Goal: Task Accomplishment & Management: Use online tool/utility

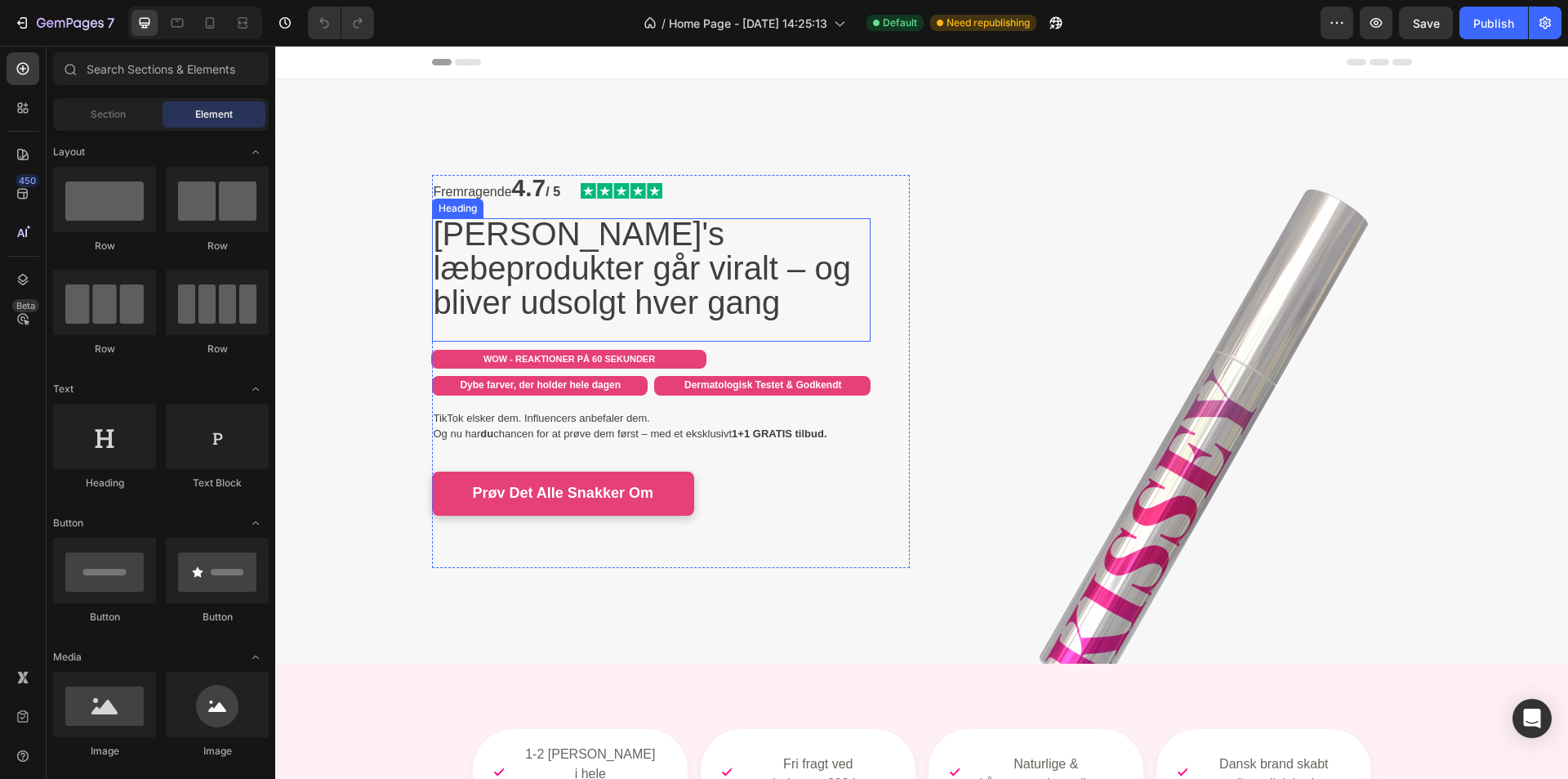
click at [521, 257] on span "[PERSON_NAME]'s læbeprodukter går viralt – og bliver udsolgt hver gang" at bounding box center [643, 268] width 417 height 105
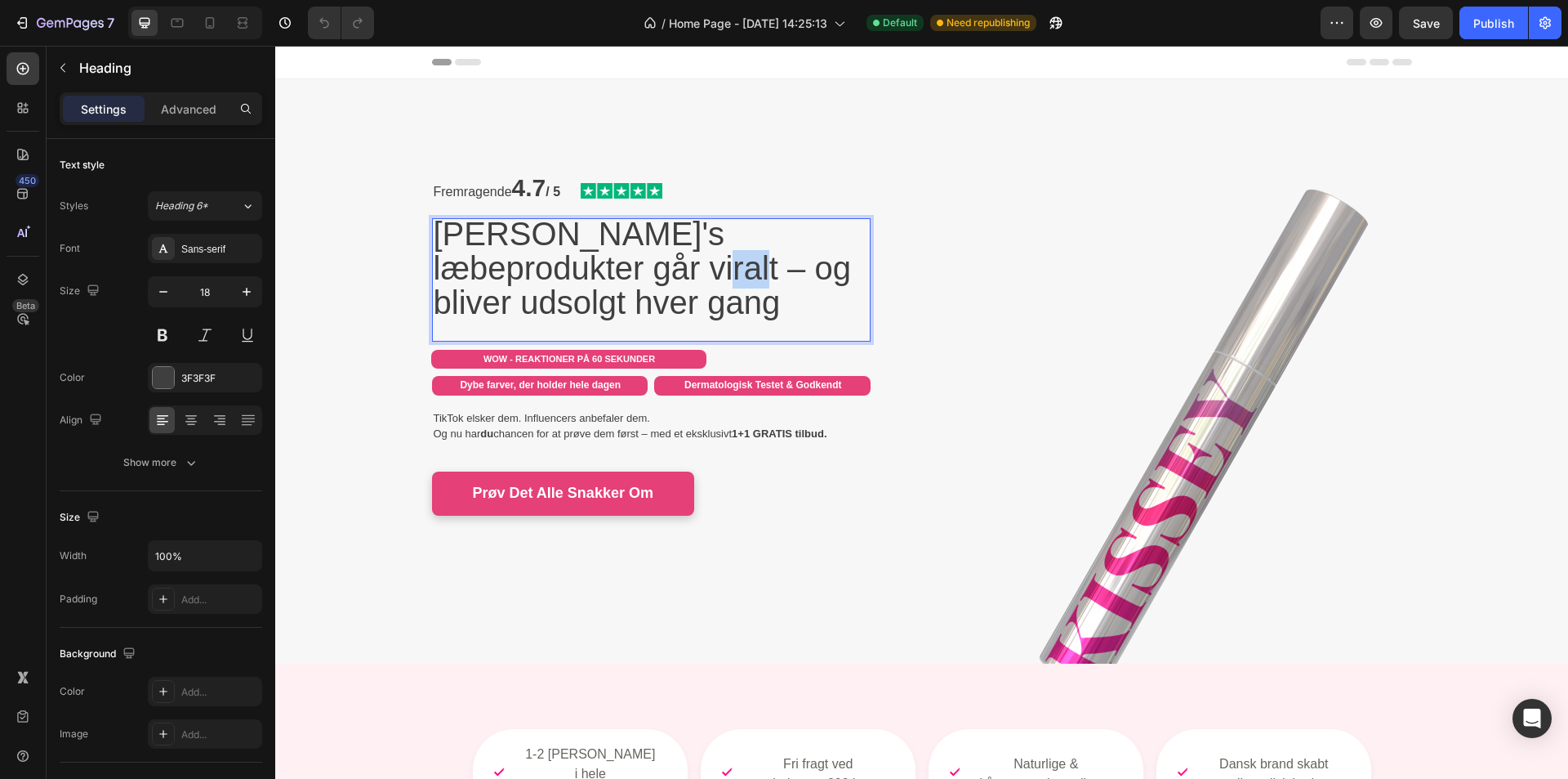
click at [538, 254] on span "[PERSON_NAME]'s læbeprodukter går viralt – og bliver udsolgt hver gang" at bounding box center [643, 268] width 417 height 105
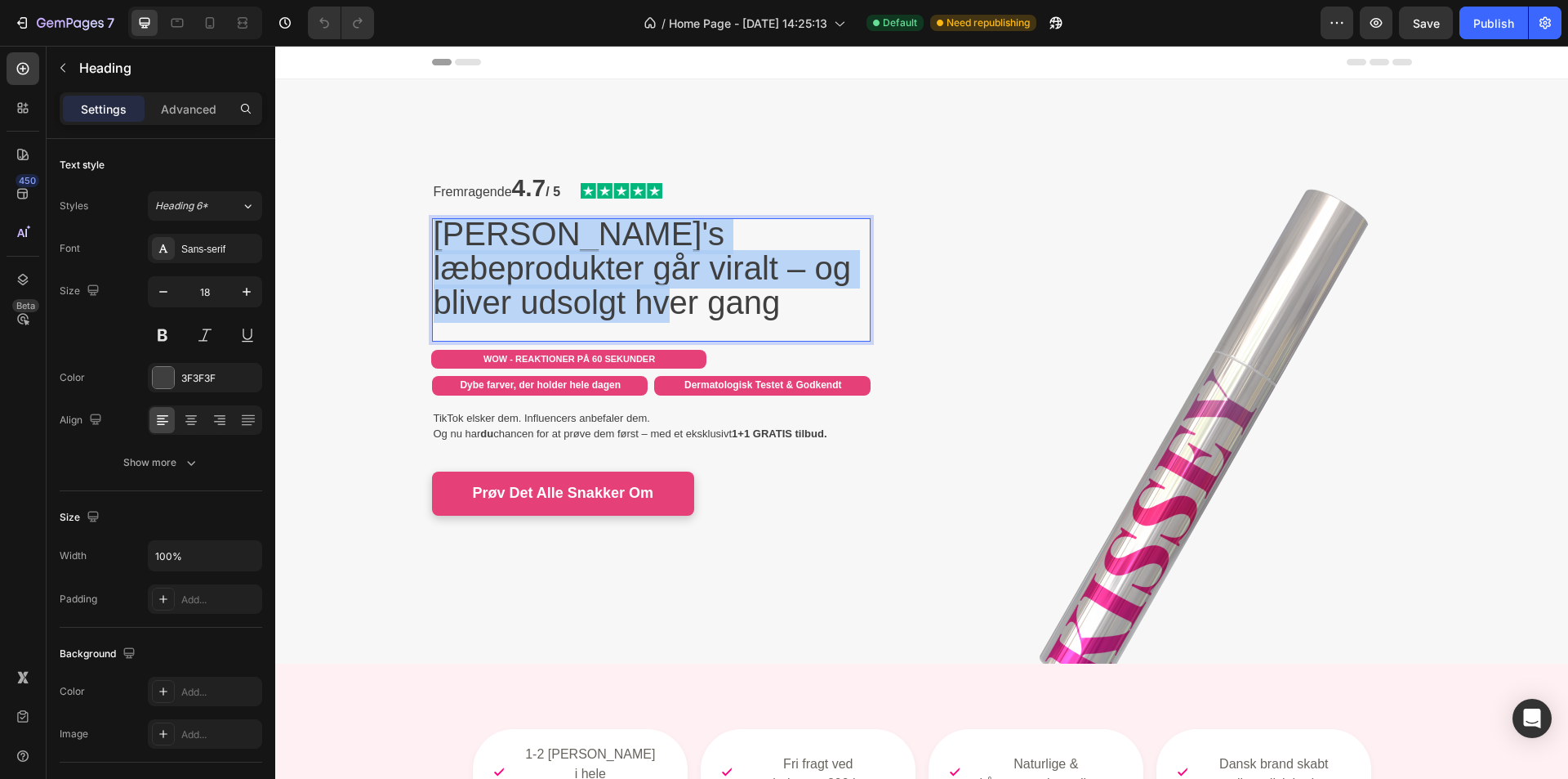
click at [538, 254] on span "[PERSON_NAME]'s læbeprodukter går viralt – og bliver udsolgt hver gang" at bounding box center [643, 268] width 417 height 105
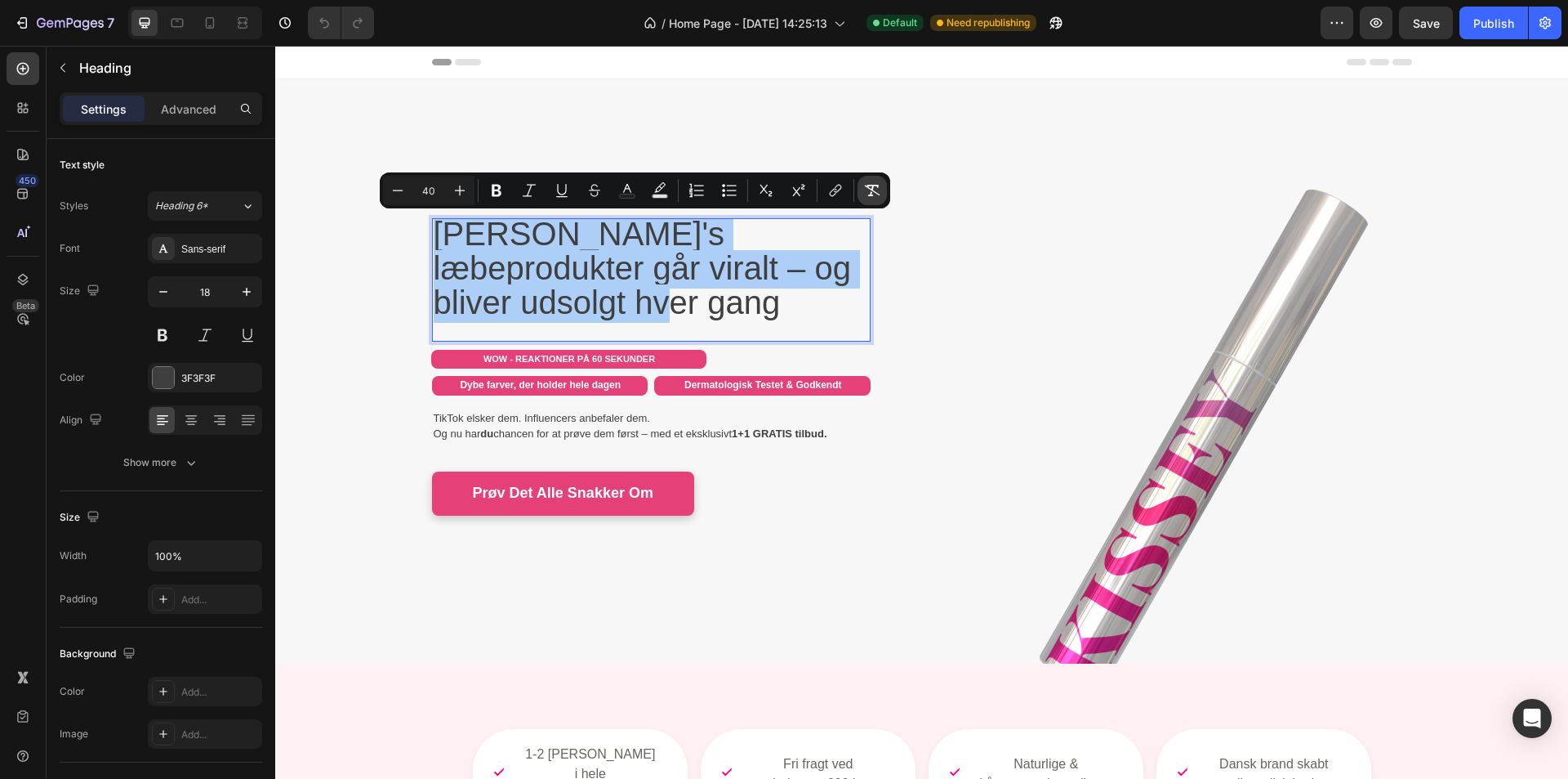
click at [873, 195] on icon "Editor contextual toolbar" at bounding box center [872, 191] width 15 height 12
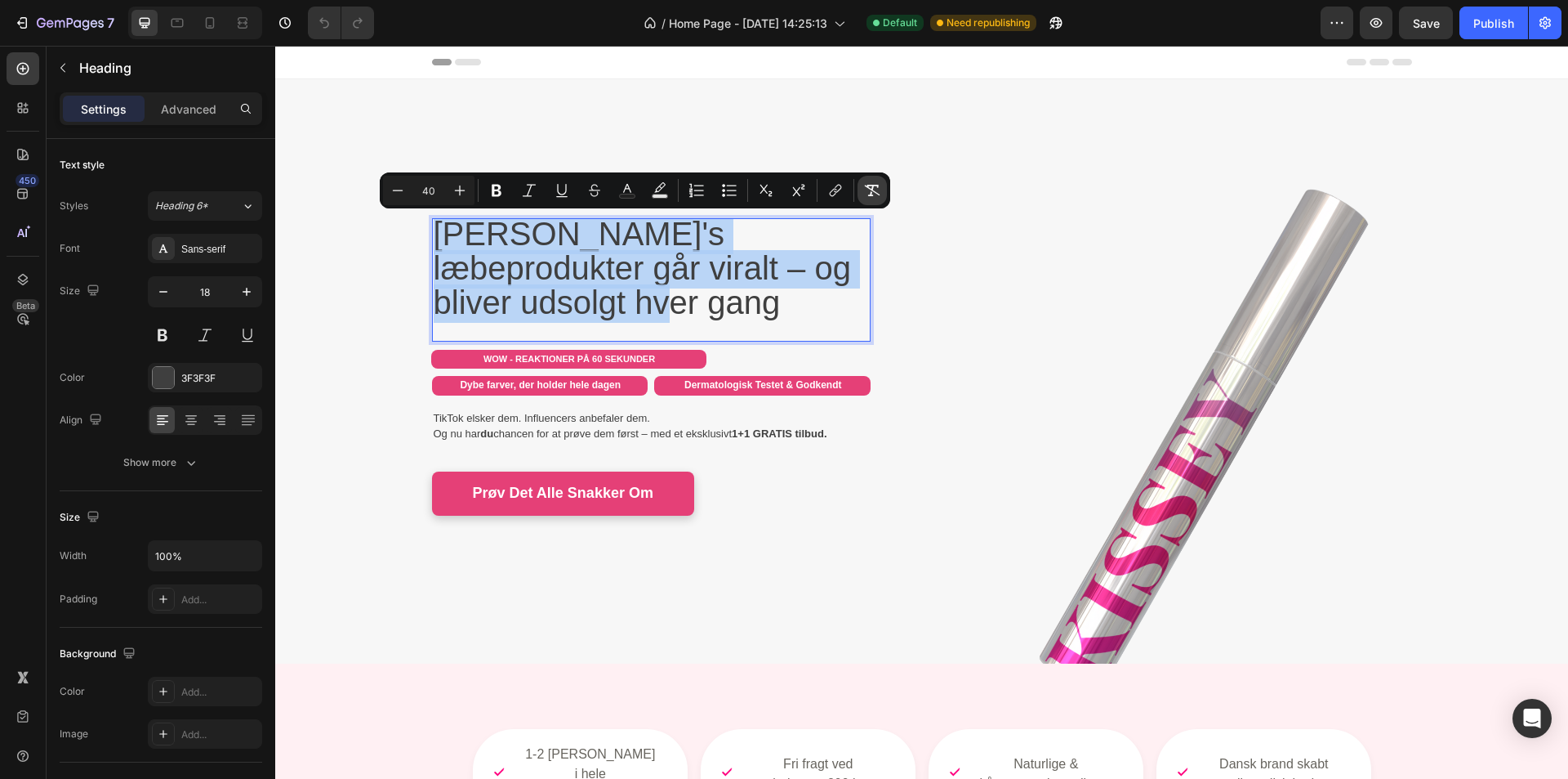
type input "18"
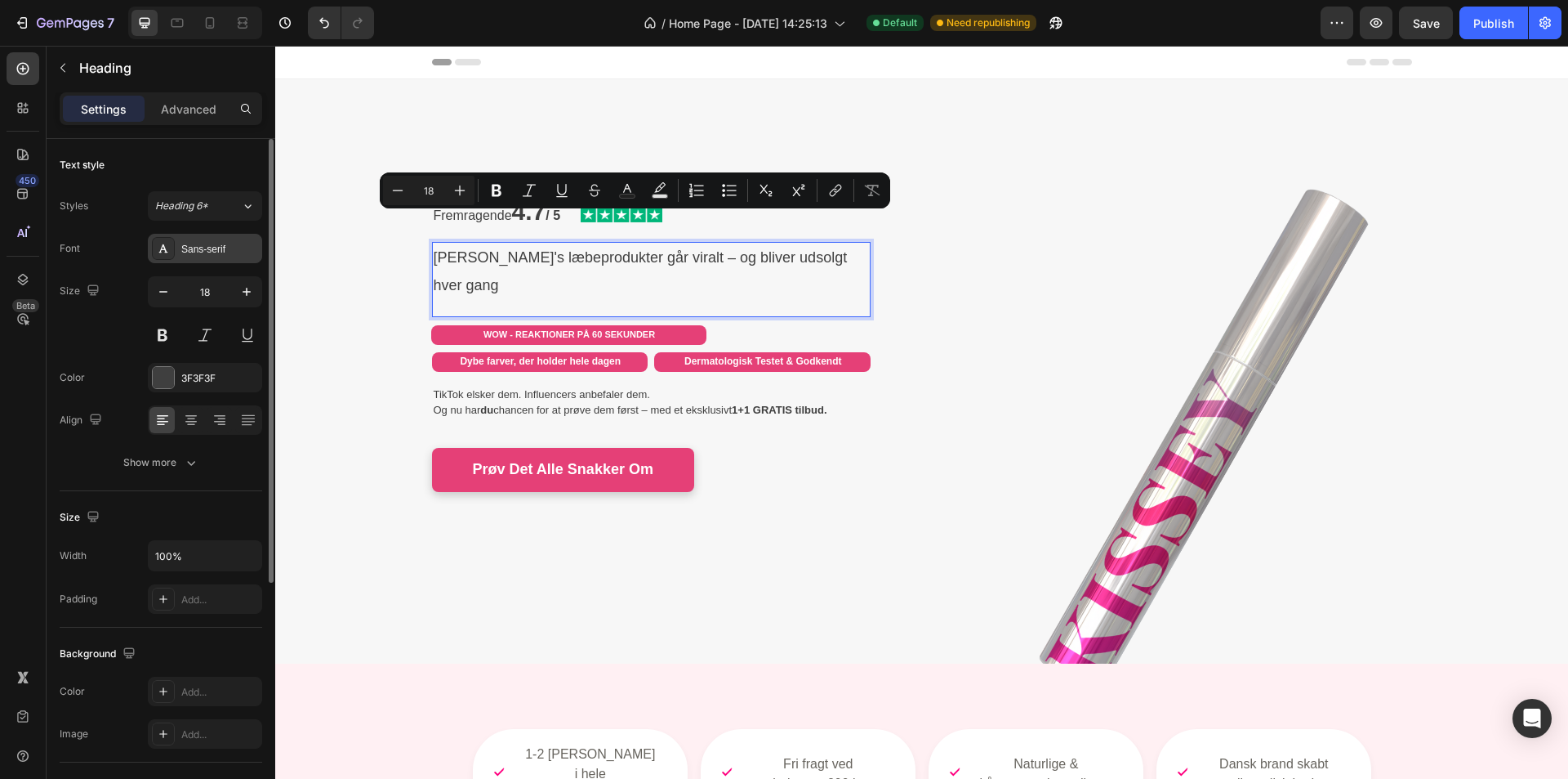
click at [216, 246] on div "Sans-serif" at bounding box center [220, 248] width 77 height 14
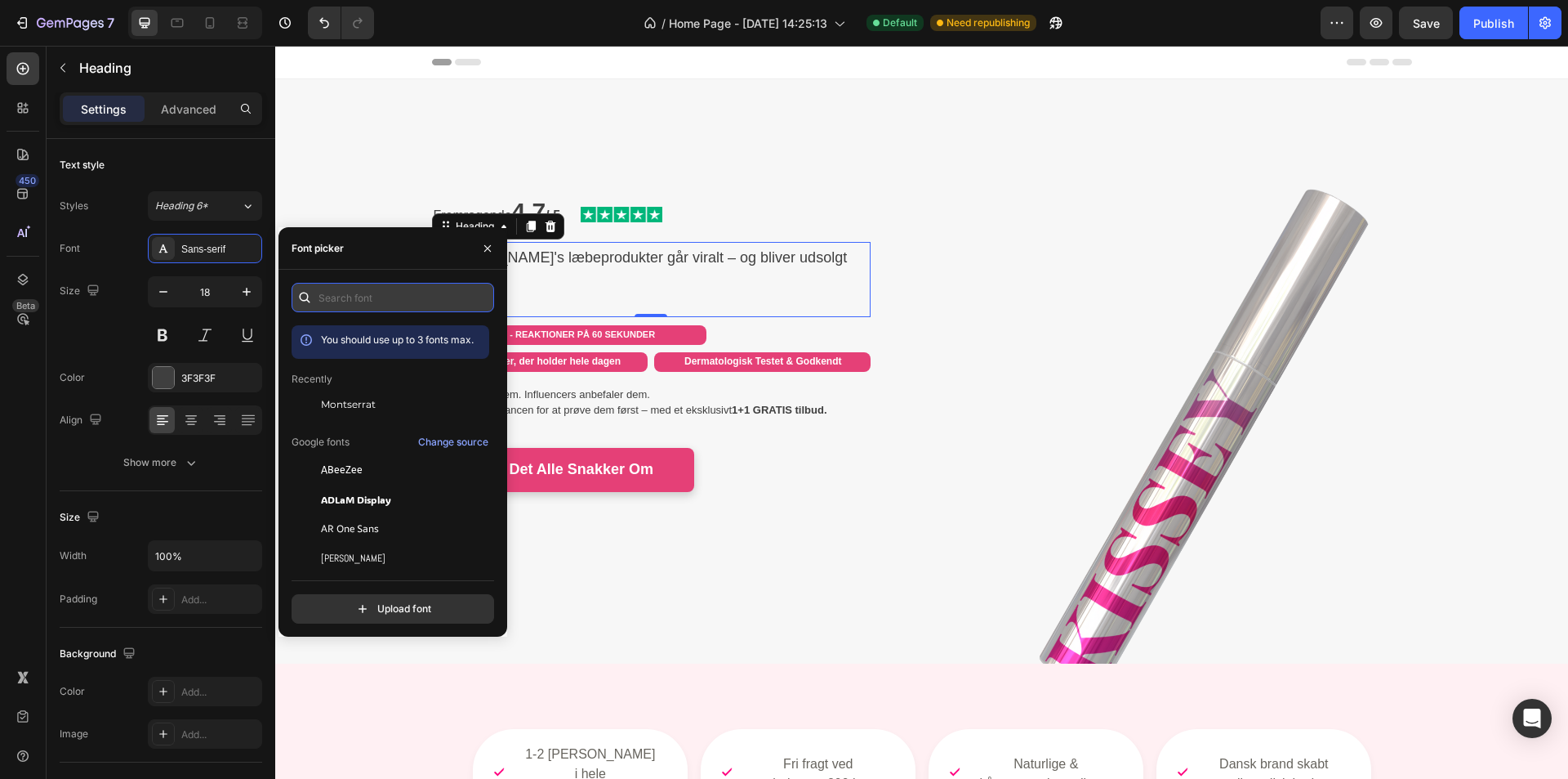
click at [371, 302] on input "text" at bounding box center [393, 297] width 203 height 30
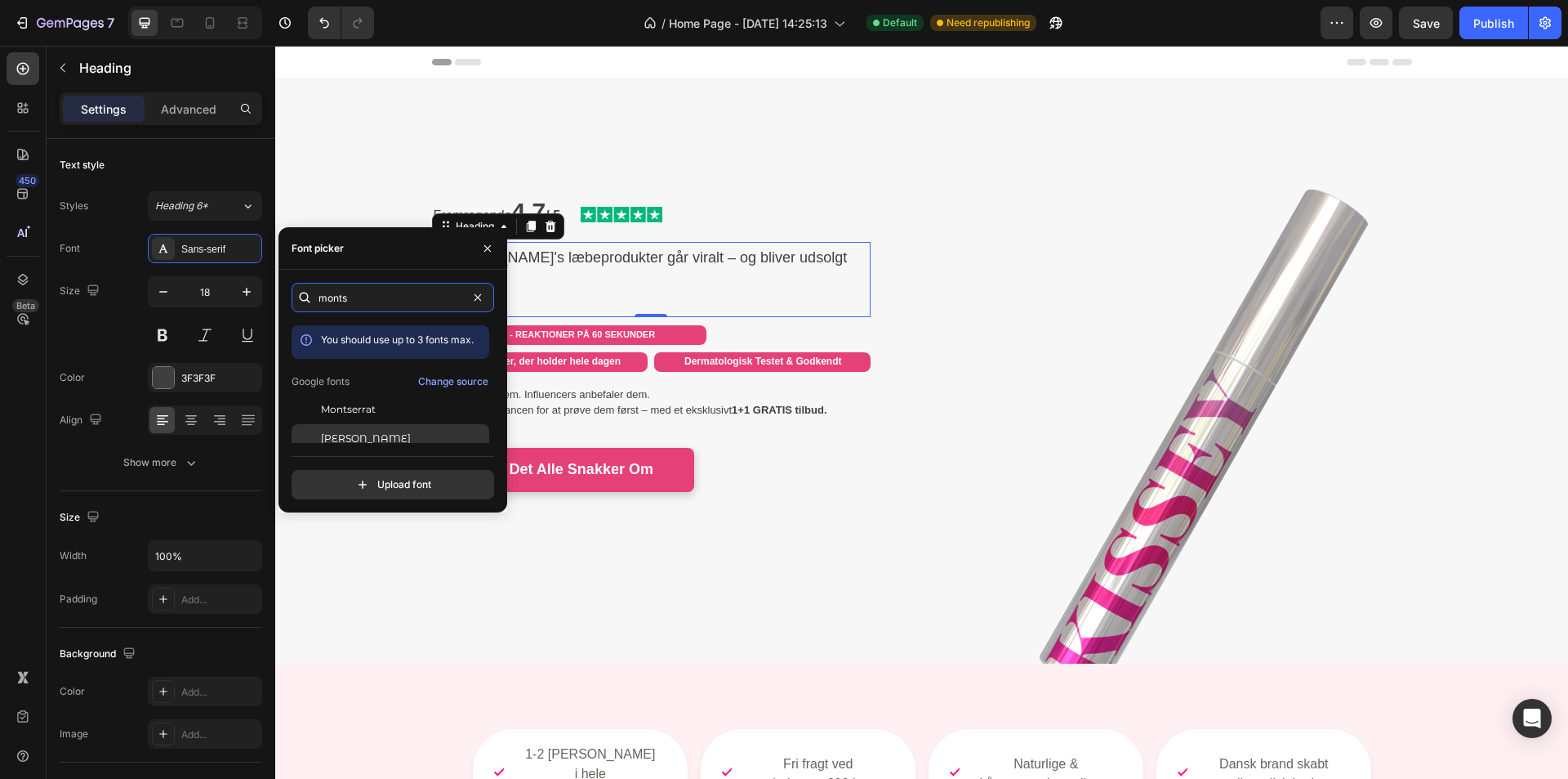
type input "monts"
click at [411, 439] on span "Montserrat Alternates" at bounding box center [366, 439] width 90 height 14
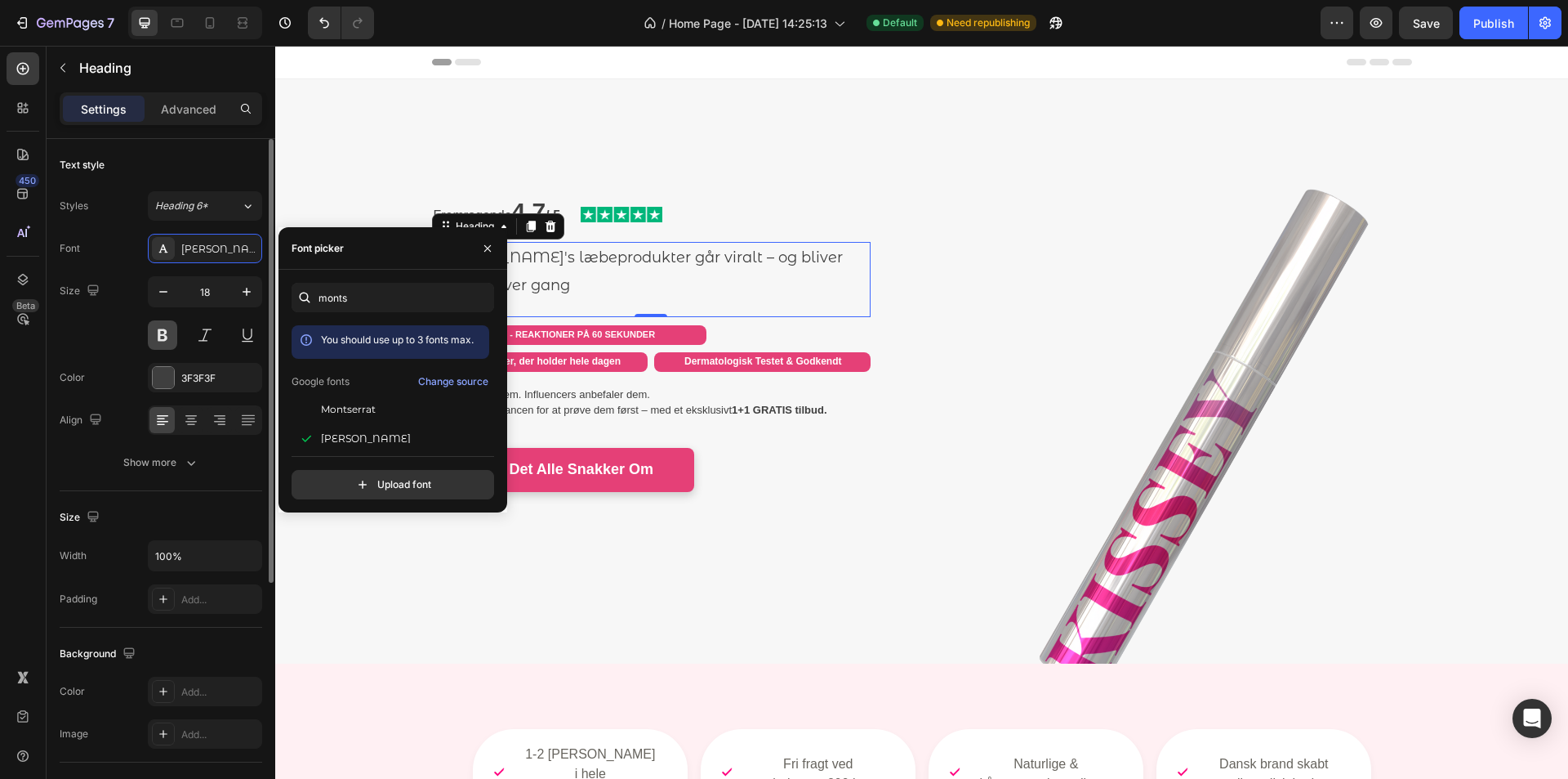
click at [165, 336] on button at bounding box center [162, 335] width 30 height 30
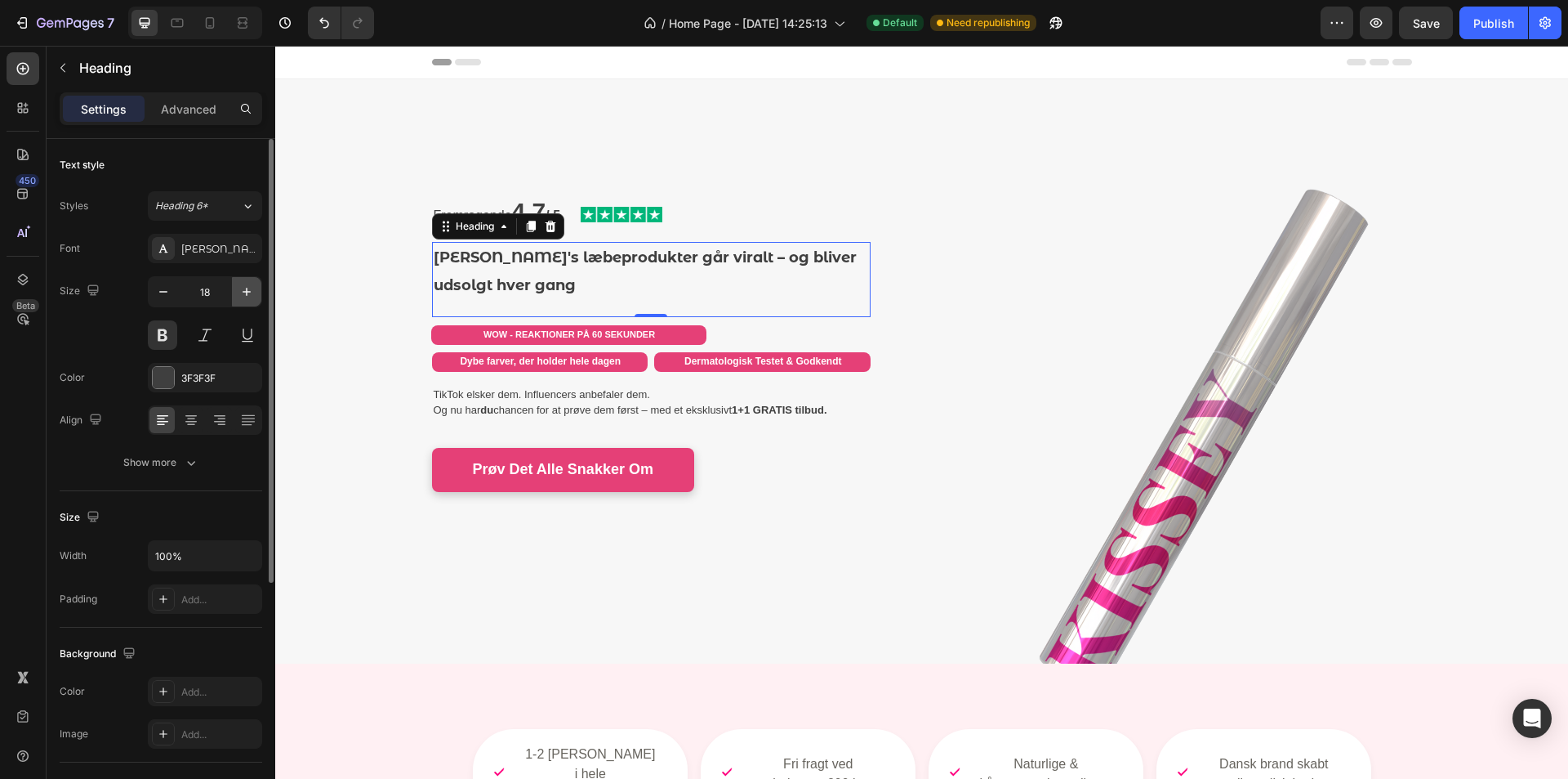
click at [240, 296] on icon "button" at bounding box center [246, 291] width 16 height 16
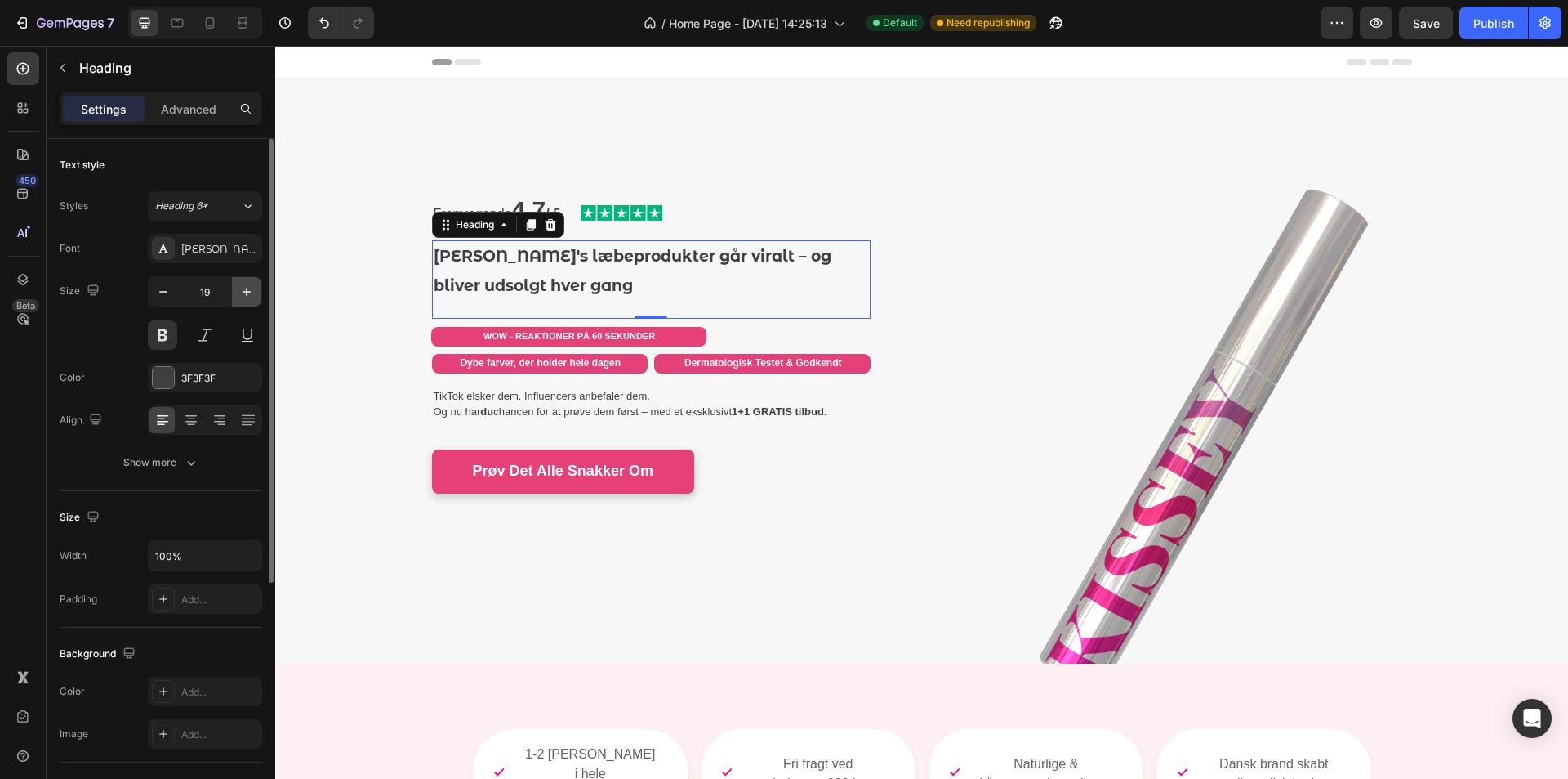
click at [240, 296] on icon "button" at bounding box center [246, 291] width 16 height 16
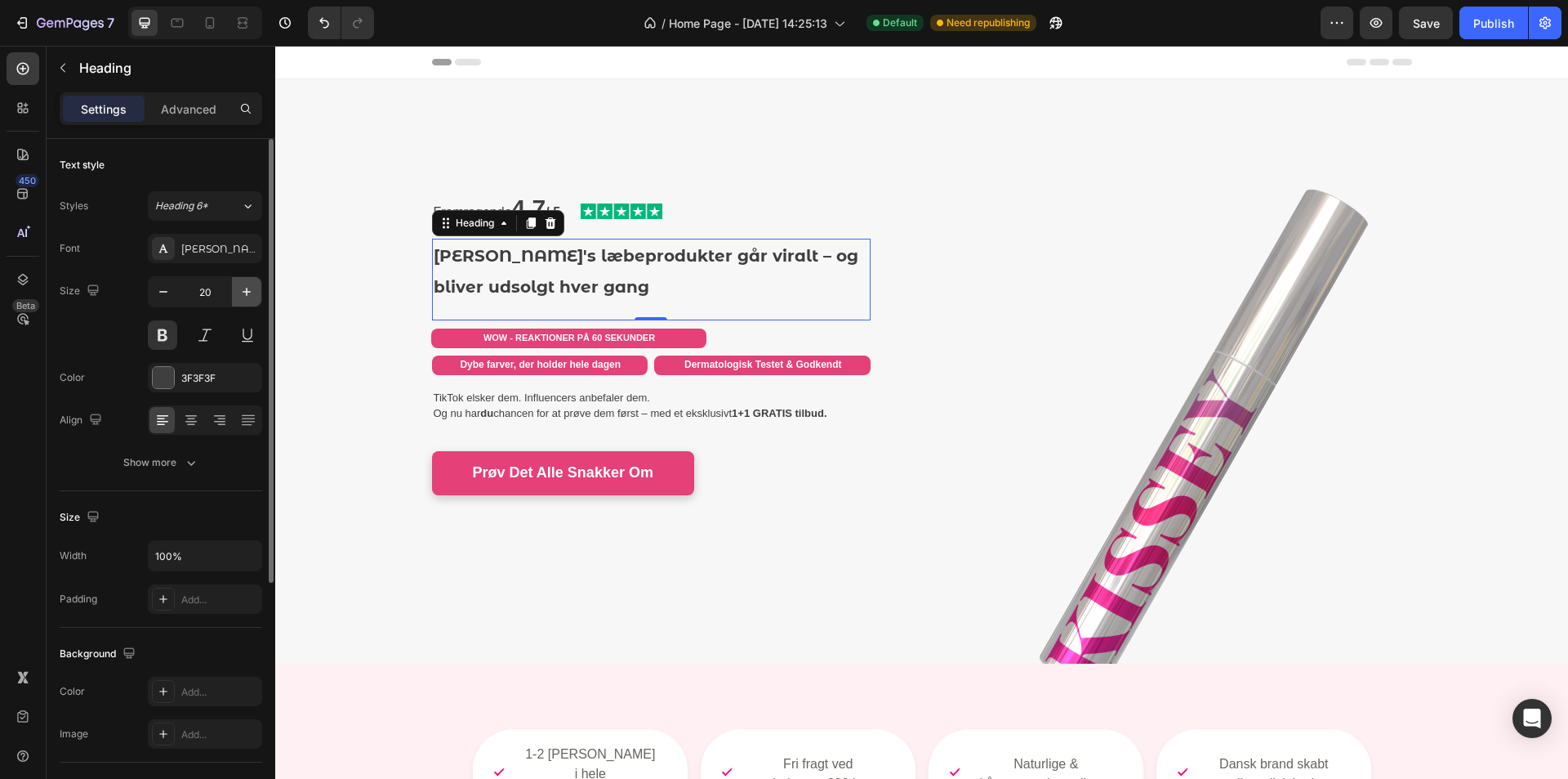
click at [241, 295] on icon "button" at bounding box center [246, 291] width 16 height 16
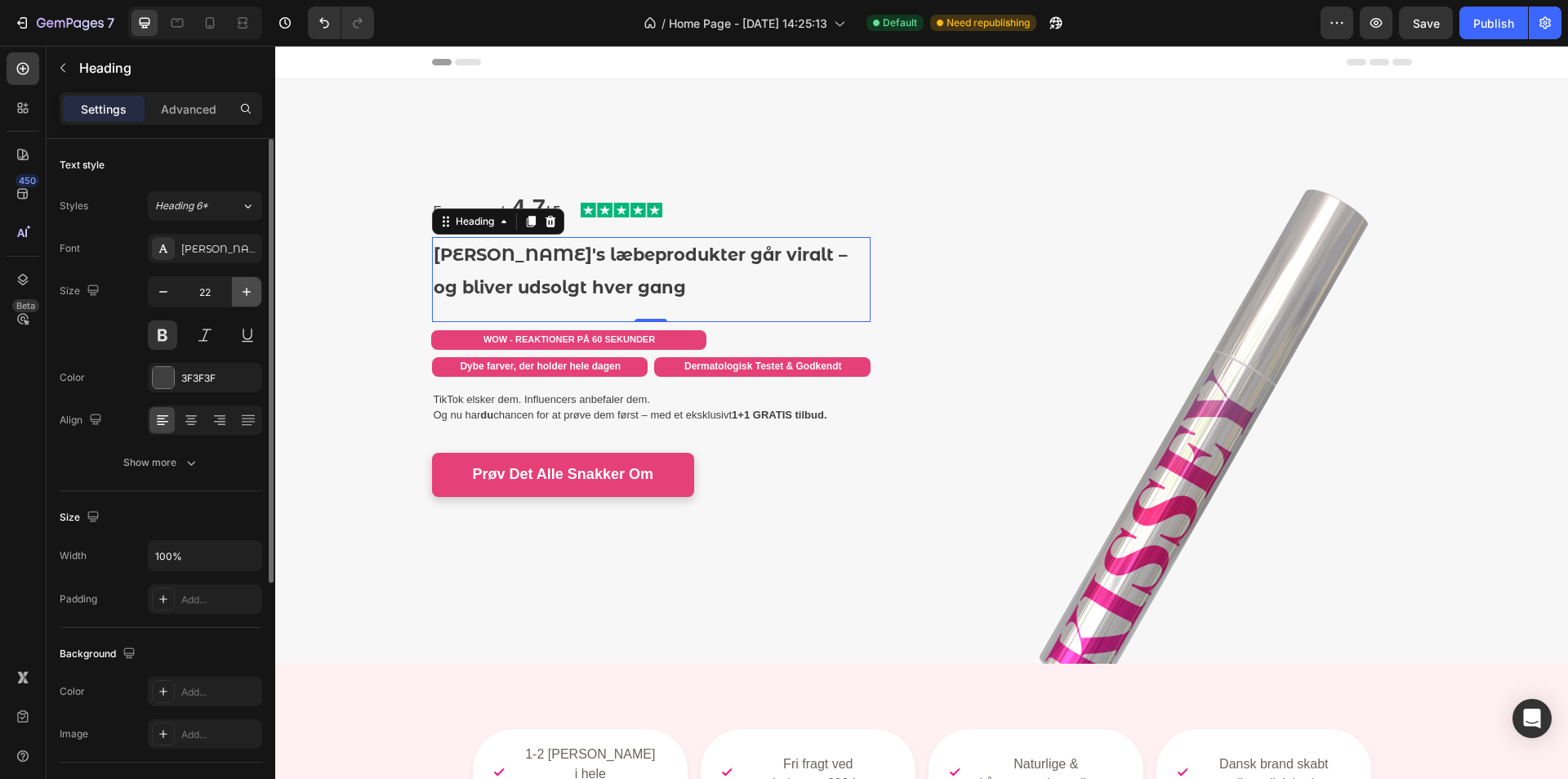
click at [241, 295] on icon "button" at bounding box center [246, 291] width 16 height 16
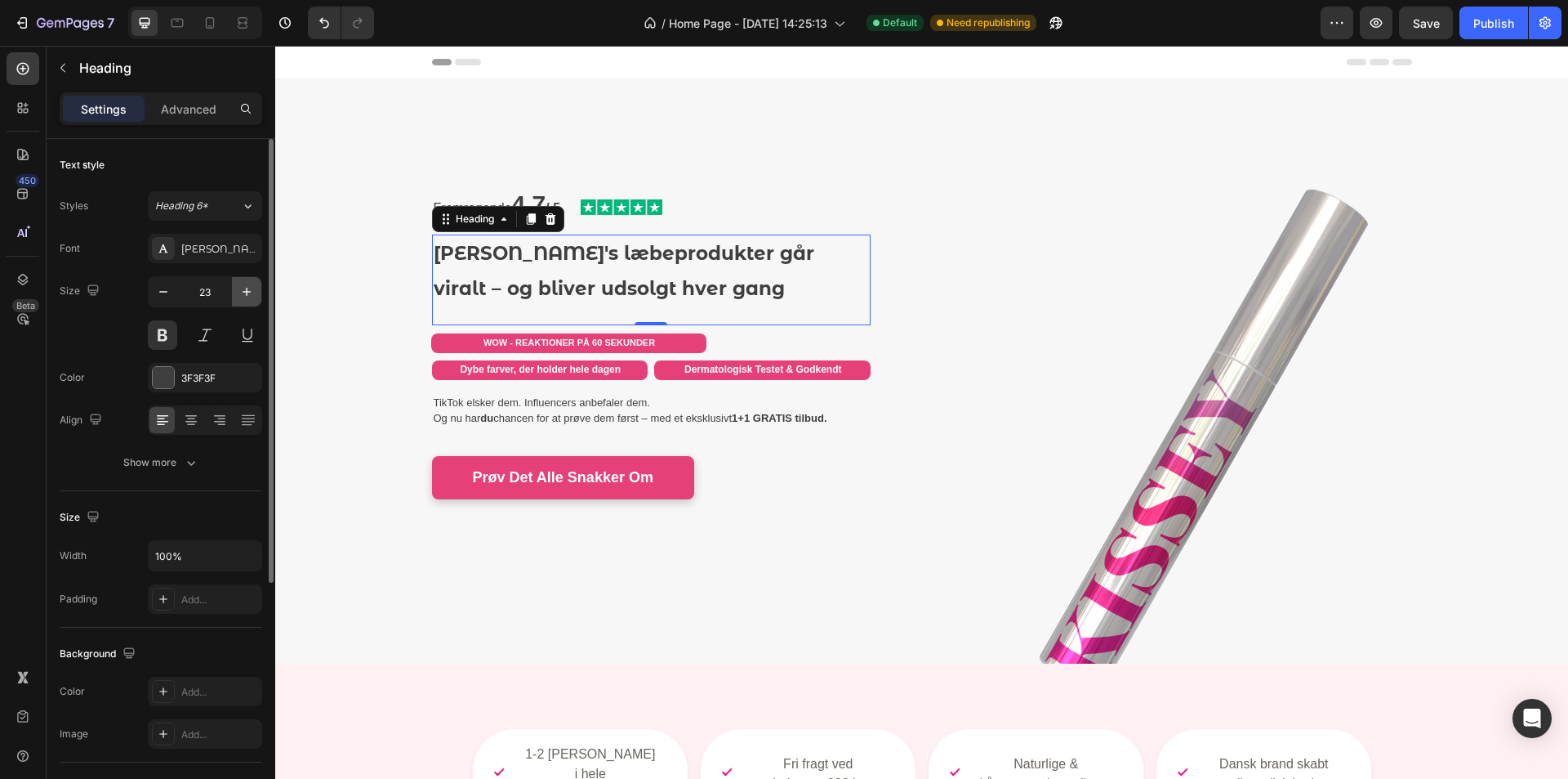
click at [241, 295] on icon "button" at bounding box center [246, 291] width 16 height 16
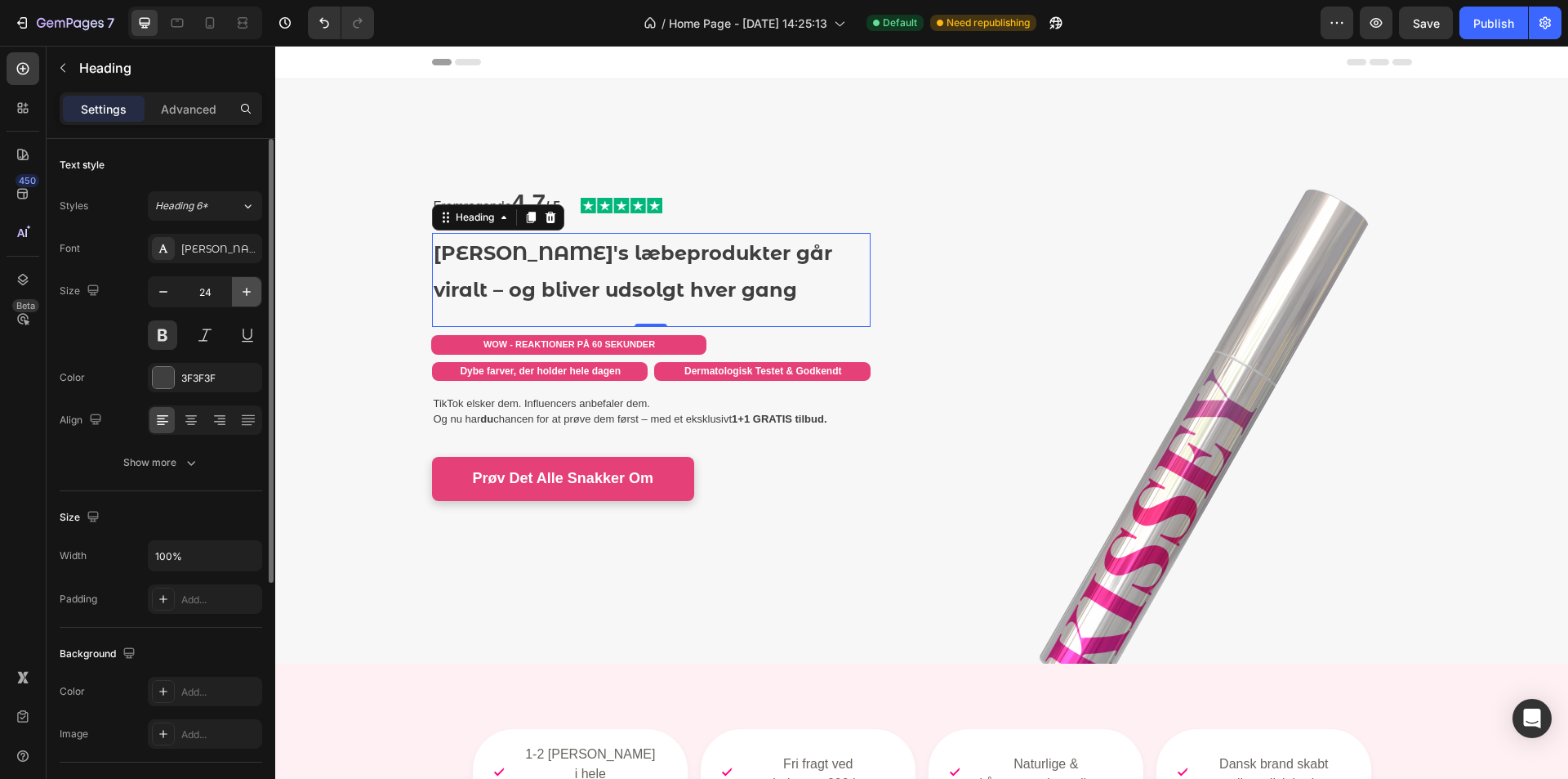
click at [241, 295] on icon "button" at bounding box center [246, 291] width 16 height 16
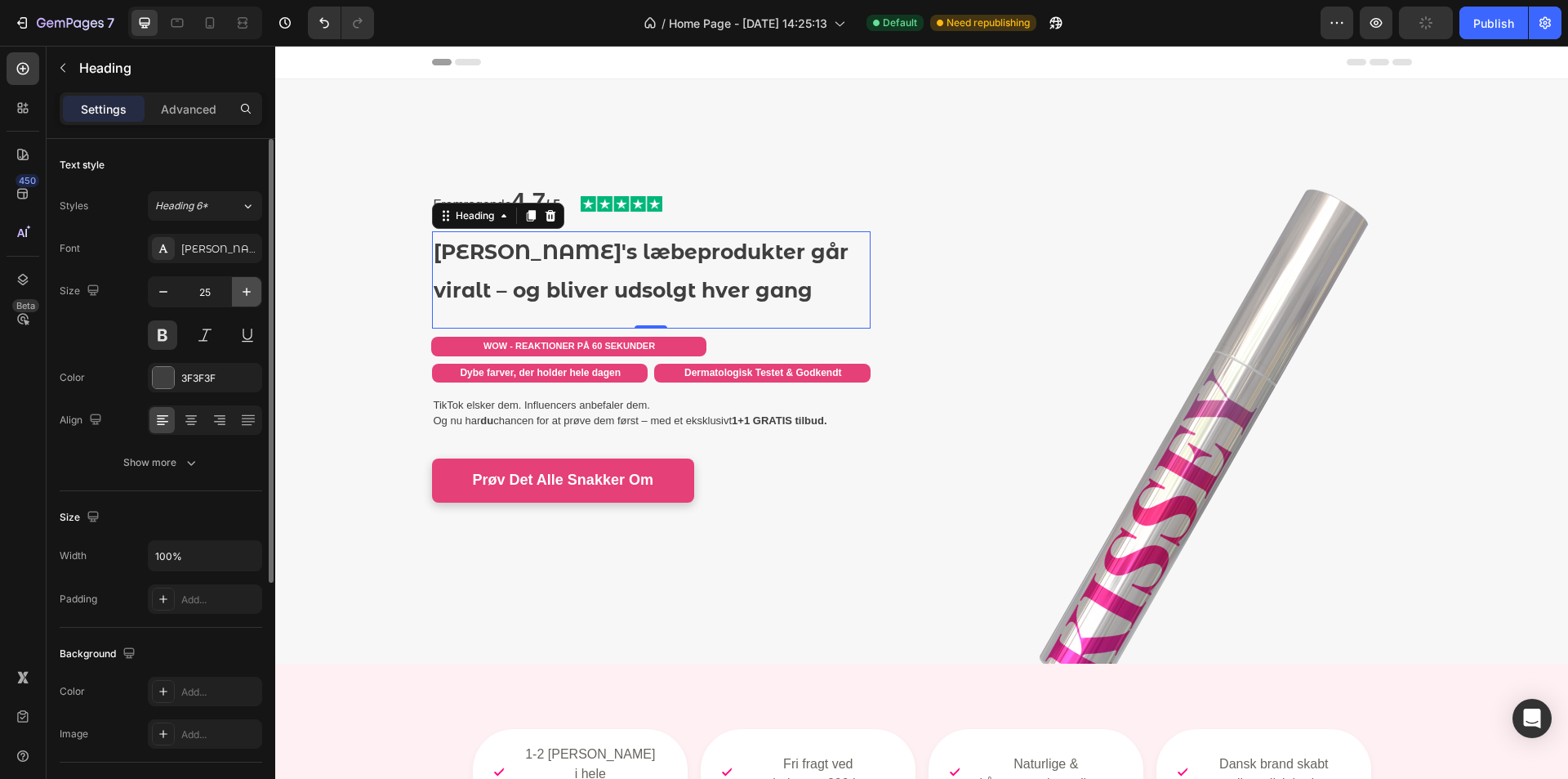
click at [241, 295] on icon "button" at bounding box center [246, 291] width 16 height 16
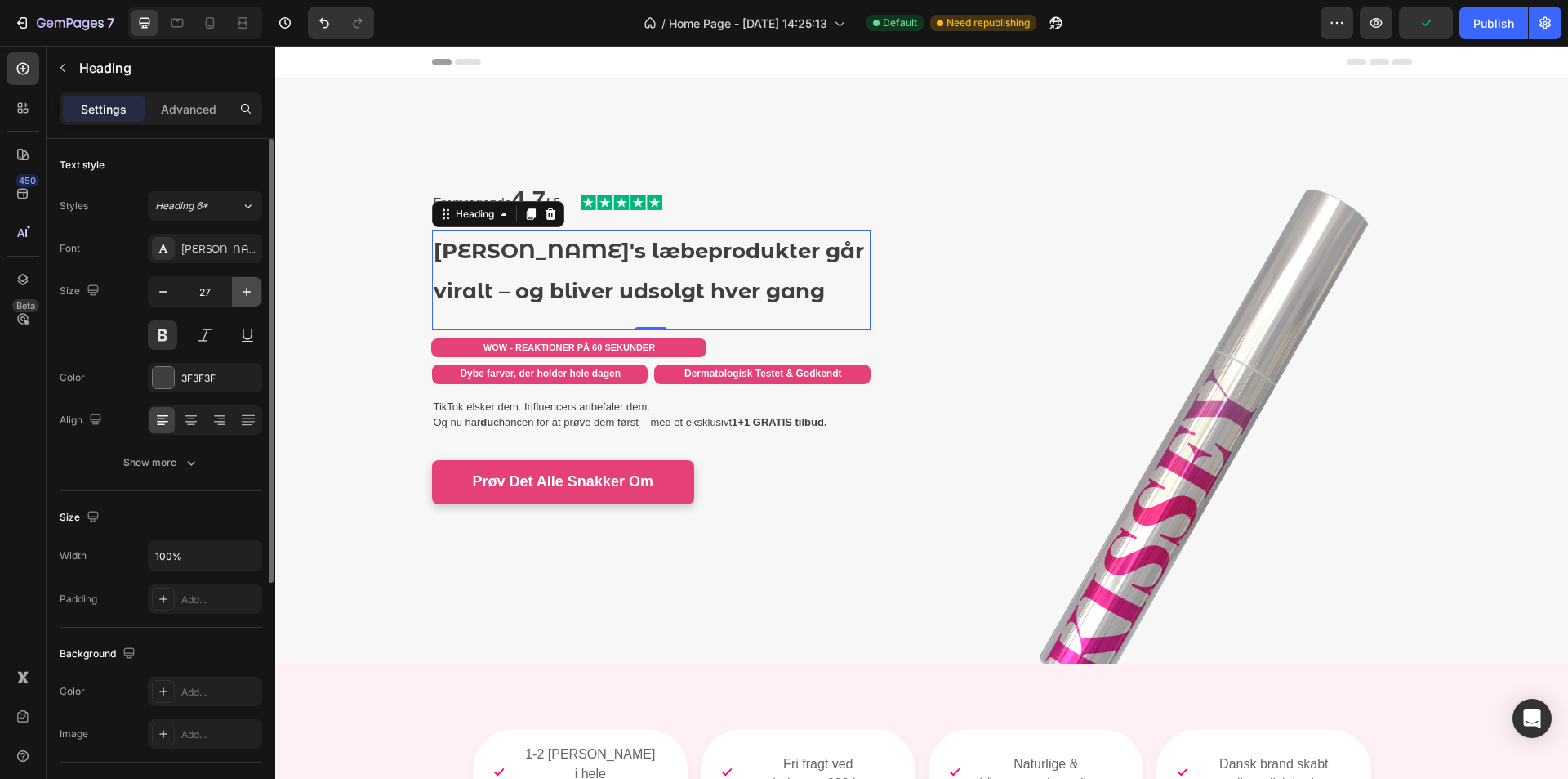
click at [241, 295] on icon "button" at bounding box center [246, 291] width 16 height 16
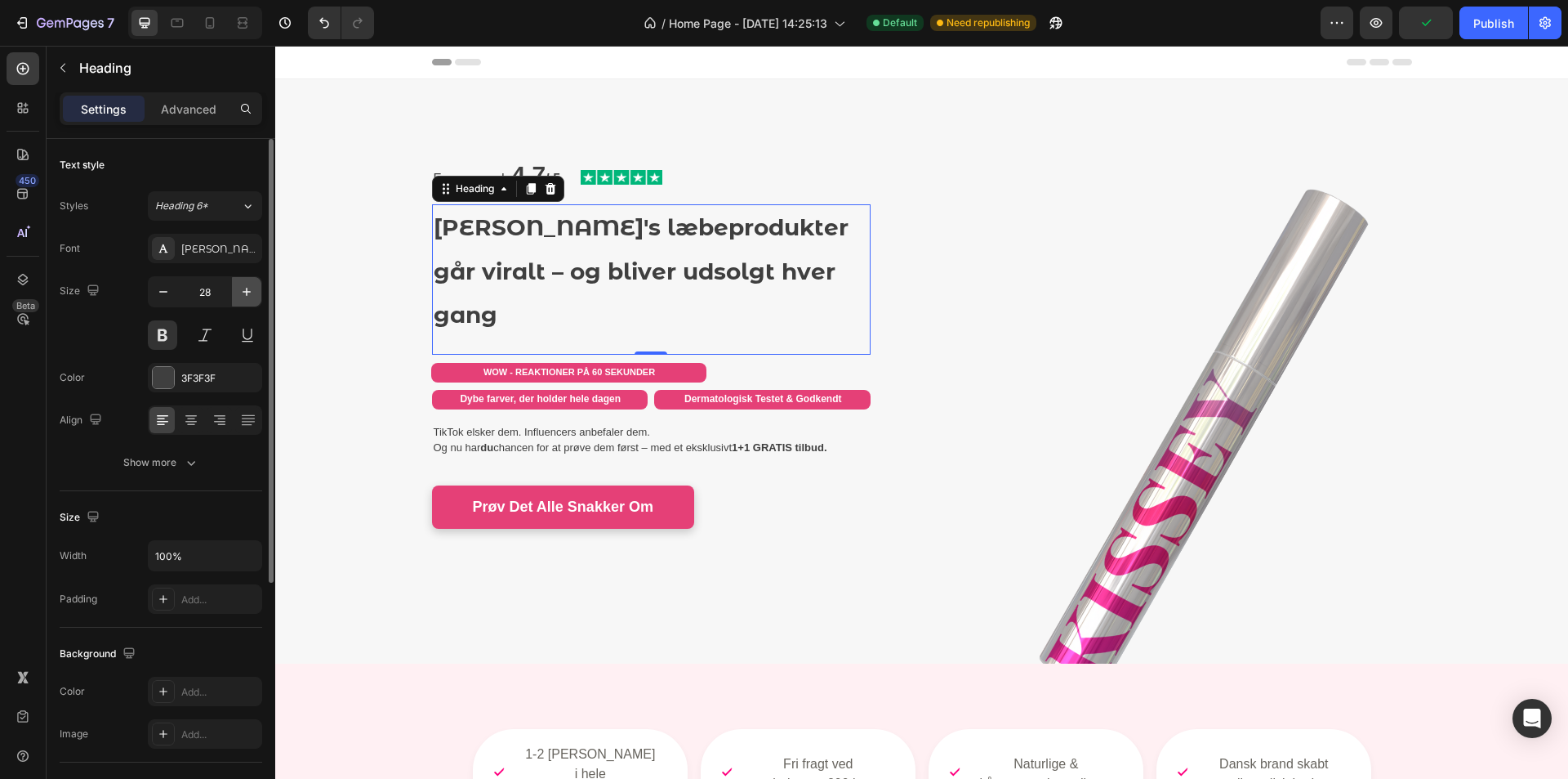
click at [241, 295] on icon "button" at bounding box center [246, 291] width 16 height 16
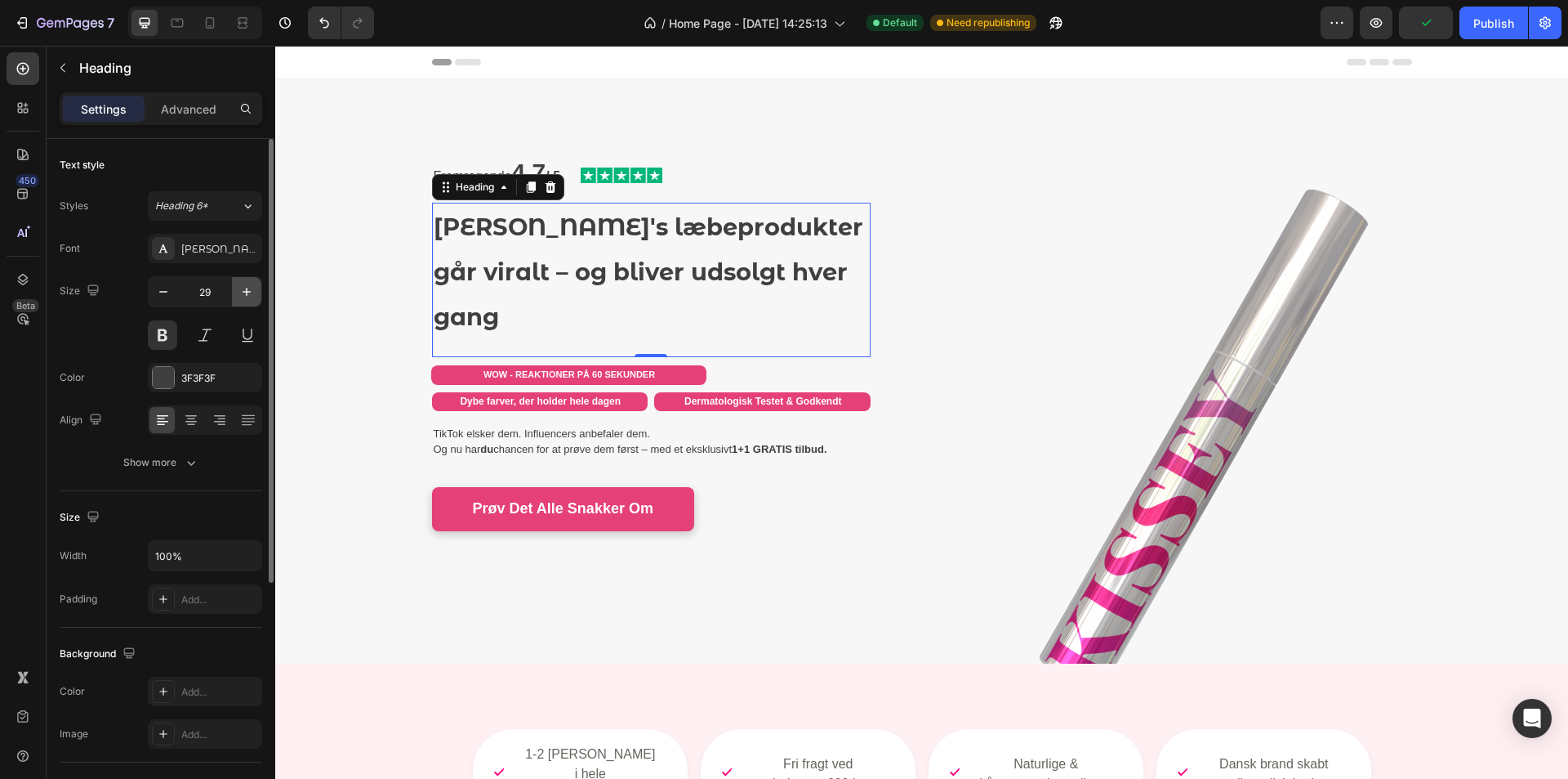
click at [241, 295] on icon "button" at bounding box center [246, 291] width 16 height 16
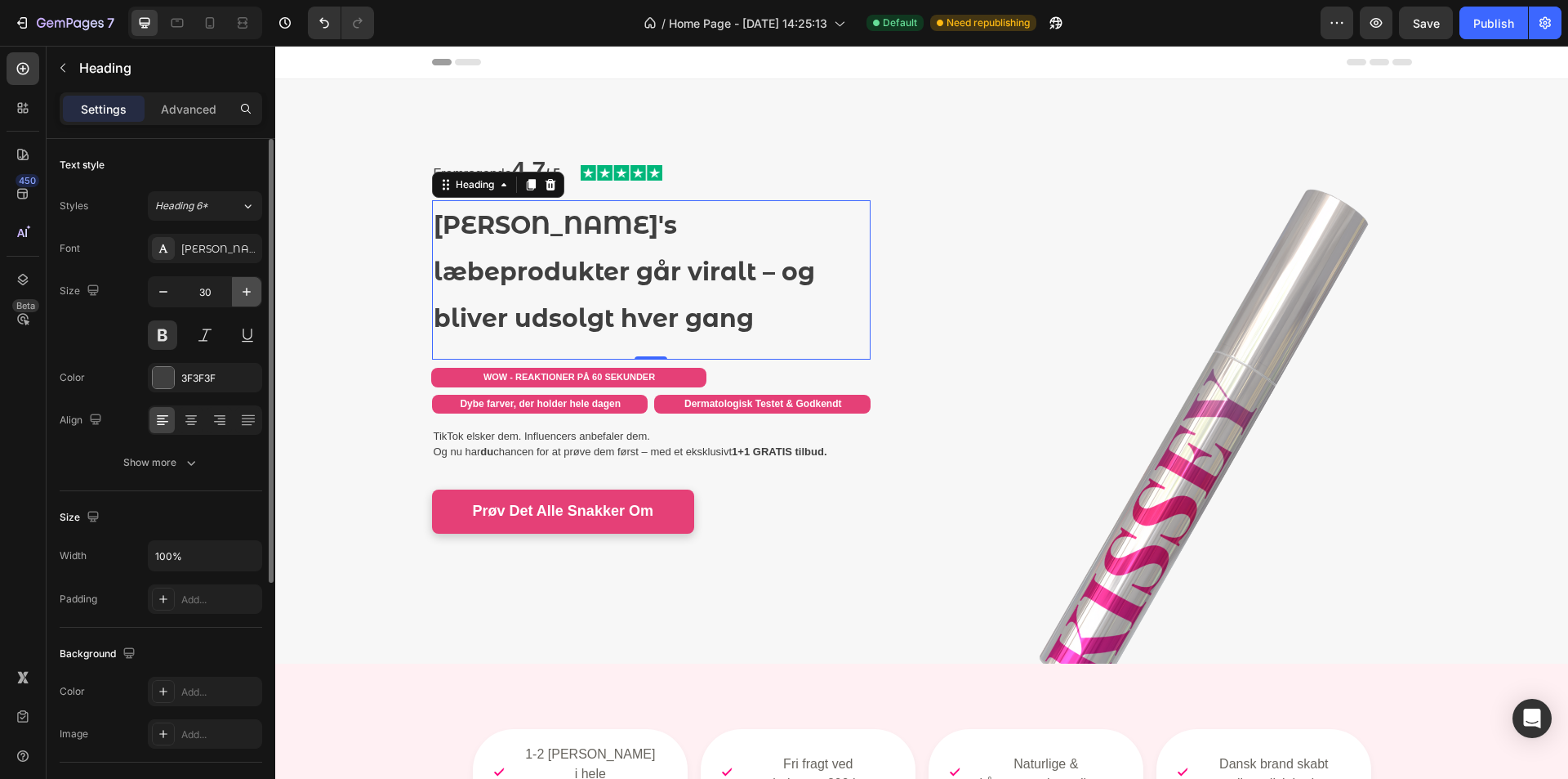
click at [241, 295] on icon "button" at bounding box center [246, 291] width 16 height 16
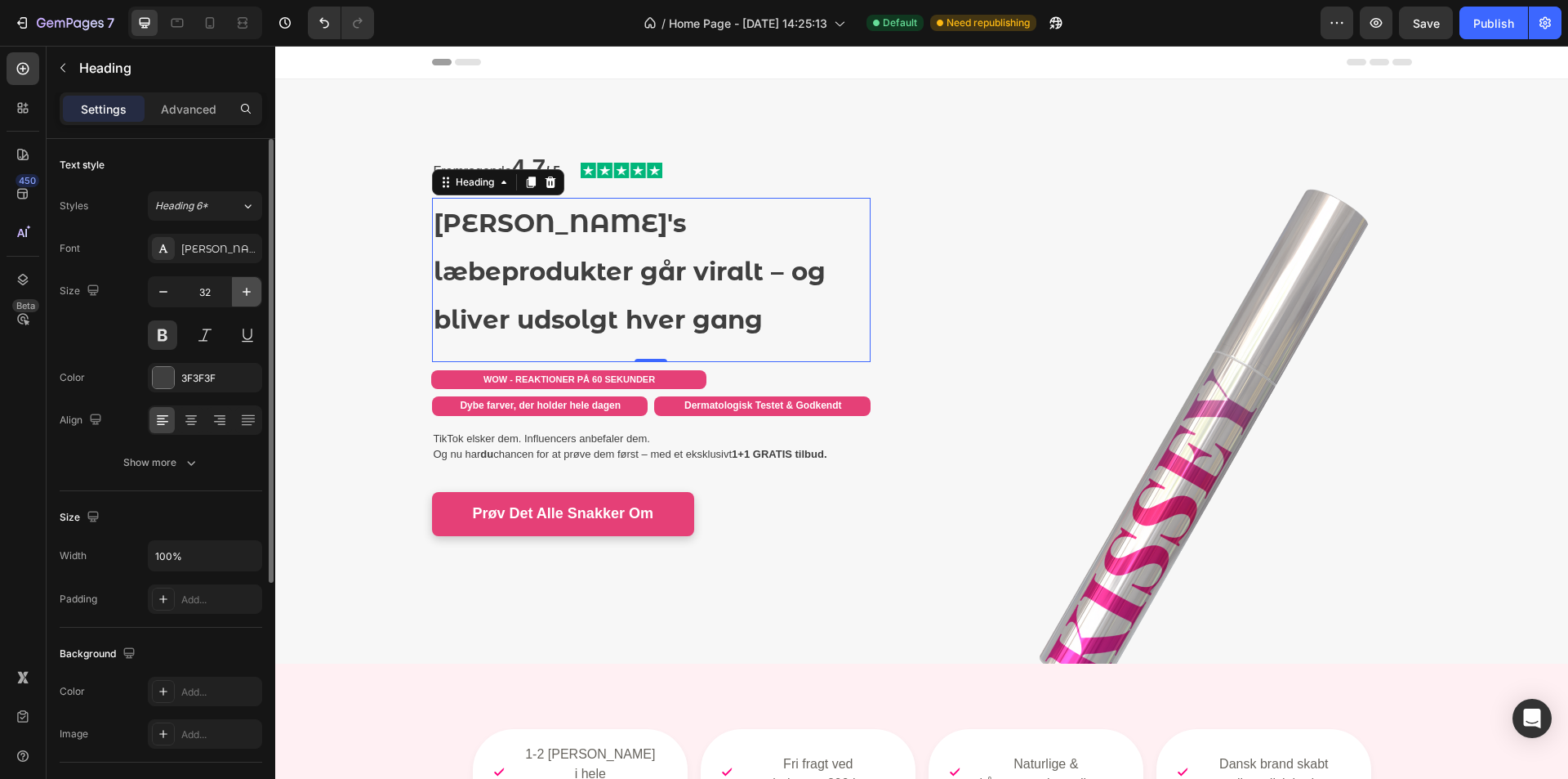
click at [241, 295] on icon "button" at bounding box center [246, 291] width 16 height 16
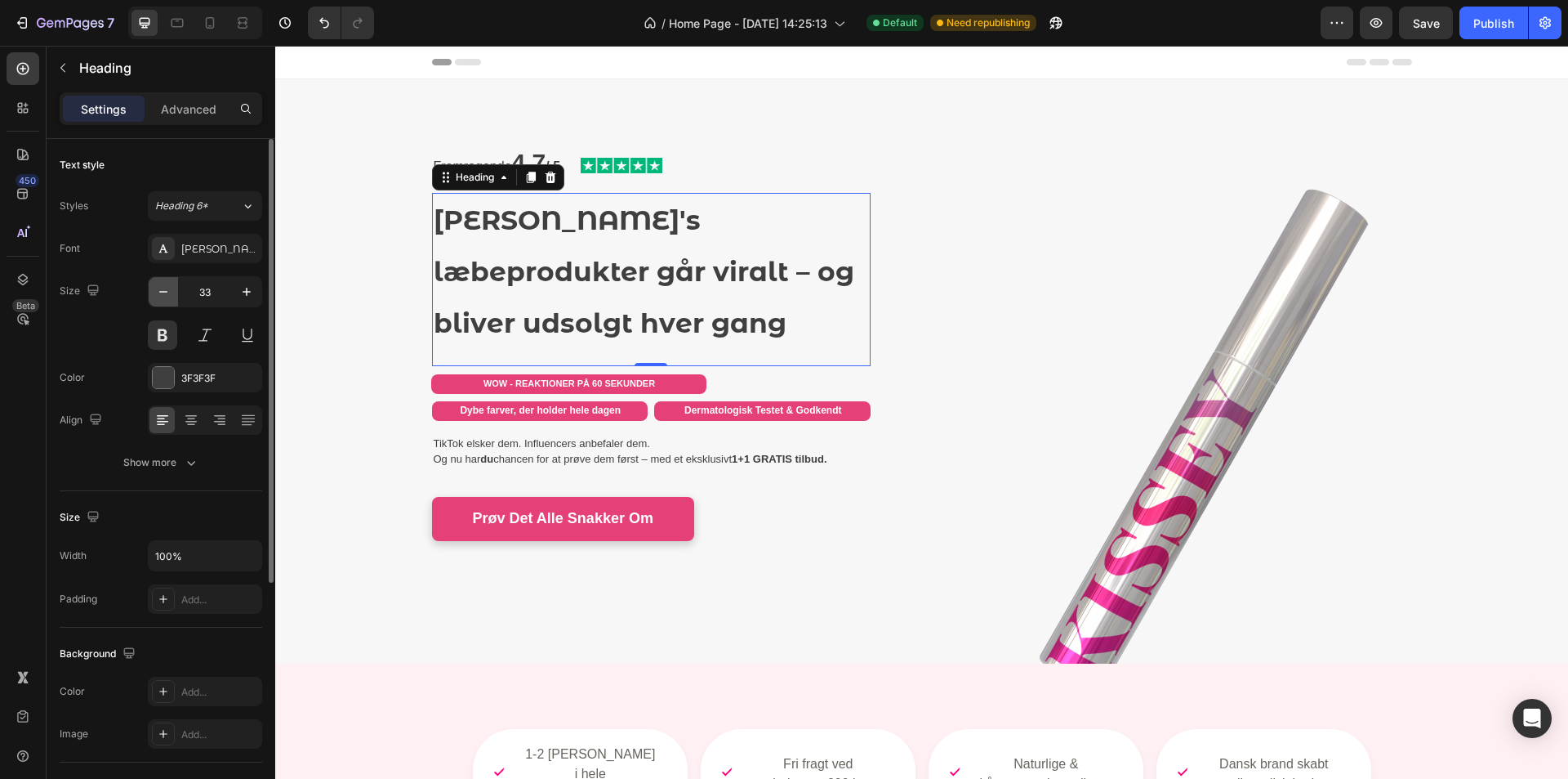
click at [167, 295] on icon "button" at bounding box center [163, 291] width 16 height 16
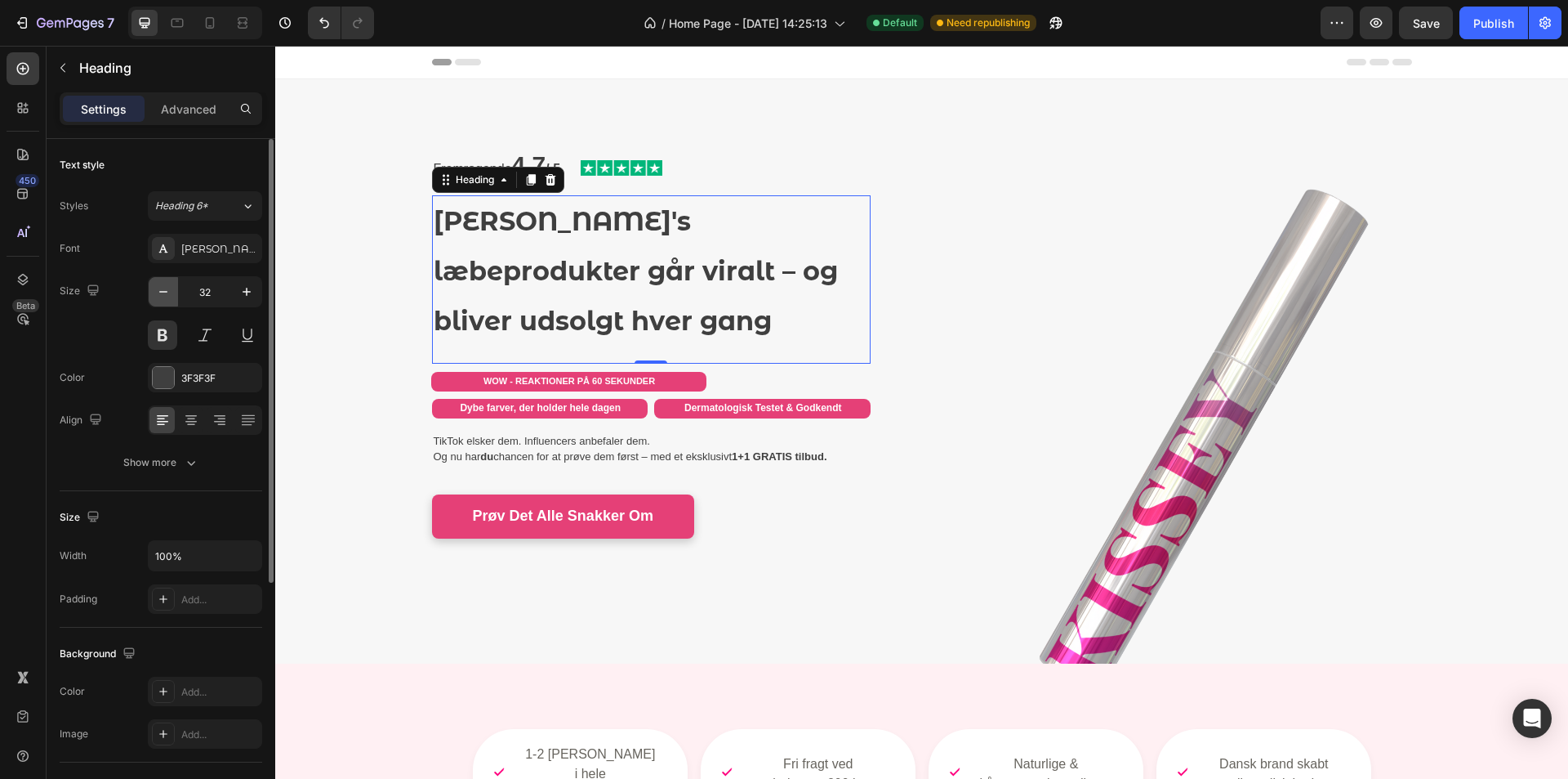
click at [167, 295] on icon "button" at bounding box center [163, 291] width 16 height 16
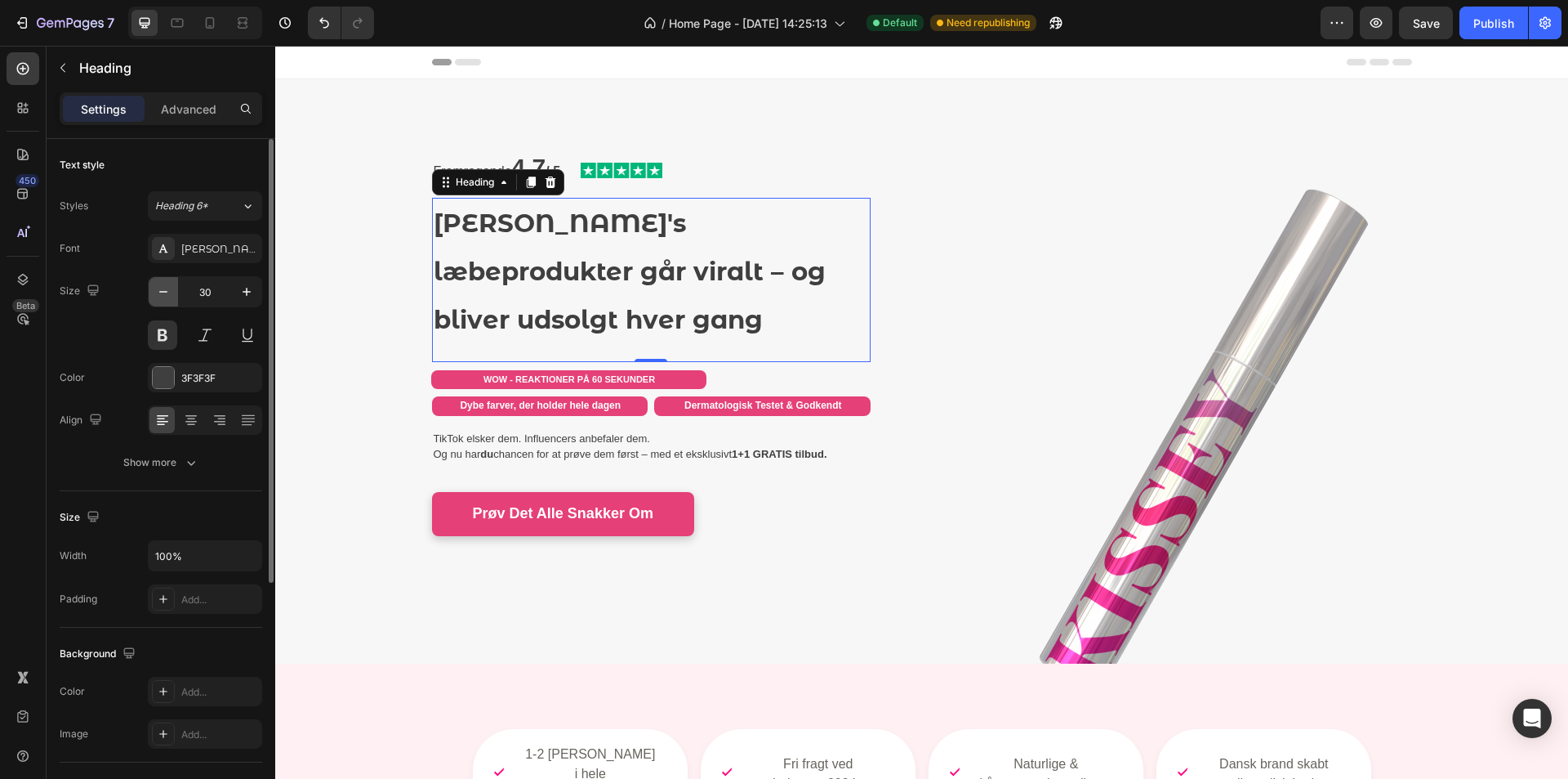
click at [167, 295] on icon "button" at bounding box center [163, 291] width 16 height 16
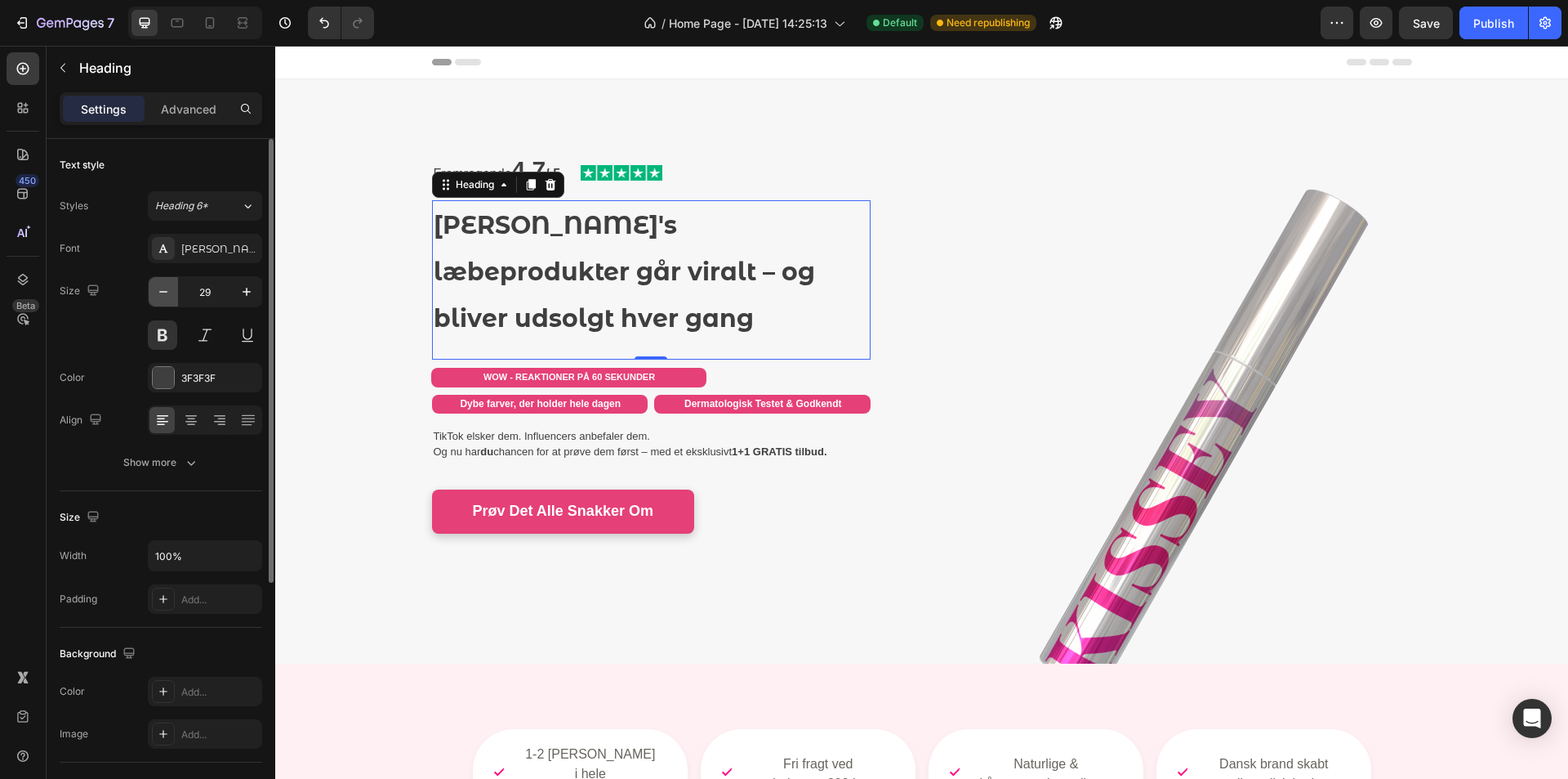
click at [167, 295] on icon "button" at bounding box center [163, 291] width 16 height 16
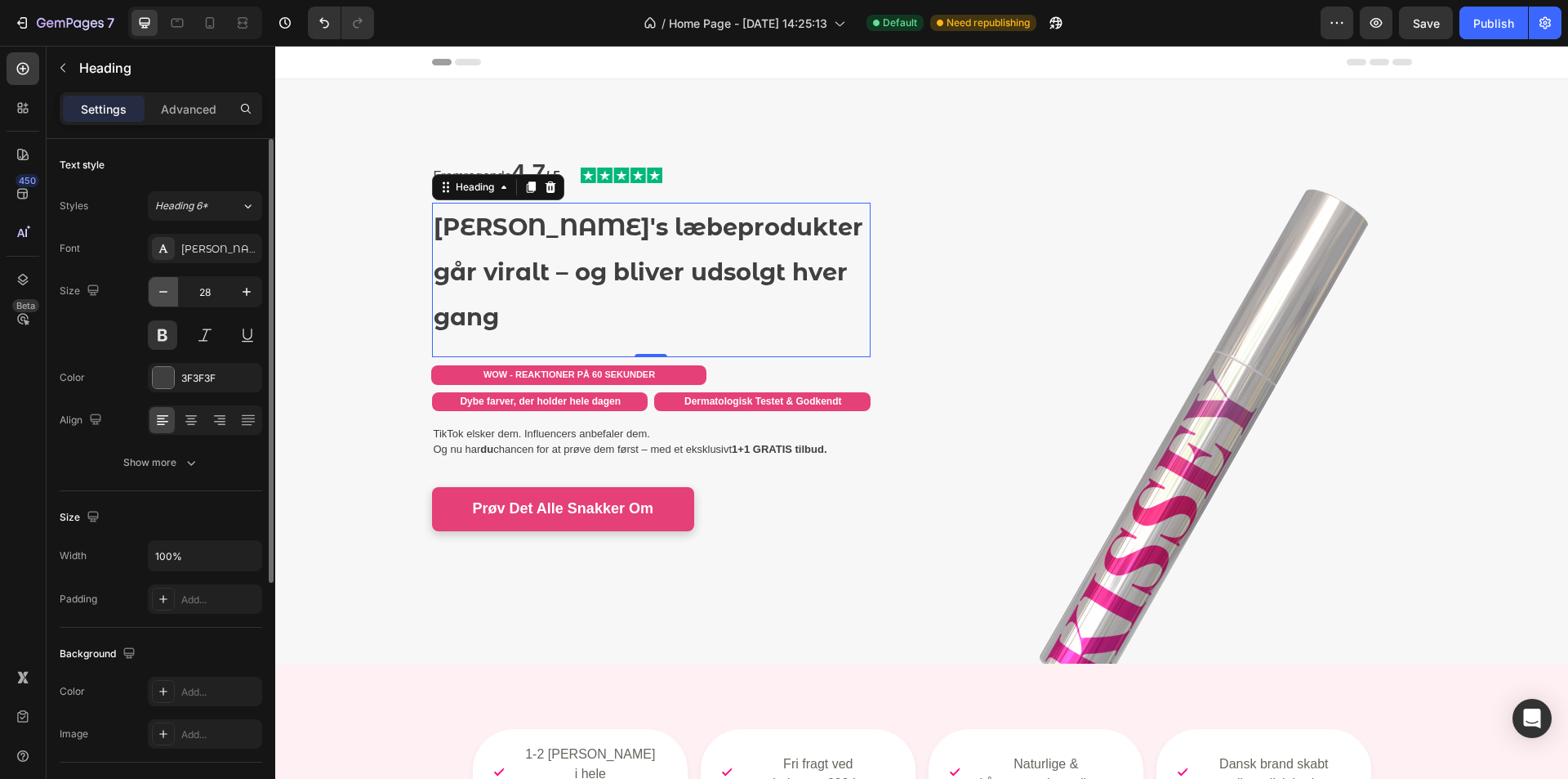
click at [167, 295] on icon "button" at bounding box center [163, 291] width 16 height 16
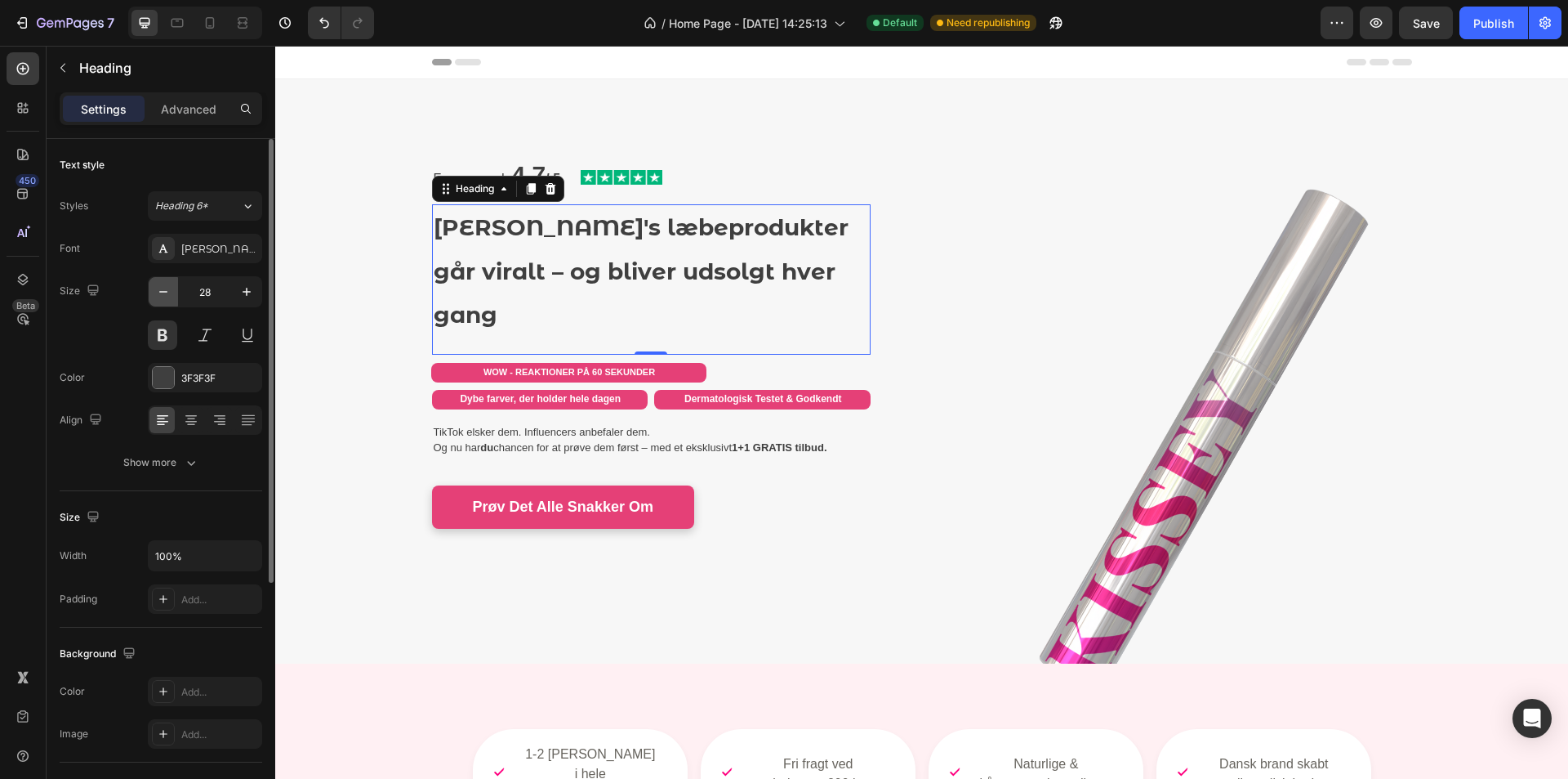
type input "27"
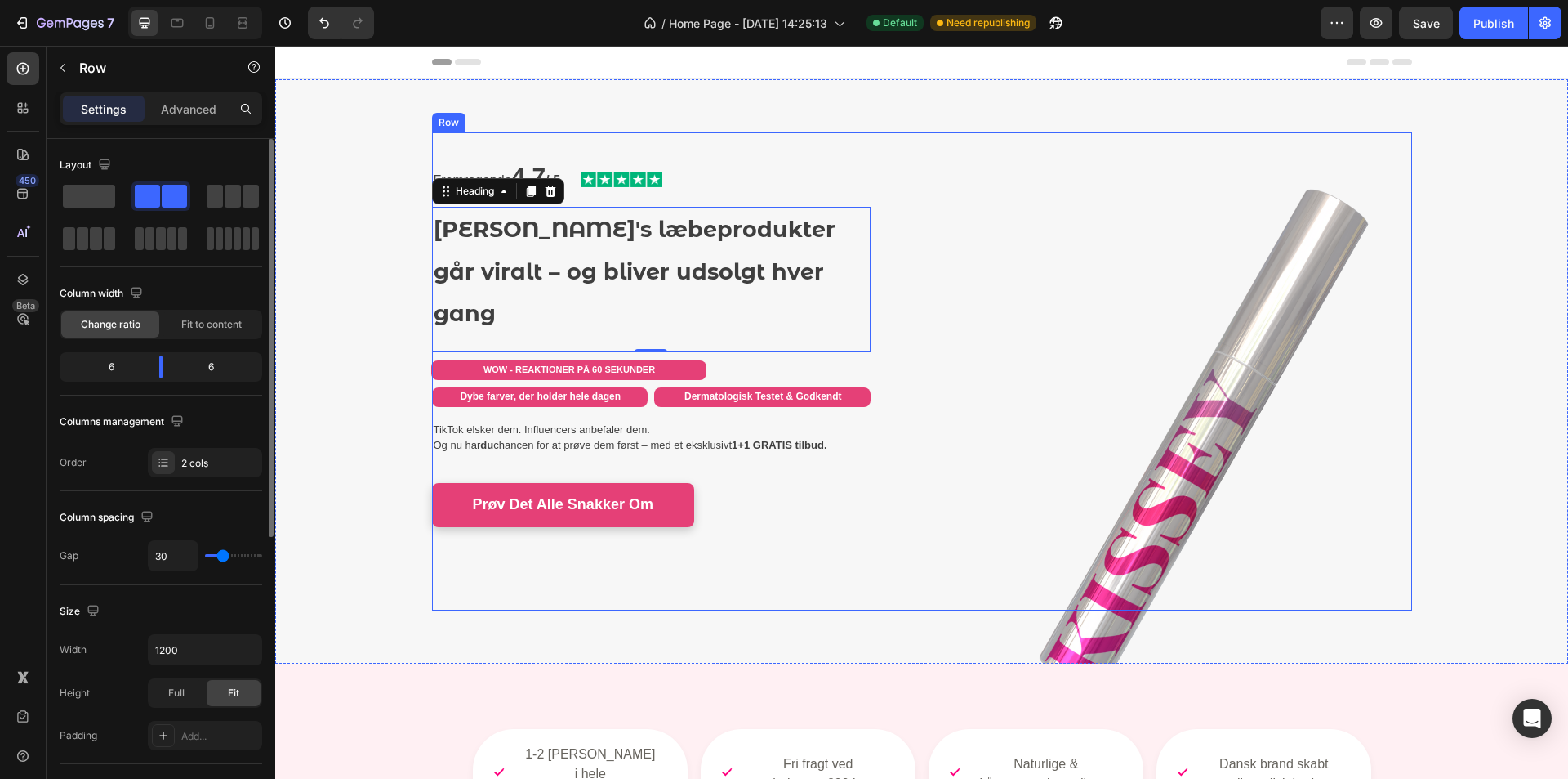
click at [804, 580] on div "Fremragende 4.7 / 5 Text Block Image Row Kissey's læbeprodukter går viralt – og…" at bounding box center [671, 372] width 478 height 478
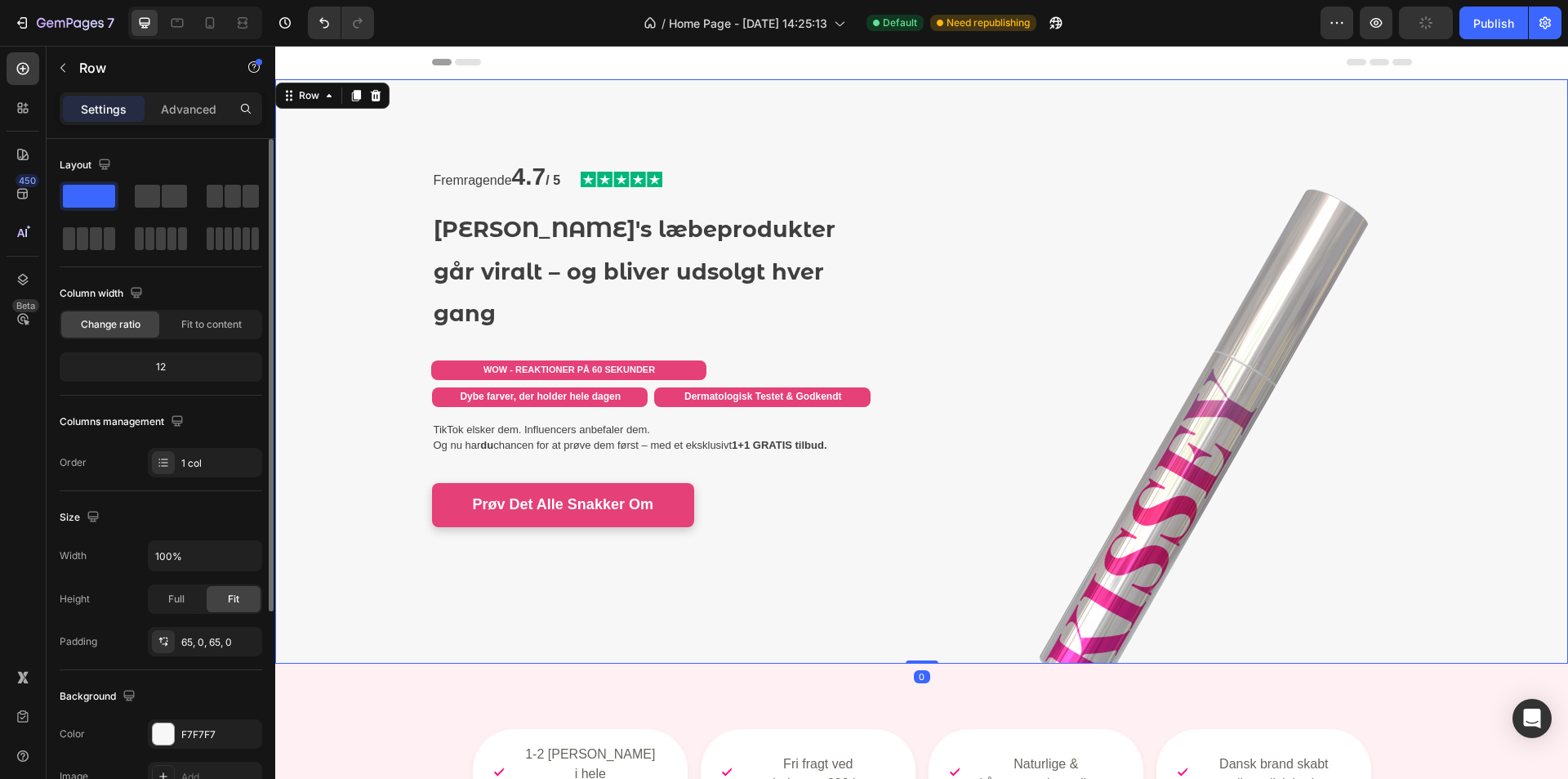
click at [399, 206] on div "Fremragende 4.7 / 5 Text Block Image Row Kissey's læbeprodukter går viralt – og…" at bounding box center [921, 372] width 1293 height 478
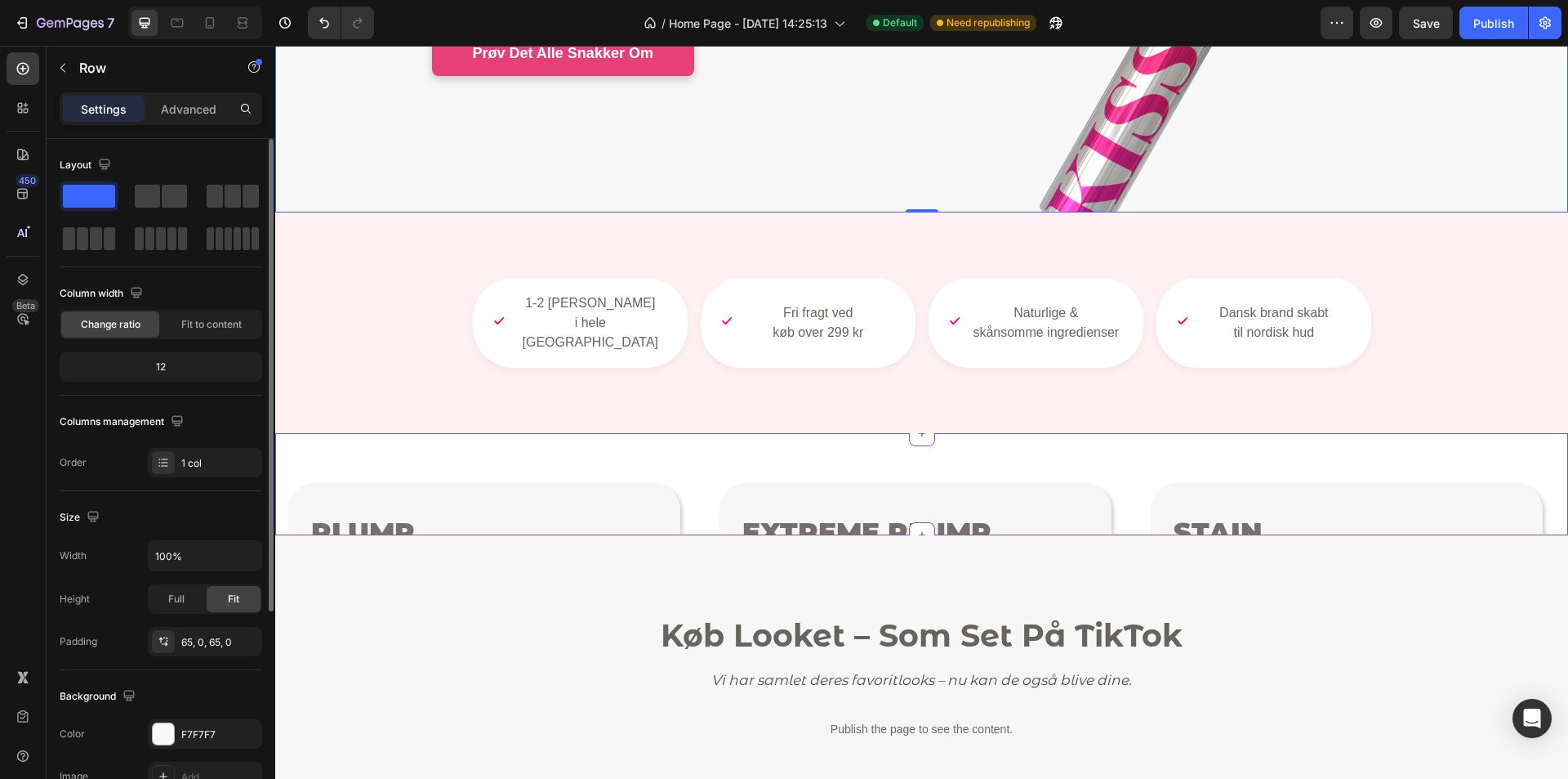
scroll to position [327, 0]
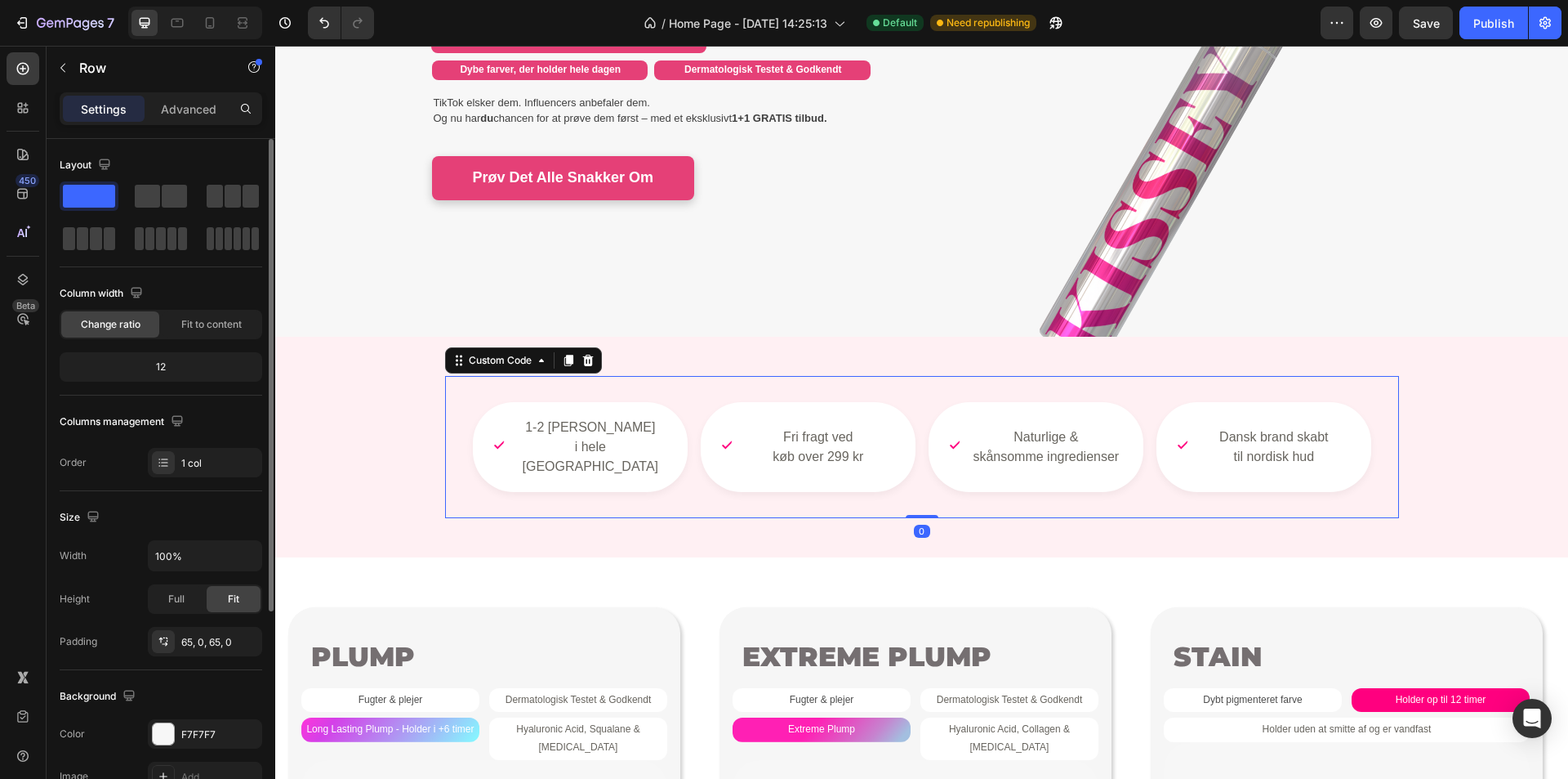
click at [660, 391] on div "1-2 dages levering i hele Danmark Fri fragt ved køb over 299 kr Naturlige & skå…" at bounding box center [922, 447] width 954 height 142
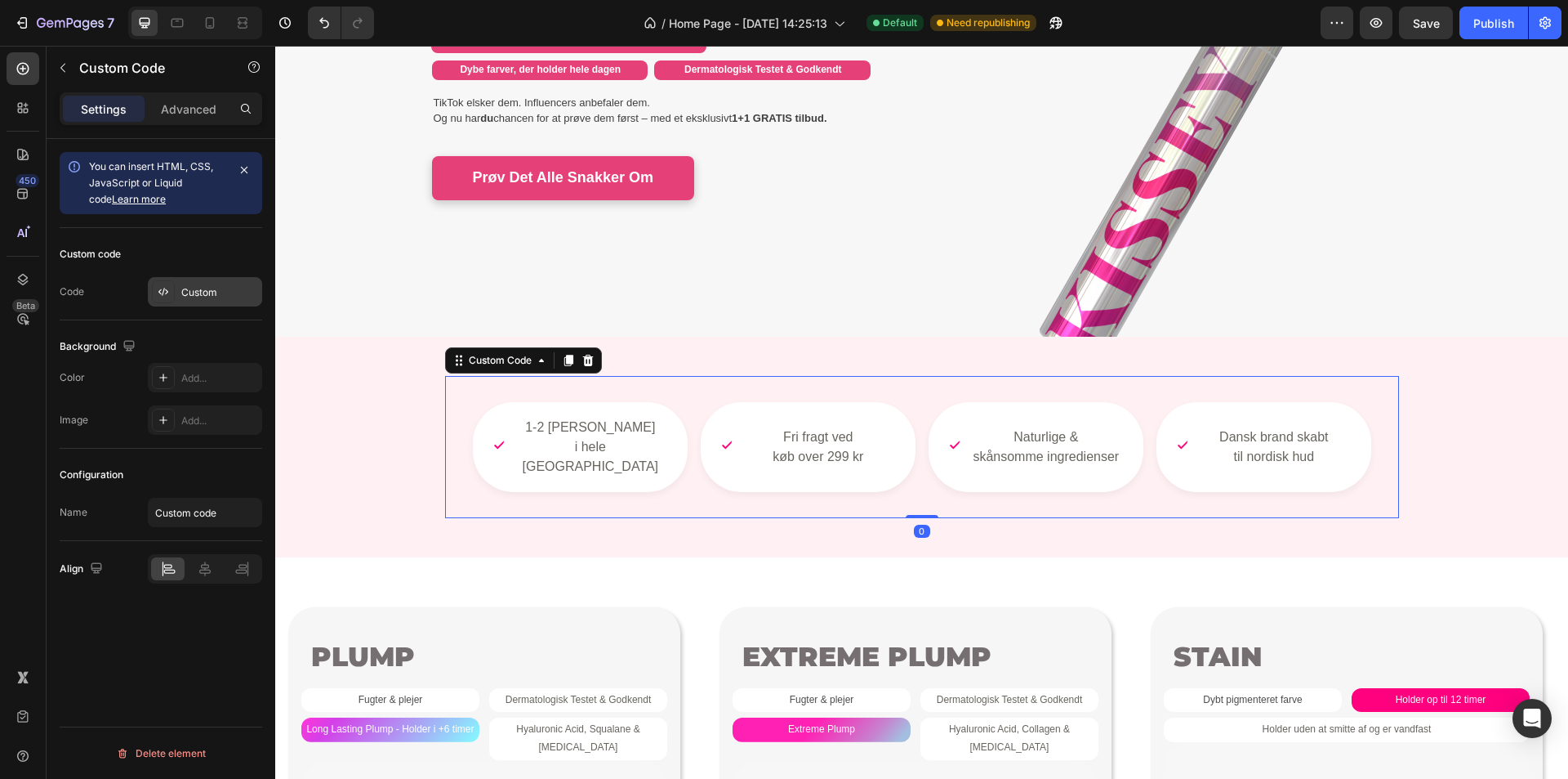
click at [196, 290] on div "Custom" at bounding box center [220, 292] width 77 height 14
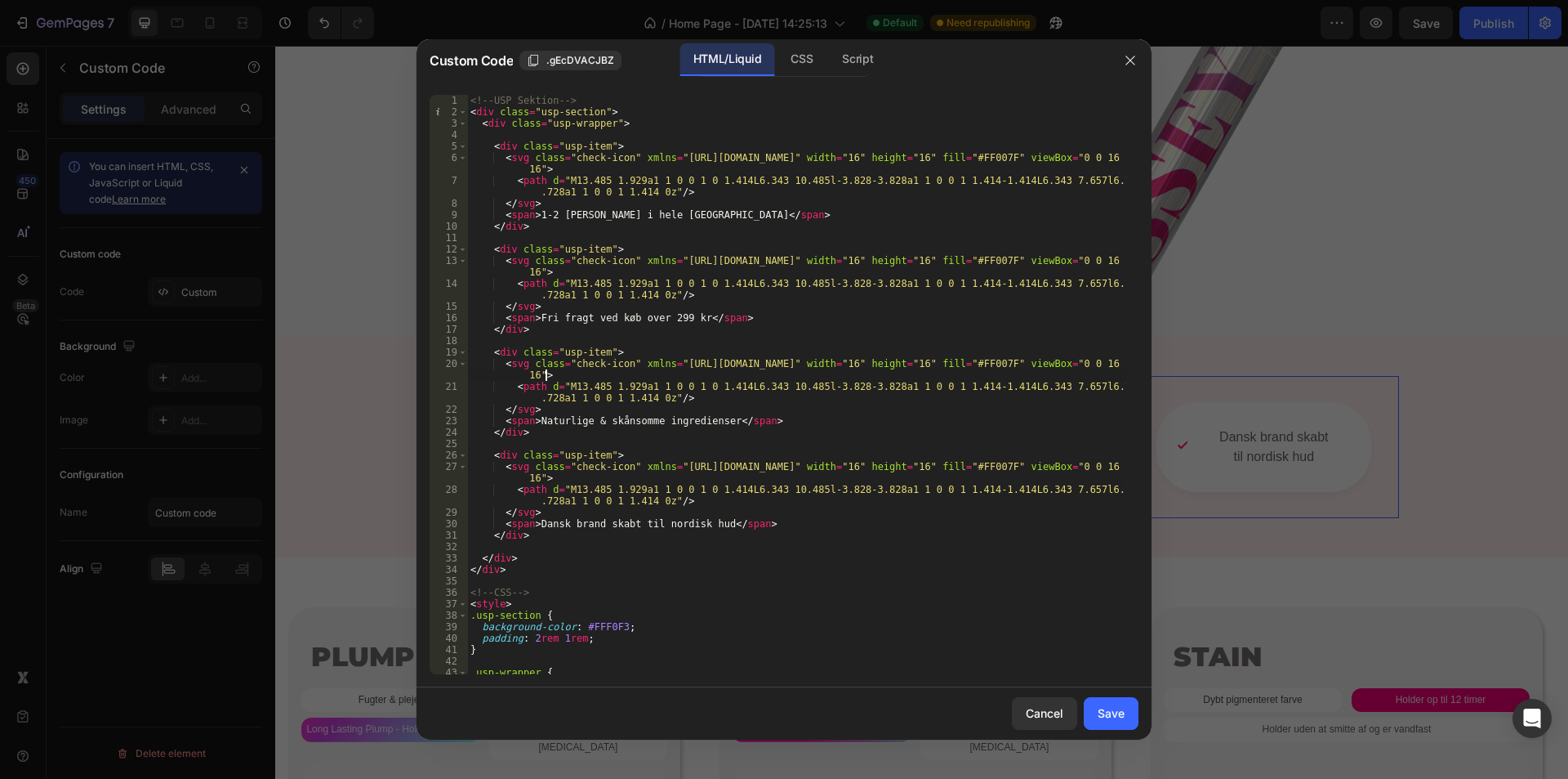
click at [723, 379] on div "<!-- USP Sektion --> < div class = "usp-section" > < div class = "usp-wrapper" …" at bounding box center [796, 395] width 659 height 602
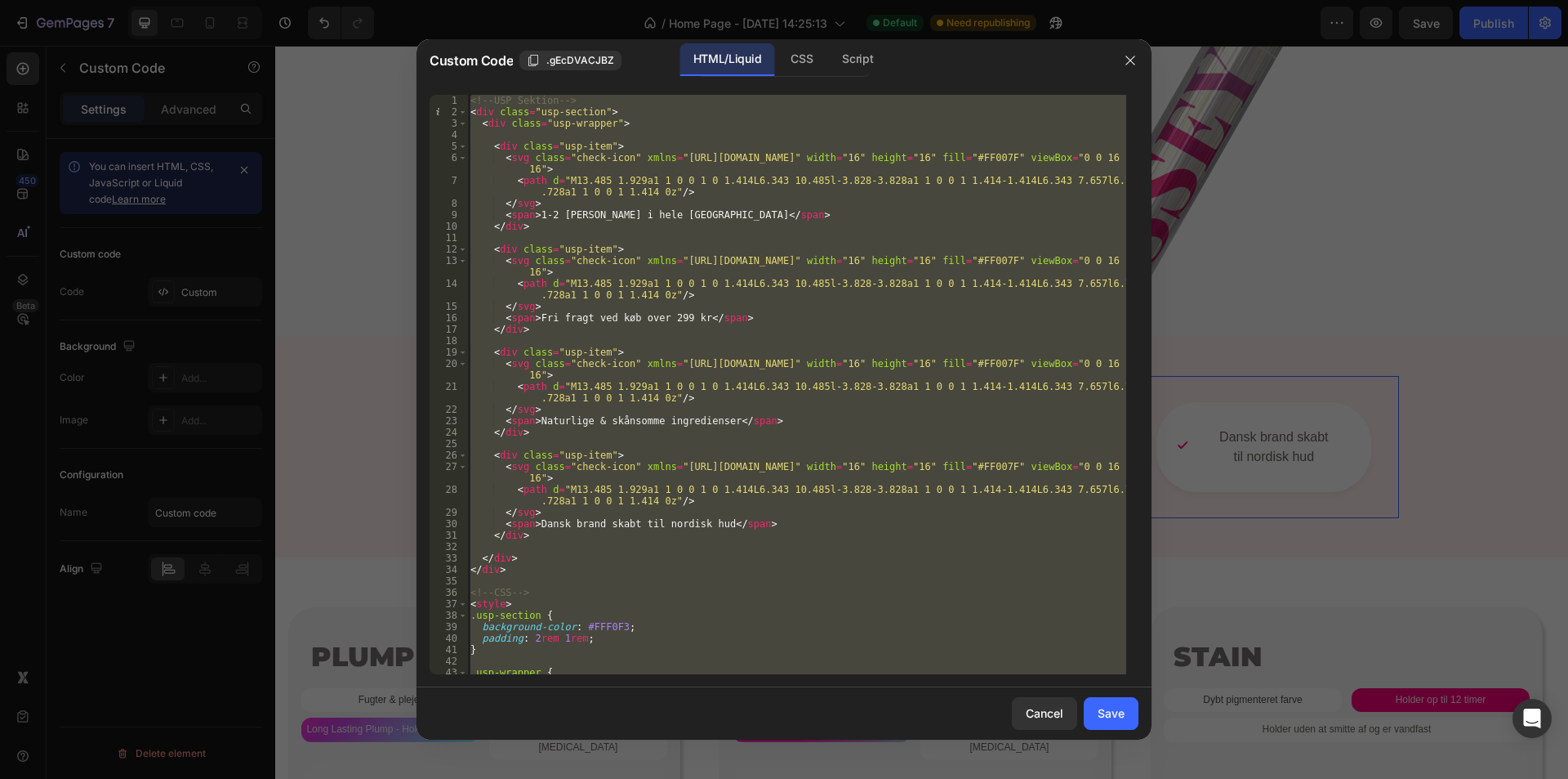
click at [724, 324] on div "<!-- USP Sektion --> < div class = "usp-section" > < div class = "usp-wrapper" …" at bounding box center [796, 384] width 659 height 580
click at [727, 563] on div "<!-- USP Sektion --> < div class = "usp-section" > < div class = "usp-wrapper" …" at bounding box center [796, 384] width 659 height 580
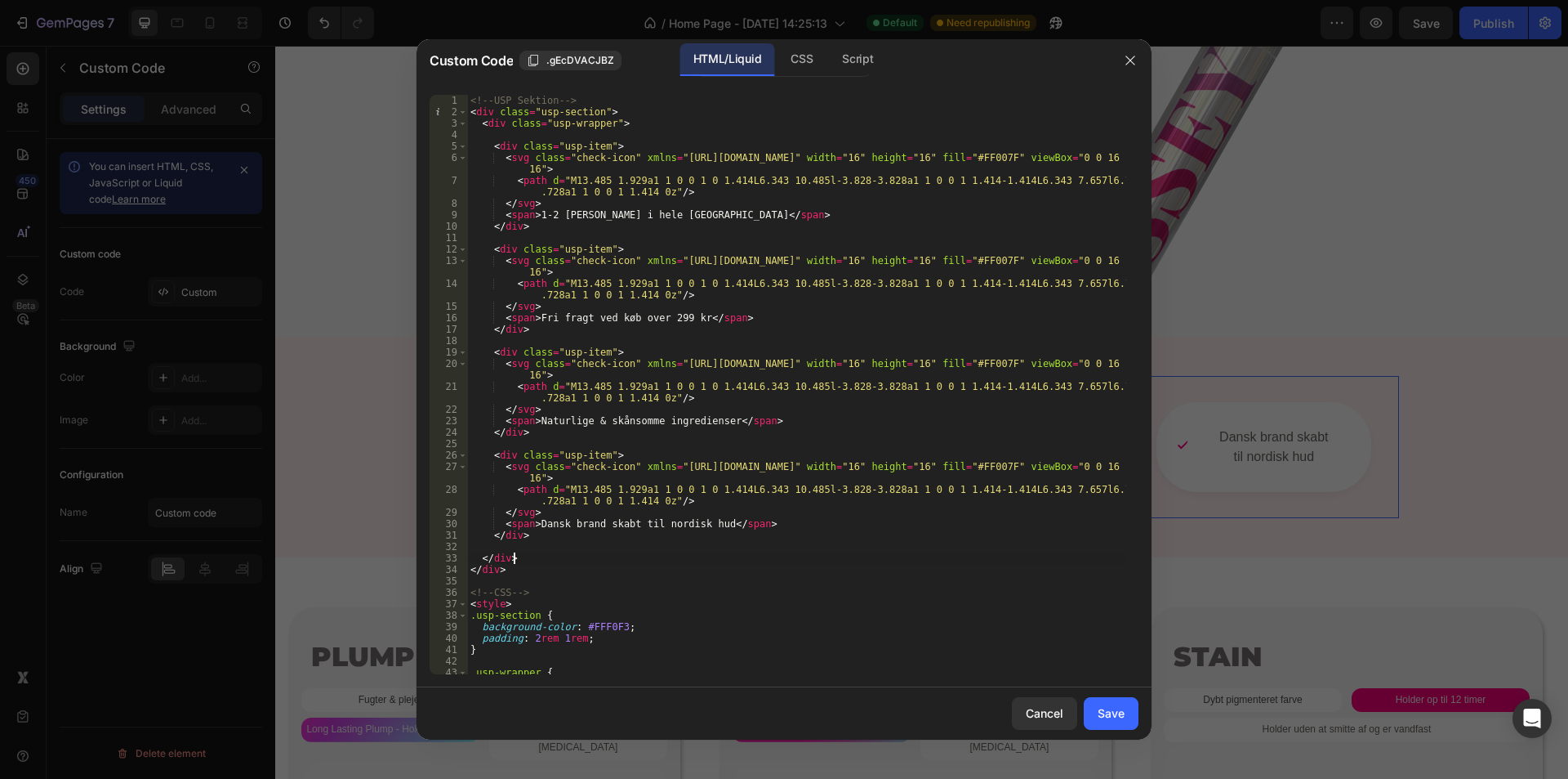
type textarea "</style>"
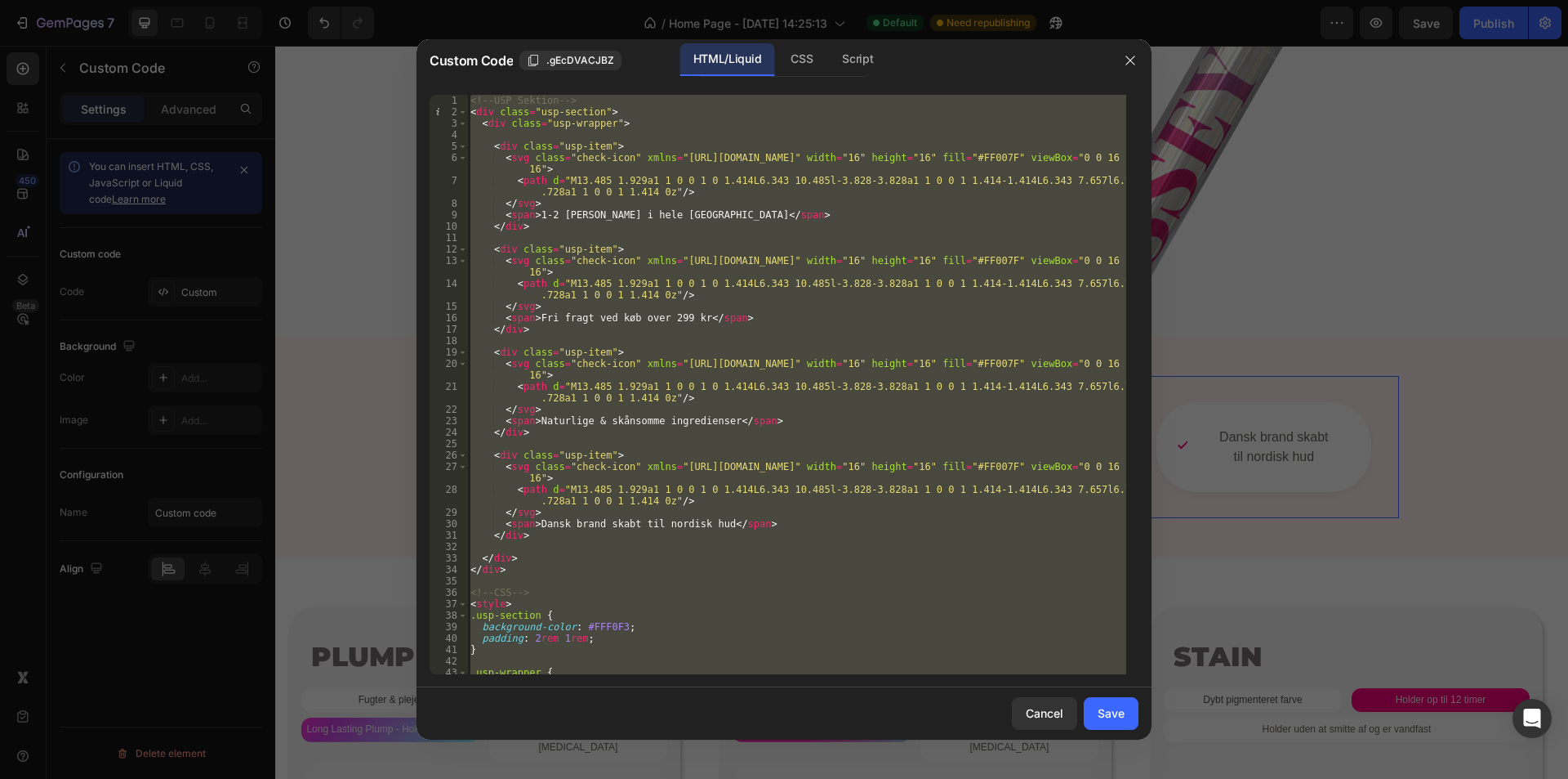
paste textarea
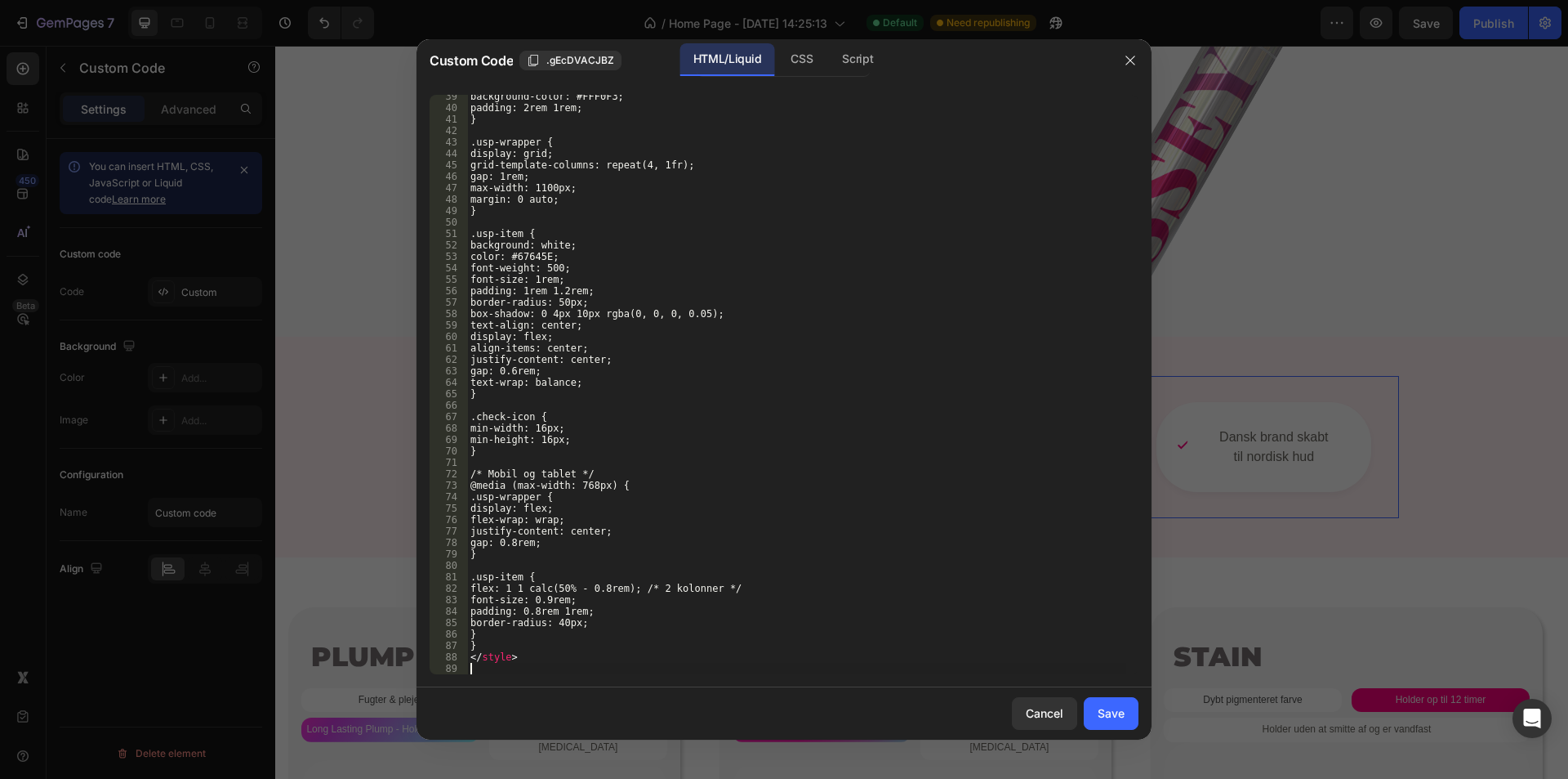
scroll to position [531, 0]
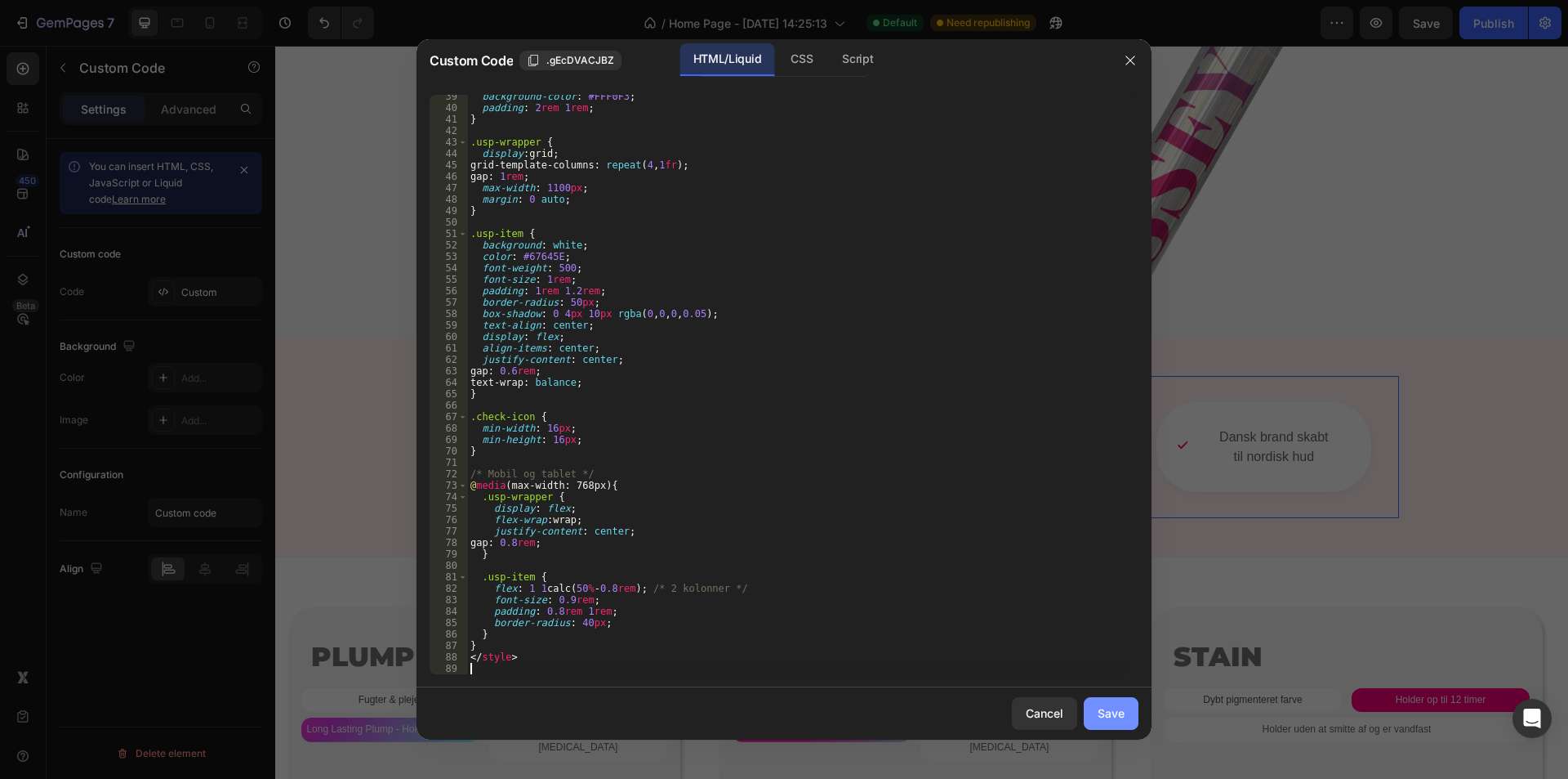
click at [1113, 715] on div "Save" at bounding box center [1111, 713] width 27 height 17
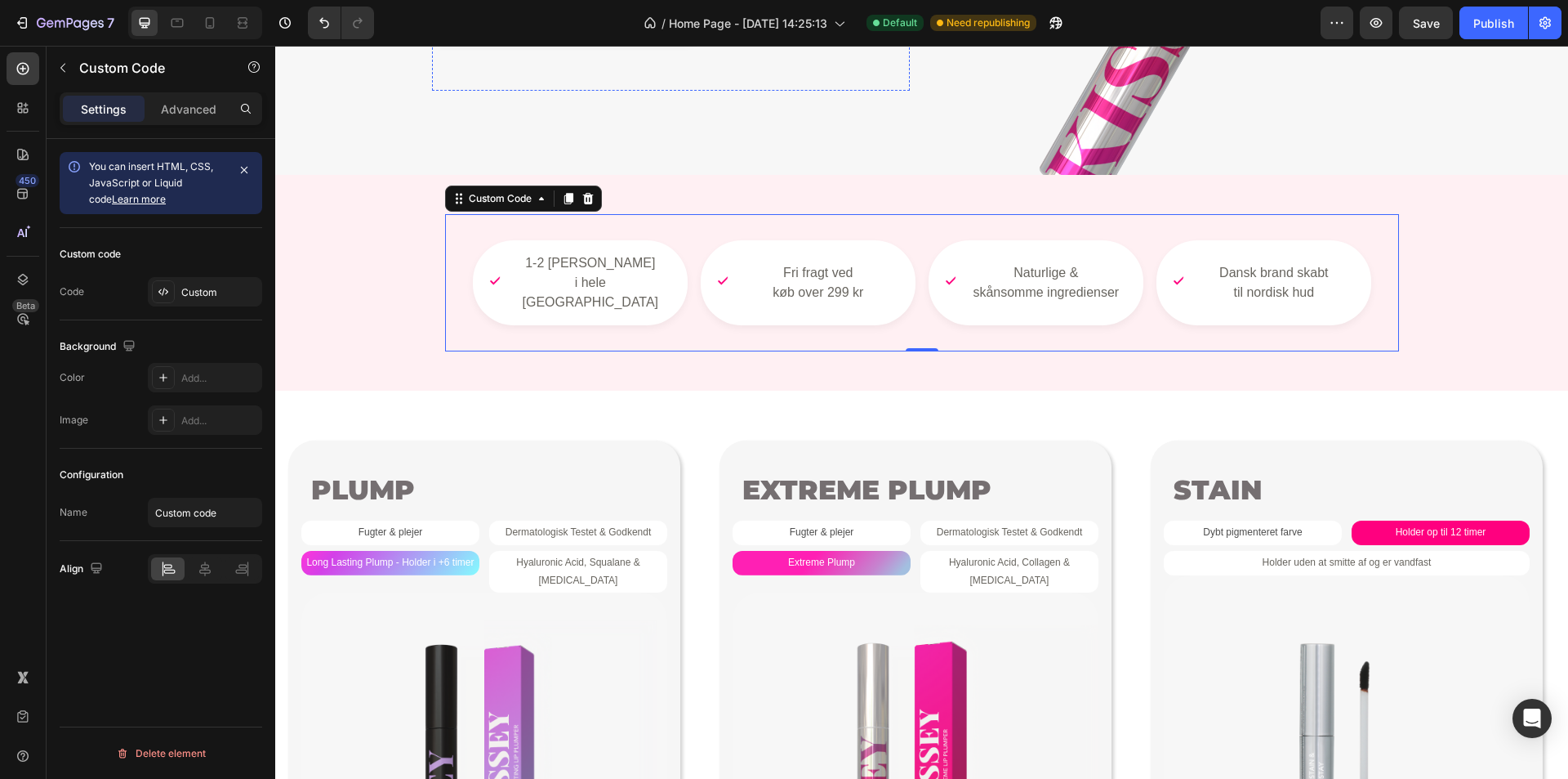
scroll to position [490, 0]
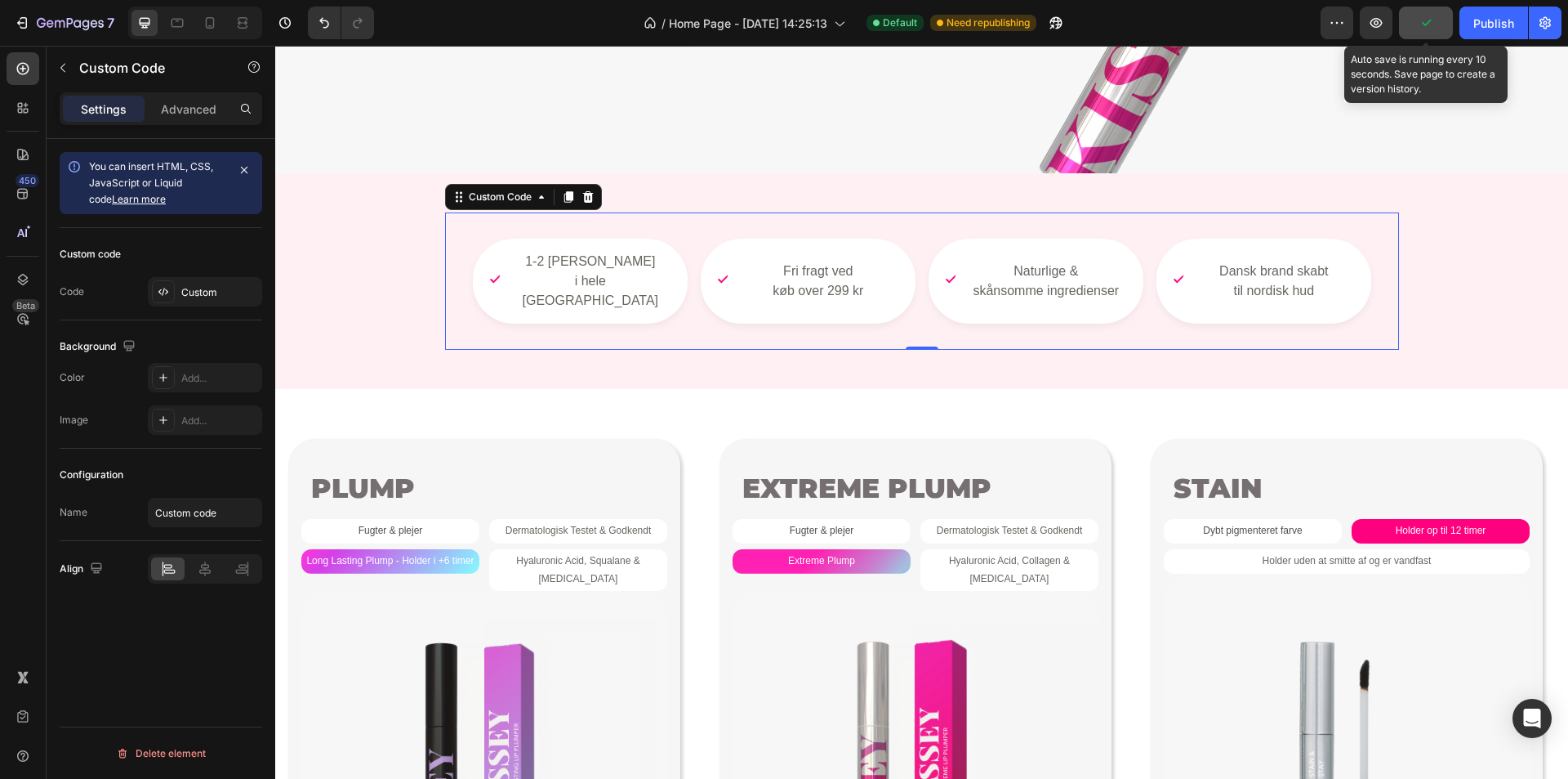
click at [1439, 25] on button "button" at bounding box center [1426, 23] width 54 height 33
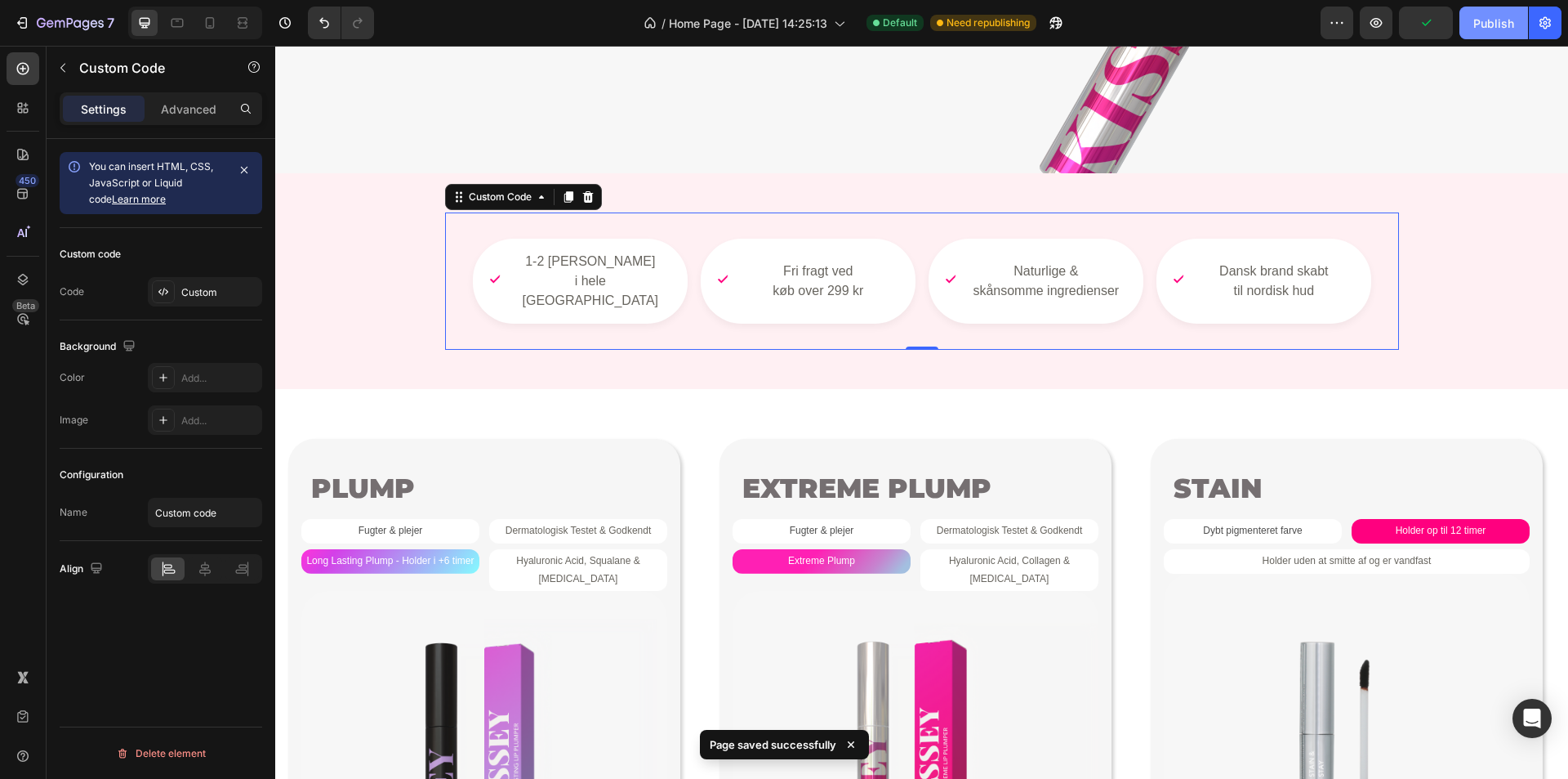
click at [1487, 29] on div "Publish" at bounding box center [1494, 23] width 41 height 17
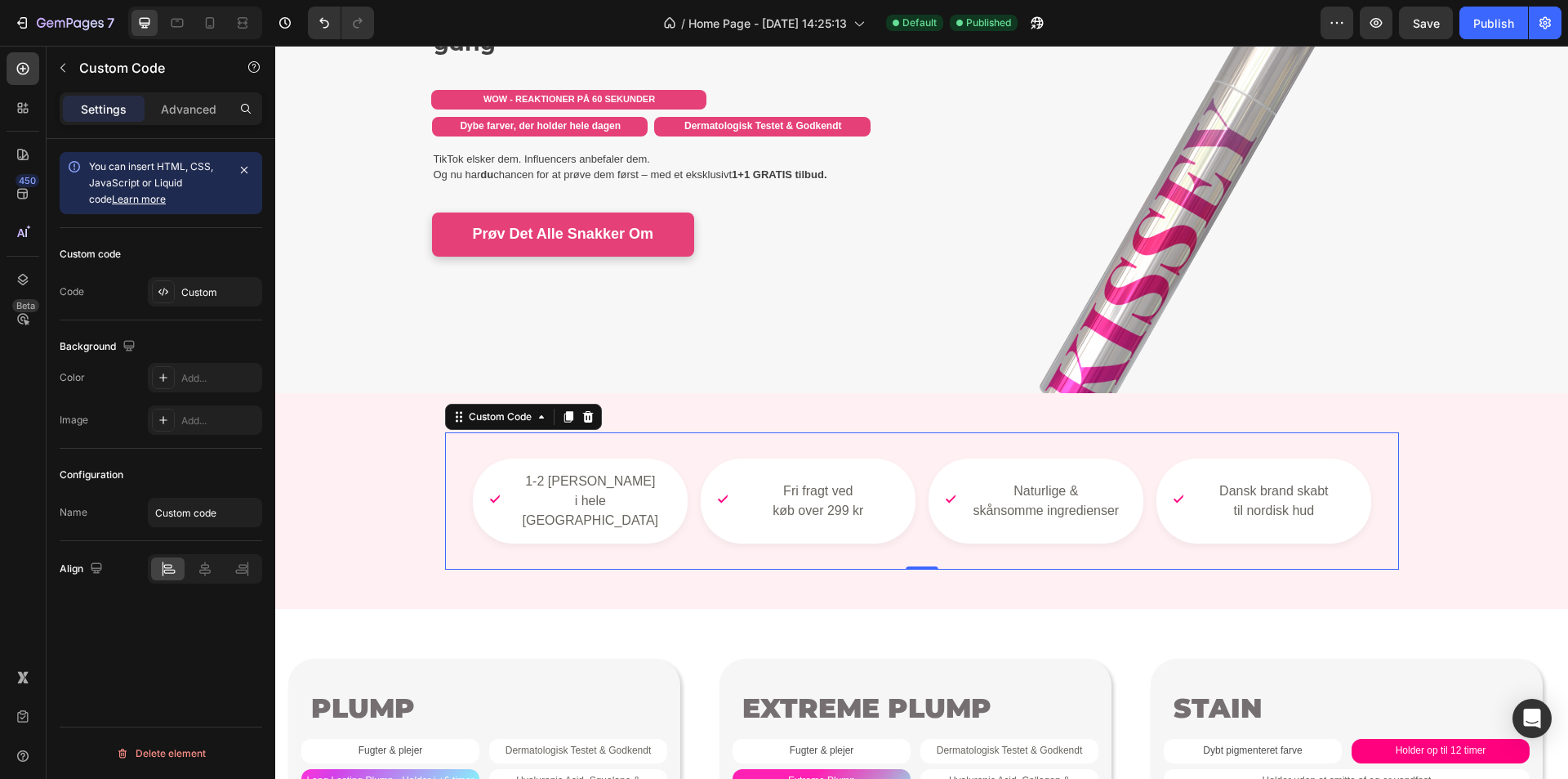
scroll to position [0, 0]
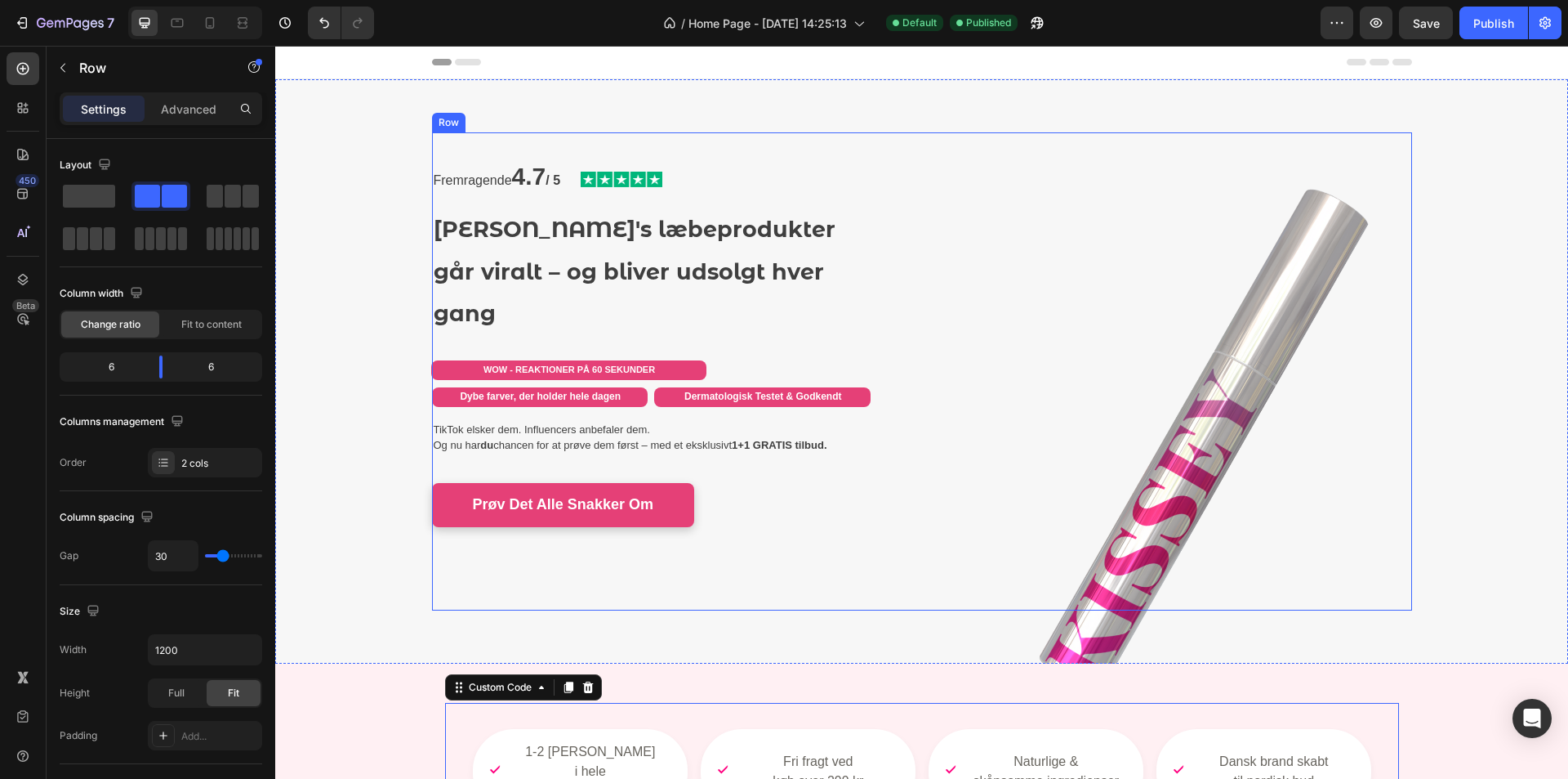
click at [1000, 160] on div "Image" at bounding box center [1174, 372] width 478 height 478
click at [192, 118] on div "Advanced" at bounding box center [188, 108] width 82 height 26
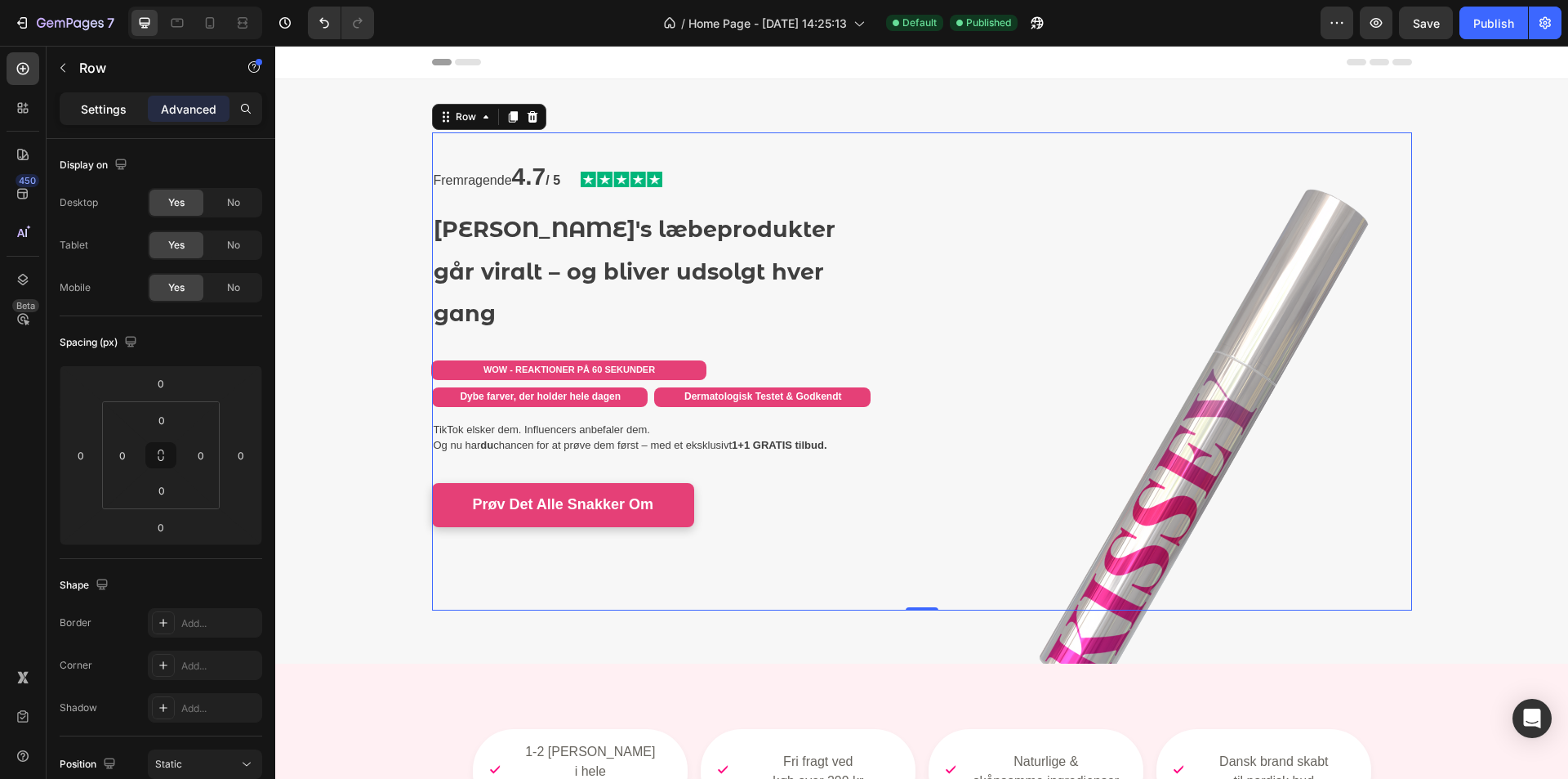
click at [120, 112] on p "Settings" at bounding box center [104, 109] width 46 height 17
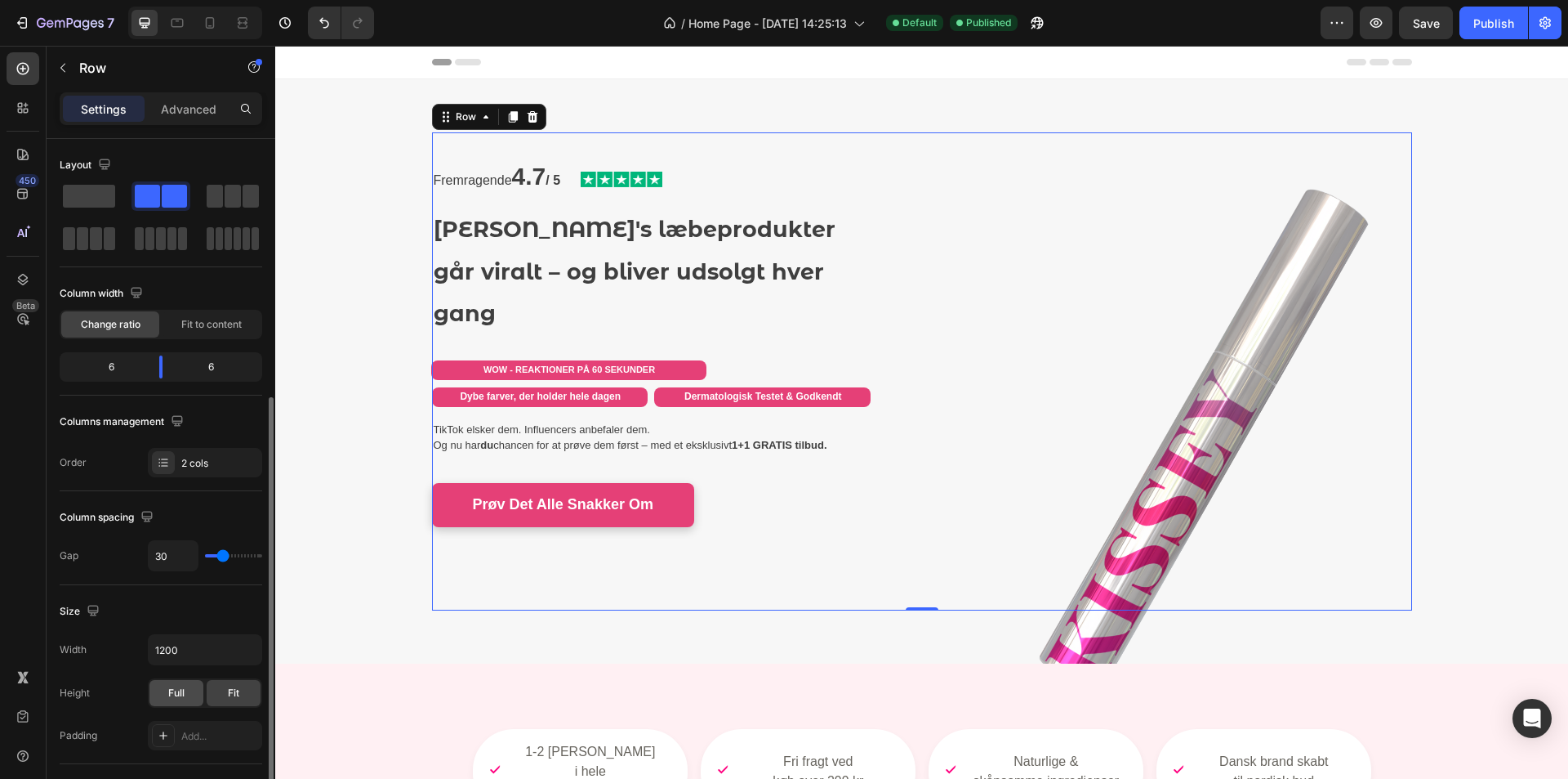
scroll to position [245, 0]
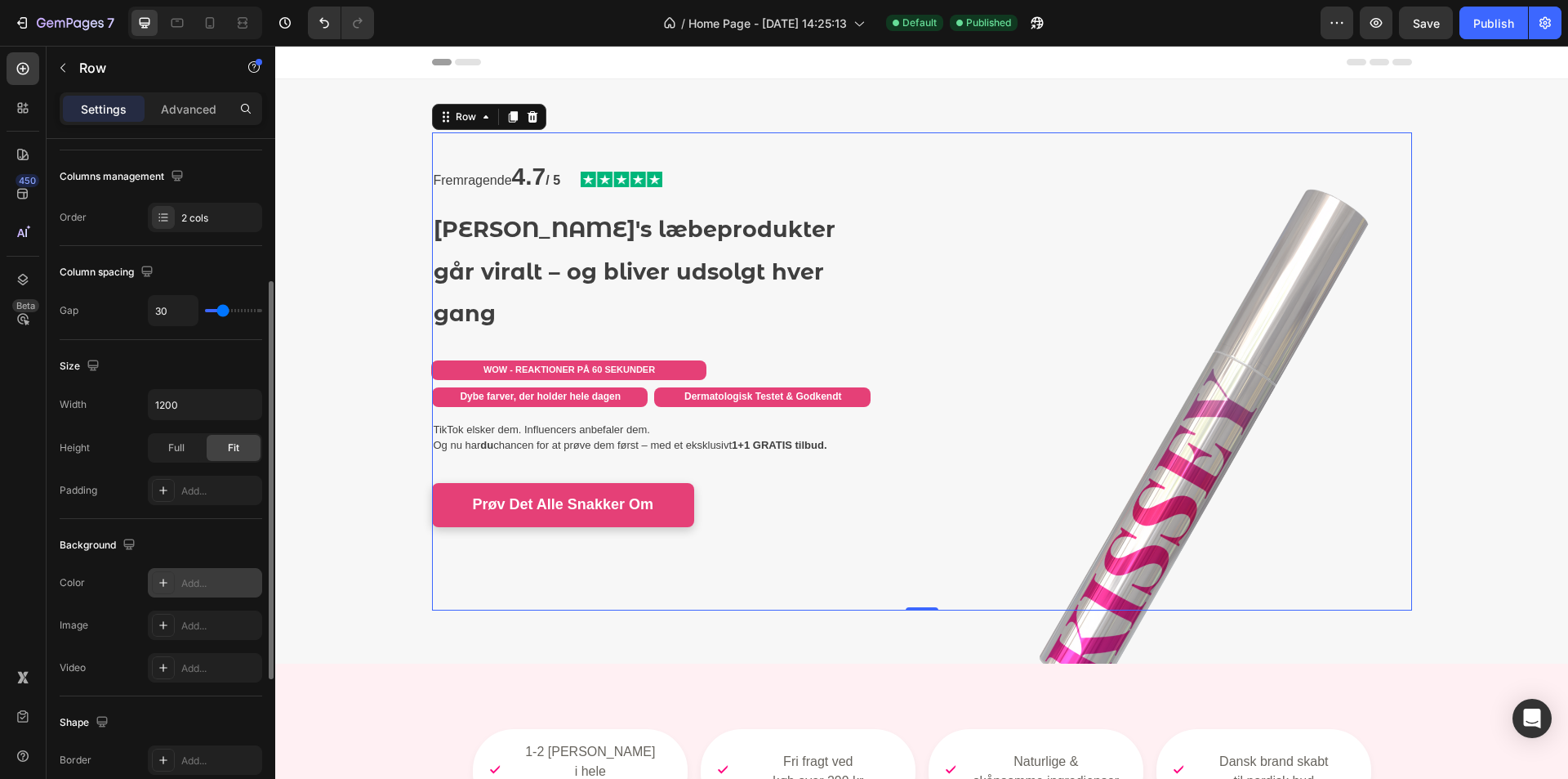
click at [200, 580] on div "Add..." at bounding box center [220, 583] width 77 height 14
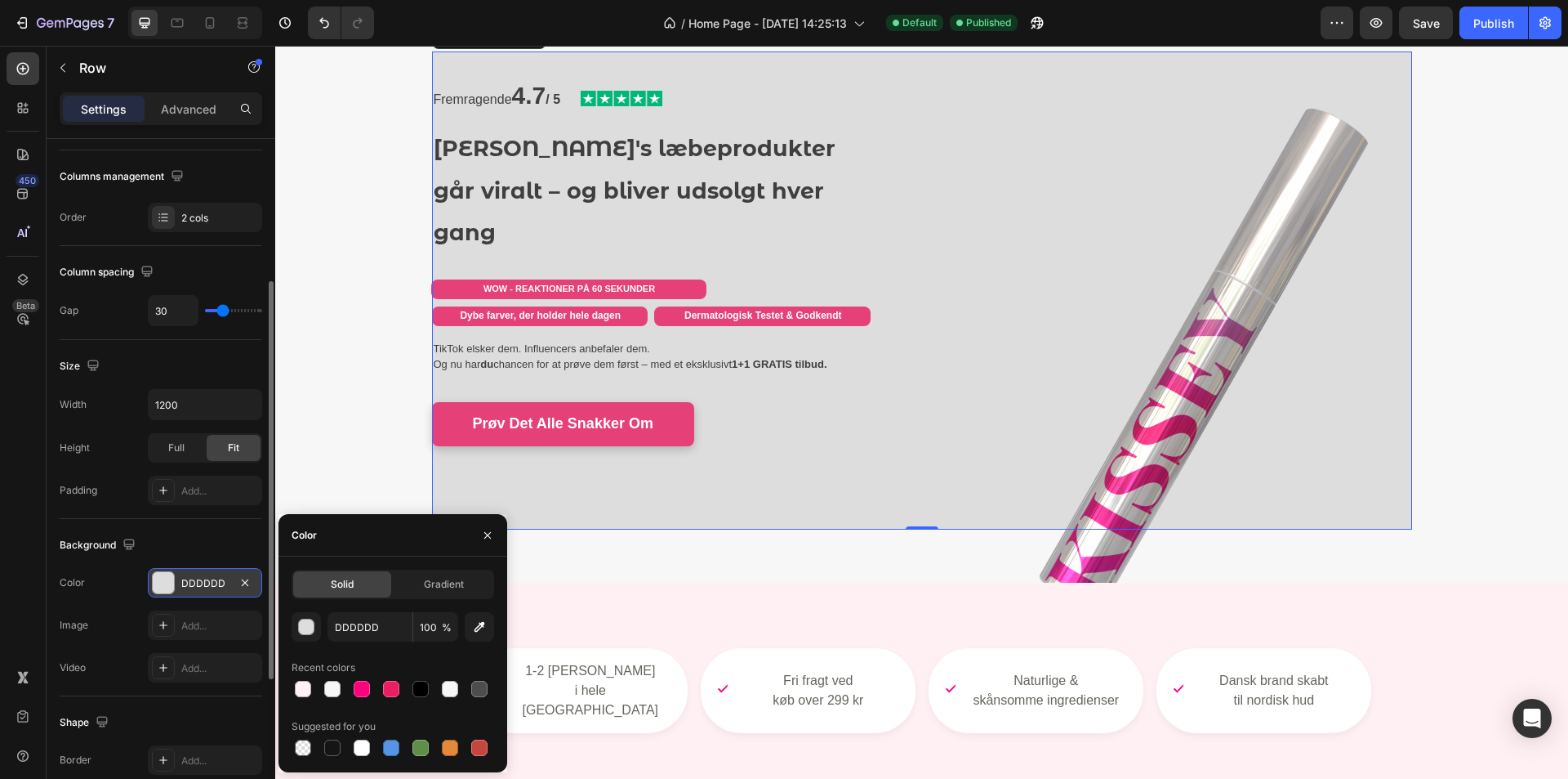
scroll to position [82, 0]
click at [126, 633] on div "Image Add..." at bounding box center [161, 625] width 203 height 30
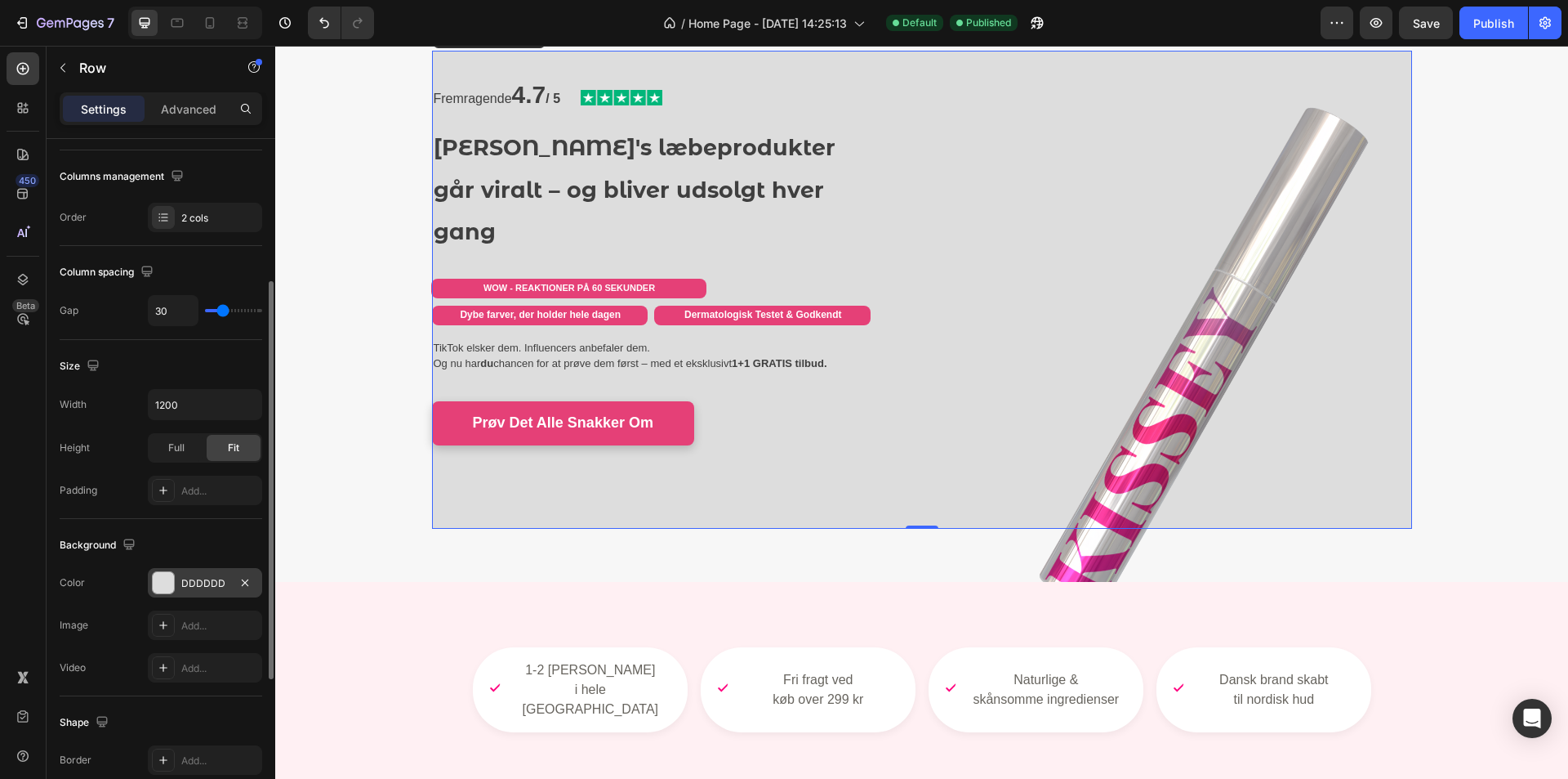
scroll to position [327, 0]
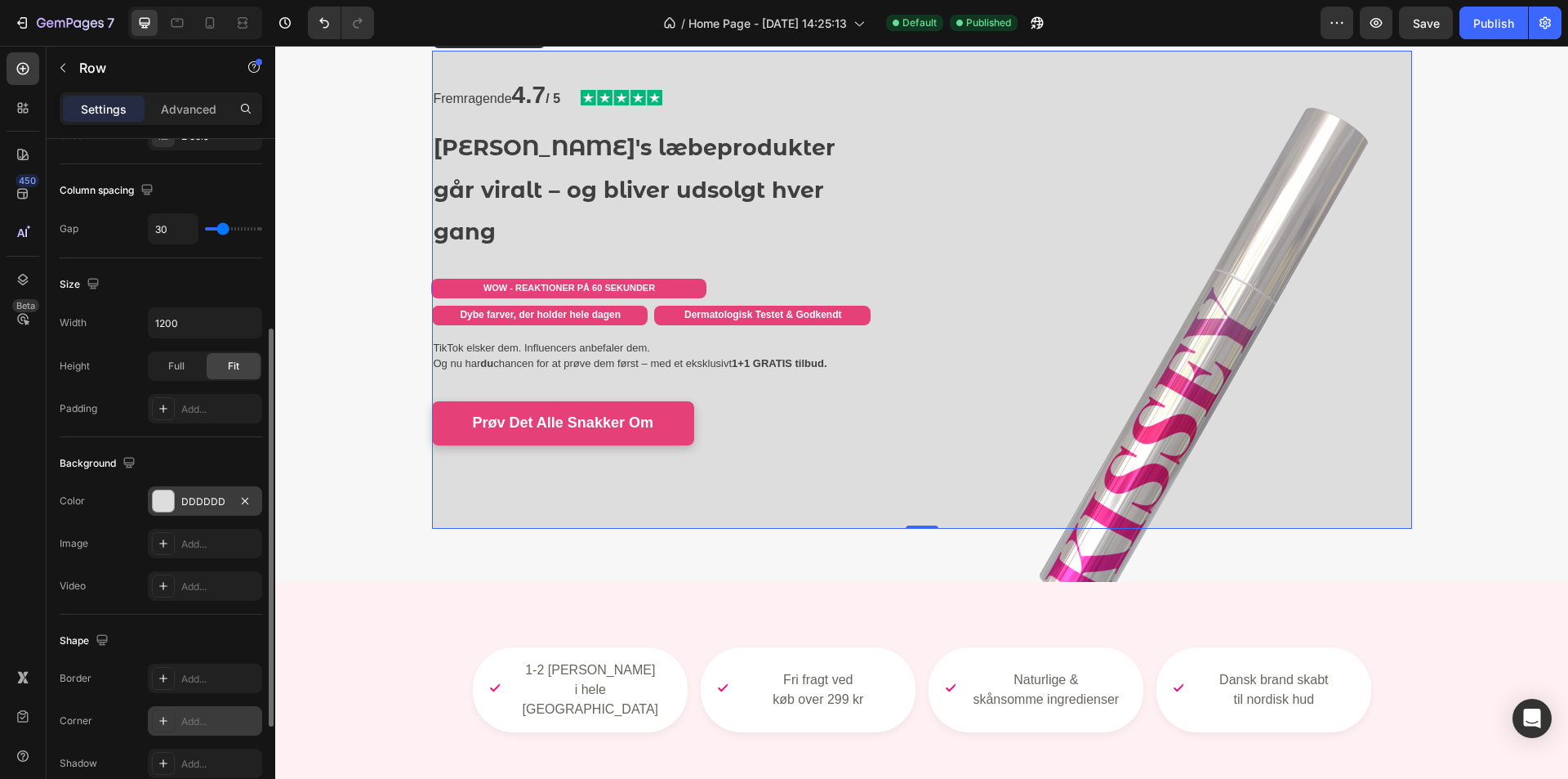
click at [208, 711] on div "Add..." at bounding box center [204, 721] width 114 height 30
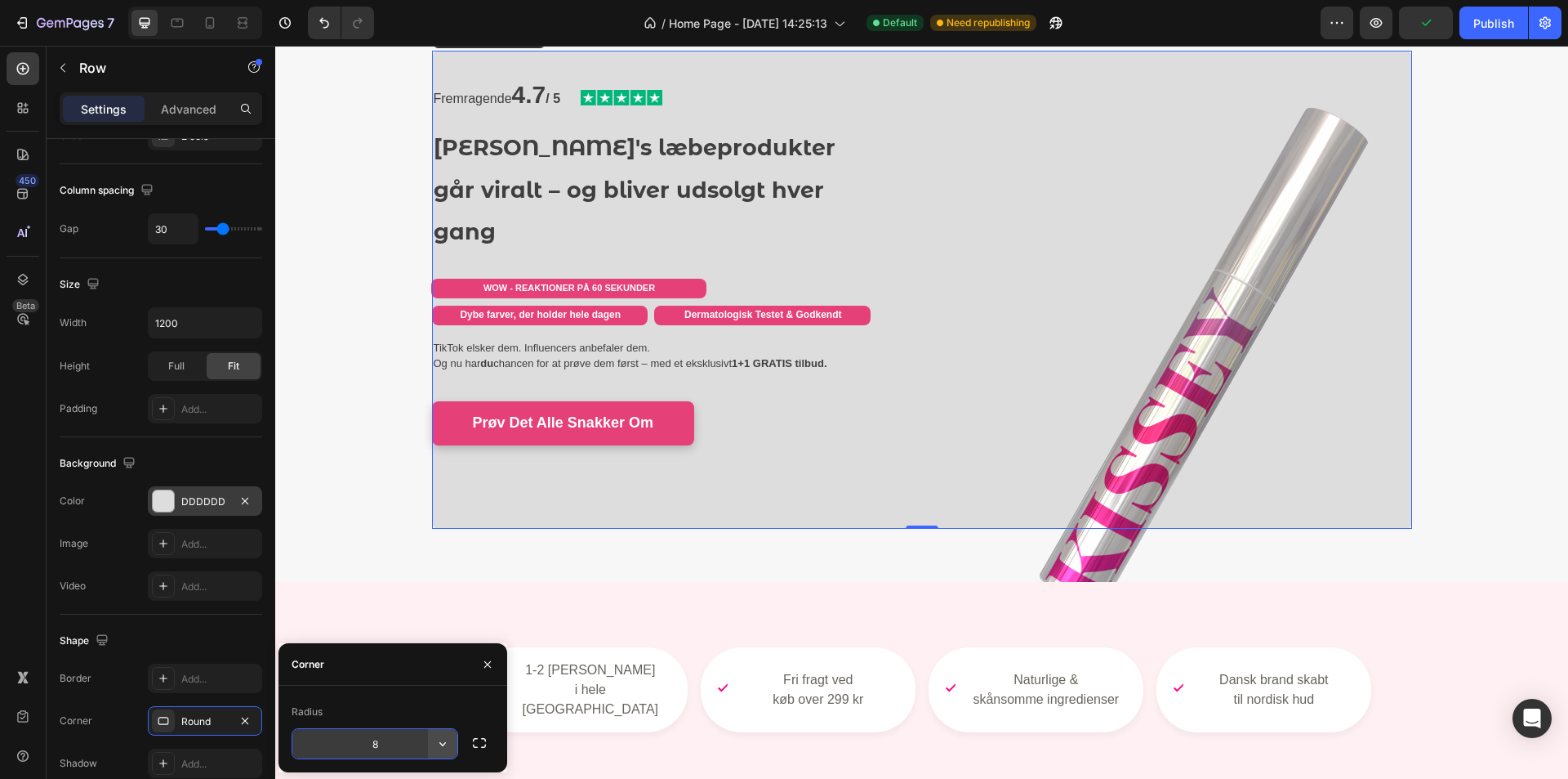
click at [438, 747] on icon "button" at bounding box center [442, 744] width 16 height 16
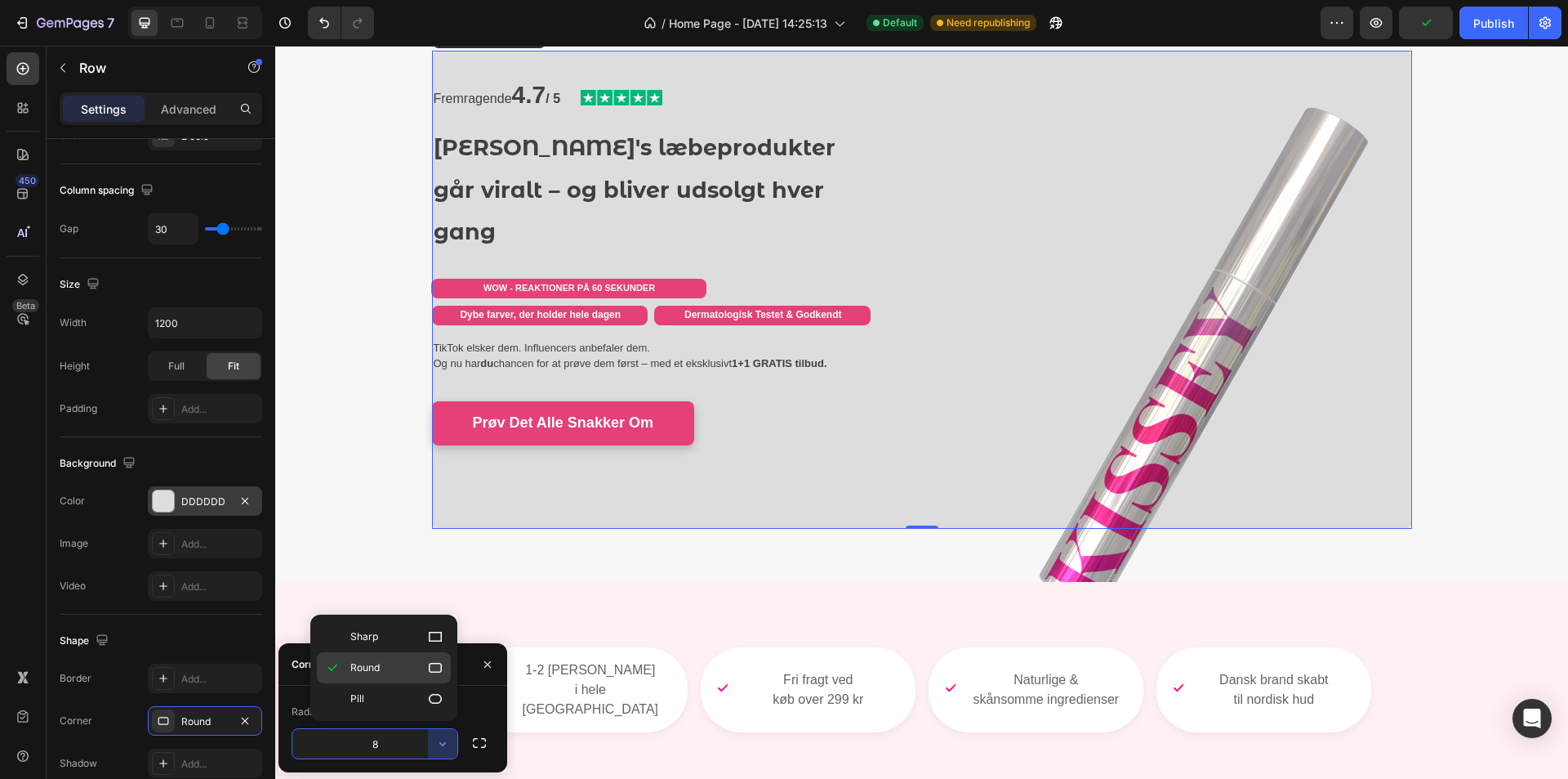
click at [438, 668] on icon at bounding box center [435, 667] width 16 height 16
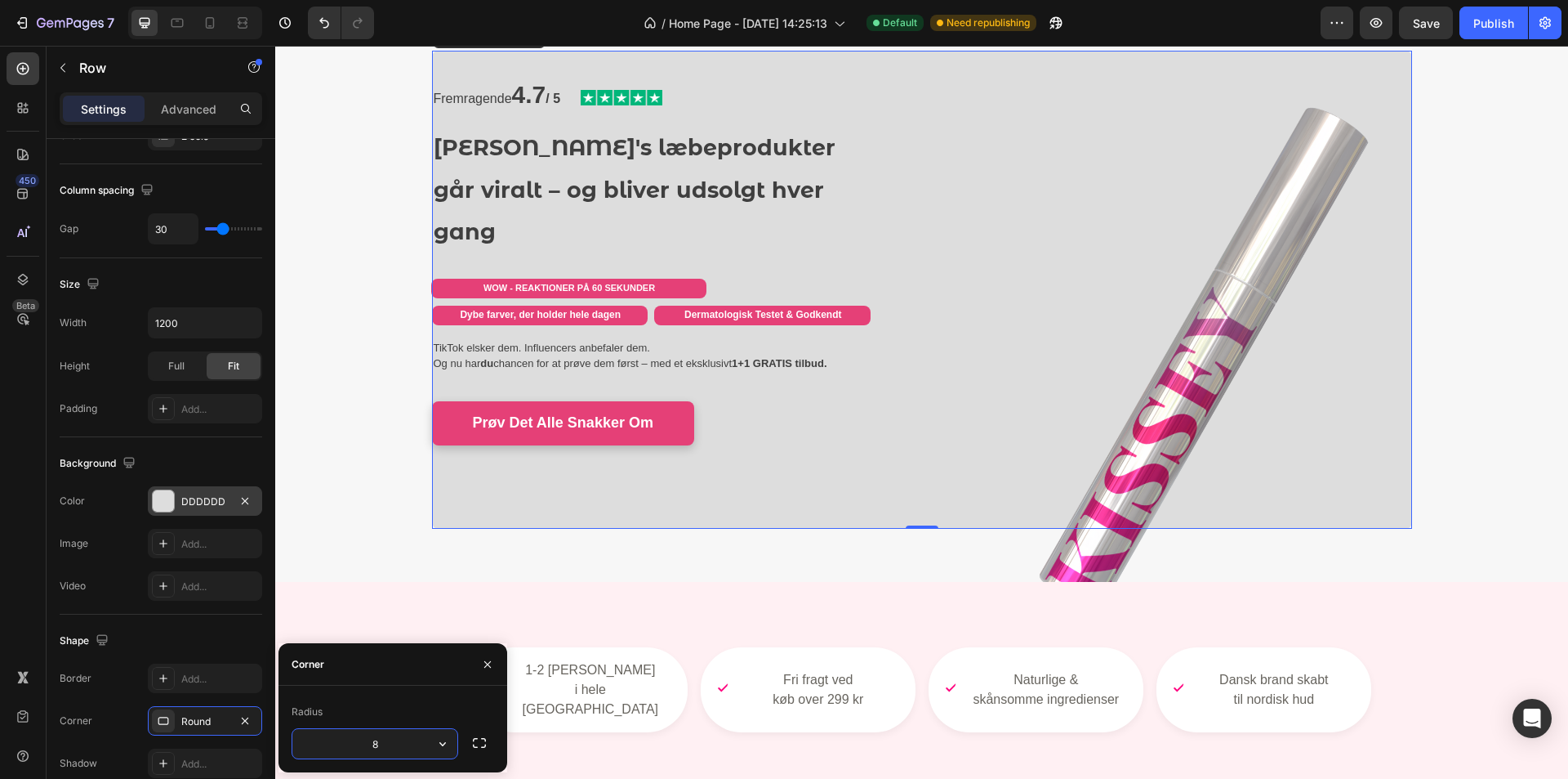
click at [411, 739] on input "8" at bounding box center [374, 744] width 165 height 30
click at [458, 544] on div "Fremragende 4.7 / 5 Text Block Image Row Kissey's læbeprodukter går viralt – og…" at bounding box center [921, 290] width 1293 height 585
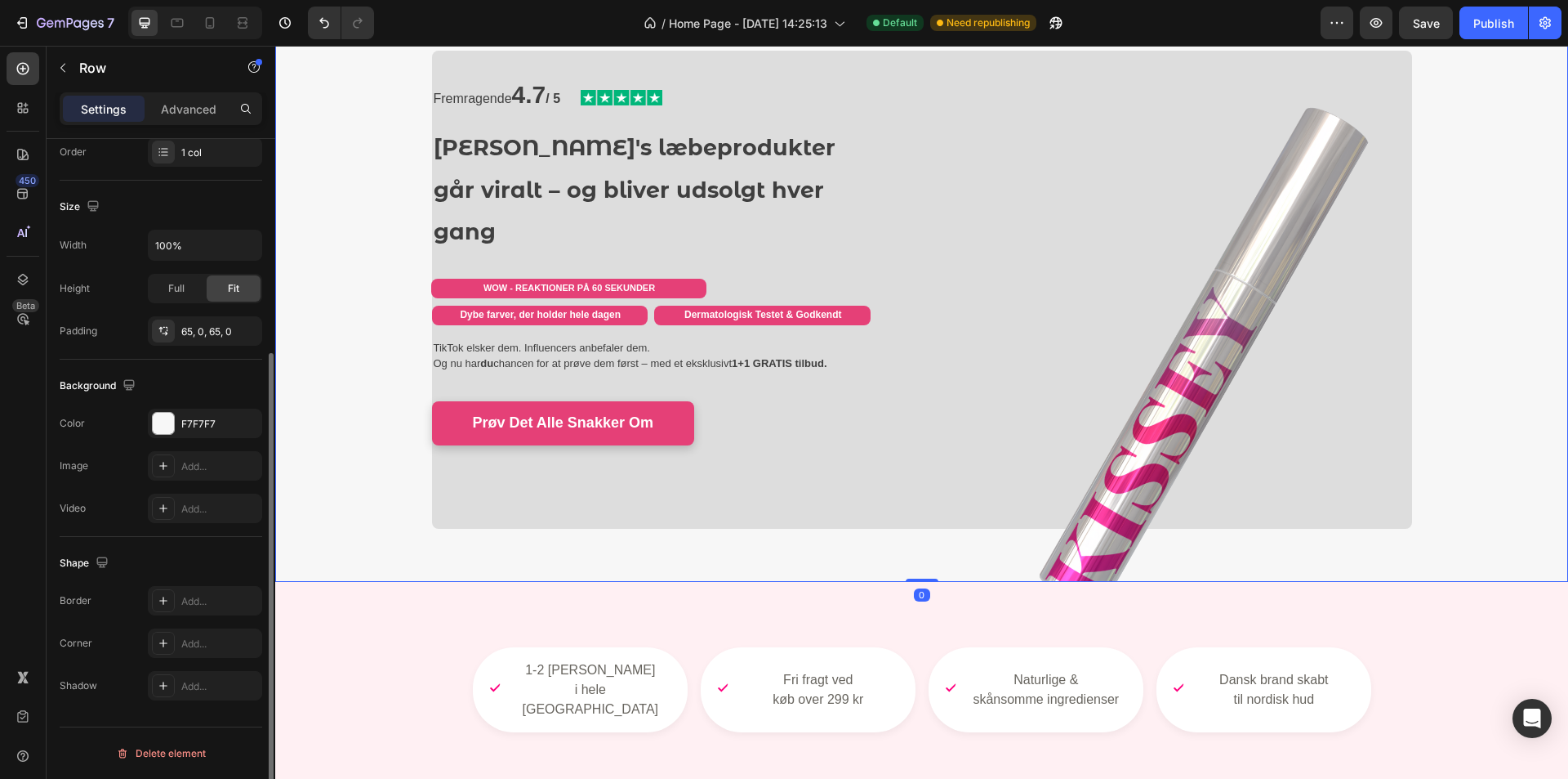
scroll to position [0, 0]
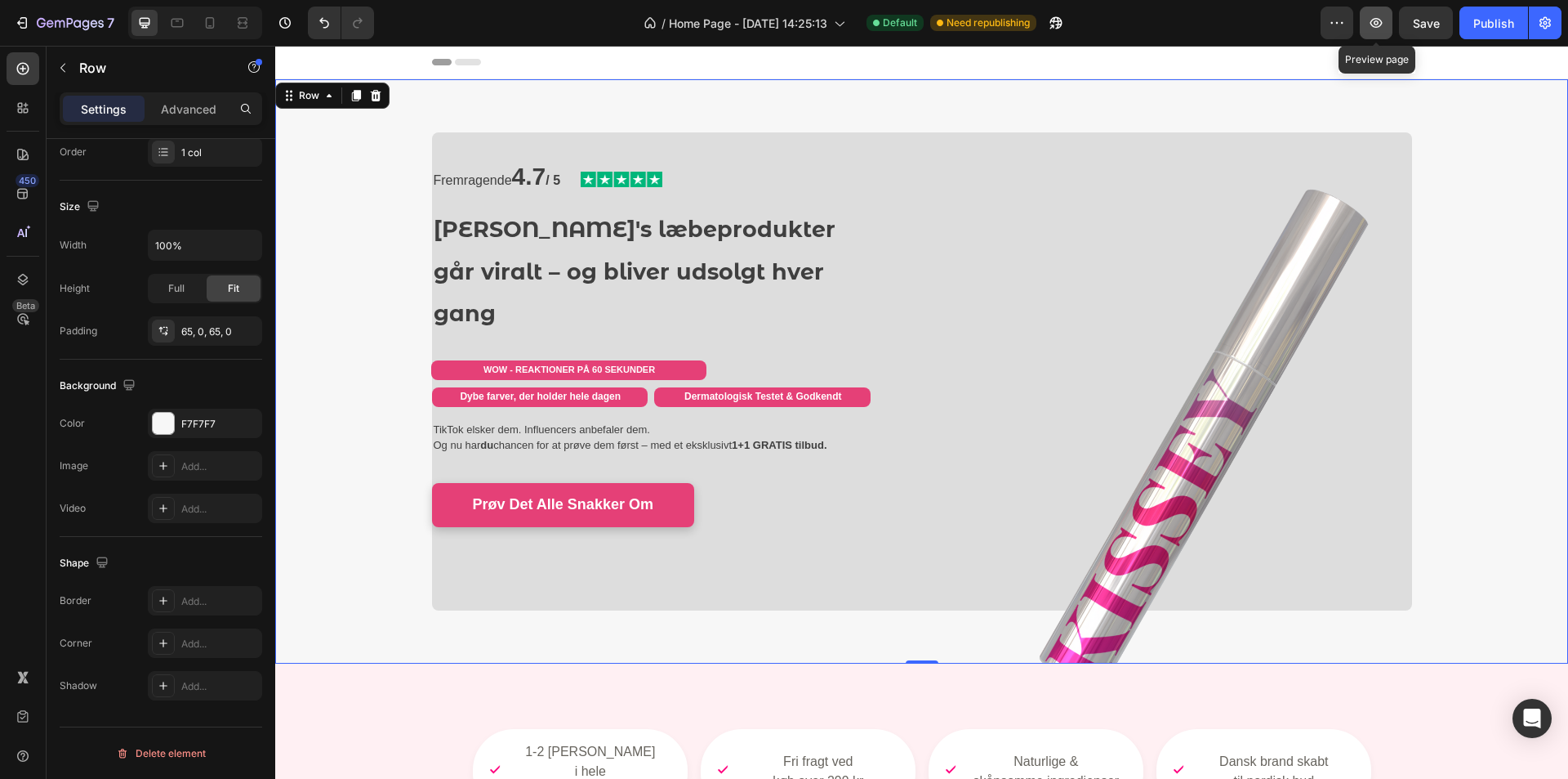
click at [1381, 19] on icon "button" at bounding box center [1375, 22] width 16 height 16
click at [317, 27] on icon "Undo/Redo" at bounding box center [323, 22] width 16 height 16
click at [317, 27] on icon "Undo/Redo" at bounding box center [323, 22] width 16 height 16
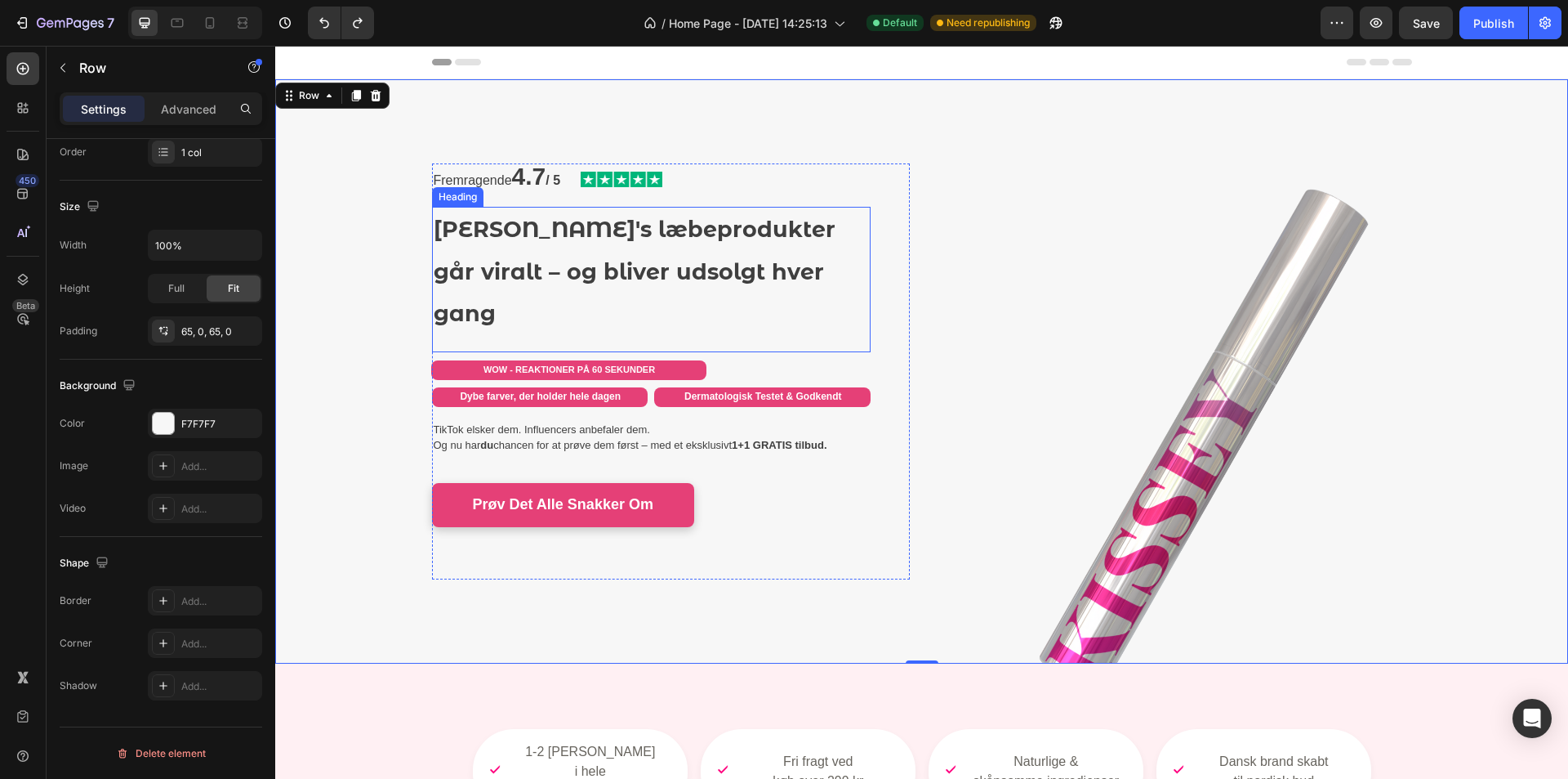
click at [589, 259] on p "Kissey's læbeprodukter går viralt – og bliver udsolgt hver gang" at bounding box center [652, 271] width 436 height 126
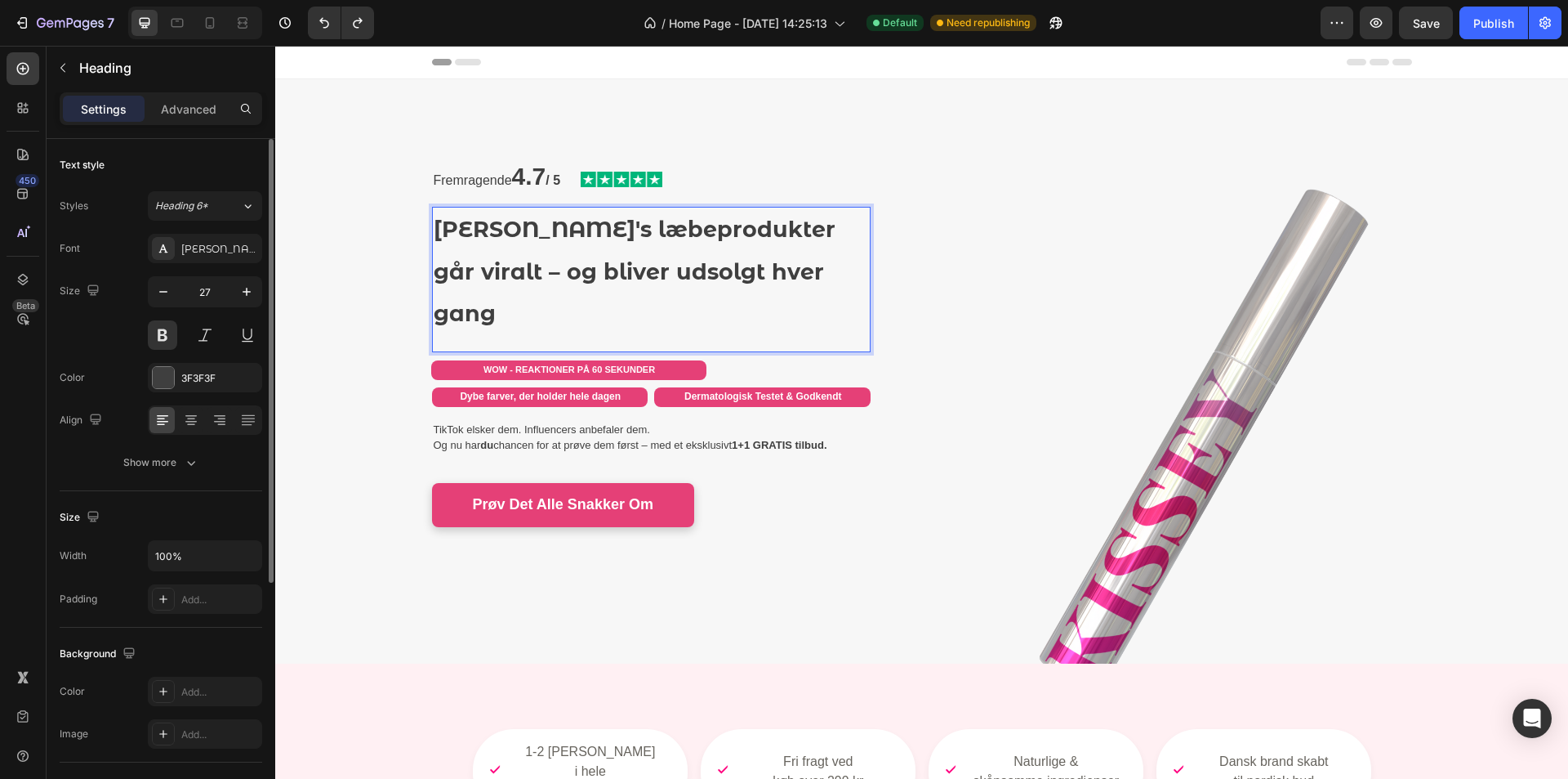
click at [589, 259] on p "Kissey's læbeprodukter går viralt – og bliver udsolgt hver gang" at bounding box center [652, 271] width 436 height 126
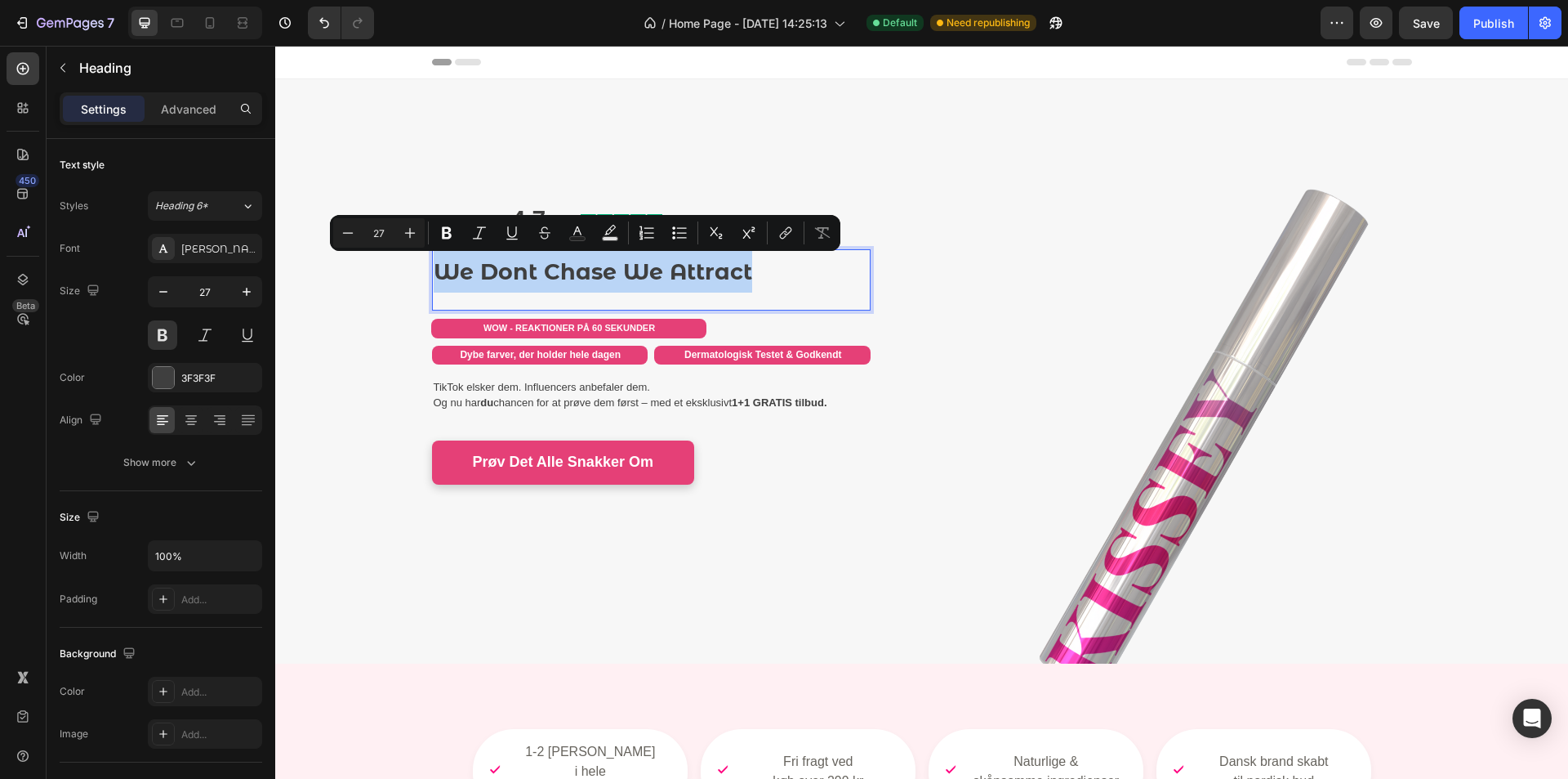
click at [553, 288] on p "We Dont Chase We Attract" at bounding box center [652, 271] width 436 height 41
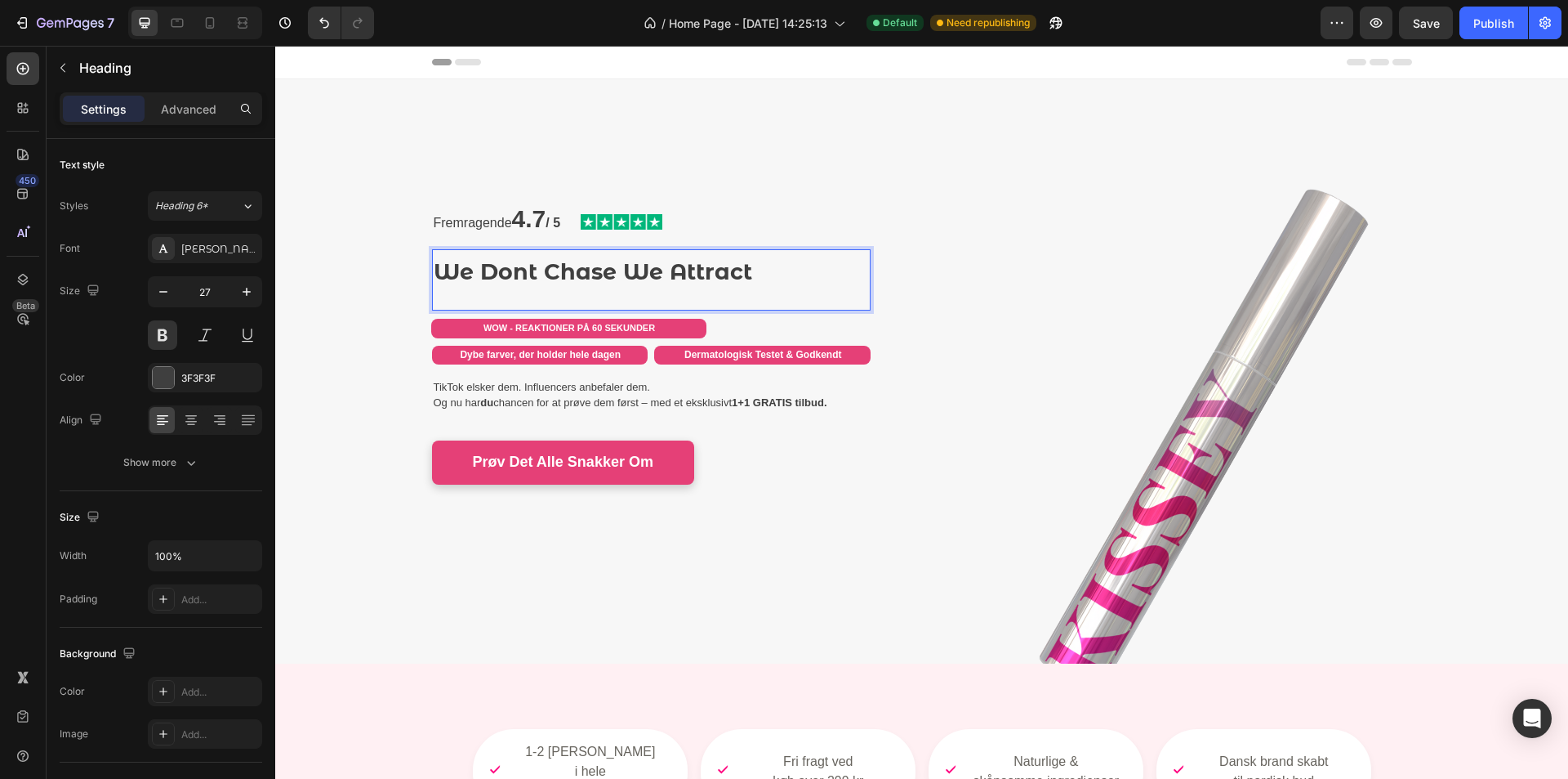
click at [626, 278] on p "We Dont Chase We Attract" at bounding box center [652, 271] width 436 height 41
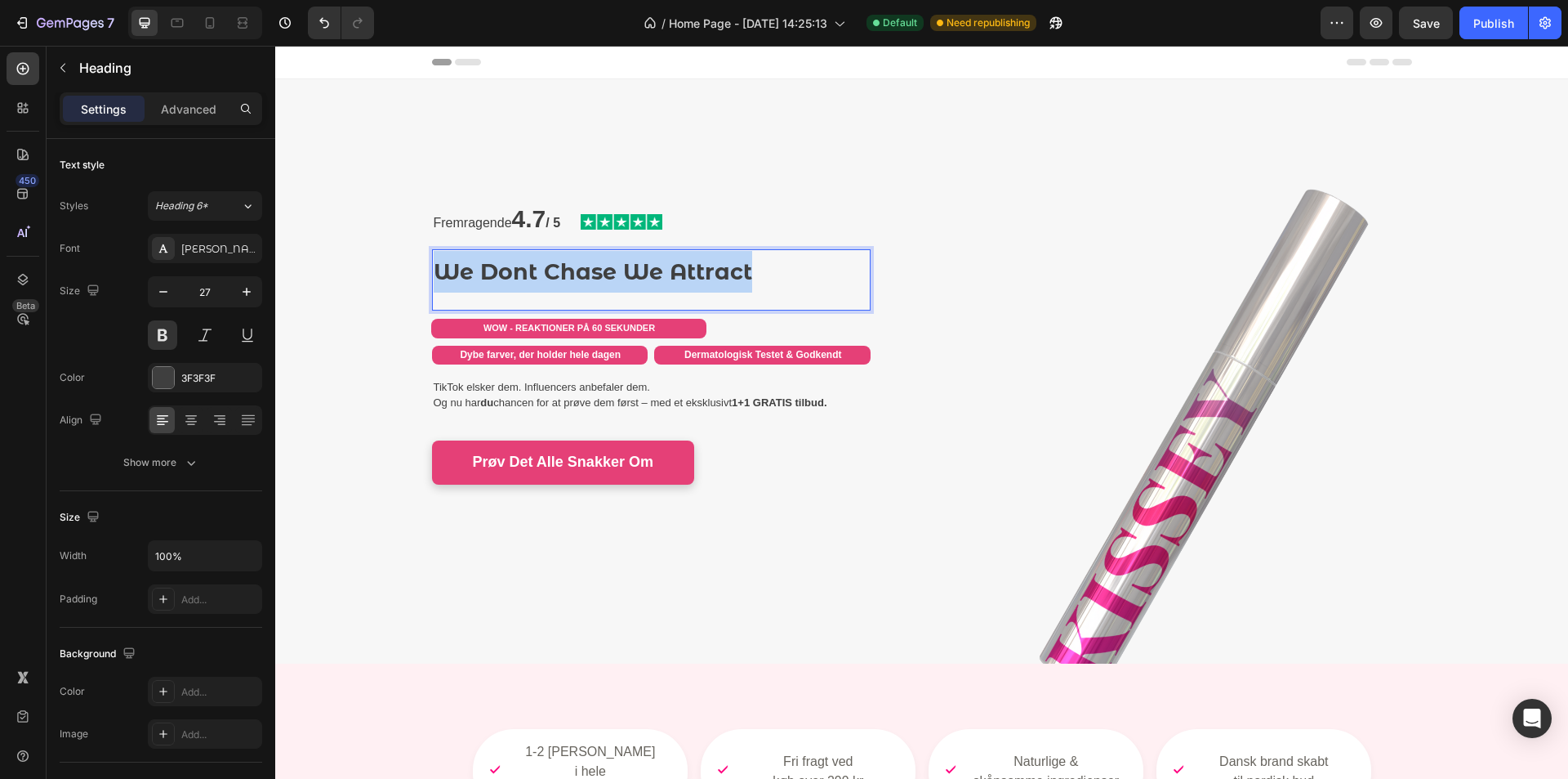
click at [626, 278] on p "We Dont Chase We Attract" at bounding box center [652, 271] width 436 height 41
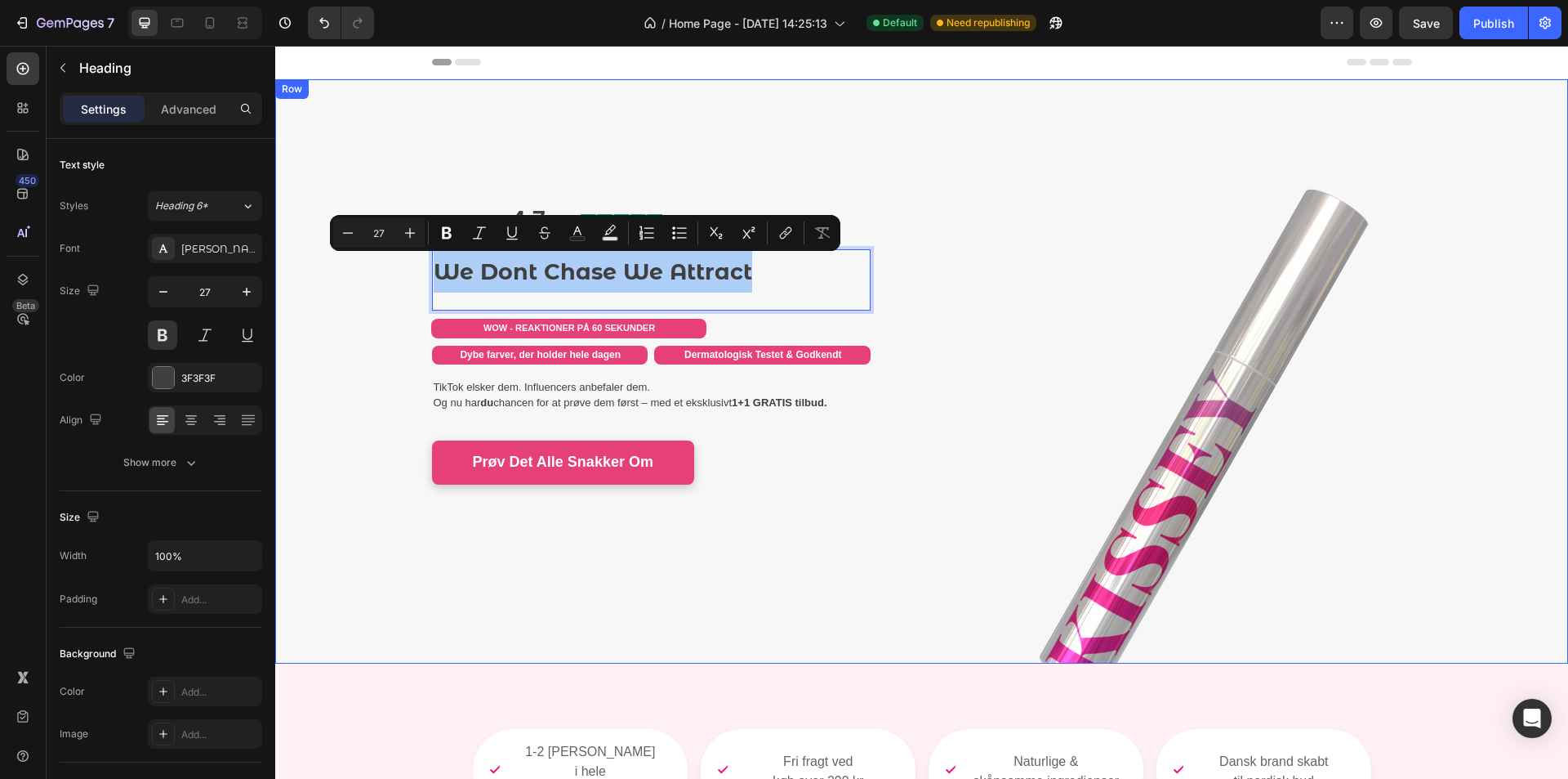
click at [372, 318] on div "Fremragende 4.7 / 5 Text Block Image Row We Dont Chase We Attract Heading 0 WOW…" at bounding box center [921, 372] width 1293 height 478
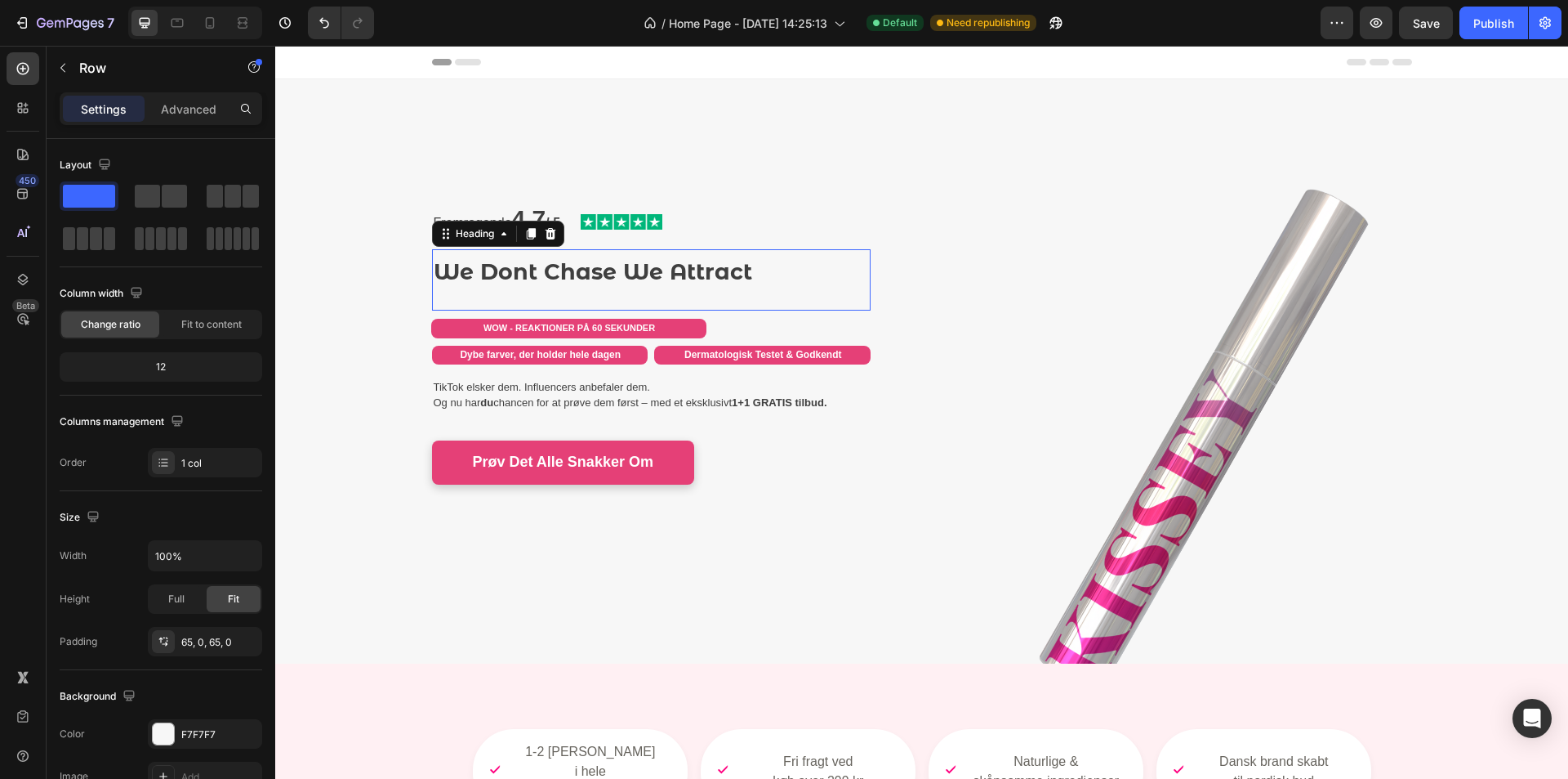
click at [483, 272] on p "We Dont Chase We Attract" at bounding box center [652, 271] width 436 height 41
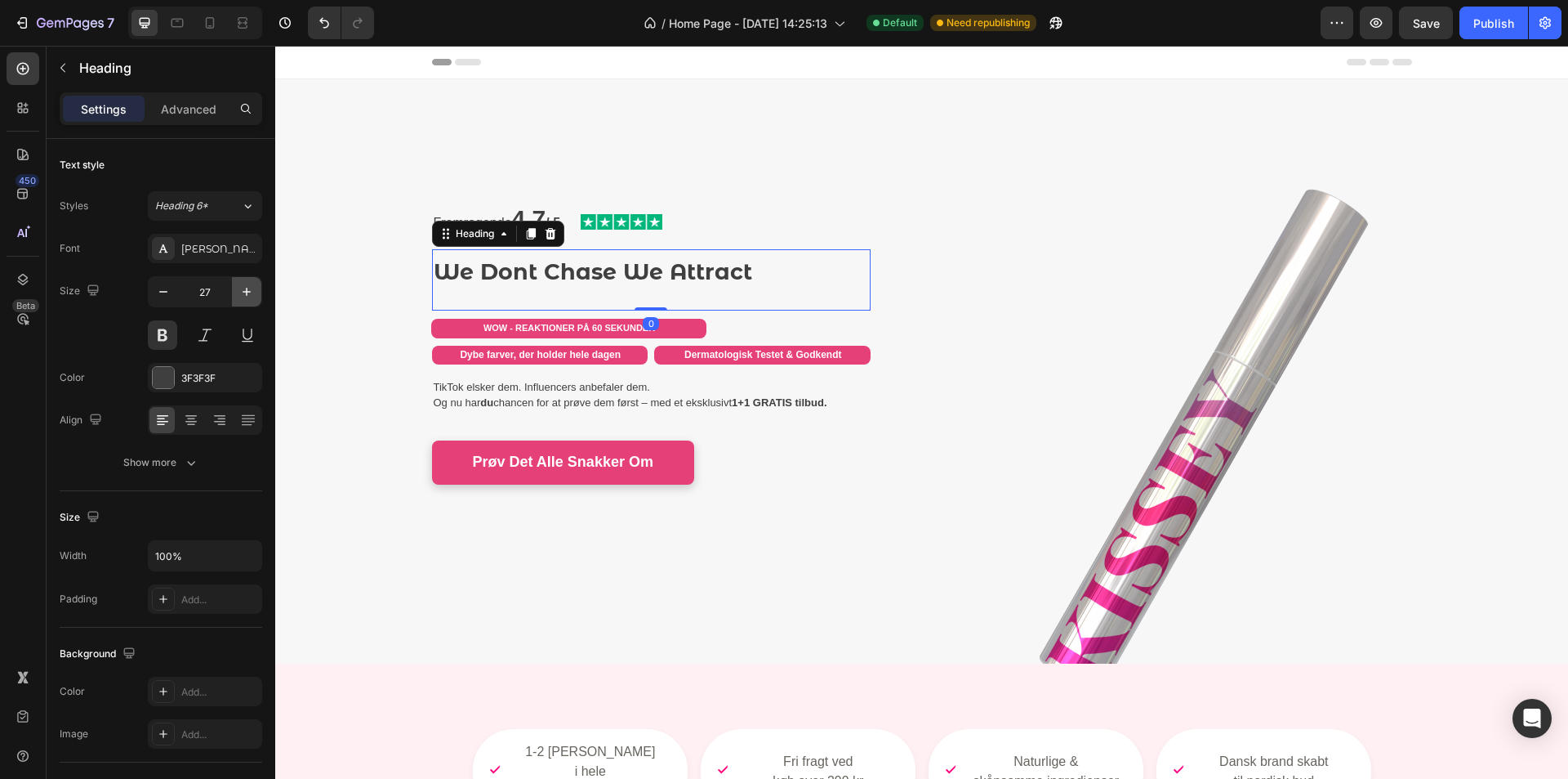
click at [250, 297] on icon "button" at bounding box center [246, 291] width 16 height 16
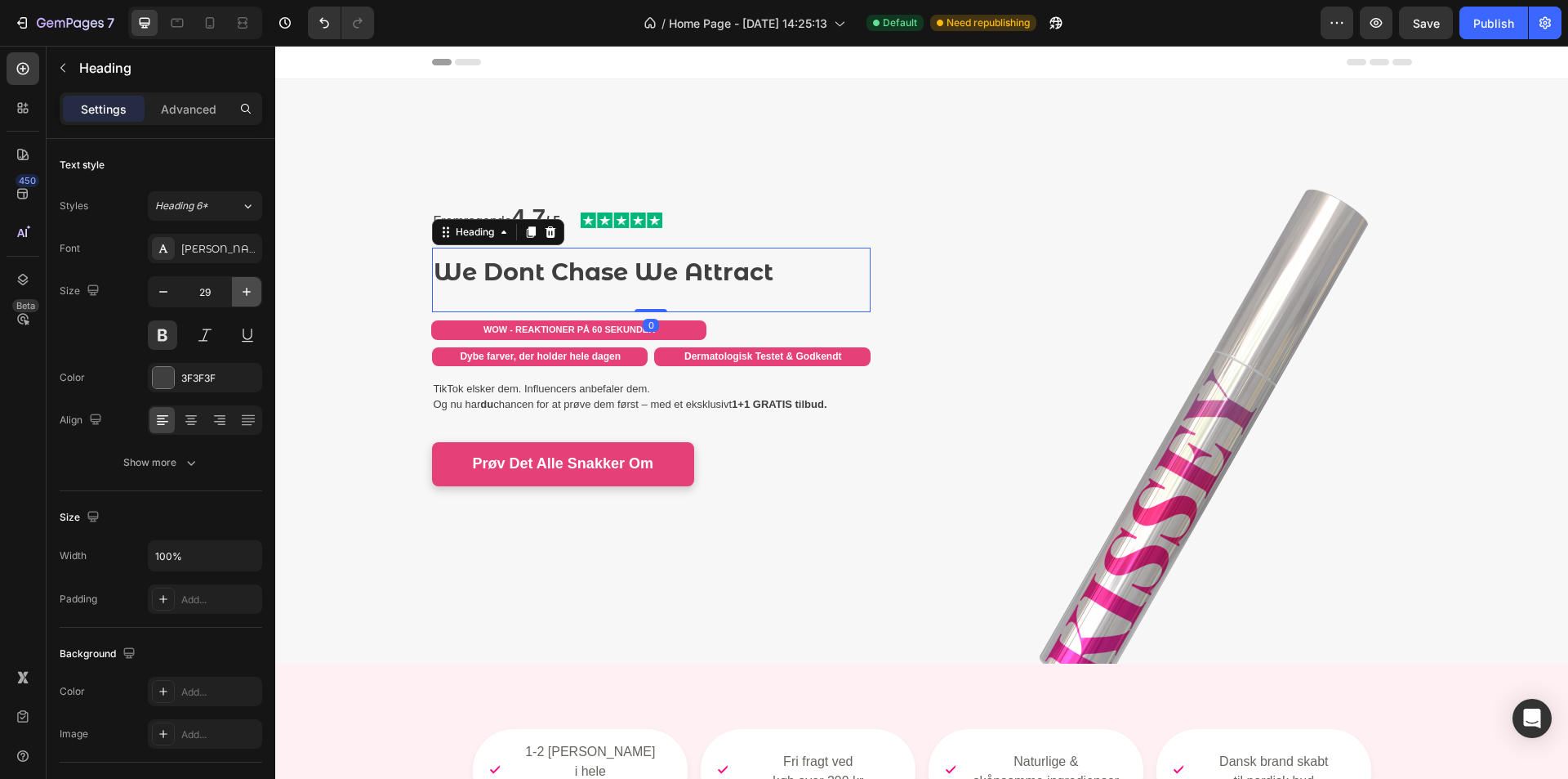
click at [250, 297] on icon "button" at bounding box center [246, 291] width 16 height 16
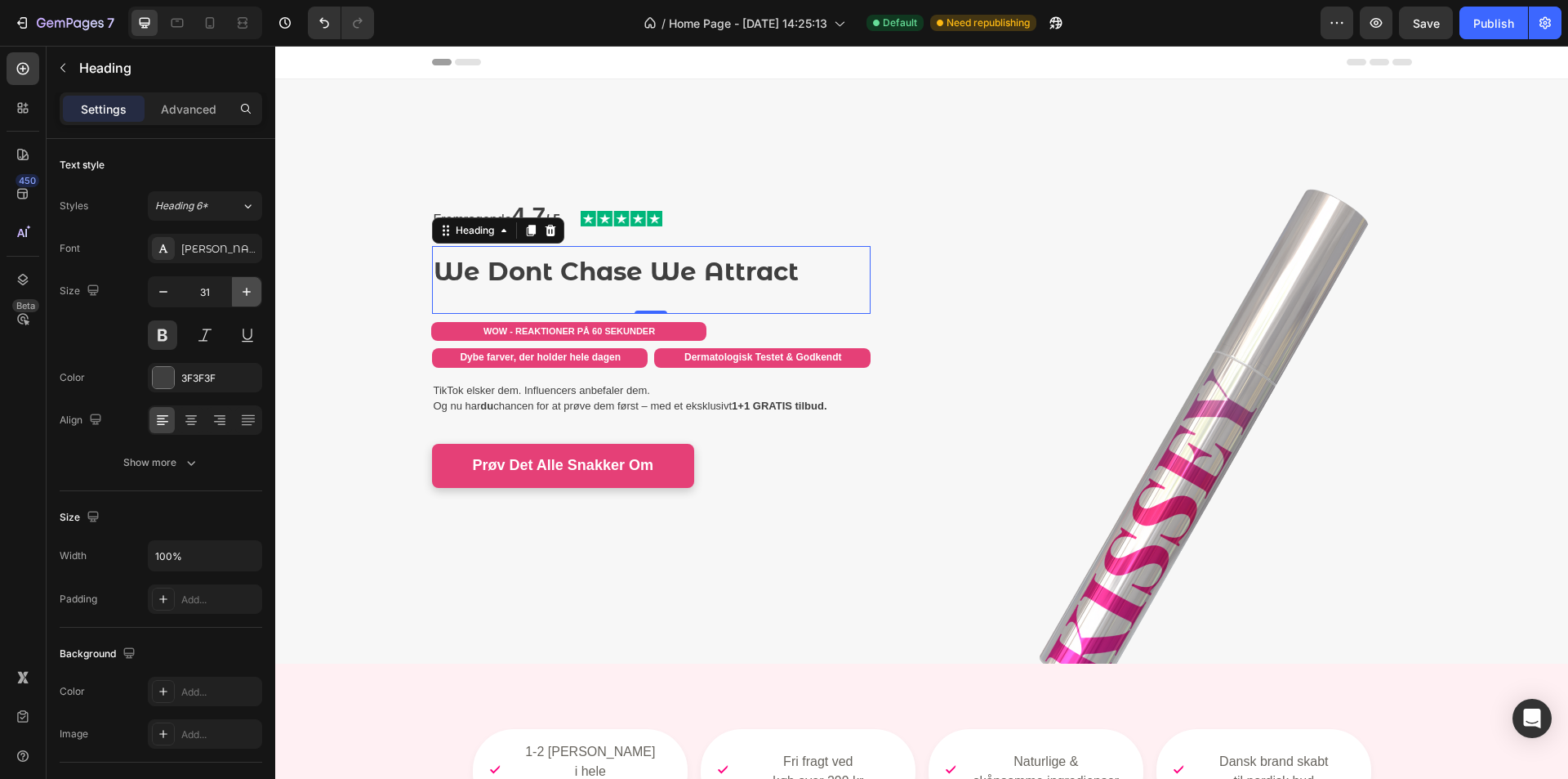
click at [250, 297] on icon "button" at bounding box center [246, 291] width 16 height 16
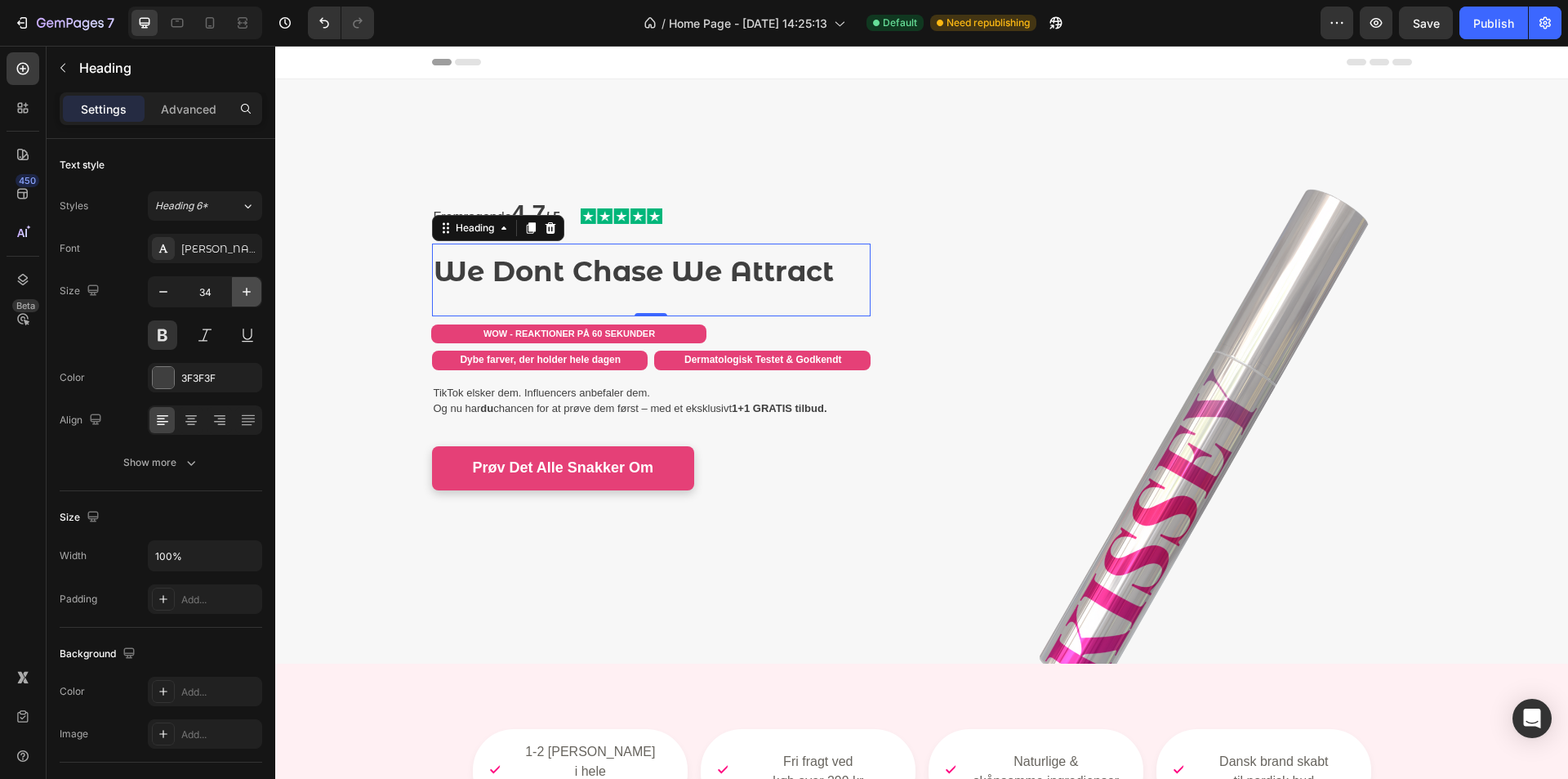
click at [250, 297] on icon "button" at bounding box center [246, 291] width 16 height 16
click at [626, 267] on p "We Dont Chase We Attract" at bounding box center [652, 271] width 436 height 55
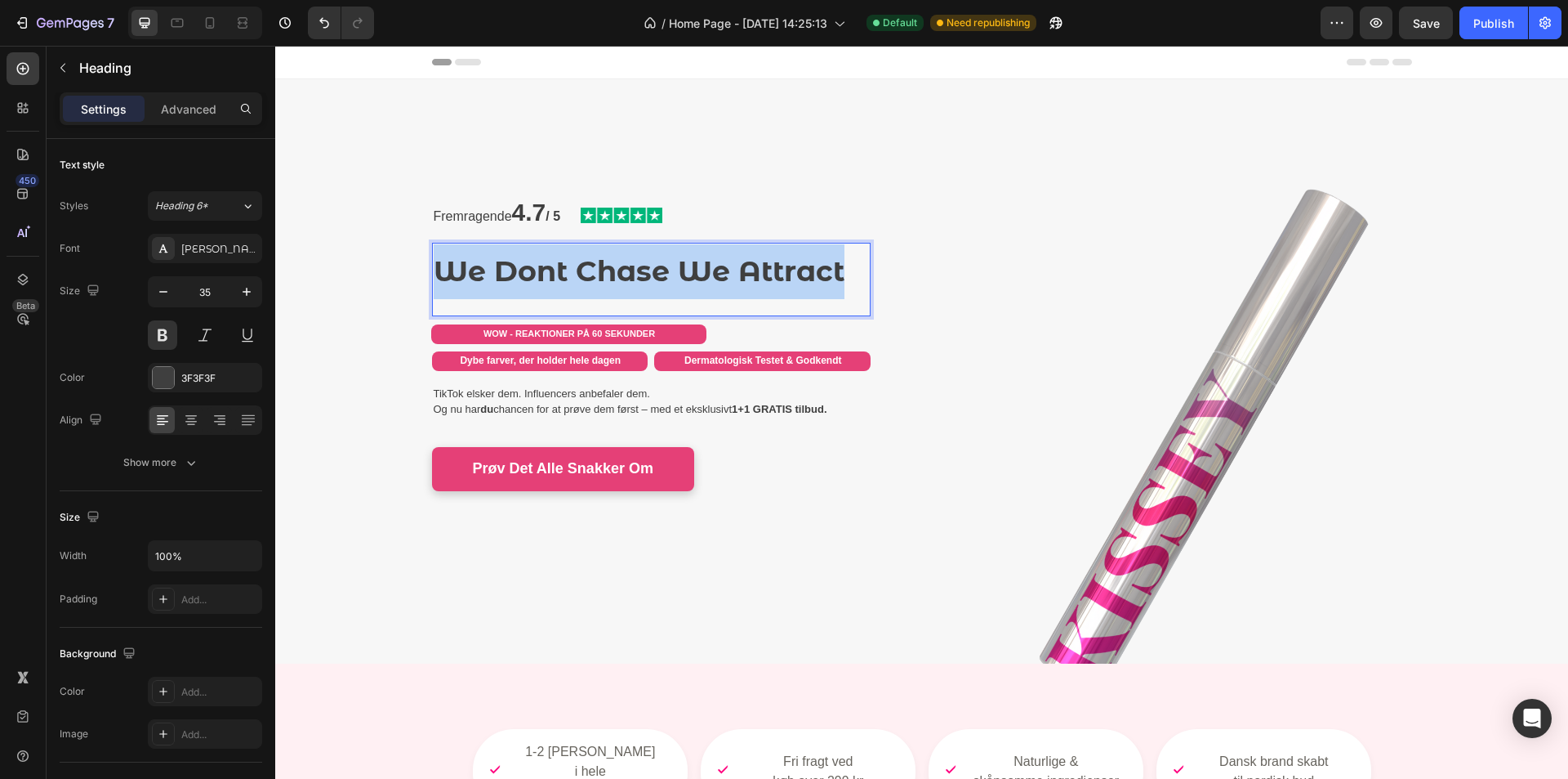
click at [626, 267] on p "We Dont Chase We Attract" at bounding box center [652, 271] width 436 height 55
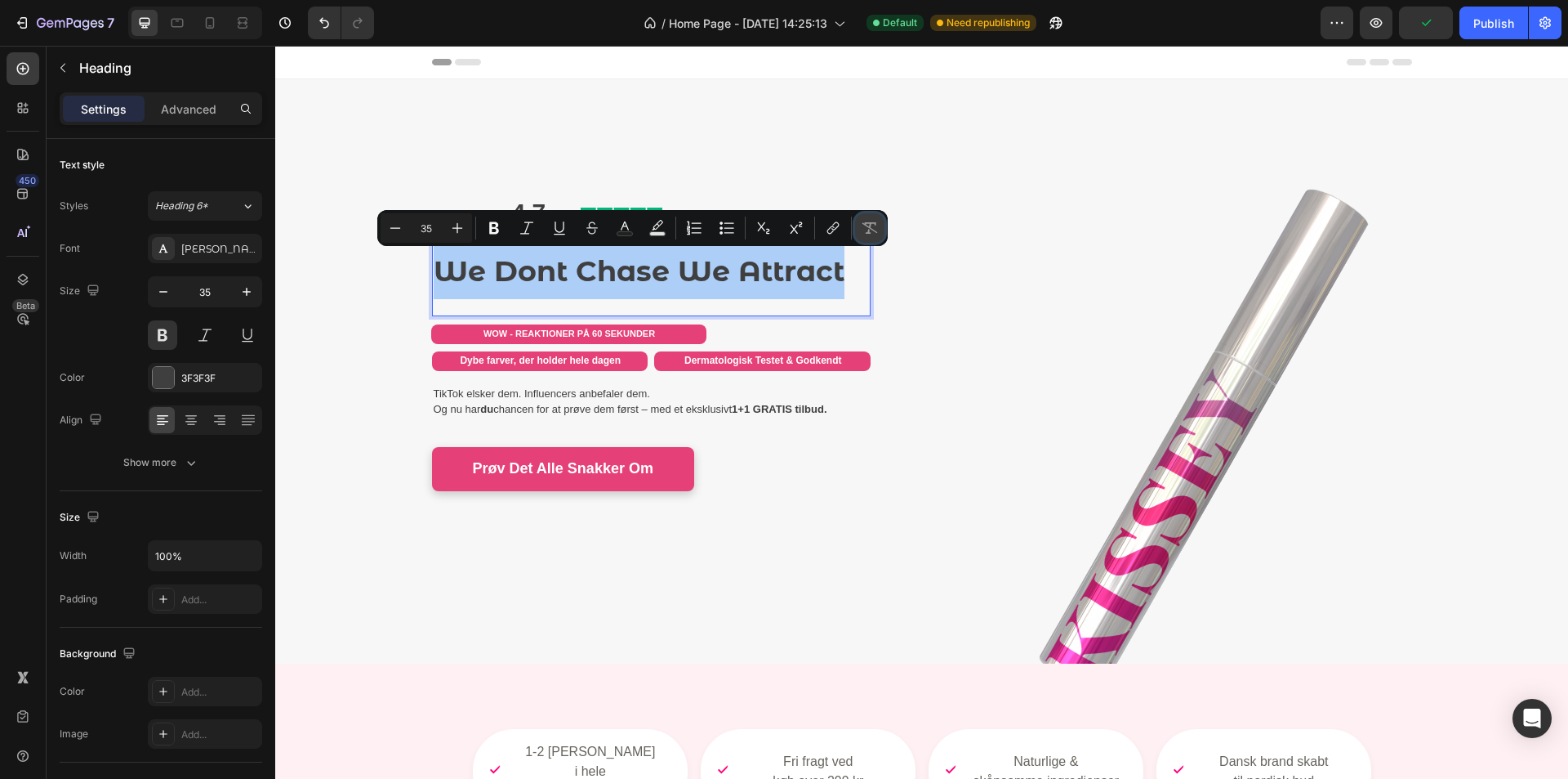
click at [871, 234] on icon "Editor contextual toolbar" at bounding box center [870, 227] width 16 height 16
click at [864, 230] on icon "Editor contextual toolbar" at bounding box center [870, 227] width 16 height 16
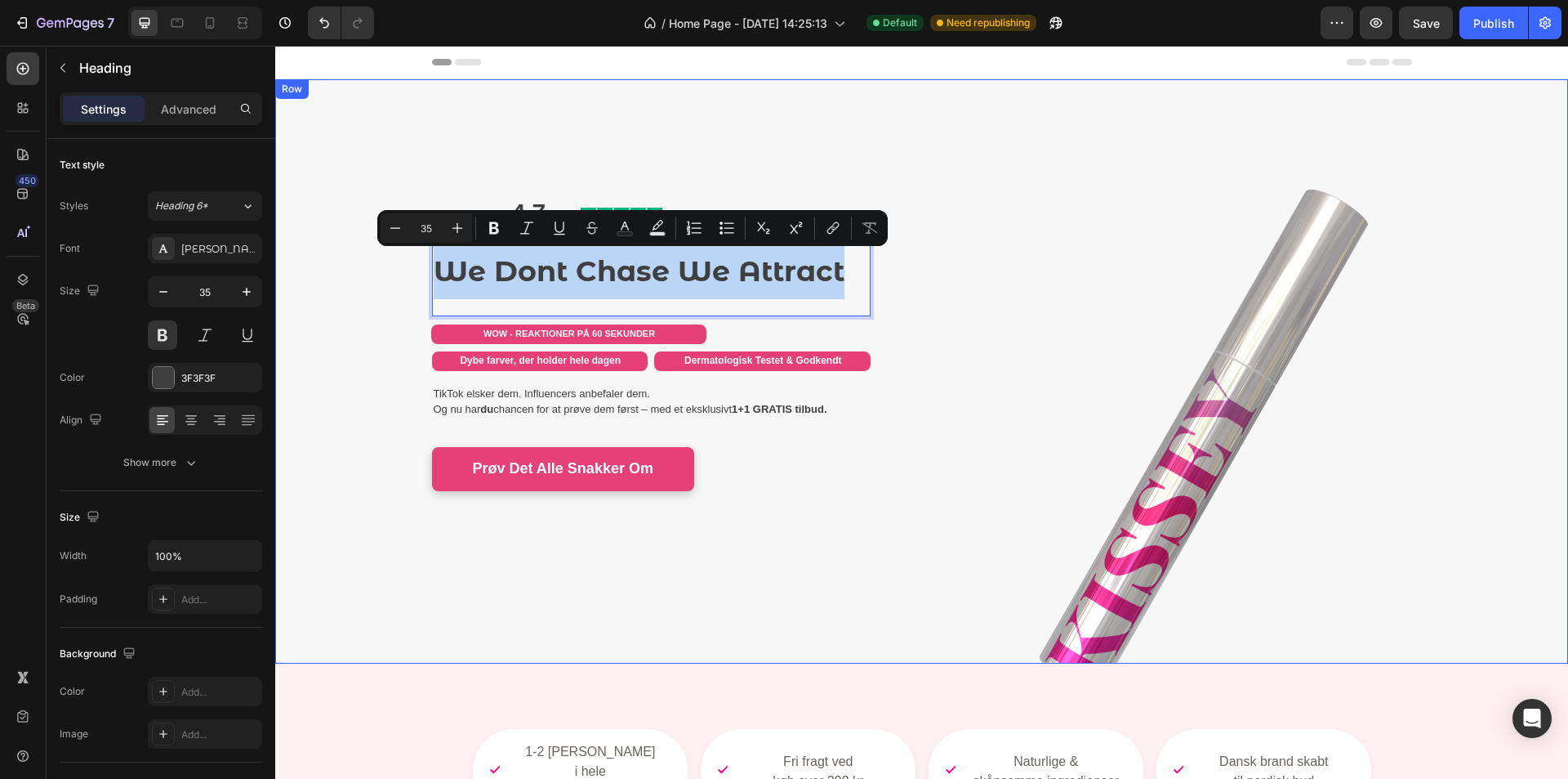
click at [450, 291] on p "We Dont Chase We Attract" at bounding box center [652, 271] width 436 height 55
click at [528, 286] on p "We Dont Chase We Attract" at bounding box center [652, 271] width 436 height 55
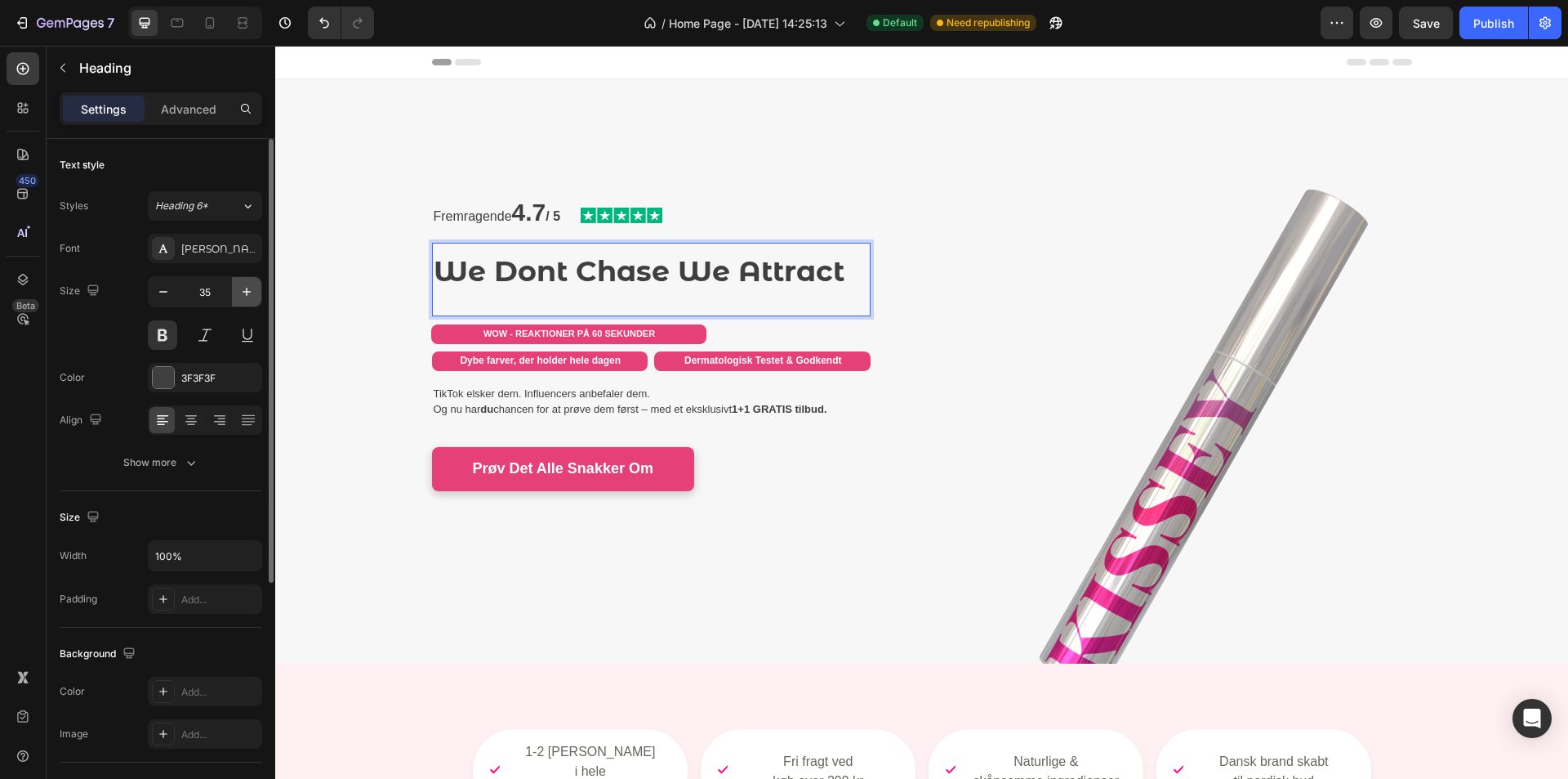
click at [249, 299] on icon "button" at bounding box center [246, 291] width 16 height 16
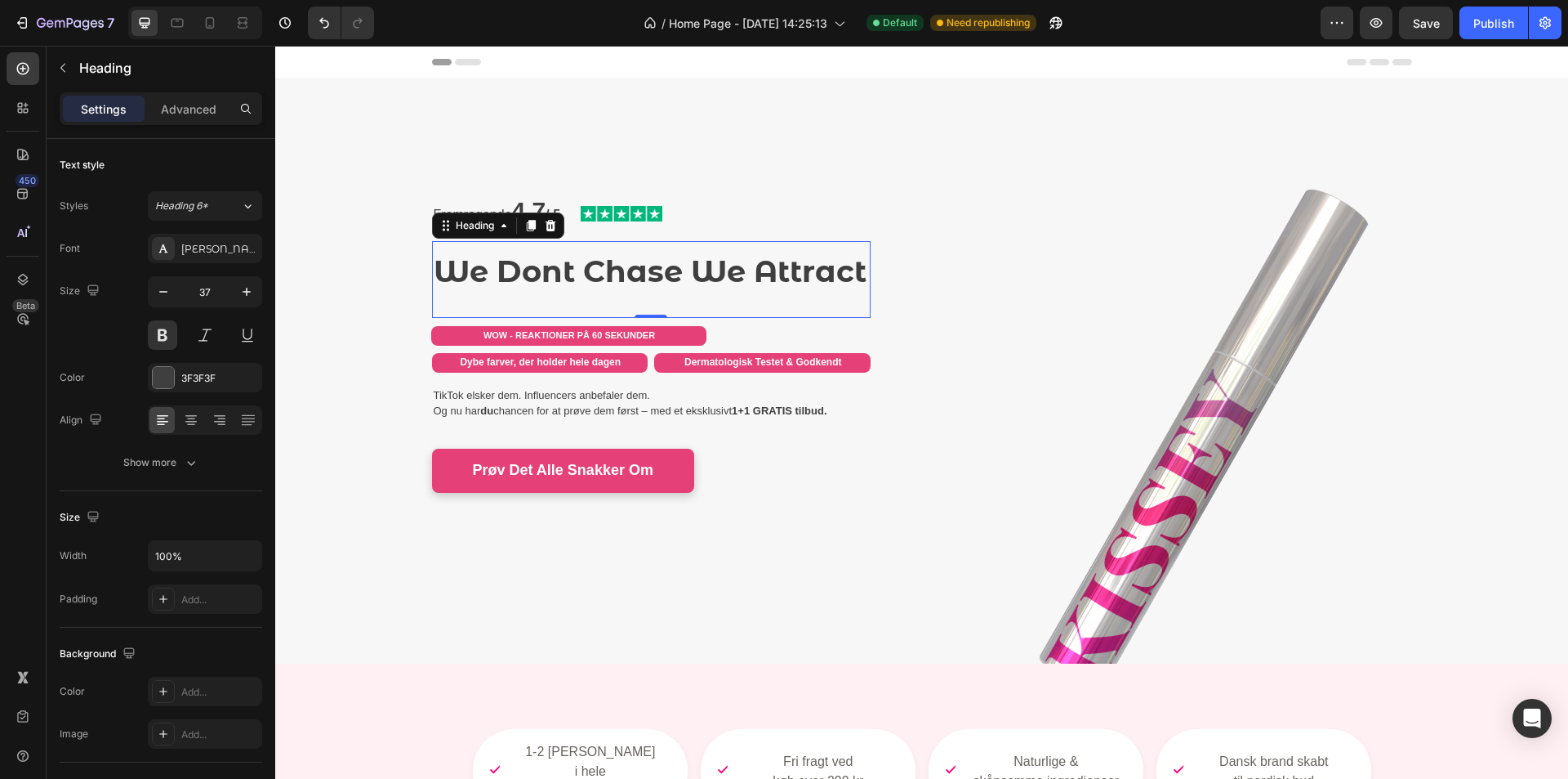
click at [681, 270] on p "We Dont Chase We Attract" at bounding box center [652, 271] width 436 height 57
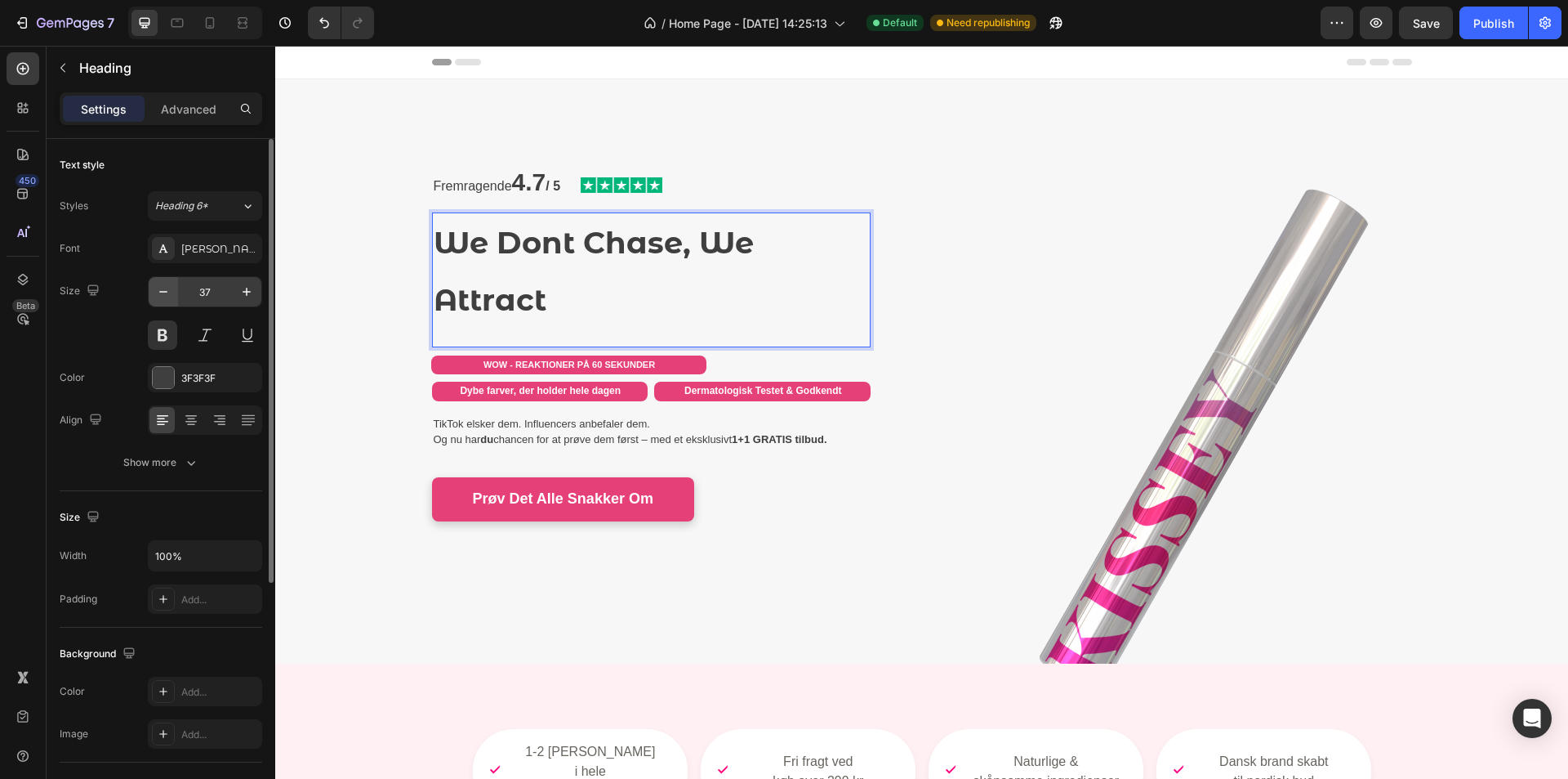
click at [176, 298] on button "button" at bounding box center [163, 291] width 30 height 30
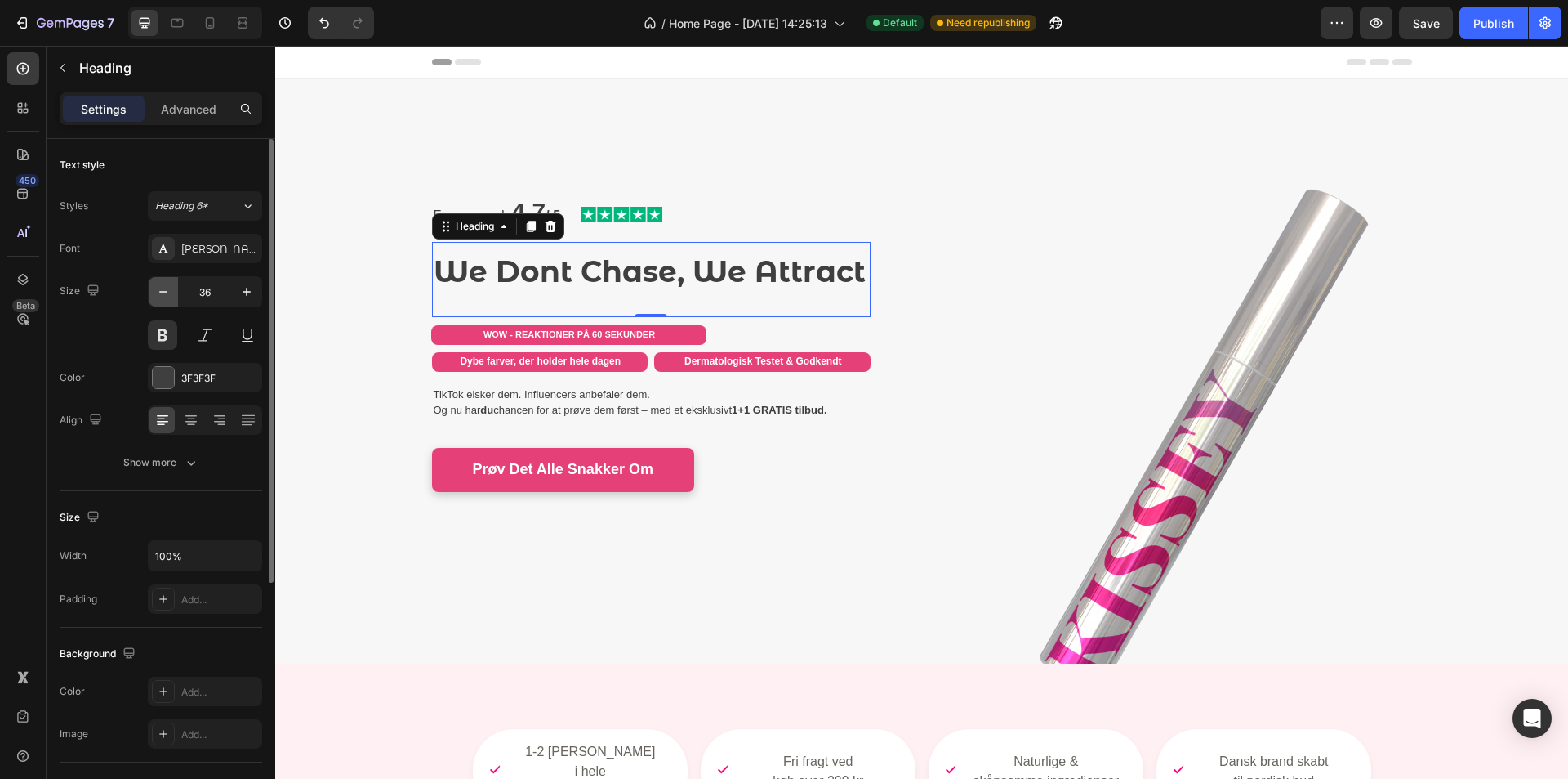
click at [174, 297] on button "button" at bounding box center [163, 291] width 30 height 30
type input "35"
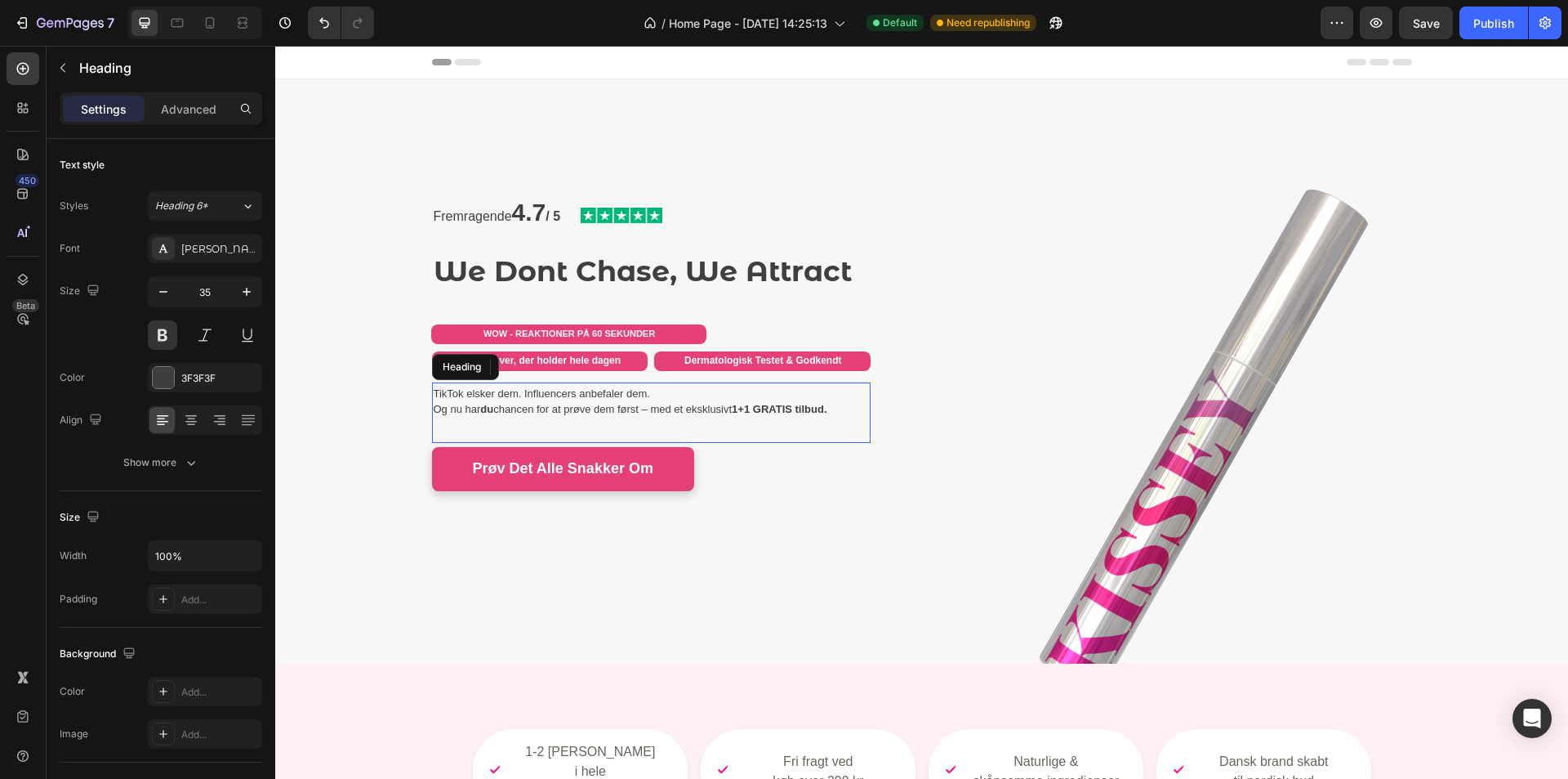
click at [442, 411] on span "Og nu har du chancen for at prøve dem først – med et eksklusivt 1+1 GRATIS tilb…" at bounding box center [631, 409] width 393 height 13
click at [373, 288] on div "Fremragende 4.7 / 5 Text Block Image Row We Dont Chase, We Attract Heading WOW …" at bounding box center [921, 372] width 1293 height 478
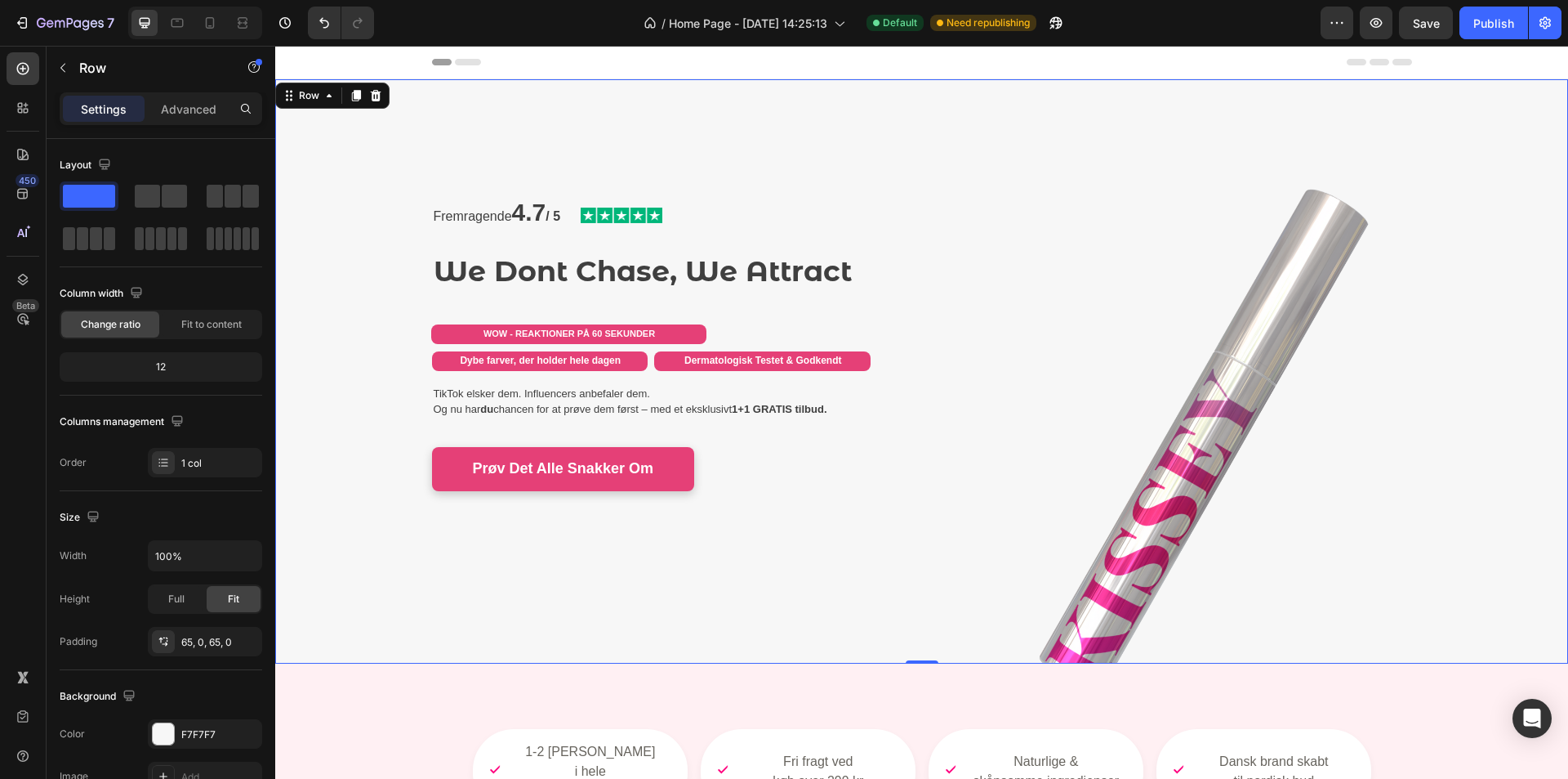
click at [468, 103] on div "Fremragende 4.7 / 5 Text Block Image Row We Dont Chase, We Attract Heading WOW …" at bounding box center [921, 372] width 1293 height 585
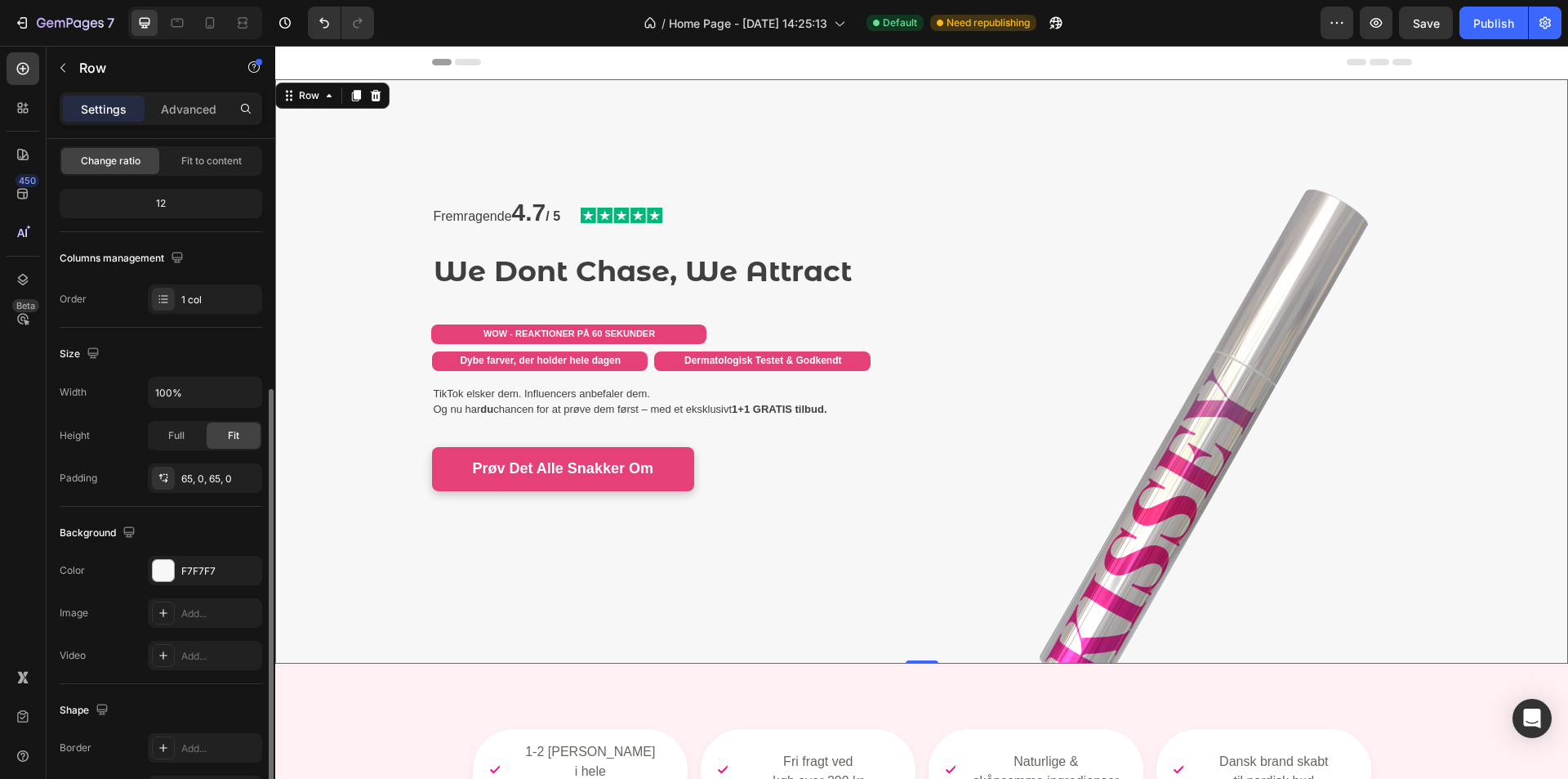
scroll to position [245, 0]
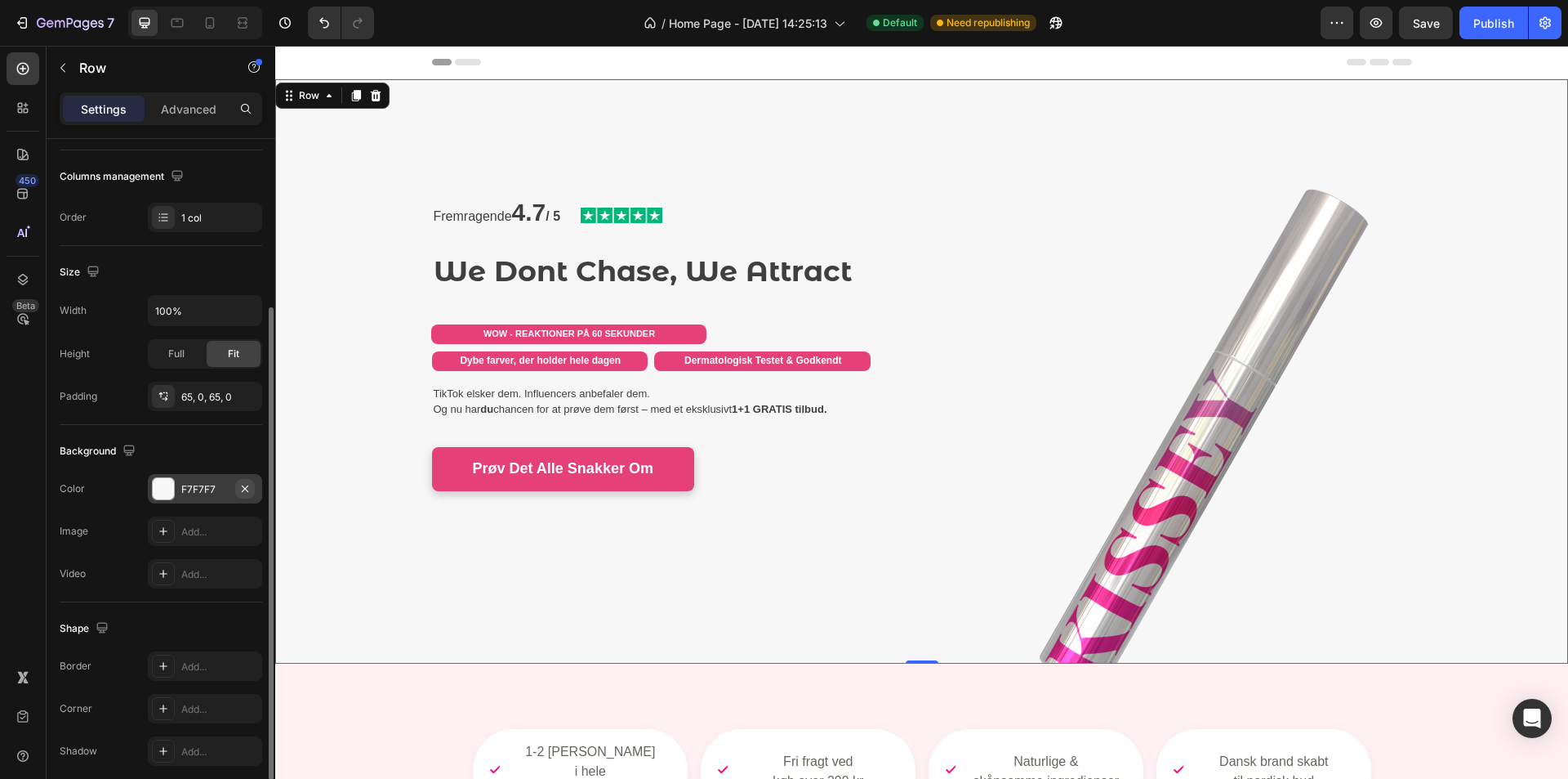
click at [245, 492] on icon "button" at bounding box center [244, 488] width 13 height 13
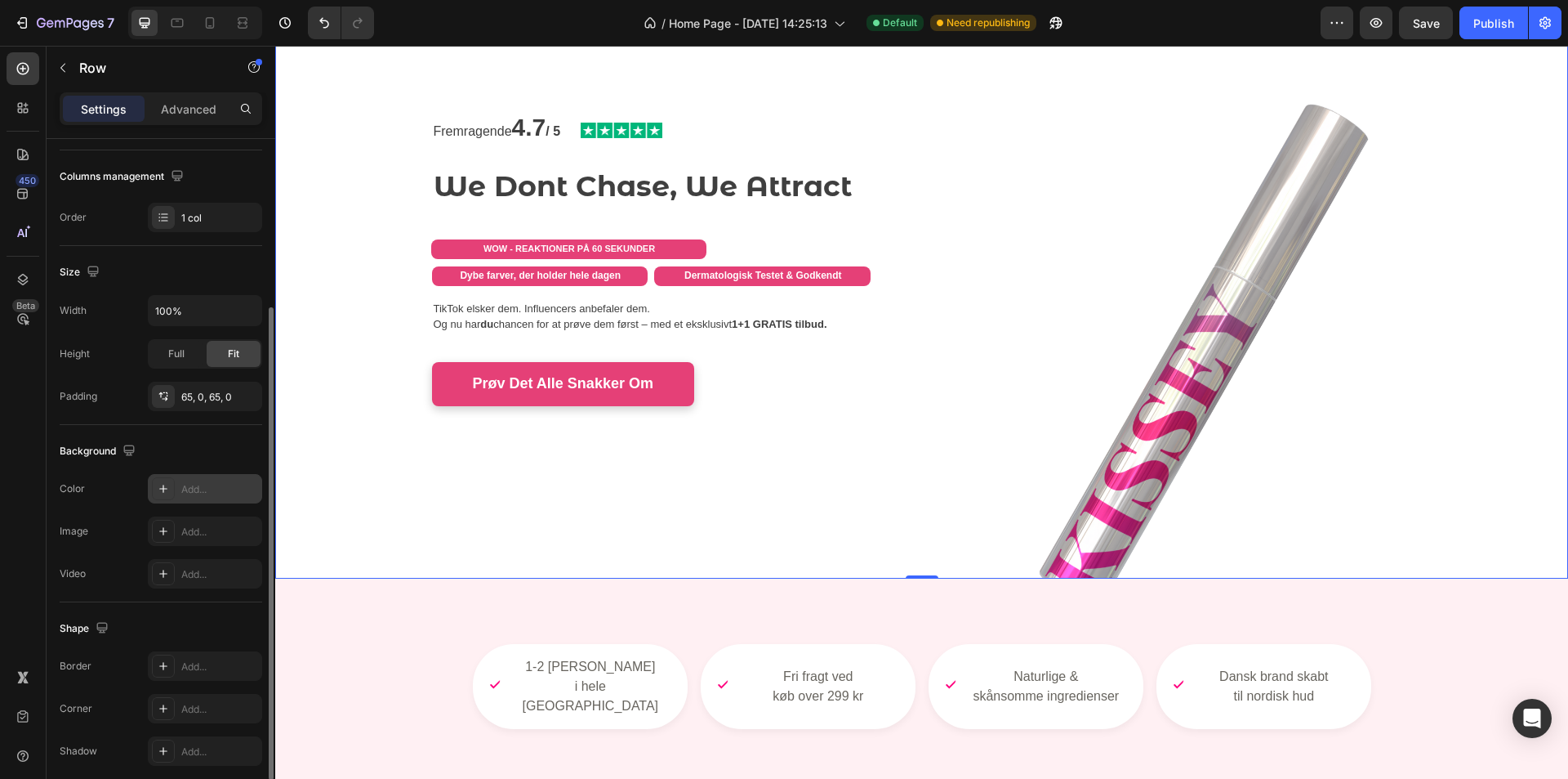
scroll to position [163, 0]
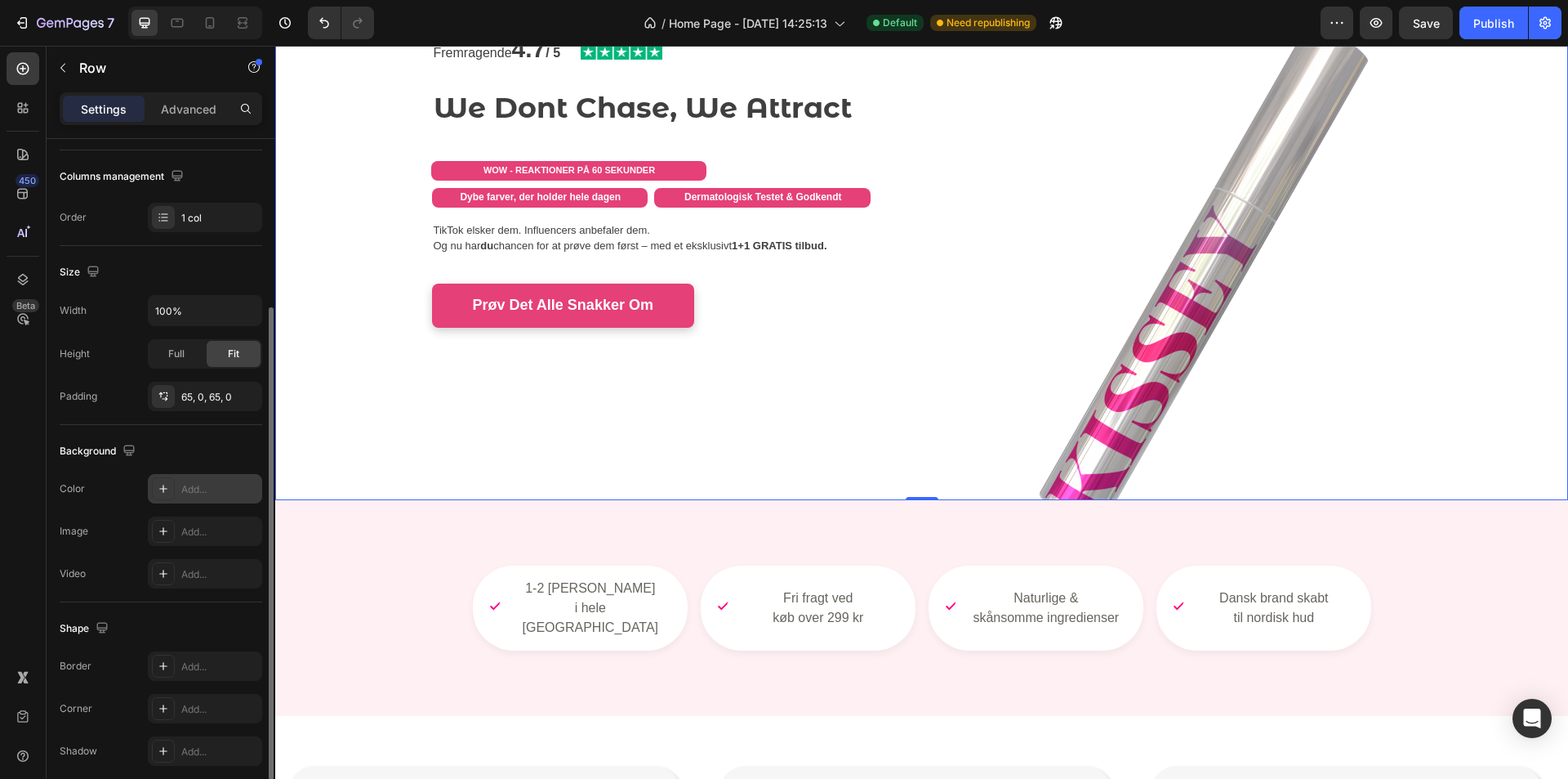
click at [228, 488] on div "Add..." at bounding box center [220, 489] width 77 height 14
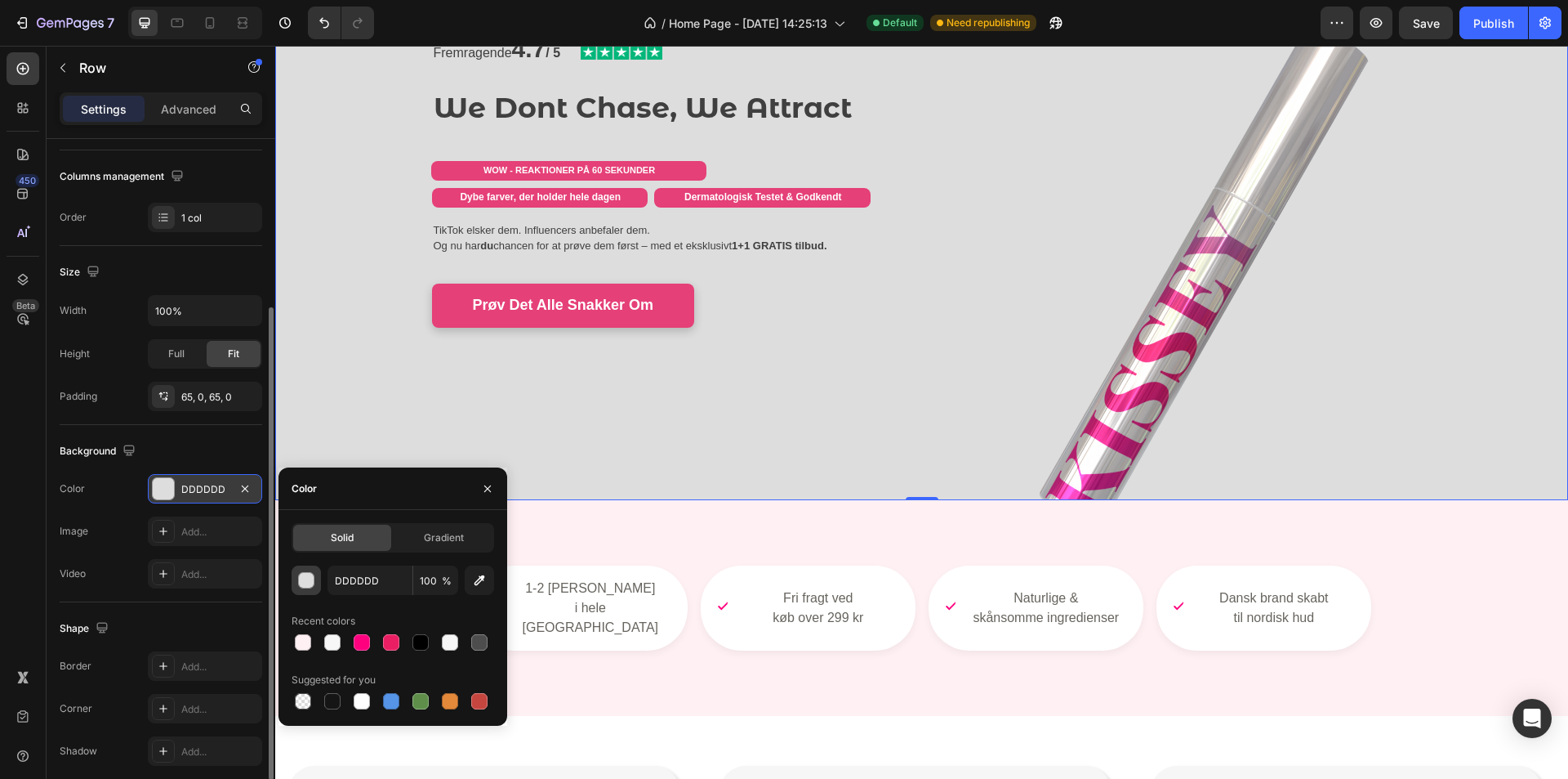
click at [307, 579] on div "button" at bounding box center [307, 580] width 16 height 16
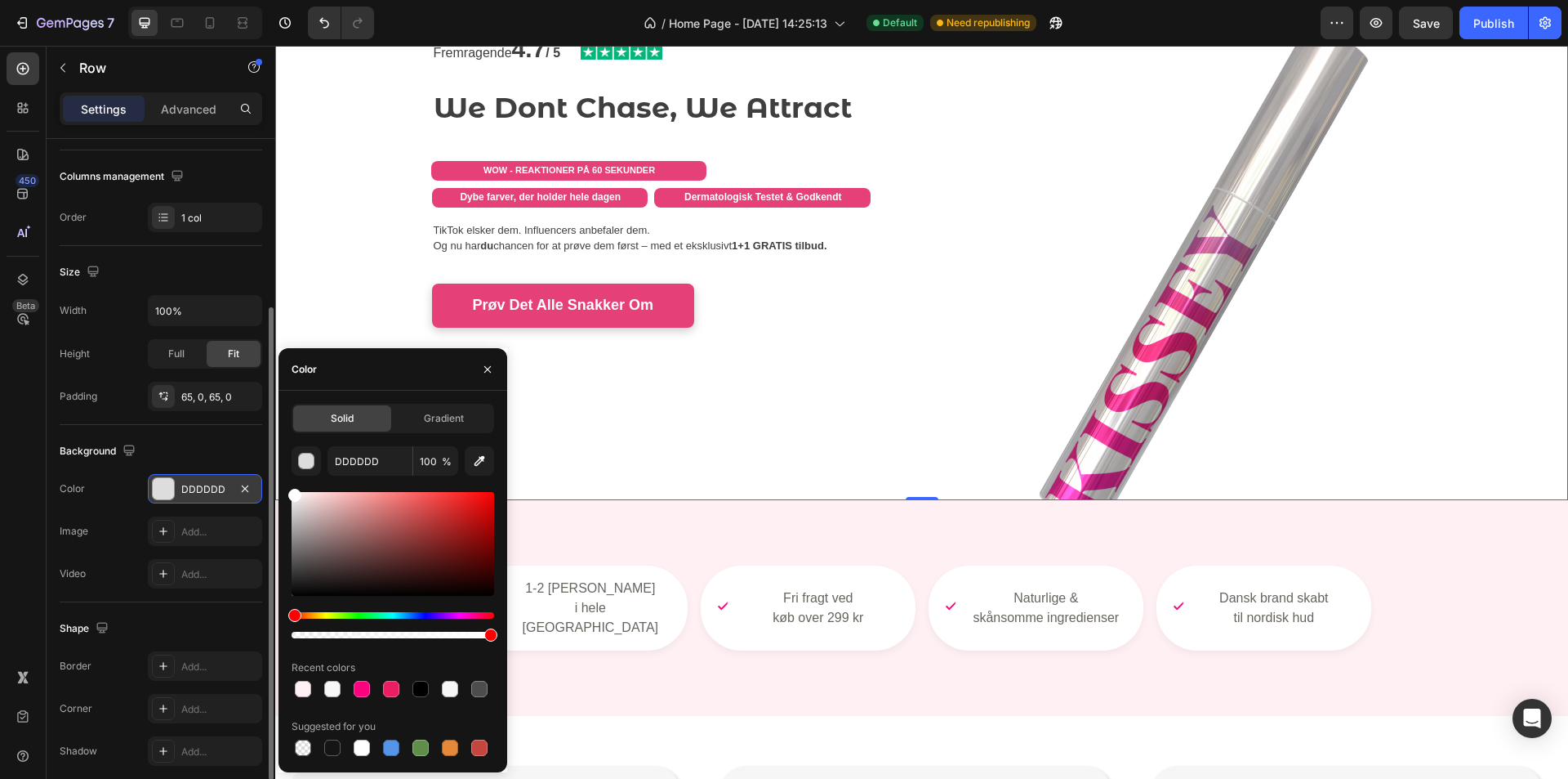
drag, startPoint x: 280, startPoint y: 473, endPoint x: 238, endPoint y: 428, distance: 61.6
click at [241, 434] on div "450 Beta Sections(18) Elements(83) Section Element Hero Section Product Detail …" at bounding box center [138, 412] width 275 height 733
click at [301, 253] on div "Fremragende 4.7 / 5 Text Block Image Row We Dont Chase, We Attract Heading WOW …" at bounding box center [921, 208] width 1293 height 478
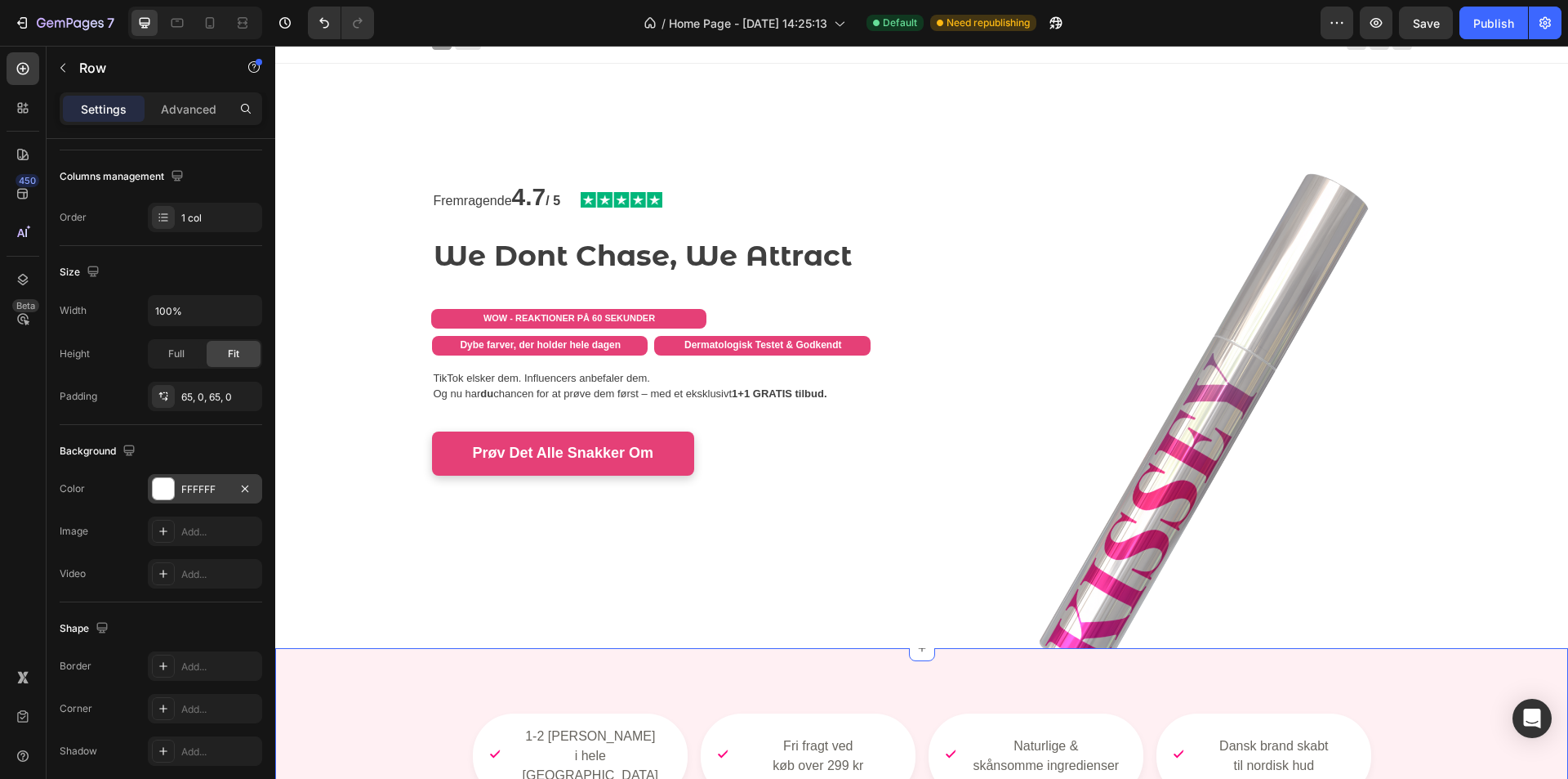
scroll to position [0, 0]
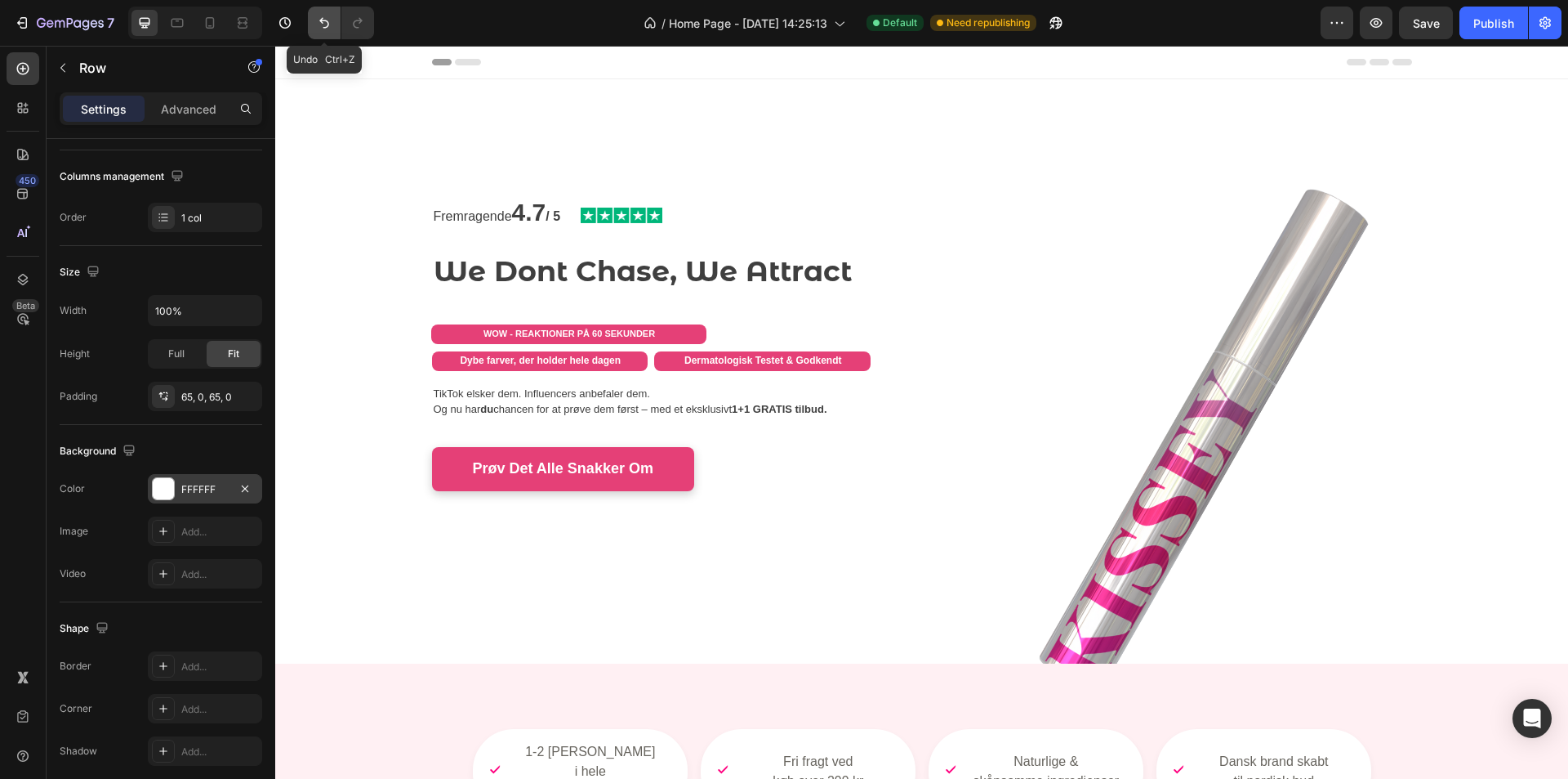
click at [326, 25] on icon "Undo/Redo" at bounding box center [323, 22] width 16 height 16
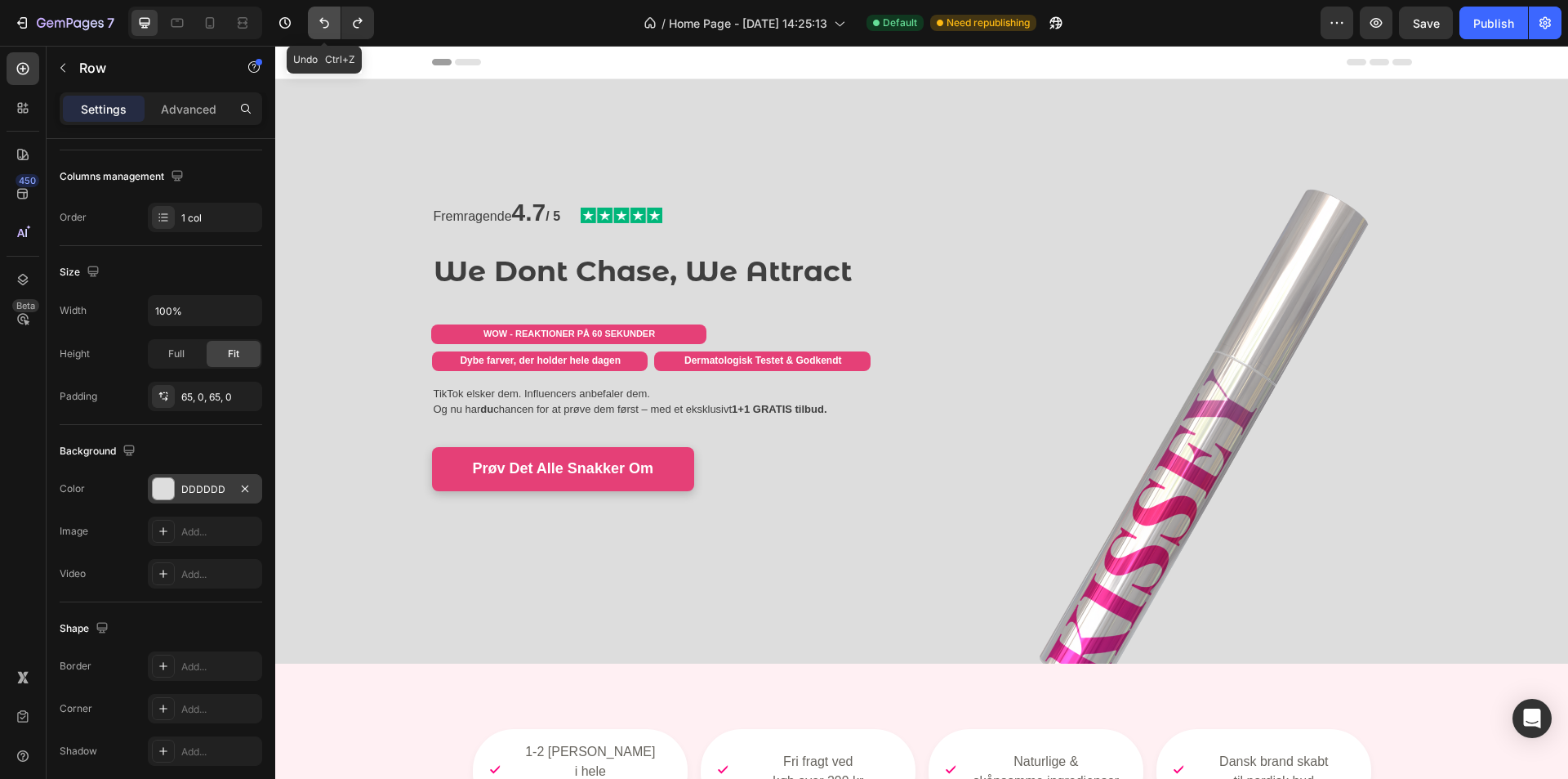
click at [326, 25] on icon "Undo/Redo" at bounding box center [323, 22] width 16 height 16
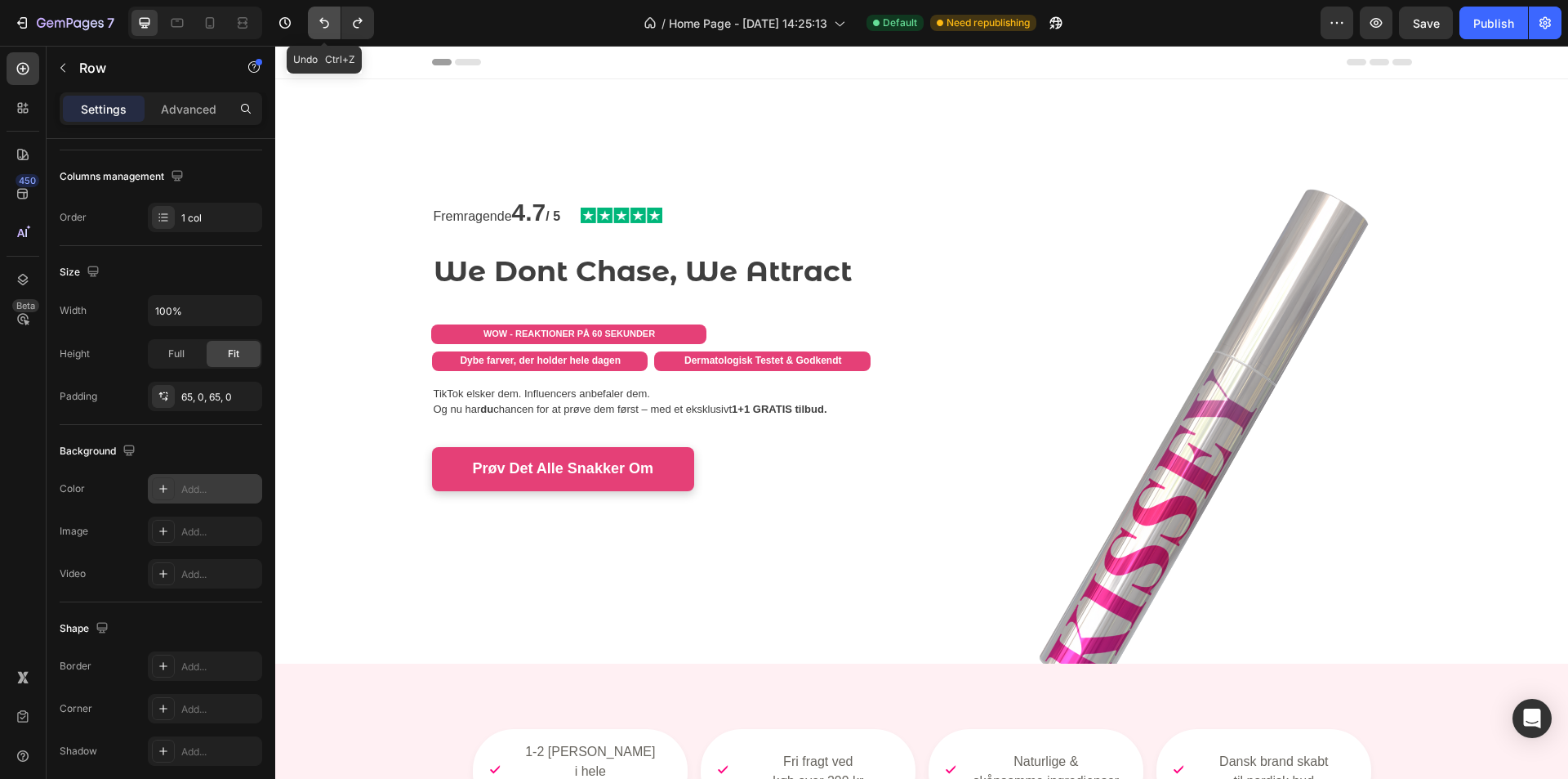
click at [326, 25] on icon "Undo/Redo" at bounding box center [323, 22] width 16 height 16
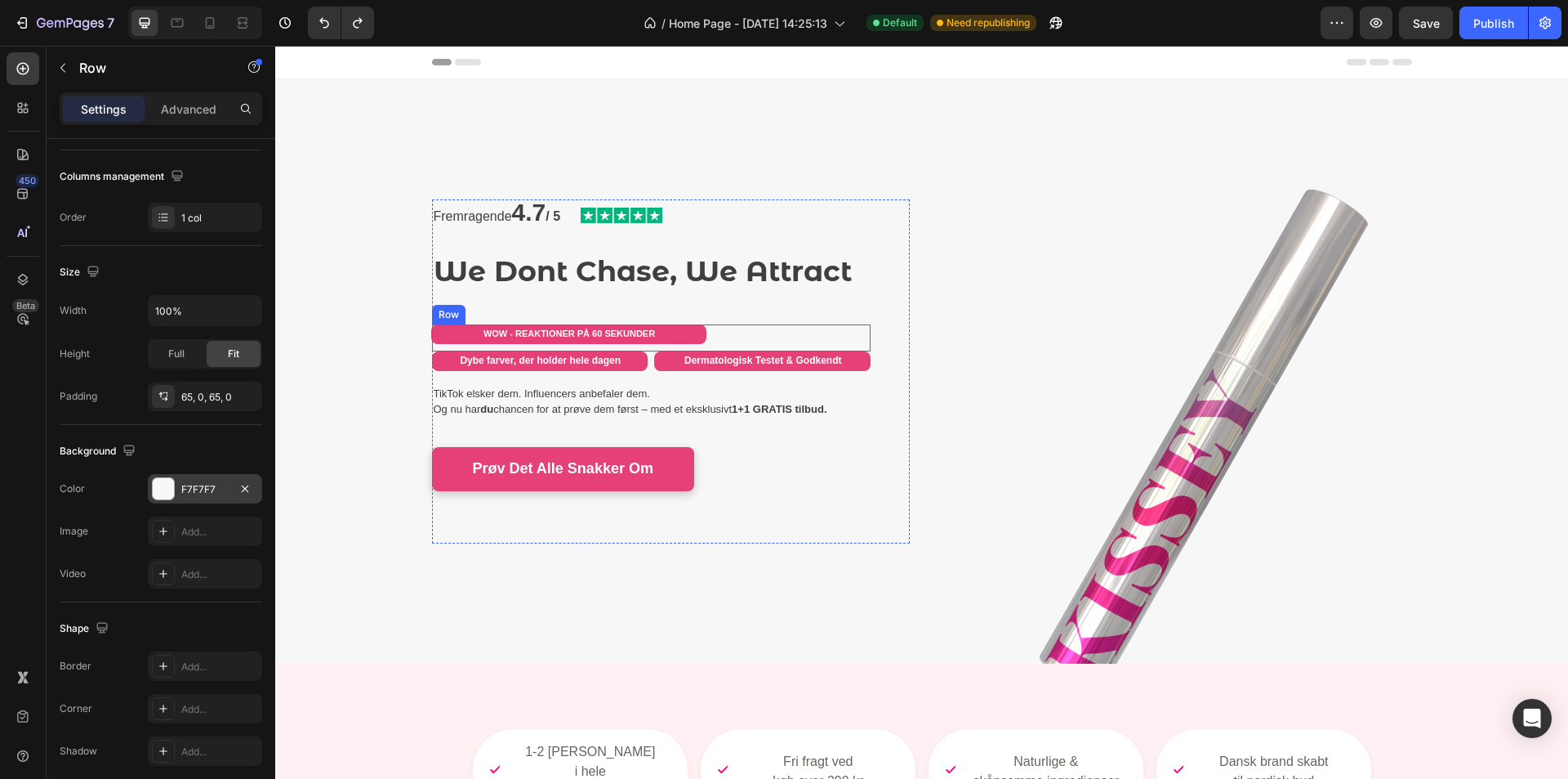
click at [746, 338] on div "WOW - REAKTIONER PÅ 60 SEKUNDER Heading" at bounding box center [651, 338] width 275 height 27
click at [375, 333] on div "Fremragende 4.7 / 5 Text Block Image Row We Dont Chase, We Attract Heading WOW …" at bounding box center [921, 372] width 1293 height 478
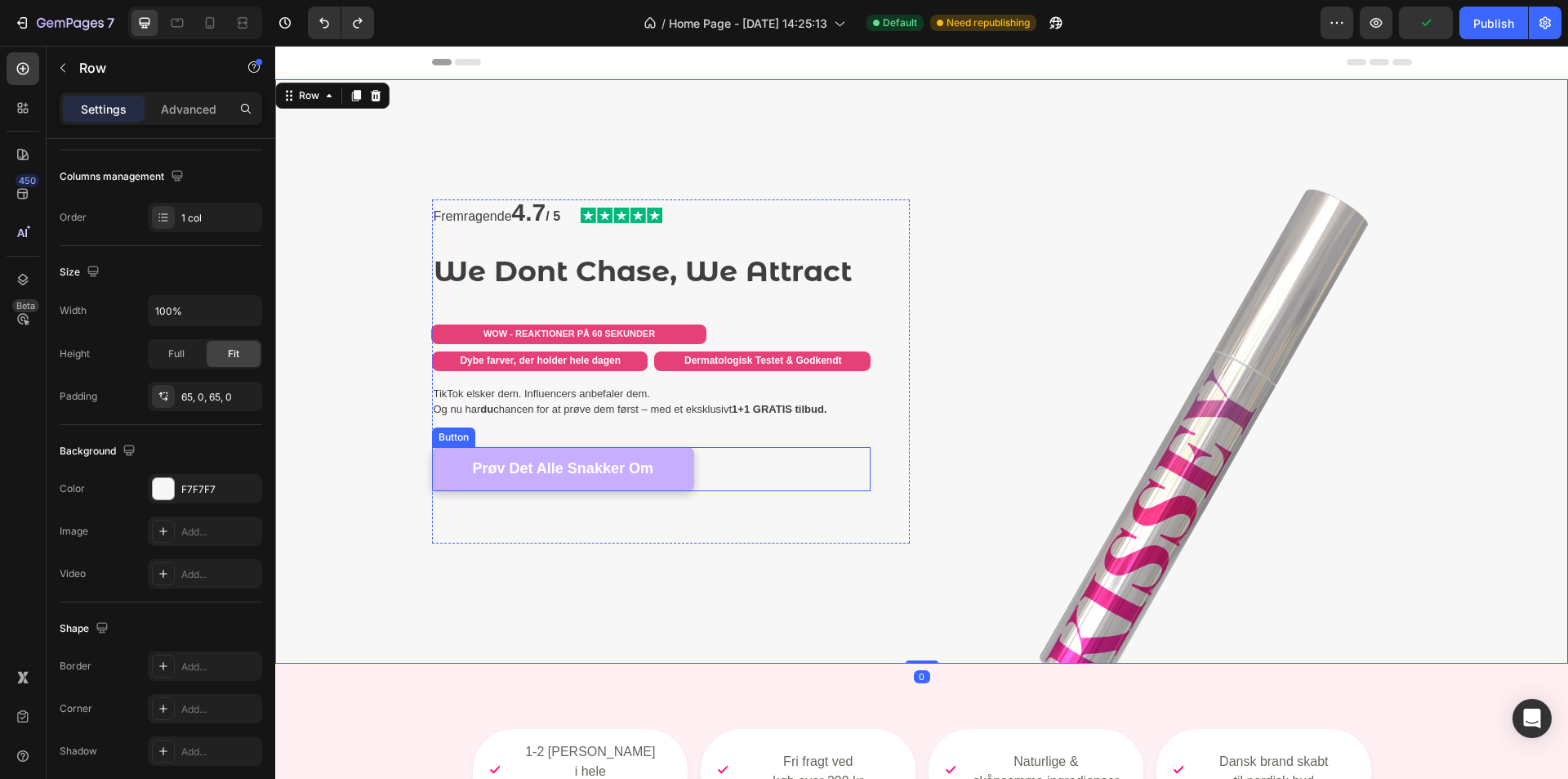
click at [681, 474] on link "Prøv Det Alle Snakker Om" at bounding box center [563, 469] width 263 height 44
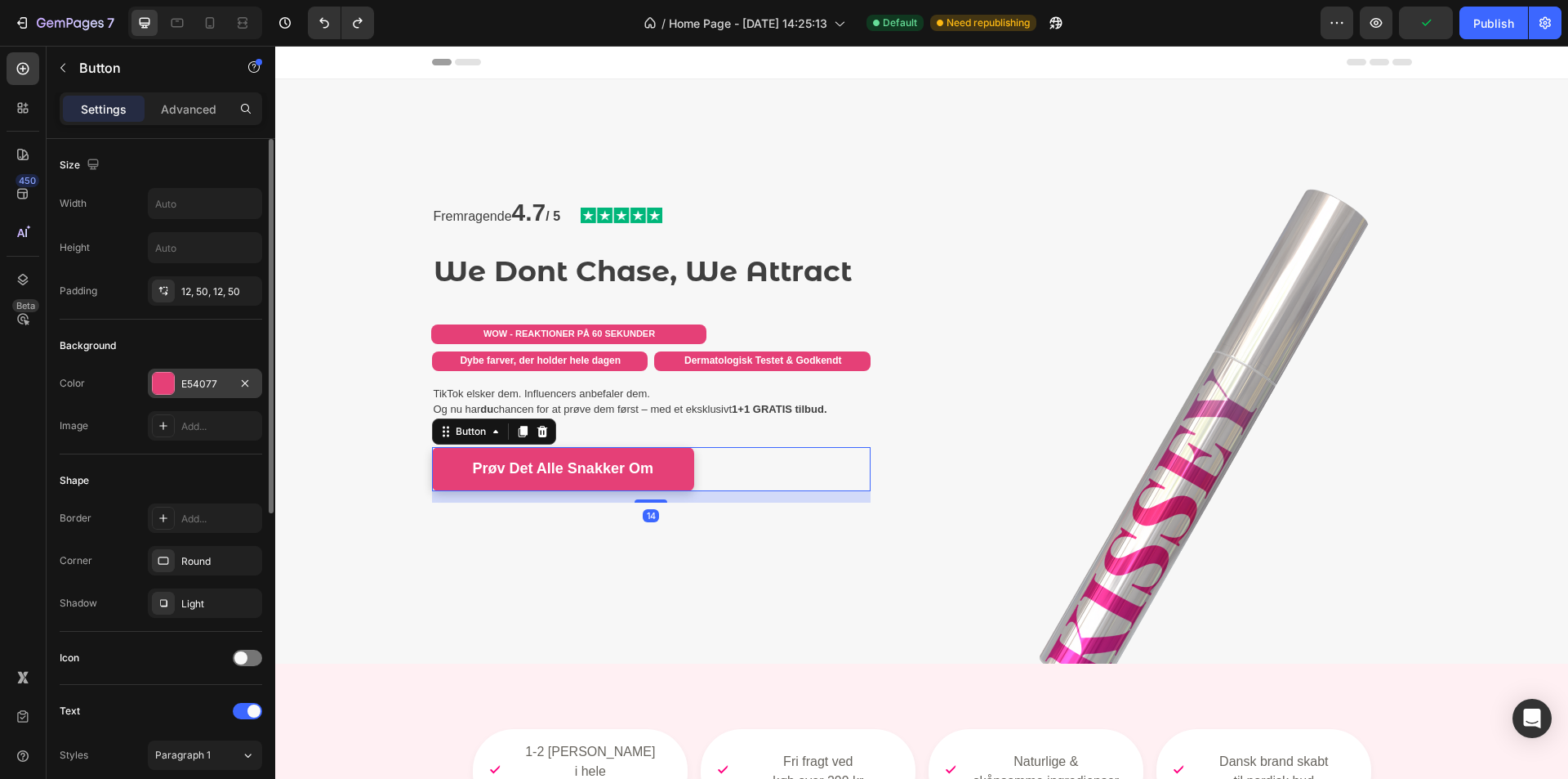
click at [163, 390] on div at bounding box center [163, 383] width 21 height 21
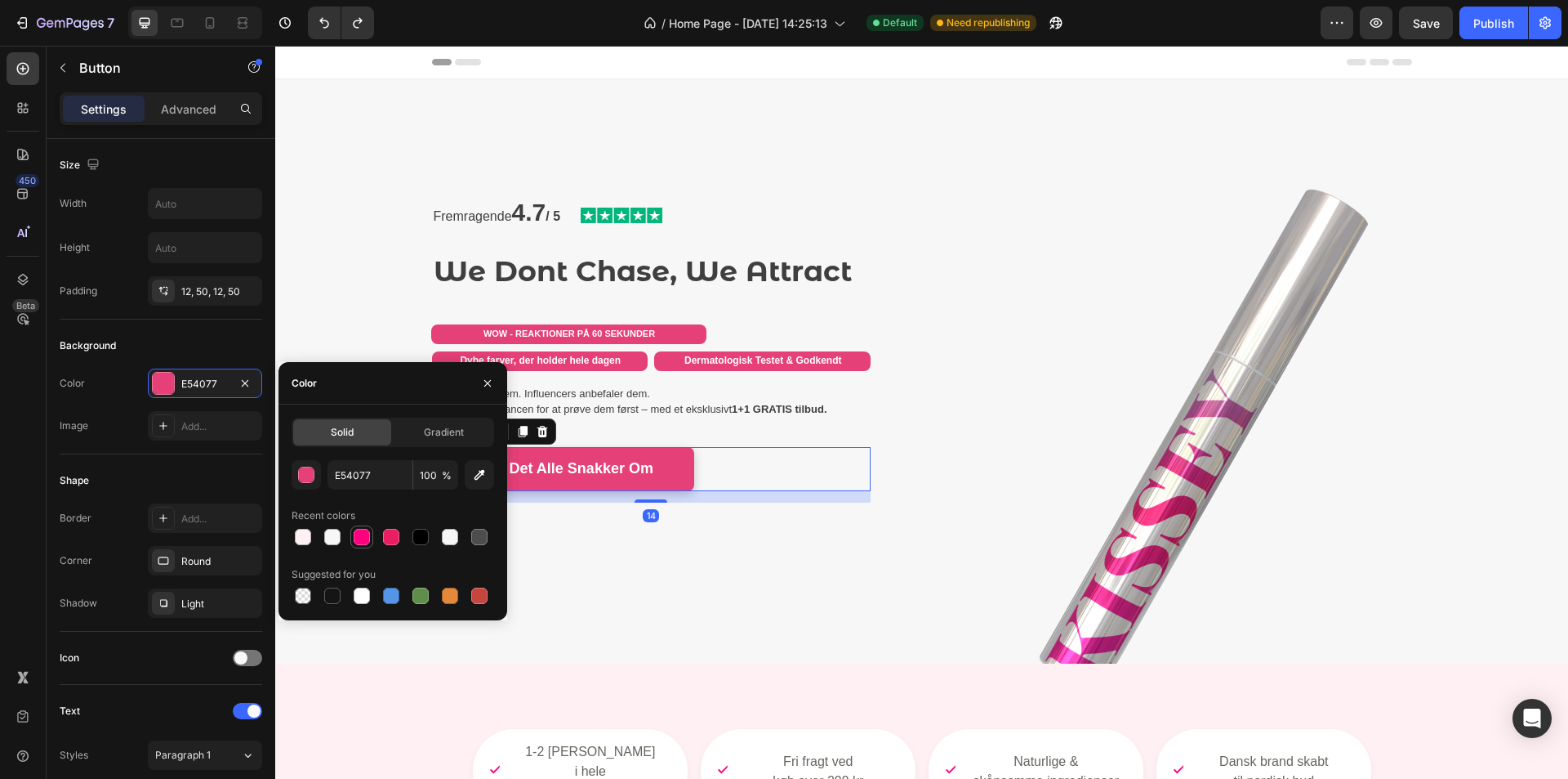
click at [363, 536] on div at bounding box center [361, 537] width 16 height 16
type input "FF007F"
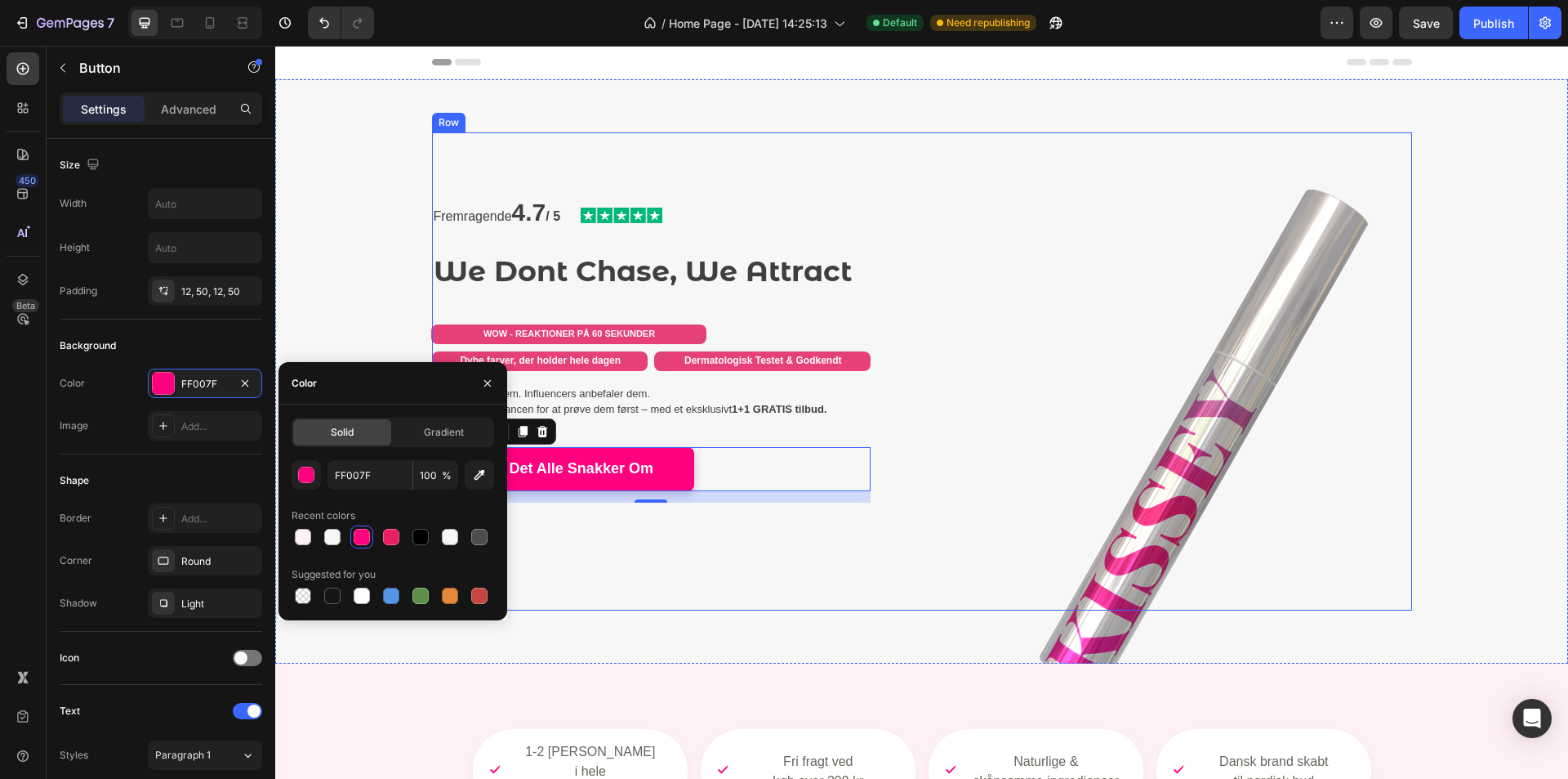
click at [730, 586] on div "Fremragende 4.7 / 5 Text Block Image Row We Dont Chase, We Attract Heading WOW …" at bounding box center [671, 372] width 478 height 478
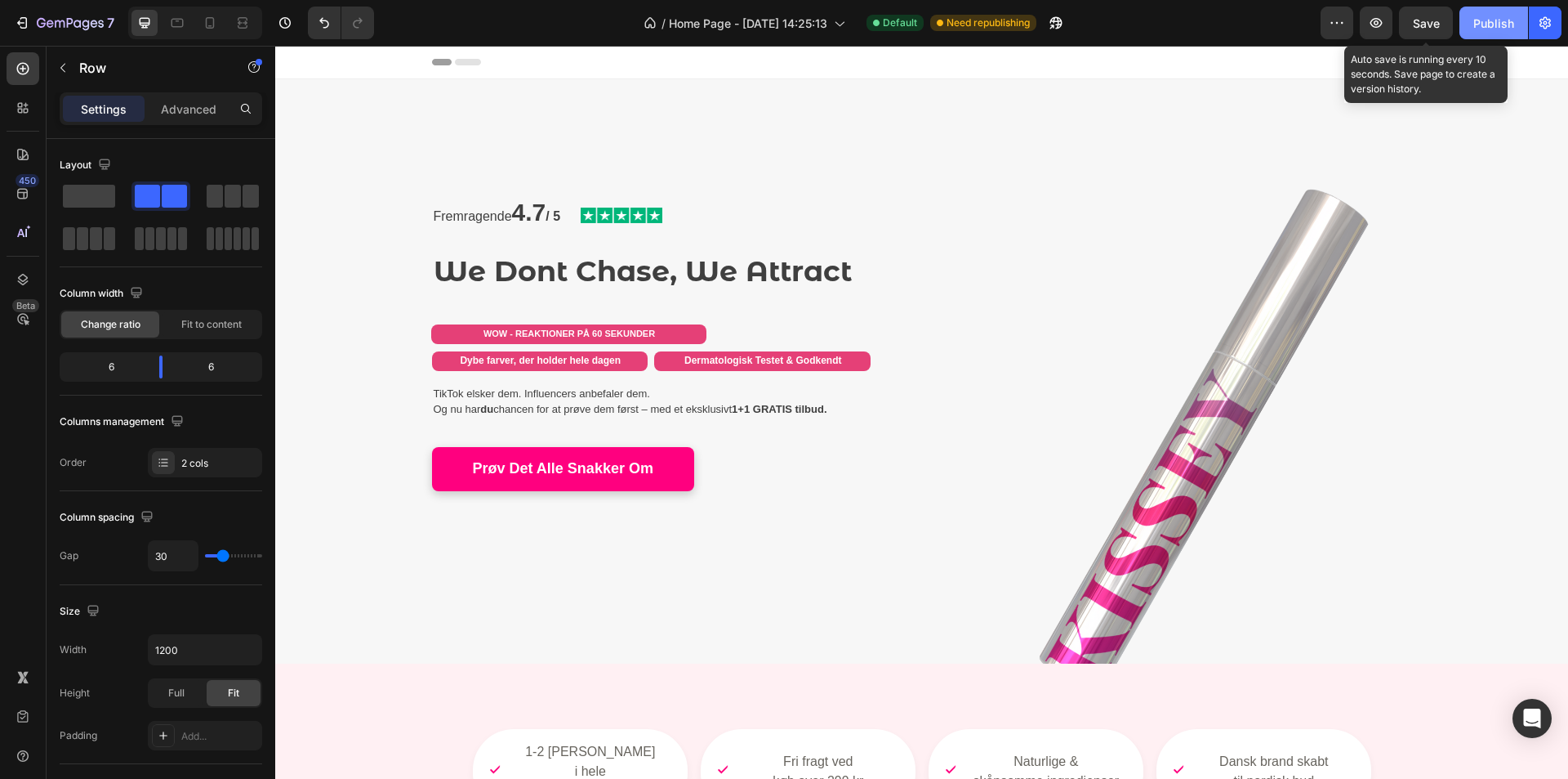
drag, startPoint x: 1431, startPoint y: 28, endPoint x: 1485, endPoint y: 23, distance: 54.2
click at [1438, 24] on span "Save" at bounding box center [1427, 23] width 27 height 14
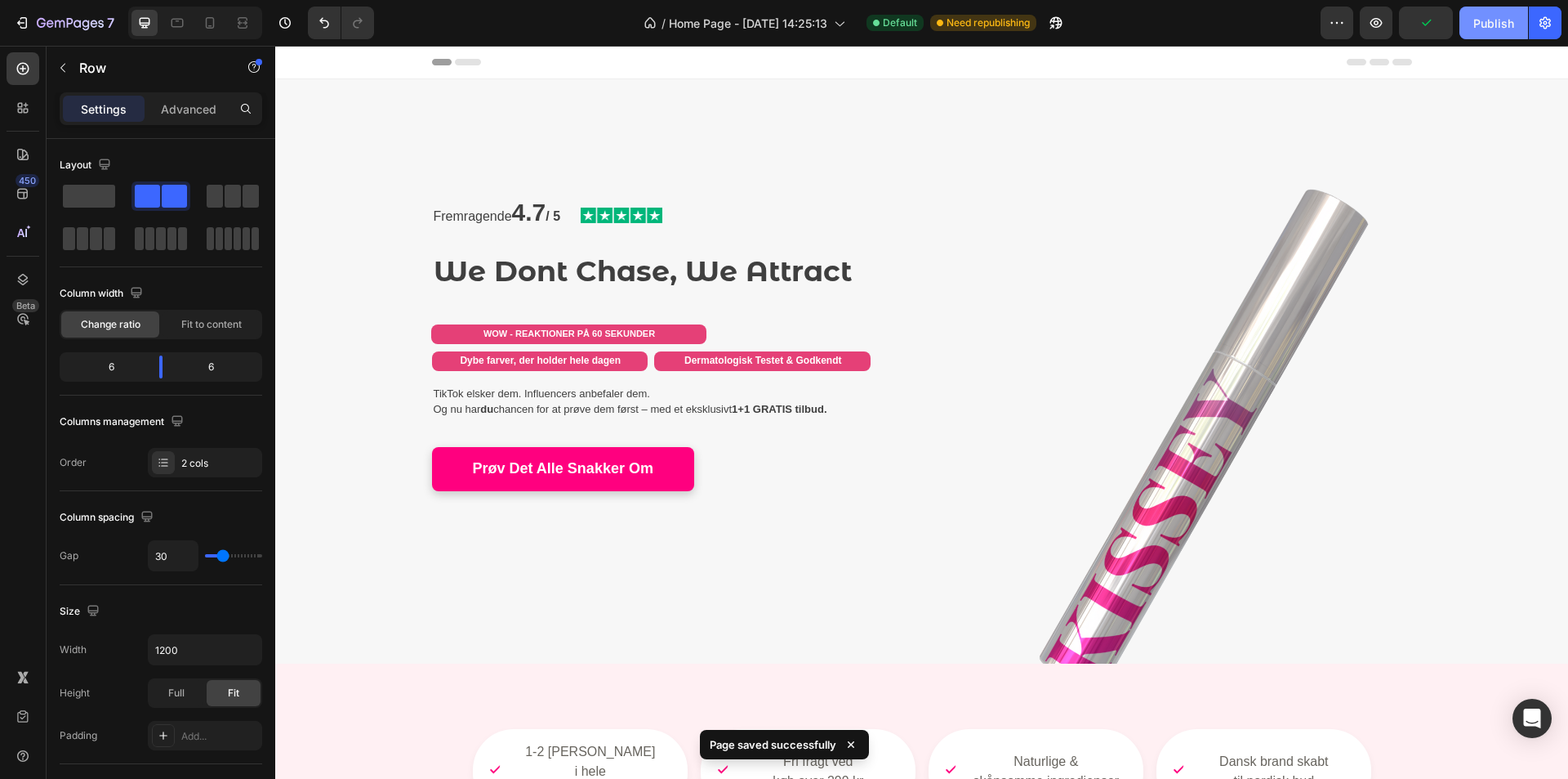
drag, startPoint x: 1485, startPoint y: 23, endPoint x: 1005, endPoint y: 22, distance: 480.0
click at [1485, 23] on div "Publish" at bounding box center [1494, 23] width 41 height 17
click at [1370, 20] on icon "button" at bounding box center [1375, 22] width 16 height 16
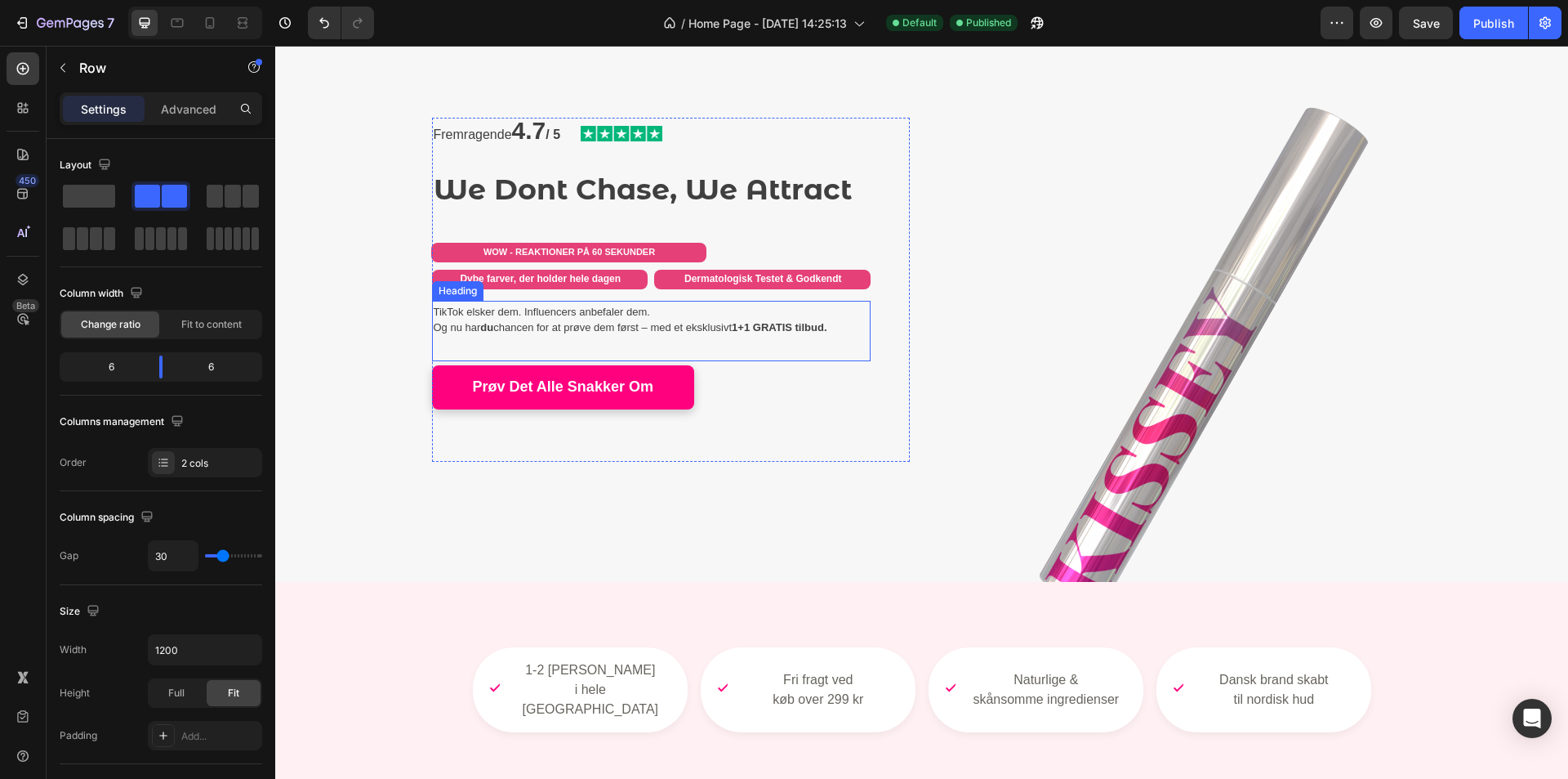
scroll to position [490, 0]
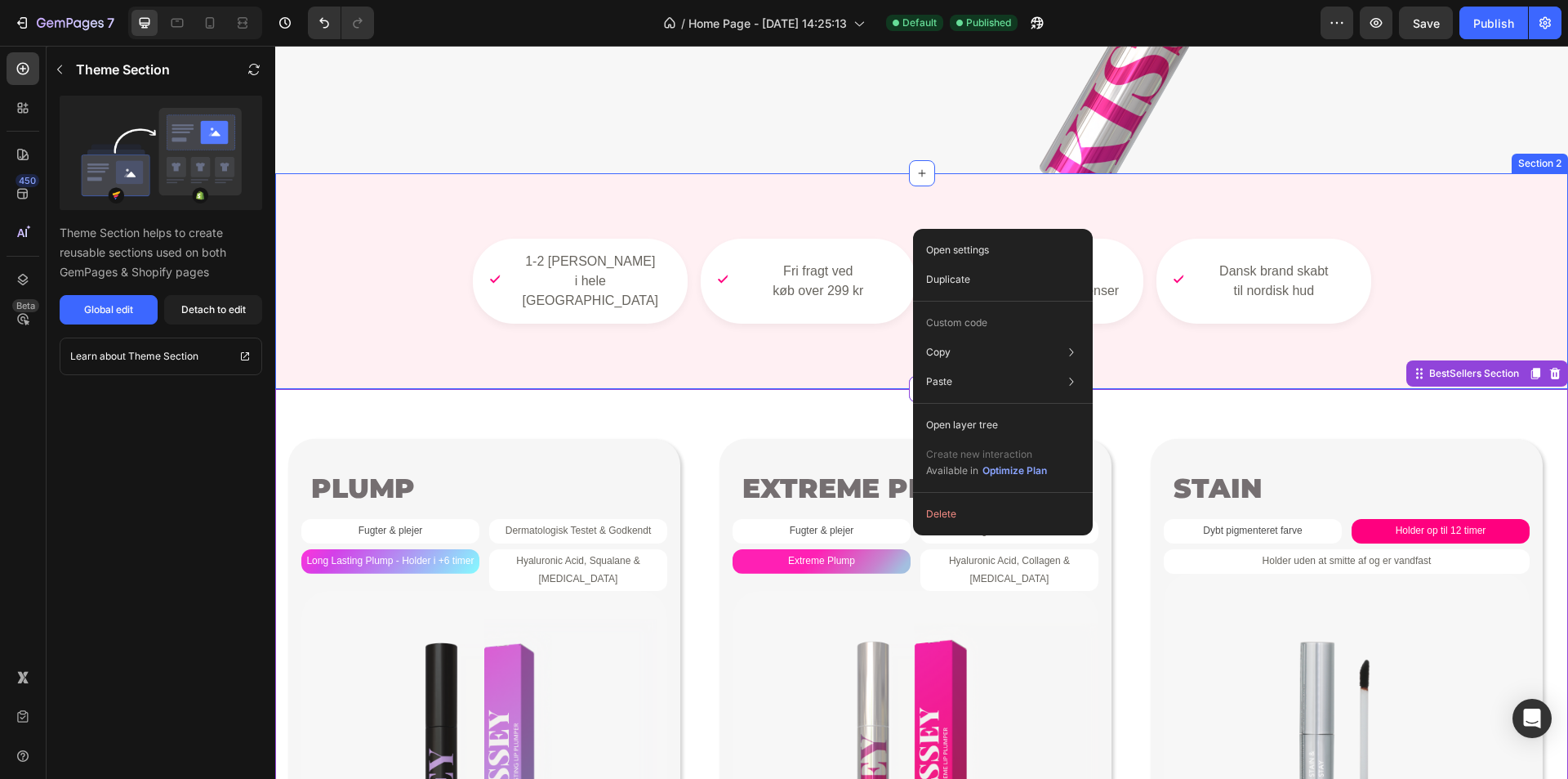
click at [744, 347] on div "1-2 dages levering i hele Danmark Fri fragt ved køb over 299 kr Naturlige & skå…" at bounding box center [921, 281] width 1293 height 215
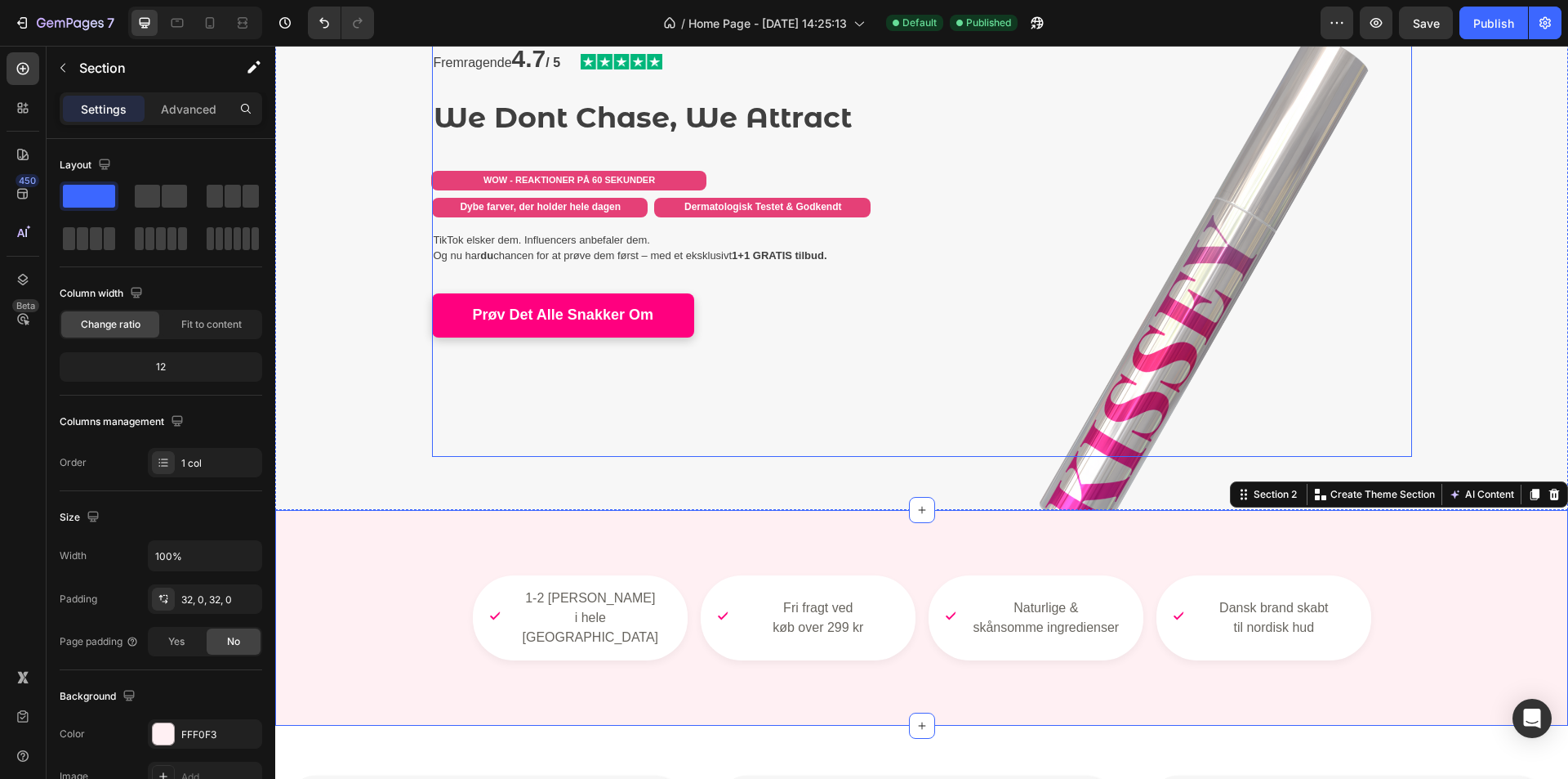
scroll to position [82, 0]
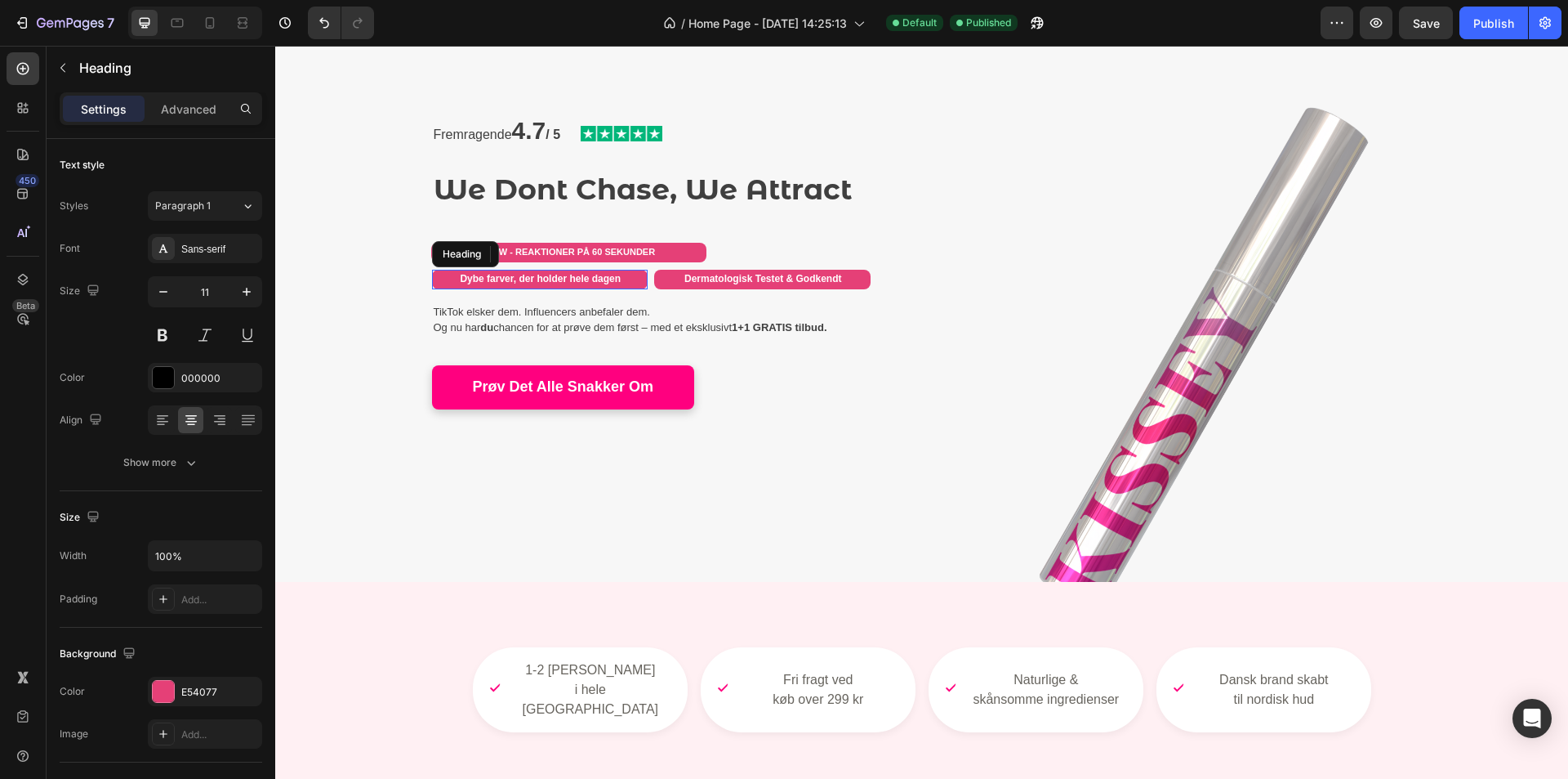
click at [640, 281] on h2 "Dybe farver, der holder hele dagen" at bounding box center [540, 279] width 216 height 19
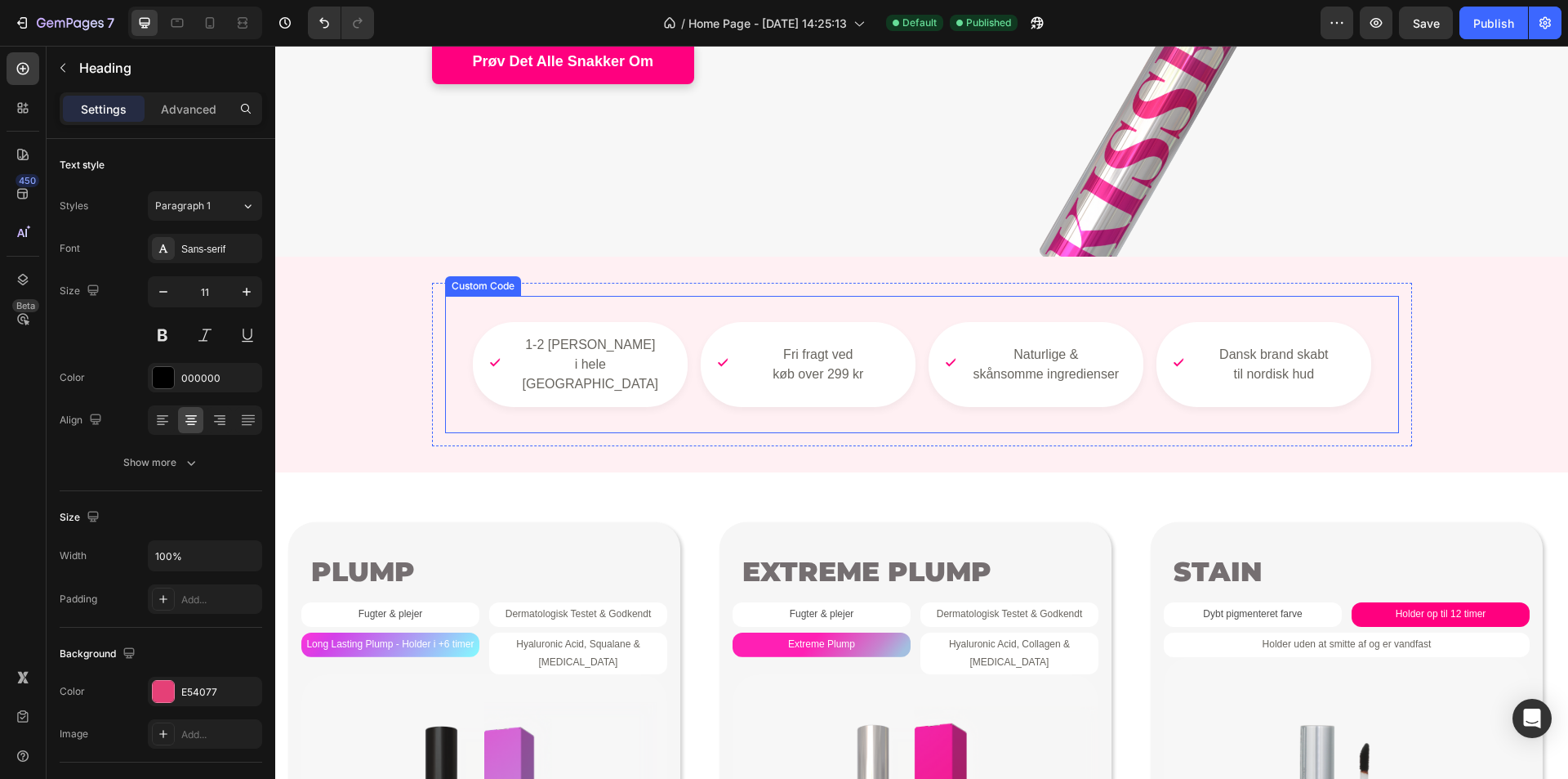
scroll to position [409, 0]
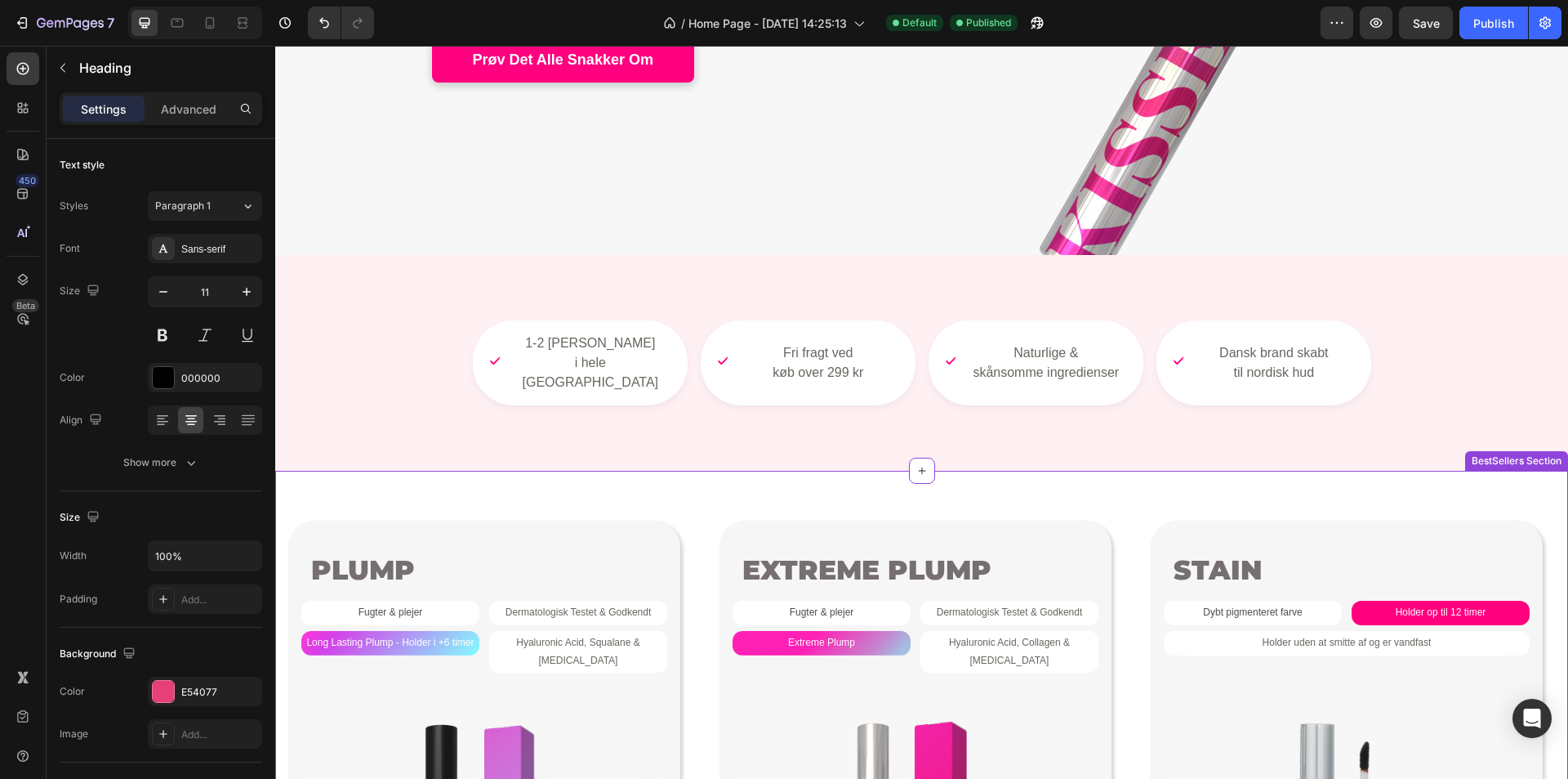
click at [439, 637] on span "Long Lasting Plump - Holder i +6 timer" at bounding box center [390, 643] width 167 height 12
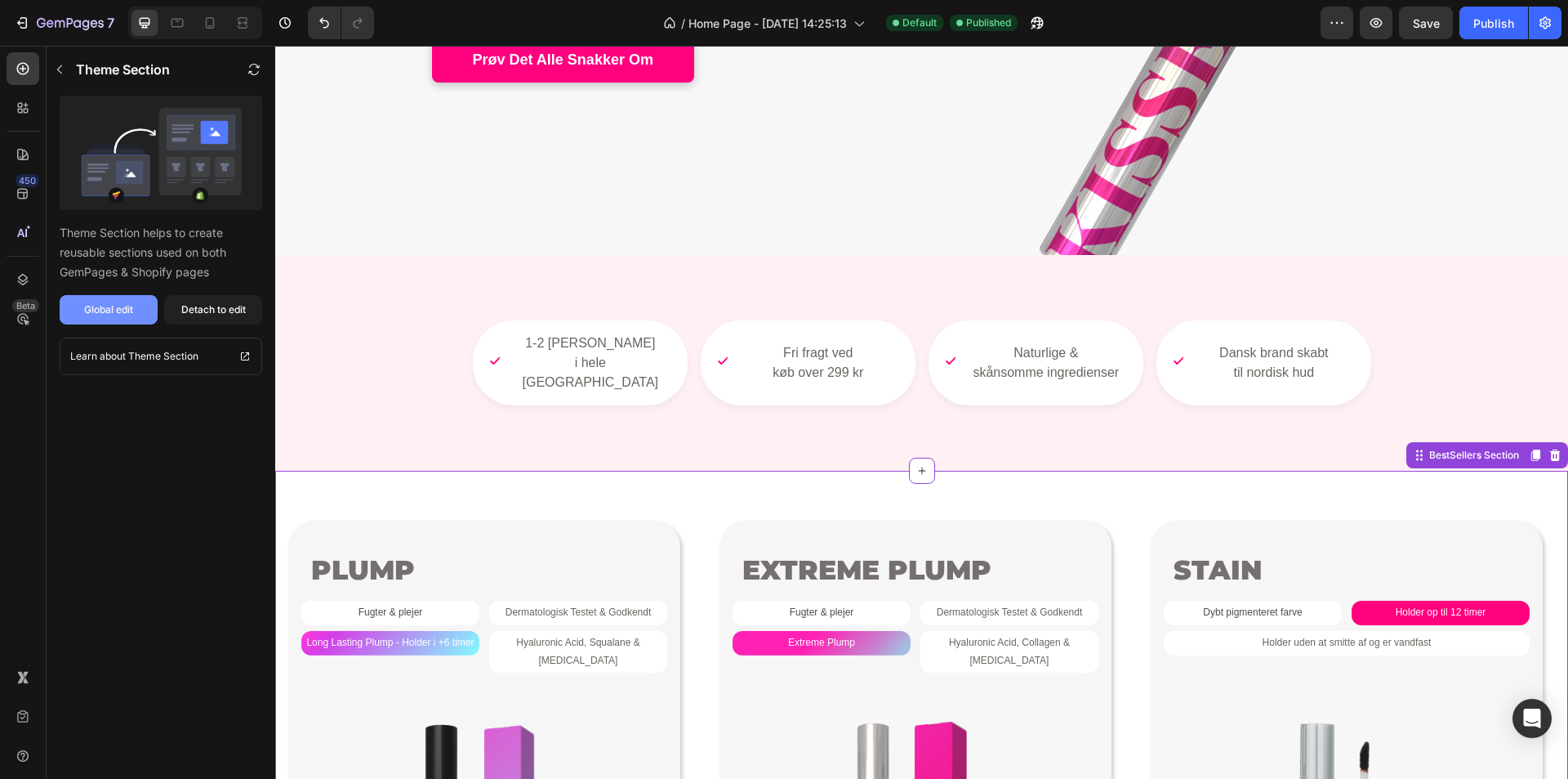
click at [128, 302] on div "Global edit" at bounding box center [109, 309] width 49 height 14
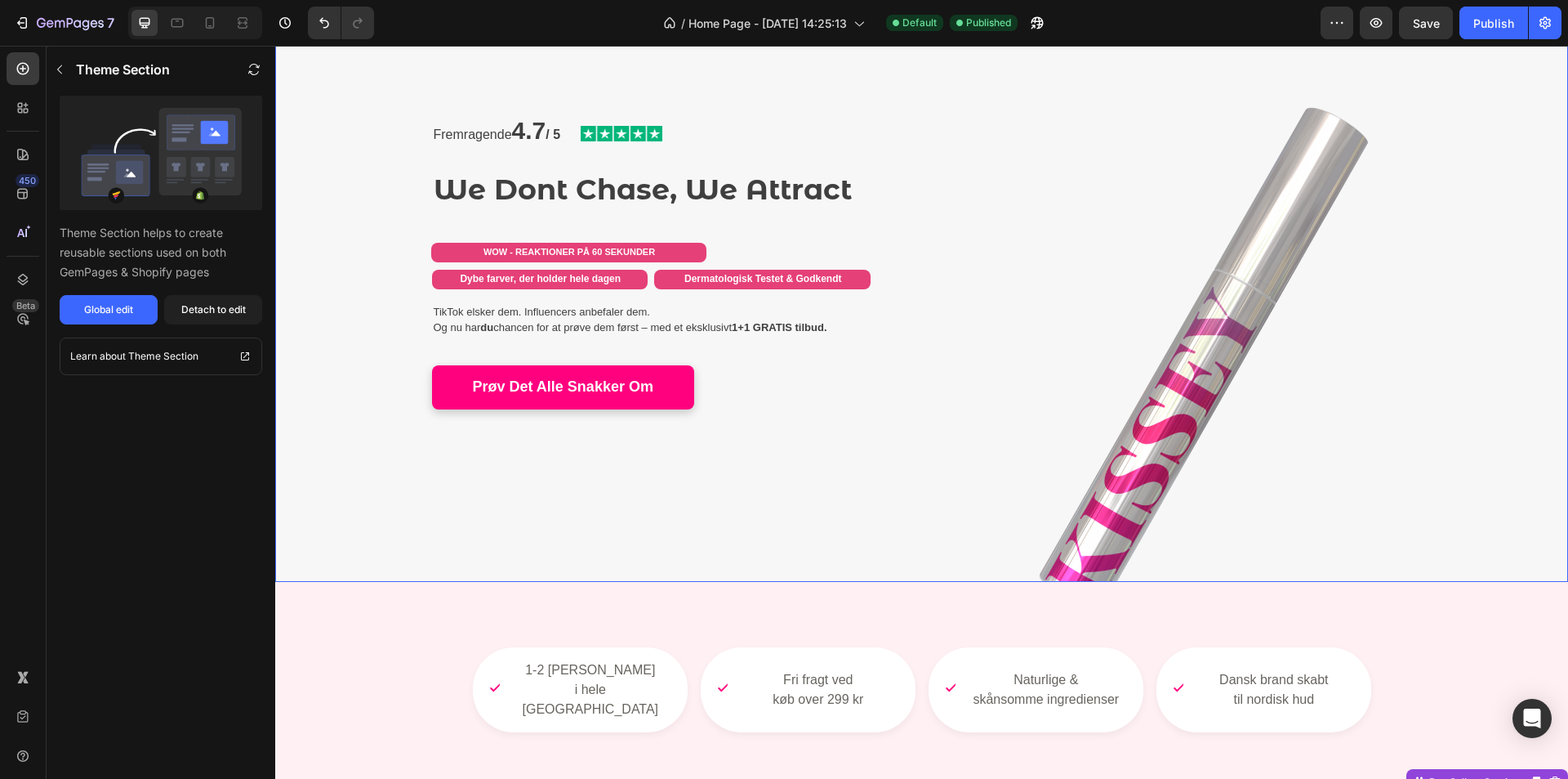
scroll to position [0, 0]
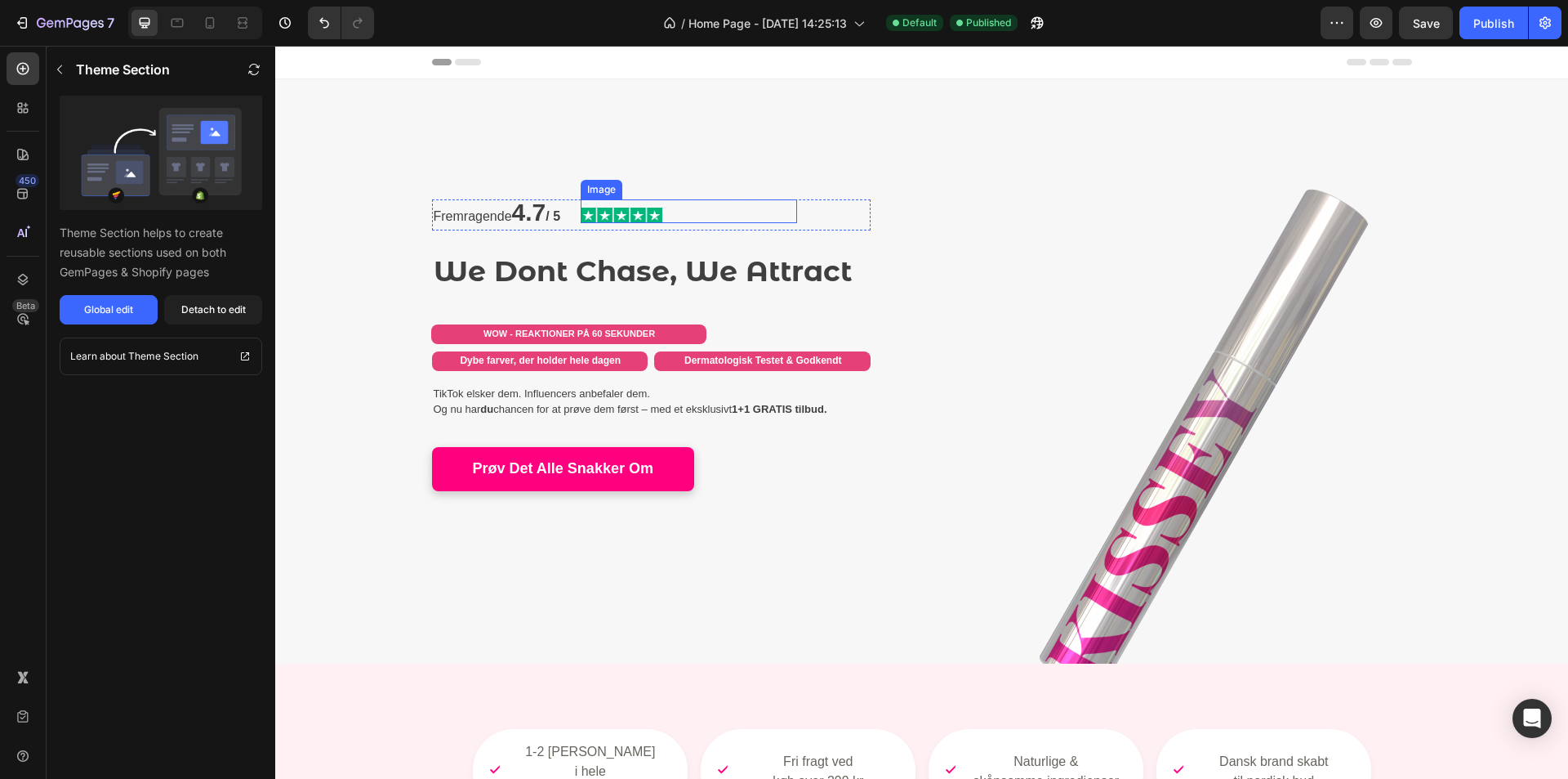
click at [725, 215] on div at bounding box center [689, 215] width 216 height 15
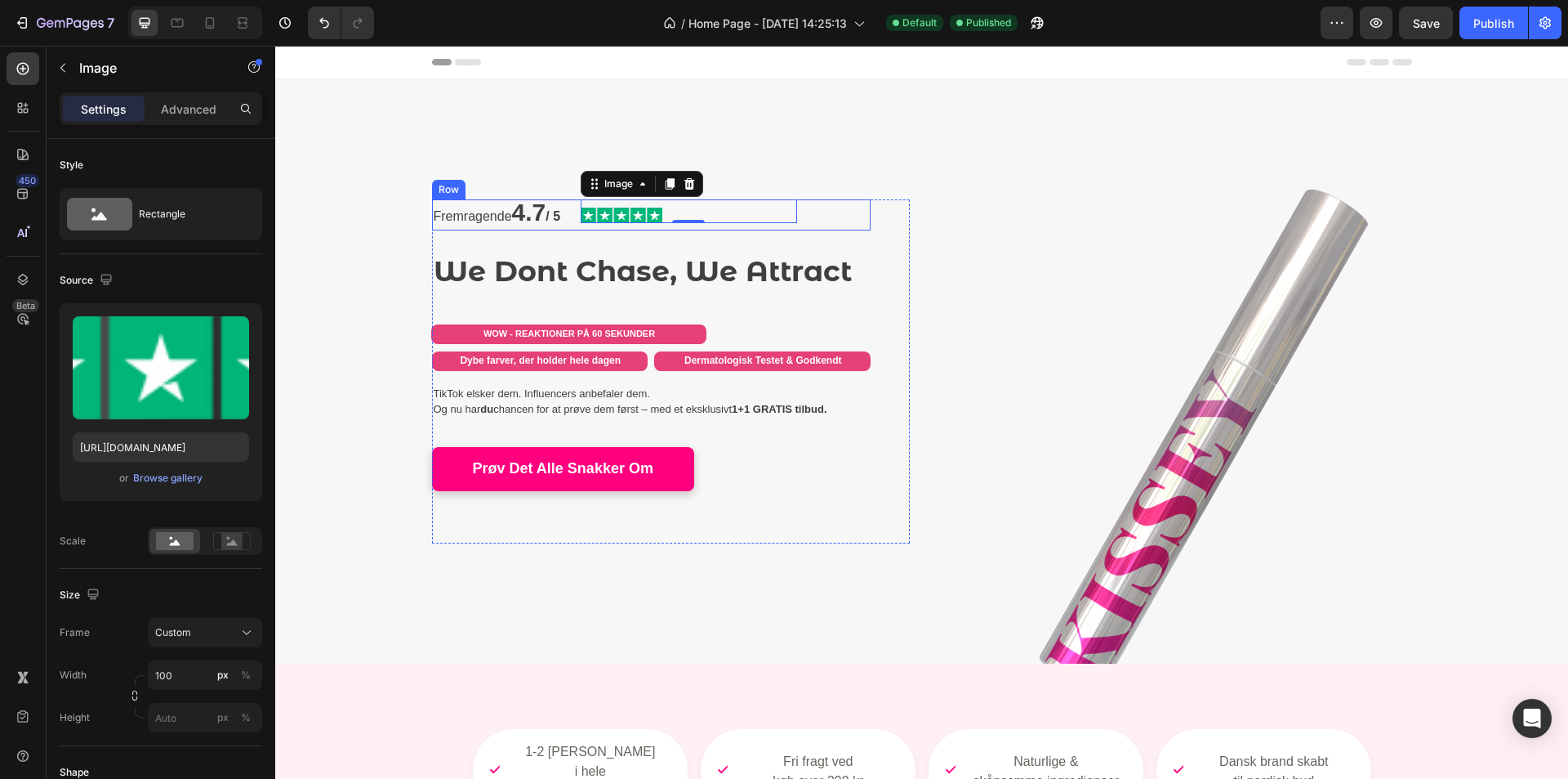
click at [816, 220] on div "Image 0" at bounding box center [762, 215] width 216 height 31
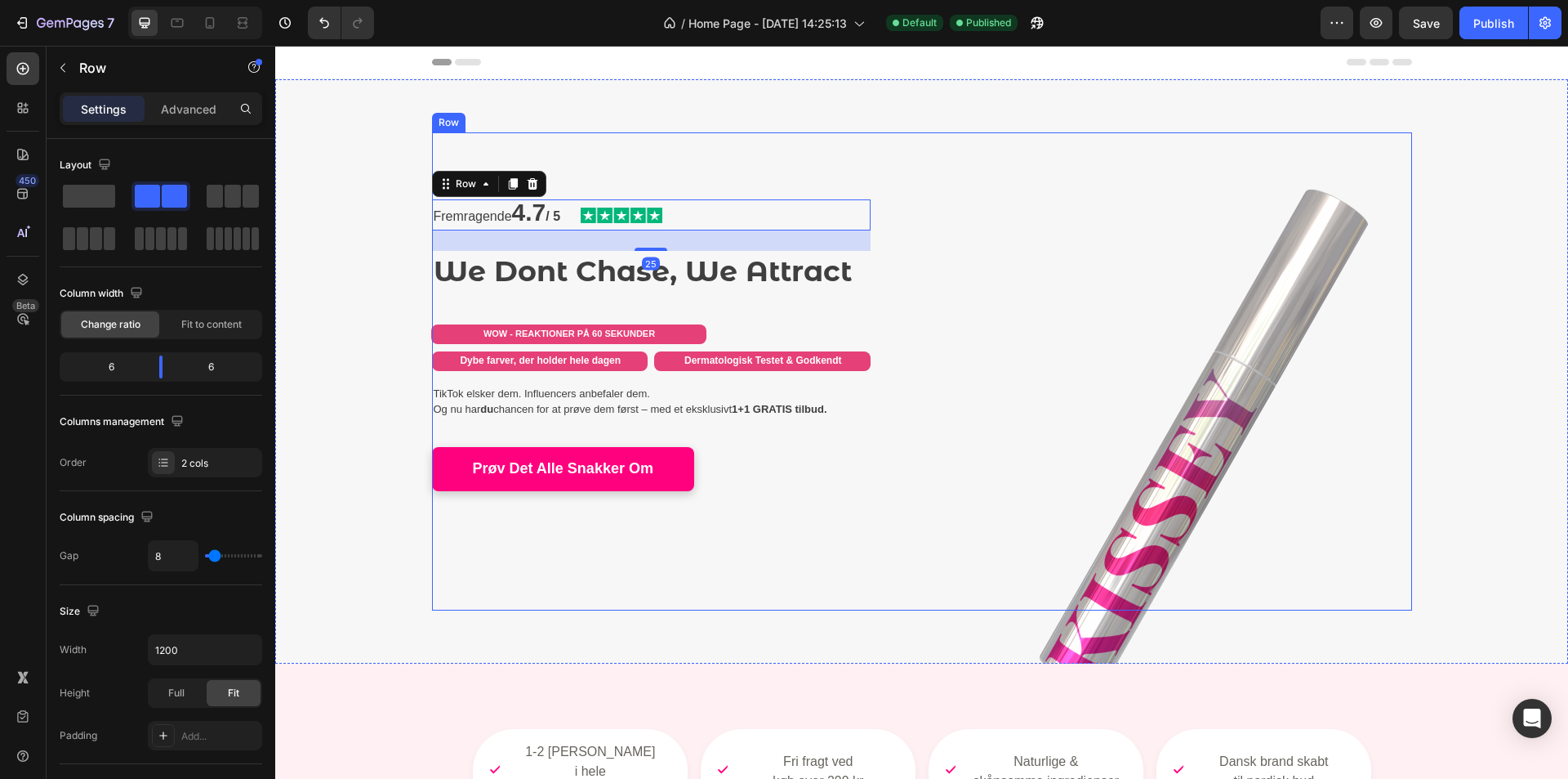
click at [772, 152] on div "Fremragende 4.7 / 5 Text Block Image Row 25 We Dont Chase, We Attract Heading W…" at bounding box center [671, 372] width 478 height 478
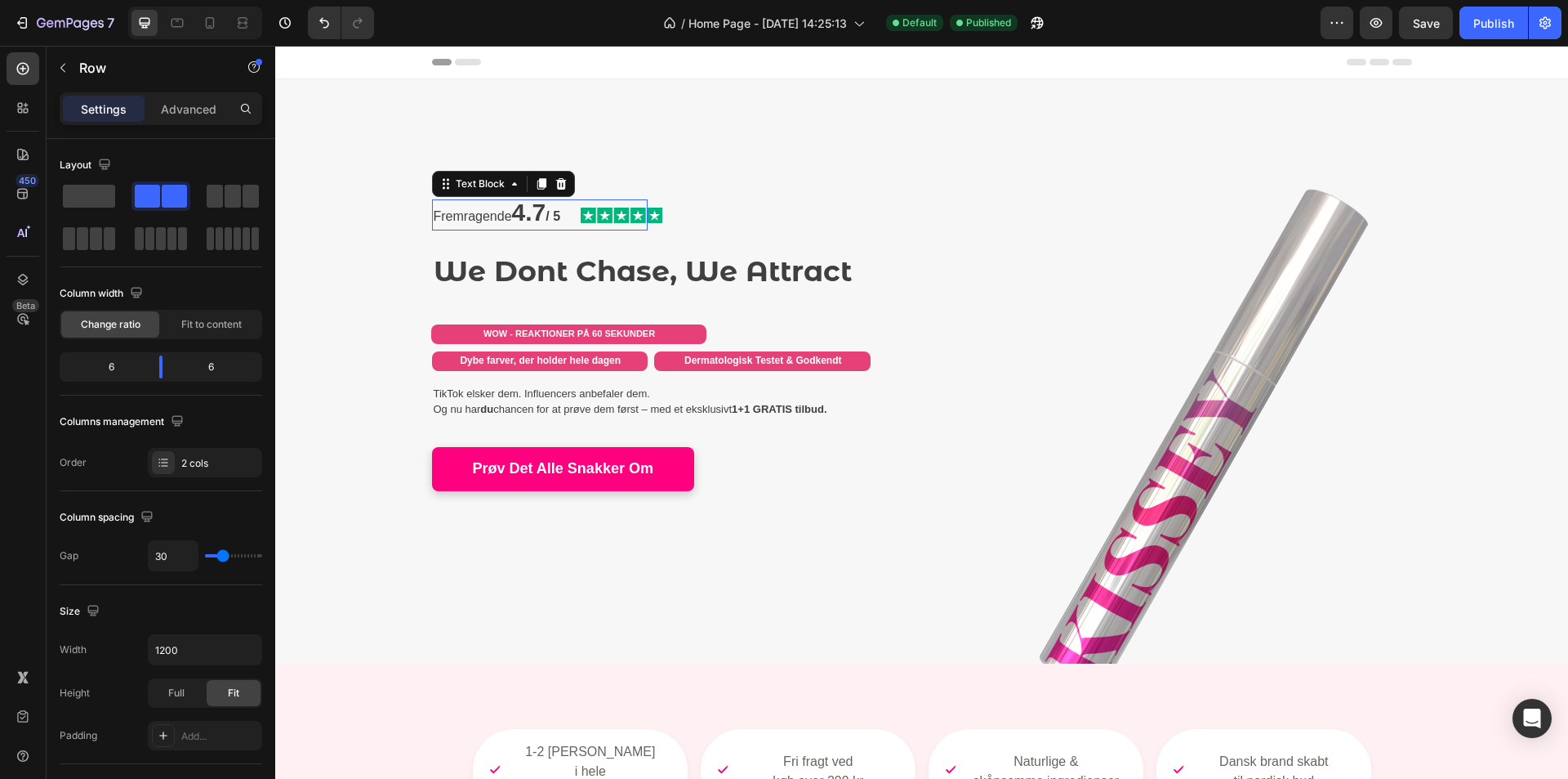
click at [526, 211] on strong "4.7" at bounding box center [529, 212] width 35 height 27
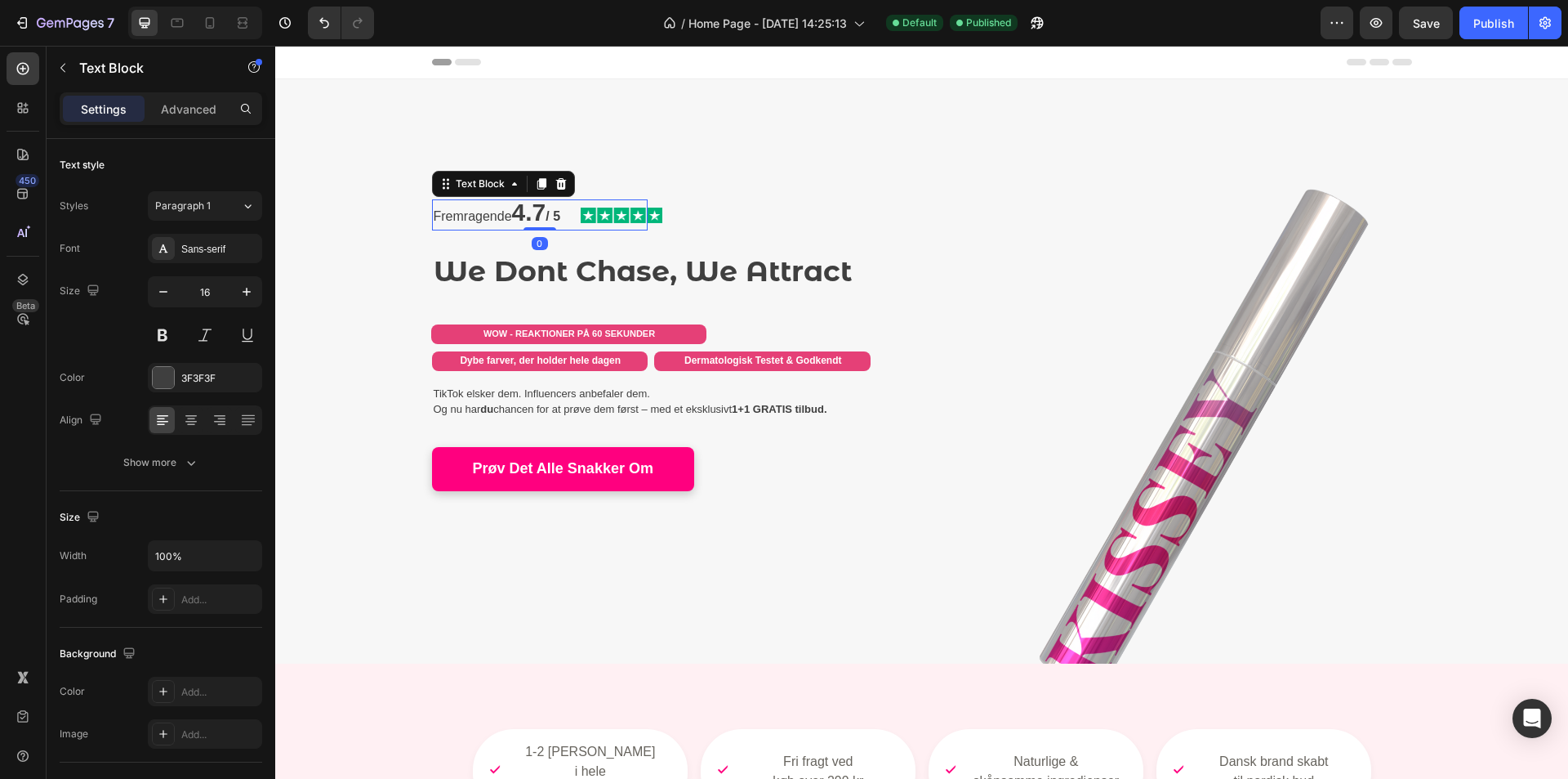
click at [529, 213] on strong "4.7" at bounding box center [529, 212] width 35 height 27
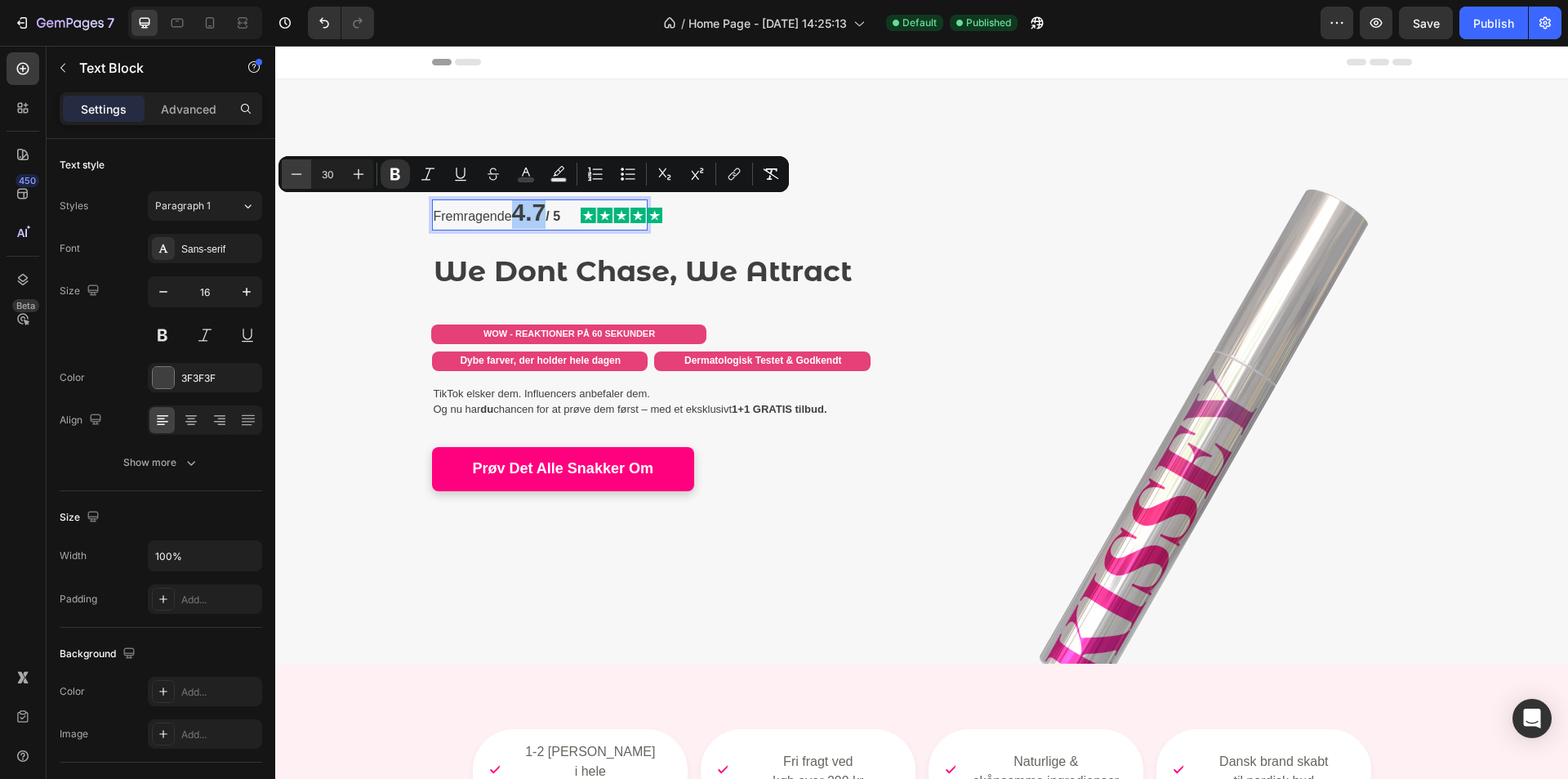
click at [305, 177] on button "Minus" at bounding box center [296, 174] width 30 height 30
click at [303, 177] on icon "Editor contextual toolbar" at bounding box center [296, 173] width 16 height 16
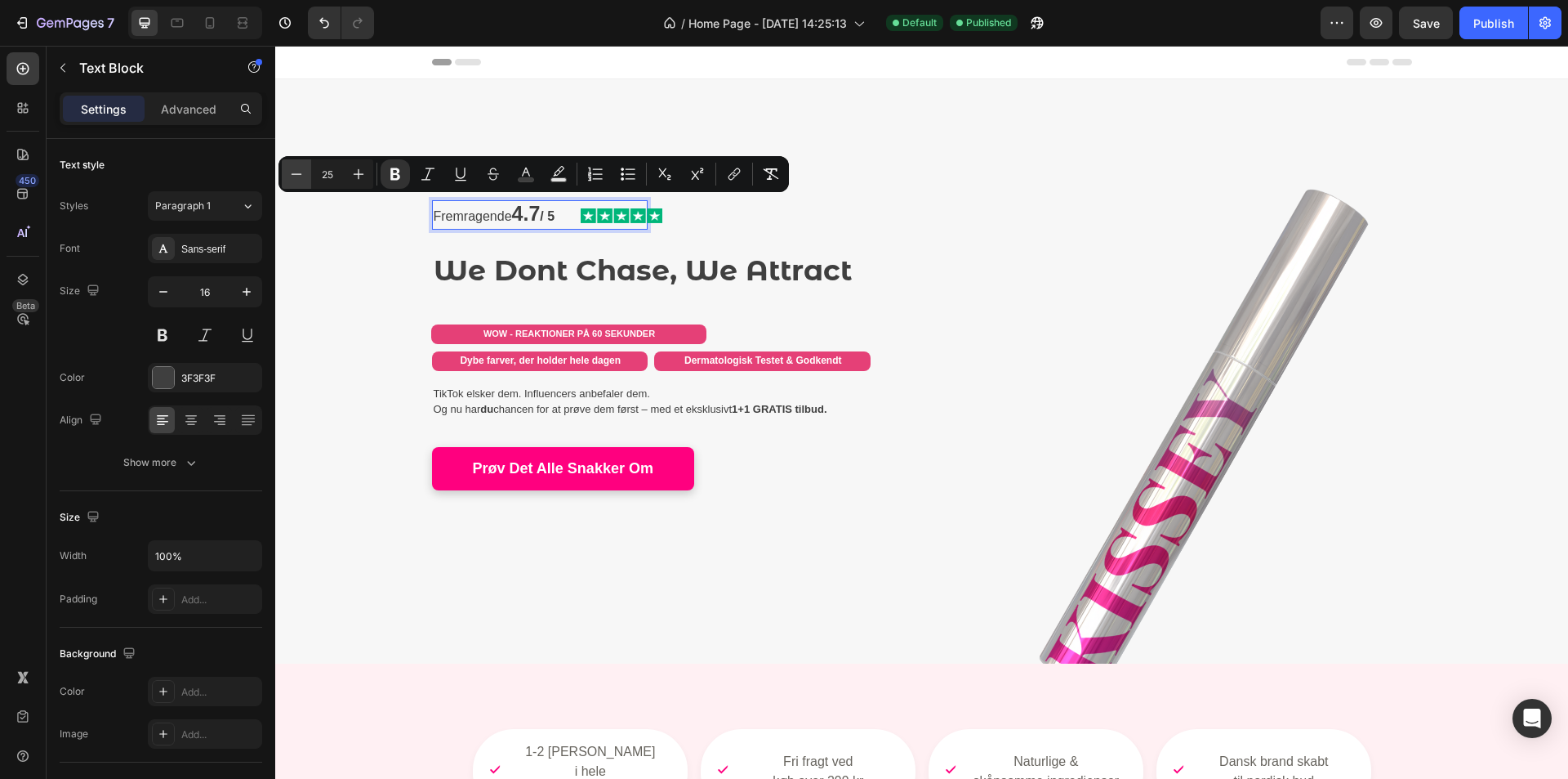
click at [303, 177] on icon "Editor contextual toolbar" at bounding box center [296, 173] width 16 height 16
type input "24"
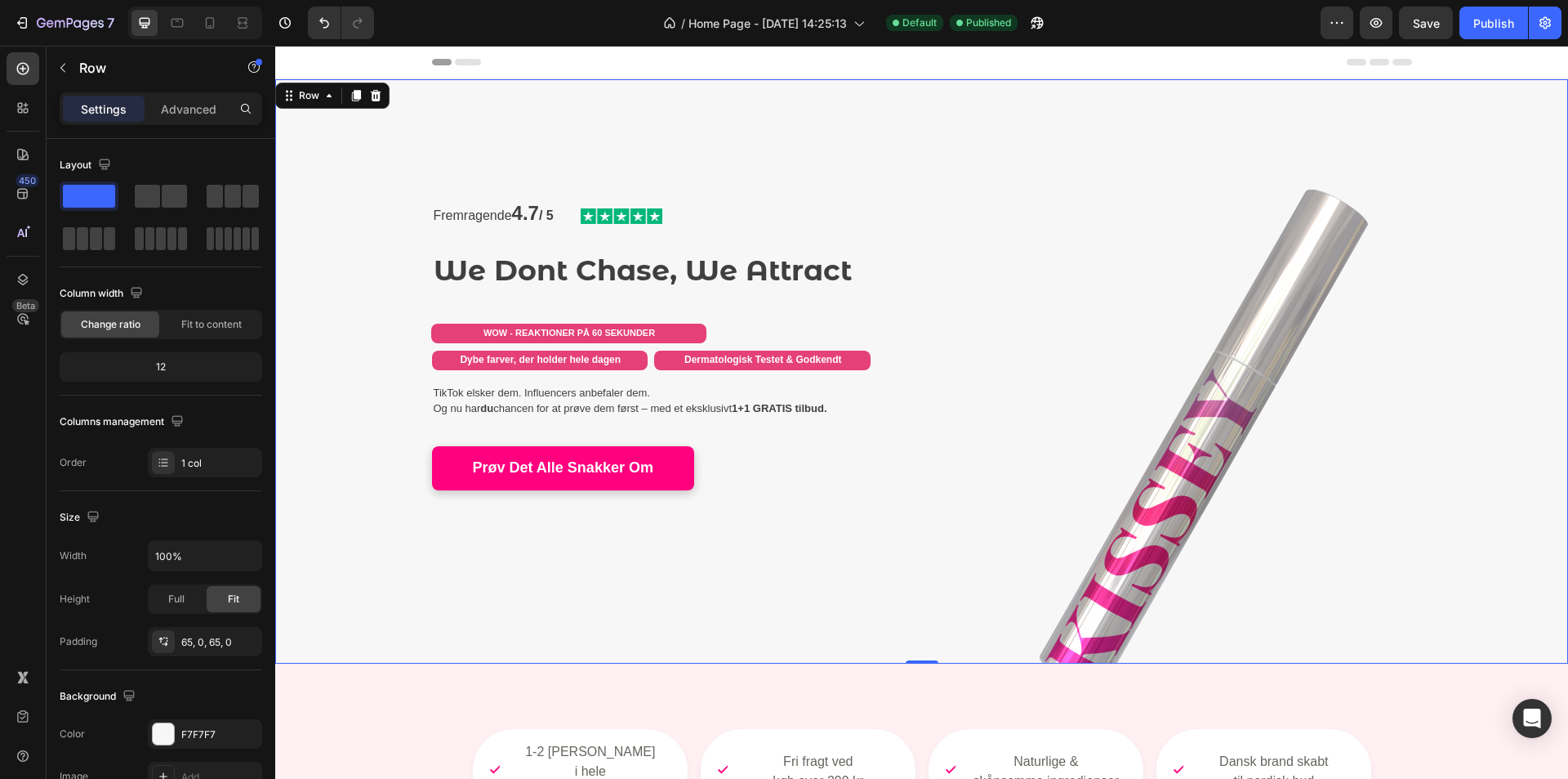
click at [393, 269] on div "Fremragende 4.7 / 5 Text Block Image Row We Dont Chase, We Attract Heading WOW …" at bounding box center [921, 372] width 1293 height 478
click at [595, 221] on img at bounding box center [621, 216] width 82 height 15
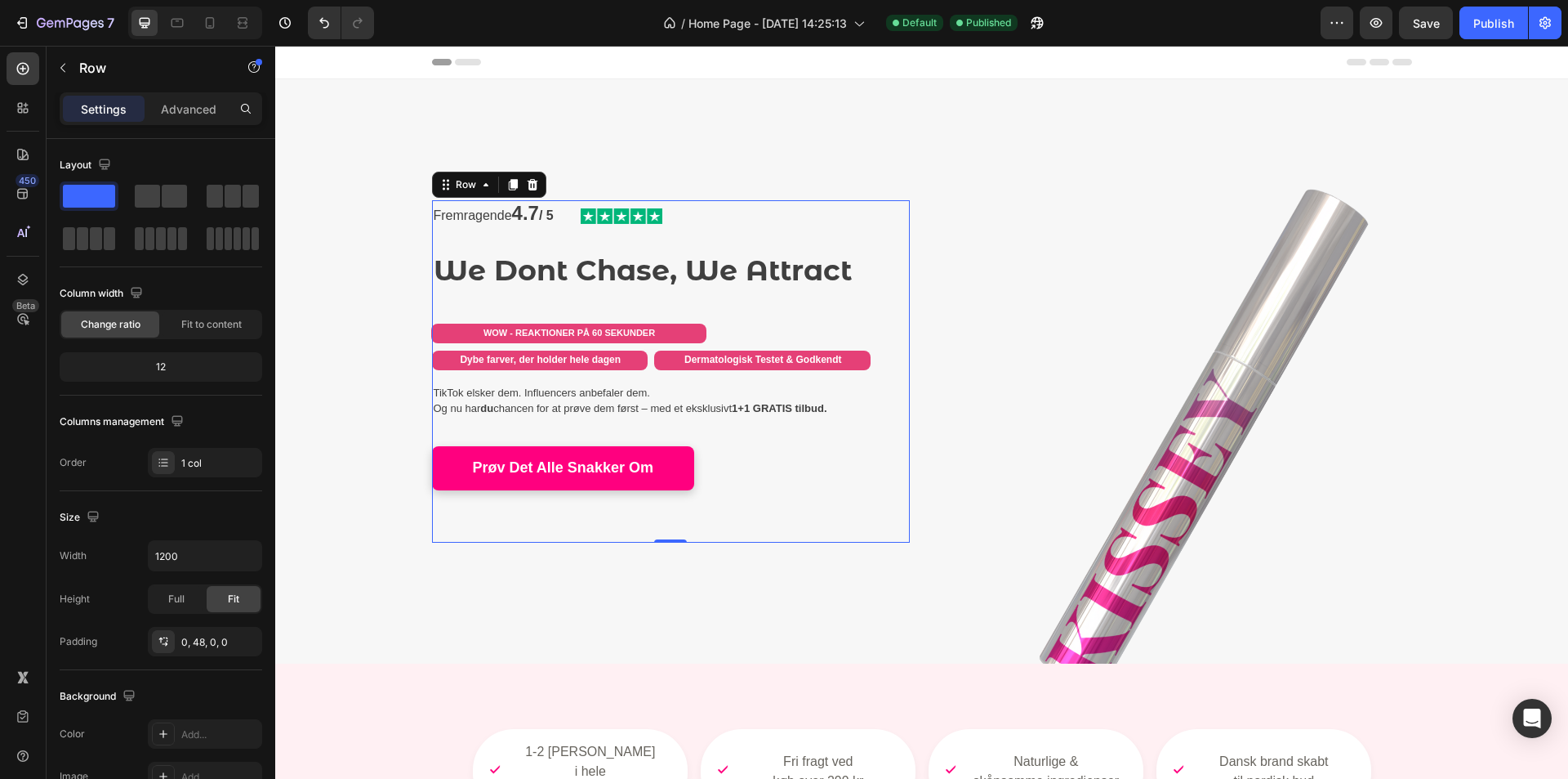
click at [551, 237] on div "Fremragende 4.7 / 5 Text Block Image Row We Dont Chase, We Attract Heading WOW …" at bounding box center [651, 371] width 438 height 342
click at [553, 222] on strong "/ 5" at bounding box center [545, 215] width 14 height 14
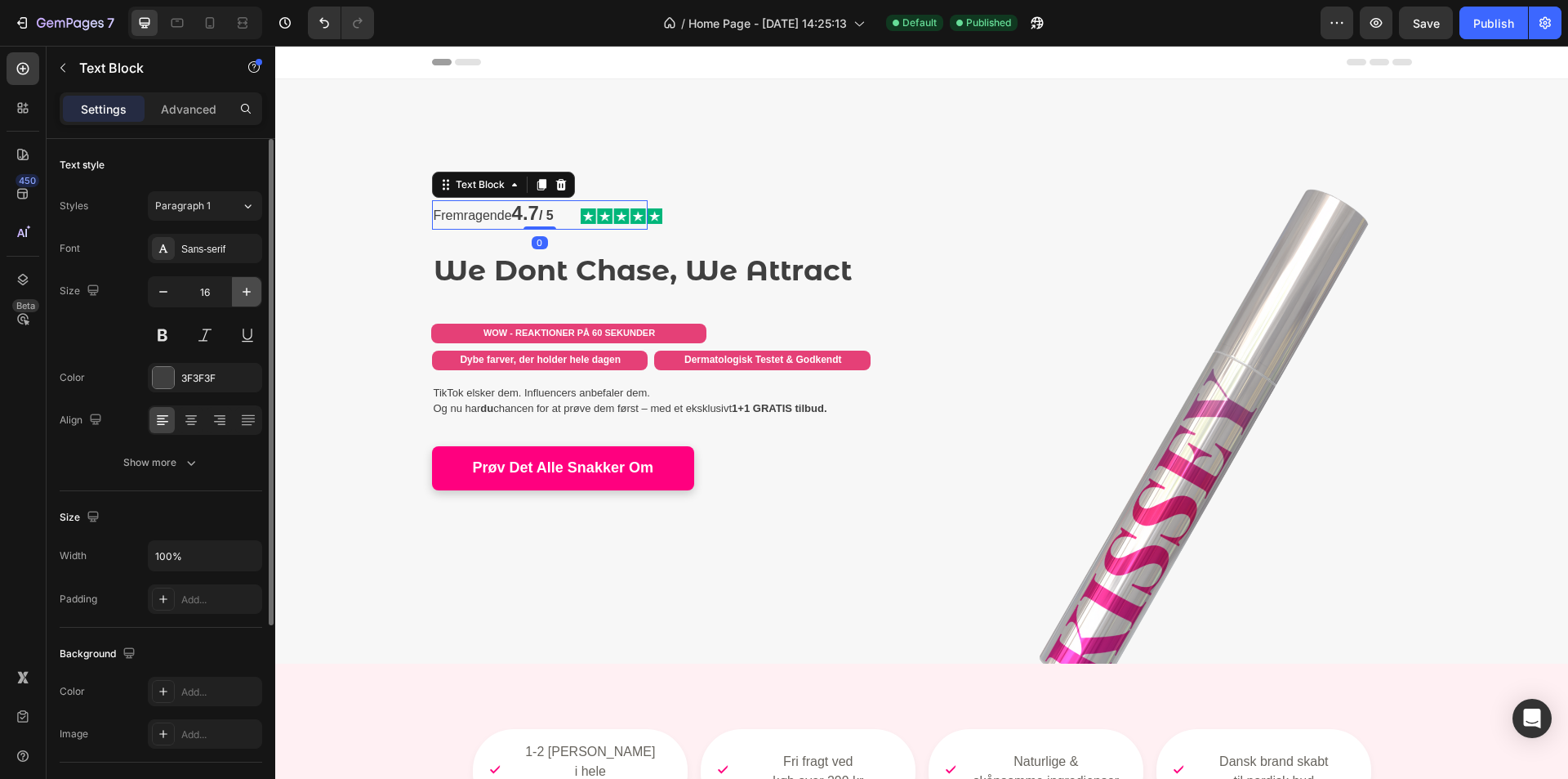
click at [251, 288] on icon "button" at bounding box center [246, 291] width 16 height 16
click at [174, 296] on button "button" at bounding box center [163, 291] width 30 height 30
type input "17"
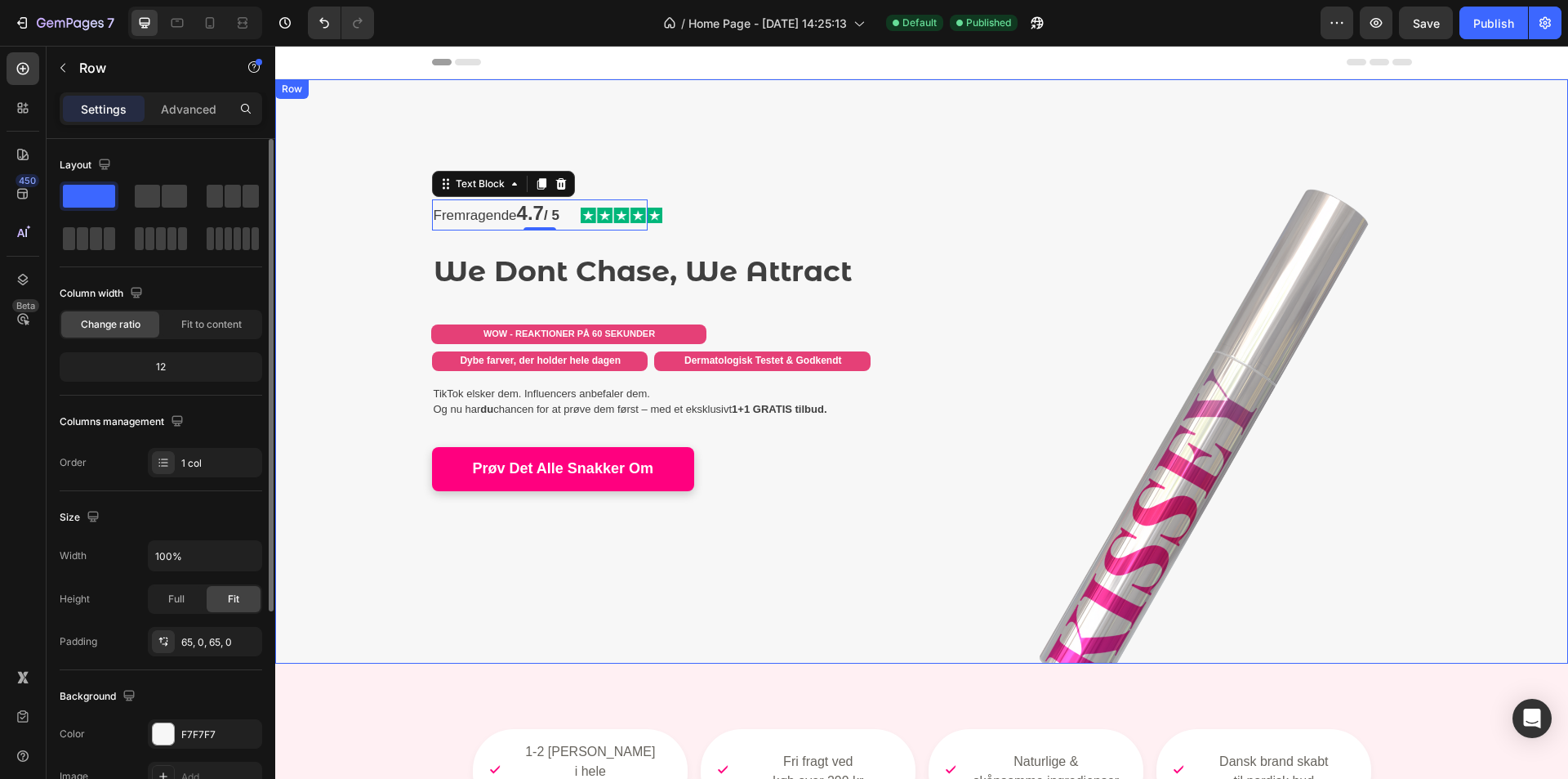
click at [361, 242] on div "Fremragende 4.7 / 5 Text Block 0 Image Row We Dont Chase, We Attract Heading WO…" at bounding box center [921, 372] width 1293 height 478
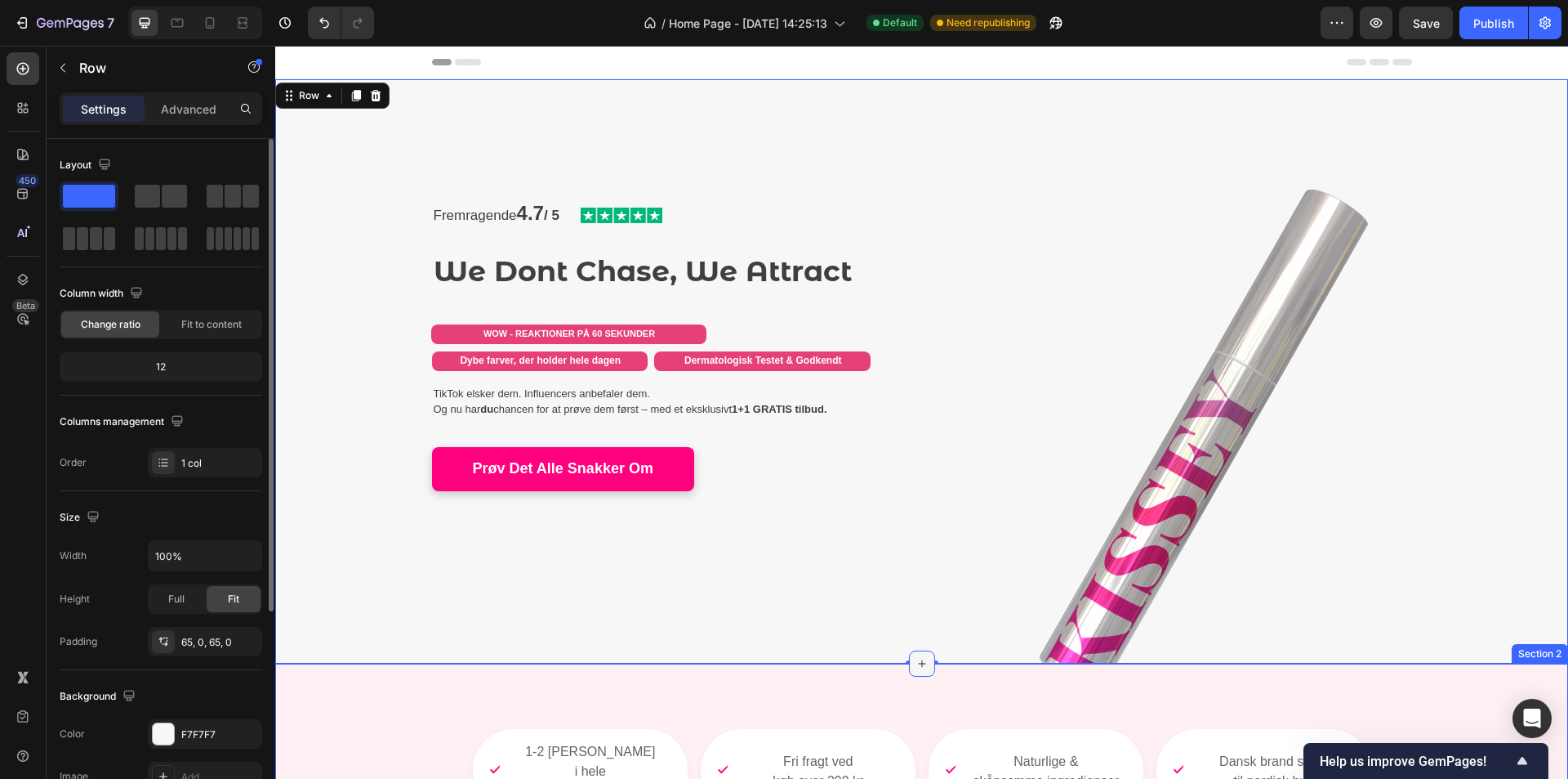
click at [921, 663] on icon at bounding box center [921, 663] width 13 height 13
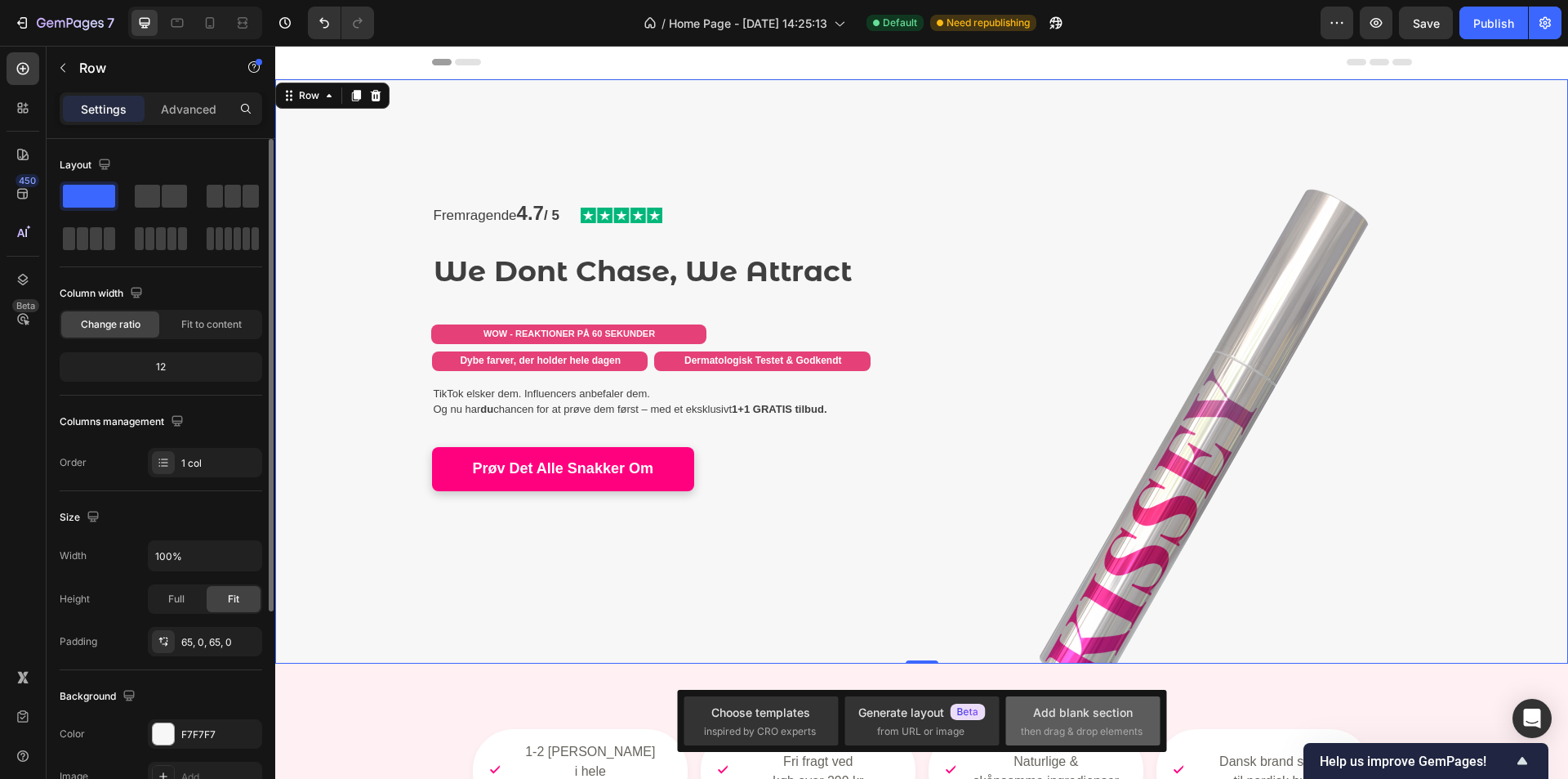
click at [1055, 724] on span "then drag & drop elements" at bounding box center [1082, 731] width 122 height 14
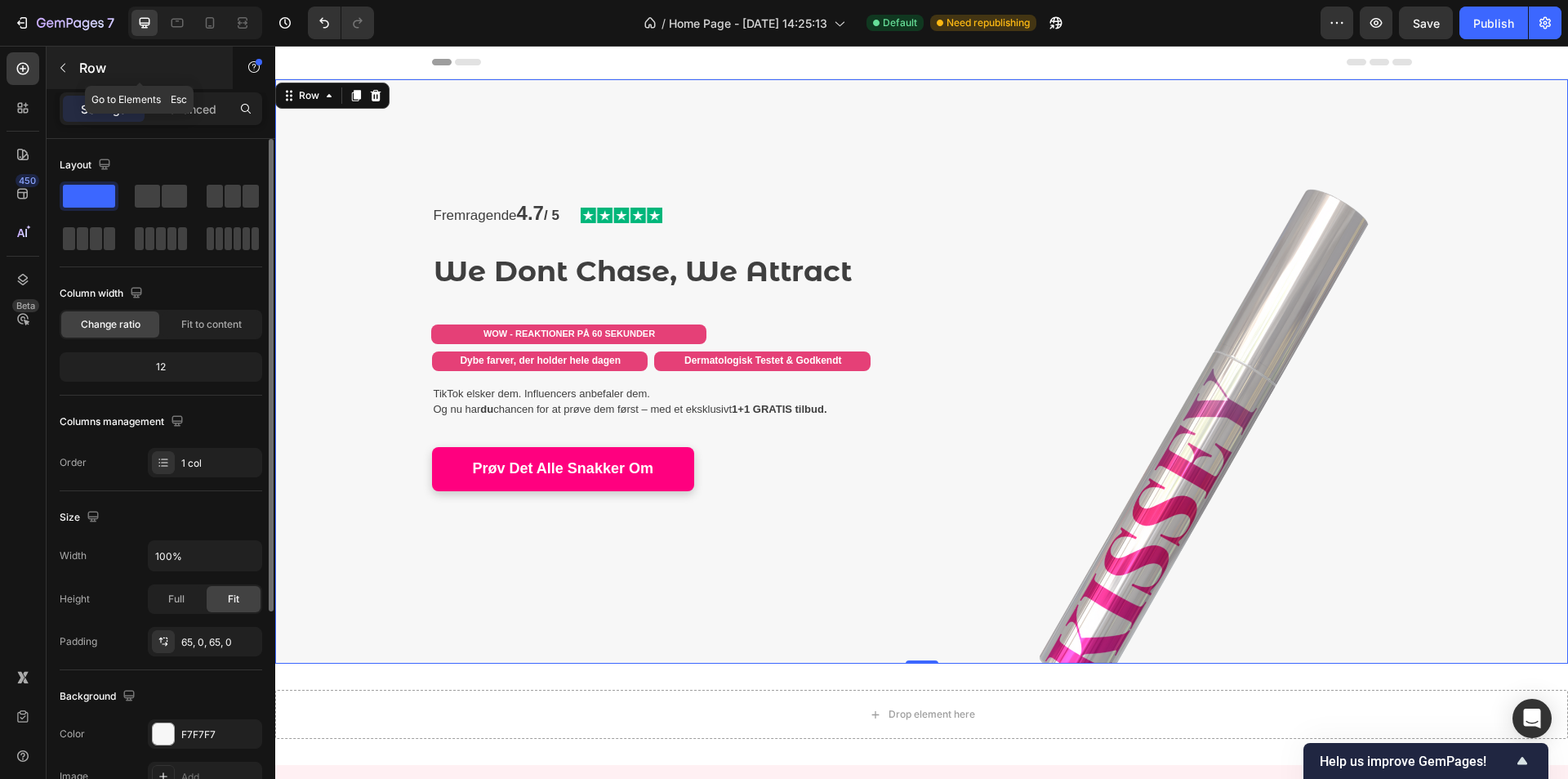
click at [85, 57] on div "Row" at bounding box center [139, 68] width 187 height 42
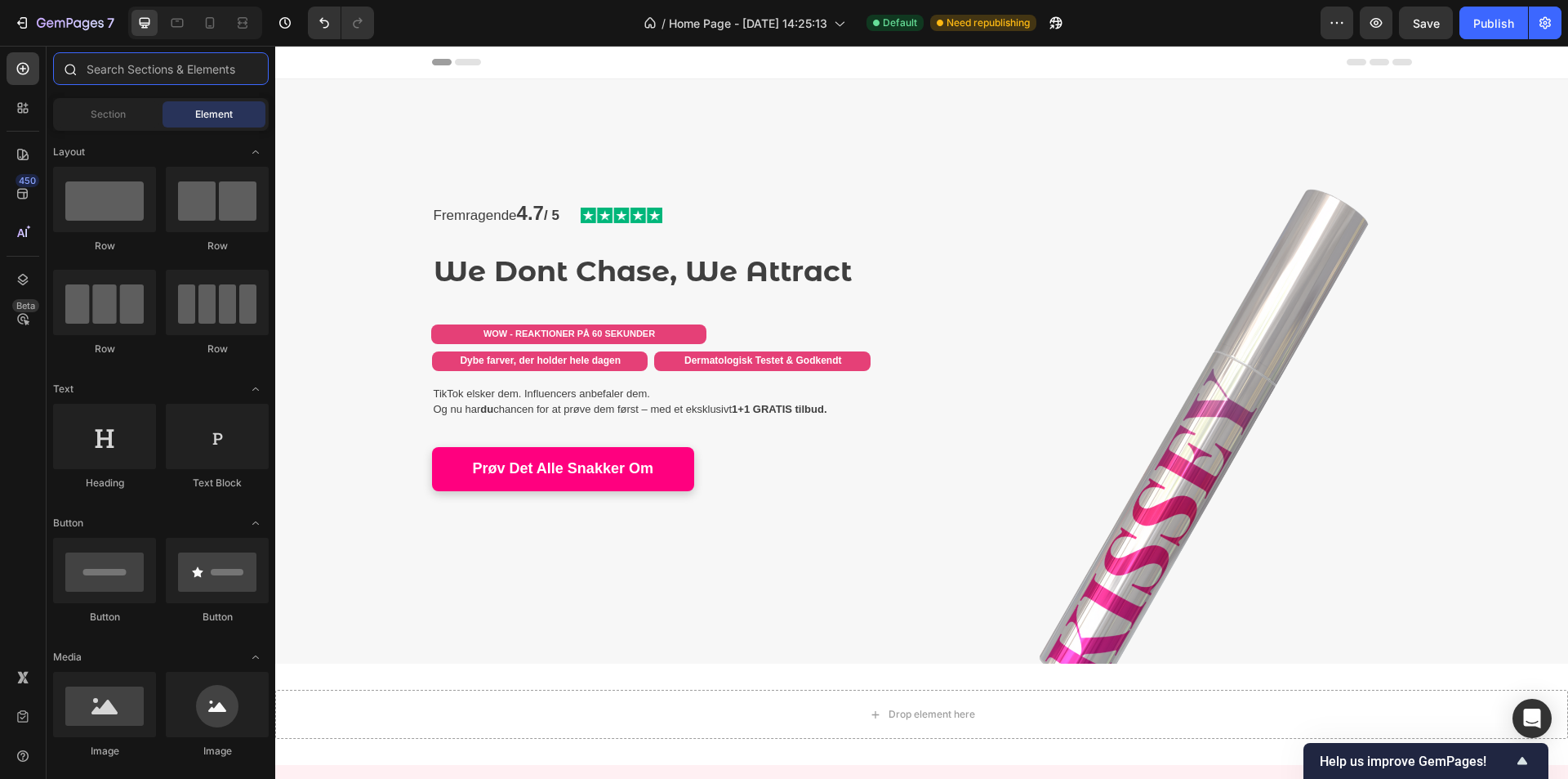
click at [172, 80] on input "text" at bounding box center [160, 68] width 215 height 33
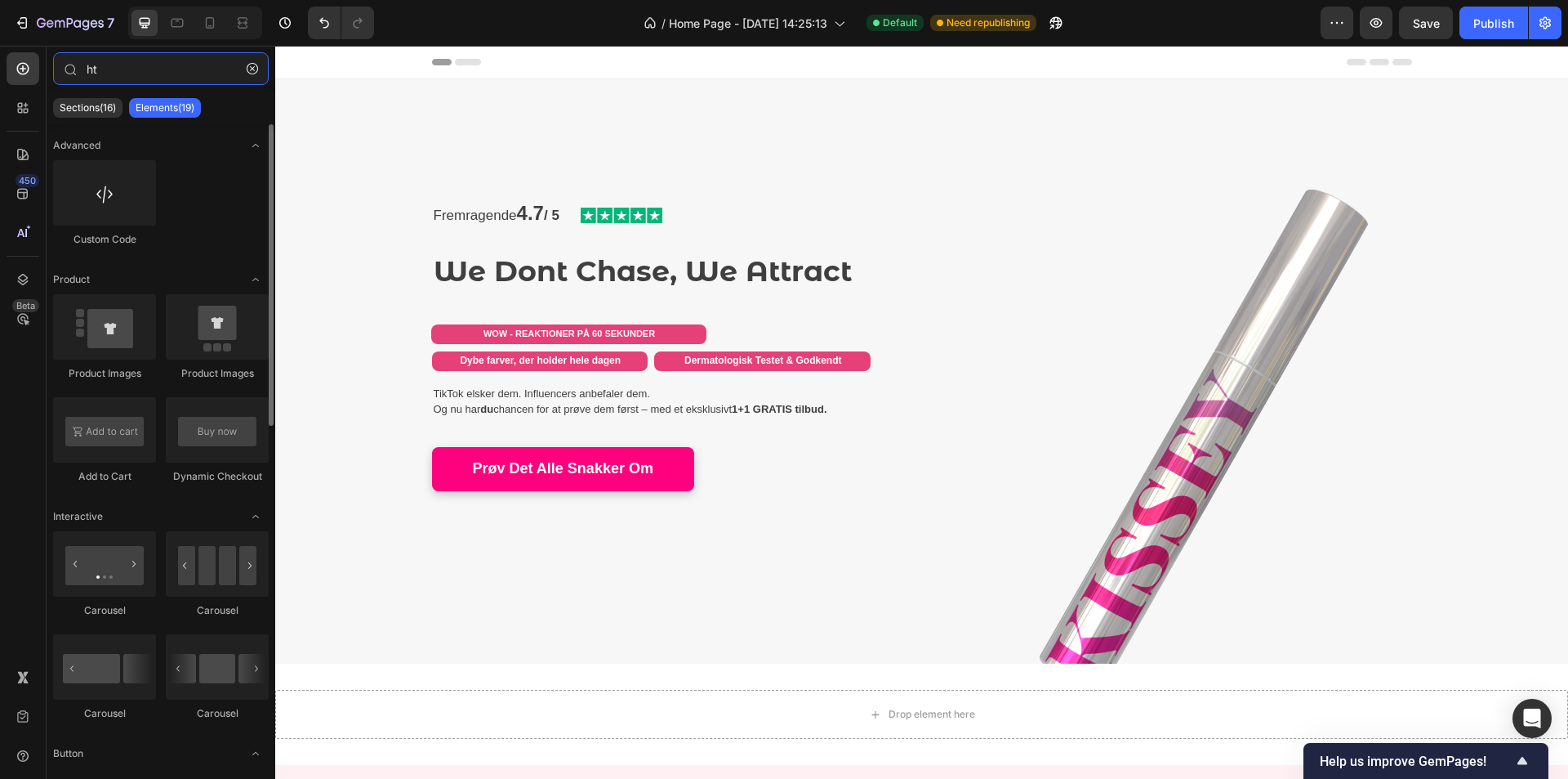
type input "ht"
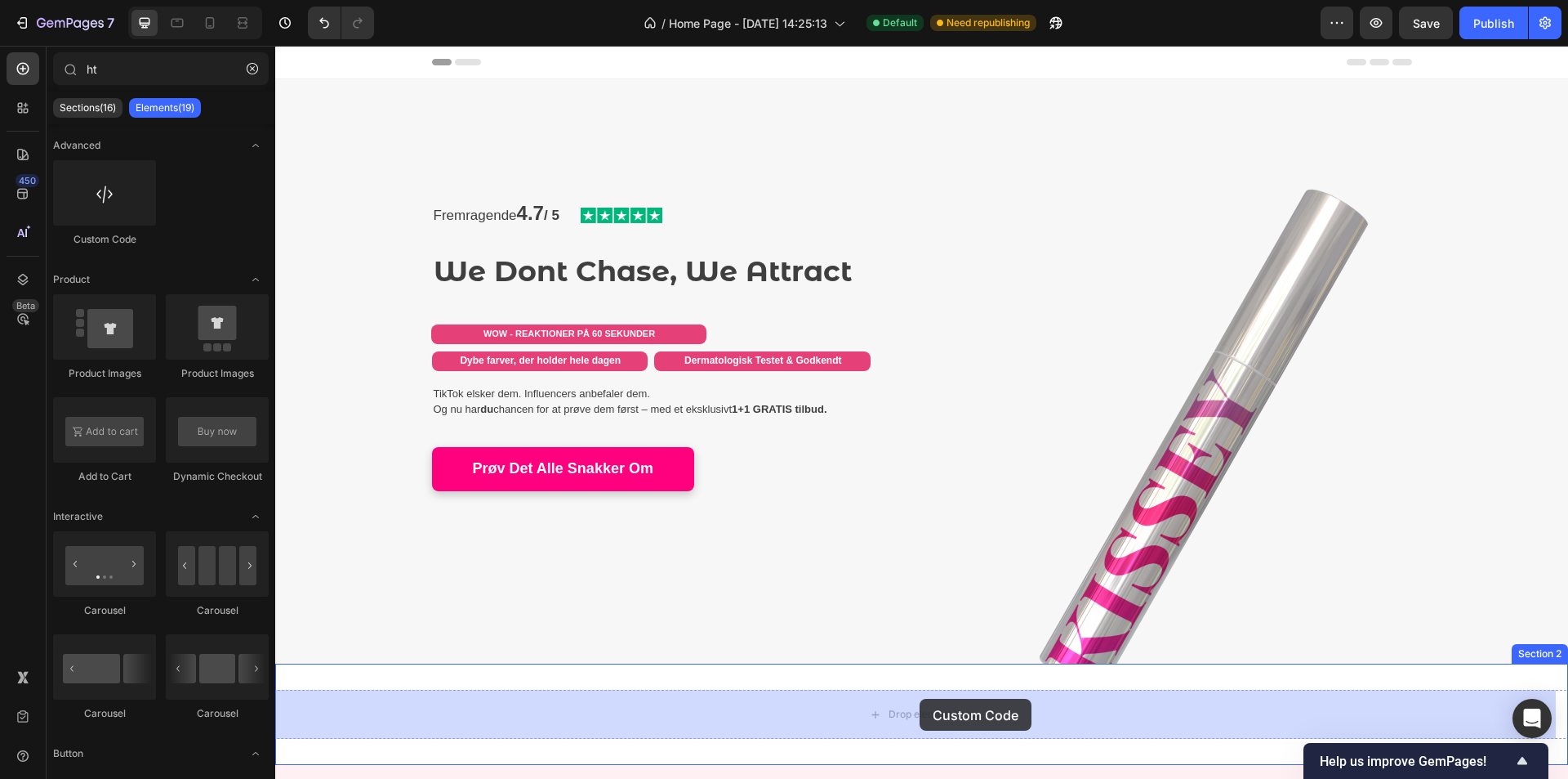
drag, startPoint x: 433, startPoint y: 276, endPoint x: 920, endPoint y: 700, distance: 645.7
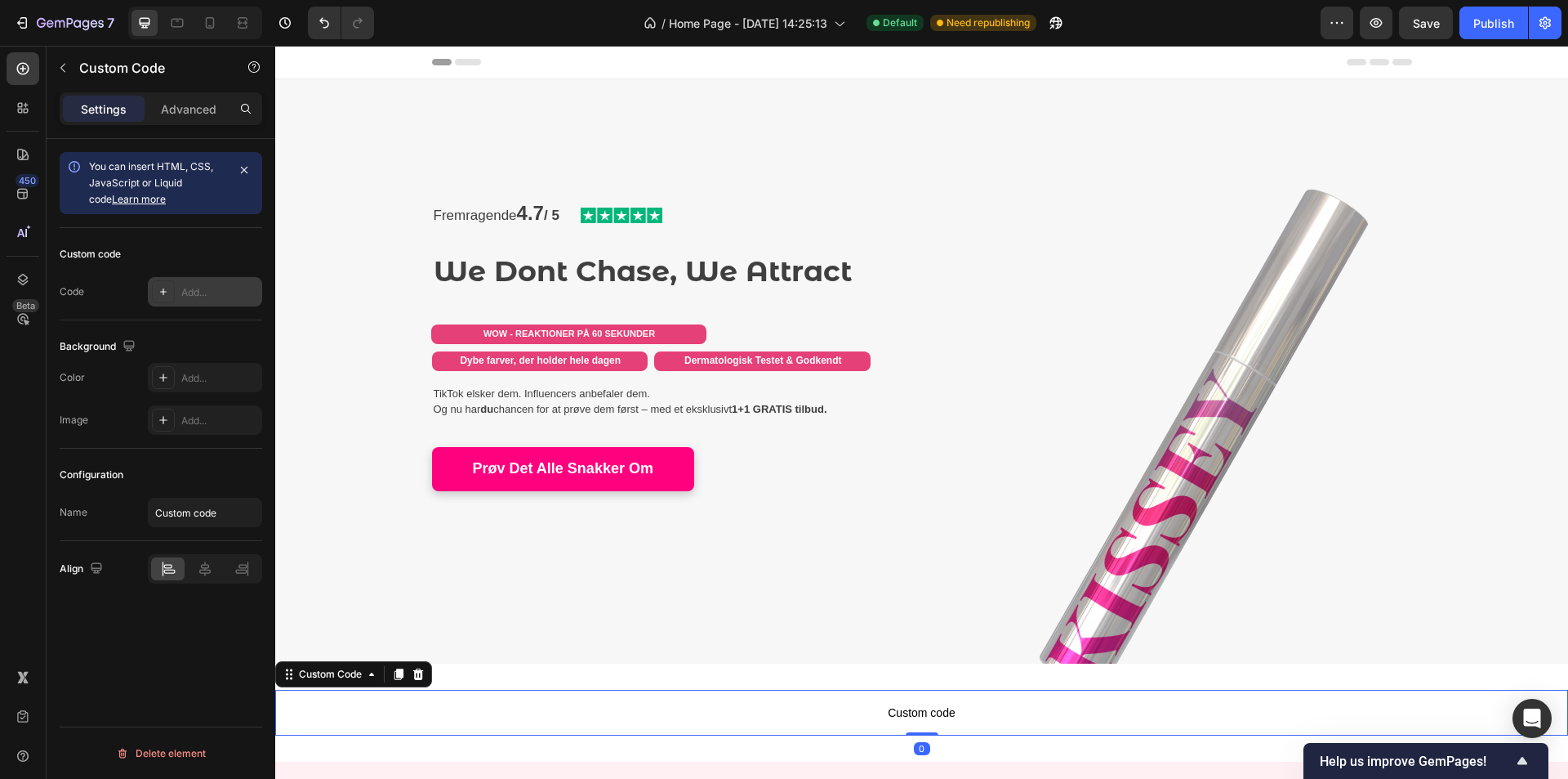
click at [177, 297] on div "Add..." at bounding box center [204, 291] width 114 height 30
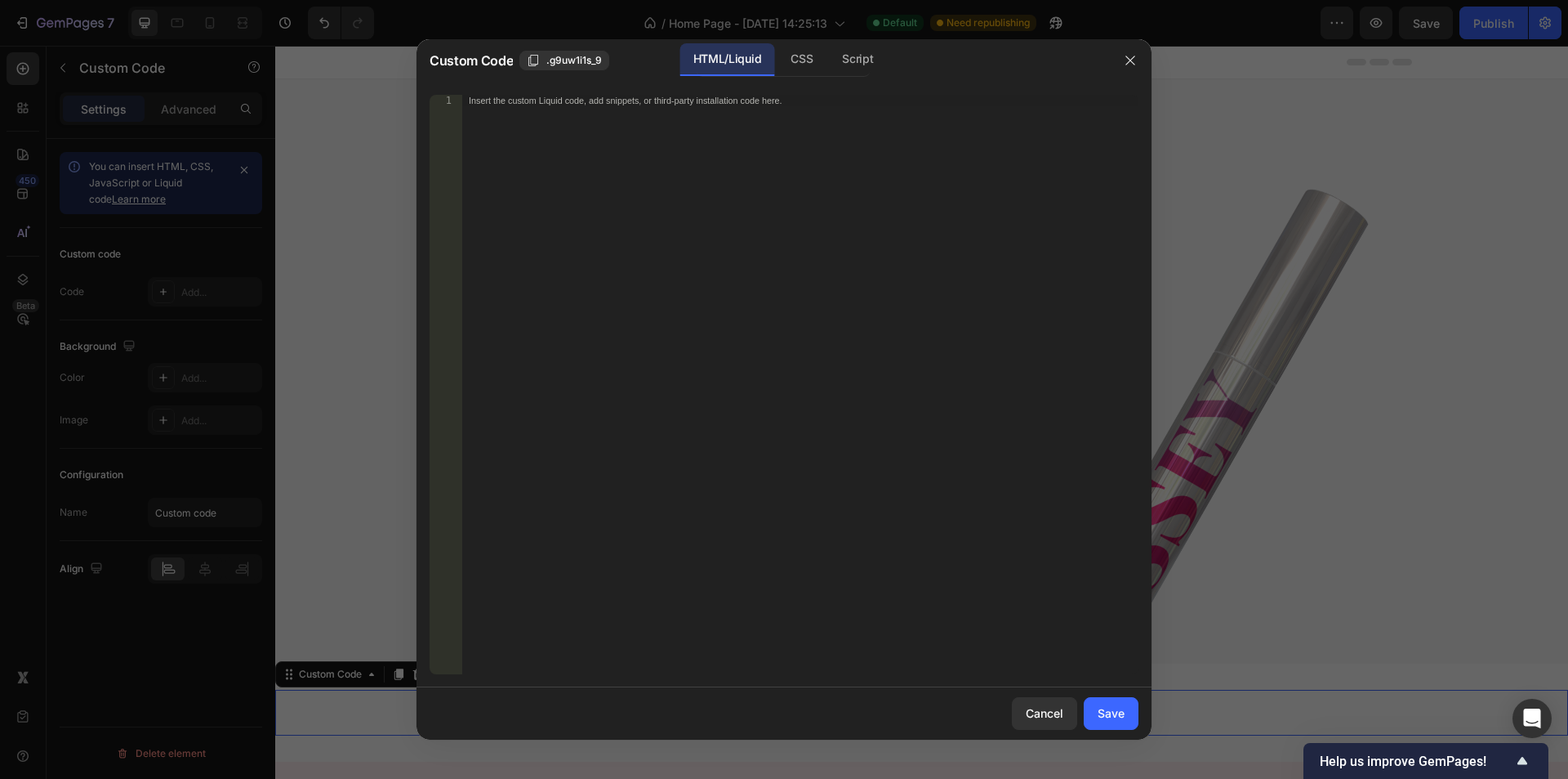
click at [683, 211] on div "Insert the custom Liquid code, add snippets, or third-party installation code h…" at bounding box center [800, 395] width 676 height 602
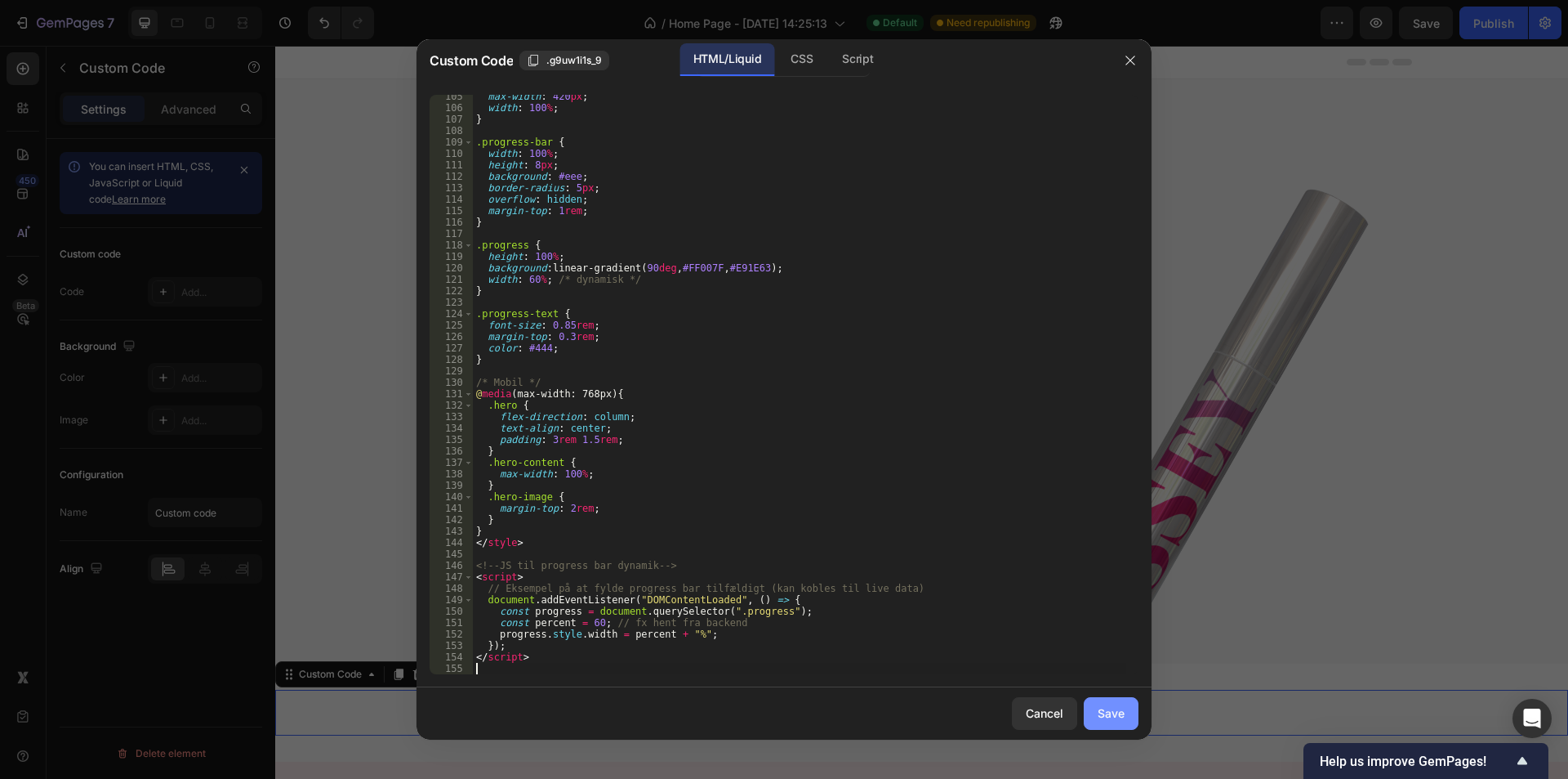
click at [1106, 713] on div "Save" at bounding box center [1111, 713] width 27 height 17
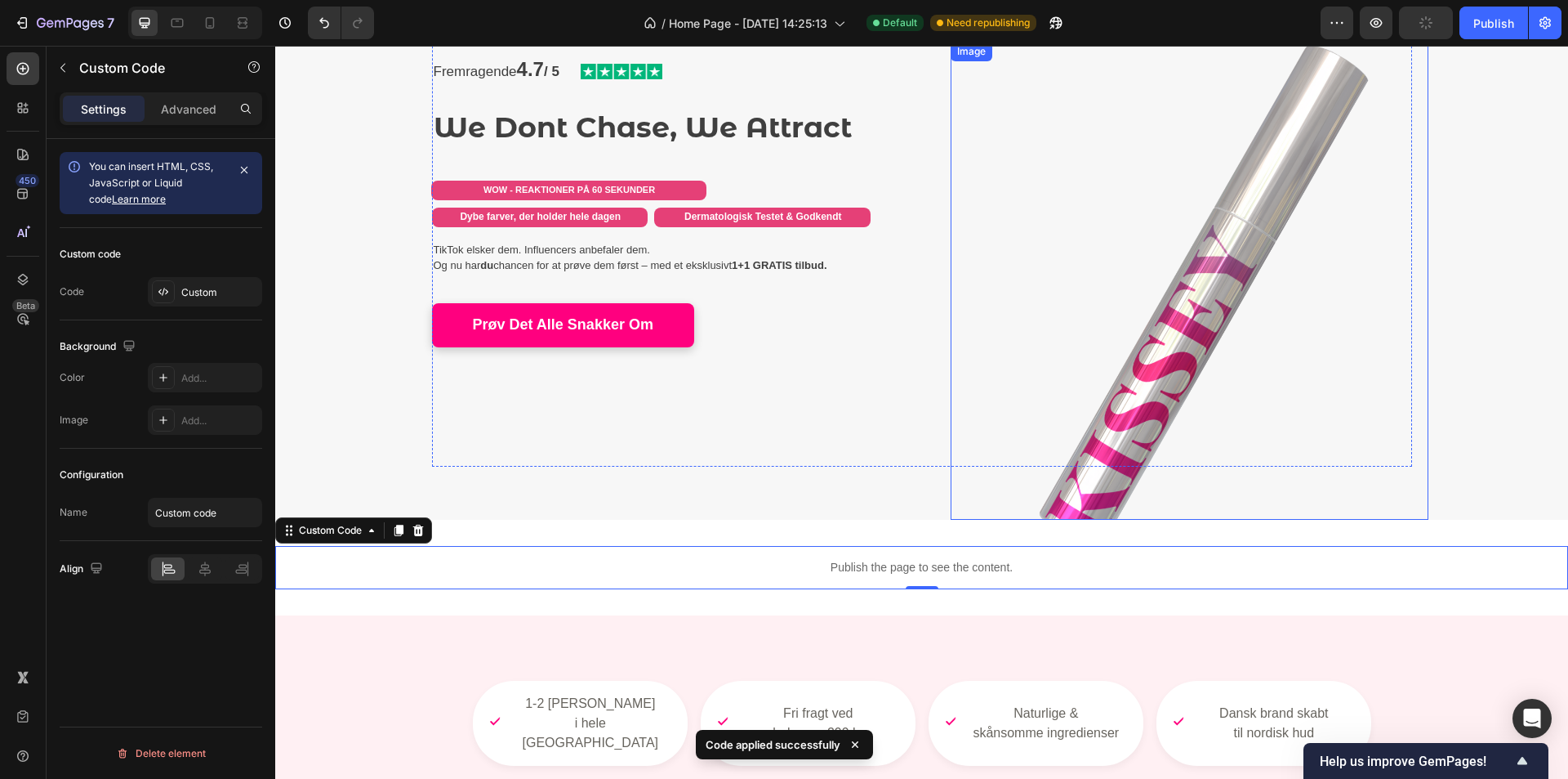
scroll to position [163, 0]
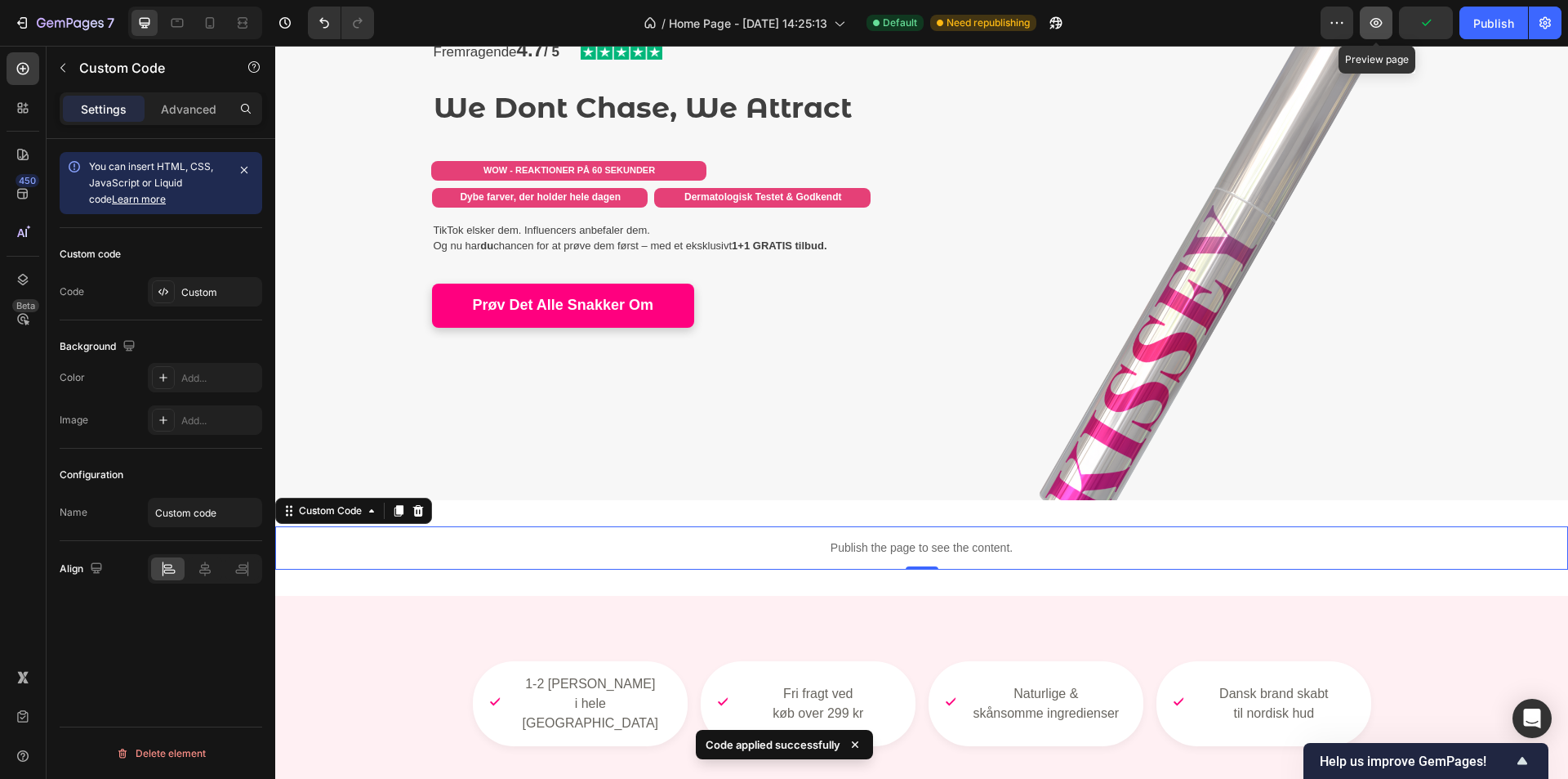
click at [1387, 26] on button "button" at bounding box center [1376, 23] width 33 height 33
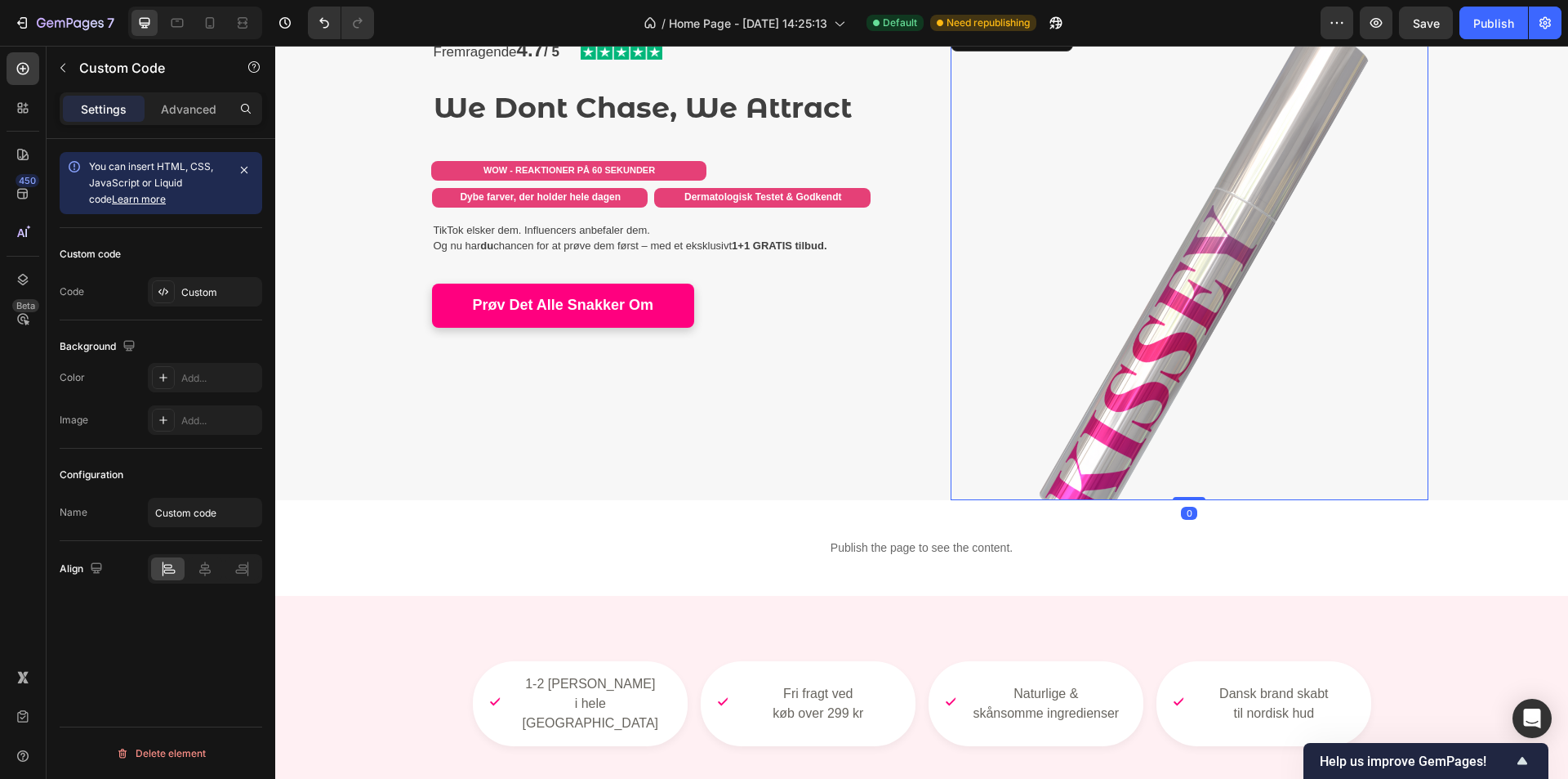
click at [1167, 328] on img at bounding box center [1190, 261] width 478 height 478
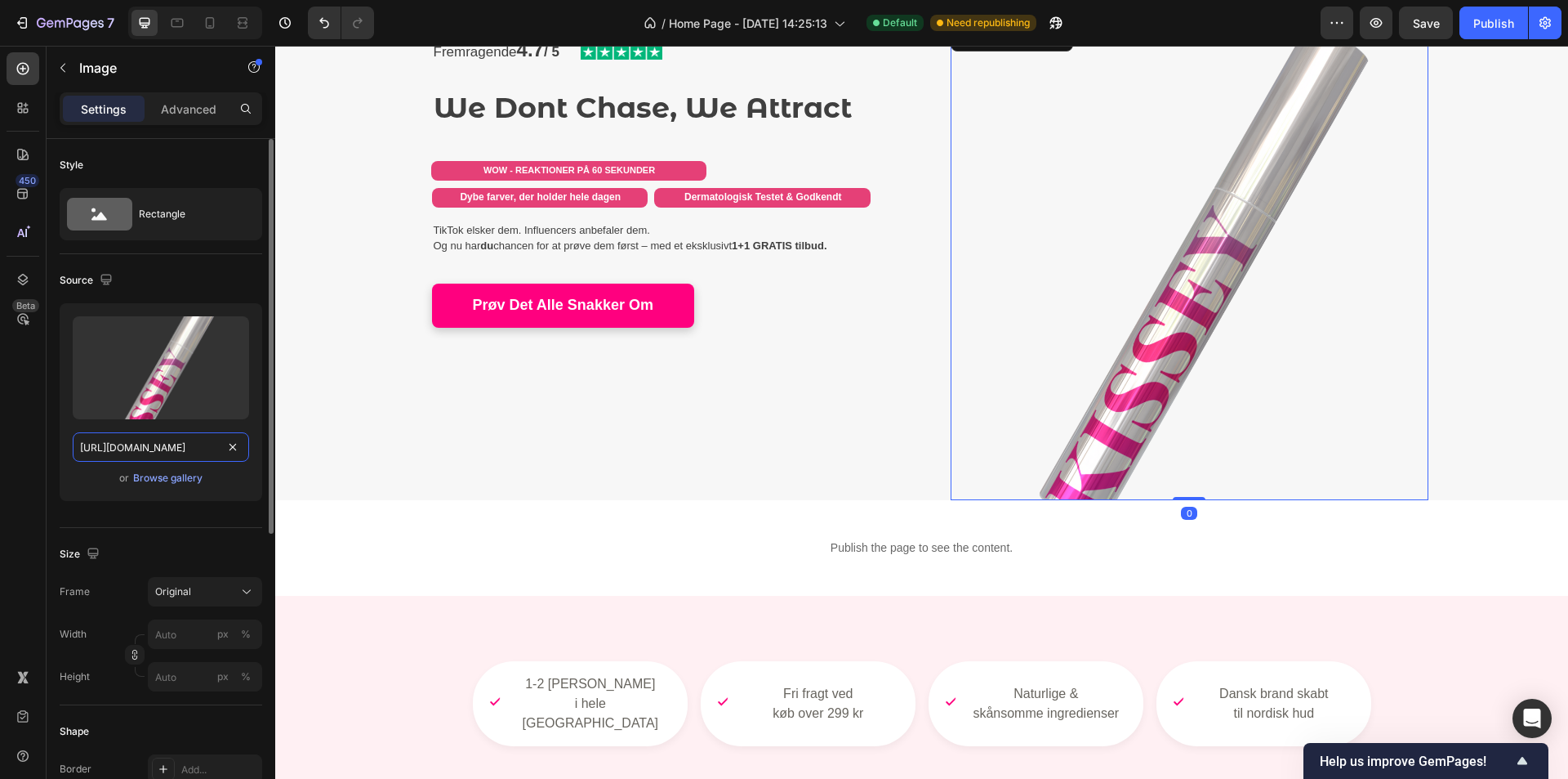
click at [139, 444] on input "https://cdn.shopify.com/s/files/1/0930/6298/8100/files/gempages_564298676567016…" at bounding box center [160, 447] width 176 height 30
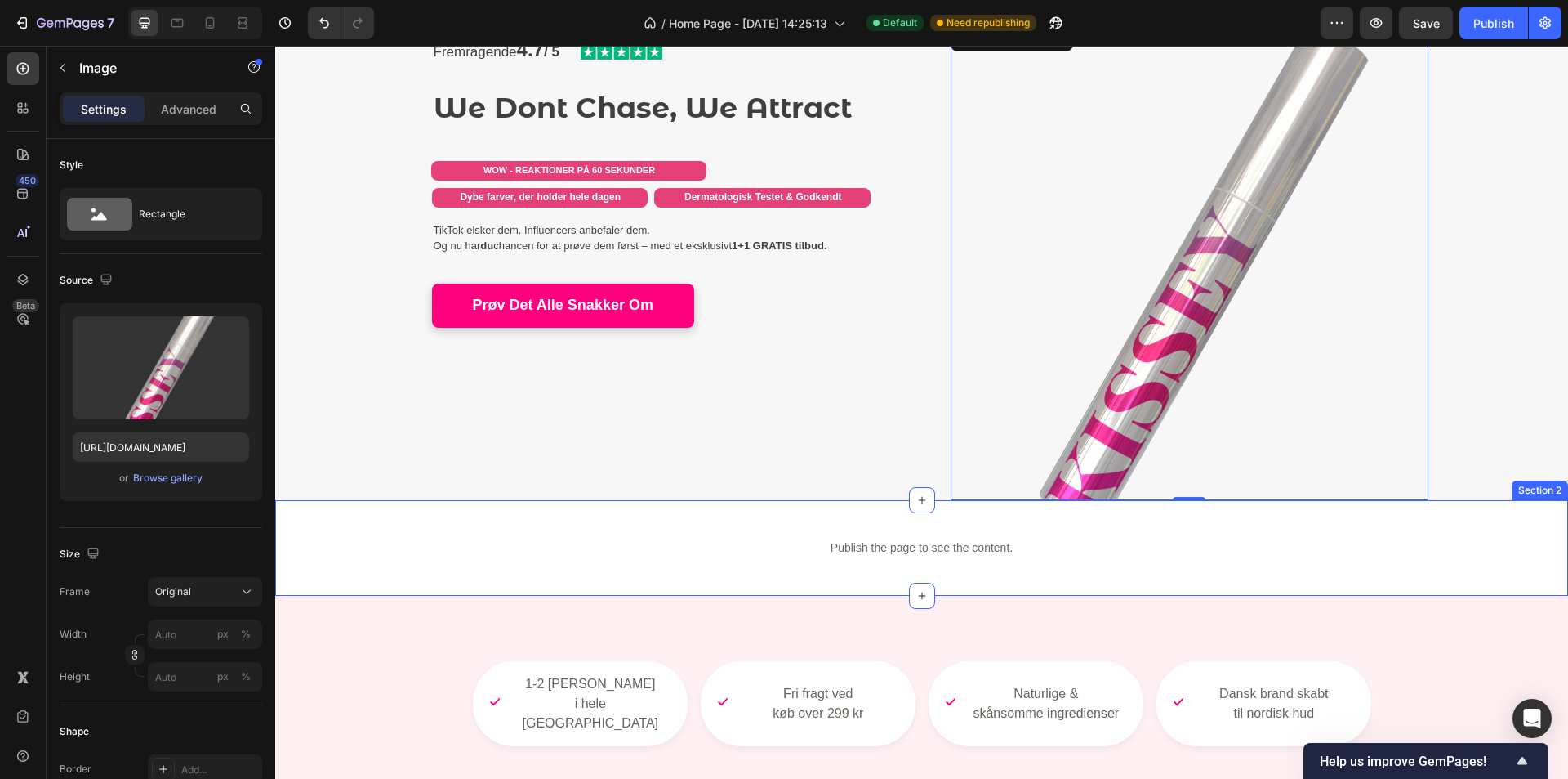
click at [893, 564] on div "Publish the page to see the content." at bounding box center [921, 547] width 1293 height 43
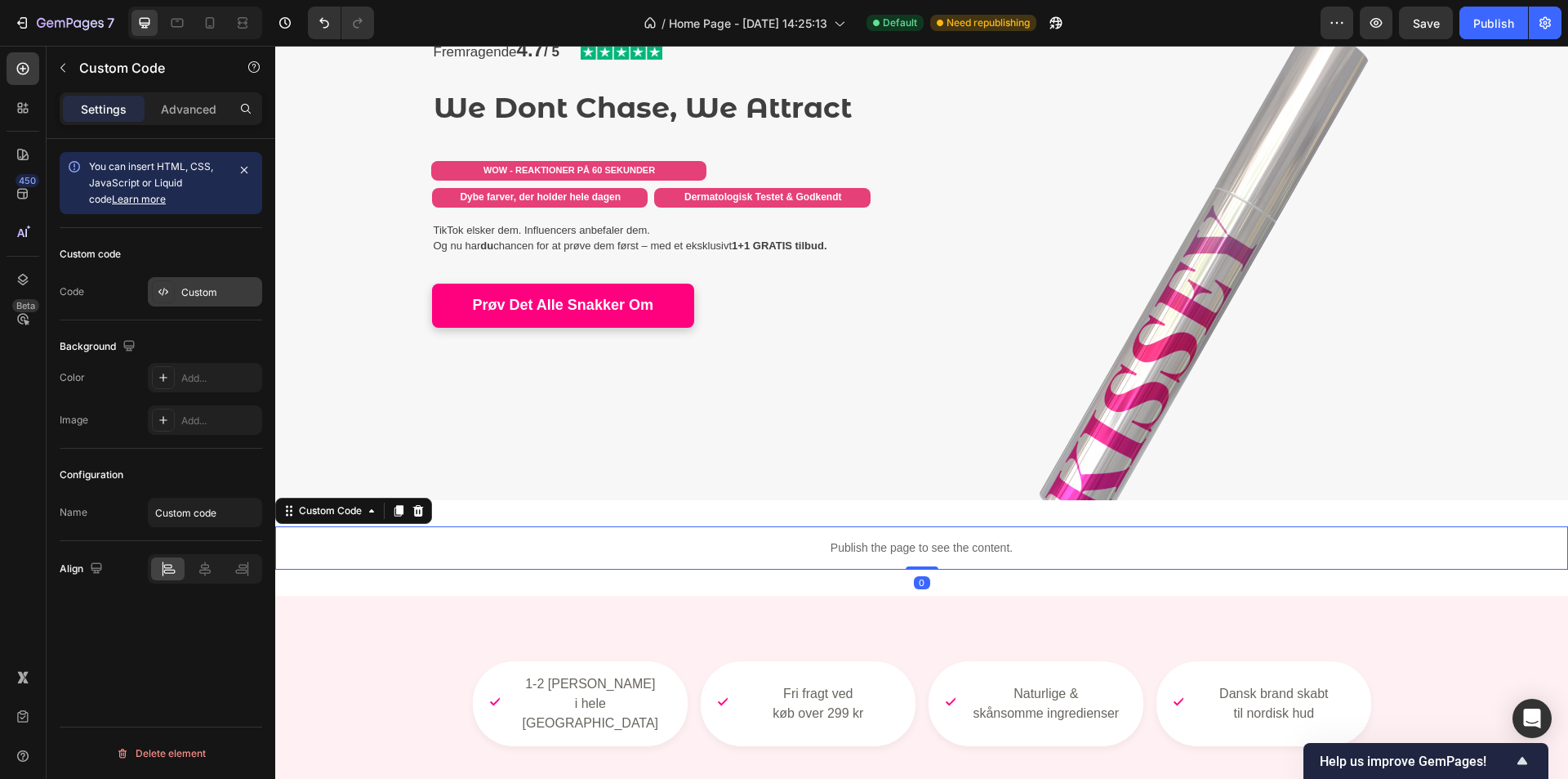
click at [192, 293] on div "Custom" at bounding box center [220, 292] width 77 height 14
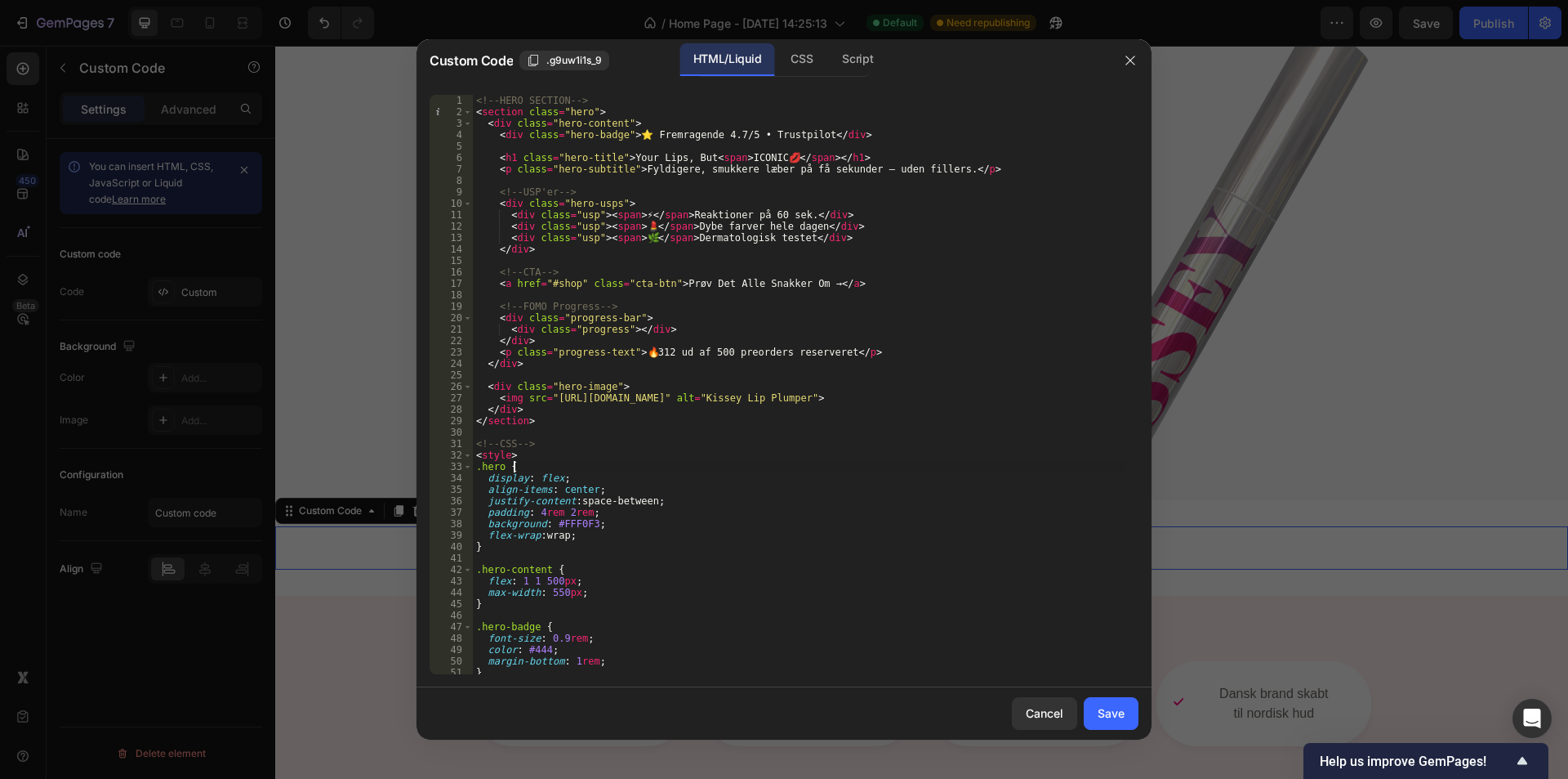
click at [647, 465] on div "<!-- HERO SECTION --> < section class = "hero" > < div class = "hero-content" >…" at bounding box center [800, 395] width 654 height 602
type textarea "</script>"
click at [647, 465] on div "<!-- HERO SECTION --> < section class = "hero" > < div class = "hero-content" >…" at bounding box center [800, 395] width 654 height 602
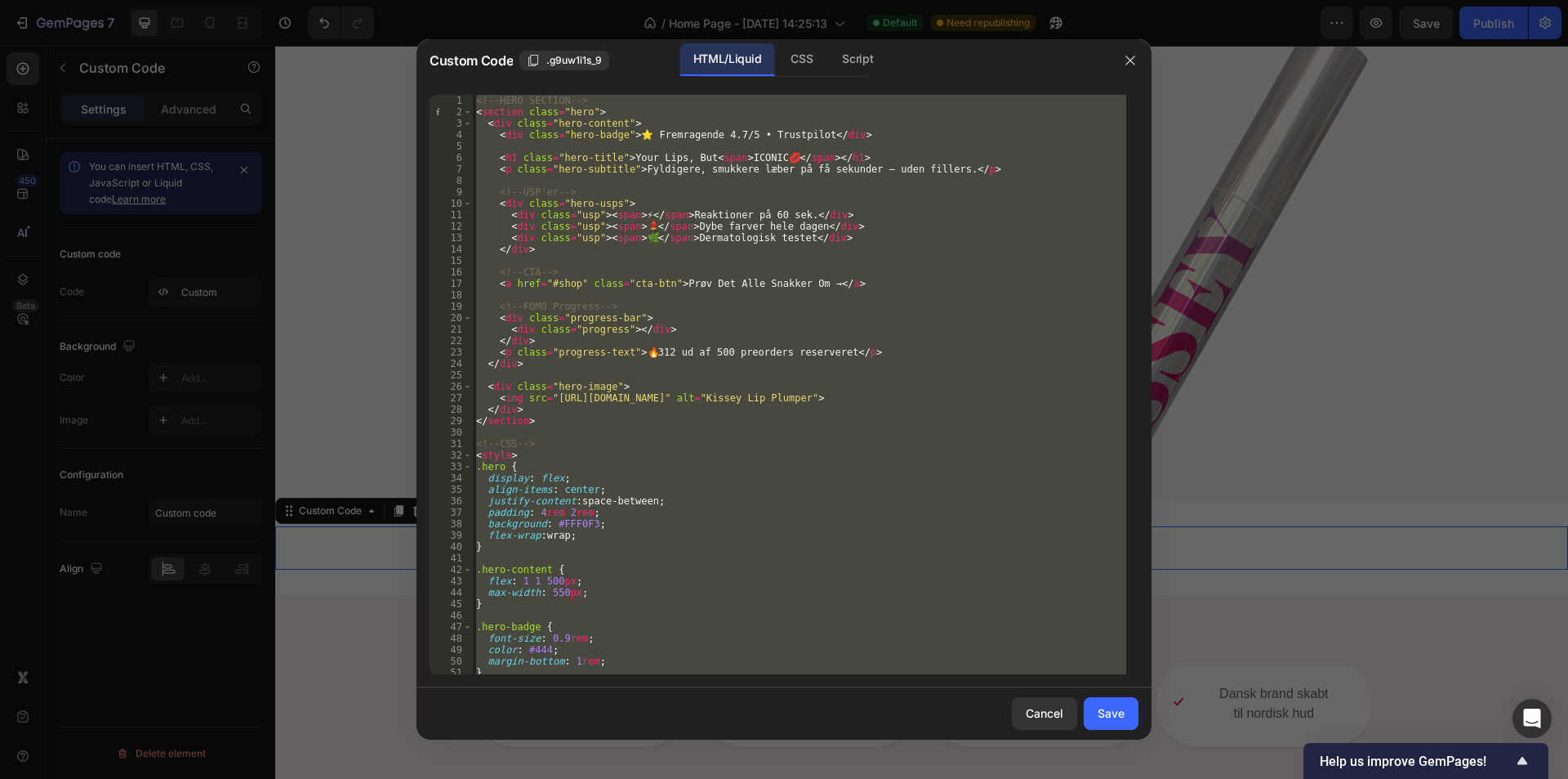
paste textarea
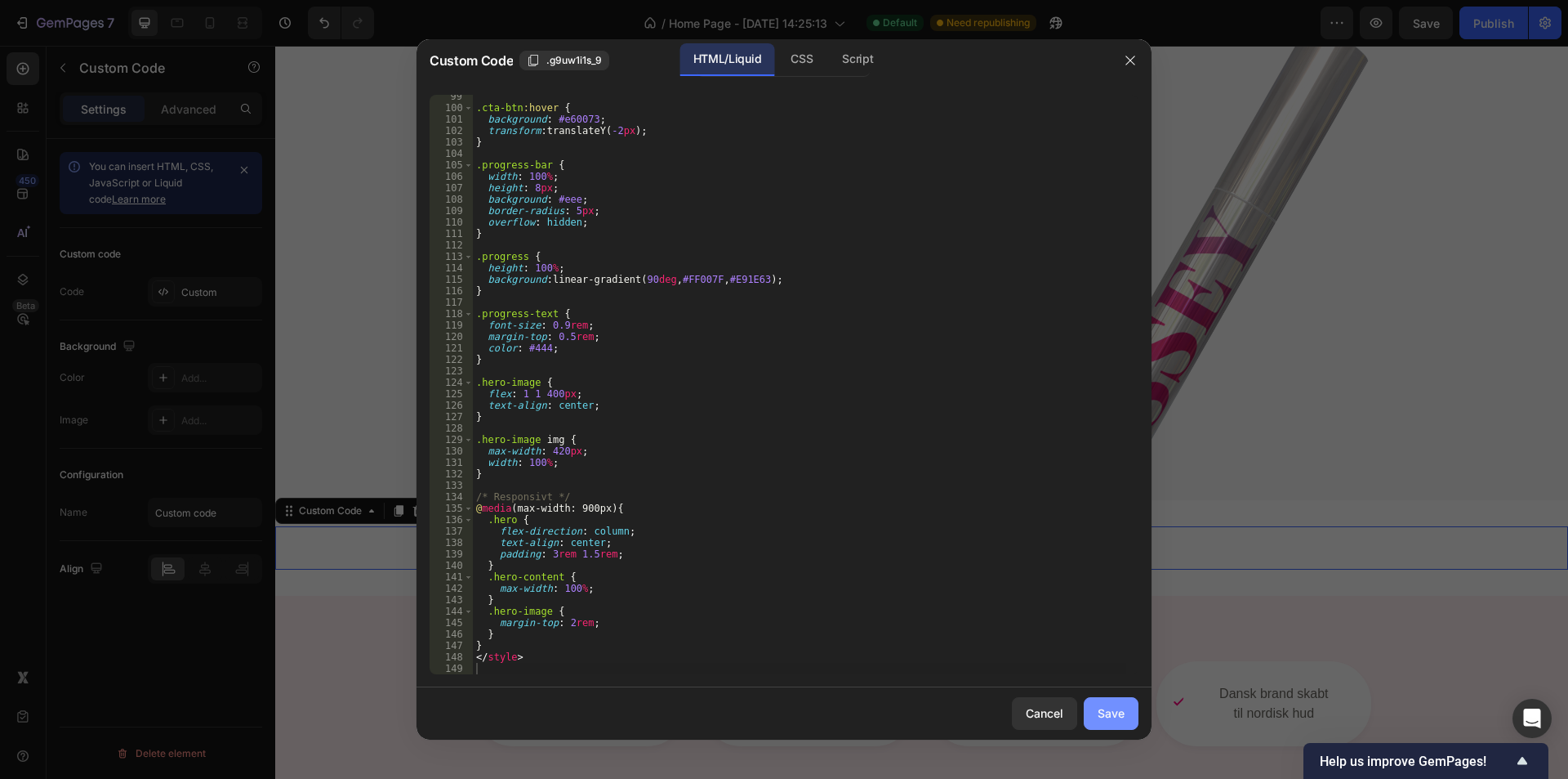
click at [1126, 714] on button "Save" at bounding box center [1111, 713] width 55 height 33
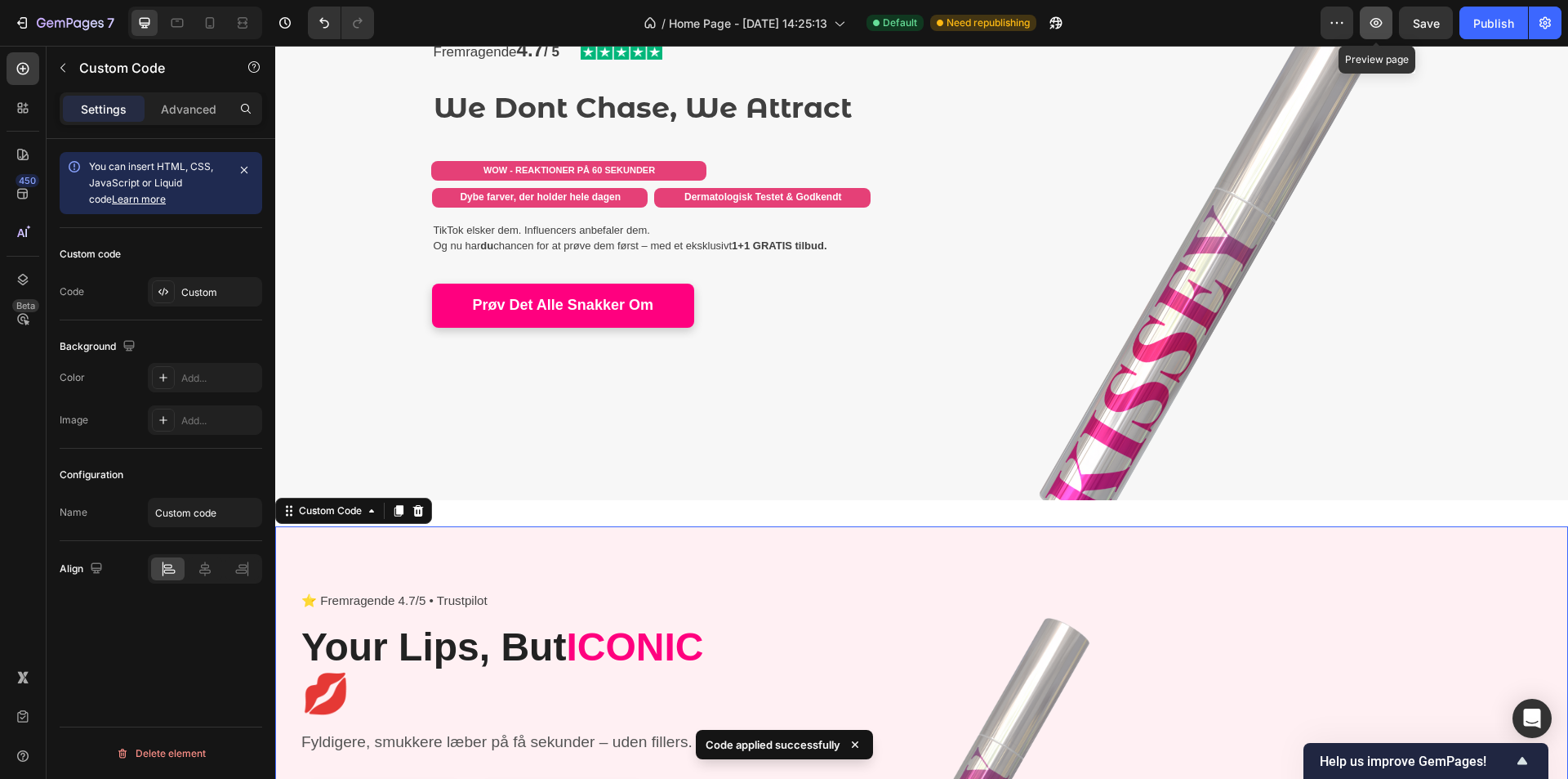
click at [1384, 28] on icon "button" at bounding box center [1375, 22] width 16 height 16
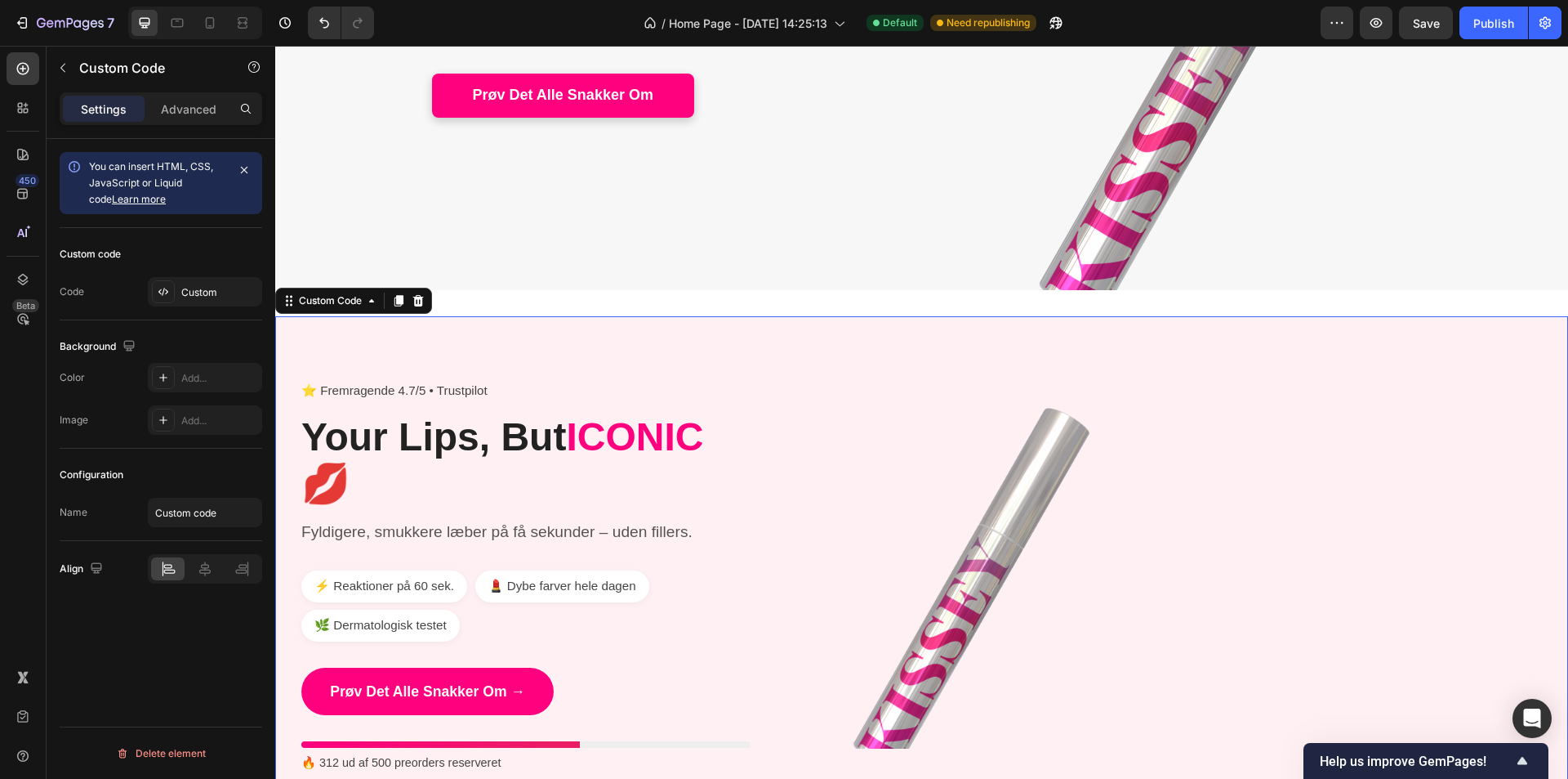
scroll to position [490, 0]
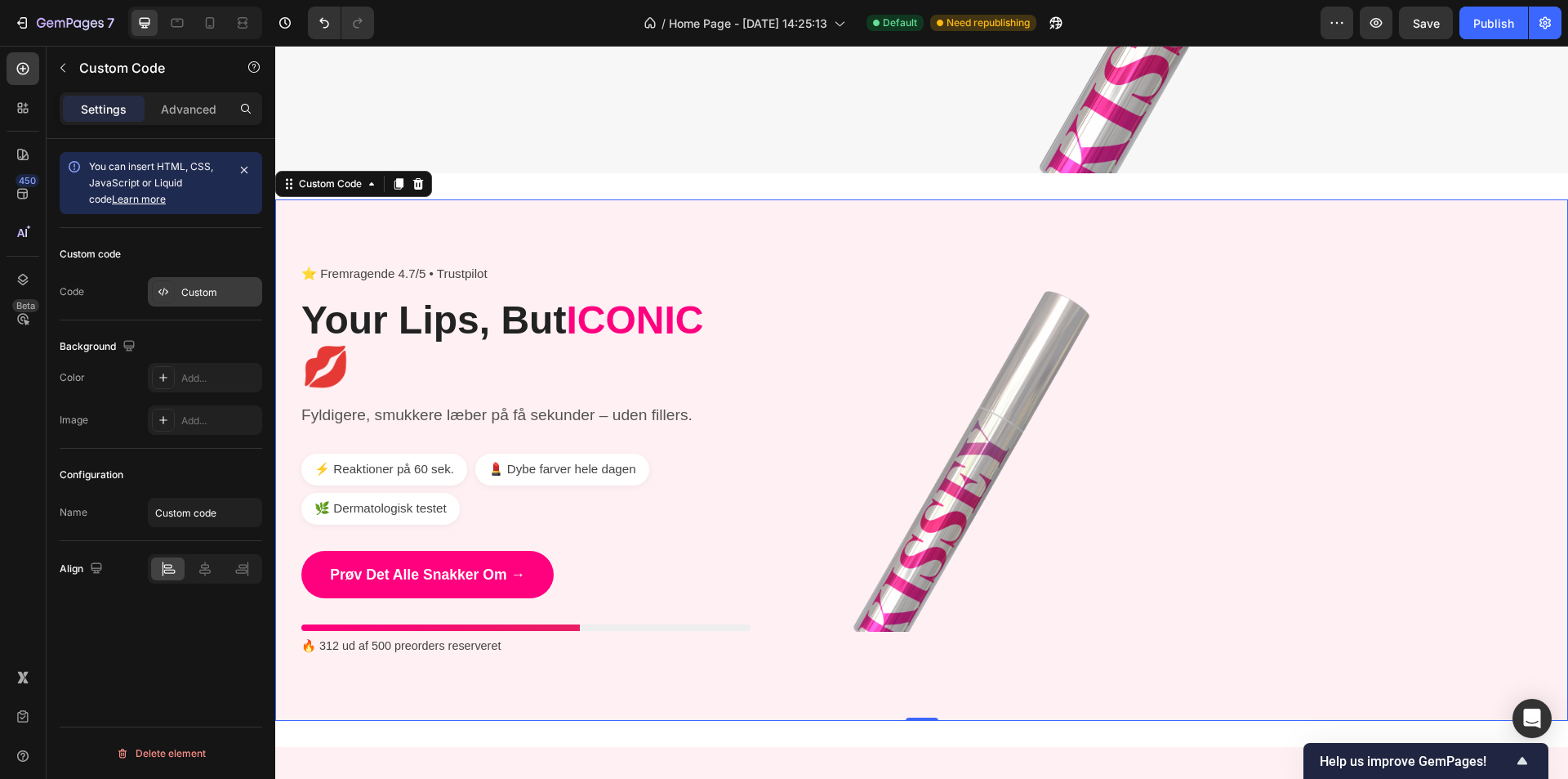
click at [220, 297] on div "Custom" at bounding box center [220, 292] width 77 height 14
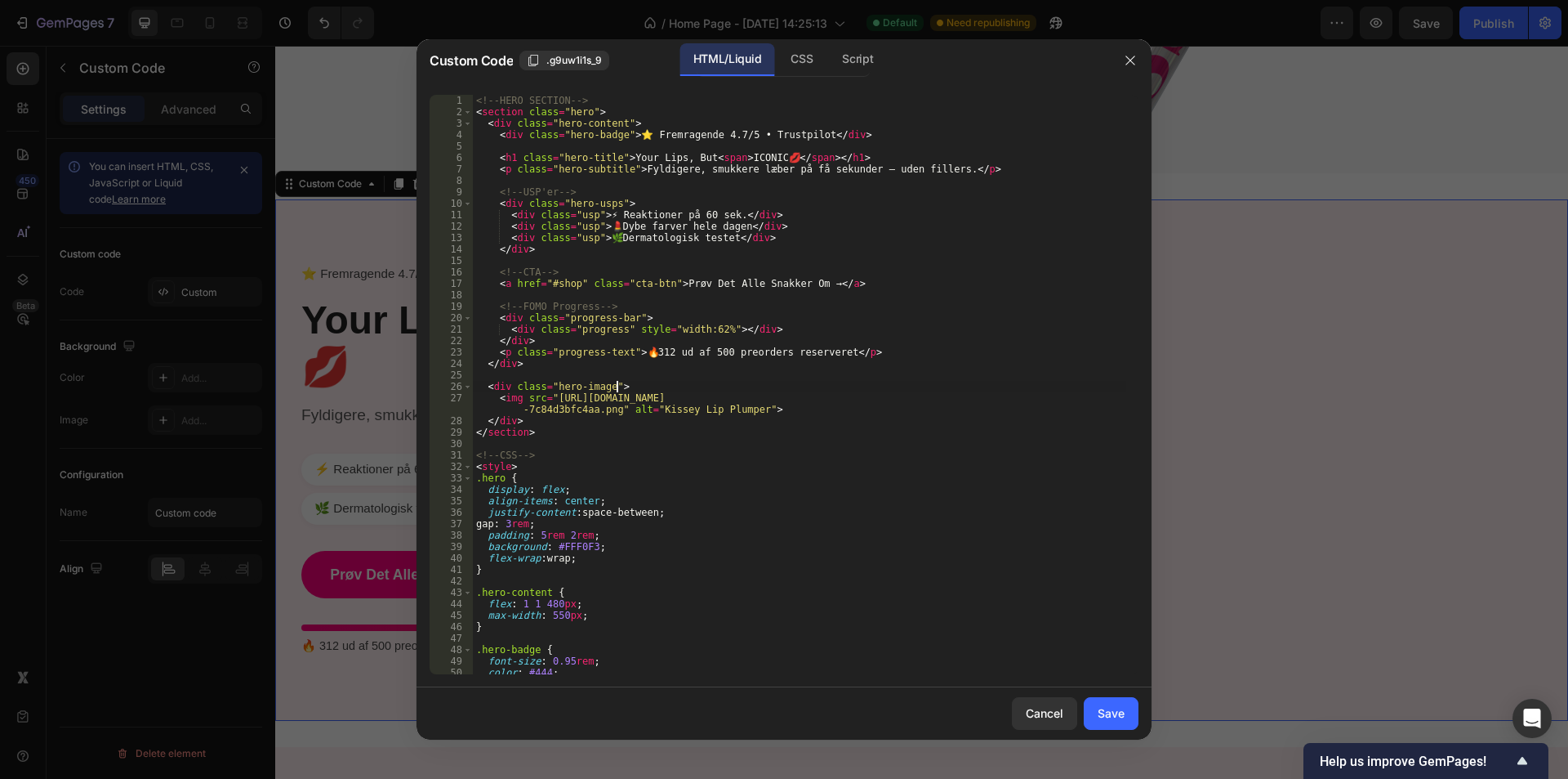
click at [719, 387] on div "<!-- HERO SECTION --> < section class = "hero" > < div class = "hero-content" >…" at bounding box center [800, 395] width 654 height 602
type textarea "</style>"
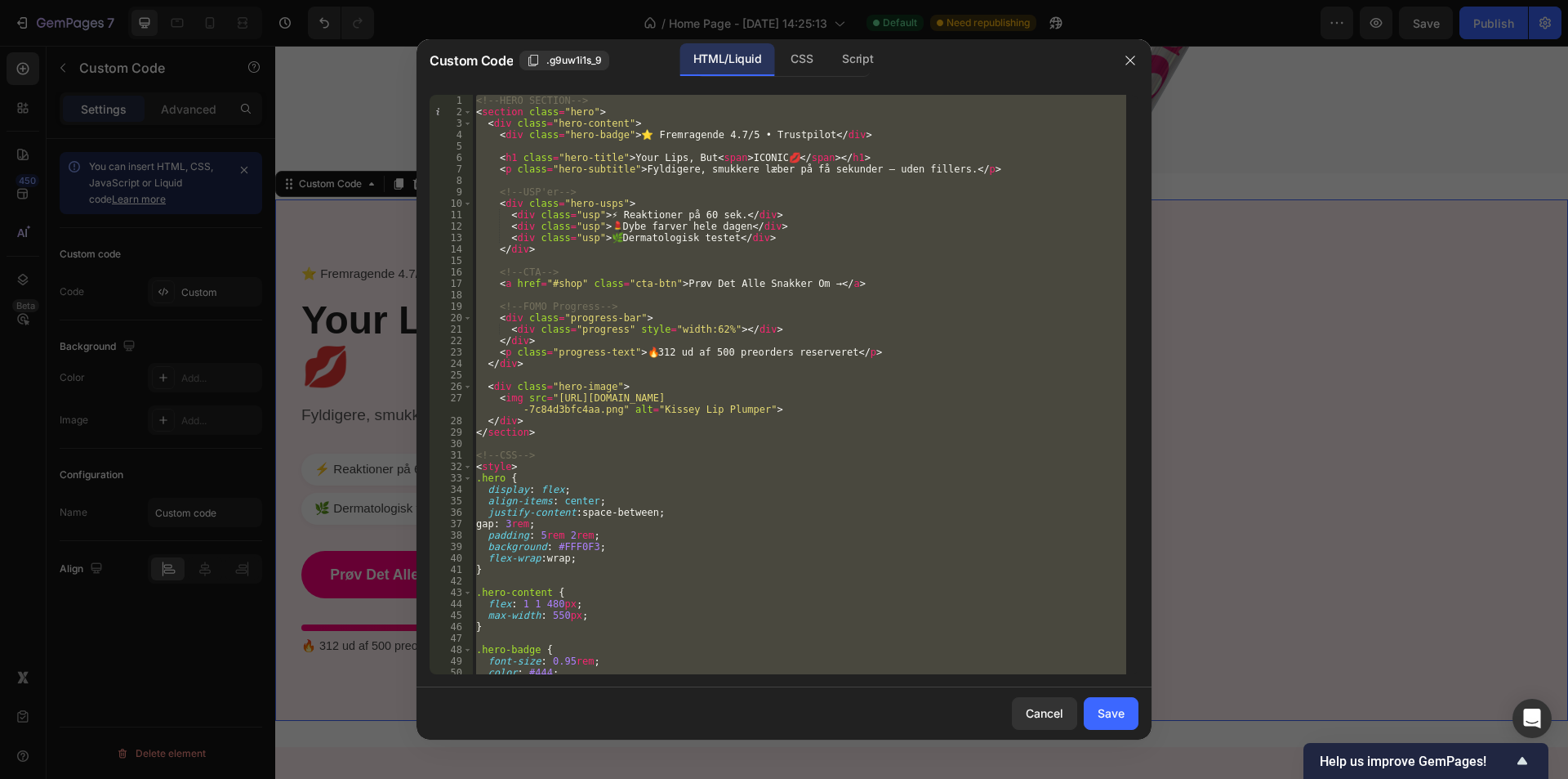
paste textarea
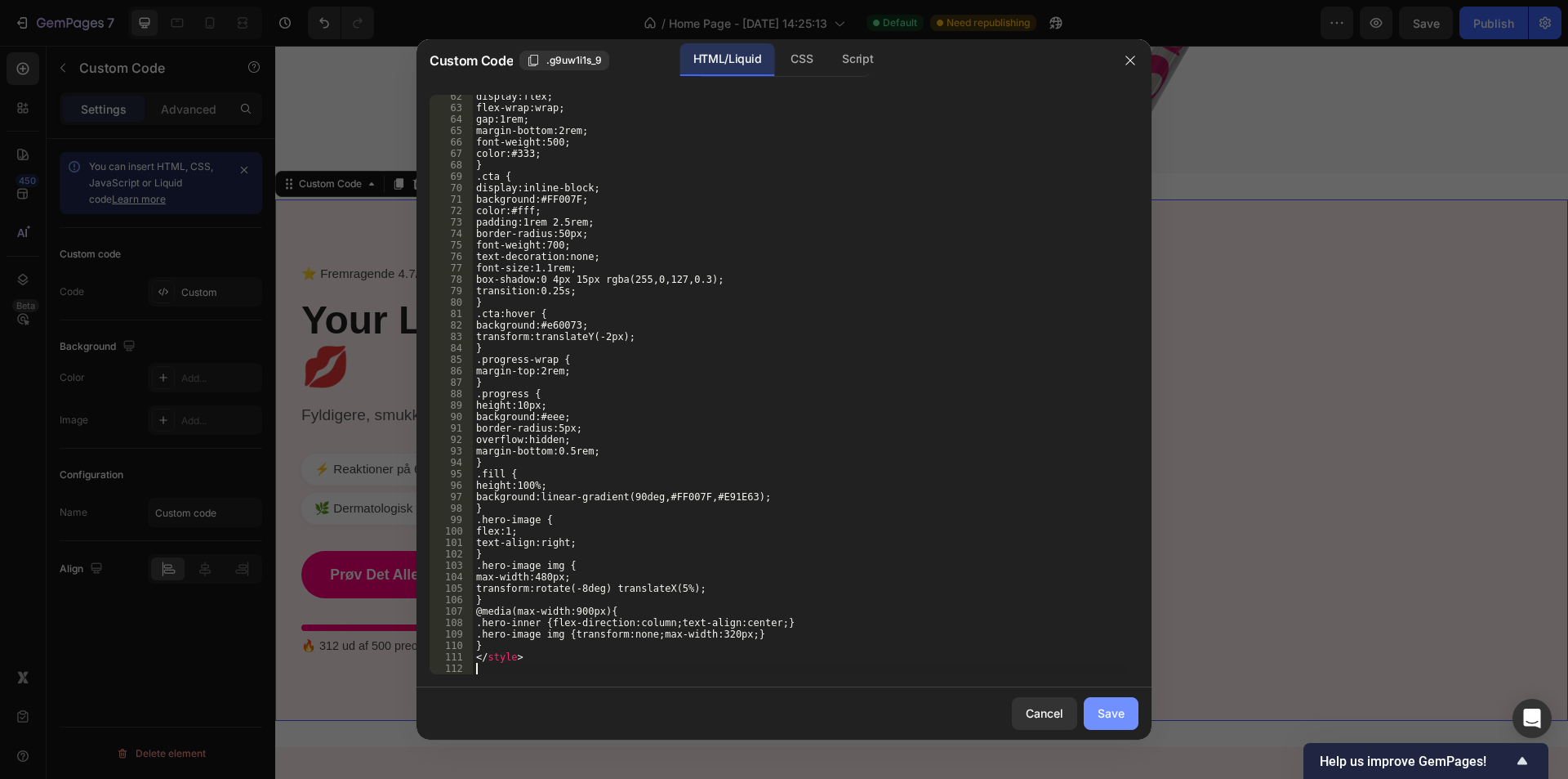
click at [1120, 715] on div "Save" at bounding box center [1111, 713] width 27 height 17
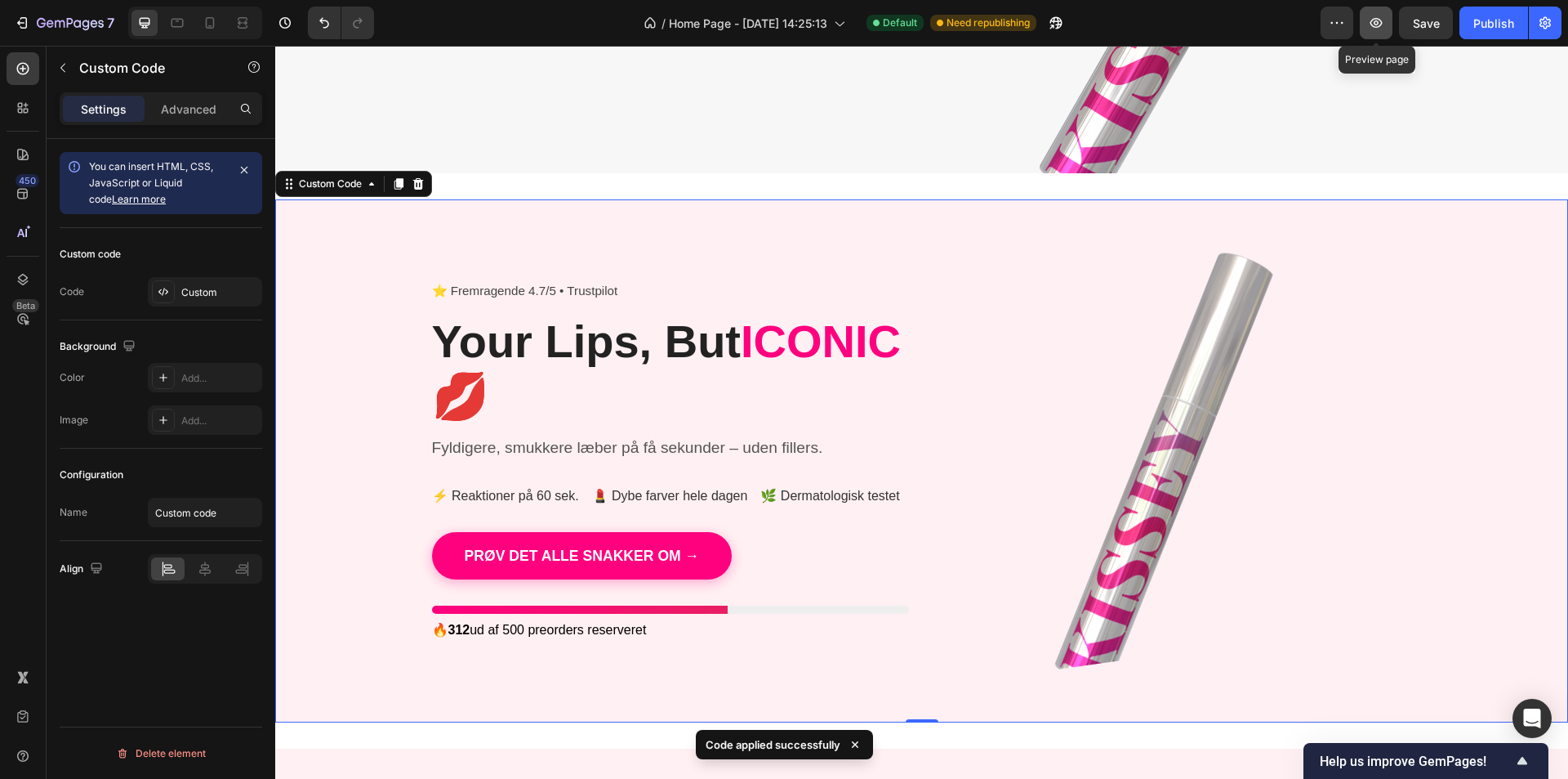
click at [1375, 25] on icon "button" at bounding box center [1375, 22] width 16 height 16
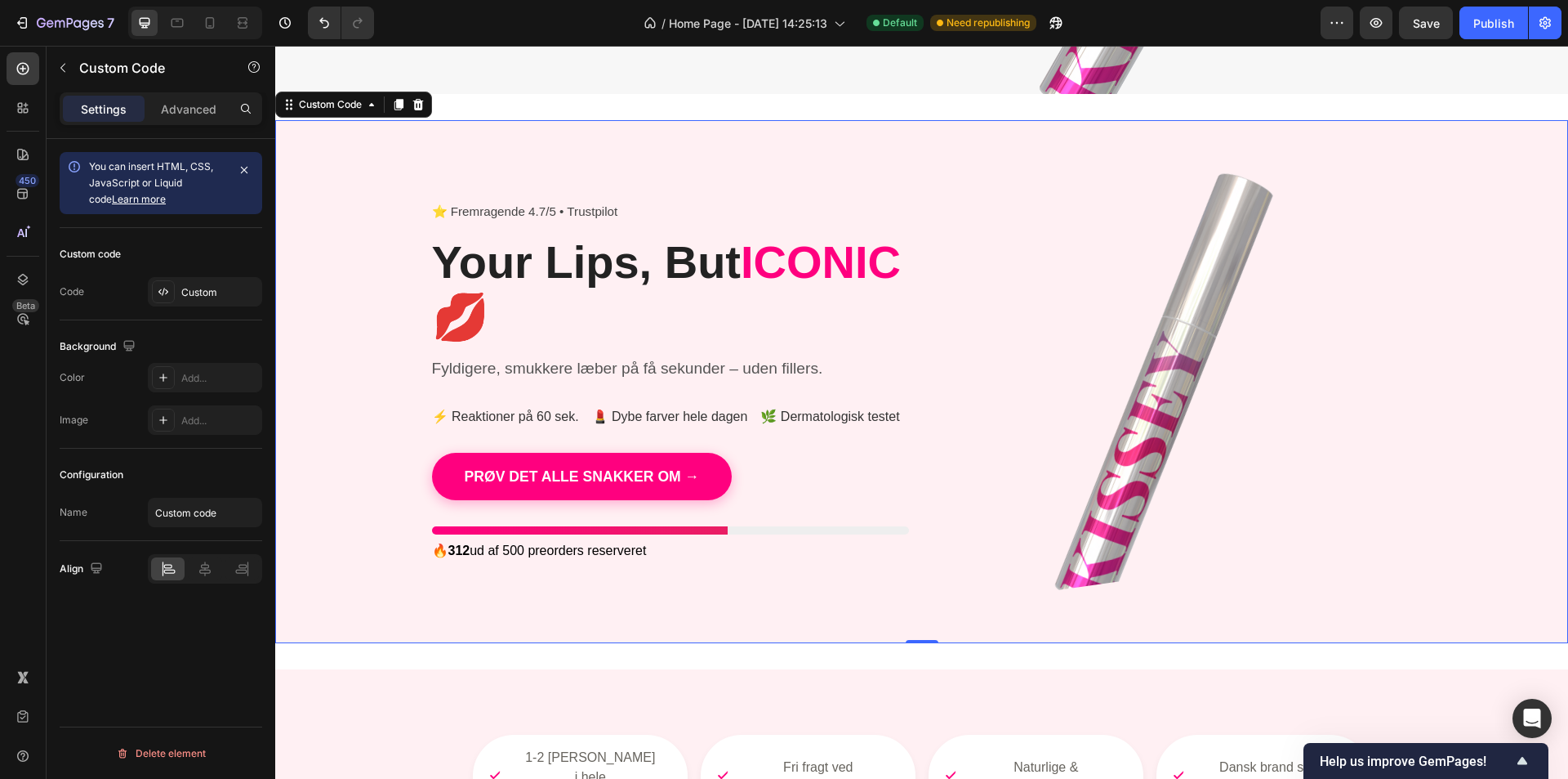
scroll to position [572, 0]
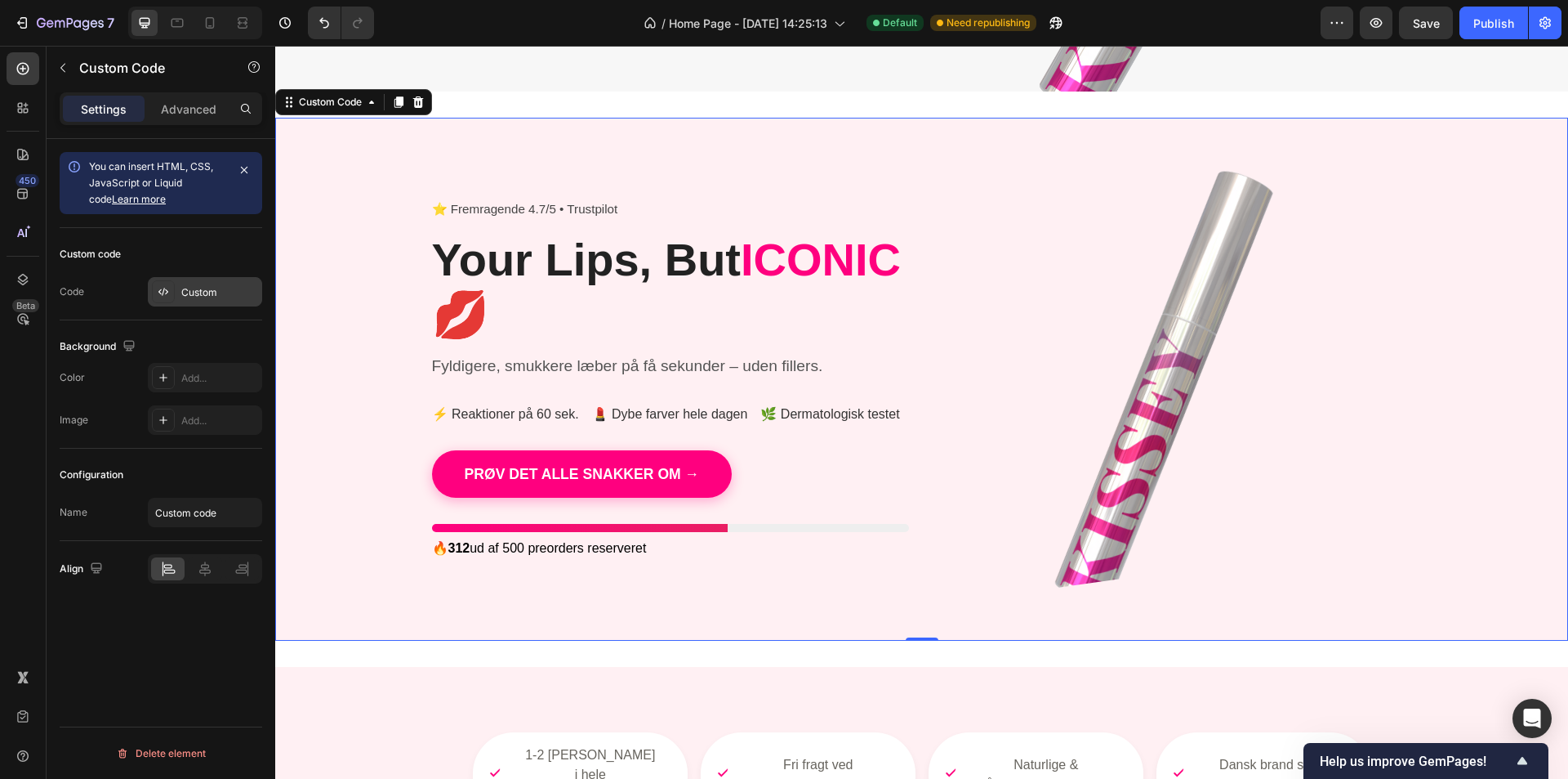
click at [191, 286] on div "Custom" at bounding box center [220, 292] width 77 height 14
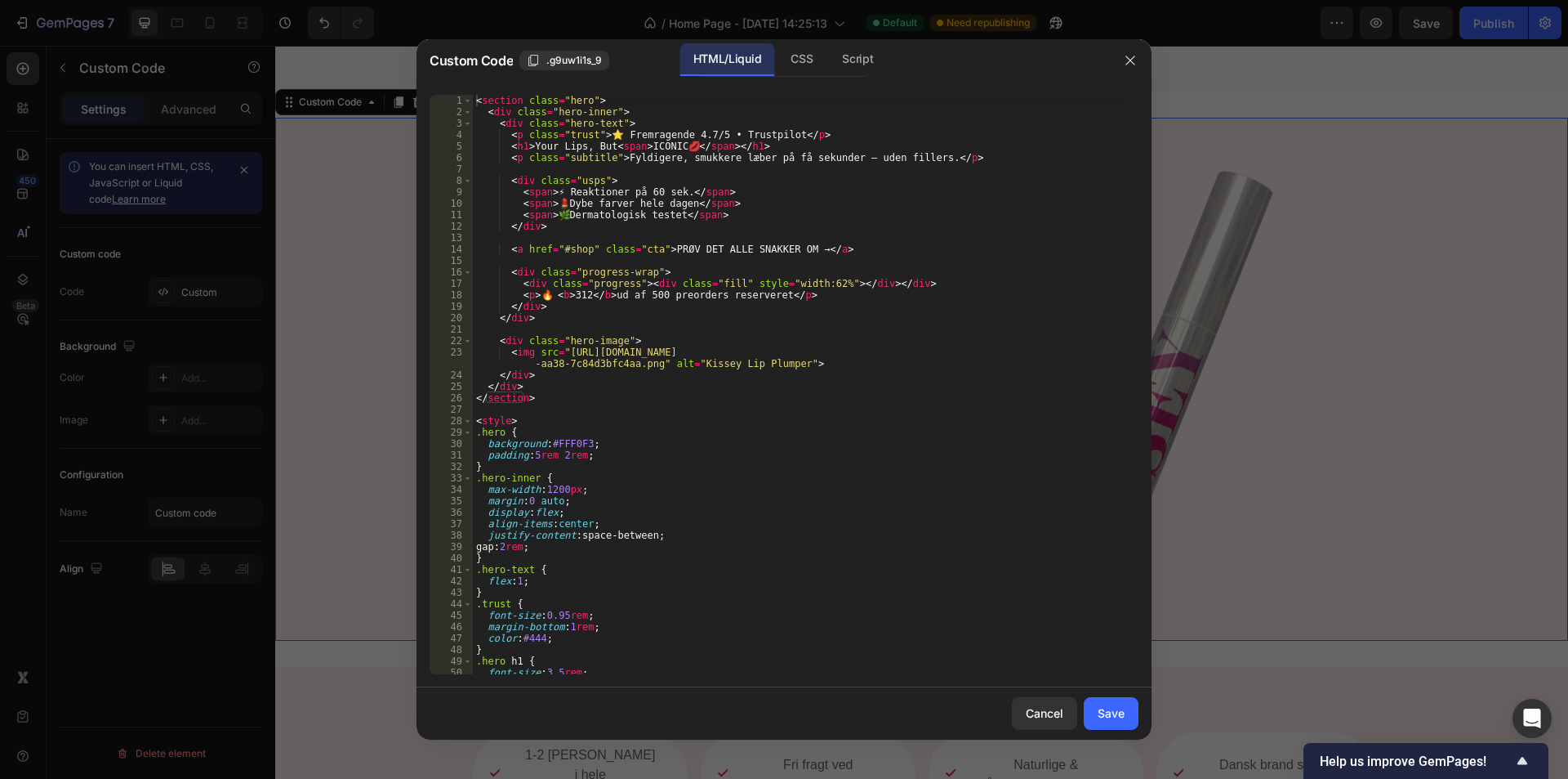
click at [753, 342] on div "< section class = "hero" > < div class = "hero-inner" > < div class = "hero-tex…" at bounding box center [800, 395] width 654 height 602
type textarea "</style>"
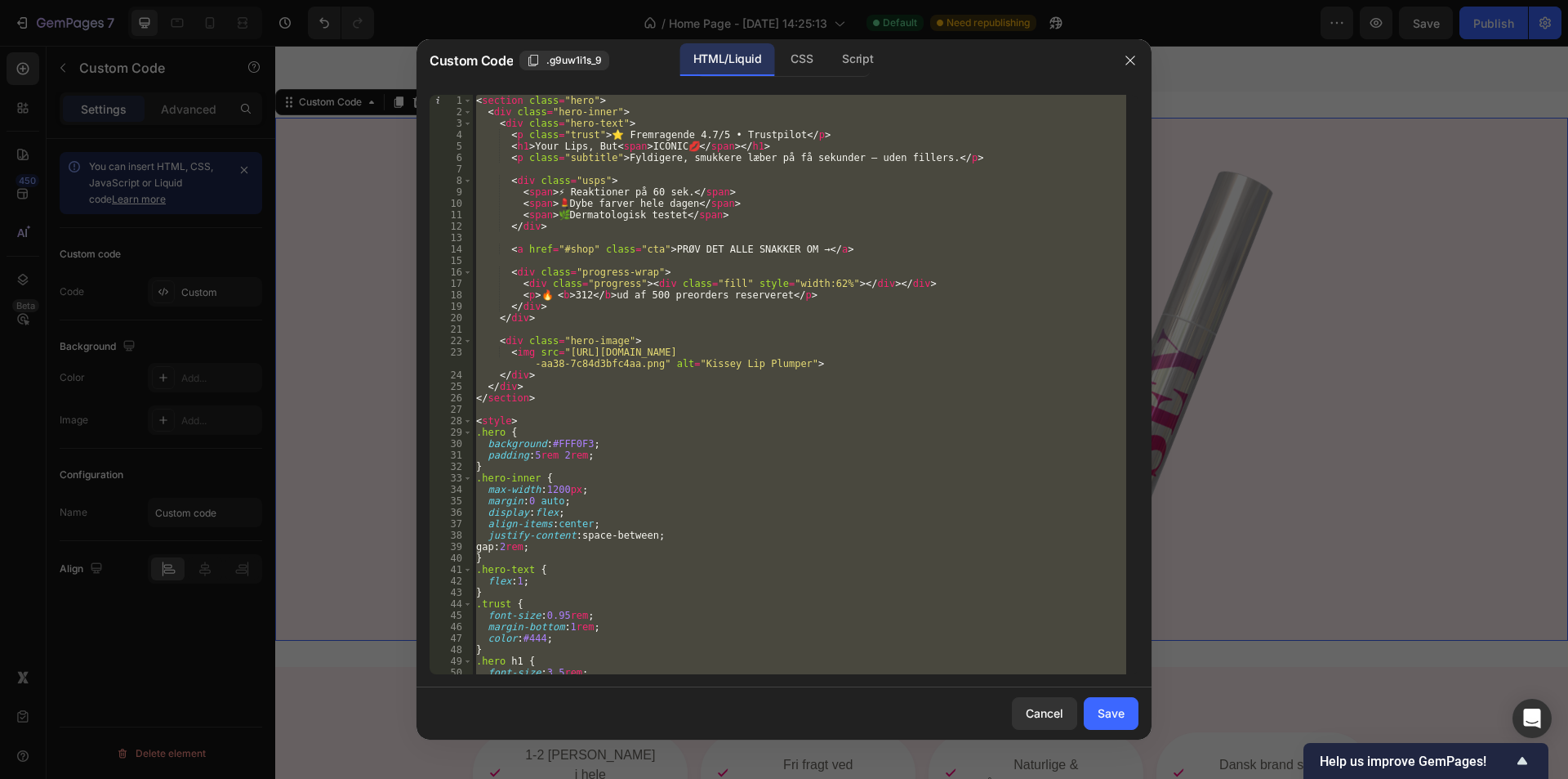
paste textarea
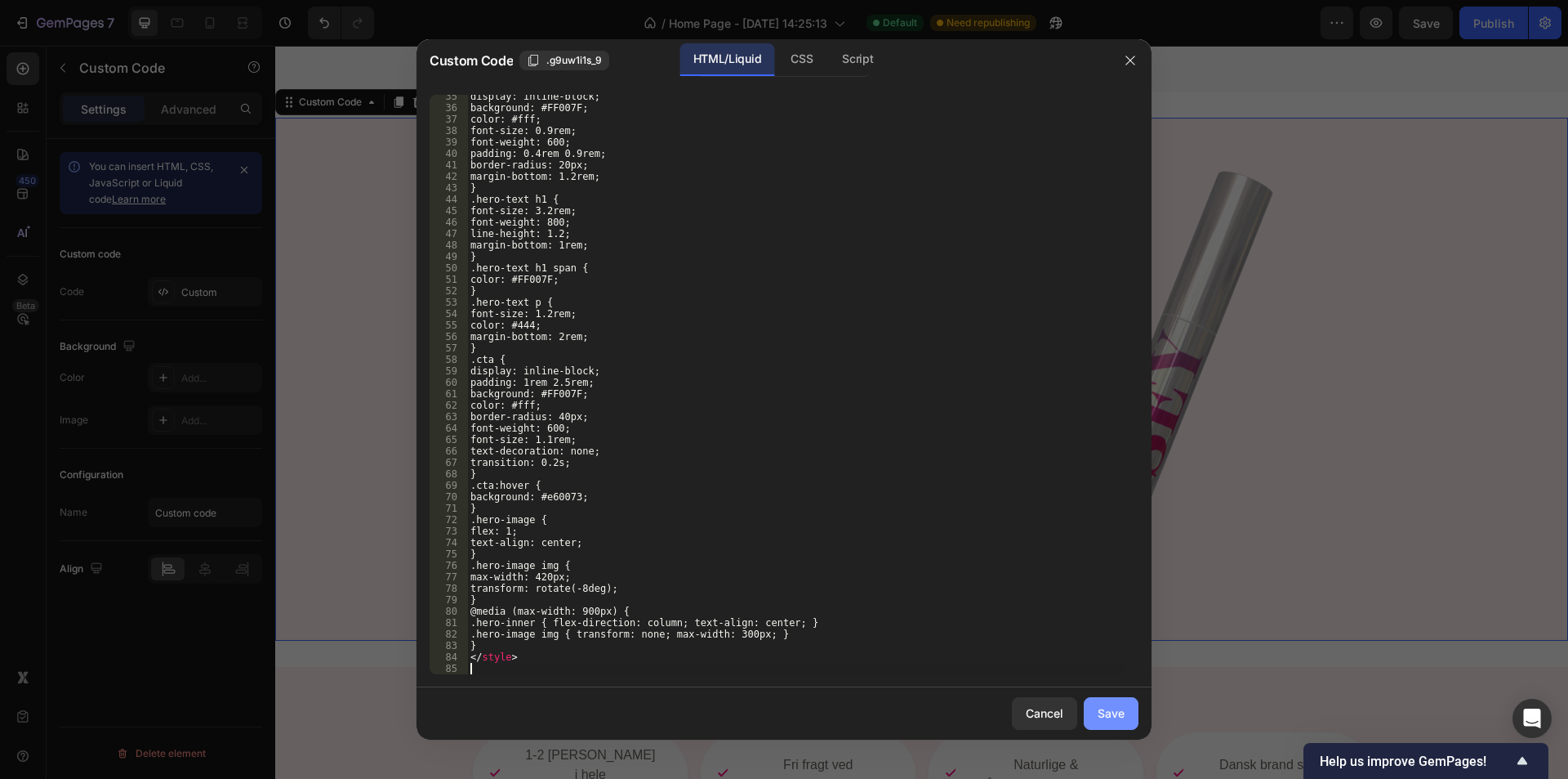
click at [1115, 720] on div "Save" at bounding box center [1111, 713] width 27 height 17
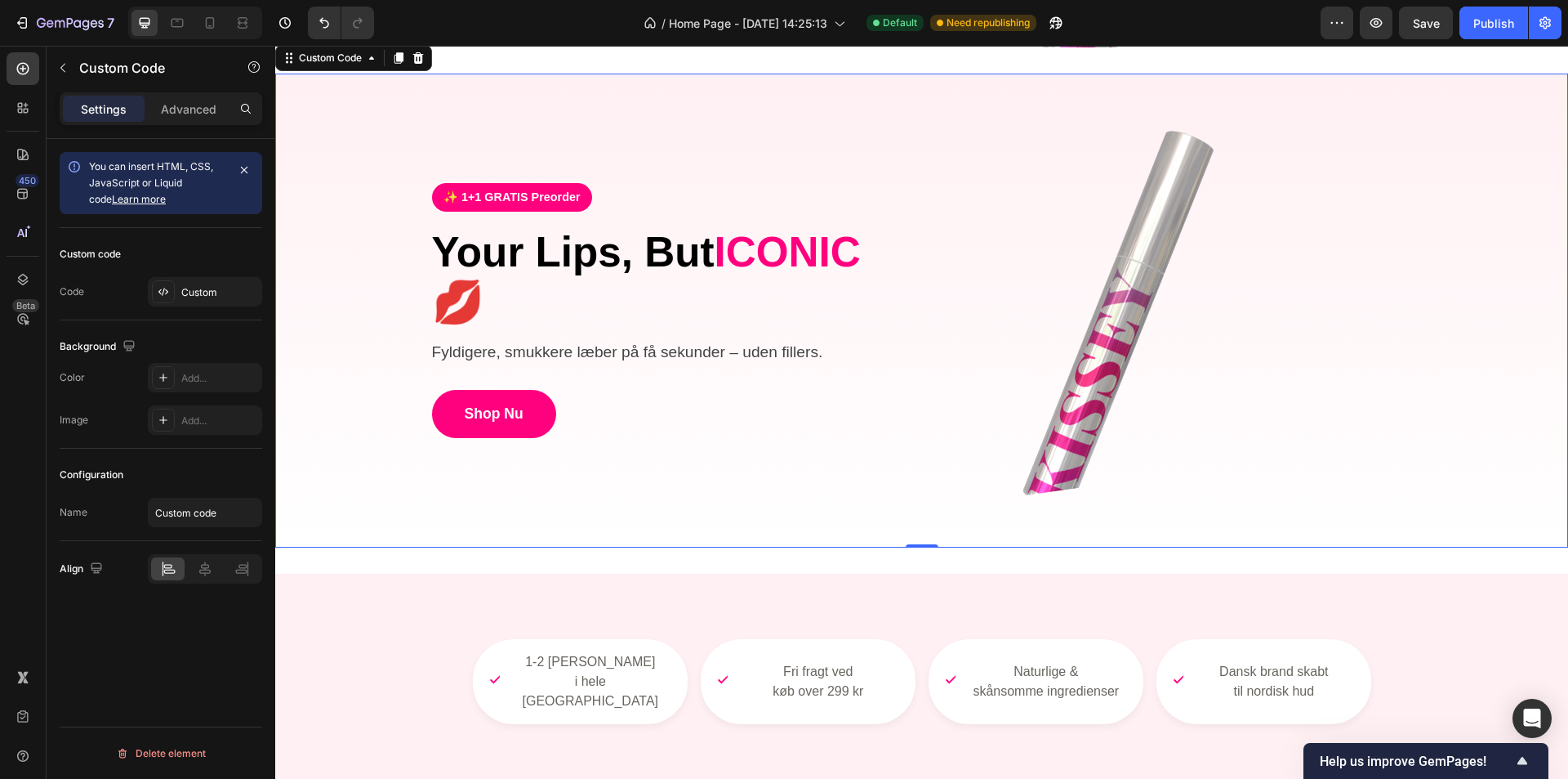
scroll to position [490, 0]
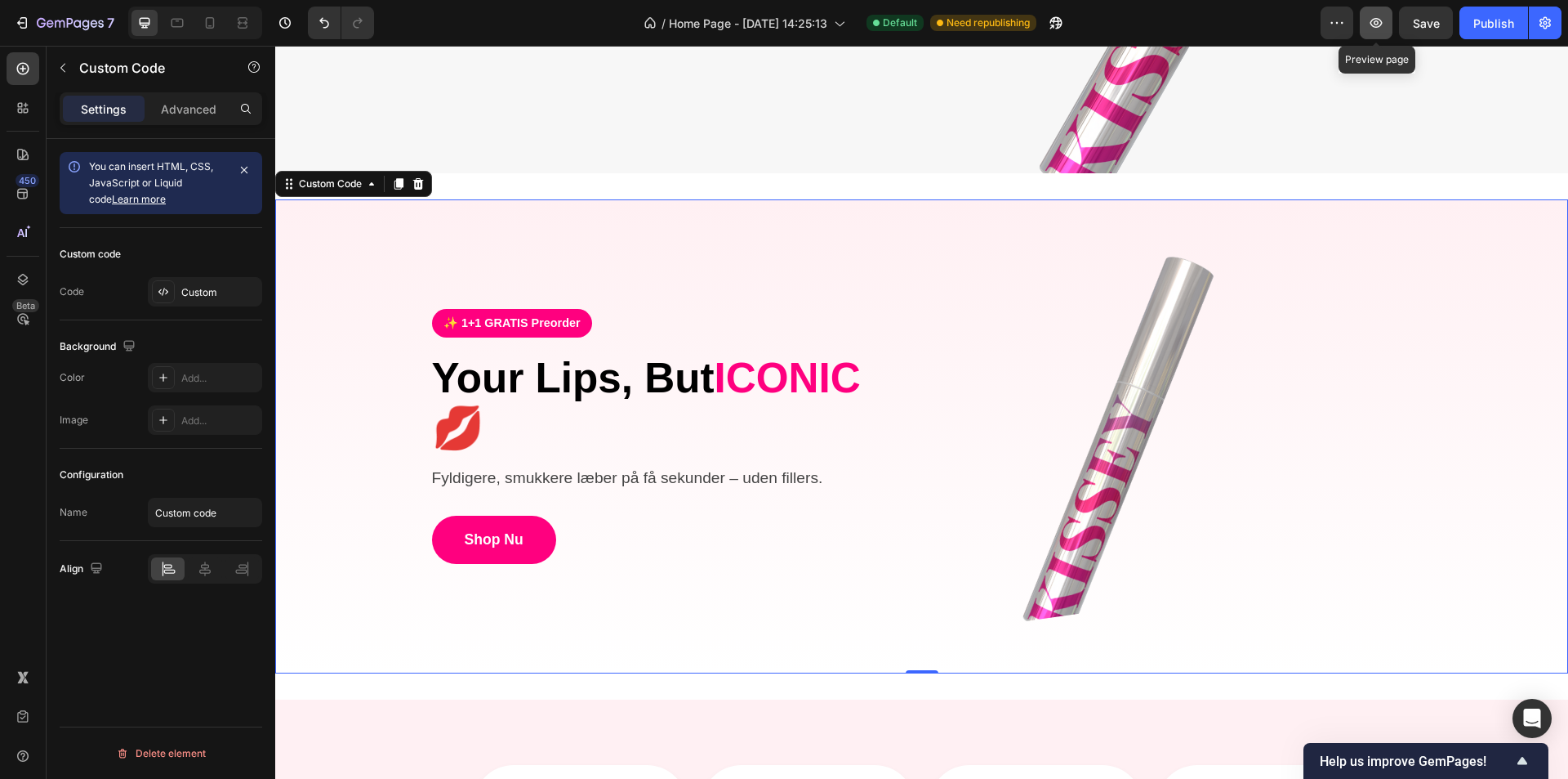
click at [1365, 31] on button "button" at bounding box center [1376, 23] width 33 height 33
click at [198, 300] on div "Custom" at bounding box center [204, 291] width 114 height 30
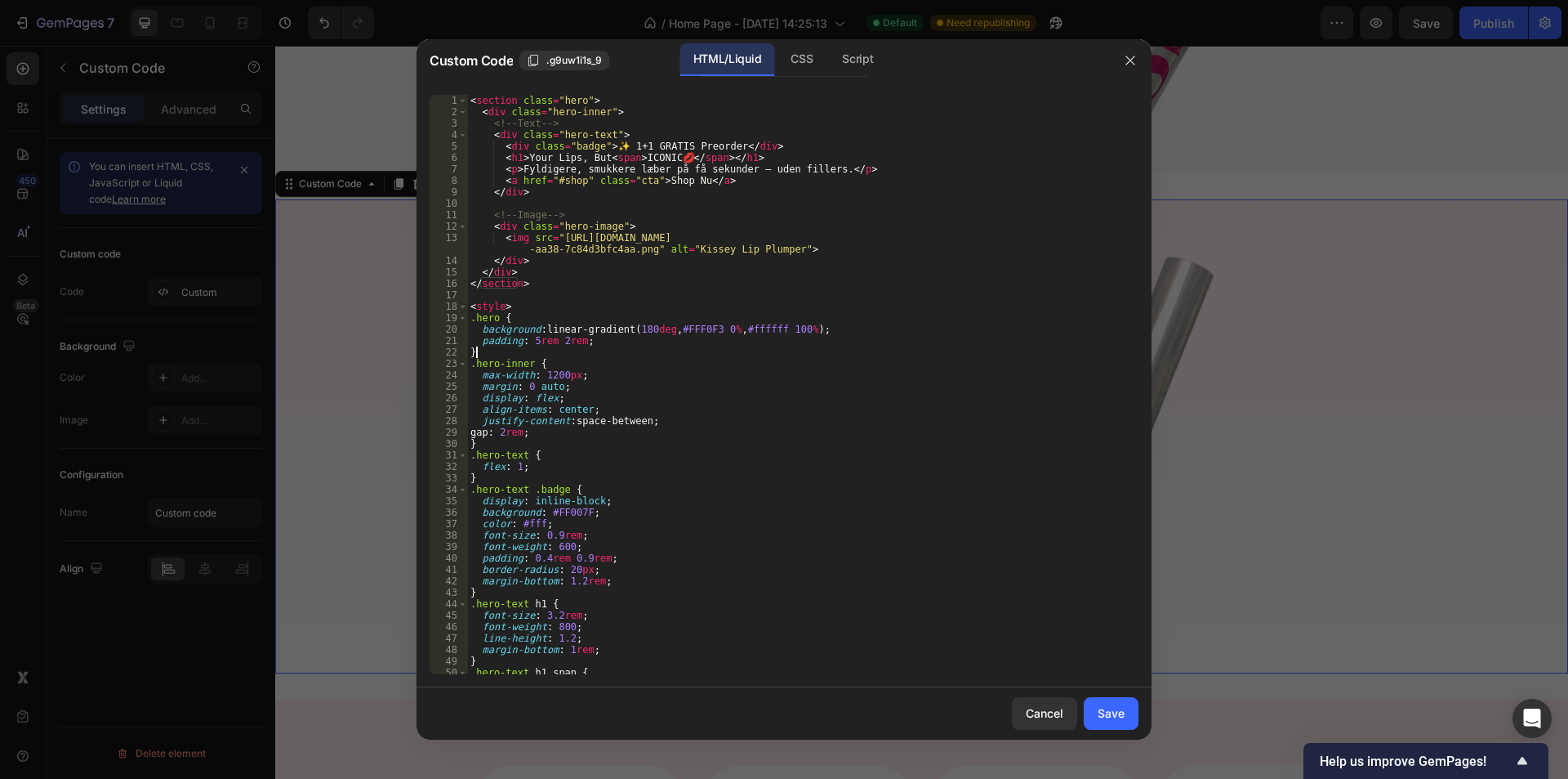
click at [556, 356] on div "< section class = "hero" > < div class = "hero-inner" > <!-- Text --> < div cla…" at bounding box center [796, 395] width 659 height 602
type textarea "</style>"
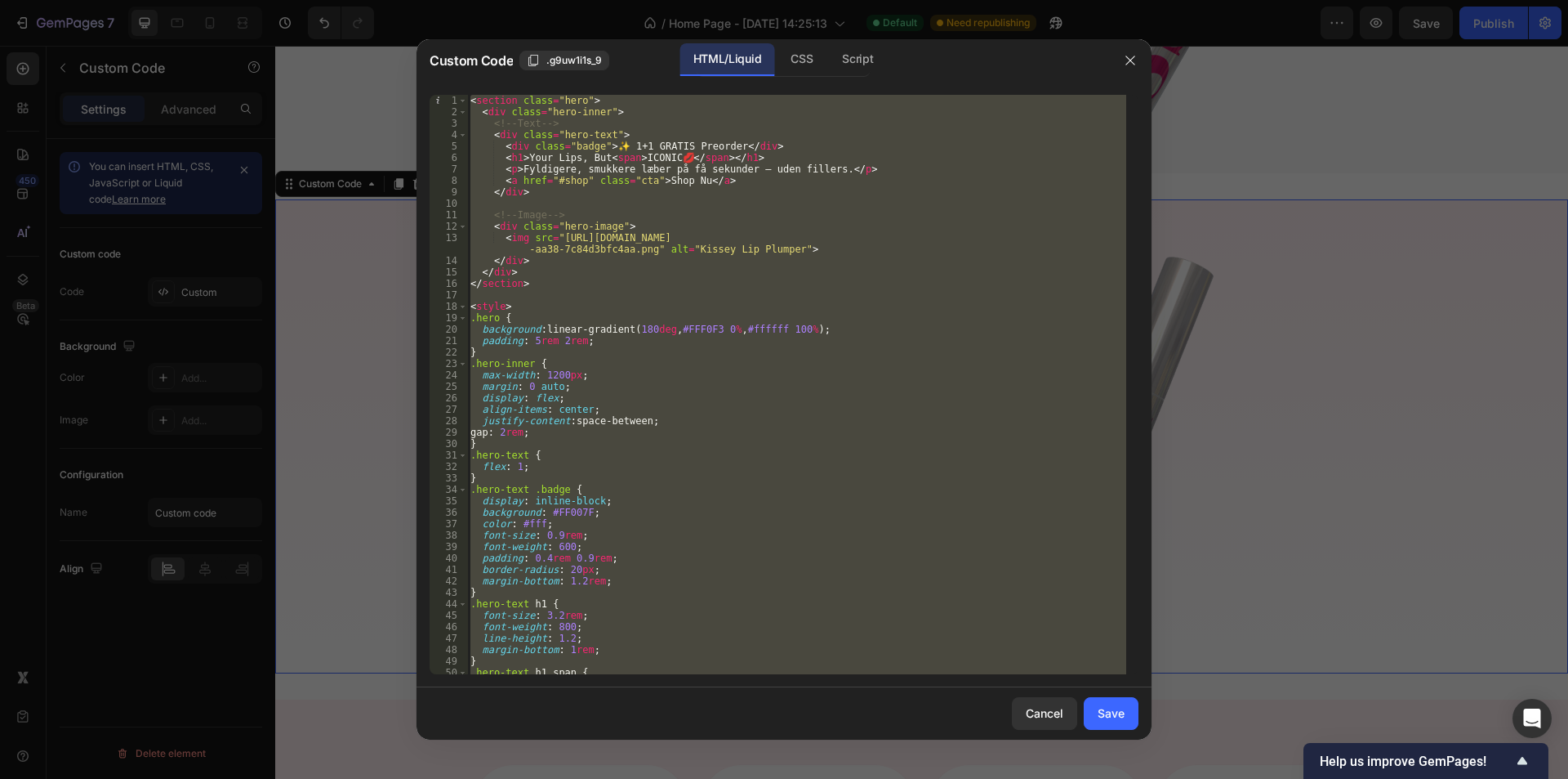
paste textarea
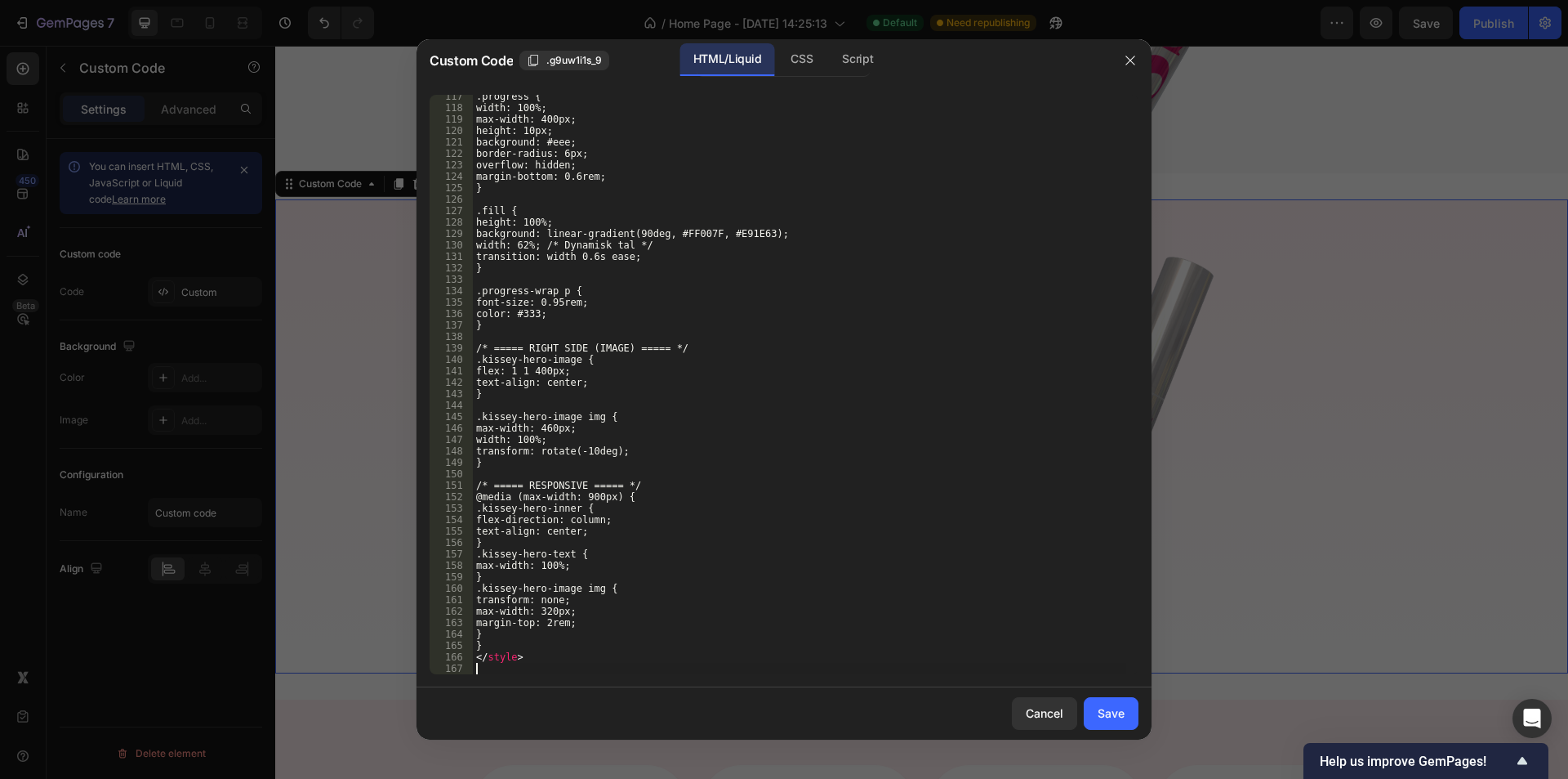
scroll to position [1343, 0]
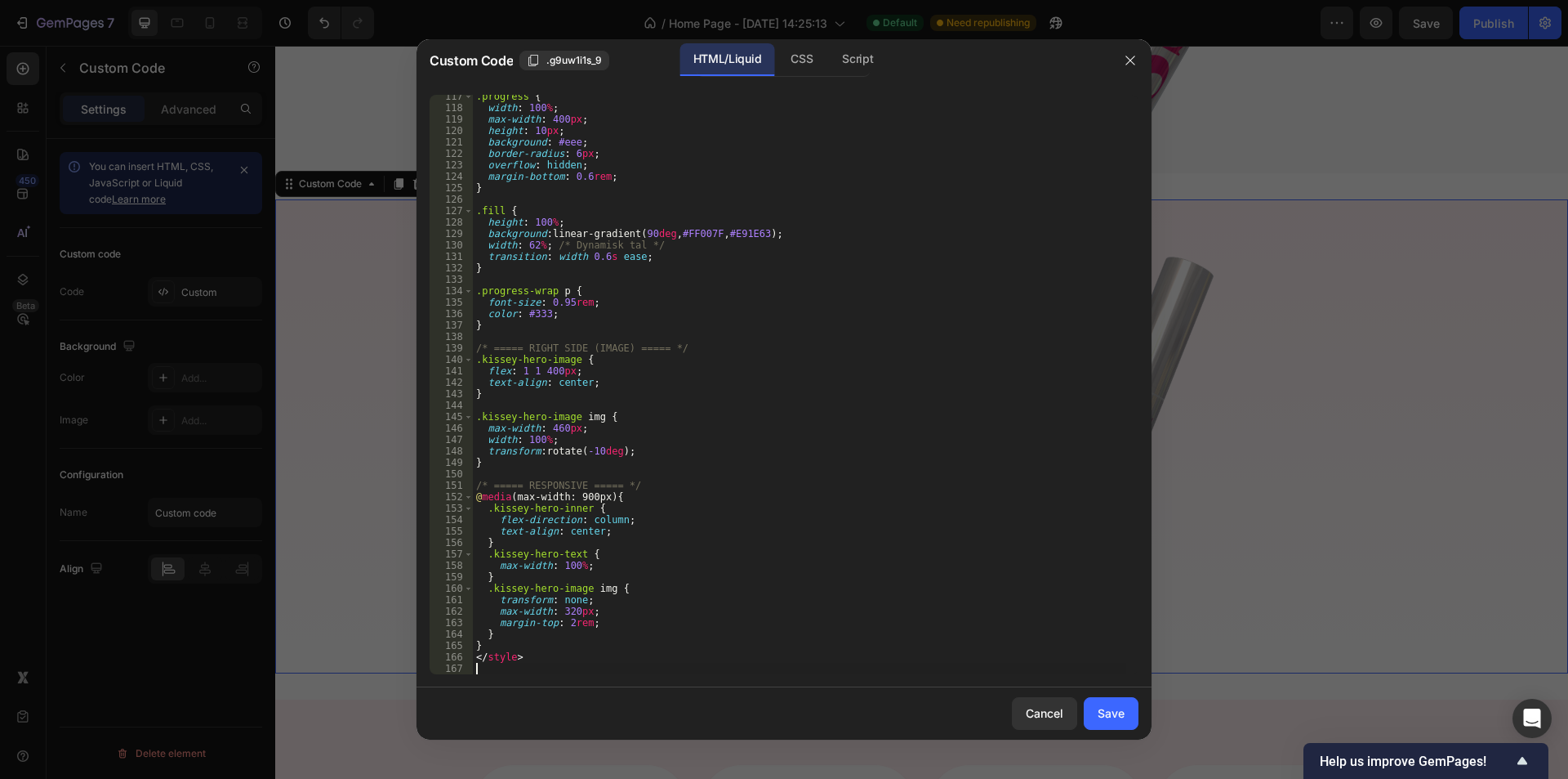
drag, startPoint x: 1116, startPoint y: 711, endPoint x: 953, endPoint y: 606, distance: 193.9
click at [1115, 711] on div "Save" at bounding box center [1111, 713] width 27 height 17
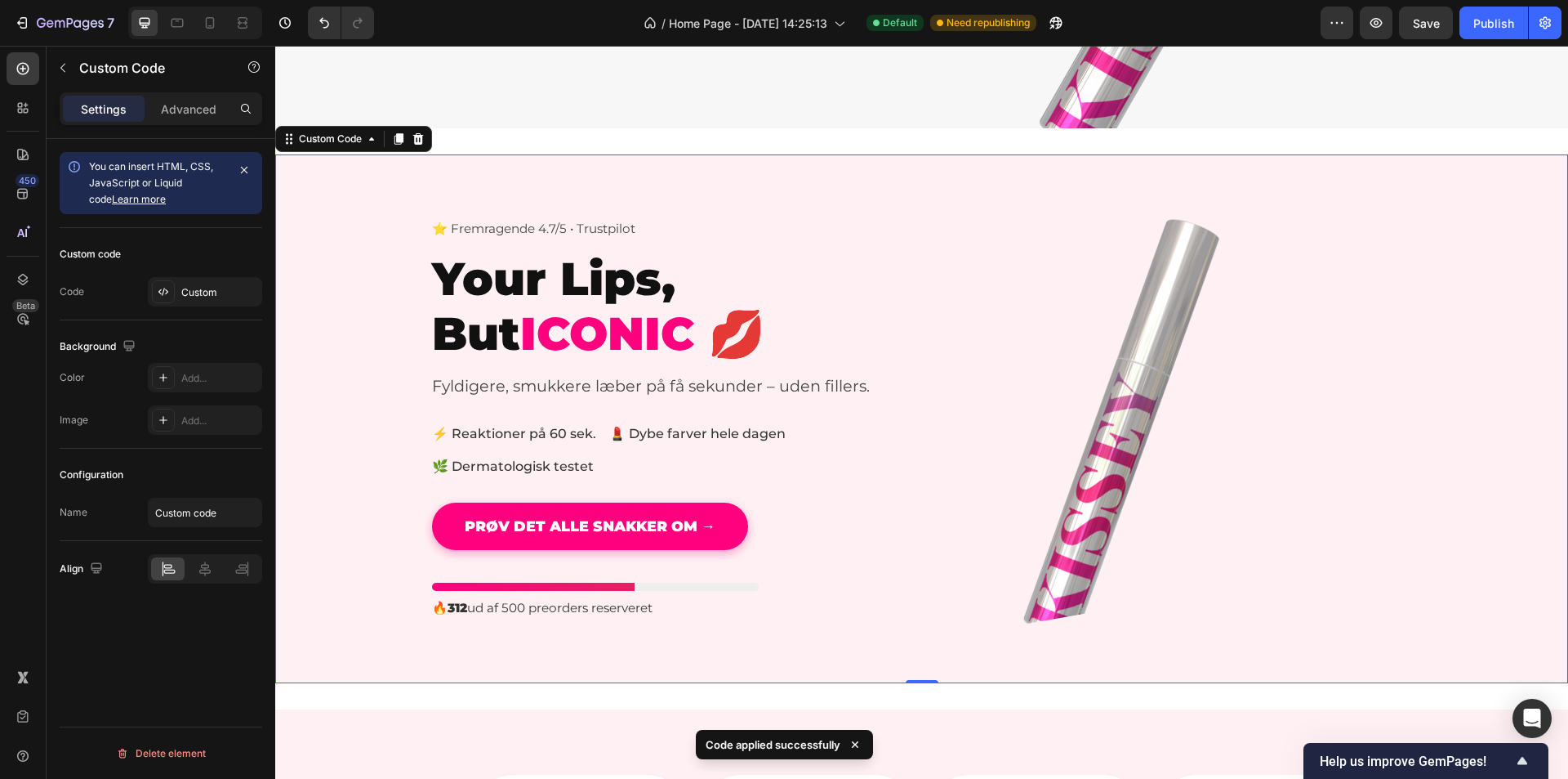
scroll to position [654, 0]
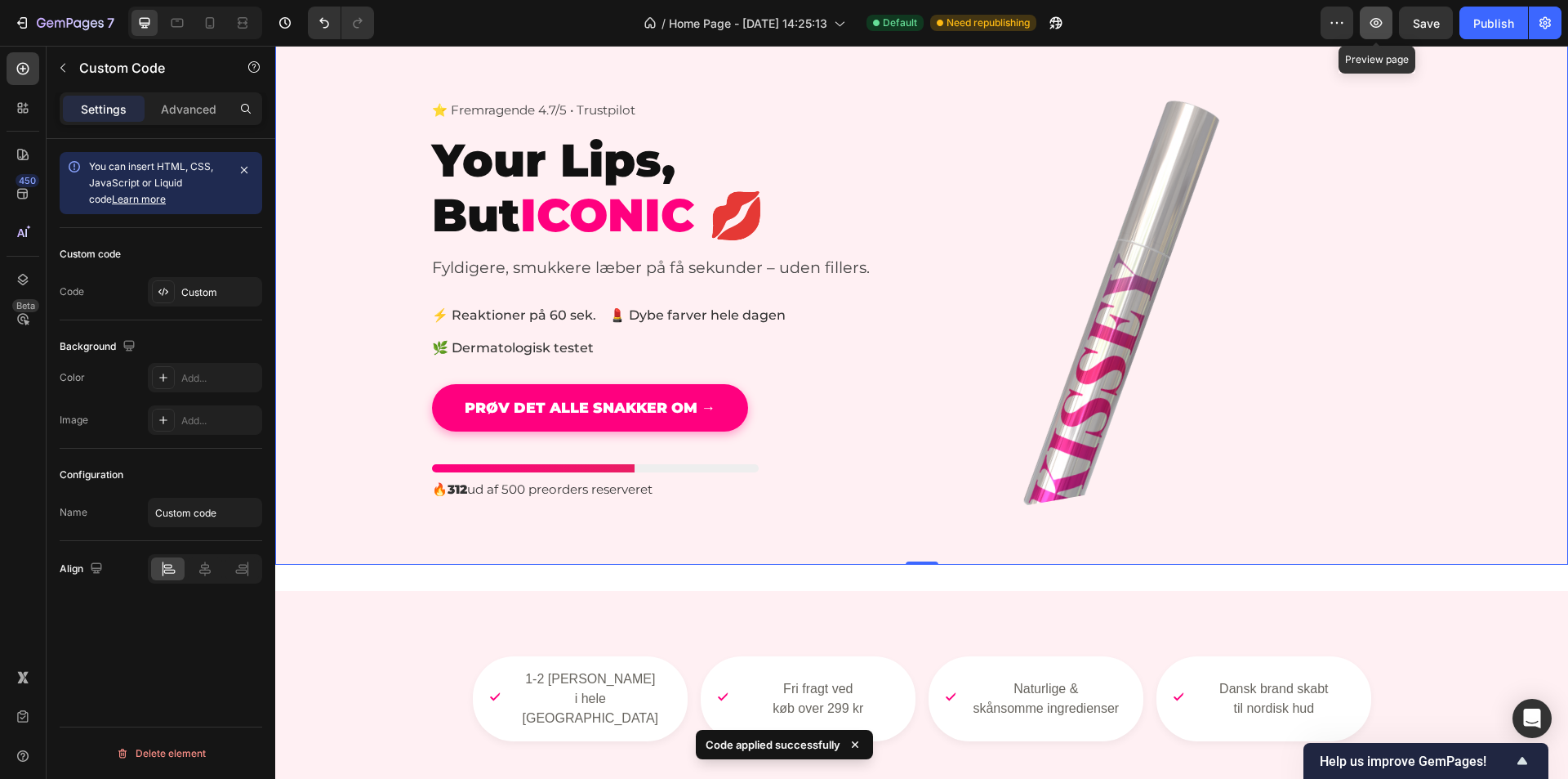
click at [1378, 30] on button "button" at bounding box center [1376, 23] width 33 height 33
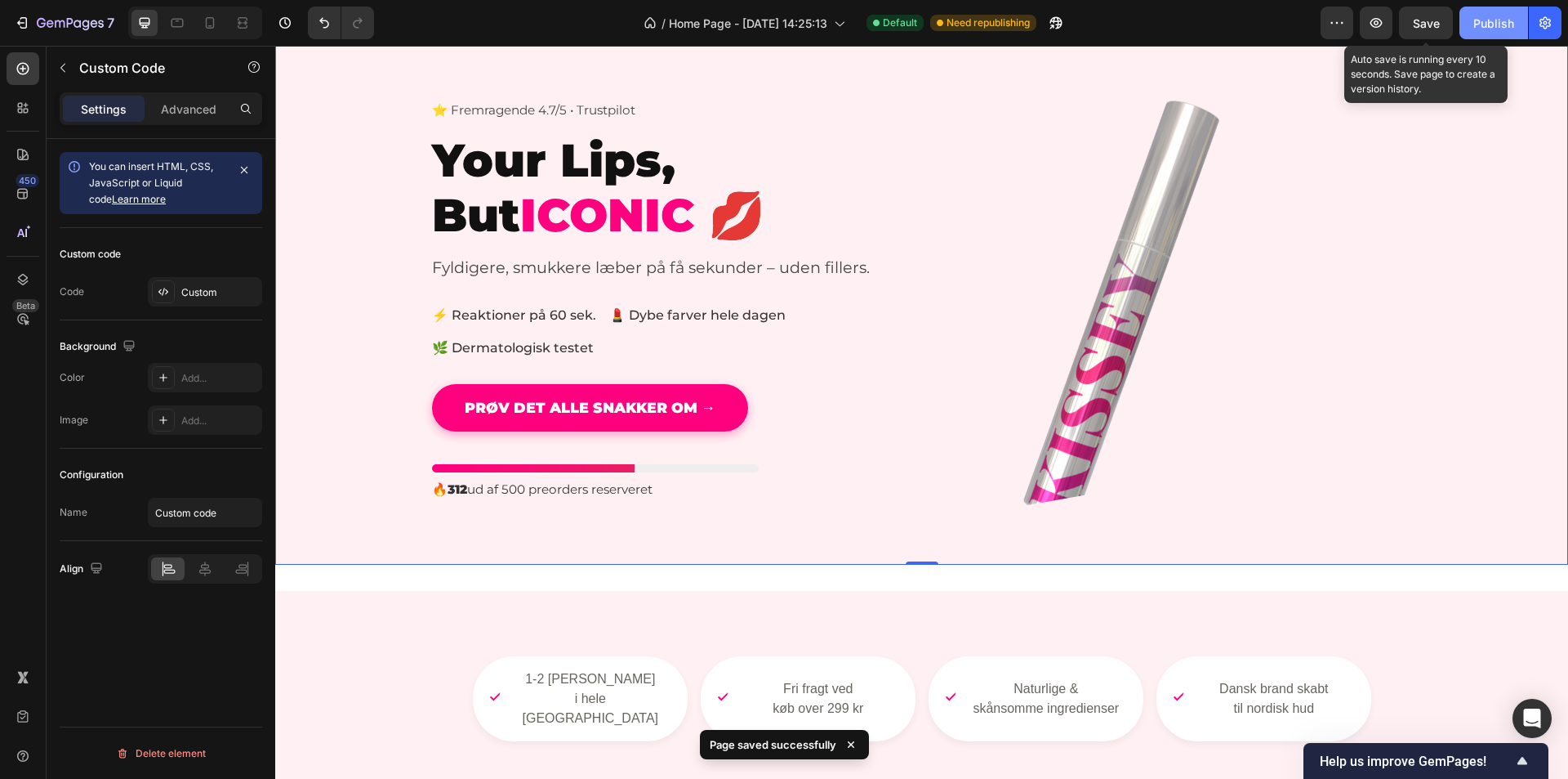
click at [1471, 30] on button "Publish" at bounding box center [1494, 23] width 68 height 33
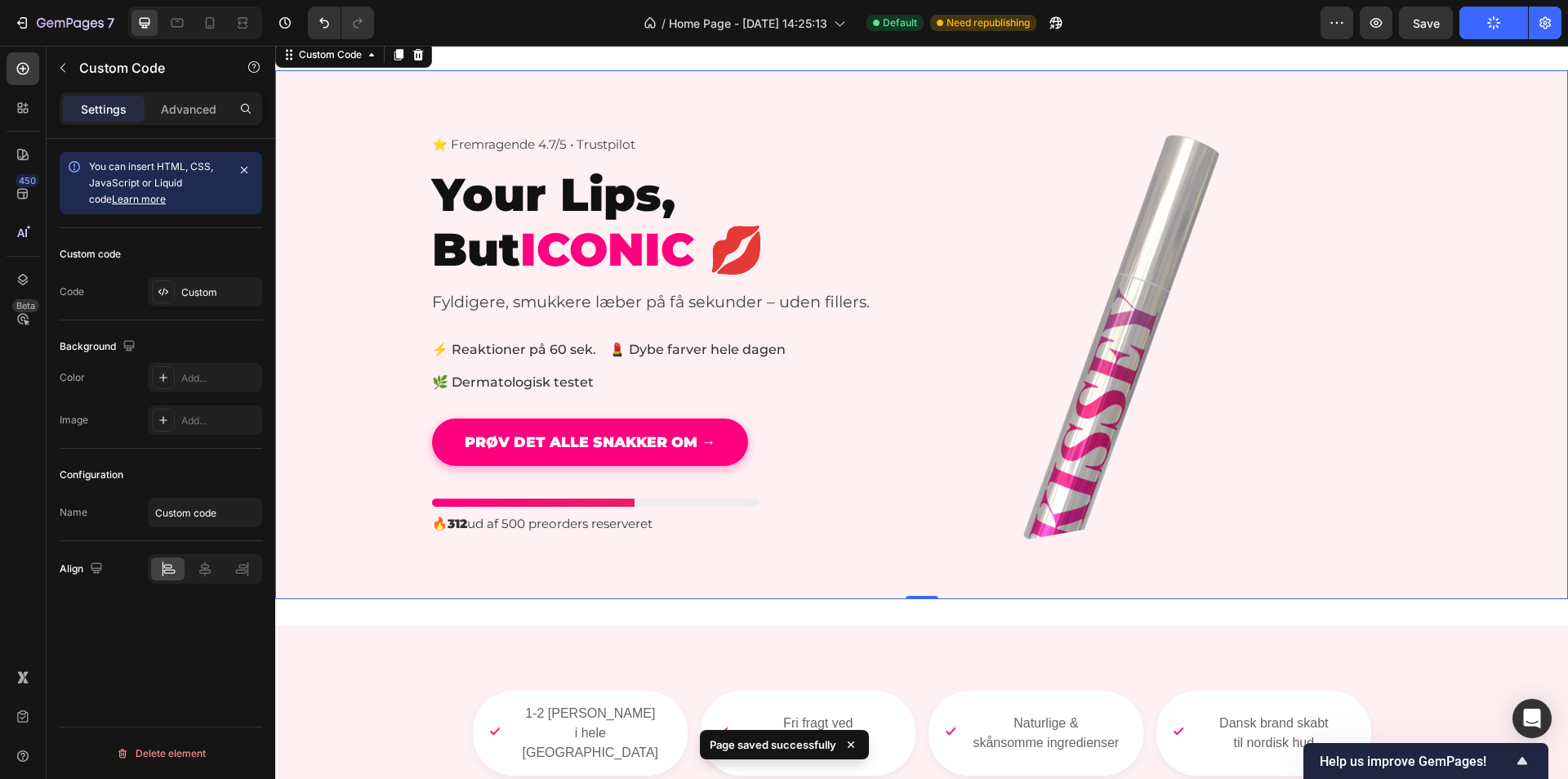
scroll to position [572, 0]
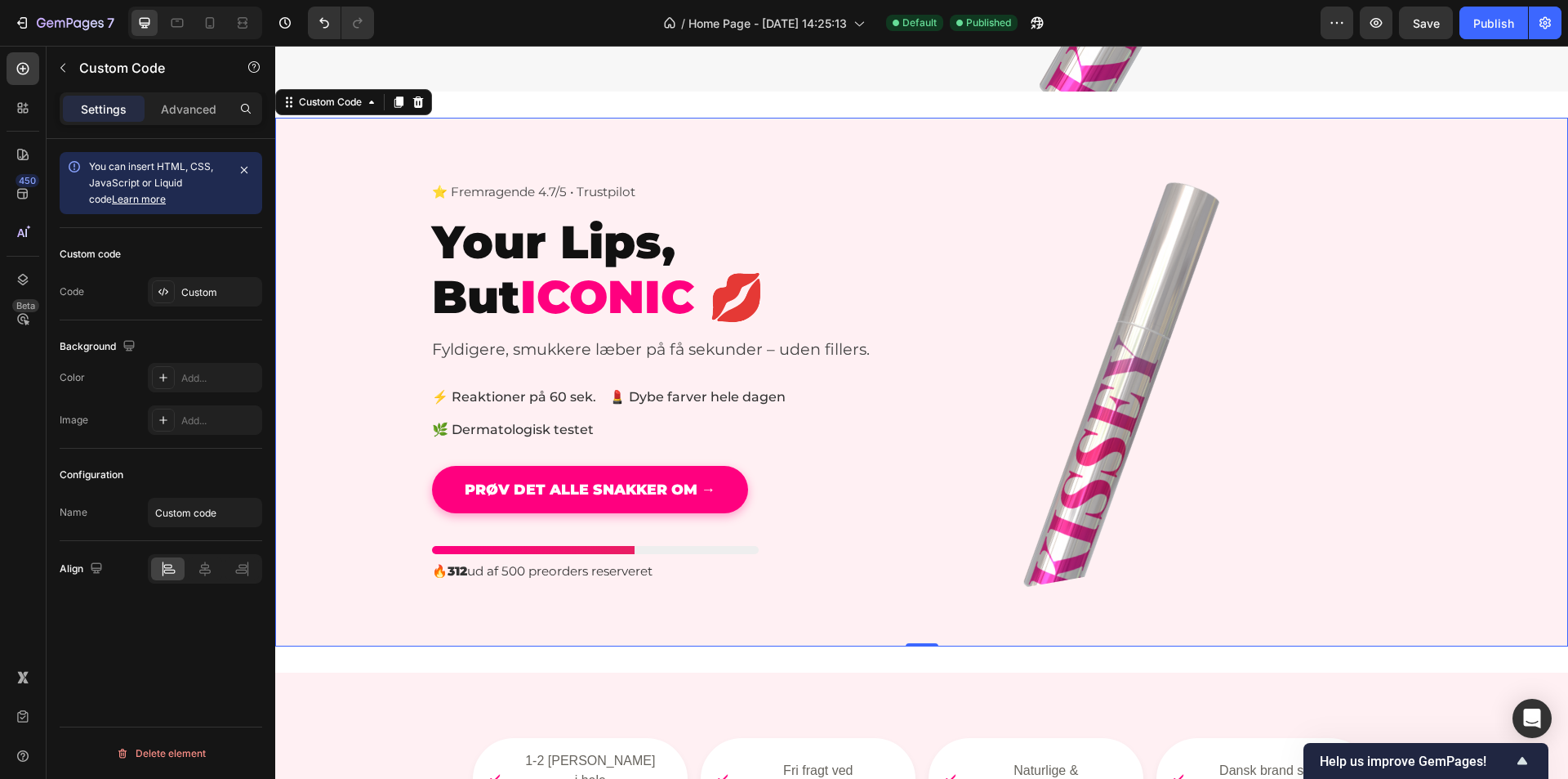
click at [847, 250] on h1 "Your Lips, But ICONIC 💋" at bounding box center [657, 270] width 449 height 110
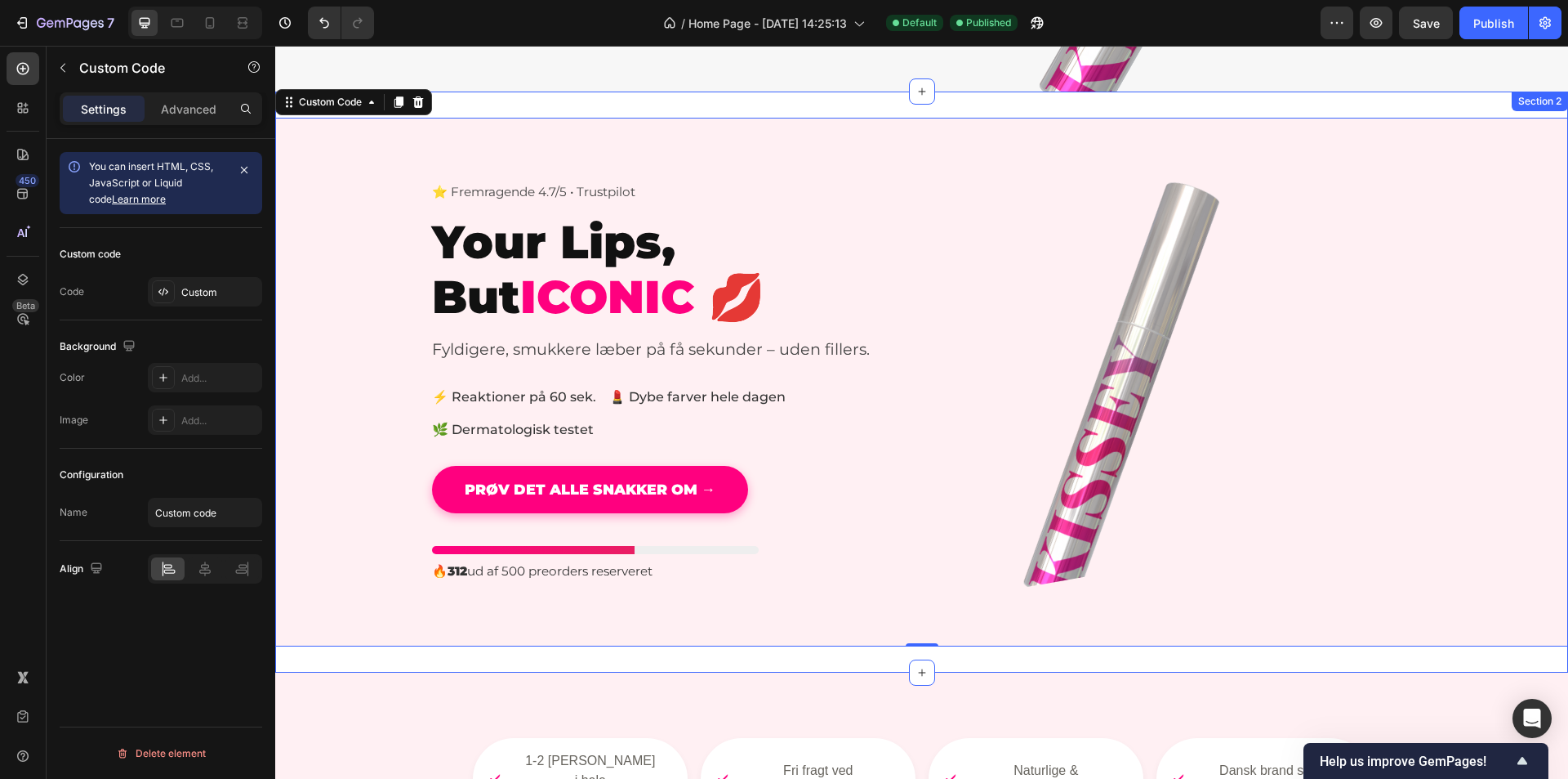
click at [938, 653] on div "⭐ Fremragende 4.7/5 • Trustpilot Your Lips, But ICONIC 💋 Fyldigere, smukkere læ…" at bounding box center [921, 382] width 1293 height 581
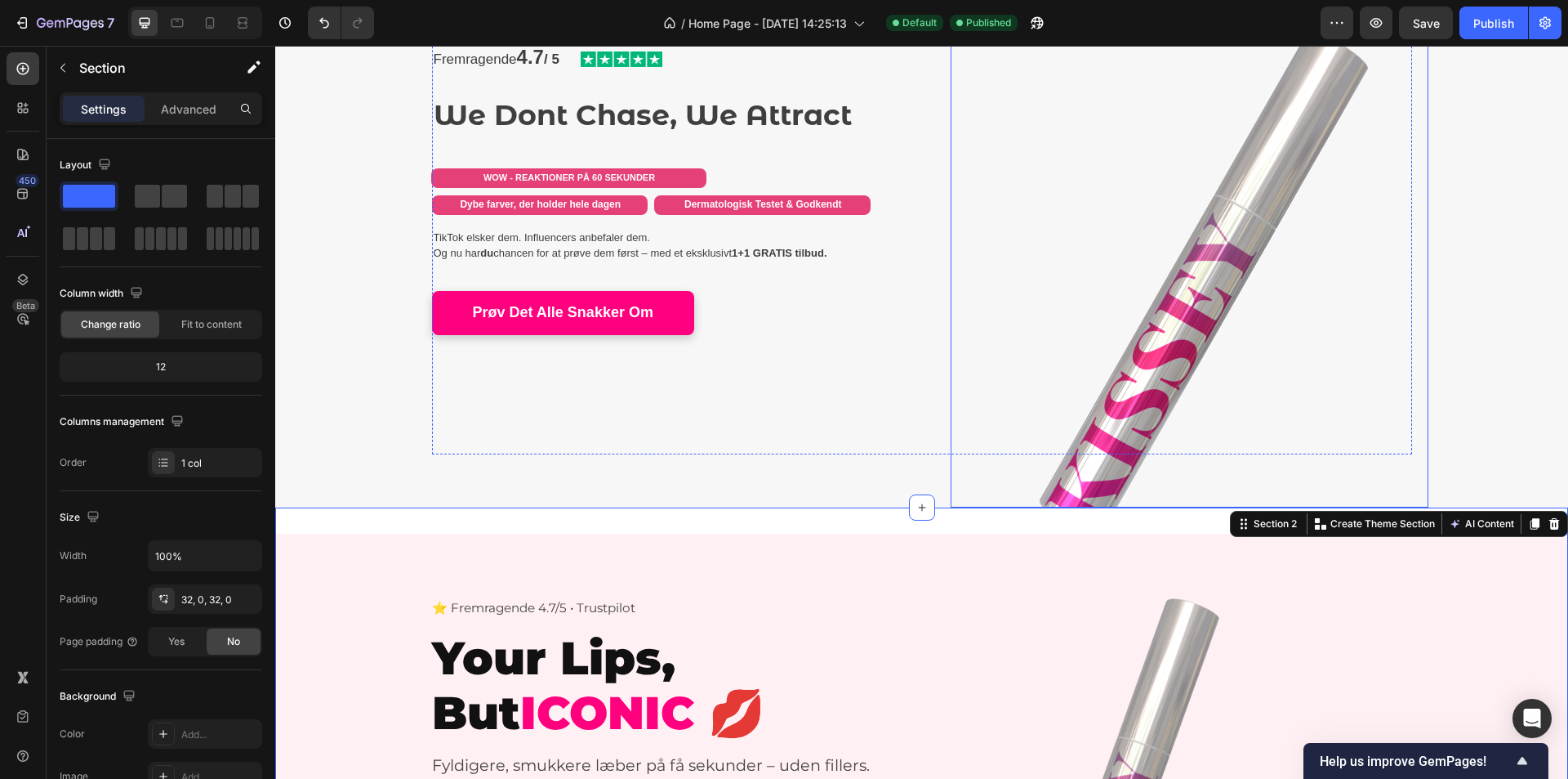
scroll to position [163, 0]
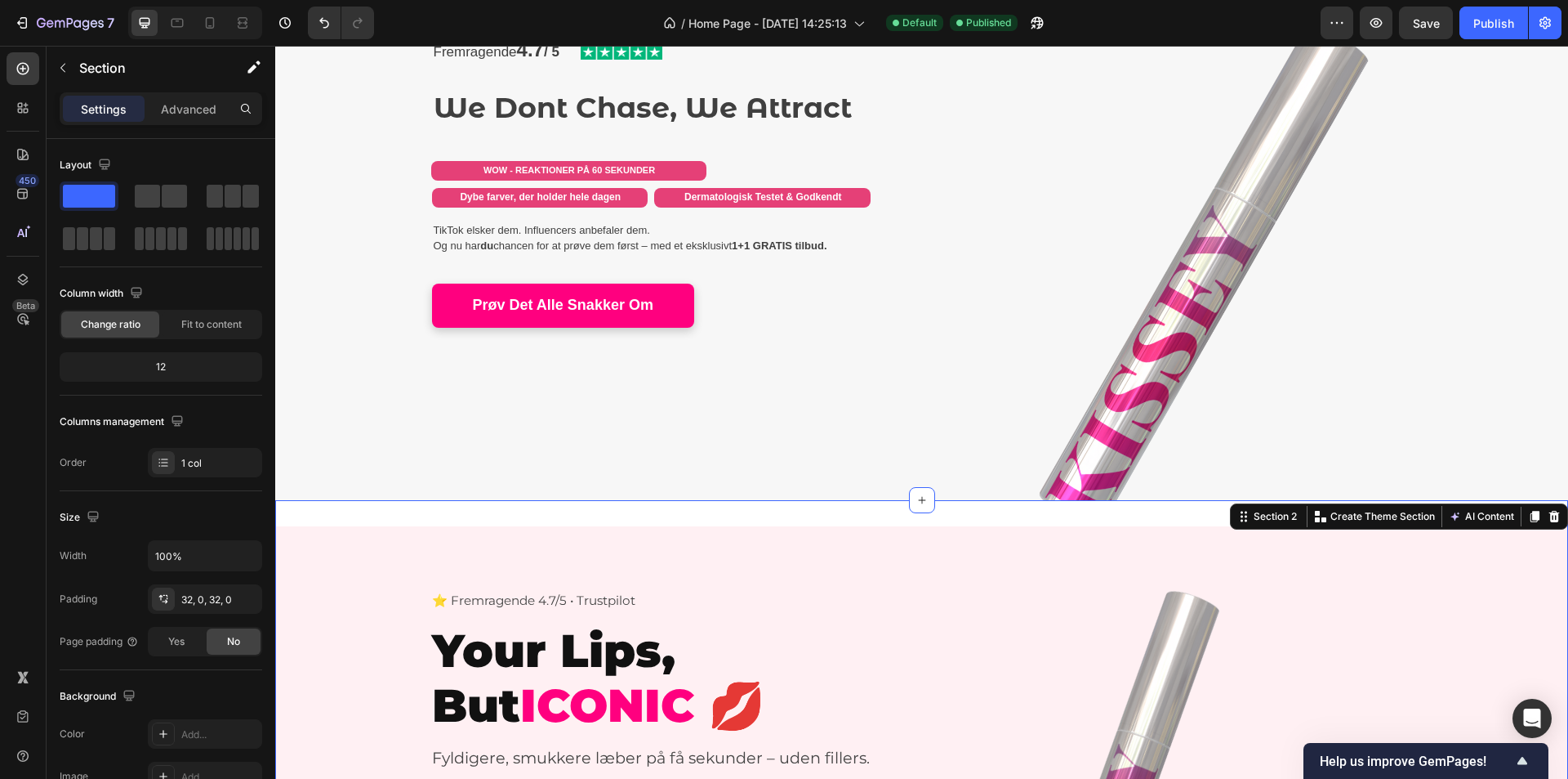
click at [964, 523] on div "⭐ Fremragende 4.7/5 • Trustpilot Your Lips, But ICONIC 💋 Fyldigere, smukkere læ…" at bounding box center [921, 791] width 1293 height 581
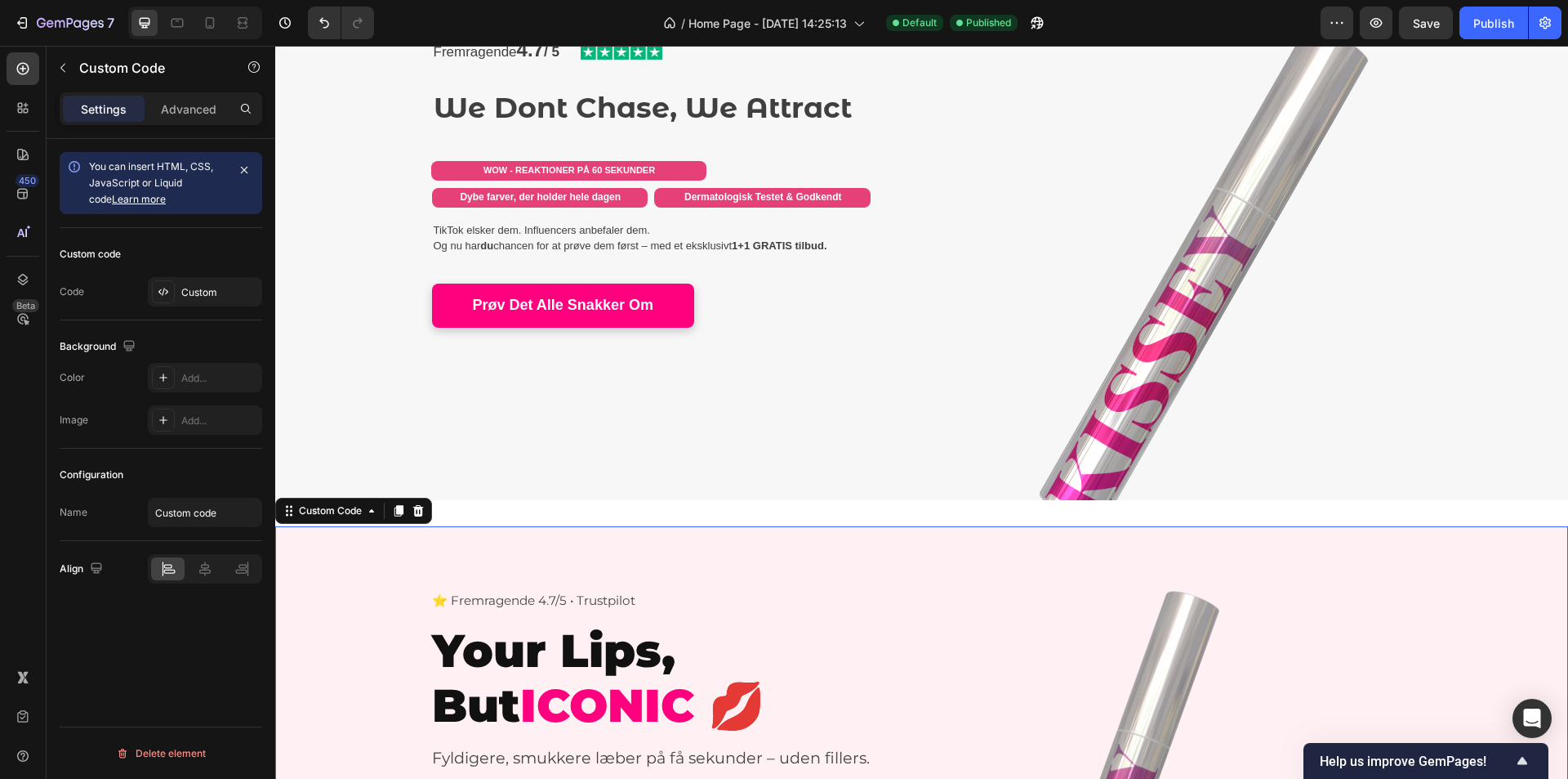
click at [978, 549] on section "⭐ Fremragende 4.7/5 • Trustpilot Your Lips, But ICONIC 💋 Fyldigere, smukkere læ…" at bounding box center [921, 791] width 1293 height 529
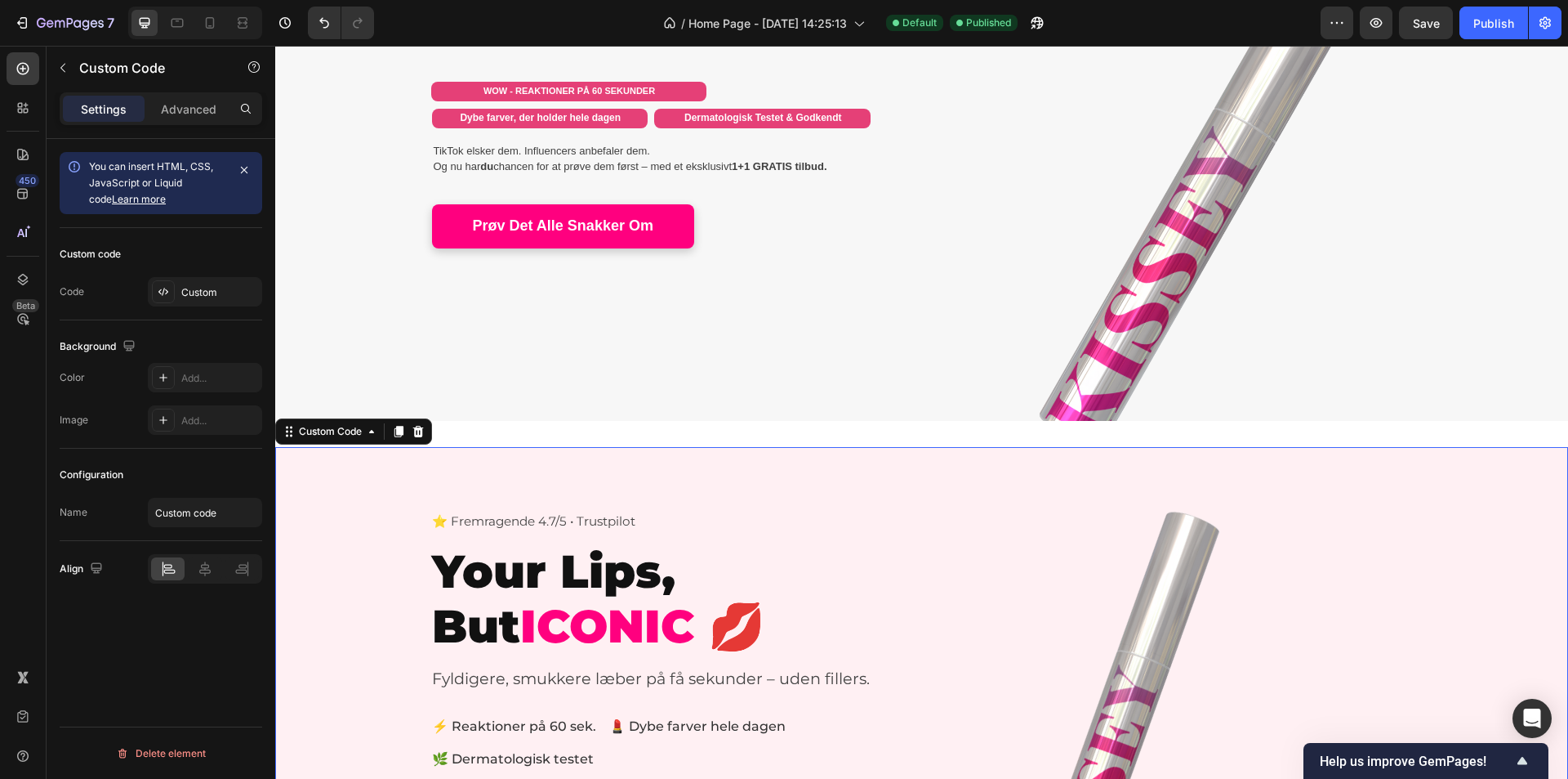
scroll to position [245, 0]
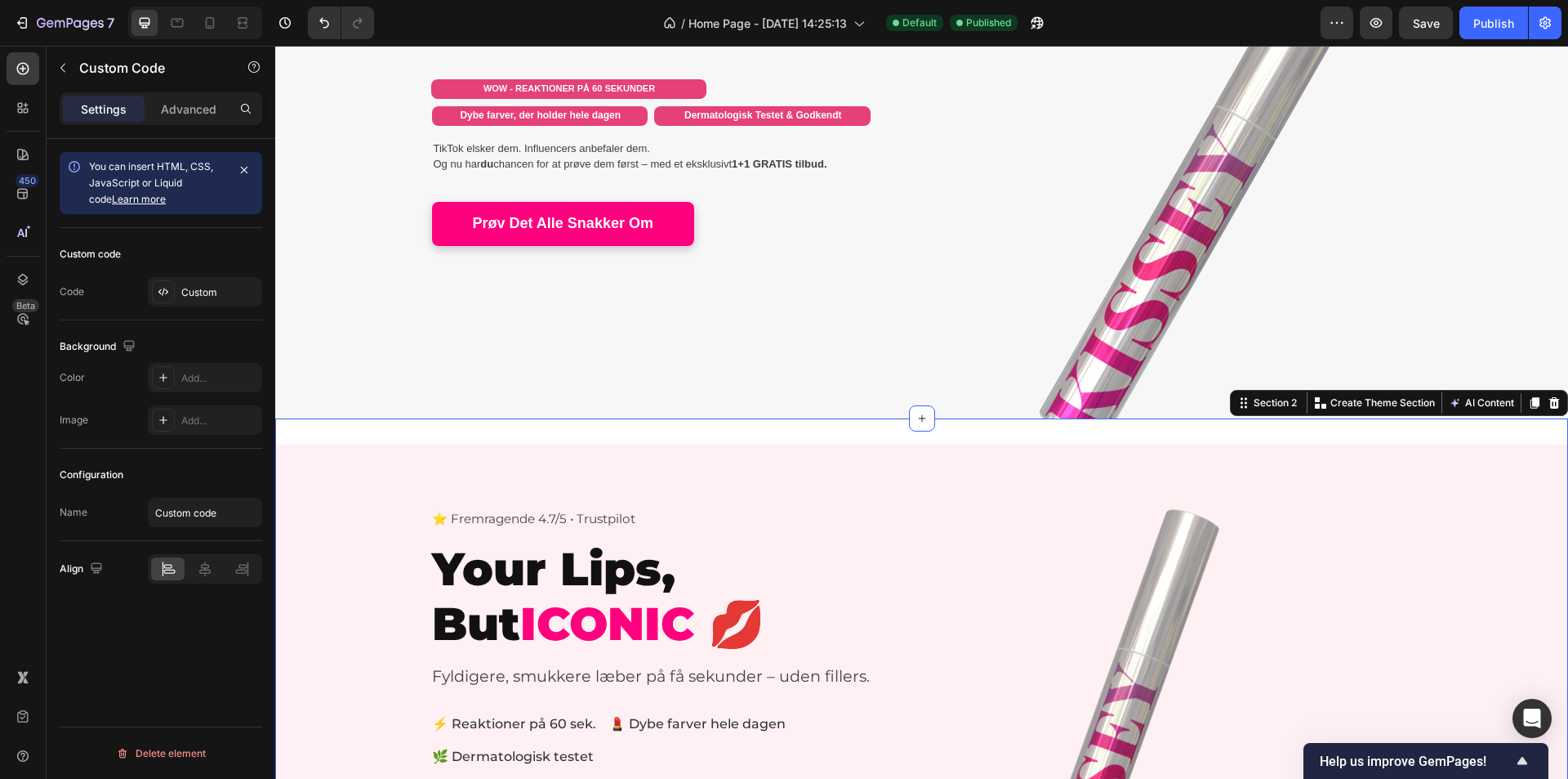
click at [984, 429] on div "⭐ Fremragende 4.7/5 • Trustpilot Your Lips, But ICONIC 💋 Fyldigere, smukkere læ…" at bounding box center [921, 709] width 1293 height 581
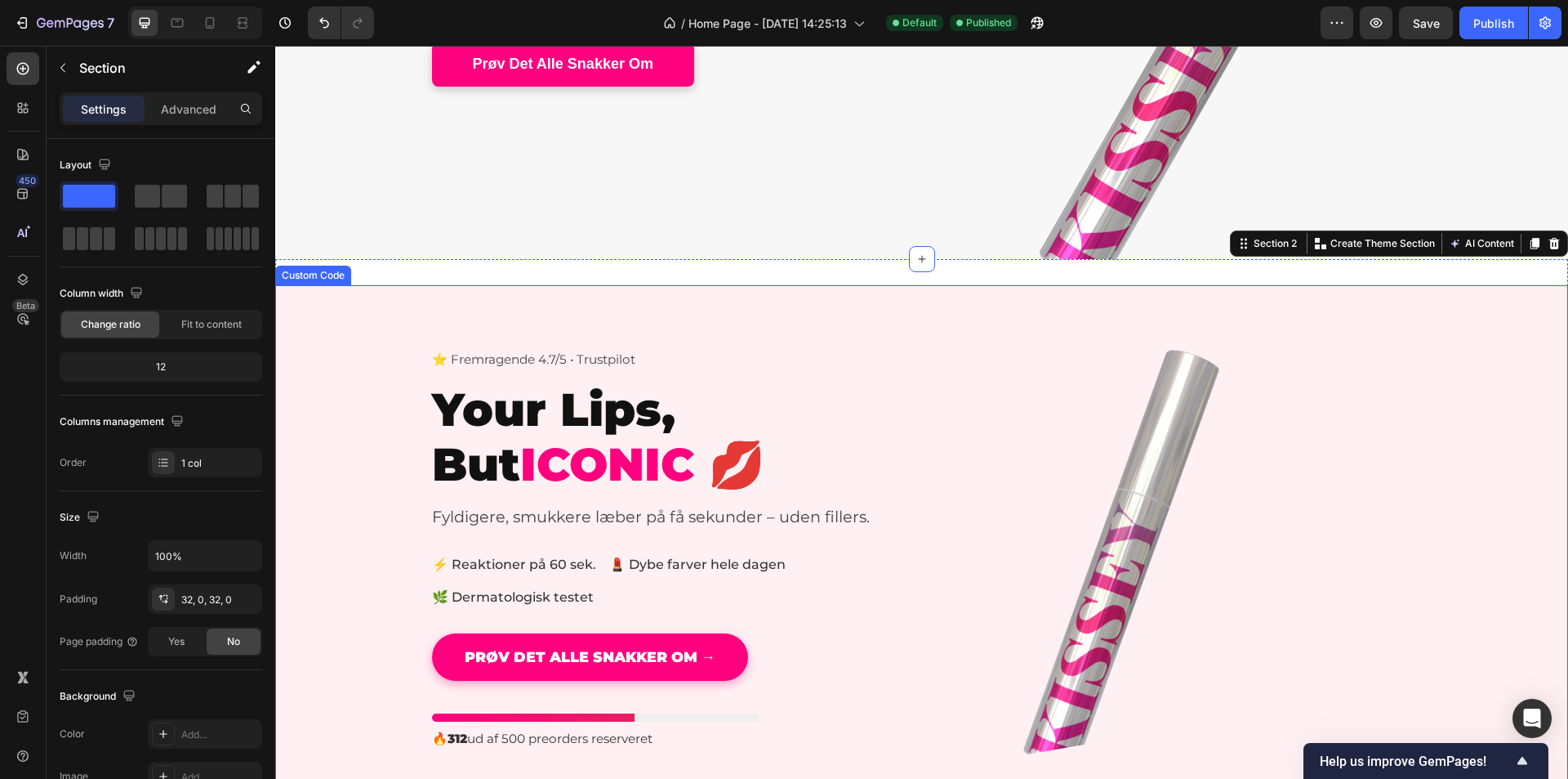
scroll to position [409, 0]
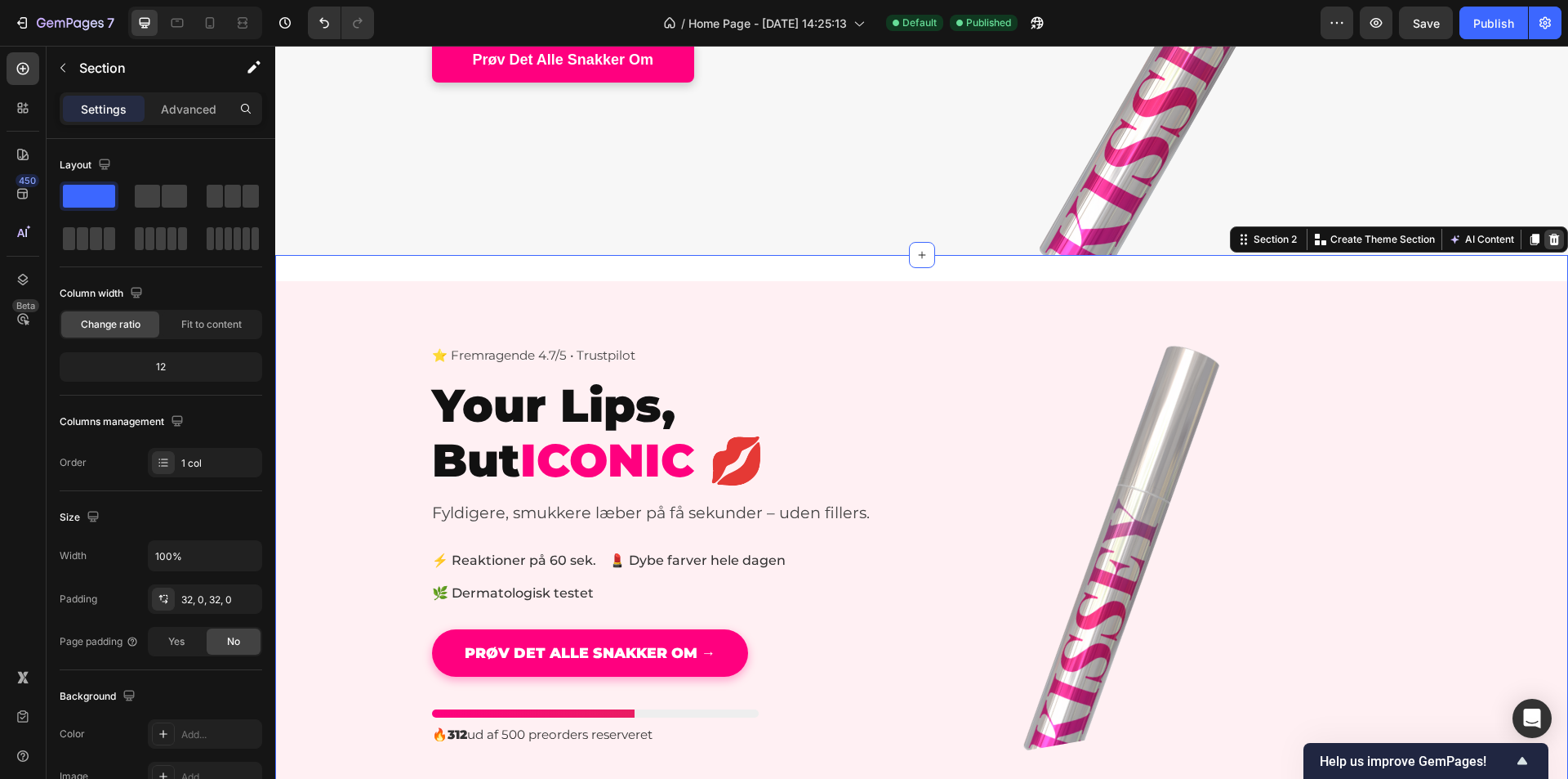
click at [1549, 243] on icon at bounding box center [1554, 240] width 11 height 12
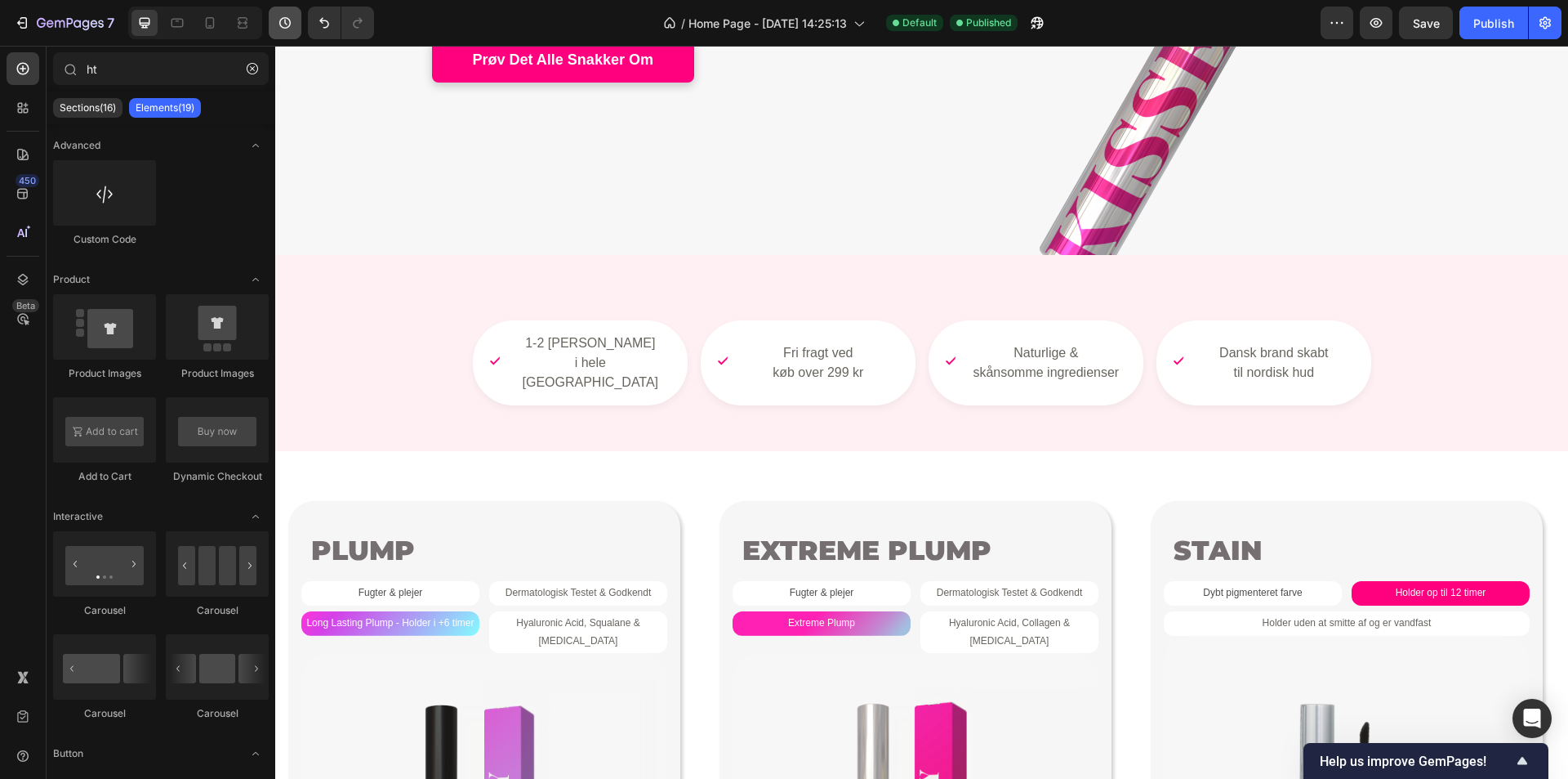
scroll to position [736, 0]
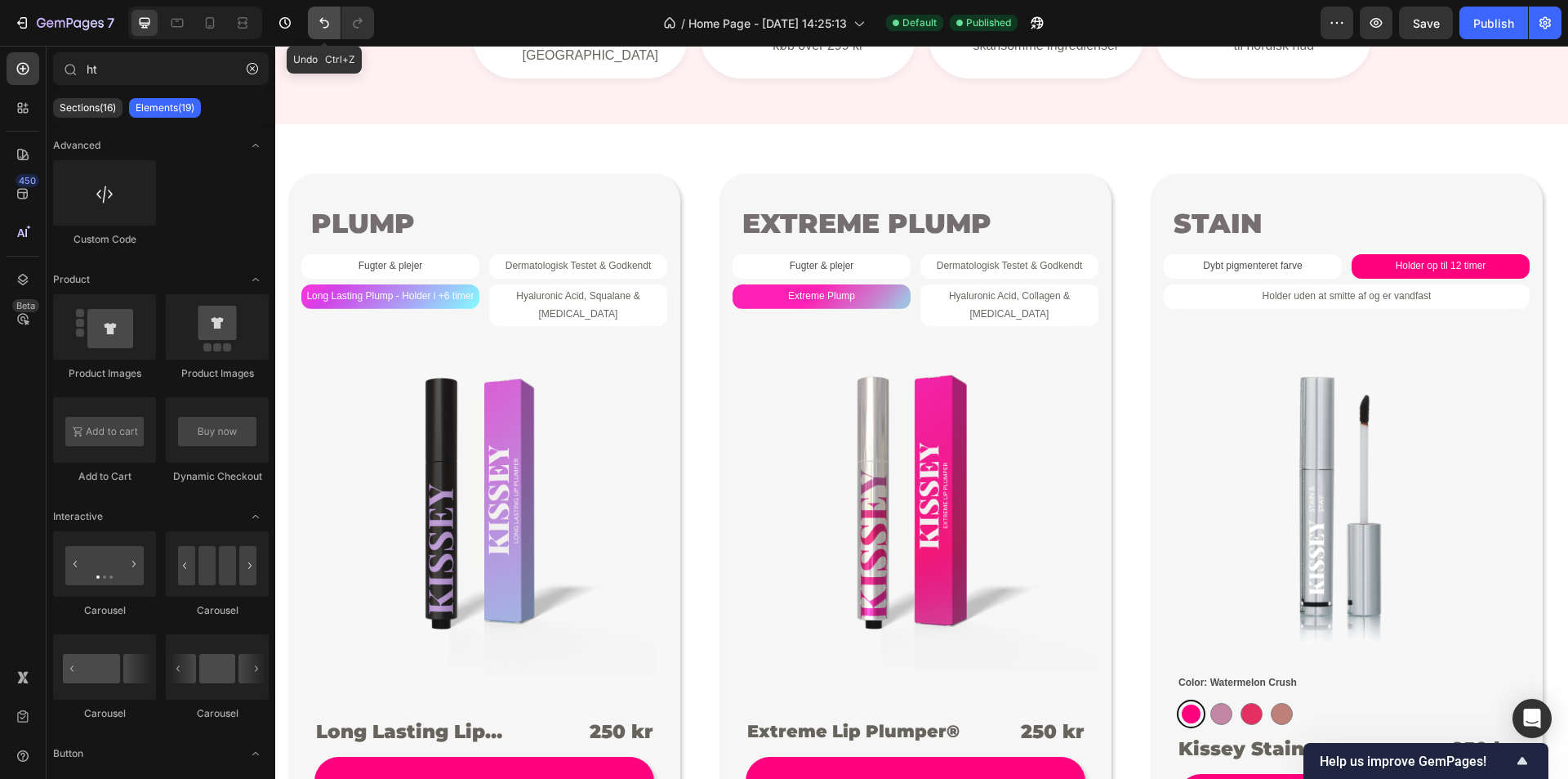
click at [314, 25] on button "Undo/Redo" at bounding box center [324, 23] width 33 height 33
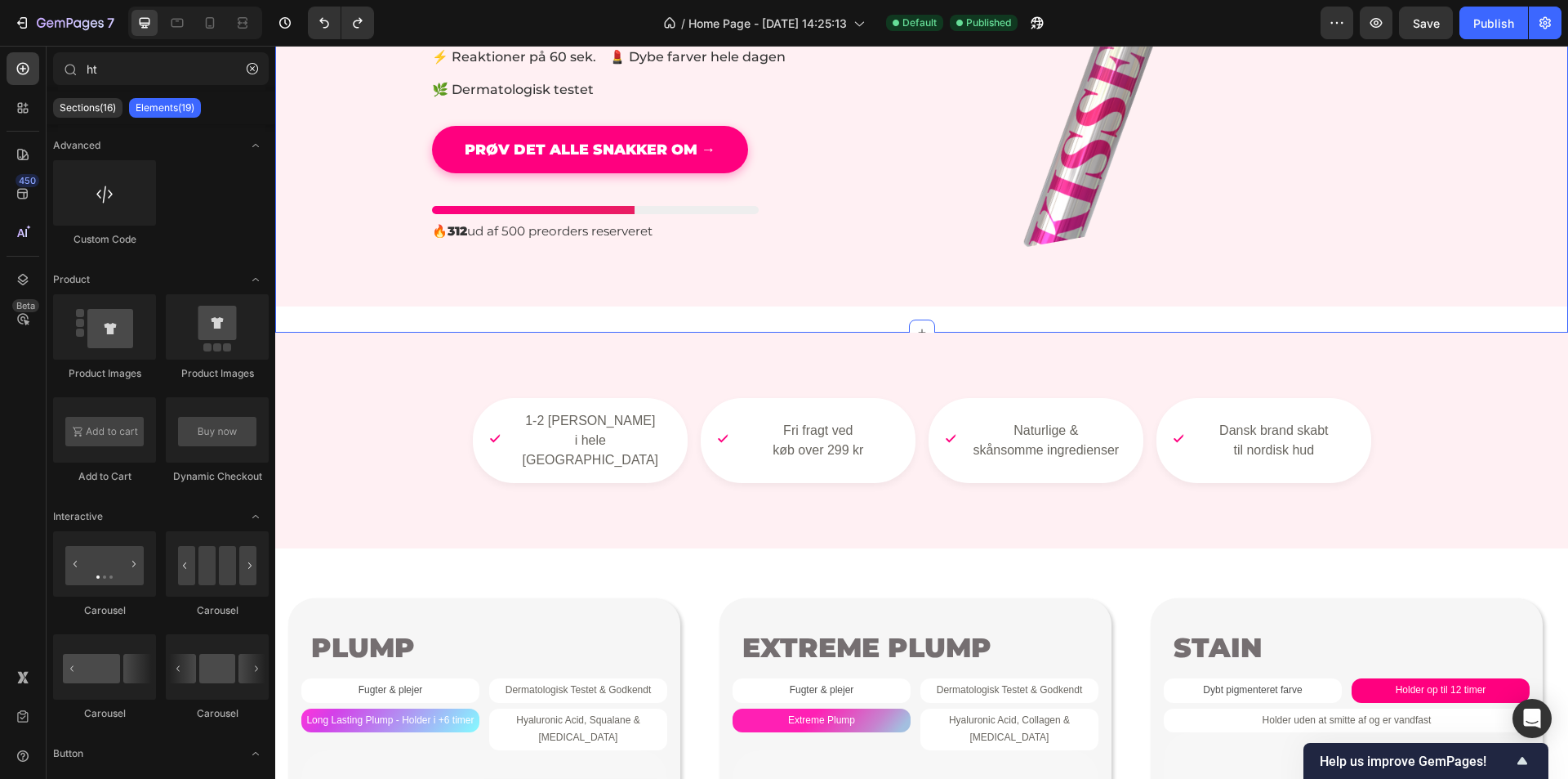
scroll to position [908, 0]
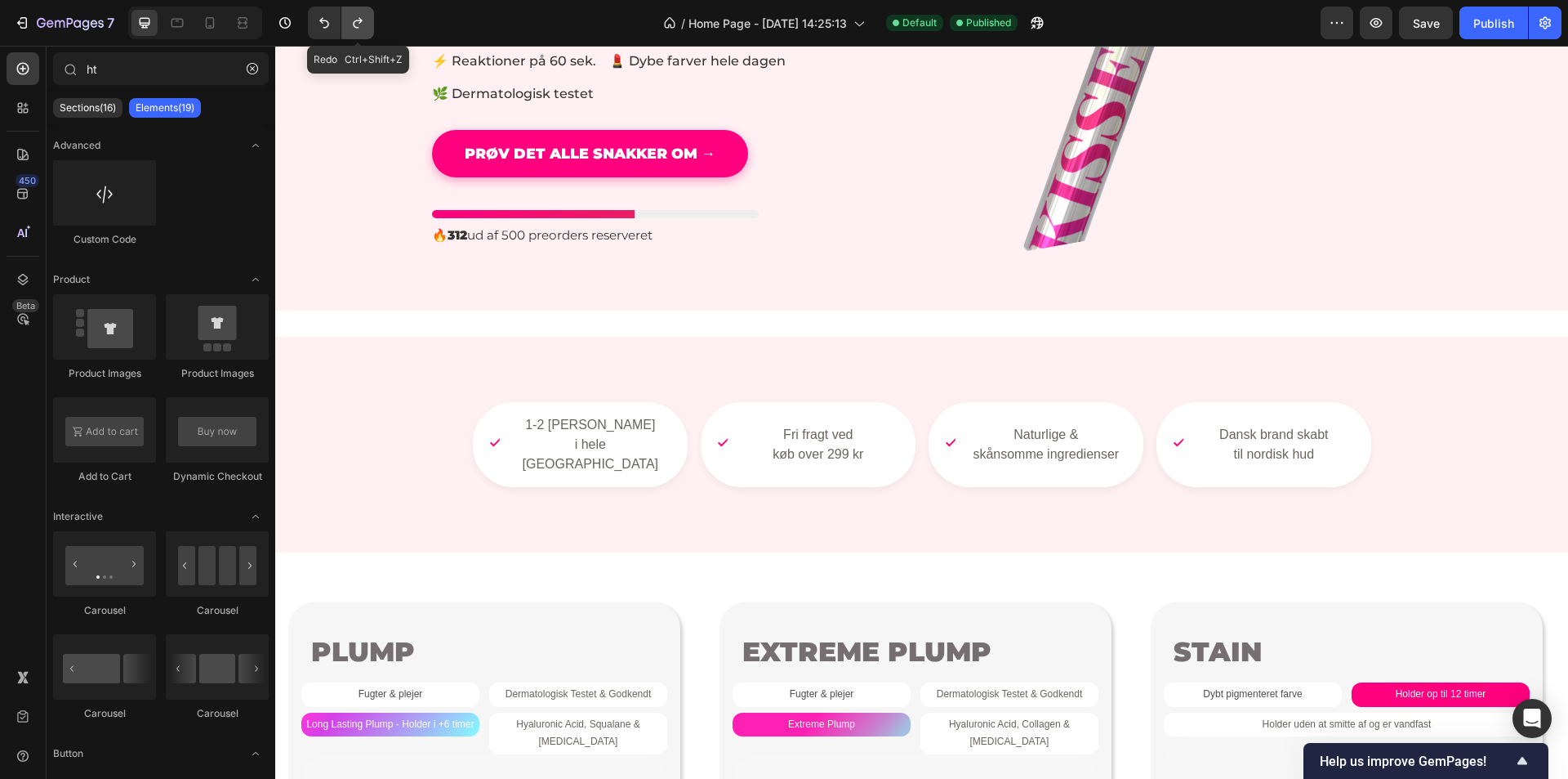
click at [360, 30] on icon "Undo/Redo" at bounding box center [357, 22] width 16 height 16
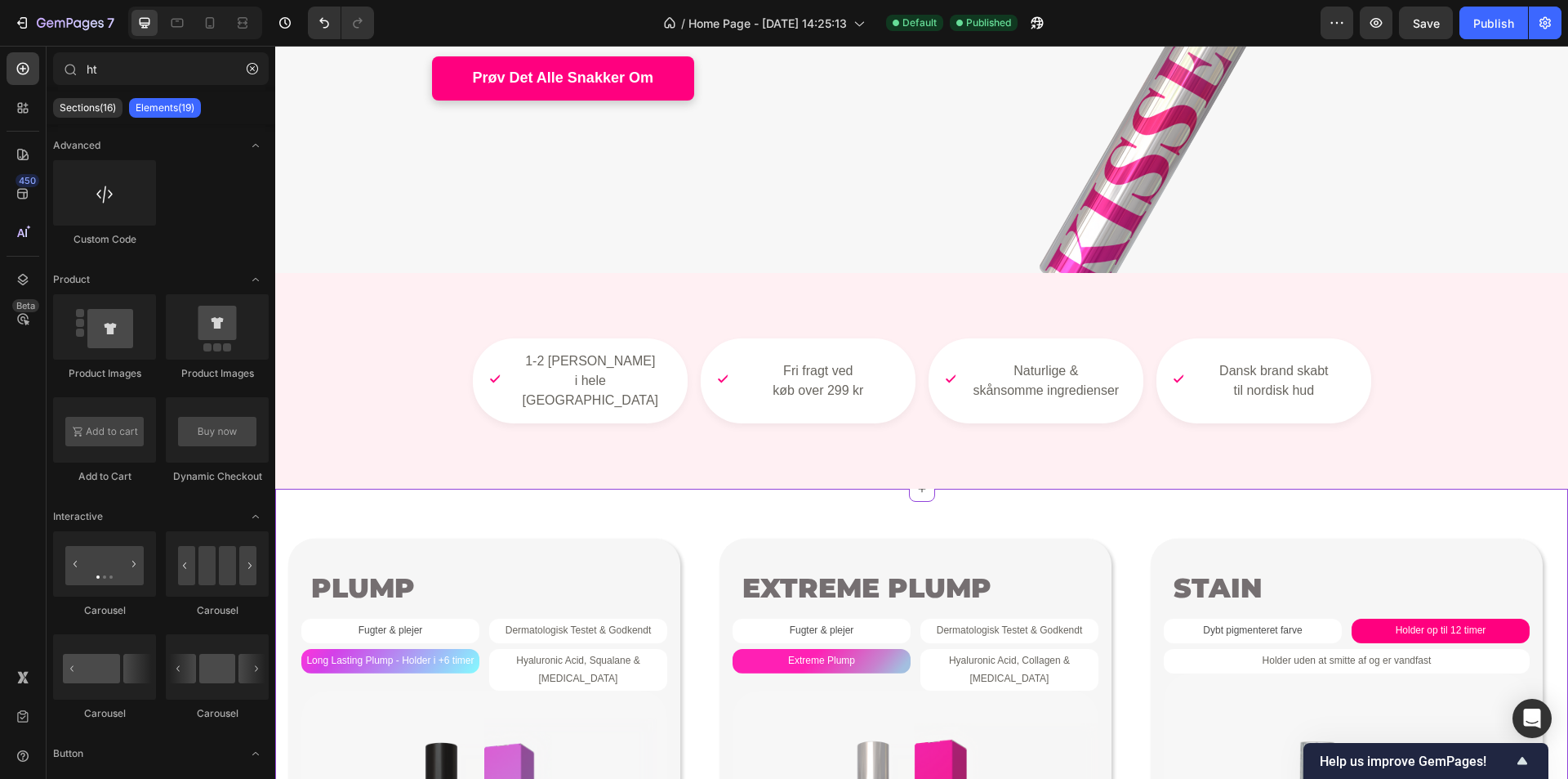
scroll to position [490, 0]
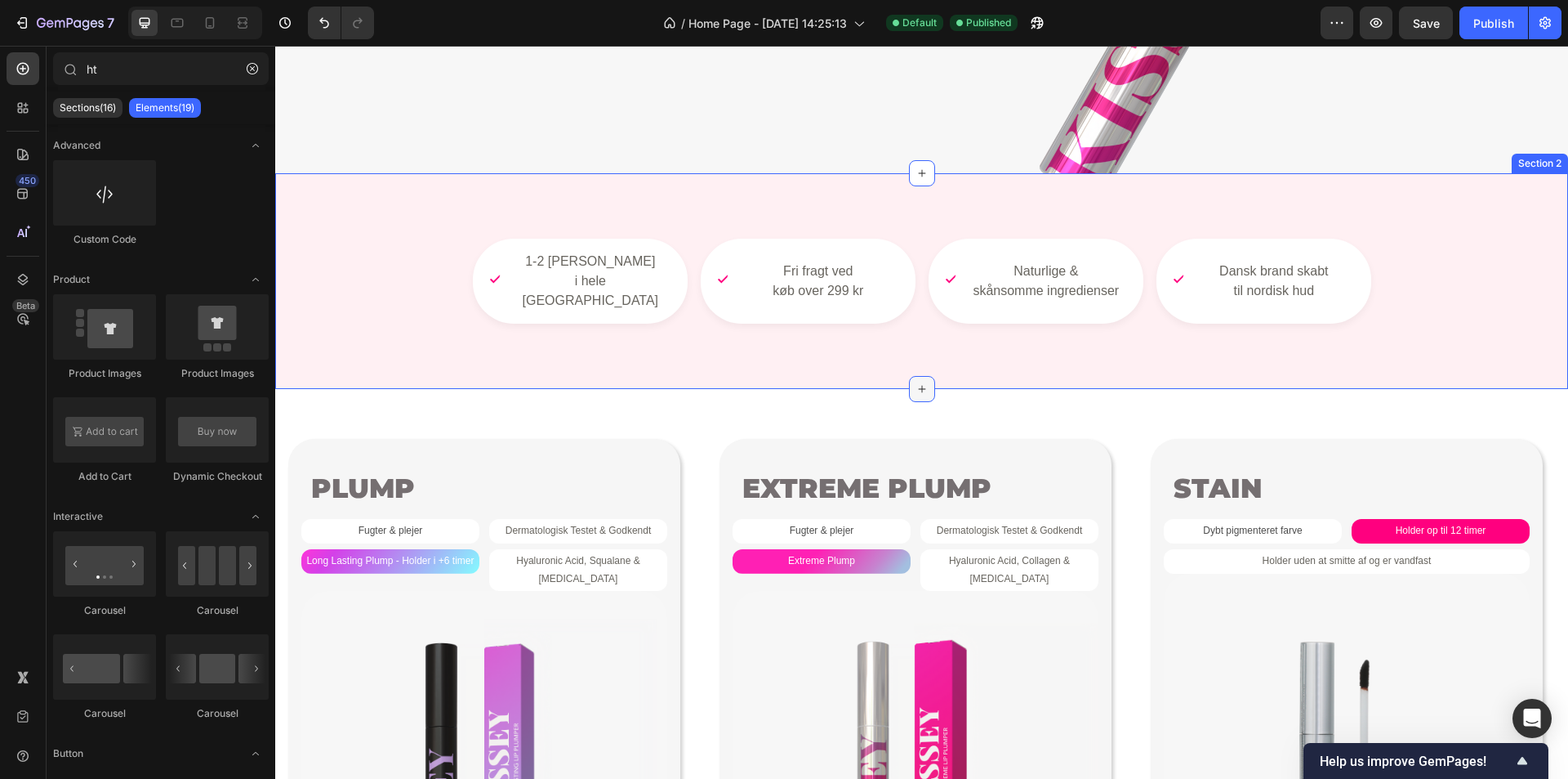
click at [915, 383] on icon at bounding box center [921, 389] width 13 height 13
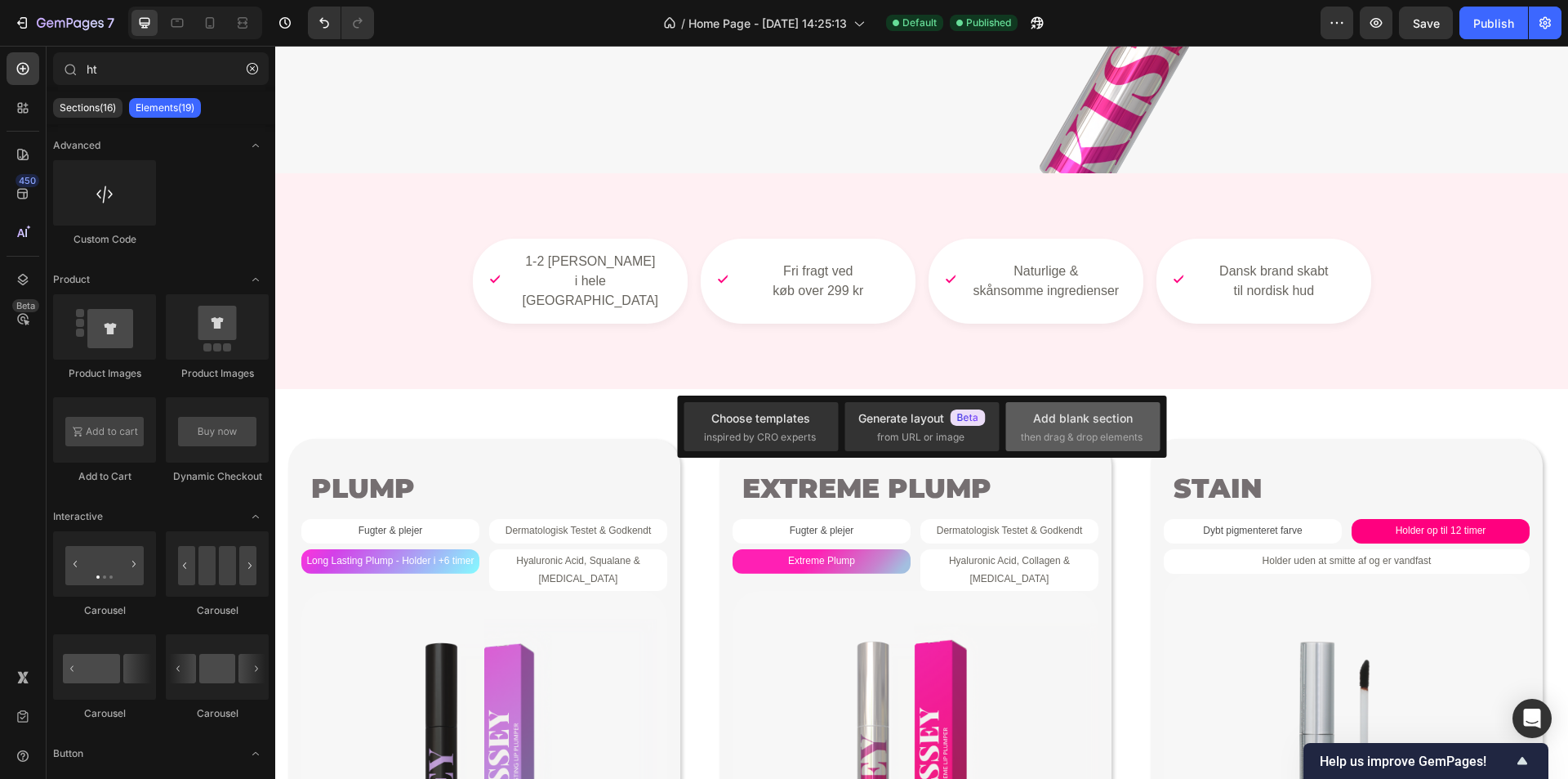
click at [1078, 428] on div "Add blank section then drag & drop elements" at bounding box center [1082, 428] width 124 height 35
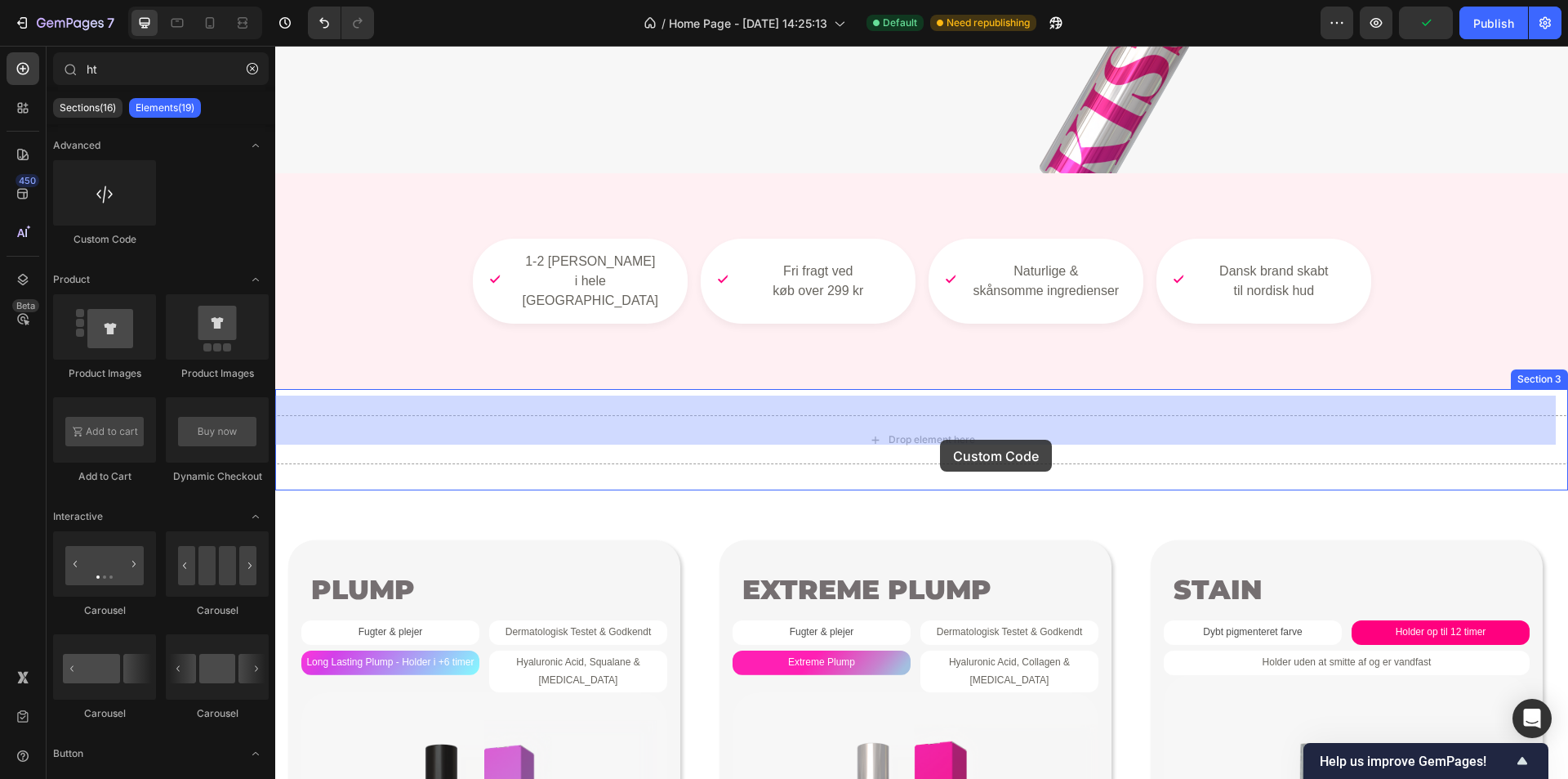
drag, startPoint x: 549, startPoint y: 319, endPoint x: 925, endPoint y: 434, distance: 393.2
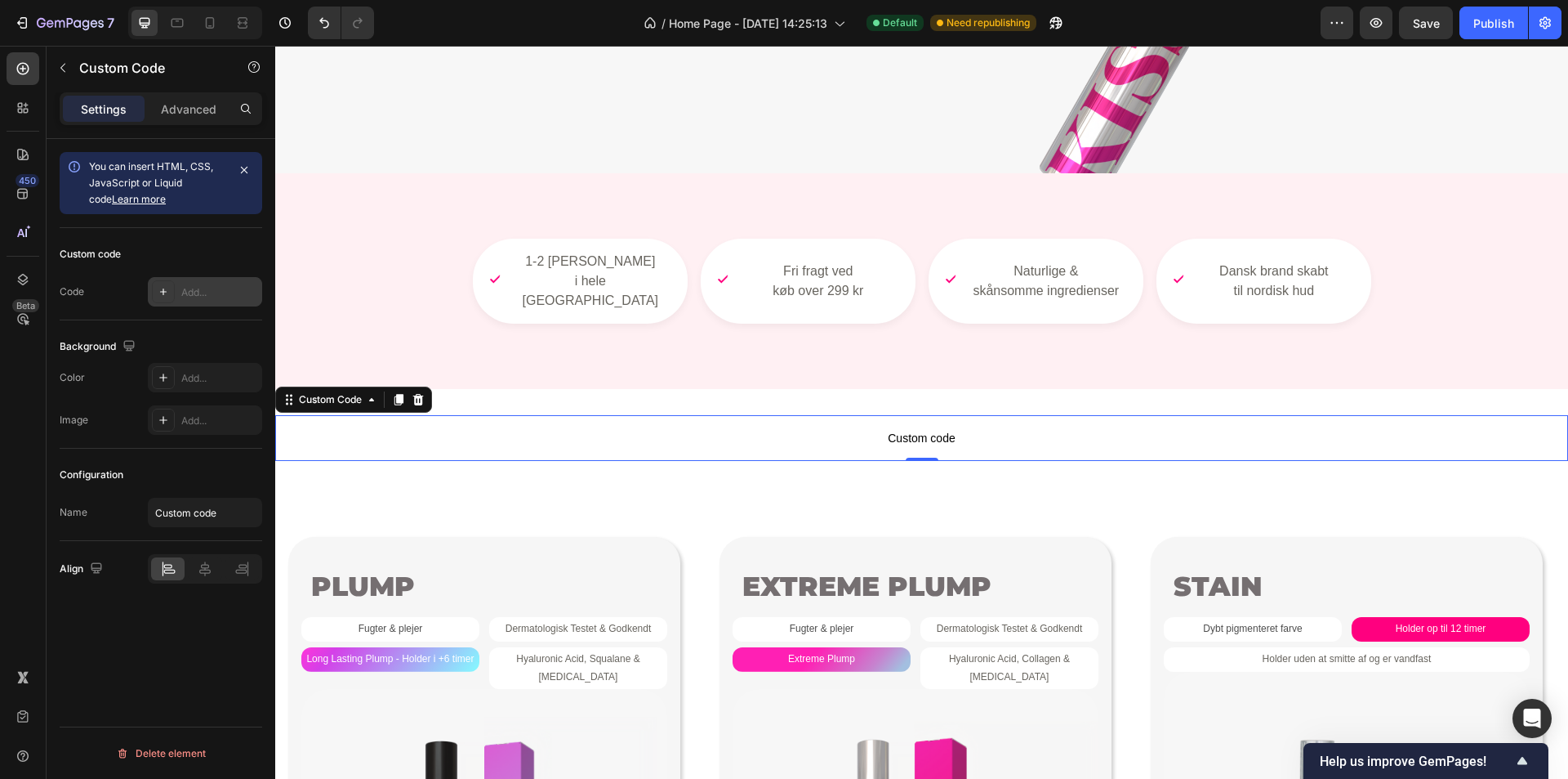
click at [171, 300] on div at bounding box center [163, 291] width 23 height 23
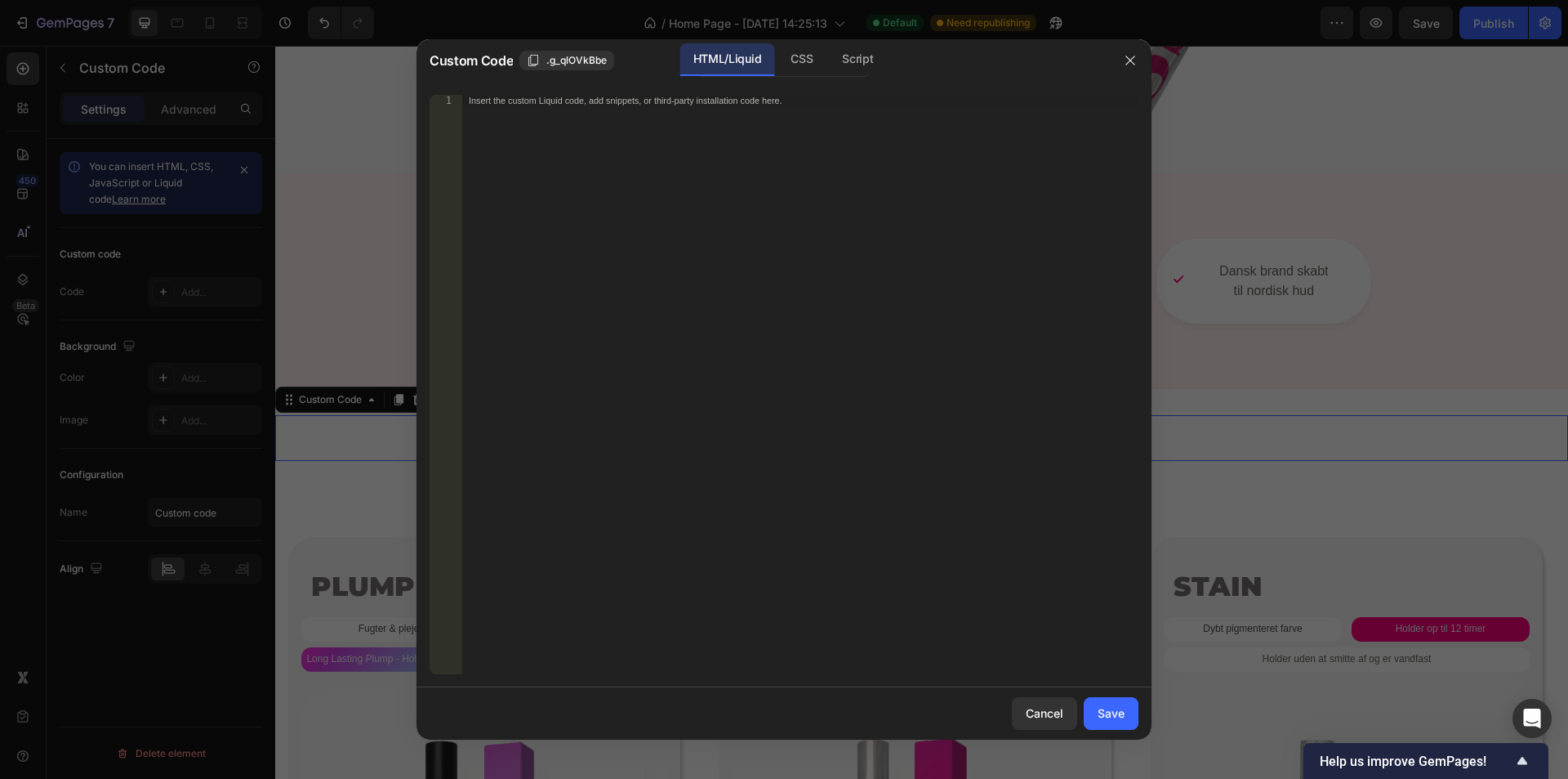
click at [713, 304] on div "Insert the custom Liquid code, add snippets, or third-party installation code h…" at bounding box center [800, 395] width 676 height 602
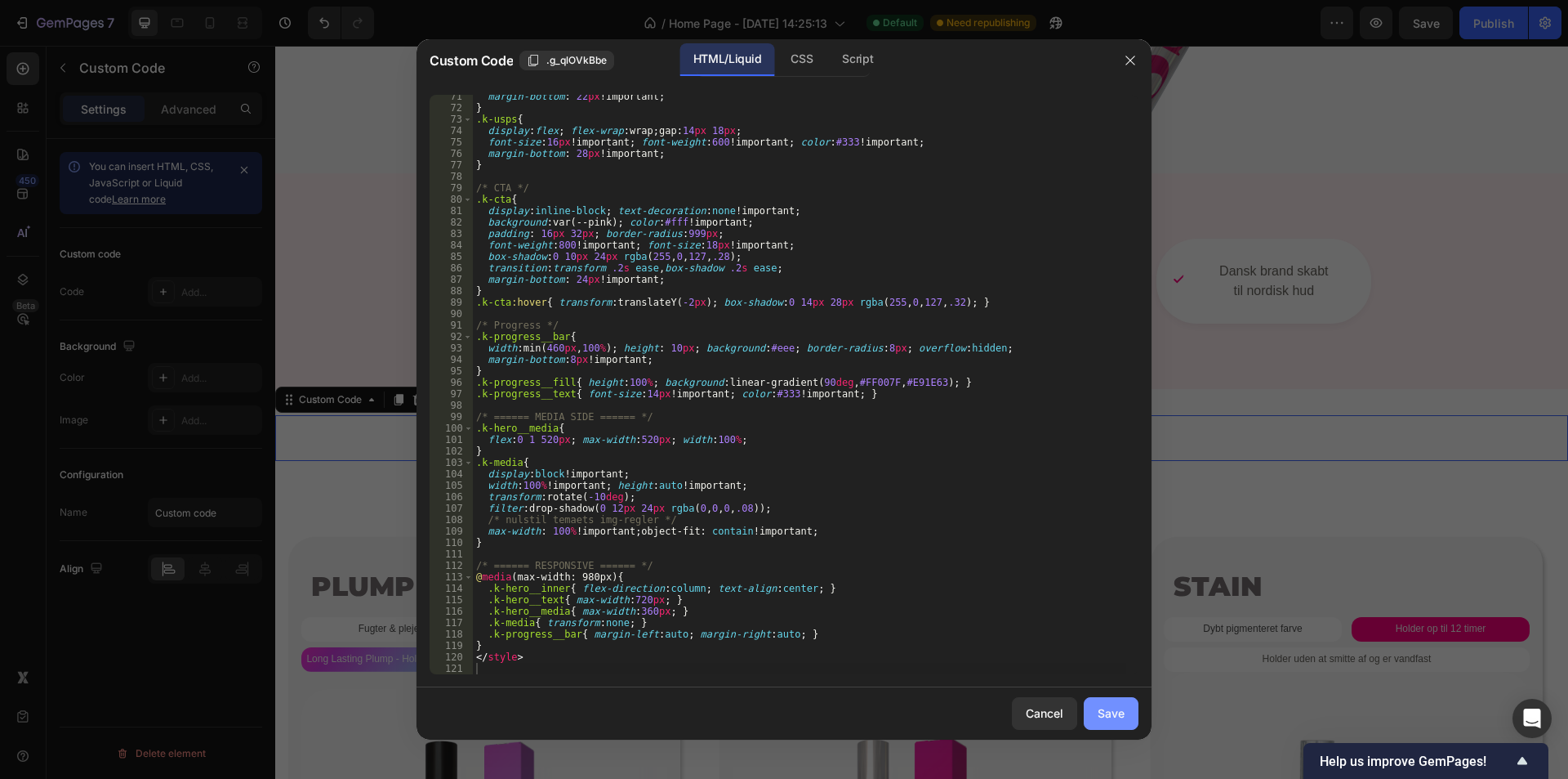
click at [1117, 714] on div "Save" at bounding box center [1111, 713] width 27 height 17
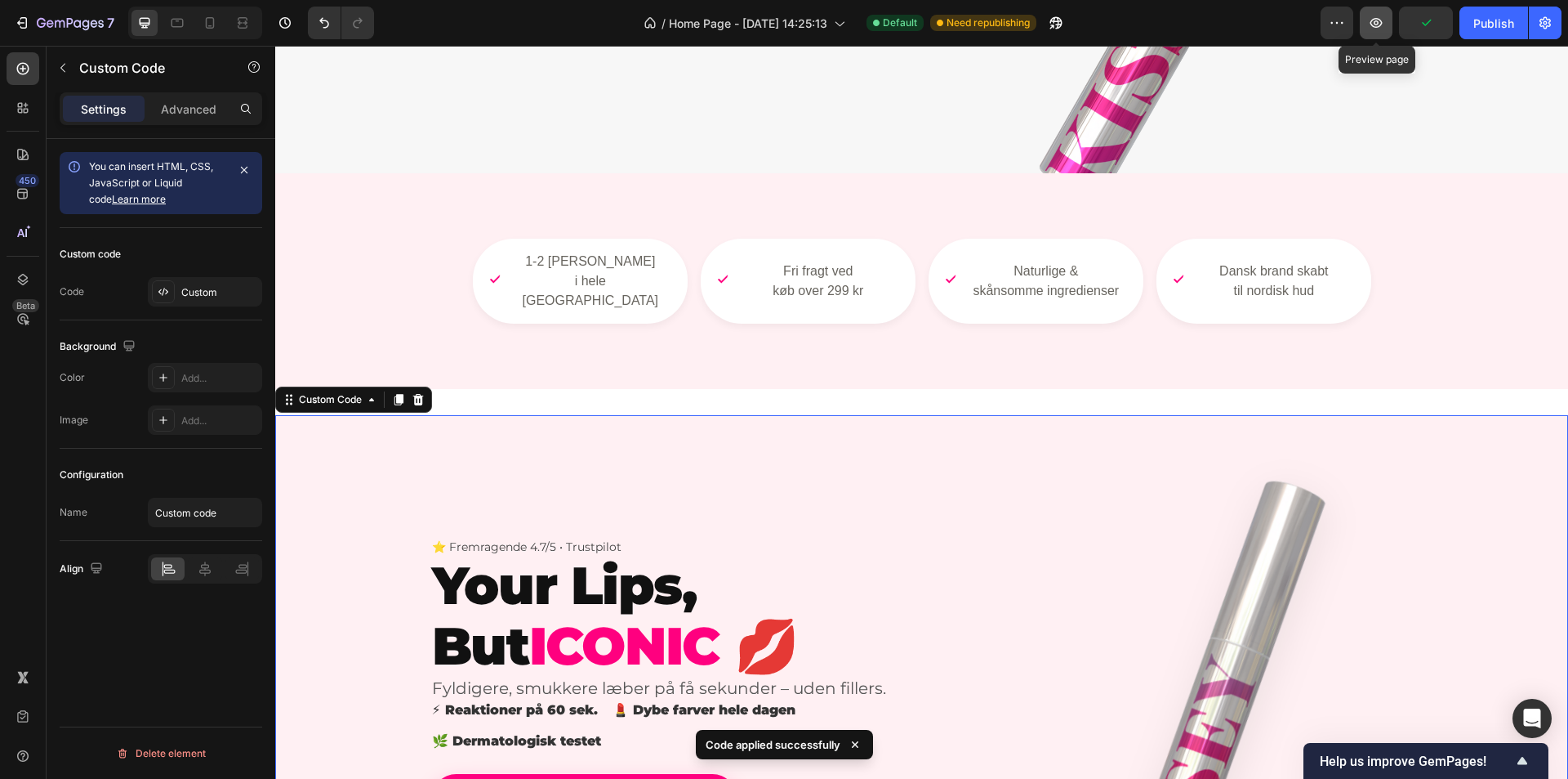
click at [1369, 25] on icon "button" at bounding box center [1375, 22] width 16 height 16
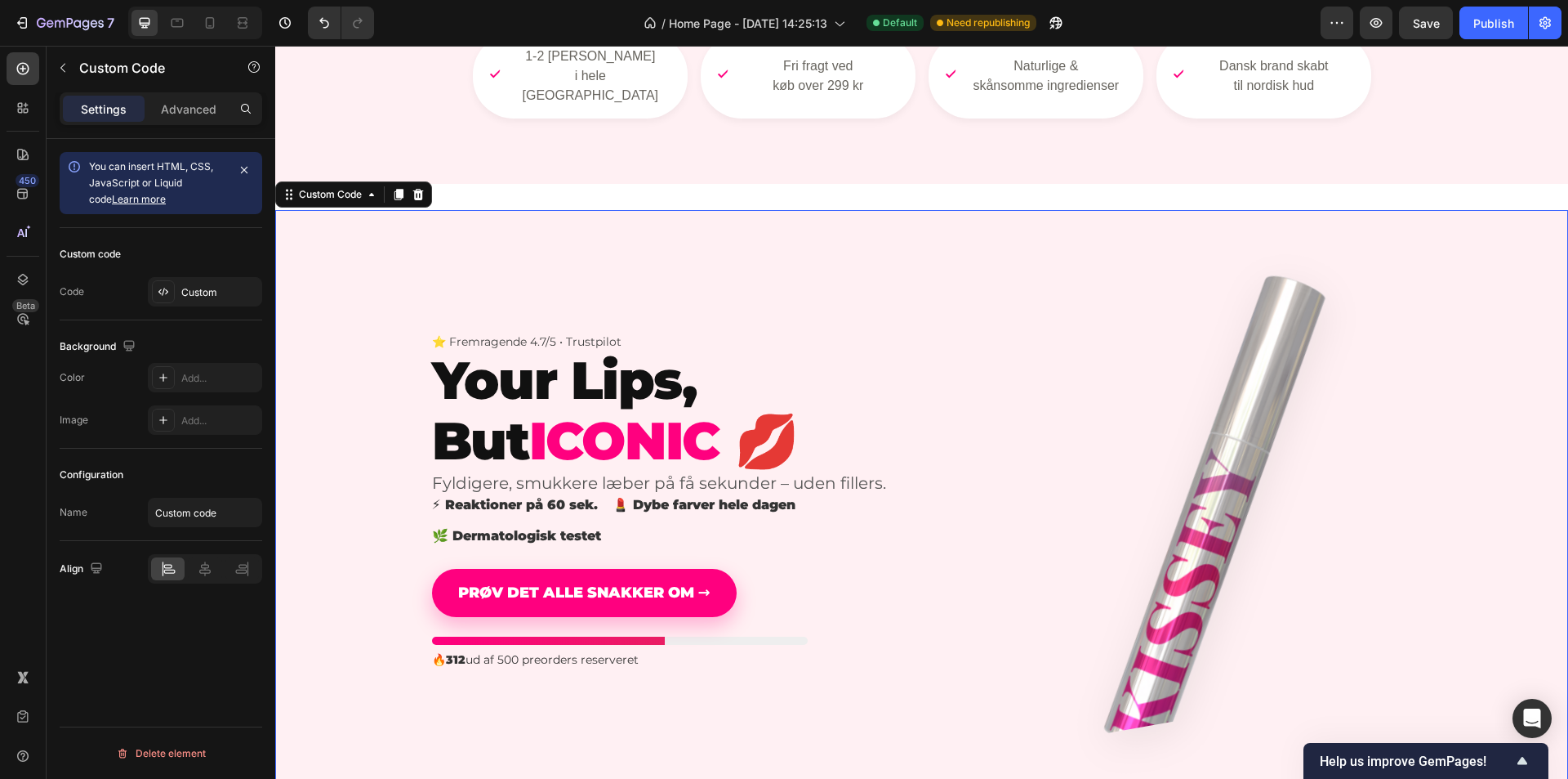
scroll to position [899, 0]
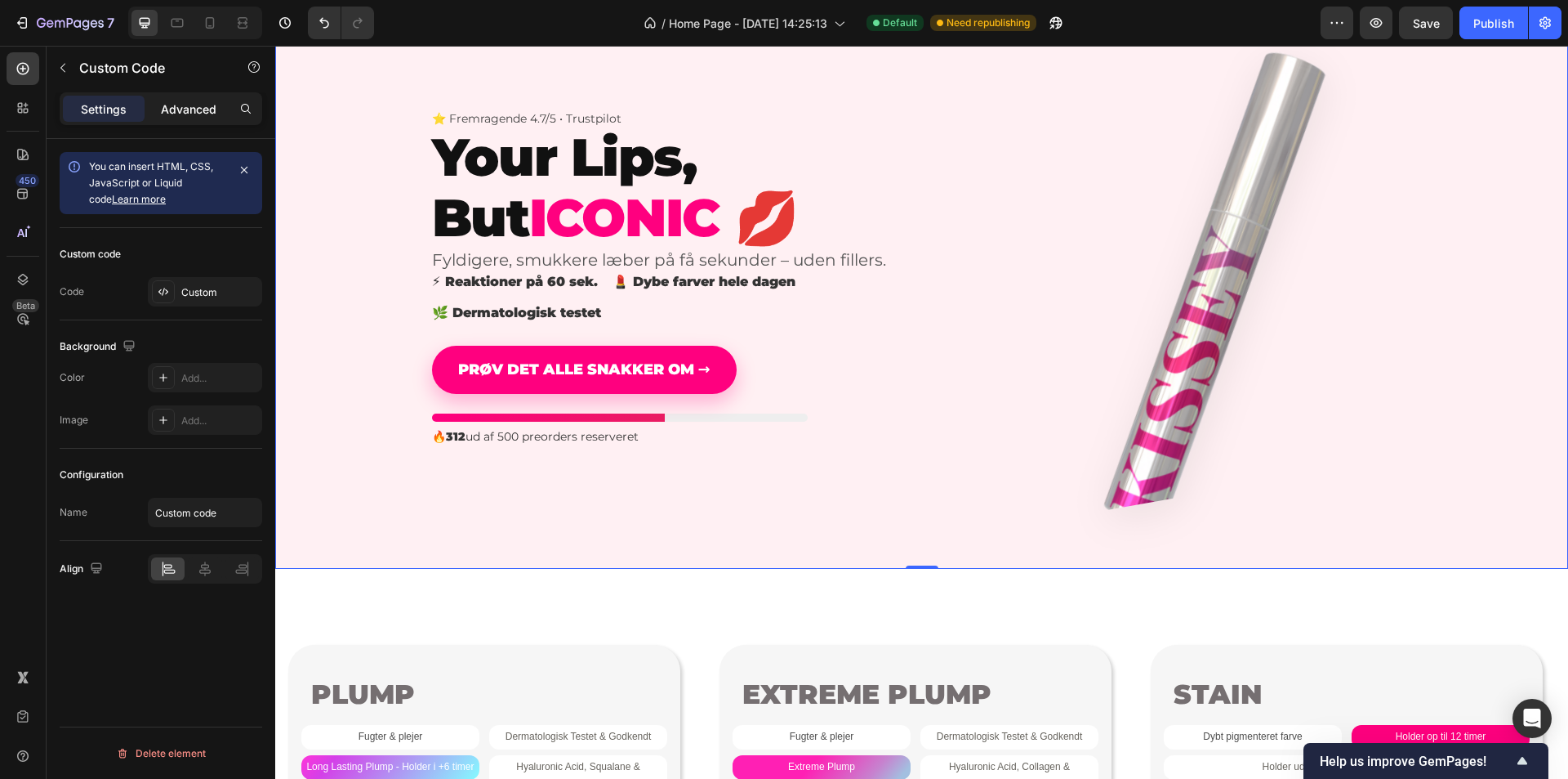
click at [196, 112] on p "Advanced" at bounding box center [189, 109] width 56 height 17
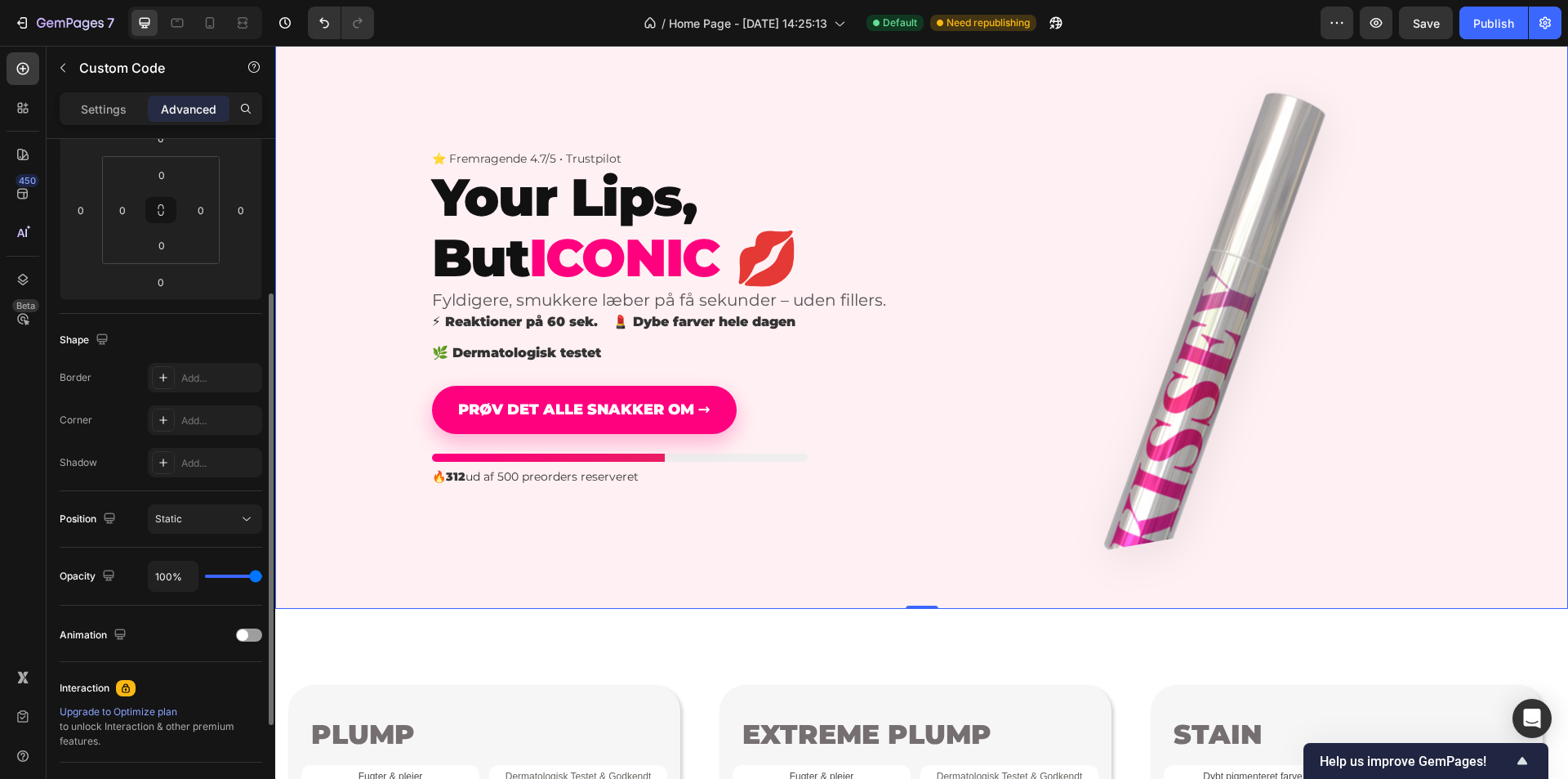
scroll to position [736, 0]
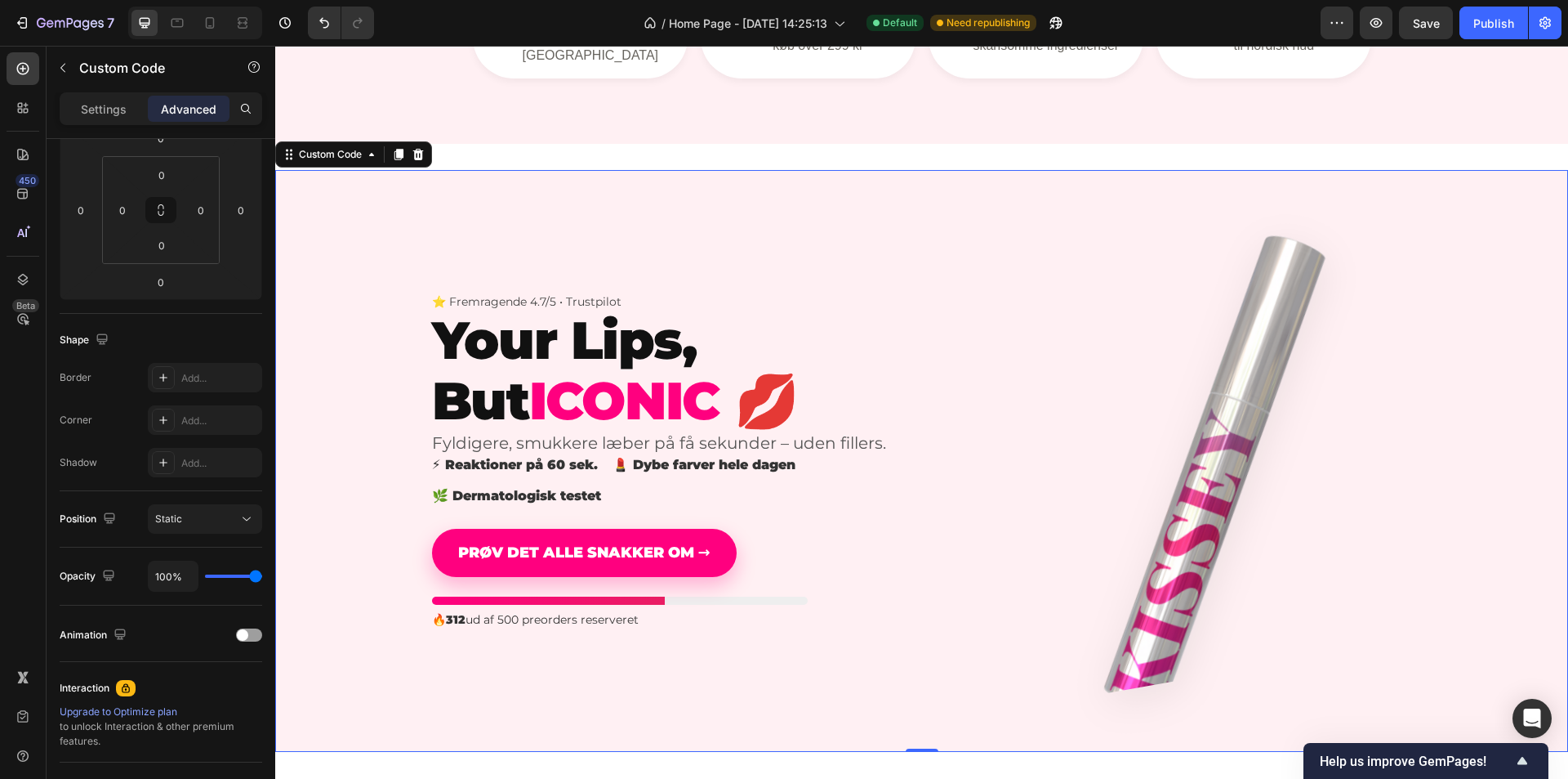
click at [593, 311] on h1 "Your Lips, But ICONIC 💋" at bounding box center [661, 371] width 458 height 120
click at [613, 248] on div "⭐ Fremragende 4.7/5 • Trustpilot Your Lips, But ICONIC 💋 Fyldigere, smukkere læ…" at bounding box center [922, 460] width 980 height 425
click at [123, 112] on p "Settings" at bounding box center [104, 109] width 46 height 17
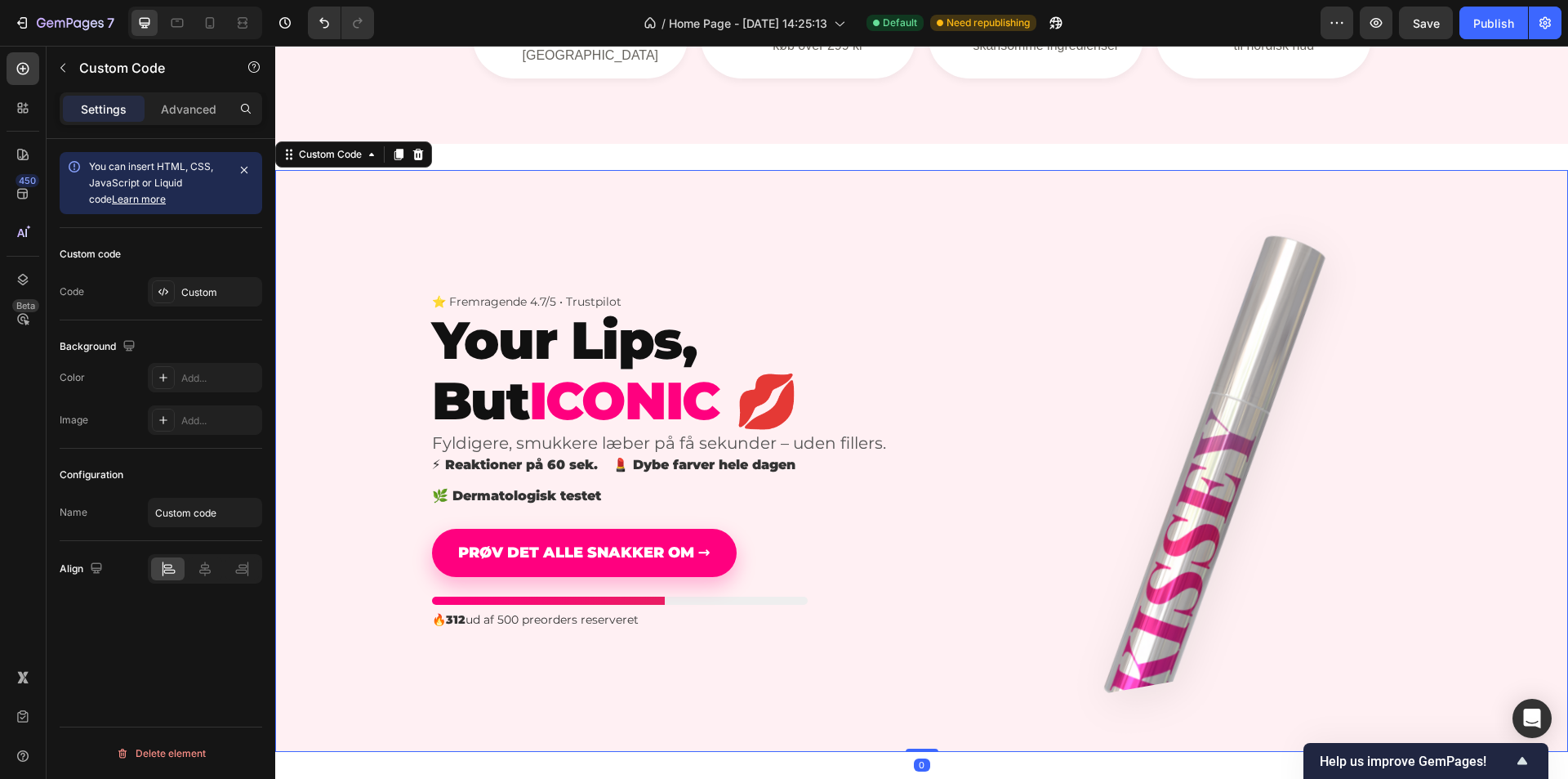
scroll to position [0, 0]
click at [177, 297] on div "Custom" at bounding box center [204, 291] width 114 height 30
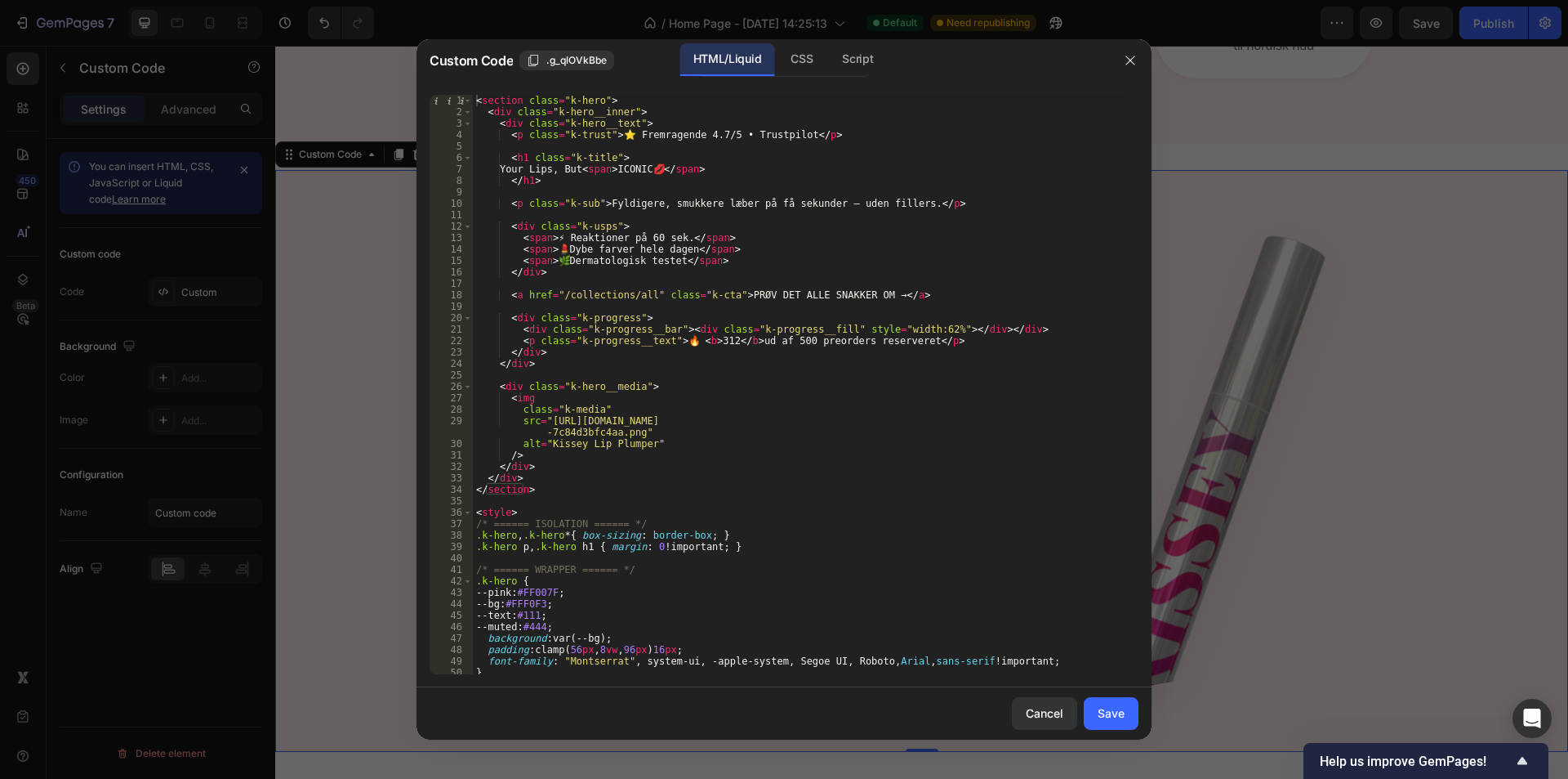
click at [730, 175] on div "< section class = "k-hero" > < div class = "k-hero__inner" > < div class = "k-h…" at bounding box center [800, 395] width 654 height 602
type textarea "</style>"
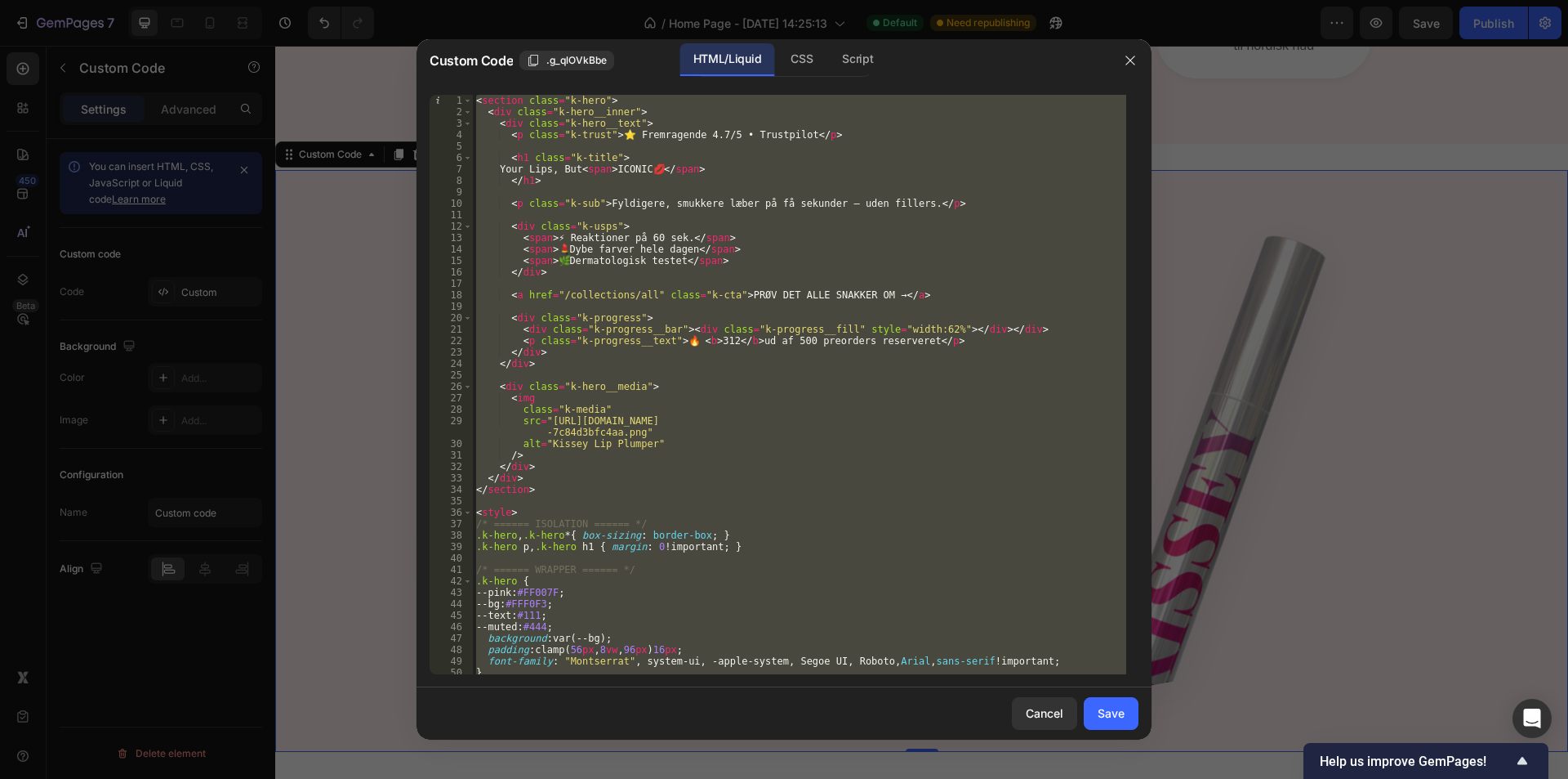
paste textarea
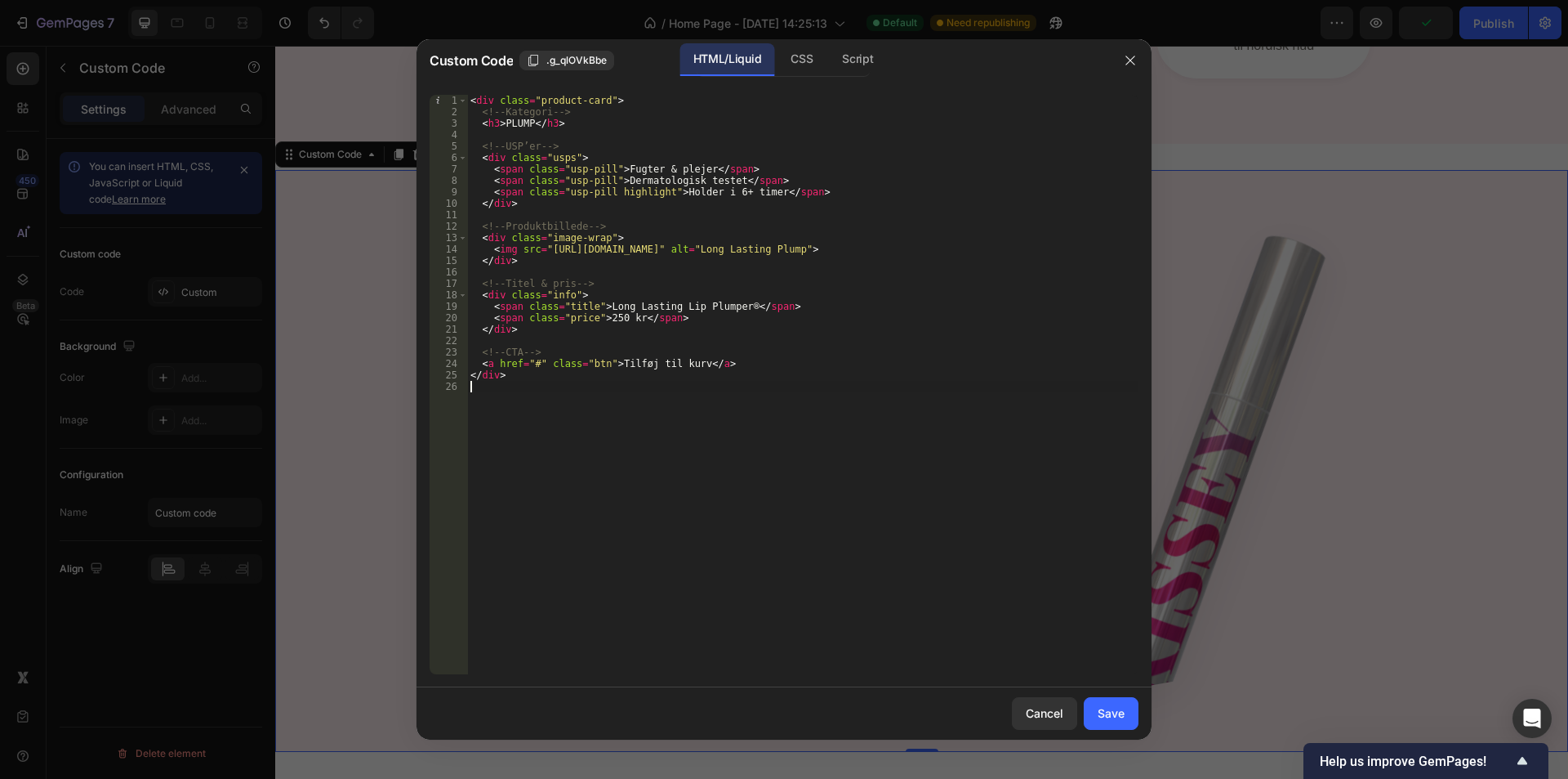
click at [797, 84] on div "1 2 3 4 5 6 7 8 9 10 11 12 13 14 15 16 17 18 19 20 21 22 23 24 25 26 < div clas…" at bounding box center [784, 384] width 735 height 606
drag, startPoint x: 795, startPoint y: 58, endPoint x: 815, endPoint y: 171, distance: 114.8
click at [795, 63] on div "CSS" at bounding box center [801, 59] width 48 height 33
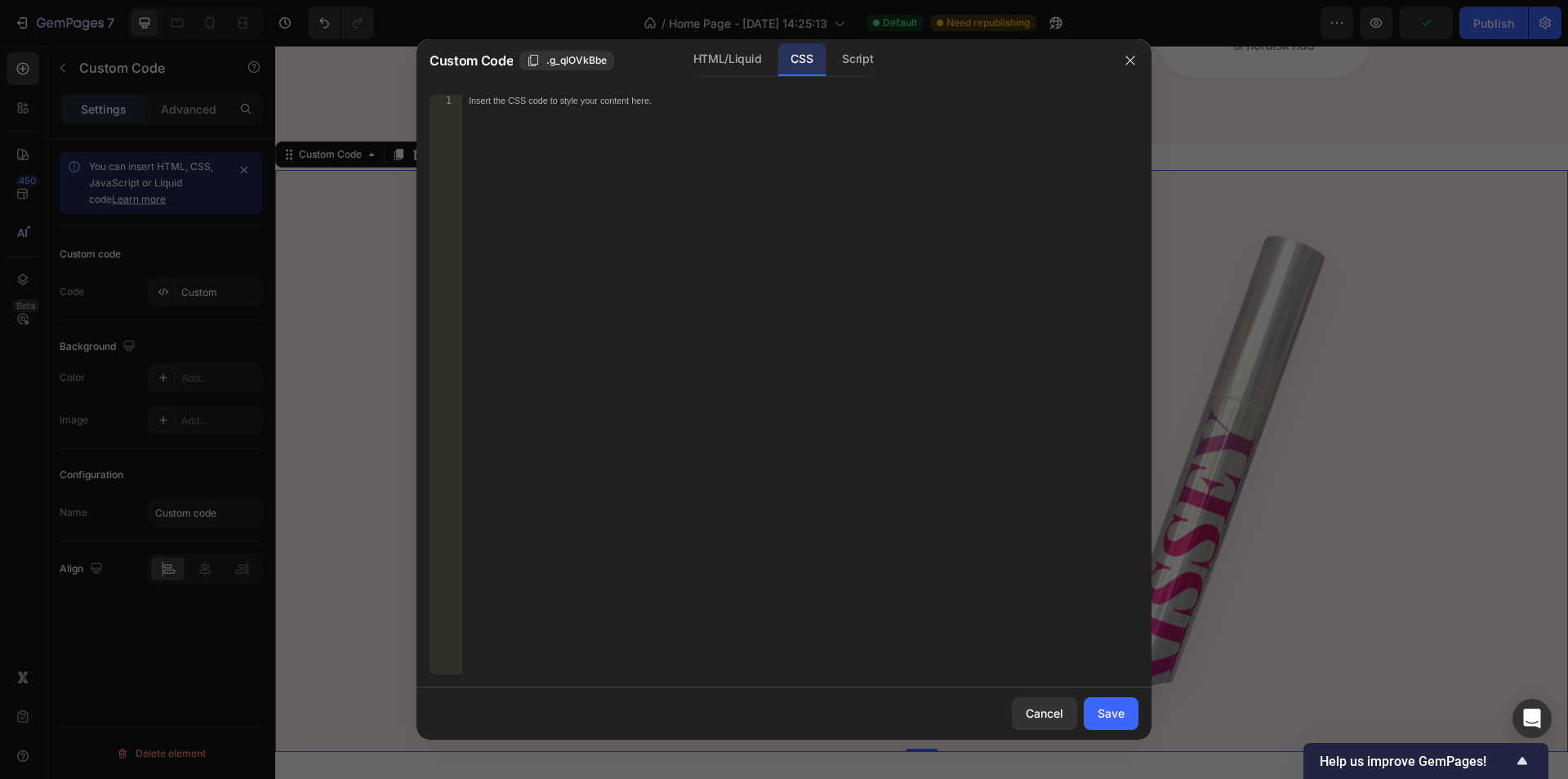
click at [823, 261] on div "Insert the CSS code to style your content here." at bounding box center [800, 395] width 676 height 602
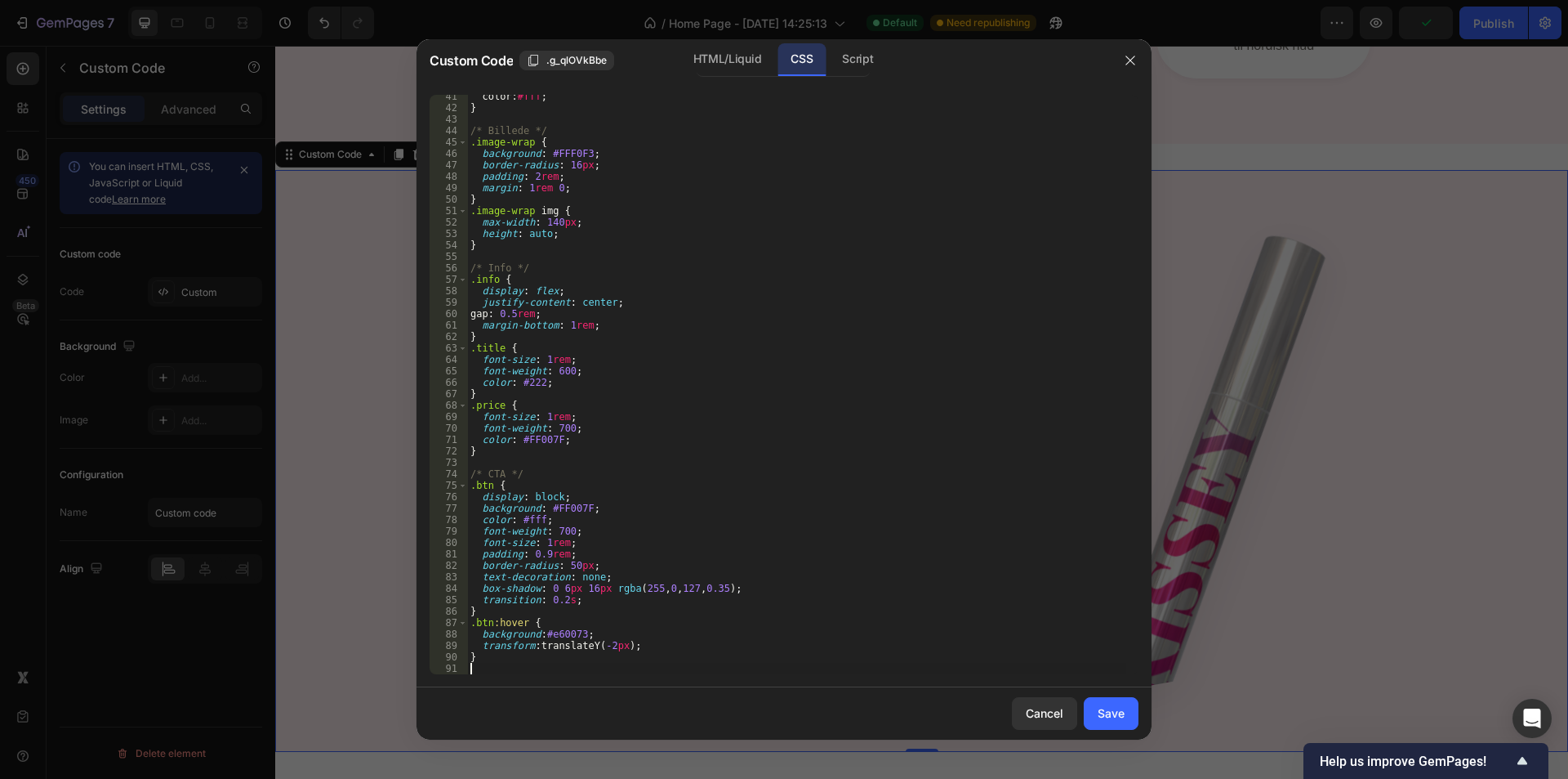
scroll to position [462, 0]
click at [1114, 711] on div "Save" at bounding box center [1111, 713] width 27 height 17
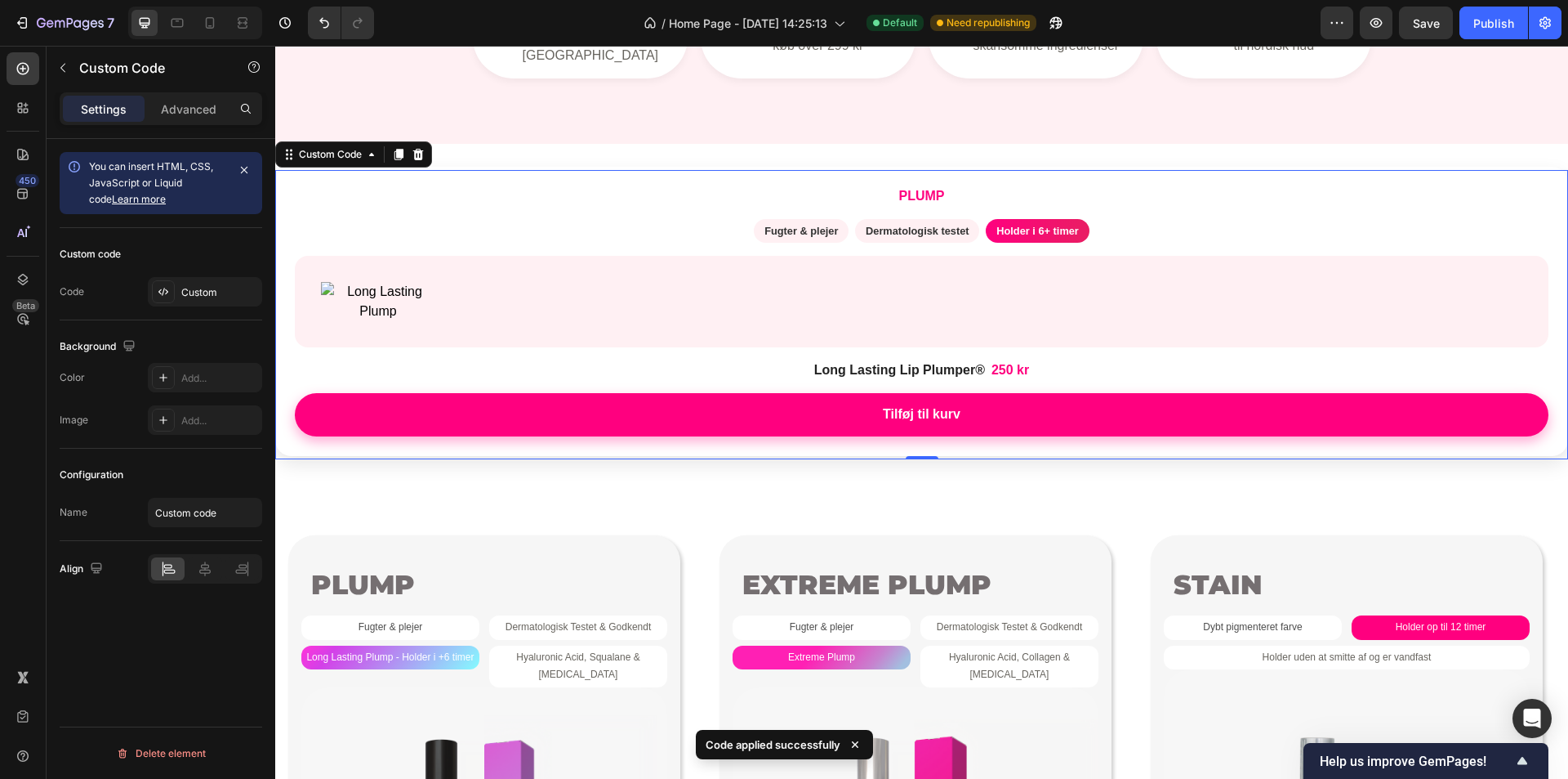
click at [918, 219] on span "Dermatologisk testet" at bounding box center [917, 231] width 124 height 24
click at [810, 219] on span "Fugter & plejer" at bounding box center [801, 231] width 95 height 24
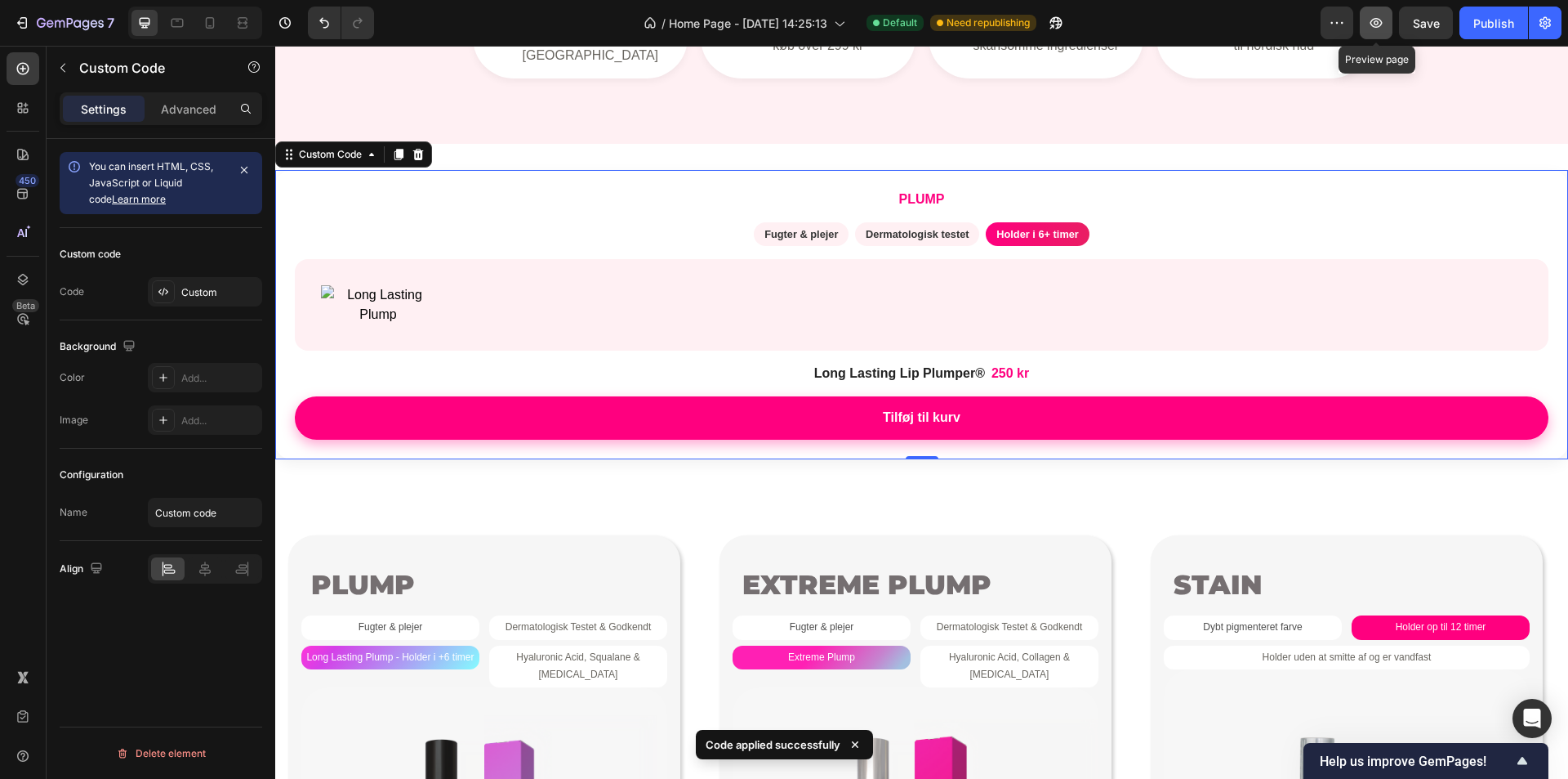
click at [1370, 30] on icon "button" at bounding box center [1375, 22] width 16 height 16
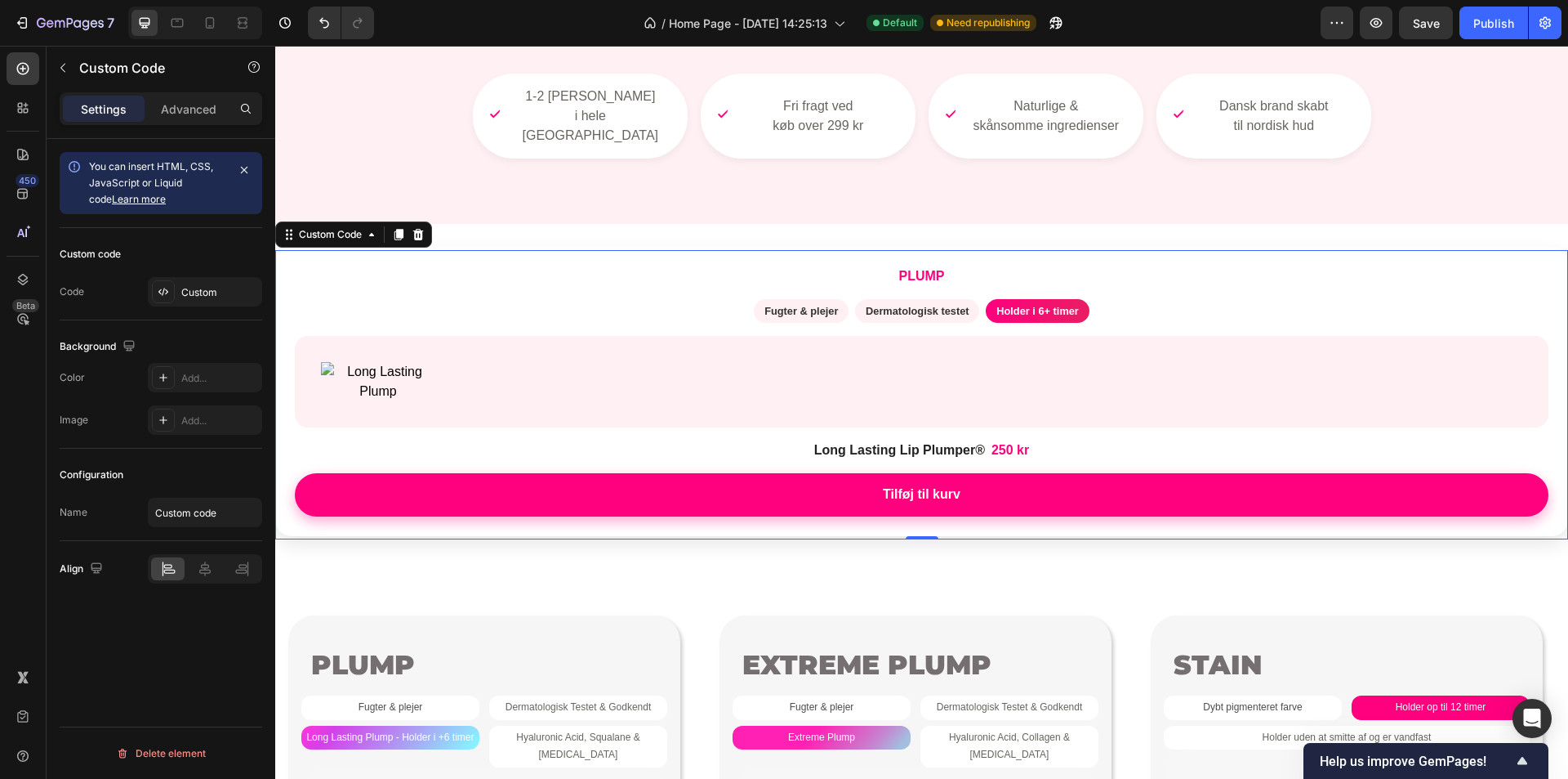
scroll to position [654, 0]
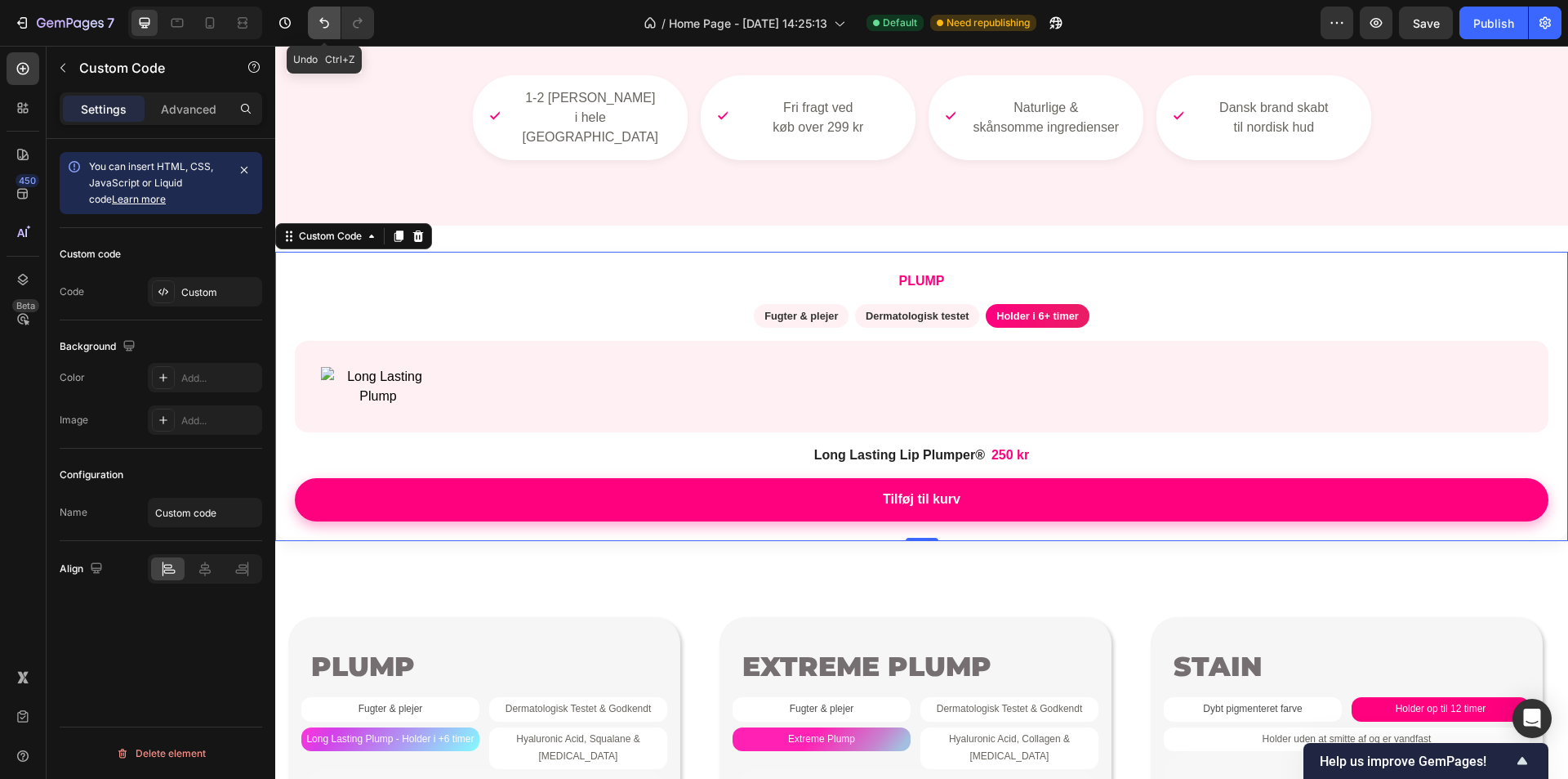
click at [312, 28] on button "Undo/Redo" at bounding box center [324, 23] width 33 height 33
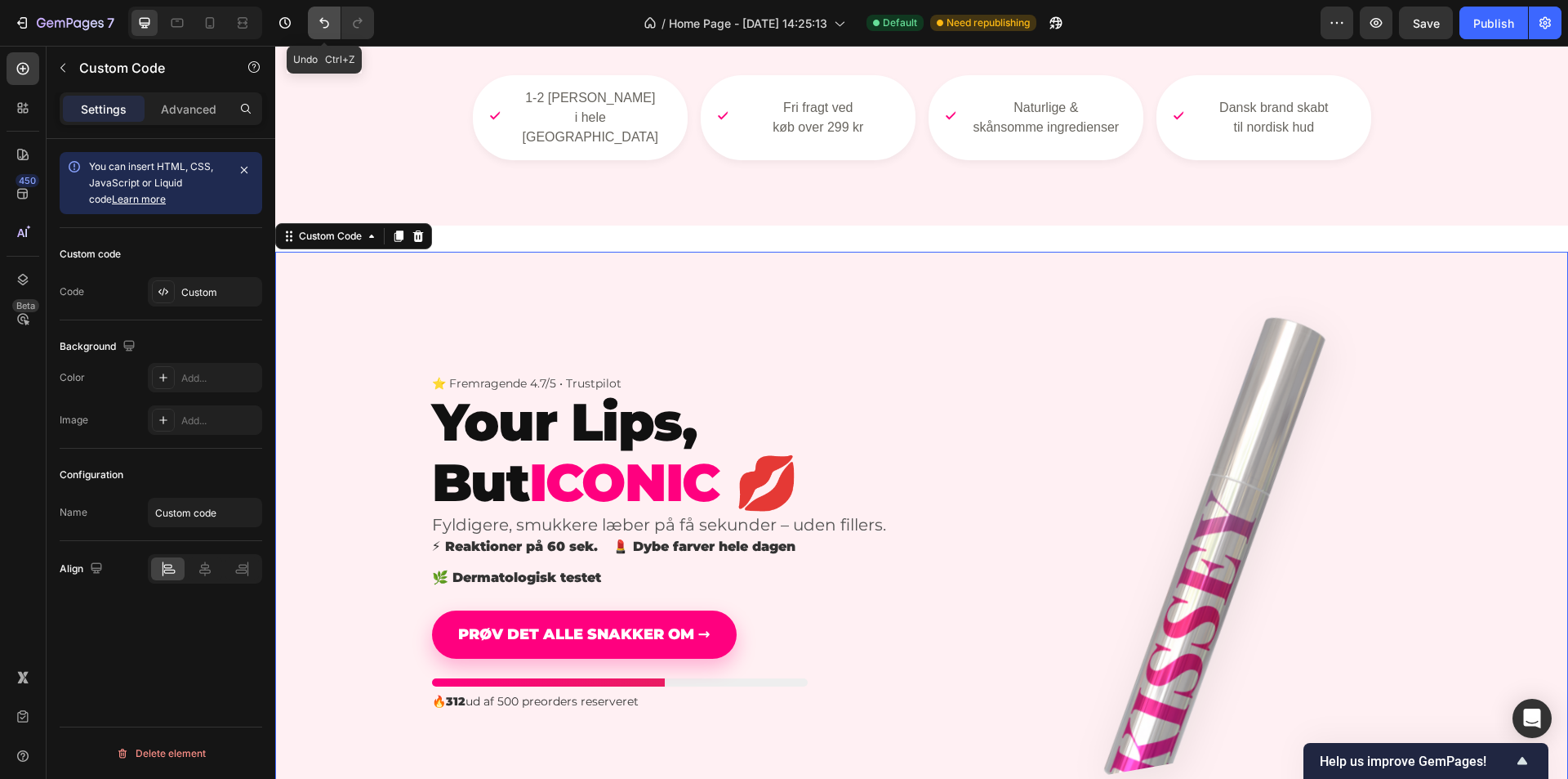
click at [312, 28] on button "Undo/Redo" at bounding box center [324, 23] width 33 height 33
click at [355, 30] on icon "Undo/Redo" at bounding box center [357, 22] width 16 height 16
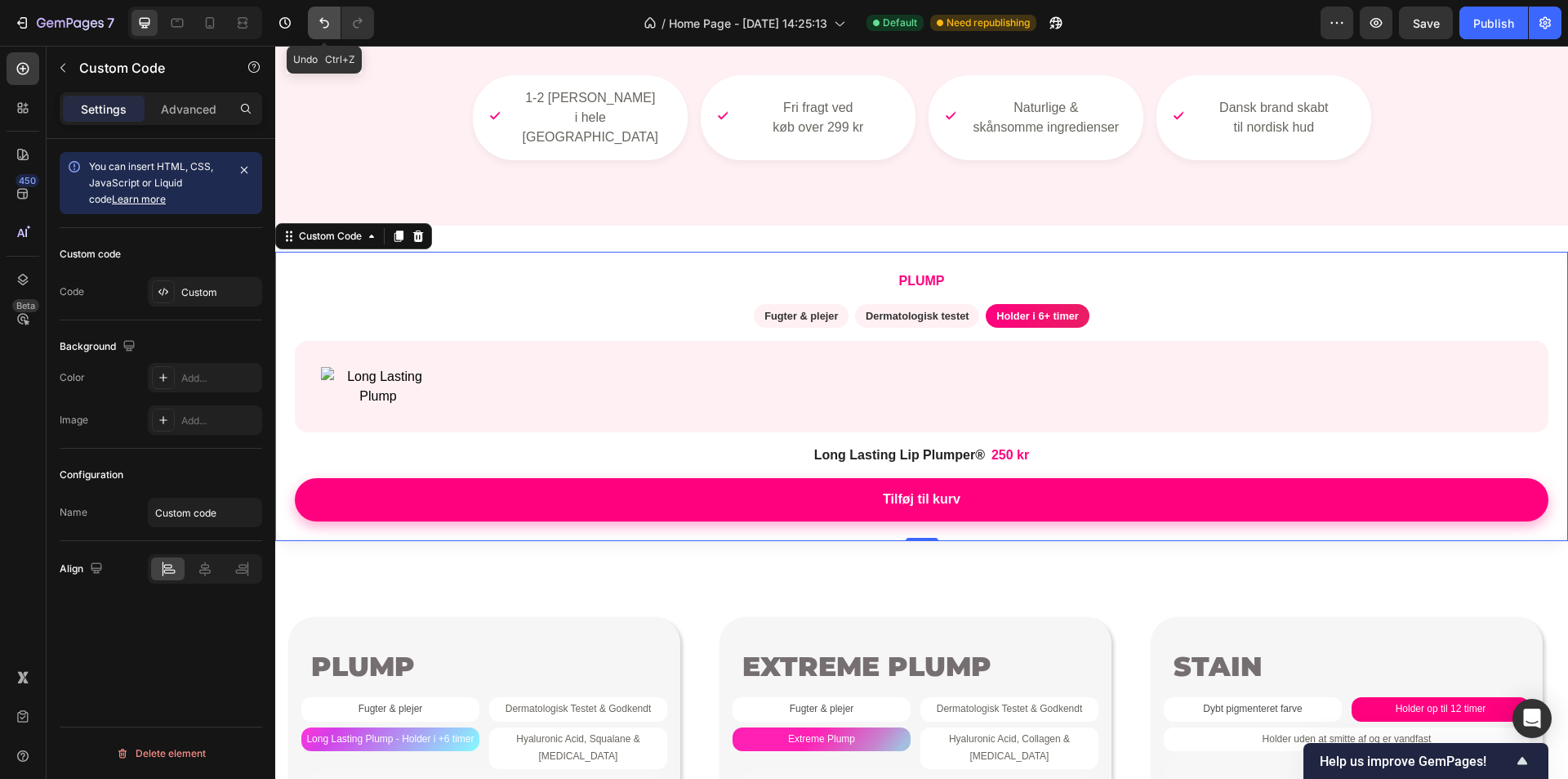
click at [326, 32] on button "Undo/Redo" at bounding box center [324, 23] width 33 height 33
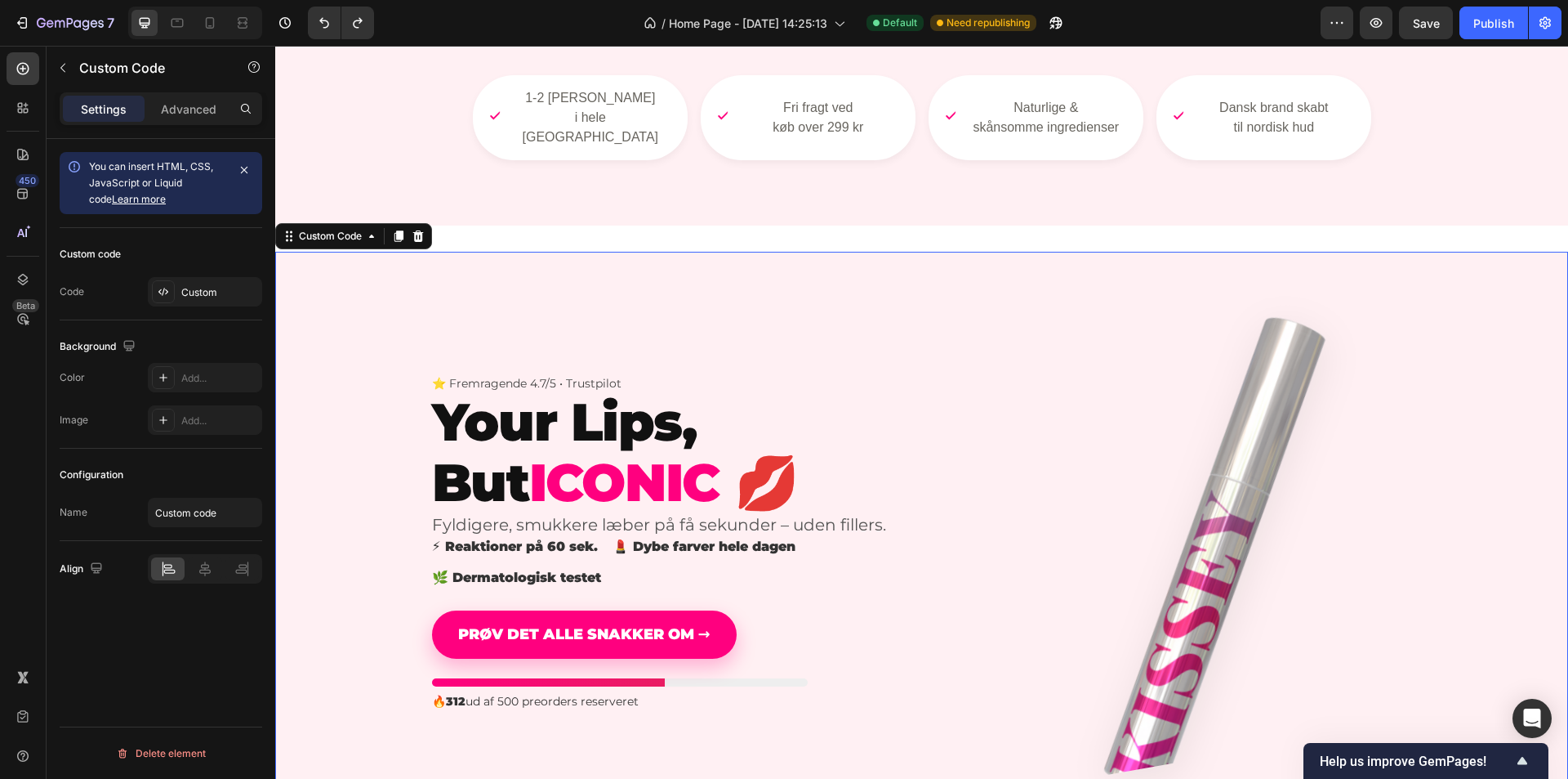
click at [771, 392] on h1 "Your Lips, But ICONIC 💋" at bounding box center [661, 452] width 458 height 120
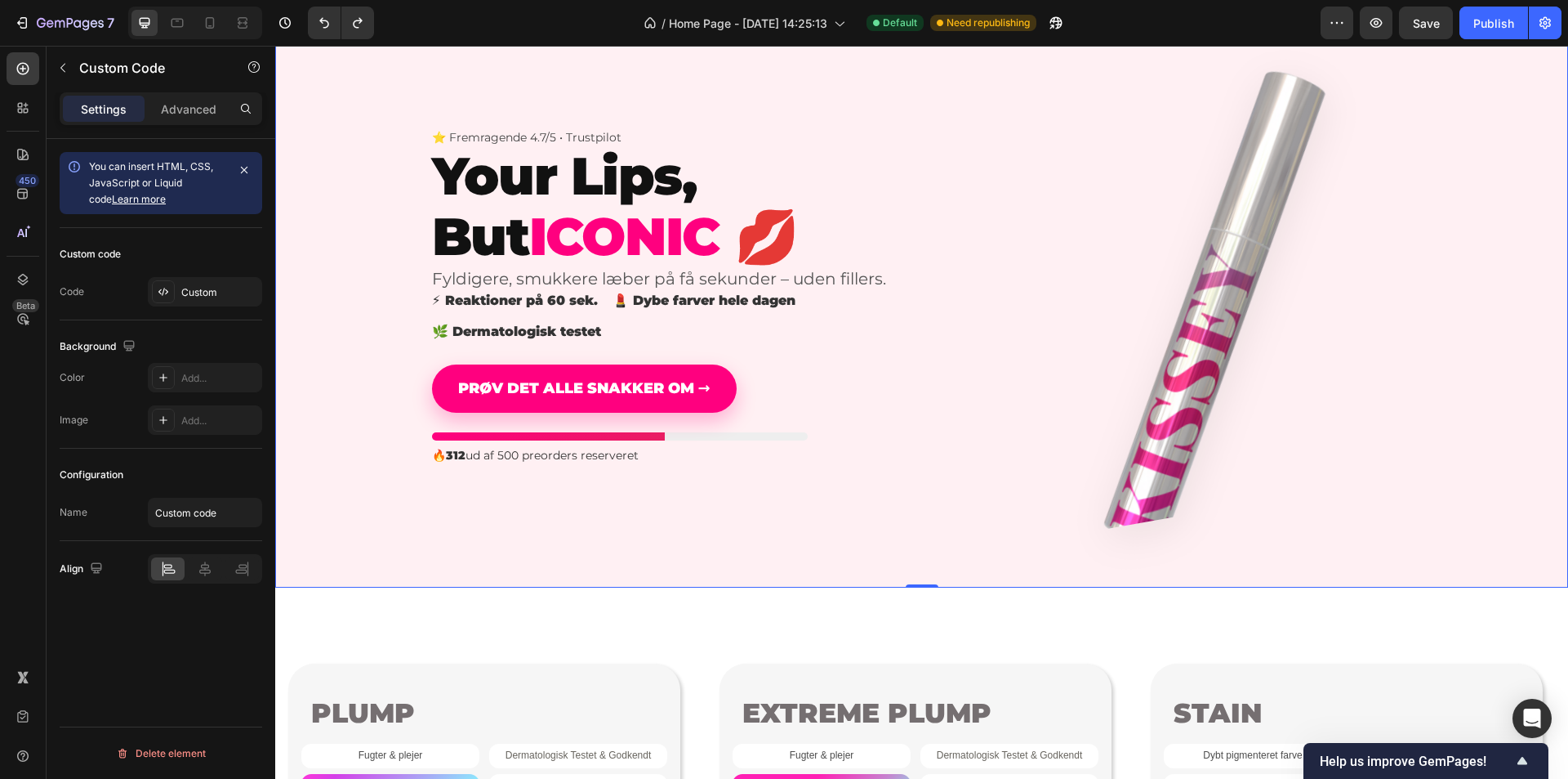
scroll to position [736, 0]
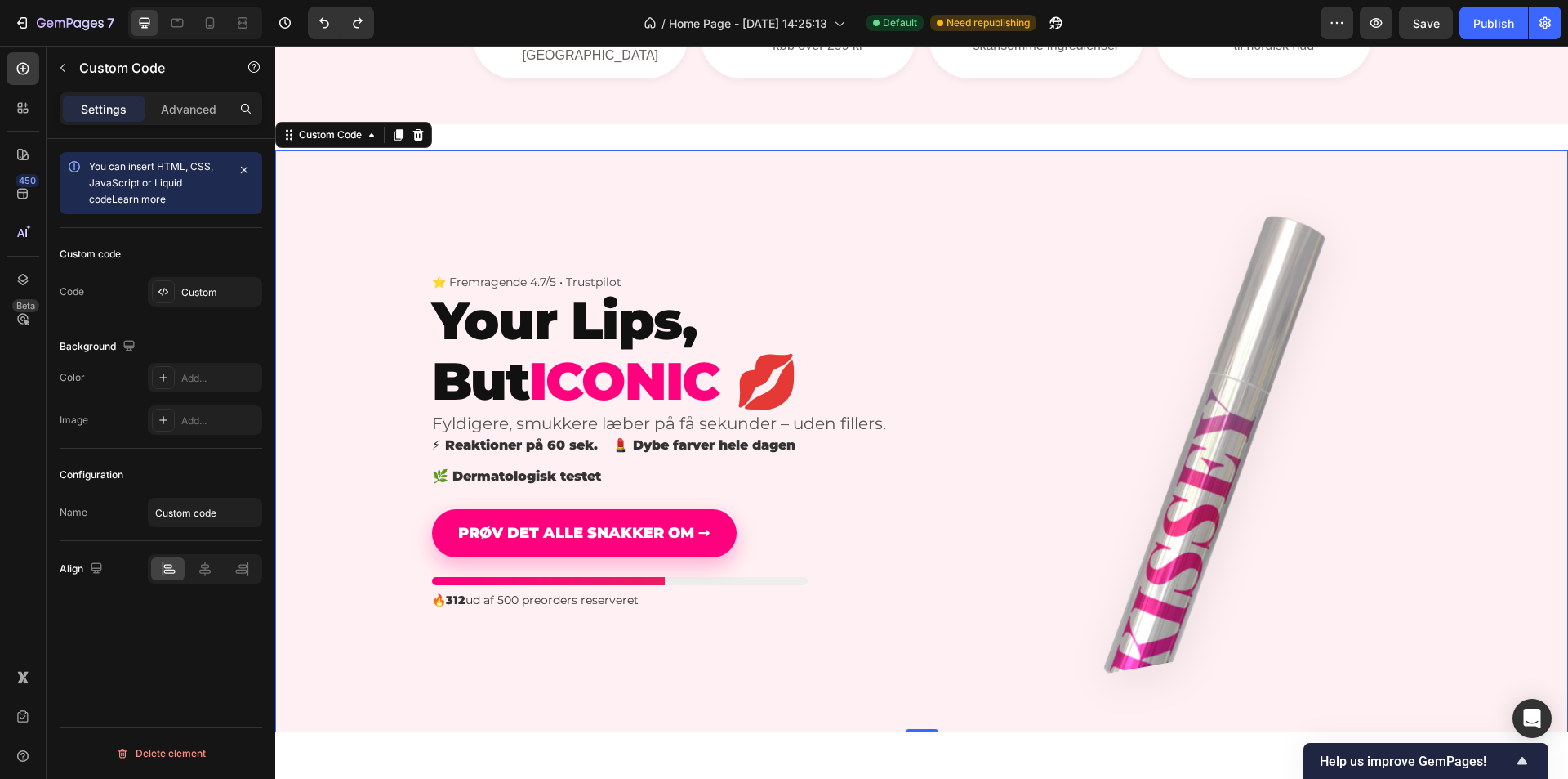
click at [784, 205] on section "⭐ Fremragende 4.7/5 • Trustpilot Your Lips, But ICONIC 💋 Fyldigere, smukkere læ…" at bounding box center [921, 441] width 1293 height 582
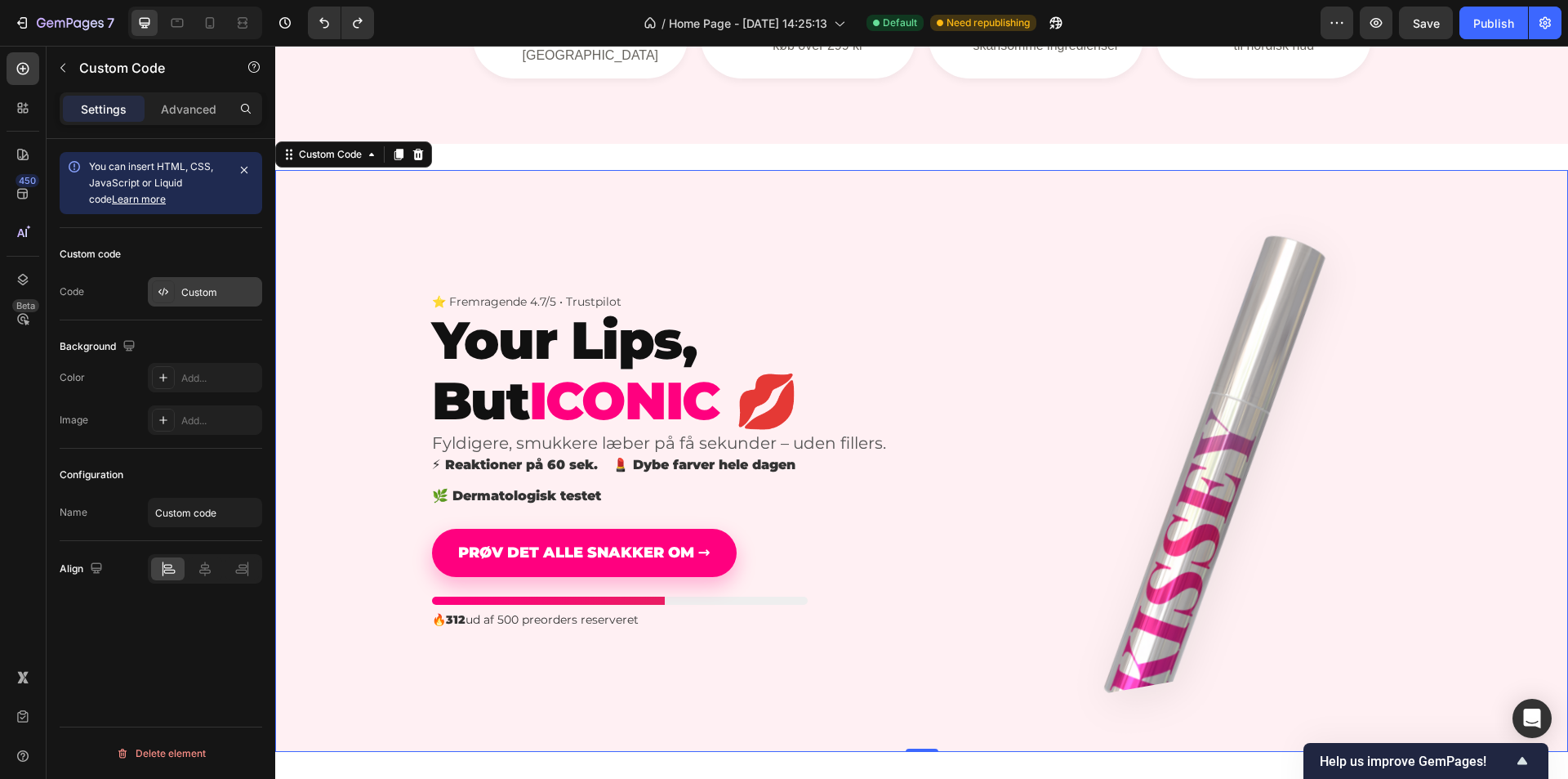
click at [209, 295] on div "Custom" at bounding box center [220, 292] width 77 height 14
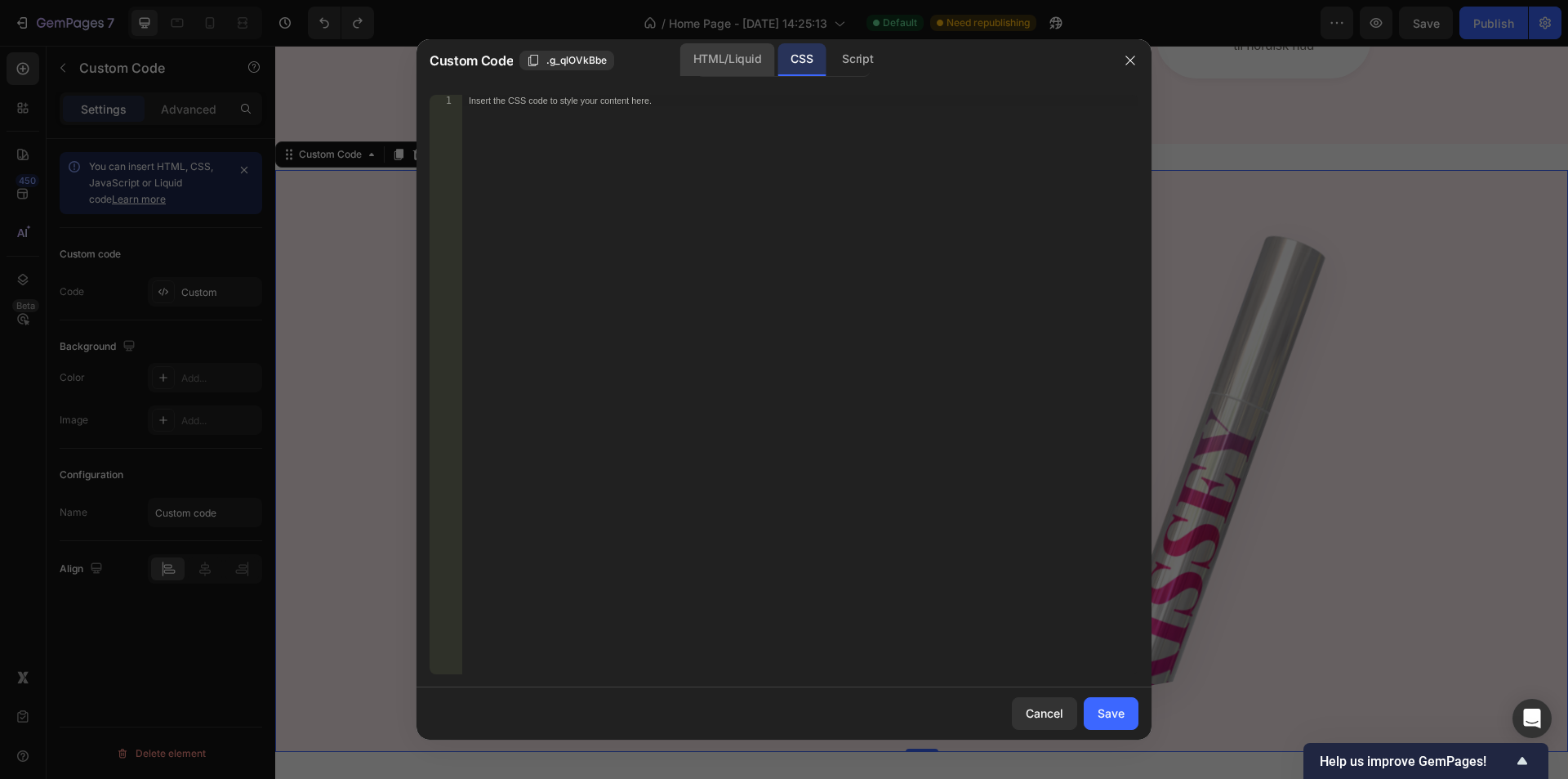
click at [730, 70] on div "HTML/Liquid" at bounding box center [727, 59] width 94 height 33
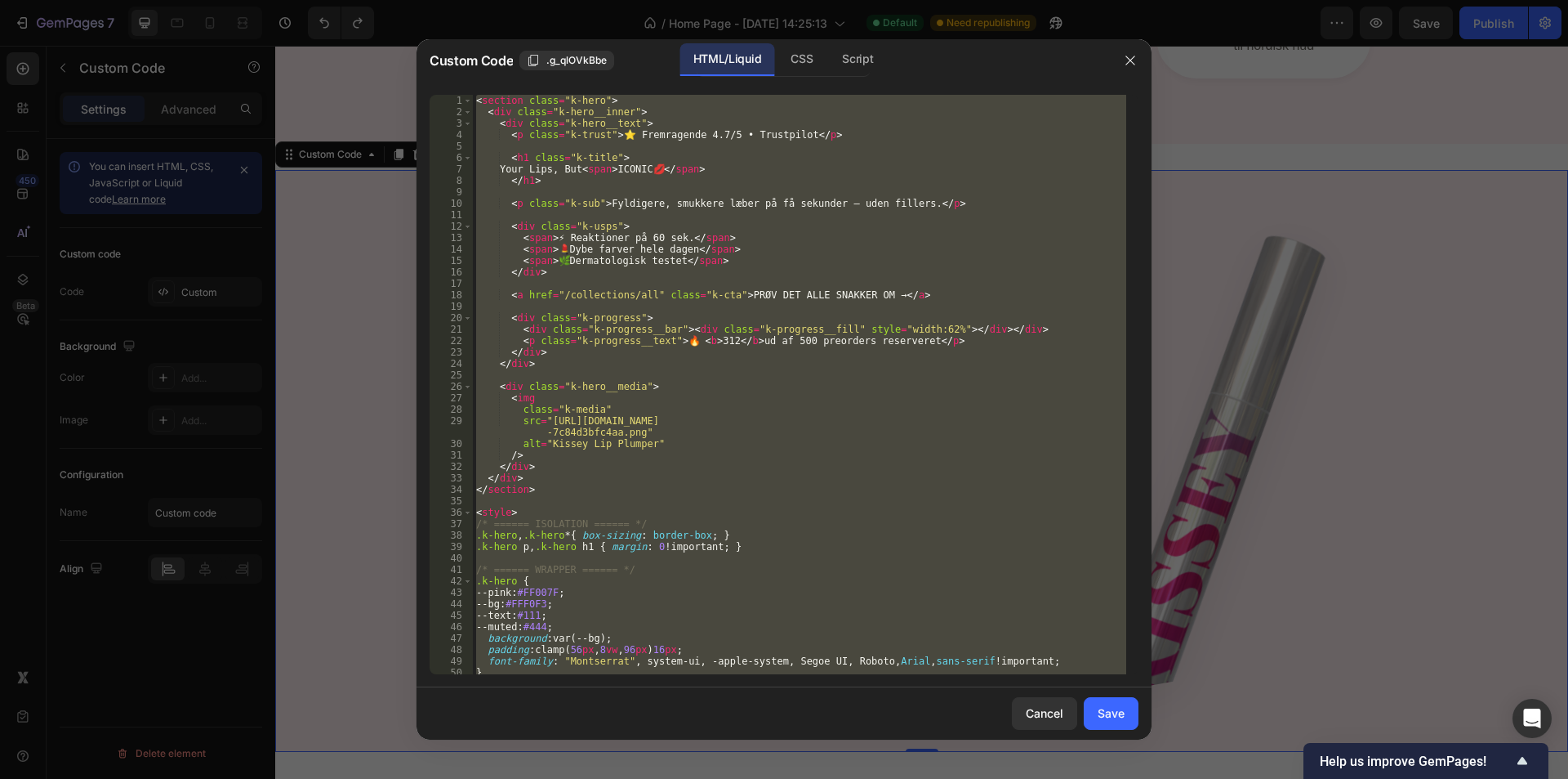
type textarea "</style>"
click at [778, 193] on div "< section class = "k-hero" > < div class = "k-hero__inner" > < div class = "k-h…" at bounding box center [800, 384] width 654 height 580
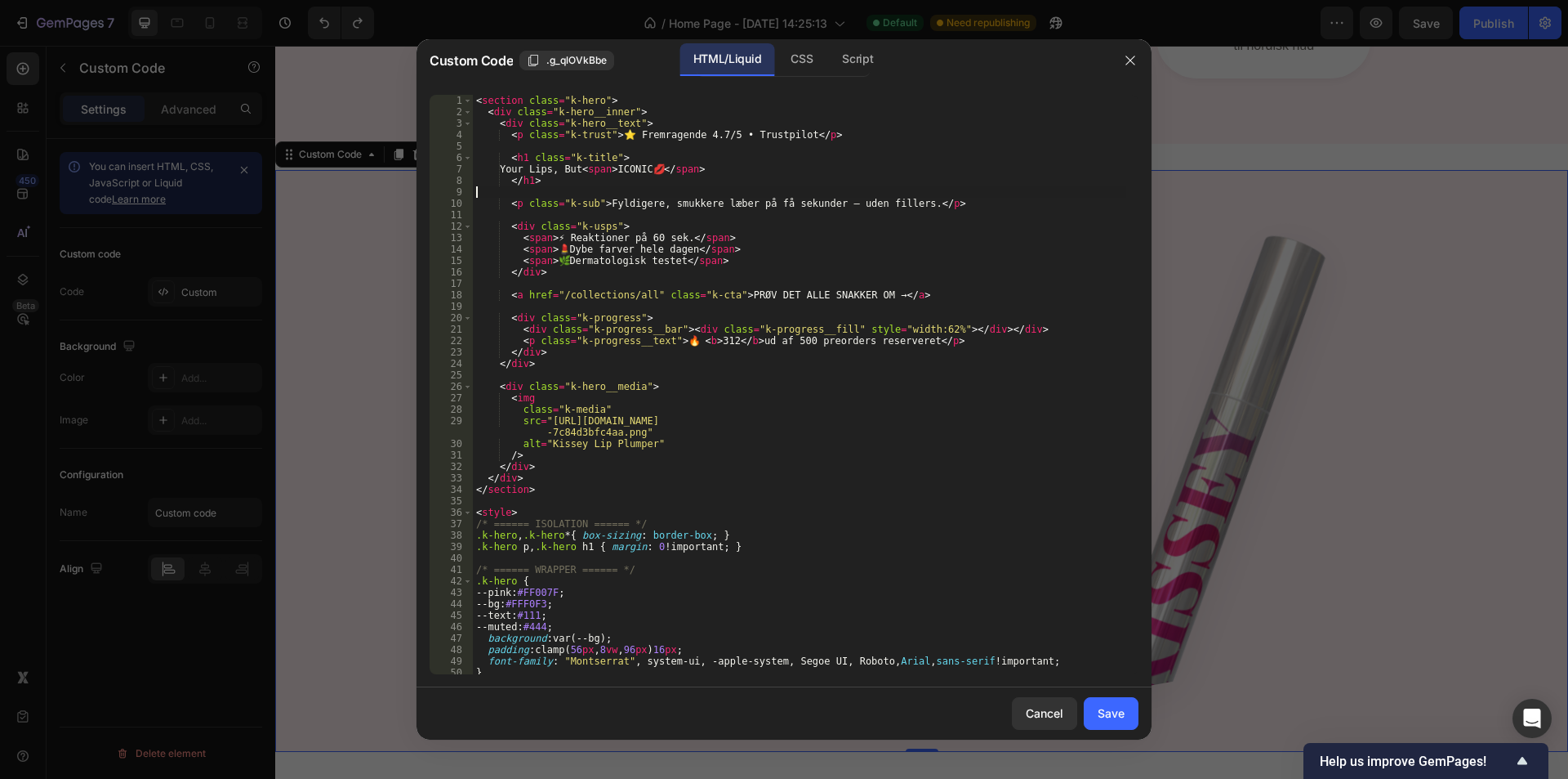
type textarea "</style>"
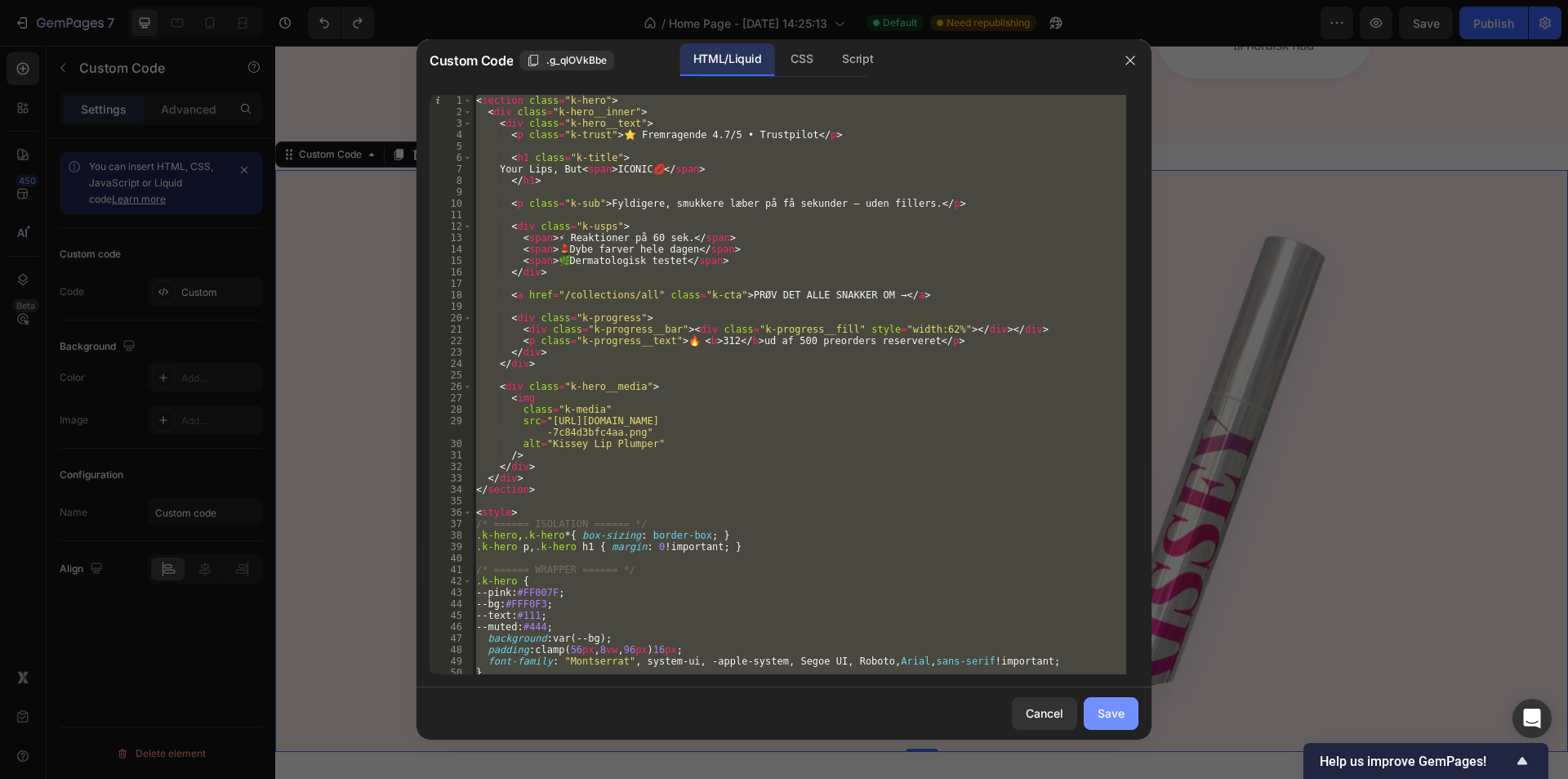
click at [1119, 708] on div "Save" at bounding box center [1111, 713] width 27 height 17
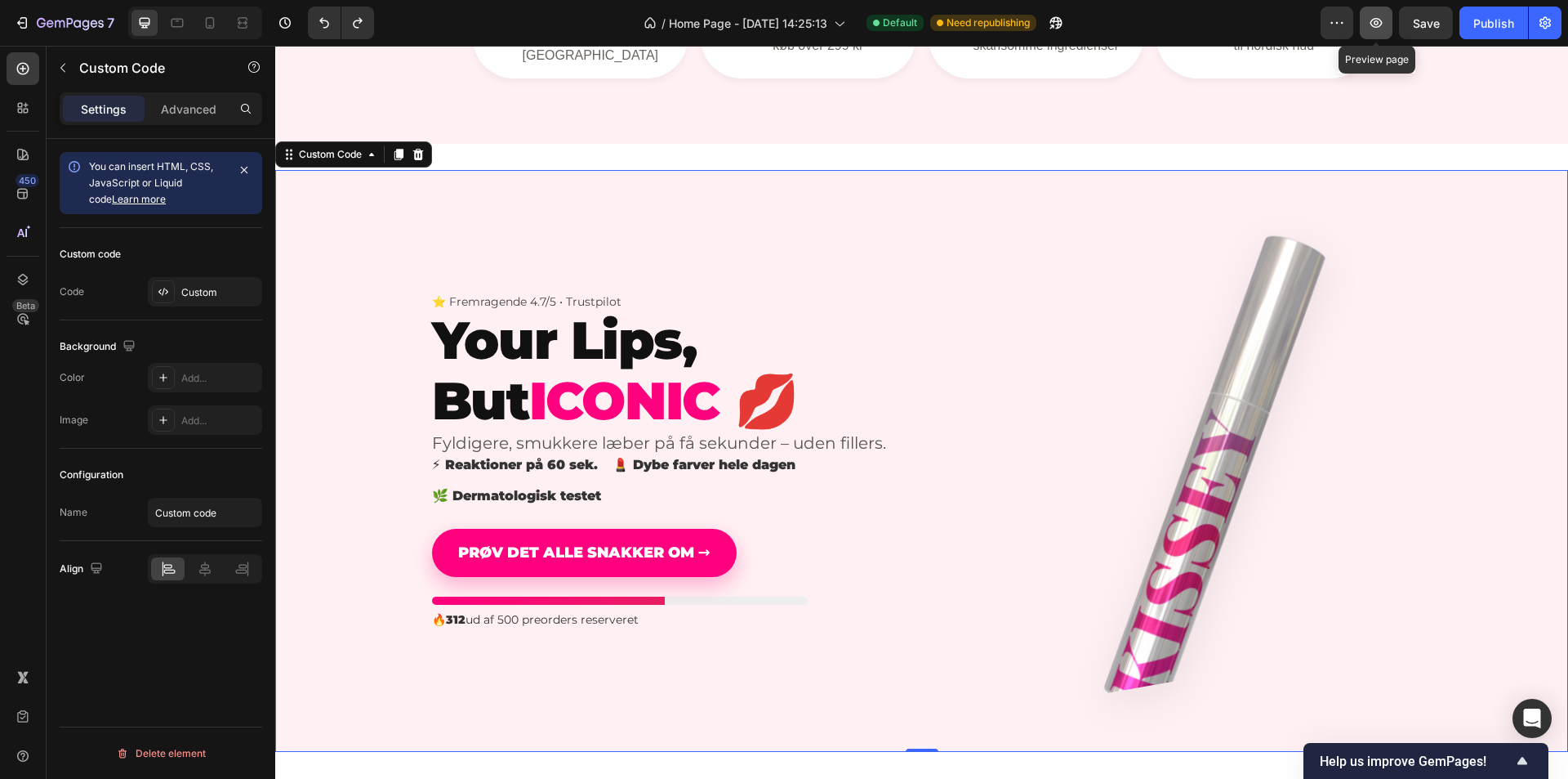
click at [1384, 23] on icon "button" at bounding box center [1375, 22] width 16 height 16
click at [227, 289] on div "Custom" at bounding box center [220, 292] width 77 height 14
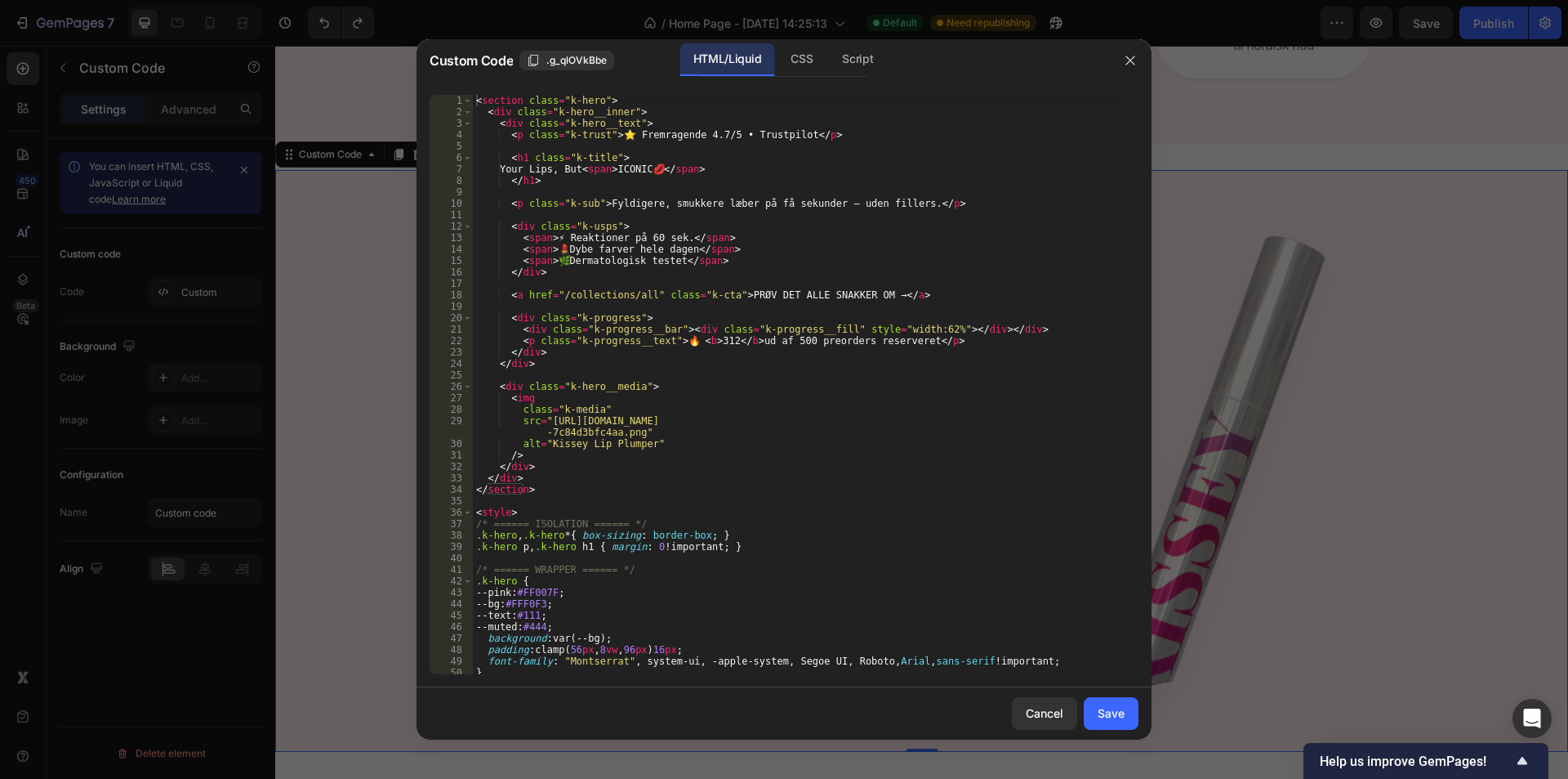
click at [752, 289] on div "< section class = "k-hero" > < div class = "k-hero__inner" > < div class = "k-h…" at bounding box center [800, 395] width 654 height 602
type textarea "</style>"
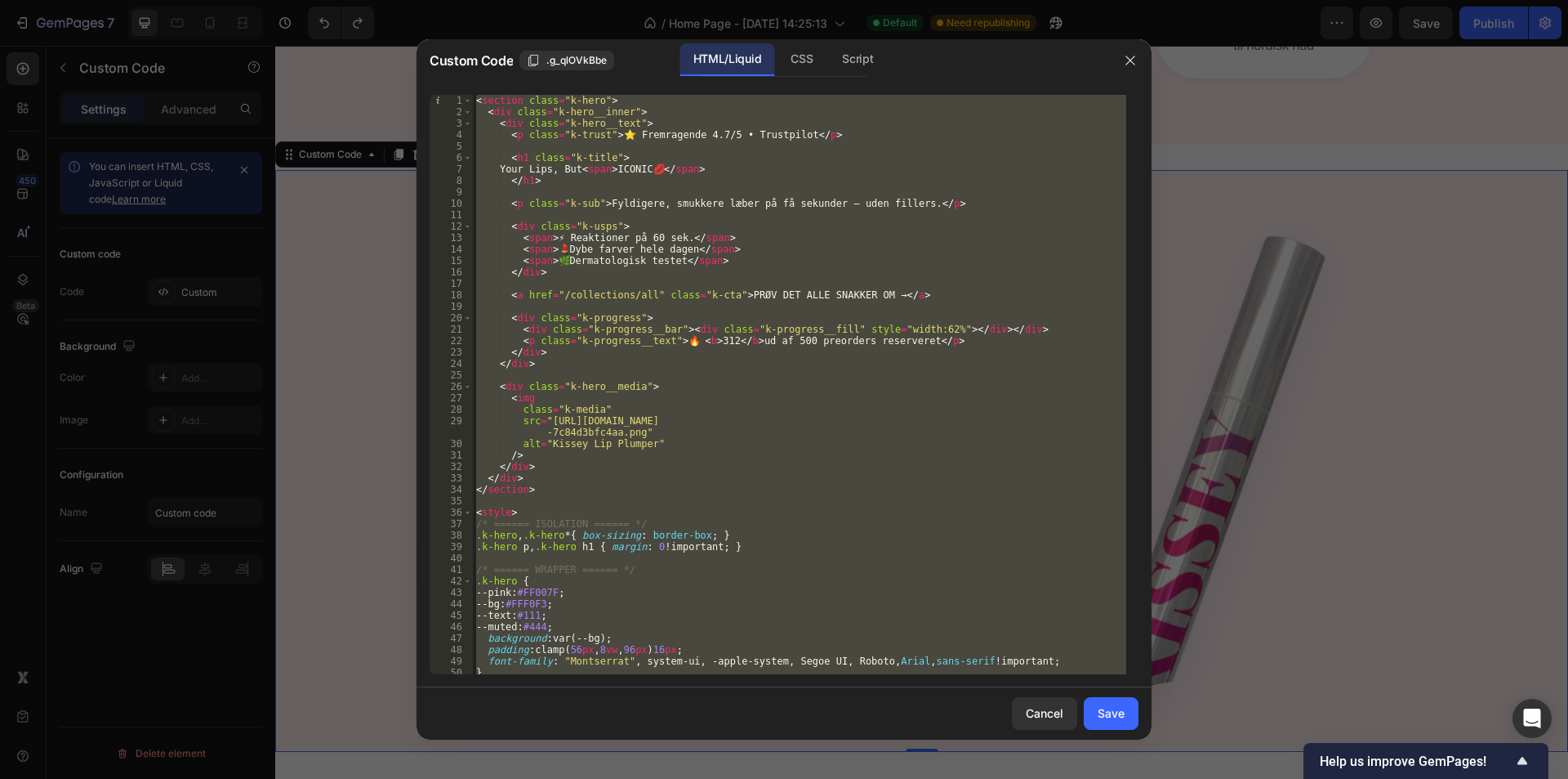
paste textarea
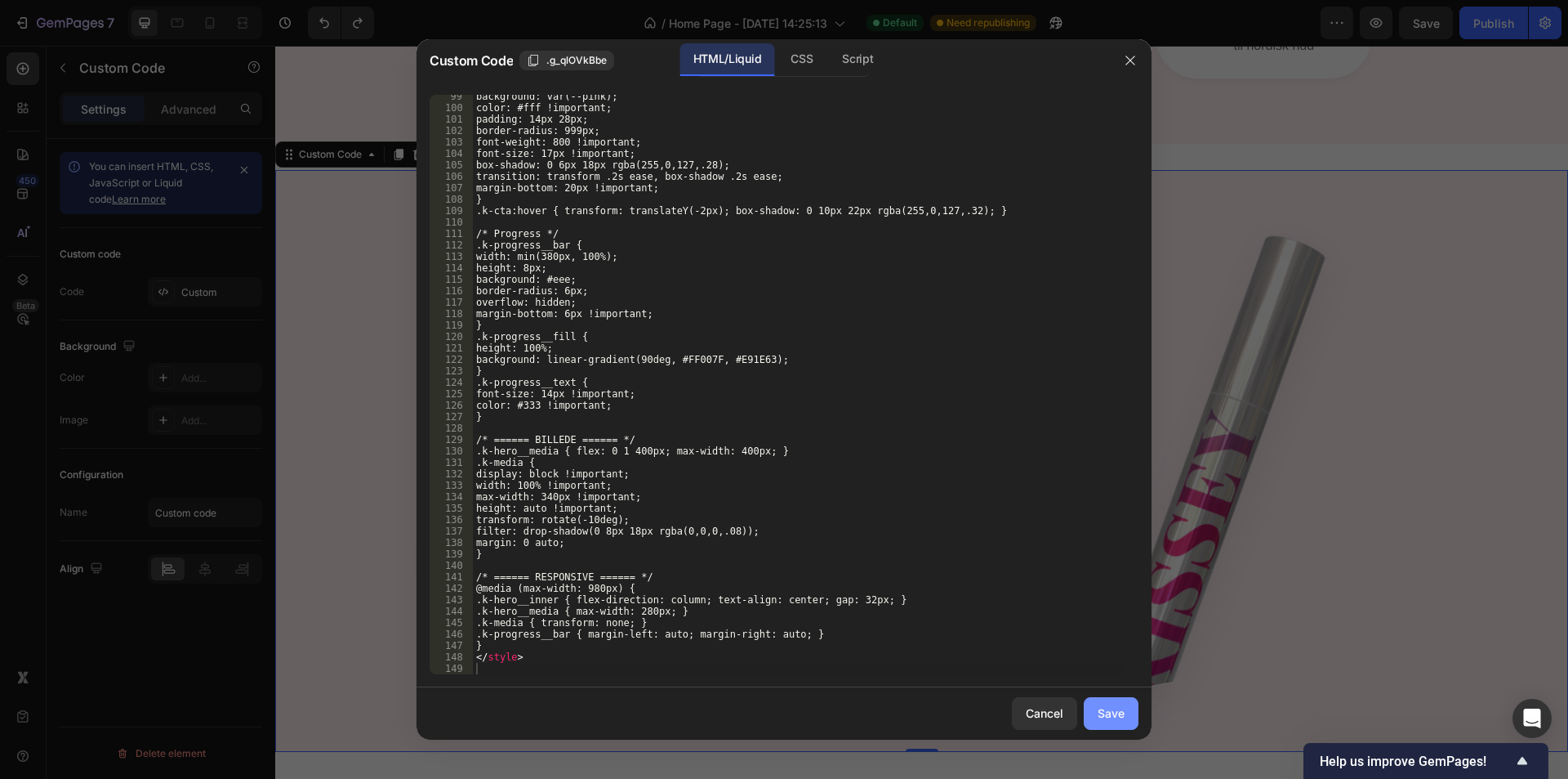
click at [1106, 717] on div "Save" at bounding box center [1111, 713] width 27 height 17
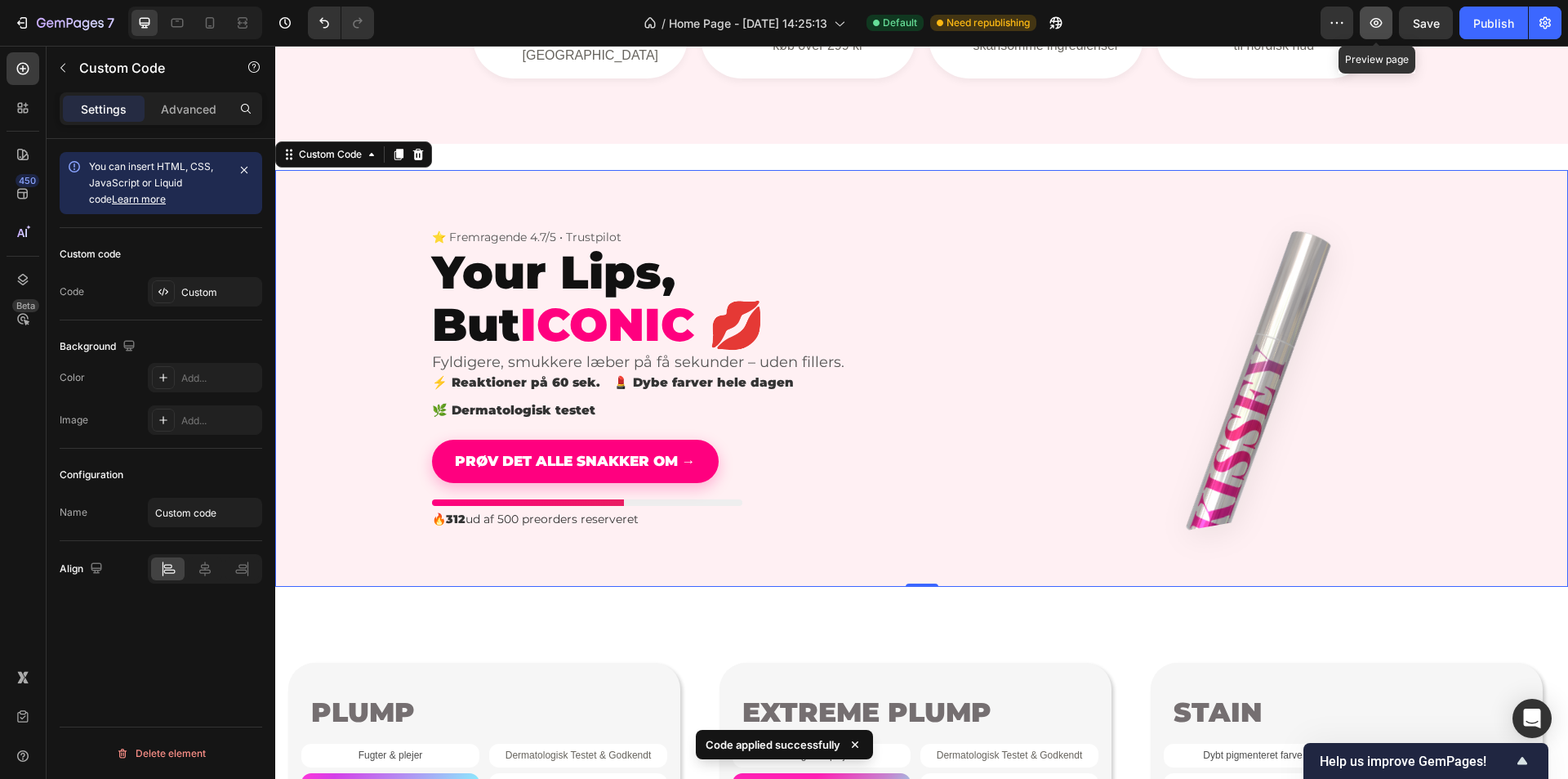
click at [1380, 26] on icon "button" at bounding box center [1376, 23] width 13 height 10
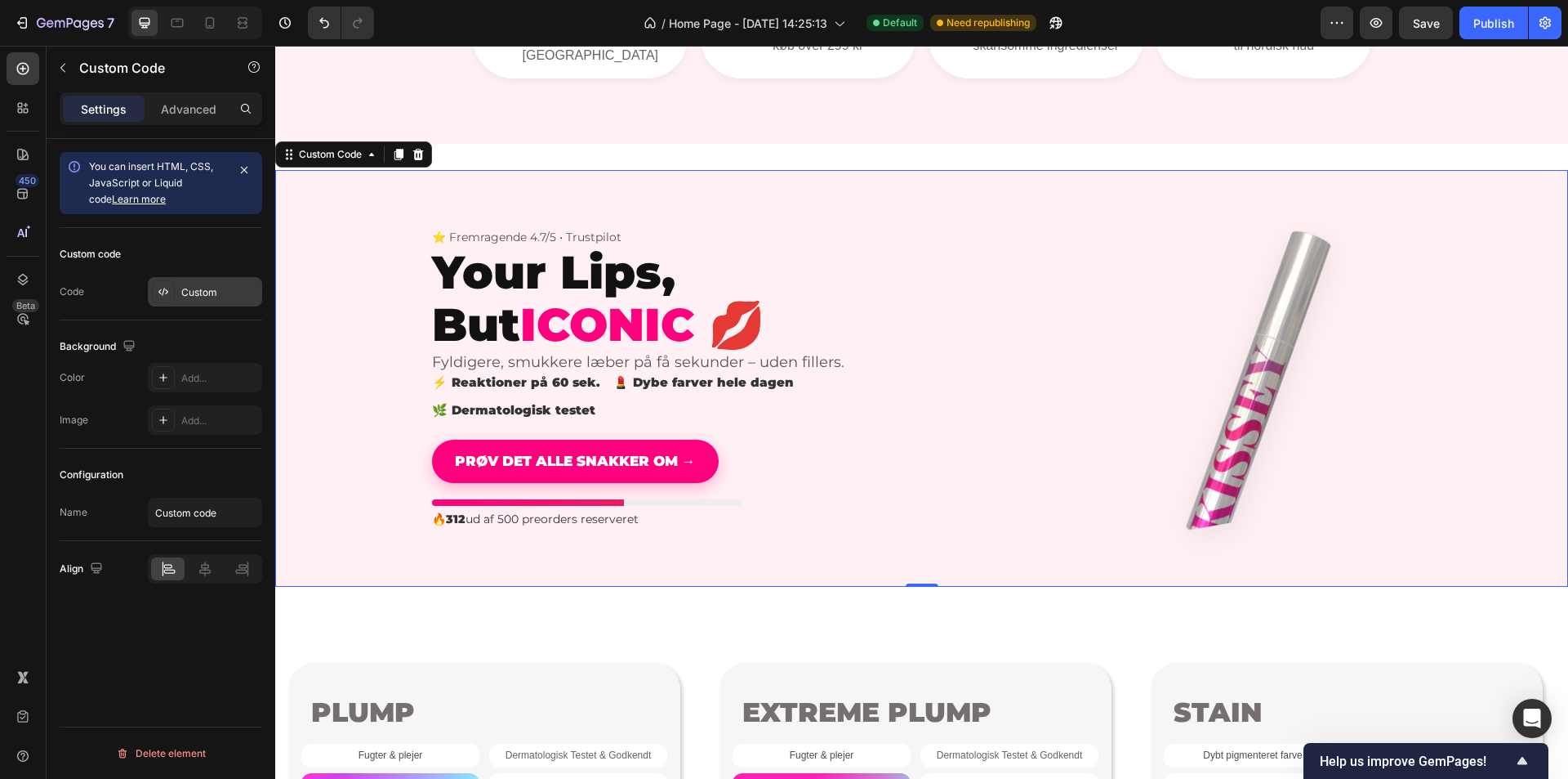
click at [238, 291] on div "Custom" at bounding box center [220, 292] width 77 height 14
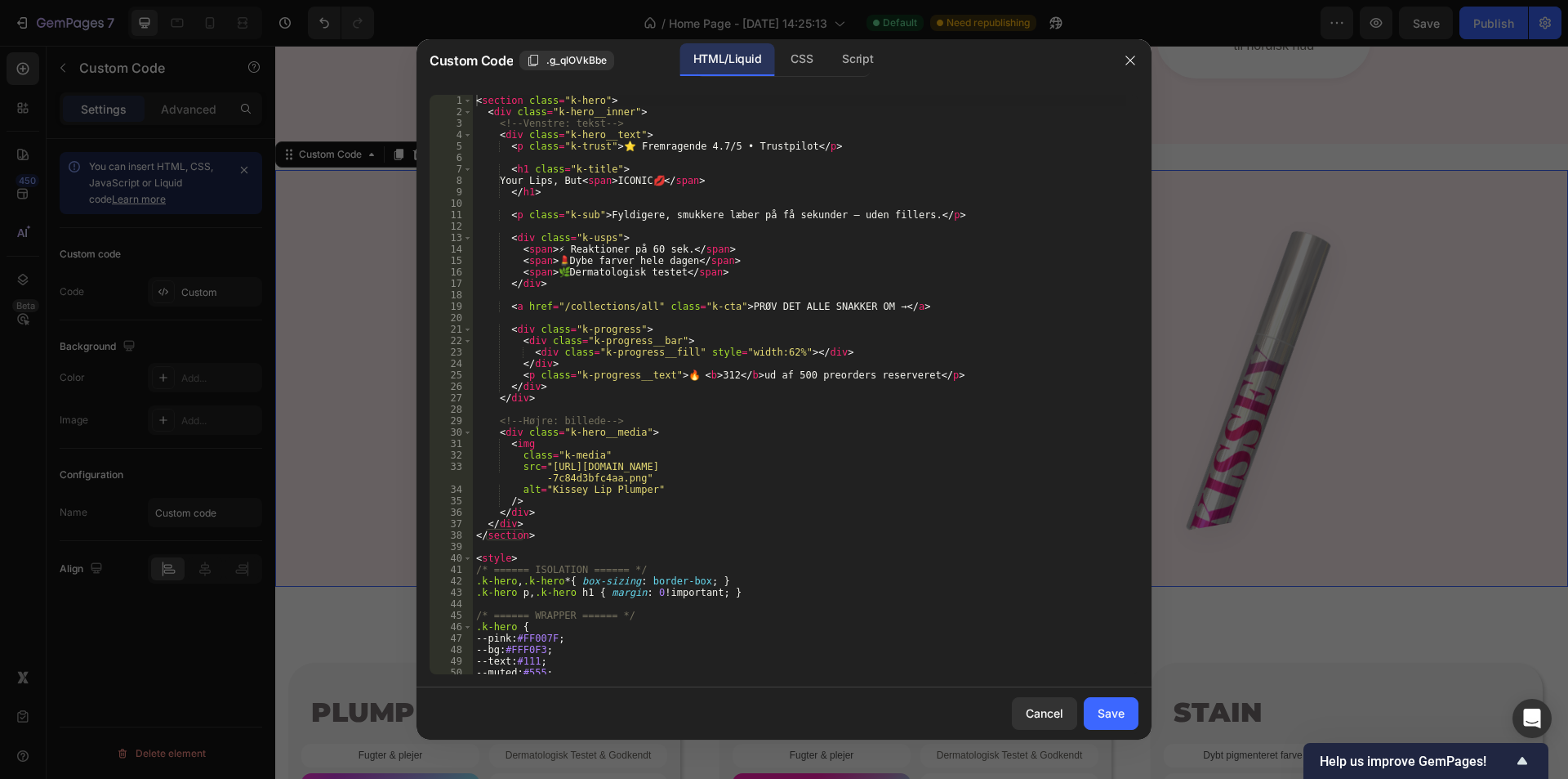
click at [572, 310] on div "< section class = "k-hero" > < div class = "k-hero__inner" > <!-- Venstre: teks…" at bounding box center [800, 395] width 654 height 602
type textarea "</style>"
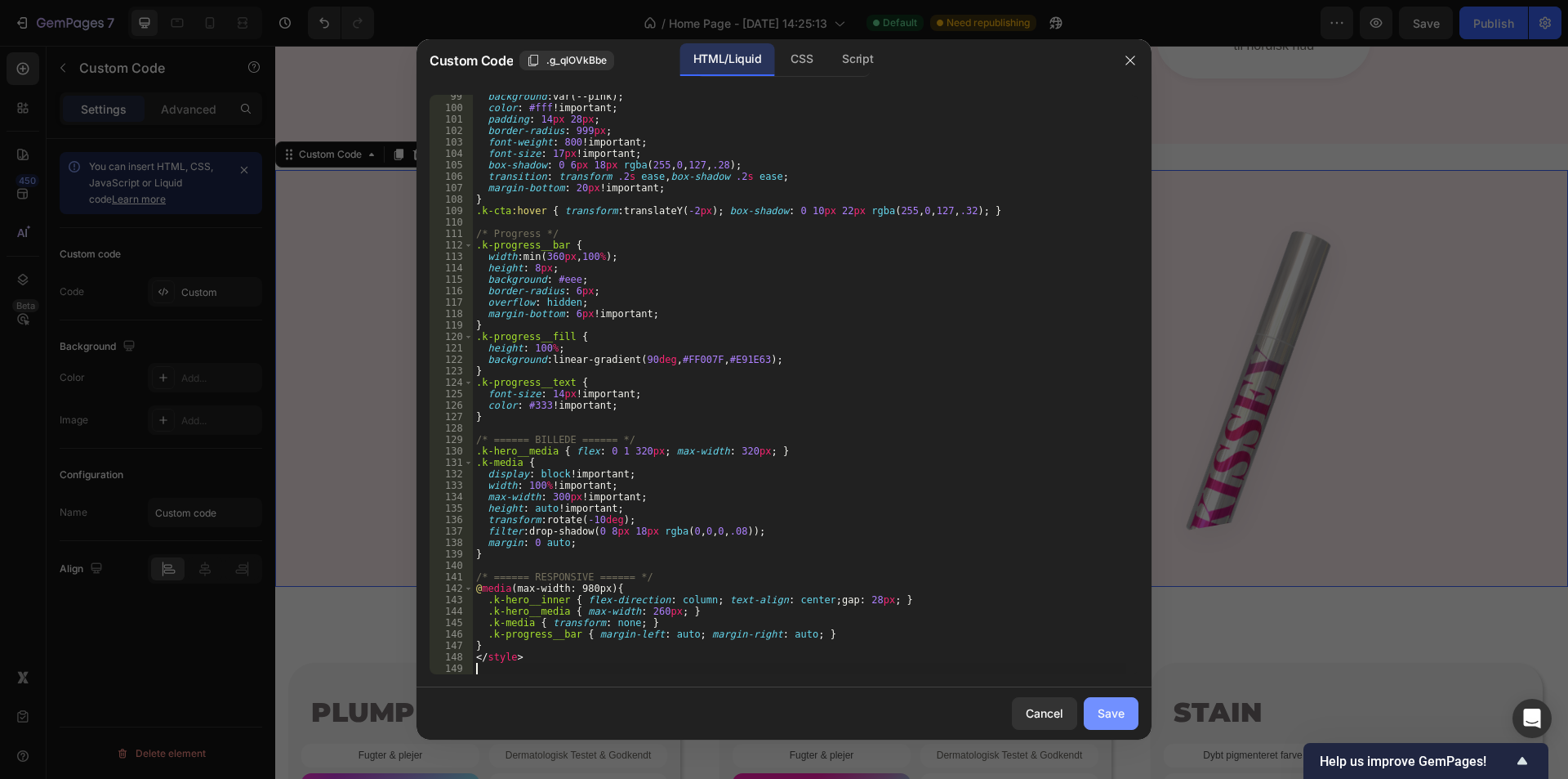
click at [1114, 720] on div "Save" at bounding box center [1111, 713] width 27 height 17
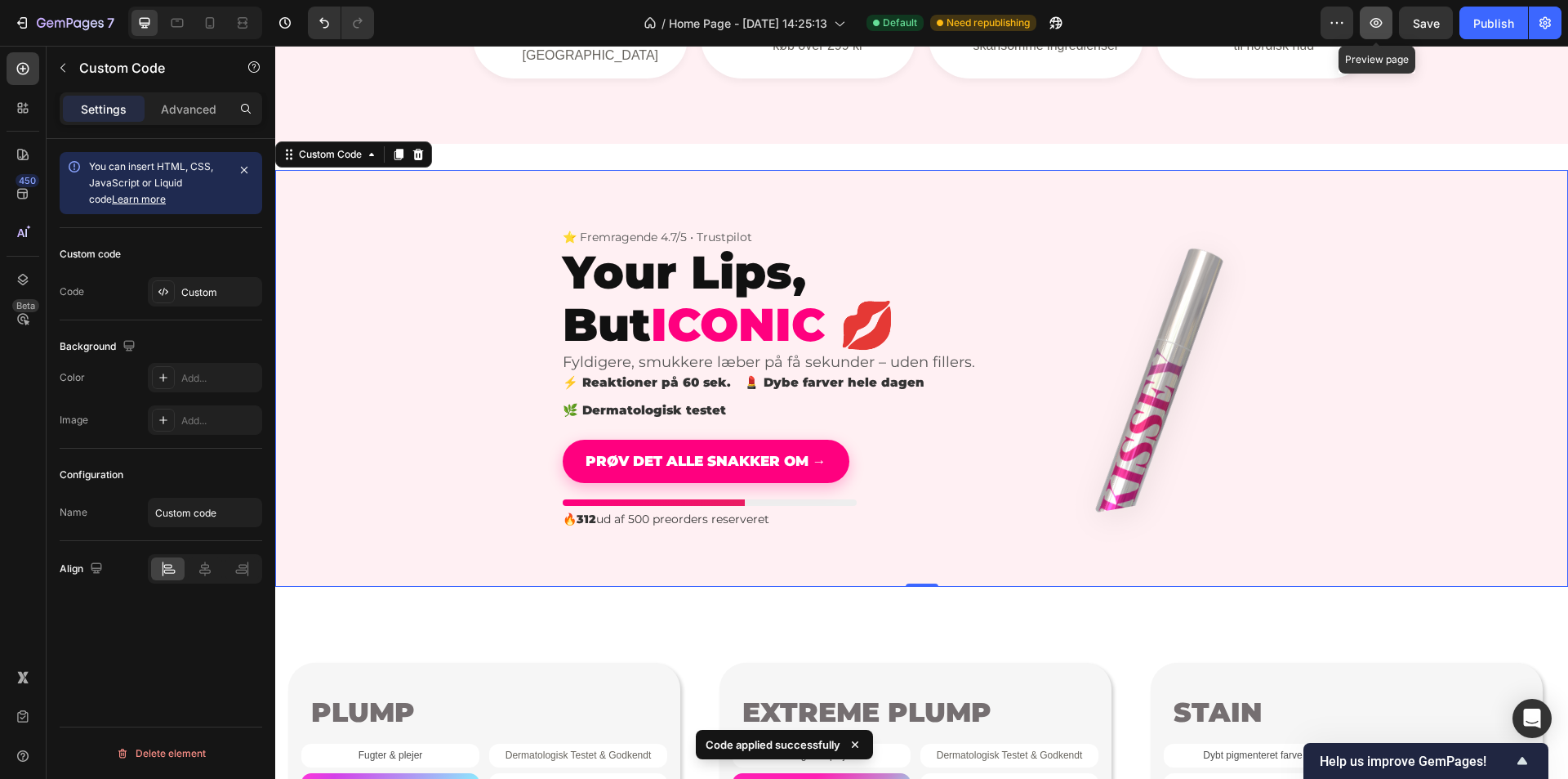
click at [1383, 24] on icon "button" at bounding box center [1376, 23] width 13 height 10
click at [1373, 29] on icon "button" at bounding box center [1375, 22] width 16 height 16
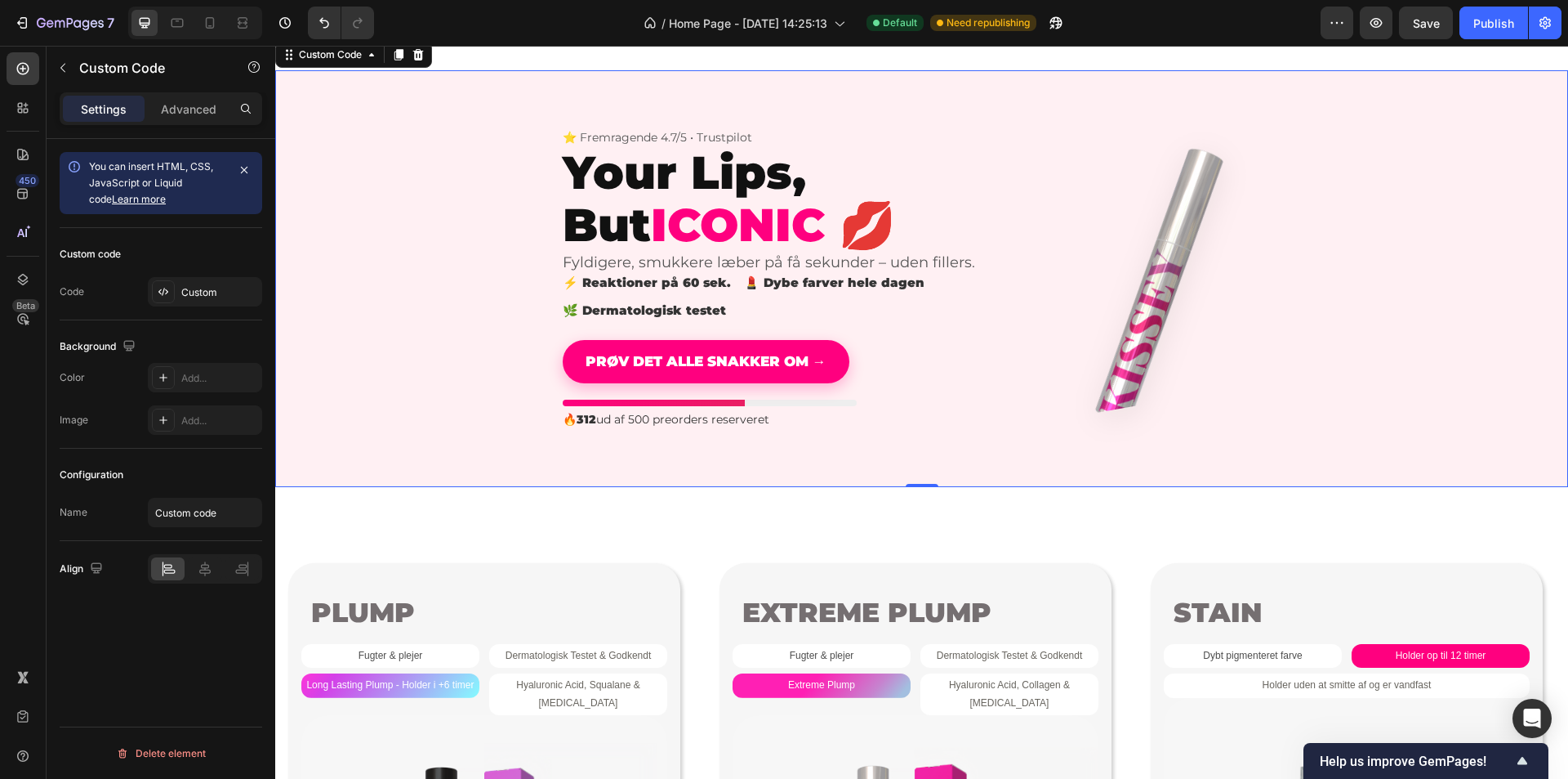
scroll to position [817, 0]
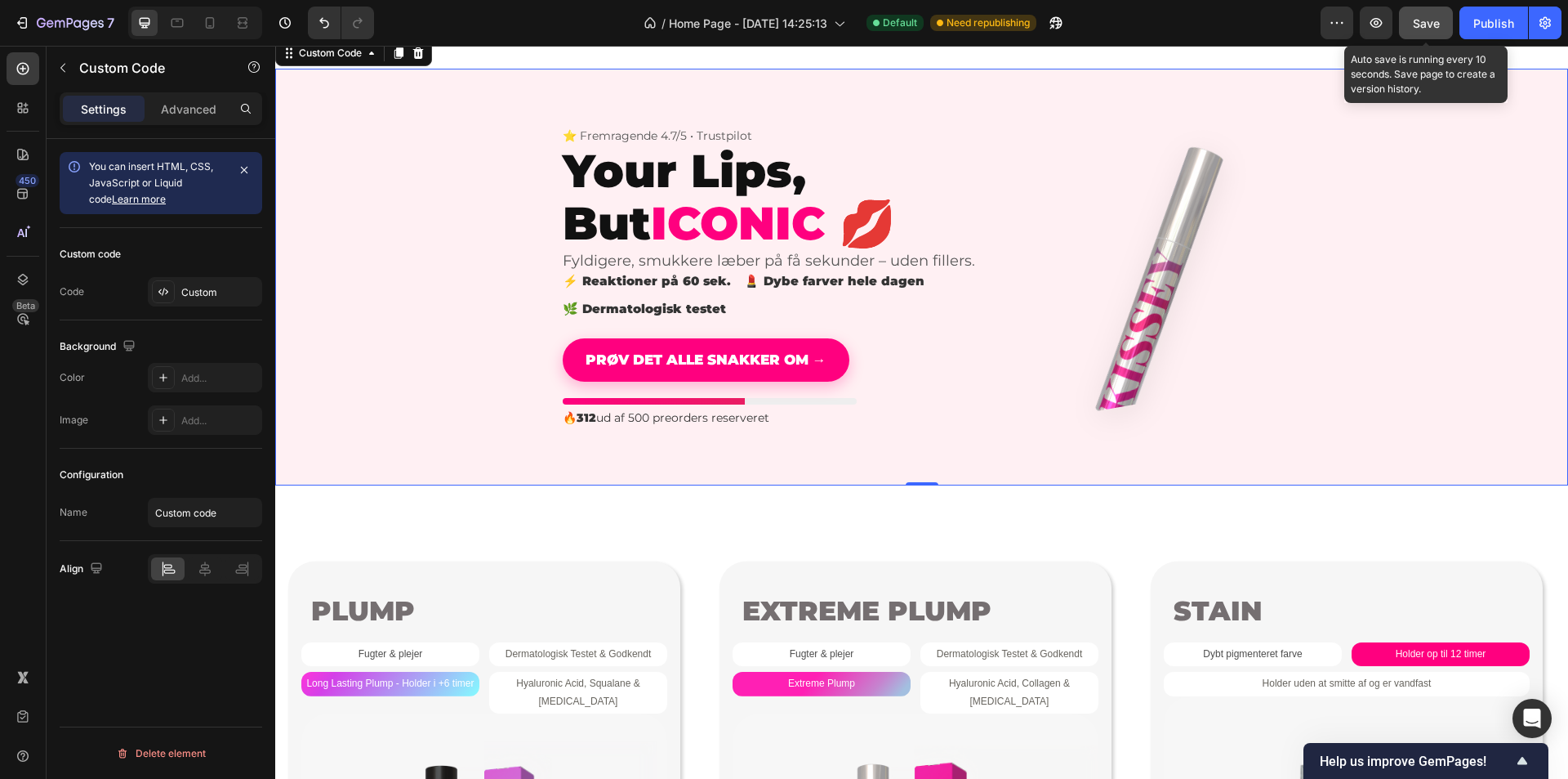
drag, startPoint x: 1417, startPoint y: 33, endPoint x: 1448, endPoint y: 34, distance: 31.0
click at [1419, 33] on button "Save" at bounding box center [1426, 23] width 54 height 33
click at [1485, 30] on div "Publish" at bounding box center [1494, 23] width 41 height 17
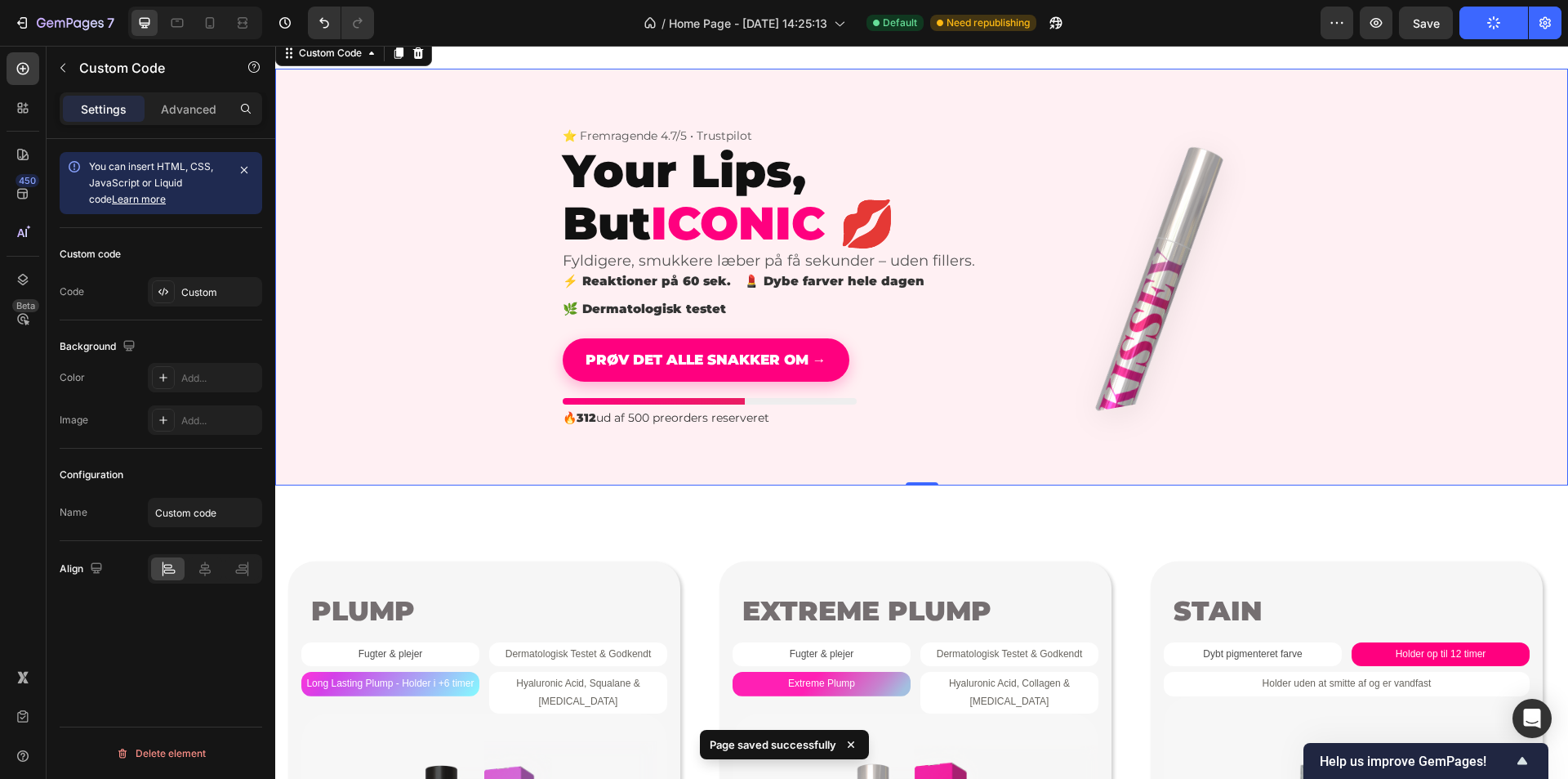
click at [522, 264] on div "⭐ Fremragende 4.7/5 • Trustpilot Your Lips, But ICONIC 💋 Fyldigere, smukkere læ…" at bounding box center [921, 277] width 817 height 299
click at [208, 570] on icon at bounding box center [204, 569] width 16 height 16
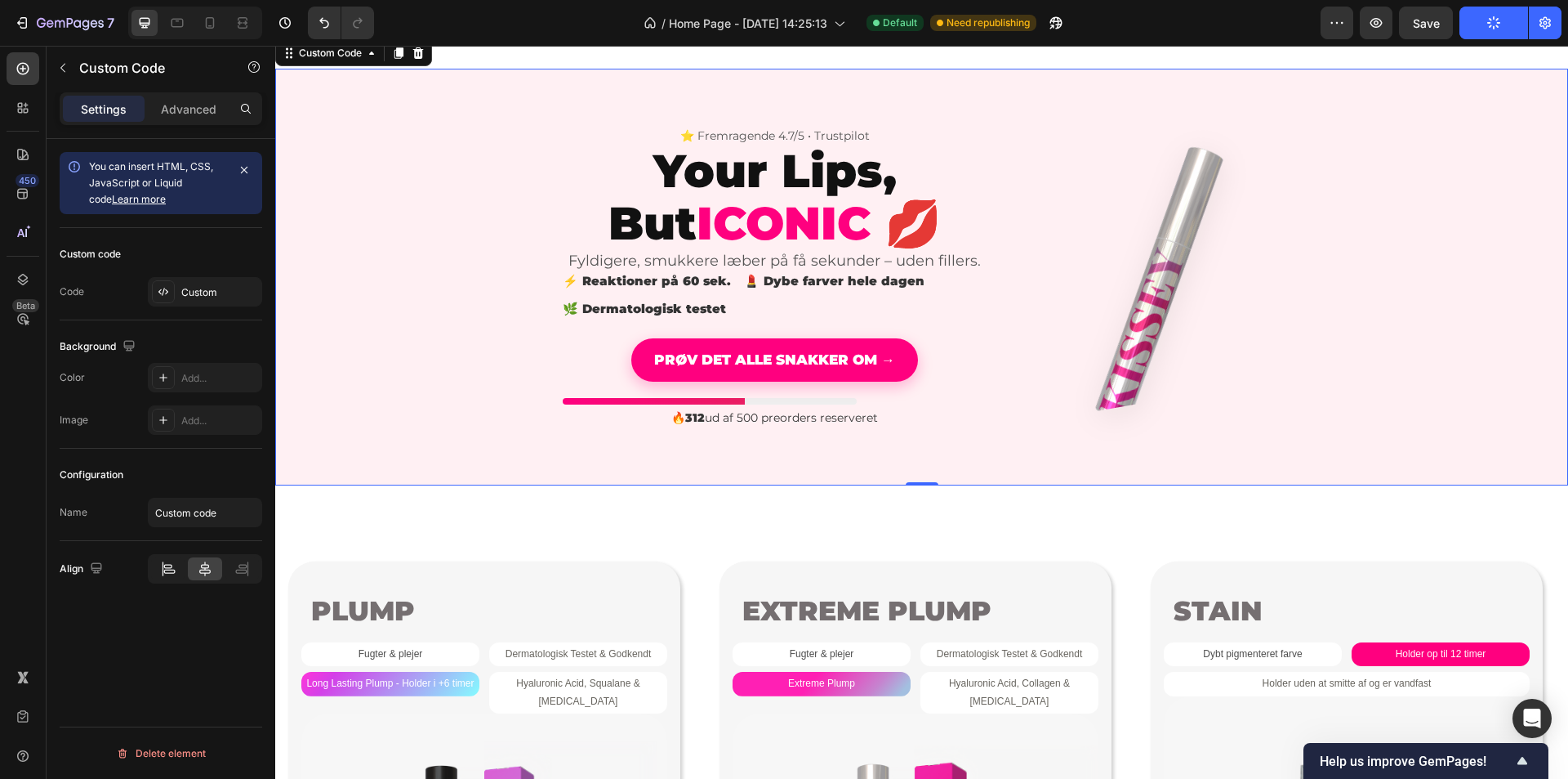
click at [173, 573] on icon at bounding box center [169, 571] width 12 height 4
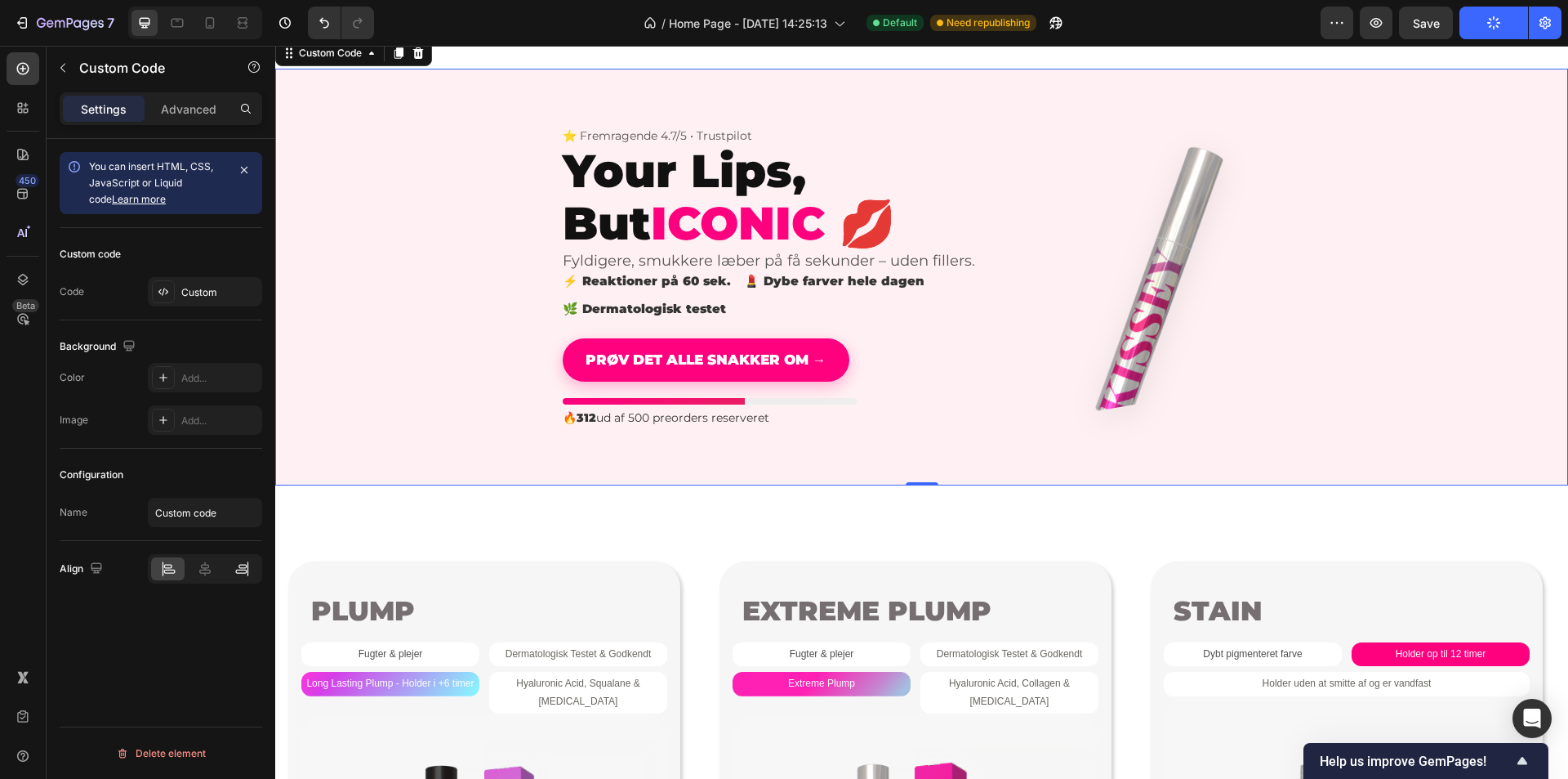
click at [236, 570] on icon at bounding box center [242, 571] width 12 height 4
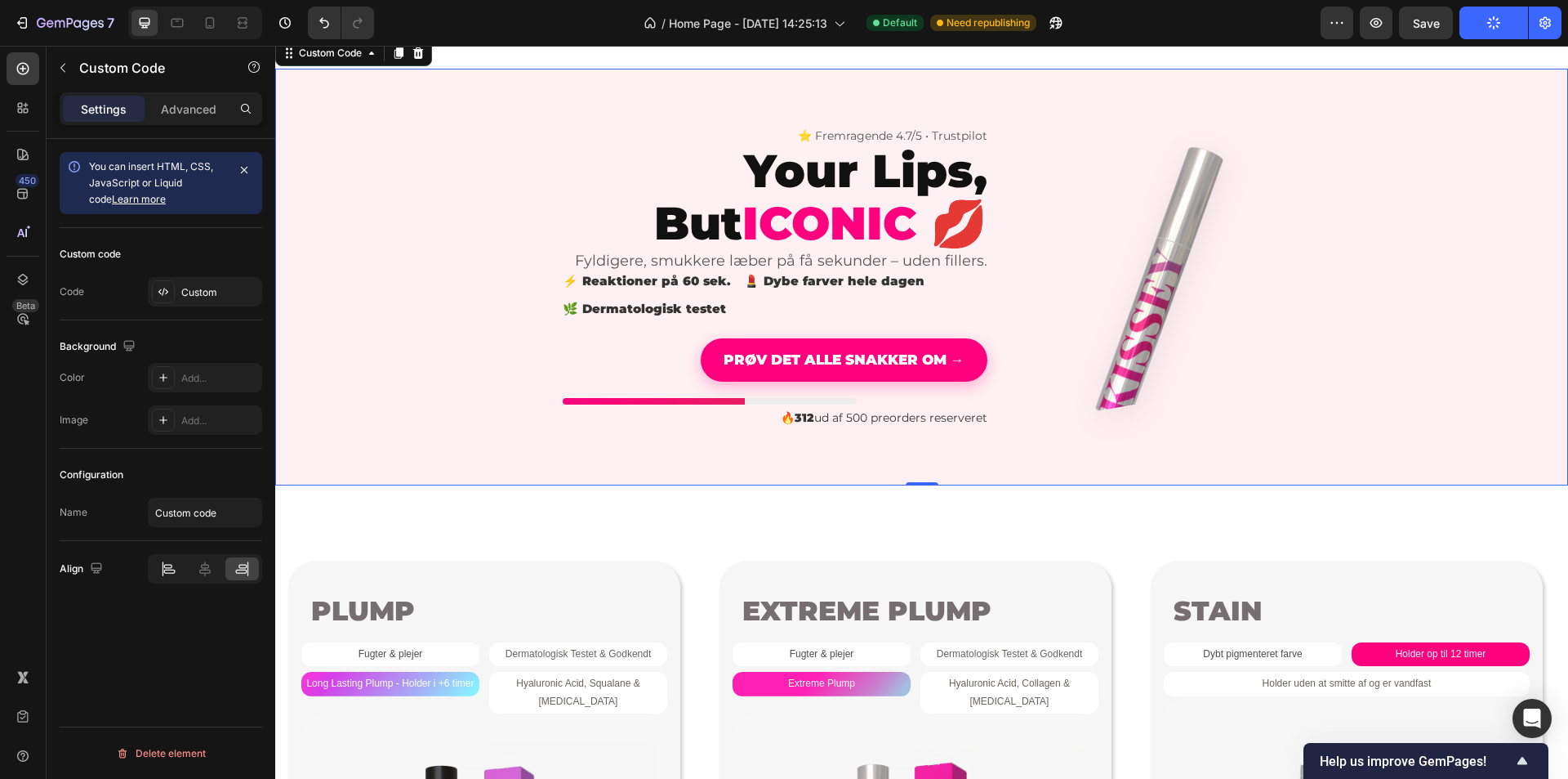
click at [166, 573] on icon at bounding box center [169, 571] width 12 height 4
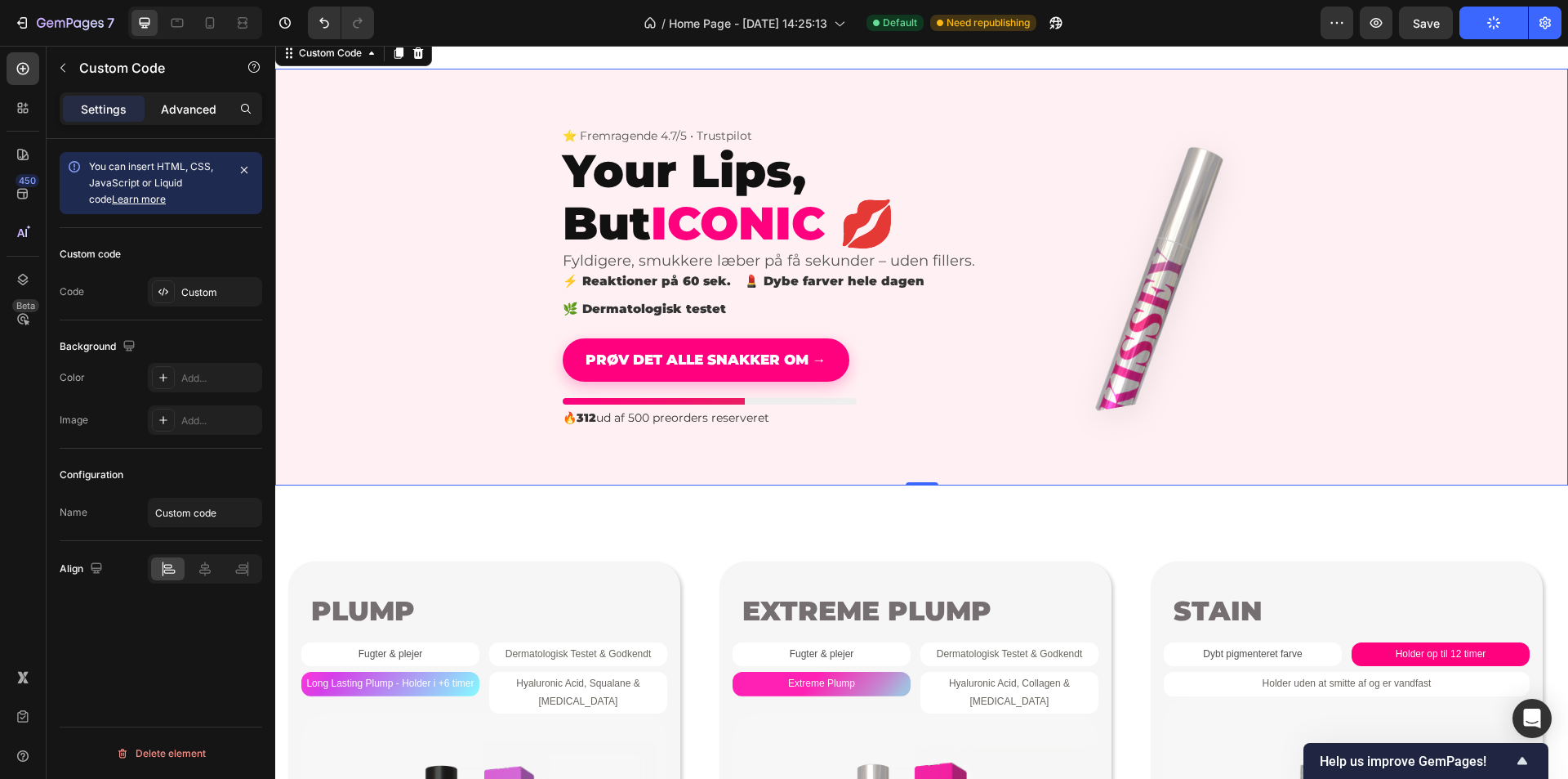
click at [189, 118] on div "Advanced" at bounding box center [188, 108] width 82 height 26
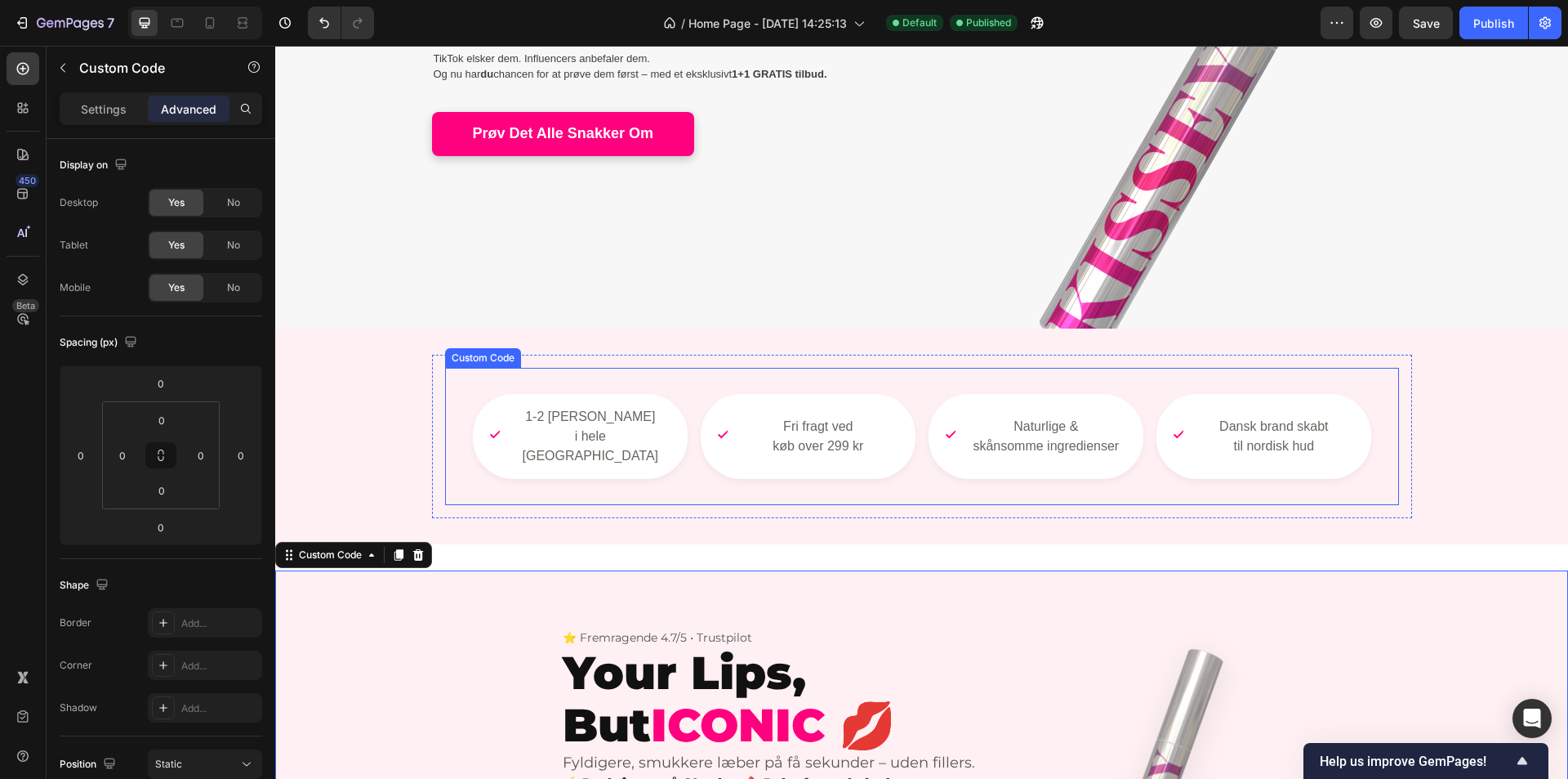
scroll to position [409, 0]
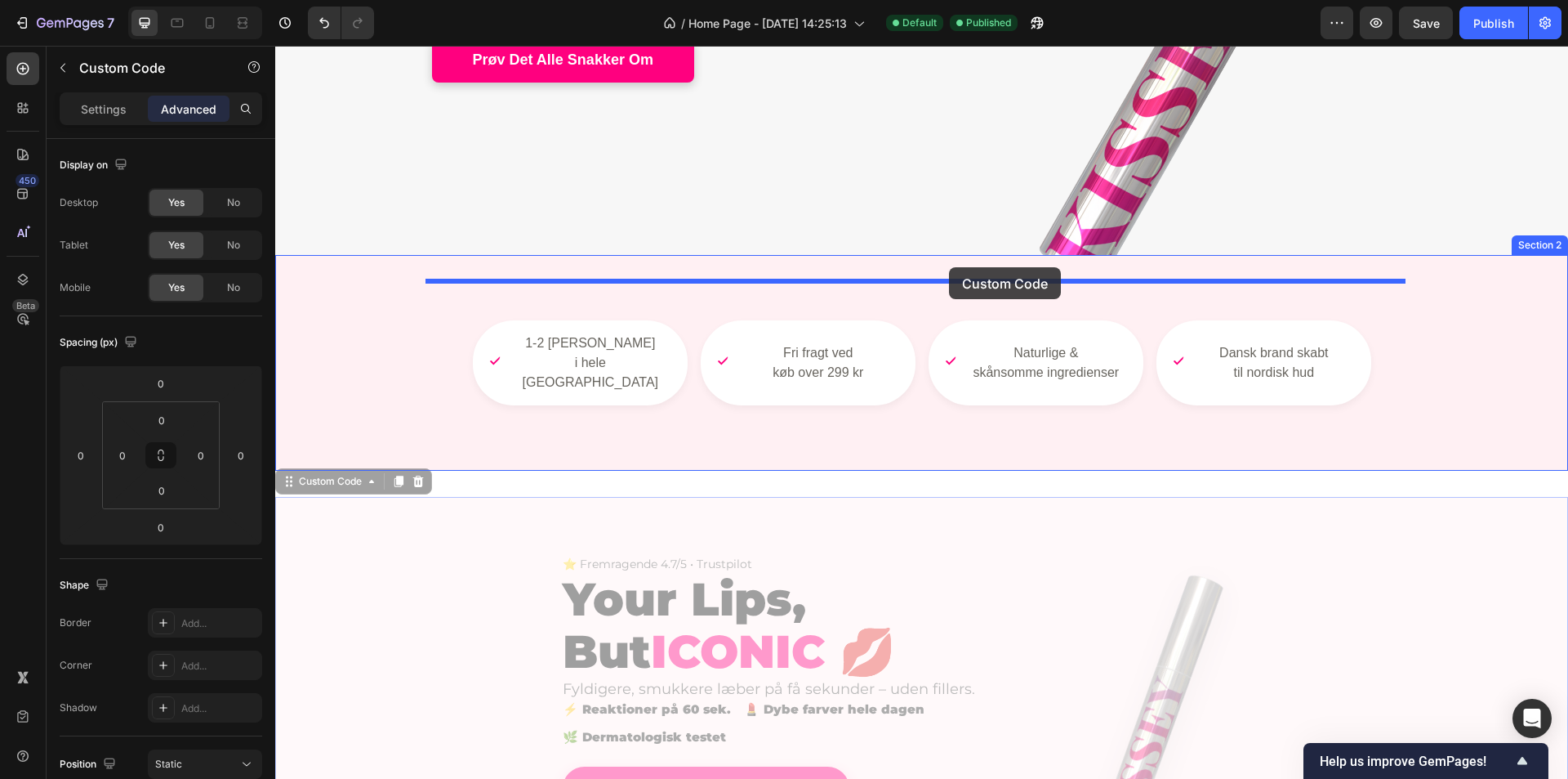
drag, startPoint x: 957, startPoint y: 522, endPoint x: 949, endPoint y: 267, distance: 255.1
type input "16"
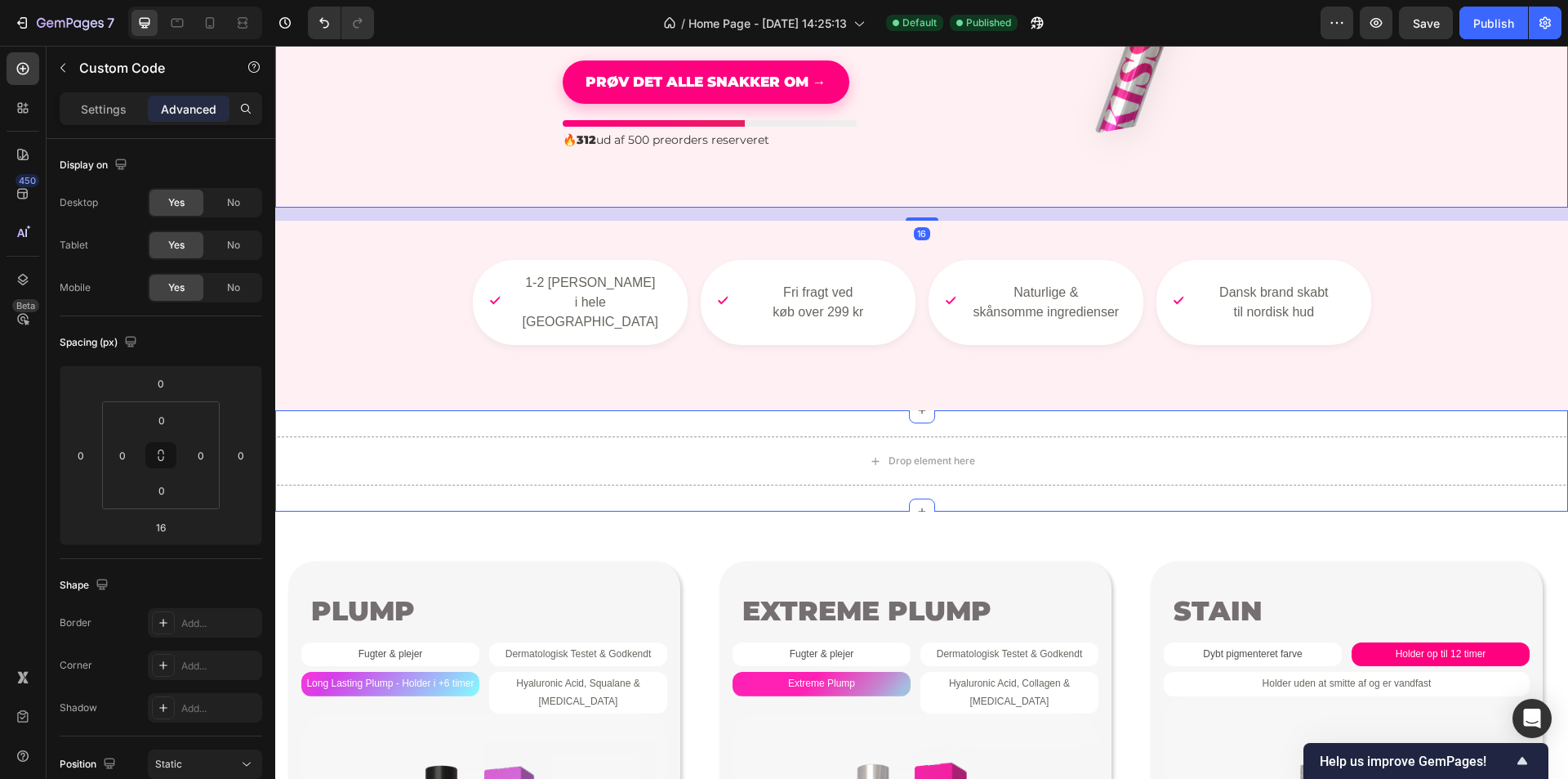
click at [383, 411] on div "Drop element here Section 3" at bounding box center [921, 461] width 1293 height 101
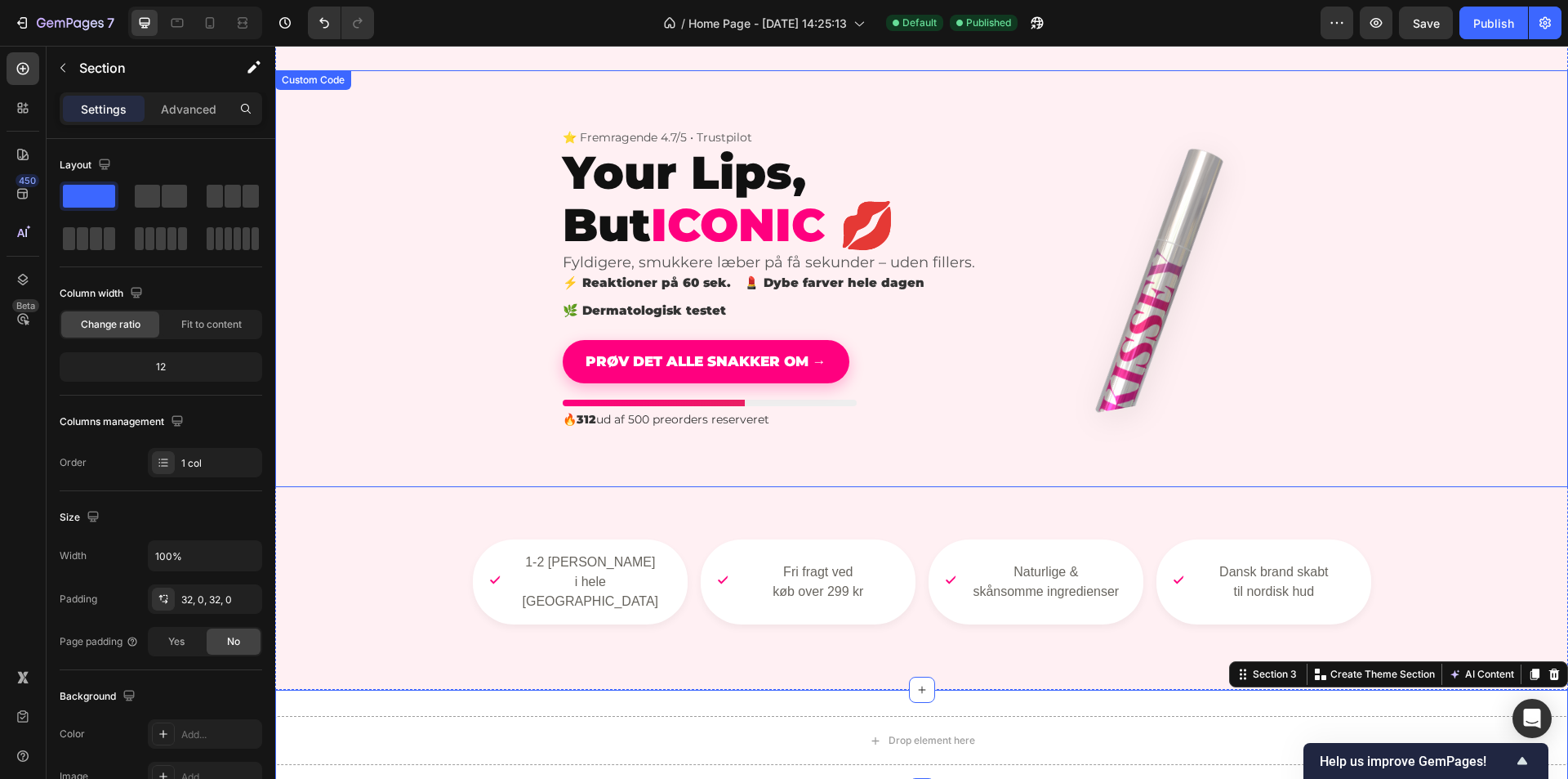
scroll to position [572, 0]
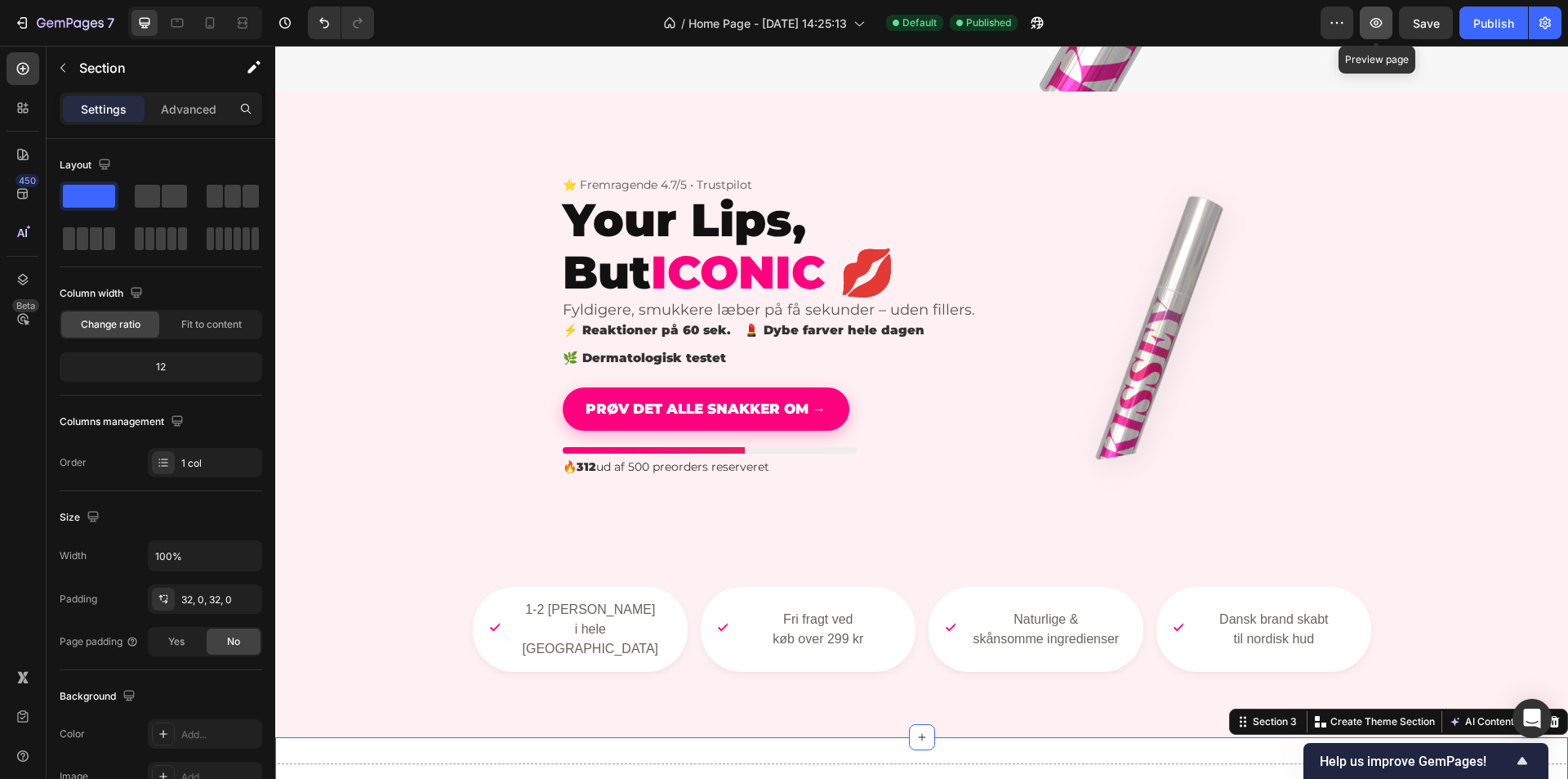
click at [1374, 30] on icon "button" at bounding box center [1375, 22] width 16 height 16
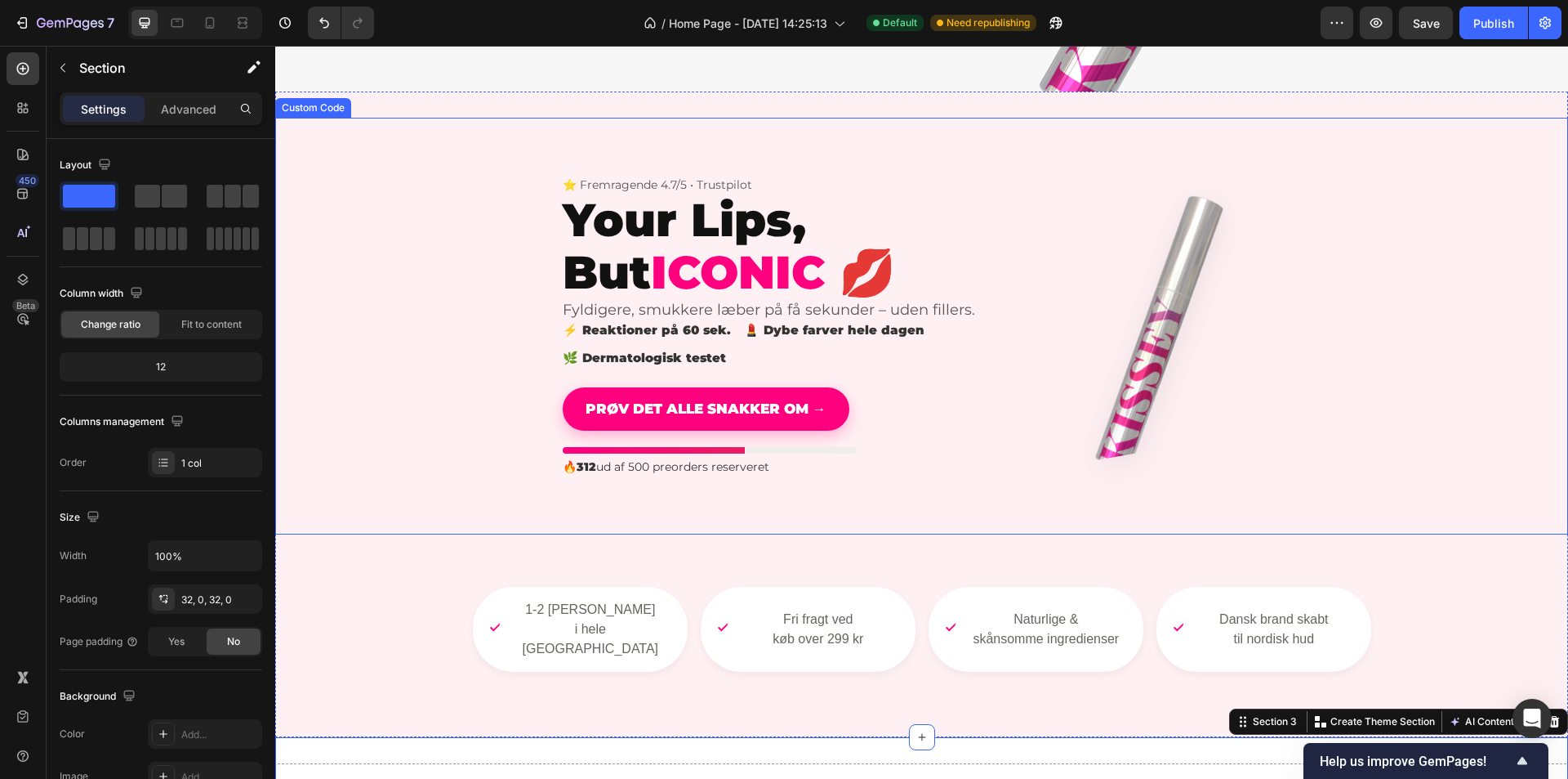
click at [963, 249] on h1 "Your Lips, But ICONIC 💋" at bounding box center [775, 246] width 425 height 106
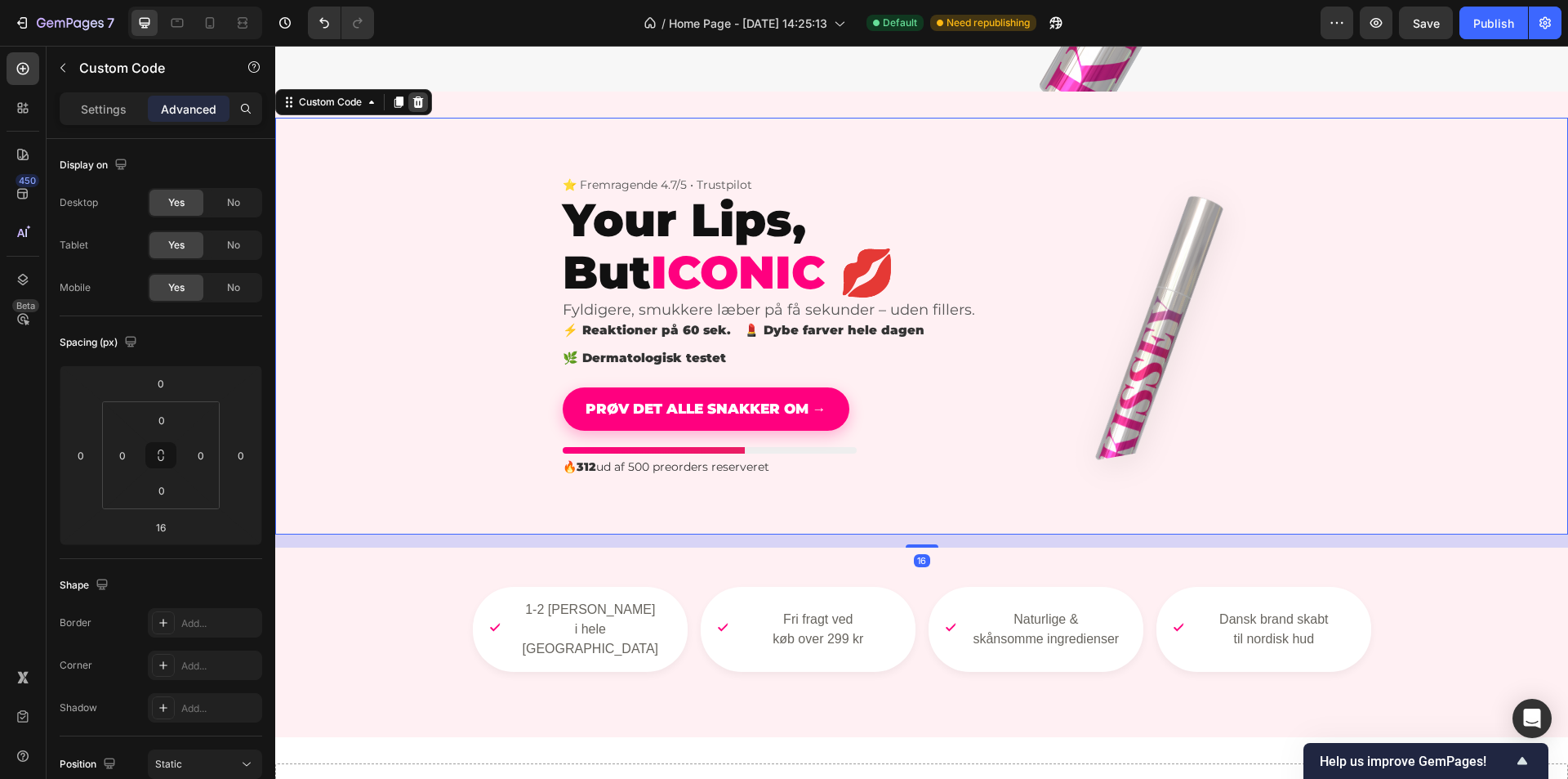
click at [416, 103] on icon at bounding box center [418, 102] width 11 height 12
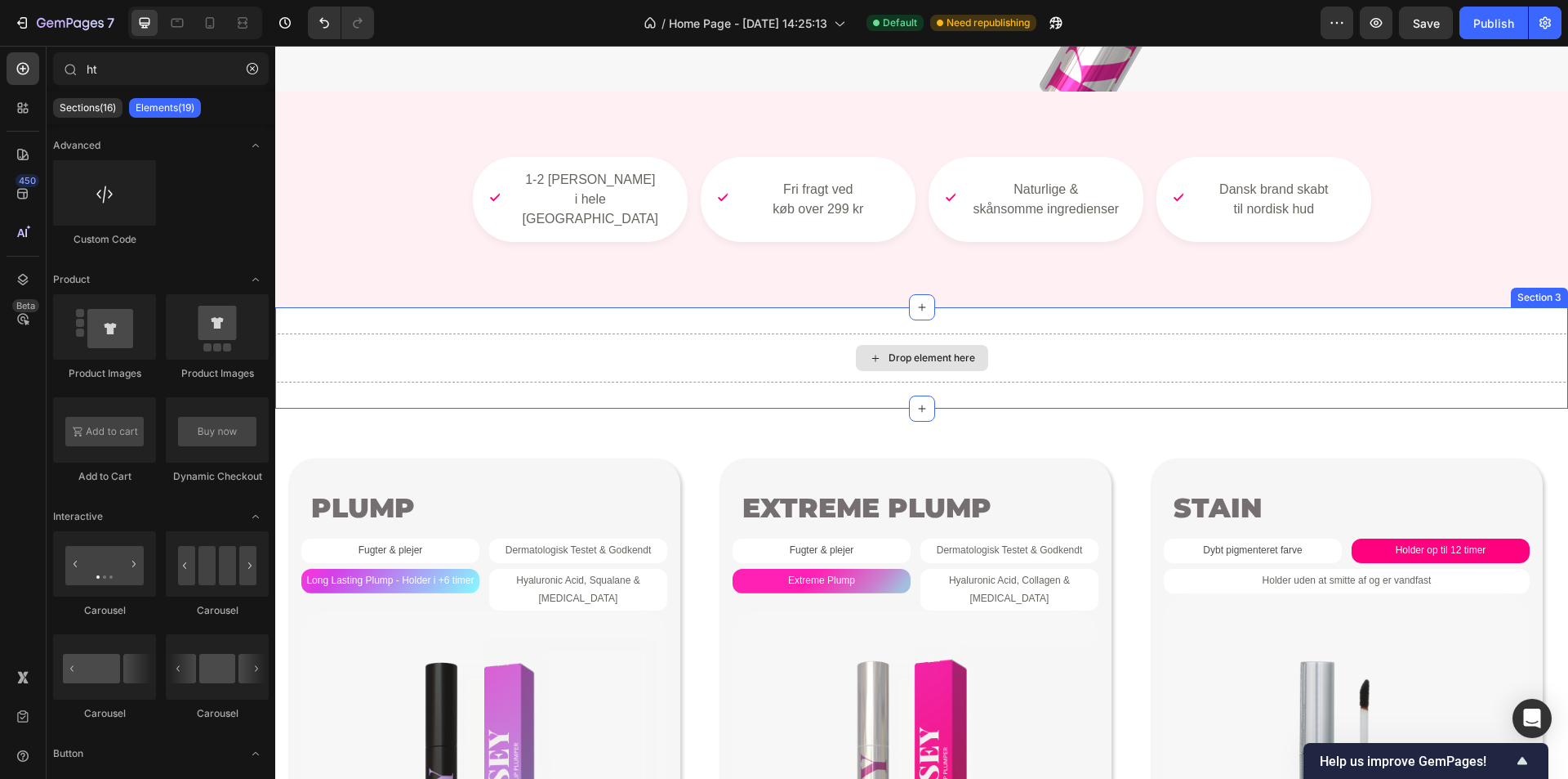
click at [1027, 337] on div "Drop element here" at bounding box center [921, 358] width 1293 height 49
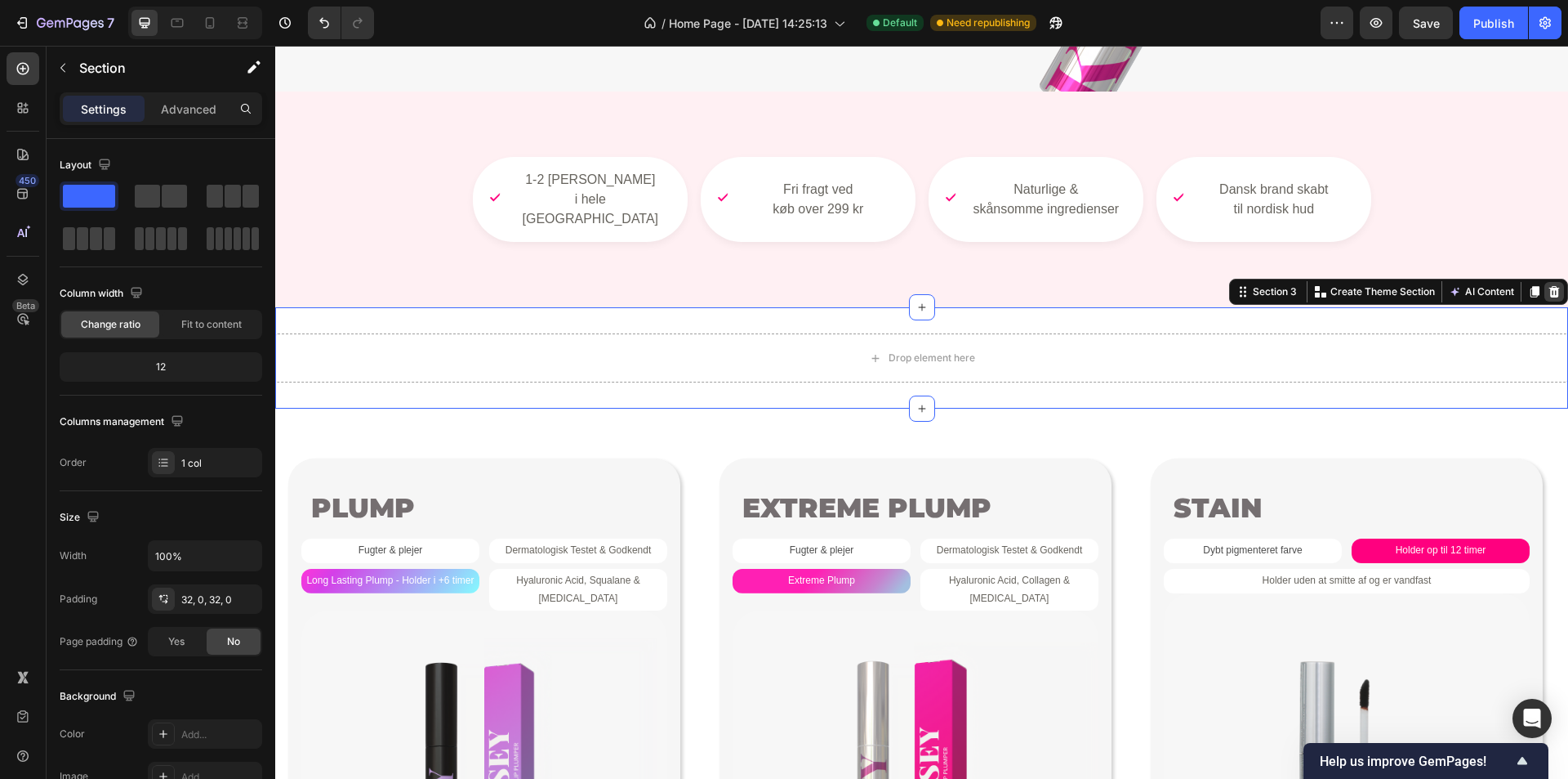
click at [1548, 286] on icon at bounding box center [1554, 291] width 13 height 13
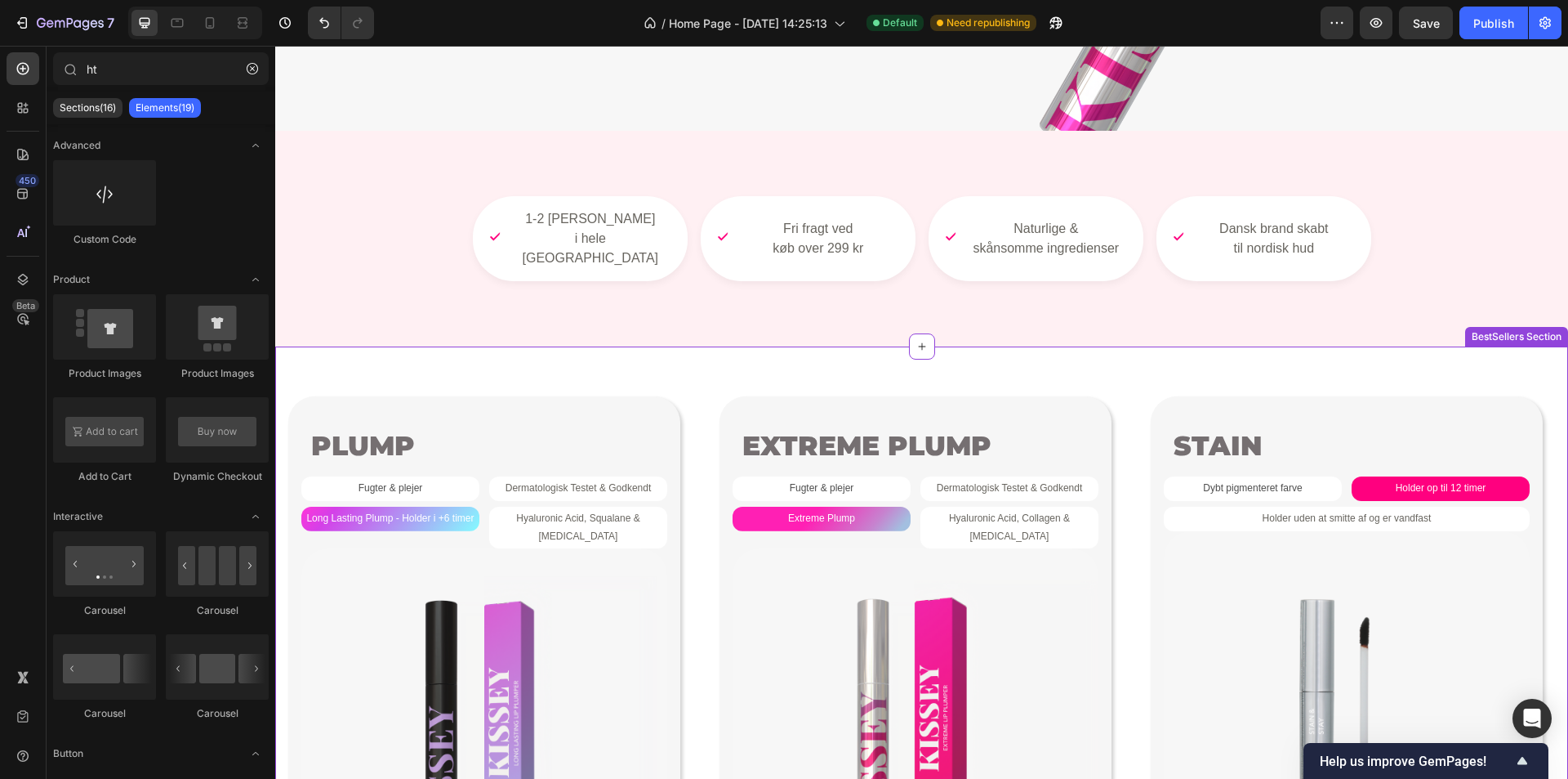
scroll to position [490, 0]
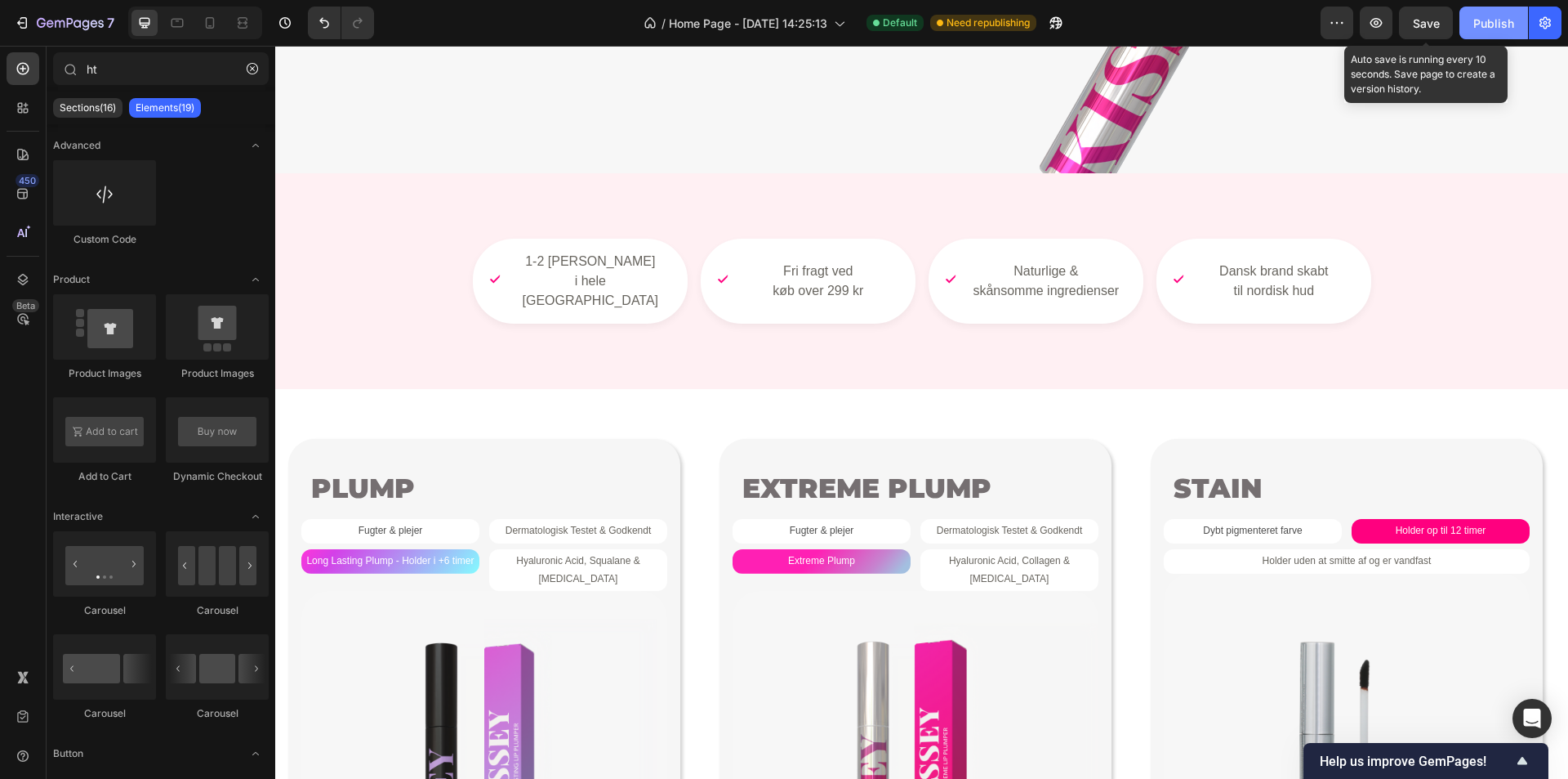
drag, startPoint x: 1421, startPoint y: 30, endPoint x: 1494, endPoint y: 16, distance: 74.3
click at [1423, 30] on span "Save" at bounding box center [1427, 23] width 27 height 14
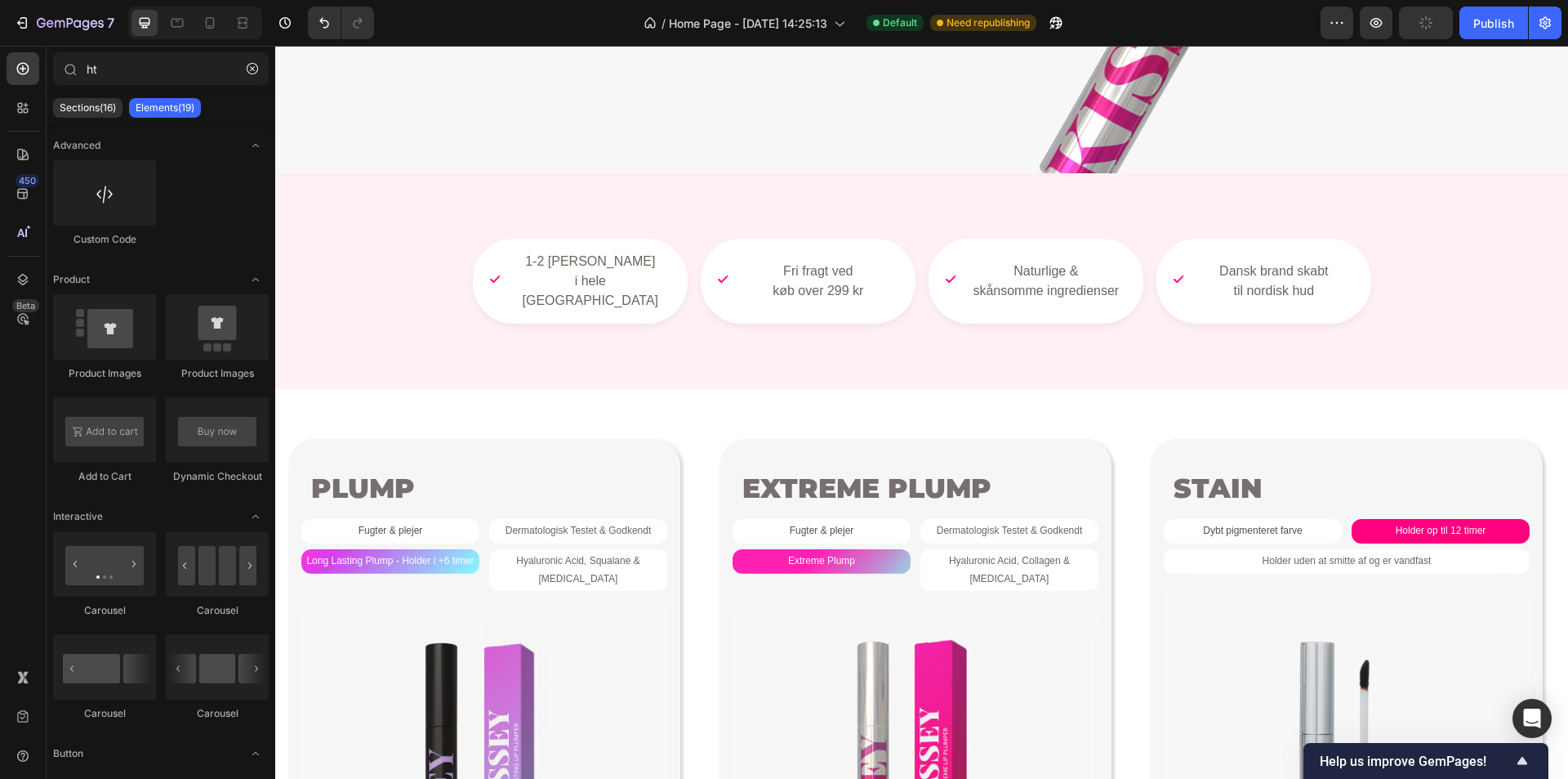
drag, startPoint x: 1495, startPoint y: 14, endPoint x: 1486, endPoint y: 40, distance: 27.5
click at [1495, 22] on div "Publish" at bounding box center [1494, 23] width 41 height 17
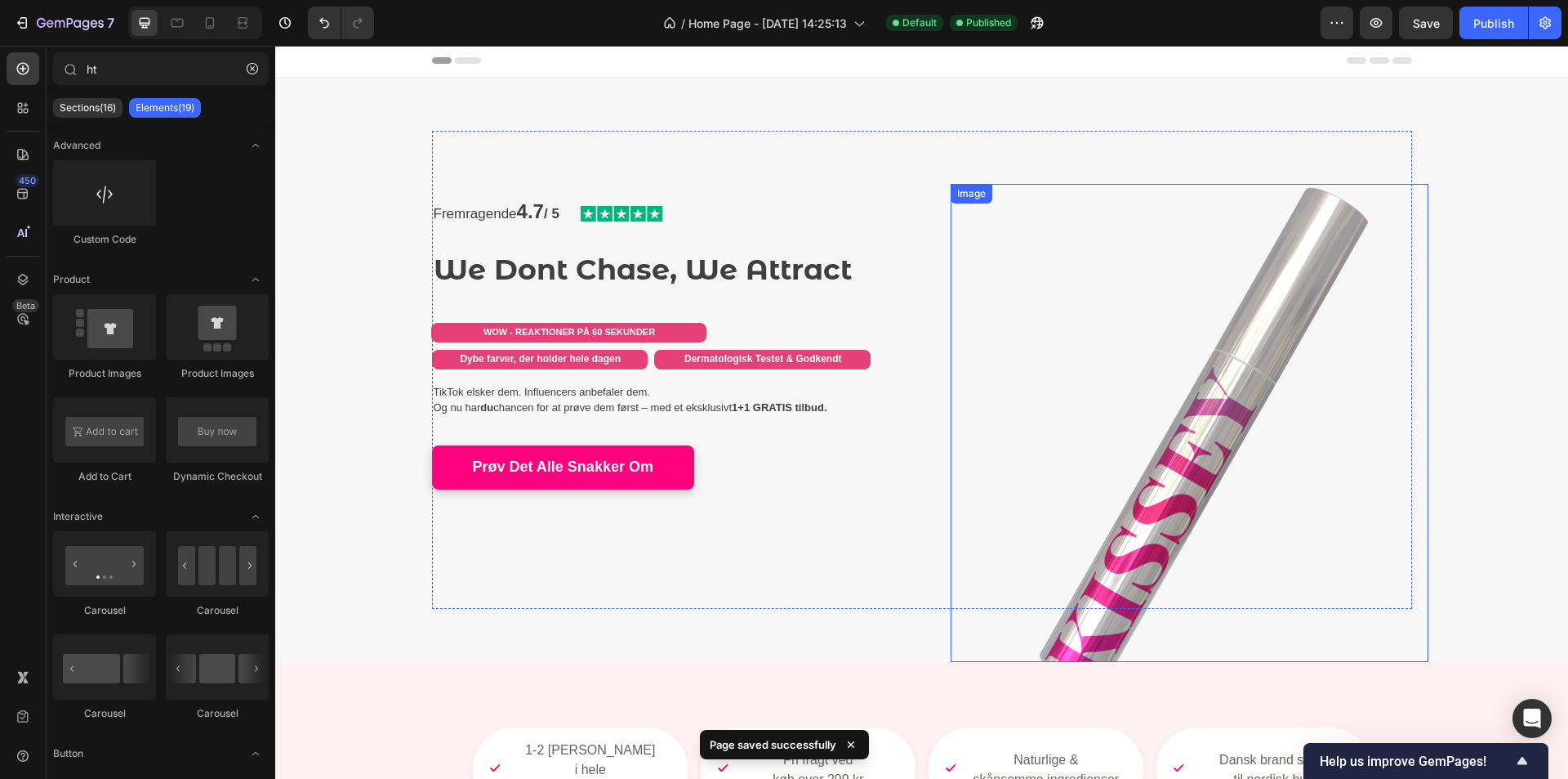
scroll to position [0, 0]
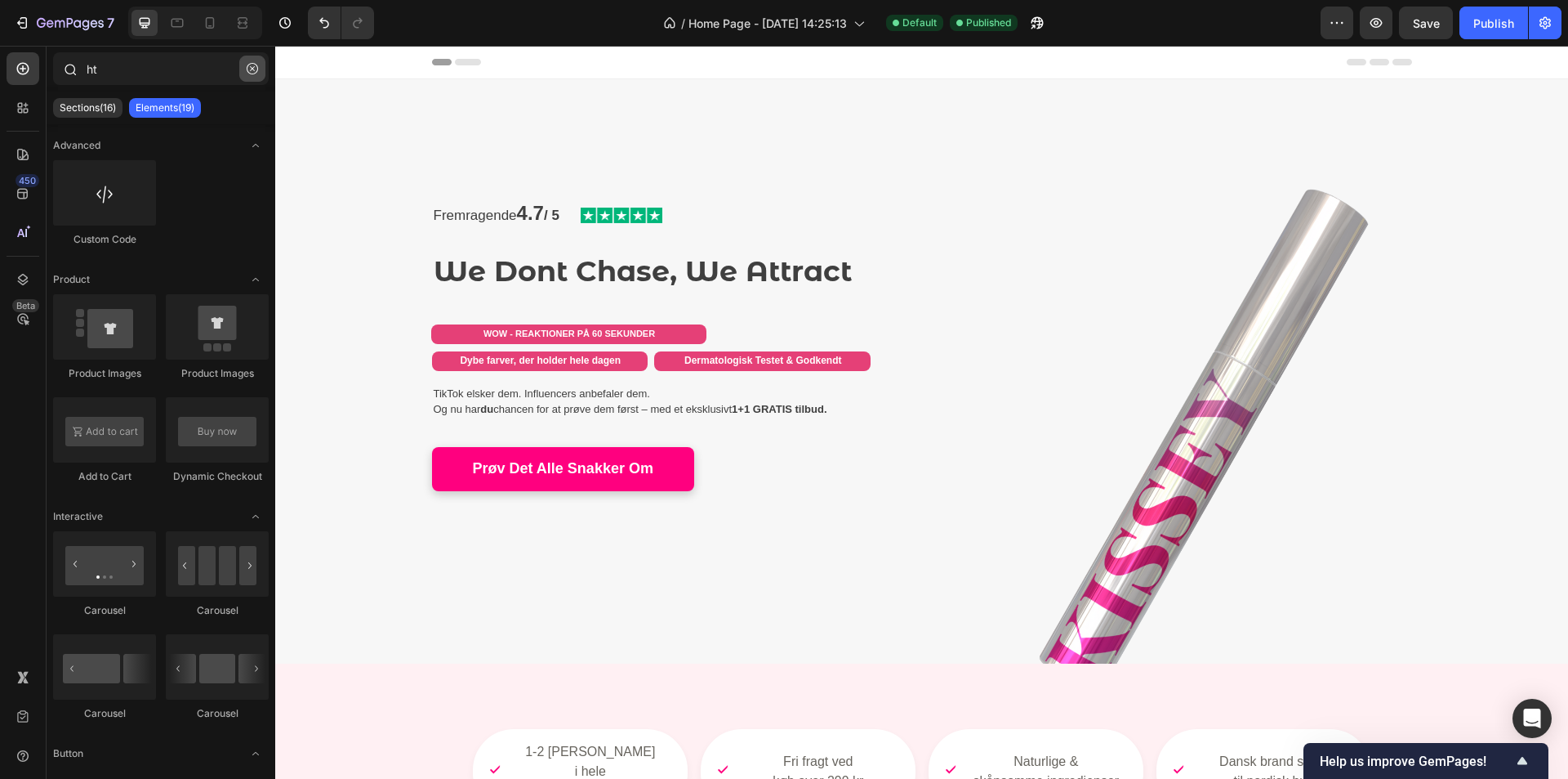
click at [252, 63] on icon "button" at bounding box center [252, 68] width 12 height 12
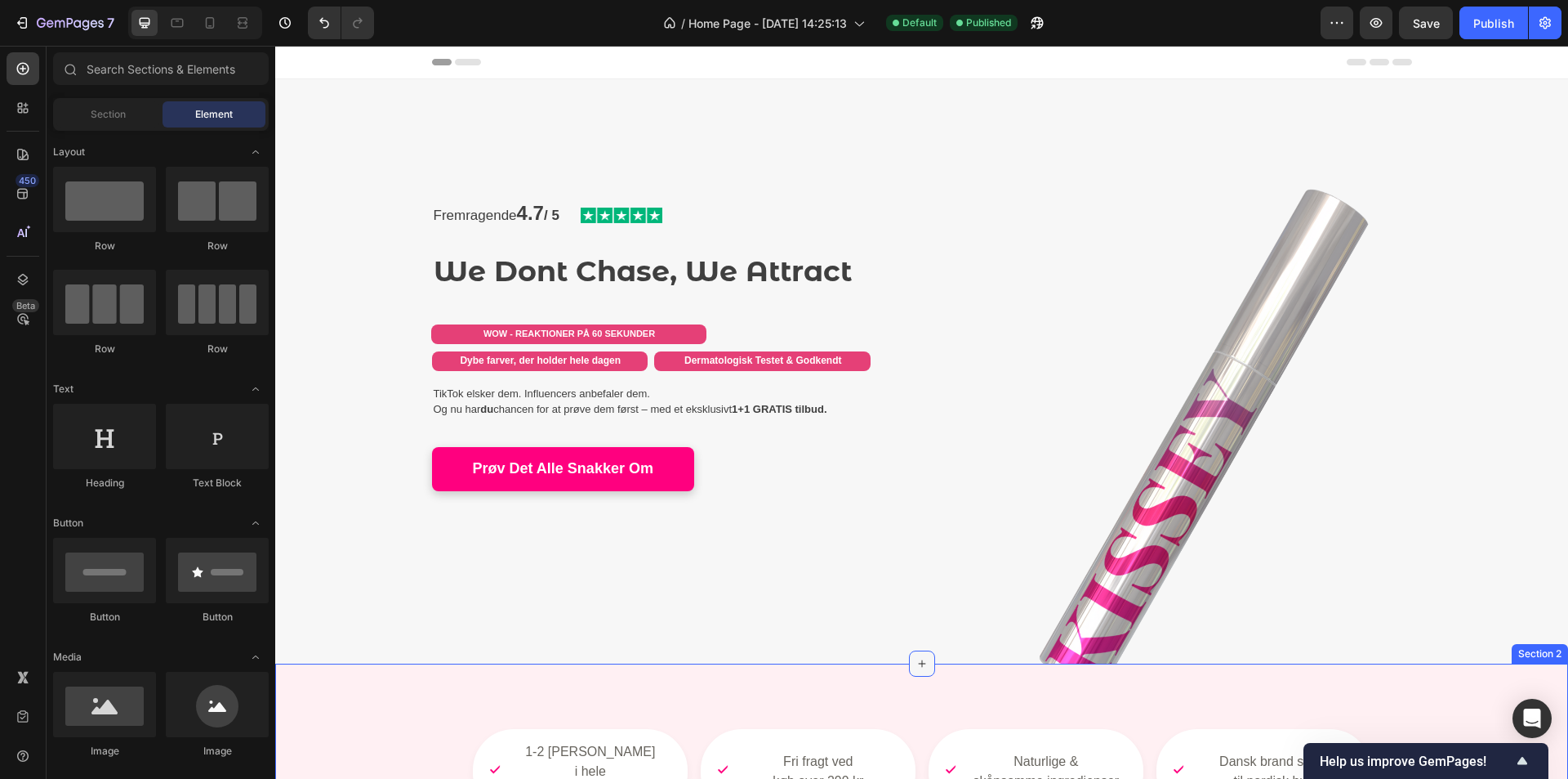
click at [915, 661] on icon at bounding box center [921, 663] width 13 height 13
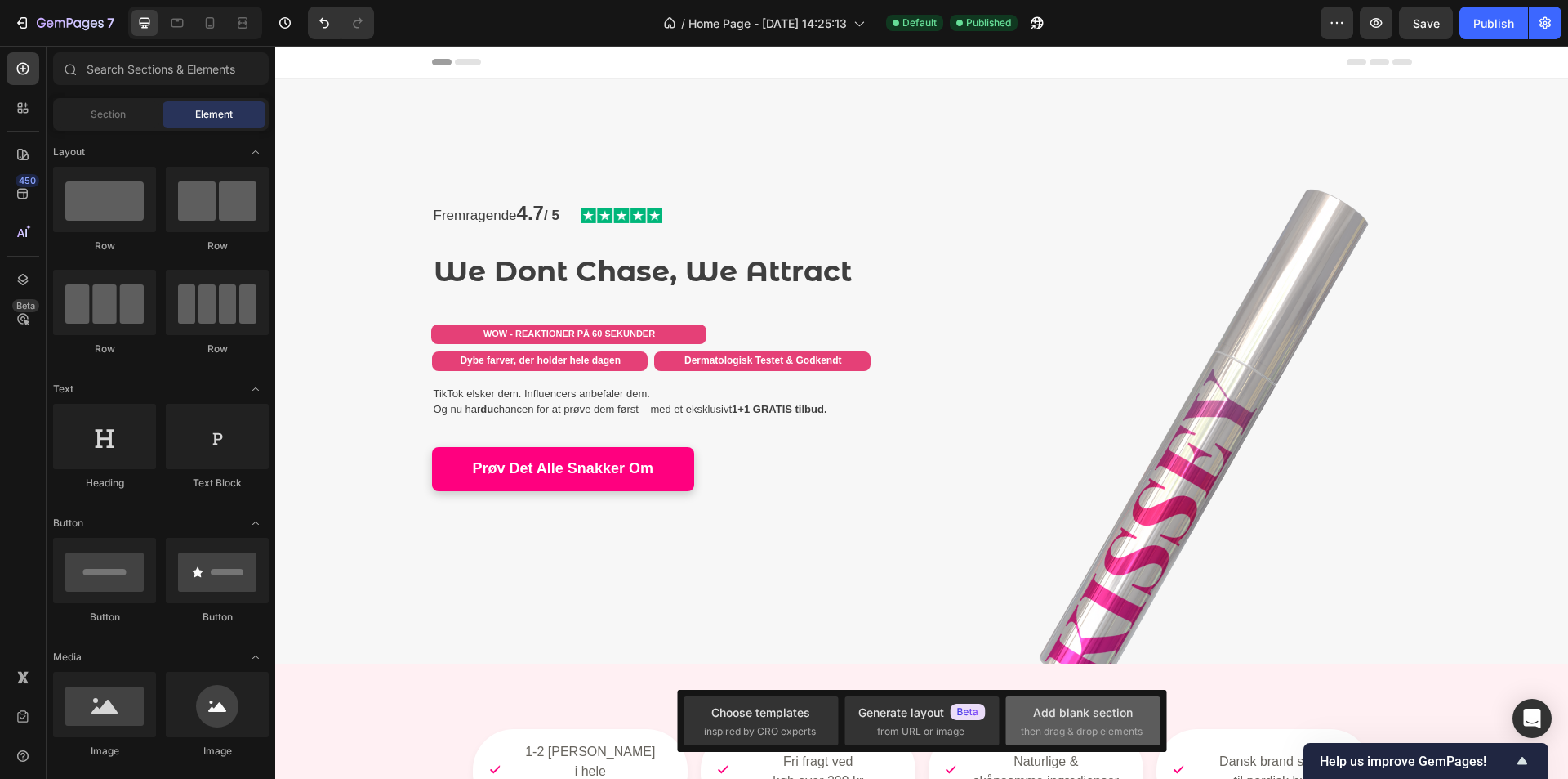
click at [1073, 722] on div "Add blank section then drag & drop elements" at bounding box center [1082, 722] width 124 height 35
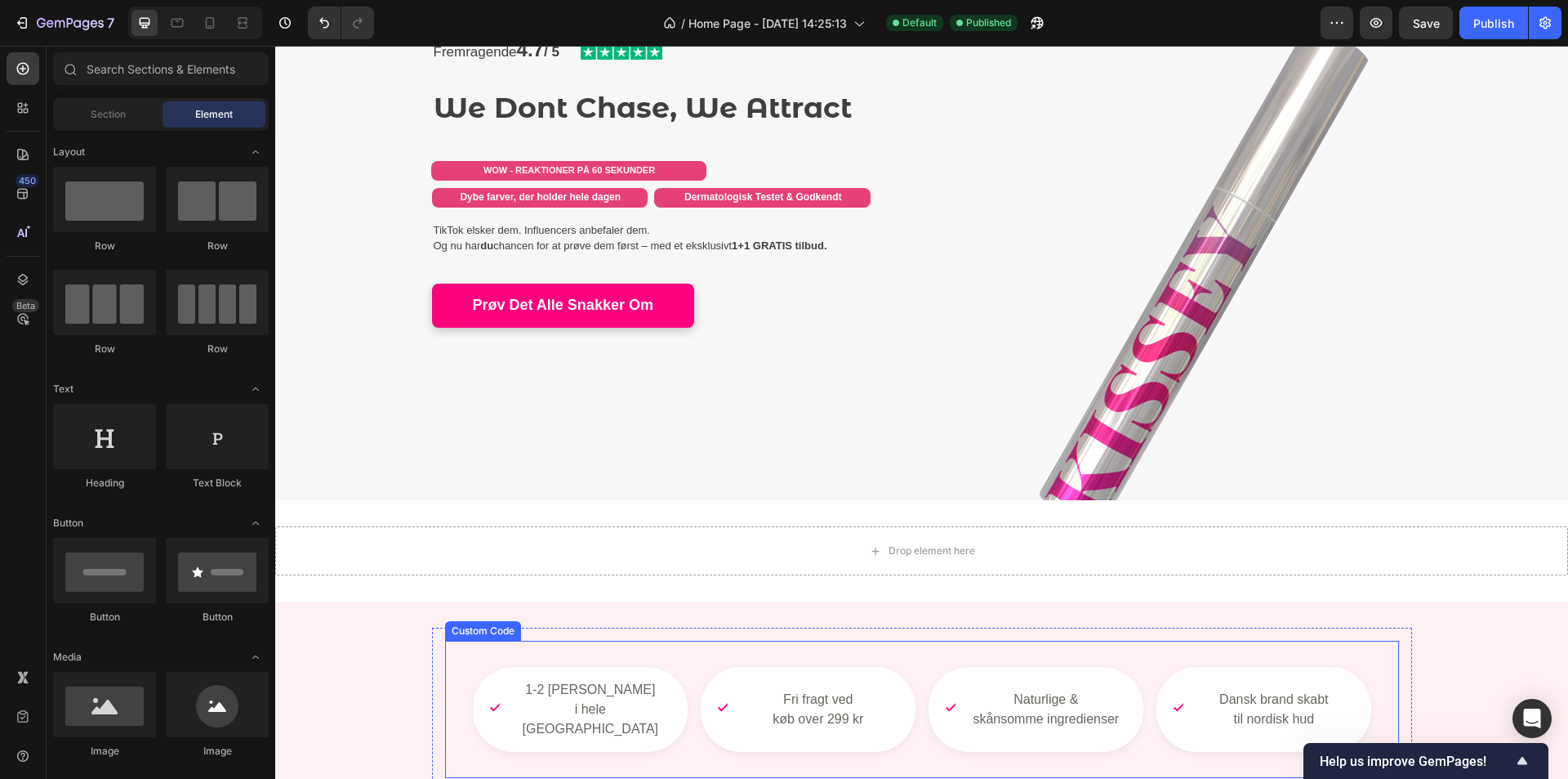
scroll to position [327, 0]
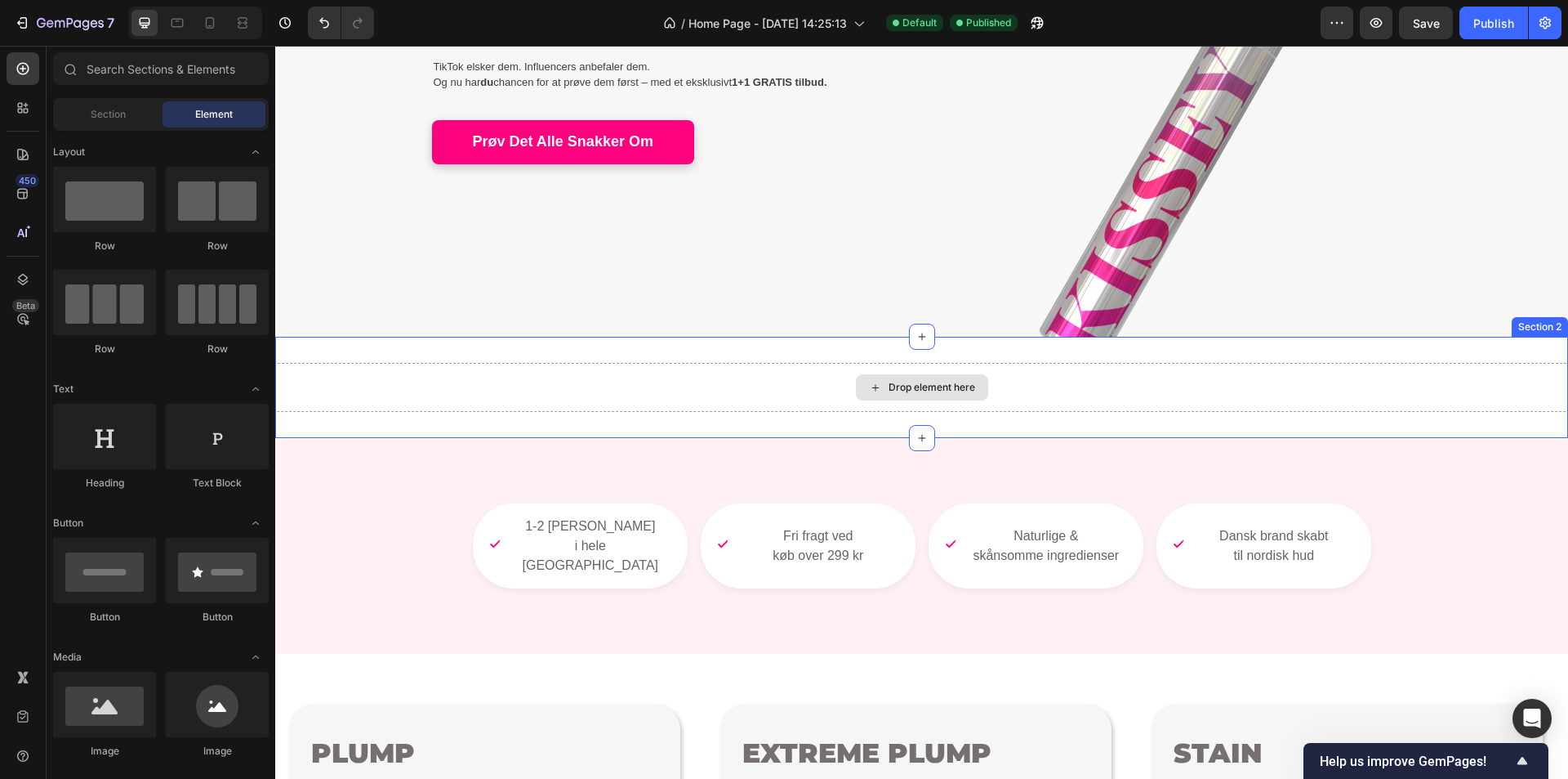
click at [688, 391] on div "Drop element here" at bounding box center [921, 388] width 1293 height 49
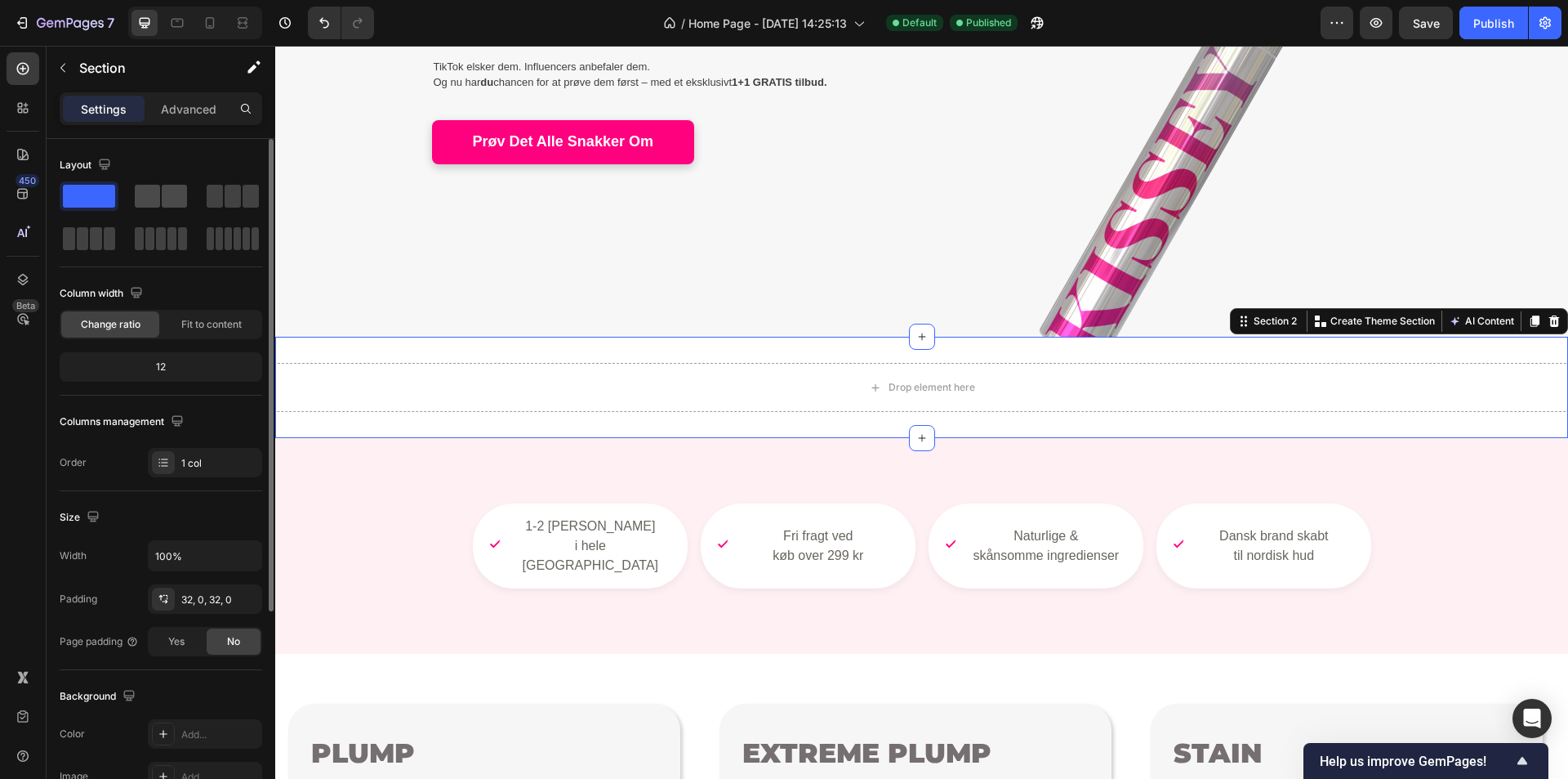
drag, startPoint x: 149, startPoint y: 200, endPoint x: 339, endPoint y: 296, distance: 212.9
click at [149, 200] on span at bounding box center [148, 196] width 25 height 23
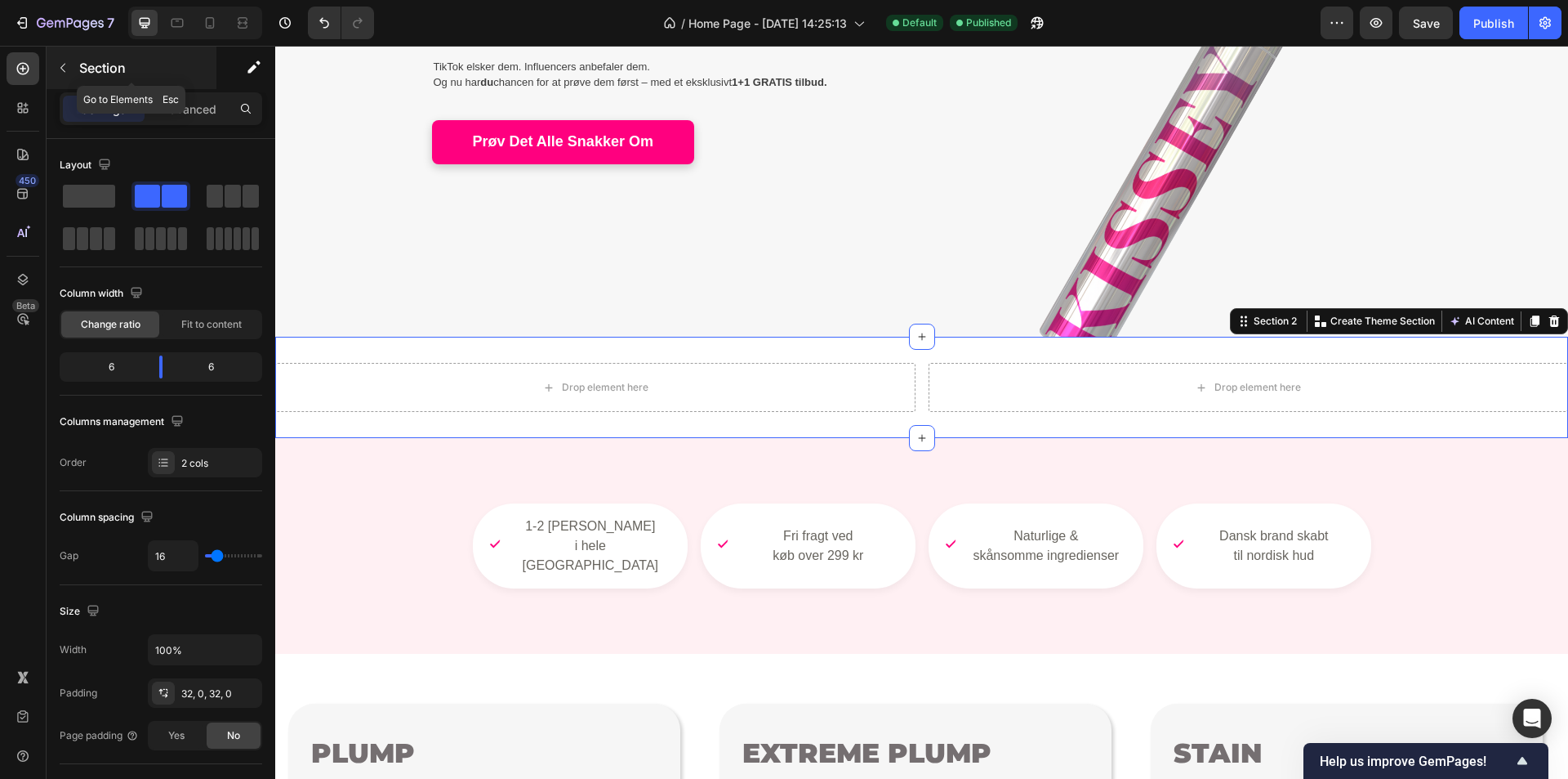
click at [67, 74] on icon "button" at bounding box center [62, 68] width 13 height 13
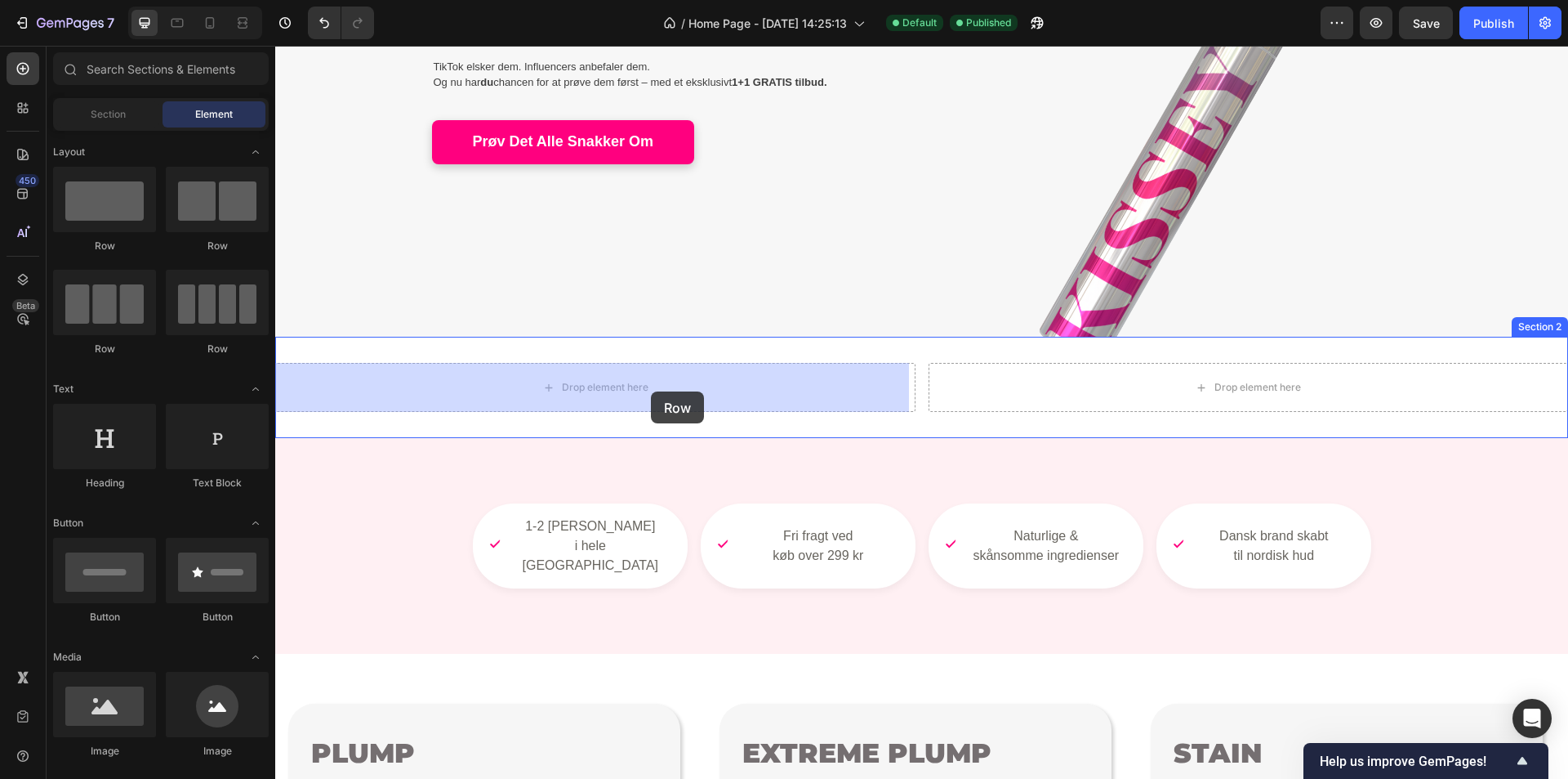
drag, startPoint x: 467, startPoint y: 341, endPoint x: 518, endPoint y: 344, distance: 51.1
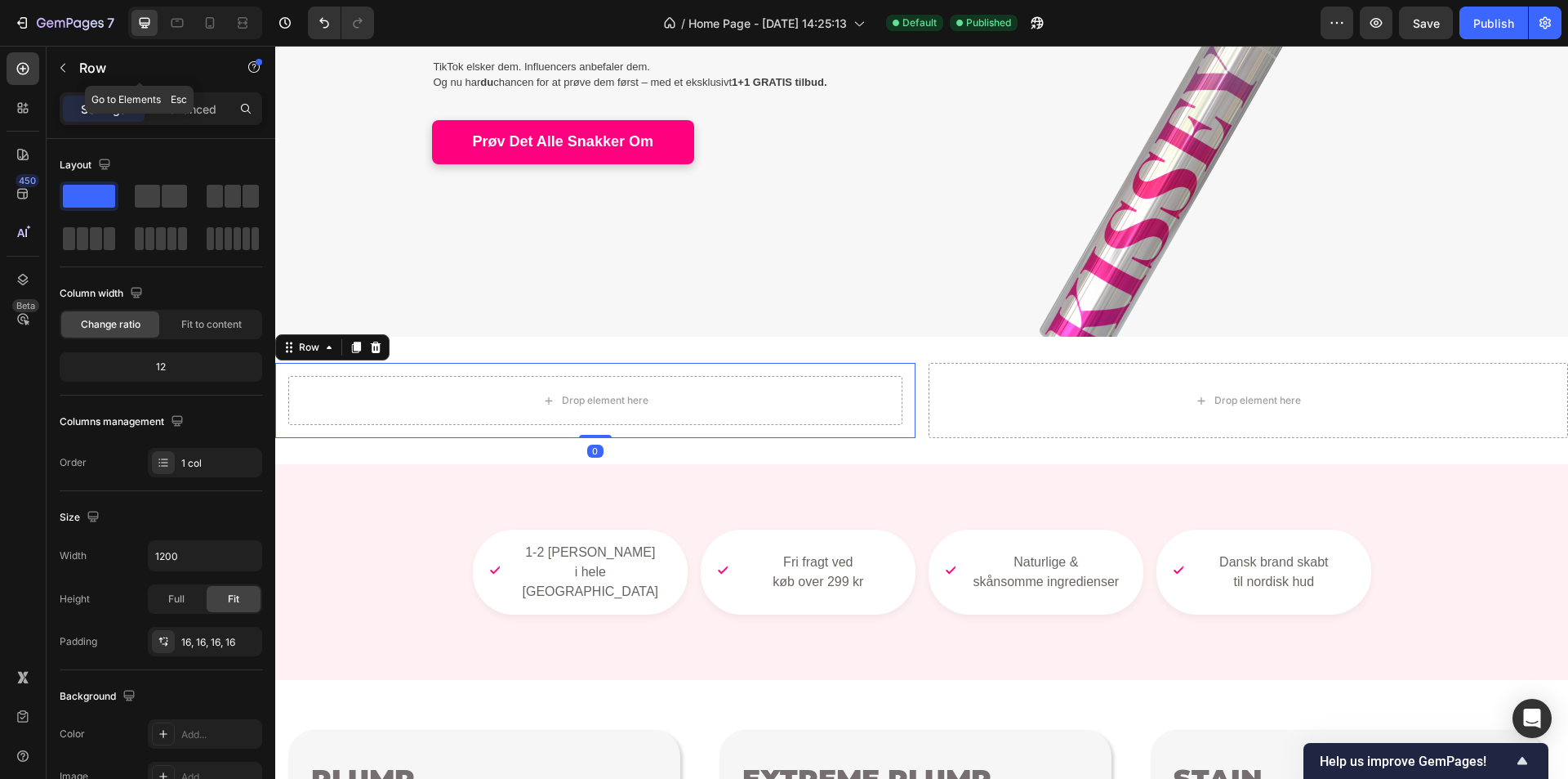
click at [62, 74] on button "button" at bounding box center [62, 68] width 26 height 26
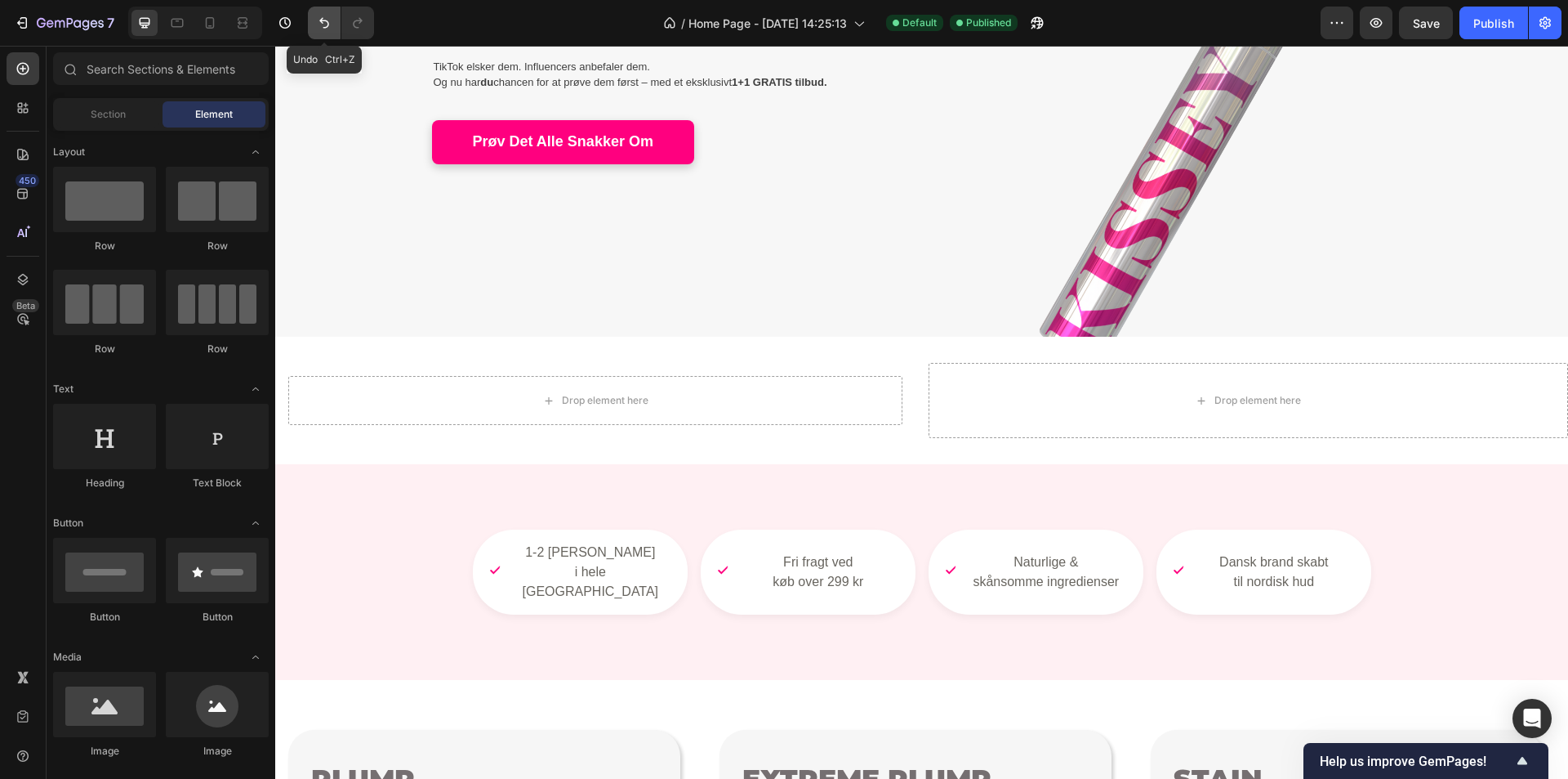
click at [323, 36] on button "Undo/Redo" at bounding box center [324, 23] width 33 height 33
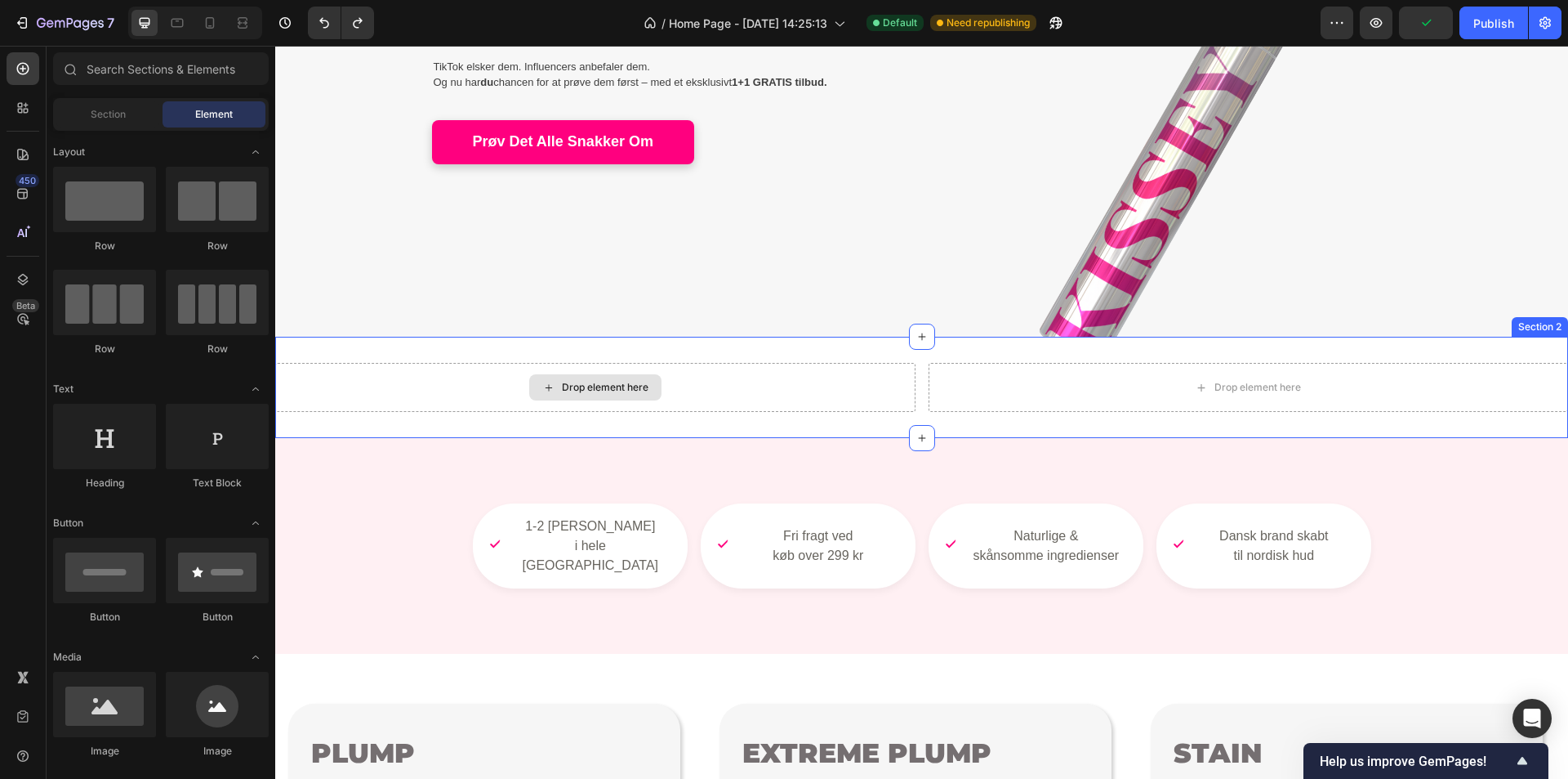
click at [669, 394] on div "Drop element here" at bounding box center [595, 388] width 640 height 49
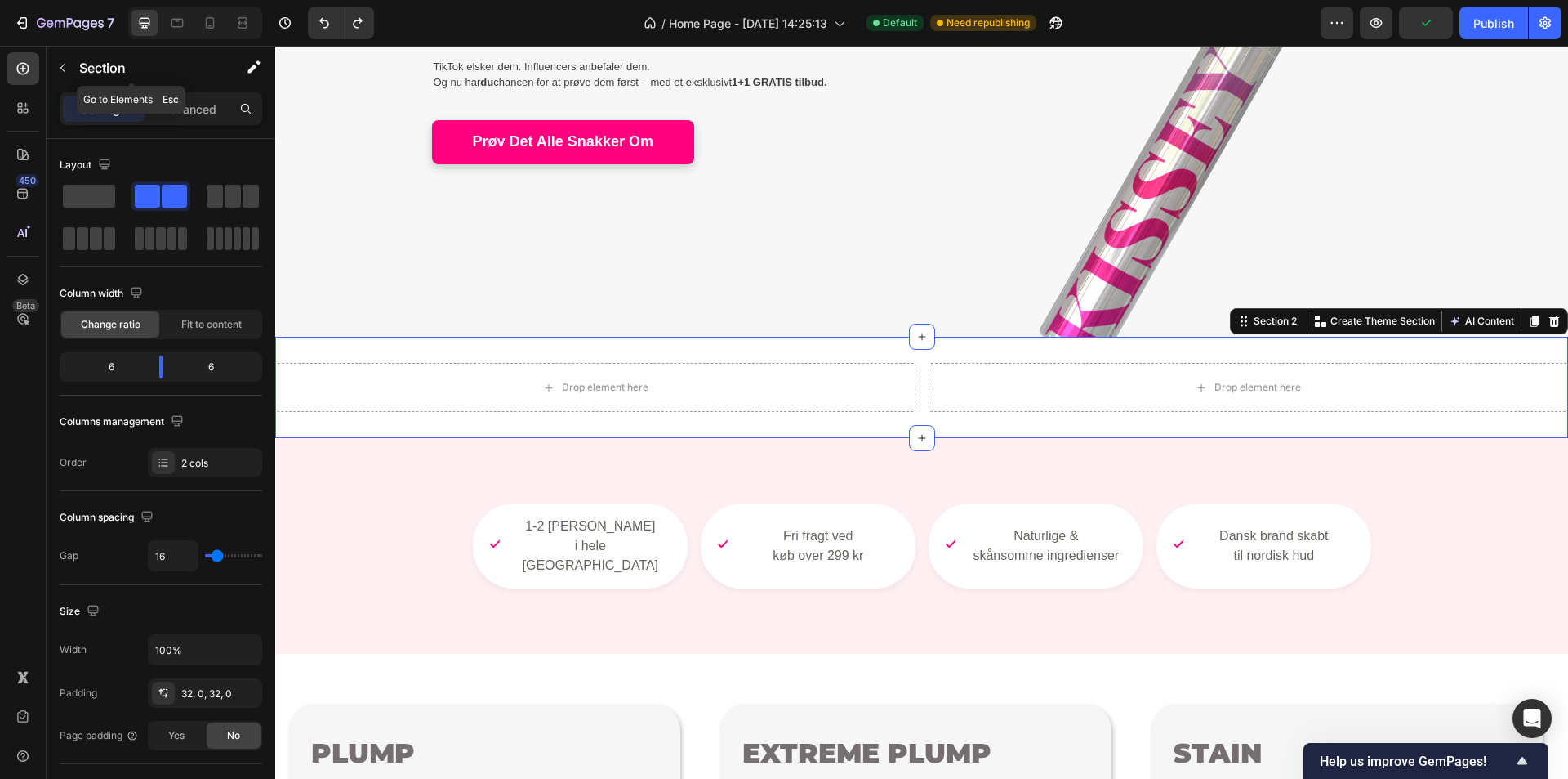
click at [59, 70] on icon "button" at bounding box center [62, 68] width 13 height 13
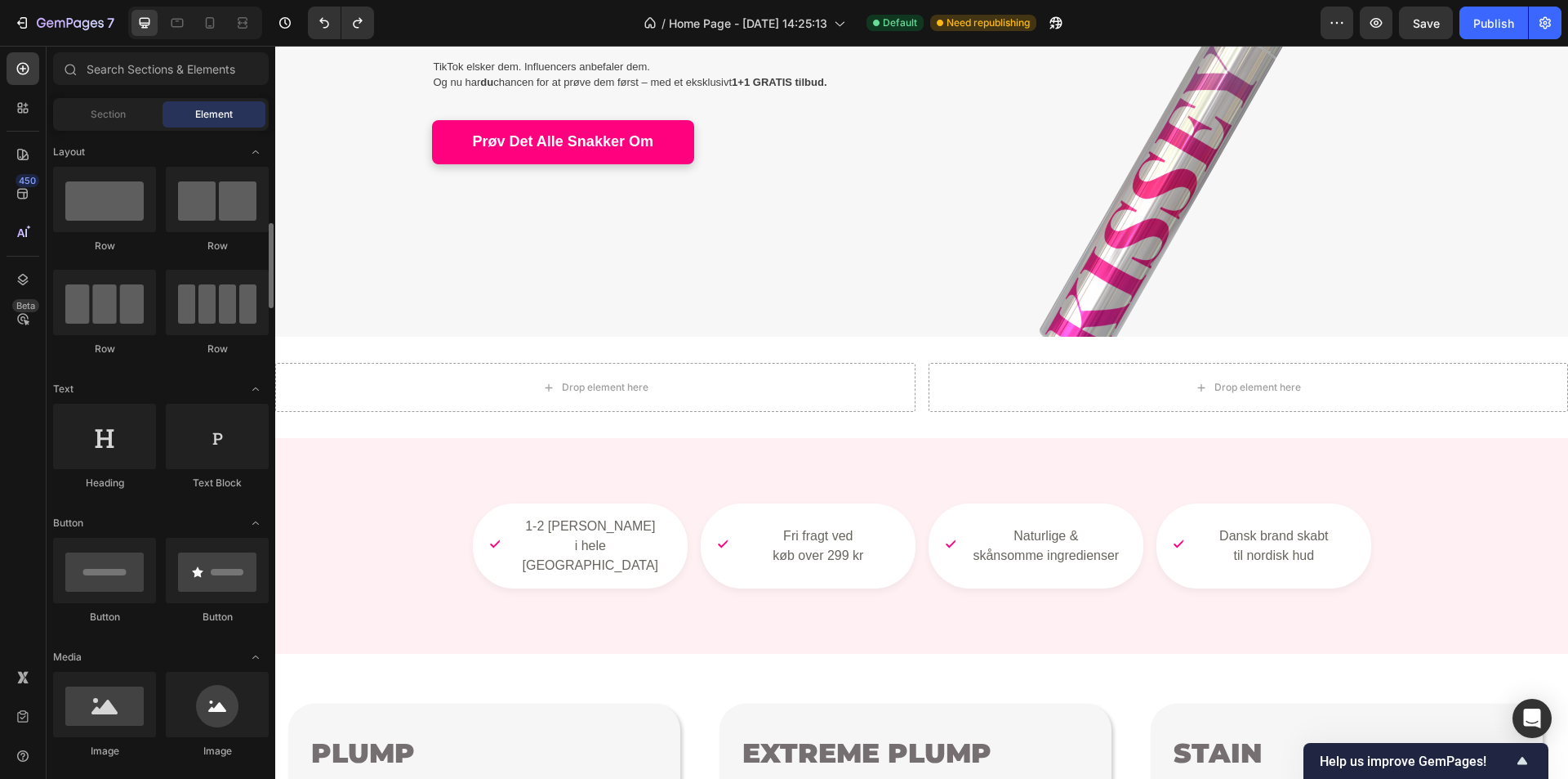
scroll to position [82, 0]
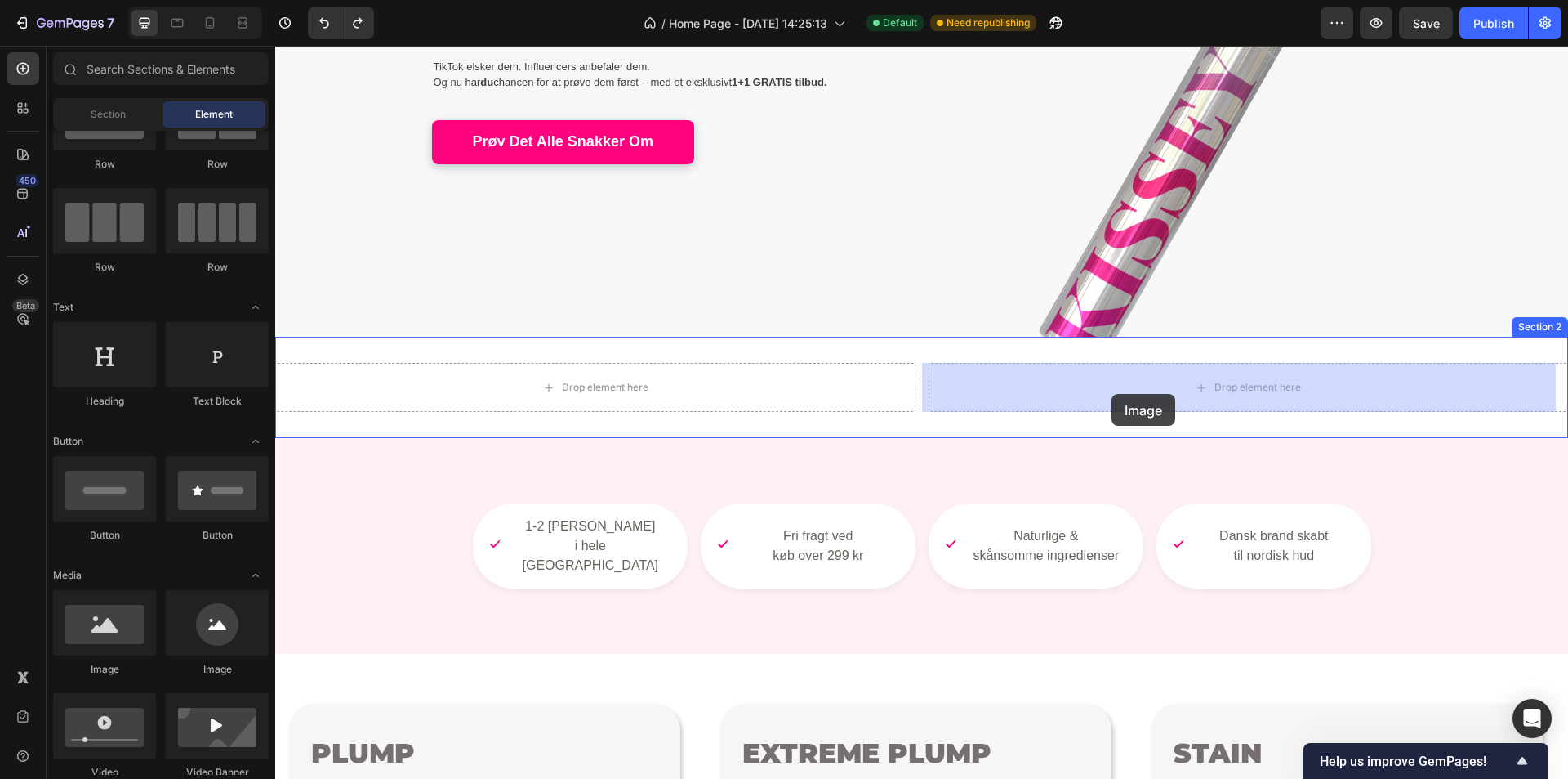
drag, startPoint x: 399, startPoint y: 647, endPoint x: 1112, endPoint y: 394, distance: 756.6
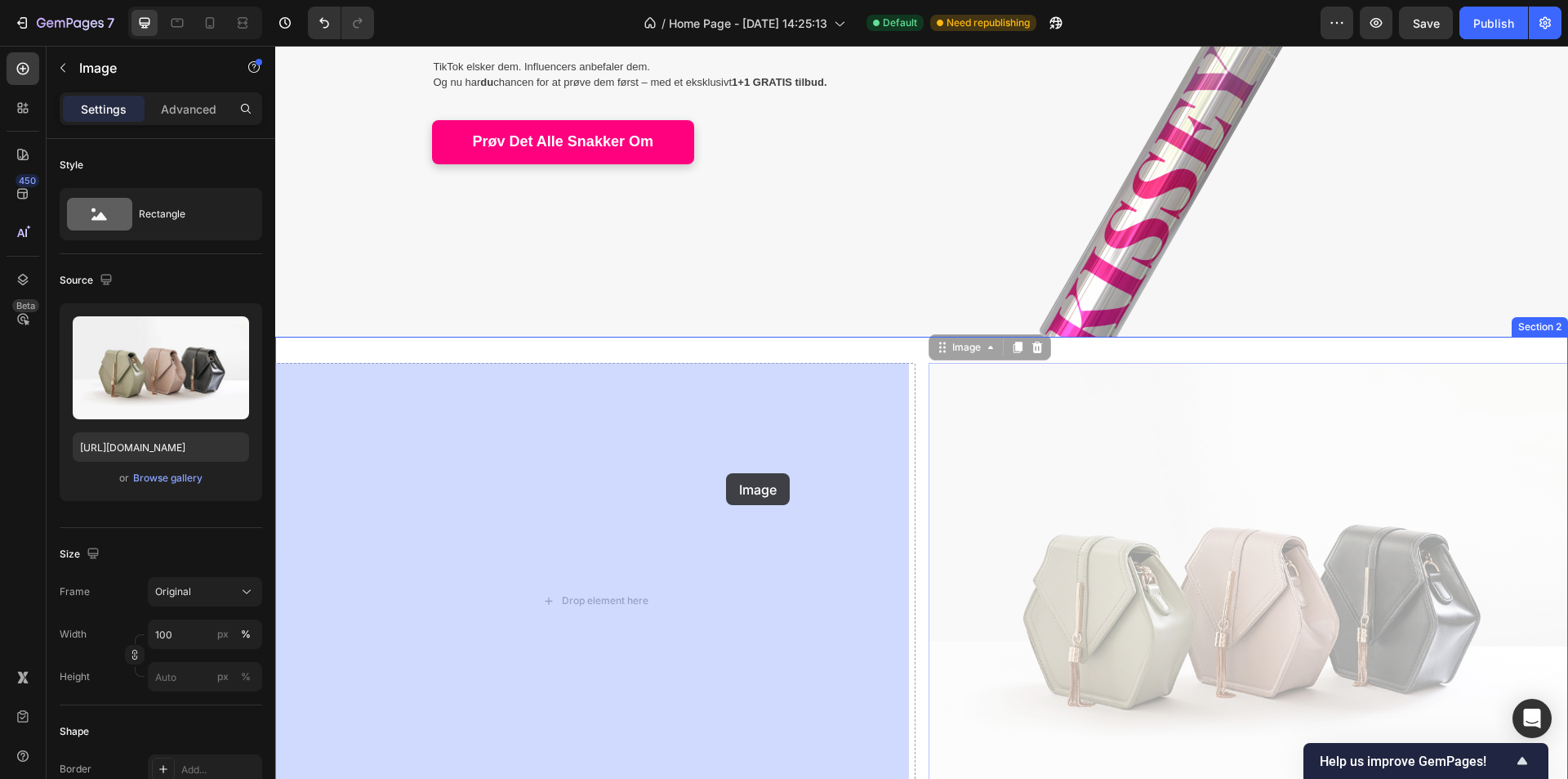
drag, startPoint x: 929, startPoint y: 353, endPoint x: 652, endPoint y: 481, distance: 305.1
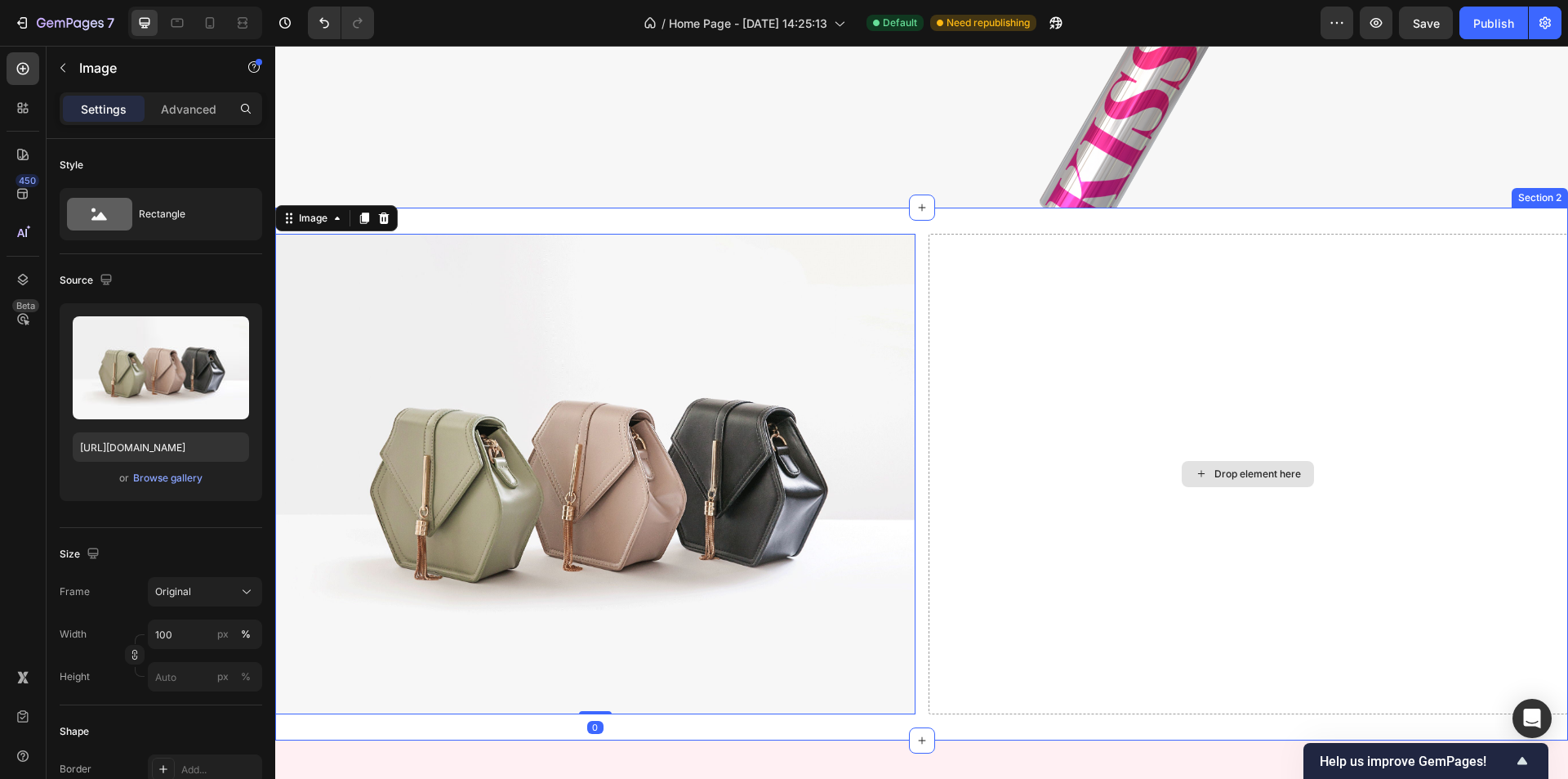
scroll to position [490, 0]
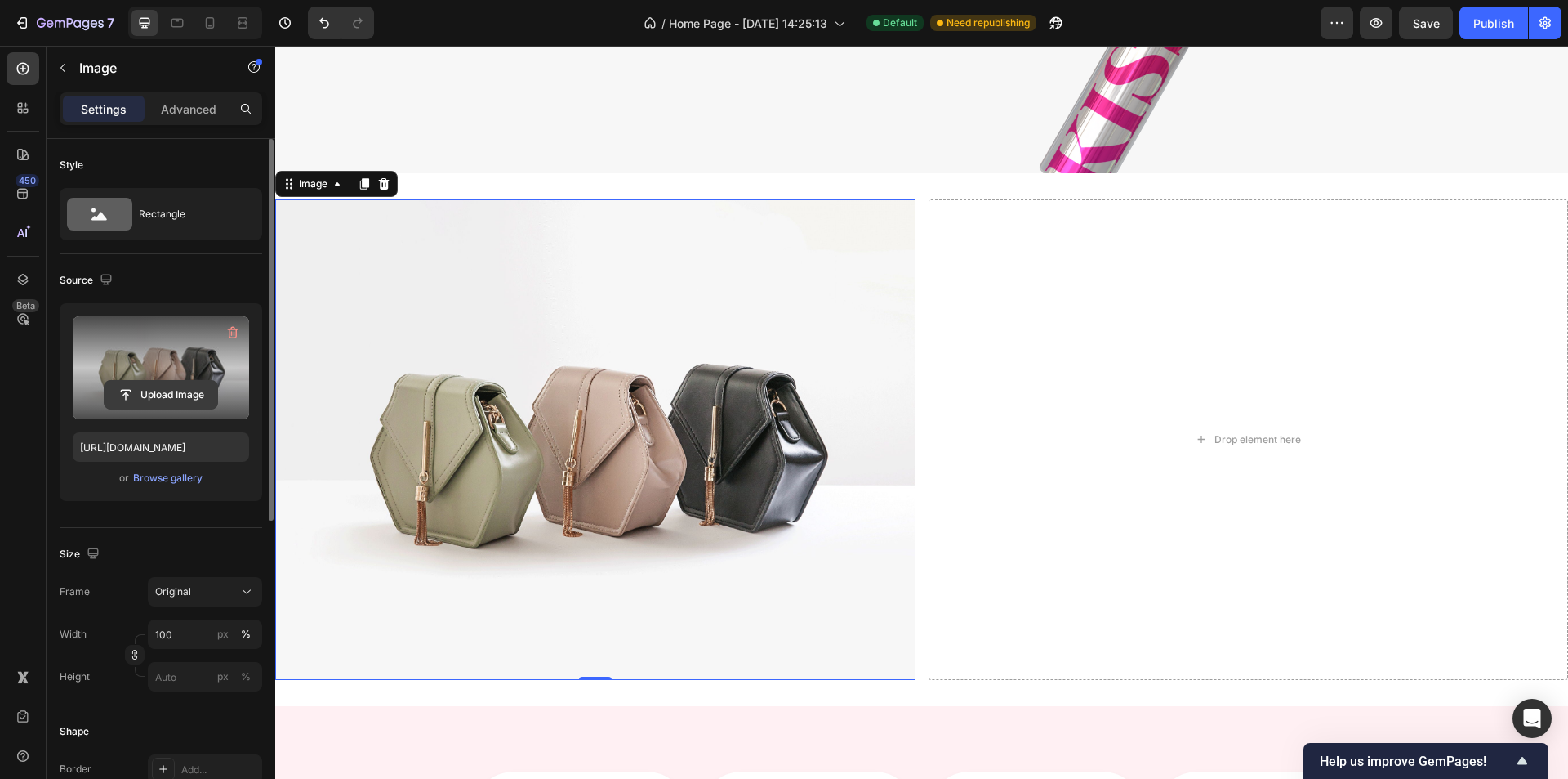
click at [171, 396] on input "file" at bounding box center [160, 395] width 112 height 28
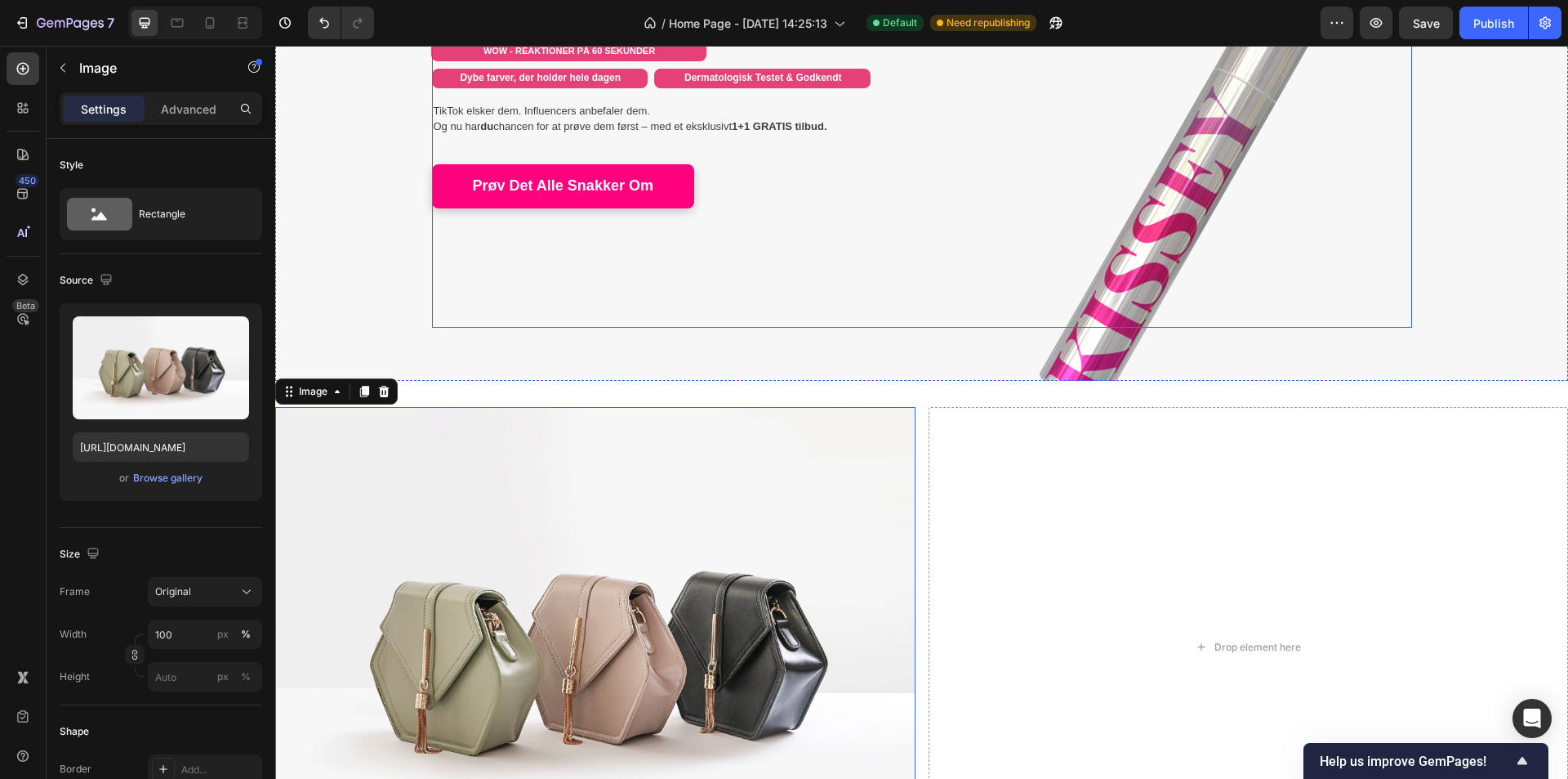
scroll to position [163, 0]
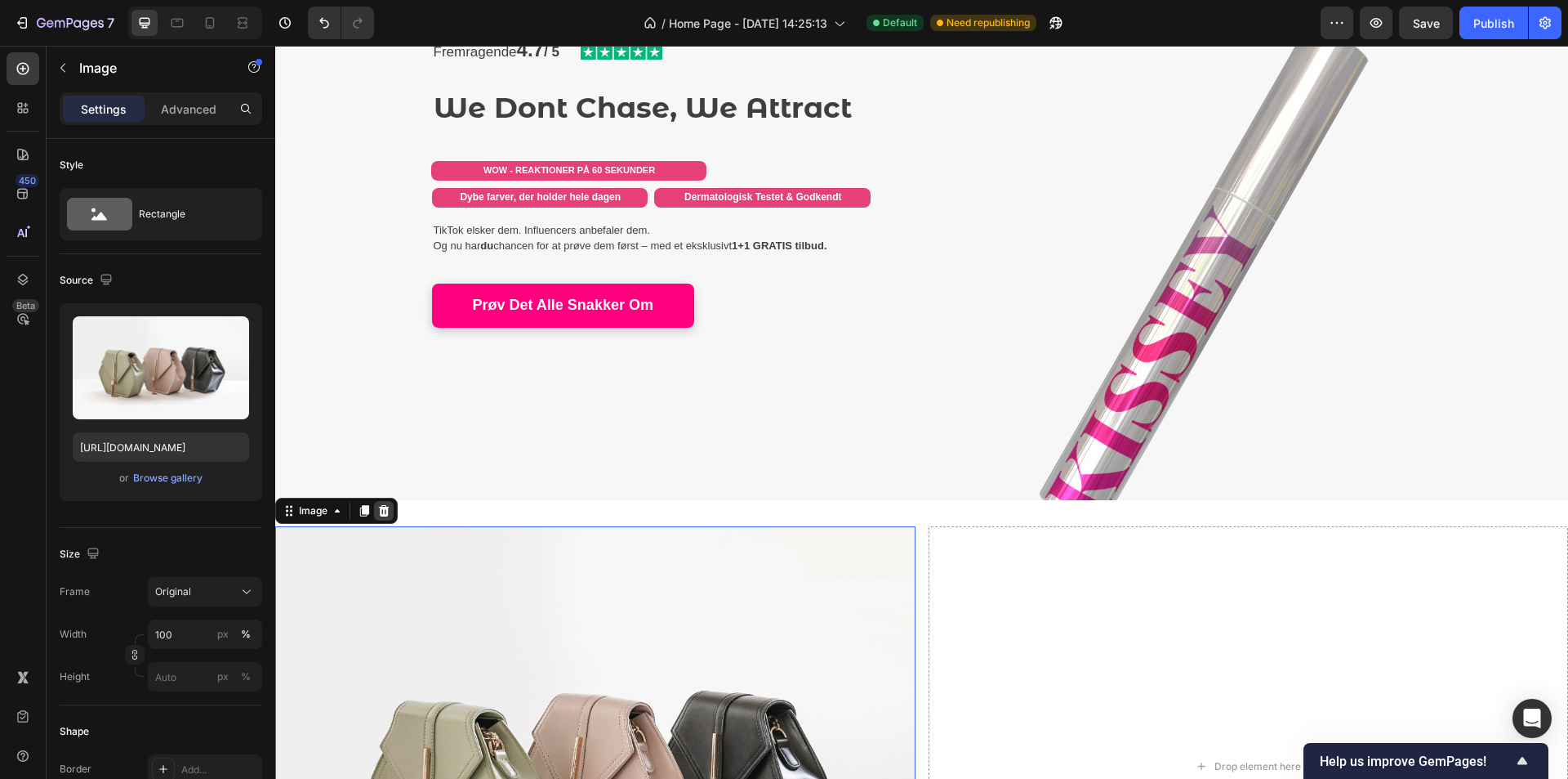
click at [388, 514] on icon at bounding box center [384, 511] width 11 height 12
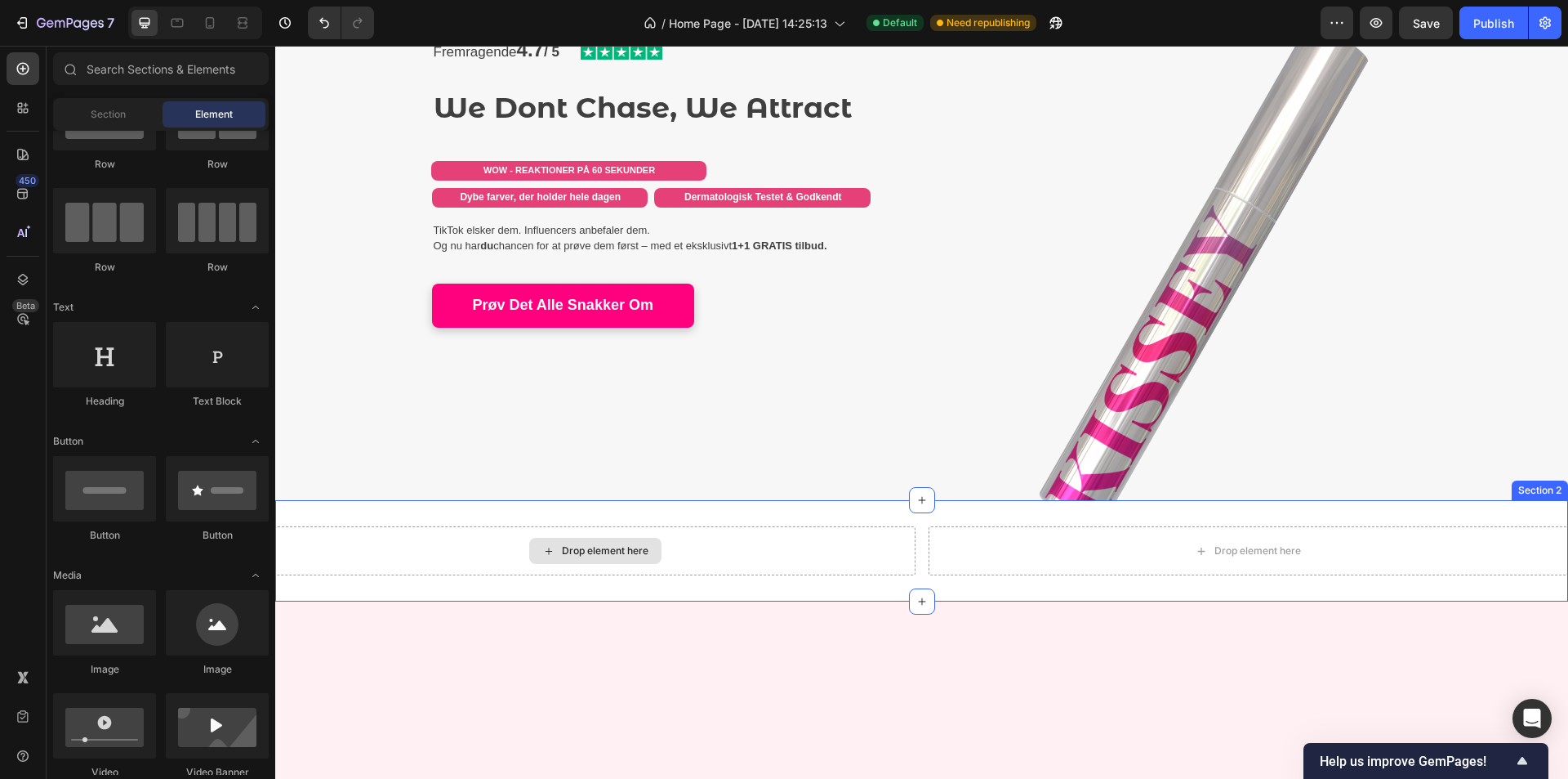
click at [610, 521] on div "Drop element here Drop element here Section 2" at bounding box center [921, 551] width 1293 height 101
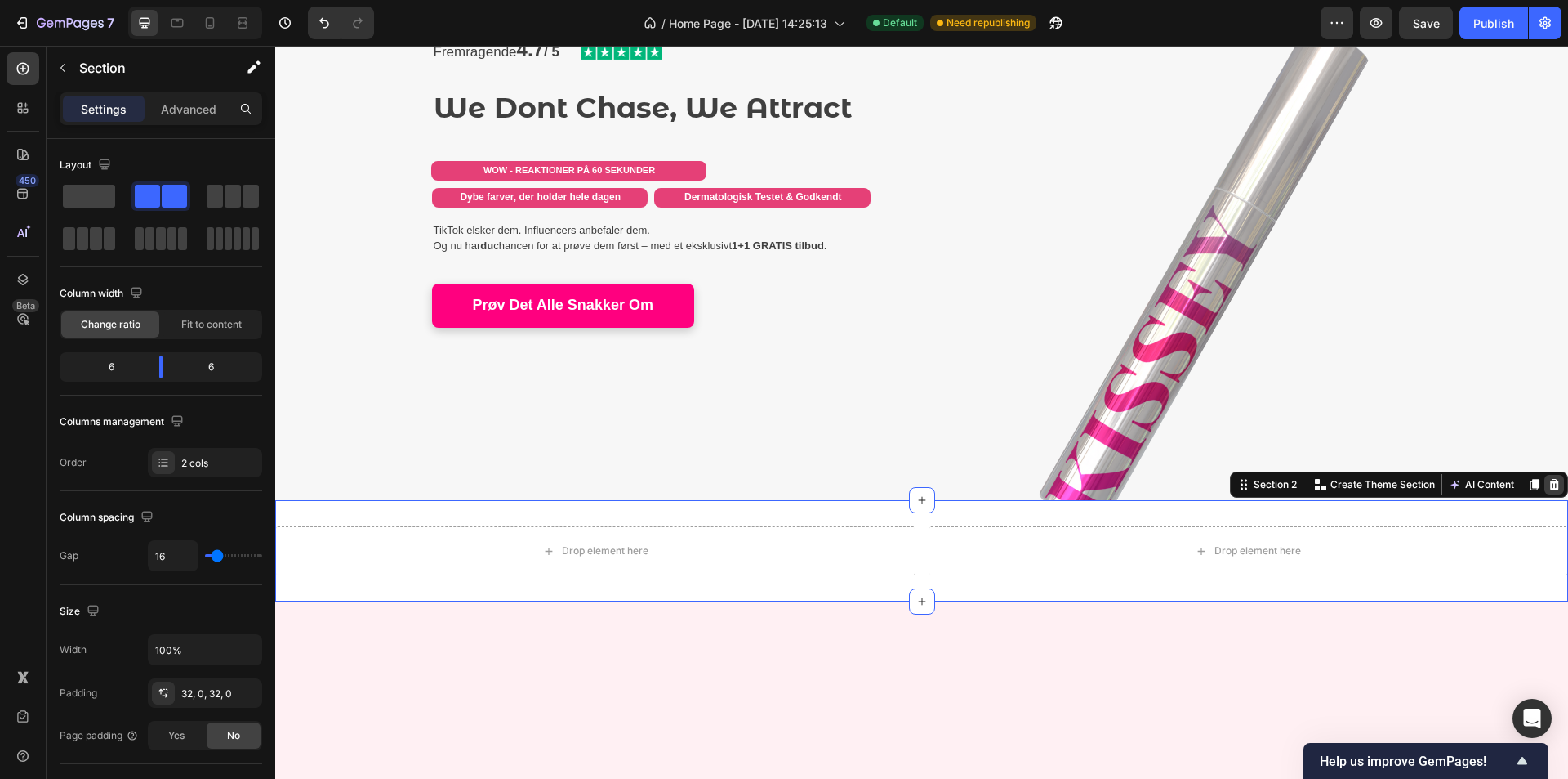
click at [1544, 477] on div at bounding box center [1554, 484] width 19 height 19
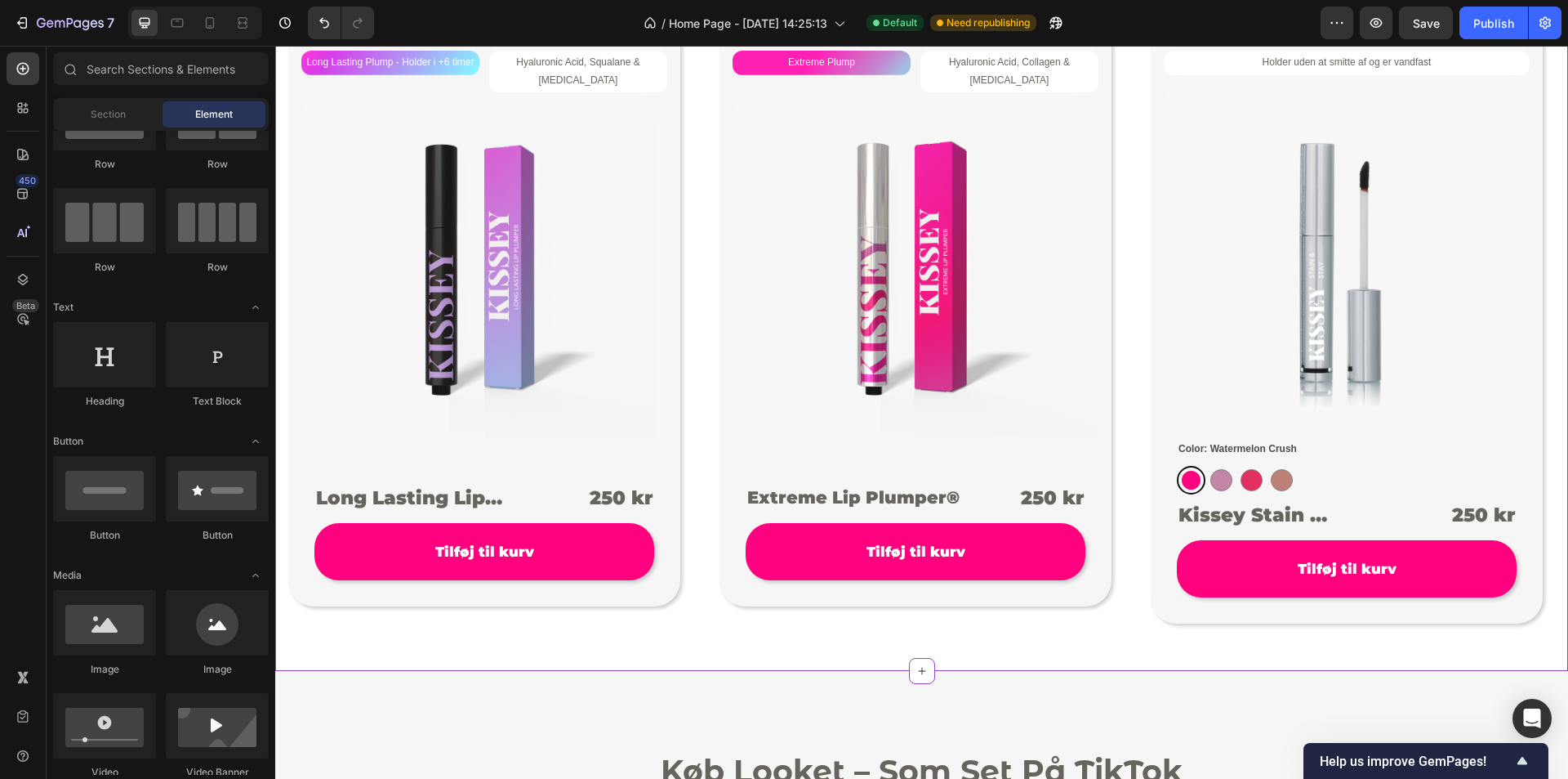
scroll to position [899, 0]
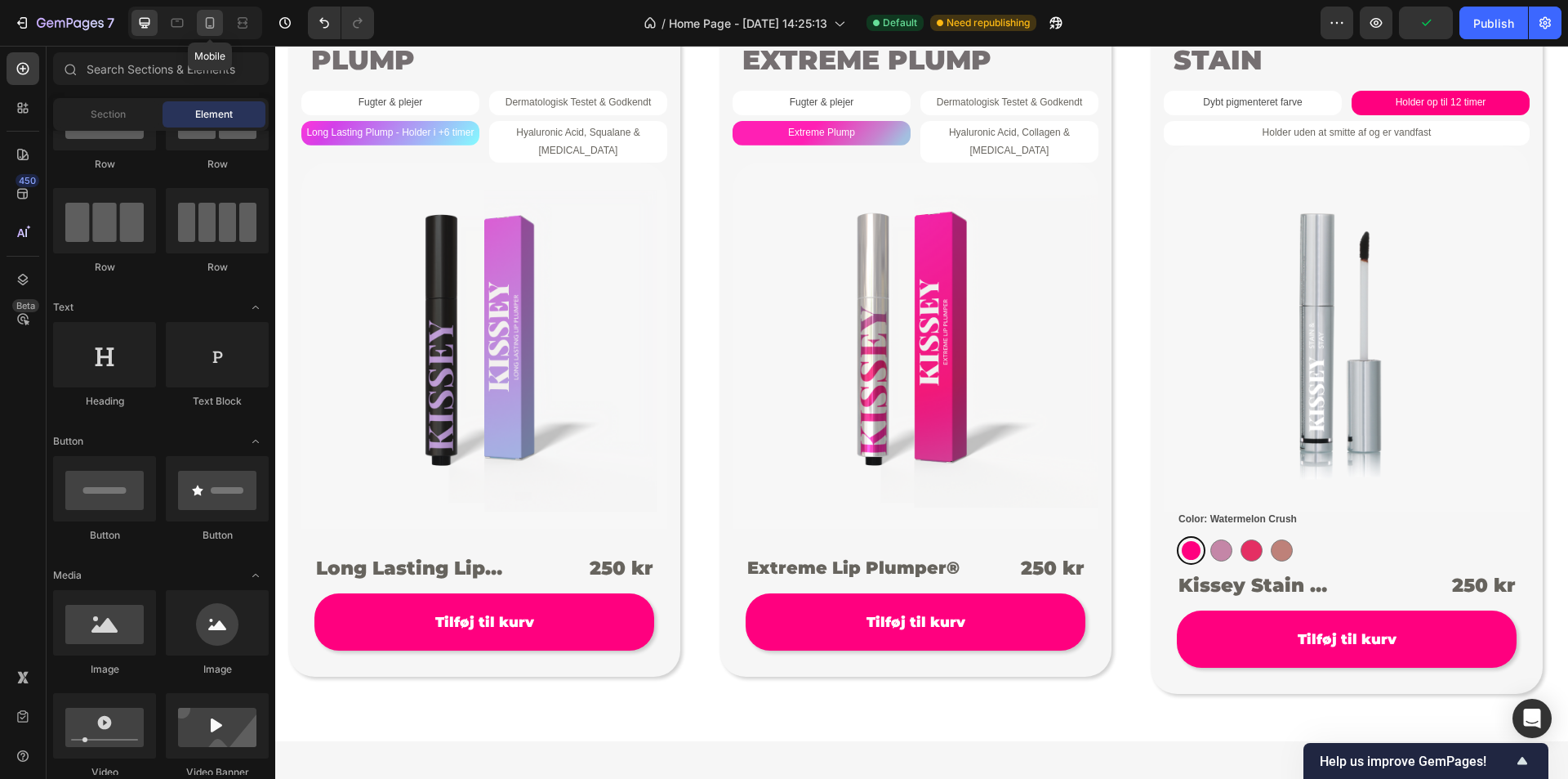
click at [216, 26] on icon at bounding box center [209, 22] width 16 height 16
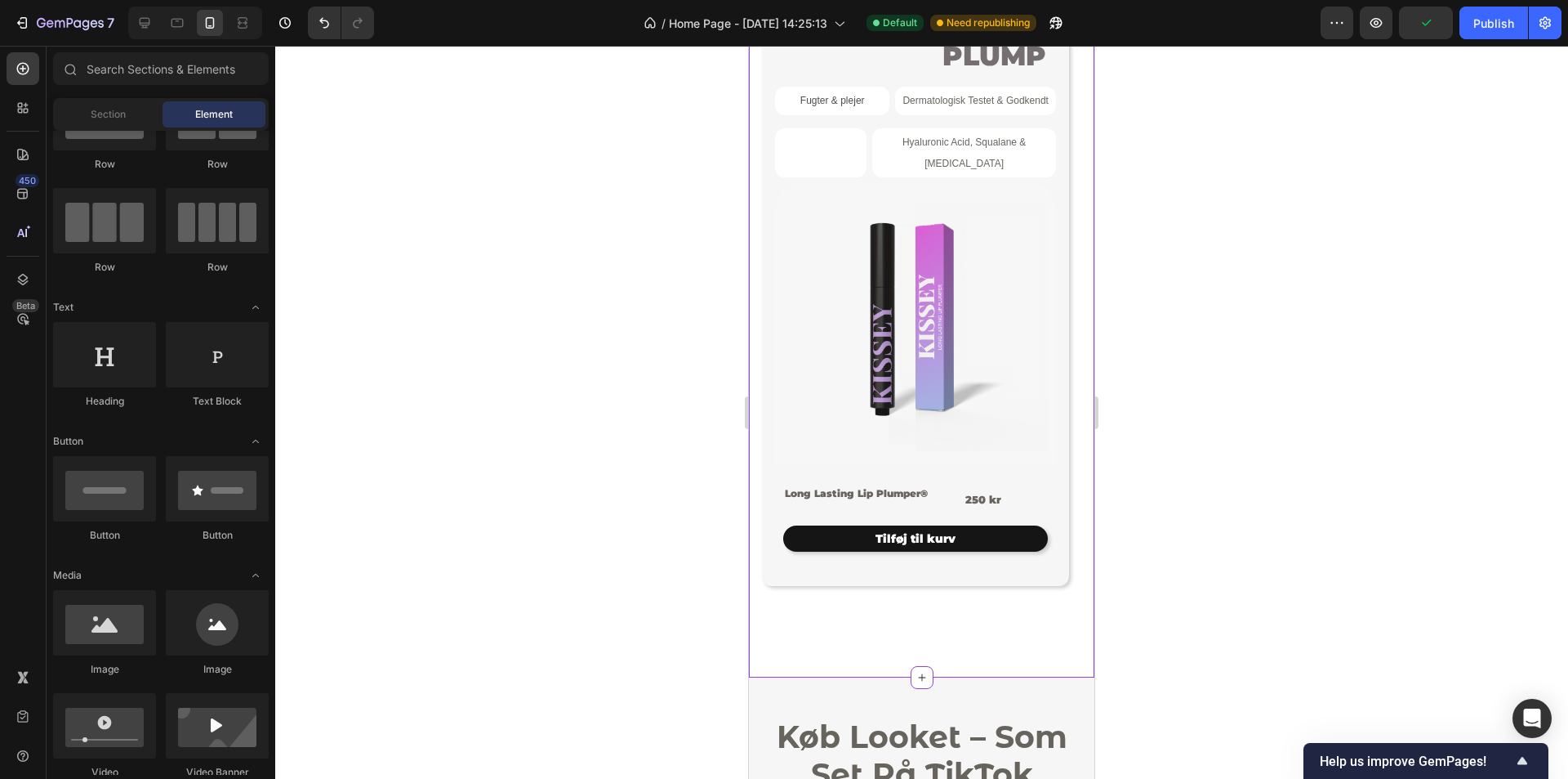
click at [948, 535] on div "Tilføj til kurv" at bounding box center [915, 539] width 80 height 14
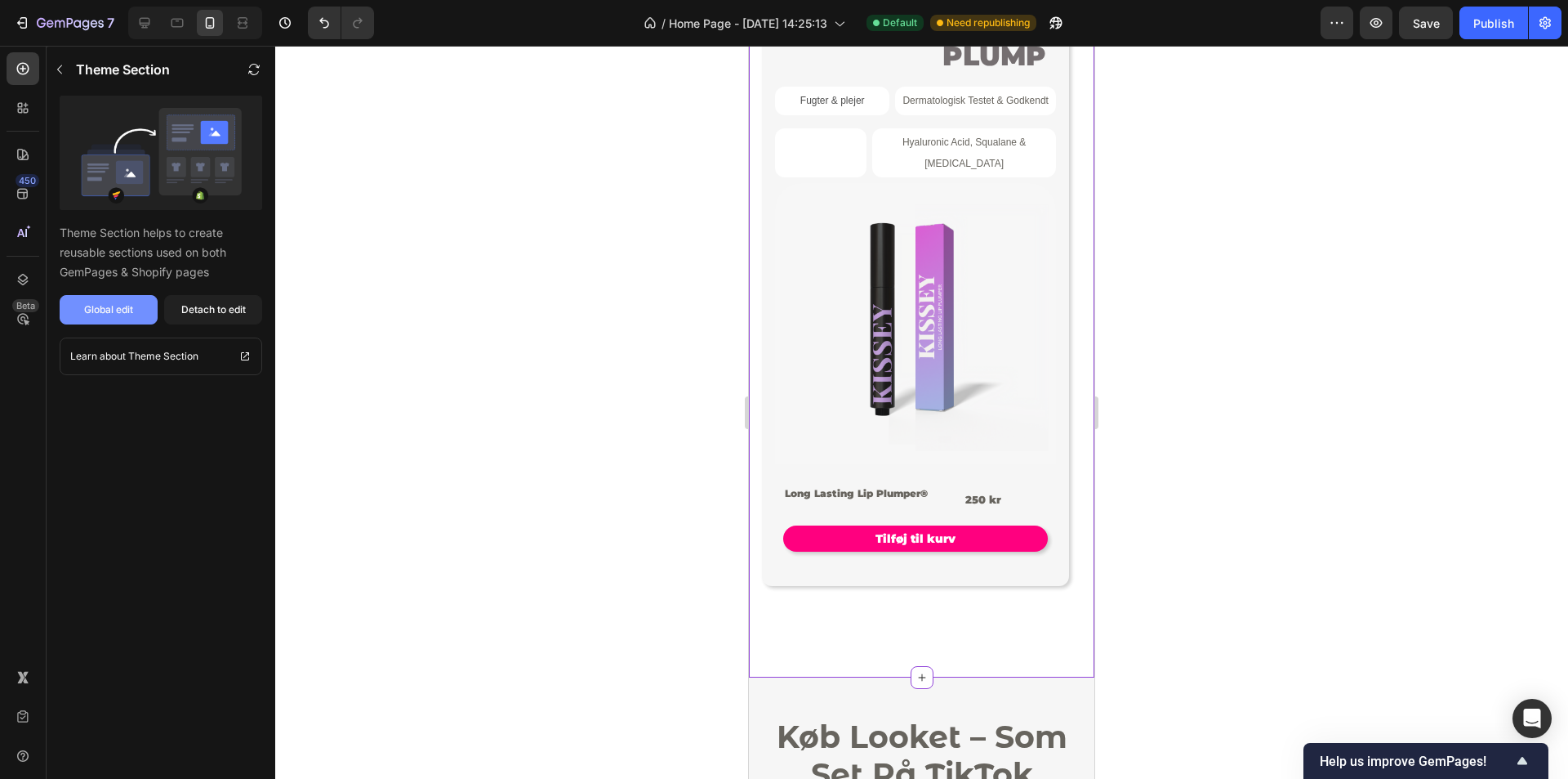
click at [134, 313] on button "Global edit" at bounding box center [109, 309] width 98 height 30
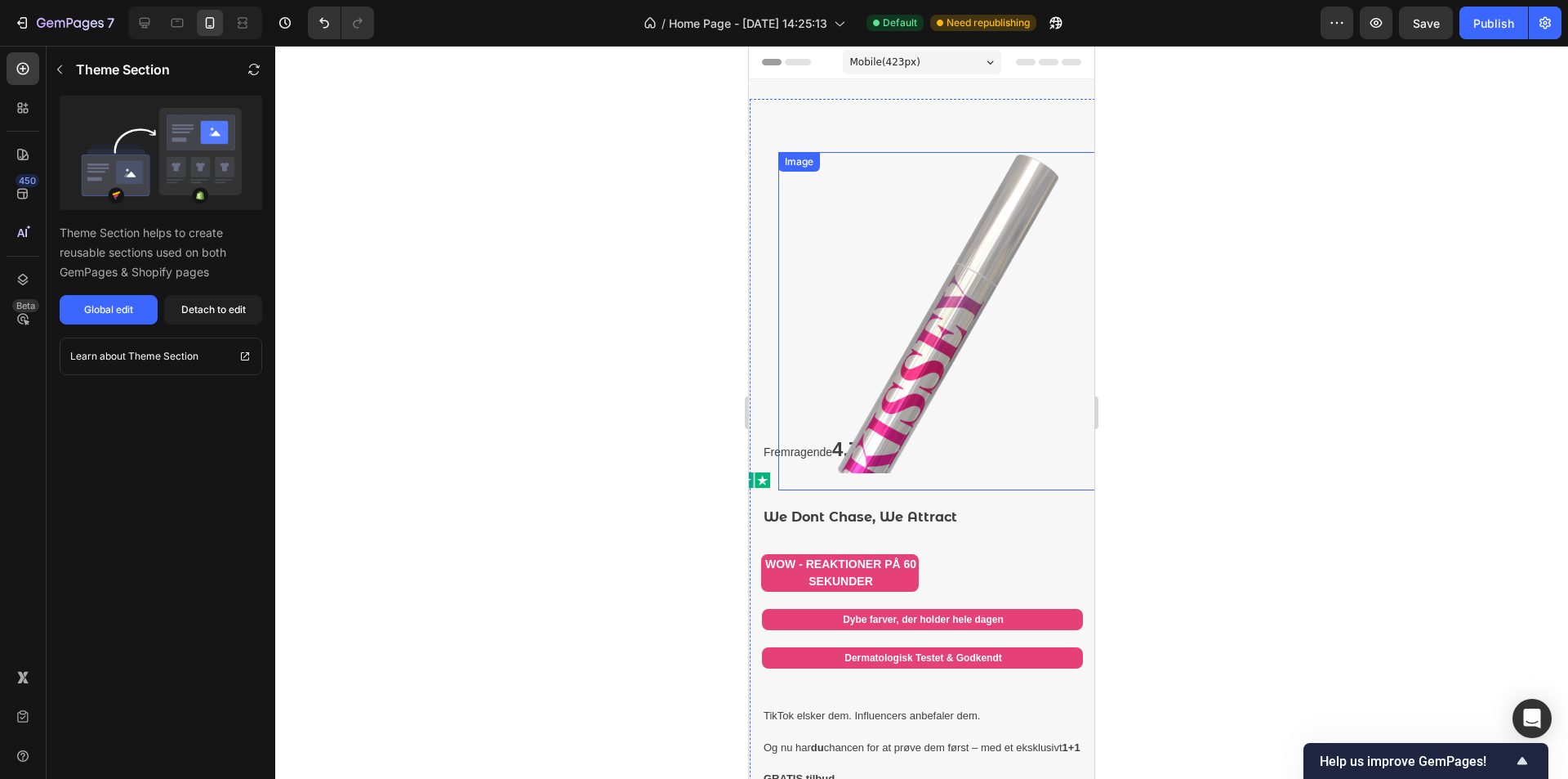
click at [962, 279] on img at bounding box center [939, 313] width 321 height 321
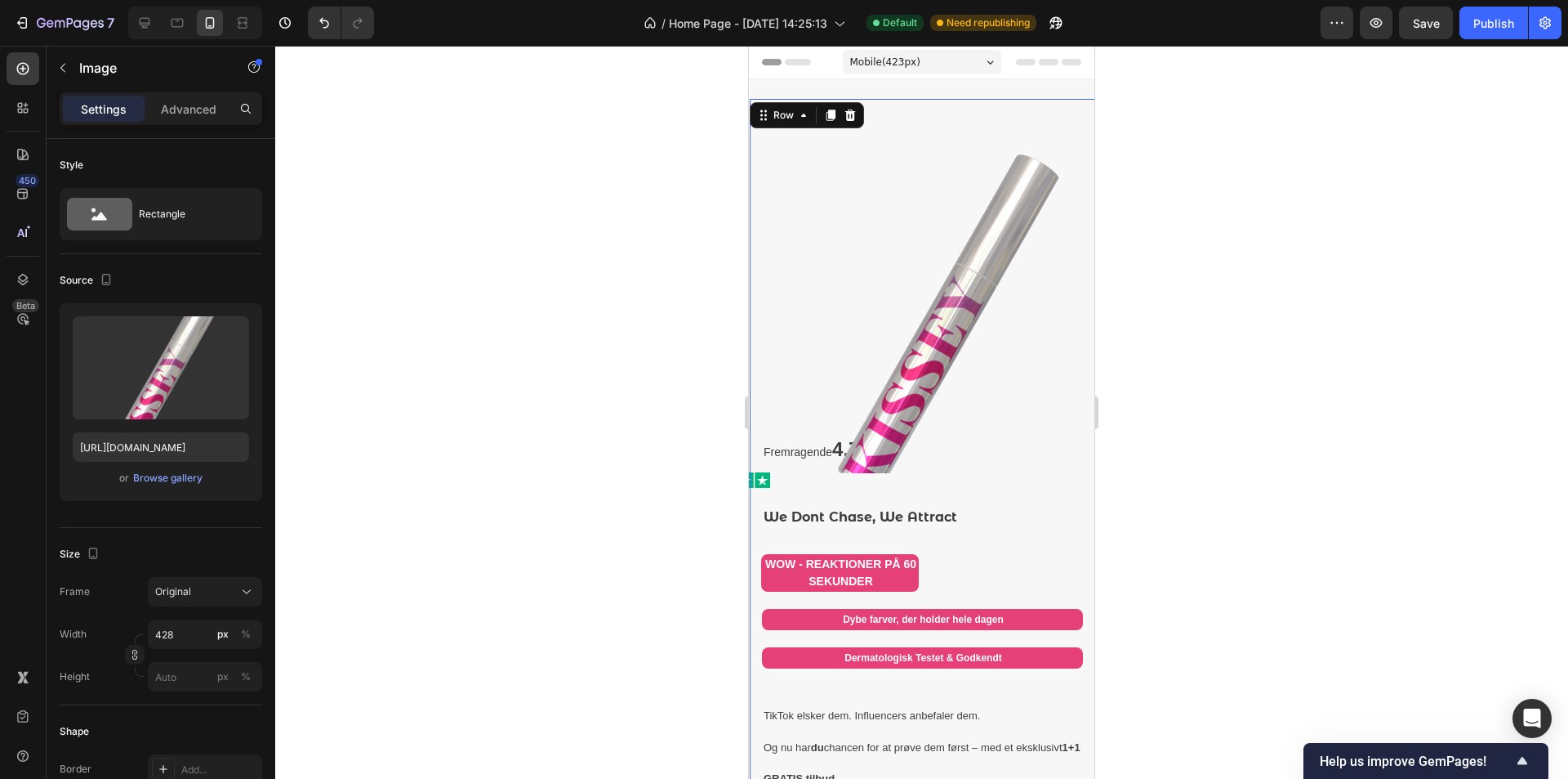
click at [1047, 106] on div "Image" at bounding box center [923, 268] width 321 height 338
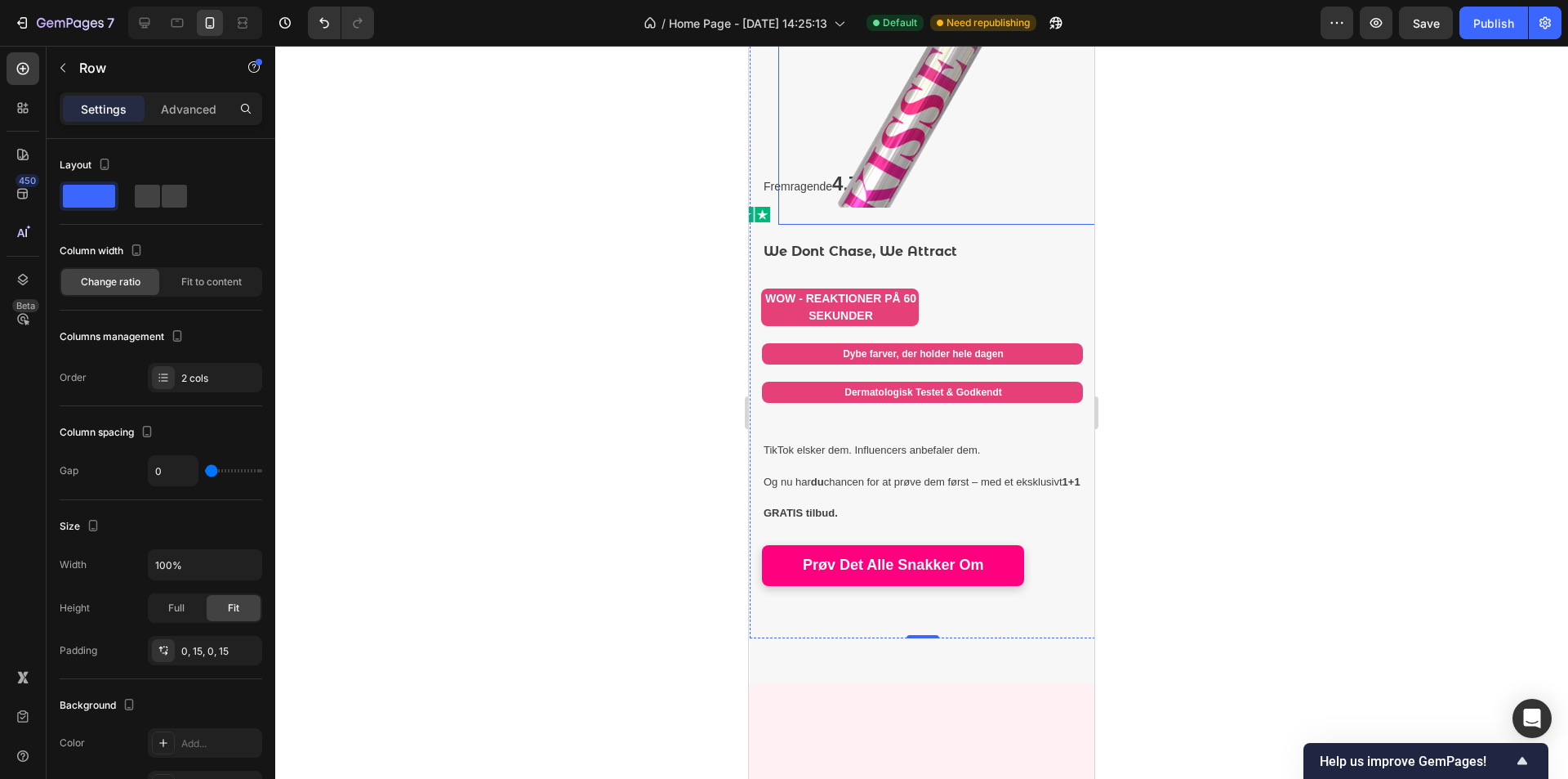
scroll to position [327, 0]
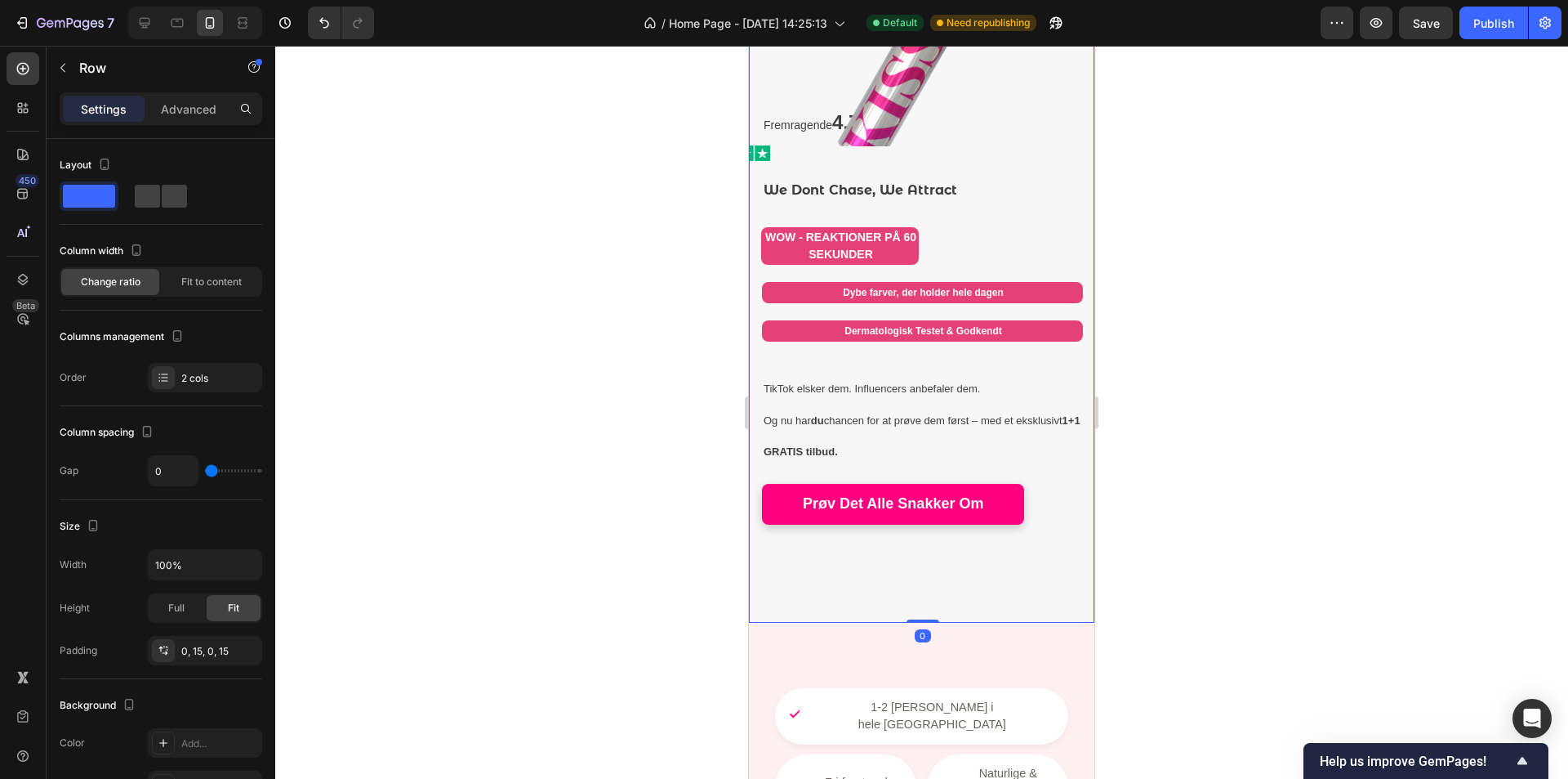
click at [925, 593] on div "Fremragende 4.7 / 5 Text Block Image Row We Dont Chase, We Attract Heading WOW …" at bounding box center [922, 188] width 345 height 870
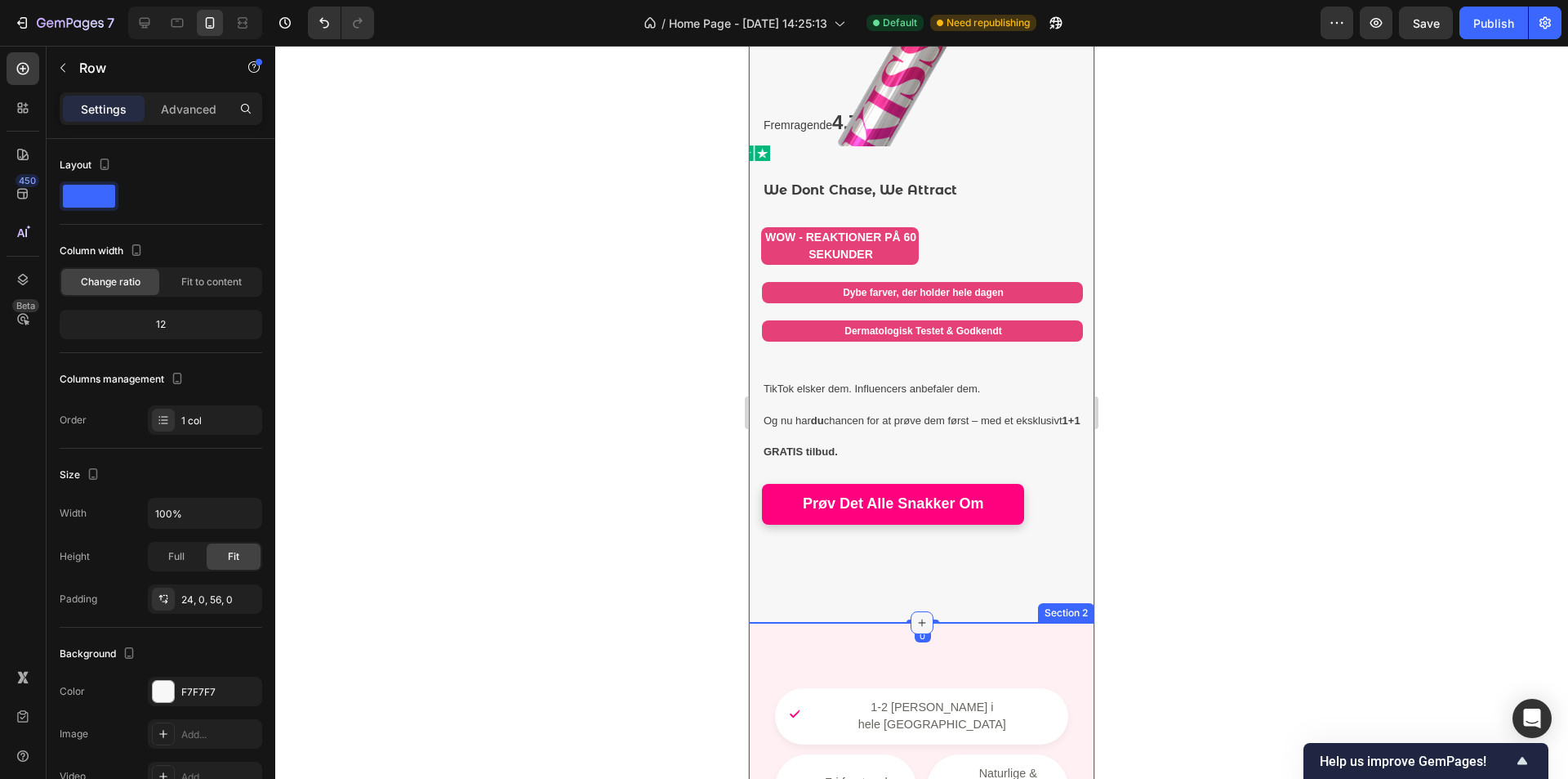
click at [917, 616] on icon at bounding box center [921, 622] width 13 height 13
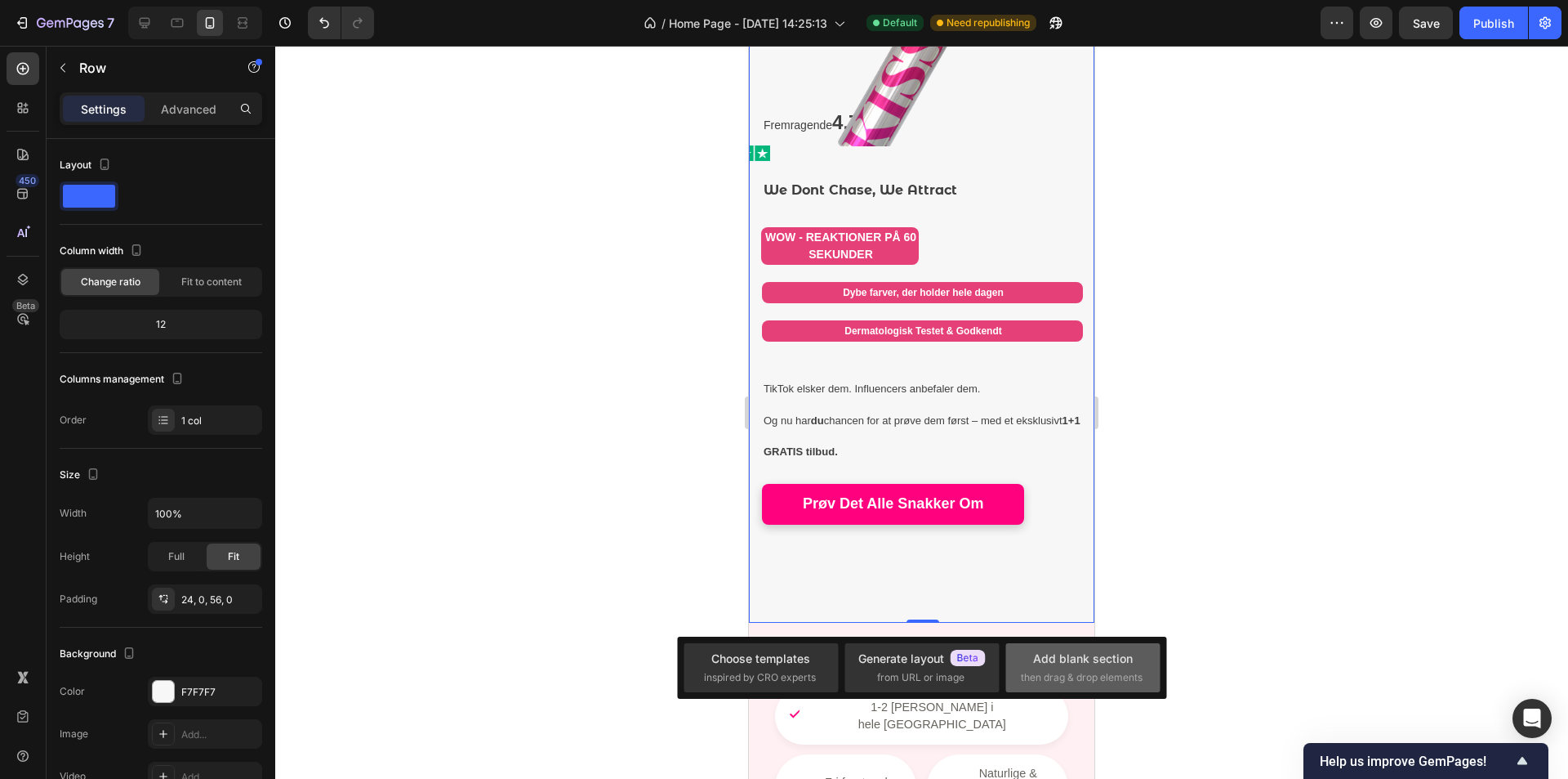
drag, startPoint x: 1092, startPoint y: 665, endPoint x: 338, endPoint y: 619, distance: 755.4
click at [1092, 665] on div "Add blank section" at bounding box center [1083, 658] width 100 height 17
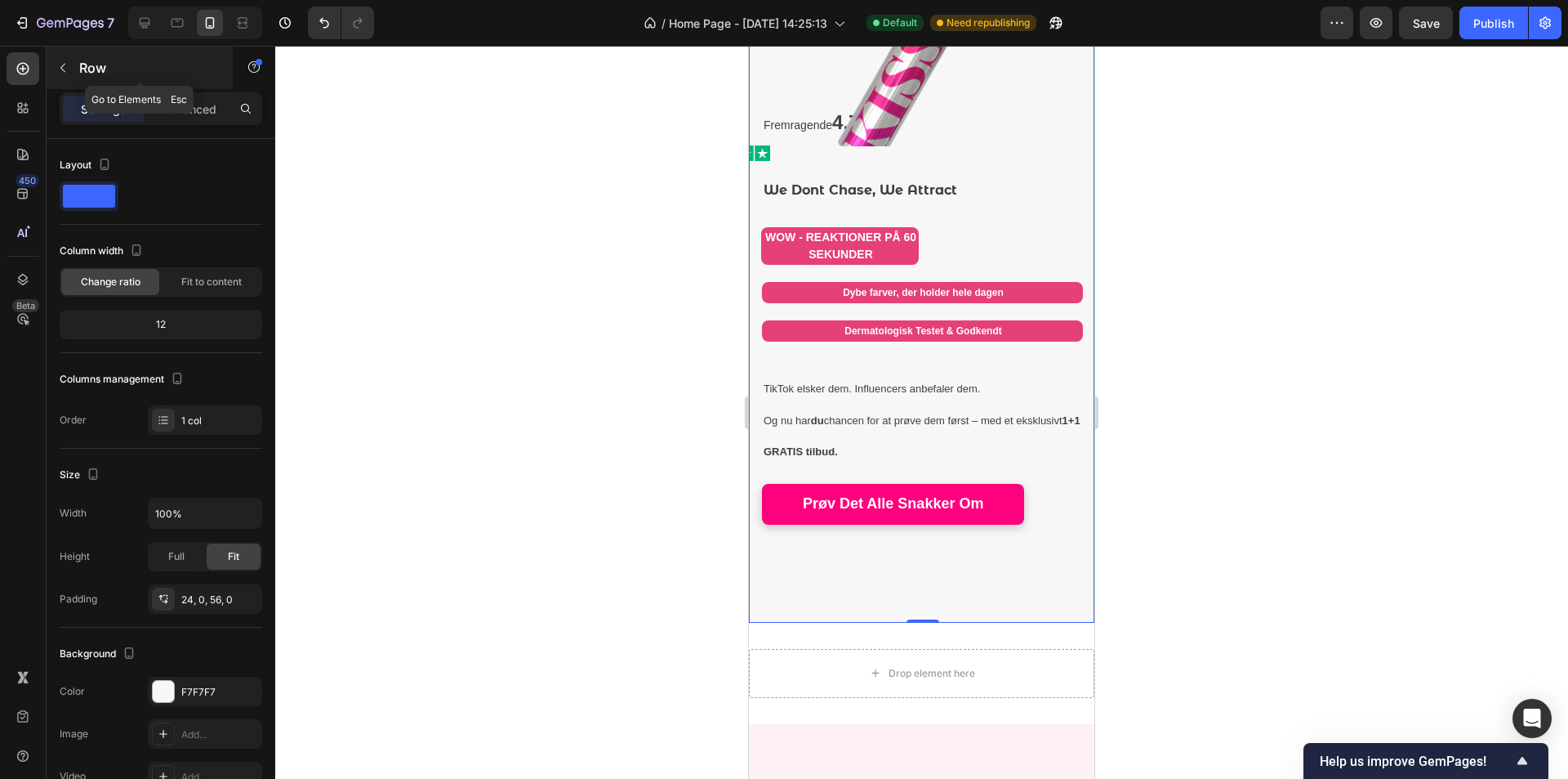
click at [83, 63] on p "Row" at bounding box center [149, 68] width 138 height 19
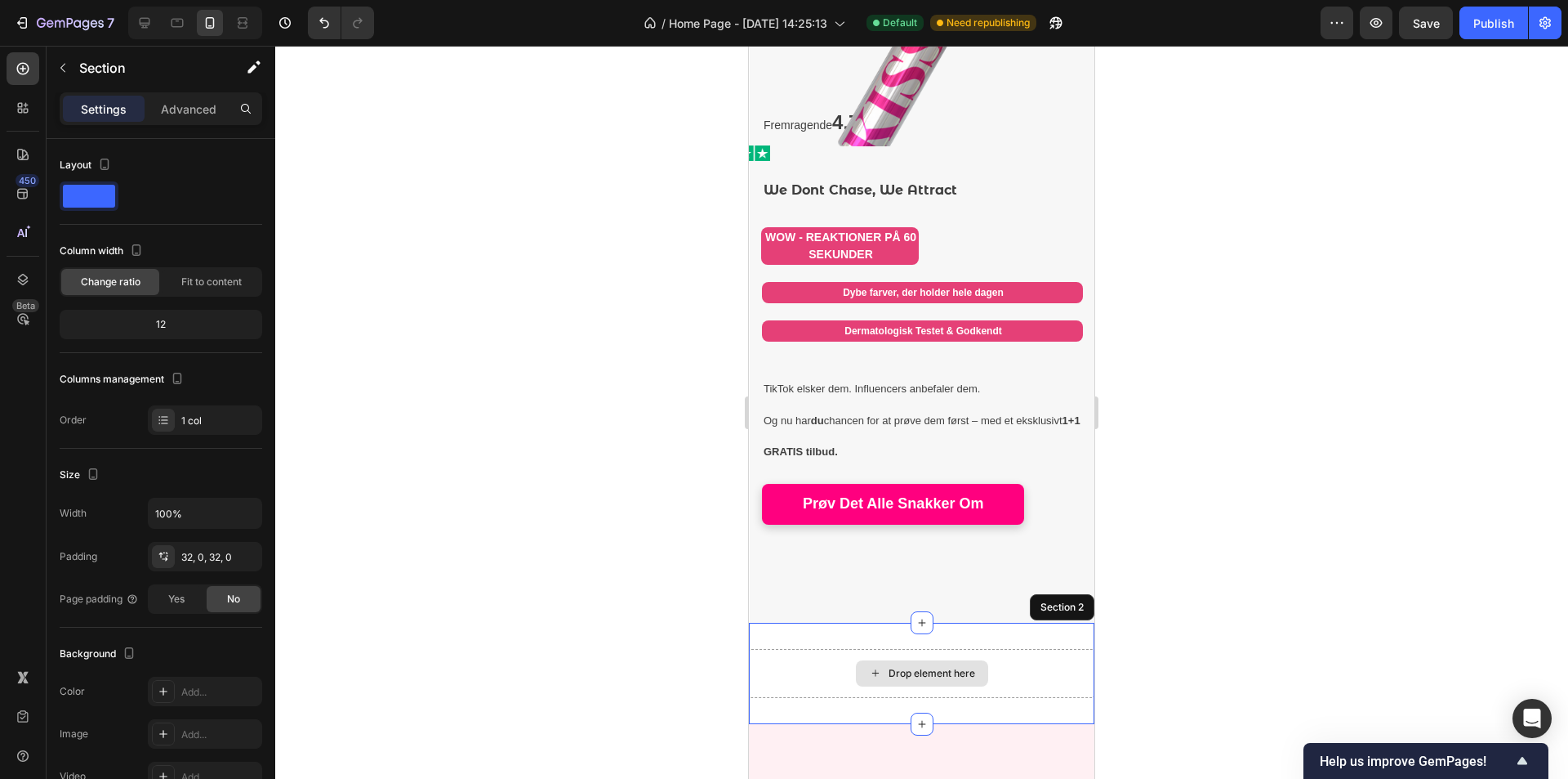
click at [1010, 652] on div "Drop element here" at bounding box center [921, 673] width 345 height 49
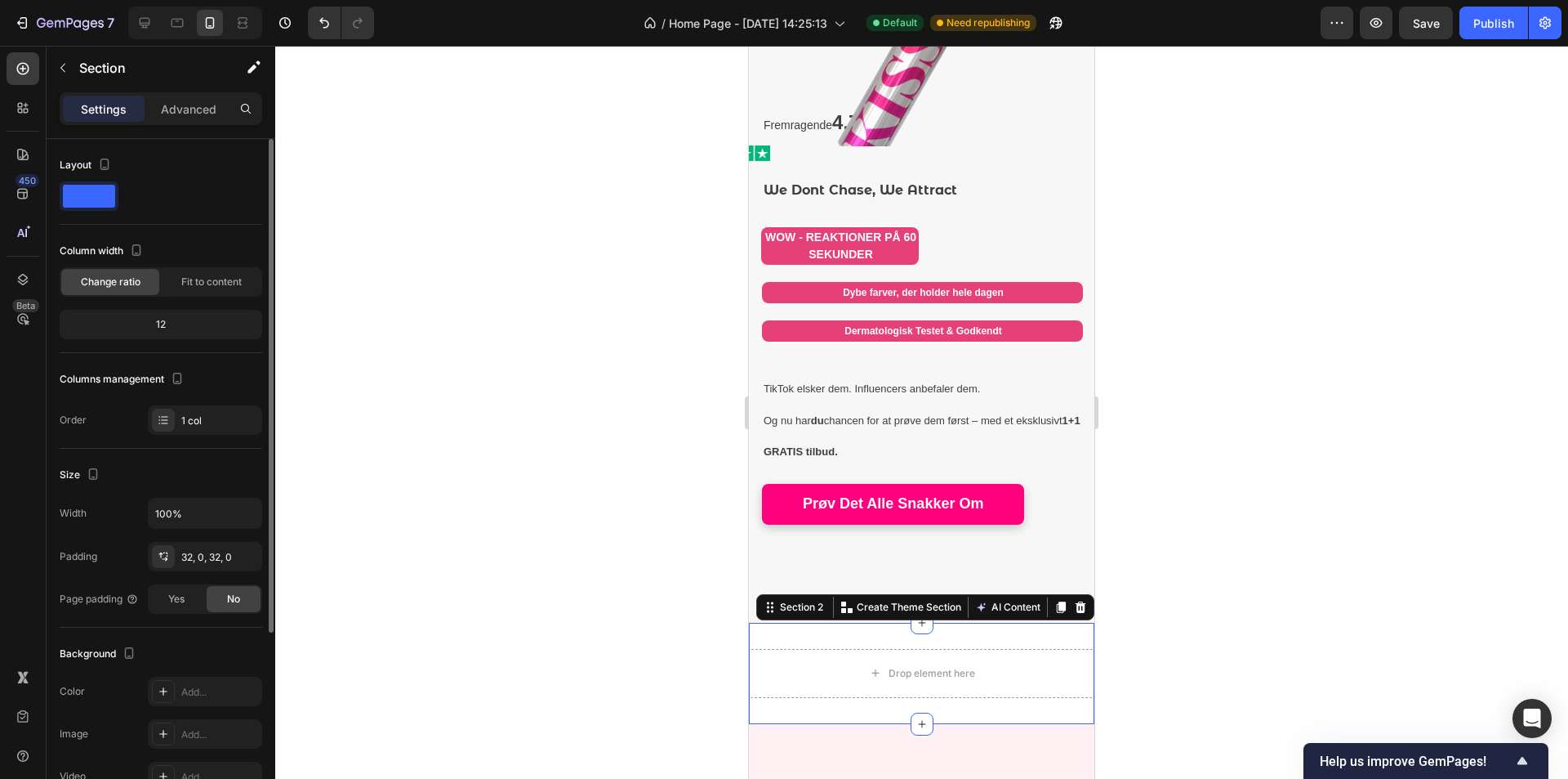
scroll to position [163, 0]
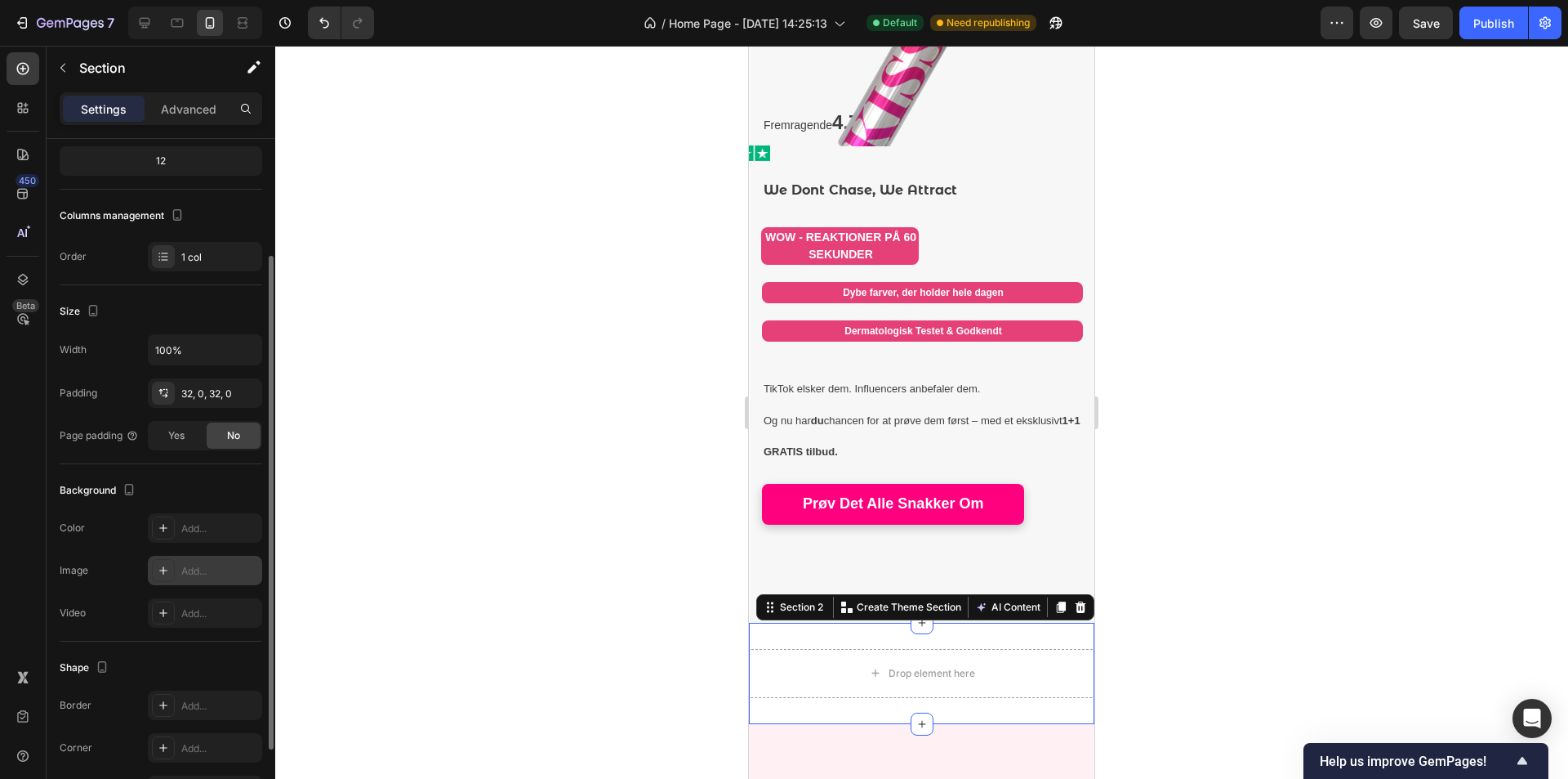
click at [213, 568] on div "Add..." at bounding box center [220, 570] width 77 height 14
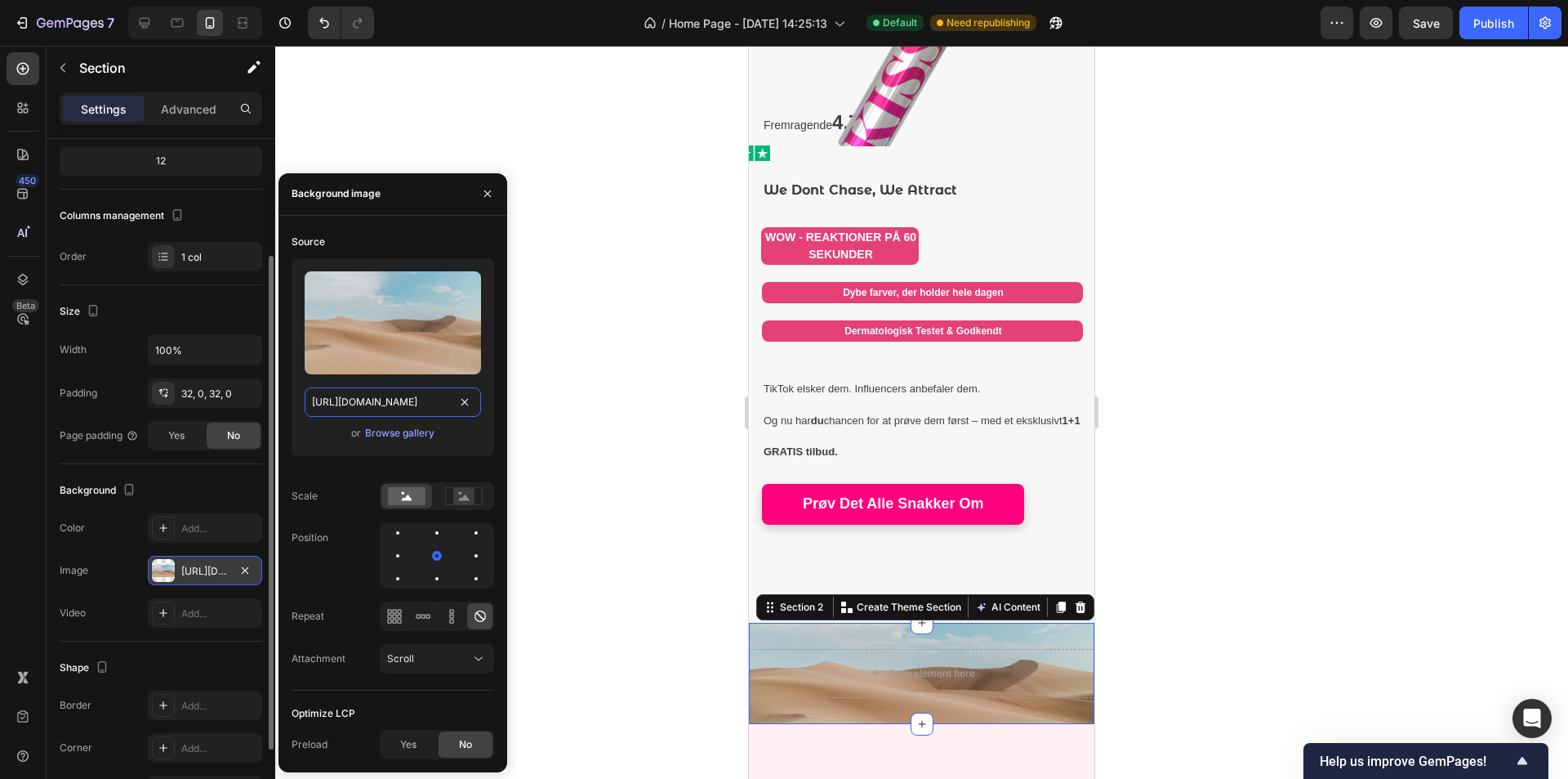
click at [414, 407] on input "https://cdn.shopify.com/s/files/1/2005/9307/files/background_settings.jpg" at bounding box center [393, 402] width 176 height 30
paste input "0930/6298/8100/files/gempages_564298676567016613-fdafc6fe-576b-487a-bda7-e0d907…"
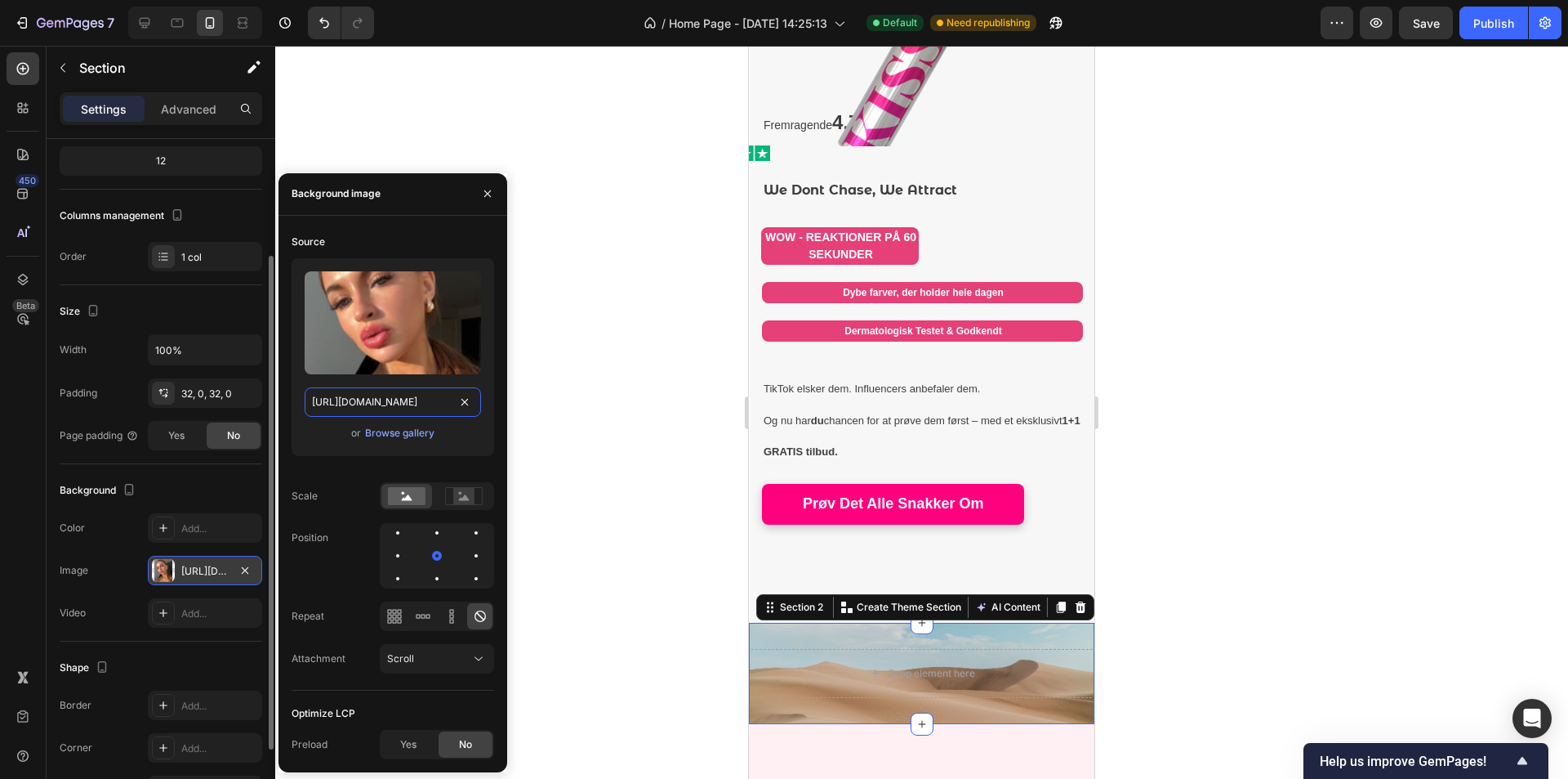
scroll to position [0, 572]
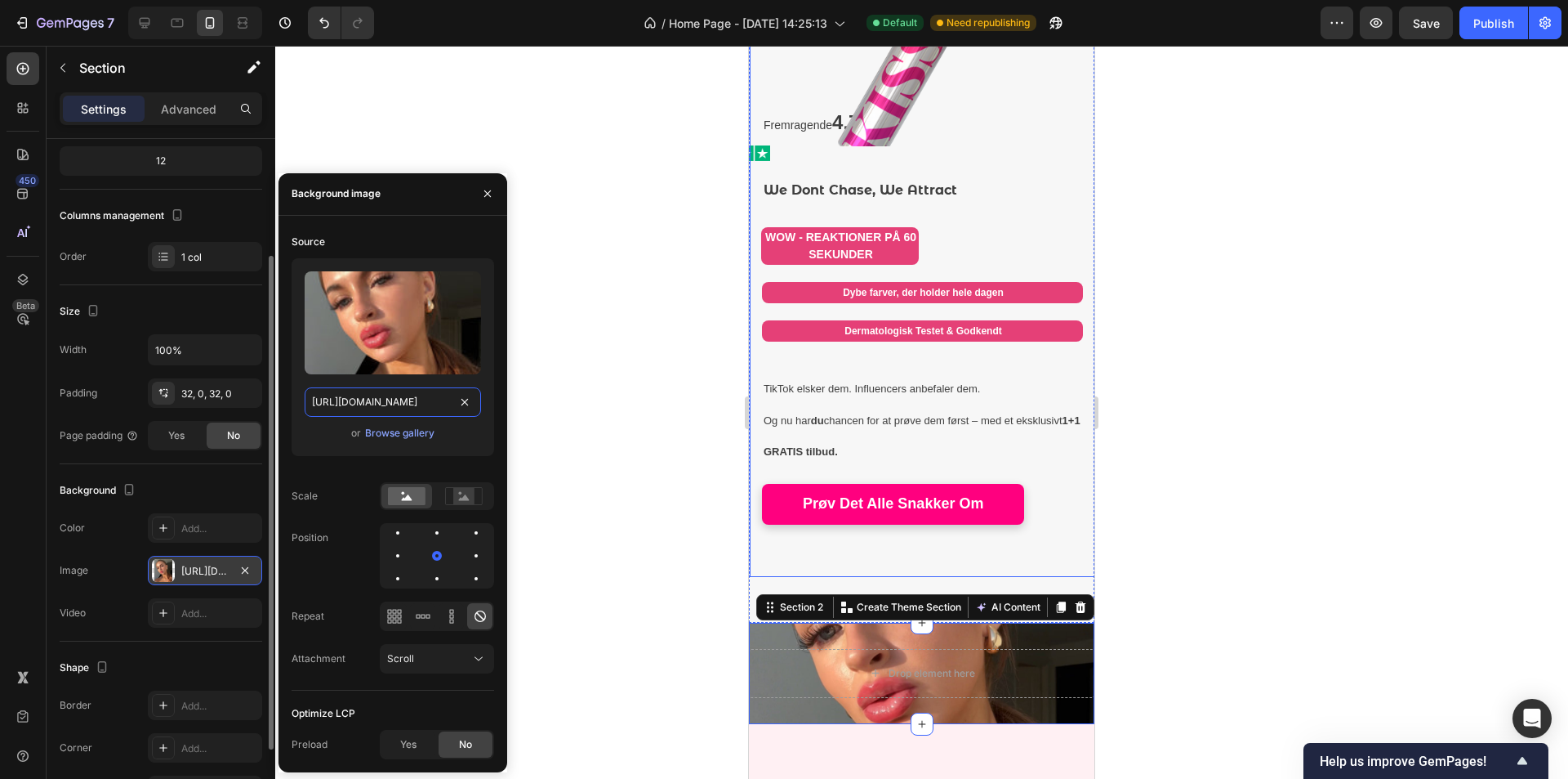
type input "https://cdn.shopify.com/s/files/1/0930/6298/8100/files/gempages_564298676567016…"
click at [345, 472] on div "Source Upload Image https://cdn.shopify.com/s/files/1/0930/6298/8100/files/gemp…" at bounding box center [393, 460] width 203 height 462
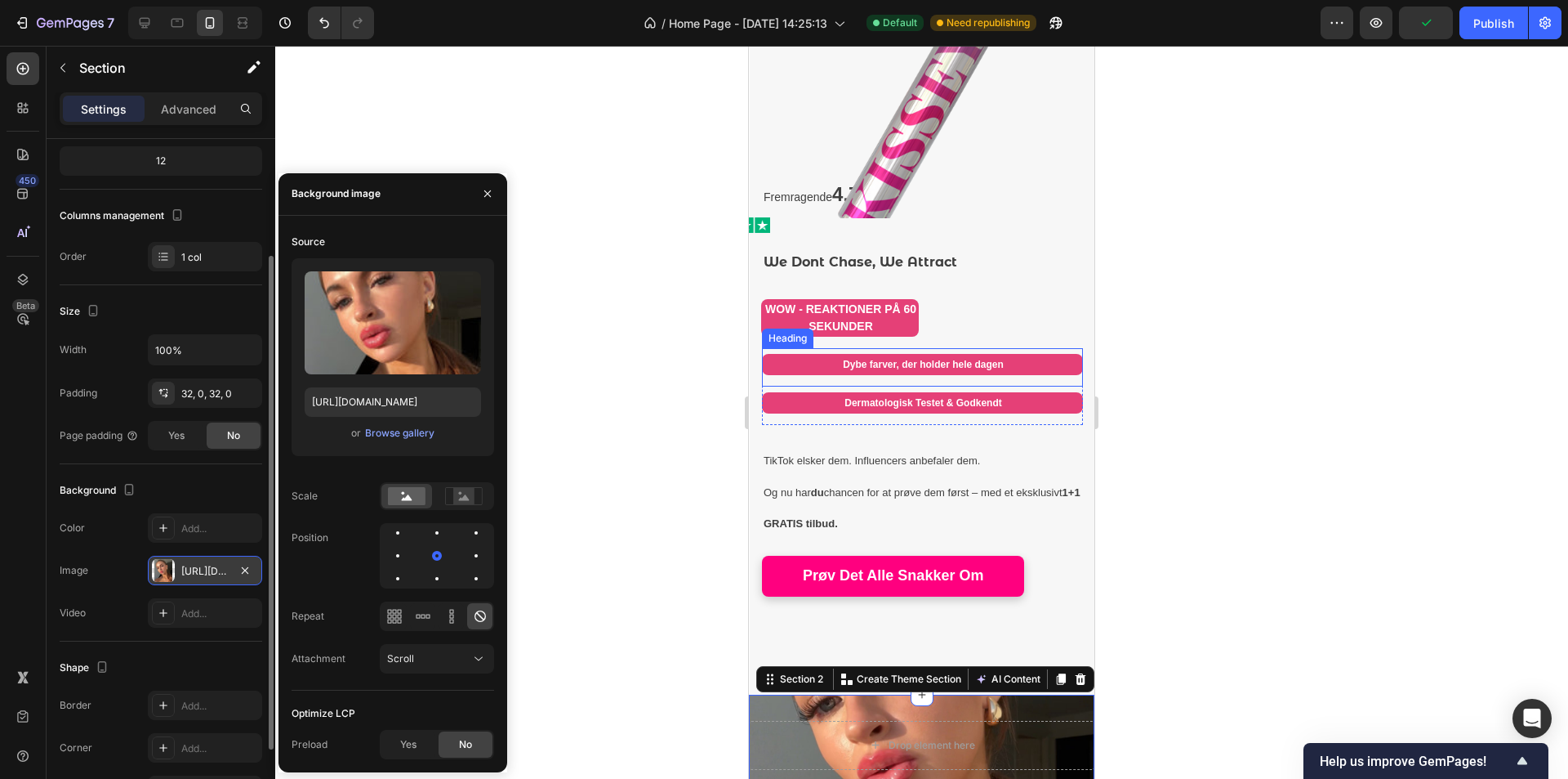
scroll to position [245, 0]
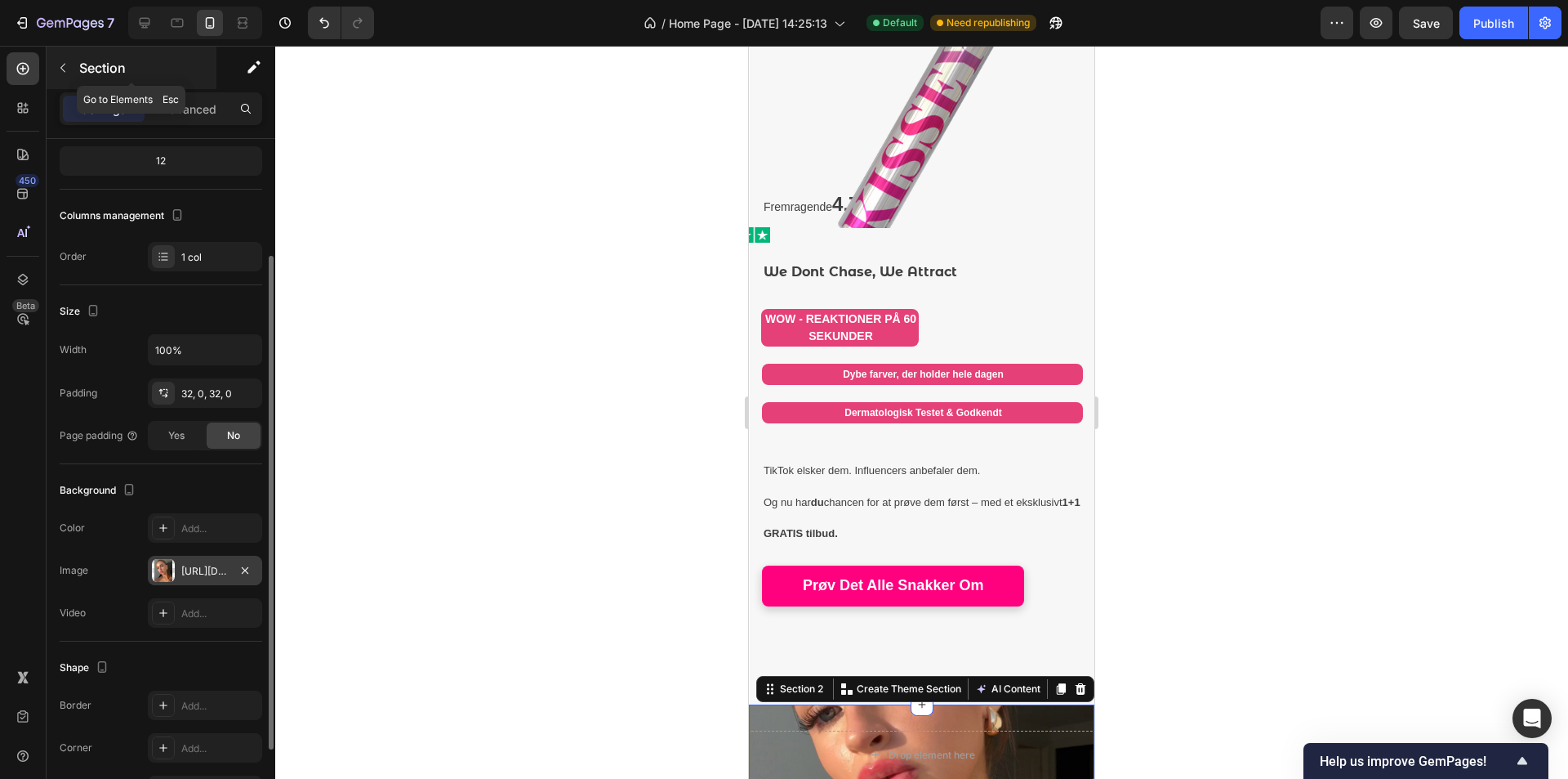
click at [80, 78] on div "Section" at bounding box center [131, 68] width 170 height 42
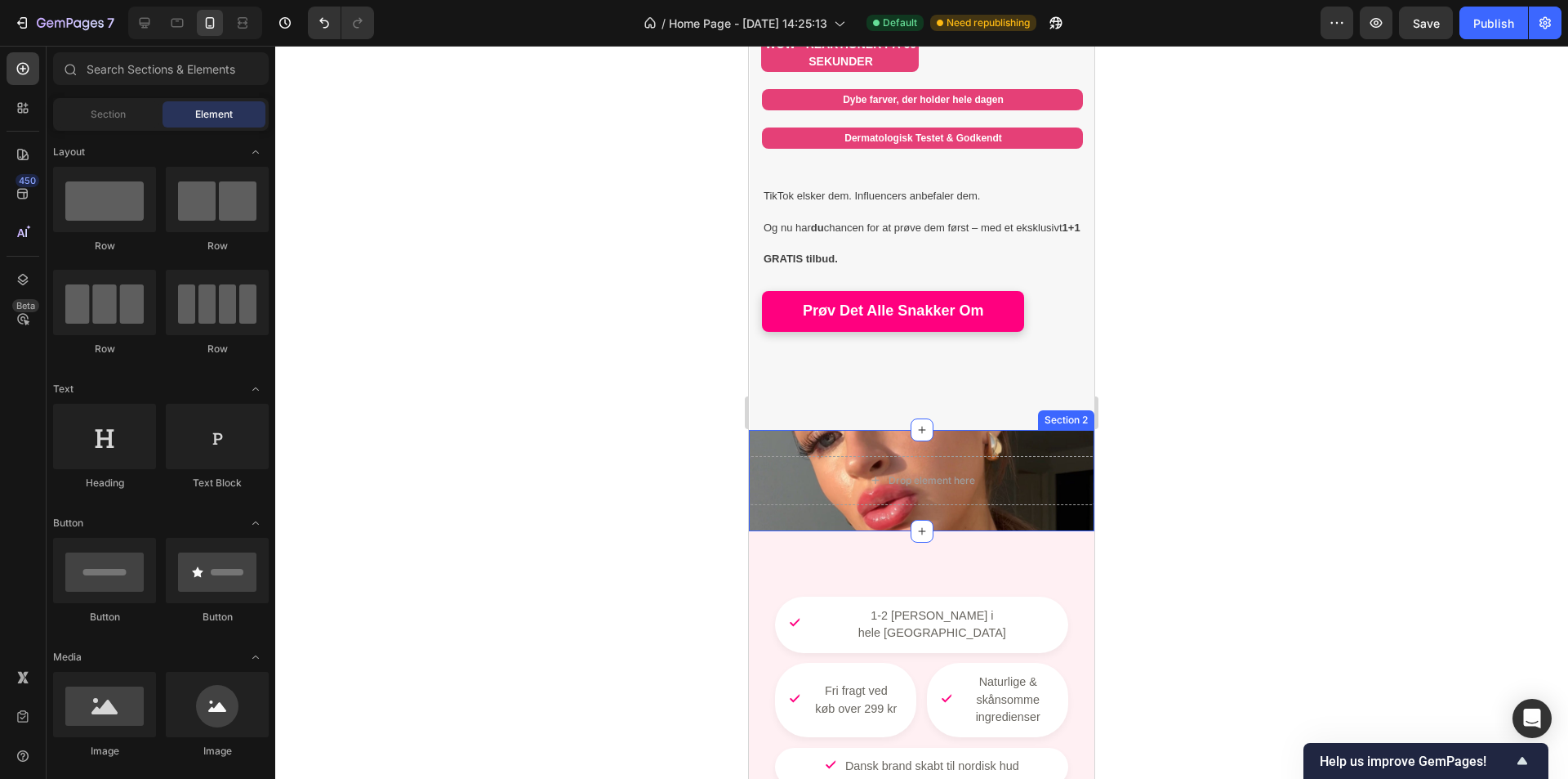
scroll to position [654, 0]
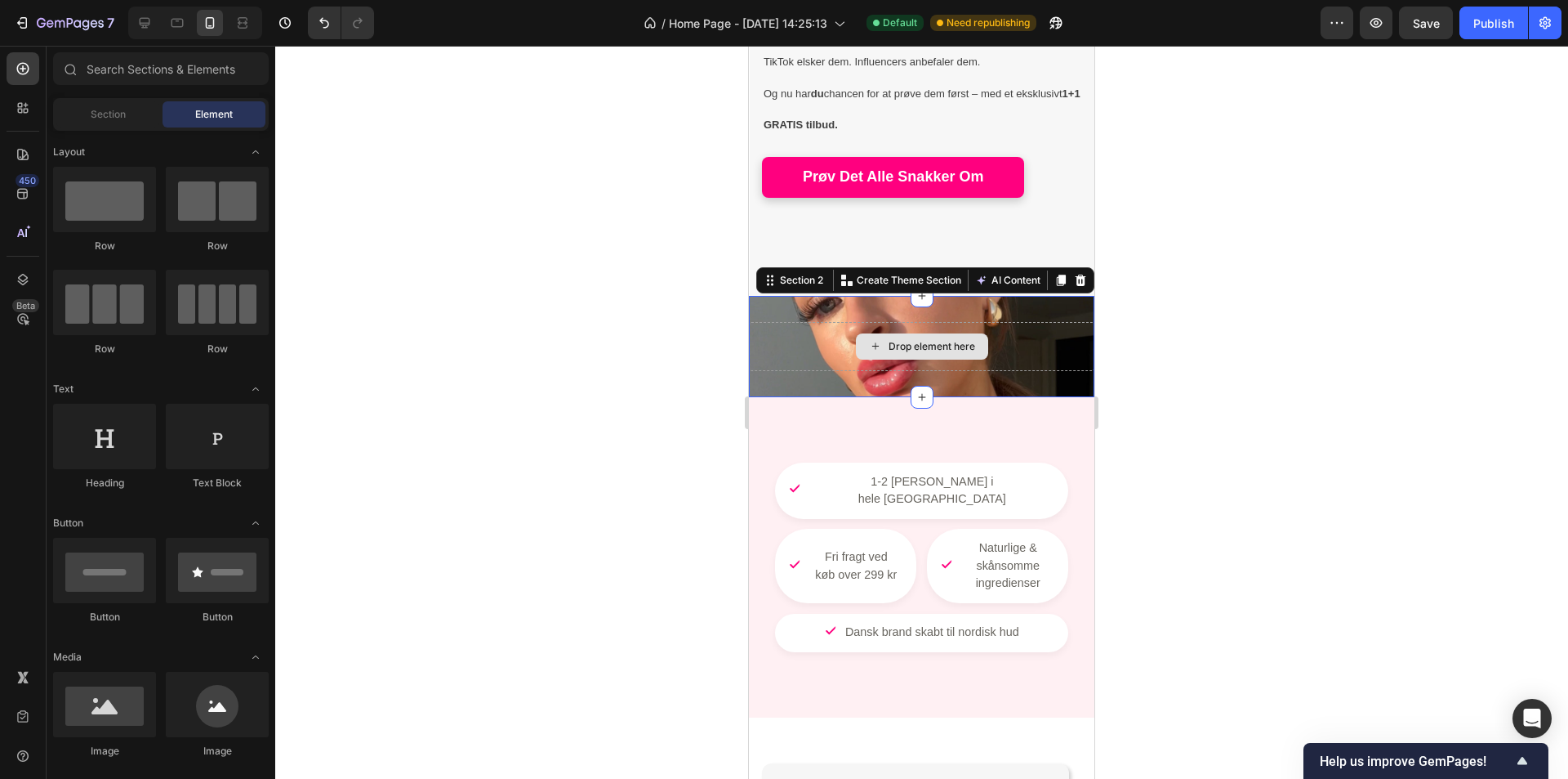
click at [1018, 335] on div "Drop element here" at bounding box center [921, 346] width 345 height 49
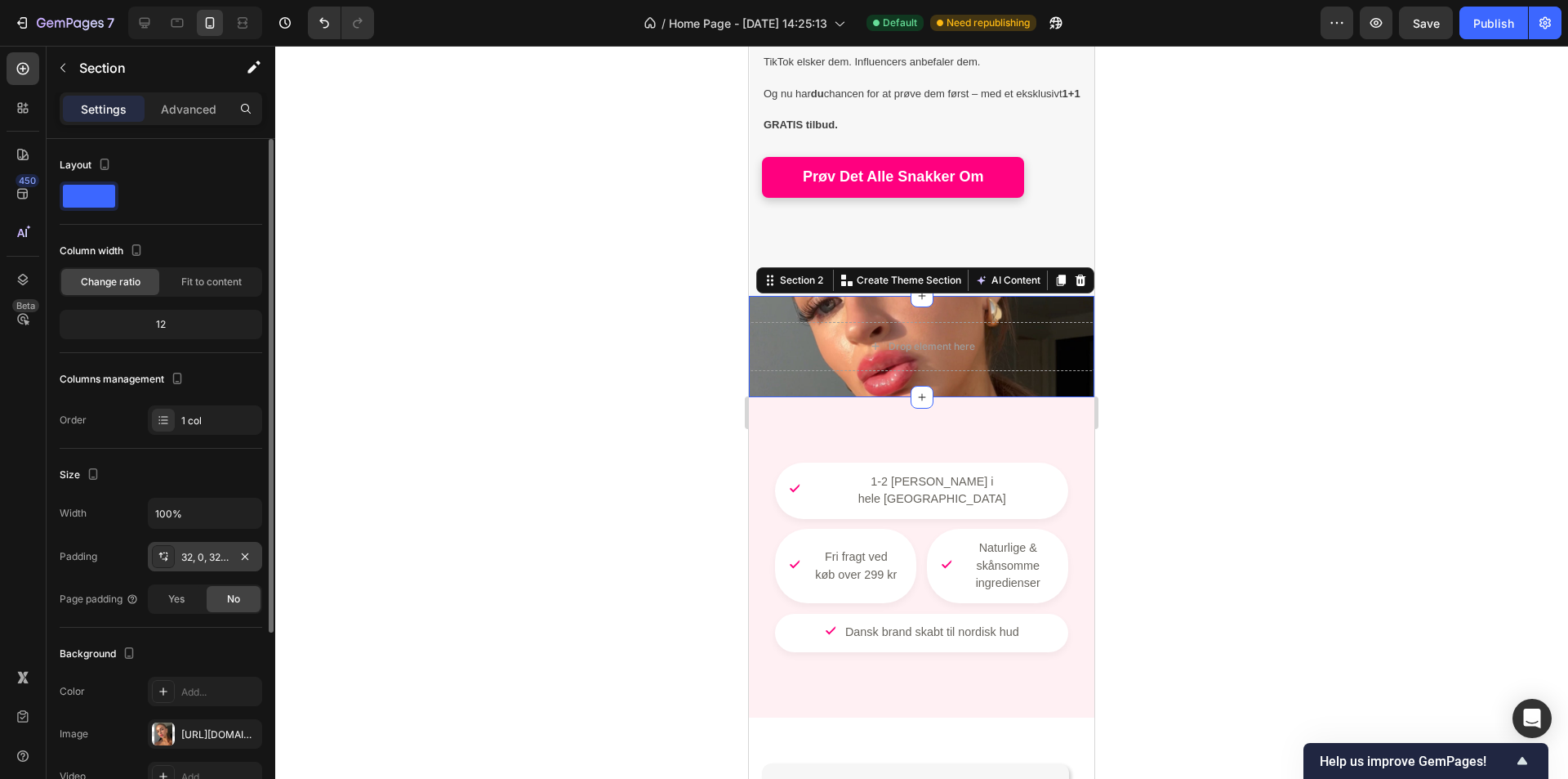
scroll to position [82, 0]
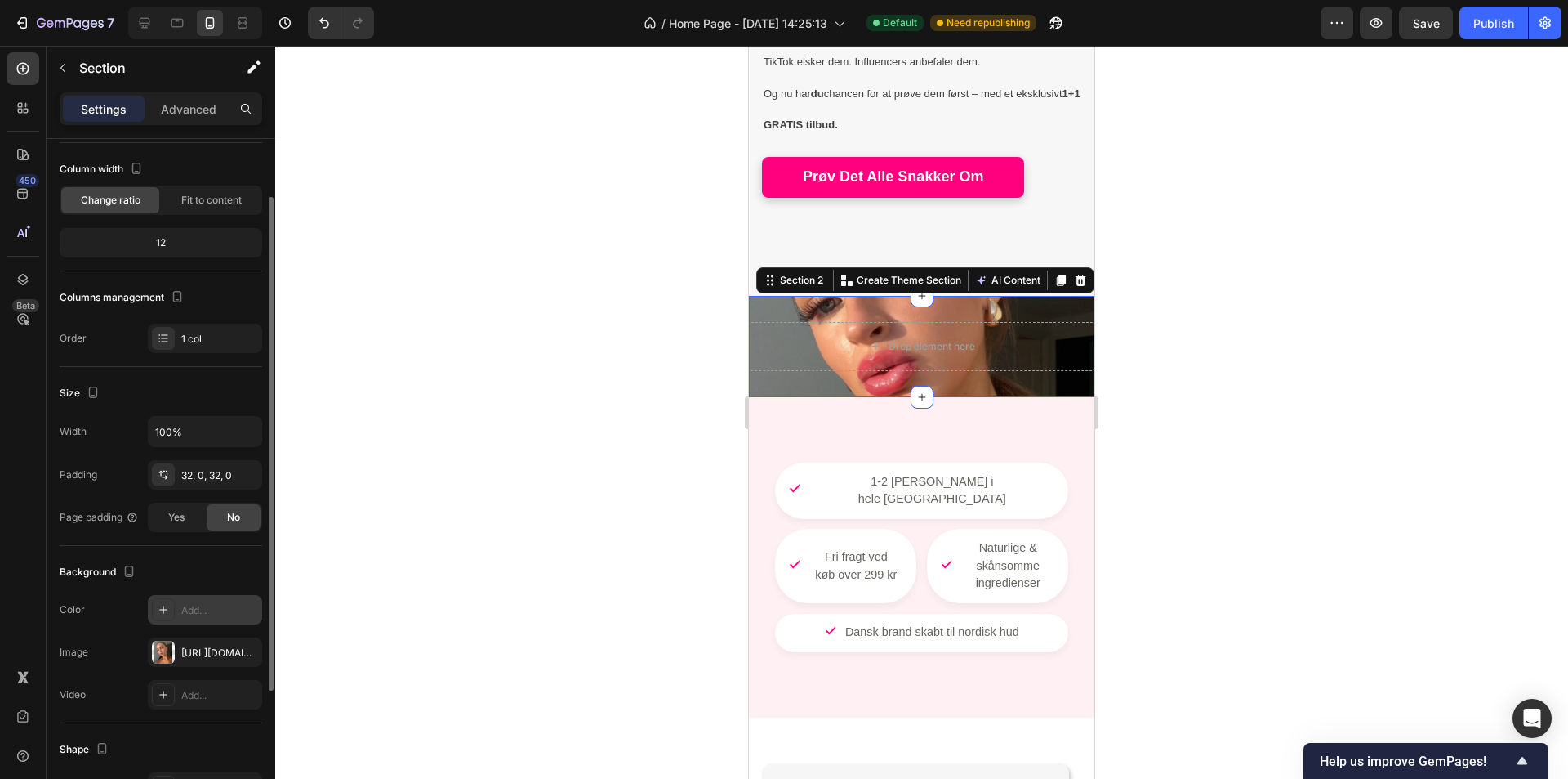
click at [191, 621] on div "Add..." at bounding box center [204, 609] width 114 height 30
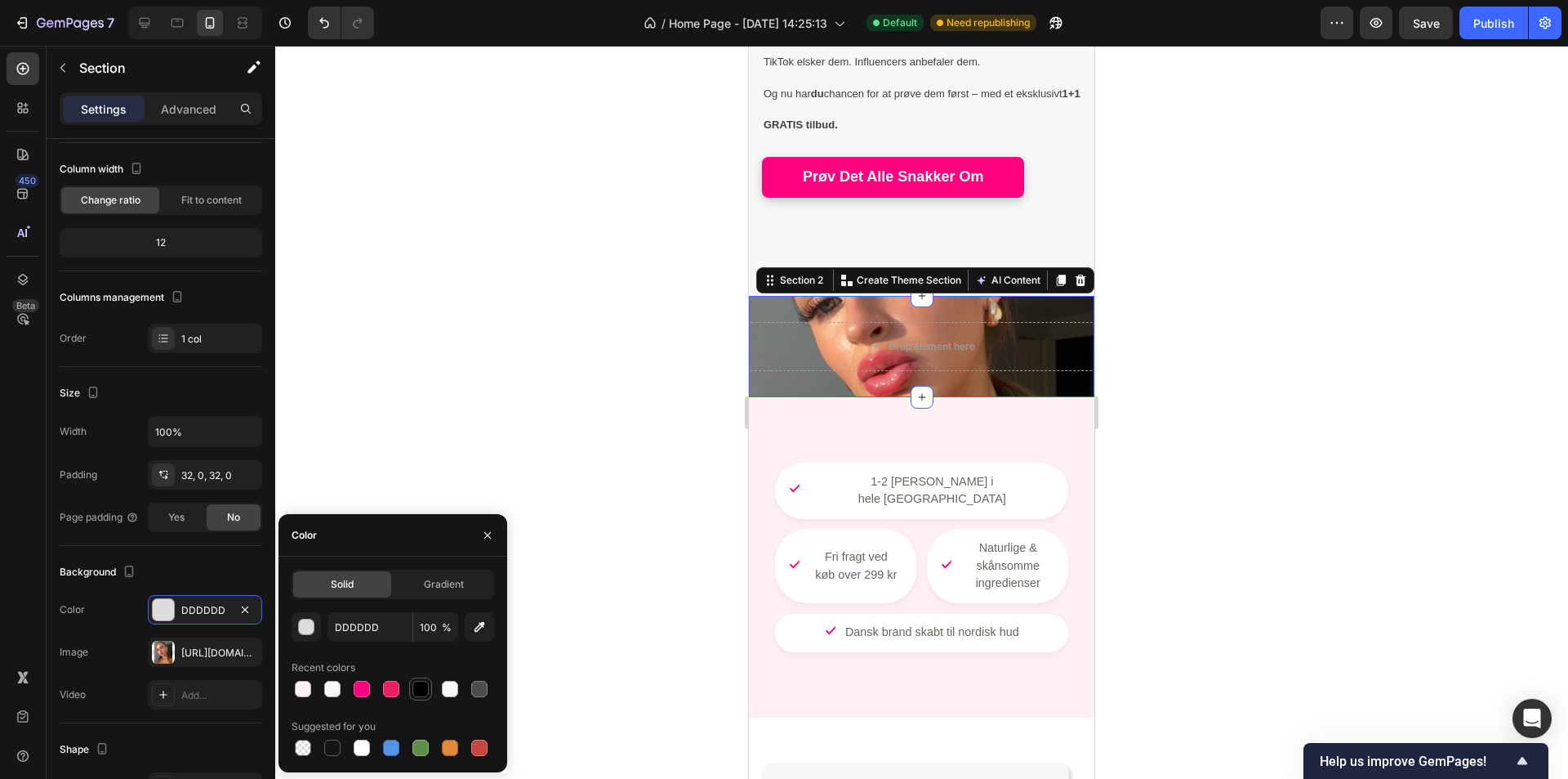
click at [422, 689] on div at bounding box center [420, 689] width 16 height 16
type input "000000"
click at [487, 538] on icon "button" at bounding box center [487, 535] width 13 height 13
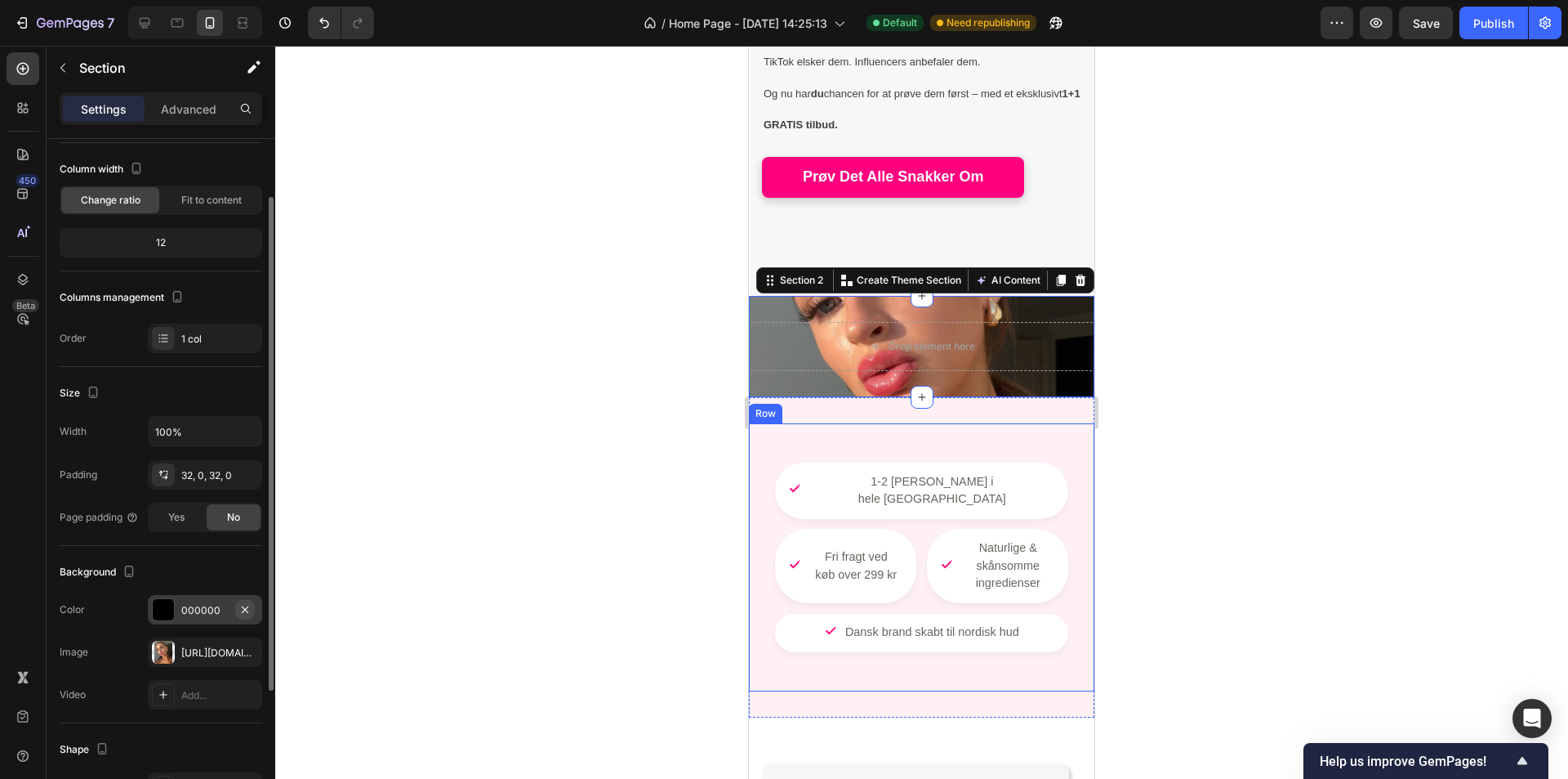
click at [244, 607] on icon "button" at bounding box center [244, 609] width 13 height 13
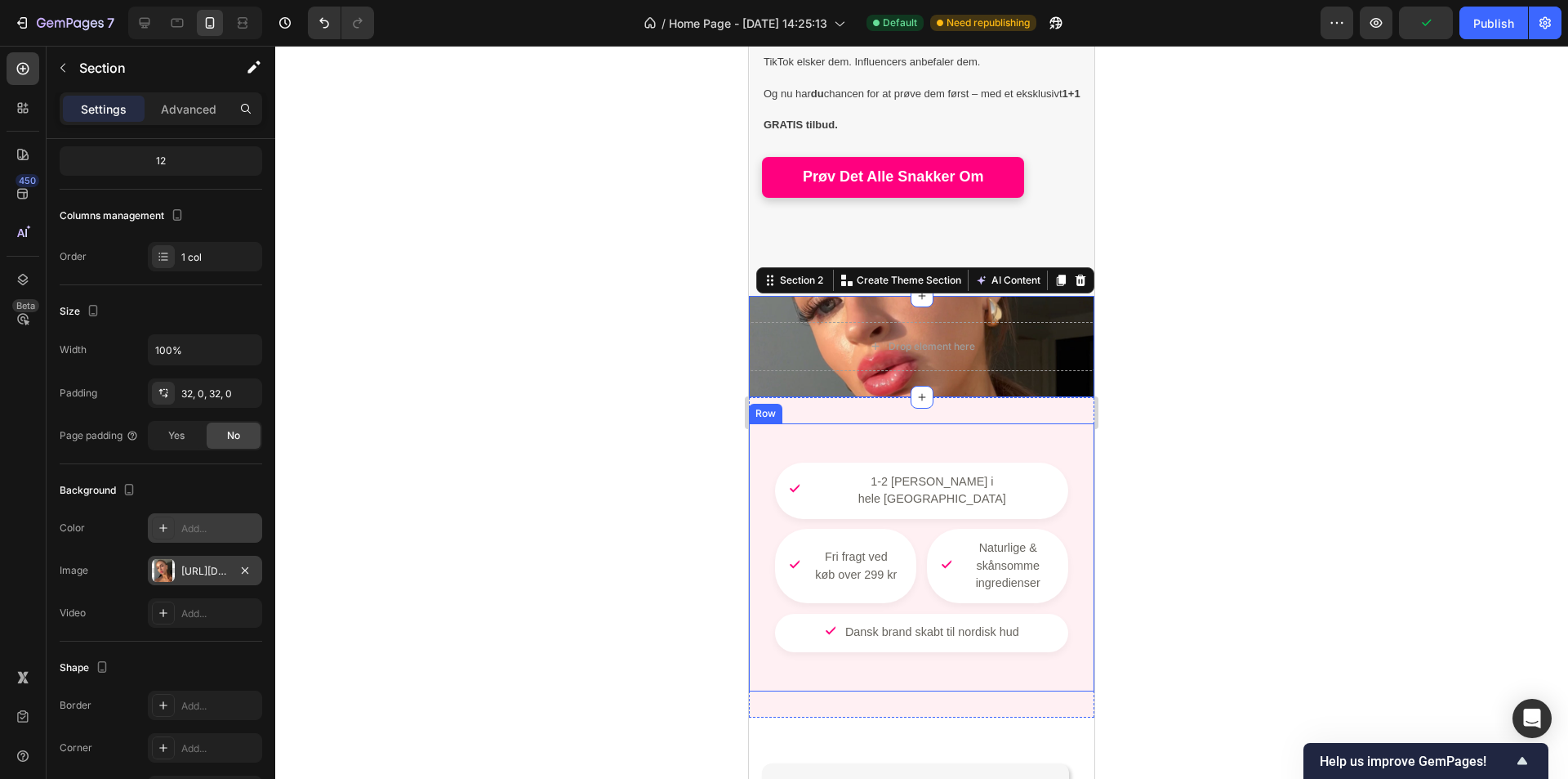
click at [160, 577] on div at bounding box center [163, 570] width 23 height 23
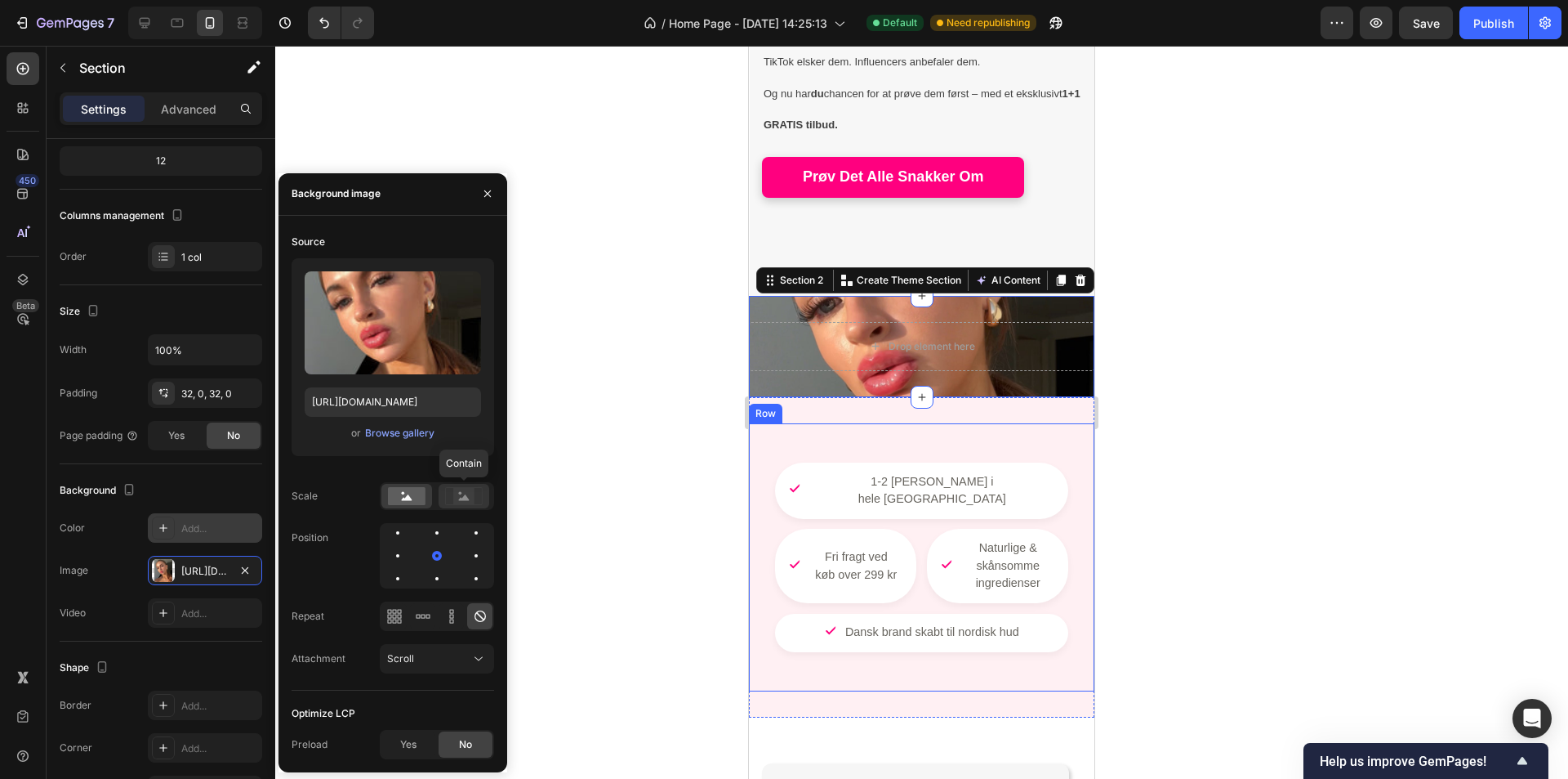
click at [447, 494] on icon at bounding box center [464, 496] width 37 height 18
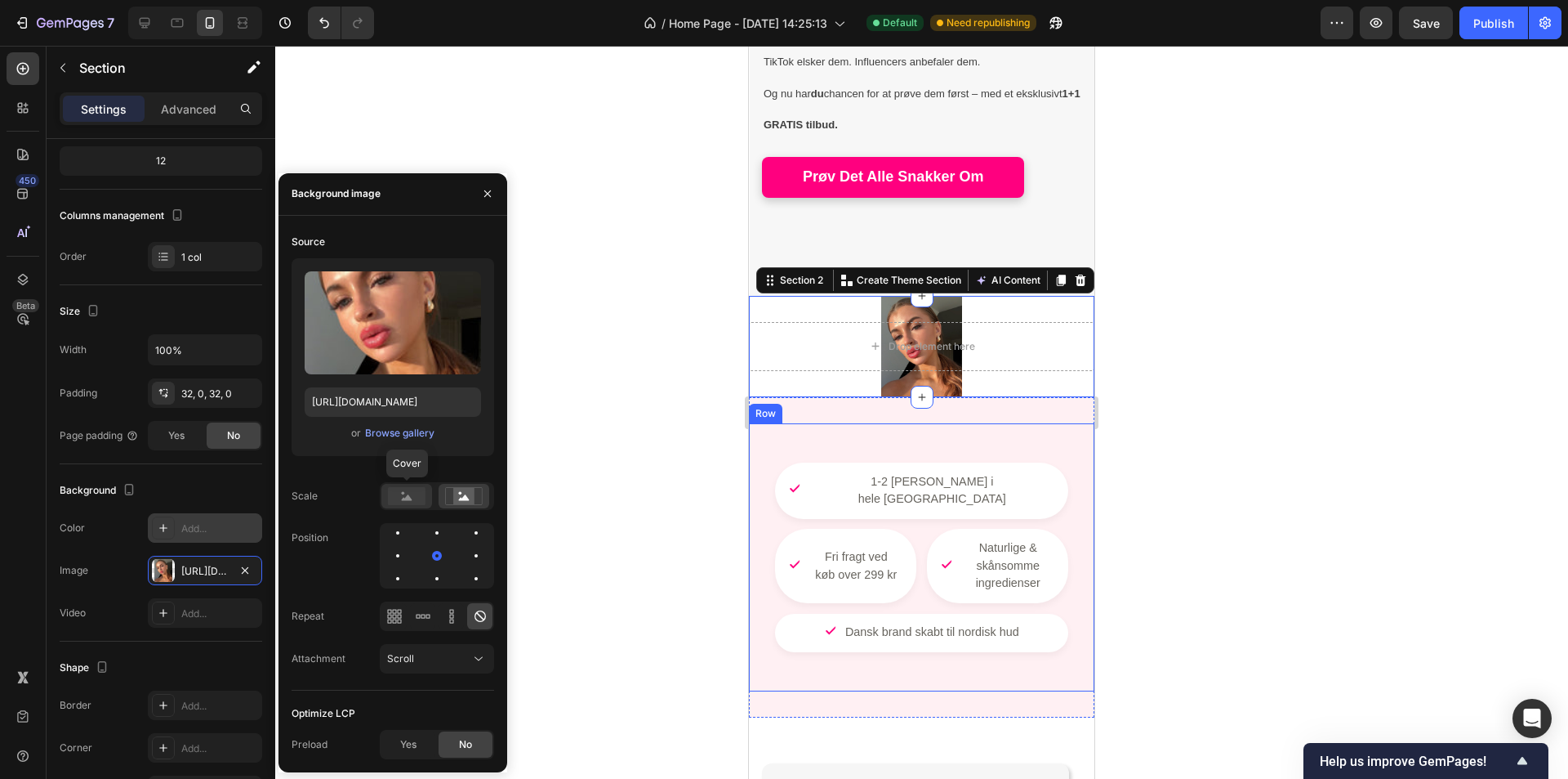
click at [396, 497] on rect at bounding box center [407, 496] width 37 height 18
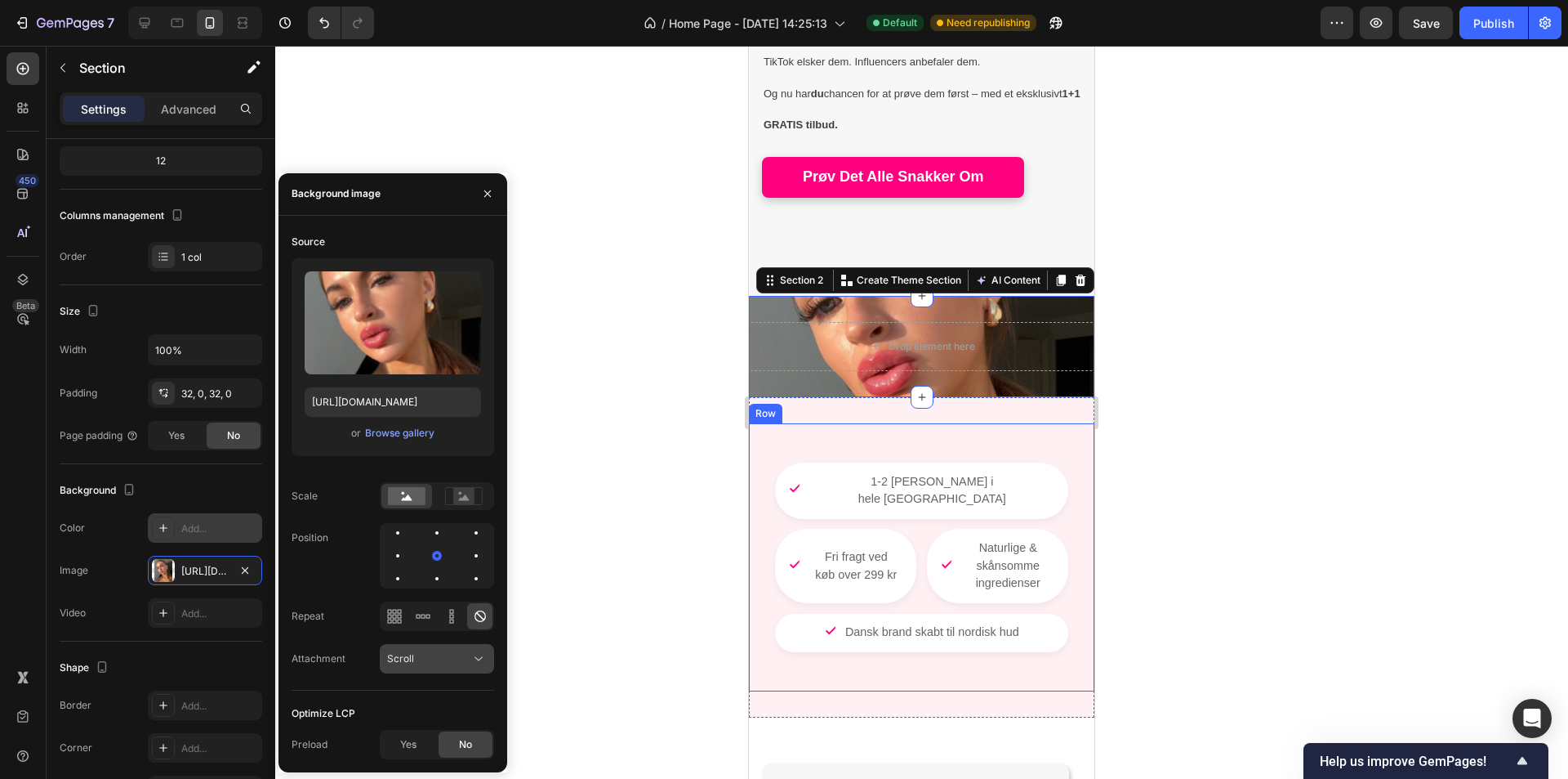
click at [453, 664] on div "Scroll" at bounding box center [429, 658] width 84 height 14
click at [452, 662] on div "Scroll" at bounding box center [429, 658] width 84 height 14
click at [360, 597] on div "Source Upload Image https://cdn.shopify.com/s/files/1/0930/6298/8100/files/gemp…" at bounding box center [393, 460] width 203 height 462
click at [116, 605] on div "Video Add..." at bounding box center [161, 613] width 203 height 30
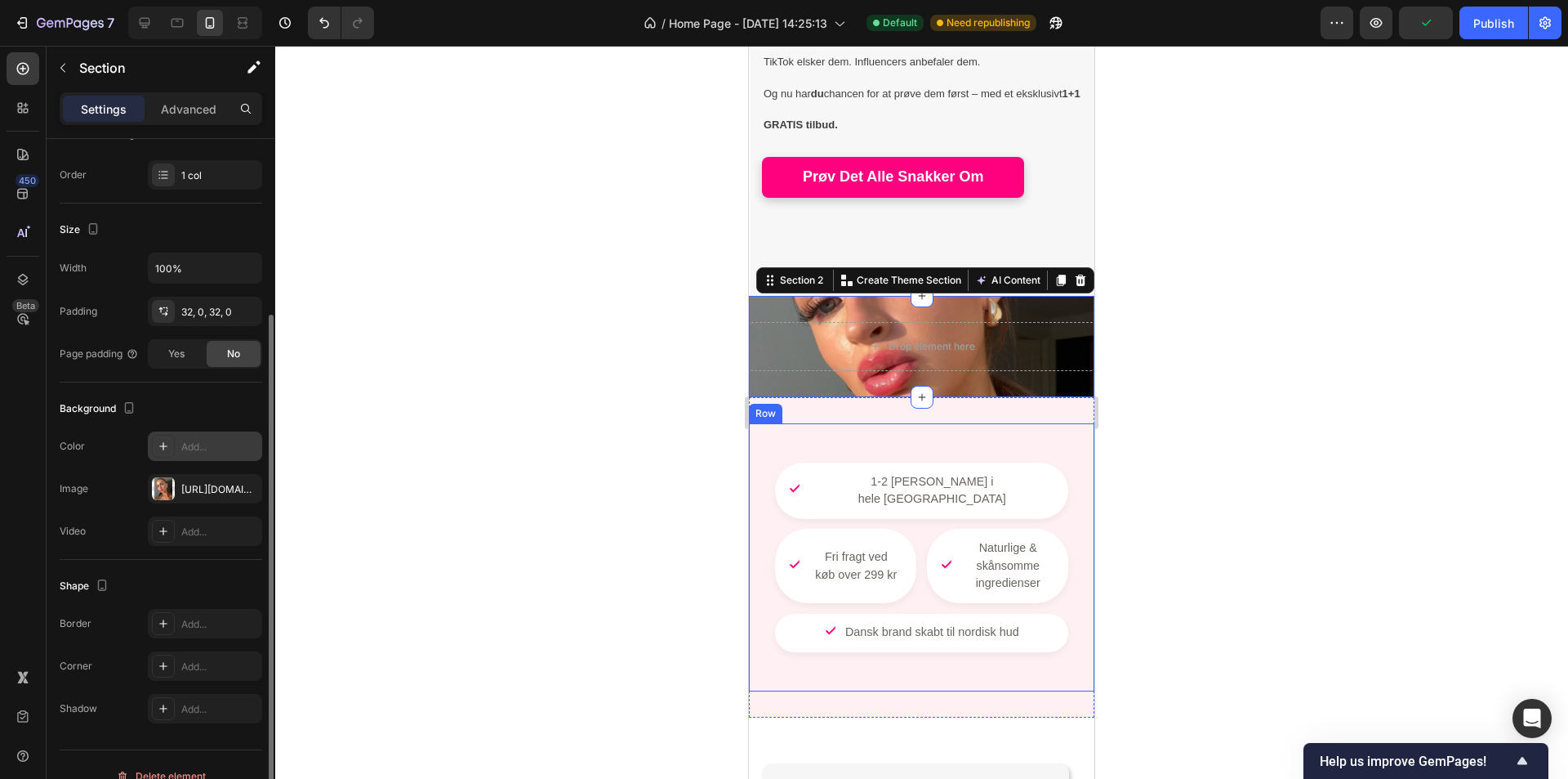
scroll to position [268, 0]
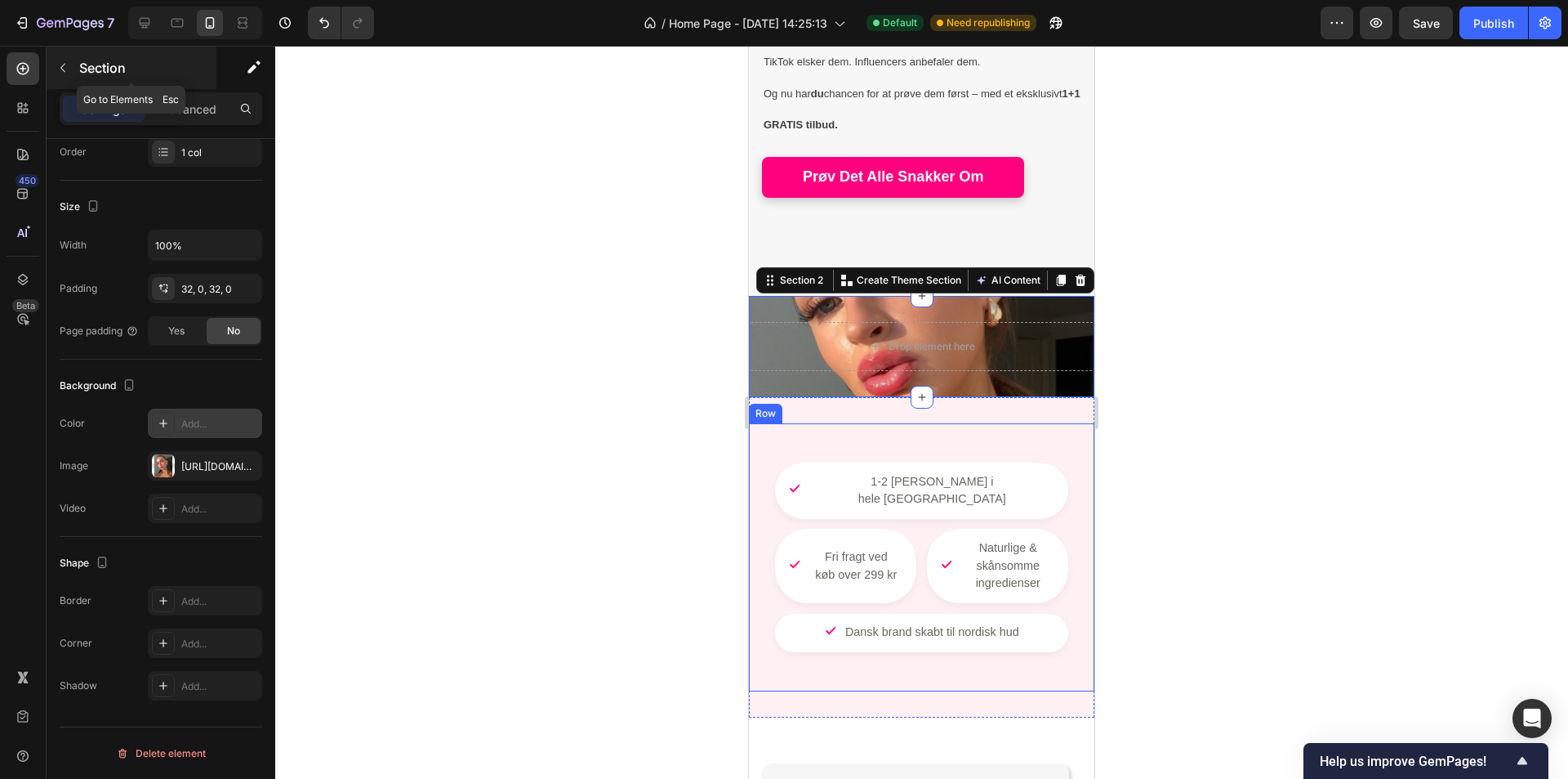
click at [179, 81] on div "Section" at bounding box center [131, 68] width 170 height 42
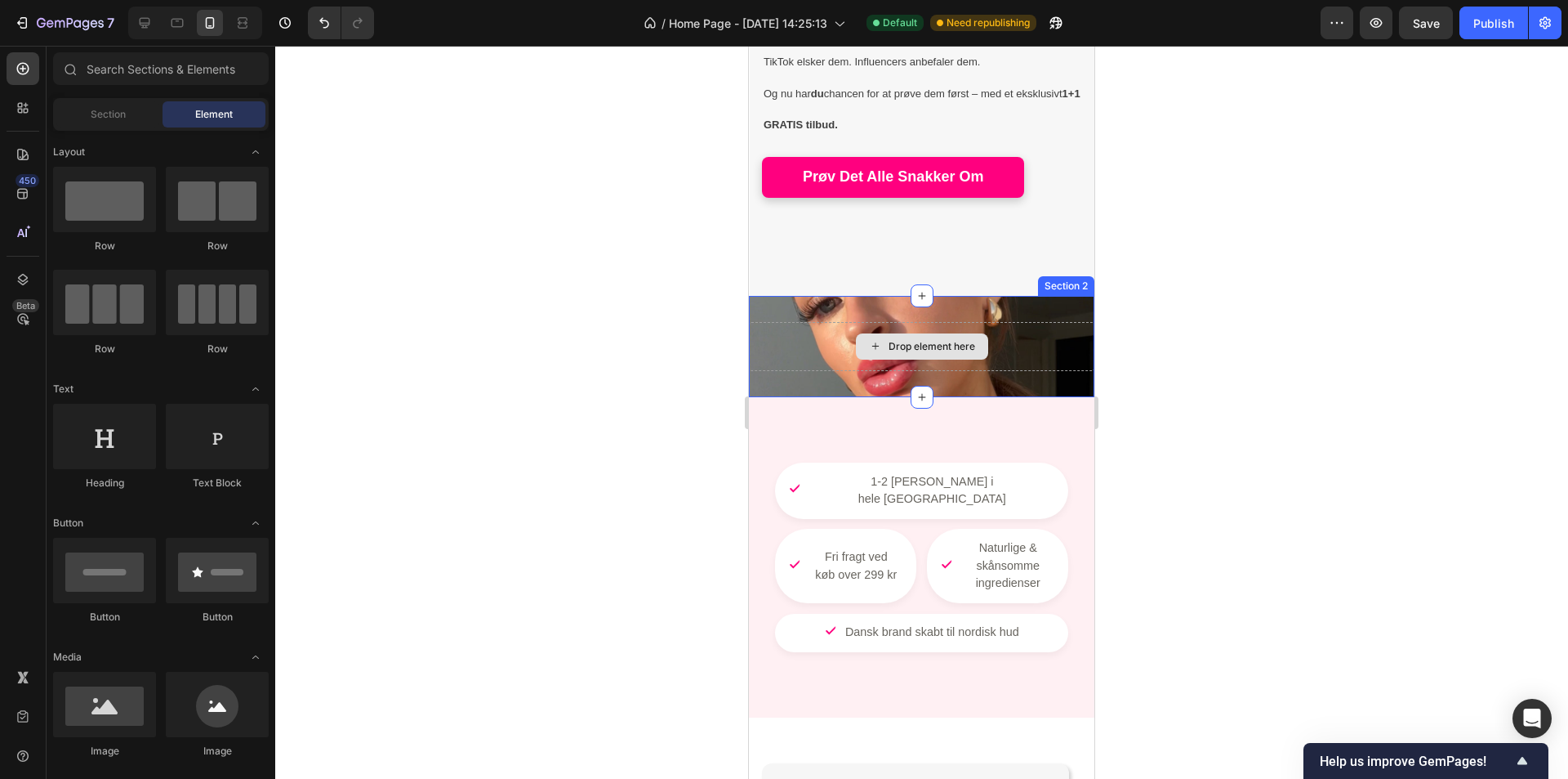
click at [1038, 348] on div "Drop element here" at bounding box center [921, 346] width 345 height 49
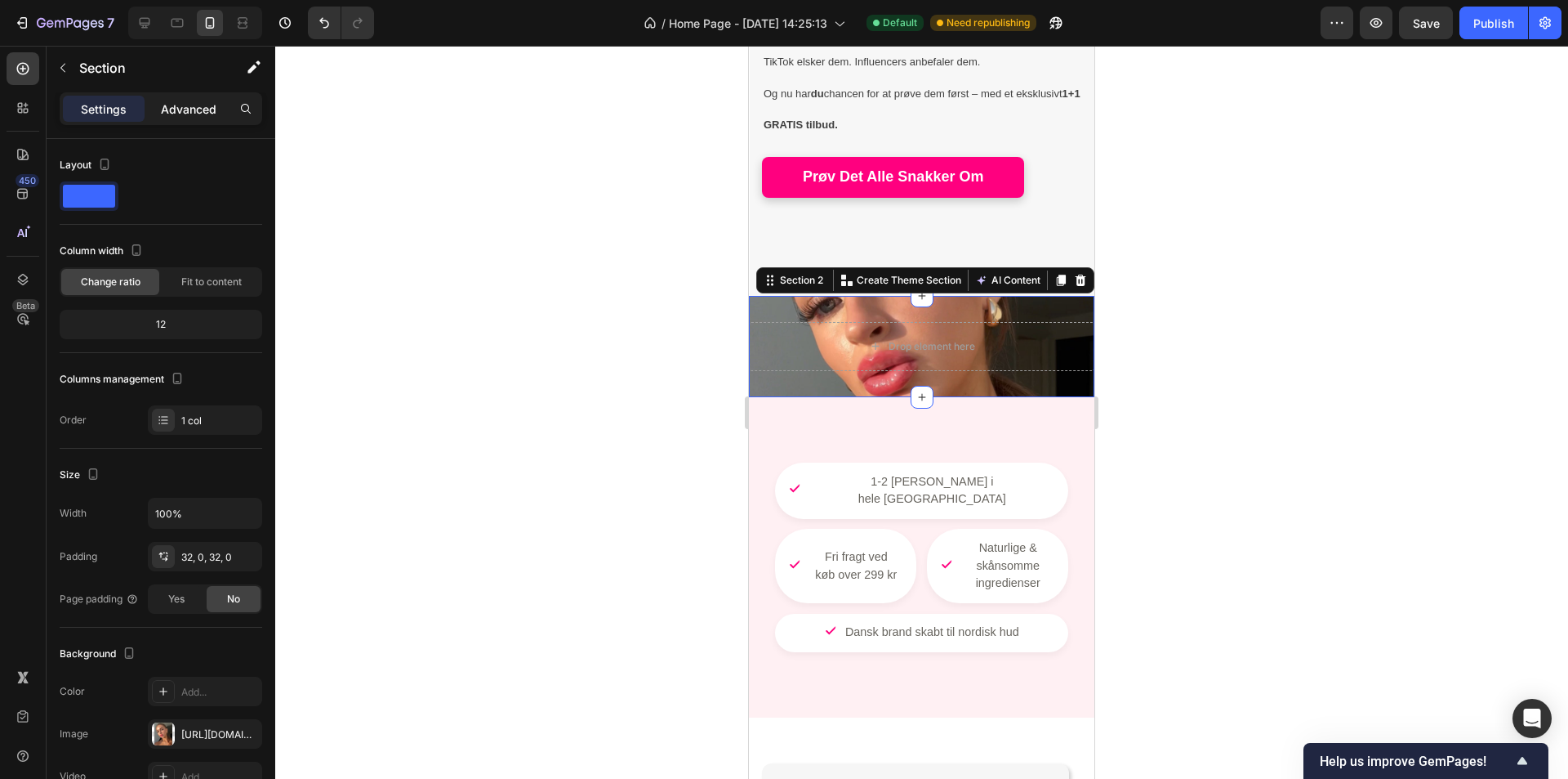
click at [203, 101] on p "Advanced" at bounding box center [189, 109] width 56 height 17
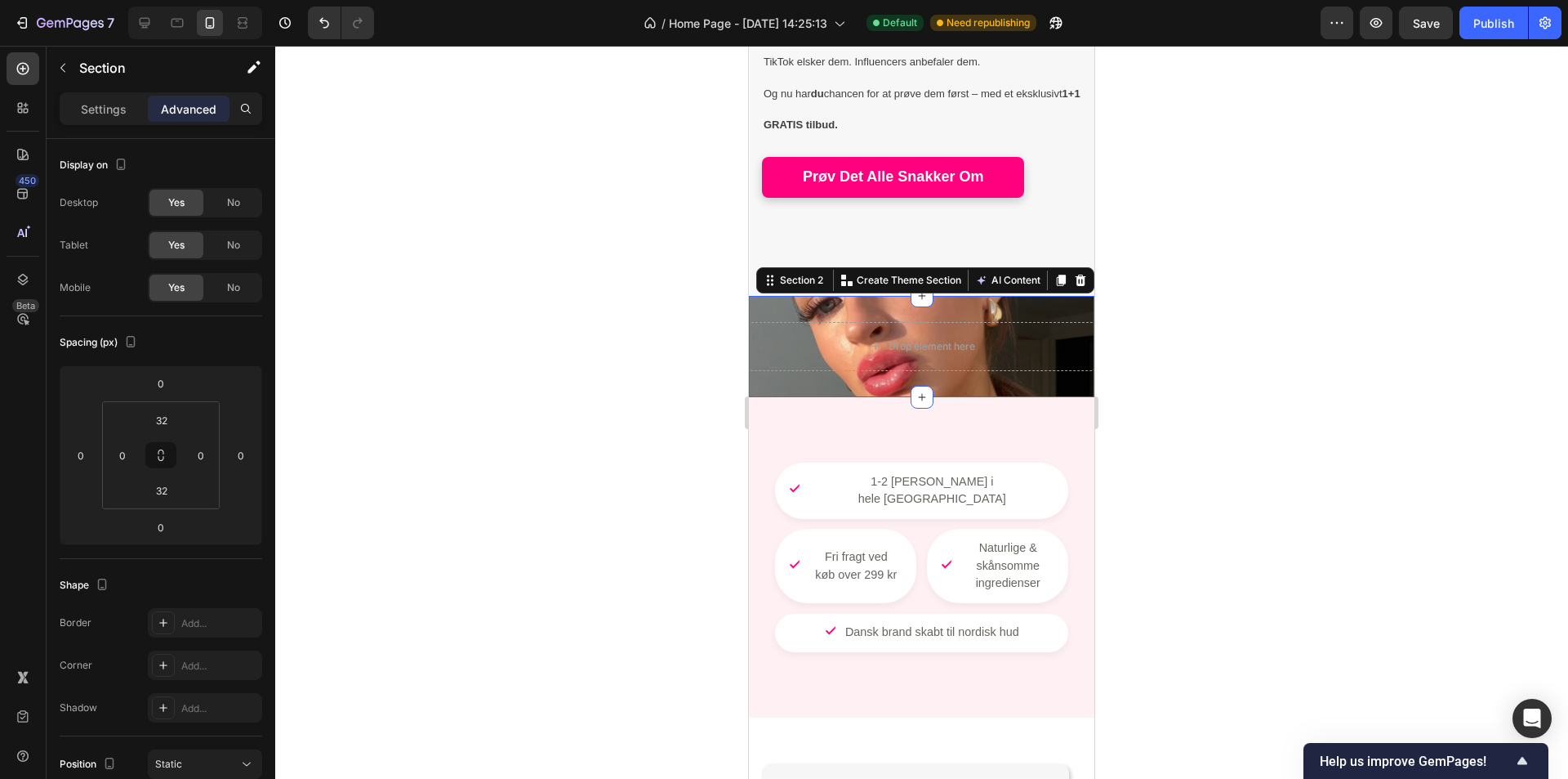
drag, startPoint x: 109, startPoint y: 112, endPoint x: 372, endPoint y: 94, distance: 263.6
click at [110, 109] on p "Settings" at bounding box center [104, 109] width 46 height 17
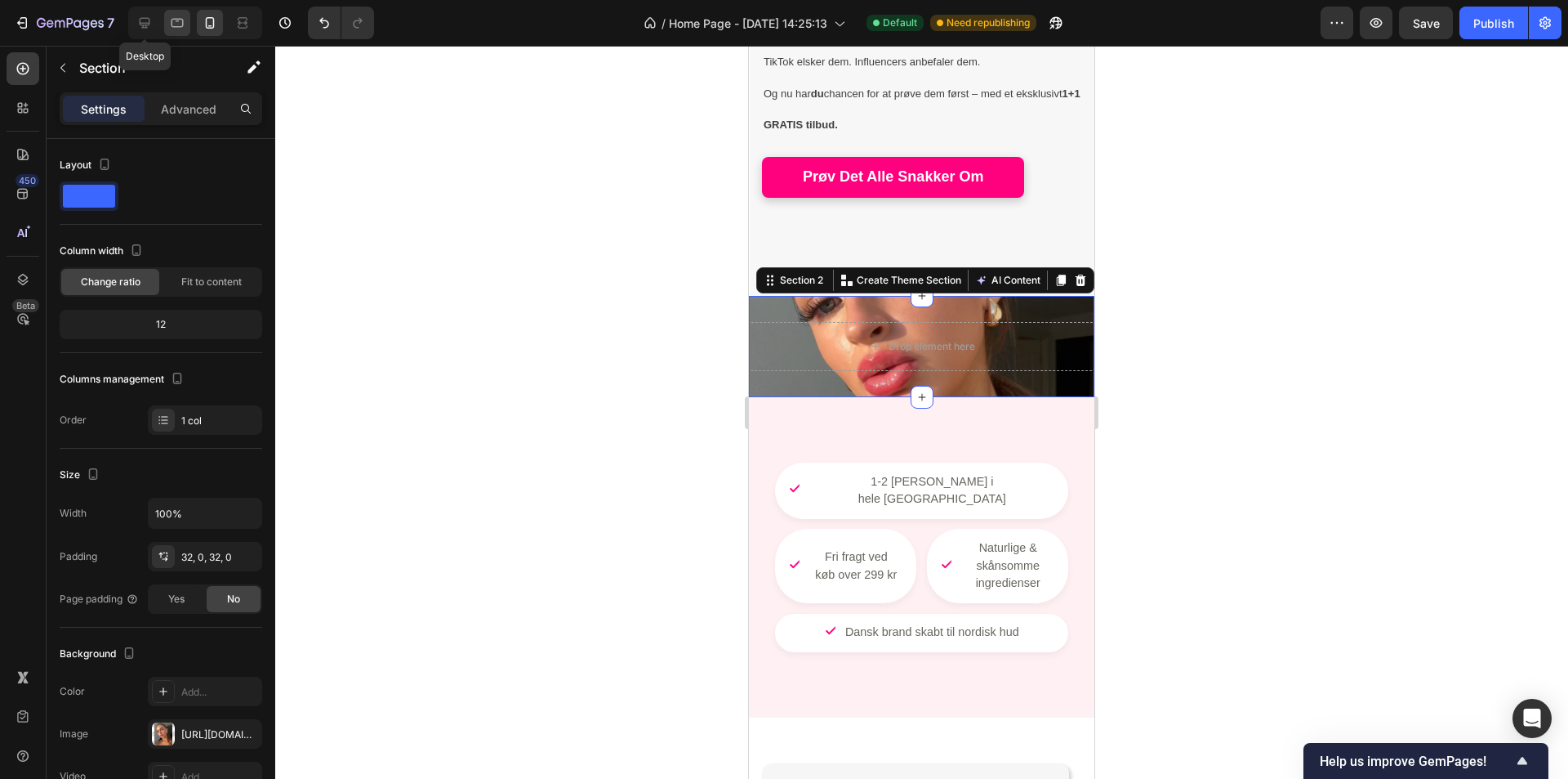
click at [176, 26] on icon at bounding box center [177, 23] width 13 height 9
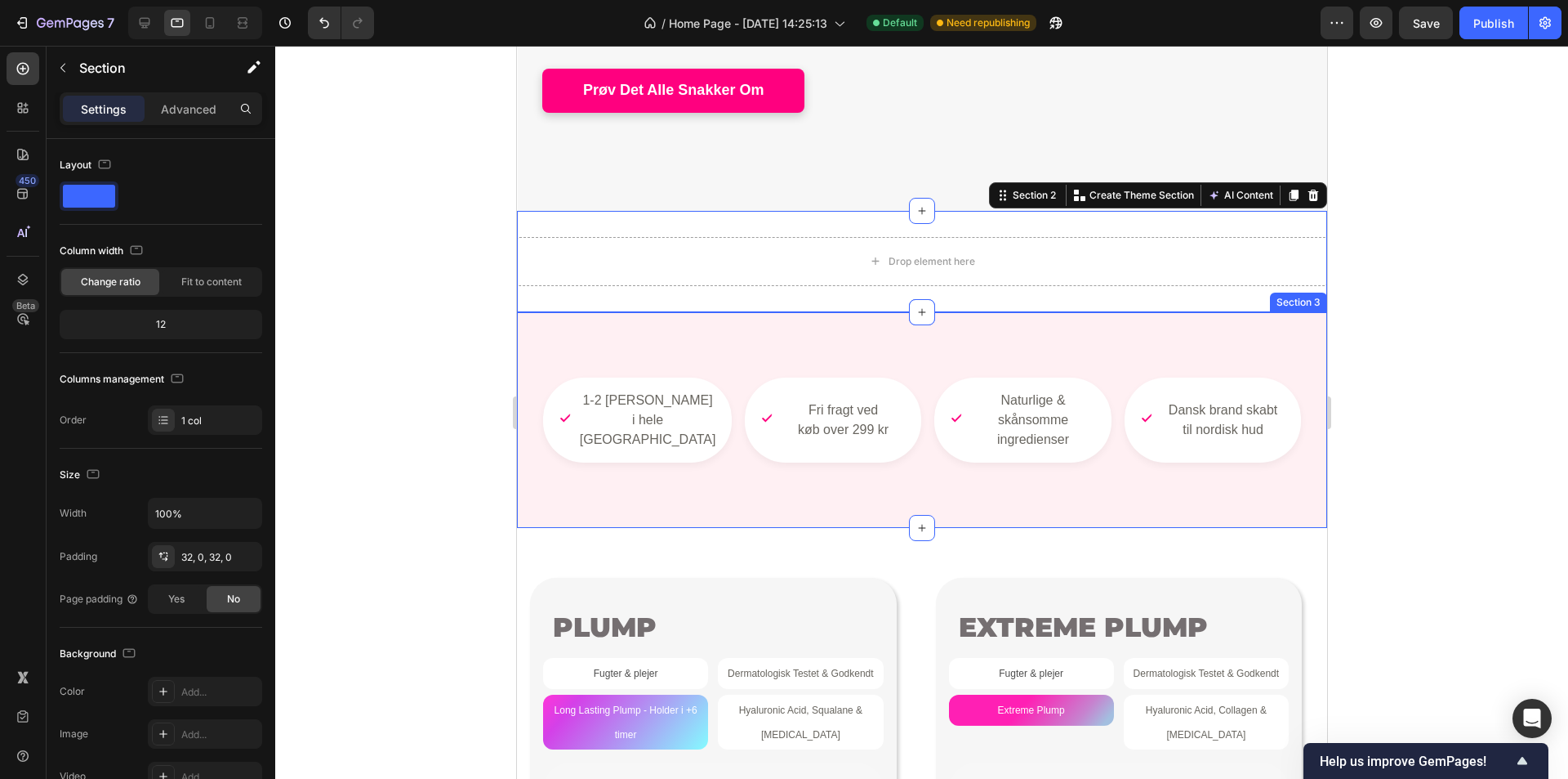
scroll to position [786, 0]
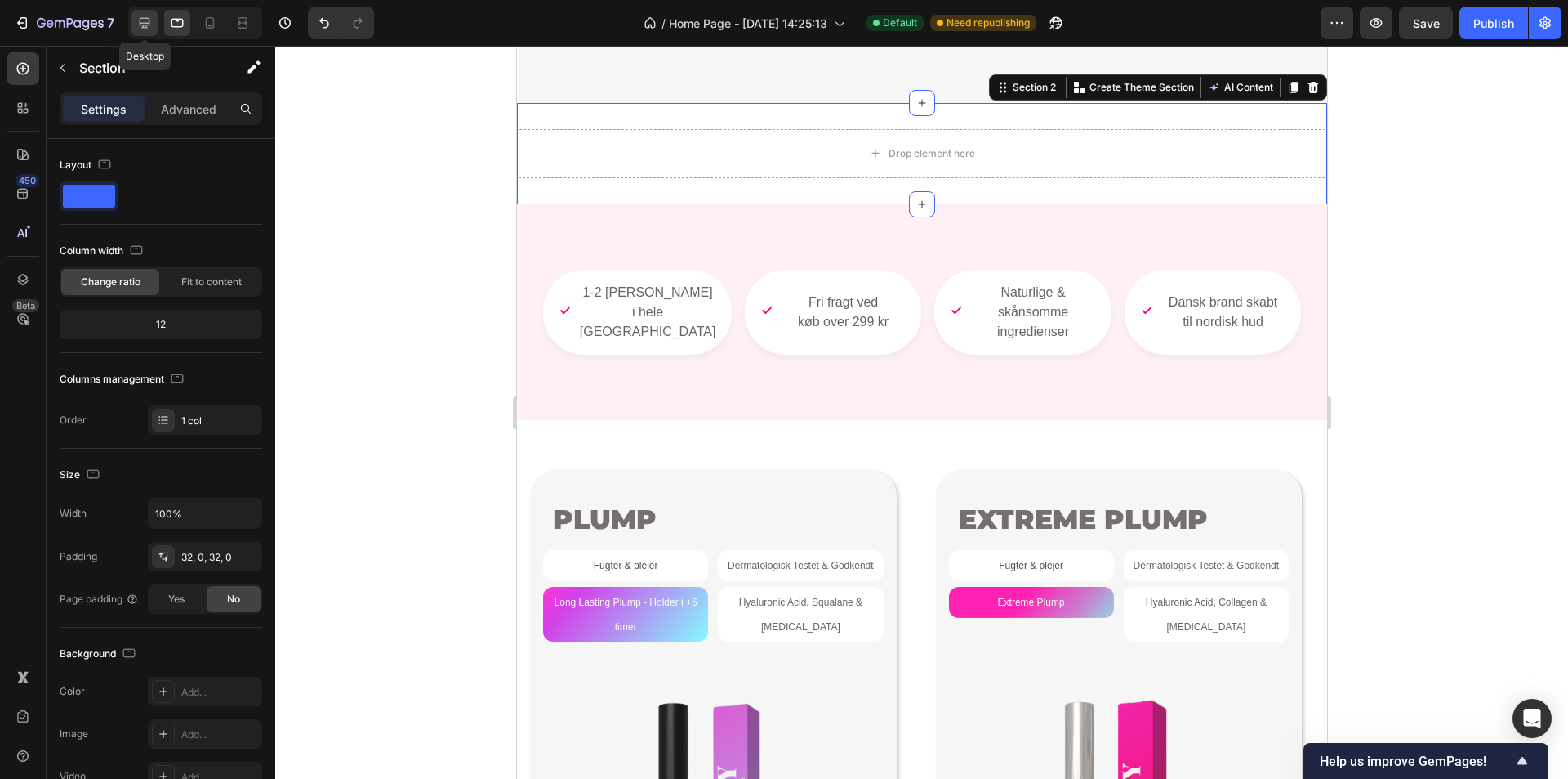
click at [139, 22] on icon at bounding box center [144, 23] width 11 height 11
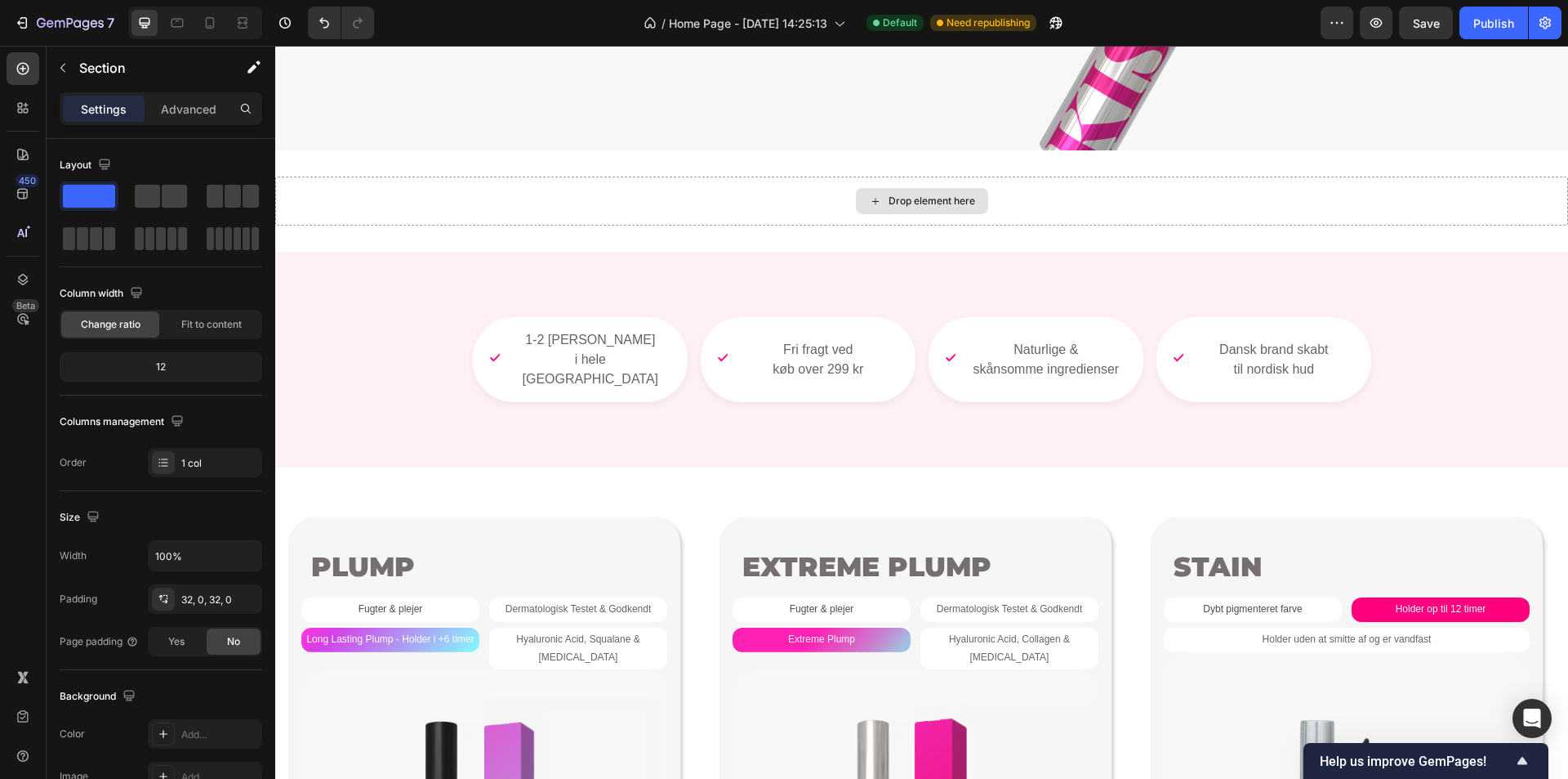
scroll to position [315, 0]
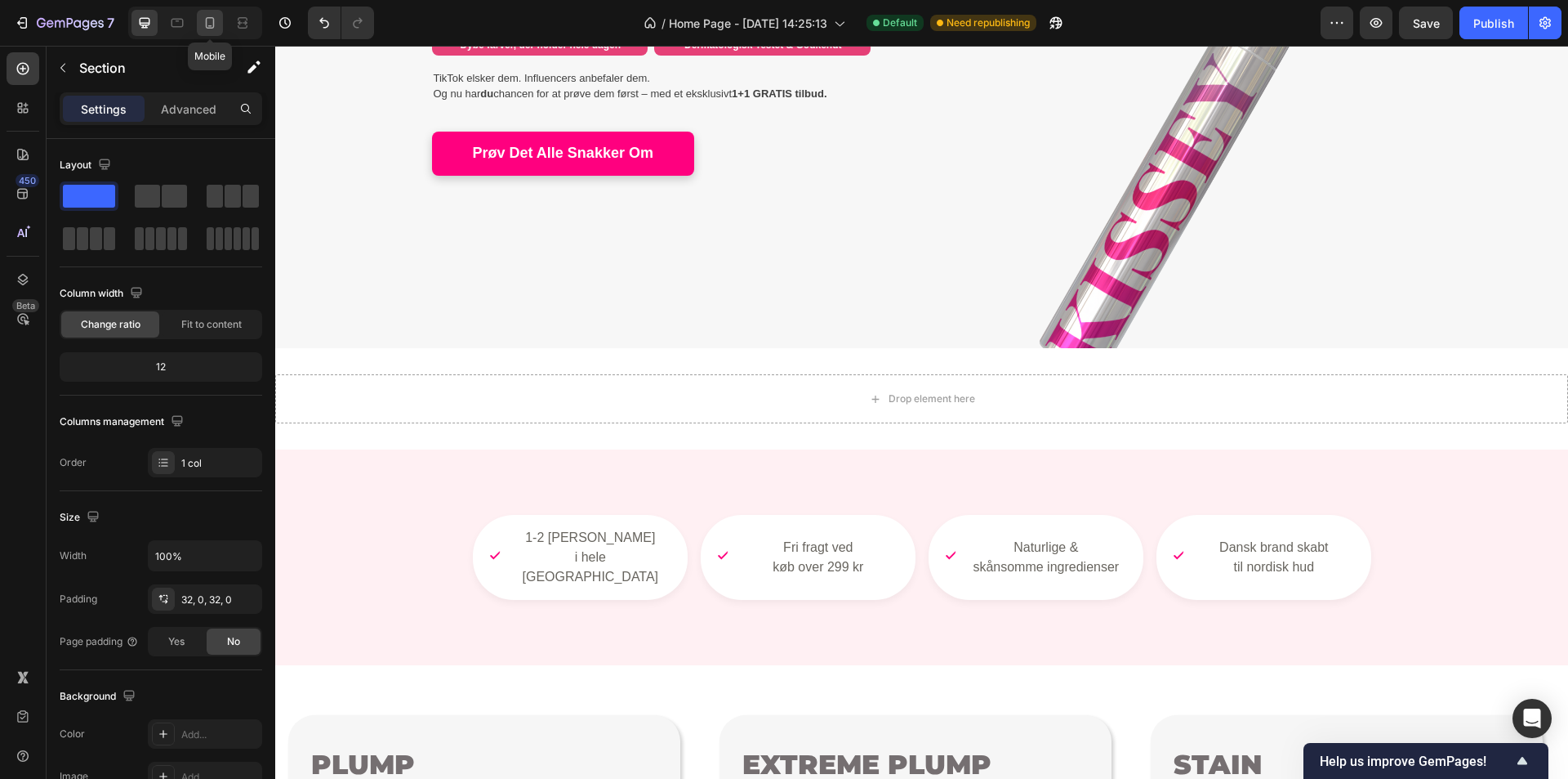
click at [216, 25] on icon at bounding box center [209, 22] width 16 height 16
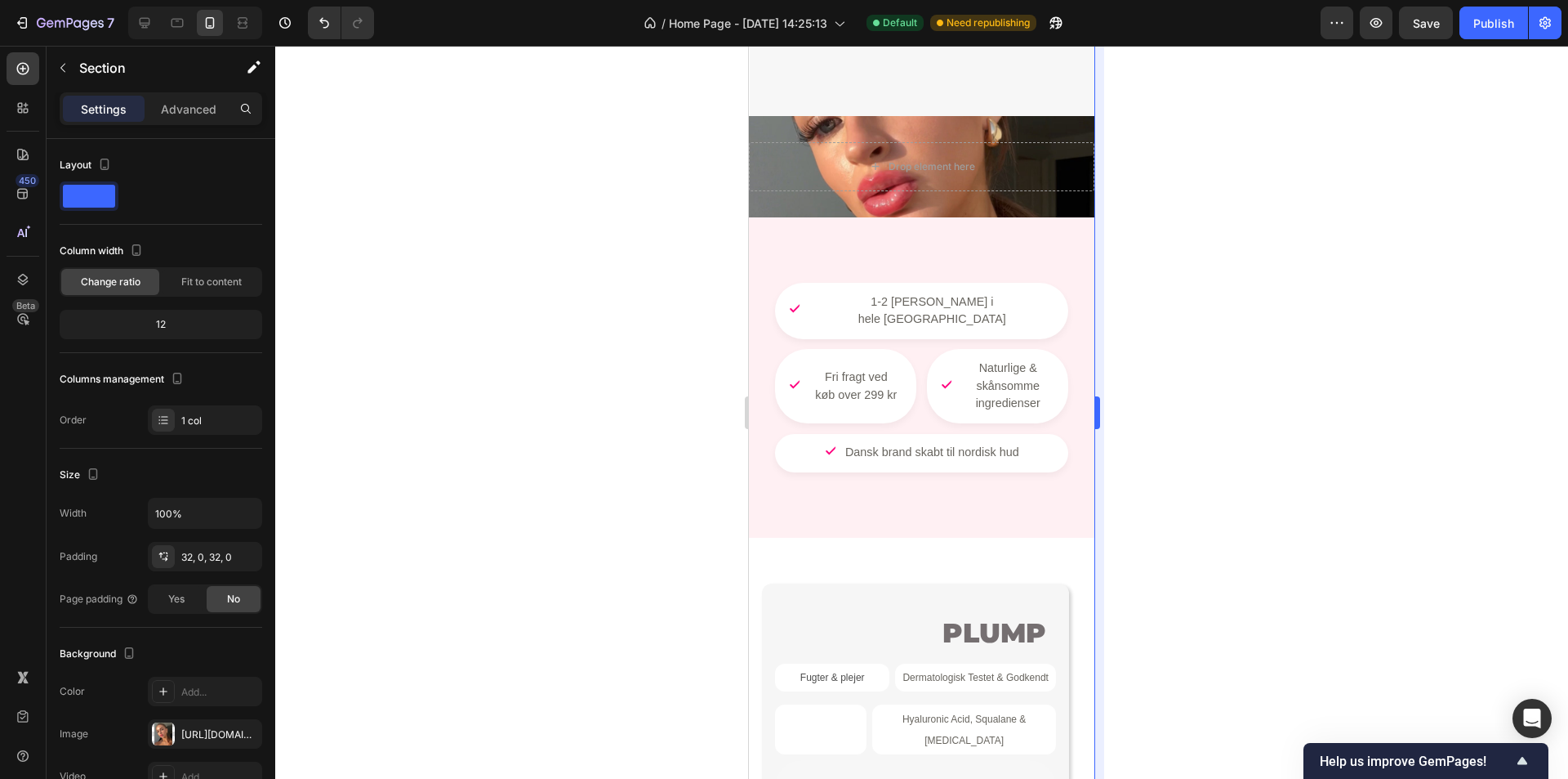
scroll to position [835, 0]
click at [1003, 183] on div "Drop element here Section 2" at bounding box center [921, 166] width 345 height 101
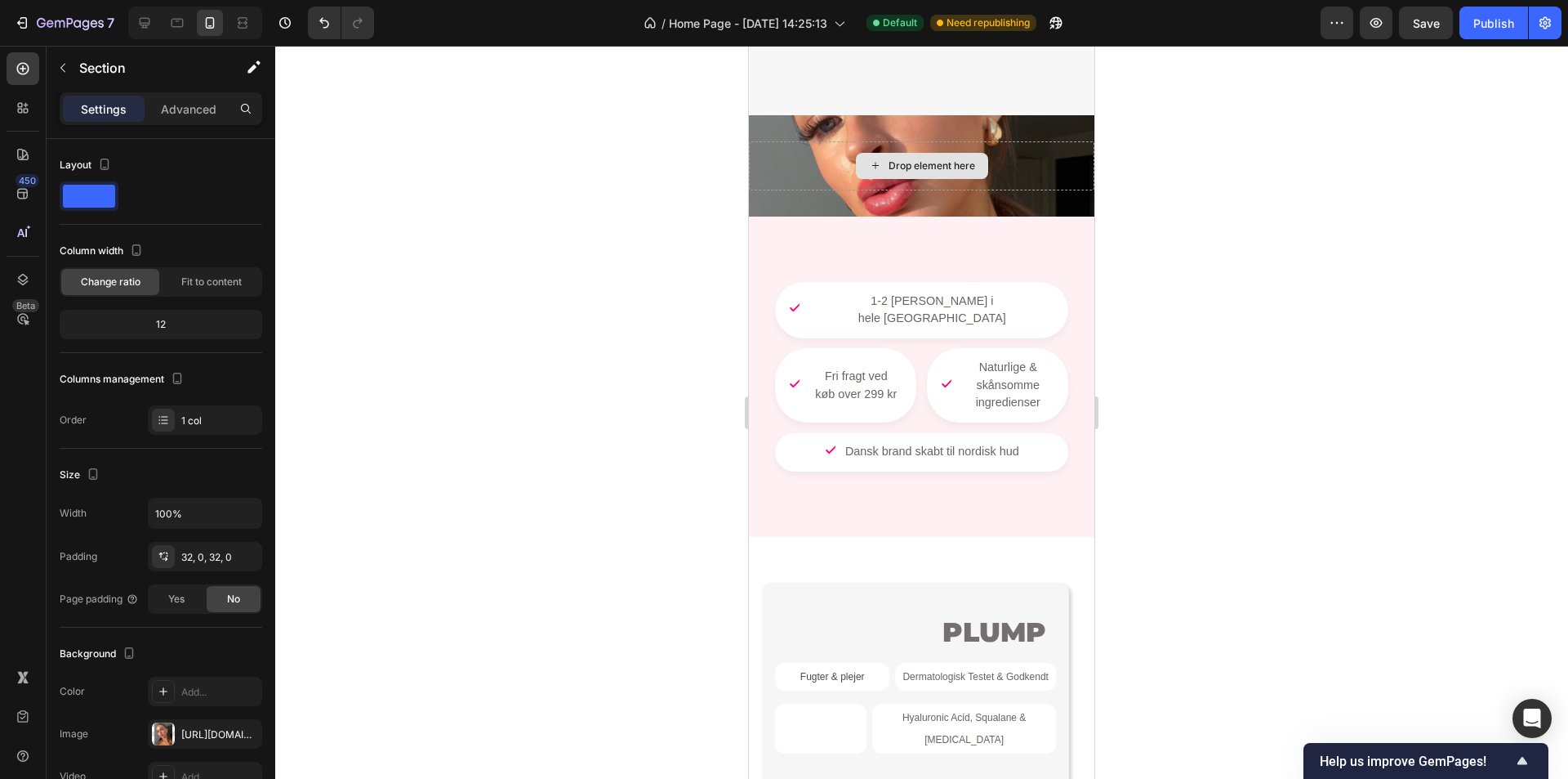
click at [855, 141] on div "Drop element here" at bounding box center [921, 166] width 345 height 49
click at [73, 78] on button "button" at bounding box center [62, 68] width 26 height 26
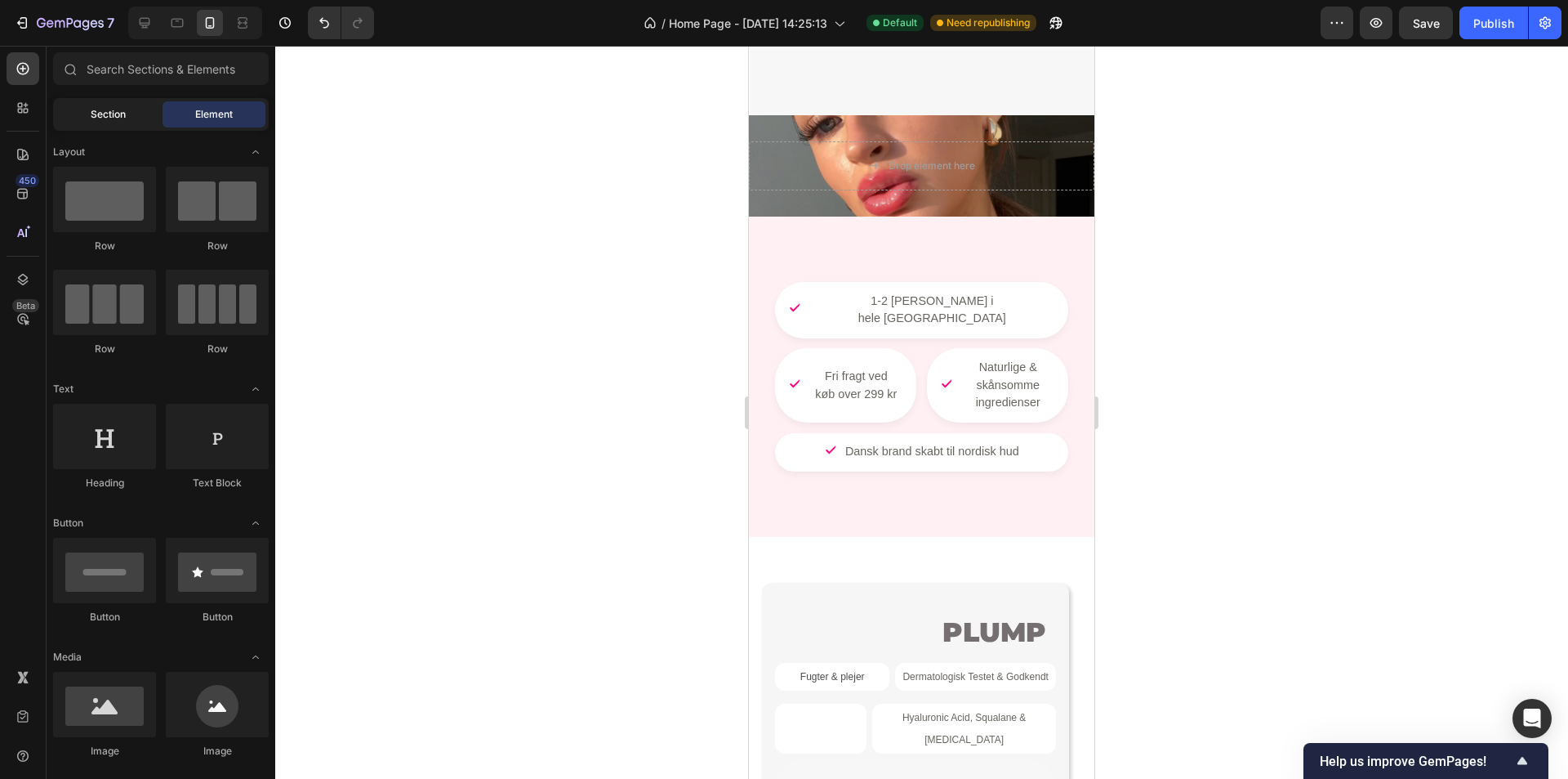
click at [122, 116] on span "Section" at bounding box center [108, 114] width 35 height 14
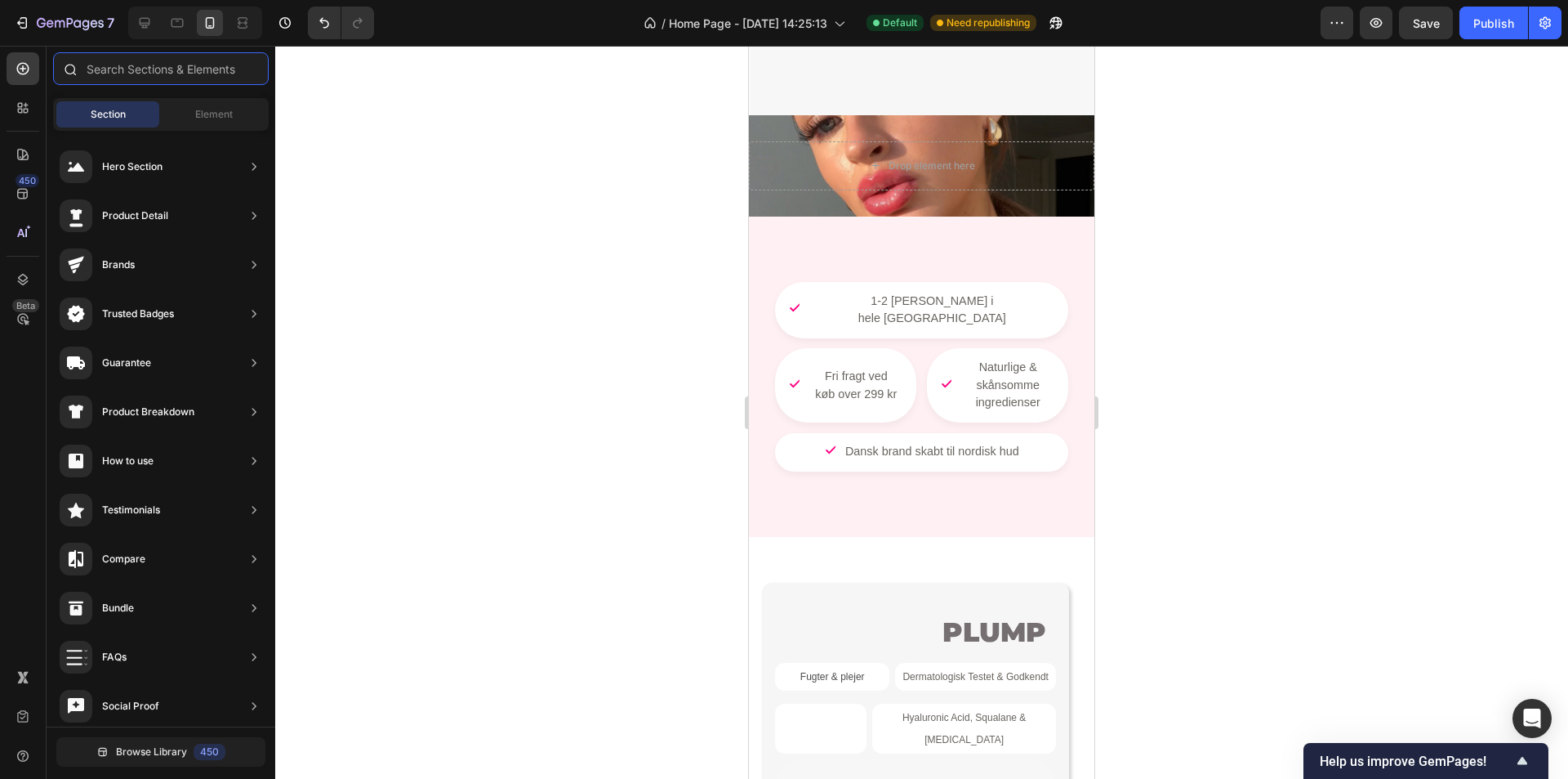
click at [159, 79] on input "text" at bounding box center [160, 68] width 215 height 33
click at [201, 112] on span "Element" at bounding box center [214, 114] width 37 height 14
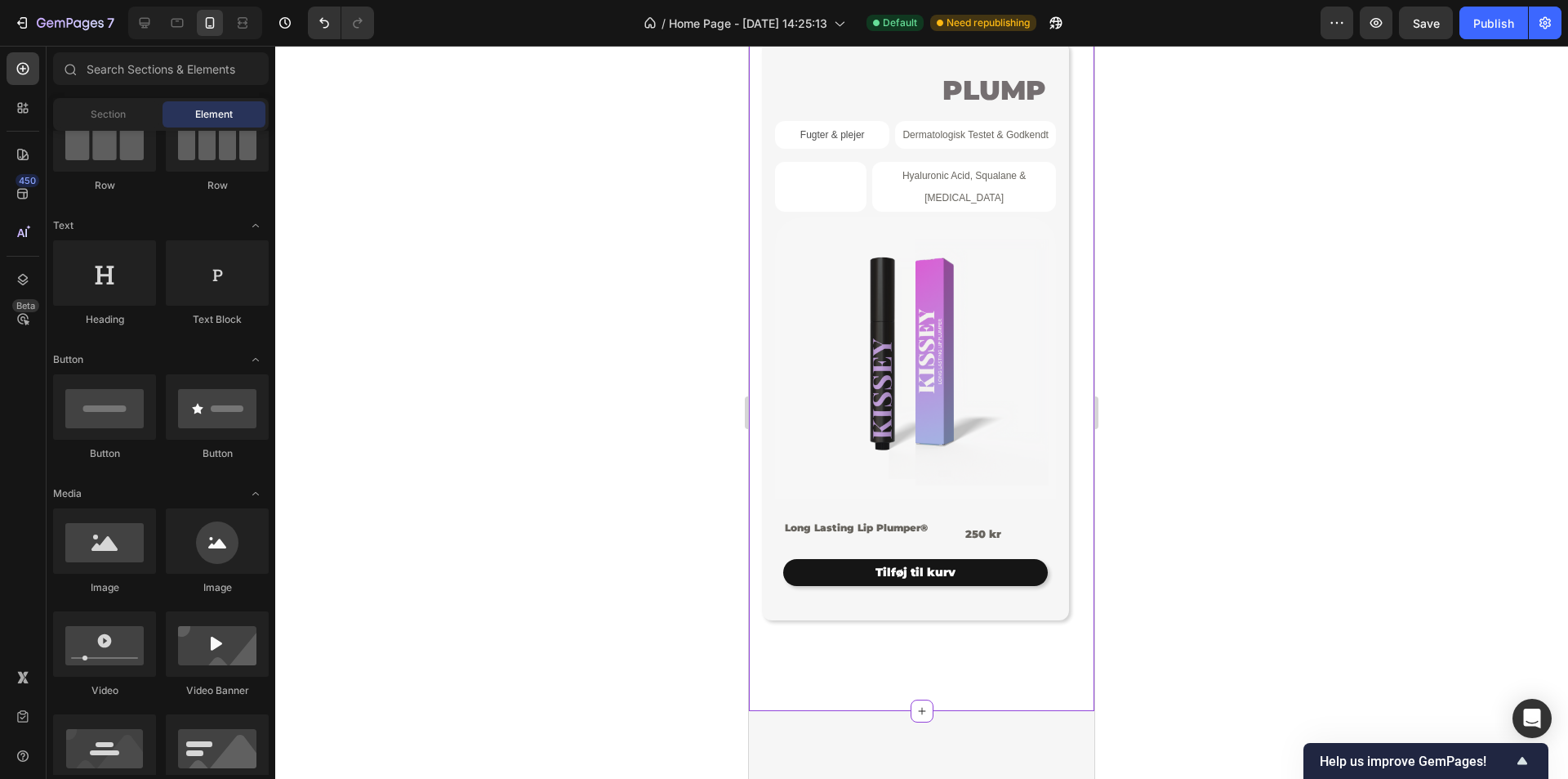
scroll to position [1407, 0]
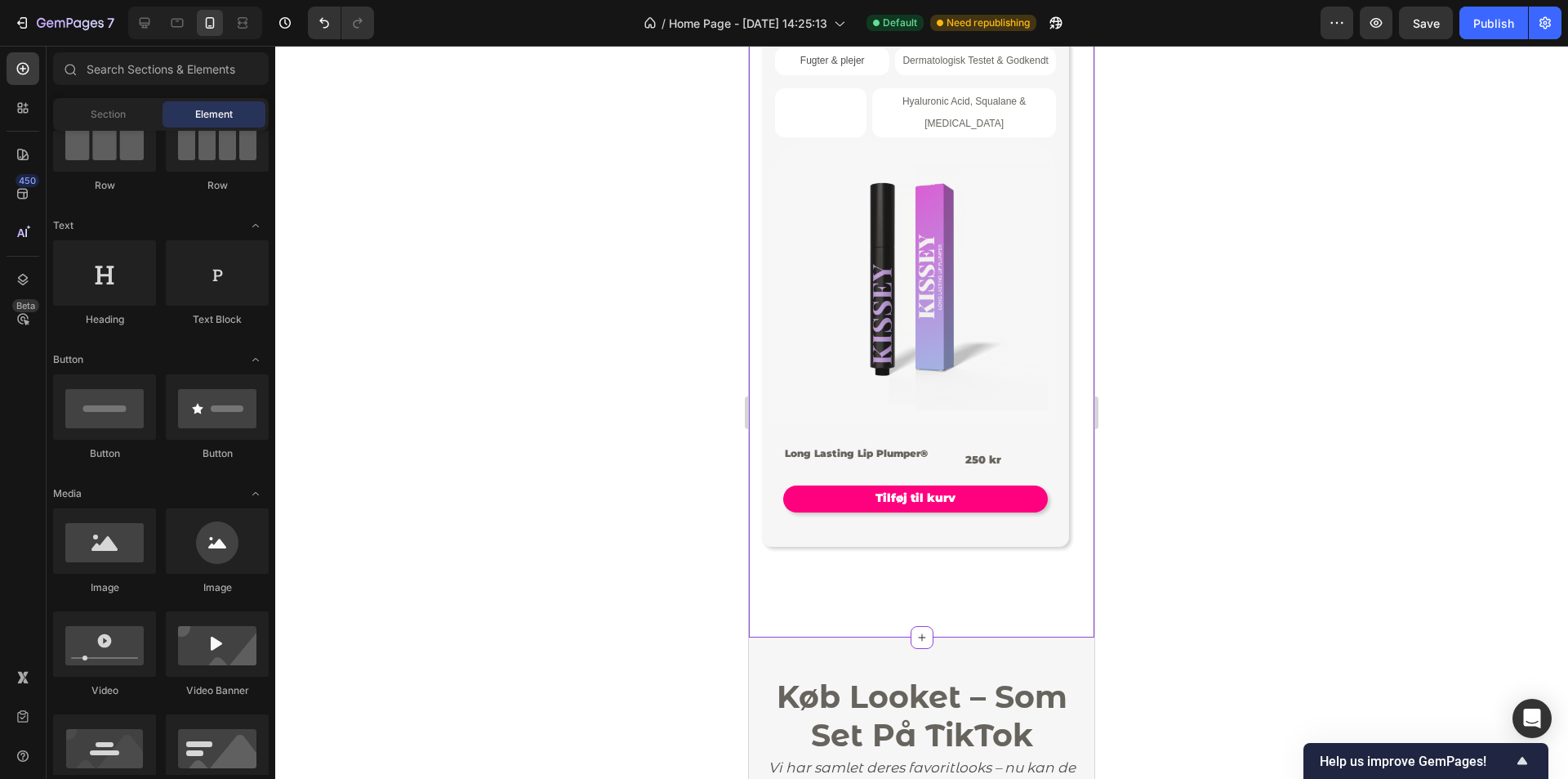
click at [1017, 411] on img at bounding box center [915, 283] width 281 height 281
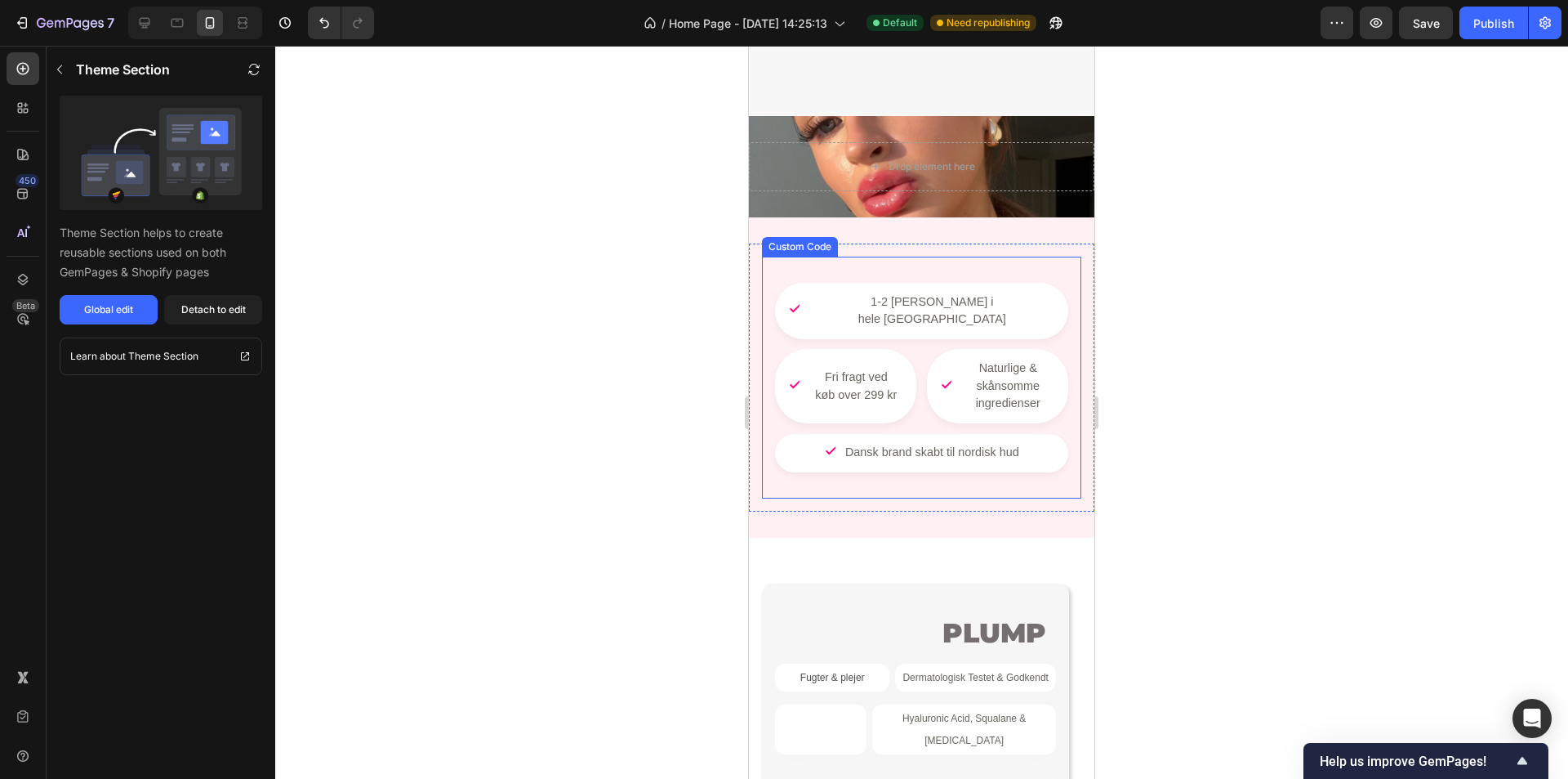
scroll to position [835, 0]
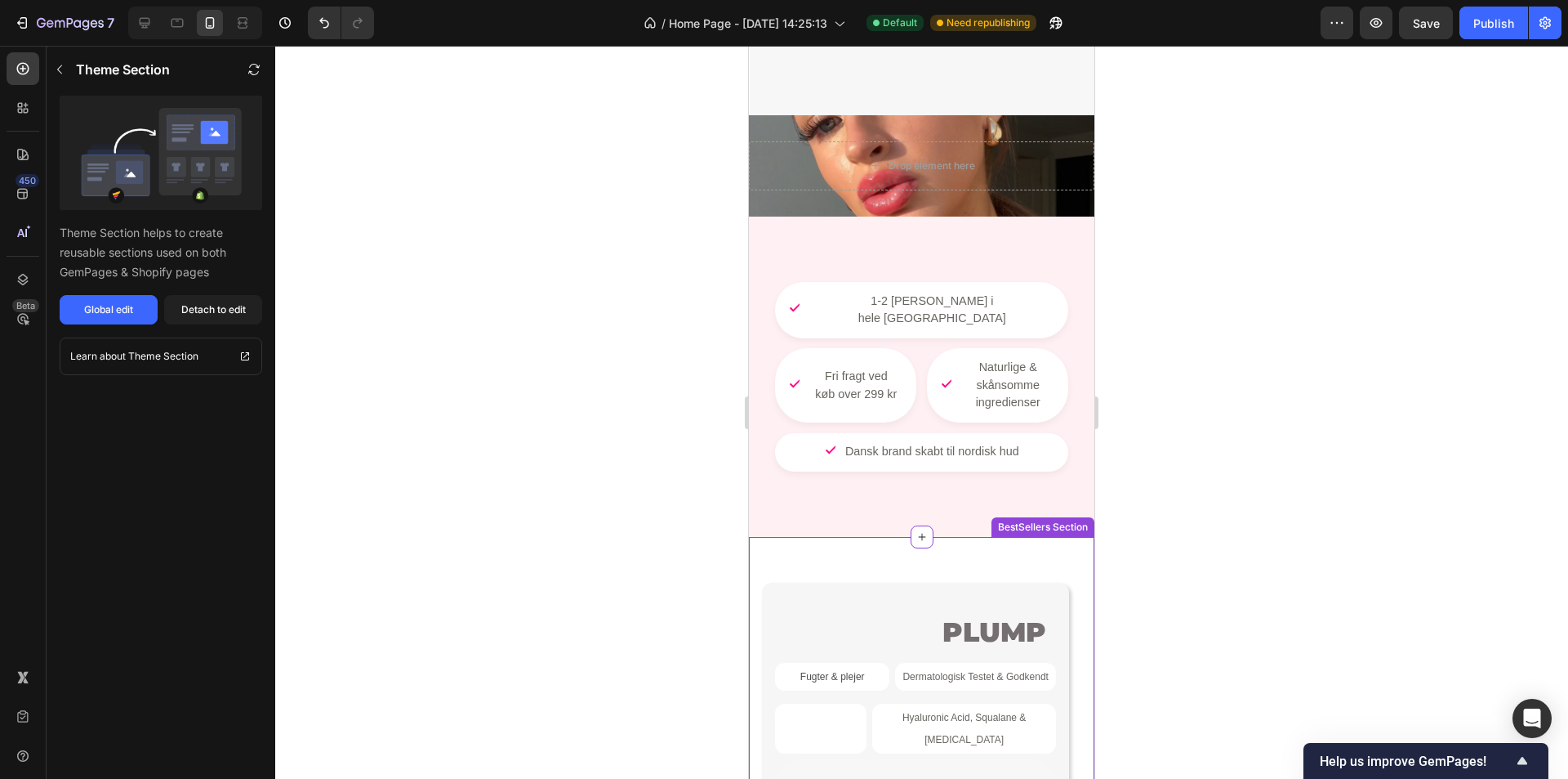
click at [897, 666] on p "Dermatologisk Testet & Godkendt" at bounding box center [975, 676] width 161 height 21
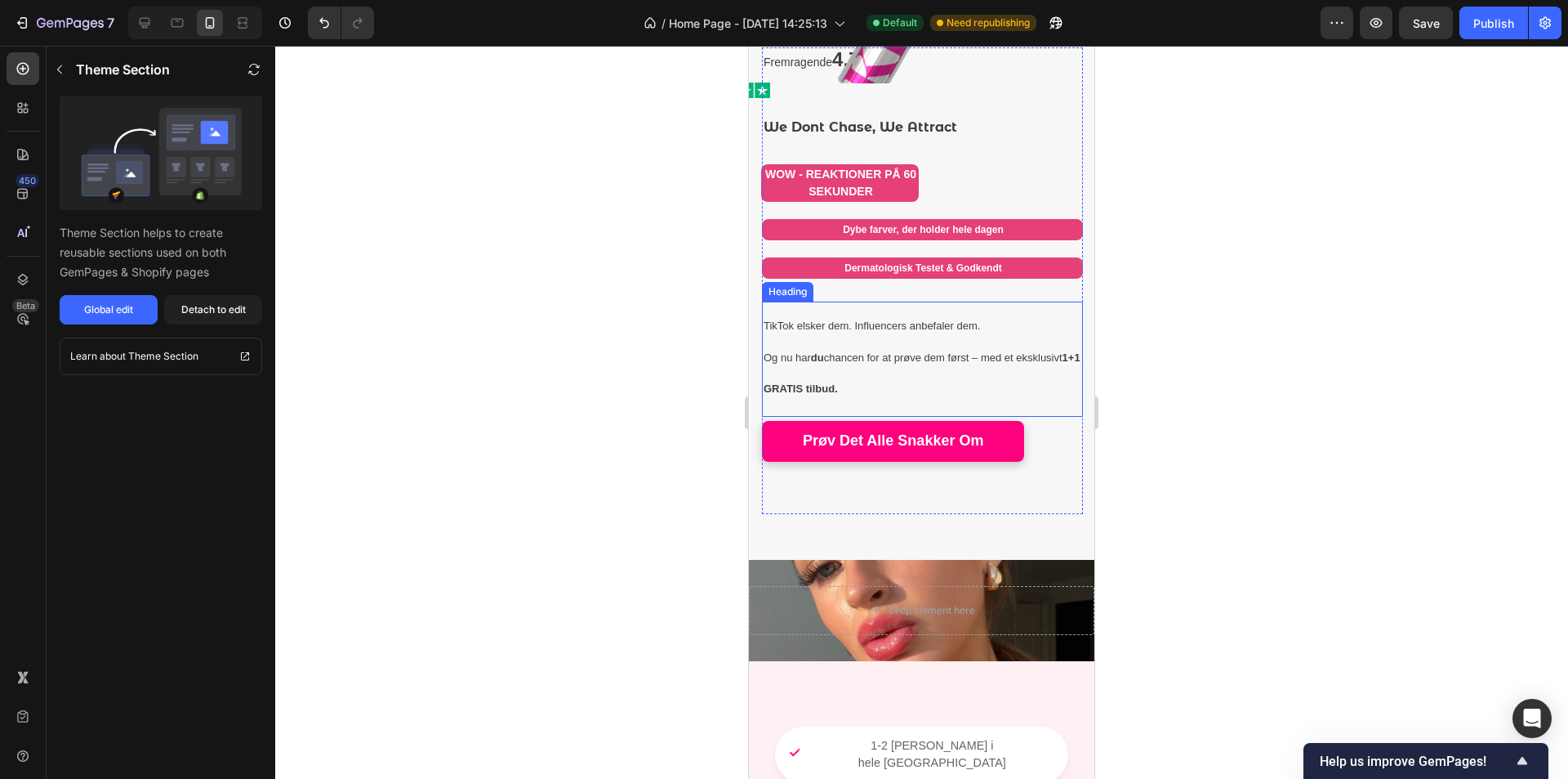
scroll to position [344, 0]
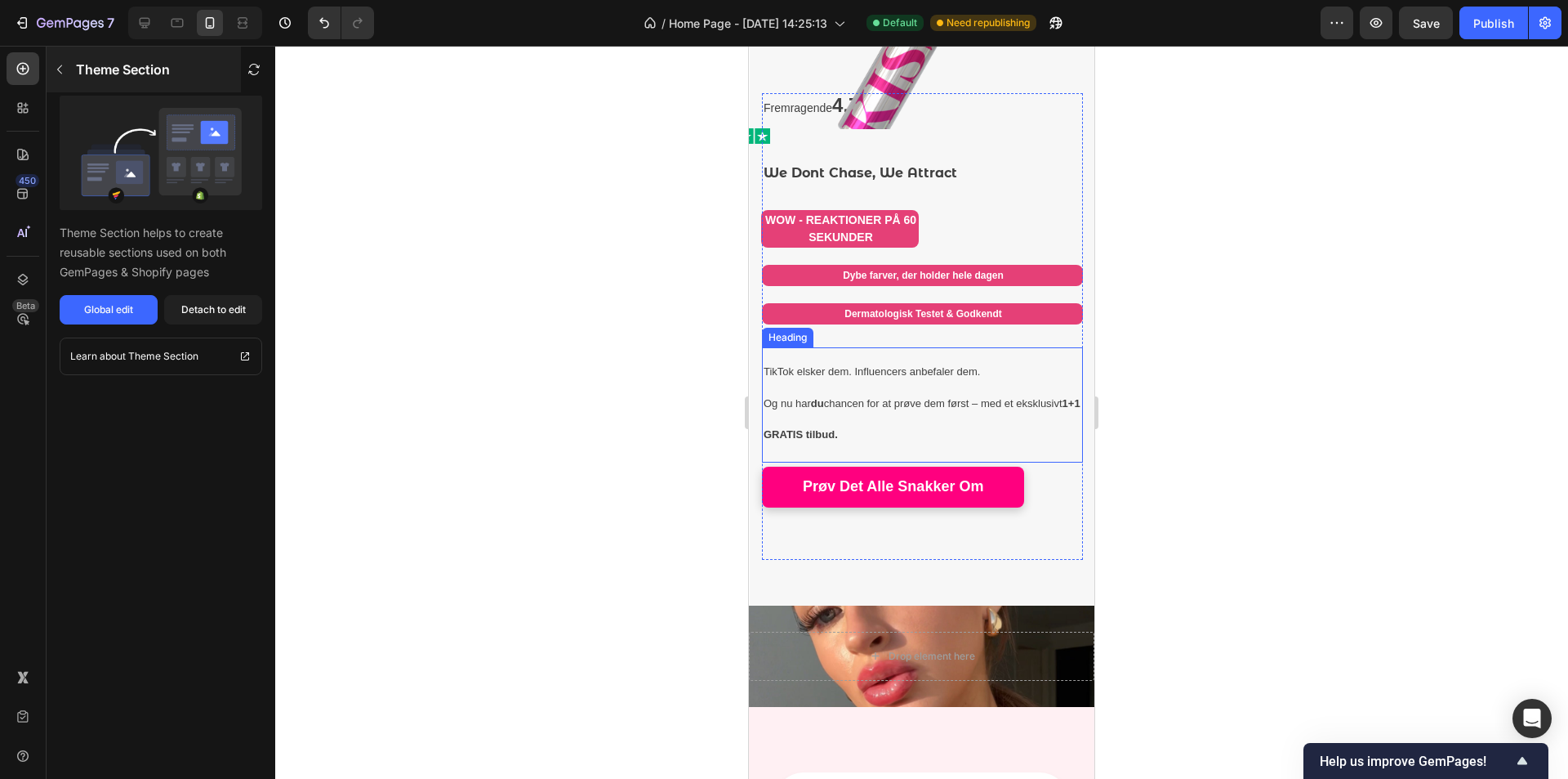
click at [65, 75] on icon "button" at bounding box center [59, 68] width 13 height 13
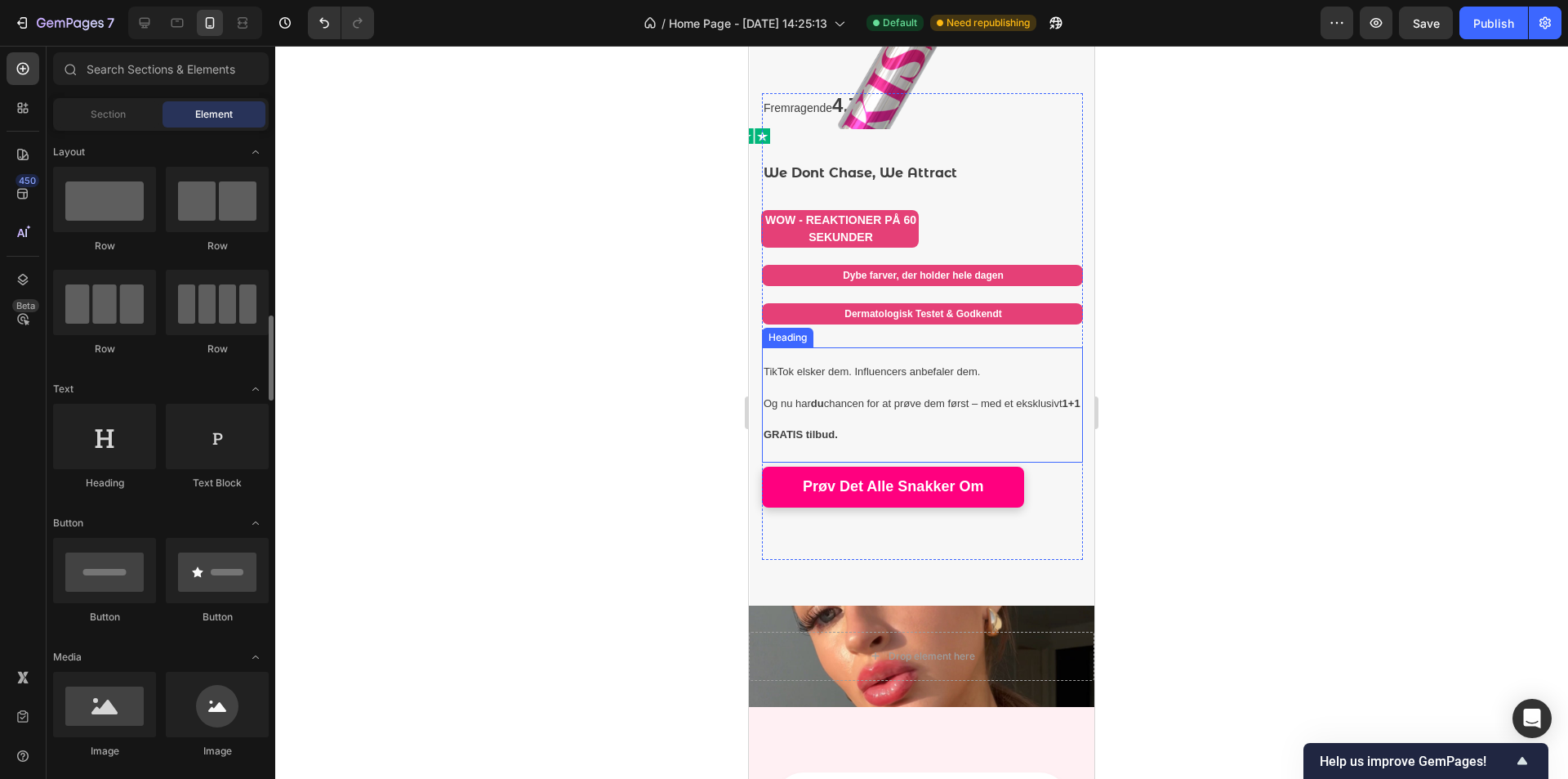
scroll to position [163, 0]
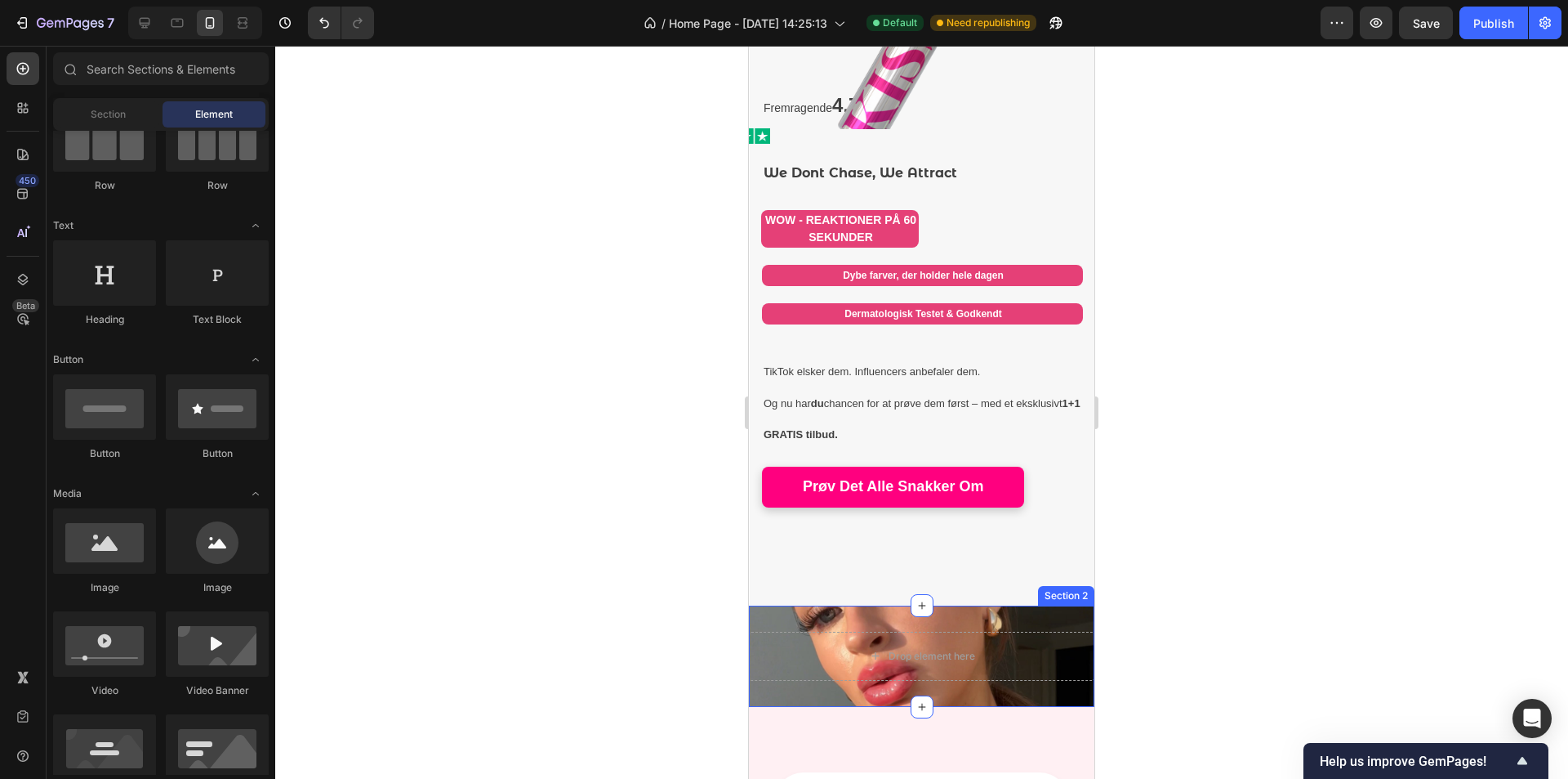
click at [872, 614] on div "Drop element here Section 2" at bounding box center [921, 656] width 345 height 101
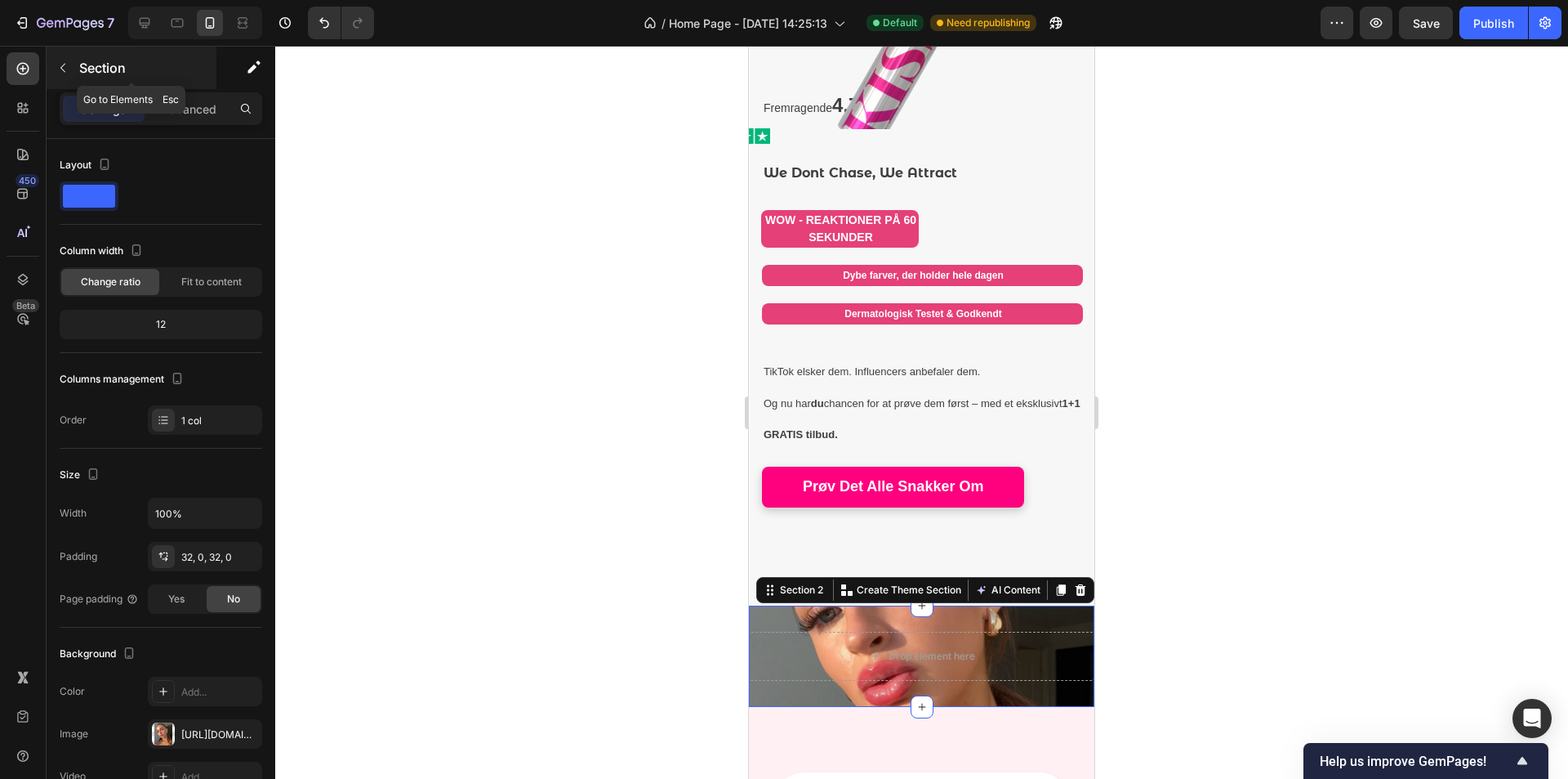
click at [80, 73] on p "Section" at bounding box center [146, 68] width 134 height 19
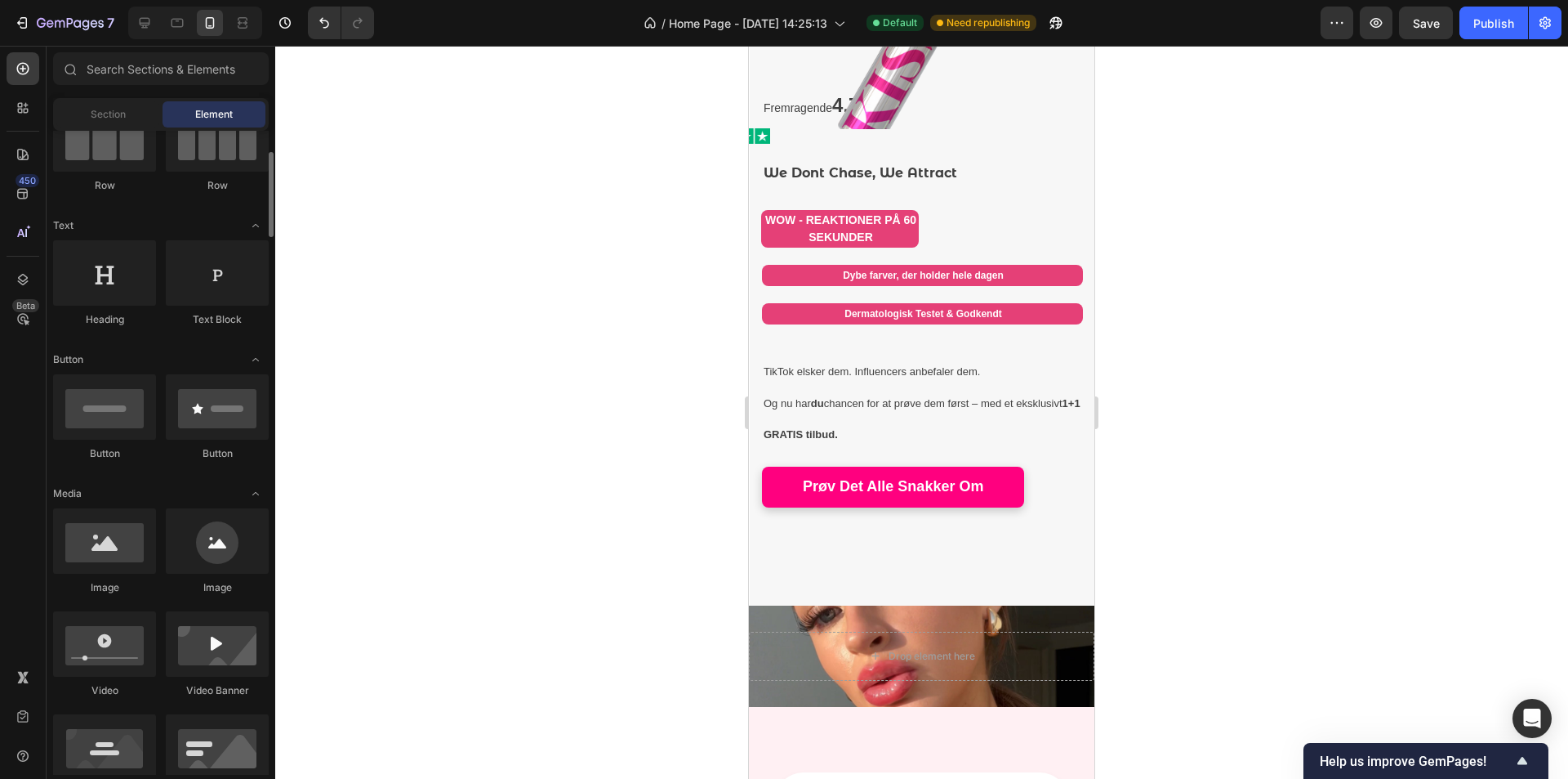
scroll to position [245, 0]
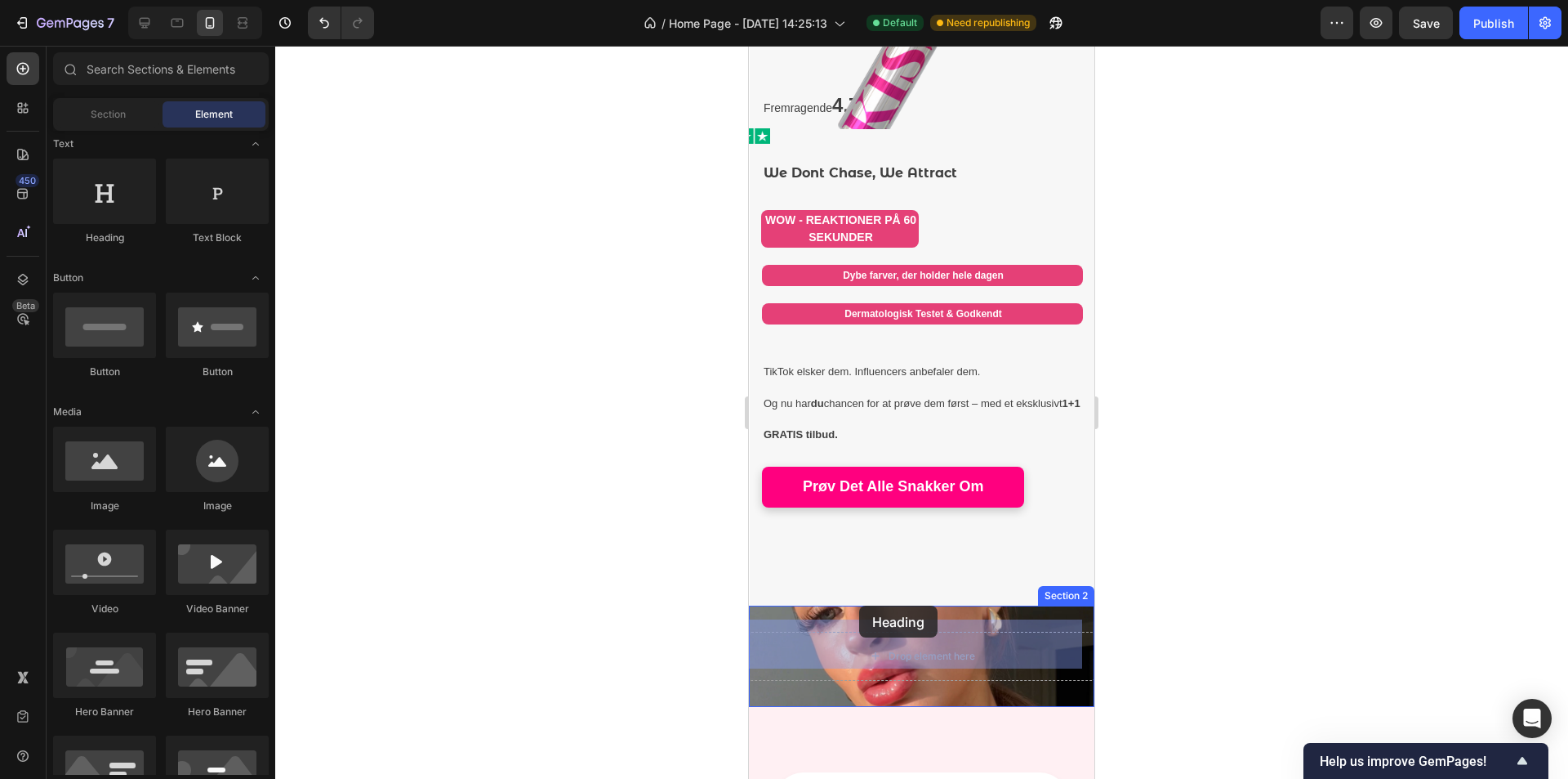
drag, startPoint x: 849, startPoint y: 244, endPoint x: 860, endPoint y: 606, distance: 362.2
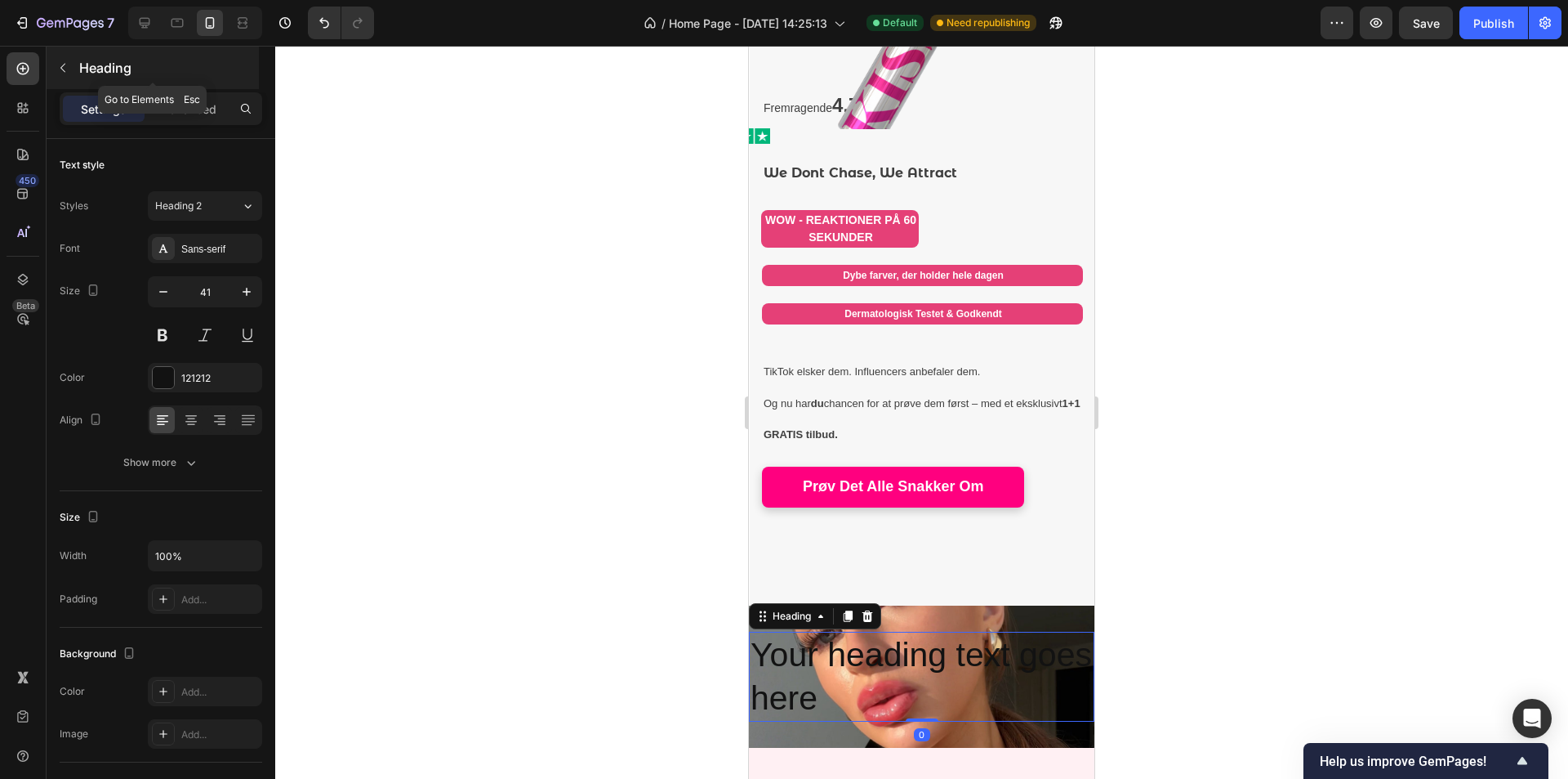
click at [75, 77] on button "button" at bounding box center [62, 68] width 26 height 26
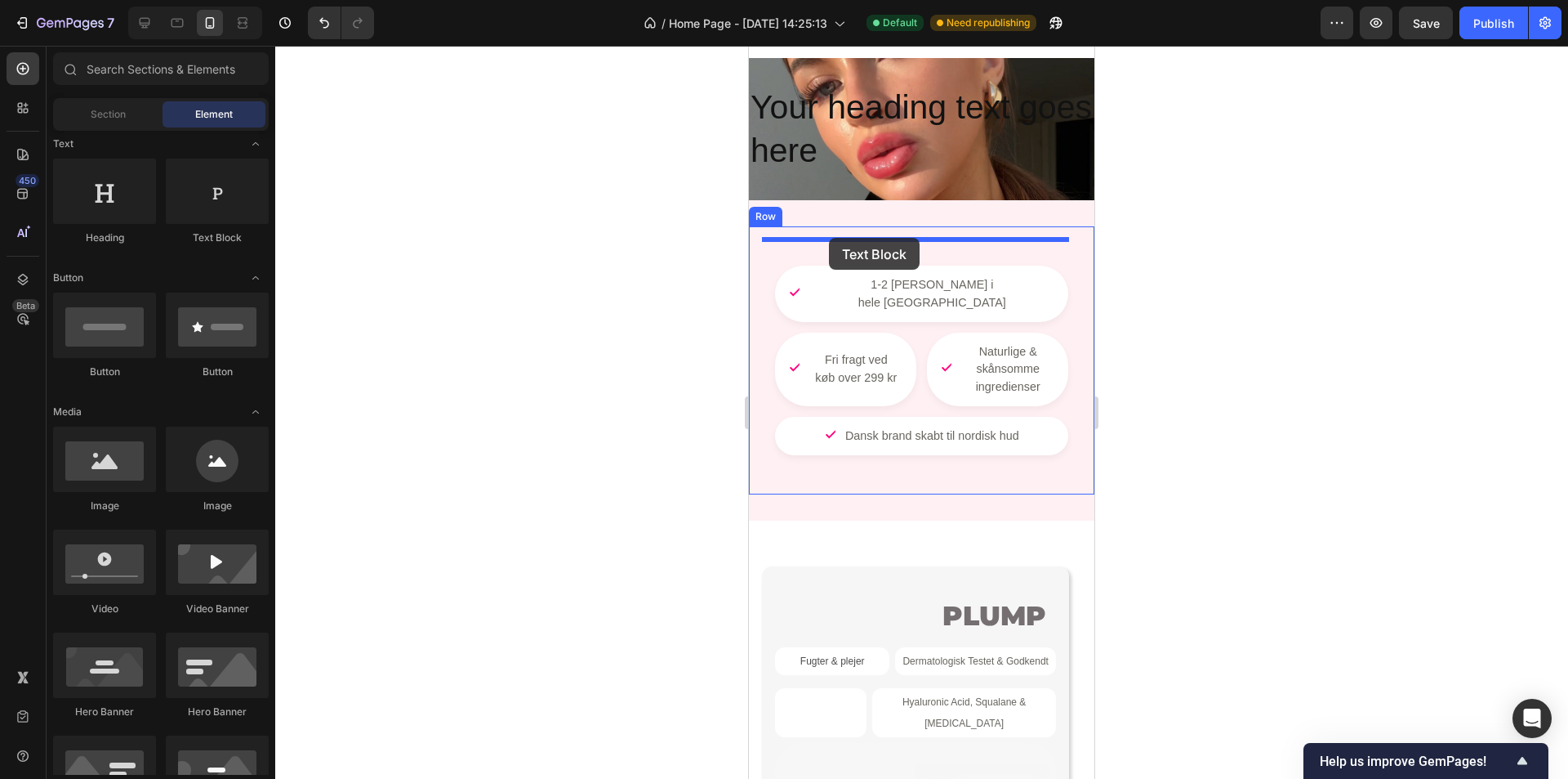
scroll to position [878, 0]
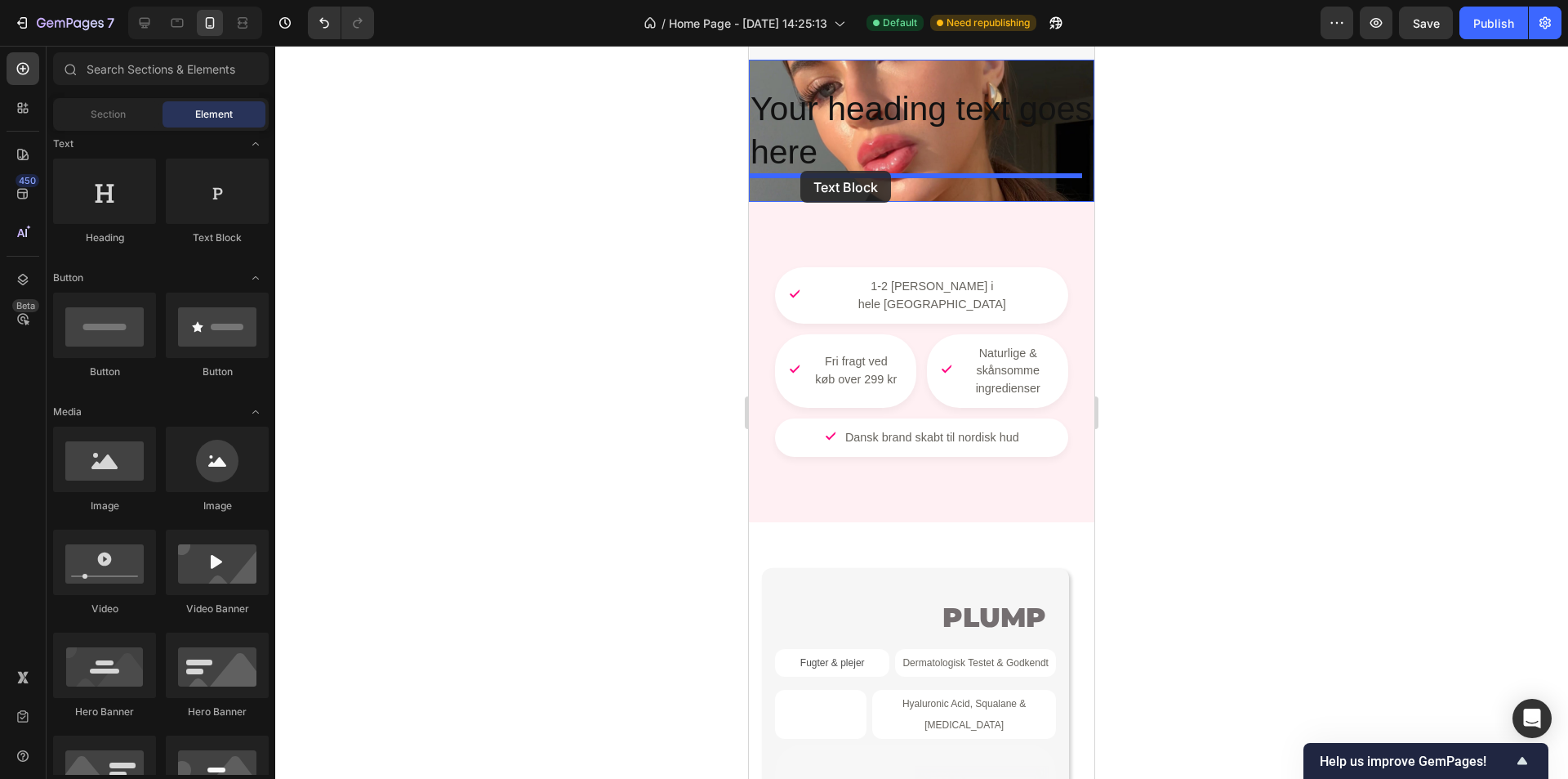
drag, startPoint x: 958, startPoint y: 252, endPoint x: 800, endPoint y: 171, distance: 177.6
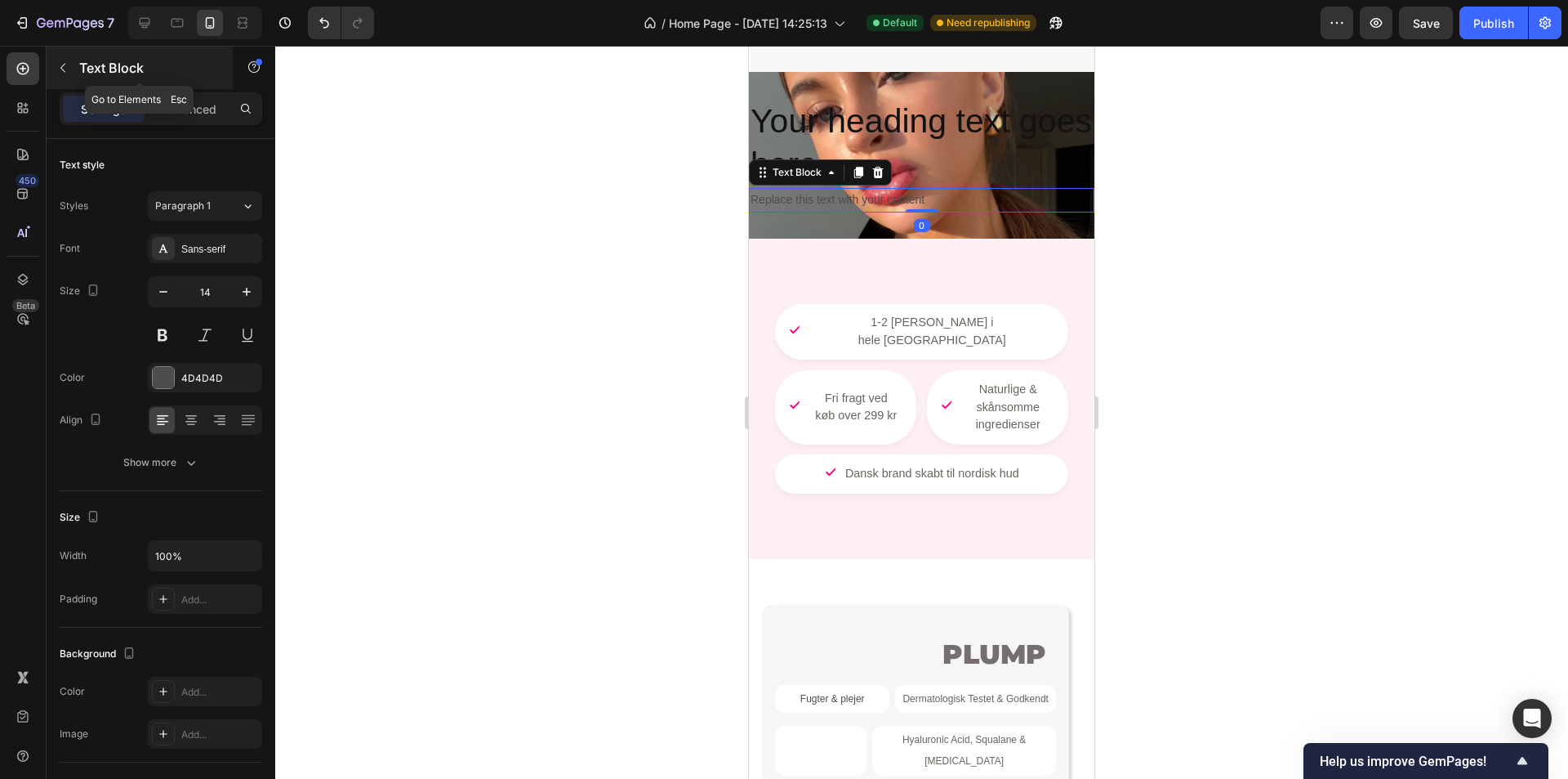
click at [61, 72] on icon "button" at bounding box center [62, 68] width 13 height 13
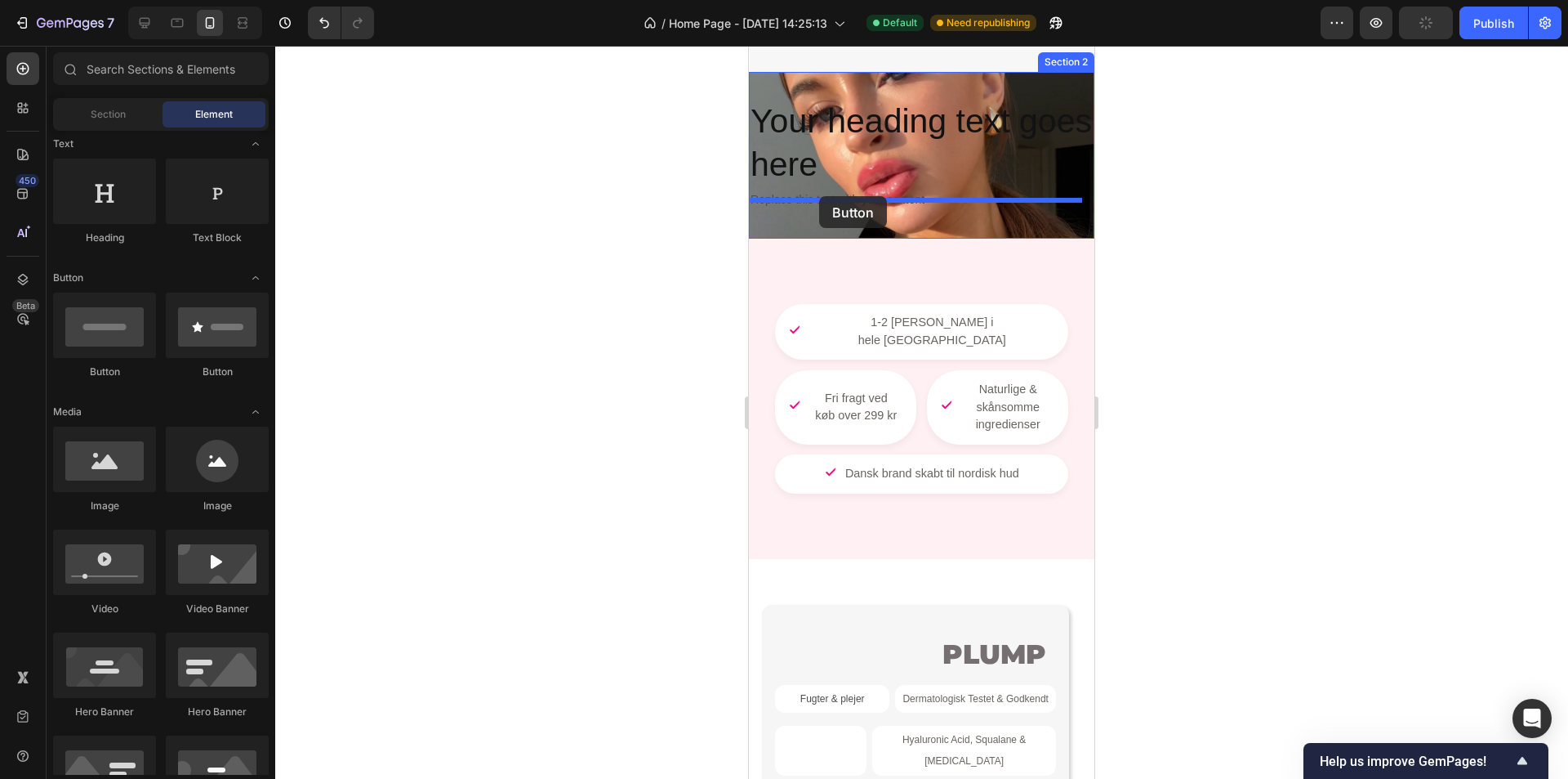
drag, startPoint x: 864, startPoint y: 389, endPoint x: 819, endPoint y: 196, distance: 198.2
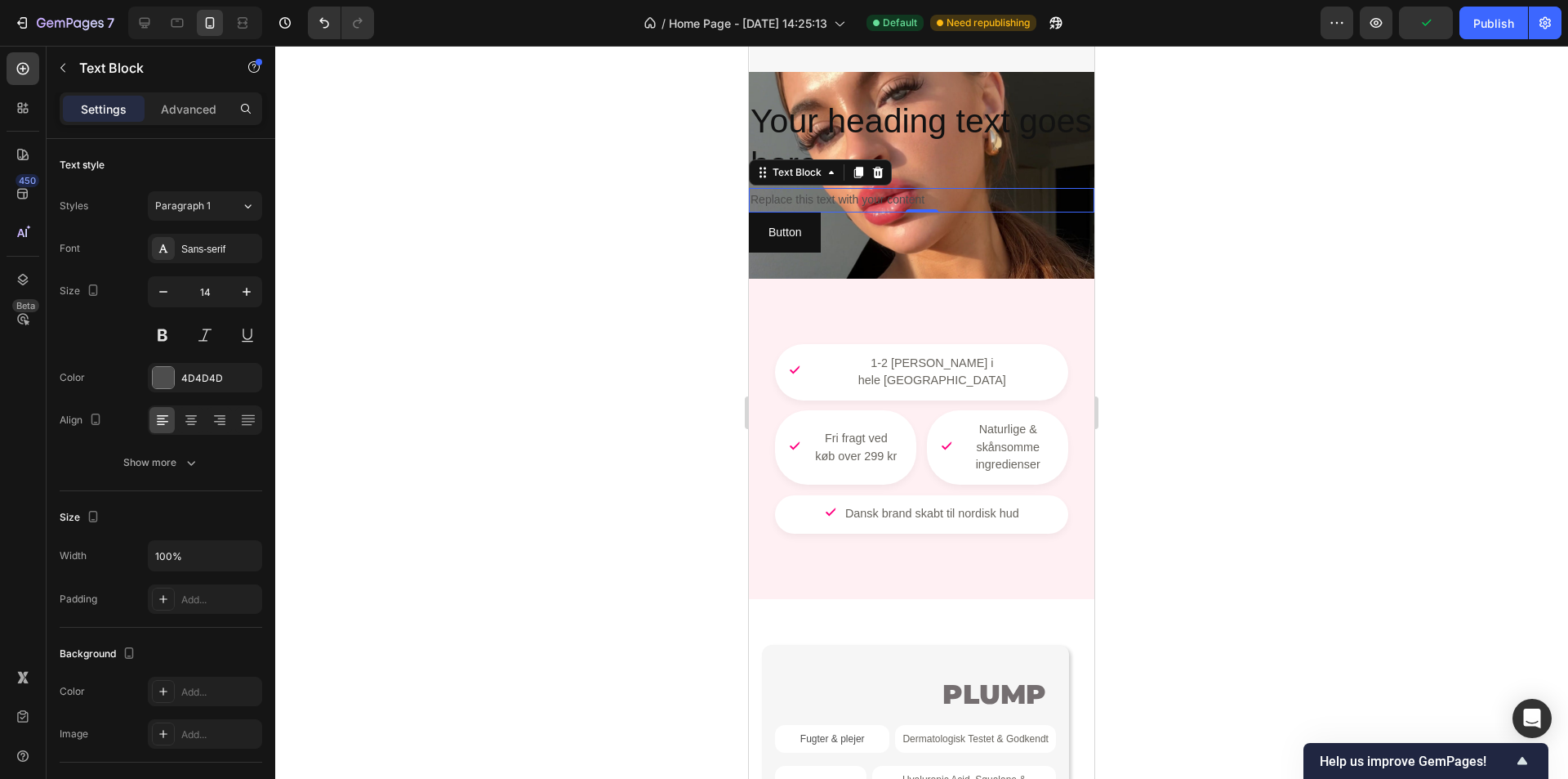
click at [939, 188] on div "Replace this text with your content" at bounding box center [921, 199] width 345 height 24
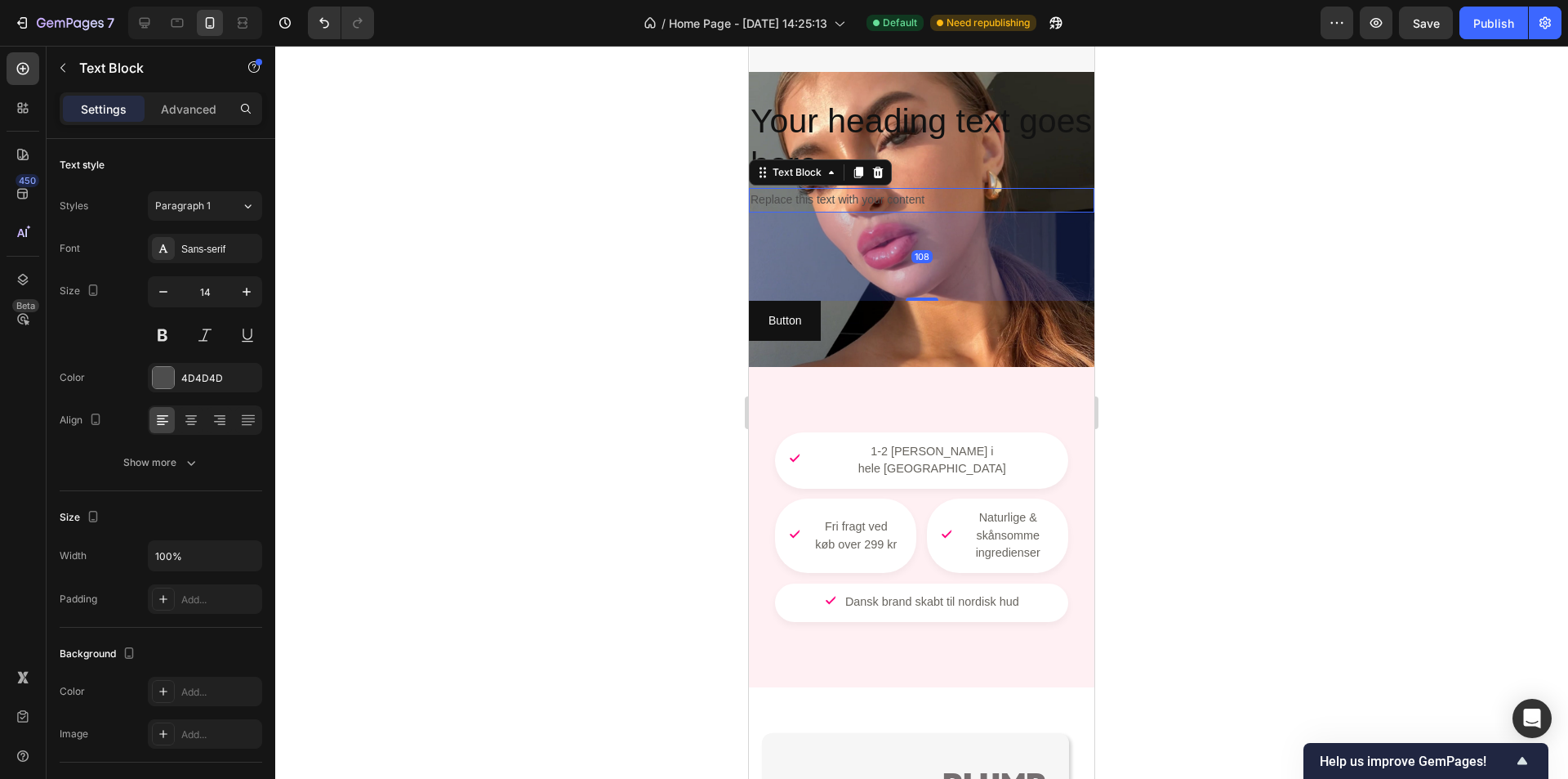
drag, startPoint x: 910, startPoint y: 199, endPoint x: 908, endPoint y: 291, distance: 92.0
click at [908, 297] on div at bounding box center [922, 299] width 33 height 3
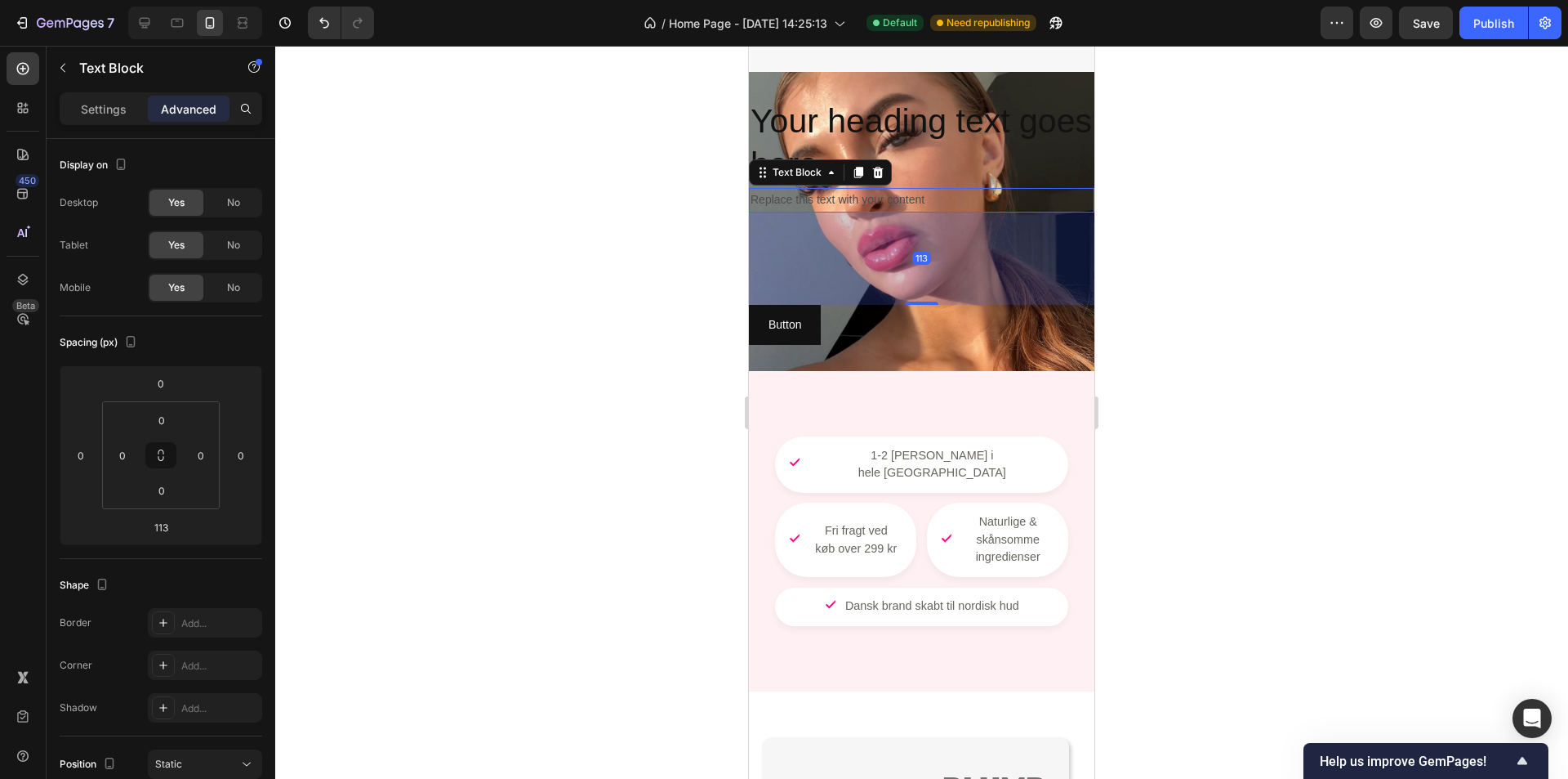
click at [1244, 174] on div at bounding box center [921, 412] width 1293 height 733
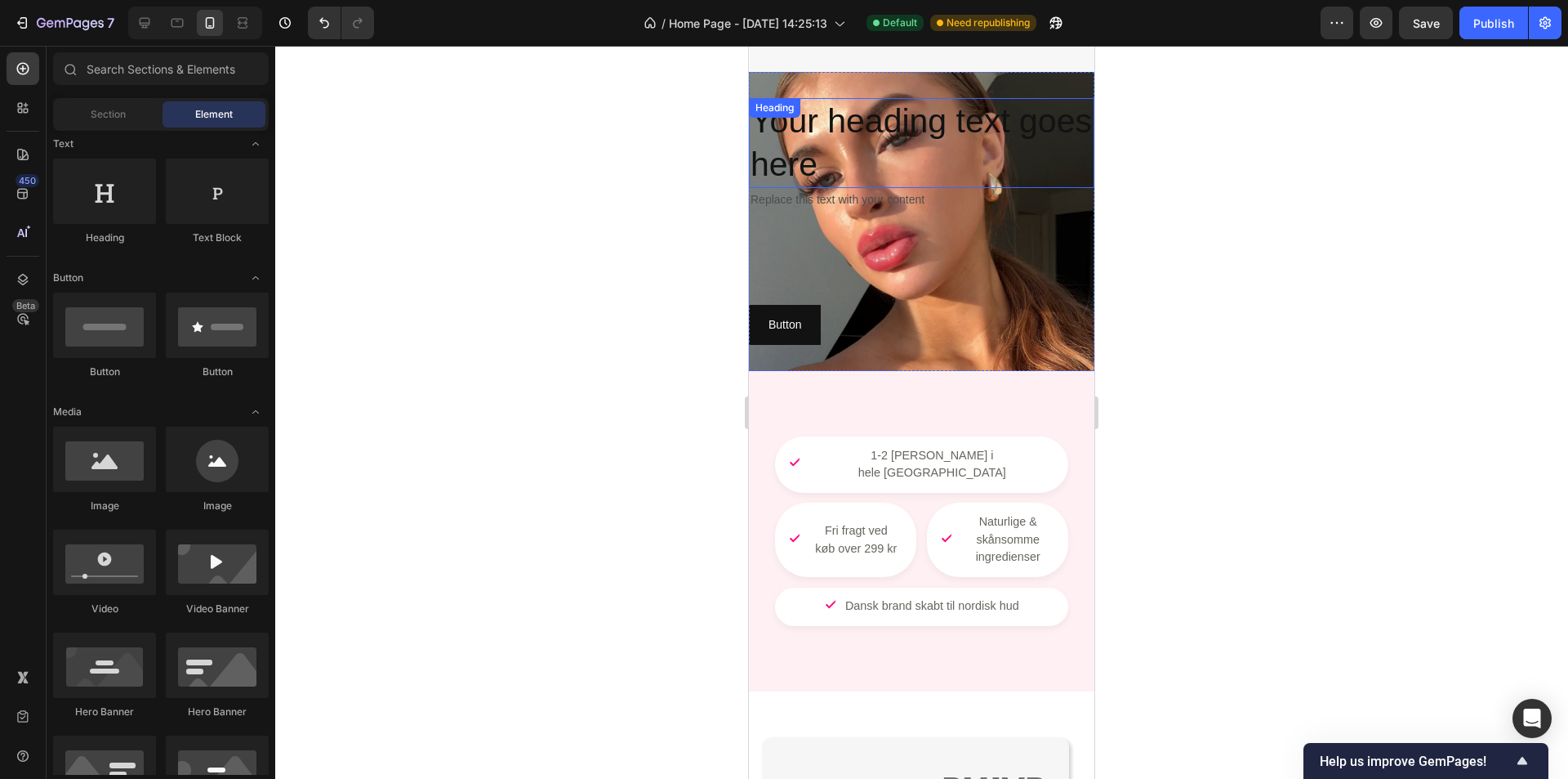
click at [979, 117] on h2 "Your heading text goes here" at bounding box center [921, 143] width 345 height 90
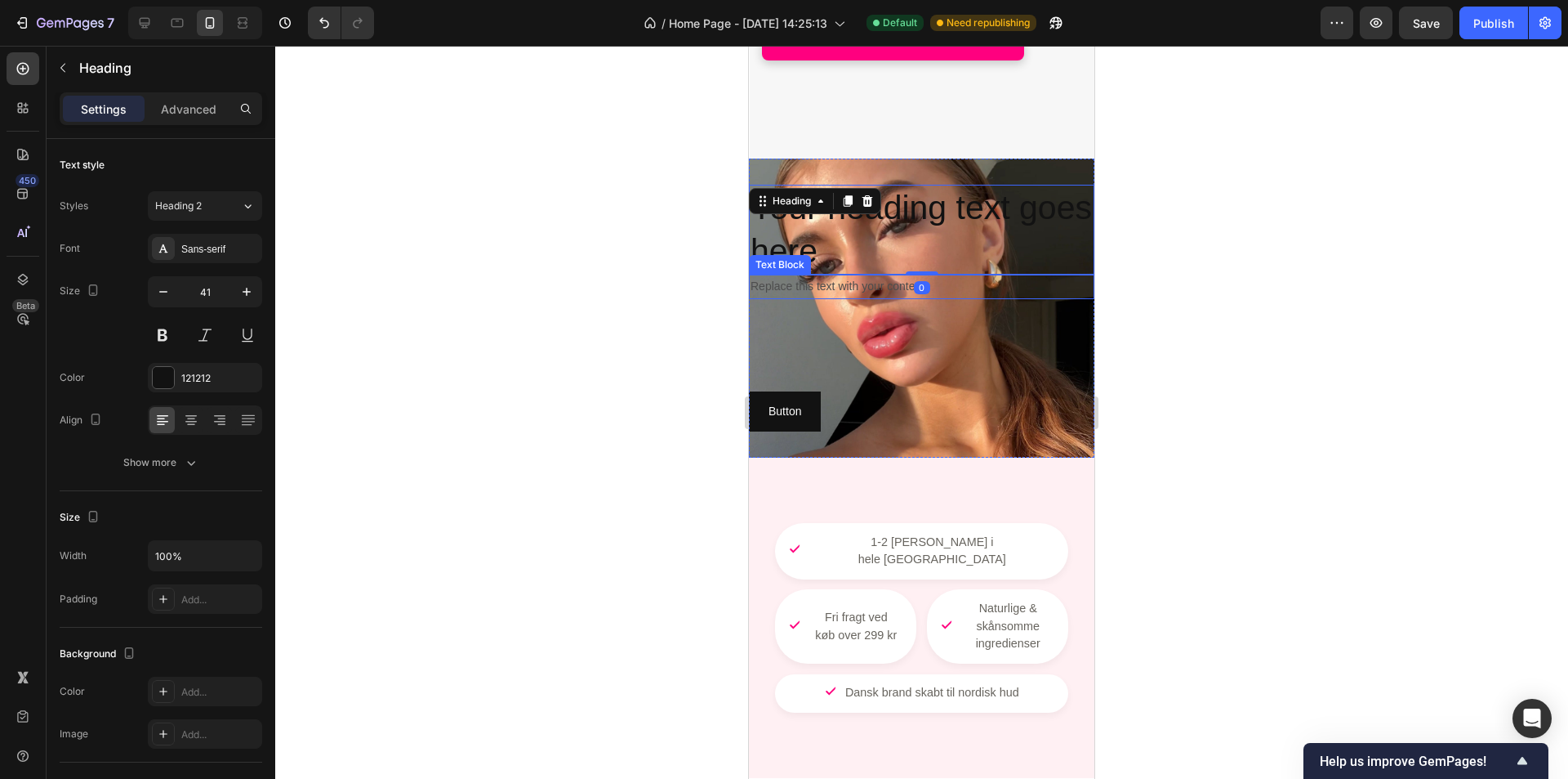
scroll to position [714, 0]
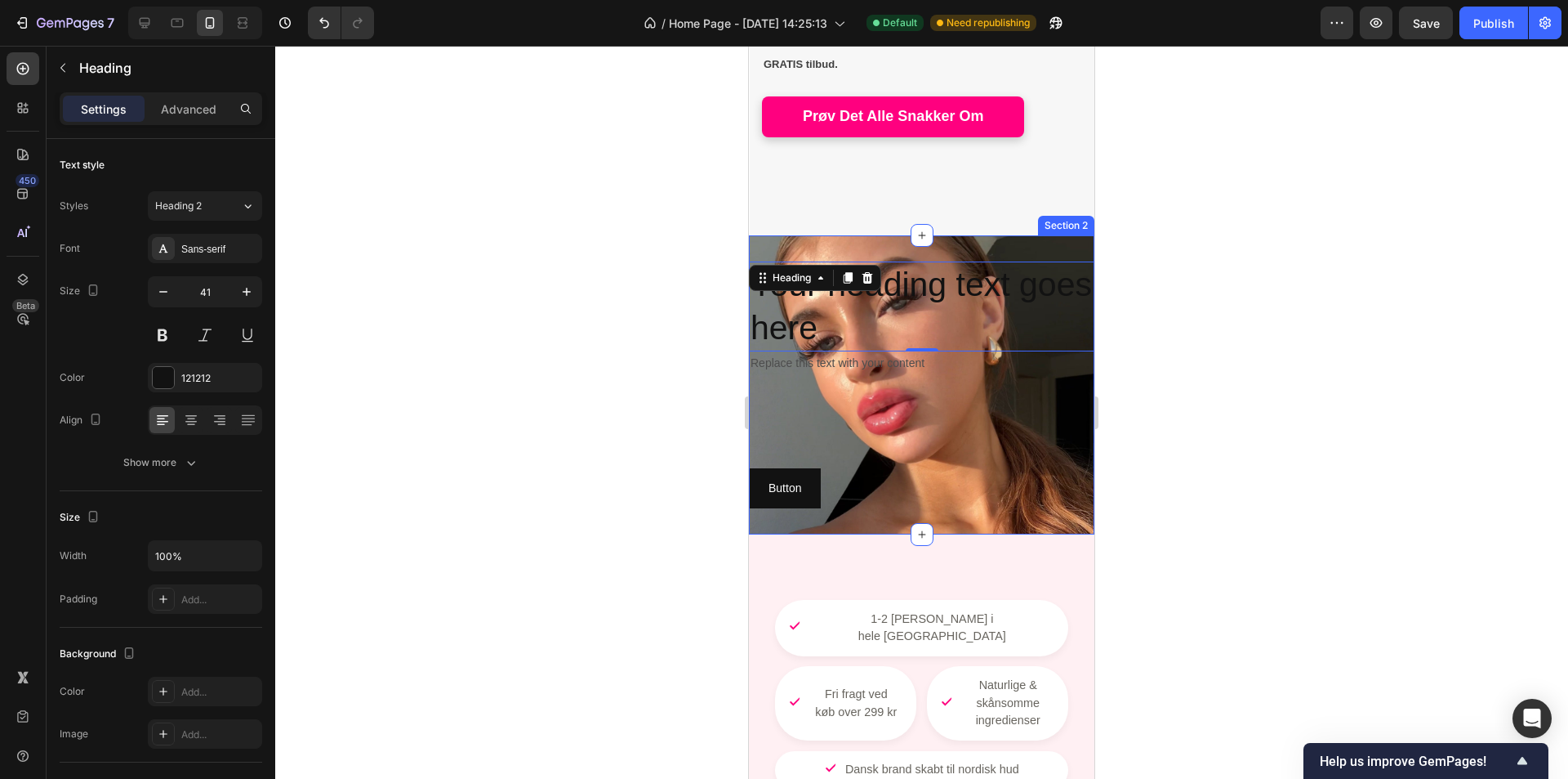
click at [990, 419] on div "Your heading text goes here Heading 0 Replace this text with your content Text …" at bounding box center [921, 385] width 345 height 247
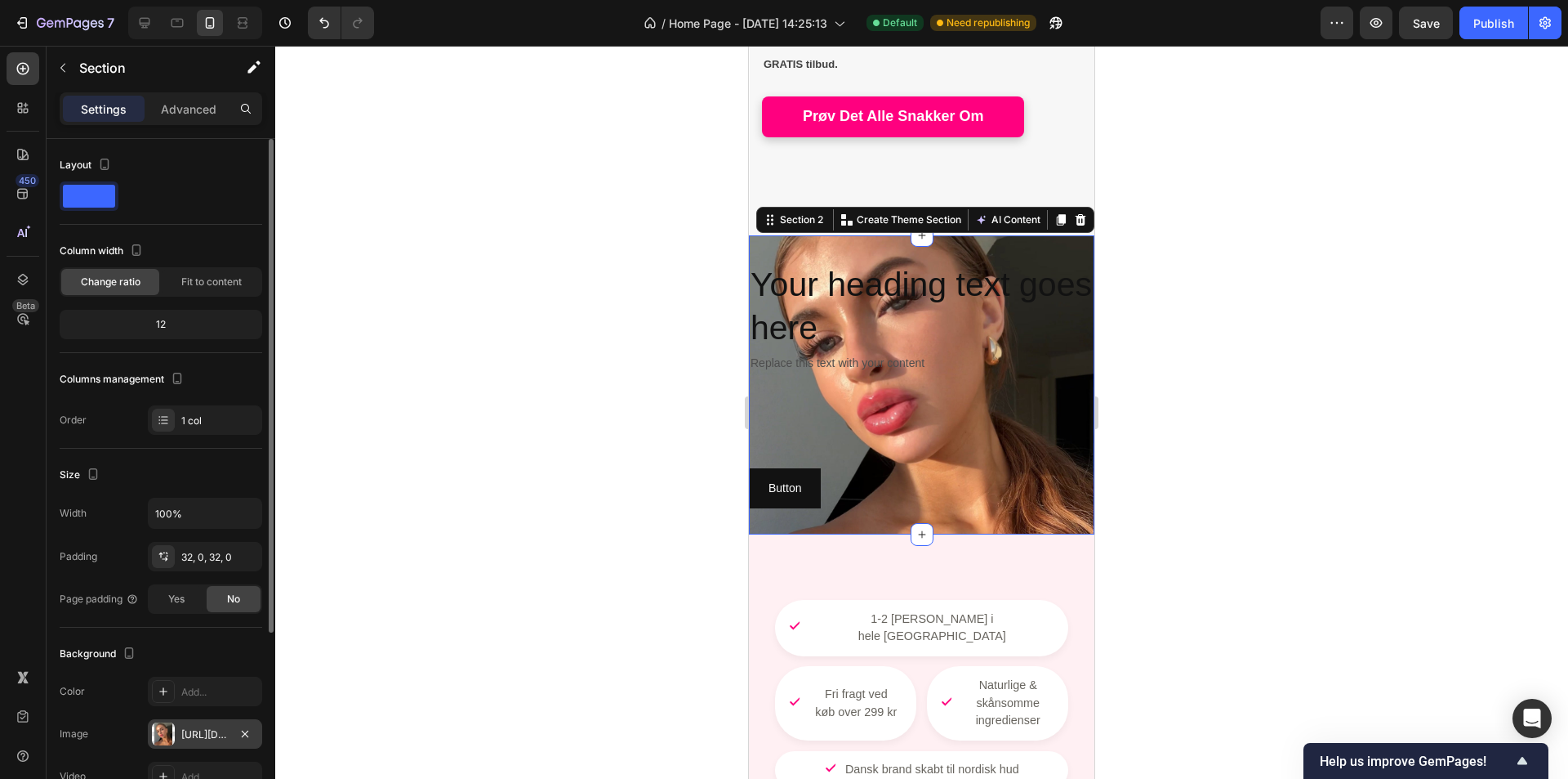
click at [187, 740] on div "https://cdn.shopify.com/s/files/1/0930/6298/8100/files/gempages_564298676567016…" at bounding box center [205, 734] width 47 height 14
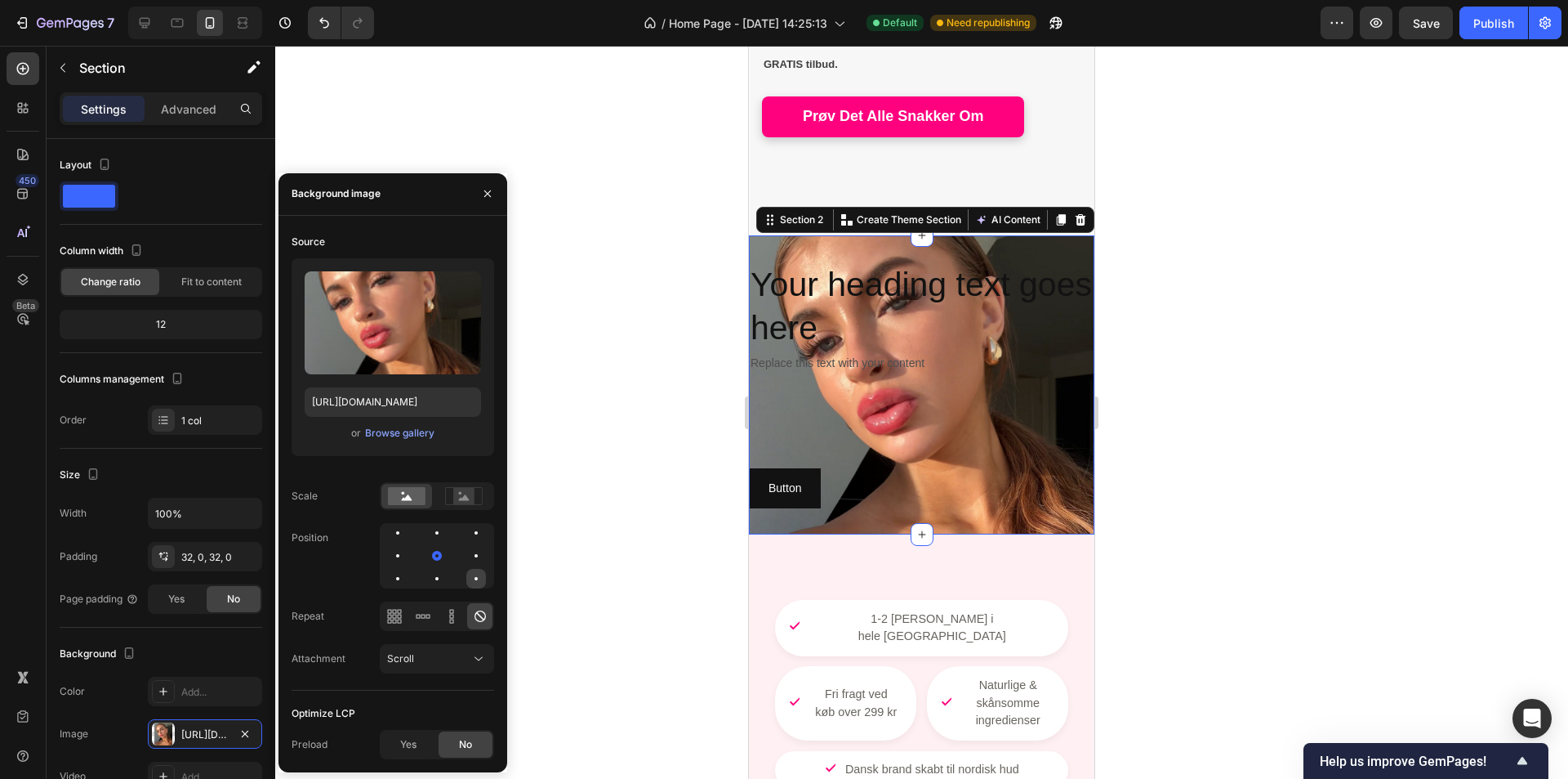
click at [479, 575] on div at bounding box center [475, 578] width 19 height 19
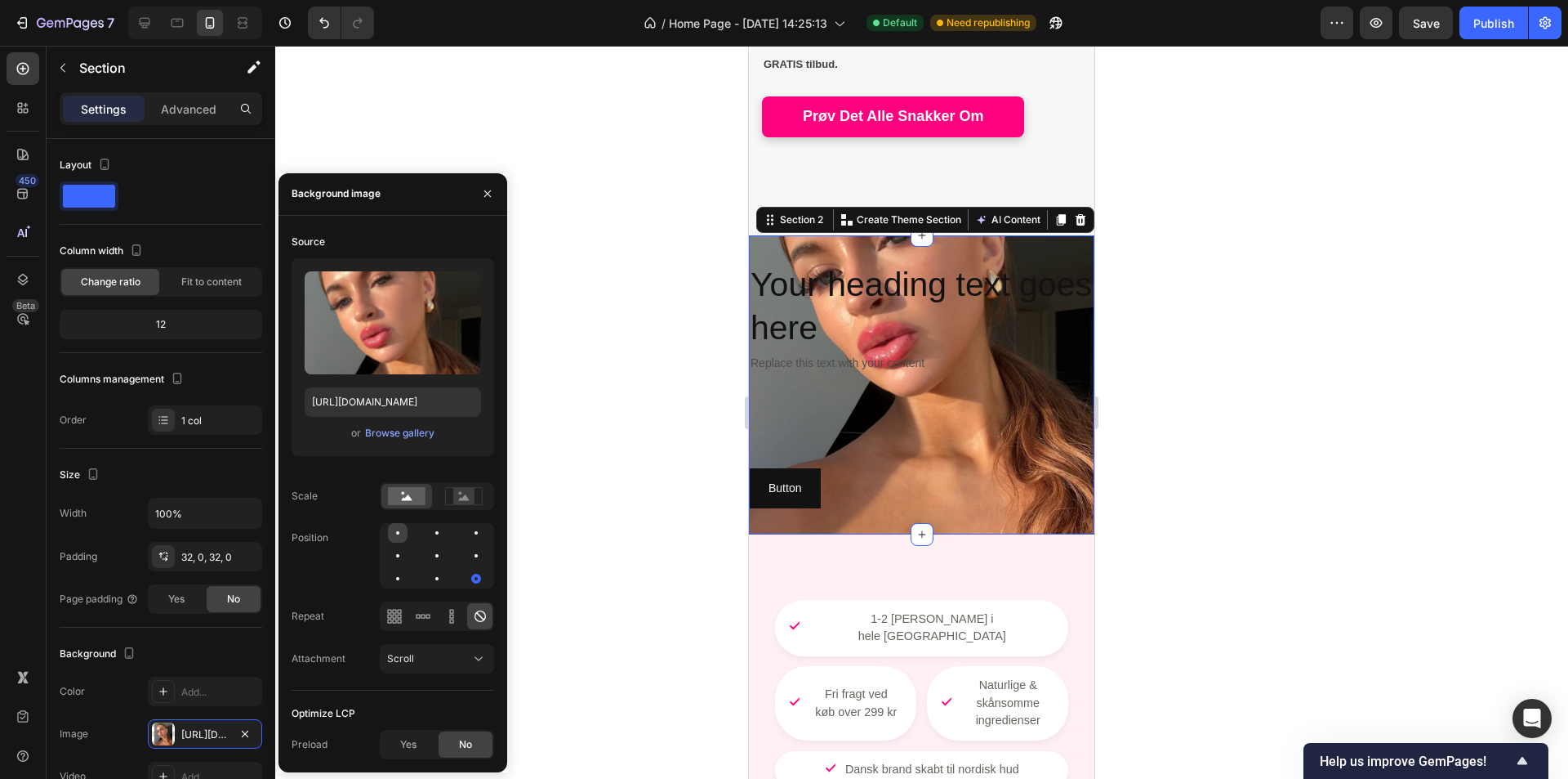
click at [400, 536] on div at bounding box center [398, 532] width 19 height 19
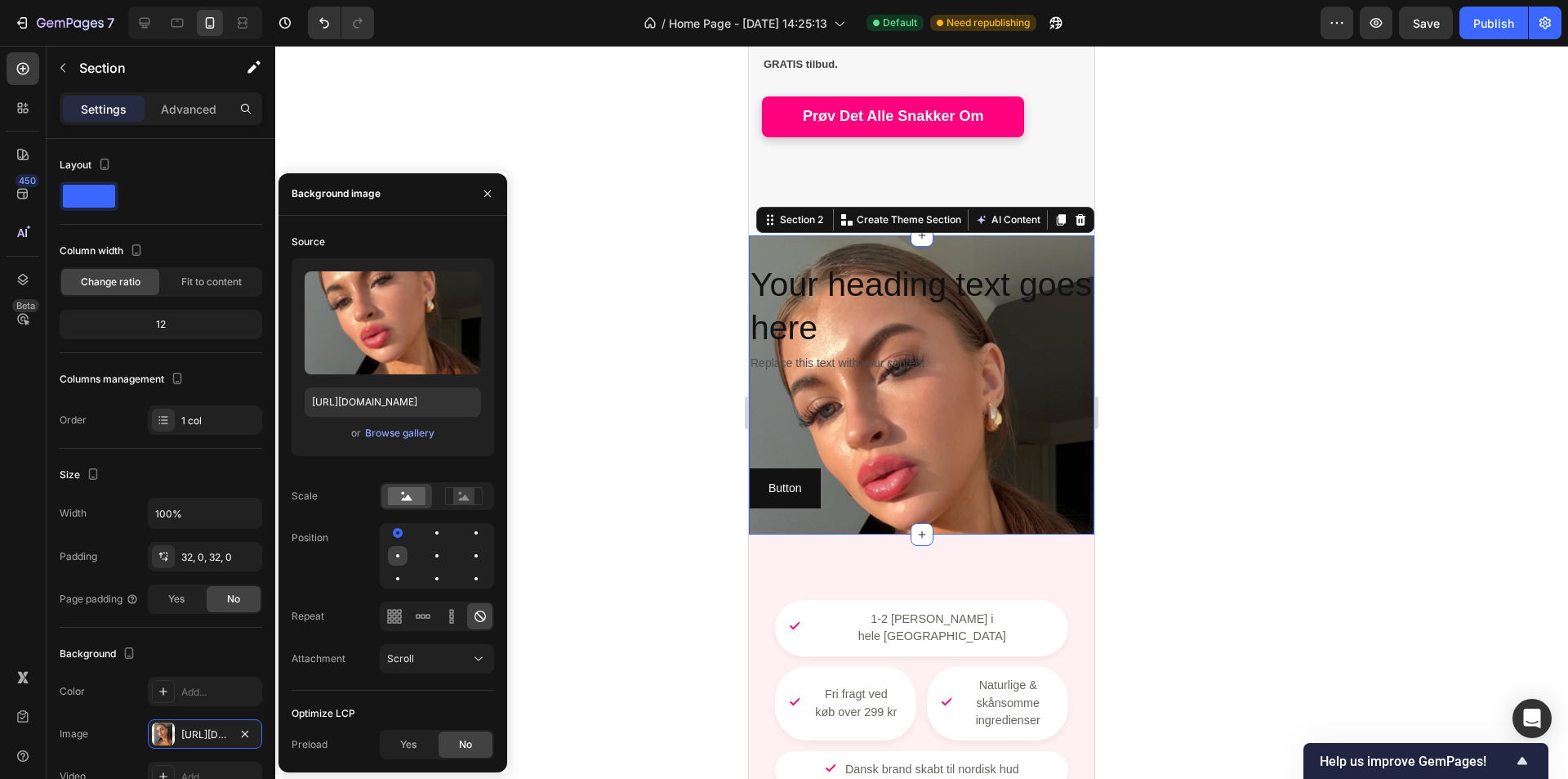
click at [394, 559] on div at bounding box center [398, 555] width 19 height 19
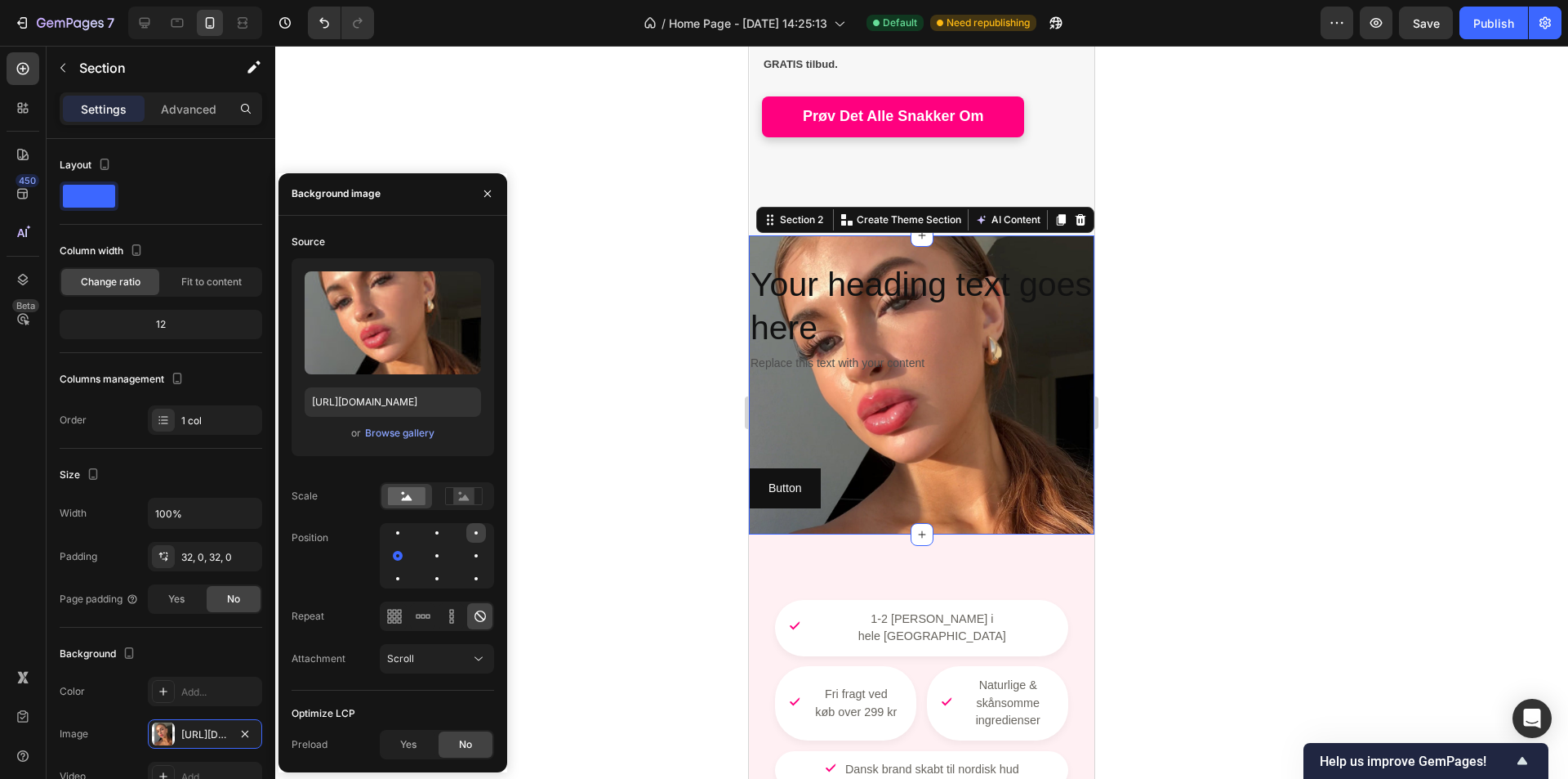
click at [475, 534] on div at bounding box center [476, 533] width 3 height 3
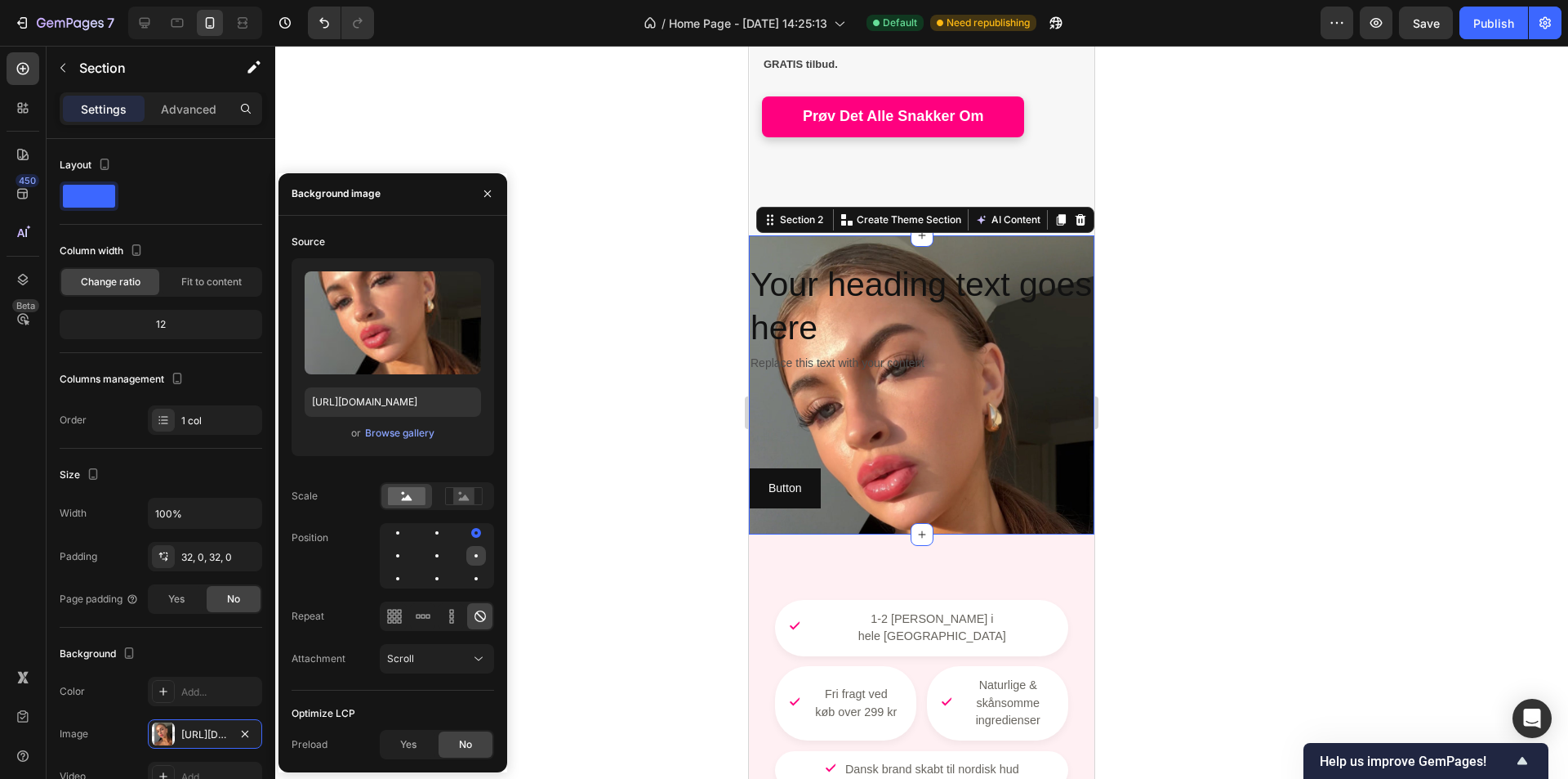
click at [475, 562] on div at bounding box center [475, 555] width 19 height 19
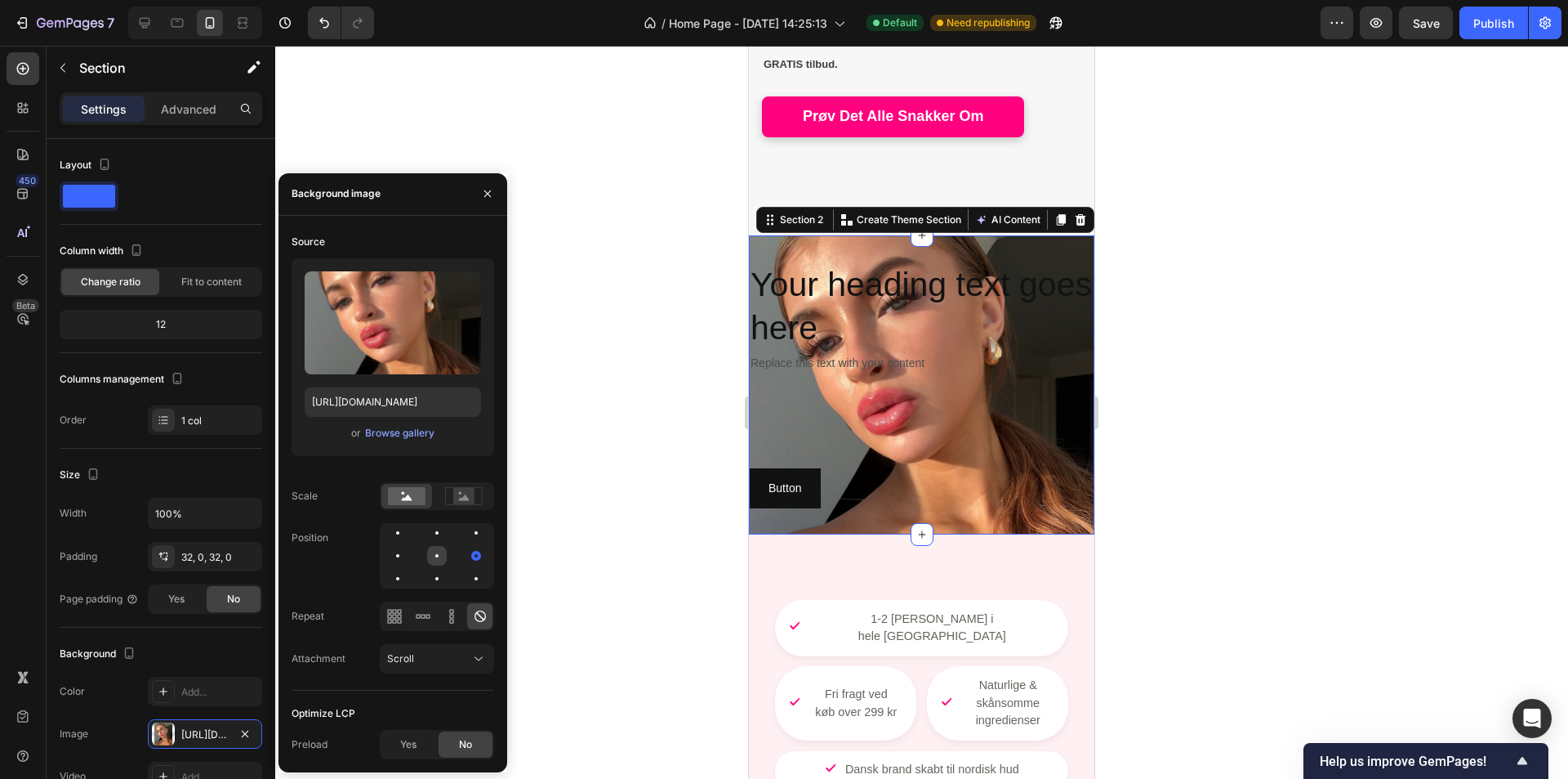
click at [446, 558] on div at bounding box center [437, 555] width 19 height 19
click at [442, 585] on div at bounding box center [437, 578] width 19 height 19
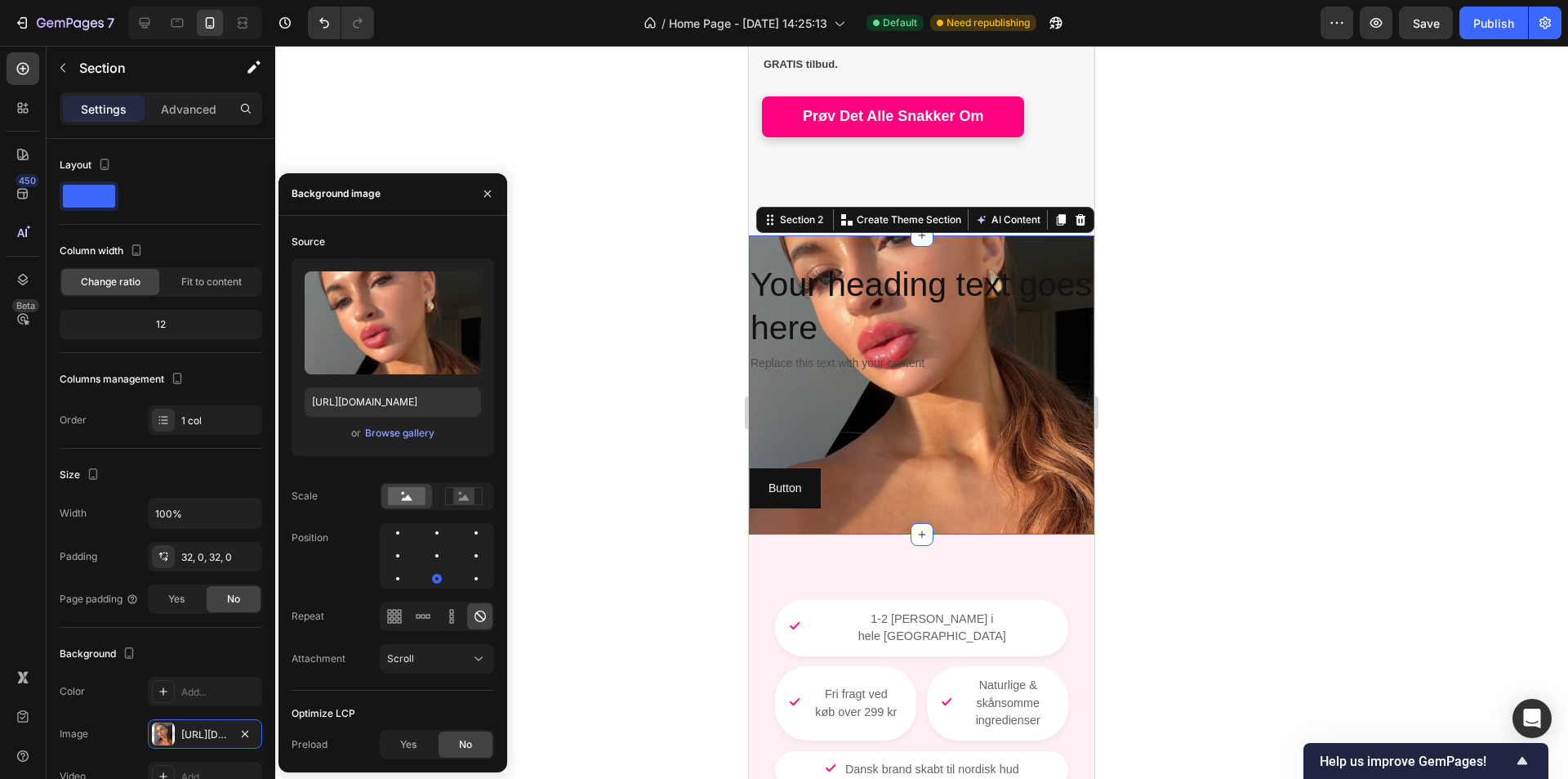
click at [409, 580] on div at bounding box center [437, 555] width 114 height 65
click at [399, 578] on div at bounding box center [398, 579] width 3 height 3
click at [395, 577] on div at bounding box center [398, 579] width 10 height 10
click at [433, 558] on div at bounding box center [437, 555] width 19 height 19
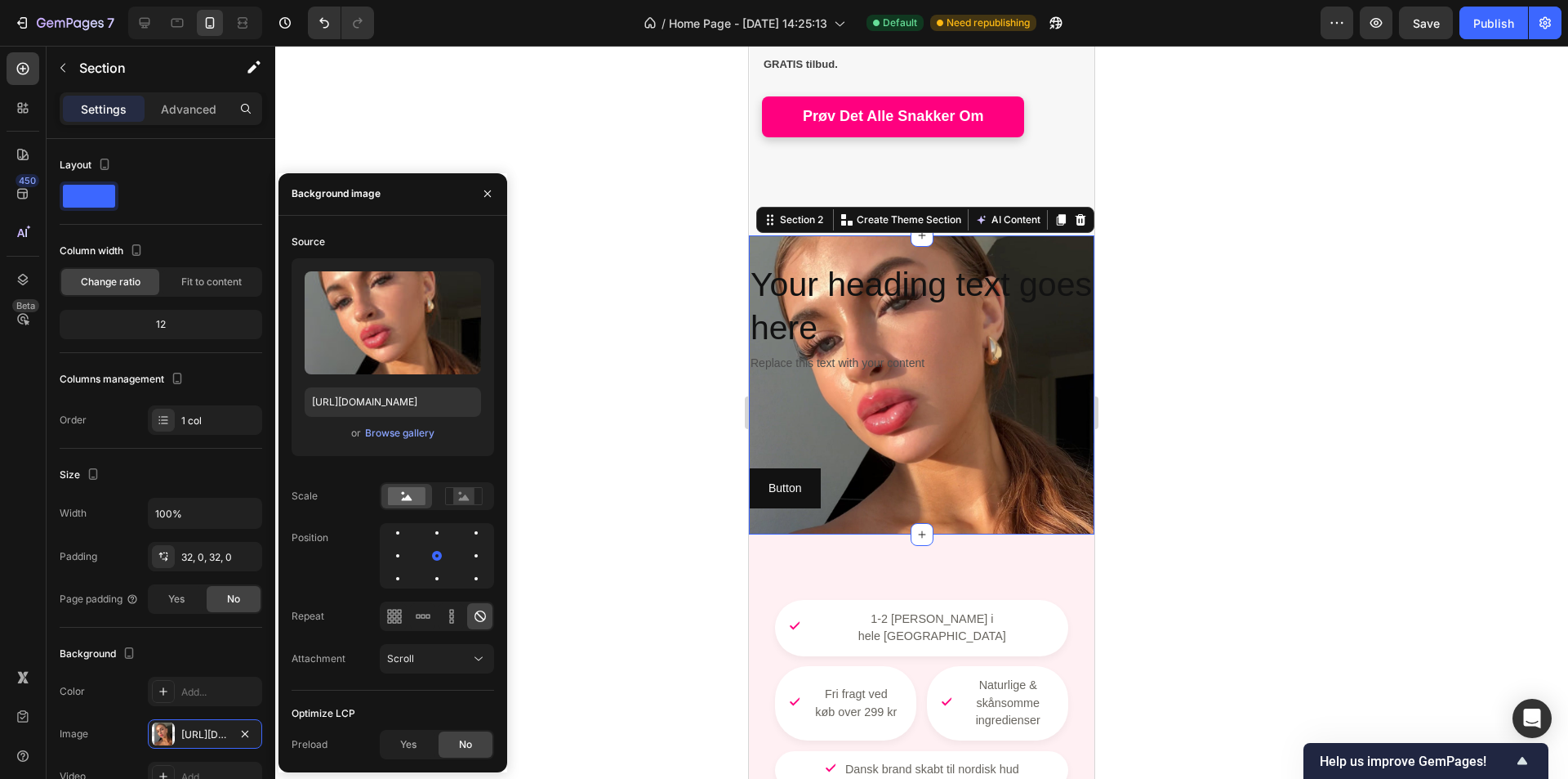
click at [437, 544] on div at bounding box center [437, 555] width 114 height 65
click at [438, 540] on div at bounding box center [437, 532] width 19 height 19
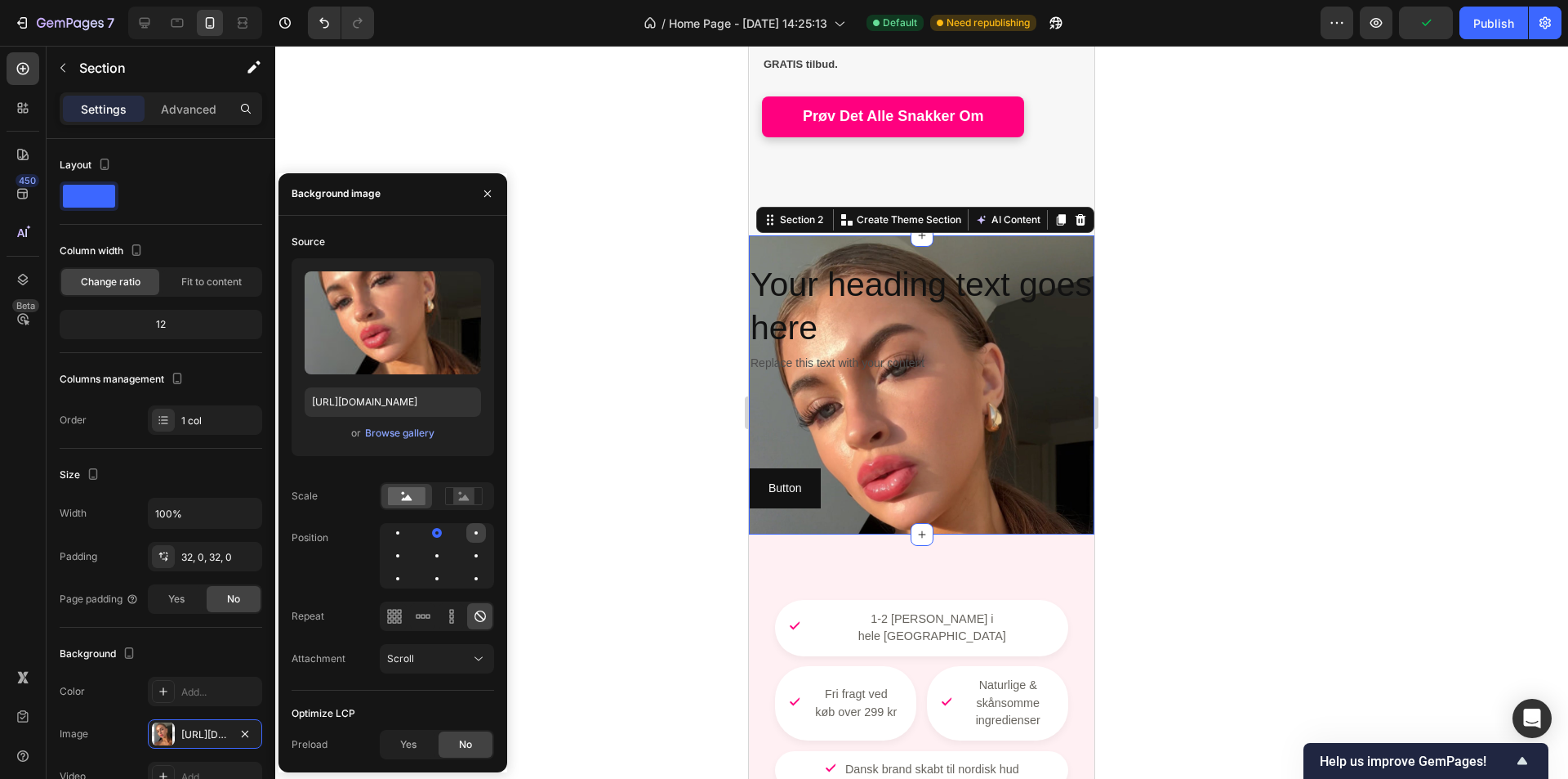
click at [469, 537] on div at bounding box center [475, 532] width 19 height 19
click at [472, 556] on div at bounding box center [475, 555] width 19 height 19
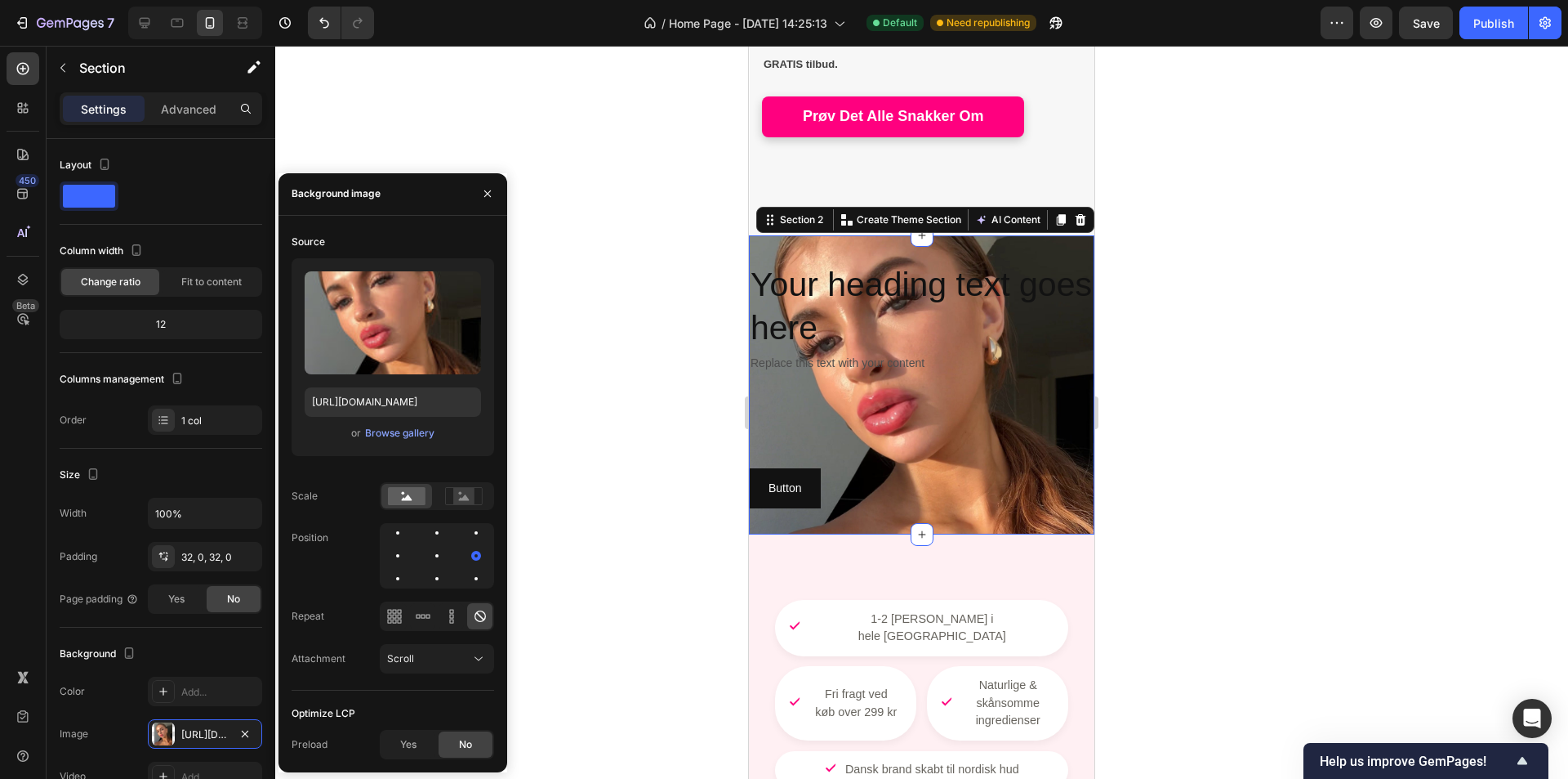
click at [465, 584] on div at bounding box center [437, 555] width 114 height 65
click at [469, 580] on div at bounding box center [475, 578] width 19 height 19
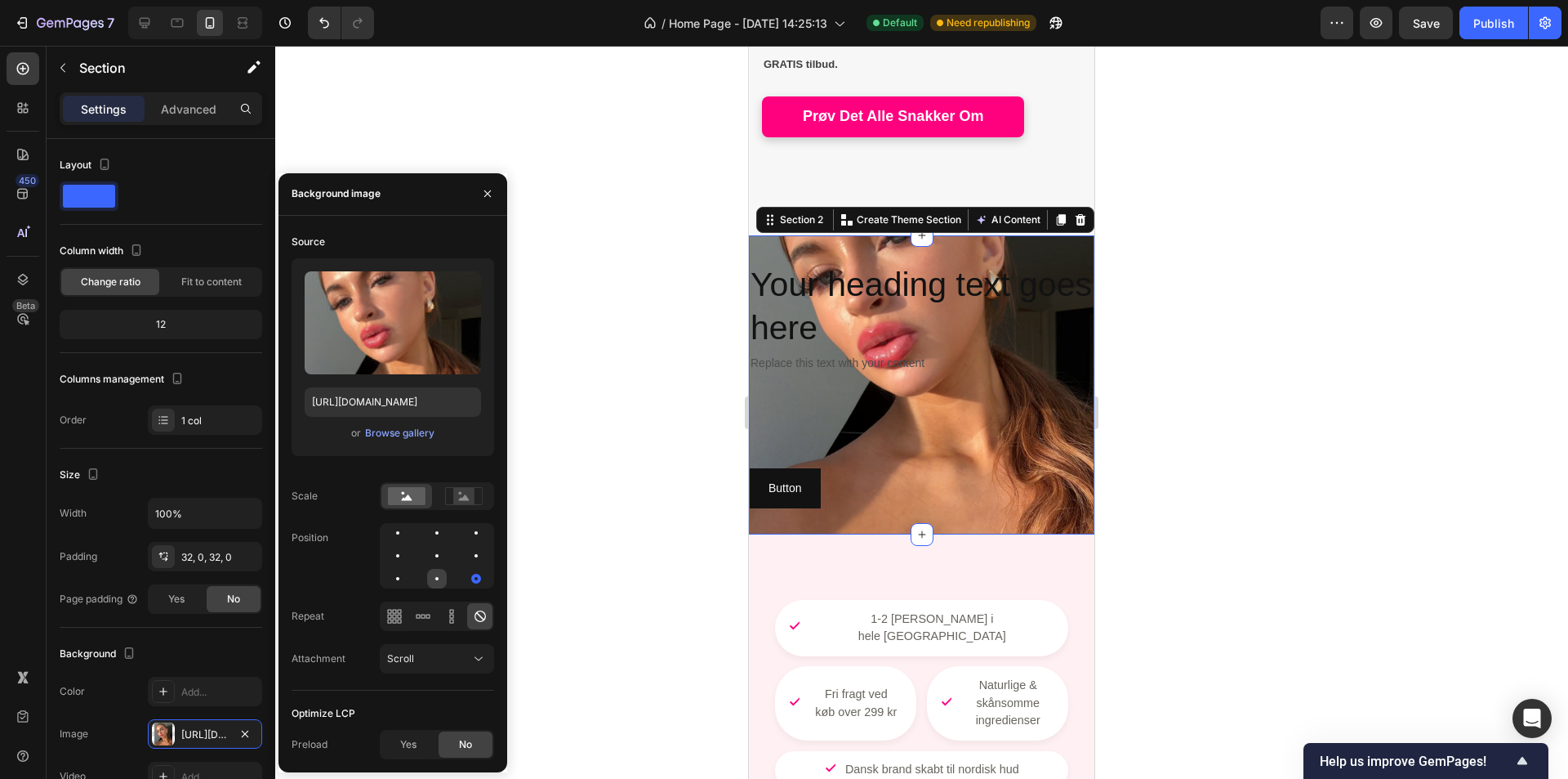
click at [429, 578] on div at bounding box center [437, 578] width 19 height 19
click at [393, 578] on div at bounding box center [398, 578] width 19 height 19
click at [428, 564] on div at bounding box center [437, 555] width 114 height 65
click at [437, 559] on div at bounding box center [437, 555] width 19 height 19
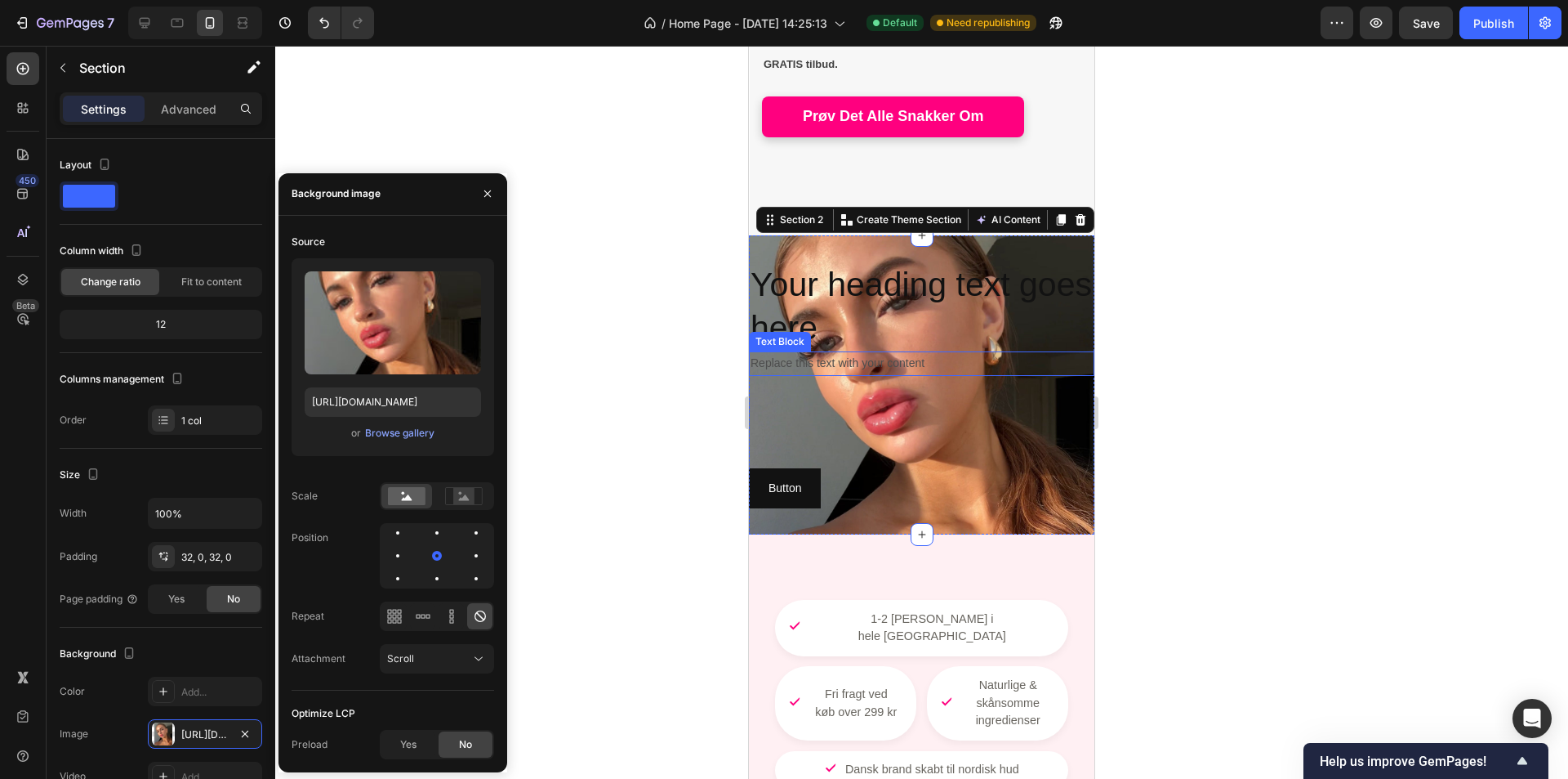
click at [865, 291] on h2 "Your heading text goes here" at bounding box center [921, 307] width 345 height 90
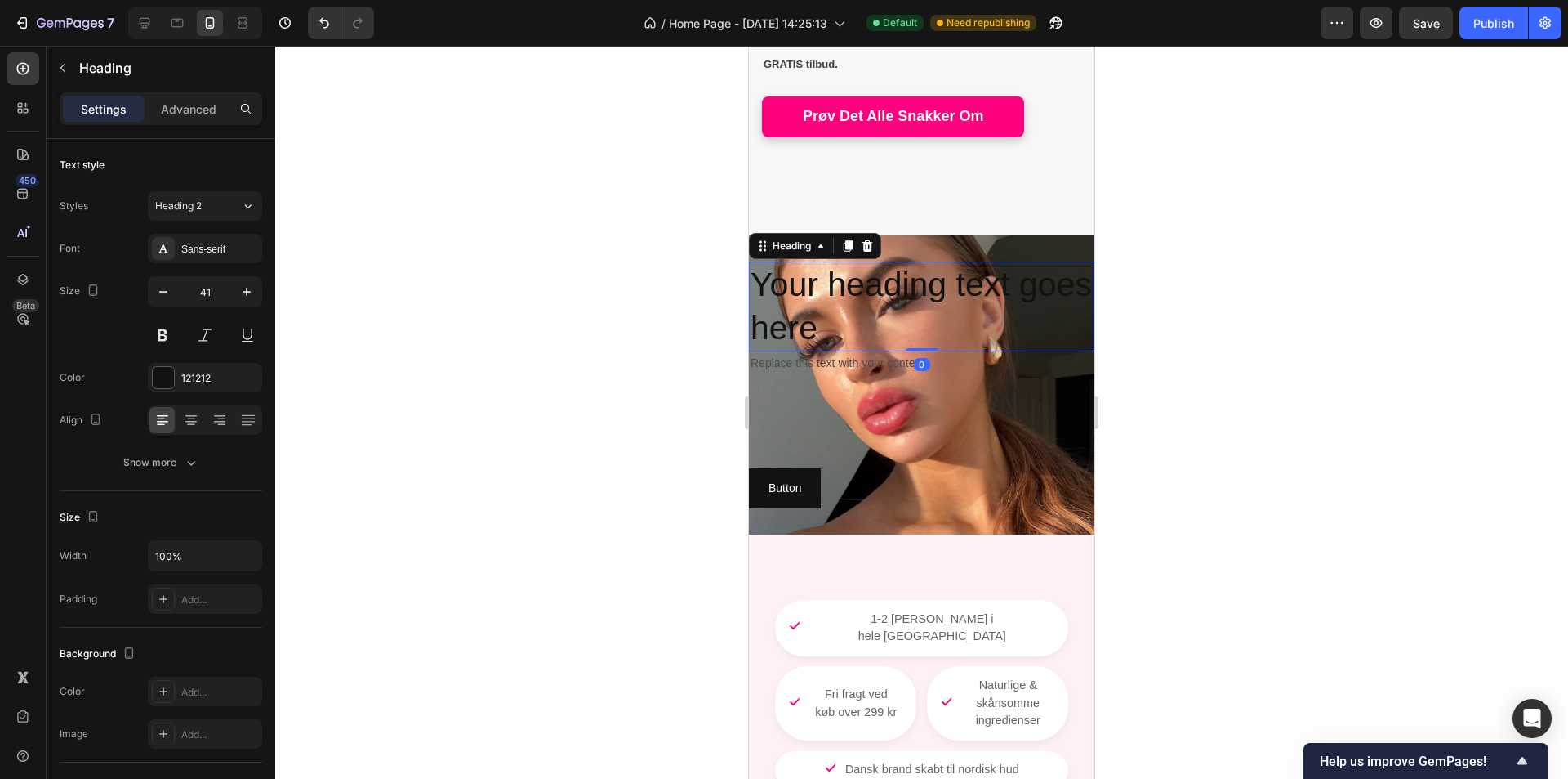
click at [865, 291] on h2 "Your heading text goes here" at bounding box center [921, 307] width 345 height 90
click at [865, 291] on p "Your heading text goes here" at bounding box center [921, 307] width 342 height 88
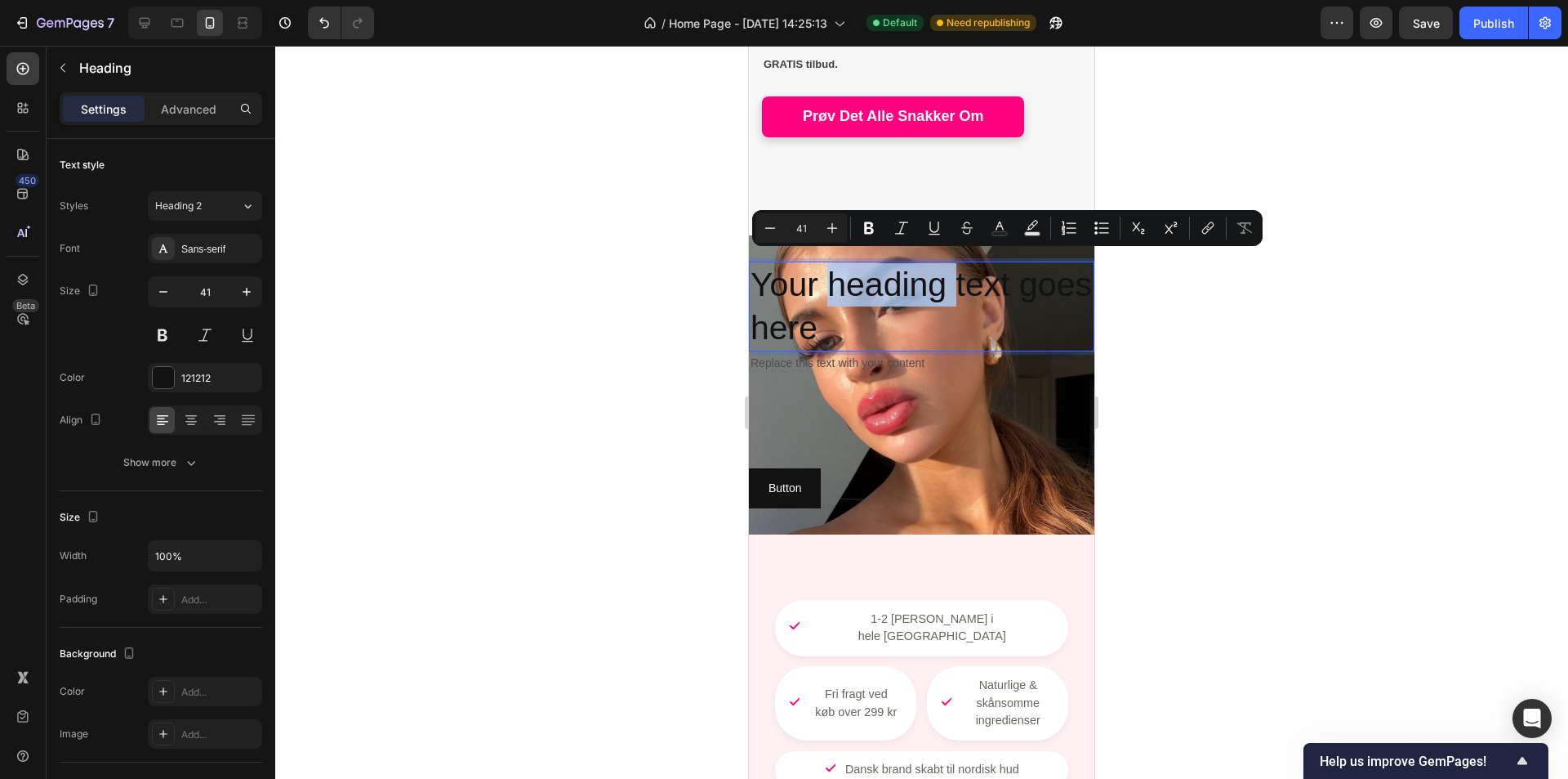
click at [868, 292] on p "Your heading text goes here" at bounding box center [921, 307] width 342 height 88
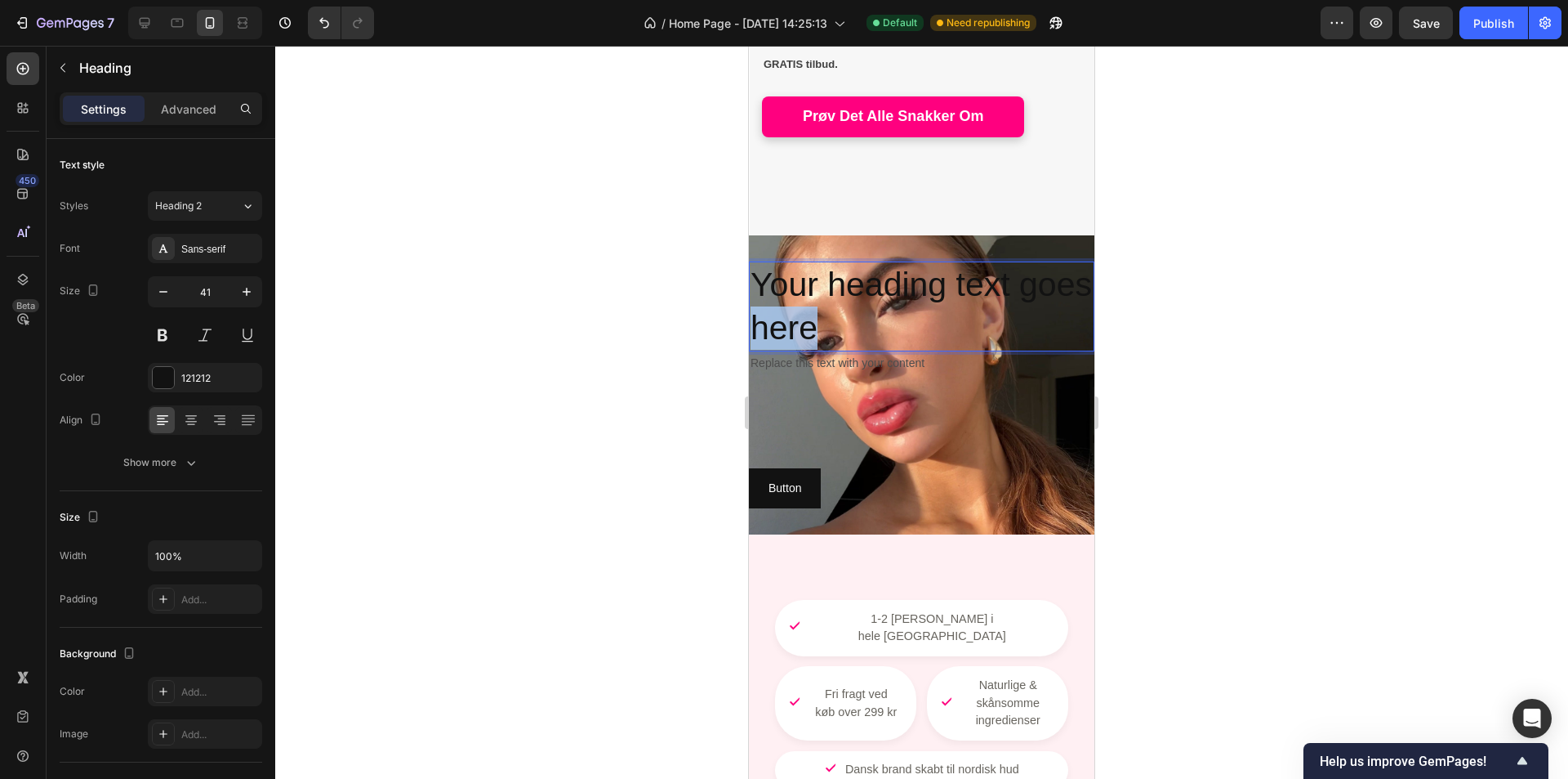
click at [870, 294] on p "Your heading text goes here" at bounding box center [921, 307] width 342 height 88
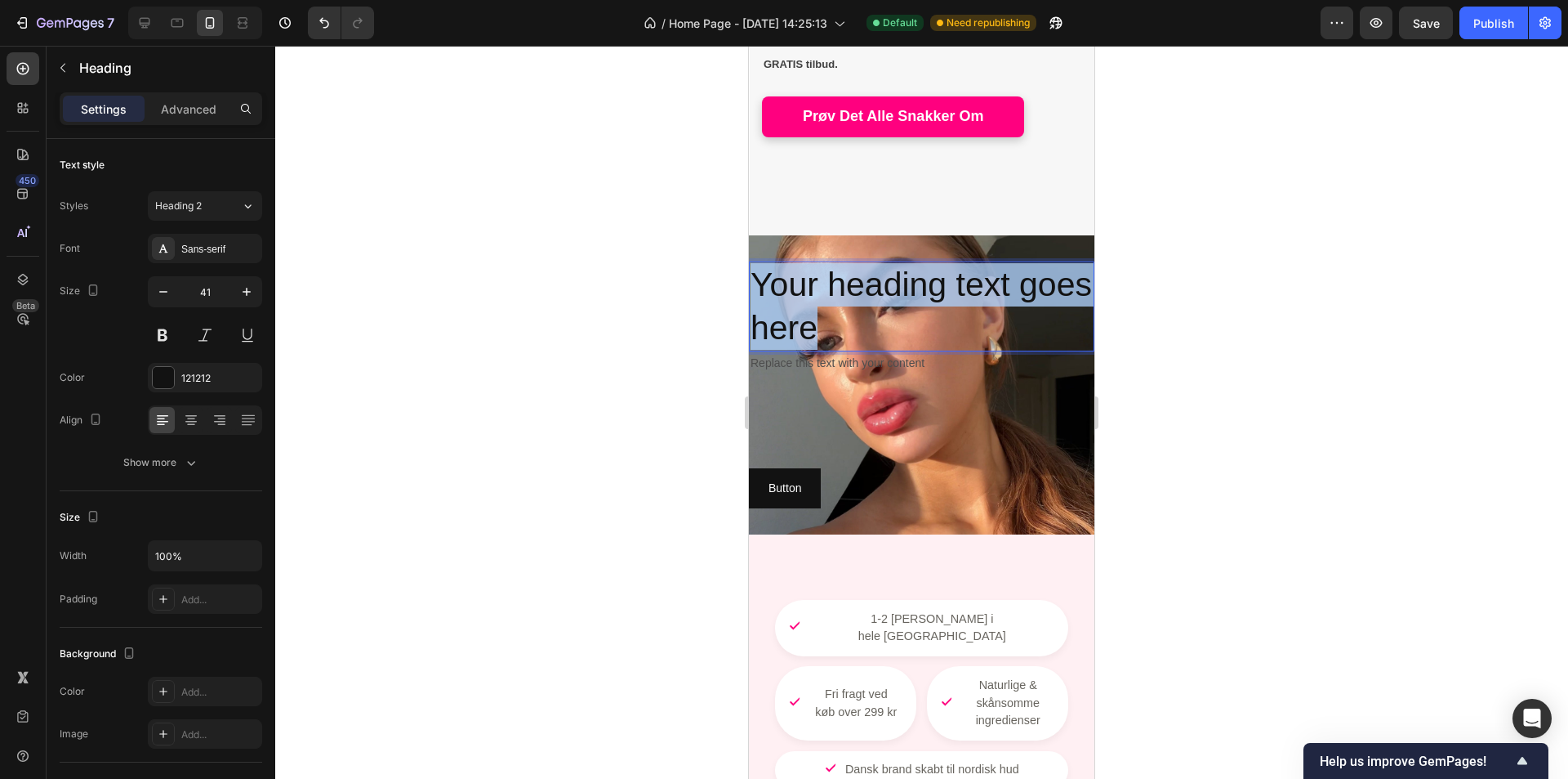
click at [870, 294] on p "Your heading text goes here" at bounding box center [921, 307] width 342 height 88
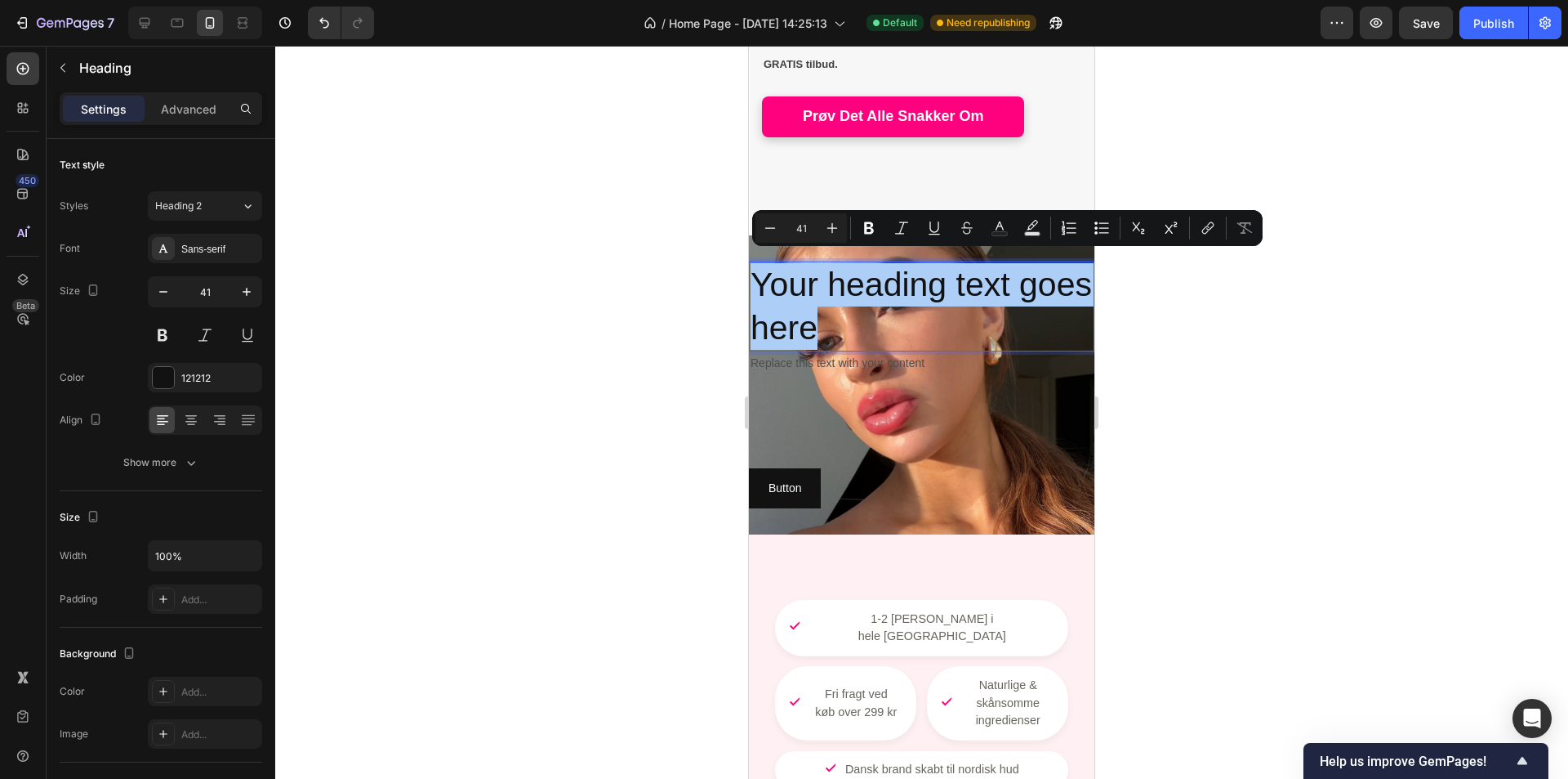
click at [555, 320] on div at bounding box center [921, 412] width 1293 height 733
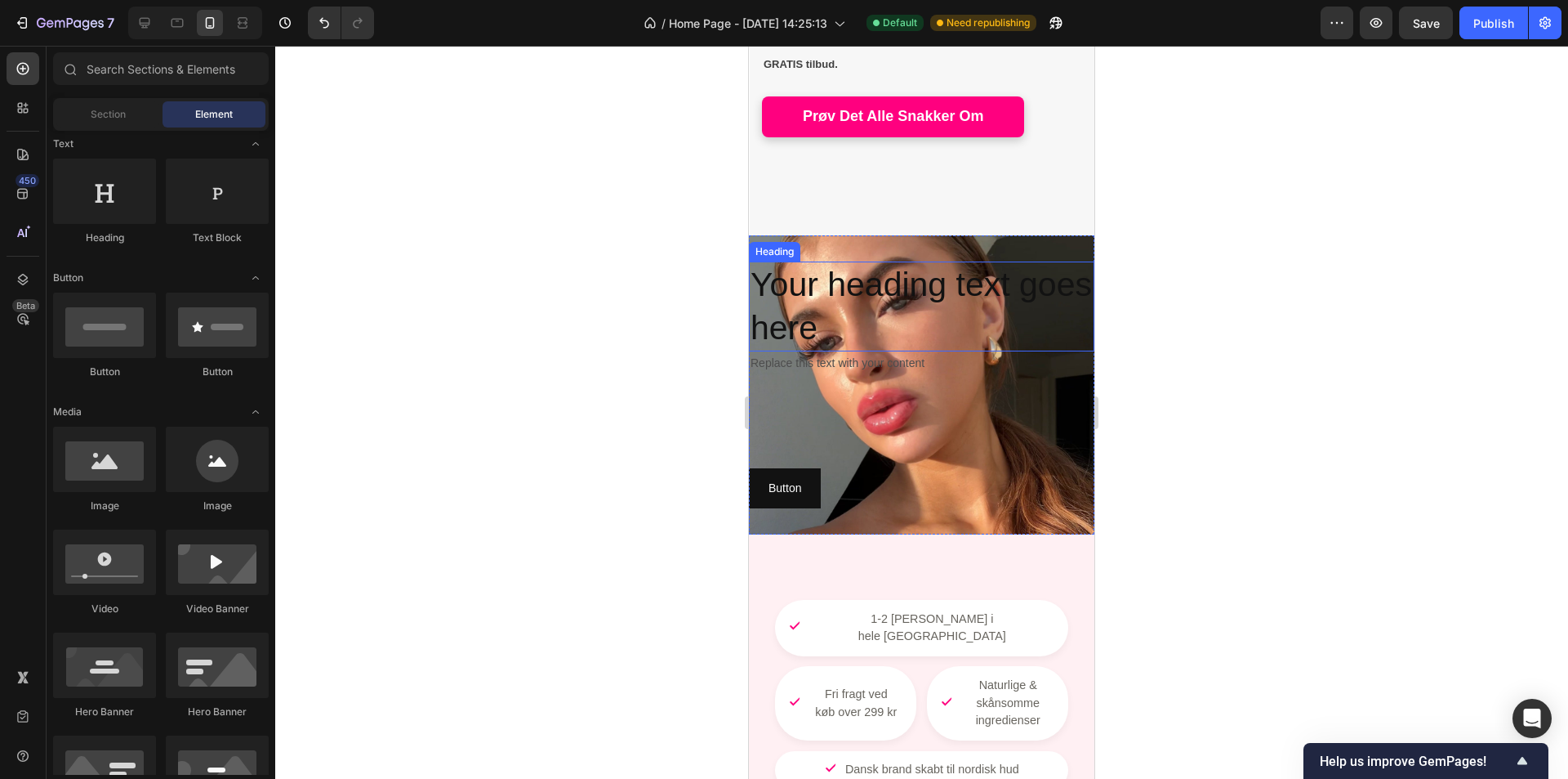
click at [873, 286] on p "Your heading text goes here" at bounding box center [921, 307] width 342 height 88
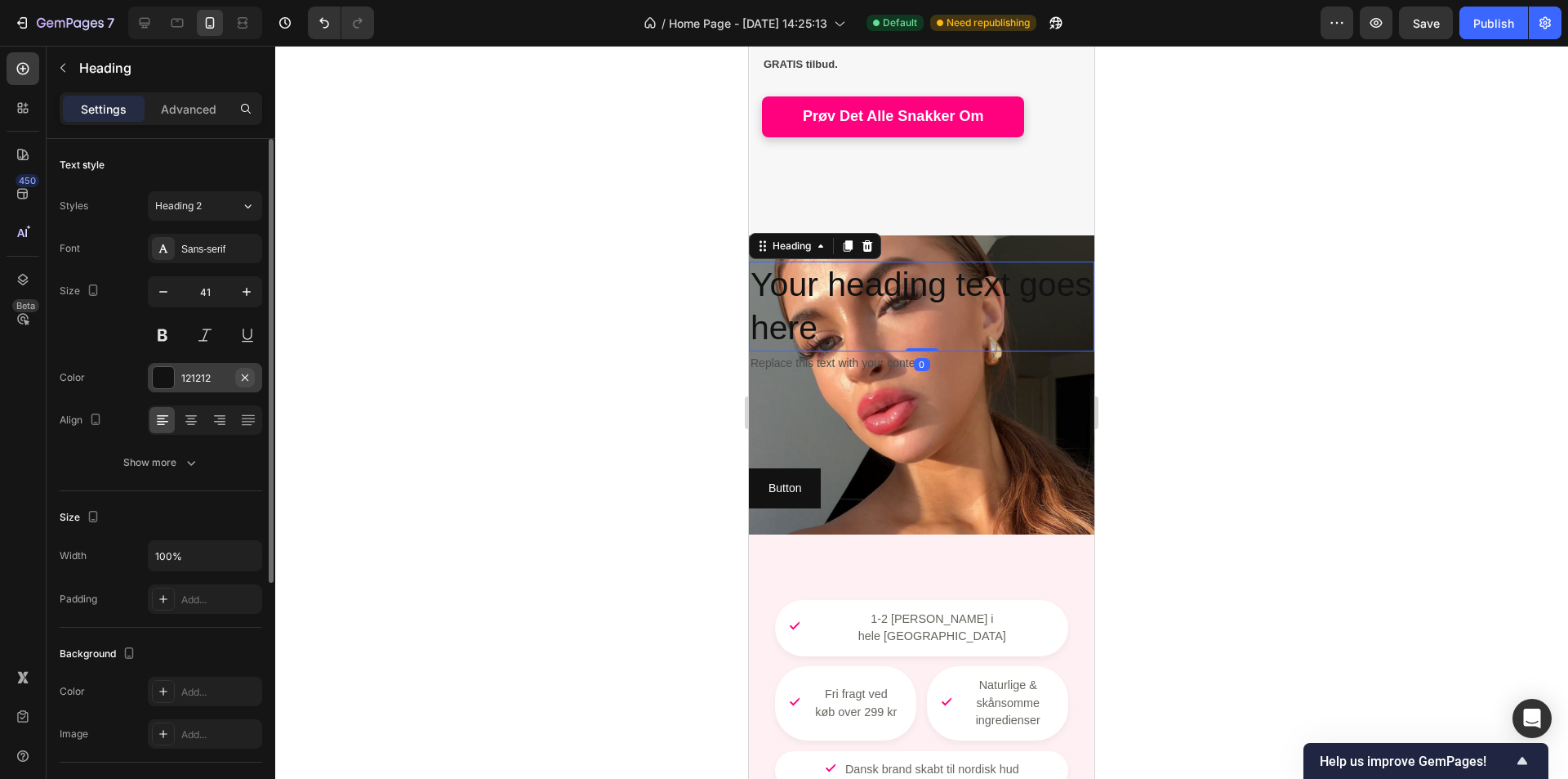
click at [247, 379] on icon "button" at bounding box center [245, 377] width 7 height 7
click at [213, 379] on div "Add..." at bounding box center [220, 378] width 77 height 14
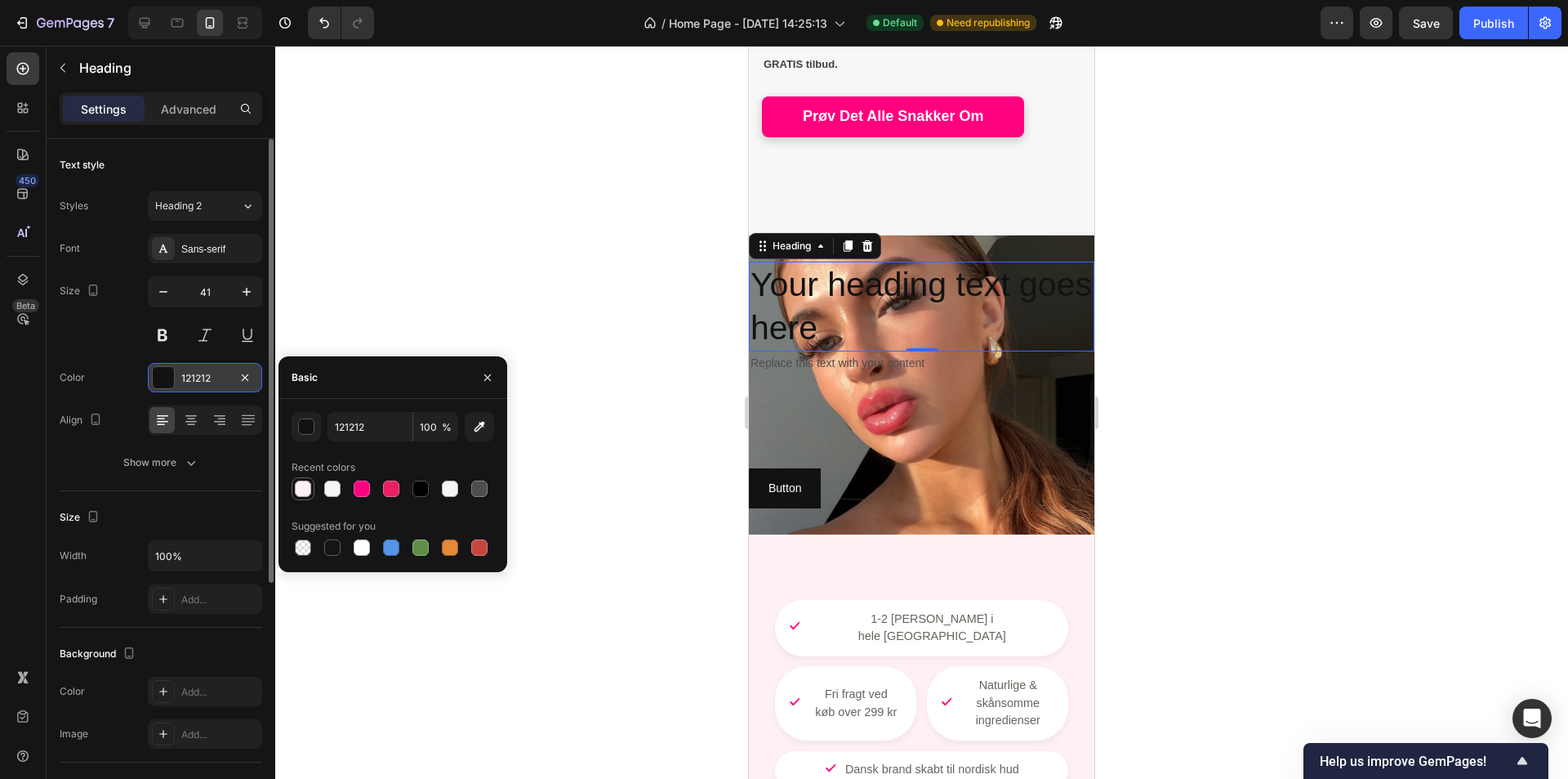
click at [307, 488] on div at bounding box center [302, 488] width 16 height 16
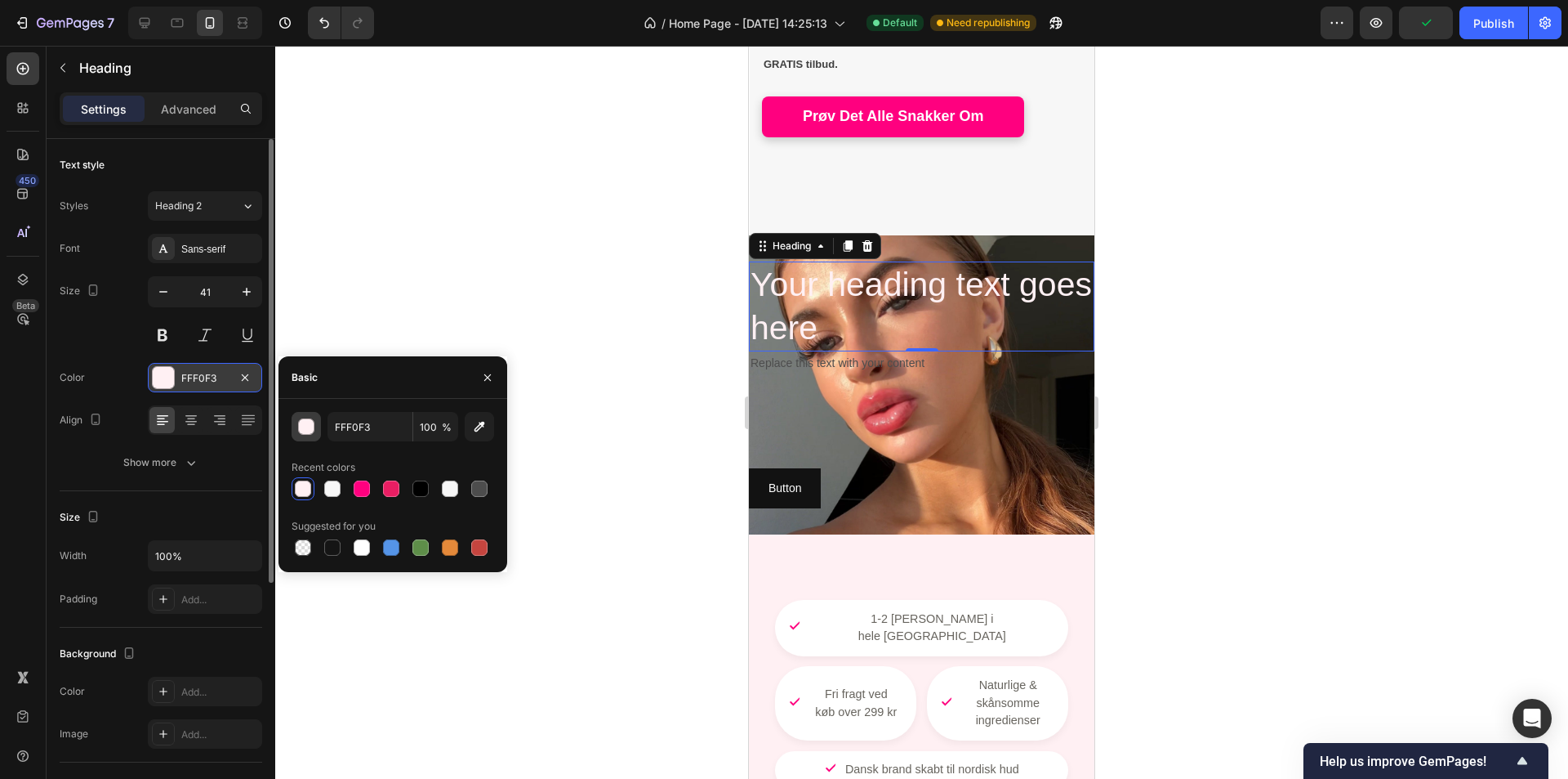
click at [307, 433] on div "button" at bounding box center [307, 427] width 16 height 16
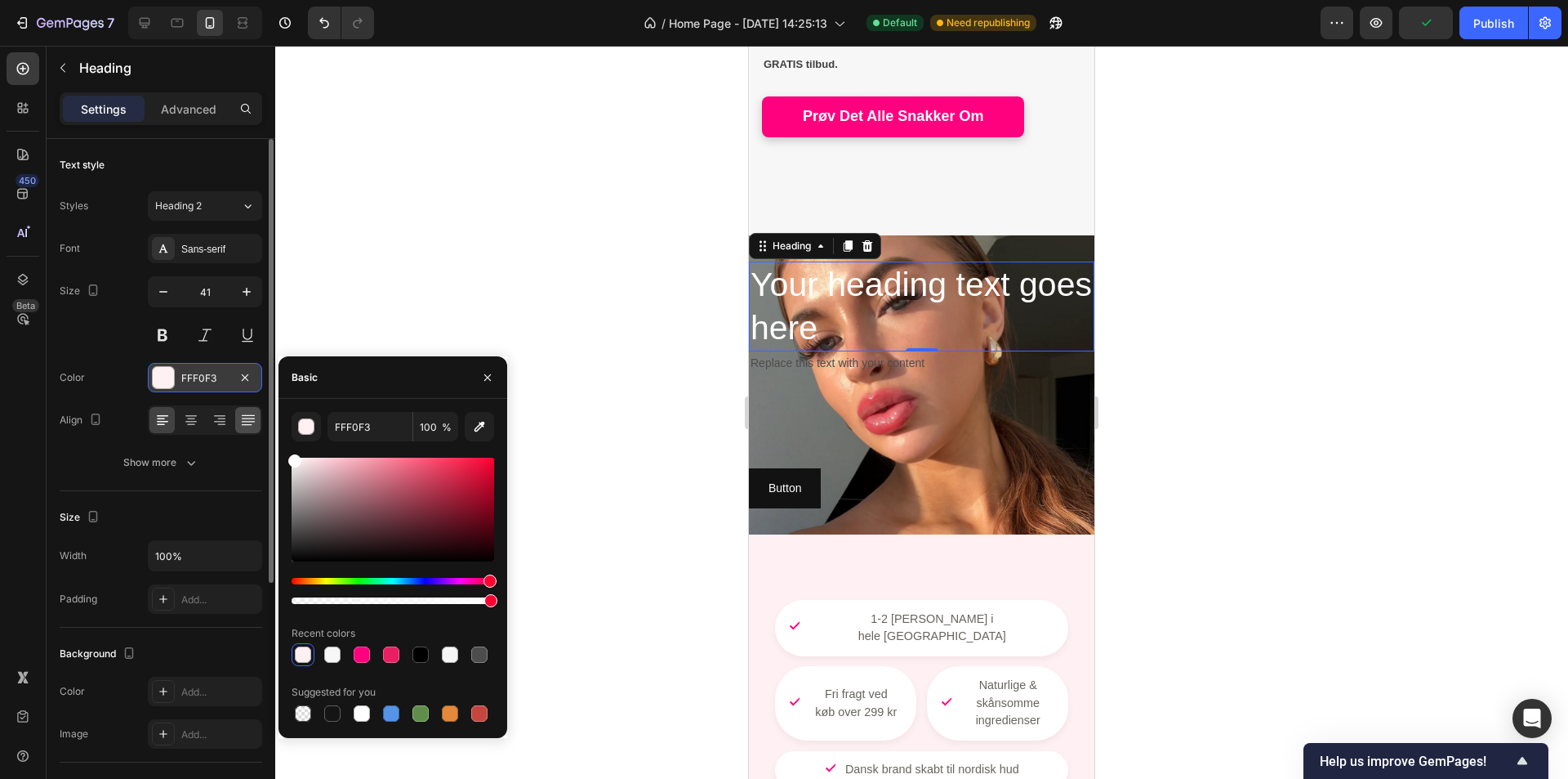
drag, startPoint x: 296, startPoint y: 462, endPoint x: 257, endPoint y: 419, distance: 58.1
click at [265, 435] on div "450 Beta Sections(0) Elements(83) Section Element Hero Section Product Detail B…" at bounding box center [138, 412] width 275 height 733
type input "FFFFFF"
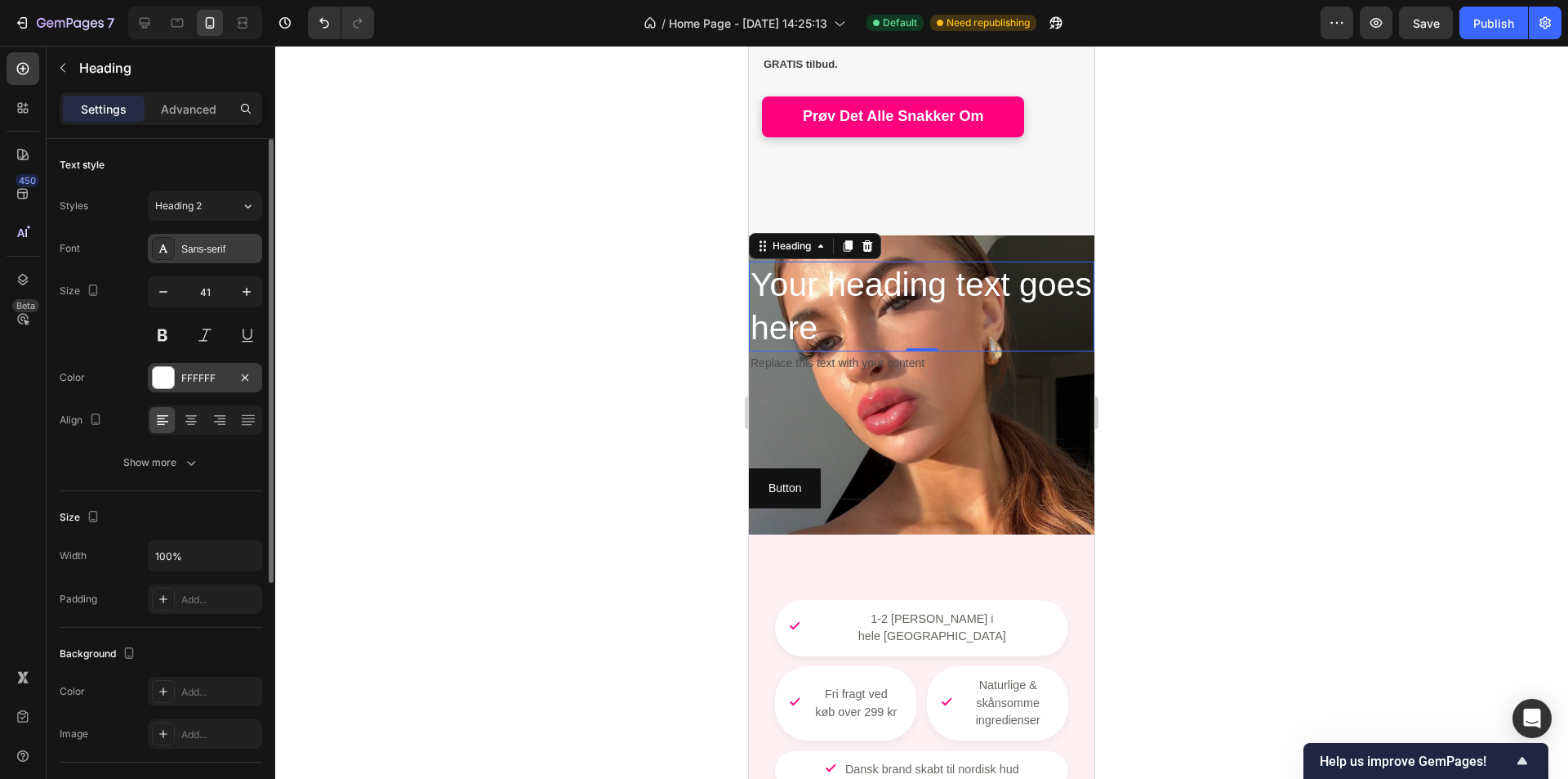
click at [206, 257] on div "Sans-serif" at bounding box center [204, 248] width 114 height 30
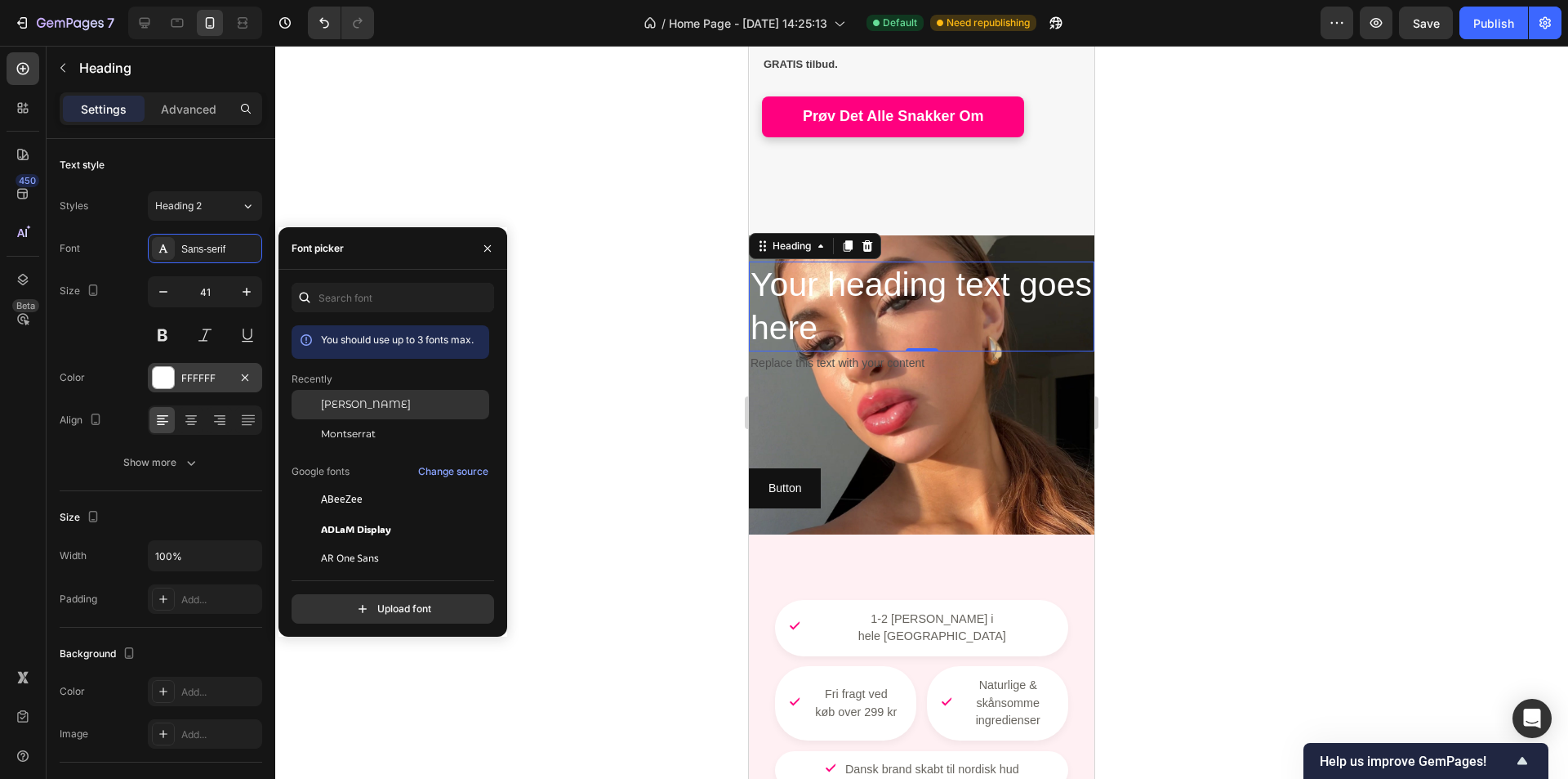
click at [411, 406] on span "[PERSON_NAME]" at bounding box center [366, 404] width 90 height 14
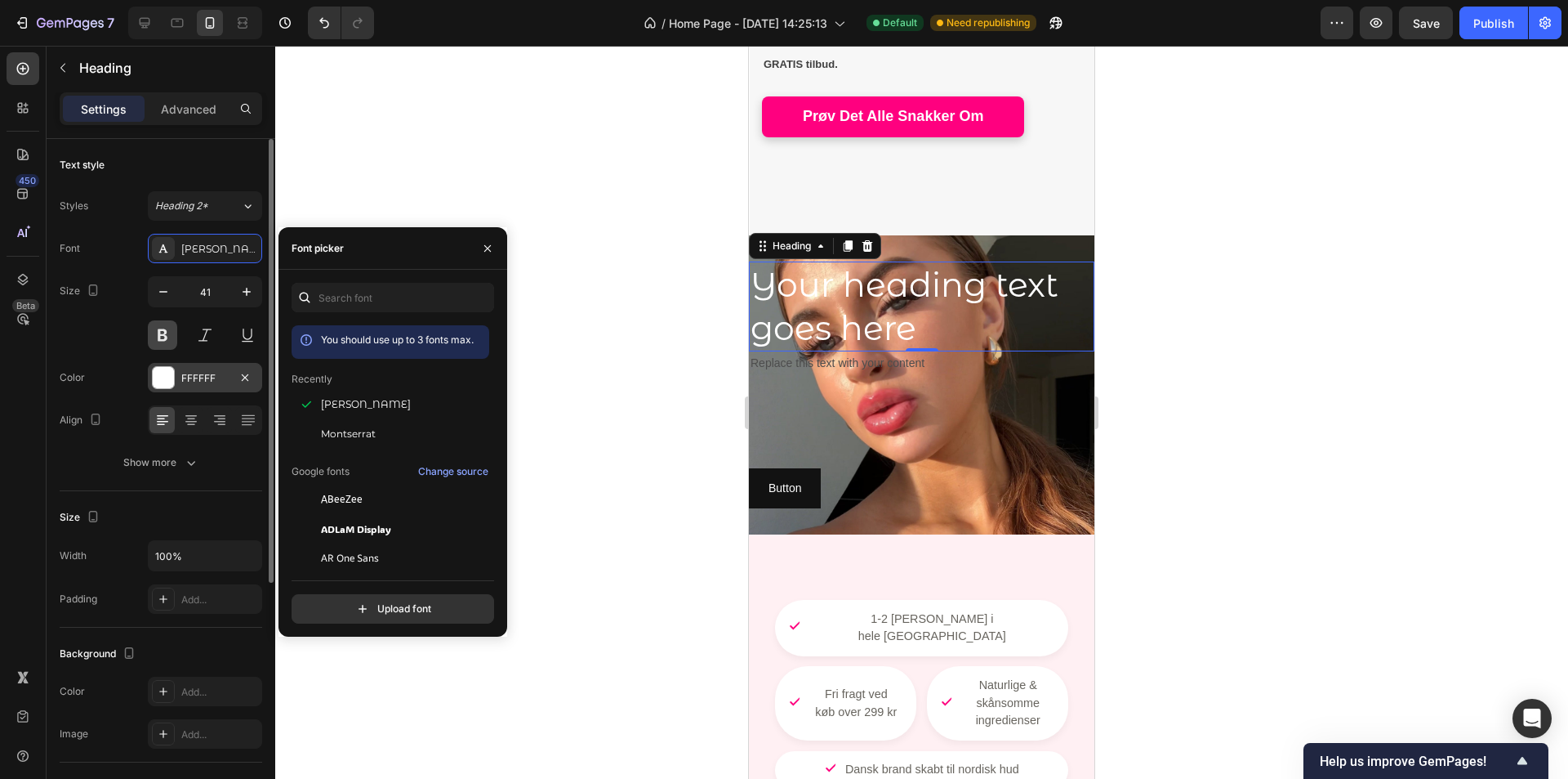
click at [171, 340] on button at bounding box center [162, 335] width 30 height 30
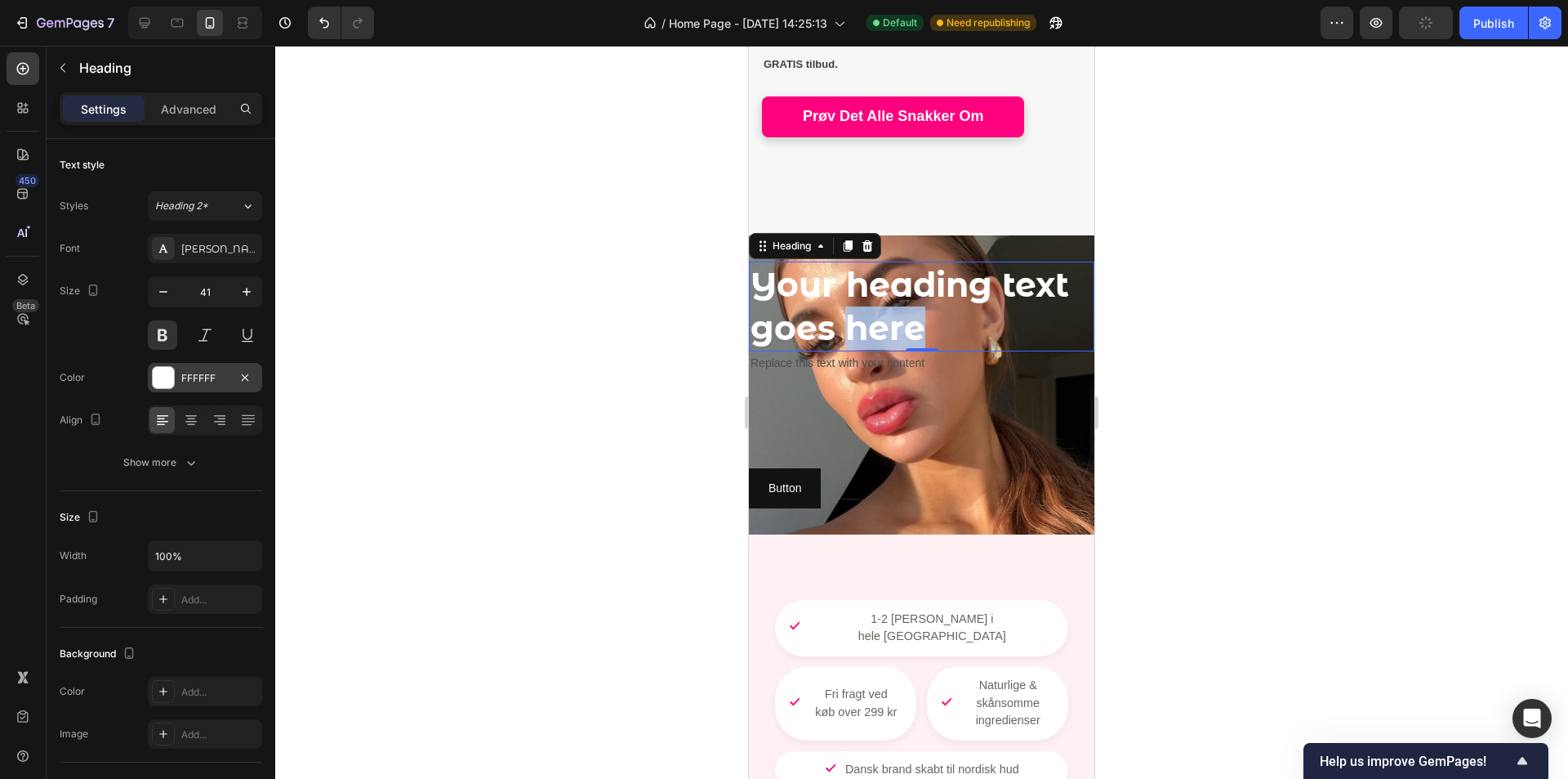
click at [902, 312] on p "Your heading text goes here" at bounding box center [921, 307] width 342 height 88
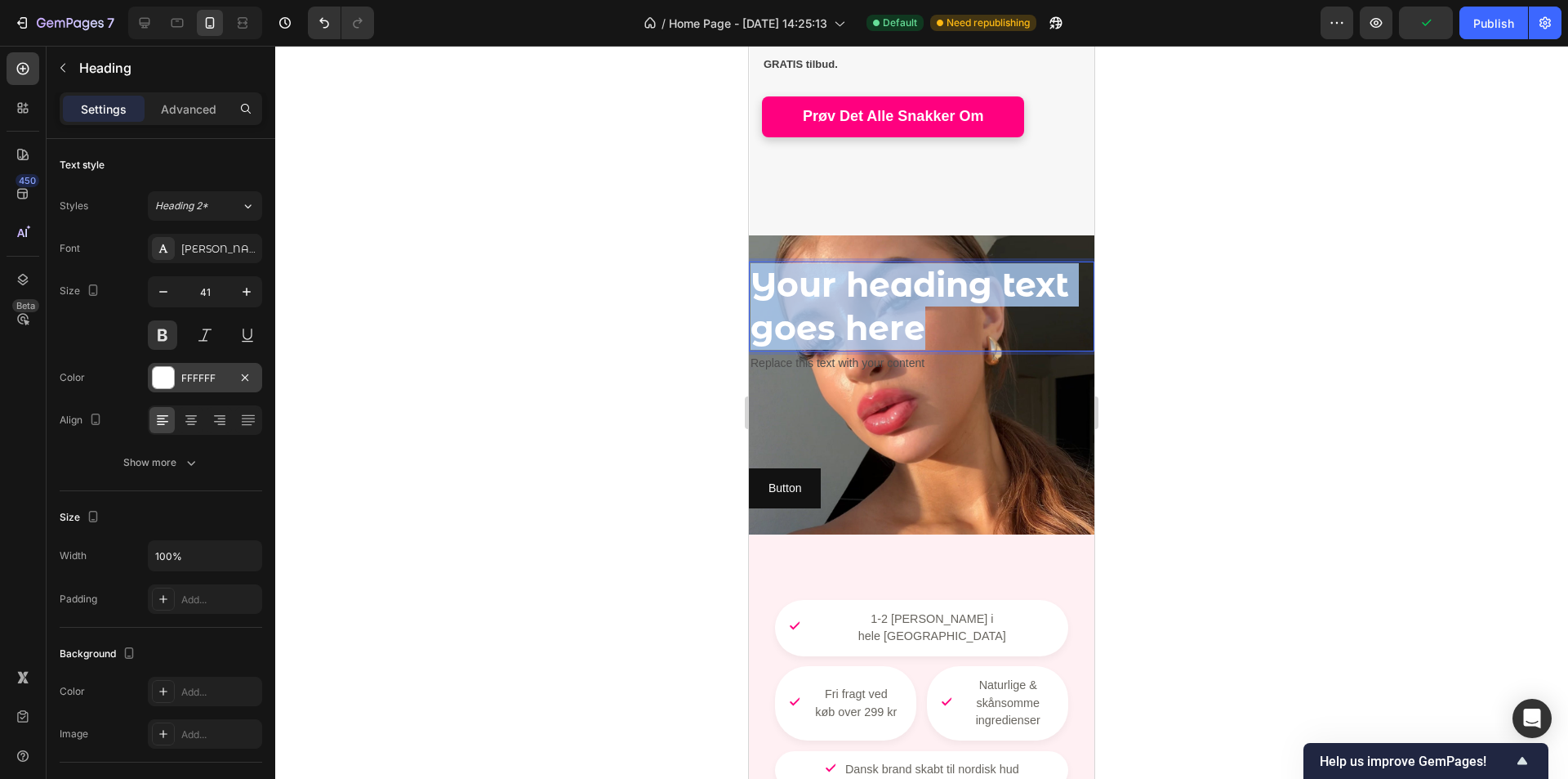
click at [901, 312] on p "Your heading text goes here" at bounding box center [921, 307] width 342 height 88
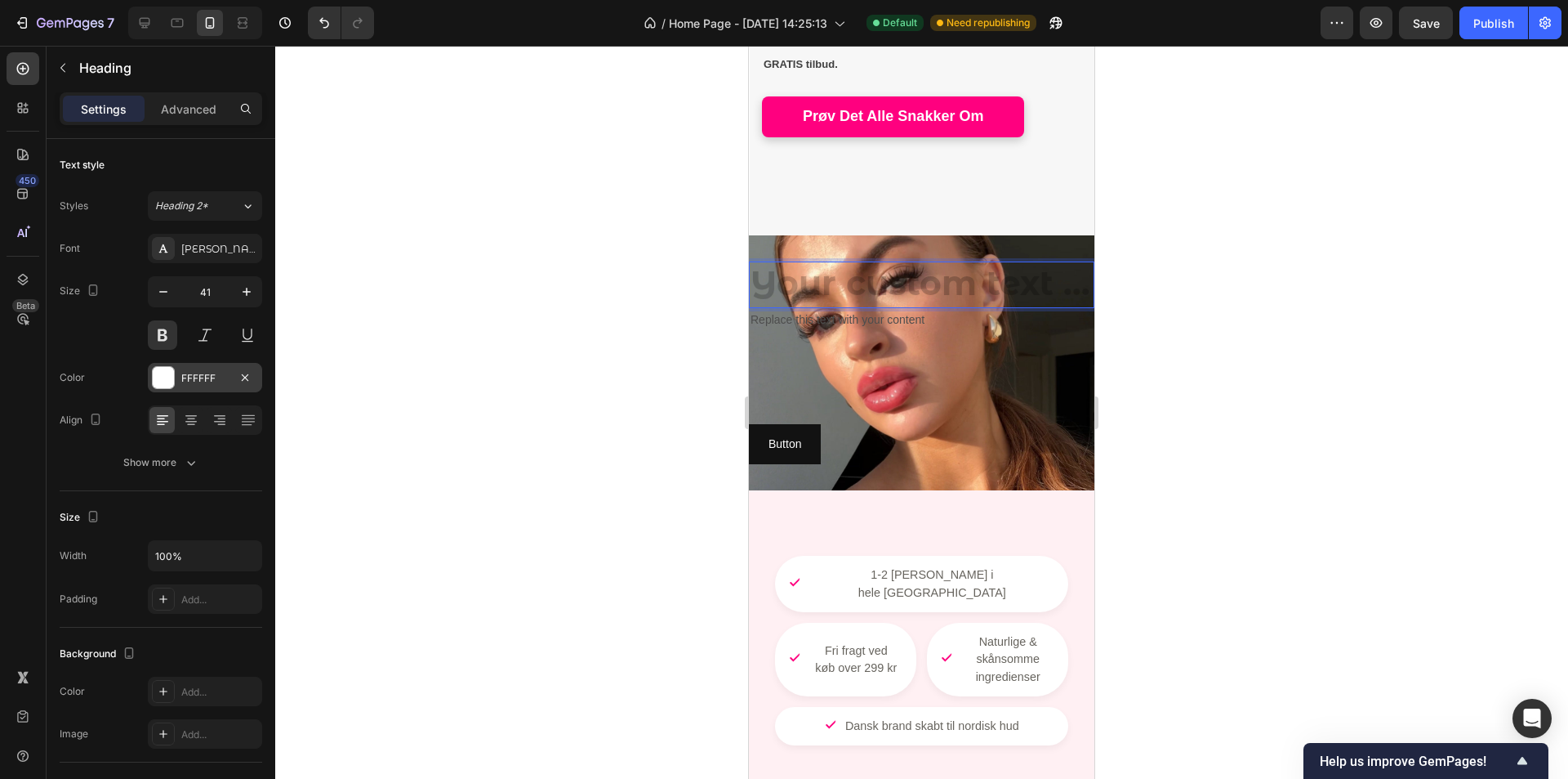
scroll to position [633, 0]
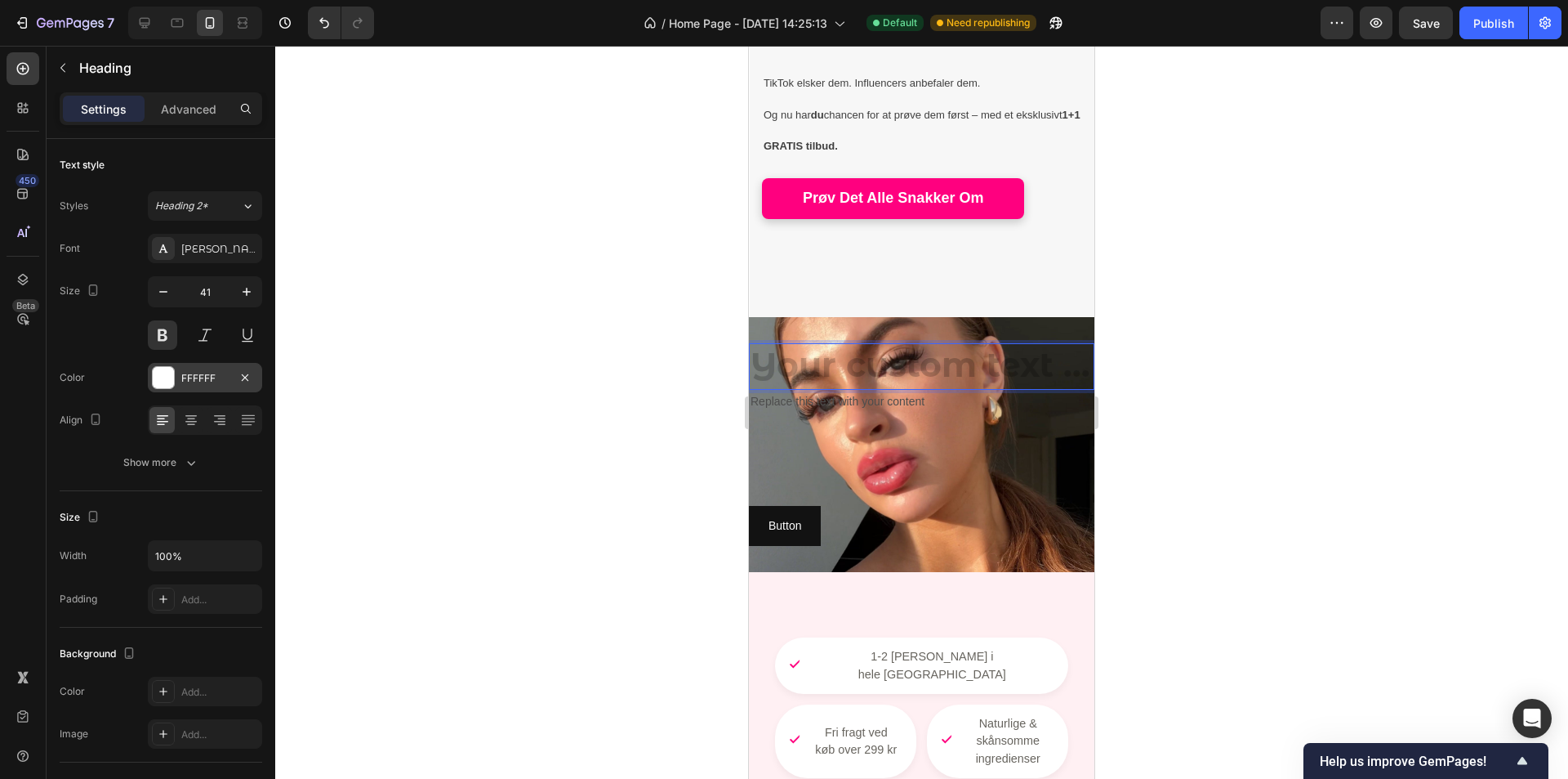
click at [860, 354] on h2 "Rich Text Editor. Editing area: main" at bounding box center [921, 366] width 345 height 46
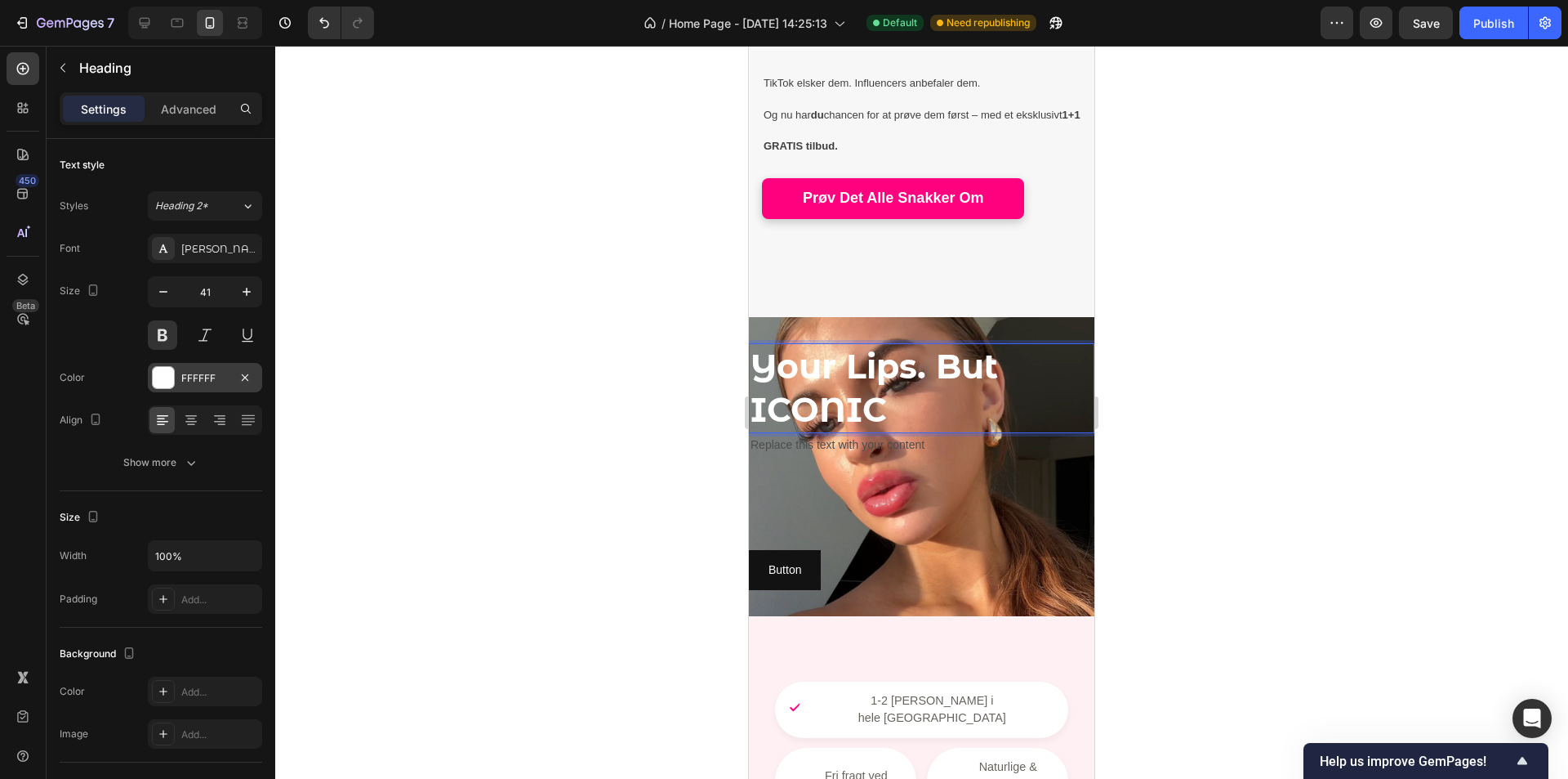
click at [939, 351] on p "Your Lips. But ICONIC" at bounding box center [921, 389] width 342 height 88
drag, startPoint x: 887, startPoint y: 396, endPoint x: 756, endPoint y: 400, distance: 131.1
click at [756, 400] on p "Your Lips. But ICONIC" at bounding box center [921, 389] width 342 height 88
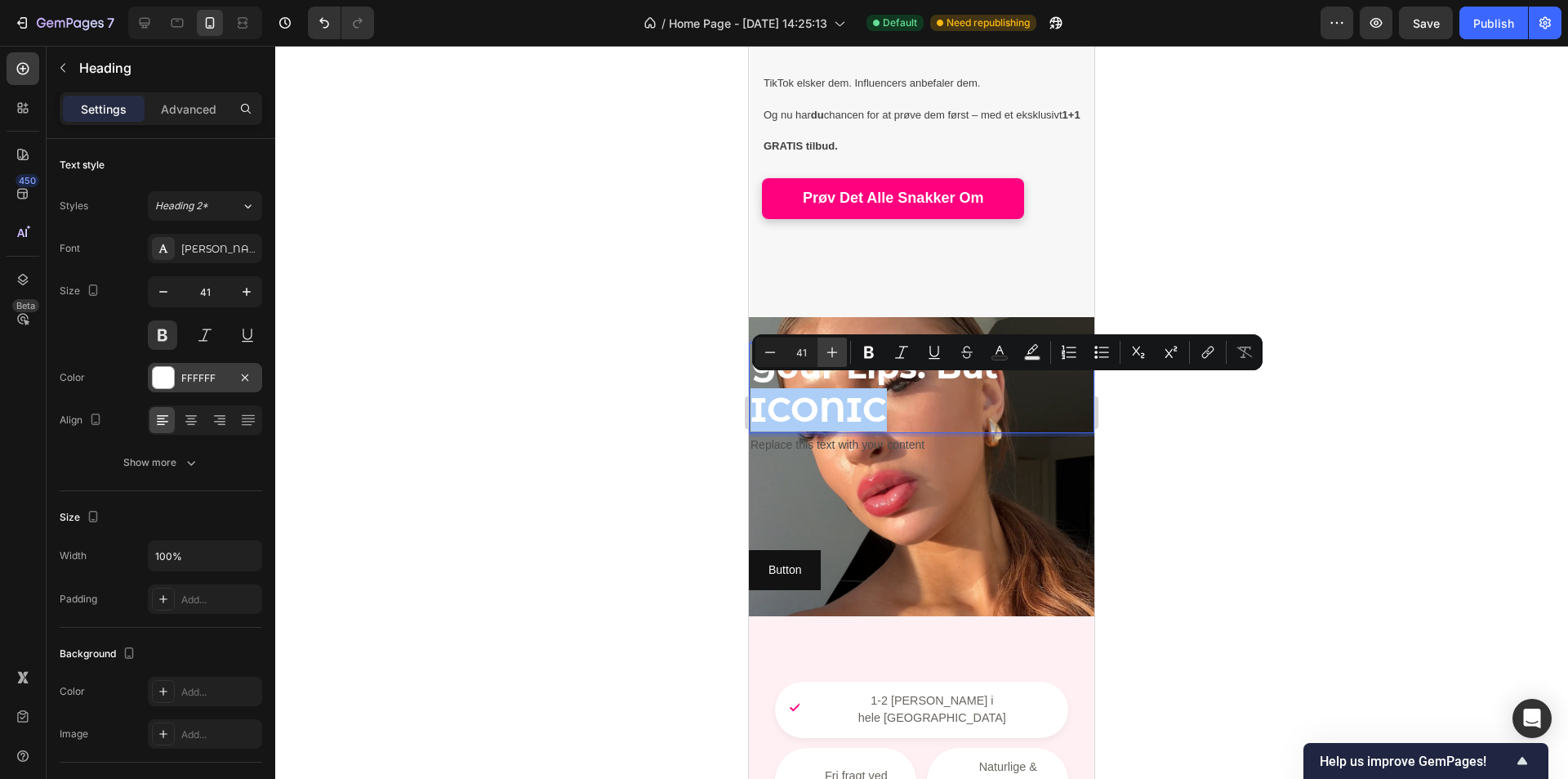
click at [837, 357] on icon "Editor contextual toolbar" at bounding box center [832, 351] width 16 height 16
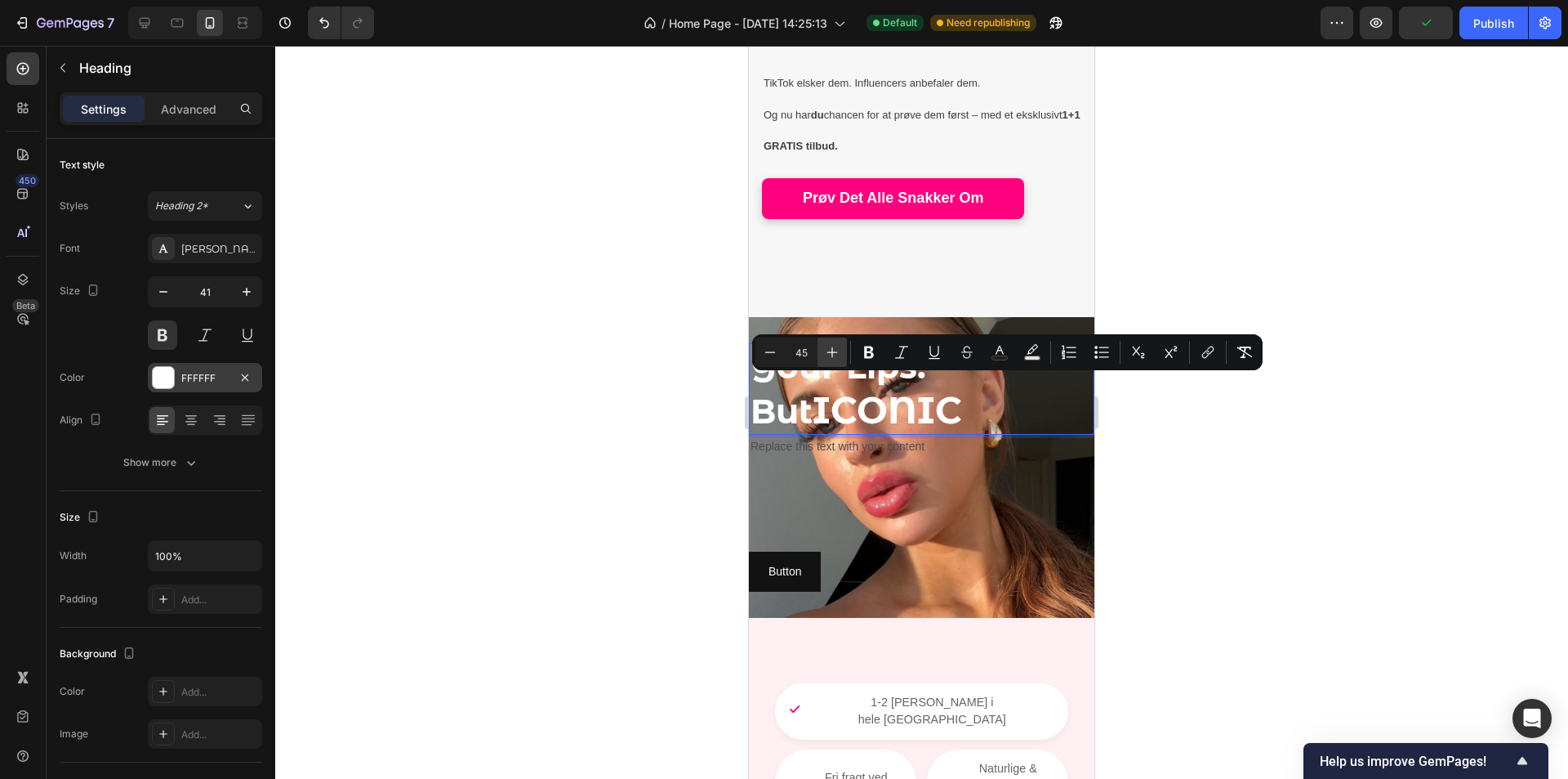
click at [837, 357] on icon "Editor contextual toolbar" at bounding box center [832, 351] width 16 height 16
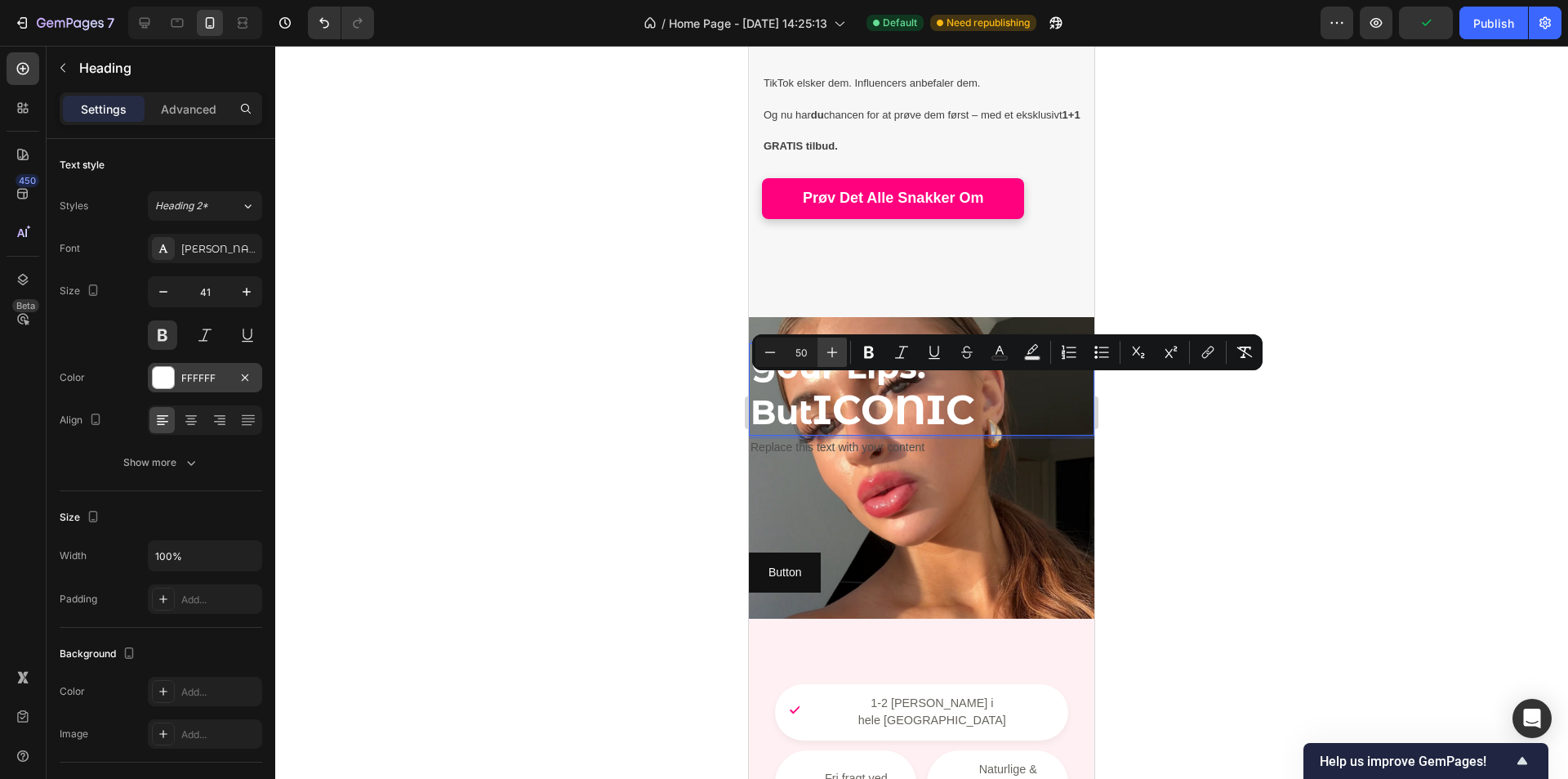
click at [837, 357] on icon "Editor contextual toolbar" at bounding box center [832, 351] width 16 height 16
click at [836, 357] on icon "Editor contextual toolbar" at bounding box center [832, 351] width 16 height 16
click at [835, 356] on icon "Editor contextual toolbar" at bounding box center [832, 351] width 16 height 16
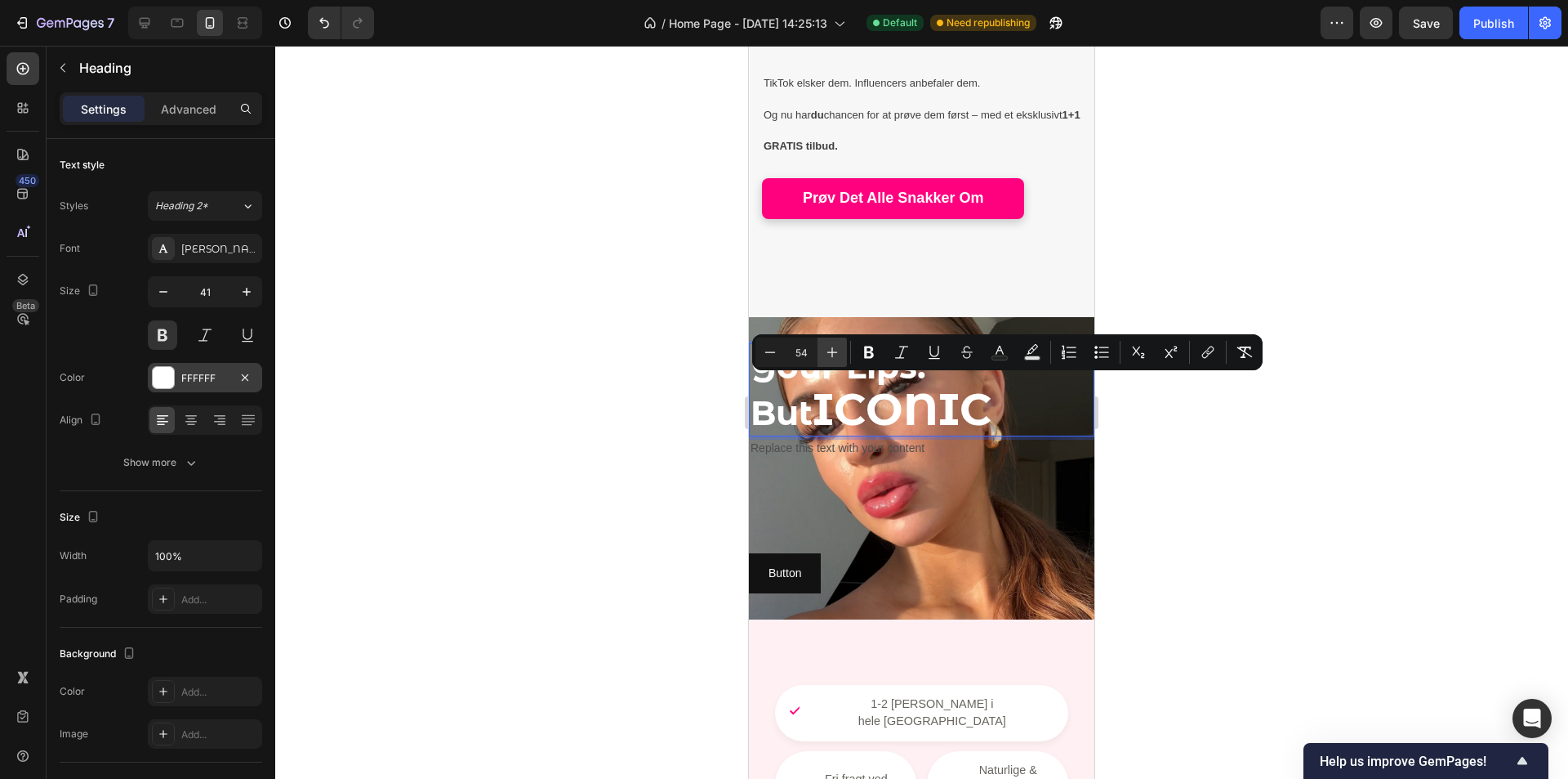
type input "55"
click at [1036, 357] on rect "Editor contextual toolbar" at bounding box center [1033, 358] width 15 height 4
type input "000000"
type input "77"
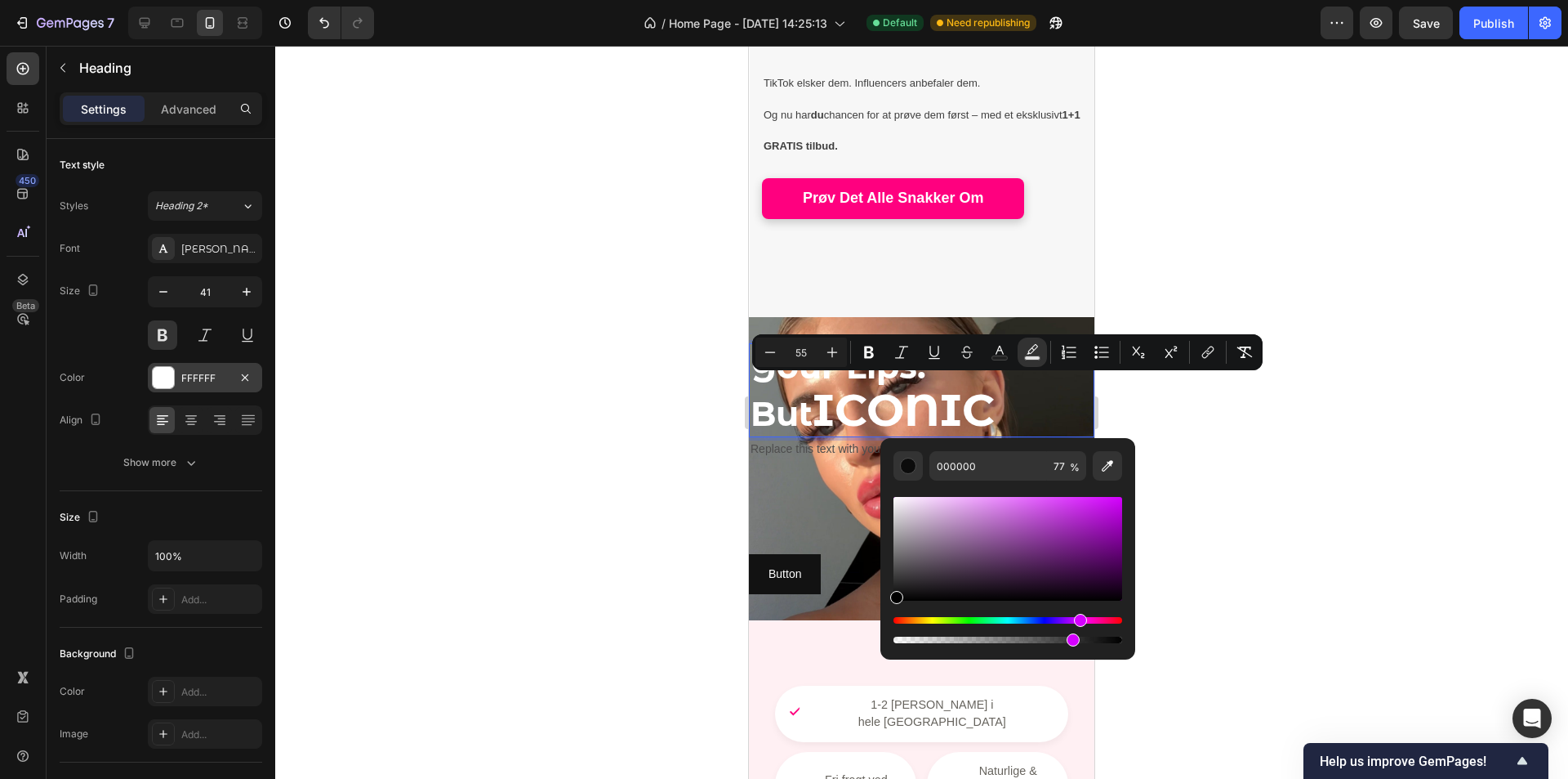
click at [1078, 621] on div "Hue" at bounding box center [1007, 620] width 229 height 7
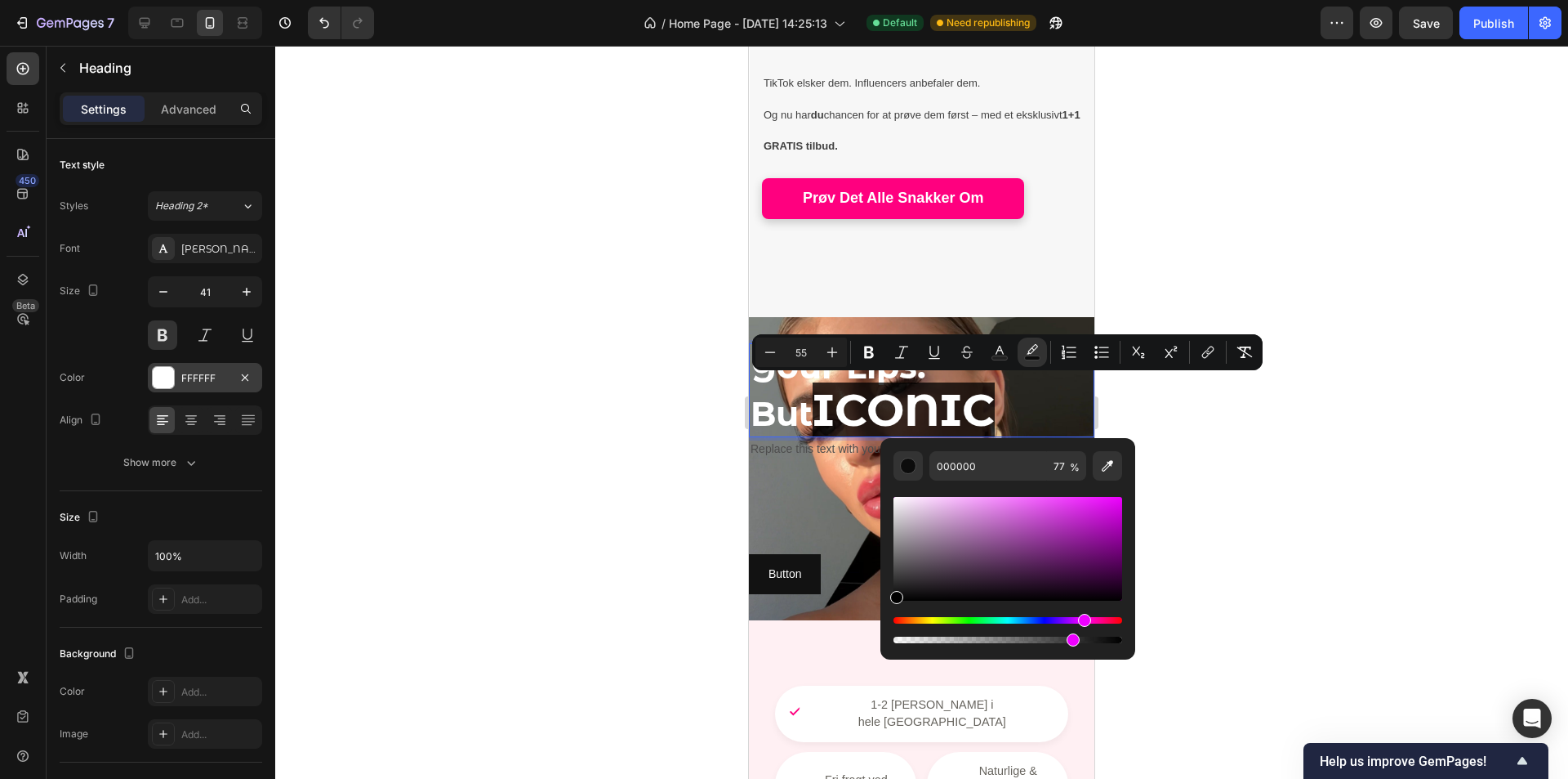
click at [1082, 619] on div "Hue" at bounding box center [1007, 620] width 229 height 7
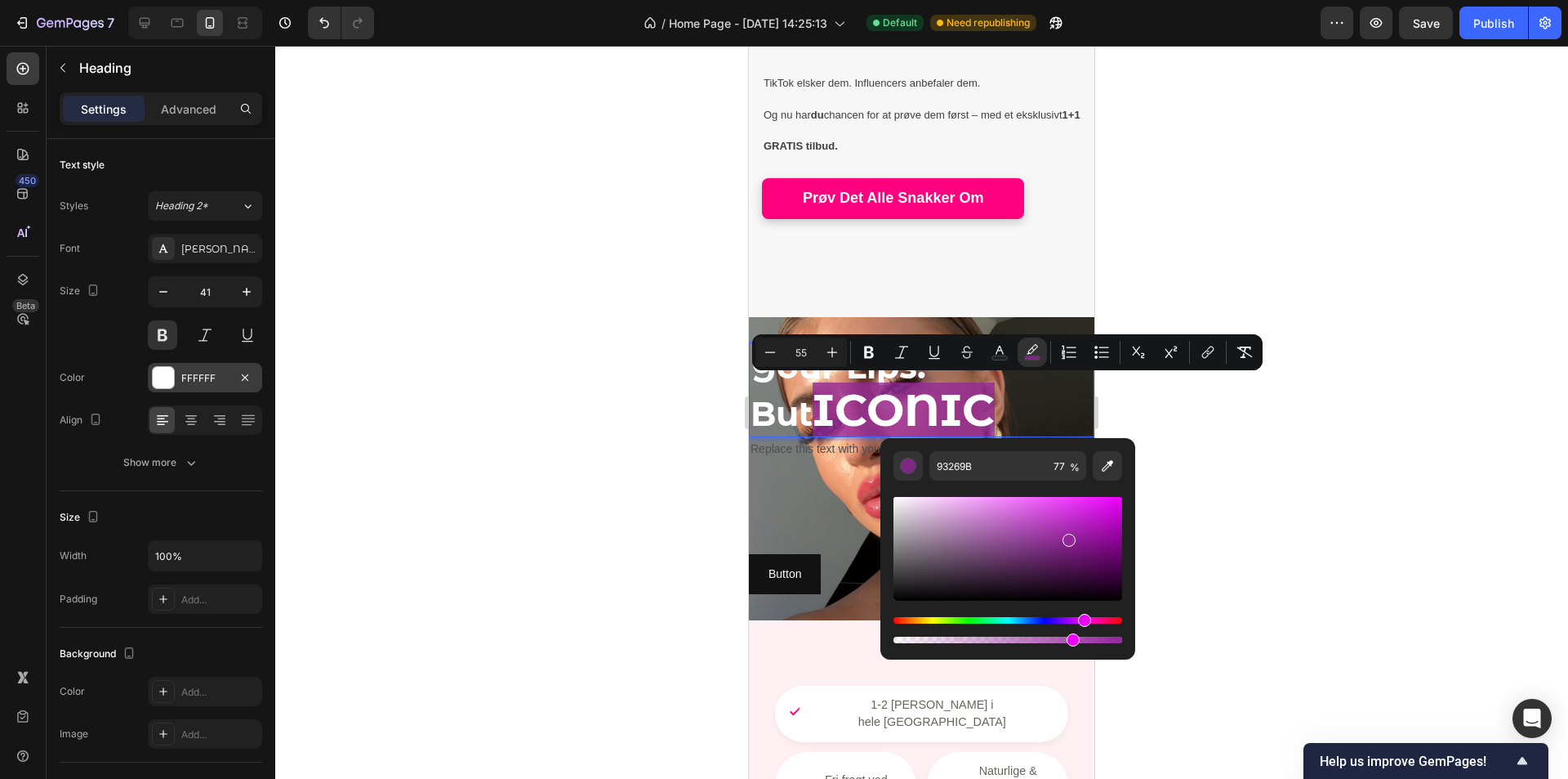
drag, startPoint x: 1062, startPoint y: 559, endPoint x: 1074, endPoint y: 607, distance: 49.5
click at [1066, 539] on div "Editor contextual toolbar" at bounding box center [1007, 548] width 229 height 104
click at [1092, 621] on div "Hue" at bounding box center [1094, 620] width 13 height 13
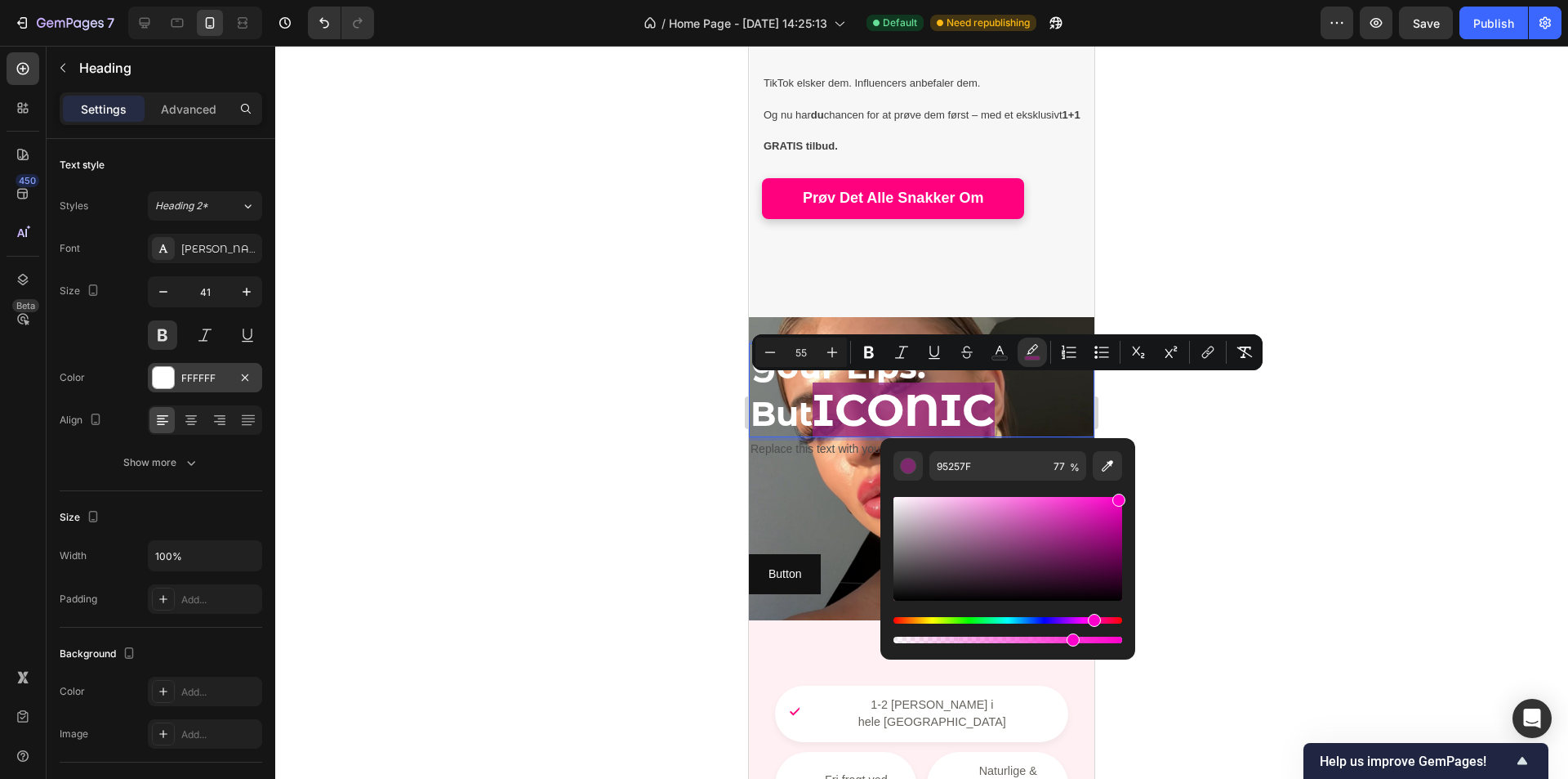
drag, startPoint x: 1074, startPoint y: 548, endPoint x: 1133, endPoint y: 475, distance: 93.9
click at [1133, 479] on div "95257F 77 %" at bounding box center [1008, 542] width 255 height 209
type input "FF00CB"
click at [1237, 454] on div at bounding box center [921, 412] width 1293 height 733
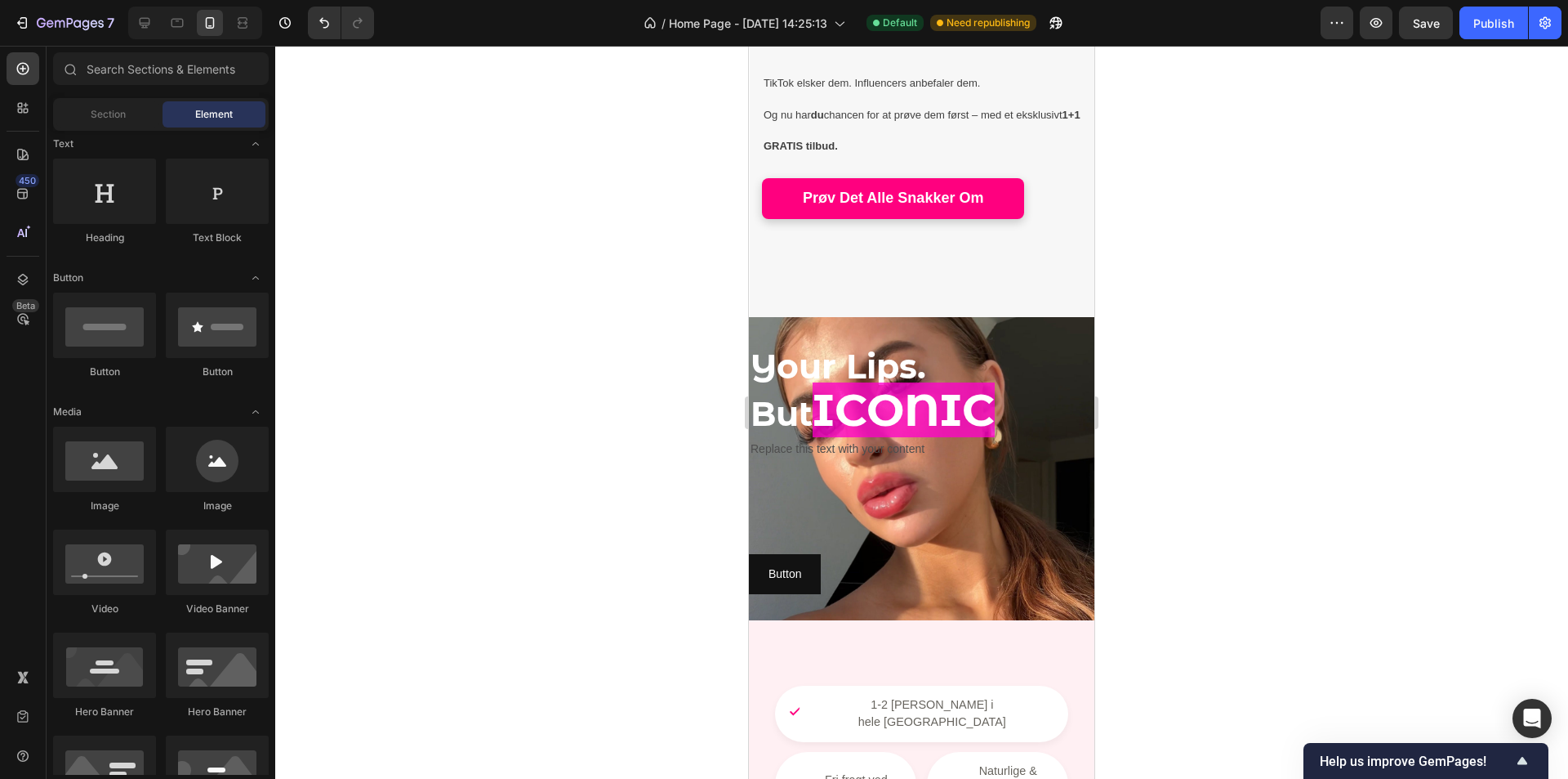
click at [1240, 451] on div at bounding box center [921, 412] width 1293 height 733
click at [895, 406] on span "ICONIC" at bounding box center [904, 410] width 182 height 55
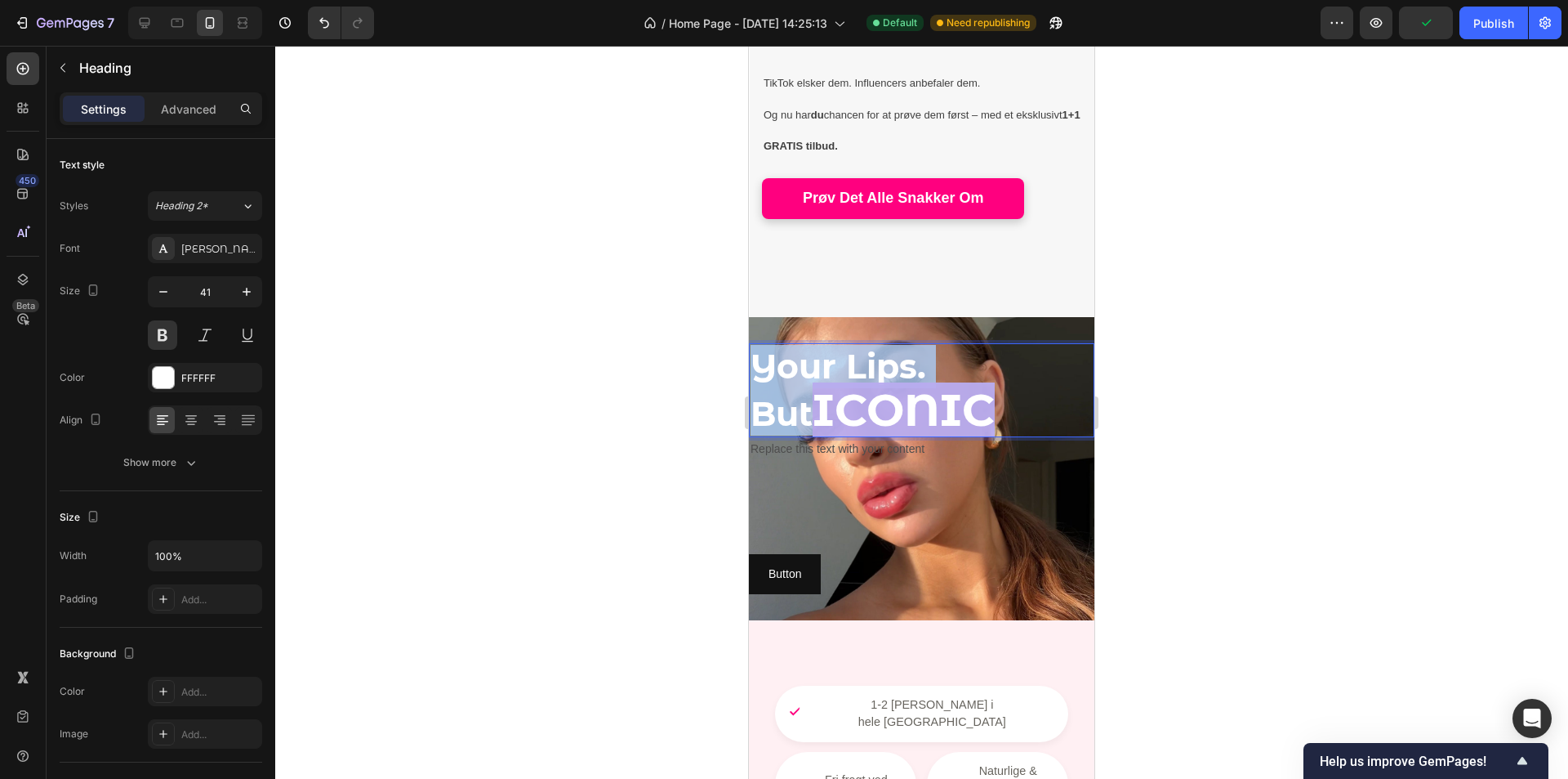
click at [894, 406] on span "ICONIC" at bounding box center [904, 410] width 182 height 55
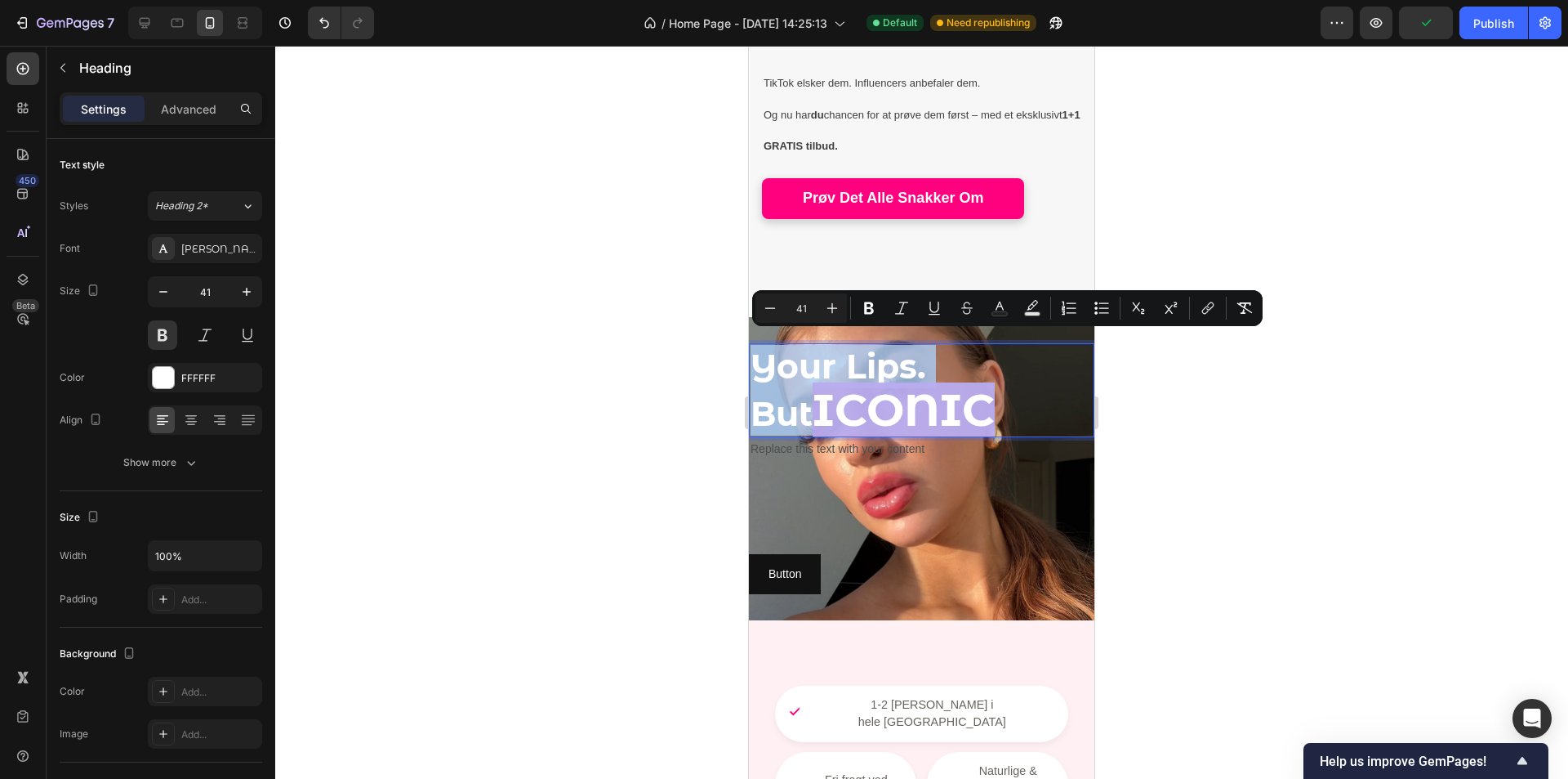
click at [929, 406] on span "ICONIC" at bounding box center [904, 410] width 182 height 55
type input "55"
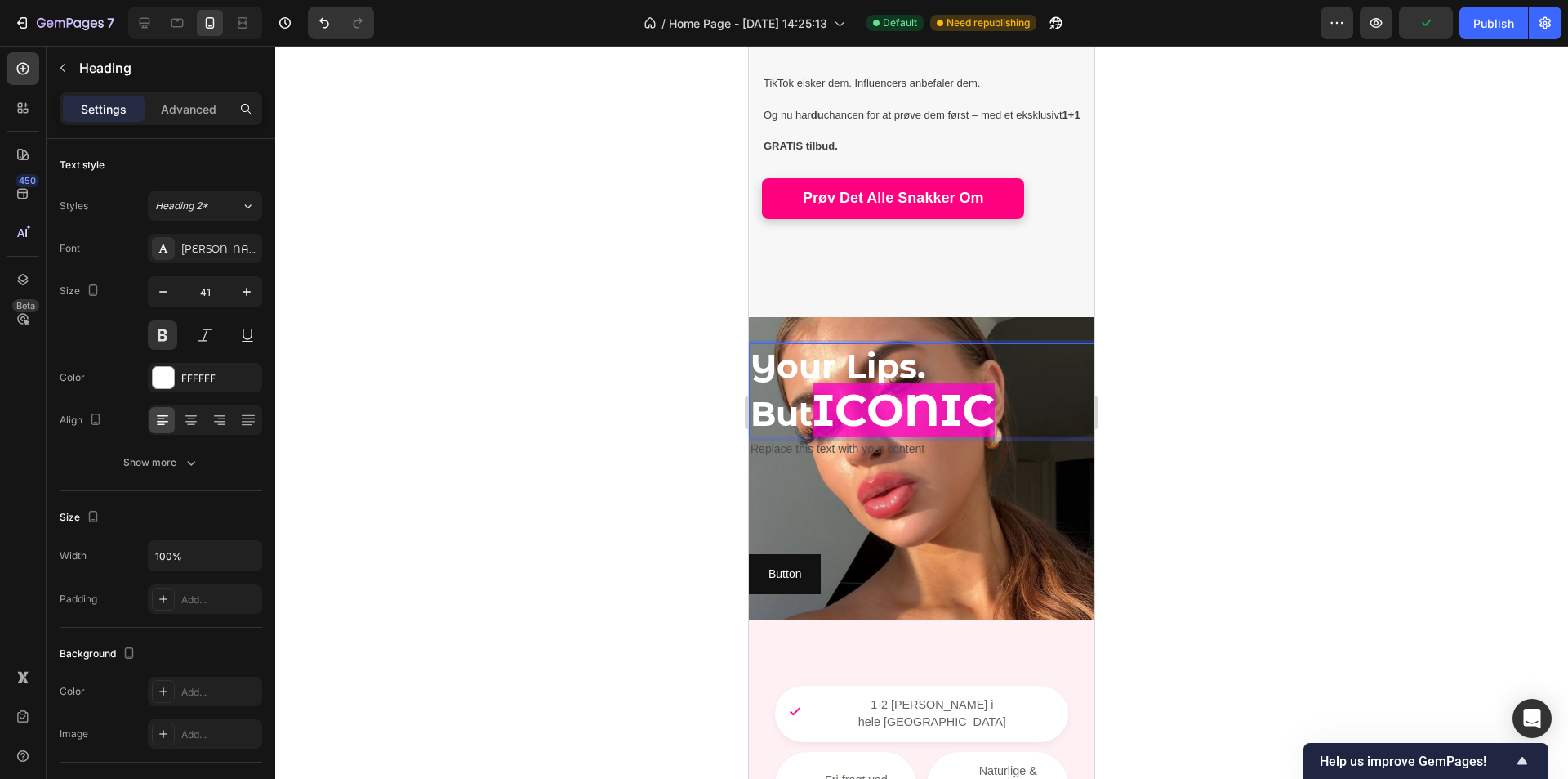
click at [882, 406] on span "ICONIC" at bounding box center [904, 410] width 182 height 55
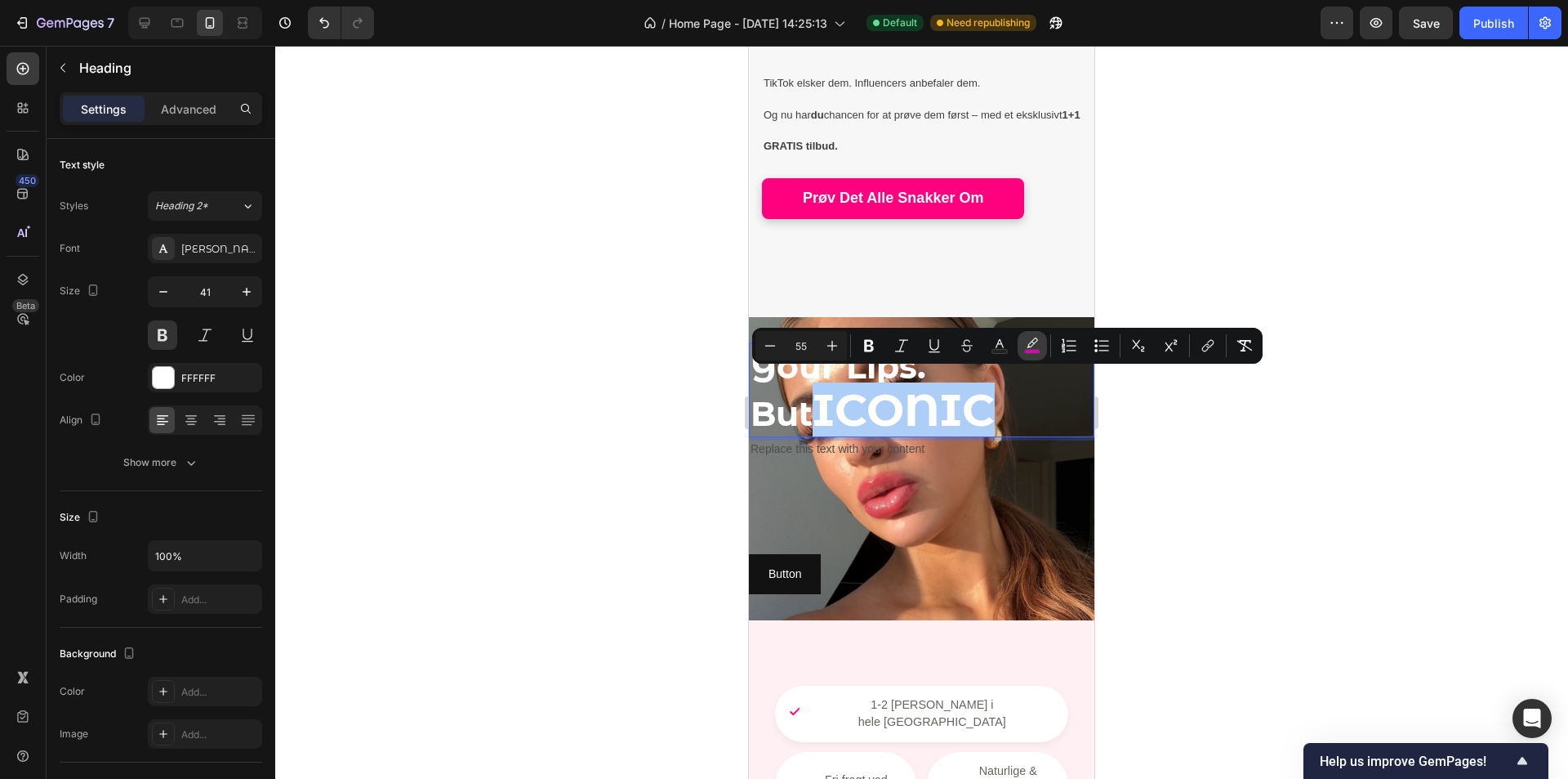
click at [1038, 351] on rect "Editor contextual toolbar" at bounding box center [1033, 351] width 15 height 4
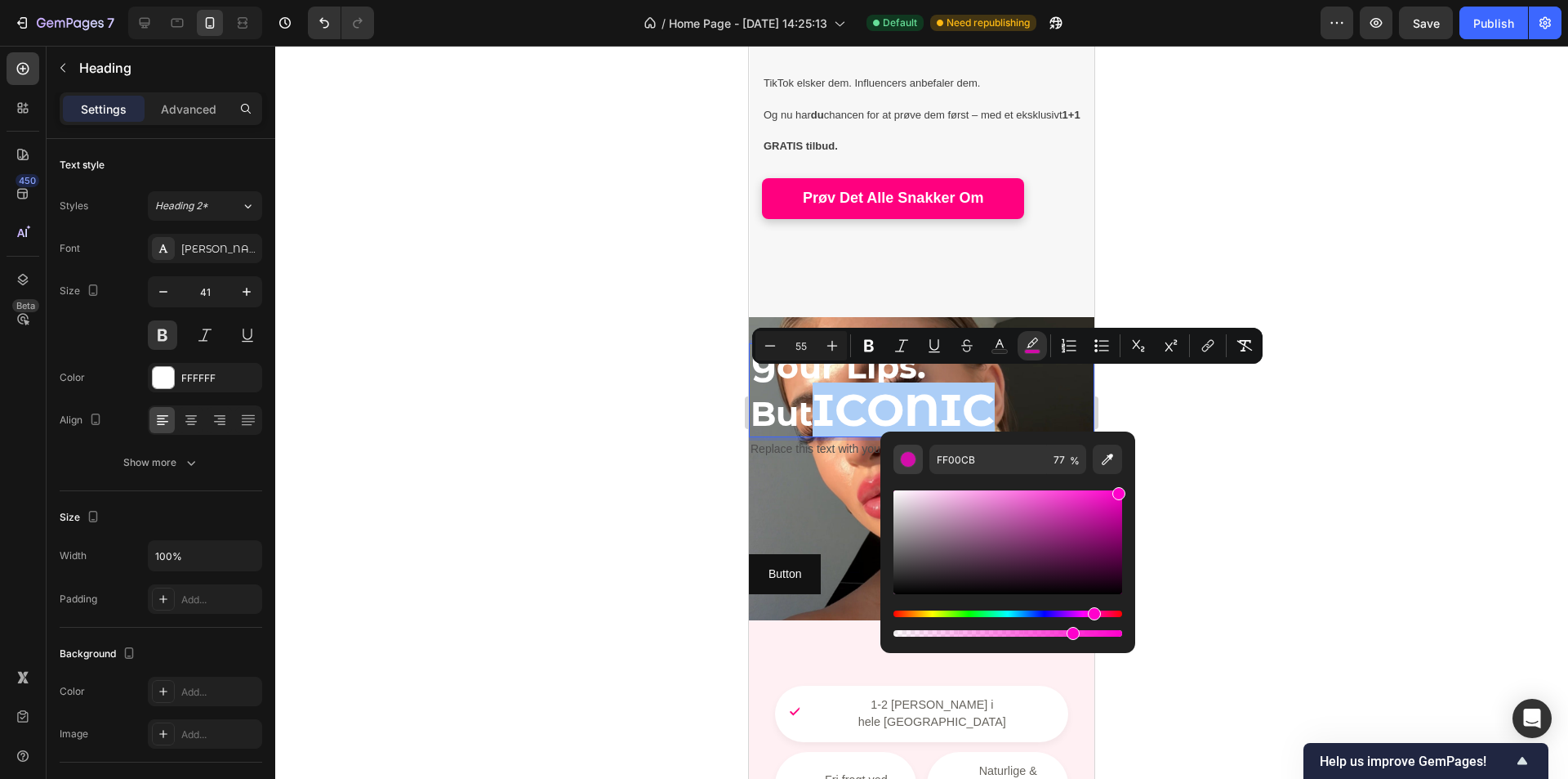
click at [902, 460] on div "Editor contextual toolbar" at bounding box center [908, 459] width 16 height 16
drag, startPoint x: 1675, startPoint y: 677, endPoint x: 837, endPoint y: 618, distance: 840.1
type input "0"
drag, startPoint x: 1006, startPoint y: 346, endPoint x: 1006, endPoint y: 363, distance: 17.0
click at [1006, 345] on icon "Editor contextual toolbar" at bounding box center [999, 346] width 16 height 16
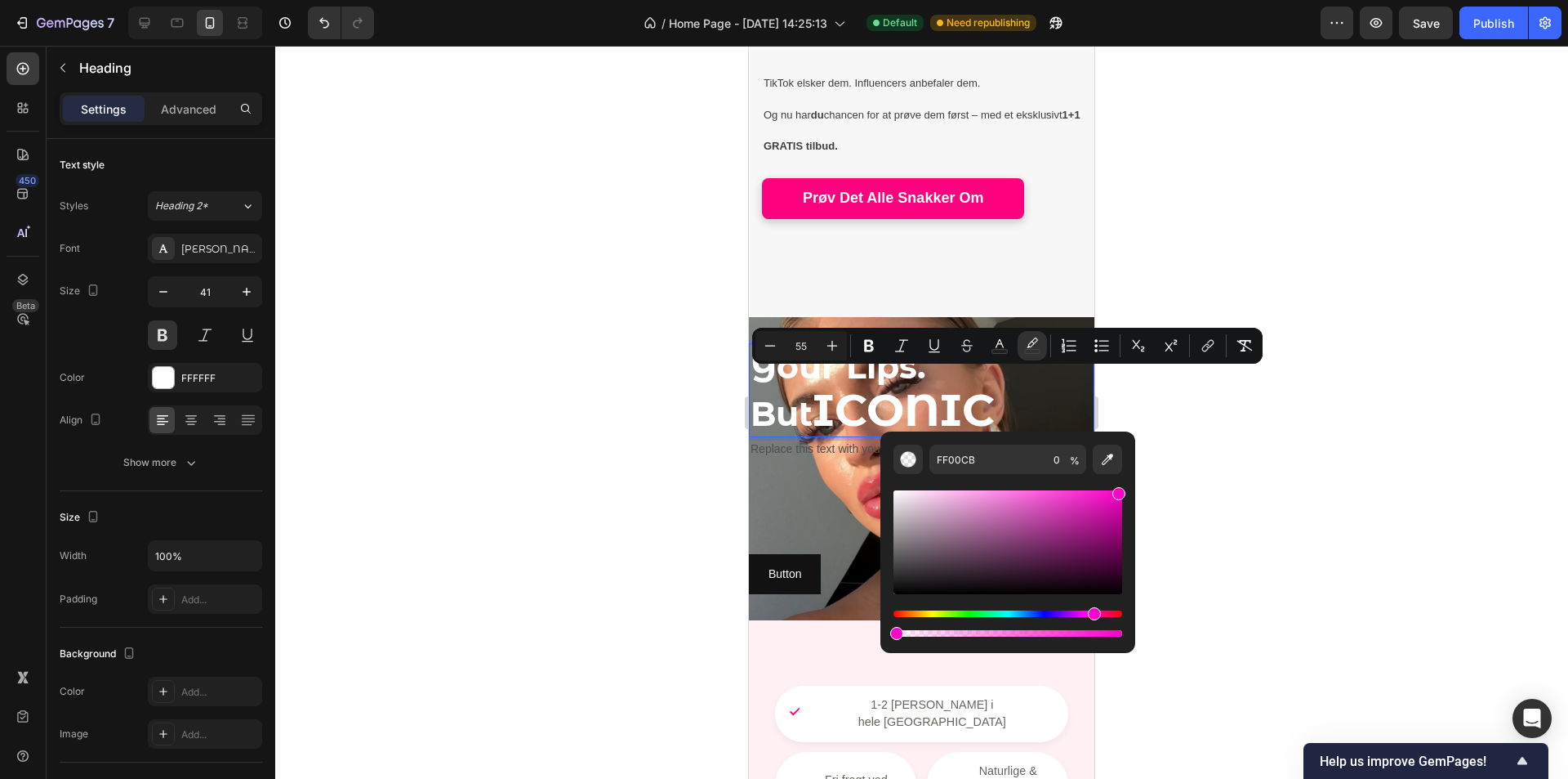
type input "FFFFFF"
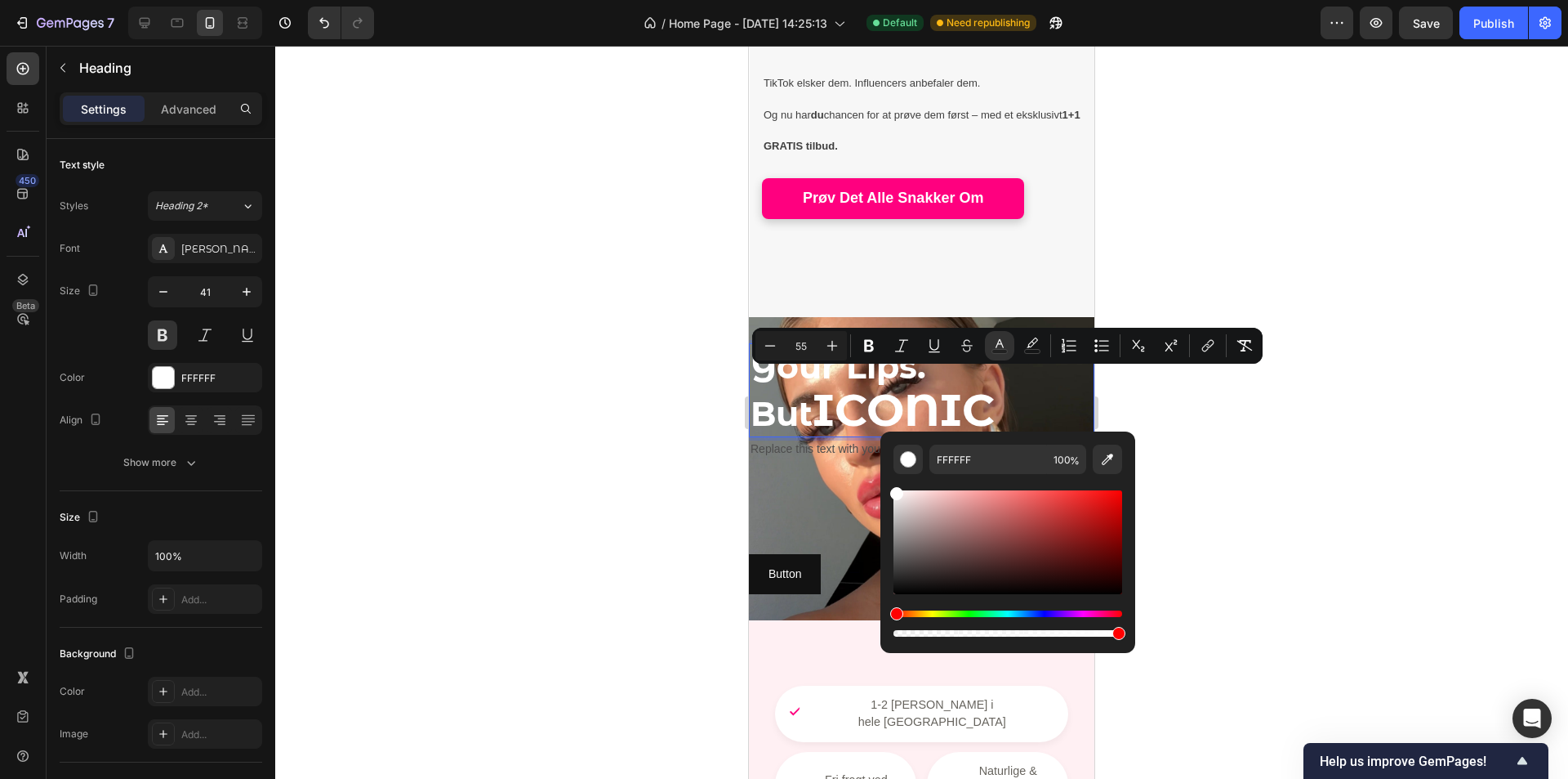
click at [1073, 613] on div "Hue" at bounding box center [1007, 614] width 229 height 7
drag, startPoint x: 1091, startPoint y: 521, endPoint x: 1121, endPoint y: 485, distance: 46.9
click at [1121, 486] on div "Editor contextual toolbar" at bounding box center [1007, 557] width 229 height 166
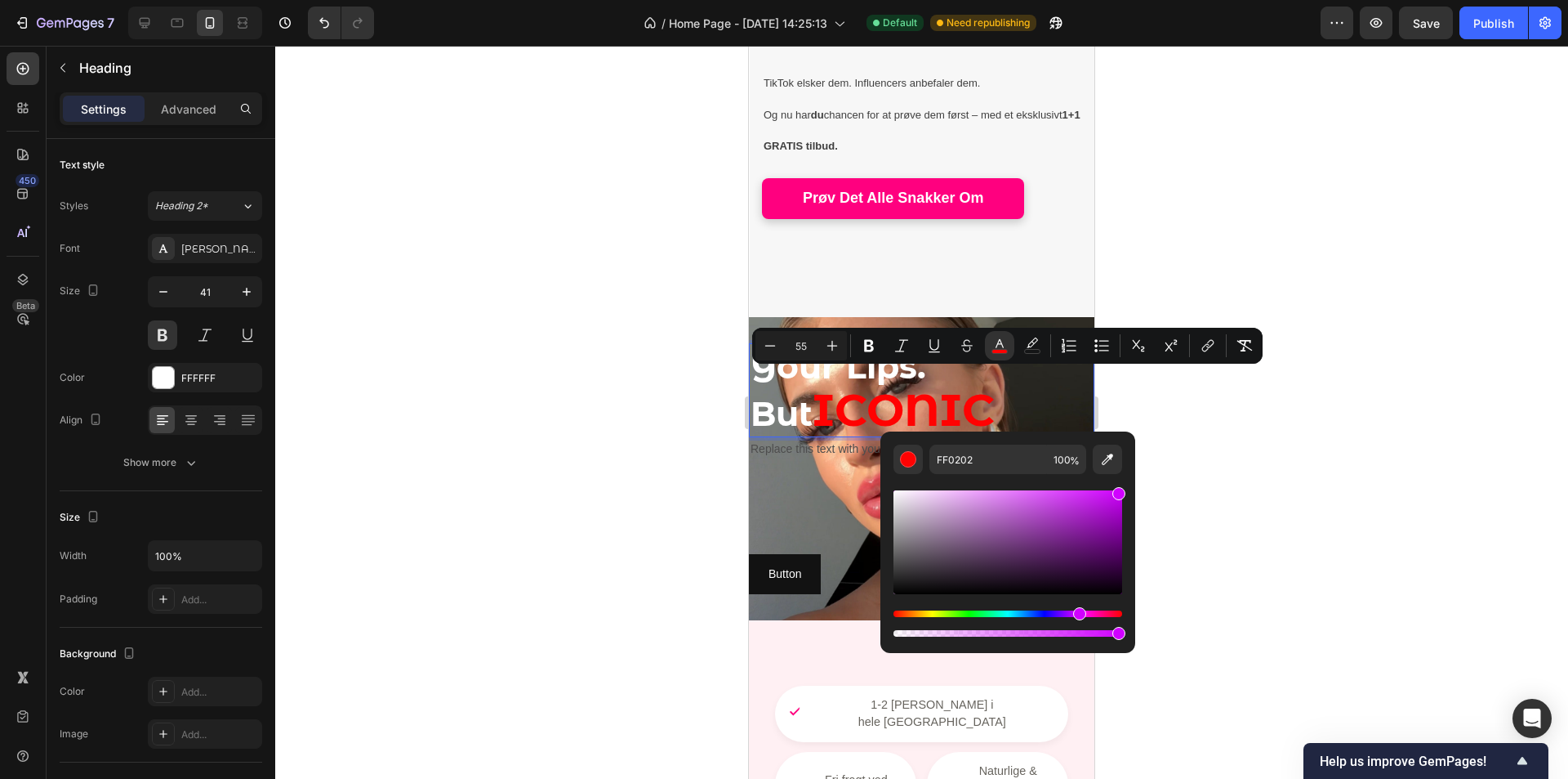
click at [1079, 613] on div "Hue" at bounding box center [1007, 614] width 229 height 7
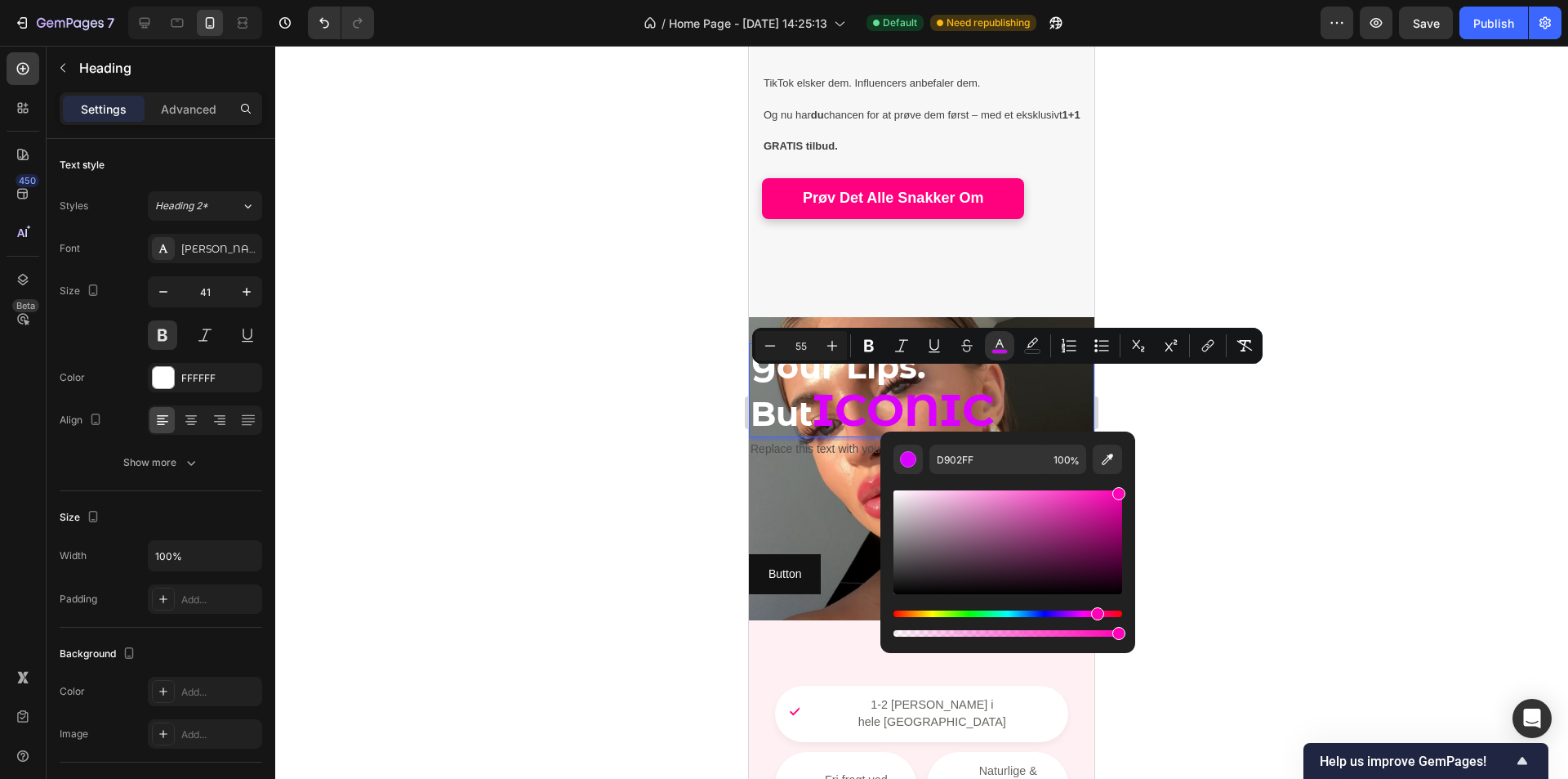
type input "FF02B7"
drag, startPoint x: 1082, startPoint y: 613, endPoint x: 1095, endPoint y: 613, distance: 13.0
click at [1095, 613] on div "Hue" at bounding box center [1097, 613] width 13 height 13
click at [1186, 484] on div at bounding box center [921, 412] width 1293 height 733
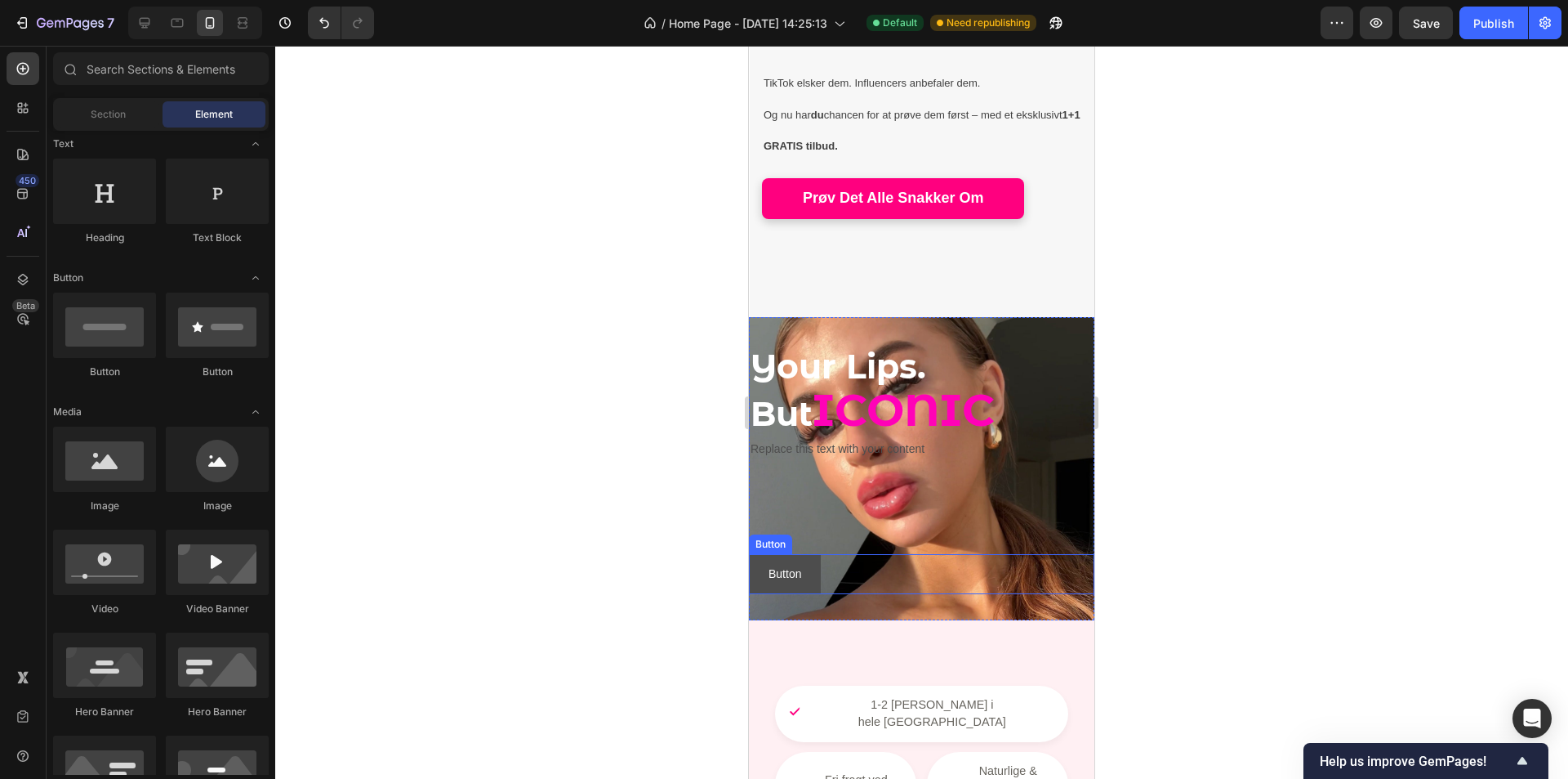
click at [807, 561] on button "Button" at bounding box center [784, 574] width 72 height 40
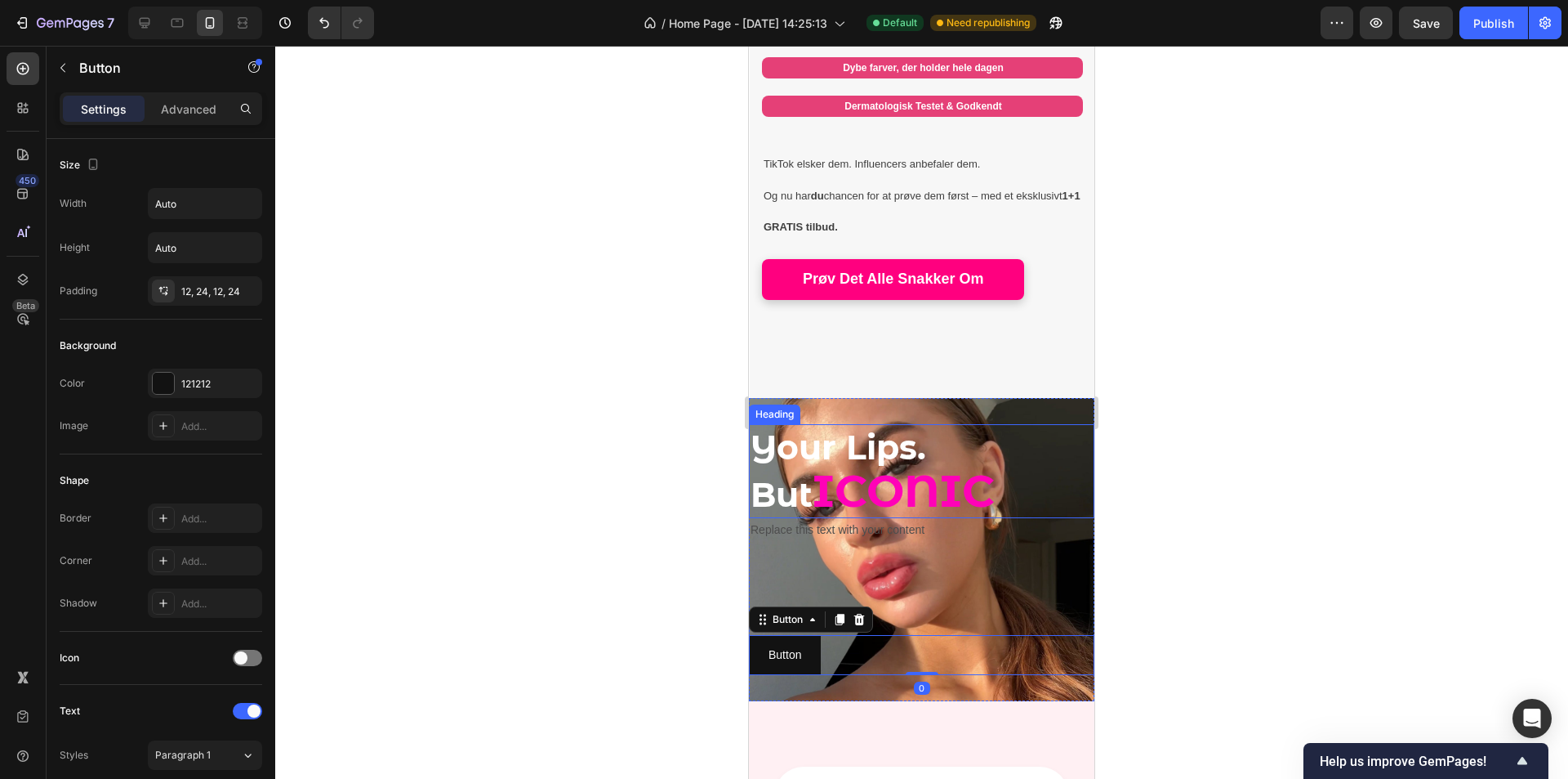
scroll to position [551, 0]
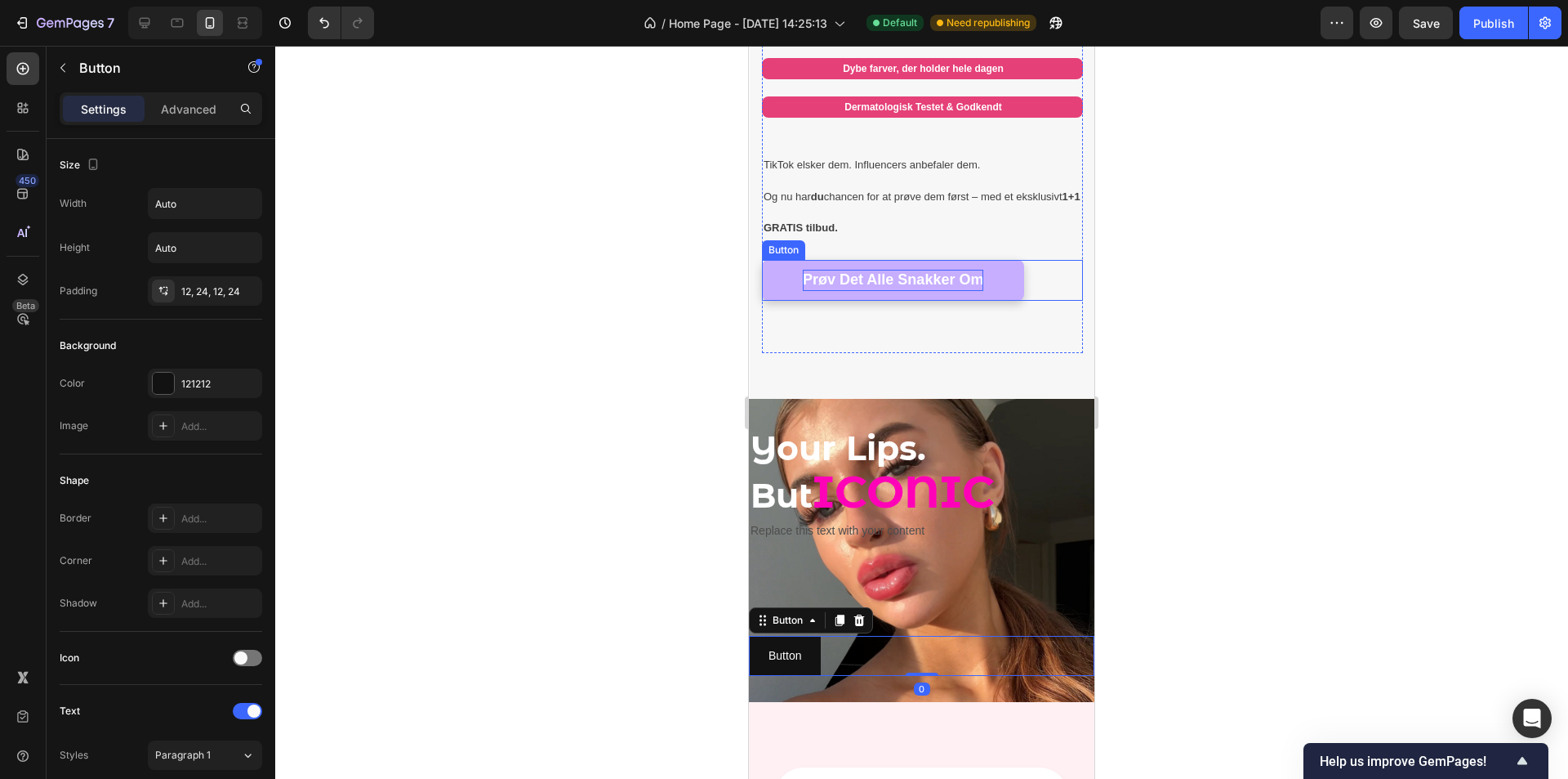
click at [950, 271] on strong "Prøv Det Alle Snakker Om" at bounding box center [893, 279] width 181 height 16
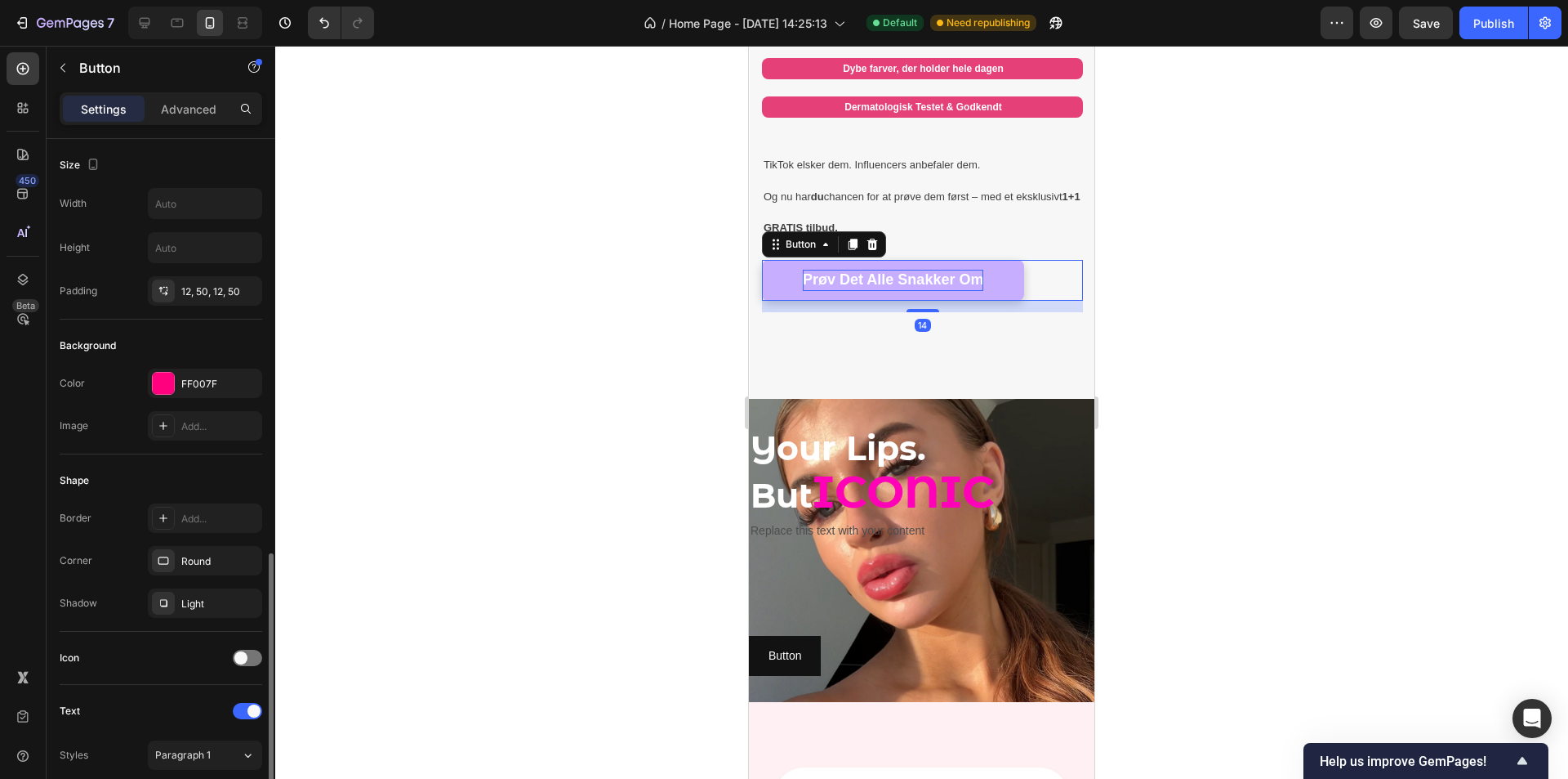
scroll to position [268, 0]
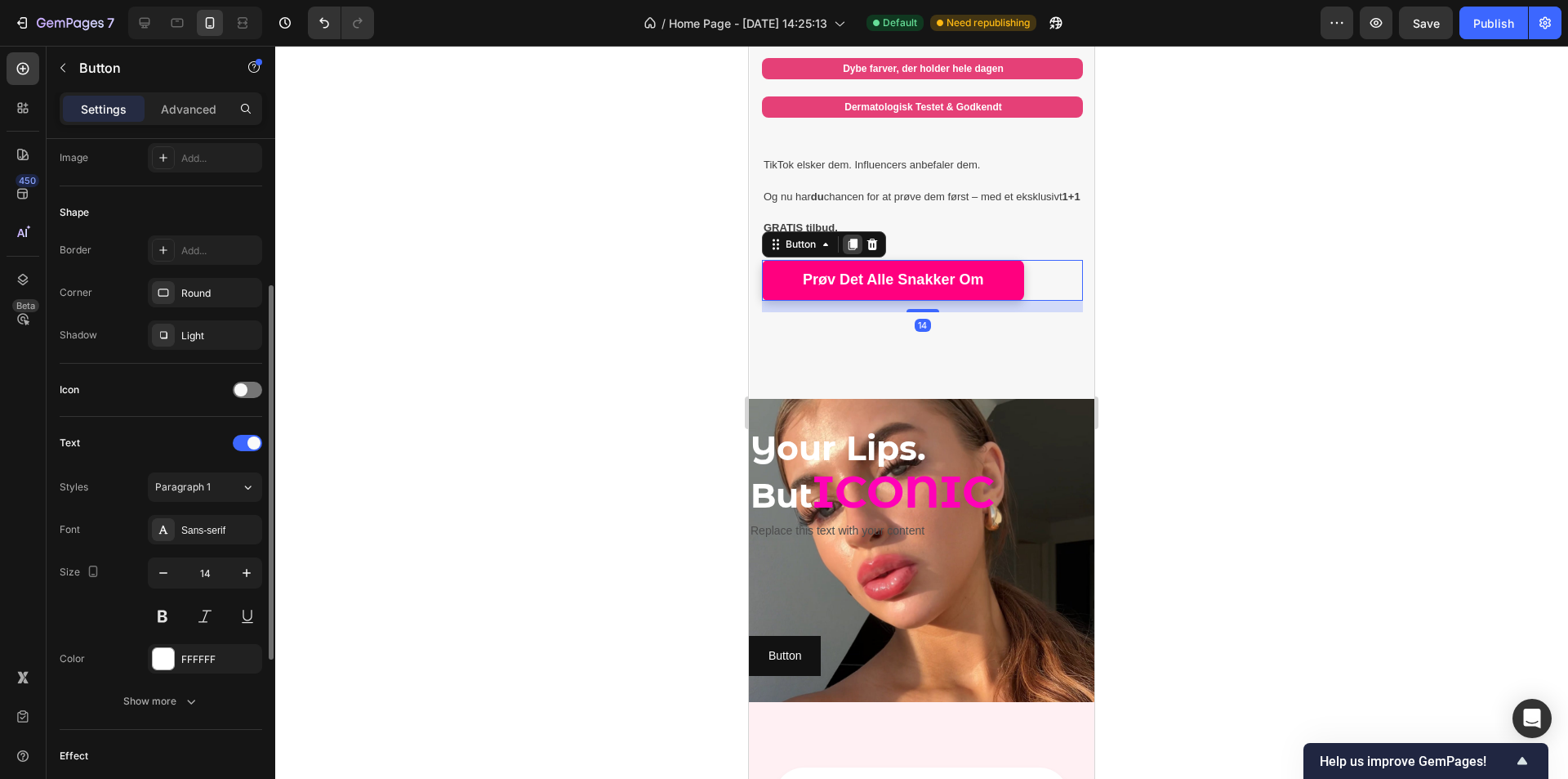
click at [850, 238] on icon at bounding box center [852, 244] width 13 height 13
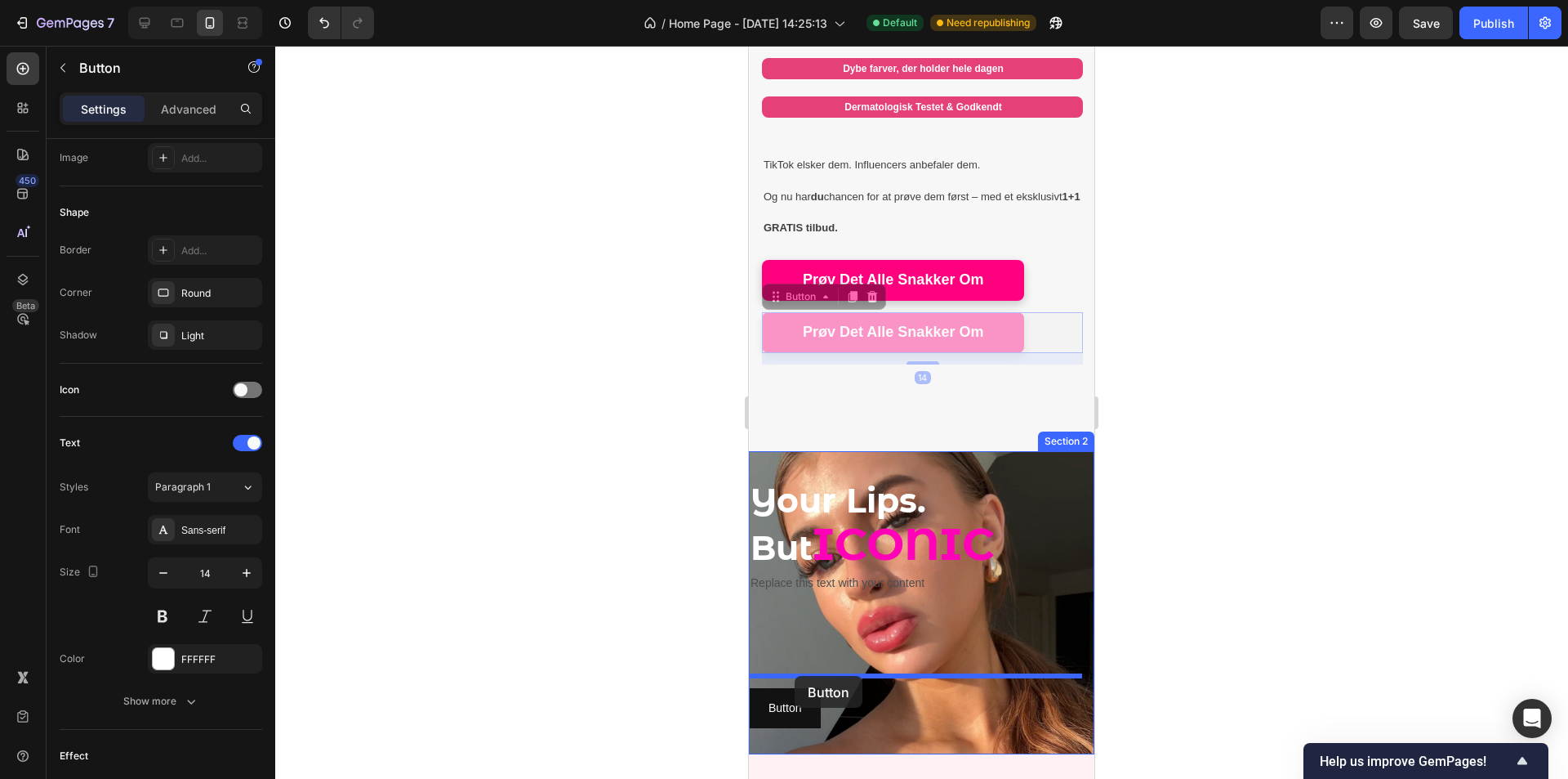
drag, startPoint x: 778, startPoint y: 288, endPoint x: 795, endPoint y: 676, distance: 388.4
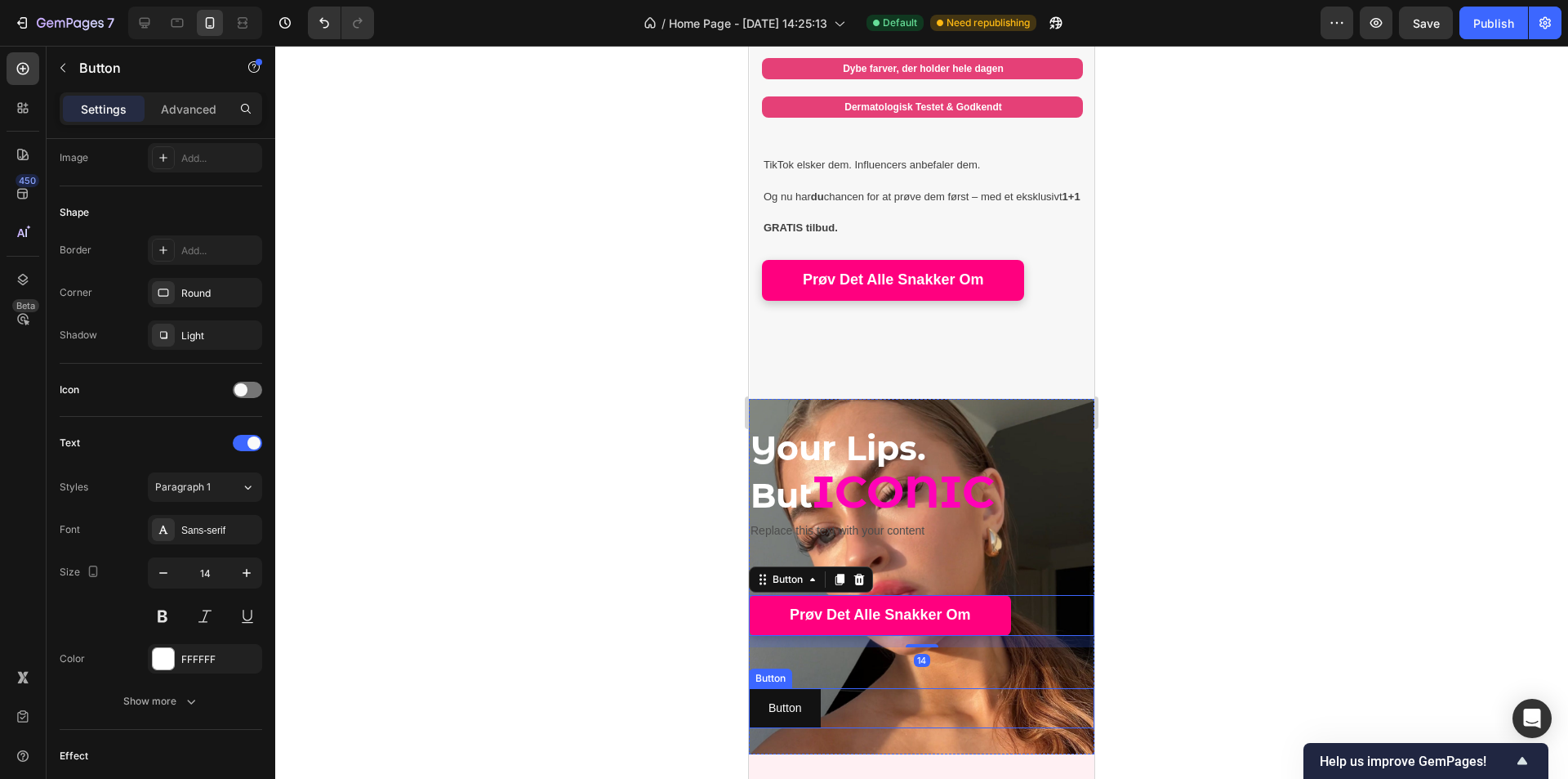
click at [823, 698] on div "Button Button" at bounding box center [921, 708] width 345 height 40
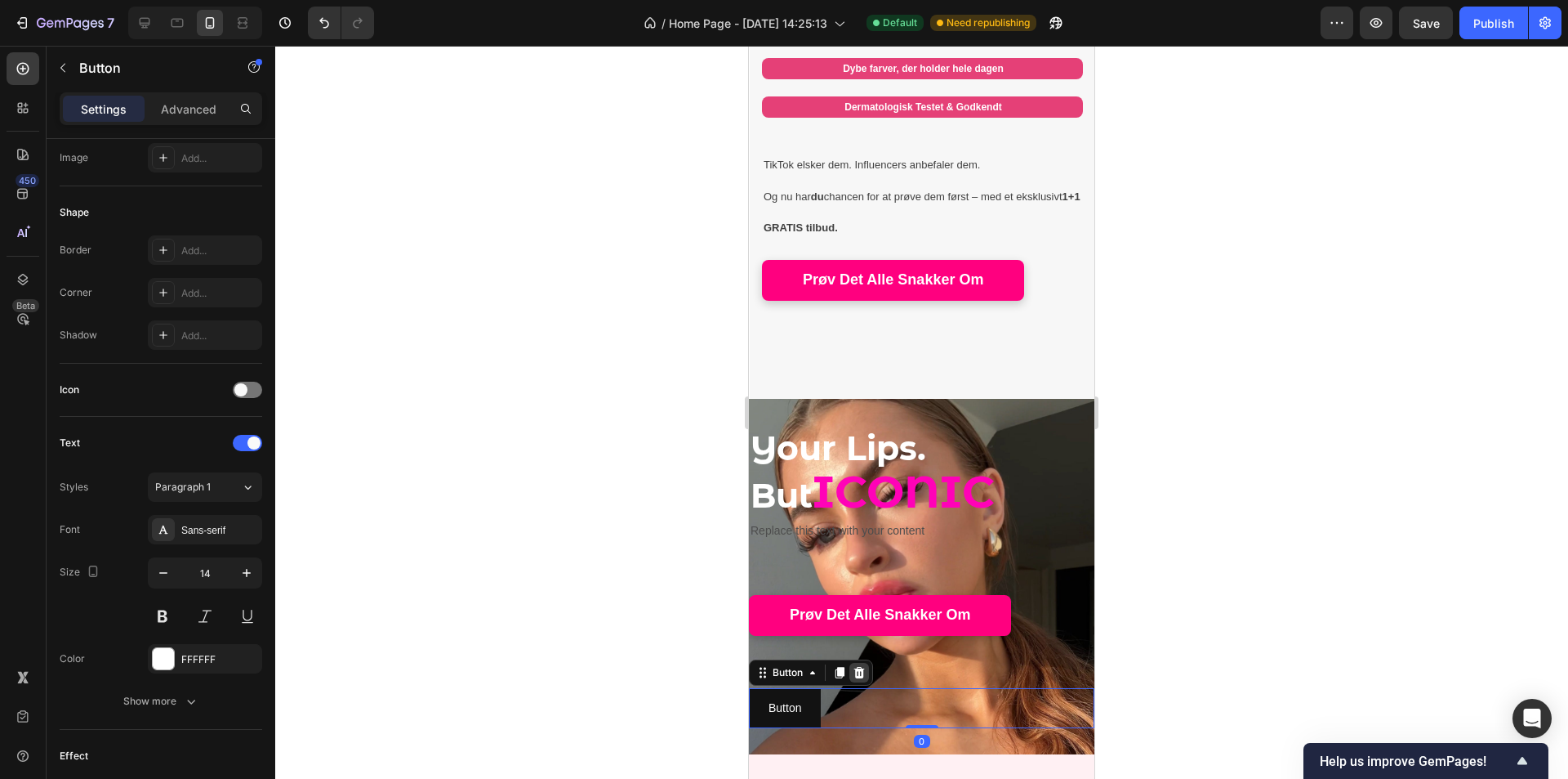
click at [863, 663] on div at bounding box center [859, 673] width 19 height 19
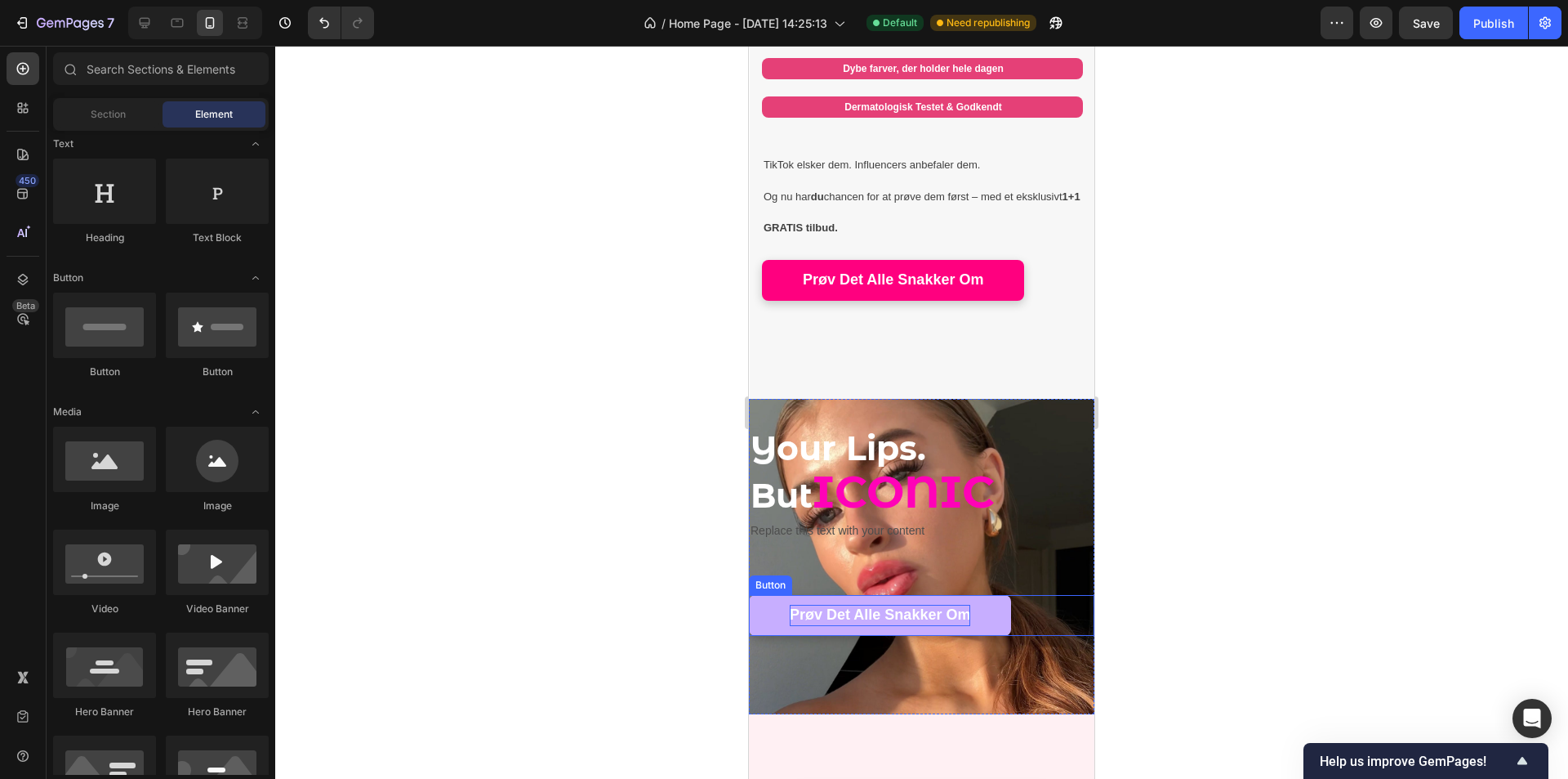
click at [889, 613] on p "Prøv Det Alle Snakker Om" at bounding box center [880, 615] width 181 height 21
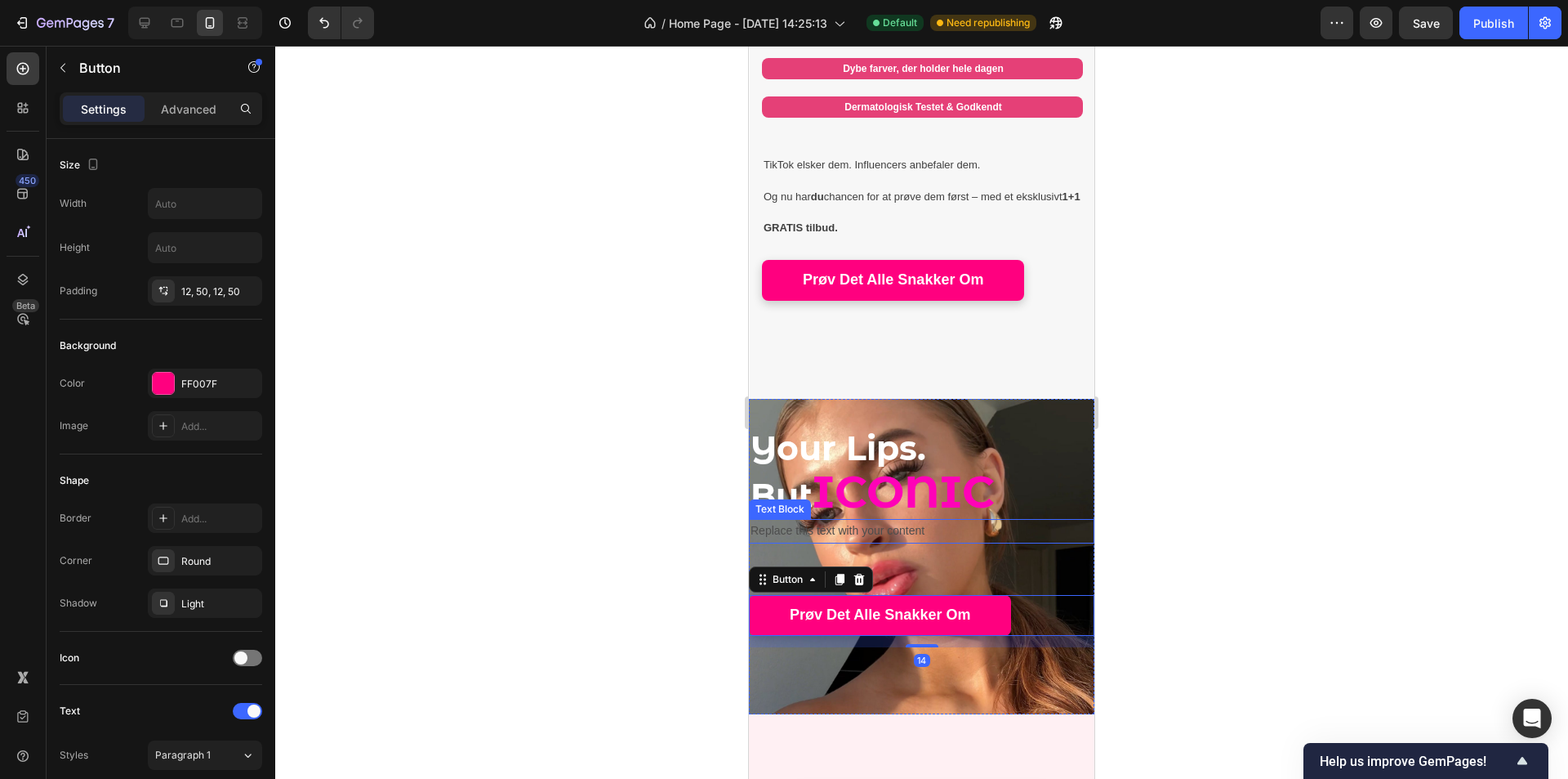
click at [900, 519] on div "Replace this text with your content" at bounding box center [921, 531] width 345 height 24
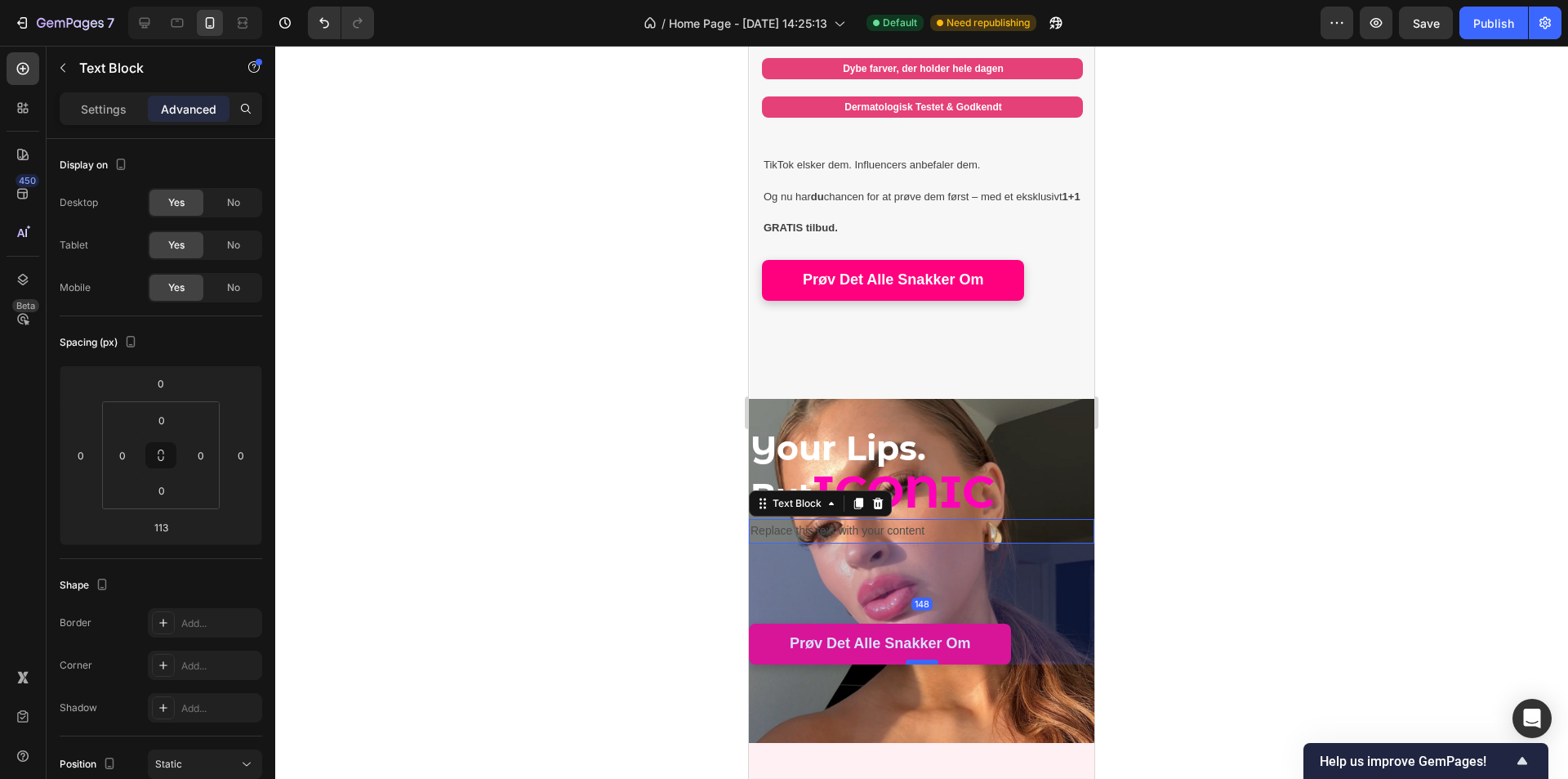
drag, startPoint x: 919, startPoint y: 619, endPoint x: 921, endPoint y: 648, distance: 29.1
click at [921, 660] on div at bounding box center [922, 662] width 33 height 5
type input "148"
click at [966, 628] on div "148" at bounding box center [921, 603] width 345 height 121
click at [1162, 615] on div at bounding box center [921, 412] width 1293 height 733
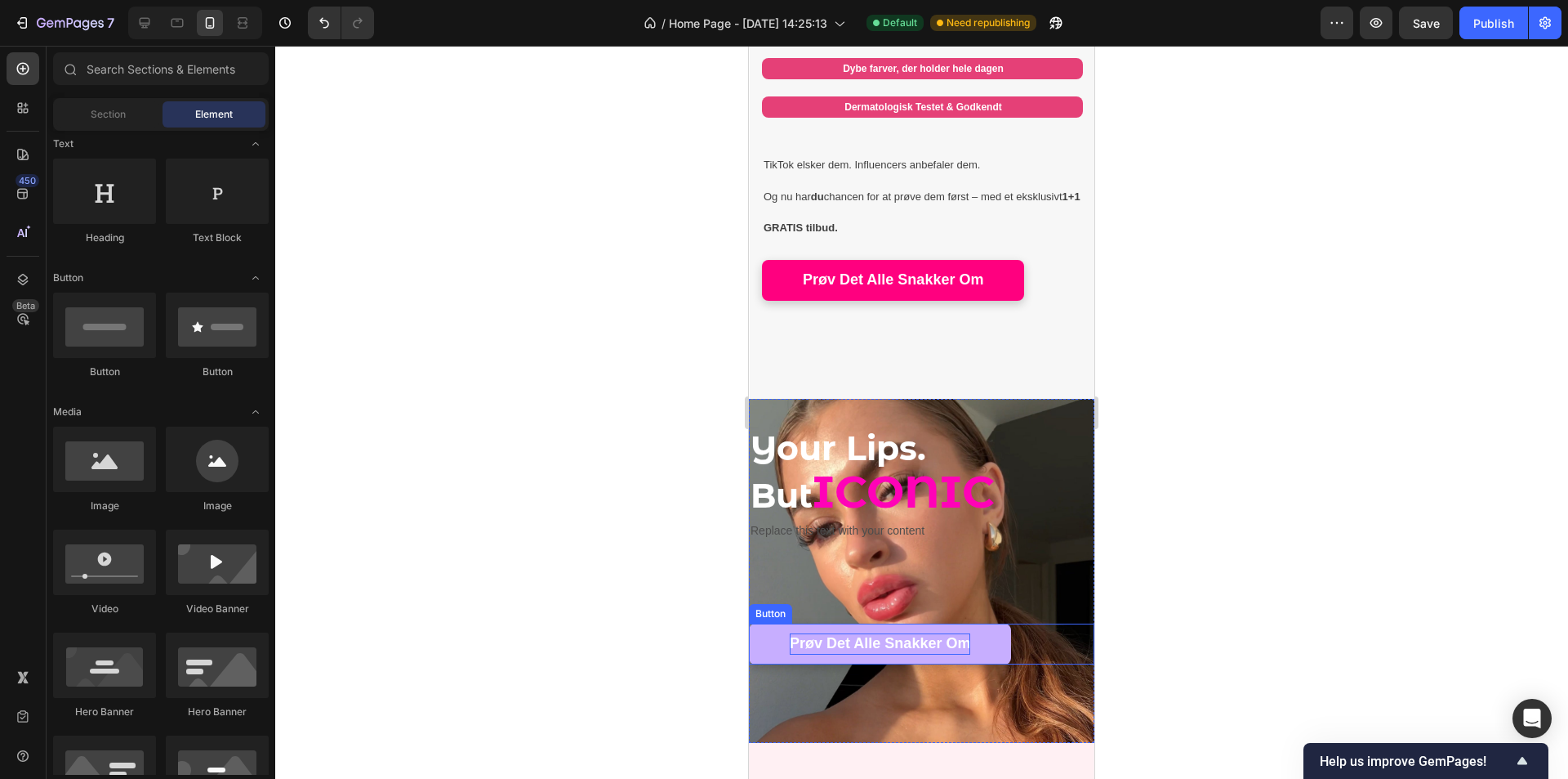
click at [971, 633] on link "Prøv Det Alle Snakker Om" at bounding box center [880, 644] width 263 height 41
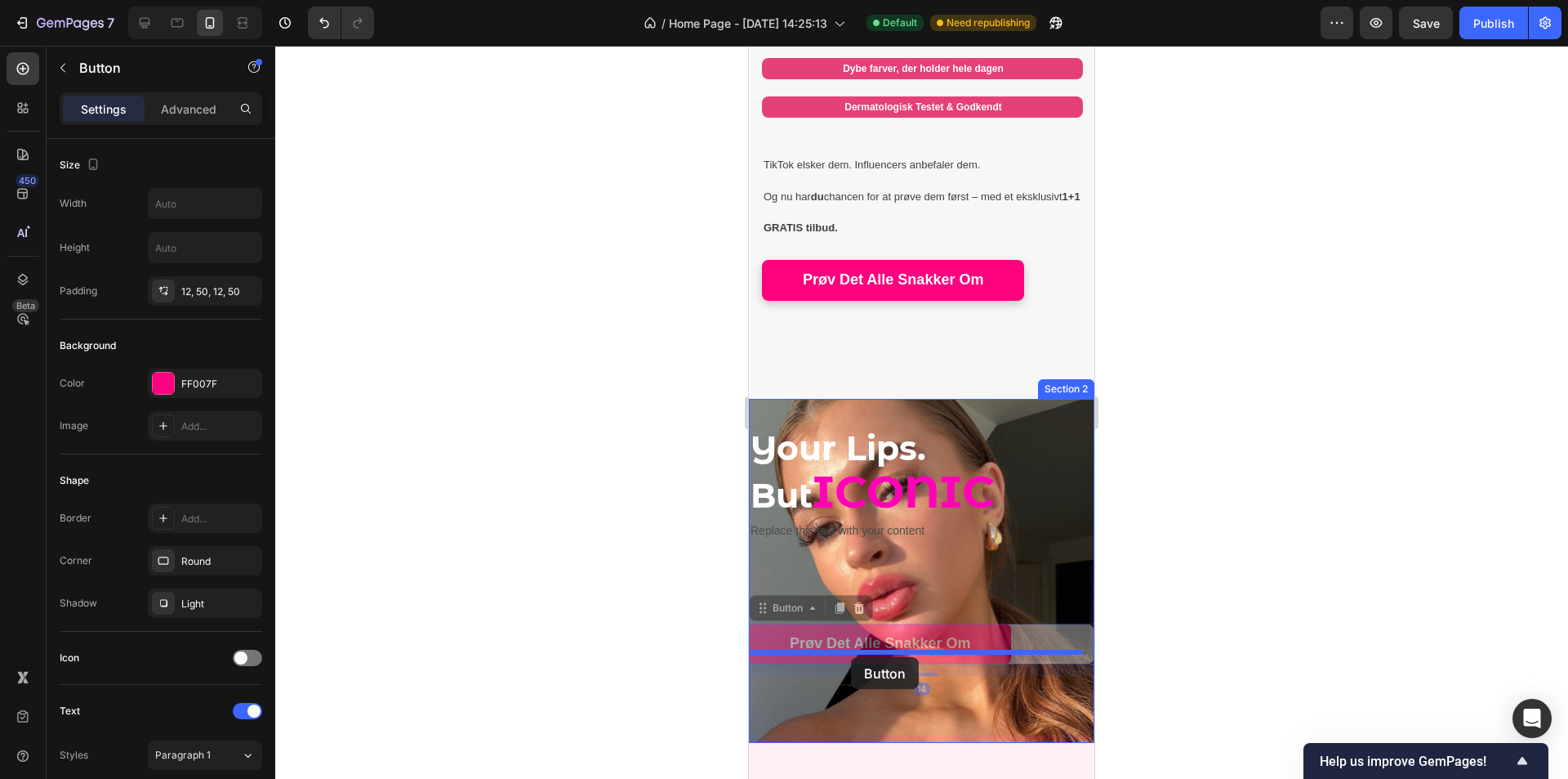
drag, startPoint x: 762, startPoint y: 596, endPoint x: 851, endPoint y: 657, distance: 107.9
drag, startPoint x: 763, startPoint y: 601, endPoint x: 826, endPoint y: 663, distance: 88.4
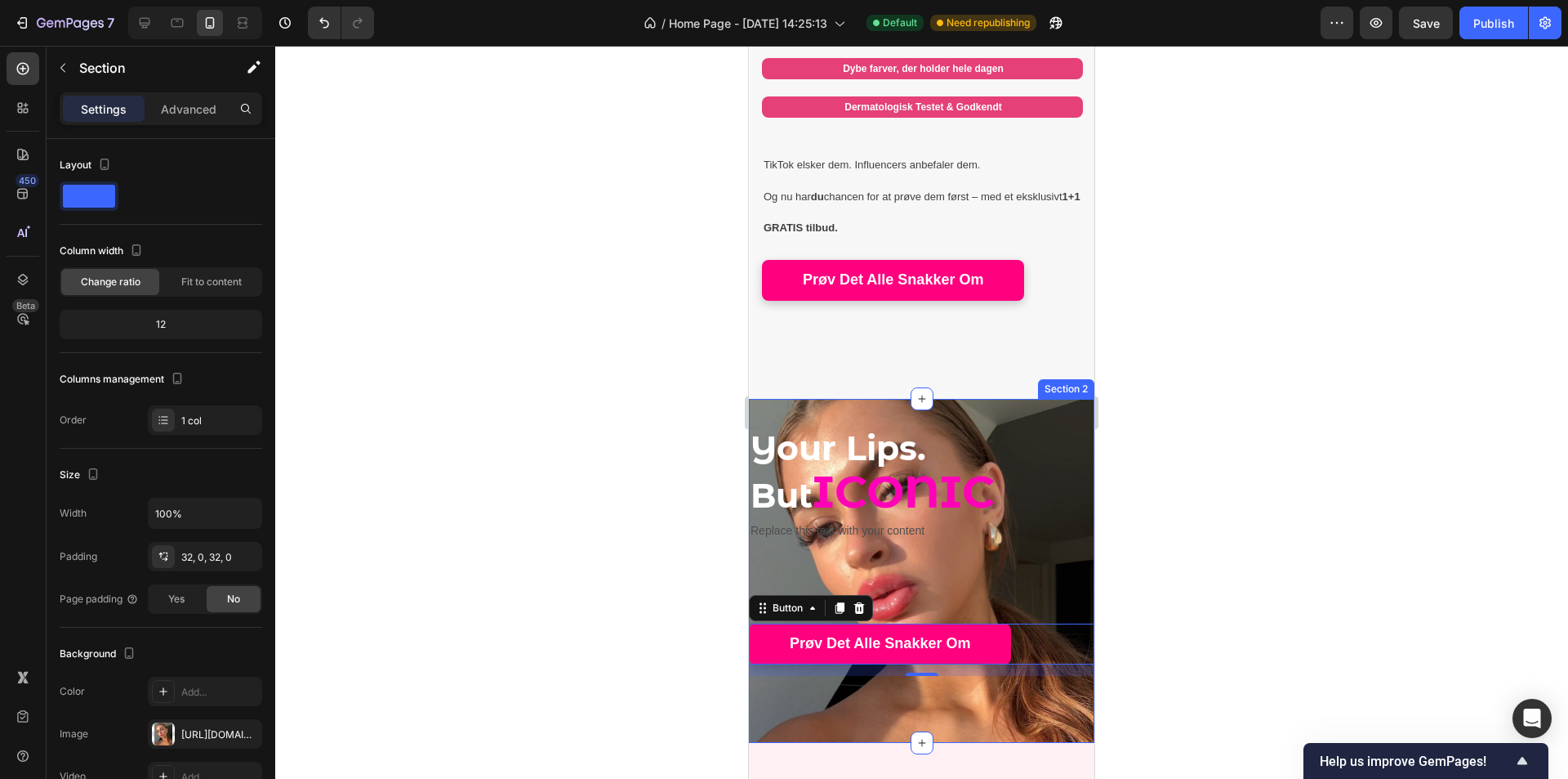
click at [954, 588] on div "Your Lips. But ICONIC Heading Replace this text with your content Text Block Pr…" at bounding box center [921, 570] width 345 height 291
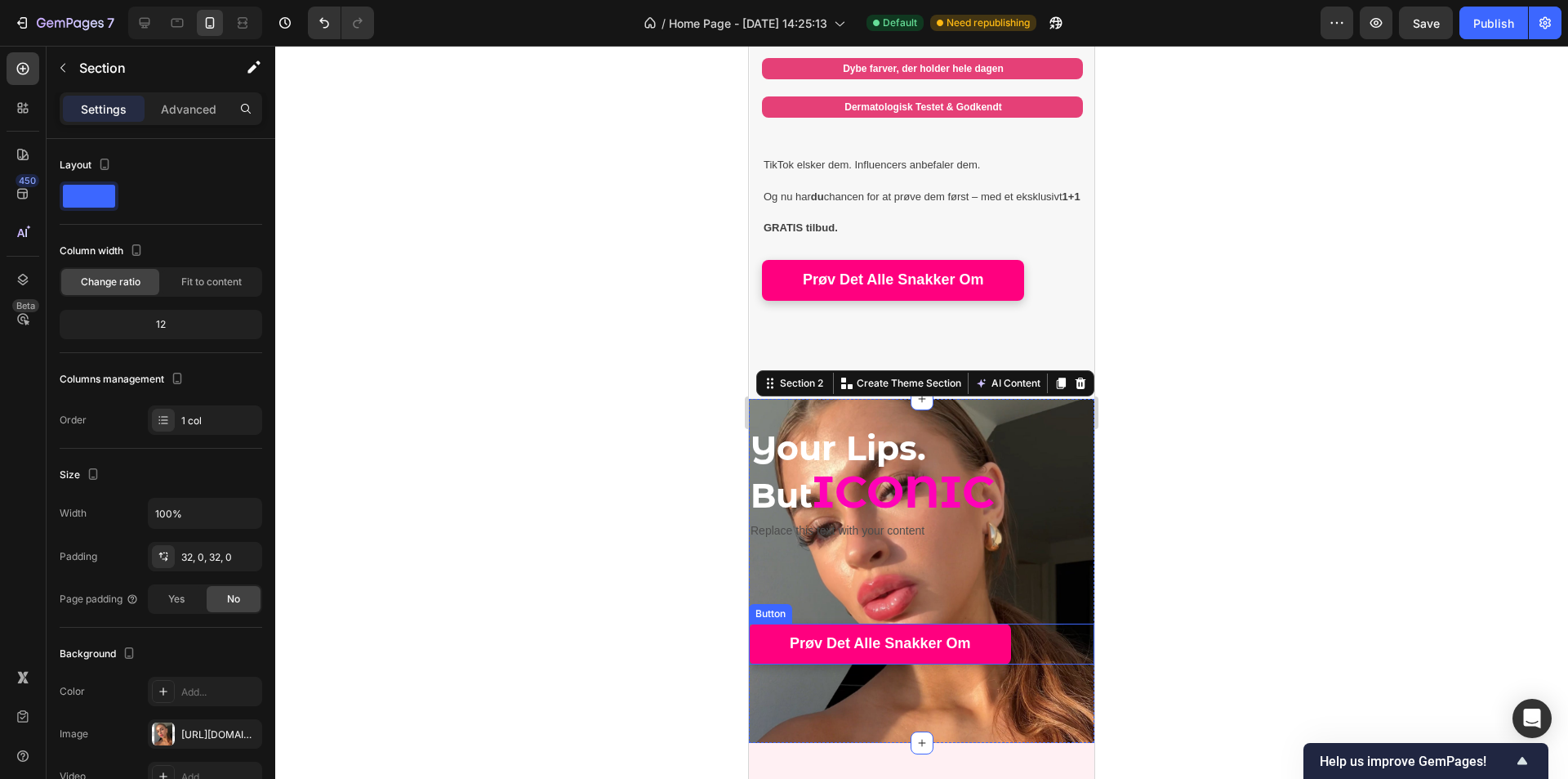
click at [1035, 626] on div "Prøv Det Alle Snakker Om Button" at bounding box center [921, 644] width 345 height 41
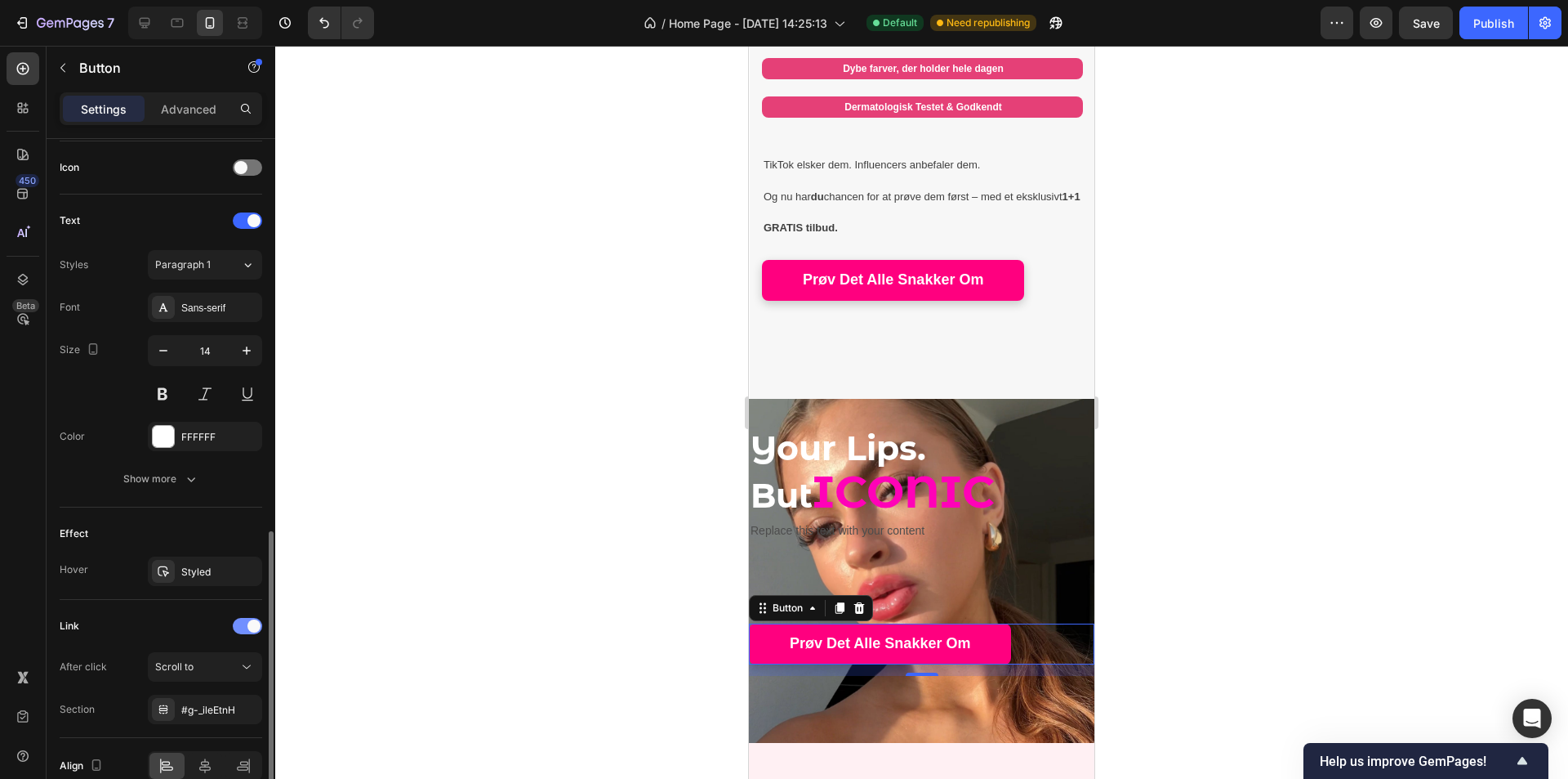
scroll to position [570, 0]
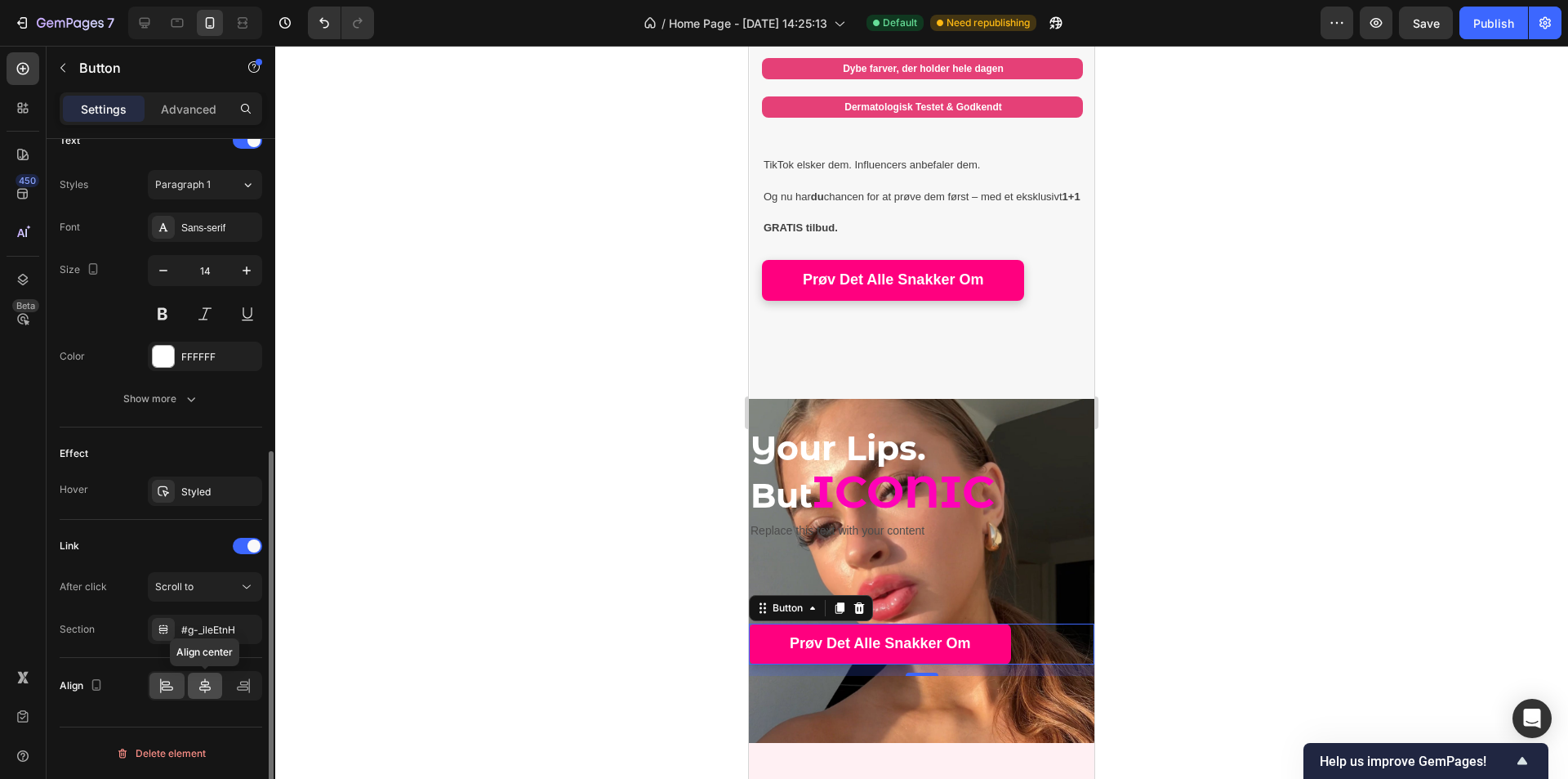
click at [204, 678] on icon at bounding box center [204, 685] width 16 height 16
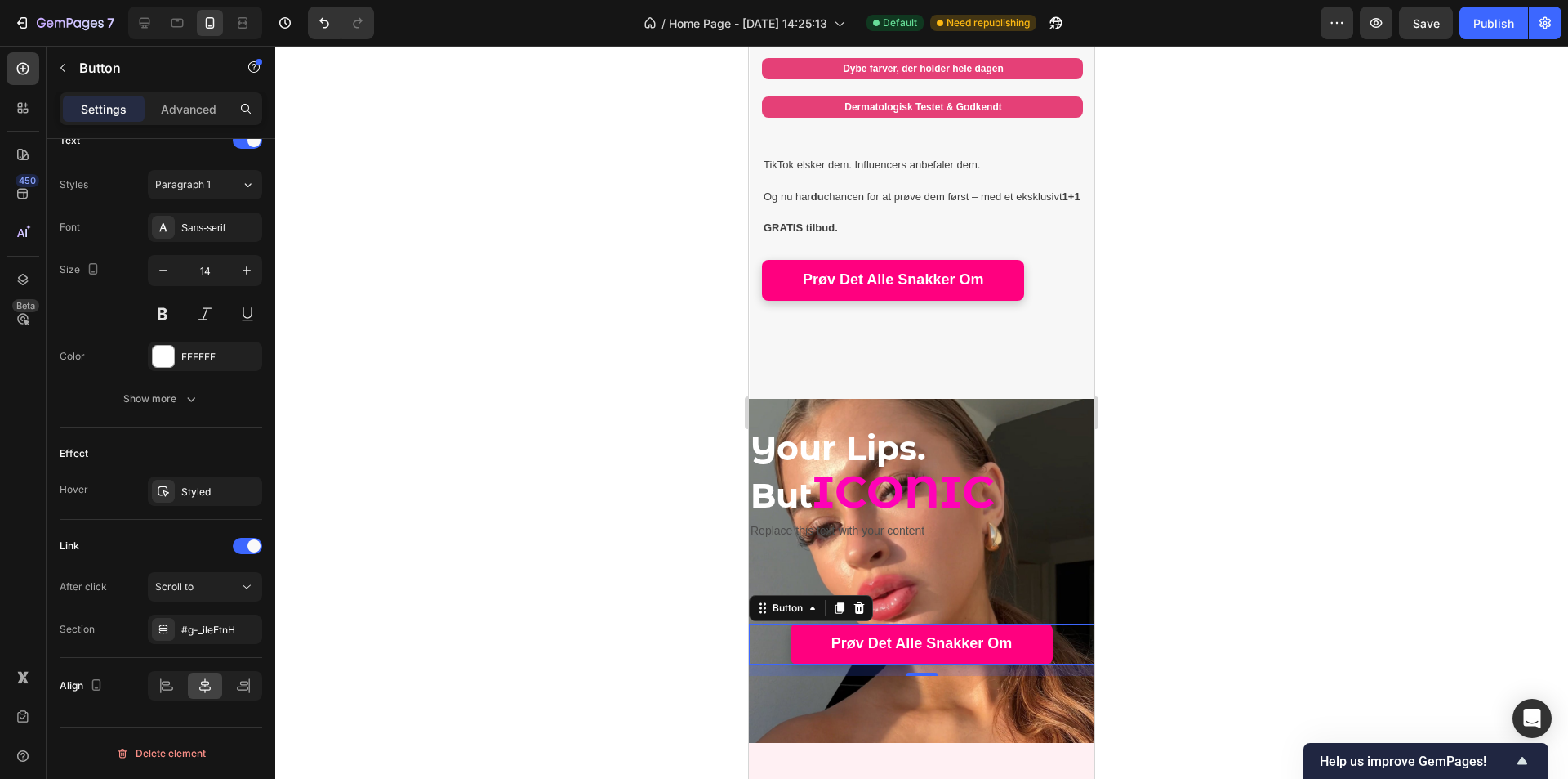
click at [616, 568] on div at bounding box center [921, 412] width 1293 height 733
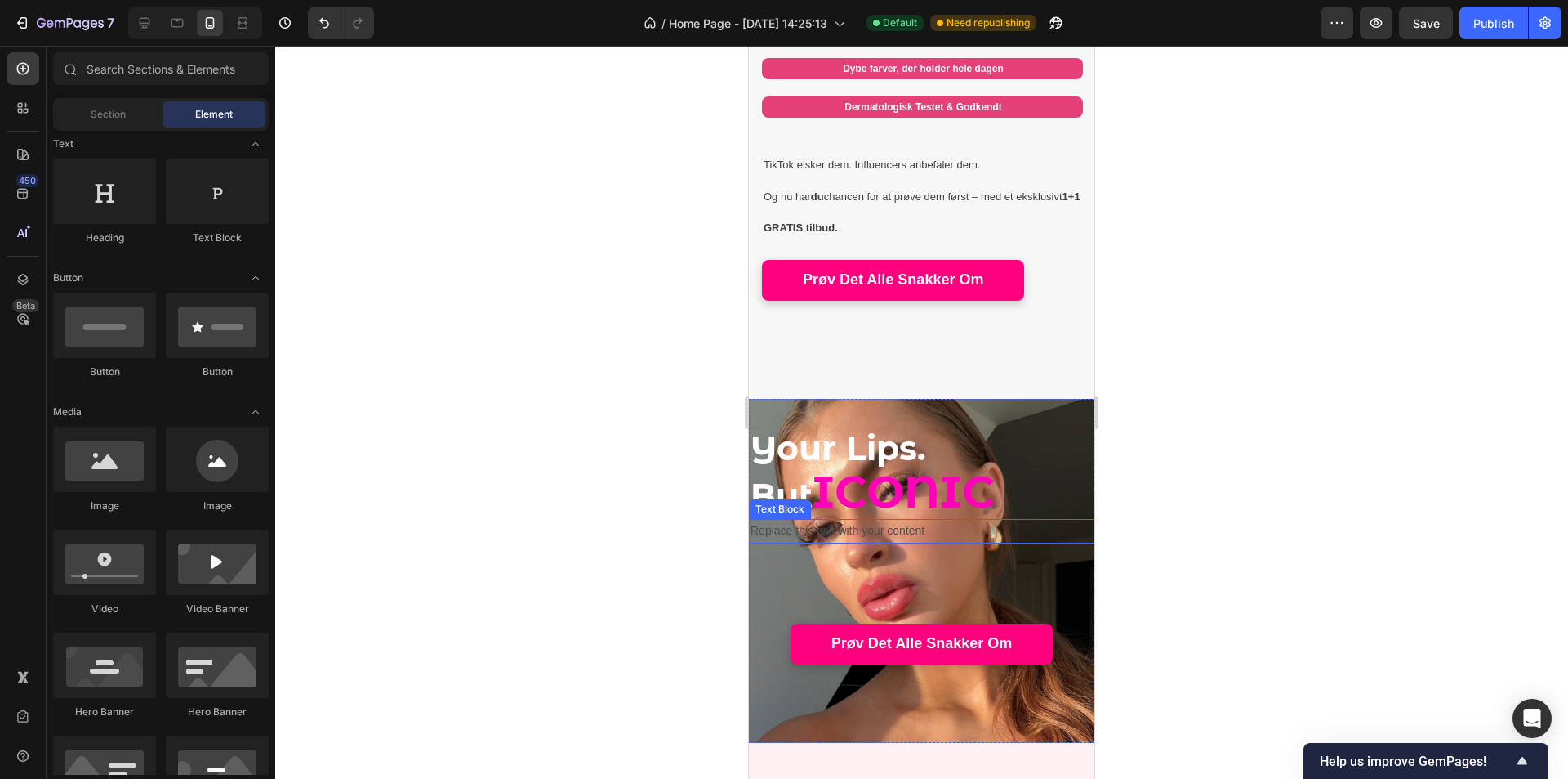
click at [957, 519] on div "Replace this text with your content" at bounding box center [921, 531] width 345 height 24
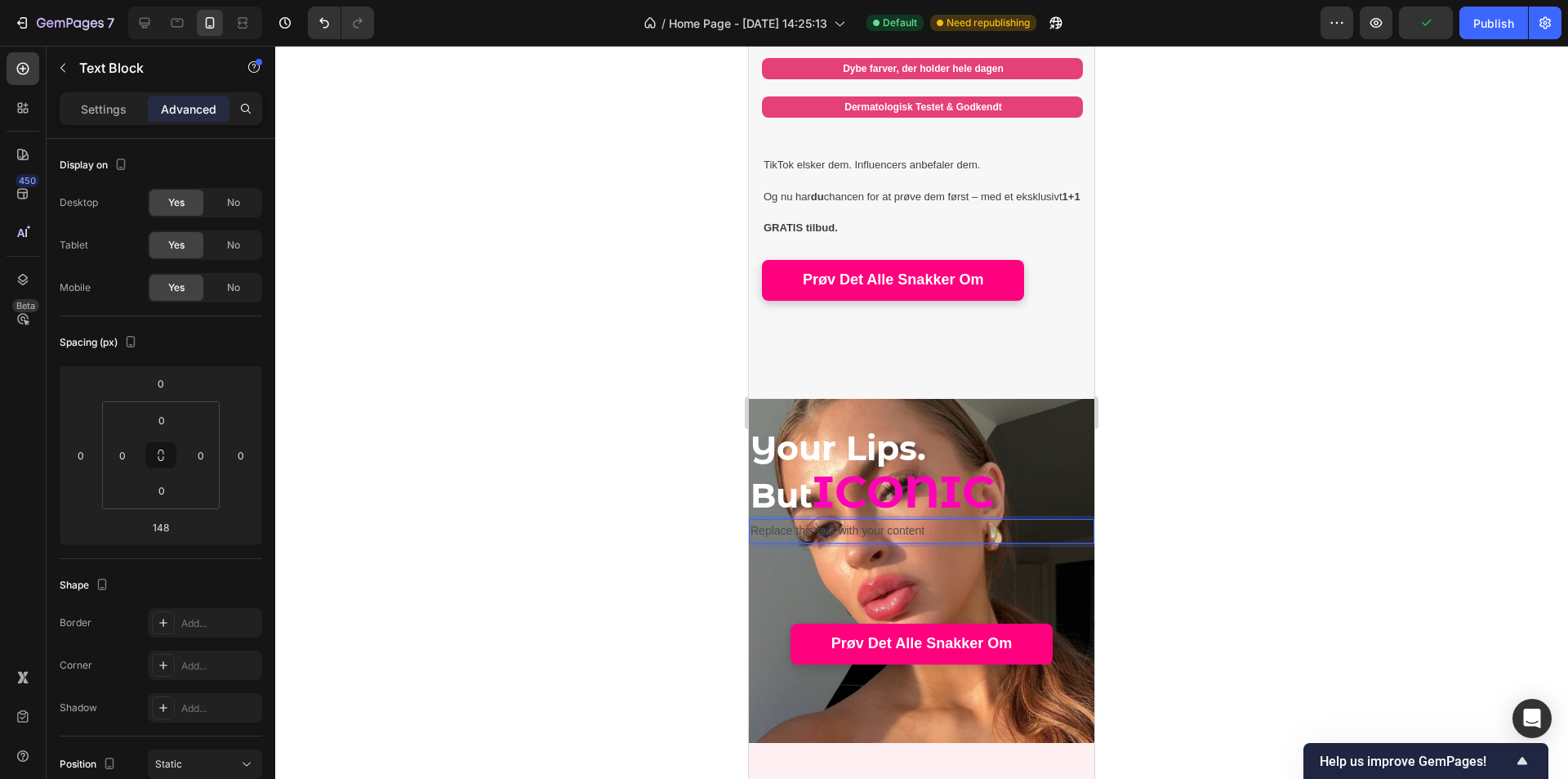
click at [914, 519] on div "Replace this text with your content" at bounding box center [921, 531] width 345 height 24
click at [902, 520] on p "Replace this text with your content" at bounding box center [921, 531] width 342 height 20
click at [837, 520] on p "Smukkere" at bounding box center [921, 531] width 342 height 20
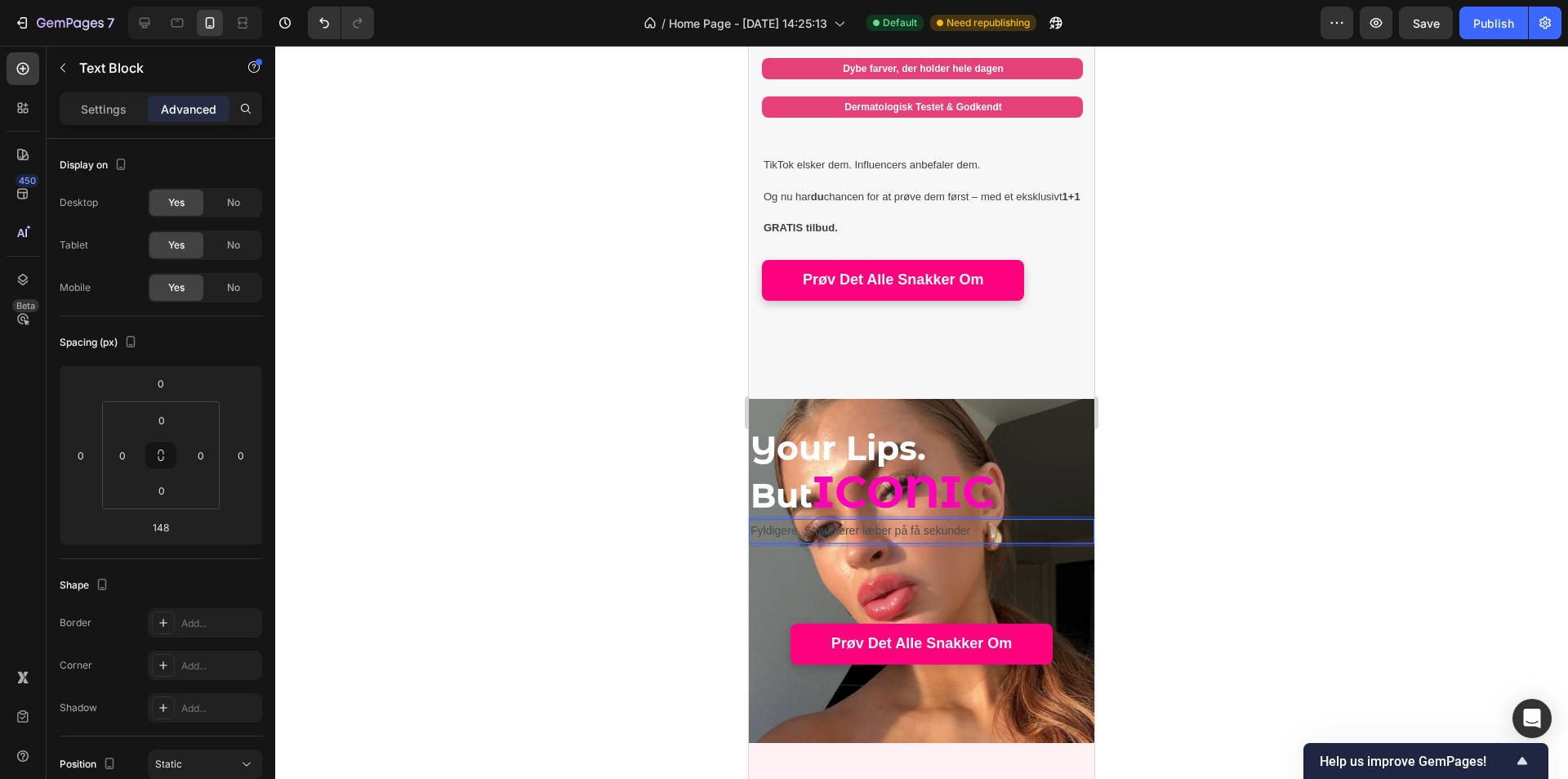
click at [981, 520] on p "Fyldigere, Smukkerer læber på få sekunder" at bounding box center [921, 531] width 342 height 20
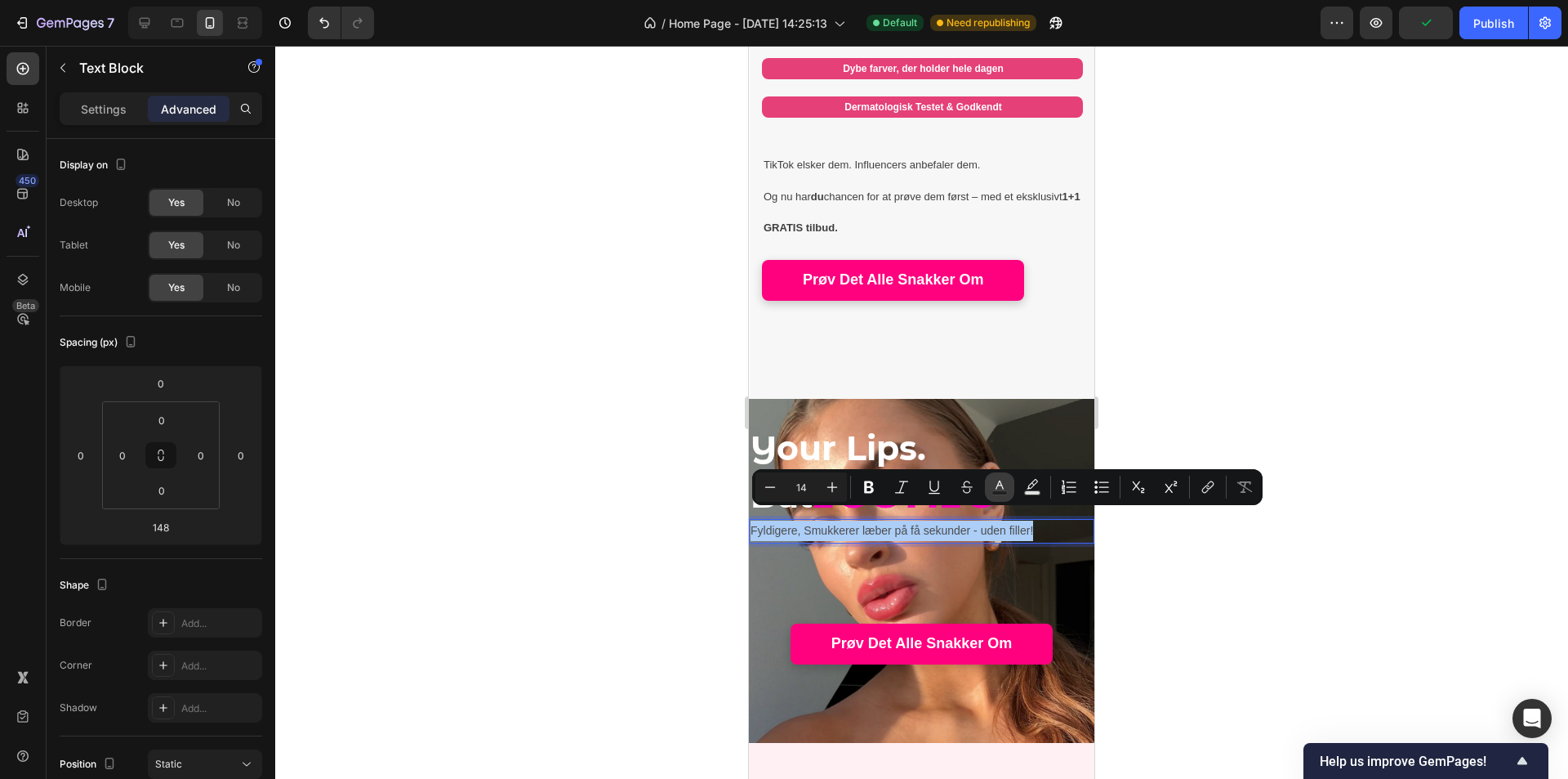
click at [1003, 499] on button "Text Color" at bounding box center [1000, 487] width 30 height 30
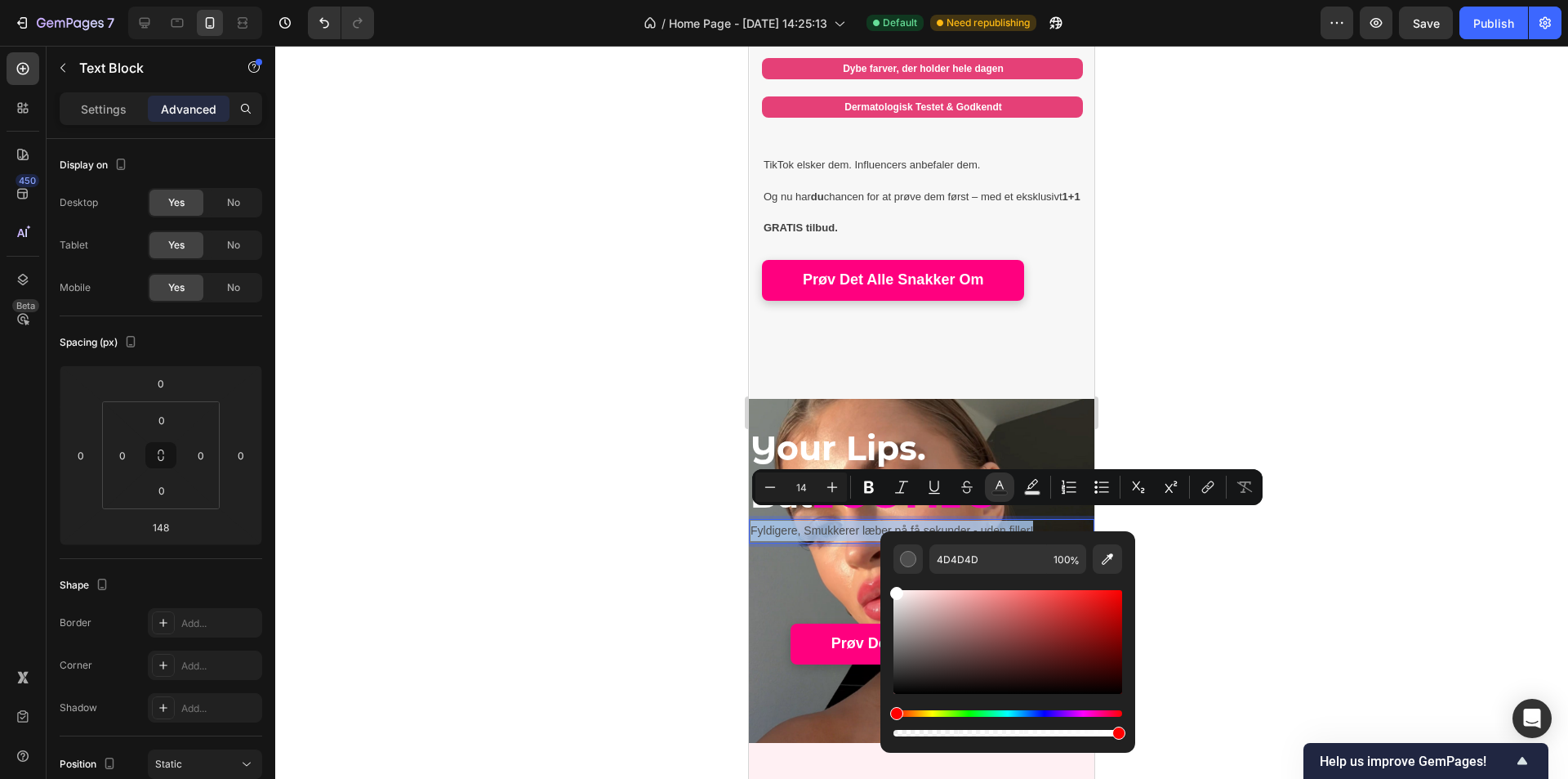
type input "FFFFFF"
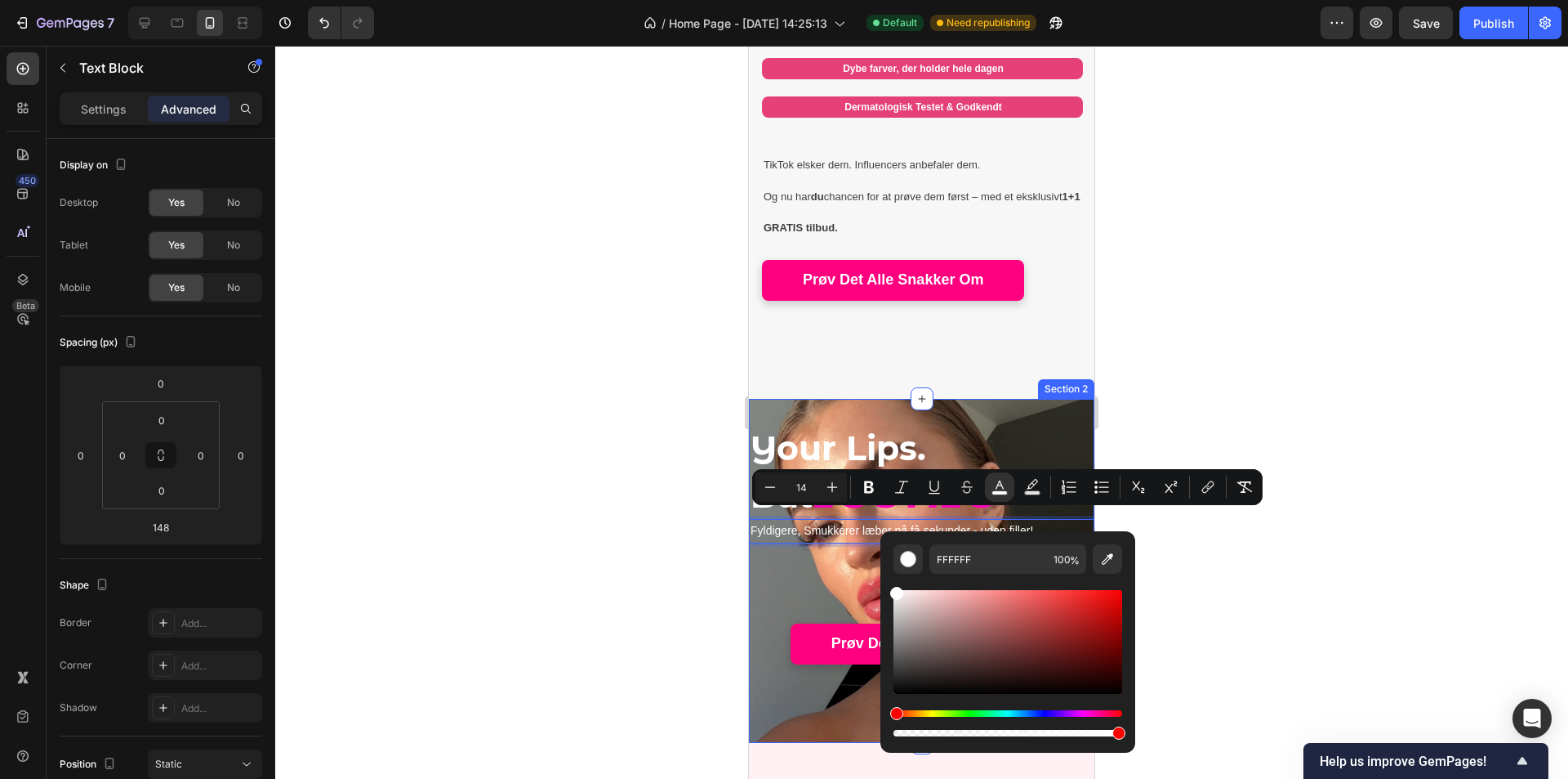
drag, startPoint x: 1679, startPoint y: 678, endPoint x: 825, endPoint y: 563, distance: 861.7
click at [686, 557] on div at bounding box center [921, 412] width 1293 height 733
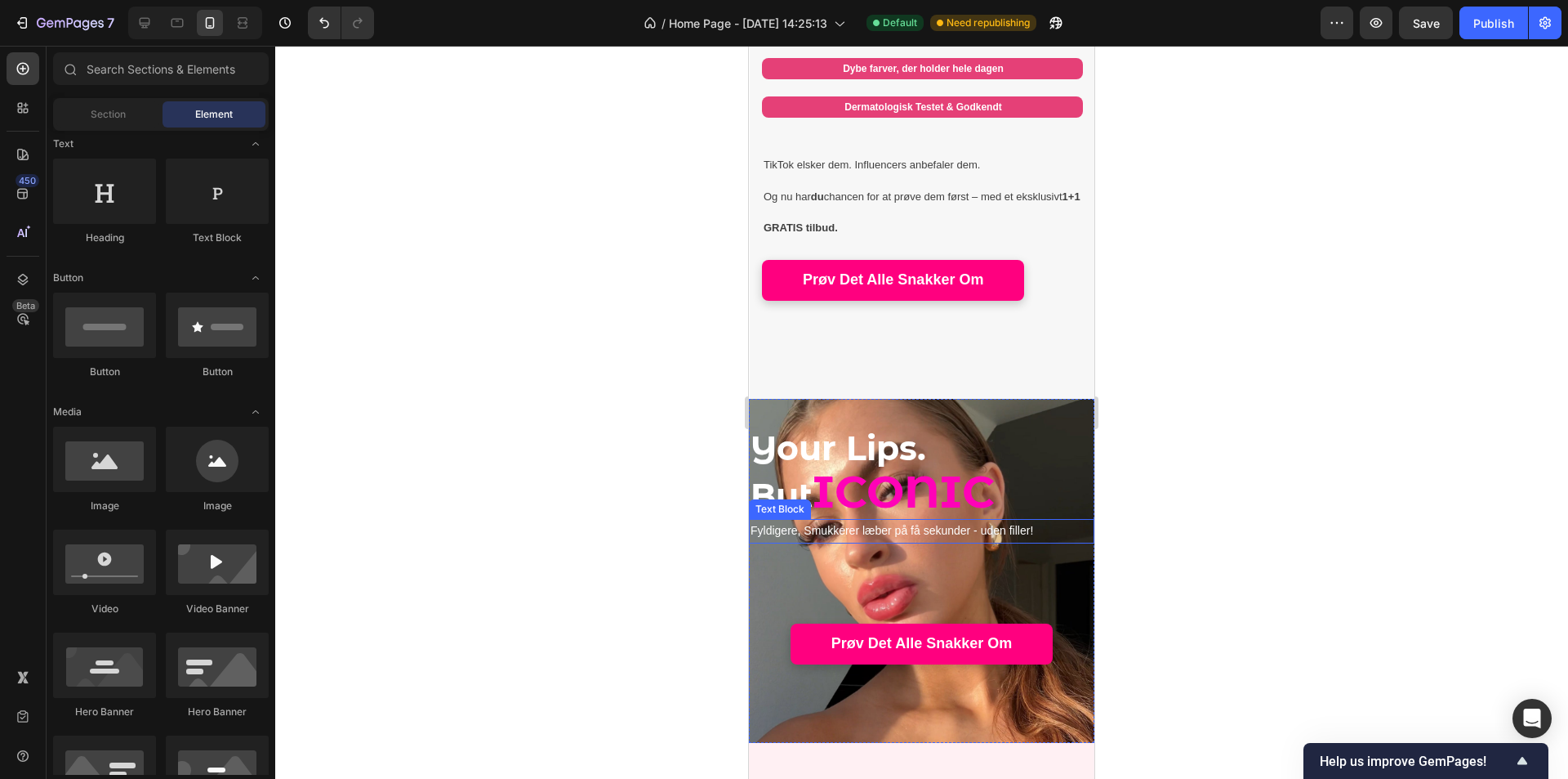
click at [835, 524] on span "Fyldigere, Smukkerer læber på få sekunder - uden filler!" at bounding box center [892, 530] width 283 height 13
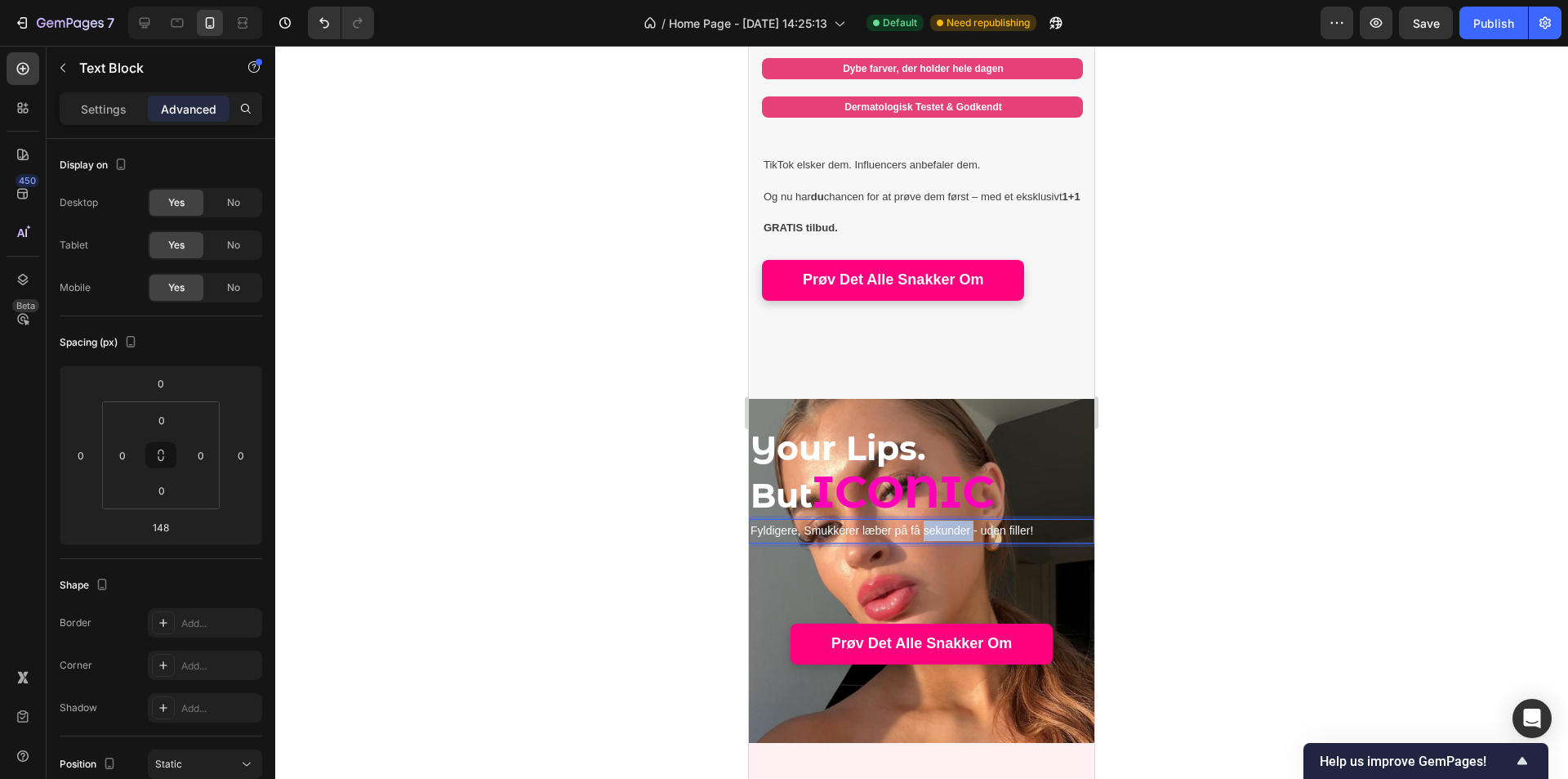
click at [957, 524] on span "Fyldigere, Smukkerer læber på få sekunder - uden filler!" at bounding box center [892, 530] width 283 height 13
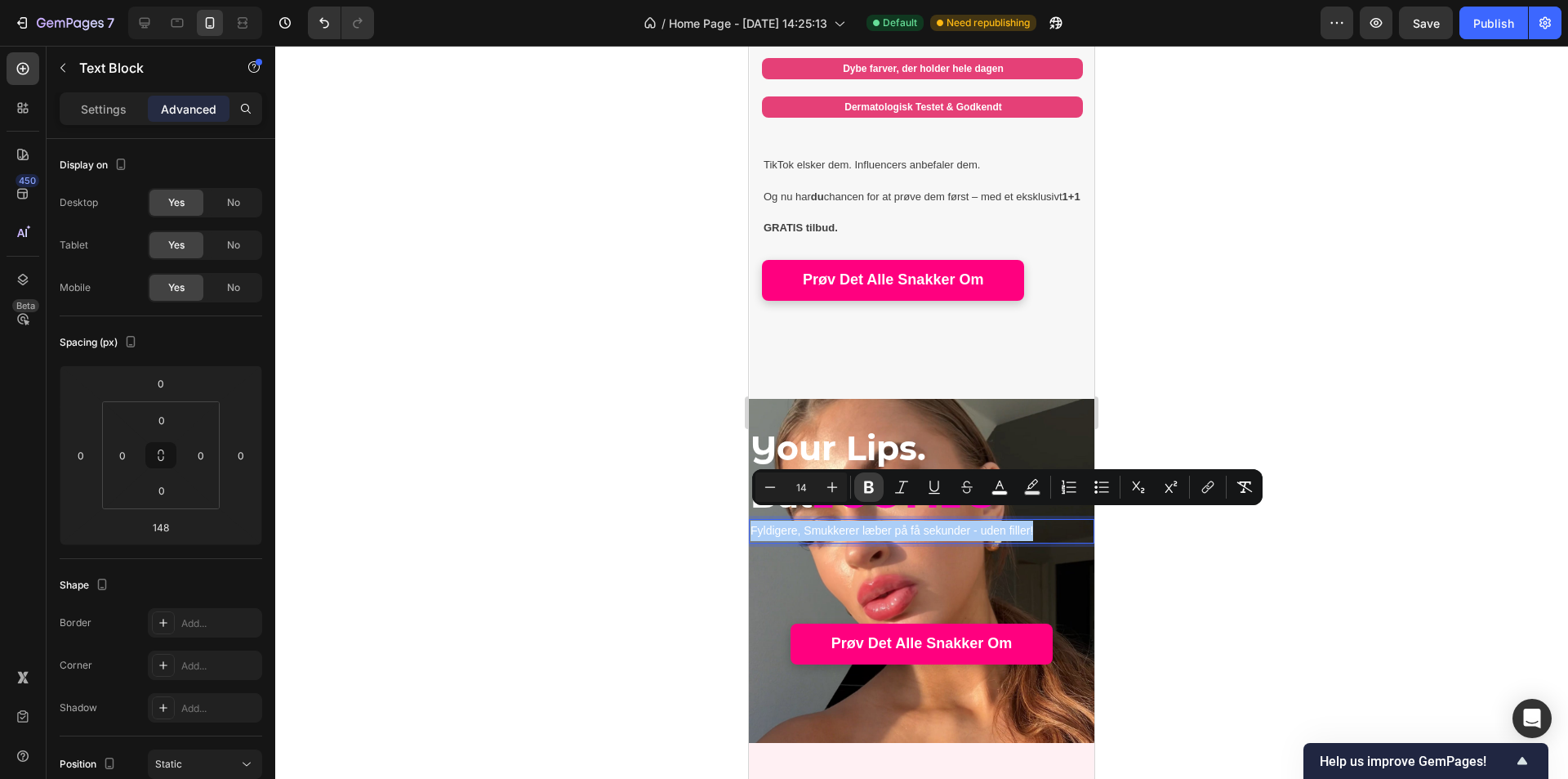
click at [872, 493] on icon "Editor contextual toolbar" at bounding box center [869, 487] width 16 height 16
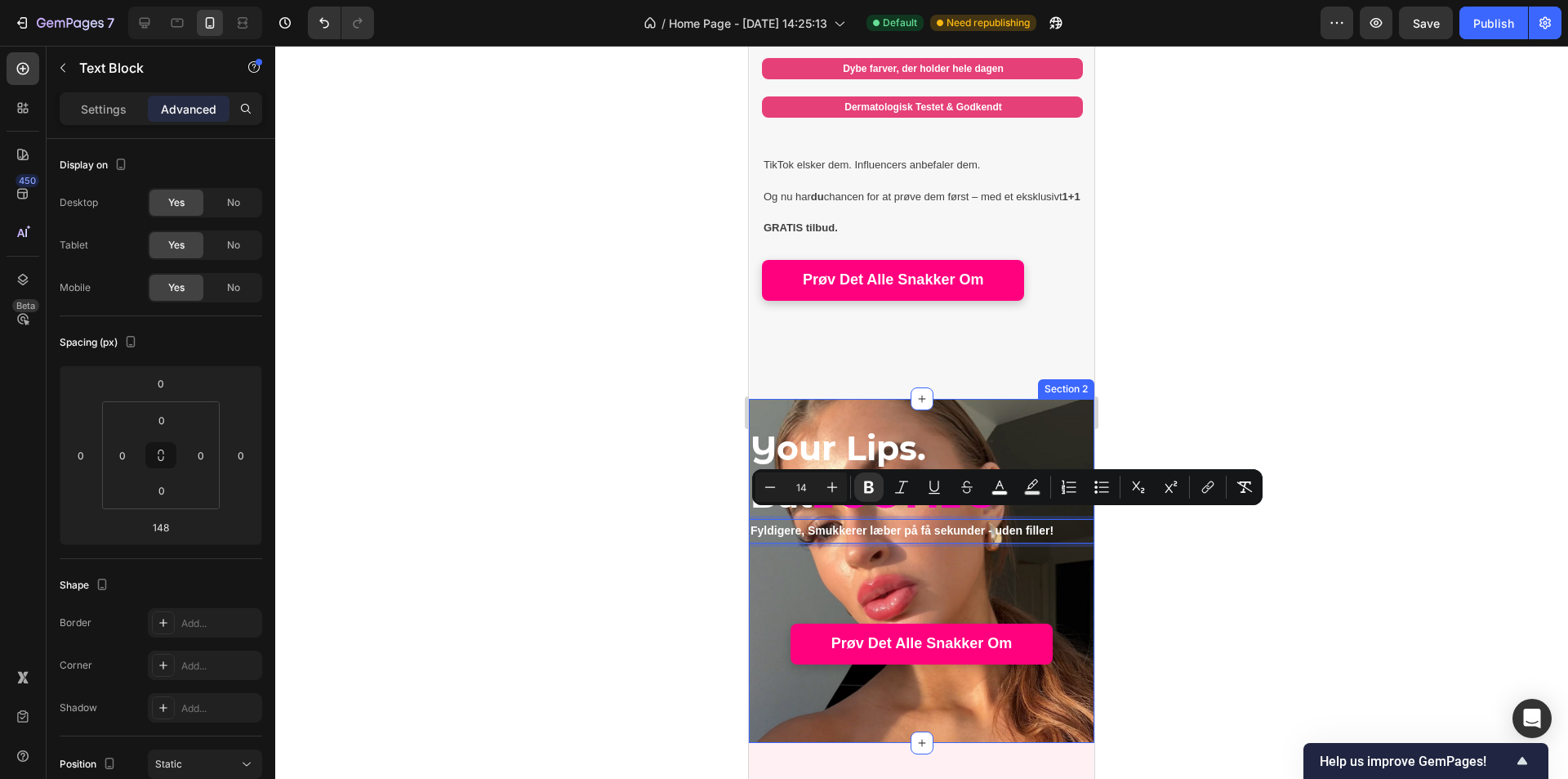
click at [900, 531] on div "Your Lips. But ICONIC Heading Fyldigere, Smukkerer læber på få sekunder - uden …" at bounding box center [921, 570] width 345 height 291
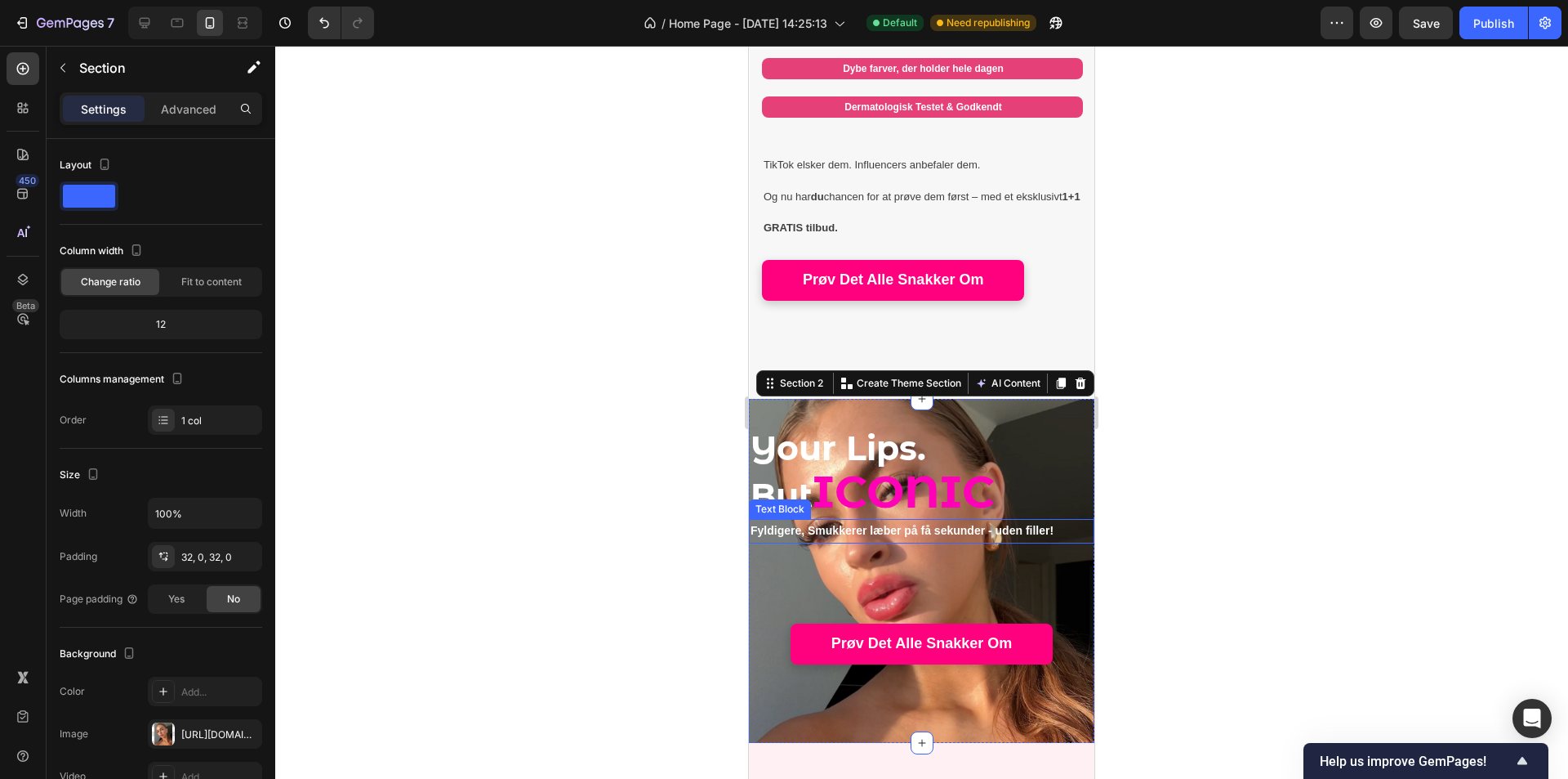
click at [944, 524] on strong "Fyldigere, Smukkerer læber på få sekunder - uden filler!" at bounding box center [902, 530] width 303 height 13
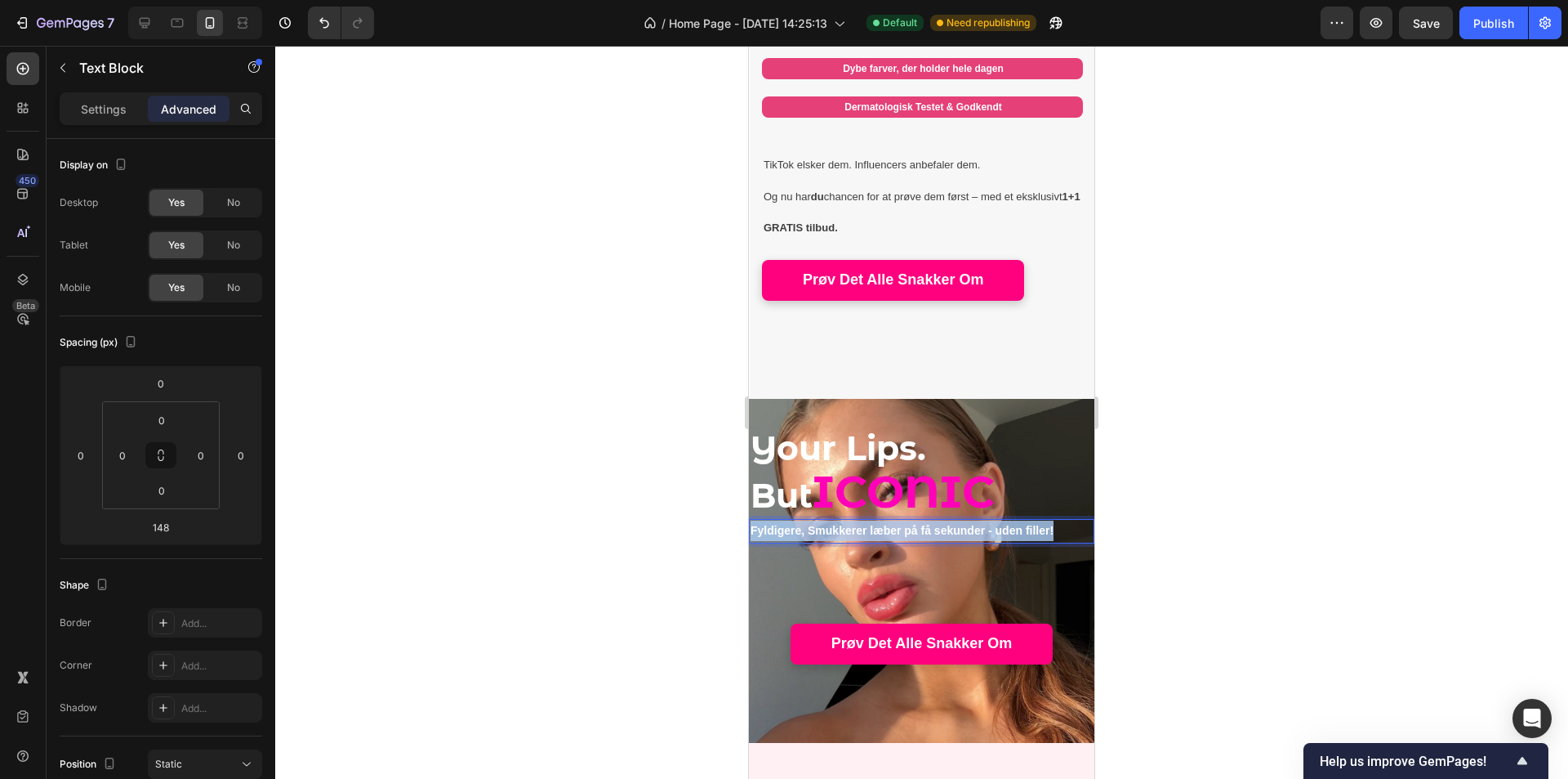
click at [869, 524] on strong "Fyldigere, Smukkerer læber på få sekunder - uden filler!" at bounding box center [902, 530] width 303 height 13
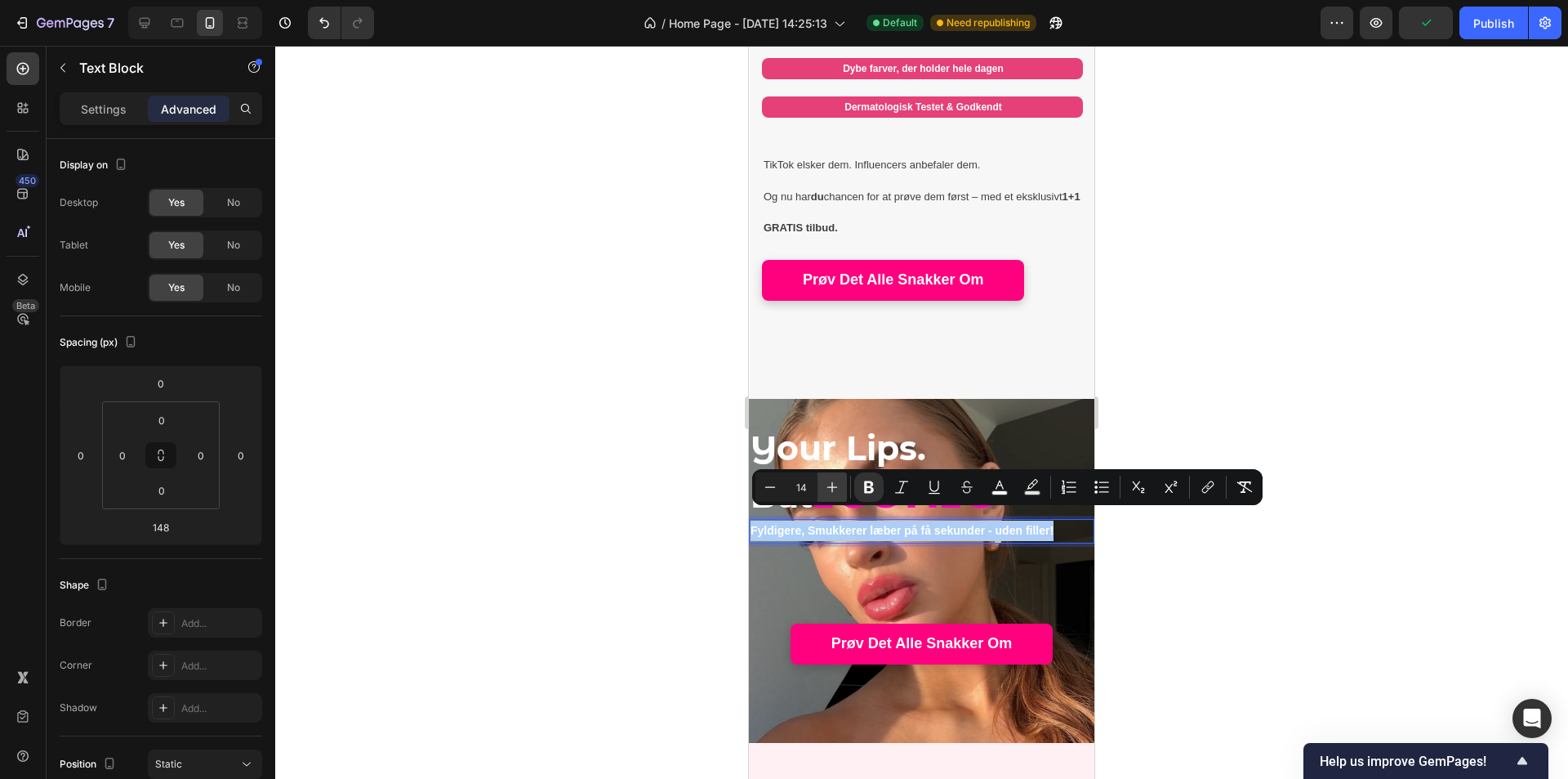
click at [825, 492] on icon "Editor contextual toolbar" at bounding box center [832, 487] width 16 height 16
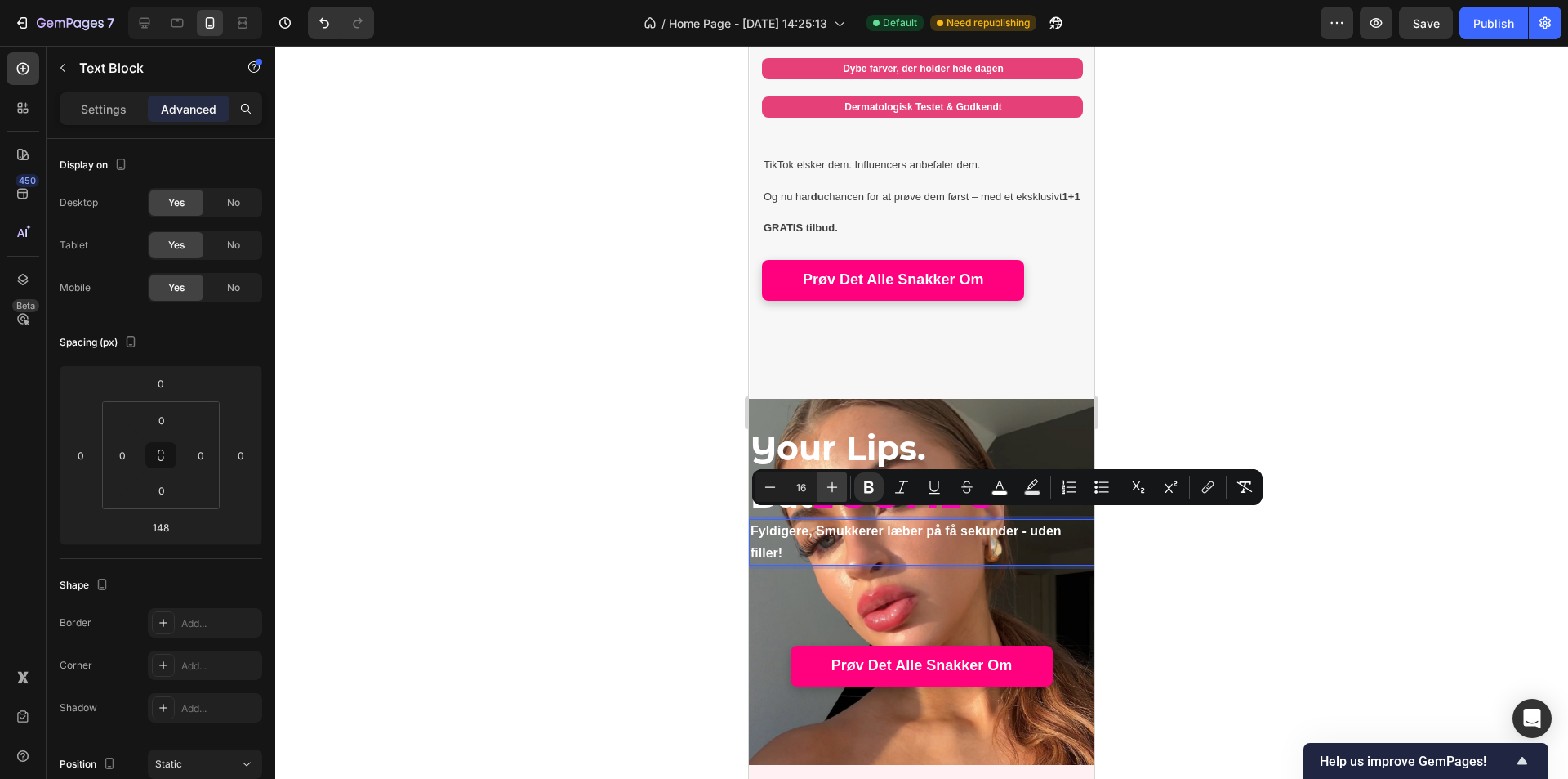
click at [825, 492] on icon "Editor contextual toolbar" at bounding box center [832, 487] width 16 height 16
type input "17"
click at [664, 561] on div at bounding box center [921, 412] width 1293 height 733
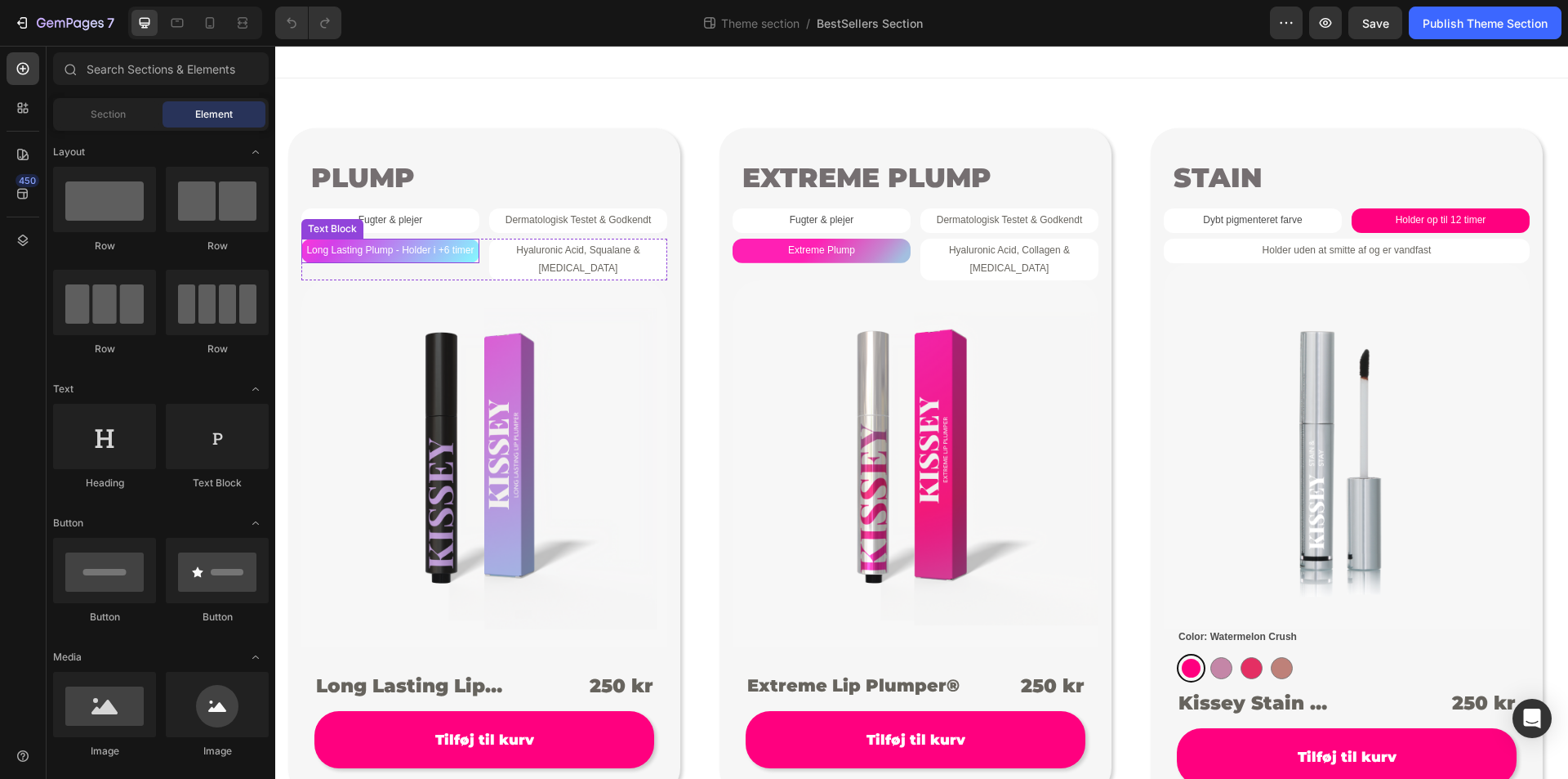
click at [458, 253] on span "Long Lasting Plump - Holder i +6 timer" at bounding box center [390, 250] width 167 height 12
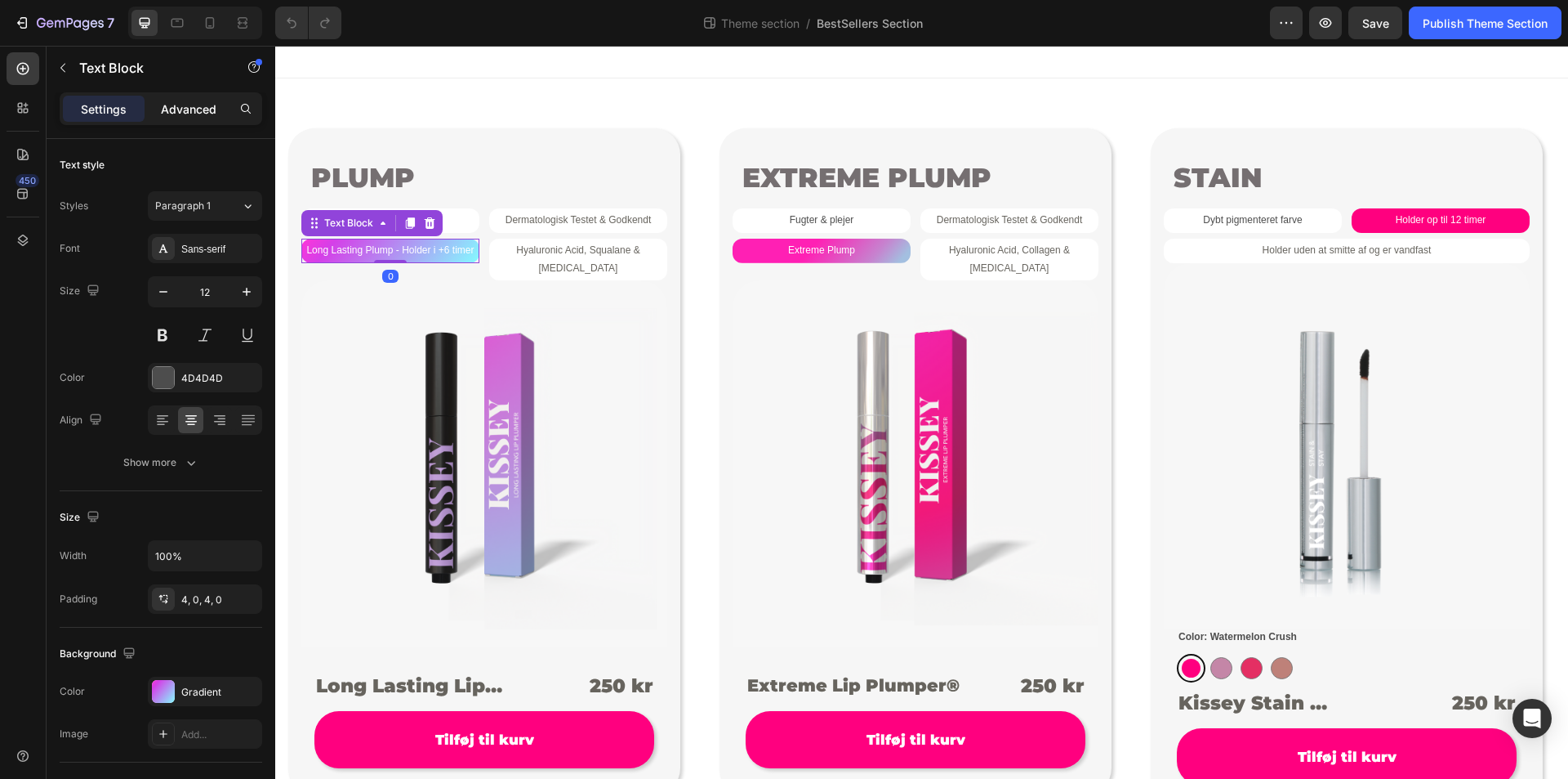
click at [189, 107] on p "Advanced" at bounding box center [189, 109] width 56 height 17
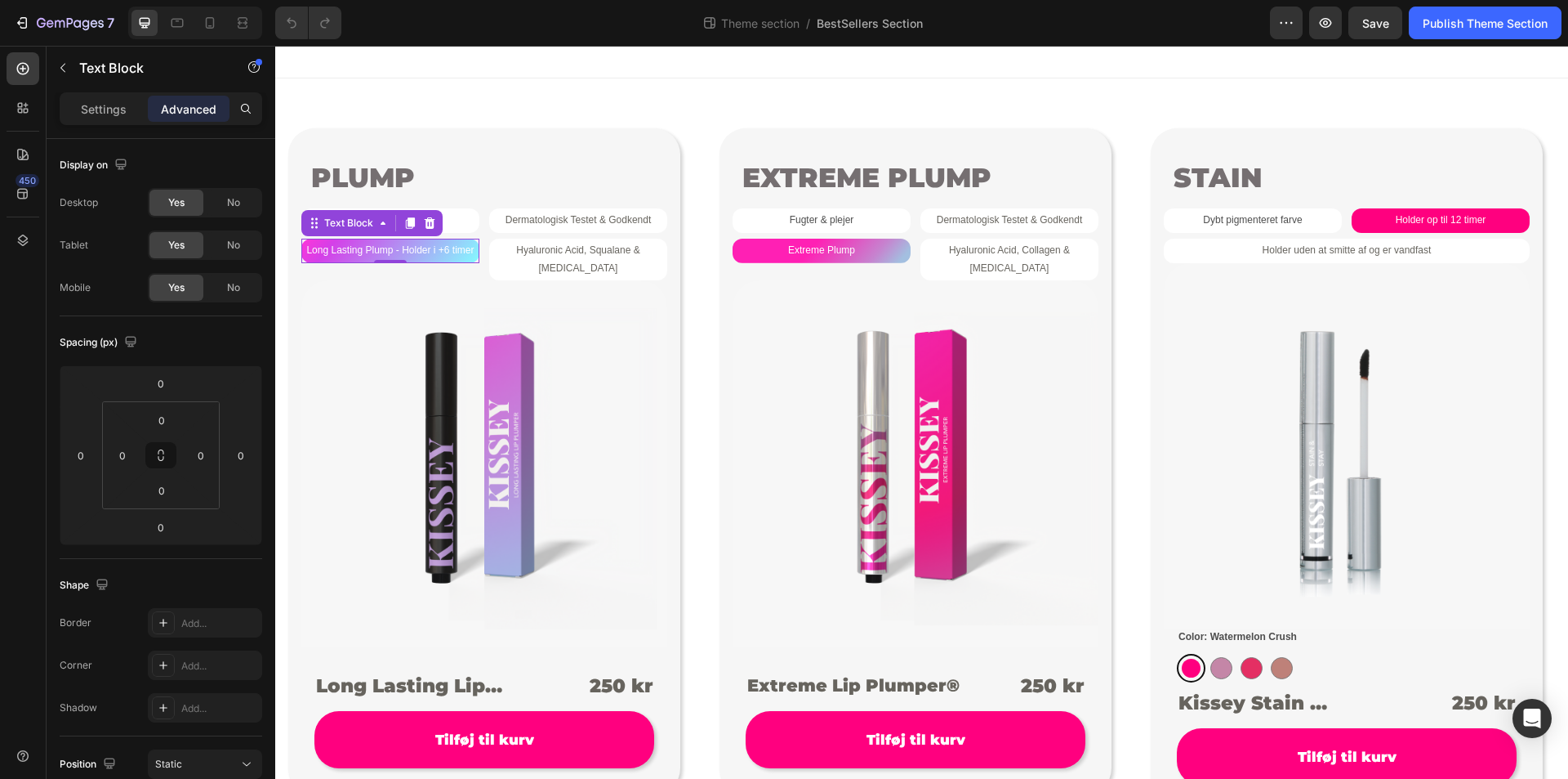
click at [438, 248] on span "Long Lasting Plump - Holder i +6 timer" at bounding box center [390, 250] width 167 height 12
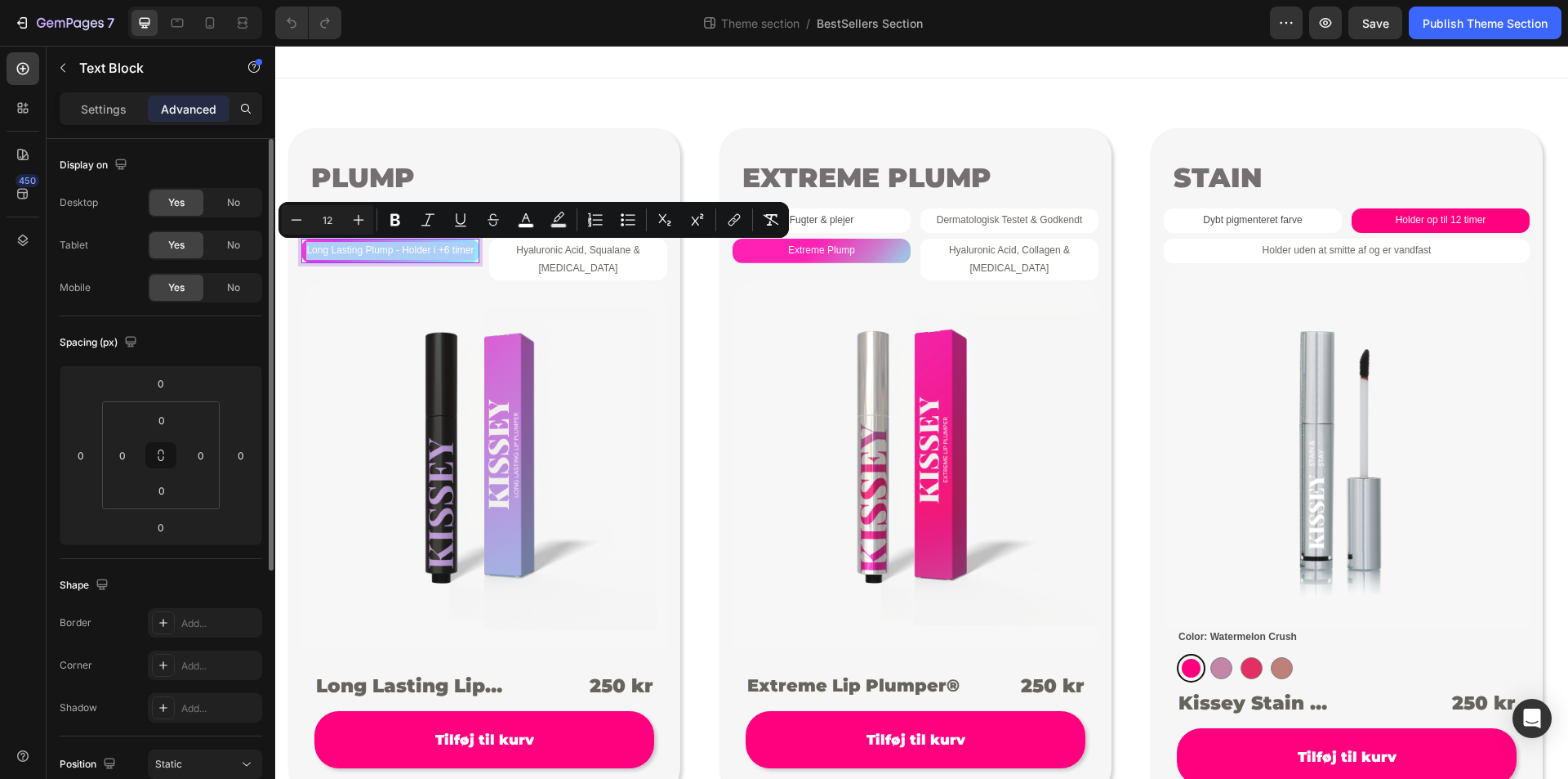
click at [128, 185] on div "Display on Desktop Yes No Tablet Yes No Mobile Yes No" at bounding box center [161, 227] width 203 height 177
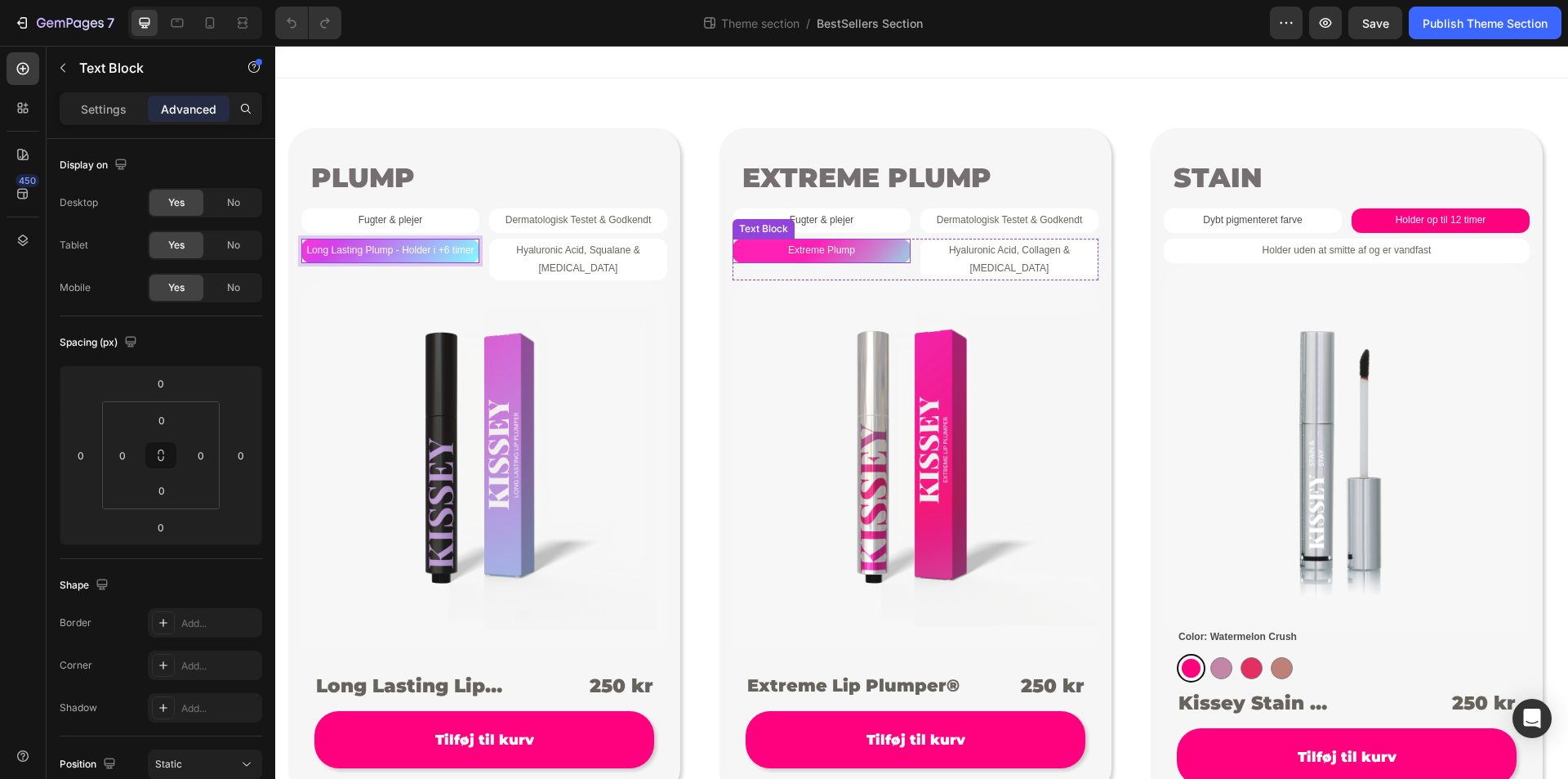
click at [773, 242] on p "Extreme Plump" at bounding box center [822, 250] width 178 height 18
click at [1470, 219] on span "Holder op til 12 timer" at bounding box center [1440, 220] width 90 height 12
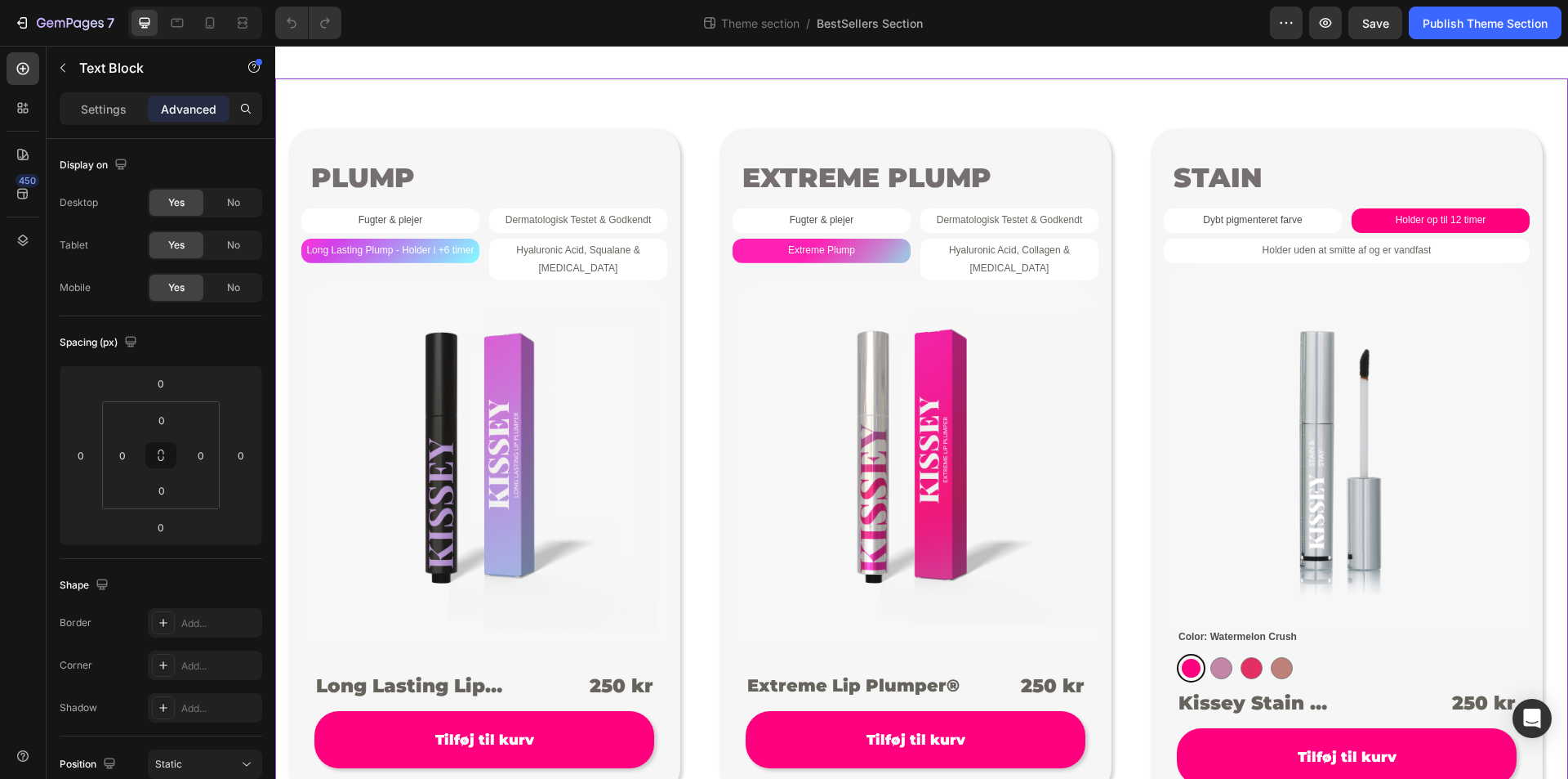
click at [692, 113] on div "PLUMP Product Badge Fugter & plejer Text Block Dermatologisk Testet & Godkendt …" at bounding box center [921, 469] width 1293 height 781
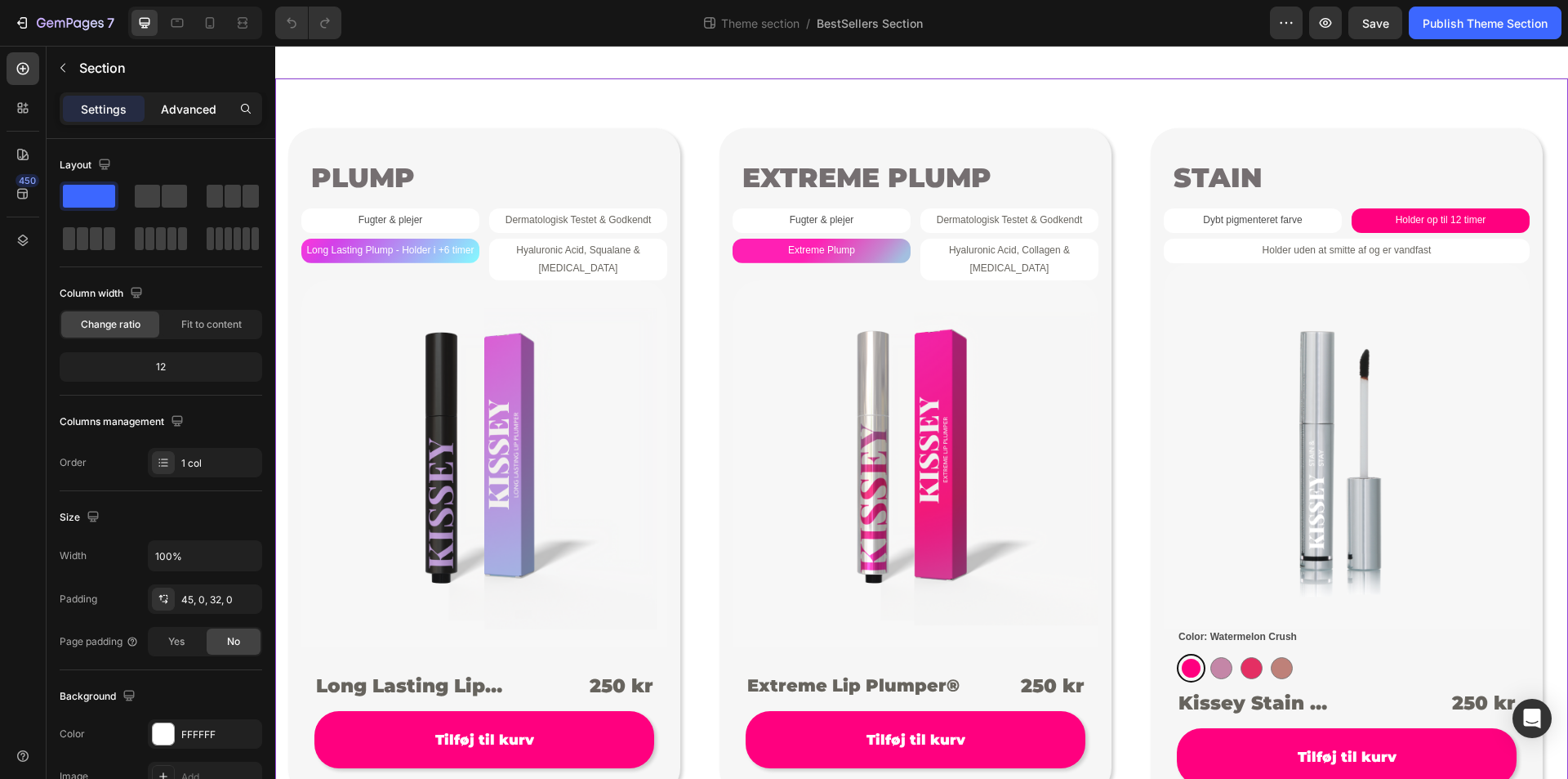
click at [211, 106] on p "Advanced" at bounding box center [189, 109] width 56 height 17
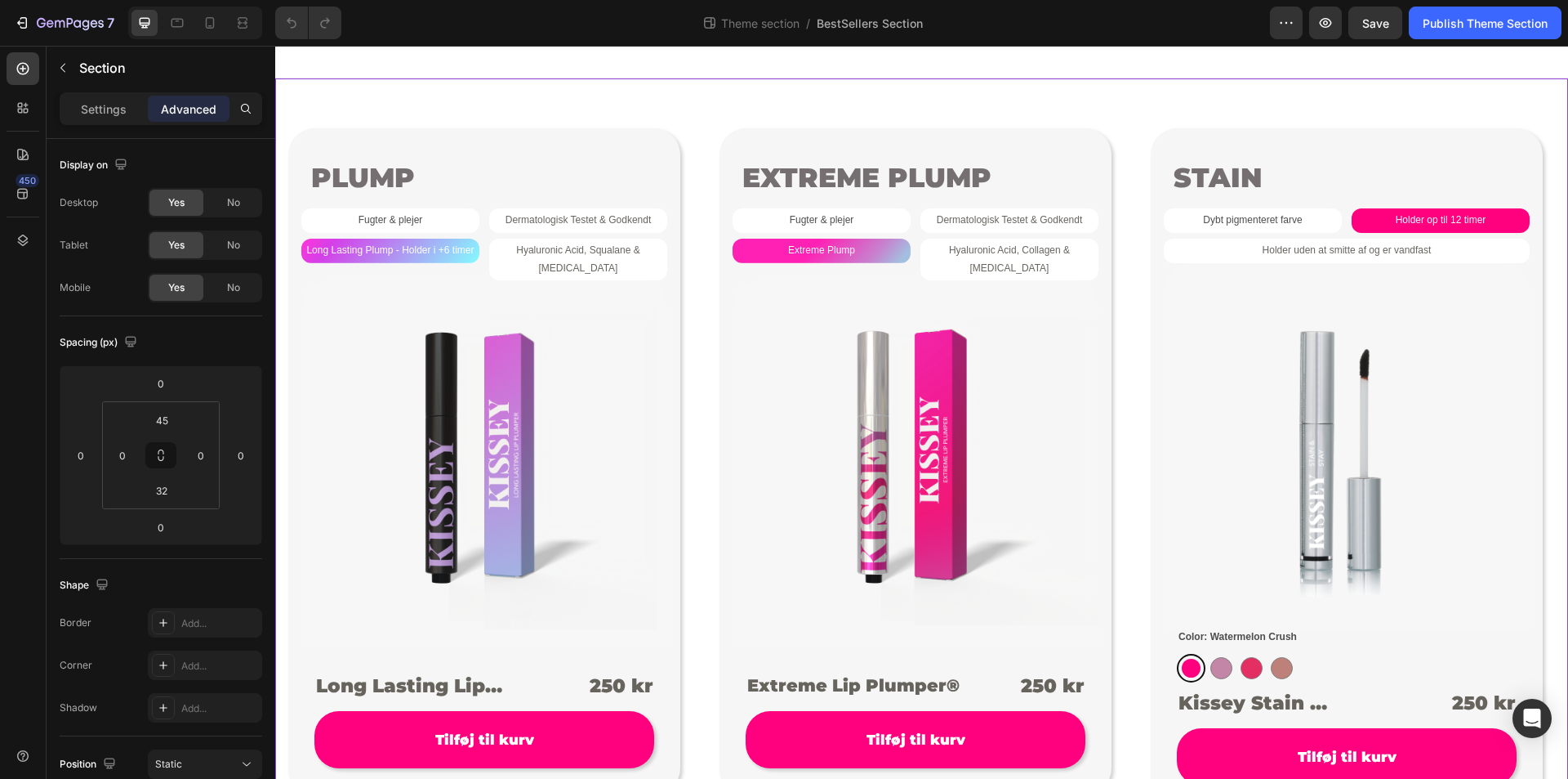
click at [604, 99] on div "PLUMP Product Badge Fugter & plejer Text Block Dermatologisk Testet & Godkendt …" at bounding box center [921, 469] width 1293 height 781
click at [227, 284] on span "No" at bounding box center [233, 287] width 13 height 14
click at [192, 290] on div "Yes" at bounding box center [176, 287] width 54 height 26
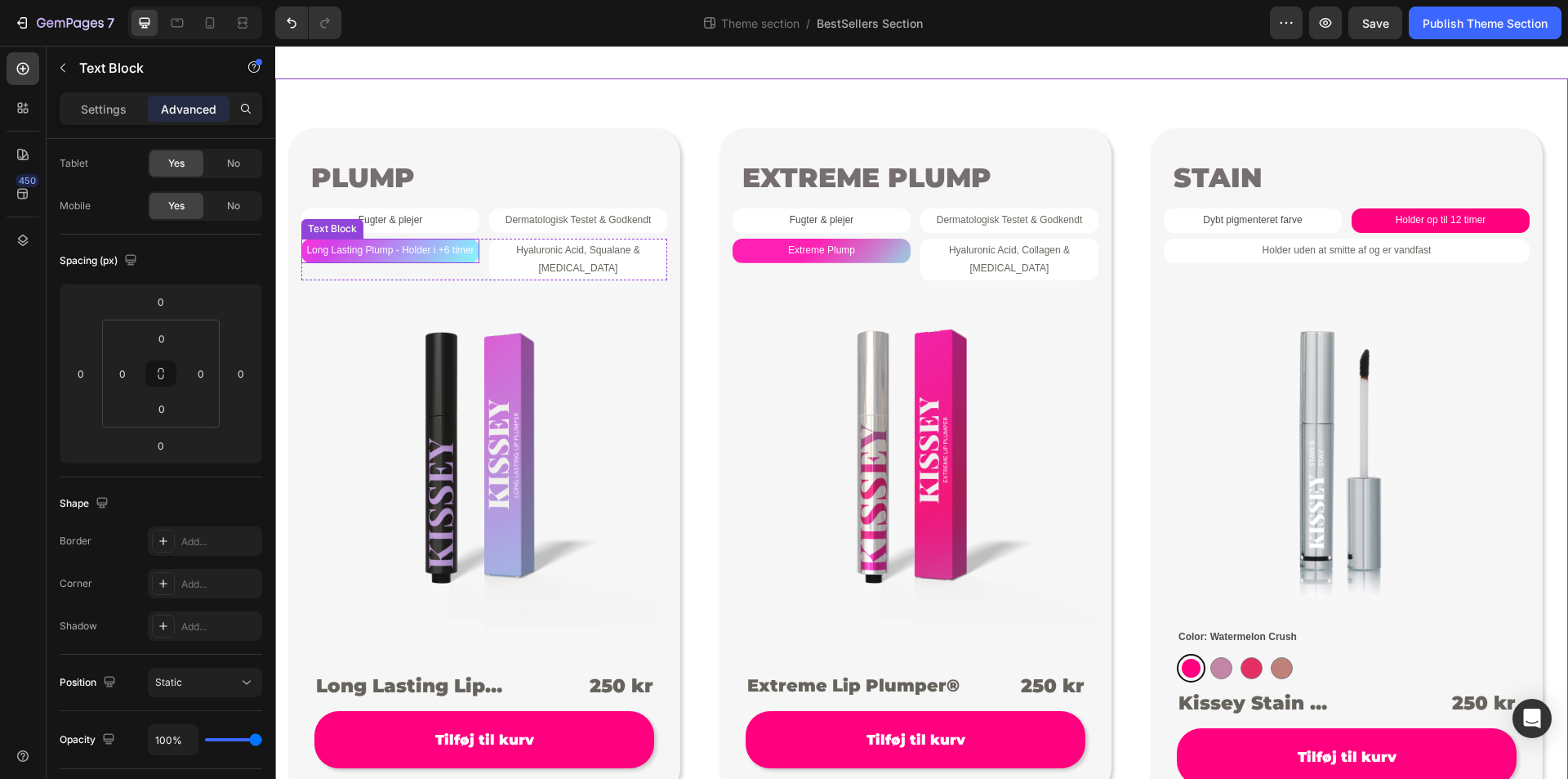
click at [407, 253] on span "Long Lasting Plump - Holder i +6 timer" at bounding box center [390, 250] width 167 height 12
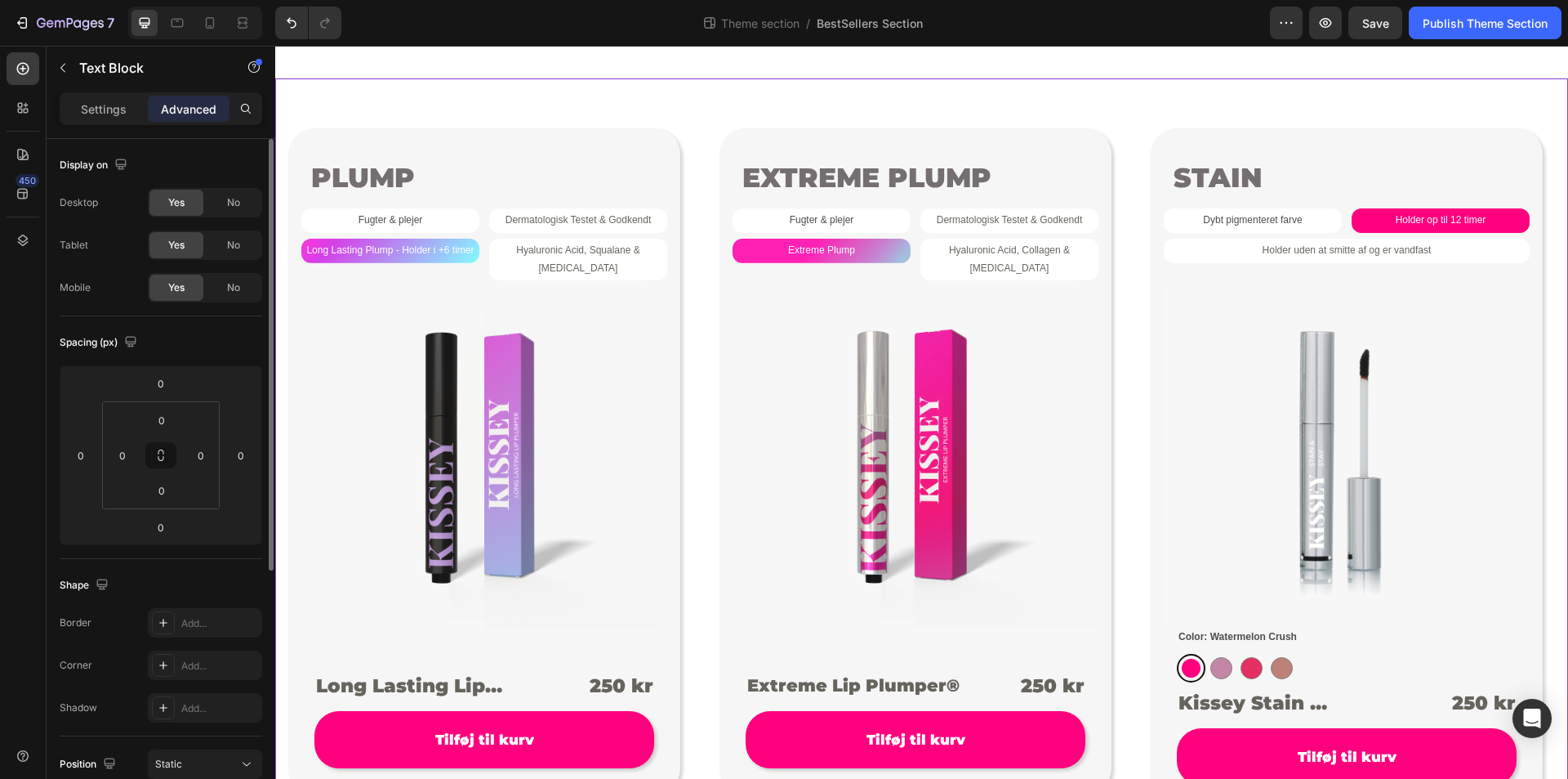
click at [680, 111] on div "PLUMP Product Badge Fugter & plejer Text Block Dermatologisk Testet & Godkendt …" at bounding box center [921, 469] width 1293 height 781
click at [1519, 21] on div "Publish Theme Section" at bounding box center [1485, 23] width 125 height 17
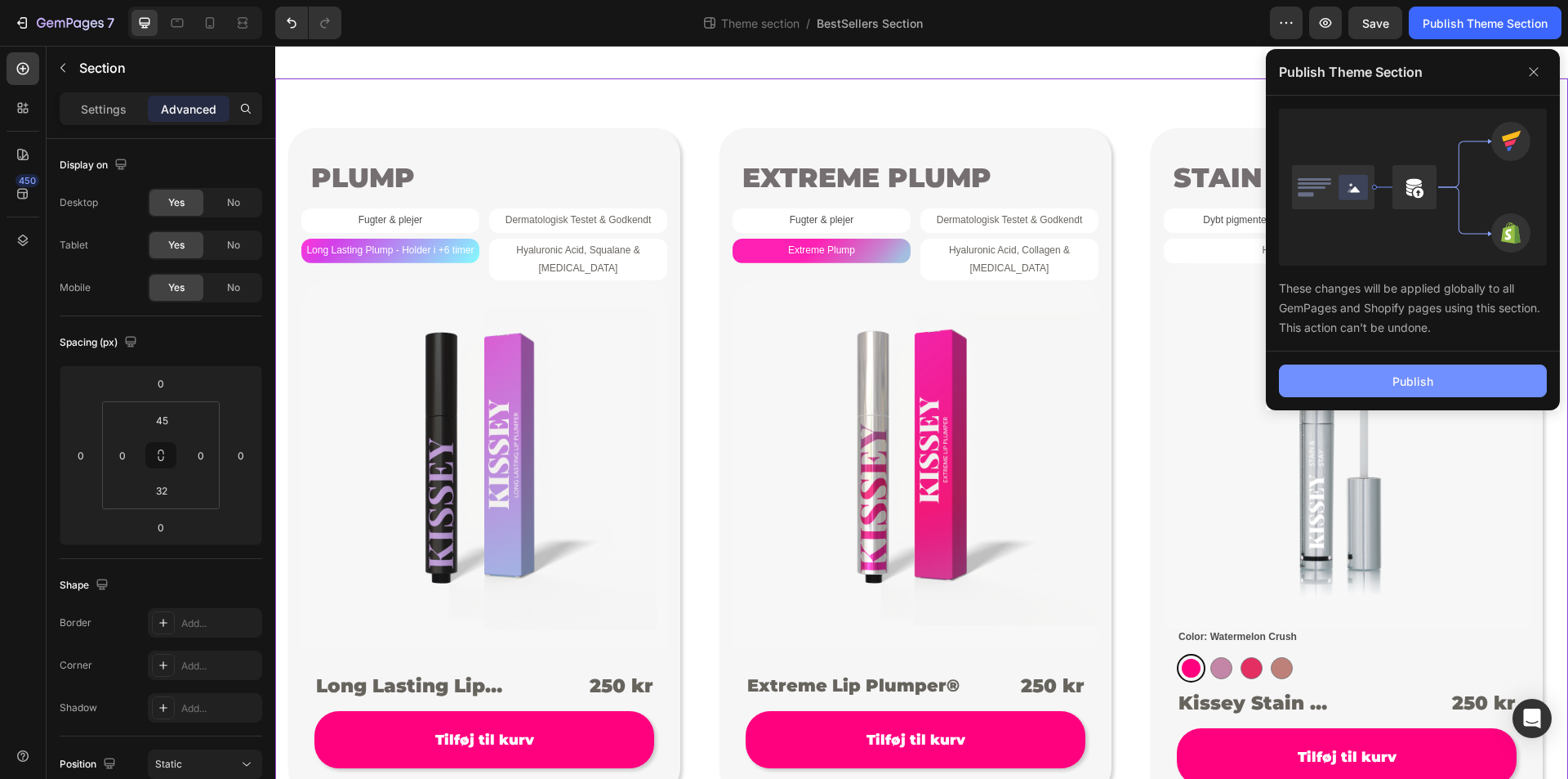
click at [1400, 383] on div "Publish" at bounding box center [1413, 381] width 41 height 17
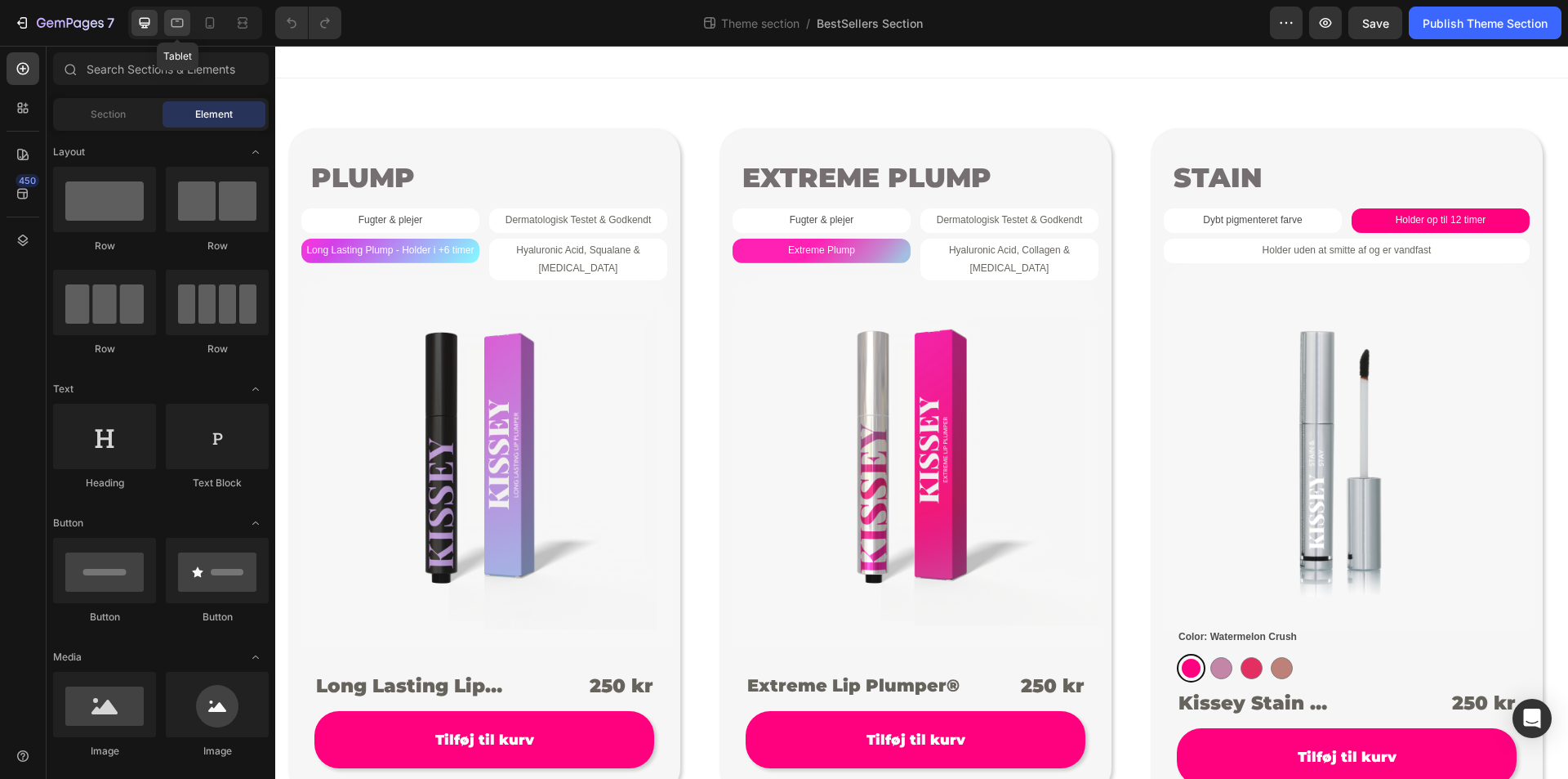
click at [178, 20] on icon at bounding box center [177, 21] width 4 height 2
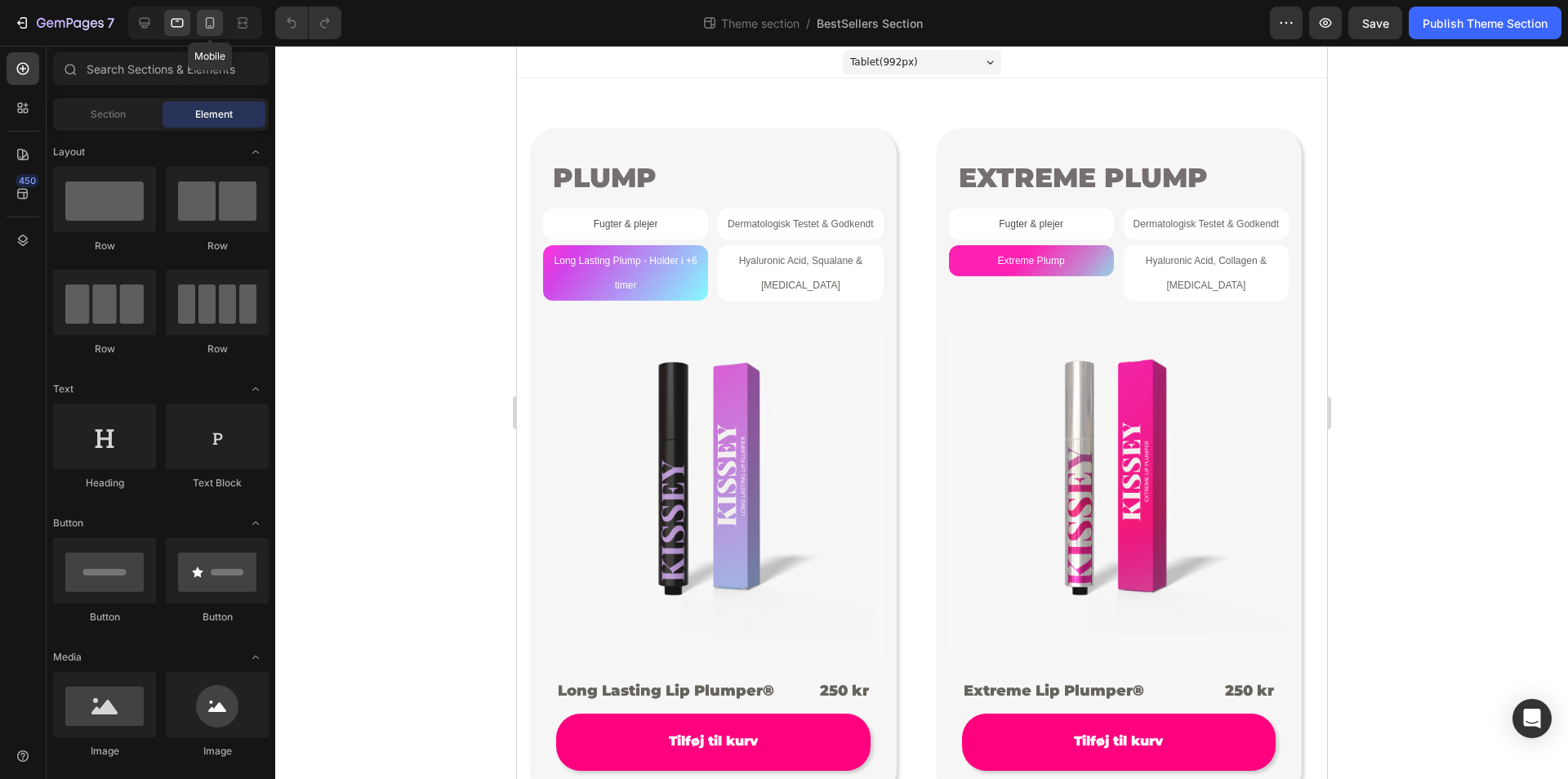
click at [213, 19] on icon at bounding box center [210, 23] width 9 height 12
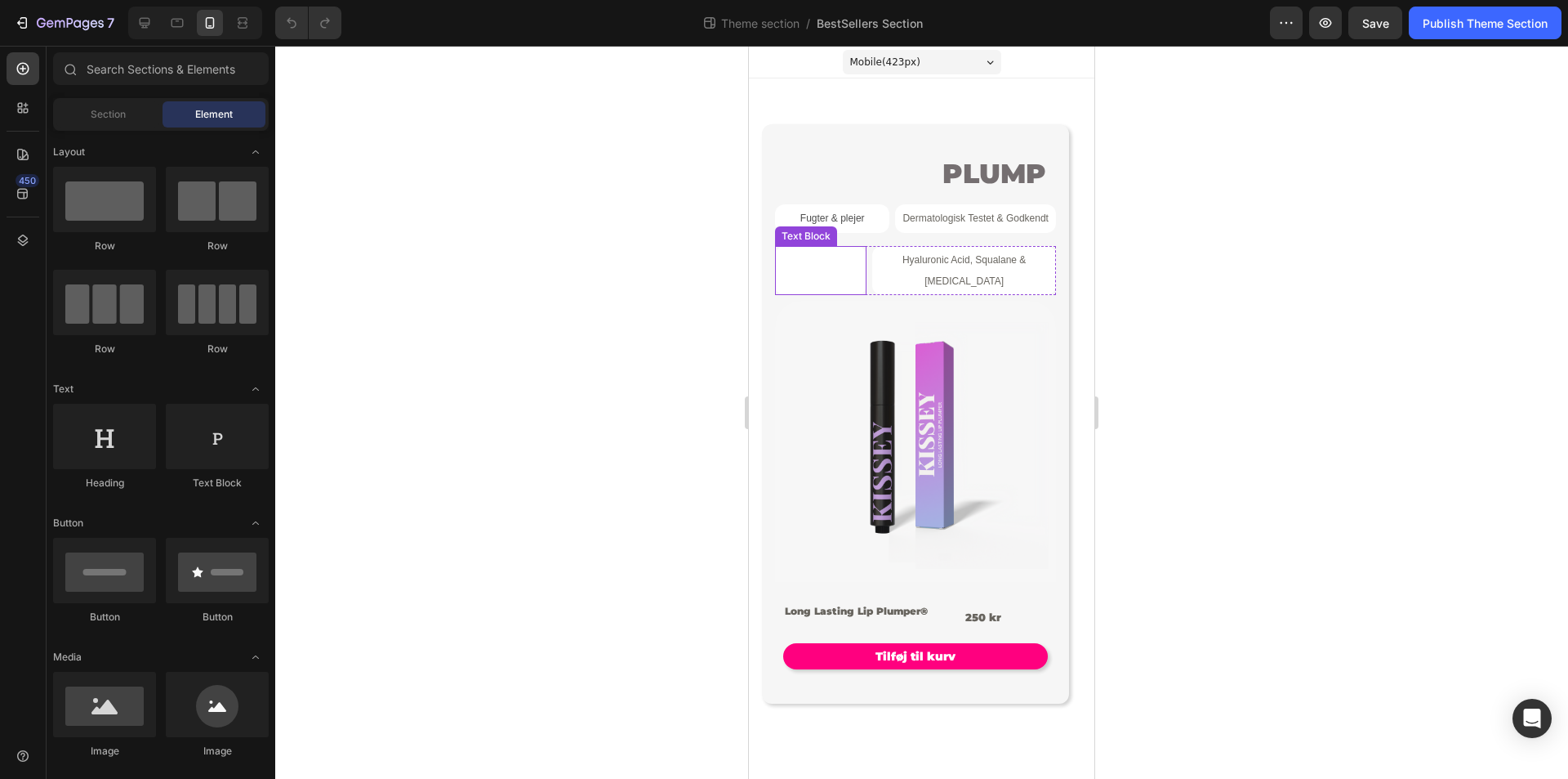
click at [835, 272] on p "Long Lasting Plump - Holder i +6 timer" at bounding box center [821, 270] width 91 height 42
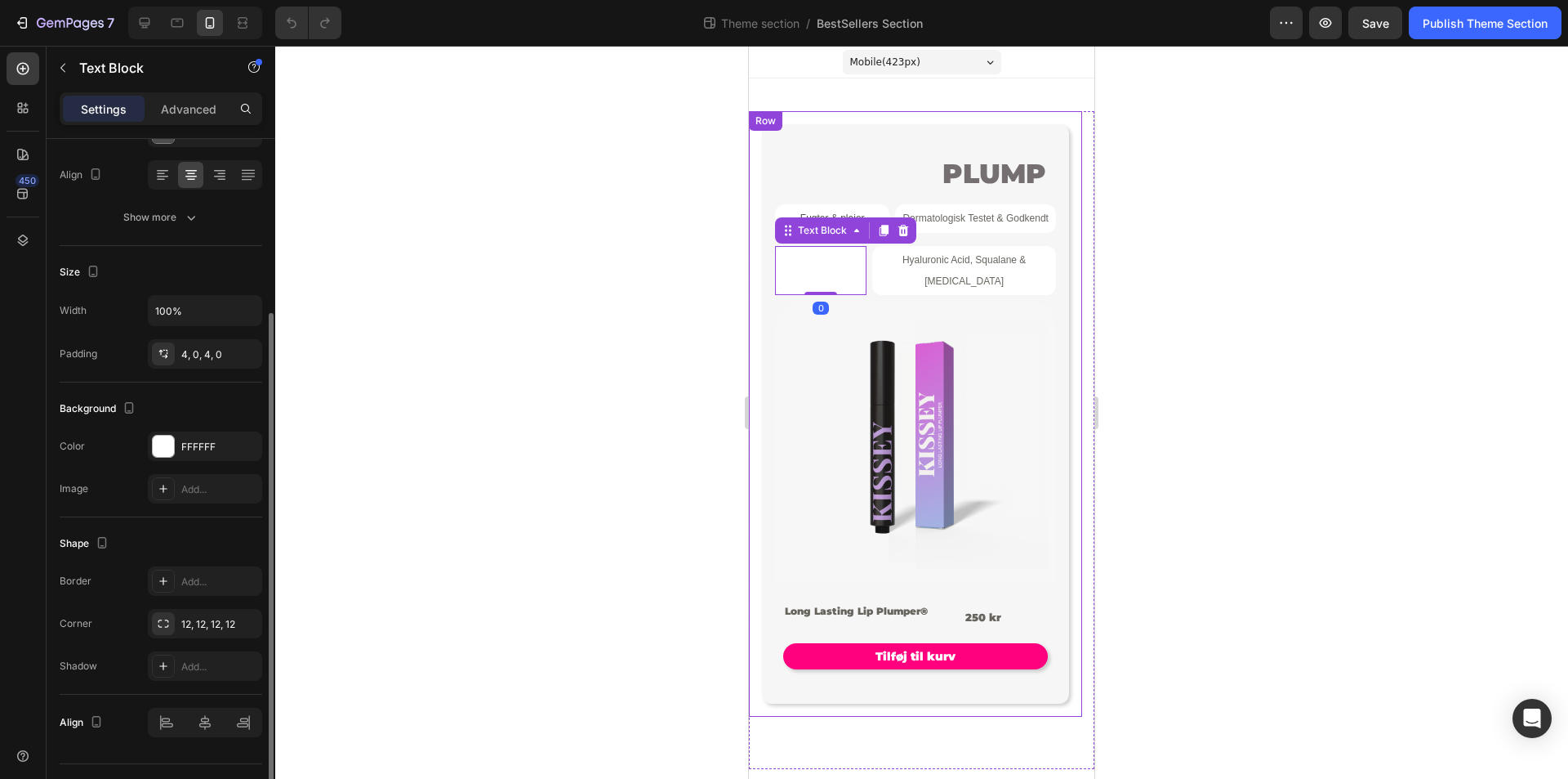
scroll to position [282, 0]
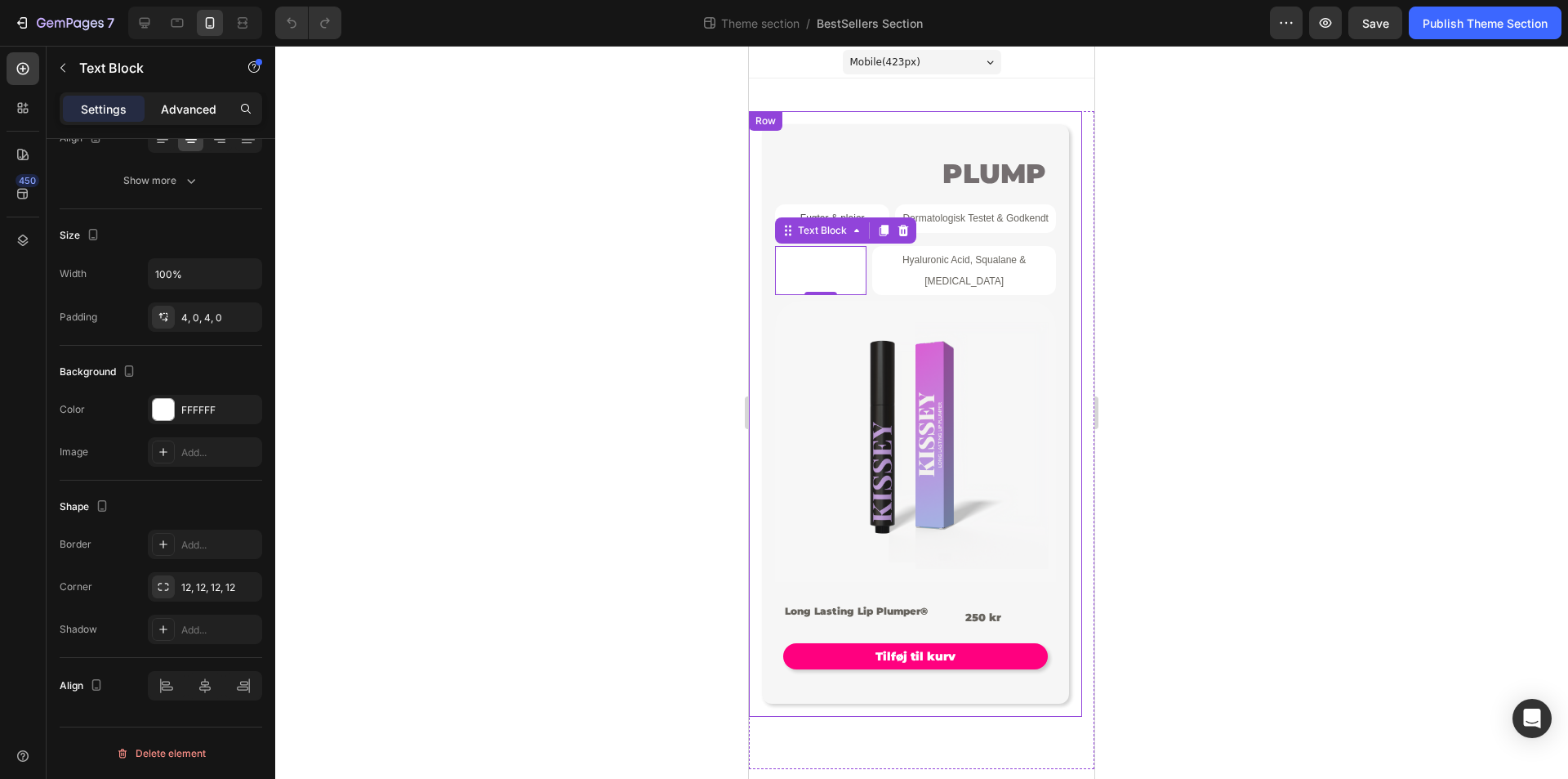
click at [208, 102] on p "Advanced" at bounding box center [189, 109] width 56 height 17
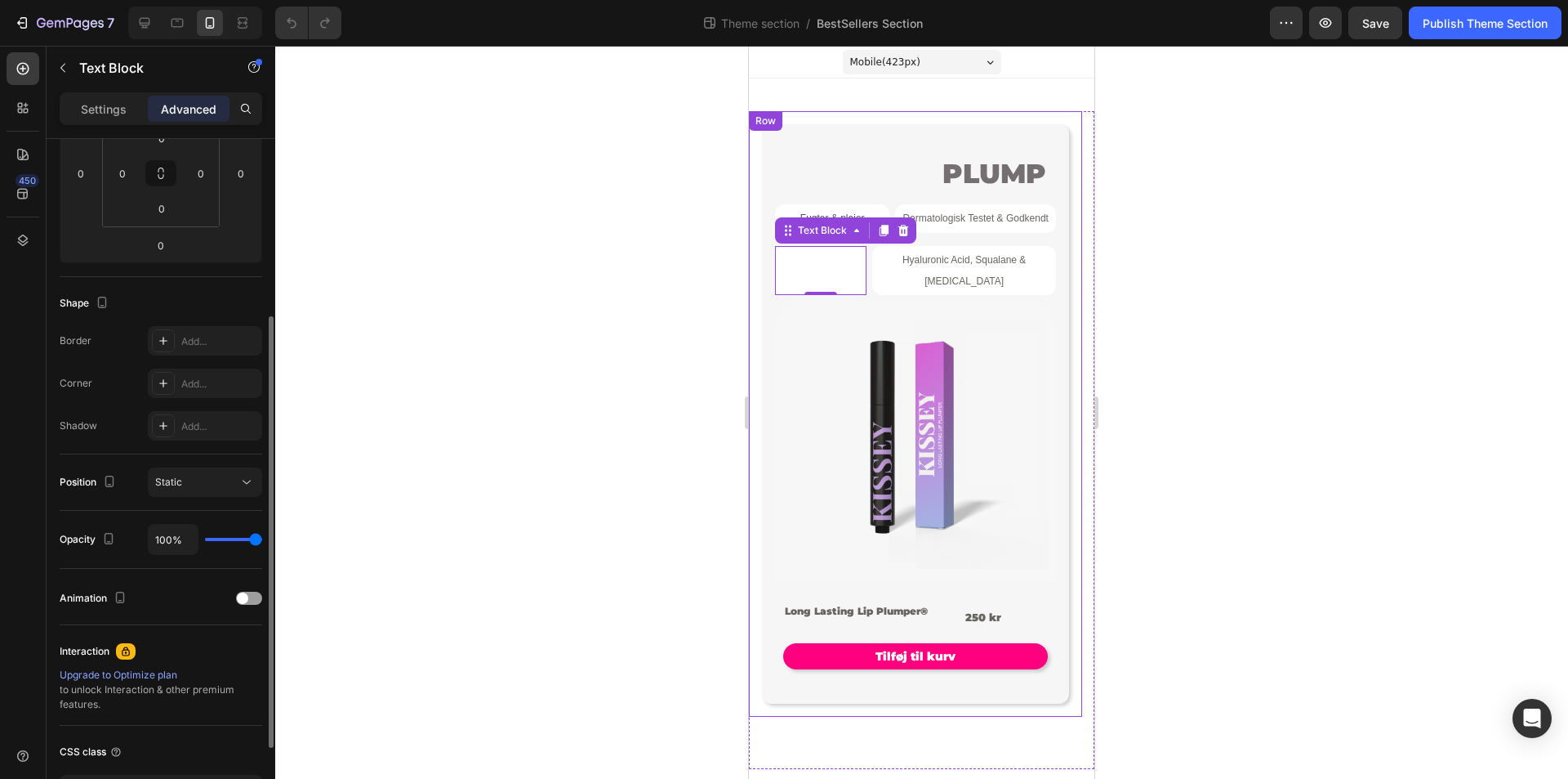
scroll to position [0, 0]
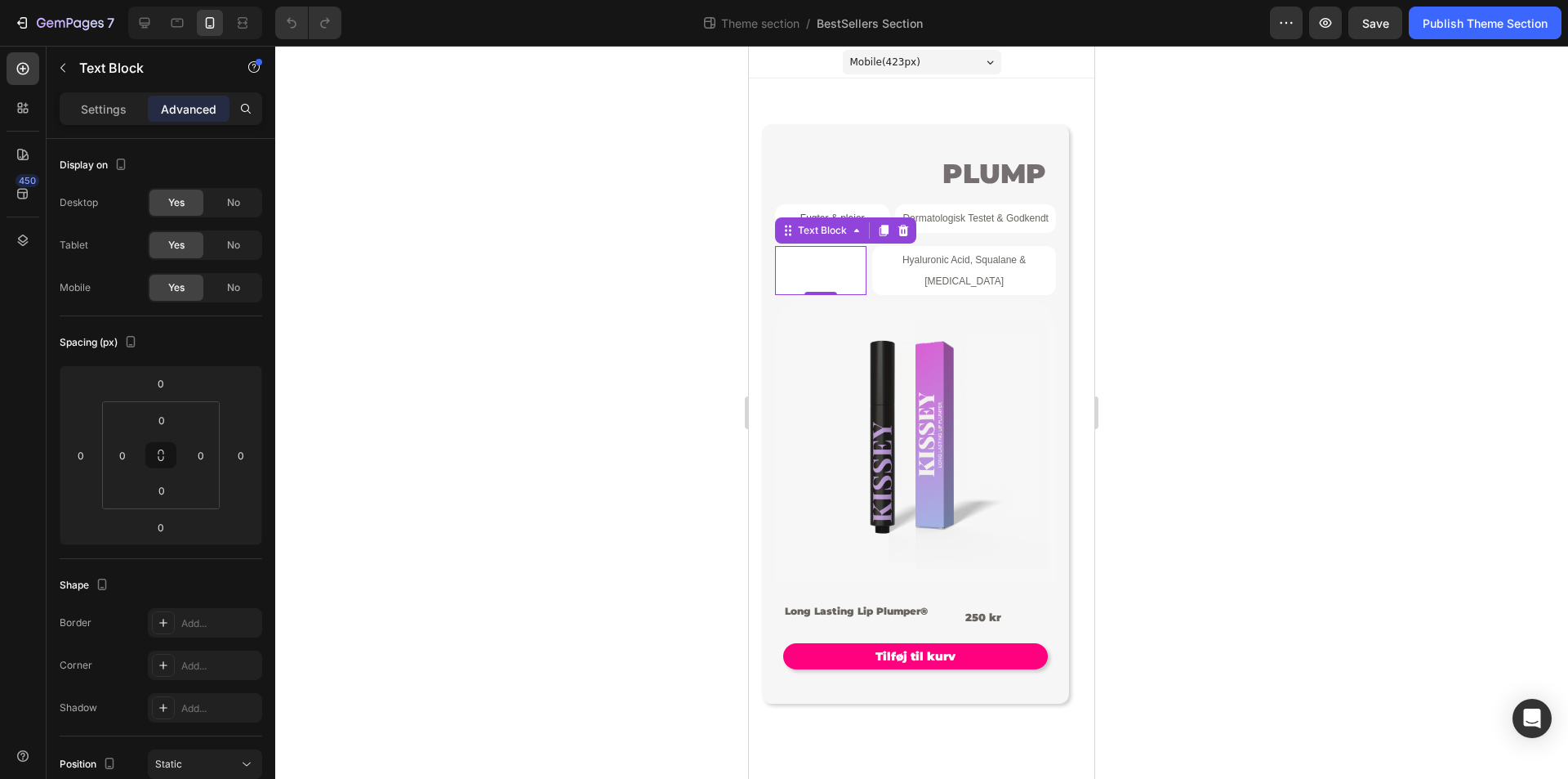
click at [821, 263] on span "Long Lasting Plump - Holder i +6 timer" at bounding box center [821, 270] width 87 height 33
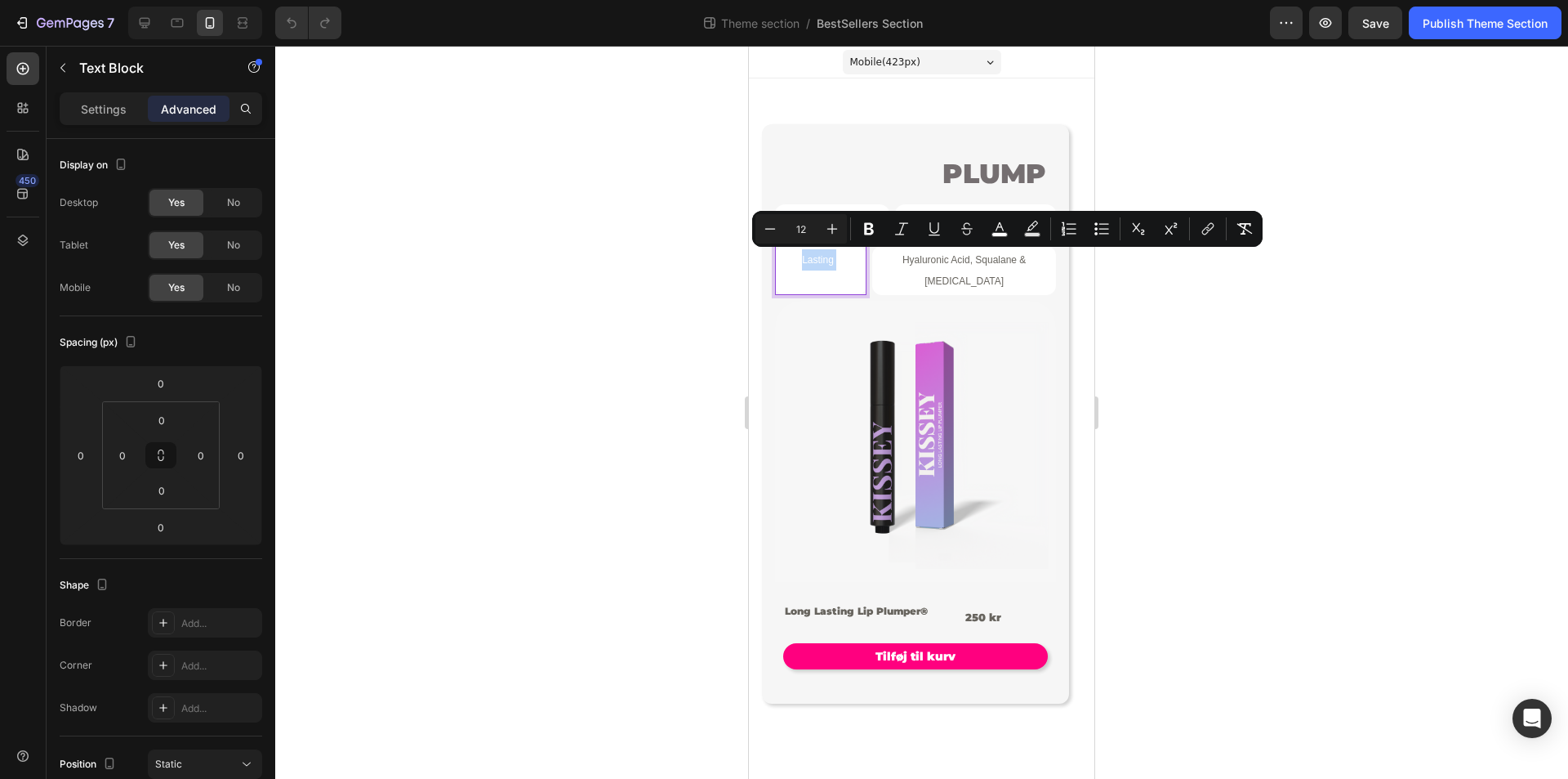
click at [822, 268] on p "Long Lasting Plump - Holder i +6 timer" at bounding box center [821, 270] width 91 height 42
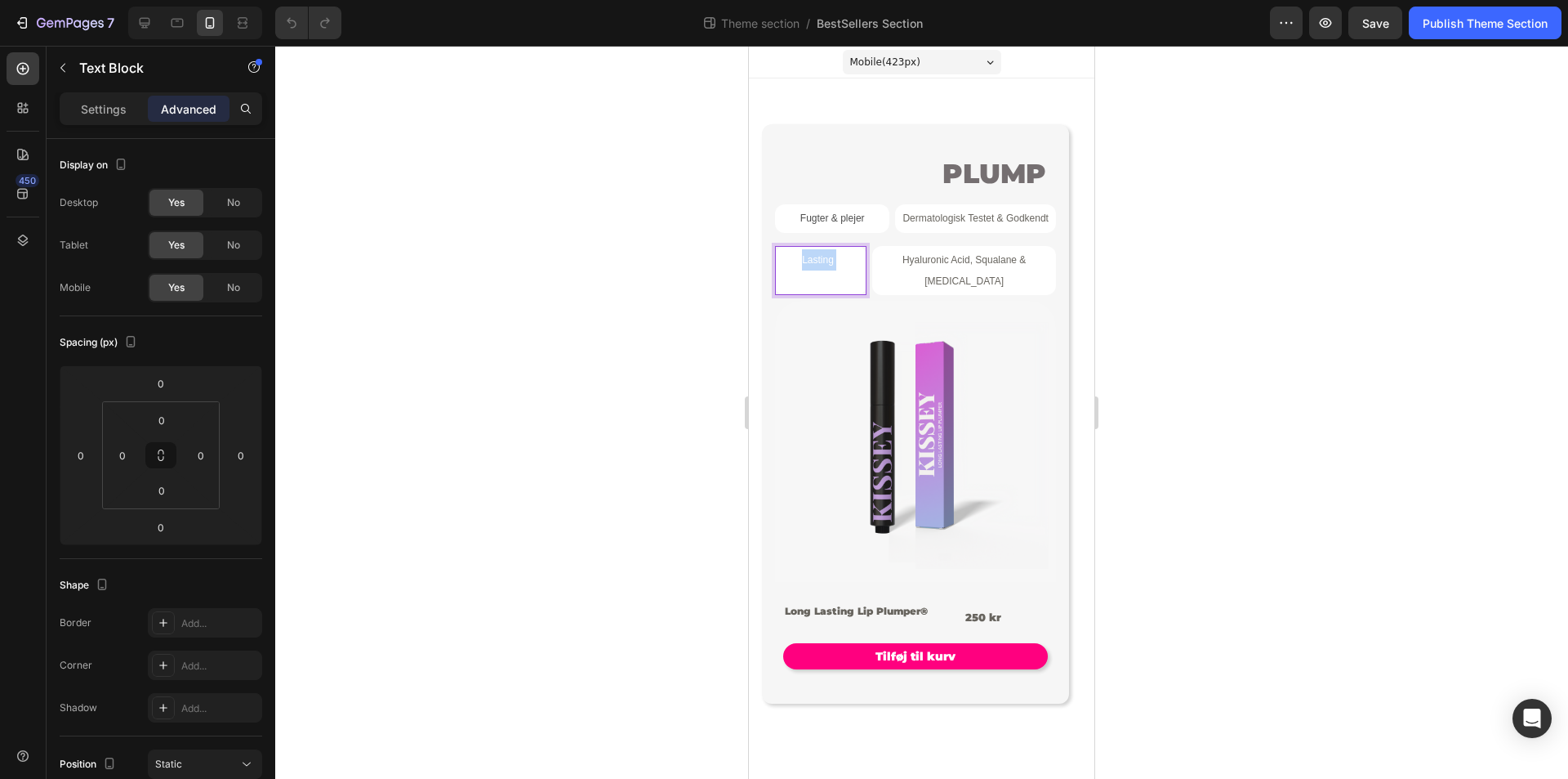
click at [822, 268] on p "Long Lasting Plump - Holder i +6 timer" at bounding box center [821, 270] width 91 height 42
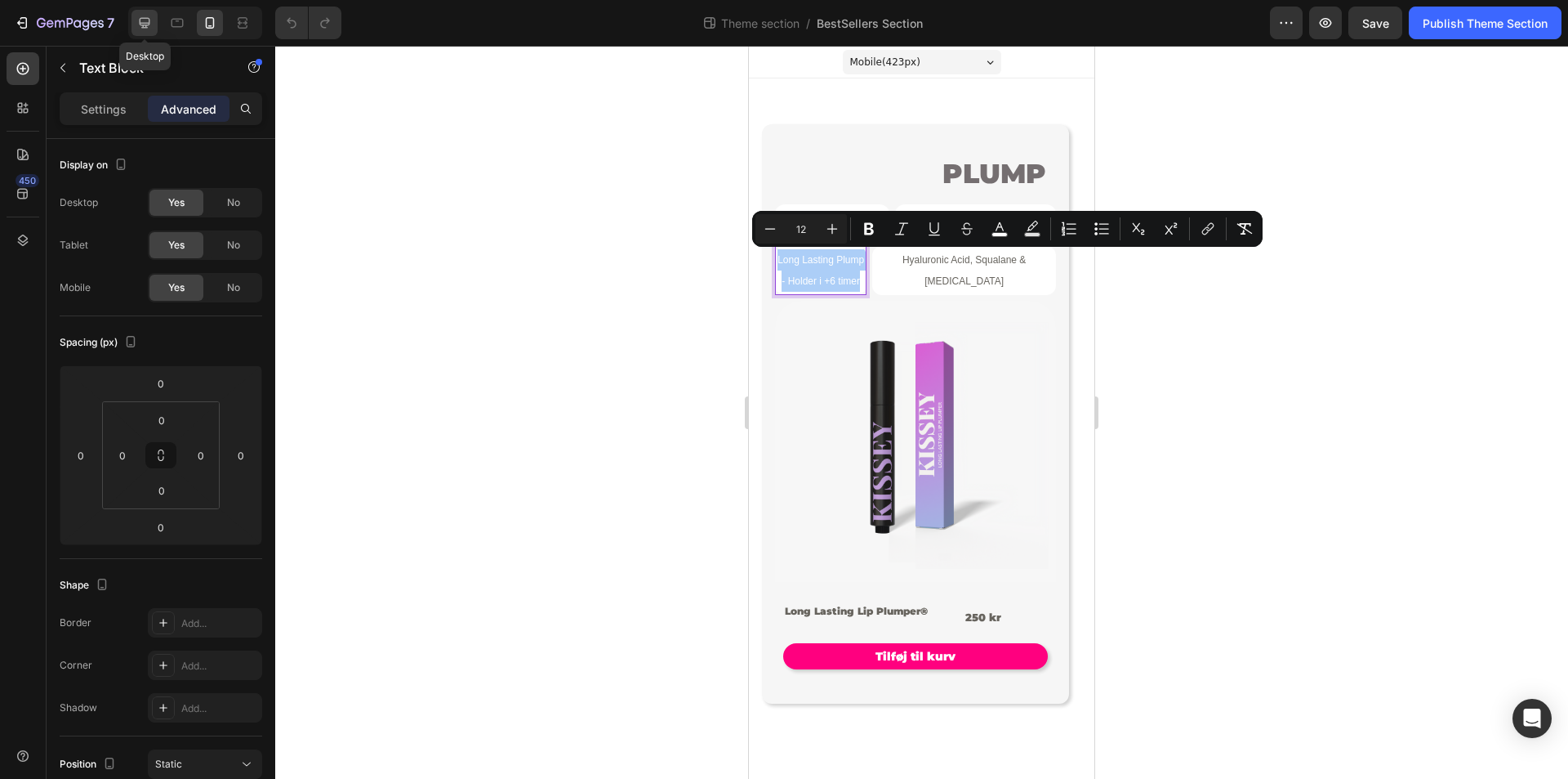
click at [144, 15] on icon at bounding box center [144, 22] width 16 height 16
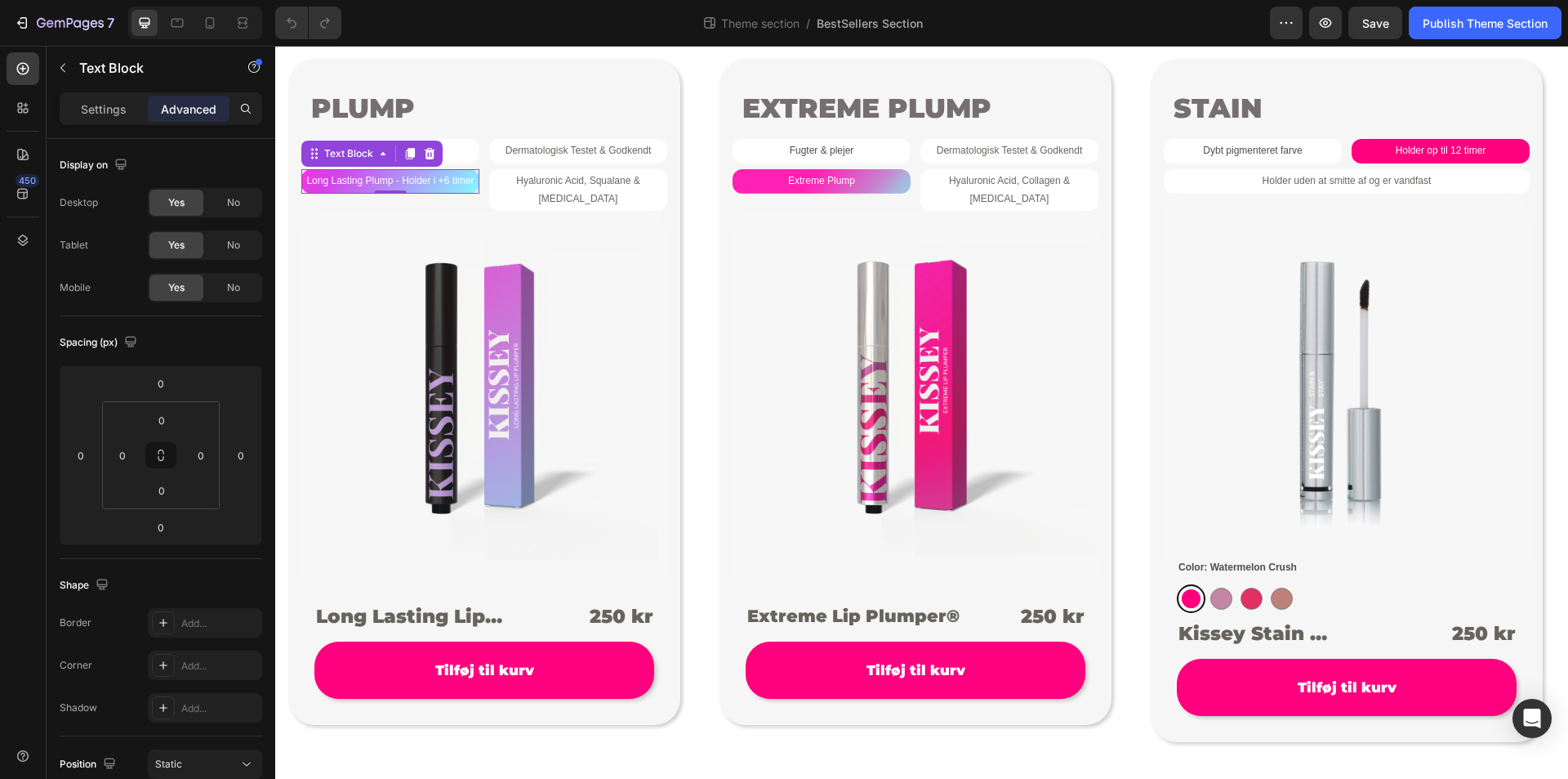
scroll to position [80, 0]
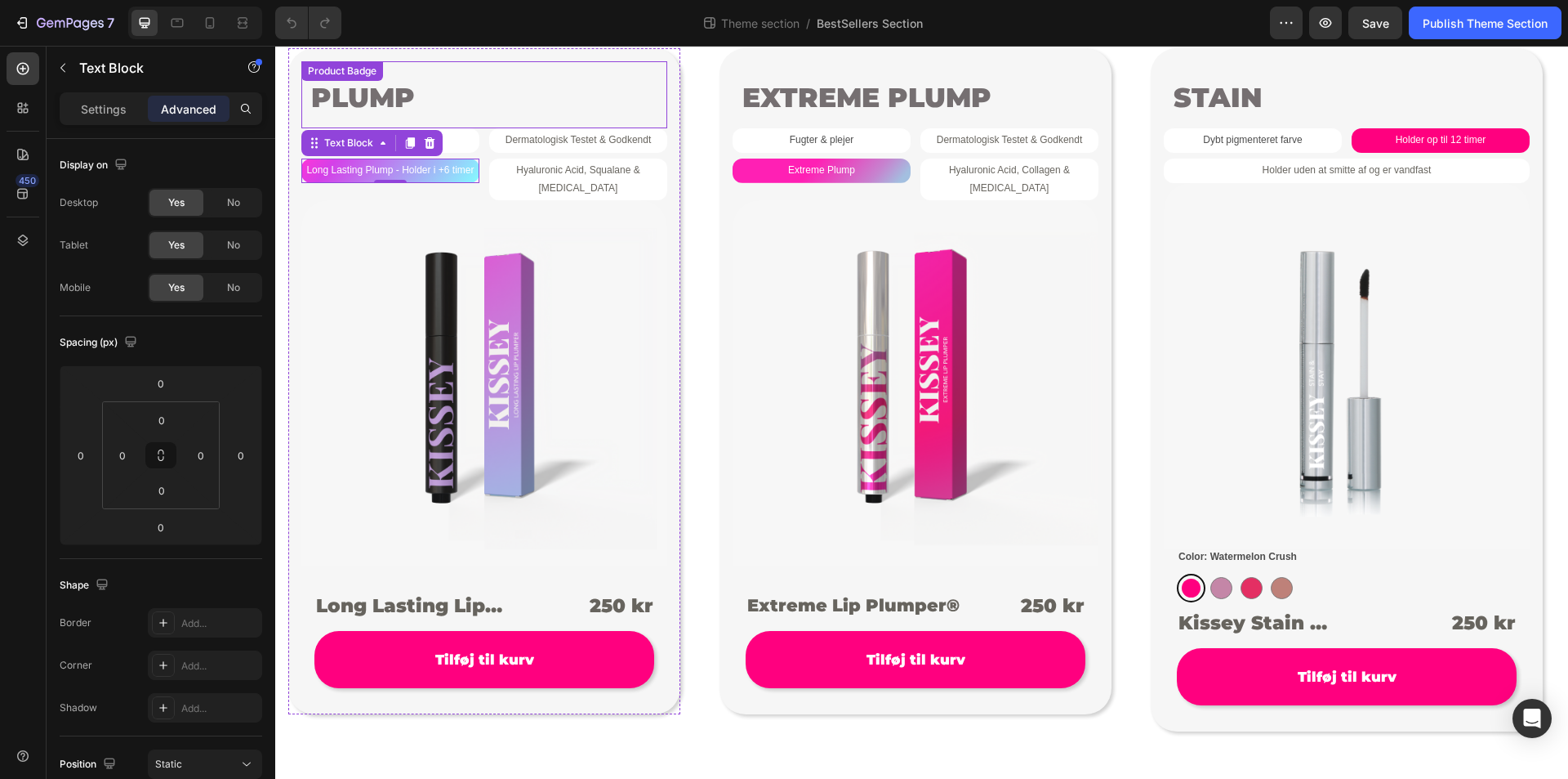
click at [493, 97] on div "PLUMP" at bounding box center [484, 95] width 366 height 67
drag, startPoint x: 430, startPoint y: 172, endPoint x: 374, endPoint y: 204, distance: 64.5
click at [374, 204] on div "Product Images" at bounding box center [484, 383] width 366 height 366
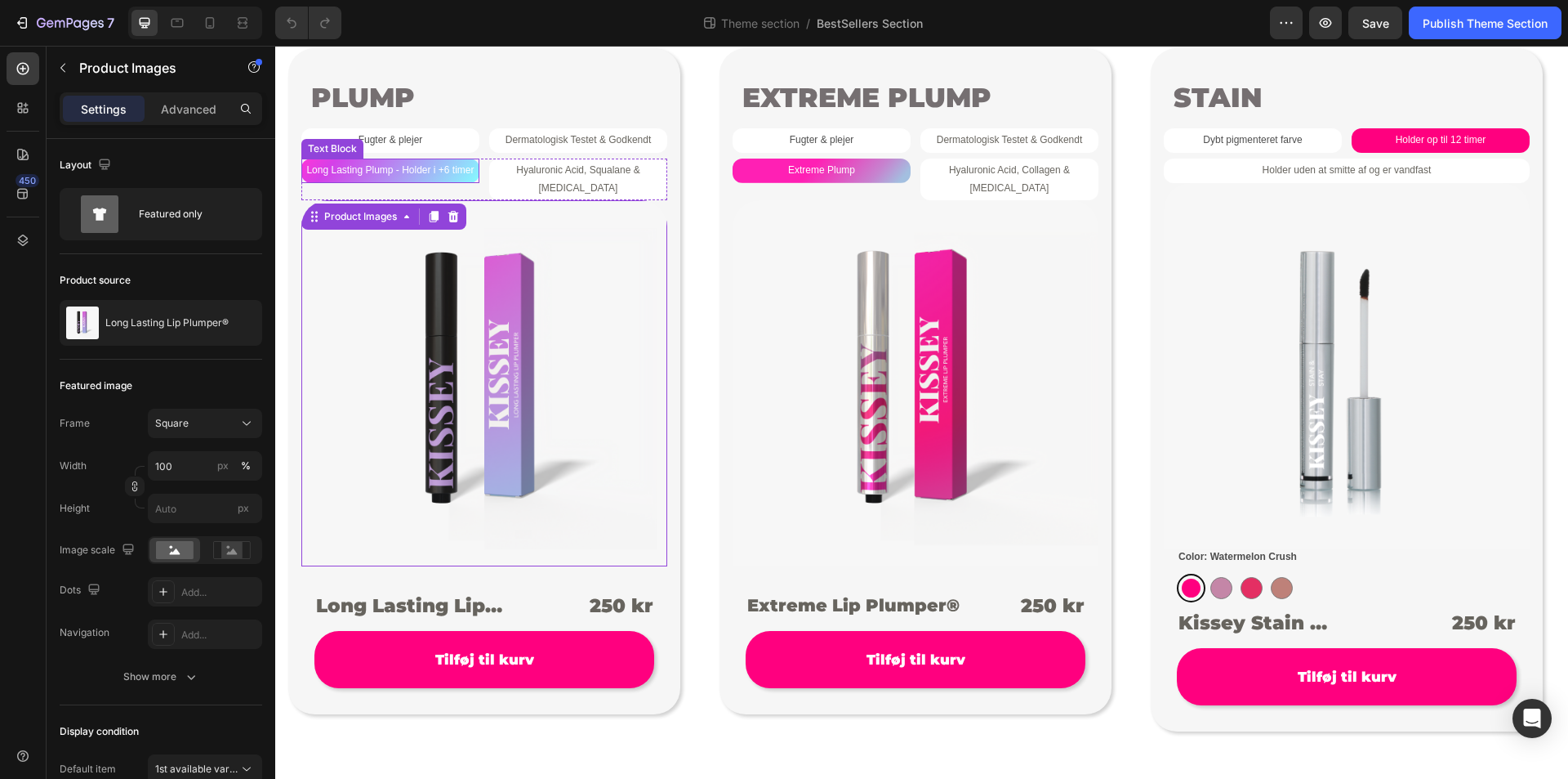
click at [414, 174] on span "Long Lasting Plump - Holder i +6 timer" at bounding box center [390, 170] width 167 height 12
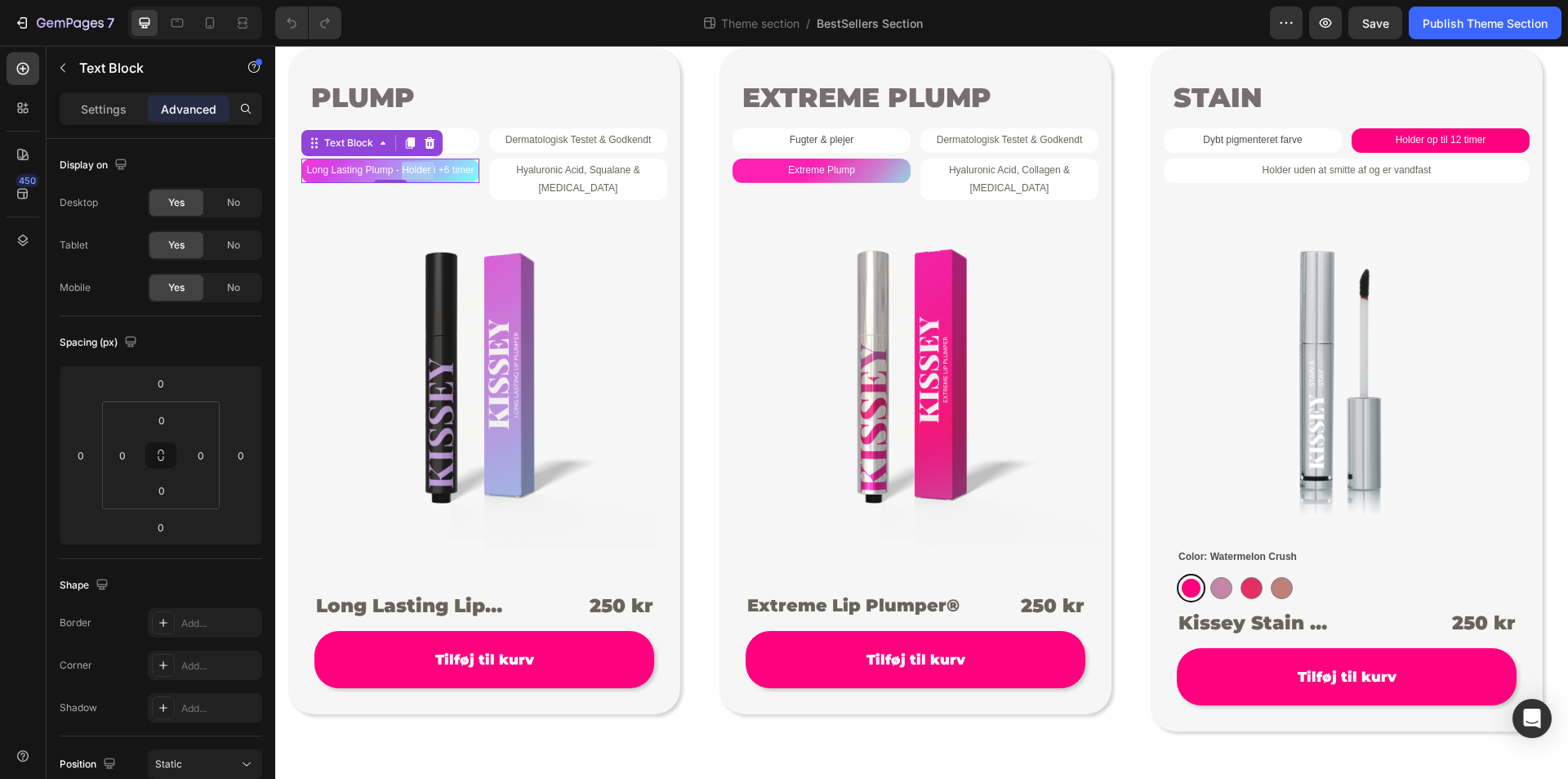
click at [413, 167] on span "Long Lasting Plump - Holder i +6 timer" at bounding box center [390, 170] width 167 height 12
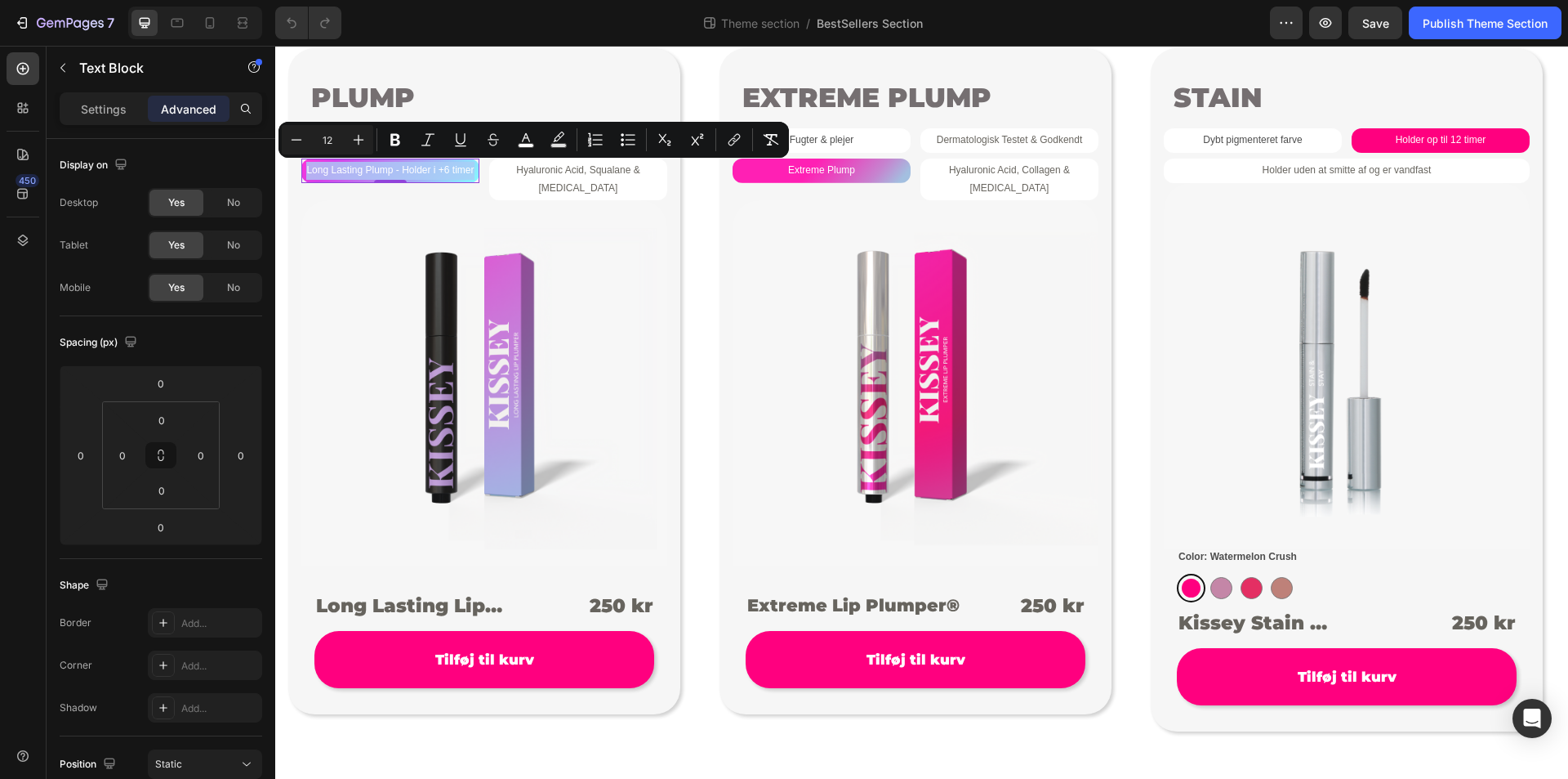
click at [413, 167] on span "Long Lasting Plump - Holder i +6 timer" at bounding box center [390, 170] width 167 height 12
click at [783, 144] on button "Remove Format" at bounding box center [771, 139] width 30 height 30
click at [586, 212] on img at bounding box center [484, 383] width 366 height 366
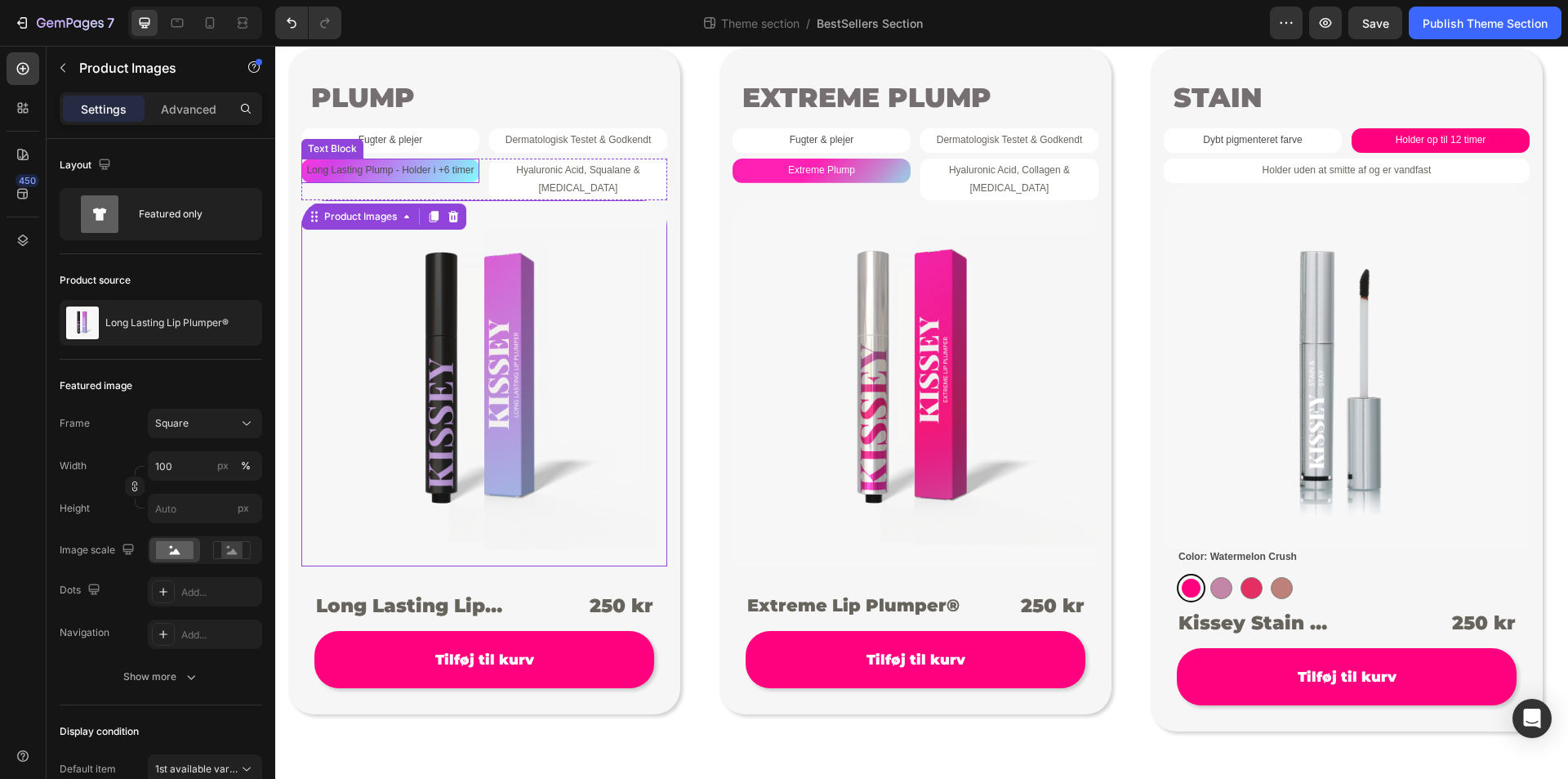
click at [429, 172] on p "Long Lasting Plump - Holder i +6 timer" at bounding box center [390, 171] width 178 height 18
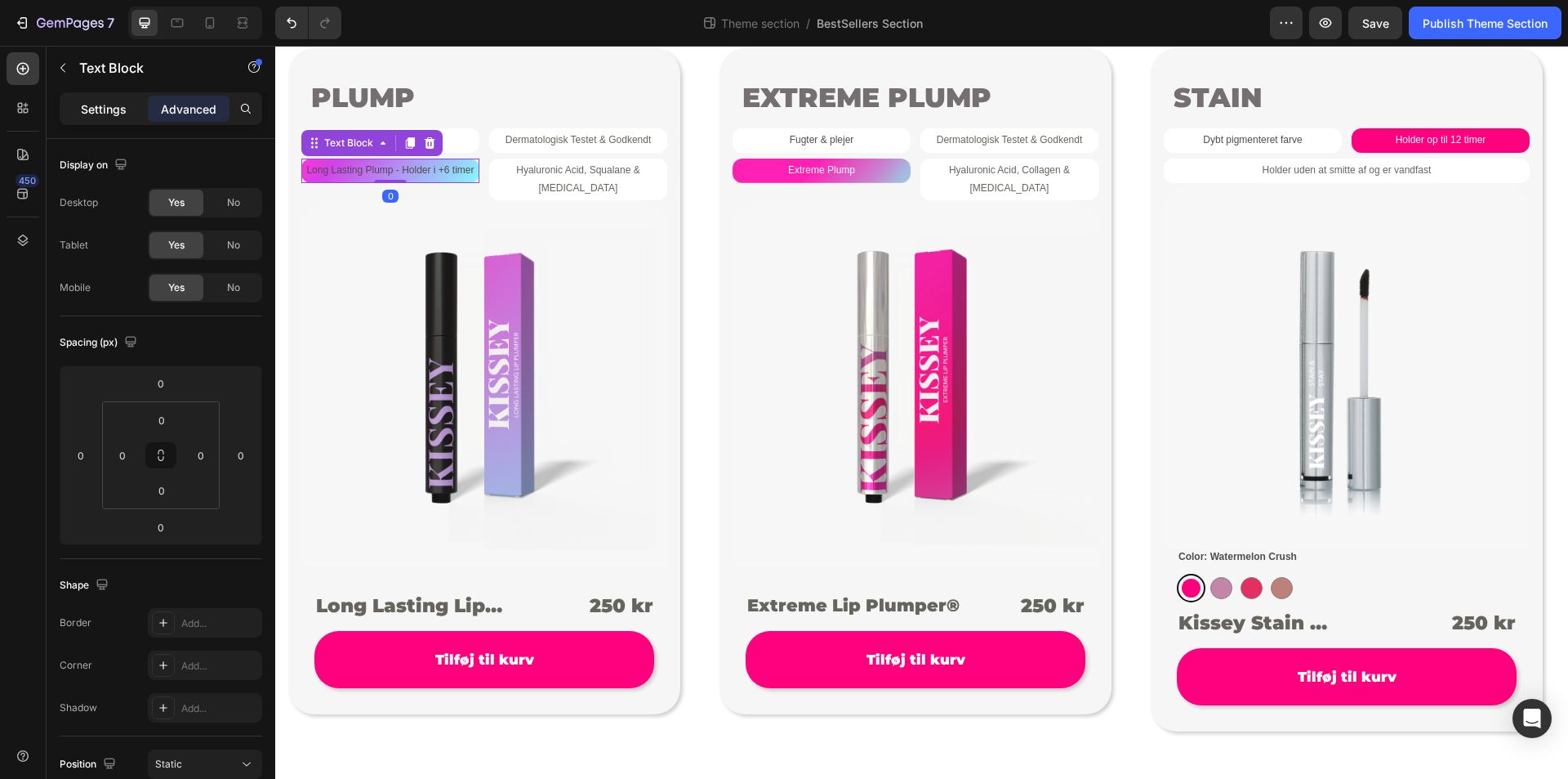
click at [100, 120] on div "Settings" at bounding box center [103, 108] width 82 height 26
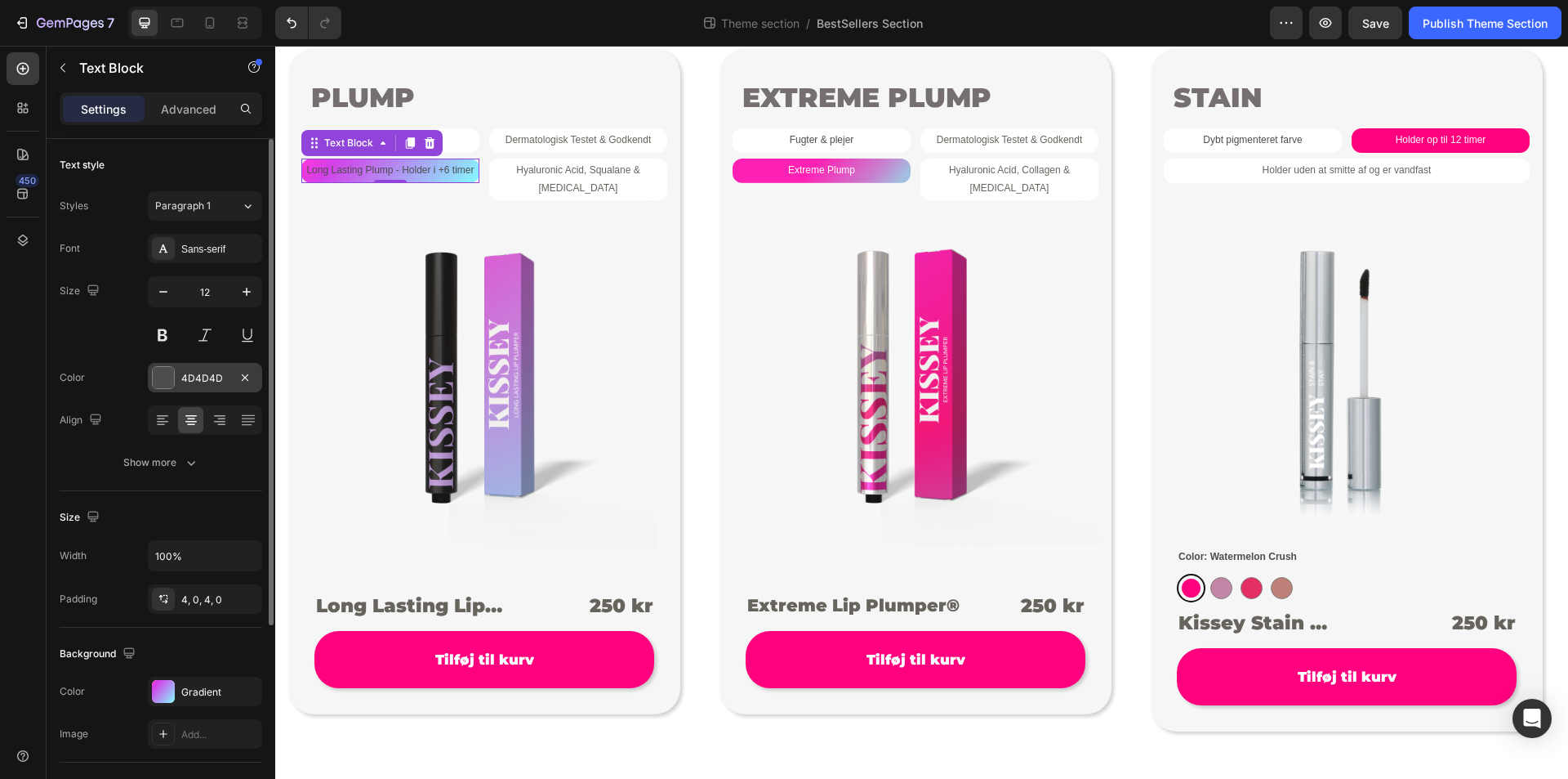
click at [212, 387] on div "4D4D4D" at bounding box center [204, 378] width 114 height 30
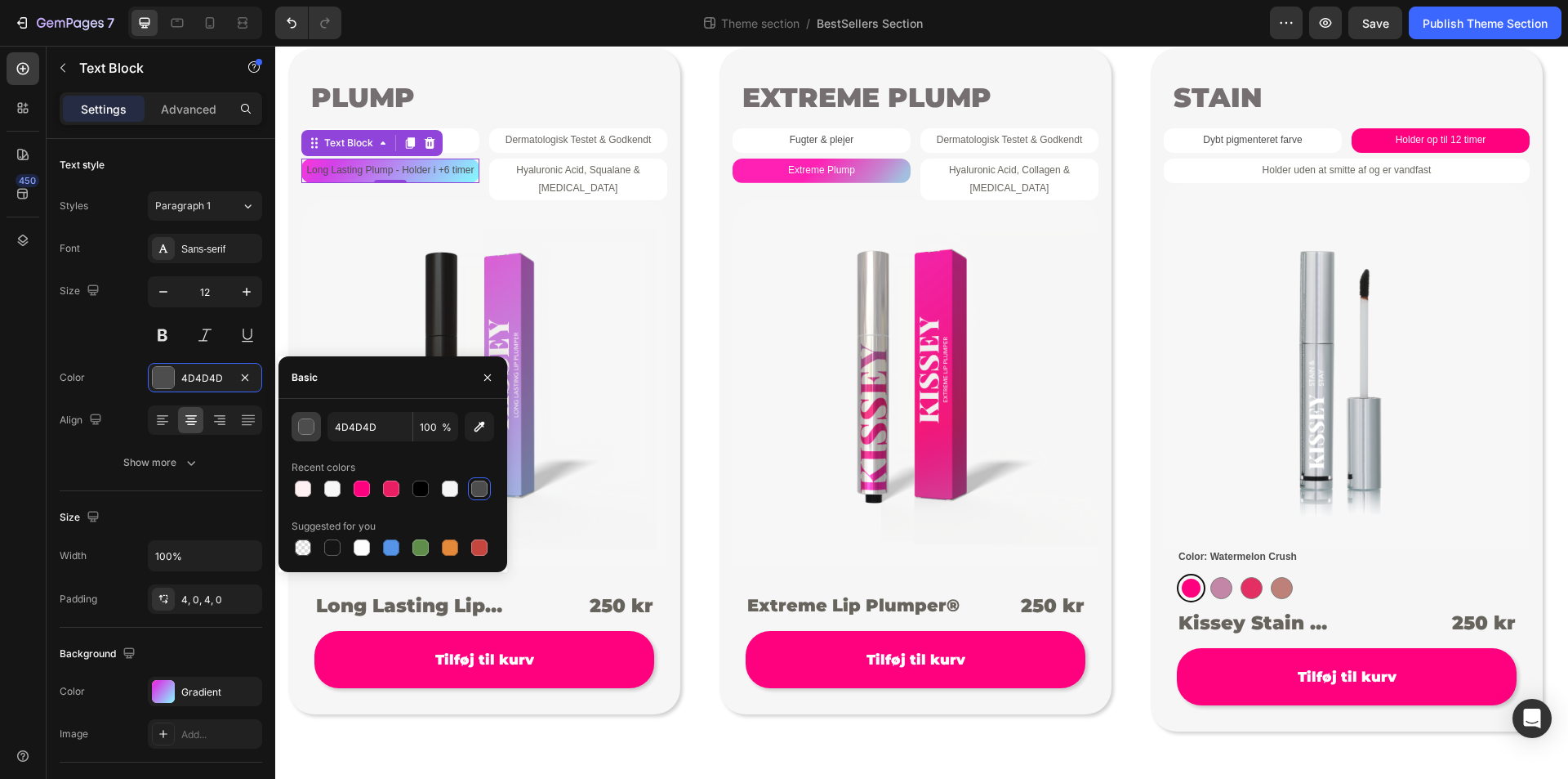
click at [303, 429] on div "button" at bounding box center [307, 427] width 16 height 16
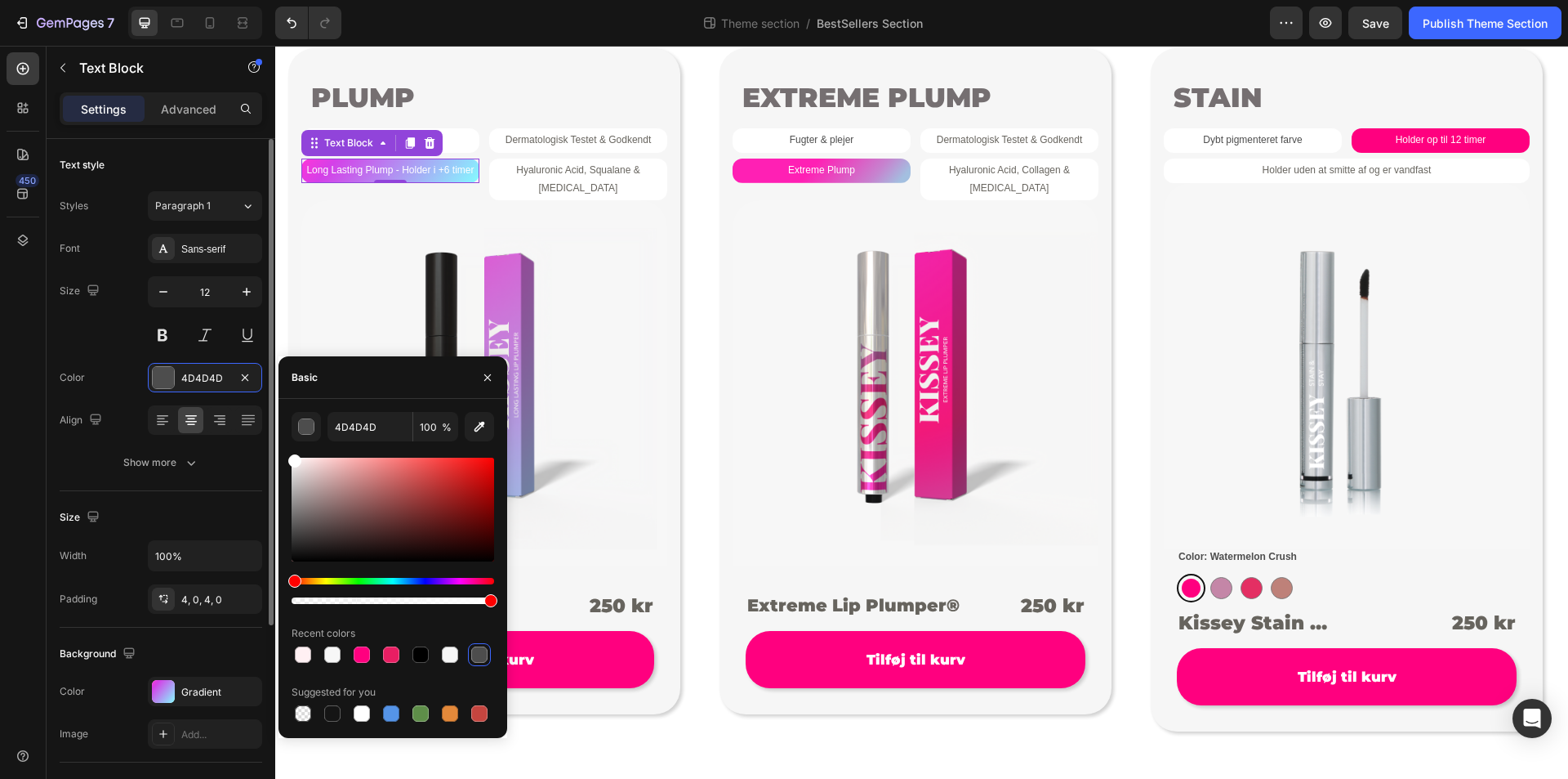
drag, startPoint x: 307, startPoint y: 457, endPoint x: 237, endPoint y: 393, distance: 94.8
click at [250, 400] on div "450 Sections(18) Elements(81) Section Element Hero Section Product Detail Brand…" at bounding box center [138, 412] width 275 height 733
type input "FFFFFF"
drag, startPoint x: 83, startPoint y: 338, endPoint x: 186, endPoint y: 281, distance: 117.7
click at [83, 338] on div "Size 12" at bounding box center [161, 313] width 203 height 74
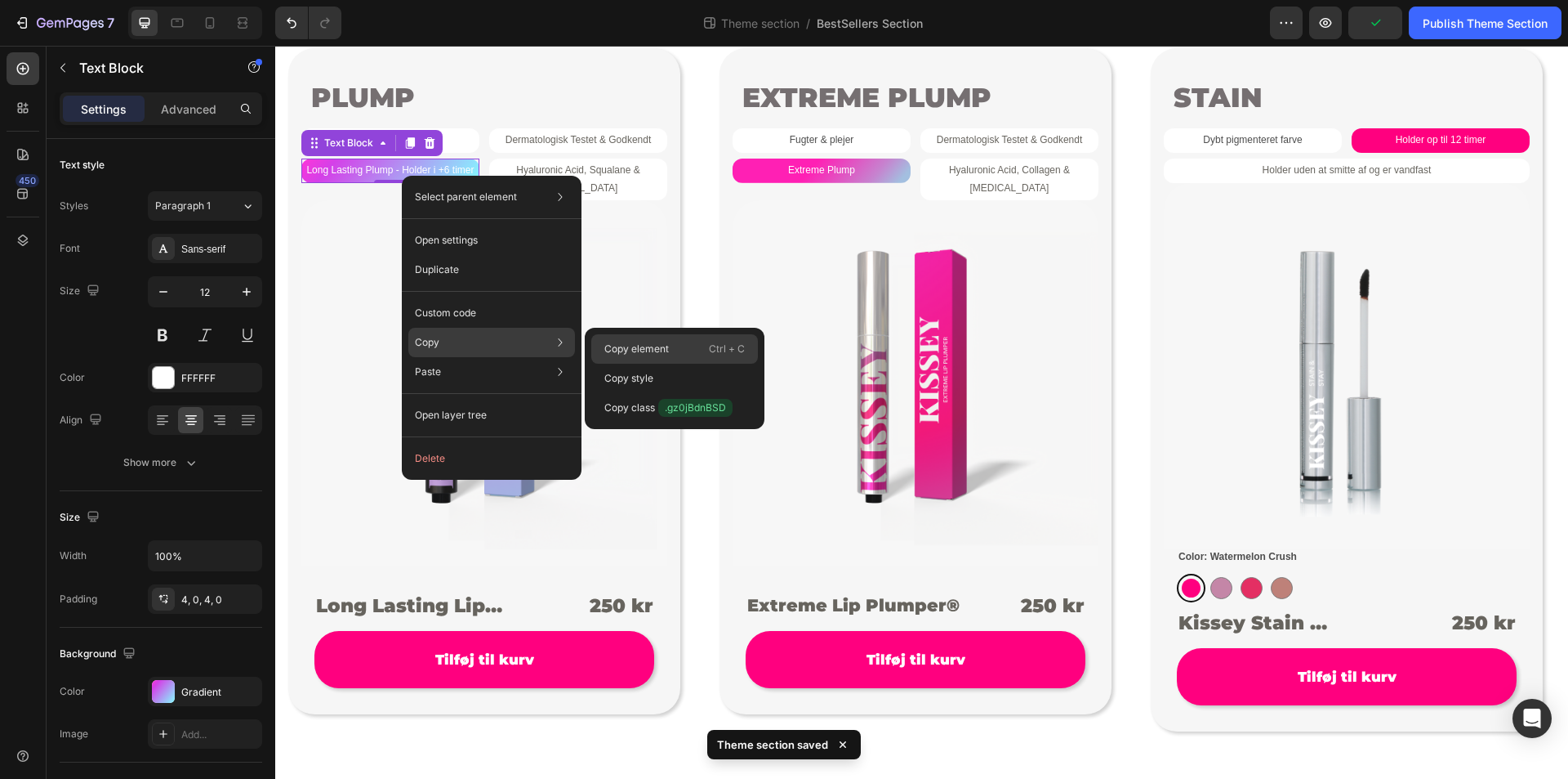
click at [636, 346] on p "Copy element" at bounding box center [637, 348] width 64 height 14
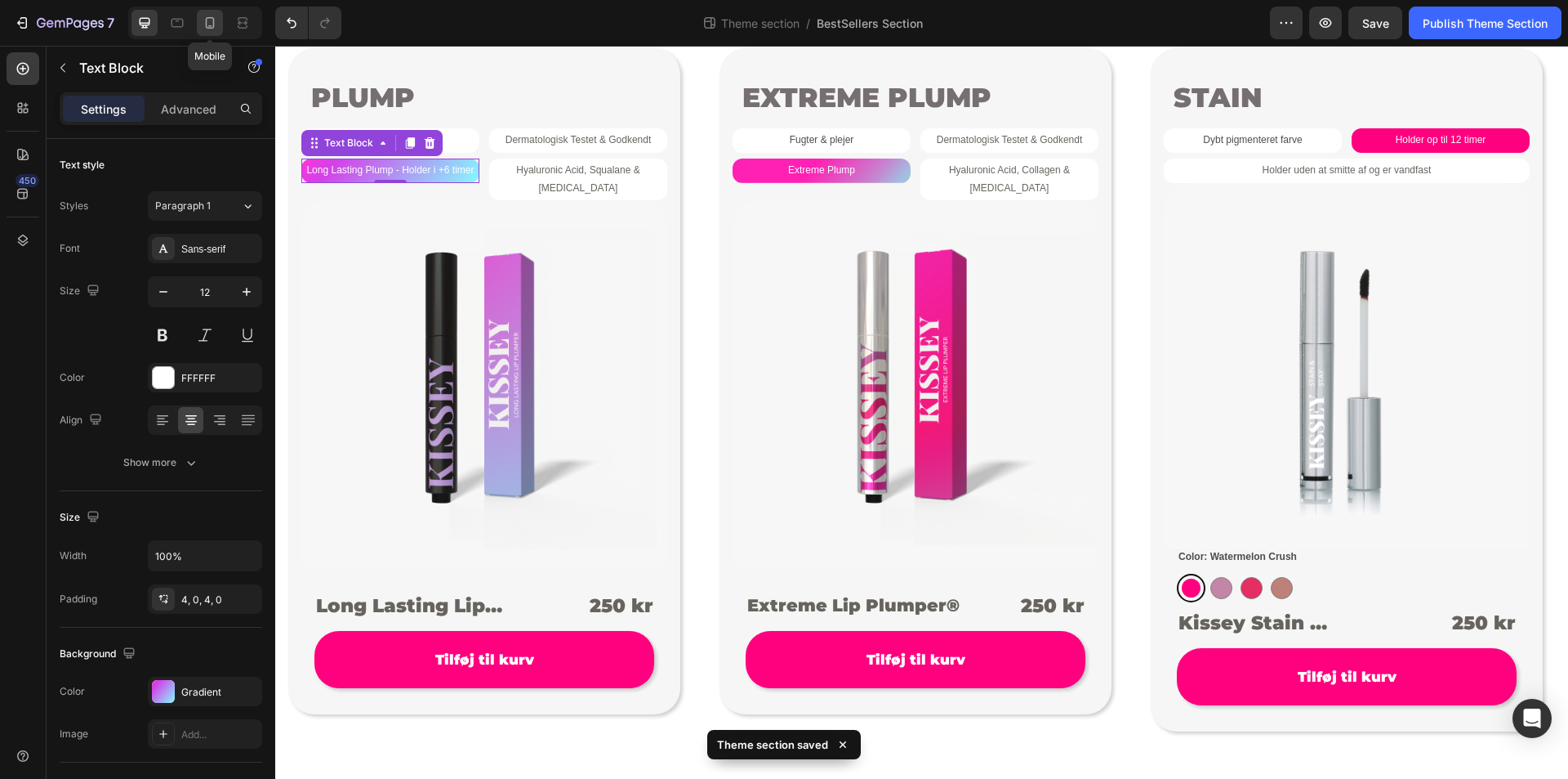
click at [215, 26] on icon at bounding box center [209, 22] width 16 height 16
type input "14"
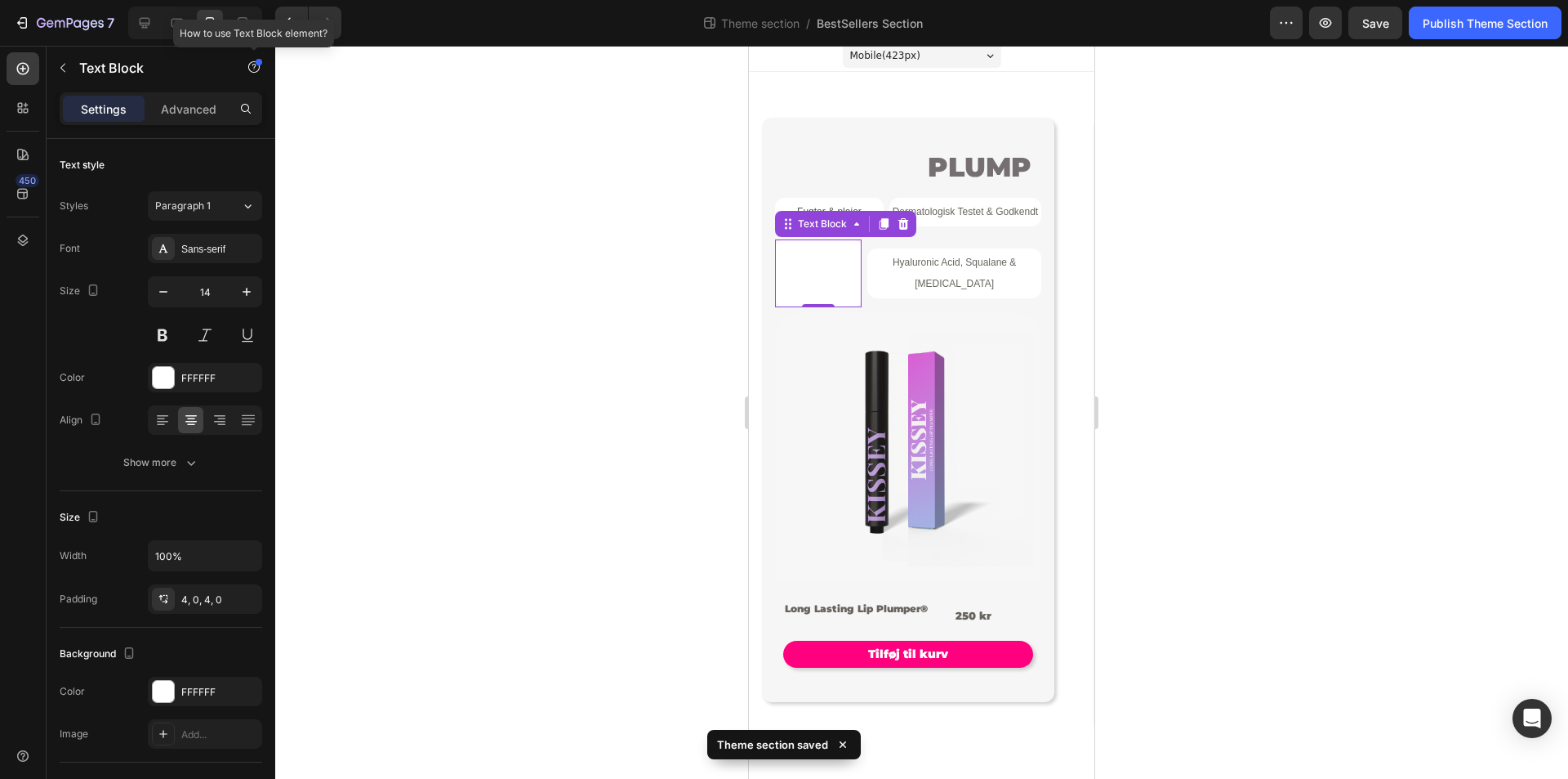
scroll to position [16, 0]
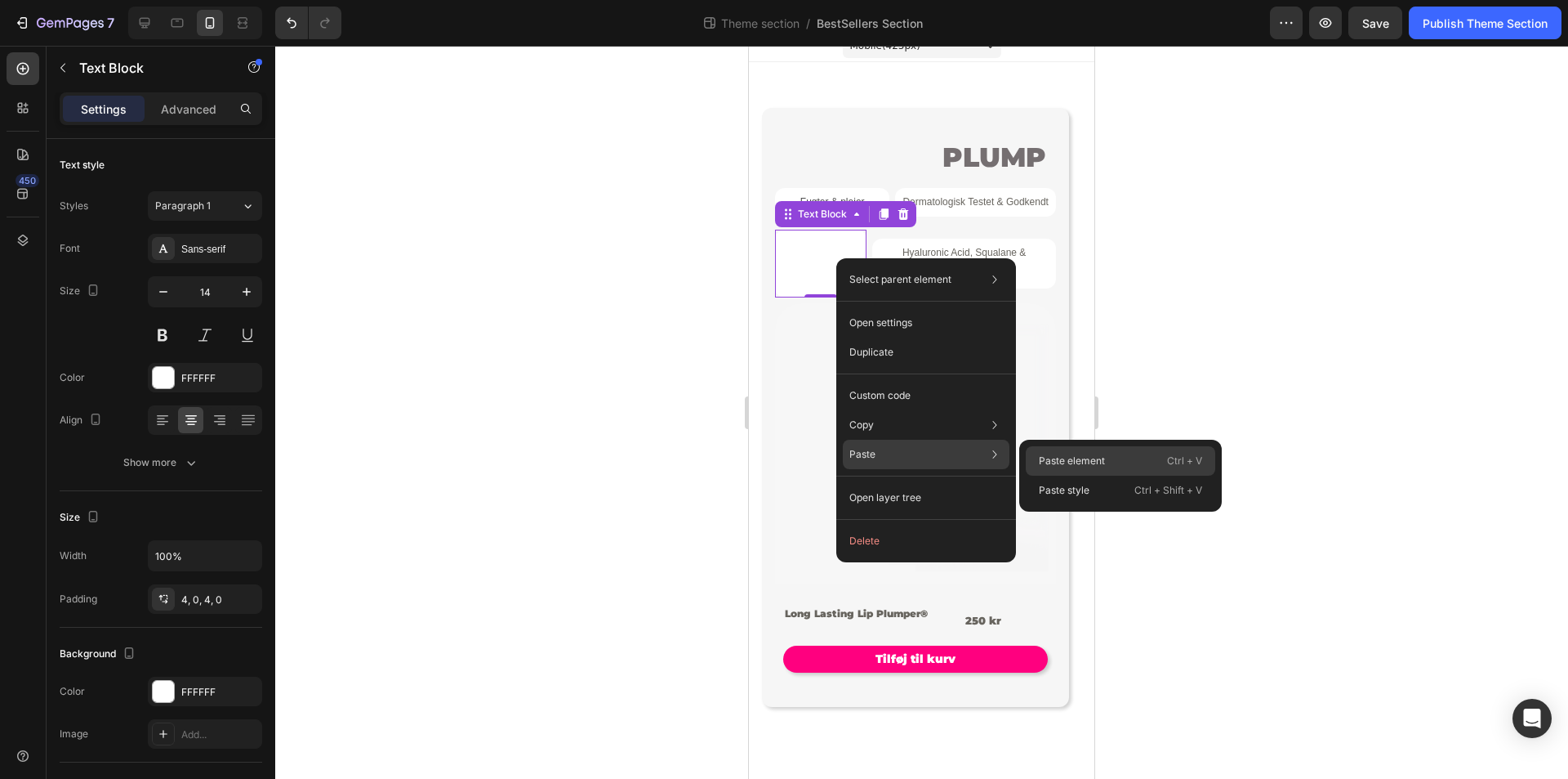
drag, startPoint x: 1065, startPoint y: 449, endPoint x: 316, endPoint y: 400, distance: 750.6
click at [1065, 449] on div "Paste element Ctrl + V" at bounding box center [1120, 460] width 189 height 30
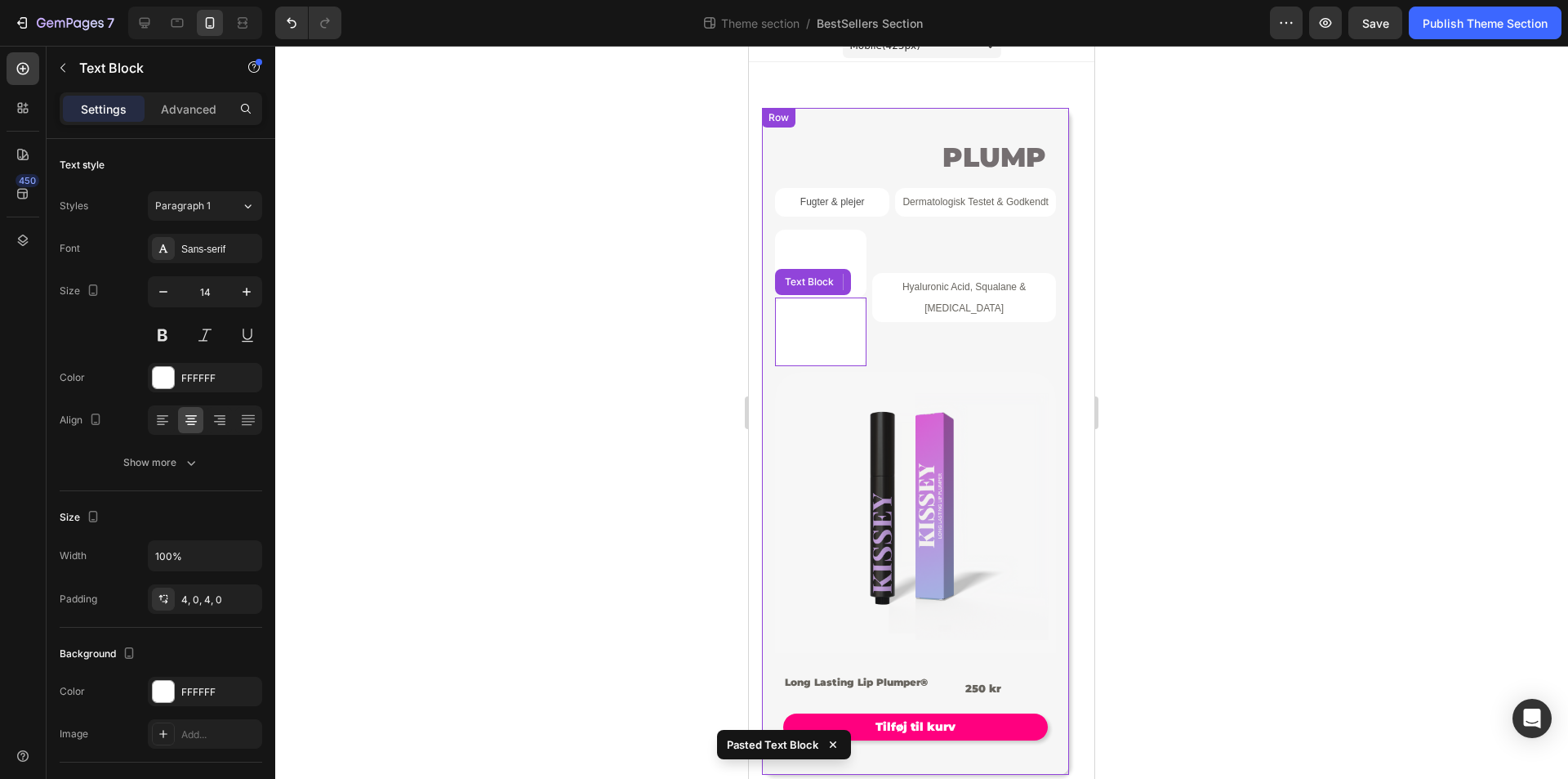
scroll to position [25, 0]
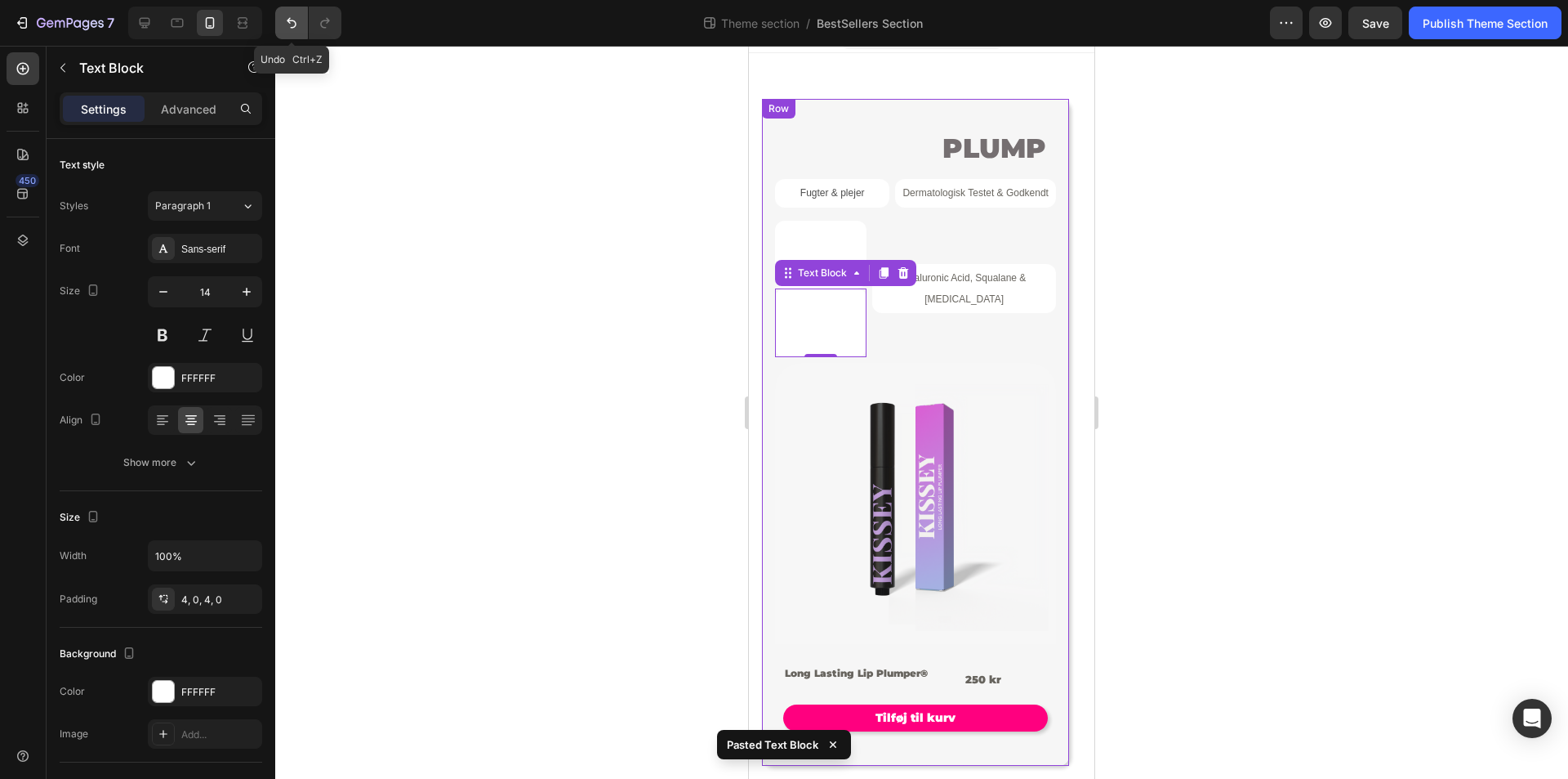
click at [291, 16] on icon "Undo/Redo" at bounding box center [291, 22] width 16 height 16
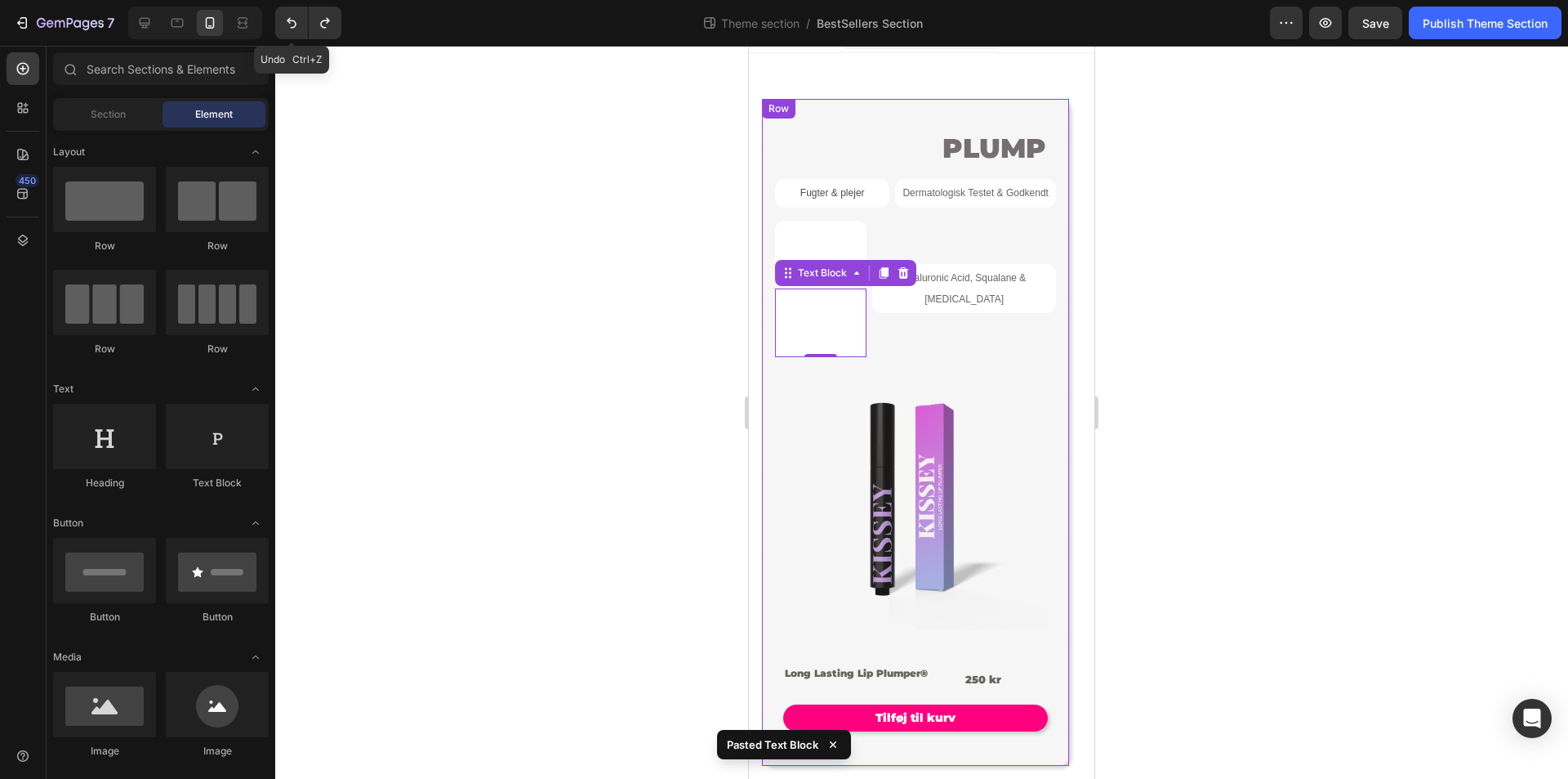
scroll to position [16, 0]
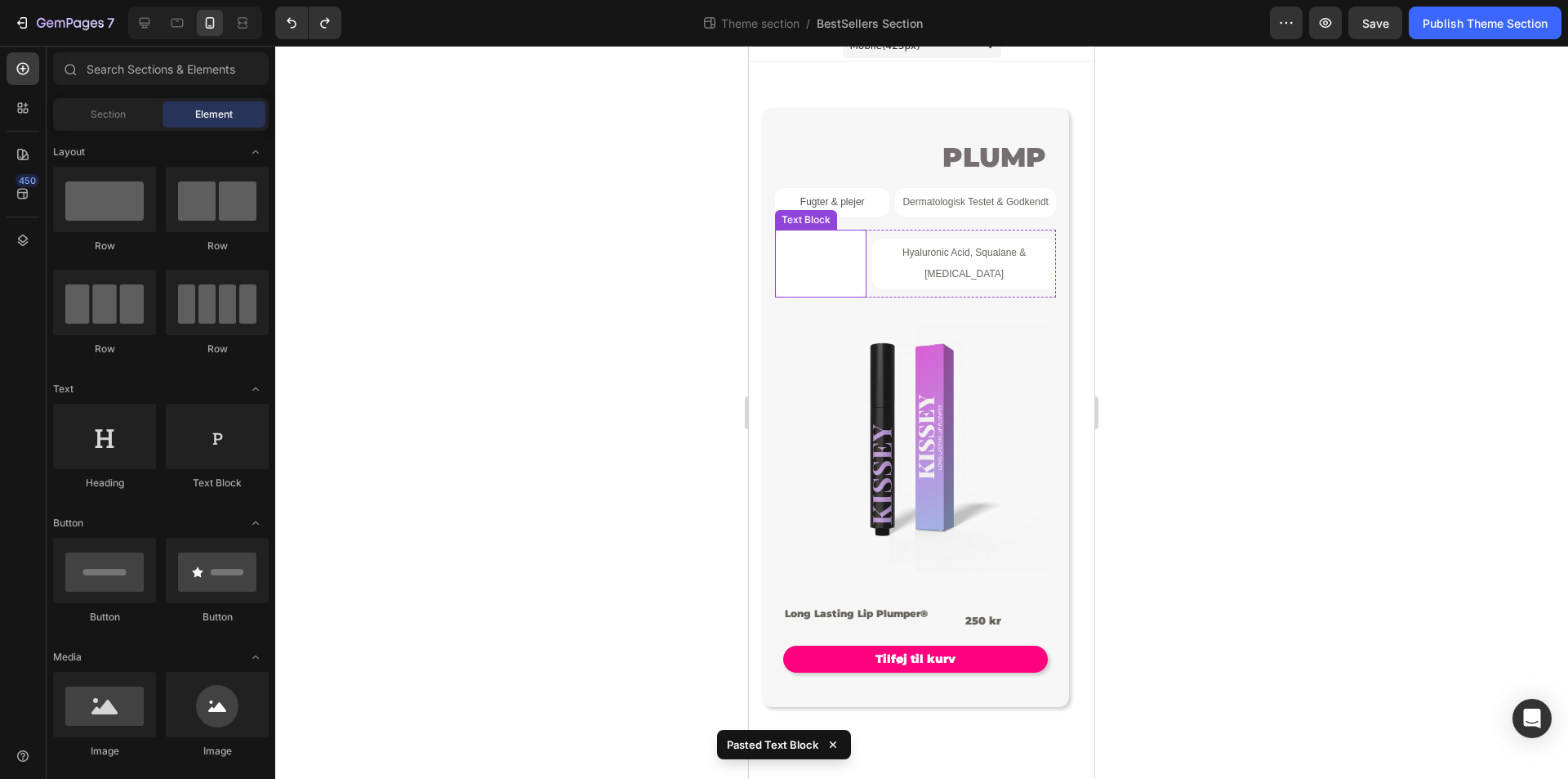
click at [838, 287] on p "Long Lasting Plump - Holder i +6 timer" at bounding box center [821, 264] width 91 height 63
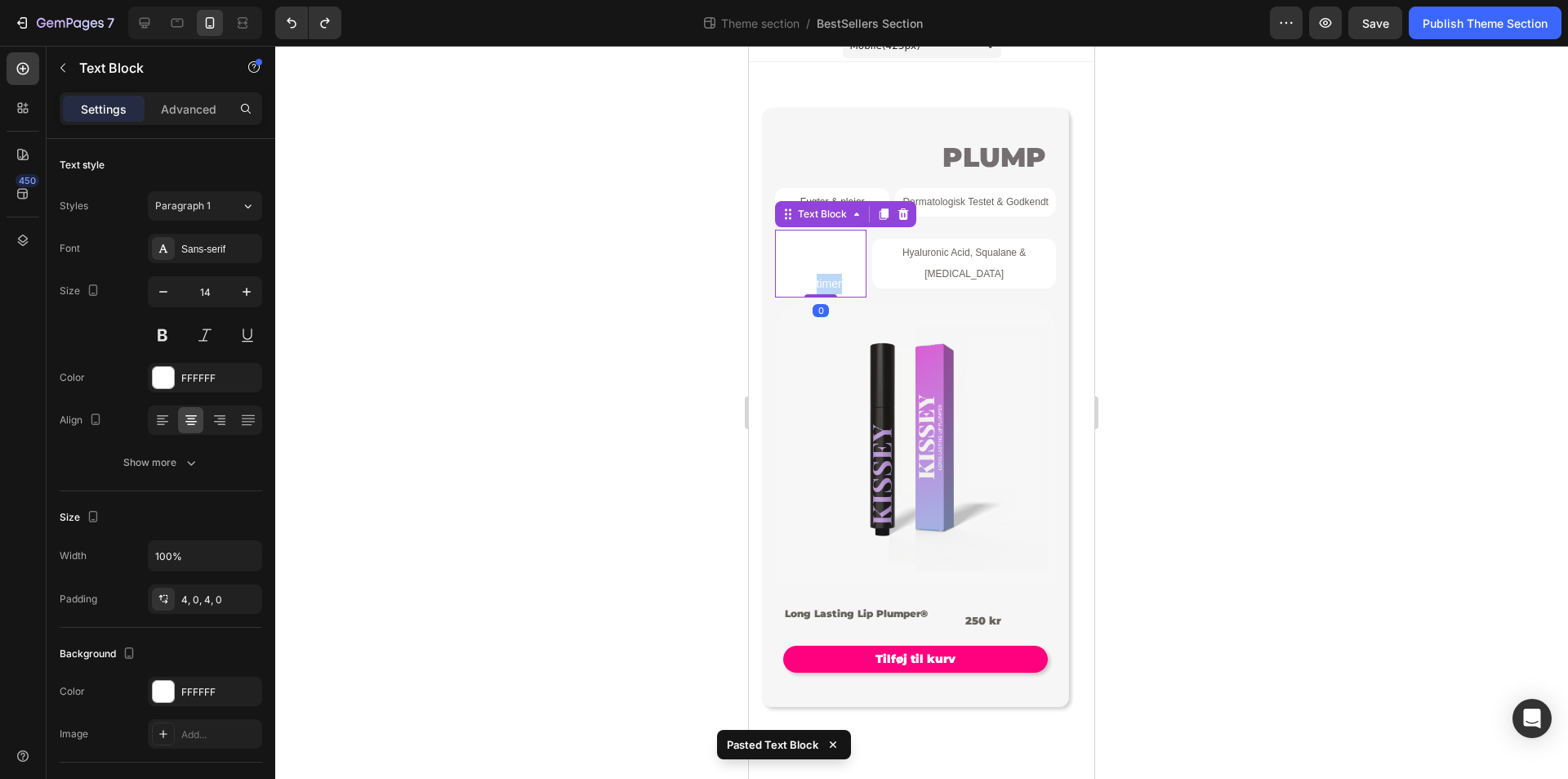
click at [827, 279] on p "Long Lasting Plump - Holder i +6 timer" at bounding box center [821, 264] width 91 height 63
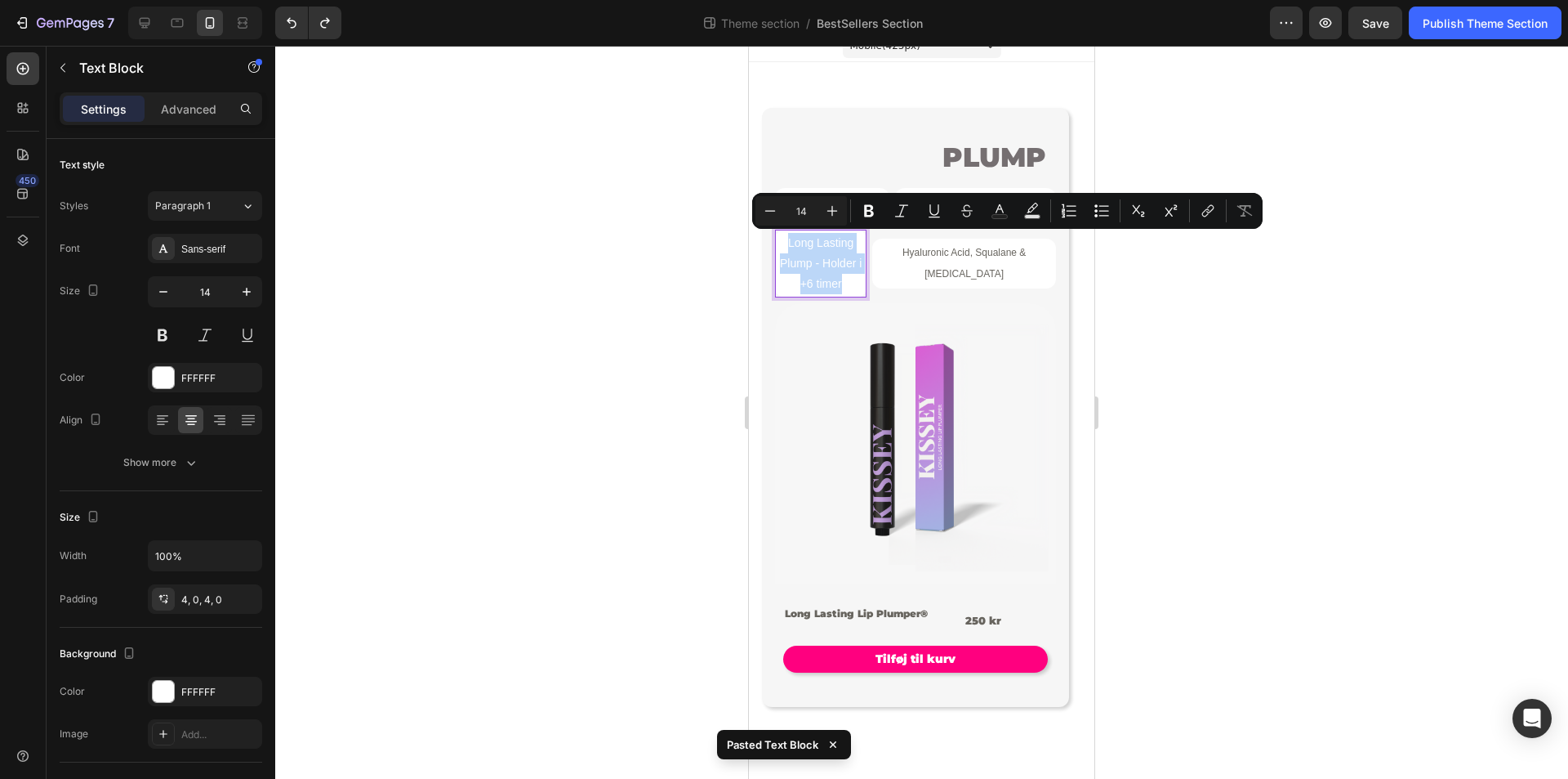
click at [849, 287] on p "Long Lasting Plump - Holder i +6 timer" at bounding box center [821, 264] width 91 height 63
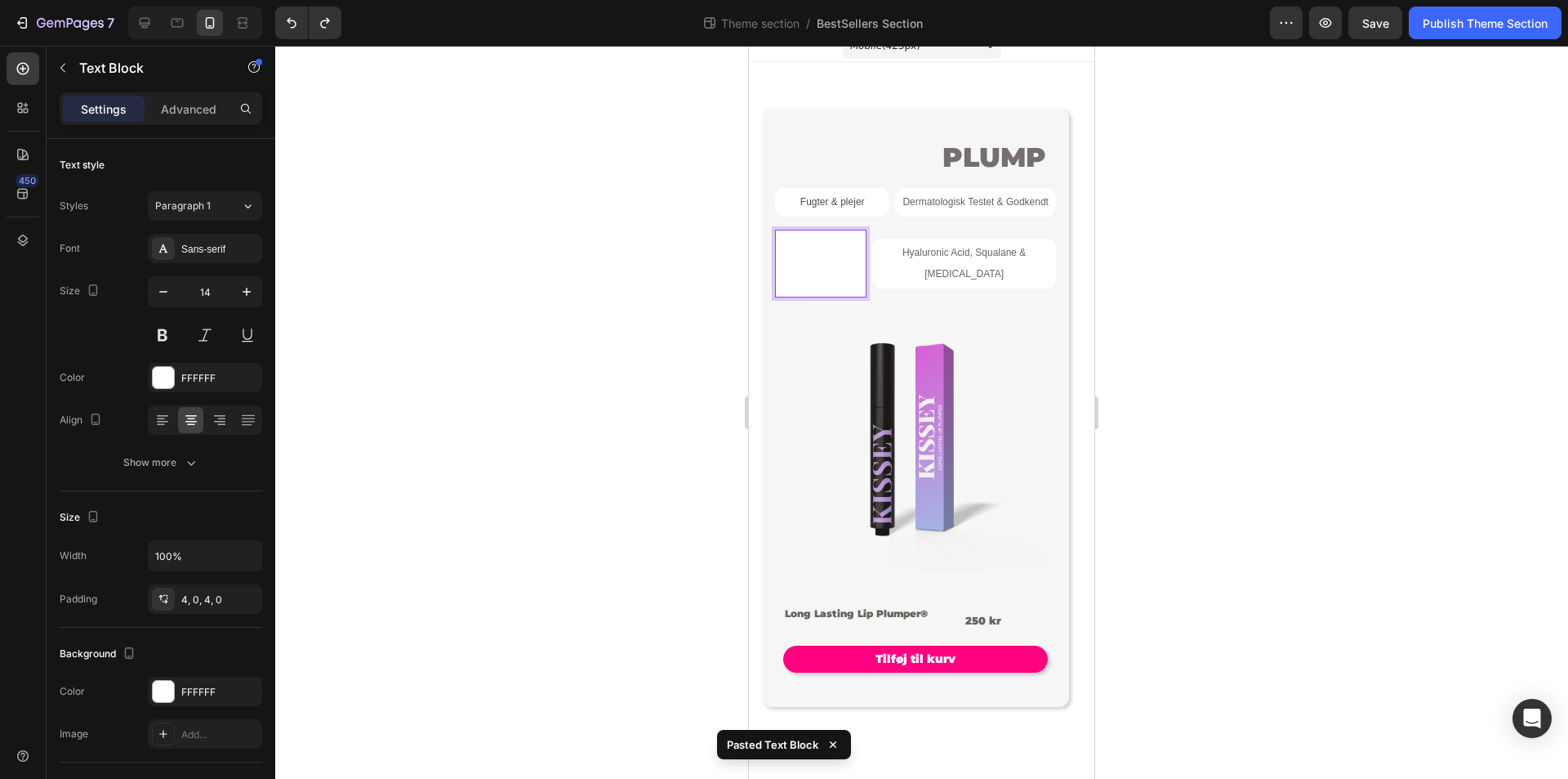
click at [855, 291] on p "Long Lasting Plump - Holder i +6 timer" at bounding box center [821, 264] width 91 height 63
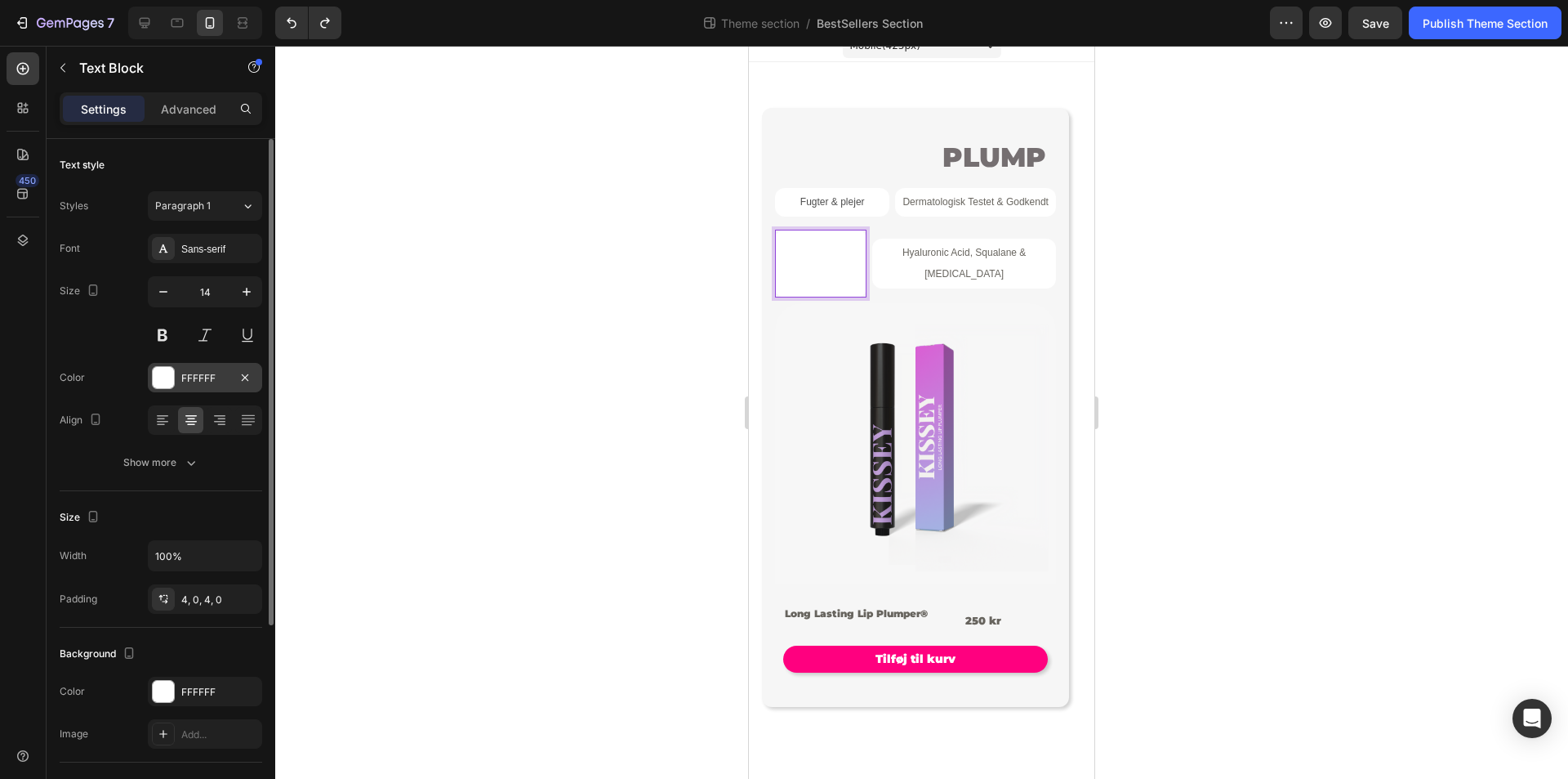
click at [224, 372] on div "FFFFFF" at bounding box center [205, 378] width 47 height 14
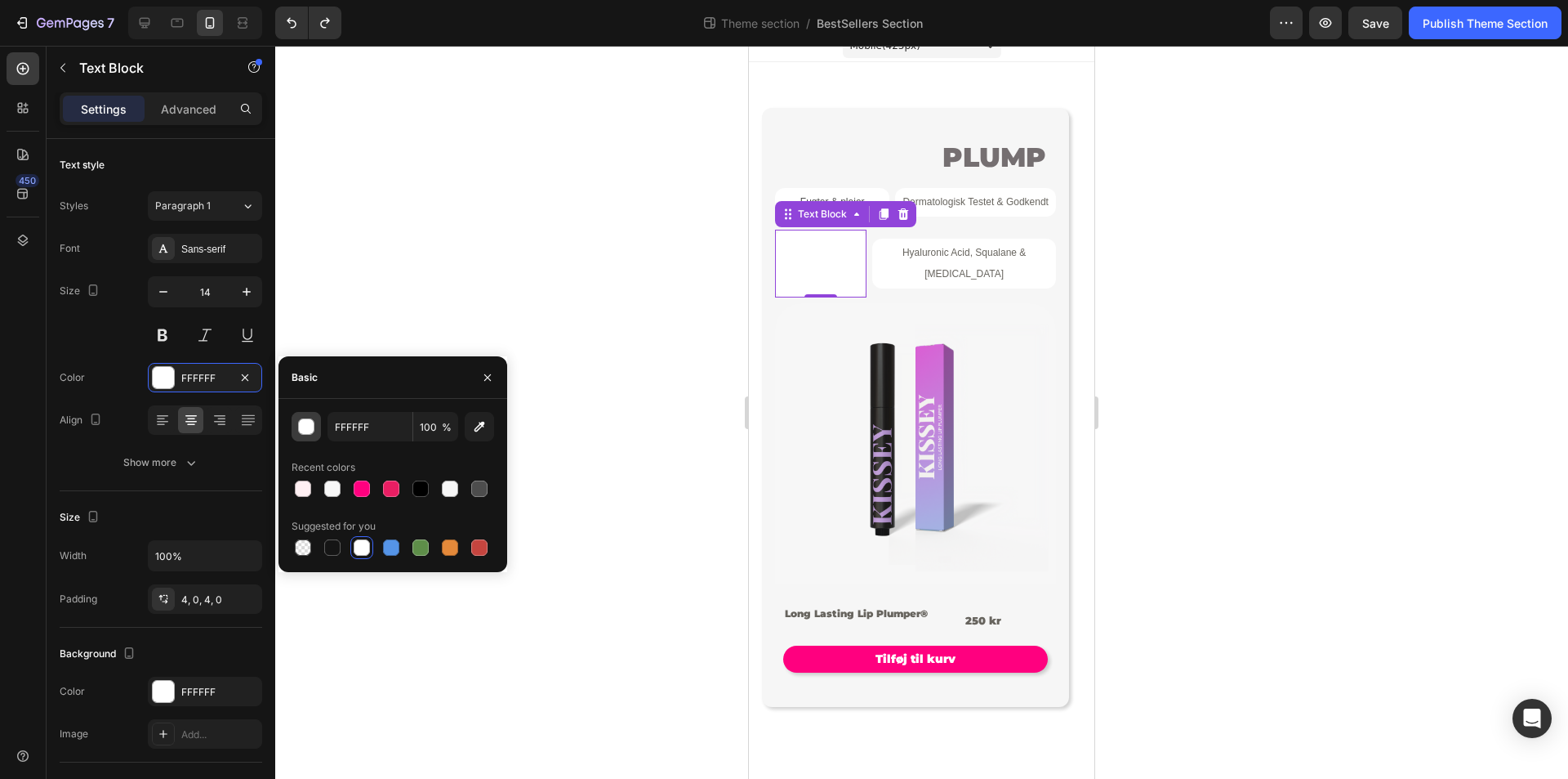
click at [294, 432] on button "button" at bounding box center [306, 427] width 30 height 30
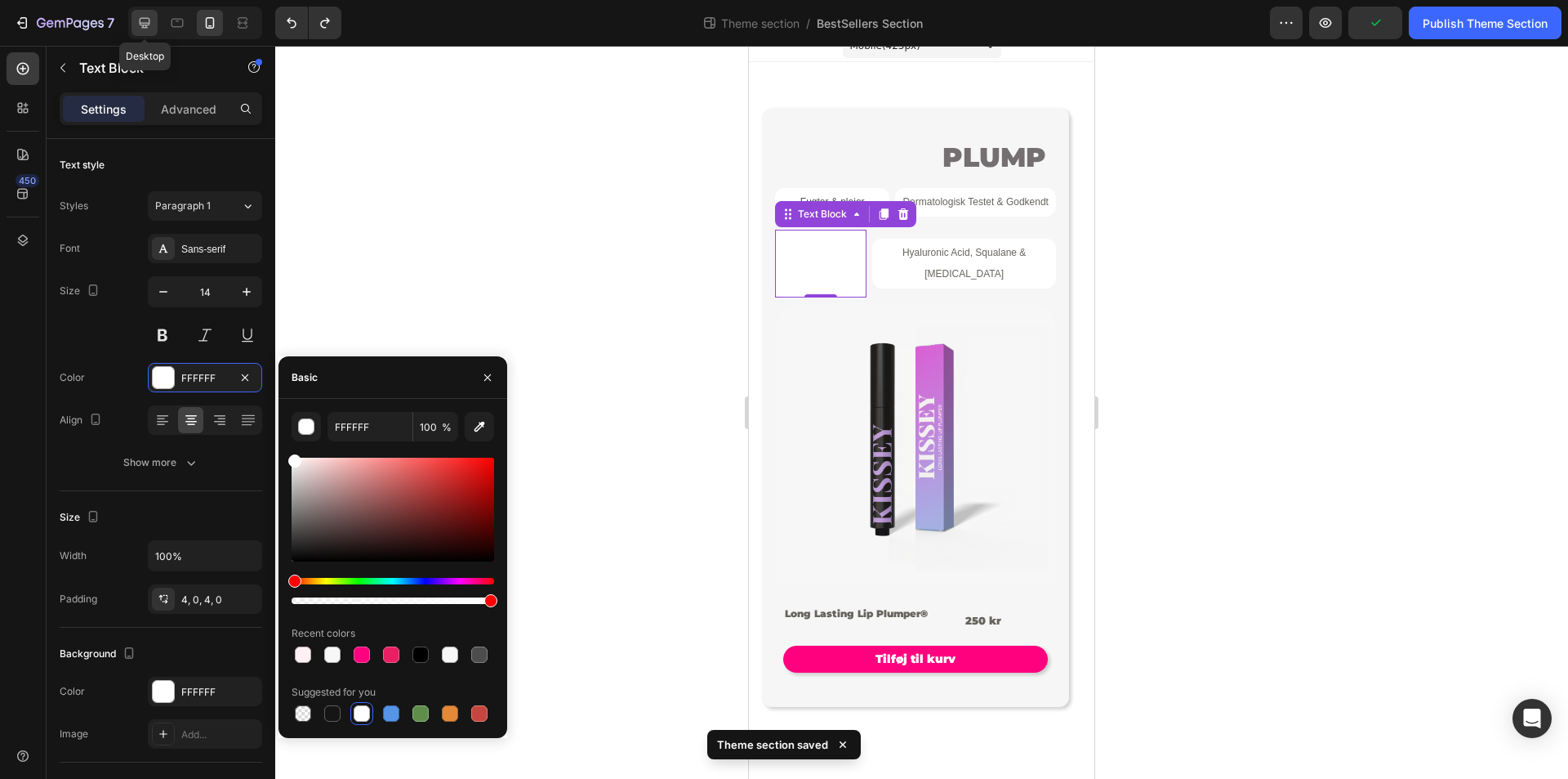
click at [153, 22] on icon at bounding box center [144, 22] width 16 height 16
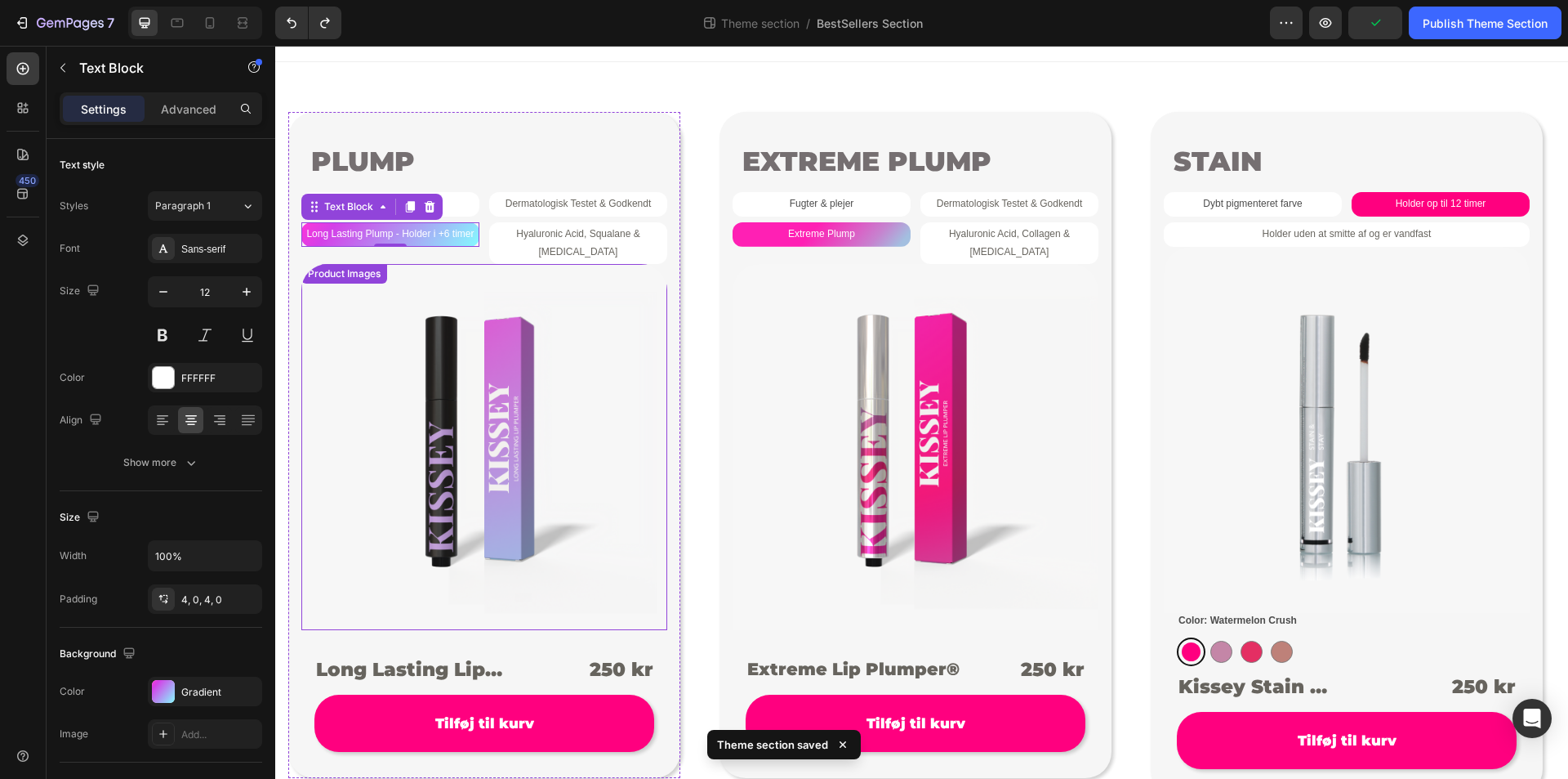
scroll to position [80, 0]
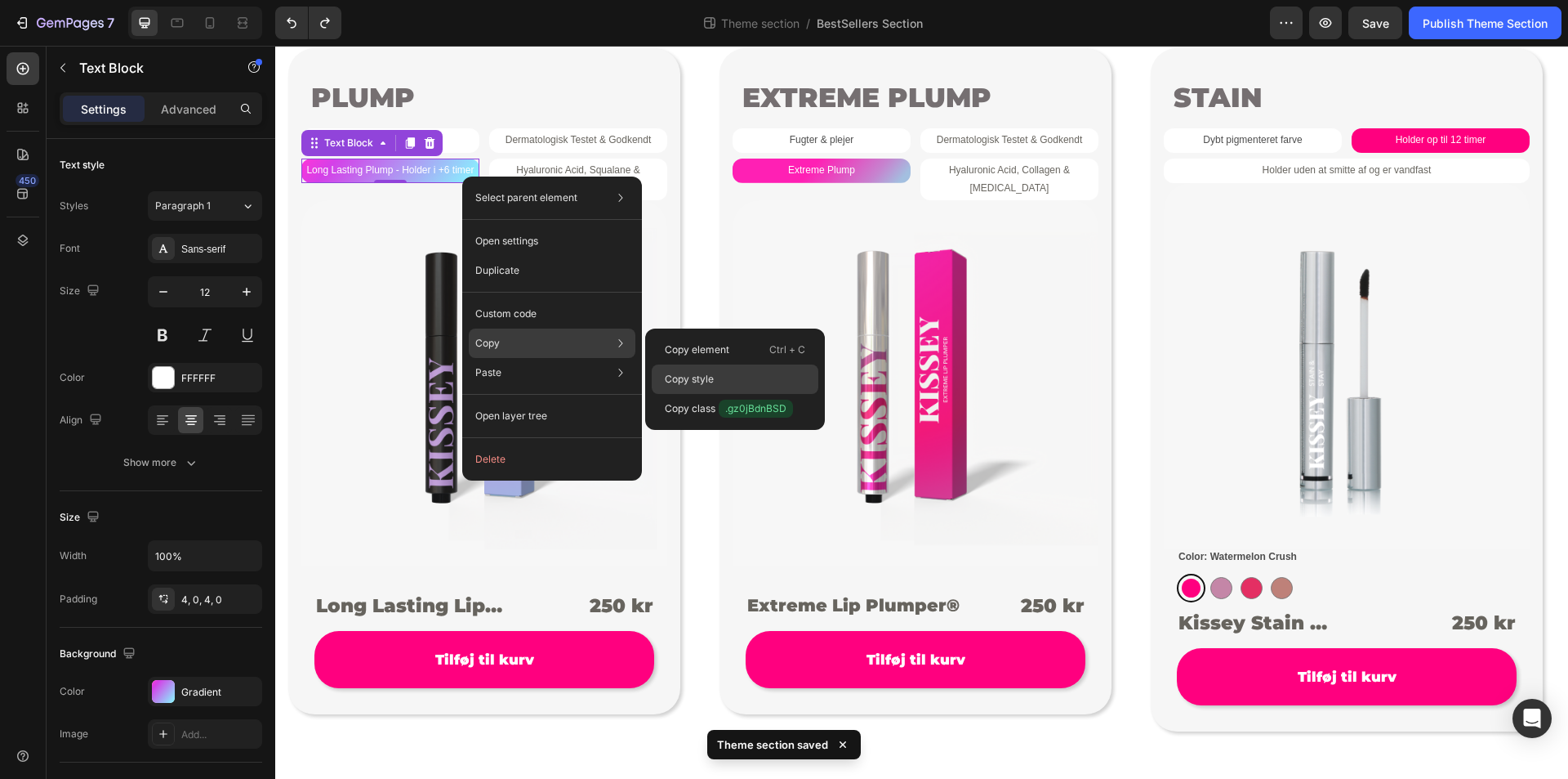
click at [767, 388] on div "Copy style" at bounding box center [735, 379] width 166 height 30
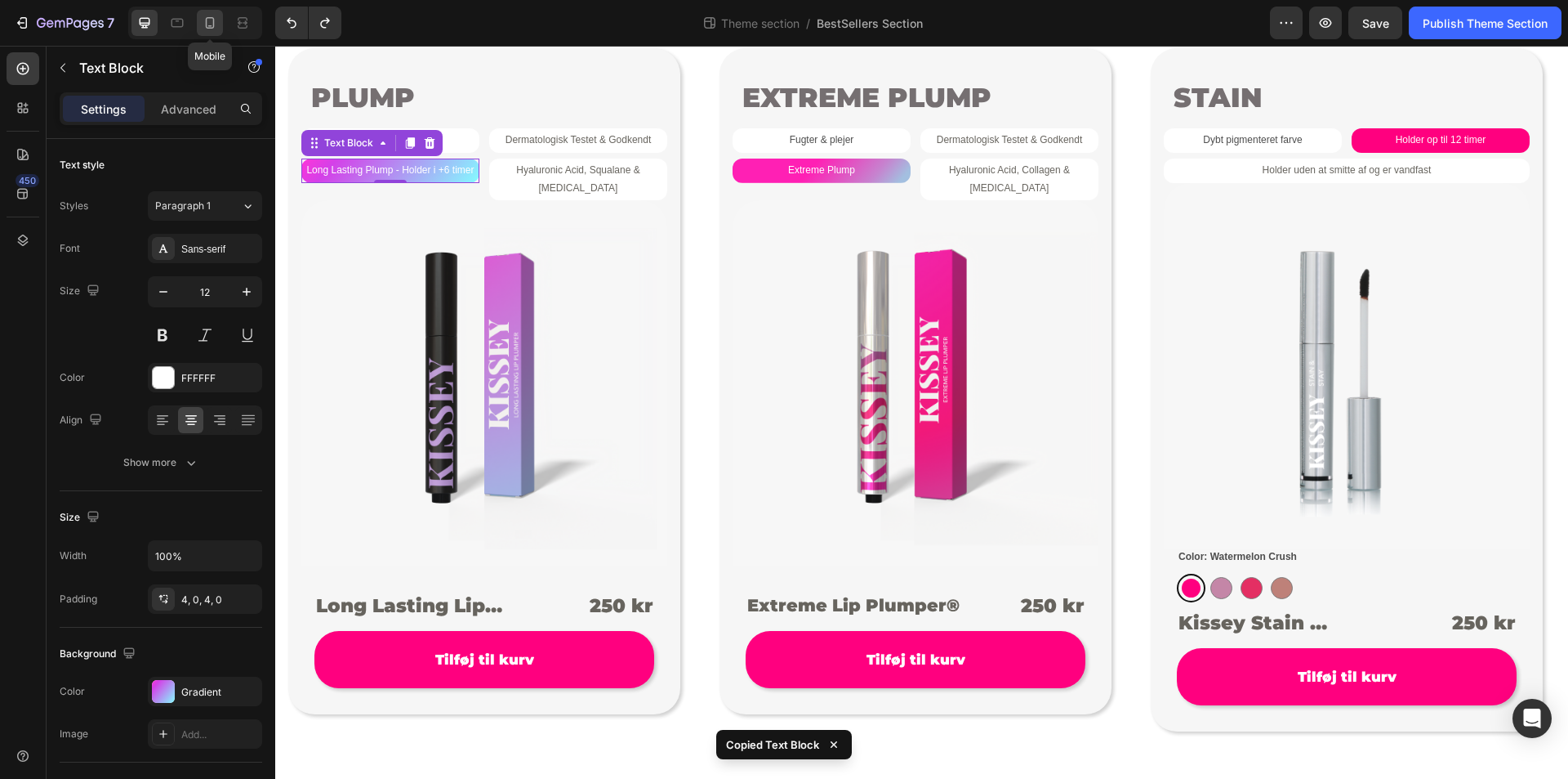
drag, startPoint x: 217, startPoint y: 24, endPoint x: 223, endPoint y: 30, distance: 8.5
click at [217, 25] on icon at bounding box center [209, 22] width 16 height 16
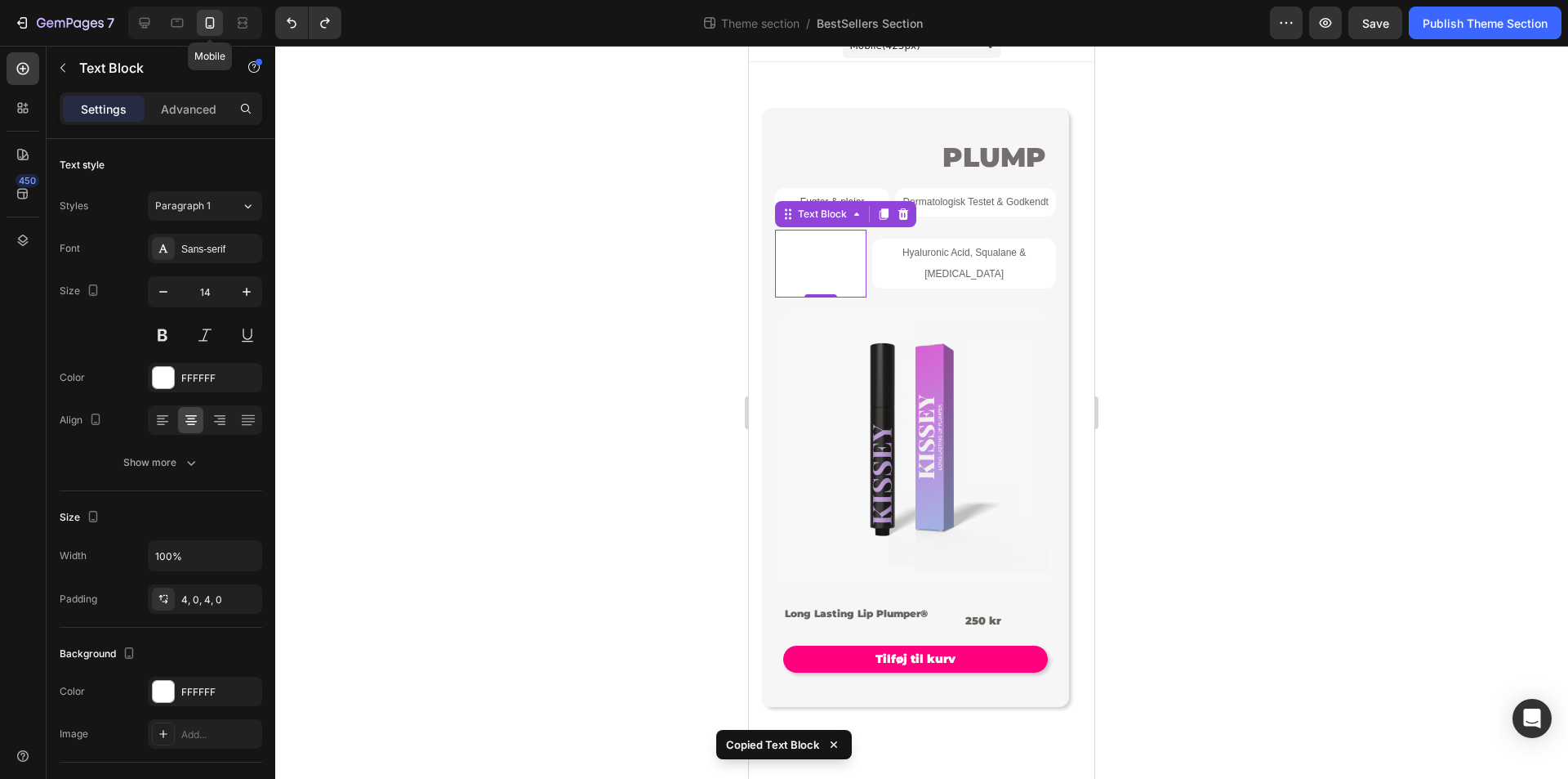
scroll to position [16, 0]
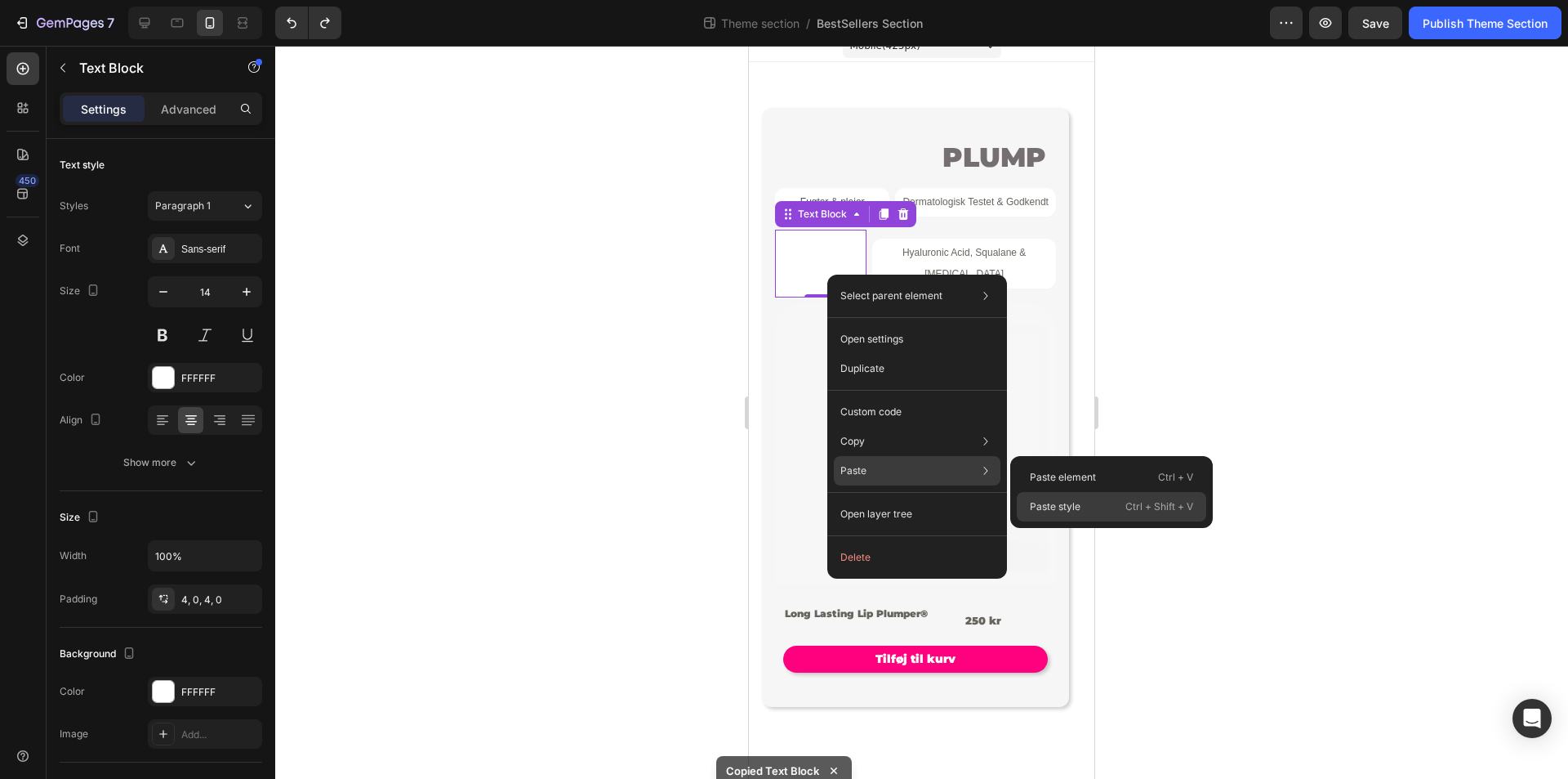
click at [1065, 505] on p "Paste style" at bounding box center [1055, 506] width 51 height 14
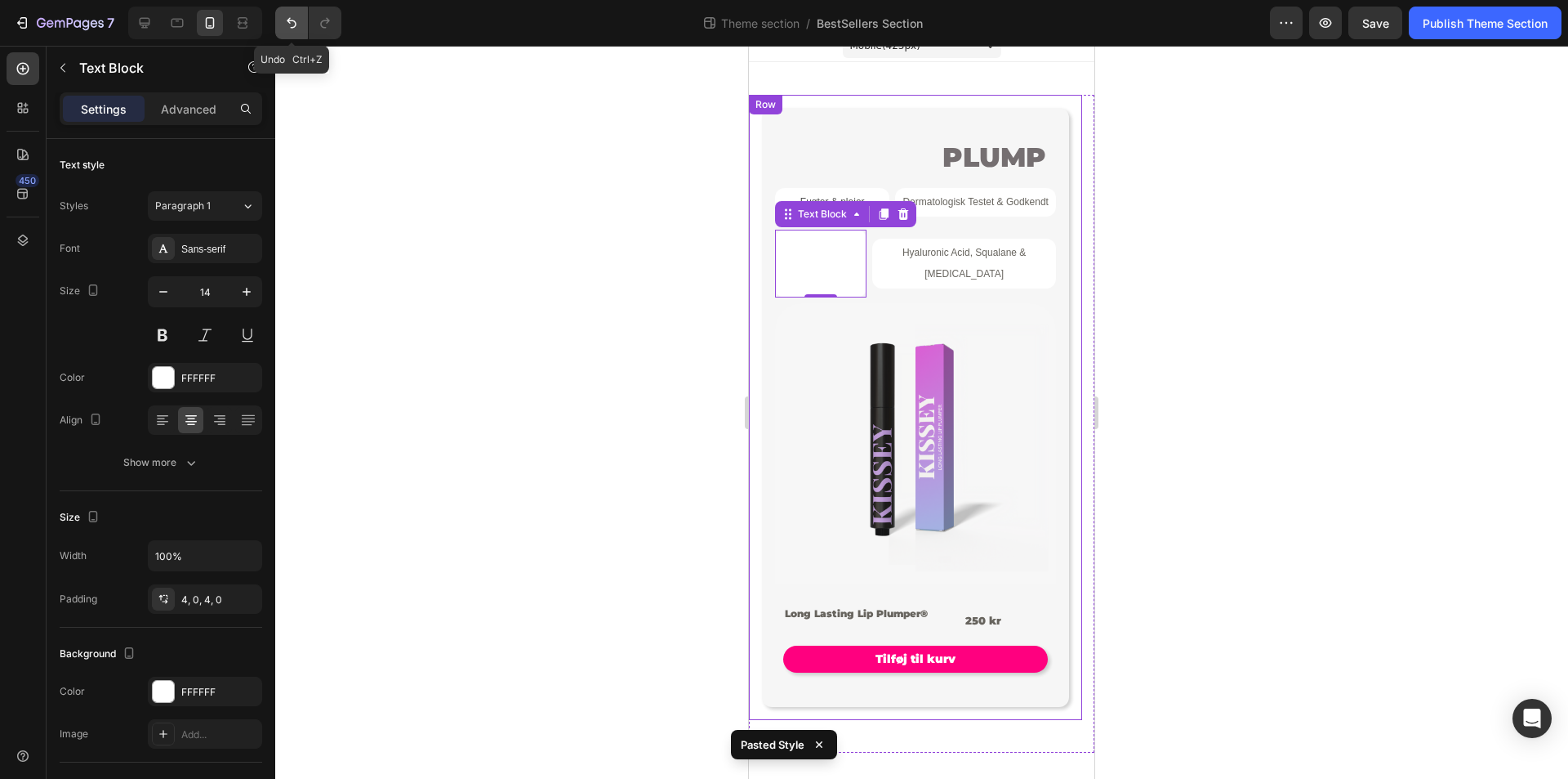
click at [304, 25] on button "Undo/Redo" at bounding box center [291, 23] width 33 height 33
click at [167, 26] on div at bounding box center [176, 23] width 26 height 26
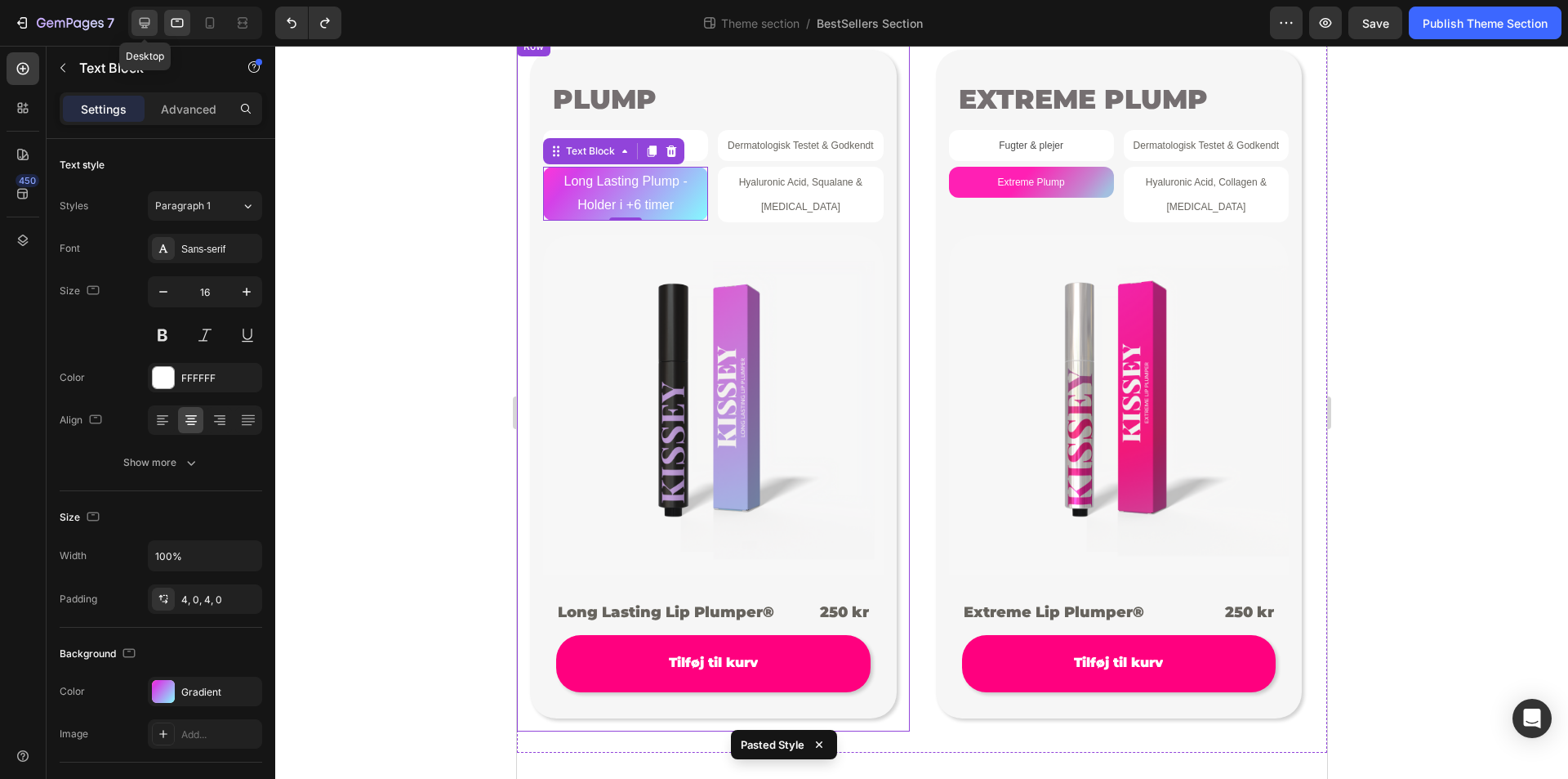
click at [141, 26] on icon at bounding box center [144, 22] width 16 height 16
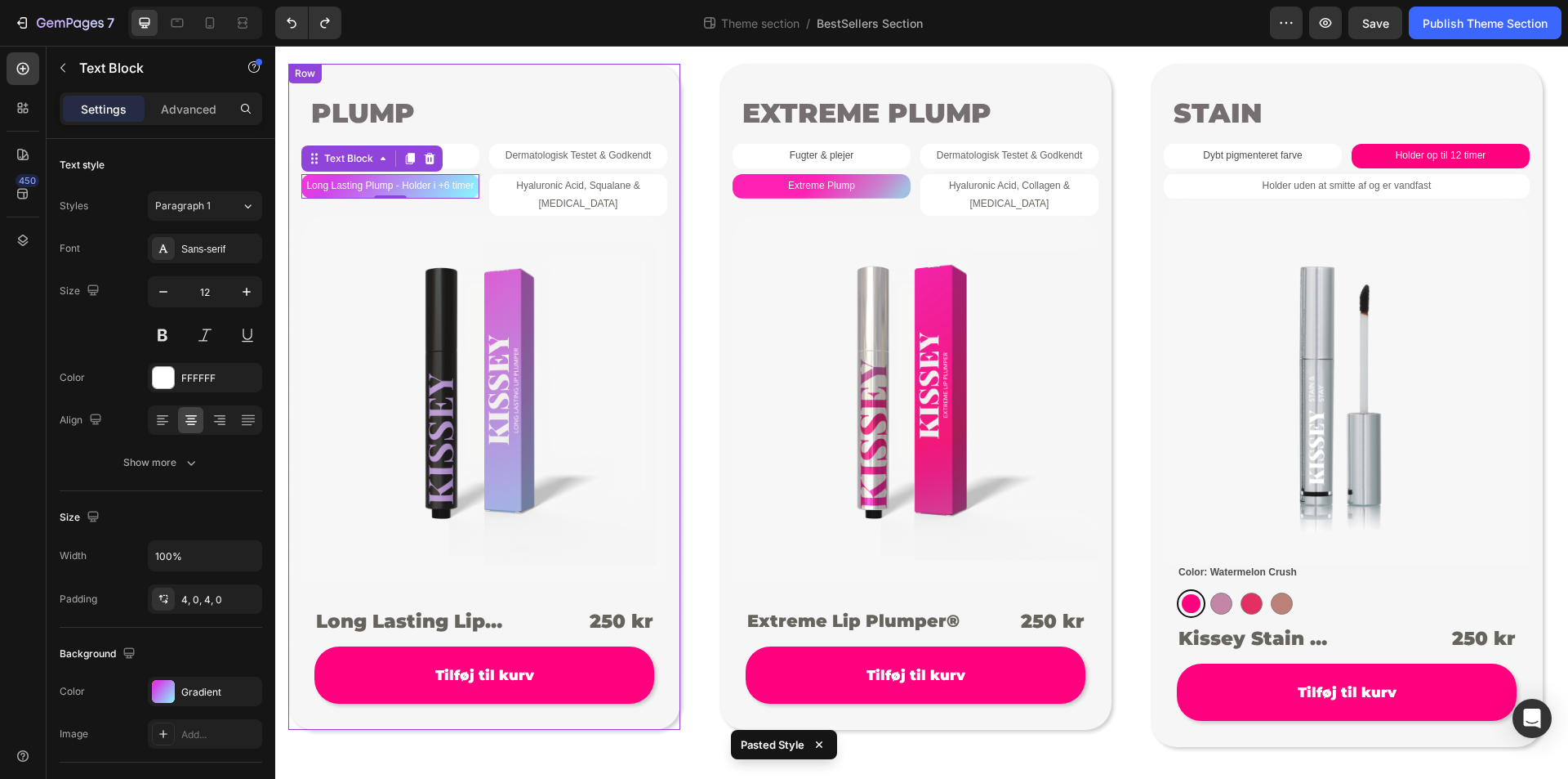
scroll to position [80, 0]
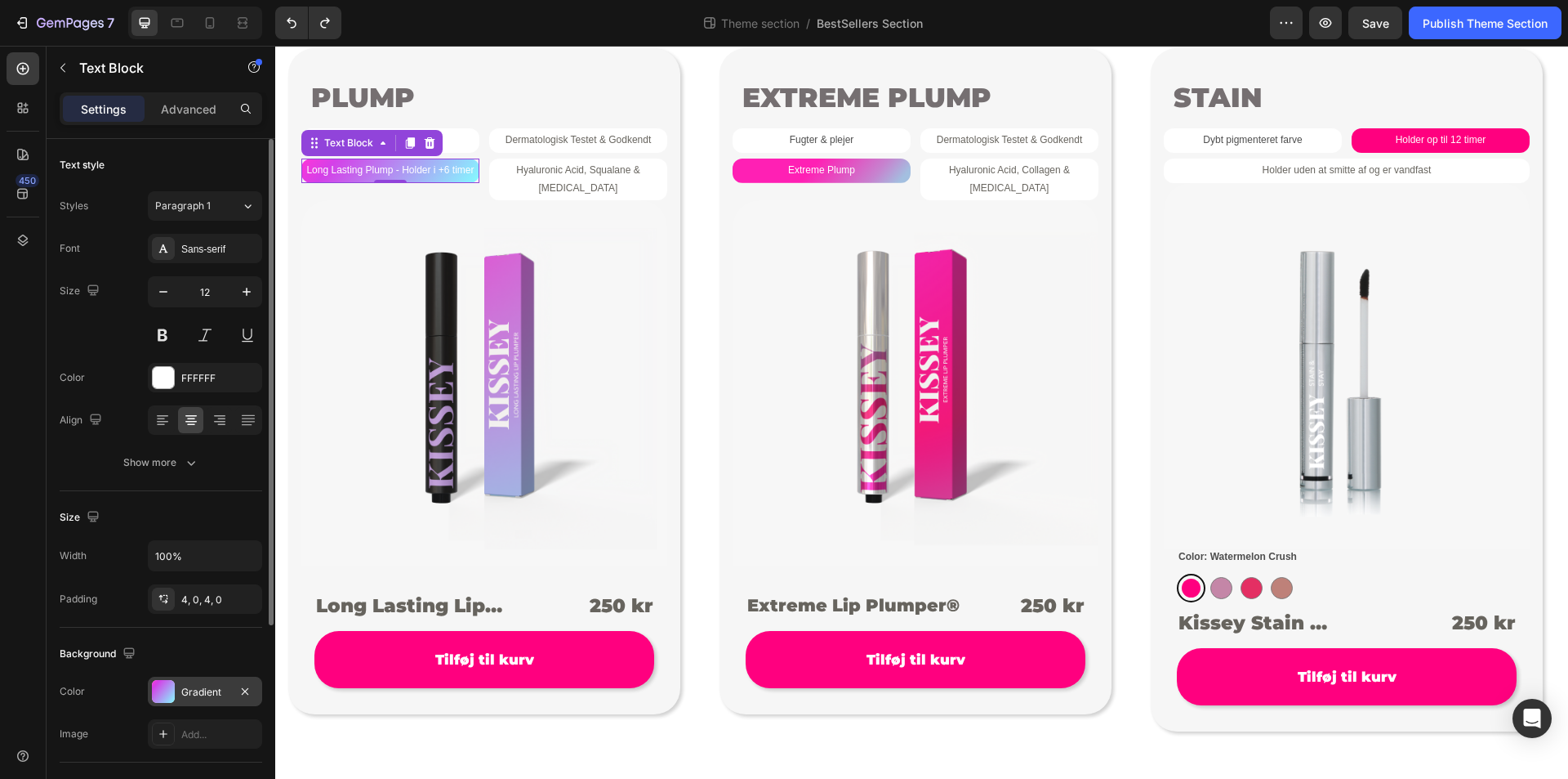
click at [209, 693] on div "Gradient" at bounding box center [205, 692] width 47 height 14
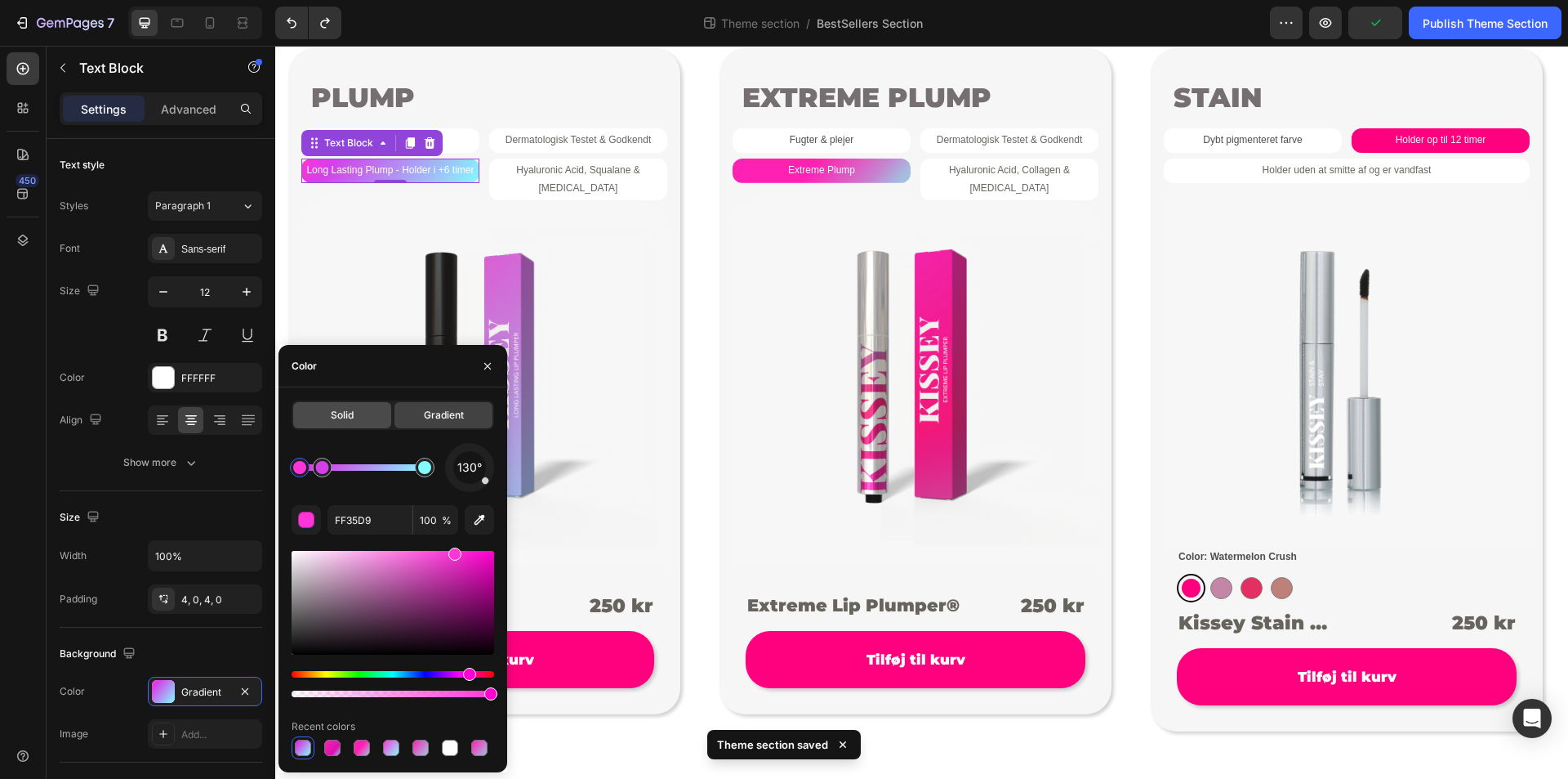
click at [350, 417] on span "Solid" at bounding box center [342, 415] width 23 height 14
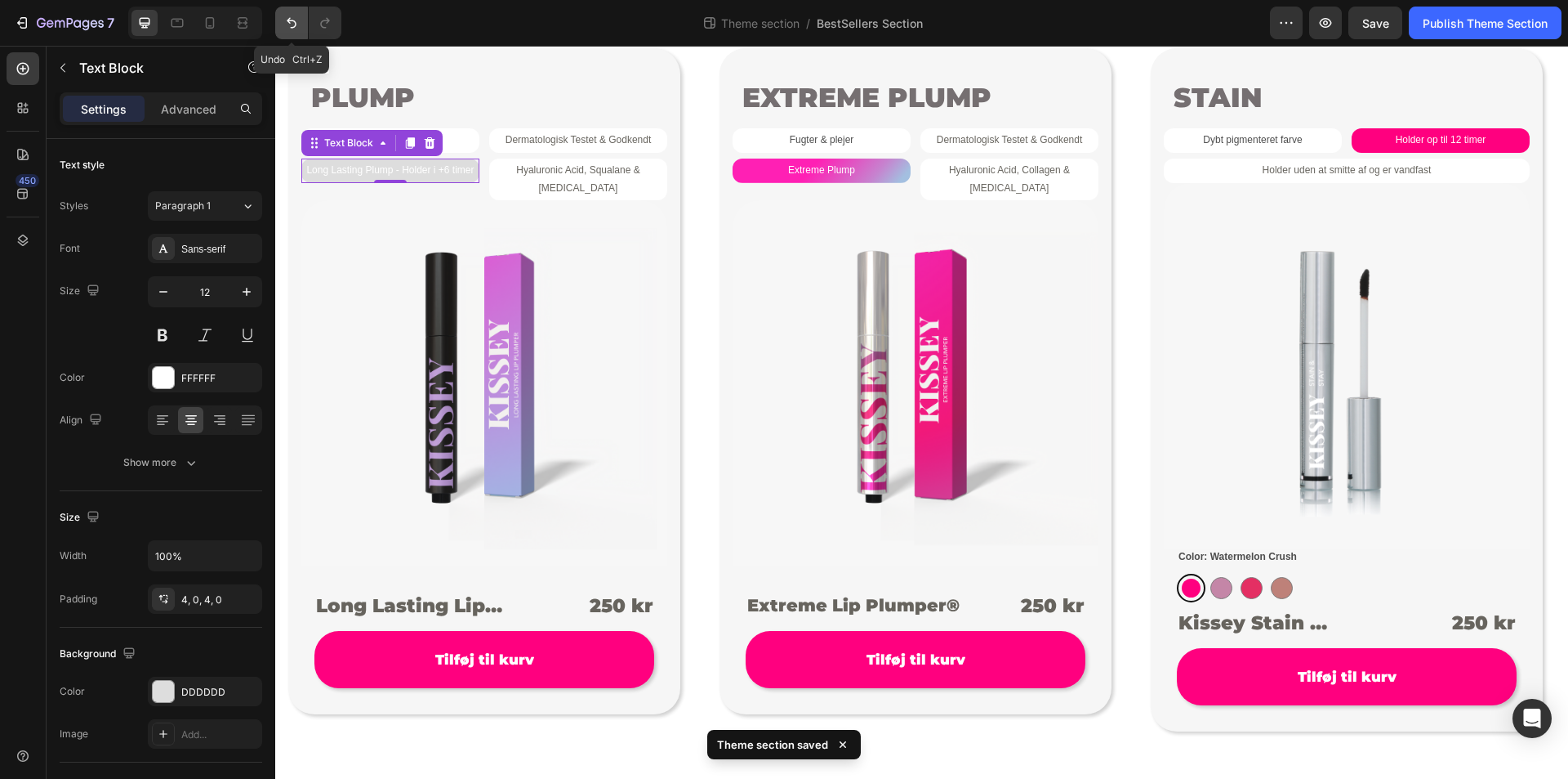
click at [293, 22] on icon "Undo/Redo" at bounding box center [291, 22] width 16 height 16
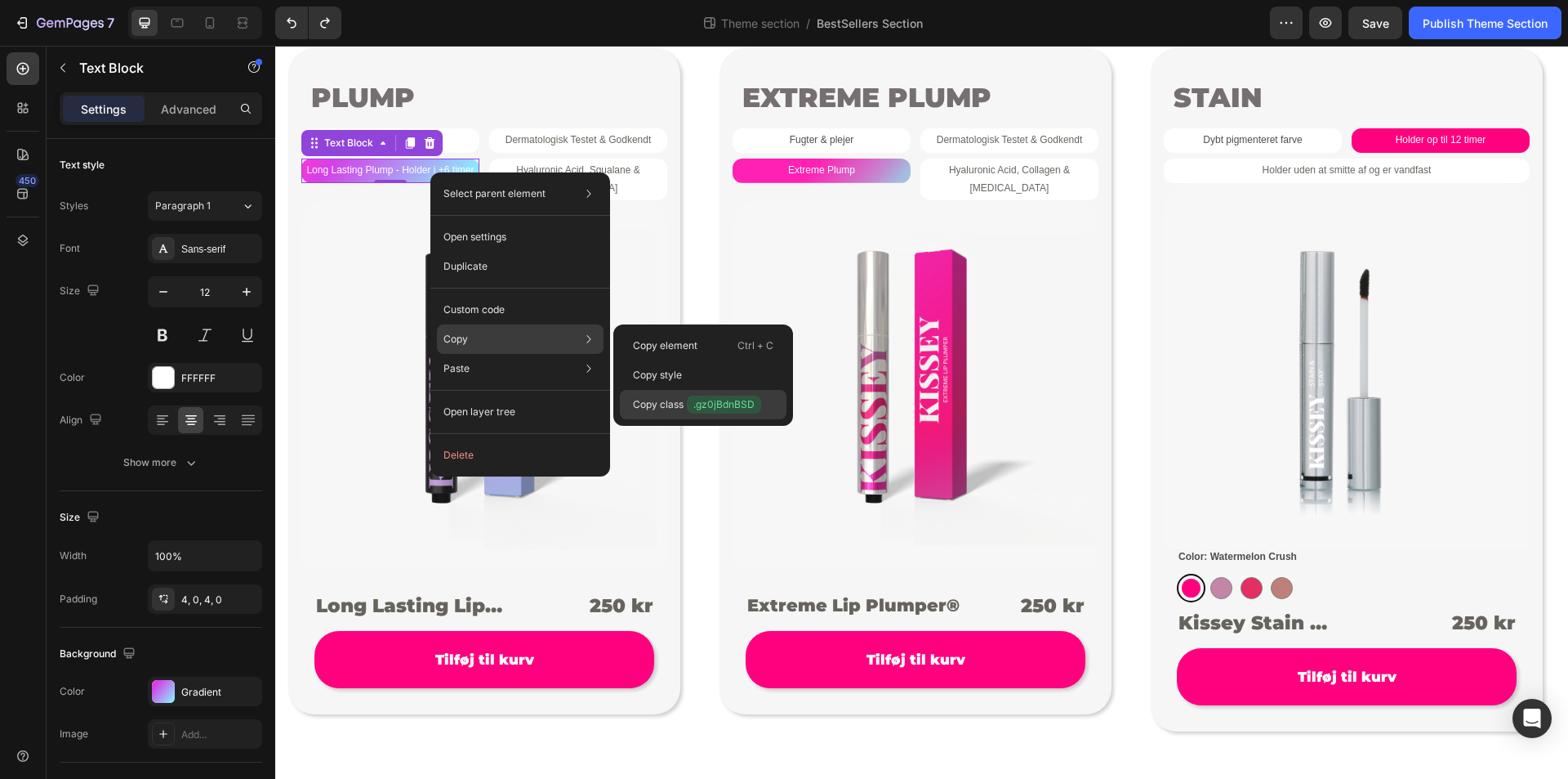
click at [658, 404] on p "Copy class .gz0jBdnBSD" at bounding box center [697, 404] width 128 height 18
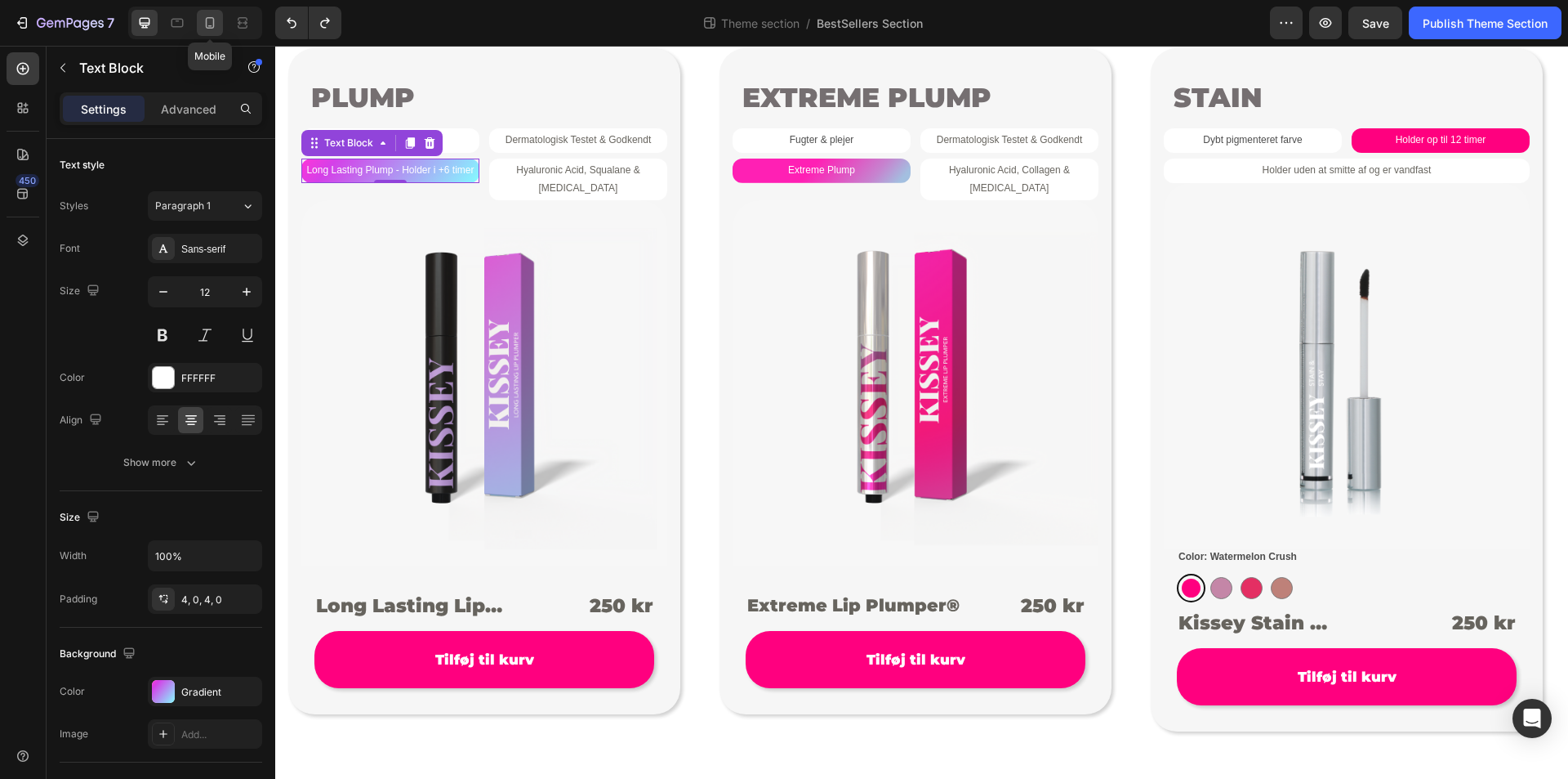
click at [216, 21] on icon at bounding box center [209, 22] width 16 height 16
type input "14"
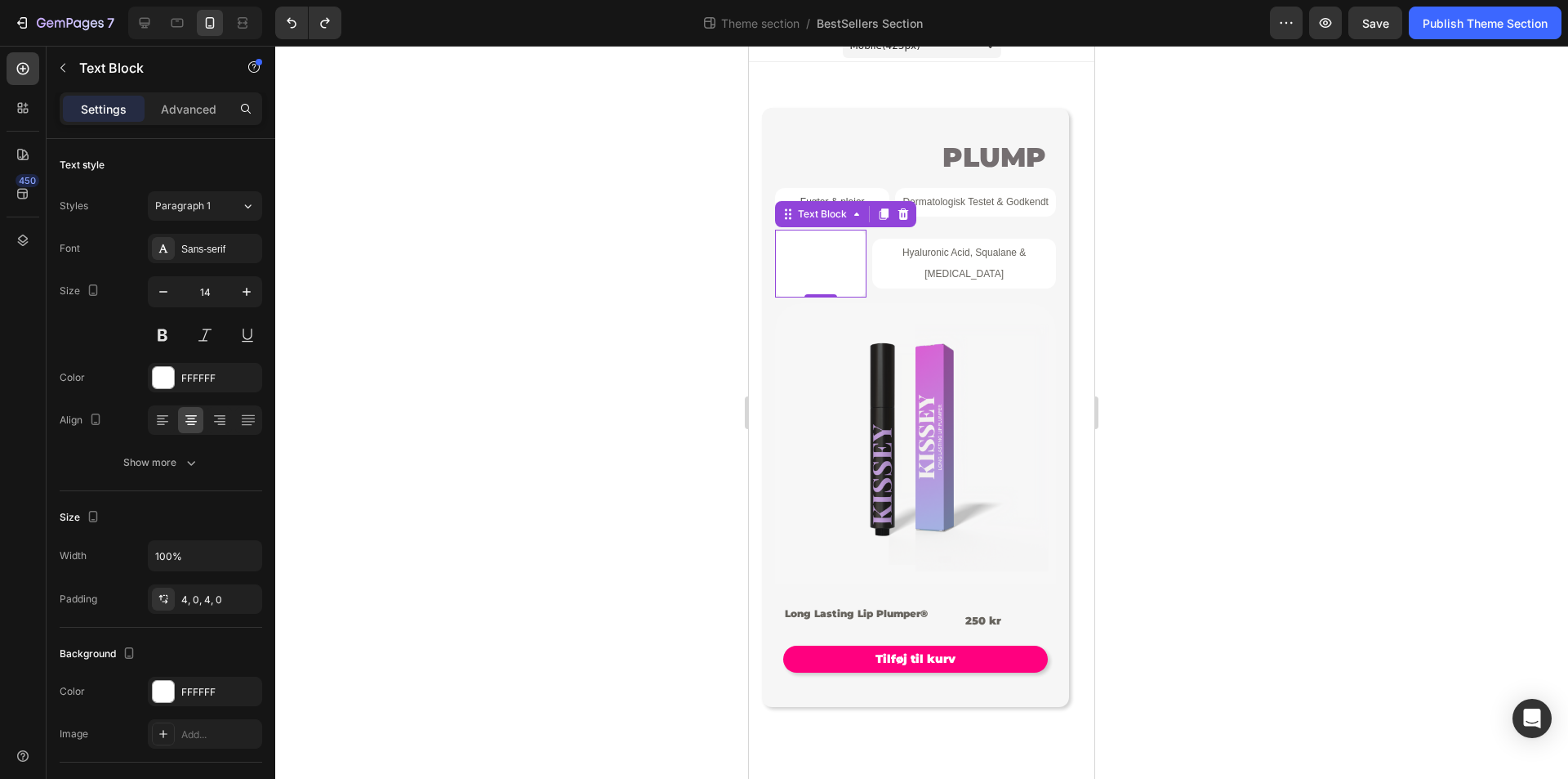
scroll to position [16, 0]
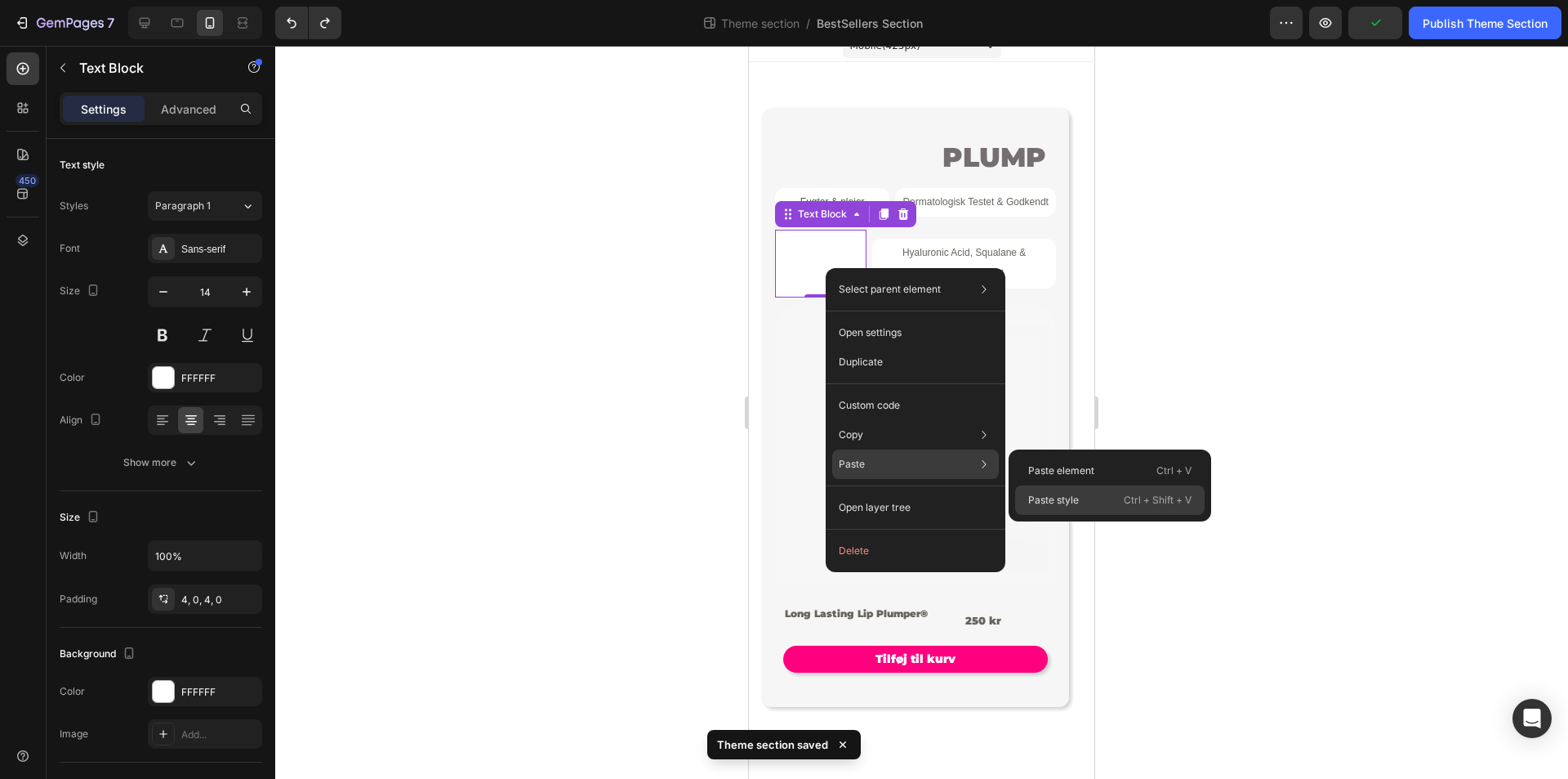
click at [1055, 502] on p "Paste style" at bounding box center [1054, 499] width 51 height 14
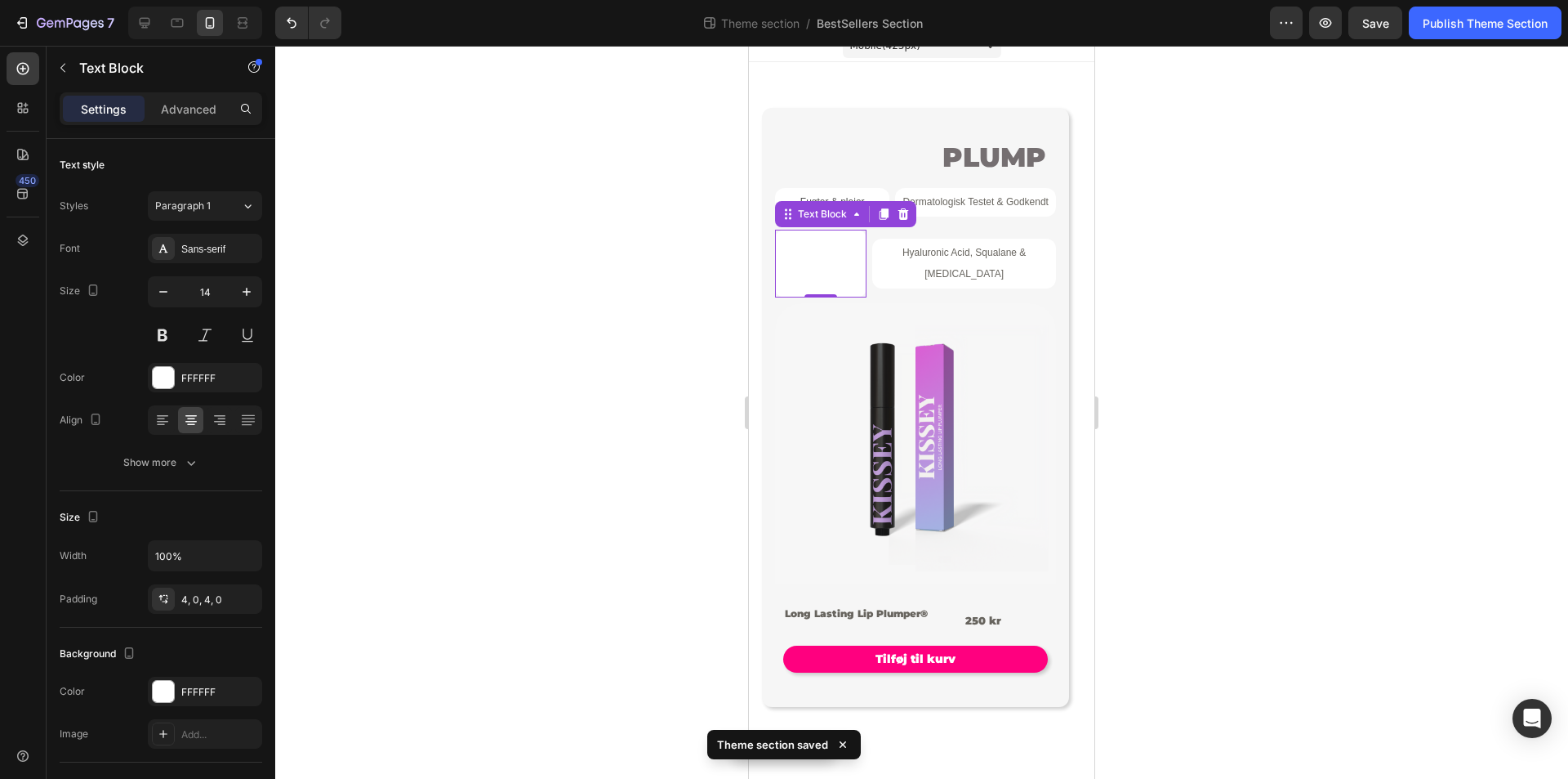
click at [1170, 356] on div at bounding box center [921, 412] width 1293 height 733
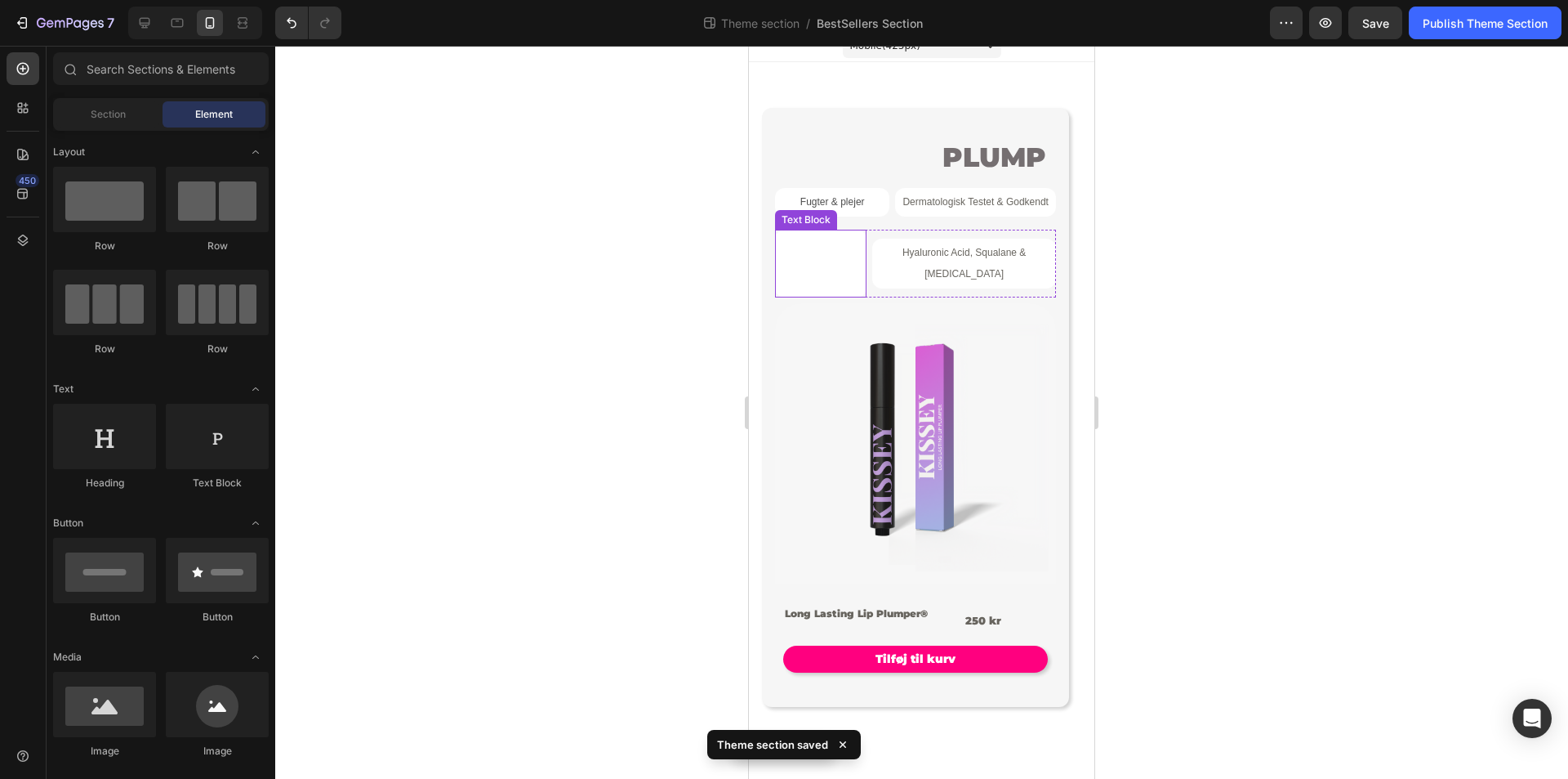
click at [800, 269] on p "Long Lasting Plump - Holder i +6 timer" at bounding box center [821, 264] width 91 height 63
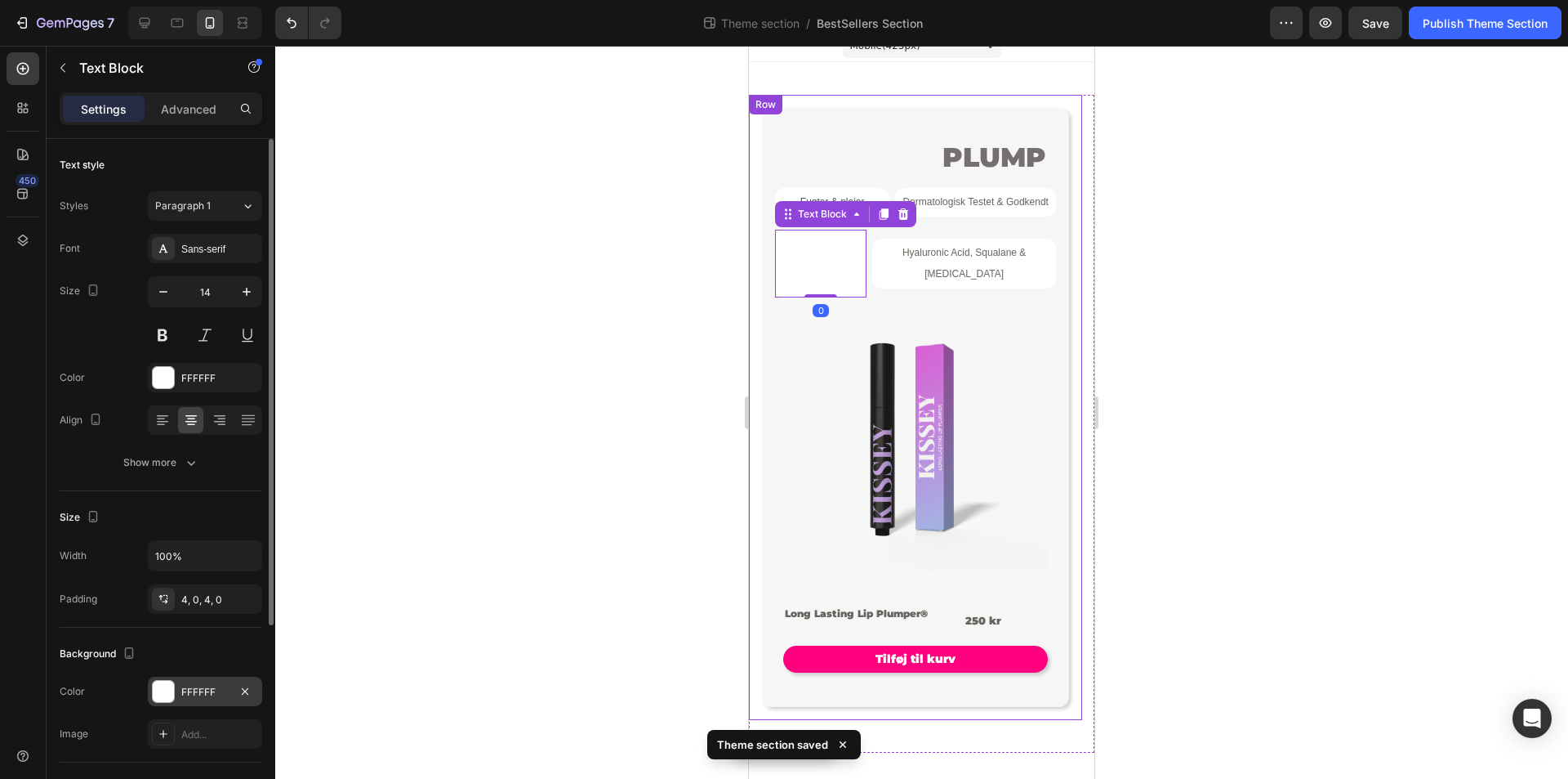
click at [204, 700] on div "FFFFFF" at bounding box center [204, 691] width 114 height 30
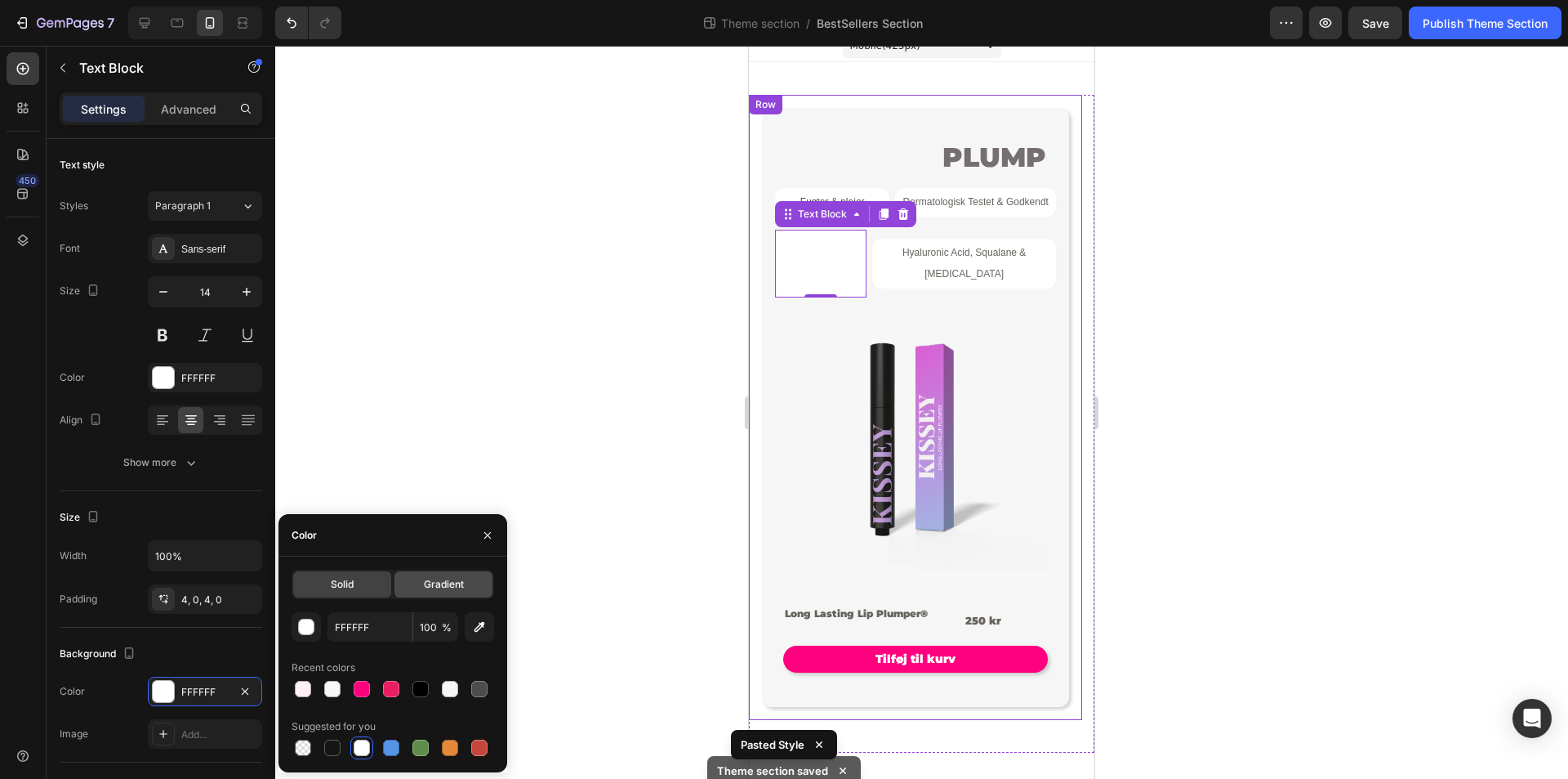
click at [429, 579] on span "Gradient" at bounding box center [443, 584] width 40 height 14
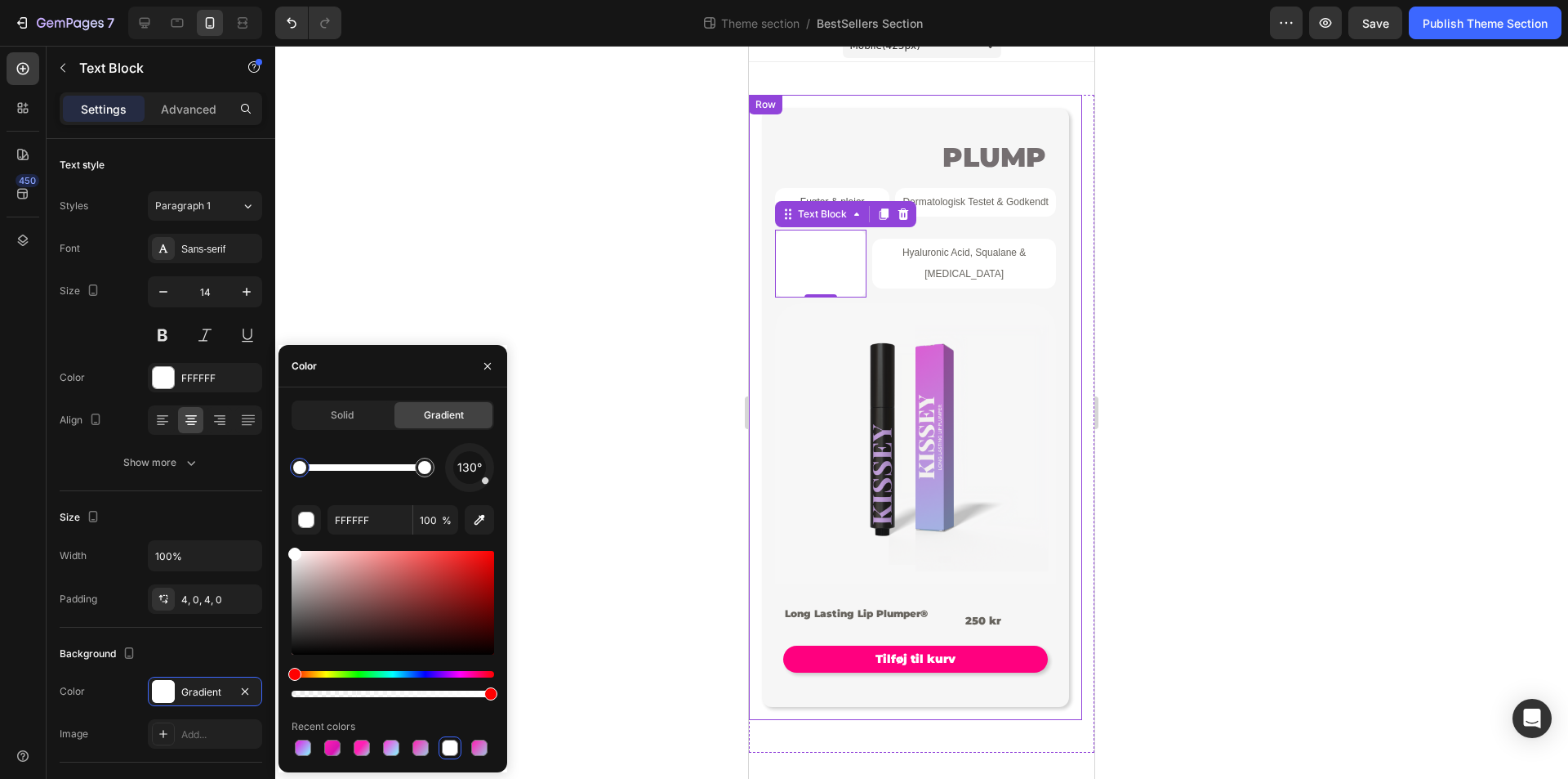
click at [416, 668] on div at bounding box center [393, 624] width 203 height 153
click at [437, 673] on div "Hue" at bounding box center [393, 674] width 203 height 7
click at [295, 467] on div at bounding box center [299, 467] width 13 height 13
click at [299, 471] on div at bounding box center [299, 467] width 13 height 13
click at [440, 668] on div at bounding box center [393, 624] width 203 height 153
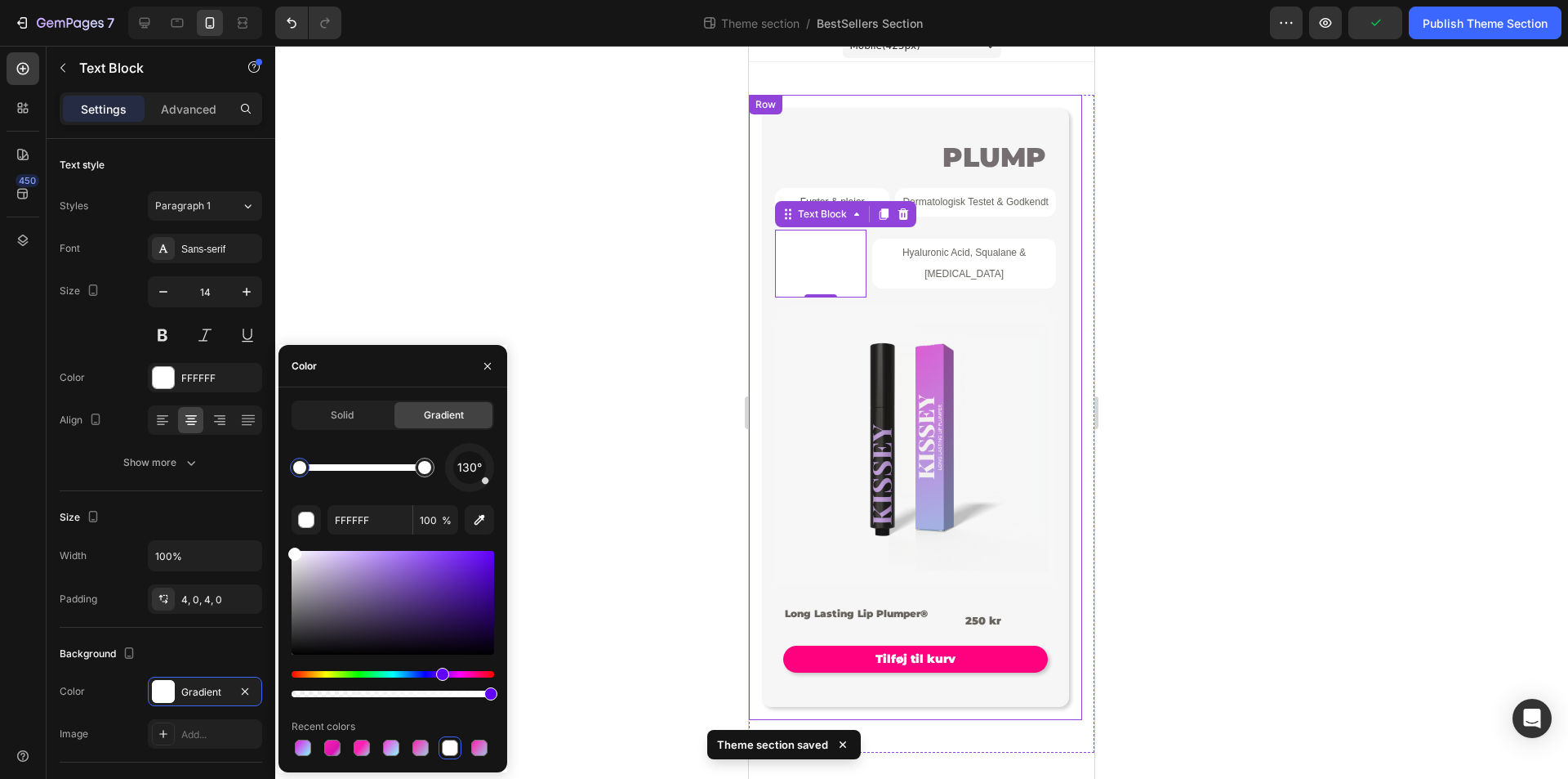
click at [440, 673] on div "Hue" at bounding box center [393, 674] width 203 height 7
click at [449, 687] on div at bounding box center [393, 684] width 203 height 26
click at [515, 338] on div at bounding box center [921, 412] width 1293 height 733
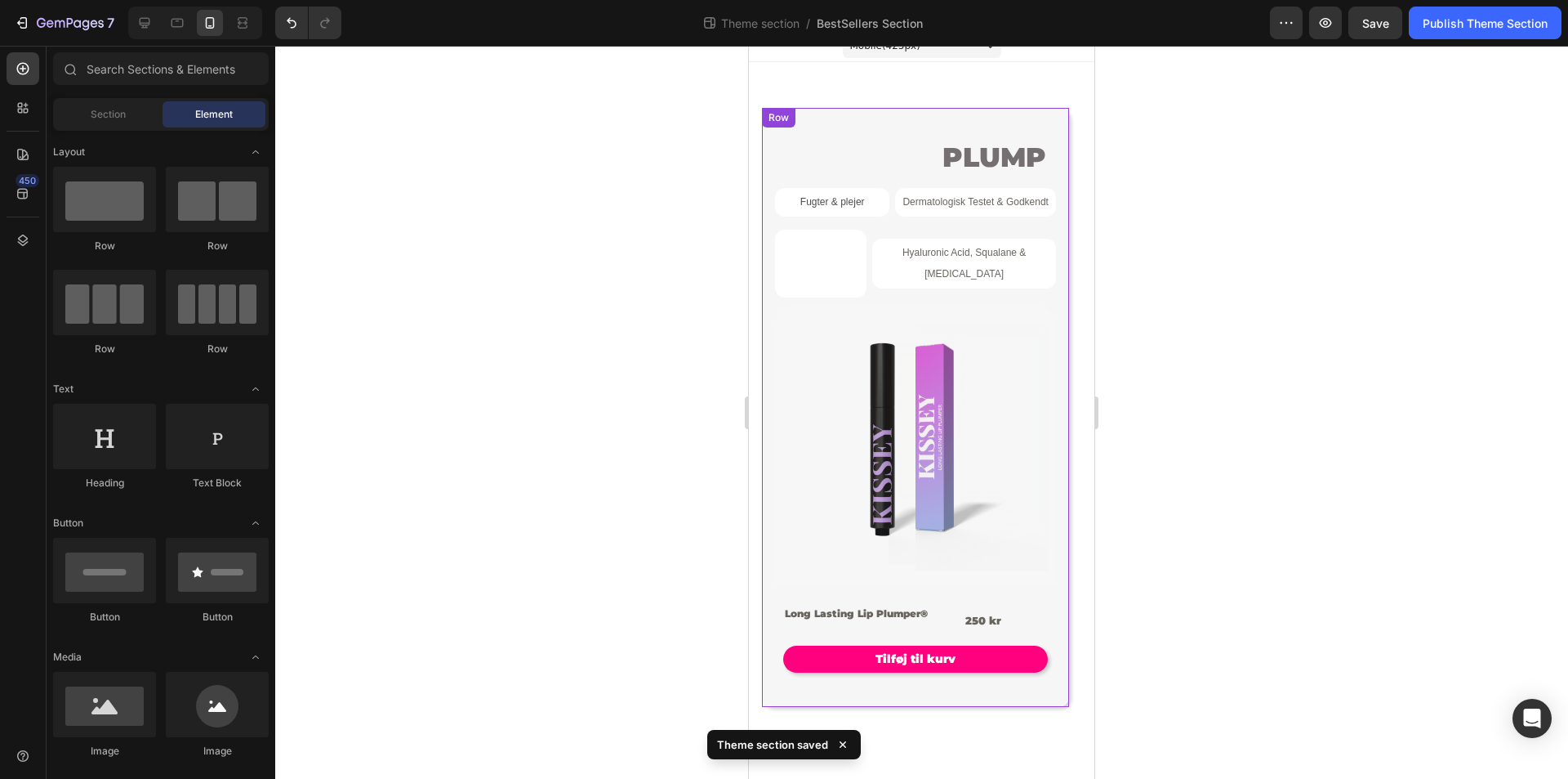
click at [789, 297] on div "Long Lasting Plump - Holder i +6 timer" at bounding box center [821, 264] width 91 height 68
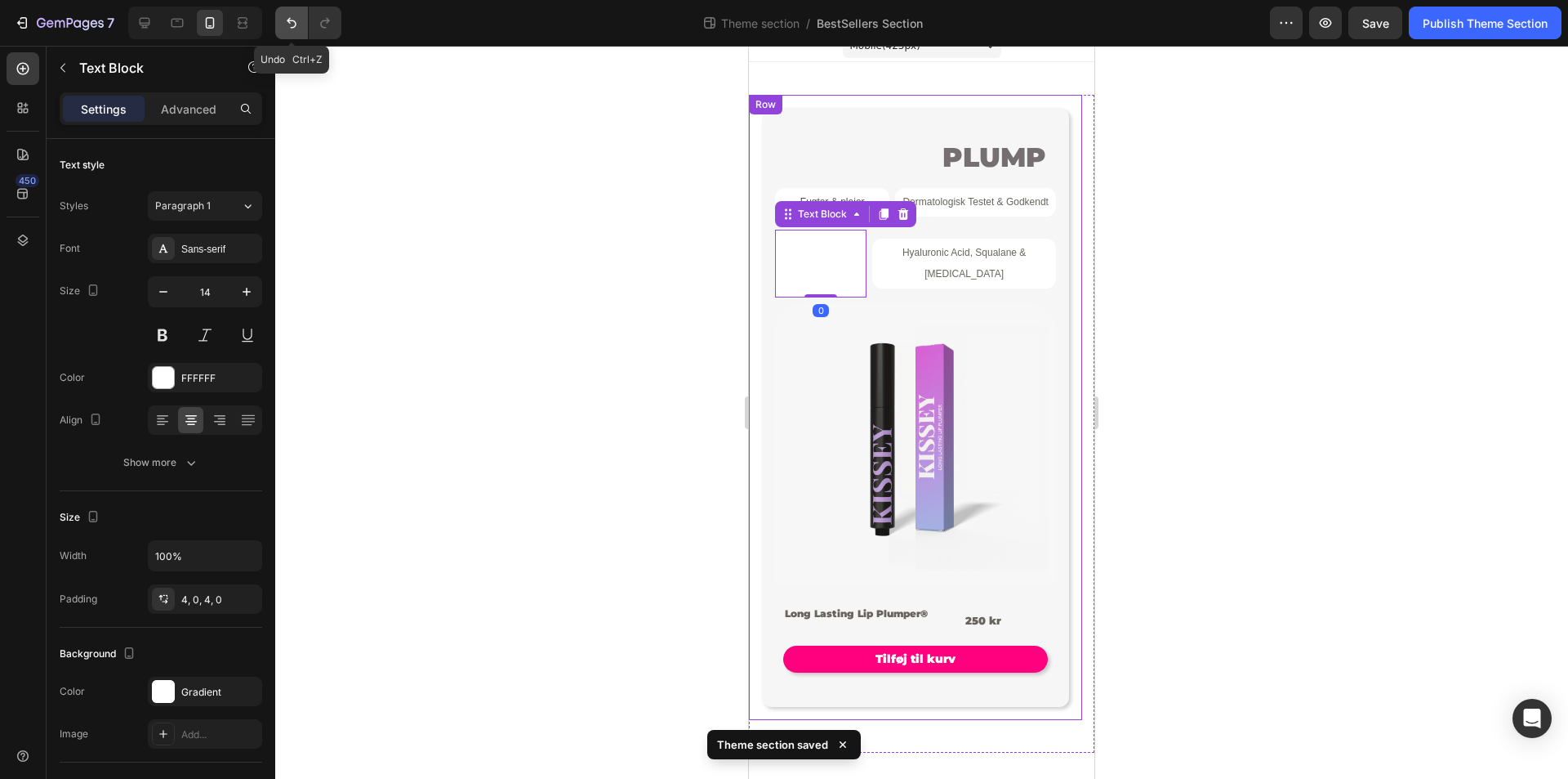
click at [282, 27] on button "Undo/Redo" at bounding box center [291, 23] width 33 height 33
click at [285, 25] on icon "Undo/Redo" at bounding box center [291, 22] width 16 height 16
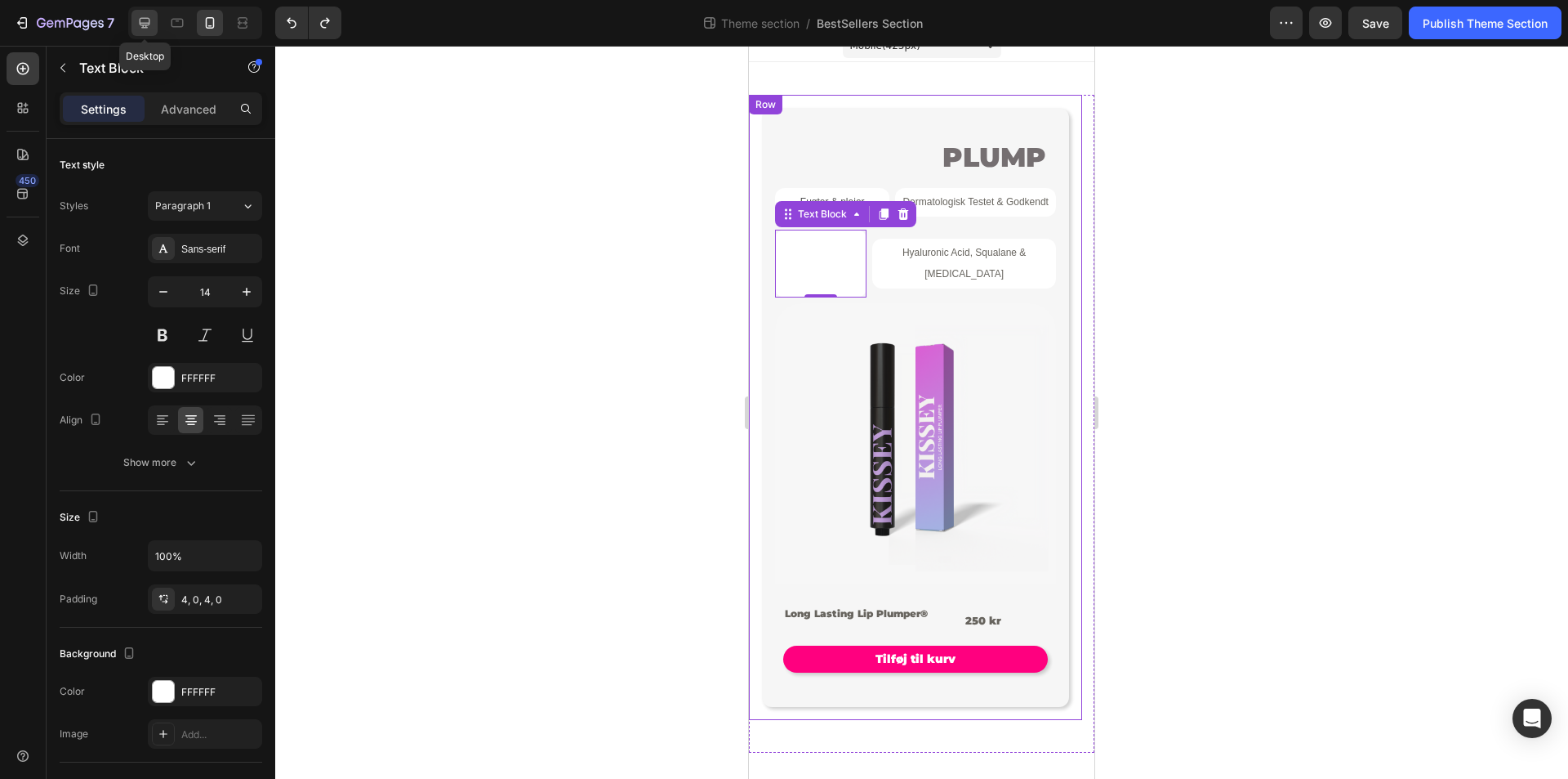
click at [149, 23] on icon at bounding box center [144, 23] width 11 height 11
type input "12"
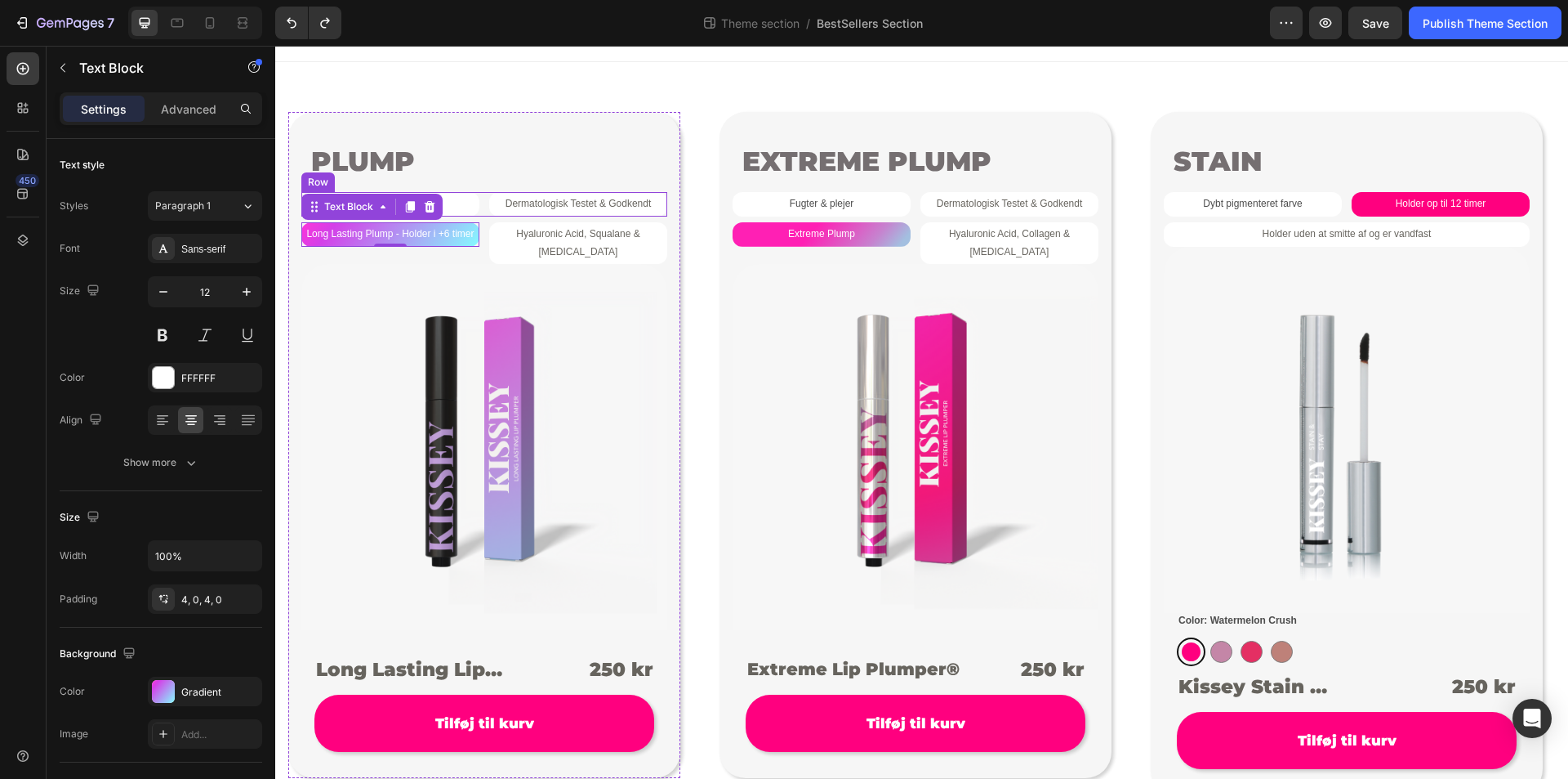
scroll to position [80, 0]
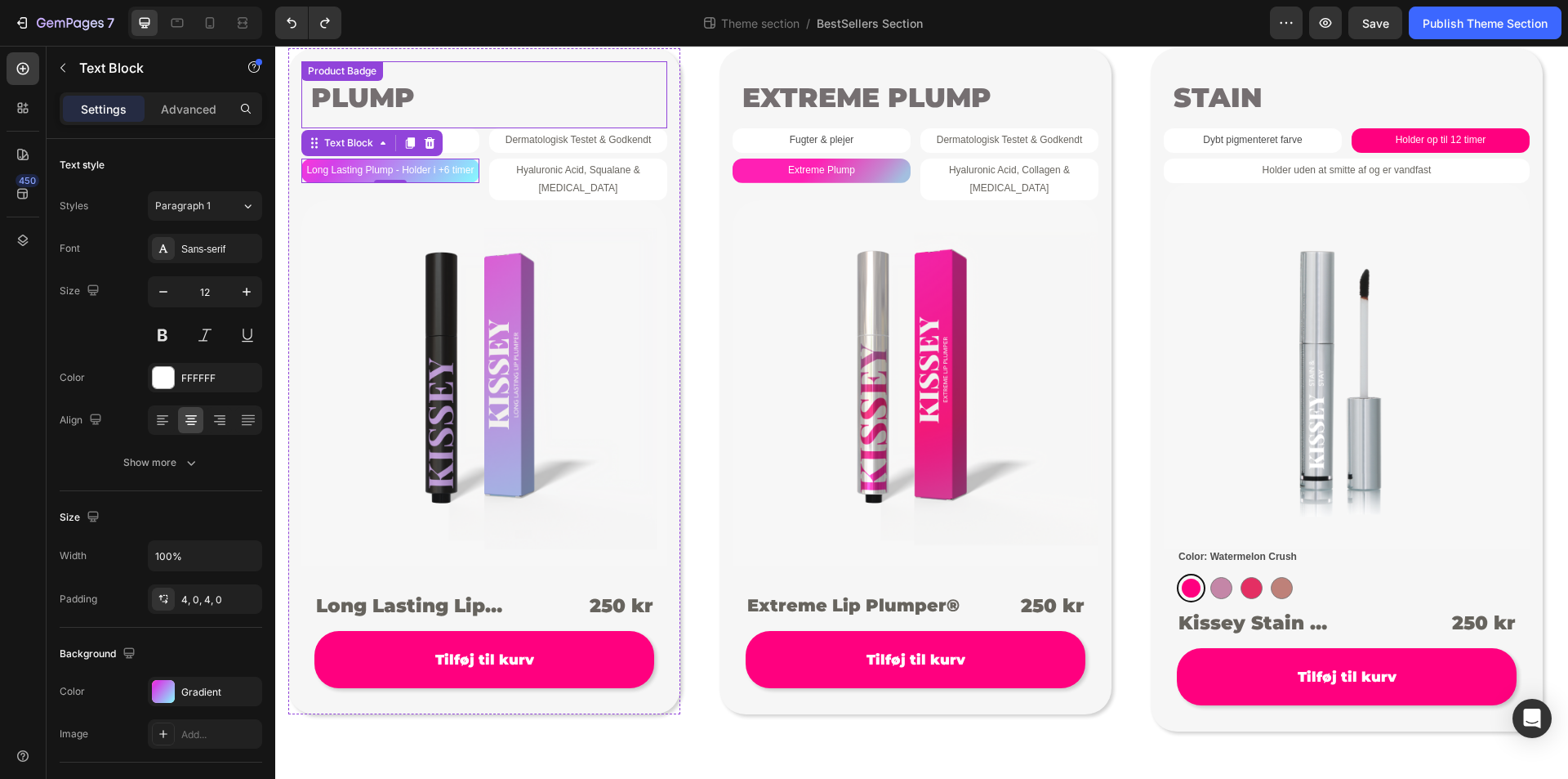
click at [665, 97] on div "PLUMP" at bounding box center [484, 95] width 366 height 67
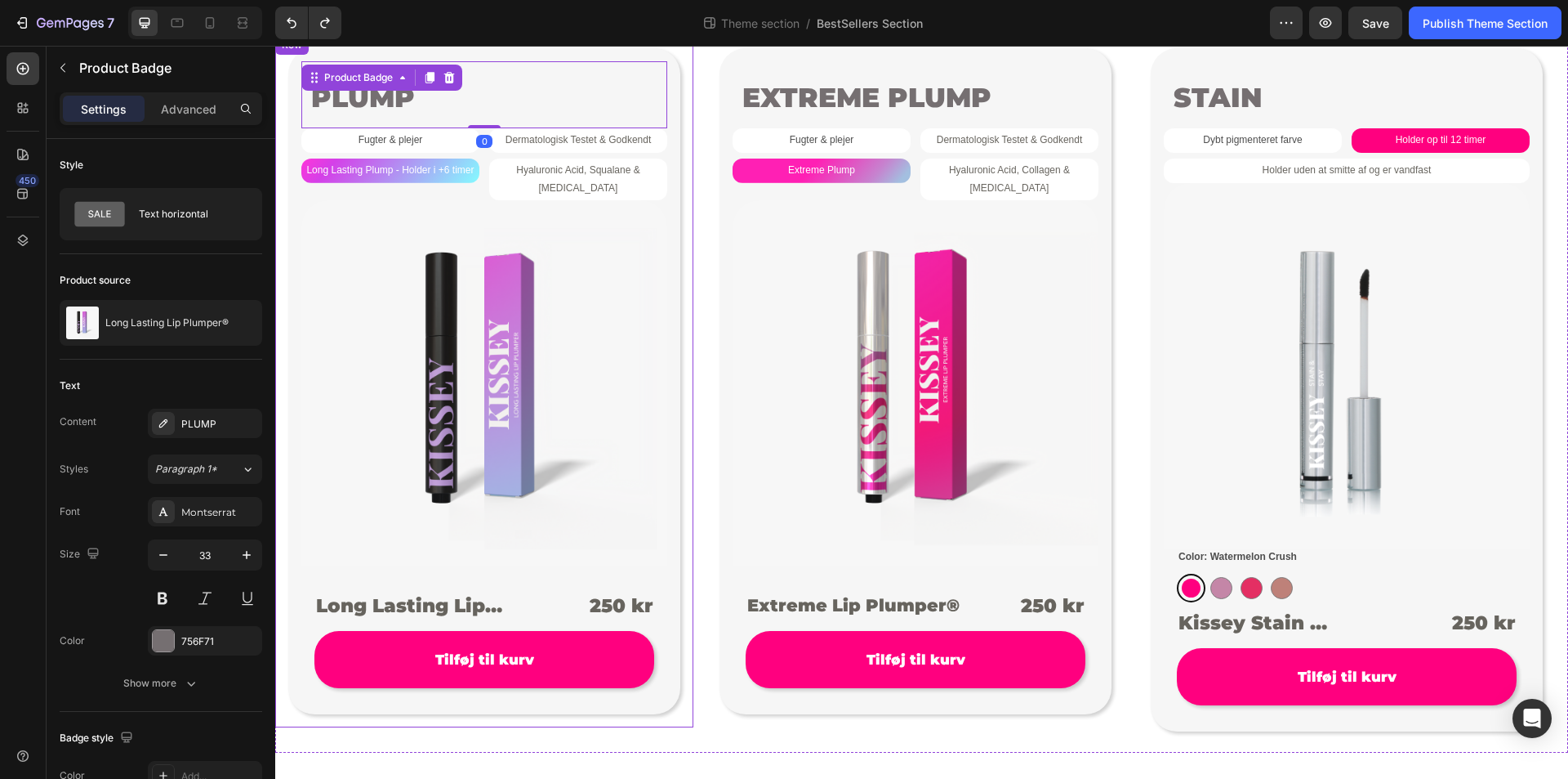
click at [692, 102] on div "PLUMP Product Badge 0 Fugter & plejer Text Block Dermatologisk Testet & Godkend…" at bounding box center [484, 381] width 418 height 692
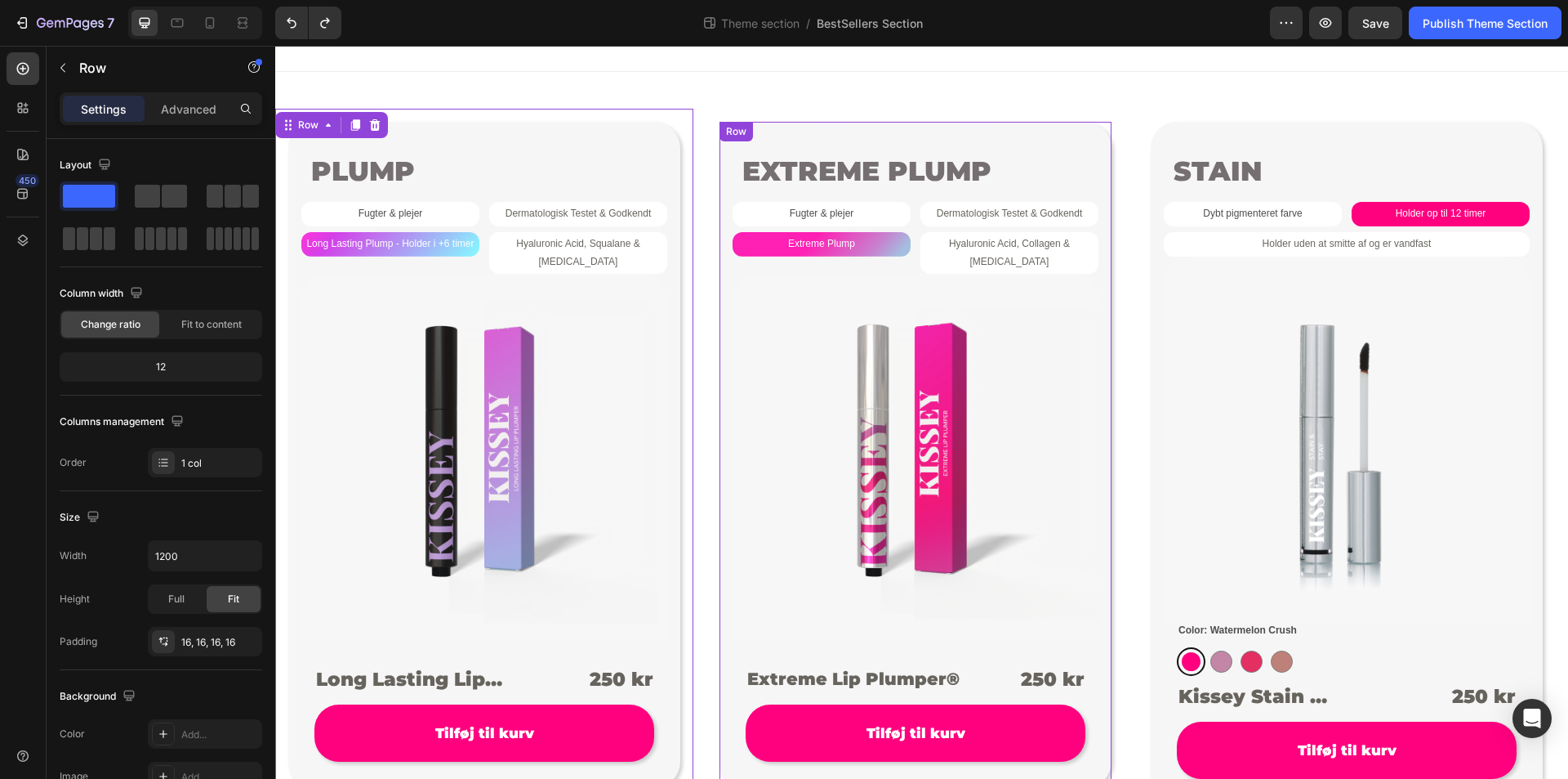
scroll to position [0, 0]
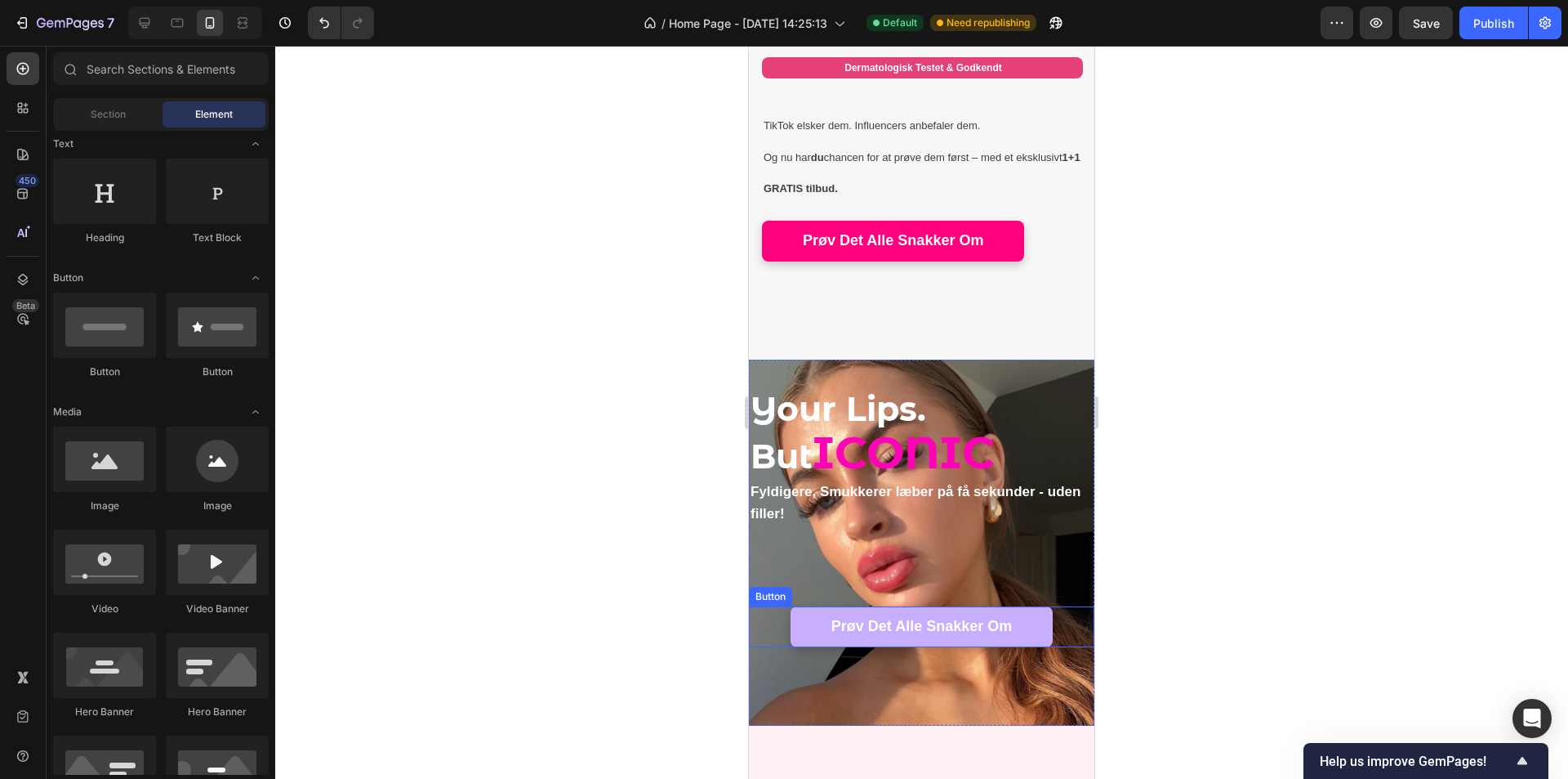
scroll to position [633, 0]
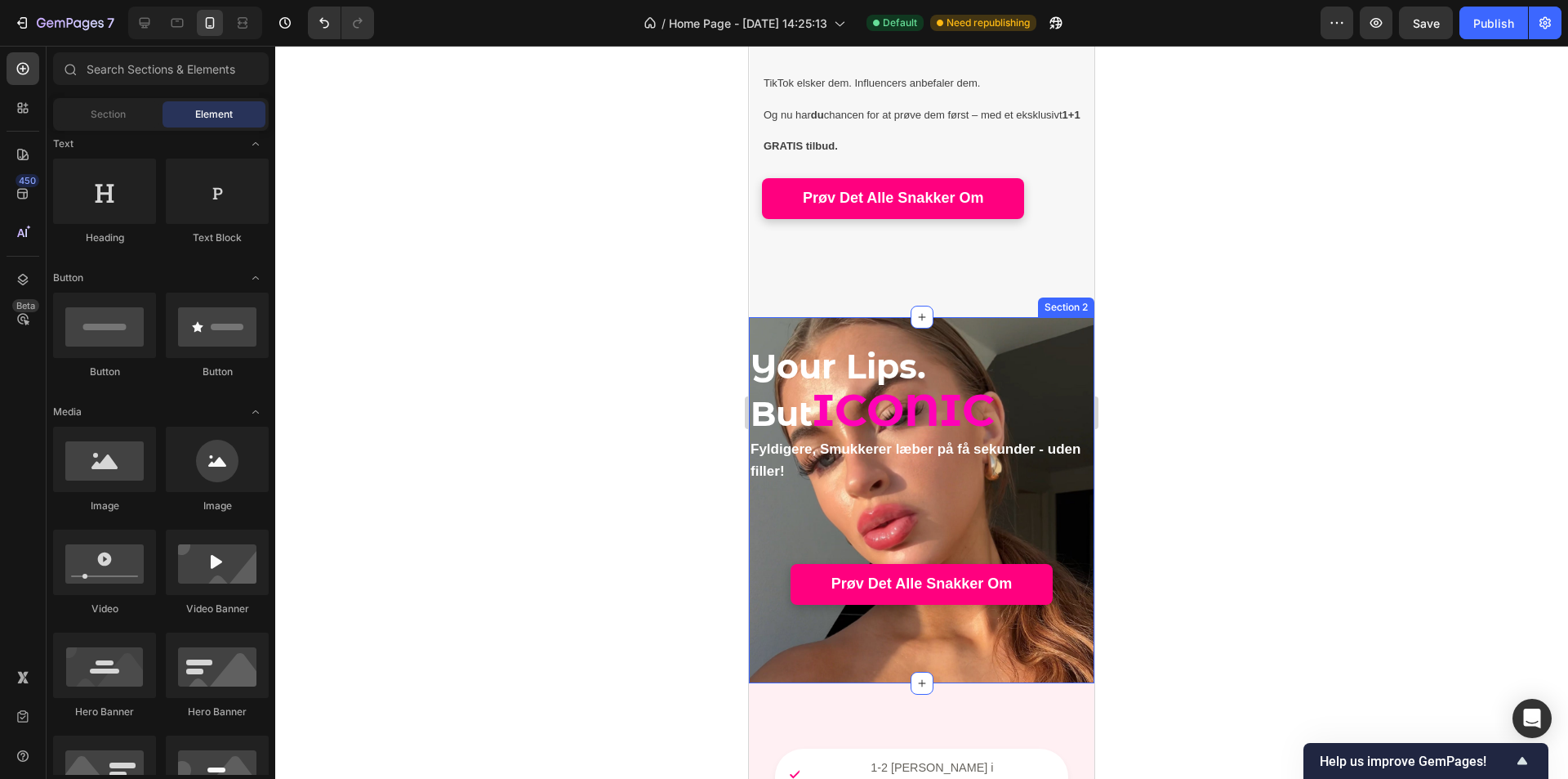
click at [1059, 323] on div "Your Lips. But ICONIC Heading Fyldigere, Smukkerer læber på få sekunder - uden …" at bounding box center [921, 499] width 345 height 366
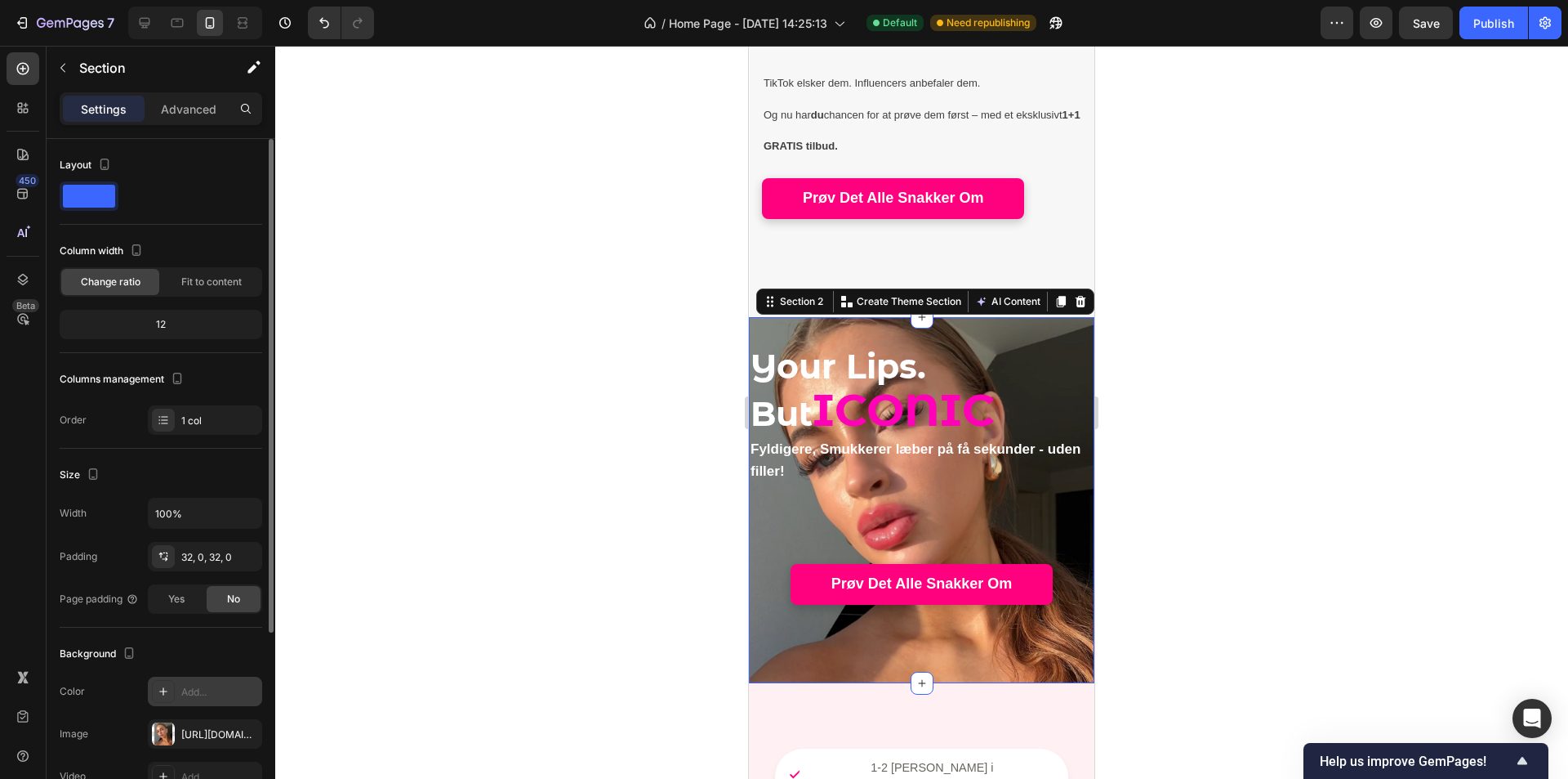
scroll to position [163, 0]
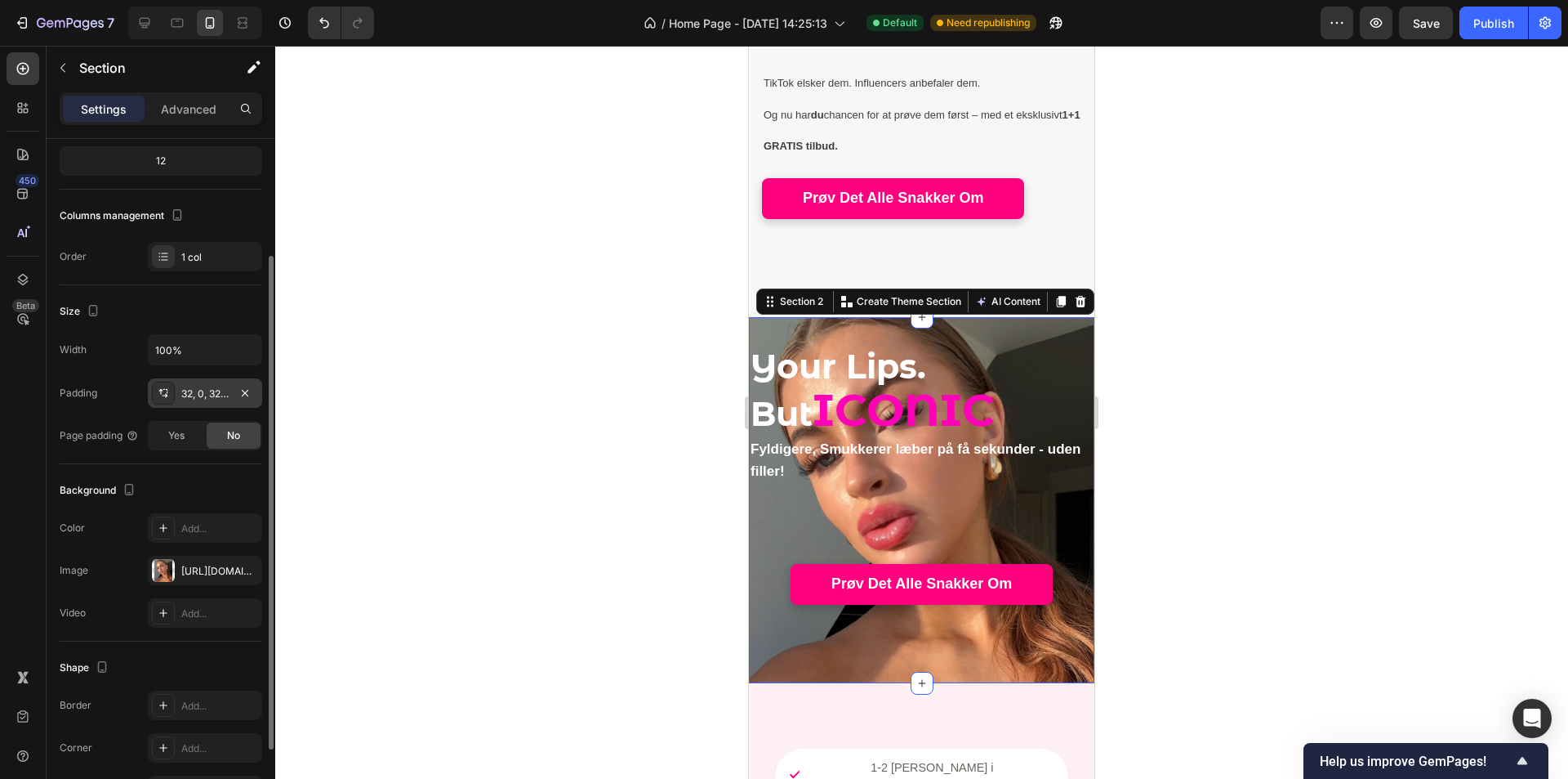
click at [208, 399] on div "32, 0, 32, 0" at bounding box center [205, 394] width 47 height 14
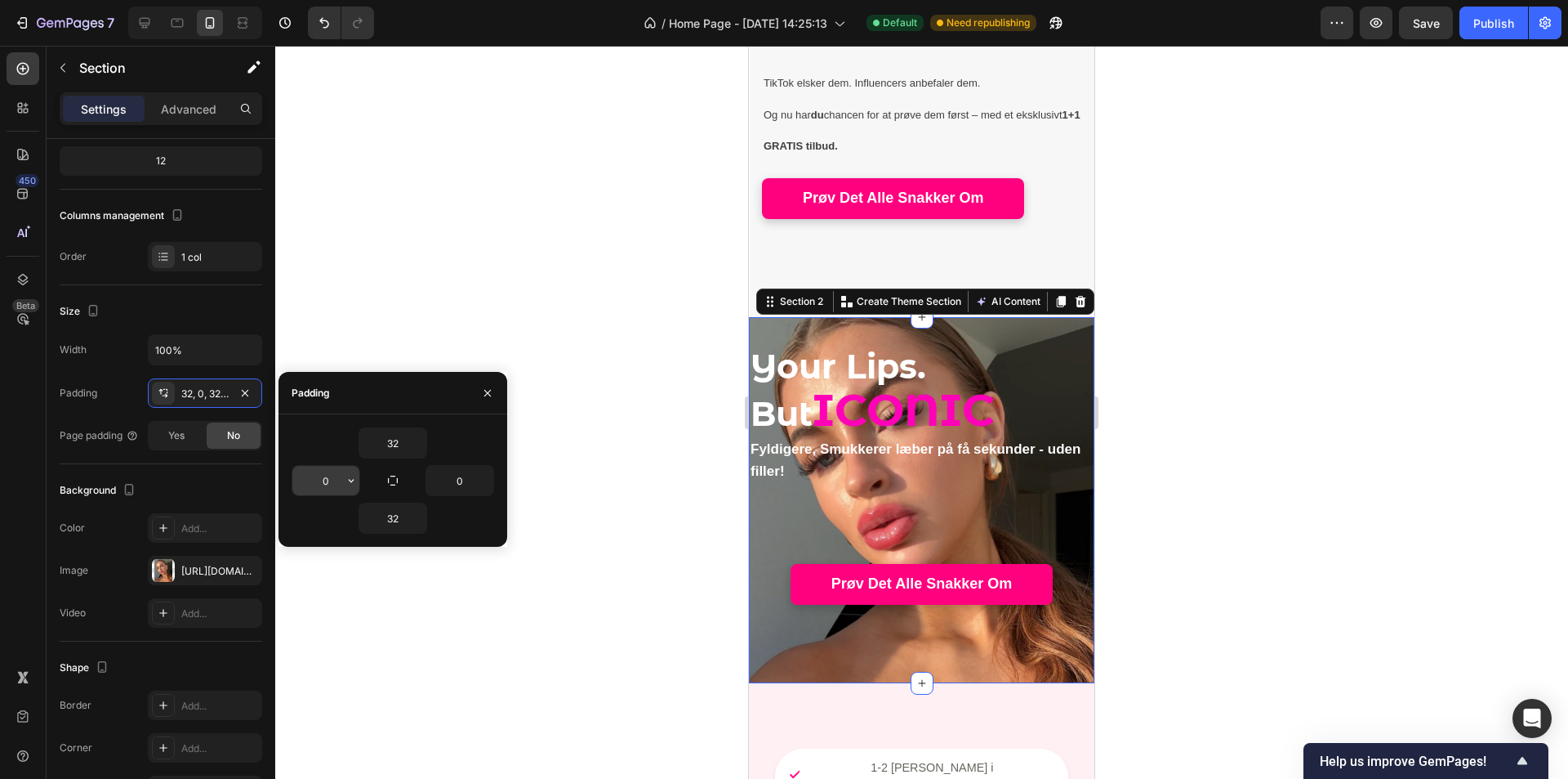
click at [330, 482] on input "0" at bounding box center [325, 480] width 67 height 30
type input "-"
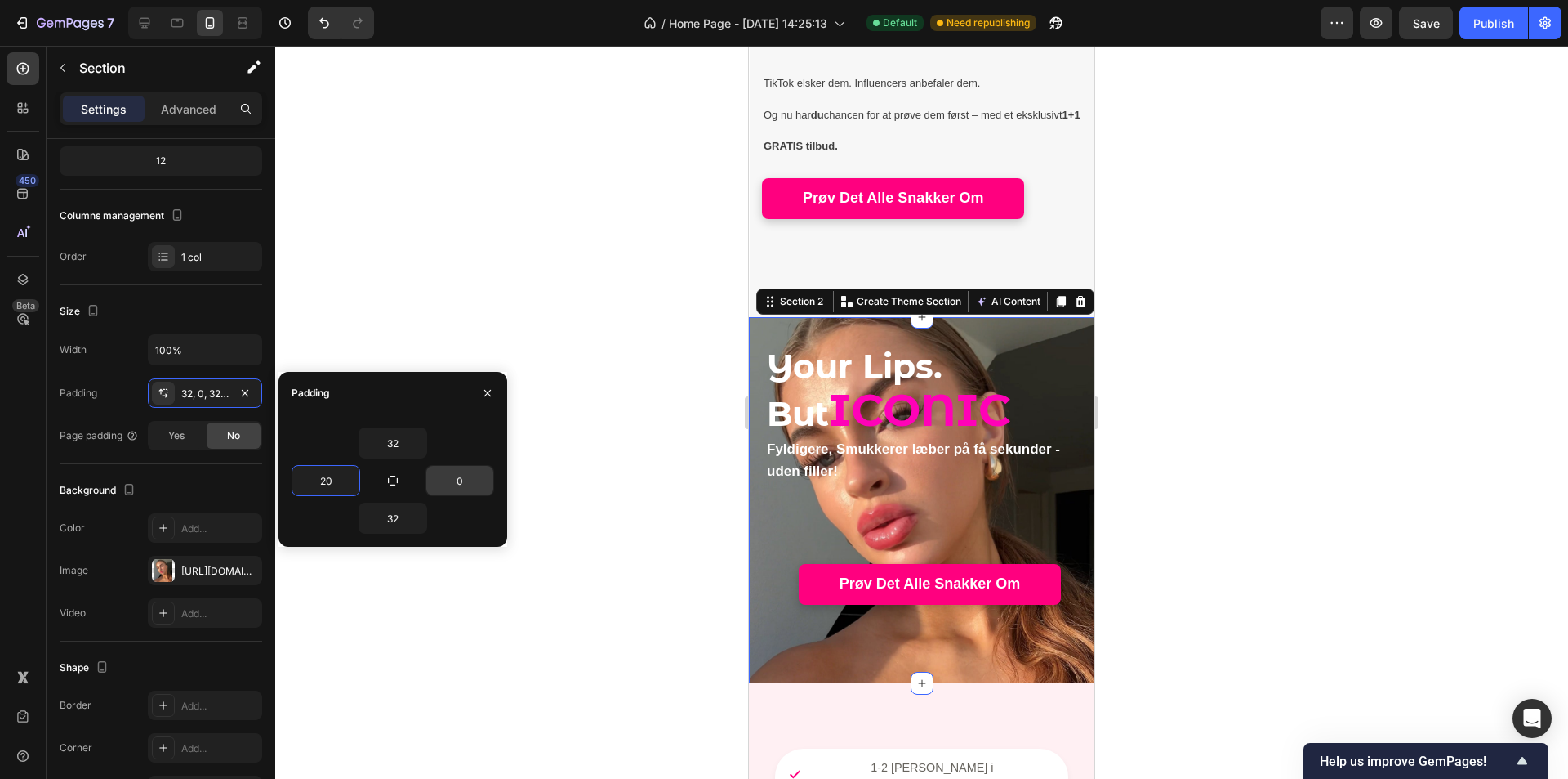
type input "20"
click at [460, 488] on input "0" at bounding box center [459, 480] width 67 height 30
type input "20"
click at [463, 485] on input "20" at bounding box center [459, 480] width 67 height 30
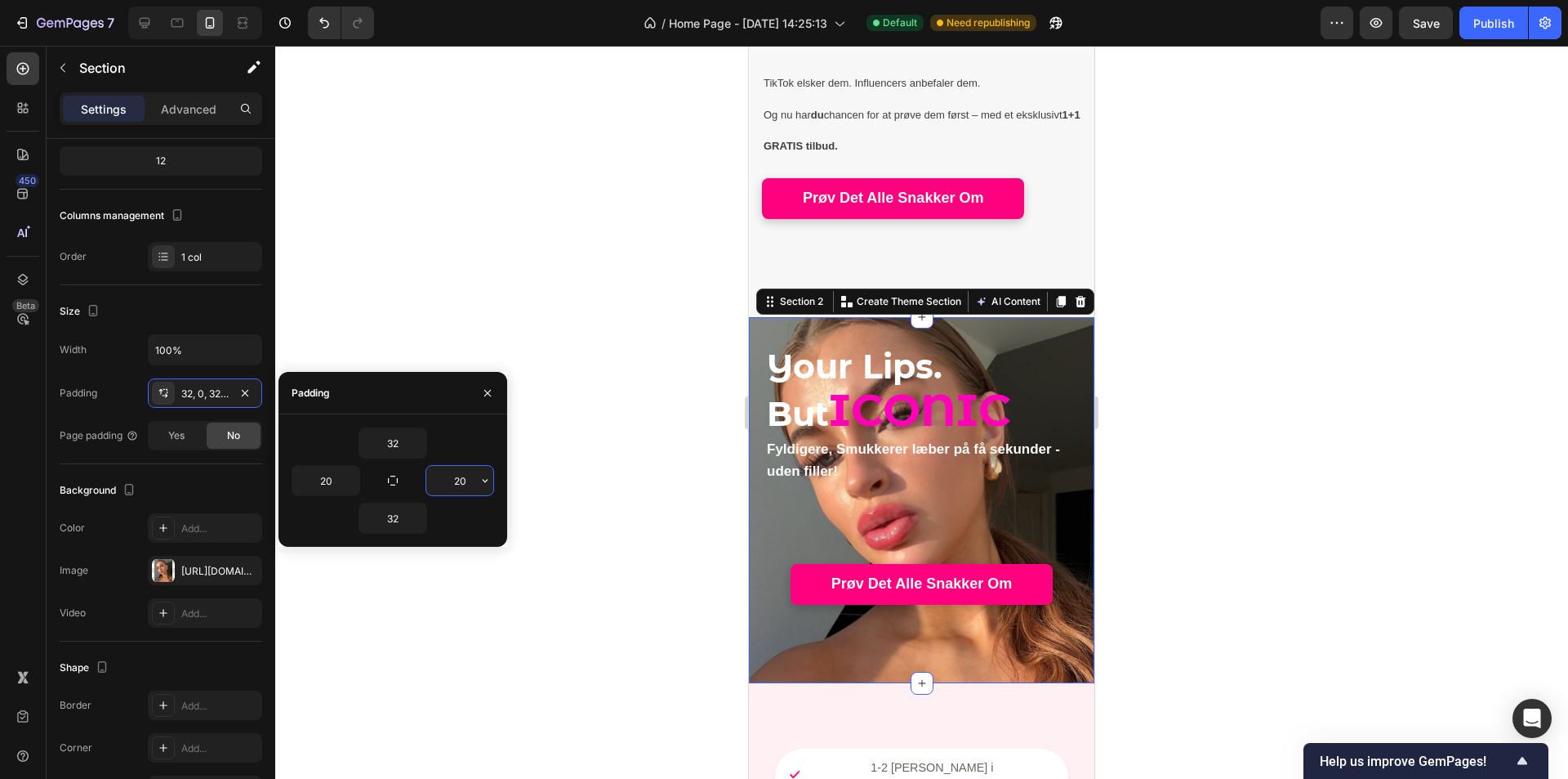
click at [463, 485] on input "20" at bounding box center [459, 480] width 67 height 30
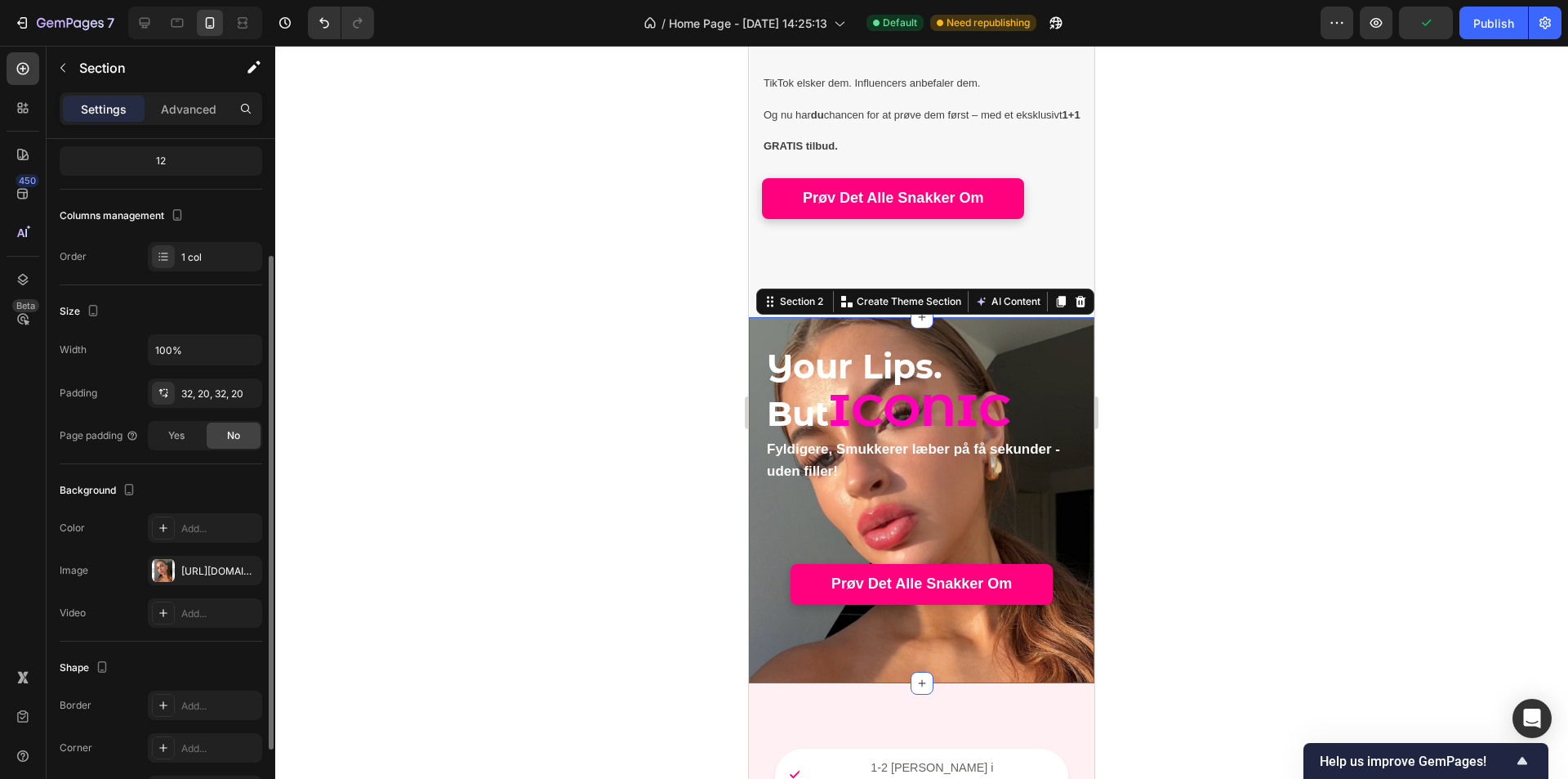
click at [246, 488] on div "Background" at bounding box center [161, 490] width 203 height 26
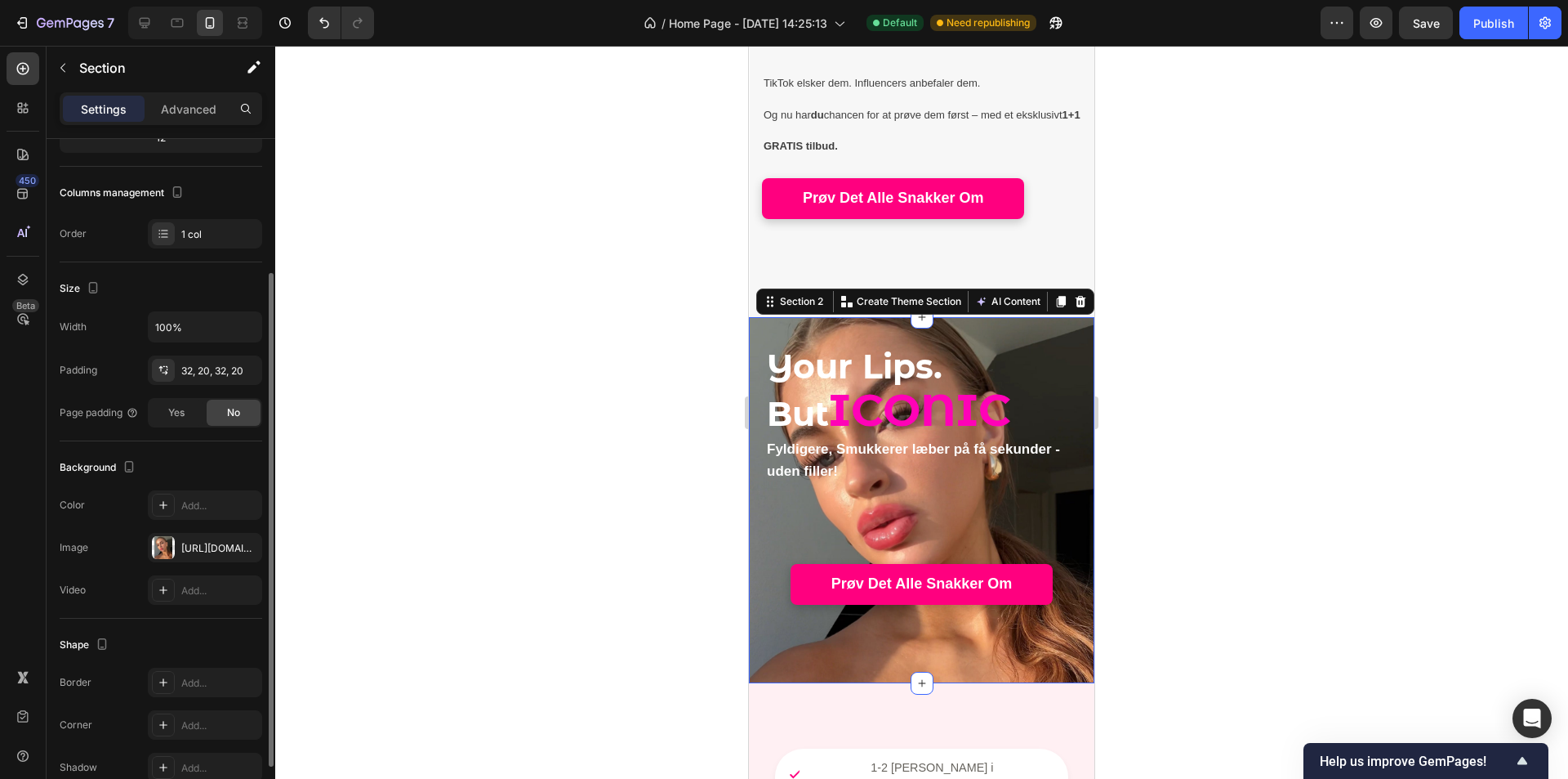
scroll to position [105, 0]
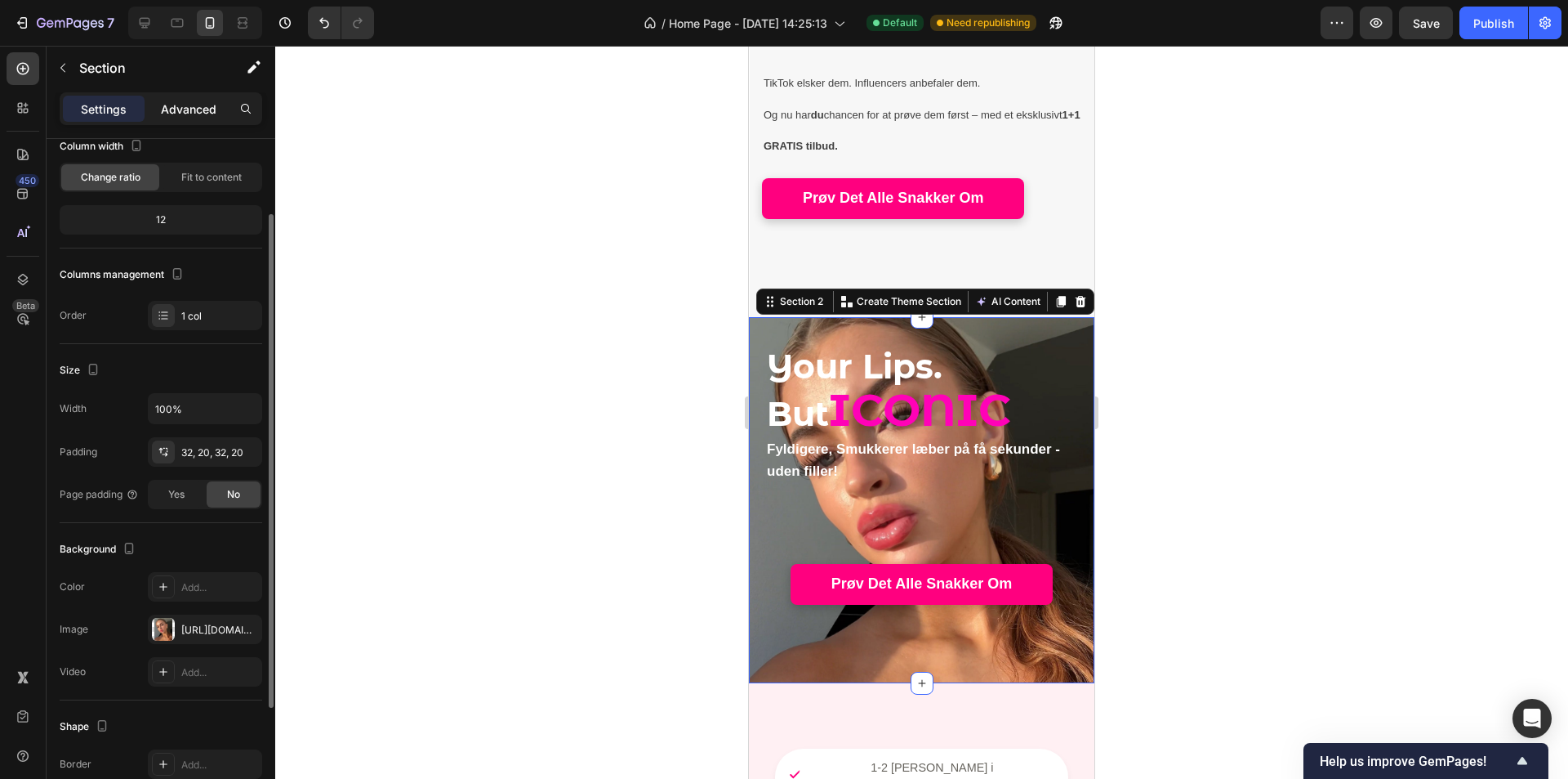
click at [184, 110] on p "Advanced" at bounding box center [189, 109] width 56 height 17
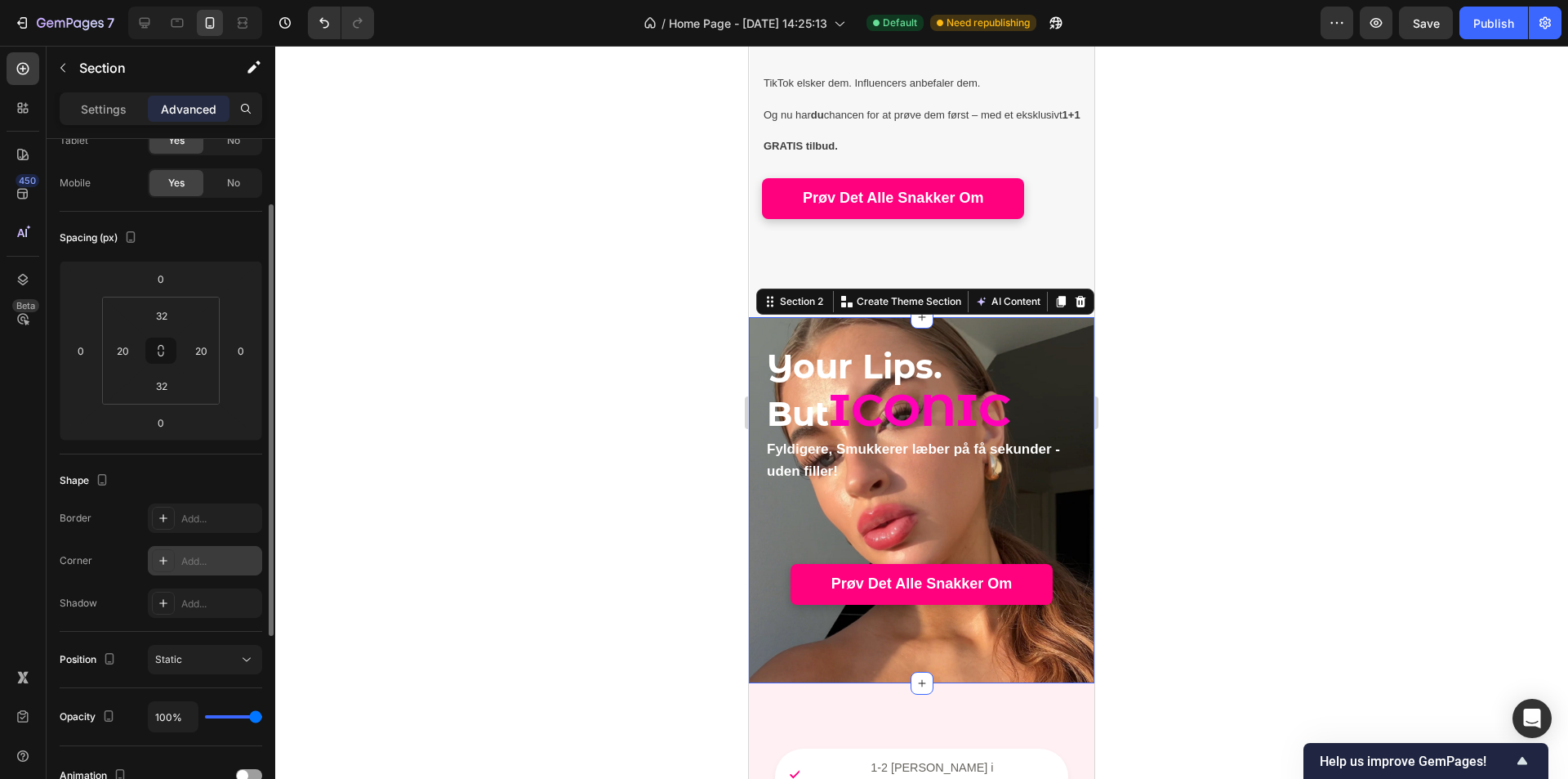
click at [211, 569] on div "Add..." at bounding box center [204, 560] width 114 height 30
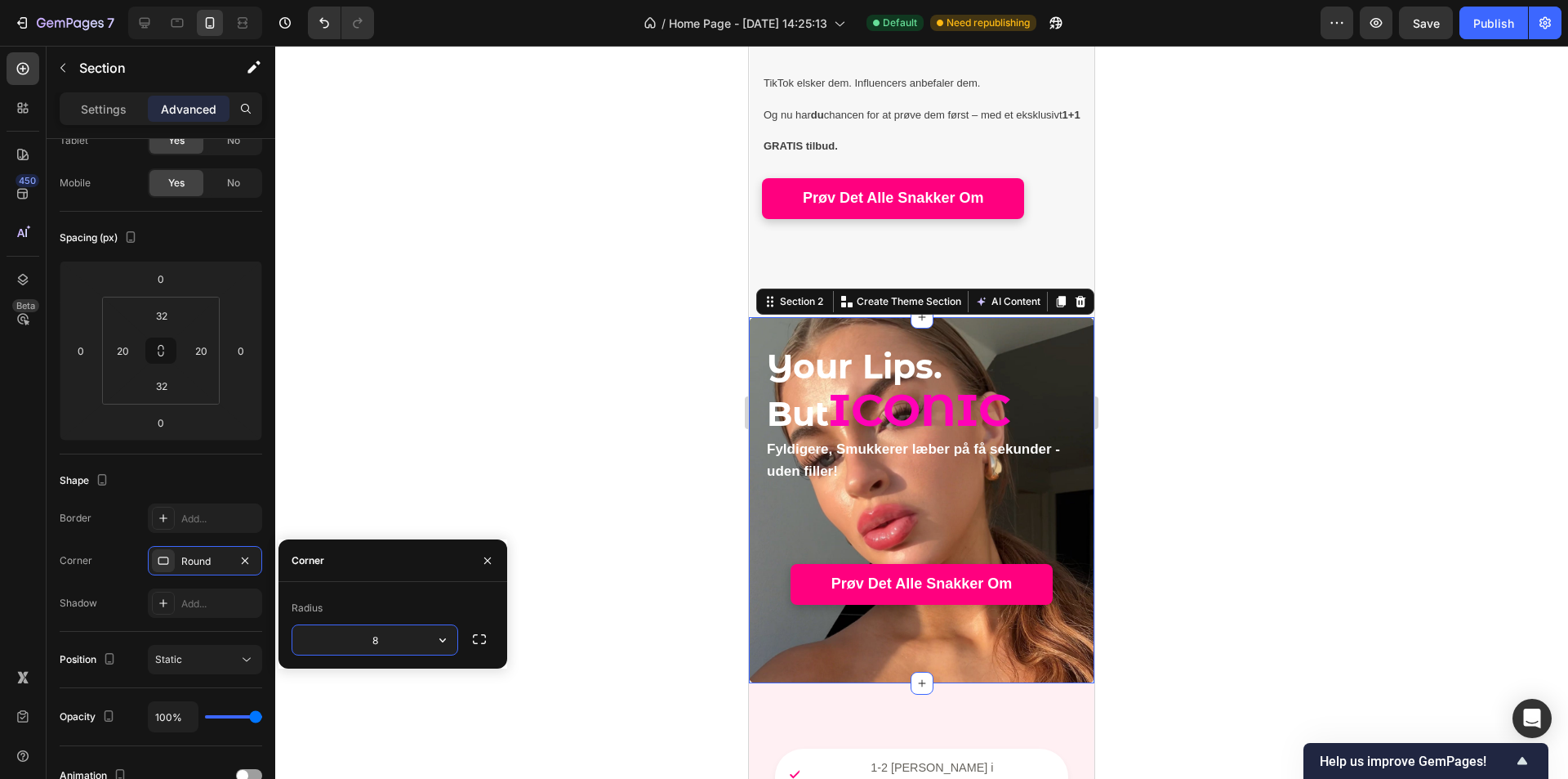
click at [388, 639] on input "8" at bounding box center [374, 640] width 165 height 30
type input "10"
click at [122, 571] on div "Corner Round" at bounding box center [161, 560] width 203 height 30
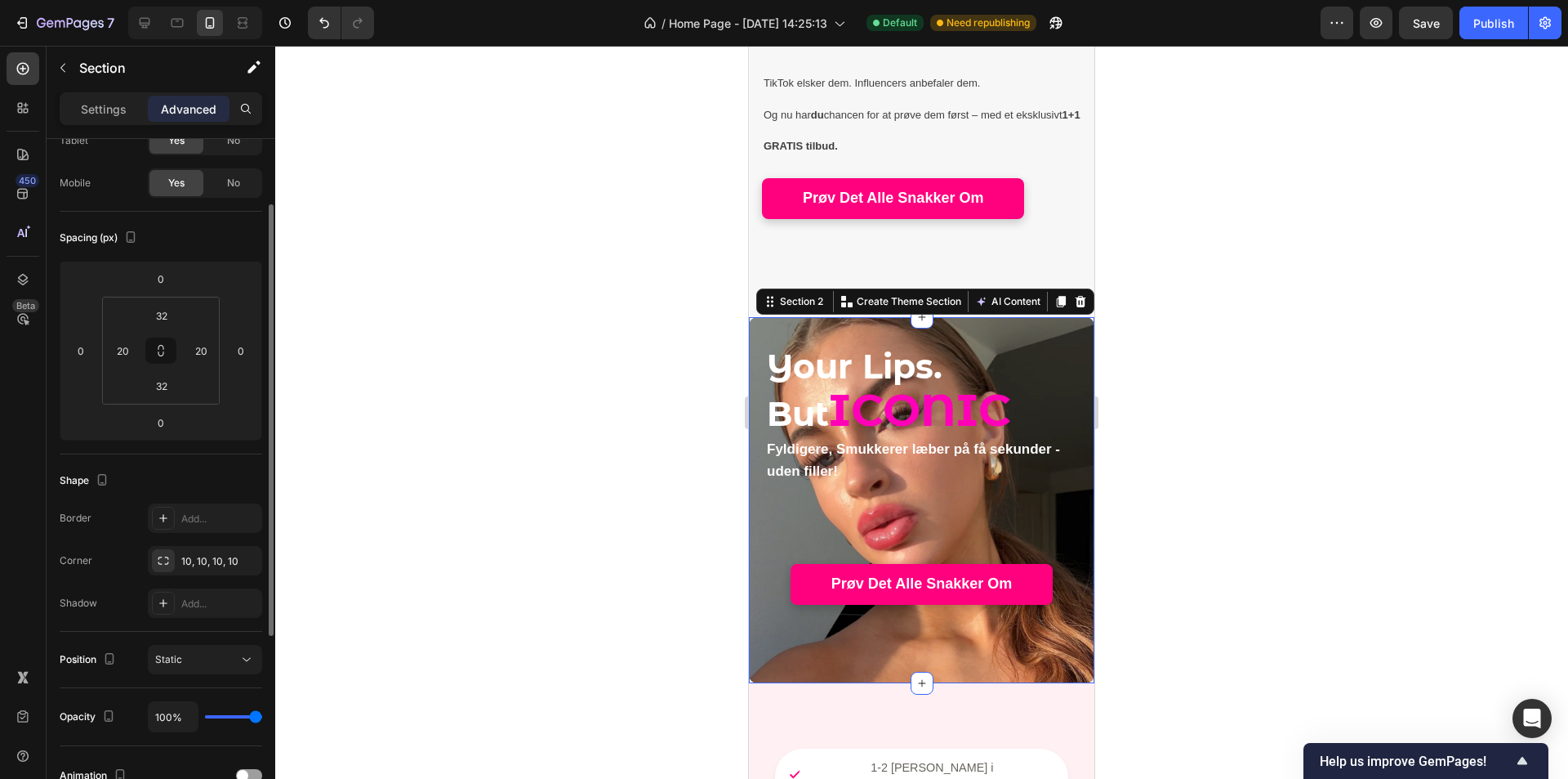
scroll to position [187, 0]
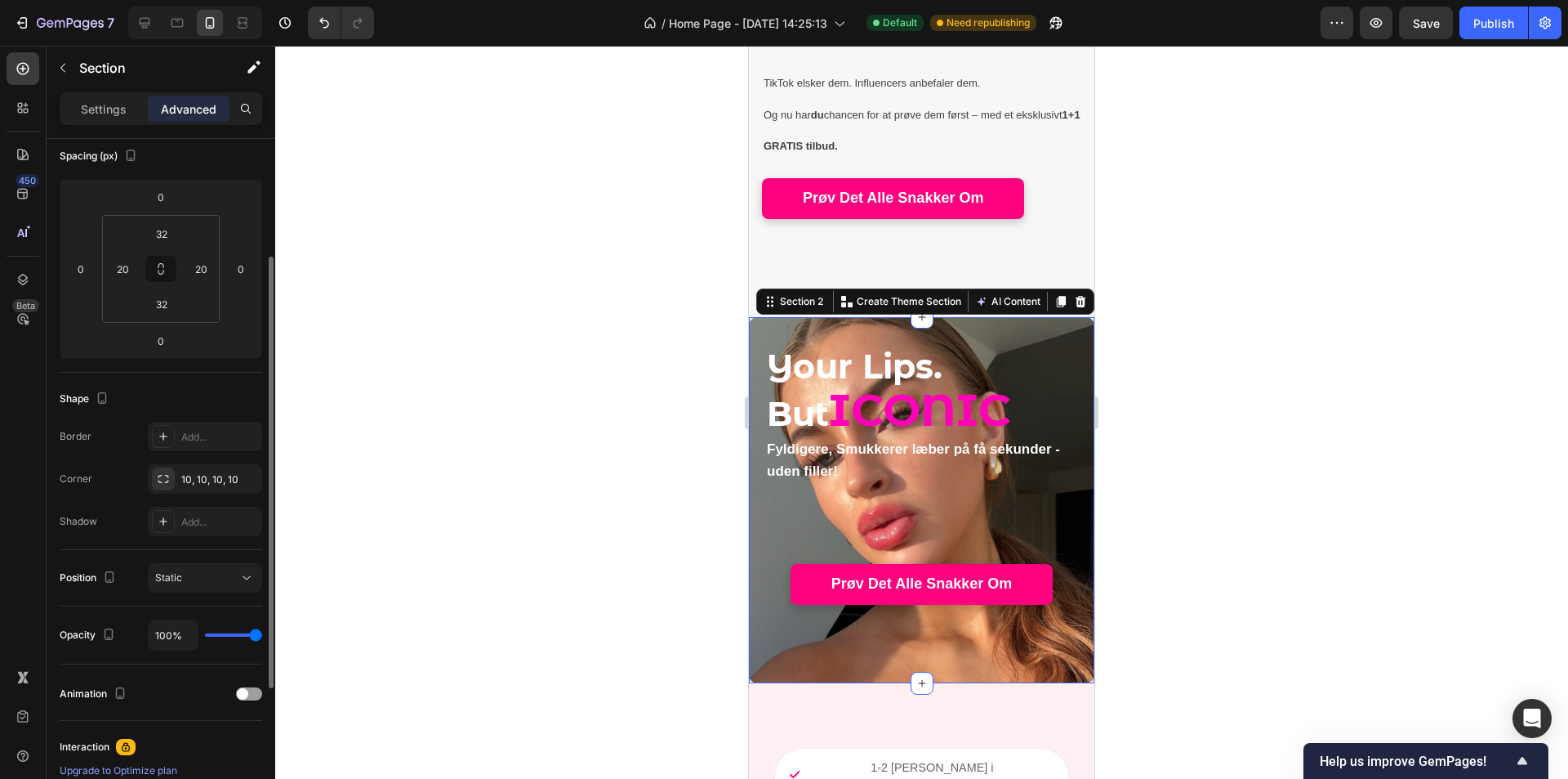
type input "98%"
type input "98"
type input "94%"
type input "94"
type input "83%"
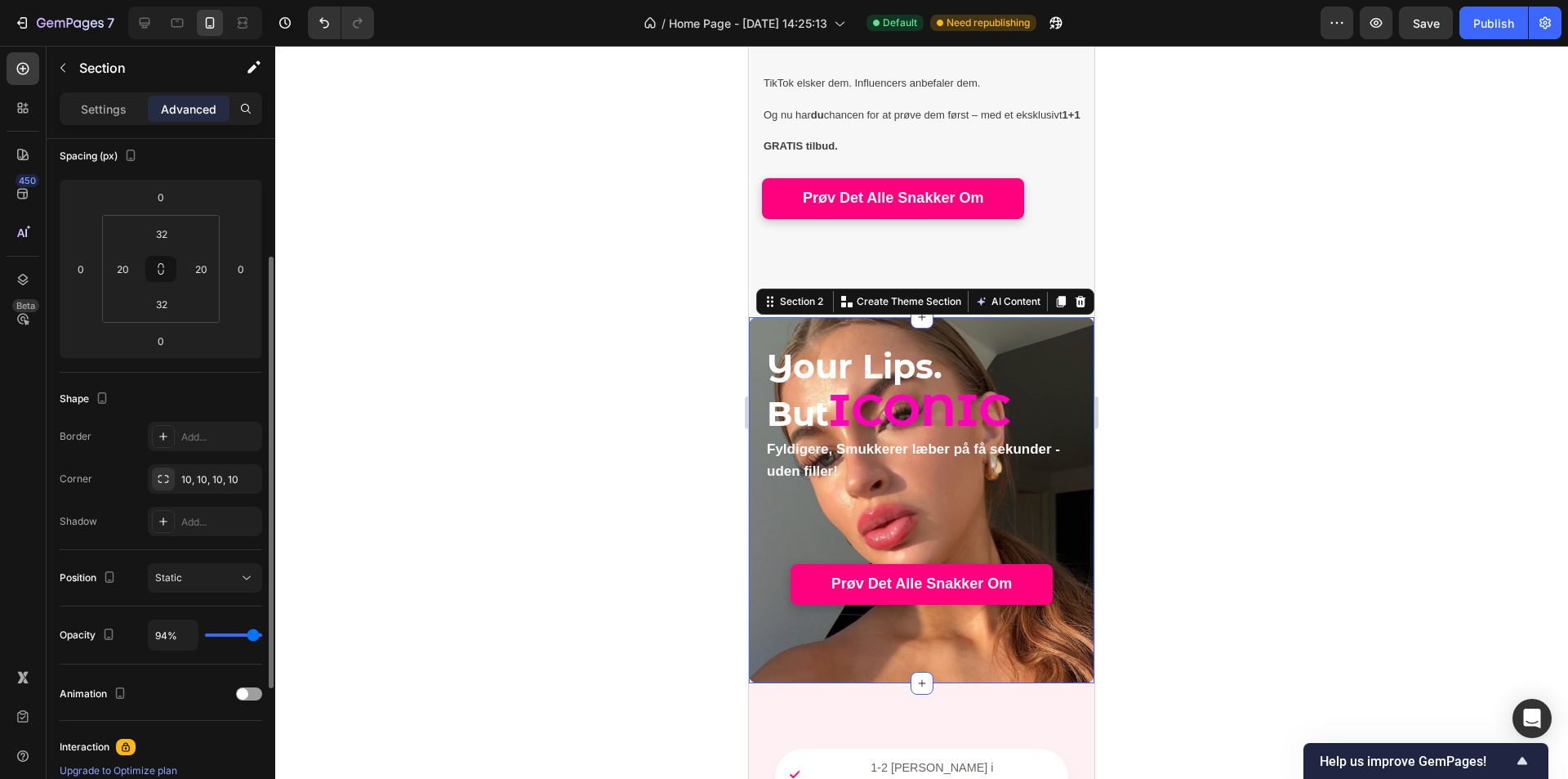
type input "83"
type input "67%"
type input "67"
type input "63%"
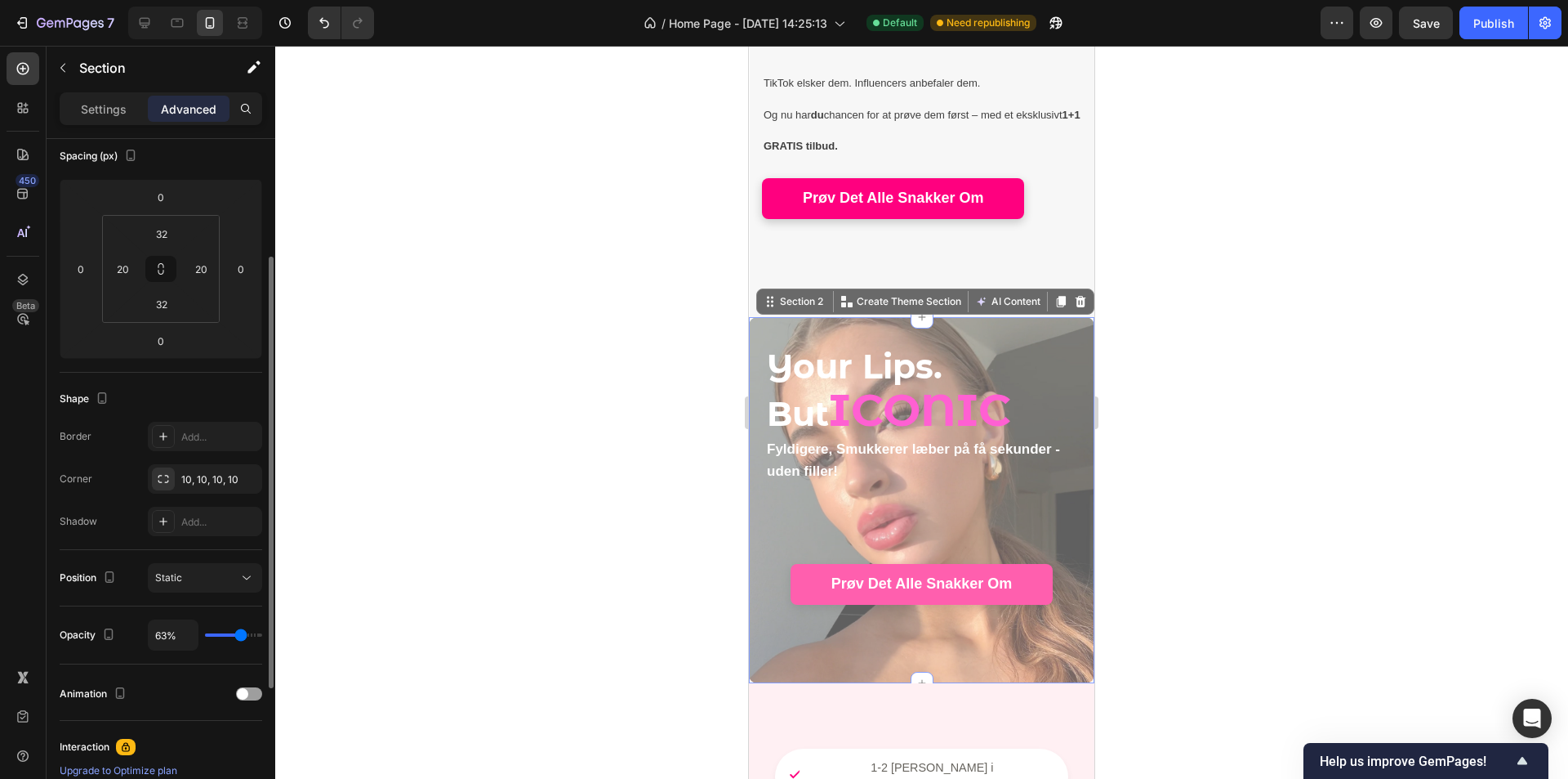
type input "63"
type input "61%"
type input "61"
type input "31%"
type input "31"
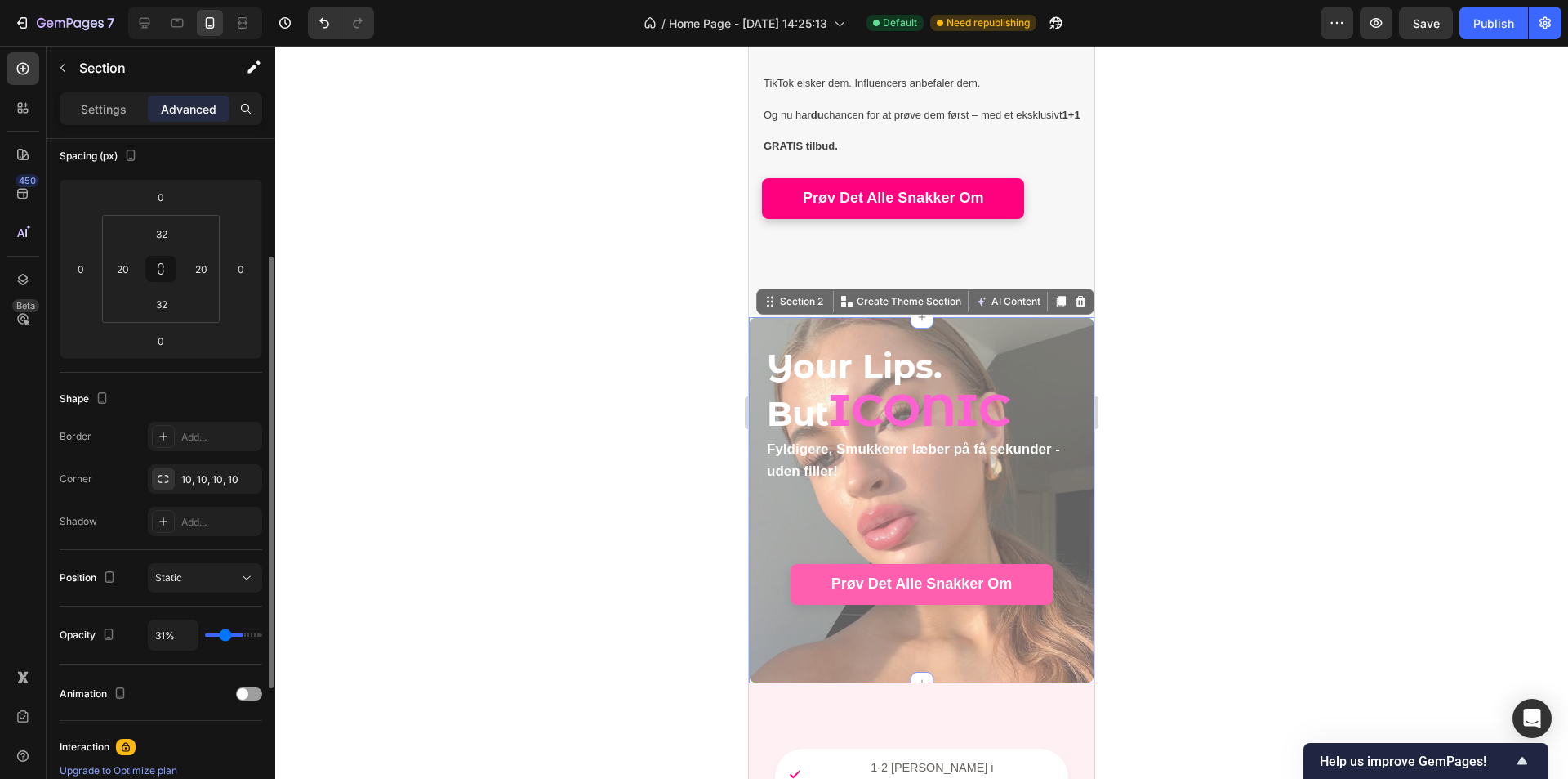
type input "15%"
type input "15"
type input "11%"
type input "11"
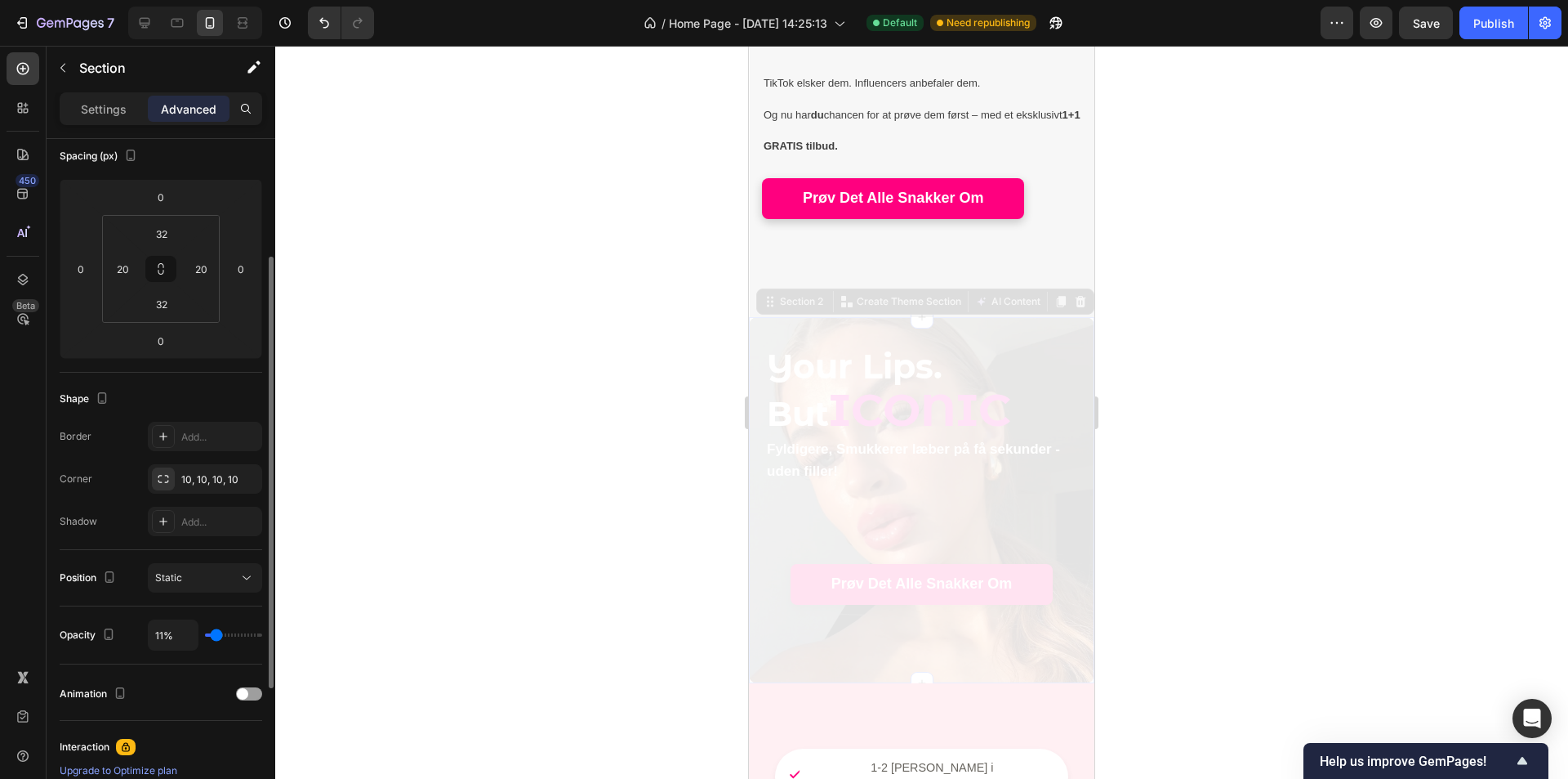
type input "13%"
type input "13"
type input "19%"
type input "19"
type input "26%"
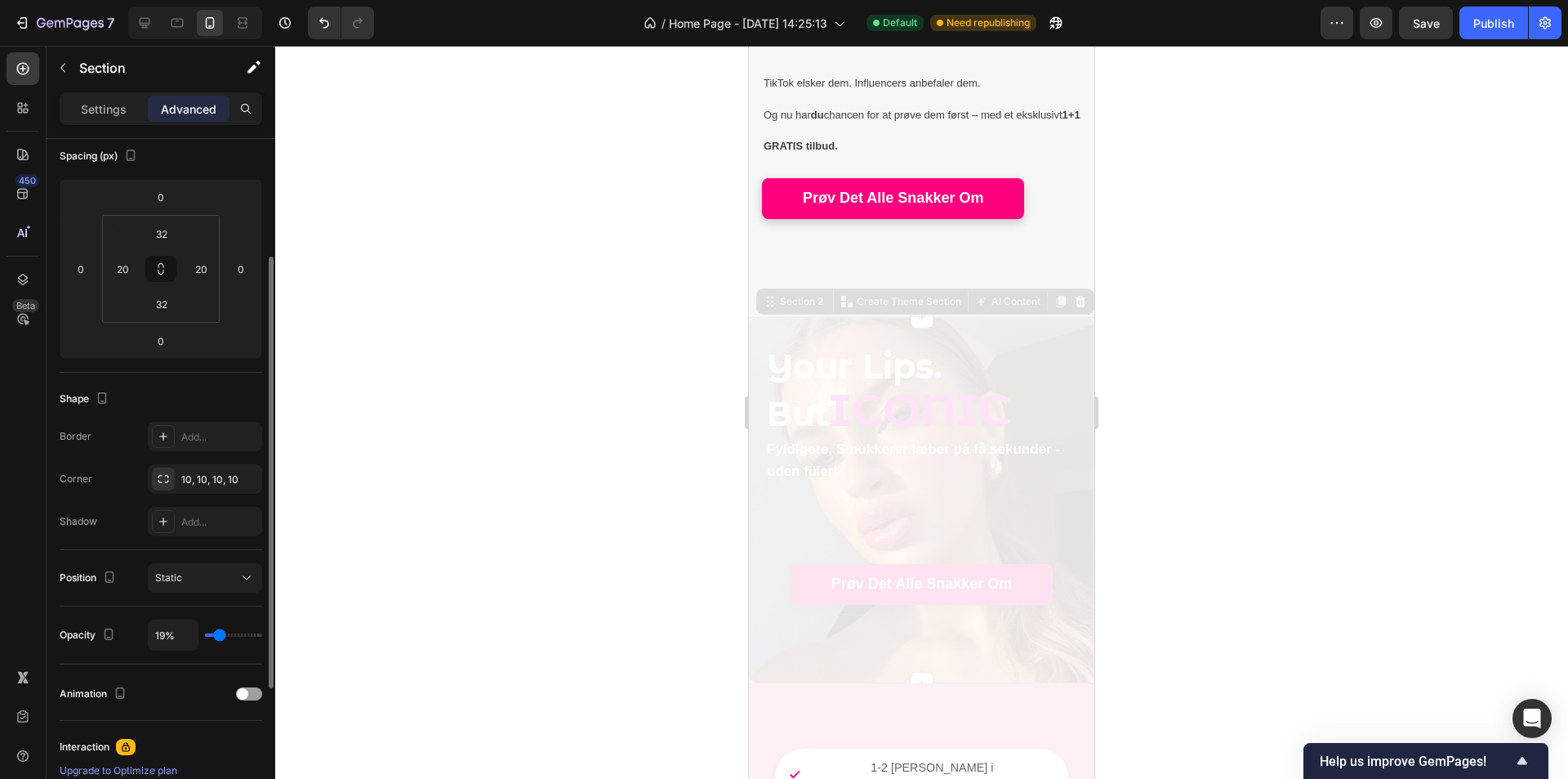
type input "26"
type input "33%"
type input "33"
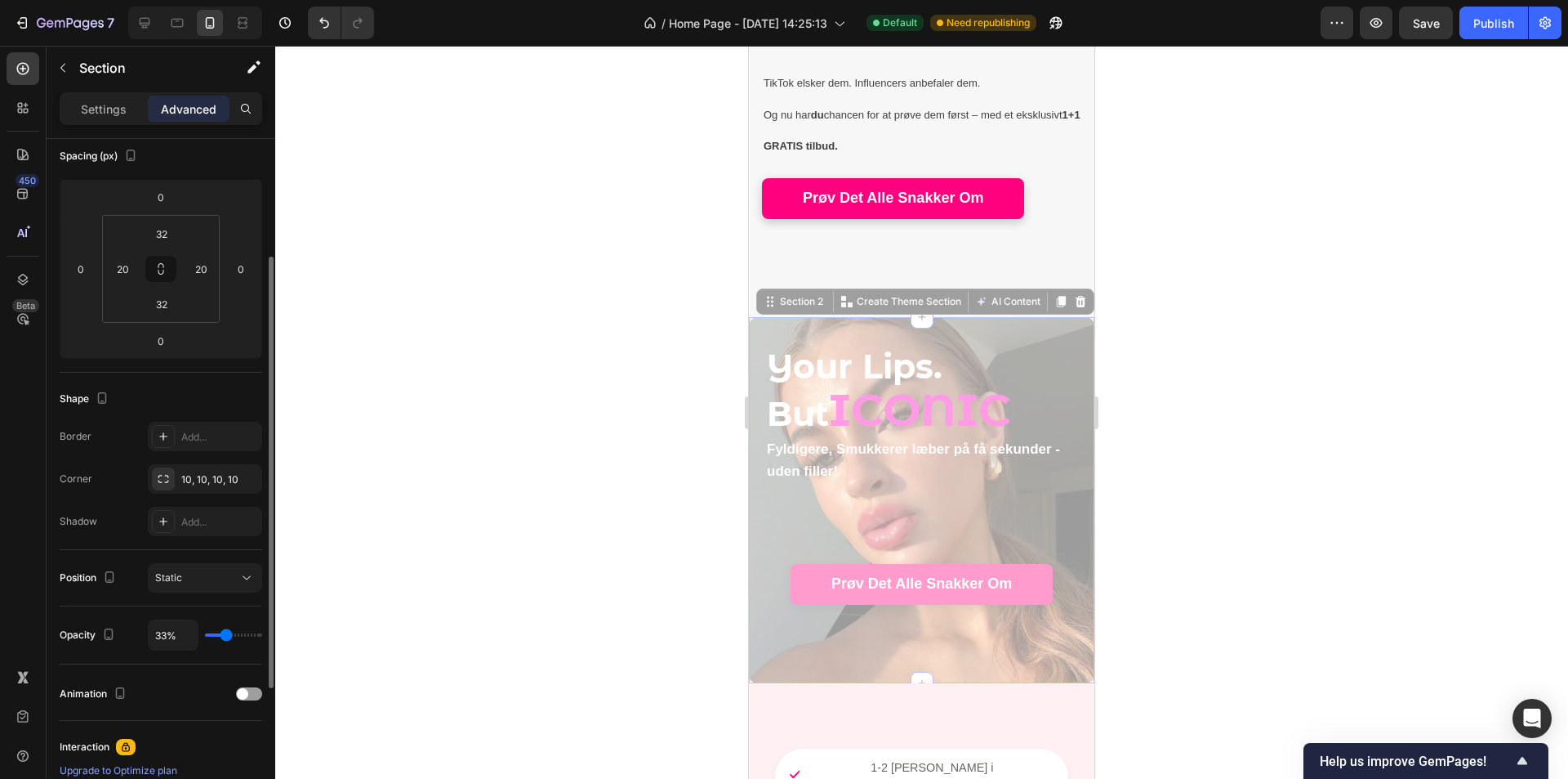
type input "39%"
type input "39"
type input "46%"
type input "46"
type input "52%"
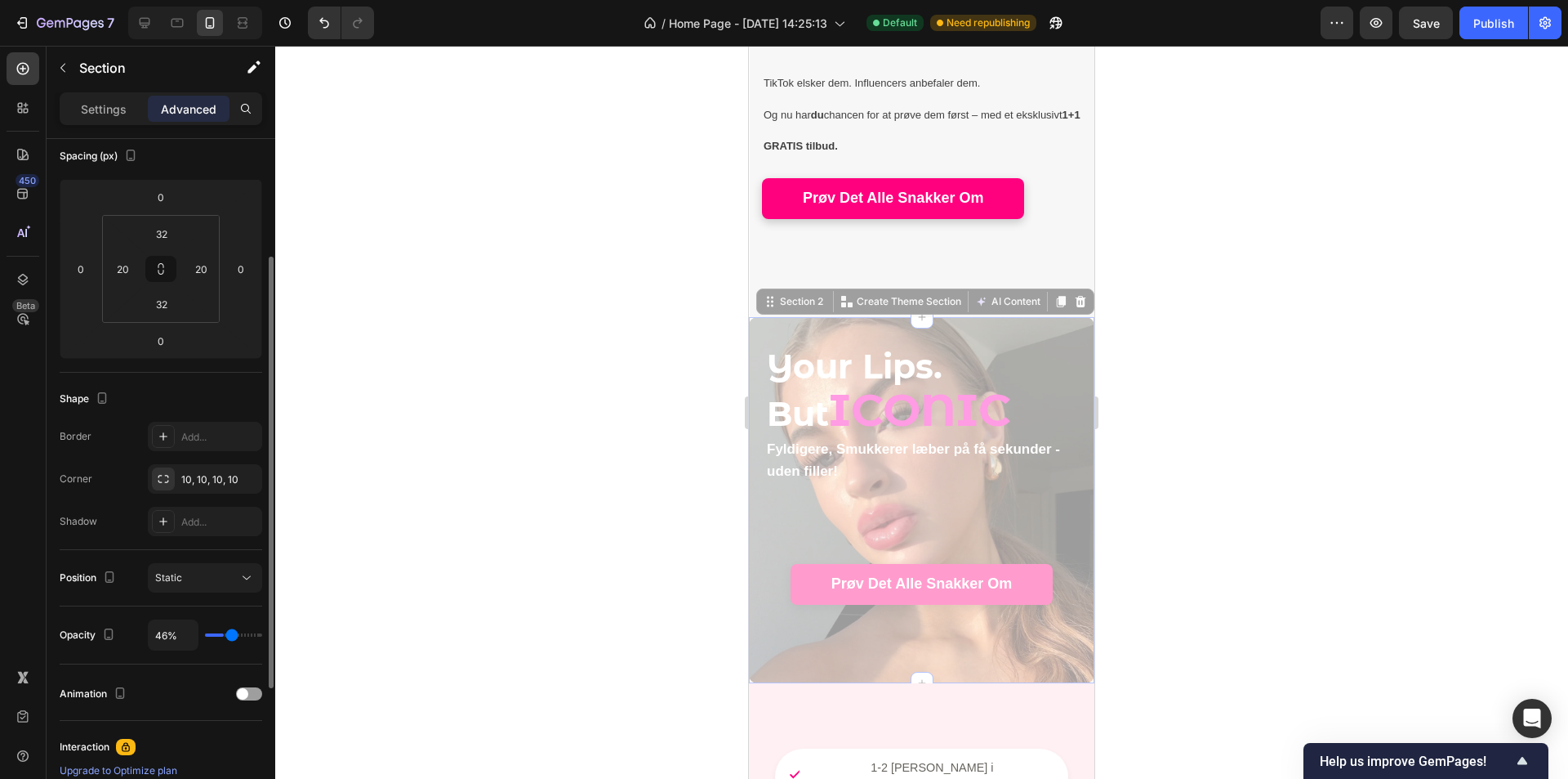
type input "52"
type input "57%"
type input "57"
type input "63%"
type input "63"
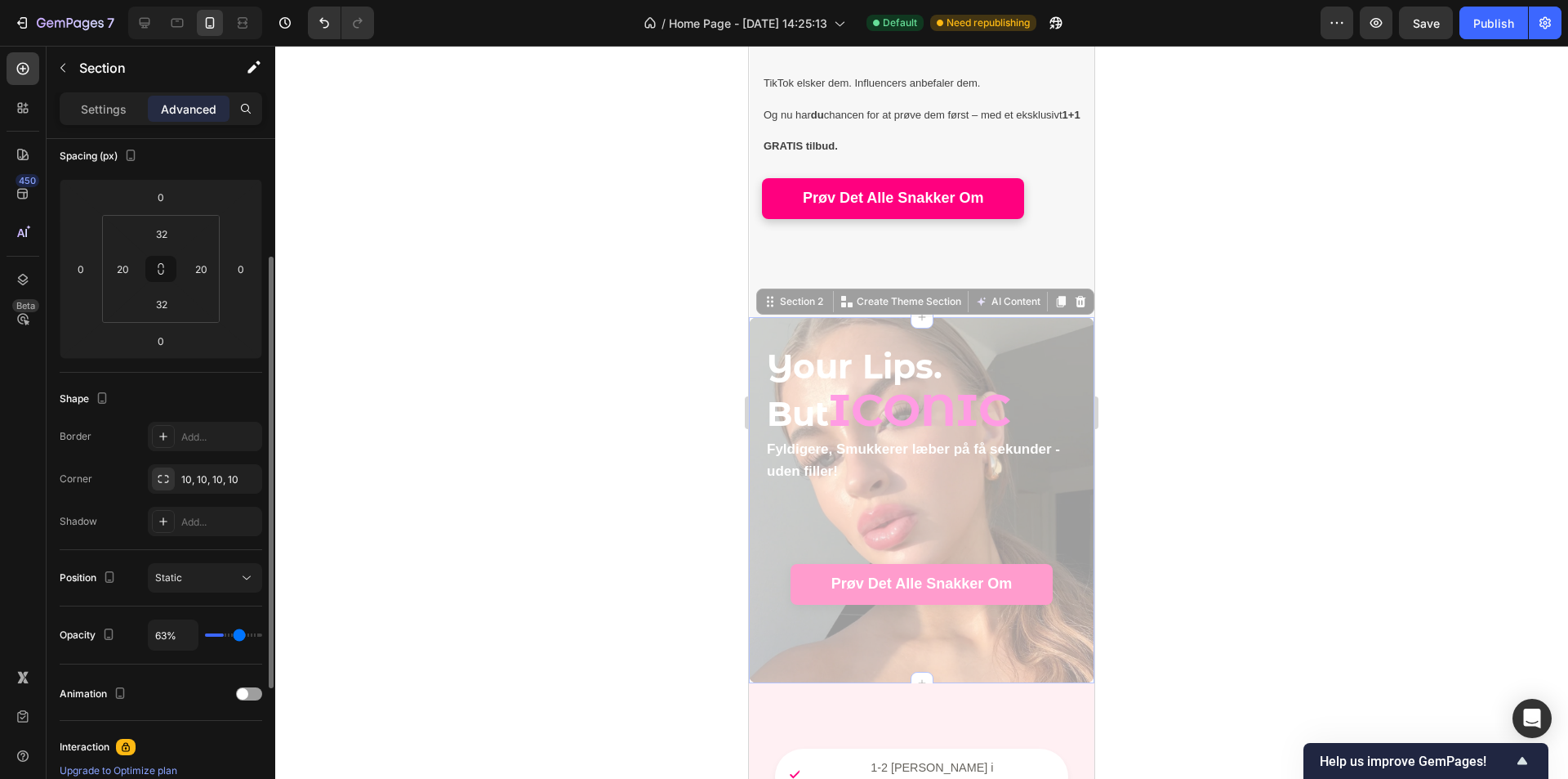
type input "67%"
type input "67"
type input "72%"
type input "72"
type input "74%"
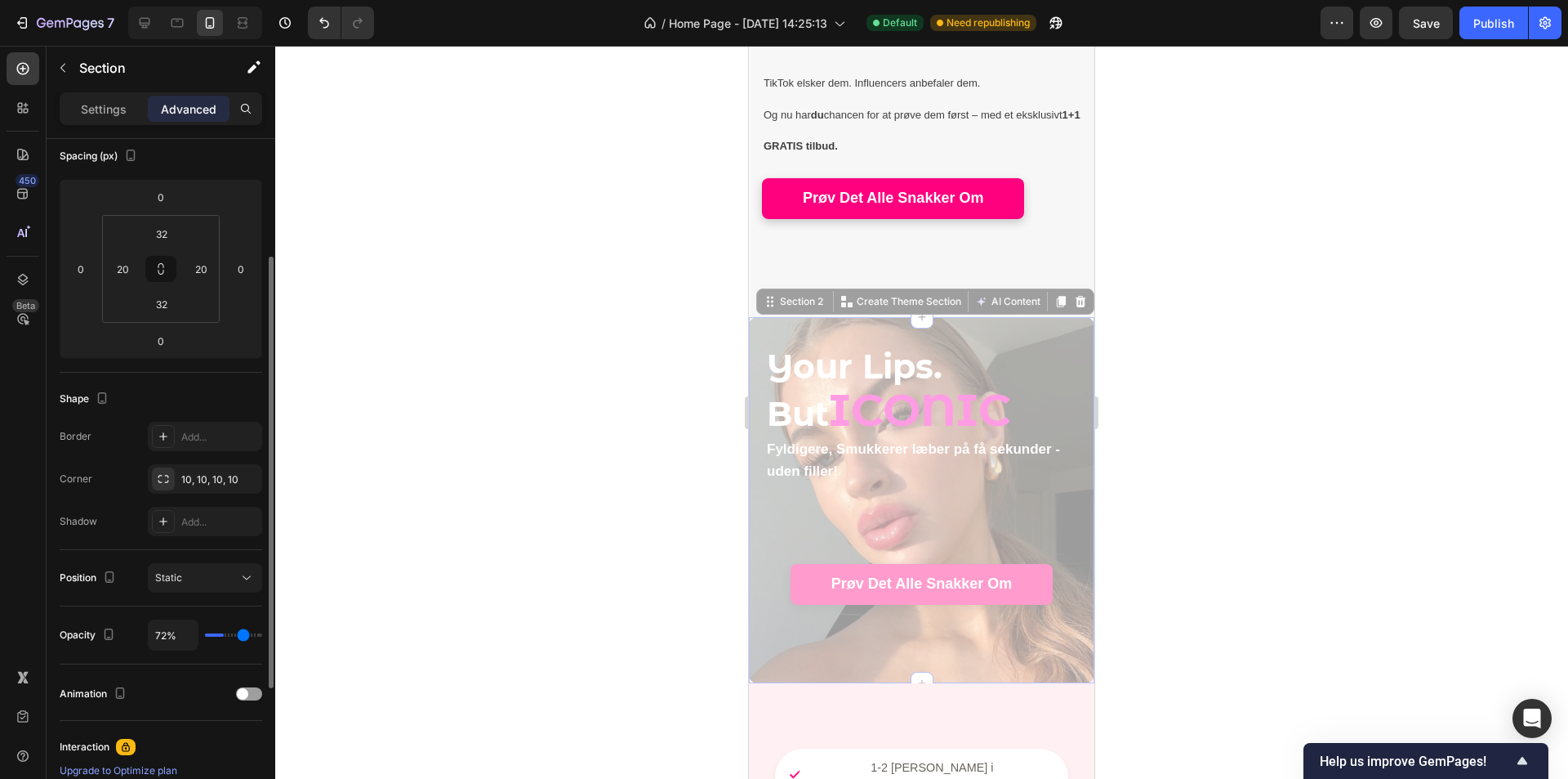
type input "74"
type input "76%"
type input "76"
type input "78%"
type input "78"
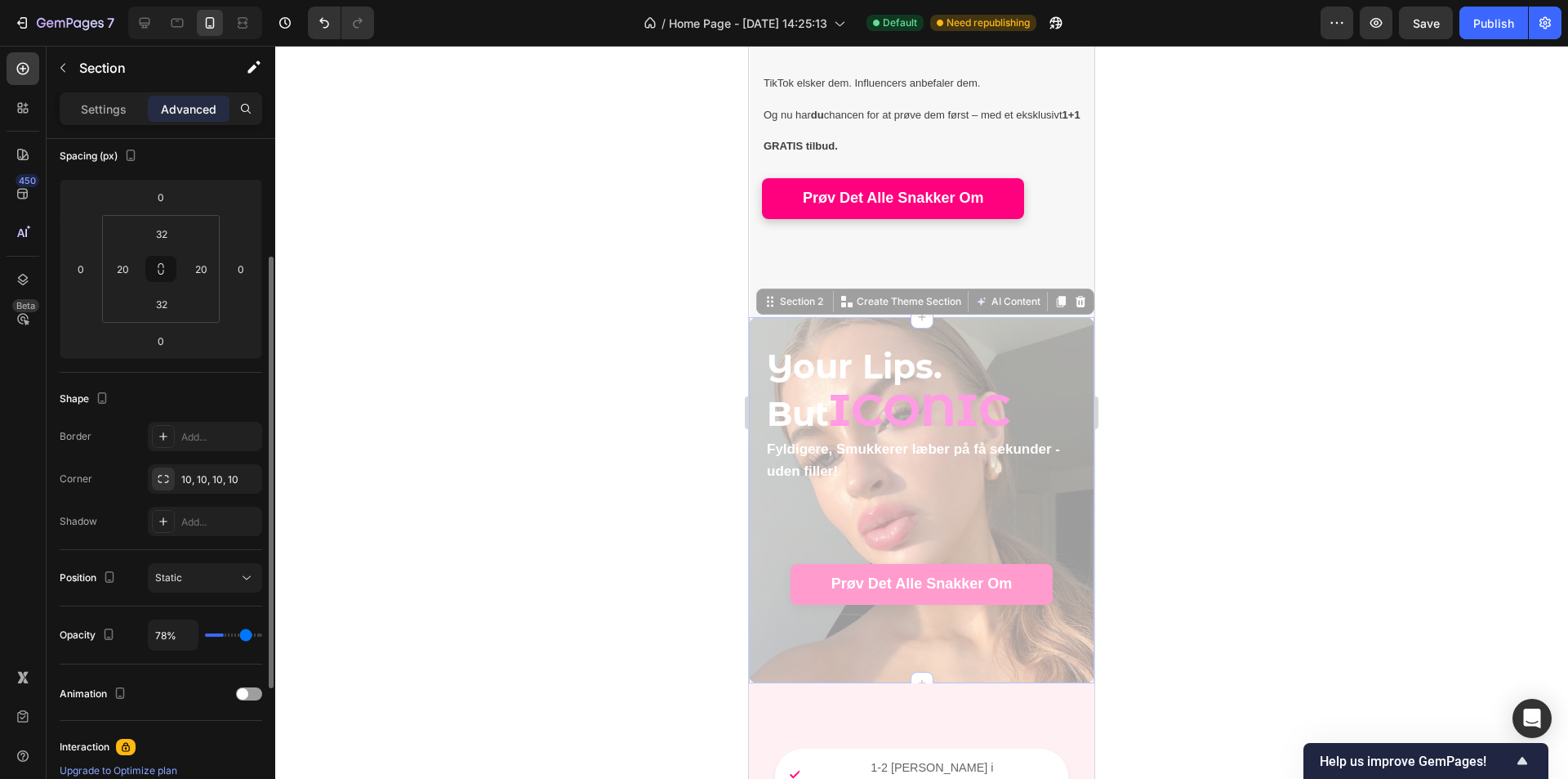
type input "80%"
type input "80"
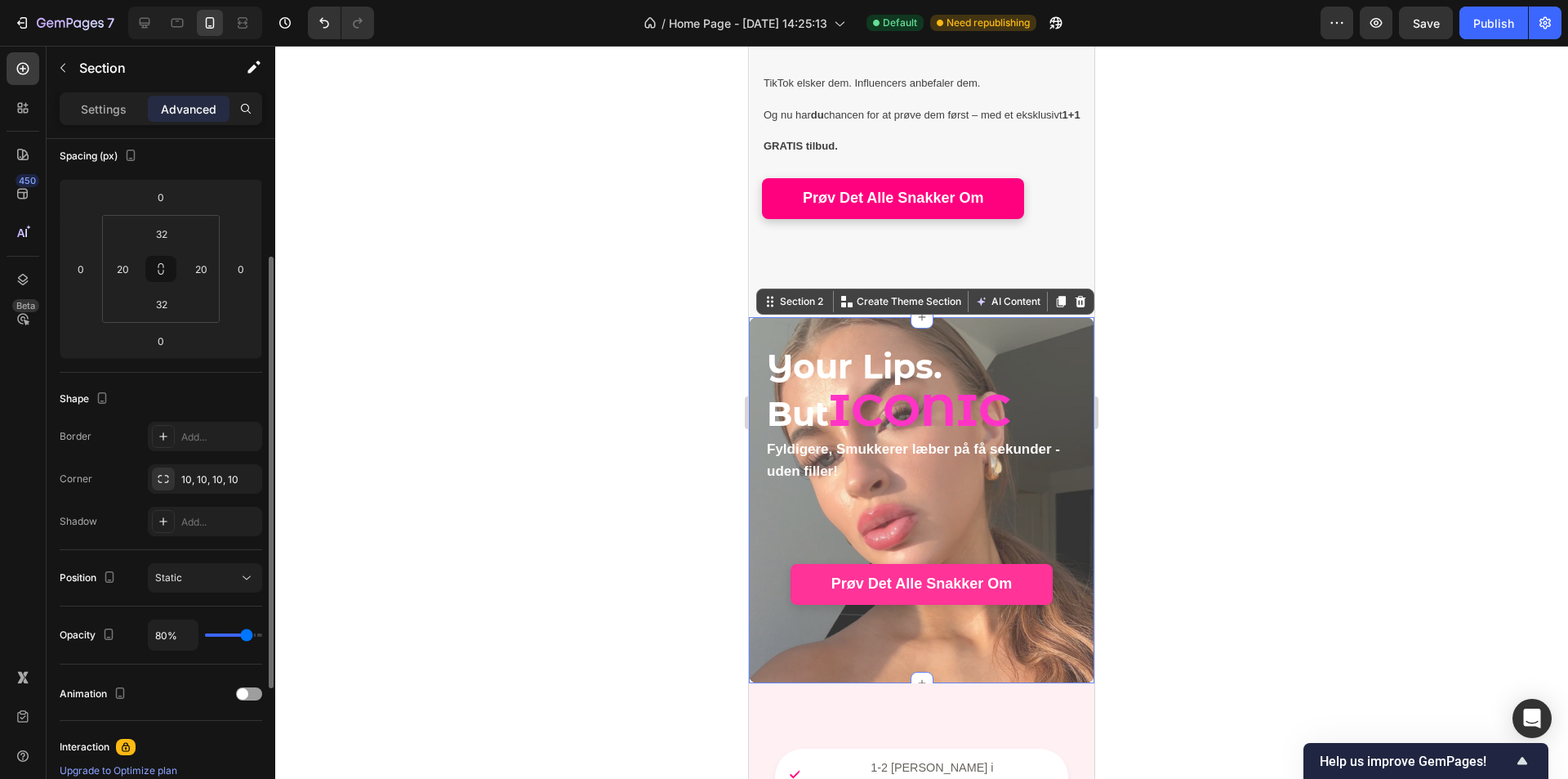
type input "81%"
type input "81"
type input "83%"
type input "83"
type input "87%"
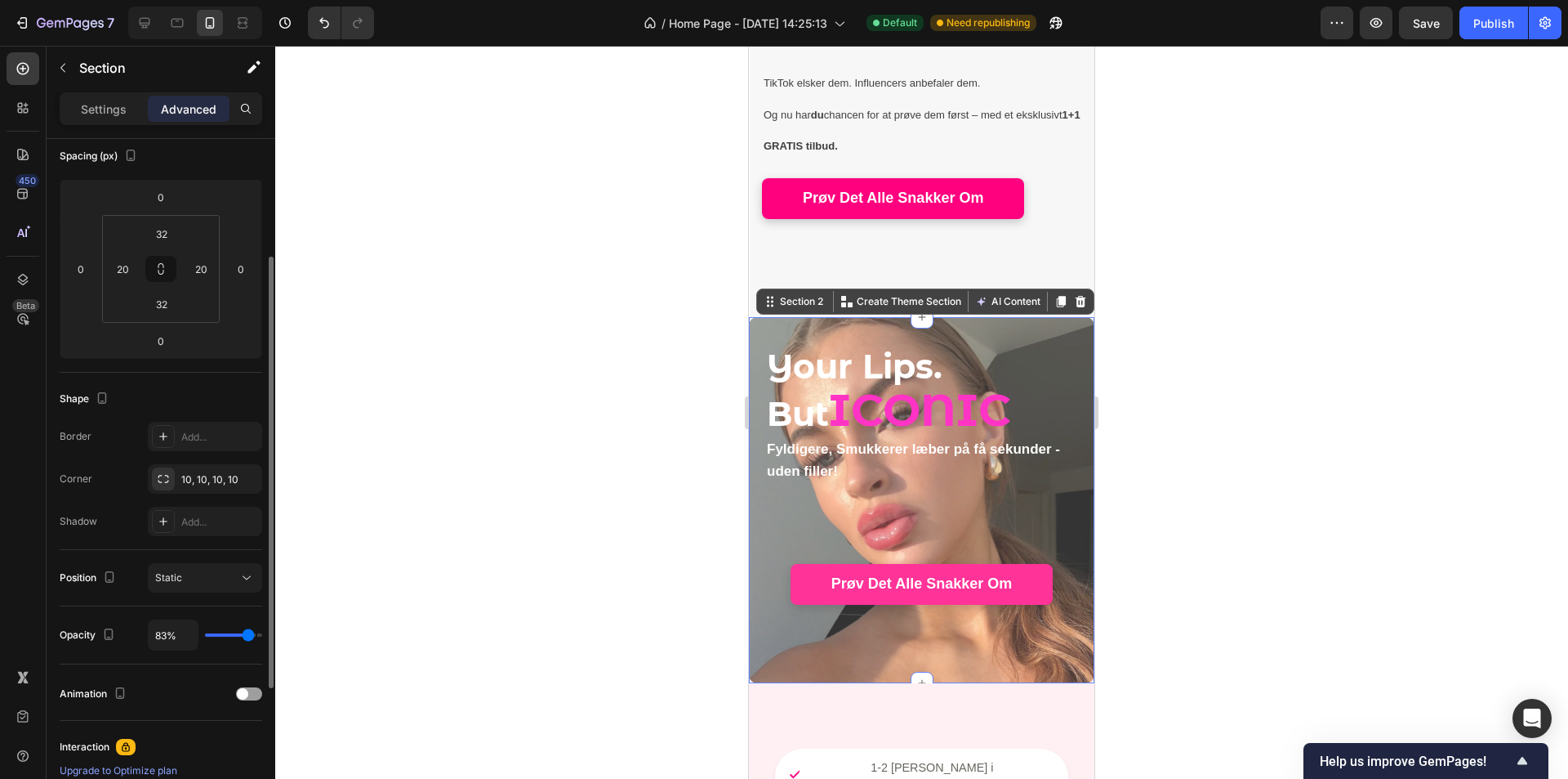
type input "87"
type input "91%"
type input "91"
type input "96%"
type input "96"
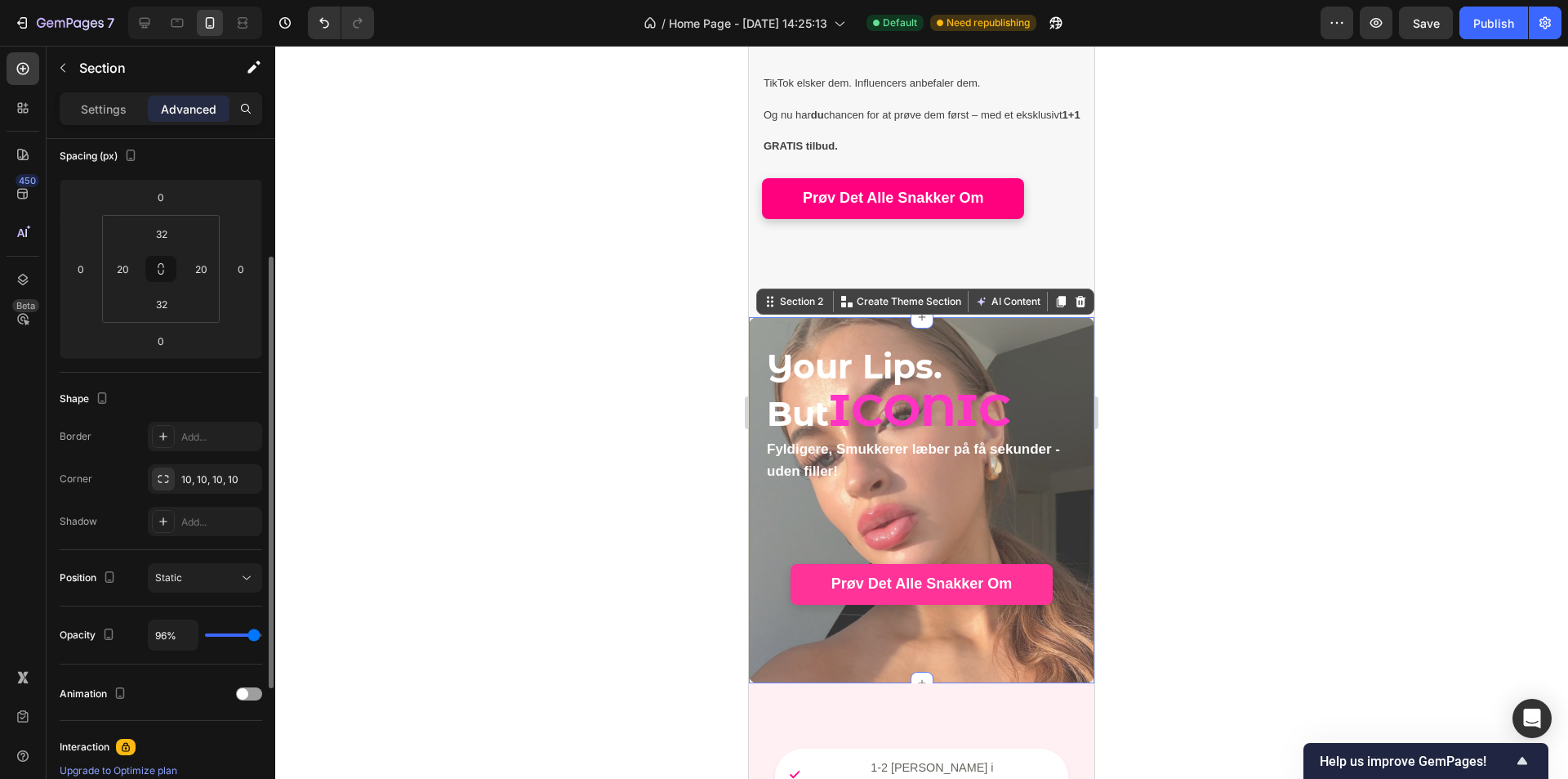
type input "100%"
type input "100"
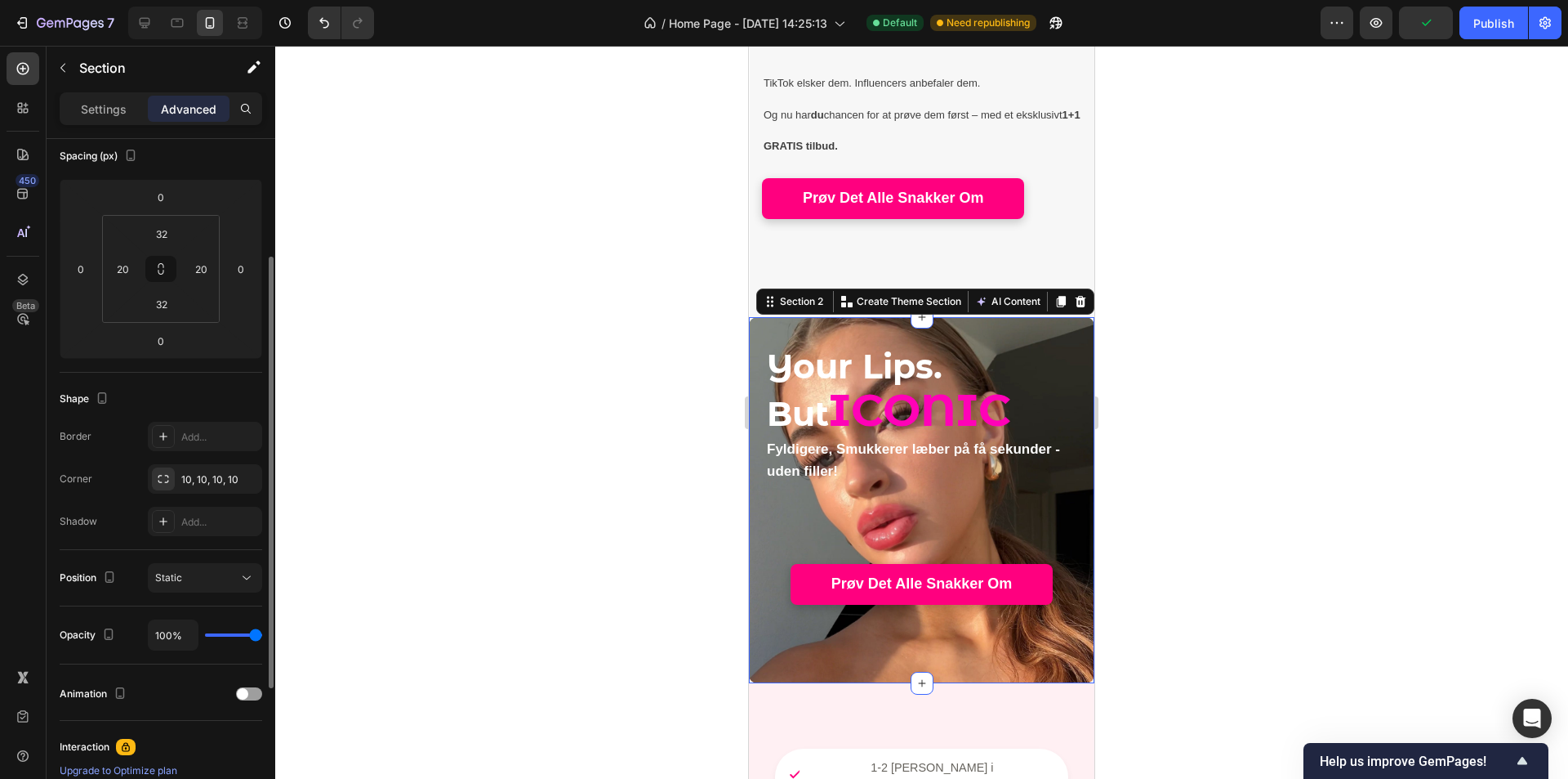
type input "78%"
type input "78"
type input "74%"
type input "74"
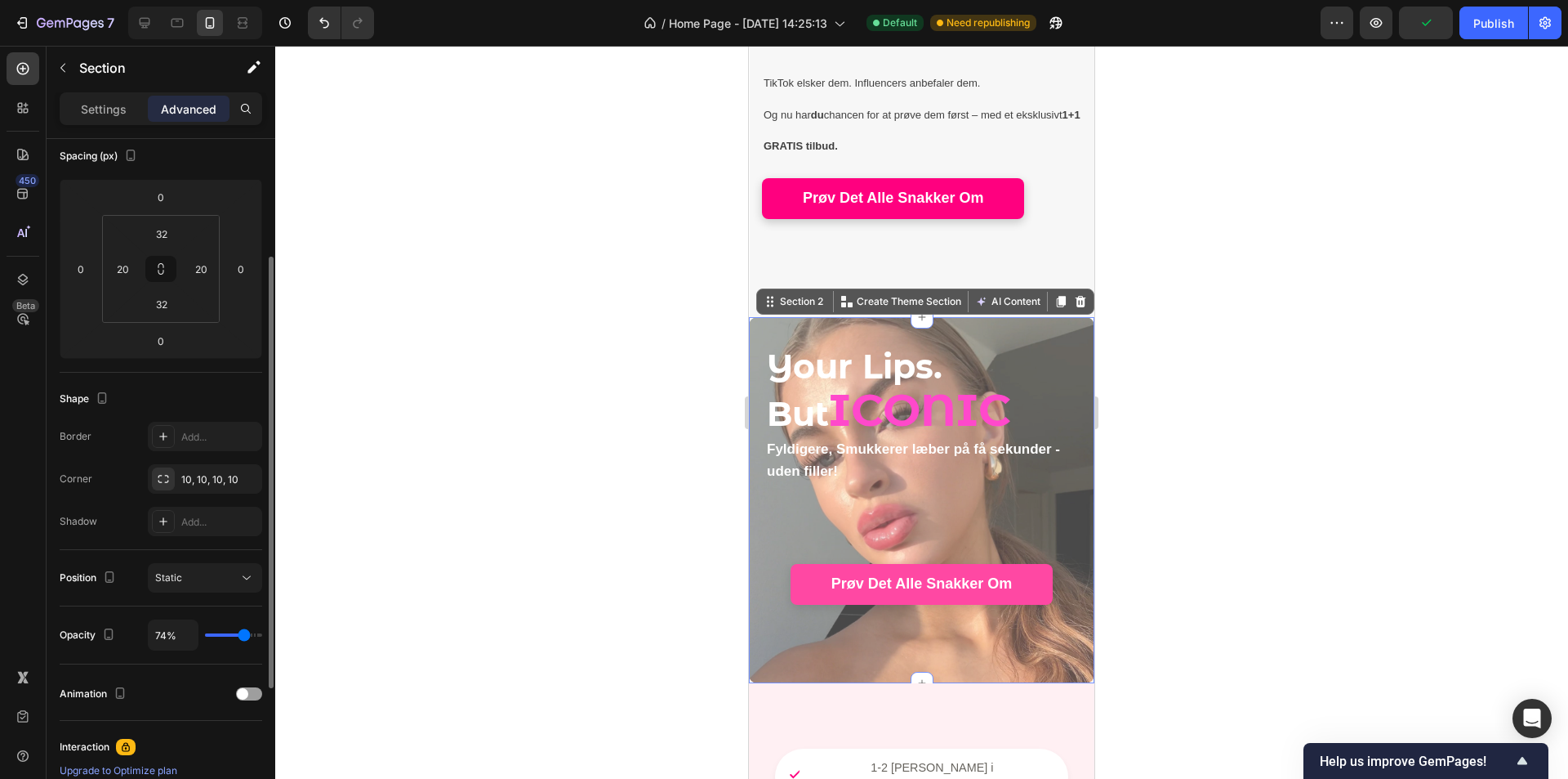
type input "72%"
type input "72"
type input "74%"
type input "74"
type input "100%"
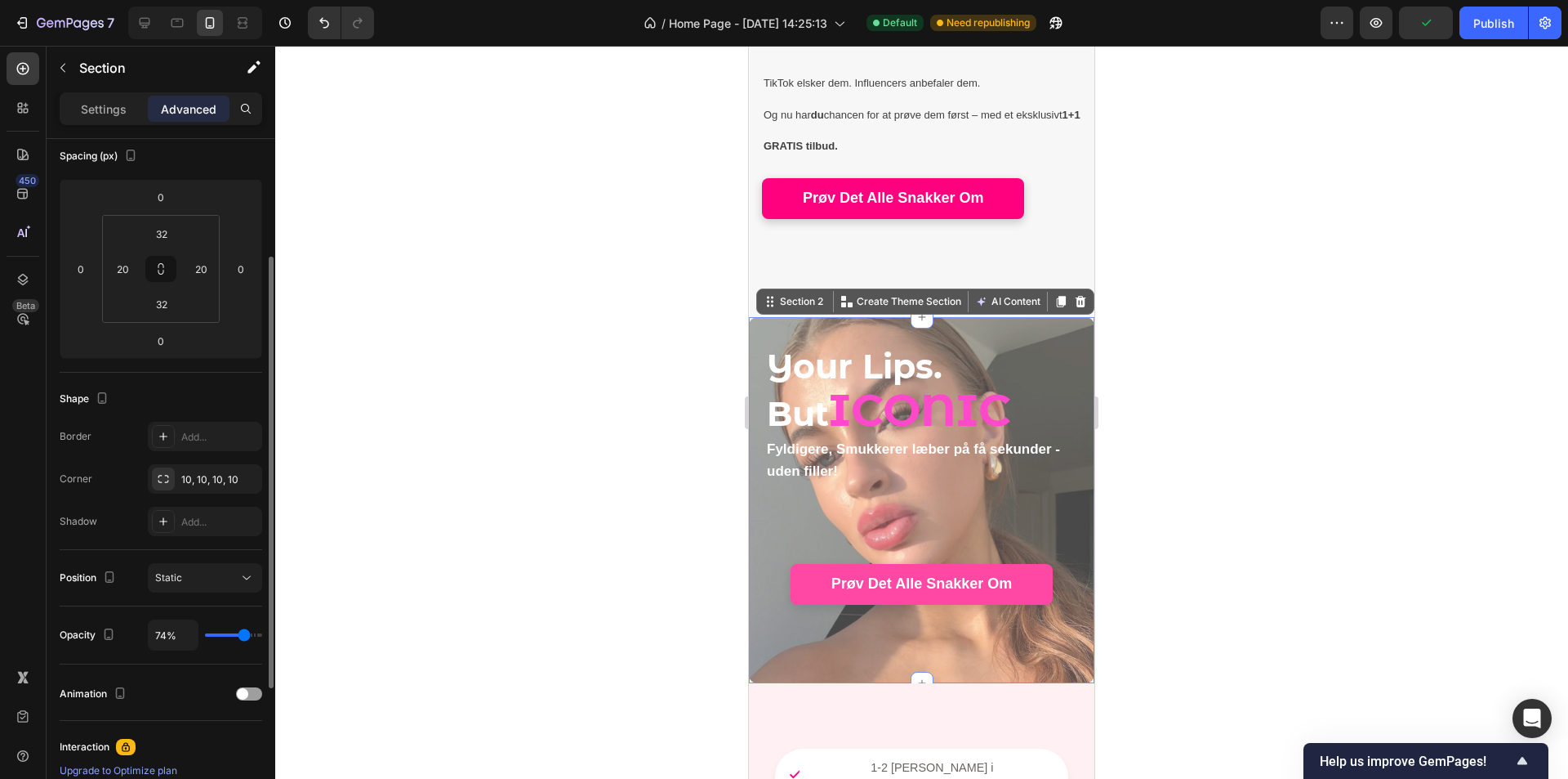
type input "100"
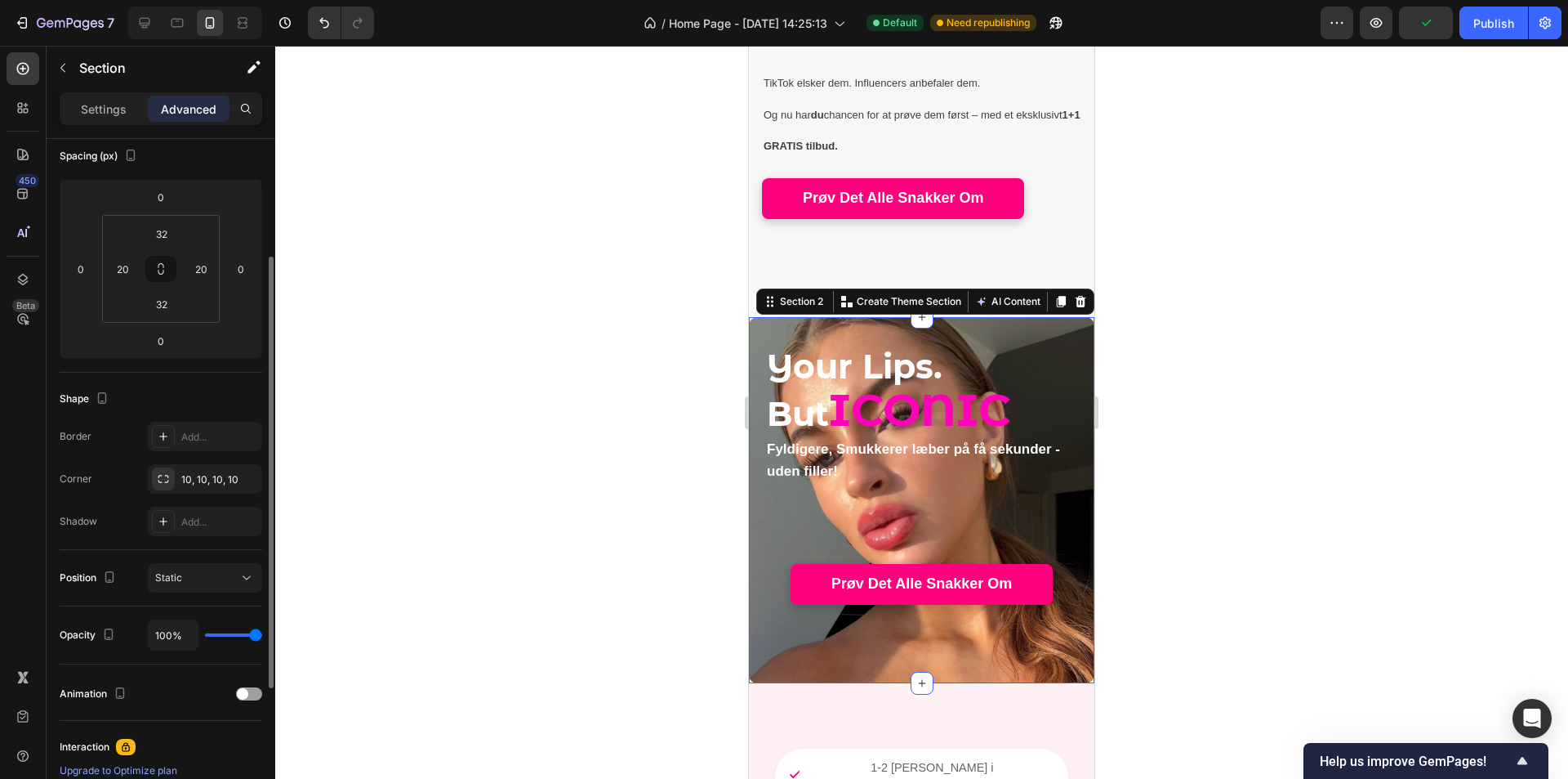
drag, startPoint x: 256, startPoint y: 637, endPoint x: 281, endPoint y: 641, distance: 25.3
click at [263, 637] on input "range" at bounding box center [234, 635] width 57 height 3
click at [182, 400] on div "Shape" at bounding box center [161, 399] width 203 height 26
click at [199, 279] on input "20" at bounding box center [200, 269] width 24 height 25
type input "5"
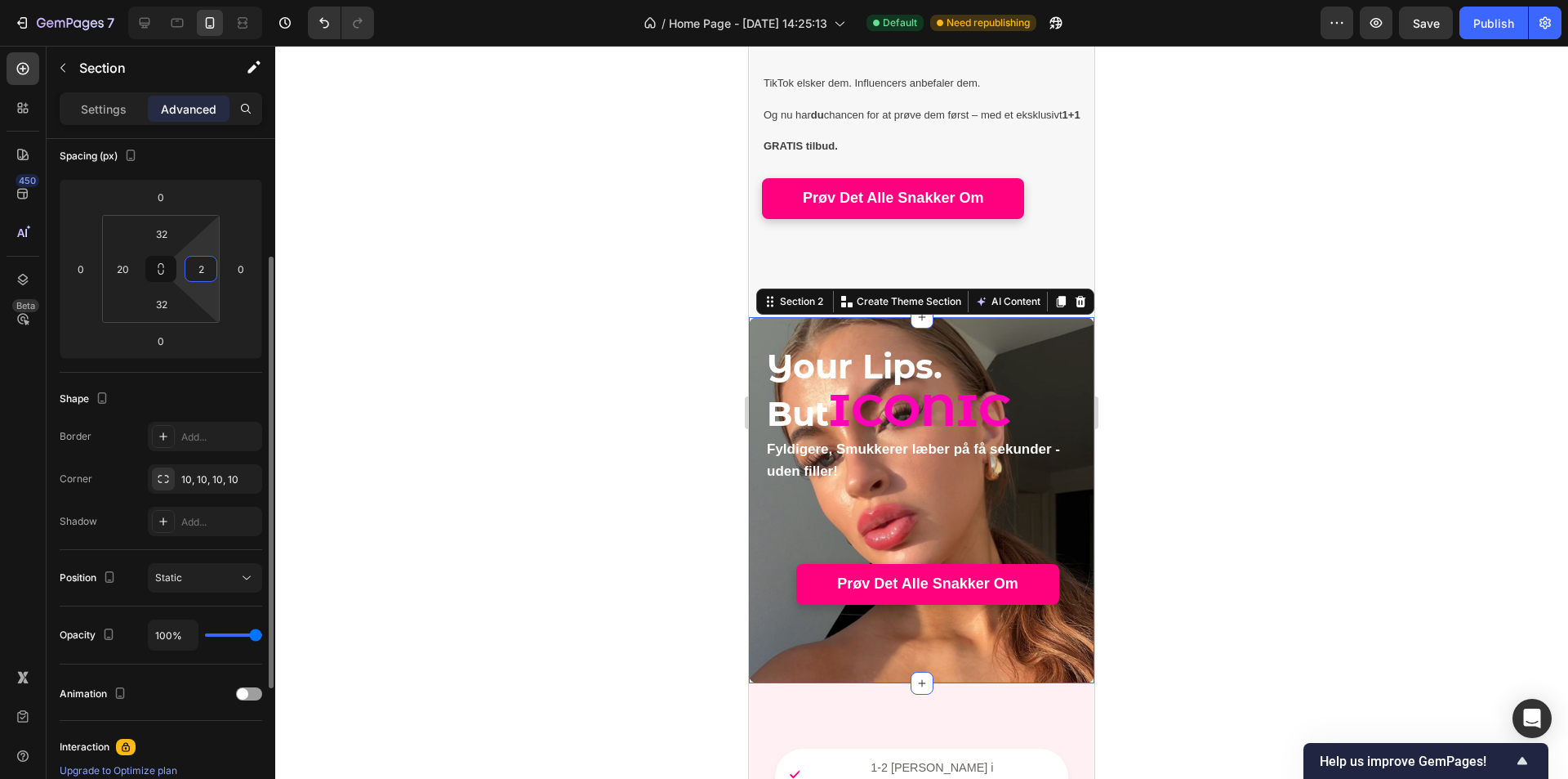
type input "20"
click at [1198, 373] on div at bounding box center [921, 412] width 1293 height 733
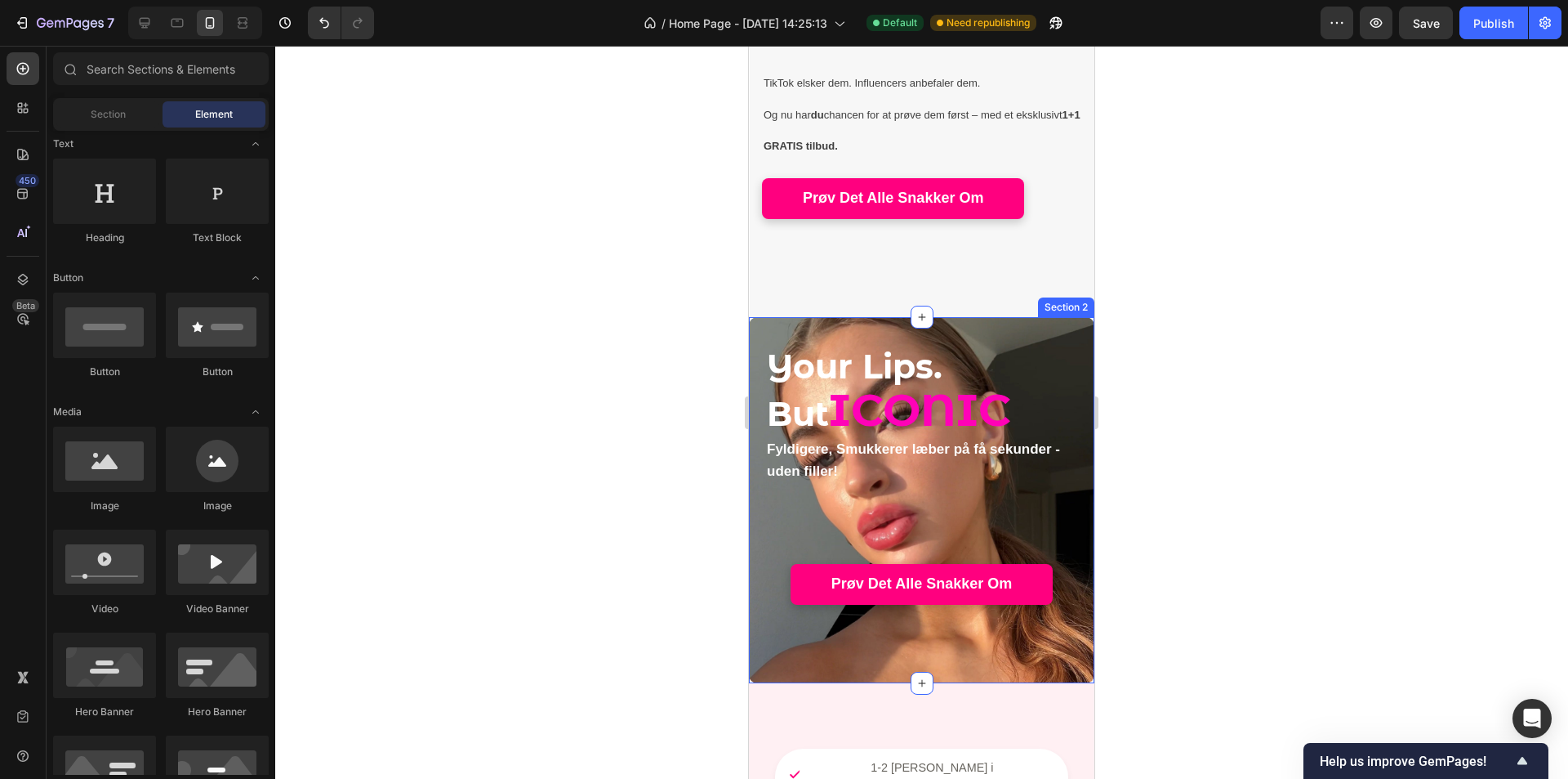
click at [792, 639] on div "Your Lips. But ICONIC Heading Fyldigere, Smukkerer læber på få sekunder - uden …" at bounding box center [921, 499] width 313 height 313
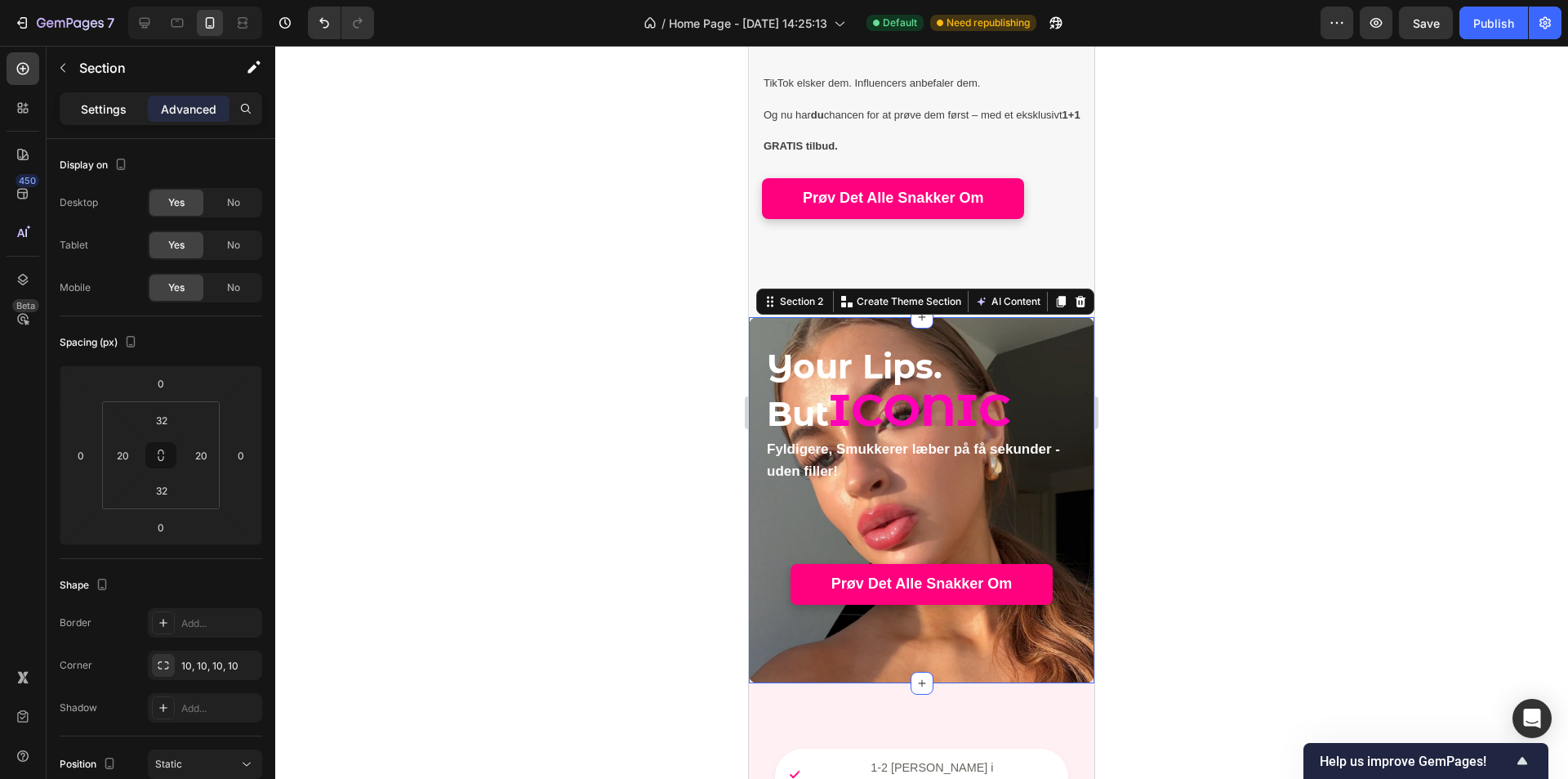
click at [123, 102] on p "Settings" at bounding box center [104, 109] width 46 height 17
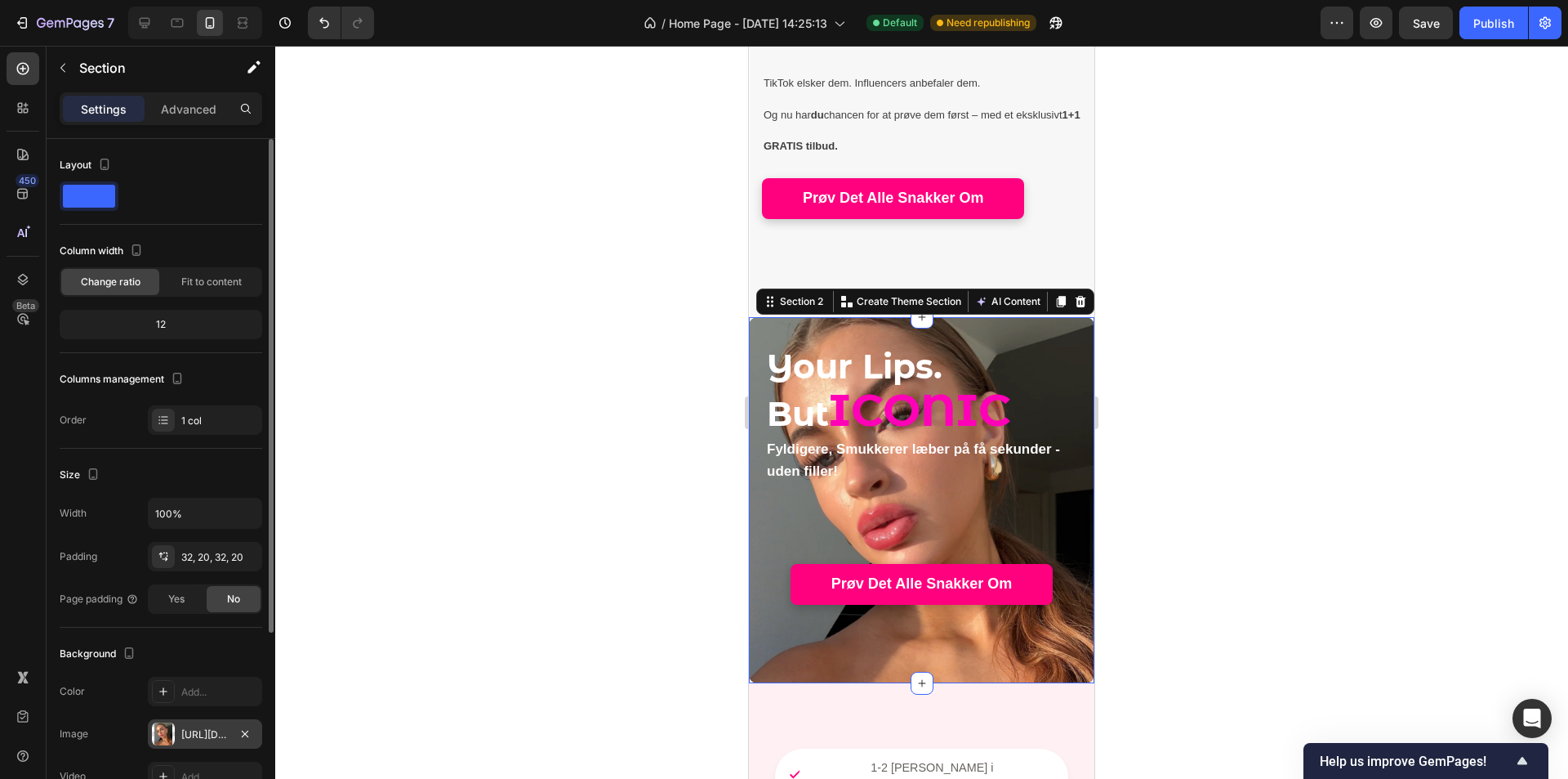
click at [198, 741] on div "[URL][DOMAIN_NAME]" at bounding box center [205, 734] width 47 height 14
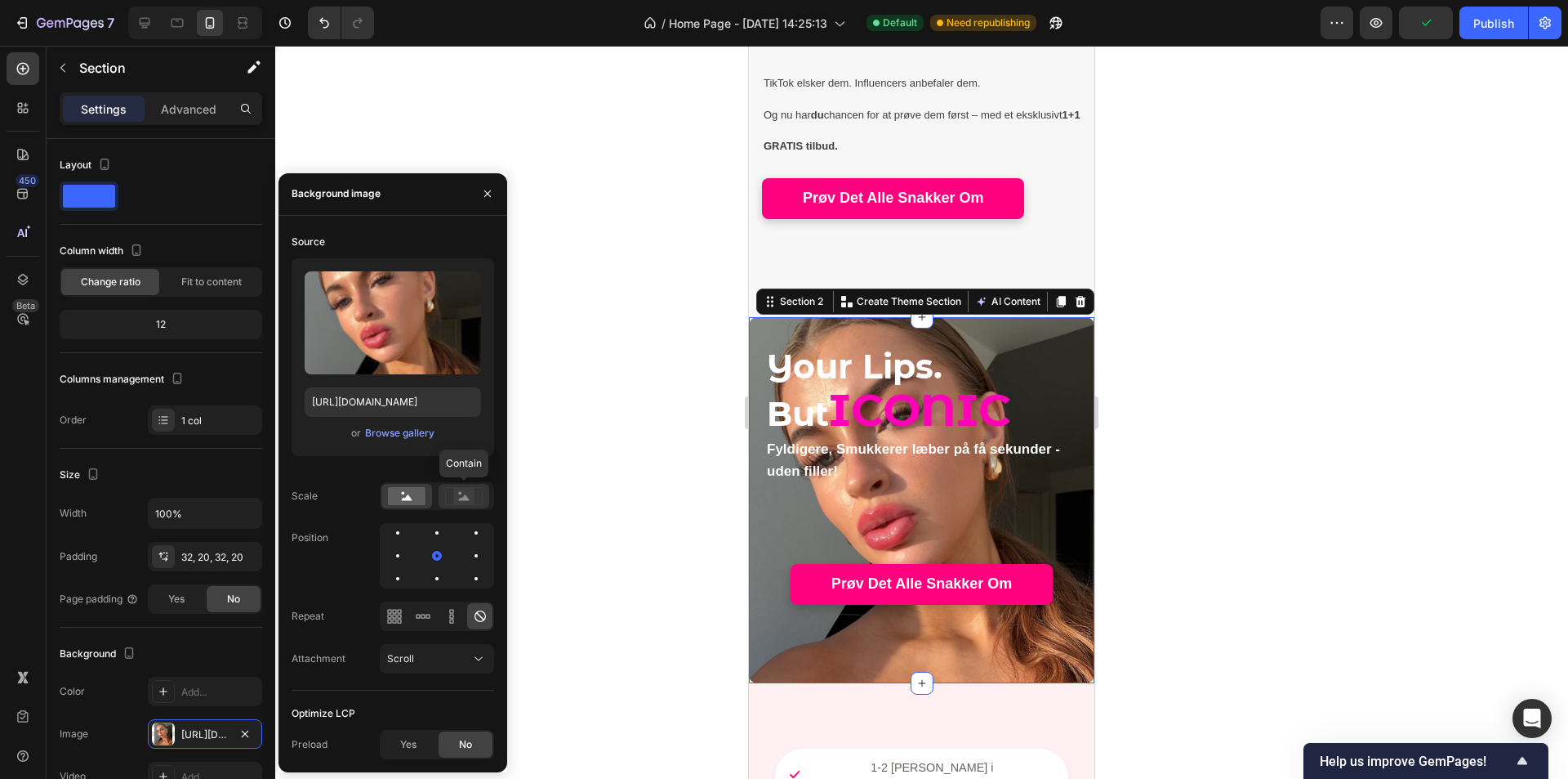
click at [456, 504] on rect at bounding box center [464, 496] width 21 height 16
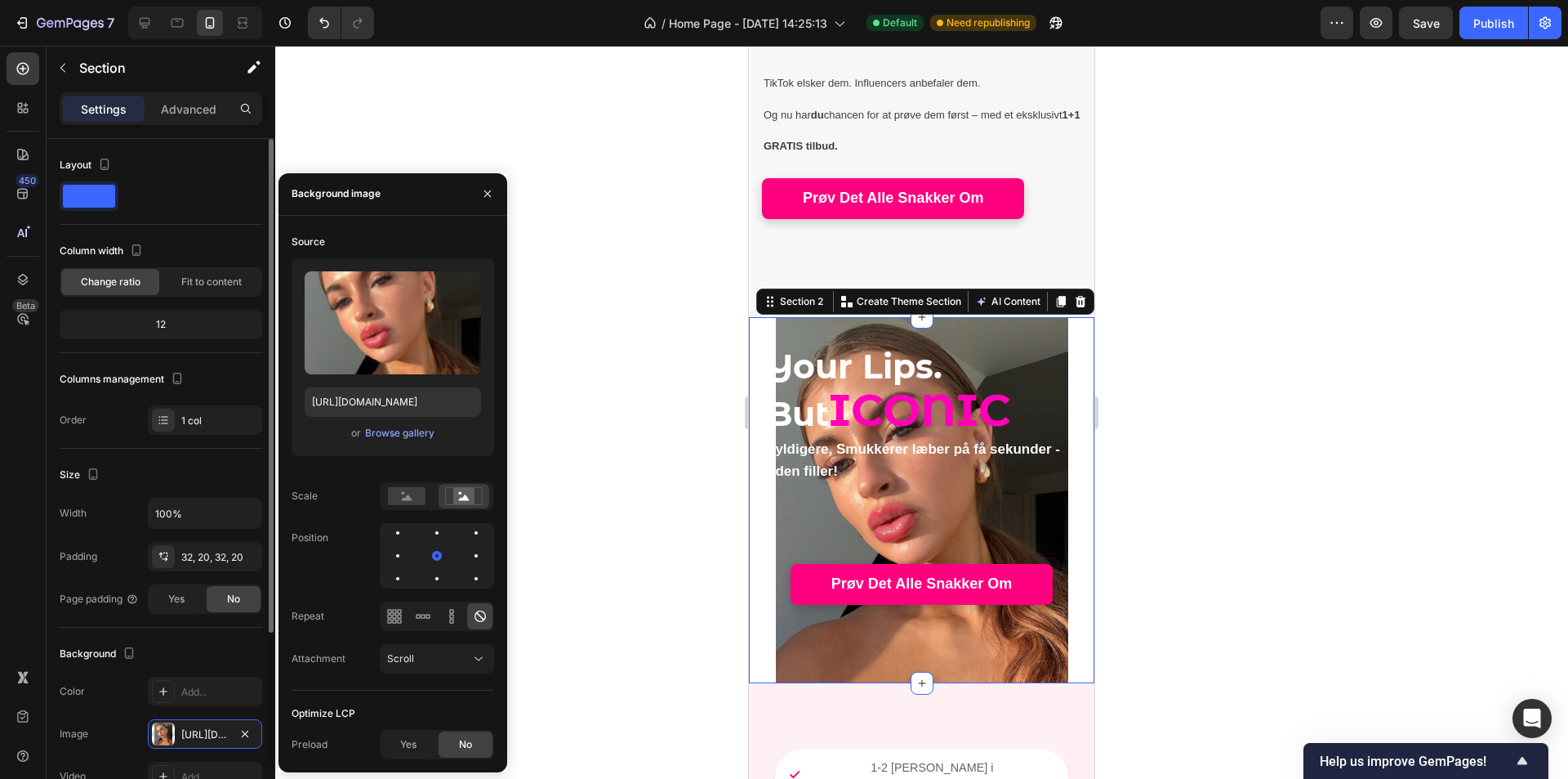
click at [211, 653] on div "Background" at bounding box center [161, 653] width 203 height 26
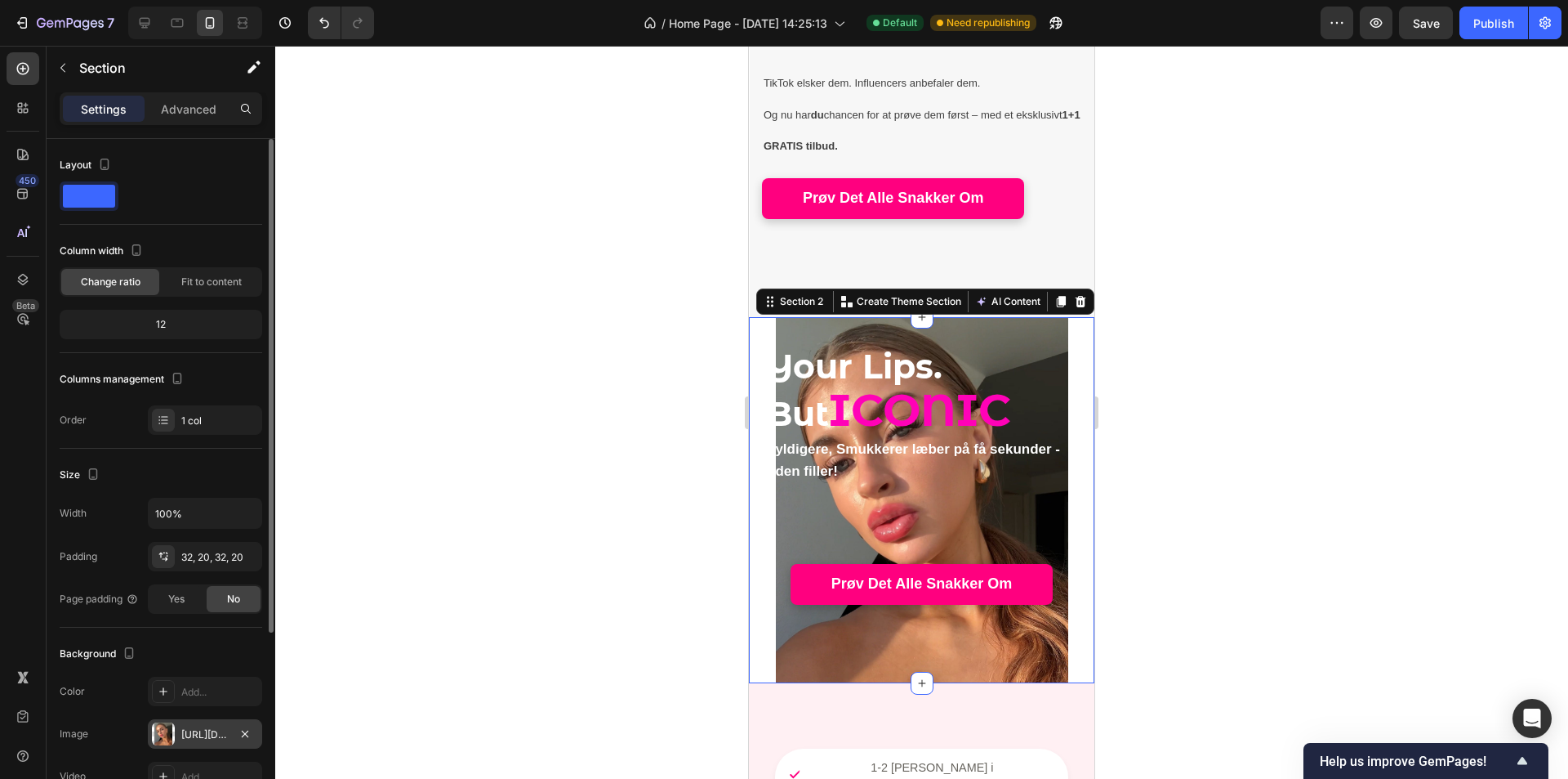
scroll to position [82, 0]
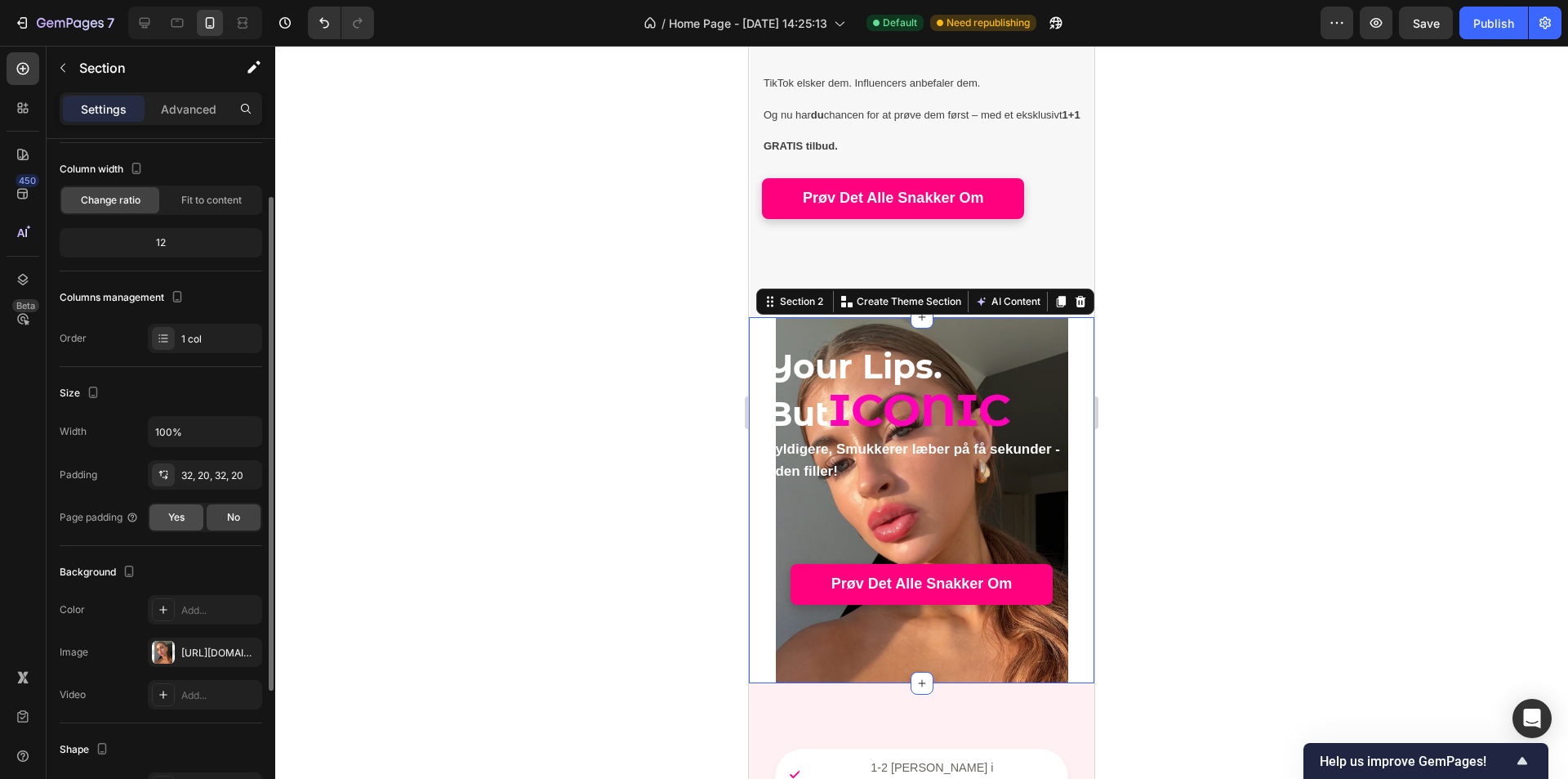
click at [187, 519] on div "Yes" at bounding box center [176, 517] width 54 height 26
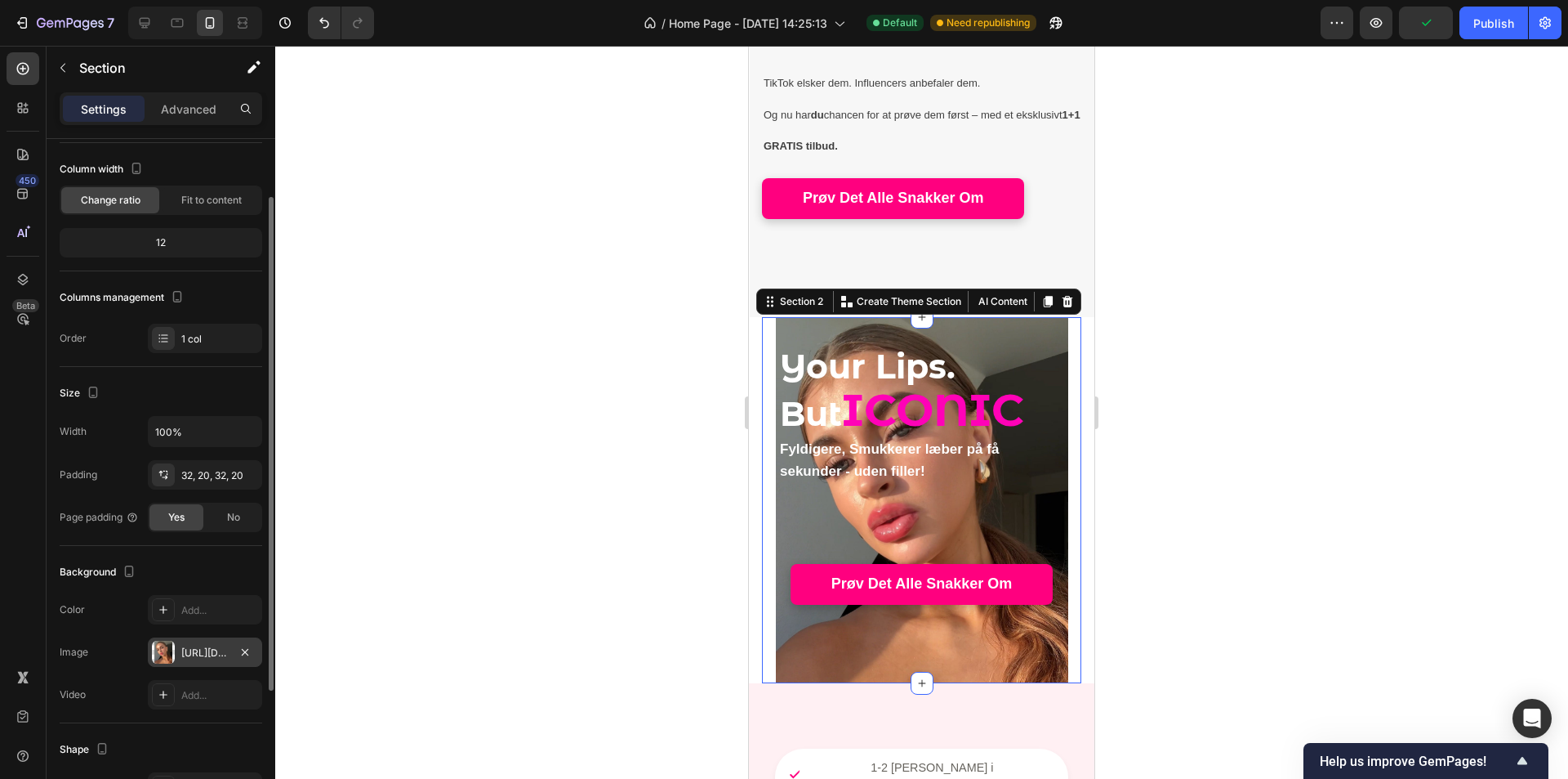
click at [212, 650] on div "[URL][DOMAIN_NAME]" at bounding box center [205, 652] width 47 height 14
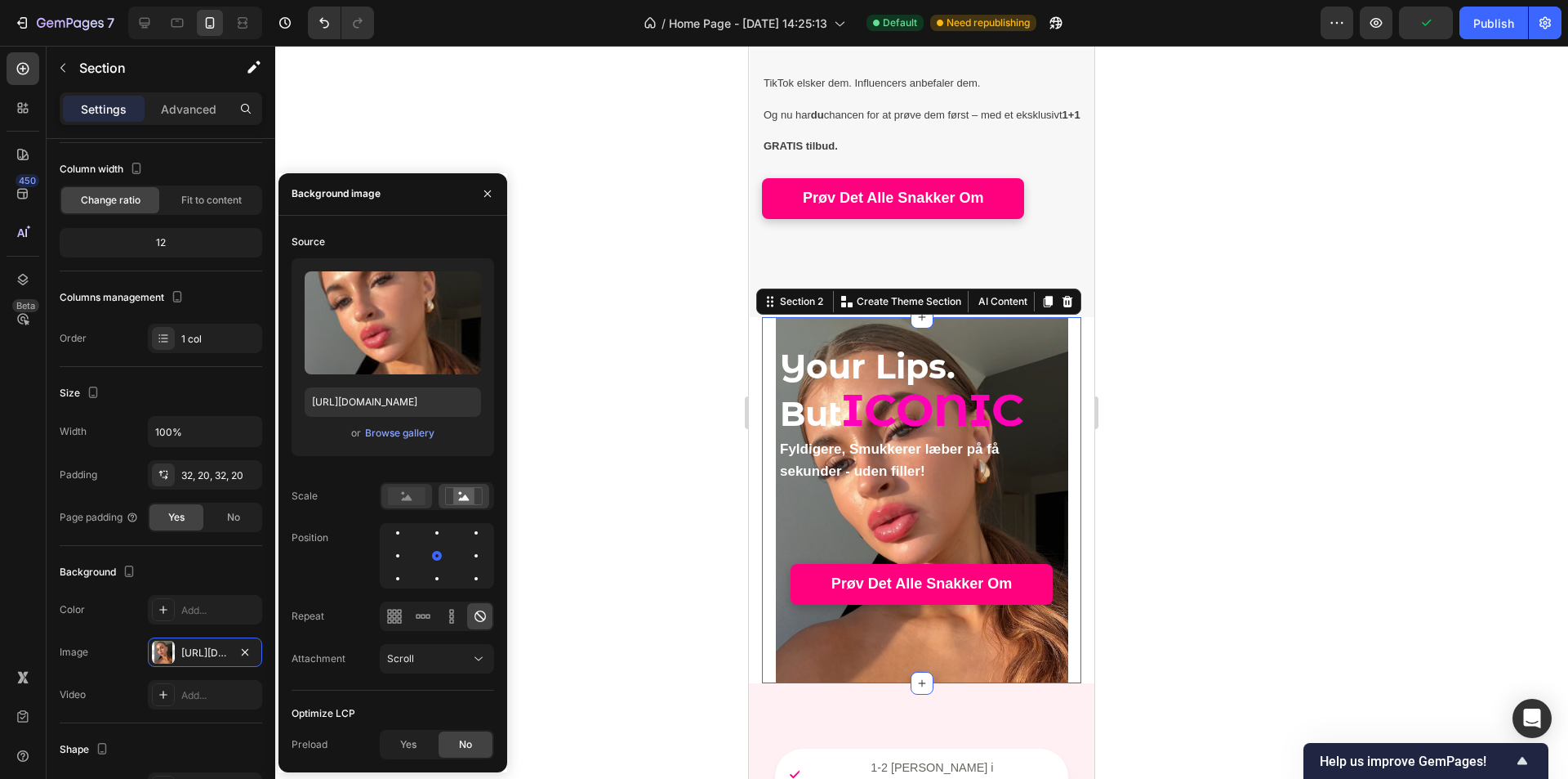
click at [415, 508] on div at bounding box center [407, 496] width 51 height 25
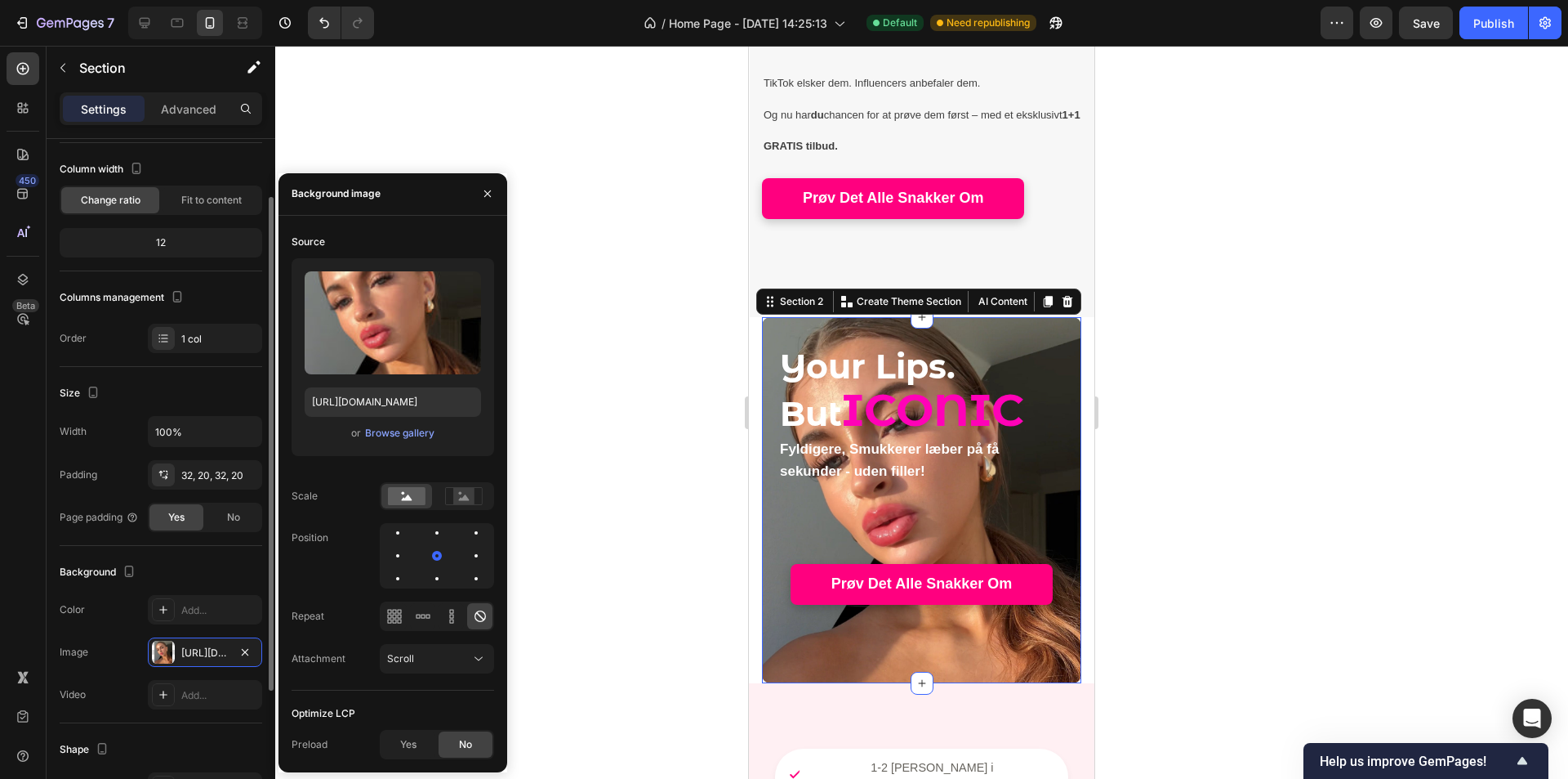
click at [203, 558] on div "Background The changes might be hidden by the video. Color Add... Image https:/…" at bounding box center [161, 635] width 203 height 177
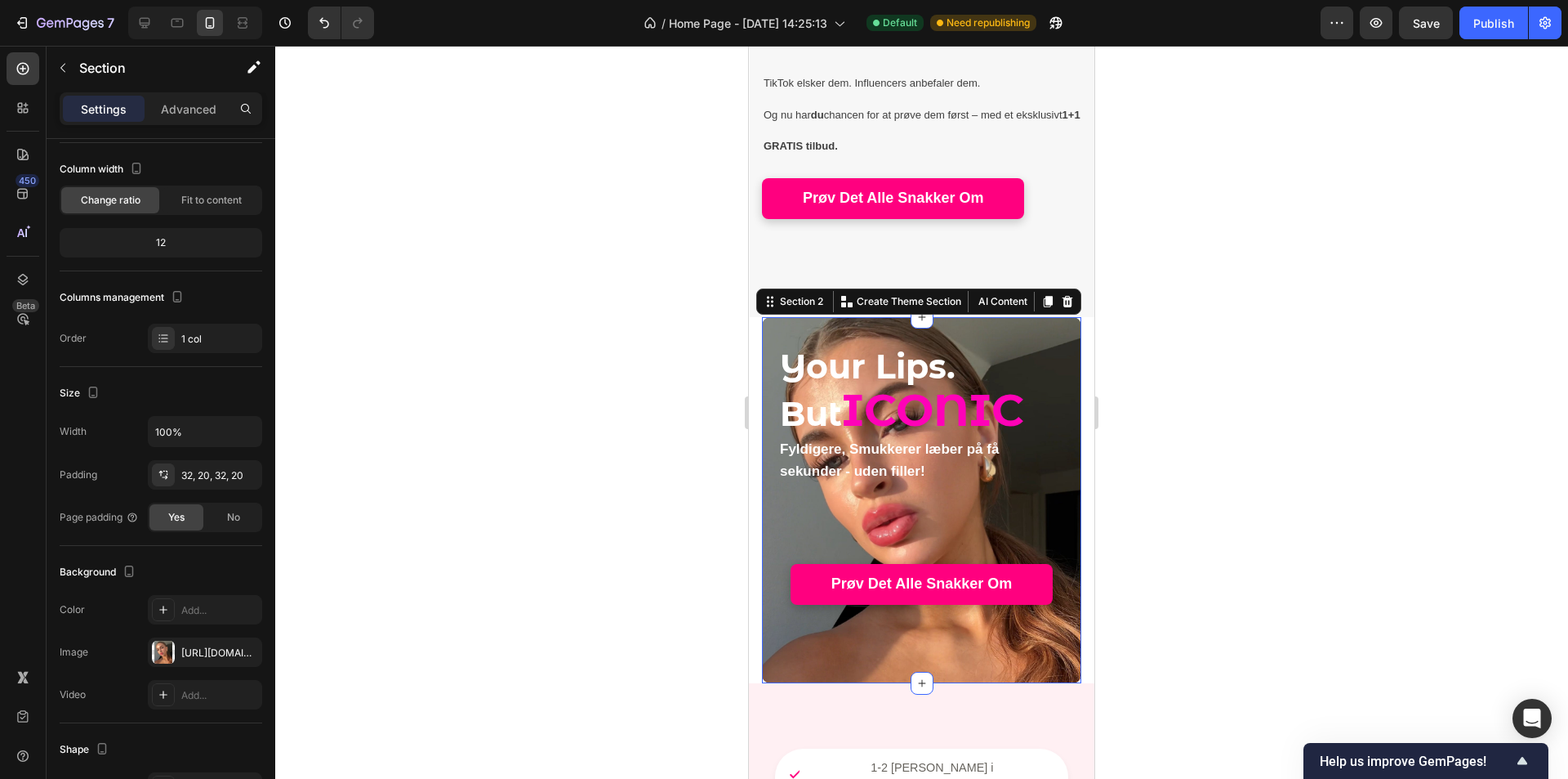
click at [519, 518] on div at bounding box center [921, 412] width 1293 height 733
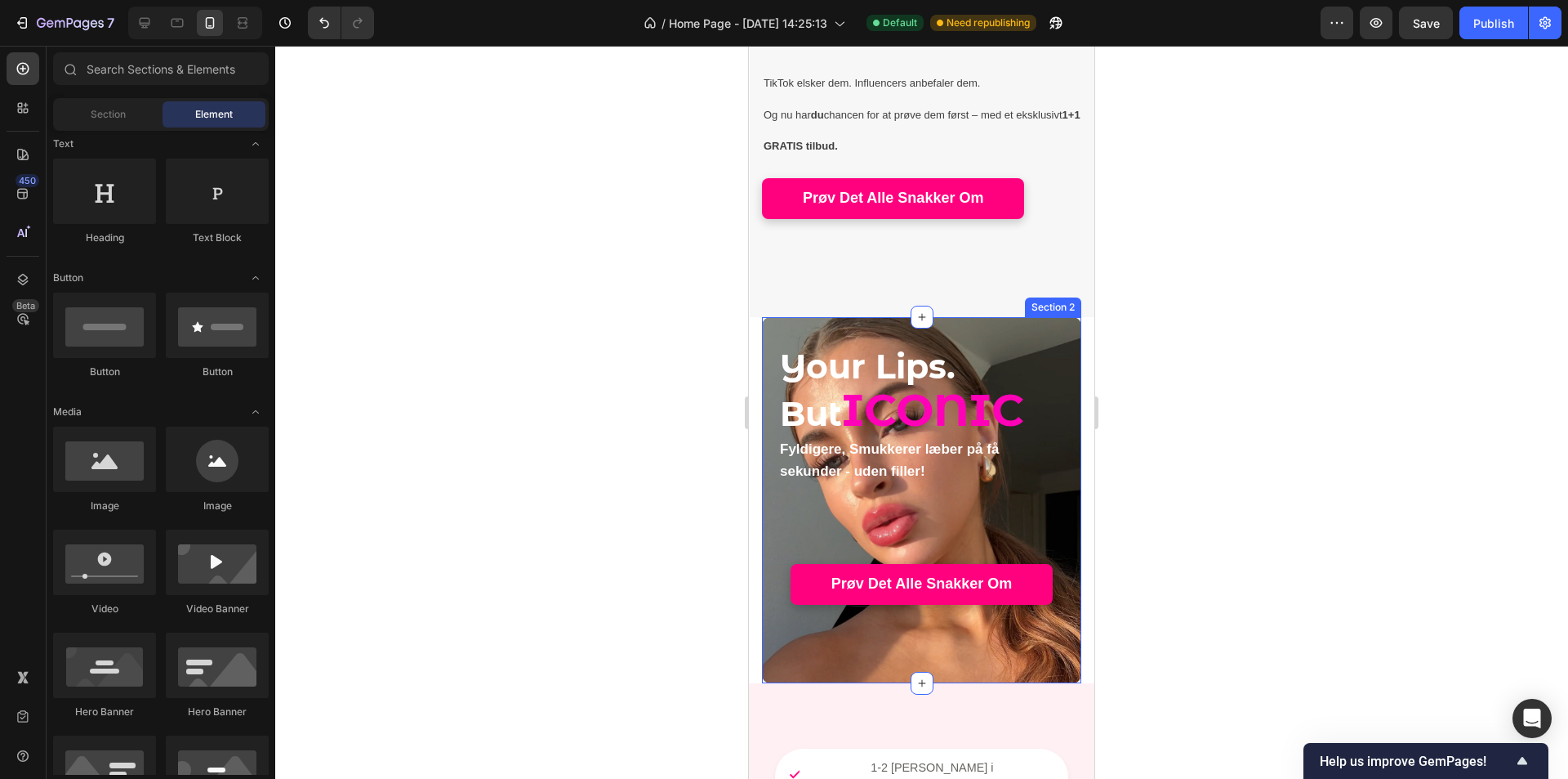
click at [997, 636] on div "Your Lips. But ICONIC Heading Fyldigere, Smukkerer læber på få sekunder - uden …" at bounding box center [922, 499] width 287 height 313
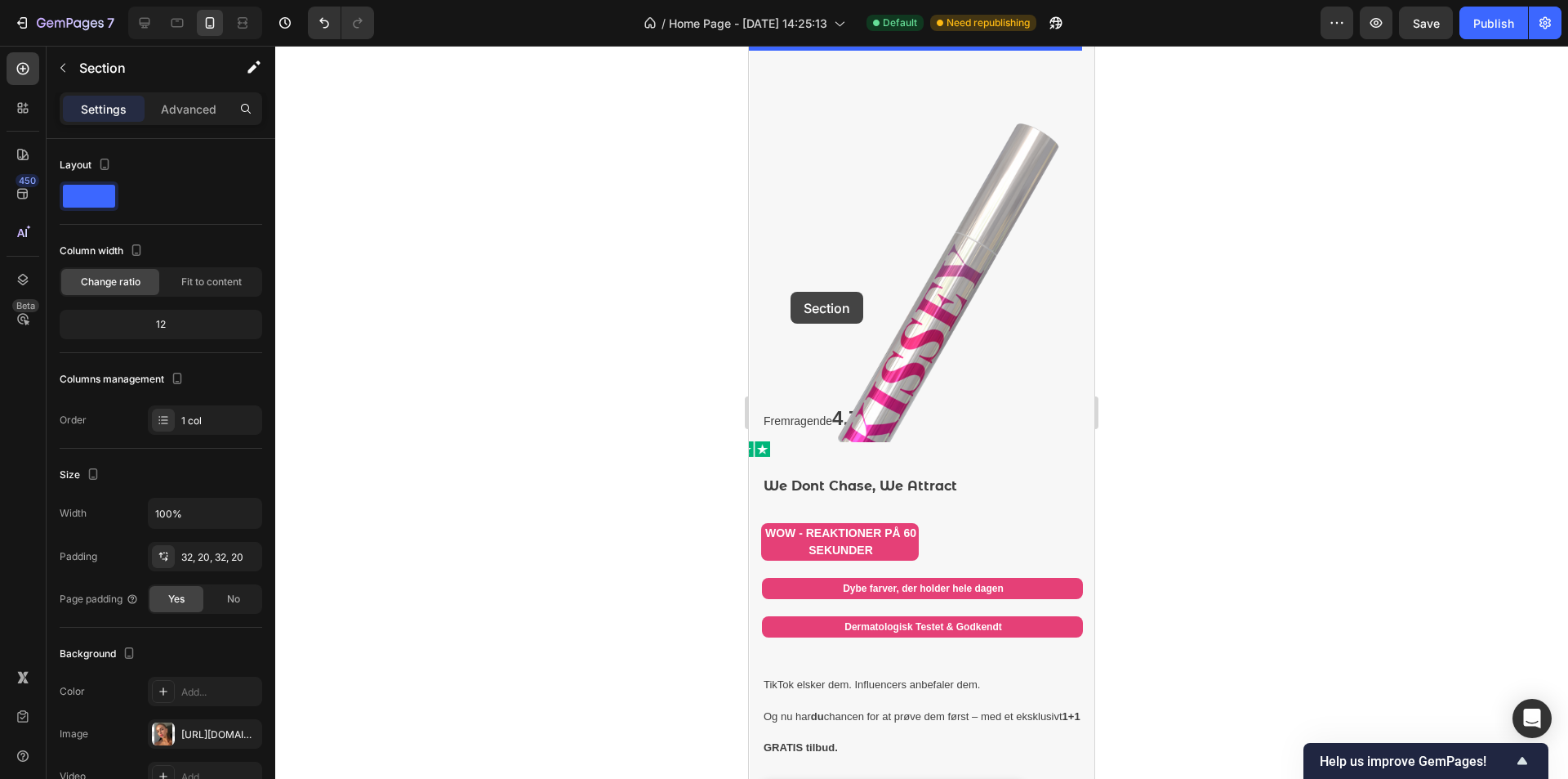
scroll to position [0, 0]
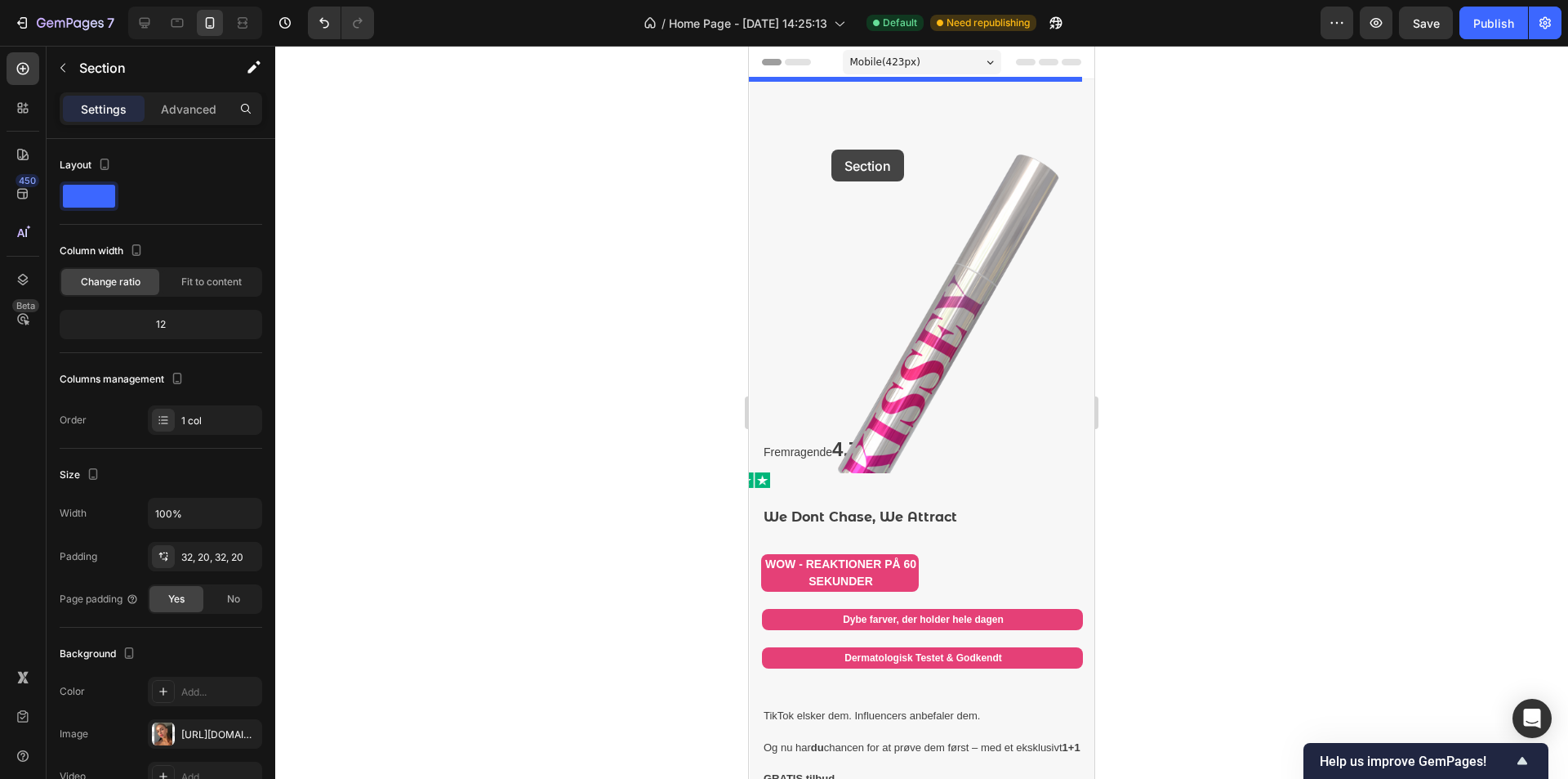
drag, startPoint x: 757, startPoint y: 293, endPoint x: 832, endPoint y: 150, distance: 161.5
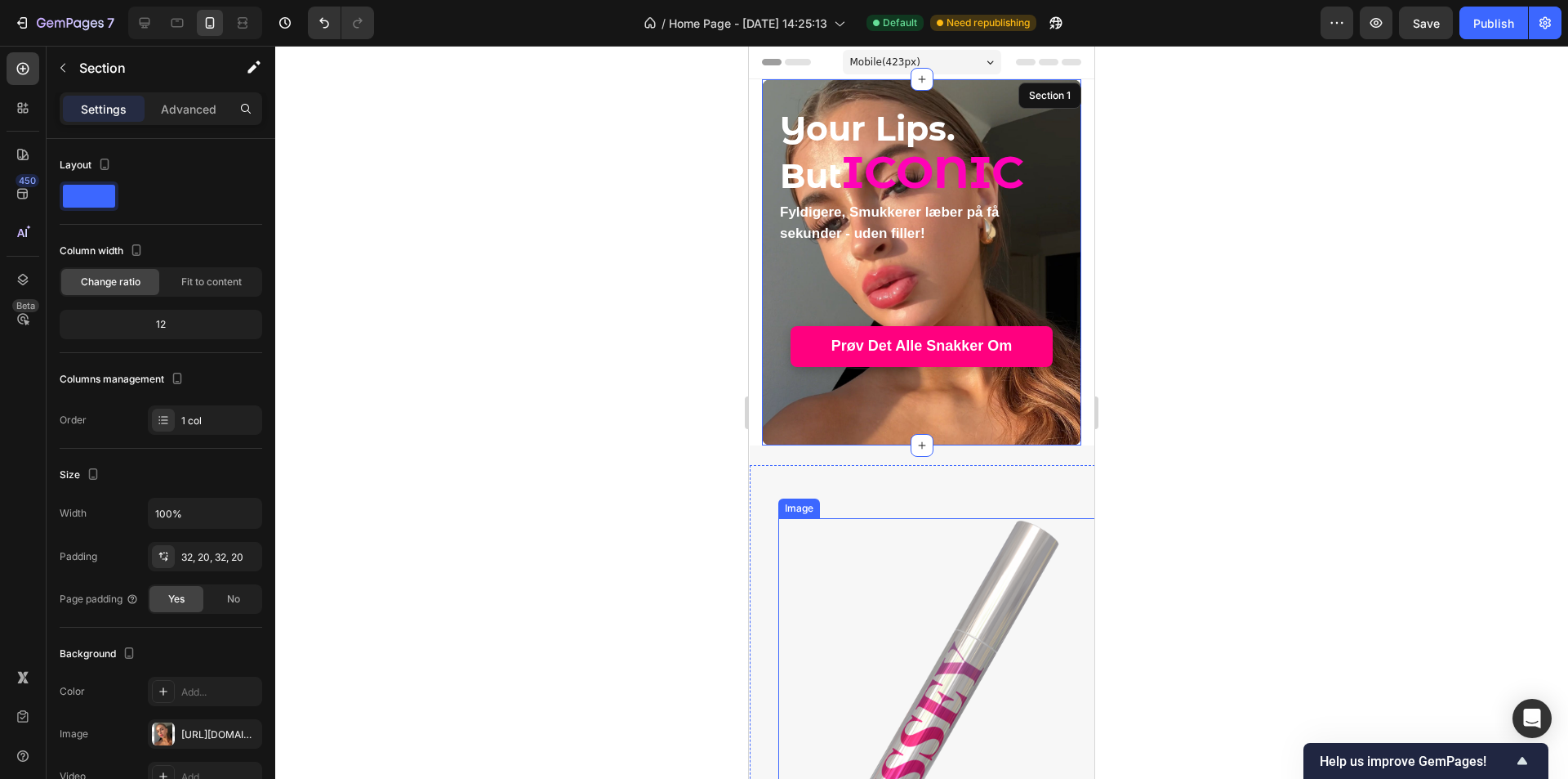
click at [878, 569] on img at bounding box center [939, 678] width 321 height 321
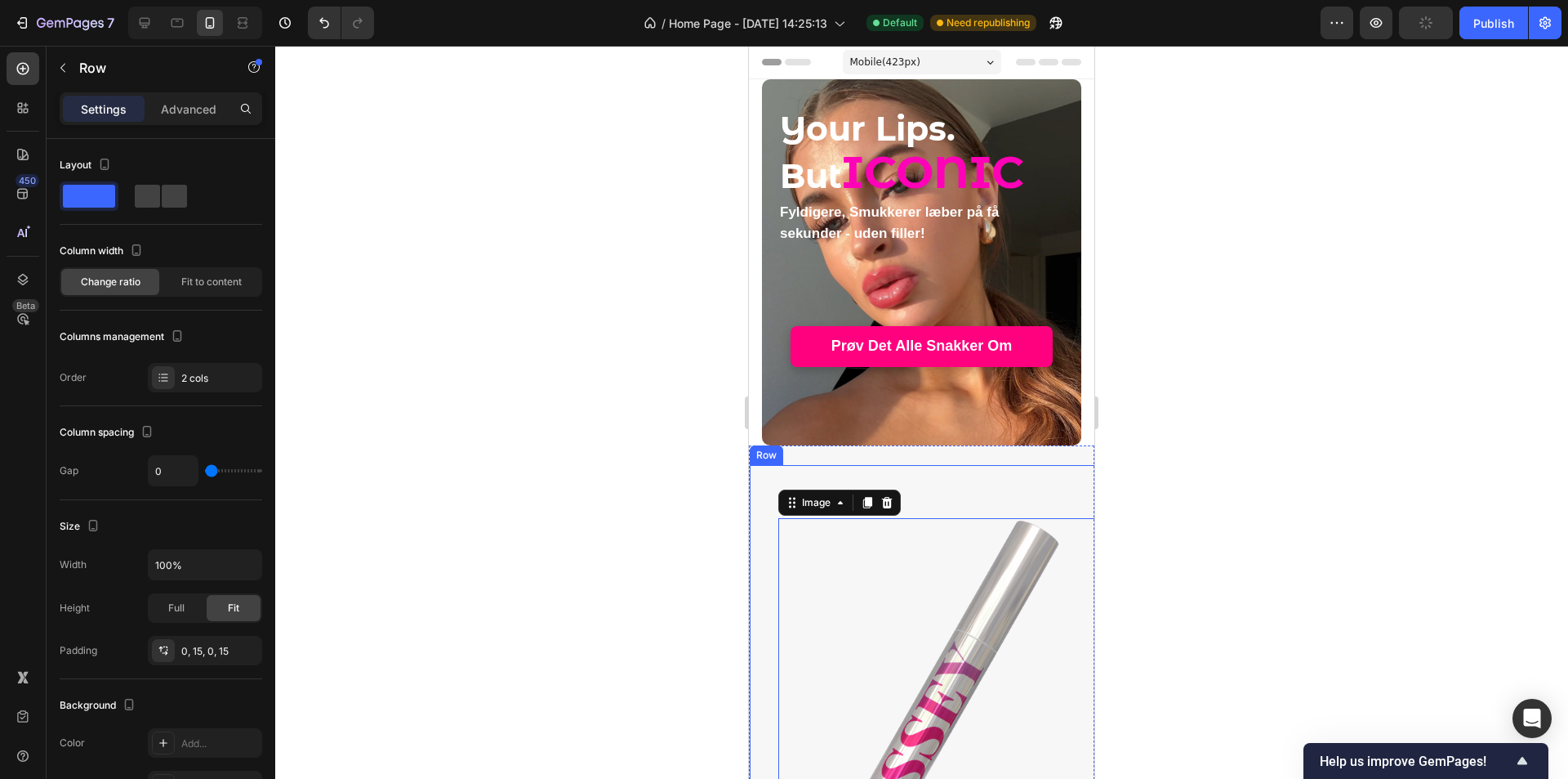
click at [873, 473] on div "Image 0" at bounding box center [923, 634] width 321 height 338
click at [207, 97] on div "Advanced" at bounding box center [188, 108] width 82 height 26
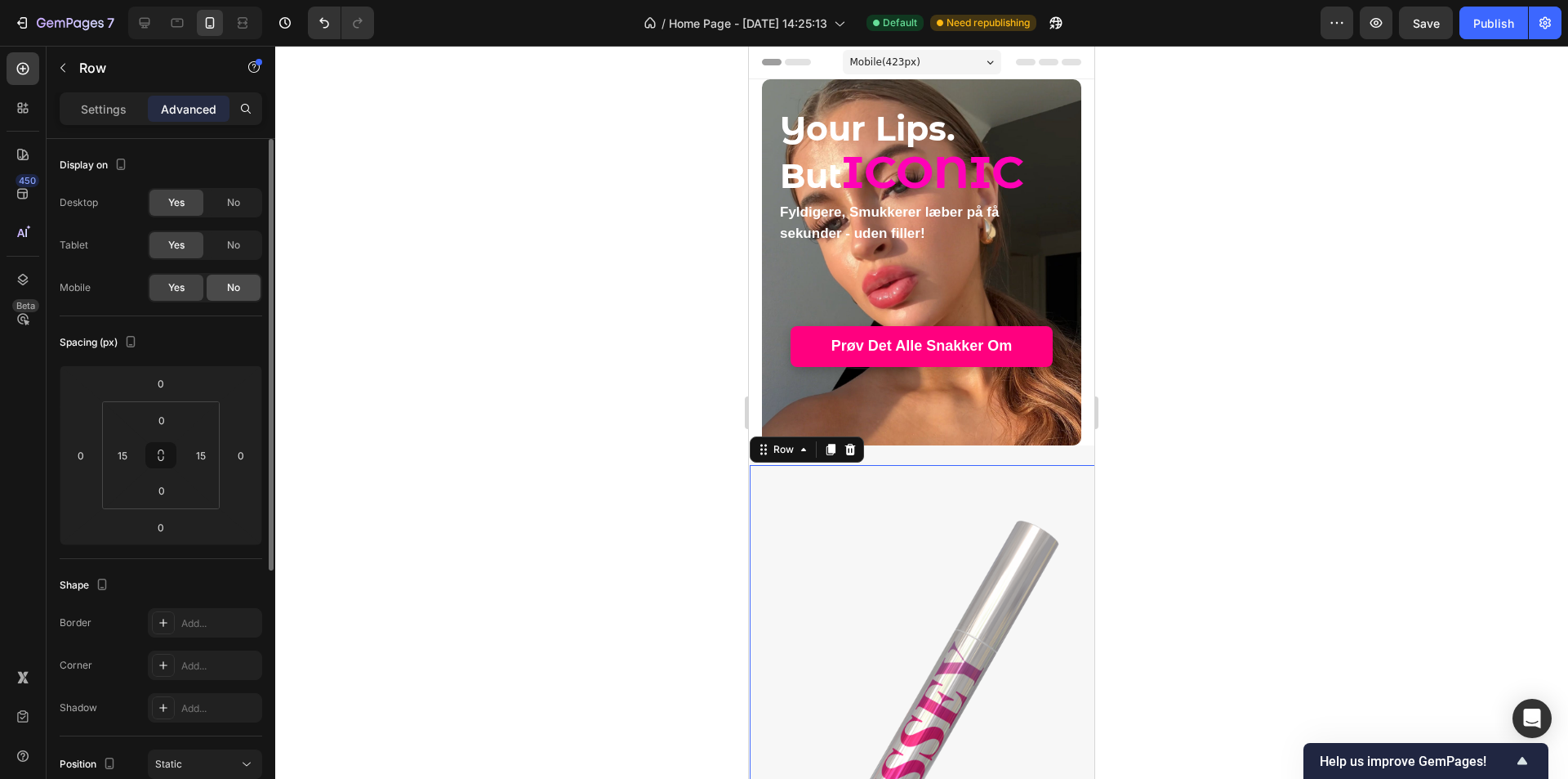
click at [232, 289] on span "No" at bounding box center [233, 287] width 13 height 14
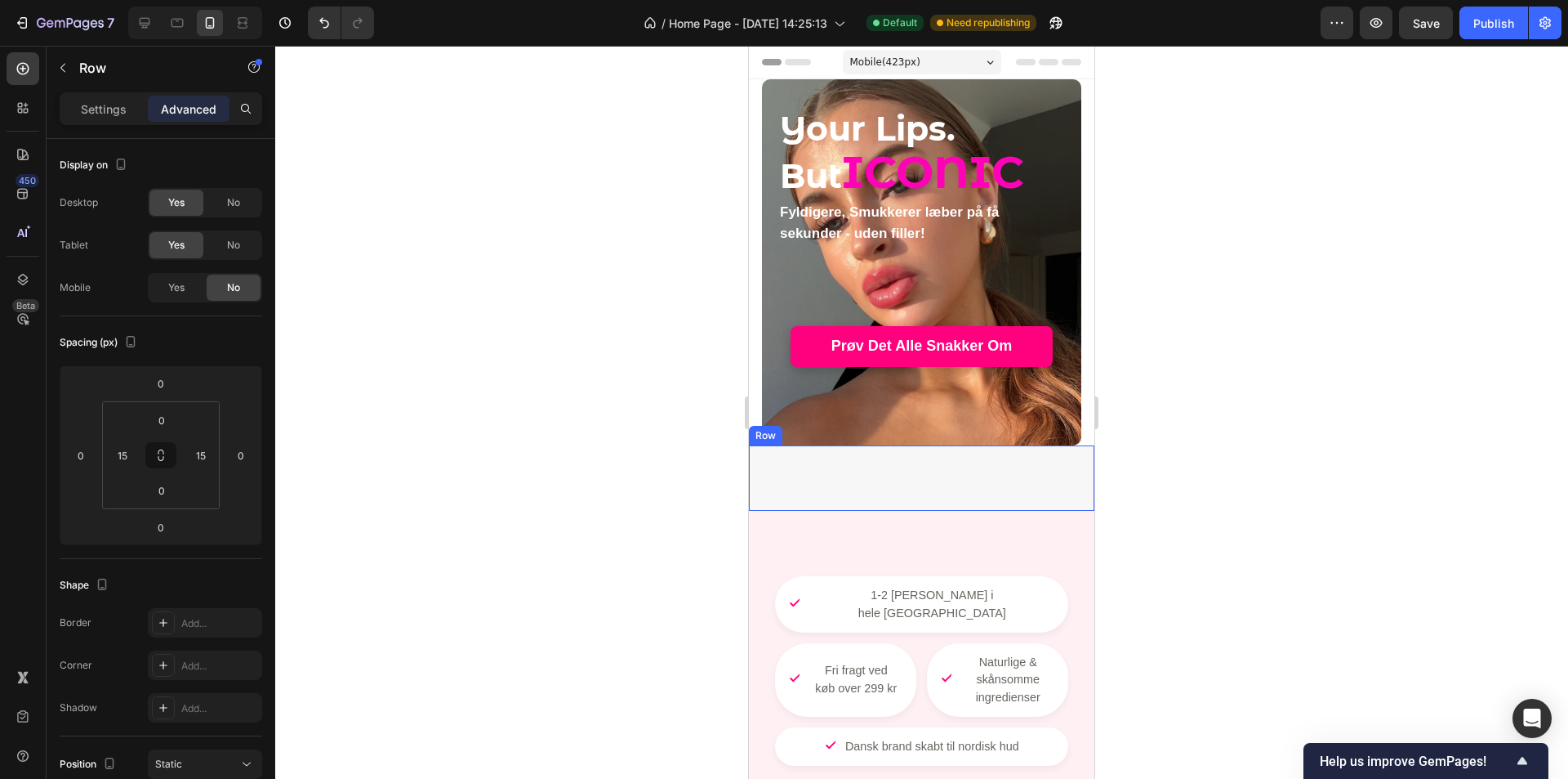
click at [909, 477] on div "Fremragende 4.7 / 5 Text Block Image Row We Dont Chase, We Attract Heading WOW …" at bounding box center [922, 477] width 345 height 65
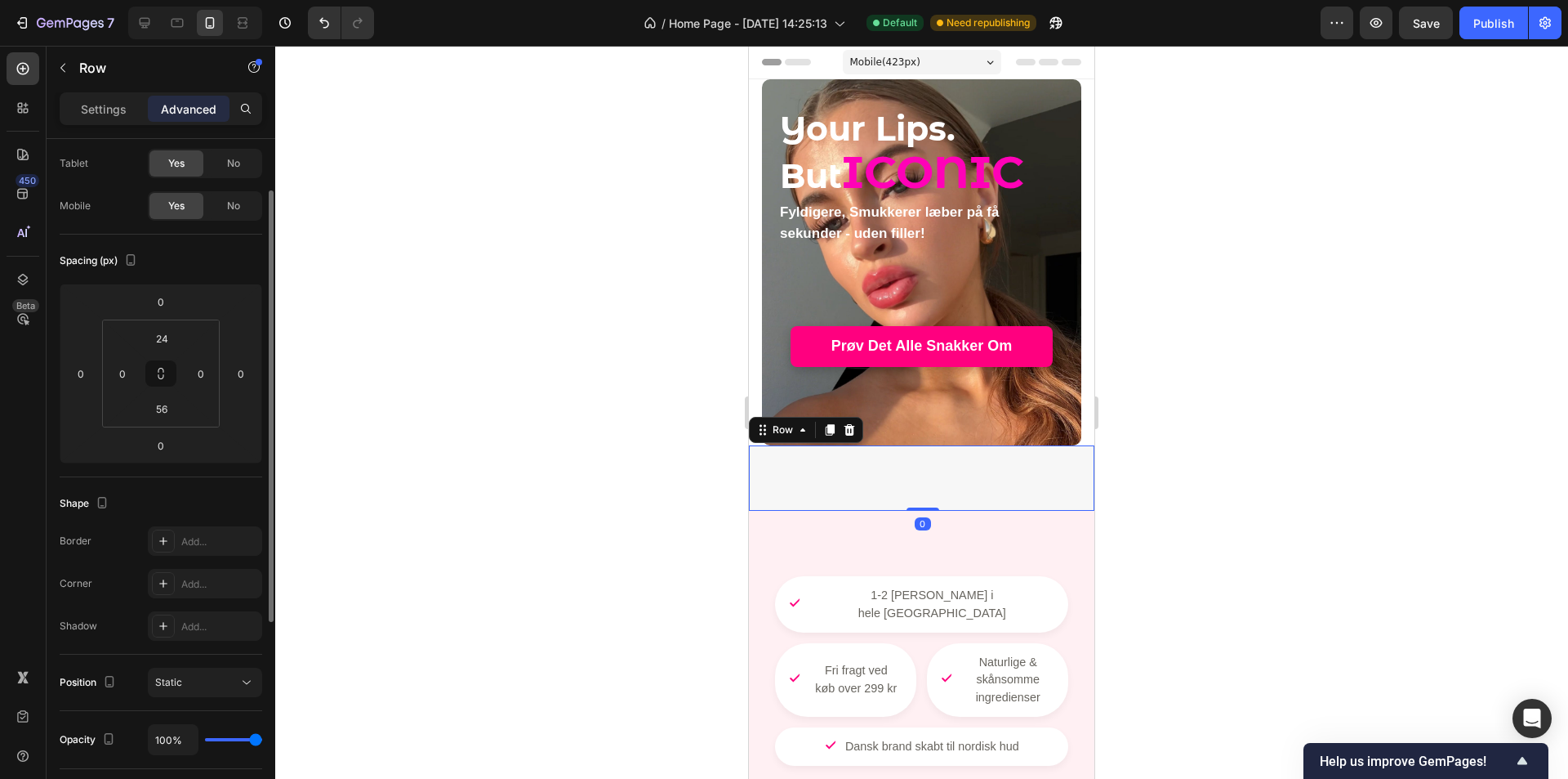
click at [855, 433] on icon at bounding box center [849, 429] width 13 height 13
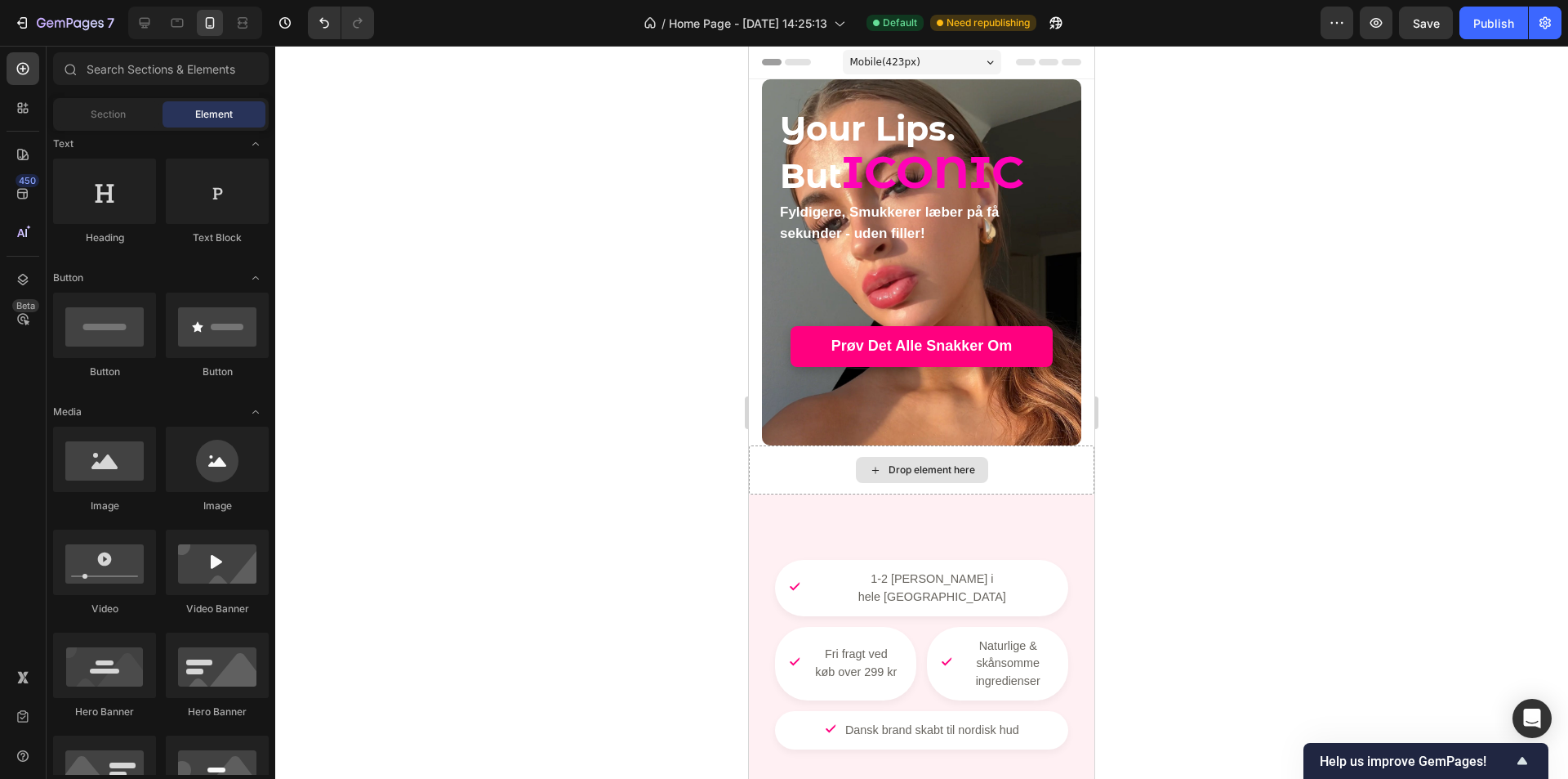
click at [941, 471] on div "Drop element here" at bounding box center [932, 470] width 87 height 13
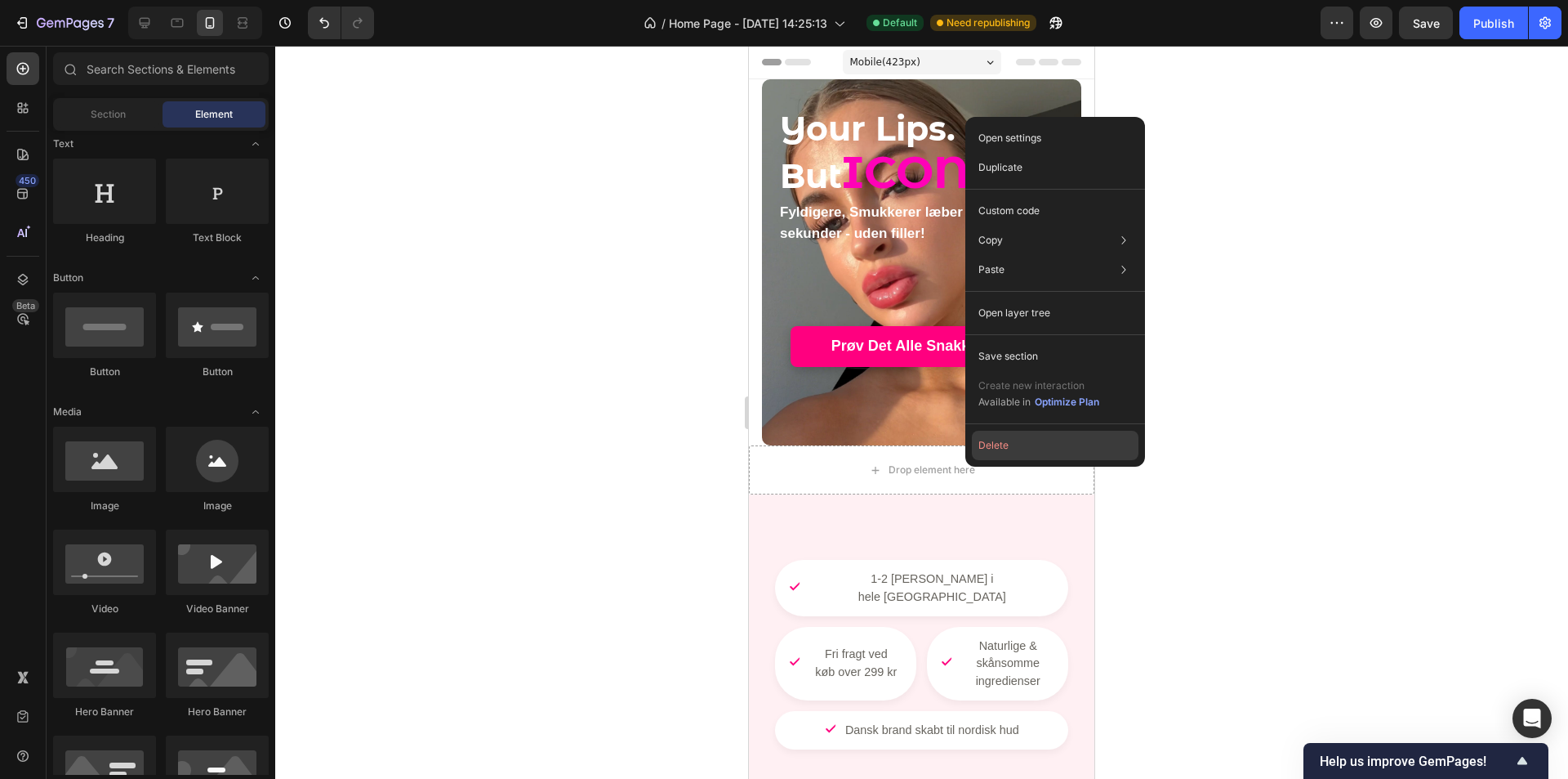
click at [1051, 439] on button "Delete" at bounding box center [1055, 445] width 166 height 30
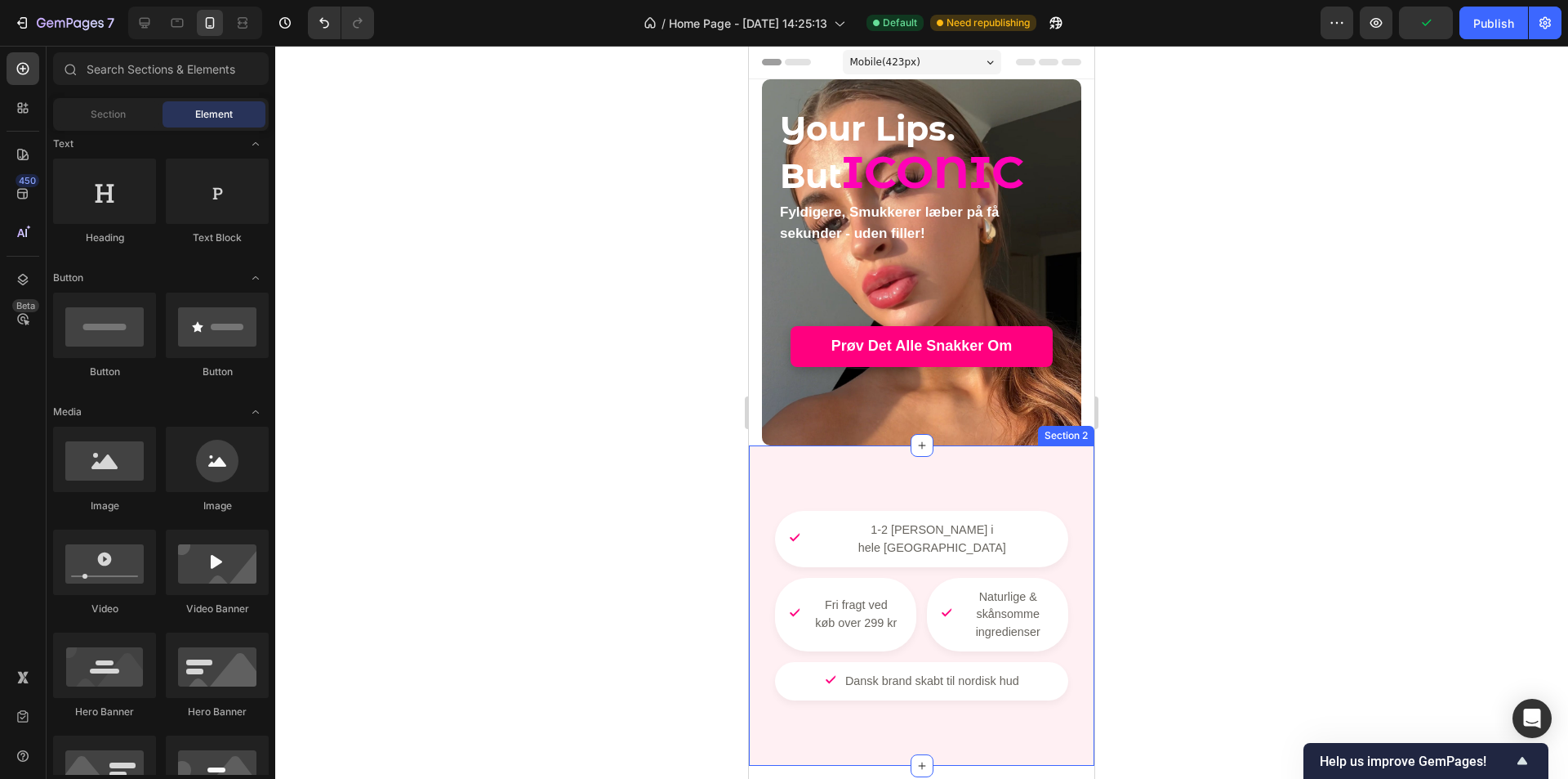
click at [493, 440] on div at bounding box center [921, 412] width 1293 height 733
click at [824, 408] on div "Your Lips. But ICONIC Heading Fyldigere, Smukkerer læber på få sekunder - uden …" at bounding box center [922, 262] width 287 height 313
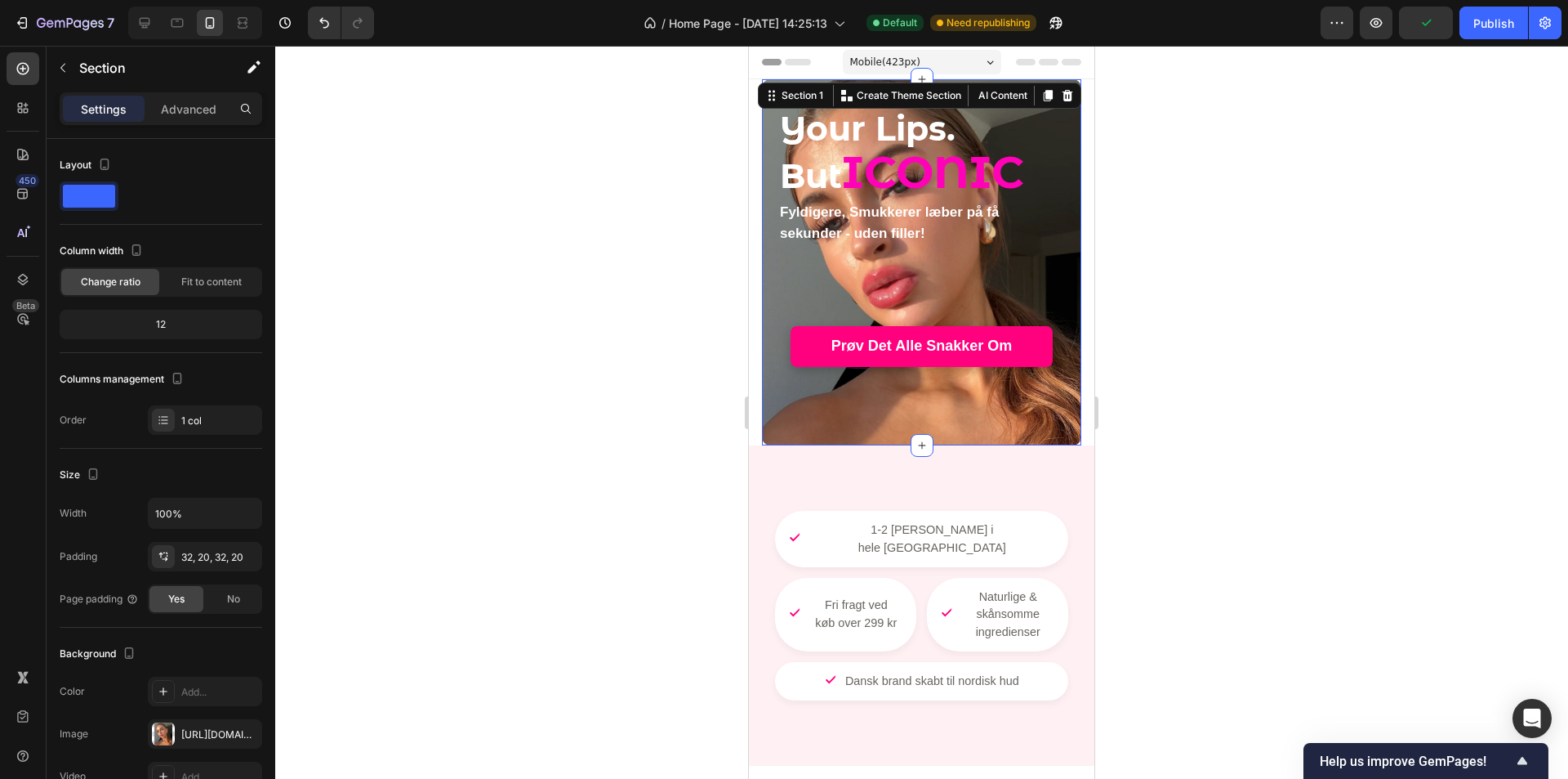
click at [978, 413] on div "Your Lips. But ICONIC Heading Fyldigere, Smukkerer læber på få sekunder - uden …" at bounding box center [922, 262] width 287 height 313
click at [209, 96] on div "Advanced" at bounding box center [188, 108] width 82 height 26
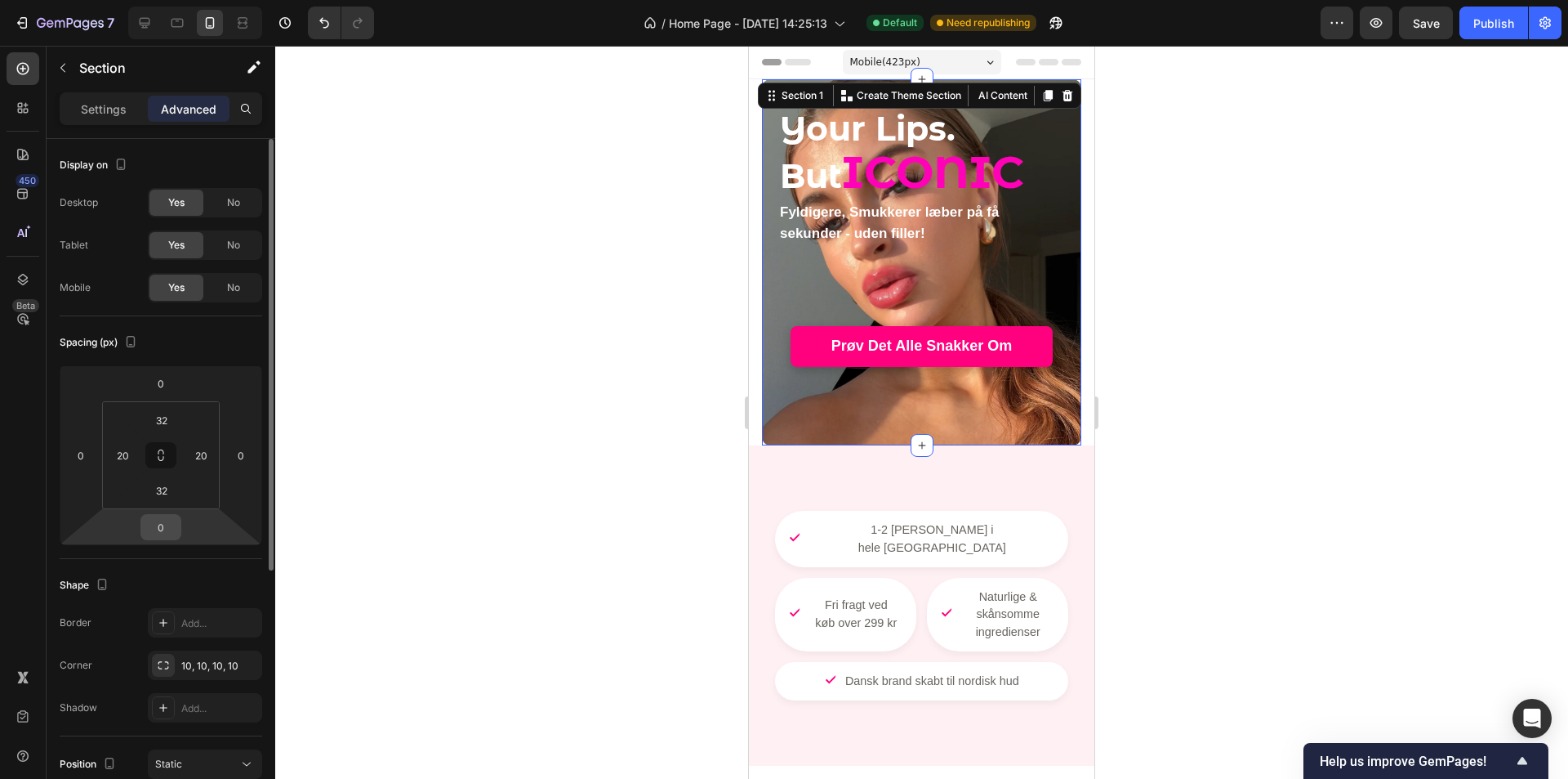
click at [165, 536] on input "0" at bounding box center [160, 526] width 33 height 25
type input "1"
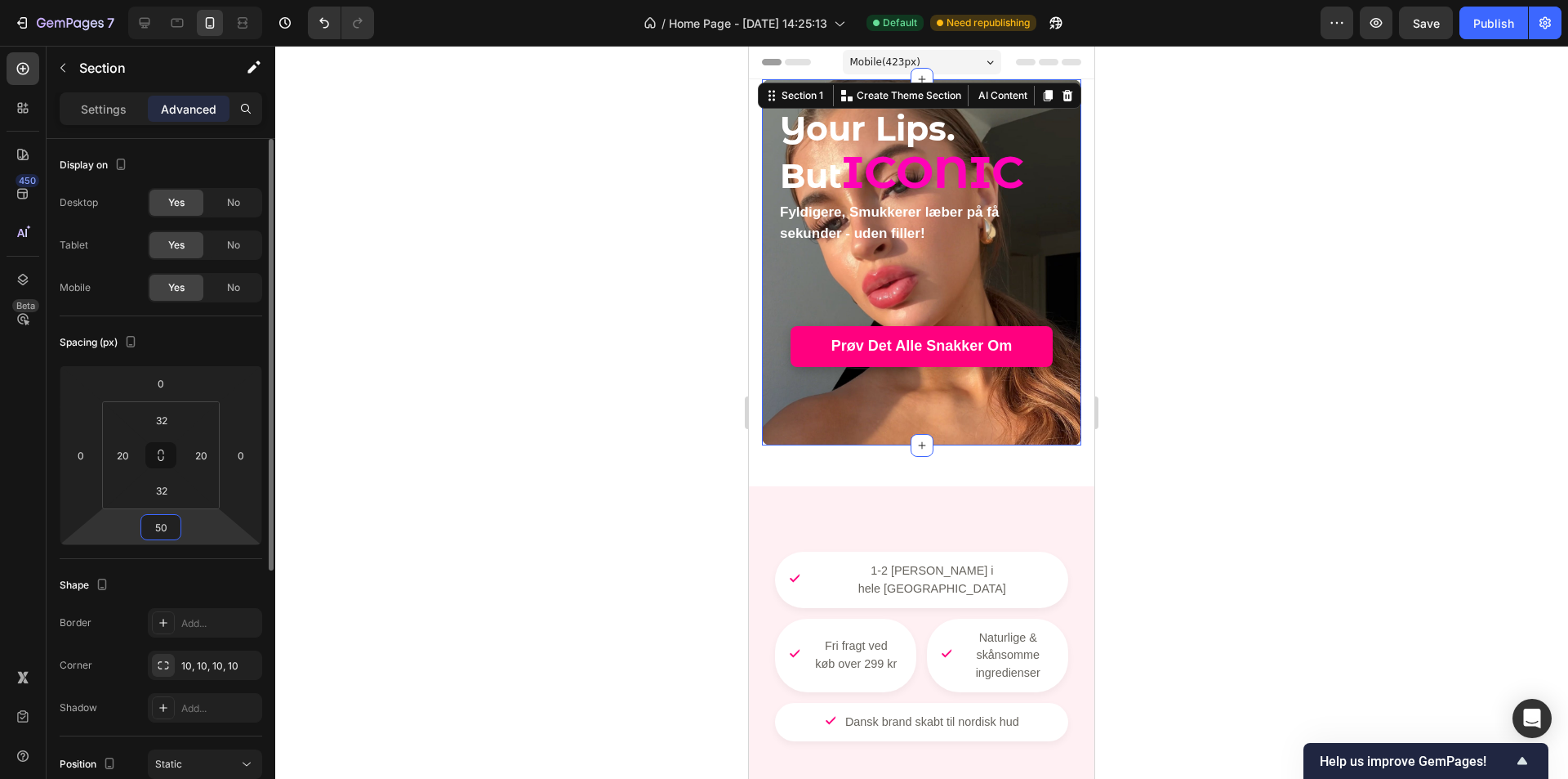
type input "5"
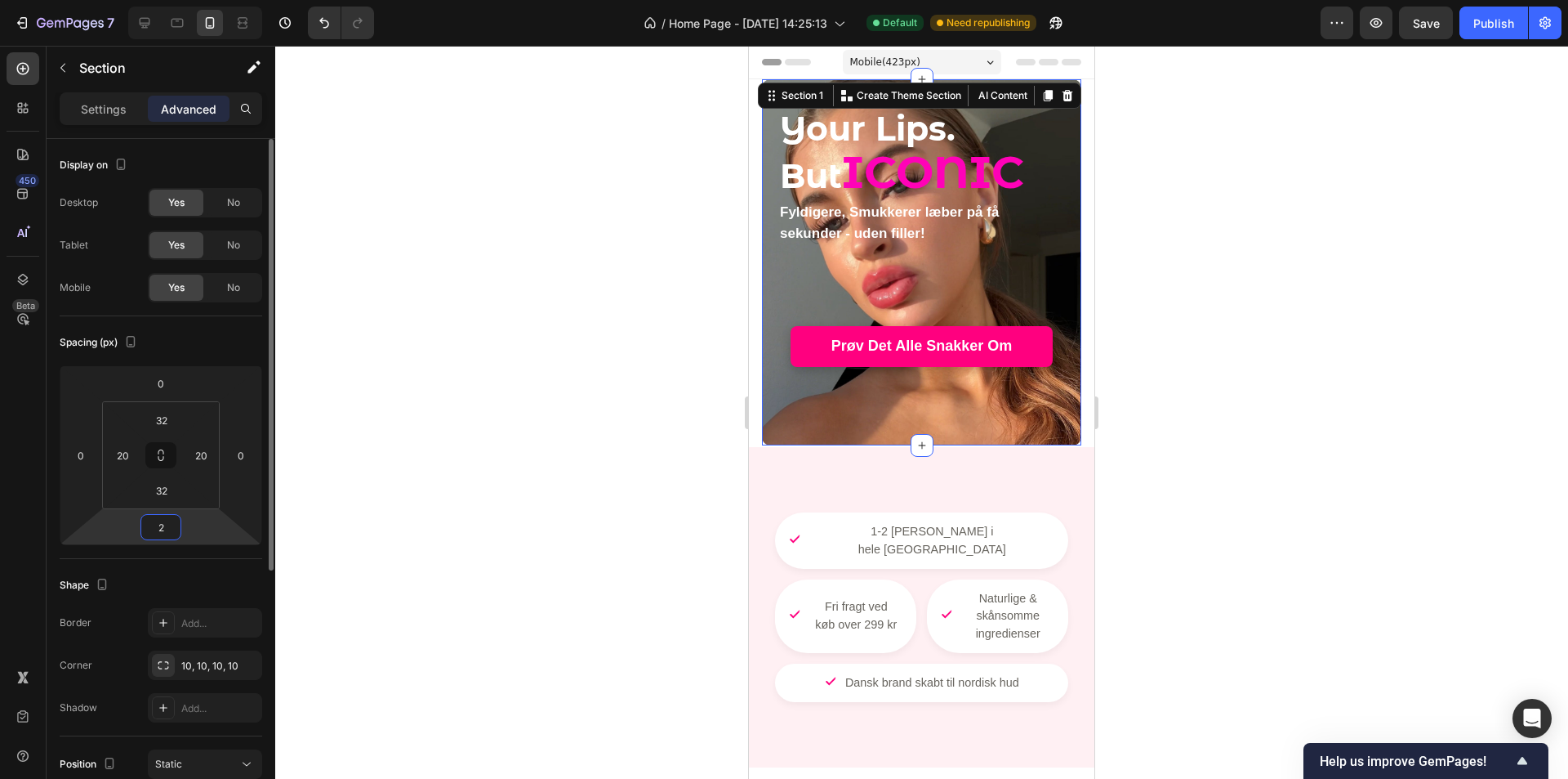
type input "20"
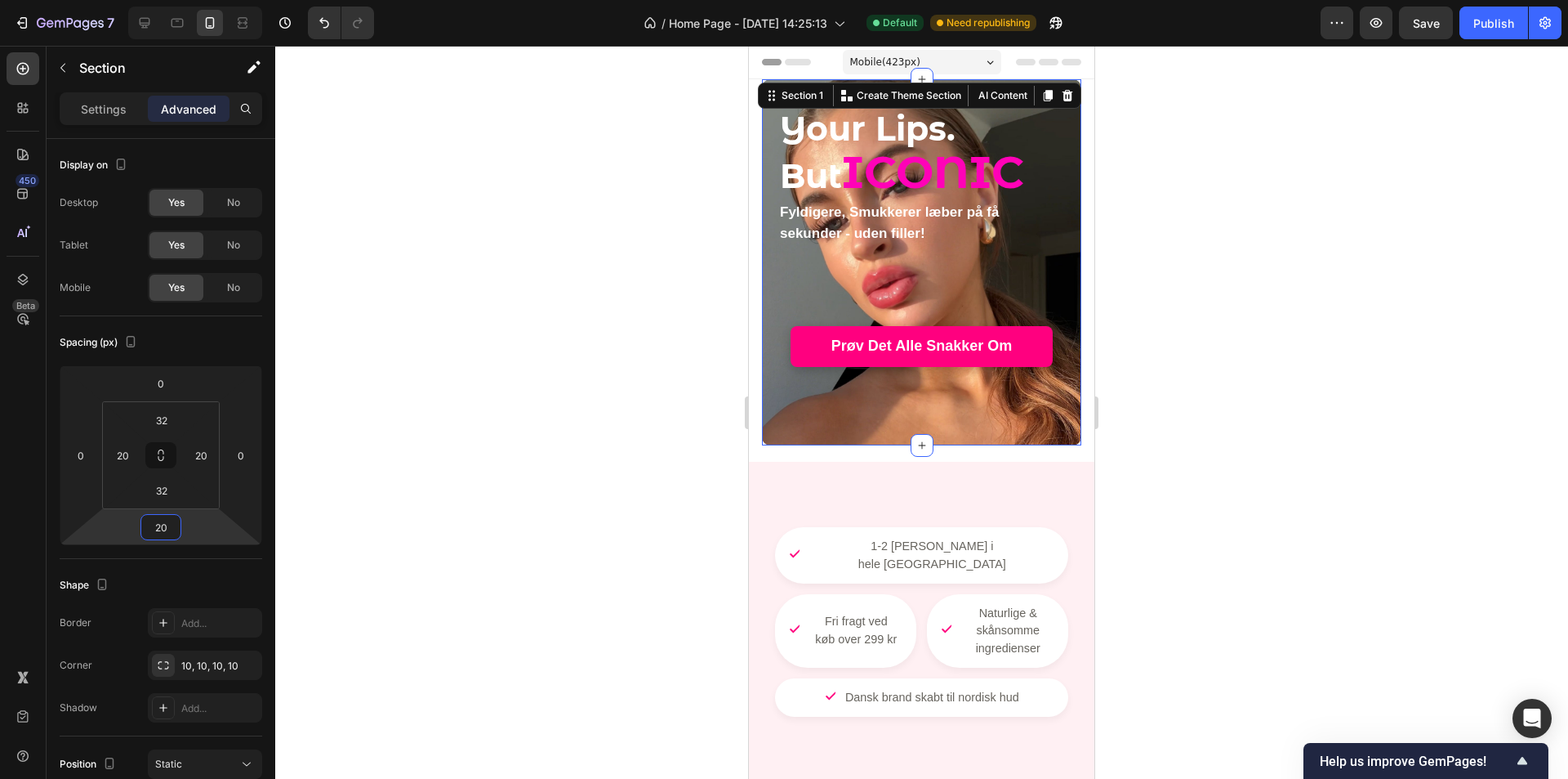
click at [401, 556] on div at bounding box center [921, 412] width 1293 height 733
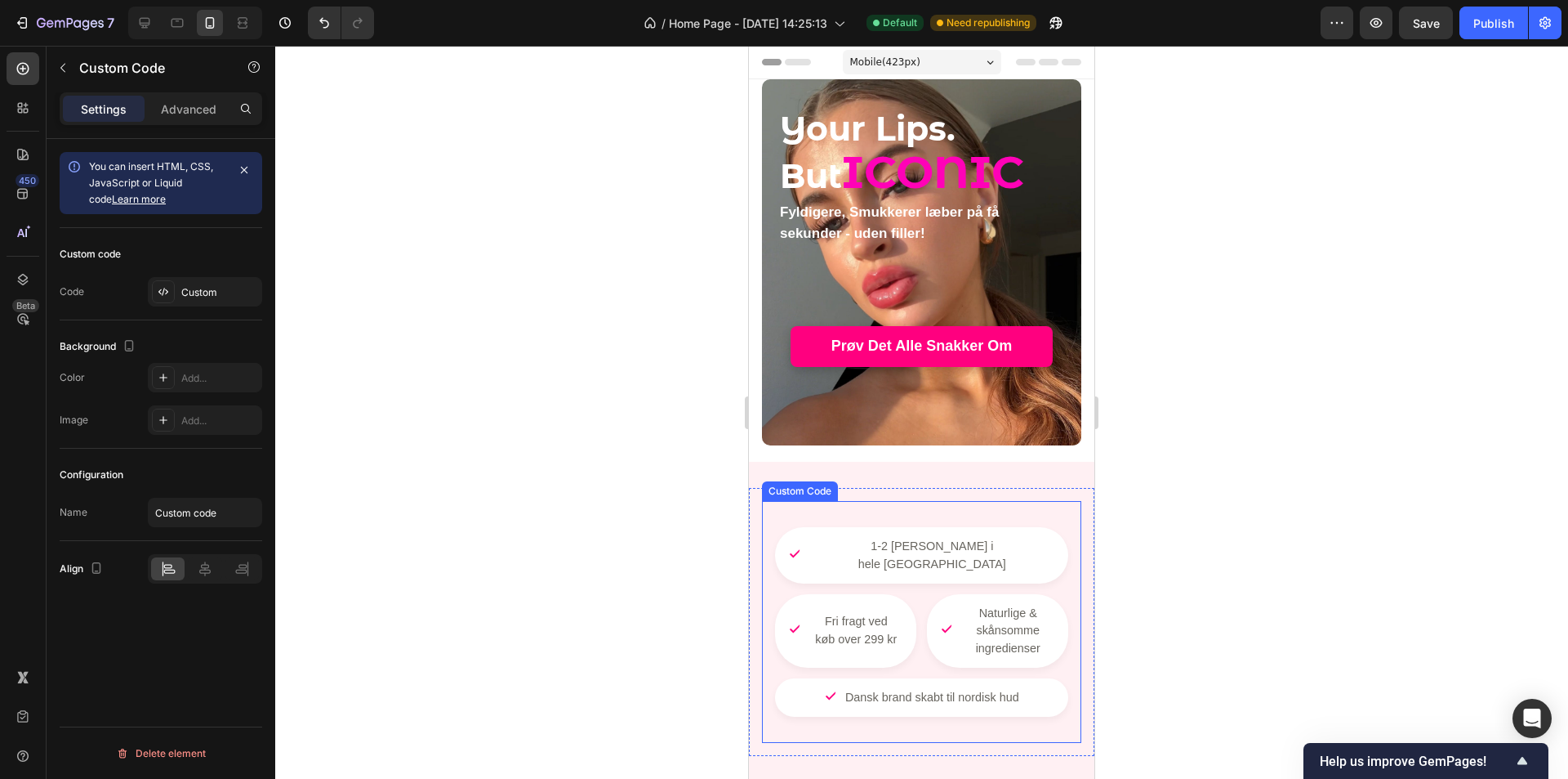
click at [886, 513] on div "1-2 dages levering i hele Danmark Fri fragt ved køb over 299 kr Naturlige & skå…" at bounding box center [922, 622] width 319 height 242
click at [947, 482] on div "1-2 dages levering i hele Danmark Fri fragt ved køb over 299 kr Naturlige & skå…" at bounding box center [921, 622] width 345 height 320
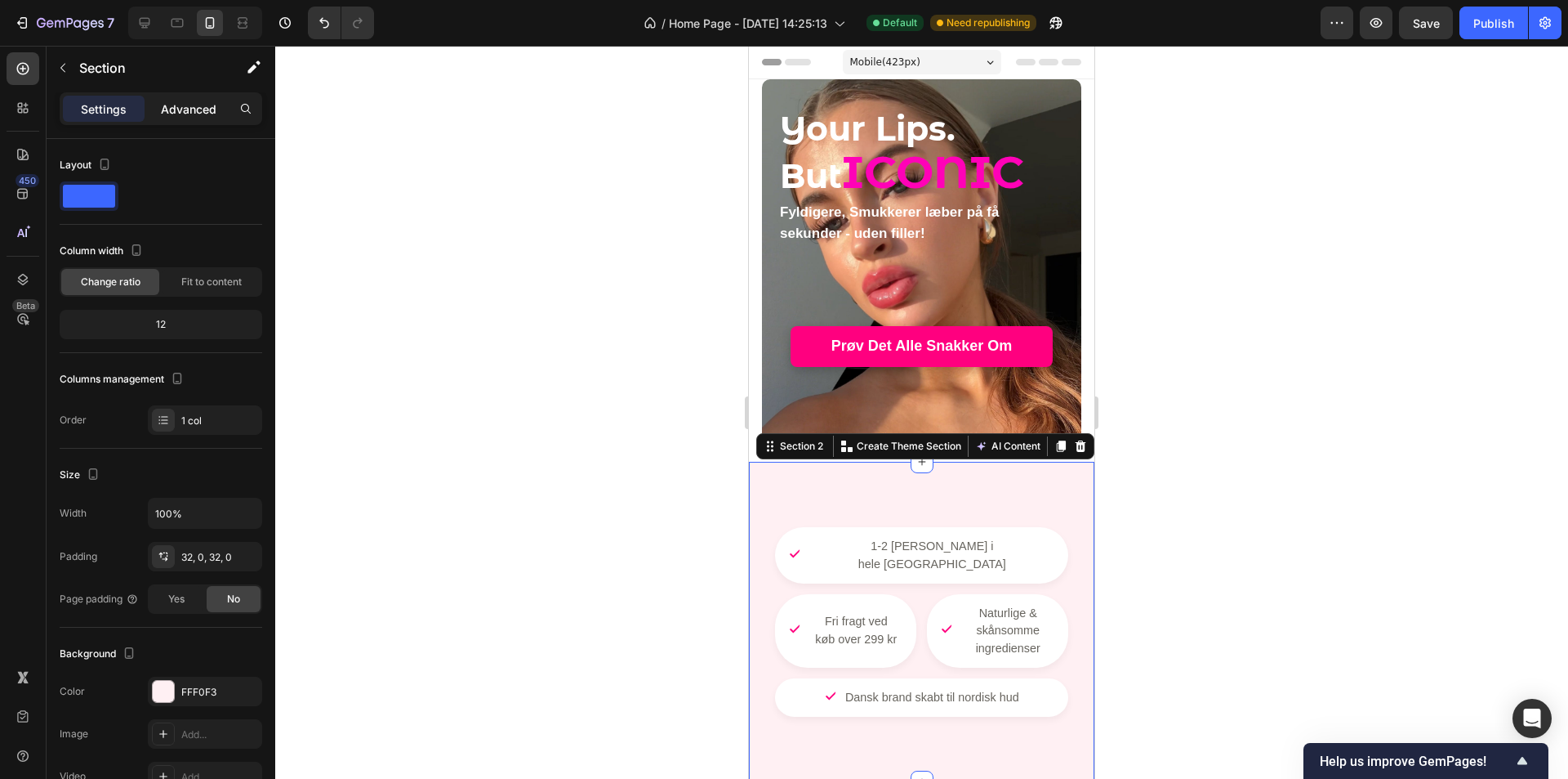
click at [187, 107] on p "Advanced" at bounding box center [189, 109] width 56 height 17
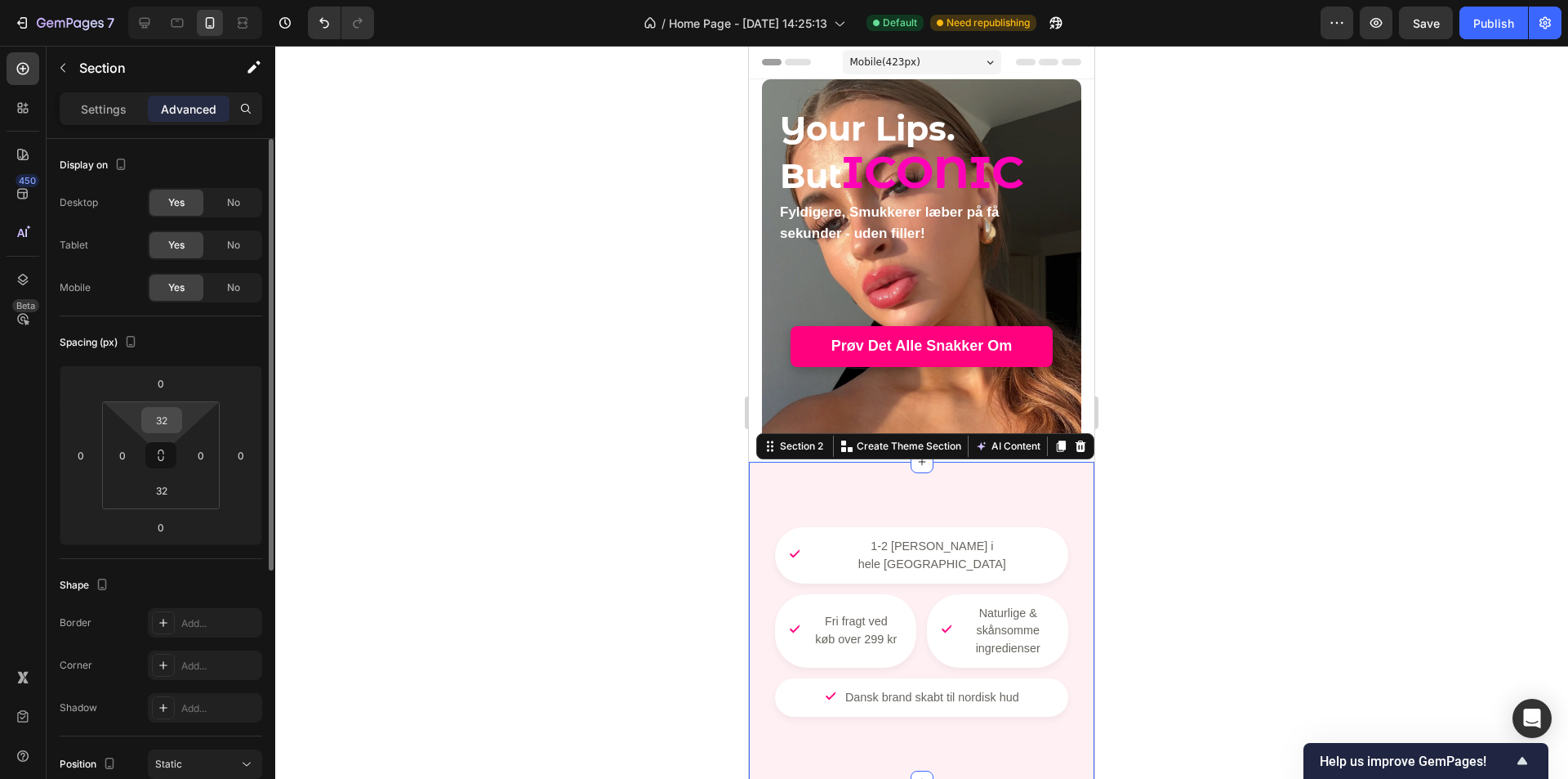
click at [170, 422] on input "32" at bounding box center [161, 420] width 33 height 25
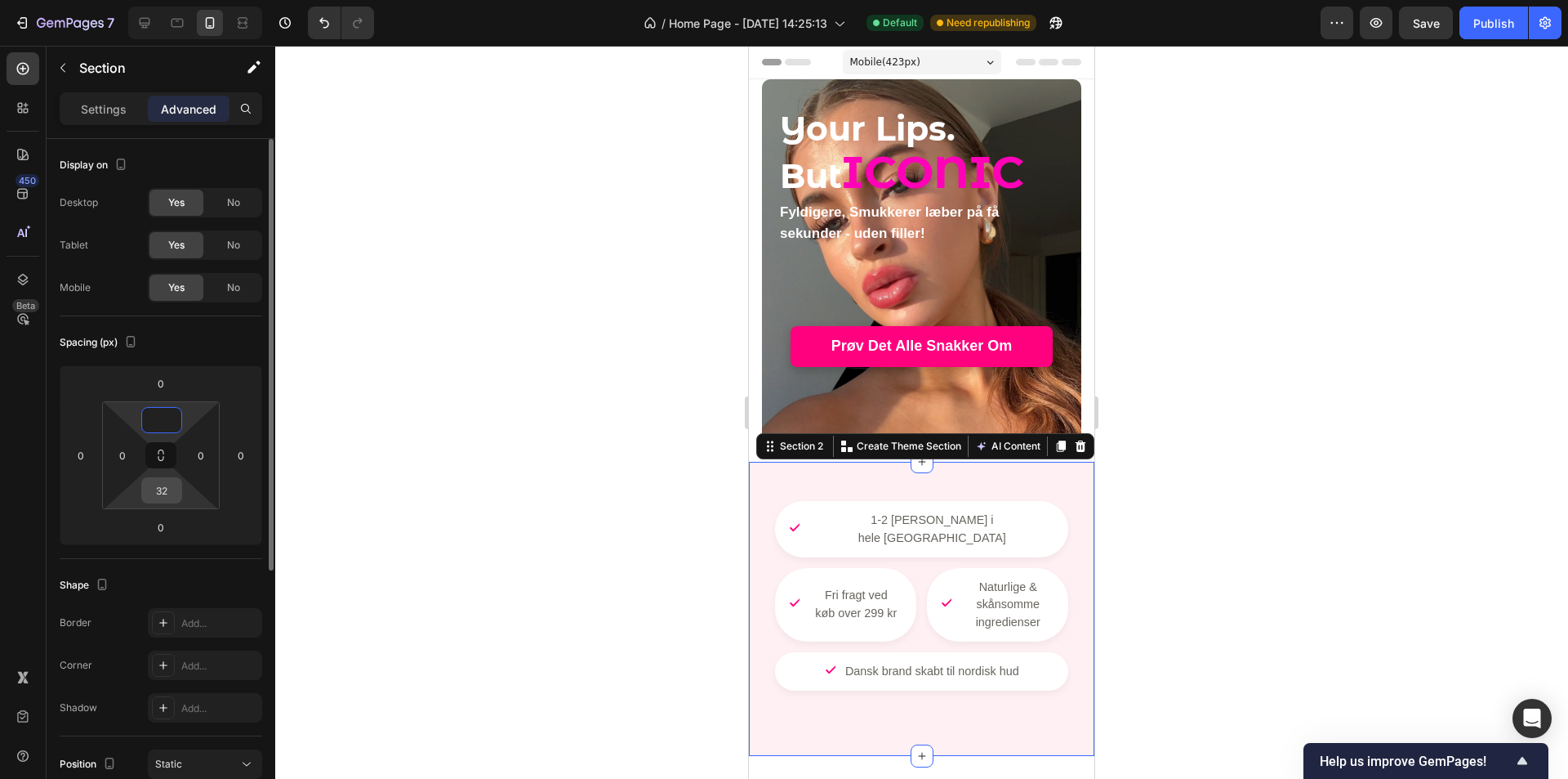
type input "0"
click at [166, 496] on input "32" at bounding box center [161, 490] width 33 height 25
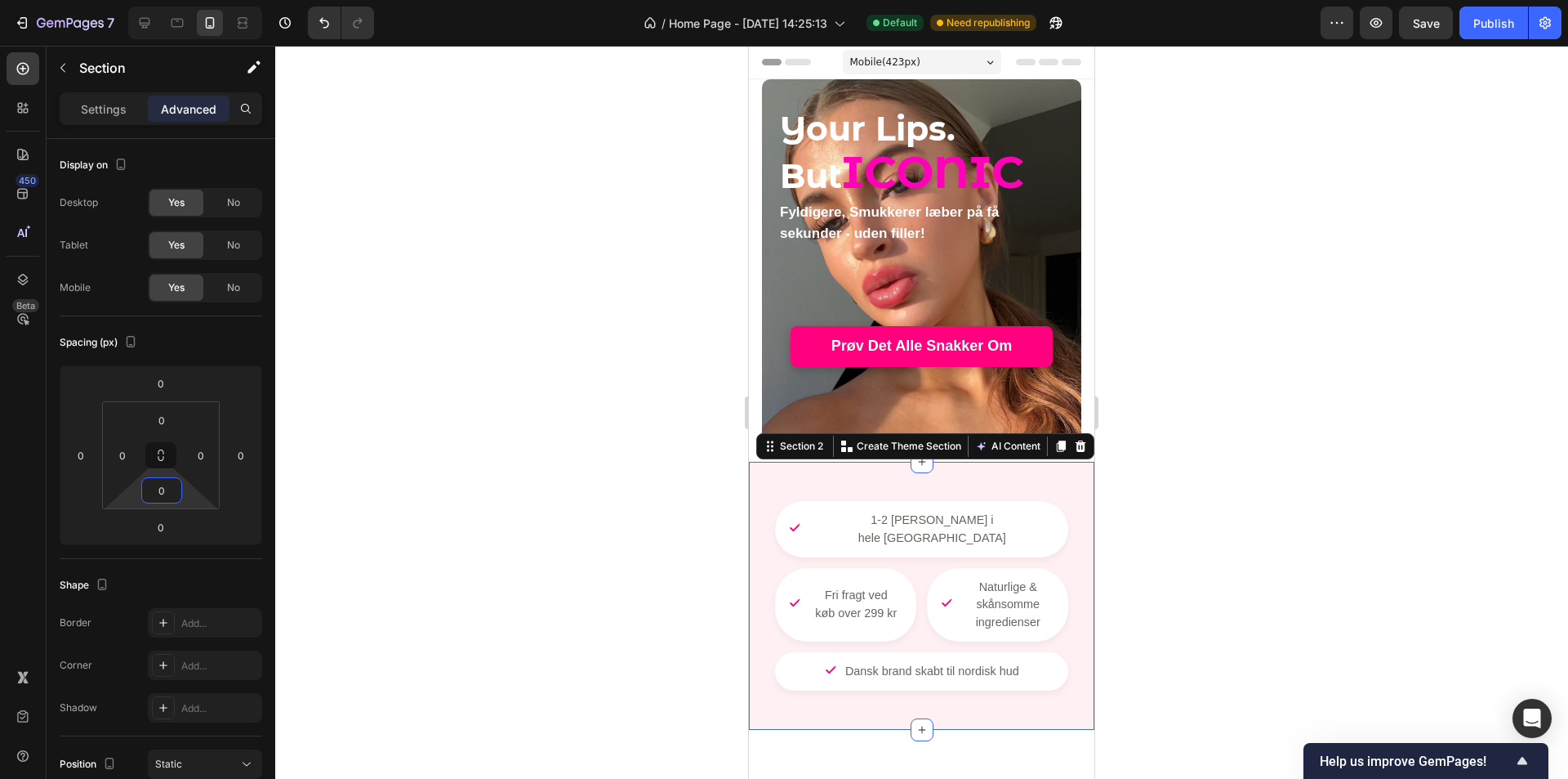
click at [388, 528] on div at bounding box center [921, 412] width 1293 height 733
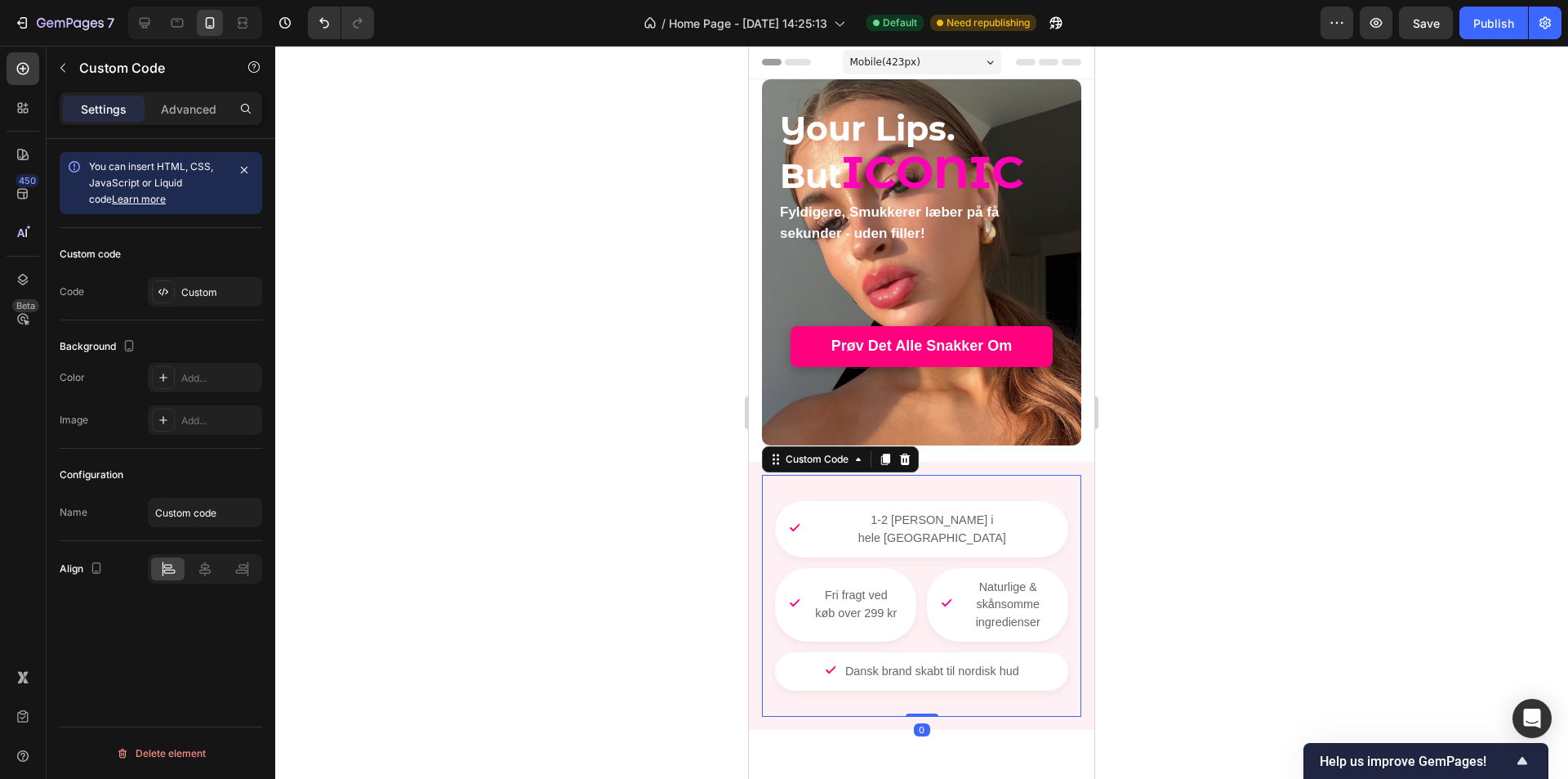
click at [916, 568] on div "Fri fragt ved køb over 299 kr" at bounding box center [845, 604] width 141 height 74
click at [1258, 508] on div at bounding box center [921, 412] width 1293 height 733
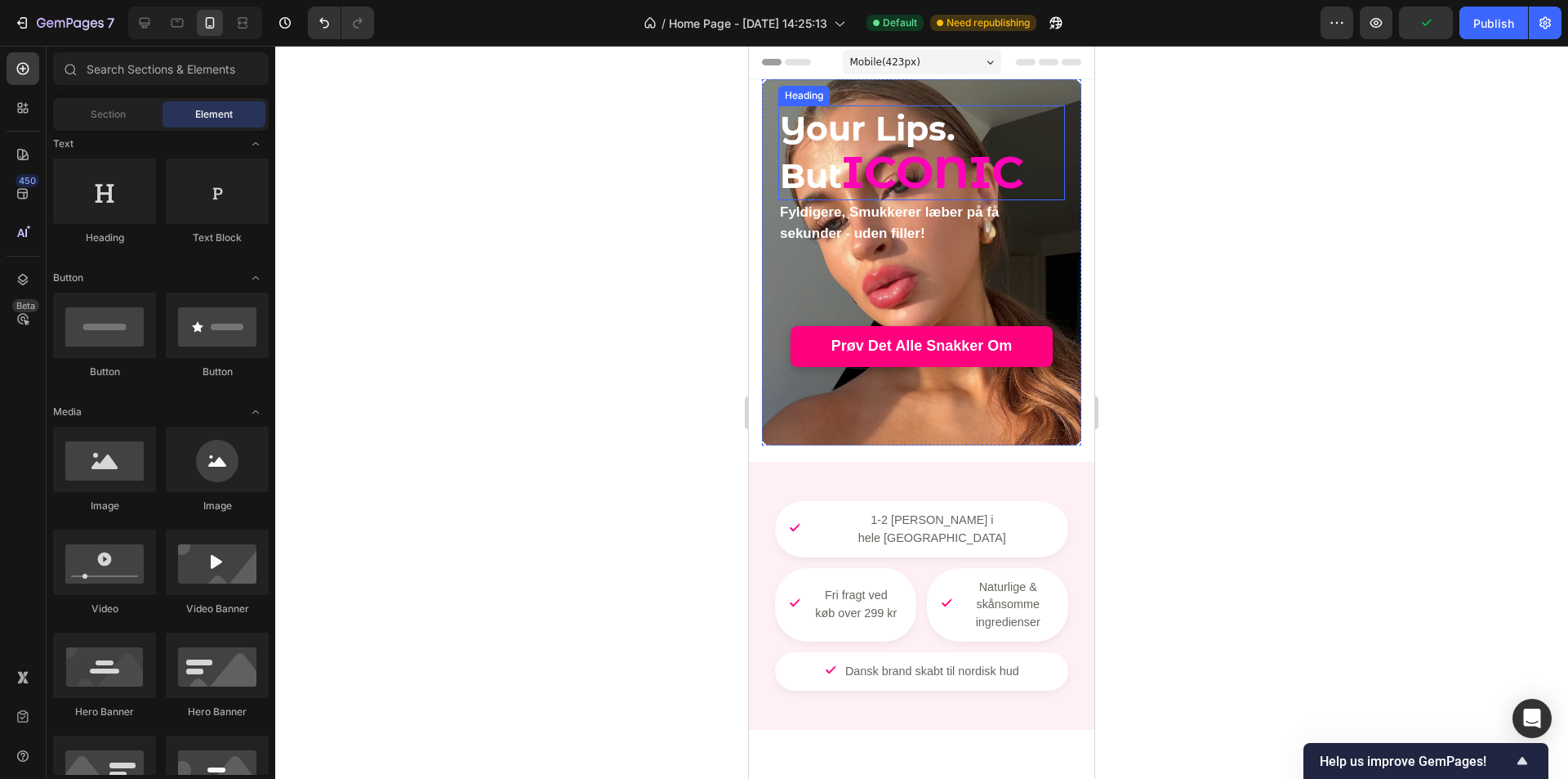
click at [918, 168] on span "ICONIC" at bounding box center [933, 172] width 182 height 55
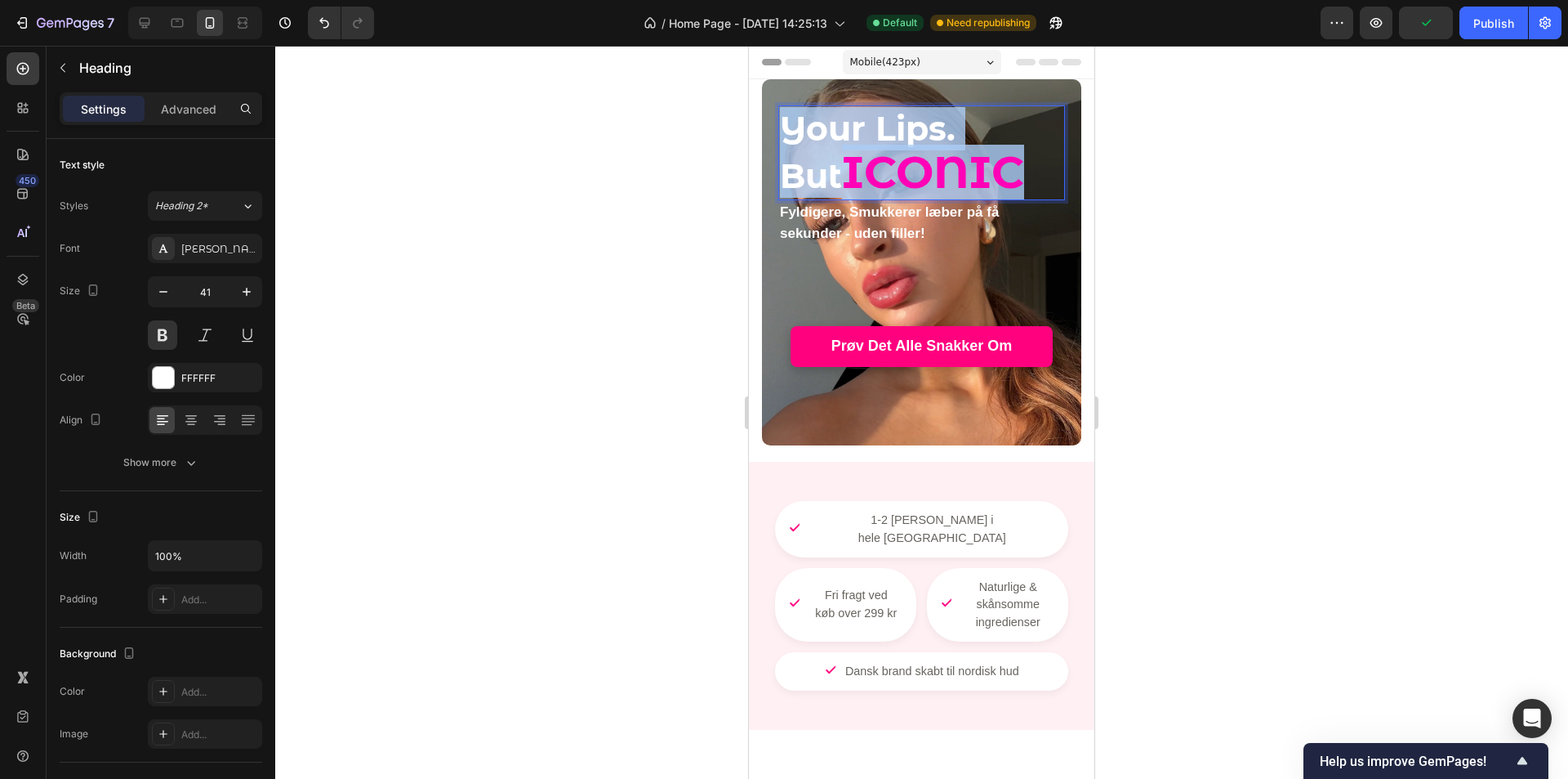
click at [918, 168] on span "ICONIC" at bounding box center [933, 172] width 182 height 55
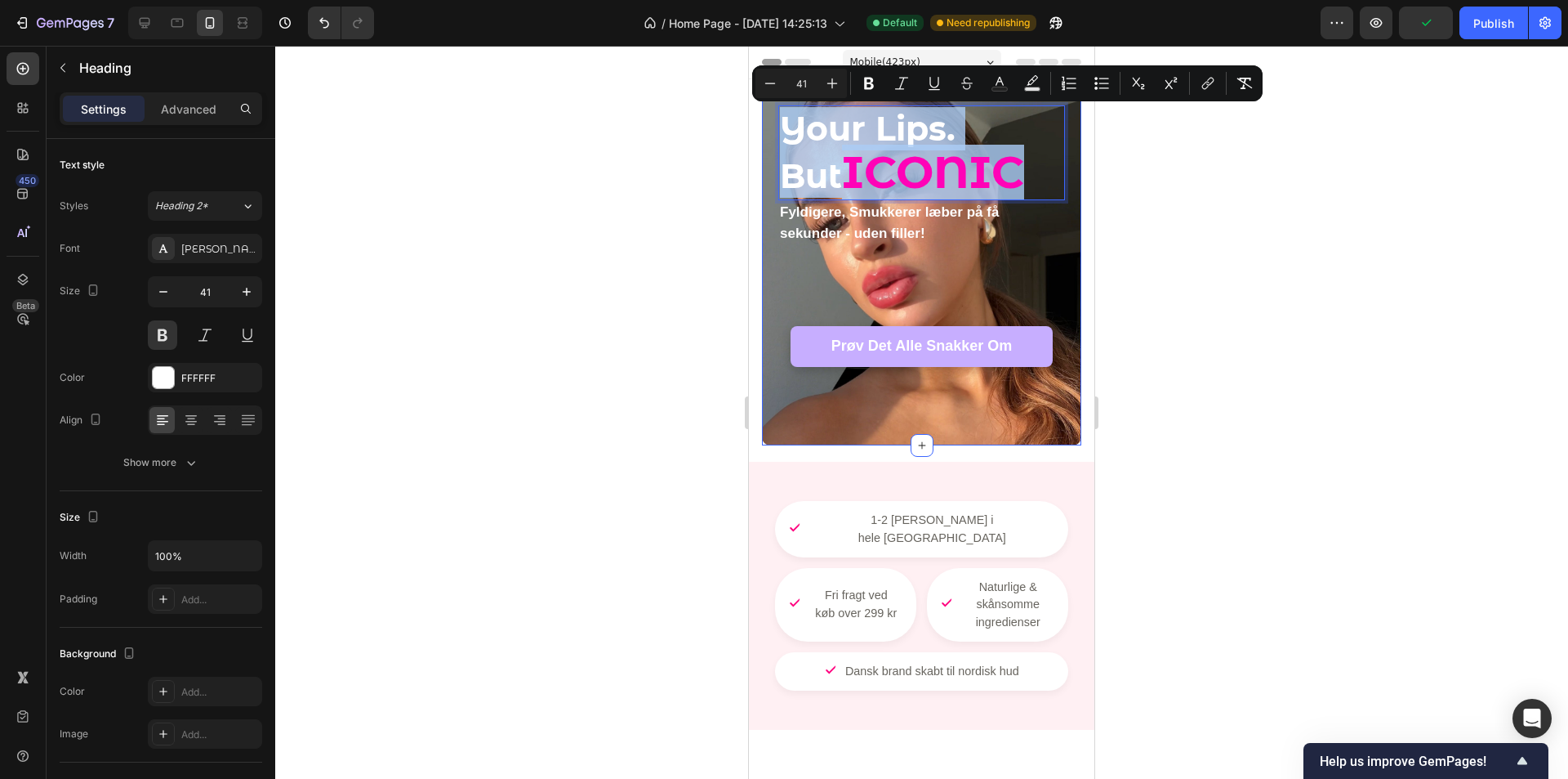
click at [1020, 323] on div "Your Lips. But ICONIC Heading 0 Fyldigere, Smukkerer læber på få sekunder - ude…" at bounding box center [922, 262] width 287 height 313
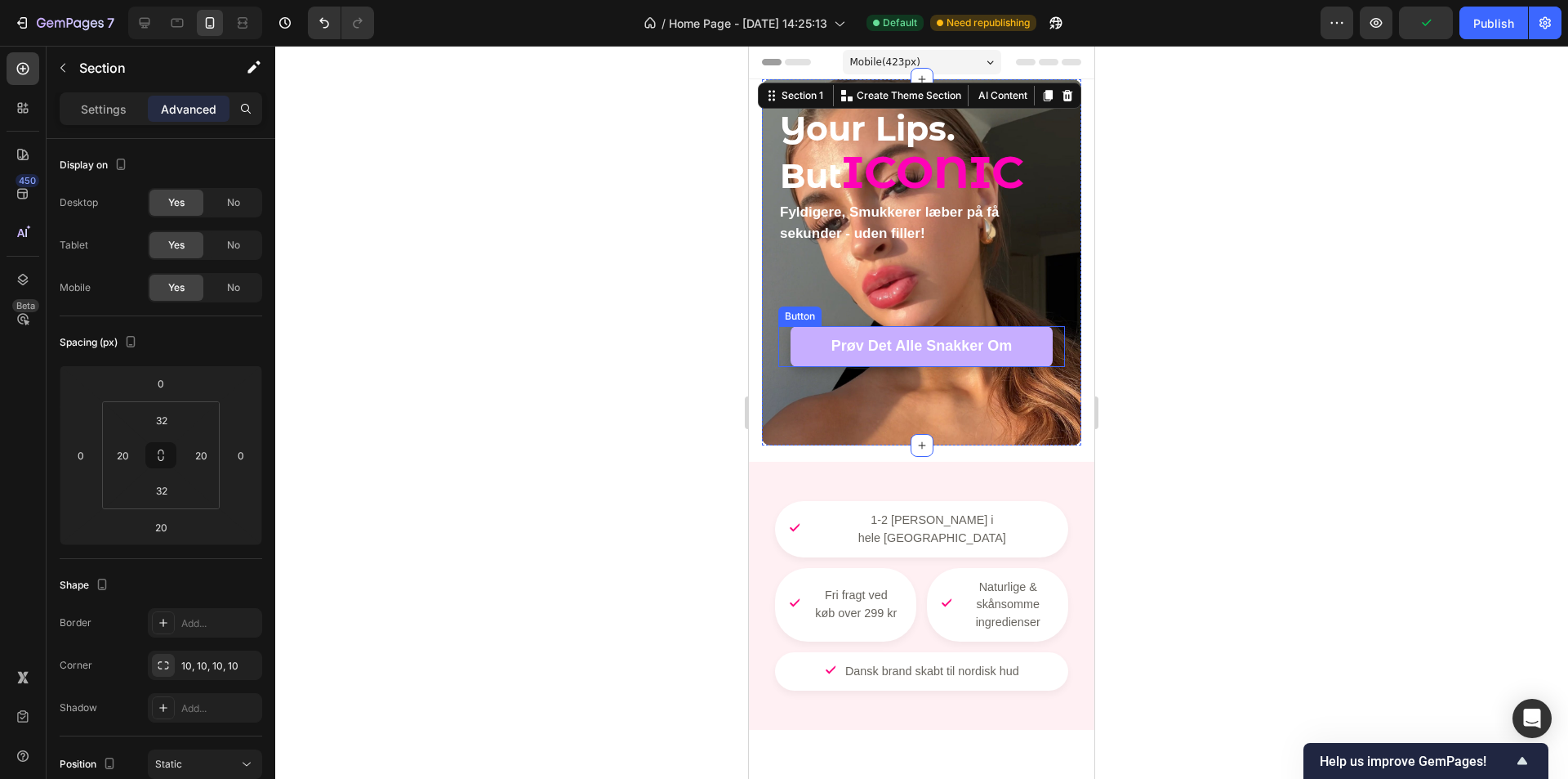
click at [1023, 334] on link "Prøv Det Alle Snakker Om" at bounding box center [921, 346] width 263 height 41
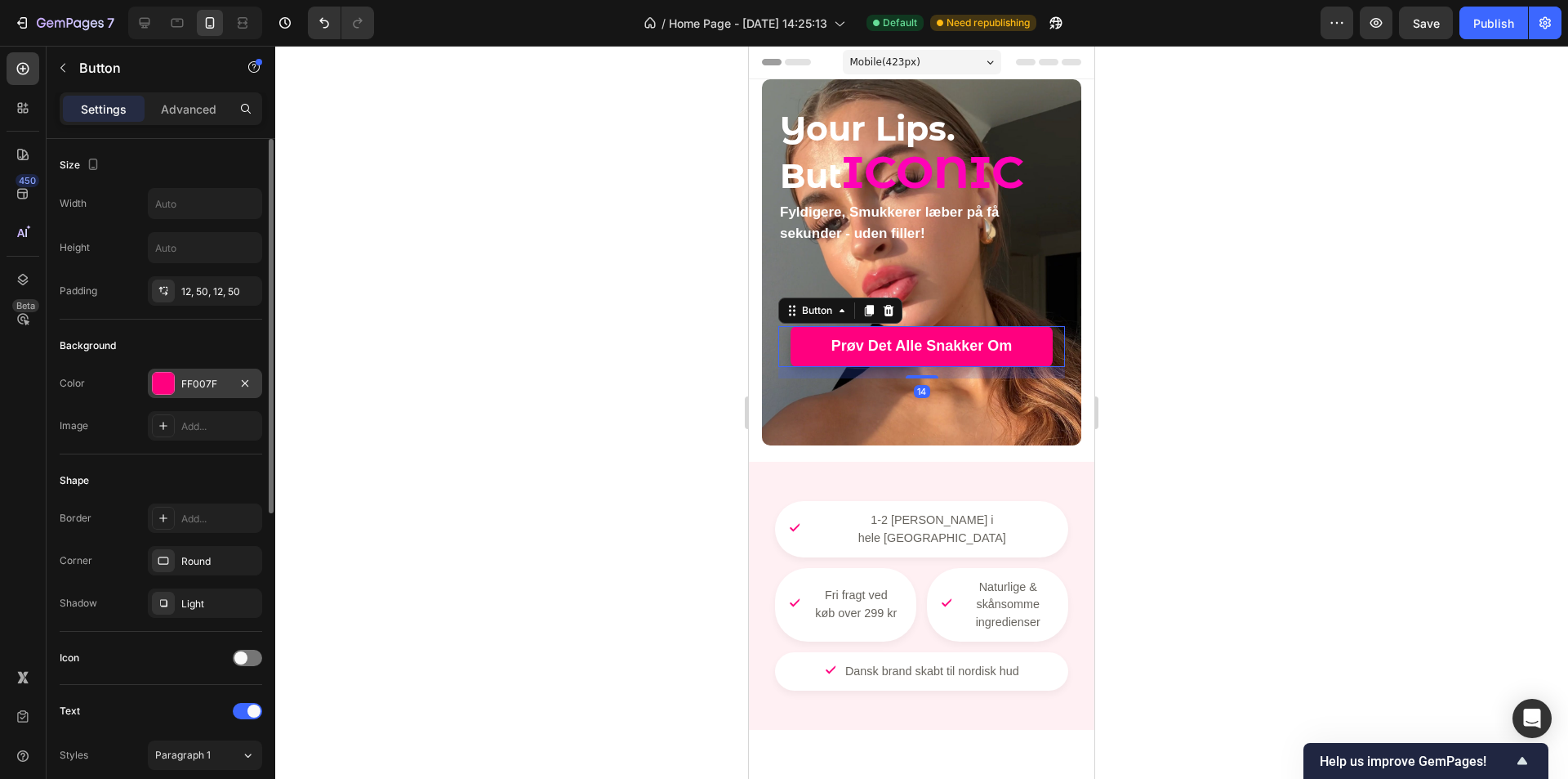
click at [199, 389] on div "FF007F" at bounding box center [205, 384] width 47 height 14
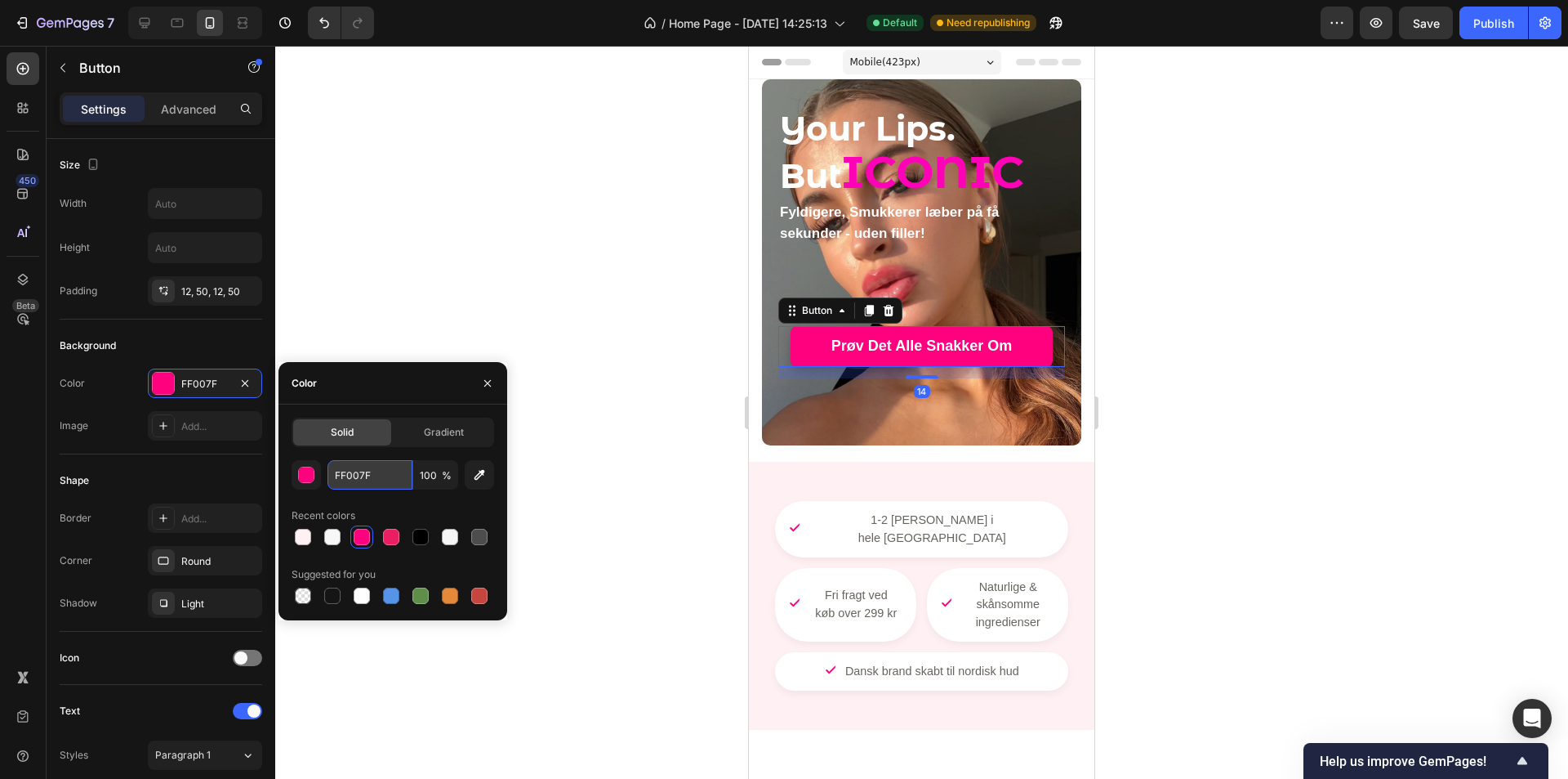
click at [365, 470] on input "FF007F" at bounding box center [370, 475] width 85 height 30
click at [882, 182] on span "ICONIC" at bounding box center [933, 172] width 182 height 55
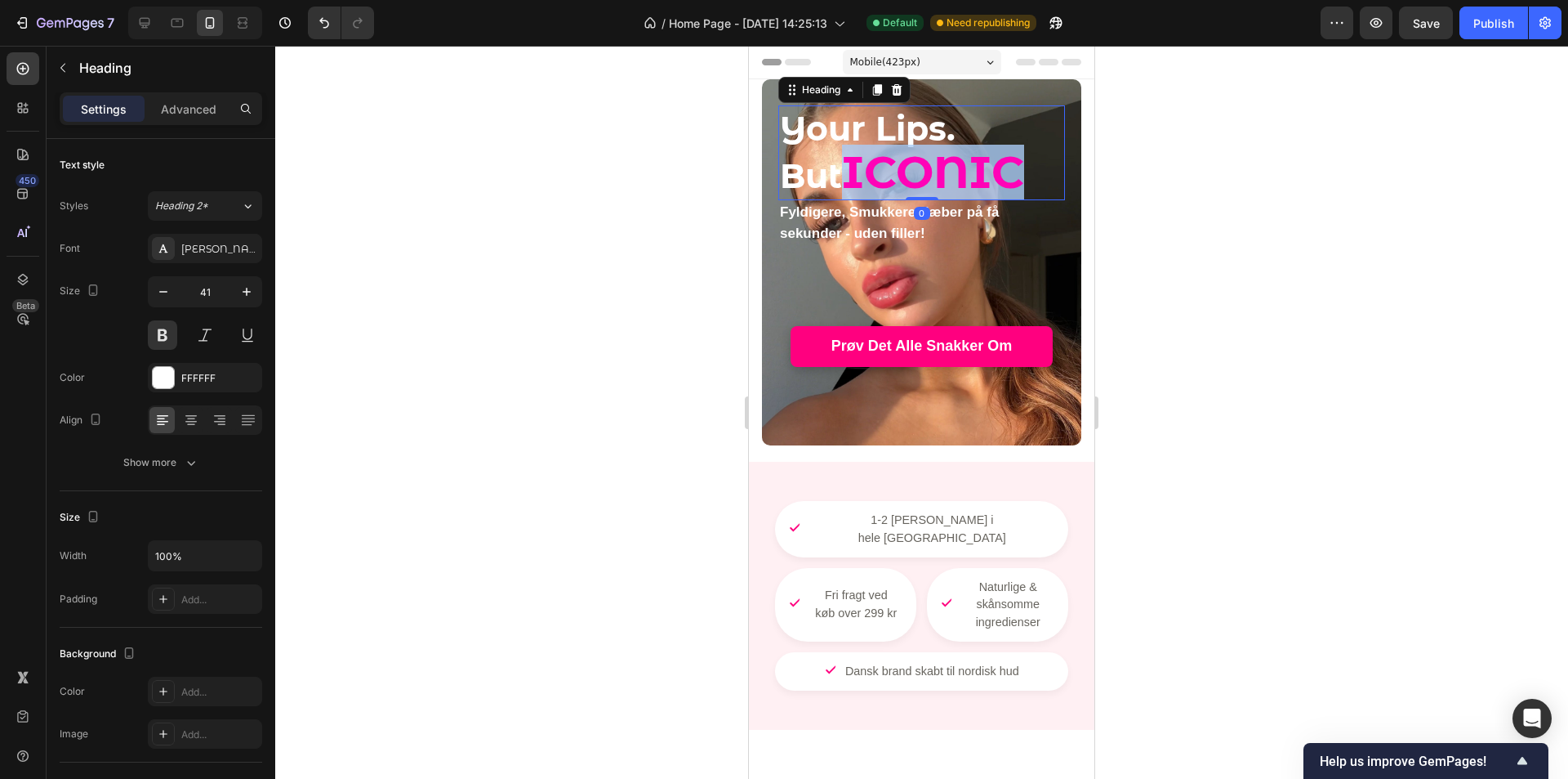
click at [879, 175] on span "ICONIC" at bounding box center [933, 172] width 182 height 55
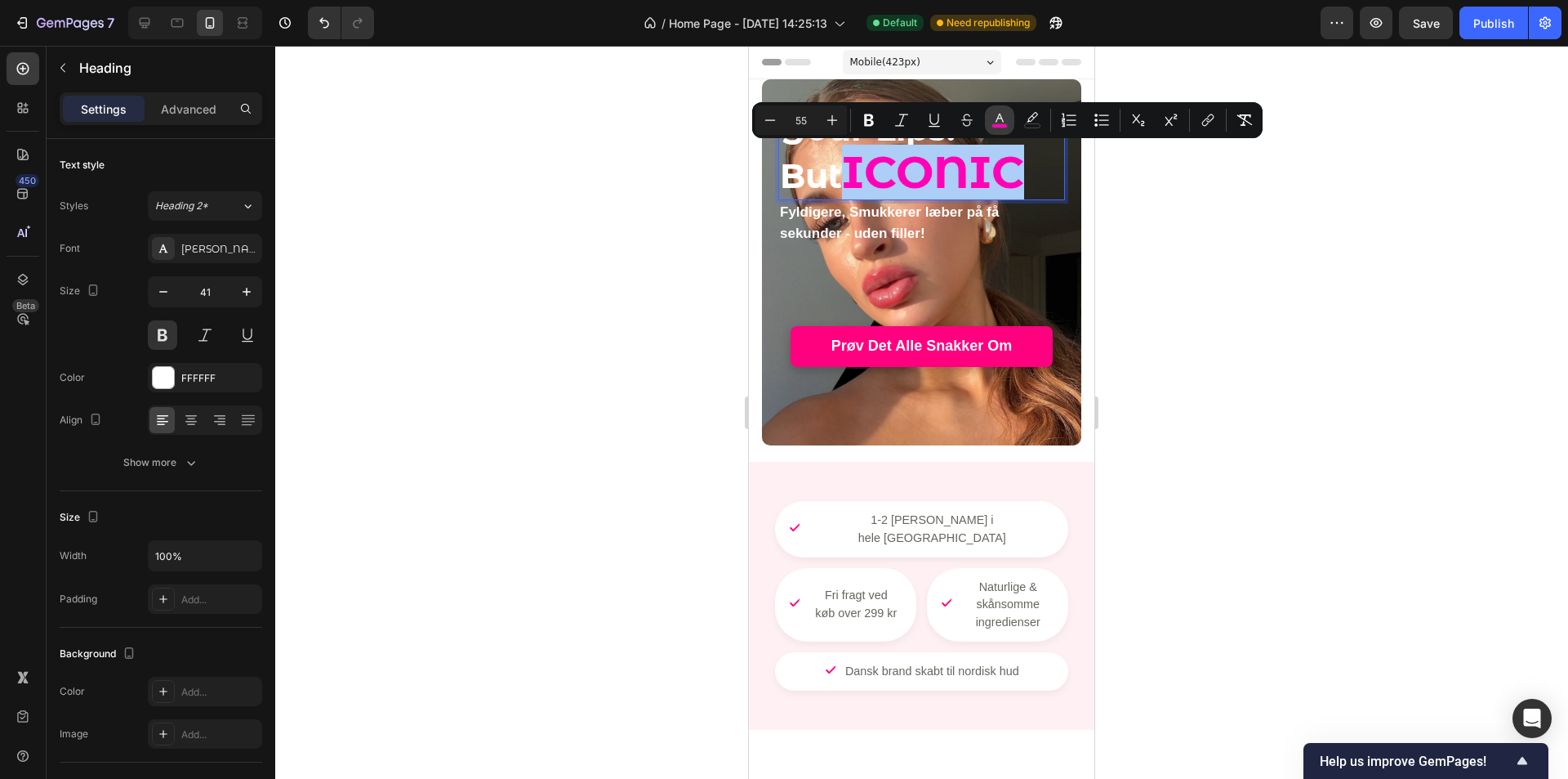
click at [998, 122] on icon "Editor contextual toolbar" at bounding box center [999, 120] width 16 height 16
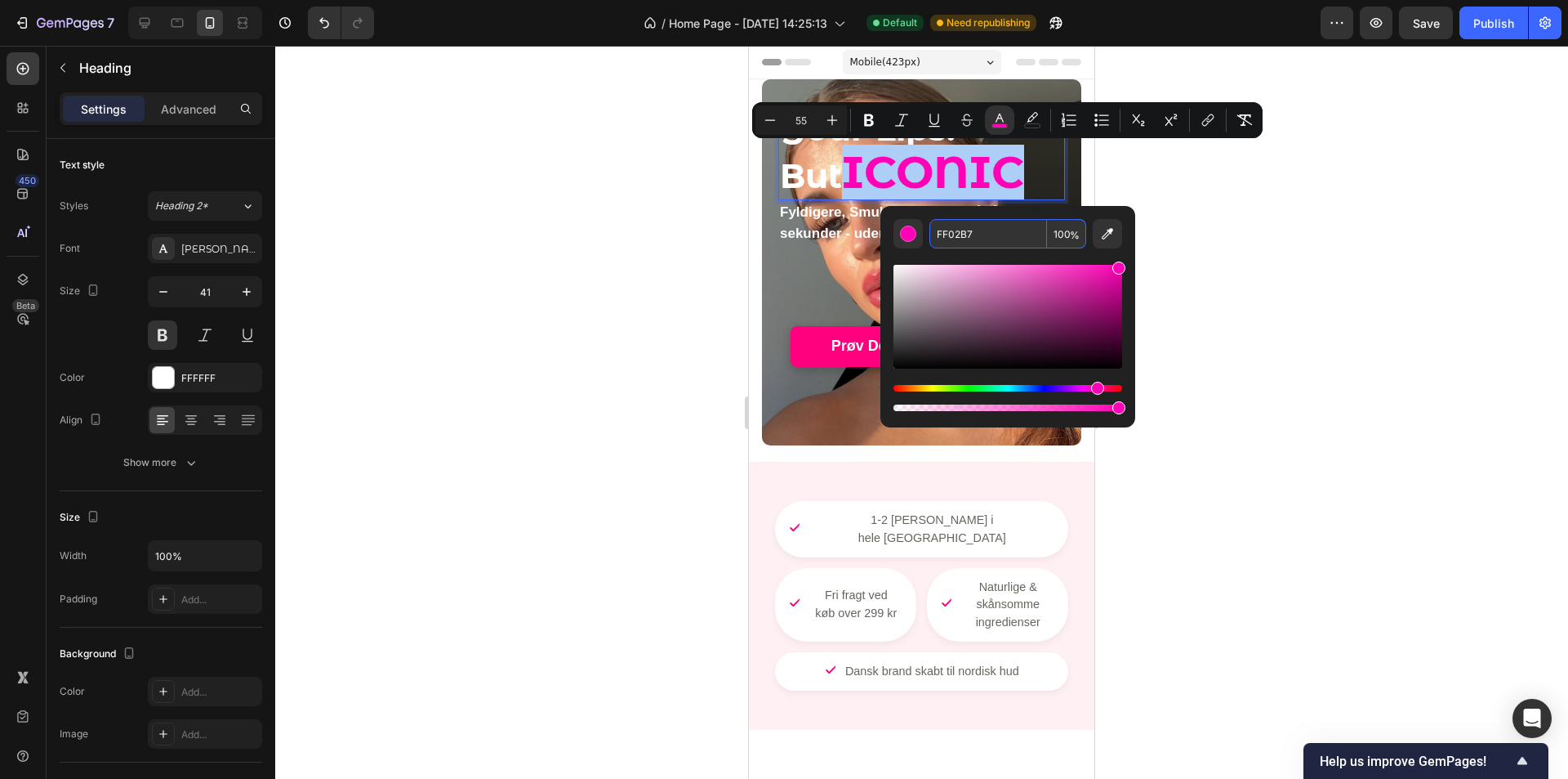
click at [985, 234] on input "FF02B7" at bounding box center [988, 233] width 117 height 30
paste input "07F"
type input "FF007F"
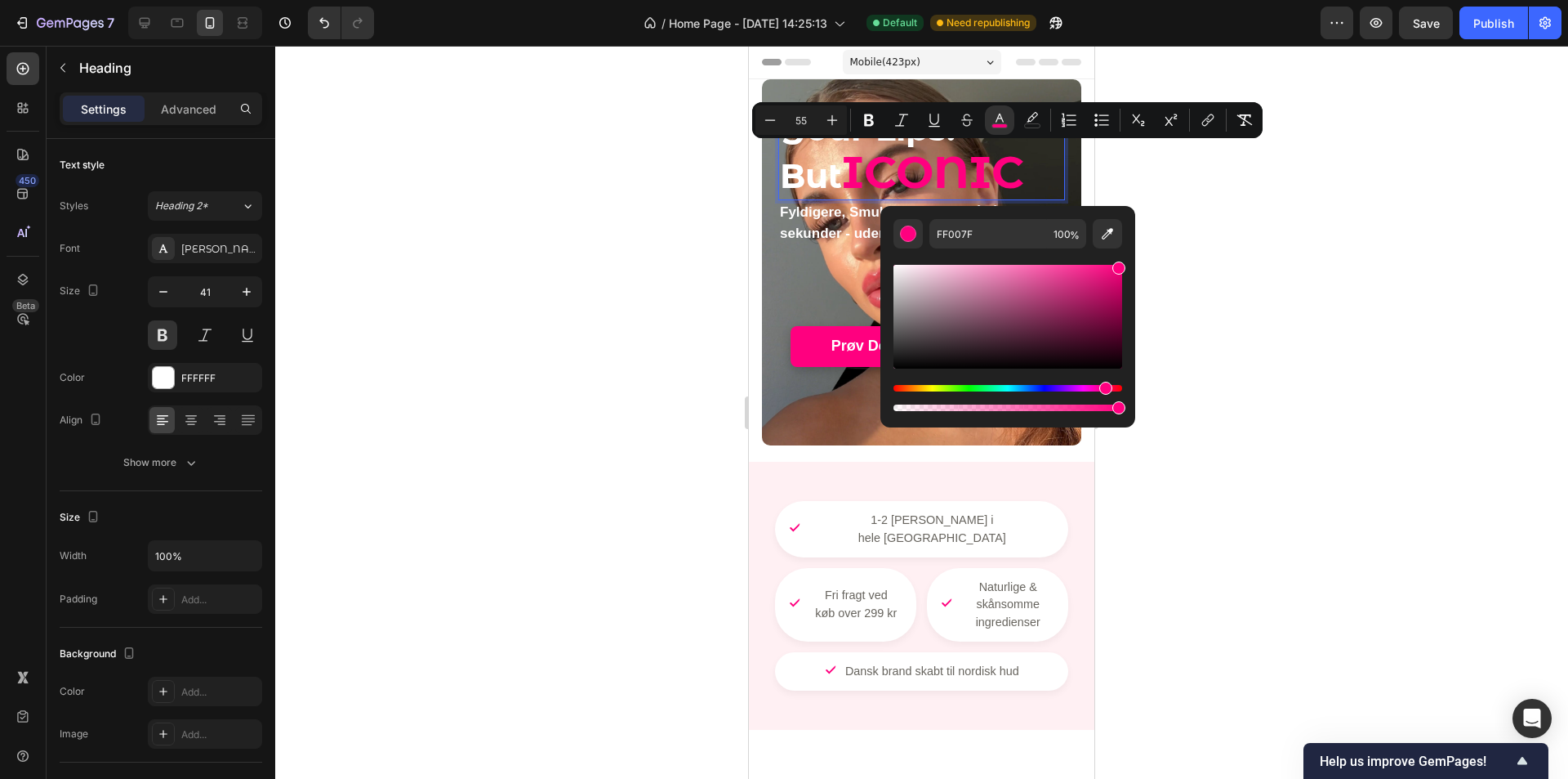
click at [1201, 213] on div at bounding box center [921, 412] width 1293 height 733
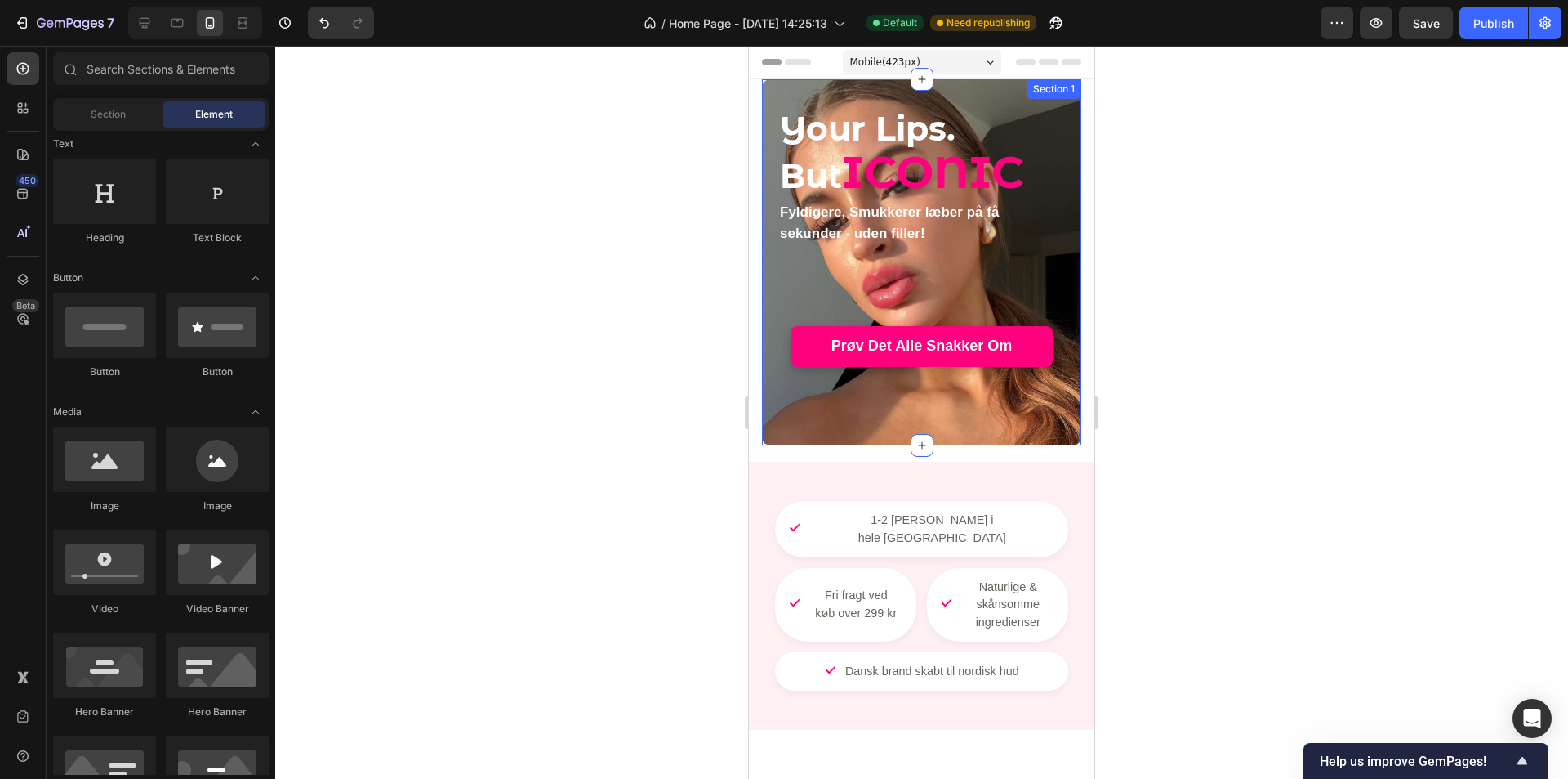
click at [914, 237] on strong "Fyldigere, Smukkerer læber på få sekunder - uden filler!" at bounding box center [889, 223] width 219 height 37
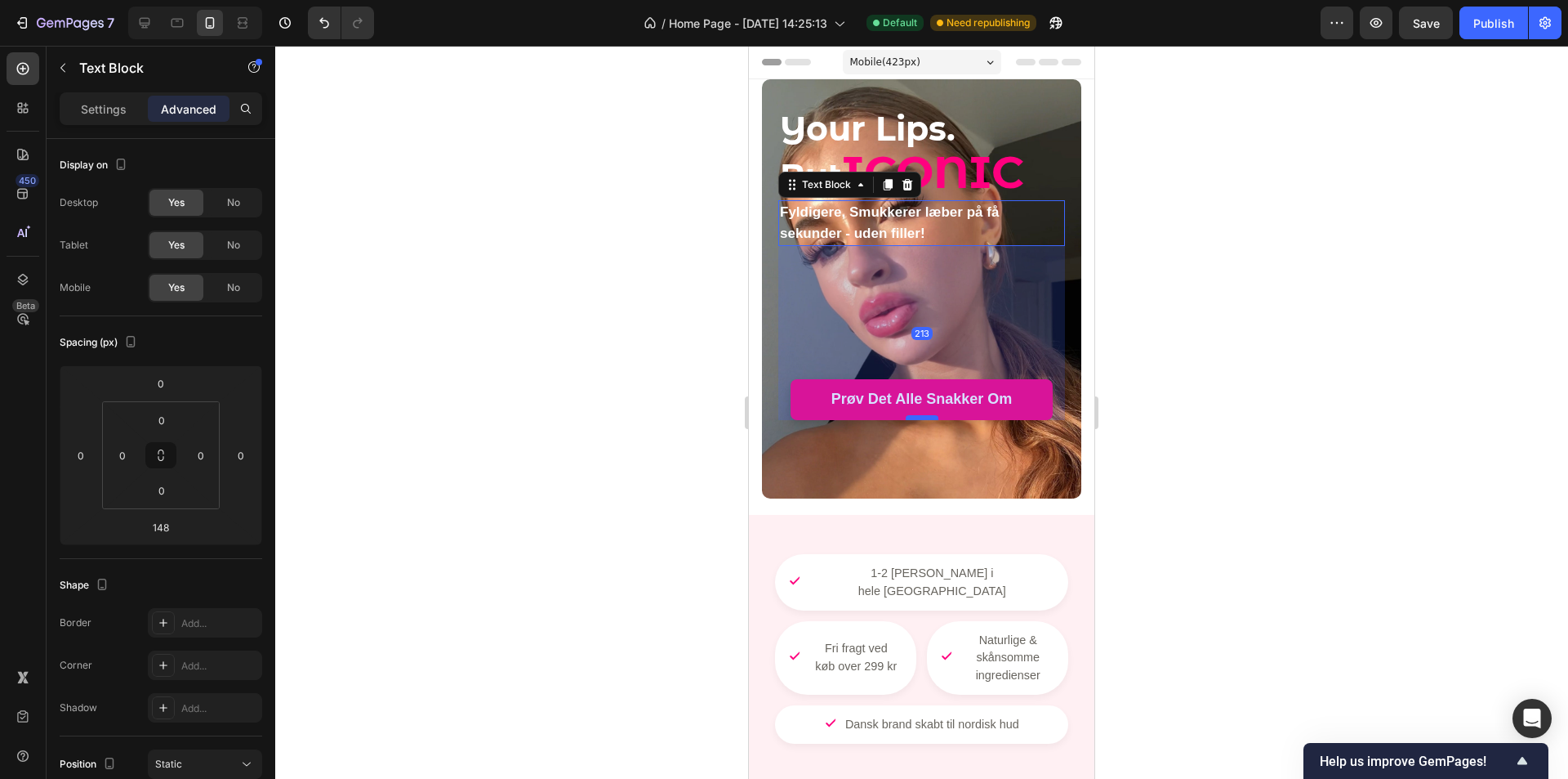
drag, startPoint x: 921, startPoint y: 364, endPoint x: 927, endPoint y: 417, distance: 53.3
click at [927, 417] on div at bounding box center [922, 417] width 33 height 5
type input "213"
click at [1155, 375] on div at bounding box center [921, 412] width 1293 height 733
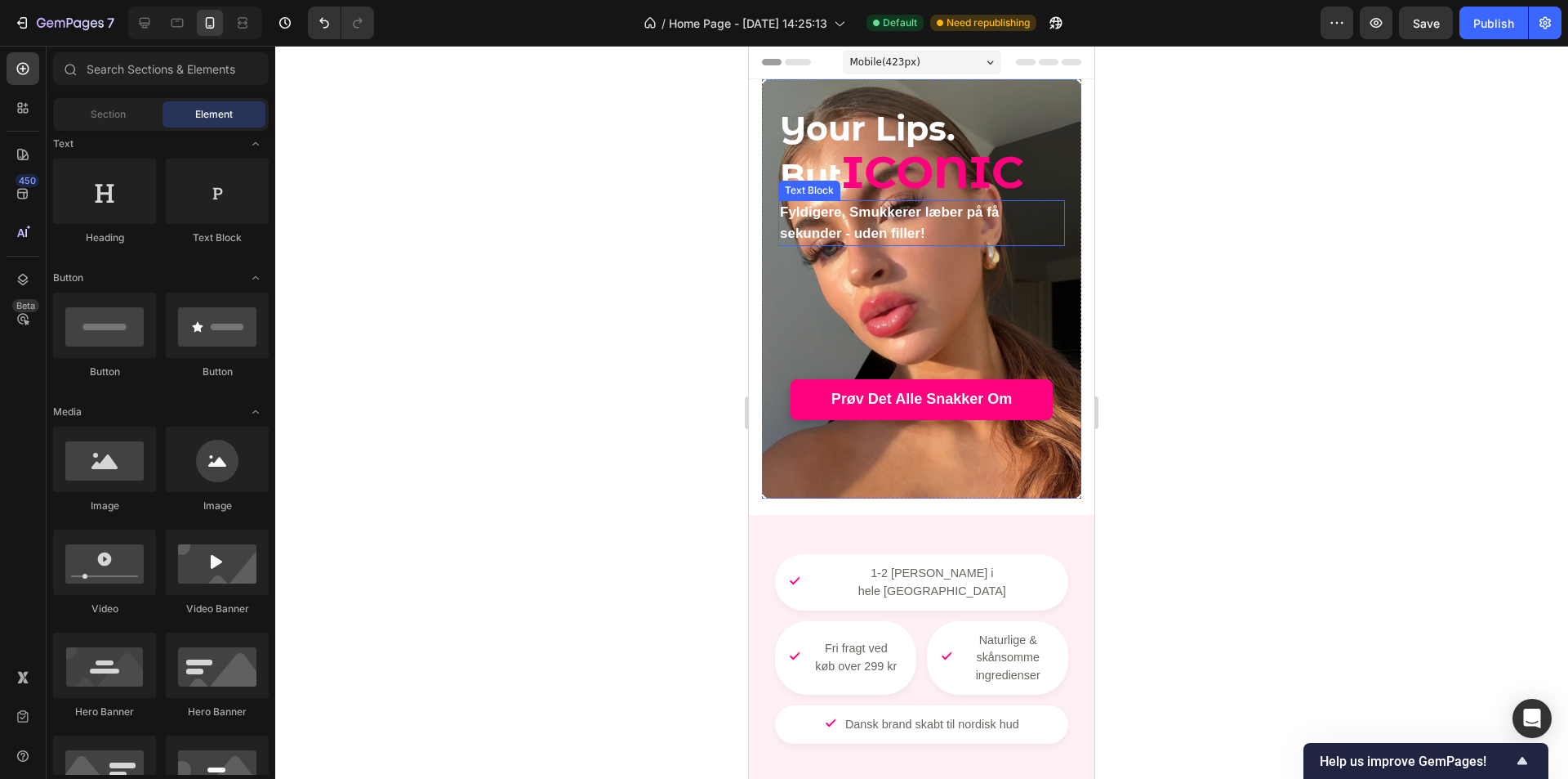
click at [926, 224] on p "Fyldigere, Smukkerer læber på få sekunder - uden filler!" at bounding box center [922, 223] width 284 height 42
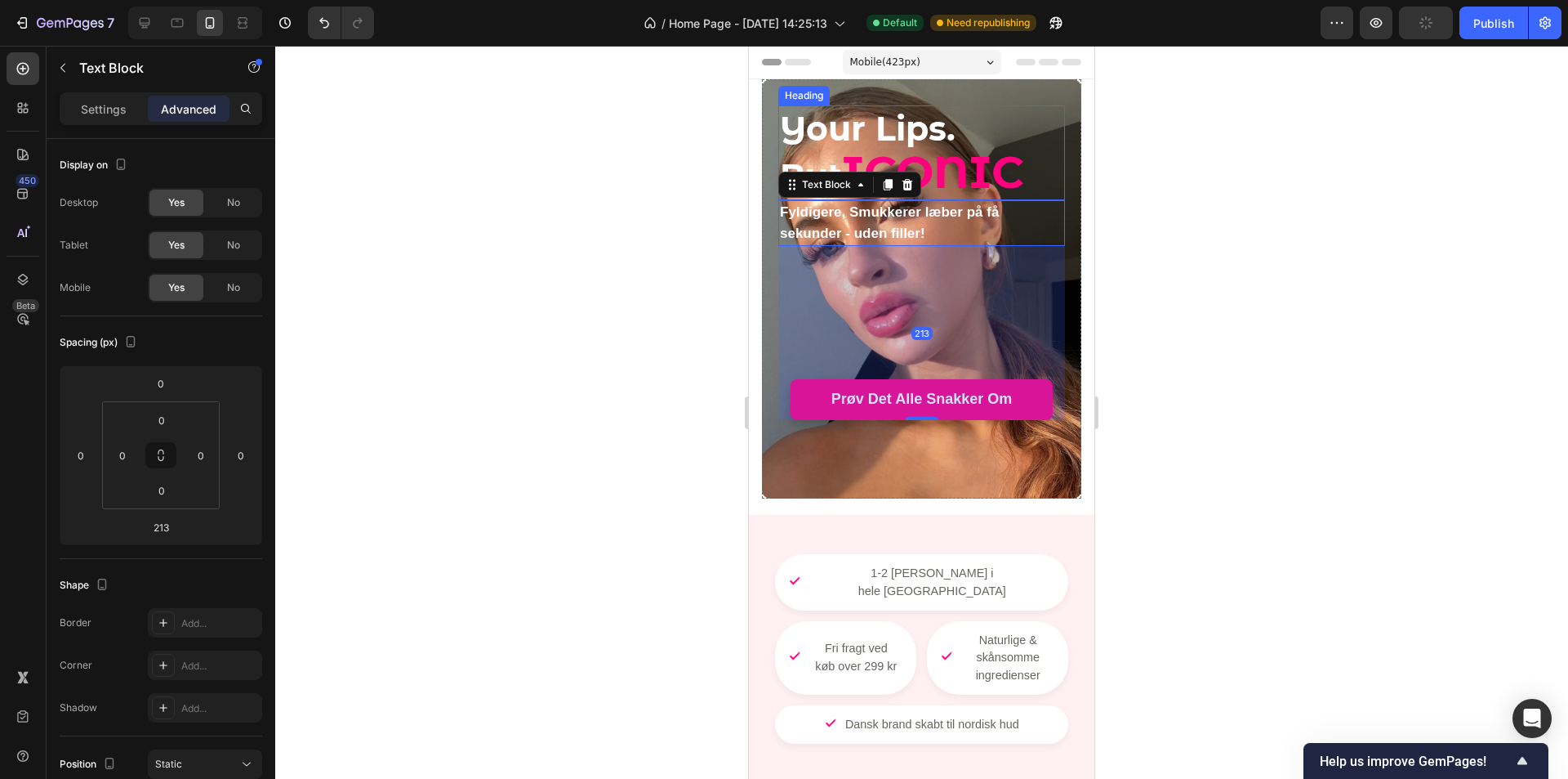
click at [951, 177] on span "ICONIC" at bounding box center [933, 172] width 182 height 55
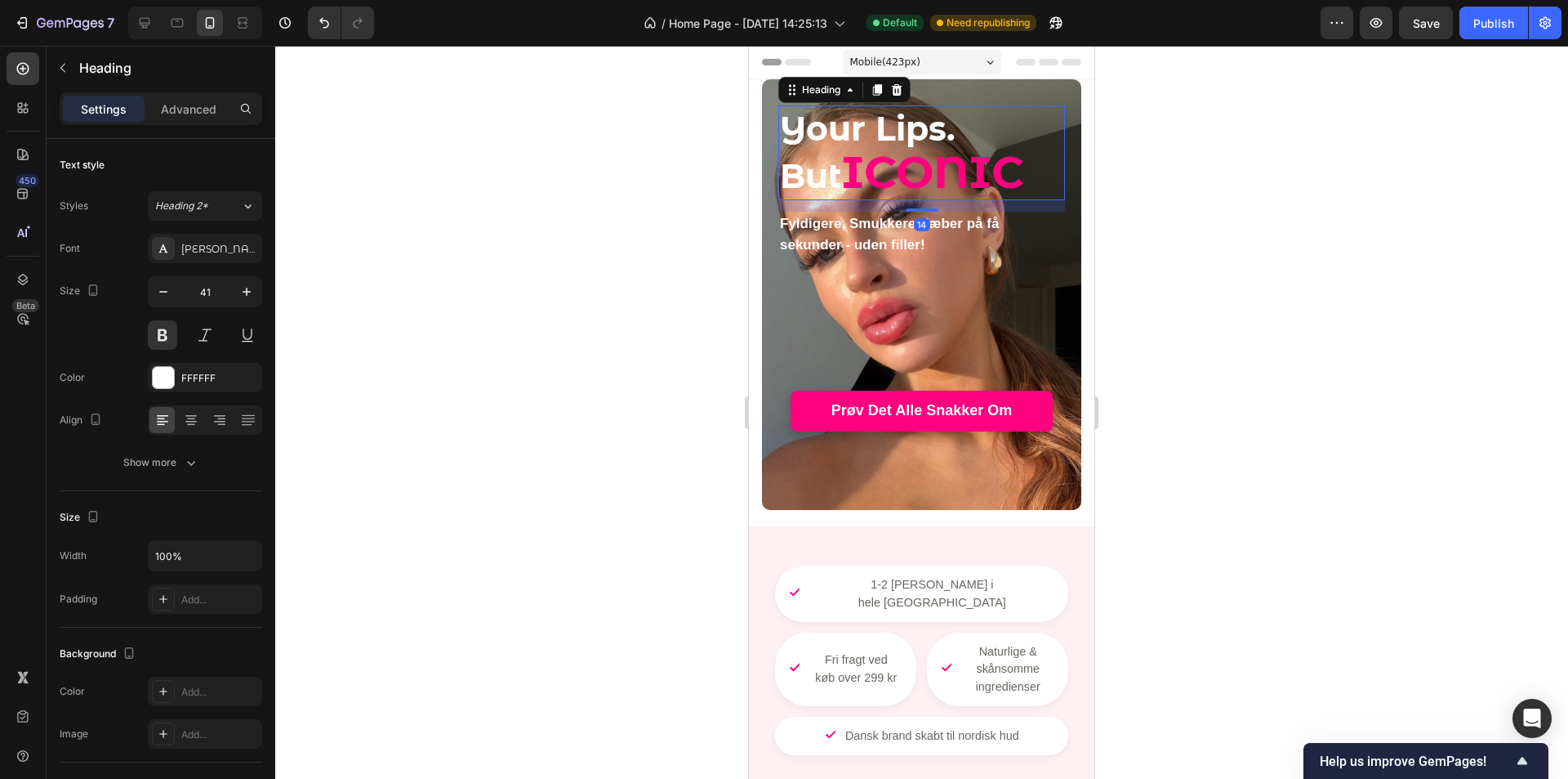
drag, startPoint x: 914, startPoint y: 204, endPoint x: 1847, endPoint y: 269, distance: 935.3
click at [914, 211] on div at bounding box center [922, 210] width 33 height 3
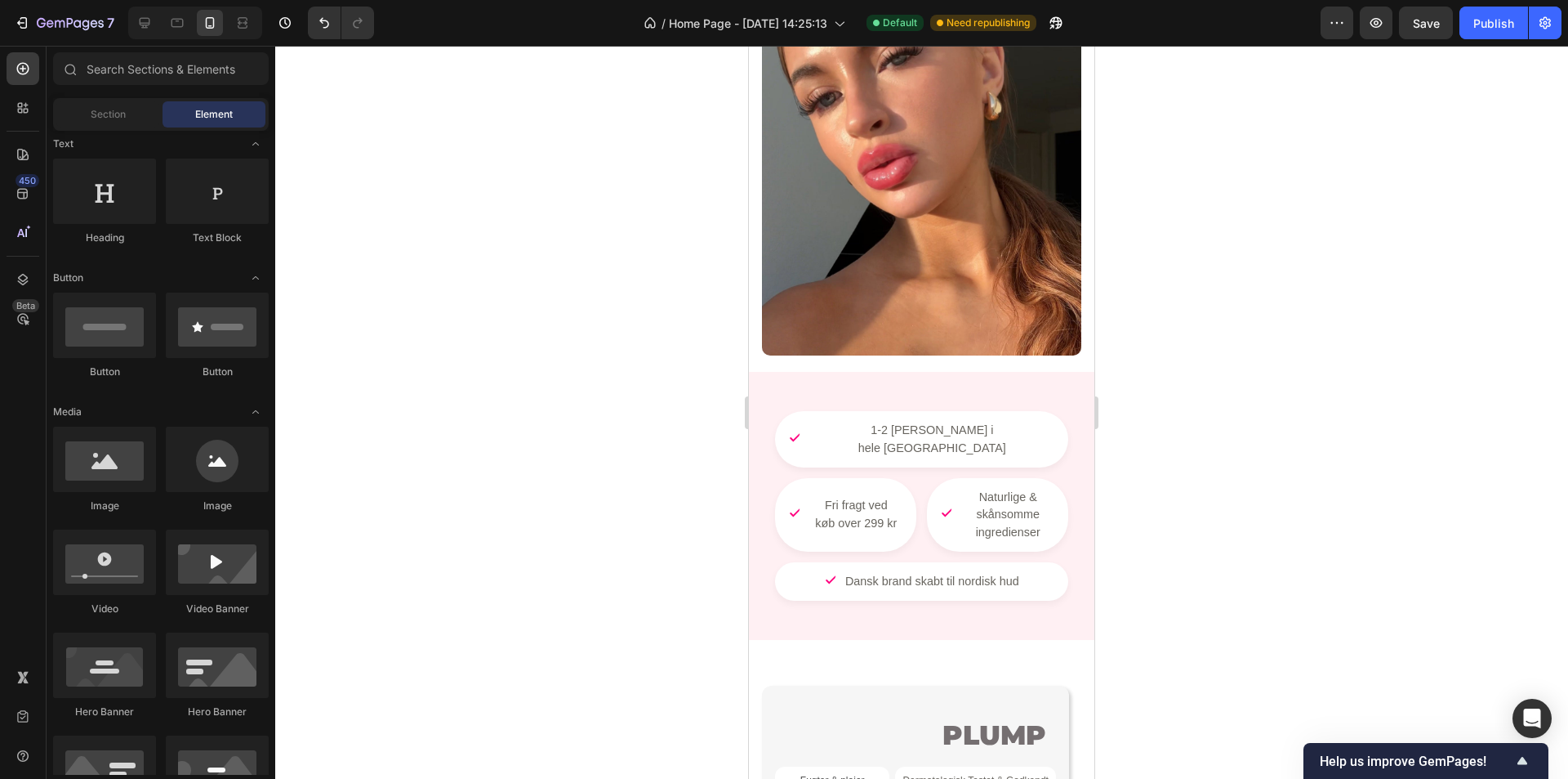
scroll to position [0, 0]
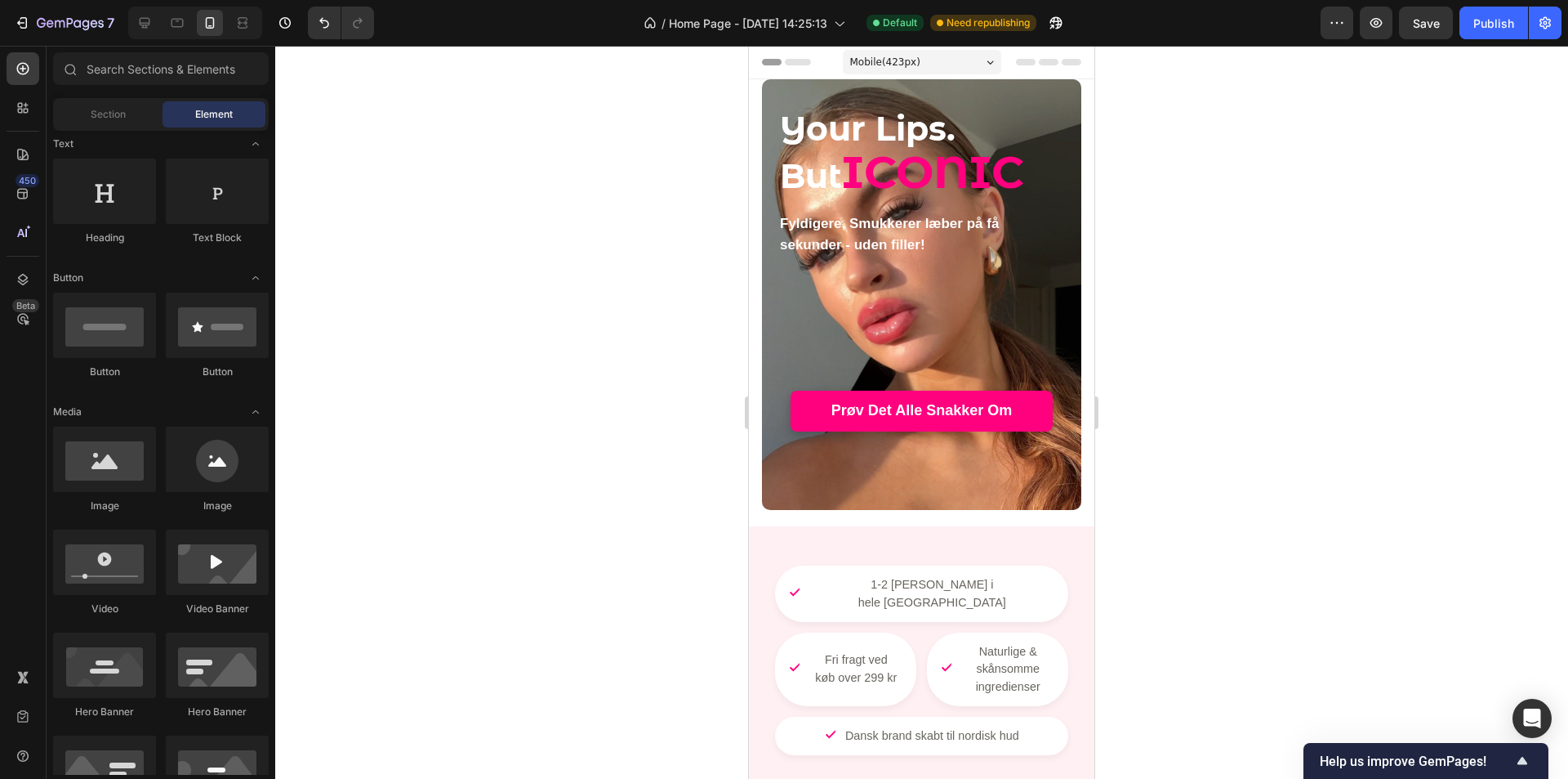
drag, startPoint x: 1083, startPoint y: 226, endPoint x: 1803, endPoint y: 82, distance: 734.3
click at [1240, 162] on div at bounding box center [921, 412] width 1293 height 733
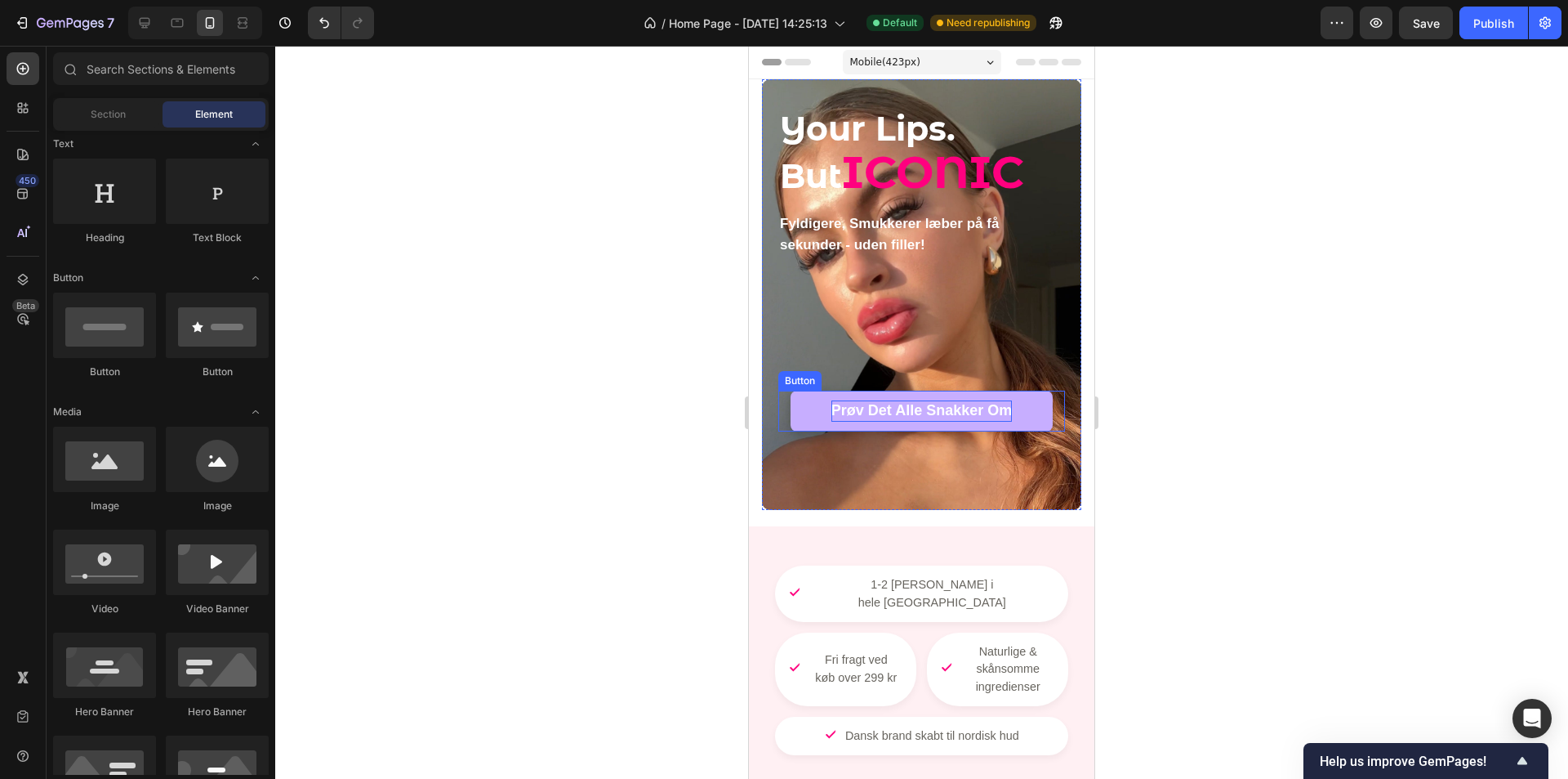
click at [947, 409] on strong "Prøv Det Alle Snakker Om" at bounding box center [922, 410] width 181 height 16
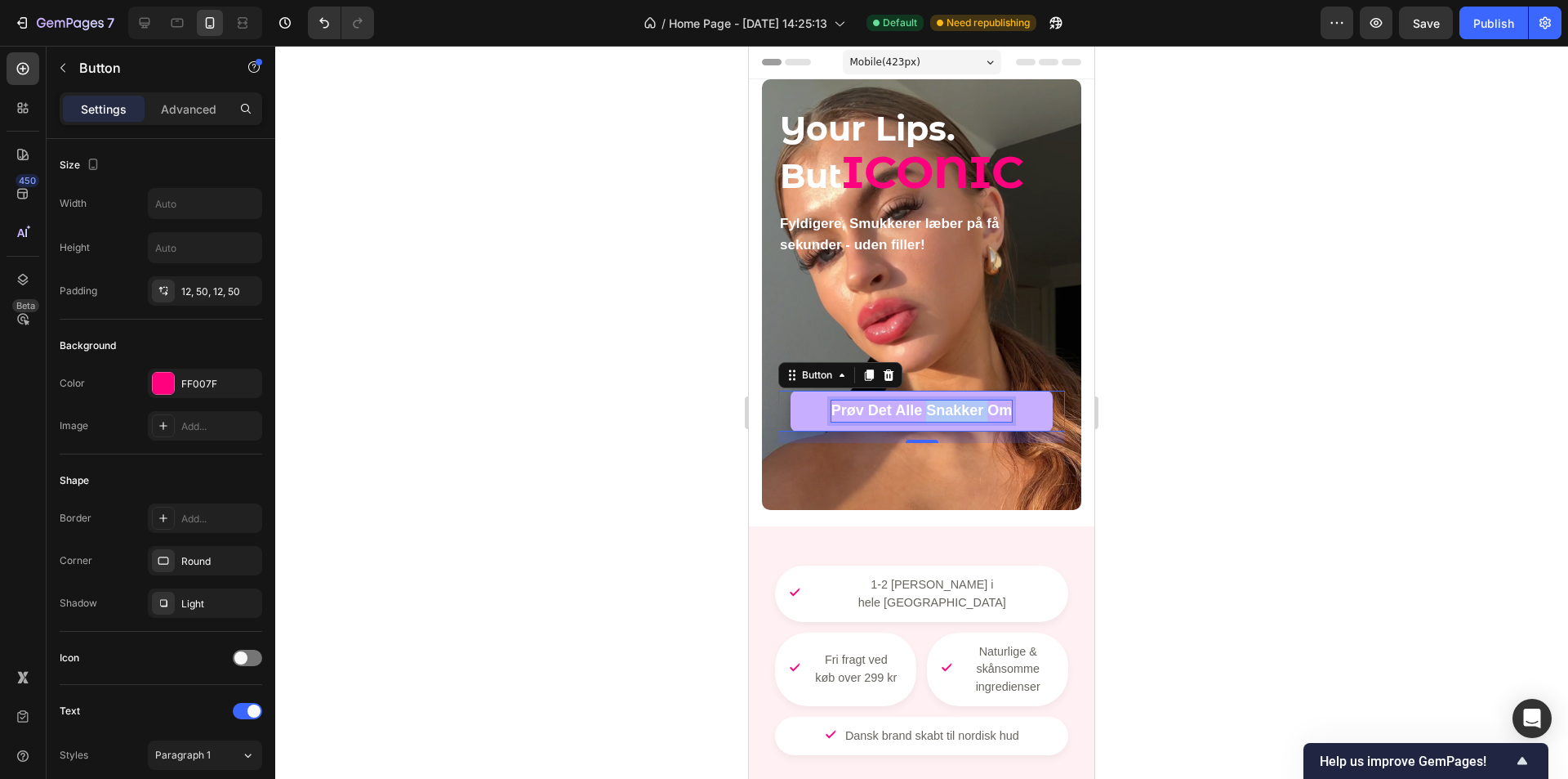
click at [947, 409] on strong "Prøv Det Alle Snakker Om" at bounding box center [922, 410] width 181 height 16
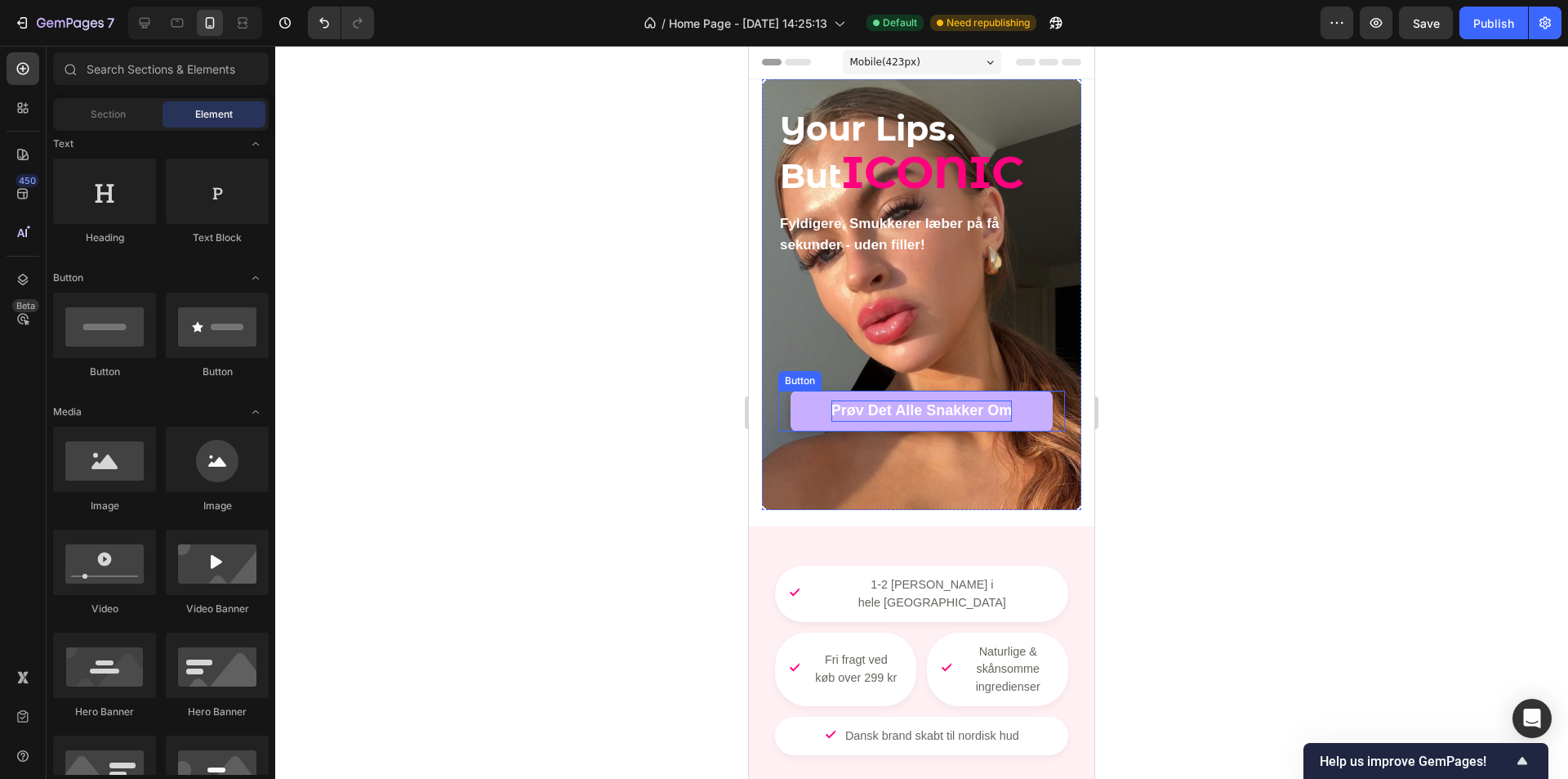
click at [939, 409] on strong "Prøv Det Alle Snakker Om" at bounding box center [922, 410] width 181 height 16
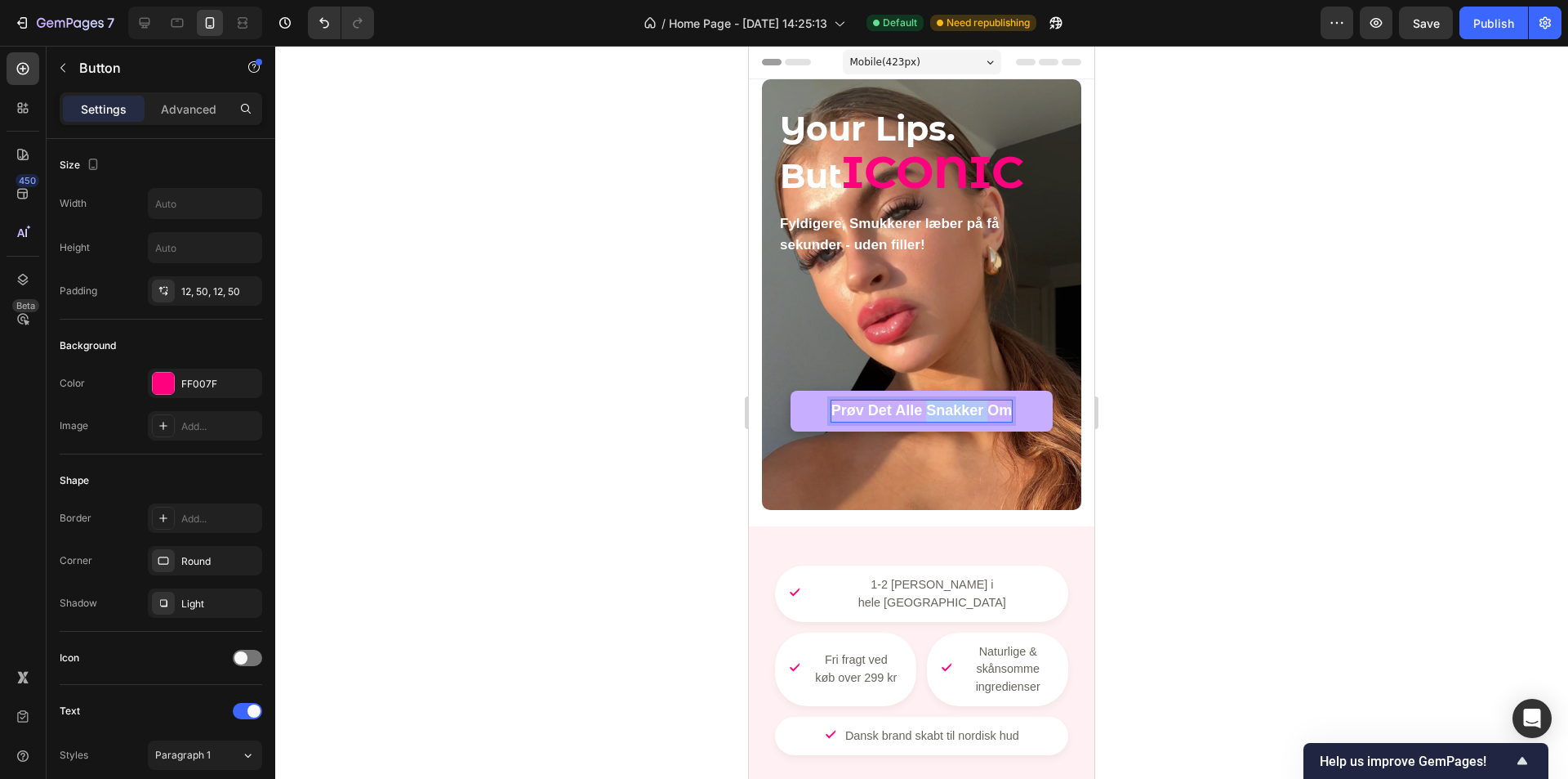
click at [939, 409] on strong "Prøv Det Alle Snakker Om" at bounding box center [922, 410] width 181 height 16
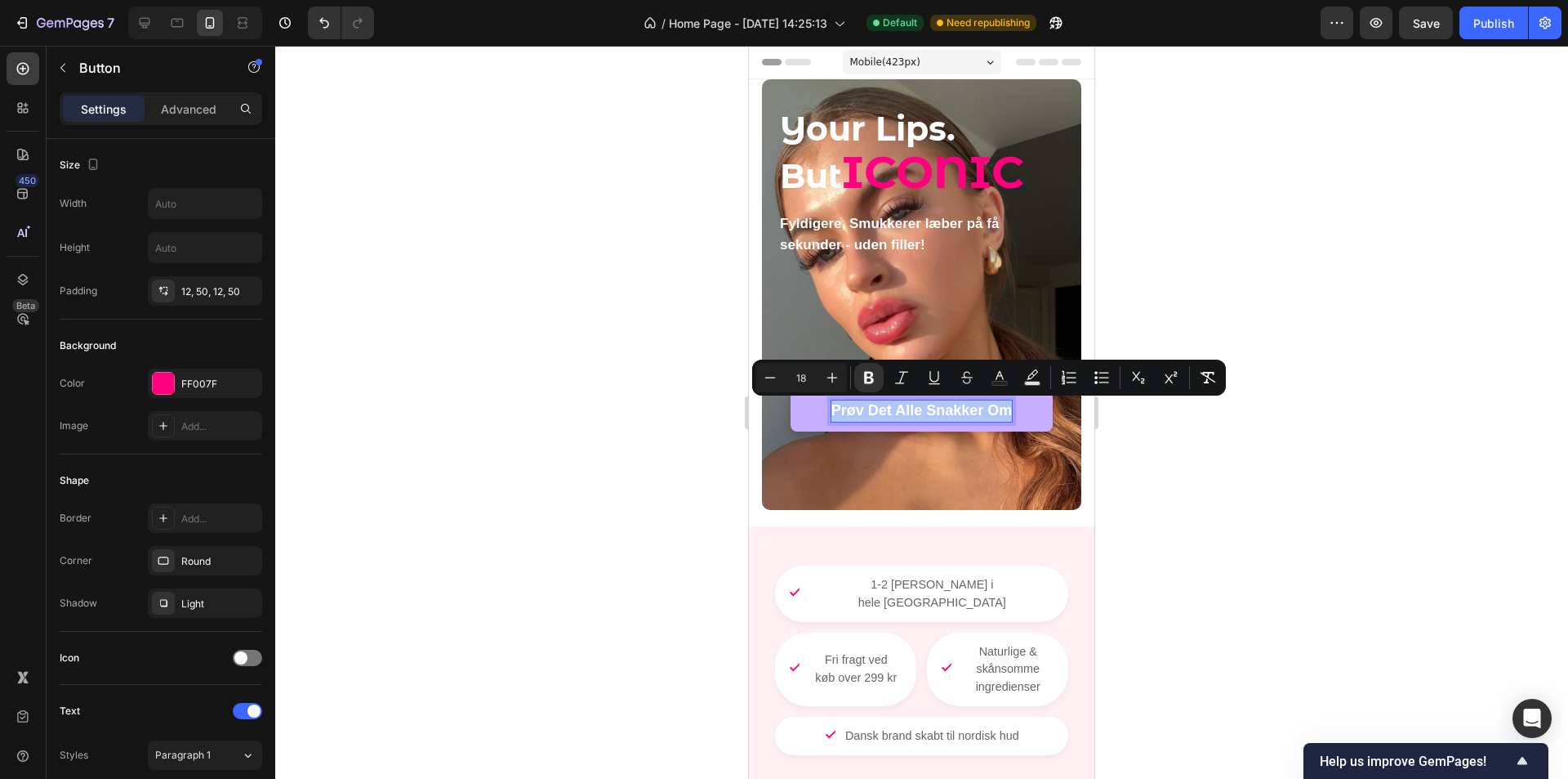
click at [939, 409] on strong "Prøv Det Alle Snakker Om" at bounding box center [922, 410] width 181 height 16
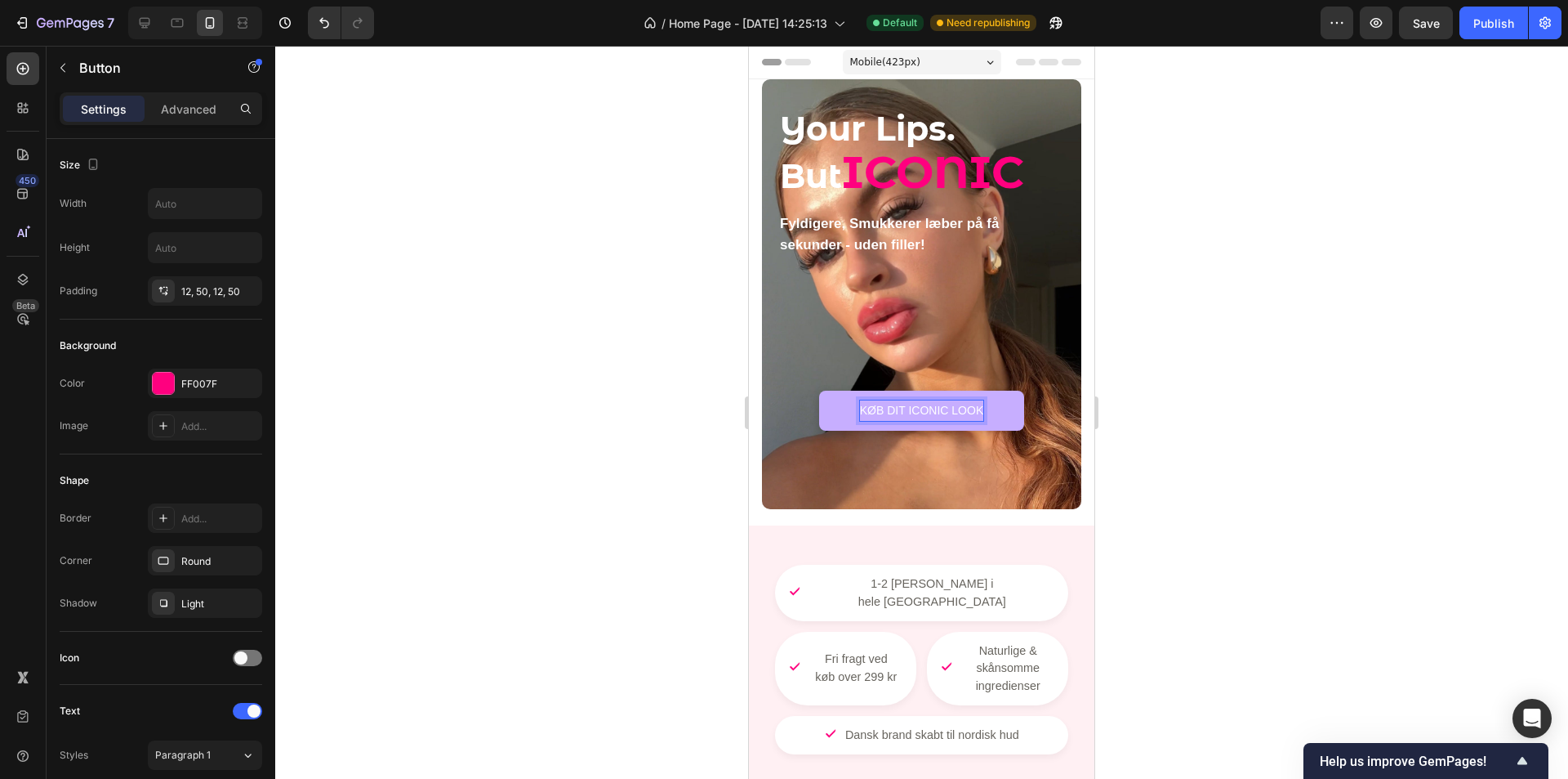
click at [1204, 406] on div at bounding box center [921, 412] width 1293 height 733
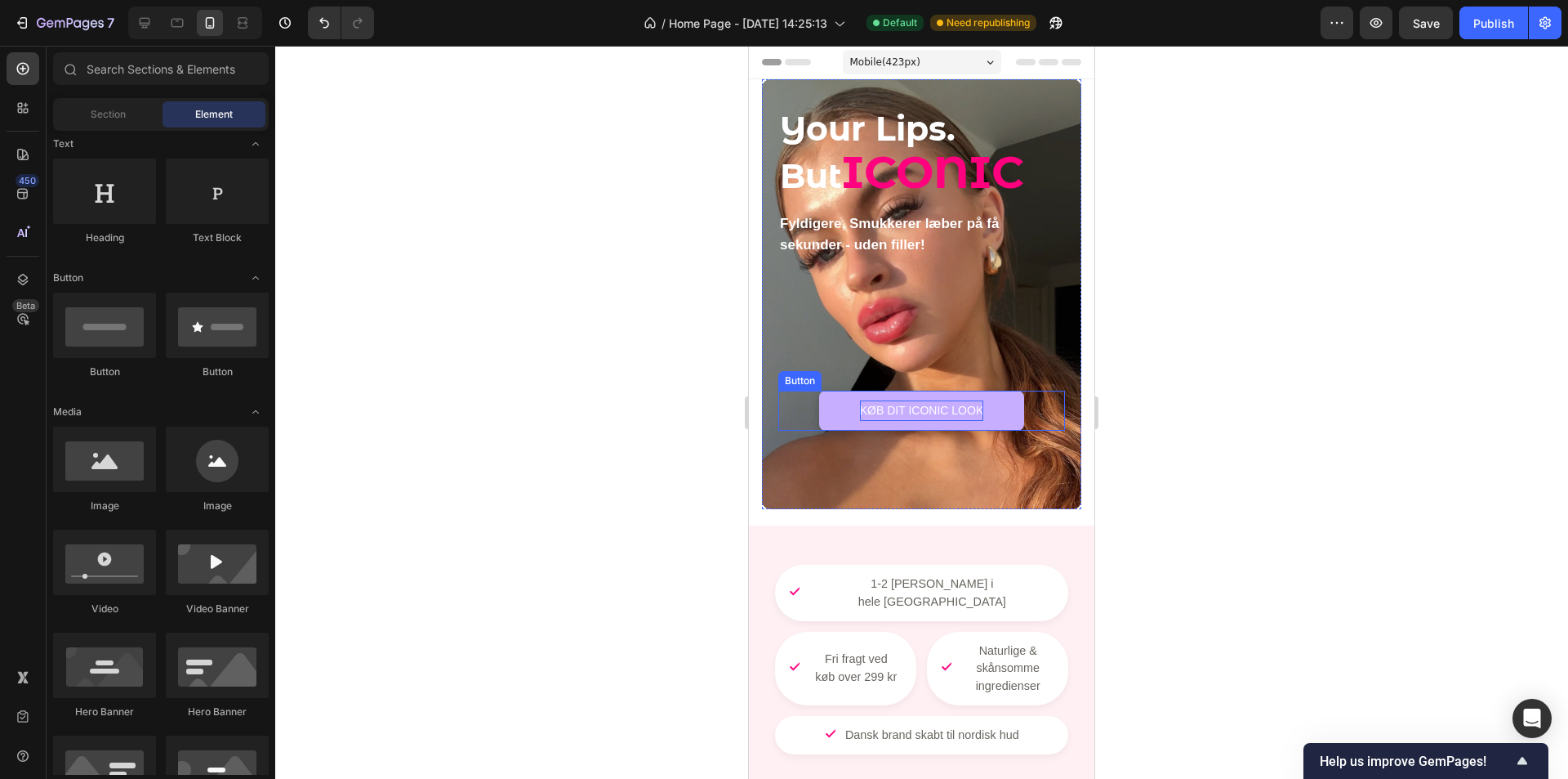
click at [967, 409] on p "KØB DIT ICONIC LOOK" at bounding box center [922, 411] width 123 height 20
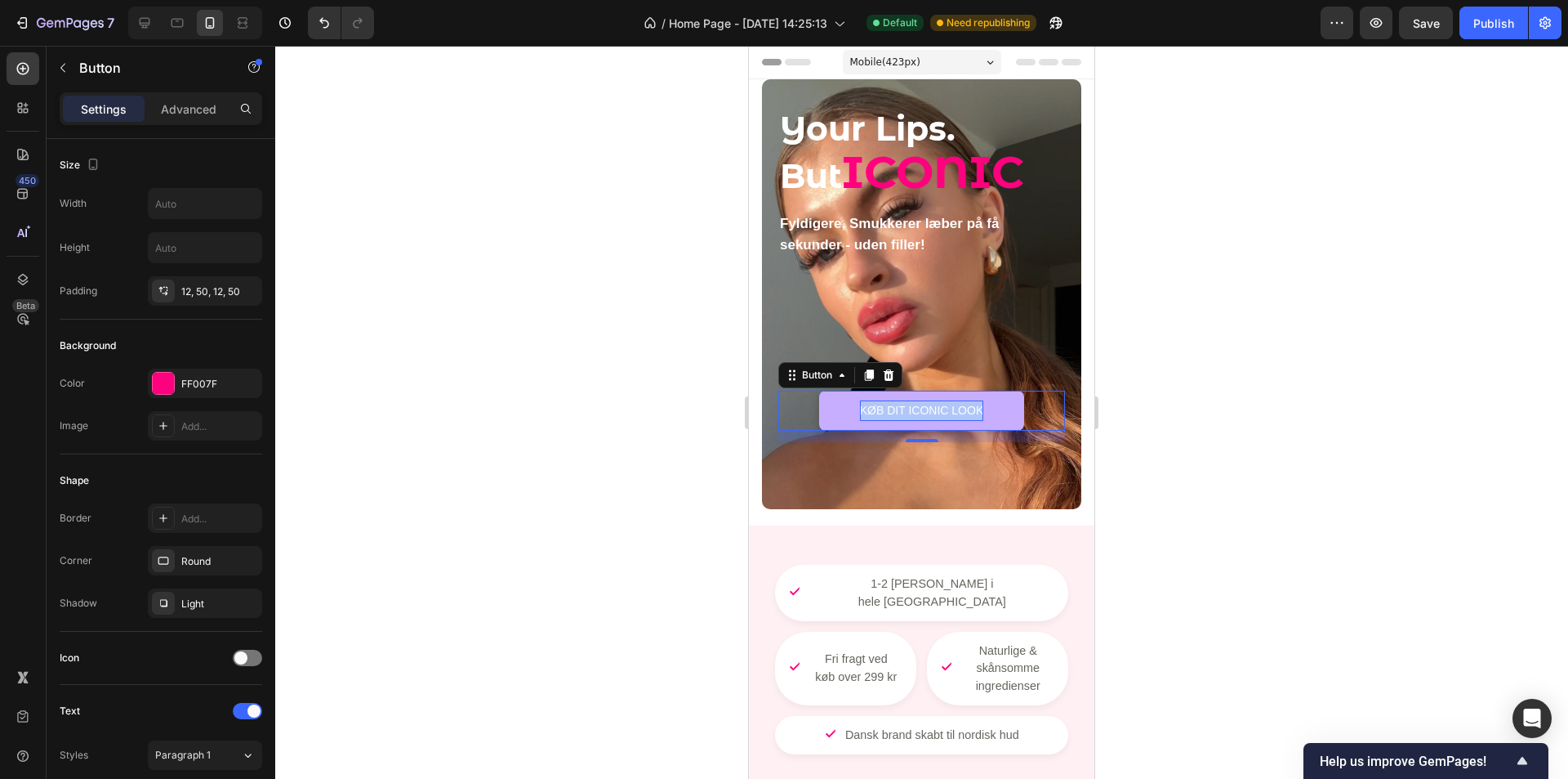
click at [967, 409] on p "KØB DIT ICONIC LOOK" at bounding box center [922, 411] width 123 height 20
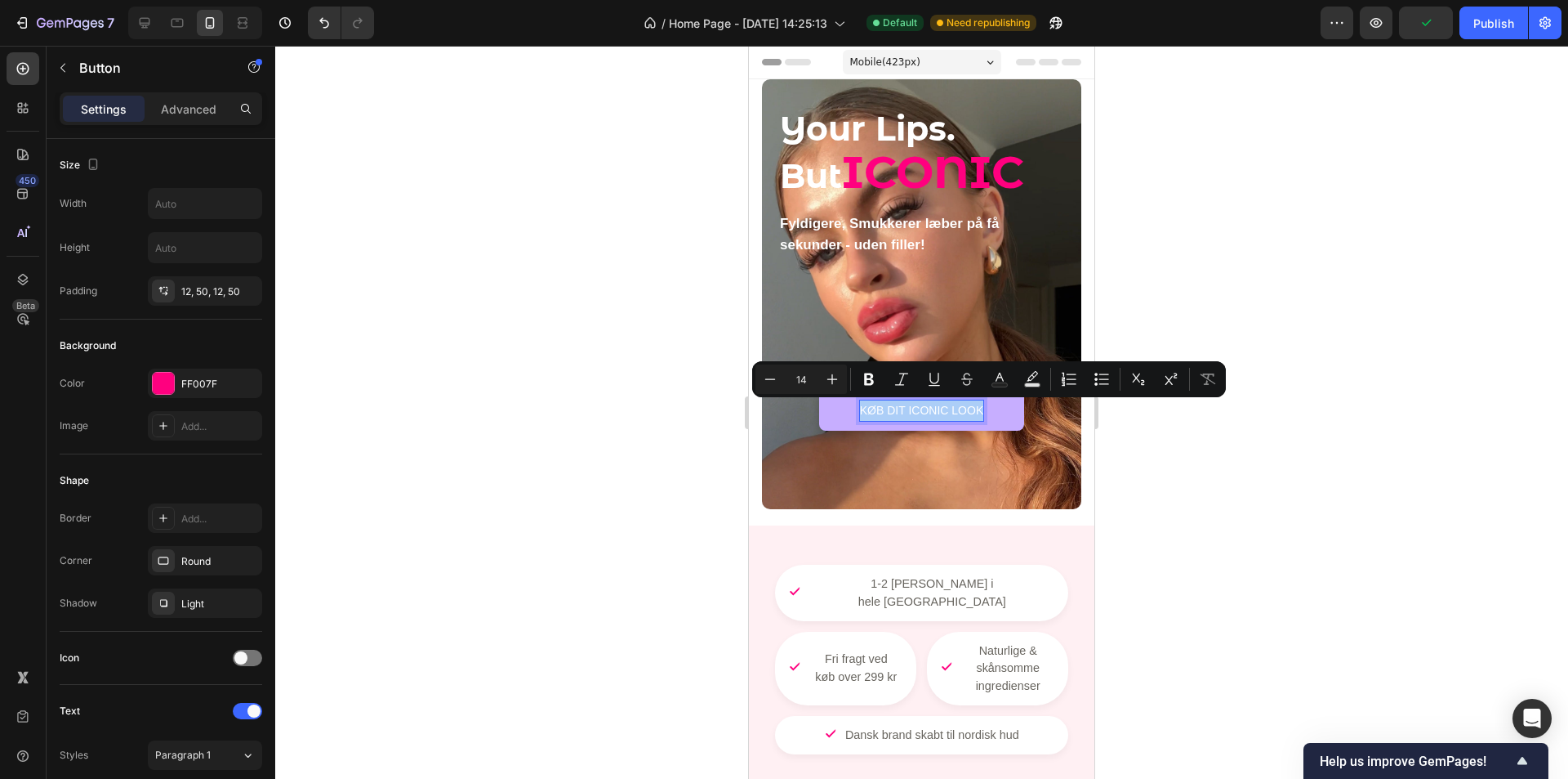
click at [556, 422] on div at bounding box center [921, 412] width 1293 height 733
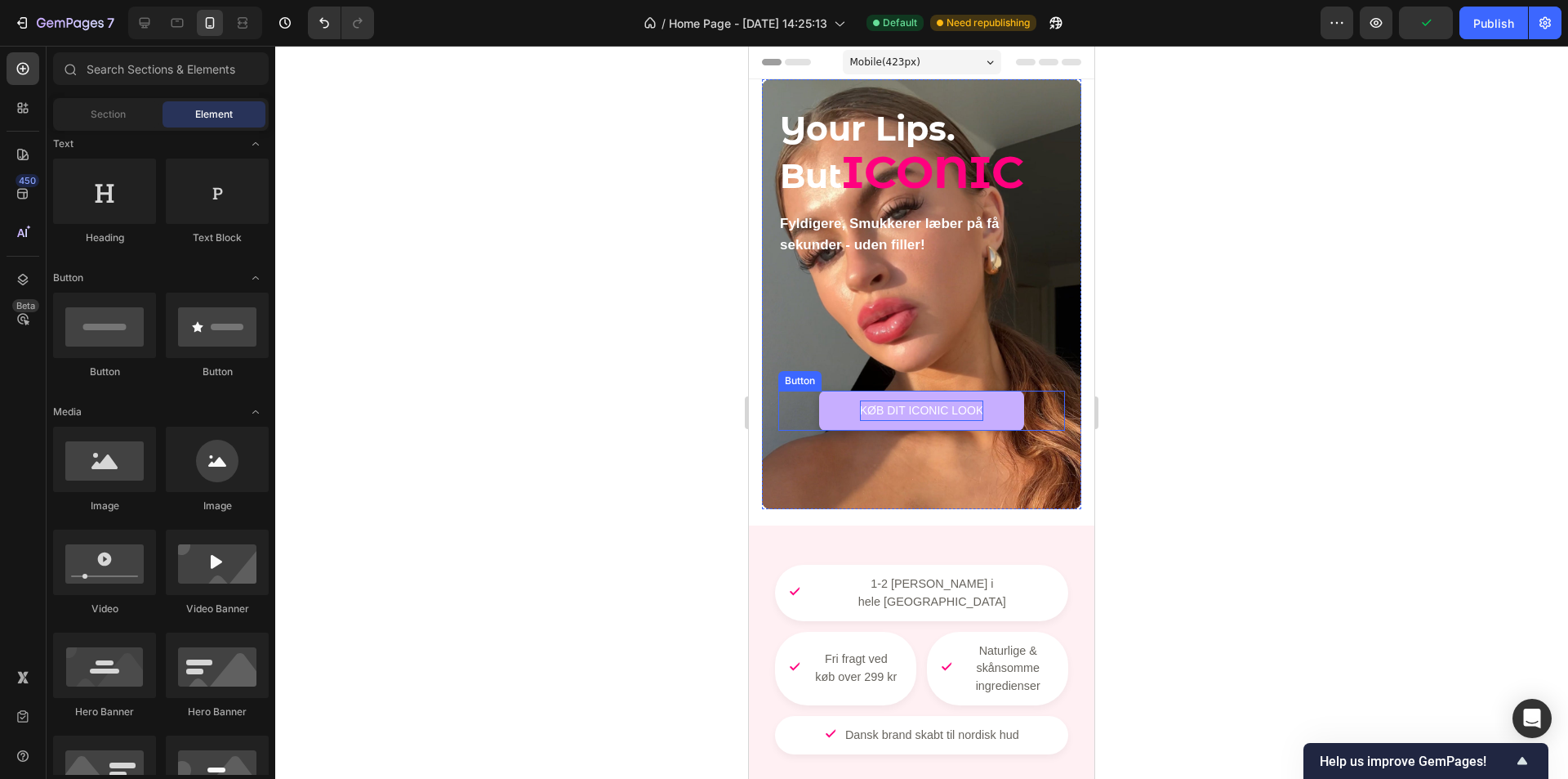
click at [869, 414] on p "KØB DIT ICONIC LOOK" at bounding box center [922, 411] width 123 height 20
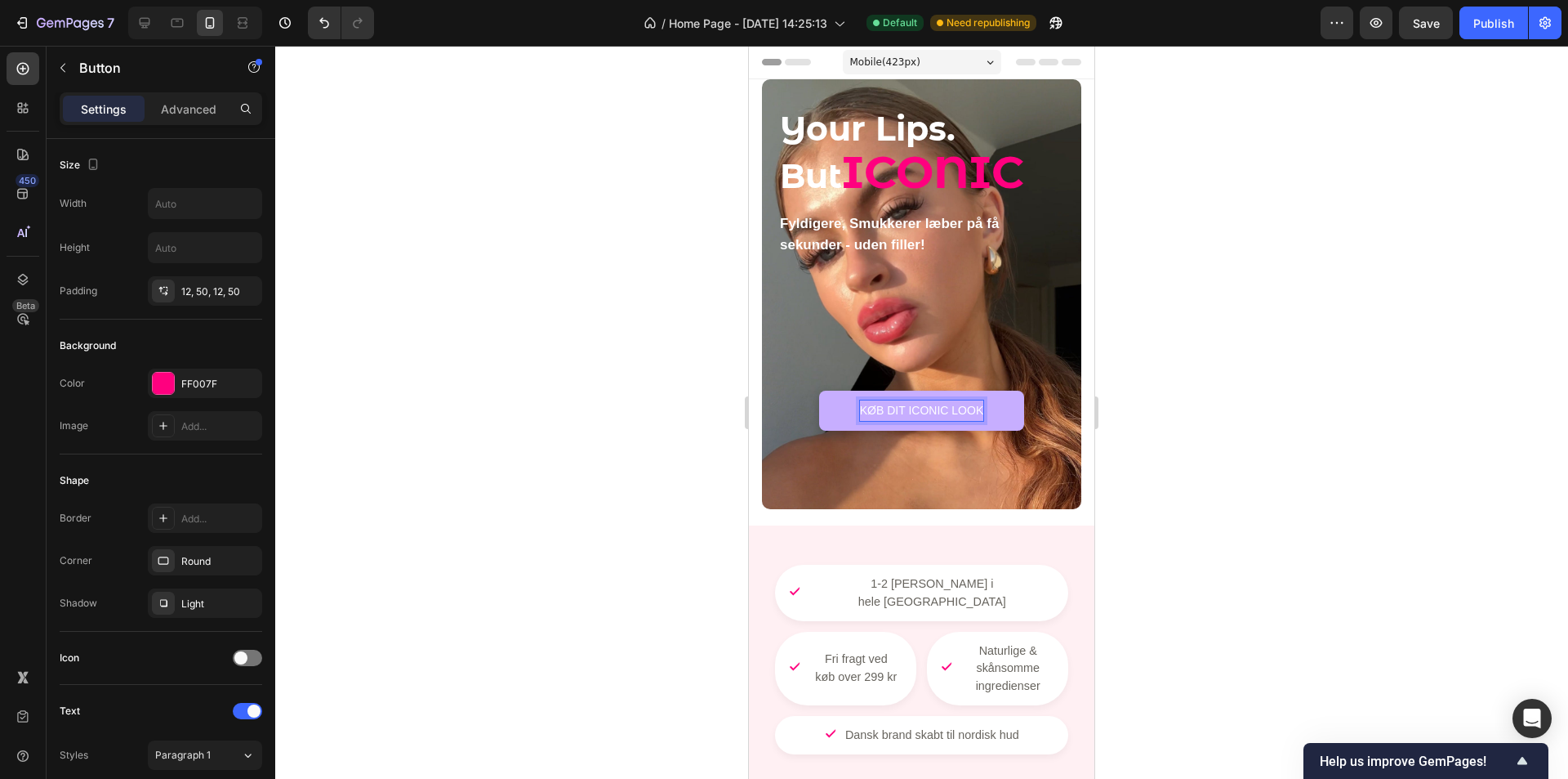
click at [897, 405] on p "KØB DIT ICONIC LOOK" at bounding box center [922, 411] width 123 height 20
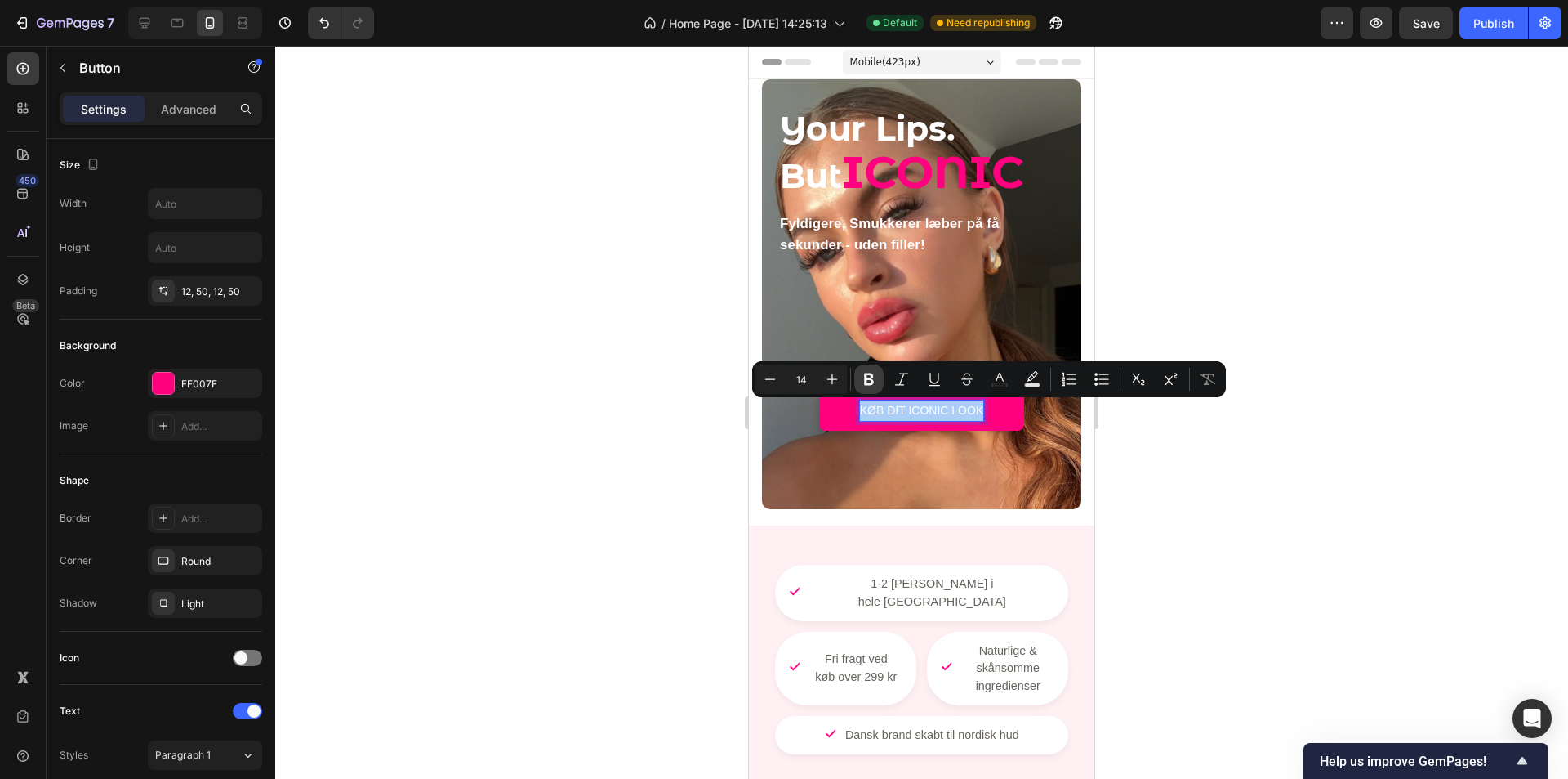
click at [865, 384] on icon "Editor contextual toolbar" at bounding box center [869, 379] width 10 height 13
click at [838, 383] on div "Your Lips. But ICONIC Heading Fyldigere, Smukkerer læber på få sekunder - uden …" at bounding box center [922, 294] width 287 height 378
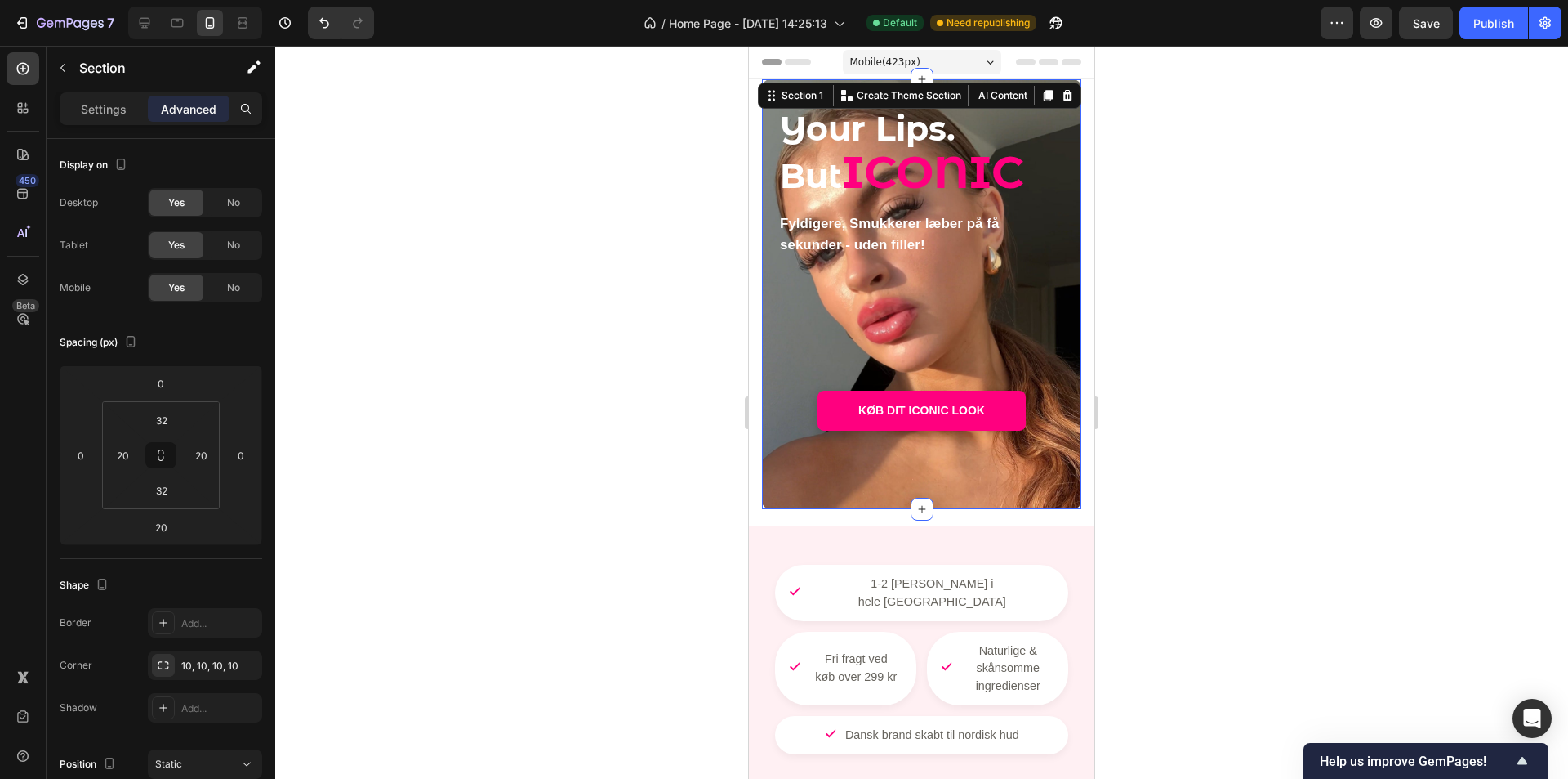
click at [838, 383] on div "Your Lips. But ICONIC Heading Fyldigere, Smukkerer læber på få sekunder - uden …" at bounding box center [922, 294] width 287 height 378
click at [586, 405] on div at bounding box center [921, 412] width 1293 height 733
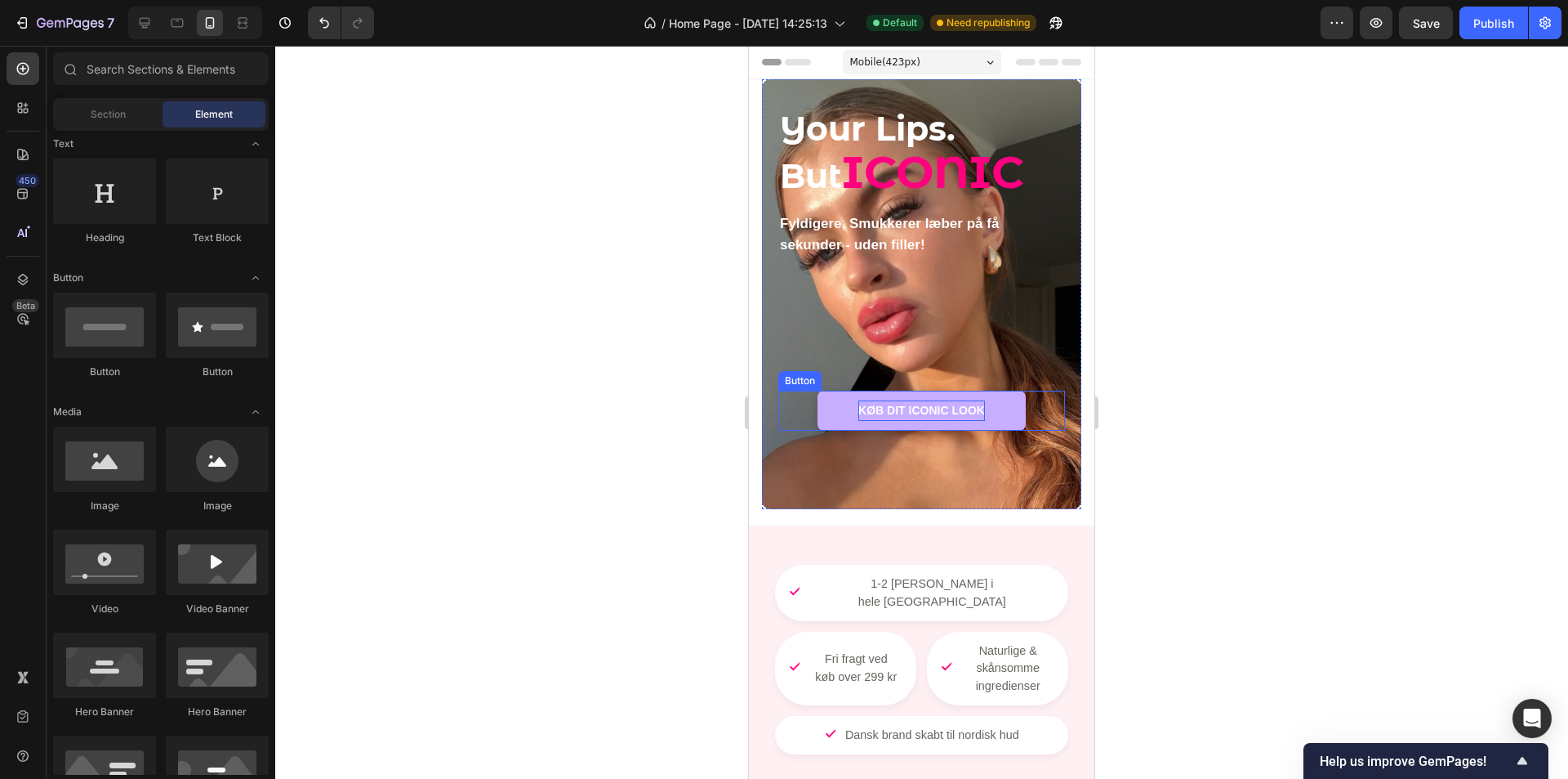
click at [942, 408] on strong "KØB DIT ICONIC LOOK" at bounding box center [922, 410] width 127 height 13
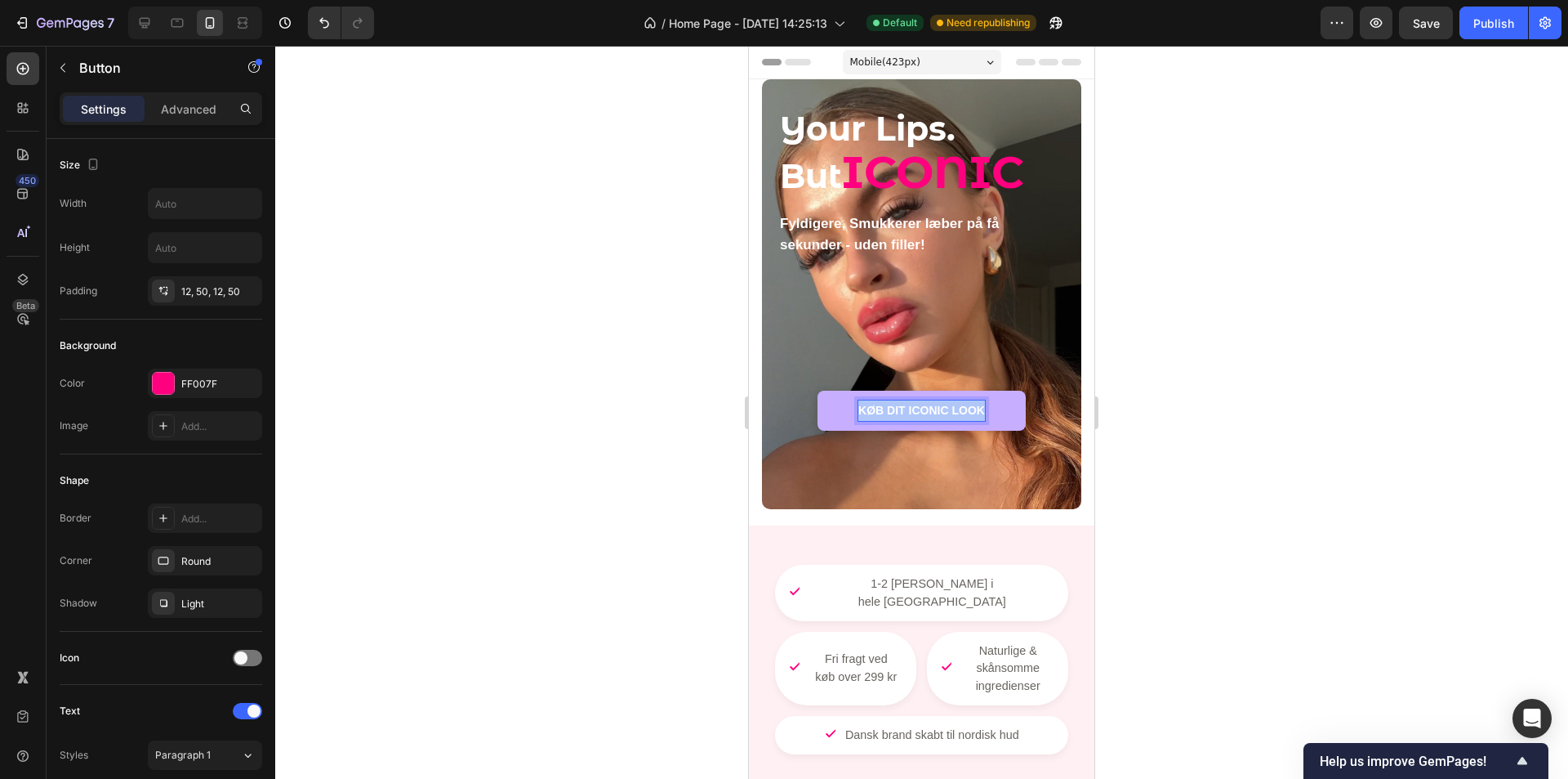
click at [942, 408] on strong "KØB DIT ICONIC LOOK" at bounding box center [922, 410] width 127 height 13
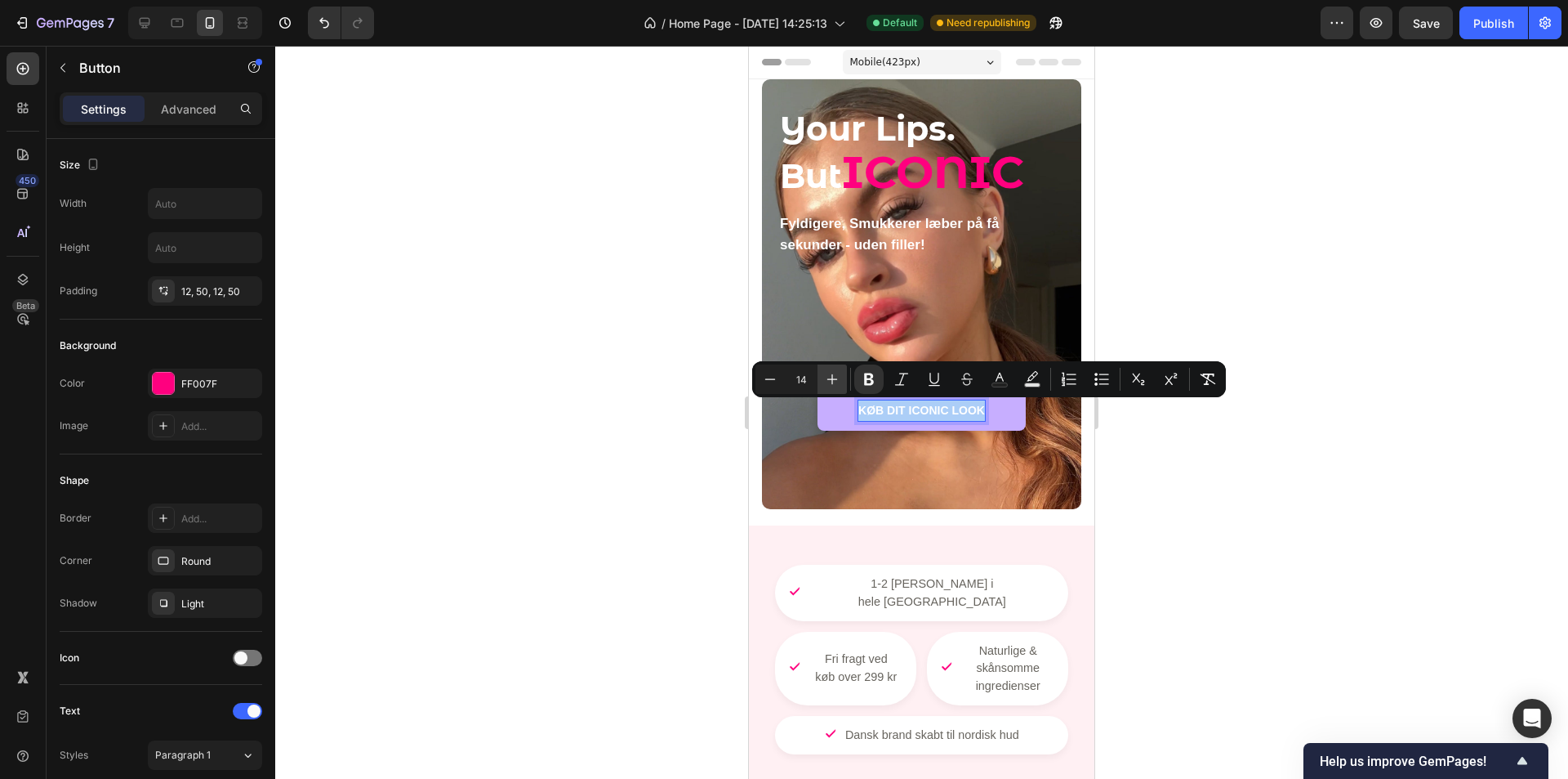
click at [827, 380] on icon "Editor contextual toolbar" at bounding box center [832, 379] width 16 height 16
type input "16"
click at [726, 437] on div at bounding box center [921, 412] width 1293 height 733
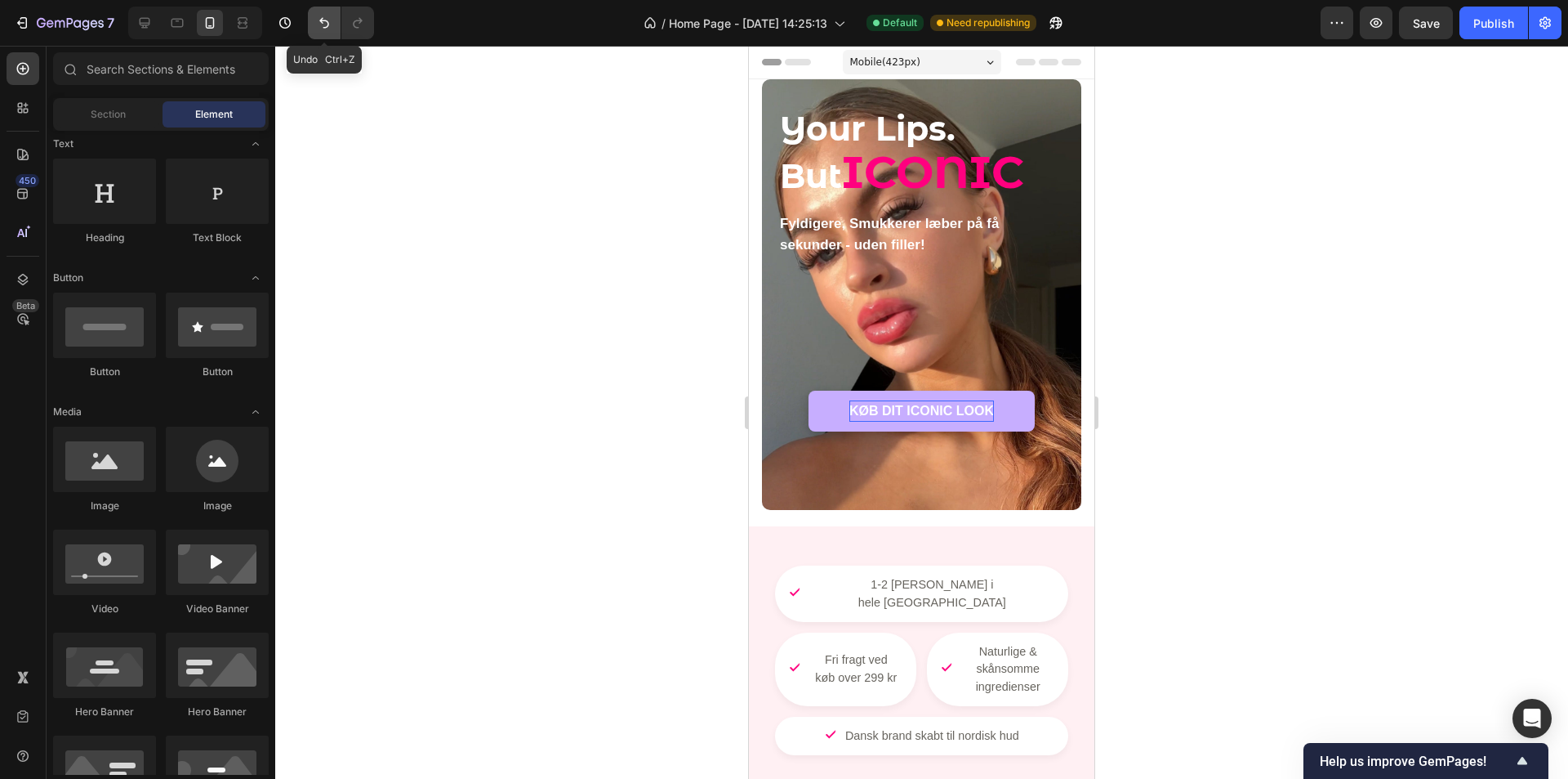
click at [332, 33] on button "Undo/Redo" at bounding box center [324, 23] width 33 height 33
click at [345, 33] on button "Undo/Redo" at bounding box center [357, 23] width 33 height 33
click at [439, 224] on div at bounding box center [921, 412] width 1293 height 733
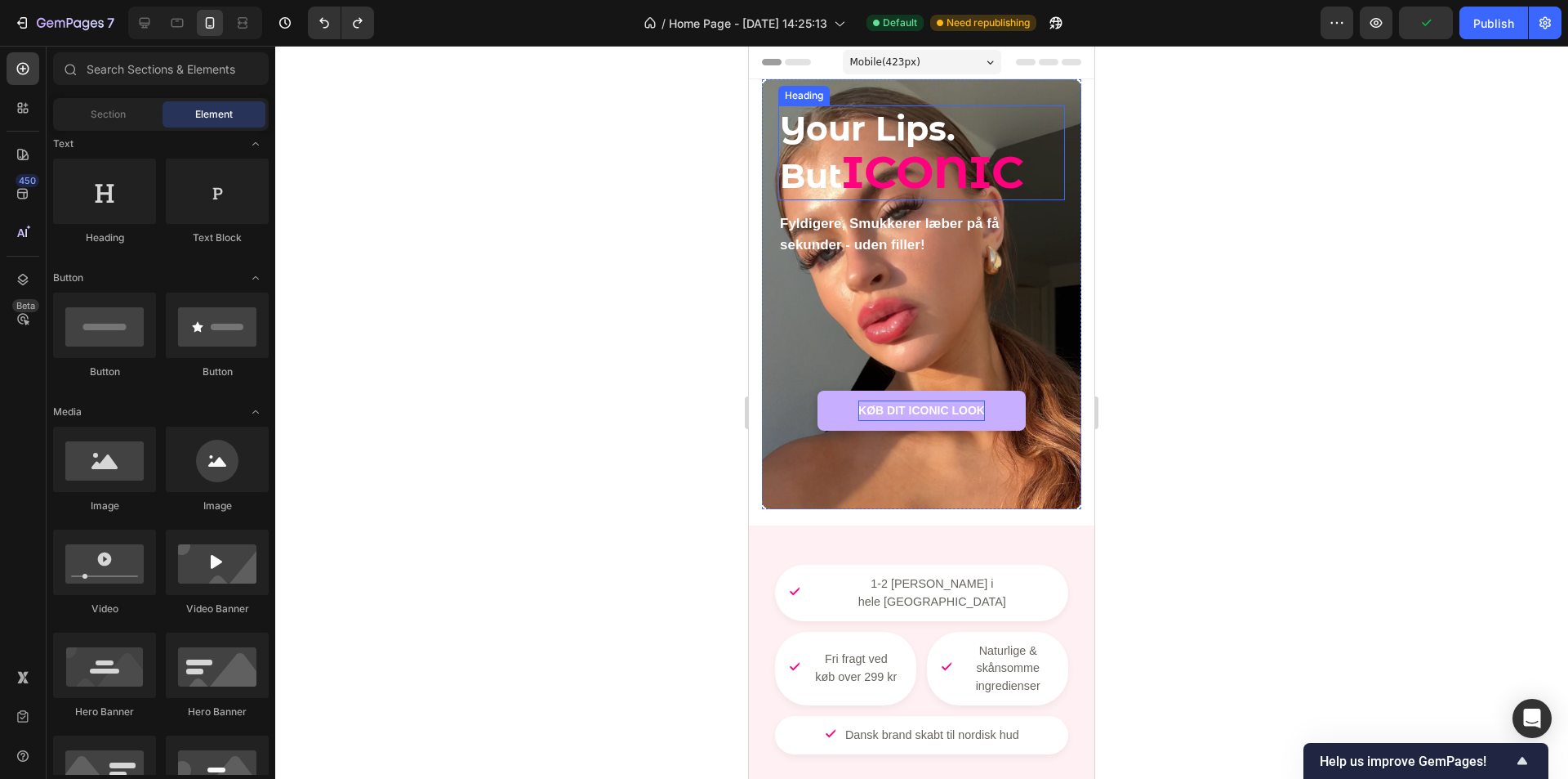
click at [949, 177] on span "ICONIC" at bounding box center [933, 172] width 182 height 55
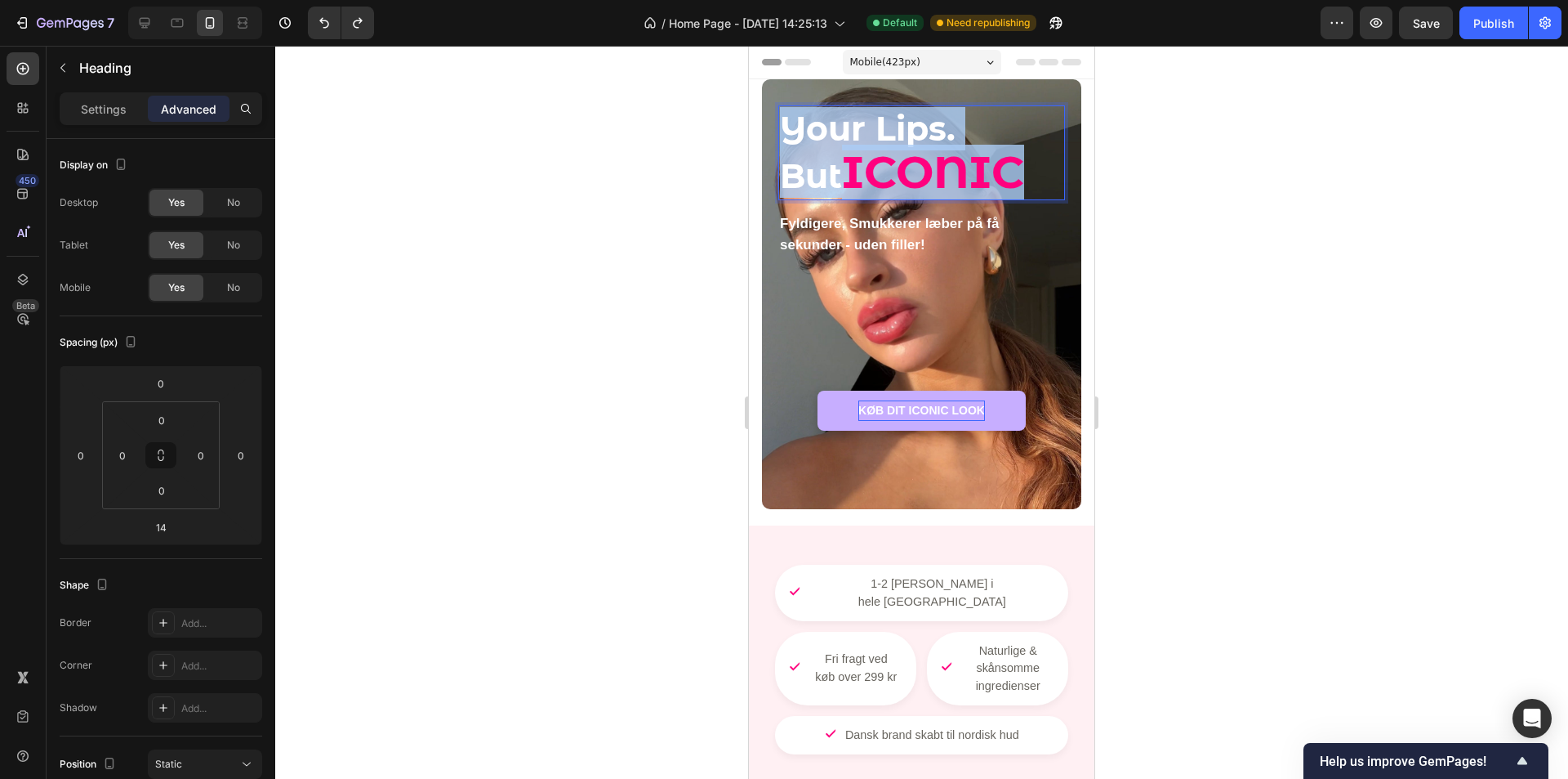
click at [949, 177] on span "ICONIC" at bounding box center [933, 172] width 182 height 55
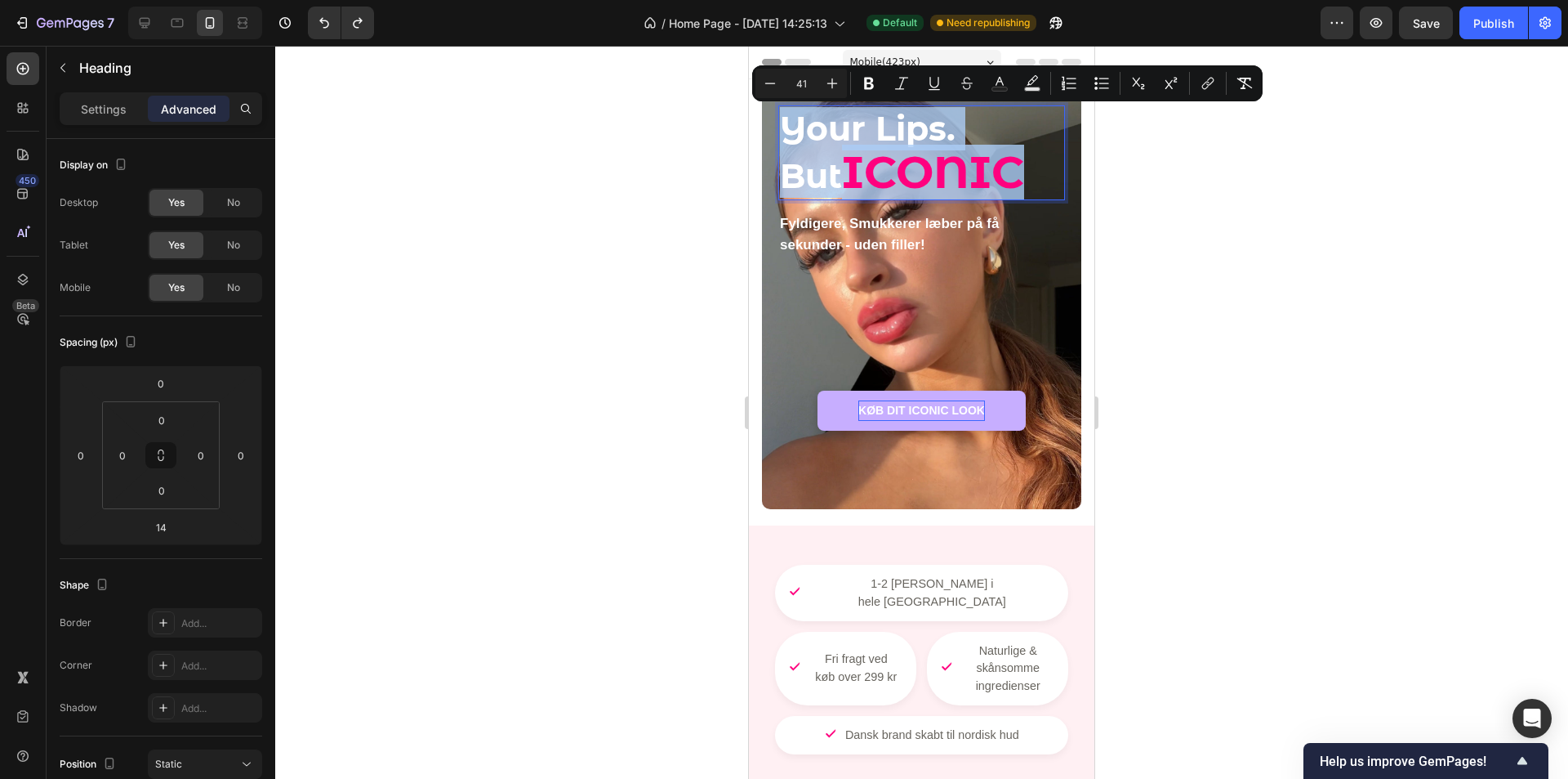
click at [986, 179] on p "Your Lips. But ICONIC" at bounding box center [922, 153] width 284 height 91
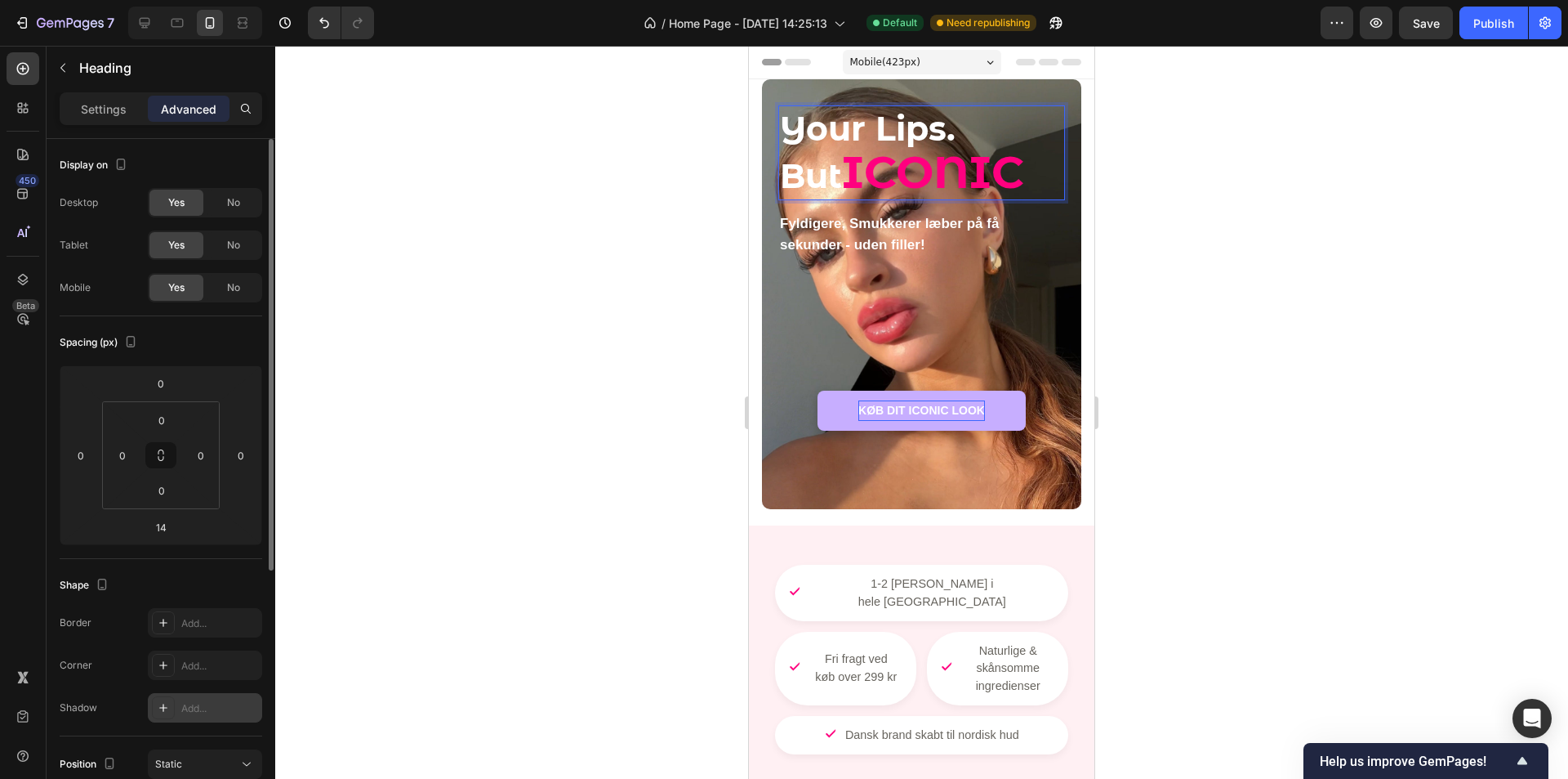
scroll to position [82, 0]
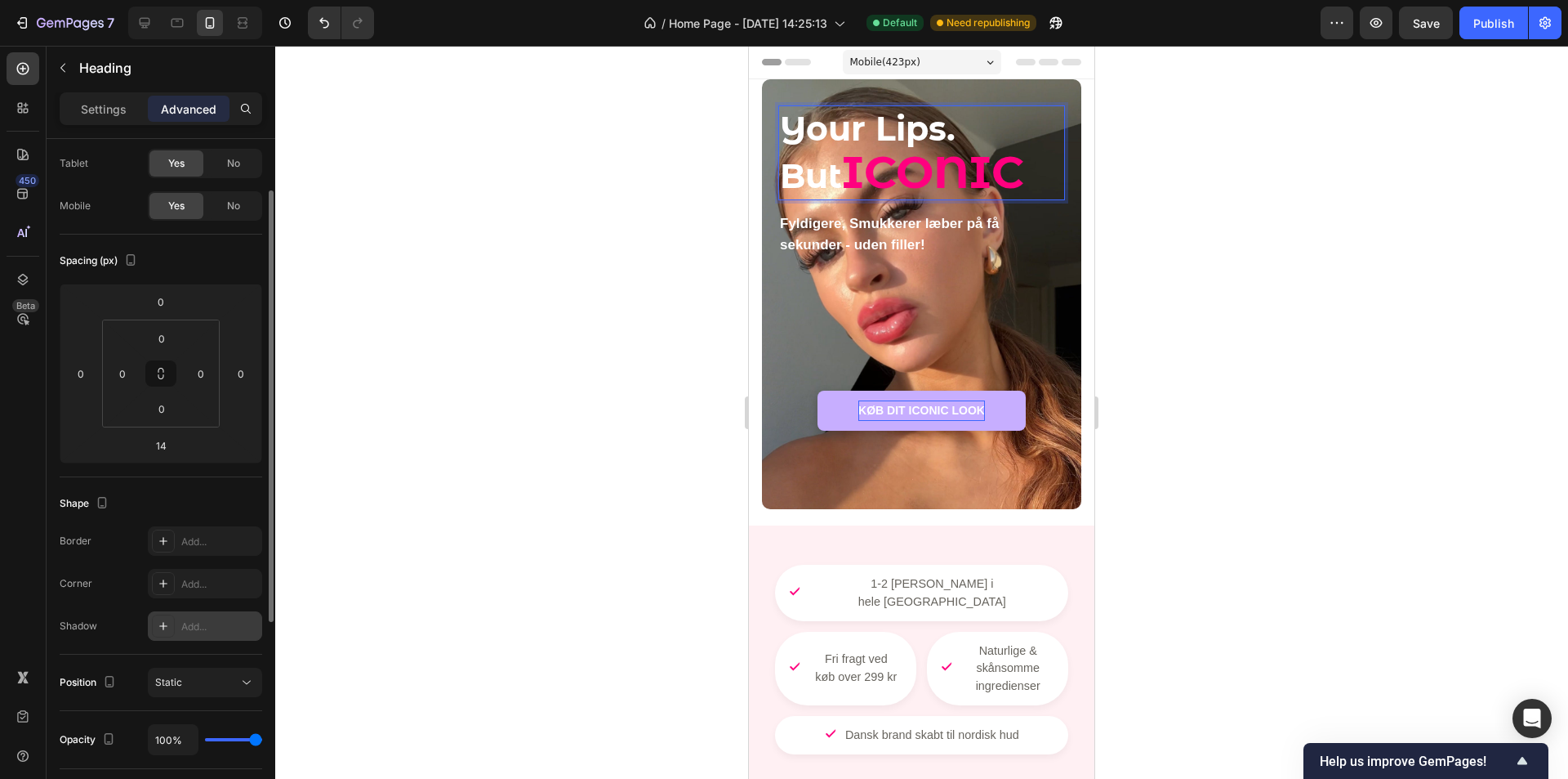
click at [203, 615] on div "Add..." at bounding box center [204, 626] width 114 height 30
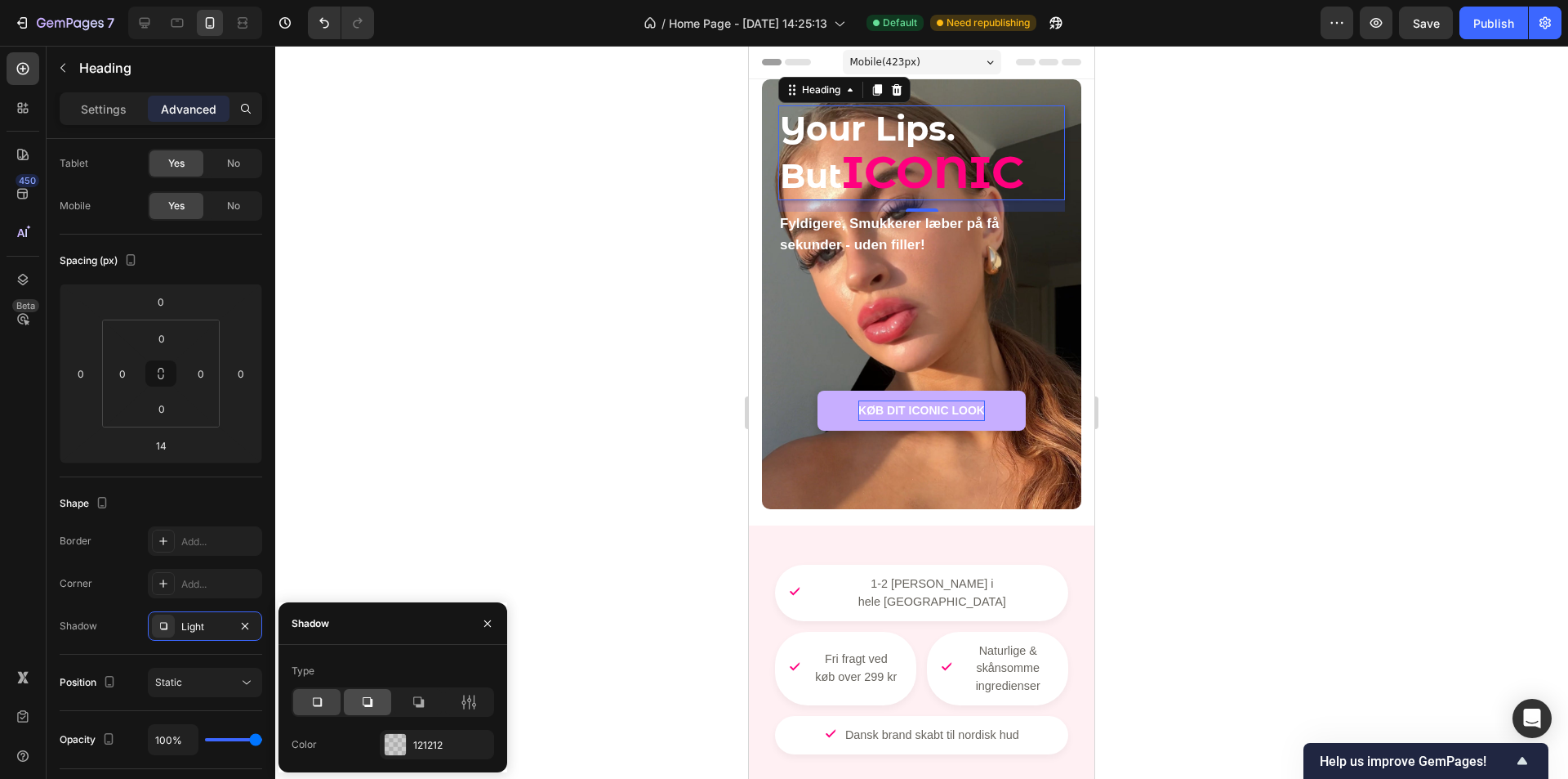
click at [374, 703] on icon at bounding box center [367, 701] width 16 height 16
click at [318, 696] on icon at bounding box center [317, 701] width 16 height 16
click at [464, 510] on div at bounding box center [921, 412] width 1293 height 733
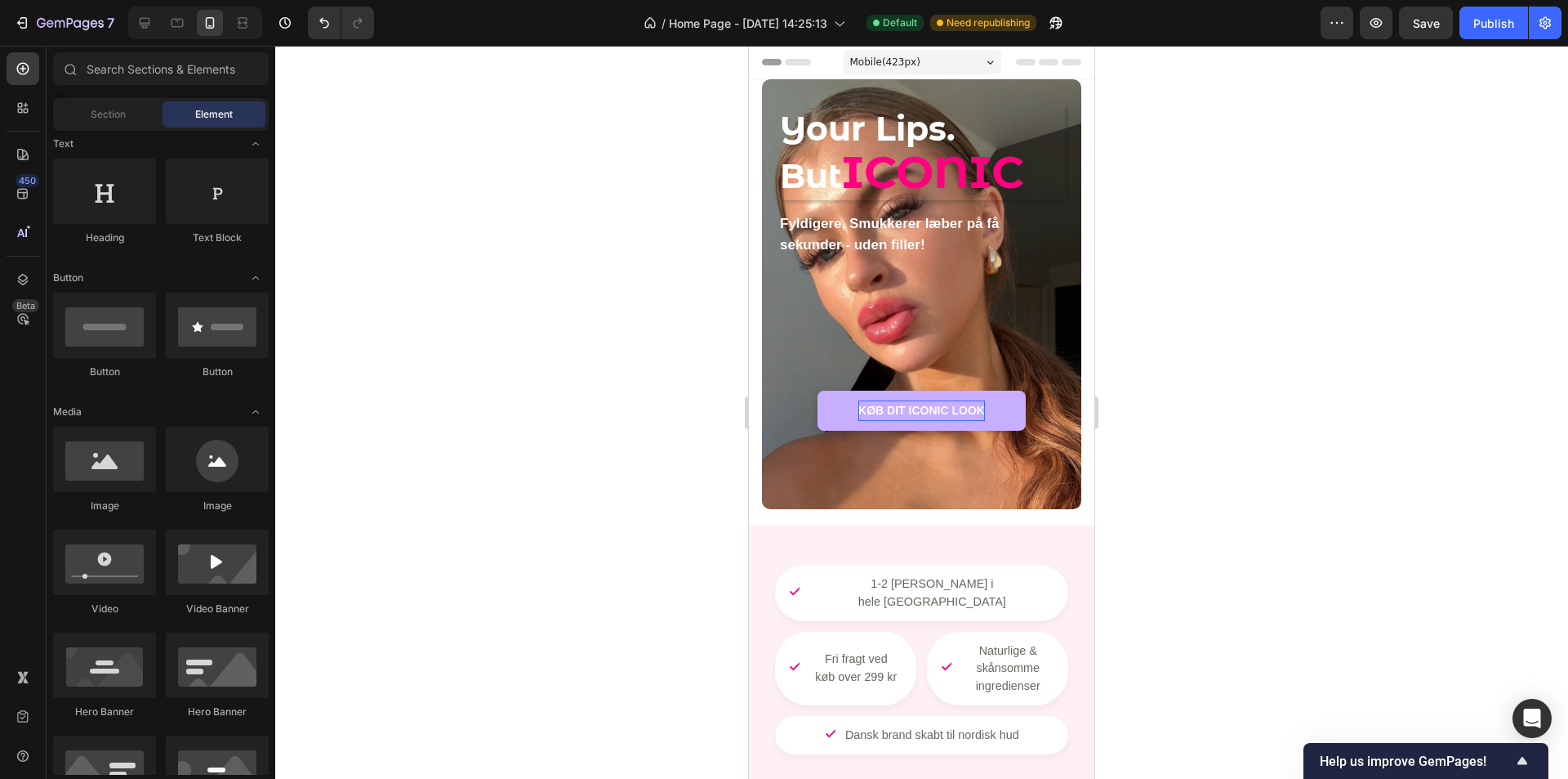
click at [464, 510] on div at bounding box center [921, 412] width 1293 height 733
click at [323, 27] on icon "Undo/Redo" at bounding box center [323, 22] width 16 height 16
click at [323, 23] on icon "Undo/Redo" at bounding box center [323, 22] width 16 height 16
click at [323, 29] on icon "Undo/Redo" at bounding box center [323, 22] width 16 height 16
click at [935, 164] on span "ICONIC" at bounding box center [933, 172] width 182 height 55
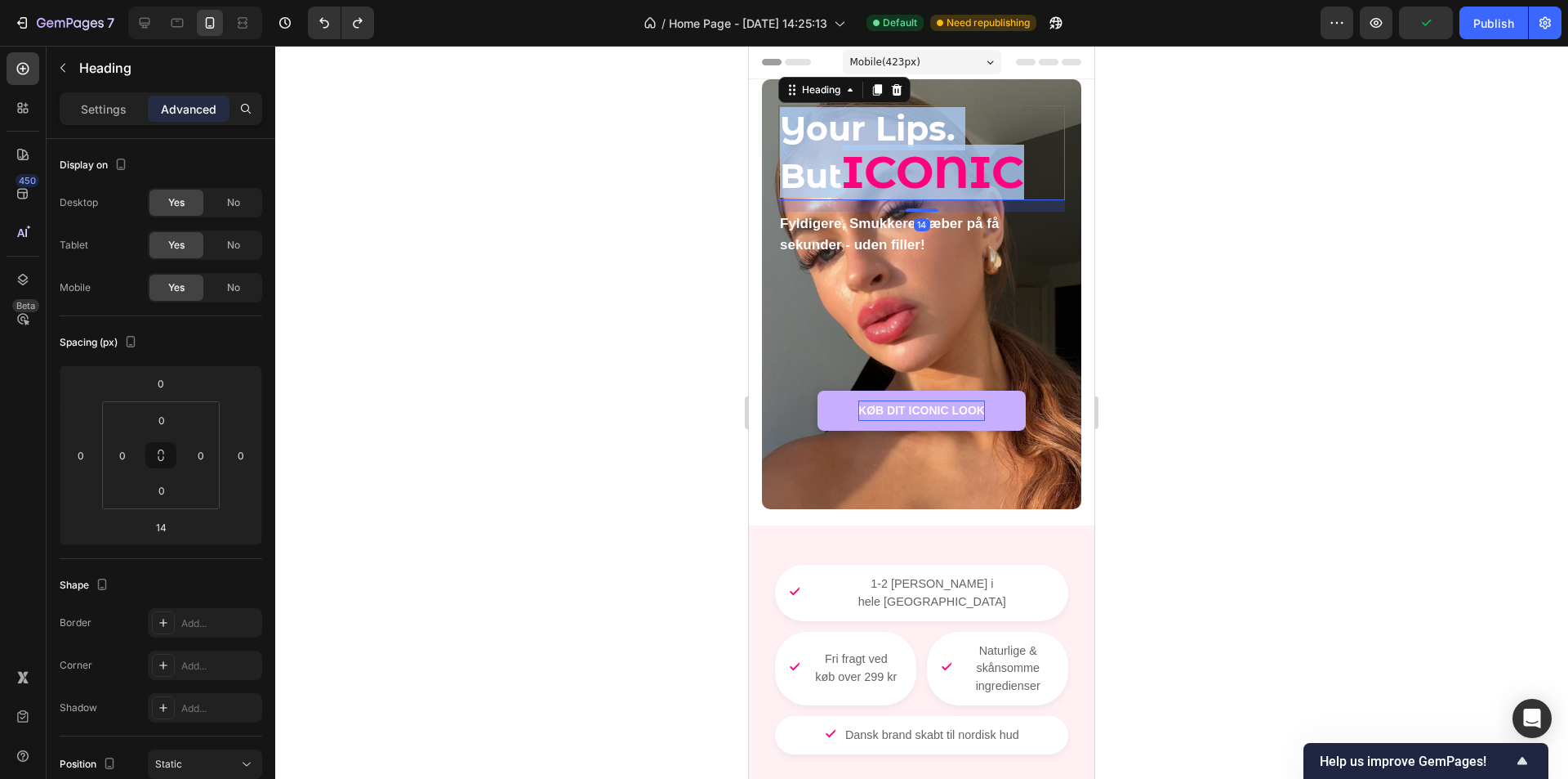
click at [935, 164] on span "ICONIC" at bounding box center [933, 172] width 182 height 55
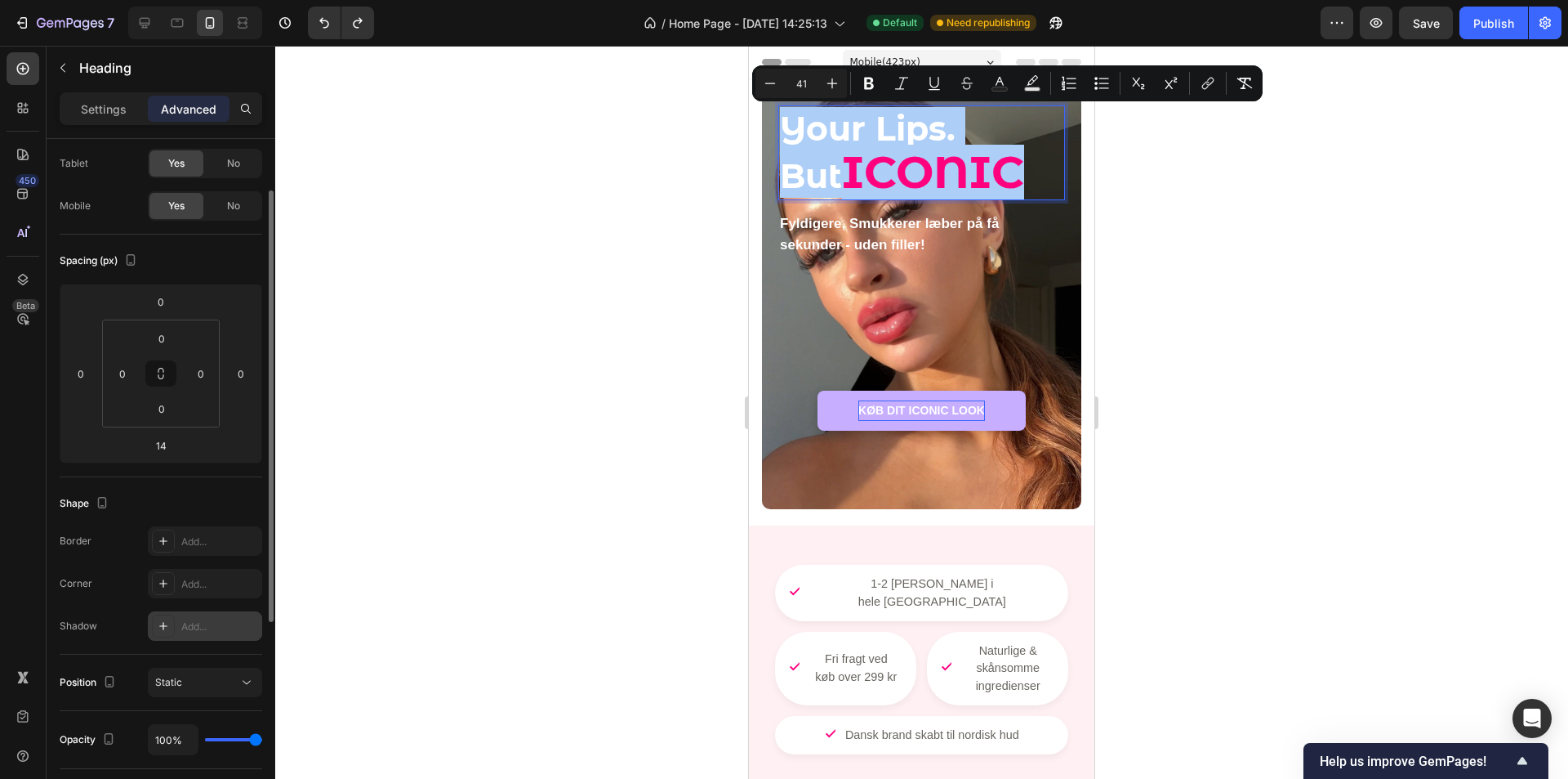
click at [198, 630] on div "Add..." at bounding box center [220, 626] width 77 height 14
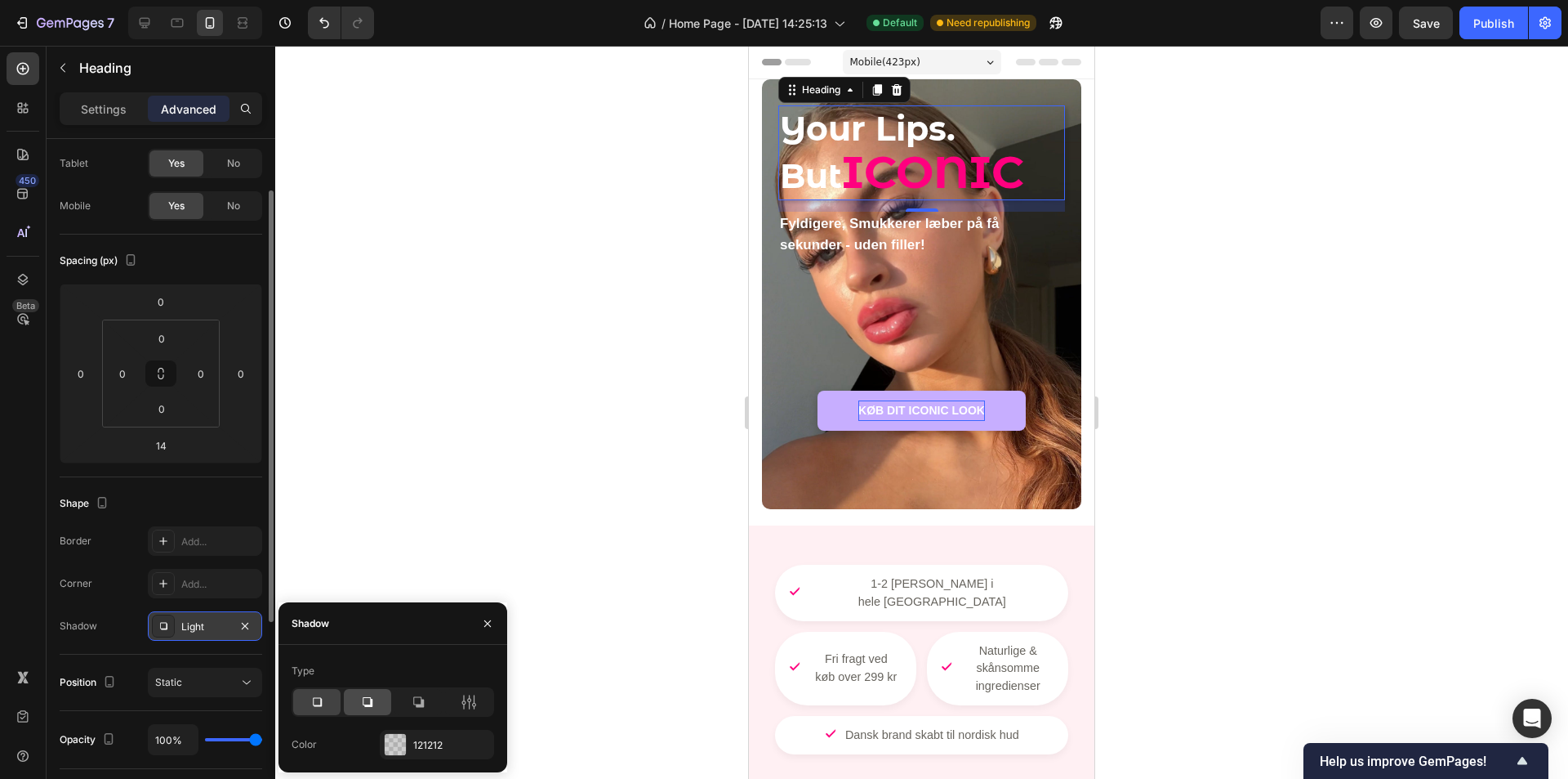
click at [362, 701] on icon at bounding box center [367, 701] width 16 height 16
click at [487, 621] on icon "button" at bounding box center [487, 623] width 13 height 13
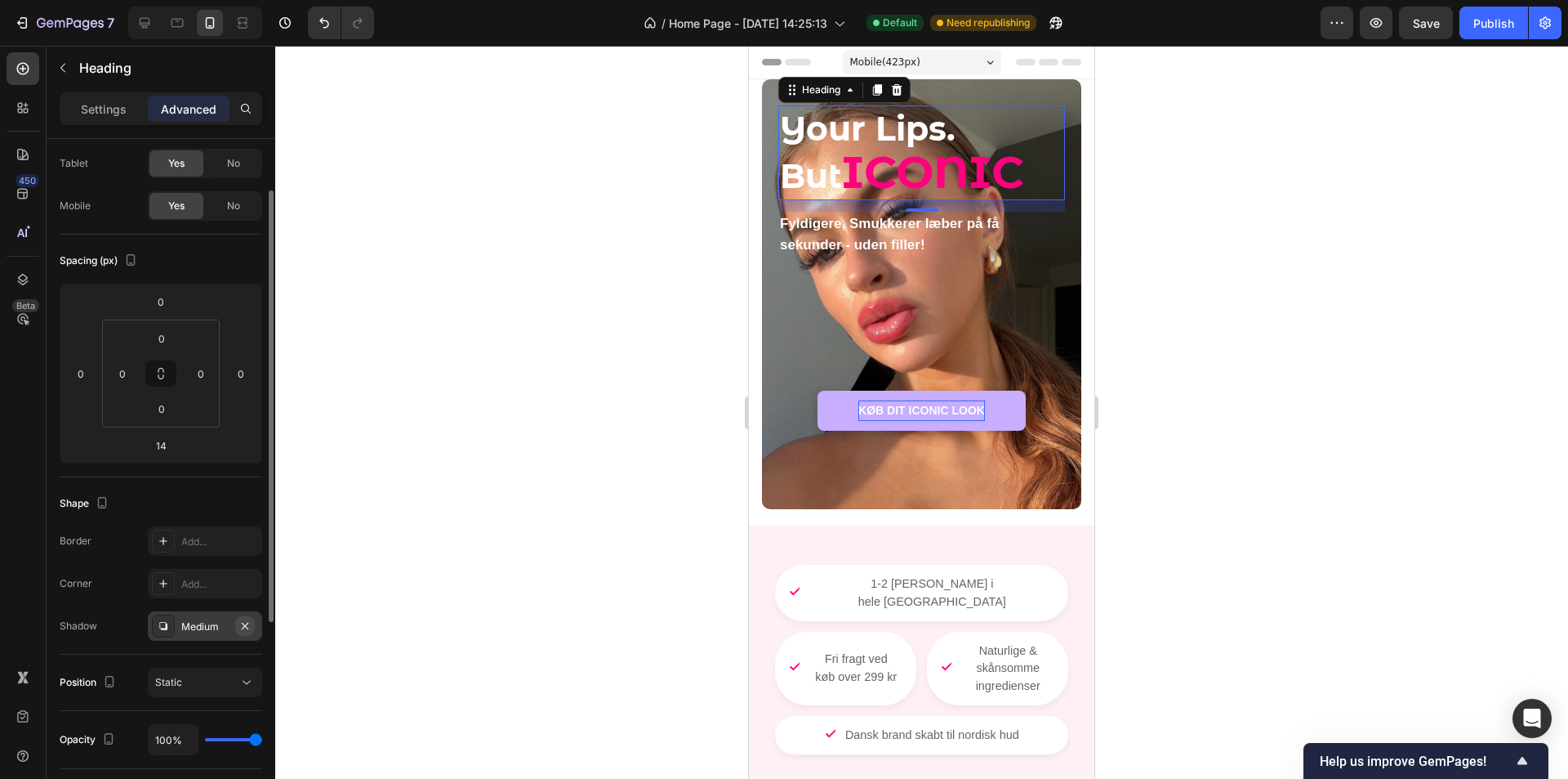
click at [243, 629] on icon "button" at bounding box center [244, 625] width 13 height 13
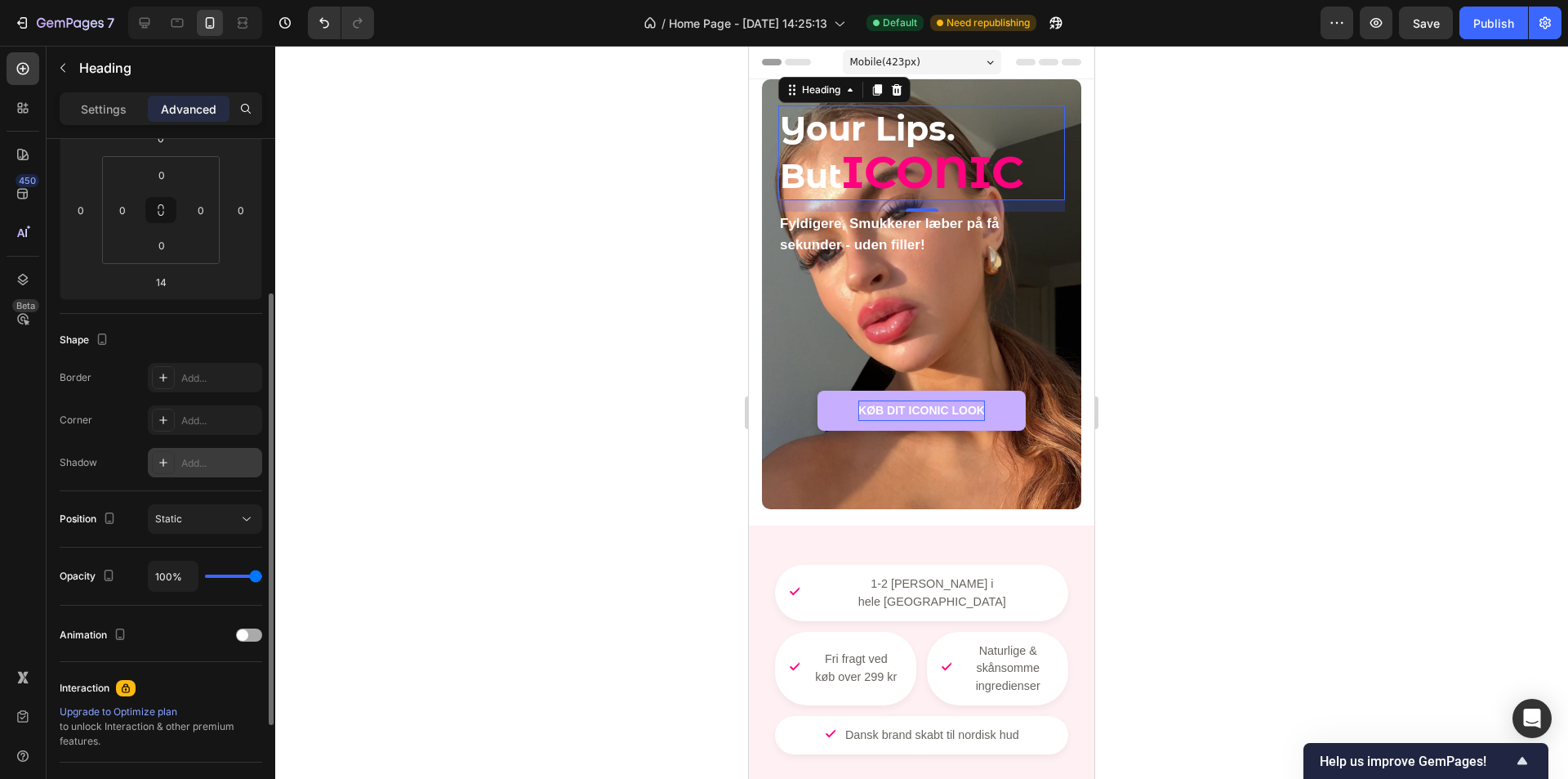
scroll to position [327, 0]
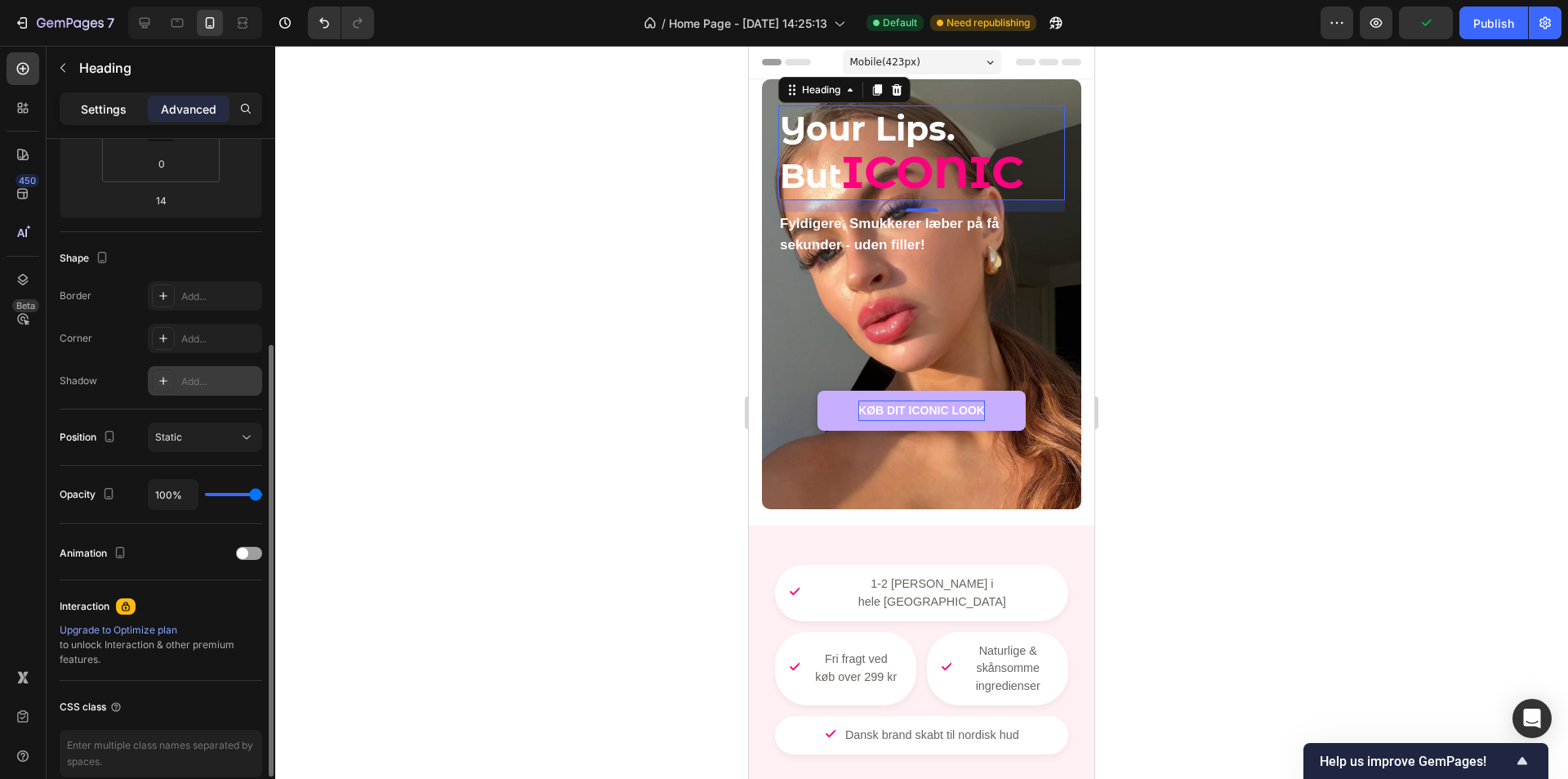
click at [128, 113] on div "Settings" at bounding box center [103, 108] width 82 height 26
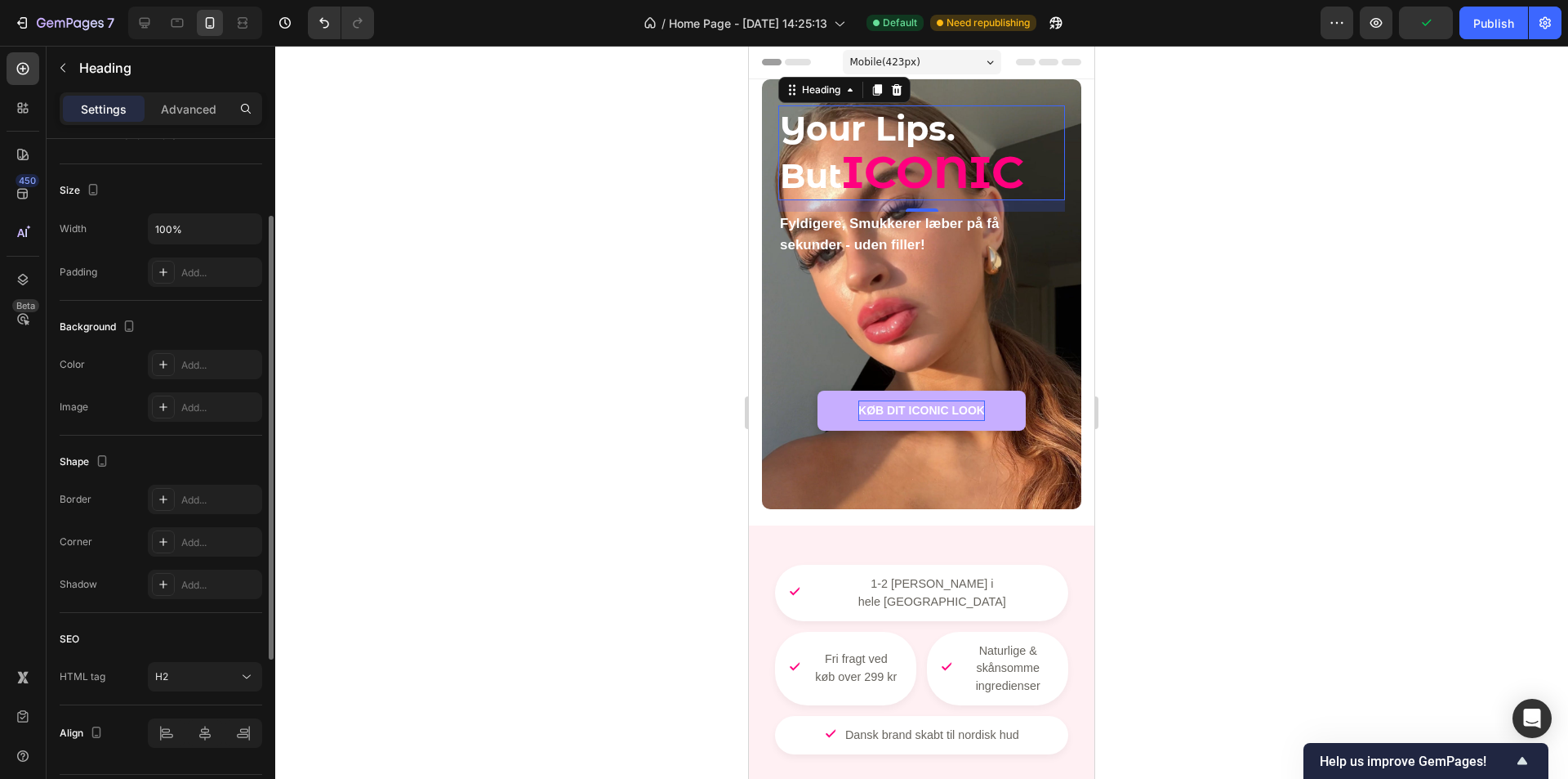
scroll to position [163, 0]
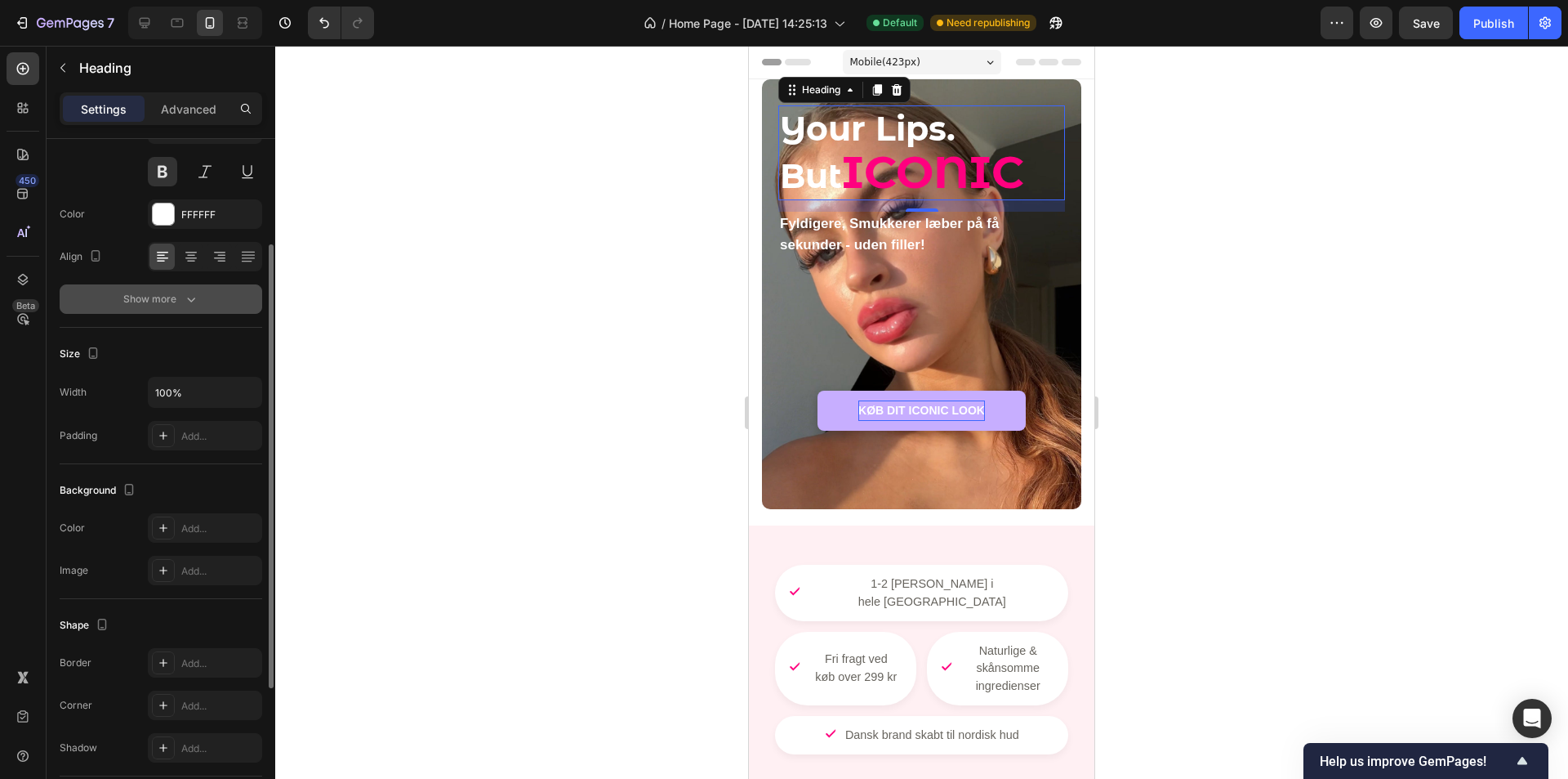
click at [159, 304] on div "Show more" at bounding box center [161, 298] width 76 height 16
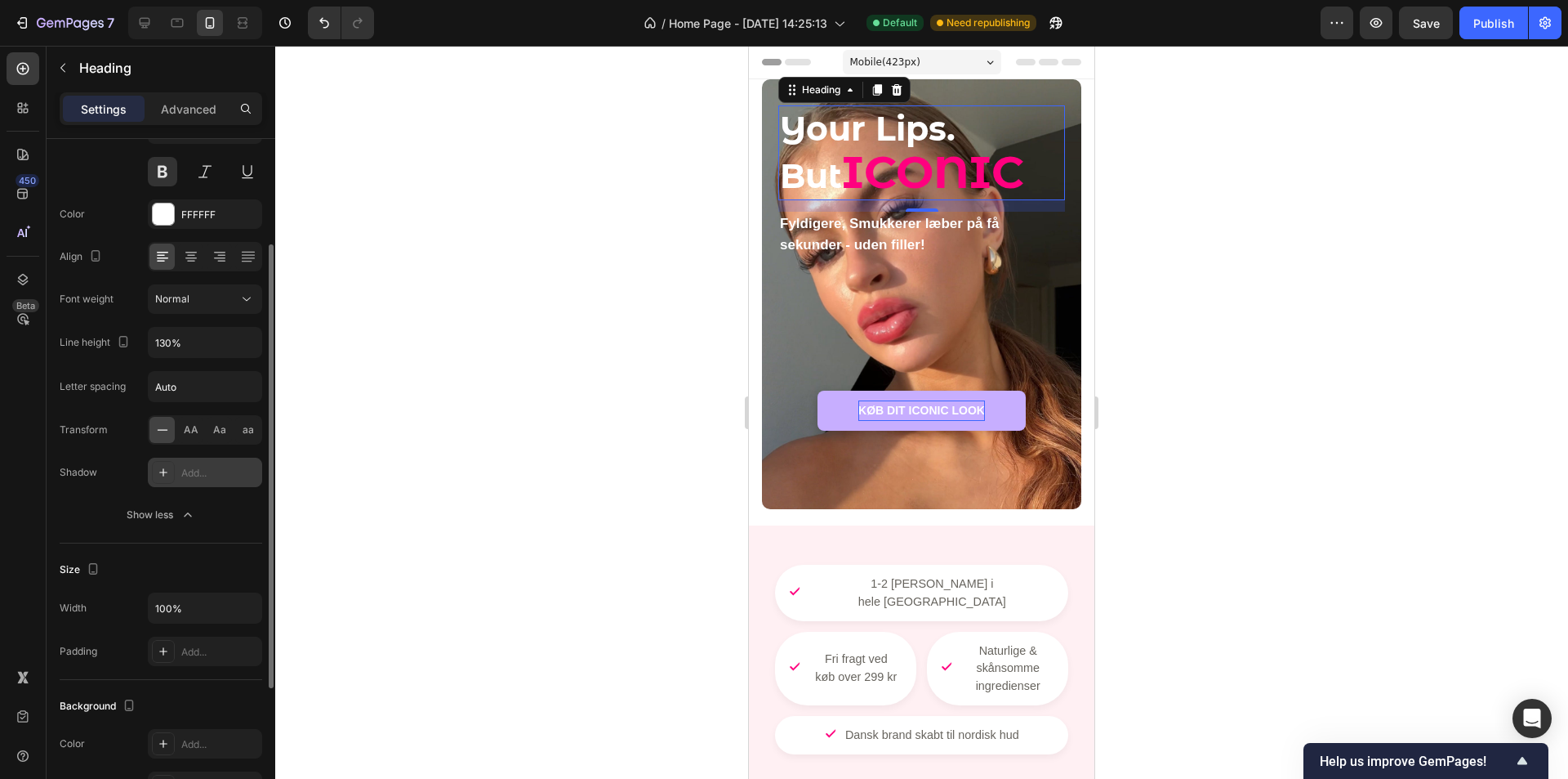
click at [217, 476] on div "Add..." at bounding box center [220, 472] width 77 height 14
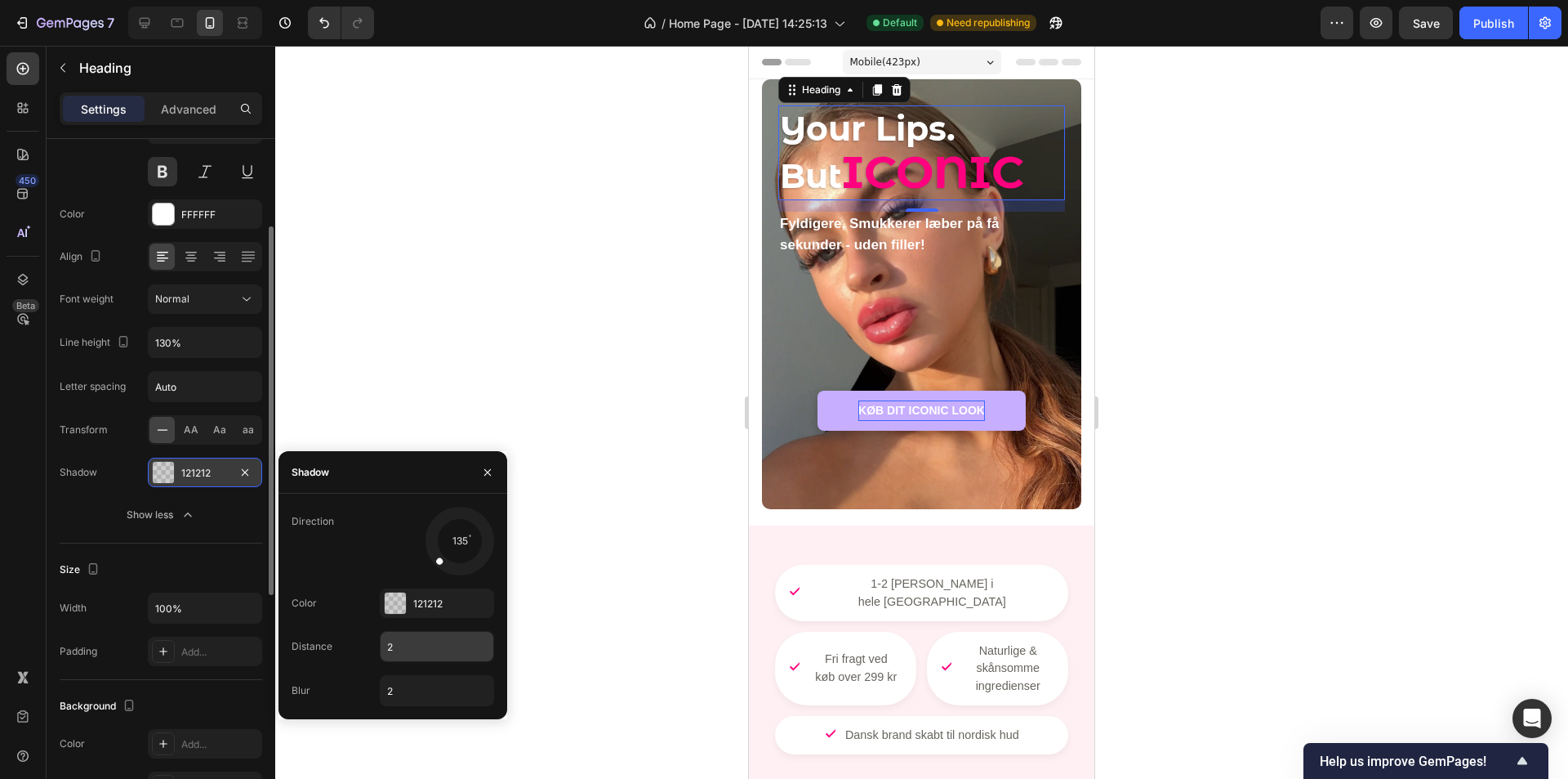
click at [425, 641] on input "2" at bounding box center [437, 646] width 112 height 30
type input "1"
type input "5"
type input "2"
type input "3"
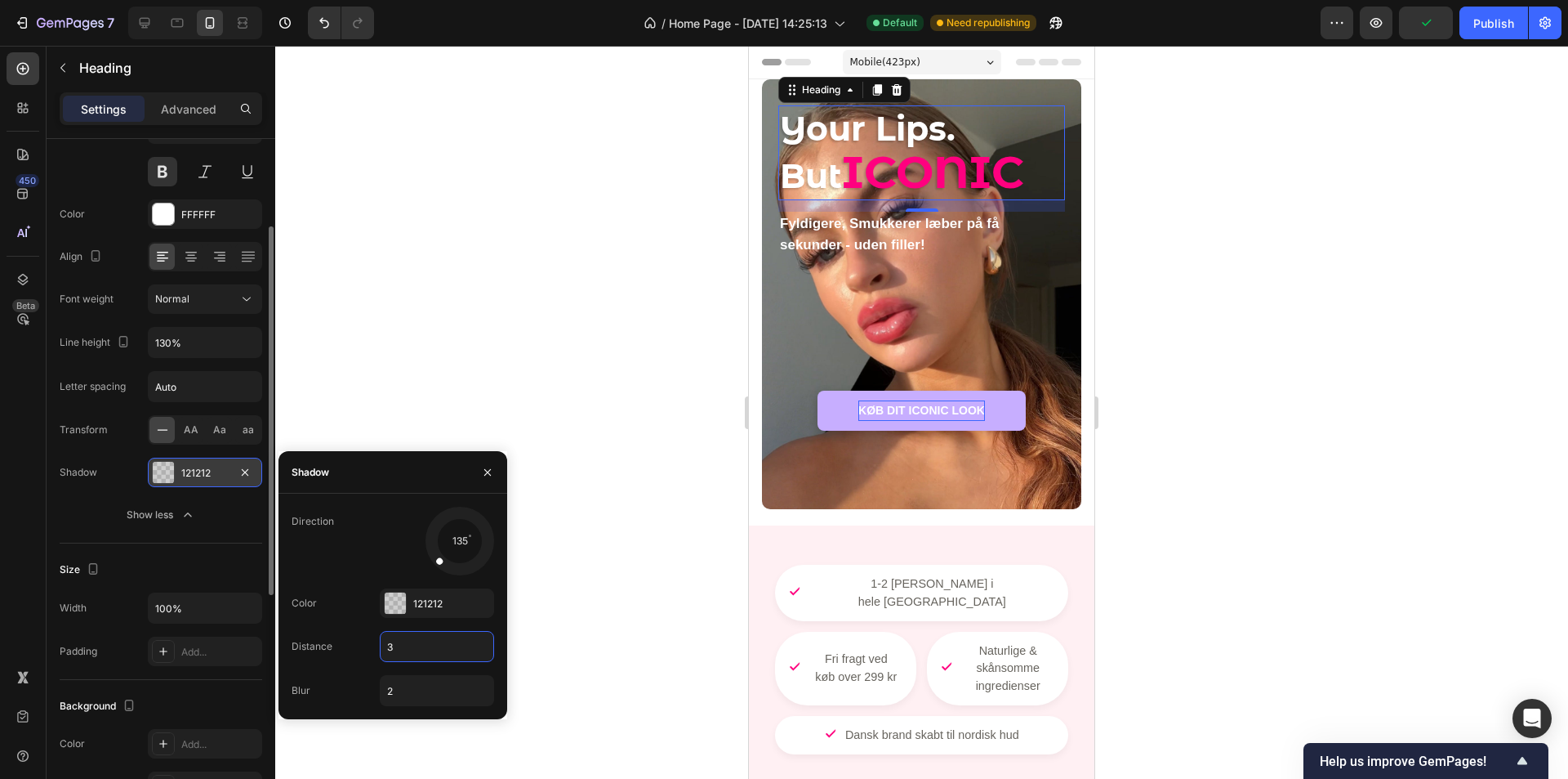
click at [559, 373] on div at bounding box center [921, 412] width 1293 height 733
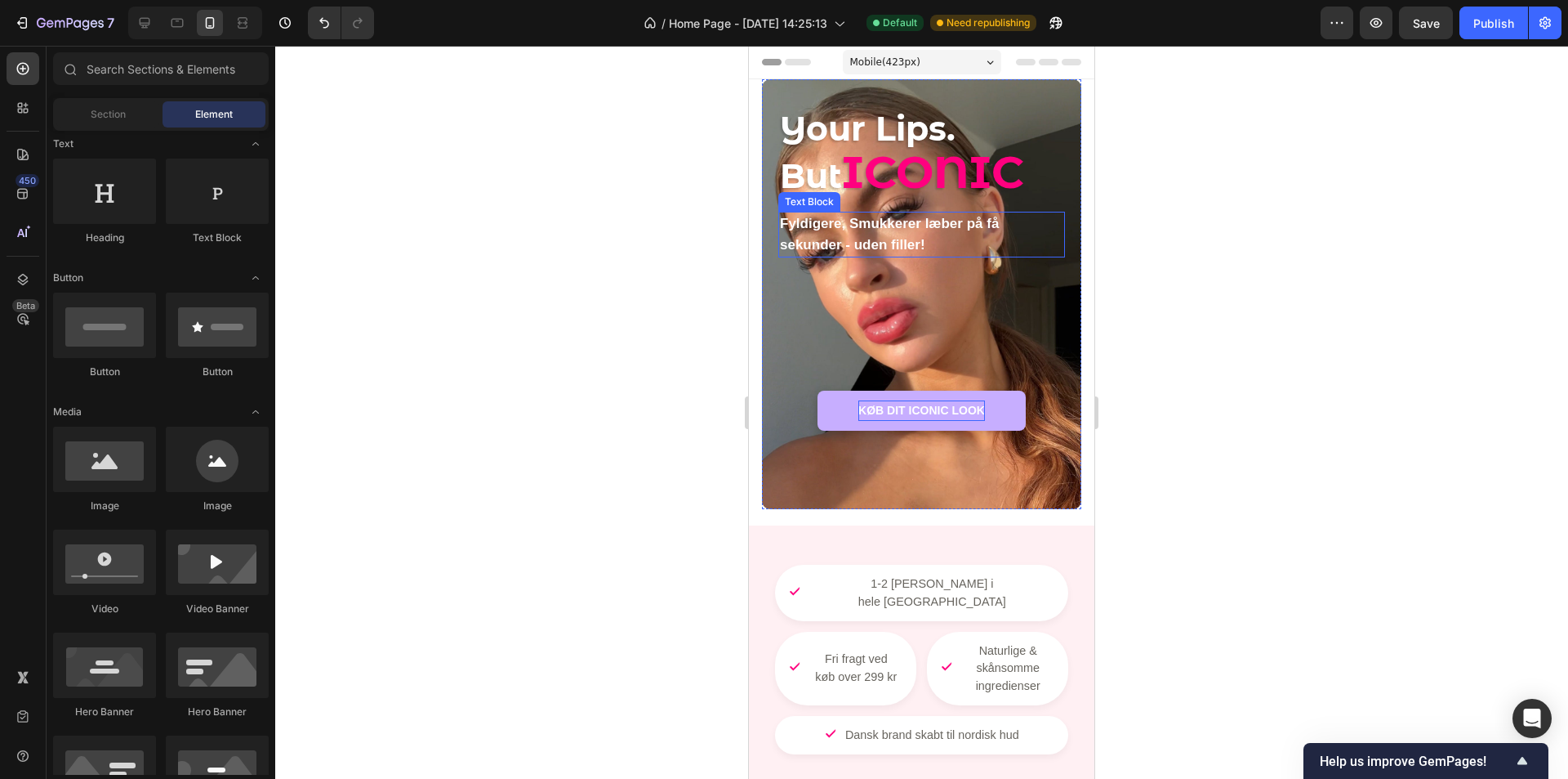
click at [873, 242] on strong "Fyldigere, Smukkerer læber på få sekunder - uden filler!" at bounding box center [889, 234] width 219 height 37
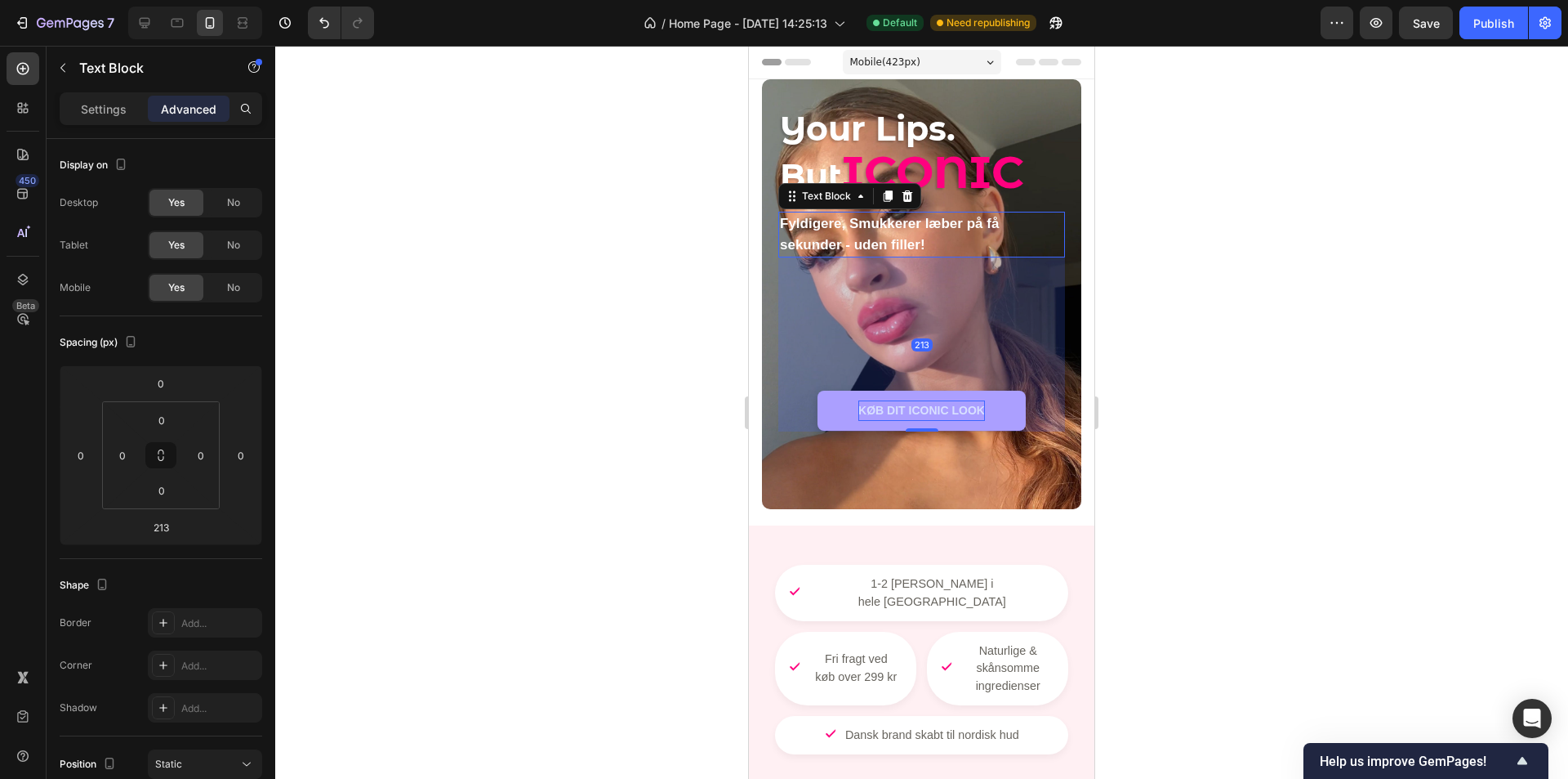
click at [874, 237] on strong "Fyldigere, Smukkerer læber på få sekunder - uden filler!" at bounding box center [889, 234] width 219 height 37
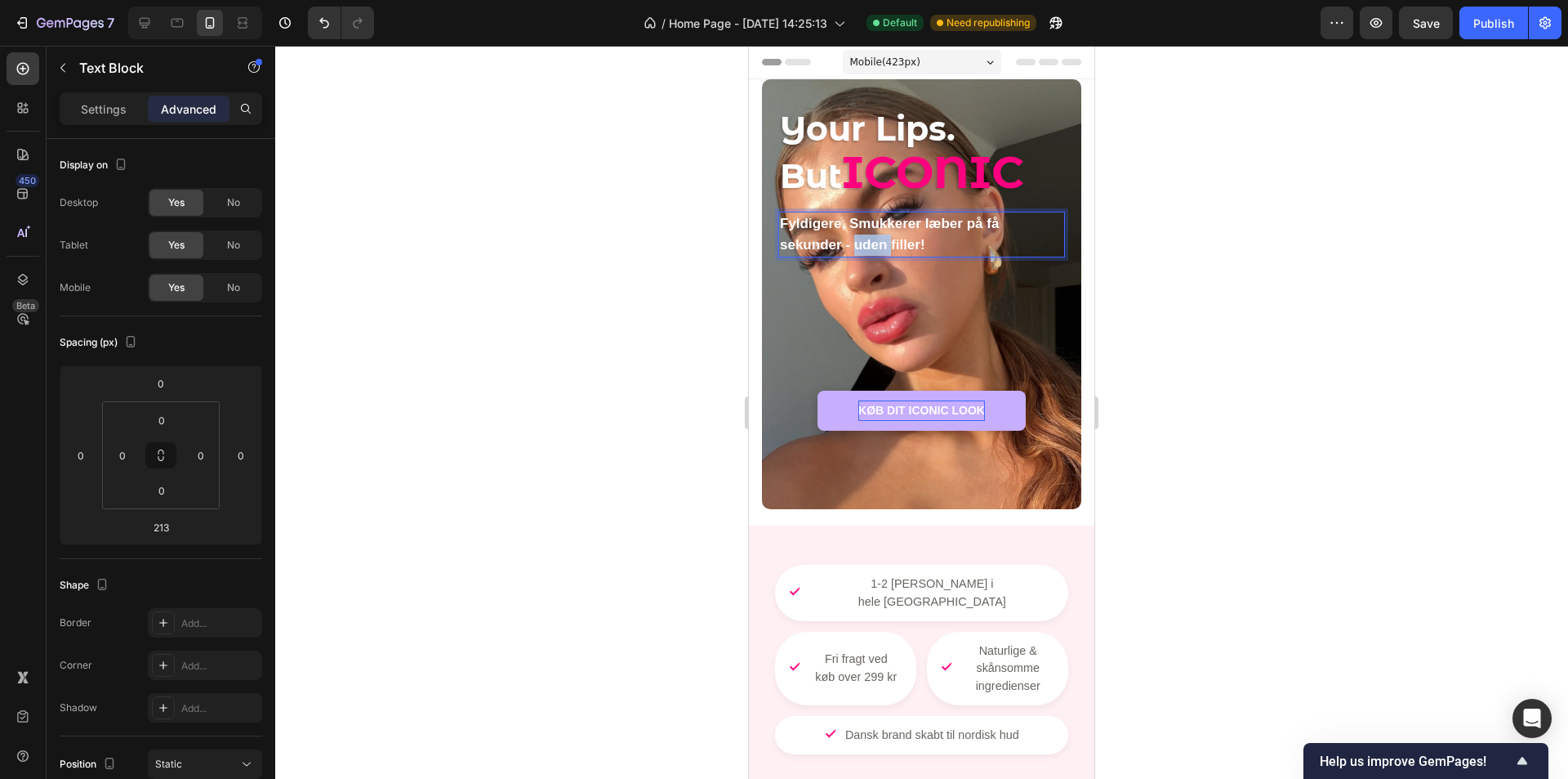
click at [874, 237] on strong "Fyldigere, Smukkerer læber på få sekunder - uden filler!" at bounding box center [889, 234] width 219 height 37
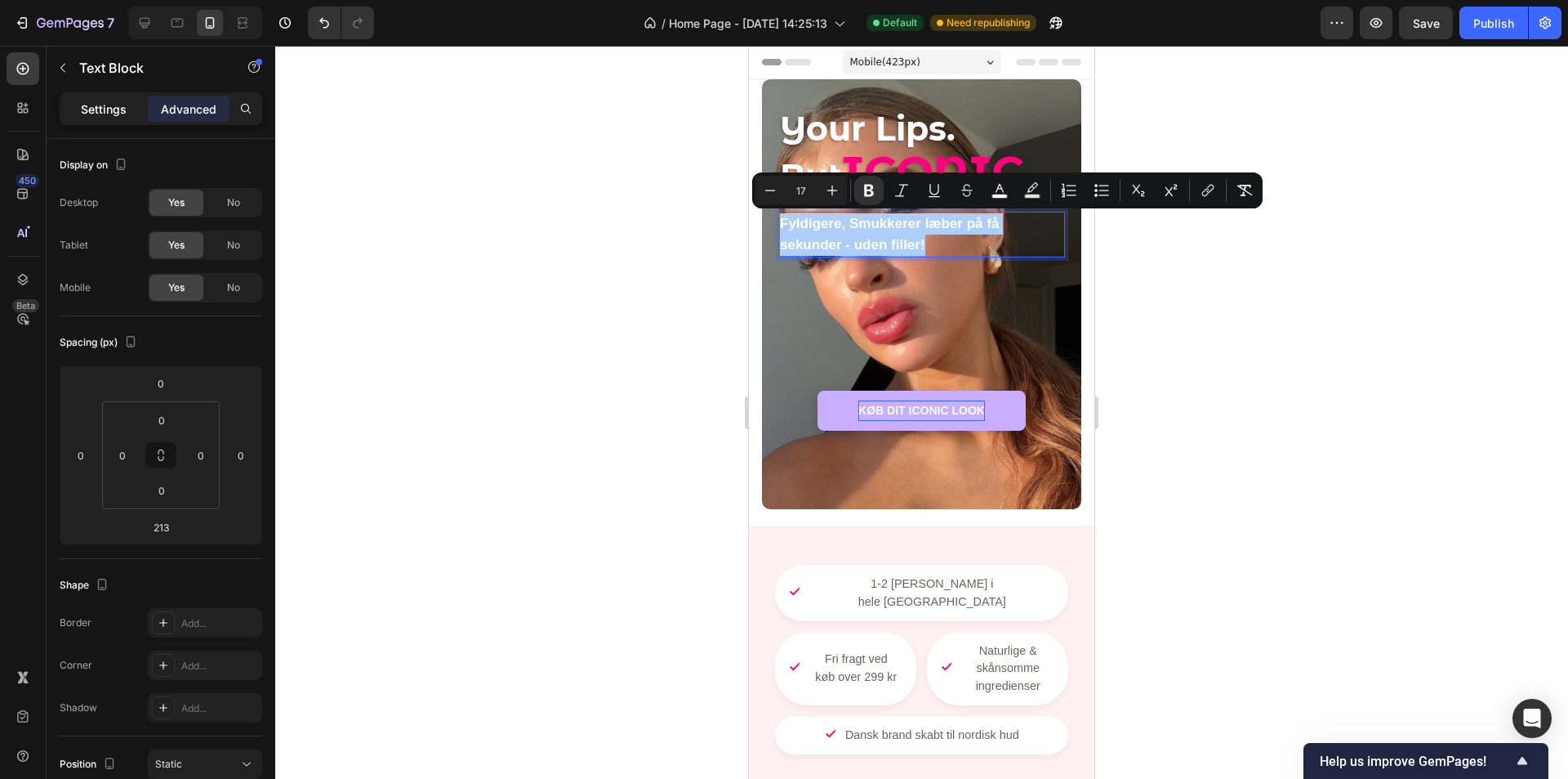
click at [111, 109] on p "Settings" at bounding box center [104, 109] width 46 height 17
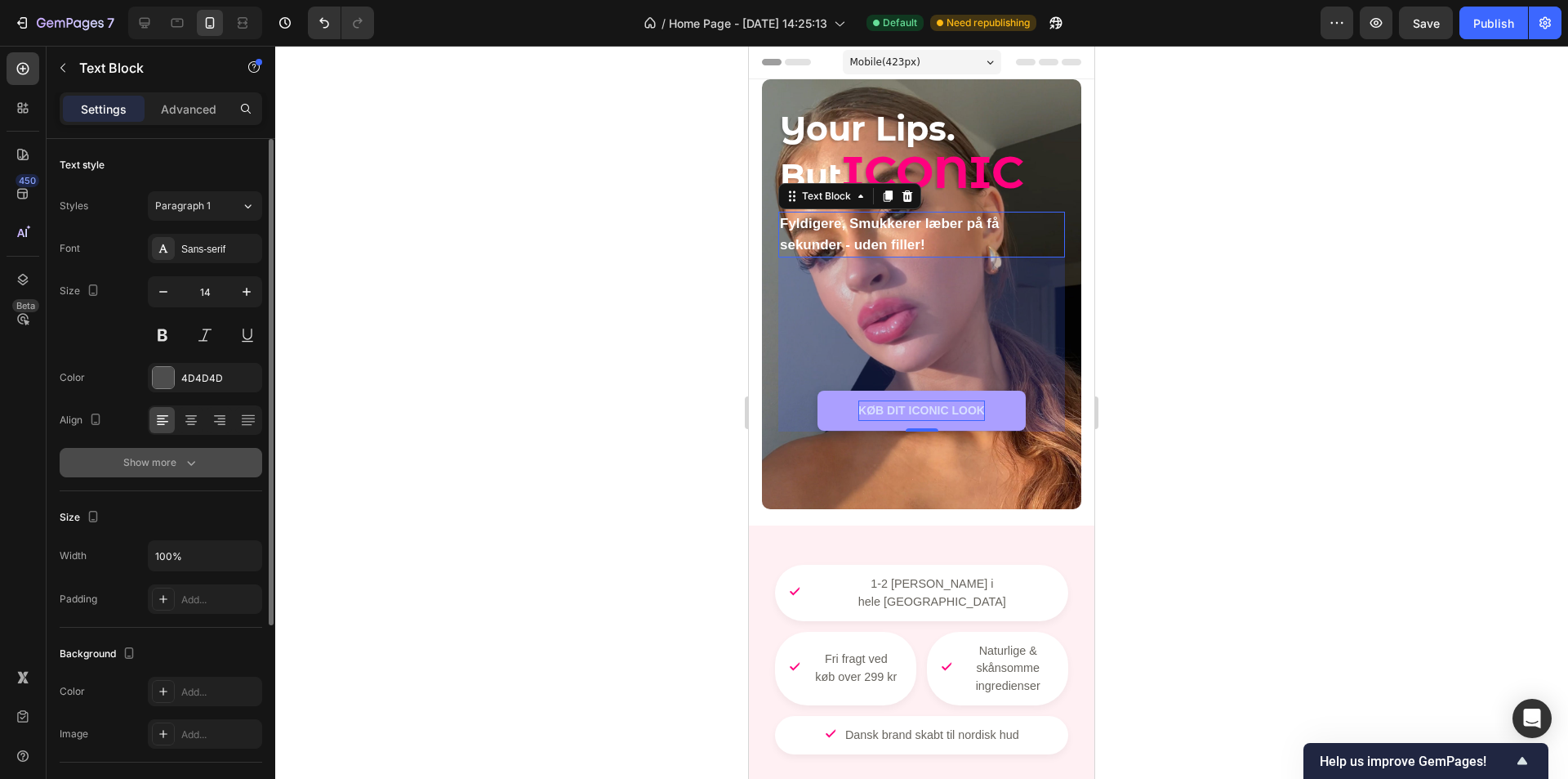
click at [187, 468] on icon "button" at bounding box center [191, 462] width 16 height 16
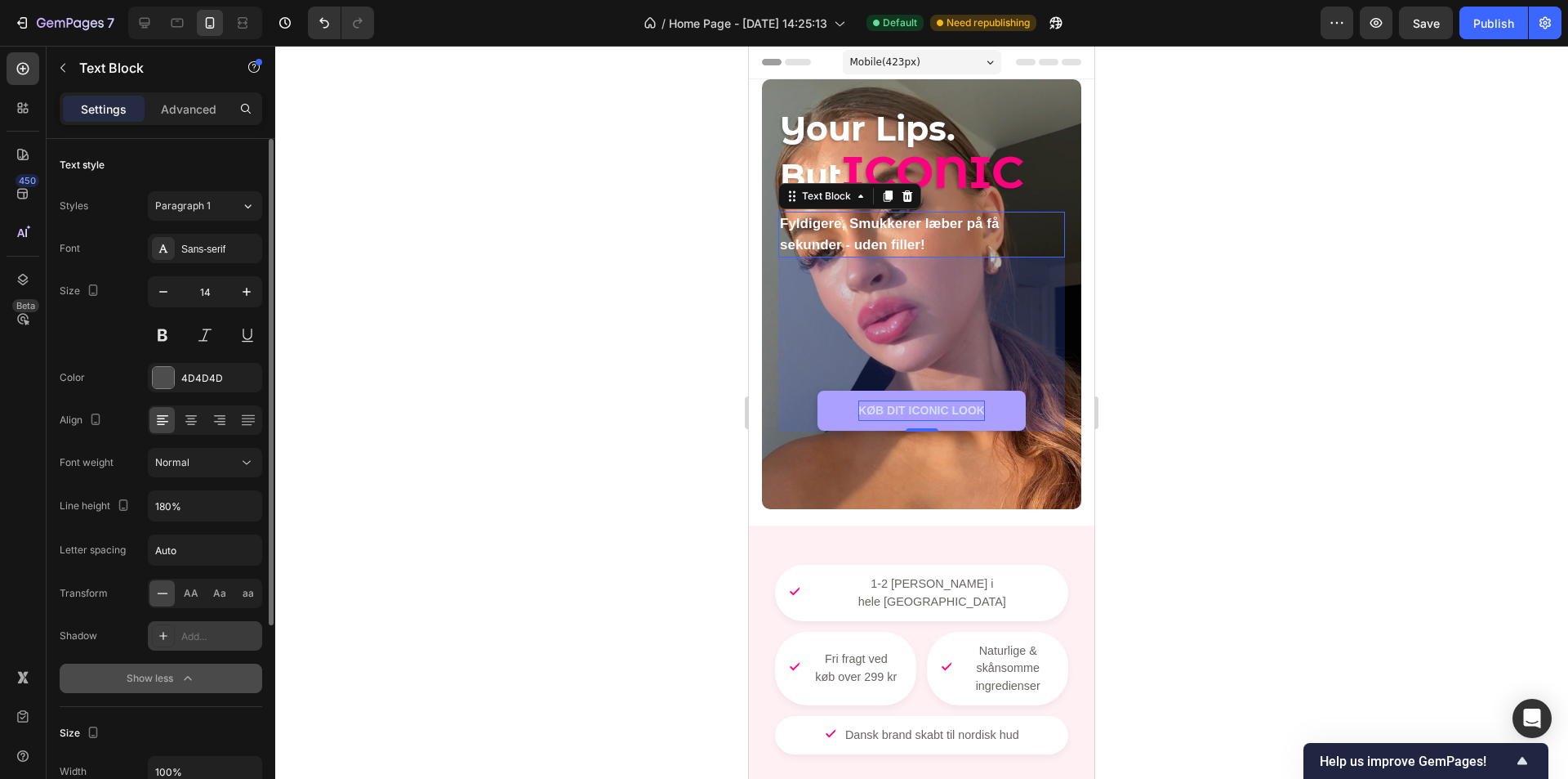
click at [220, 635] on div "Add..." at bounding box center [220, 636] width 77 height 14
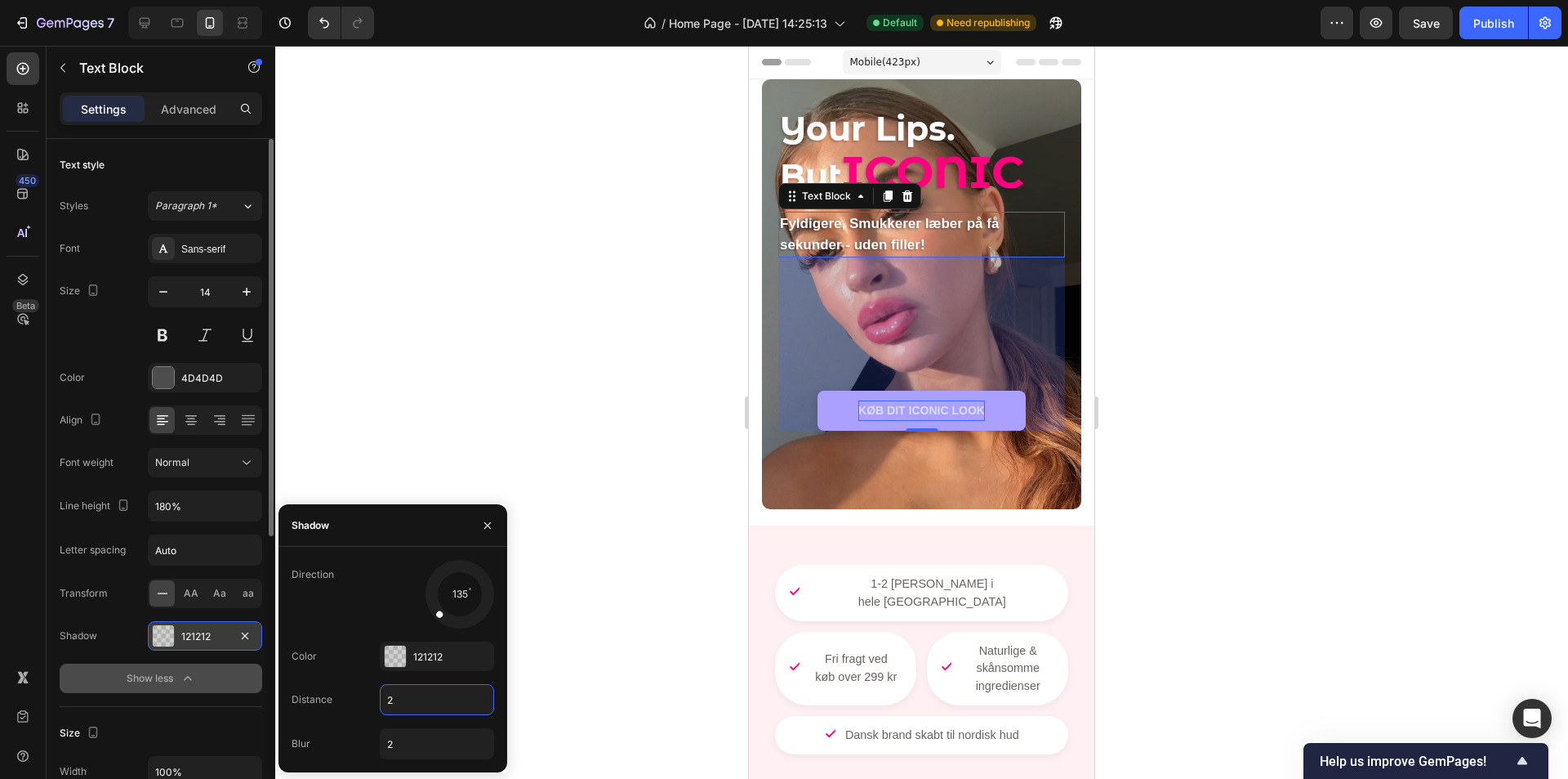
click at [398, 697] on input "2" at bounding box center [437, 700] width 112 height 30
type input "5"
type input "8"
type input "5"
click at [555, 614] on div at bounding box center [921, 412] width 1293 height 733
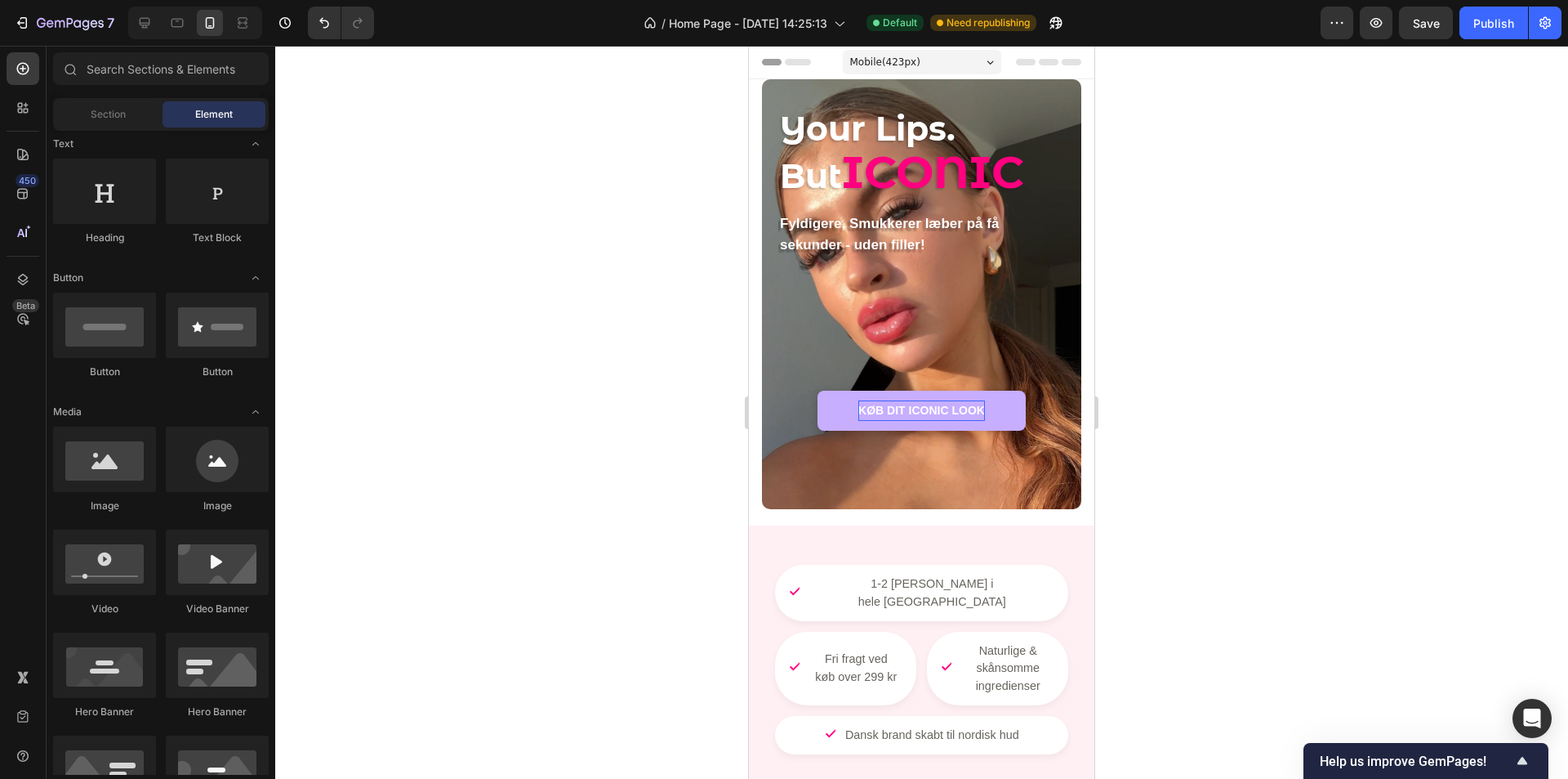
click at [555, 614] on div at bounding box center [921, 412] width 1293 height 733
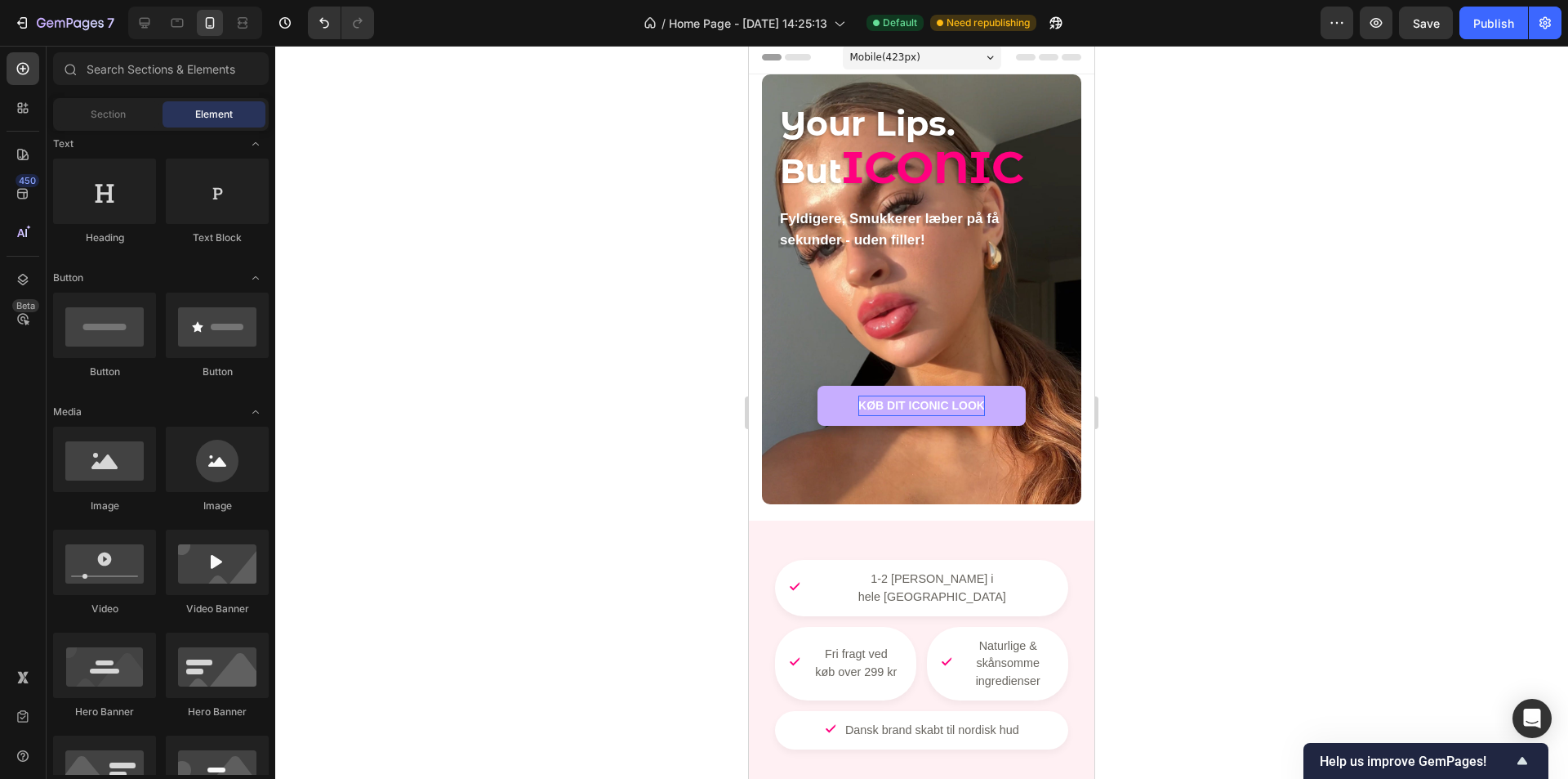
scroll to position [0, 0]
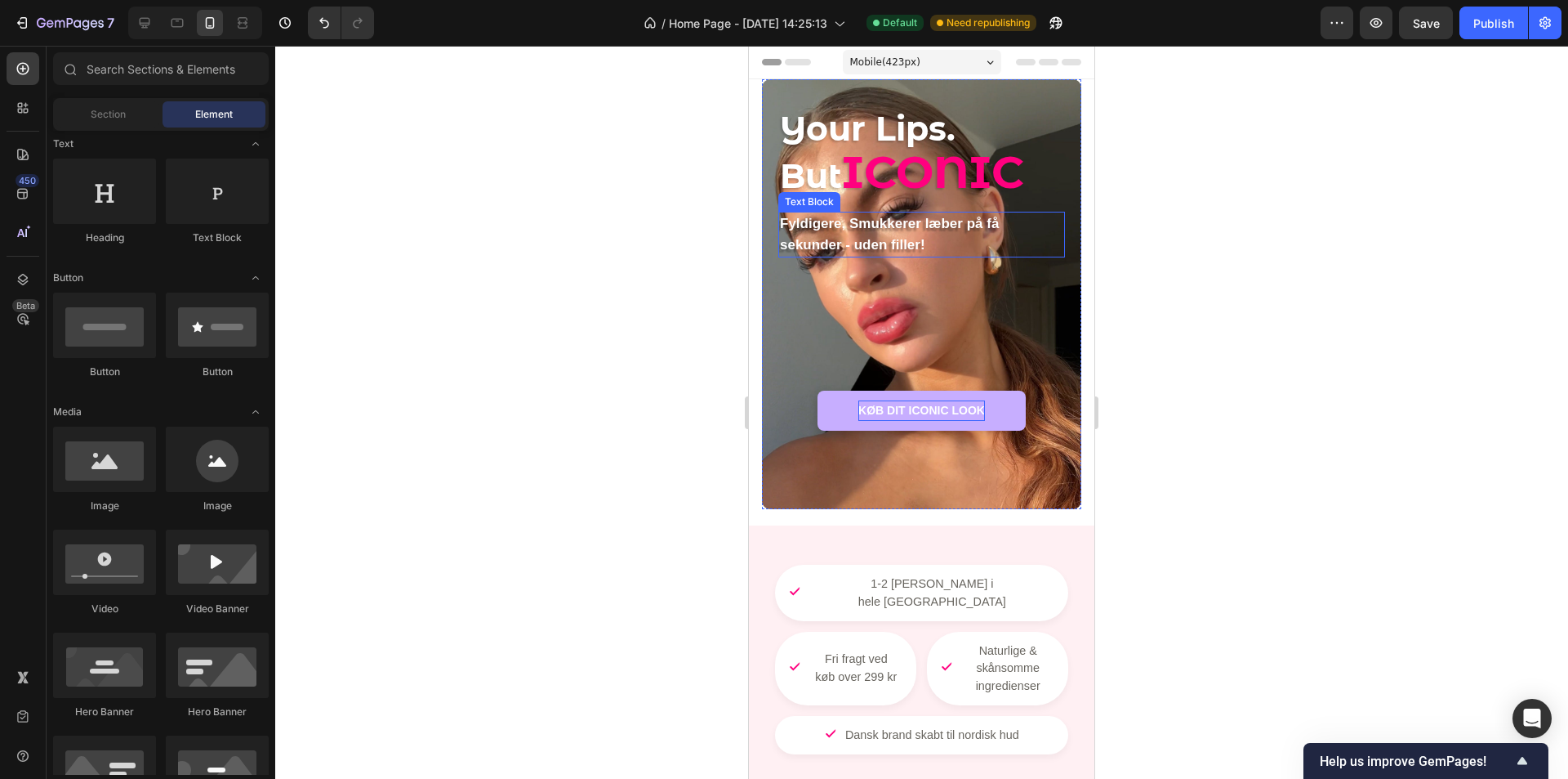
click at [915, 241] on strong "Fyldigere, Smukkerer læber på få sekunder - uden filler!" at bounding box center [889, 234] width 219 height 37
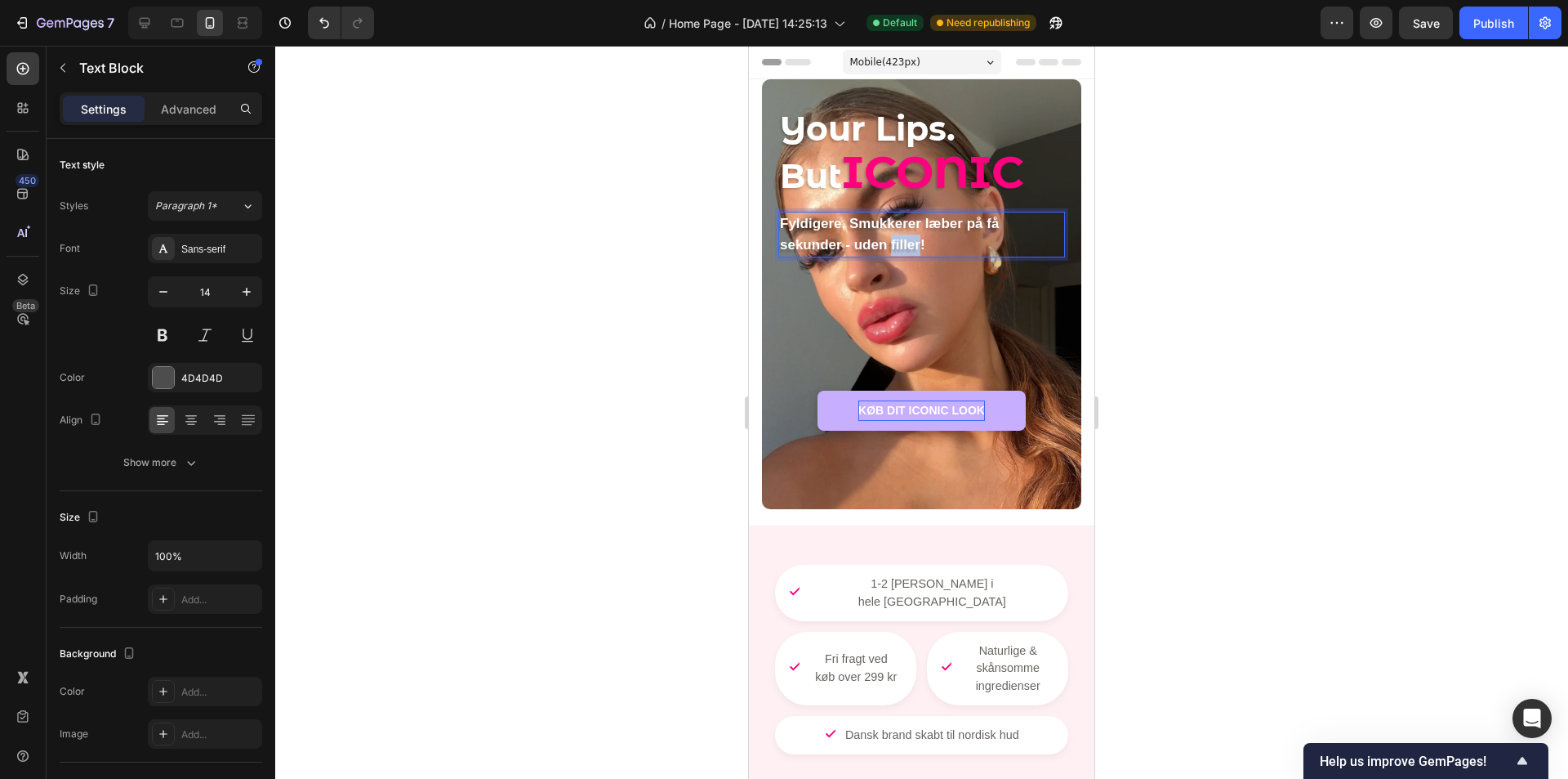
click at [905, 236] on p "Fyldigere, Smukkerer læber på få sekunder - uden filler!" at bounding box center [922, 234] width 284 height 42
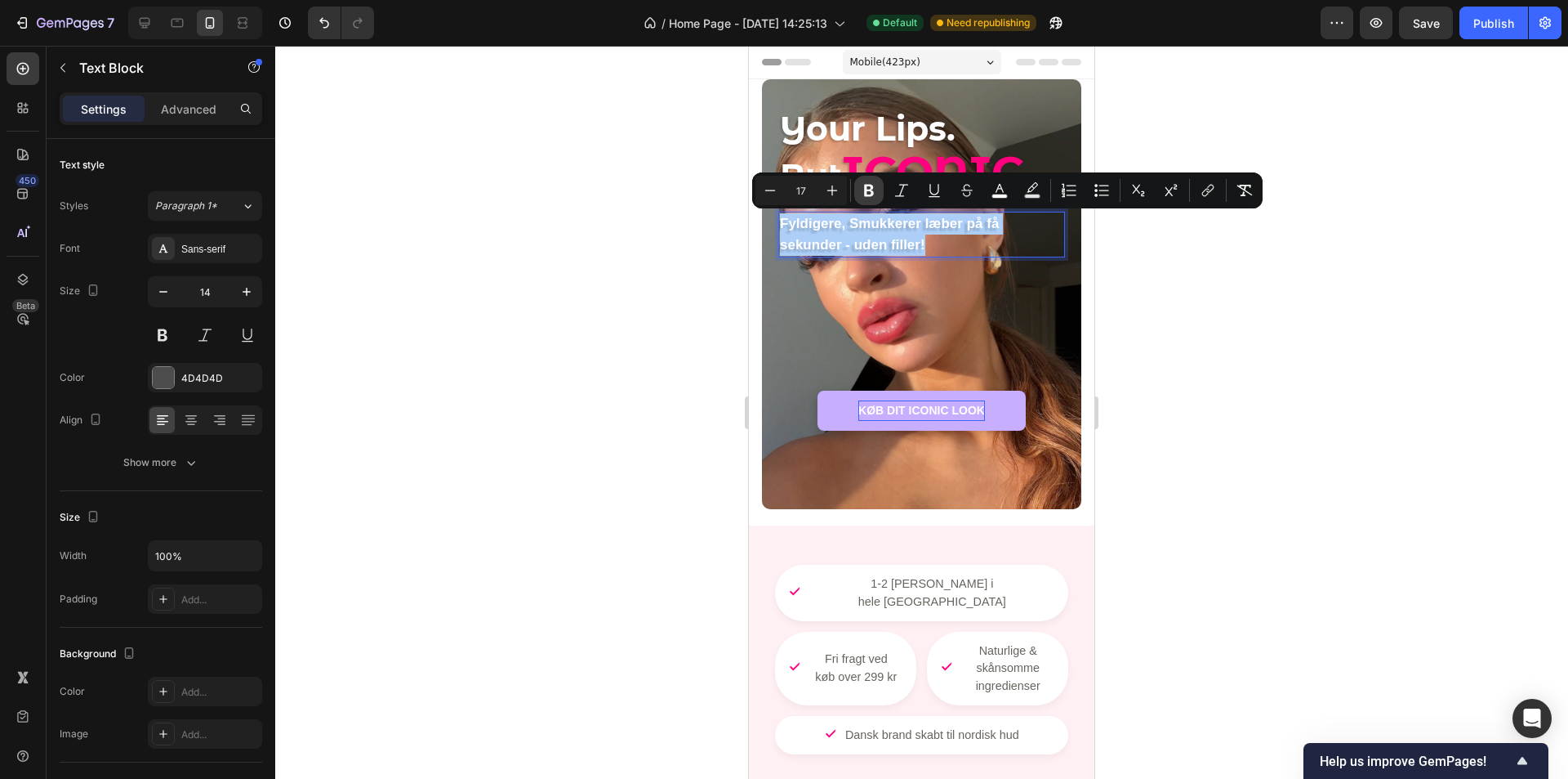
click at [875, 194] on icon "Editor contextual toolbar" at bounding box center [869, 190] width 16 height 16
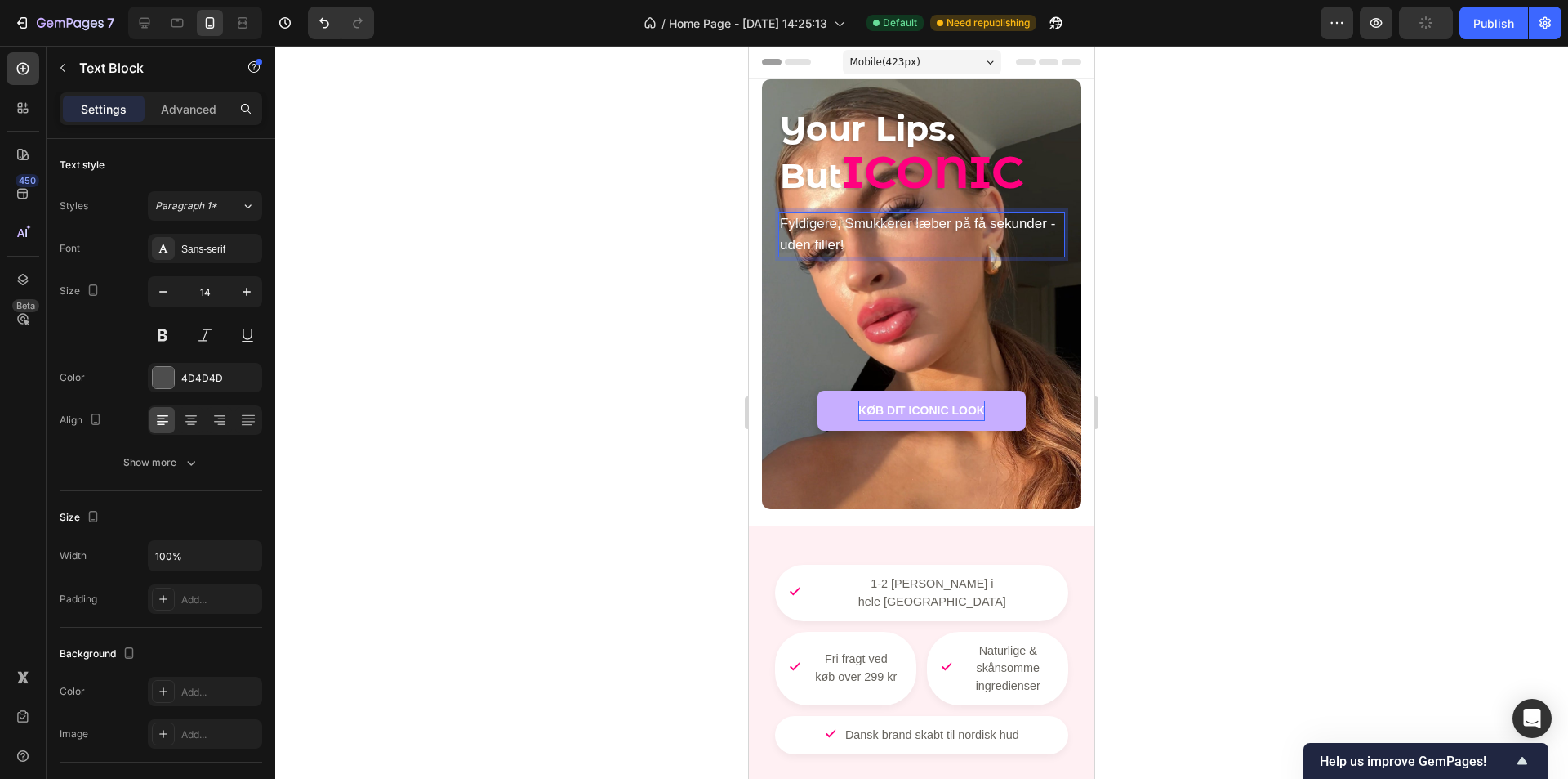
click at [666, 318] on div at bounding box center [921, 412] width 1293 height 733
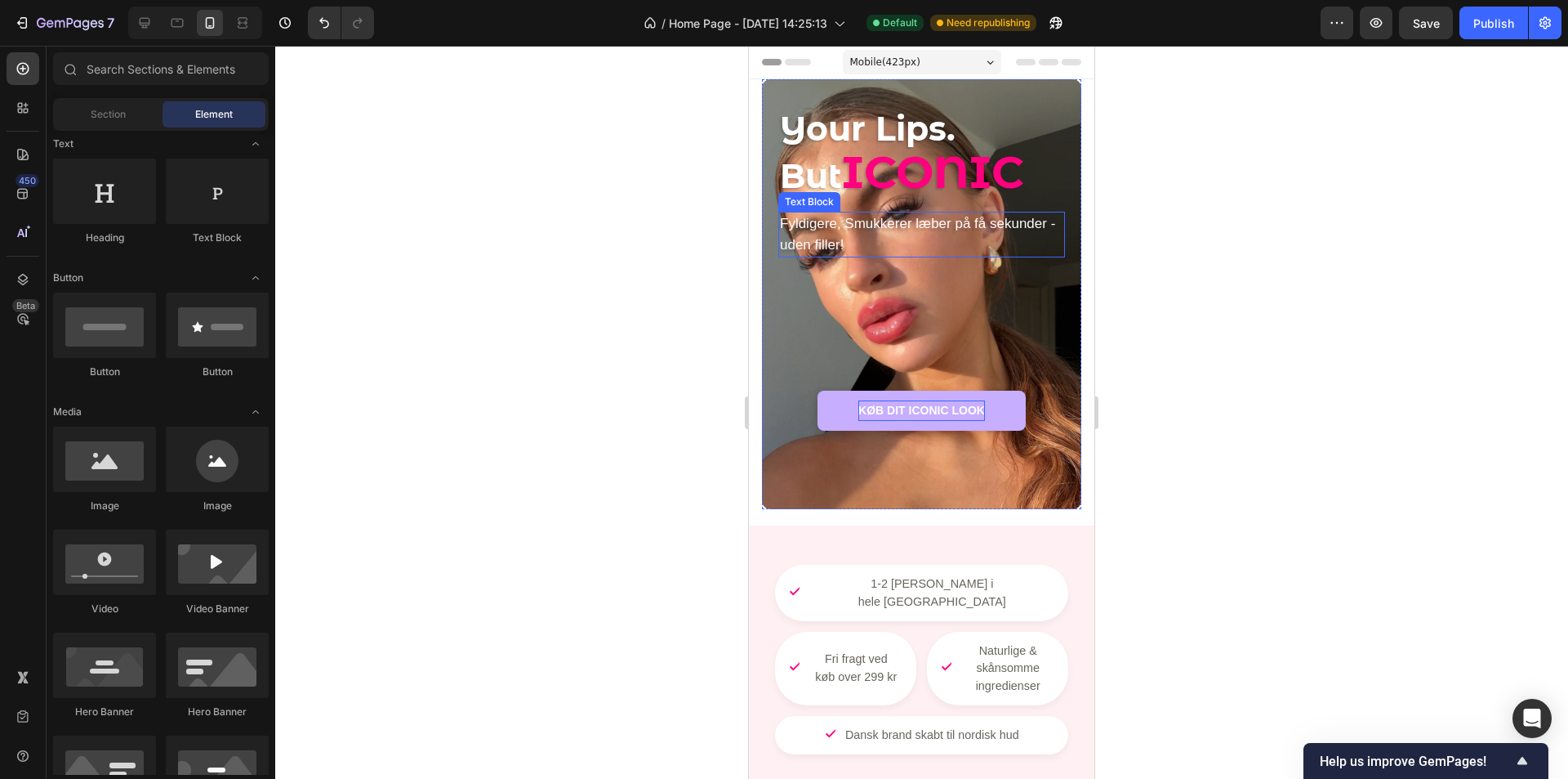
click at [902, 226] on span "Fyldigere, Smukkerer læber på få sekunder - uden filler!" at bounding box center [918, 234] width 275 height 37
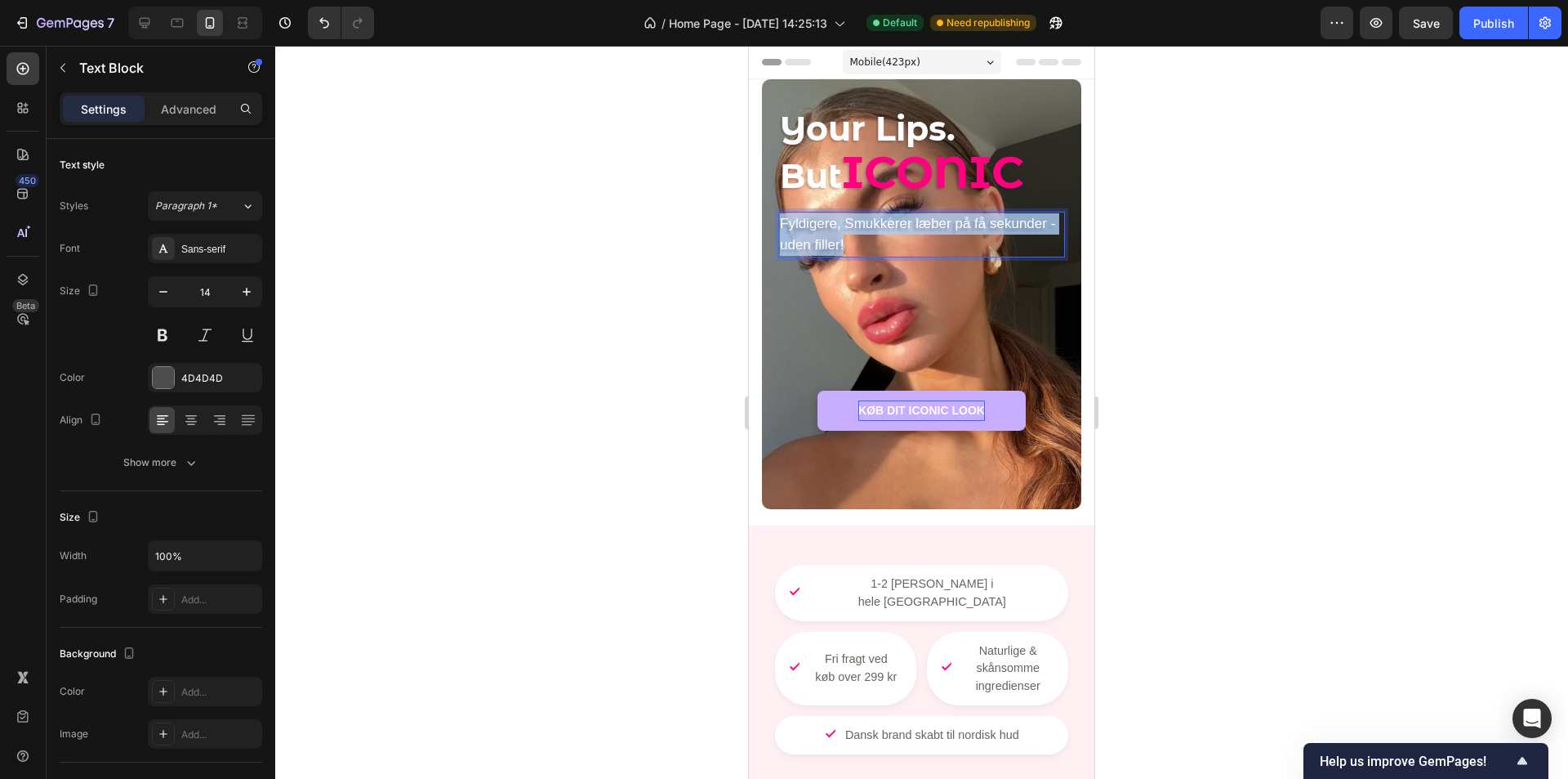
click at [902, 226] on span "Fyldigere, Smukkerer læber på få sekunder - uden filler!" at bounding box center [918, 234] width 275 height 37
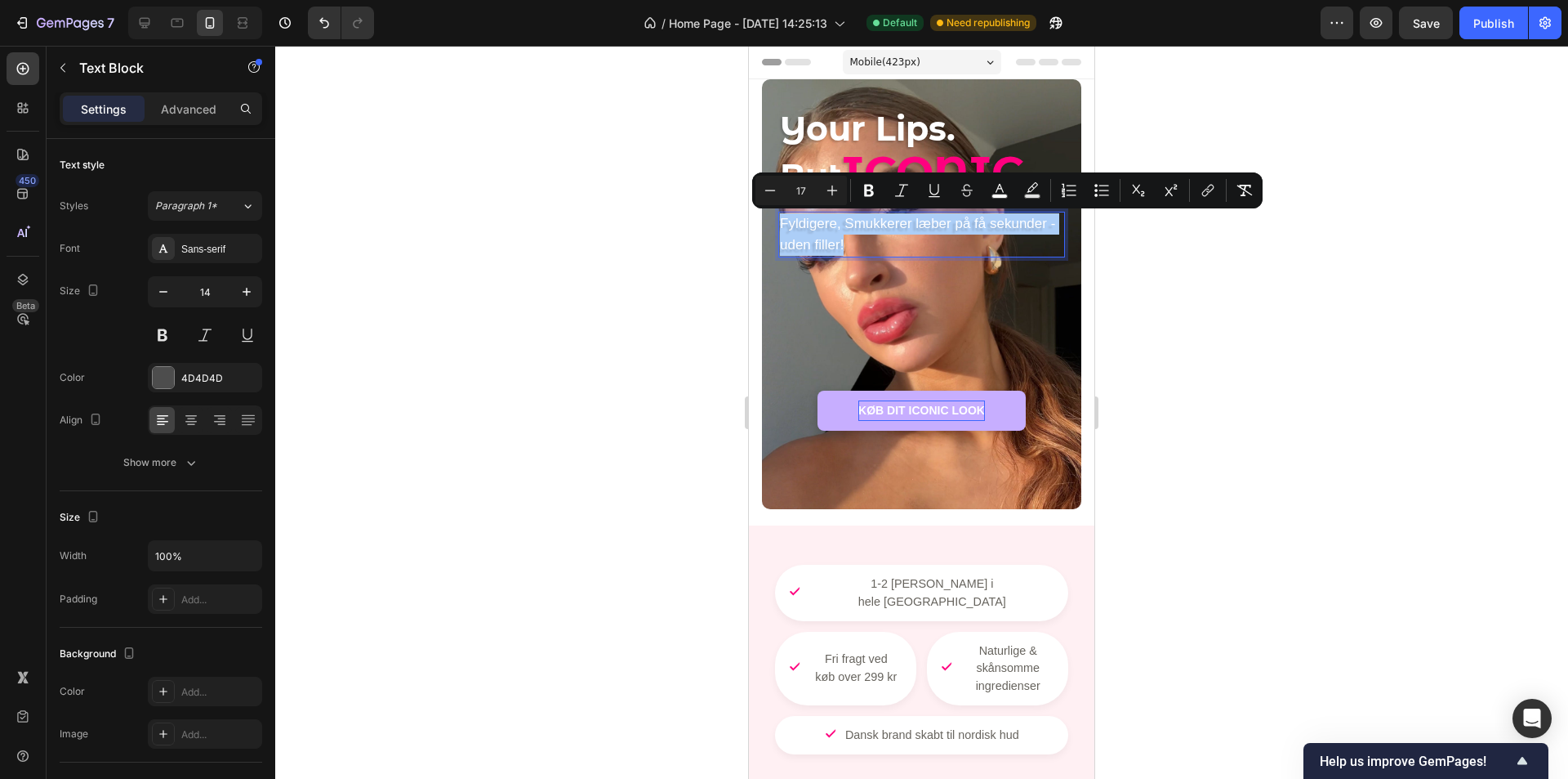
click at [1196, 252] on div at bounding box center [921, 412] width 1293 height 733
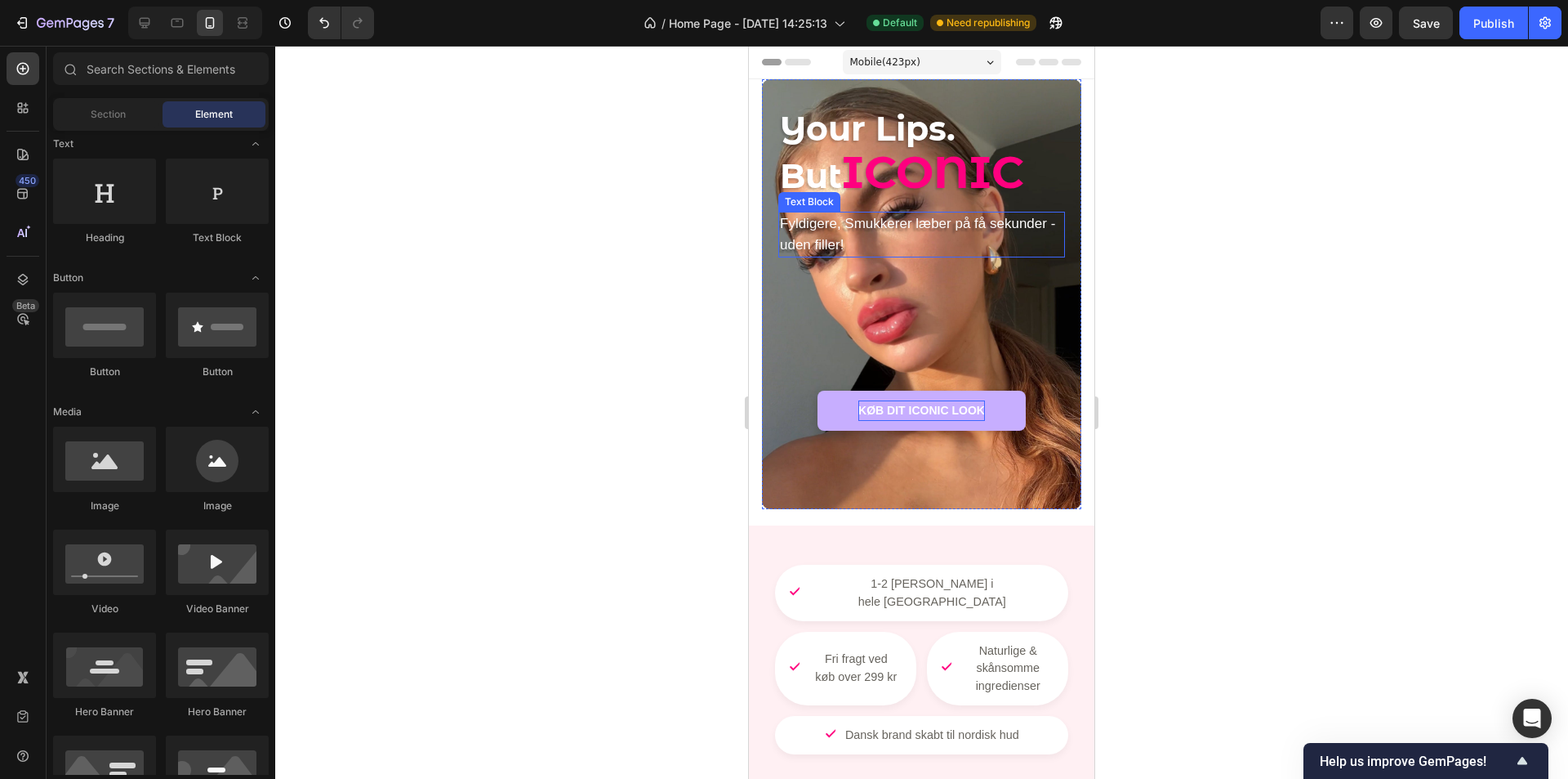
click at [985, 242] on p "Fyldigere, Smukkerer læber på få sekunder - uden filler!" at bounding box center [922, 234] width 284 height 42
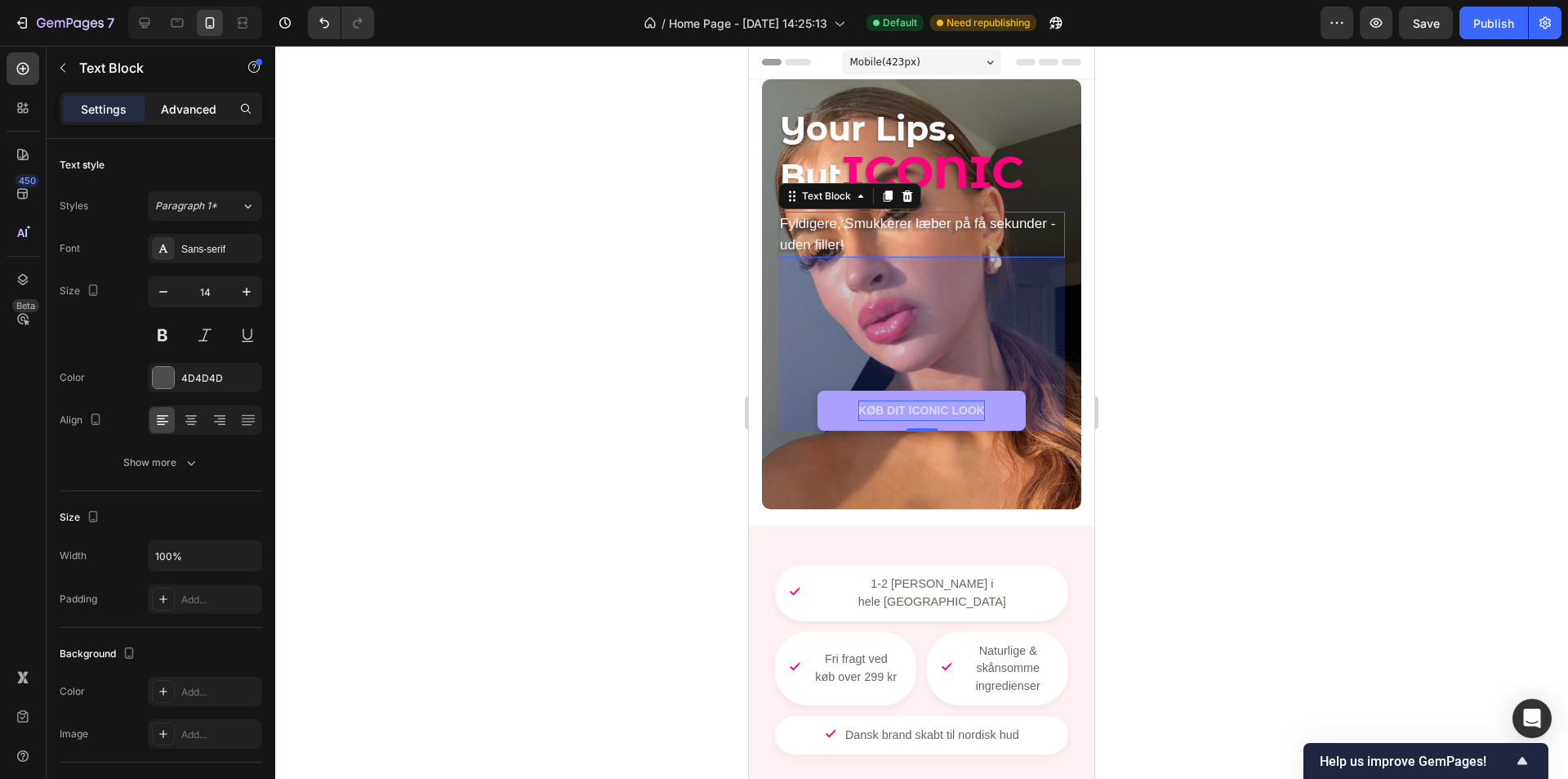
click at [217, 117] on div "Advanced" at bounding box center [188, 108] width 82 height 26
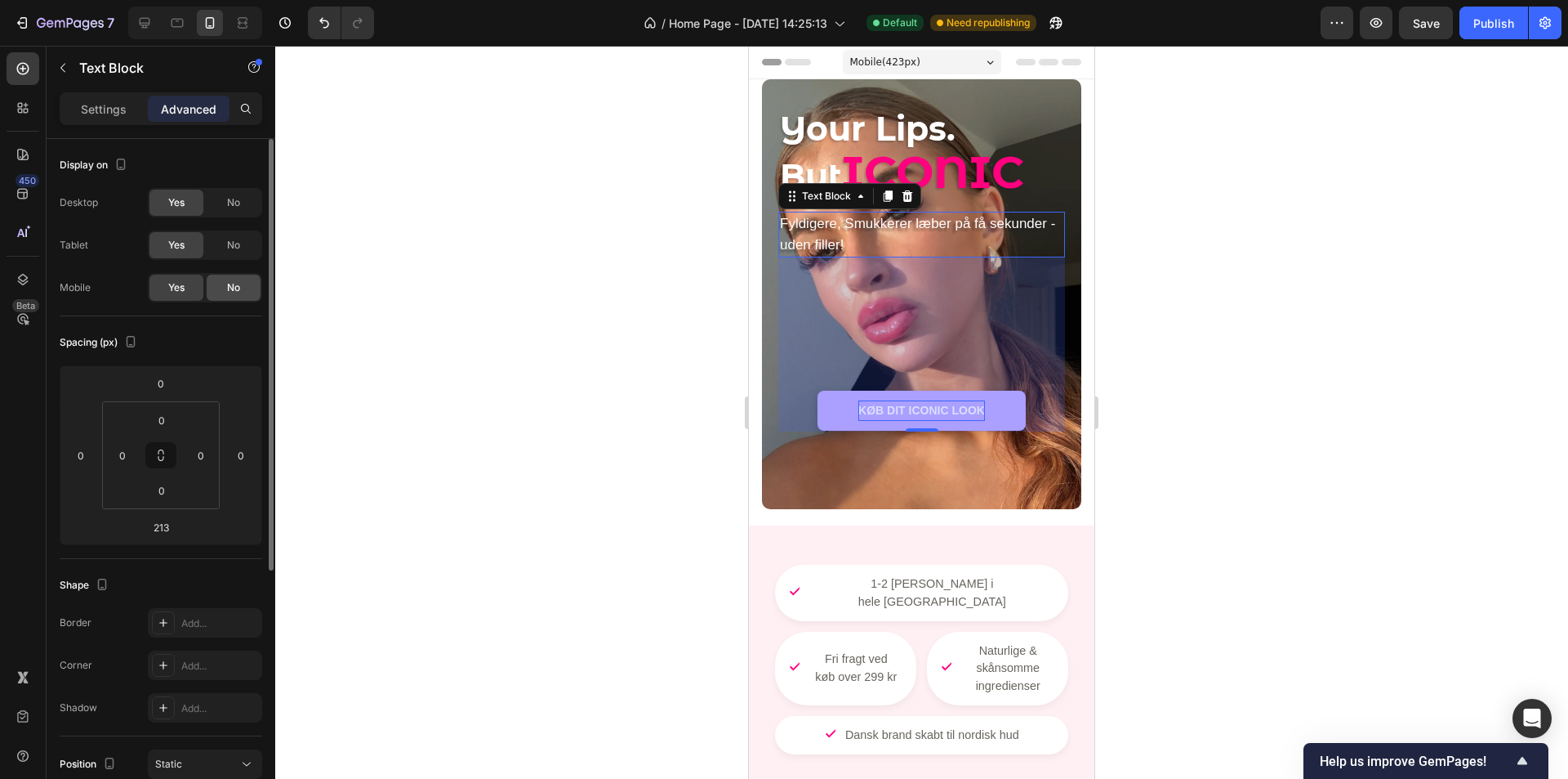
click at [229, 292] on span "No" at bounding box center [233, 287] width 13 height 14
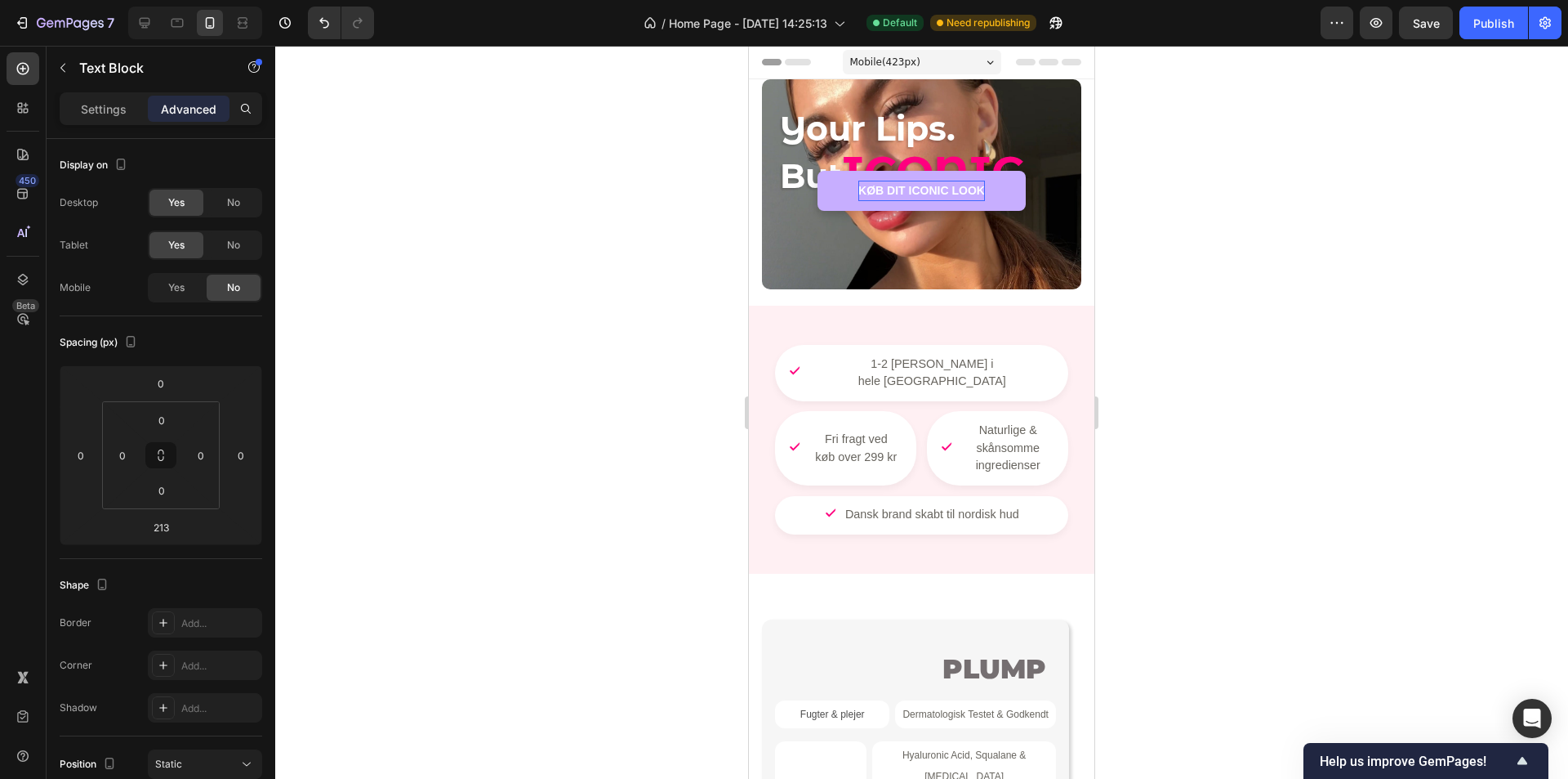
click at [434, 299] on div at bounding box center [921, 412] width 1293 height 733
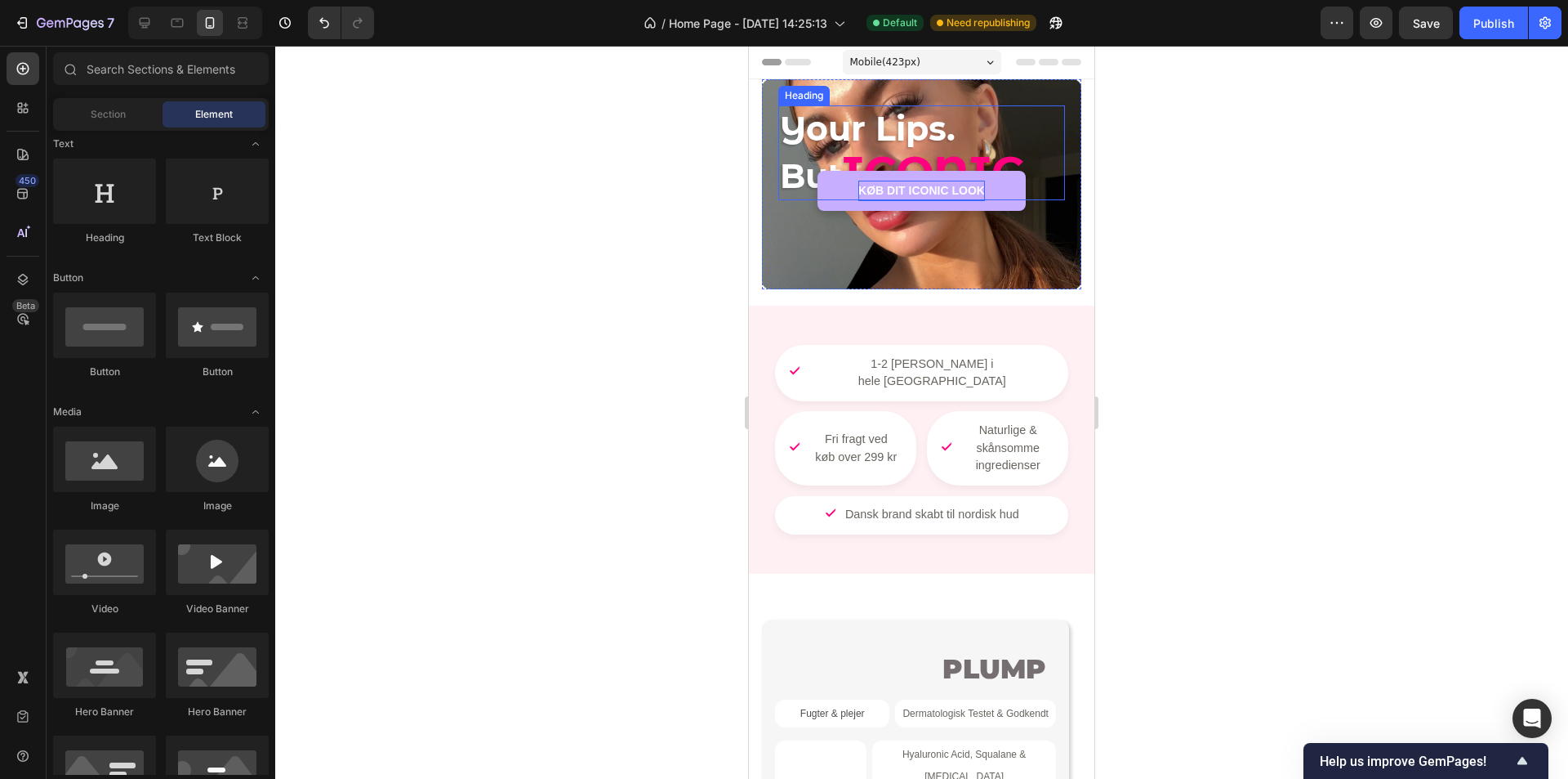
click at [952, 133] on p "Your Lips. But ICONIC" at bounding box center [922, 153] width 284 height 91
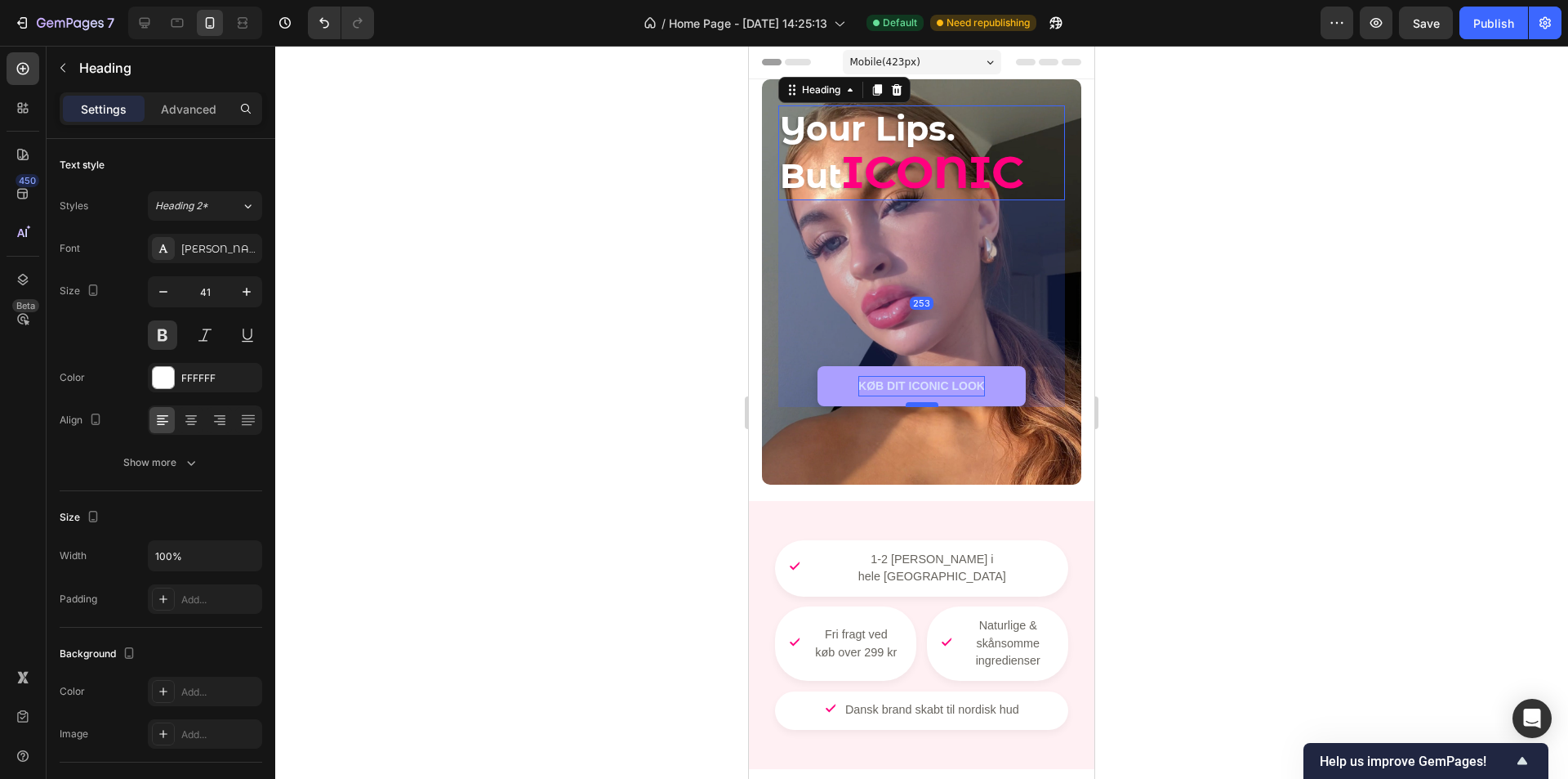
drag, startPoint x: 914, startPoint y: 210, endPoint x: 1971, endPoint y: 384, distance: 1071.2
click at [908, 406] on div at bounding box center [922, 405] width 33 height 5
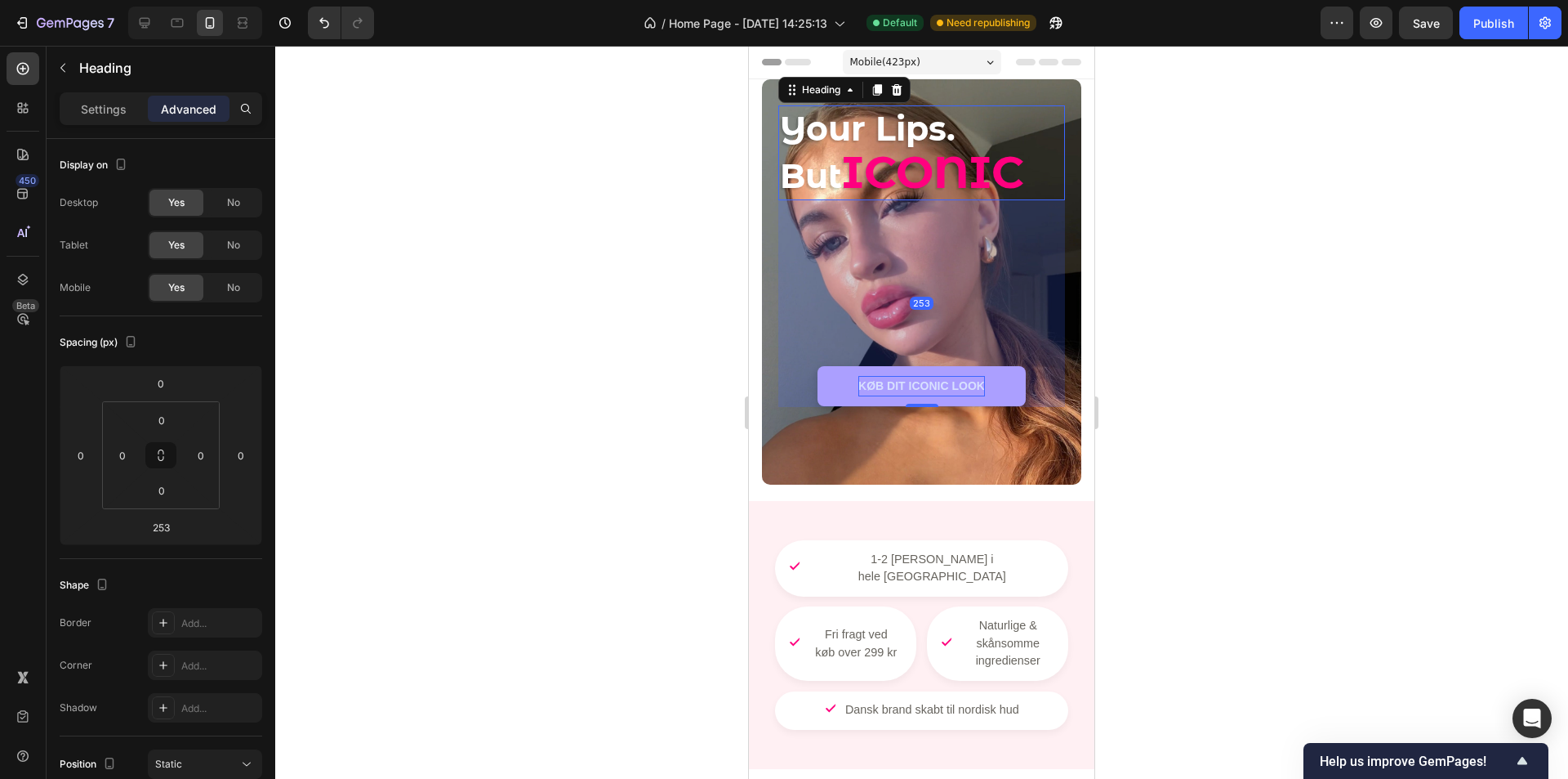
click at [1229, 337] on div at bounding box center [921, 412] width 1293 height 733
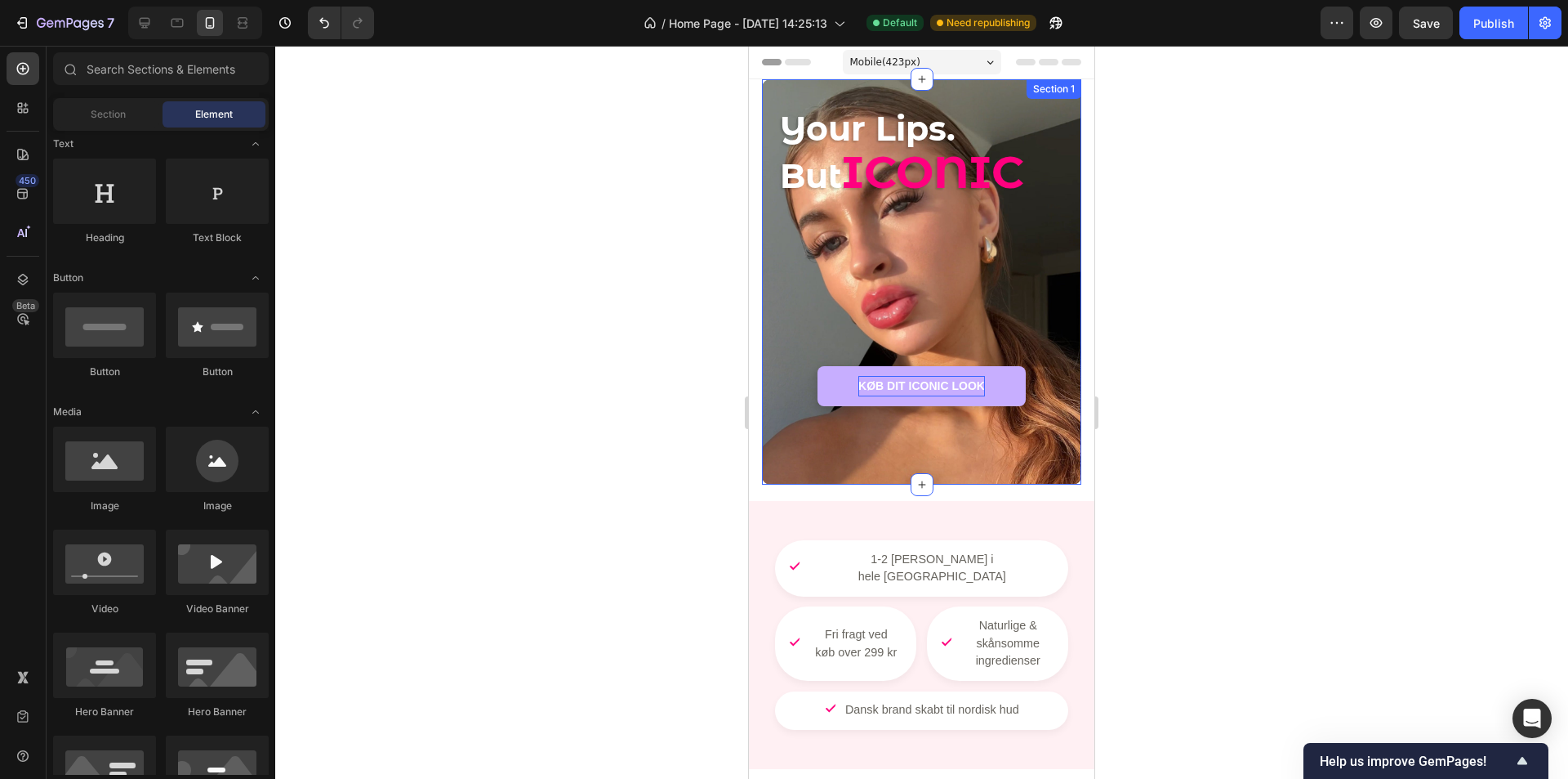
click at [1050, 254] on div "Your Lips. But ICONIC Heading Fyldigere, Smukkerer læber på få sekunder - uden …" at bounding box center [922, 282] width 287 height 353
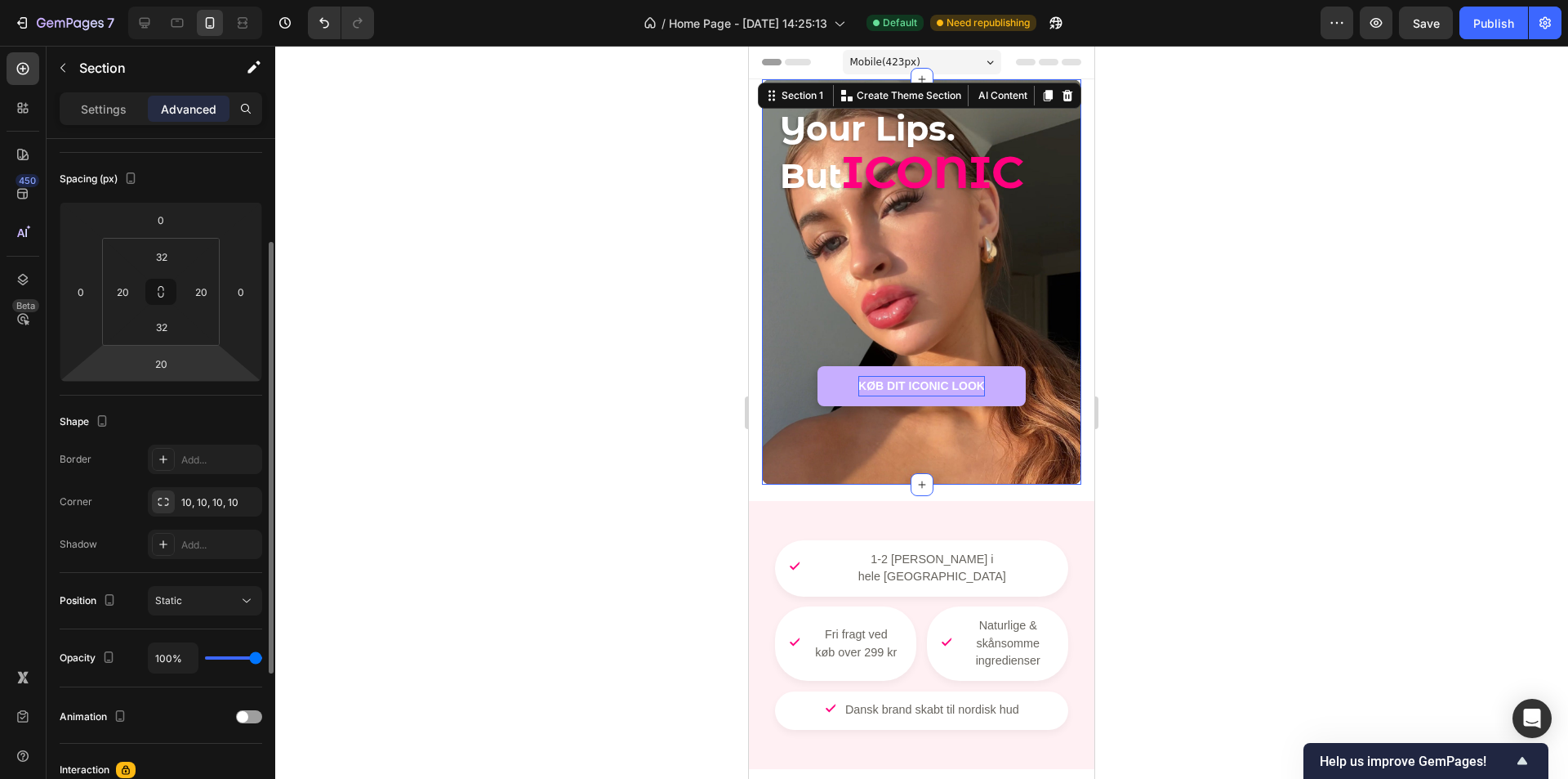
scroll to position [245, 0]
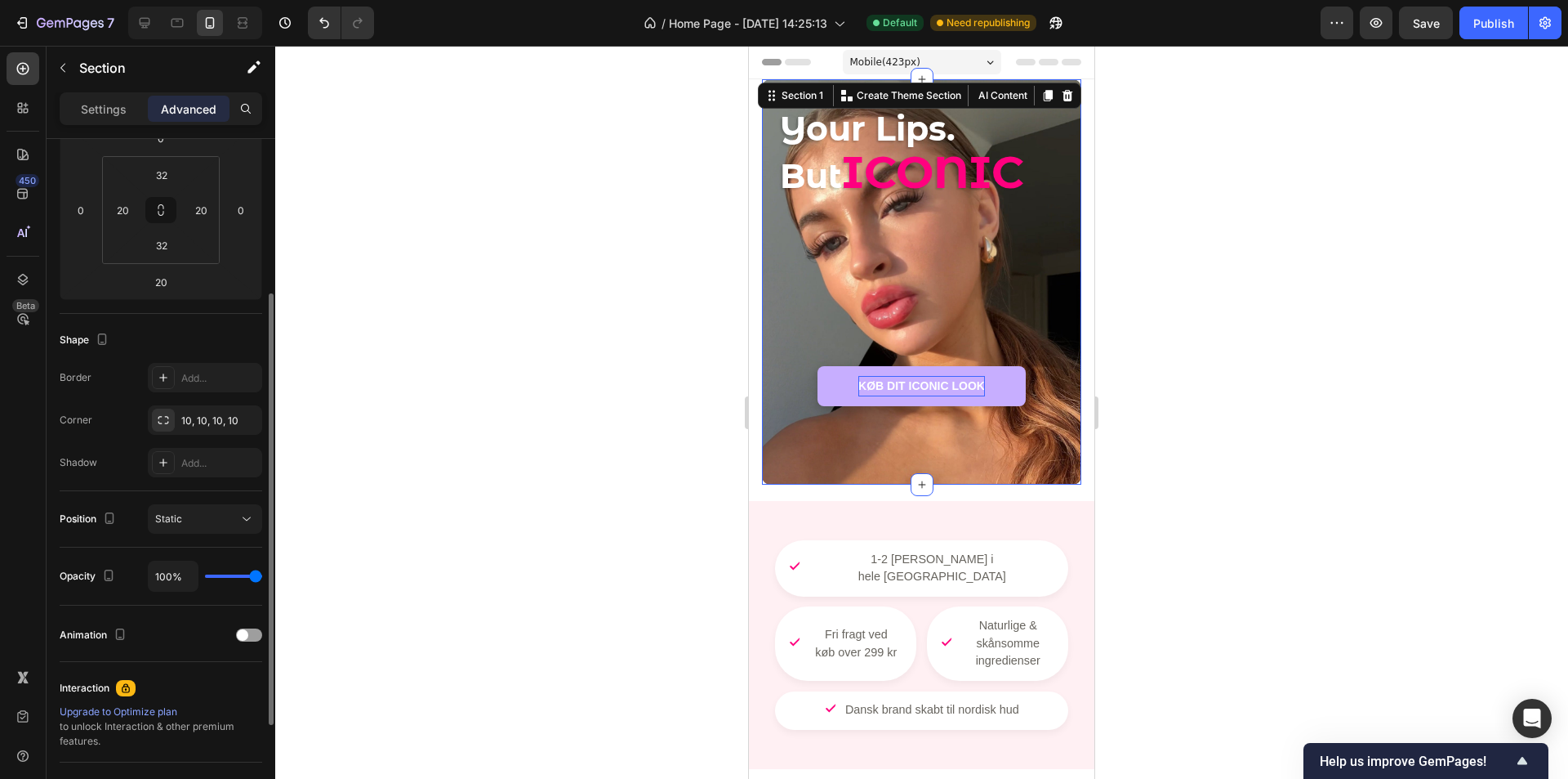
type input "96%"
type input "96"
type input "78%"
type input "78"
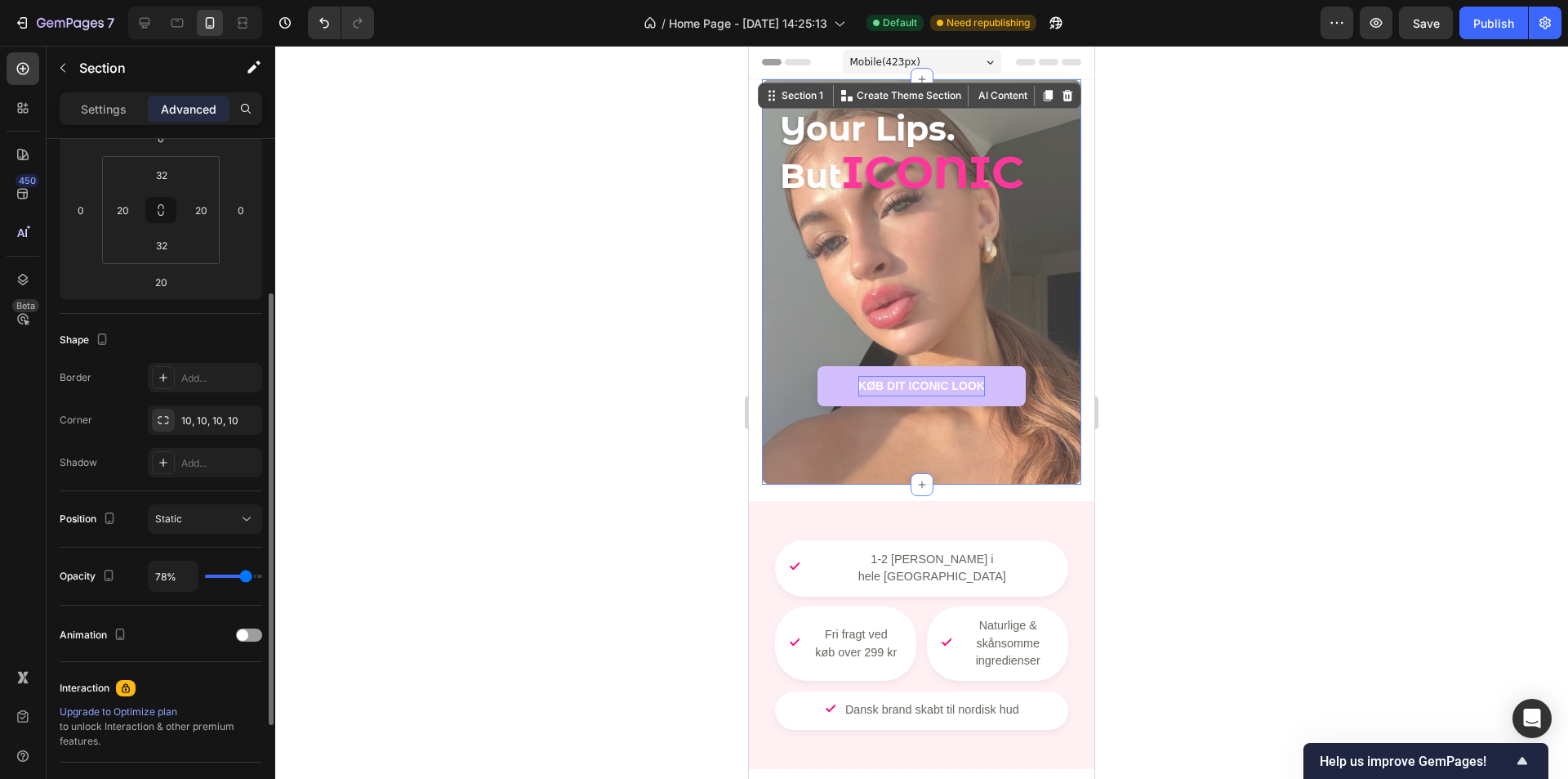
type input "67%"
type input "67"
type input "65%"
type input "65"
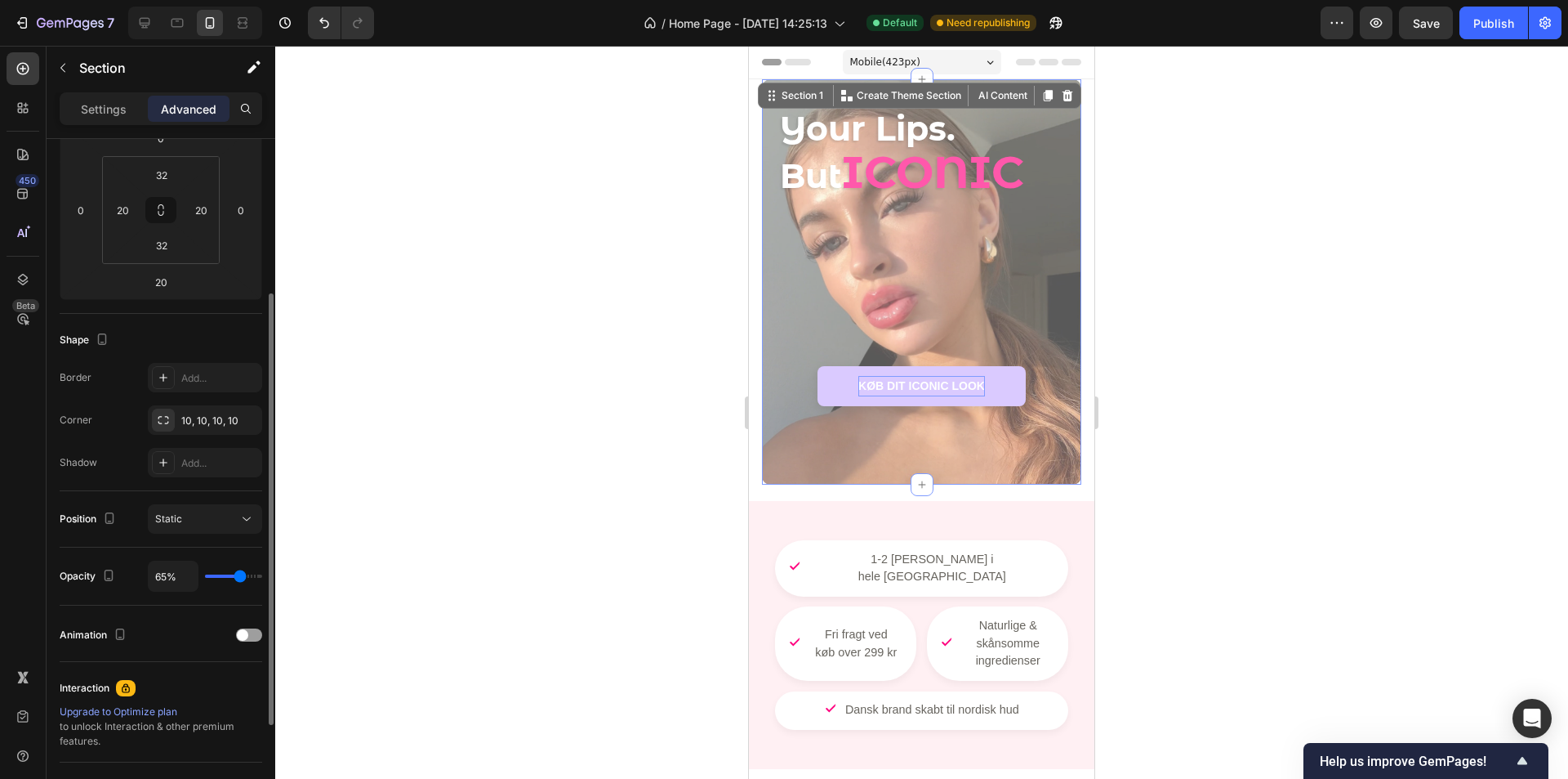
type input "67%"
type input "67"
type input "100%"
type input "100"
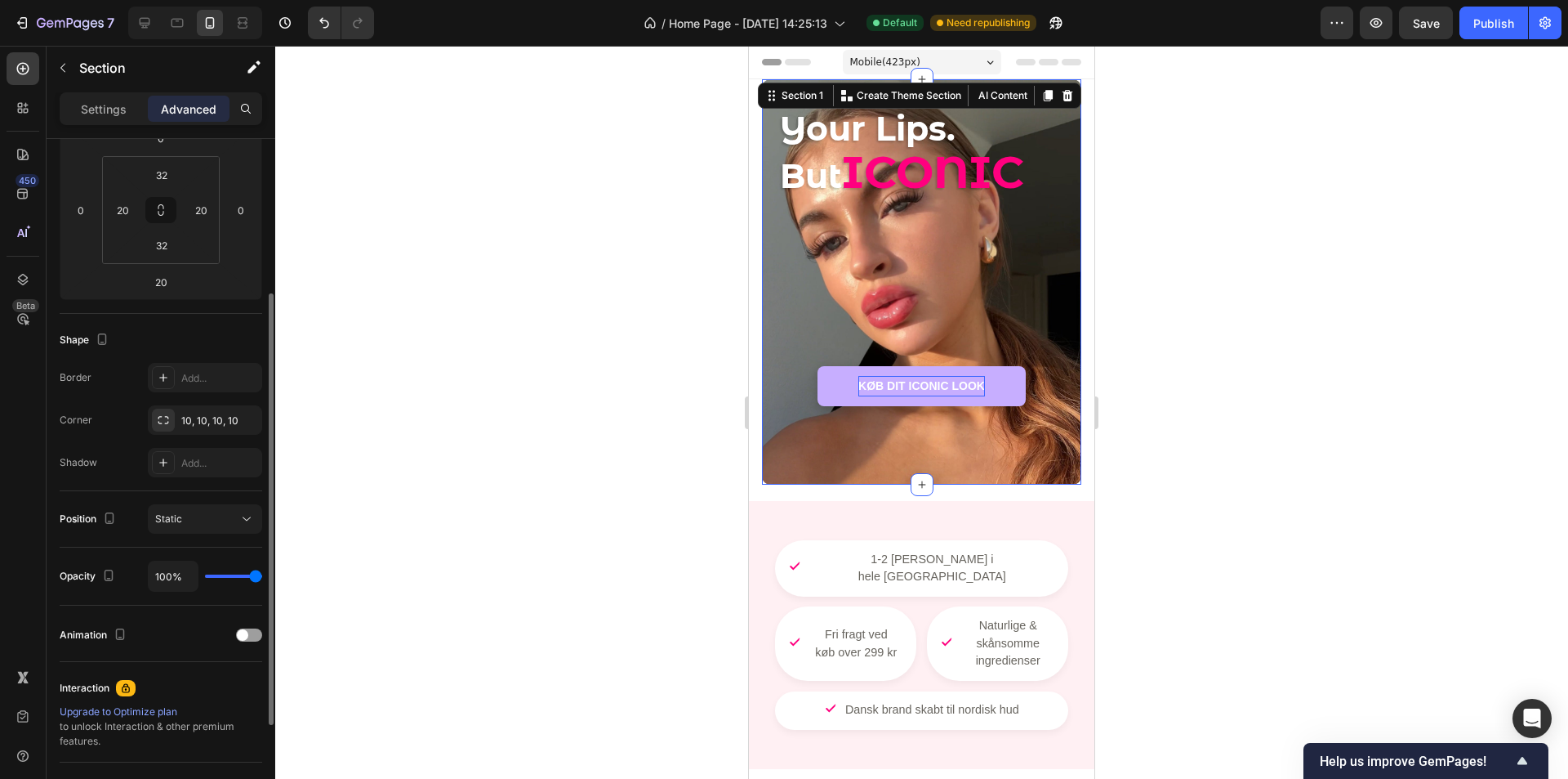
drag, startPoint x: 255, startPoint y: 575, endPoint x: 277, endPoint y: 577, distance: 22.1
click at [263, 577] on input "range" at bounding box center [234, 576] width 57 height 3
click at [207, 471] on div "Add..." at bounding box center [204, 462] width 114 height 30
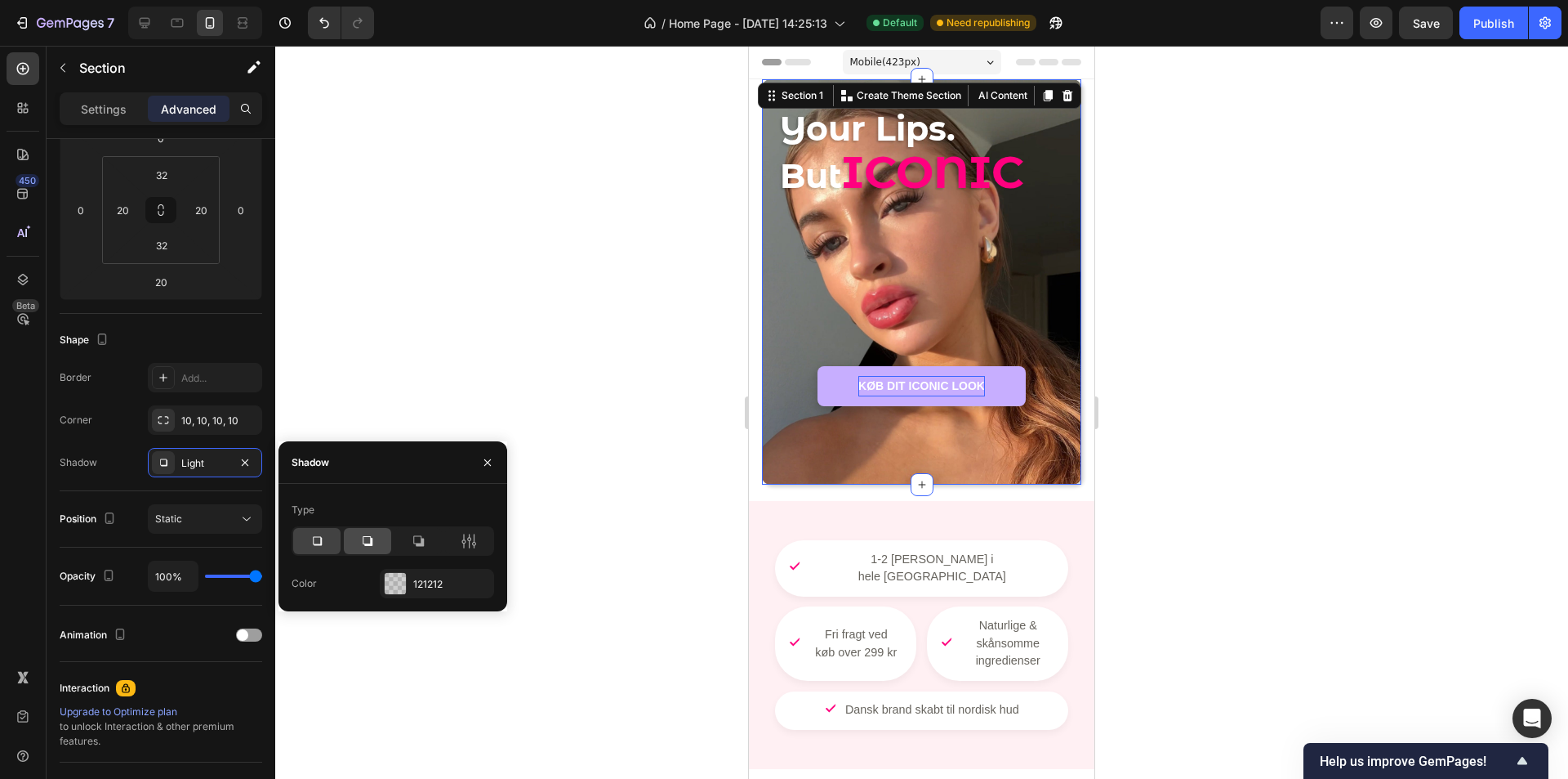
click at [361, 542] on icon at bounding box center [367, 541] width 16 height 16
click at [393, 542] on div at bounding box center [393, 541] width 203 height 30
click at [316, 544] on icon at bounding box center [317, 542] width 9 height 9
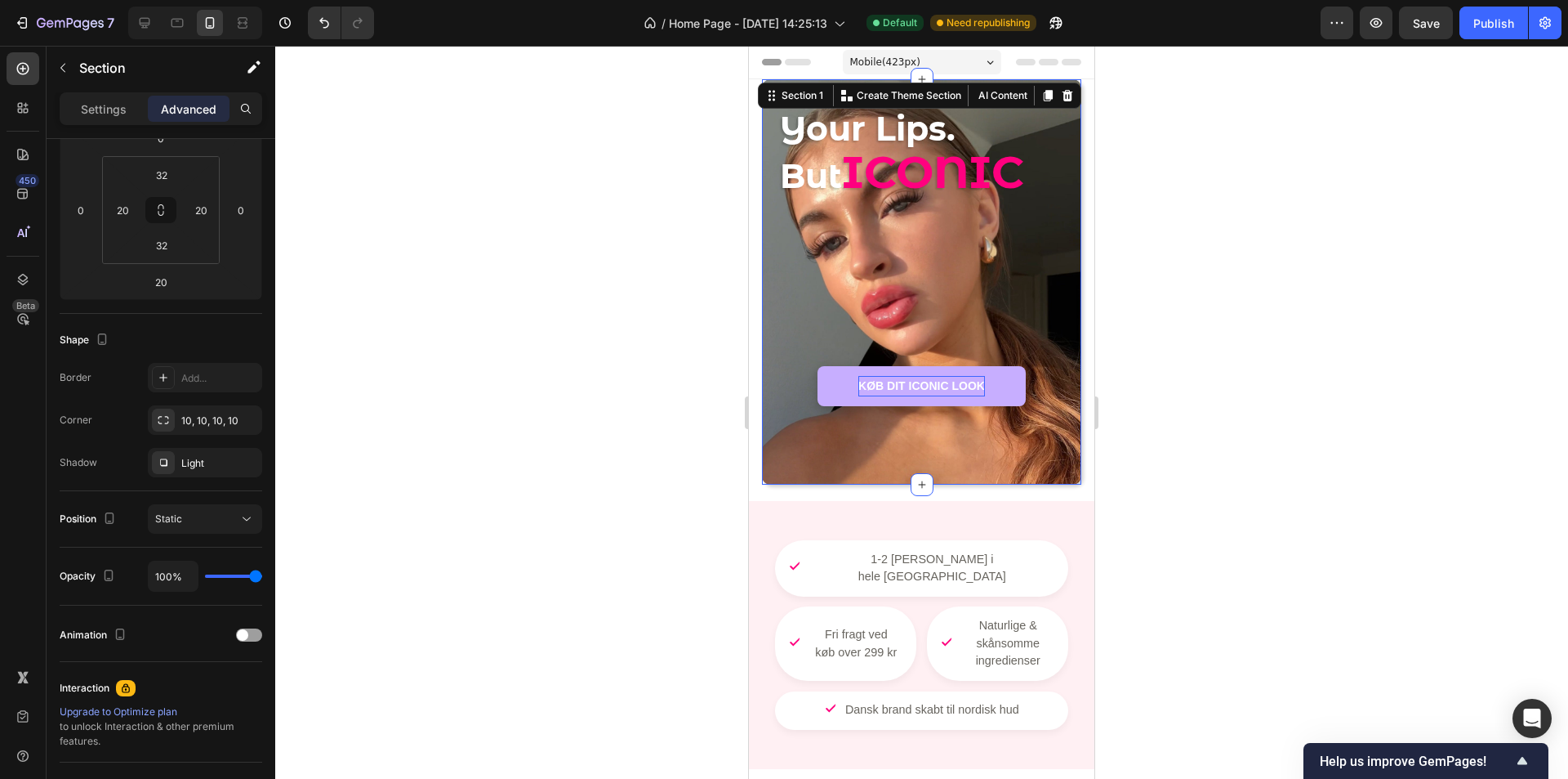
click at [469, 358] on div at bounding box center [921, 412] width 1293 height 733
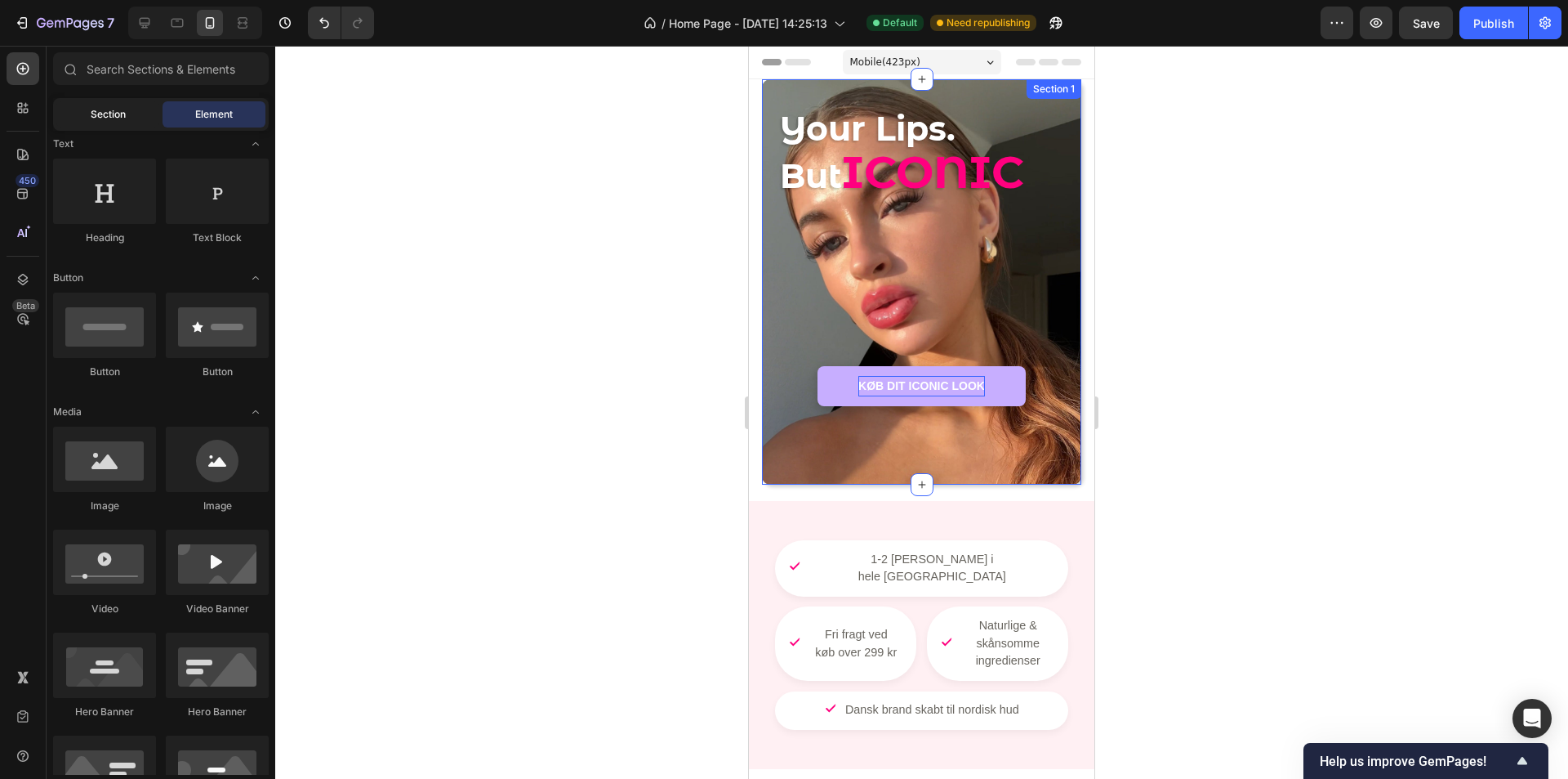
click at [135, 117] on div "Section" at bounding box center [108, 114] width 103 height 26
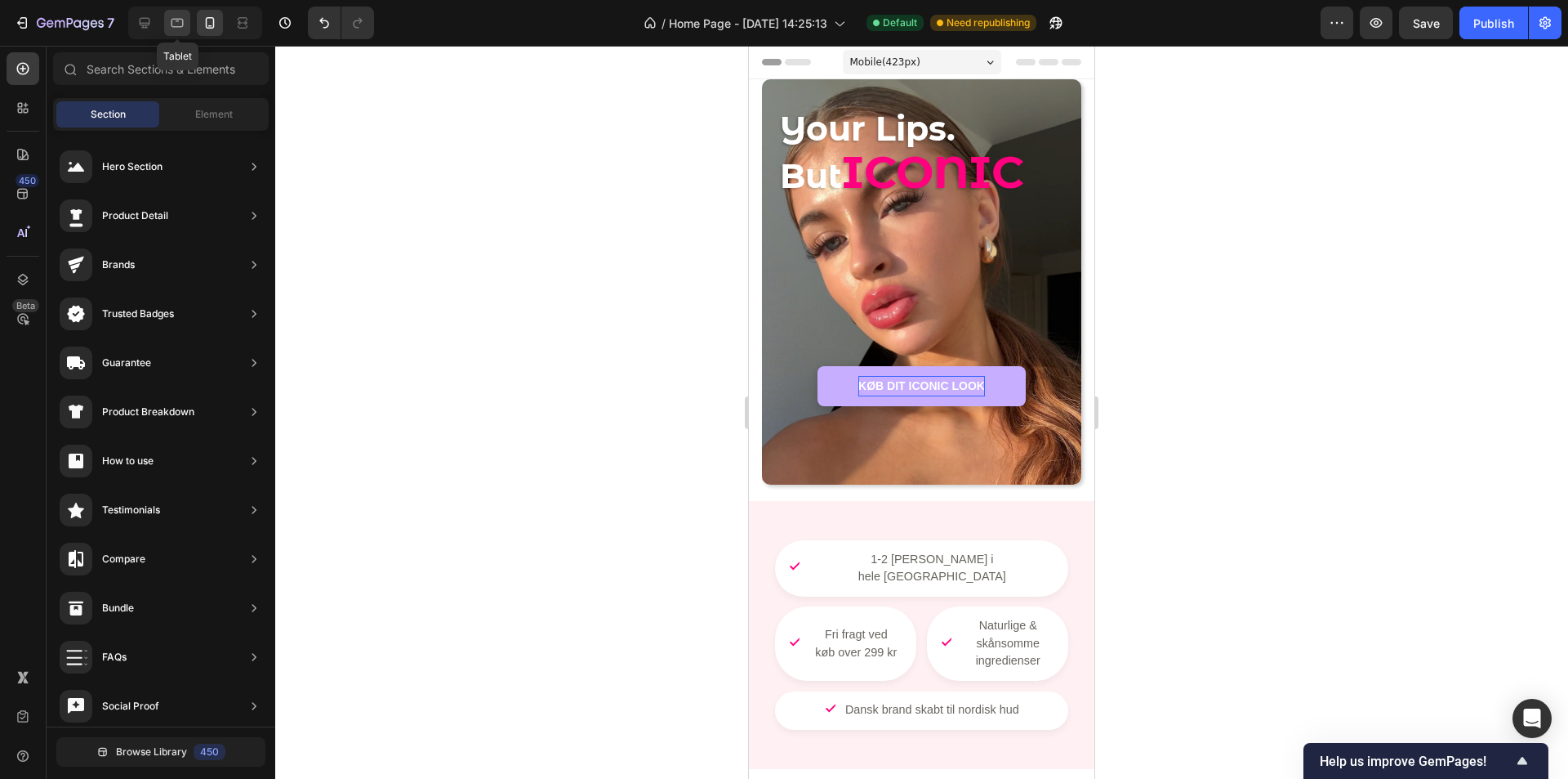
click at [187, 26] on div at bounding box center [176, 23] width 26 height 26
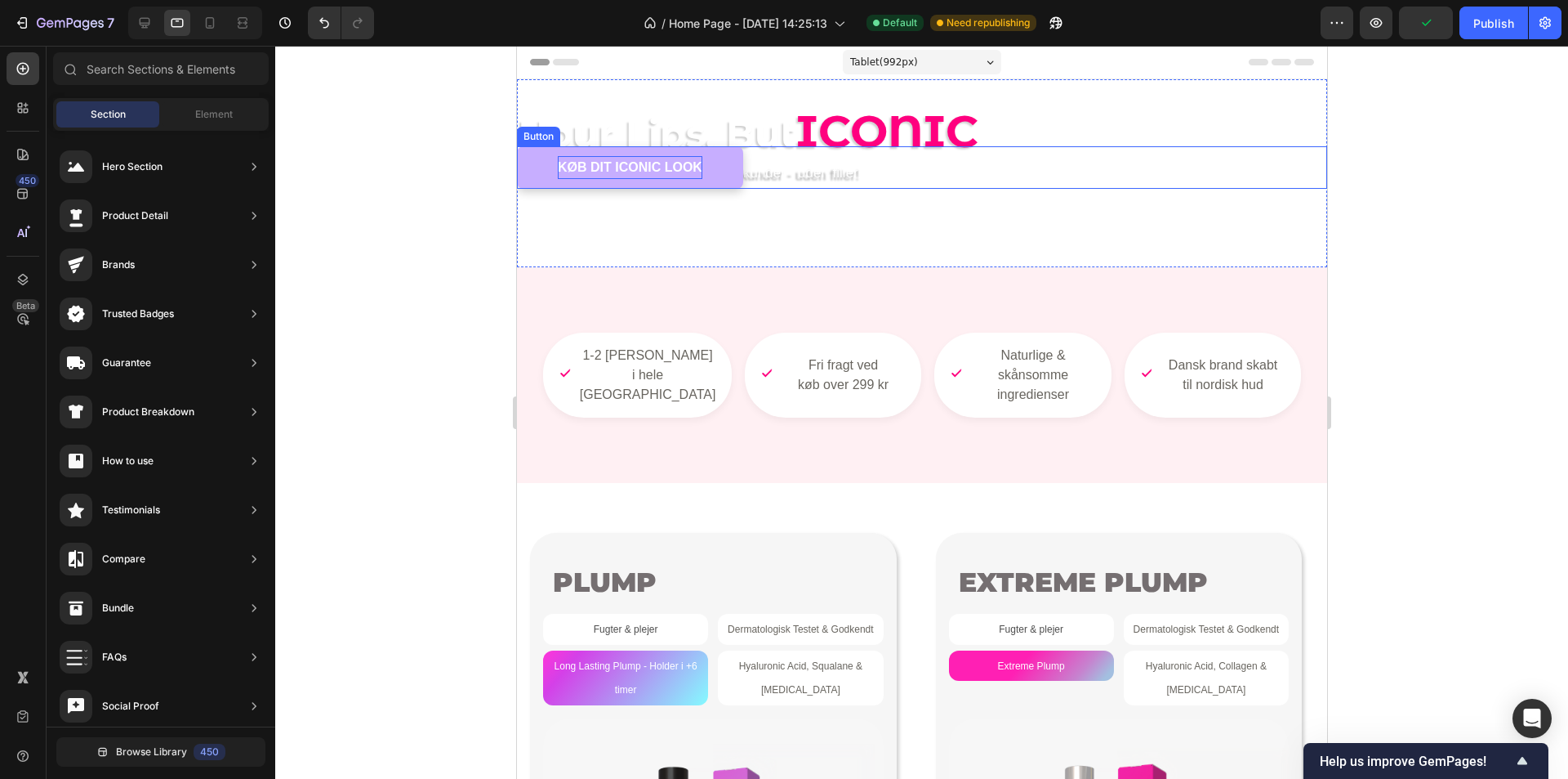
click at [831, 177] on div "KØB DIT ICONIC LOOK Button" at bounding box center [921, 167] width 811 height 43
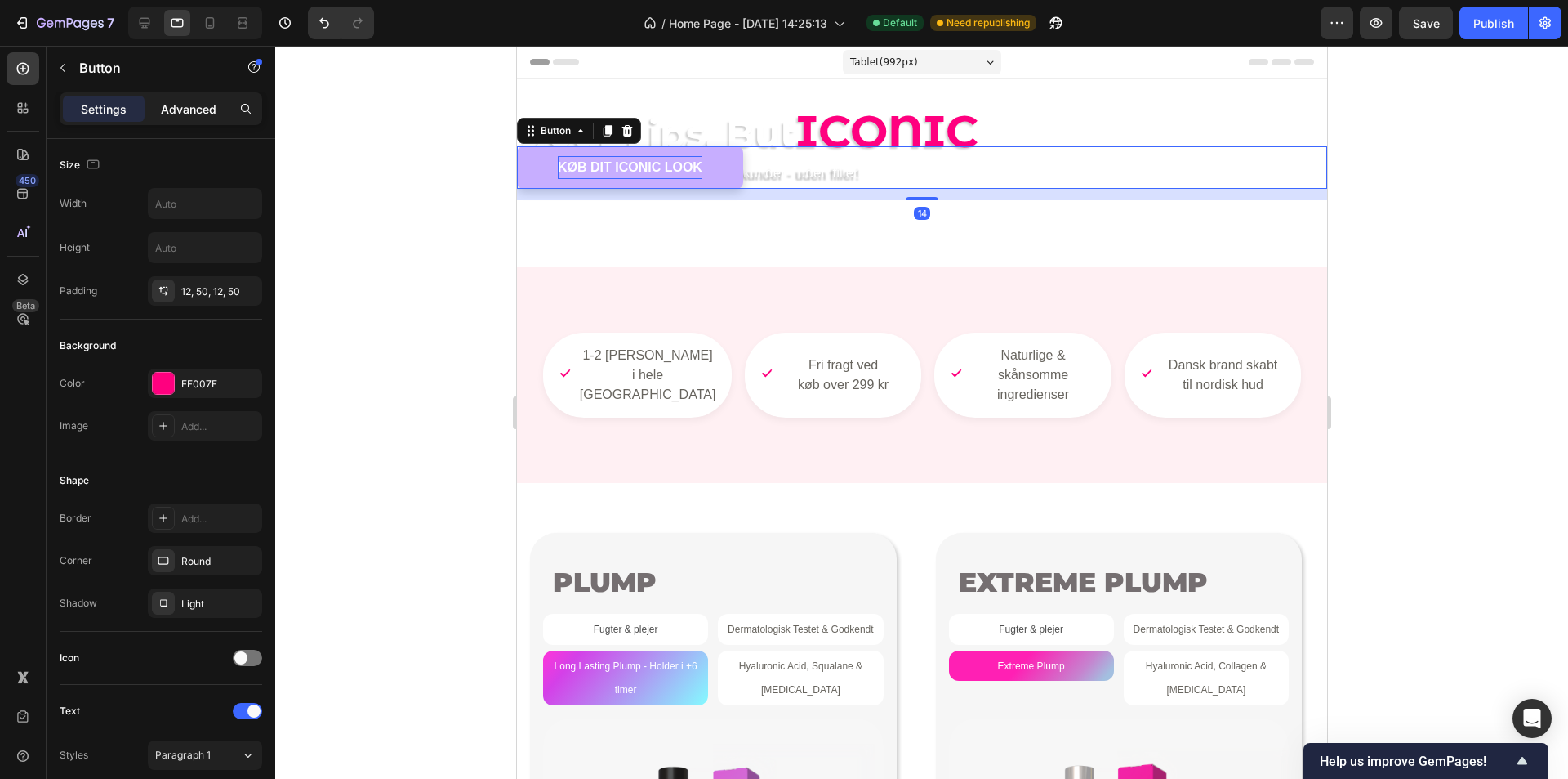
click at [195, 106] on p "Advanced" at bounding box center [189, 109] width 56 height 17
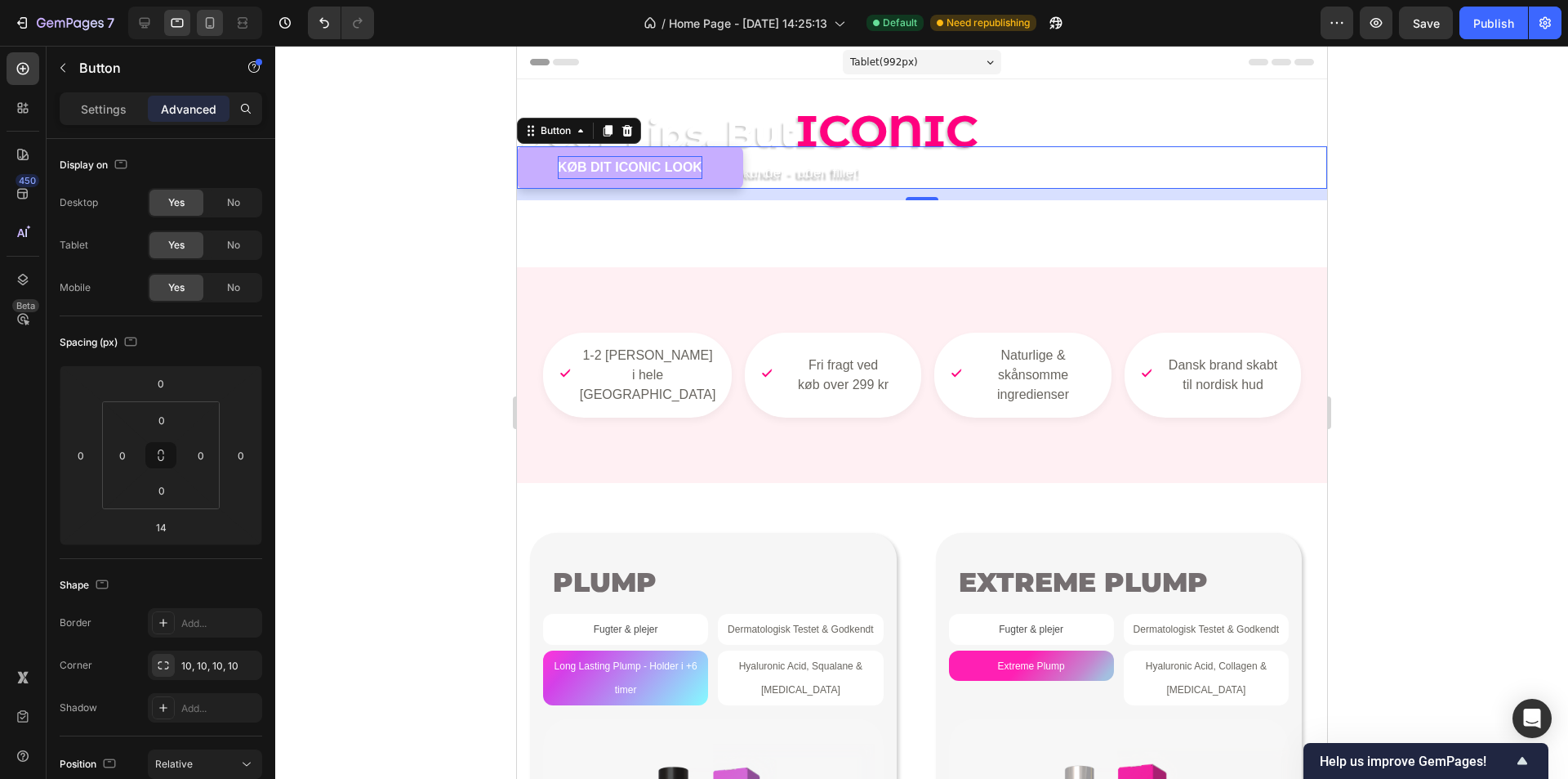
click at [210, 30] on icon at bounding box center [209, 22] width 16 height 16
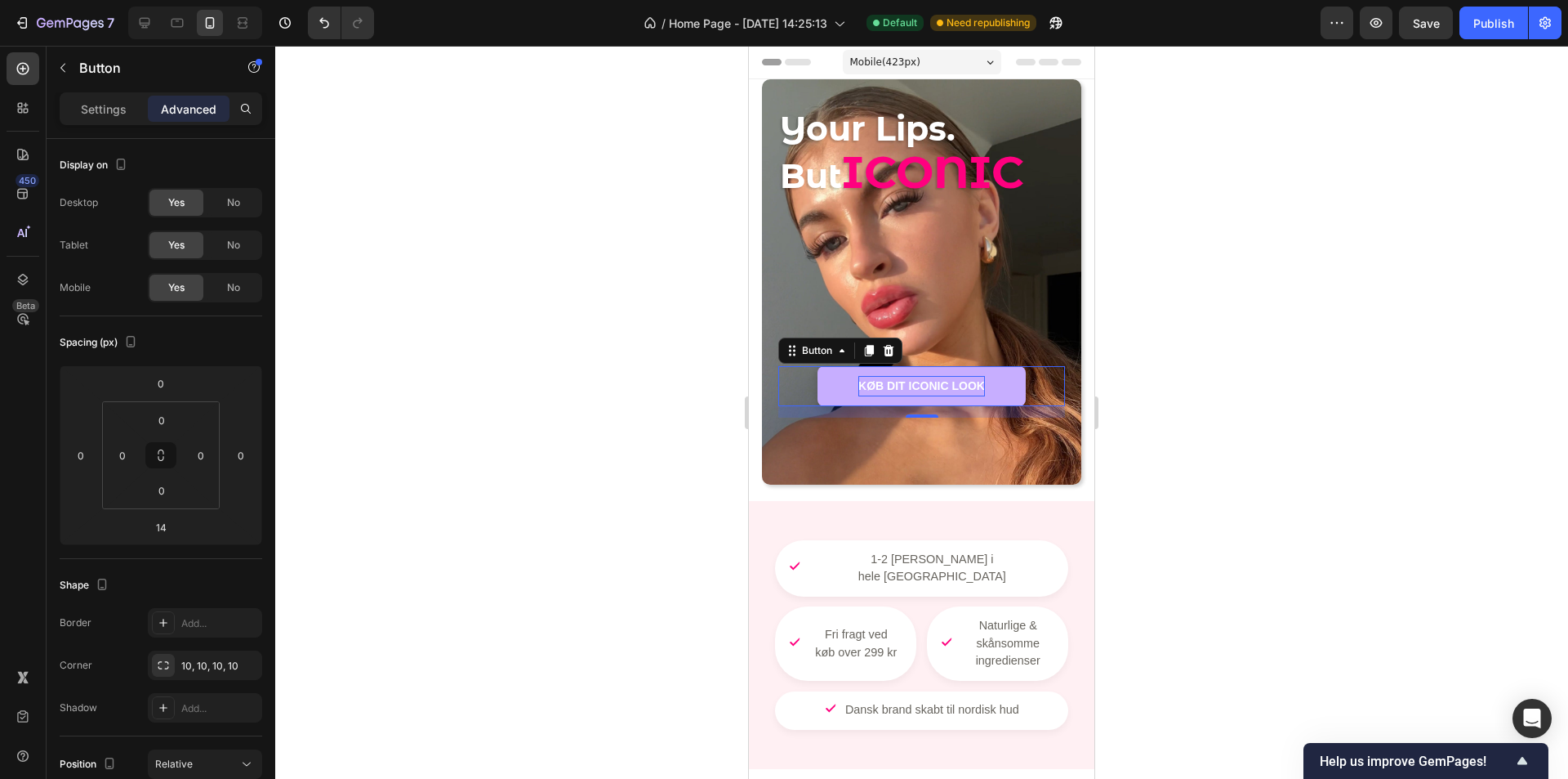
click at [702, 297] on div at bounding box center [921, 412] width 1293 height 733
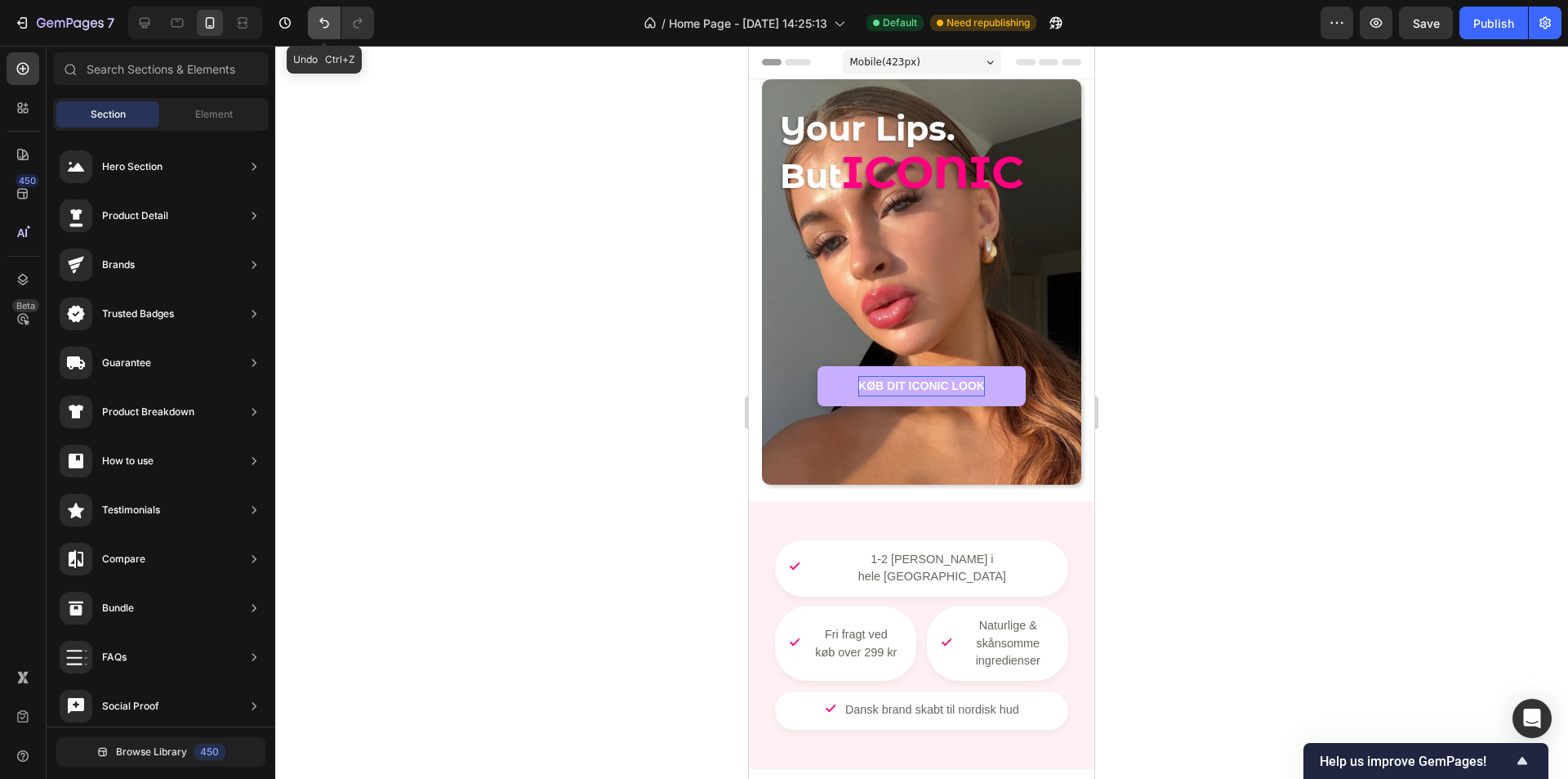
click at [330, 29] on icon "Undo/Redo" at bounding box center [323, 22] width 16 height 16
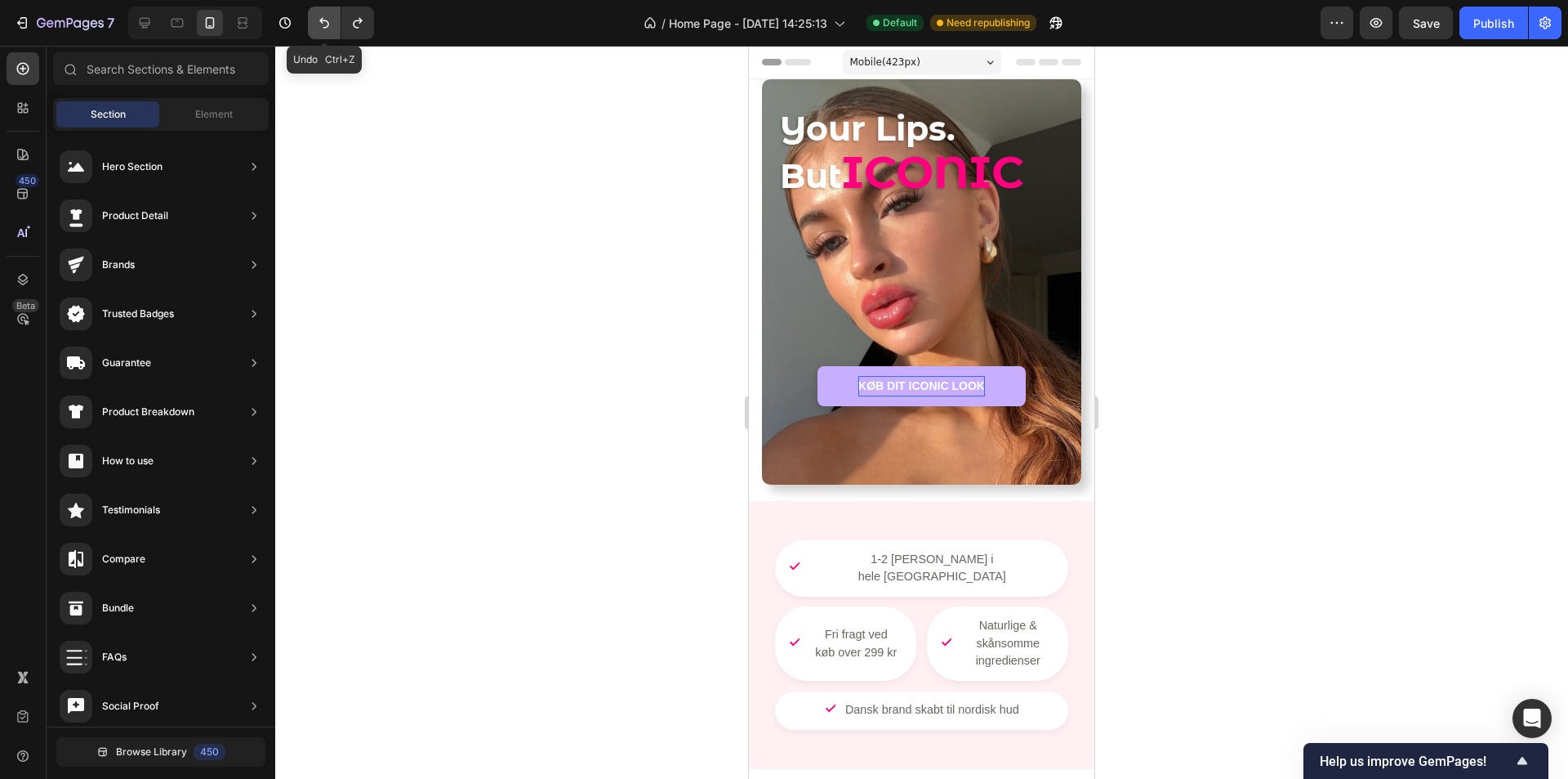
click at [330, 29] on icon "Undo/Redo" at bounding box center [323, 22] width 16 height 16
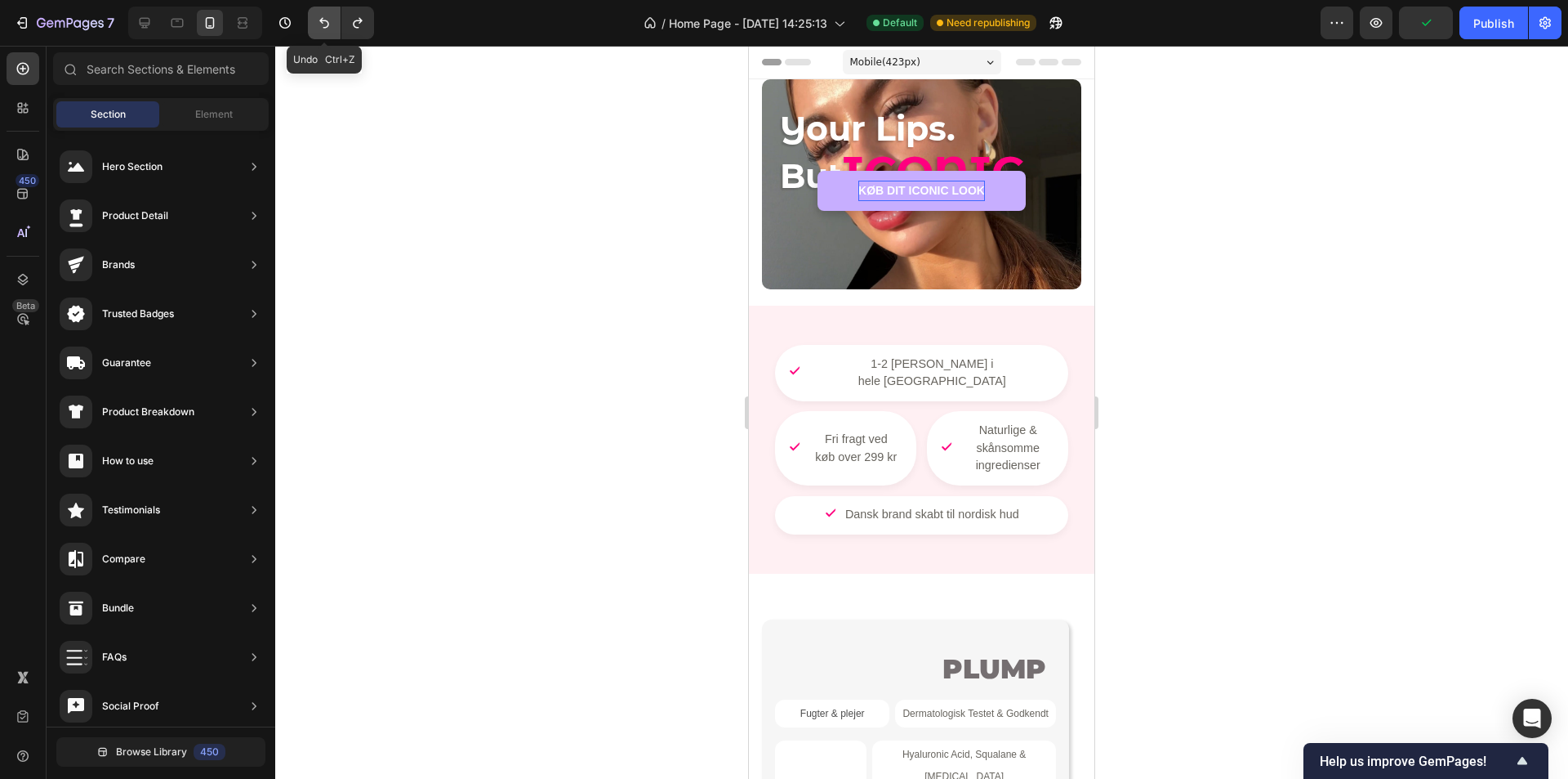
click at [330, 29] on icon "Undo/Redo" at bounding box center [323, 22] width 16 height 16
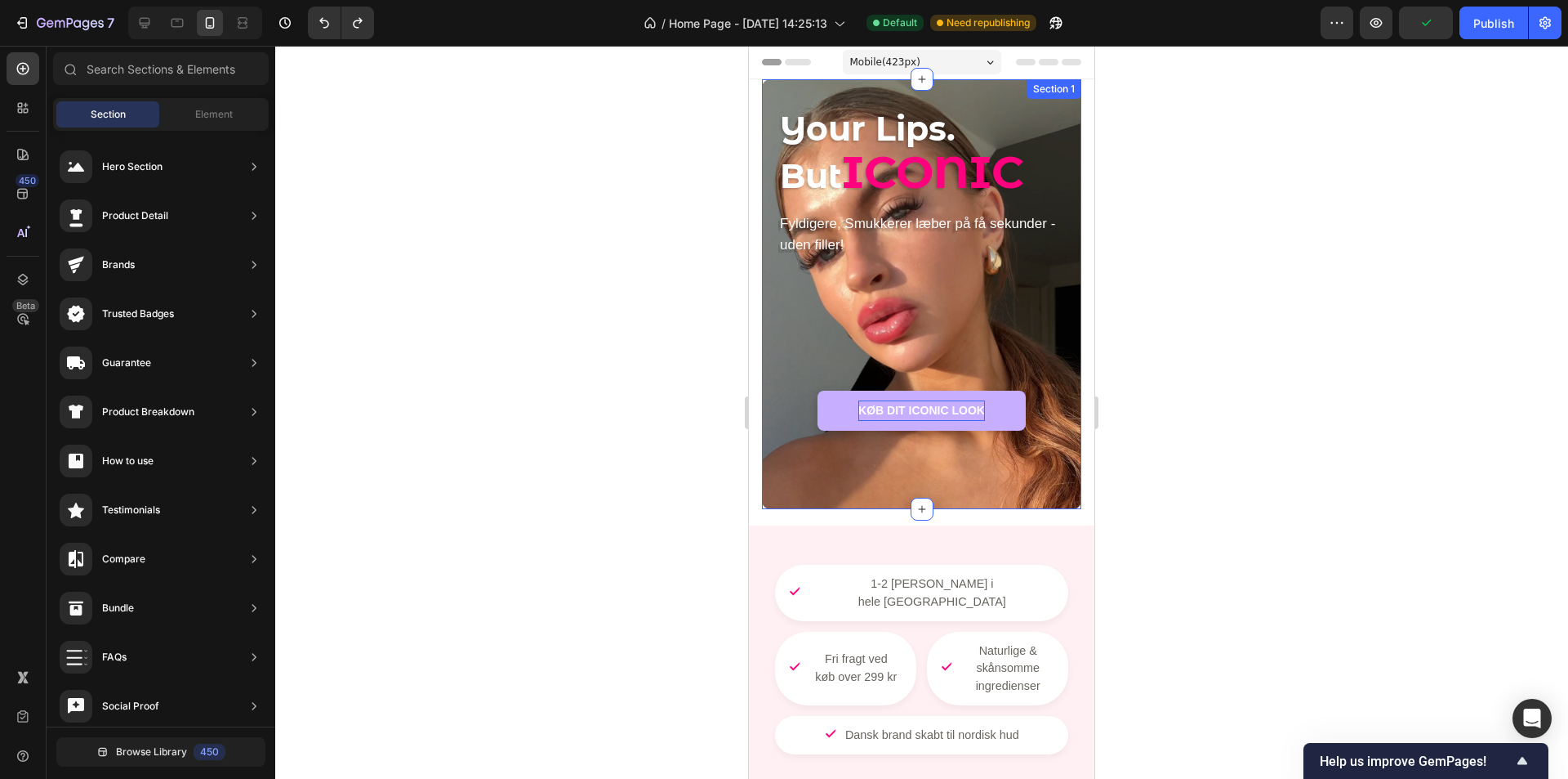
click at [1060, 358] on div "Your Lips. But ICONIC Heading Fyldigere, Smukkerer læber på få sekunder - uden …" at bounding box center [922, 294] width 319 height 430
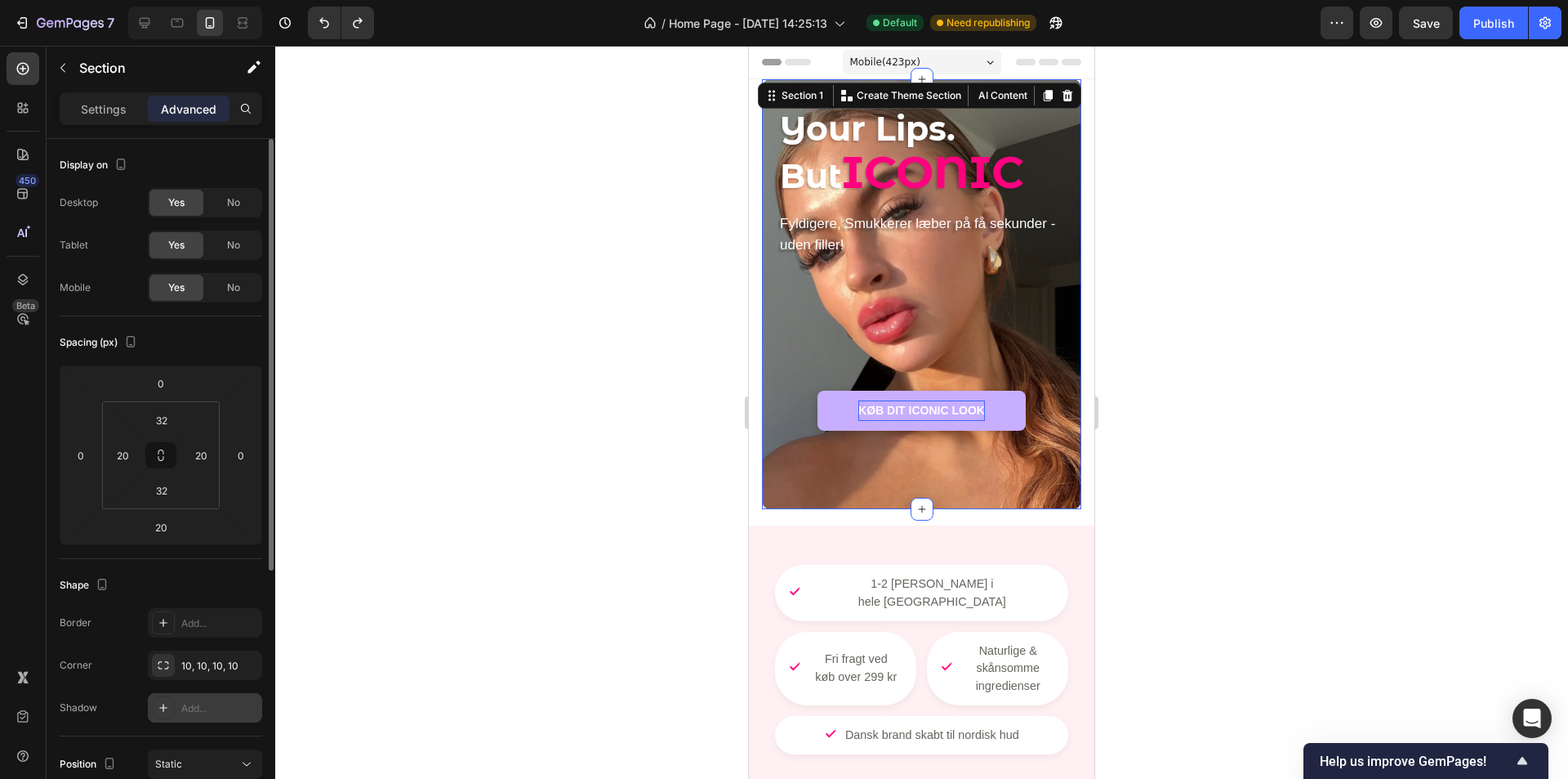
click at [201, 711] on div "Add..." at bounding box center [220, 708] width 77 height 14
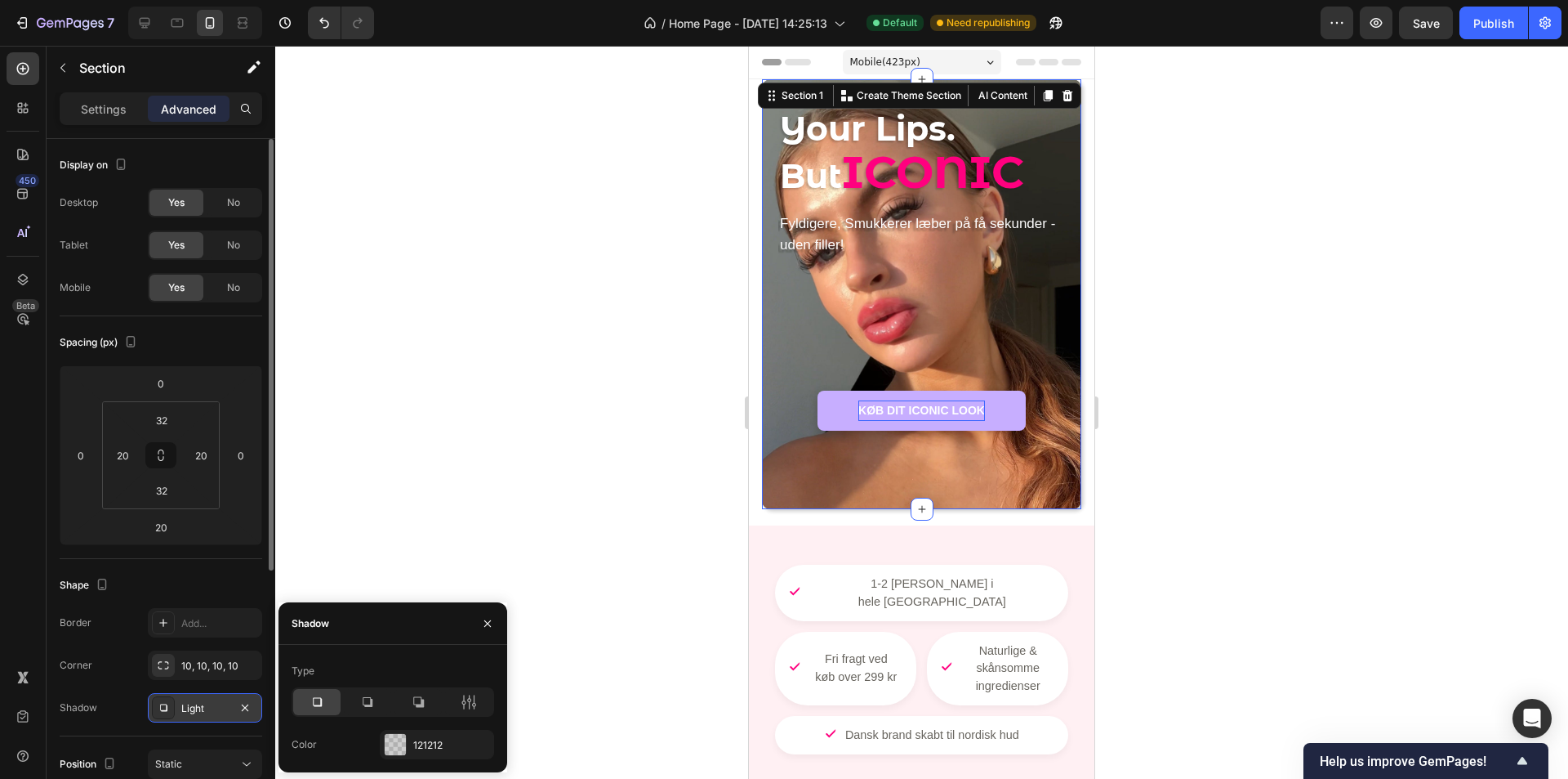
click at [511, 447] on div at bounding box center [921, 412] width 1293 height 733
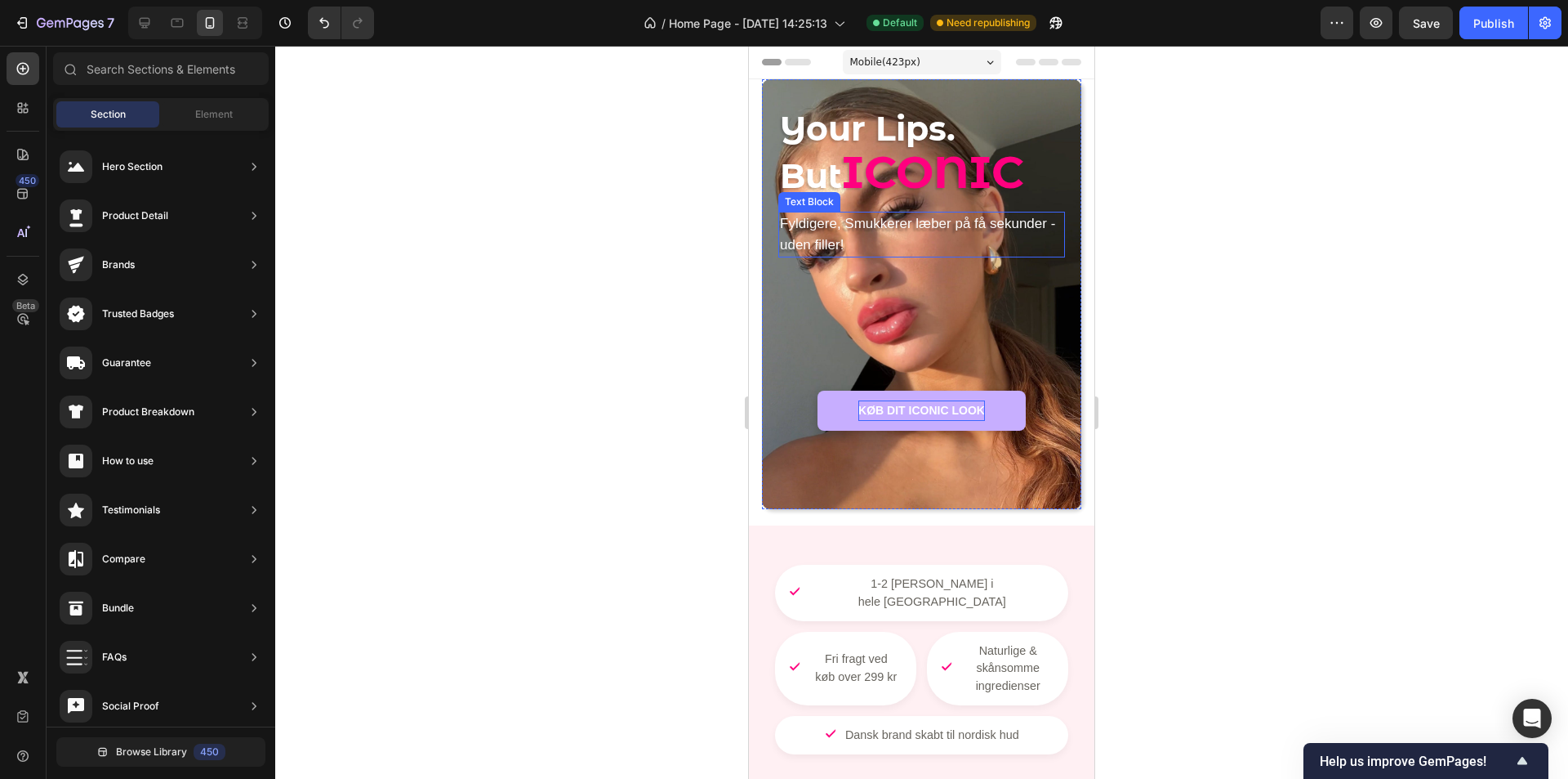
click at [925, 236] on p "Fyldigere, Smukkerer læber på få sekunder - uden filler!" at bounding box center [922, 234] width 284 height 42
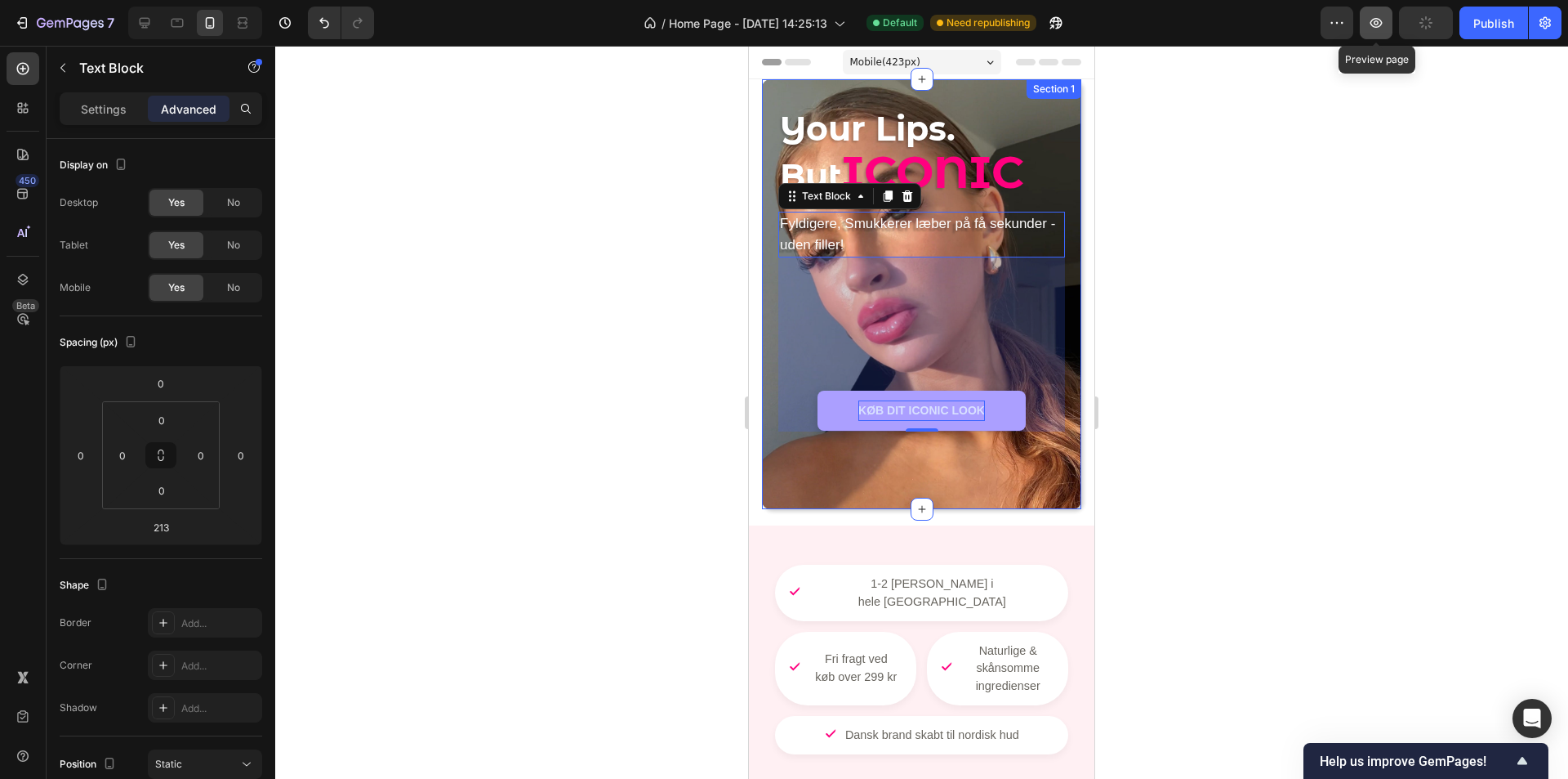
click at [1366, 27] on button "button" at bounding box center [1376, 23] width 33 height 33
click at [941, 411] on div "213" at bounding box center [922, 345] width 287 height 174
click at [903, 411] on div "213" at bounding box center [922, 345] width 287 height 174
click at [1227, 384] on div at bounding box center [921, 412] width 1293 height 733
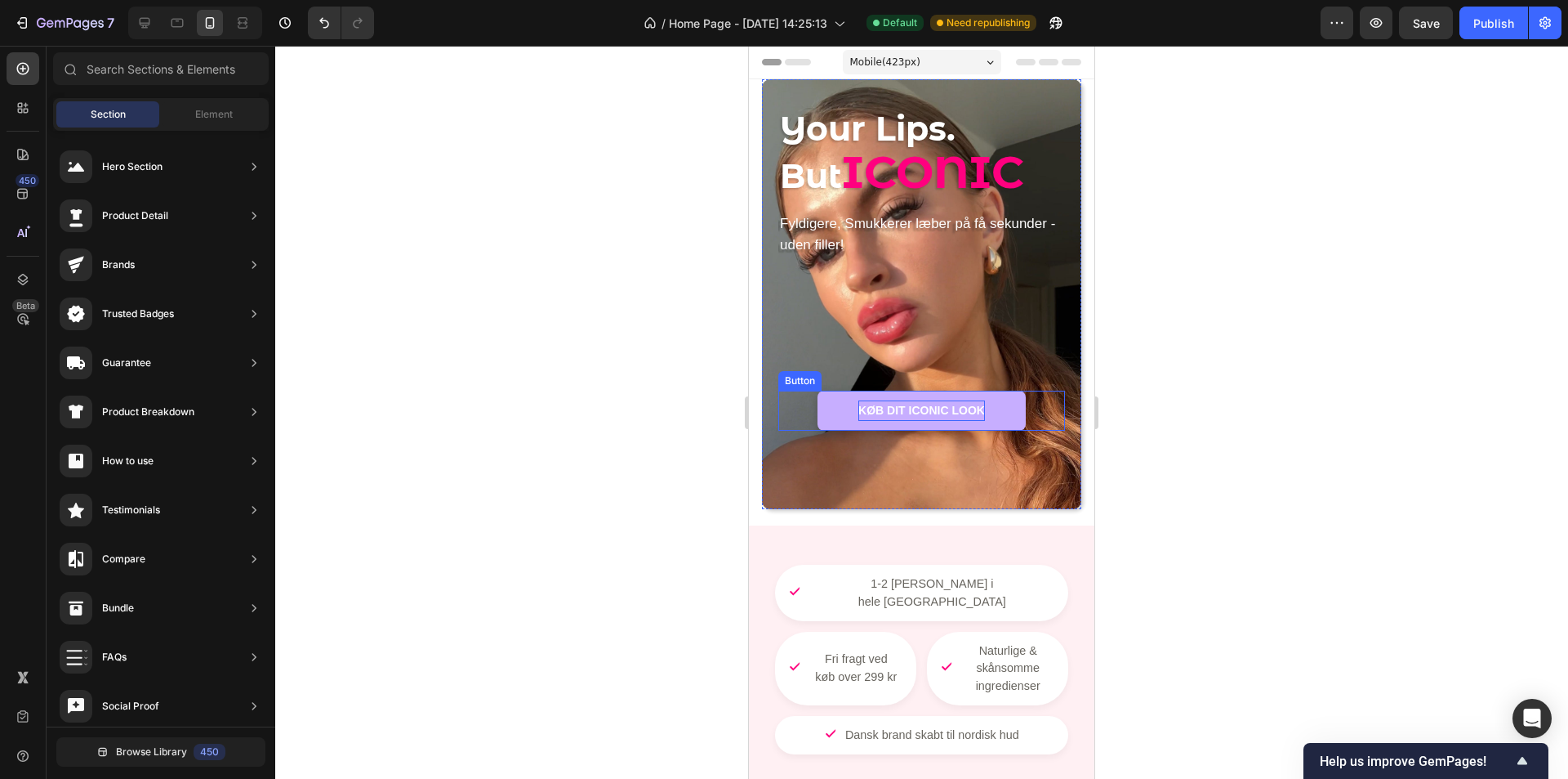
click at [889, 409] on strong "KØB DIT ICONIC LOOK" at bounding box center [922, 410] width 127 height 13
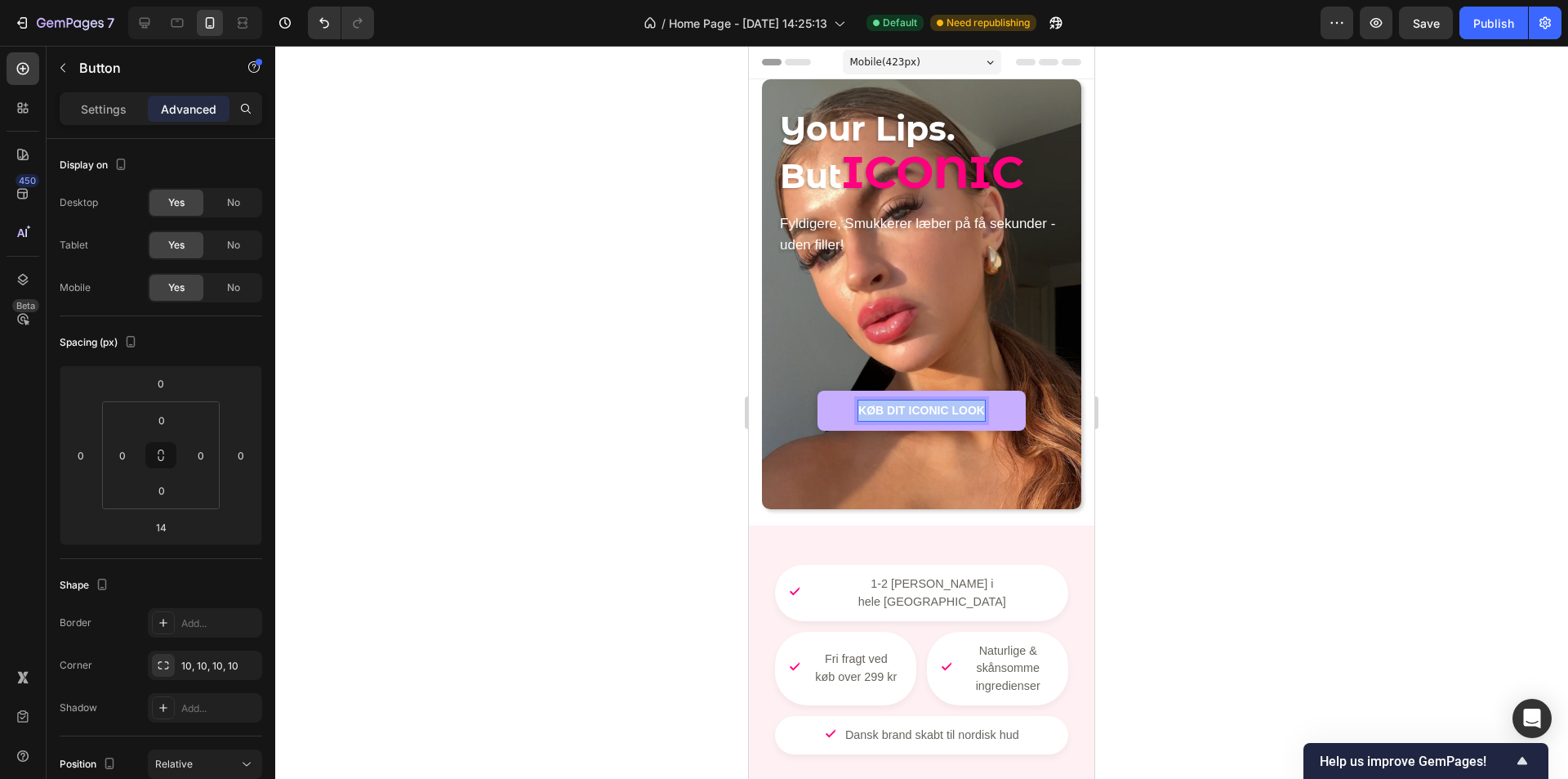
click at [889, 409] on strong "KØB DIT ICONIC LOOK" at bounding box center [922, 410] width 127 height 13
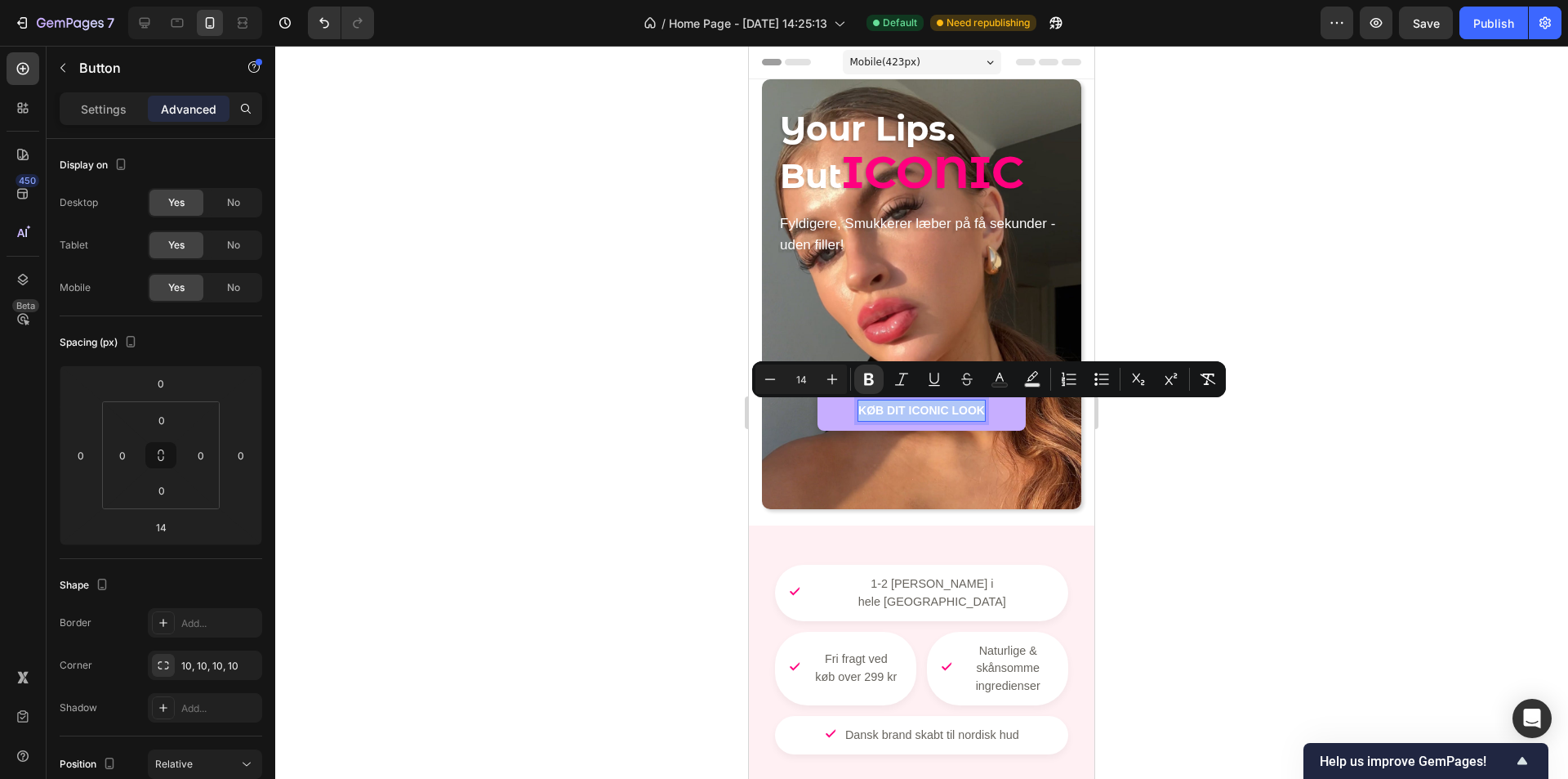
click at [889, 409] on strong "KØB DIT ICONIC LOOK" at bounding box center [922, 410] width 127 height 13
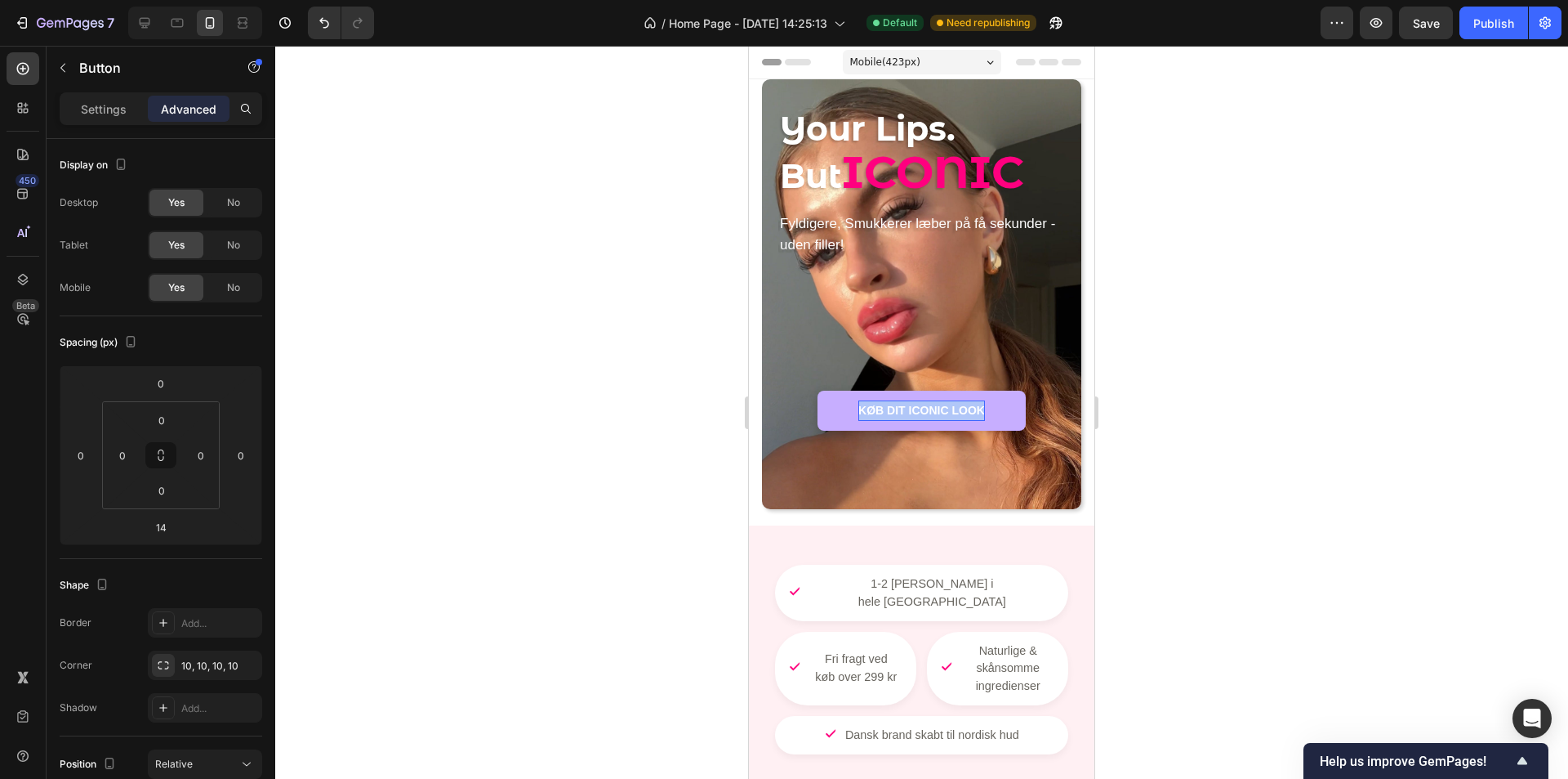
click at [890, 411] on strong "KØB DIT ICONIC LOOK" at bounding box center [922, 410] width 127 height 13
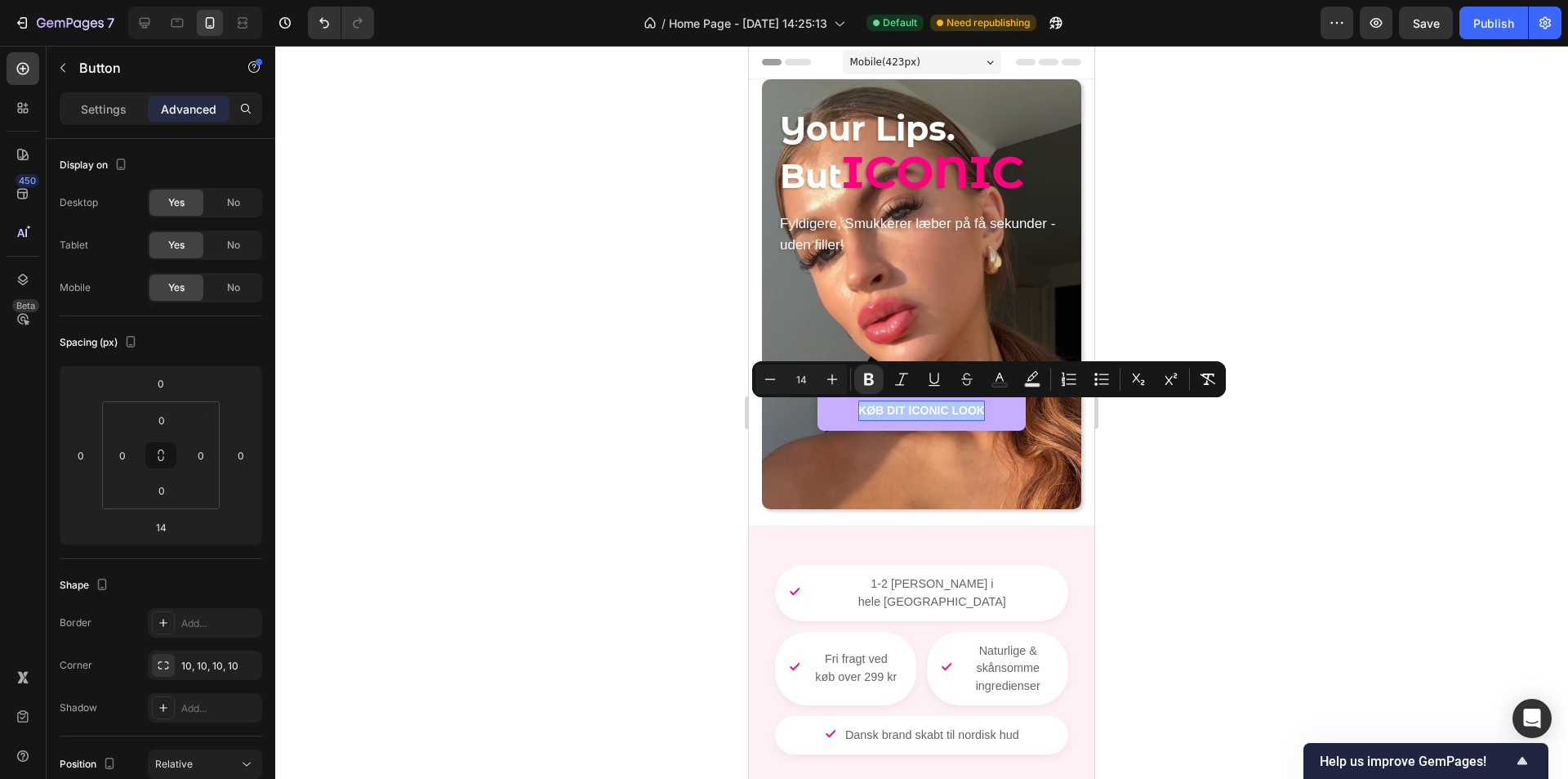
click at [890, 411] on strong "KØB DIT ICONIC LOOK" at bounding box center [922, 410] width 127 height 13
click at [892, 413] on strong "KØB DIT ICONIC LOOK" at bounding box center [922, 410] width 127 height 13
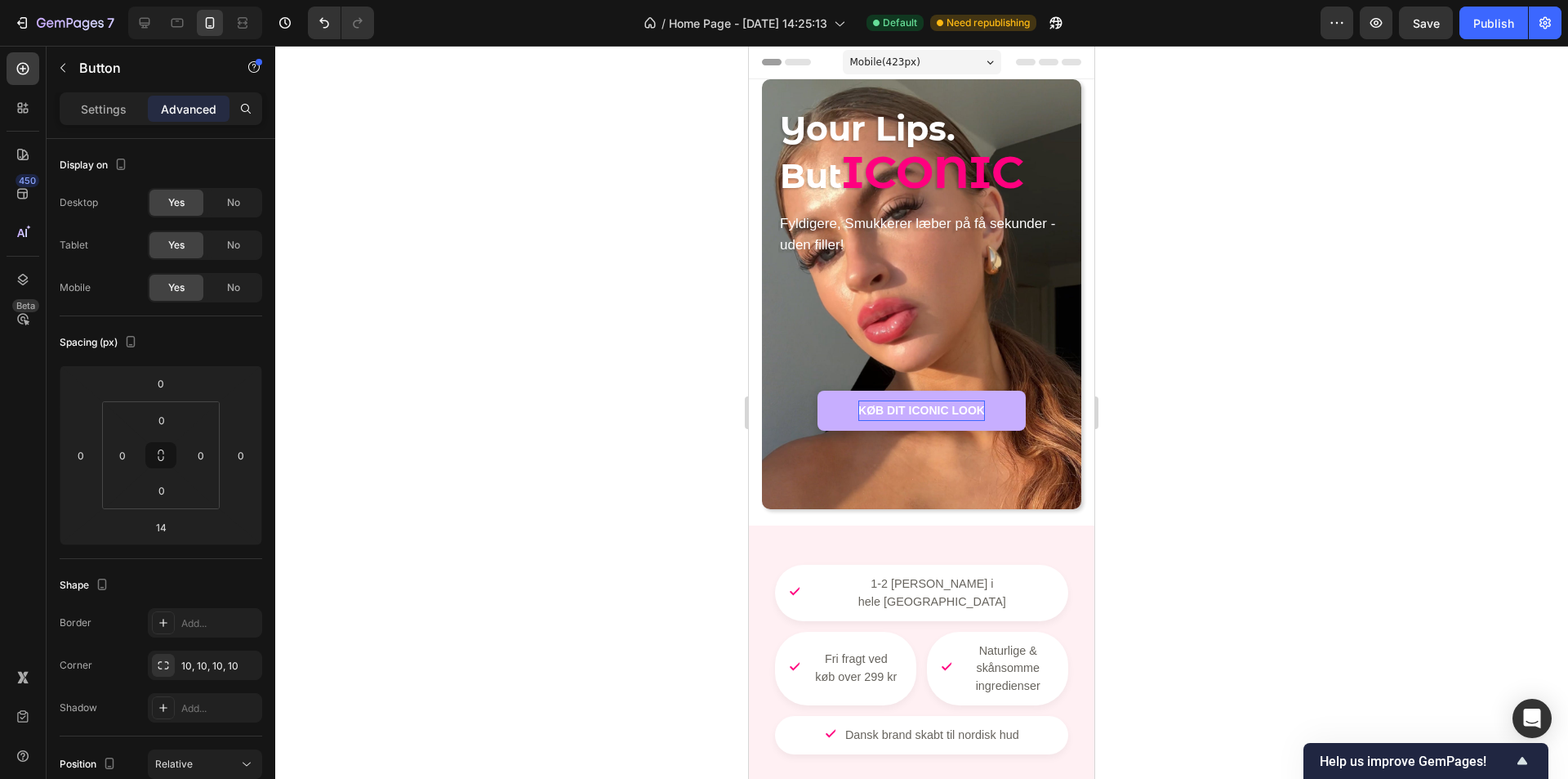
click at [903, 413] on strong "KØB DIT ICONIC LOOK" at bounding box center [922, 410] width 127 height 13
click at [965, 411] on strong "KØB ICONIC LOOK" at bounding box center [921, 410] width 105 height 13
click at [972, 410] on strong "sKØB ICONIC LOOK'" at bounding box center [921, 410] width 113 height 13
click at [1245, 406] on div at bounding box center [921, 412] width 1293 height 733
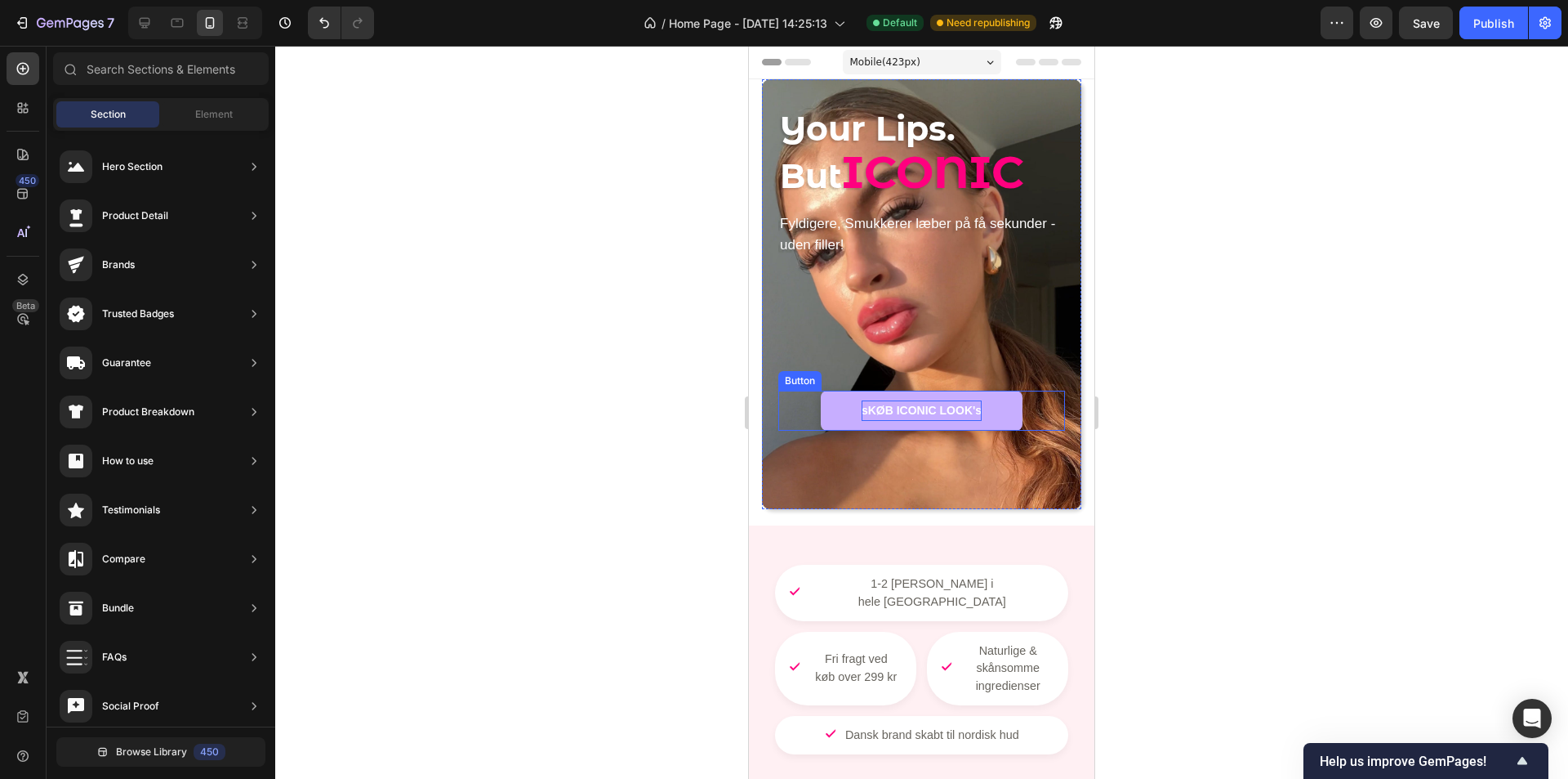
click at [862, 416] on strong "sKØB ICONIC LOOK's" at bounding box center [922, 410] width 120 height 13
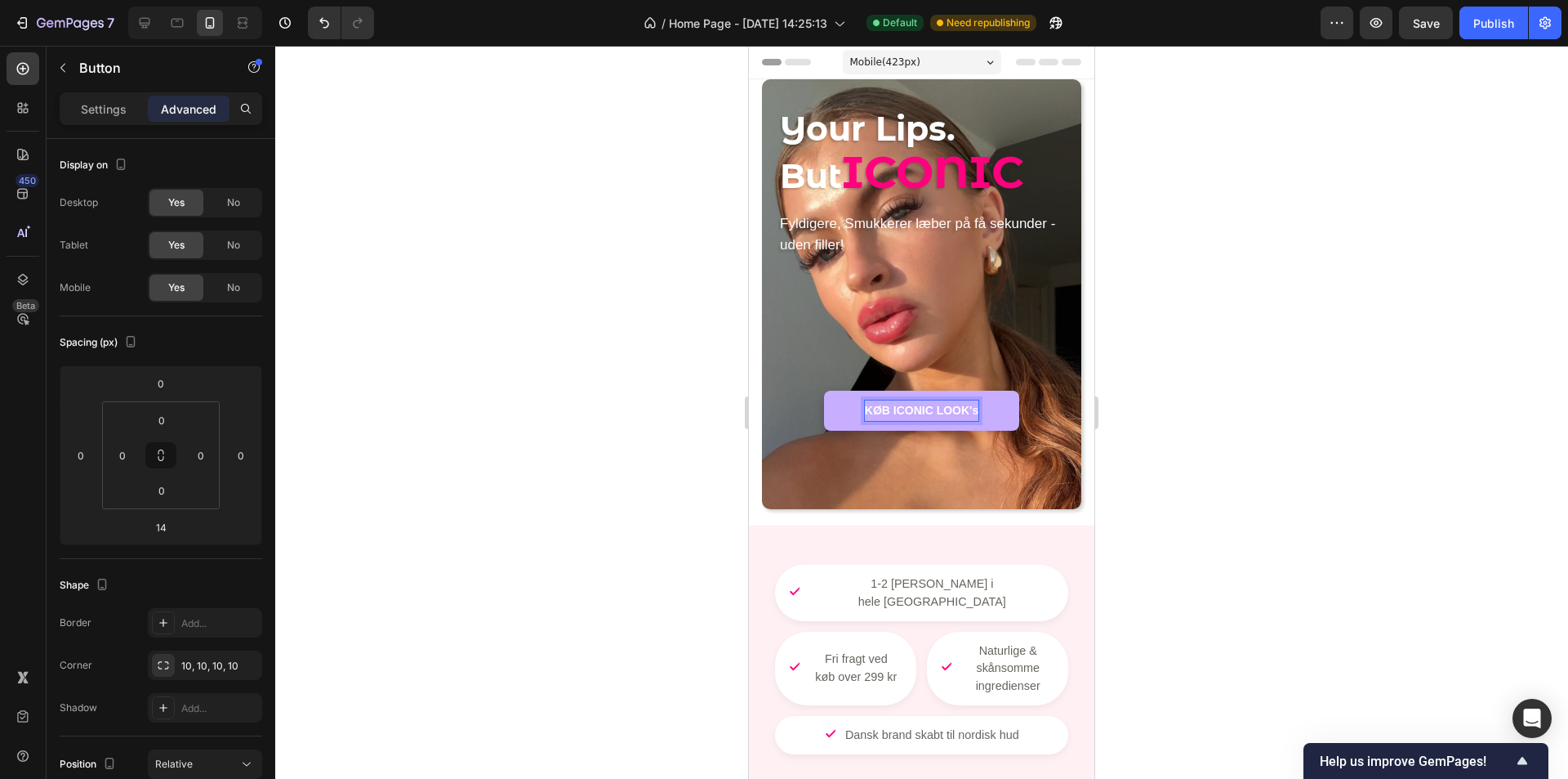
click at [1203, 435] on div at bounding box center [921, 412] width 1293 height 733
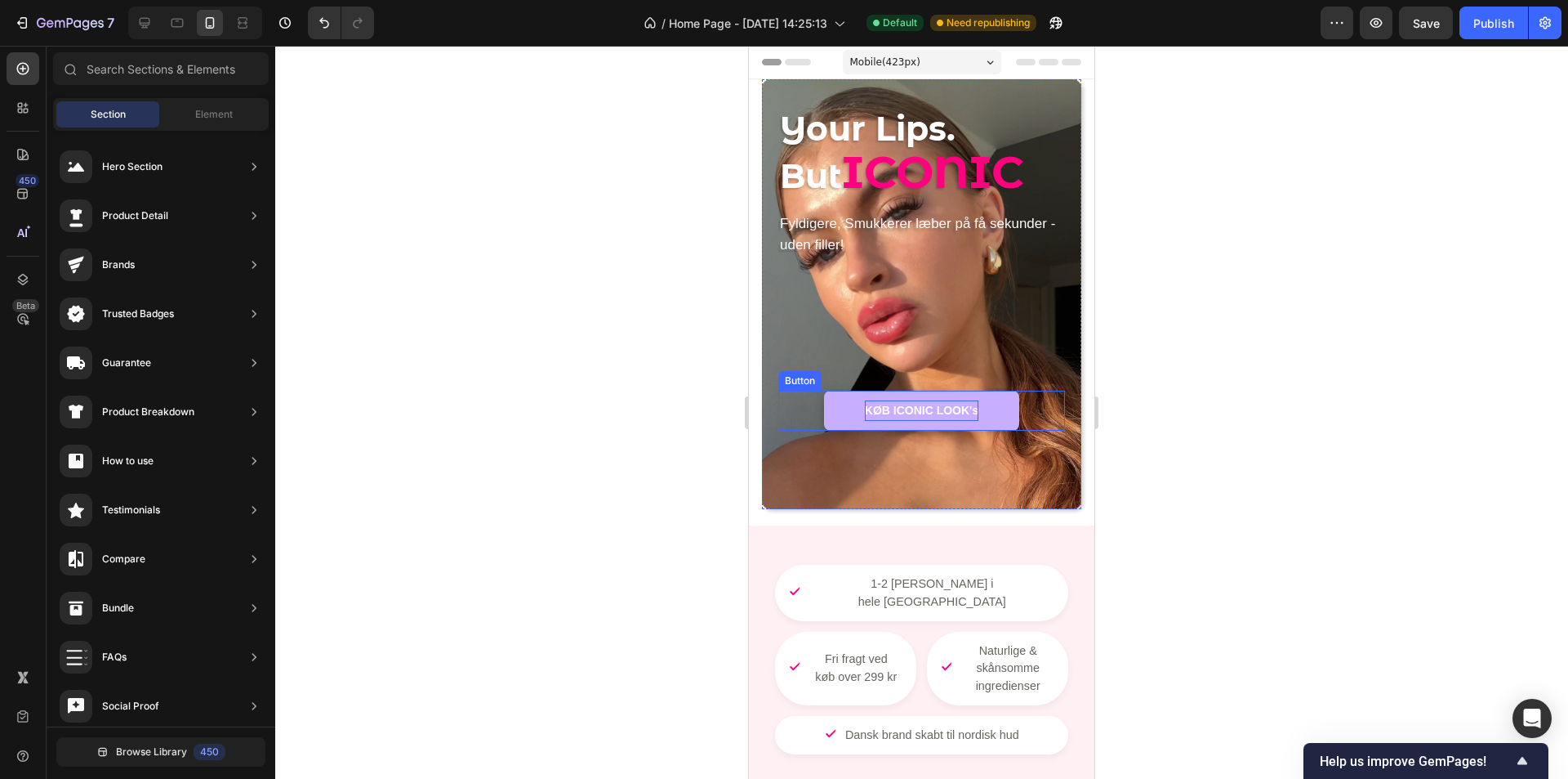
click at [988, 413] on link "KØB ICONIC LOOK's" at bounding box center [921, 410] width 195 height 40
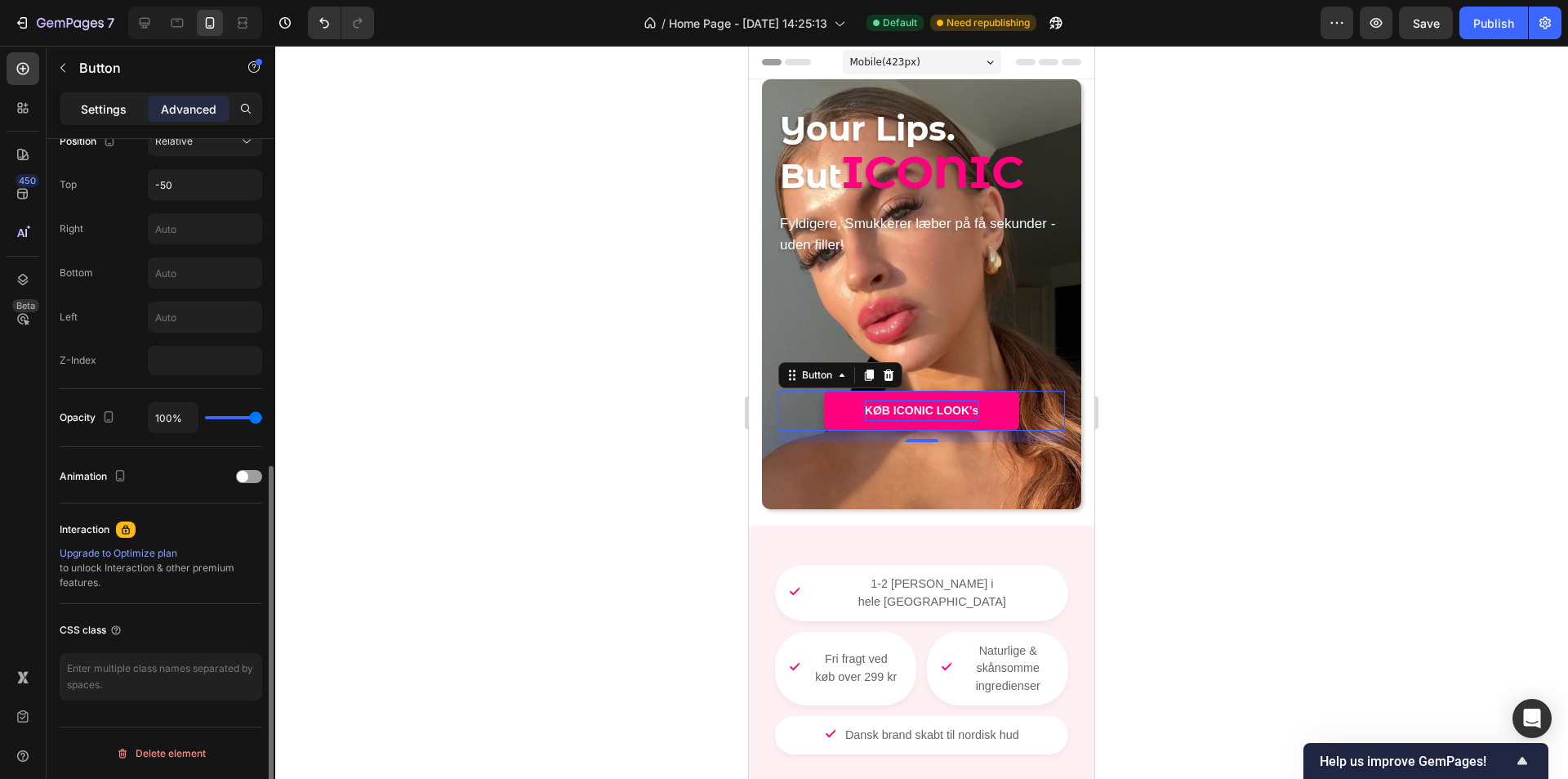
click at [109, 96] on div "Settings" at bounding box center [103, 108] width 82 height 26
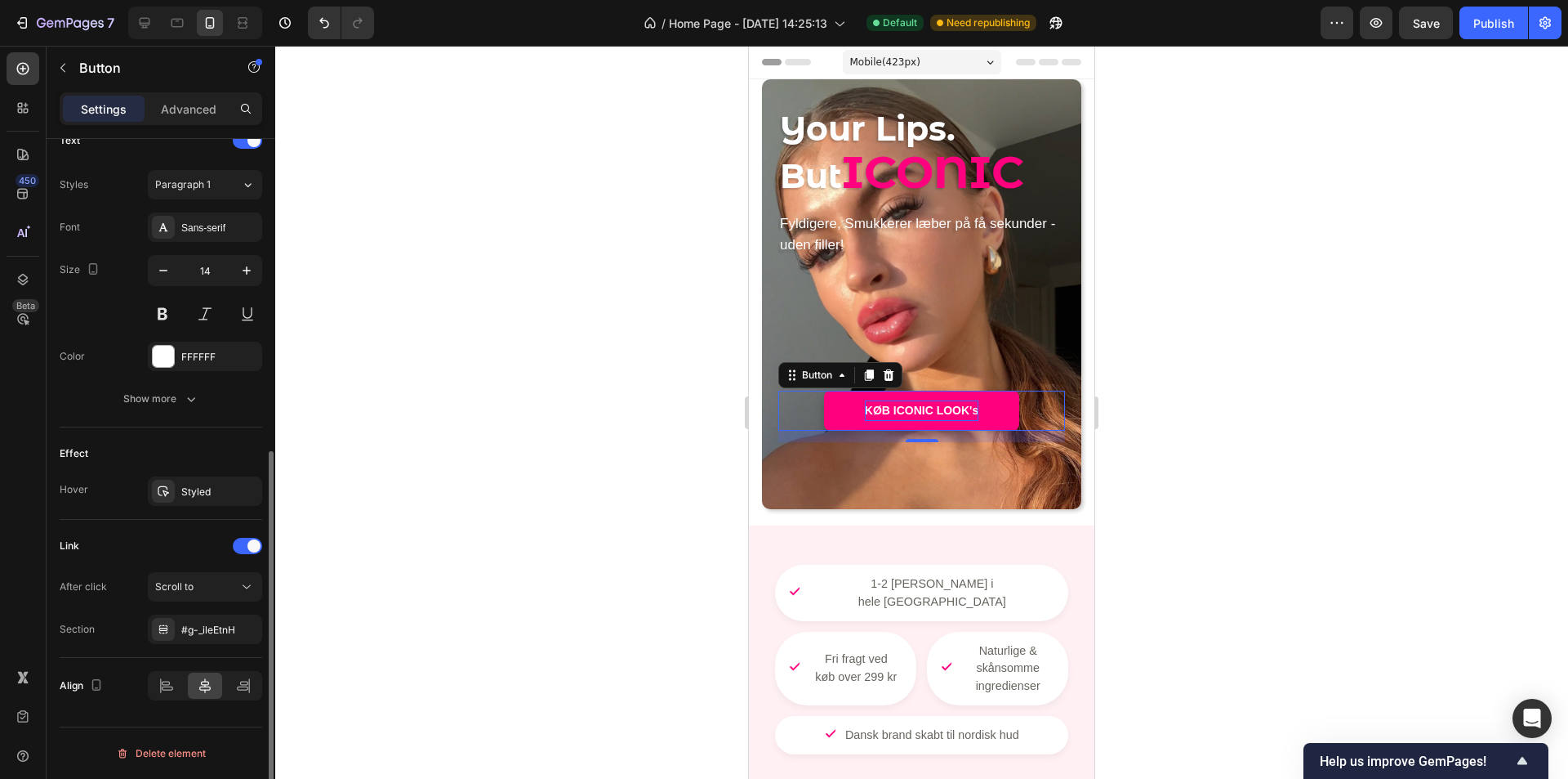
scroll to position [570, 0]
click at [221, 630] on div "#g-_ileEtnH" at bounding box center [205, 629] width 47 height 14
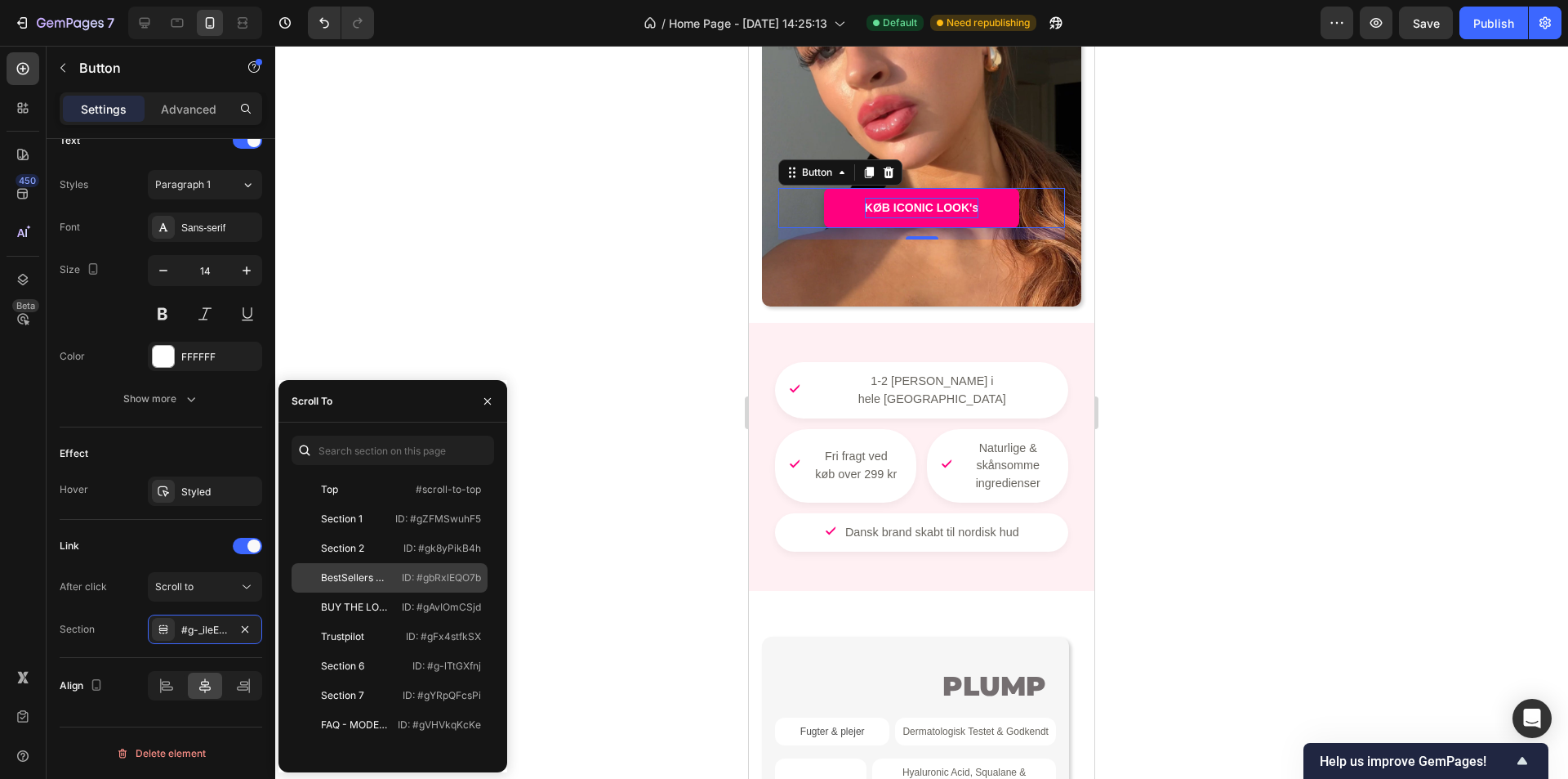
scroll to position [245, 0]
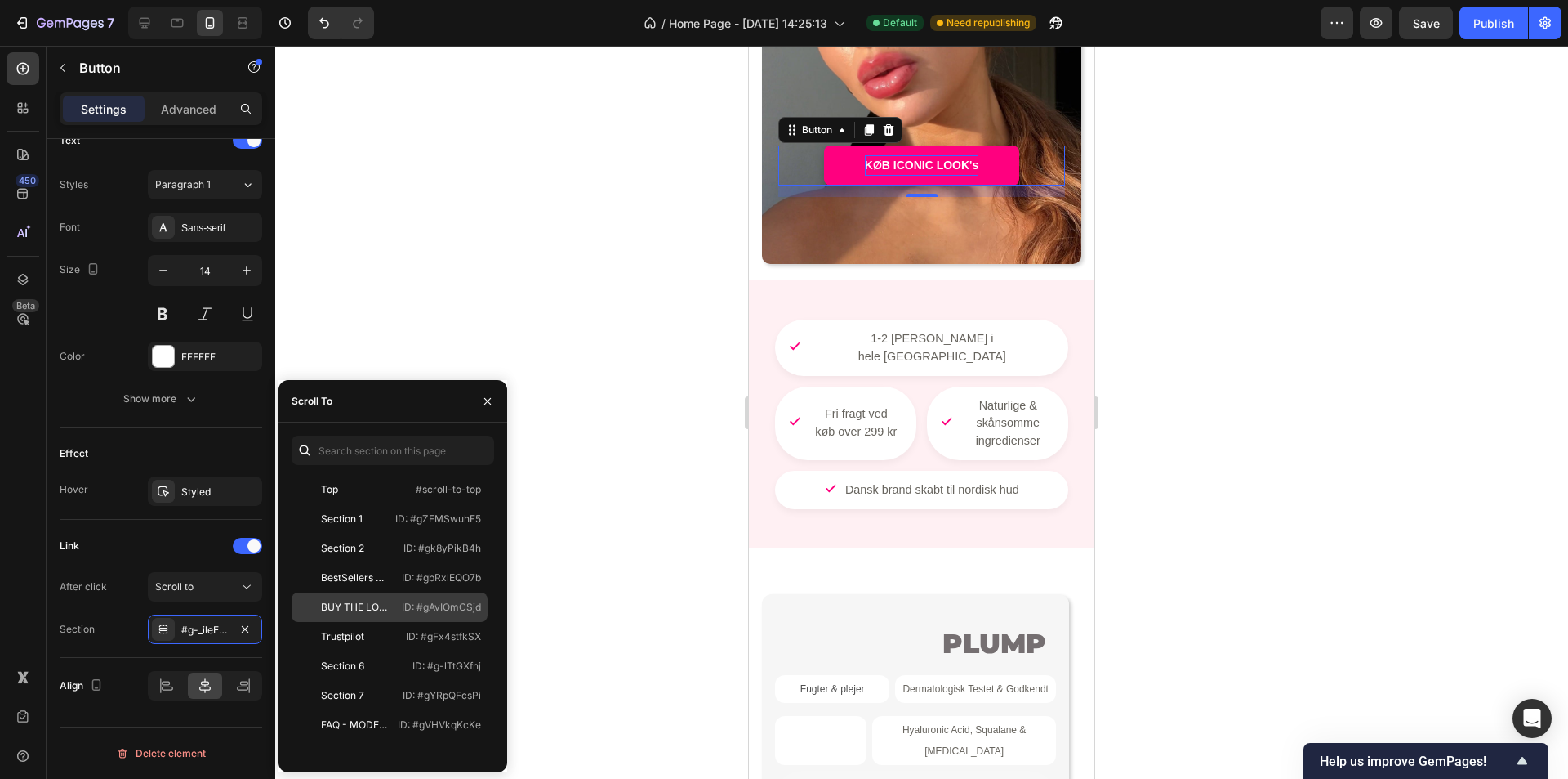
click at [340, 606] on div "BUY THE LOOK SECTION" at bounding box center [355, 607] width 68 height 14
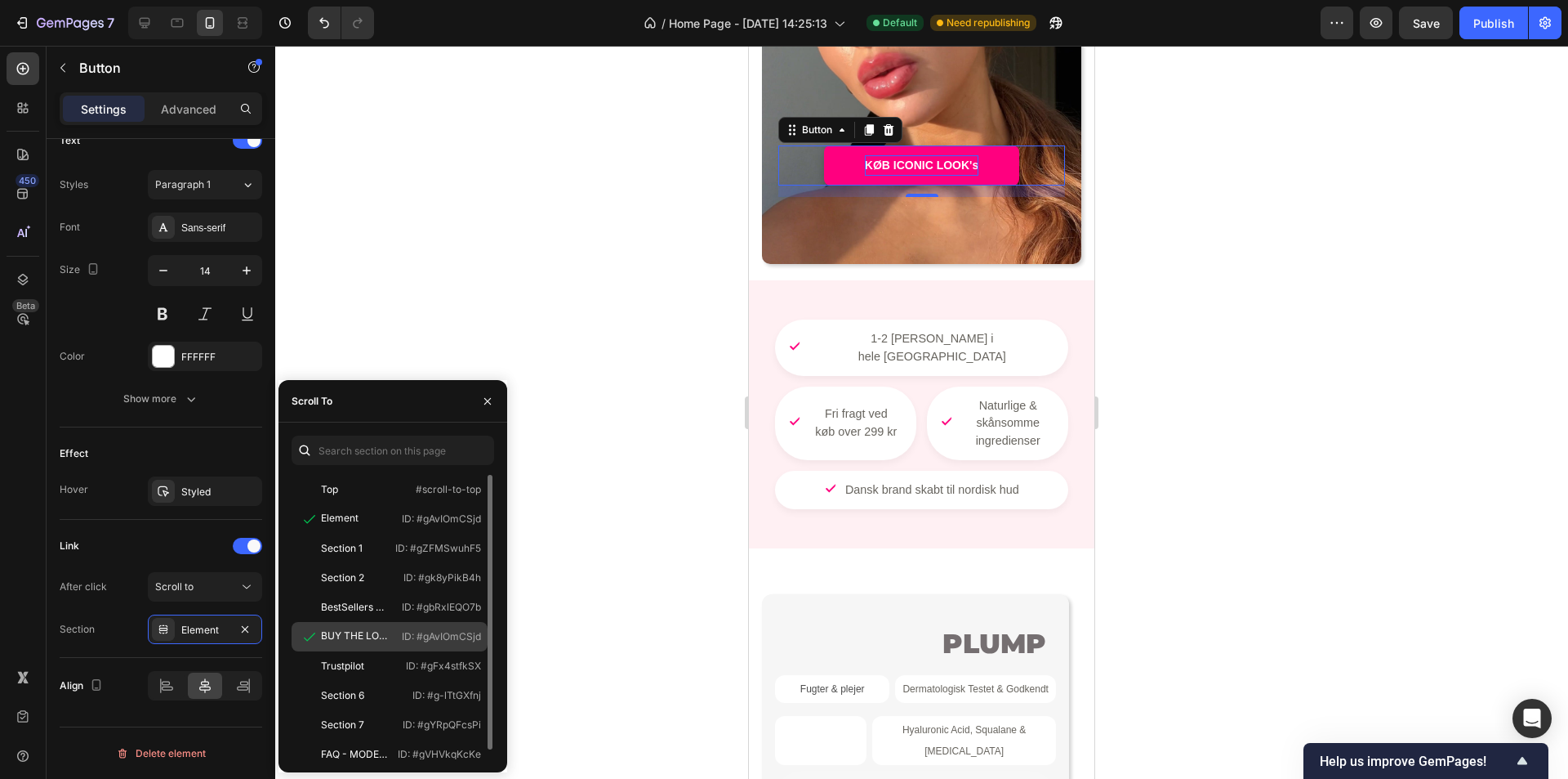
click at [348, 640] on div "BUY THE LOOK SECTION" at bounding box center [355, 635] width 68 height 14
click at [336, 614] on div "BestSellers Section ID: #gbRxlEQO7b" at bounding box center [389, 607] width 196 height 30
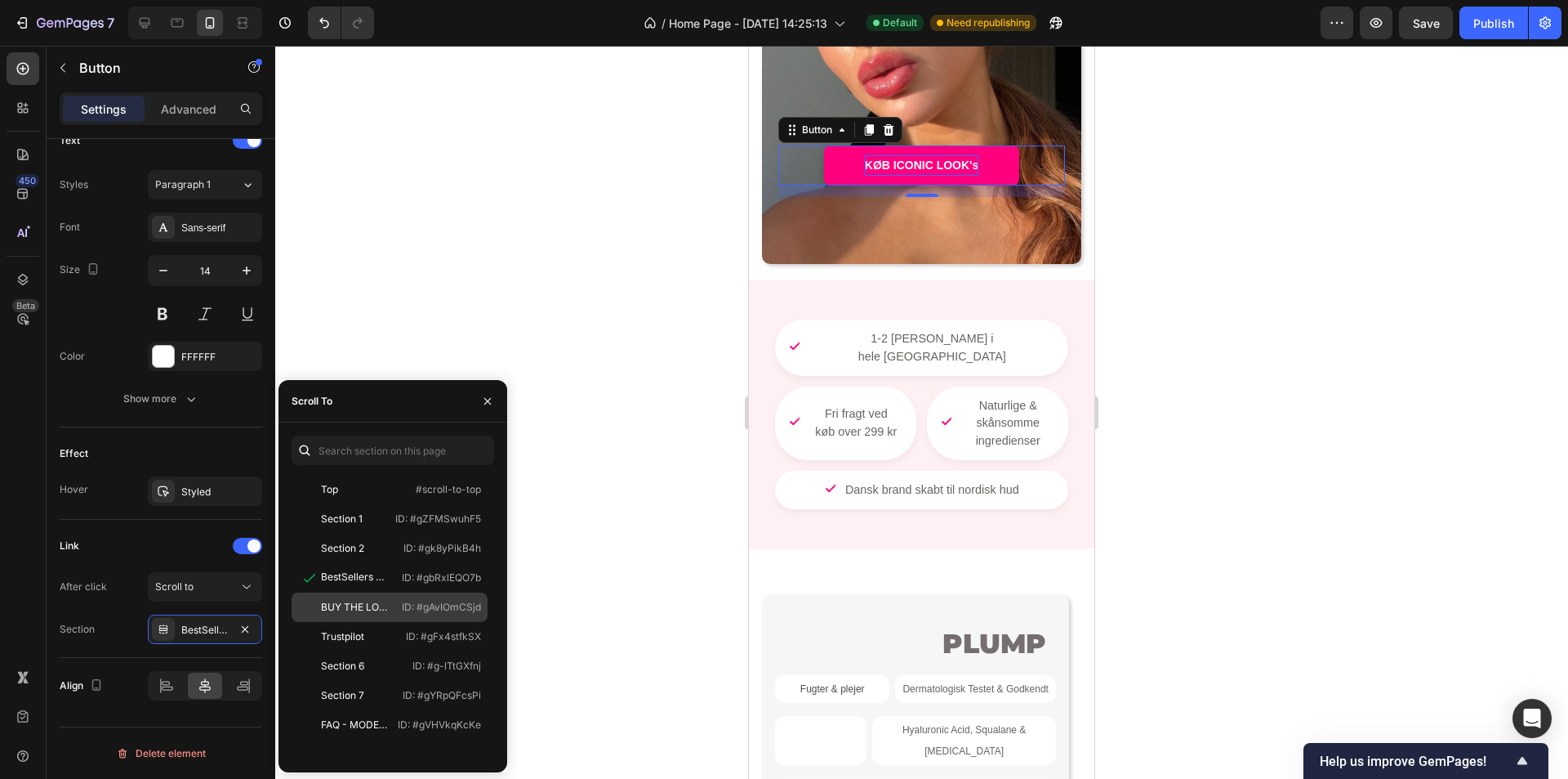
click at [348, 611] on div "BUY THE LOOK SECTION" at bounding box center [355, 607] width 68 height 14
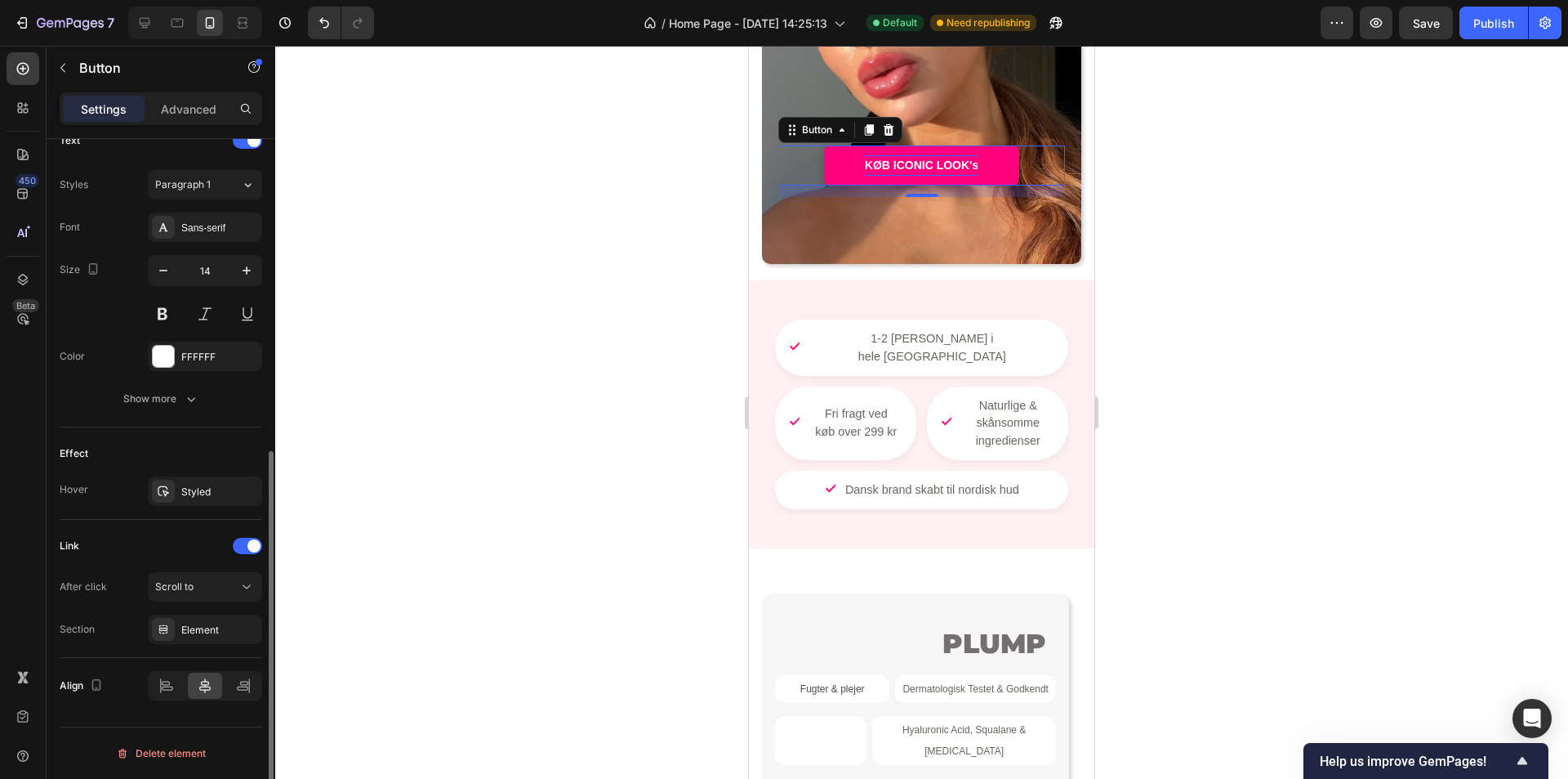
click at [111, 633] on div "Section Element" at bounding box center [161, 629] width 203 height 30
click at [1473, 27] on button "Publish" at bounding box center [1494, 23] width 68 height 33
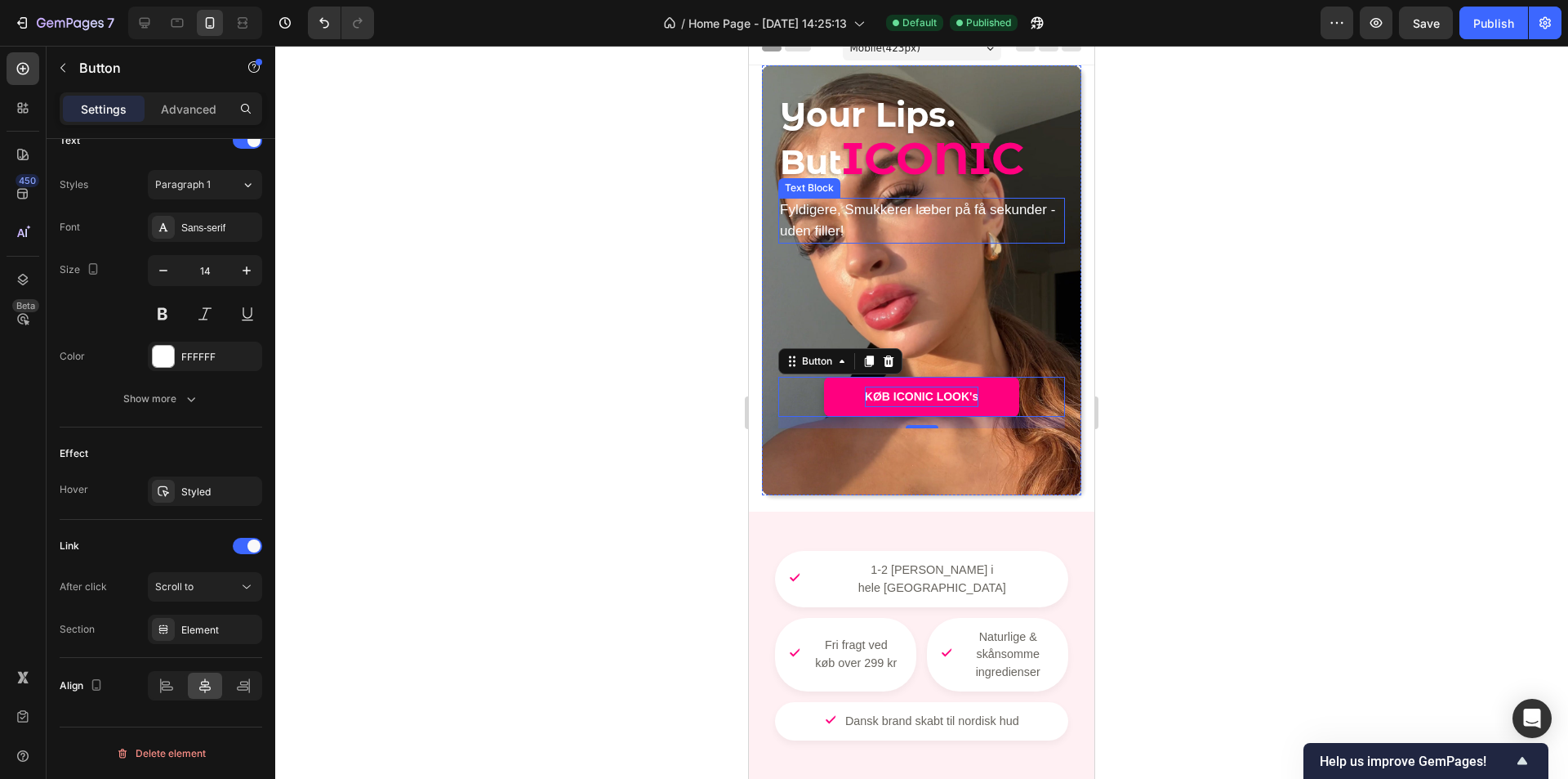
scroll to position [0, 0]
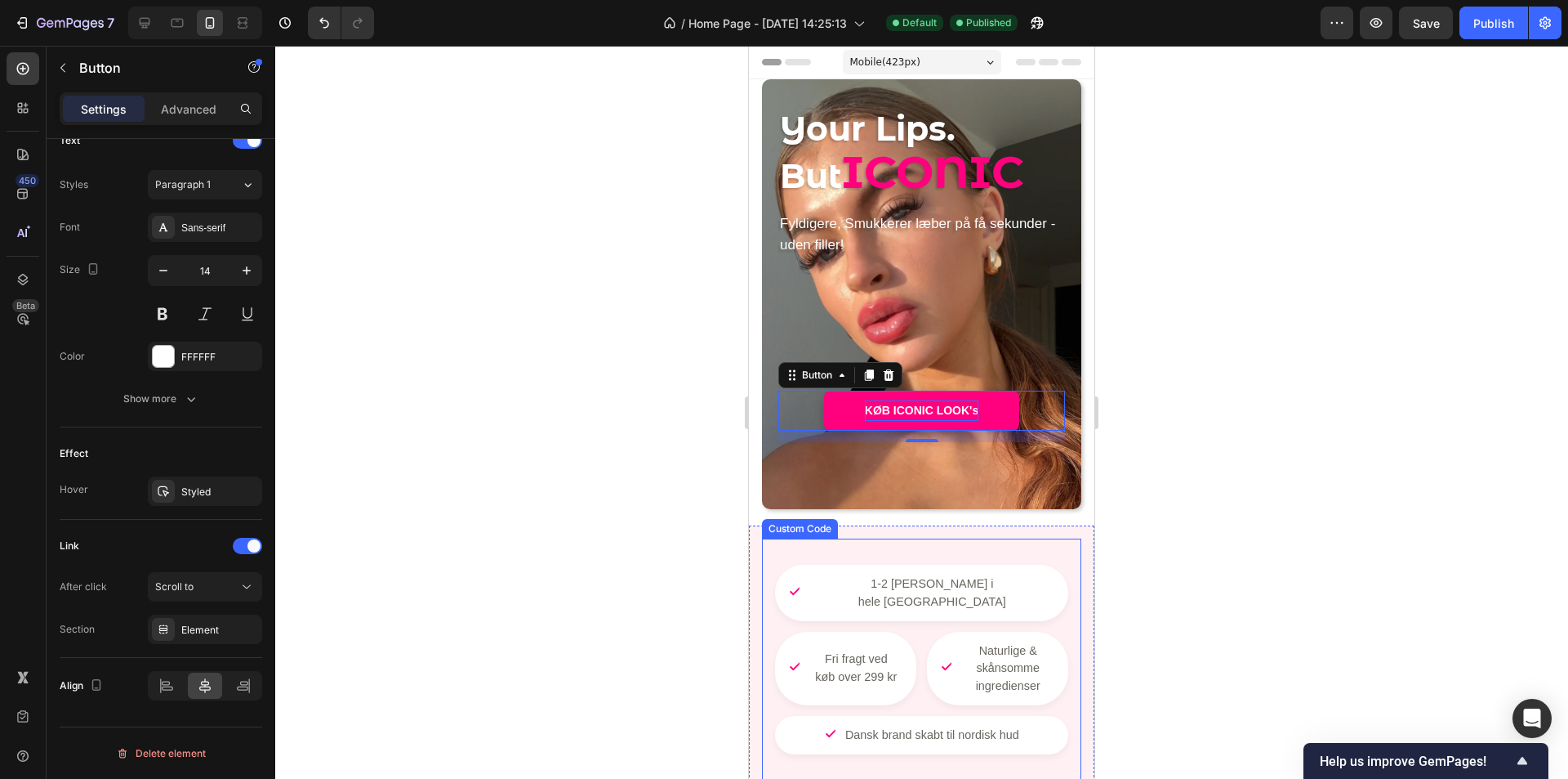
click at [880, 551] on div "1-2 dages levering i hele Danmark Fri fragt ved køb over 299 kr Naturlige & skå…" at bounding box center [922, 660] width 319 height 242
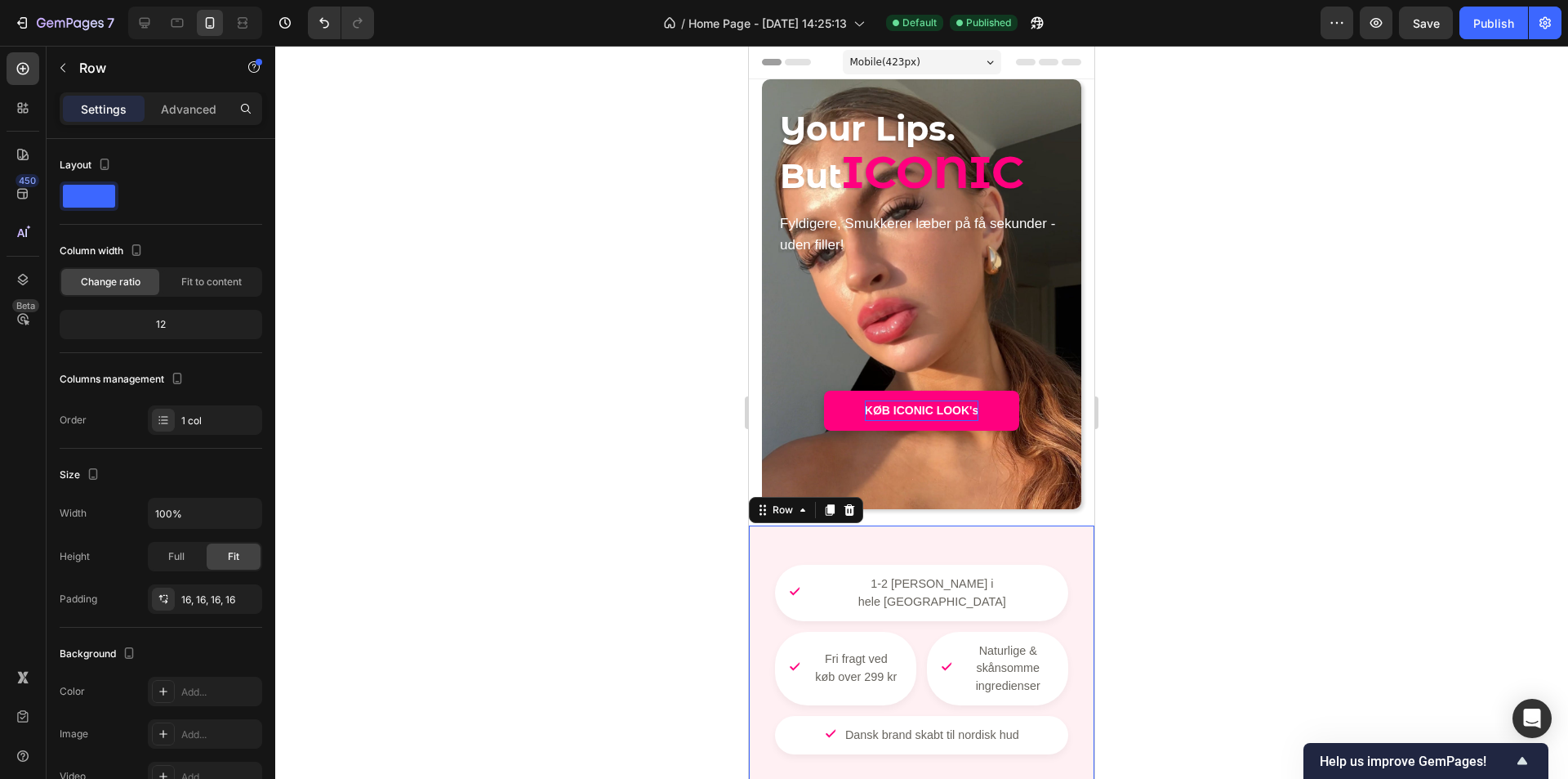
click at [1066, 532] on div "1-2 dages levering i hele Danmark Fri fragt ved køb over 299 kr Naturlige & skå…" at bounding box center [921, 659] width 345 height 268
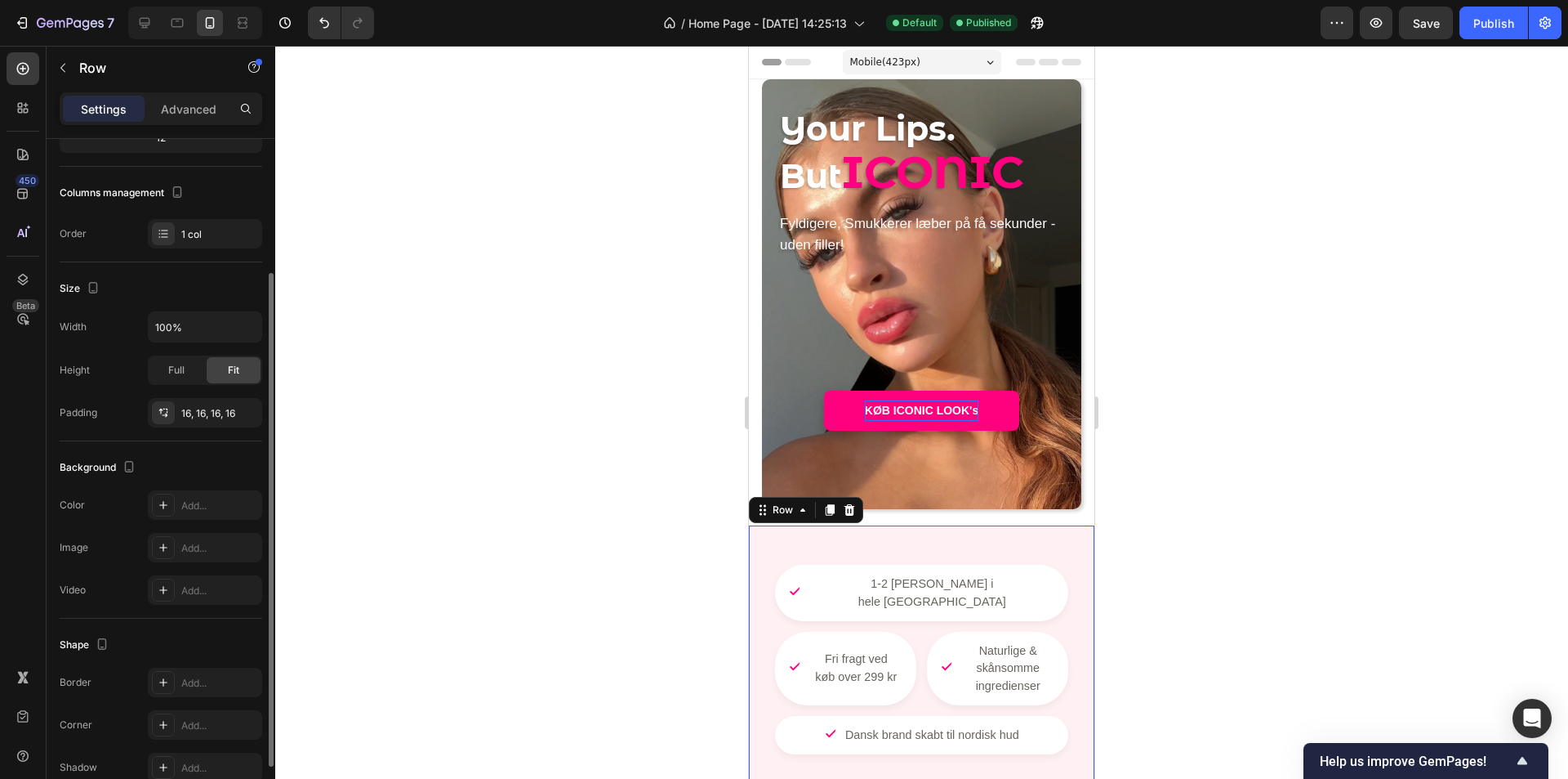
scroll to position [105, 0]
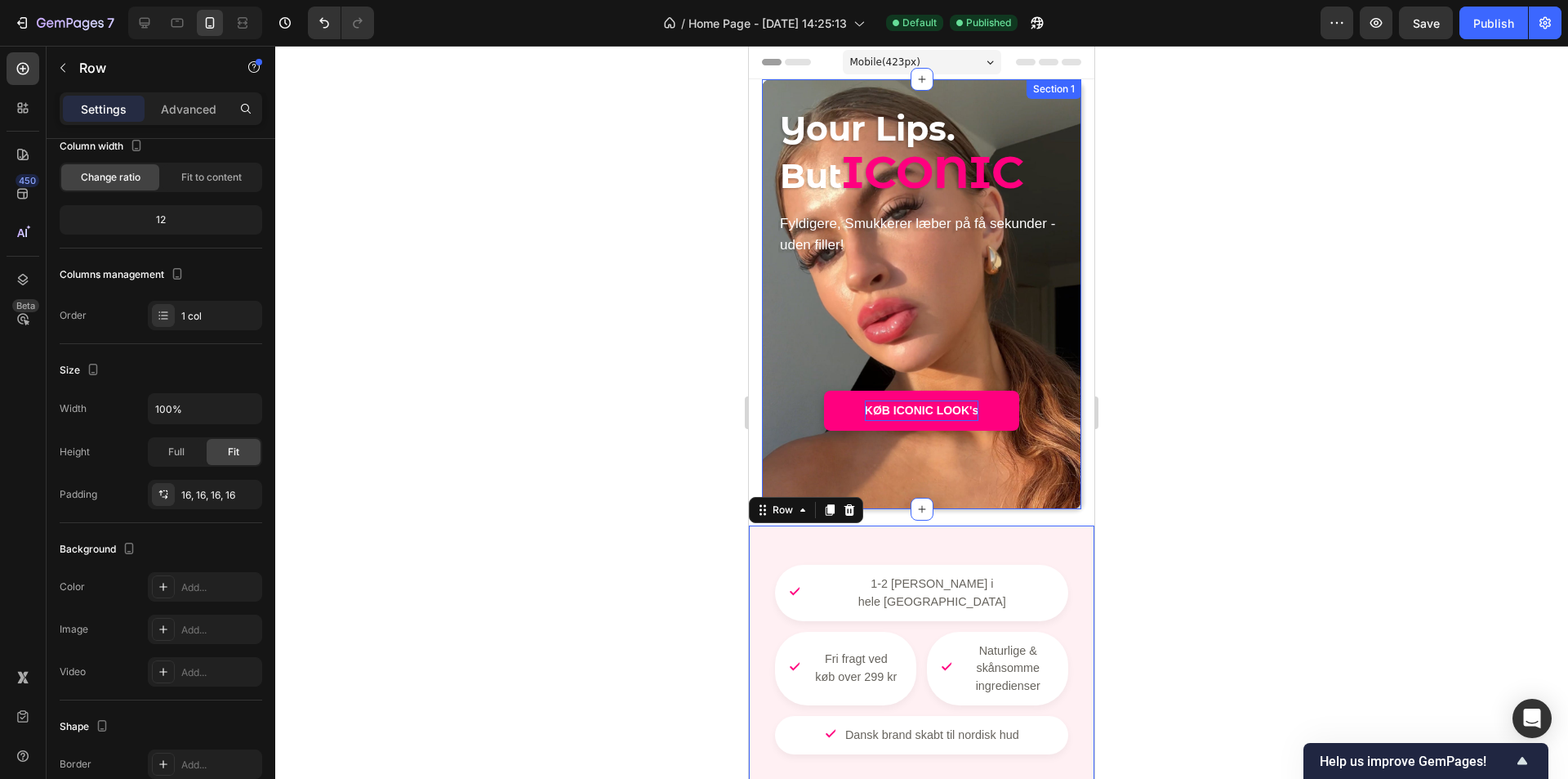
click at [954, 486] on div "Your Lips. But ICONIC Heading Fyldigere, Smukkerer læber på få sekunder - uden …" at bounding box center [922, 294] width 319 height 430
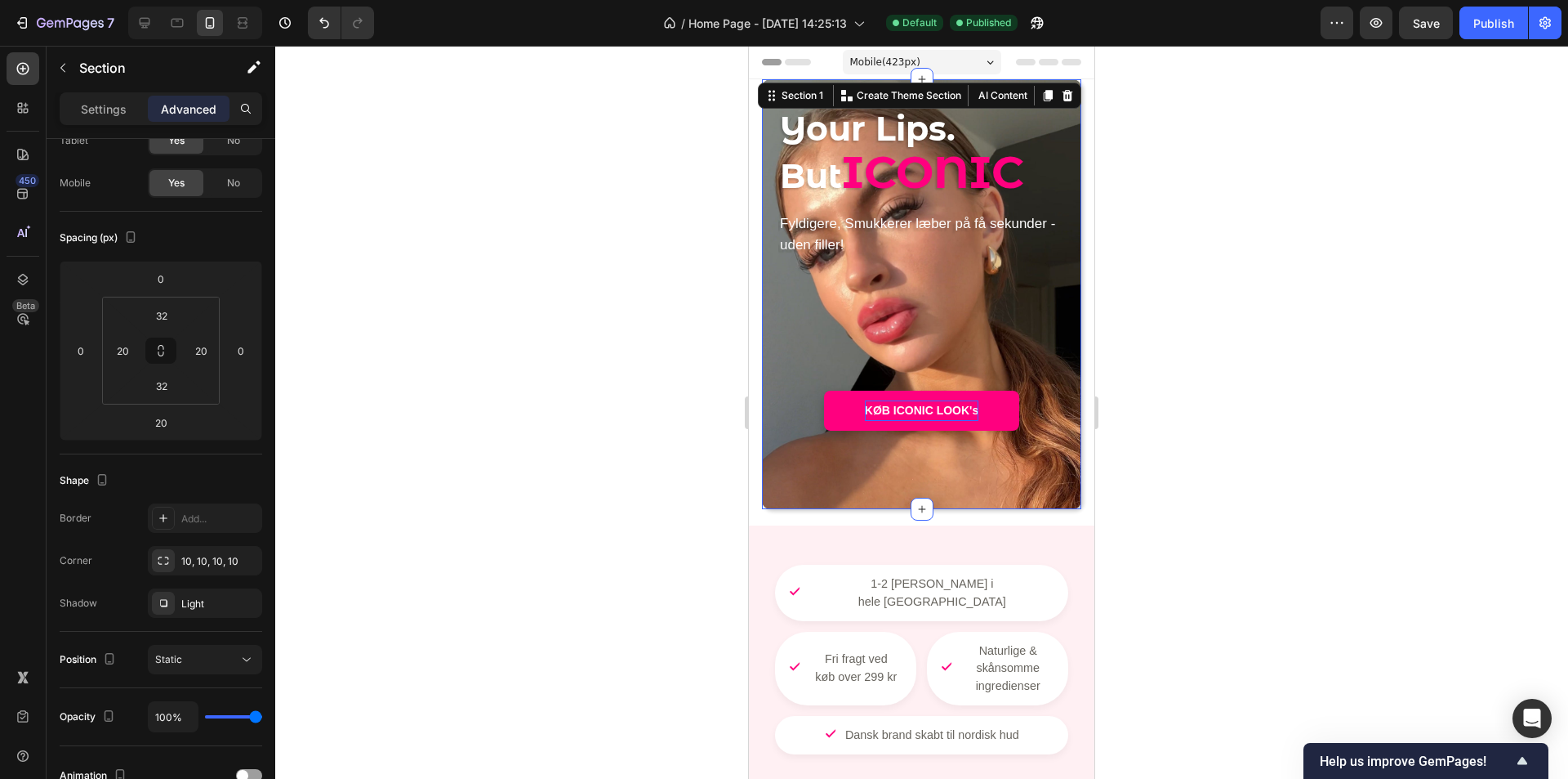
scroll to position [0, 0]
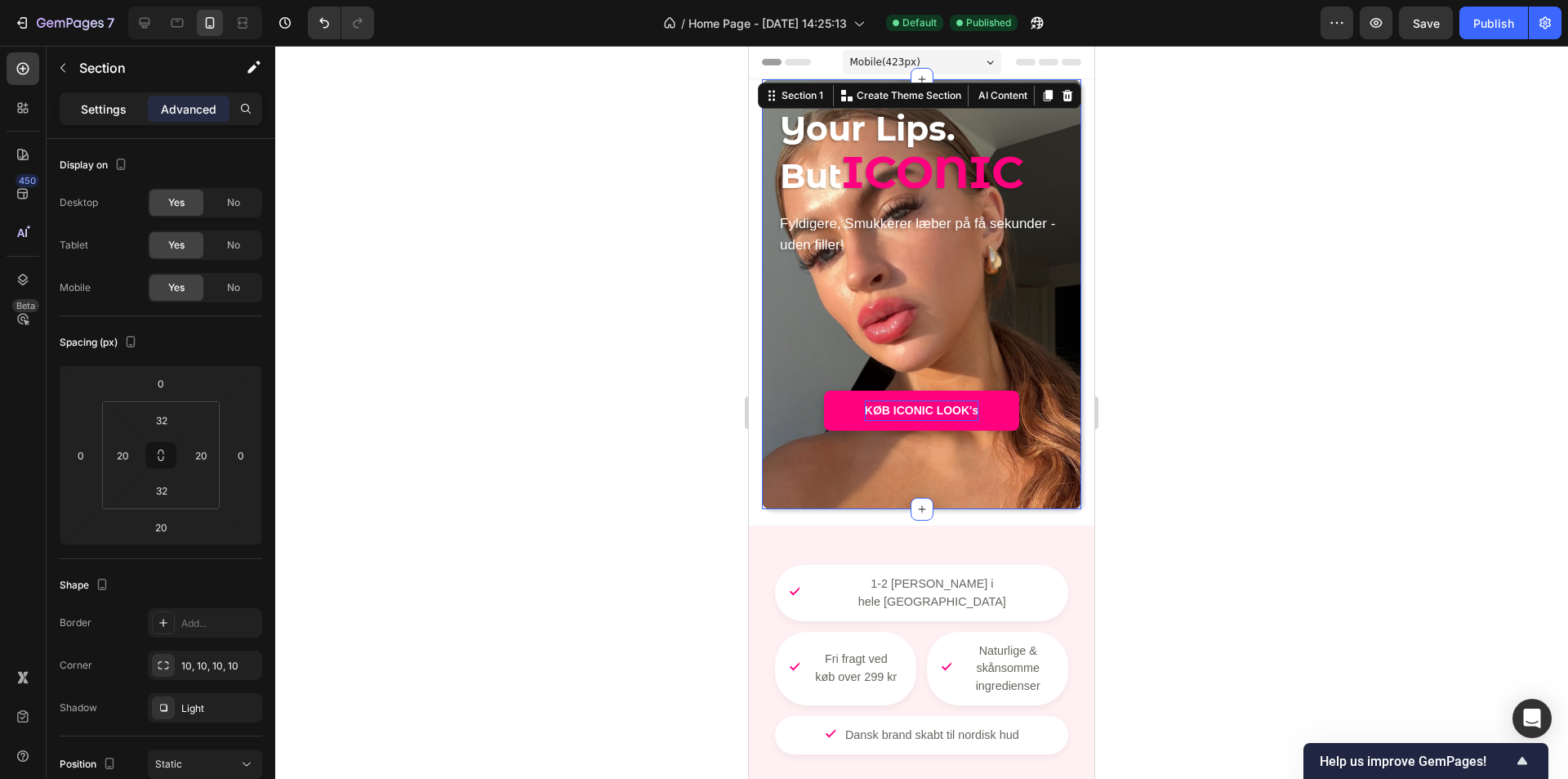
click at [119, 106] on p "Settings" at bounding box center [104, 109] width 46 height 17
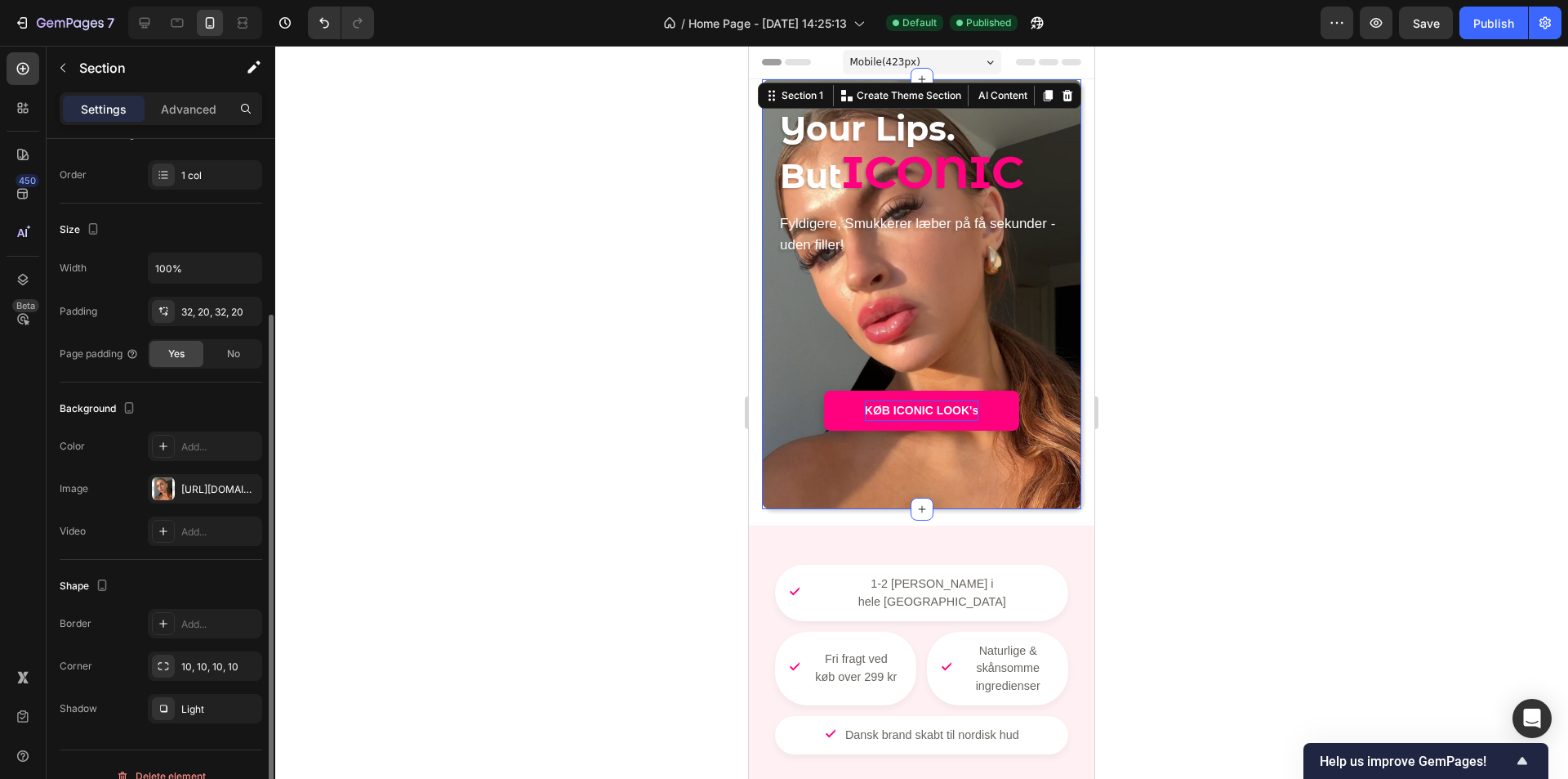
scroll to position [268, 0]
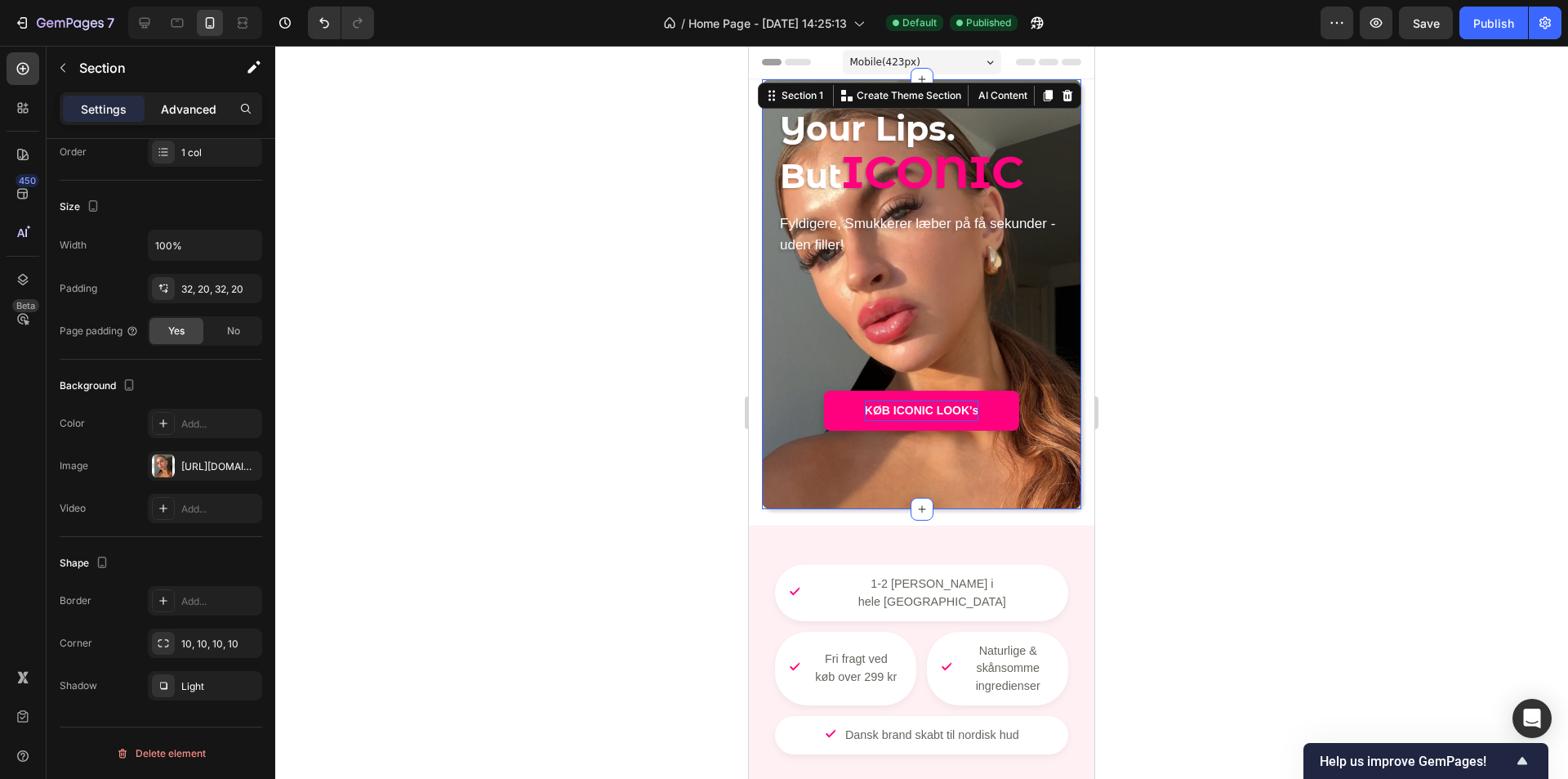
click at [186, 116] on p "Advanced" at bounding box center [189, 109] width 56 height 17
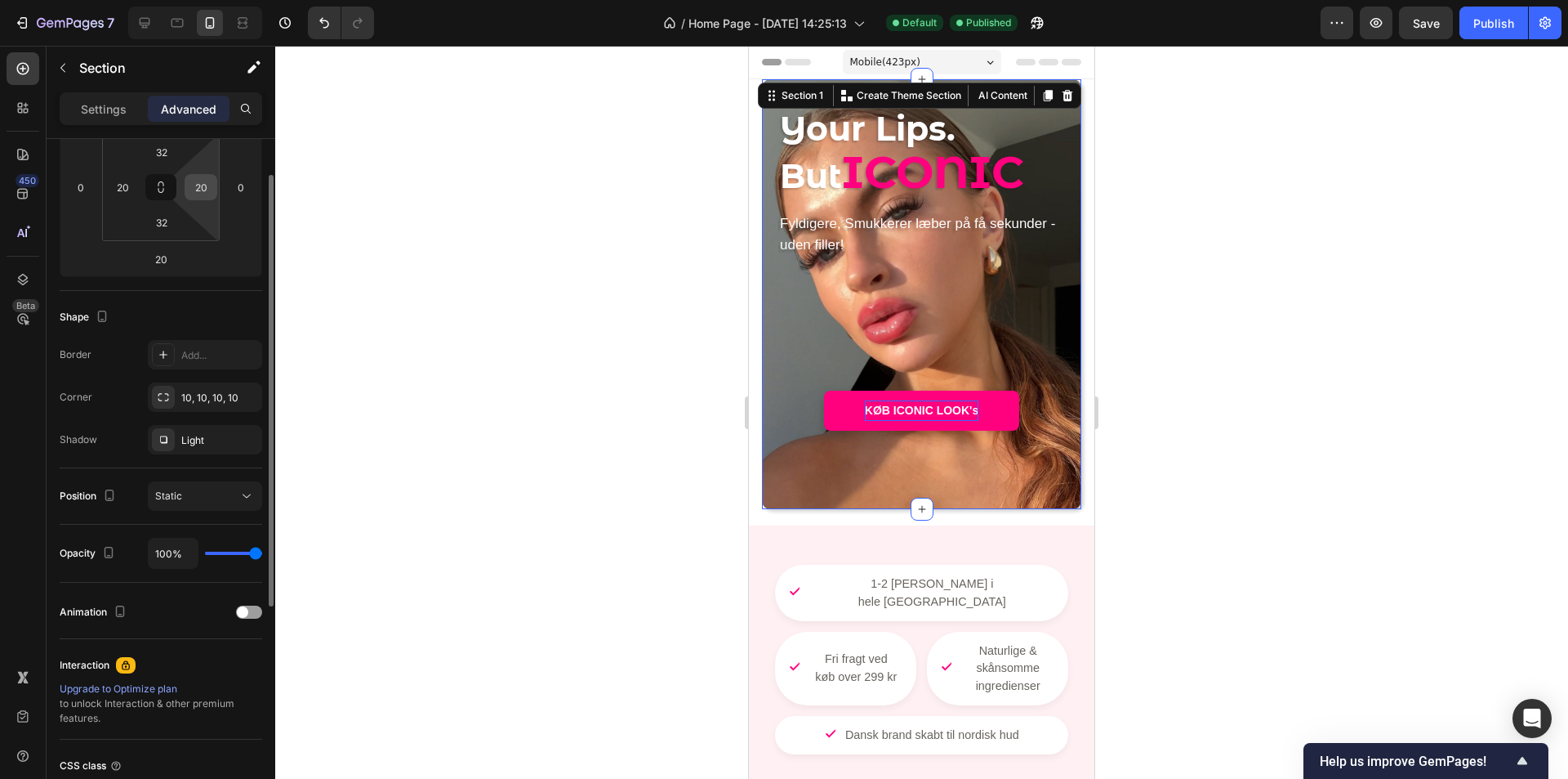
scroll to position [187, 0]
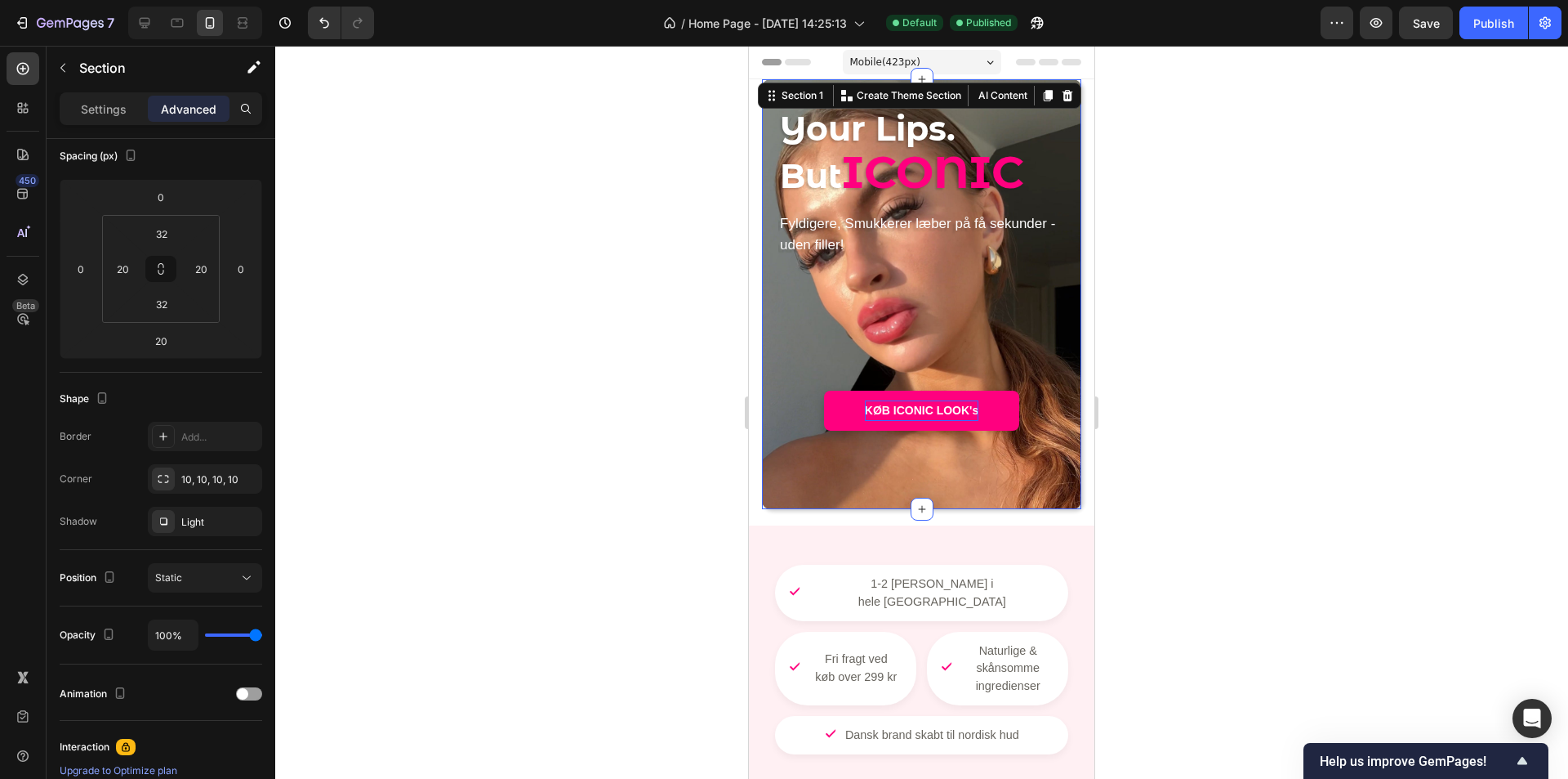
click at [410, 325] on div at bounding box center [921, 412] width 1293 height 733
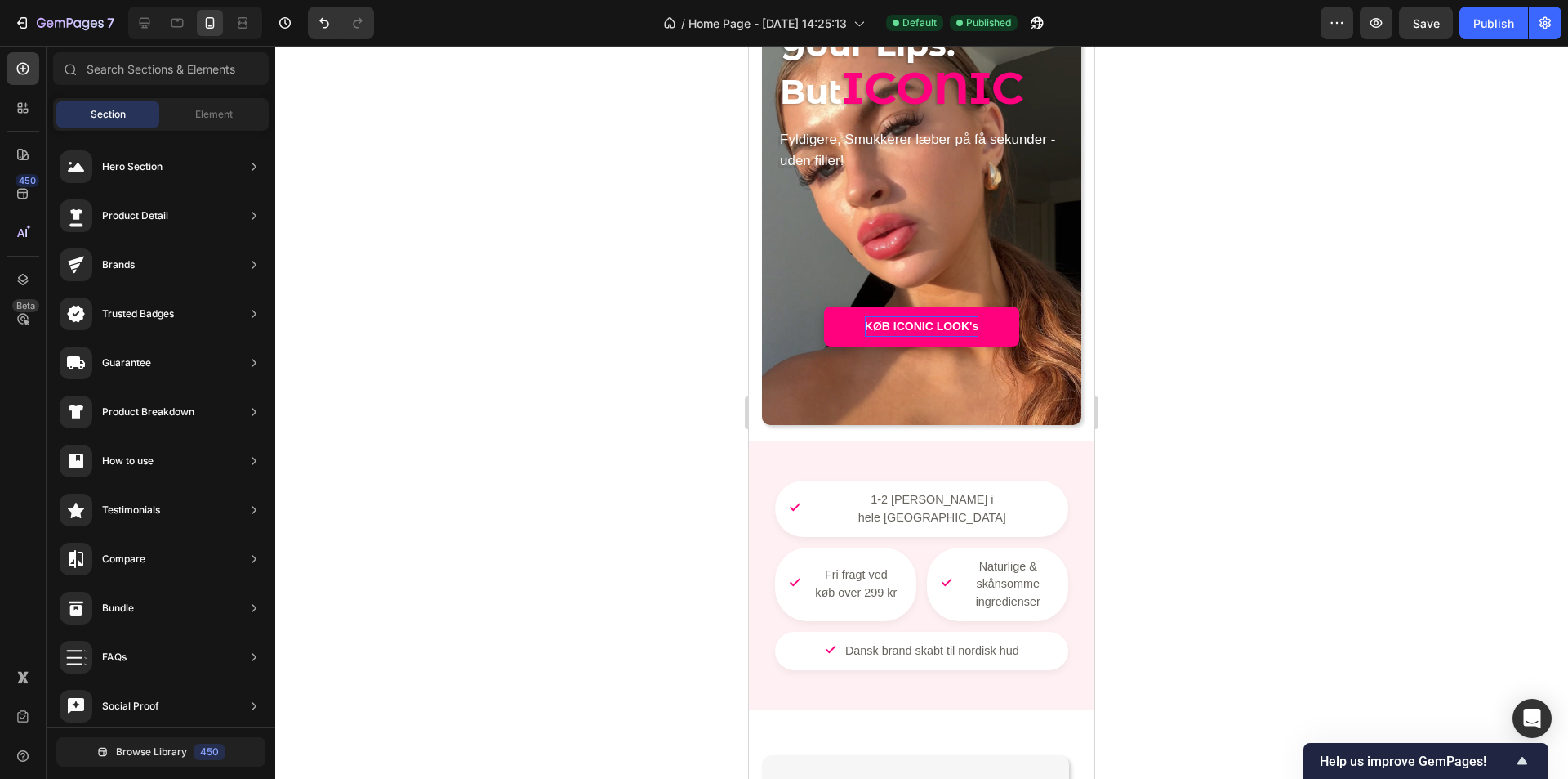
scroll to position [0, 0]
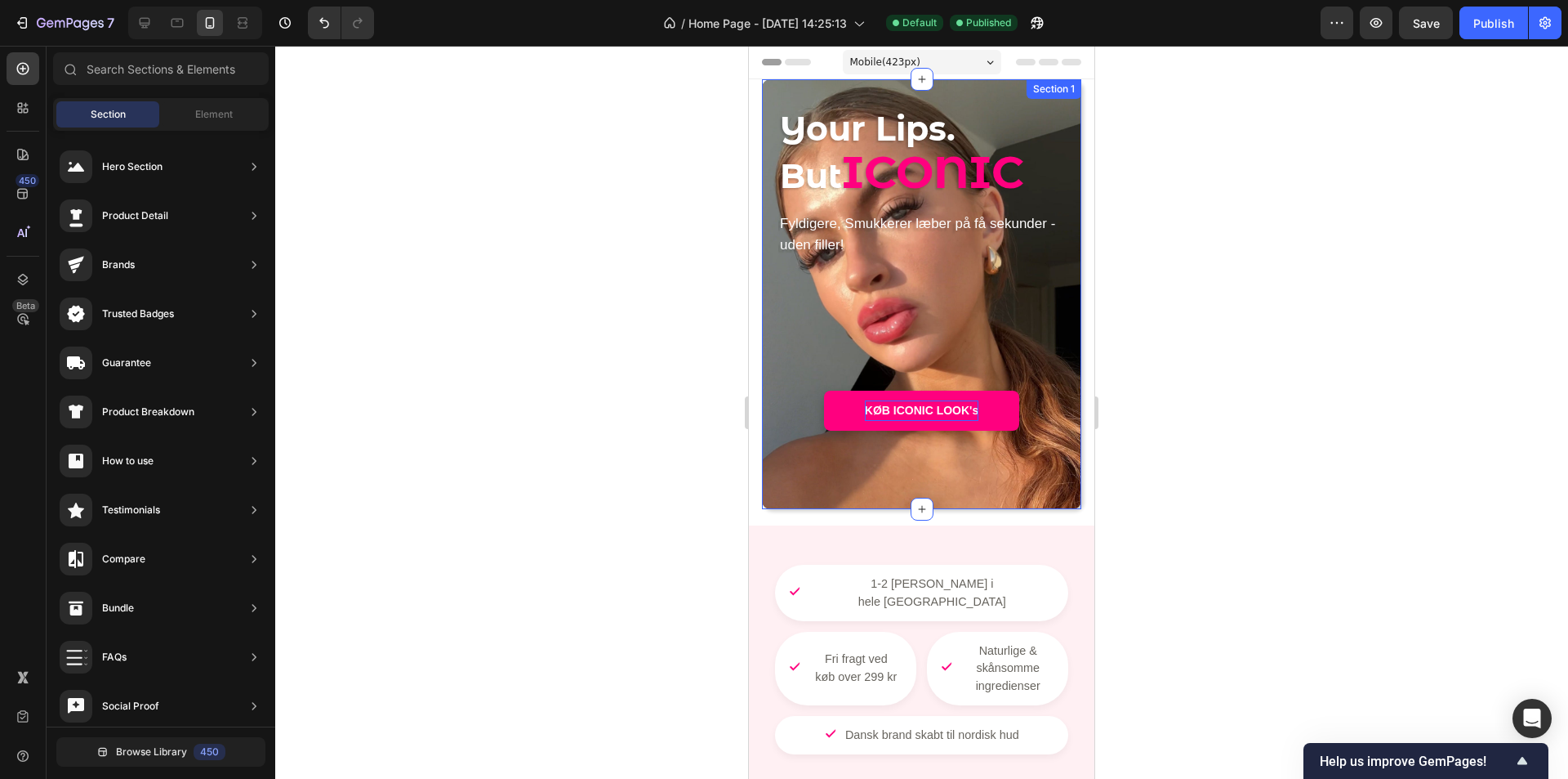
click at [950, 415] on strong "KØB ICONIC LOOK's" at bounding box center [921, 410] width 113 height 13
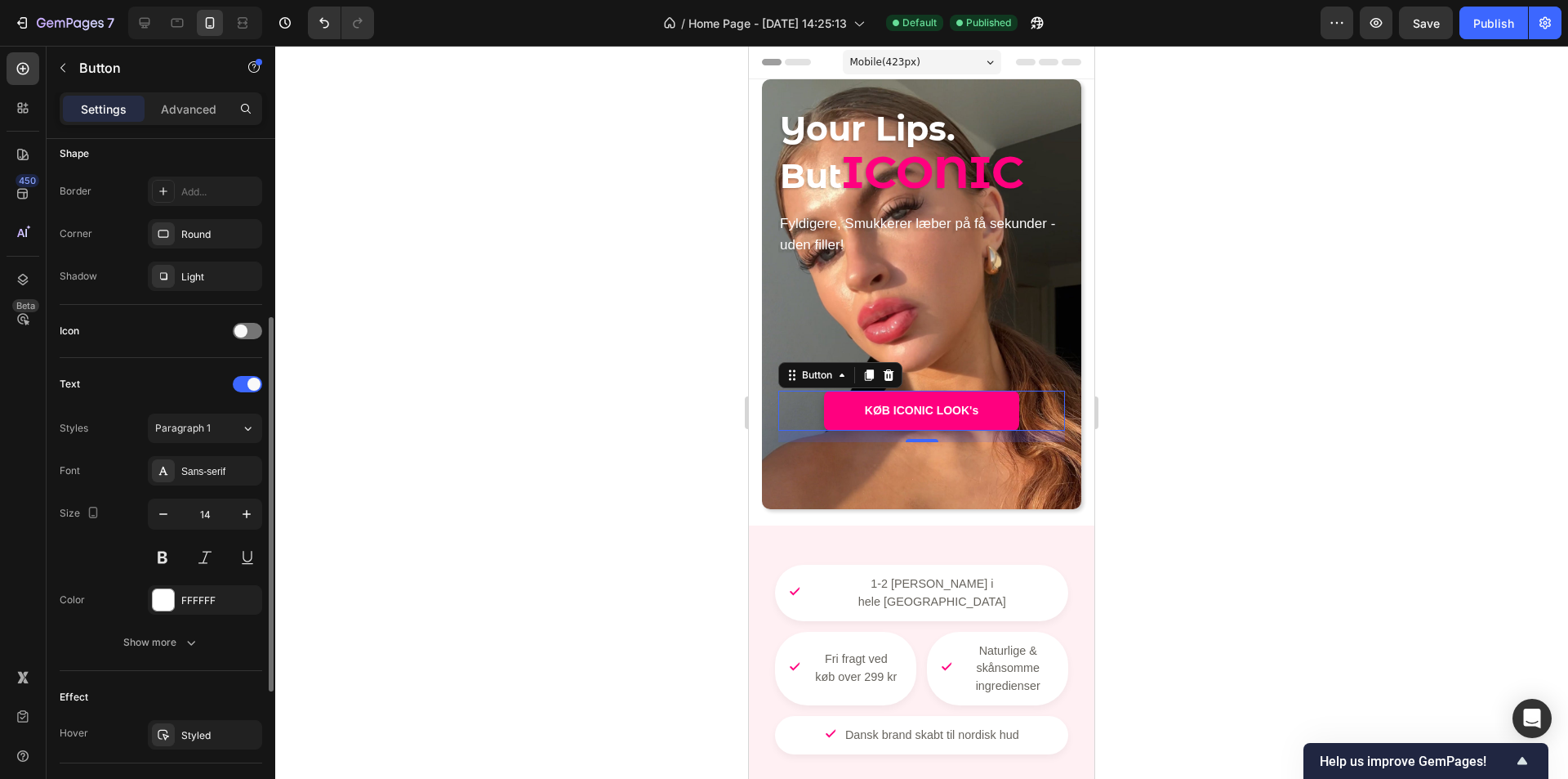
scroll to position [490, 0]
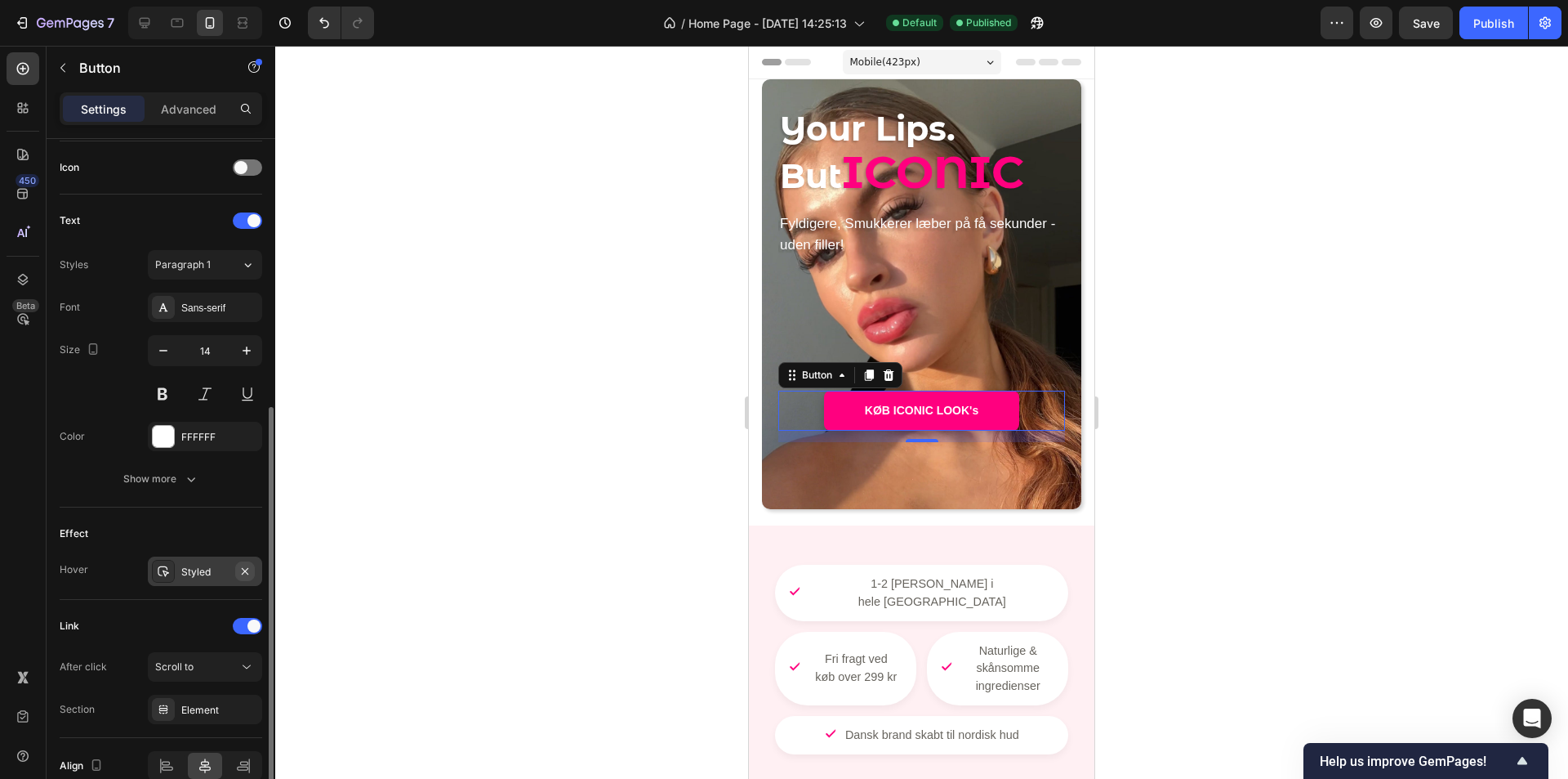
click at [246, 573] on icon "button" at bounding box center [244, 570] width 13 height 13
click at [1438, 25] on span "Save" at bounding box center [1427, 23] width 27 height 14
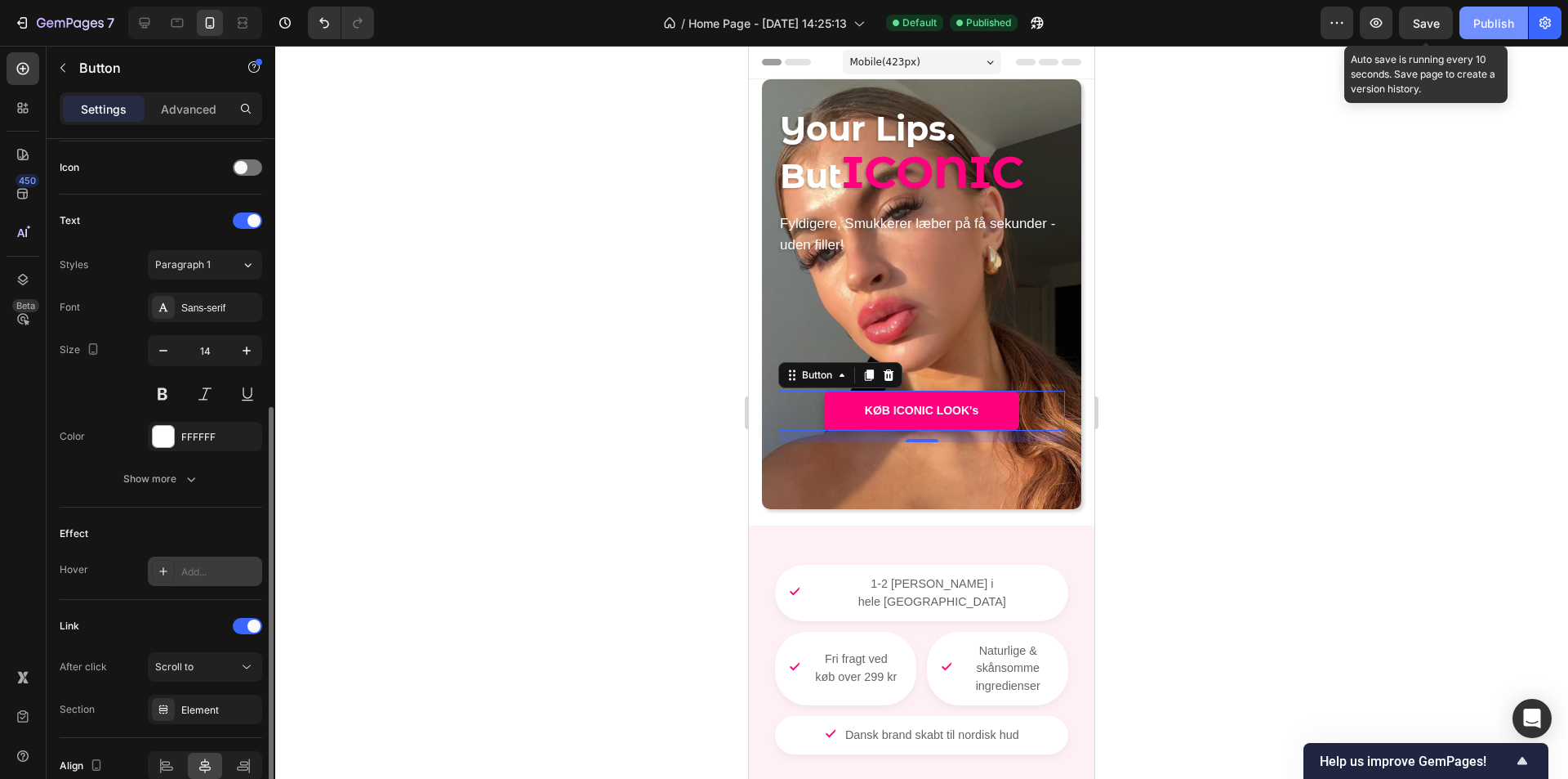
click at [1478, 21] on div "Publish" at bounding box center [1494, 23] width 41 height 17
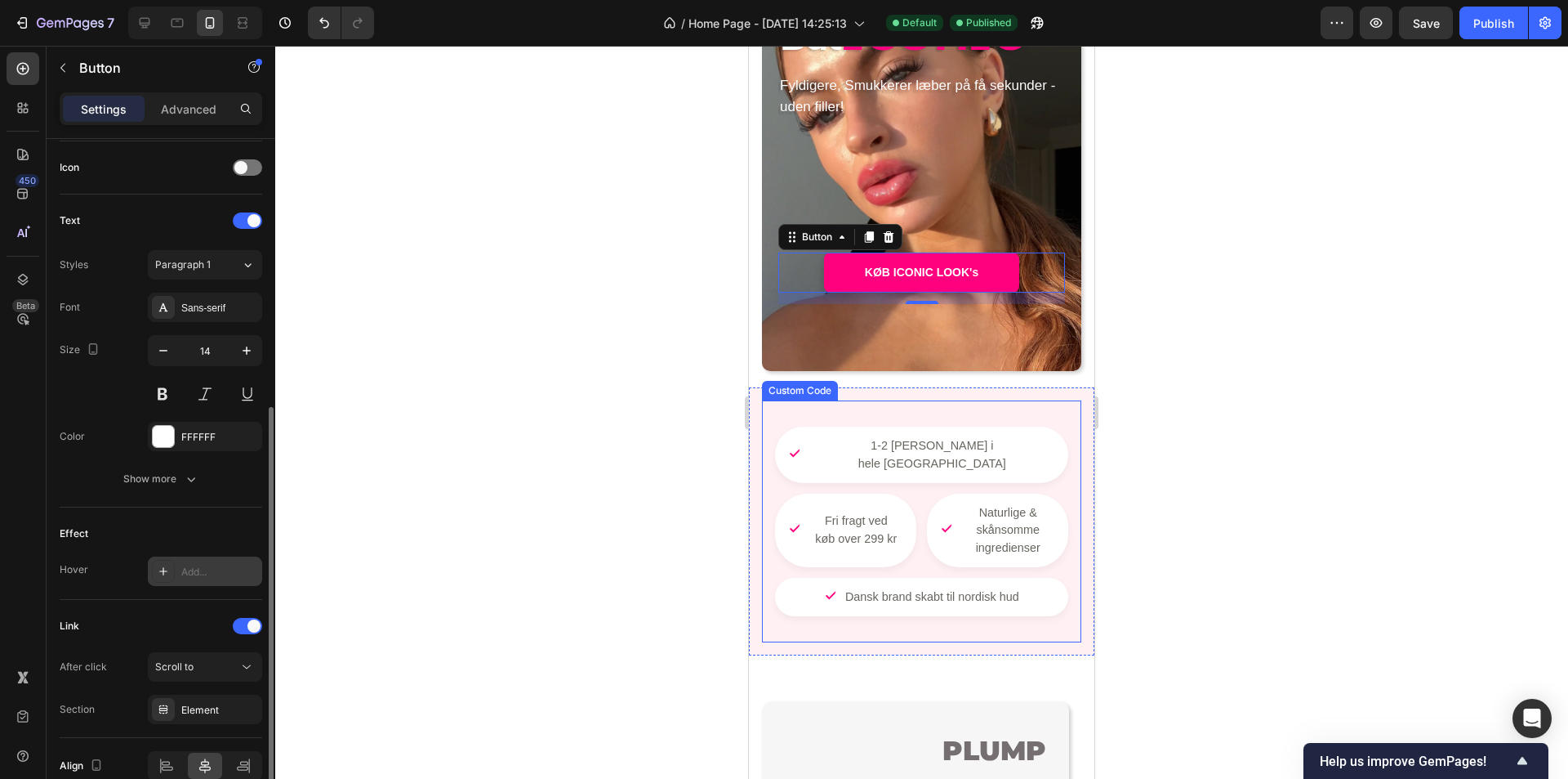
scroll to position [163, 0]
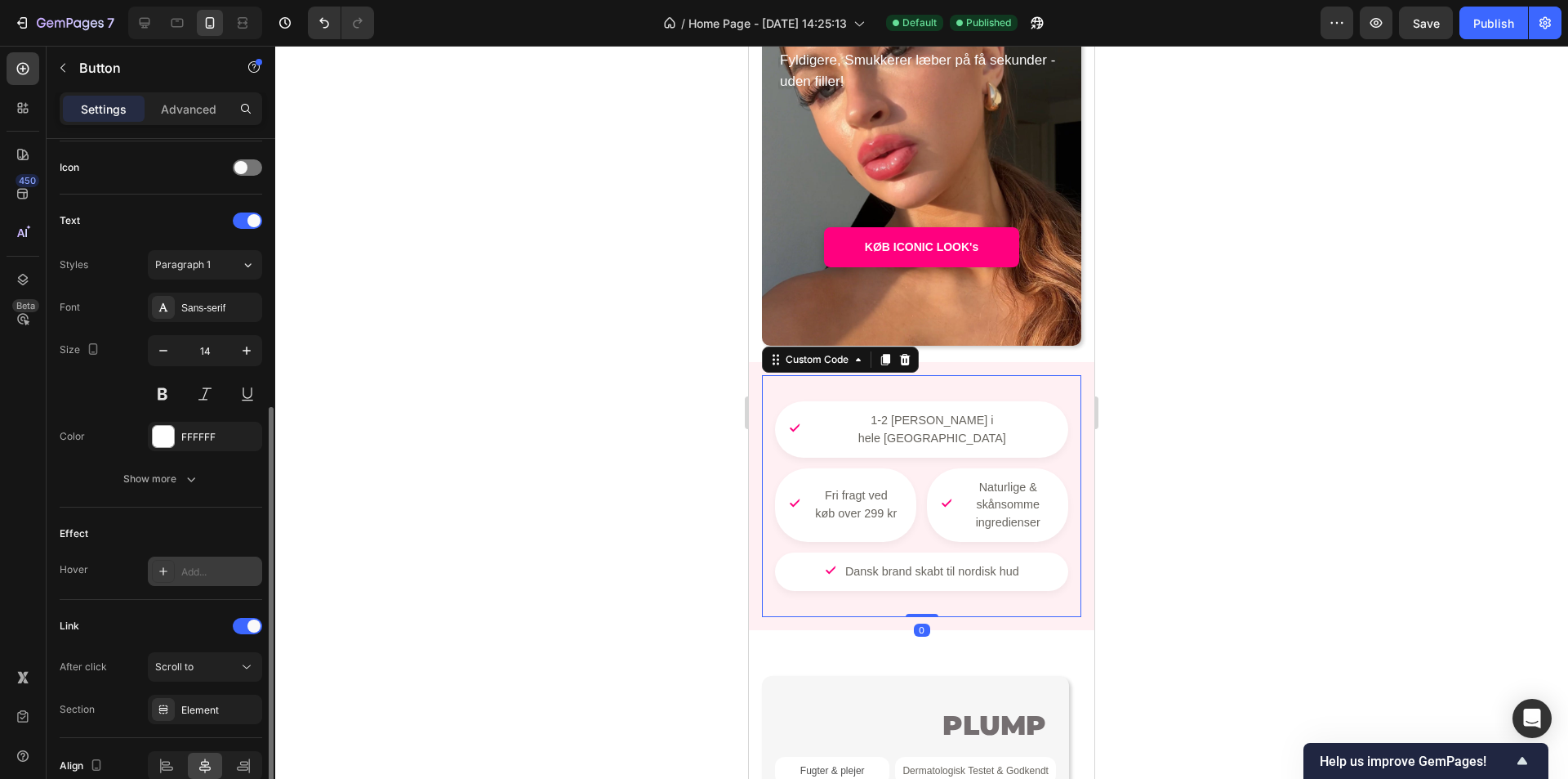
click at [1013, 390] on div "1-2 dages levering i hele Danmark Fri fragt ved køb over 299 kr Naturlige & skå…" at bounding box center [922, 496] width 319 height 242
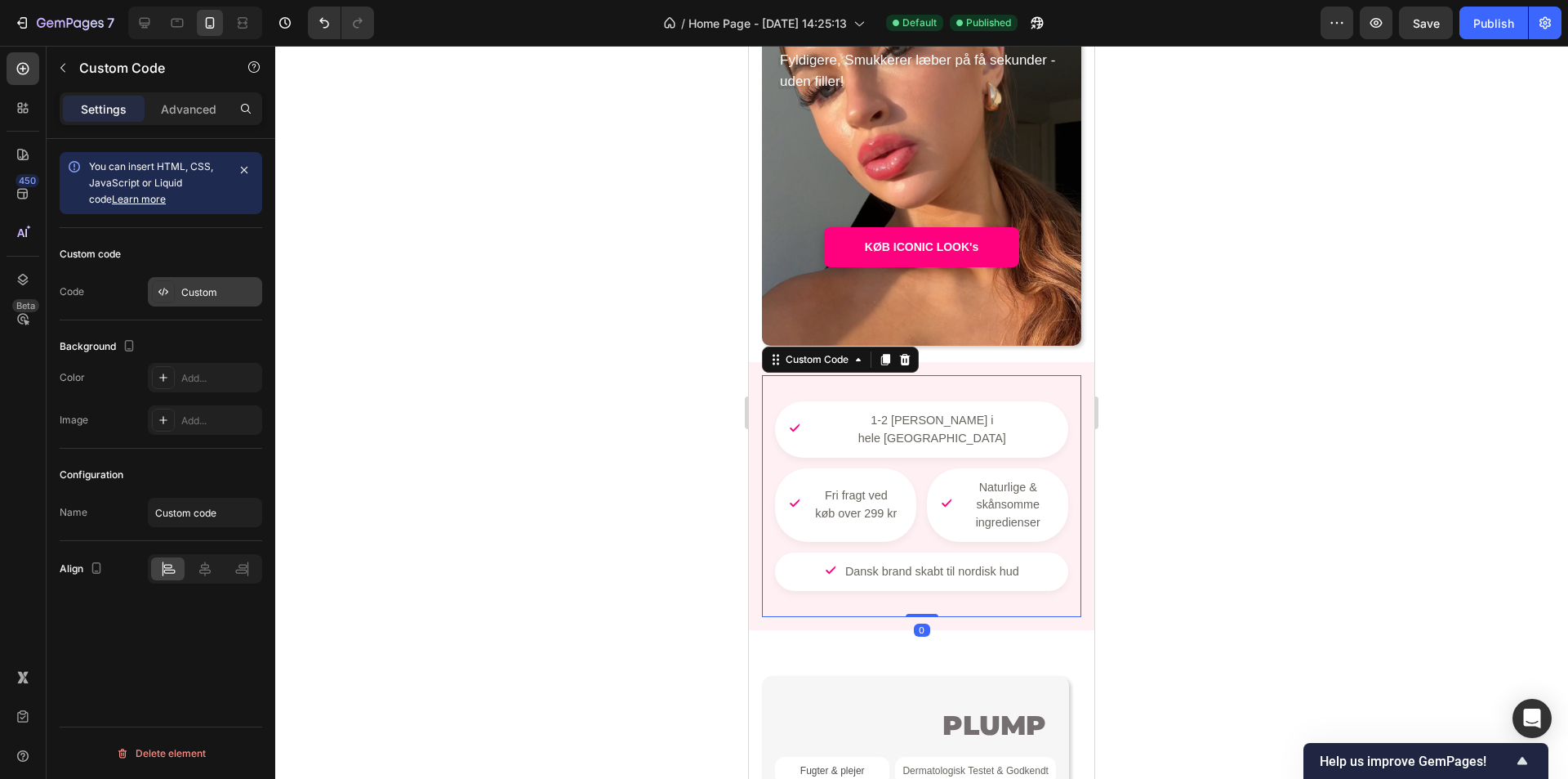
click at [239, 297] on div "Custom" at bounding box center [220, 292] width 77 height 14
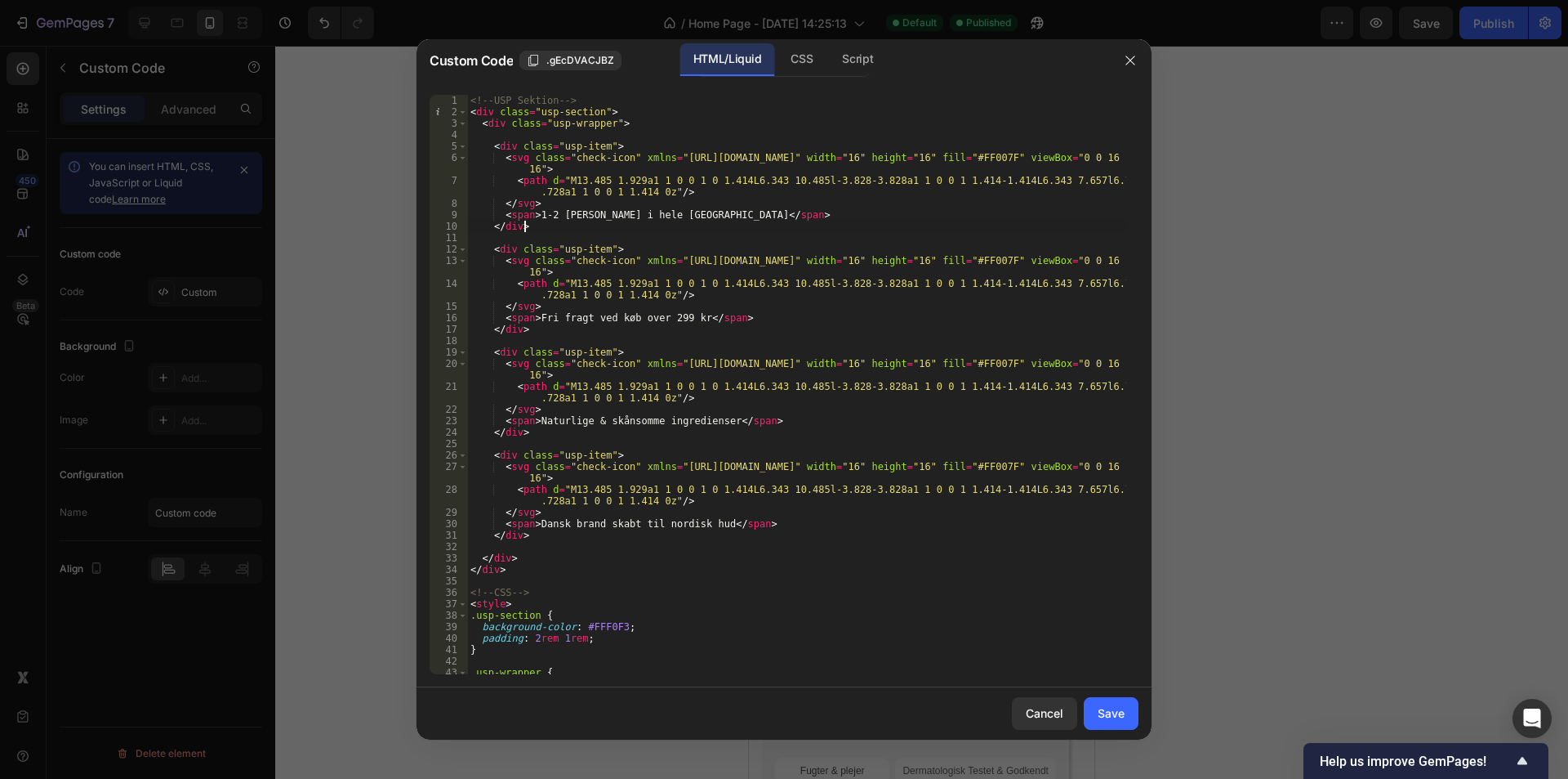
click at [635, 232] on div "<!-- USP Sektion --> < div class = "usp-section" > < div class = "usp-wrapper" …" at bounding box center [796, 395] width 659 height 602
click at [810, 68] on div "CSS" at bounding box center [801, 59] width 48 height 33
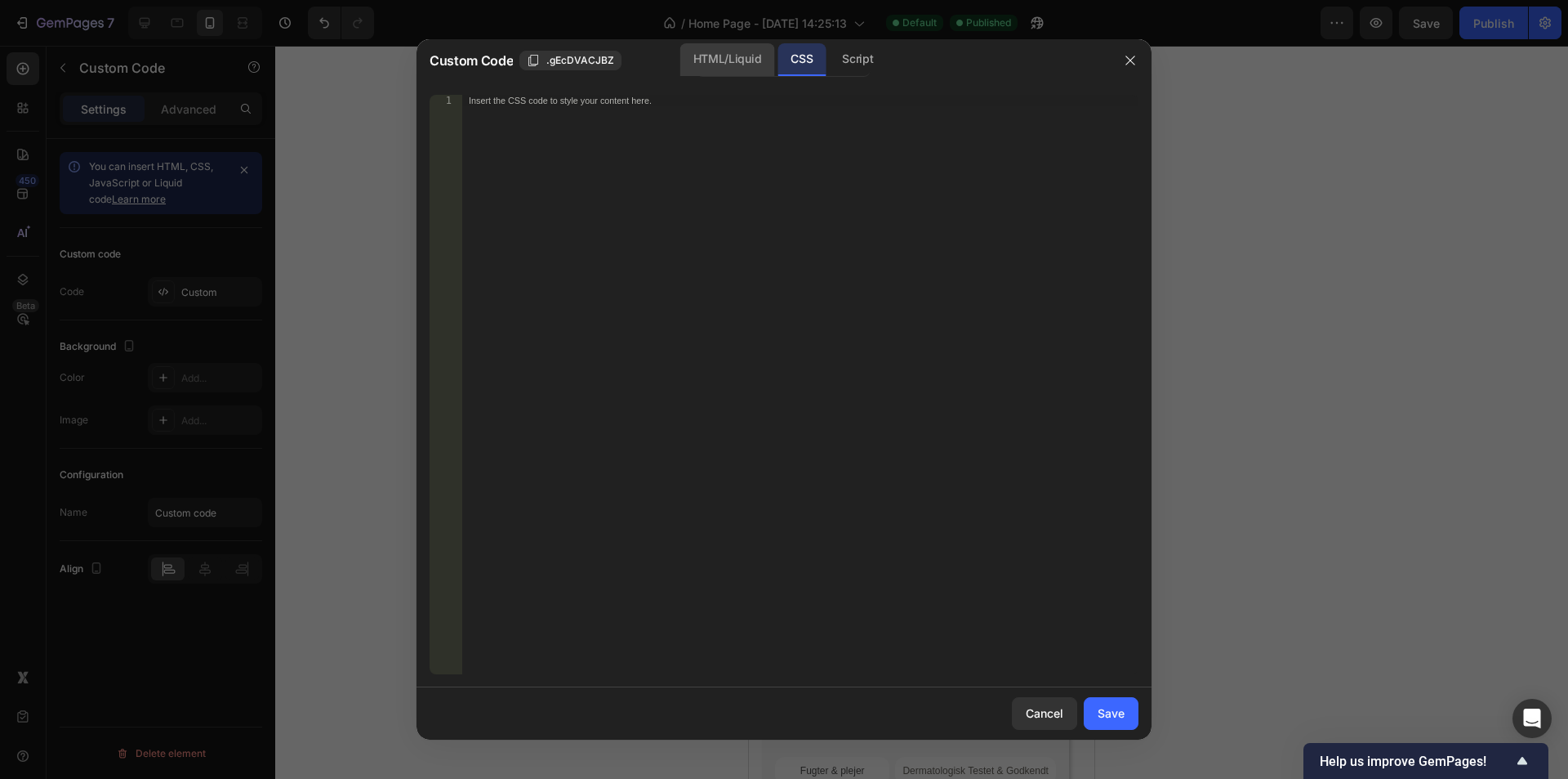
click at [744, 66] on div "HTML/Liquid" at bounding box center [727, 59] width 94 height 33
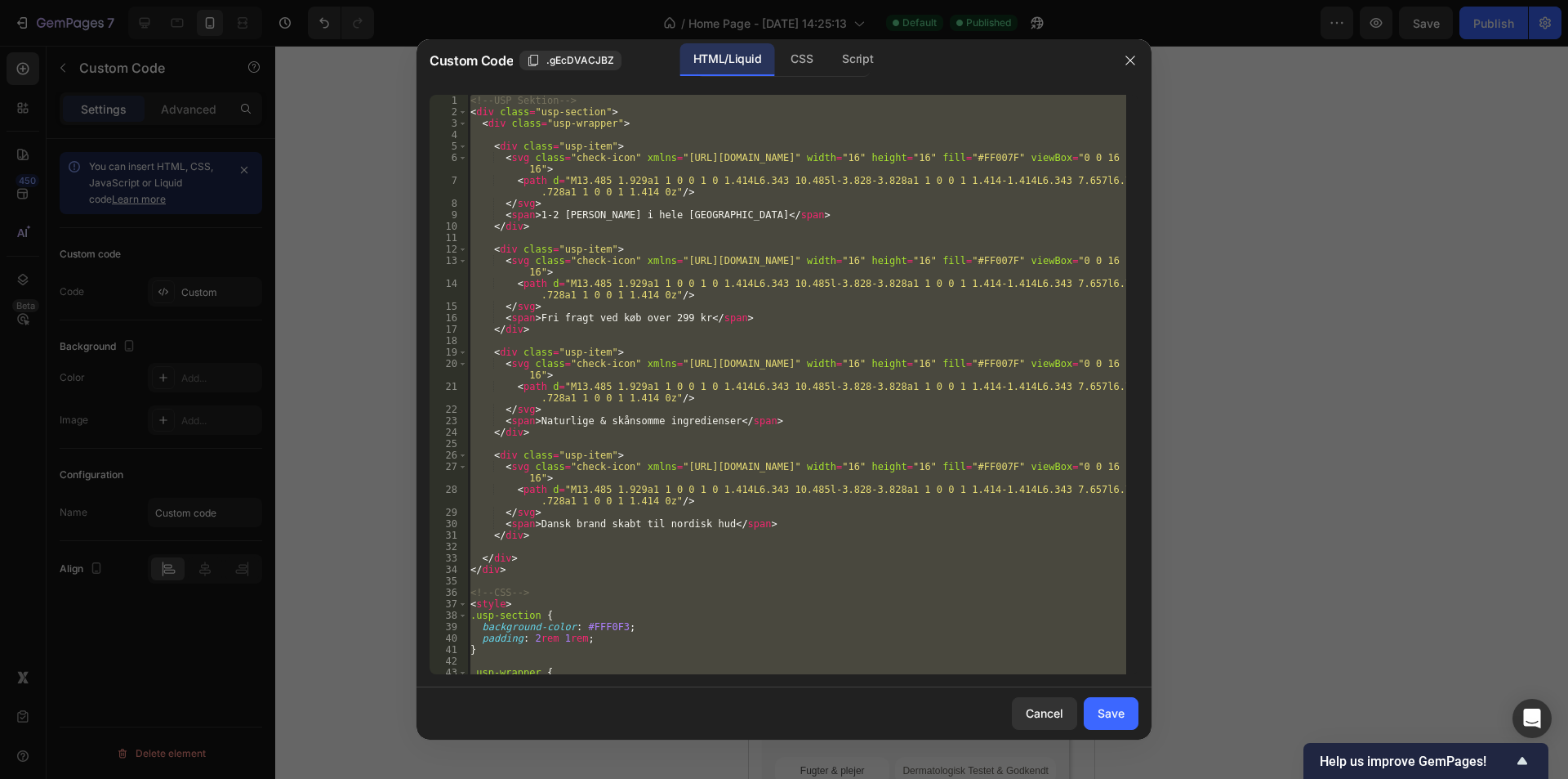
scroll to position [294, 0]
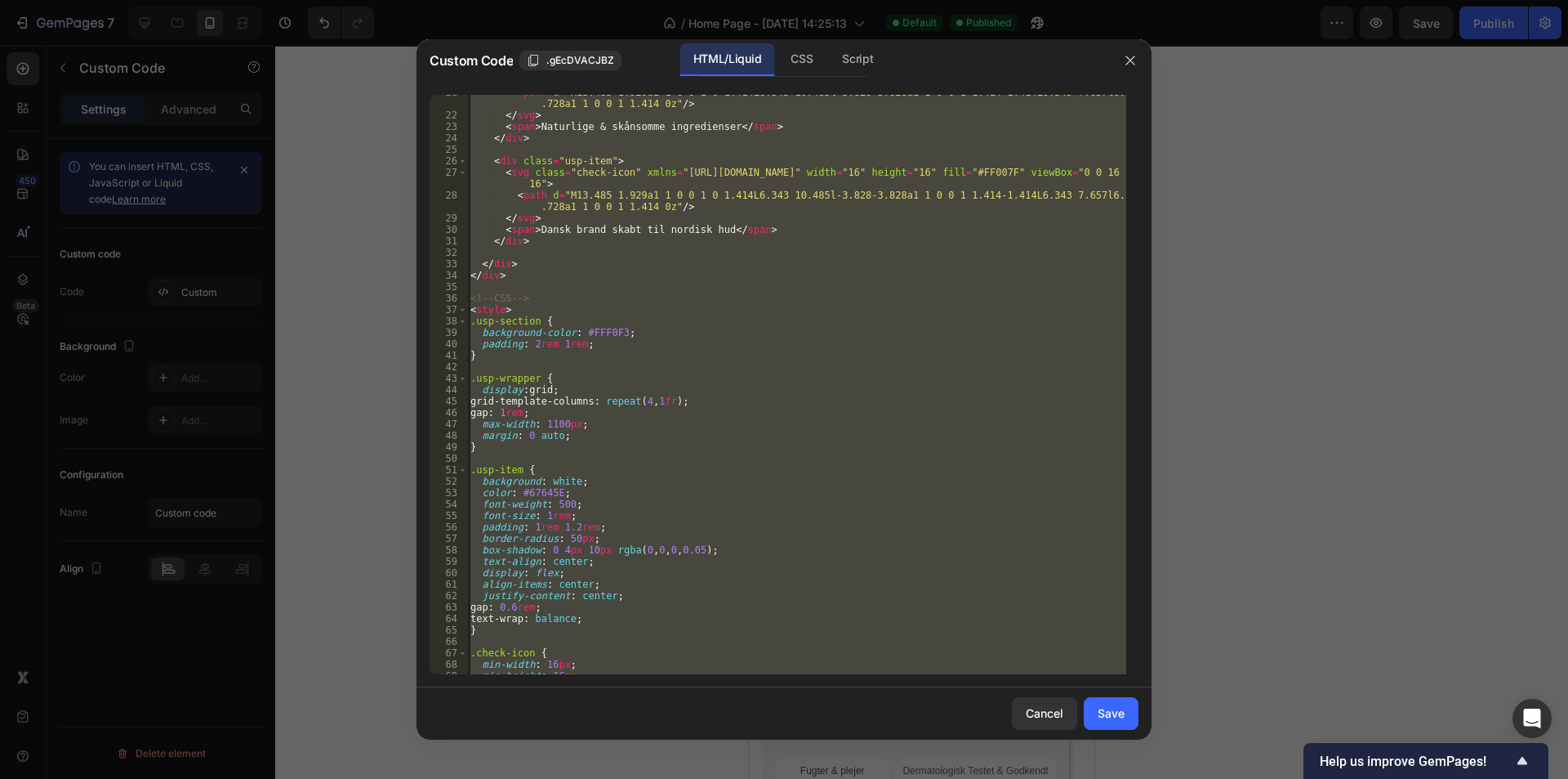
click at [594, 493] on div "< path d = "M13.485 1.929a1 1 0 0 1 0 1.414L6.343 10.485l-3.828-3.828a1 1 0 0 1…" at bounding box center [796, 384] width 659 height 580
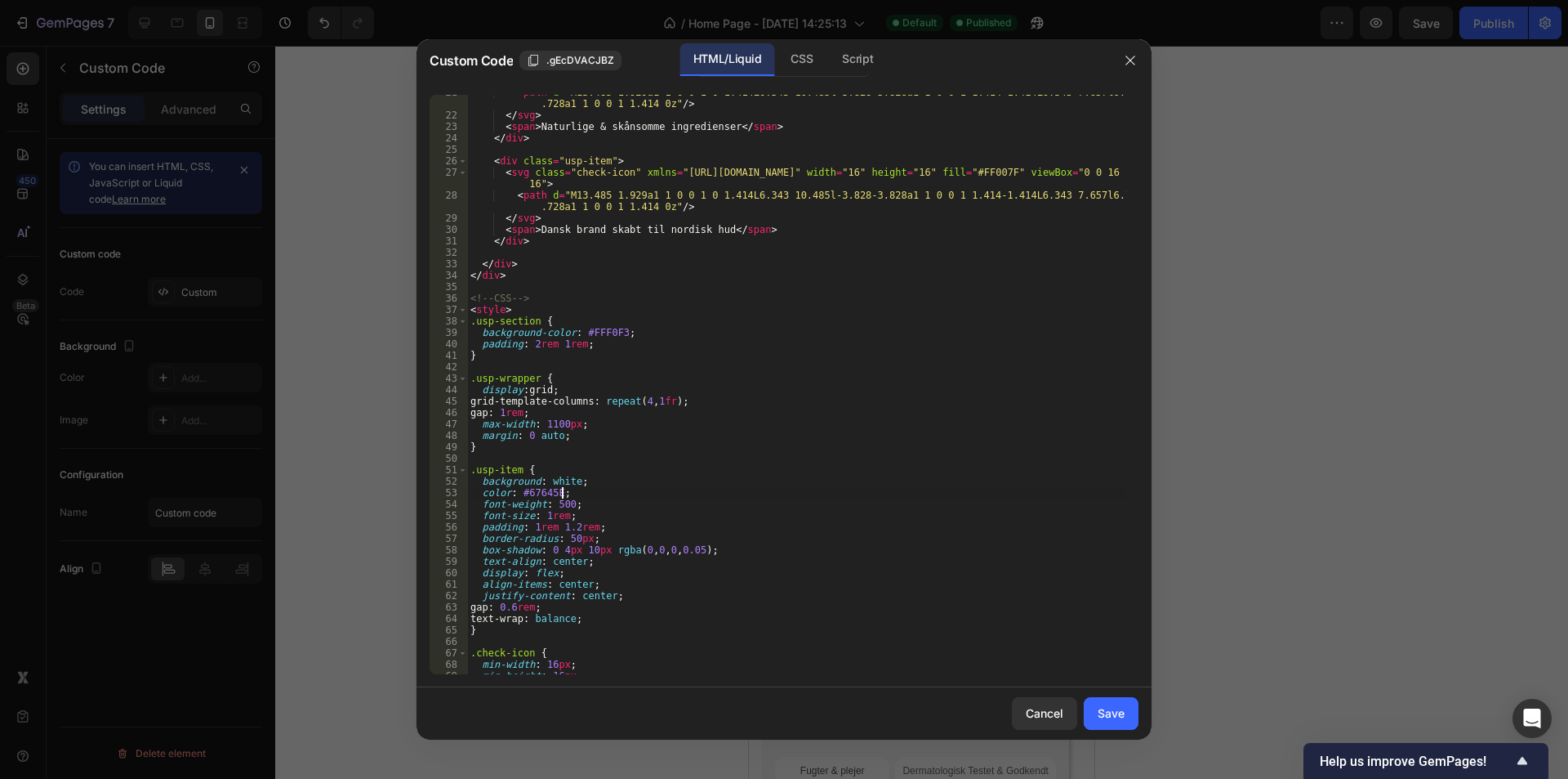
click at [598, 333] on div "< path d = "M13.485 1.929a1 1 0 0 1 0 1.414L6.343 10.485l-3.828-3.828a1 1 0 0 1…" at bounding box center [796, 394] width 659 height 614
drag, startPoint x: 602, startPoint y: 334, endPoint x: 610, endPoint y: 335, distance: 8.1
click at [610, 335] on div "< path d = "M13.485 1.929a1 1 0 0 1 0 1.414L6.343 10.485l-3.828-3.828a1 1 0 0 1…" at bounding box center [796, 394] width 659 height 614
click at [602, 358] on div "< path d = "M13.485 1.929a1 1 0 0 1 0 1.414L6.343 10.485l-3.828-3.828a1 1 0 0 1…" at bounding box center [796, 394] width 659 height 614
click at [599, 337] on div "< path d = "M13.485 1.929a1 1 0 0 1 0 1.414L6.343 10.485l-3.828-3.828a1 1 0 0 1…" at bounding box center [796, 394] width 659 height 614
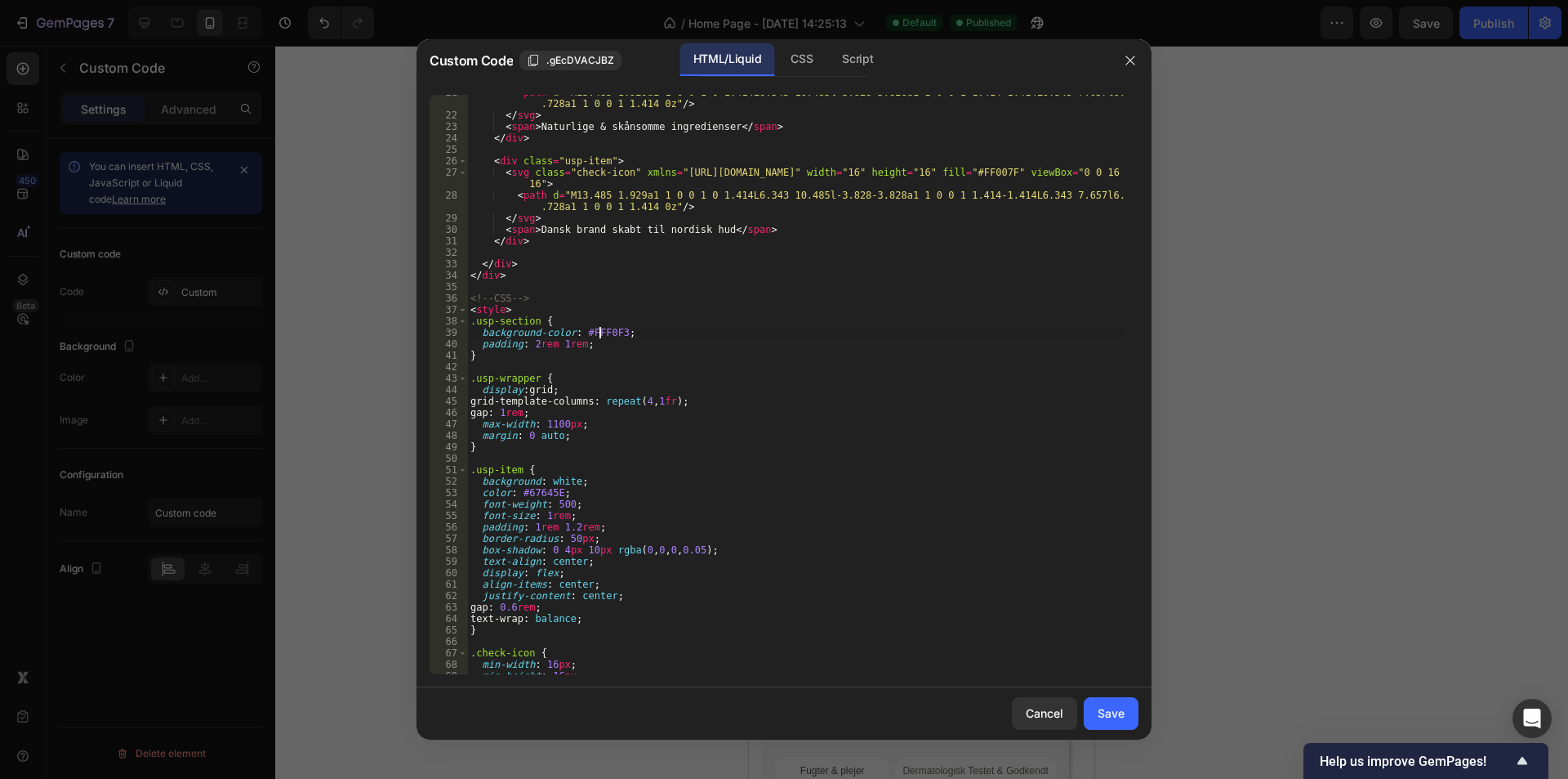
click at [599, 337] on div "< path d = "M13.485 1.929a1 1 0 0 1 0 1.414L6.343 10.485l-3.828-3.828a1 1 0 0 1…" at bounding box center [796, 394] width 659 height 614
type textarea "background-color: #f6f6f6;"
click at [757, 363] on div "< path d = "M13.485 1.929a1 1 0 0 1 0 1.414L6.343 10.485l-3.828-3.828a1 1 0 0 1…" at bounding box center [796, 394] width 659 height 614
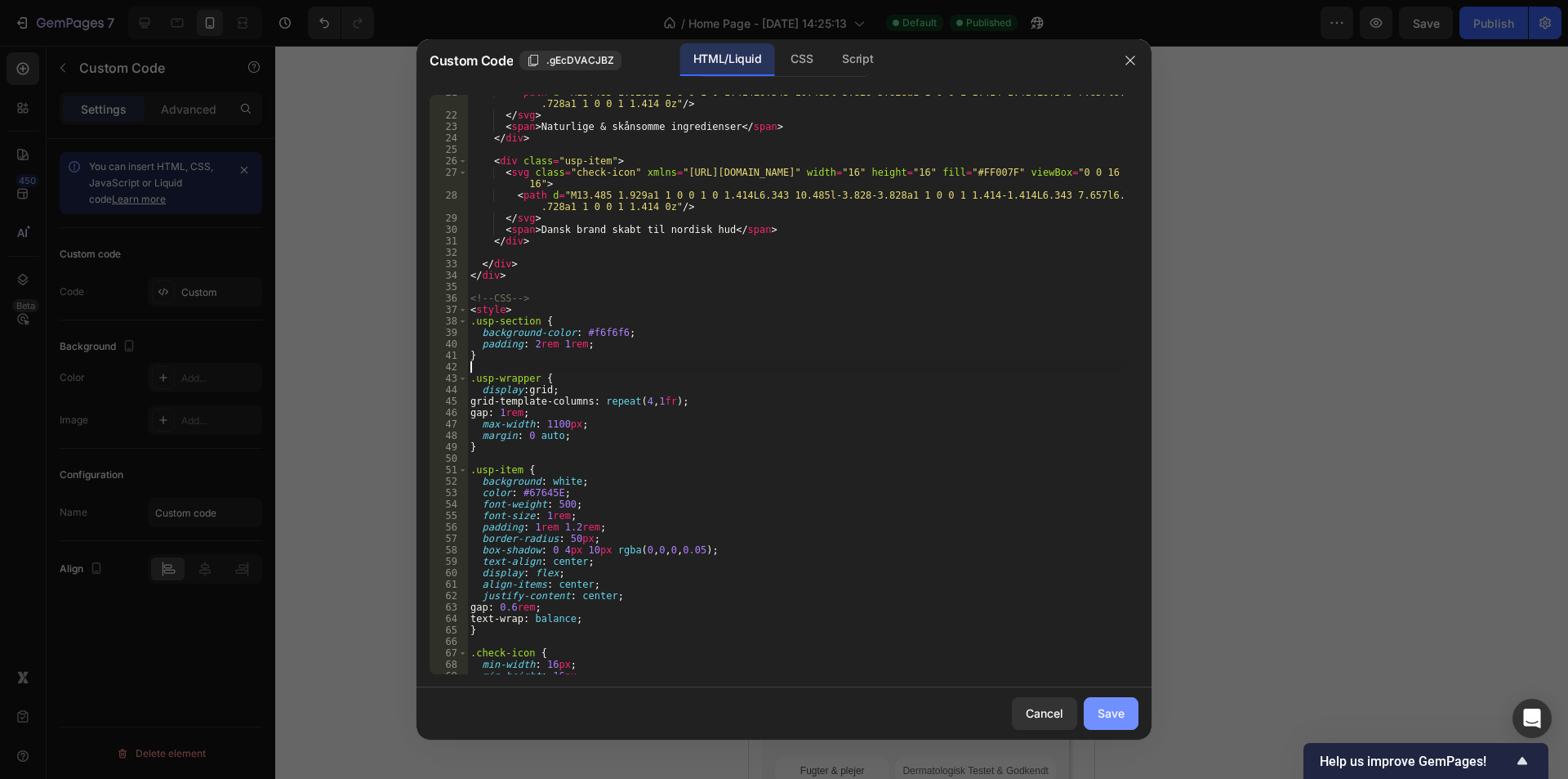
click at [1121, 714] on div "Save" at bounding box center [1111, 713] width 27 height 17
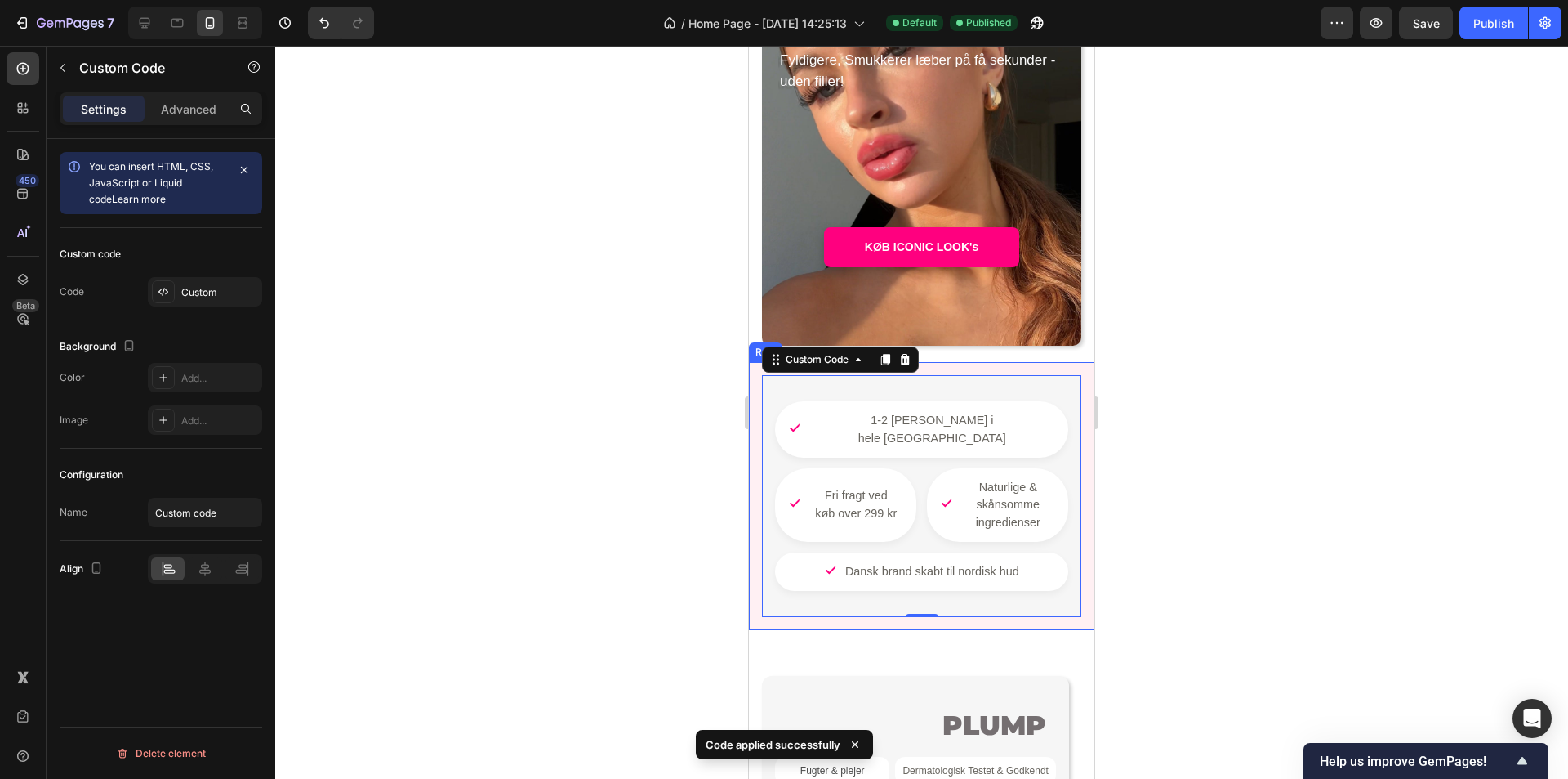
click at [1077, 521] on div "1-2 dages levering i hele Danmark Fri fragt ved køb over 299 kr Naturlige & skå…" at bounding box center [921, 496] width 345 height 268
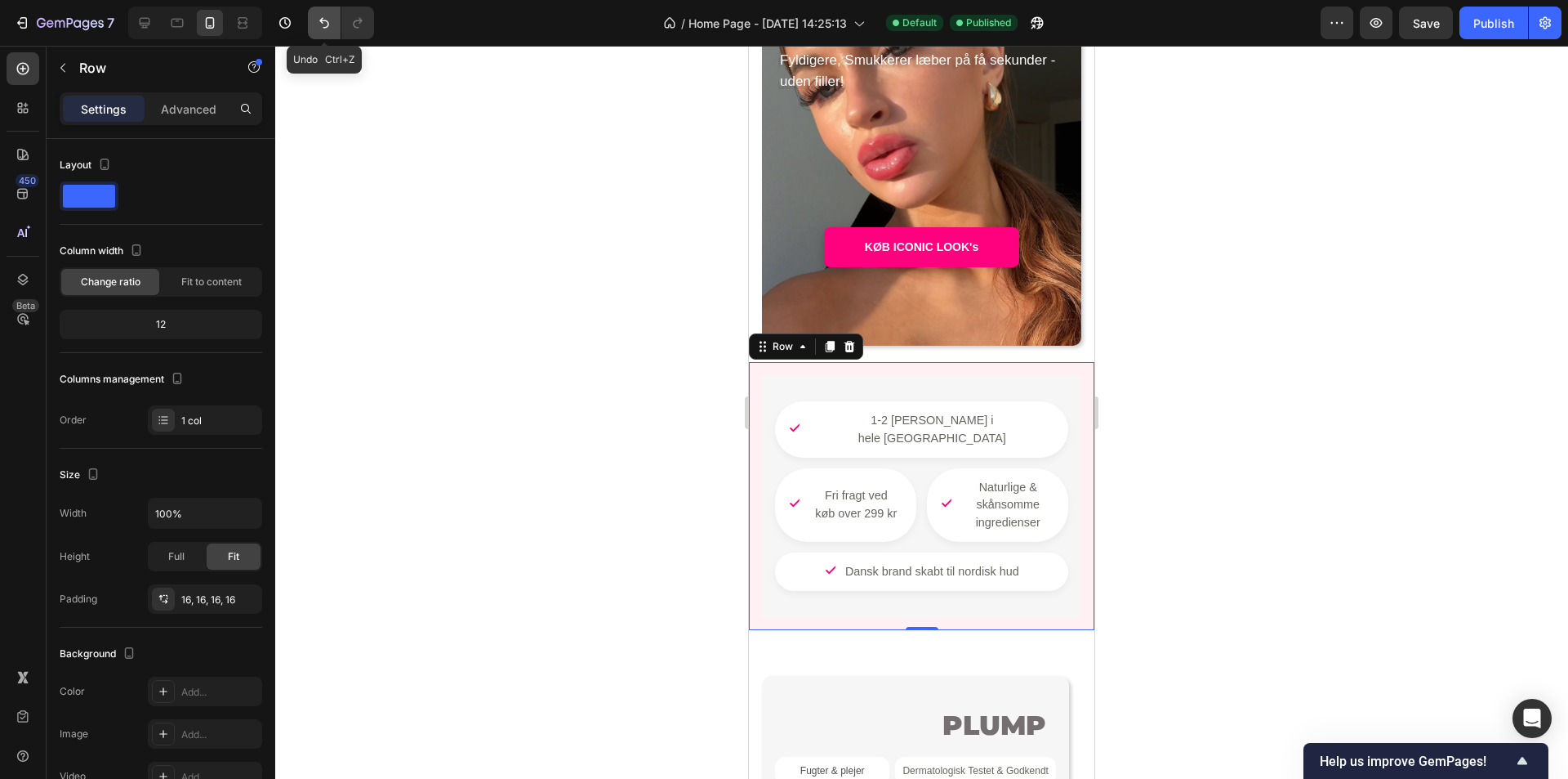
click at [333, 30] on button "Undo/Redo" at bounding box center [324, 23] width 33 height 33
click at [932, 488] on div "1-2 dages levering i hele Danmark Fri fragt ved køb over 299 kr Naturlige & skå…" at bounding box center [921, 496] width 293 height 189
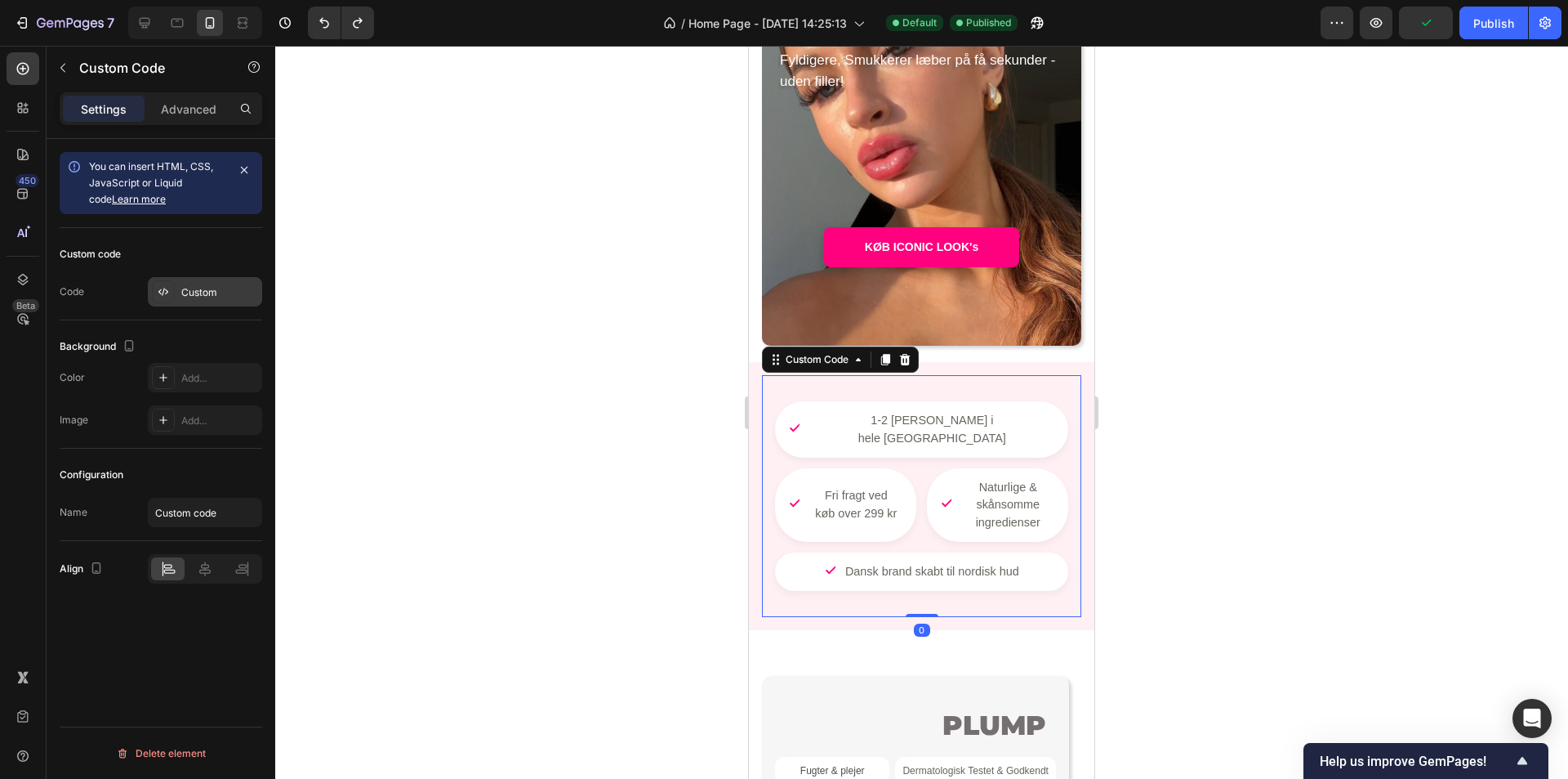
click at [234, 292] on div "Custom" at bounding box center [220, 292] width 77 height 14
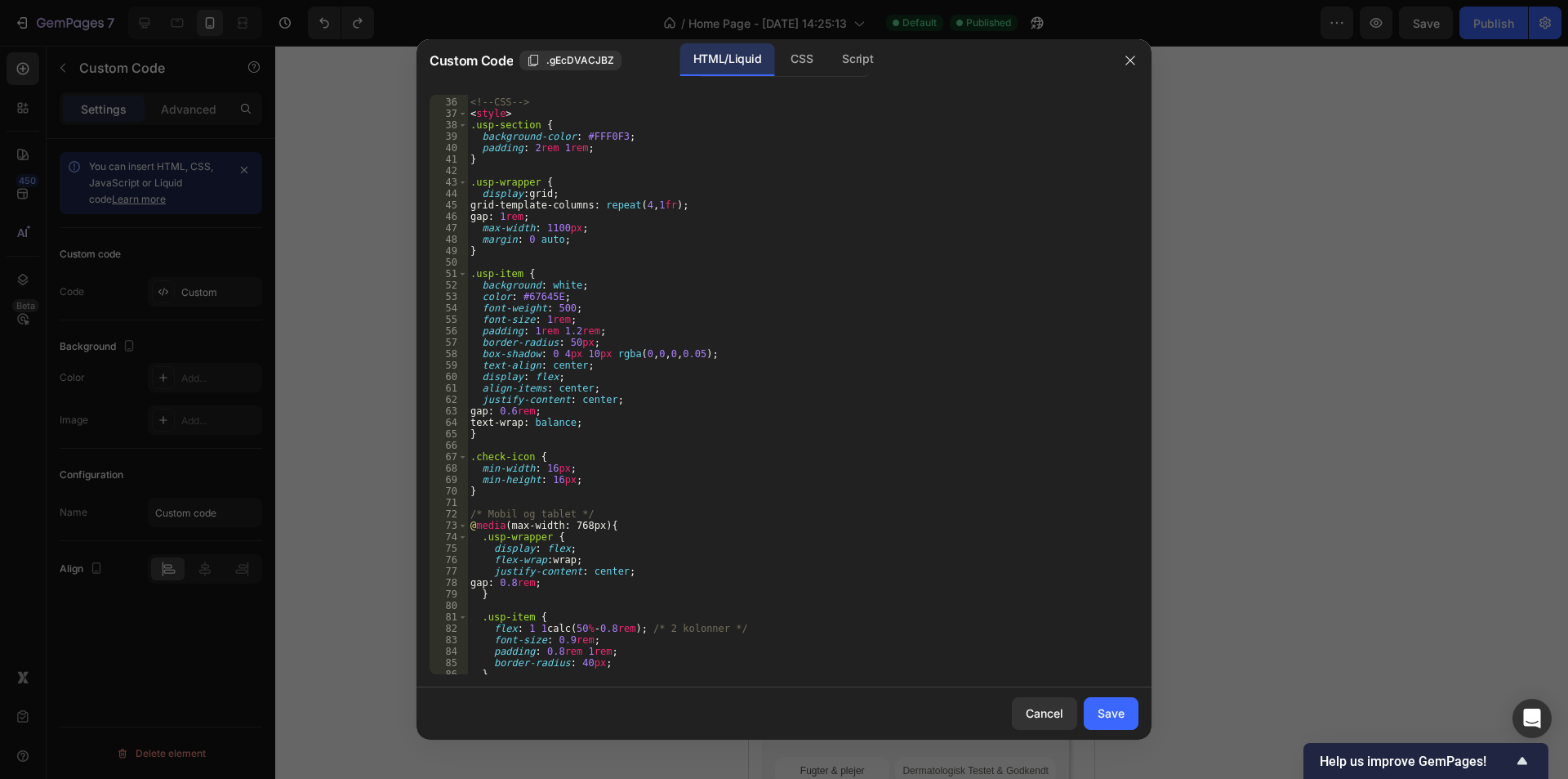
scroll to position [531, 0]
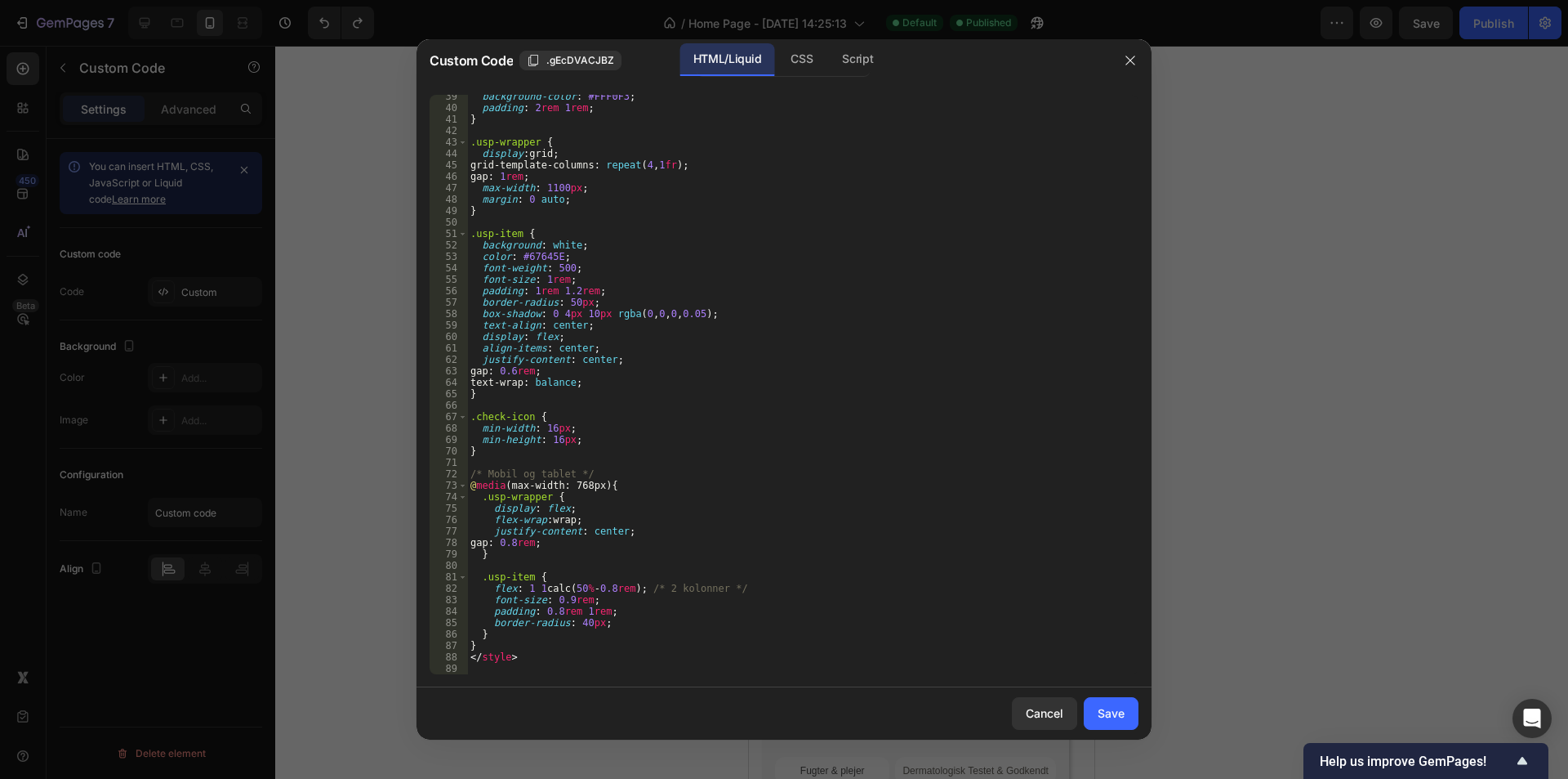
click at [687, 609] on div "background-color : #FFF0F3 ; padding : 2 rem 1 rem ; } .usp-wrapper { display :…" at bounding box center [796, 391] width 659 height 602
type textarea "</style>"
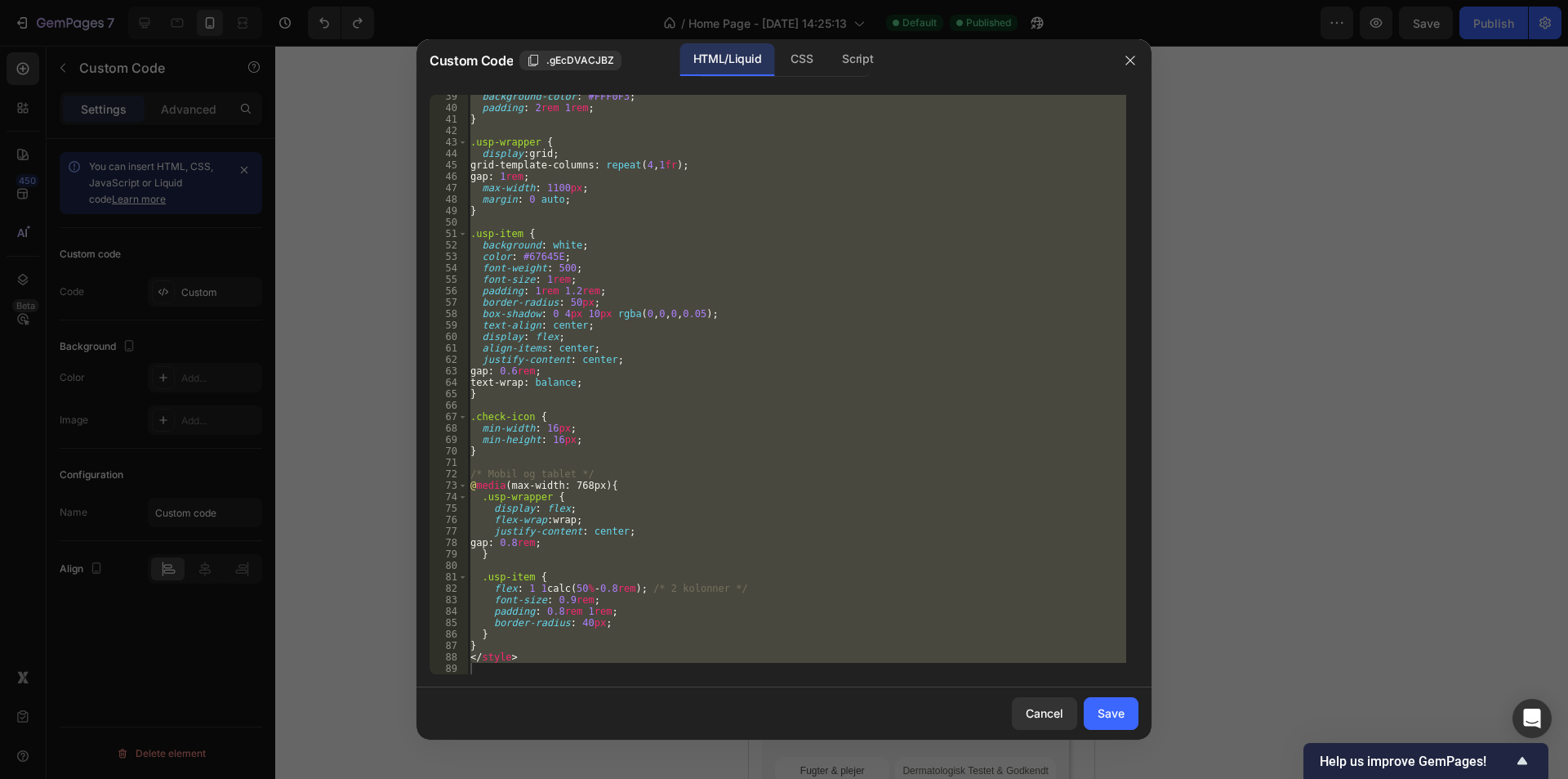
click at [1239, 524] on div at bounding box center [784, 390] width 1568 height 779
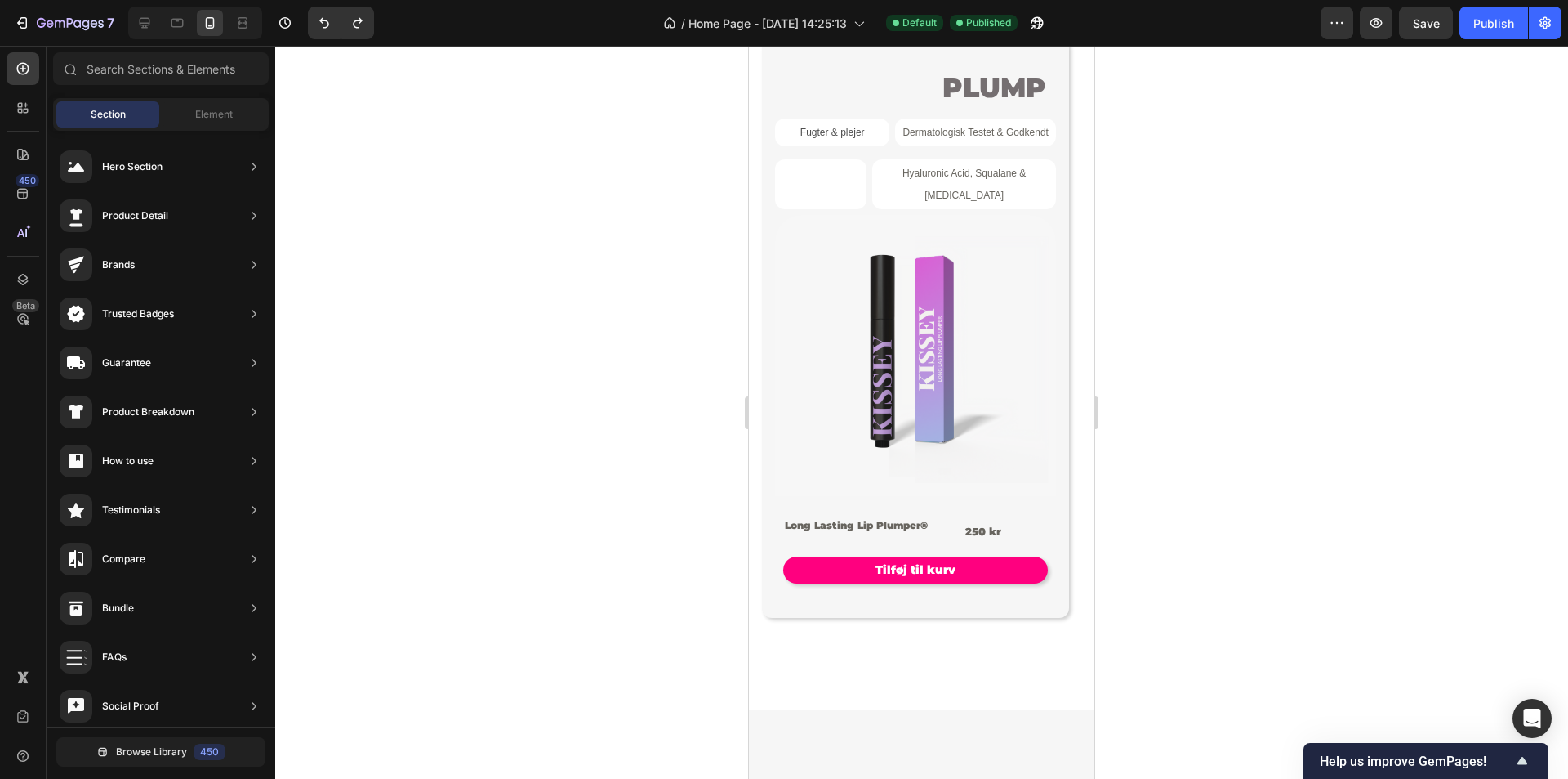
scroll to position [775, 0]
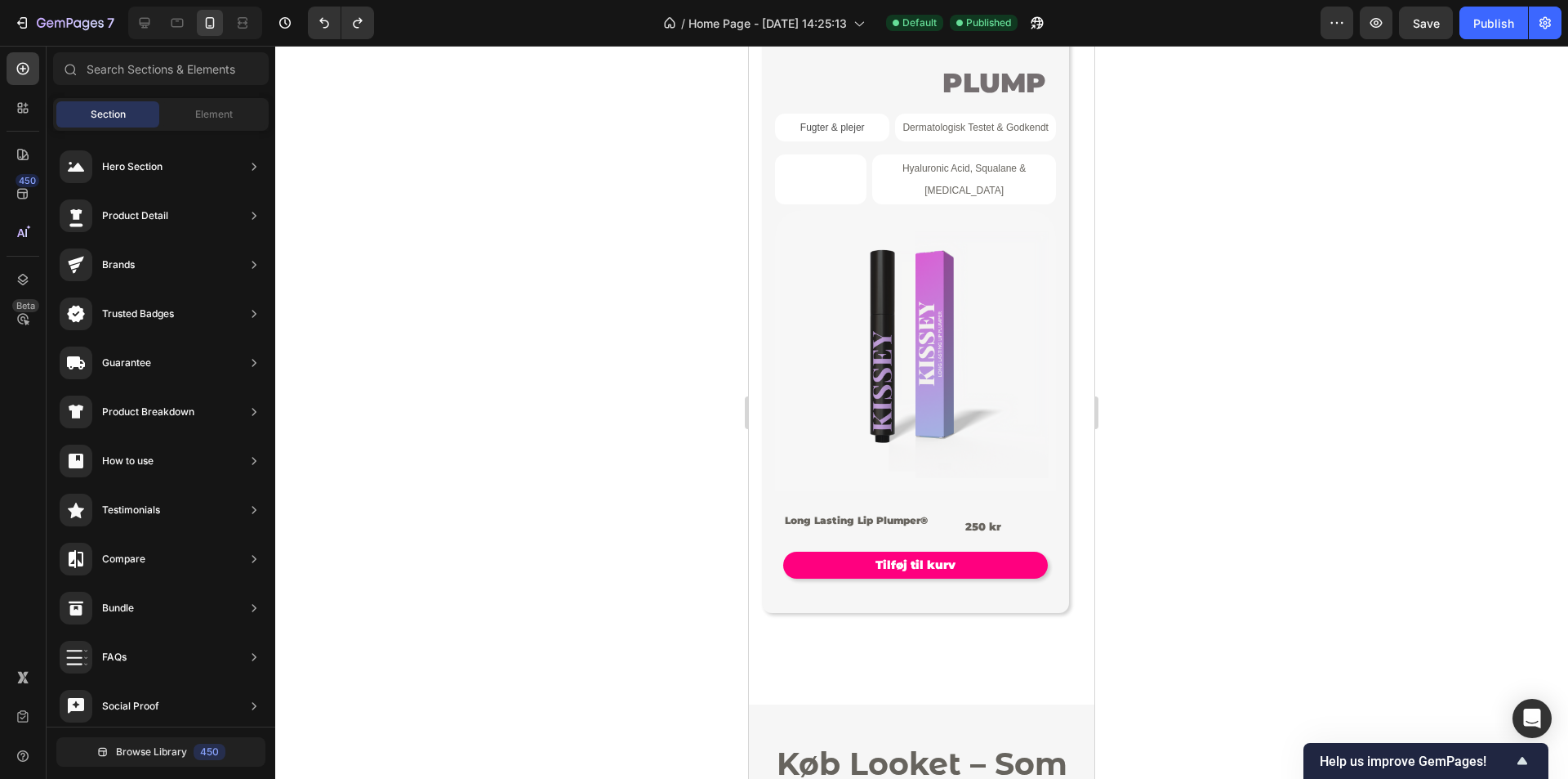
drag, startPoint x: 1093, startPoint y: 139, endPoint x: 1864, endPoint y: 281, distance: 784.0
click at [1057, 361] on div "PLUMP Product Badge Fugter & plejer Text Block Dermatologisk Testet & Godkendt …" at bounding box center [916, 324] width 307 height 580
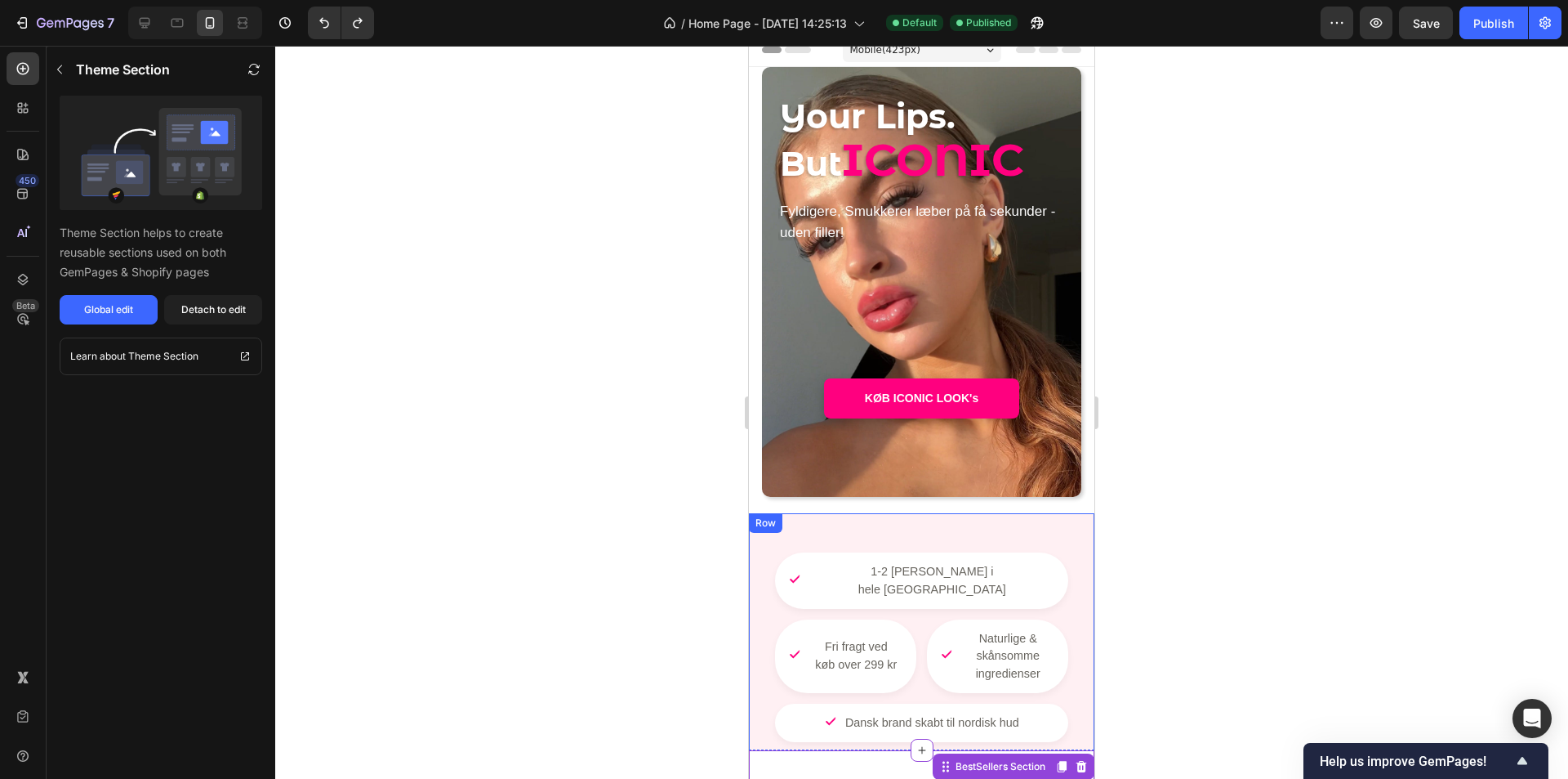
scroll to position [0, 0]
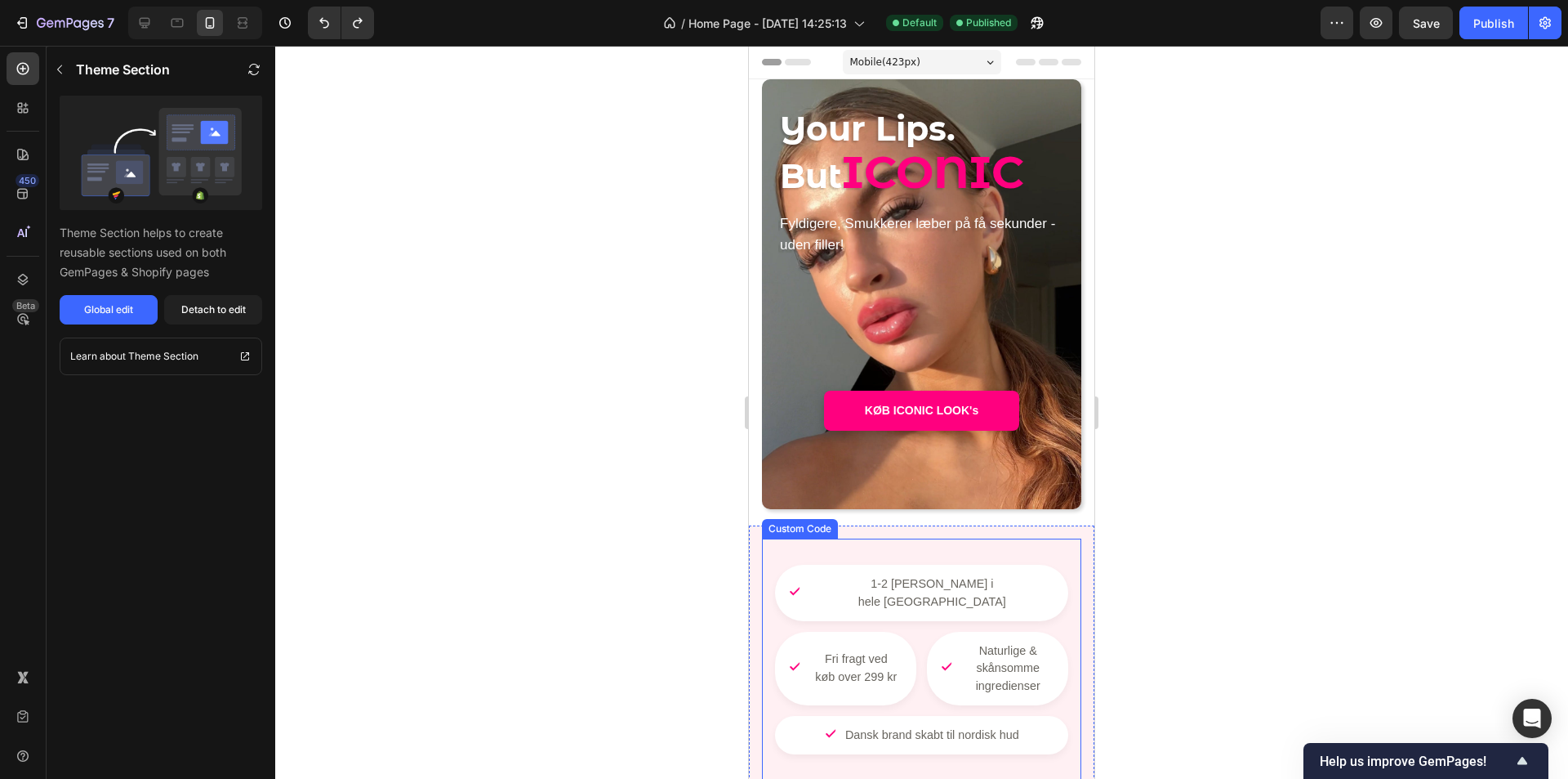
drag, startPoint x: 930, startPoint y: 586, endPoint x: 900, endPoint y: 582, distance: 30.3
click at [916, 632] on div "Fri fragt ved køb over 299 kr" at bounding box center [845, 668] width 141 height 74
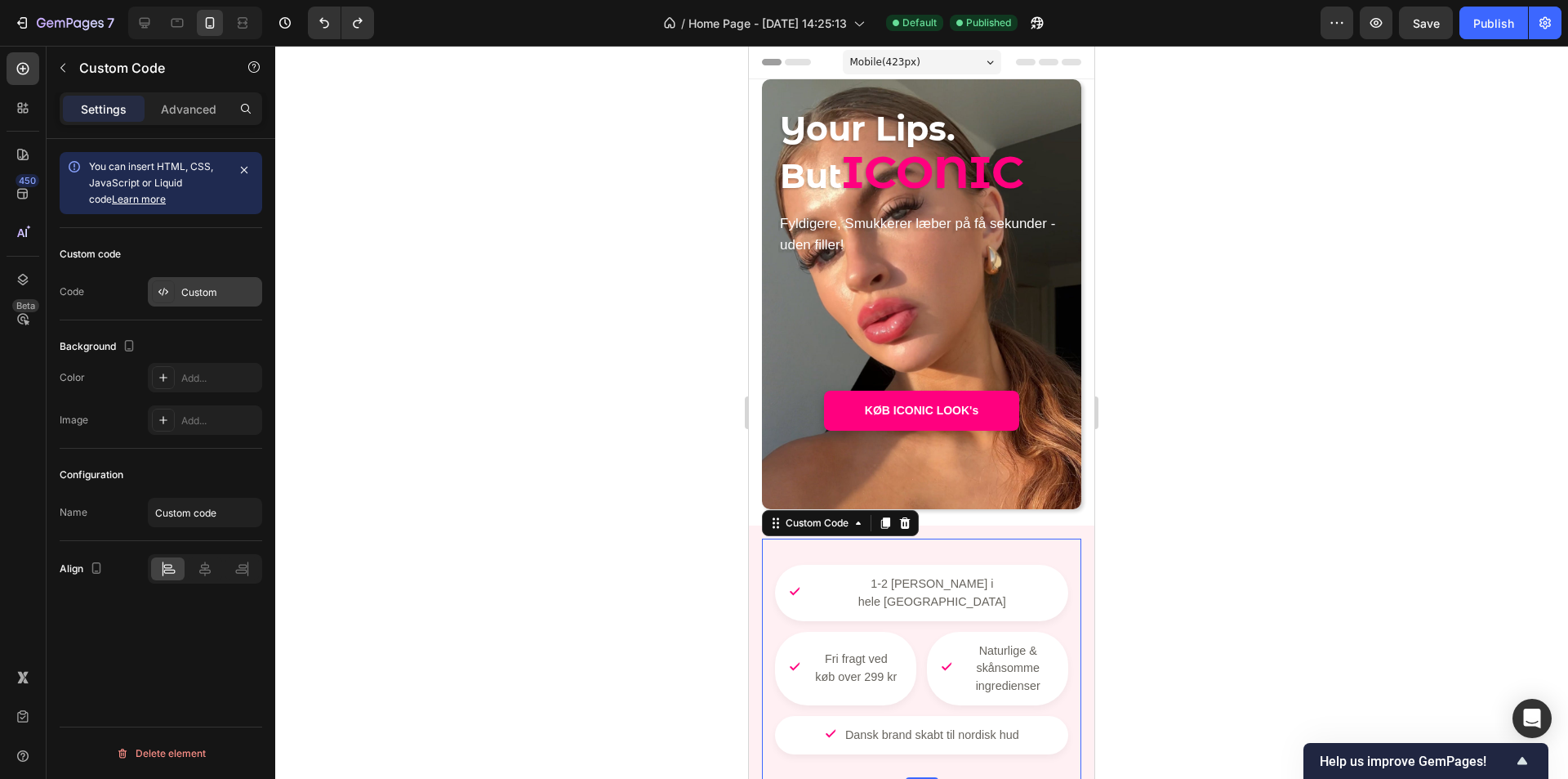
click at [164, 288] on icon at bounding box center [163, 291] width 13 height 13
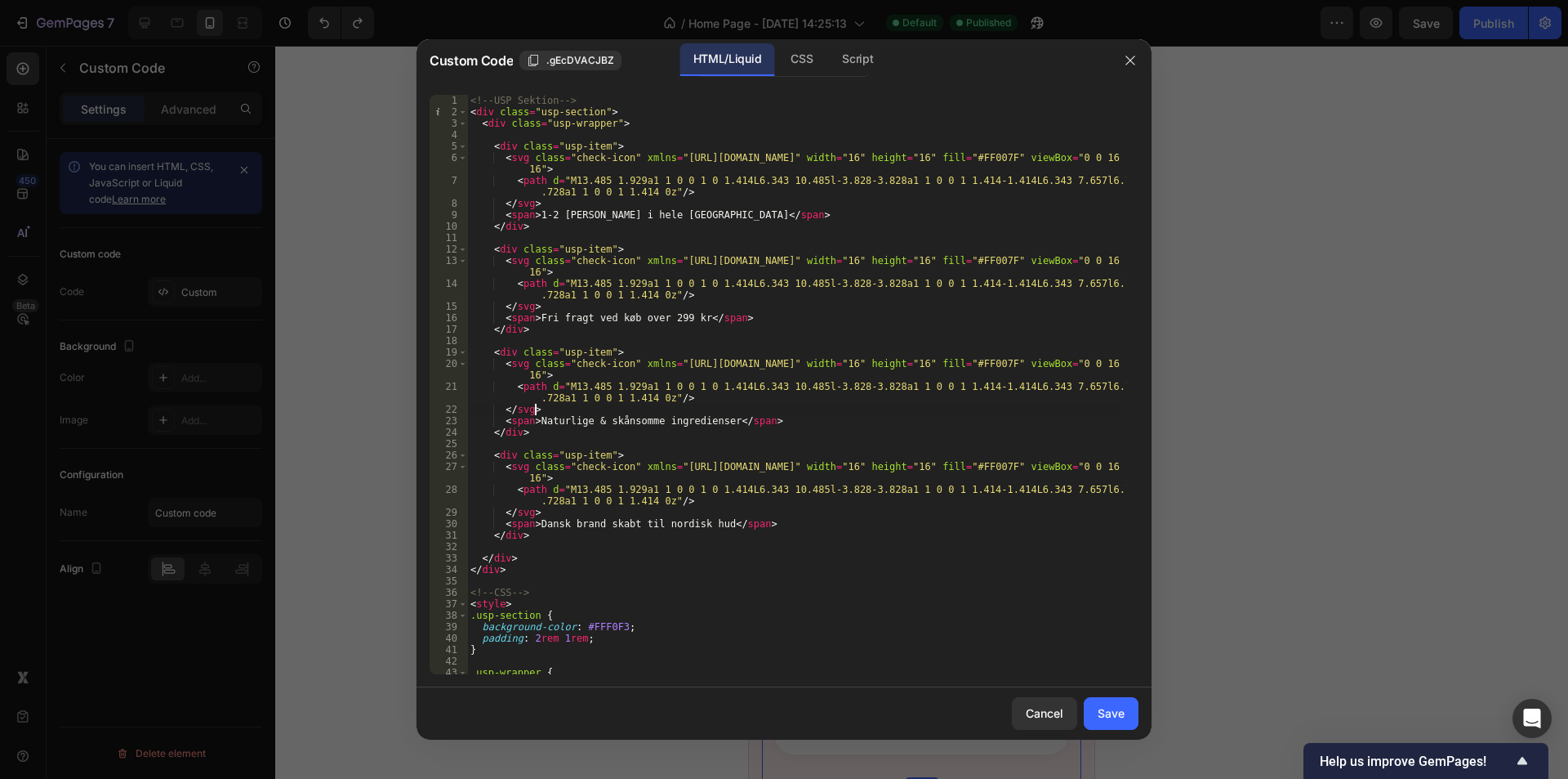
click at [646, 414] on div "<!-- USP Sektion --> < div class = "usp-section" > < div class = "usp-wrapper" …" at bounding box center [796, 395] width 659 height 602
type textarea "</style>"
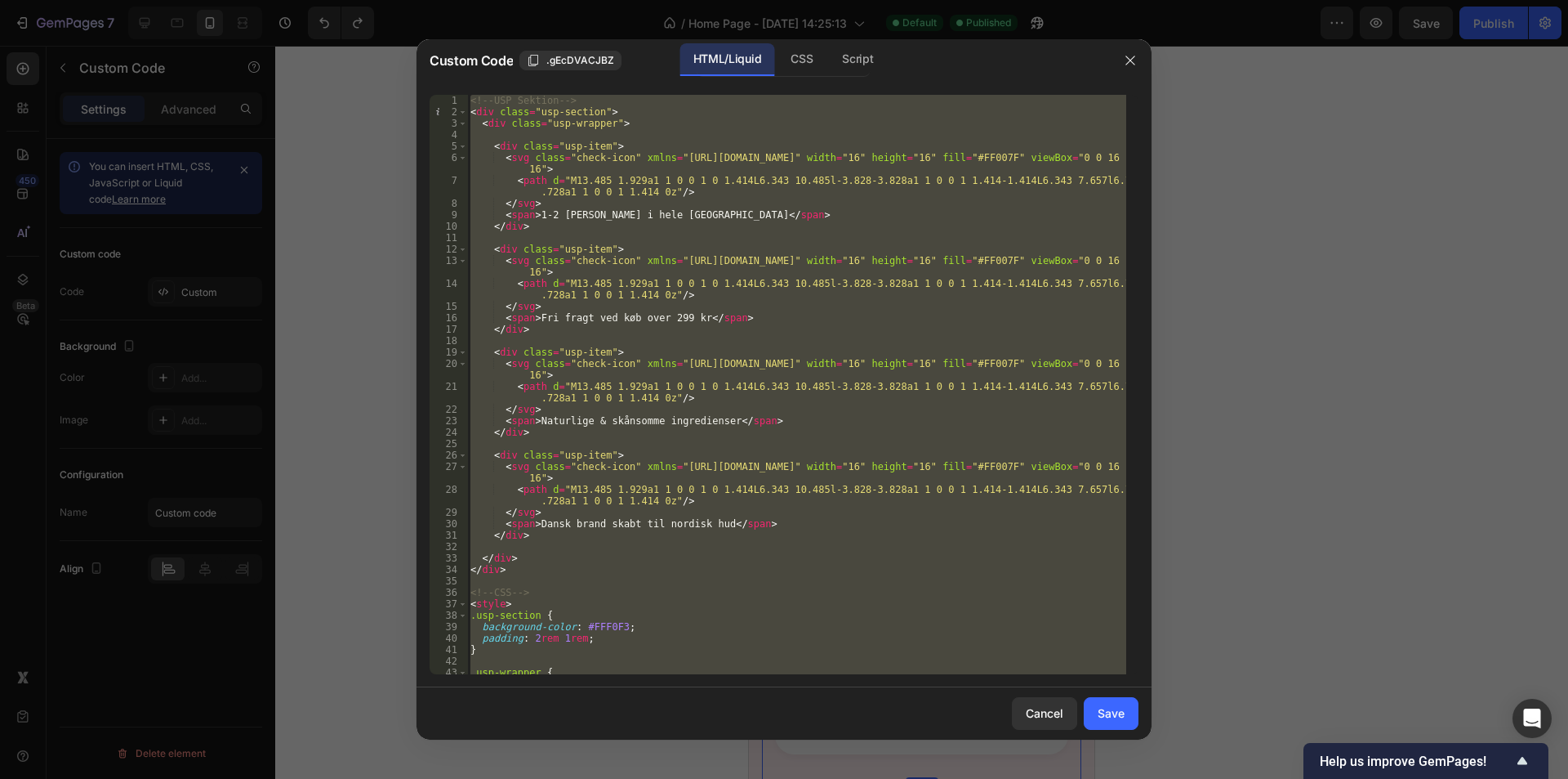
paste textarea
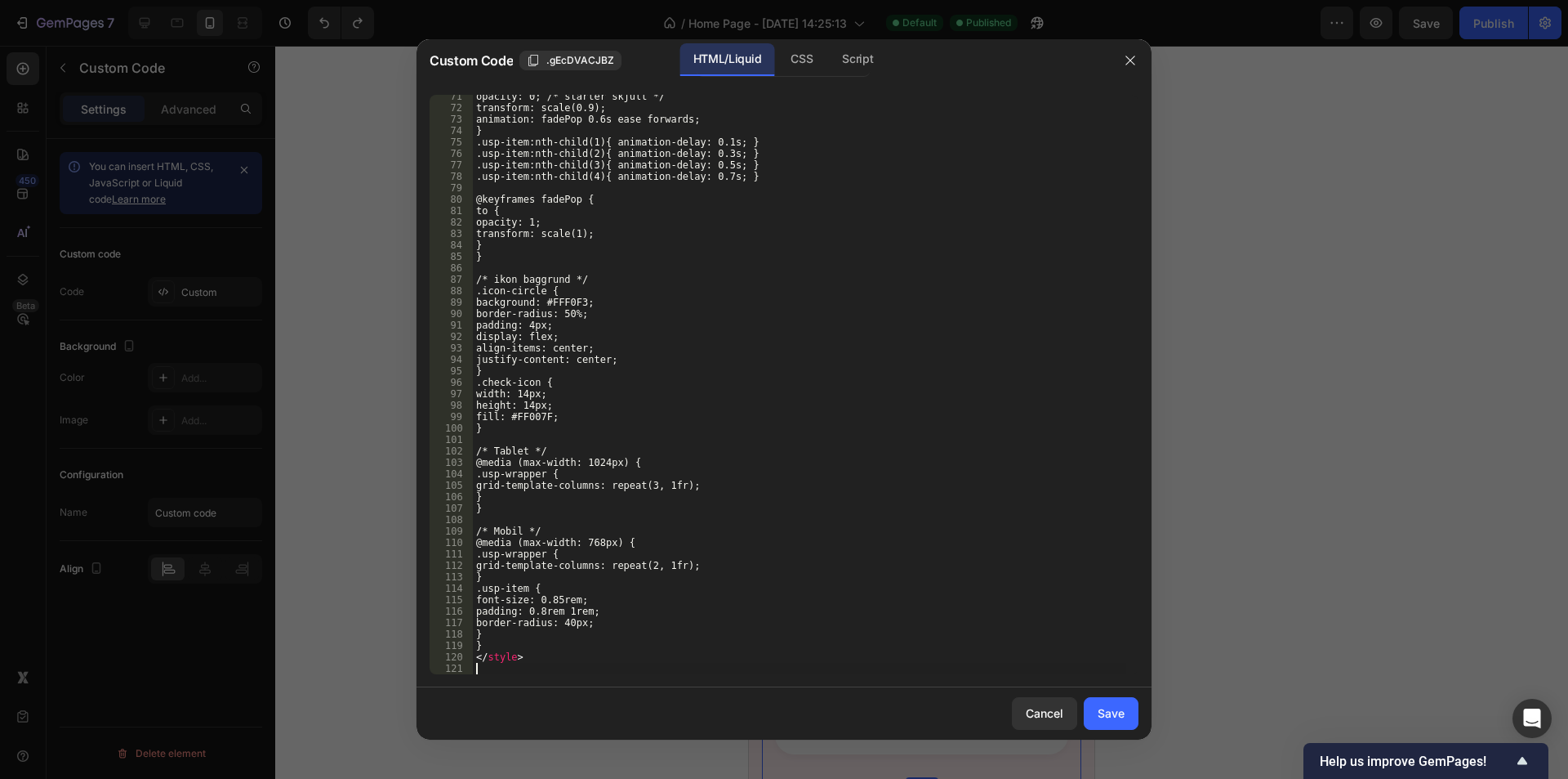
scroll to position [851, 0]
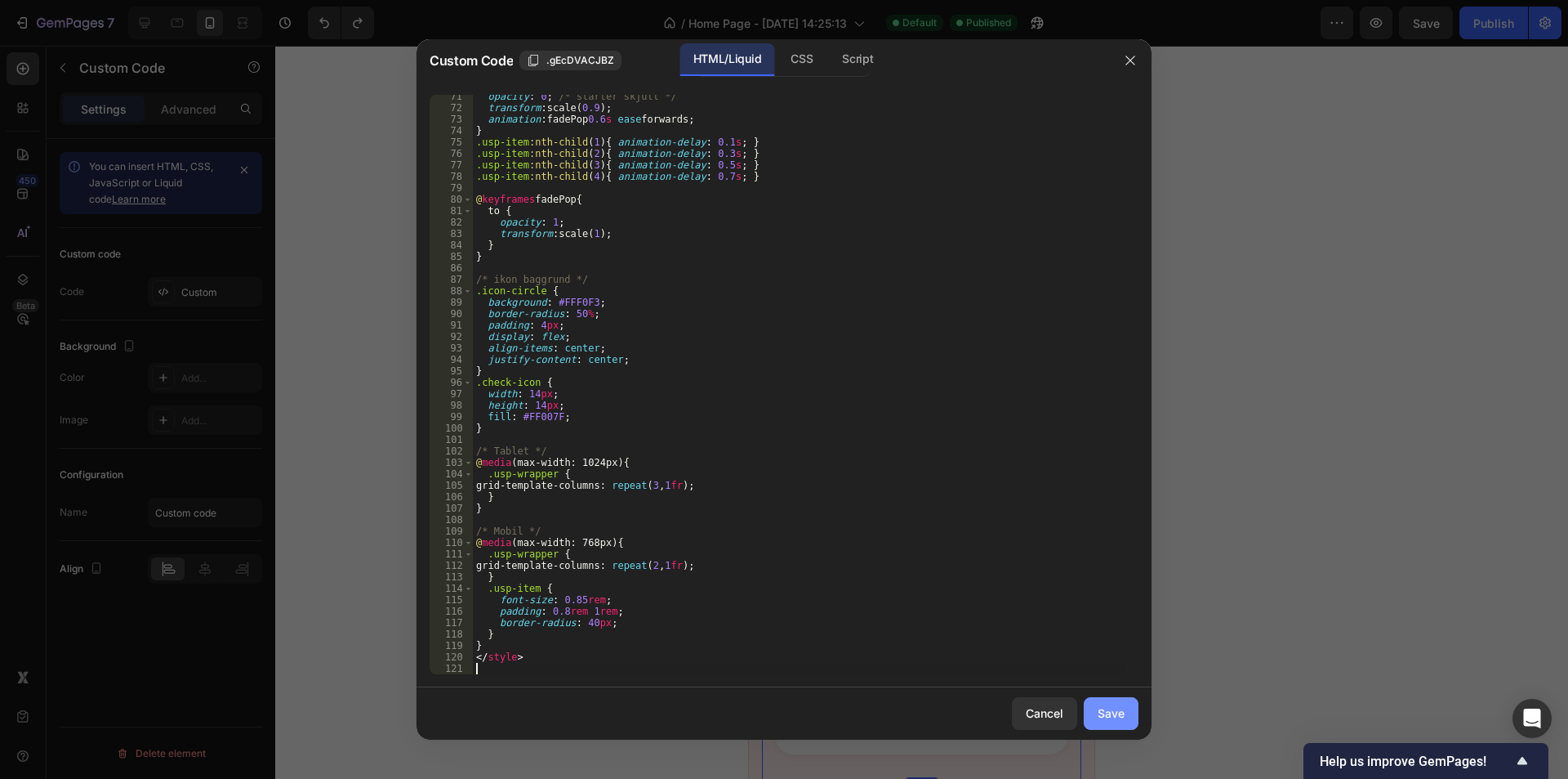
click at [1126, 722] on button "Save" at bounding box center [1111, 713] width 55 height 33
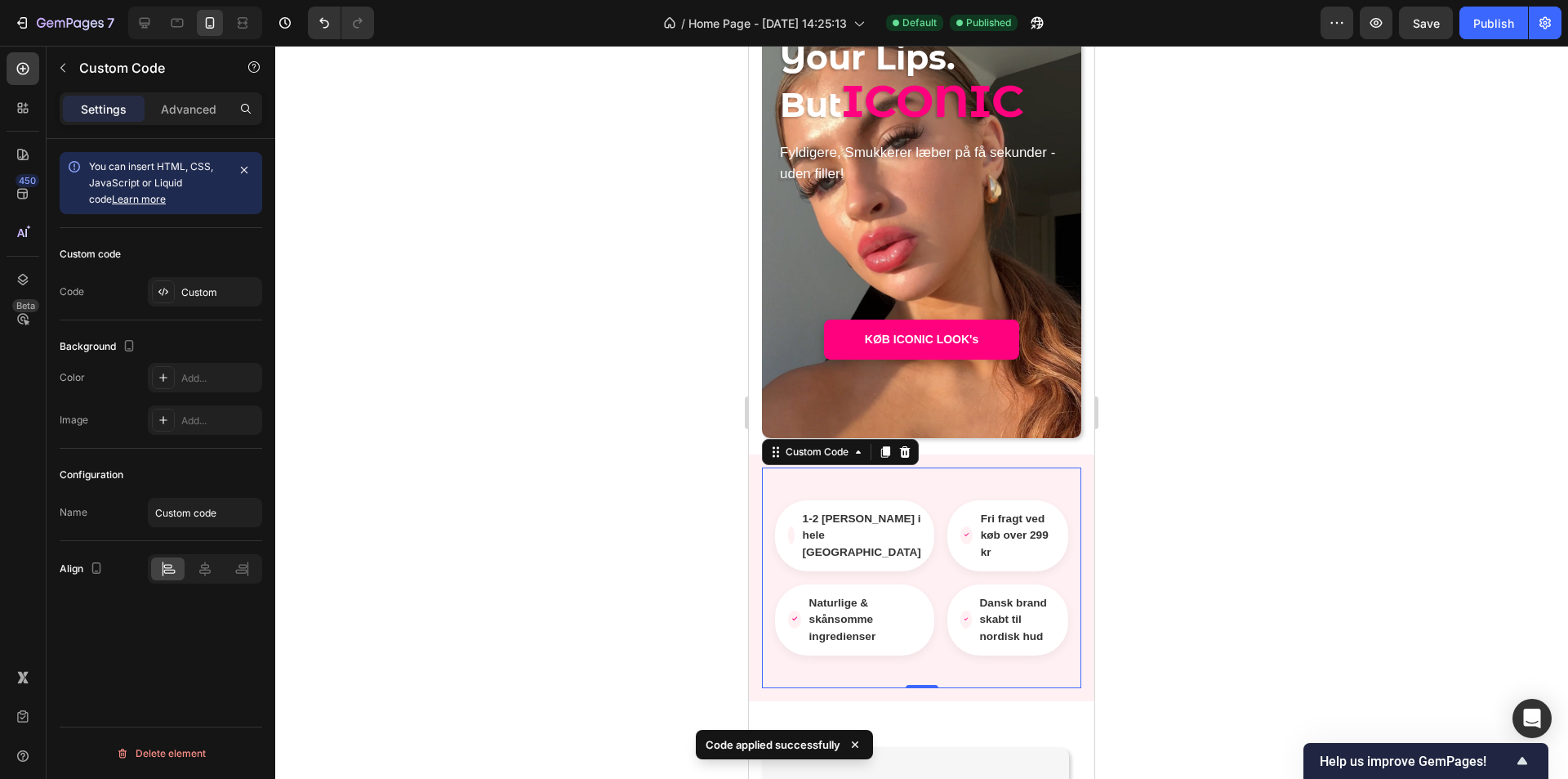
scroll to position [82, 0]
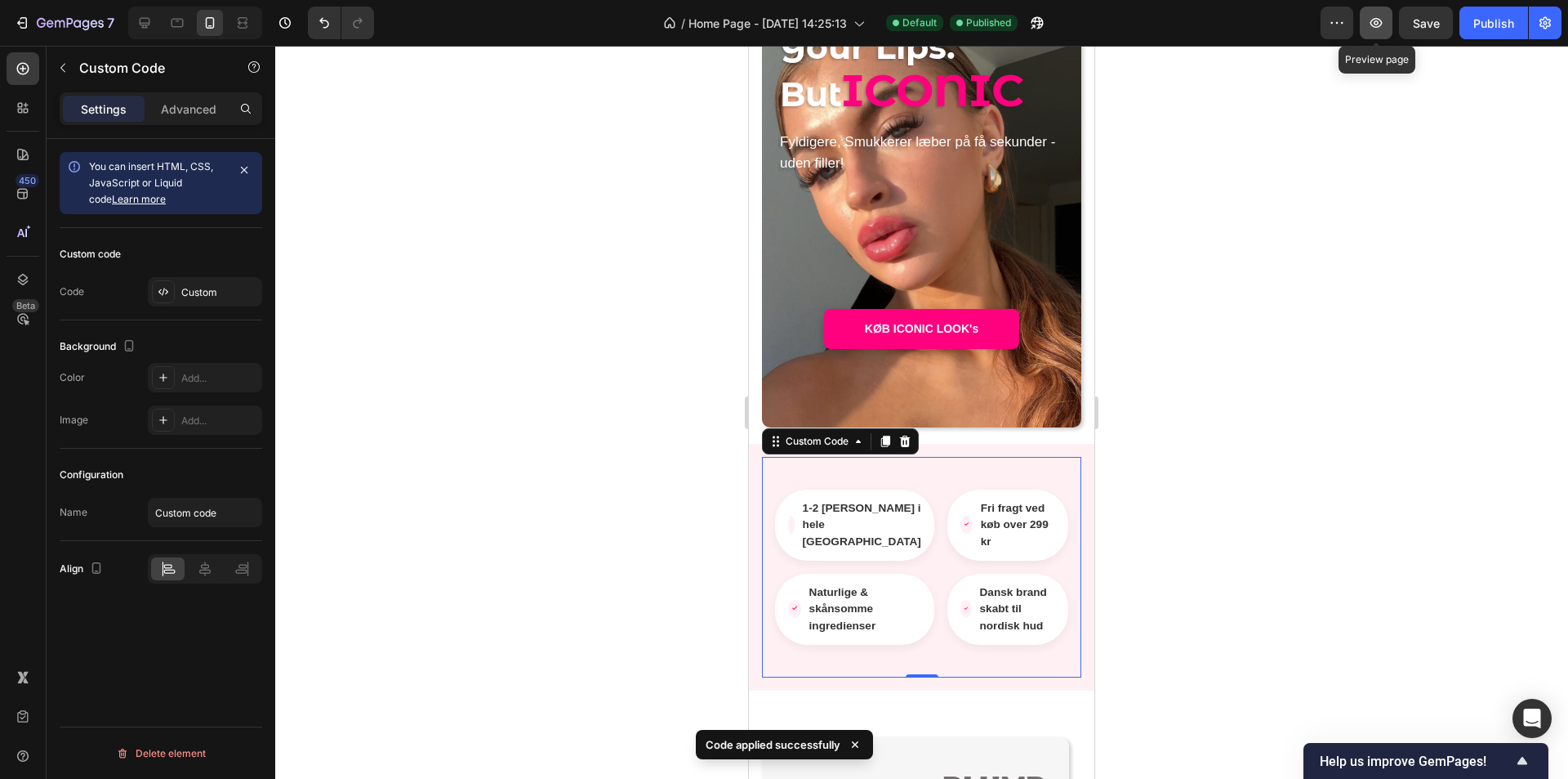
click at [1378, 28] on icon "button" at bounding box center [1375, 22] width 16 height 16
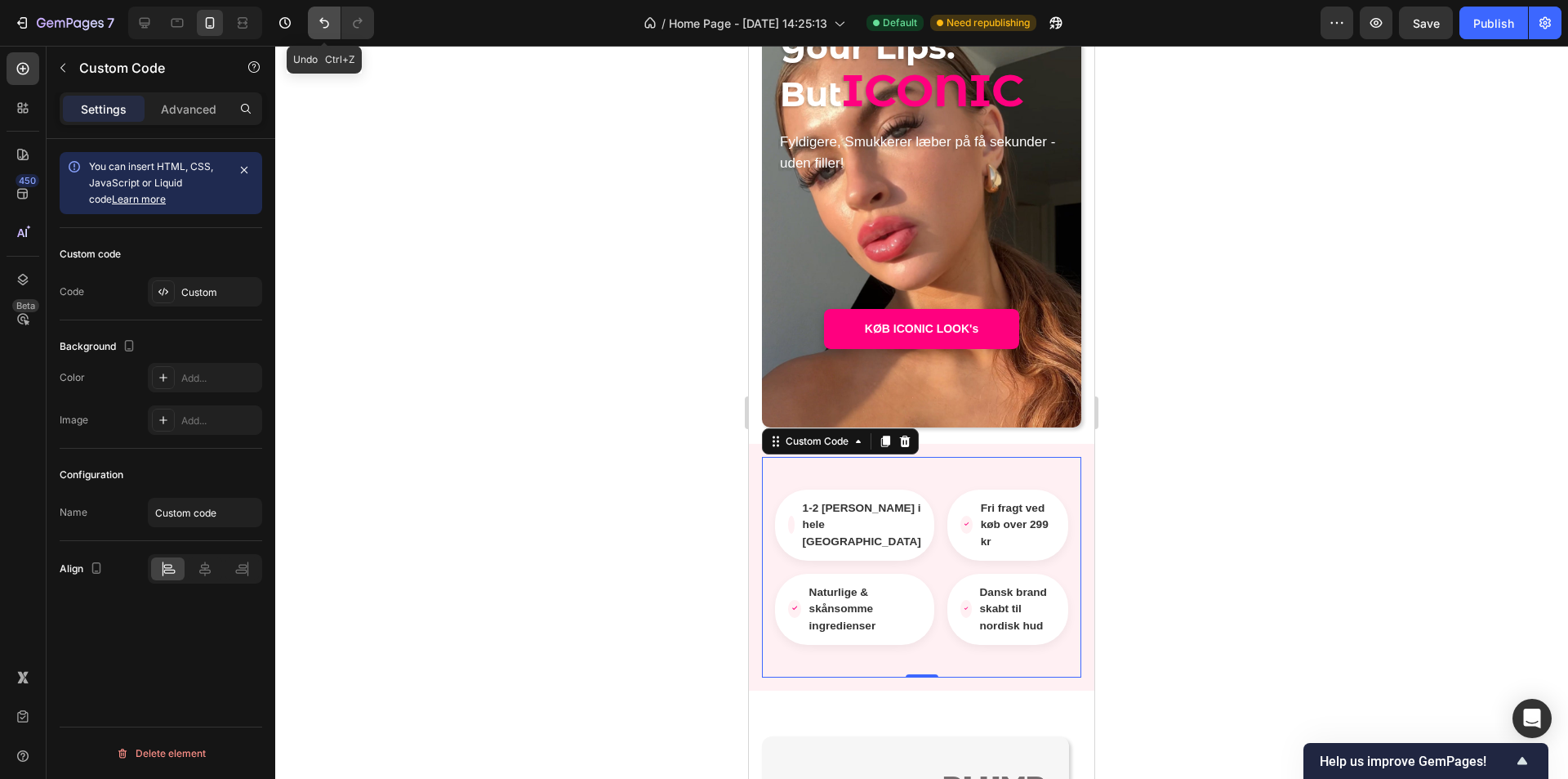
click at [313, 27] on button "Undo/Redo" at bounding box center [324, 23] width 33 height 33
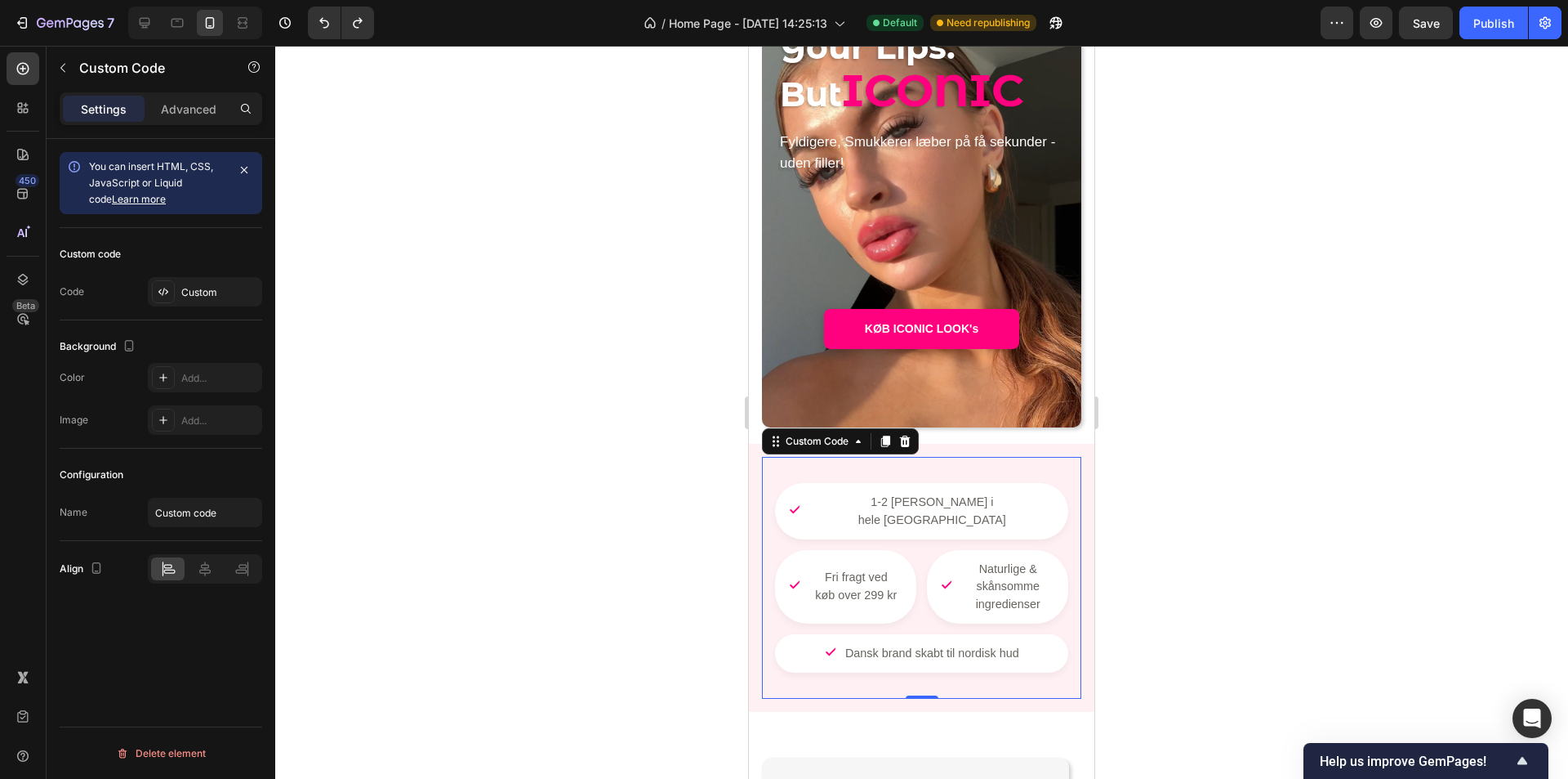
click at [413, 213] on div at bounding box center [921, 412] width 1293 height 733
click at [904, 559] on div "1-2 dages levering i hele Danmark Fri fragt ved køb over 299 kr Naturlige & skå…" at bounding box center [921, 578] width 293 height 189
click at [230, 286] on div "Custom" at bounding box center [220, 292] width 77 height 14
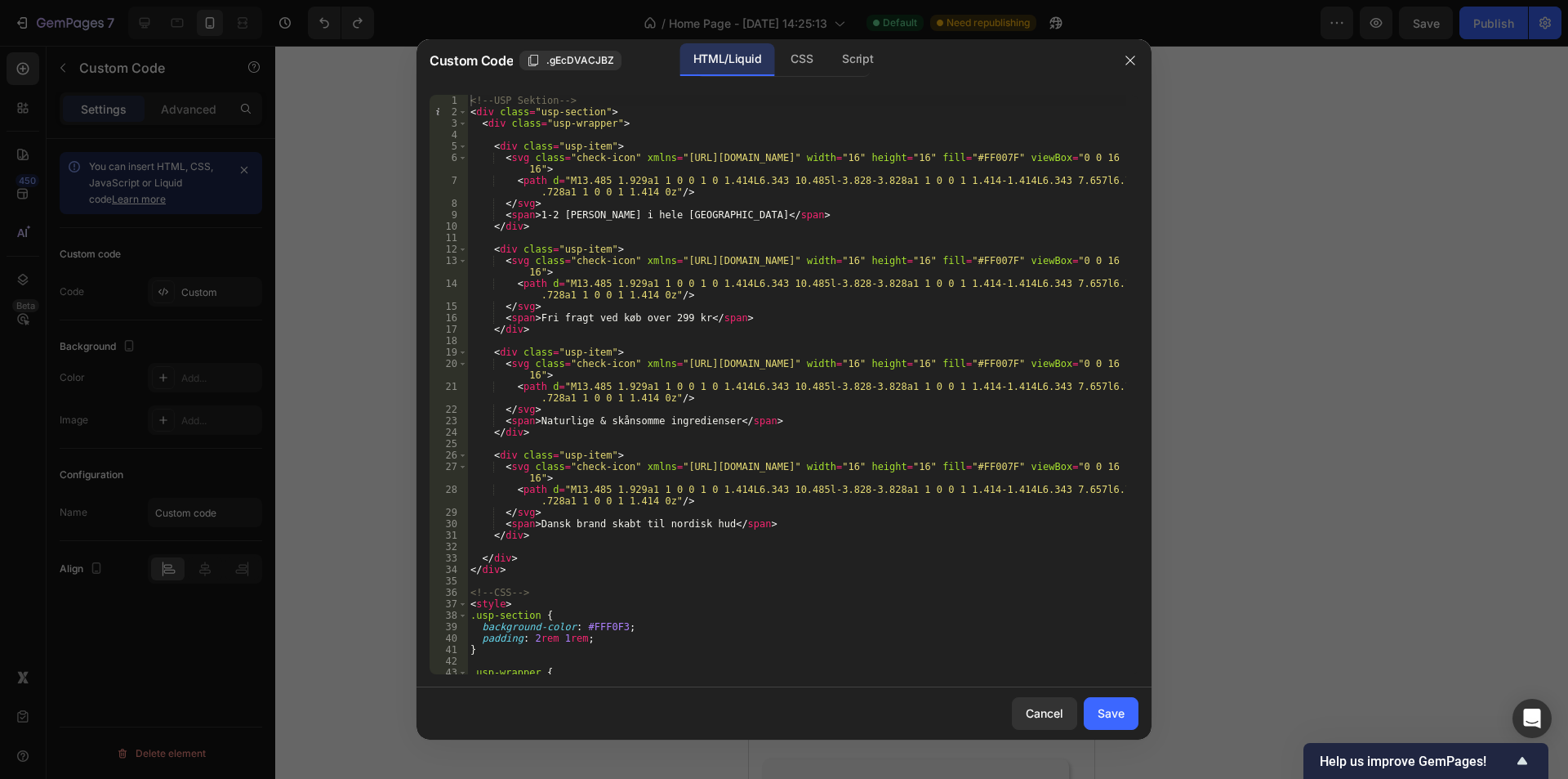
click at [724, 397] on div "<!-- USP Sektion --> < div class = "usp-section" > < div class = "usp-wrapper" …" at bounding box center [796, 395] width 659 height 602
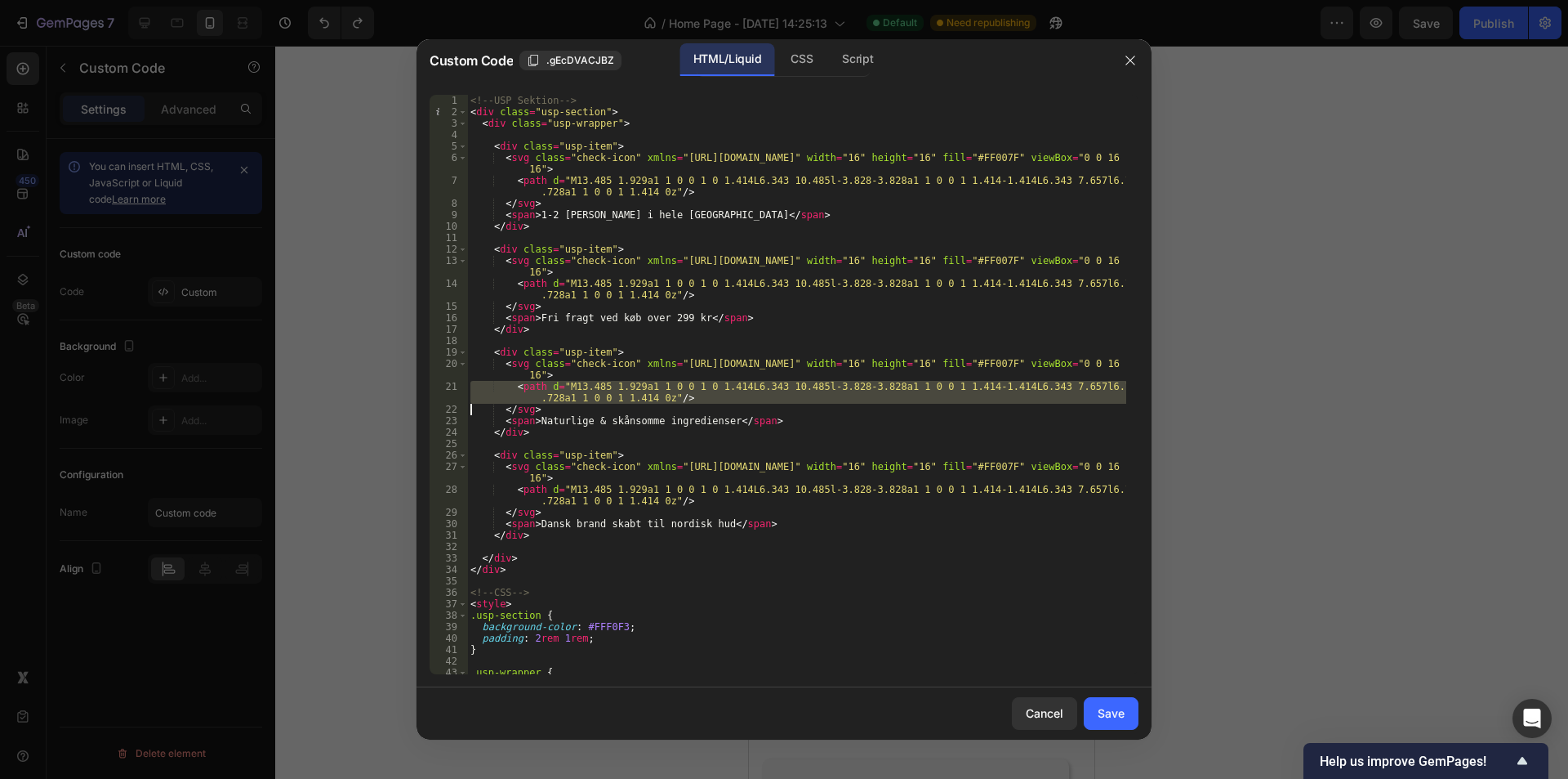
click at [724, 397] on div "<!-- USP Sektion --> < div class = "usp-section" > < div class = "usp-wrapper" …" at bounding box center [796, 395] width 659 height 602
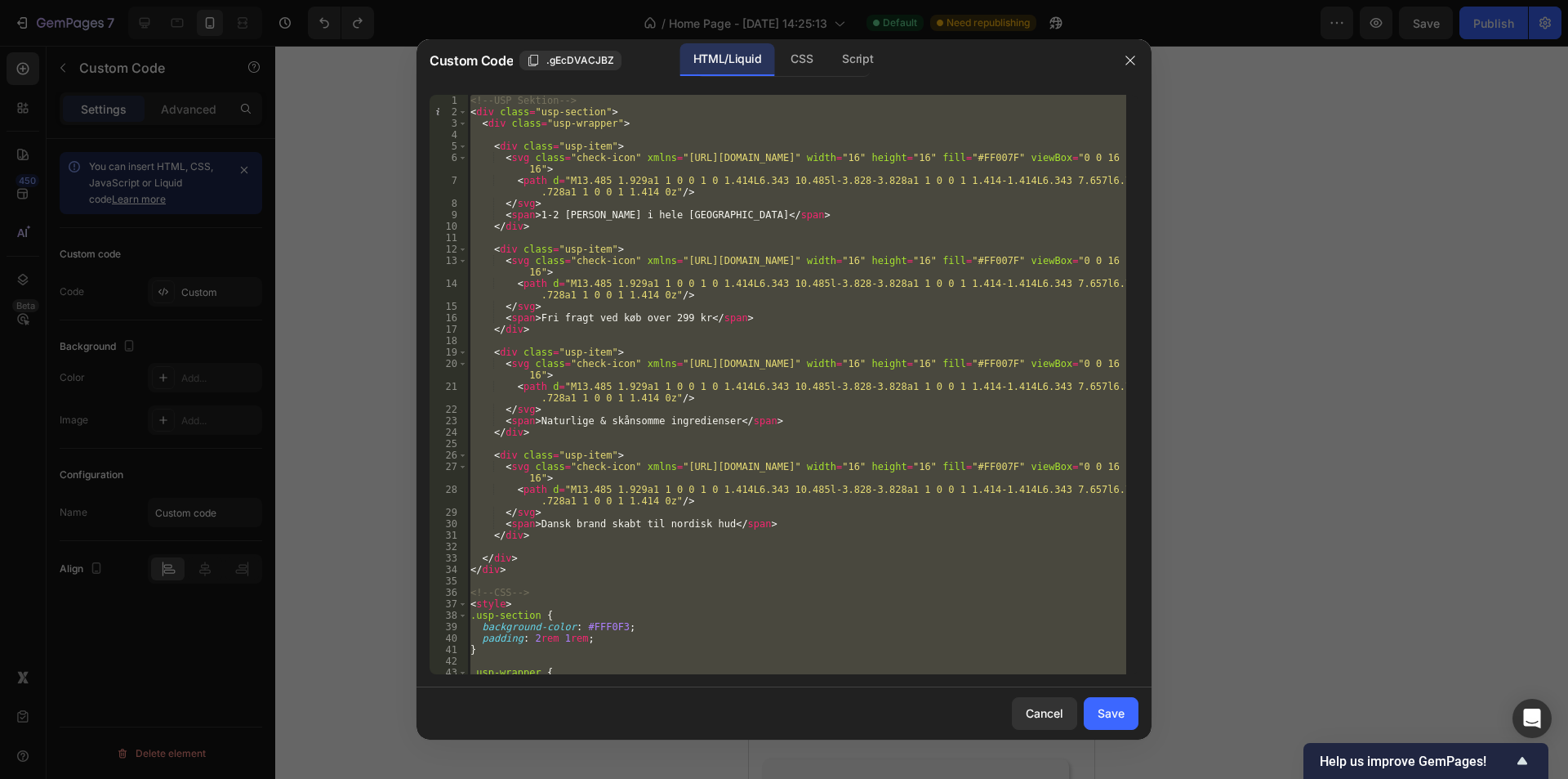
click at [713, 349] on div "<!-- USP Sektion --> < div class = "usp-section" > < div class = "usp-wrapper" …" at bounding box center [796, 384] width 659 height 580
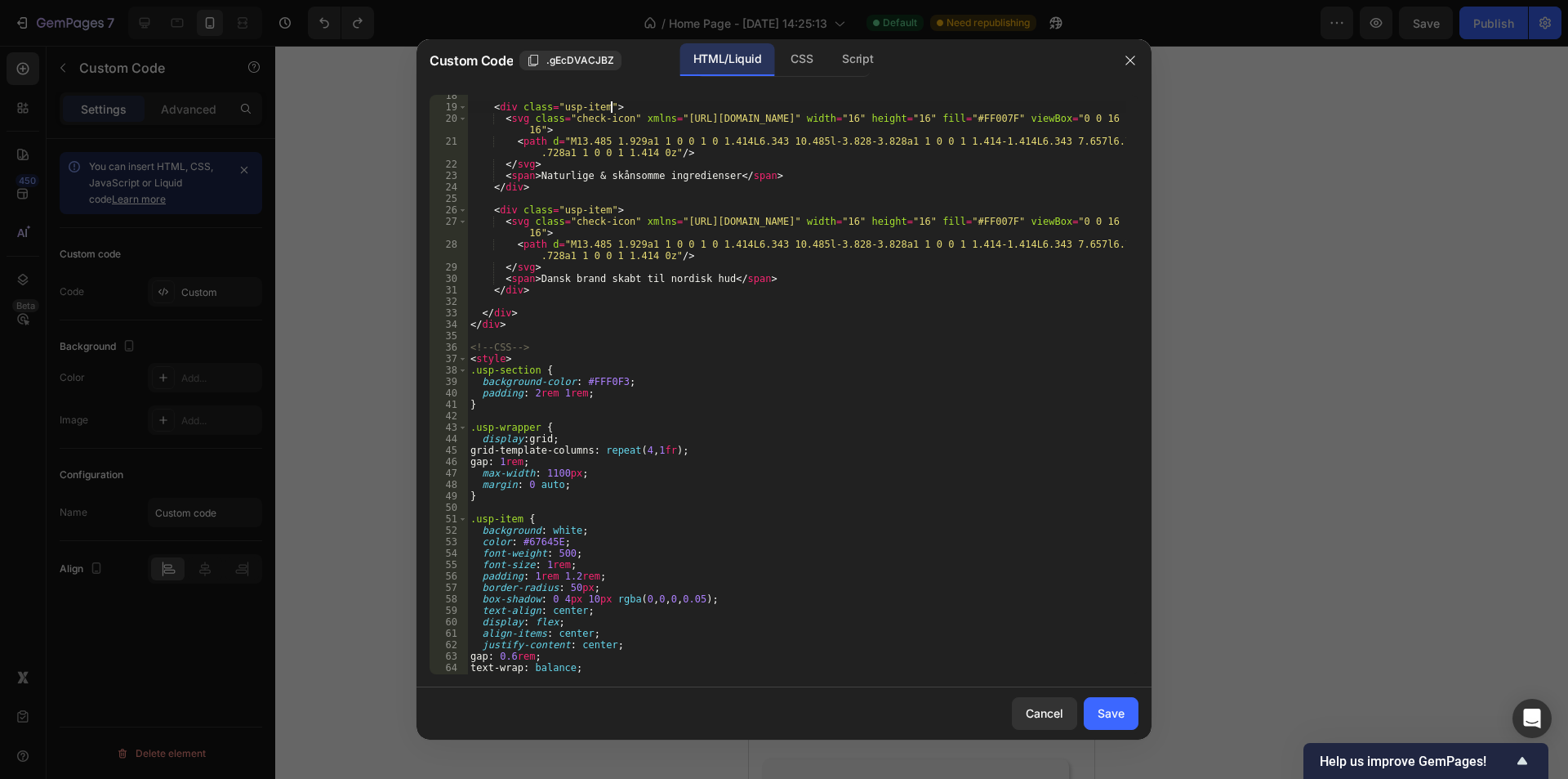
scroll to position [294, 0]
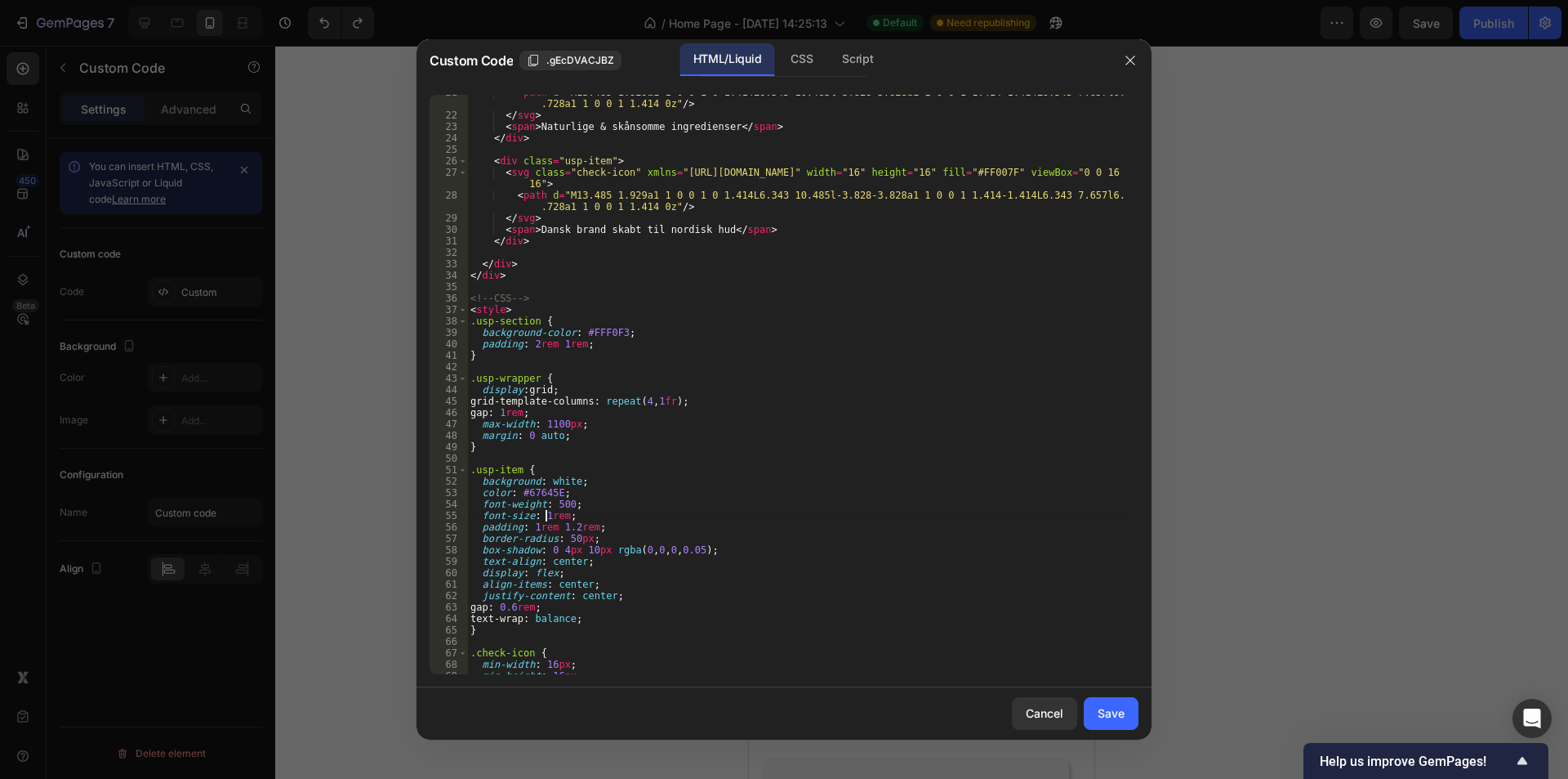
click at [546, 516] on div "< path d = "M13.485 1.929a1 1 0 0 1 0 1.414L6.343 10.485l-3.828-3.828a1 1 0 0 1…" at bounding box center [796, 394] width 659 height 614
paste textarea "0.75"
type textarea "font-size: 0.75rem;"
click at [627, 516] on div "< path d = "M13.485 1.929a1 1 0 0 1 0 1.414L6.343 10.485l-3.828-3.828a1 1 0 0 1…" at bounding box center [796, 394] width 659 height 614
click at [1099, 715] on div "Save" at bounding box center [1111, 713] width 27 height 17
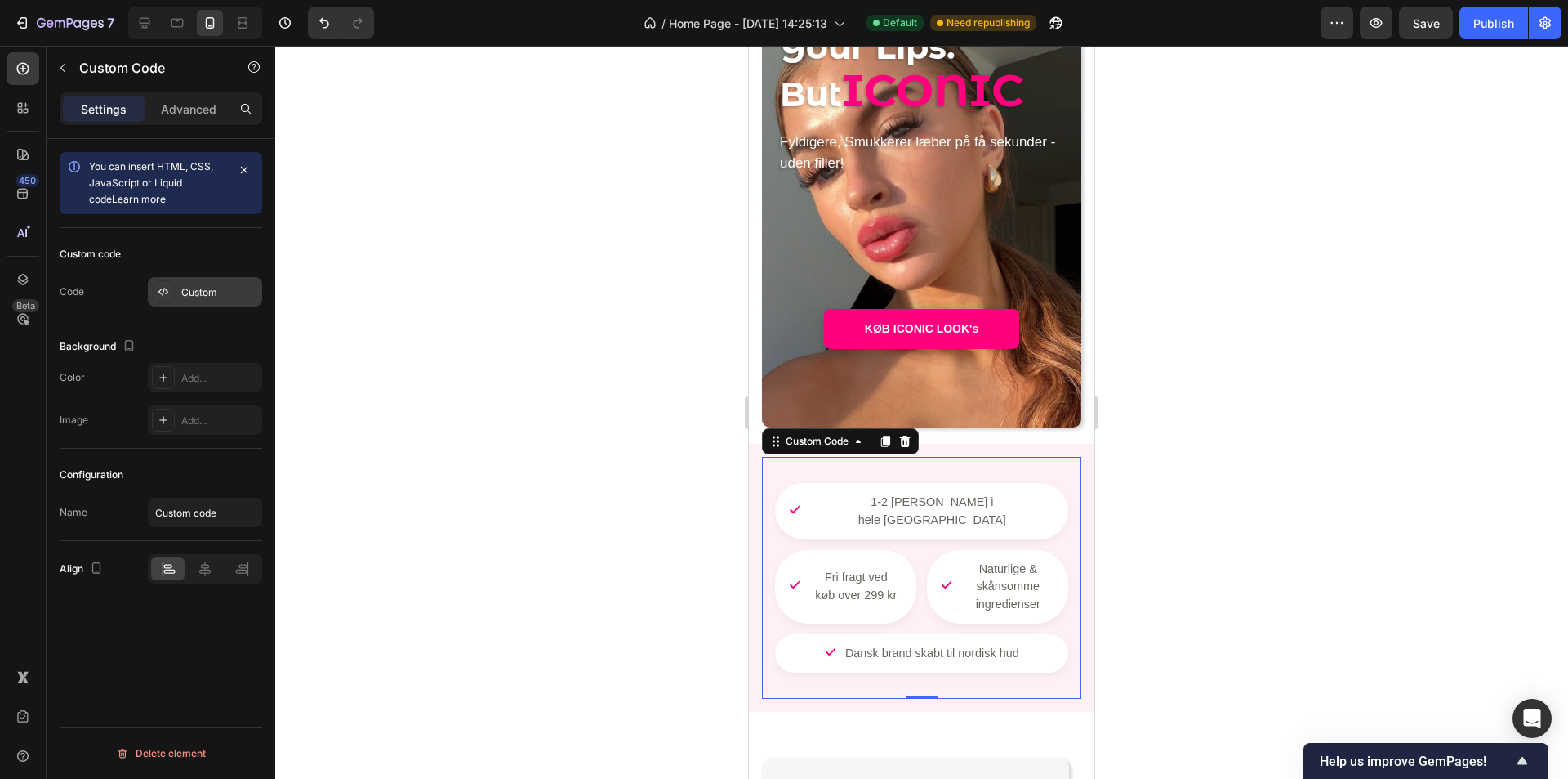
click at [214, 288] on div "Custom" at bounding box center [220, 292] width 77 height 14
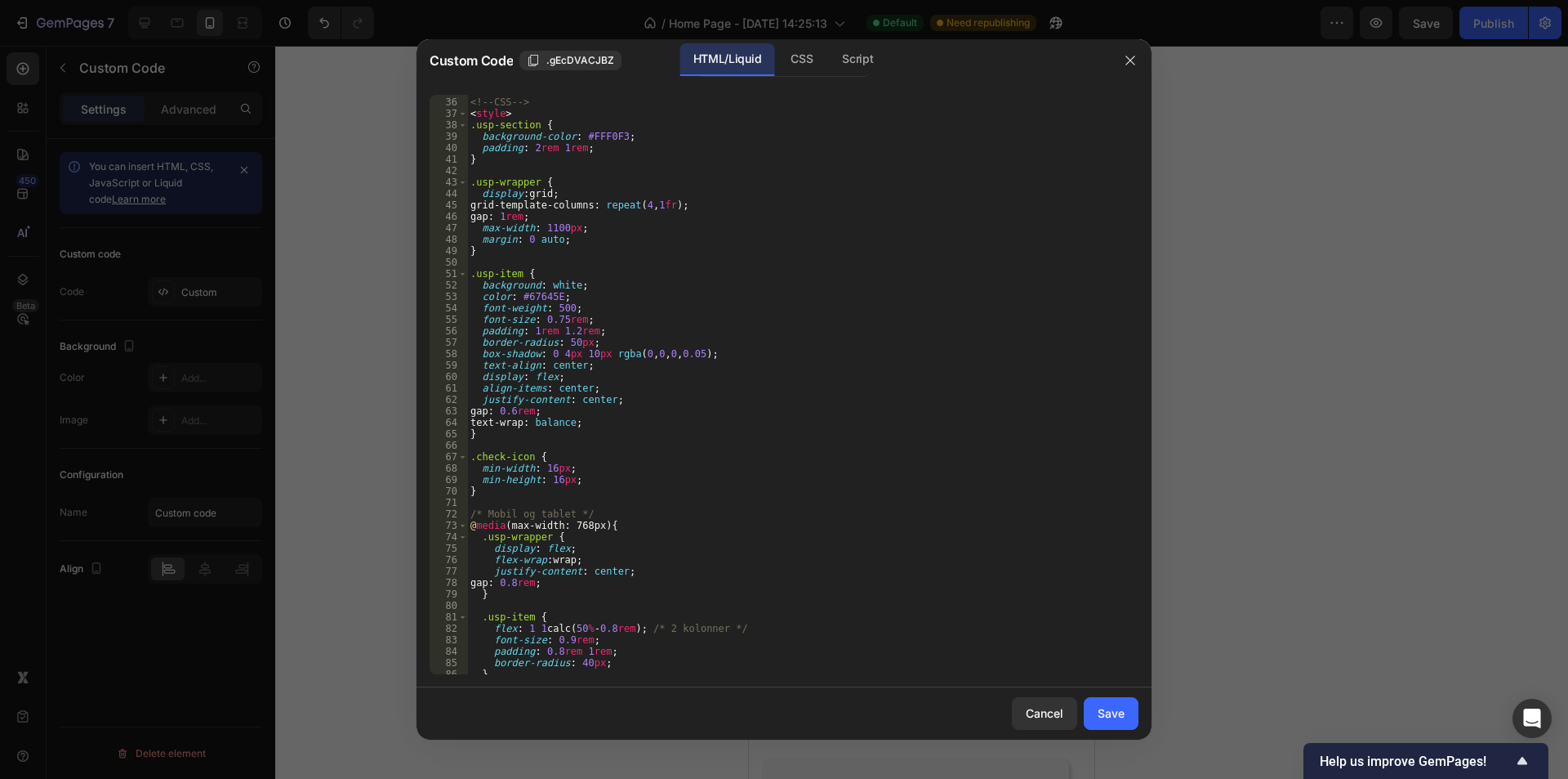
scroll to position [531, 0]
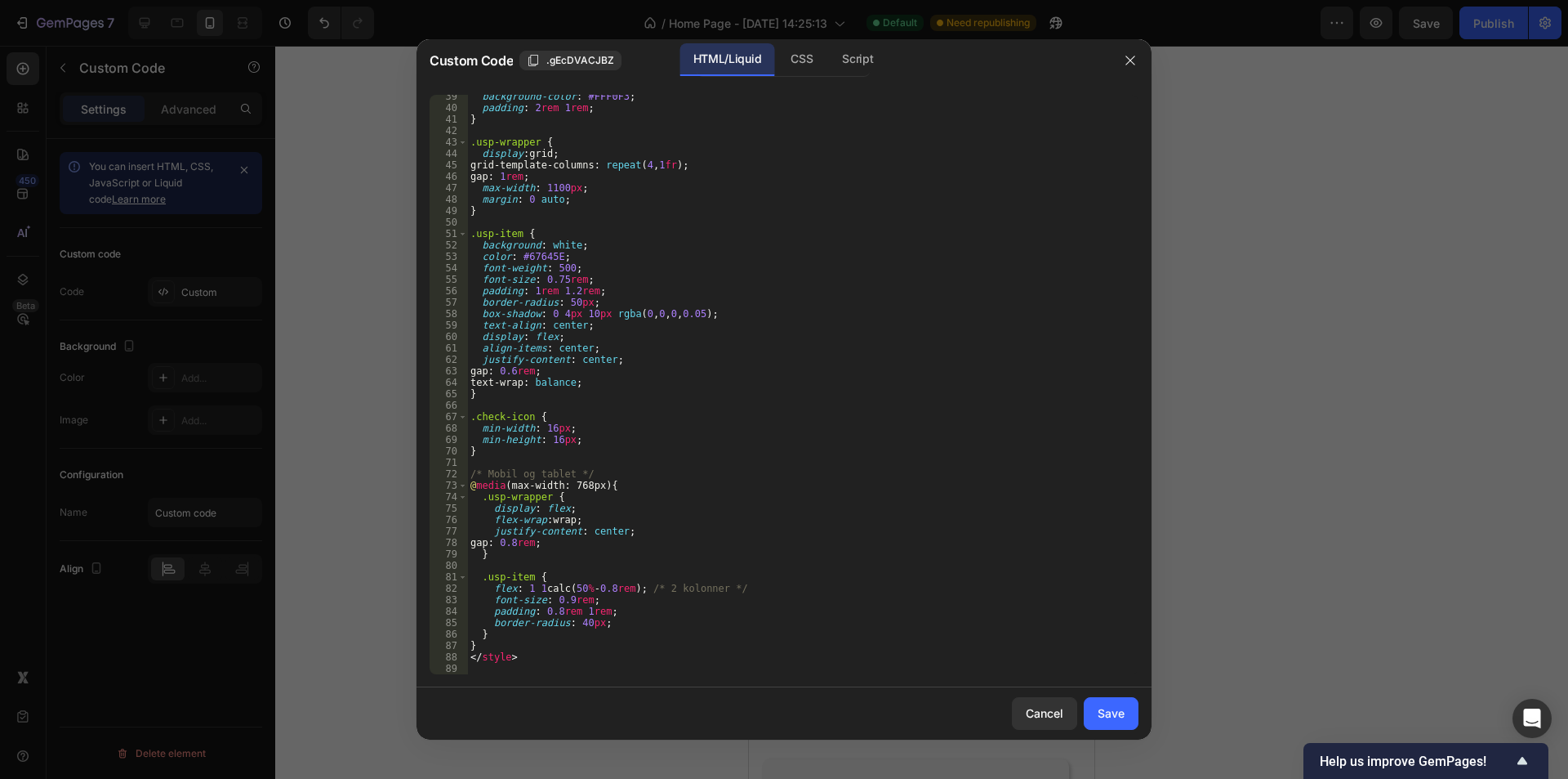
type textarea "border-radius: 40px;"
click at [633, 627] on div "background-color : #FFF0F3 ; padding : 2 rem 1 rem ; } .usp-wrapper { display :…" at bounding box center [796, 391] width 659 height 602
click at [1110, 716] on div "Save" at bounding box center [1111, 713] width 27 height 17
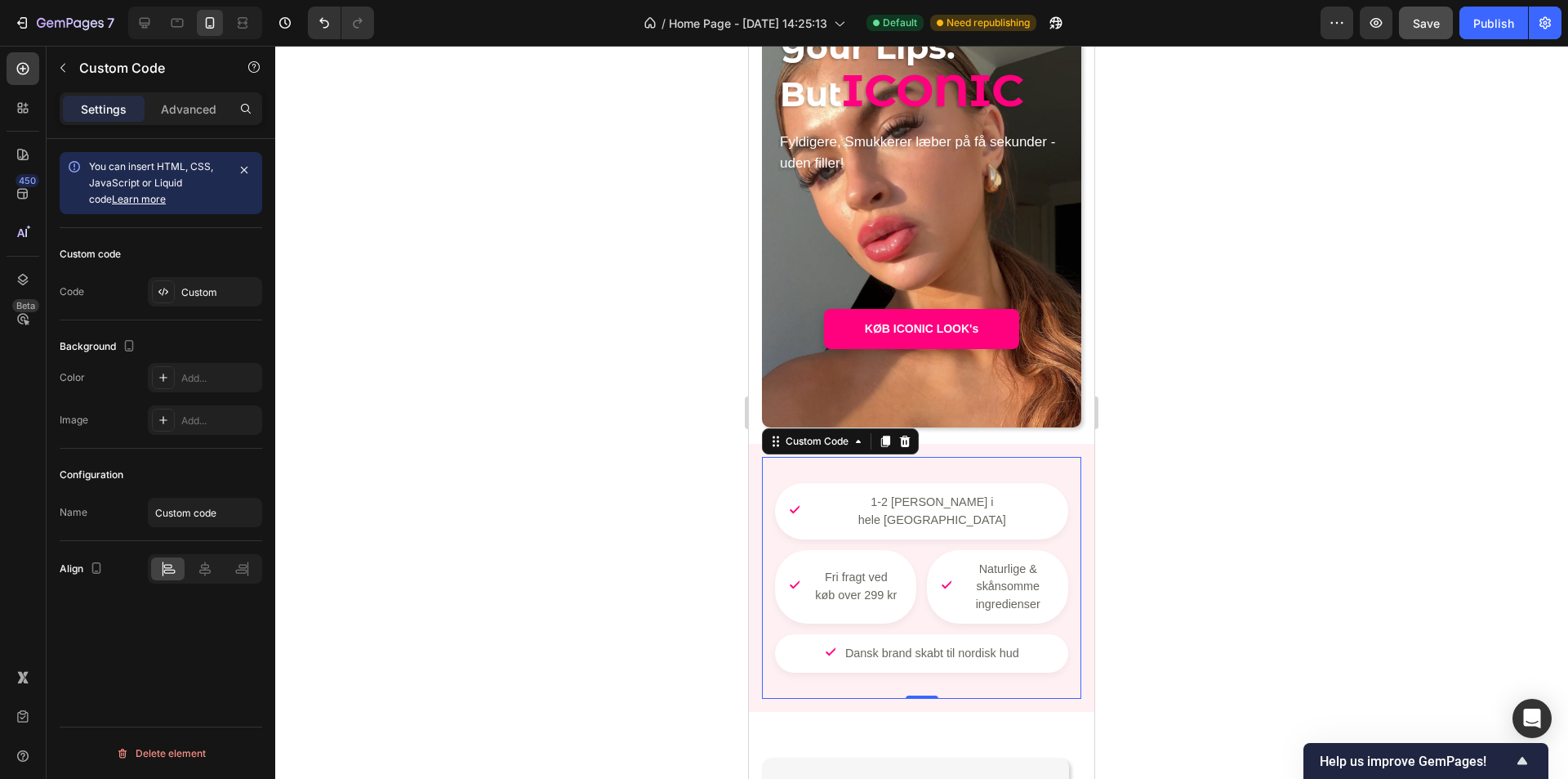
click at [1440, 29] on button "Save" at bounding box center [1426, 23] width 54 height 33
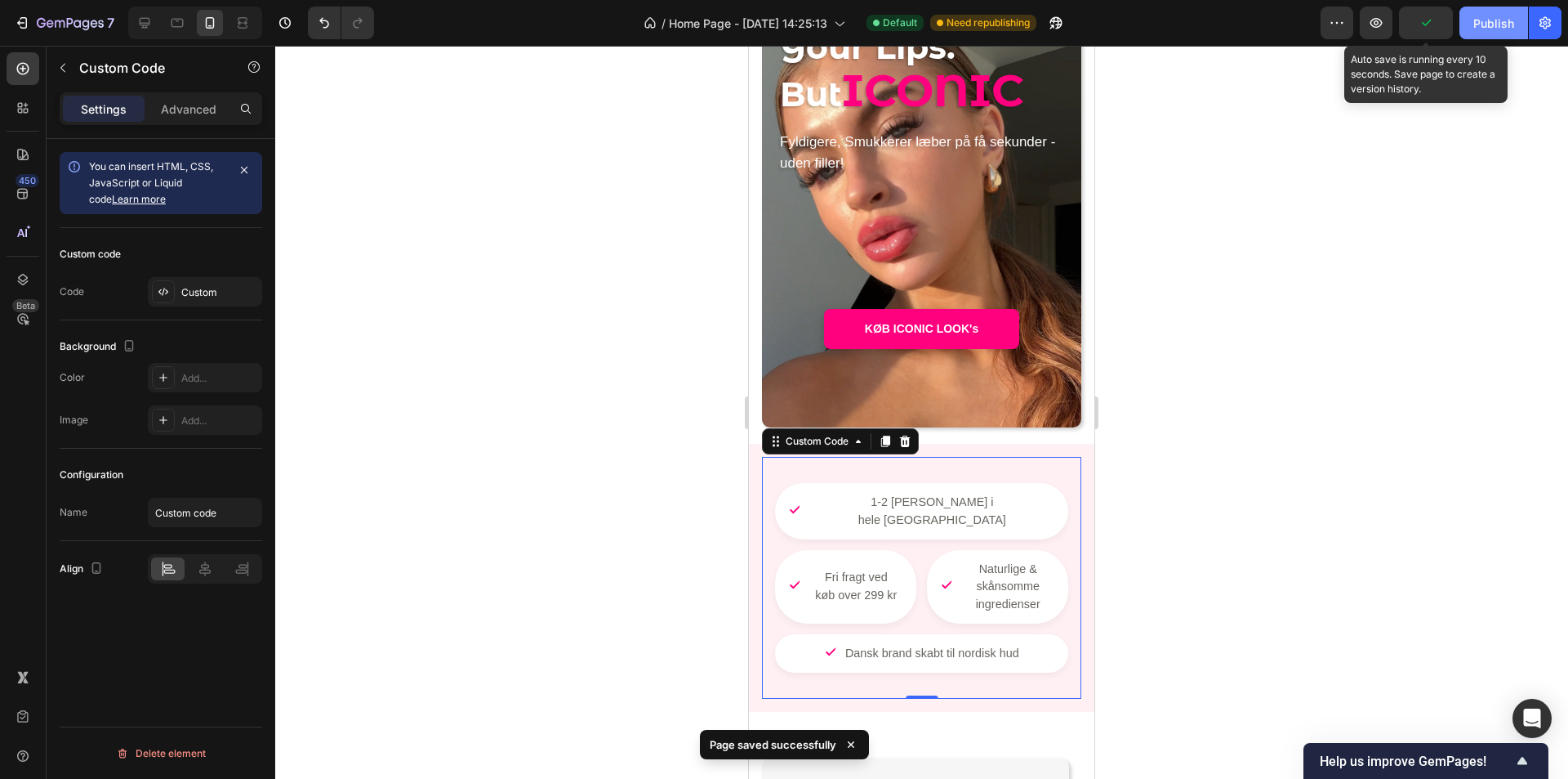
click at [1487, 29] on div "Publish" at bounding box center [1494, 23] width 41 height 17
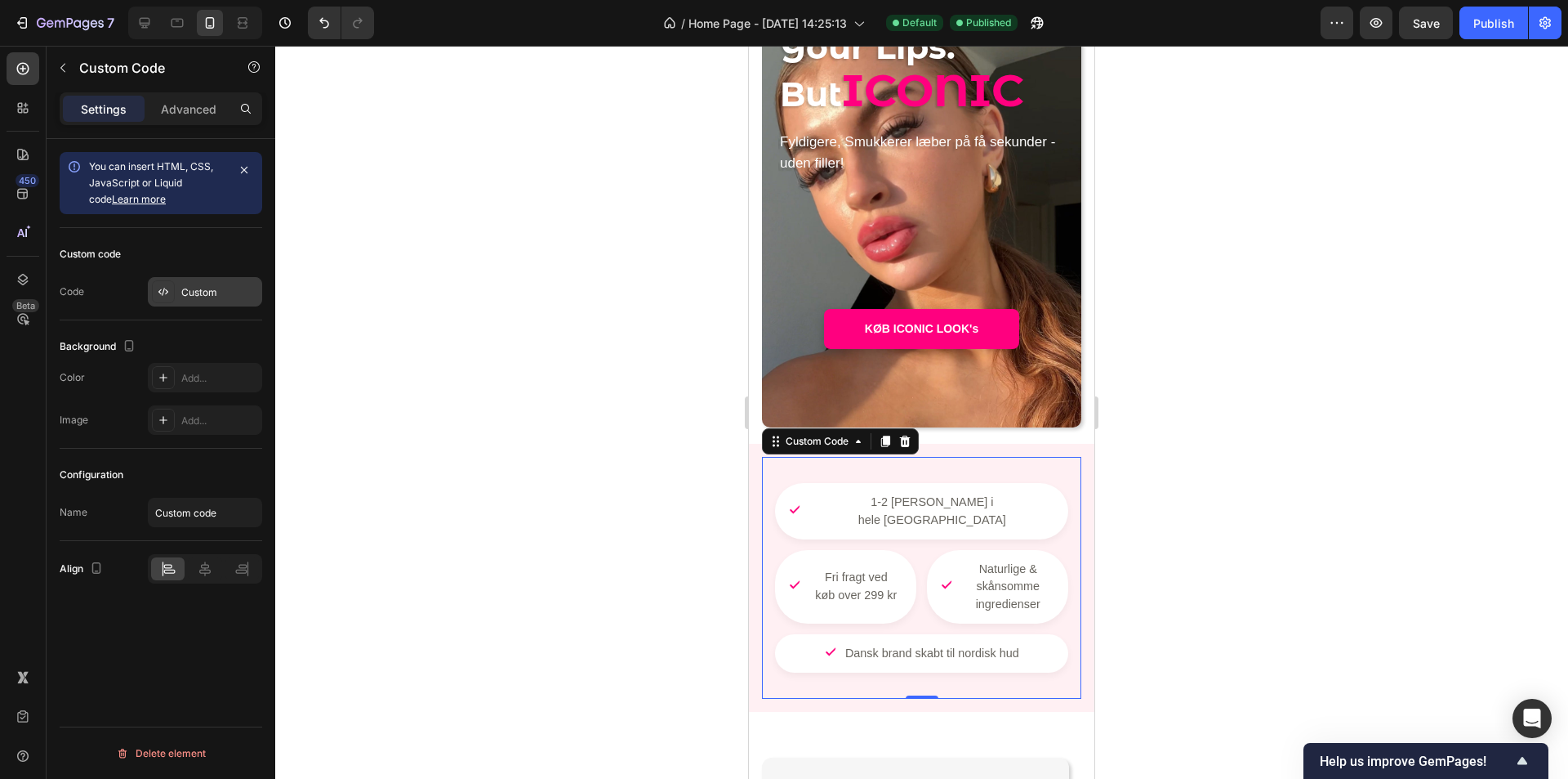
click at [213, 299] on div "Custom" at bounding box center [220, 292] width 77 height 14
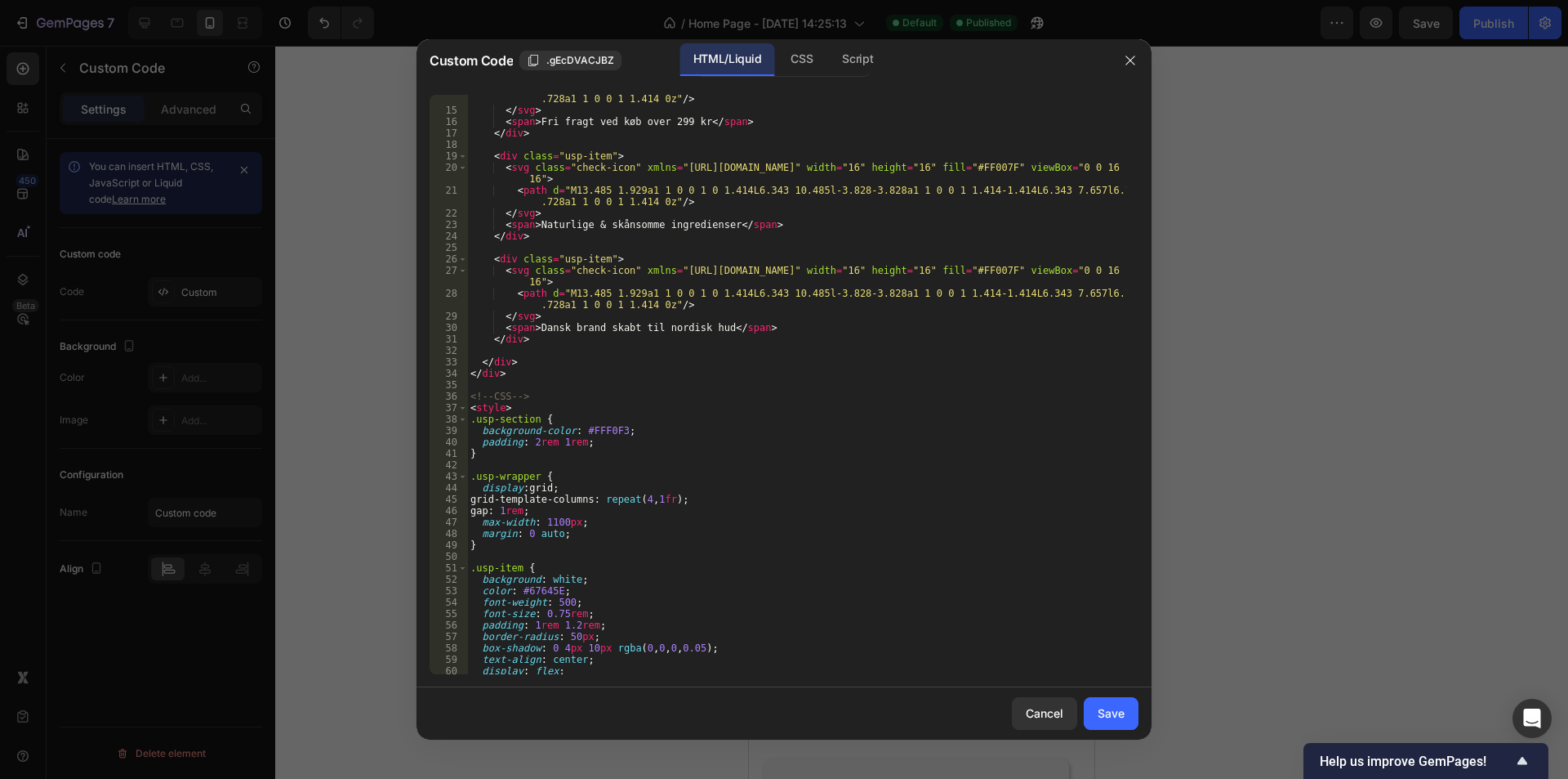
scroll to position [245, 0]
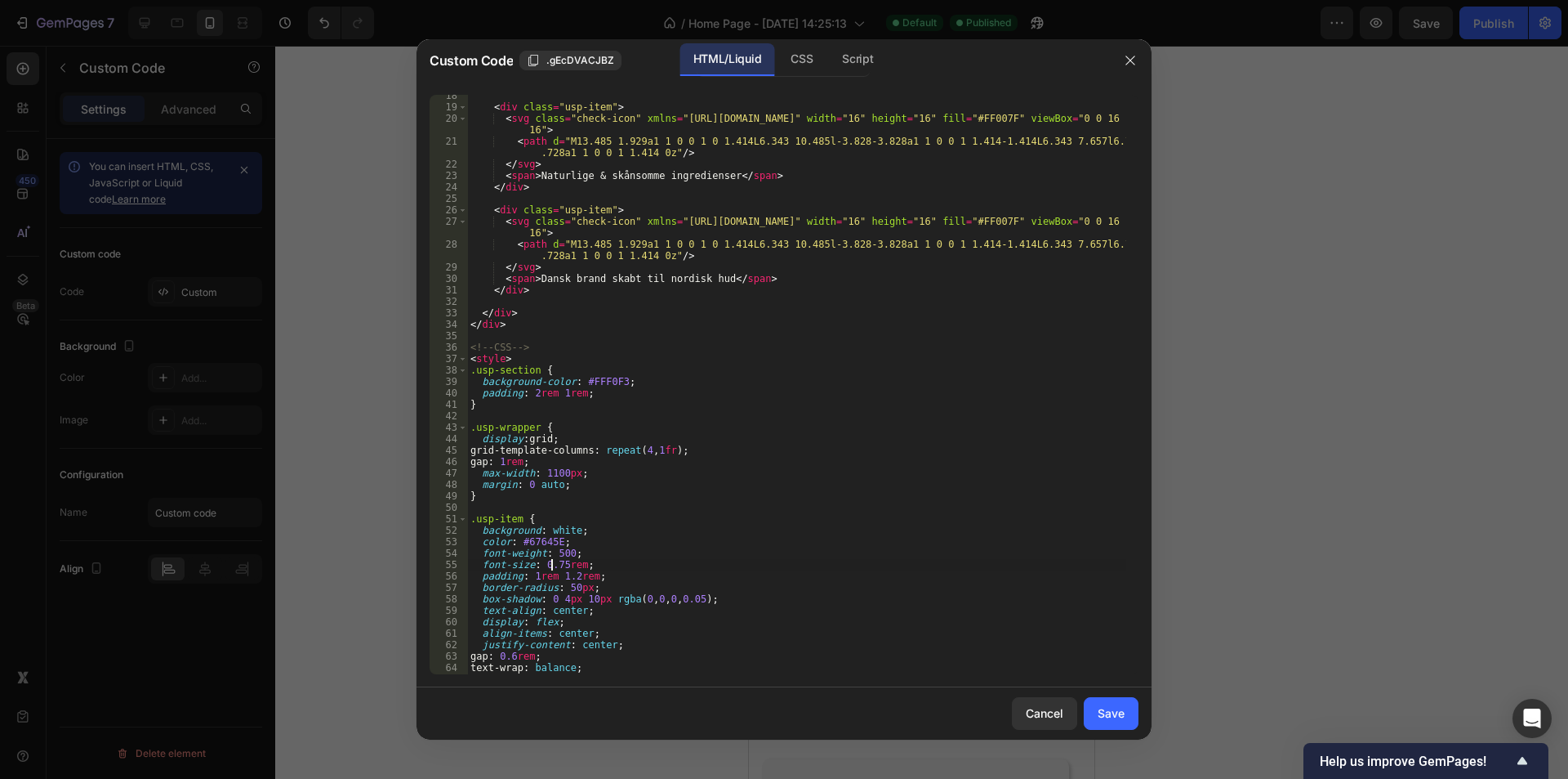
click at [552, 562] on div "< div class = "usp-item" > < svg class = "check-icon" xmlns = "http://www.w3.or…" at bounding box center [796, 390] width 659 height 602
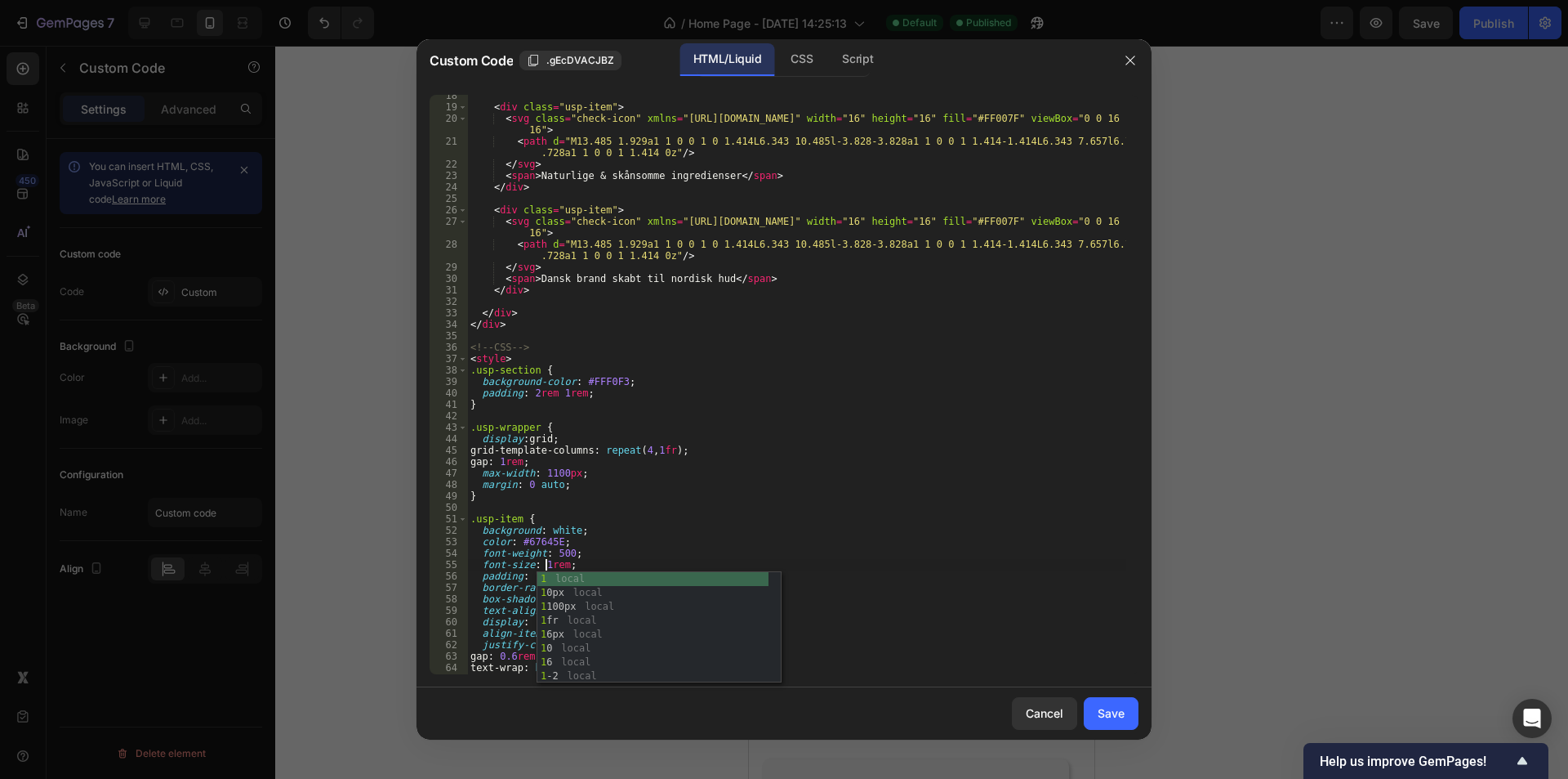
click at [675, 544] on div "< div class = "usp-item" > < svg class = "check-icon" xmlns = "http://www.w3.or…" at bounding box center [796, 390] width 659 height 602
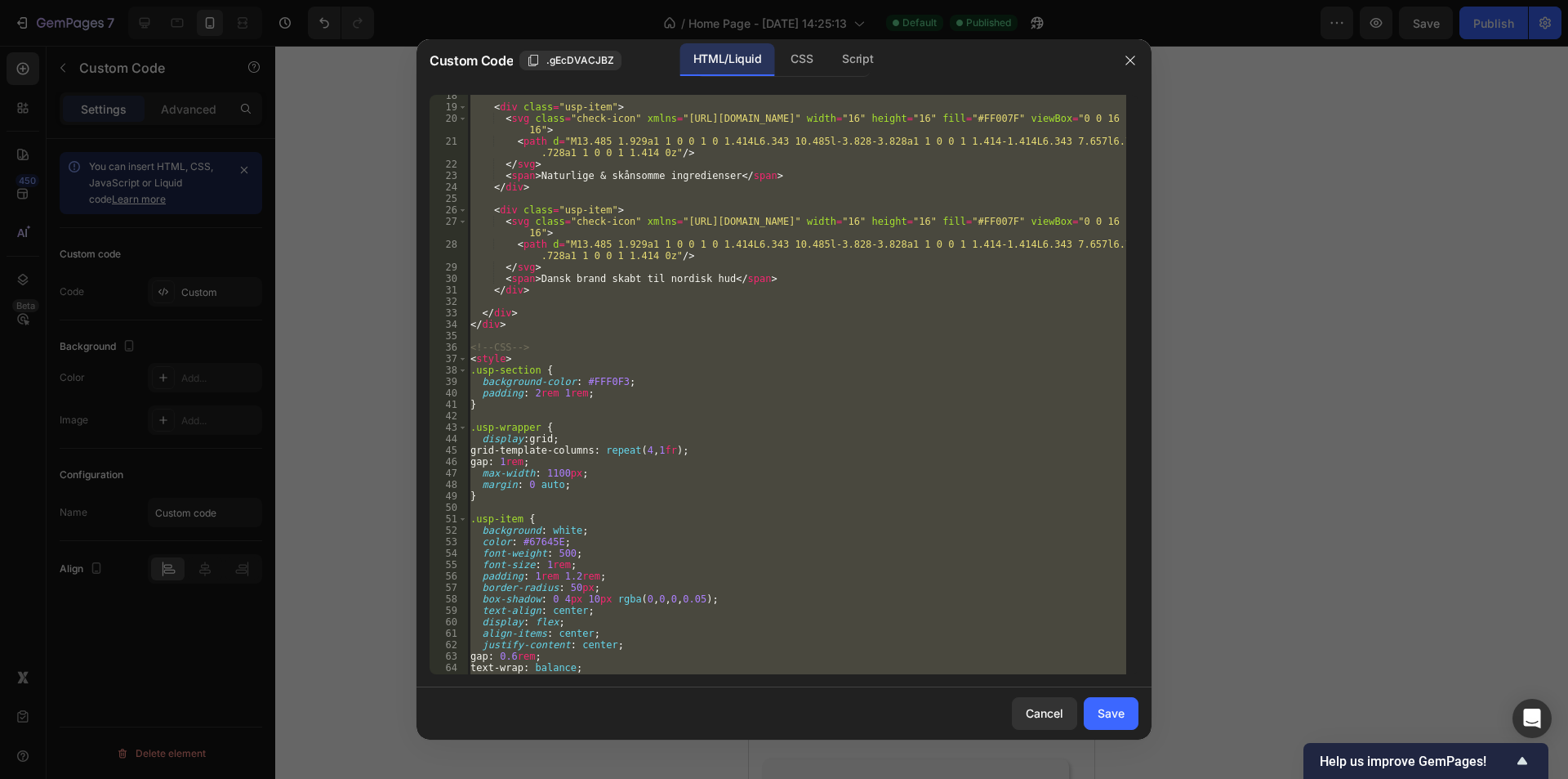
scroll to position [0, 3]
click at [638, 210] on div "< div class = "usp-item" > < svg class = "check-icon" xmlns = "http://www.w3.or…" at bounding box center [796, 384] width 659 height 580
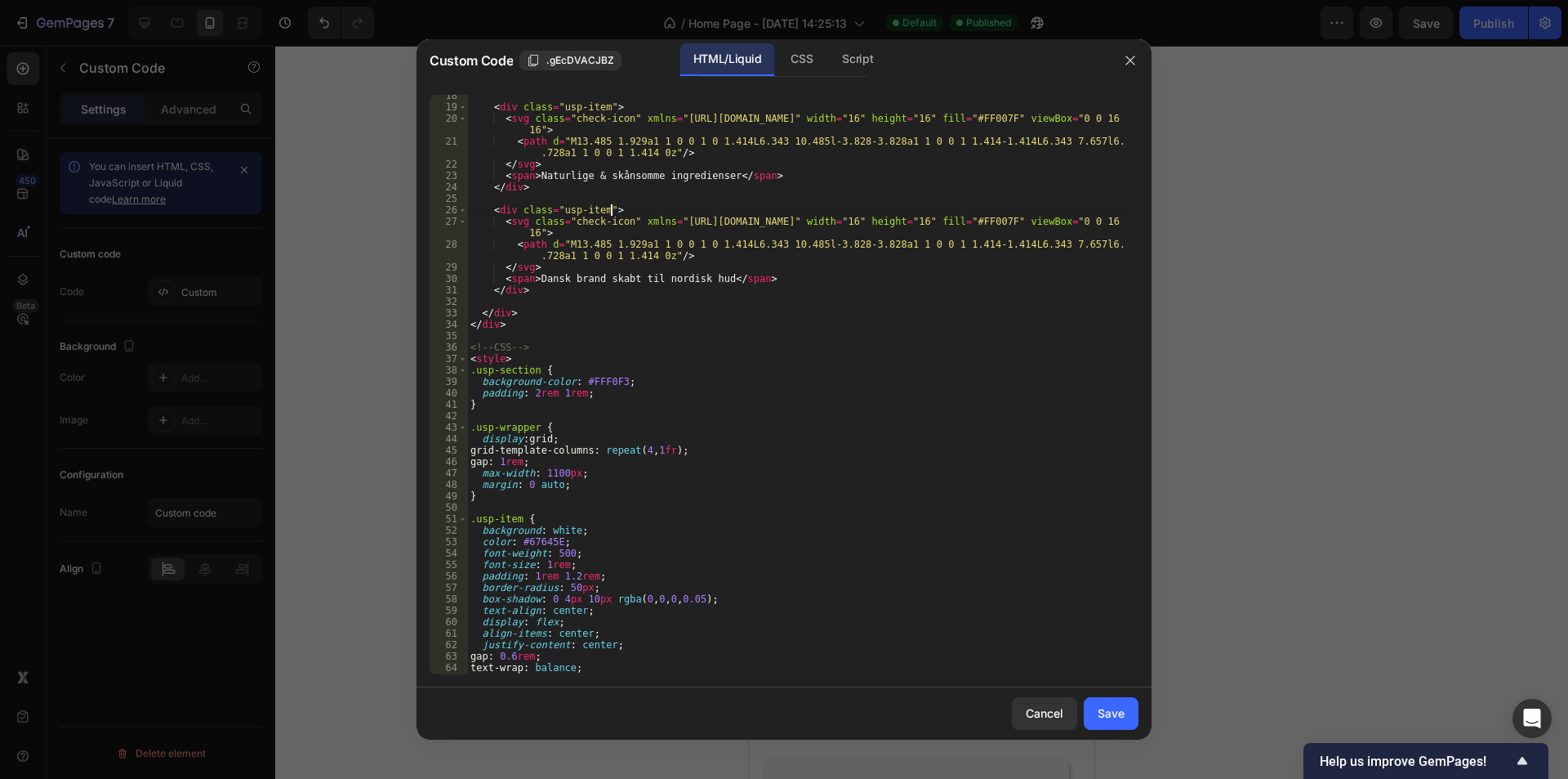
type textarea "</style>"
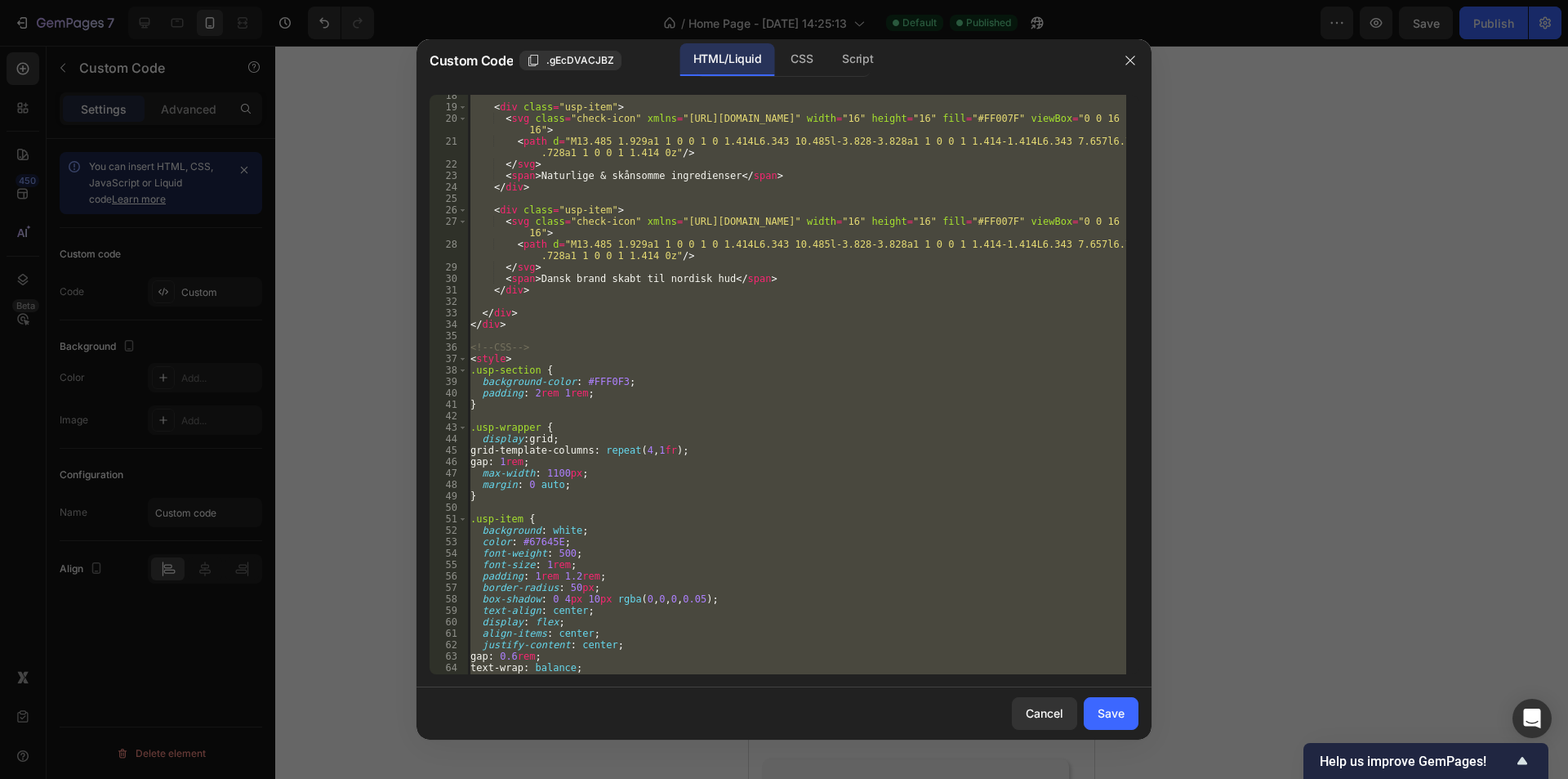
paste textarea
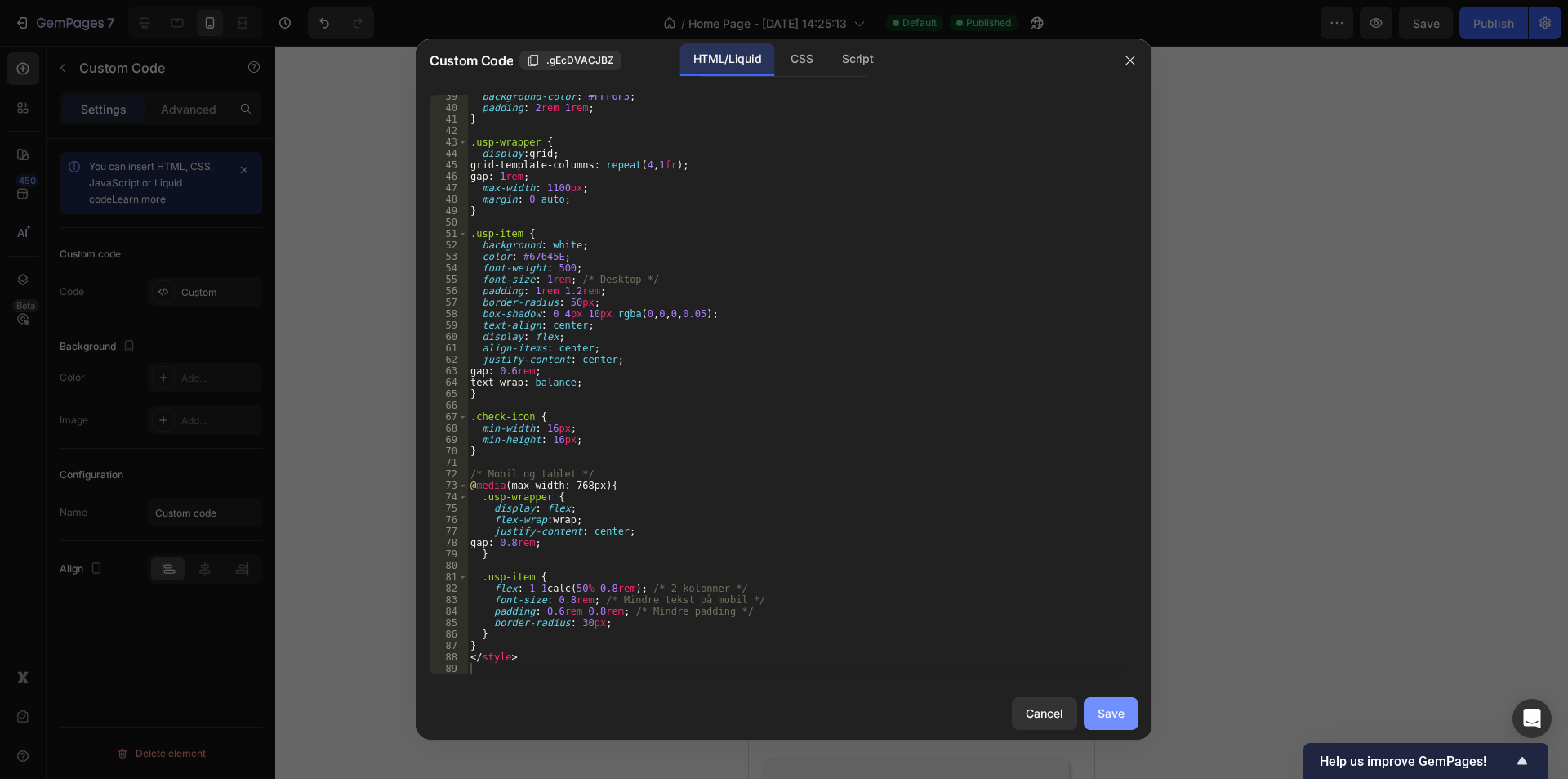
click at [1106, 718] on div "Save" at bounding box center [1111, 713] width 27 height 17
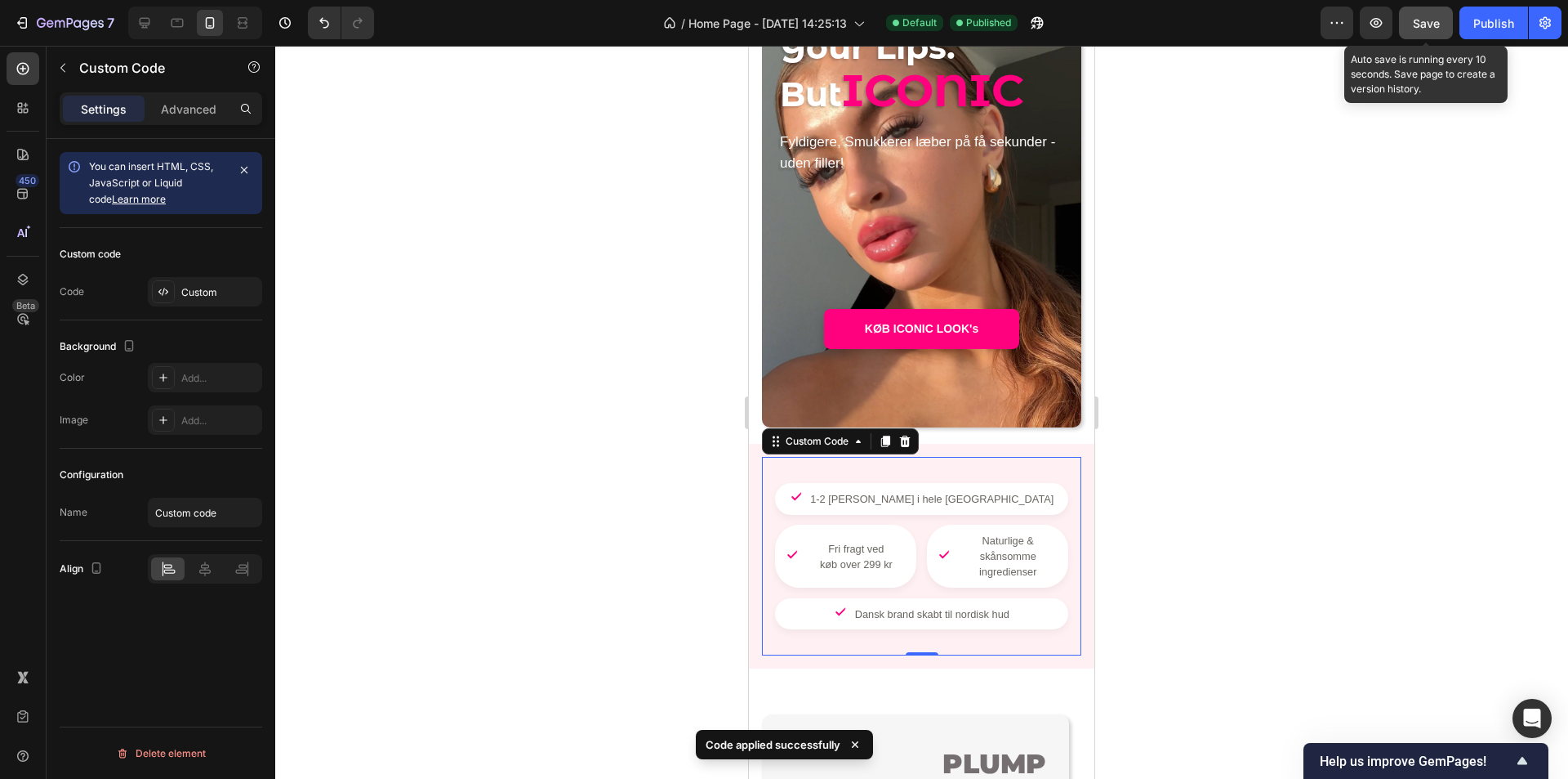
click at [1448, 31] on button "Save" at bounding box center [1426, 23] width 54 height 33
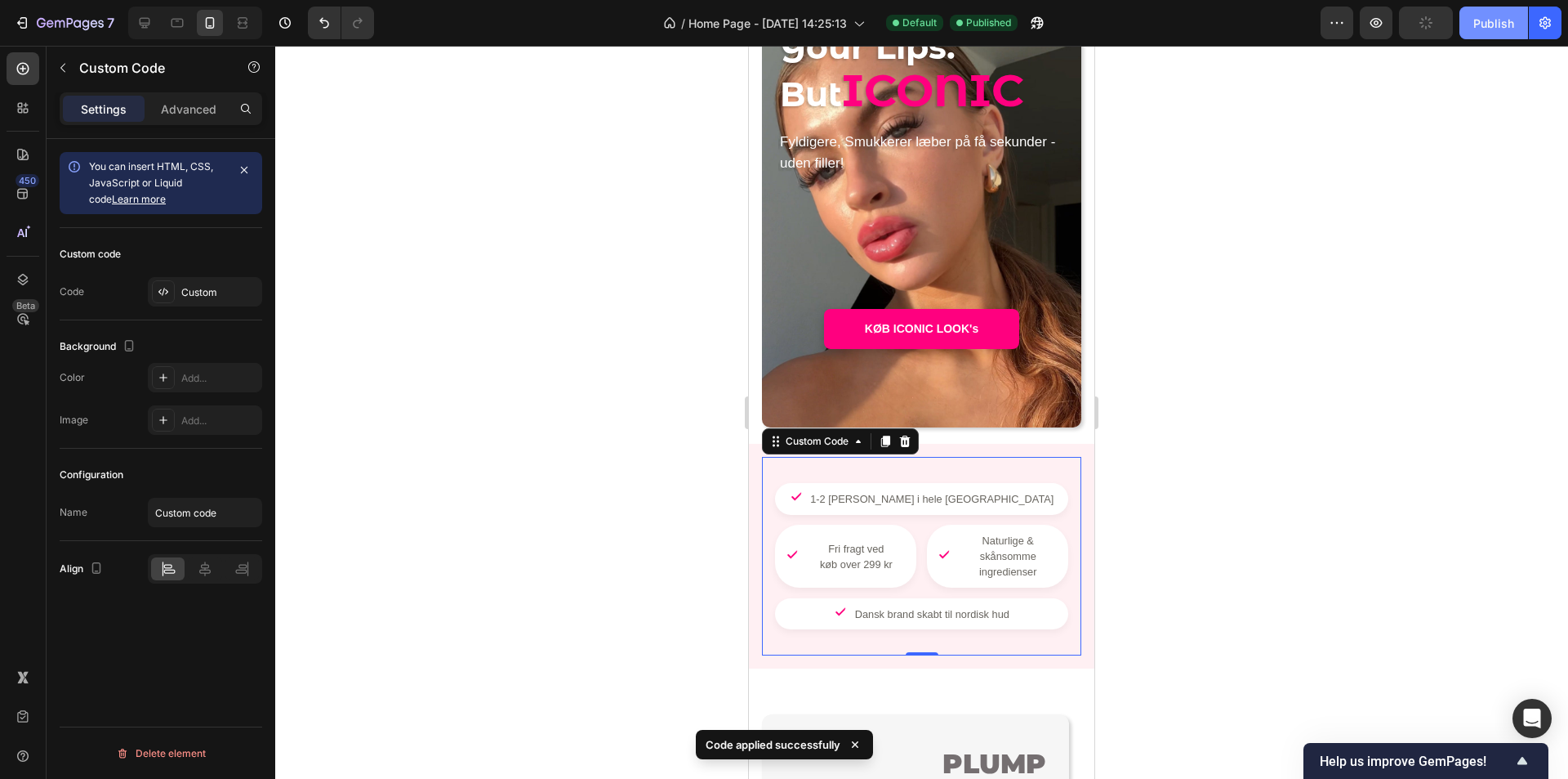
click at [1480, 30] on div "Publish" at bounding box center [1494, 23] width 41 height 17
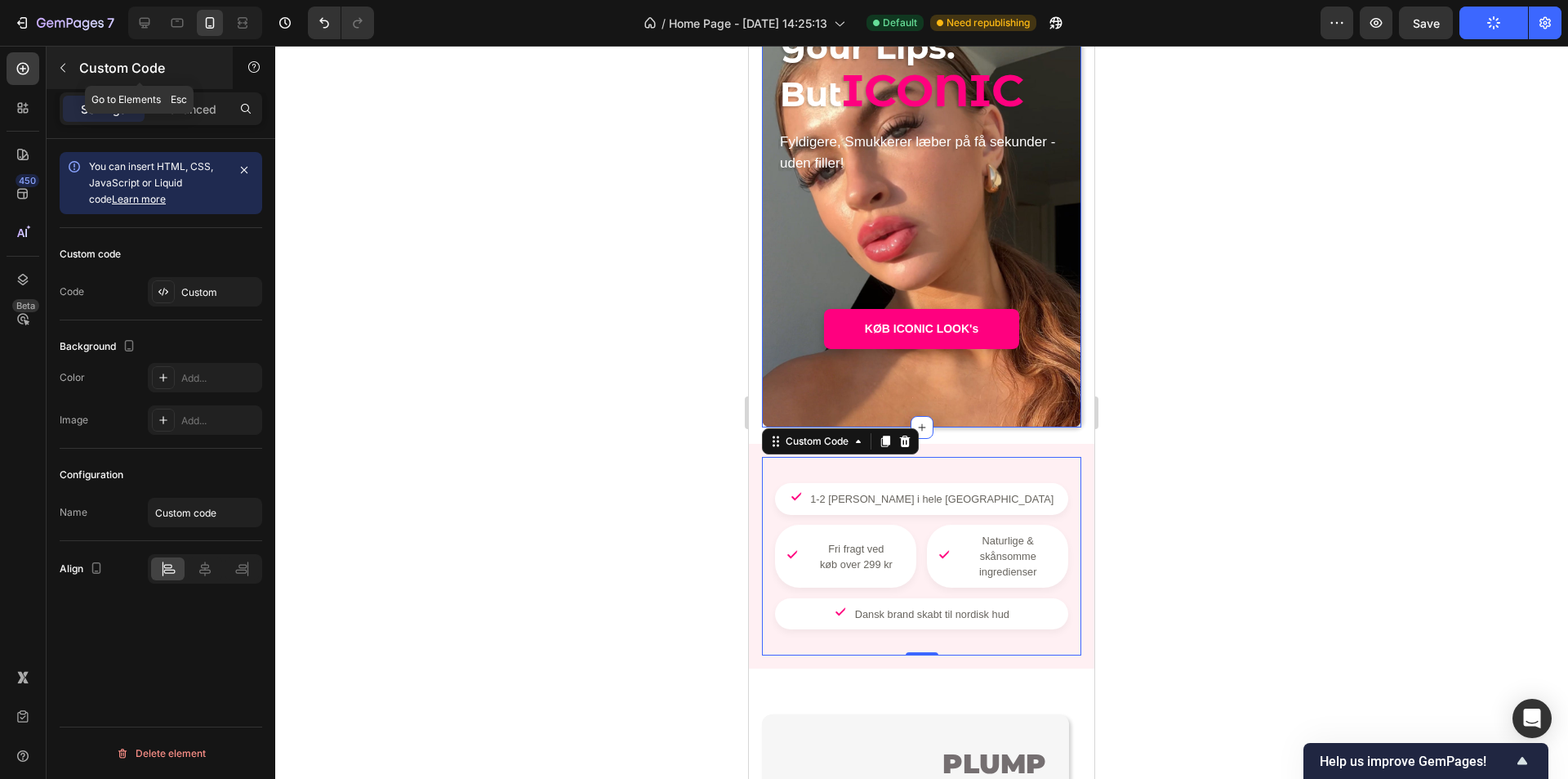
click at [70, 77] on button "button" at bounding box center [62, 68] width 26 height 26
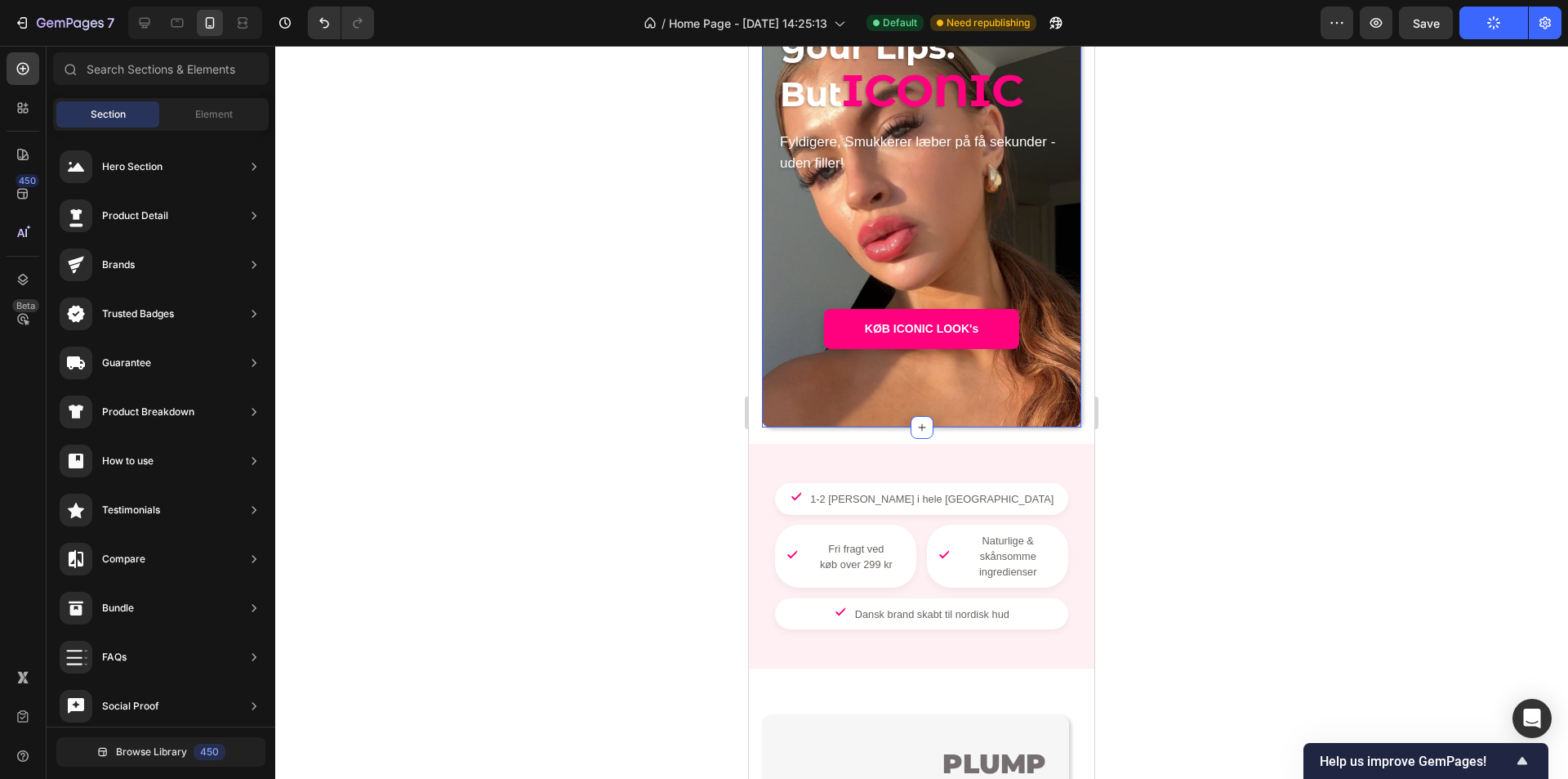
click at [123, 117] on span "Section" at bounding box center [108, 114] width 35 height 14
click at [209, 117] on span "Element" at bounding box center [214, 114] width 37 height 14
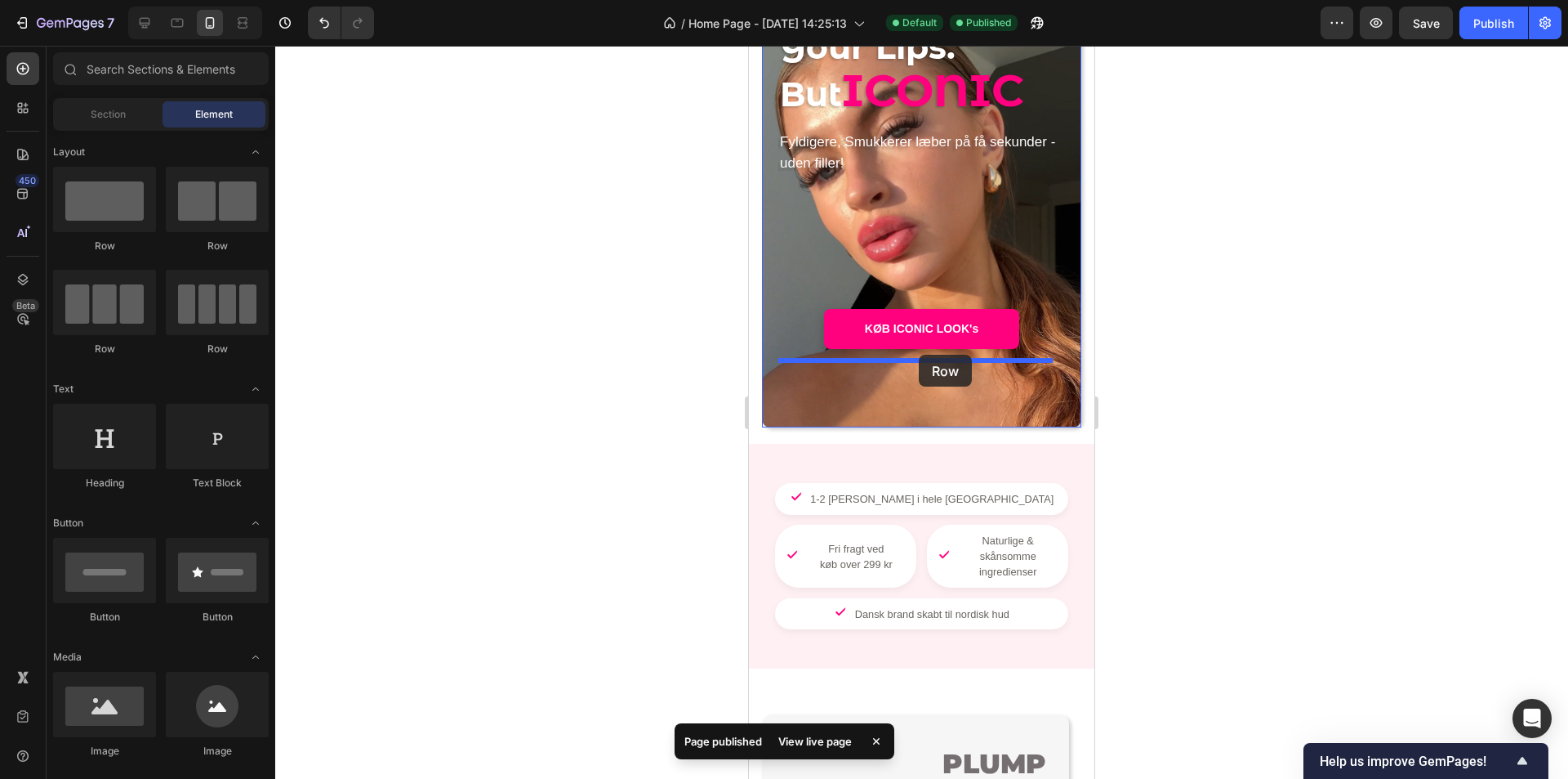
drag, startPoint x: 981, startPoint y: 253, endPoint x: 919, endPoint y: 355, distance: 119.4
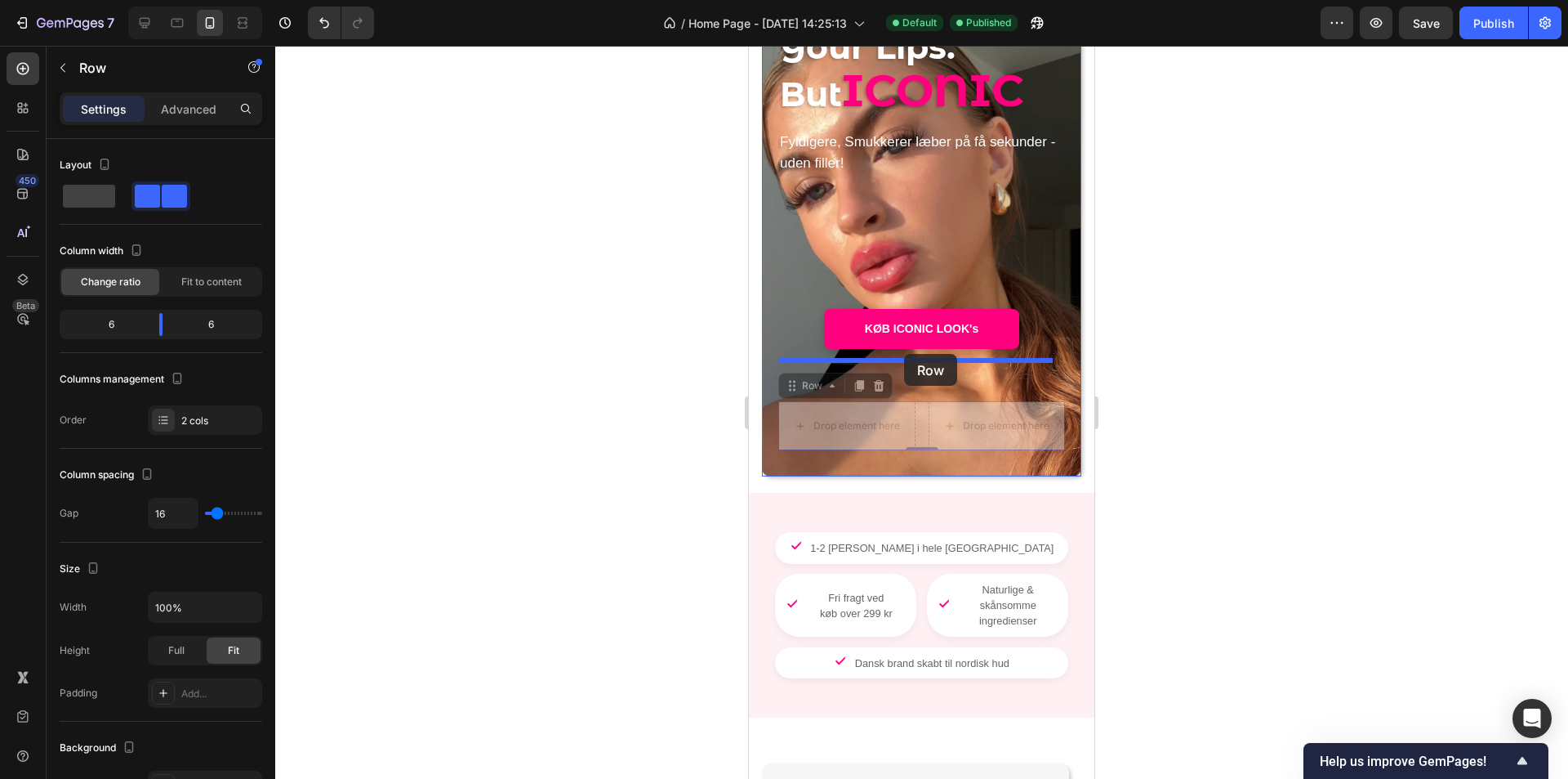
drag, startPoint x: 789, startPoint y: 387, endPoint x: 904, endPoint y: 354, distance: 119.6
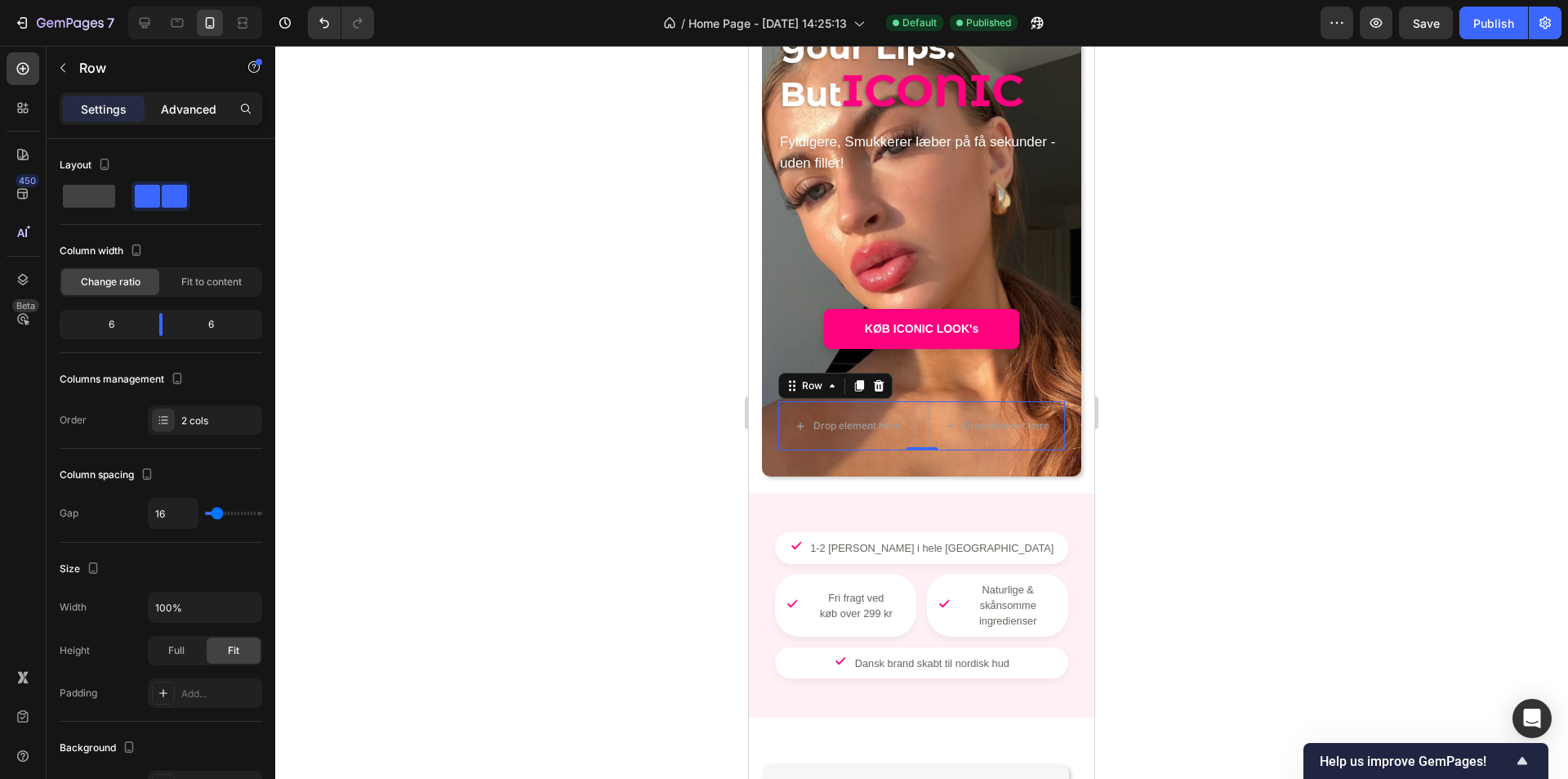
click at [169, 109] on p "Advanced" at bounding box center [189, 109] width 56 height 17
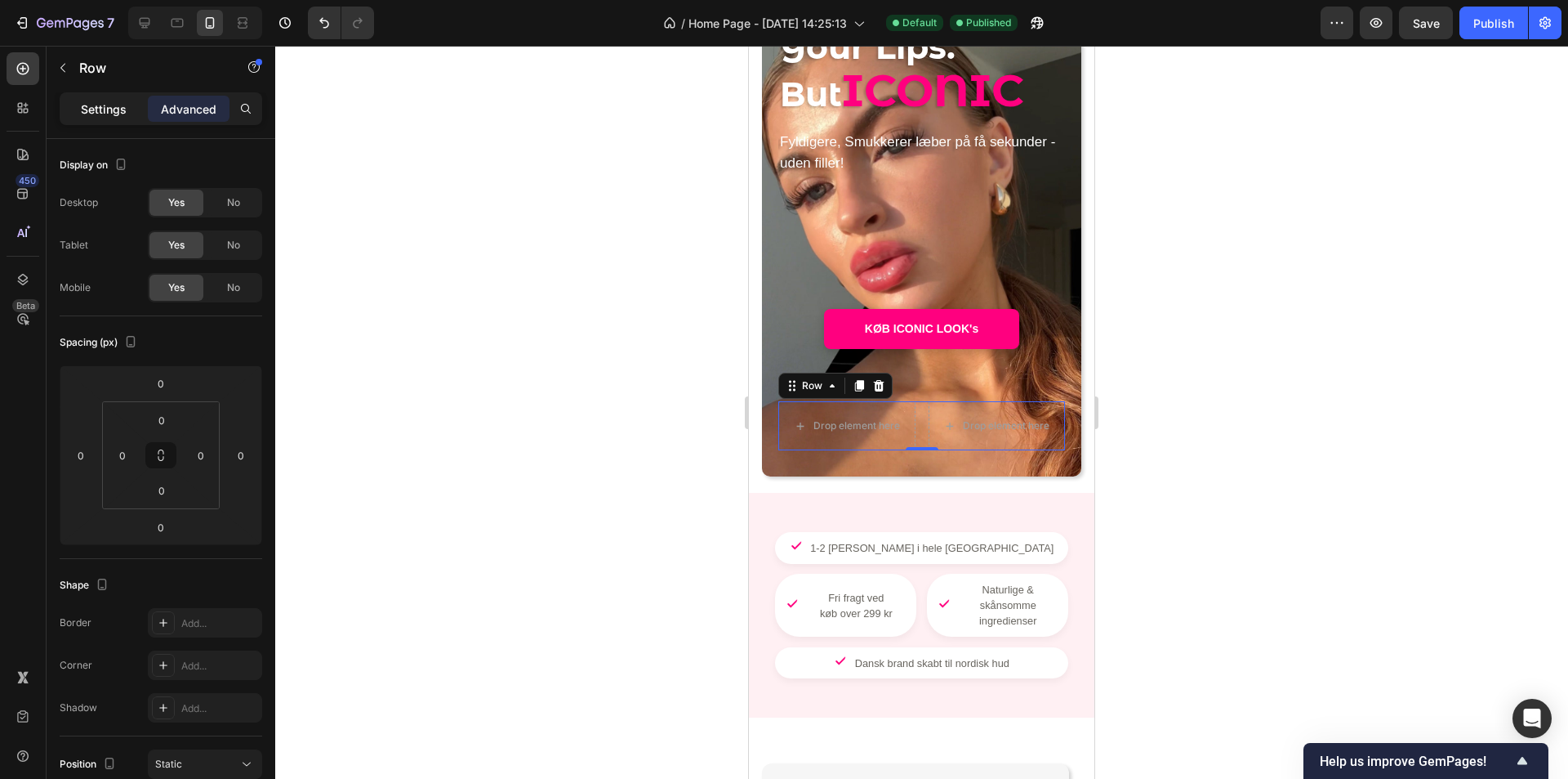
click at [122, 113] on p "Settings" at bounding box center [104, 109] width 46 height 17
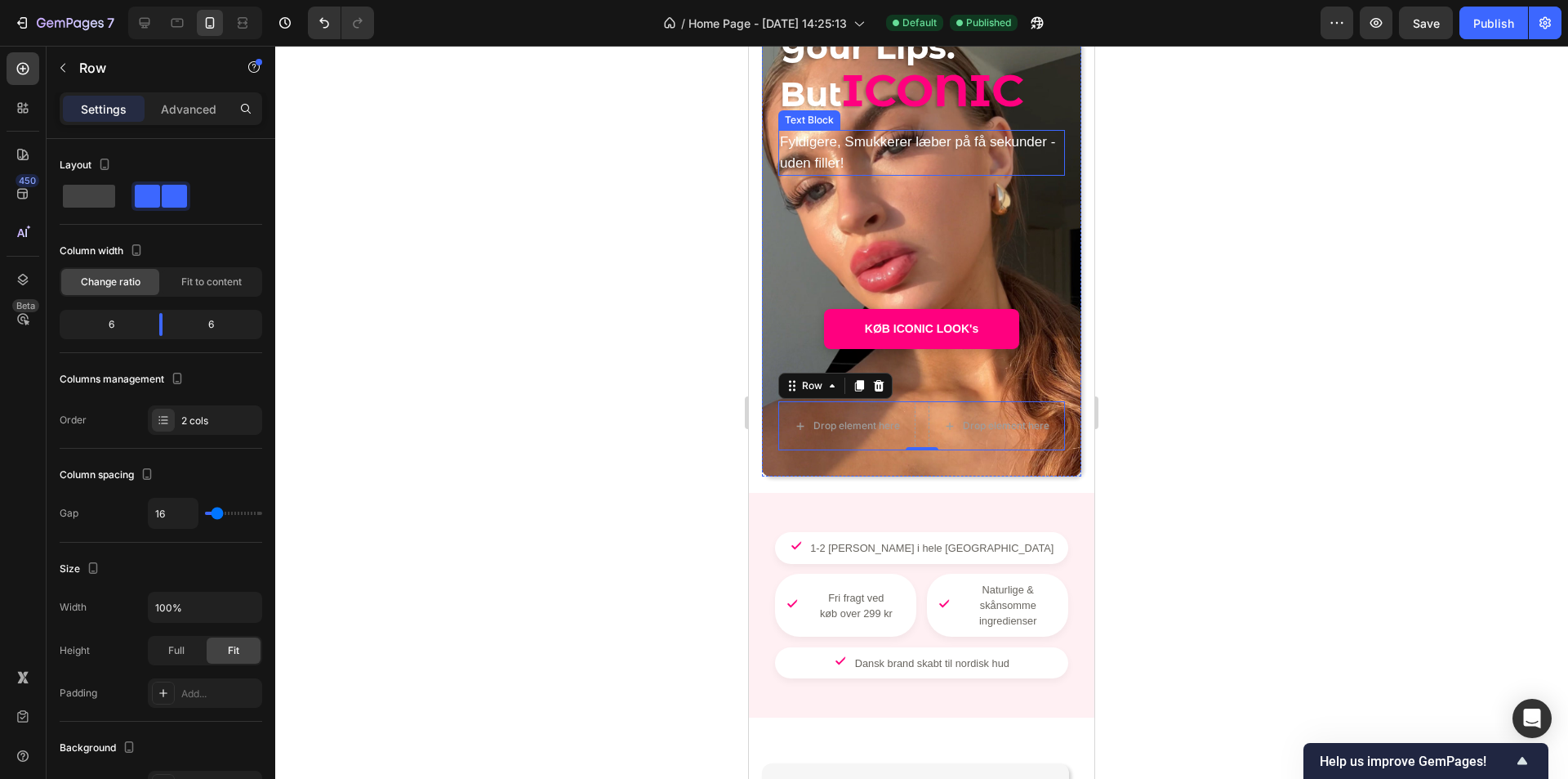
click at [900, 157] on p "Fyldigere, Smukkerer læber på få sekunder - uden filler!" at bounding box center [922, 153] width 284 height 42
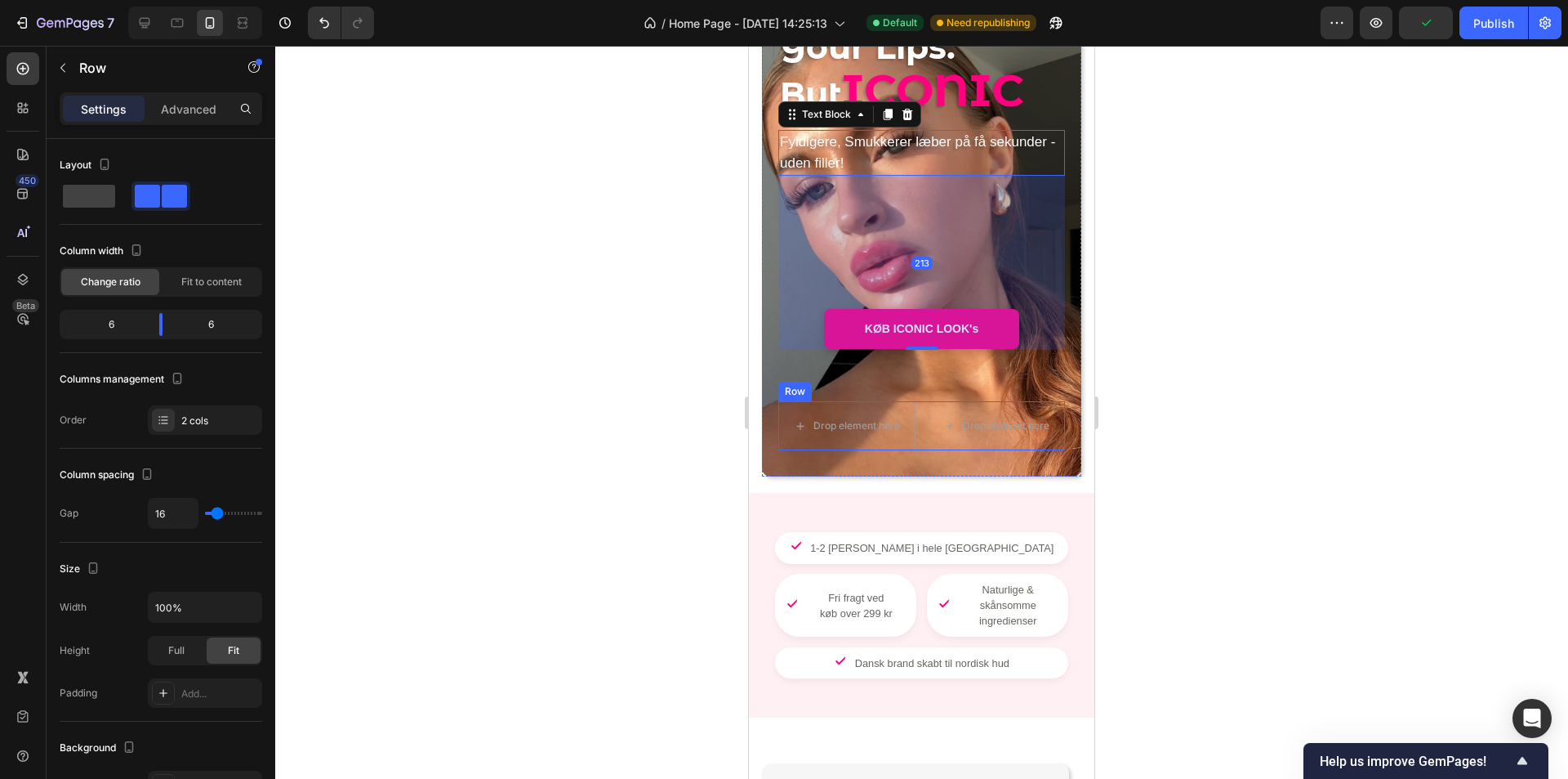
click at [916, 407] on div "Drop element here Drop element here Row" at bounding box center [922, 426] width 287 height 49
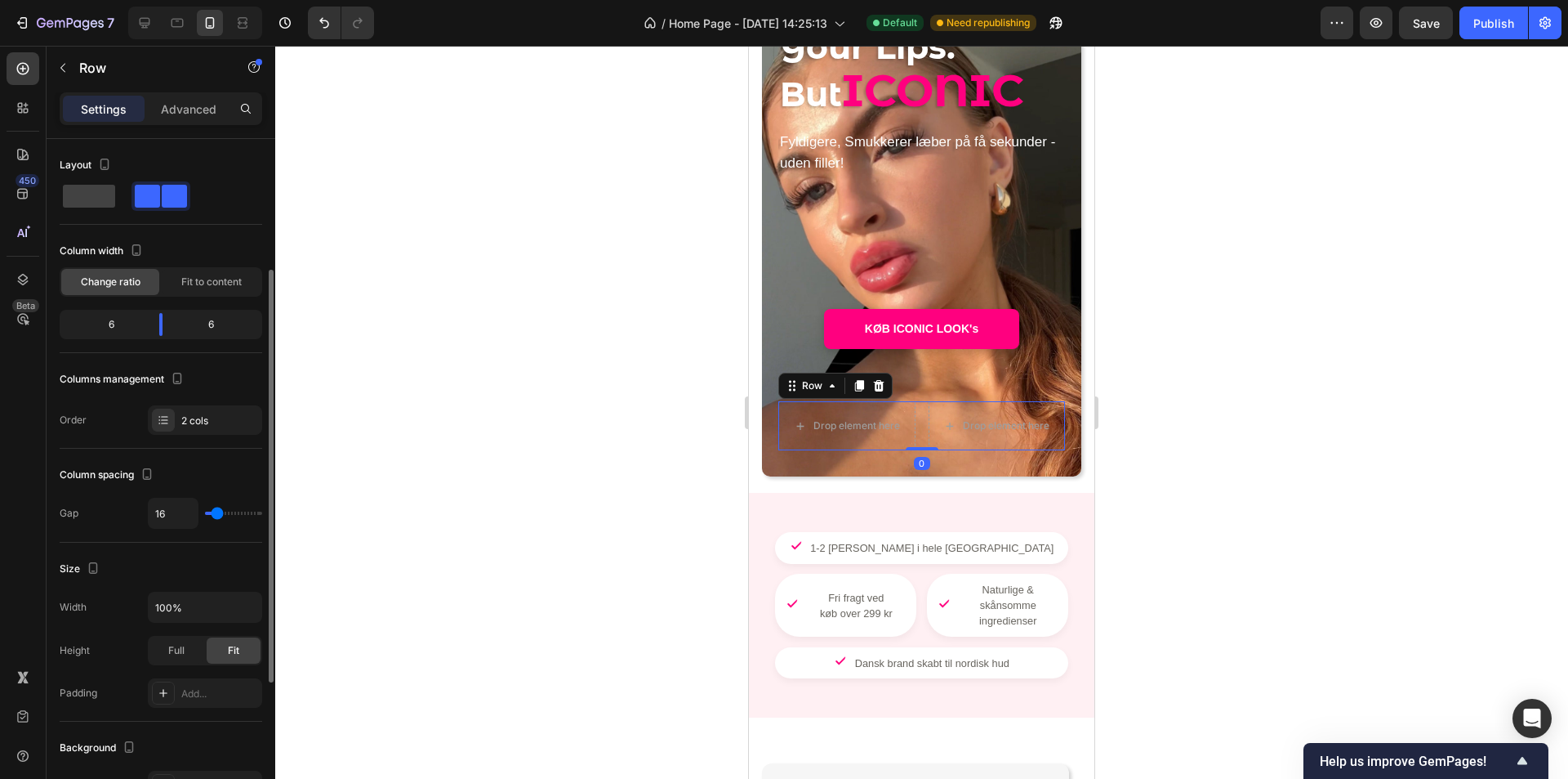
scroll to position [82, 0]
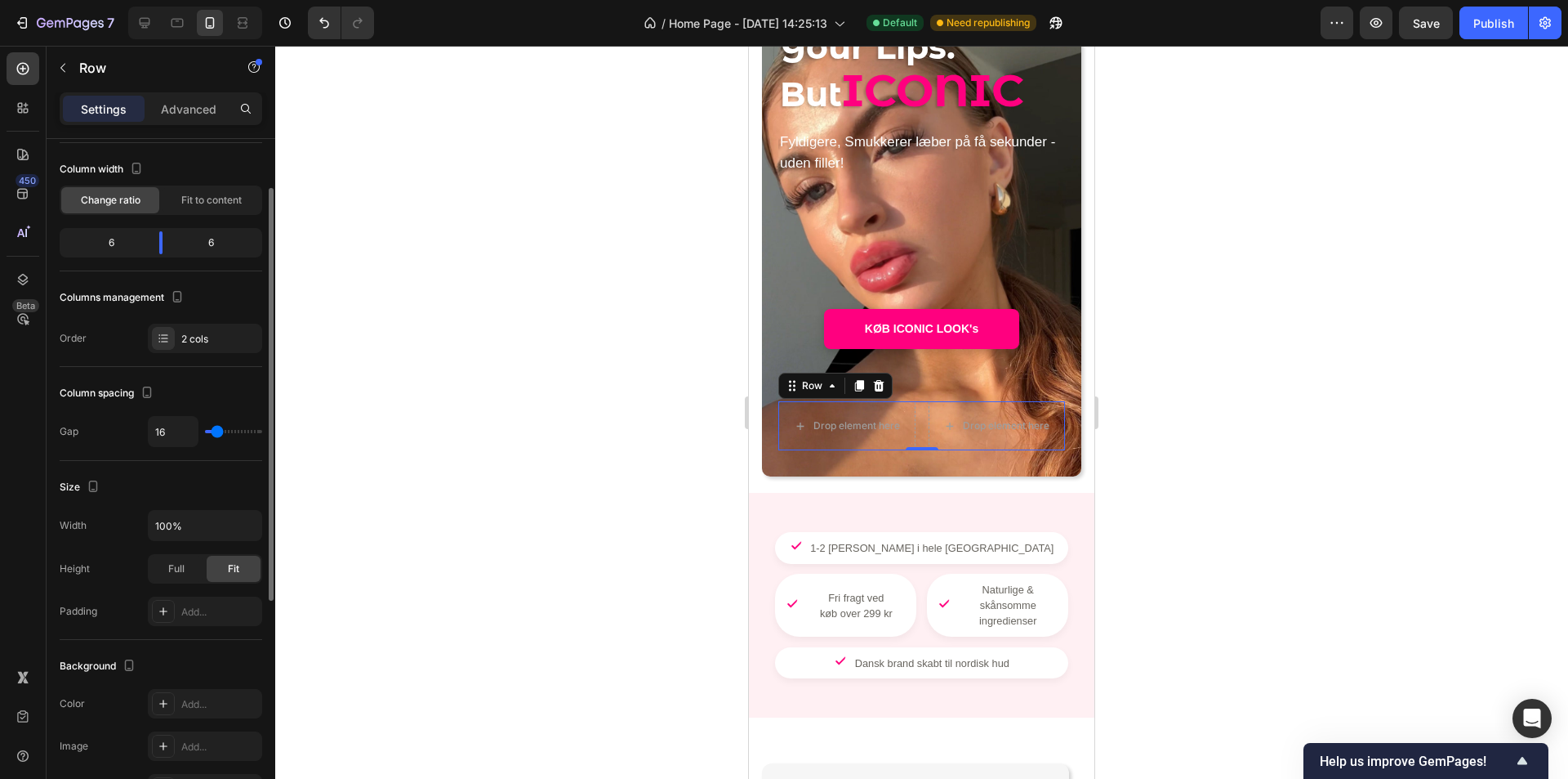
type input "11"
type input "9"
type input "7"
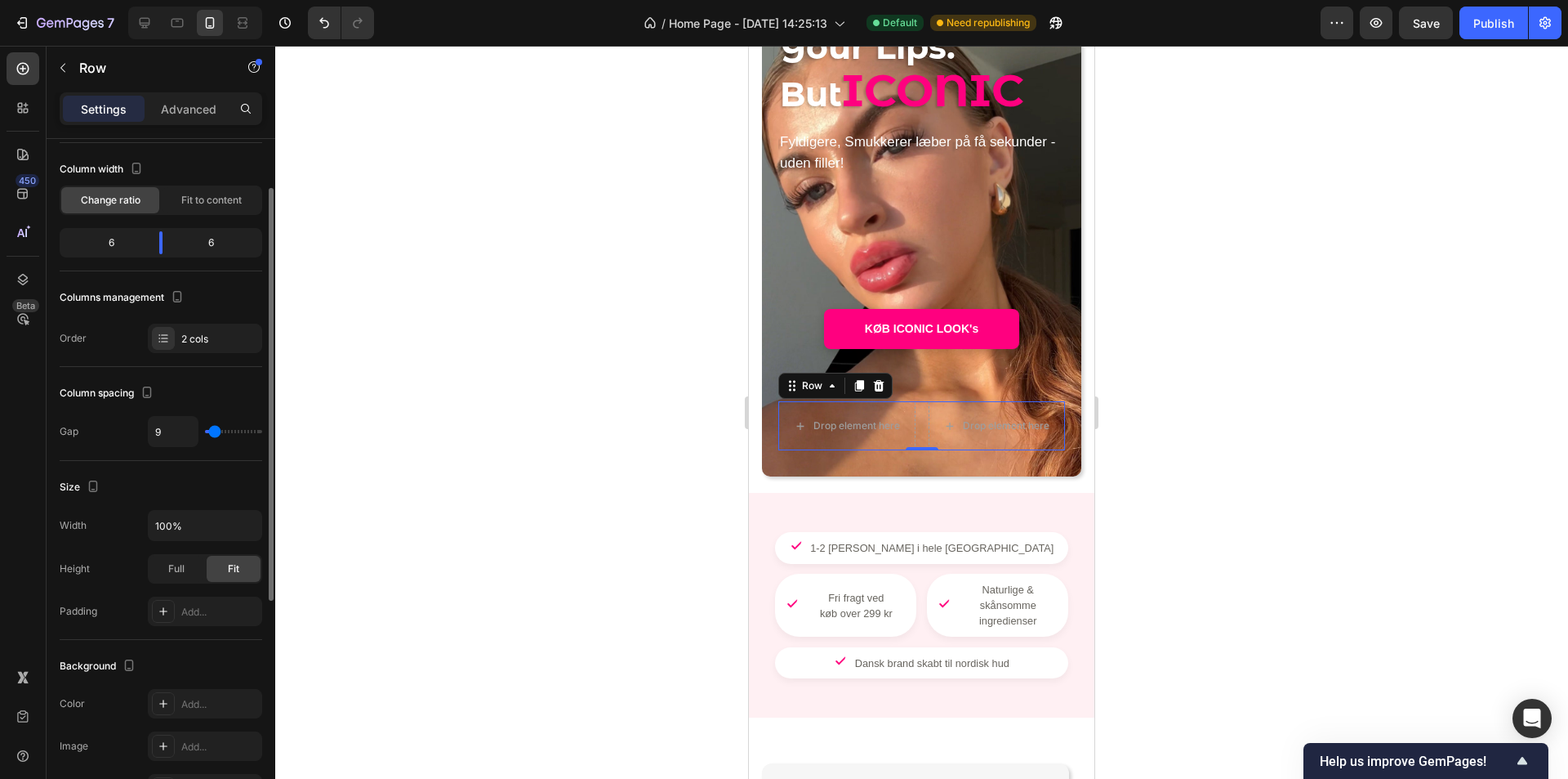
type input "7"
type input "4"
type input "2"
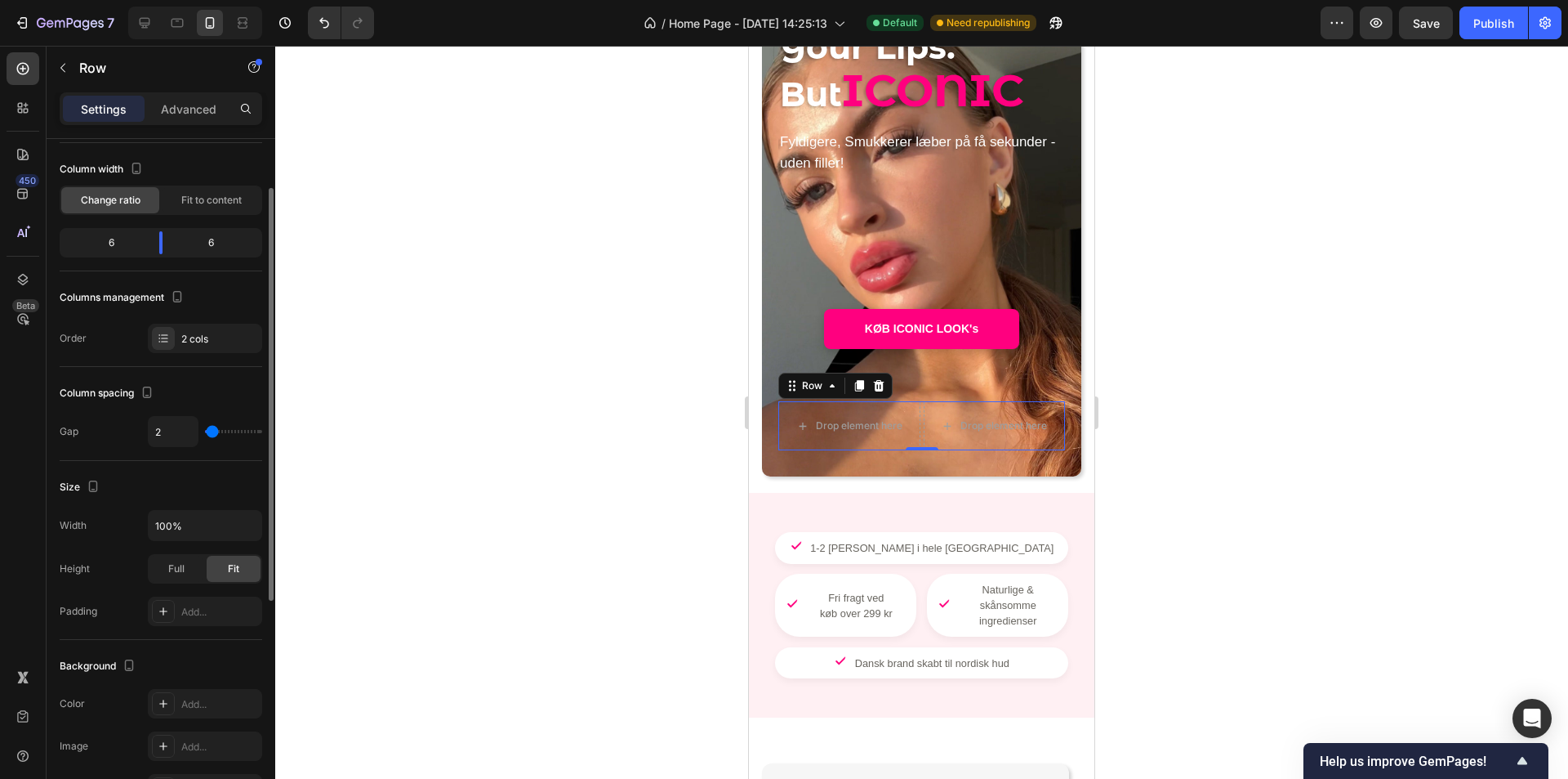
type input "0"
type input "4"
type input "24"
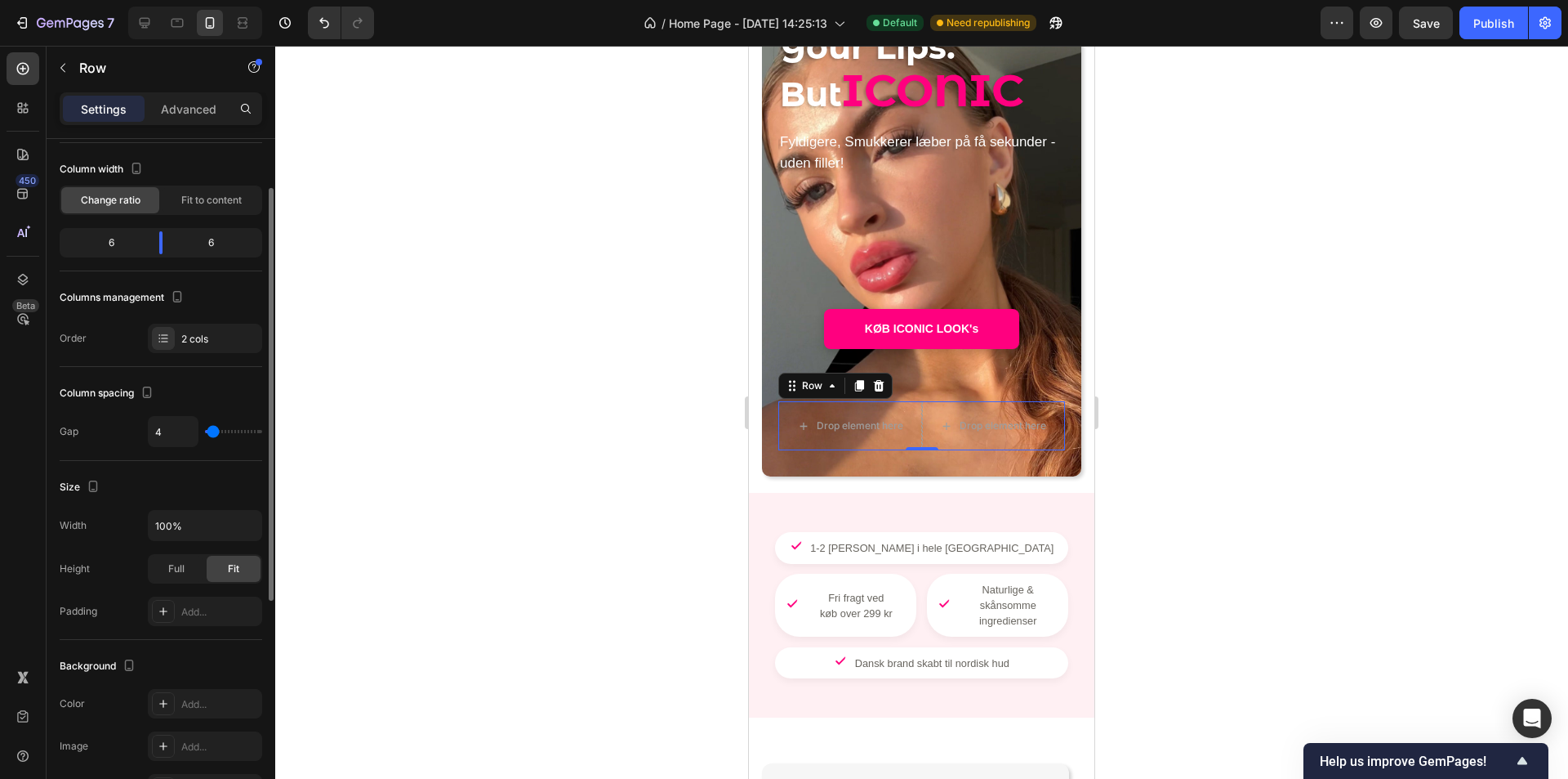
type input "24"
type input "22"
type input "20"
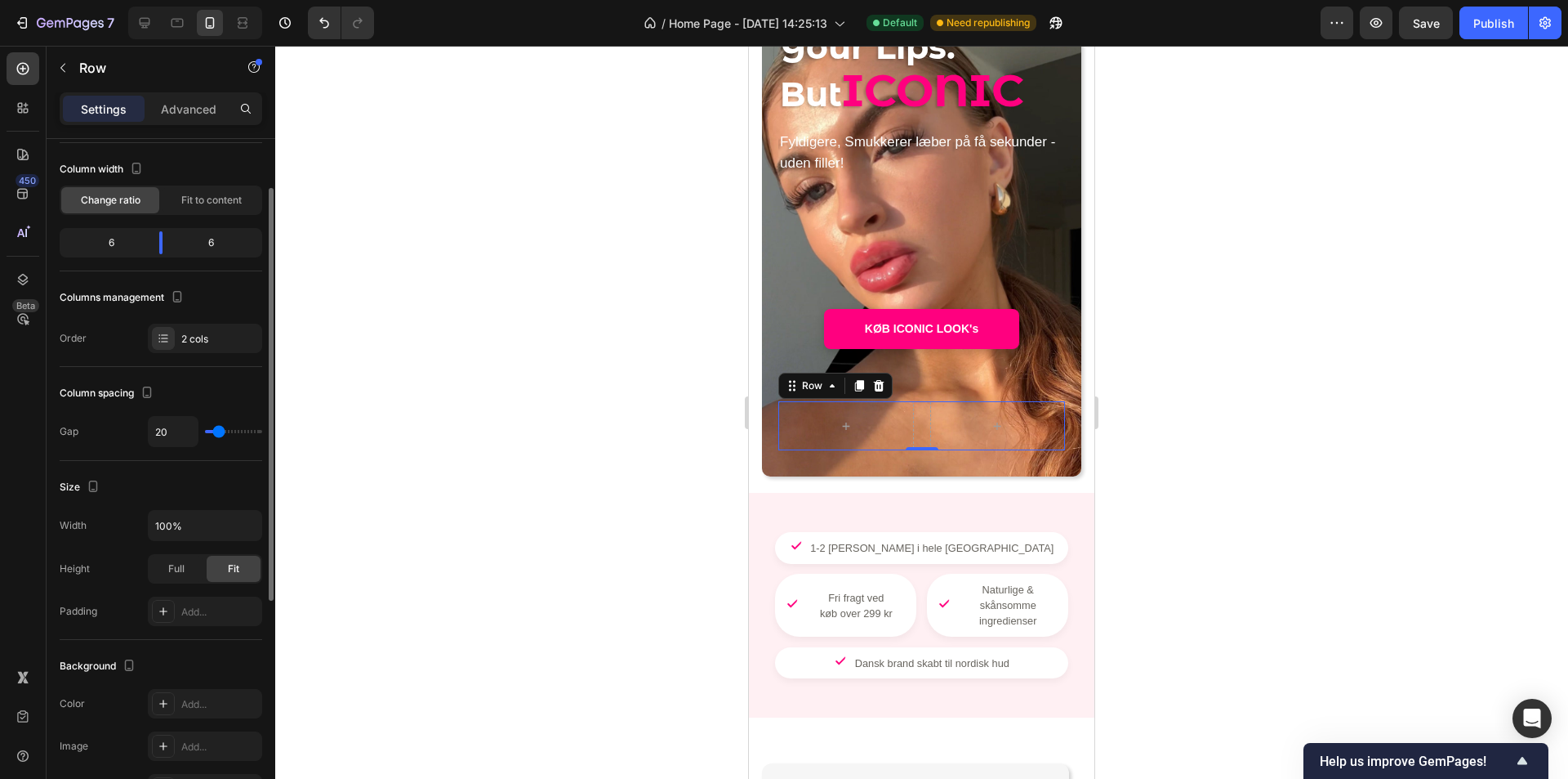
type input "18"
type input "16"
type input "13"
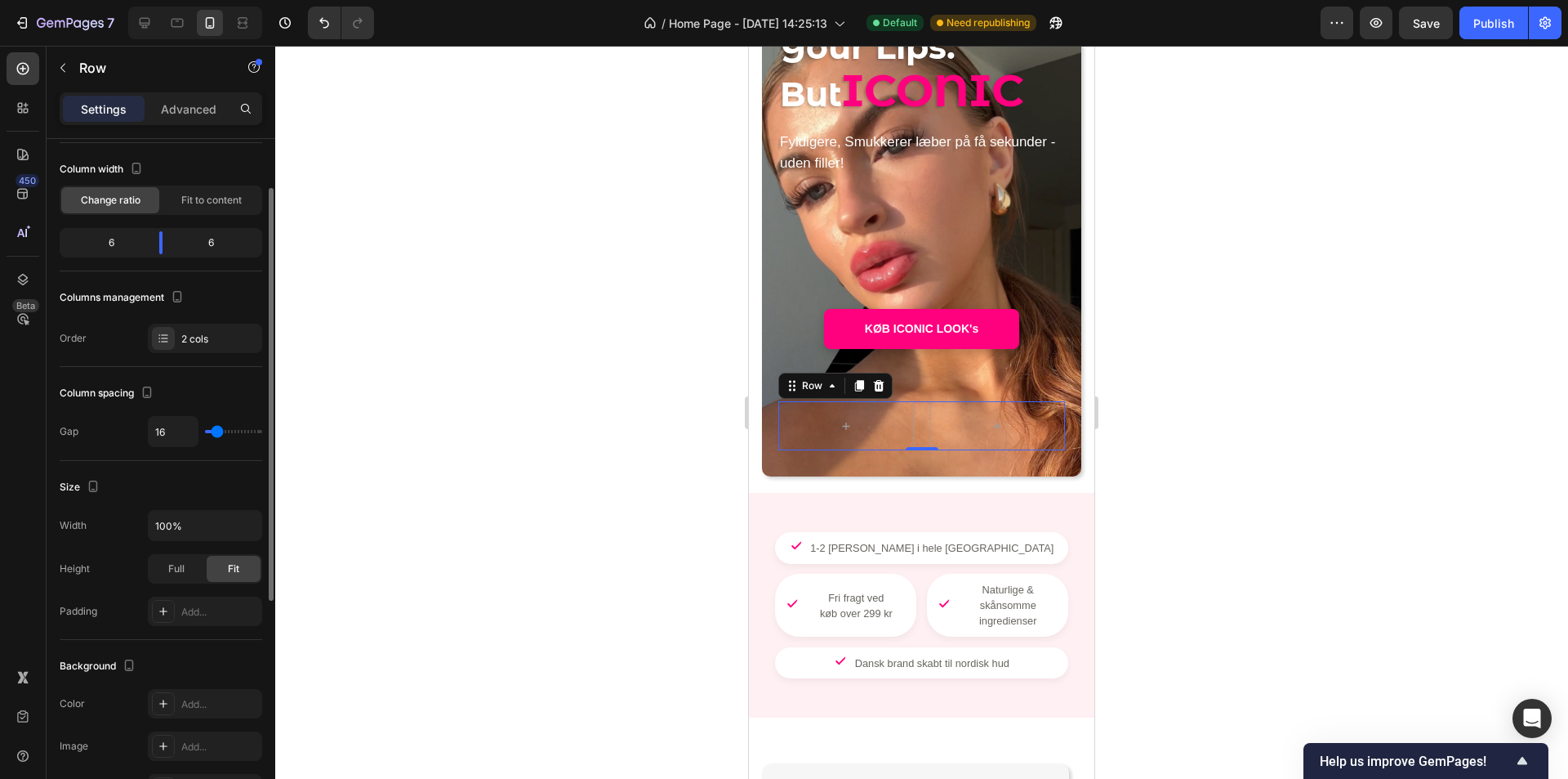
type input "13"
type input "11"
type input "9"
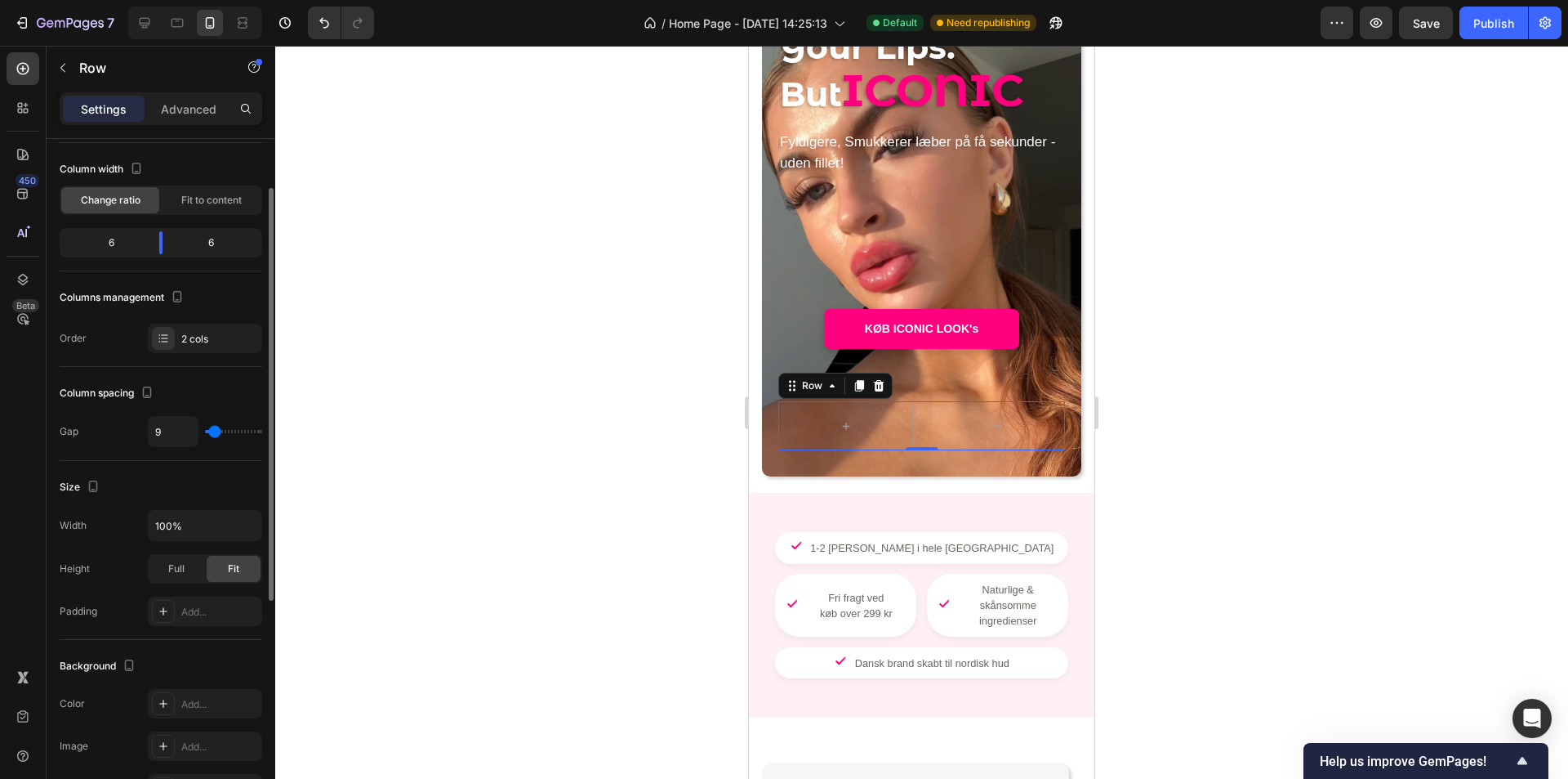
type input "7"
type input "4"
type input "2"
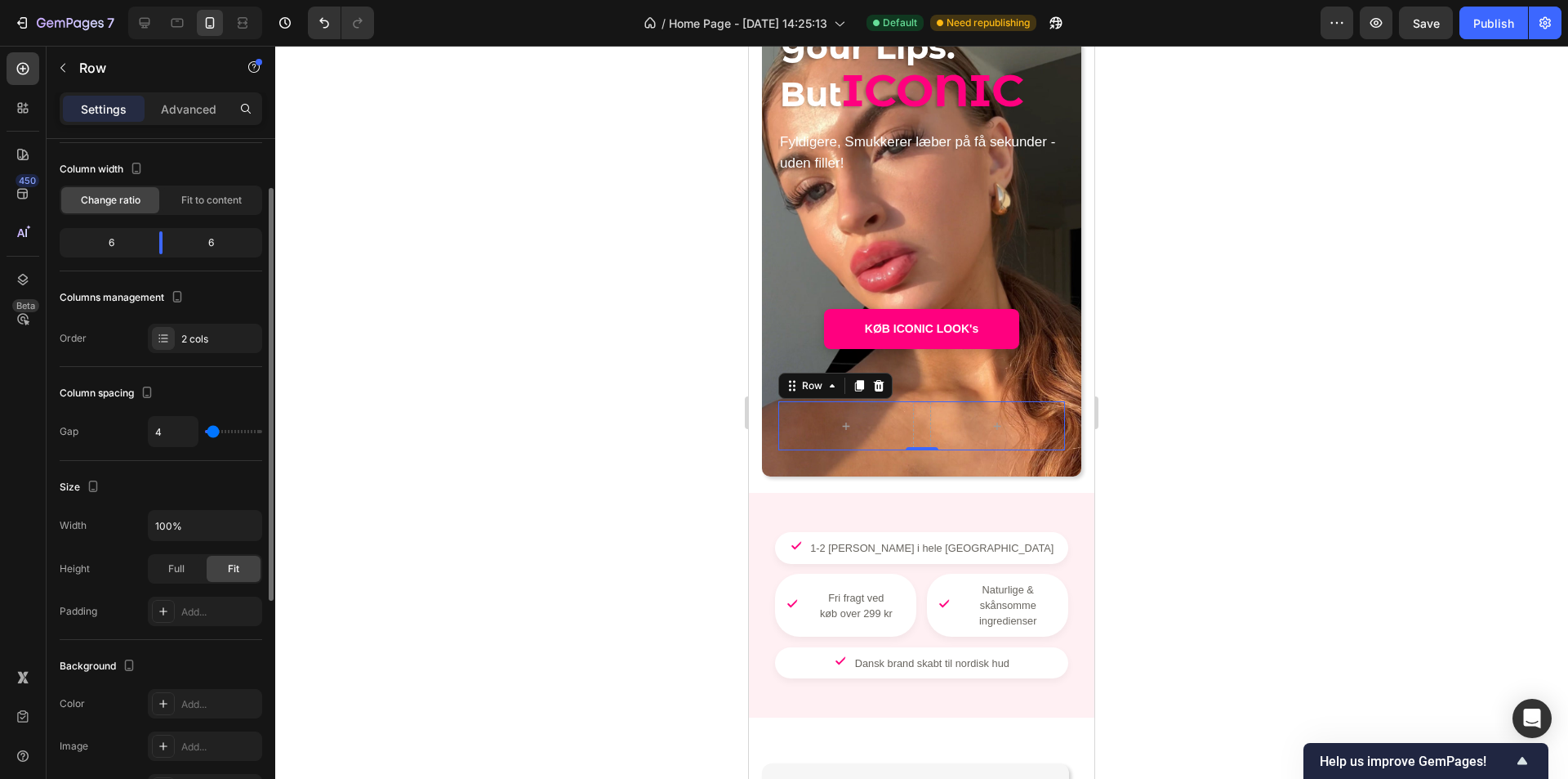
type input "2"
type input "0"
drag, startPoint x: 214, startPoint y: 433, endPoint x: 230, endPoint y: 468, distance: 38.5
type input "0"
click at [205, 430] on input "range" at bounding box center [234, 432] width 57 height 3
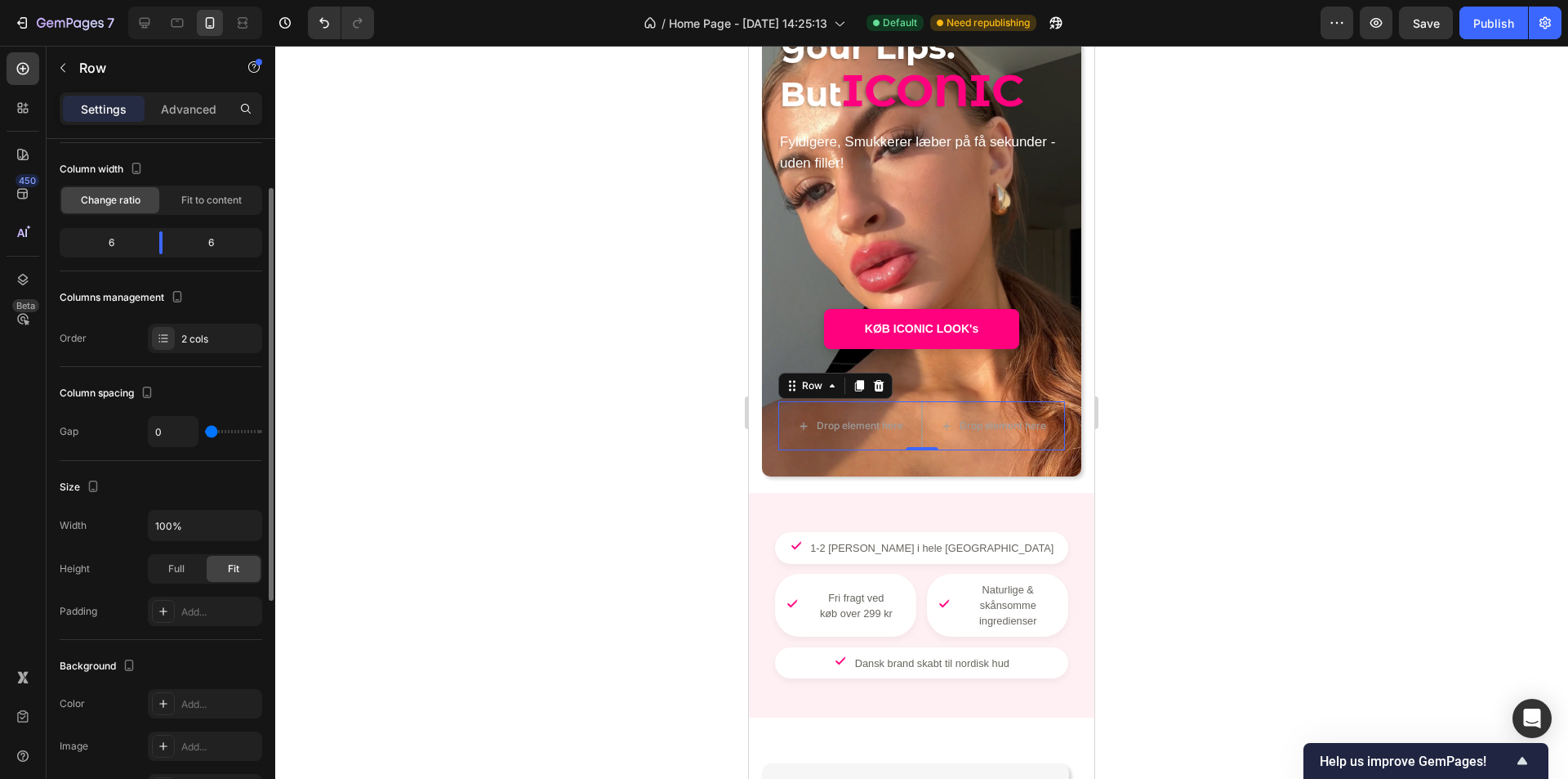
scroll to position [163, 0]
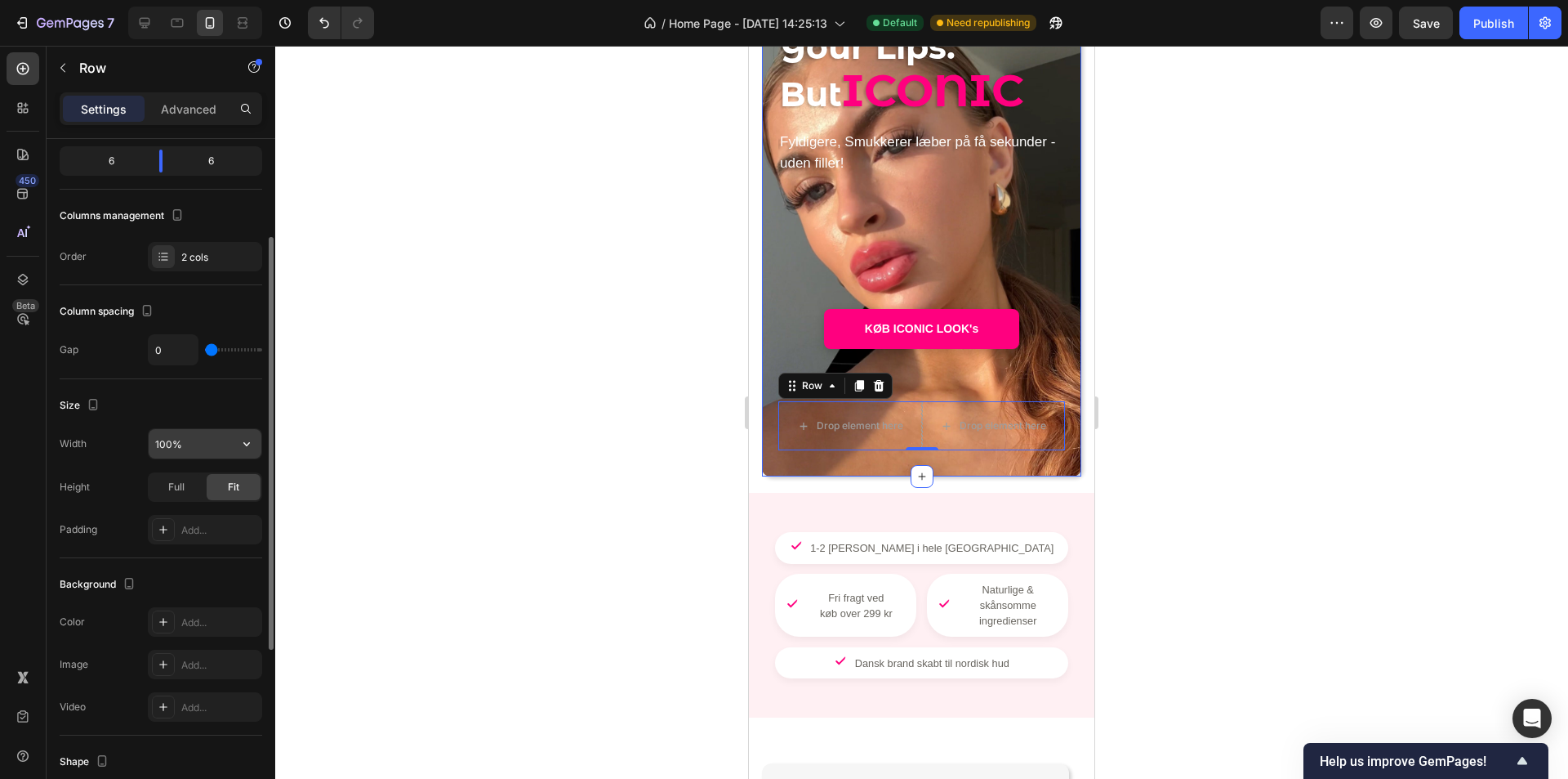
click at [238, 450] on button "button" at bounding box center [247, 444] width 30 height 30
click at [197, 449] on input "100%" at bounding box center [204, 444] width 112 height 30
type input "90%"
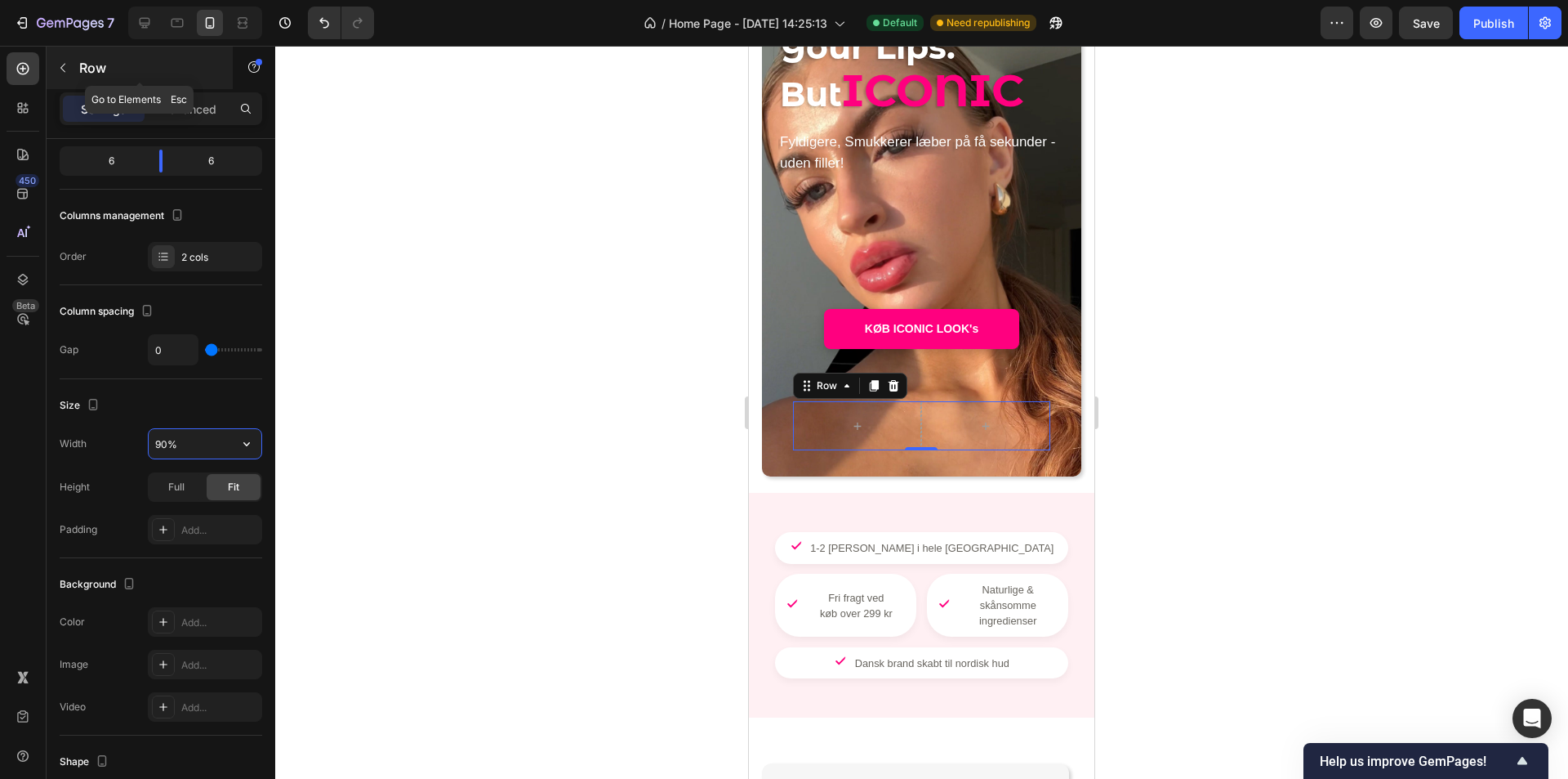
click at [82, 73] on p "Row" at bounding box center [149, 68] width 138 height 19
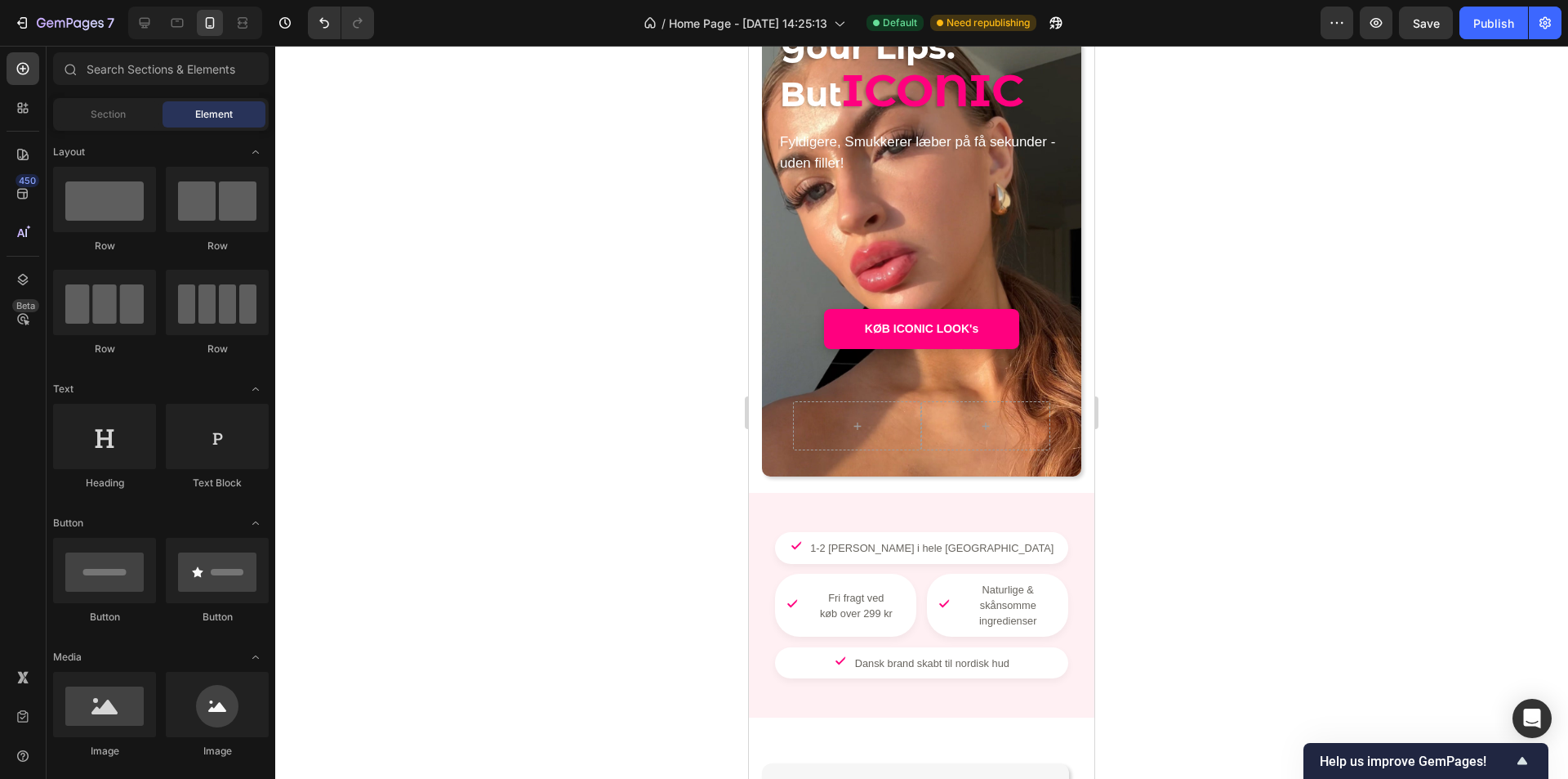
scroll to position [82, 0]
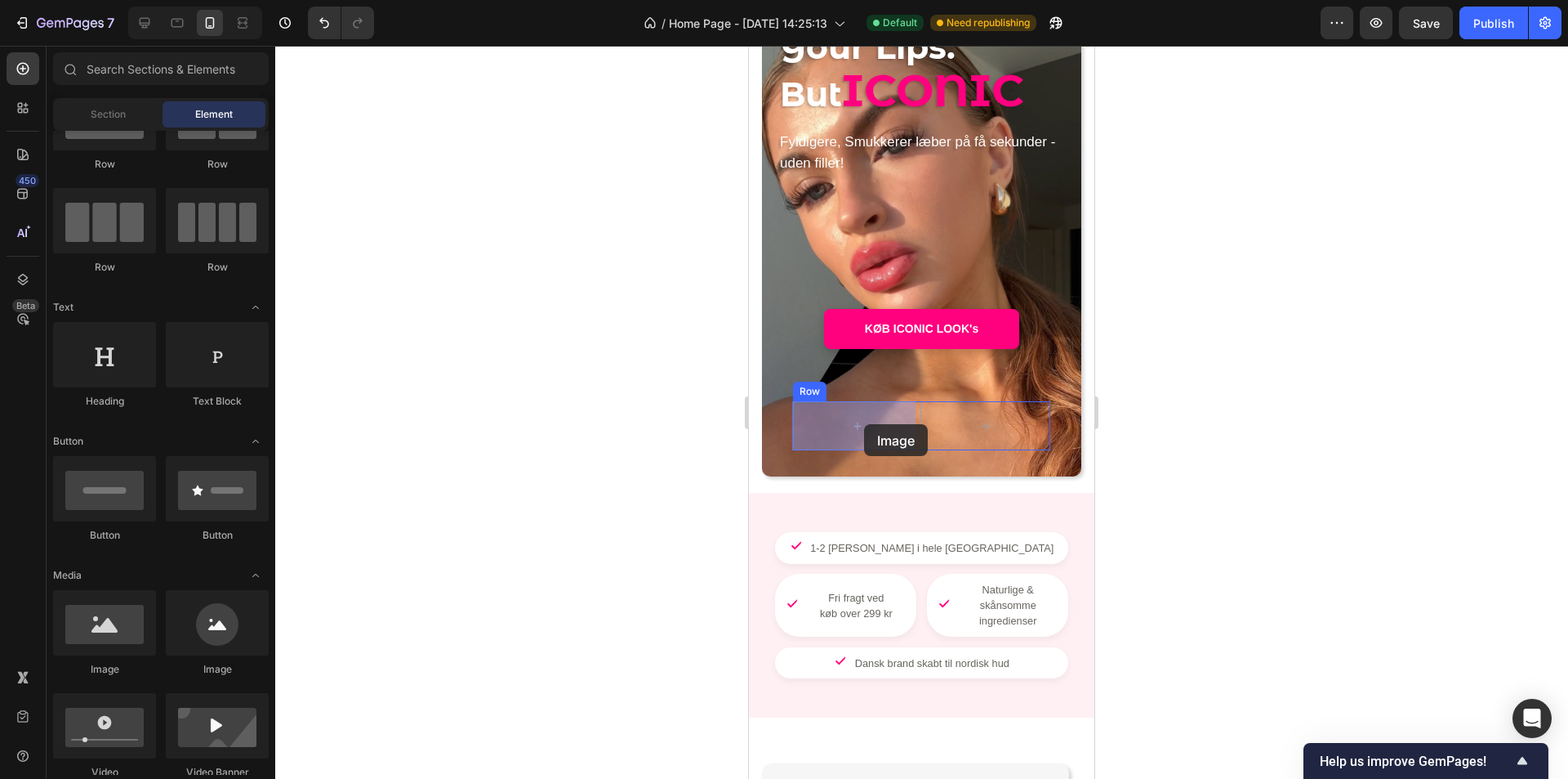
drag, startPoint x: 856, startPoint y: 670, endPoint x: 864, endPoint y: 424, distance: 246.1
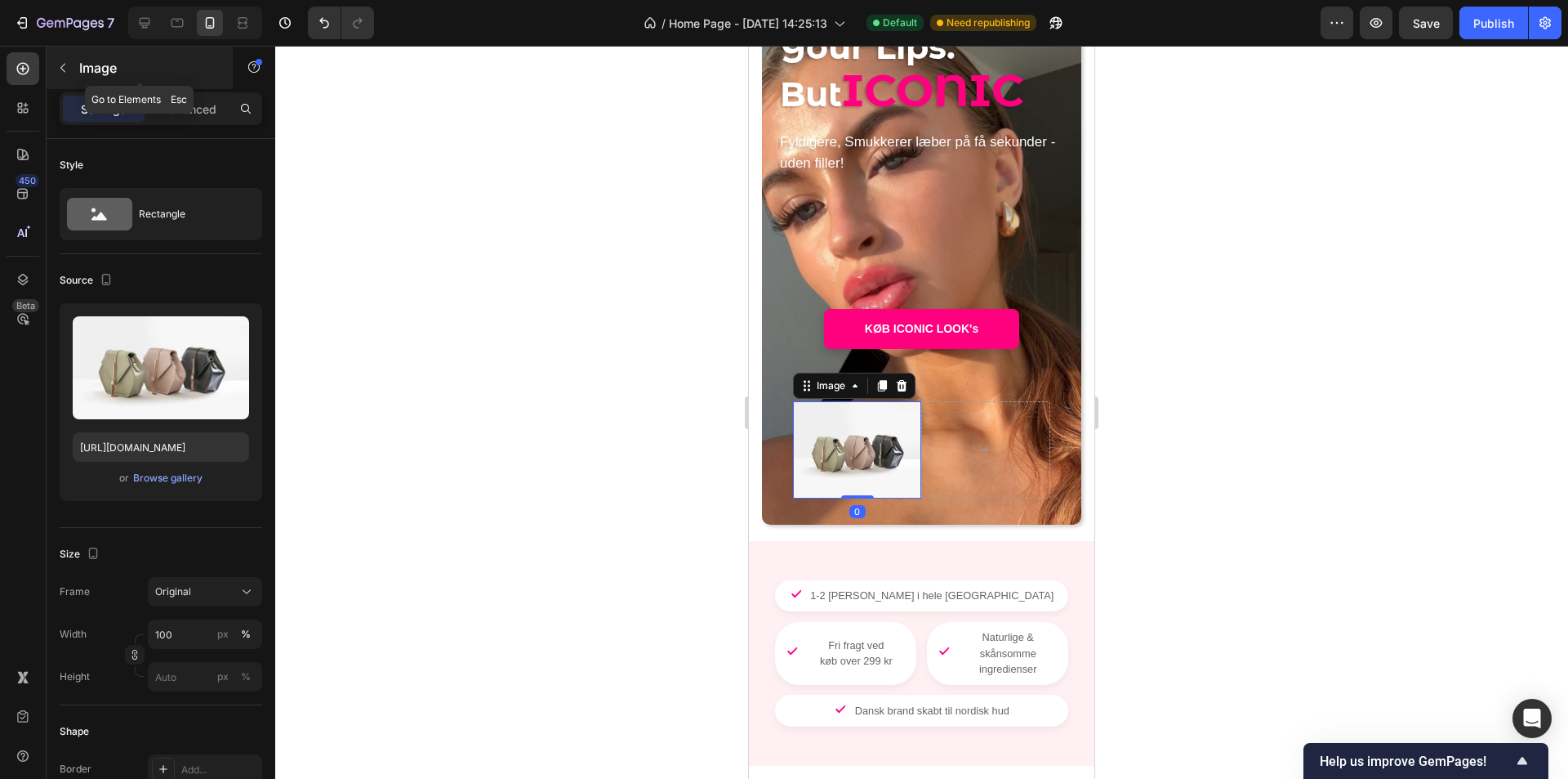
click at [69, 67] on button "button" at bounding box center [62, 68] width 26 height 26
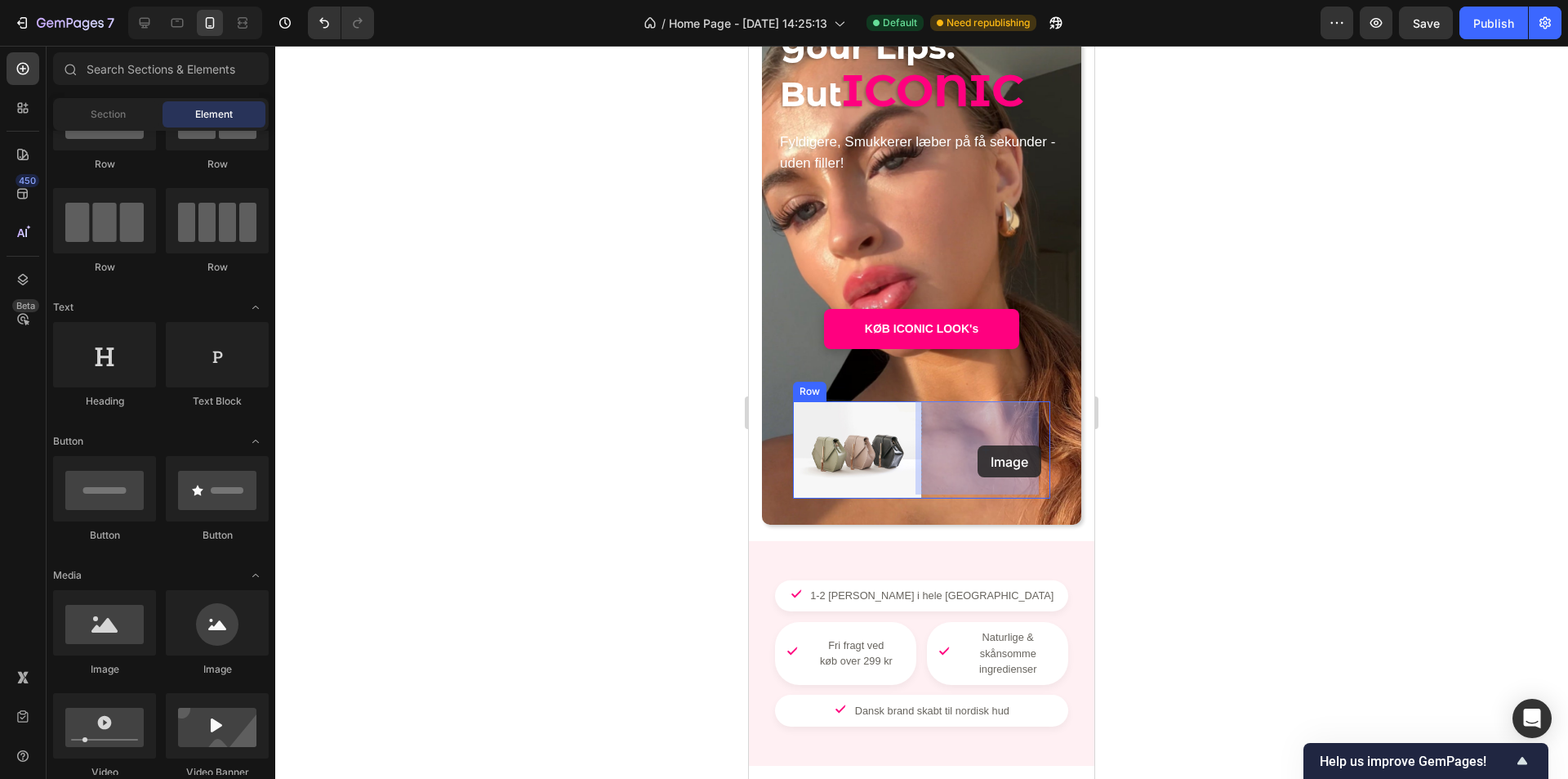
drag, startPoint x: 860, startPoint y: 682, endPoint x: 978, endPoint y: 456, distance: 255.0
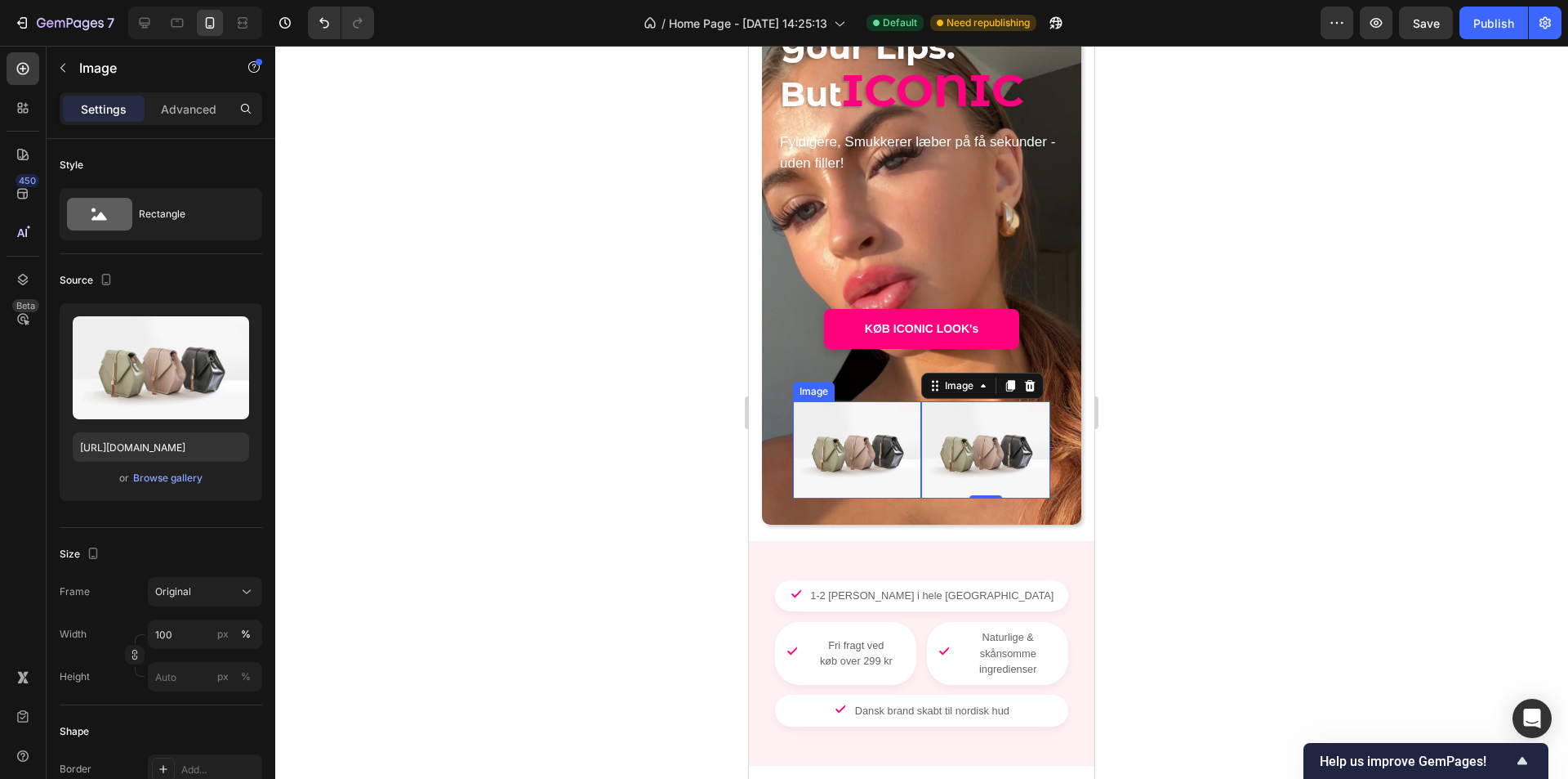
click at [878, 455] on img at bounding box center [857, 449] width 129 height 96
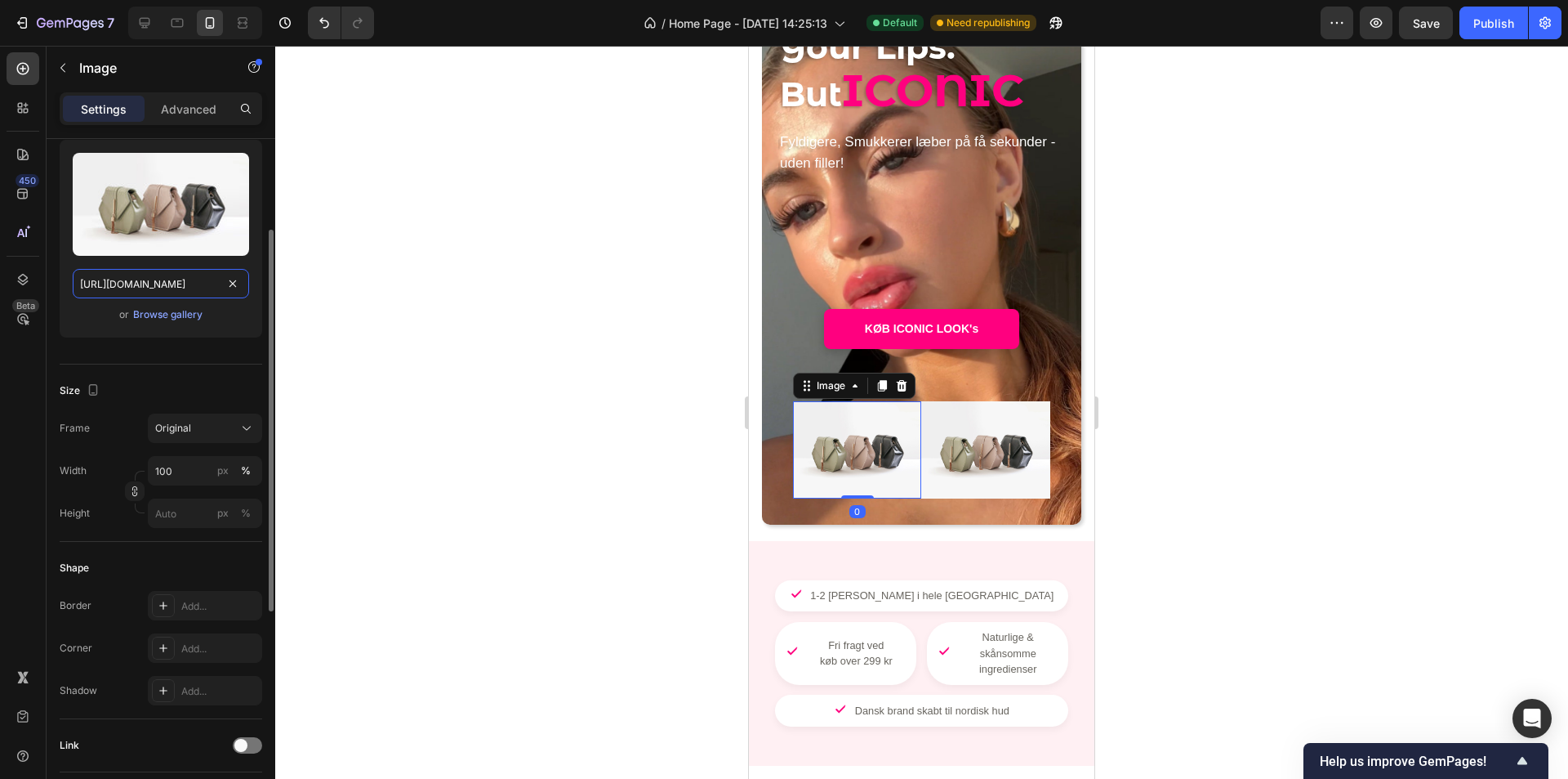
click at [182, 280] on input "https://cdn.shopify.com/s/files/1/2005/9307/files/image_demo.jpg" at bounding box center [160, 283] width 176 height 30
paste input "0930/6298/8100/files/logo-white.svg?v=1758992349"
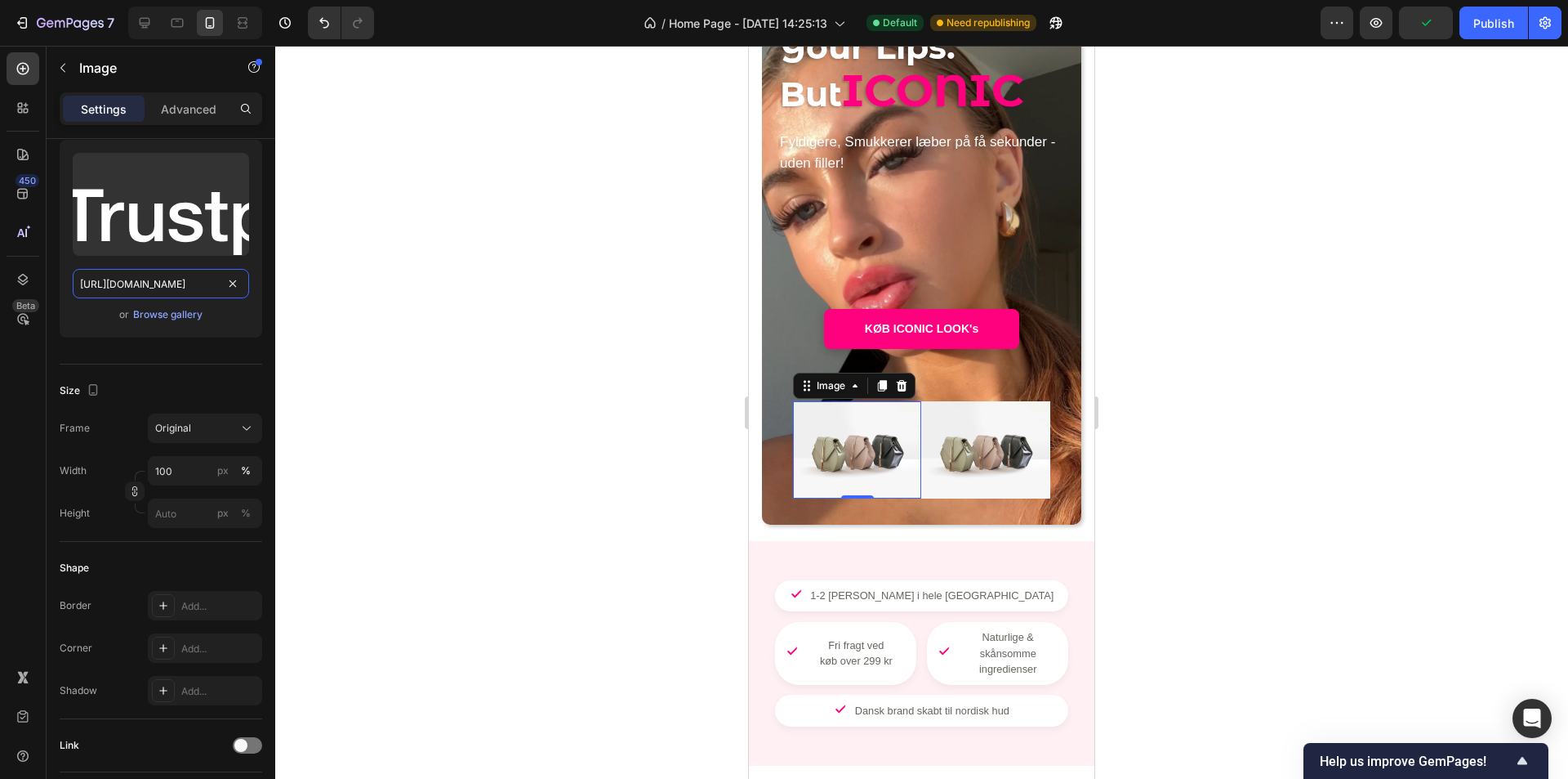
scroll to position [0, 264]
type input "https://cdn.shopify.com/s/files/1/0930/6298/8100/files/logo-white.svg?v=1758992…"
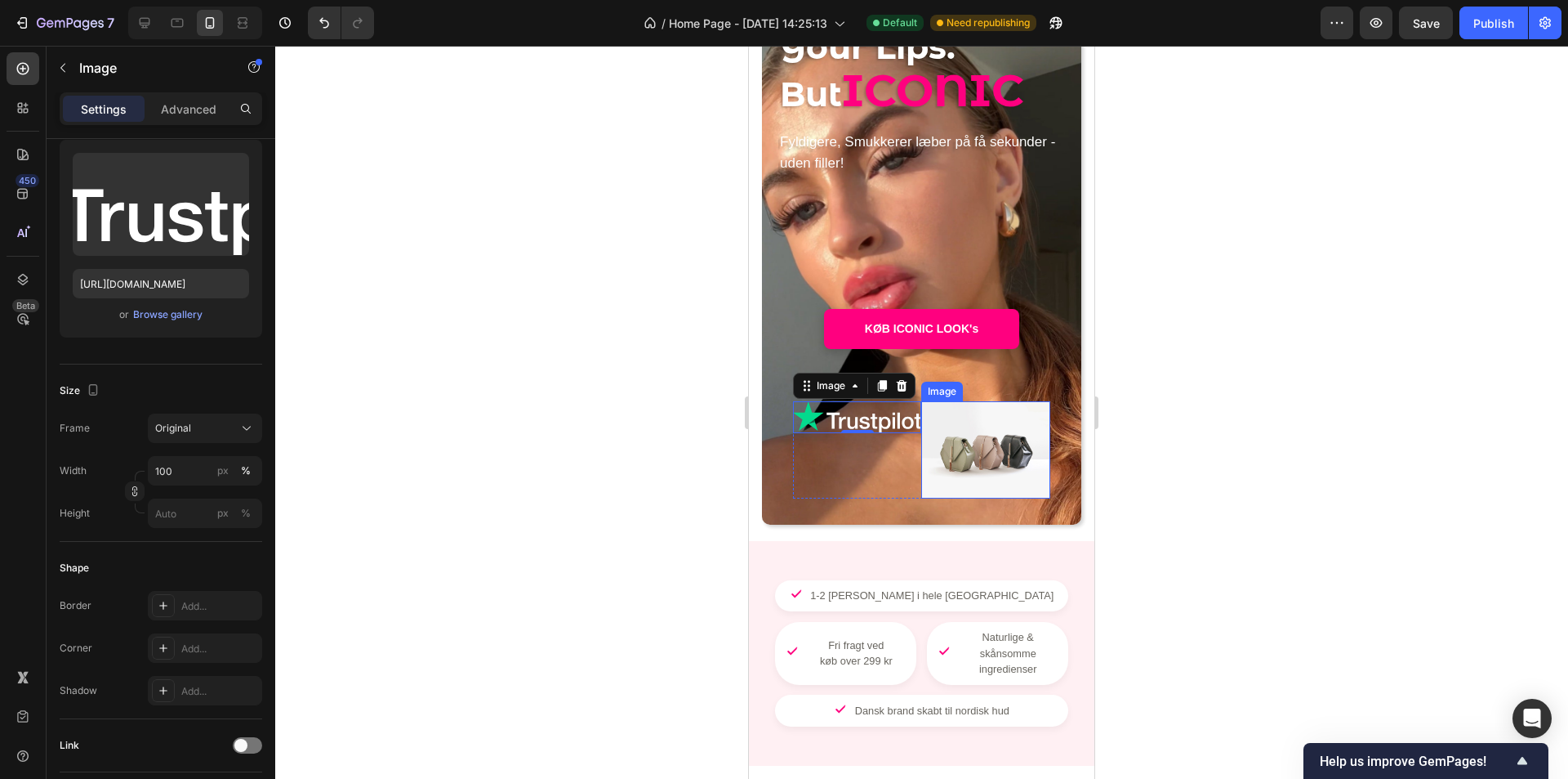
click at [990, 433] on img at bounding box center [985, 449] width 129 height 96
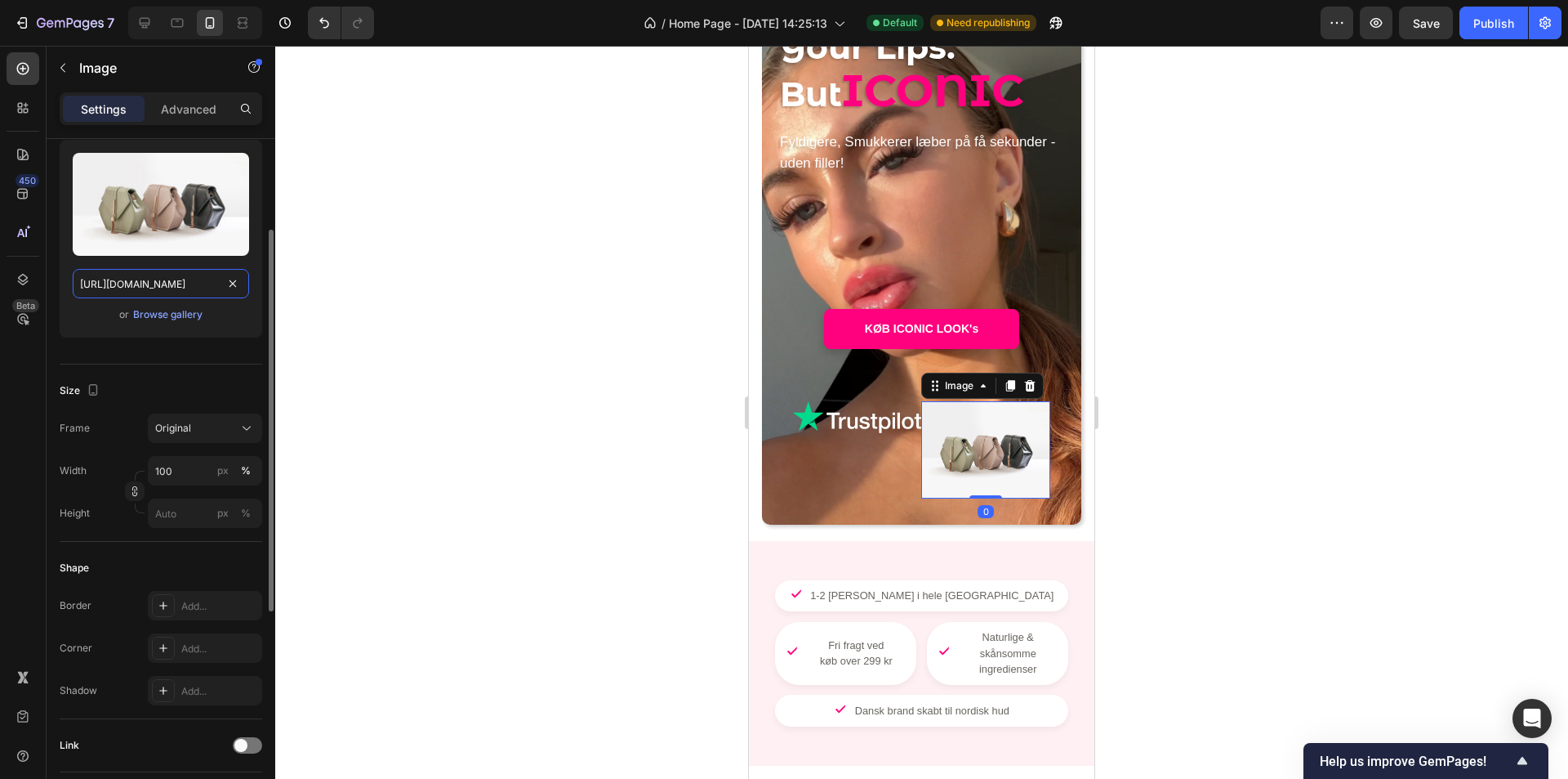
drag, startPoint x: 129, startPoint y: 270, endPoint x: 222, endPoint y: 280, distance: 93.5
click at [130, 270] on input "https://cdn.shopify.com/s/files/1/2005/9307/files/image_demo.jpg" at bounding box center [160, 283] width 176 height 30
paste input "0930/6298/8100/files/stars-4.5.svg?v=1758992349"
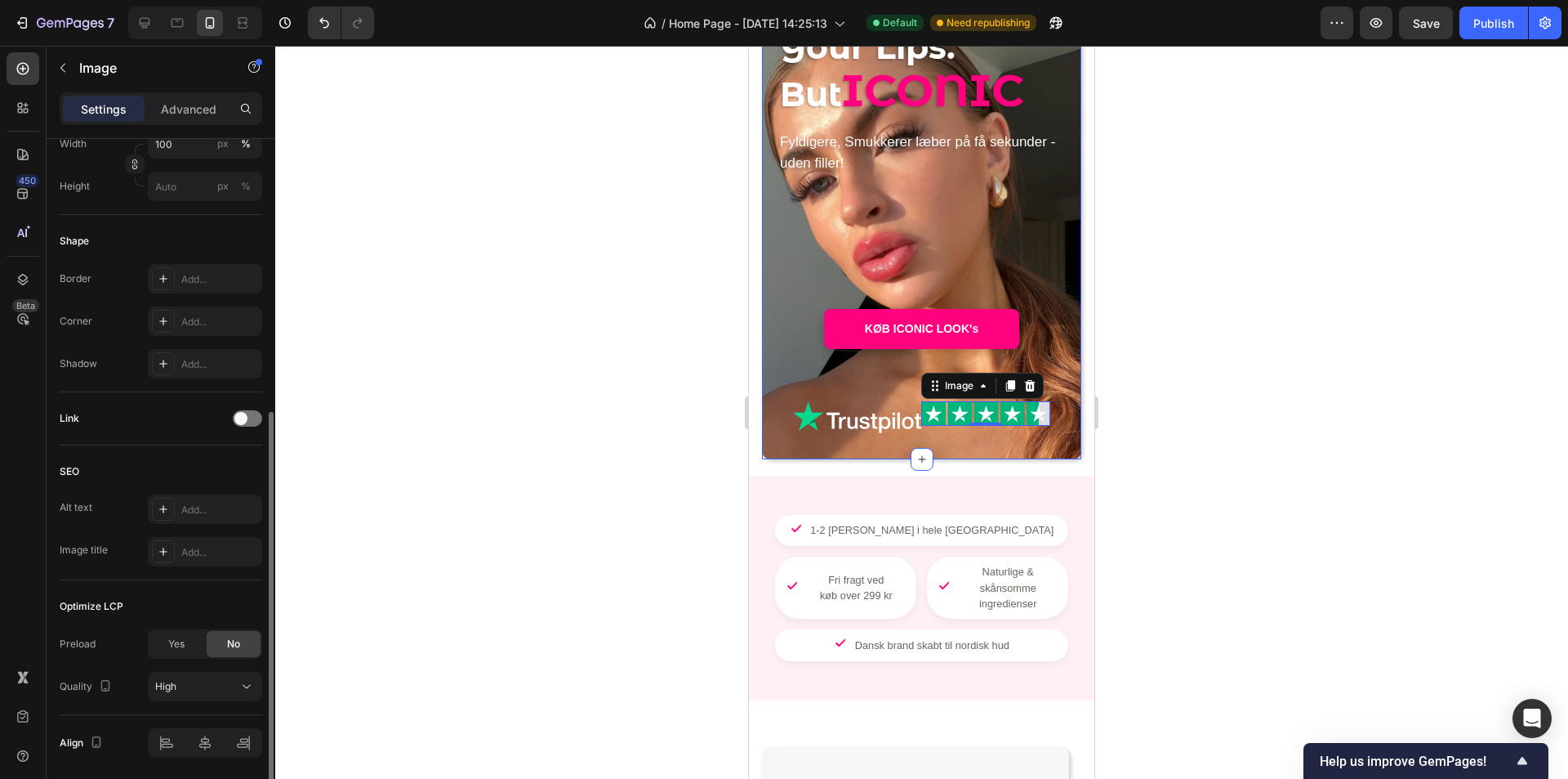
scroll to position [547, 0]
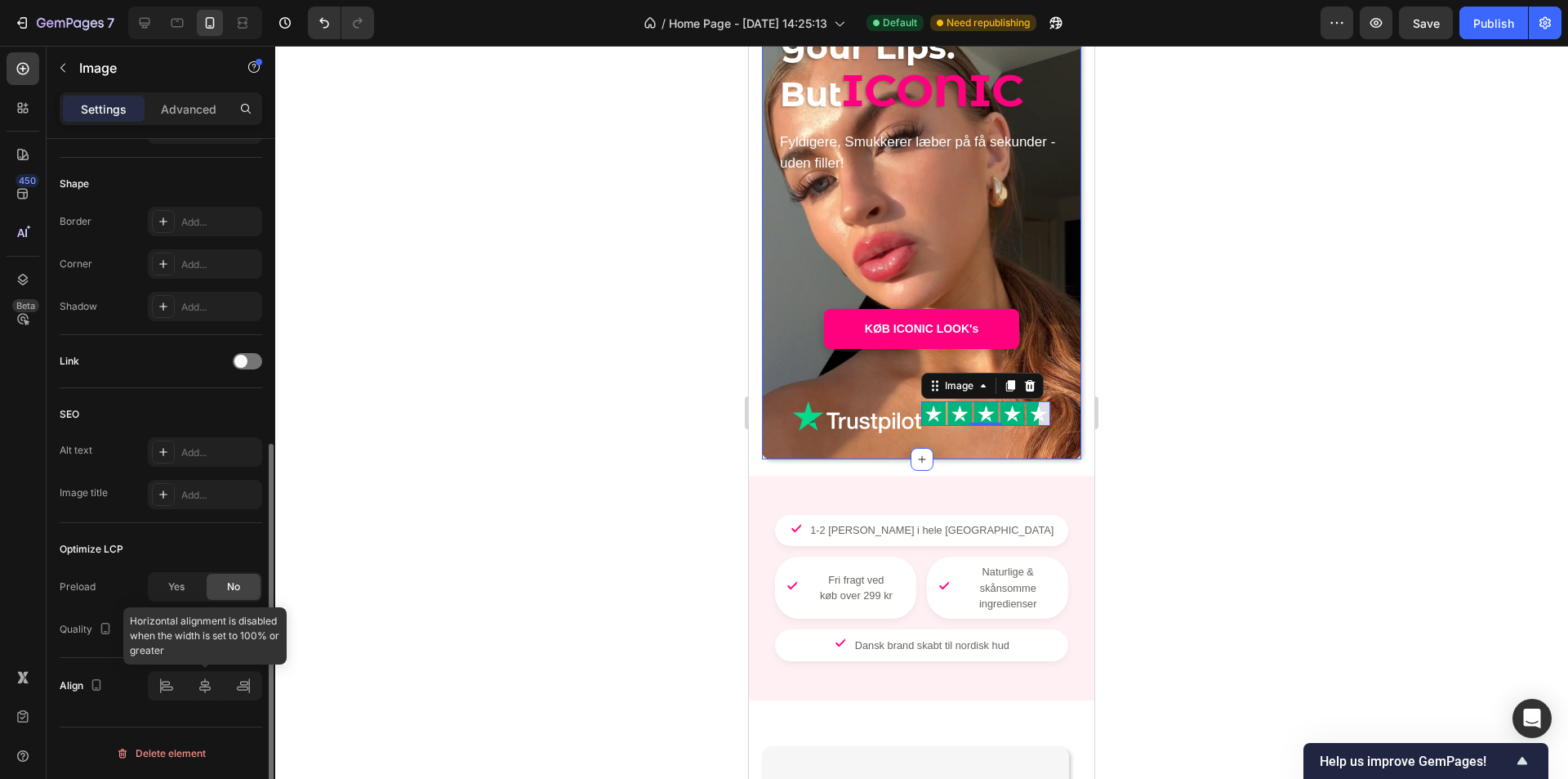
type input "https://cdn.shopify.com/s/files/1/0930/6298/8100/files/stars-4.5.svg?v=17589923…"
click at [209, 689] on div at bounding box center [204, 685] width 114 height 30
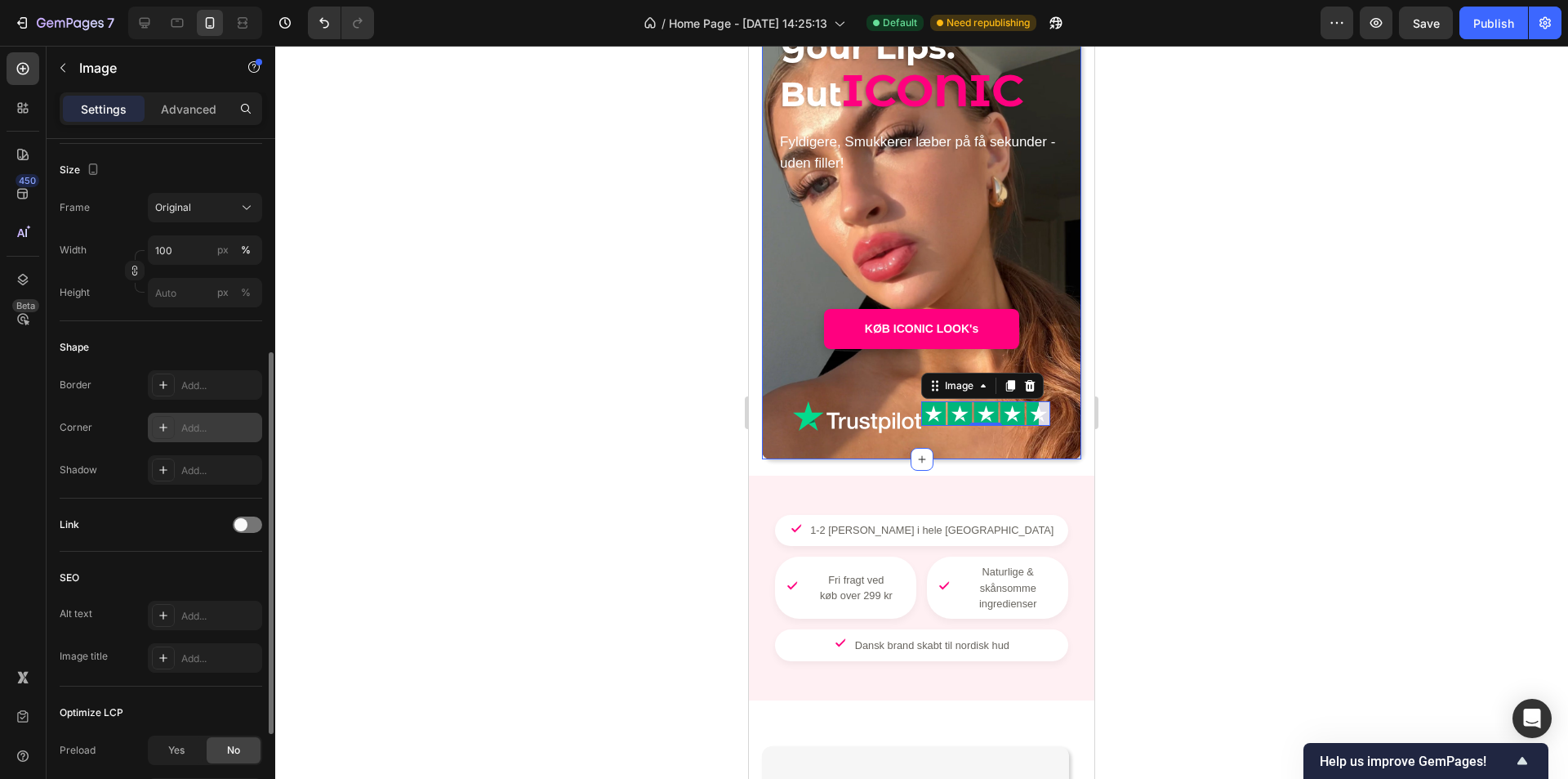
scroll to position [302, 0]
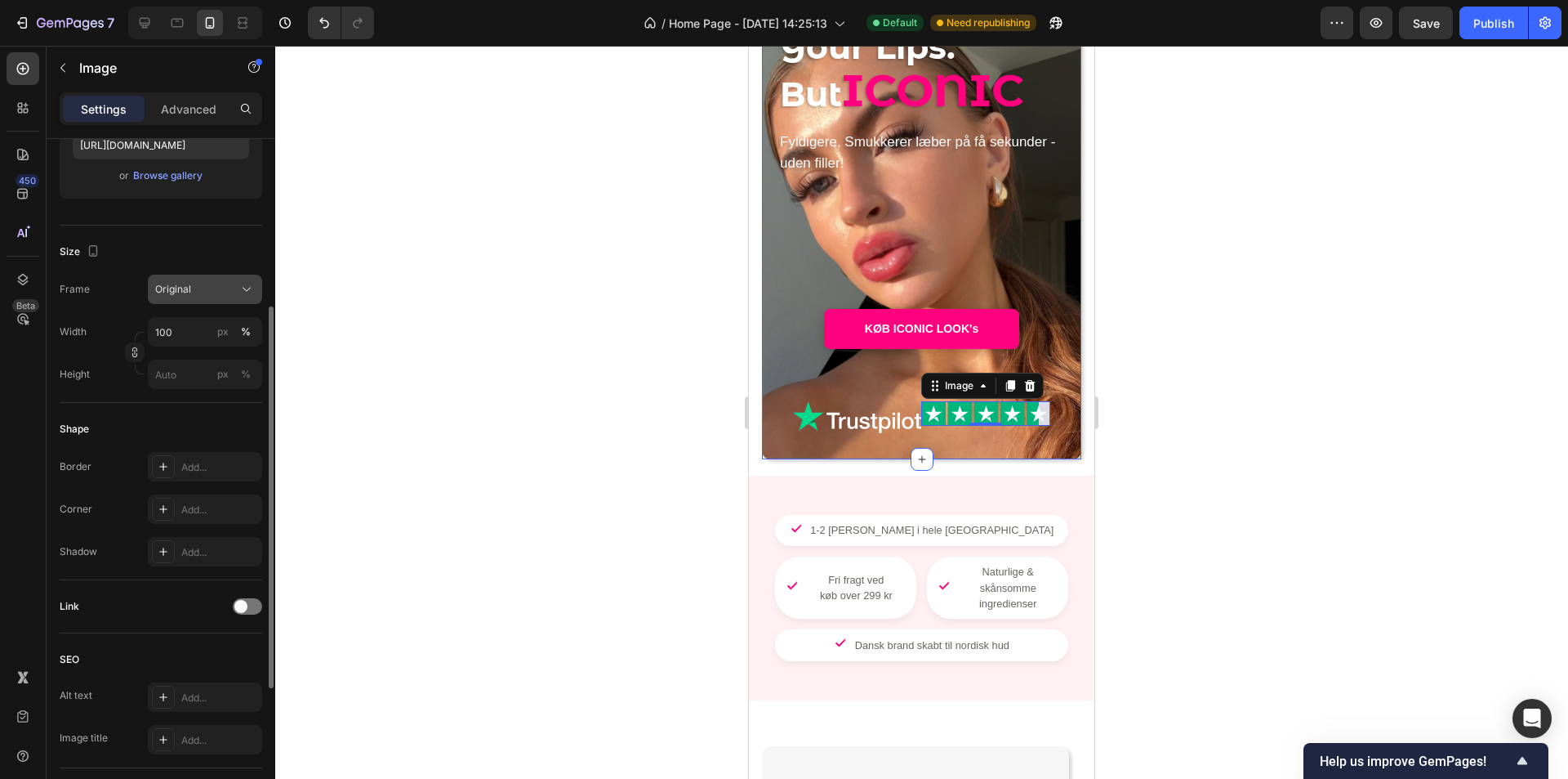
click at [204, 300] on button "Original" at bounding box center [204, 289] width 114 height 30
click at [205, 290] on div "Original" at bounding box center [195, 289] width 80 height 14
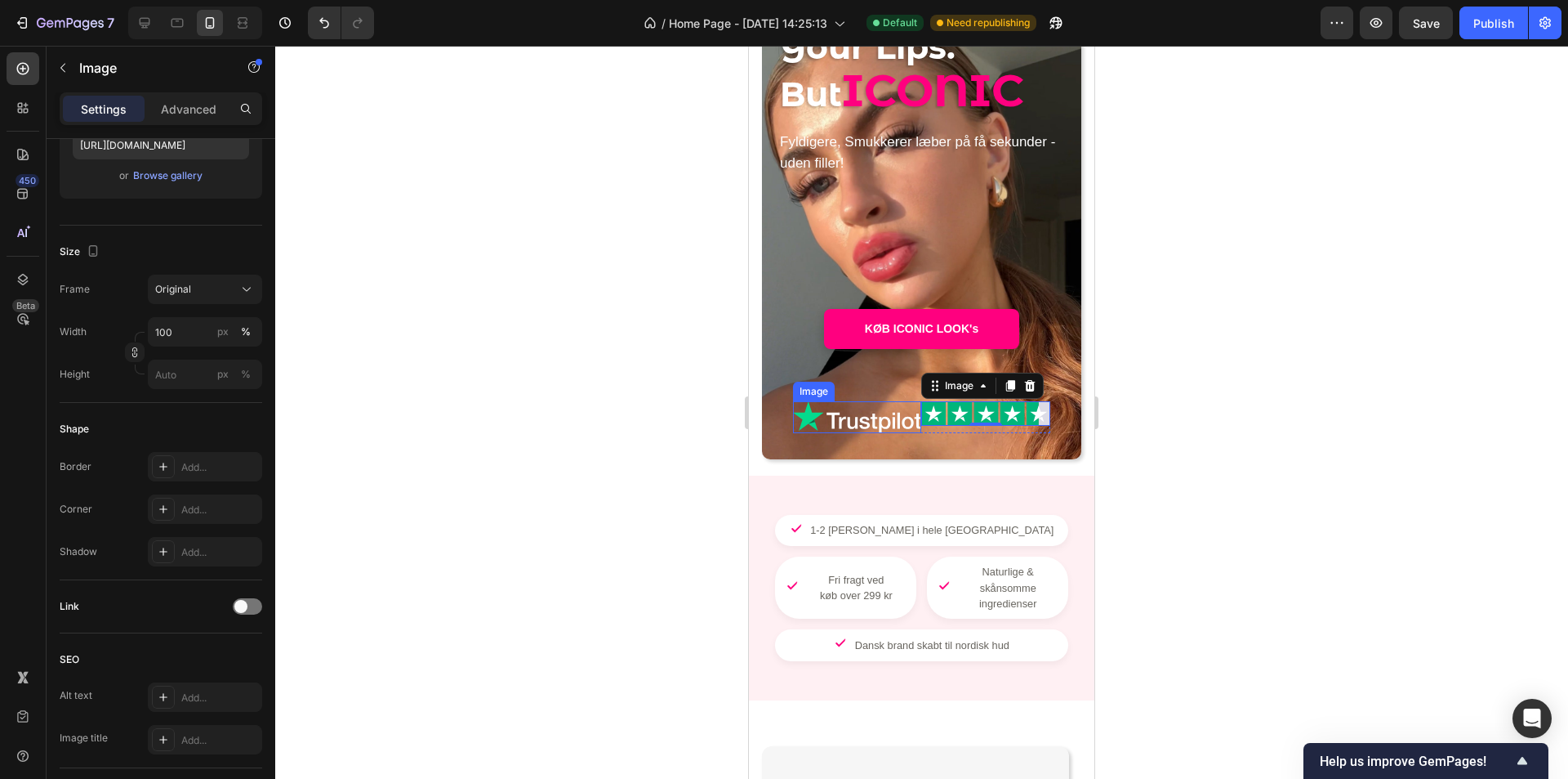
click at [870, 419] on img at bounding box center [857, 417] width 129 height 31
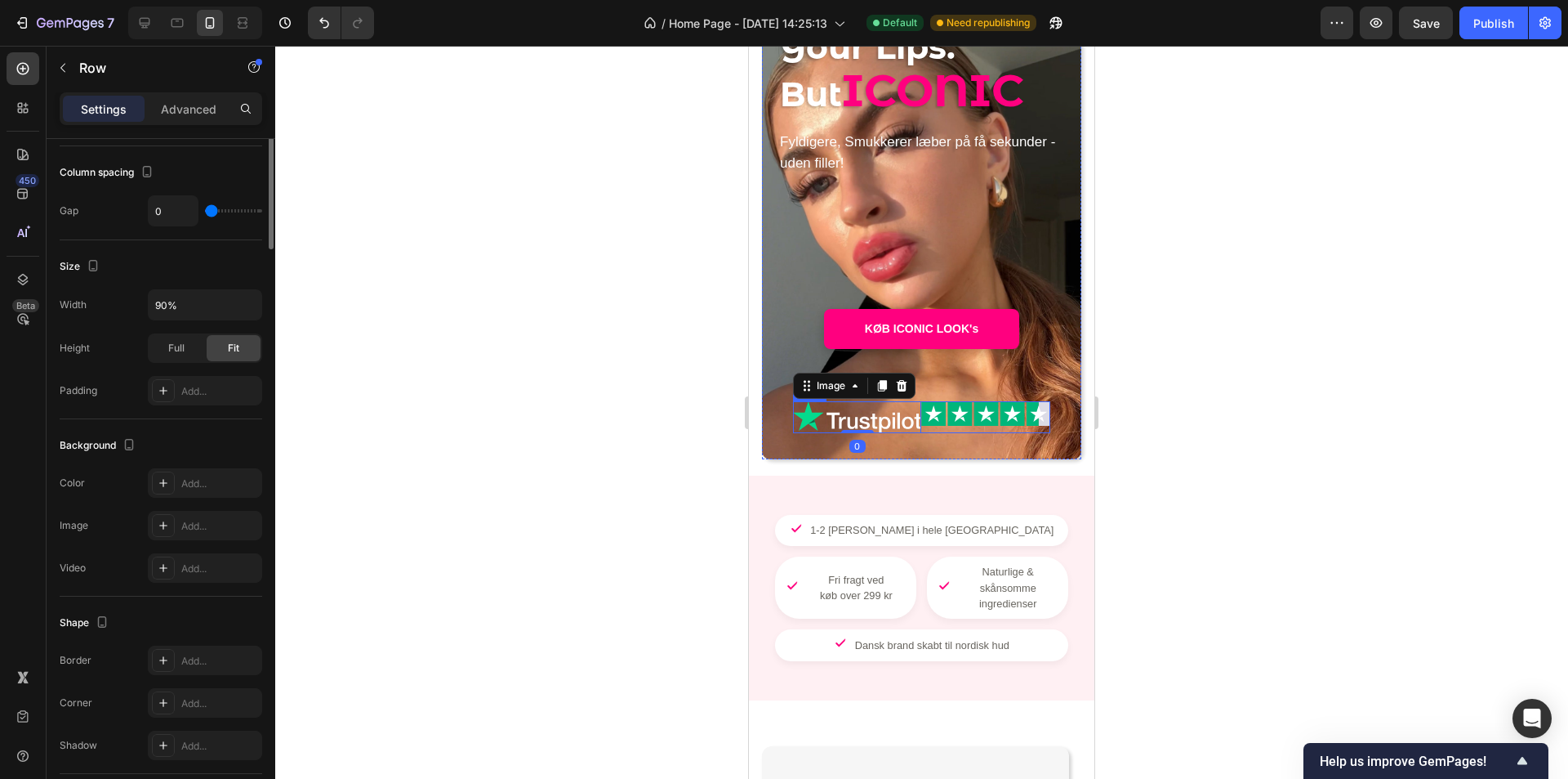
click at [924, 427] on div "Image" at bounding box center [985, 417] width 129 height 31
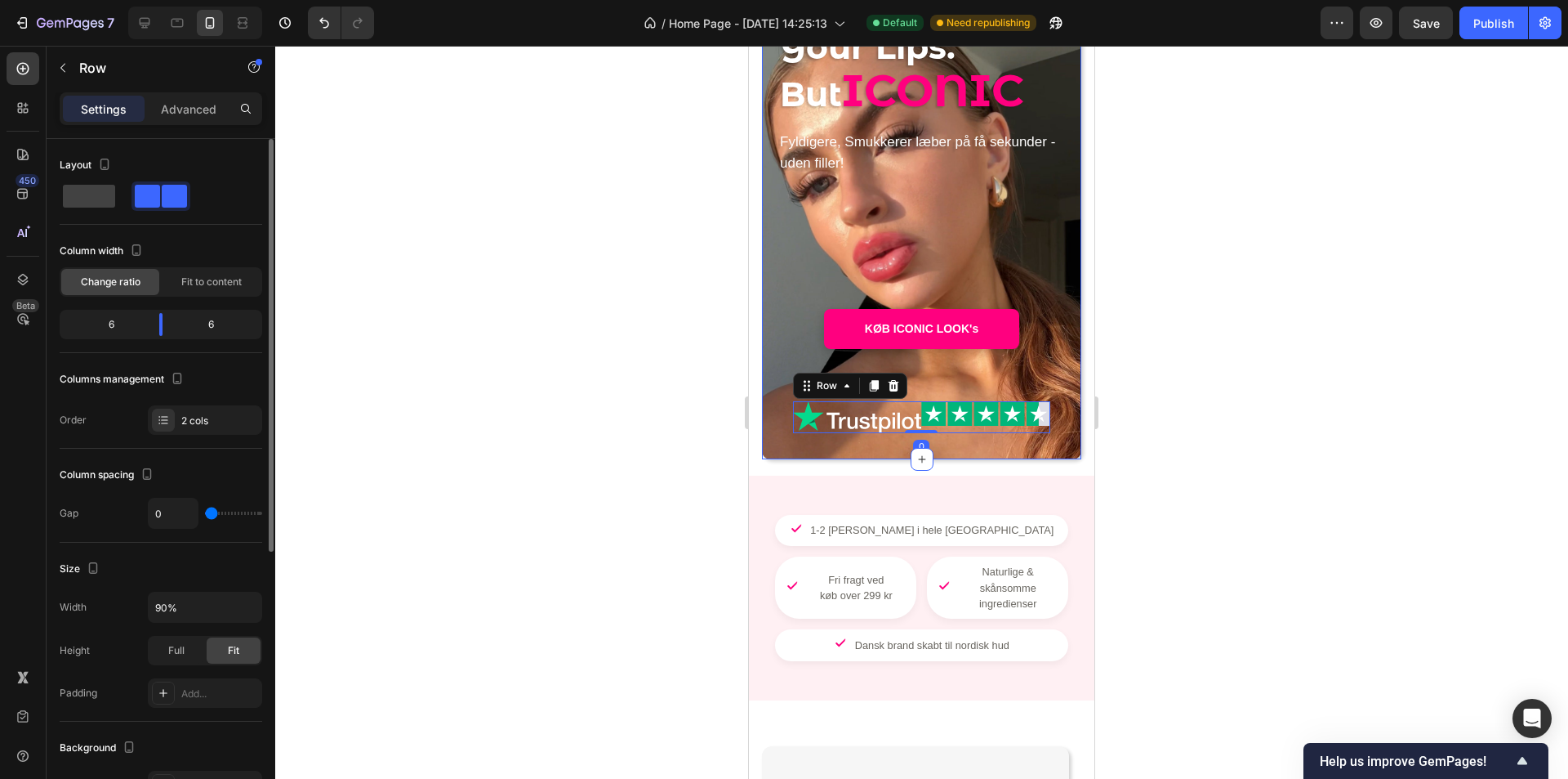
type input "4"
type input "7"
type input "9"
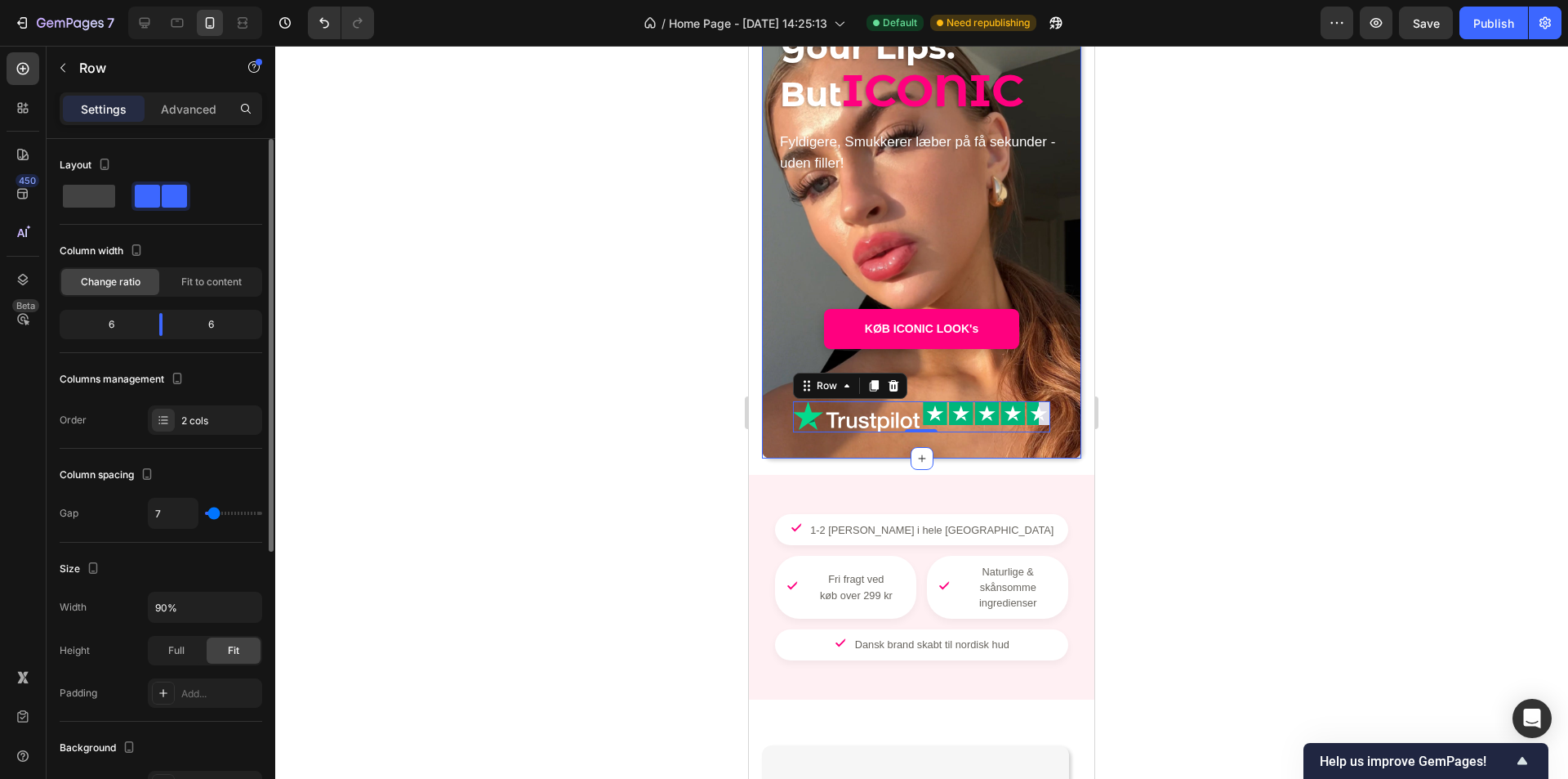
type input "9"
type input "11"
type input "9"
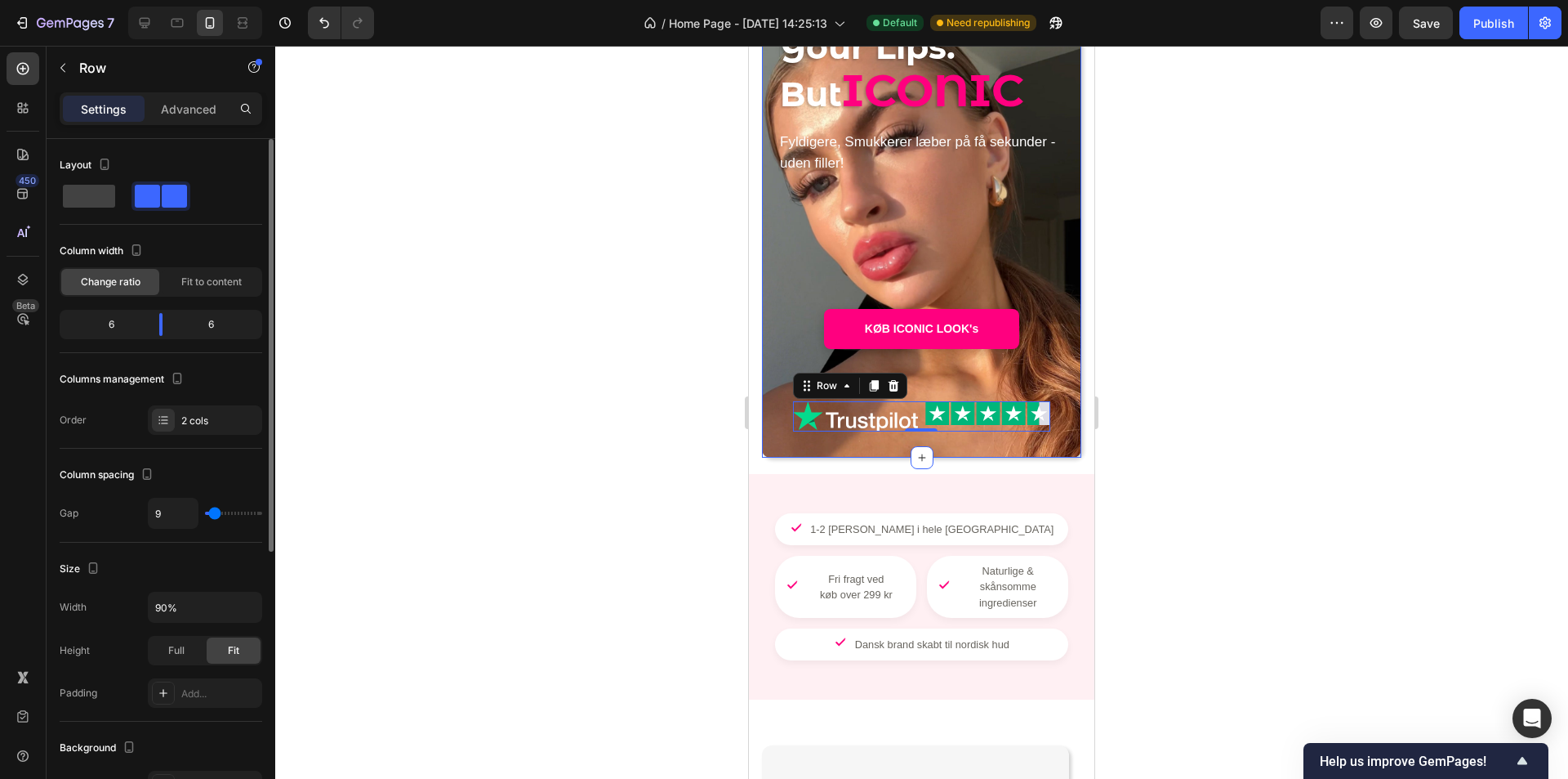
type input "7"
click at [214, 515] on input "range" at bounding box center [234, 514] width 57 height 3
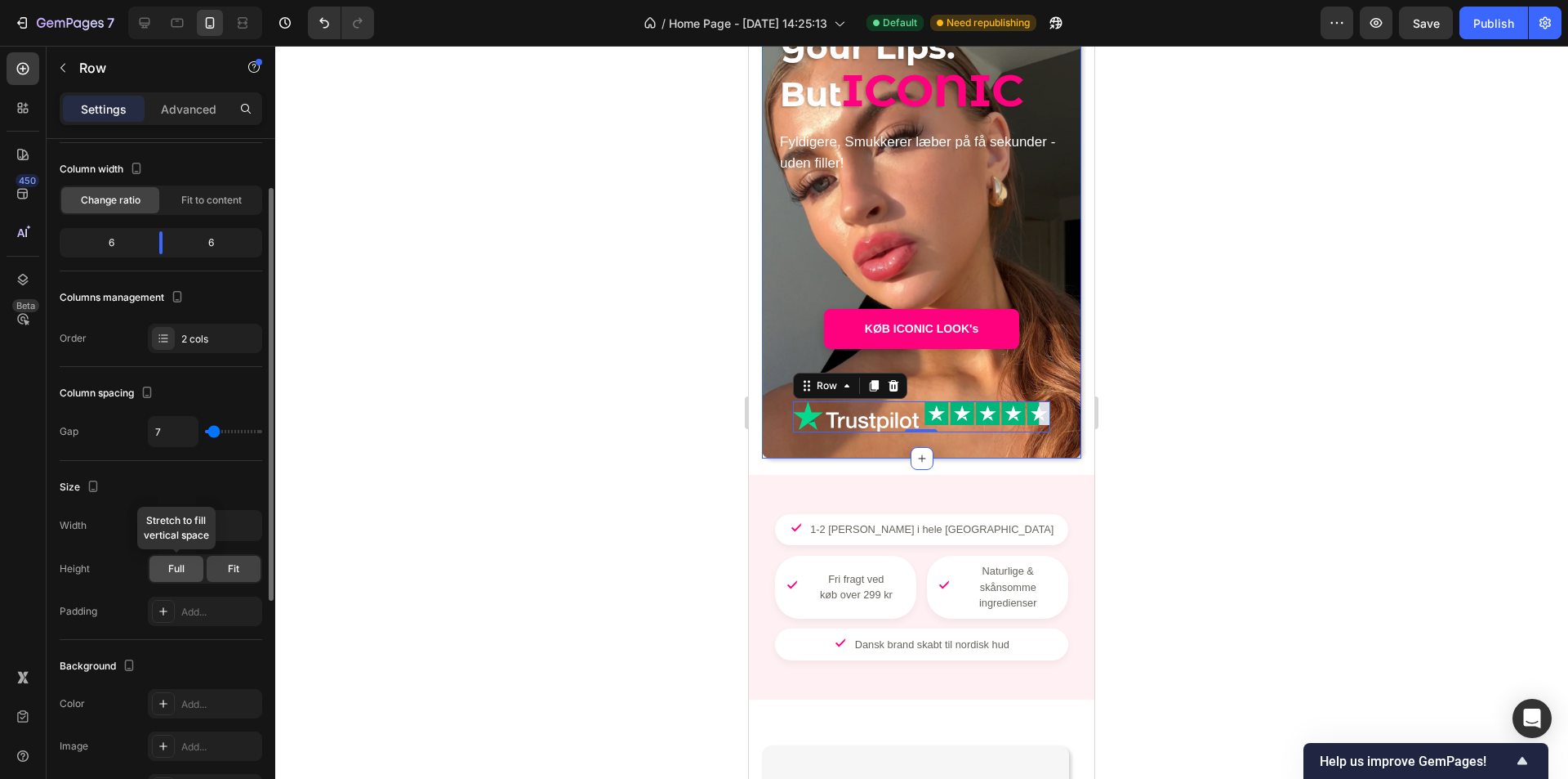
click at [193, 570] on div "Full" at bounding box center [176, 569] width 54 height 26
click at [221, 572] on div "Fit" at bounding box center [234, 569] width 54 height 26
click at [214, 529] on input "90%" at bounding box center [204, 526] width 112 height 30
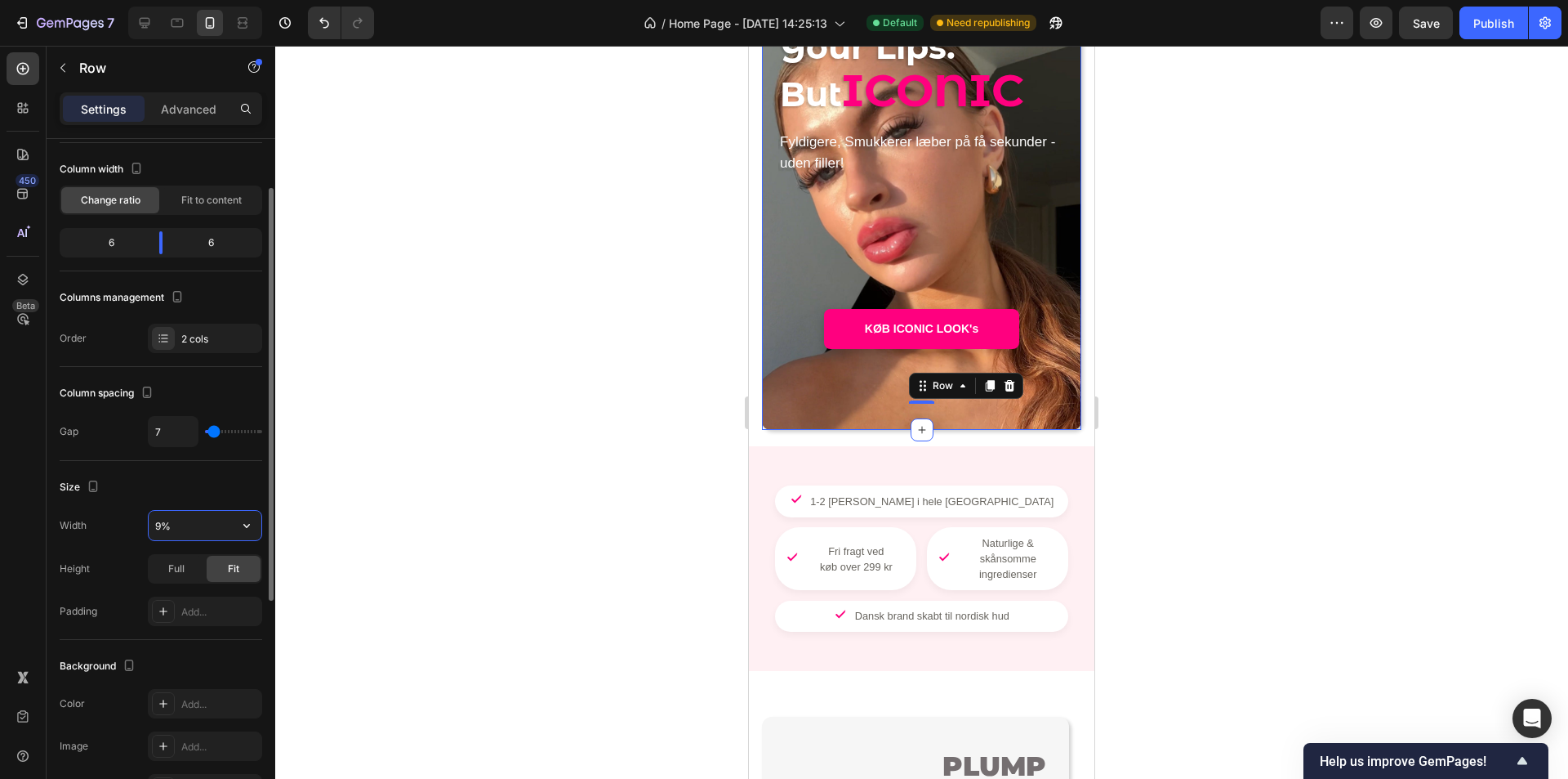
type input "90%"
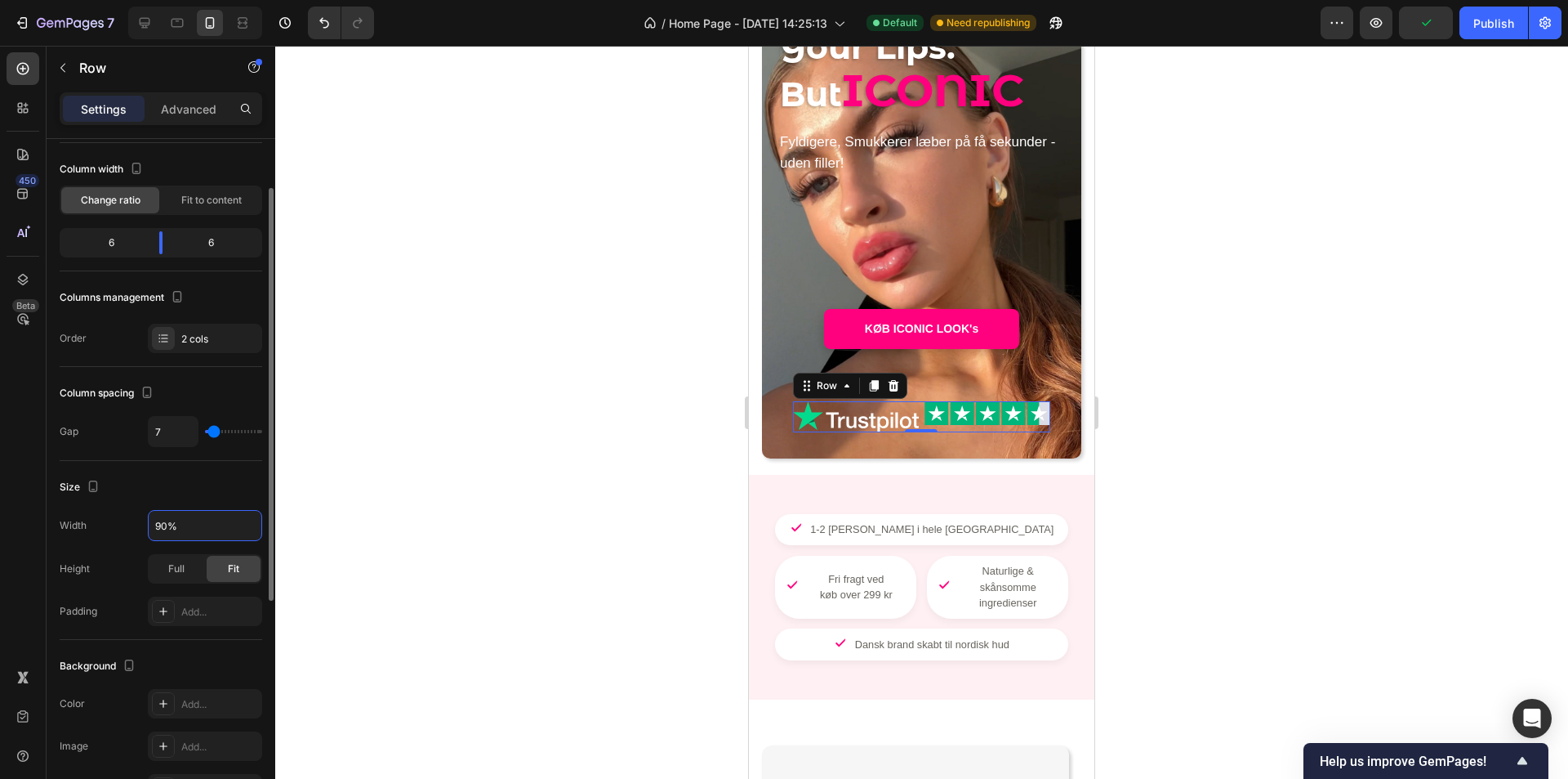
scroll to position [163, 0]
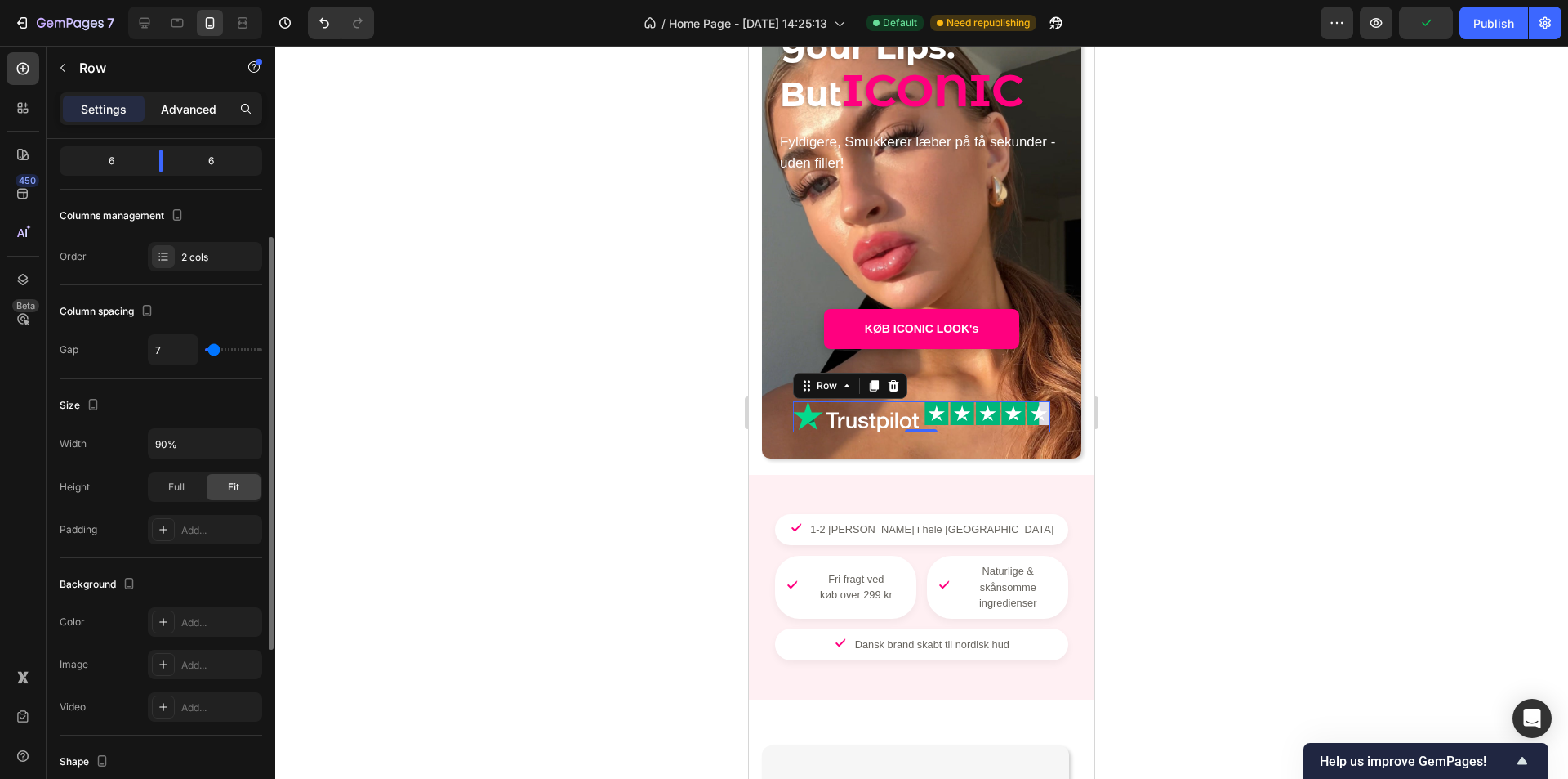
click at [209, 109] on p "Advanced" at bounding box center [189, 109] width 56 height 17
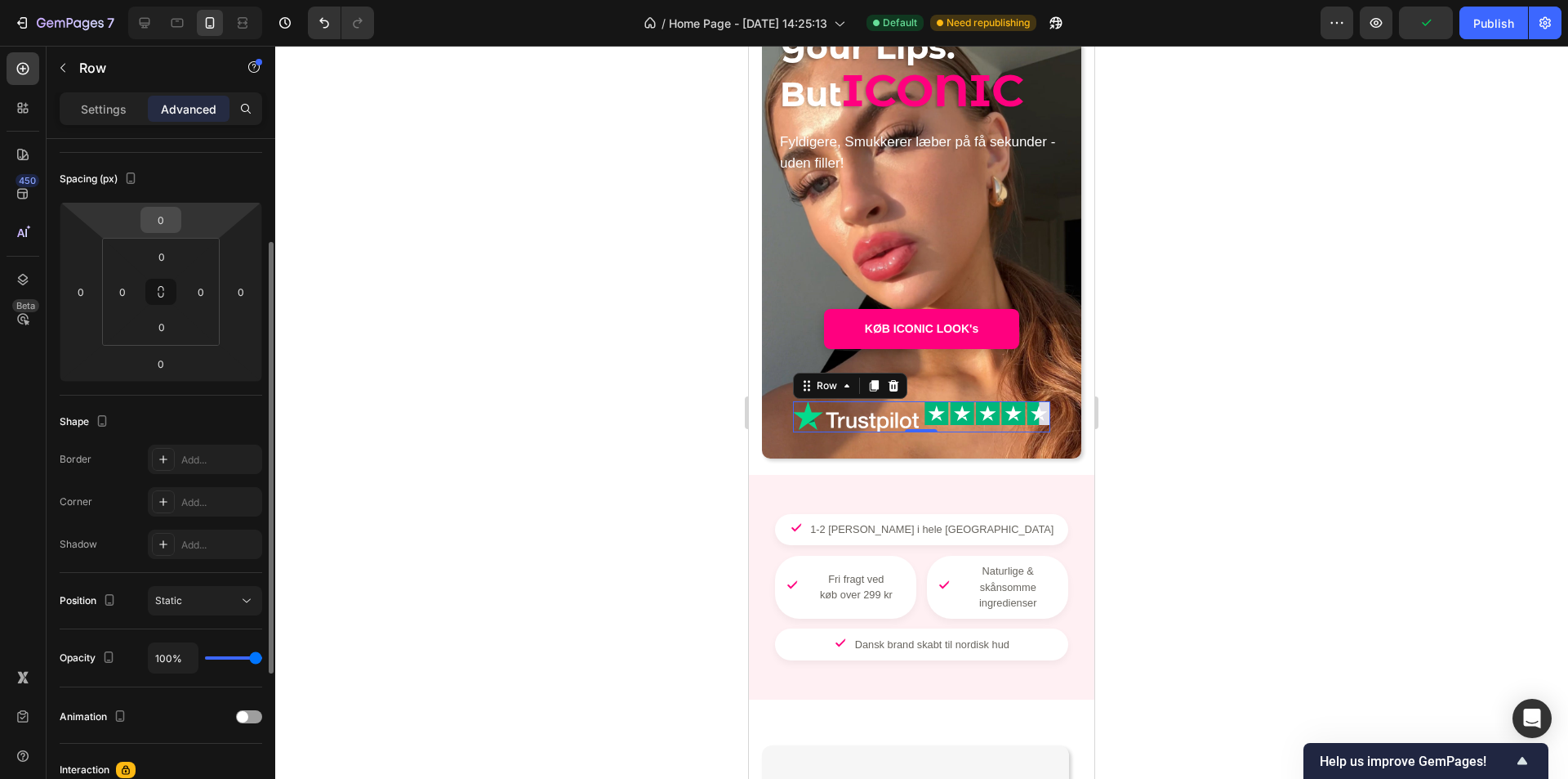
click at [166, 226] on input "0" at bounding box center [160, 220] width 33 height 25
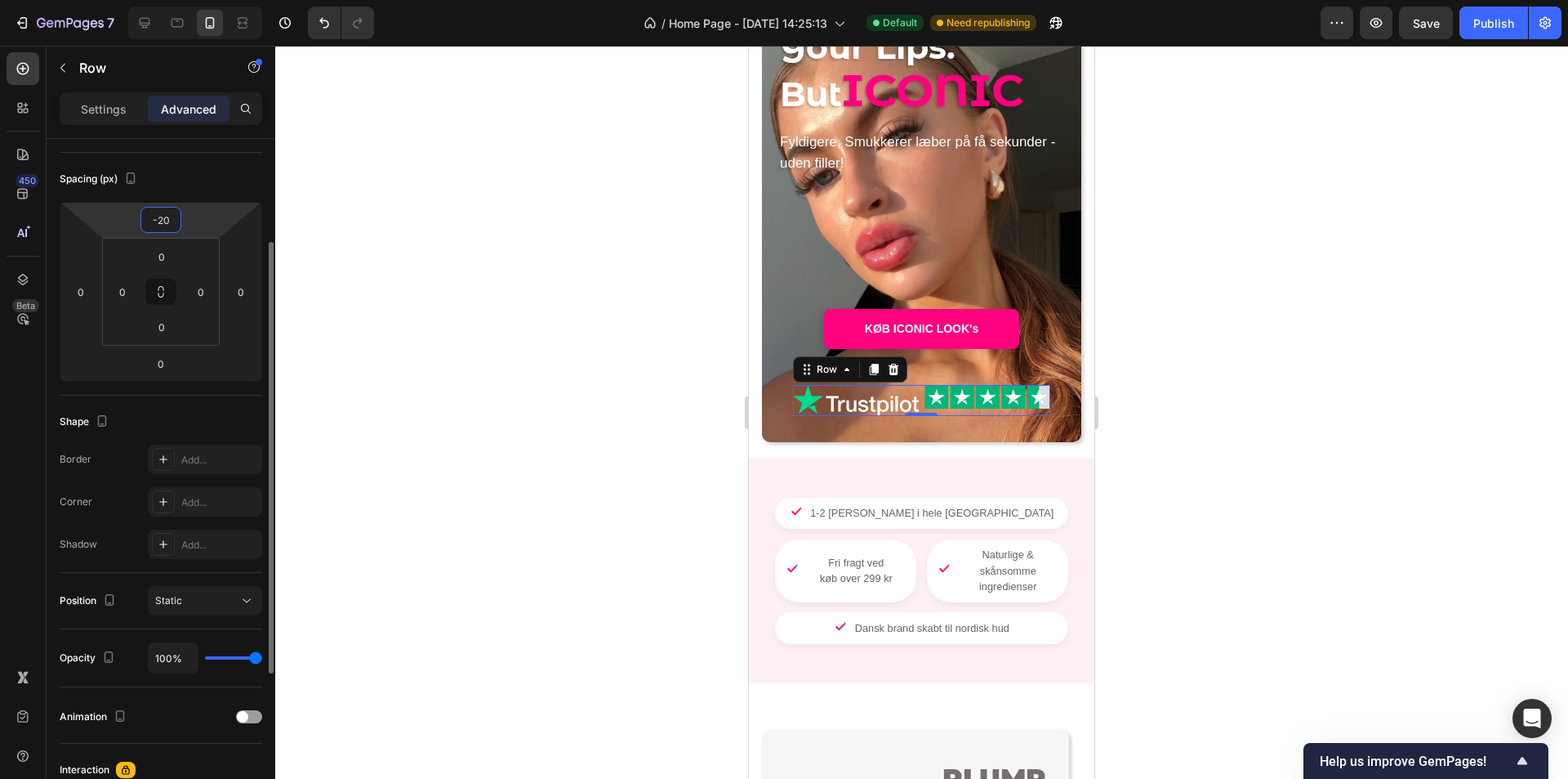
type input "-2"
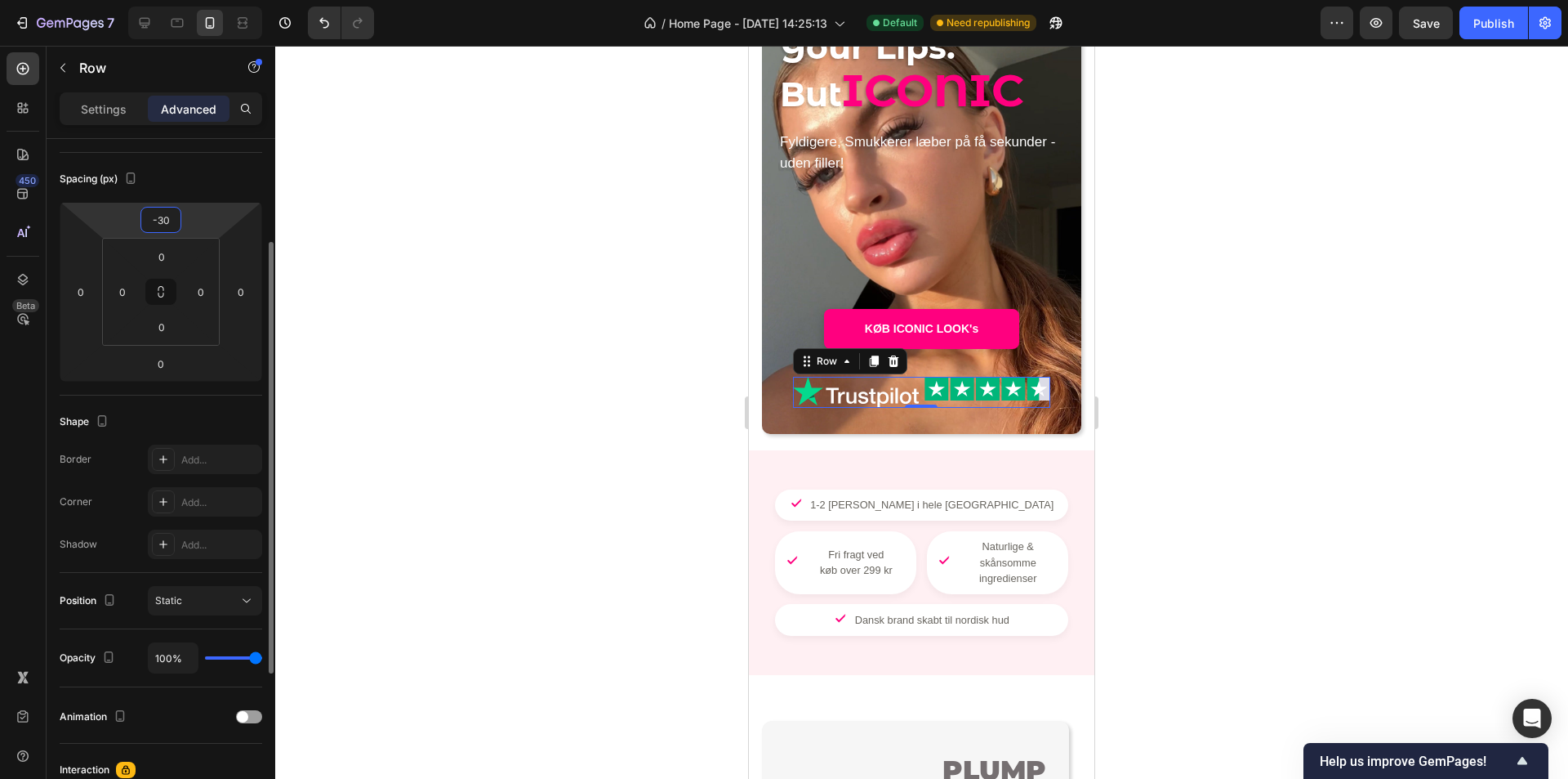
type input "-3"
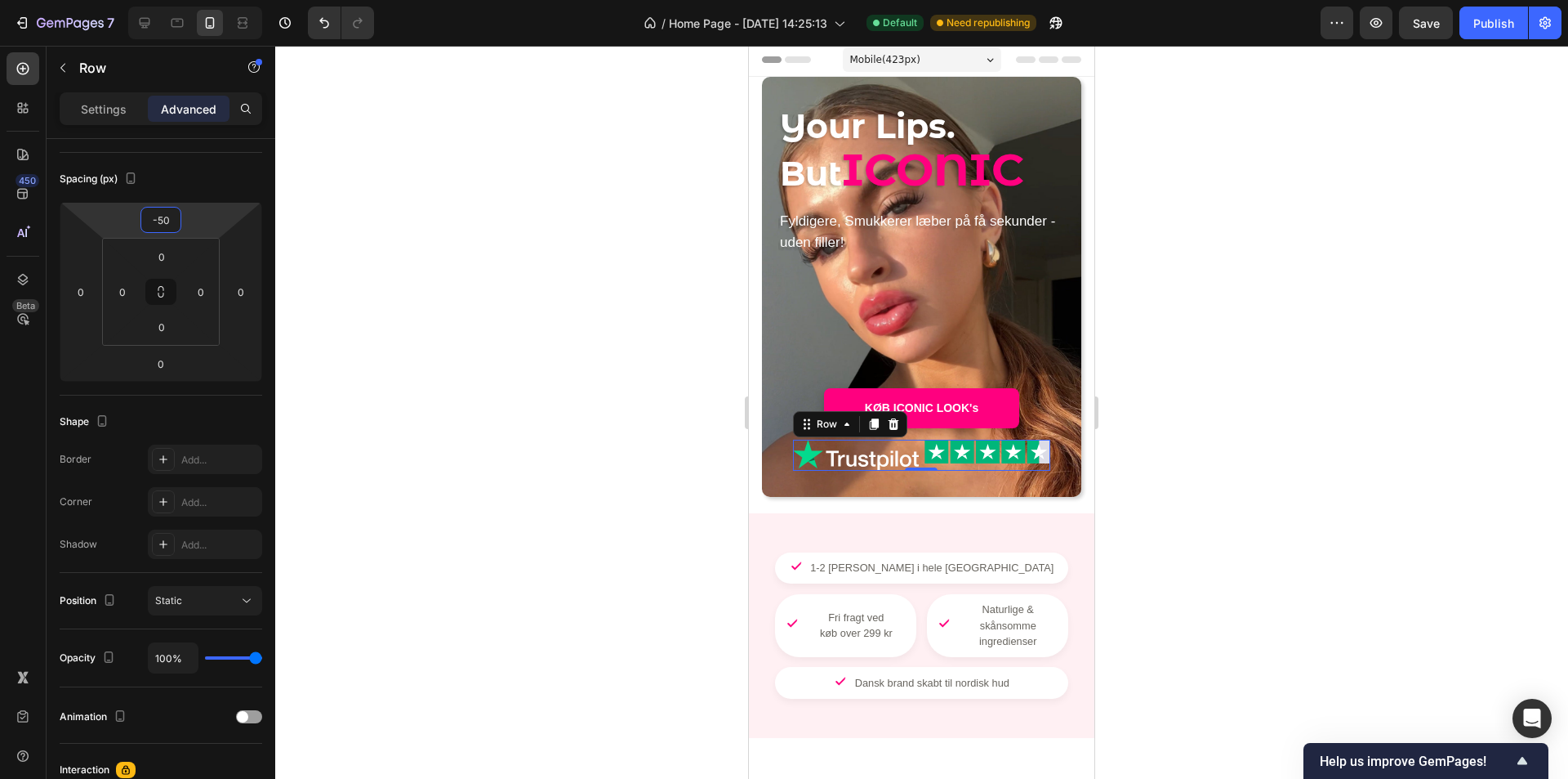
scroll to position [0, 0]
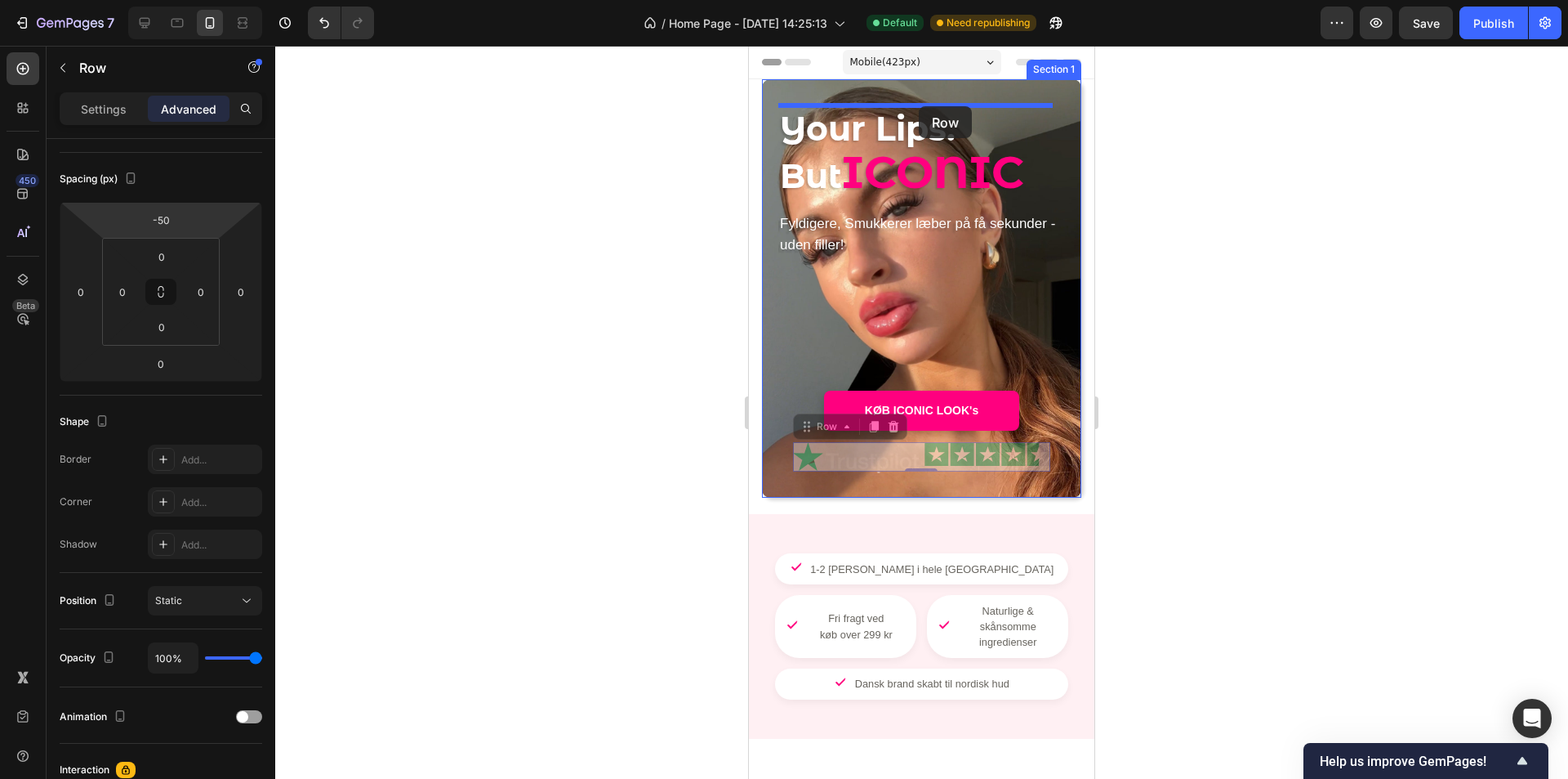
drag, startPoint x: 806, startPoint y: 432, endPoint x: 919, endPoint y: 106, distance: 345.0
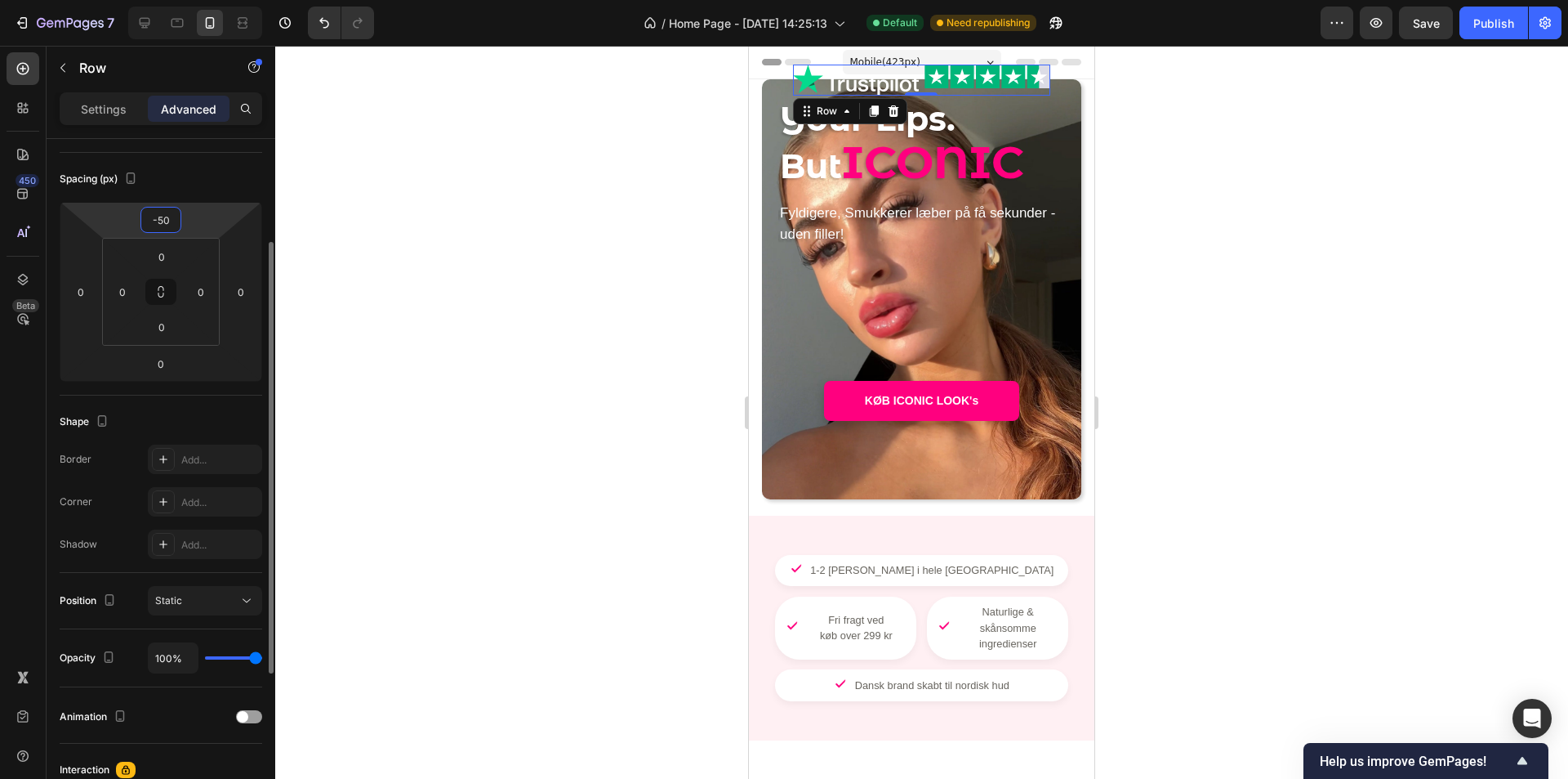
click at [167, 226] on input "-50" at bounding box center [160, 220] width 33 height 25
type input "-5"
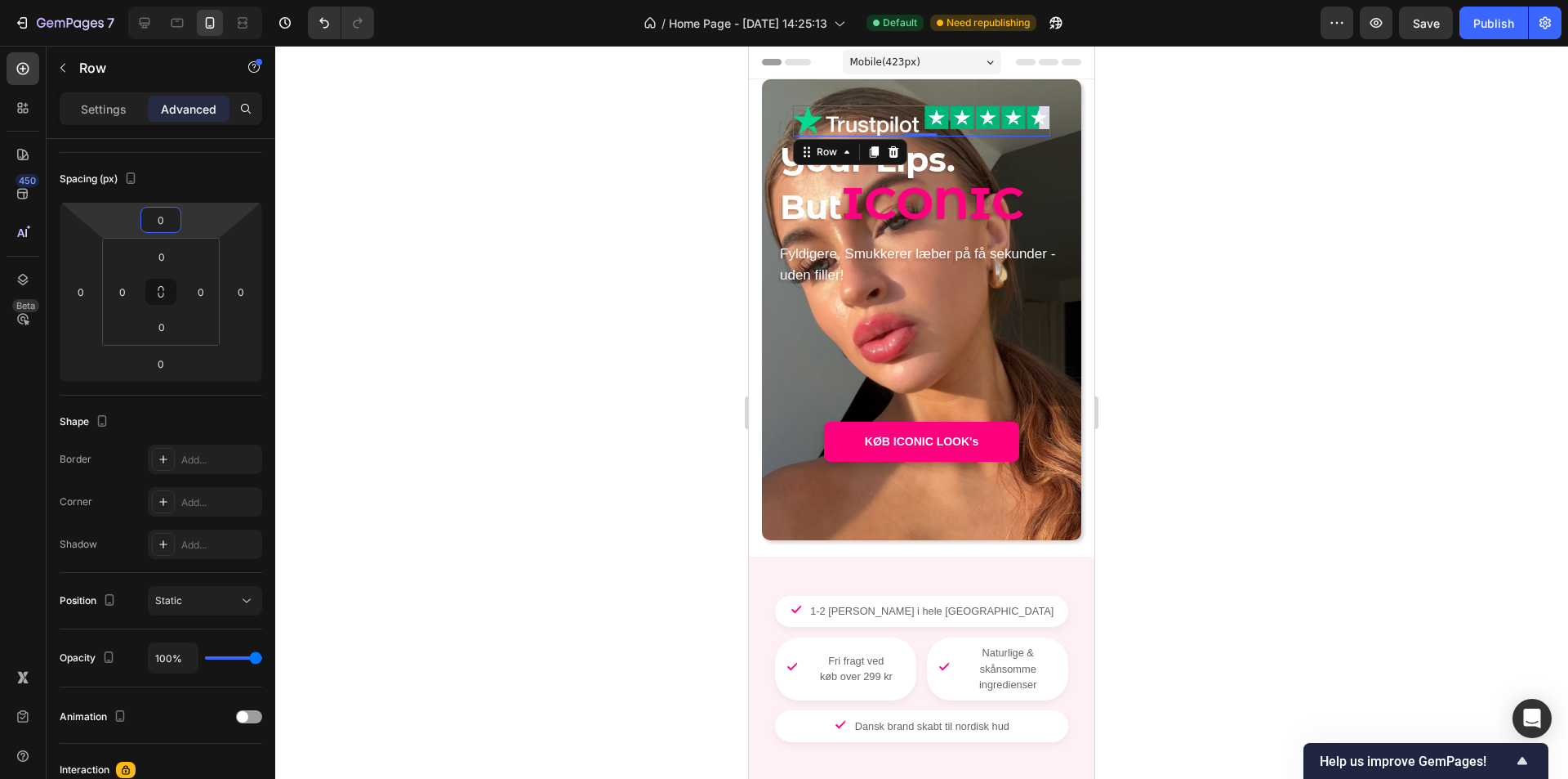
click at [424, 321] on div at bounding box center [921, 412] width 1293 height 733
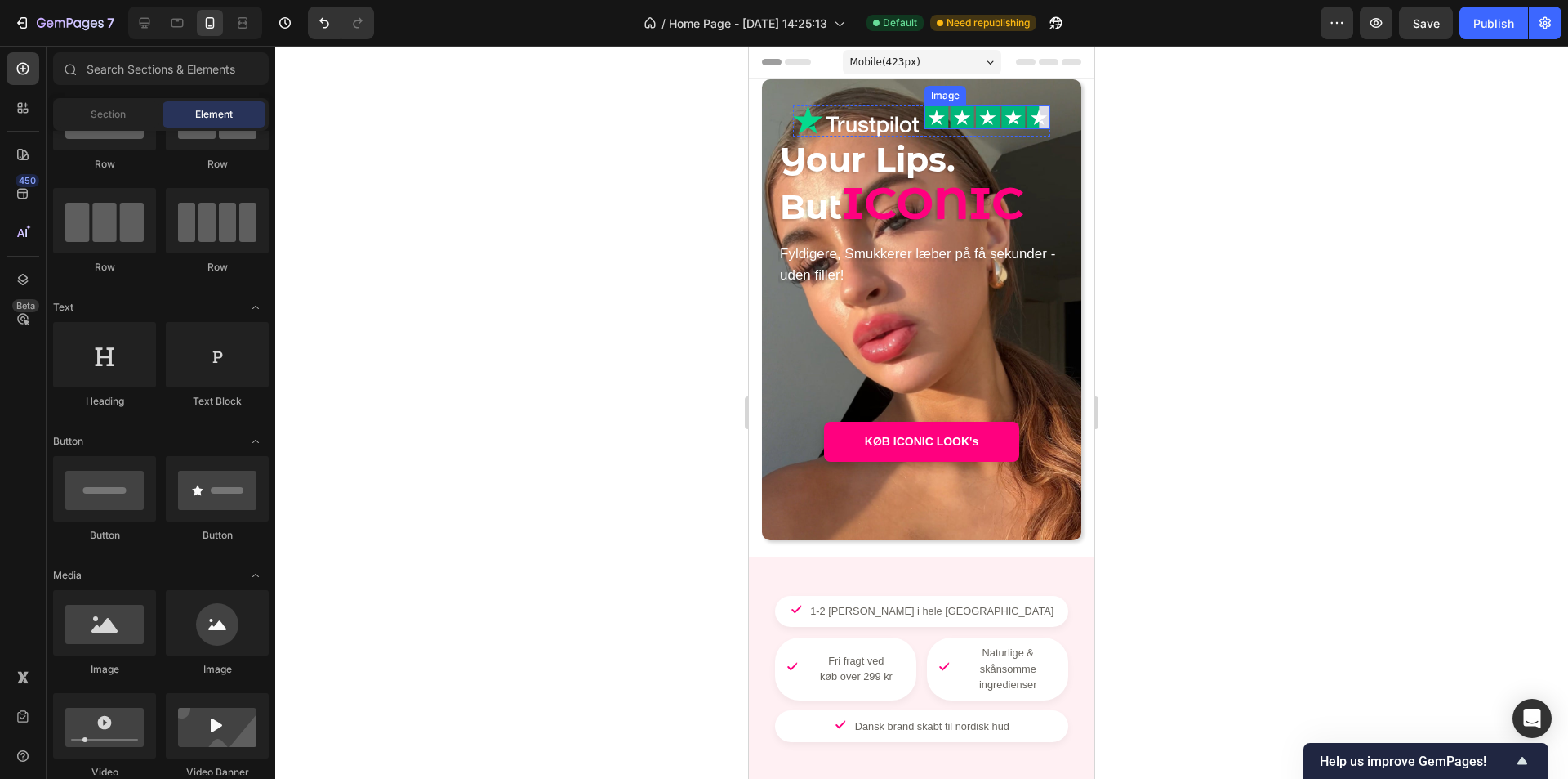
click at [967, 112] on img at bounding box center [987, 117] width 126 height 24
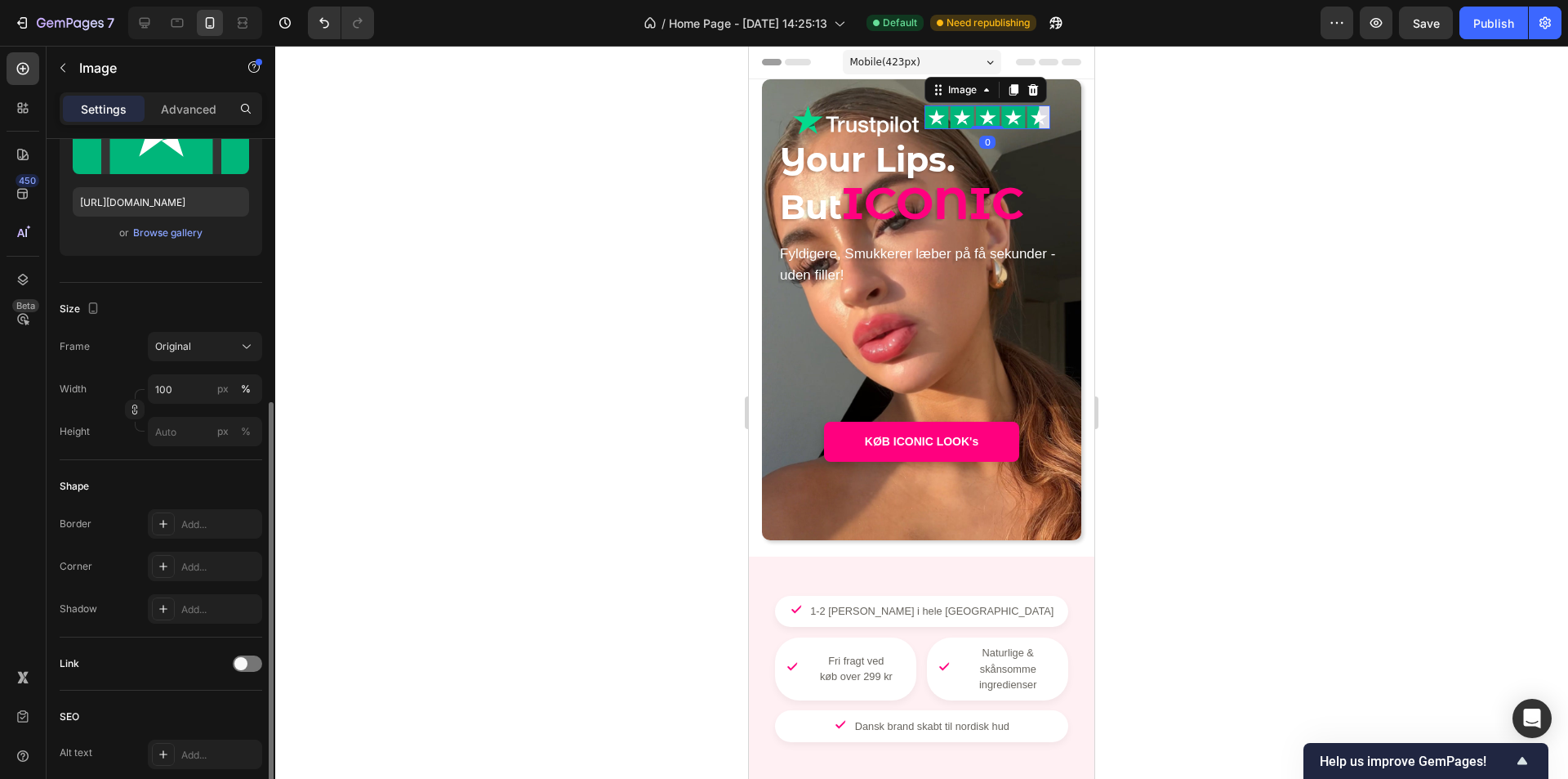
scroll to position [327, 0]
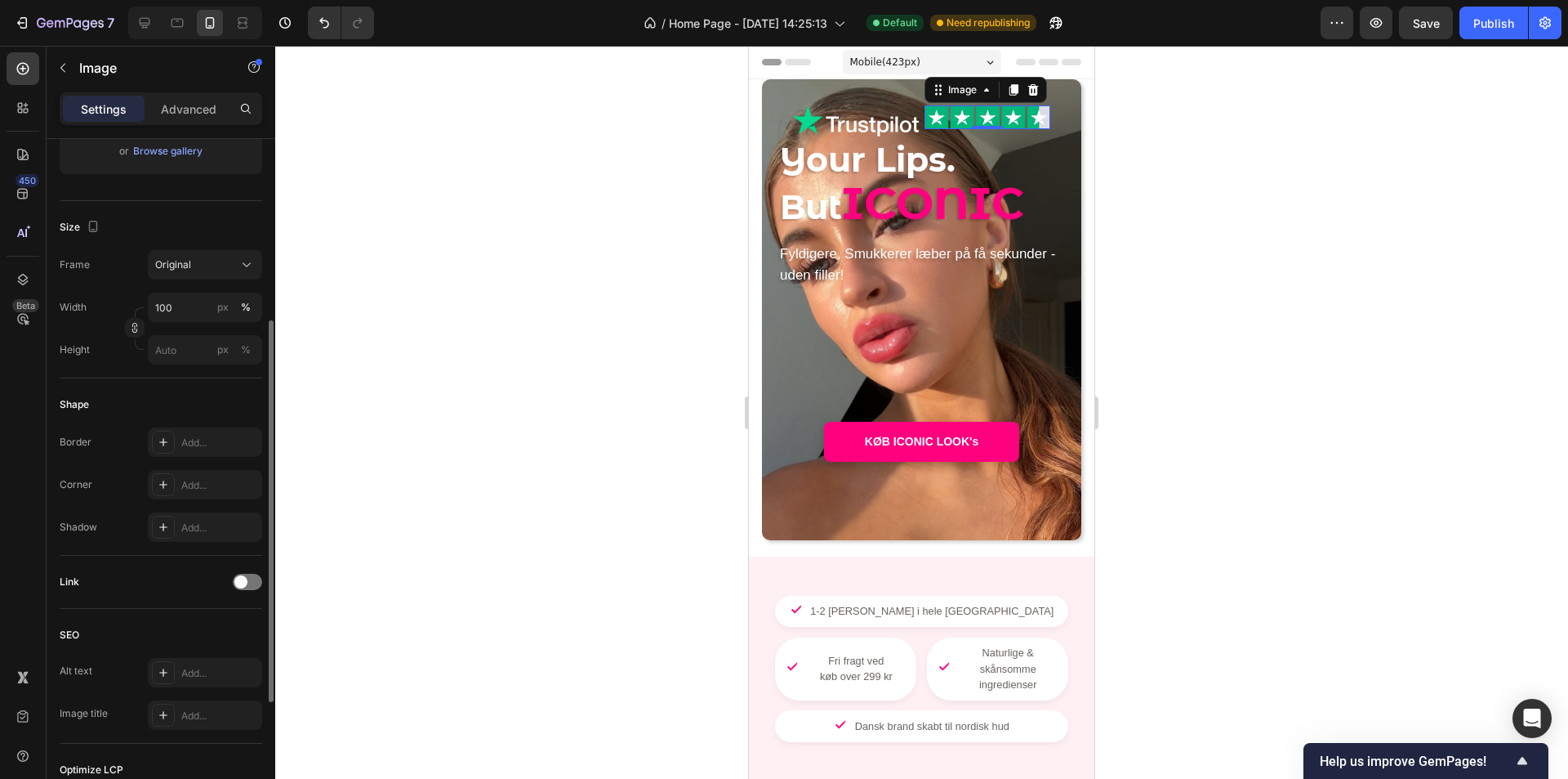
click at [193, 127] on div "Settings Advanced" at bounding box center [160, 115] width 229 height 46
click at [193, 112] on p "Advanced" at bounding box center [189, 109] width 56 height 17
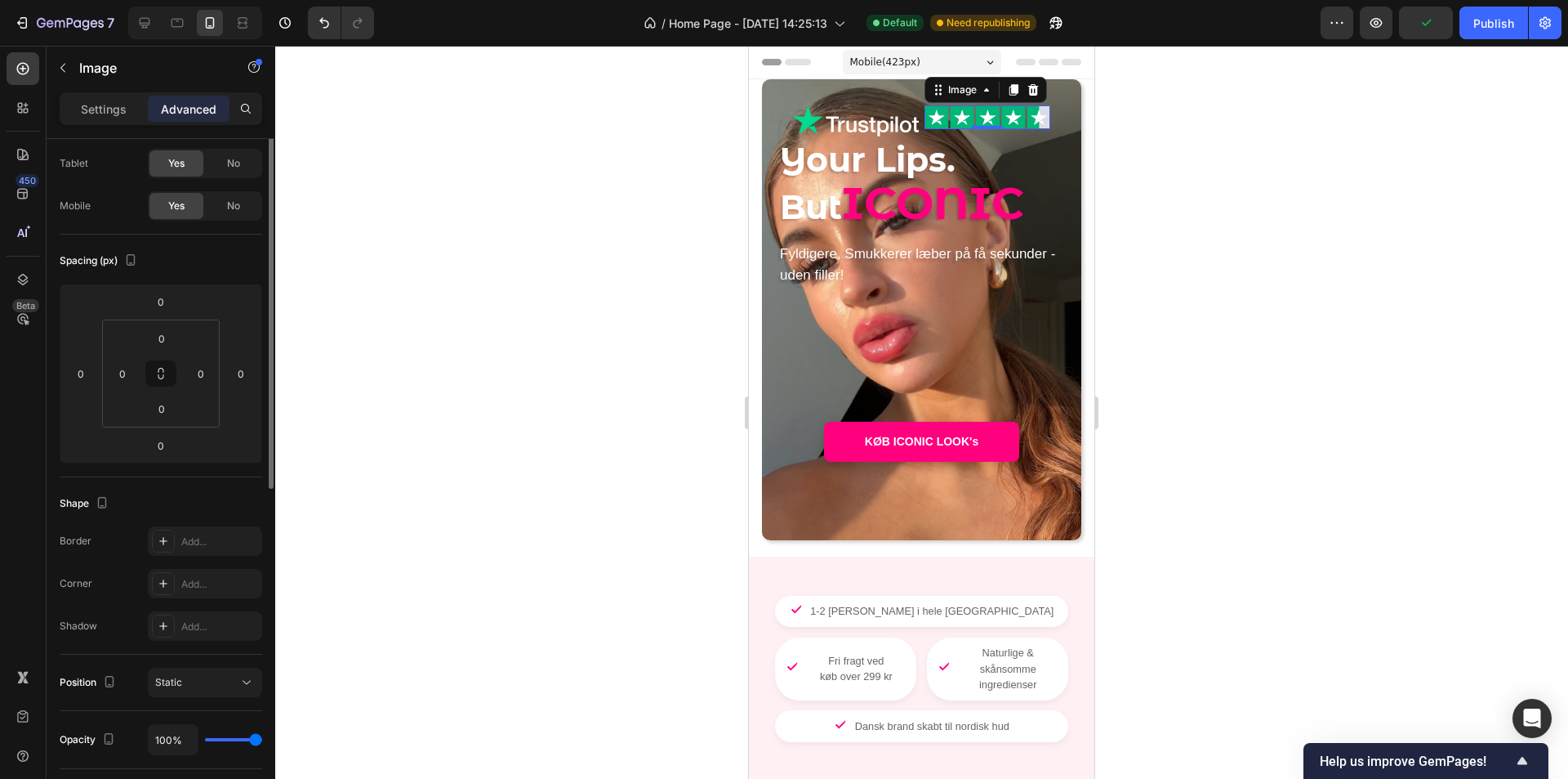
scroll to position [0, 0]
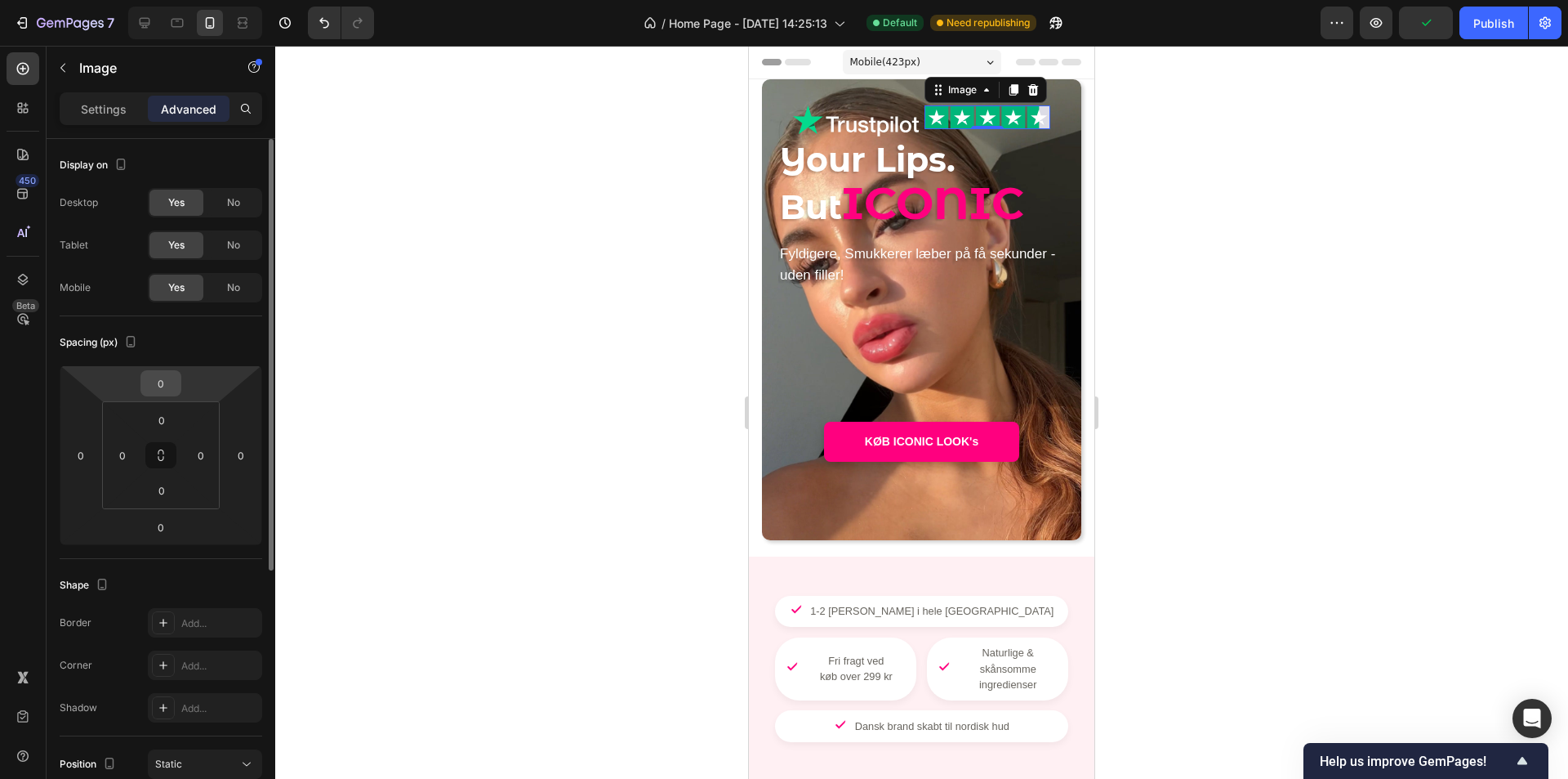
click at [156, 387] on input "0" at bounding box center [160, 383] width 33 height 25
type input "6"
type input "10"
click at [438, 353] on div at bounding box center [921, 412] width 1293 height 733
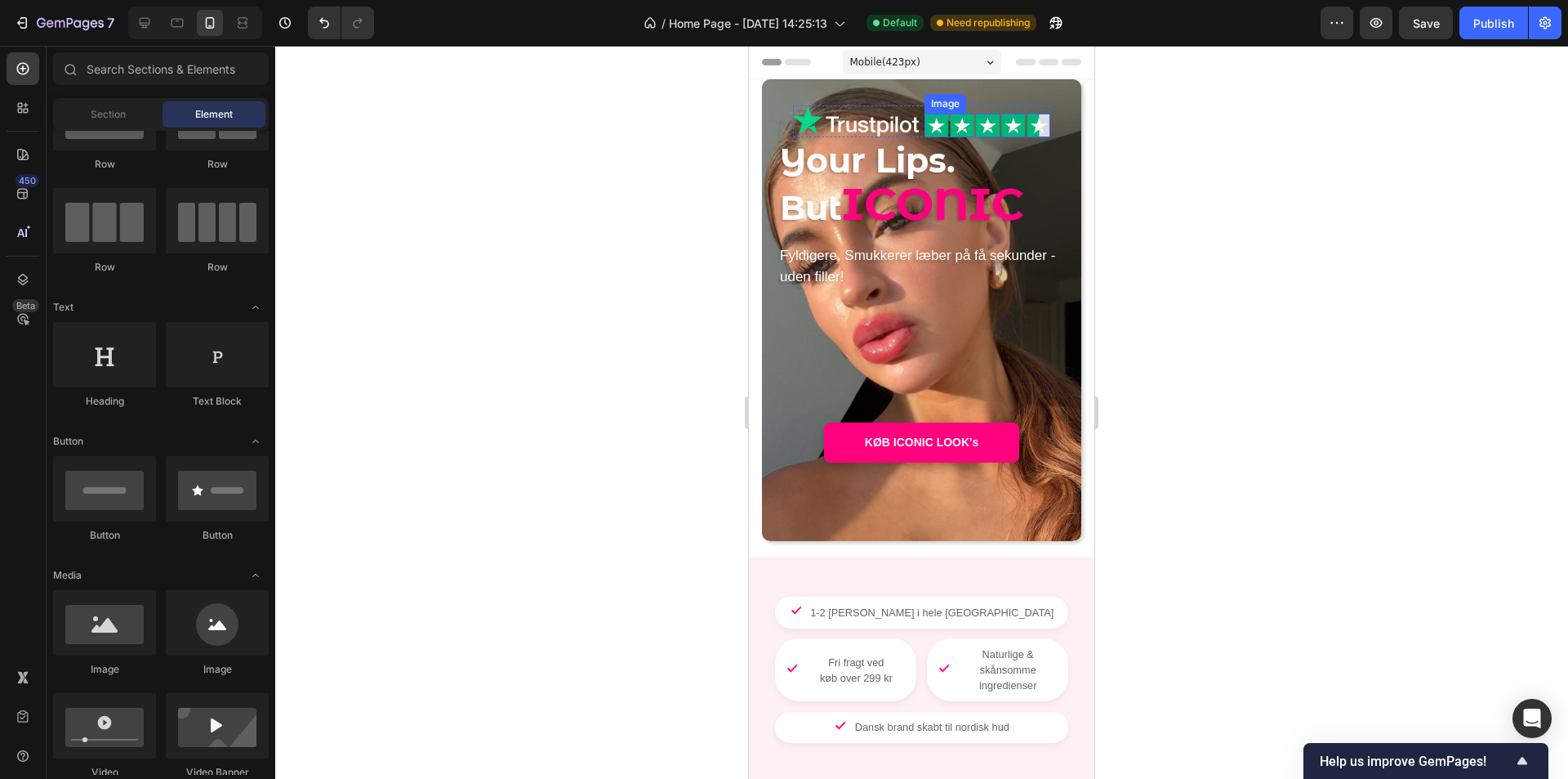
click at [977, 120] on img at bounding box center [987, 125] width 126 height 24
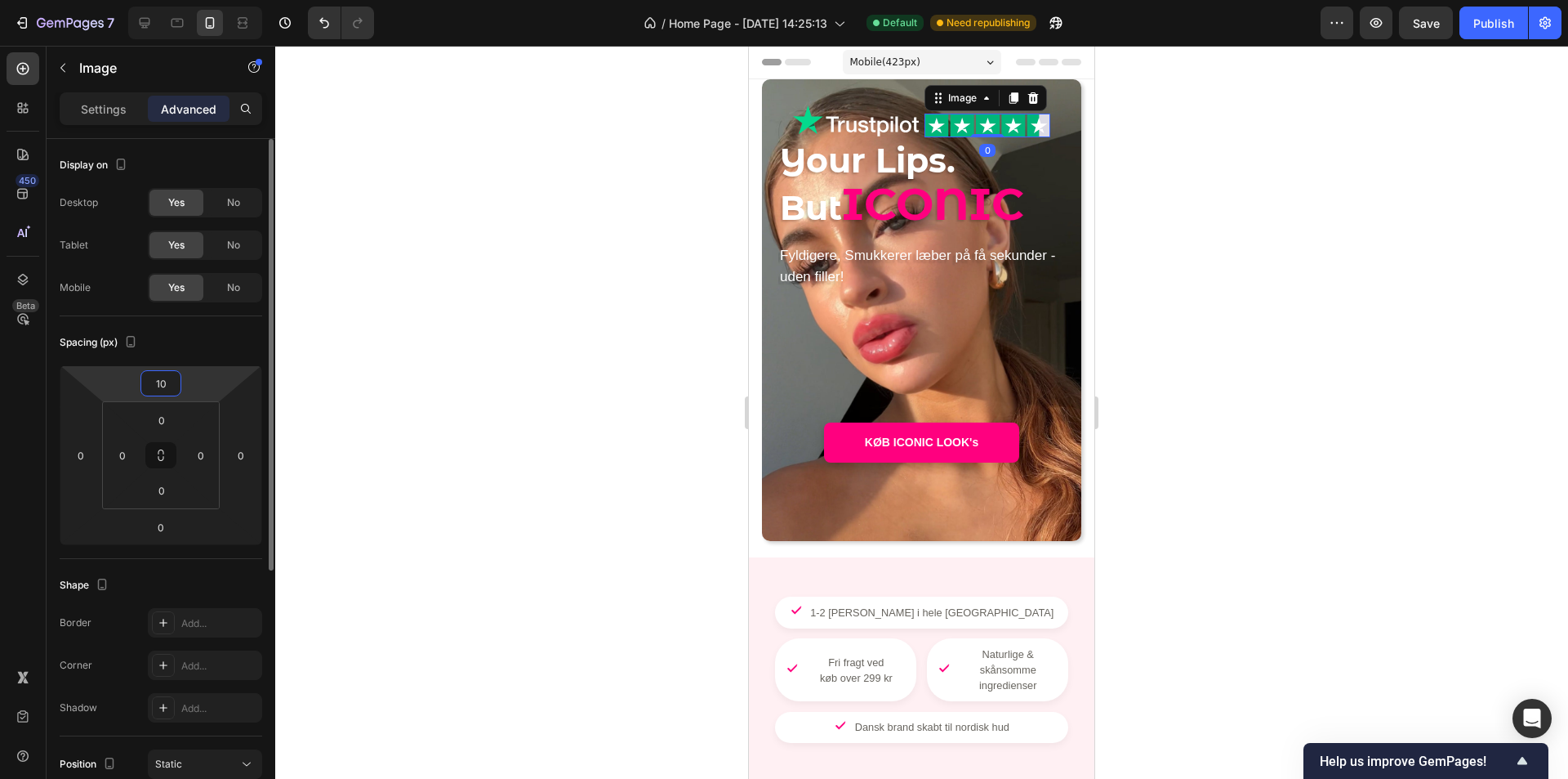
click at [165, 389] on input "10" at bounding box center [160, 383] width 33 height 25
type input "7"
click at [526, 302] on div at bounding box center [921, 412] width 1293 height 733
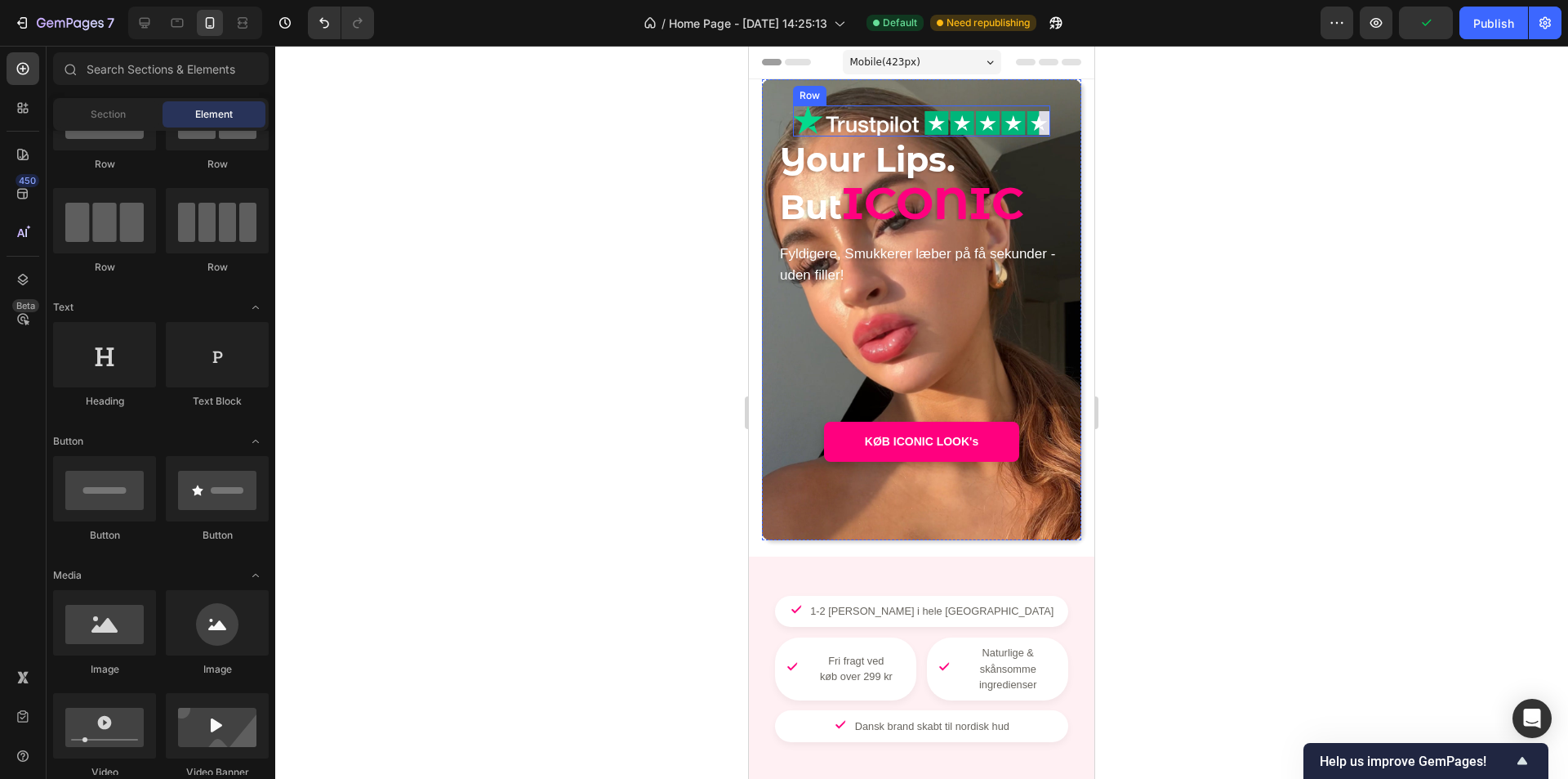
click at [914, 128] on div "Image Image Row" at bounding box center [922, 121] width 258 height 31
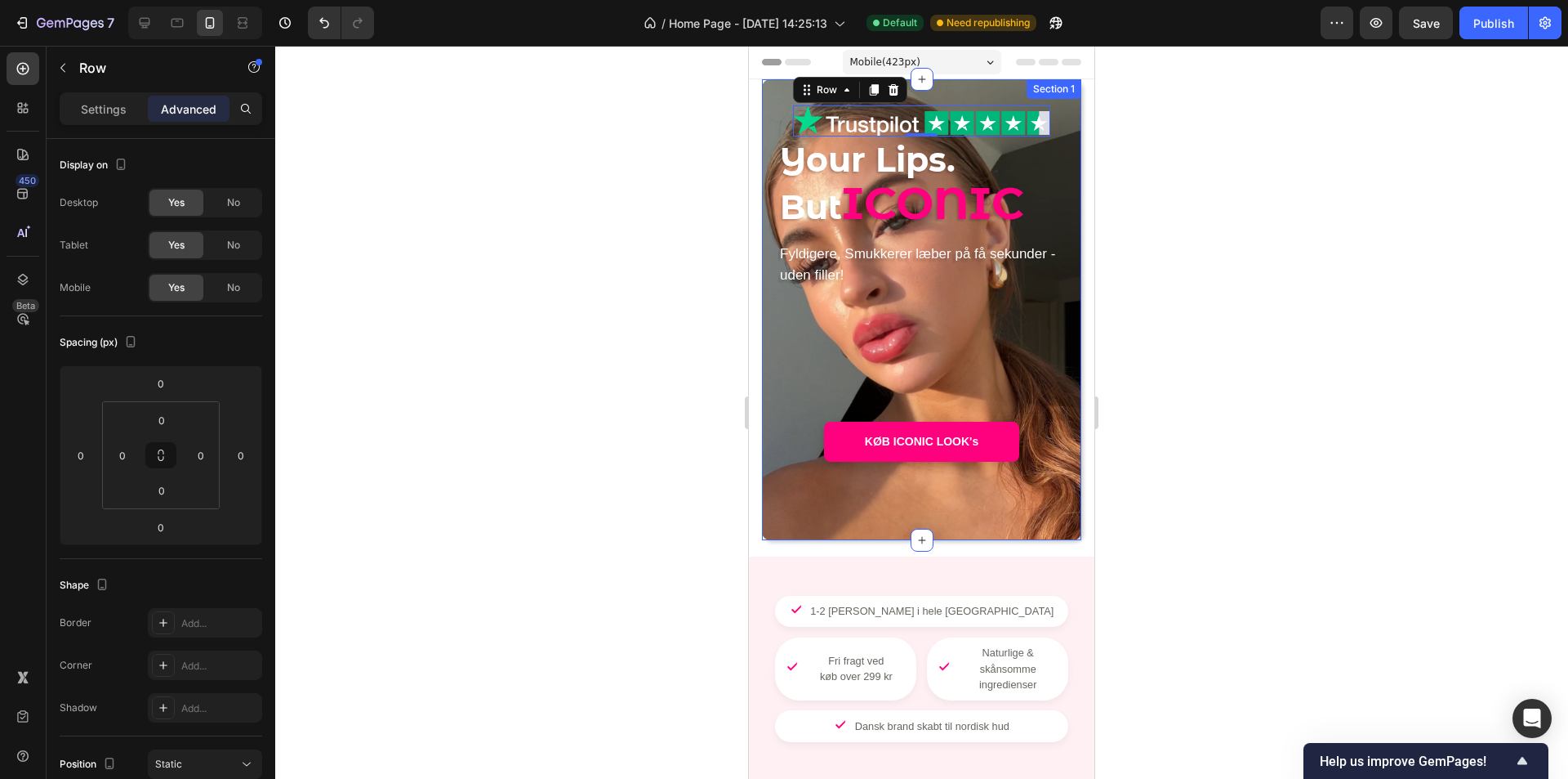
click at [126, 122] on div "Settings Advanced" at bounding box center [161, 108] width 203 height 33
click at [126, 116] on p "Settings" at bounding box center [104, 109] width 46 height 17
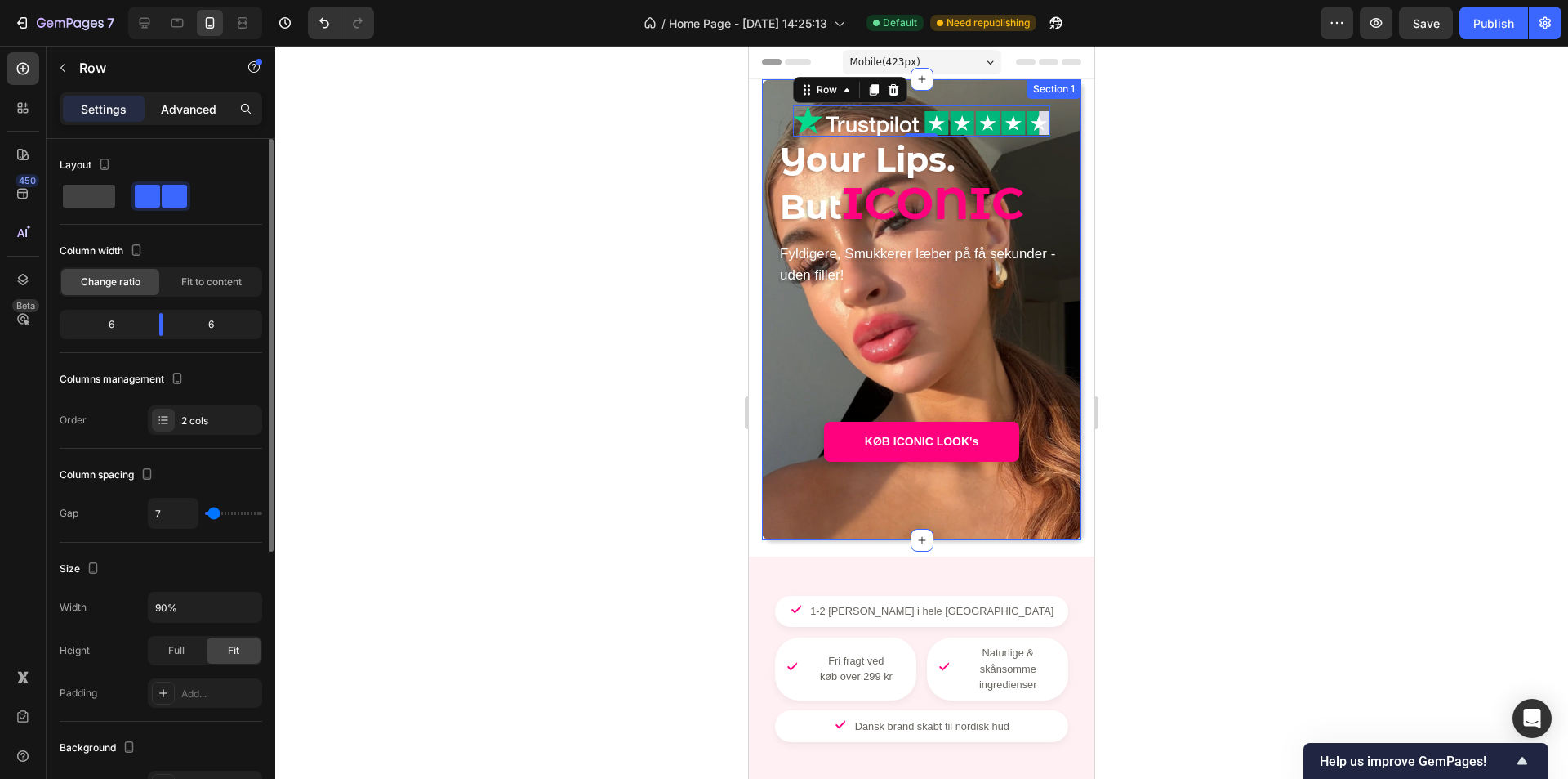
click at [191, 109] on p "Advanced" at bounding box center [189, 109] width 56 height 17
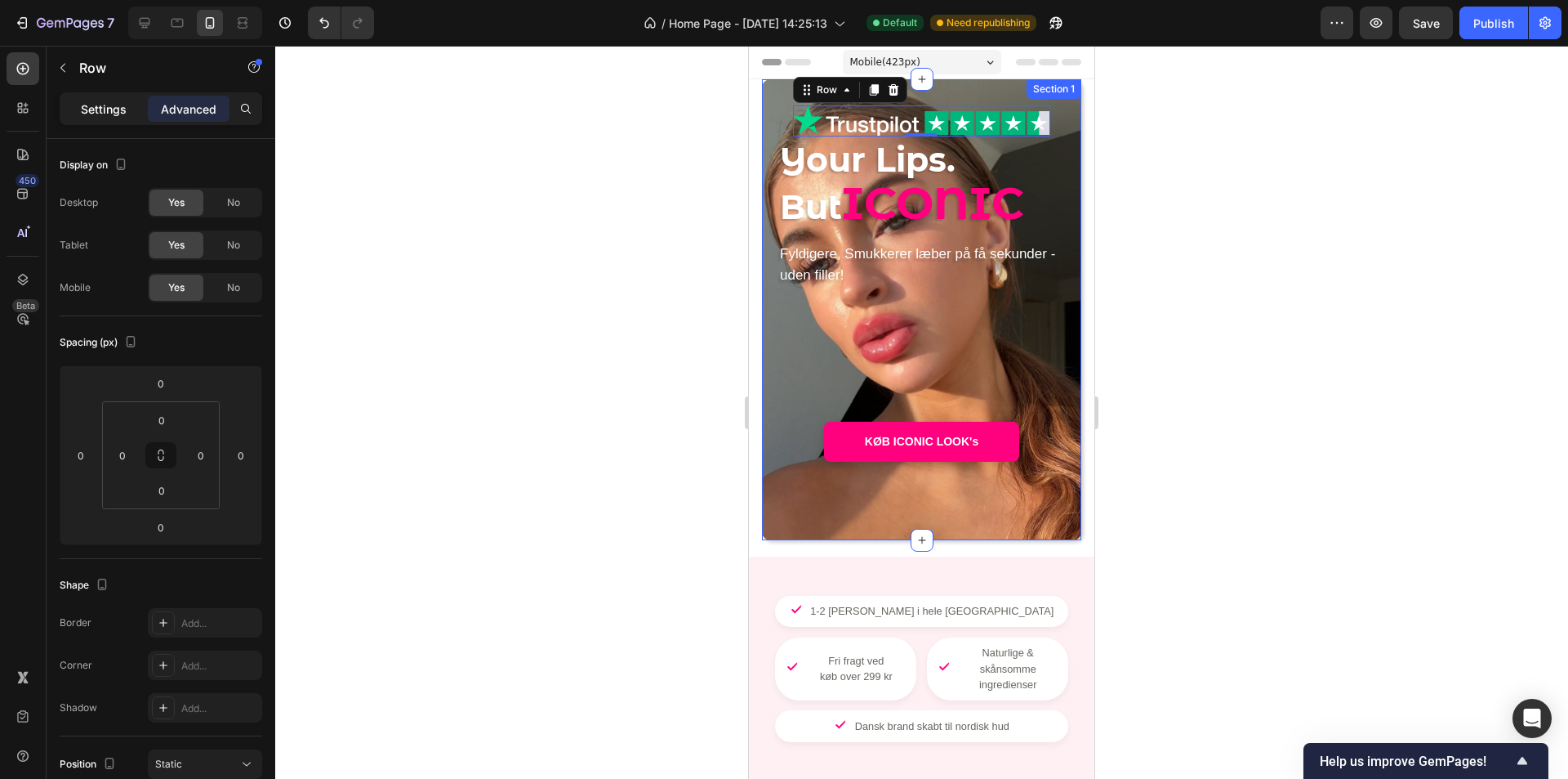
click at [98, 111] on p "Settings" at bounding box center [104, 109] width 46 height 17
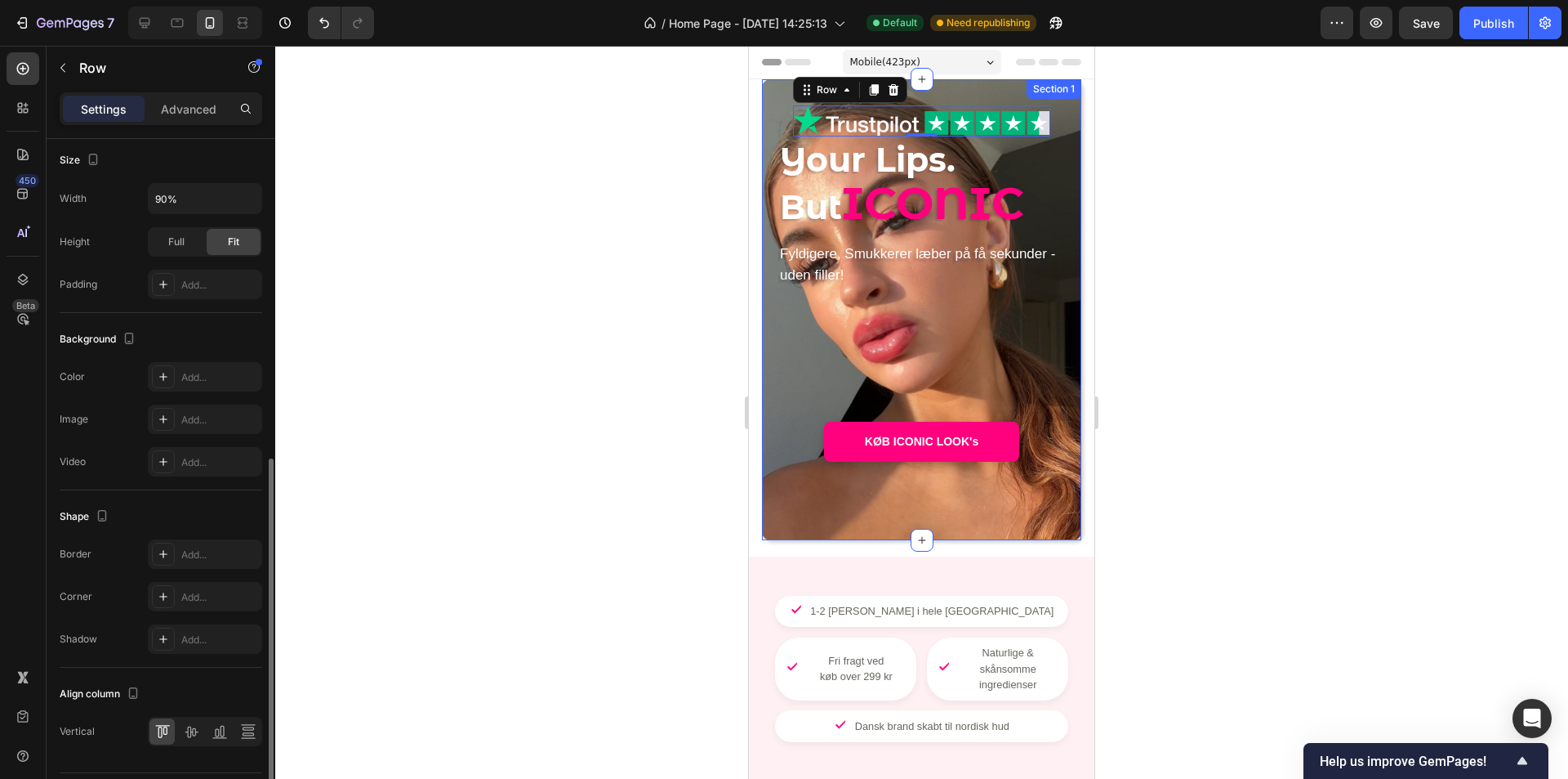
scroll to position [455, 0]
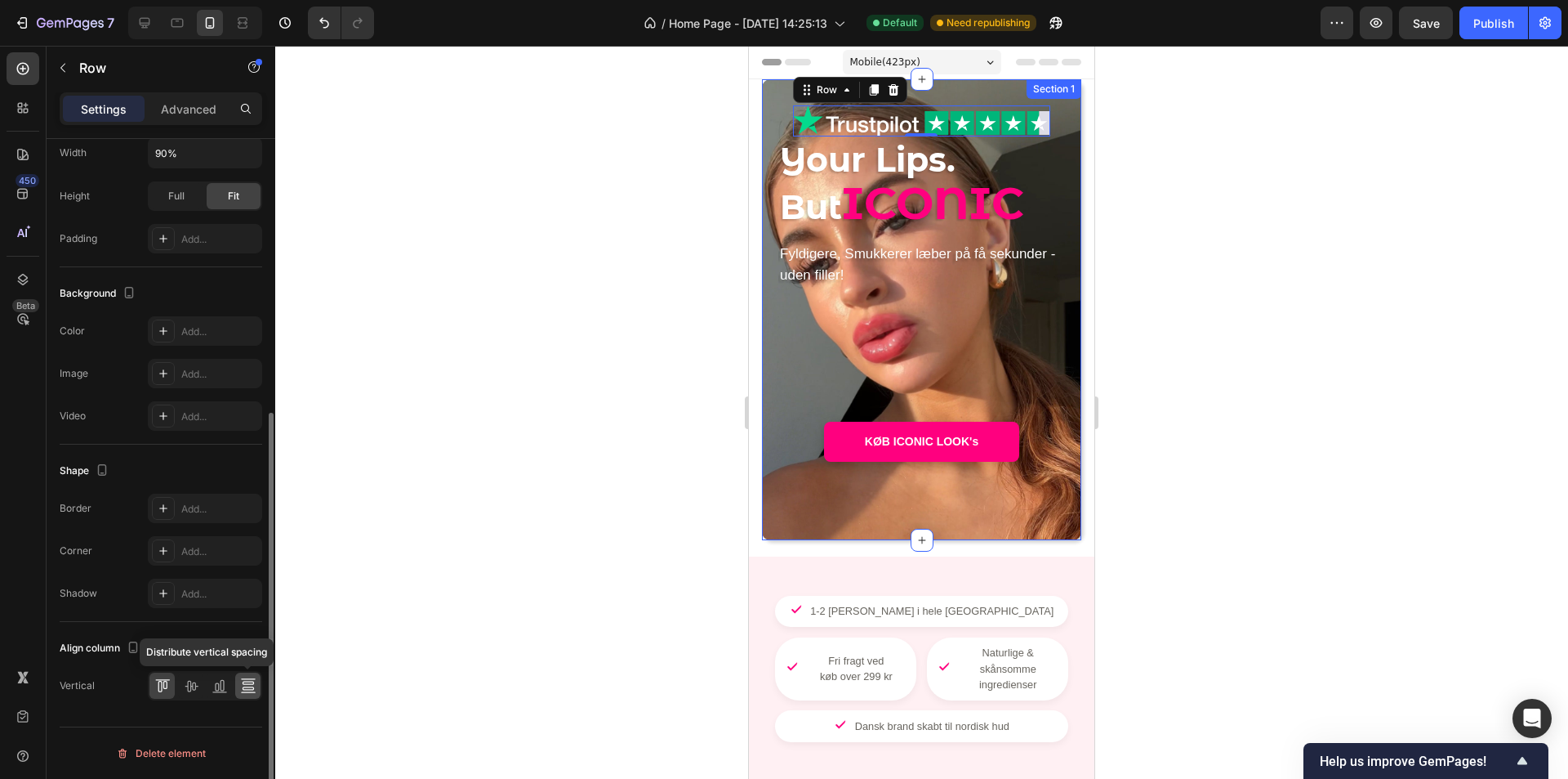
click at [240, 688] on icon at bounding box center [247, 685] width 16 height 16
click at [216, 689] on icon at bounding box center [220, 685] width 16 height 16
click at [176, 689] on div at bounding box center [204, 685] width 114 height 30
click at [190, 688] on icon at bounding box center [191, 687] width 13 height 12
click at [537, 455] on div at bounding box center [921, 412] width 1293 height 733
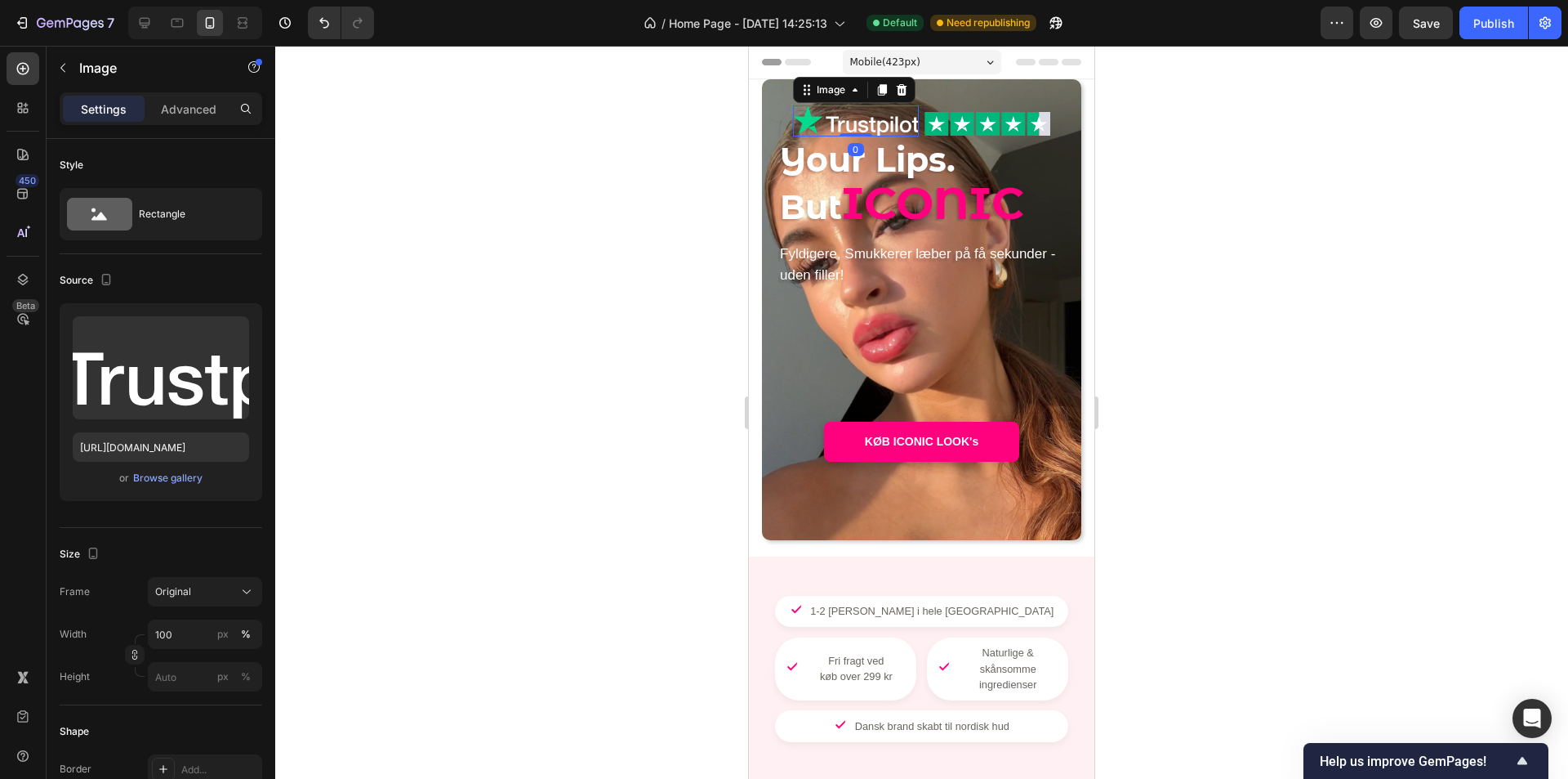
click at [904, 121] on img at bounding box center [855, 121] width 126 height 31
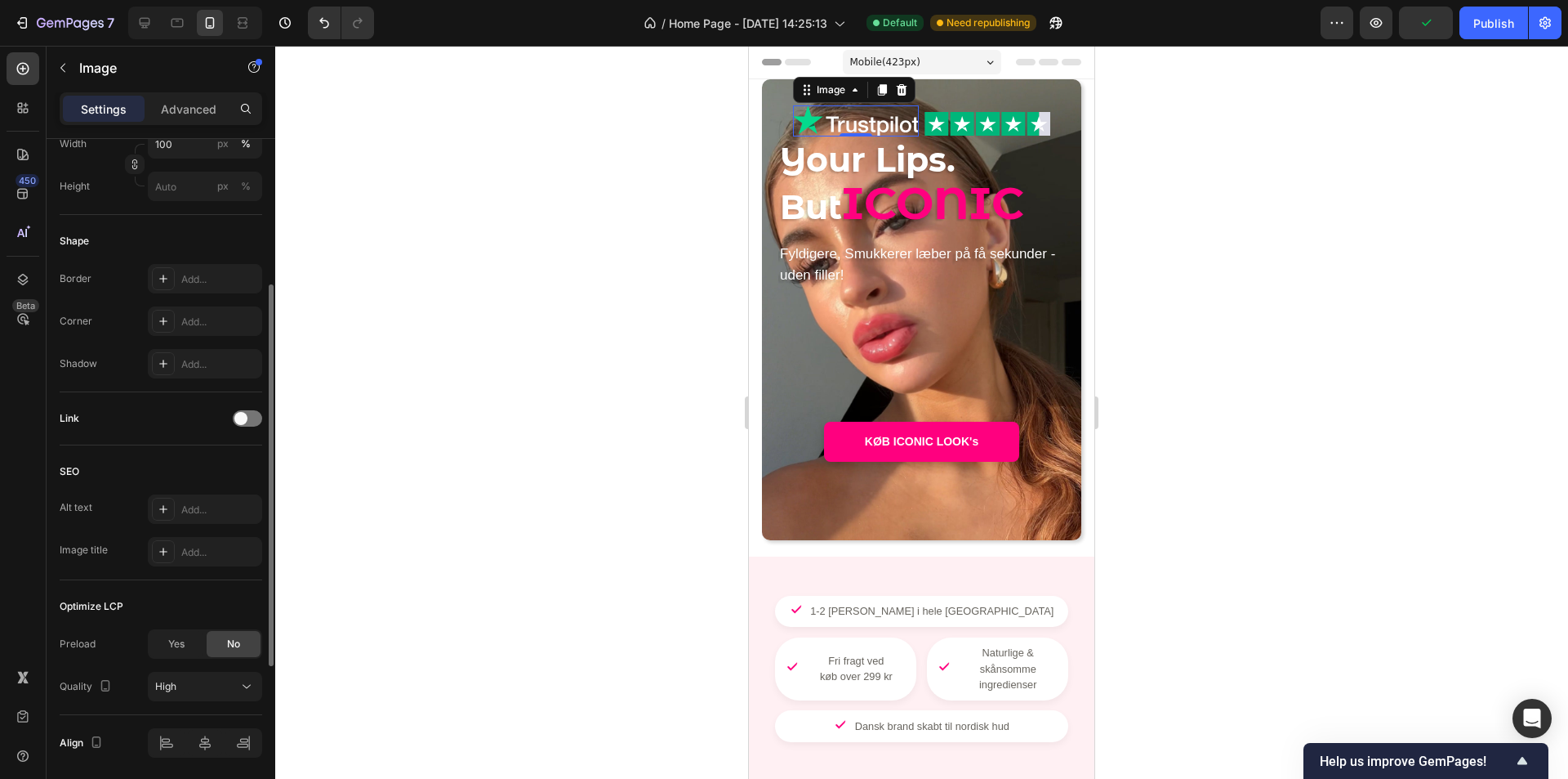
scroll to position [547, 0]
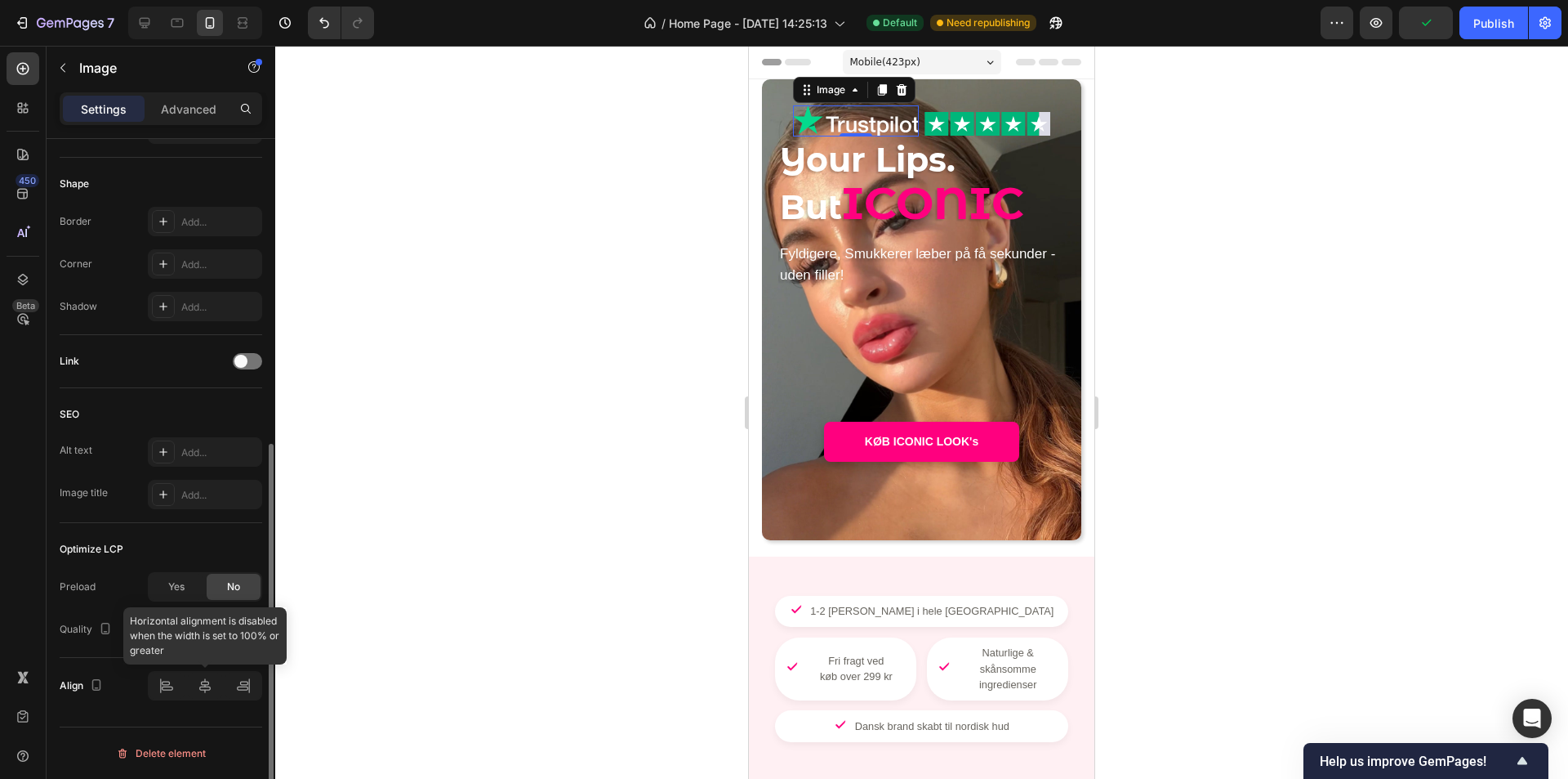
click at [167, 692] on div at bounding box center [204, 685] width 114 height 30
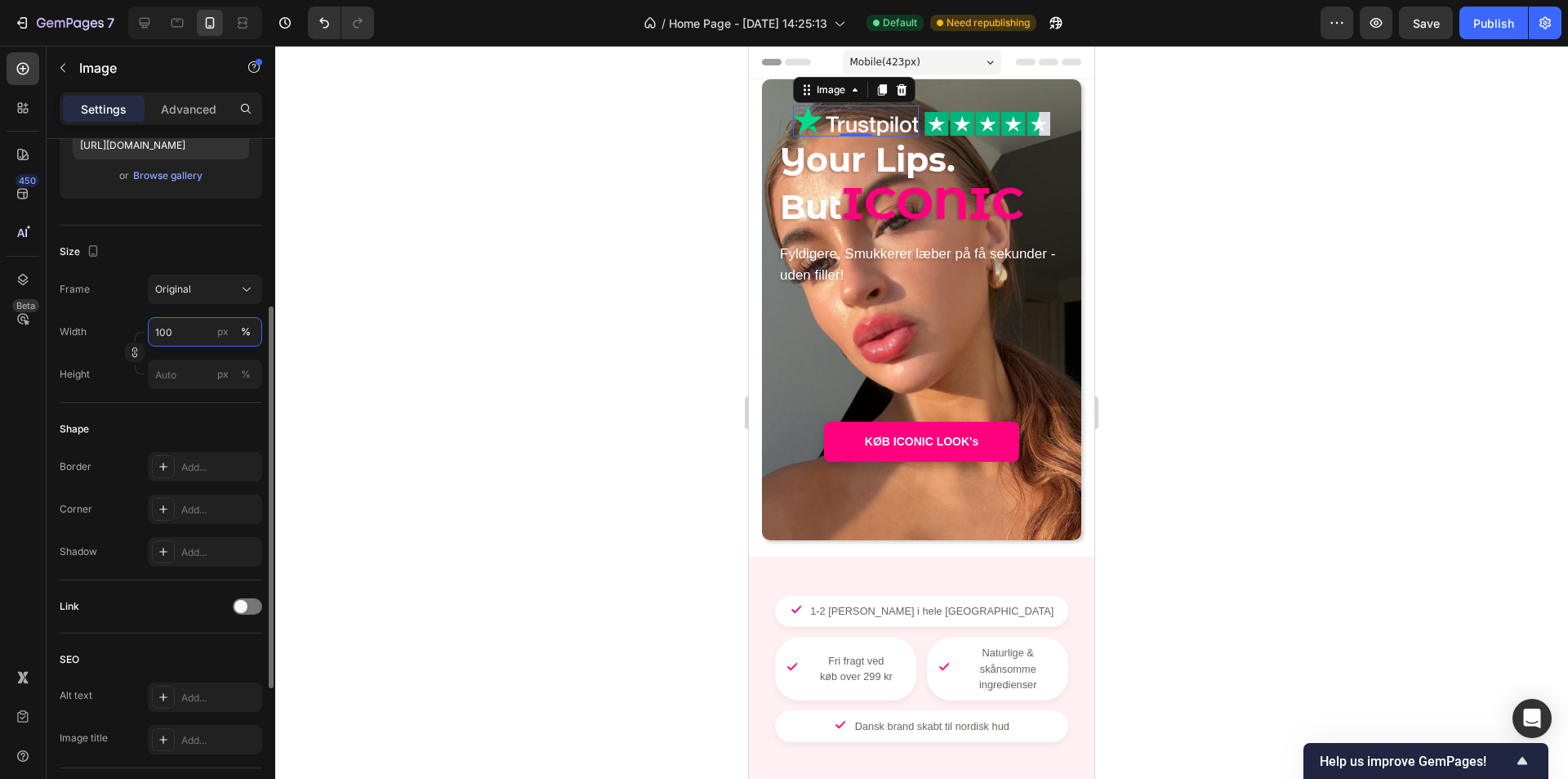
click at [197, 333] on input "100" at bounding box center [204, 331] width 114 height 30
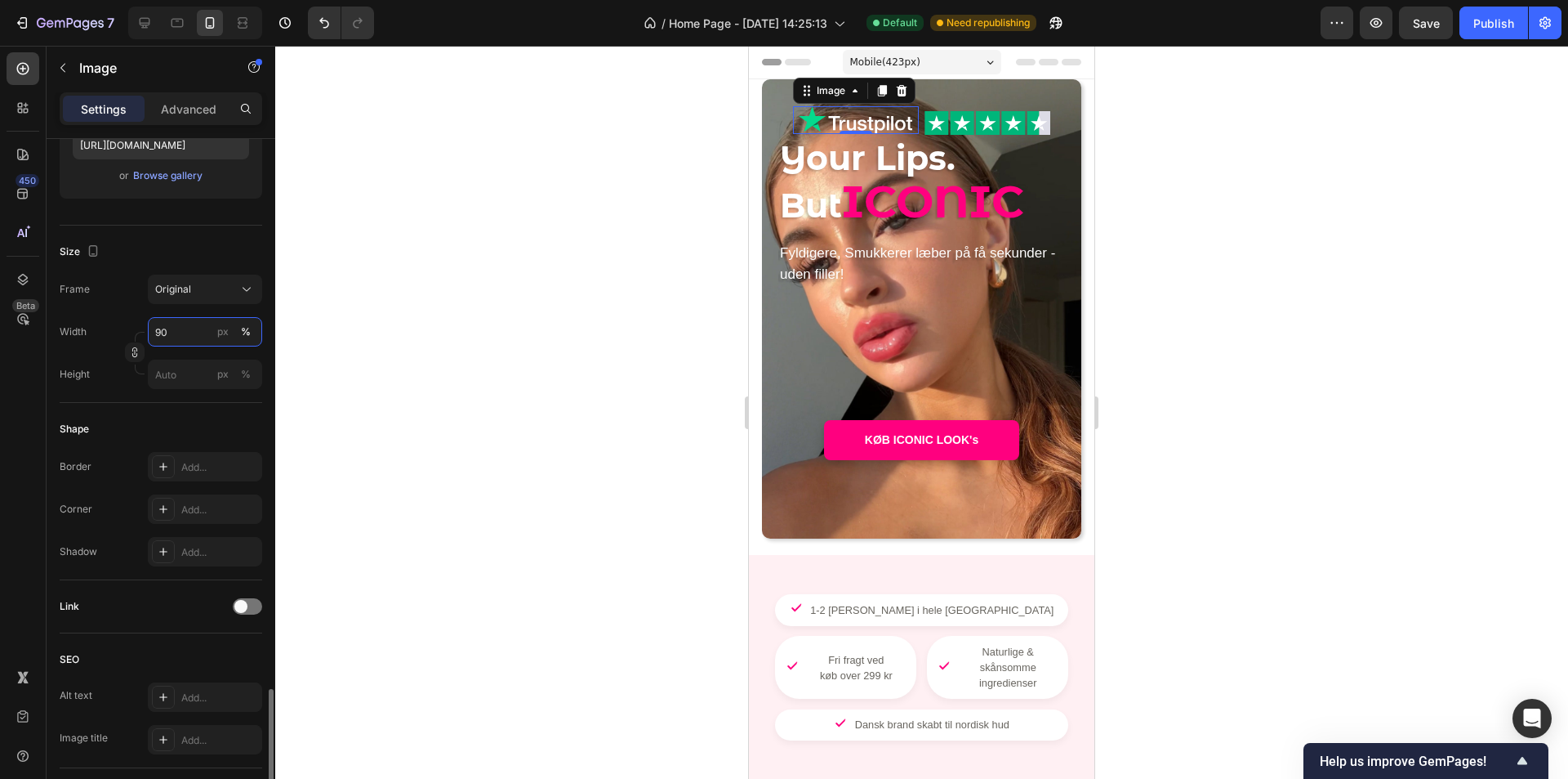
scroll to position [547, 0]
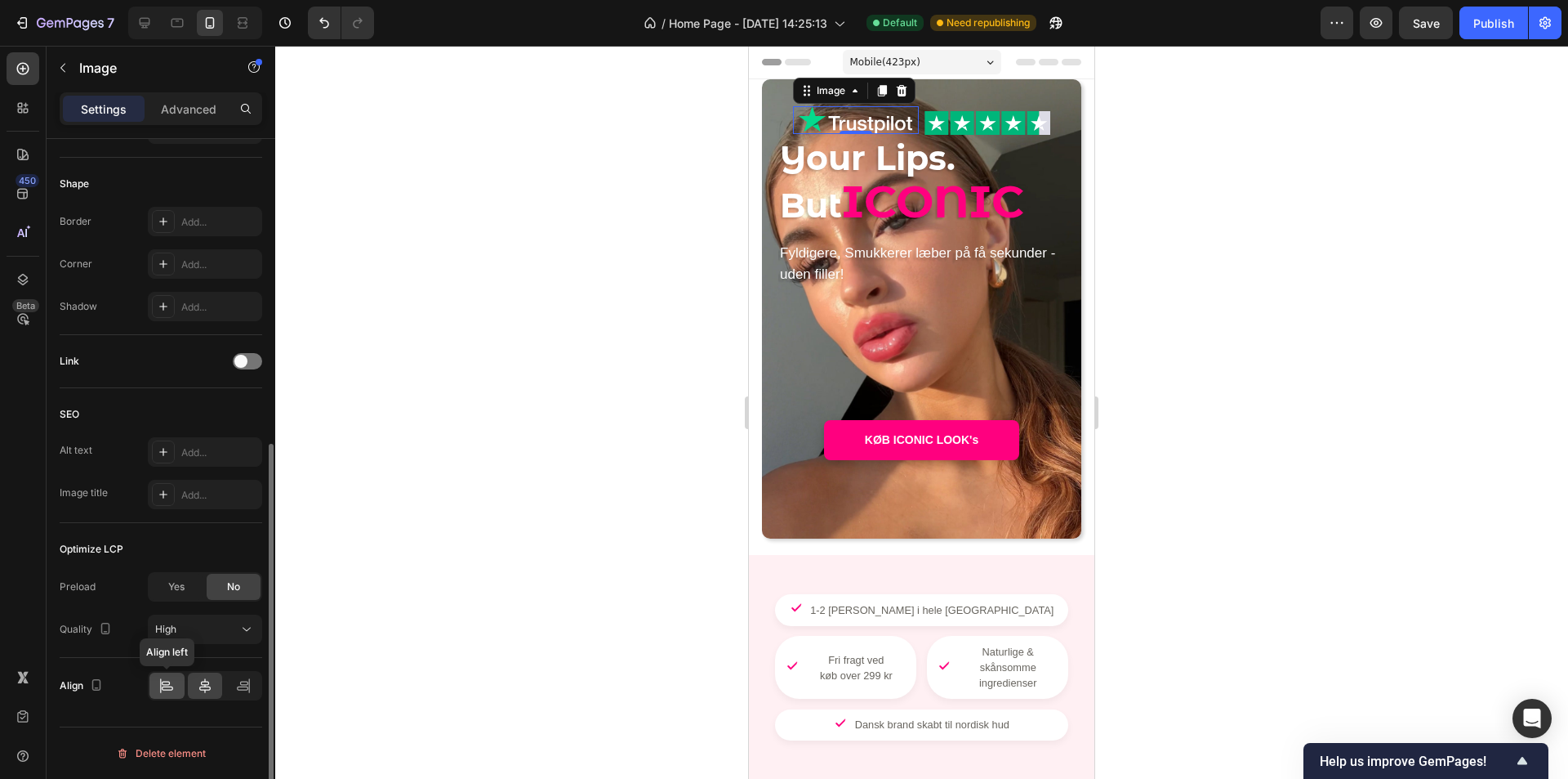
type input "90"
click at [163, 689] on icon at bounding box center [166, 685] width 16 height 16
click at [938, 121] on img at bounding box center [987, 123] width 126 height 24
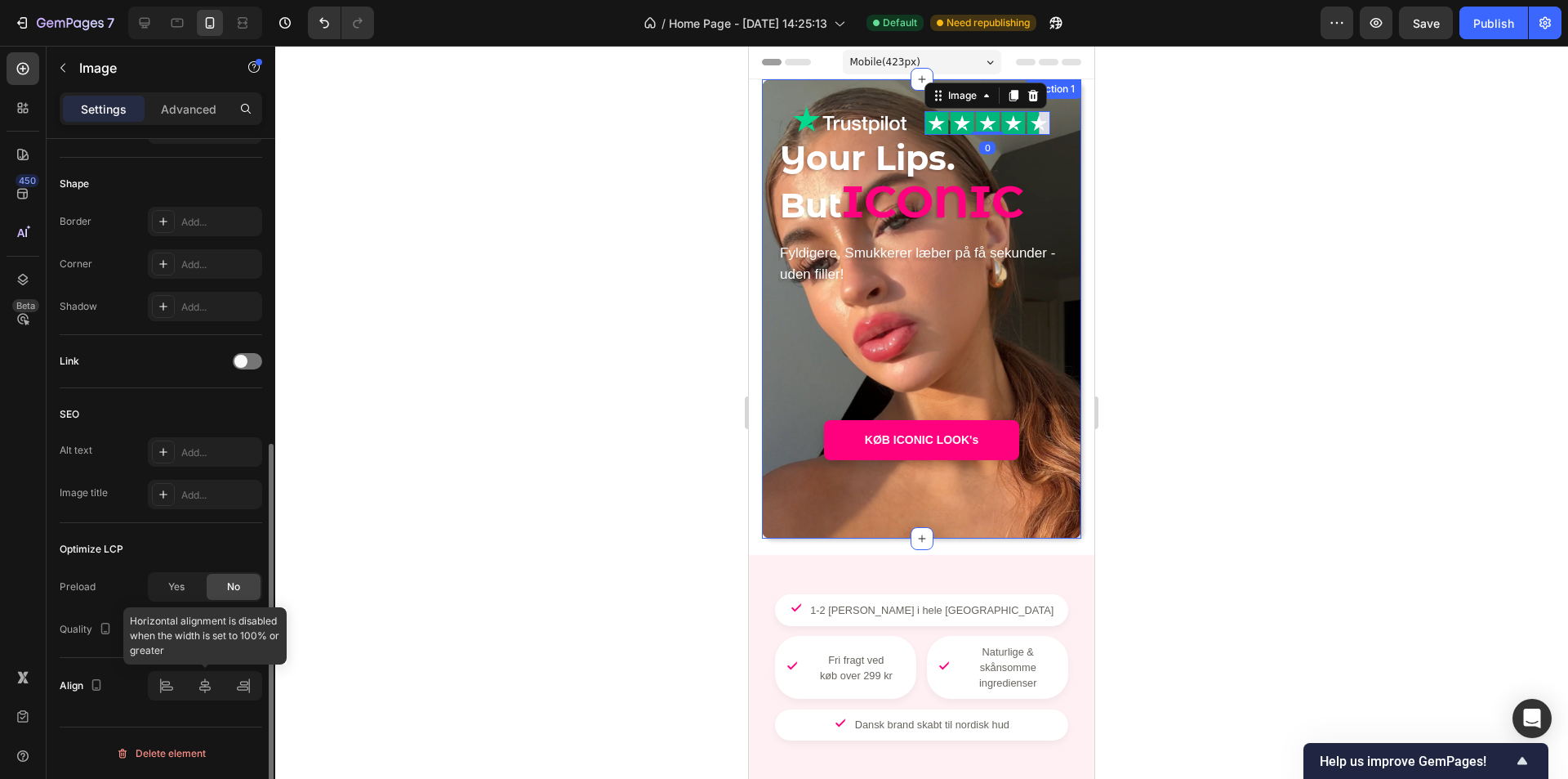
click at [165, 686] on div at bounding box center [204, 685] width 114 height 30
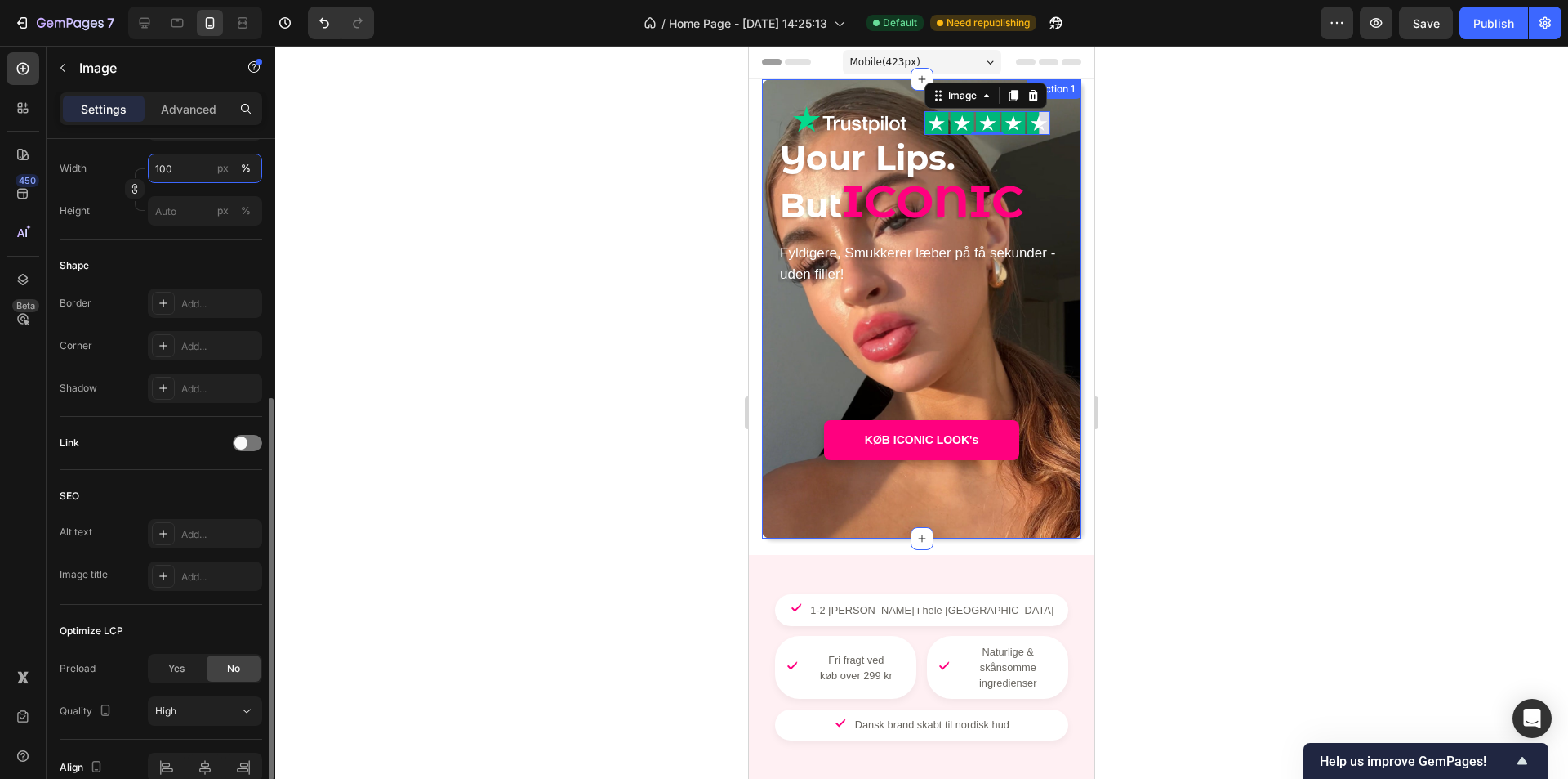
click at [193, 170] on input "100" at bounding box center [204, 168] width 114 height 30
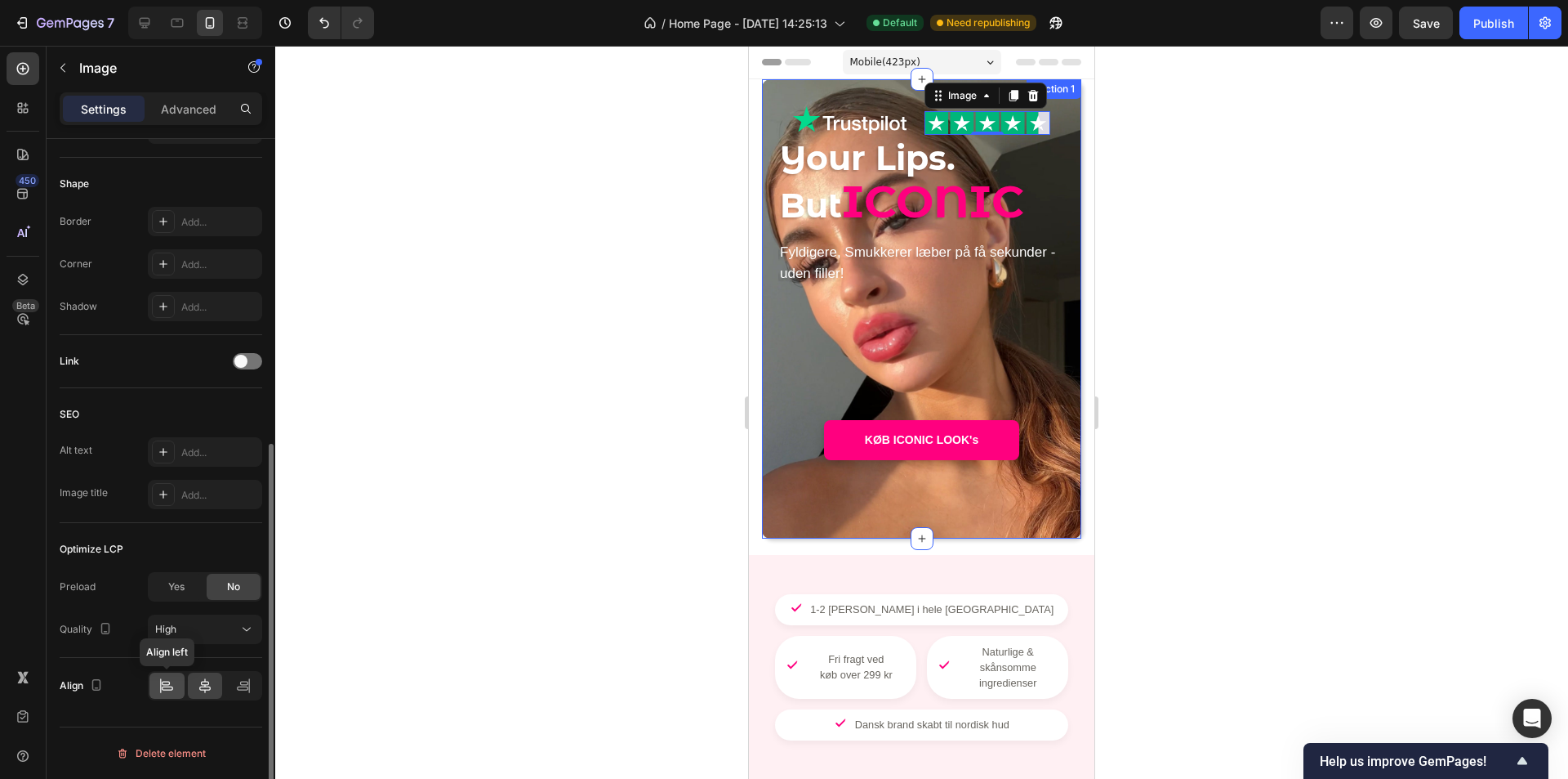
type input "99"
click at [159, 683] on icon at bounding box center [166, 685] width 16 height 16
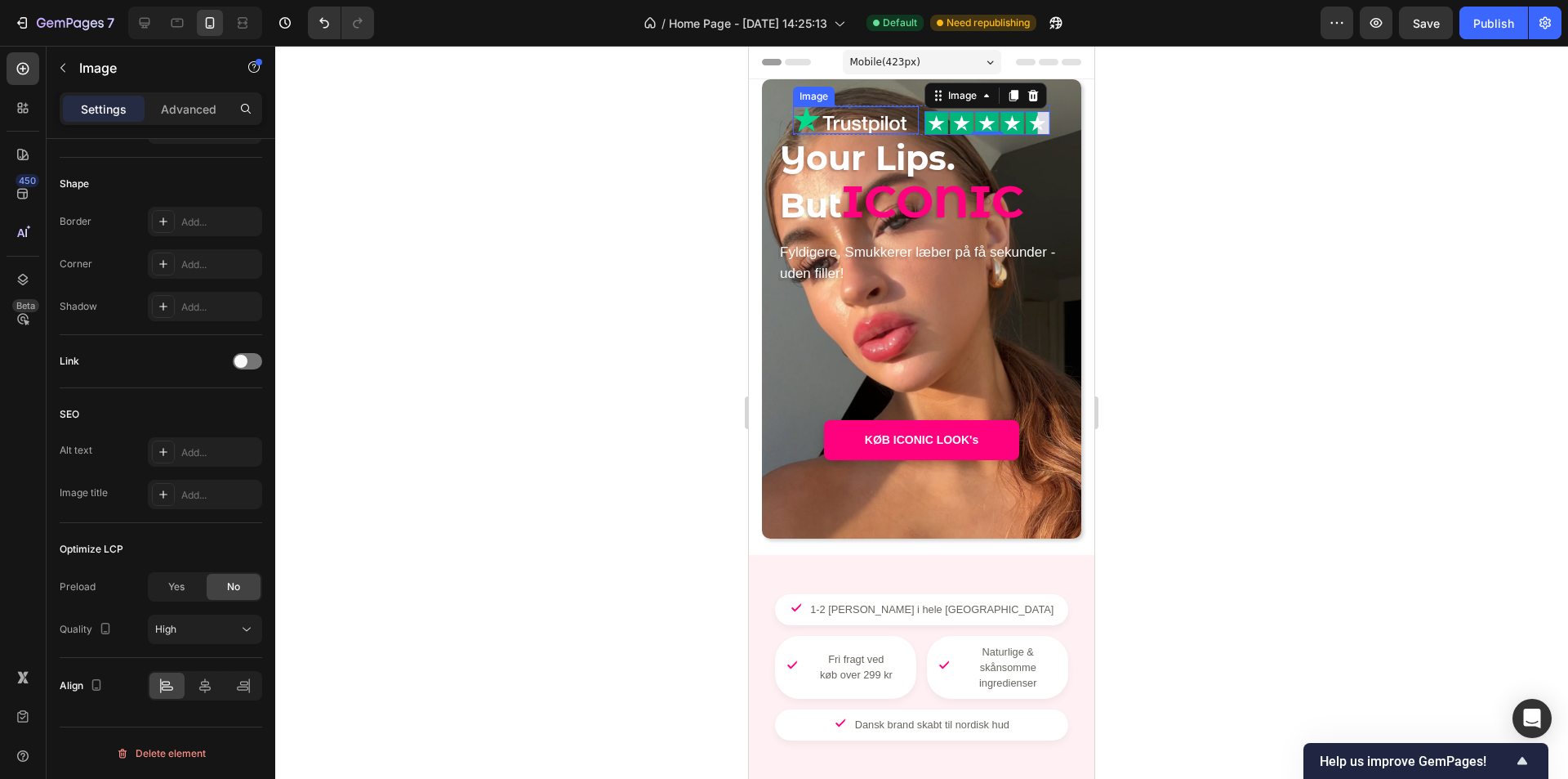
click at [889, 124] on img at bounding box center [849, 120] width 113 height 28
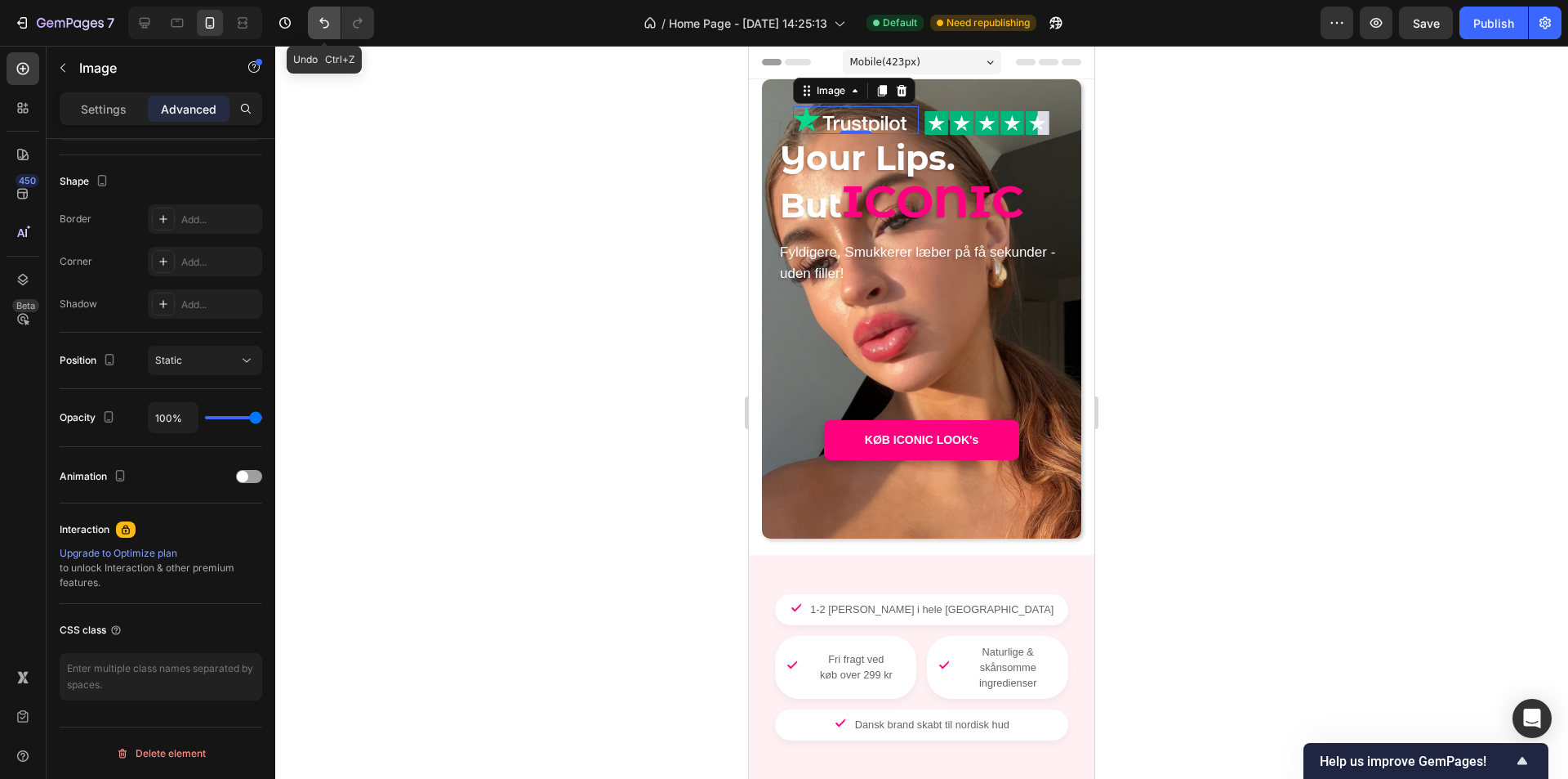
click at [313, 25] on button "Undo/Redo" at bounding box center [324, 23] width 33 height 33
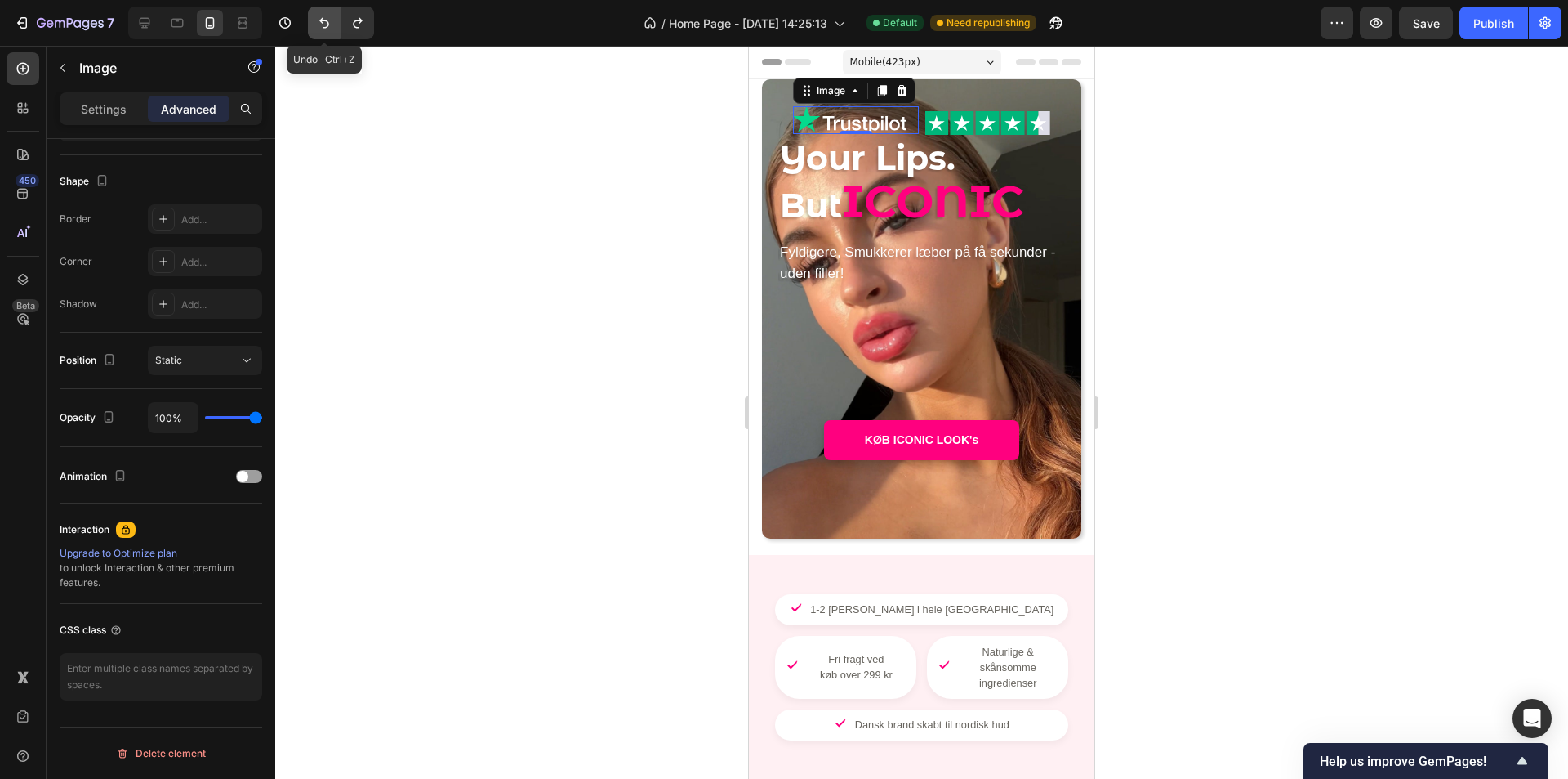
click at [313, 25] on button "Undo/Redo" at bounding box center [324, 23] width 33 height 33
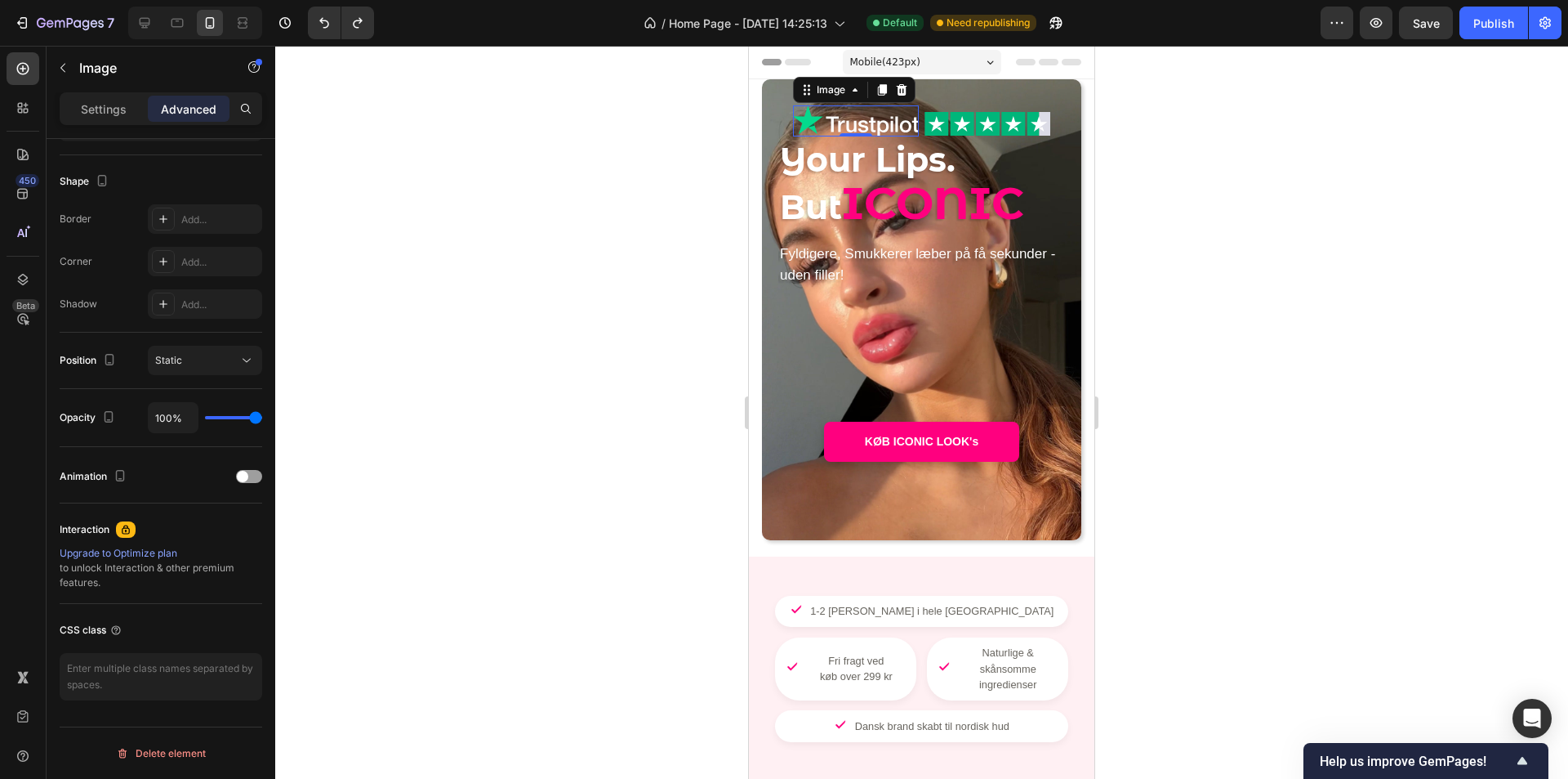
click at [643, 235] on div at bounding box center [921, 412] width 1293 height 733
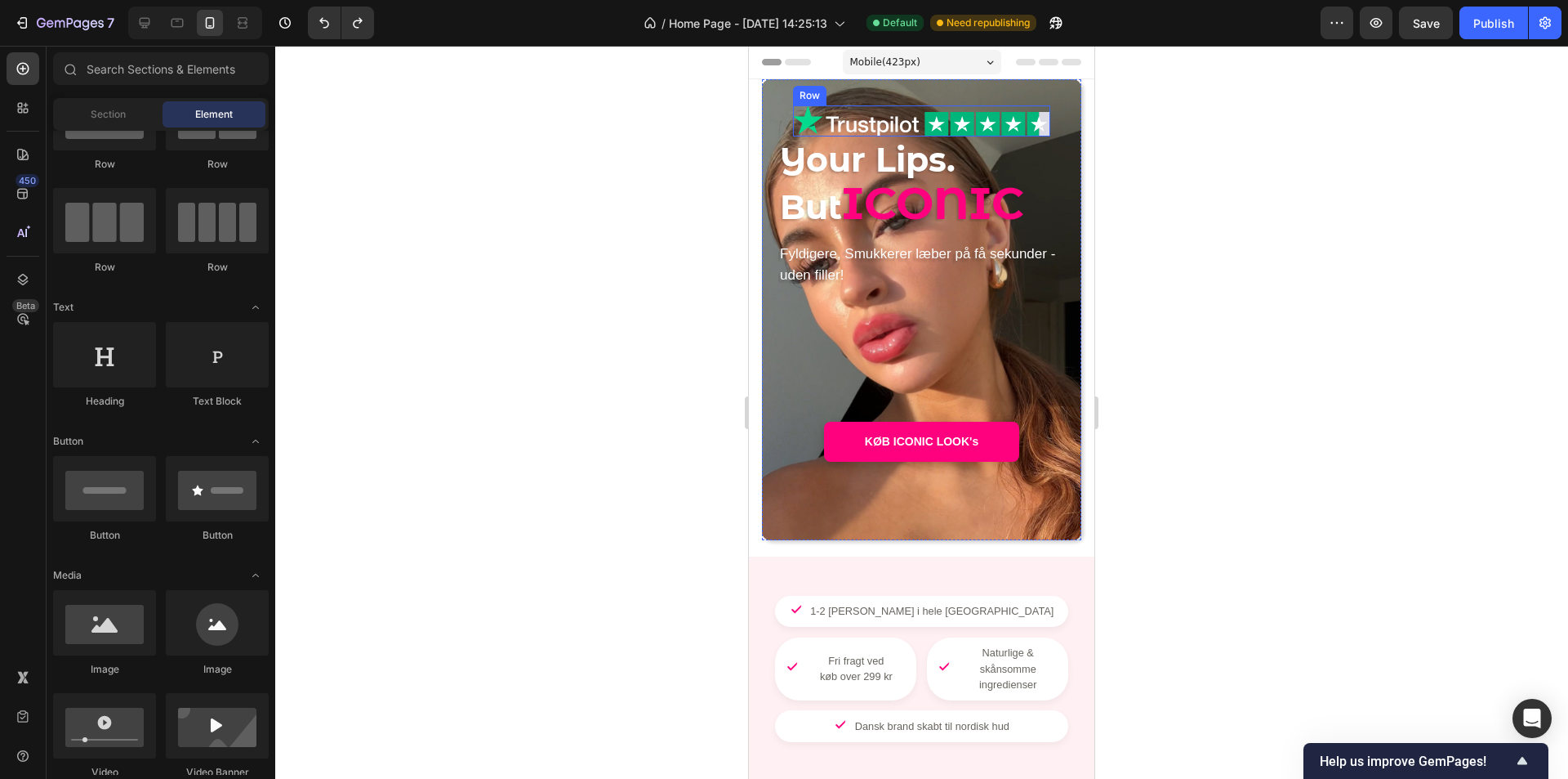
click at [914, 131] on div "Image Image Row" at bounding box center [922, 121] width 258 height 31
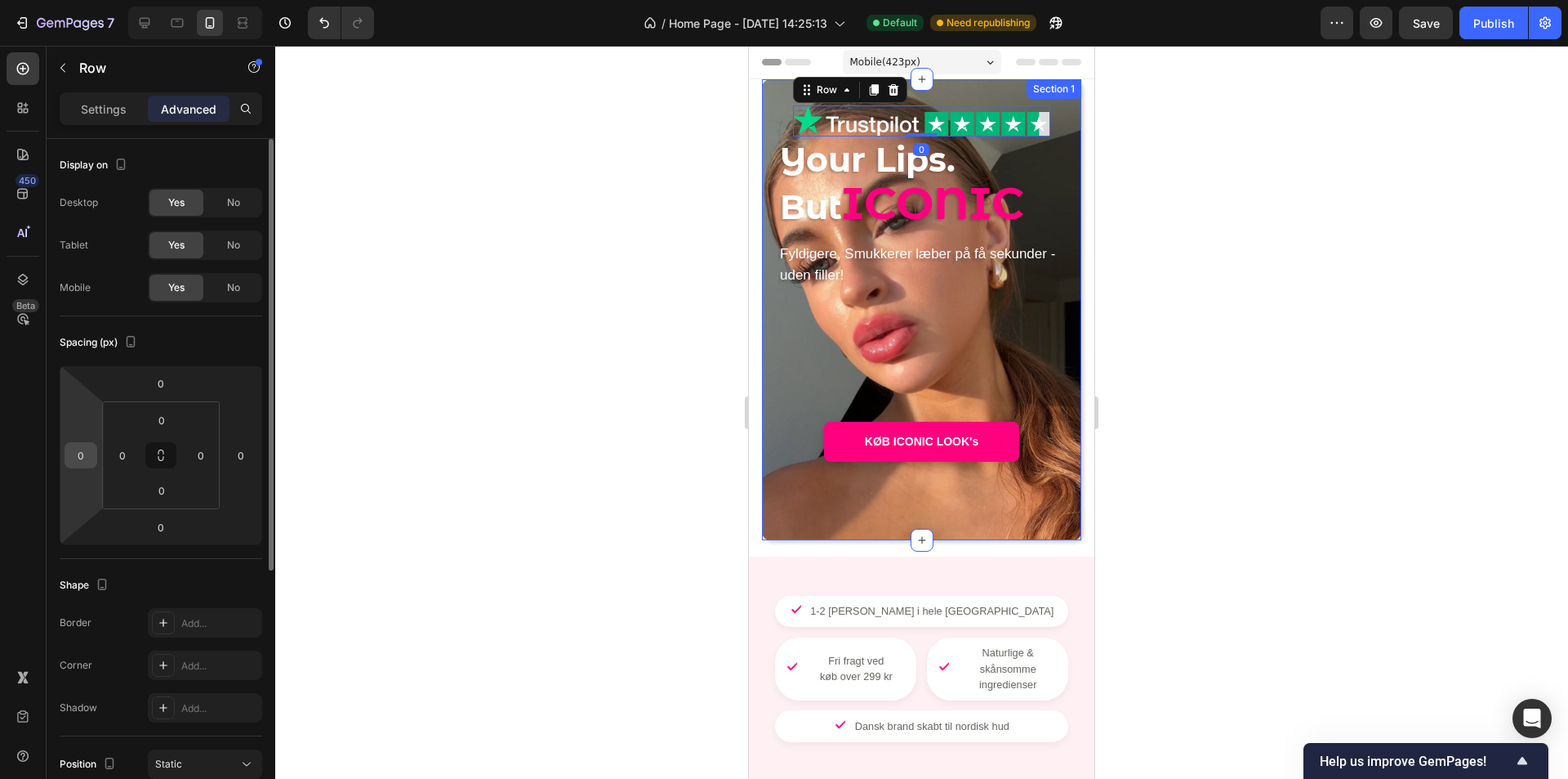
click at [80, 455] on input "0" at bounding box center [80, 455] width 24 height 25
type input "-1"
click at [426, 473] on div at bounding box center [921, 412] width 1293 height 733
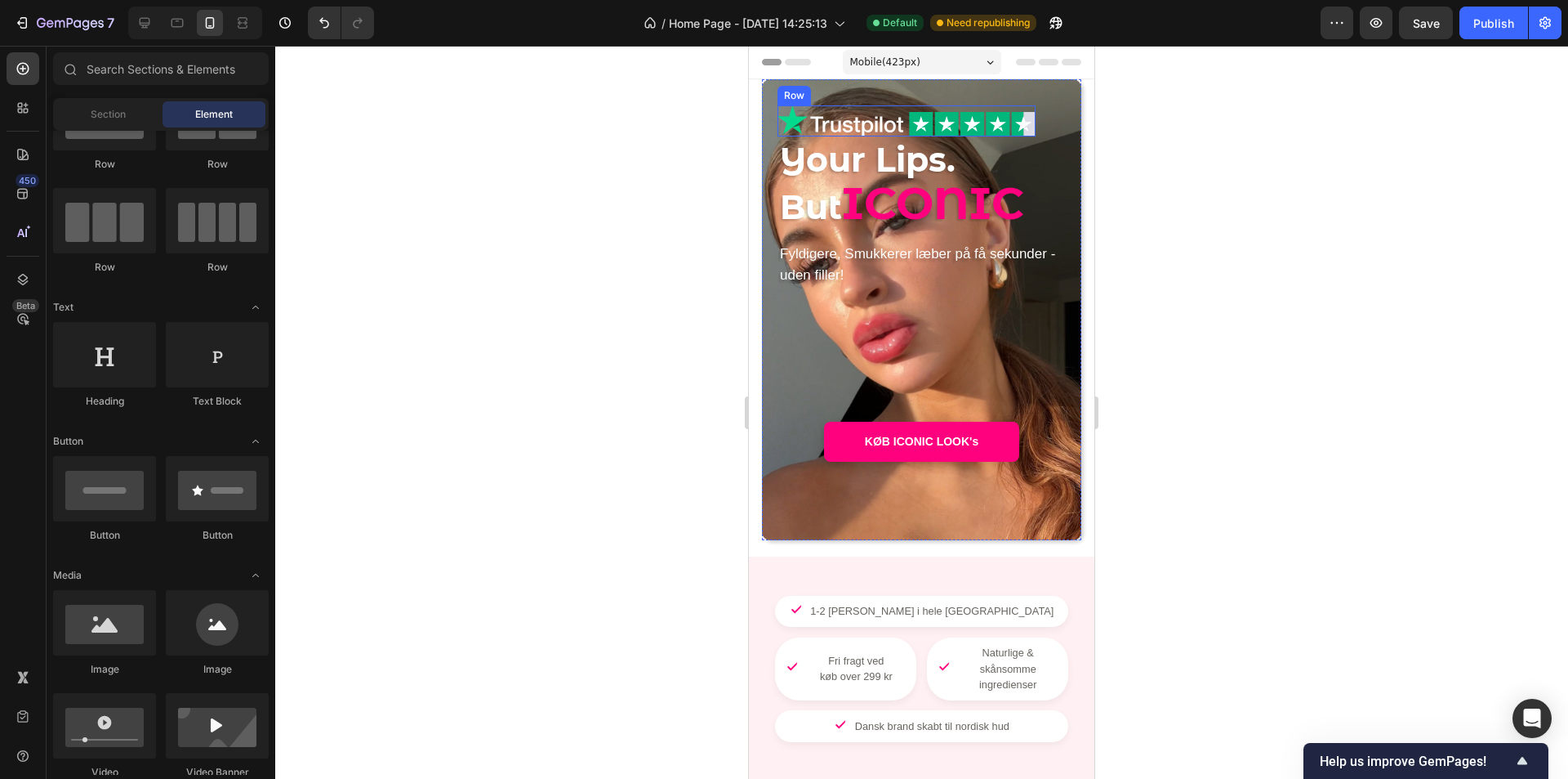
click at [898, 132] on div "Image Image Row" at bounding box center [907, 121] width 258 height 31
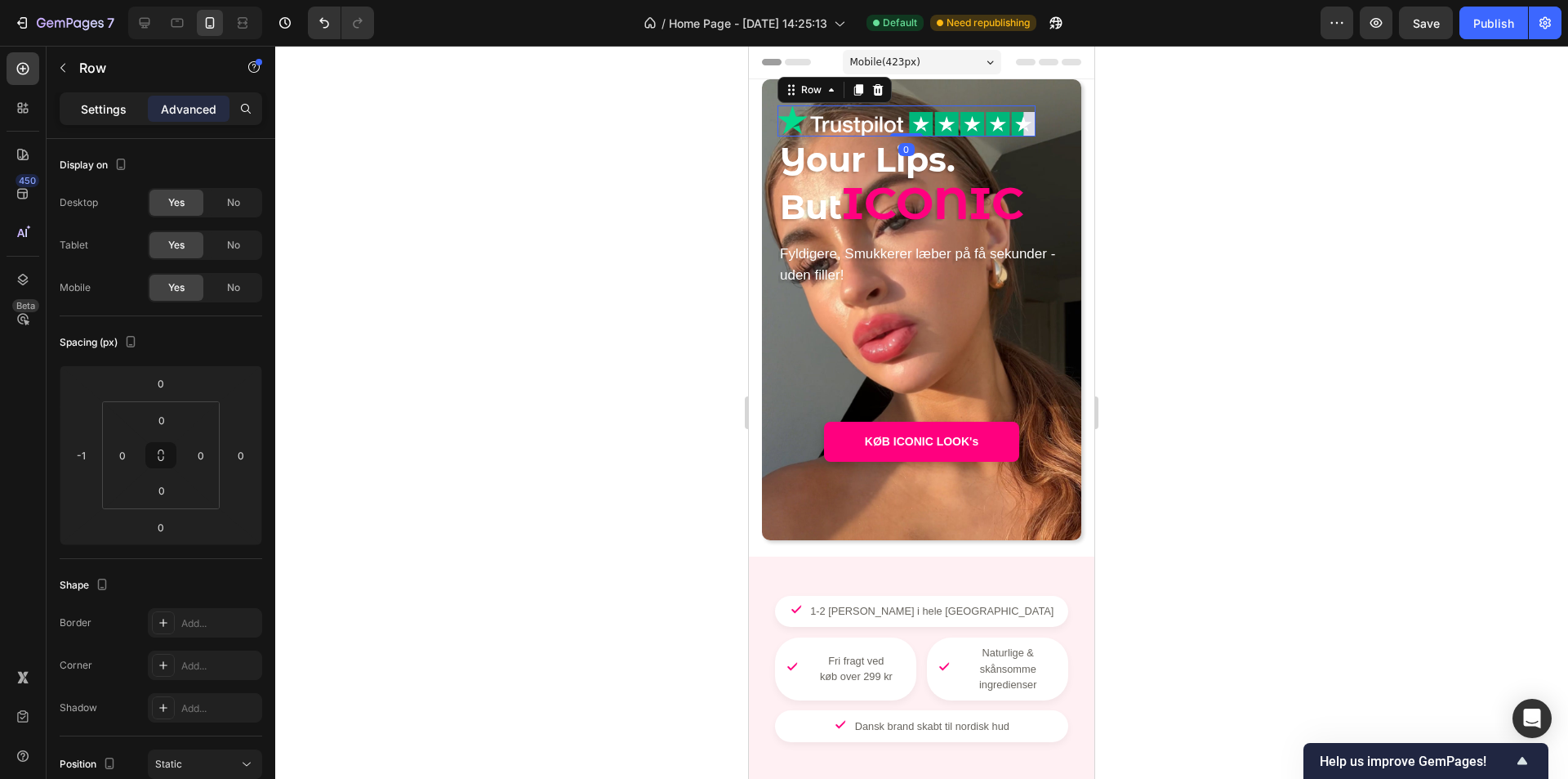
click at [122, 118] on div "Settings" at bounding box center [103, 108] width 82 height 26
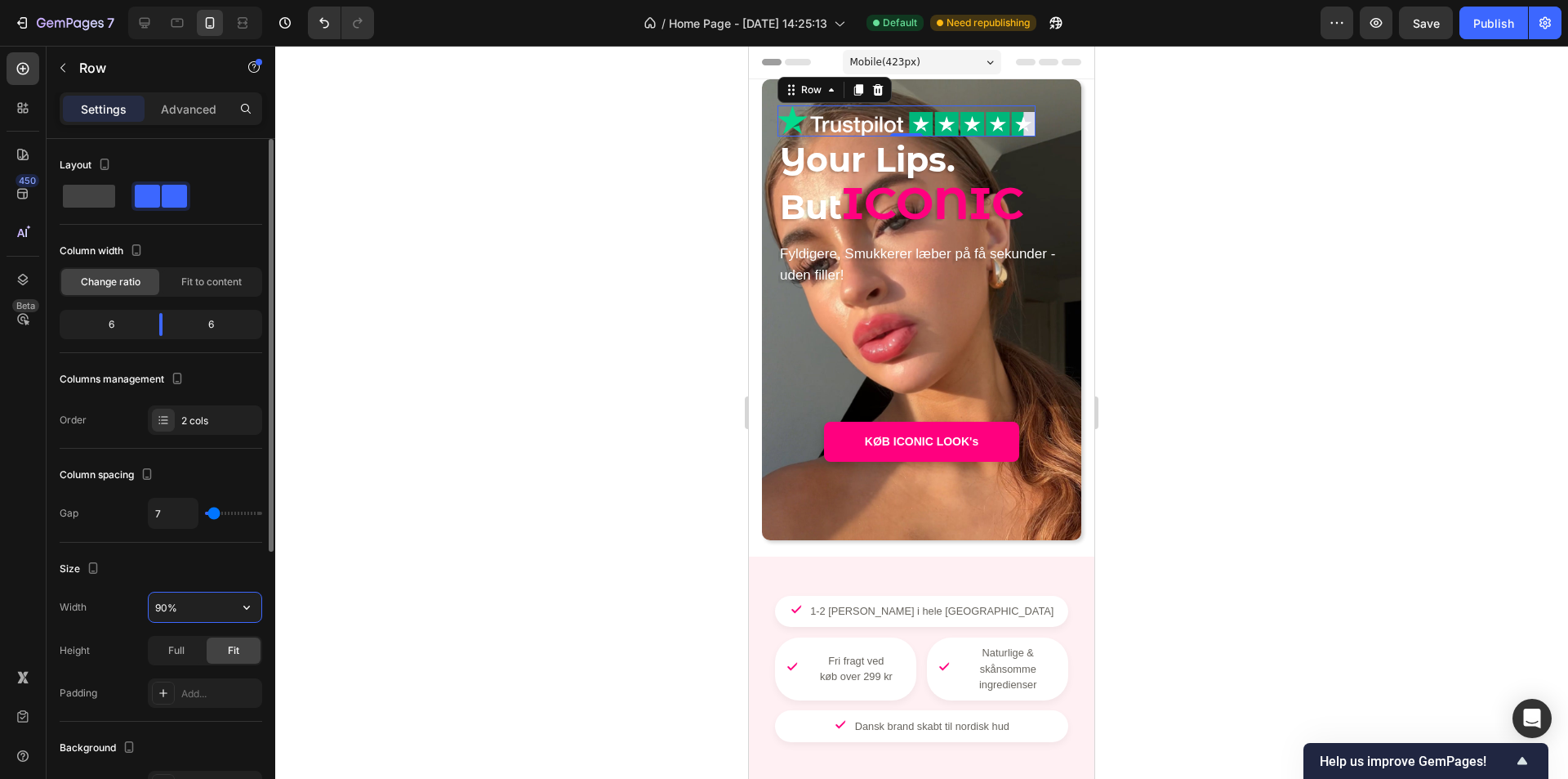
click at [189, 608] on input "90%" at bounding box center [204, 607] width 112 height 30
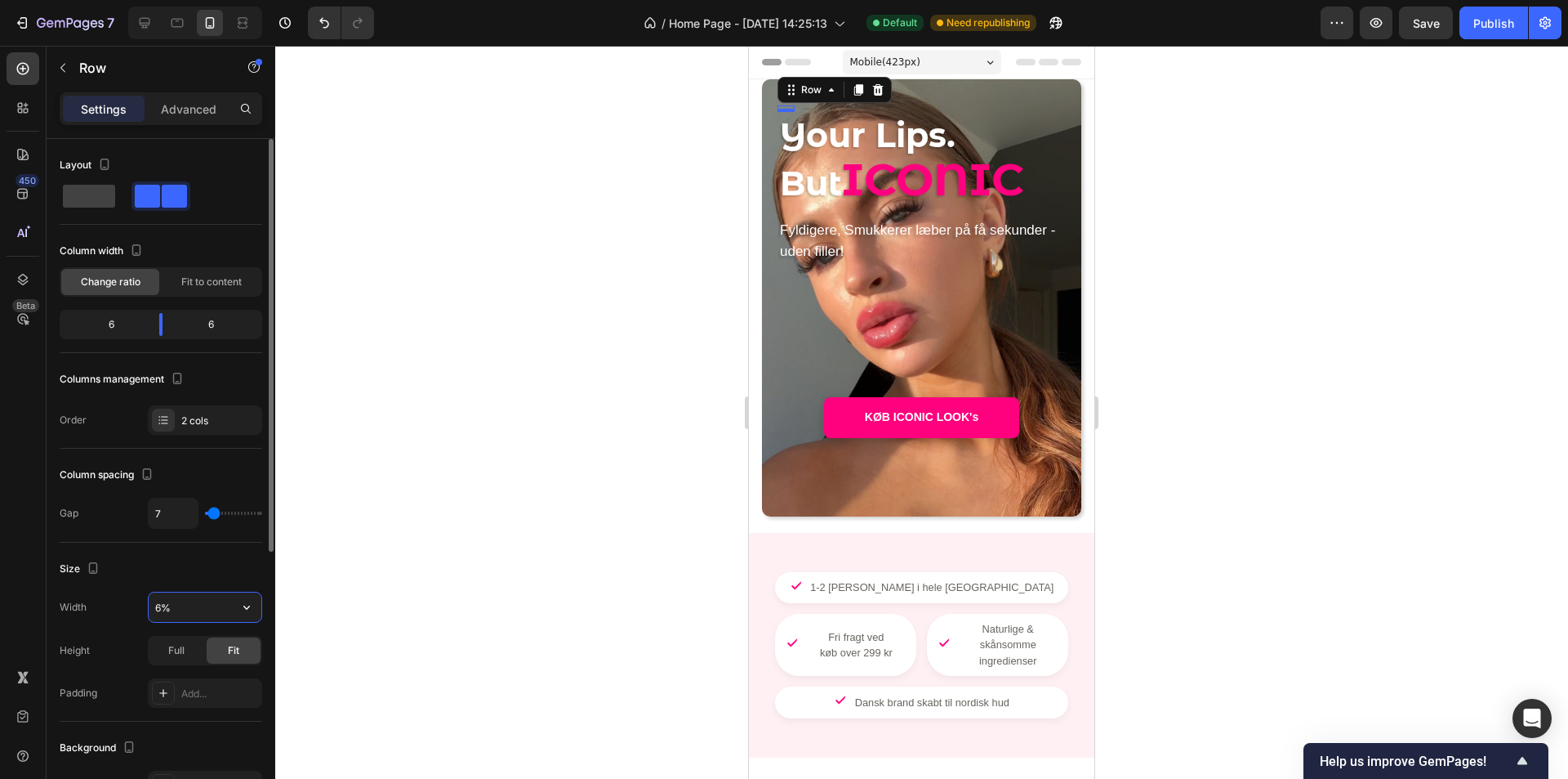
type input "60%"
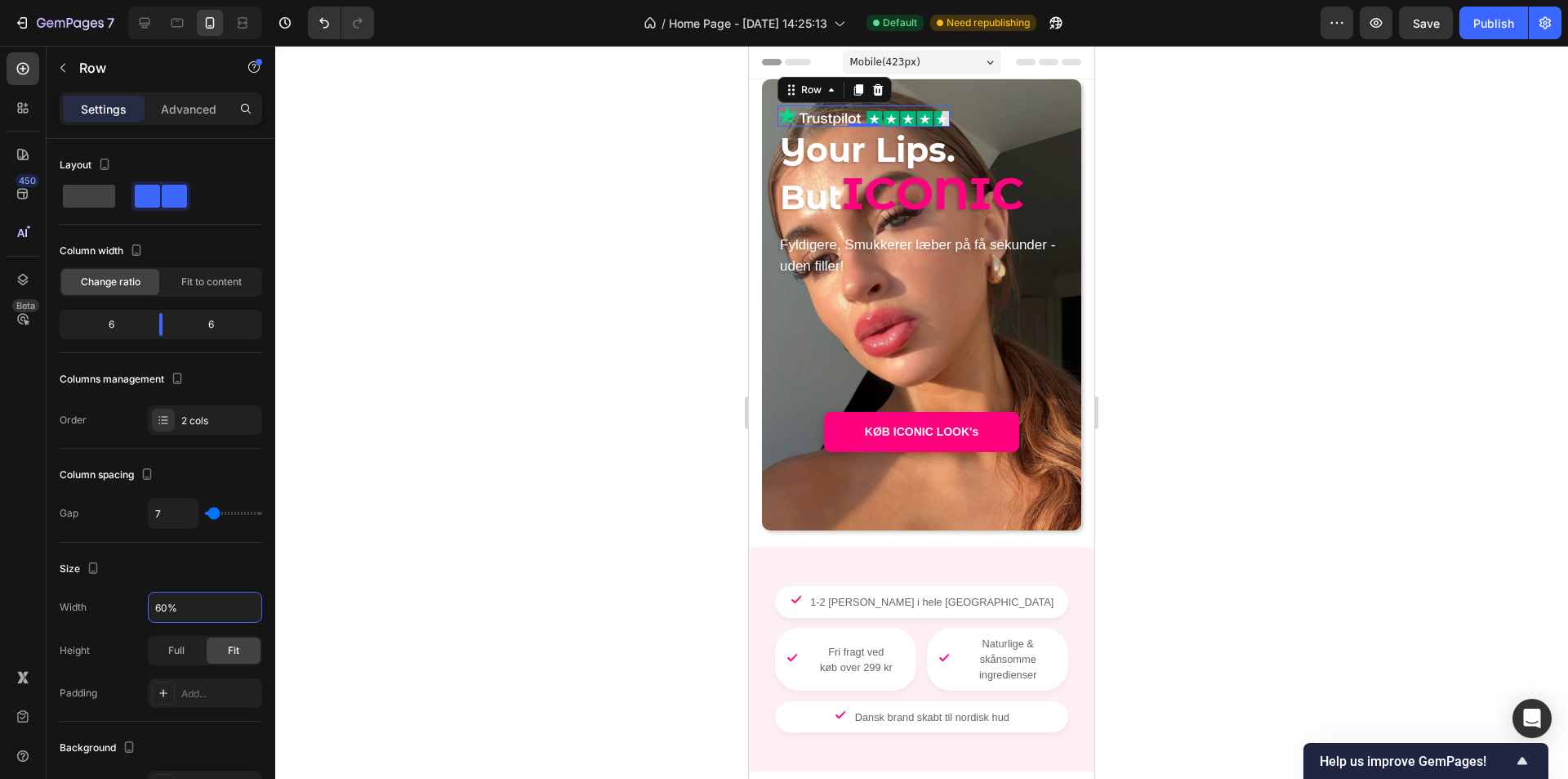
click at [478, 612] on div at bounding box center [921, 412] width 1293 height 733
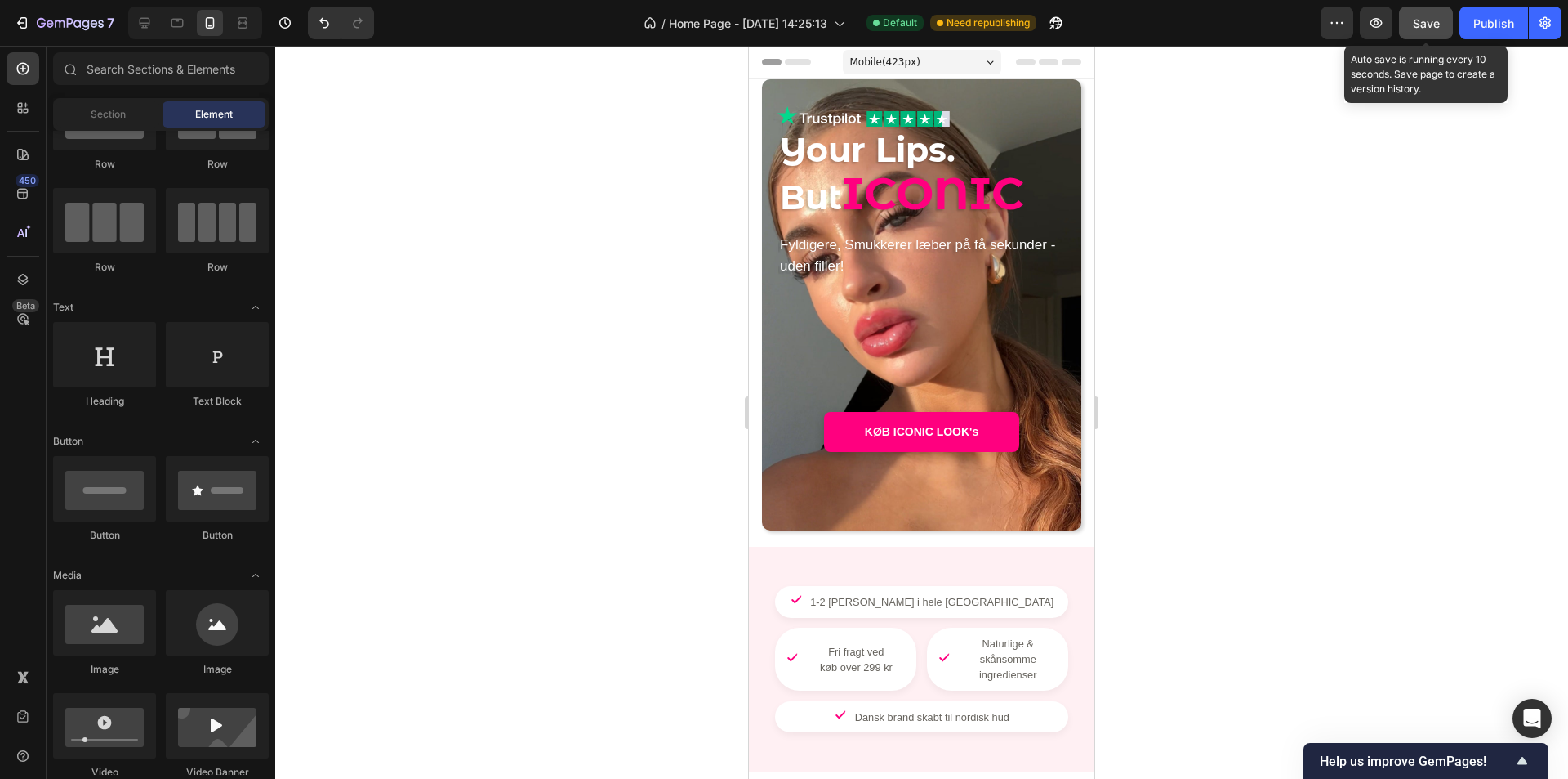
click at [1436, 32] on button "Save" at bounding box center [1426, 23] width 54 height 33
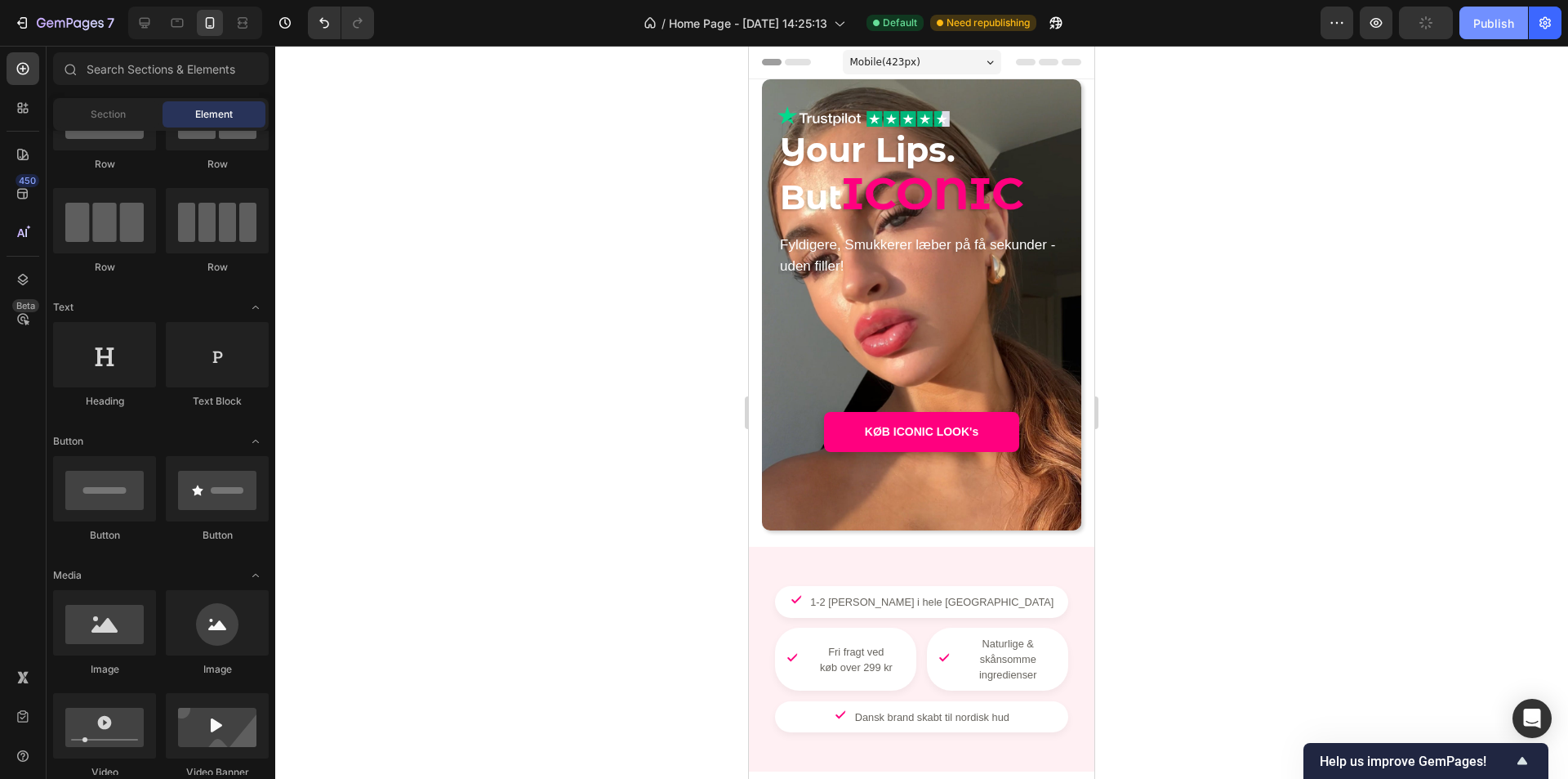
click at [1489, 30] on div "Publish" at bounding box center [1494, 23] width 41 height 17
click at [1014, 255] on p "Fyldigere, Smukkerer læber på få sekunder - uden filler!" at bounding box center [922, 256] width 284 height 42
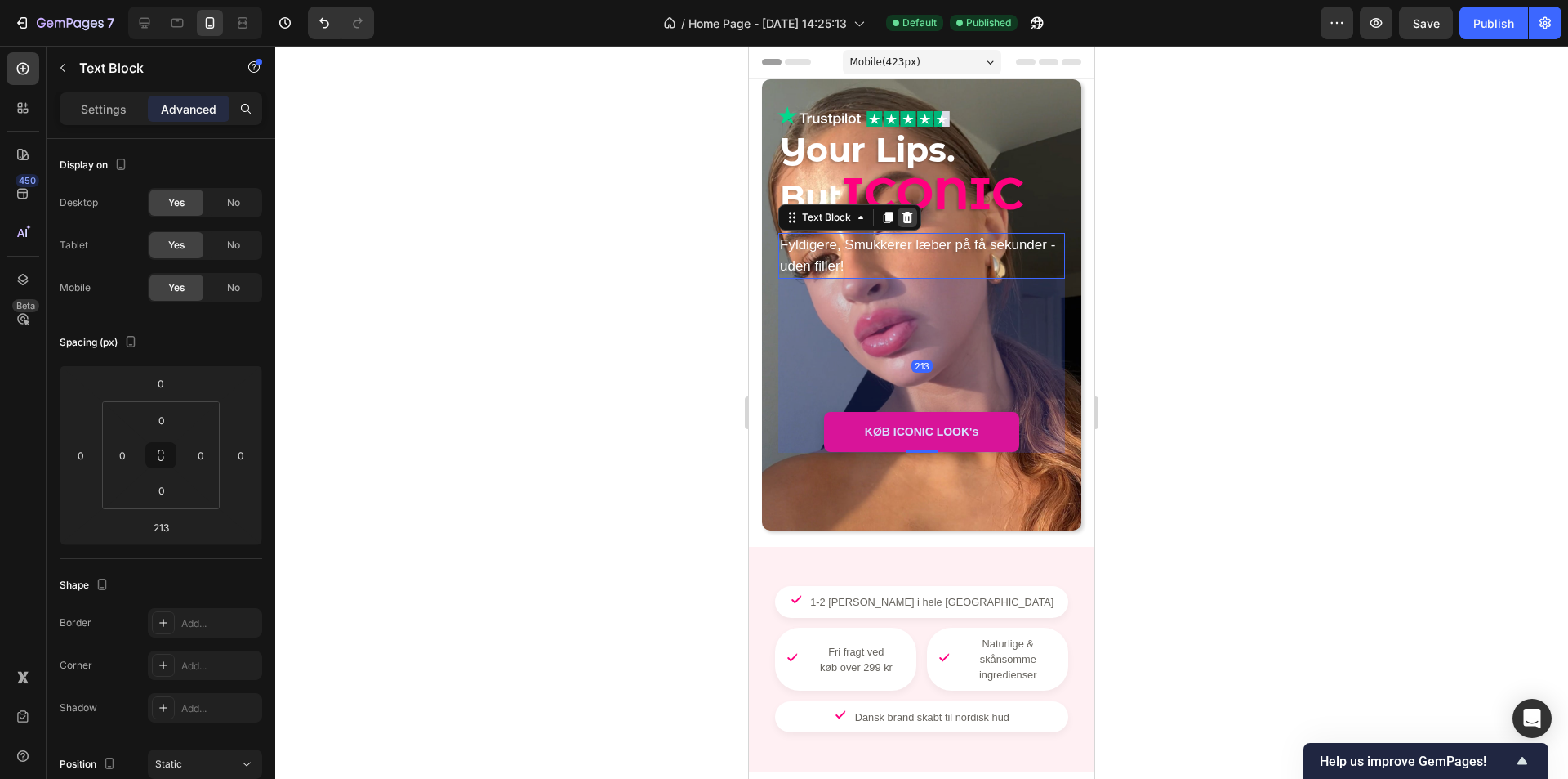
click at [909, 221] on icon at bounding box center [908, 218] width 11 height 12
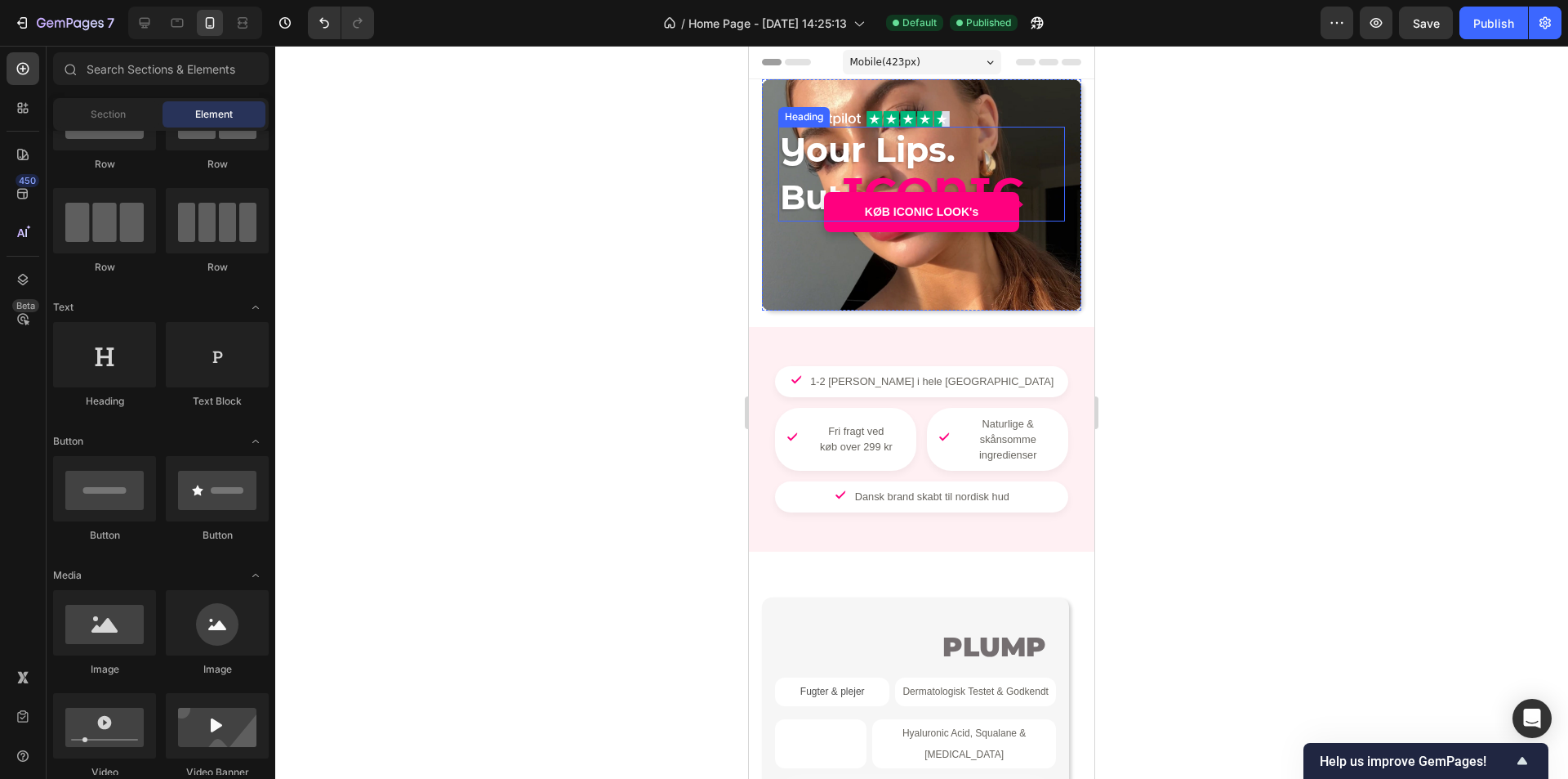
click at [935, 168] on span "ICONIC" at bounding box center [933, 193] width 182 height 55
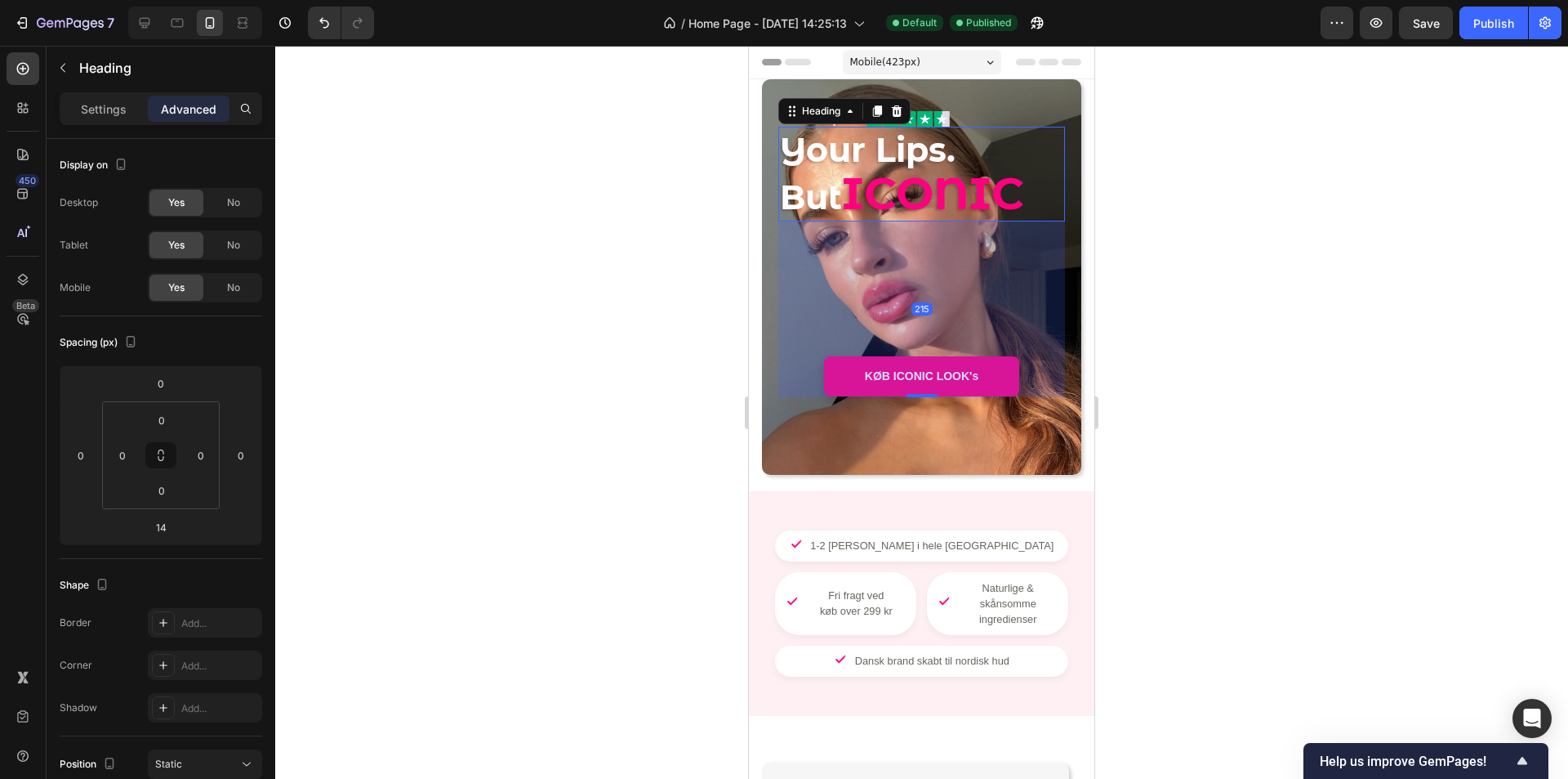
drag, startPoint x: 925, startPoint y: 231, endPoint x: 943, endPoint y: 395, distance: 165.0
click at [943, 221] on div "215" at bounding box center [922, 221] width 287 height 0
type input "215"
click at [1186, 377] on div at bounding box center [921, 412] width 1293 height 733
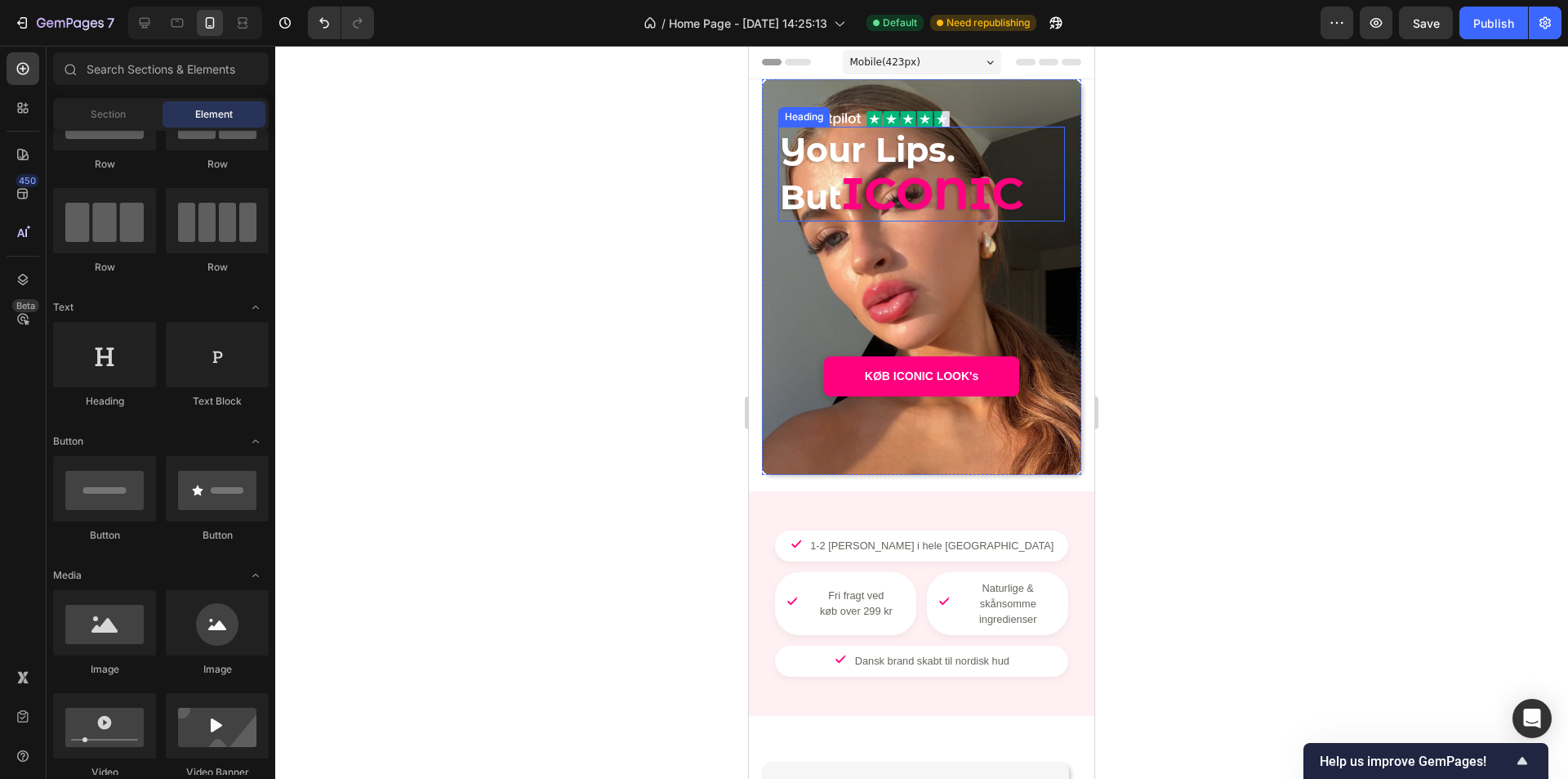
click at [939, 213] on span "ICONIC" at bounding box center [933, 193] width 182 height 55
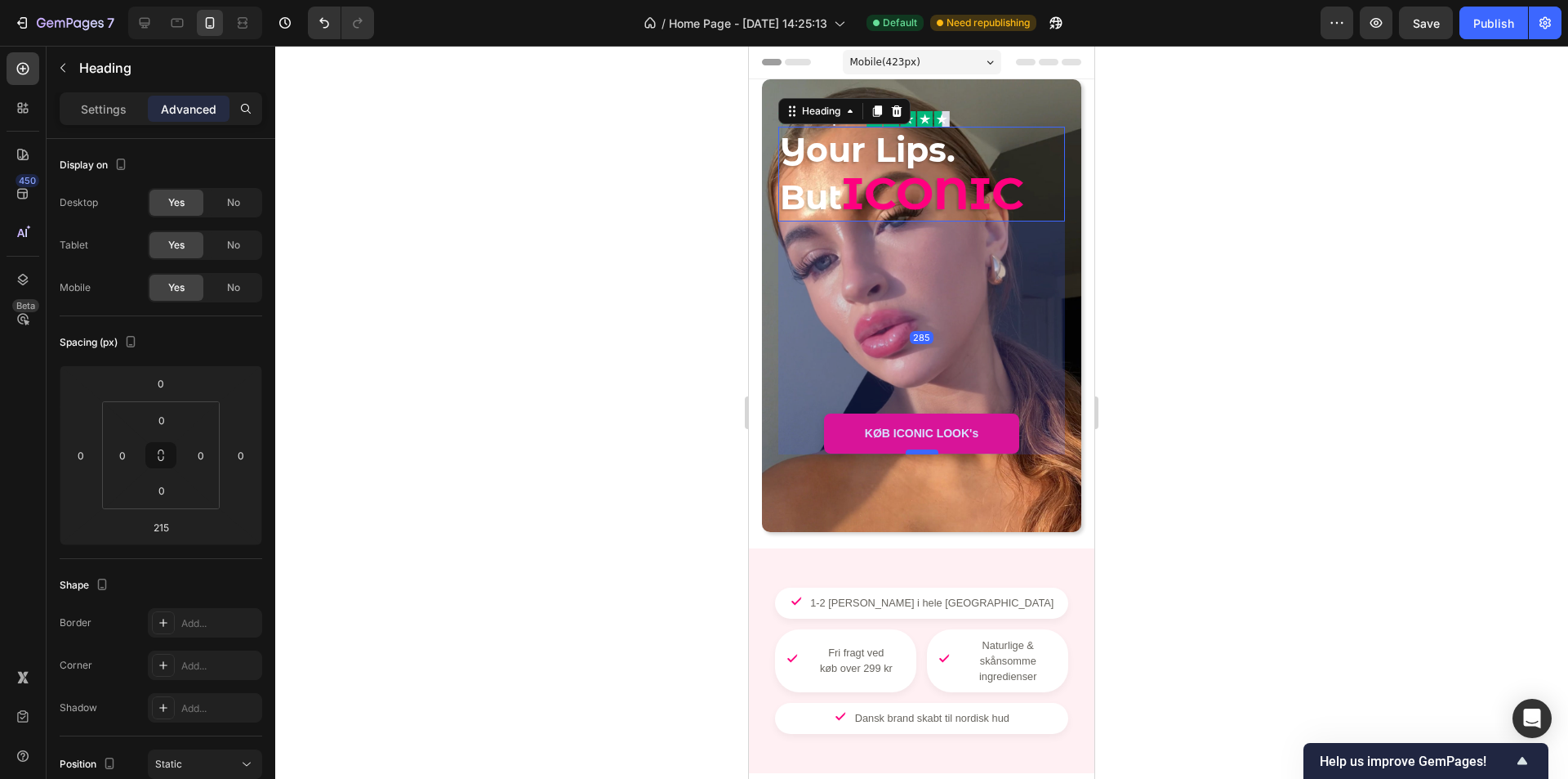
drag, startPoint x: 922, startPoint y: 395, endPoint x: 920, endPoint y: 452, distance: 57.0
click at [920, 452] on div at bounding box center [922, 452] width 33 height 5
type input "285"
click at [1192, 395] on div at bounding box center [921, 412] width 1293 height 733
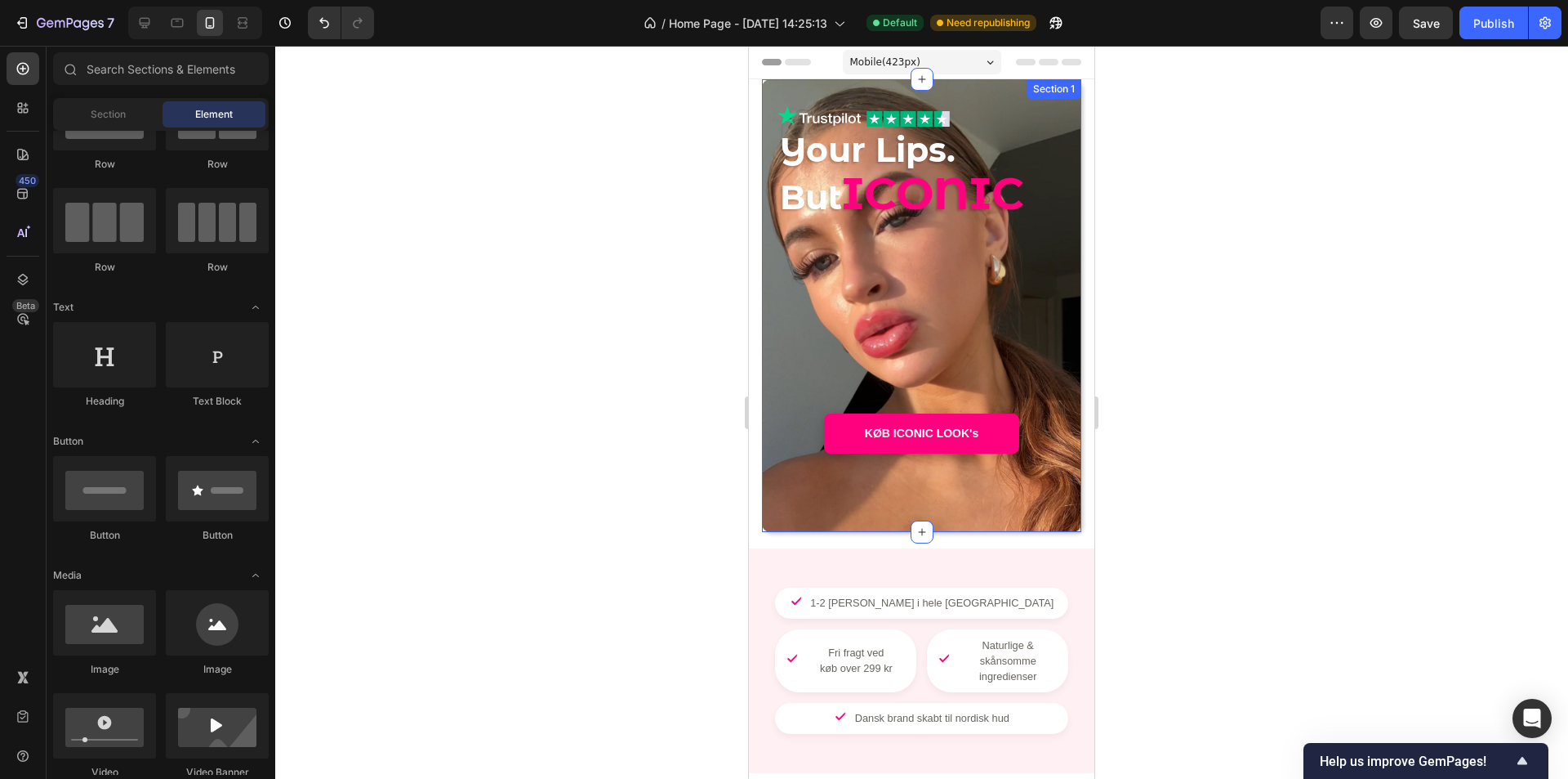
click at [948, 116] on div "Image Image Row Your Lips. But ICONIC Heading KØB ICONIC LOOK's Button" at bounding box center [922, 306] width 287 height 400
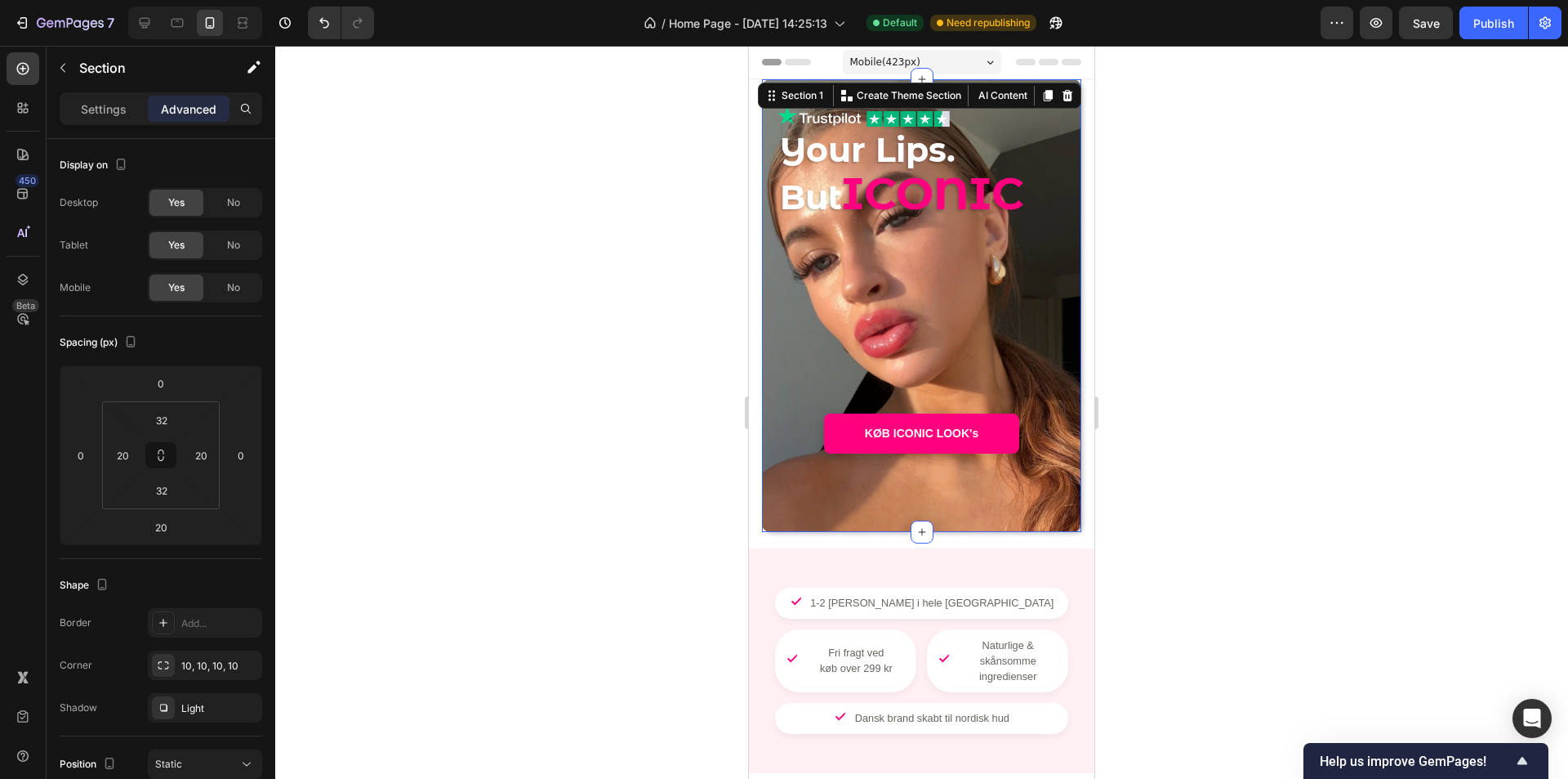
click at [947, 123] on div "Image Image Row Your Lips. But ICONIC Heading KØB ICONIC LOOK's Button" at bounding box center [922, 306] width 287 height 400
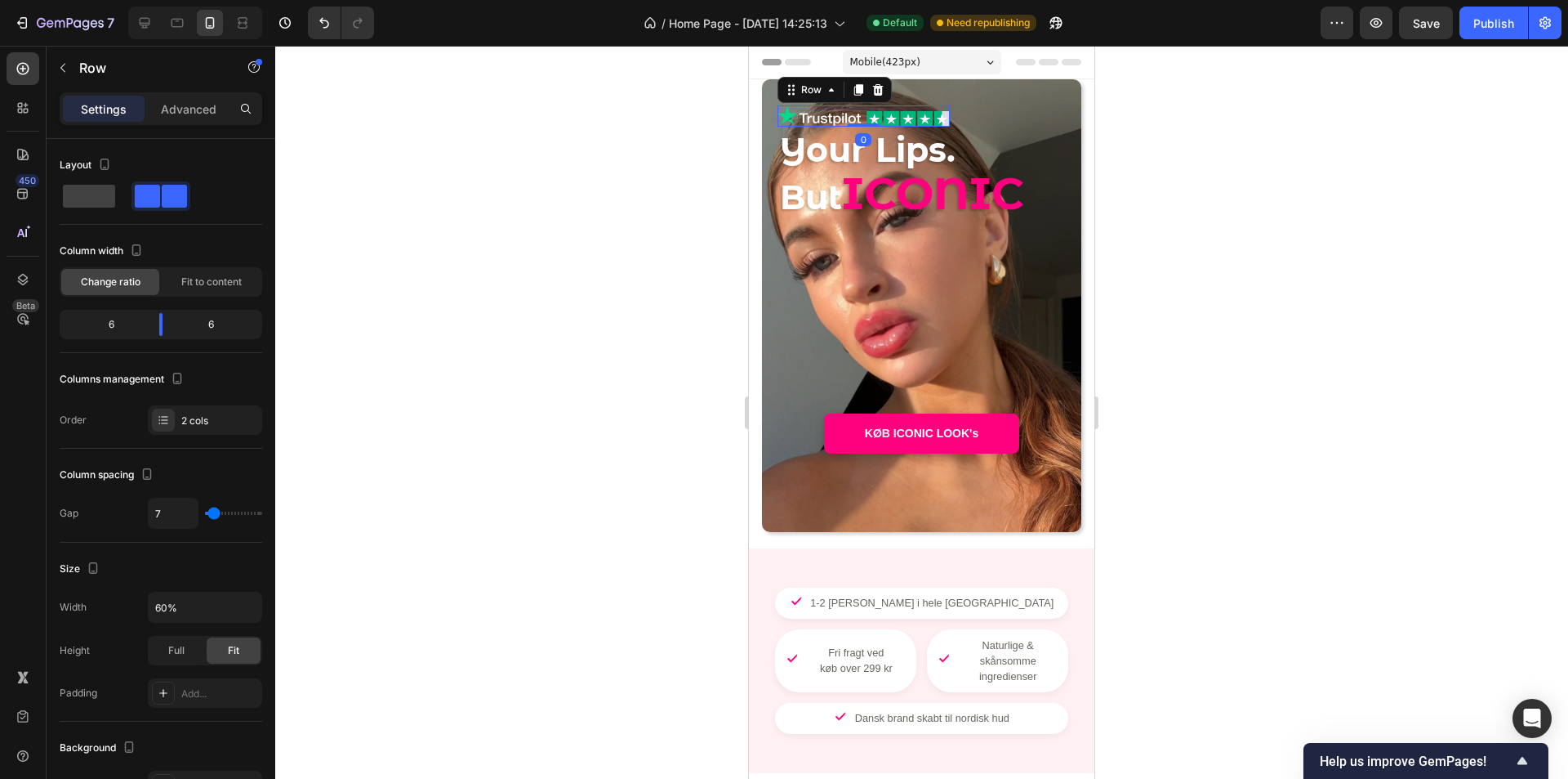
click at [860, 123] on div "Image Image Row 0" at bounding box center [864, 116] width 172 height 21
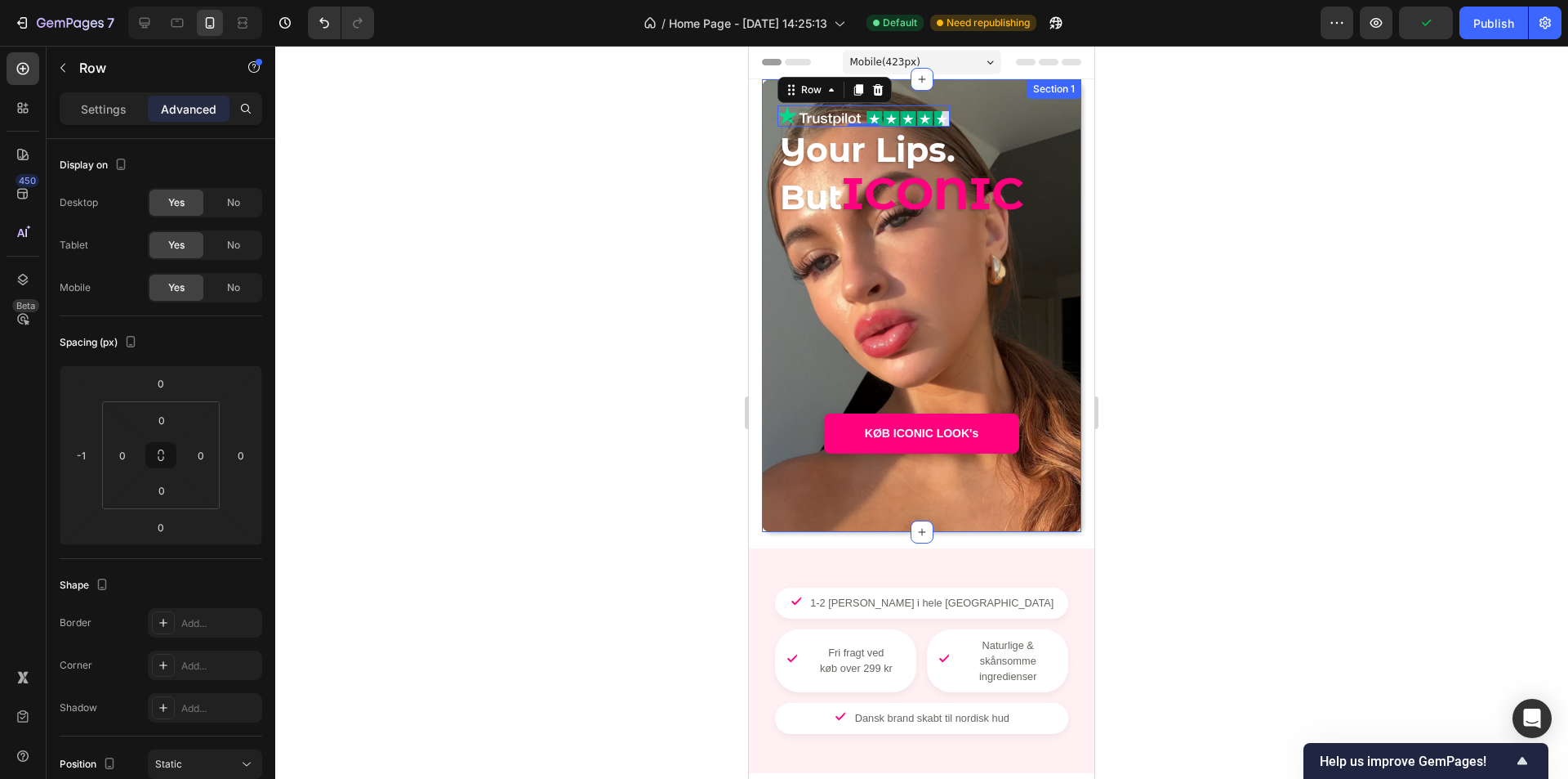
click at [936, 91] on div "Image Image Row 0 Your Lips. But ICONIC Heading KØB ICONIC LOOK's Button Sectio…" at bounding box center [922, 306] width 319 height 453
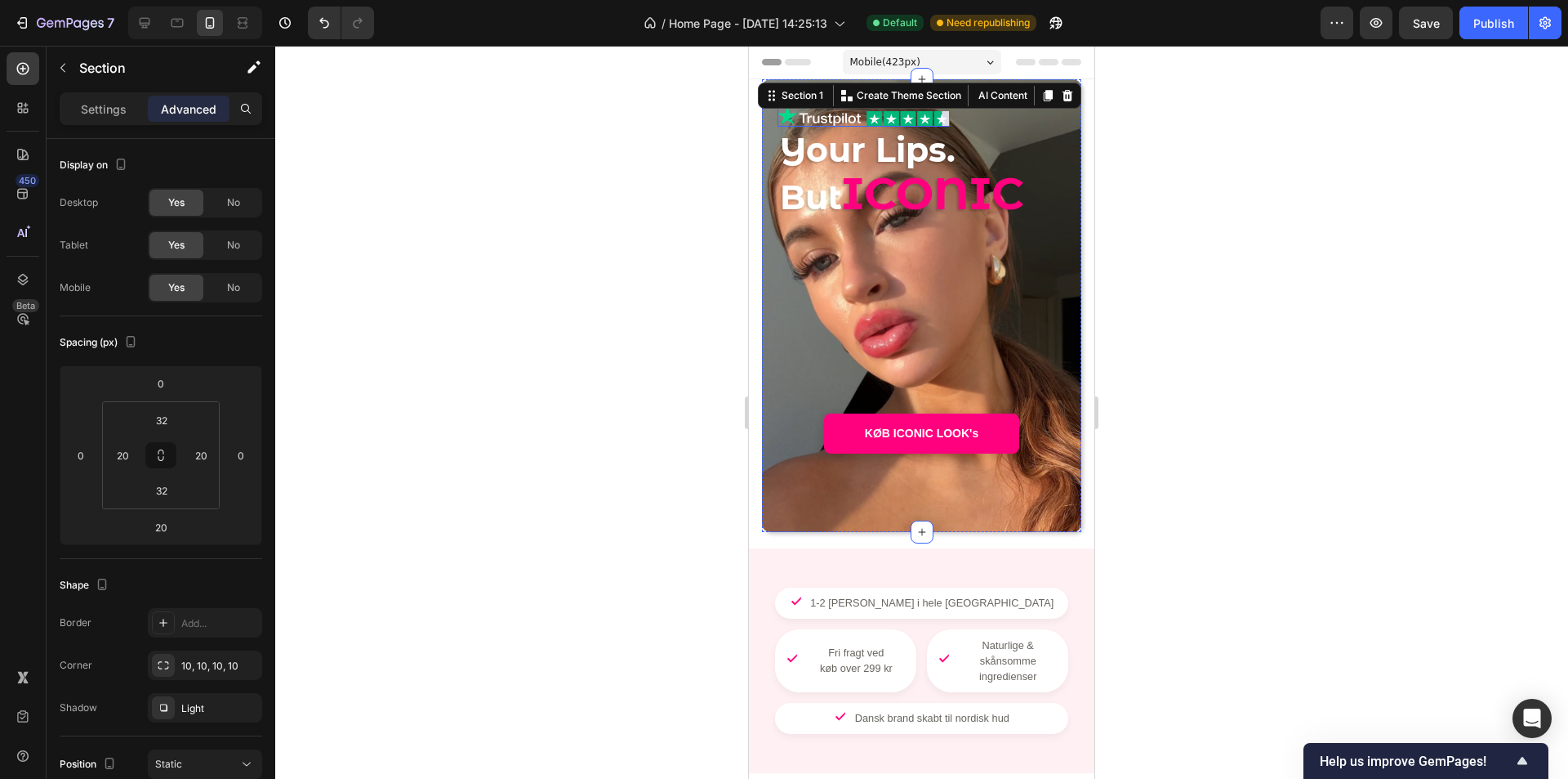
click at [859, 123] on div "Image Image Row" at bounding box center [864, 116] width 172 height 21
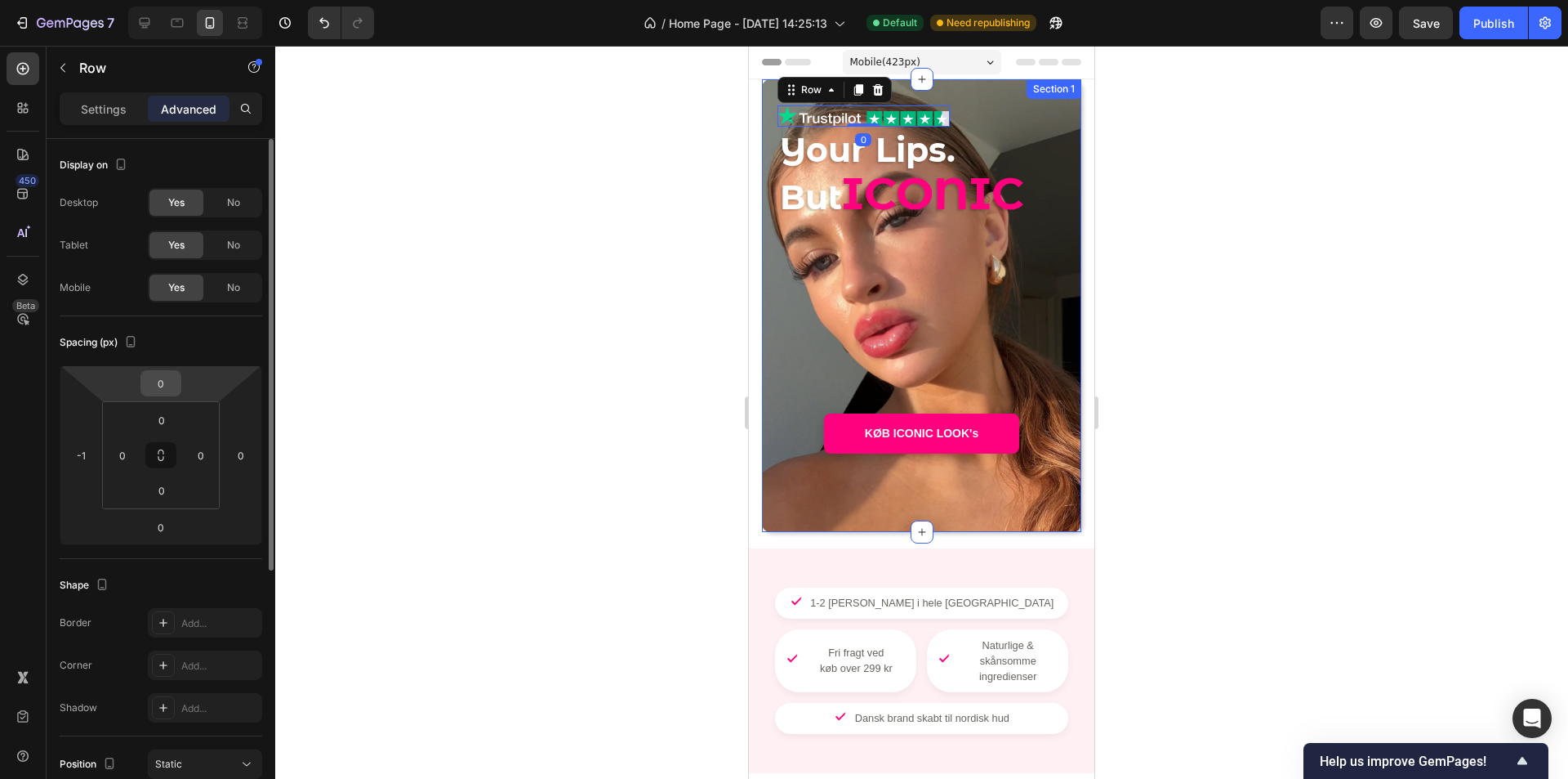
click at [167, 389] on input "0" at bounding box center [160, 383] width 33 height 25
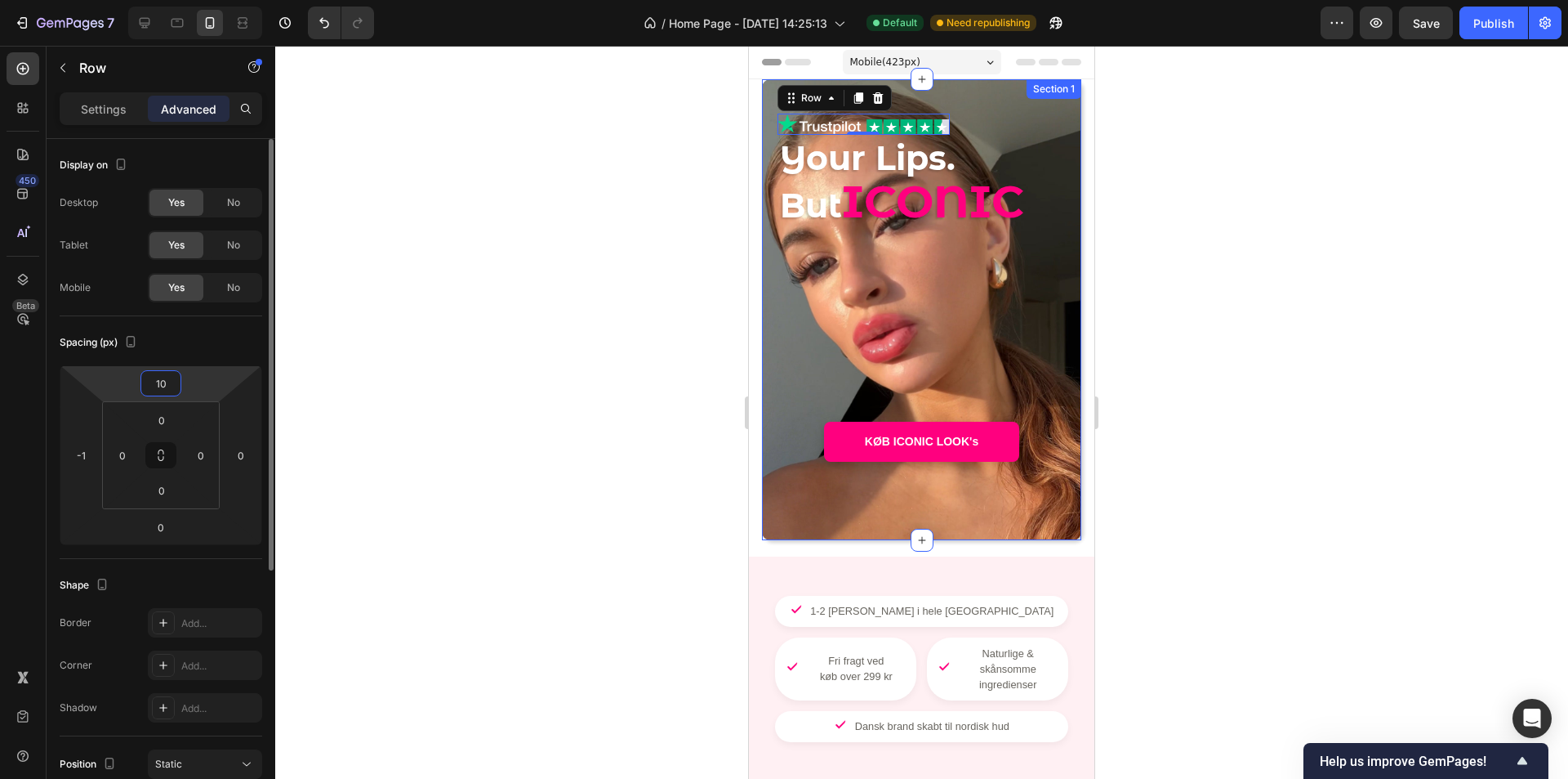
type input "1"
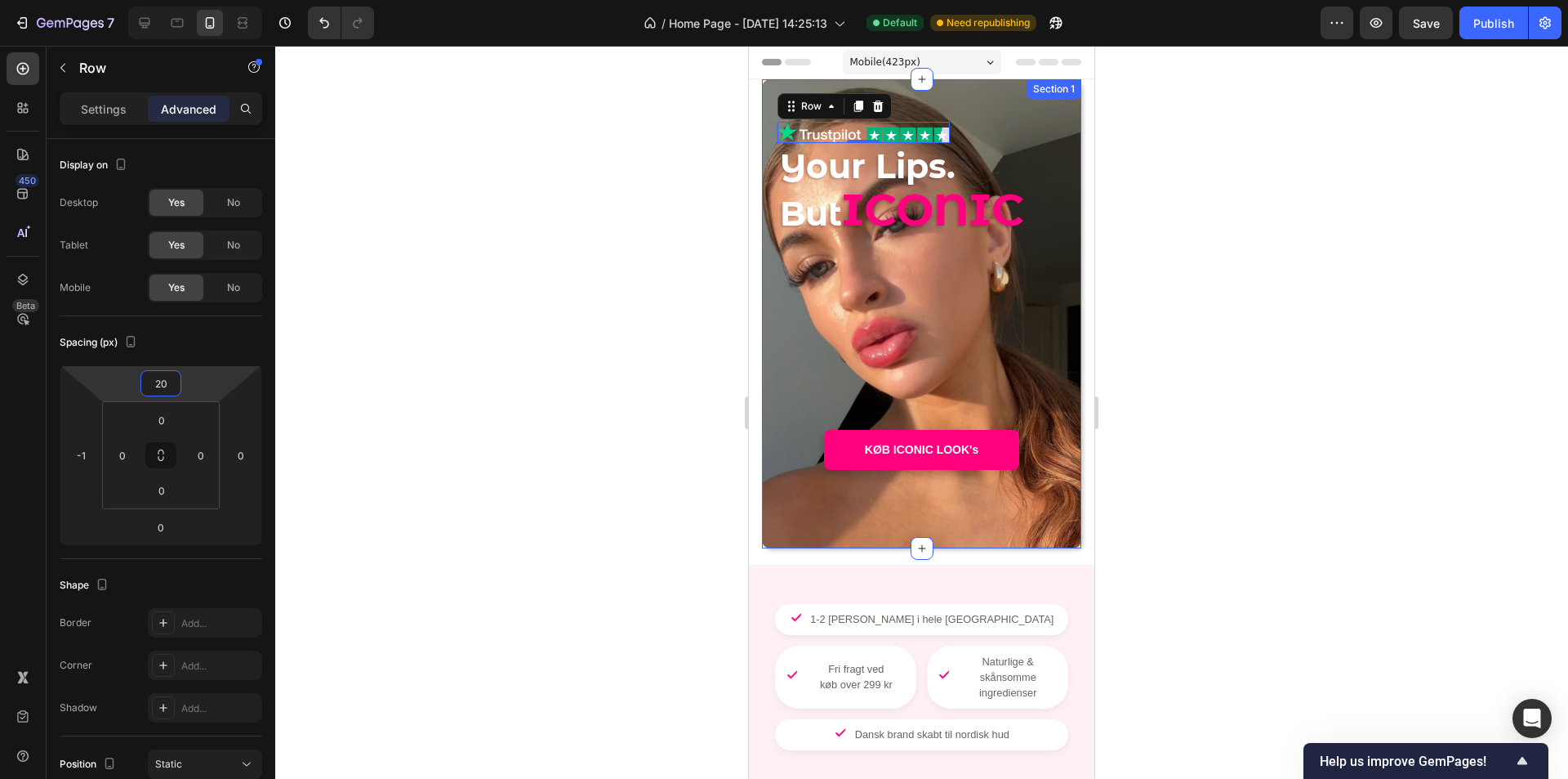
type input "20"
click at [593, 456] on div at bounding box center [921, 412] width 1293 height 733
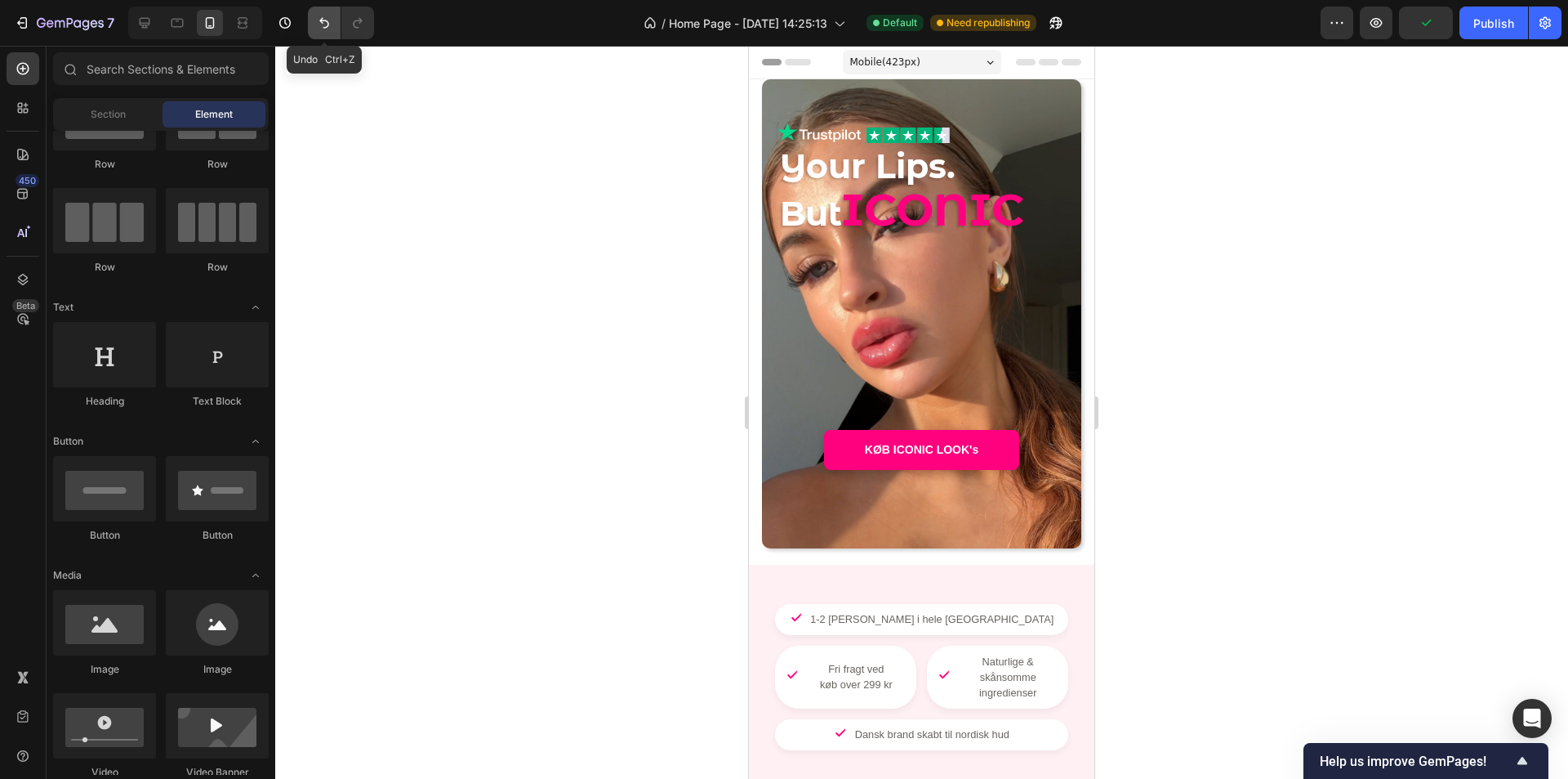
click at [323, 20] on icon "Undo/Redo" at bounding box center [324, 23] width 10 height 11
click at [323, 20] on icon "Undo/Redo" at bounding box center [324, 23] width 10 height 11
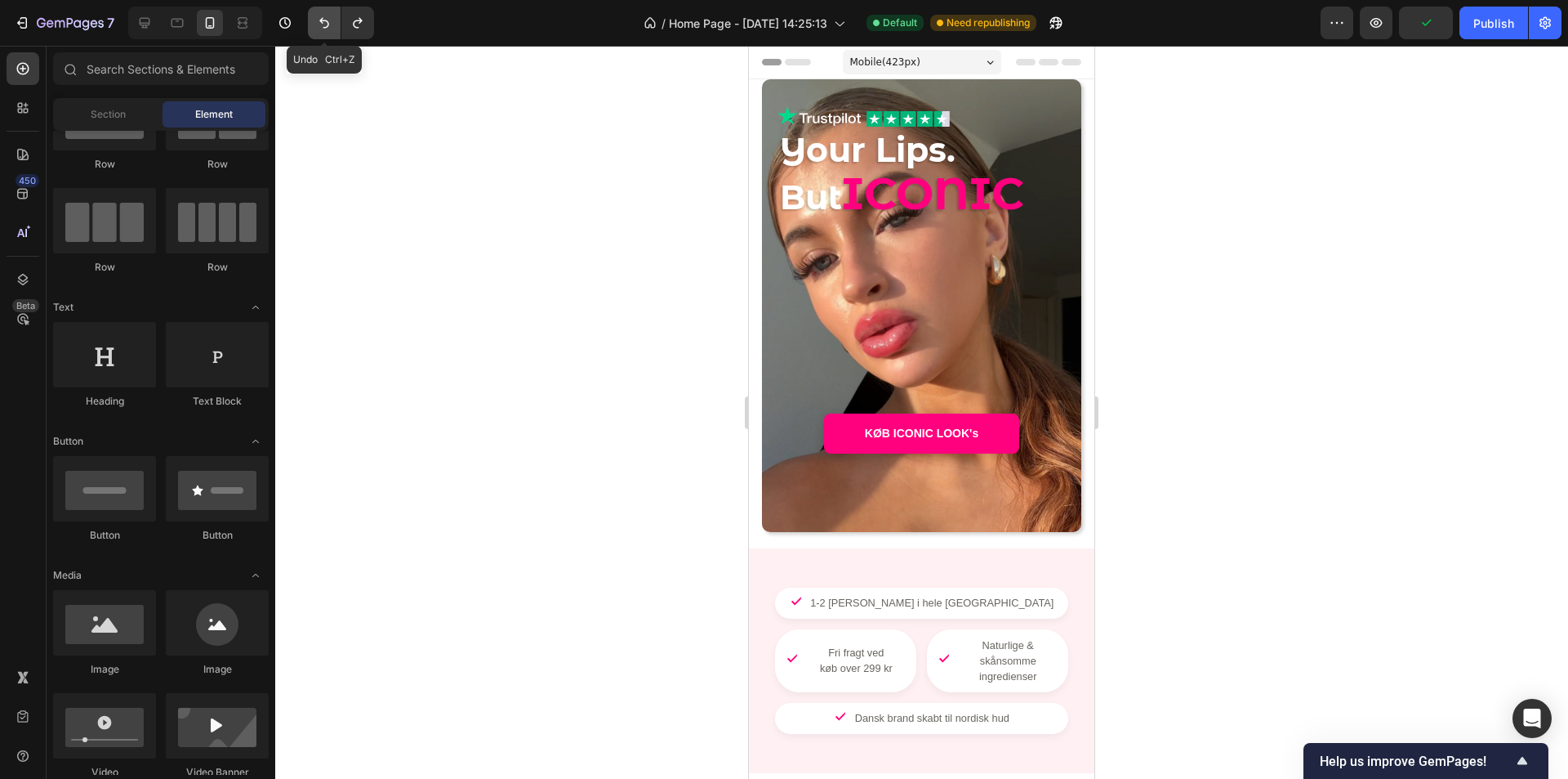
click at [323, 19] on icon "Undo/Redo" at bounding box center [323, 22] width 16 height 16
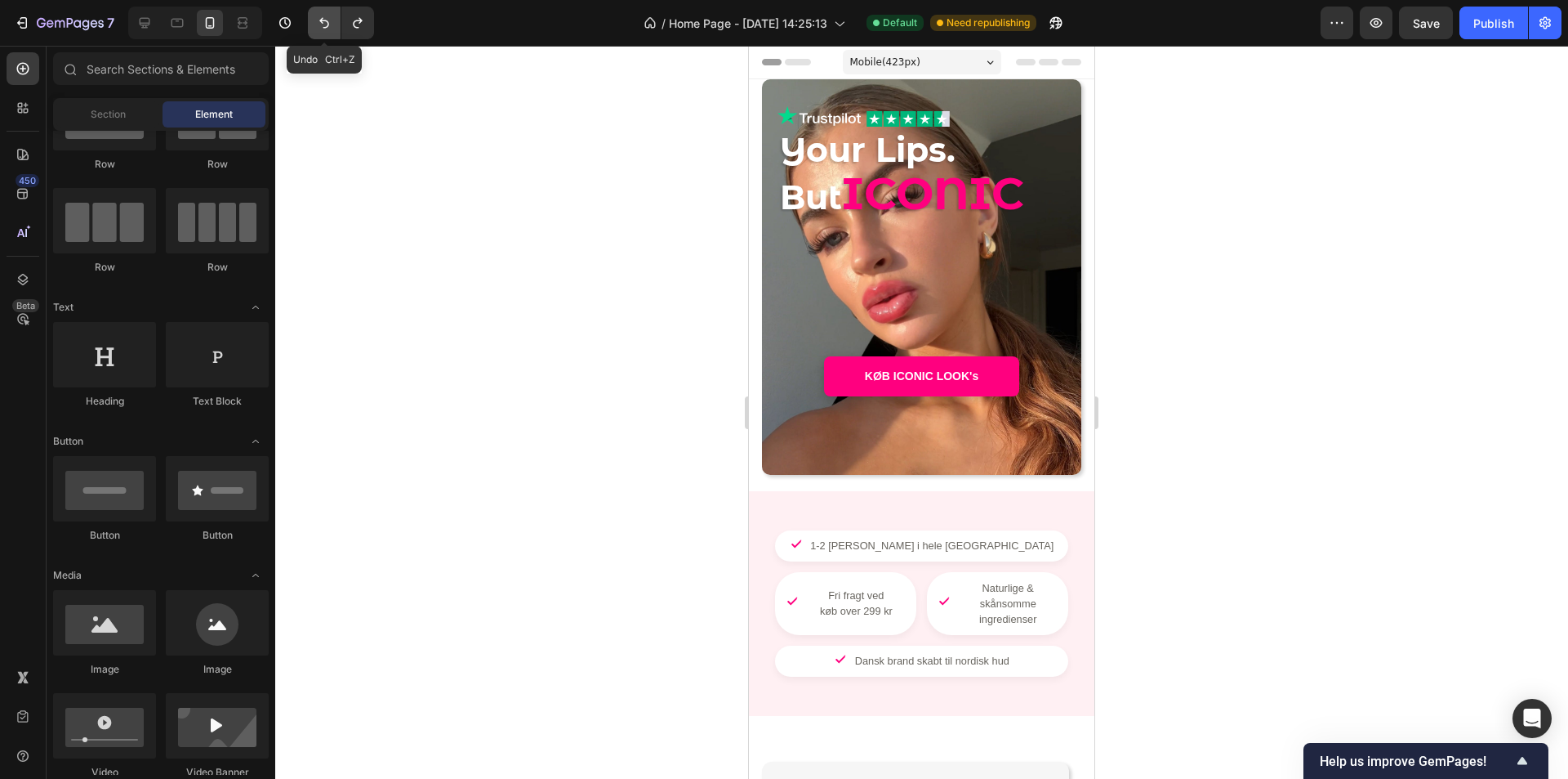
click at [323, 19] on icon "Undo/Redo" at bounding box center [323, 22] width 16 height 16
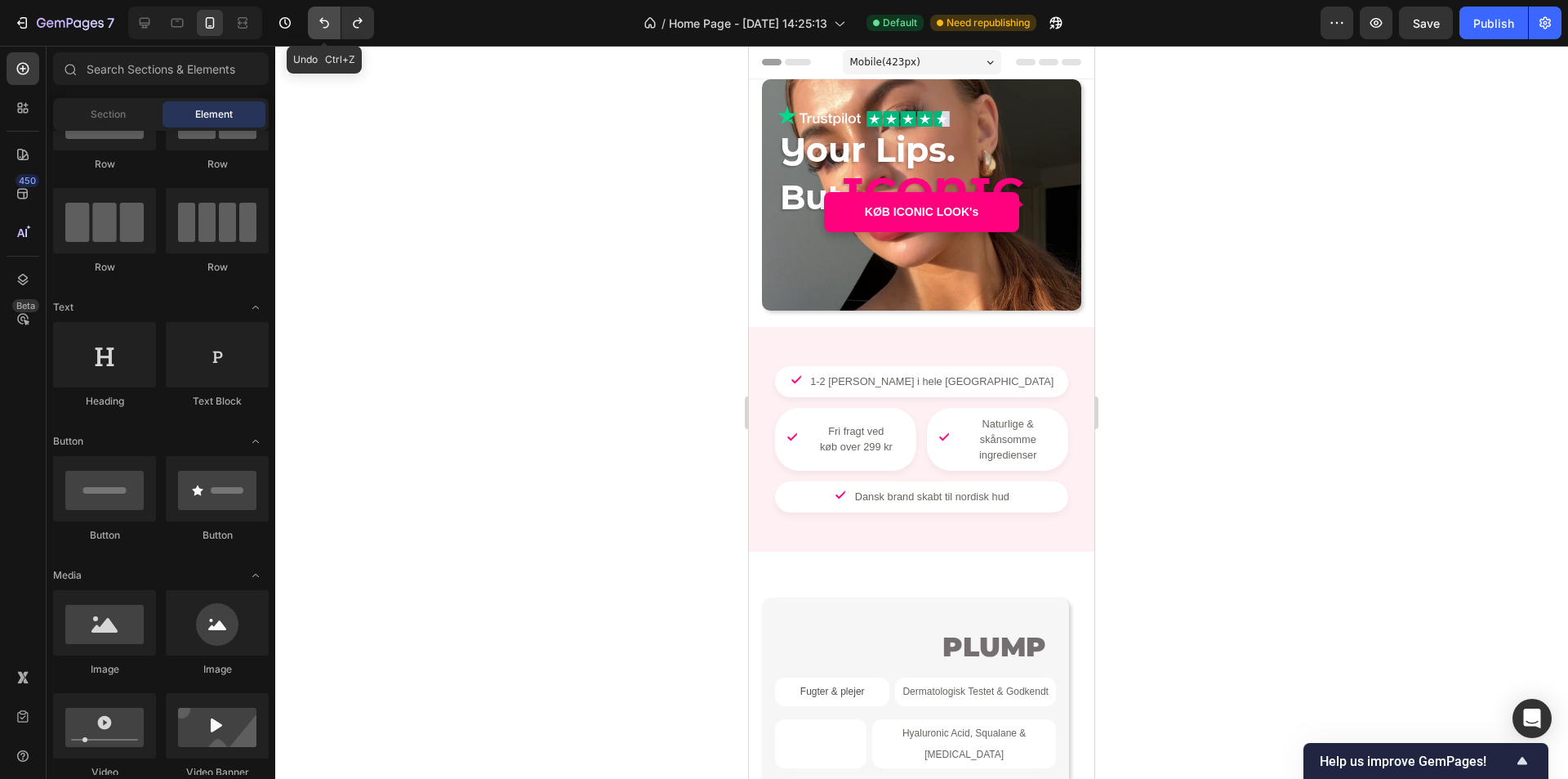
click at [323, 19] on icon "Undo/Redo" at bounding box center [323, 22] width 16 height 16
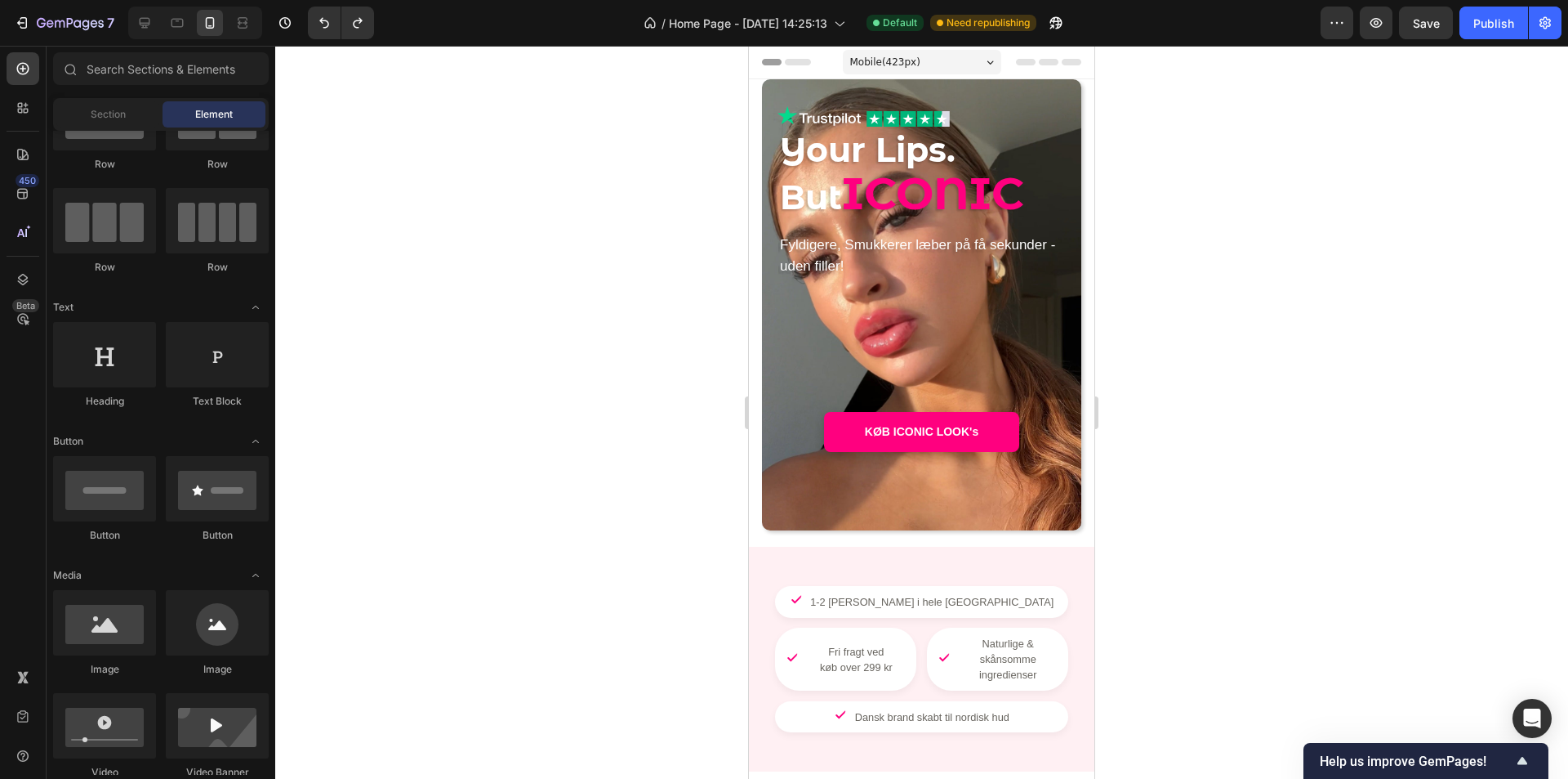
click at [681, 148] on div at bounding box center [921, 412] width 1293 height 733
click at [860, 117] on div "Image Image Row" at bounding box center [864, 116] width 172 height 21
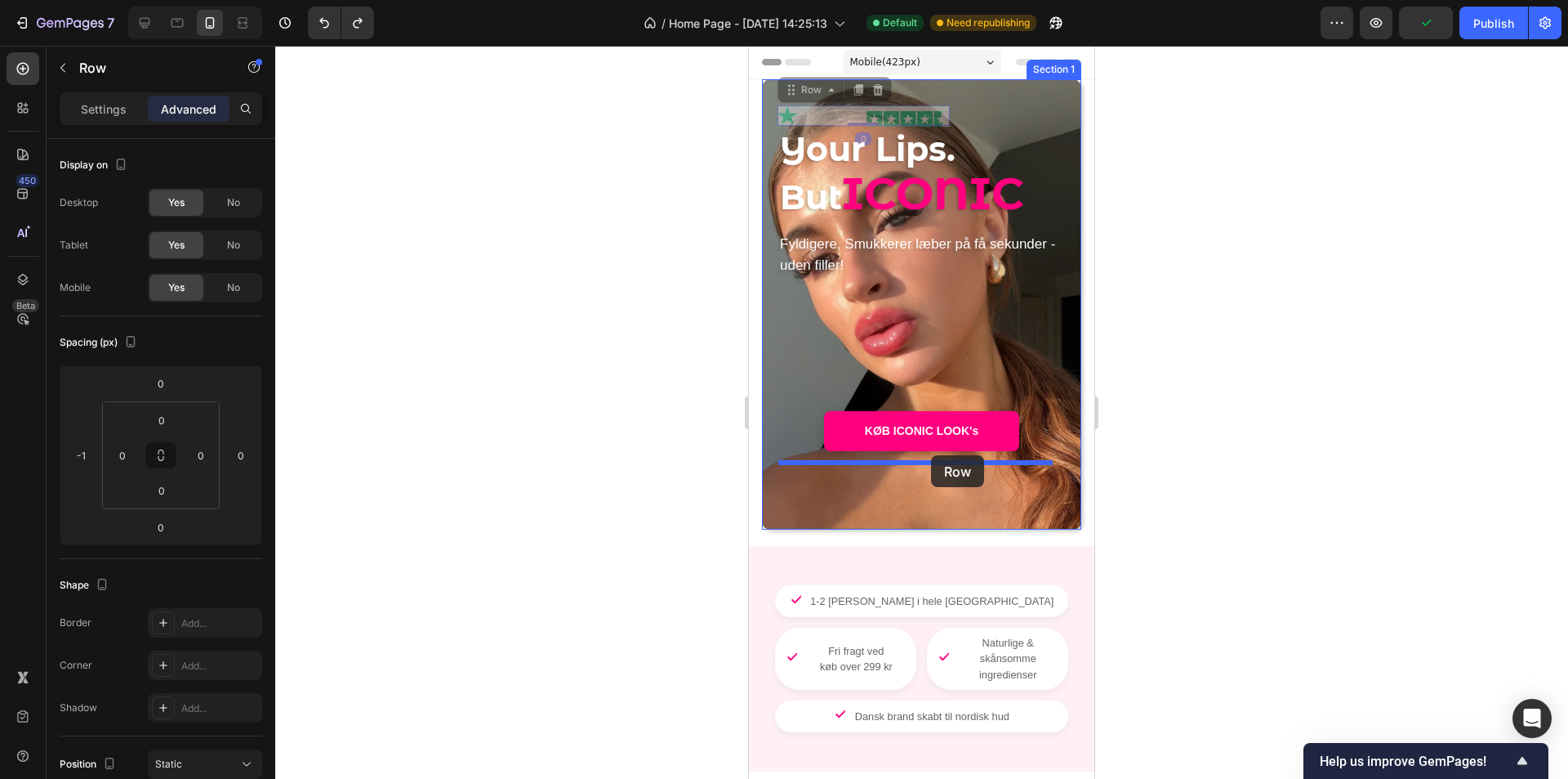
drag, startPoint x: 791, startPoint y: 94, endPoint x: 931, endPoint y: 455, distance: 387.2
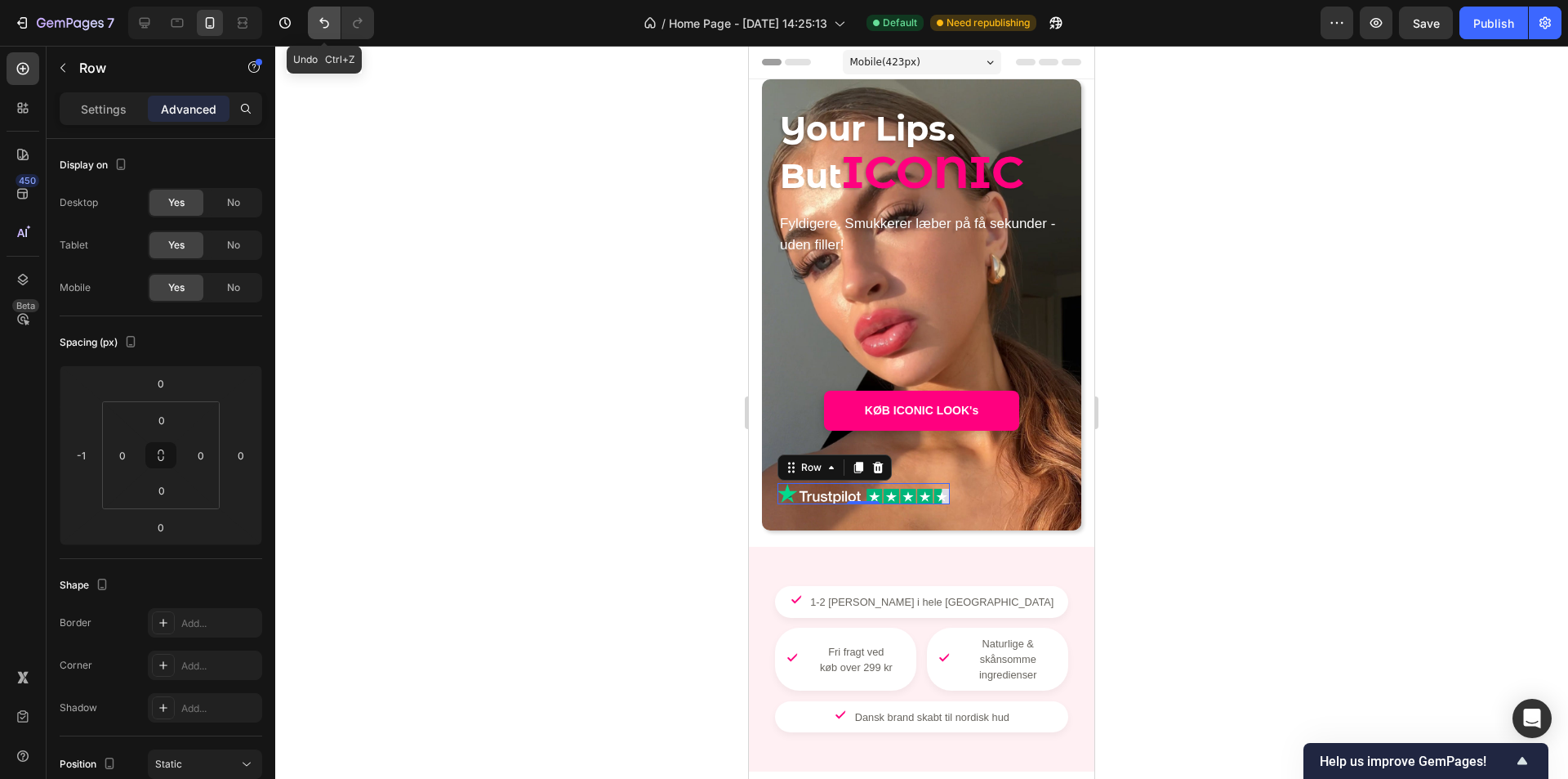
click at [328, 25] on icon "Undo/Redo" at bounding box center [324, 23] width 10 height 11
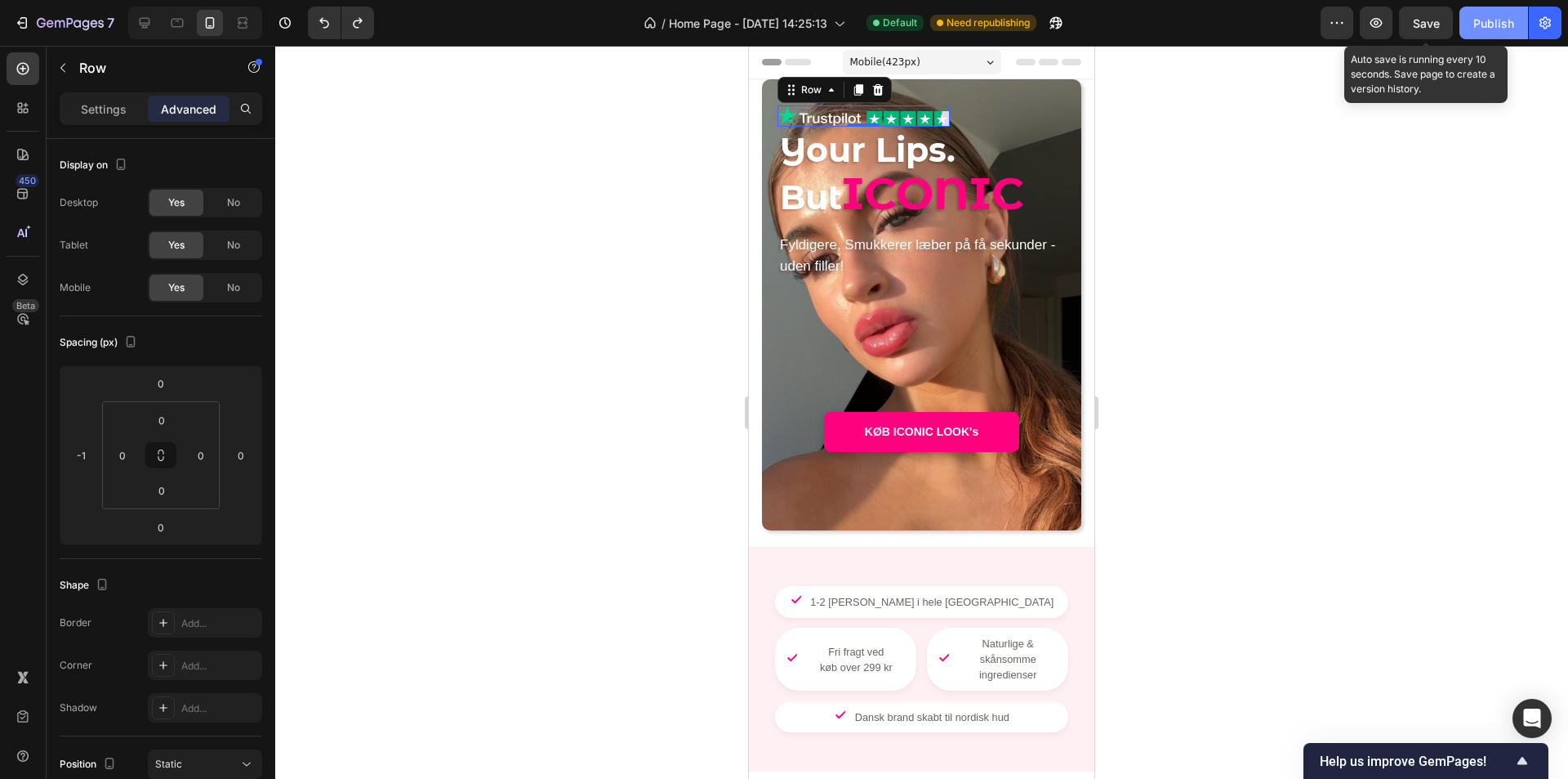
drag, startPoint x: 1420, startPoint y: 25, endPoint x: 1481, endPoint y: 27, distance: 61.0
click at [1430, 25] on span "Save" at bounding box center [1427, 23] width 27 height 14
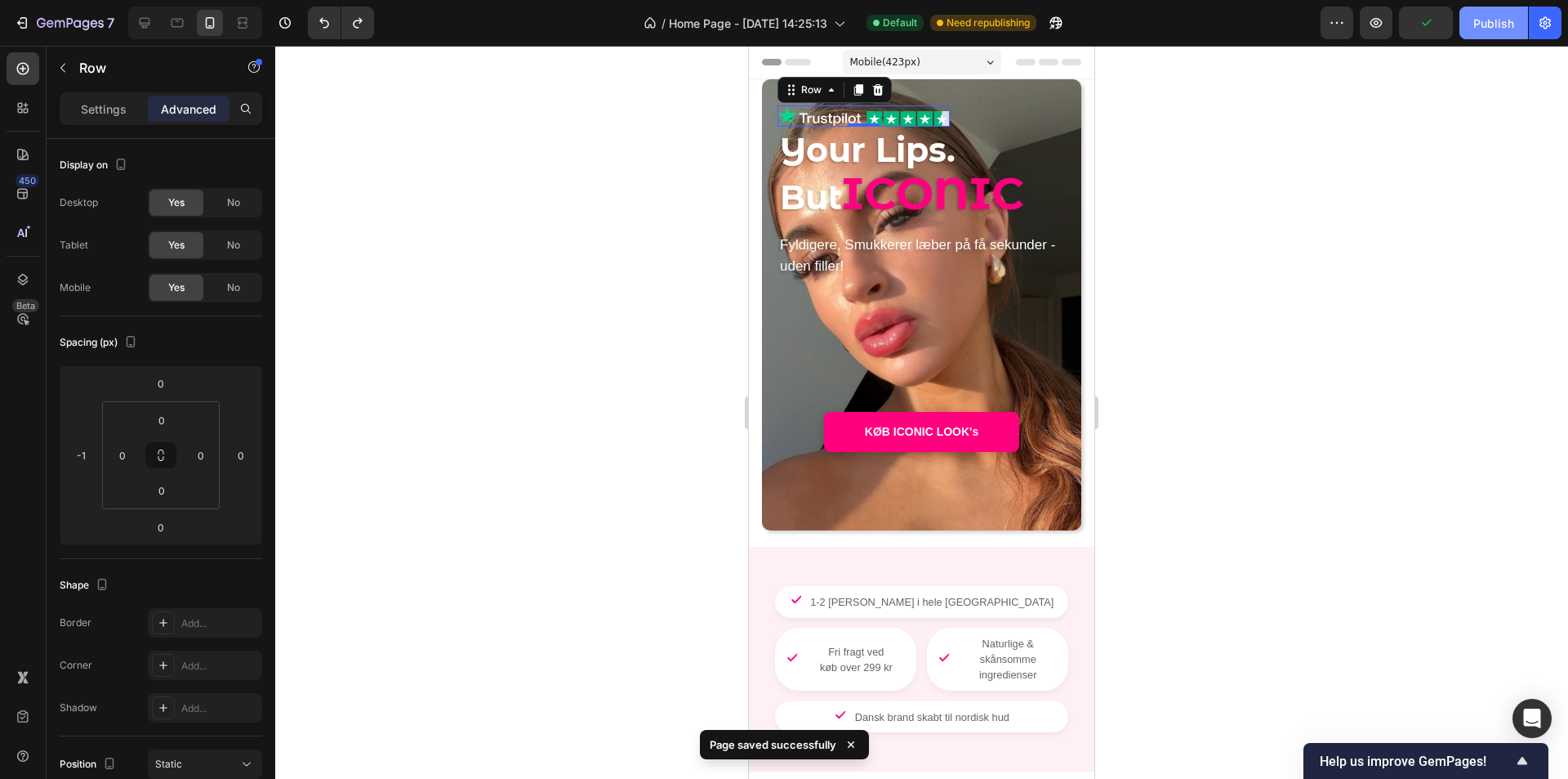
click at [1482, 27] on div "Publish" at bounding box center [1494, 23] width 41 height 17
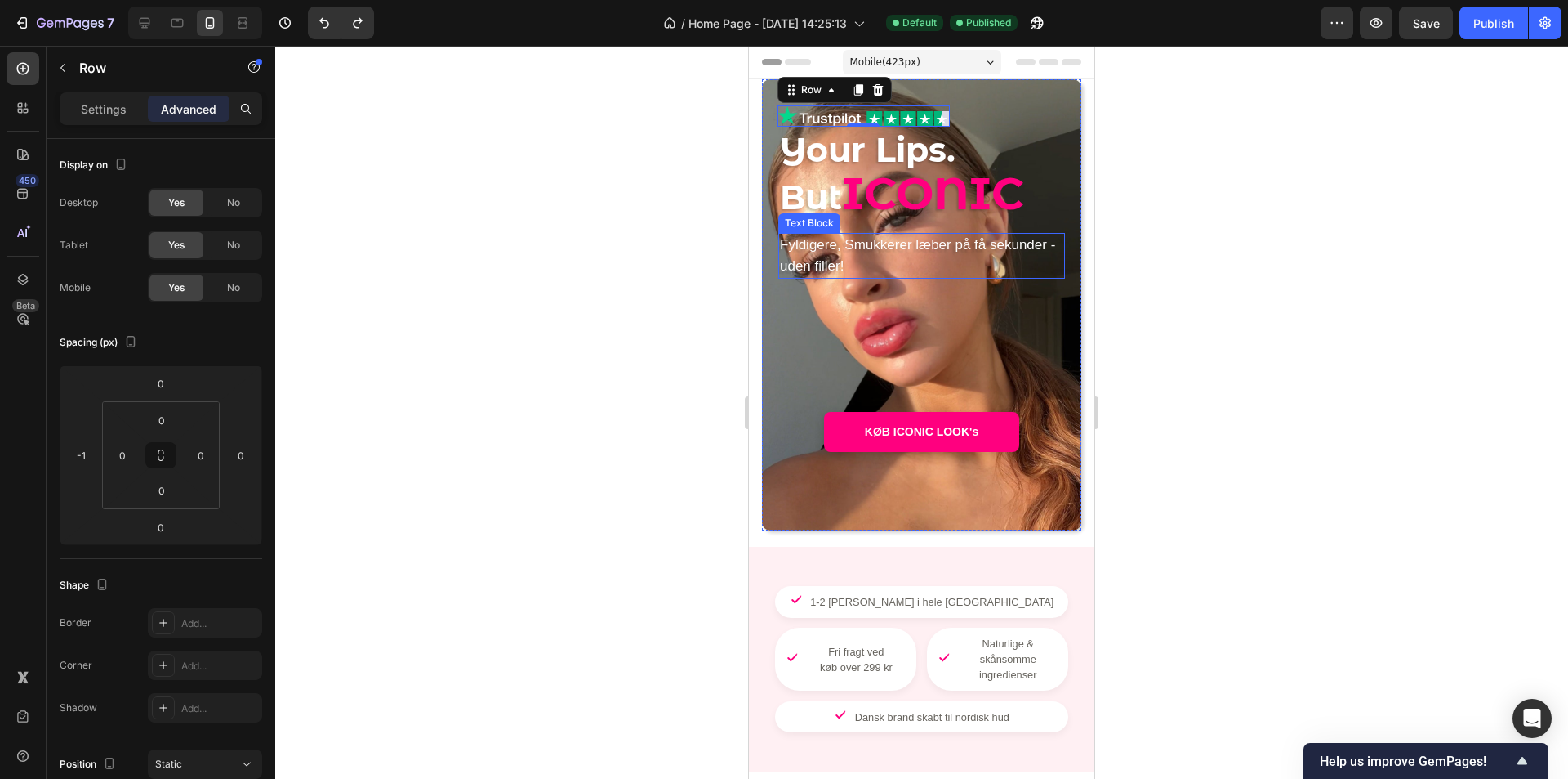
click at [814, 253] on p "Fyldigere, Smukkerer læber på få sekunder - uden filler!" at bounding box center [922, 256] width 284 height 42
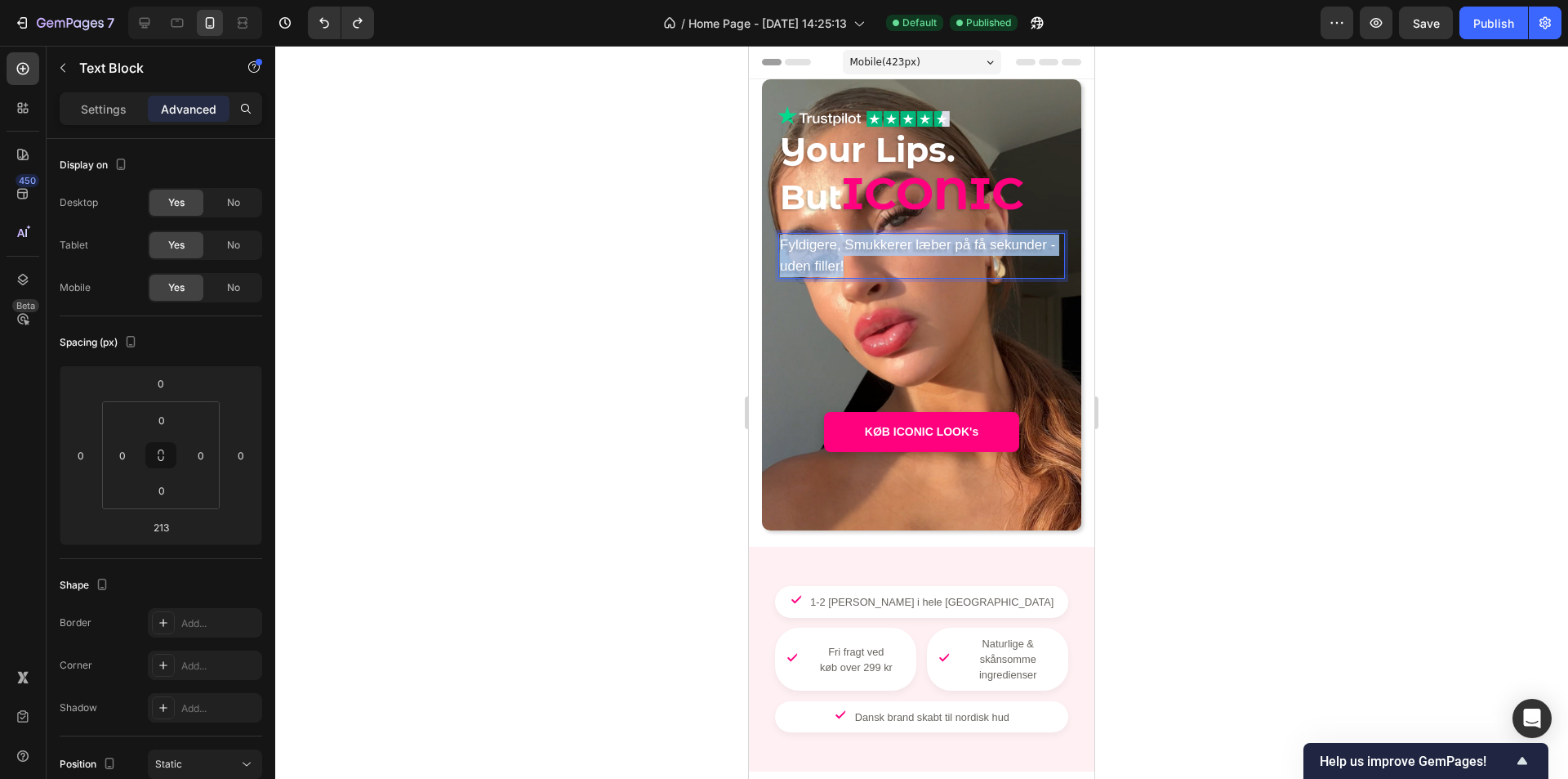
click at [814, 253] on p "Fyldigere, Smukkerer læber på få sekunder - uden filler!" at bounding box center [922, 256] width 284 height 42
click at [787, 266] on p "-" at bounding box center [922, 266] width 284 height 21
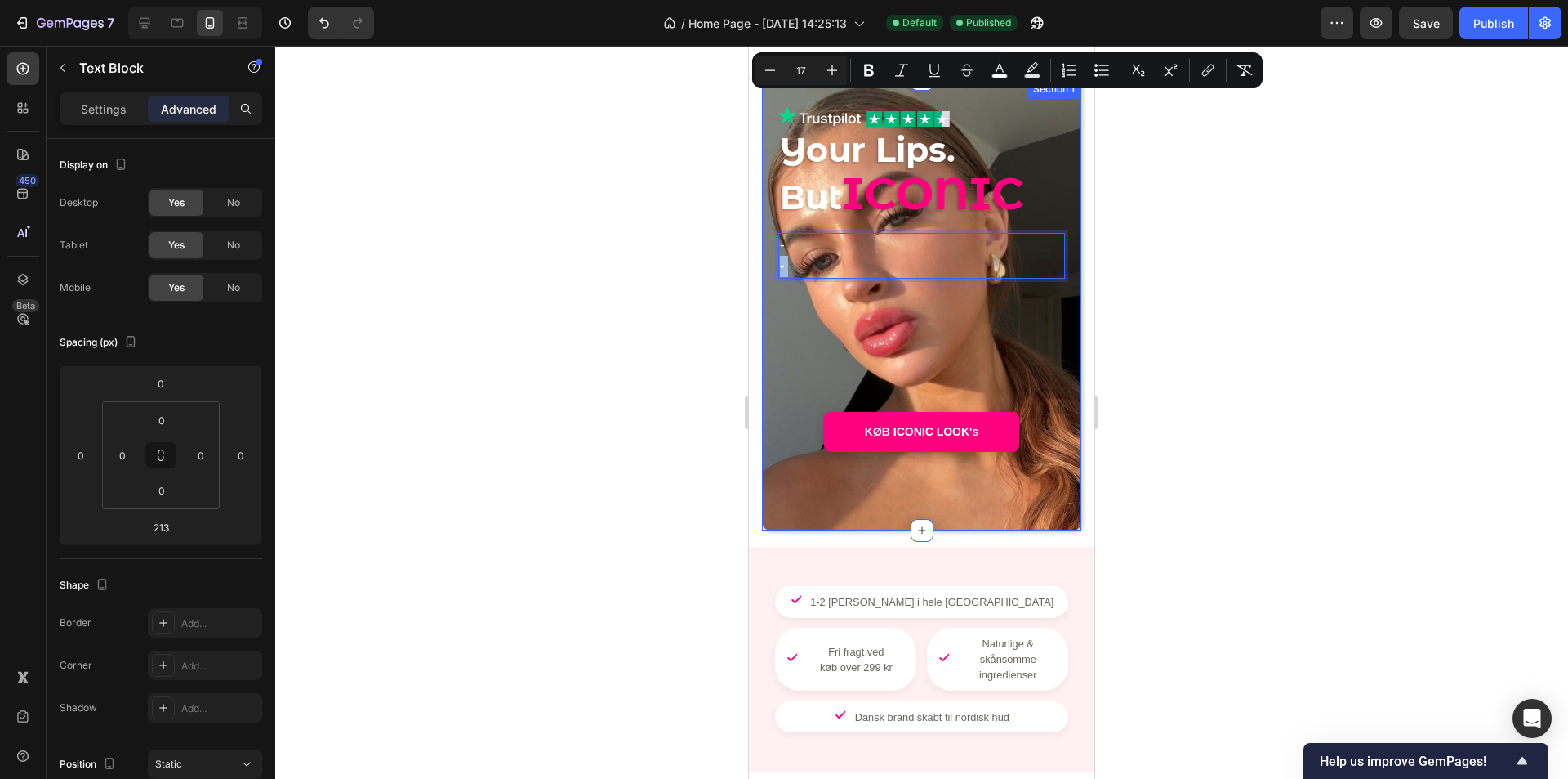
drag, startPoint x: 787, startPoint y: 265, endPoint x: 768, endPoint y: 238, distance: 33.0
click at [768, 238] on div "Image Image Row Your Lips. But ICONIC Heading - - Text Block 213 KØB ICONIC LOO…" at bounding box center [922, 305] width 319 height 451
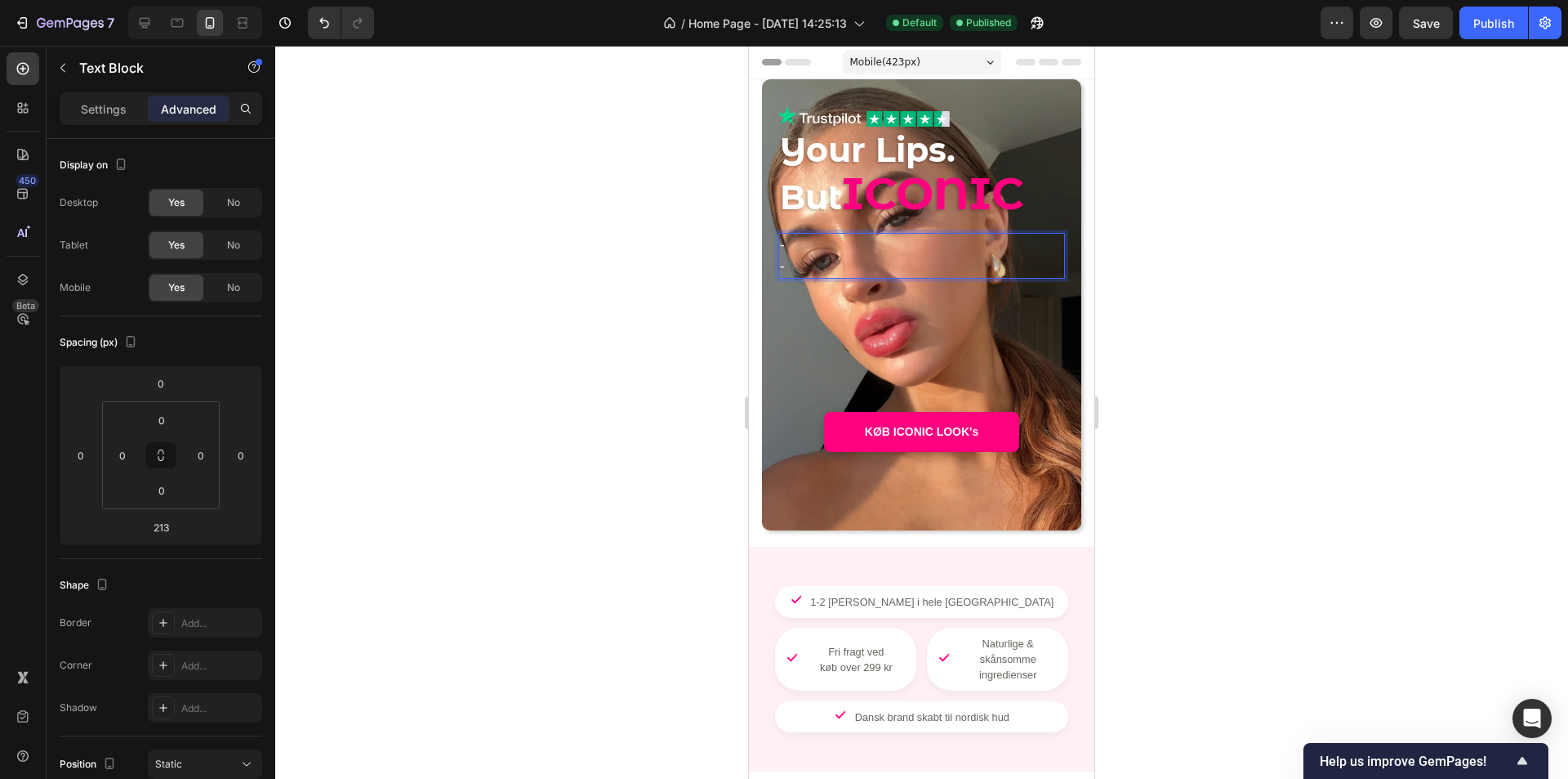
click at [789, 248] on p "-" at bounding box center [922, 245] width 284 height 21
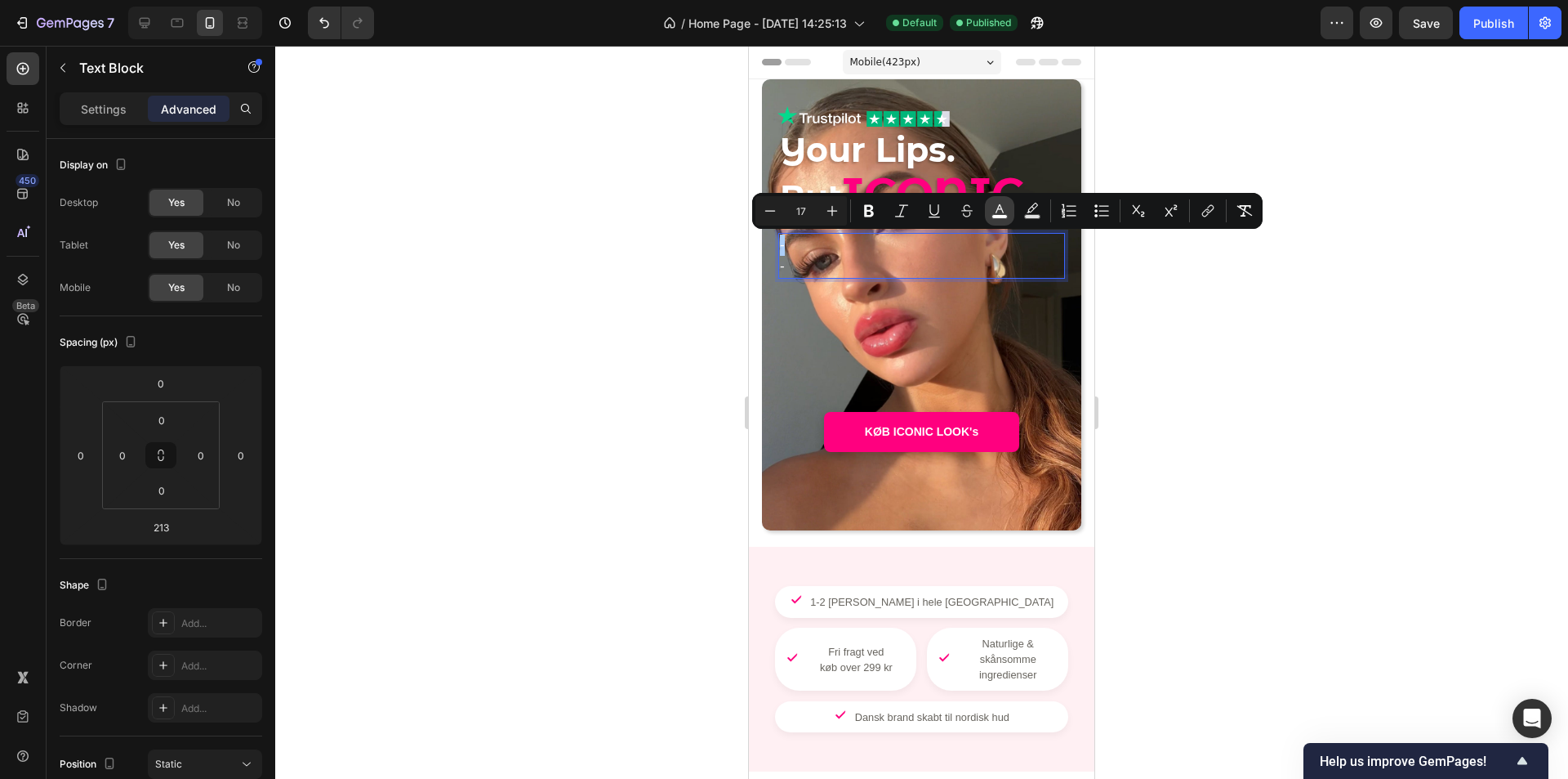
click at [1010, 211] on button "color" at bounding box center [1000, 210] width 30 height 30
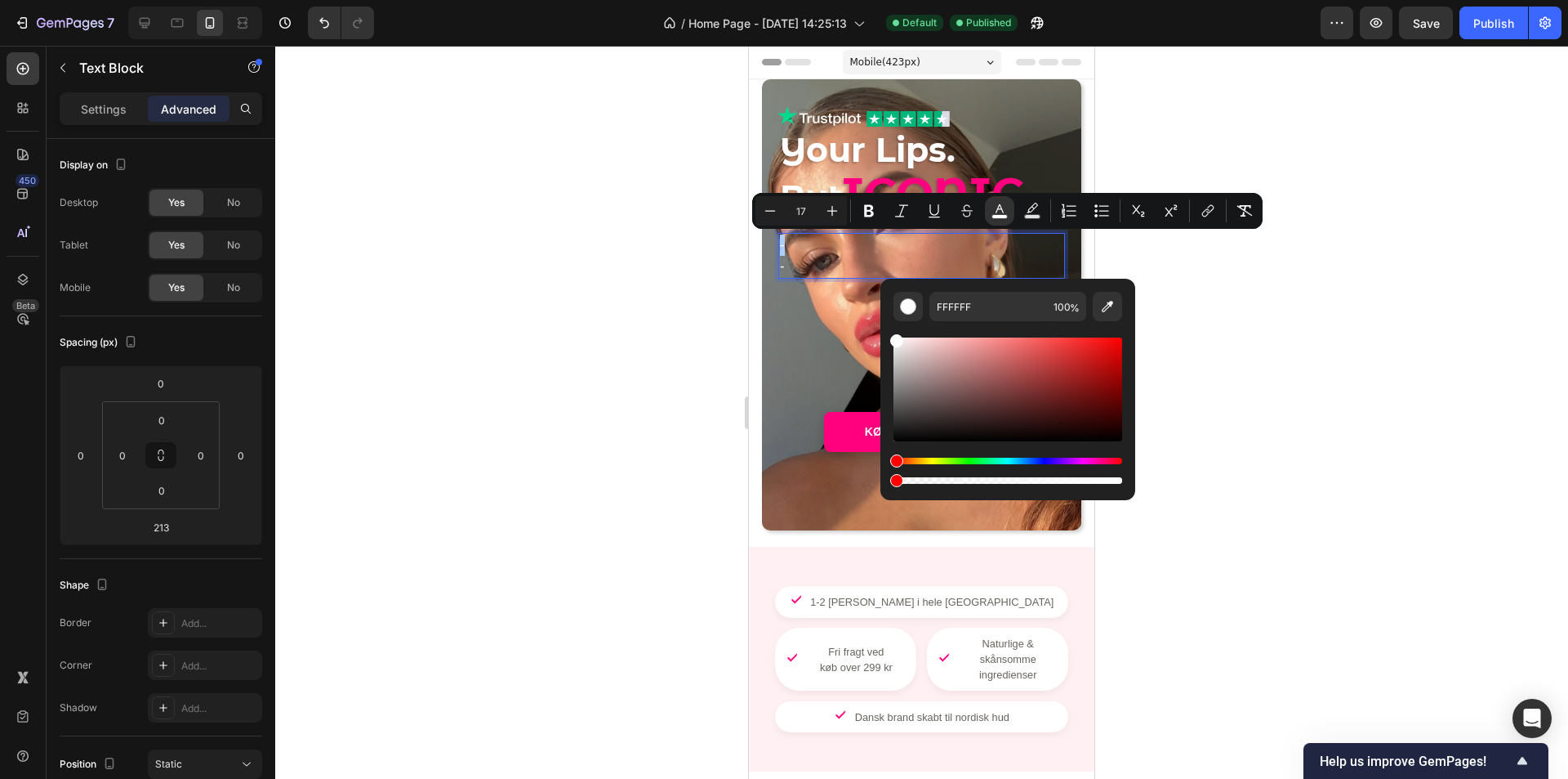
drag, startPoint x: 1782, startPoint y: 522, endPoint x: 754, endPoint y: 449, distance: 1030.6
type input "0"
click at [654, 413] on div at bounding box center [921, 412] width 1293 height 733
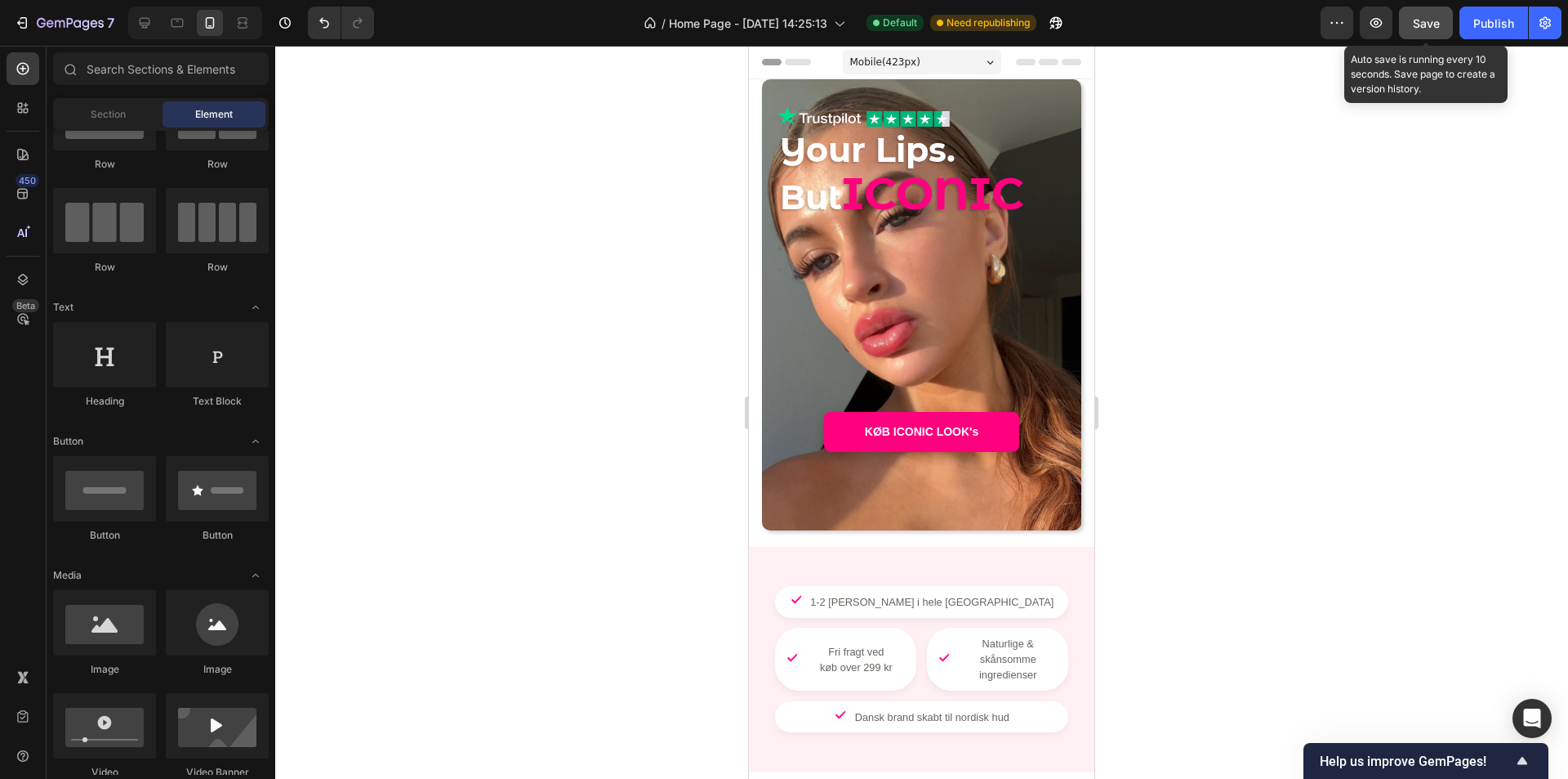
click at [1442, 30] on button "Save" at bounding box center [1426, 23] width 54 height 33
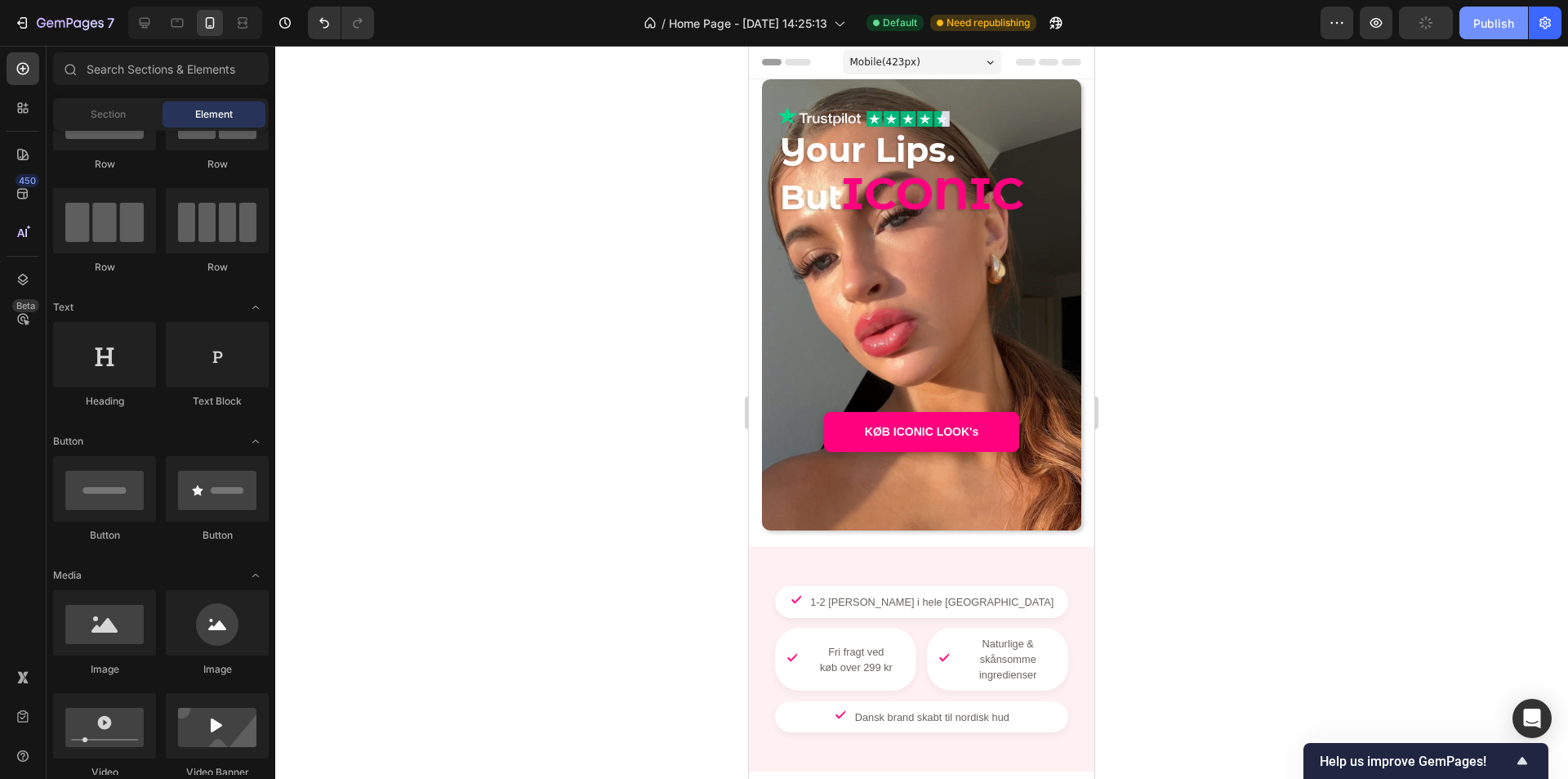
click at [1482, 23] on div "Publish" at bounding box center [1494, 23] width 41 height 17
click at [858, 121] on div "Image Image Row" at bounding box center [864, 116] width 172 height 21
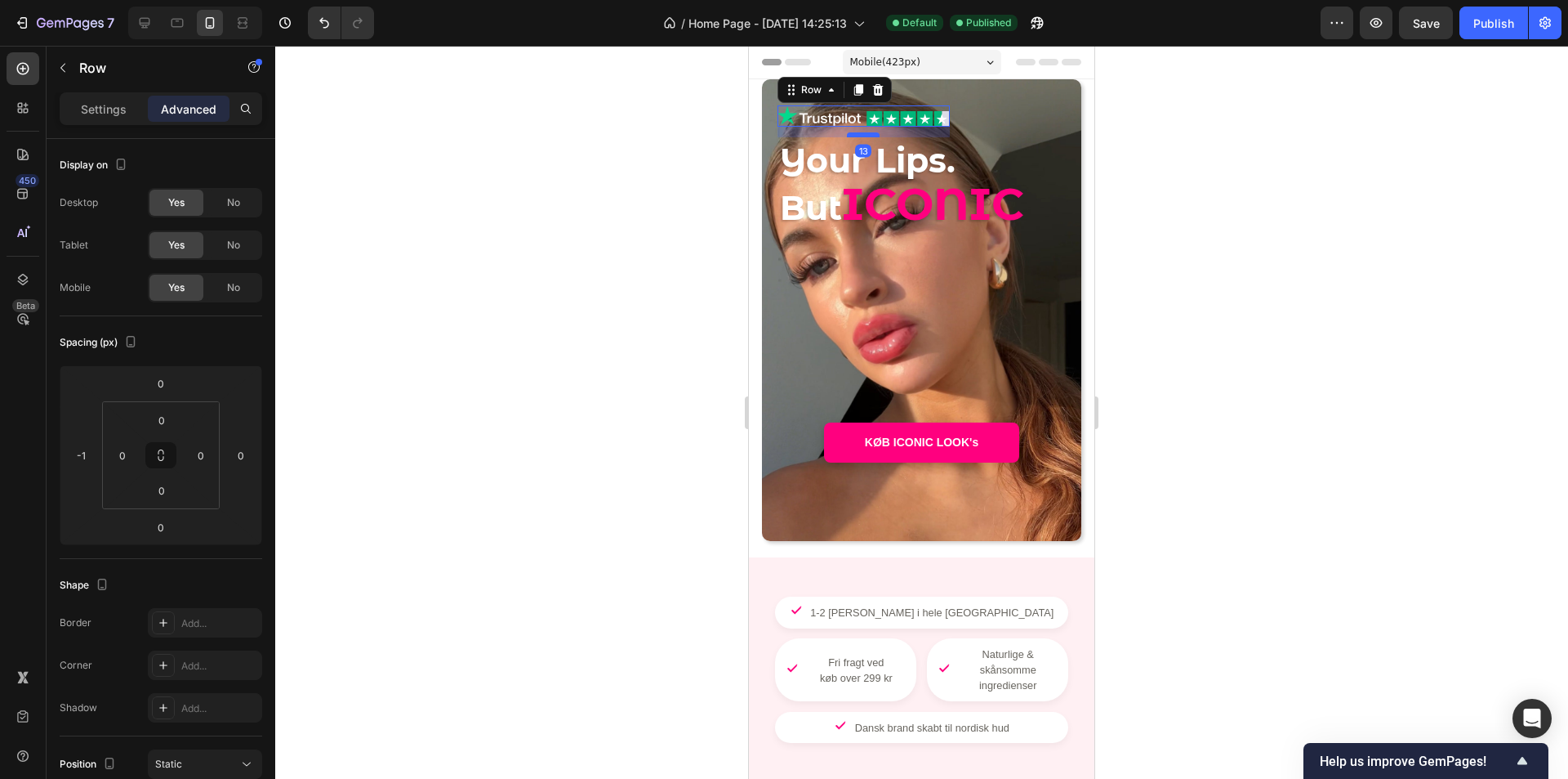
drag, startPoint x: 863, startPoint y: 125, endPoint x: 864, endPoint y: 136, distance: 11.0
click at [864, 136] on div at bounding box center [863, 135] width 33 height 5
type input "13"
click at [1125, 164] on div at bounding box center [921, 412] width 1293 height 733
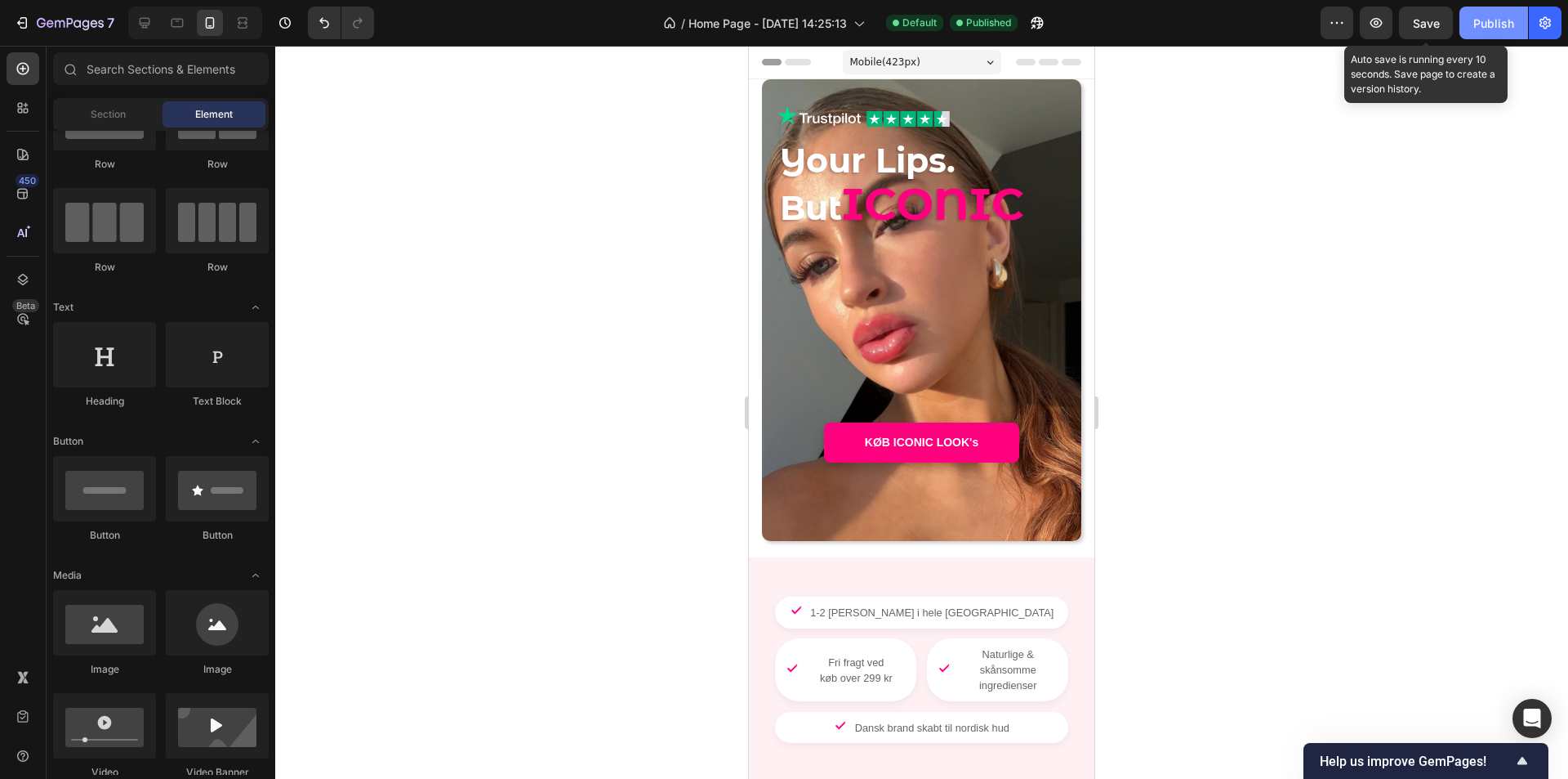
drag, startPoint x: 1438, startPoint y: 22, endPoint x: 1491, endPoint y: 24, distance: 53.0
click at [1445, 25] on button "Save" at bounding box center [1426, 23] width 54 height 33
click at [1491, 24] on div "Publish" at bounding box center [1494, 23] width 41 height 17
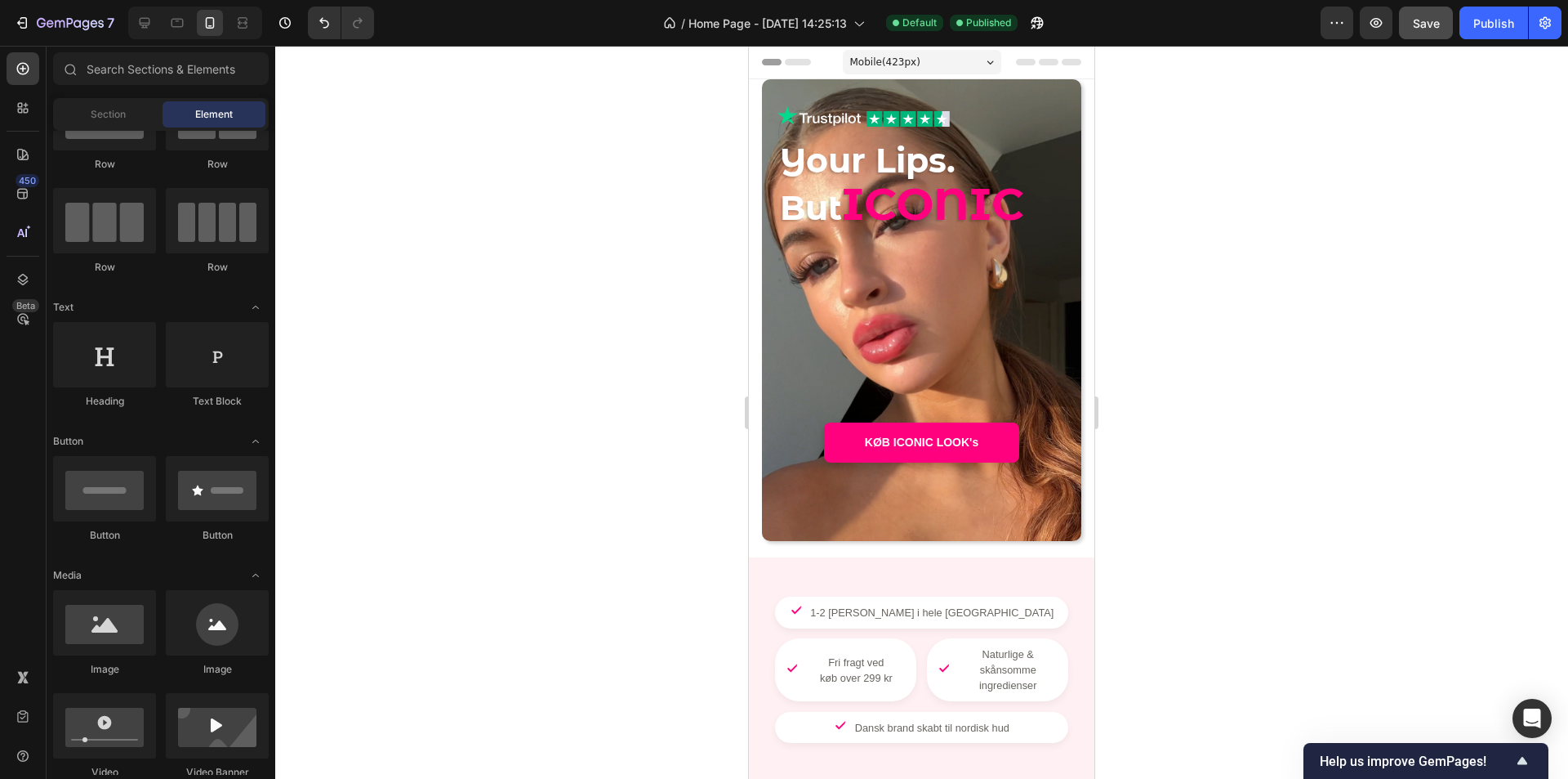
drag, startPoint x: 1428, startPoint y: 24, endPoint x: 1440, endPoint y: 23, distance: 12.0
click at [1432, 23] on span "Save" at bounding box center [1427, 23] width 27 height 14
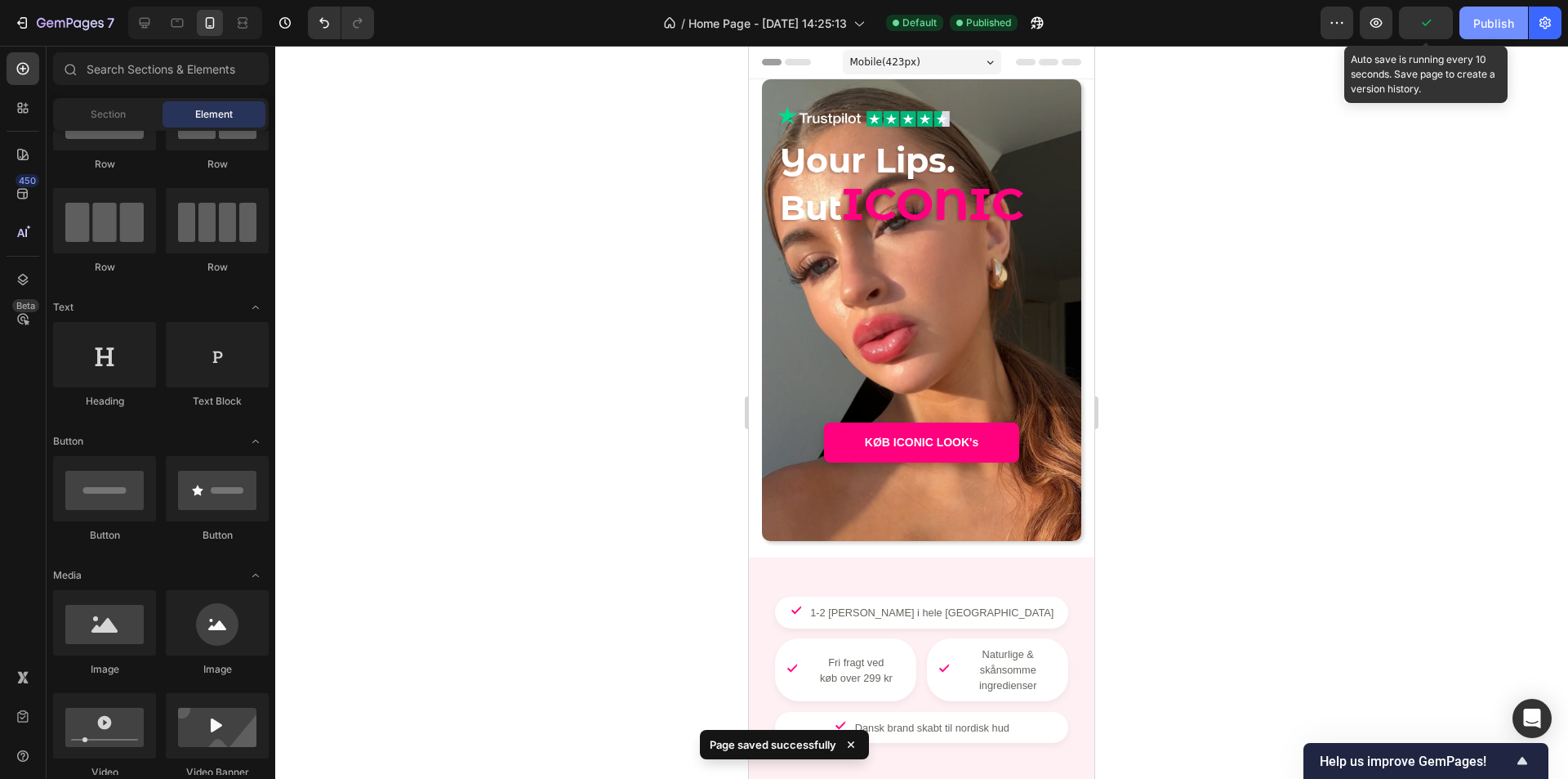
click at [1462, 25] on button "Publish" at bounding box center [1494, 23] width 68 height 33
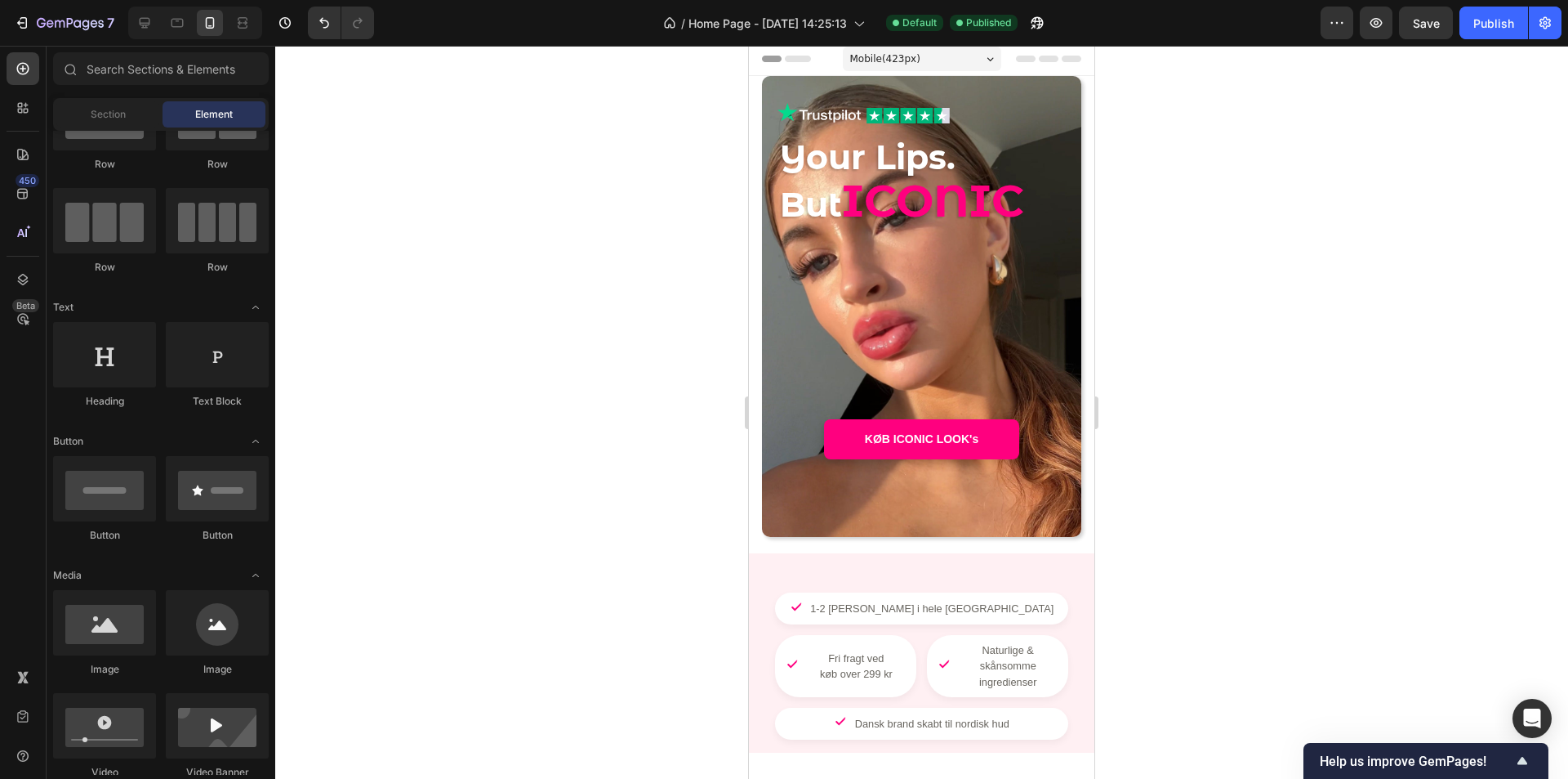
scroll to position [0, 0]
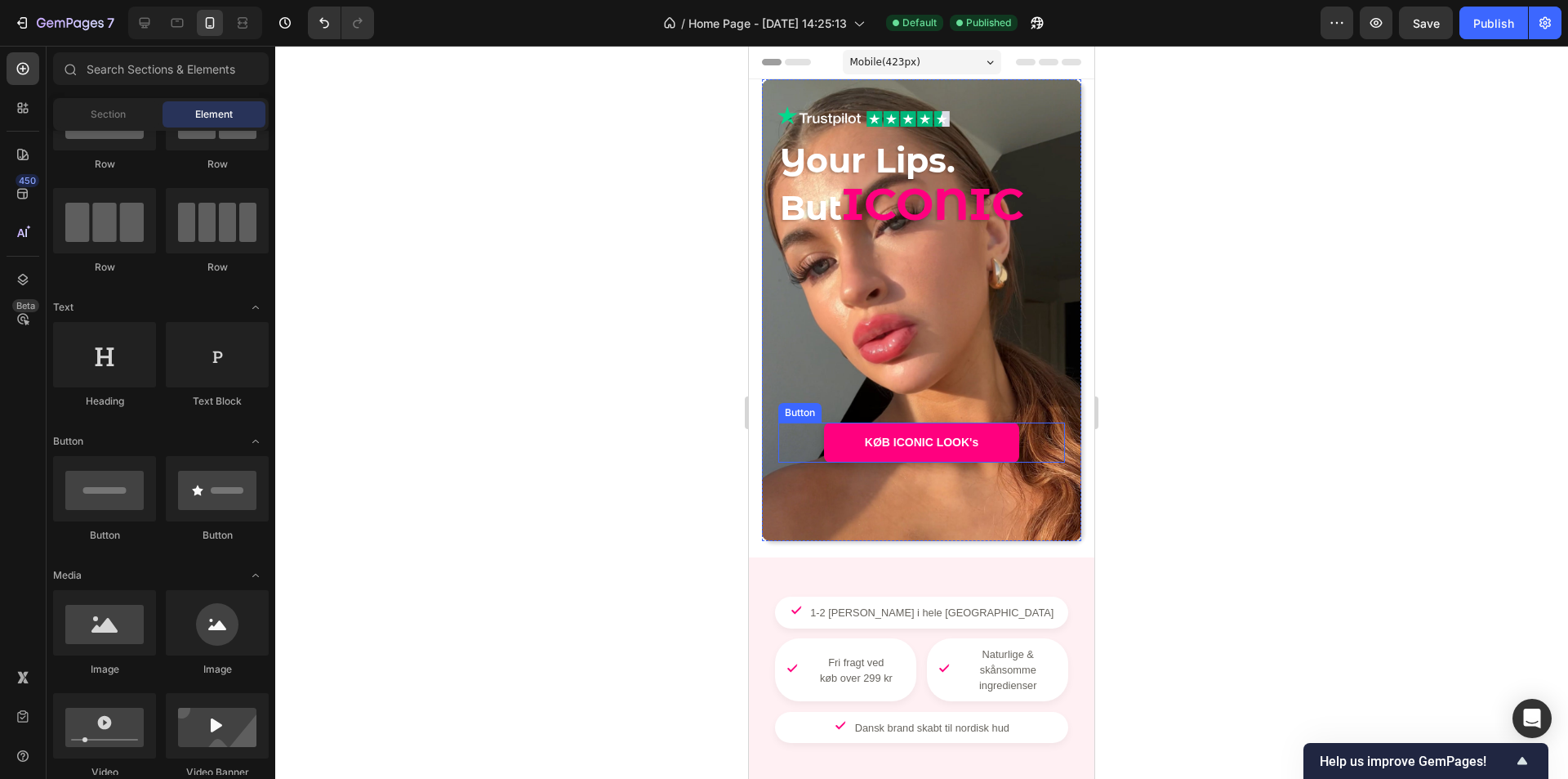
click at [985, 444] on link "KØB ICONIC LOOK's" at bounding box center [921, 442] width 195 height 40
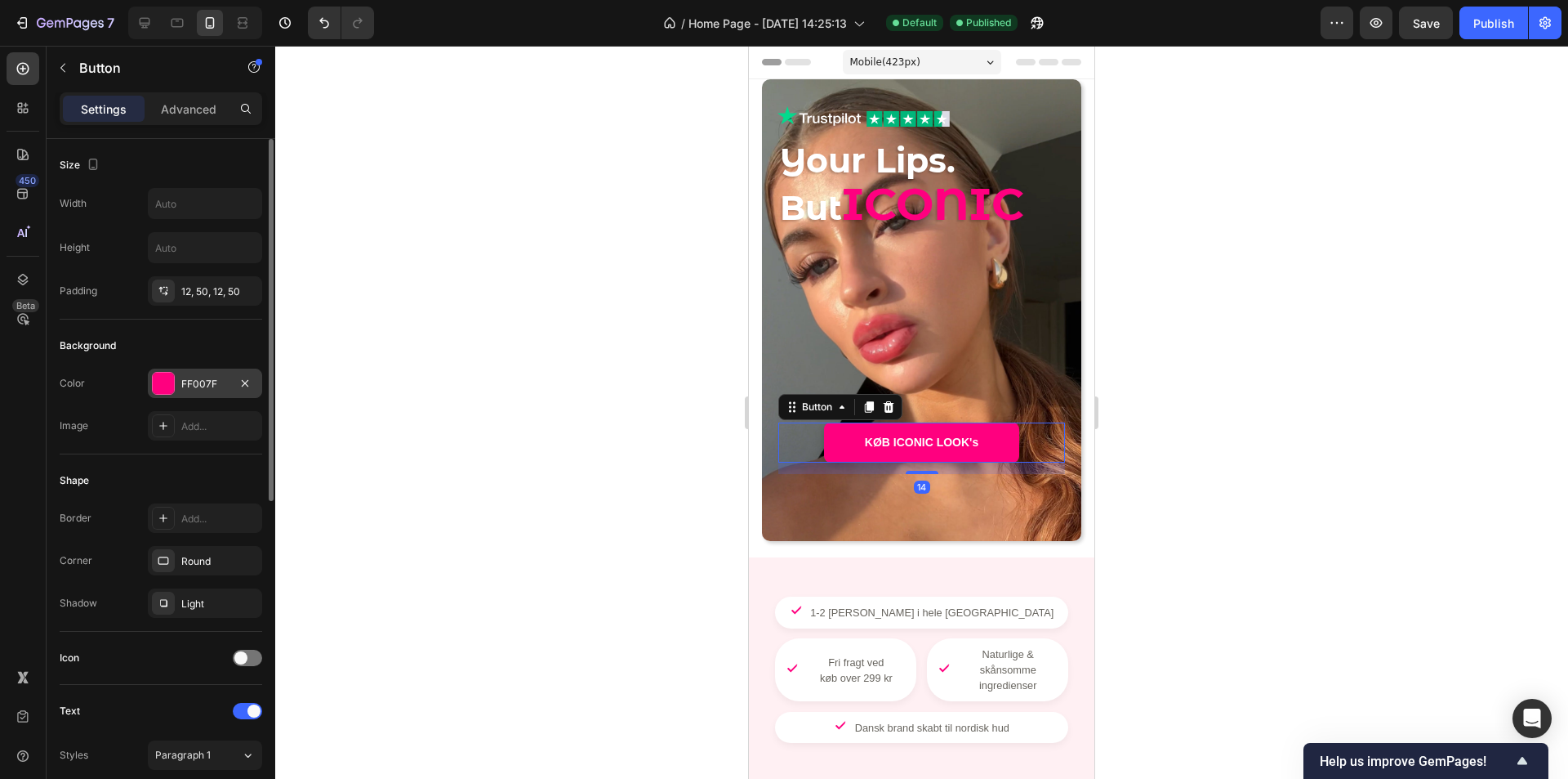
click at [211, 389] on div "FF007F" at bounding box center [205, 384] width 47 height 14
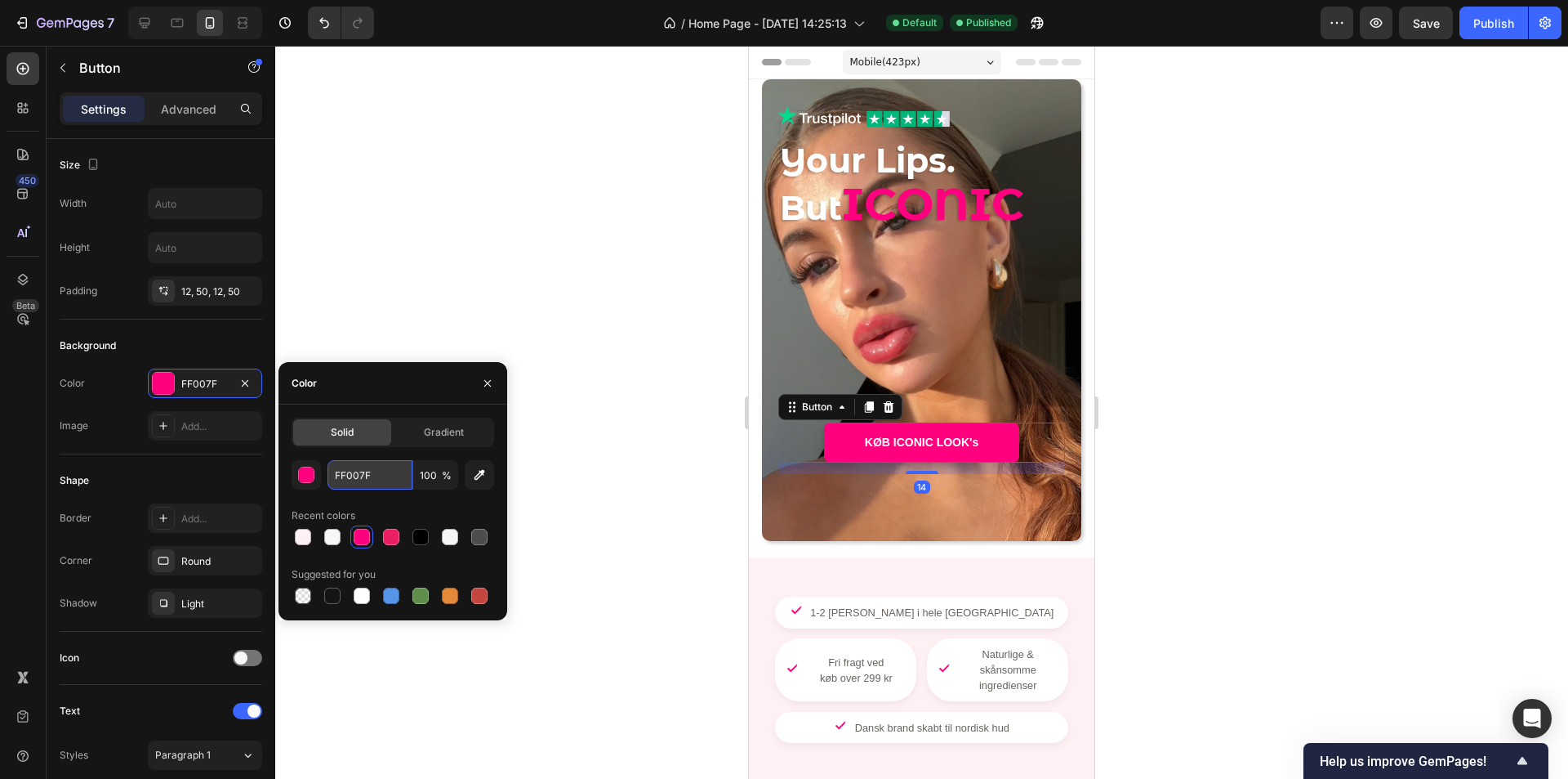
click at [361, 464] on input "FF007F" at bounding box center [370, 475] width 85 height 30
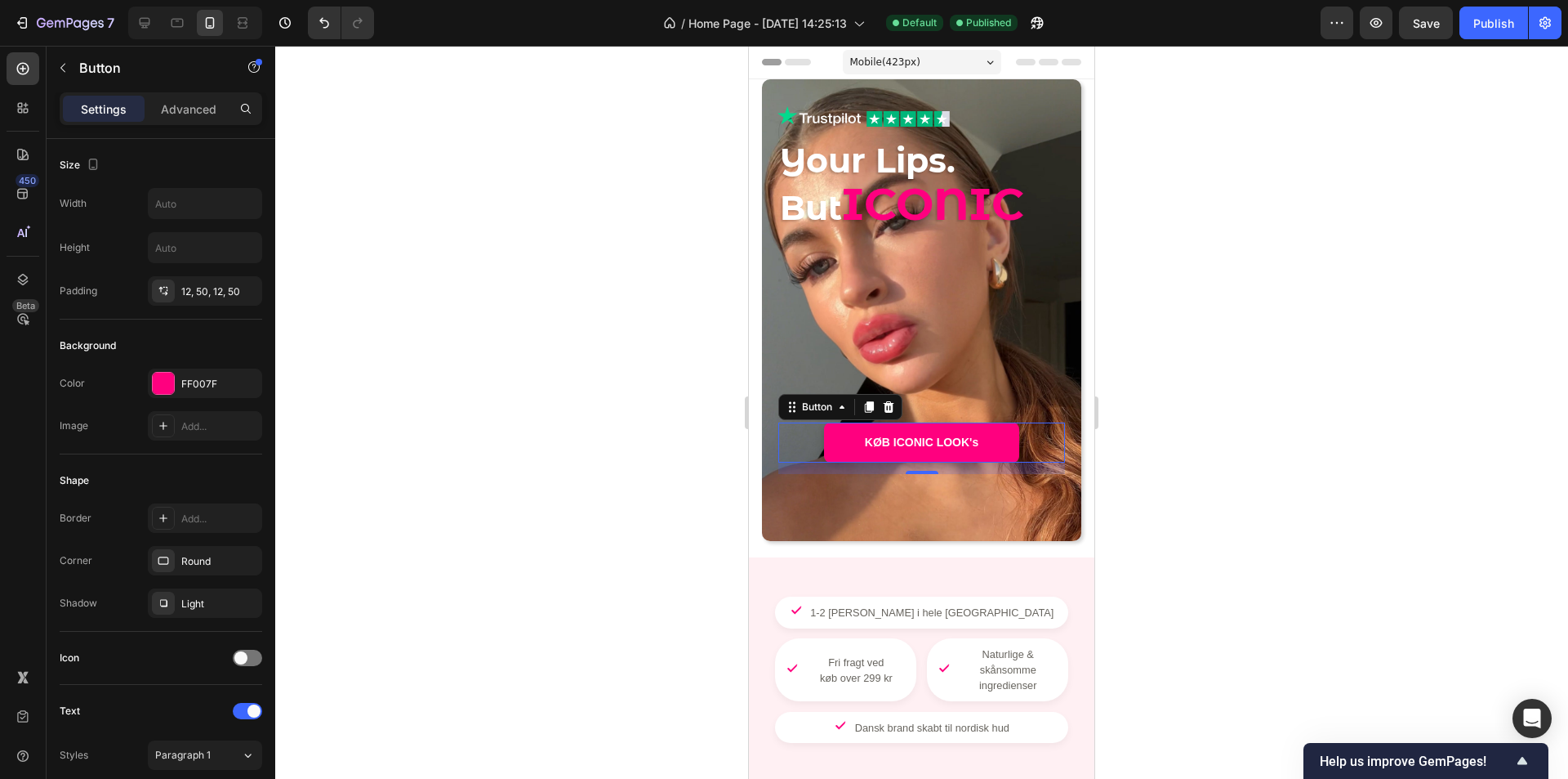
click at [544, 201] on div at bounding box center [921, 412] width 1293 height 733
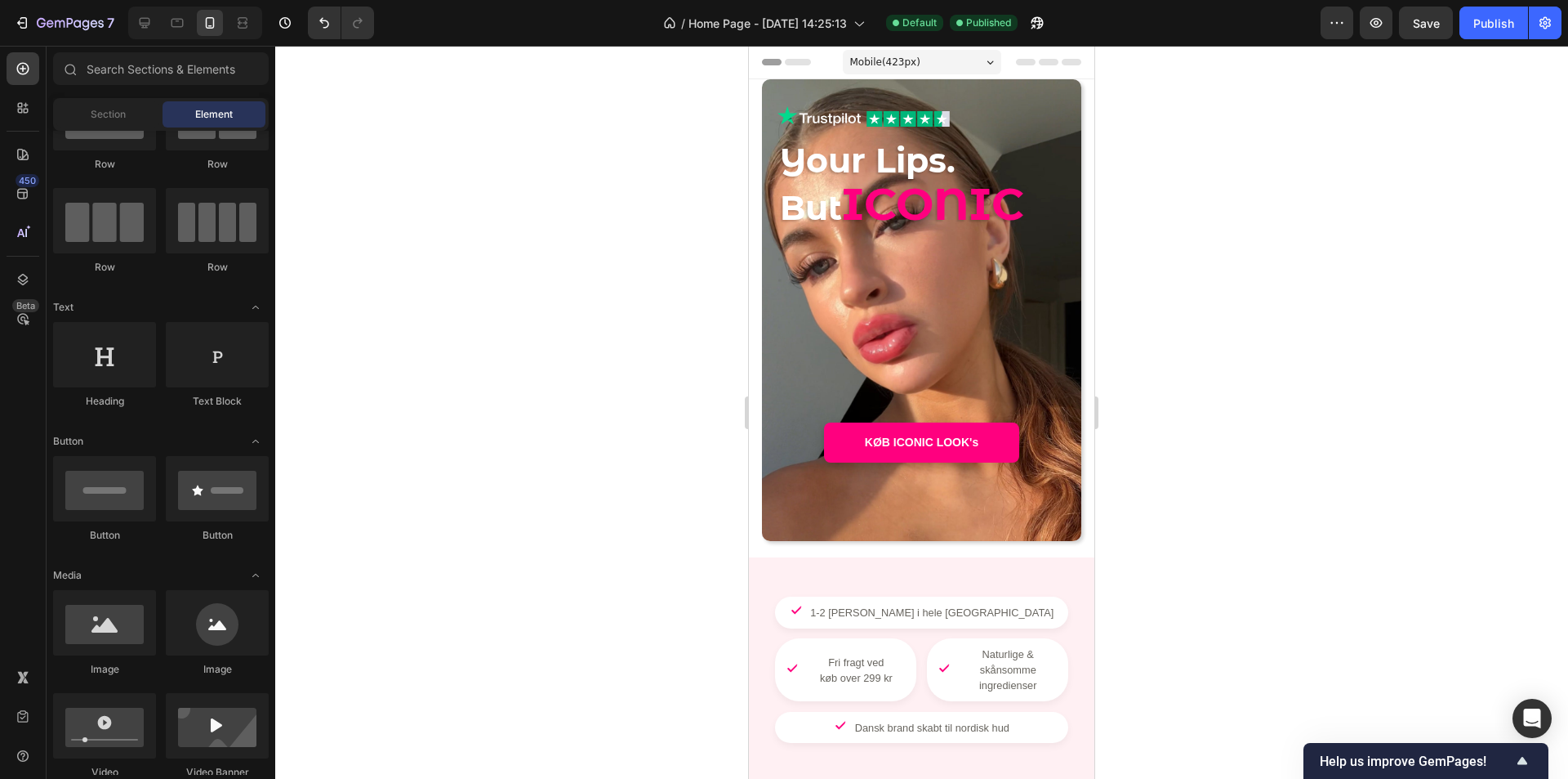
drag, startPoint x: 620, startPoint y: 384, endPoint x: 632, endPoint y: 414, distance: 32.3
drag, startPoint x: 632, startPoint y: 414, endPoint x: 568, endPoint y: 473, distance: 87.0
click at [568, 473] on div at bounding box center [921, 412] width 1293 height 733
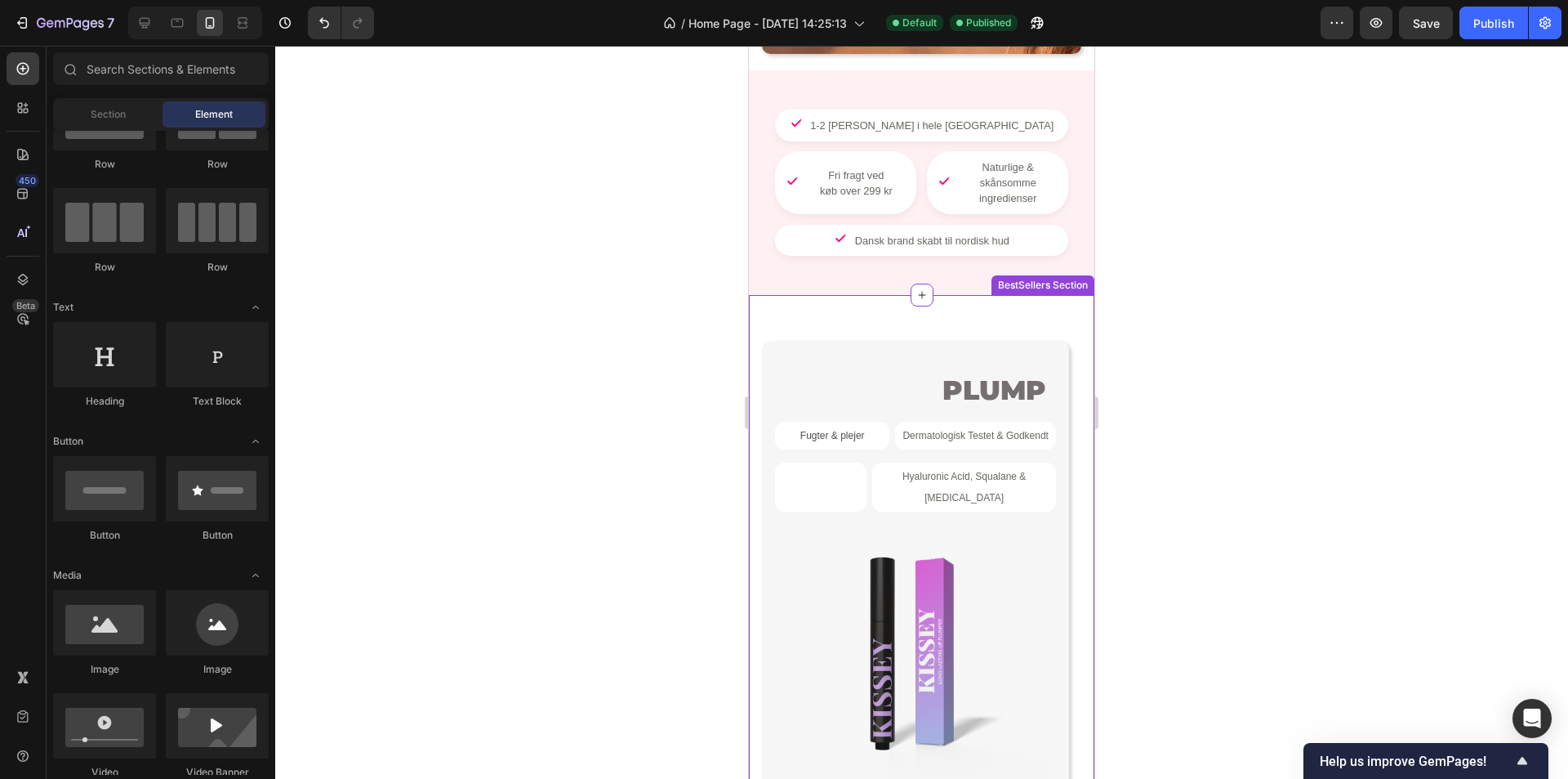
scroll to position [490, 0]
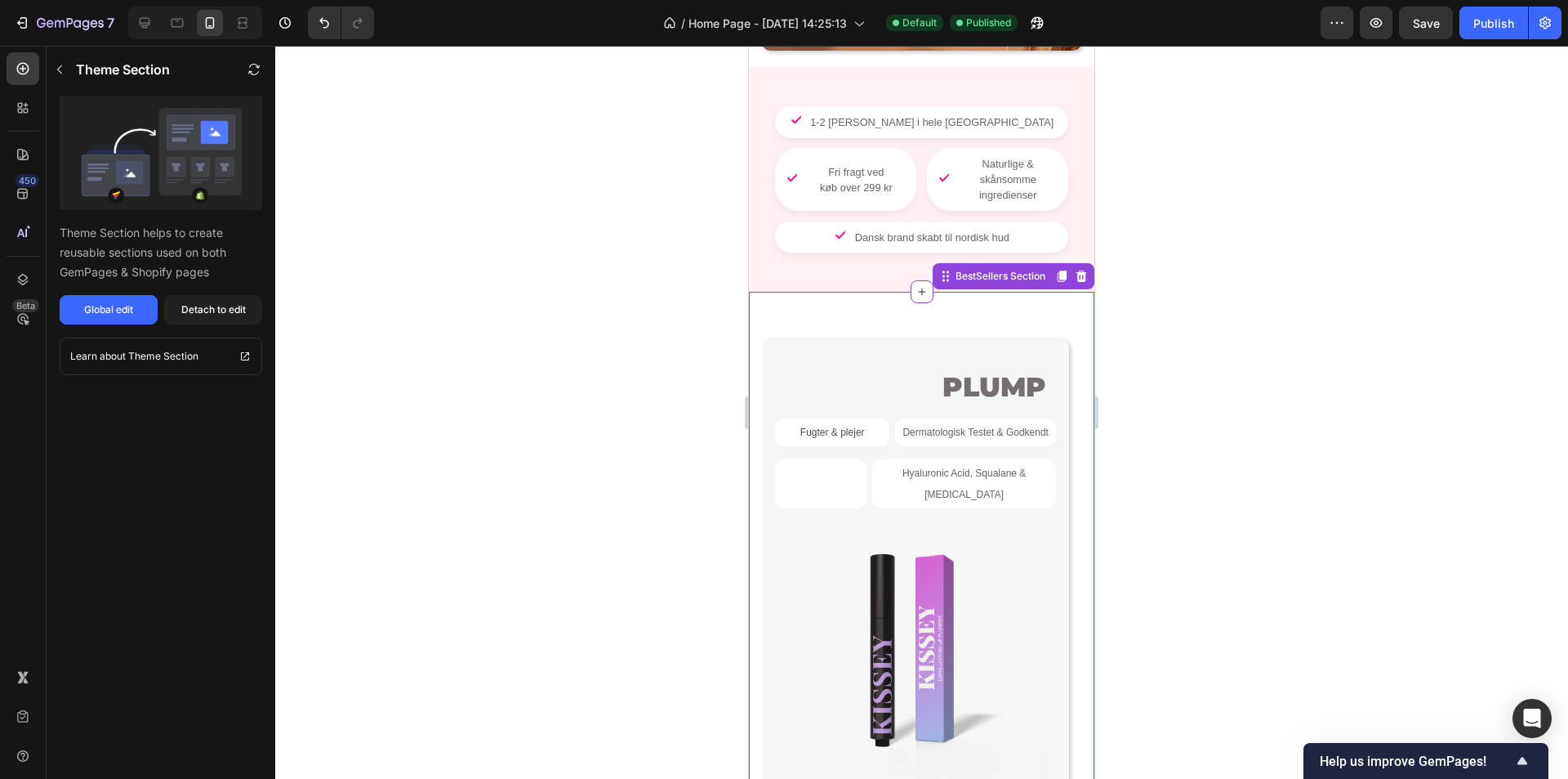
click at [970, 291] on div "PLUMP Product Badge Fugter & plejer Text Block Dermatologisk Testet & Godkendt …" at bounding box center [921, 650] width 345 height 716
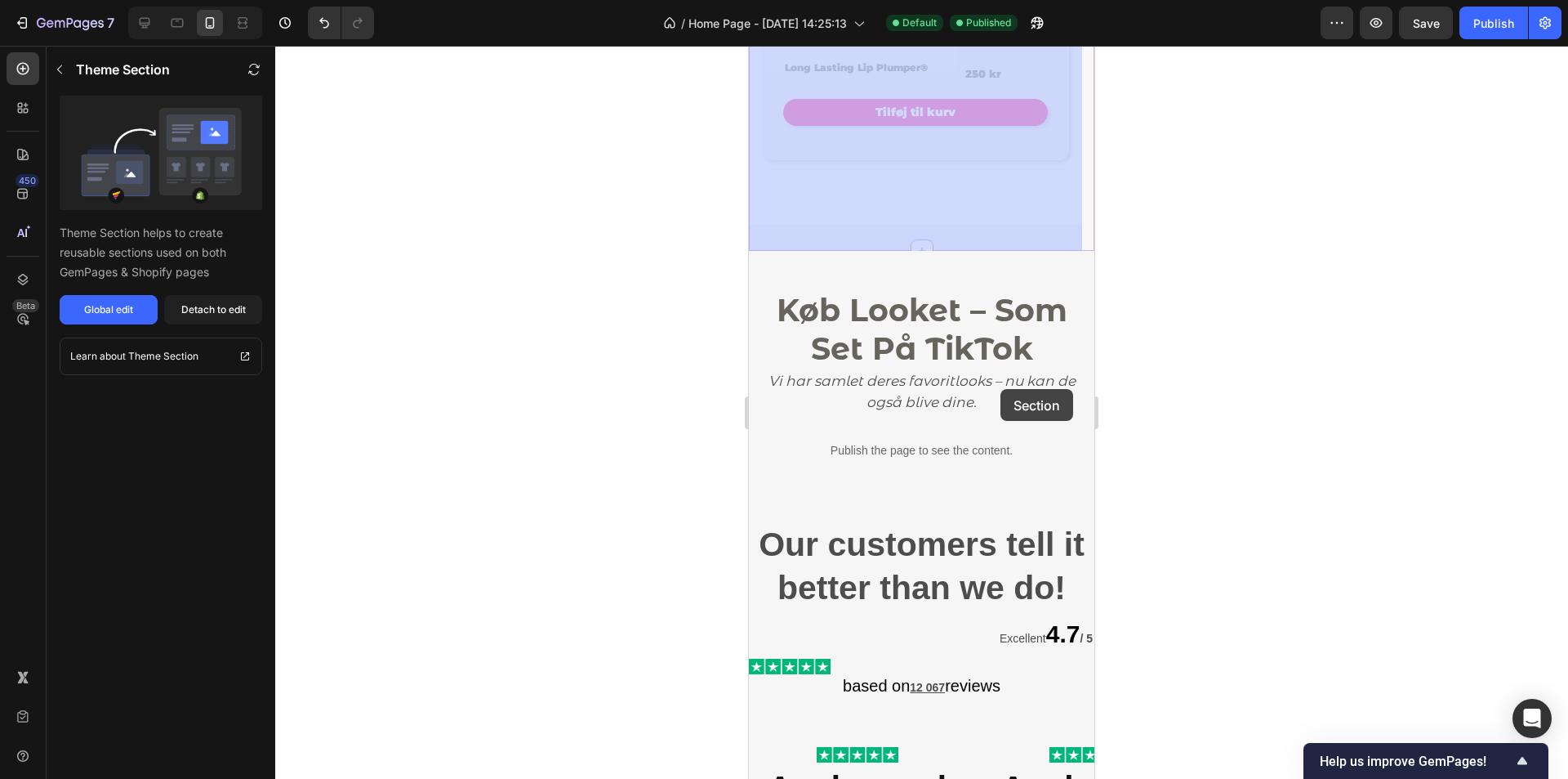
scroll to position [1226, 0]
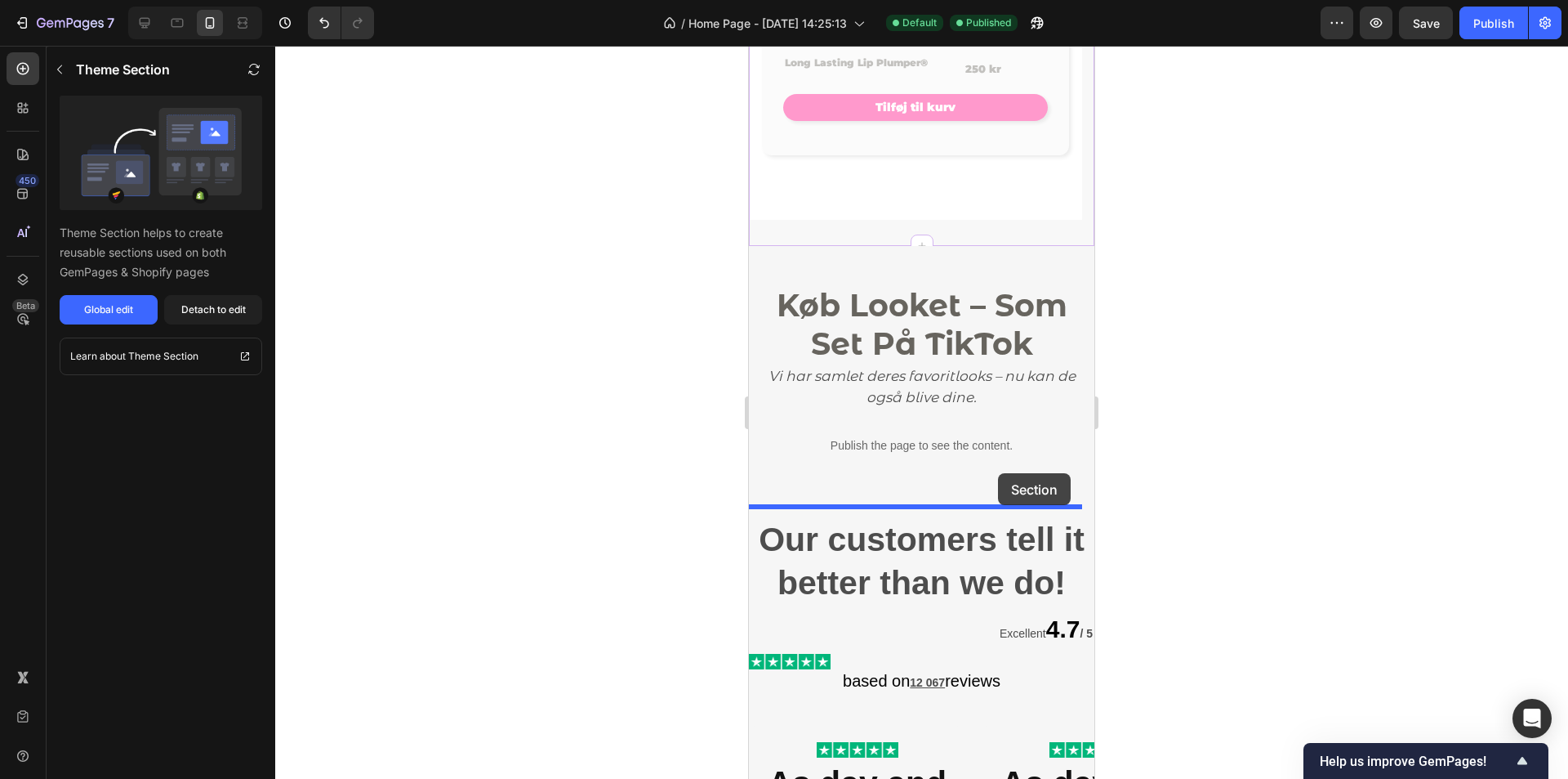
drag, startPoint x: 941, startPoint y: 253, endPoint x: 998, endPoint y: 477, distance: 231.1
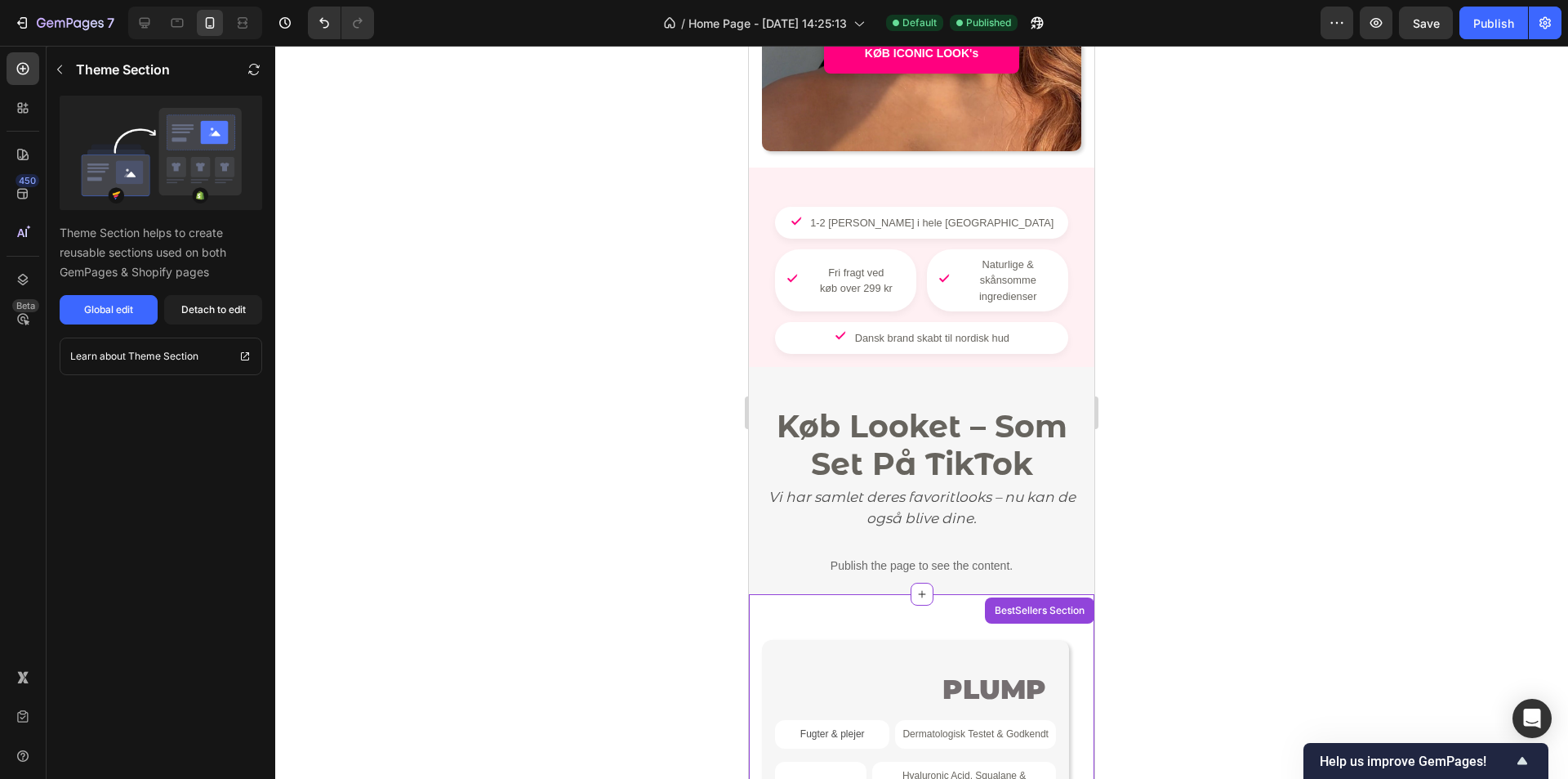
scroll to position [327, 0]
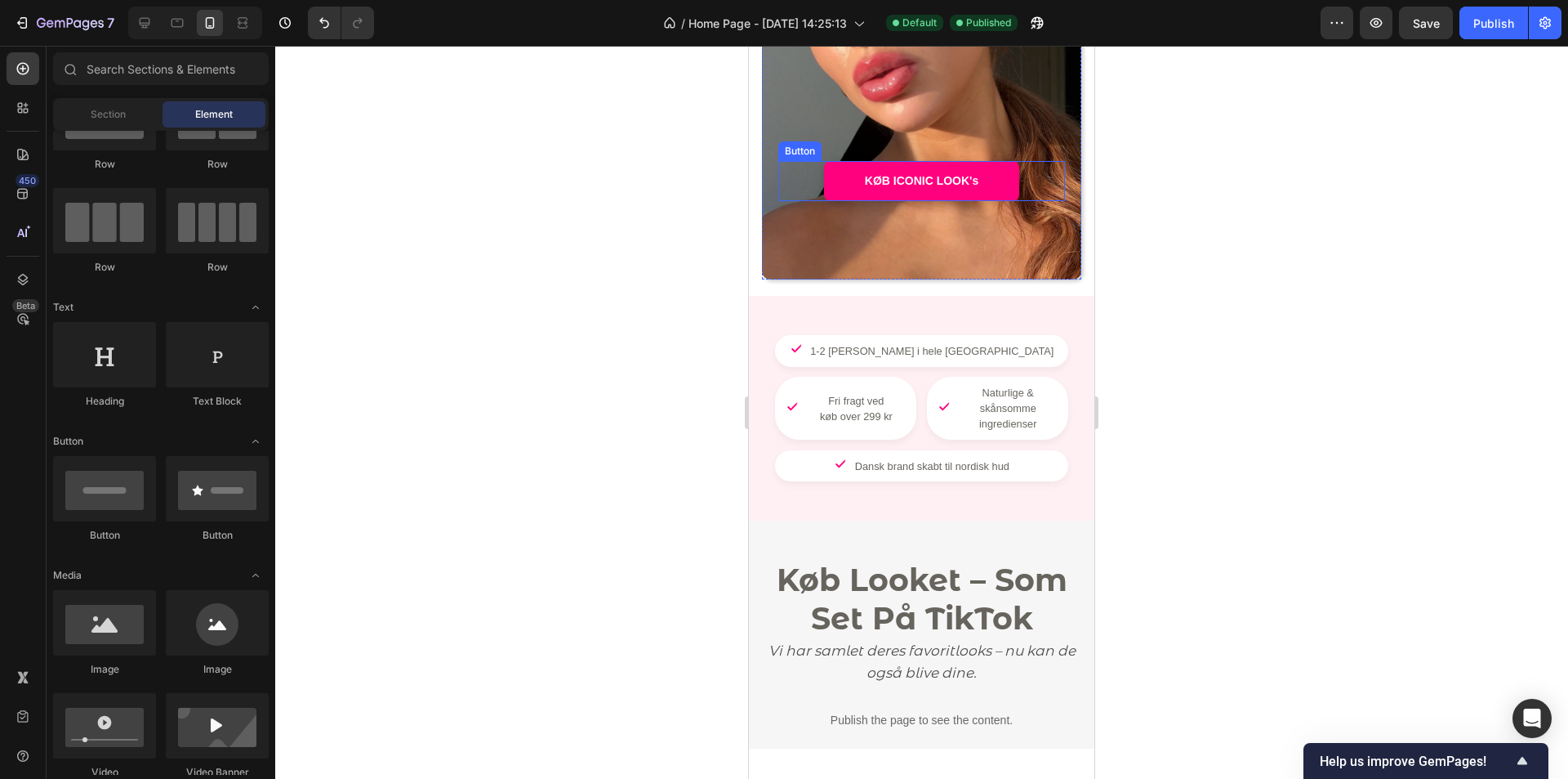
scroll to position [0, 0]
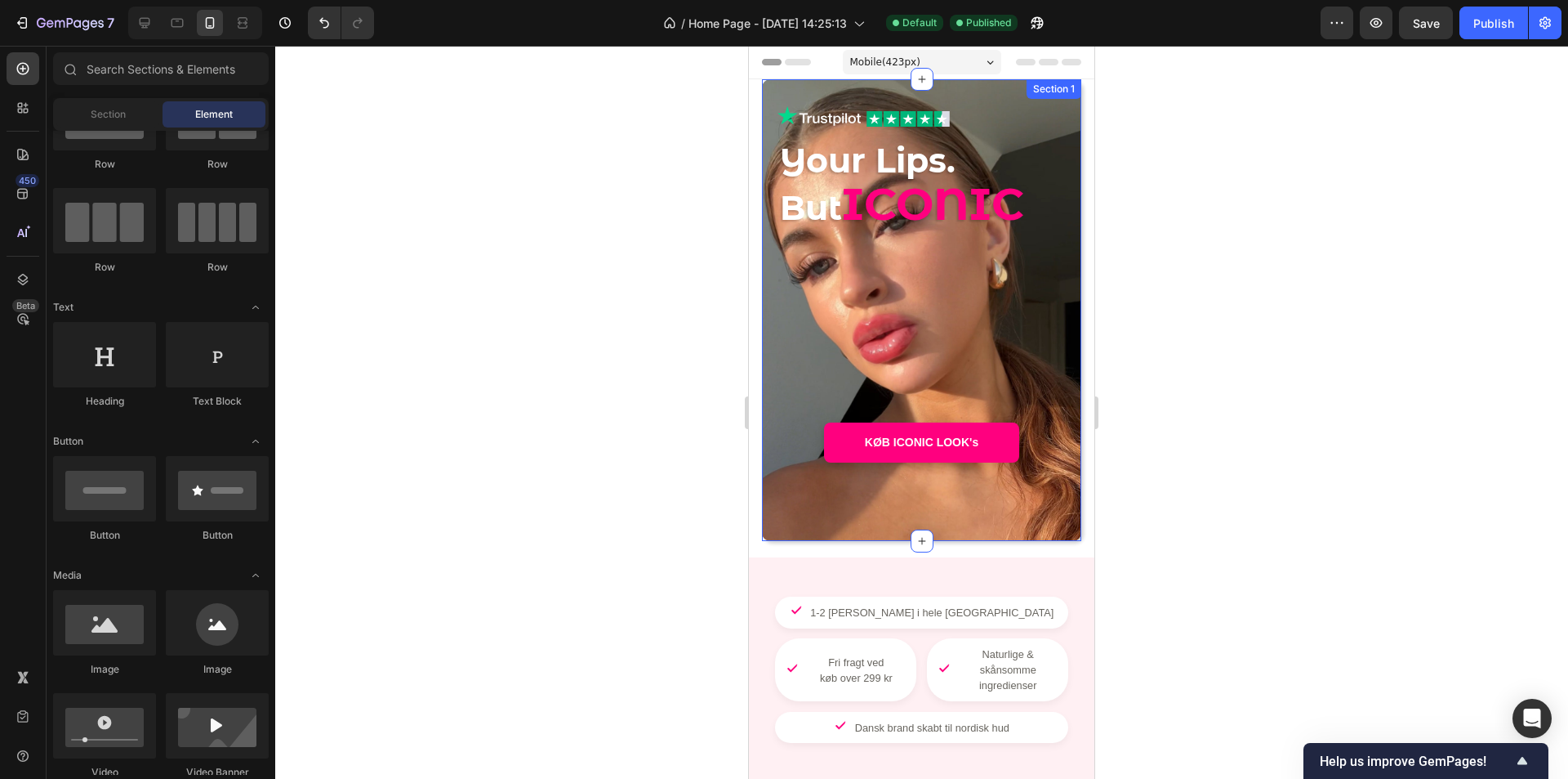
click at [764, 162] on div "Image Image Row Your Lips. But ICONIC Heading - - Text Block KØB ICONIC LOOK's …" at bounding box center [922, 310] width 319 height 462
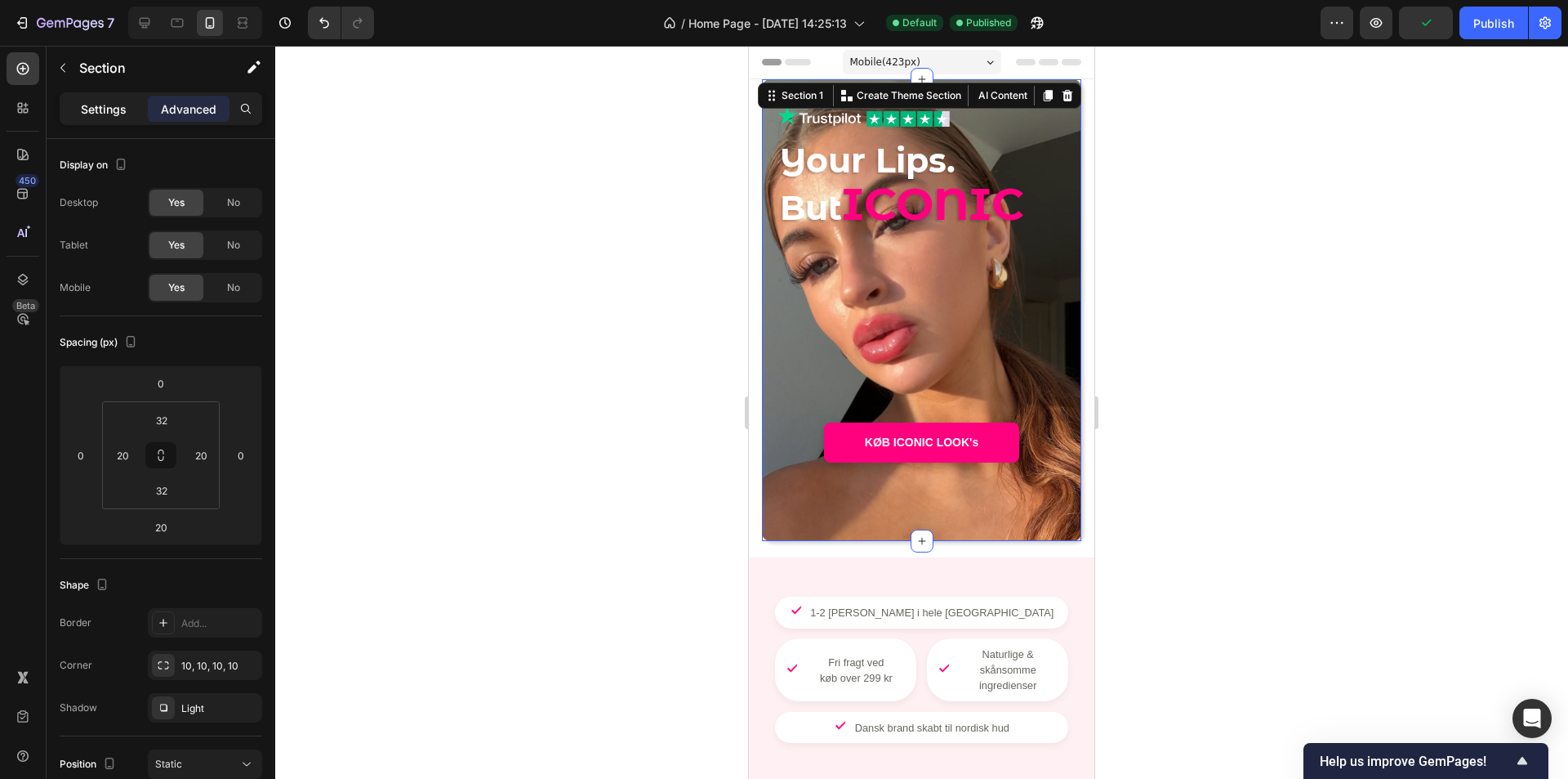
click at [123, 114] on p "Settings" at bounding box center [104, 109] width 46 height 17
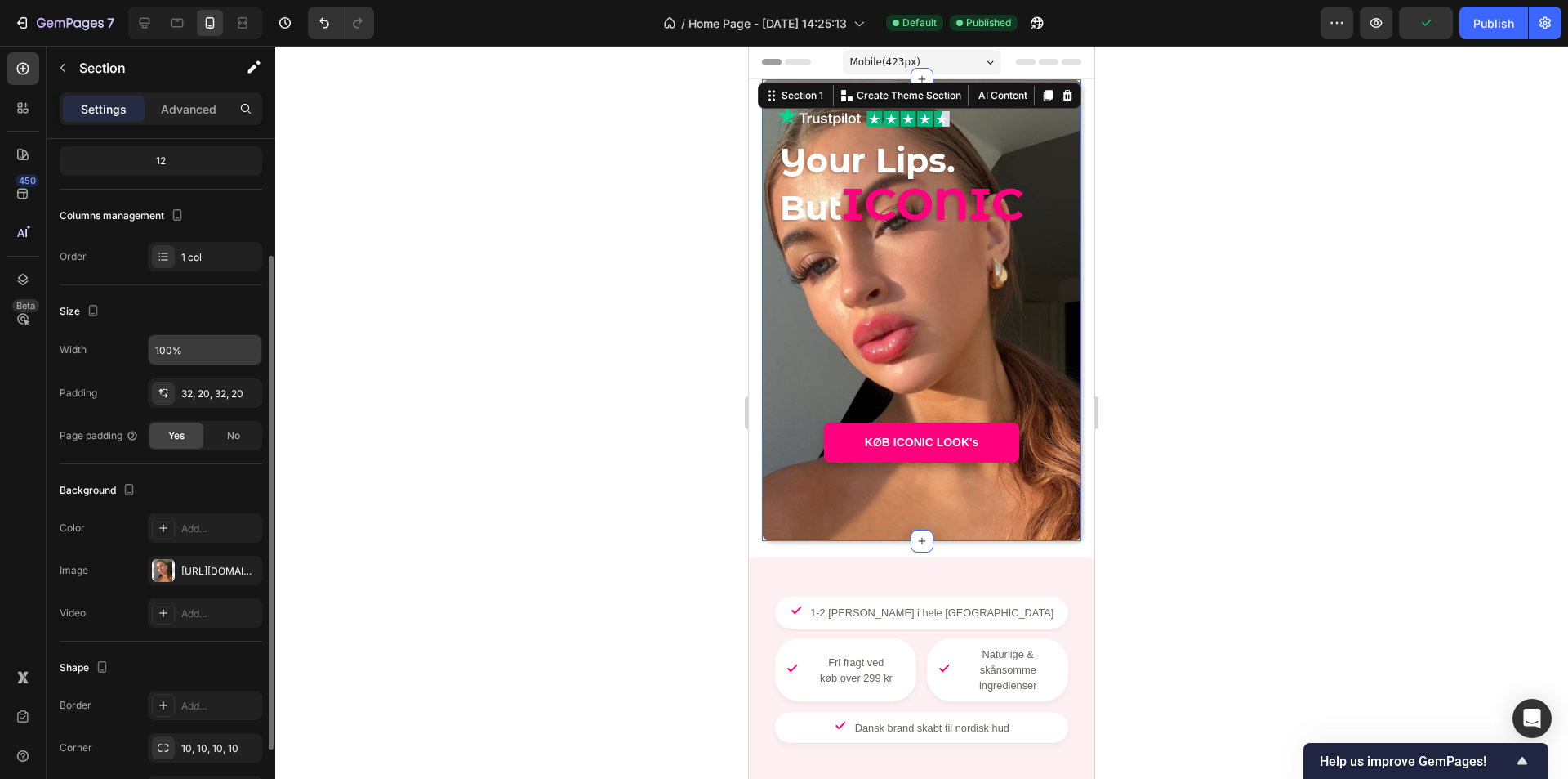
scroll to position [245, 0]
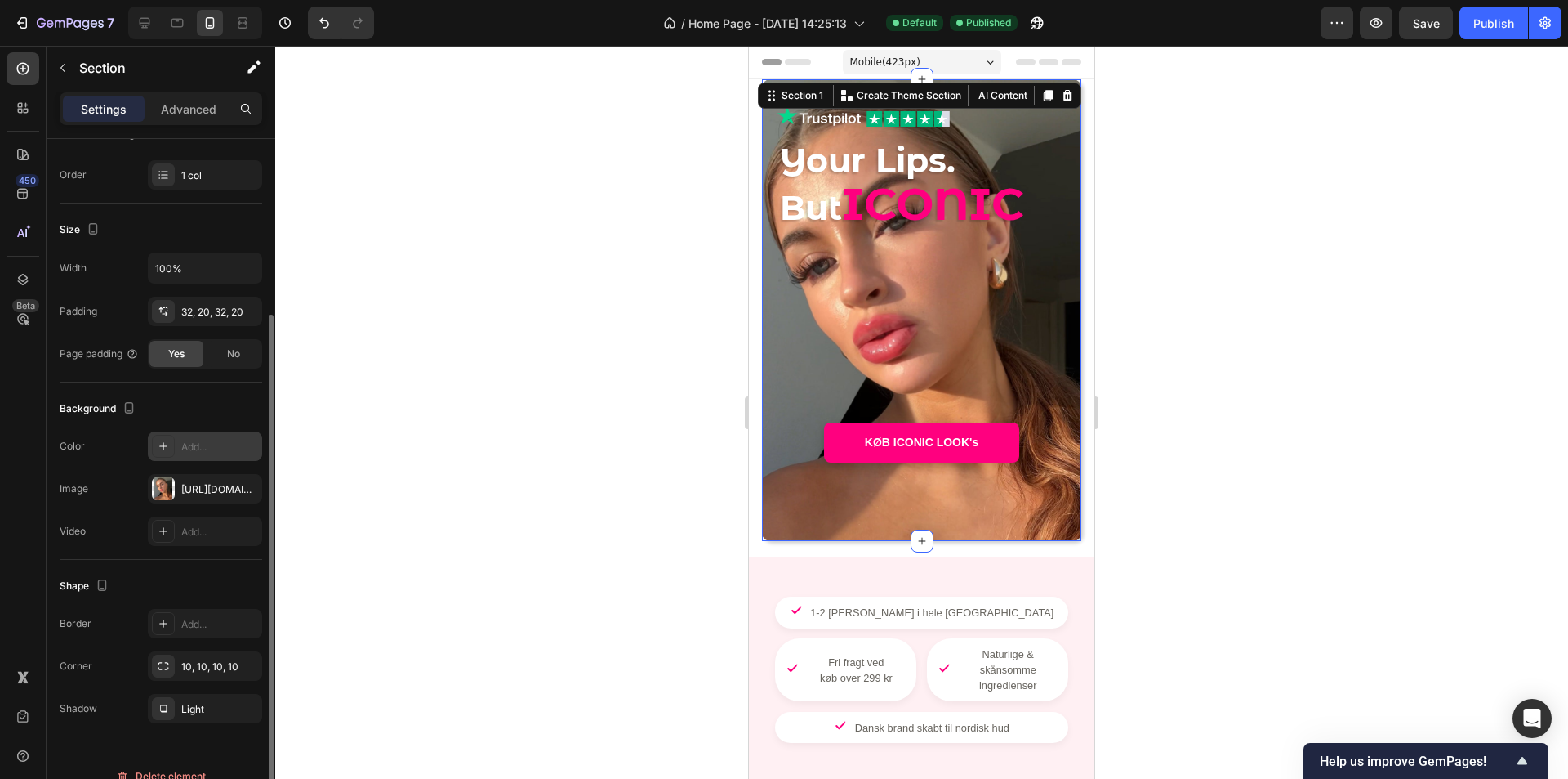
click at [182, 451] on div "Add..." at bounding box center [220, 446] width 77 height 14
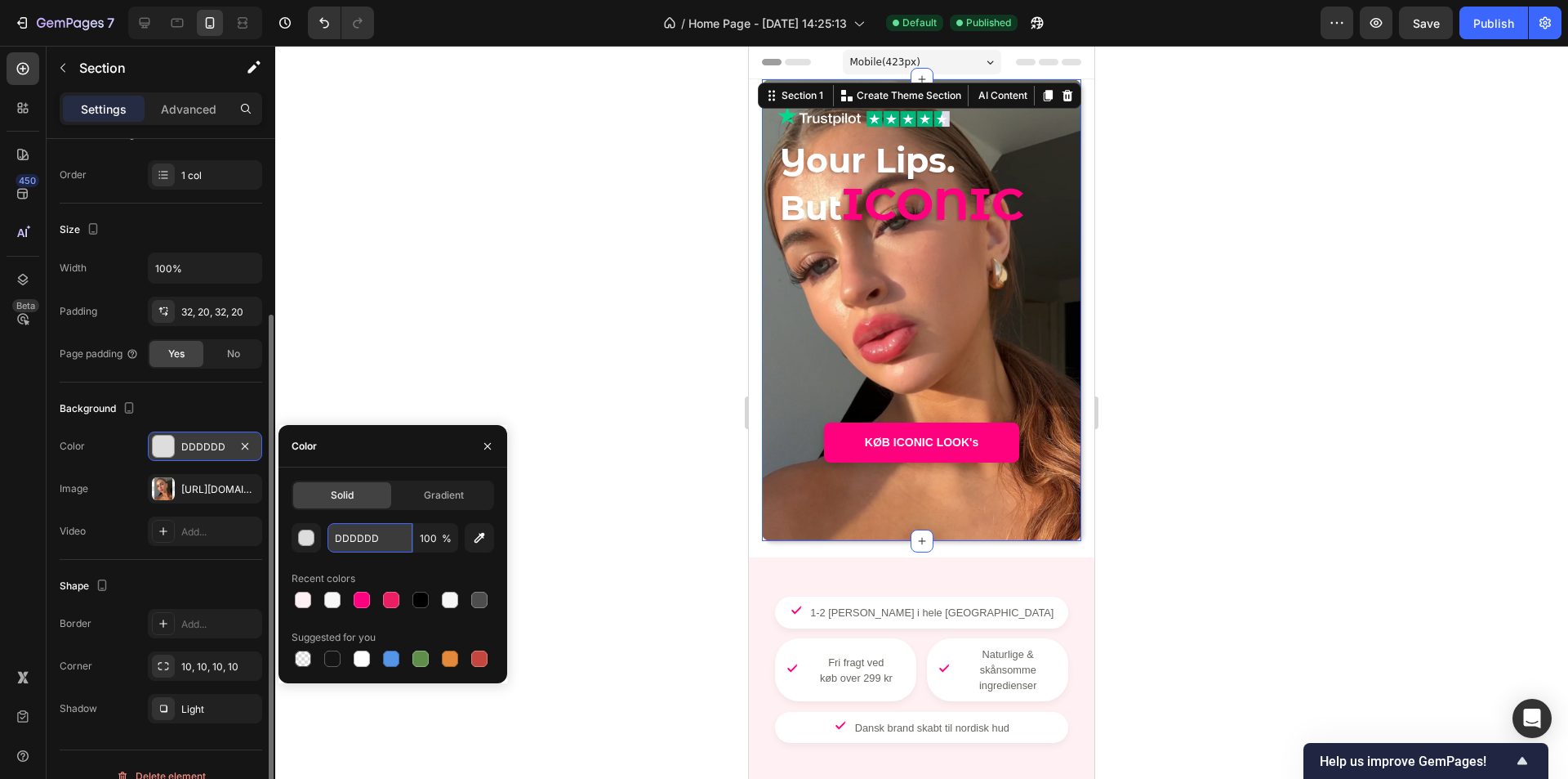
click at [379, 544] on input "DDDDDD" at bounding box center [370, 537] width 85 height 30
type input "f7f7f7"
click at [537, 493] on div at bounding box center [921, 412] width 1293 height 733
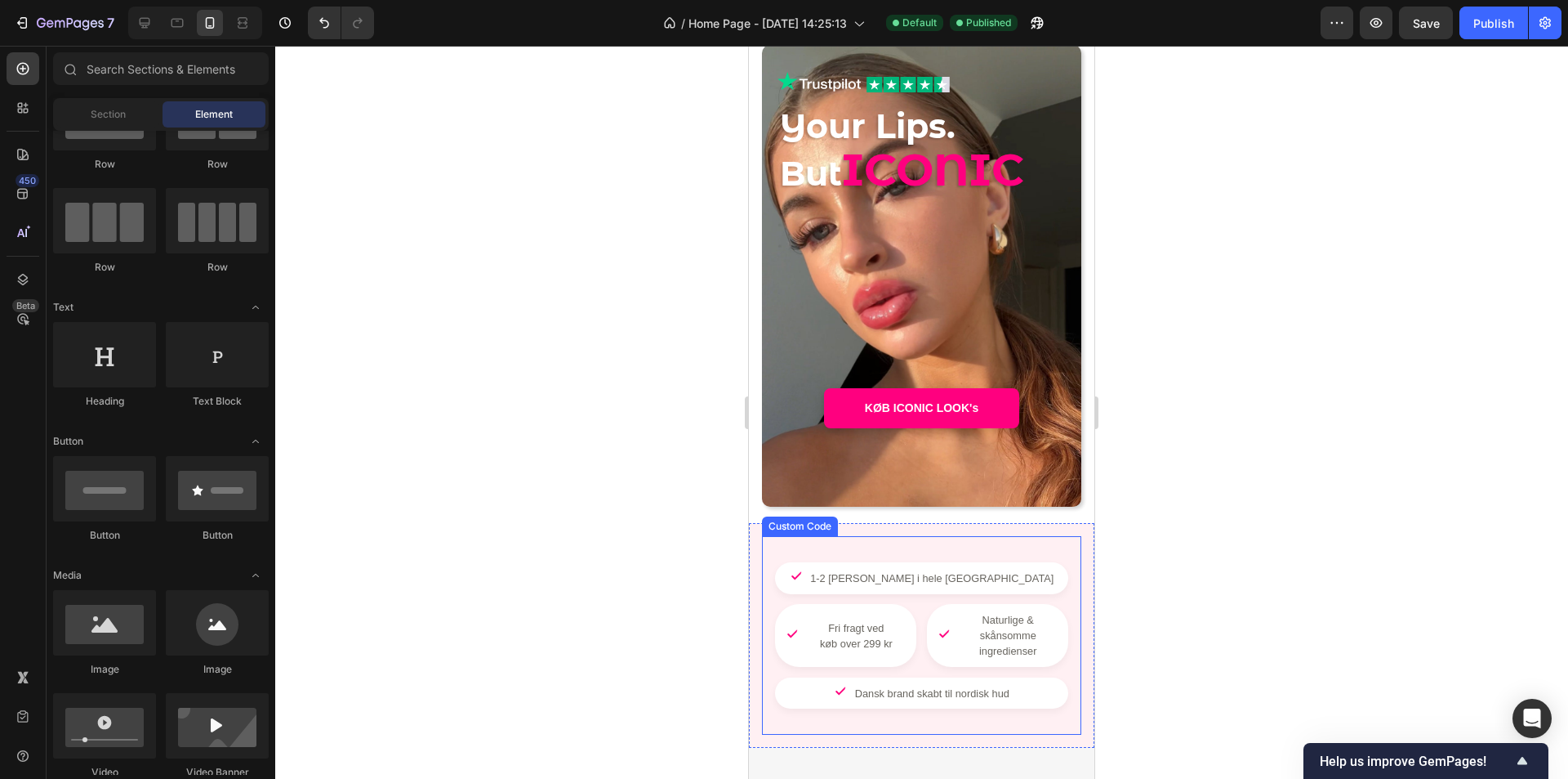
scroll to position [163, 0]
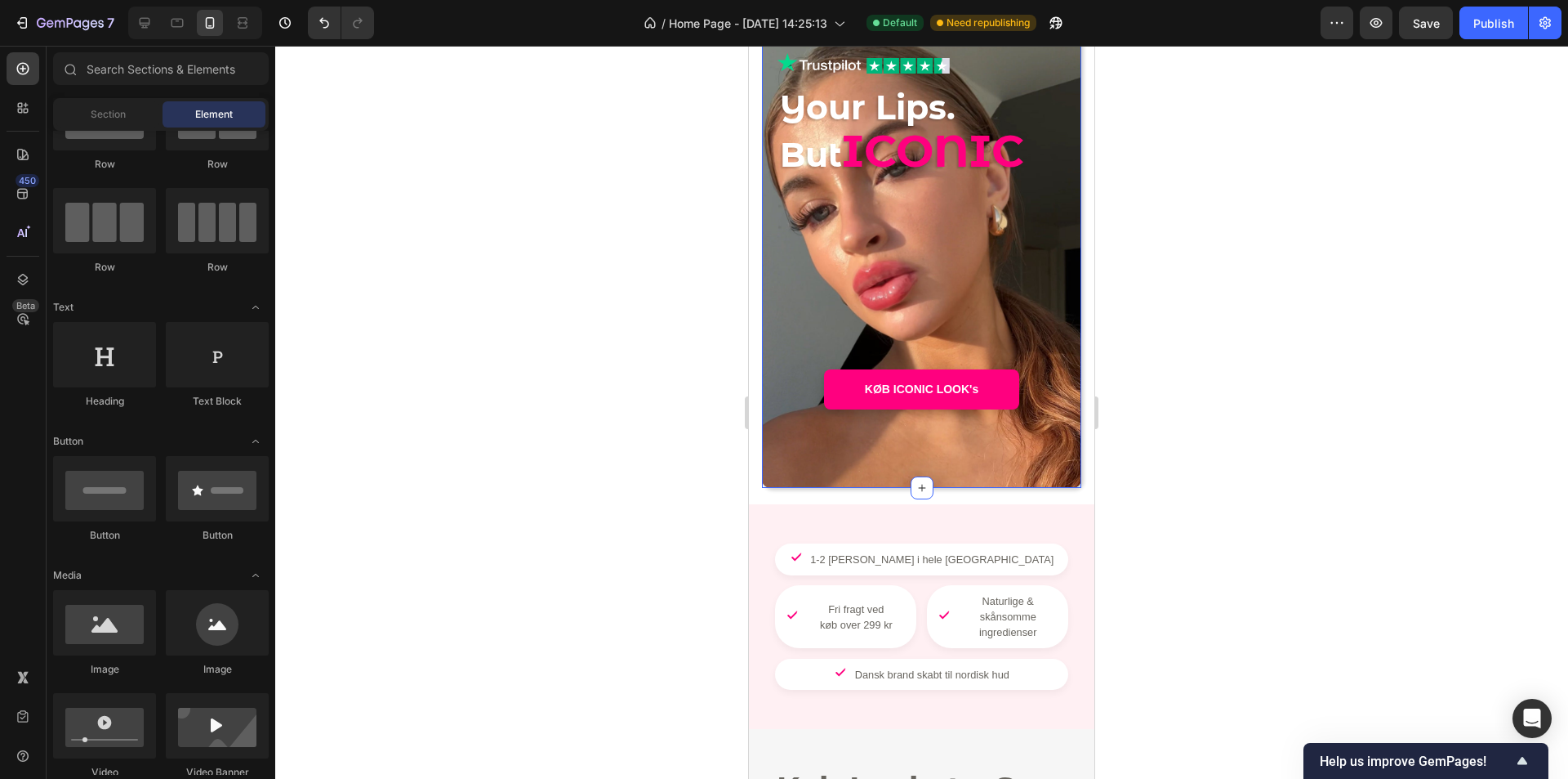
scroll to position [0, 0]
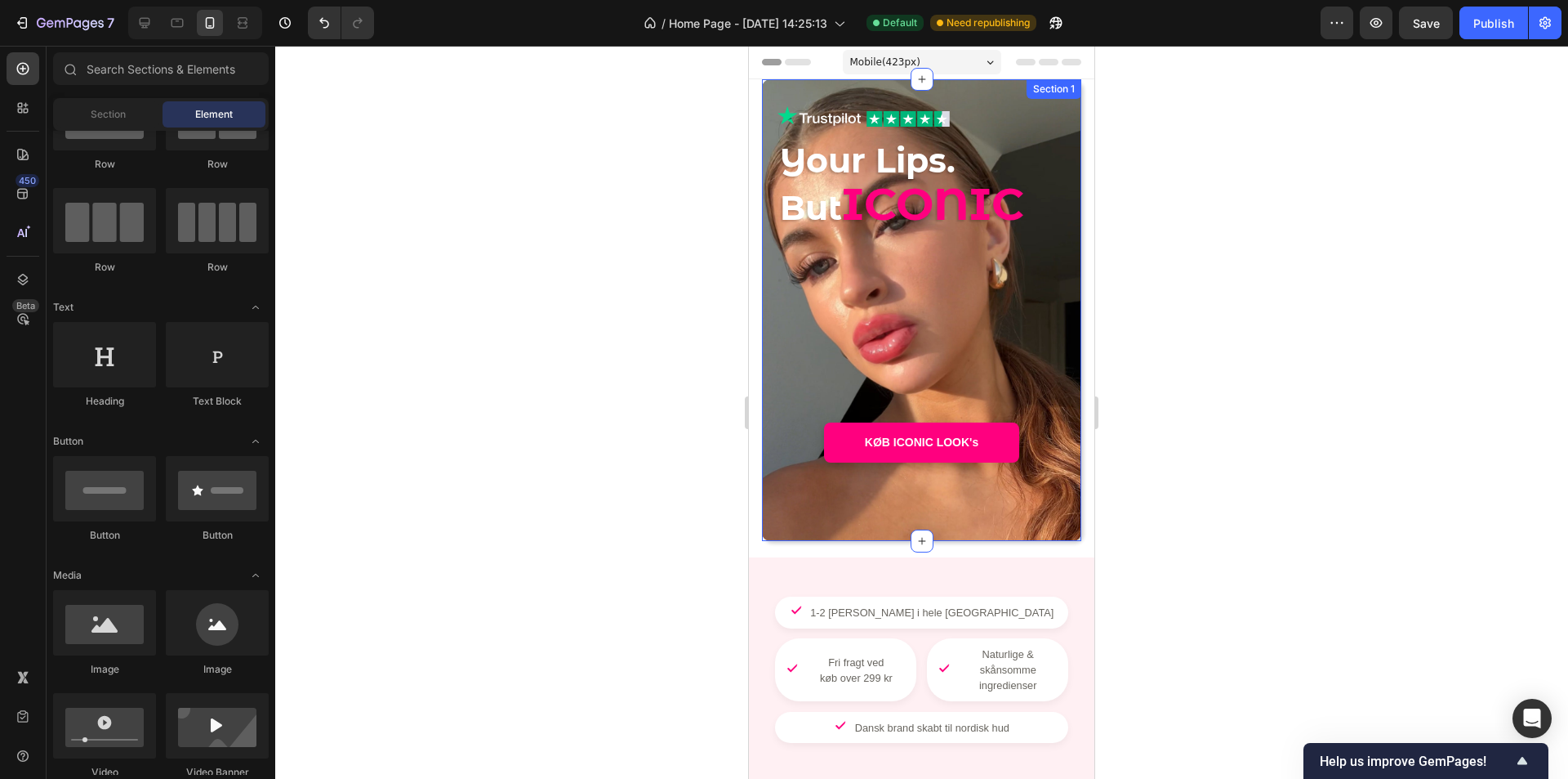
click at [787, 512] on div "Image Image Row Your Lips. But ICONIC Heading - - Text Block KØB ICONIC LOOK's …" at bounding box center [922, 310] width 287 height 410
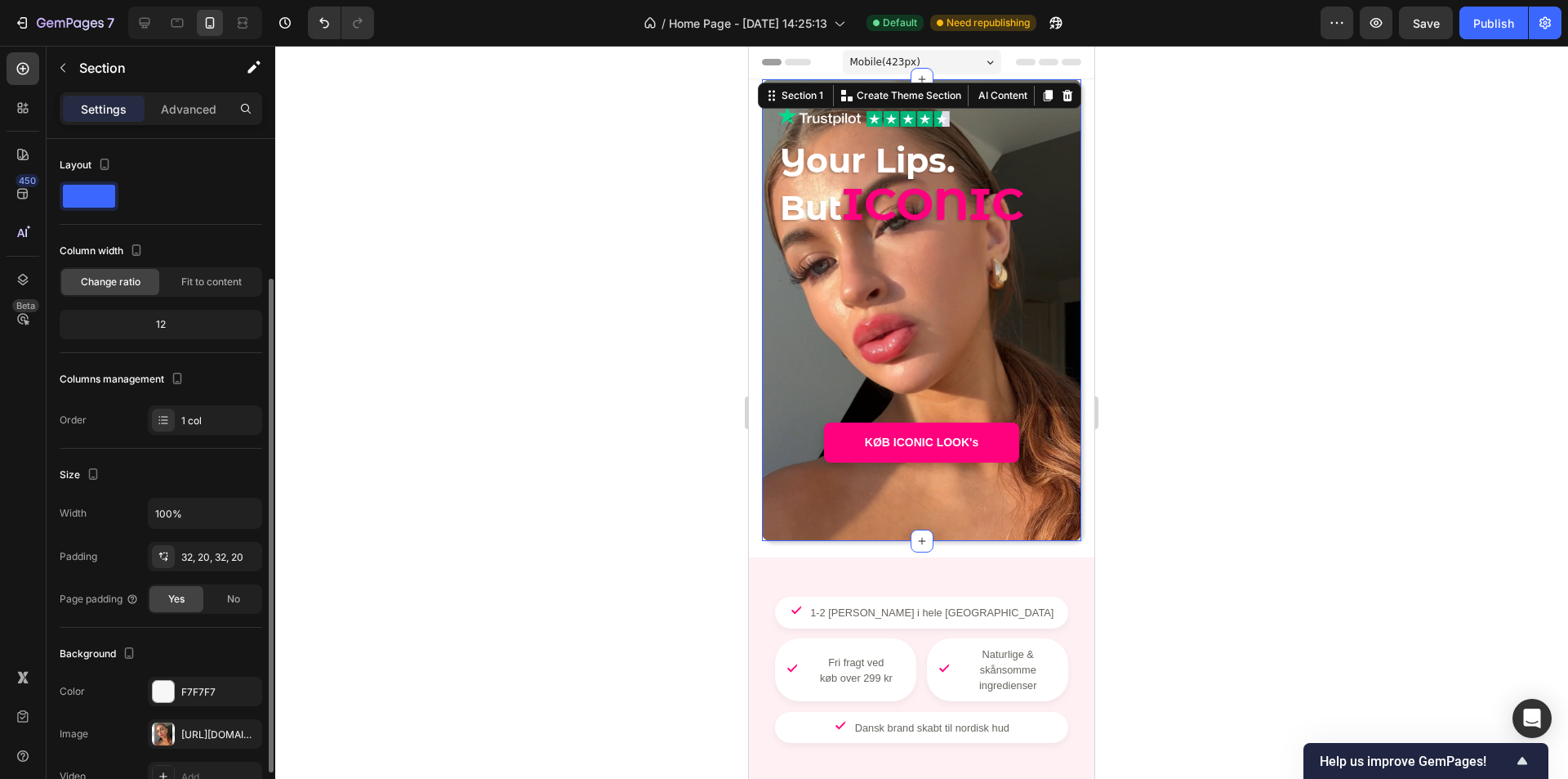
scroll to position [82, 0]
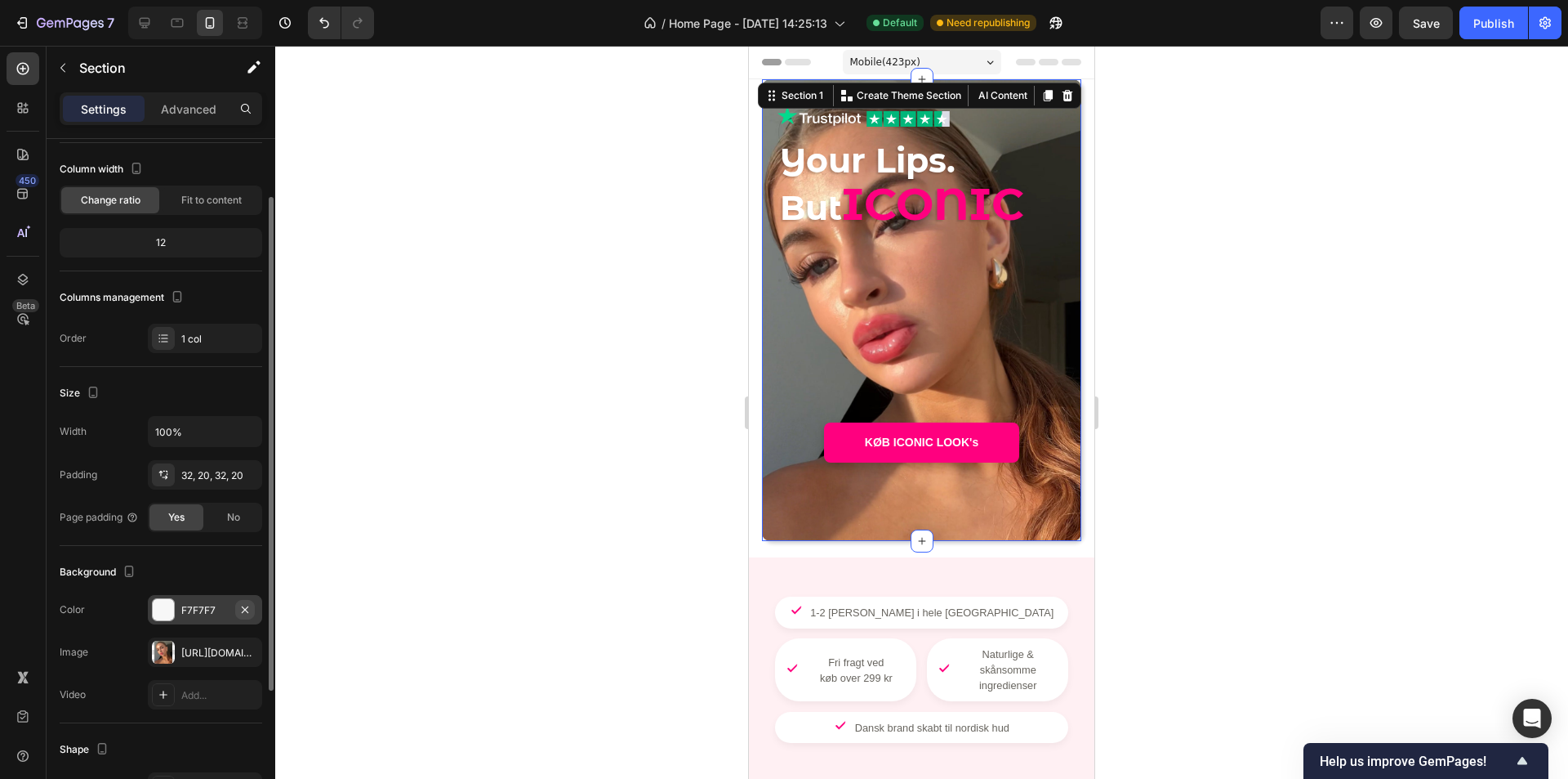
click at [247, 611] on icon "button" at bounding box center [244, 609] width 13 height 13
click at [474, 531] on div at bounding box center [921, 412] width 1293 height 733
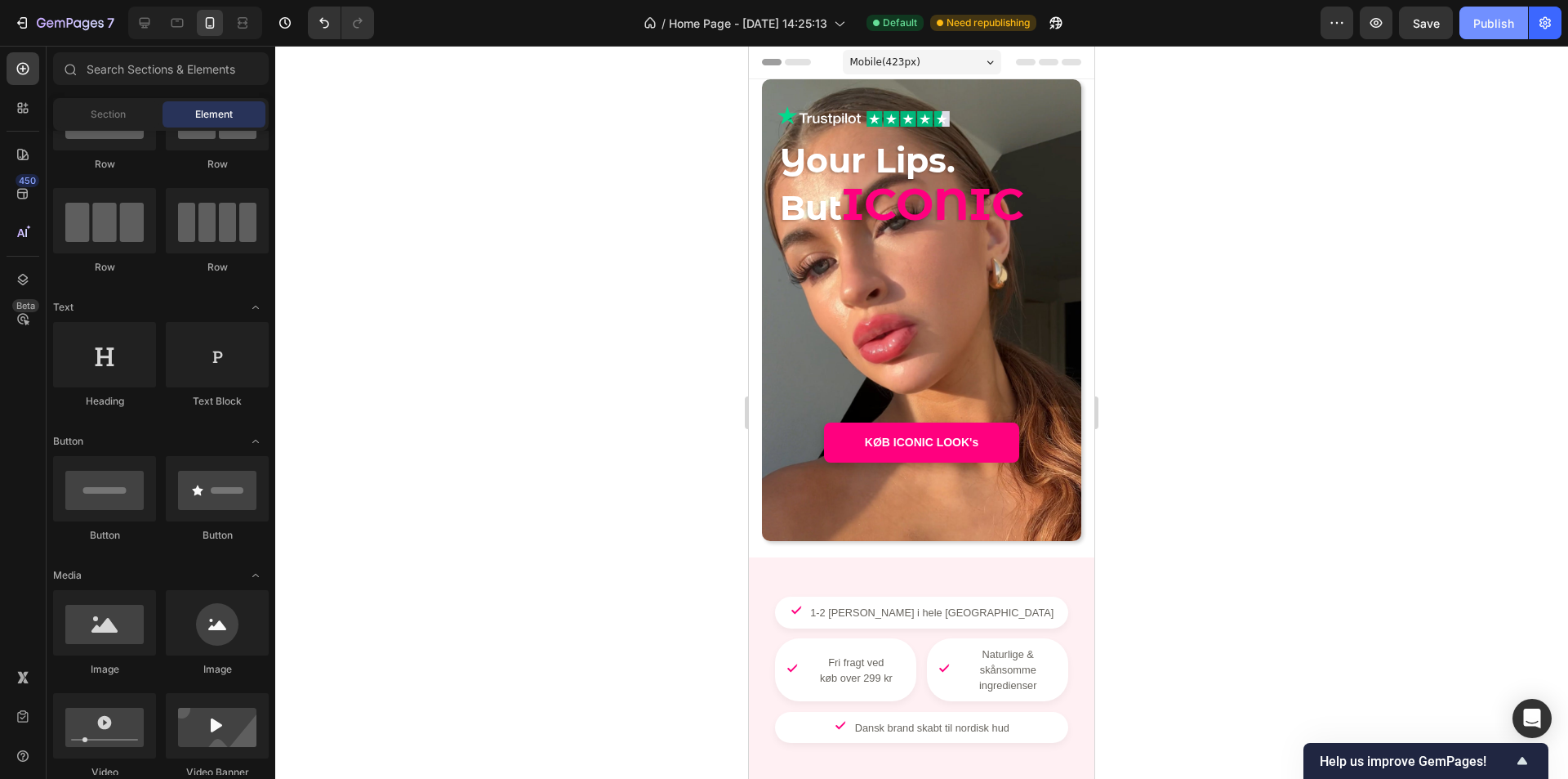
click at [1473, 15] on button "Publish" at bounding box center [1494, 23] width 68 height 33
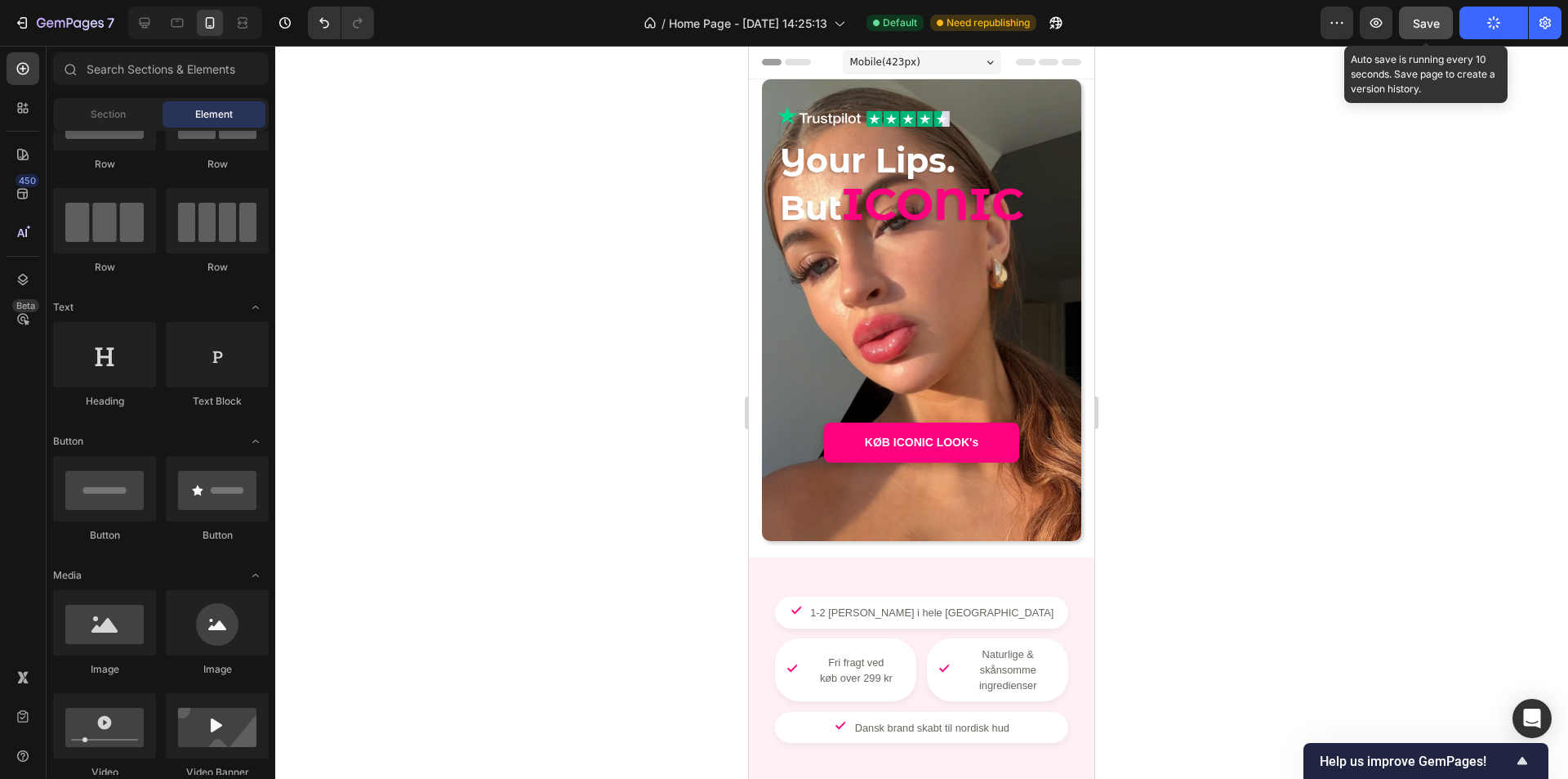
click at [1450, 27] on button "Save" at bounding box center [1426, 23] width 54 height 33
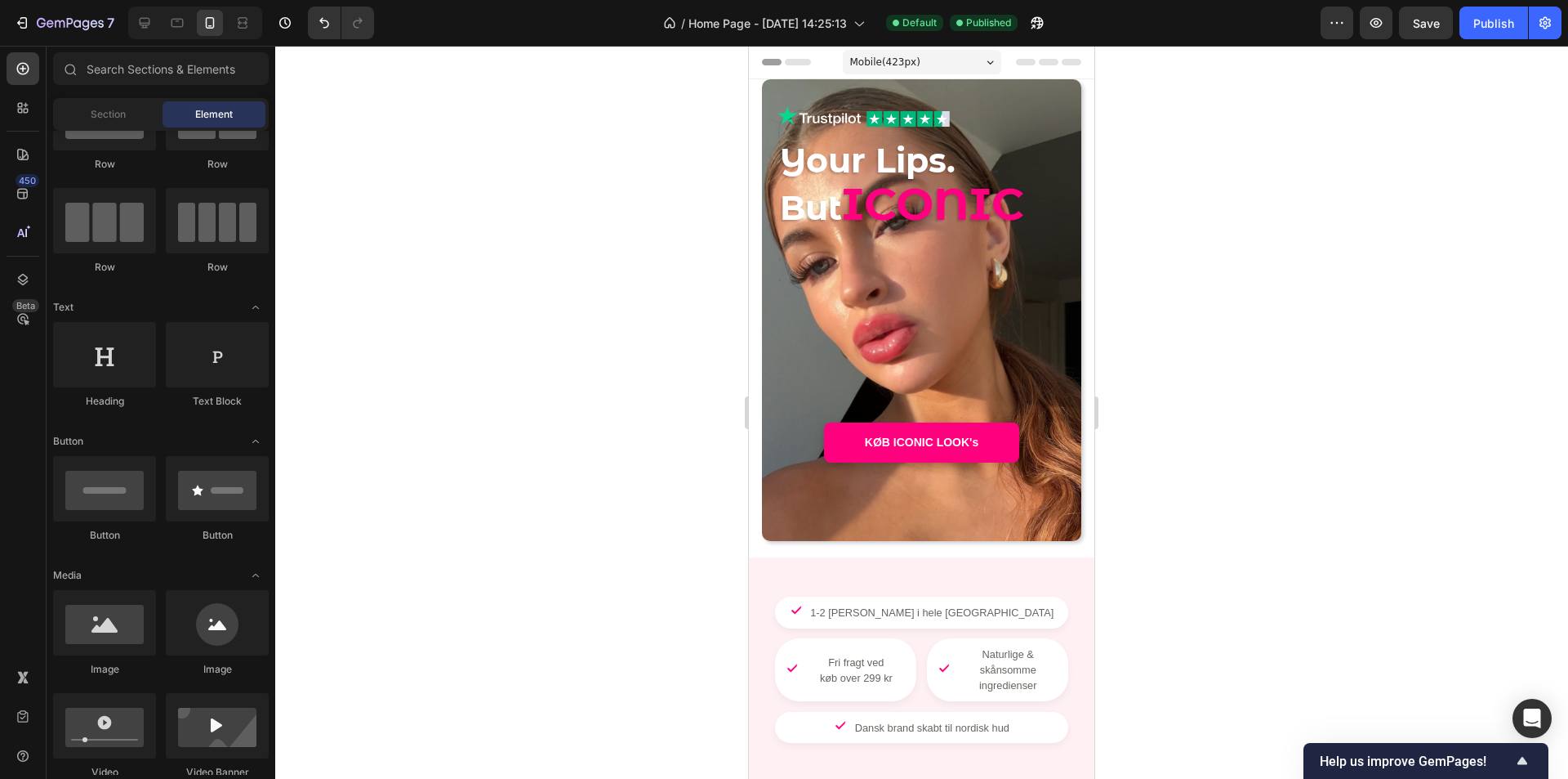
click at [754, 323] on section "Image Image Row Your Lips. But ICONIC Heading - - Text Block KØB ICONIC LOOK's …" at bounding box center [921, 310] width 345 height 462
click at [860, 313] on div "Image Image Row Your Lips. But ICONIC Heading - - Text Block KØB ICONIC LOOK's …" at bounding box center [922, 310] width 287 height 410
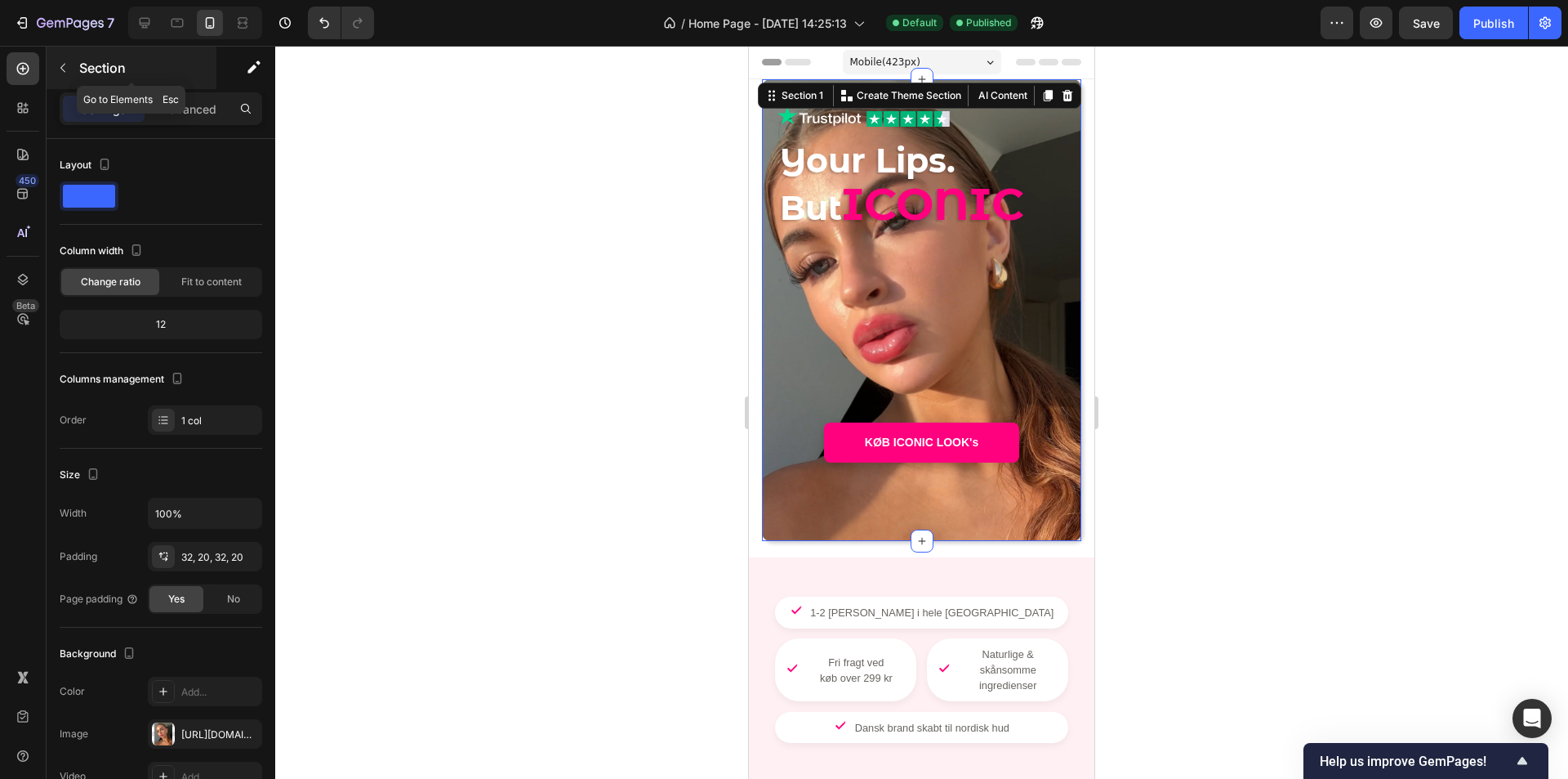
click at [71, 68] on button "button" at bounding box center [62, 68] width 26 height 26
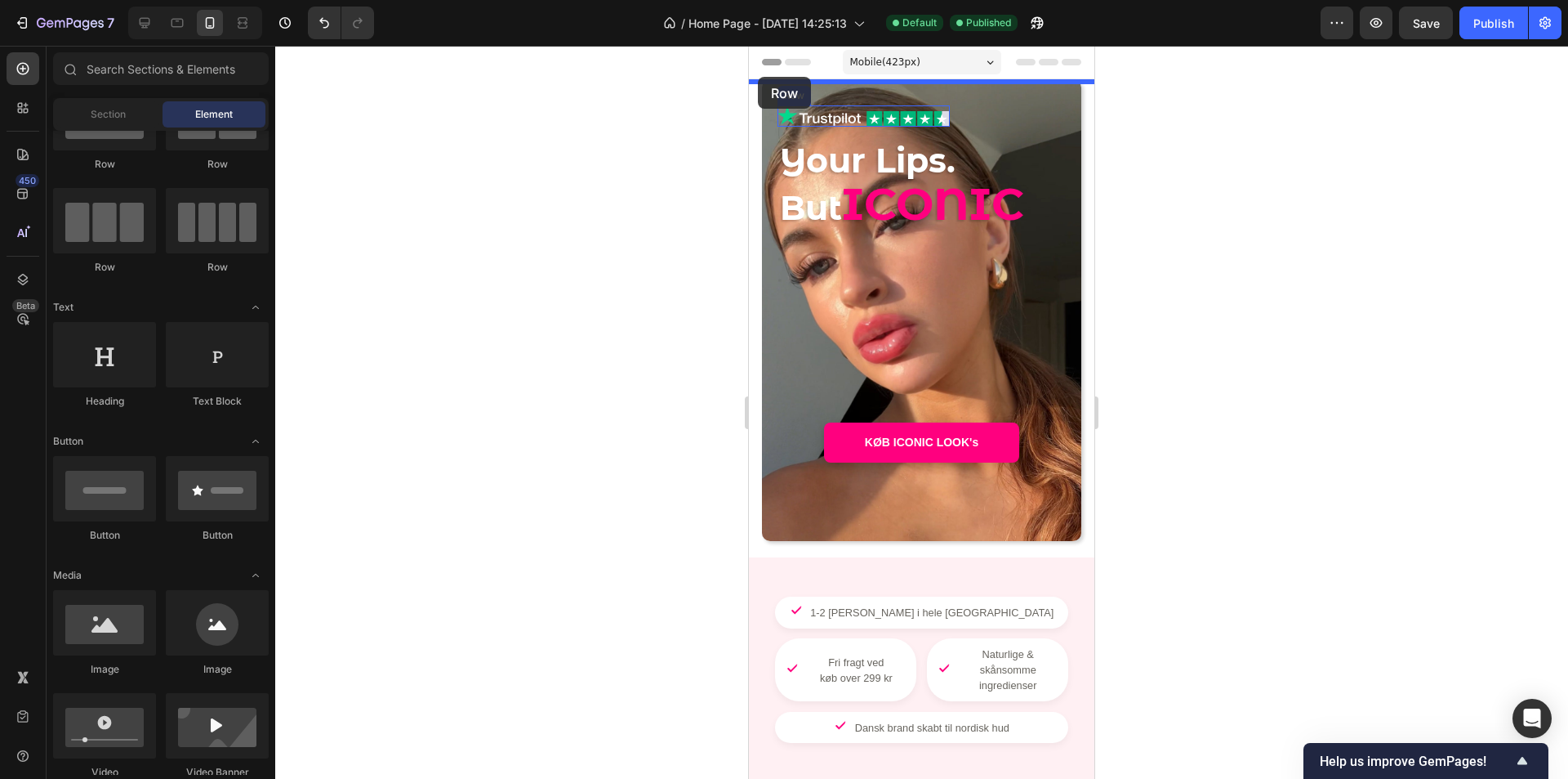
drag, startPoint x: 871, startPoint y: 193, endPoint x: 758, endPoint y: 77, distance: 161.9
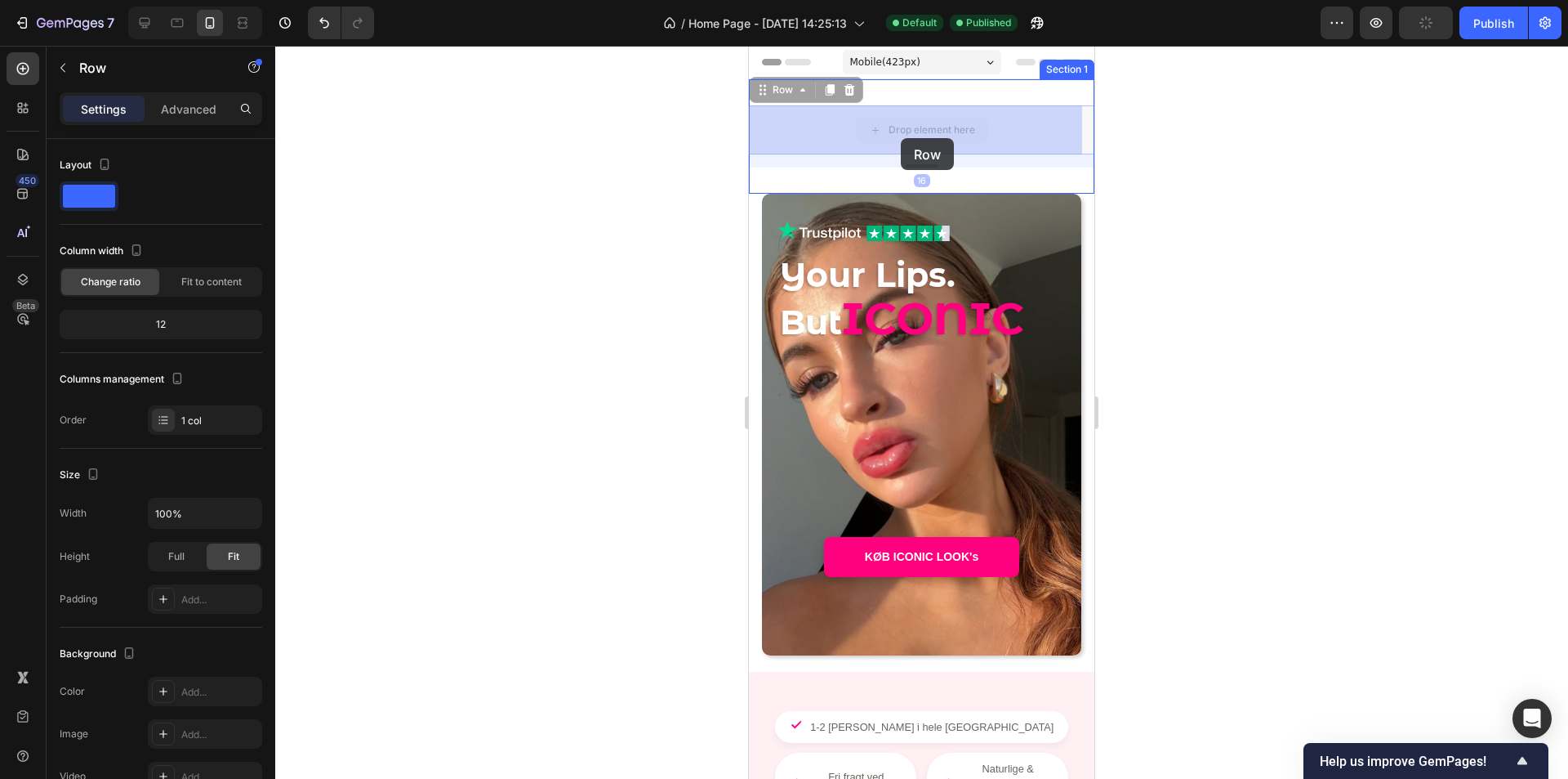
drag, startPoint x: 790, startPoint y: 131, endPoint x: 901, endPoint y: 138, distance: 111.2
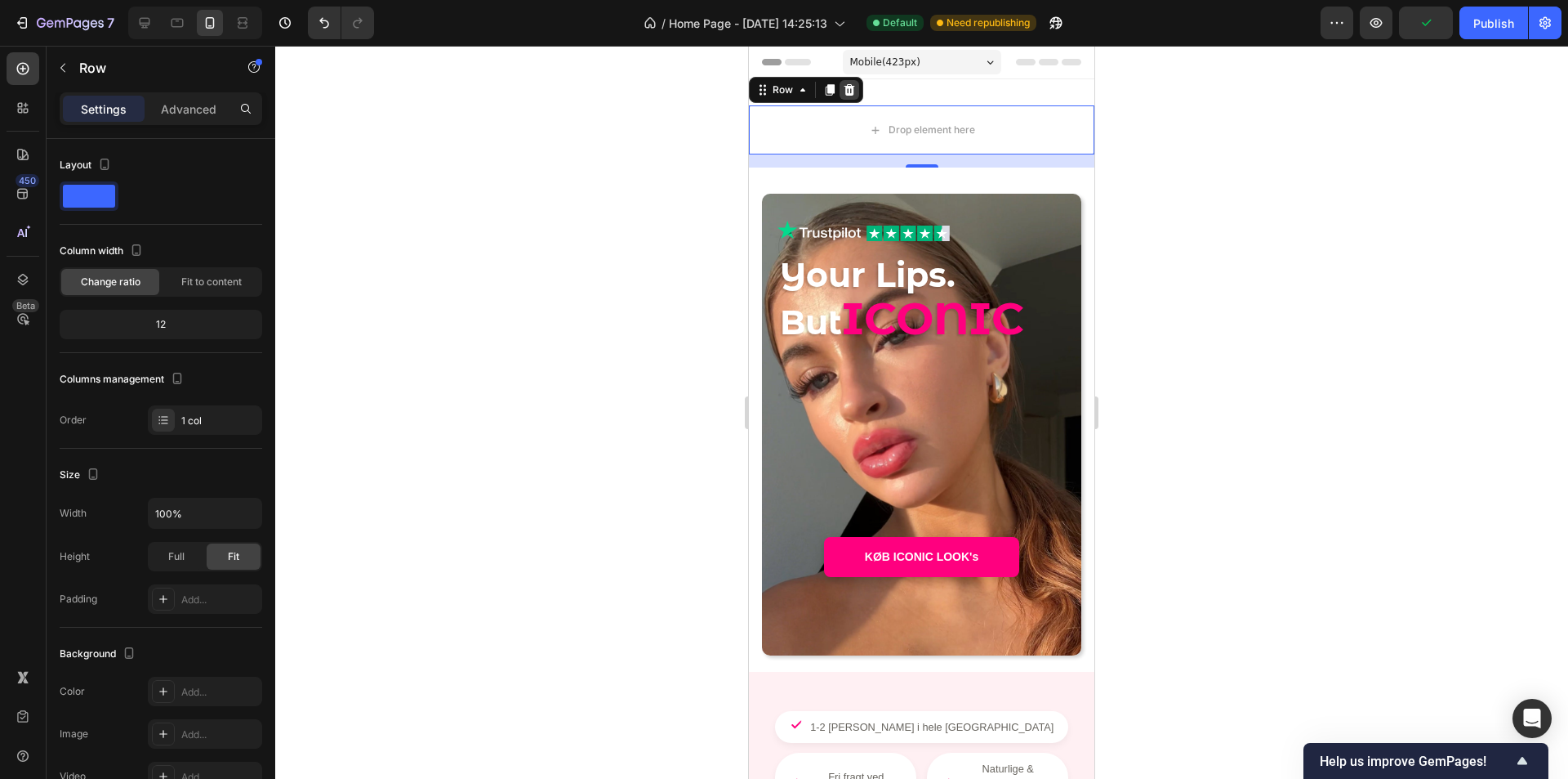
click at [851, 94] on icon at bounding box center [849, 90] width 11 height 12
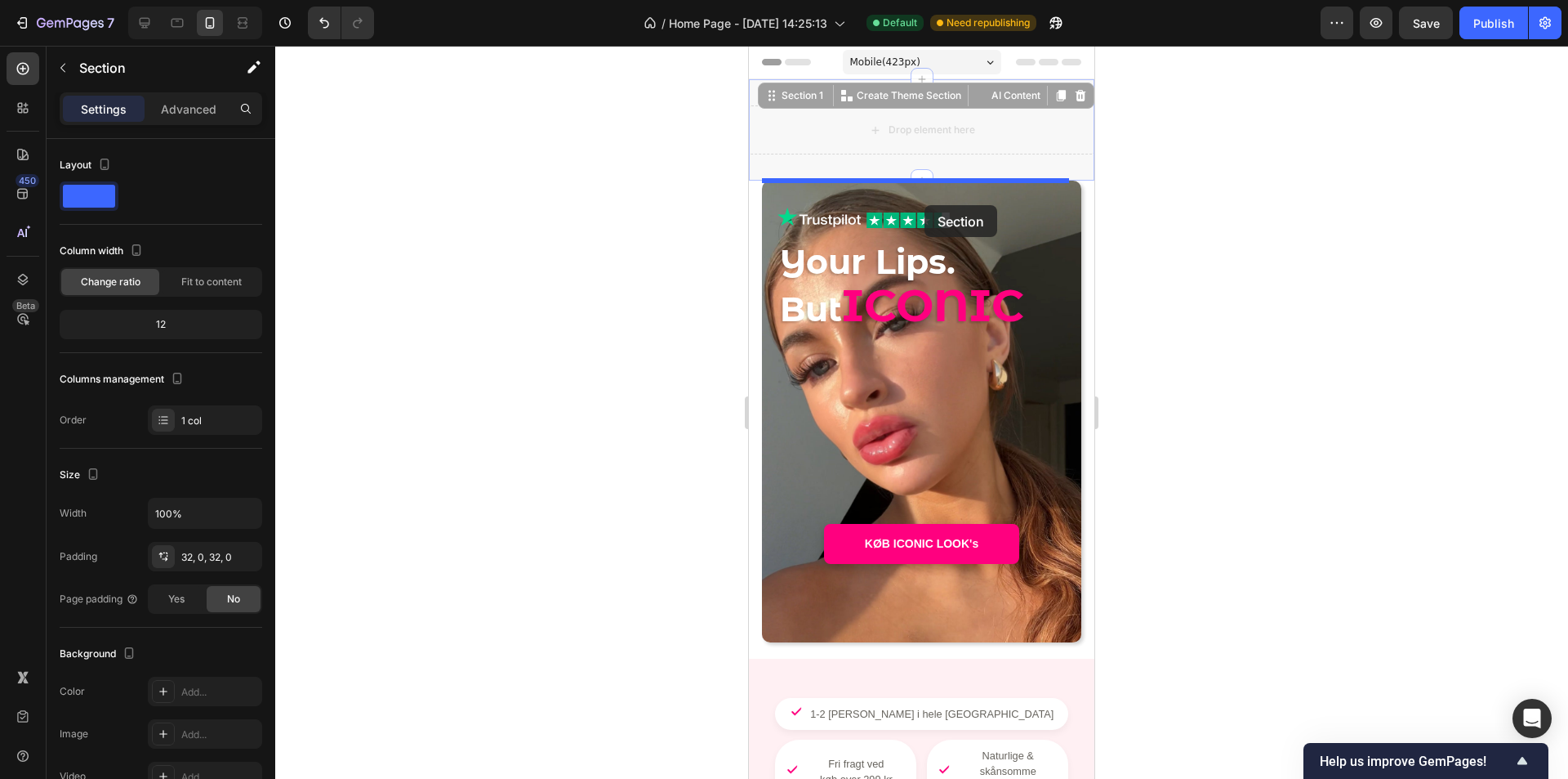
drag, startPoint x: 940, startPoint y: 127, endPoint x: 925, endPoint y: 205, distance: 79.4
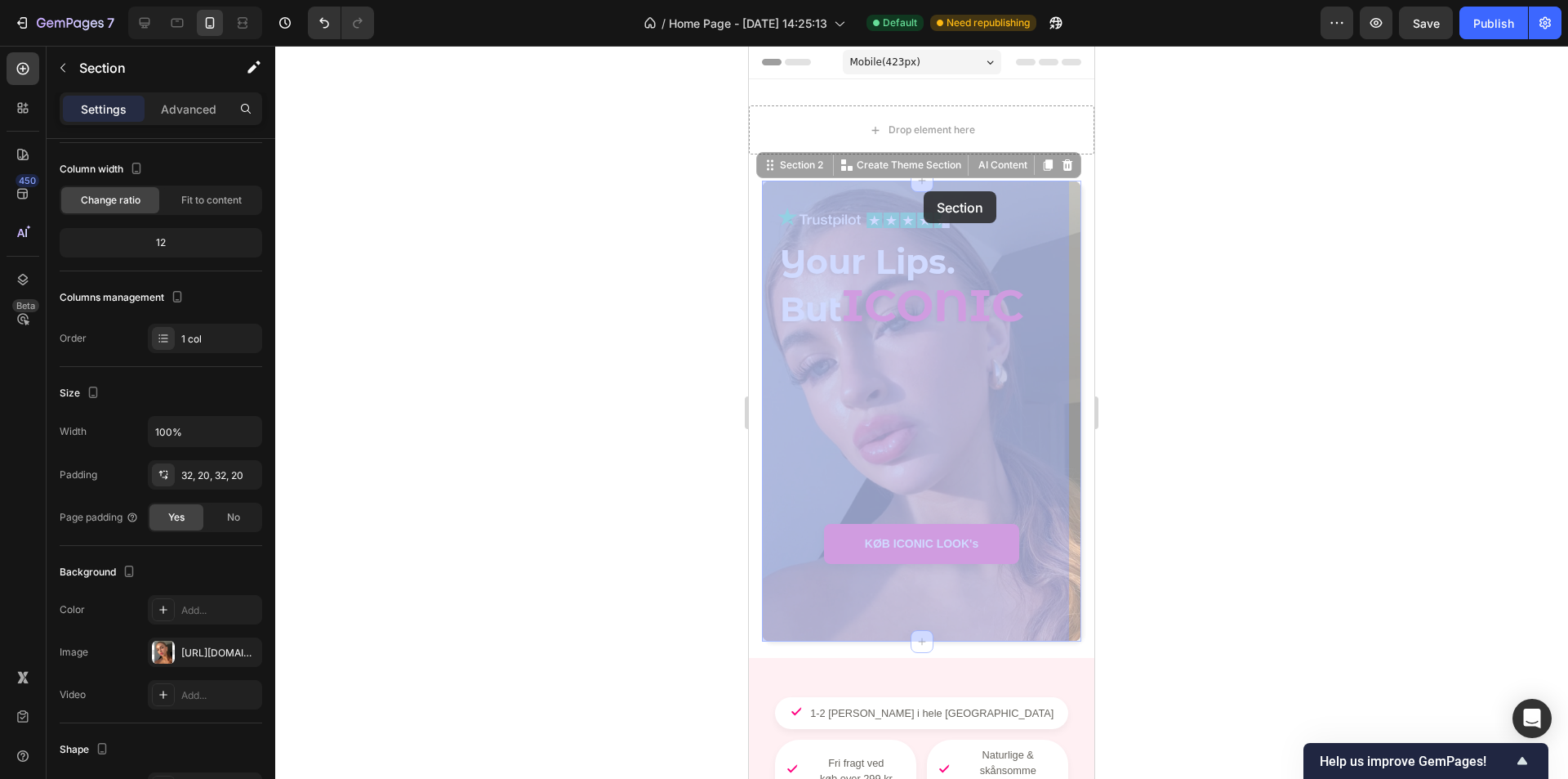
drag, startPoint x: 984, startPoint y: 199, endPoint x: 924, endPoint y: 191, distance: 60.5
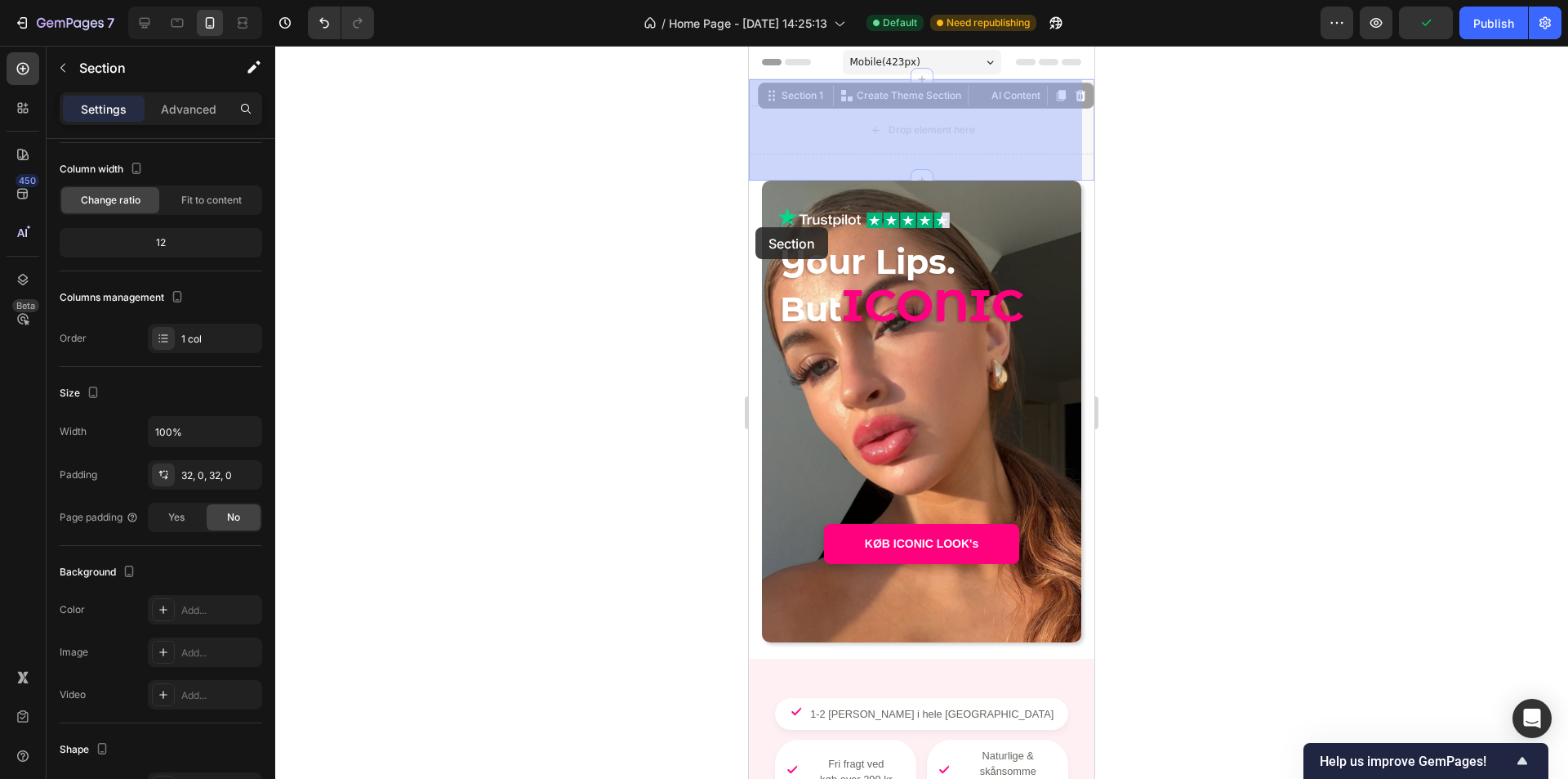
drag, startPoint x: 795, startPoint y: 141, endPoint x: 756, endPoint y: 227, distance: 94.4
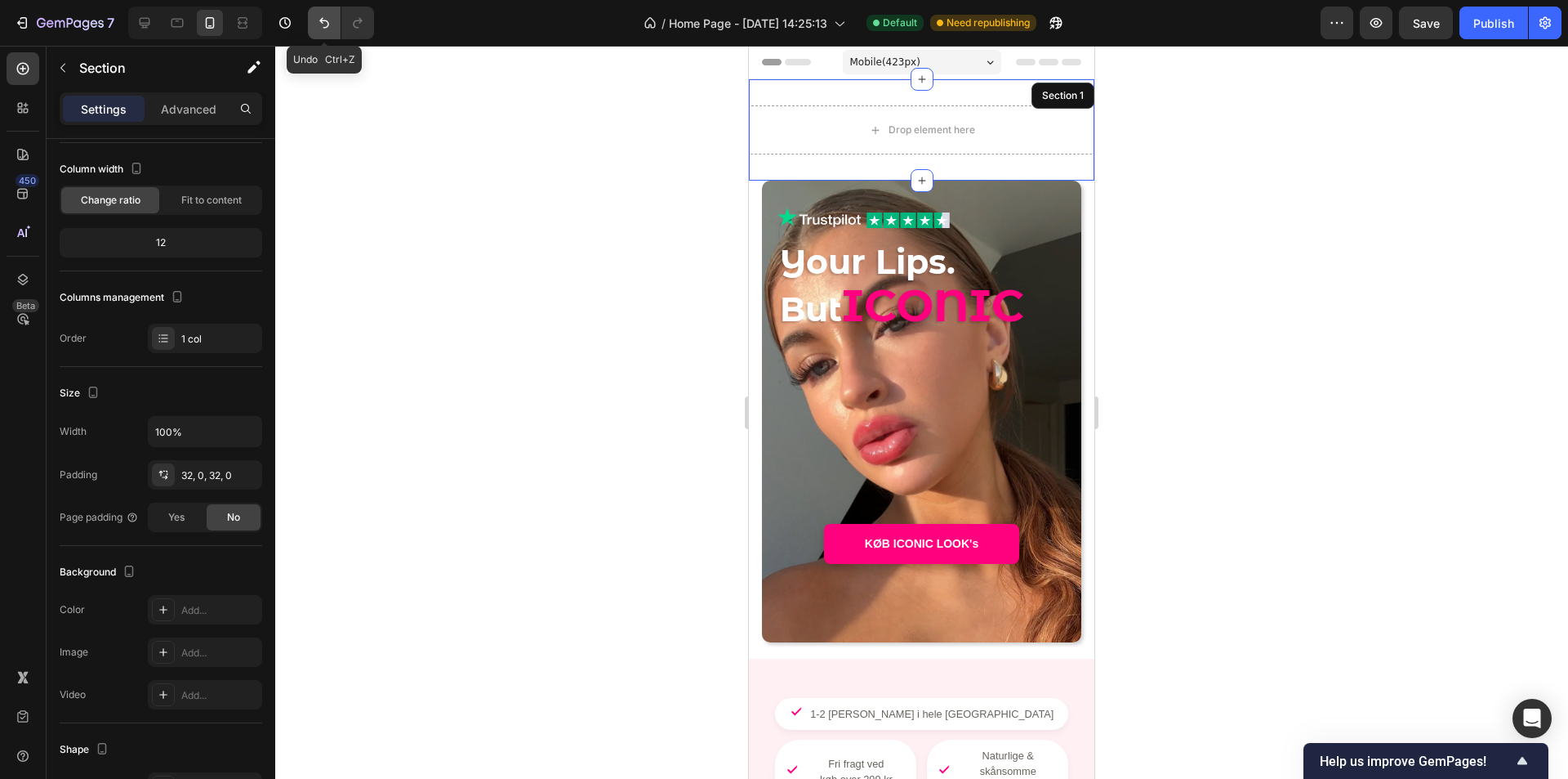
click at [334, 26] on button "Undo/Redo" at bounding box center [324, 23] width 33 height 33
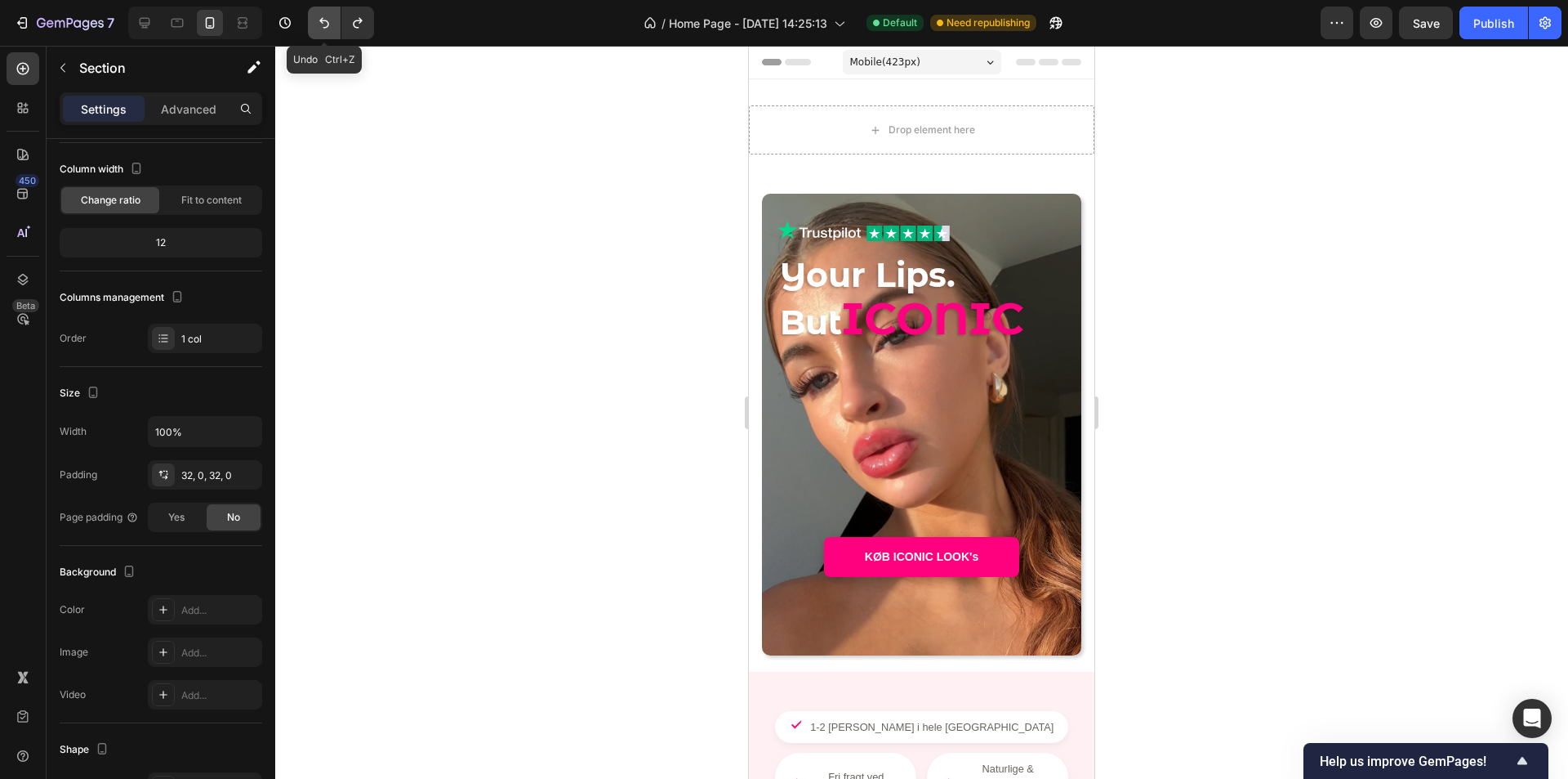
click at [334, 26] on button "Undo/Redo" at bounding box center [324, 23] width 33 height 33
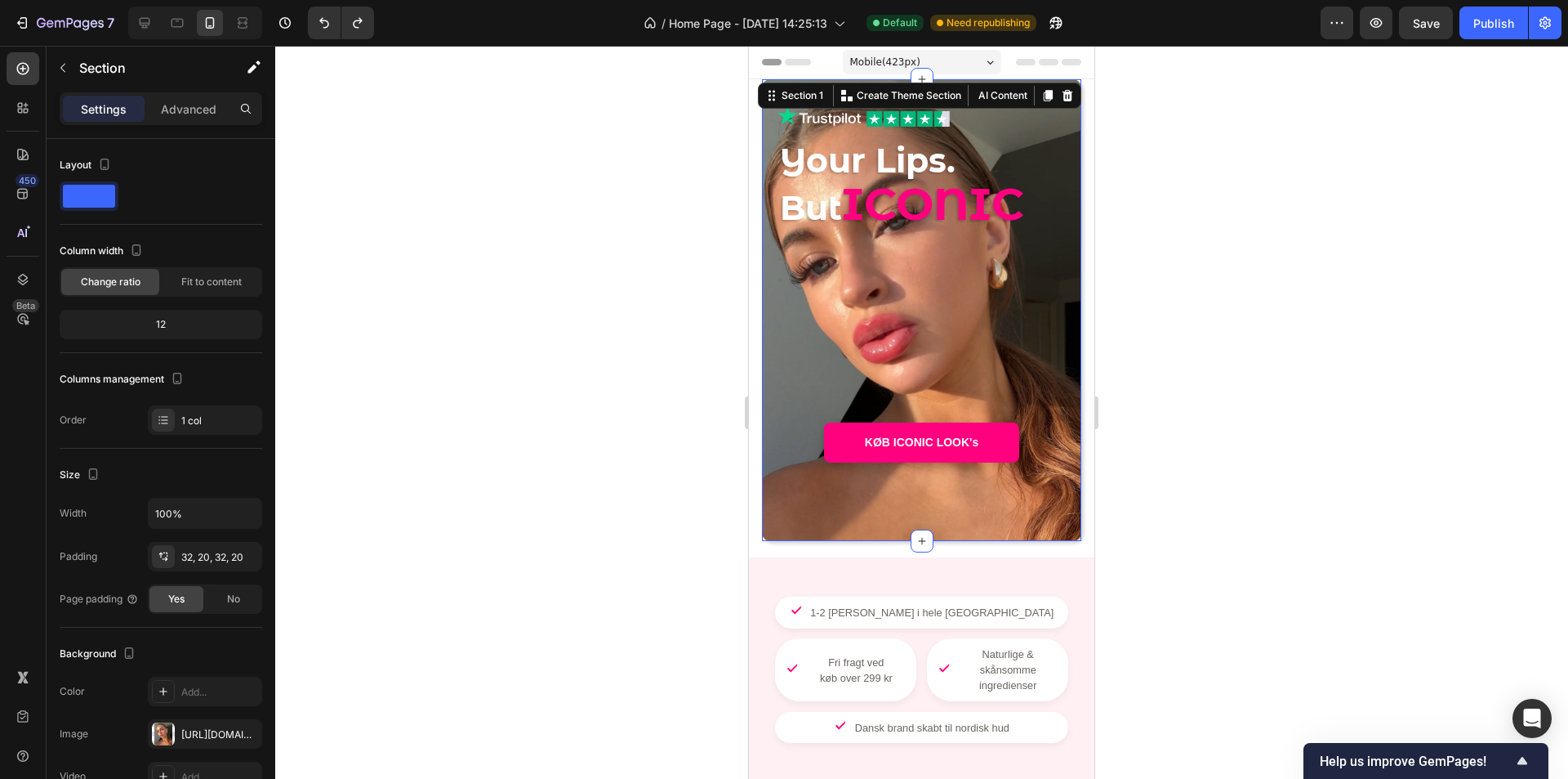
click at [1001, 304] on div "Image Image Row Your Lips. But ICONIC Heading - - Text Block KØB ICONIC LOOK's …" at bounding box center [922, 310] width 287 height 410
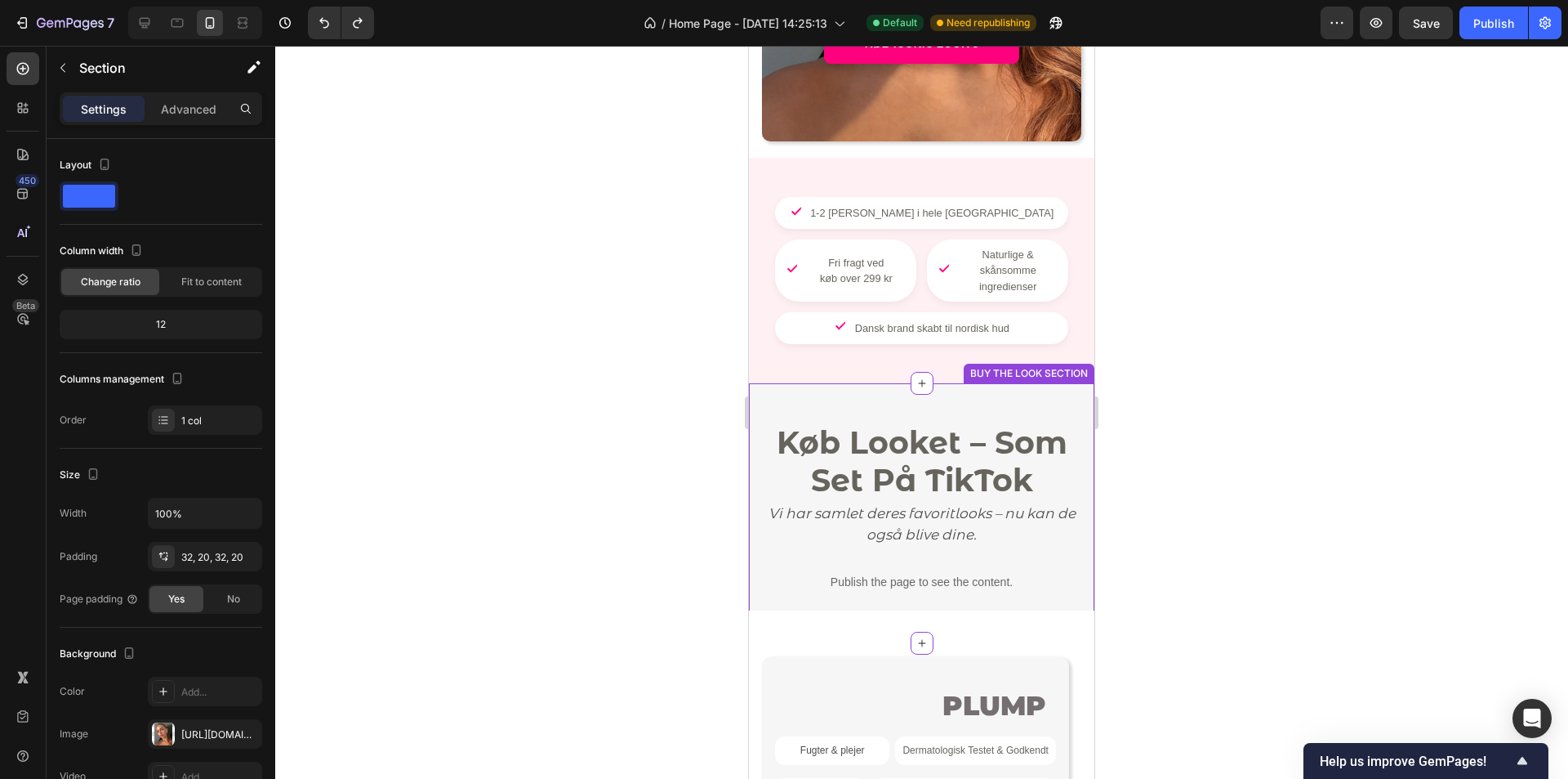
scroll to position [327, 0]
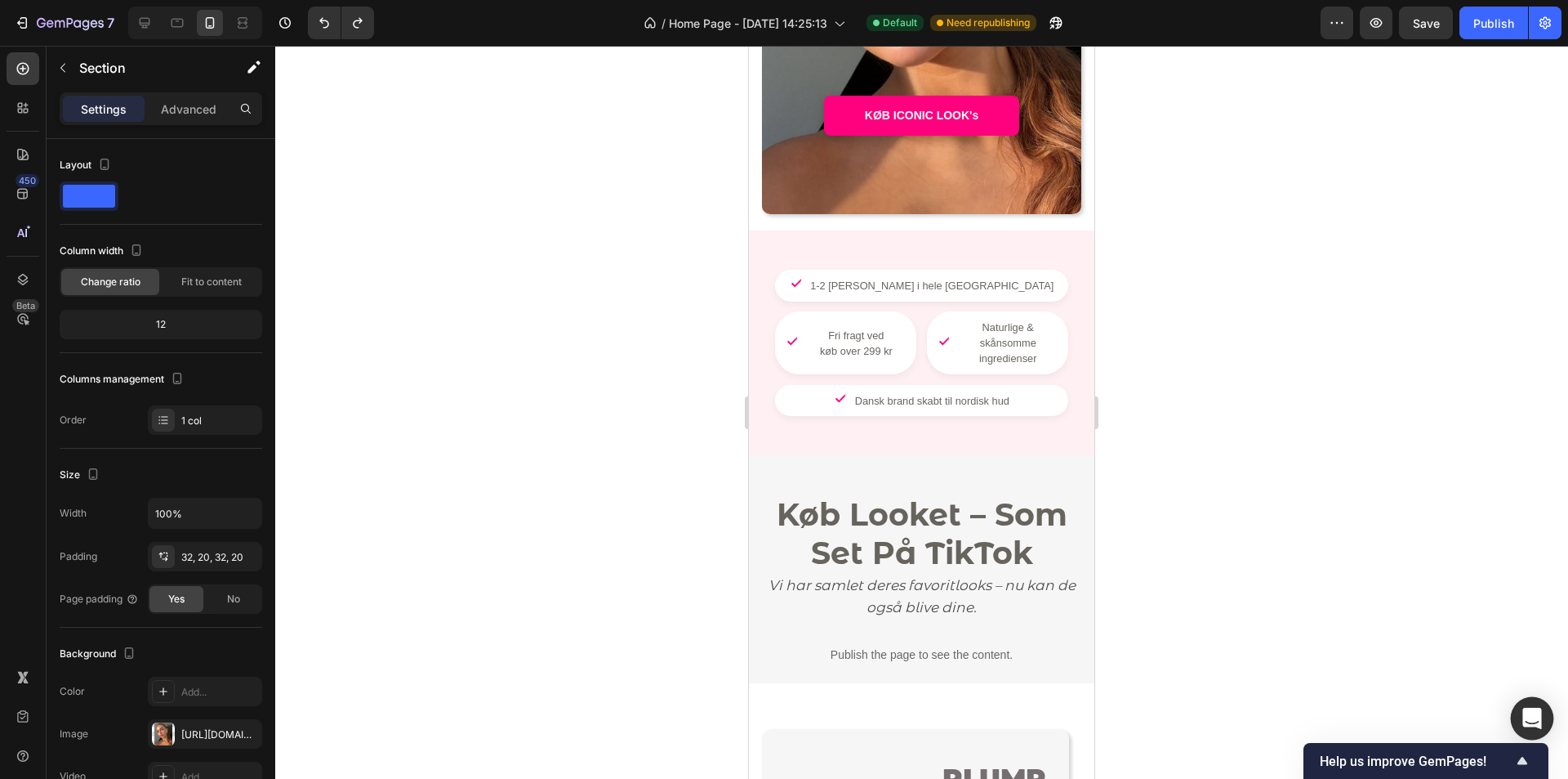
click at [1541, 721] on div "Open Intercom Messenger" at bounding box center [1533, 718] width 43 height 43
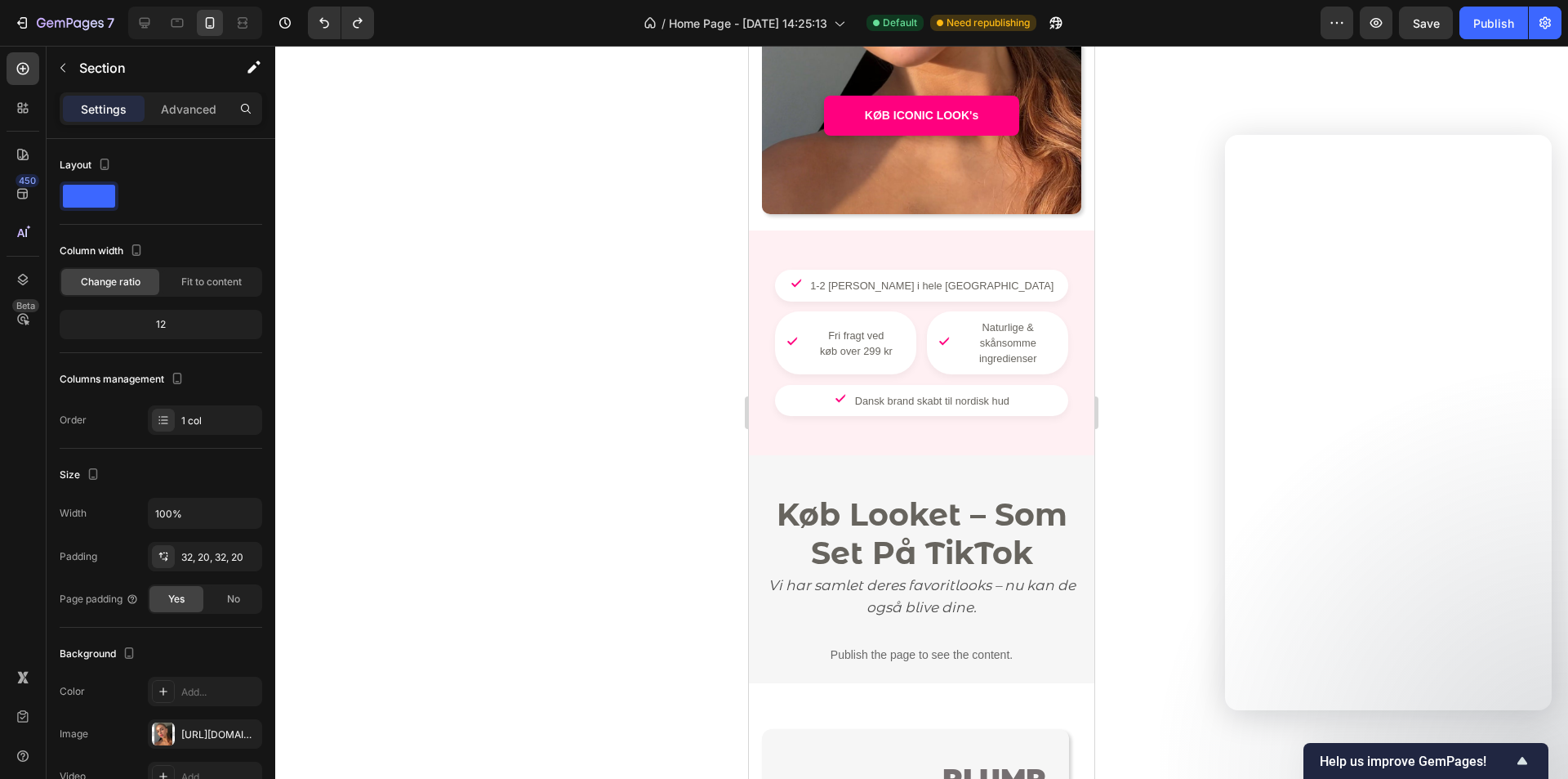
click at [1170, 137] on div at bounding box center [921, 412] width 1293 height 733
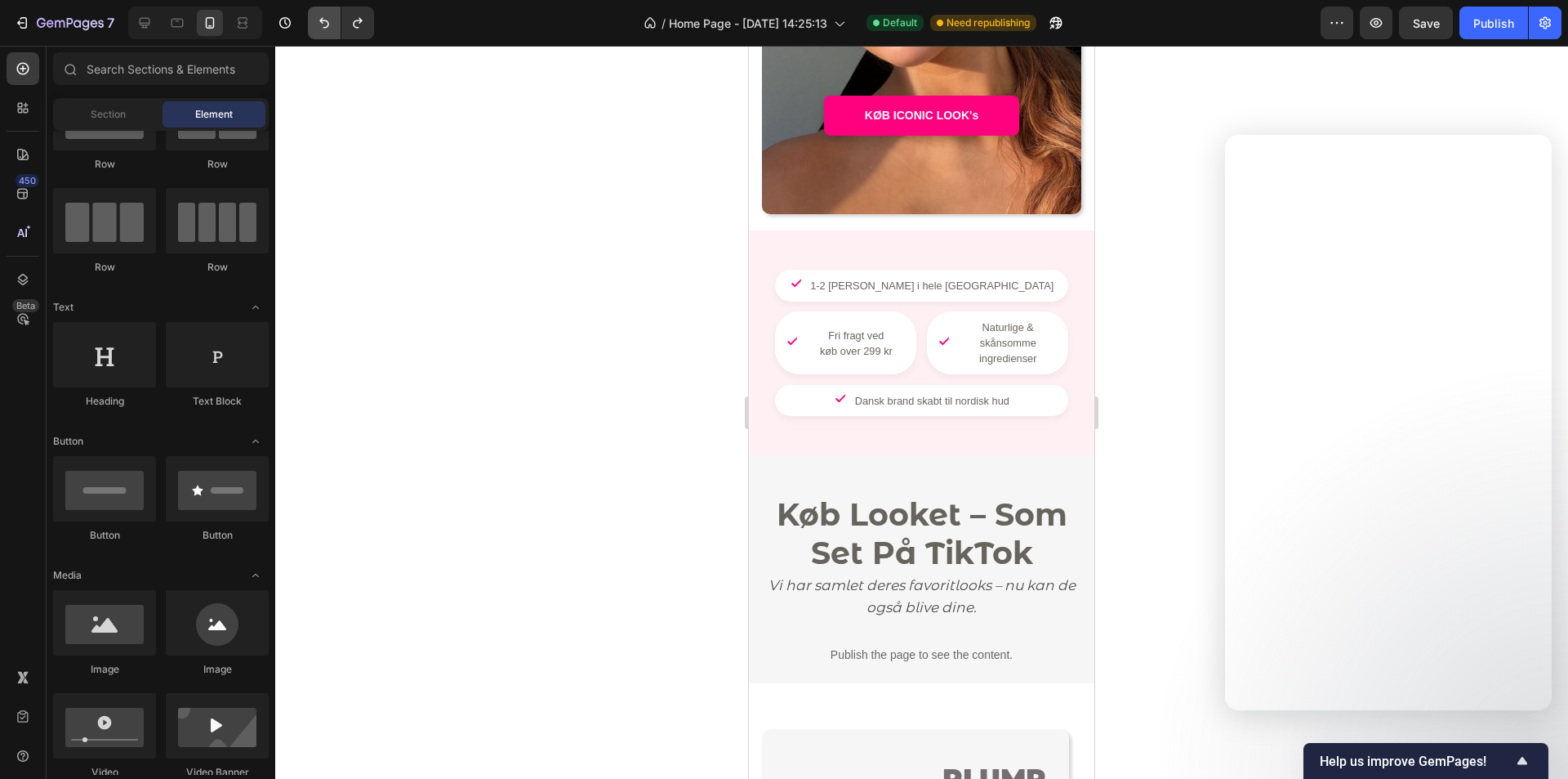
click at [328, 29] on icon "Undo/Redo" at bounding box center [323, 22] width 16 height 16
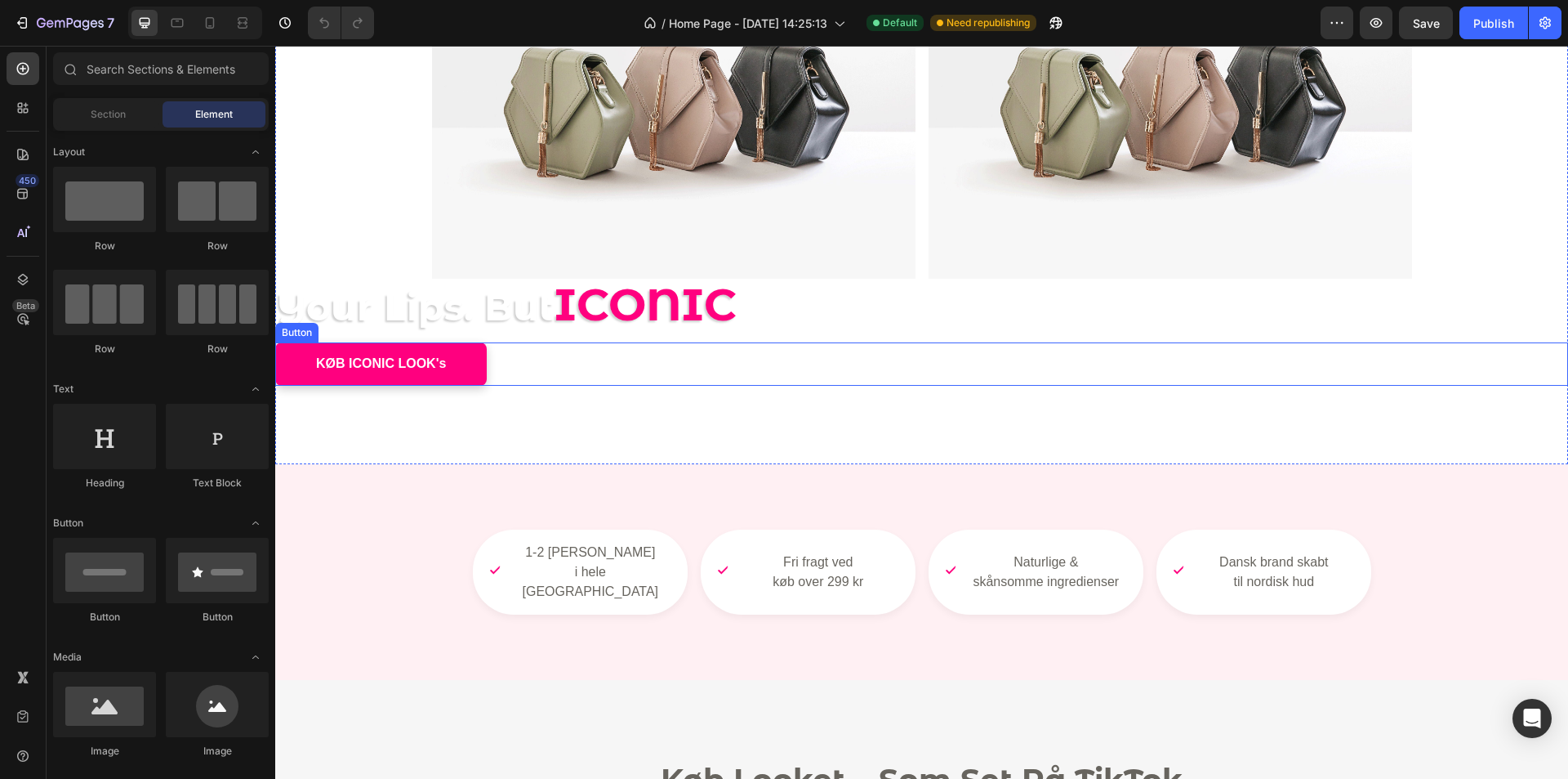
scroll to position [82, 0]
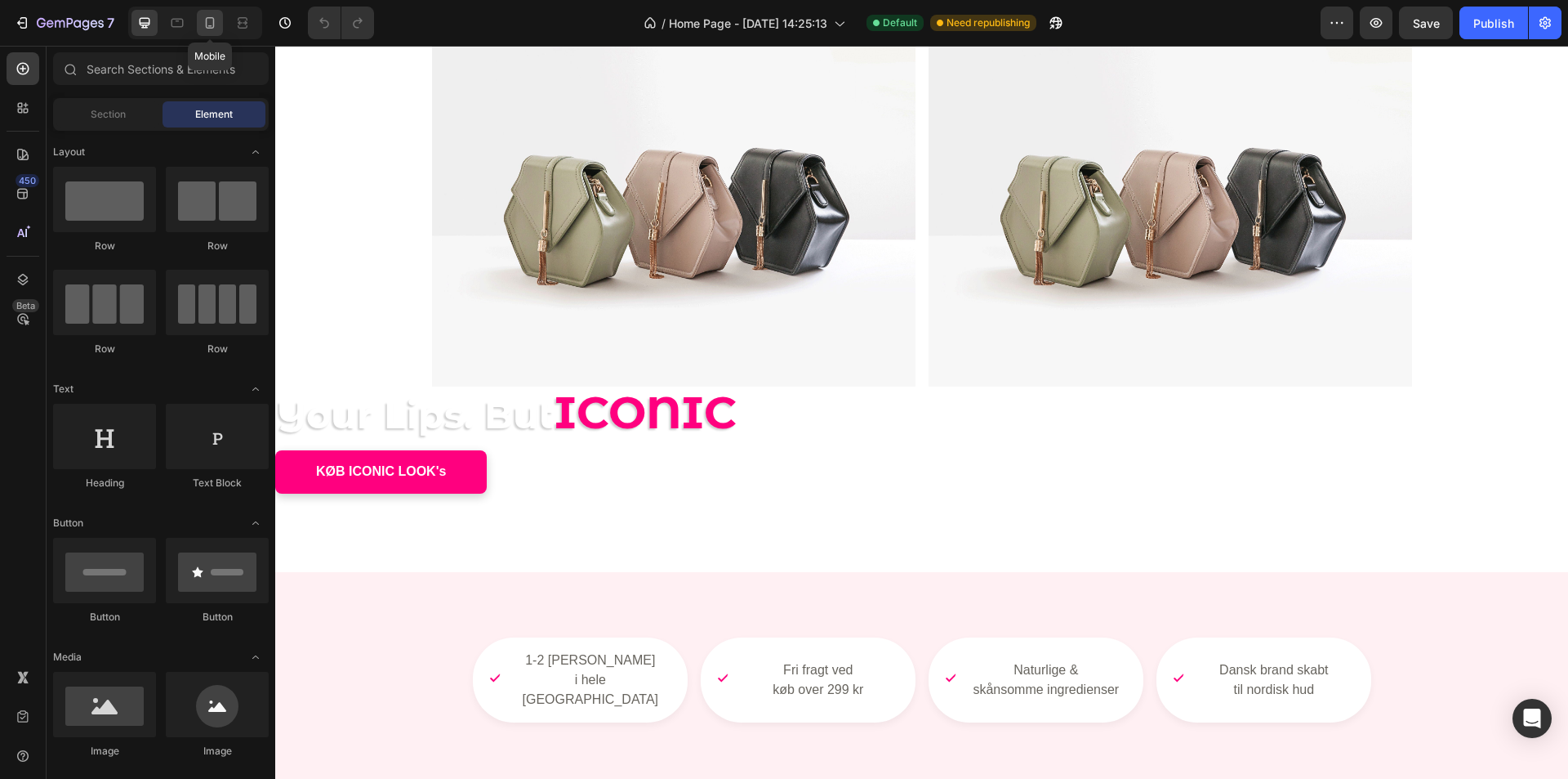
click at [220, 24] on div at bounding box center [209, 23] width 26 height 26
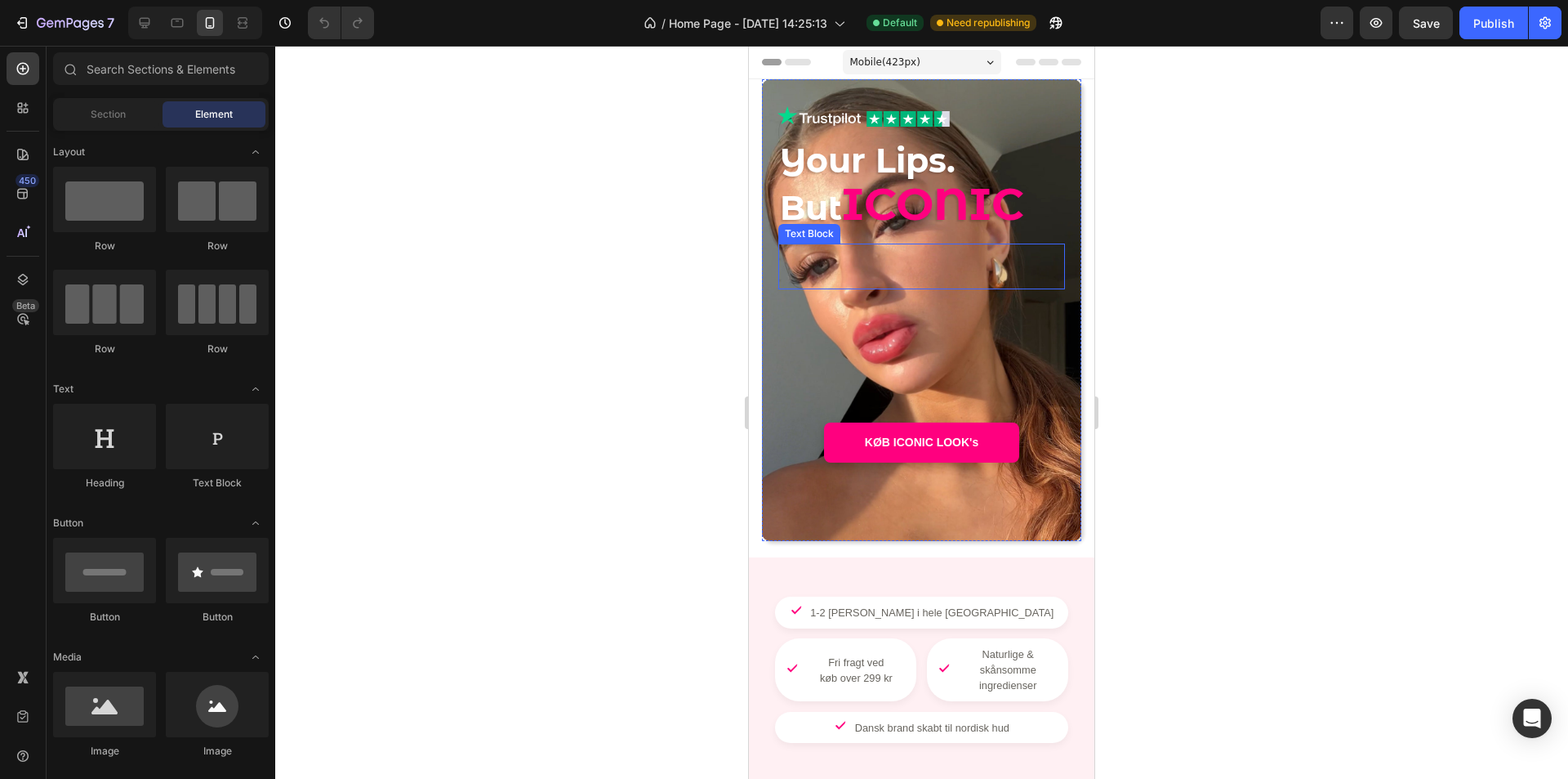
click at [949, 284] on p "-" at bounding box center [922, 276] width 284 height 21
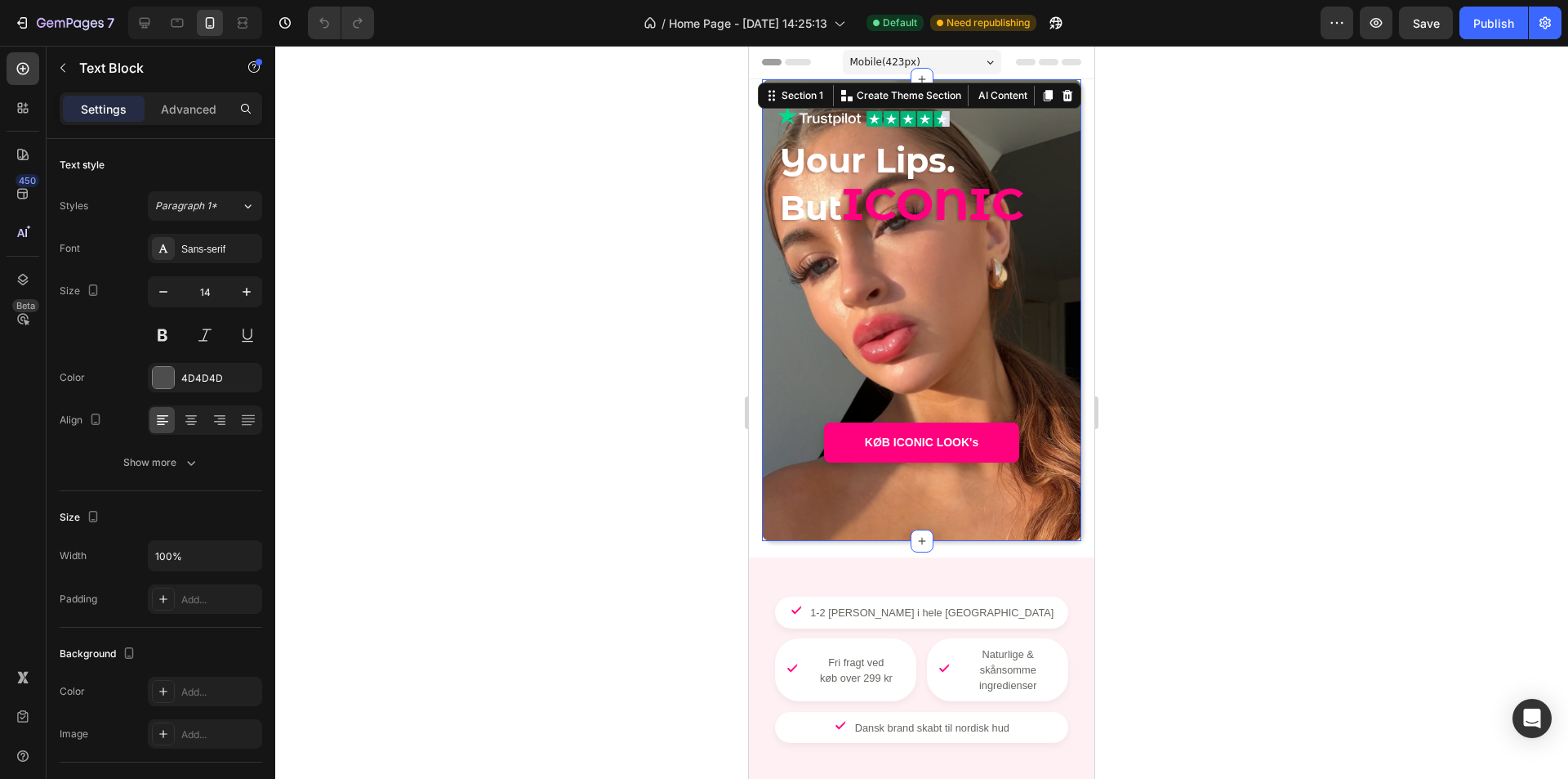
click at [1049, 497] on div "Image Image Row Your Lips. But ICONIC Heading - - Text Block KØB ICONIC LOOK's …" at bounding box center [922, 310] width 287 height 410
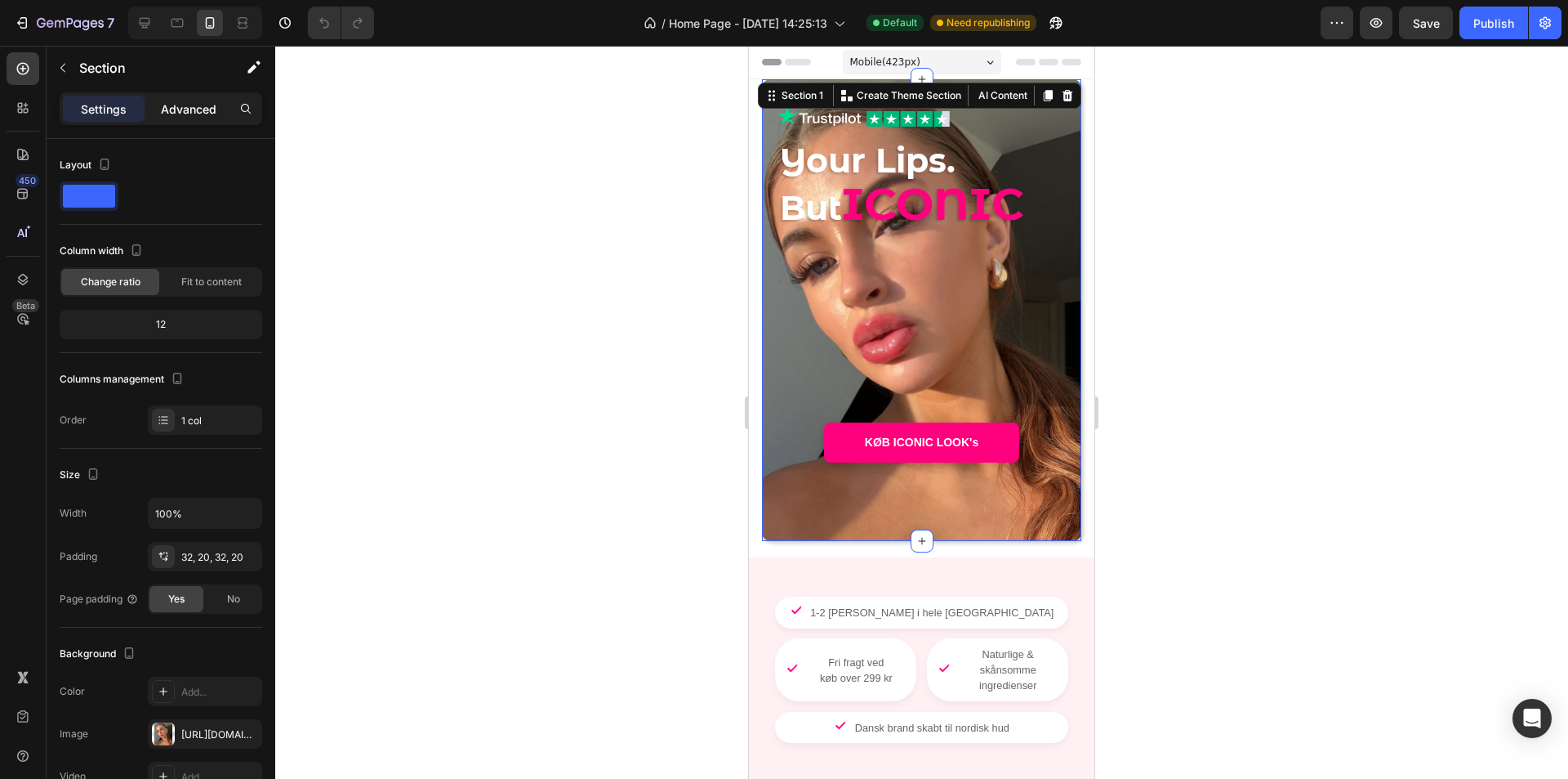
click at [181, 114] on p "Advanced" at bounding box center [189, 109] width 56 height 17
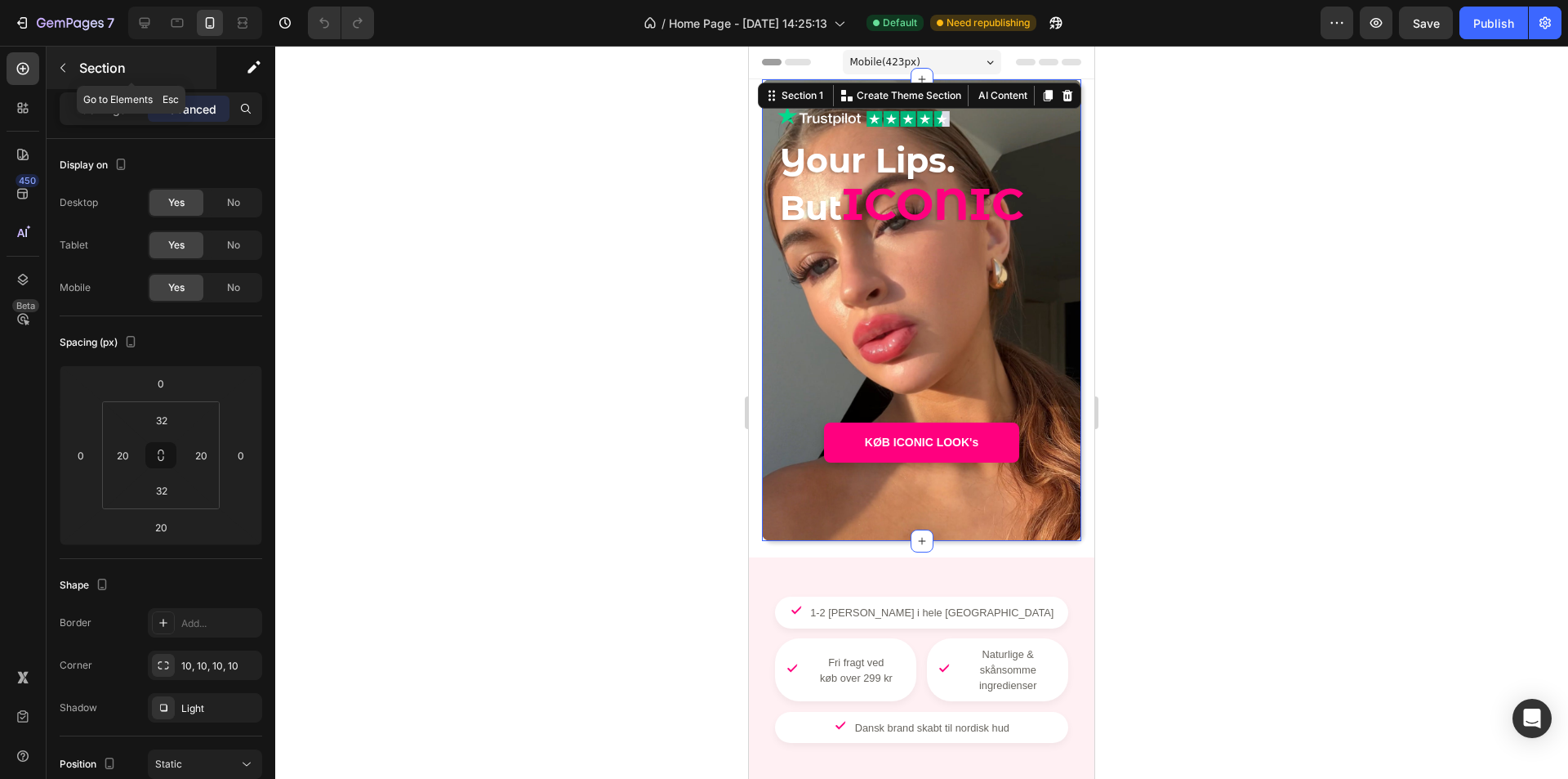
click at [88, 73] on p "Section" at bounding box center [146, 68] width 134 height 19
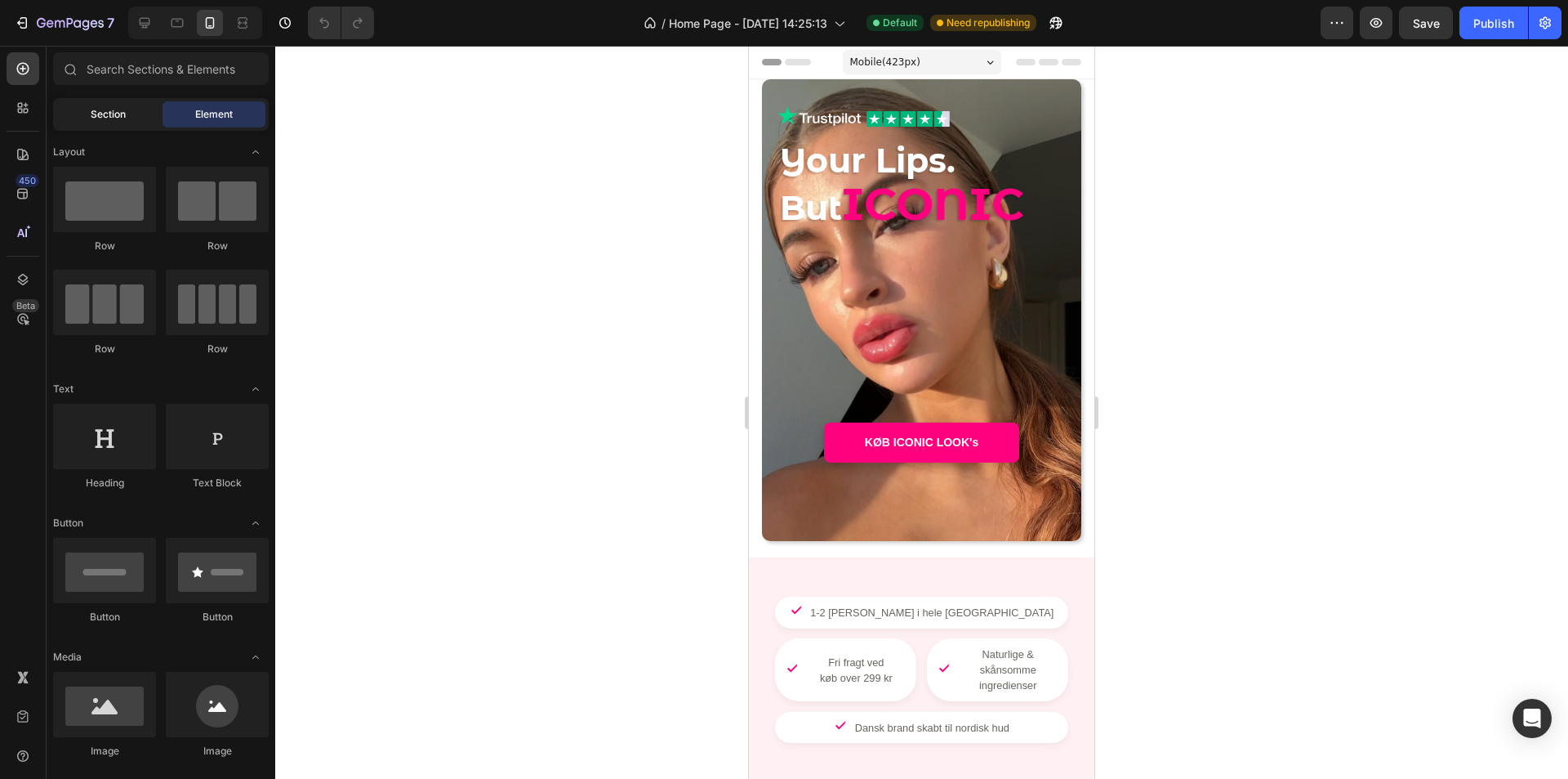
click at [133, 112] on div "Section" at bounding box center [108, 114] width 103 height 26
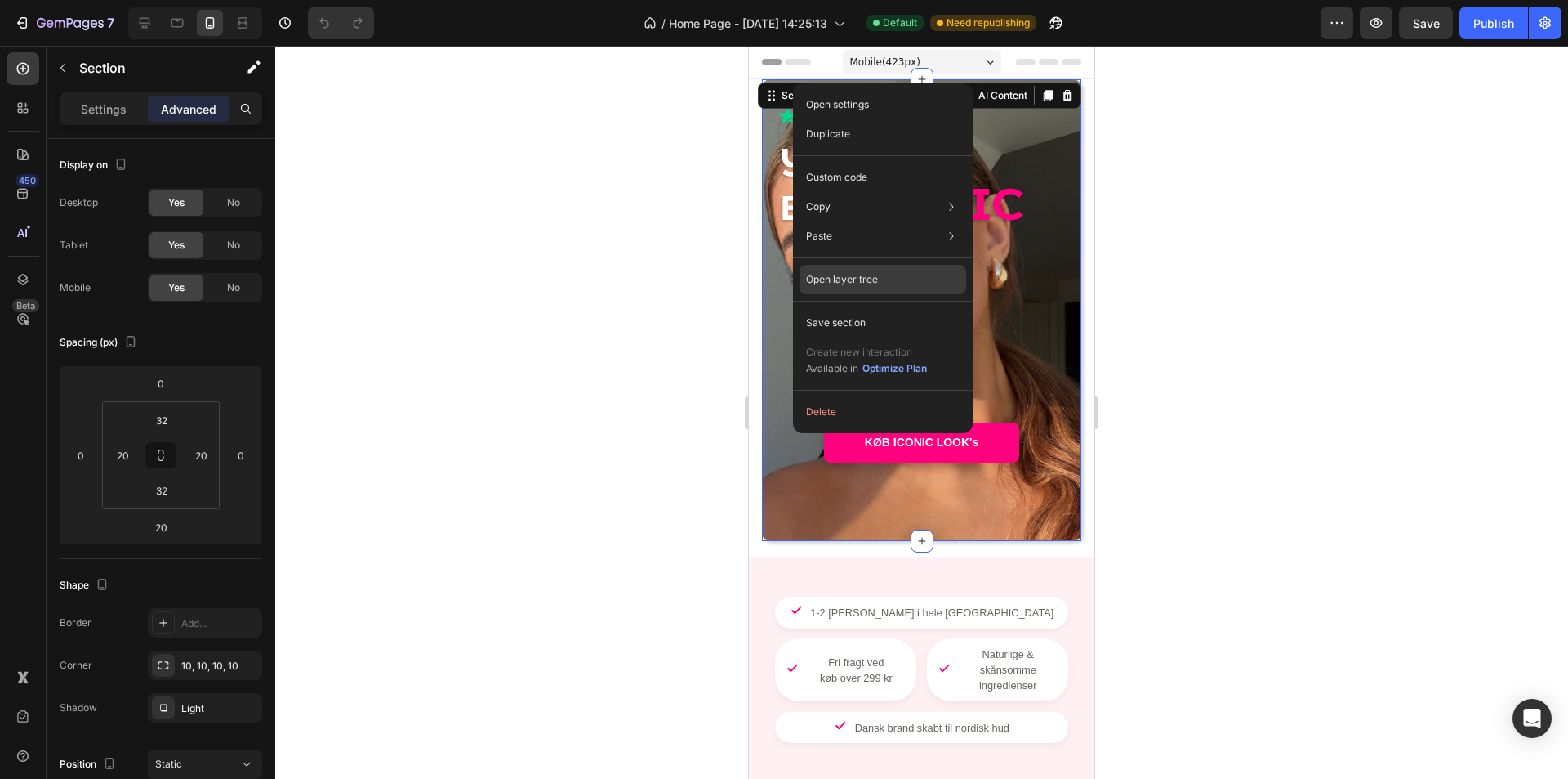
click at [924, 272] on div "Open layer tree" at bounding box center [882, 279] width 166 height 30
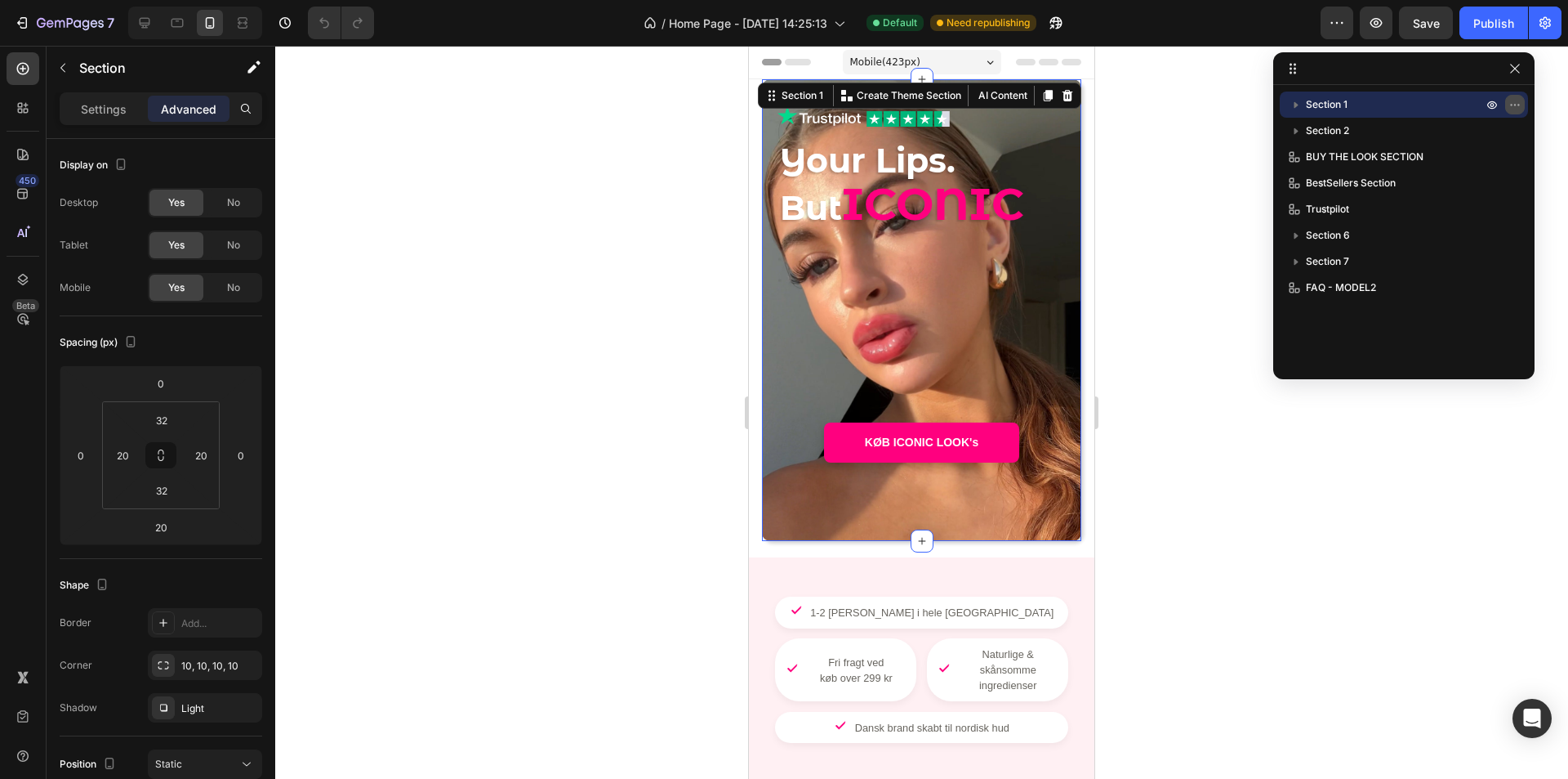
click at [1523, 111] on button "button" at bounding box center [1515, 104] width 19 height 19
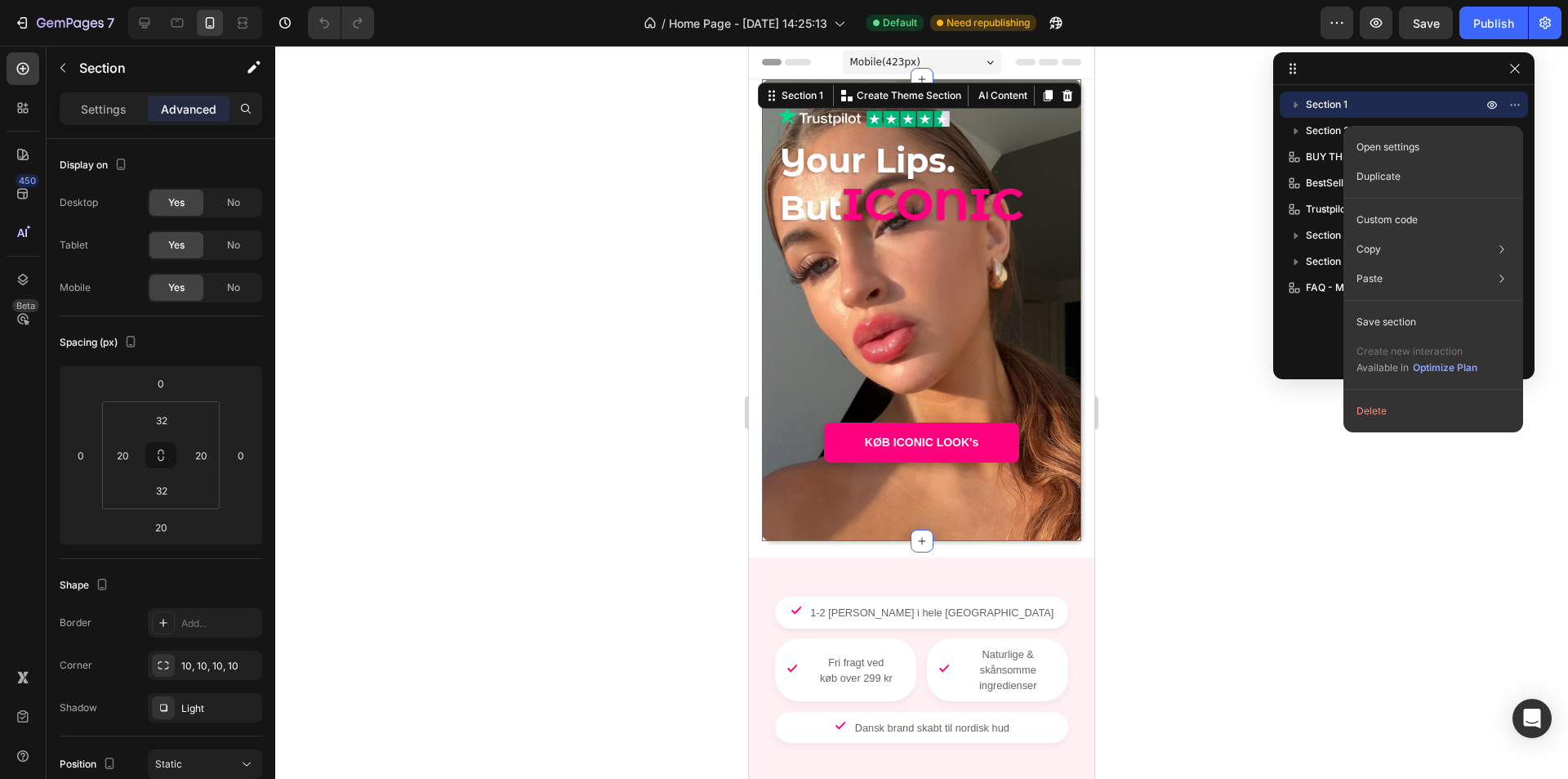
click at [1297, 107] on icon "button" at bounding box center [1296, 104] width 16 height 16
click at [1333, 113] on div "Section 1" at bounding box center [1404, 104] width 236 height 26
click at [1330, 112] on div "Section 1" at bounding box center [1404, 104] width 236 height 26
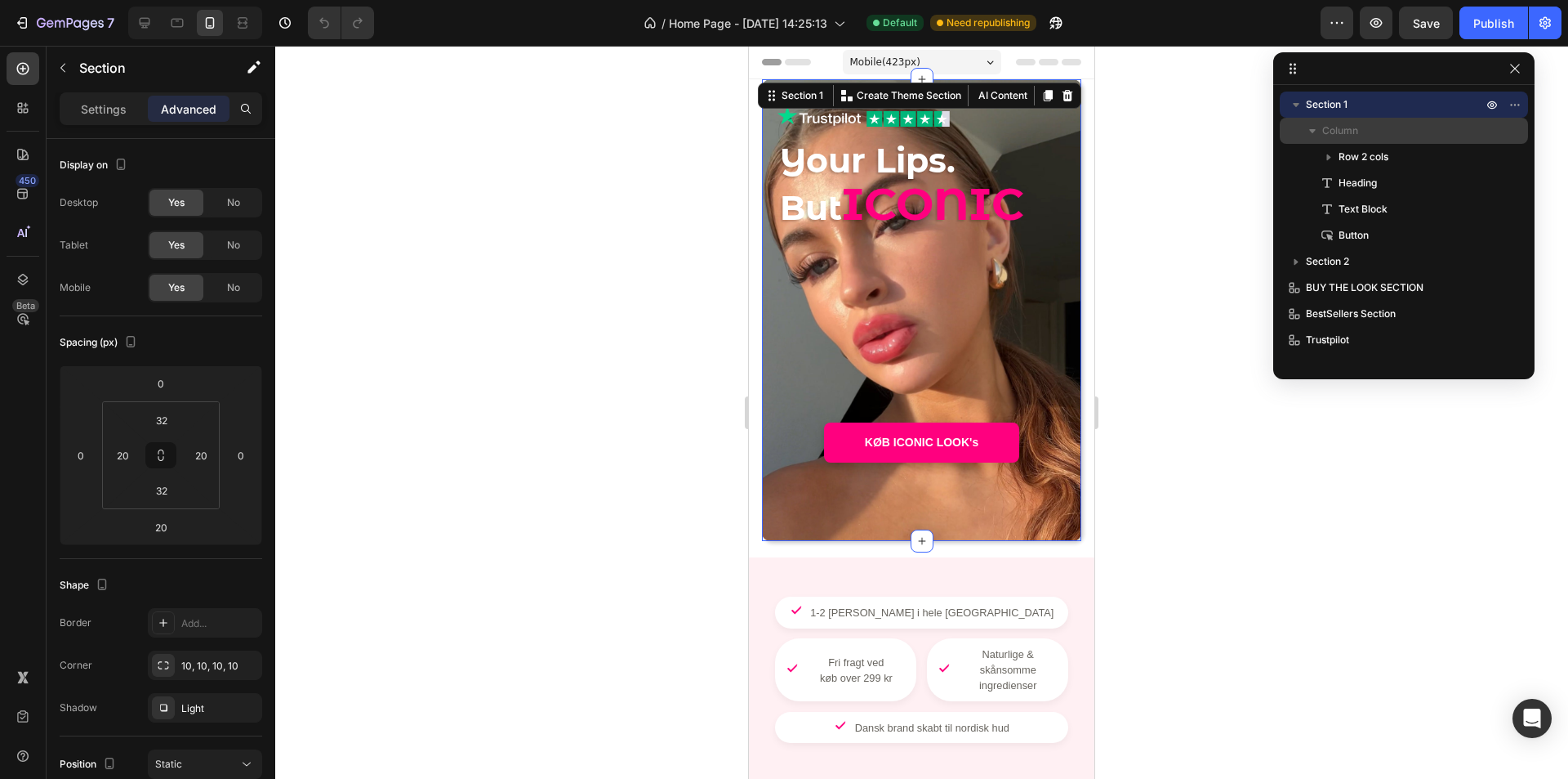
click at [1349, 131] on span "Column" at bounding box center [1340, 130] width 36 height 16
click at [1359, 135] on p "Column" at bounding box center [1403, 130] width 163 height 16
click at [95, 104] on p "Settings" at bounding box center [104, 109] width 46 height 17
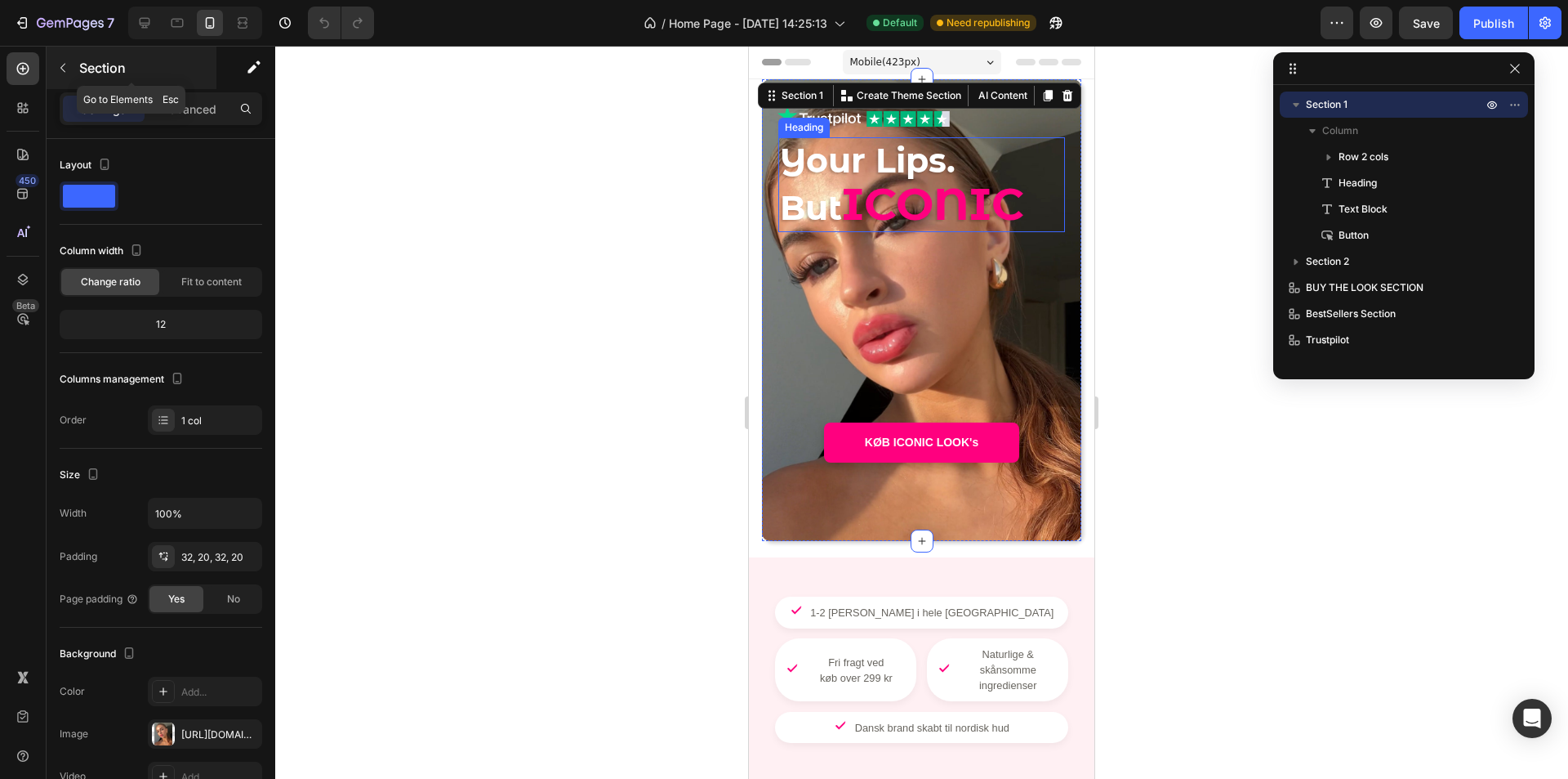
click at [63, 72] on icon "button" at bounding box center [62, 68] width 13 height 13
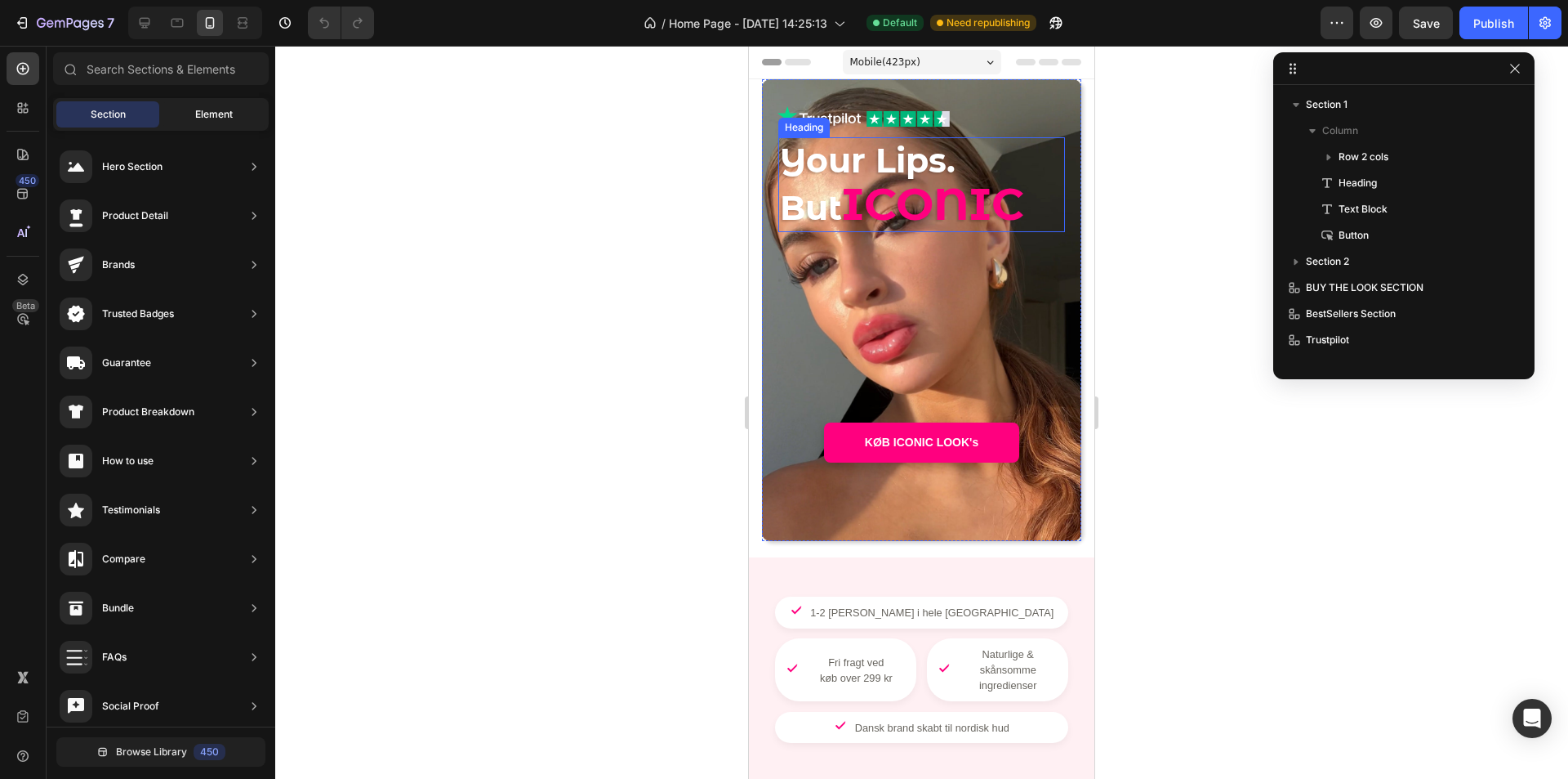
click at [199, 118] on span "Element" at bounding box center [214, 114] width 37 height 14
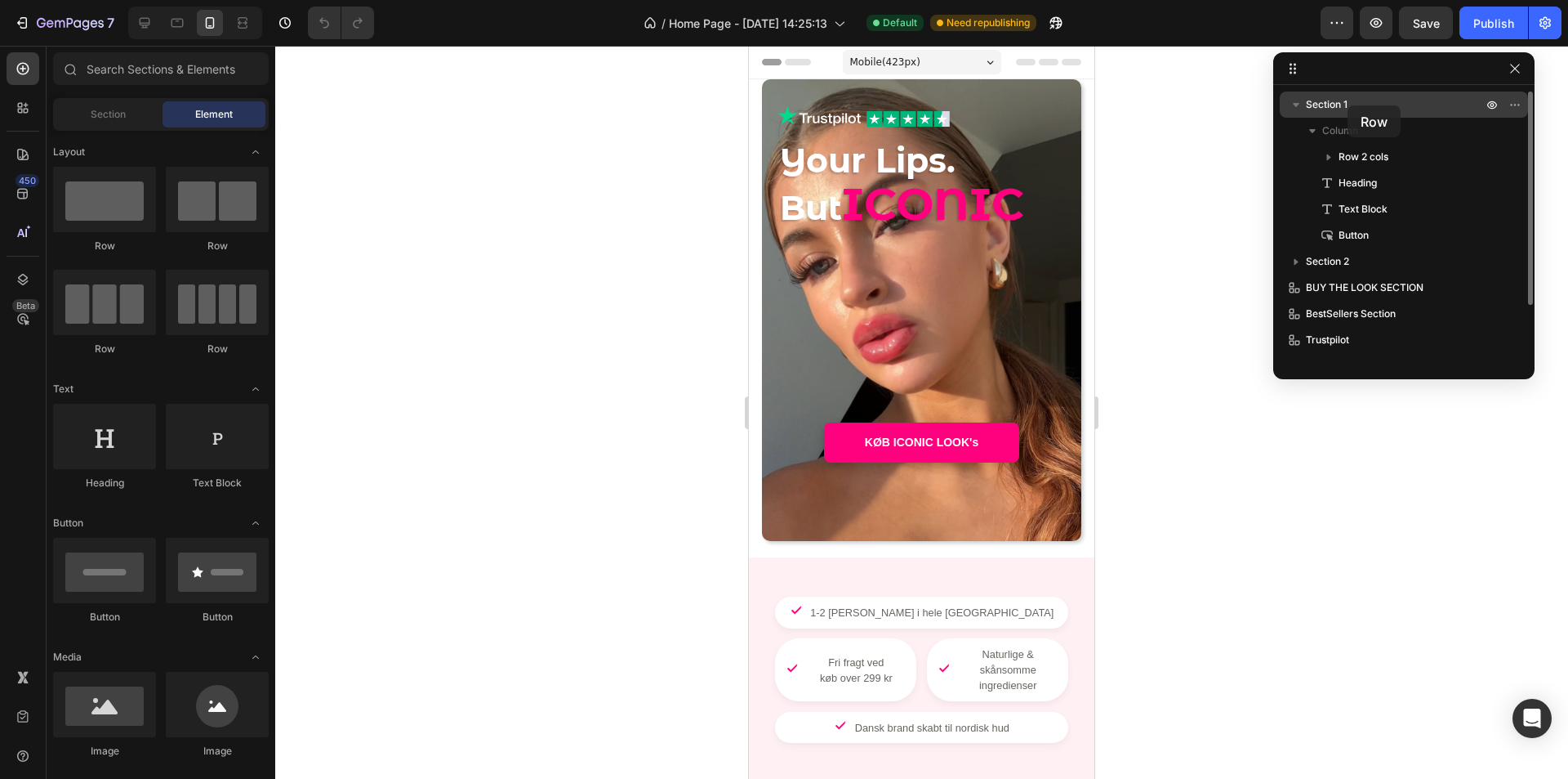
drag, startPoint x: 120, startPoint y: 188, endPoint x: 1348, endPoint y: 106, distance: 1230.7
click at [1348, 0] on div "7 Version history / Home Page - [DATE] 14:25:13 Default Need republishing Previ…" at bounding box center [784, 0] width 1568 height 0
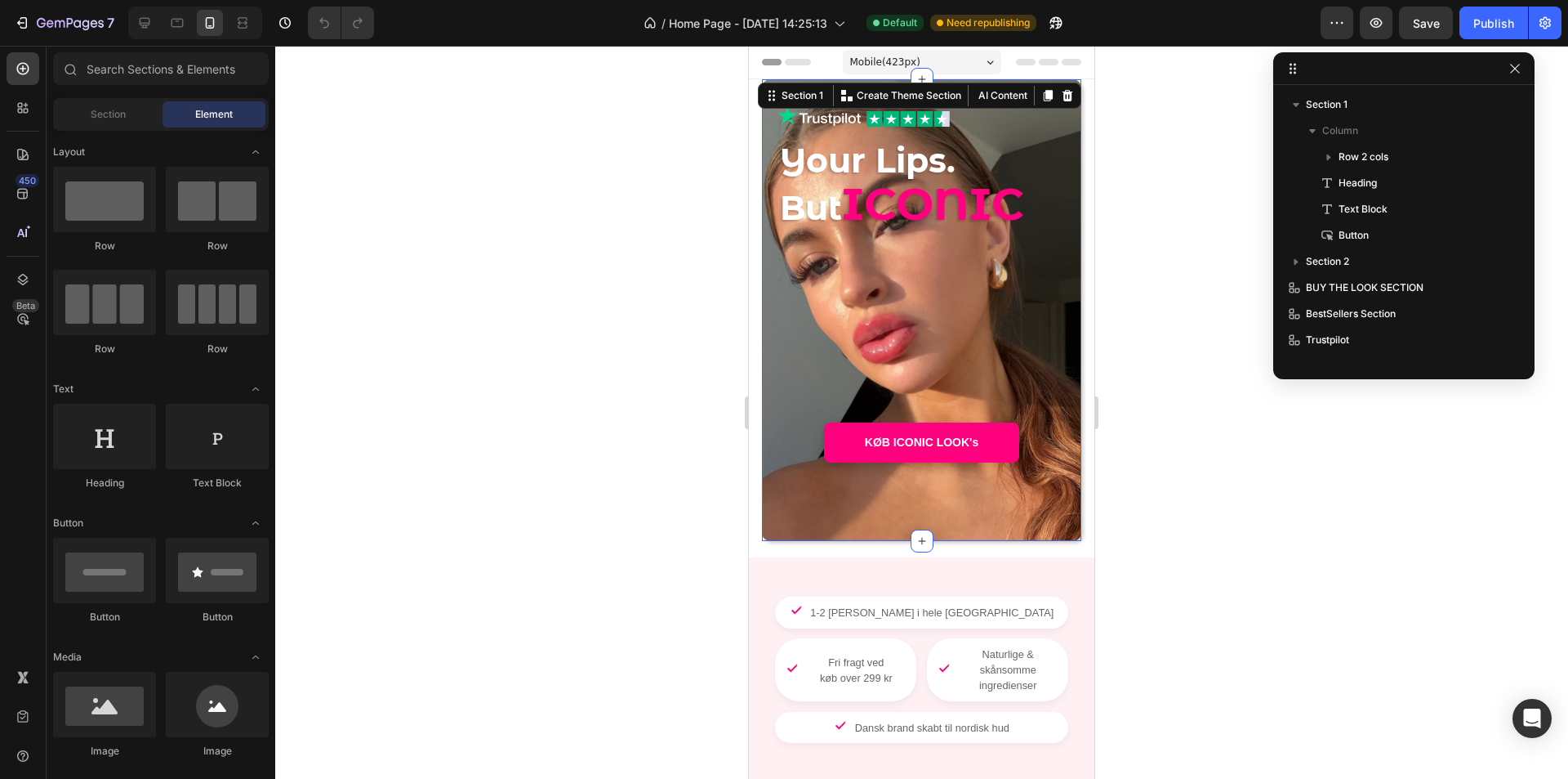
click at [1050, 101] on div "Image Image Row Your Lips. But ICONIC Heading - - Text Block KØB ICONIC LOOK's …" at bounding box center [922, 310] width 319 height 462
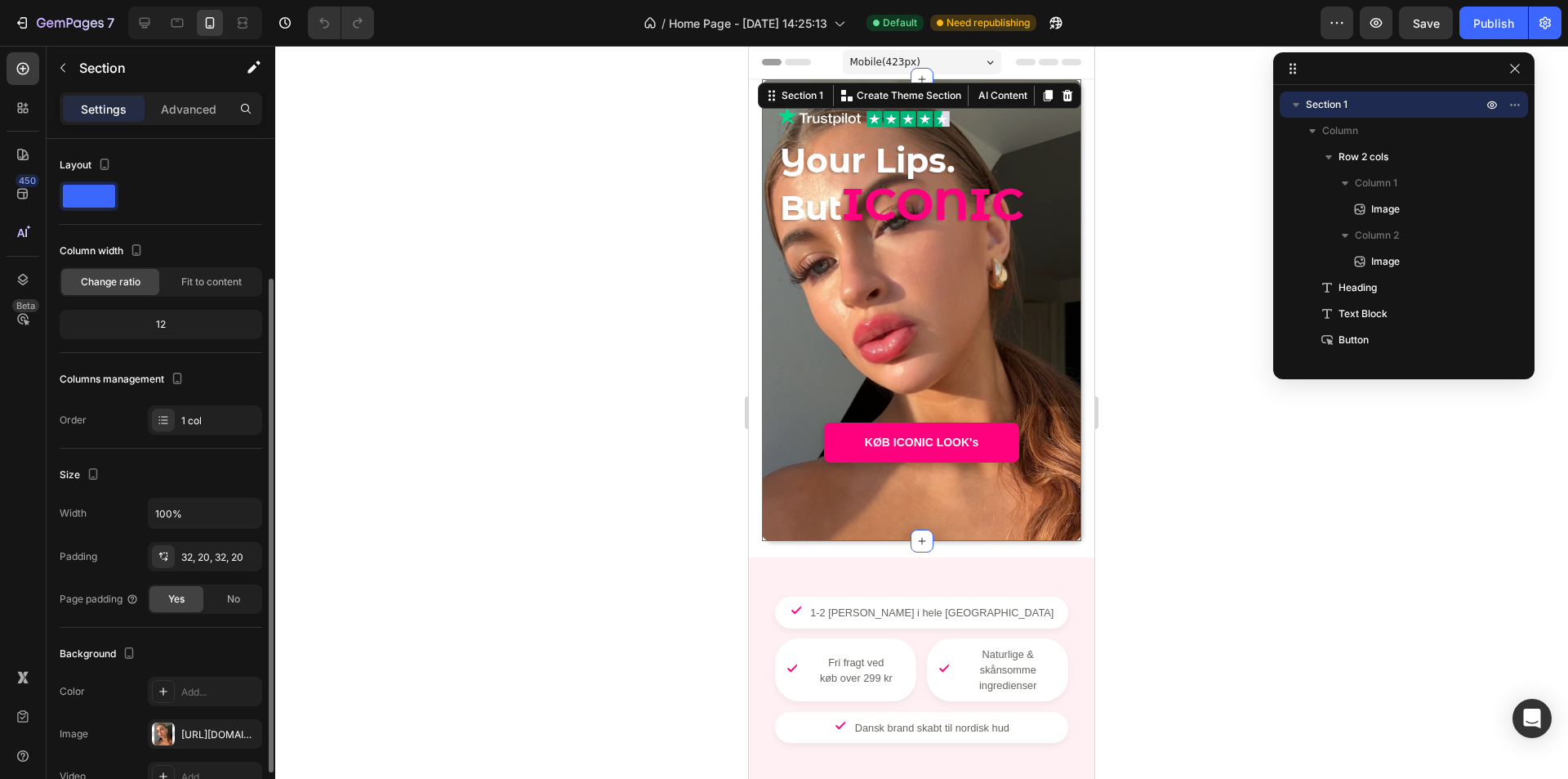
scroll to position [163, 0]
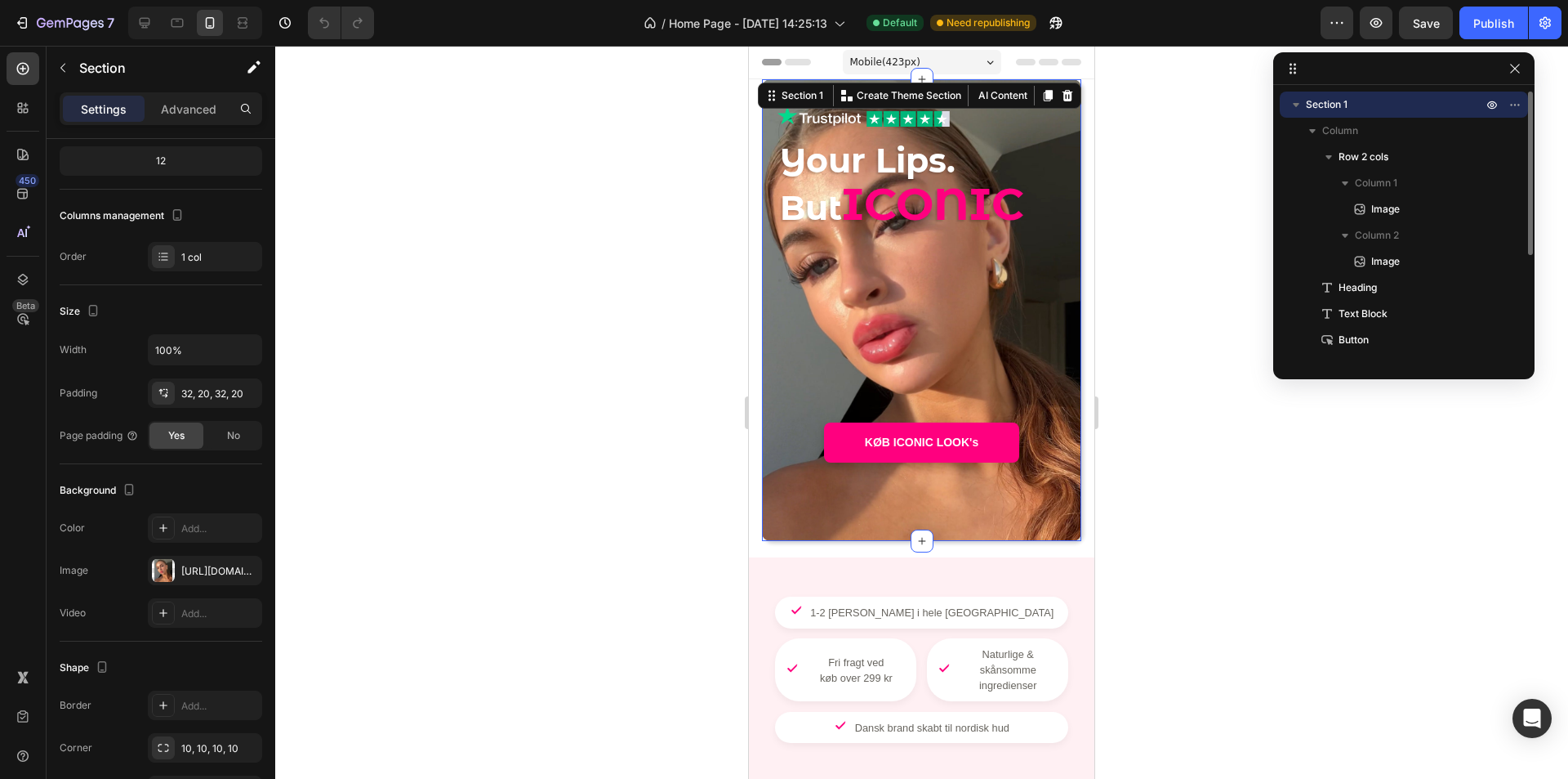
click at [1359, 105] on p "Section 1" at bounding box center [1396, 104] width 180 height 16
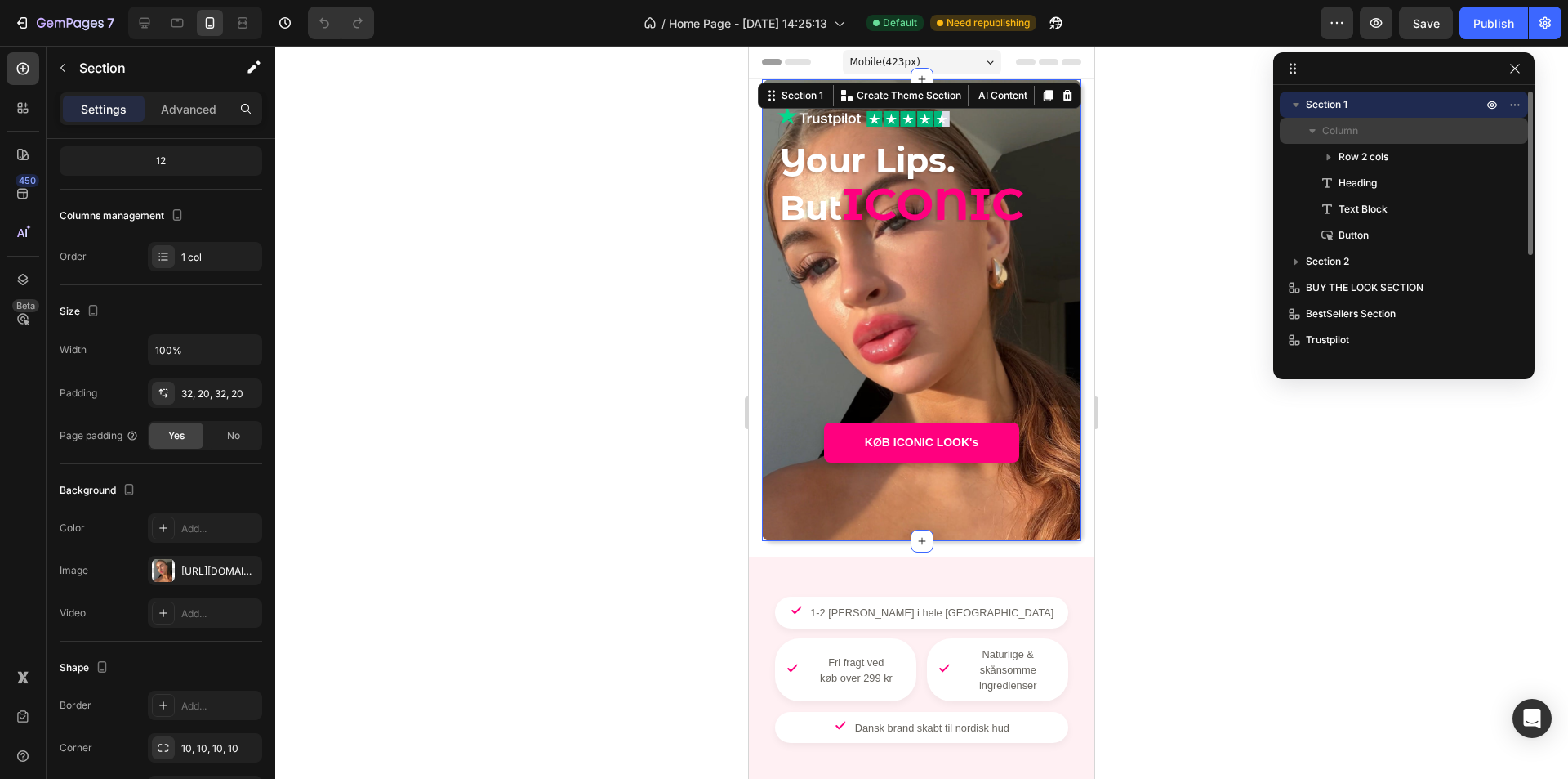
click at [1381, 130] on p "Column" at bounding box center [1403, 130] width 163 height 16
click at [95, 74] on p "Section" at bounding box center [146, 68] width 134 height 19
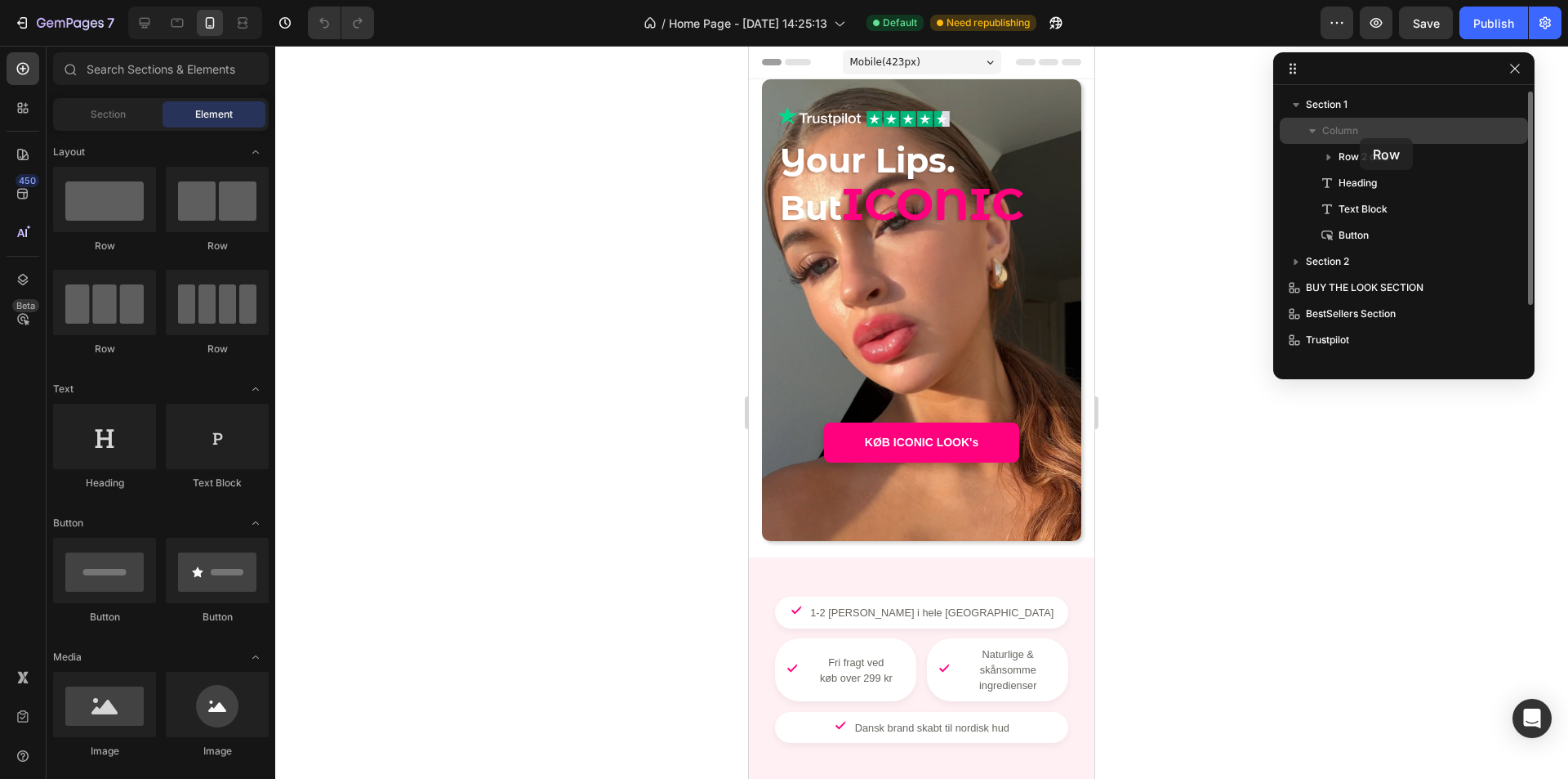
drag, startPoint x: 142, startPoint y: 188, endPoint x: 1354, endPoint y: 131, distance: 1213.3
click at [1354, 0] on div "7 Version history / Home Page - [DATE] 14:25:13 Default Need republishing Previ…" at bounding box center [784, 0] width 1568 height 0
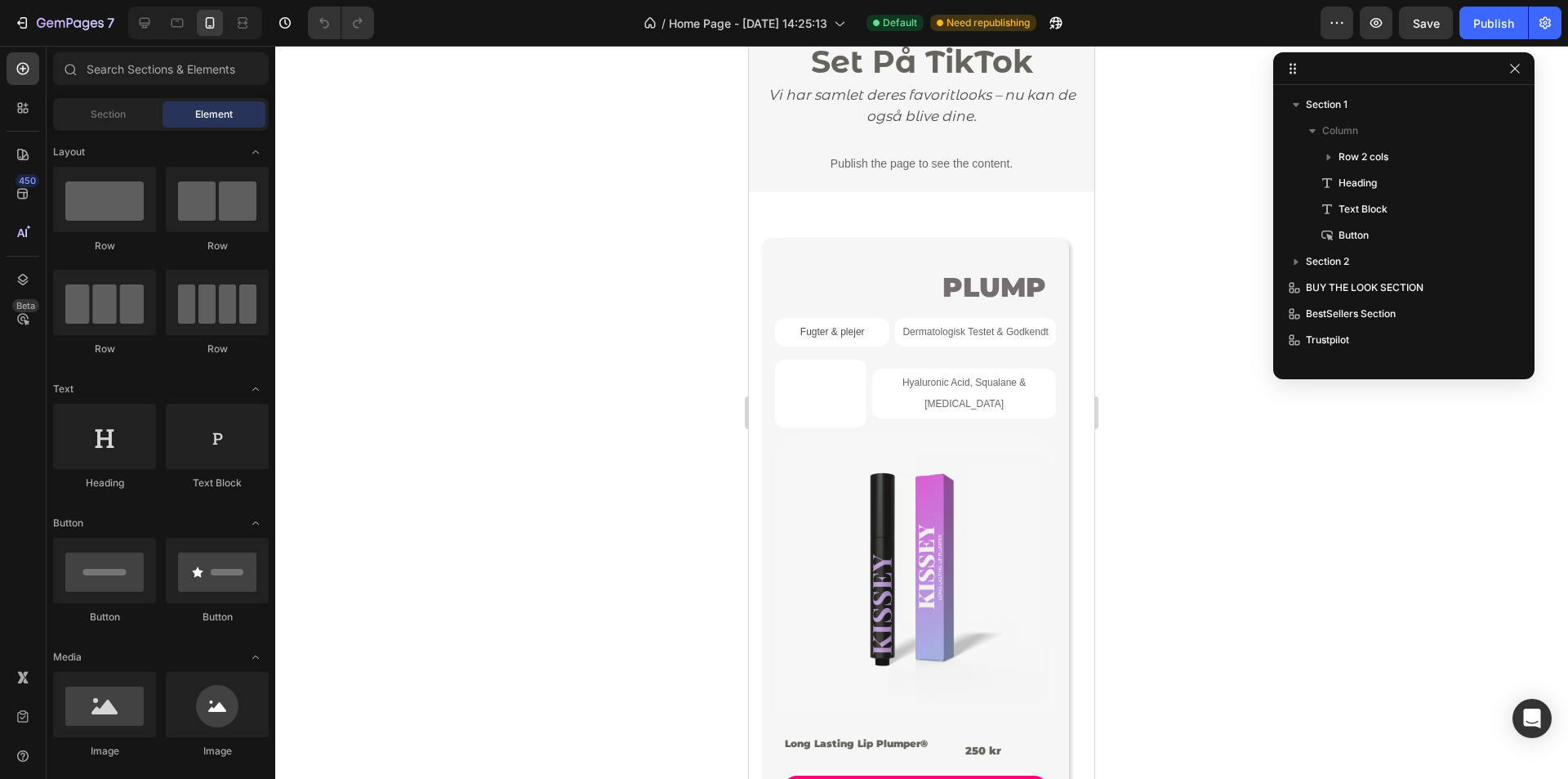
scroll to position [817, 0]
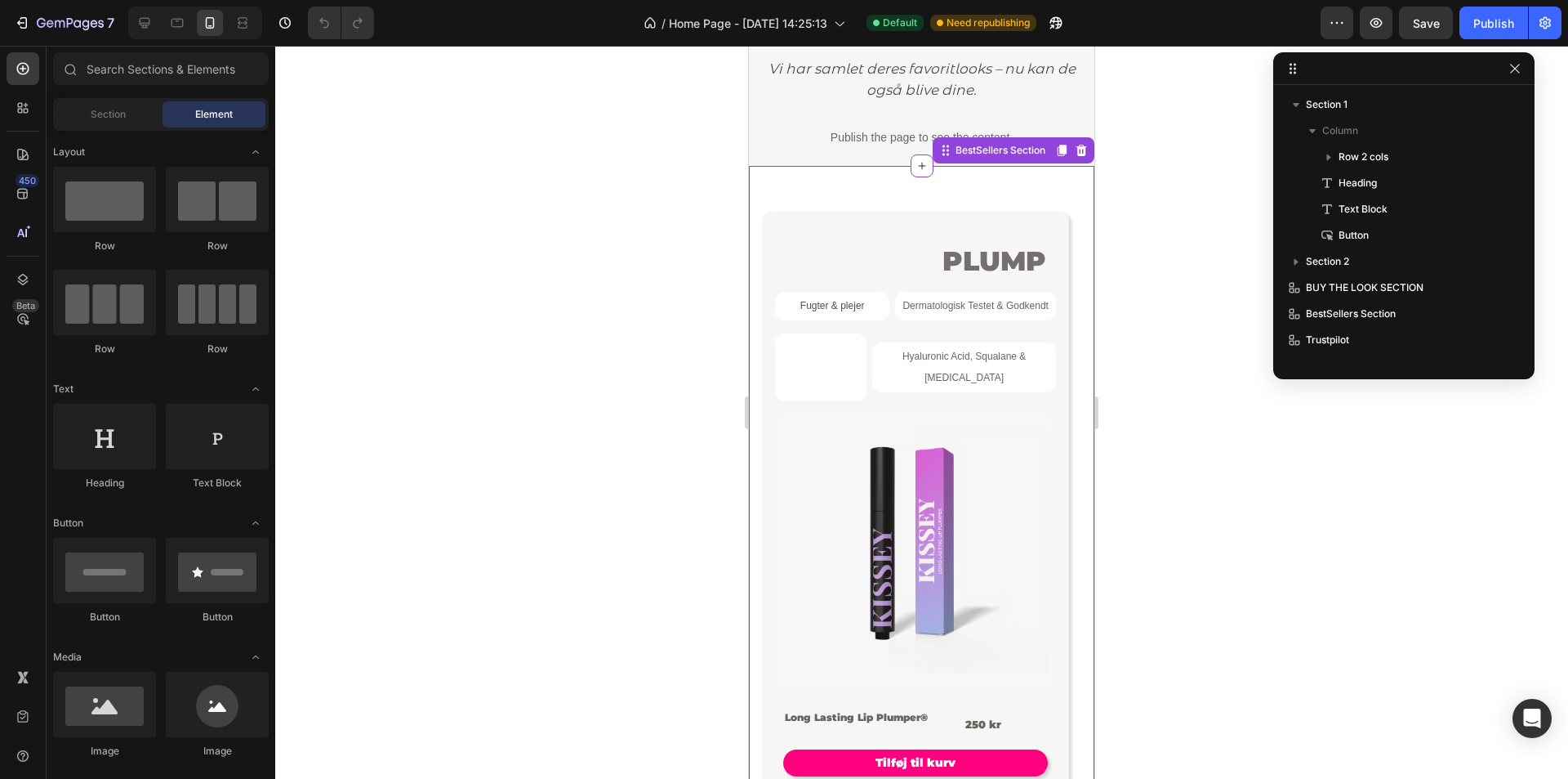
click at [996, 464] on img at bounding box center [915, 547] width 281 height 281
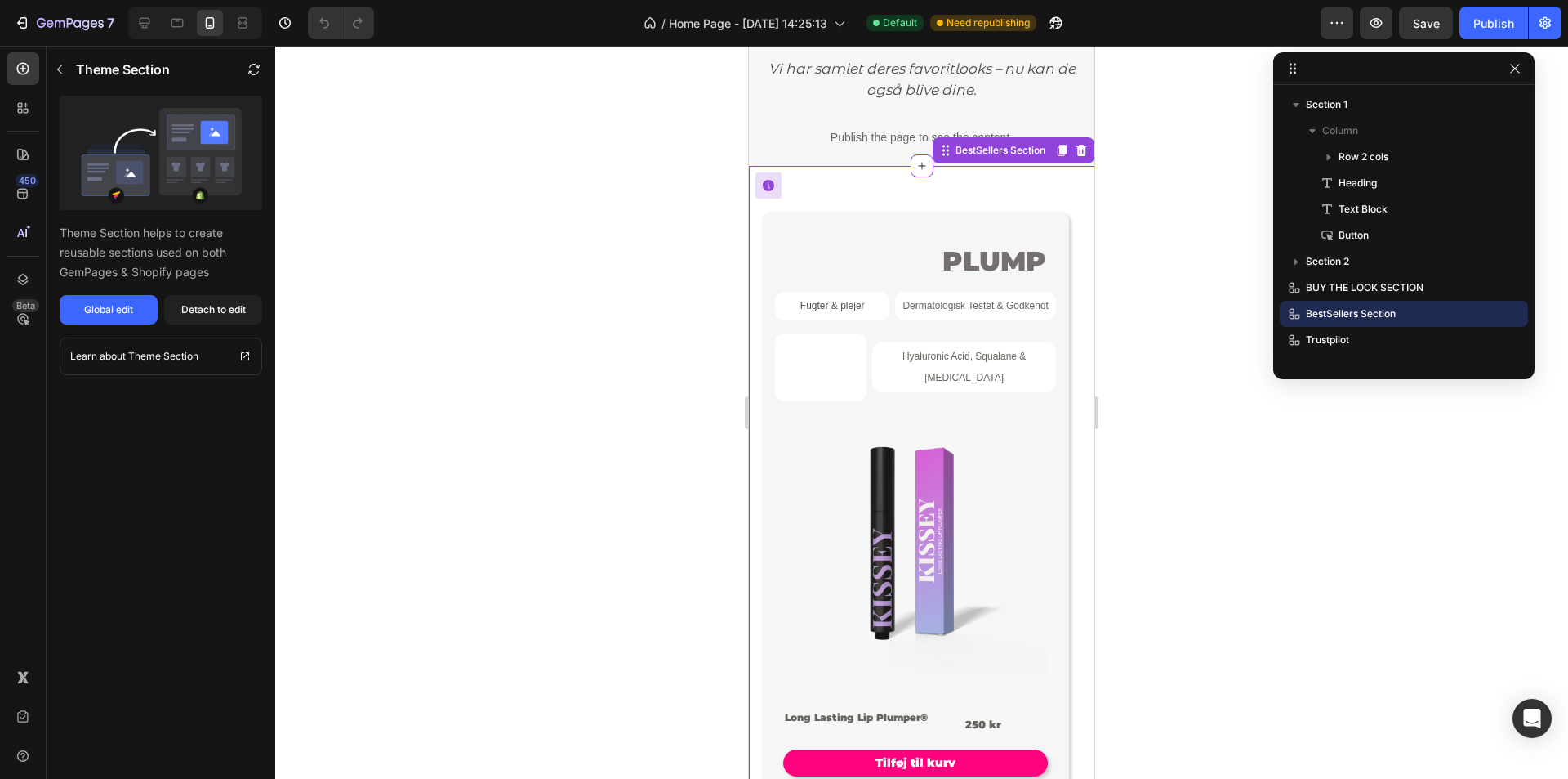
click at [985, 261] on pre "PLUMP" at bounding box center [995, 258] width 123 height 67
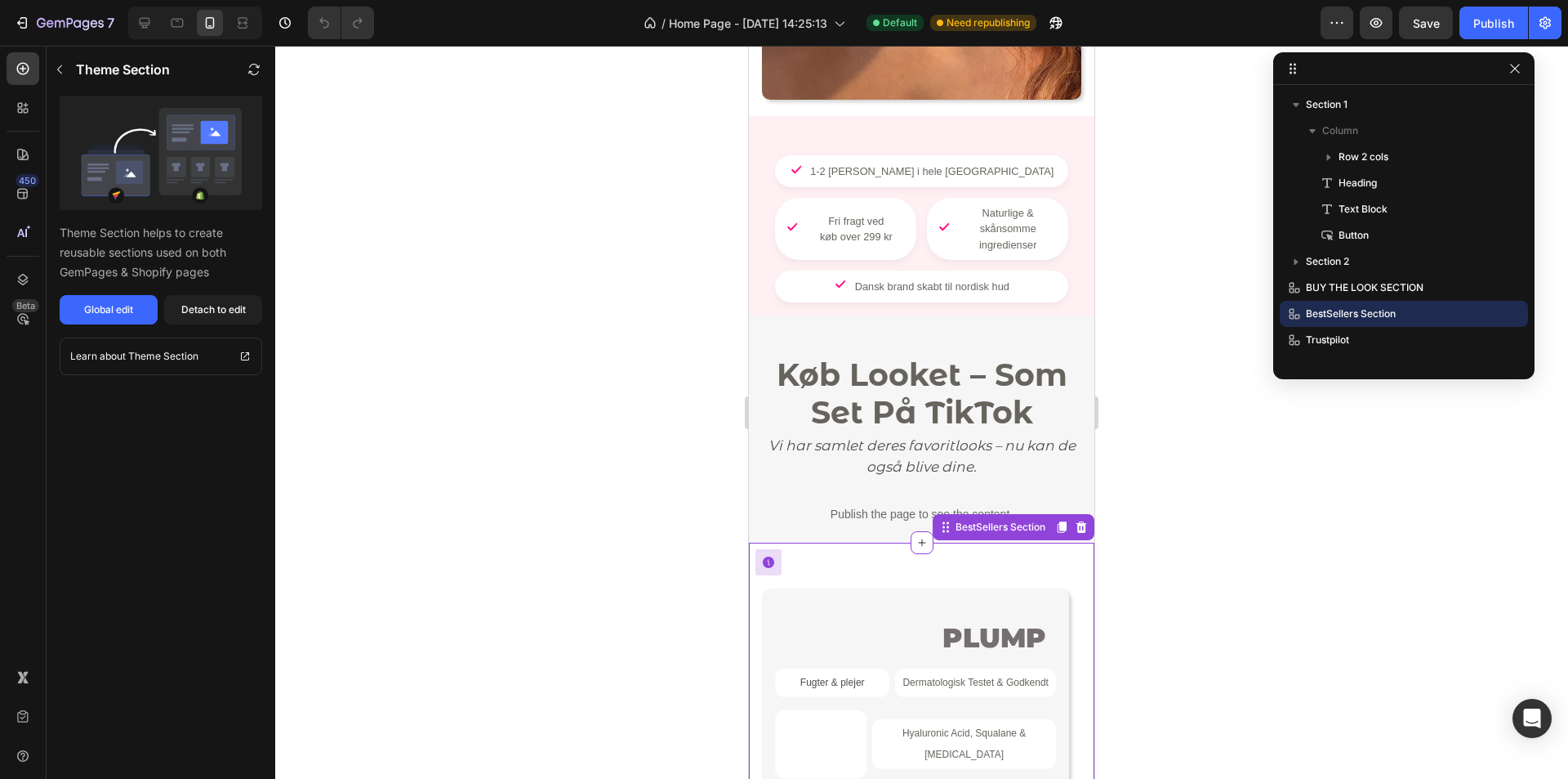
scroll to position [409, 0]
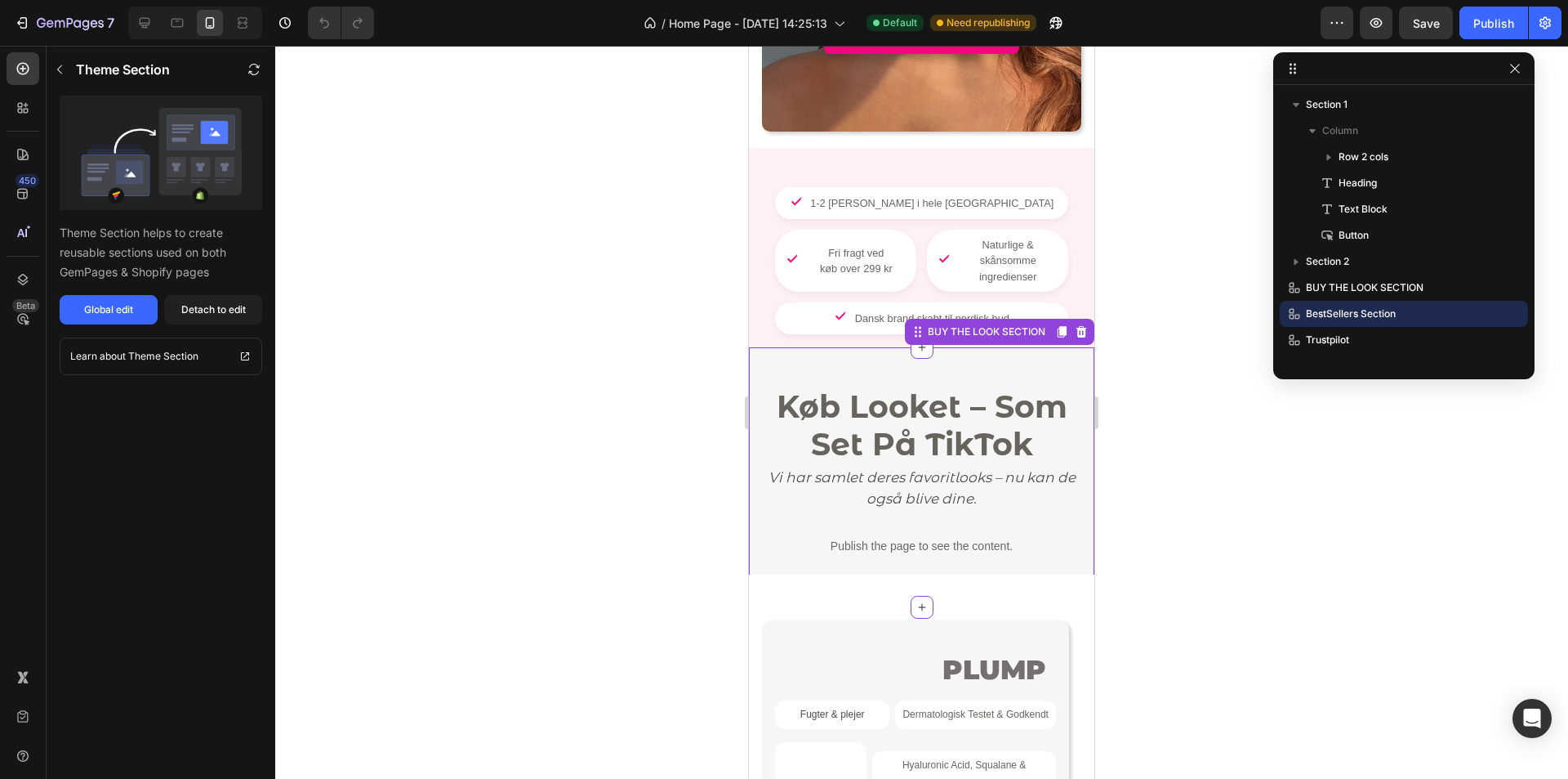
click at [1044, 416] on strong "Køb Looket – Som Set På TikTok" at bounding box center [922, 426] width 290 height 77
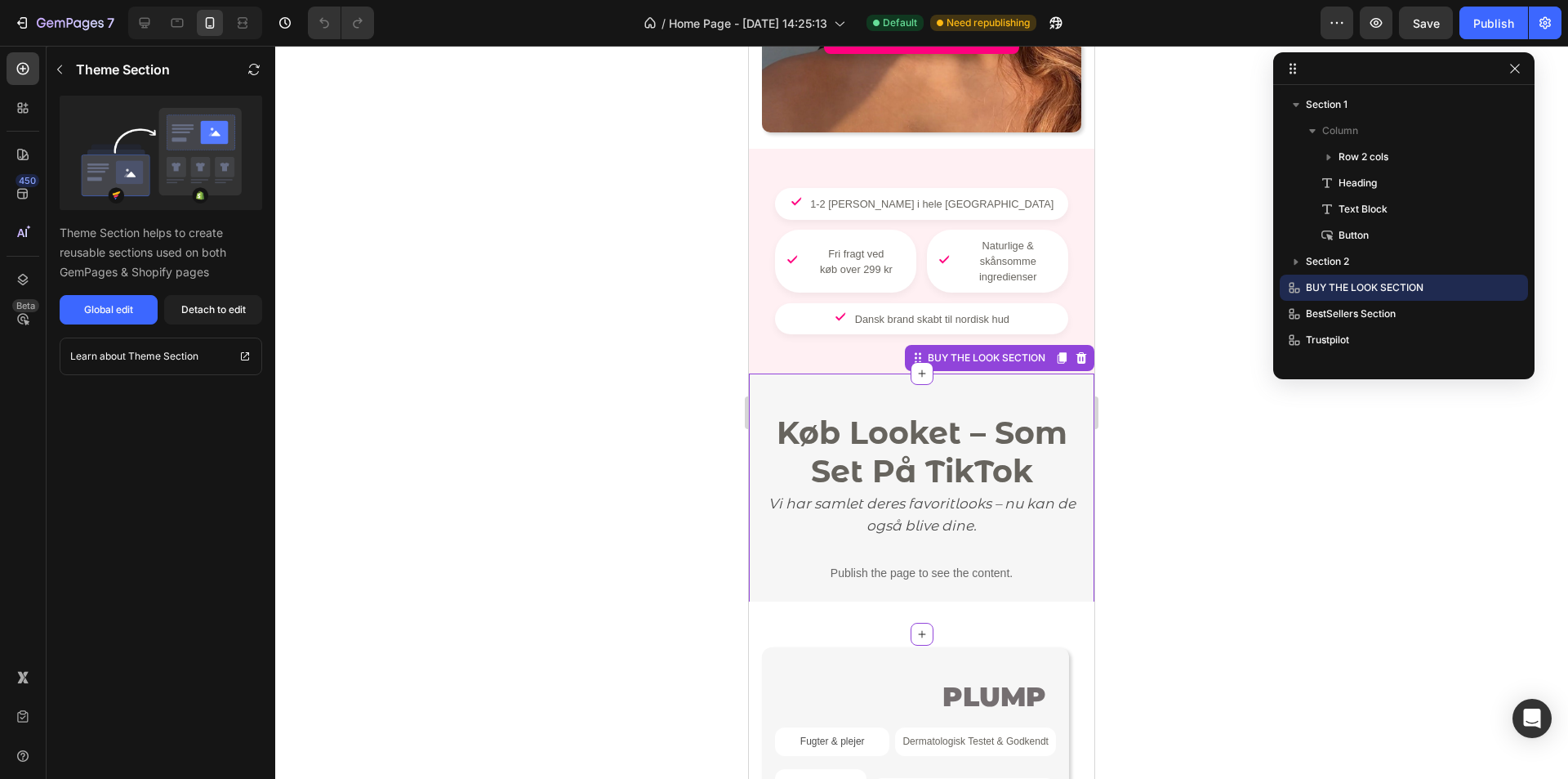
click at [946, 425] on strong "Køb Looket – Som Set På TikTok" at bounding box center [922, 451] width 290 height 77
click at [946, 413] on strong "Køb Looket – Som Set På TikTok" at bounding box center [922, 451] width 290 height 77
click at [93, 308] on div "Global edit" at bounding box center [109, 309] width 49 height 14
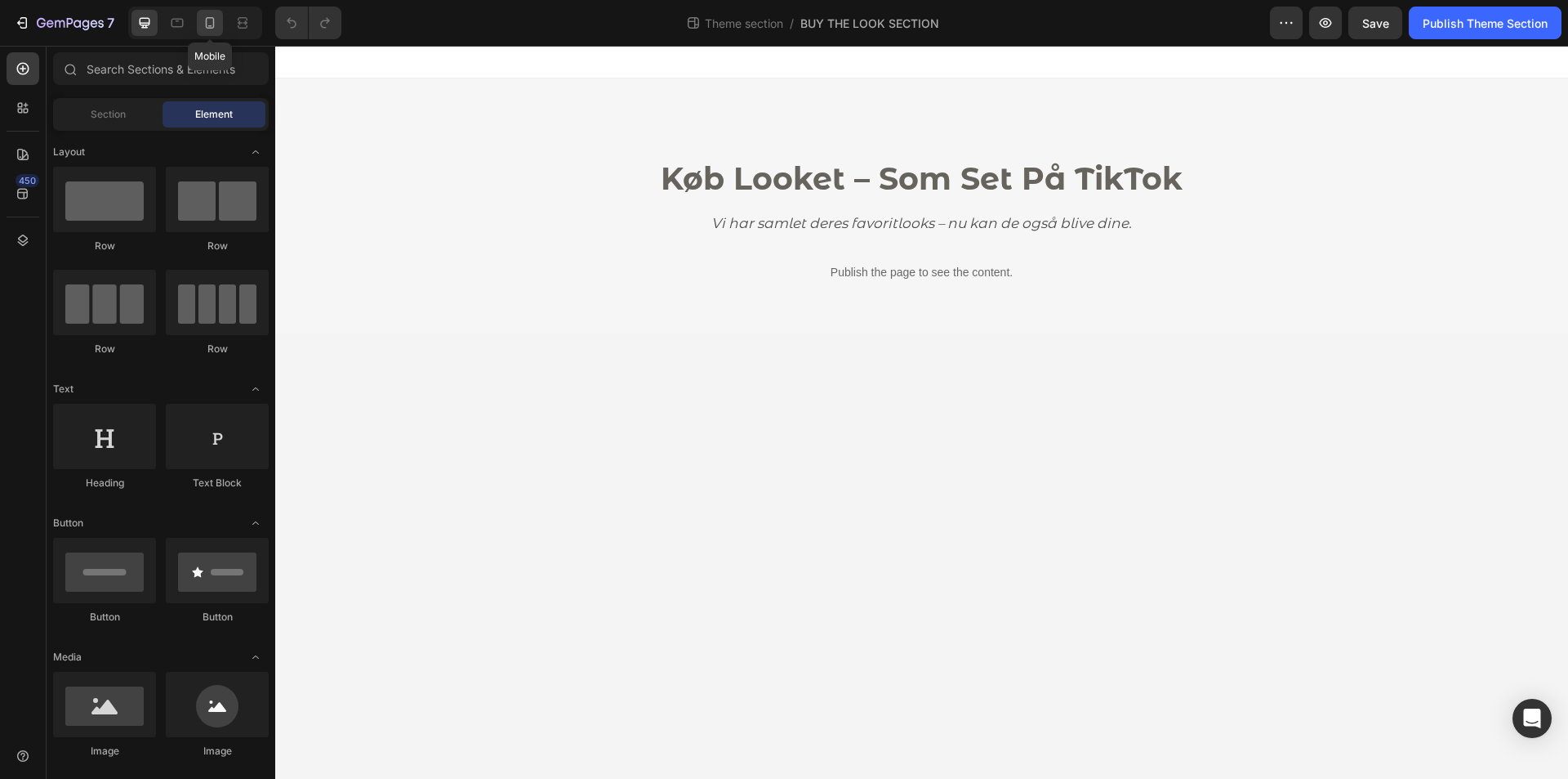
click at [208, 30] on icon at bounding box center [209, 22] width 16 height 16
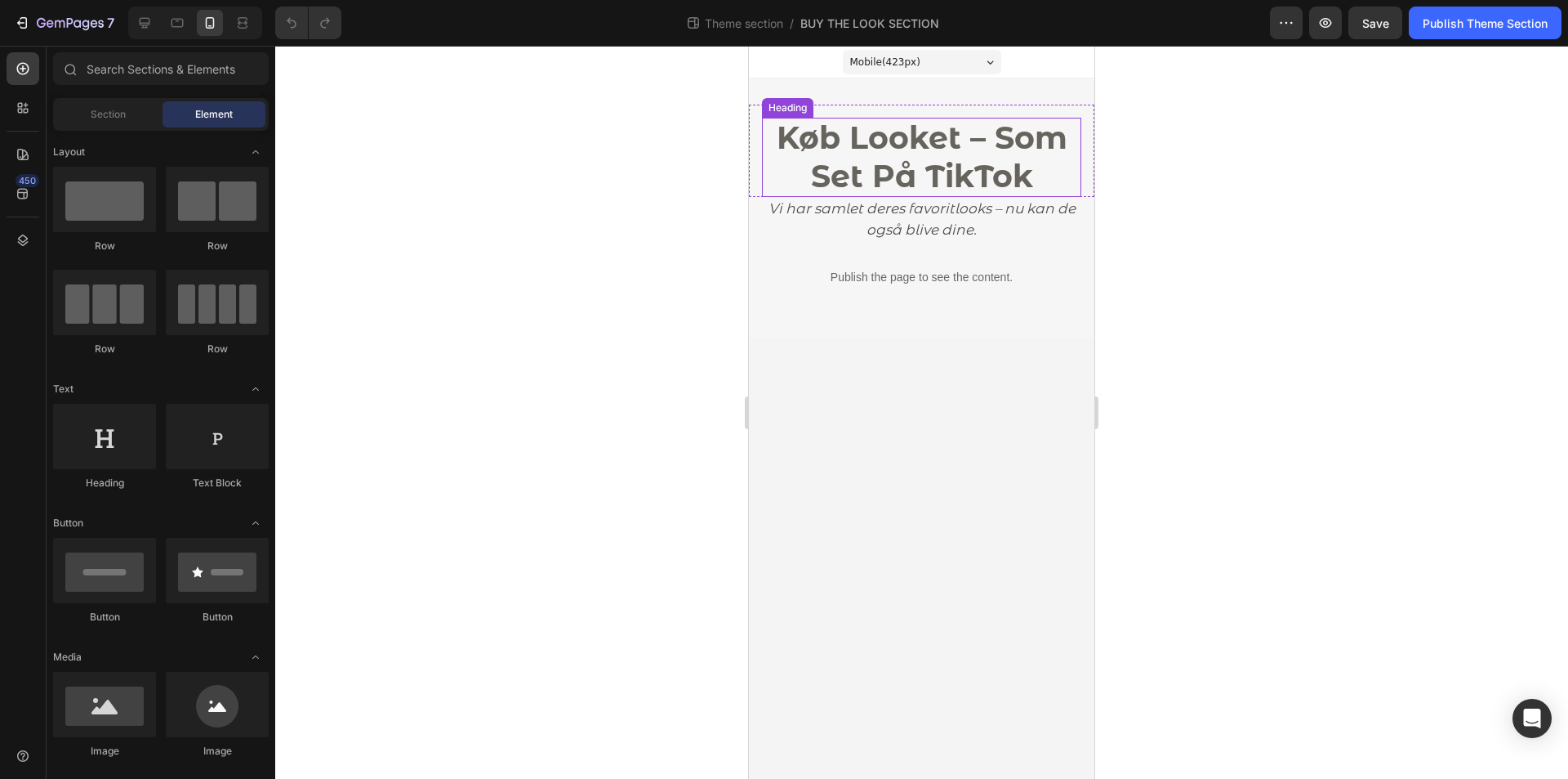
click at [941, 164] on strong "Køb Looket – Som Set På TikTok" at bounding box center [922, 156] width 290 height 77
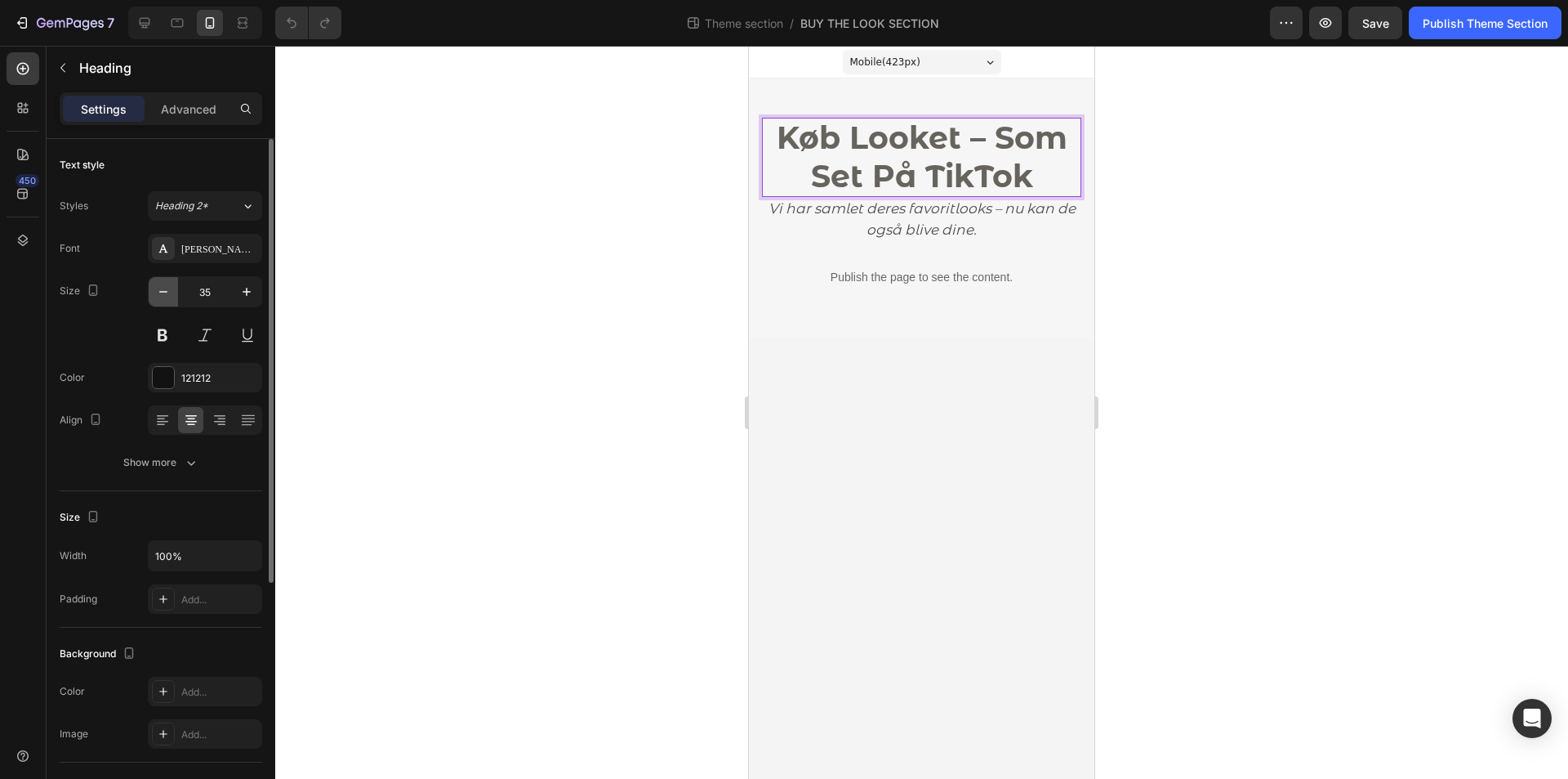
click at [170, 293] on icon "button" at bounding box center [163, 291] width 16 height 16
click at [170, 292] on icon "button" at bounding box center [163, 291] width 16 height 16
click at [171, 289] on icon "button" at bounding box center [163, 291] width 16 height 16
click at [234, 294] on button "button" at bounding box center [247, 291] width 30 height 30
click at [235, 294] on button "button" at bounding box center [247, 291] width 30 height 30
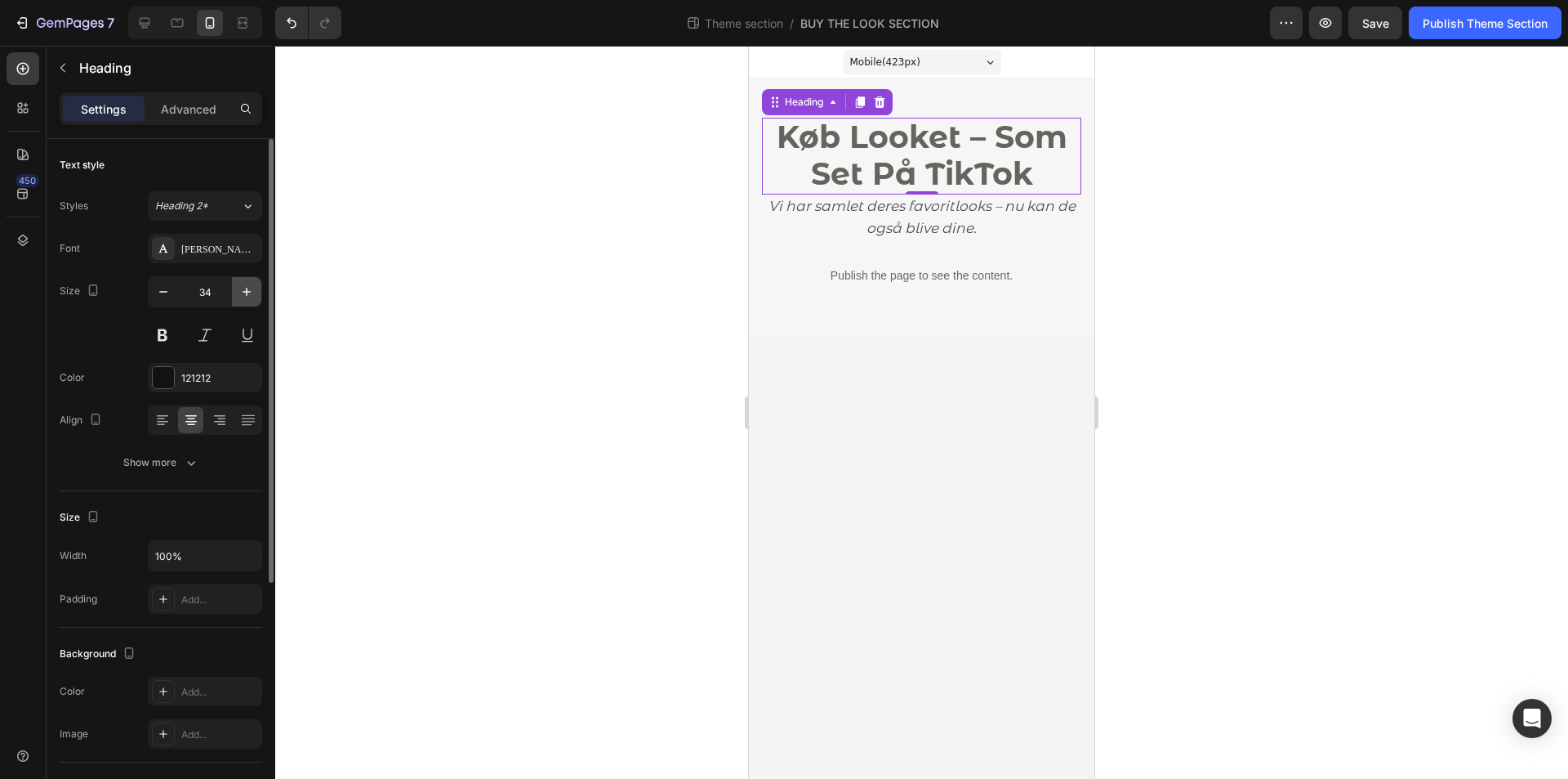
click at [253, 292] on icon "button" at bounding box center [246, 291] width 16 height 16
type input "35"
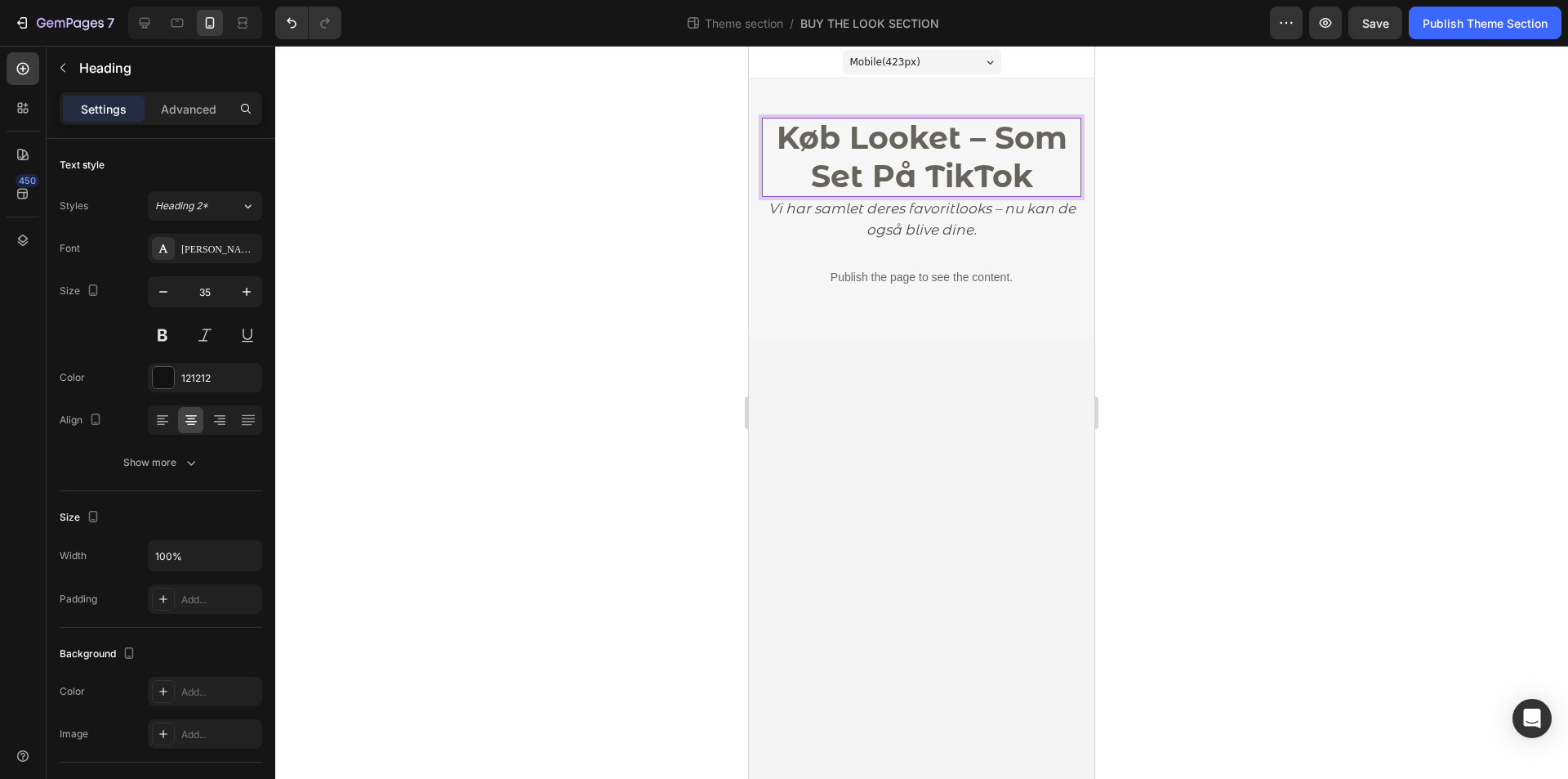
click at [945, 155] on strong "Køb Looket – Som Set På TikTok" at bounding box center [922, 156] width 290 height 77
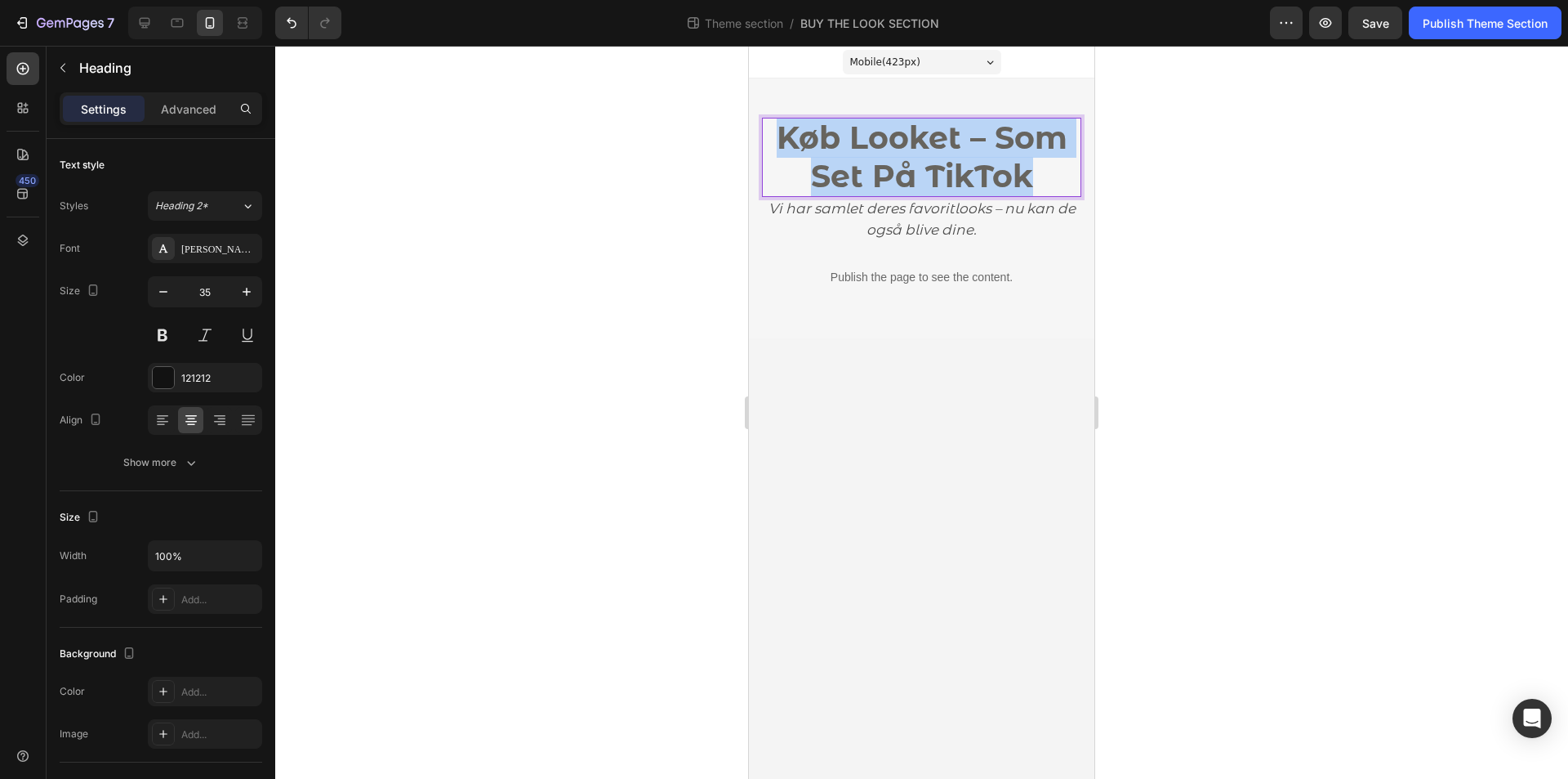
click at [945, 155] on strong "Køb Looket – Som Set På TikTok" at bounding box center [922, 156] width 290 height 77
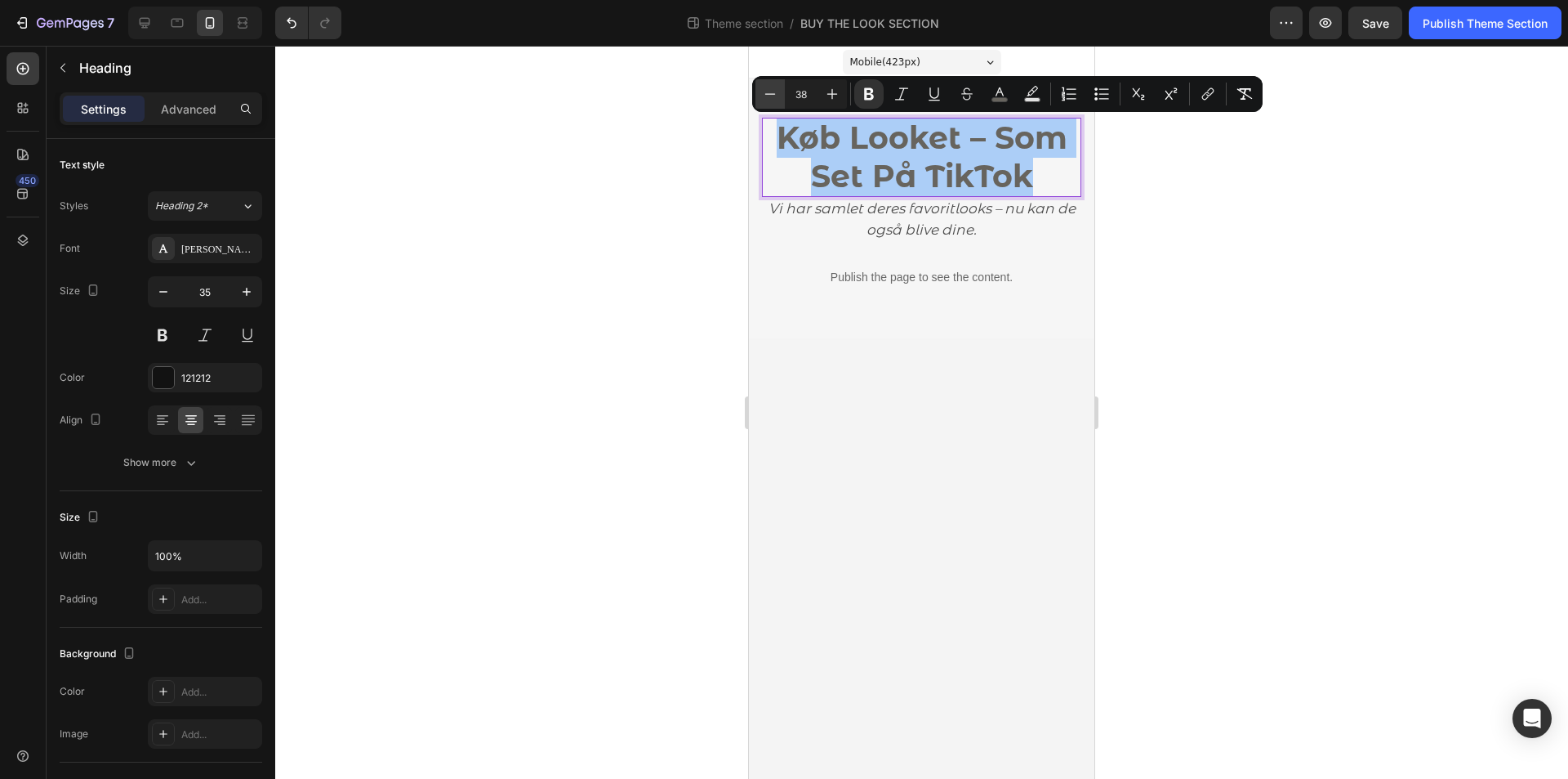
click at [778, 97] on icon "Editor contextual toolbar" at bounding box center [770, 94] width 16 height 16
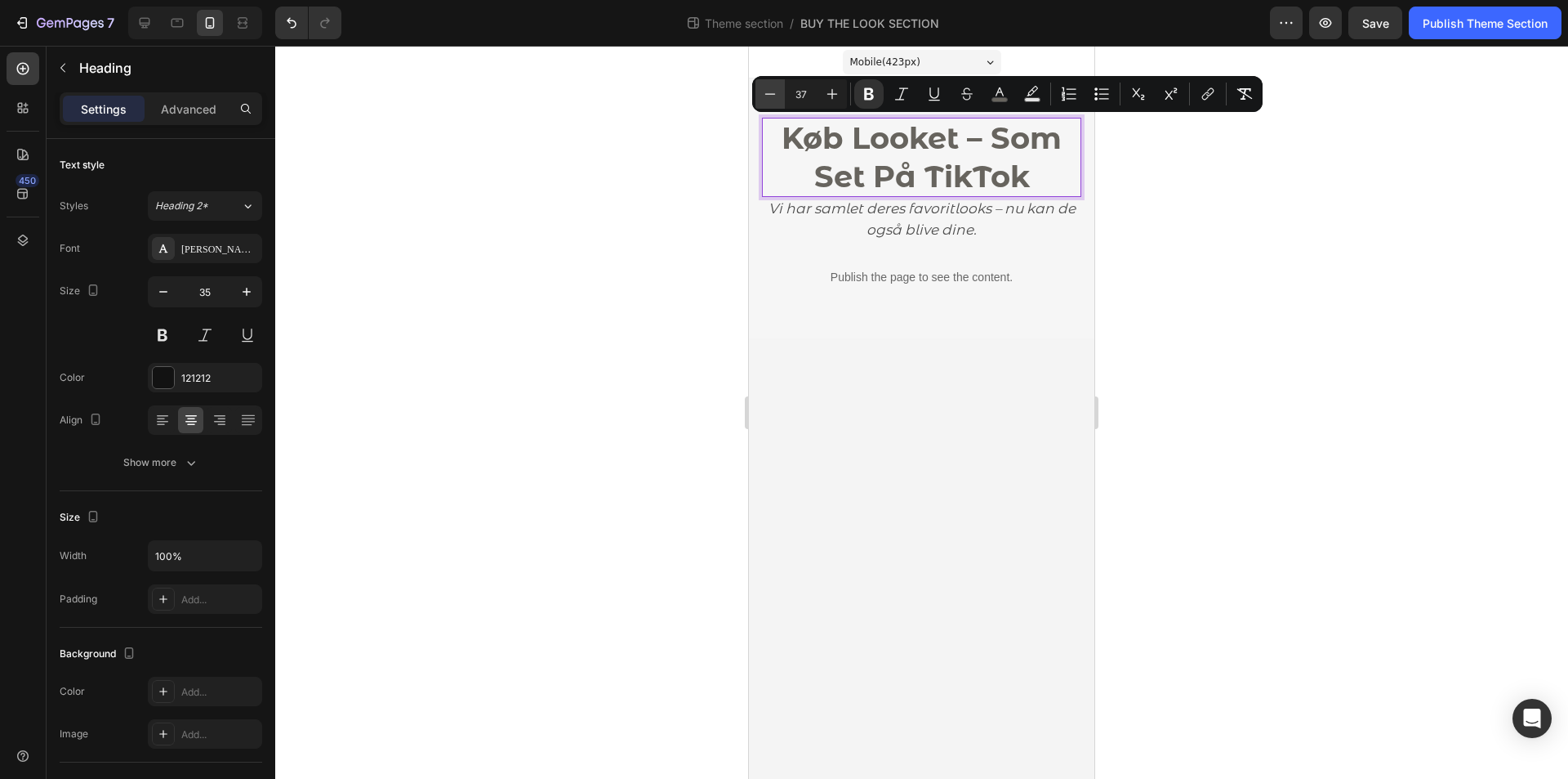
click at [773, 95] on icon "Editor contextual toolbar" at bounding box center [770, 94] width 16 height 16
click at [835, 102] on button "Plus" at bounding box center [832, 94] width 30 height 30
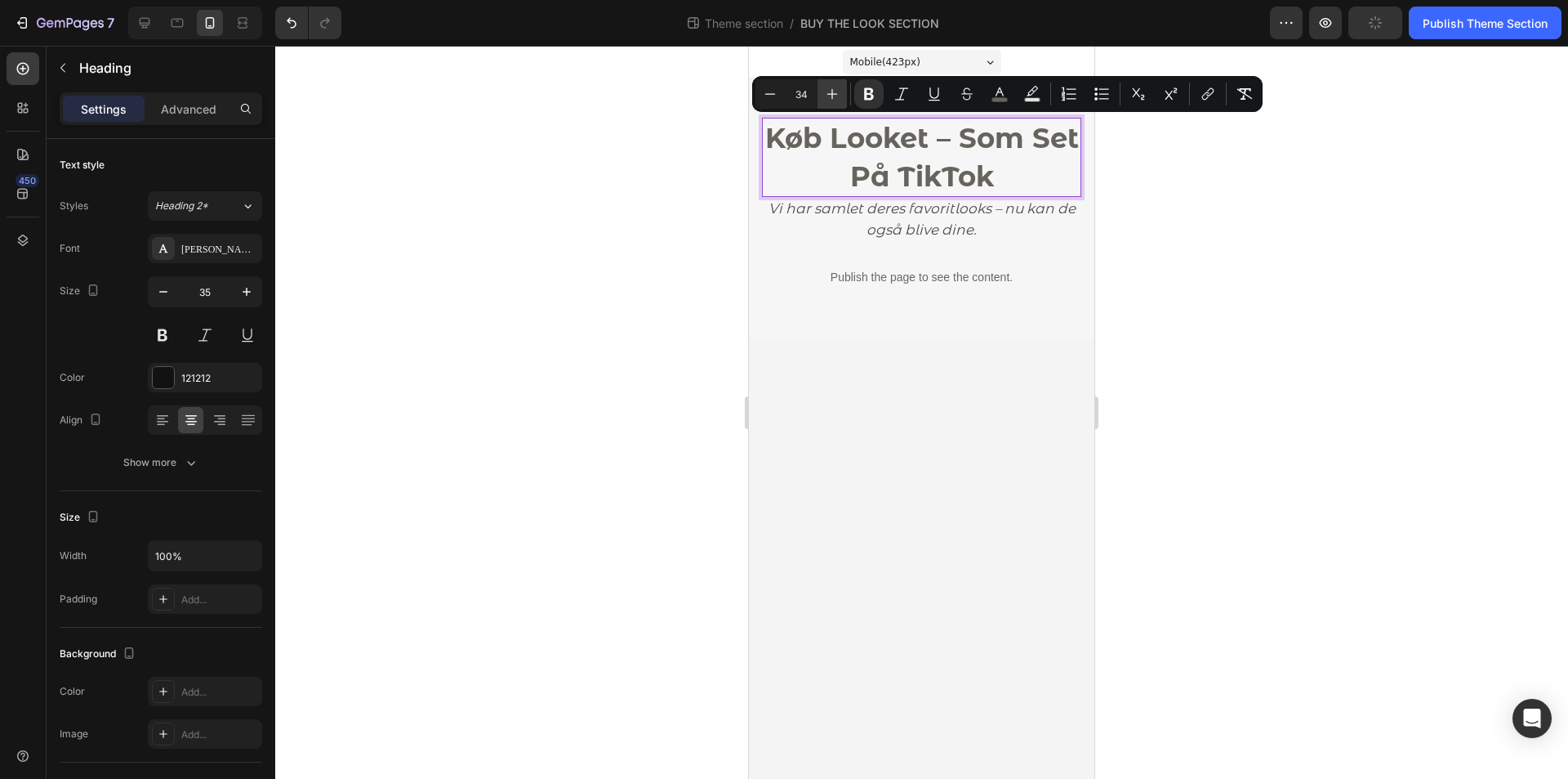
click at [835, 102] on button "Plus" at bounding box center [832, 94] width 30 height 30
type input "36"
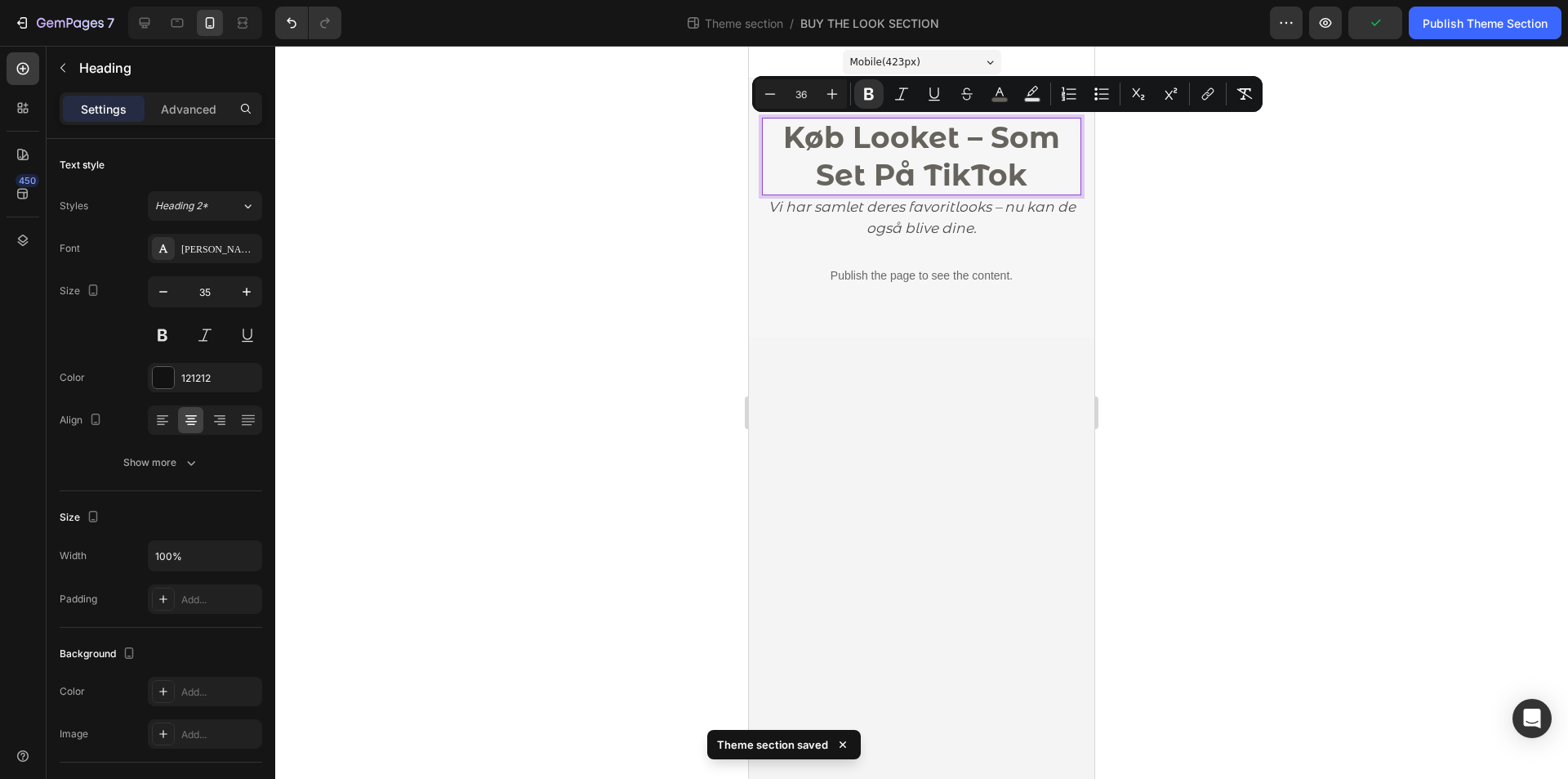
click at [974, 141] on strong "Køb Looket – Som Set På TikTok" at bounding box center [922, 155] width 277 height 74
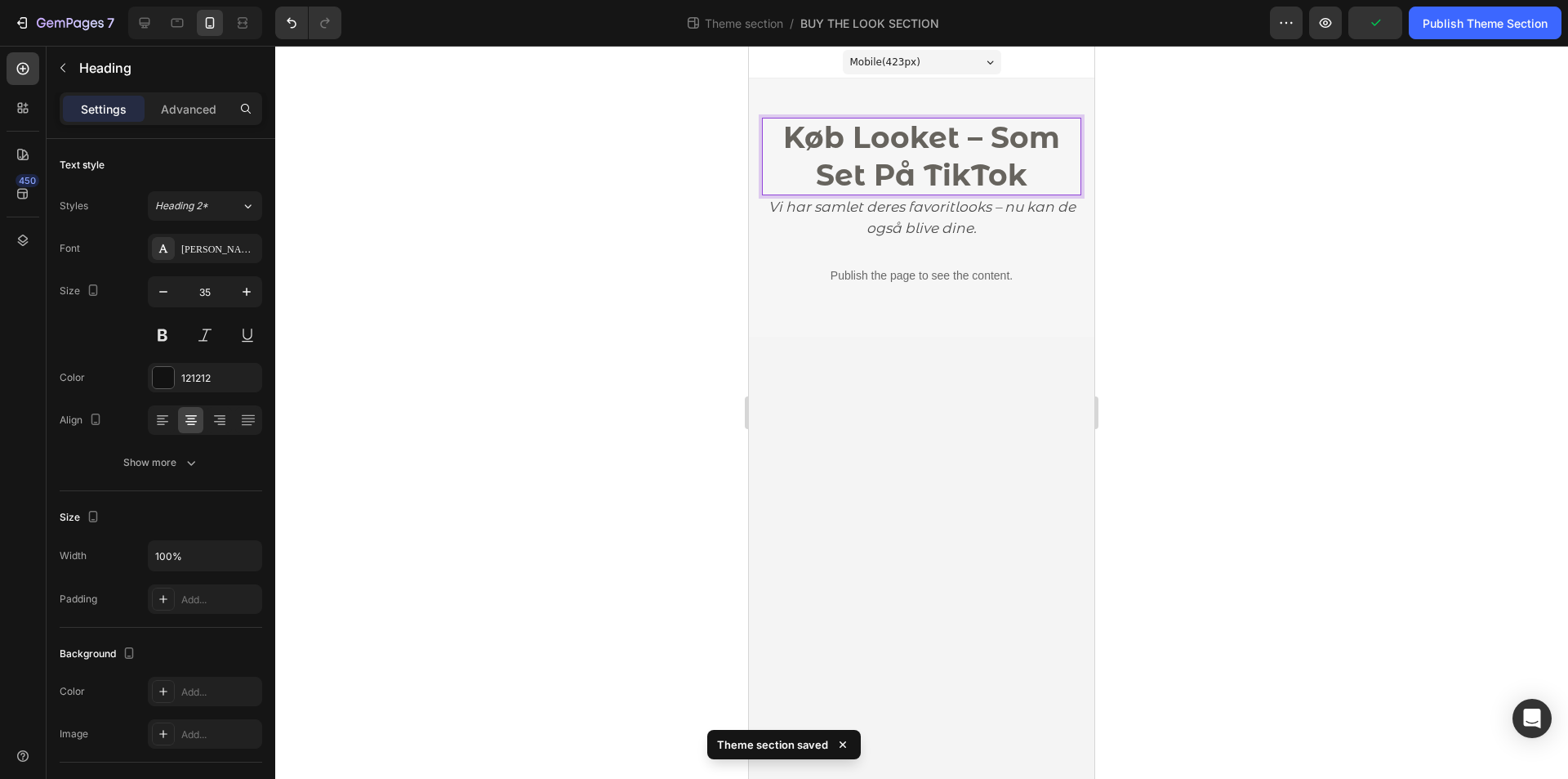
click at [981, 138] on strong "Køb Looket – Som Set På TikTok" at bounding box center [922, 155] width 277 height 74
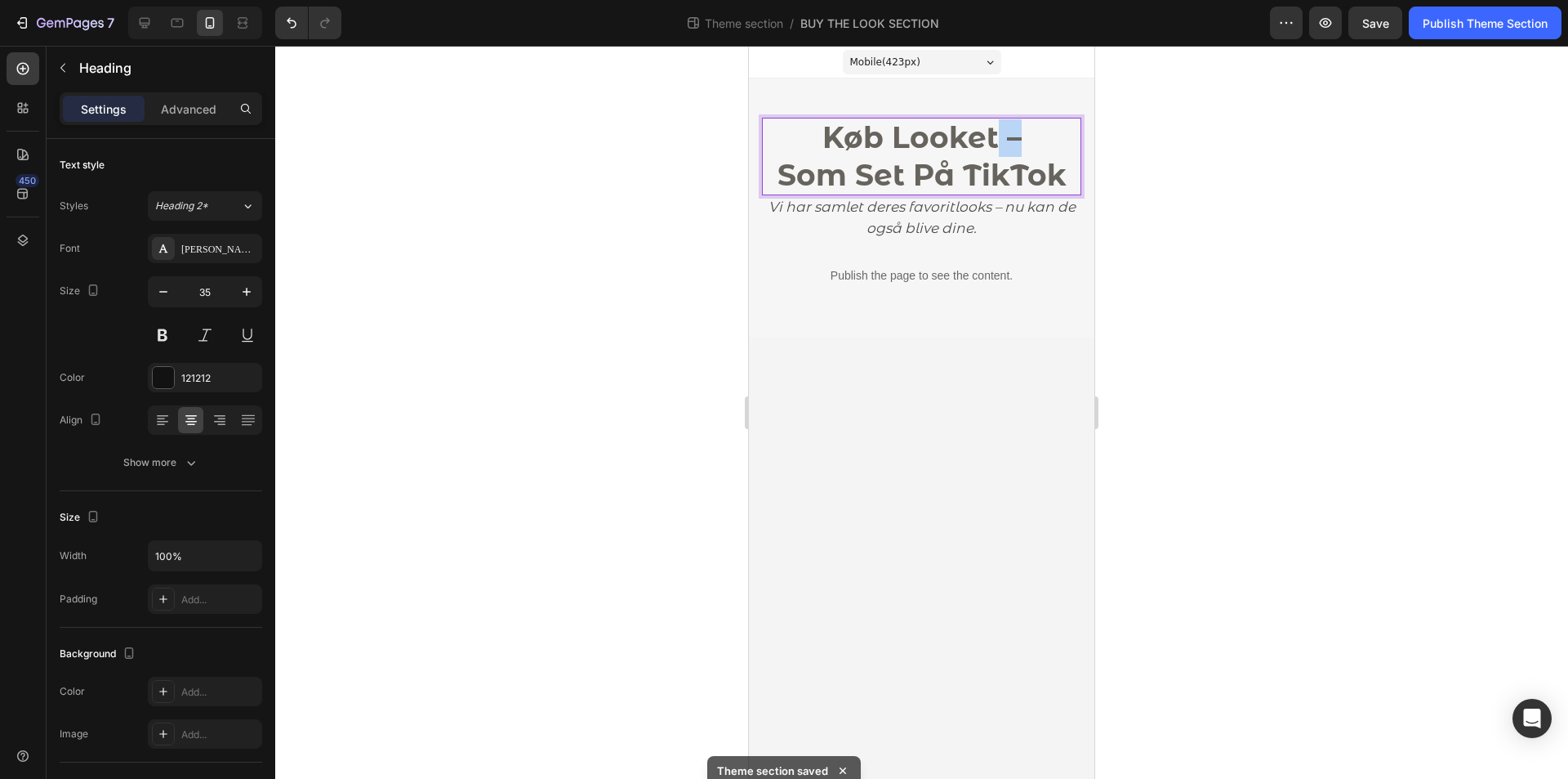
drag, startPoint x: 1001, startPoint y: 139, endPoint x: 1026, endPoint y: 139, distance: 25.0
click at [1025, 140] on p "Køb Looket – Som Set På TikTok" at bounding box center [922, 156] width 316 height 74
click at [1310, 134] on div at bounding box center [921, 412] width 1293 height 733
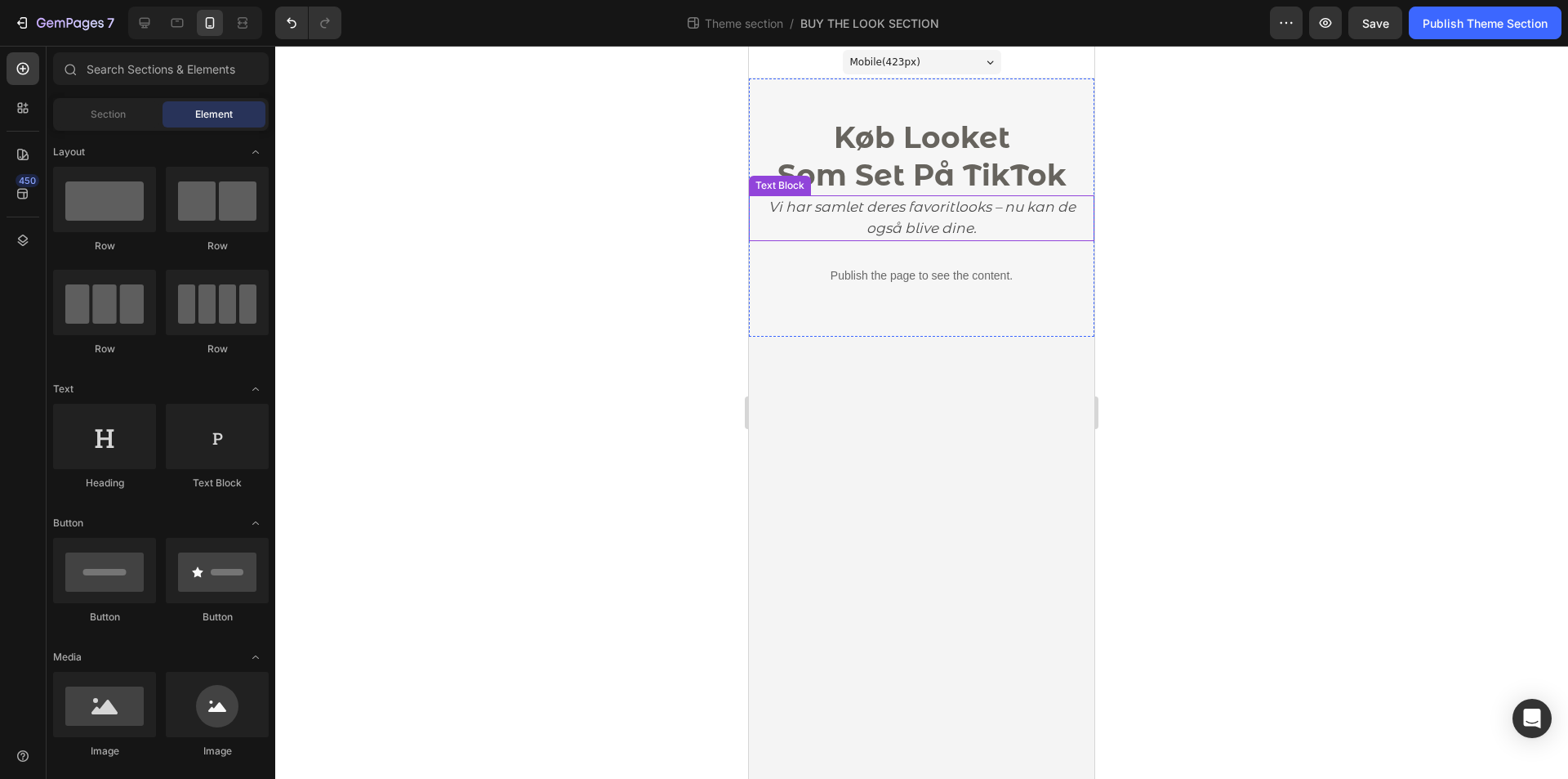
click at [1028, 221] on p "Vi har samlet deres favoritlooks – nu kan de også blive dine." at bounding box center [921, 218] width 342 height 42
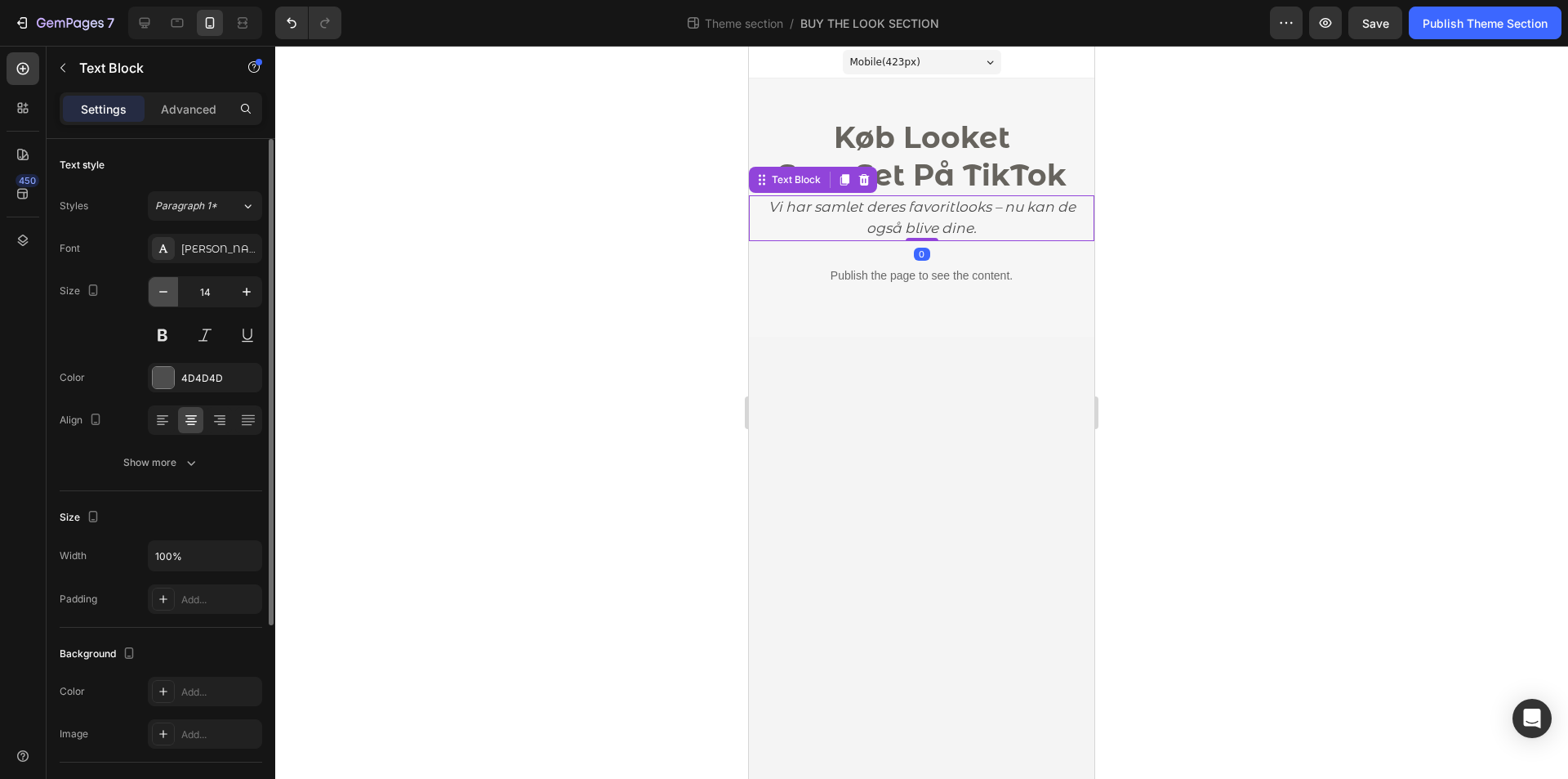
click at [166, 298] on icon "button" at bounding box center [163, 291] width 16 height 16
click at [238, 296] on button "button" at bounding box center [247, 291] width 30 height 30
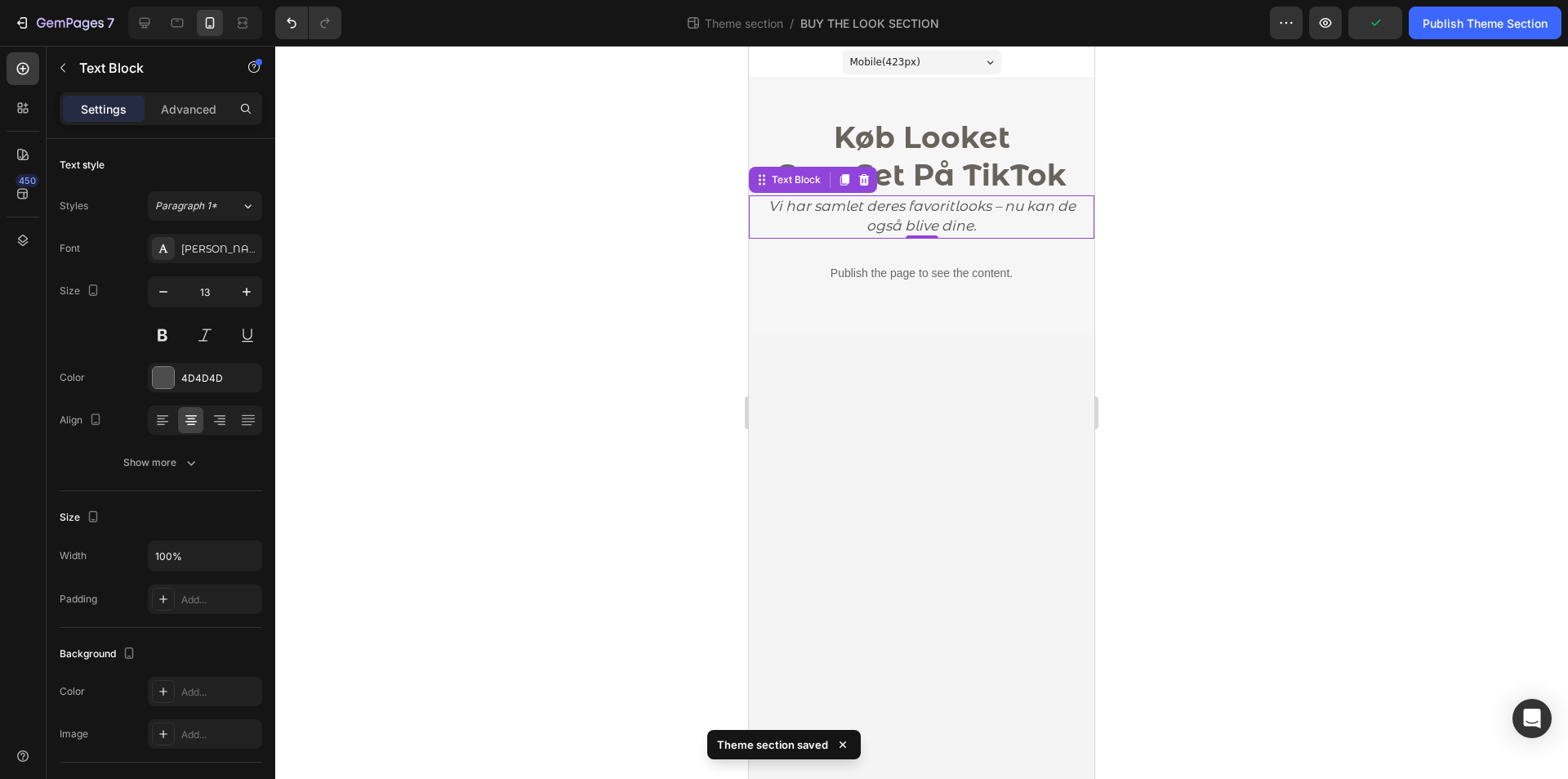
type input "14"
click at [868, 218] on p "Vi har samlet deres favoritlooks – nu kan de også blive dine." at bounding box center [921, 218] width 342 height 42
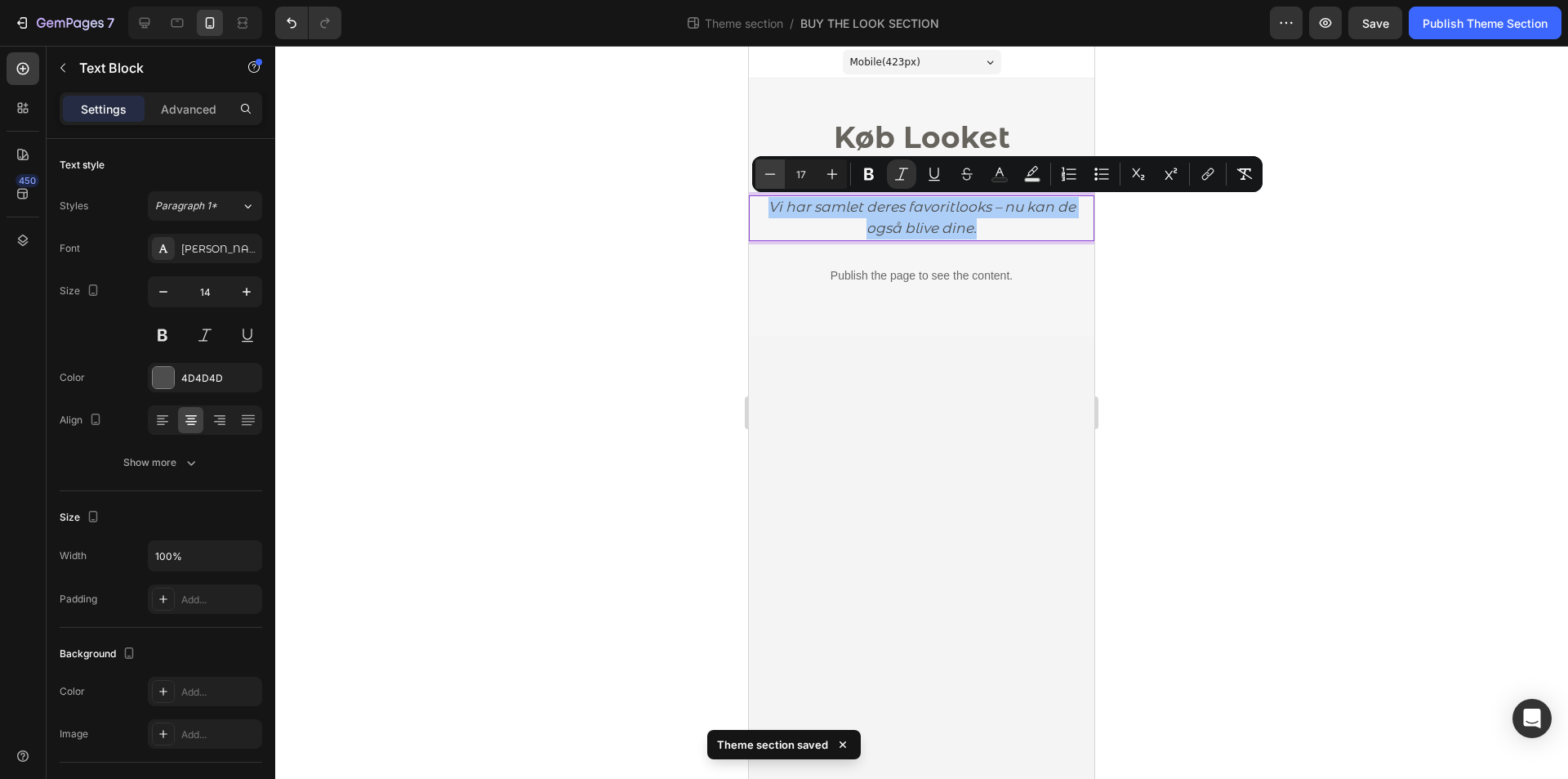
click at [775, 181] on icon "Editor contextual toolbar" at bounding box center [770, 173] width 16 height 16
type input "13"
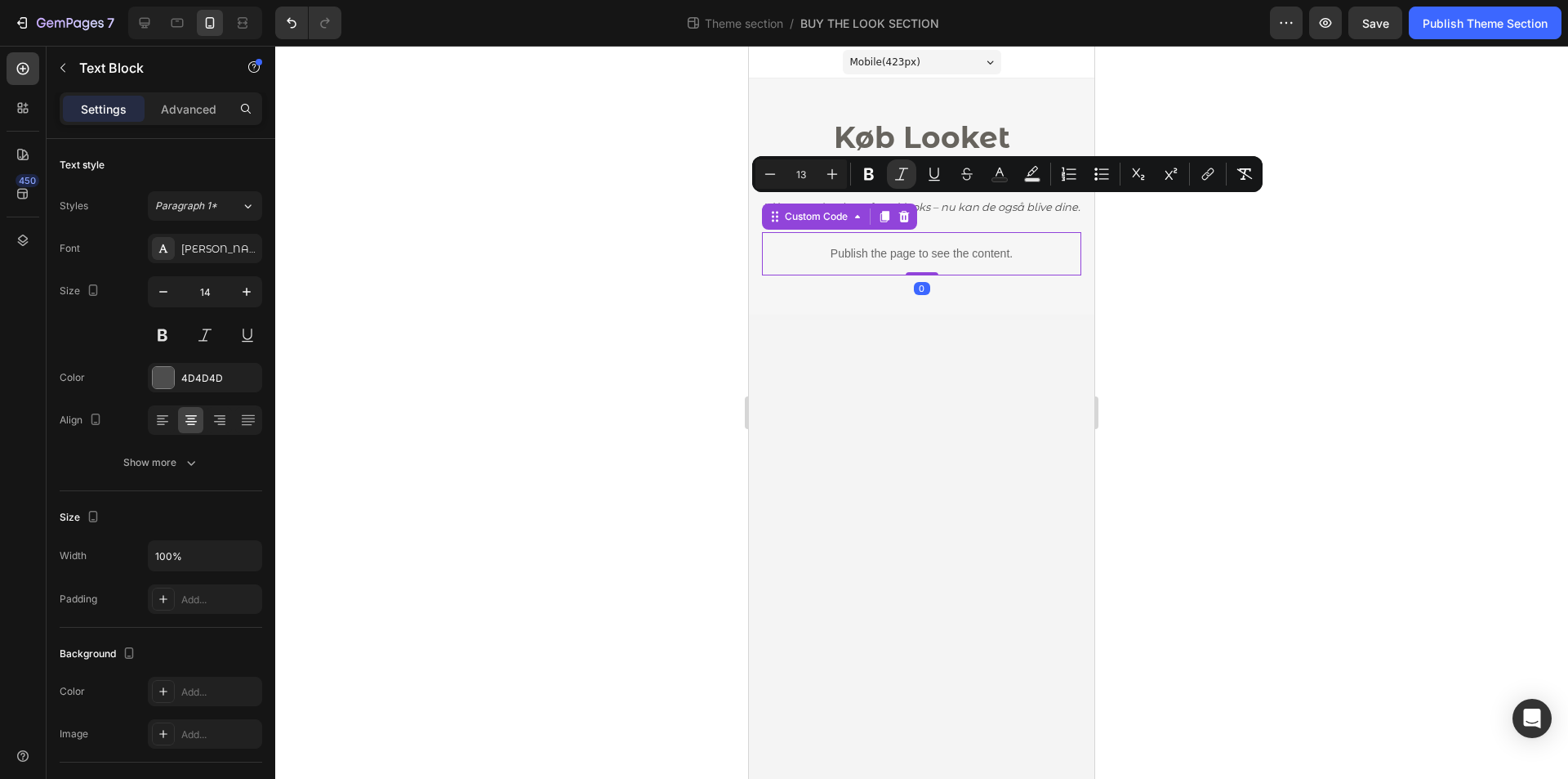
click at [829, 270] on div "Publish the page to see the content." at bounding box center [922, 253] width 319 height 43
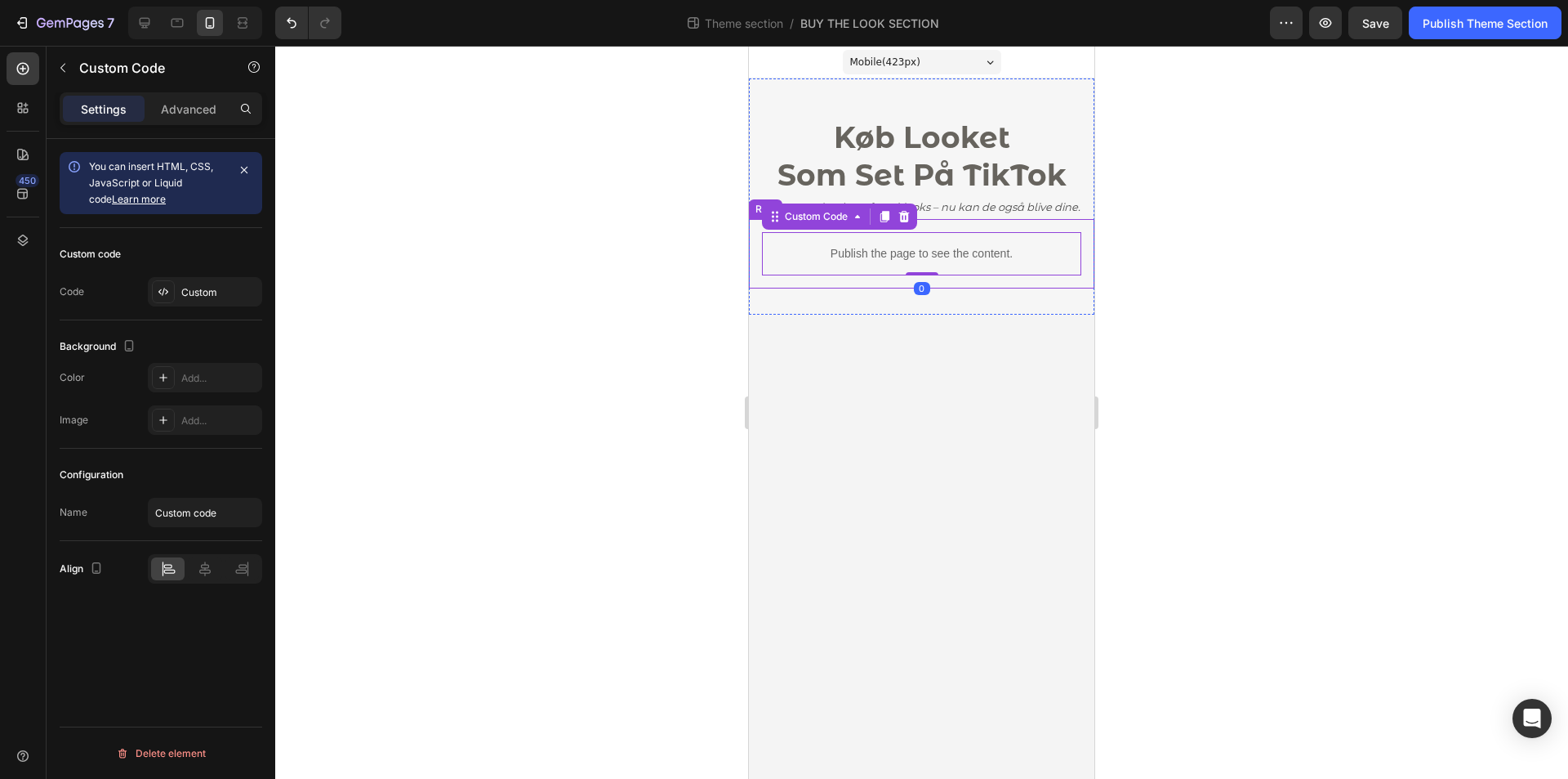
click at [739, 277] on div at bounding box center [921, 412] width 1293 height 733
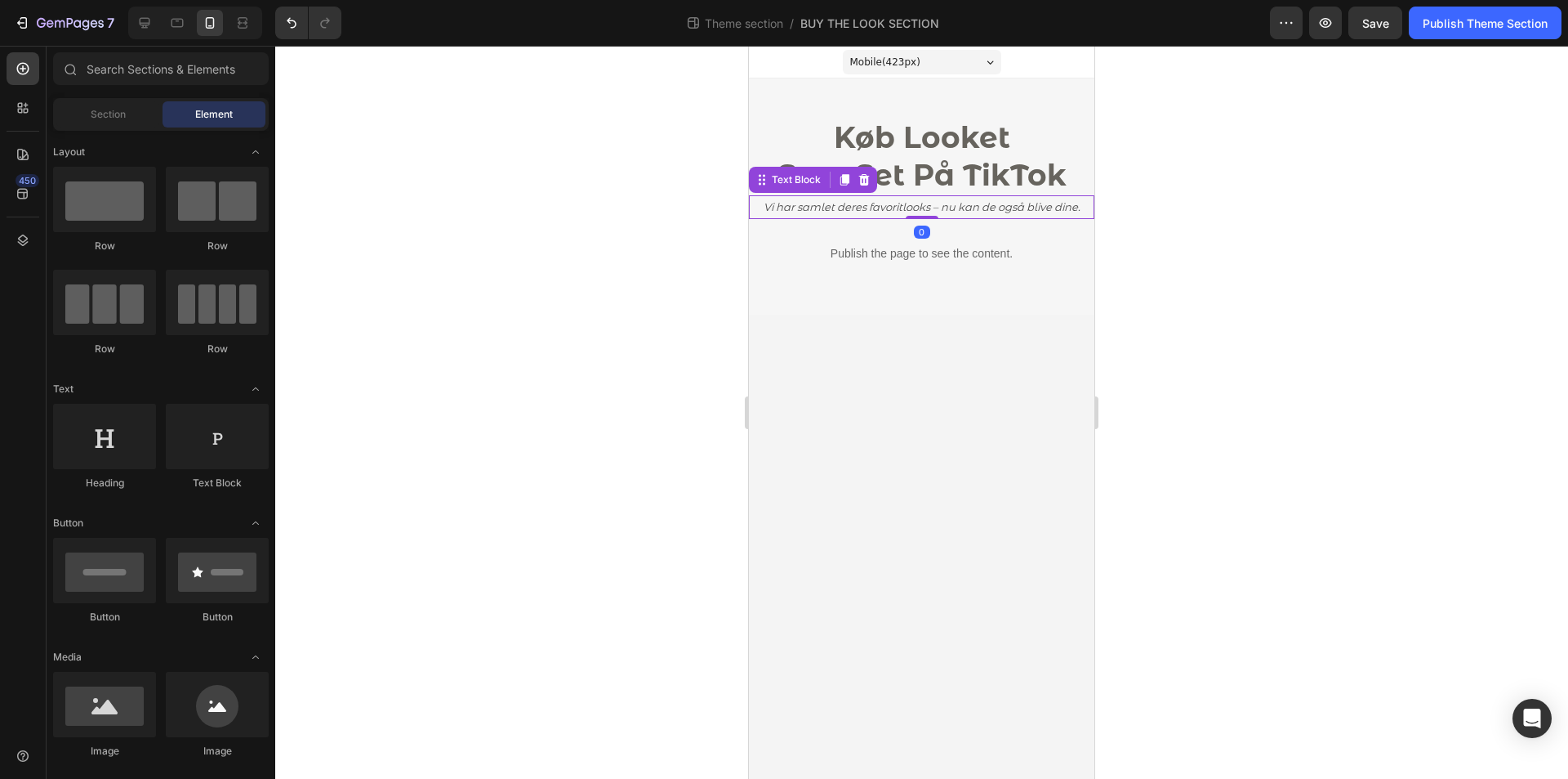
click at [931, 206] on icon "Vi har samlet deres favoritlooks – nu kan de også blive dine." at bounding box center [922, 206] width 317 height 13
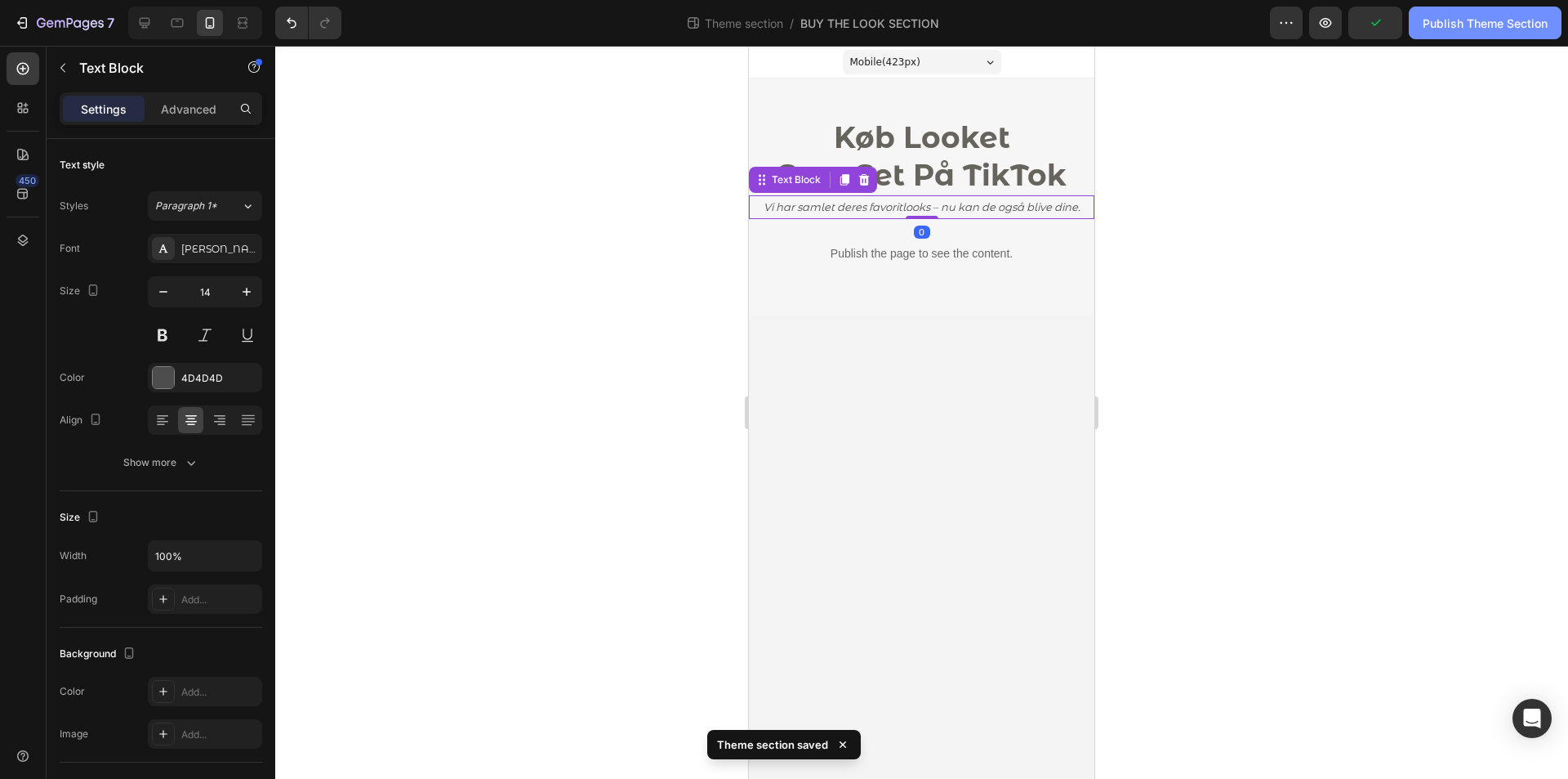
click at [1457, 28] on div "Publish Theme Section" at bounding box center [1485, 23] width 125 height 17
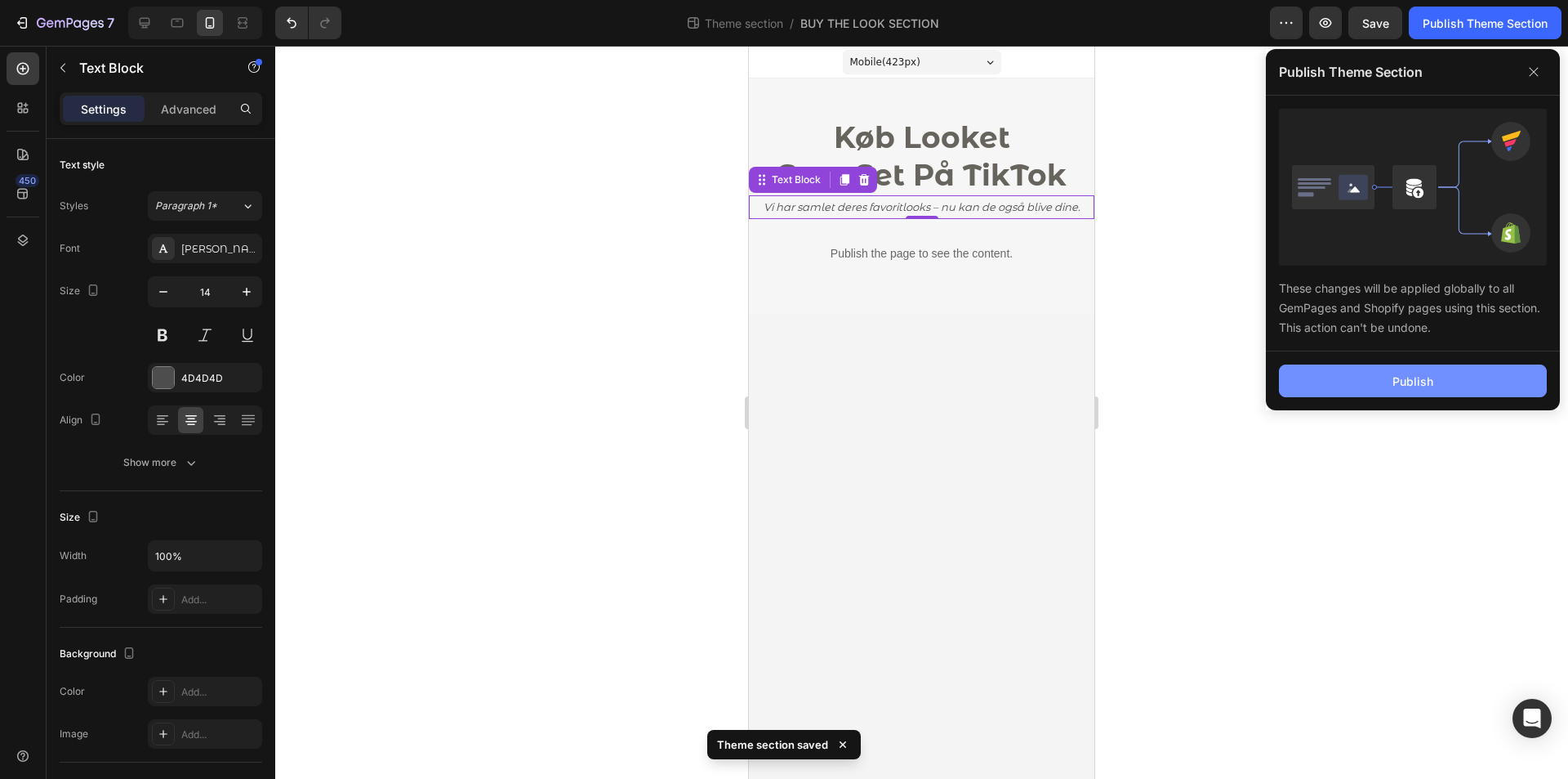
click at [1459, 376] on button "Publish" at bounding box center [1413, 380] width 268 height 33
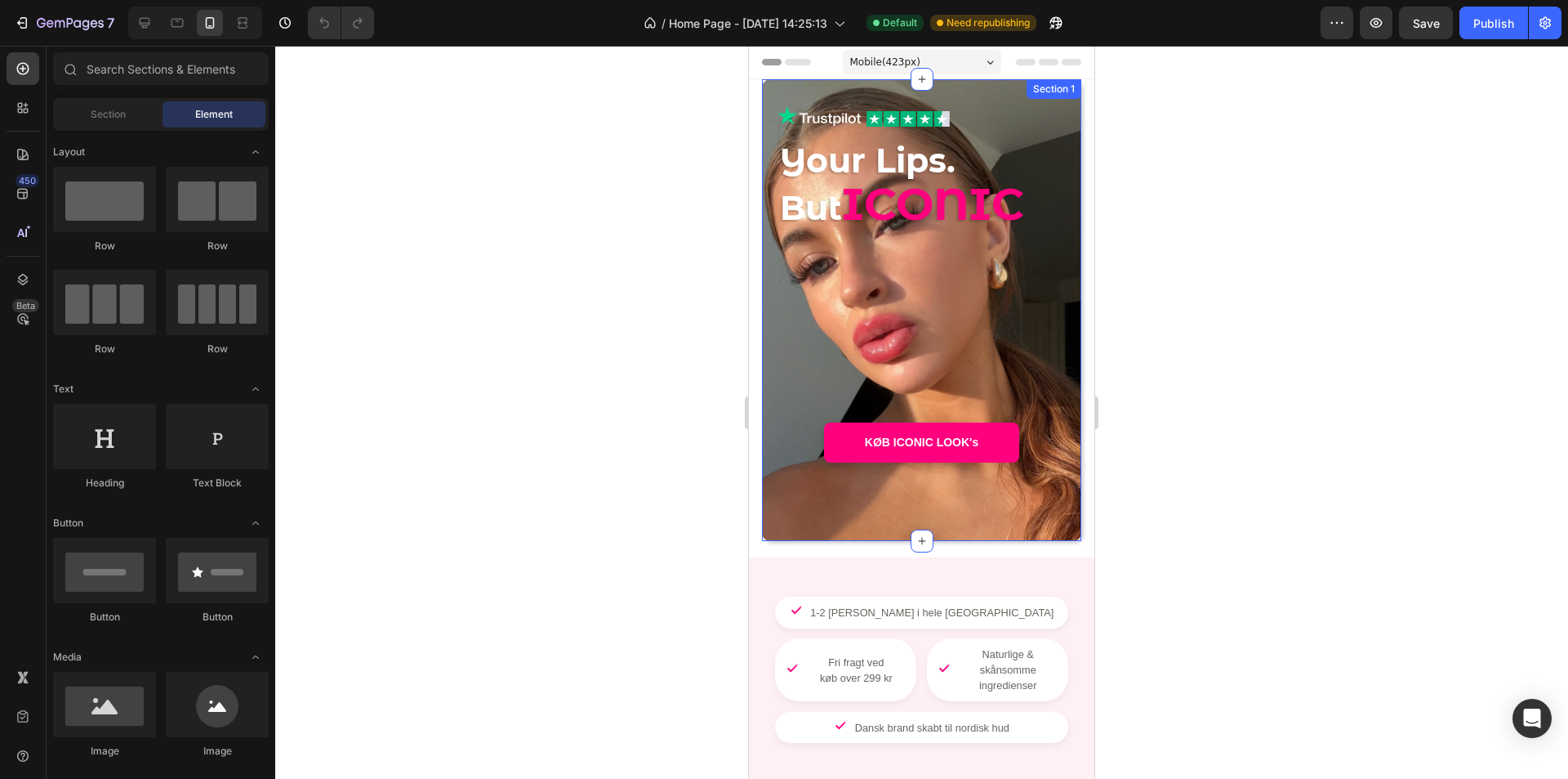
click at [1050, 508] on div "Image Image Row Your Lips. But ICONIC Heading - - Text Block KØB ICONIC LOOK's …" at bounding box center [922, 310] width 287 height 410
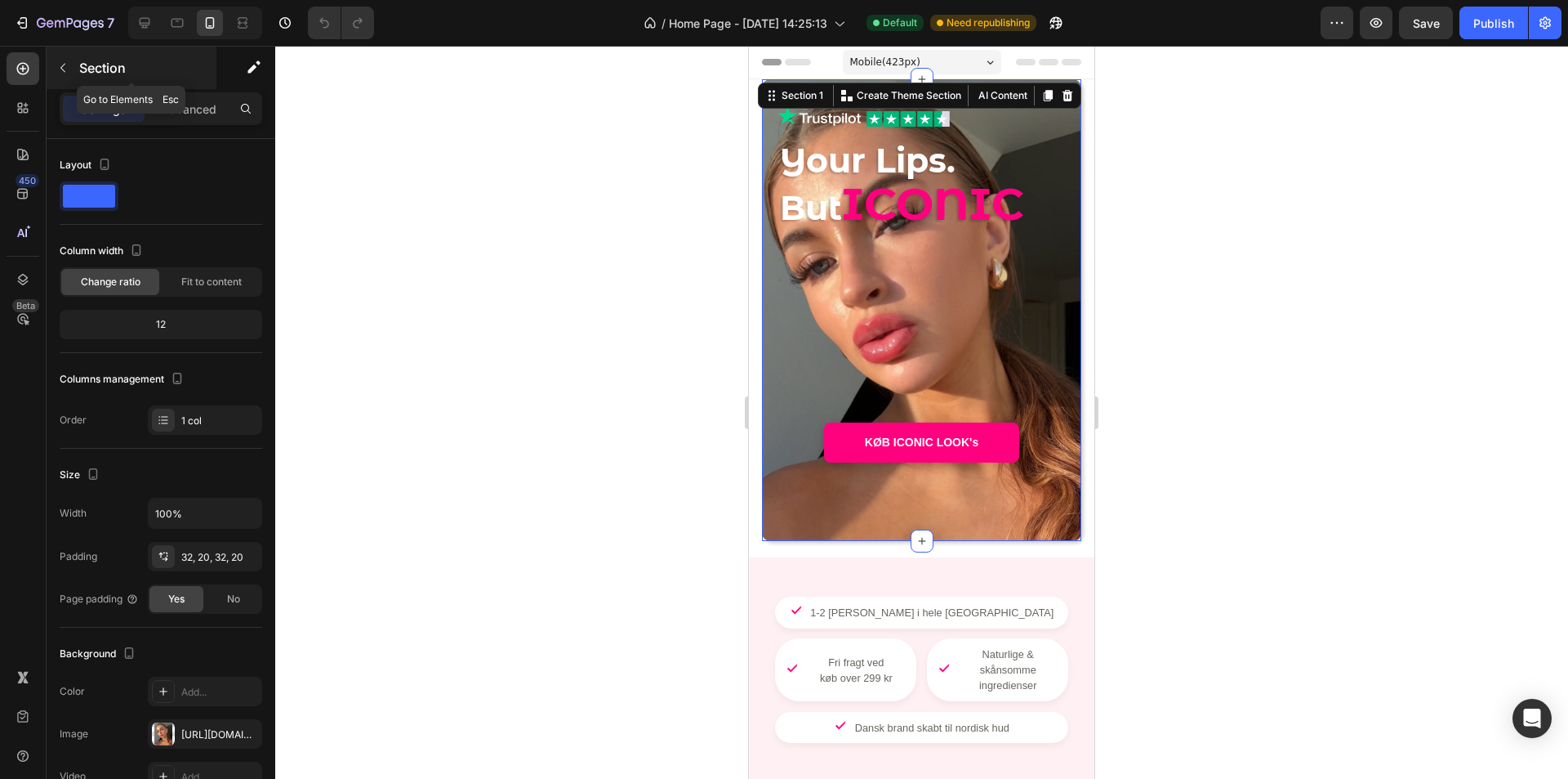
click at [68, 63] on icon "button" at bounding box center [62, 68] width 13 height 13
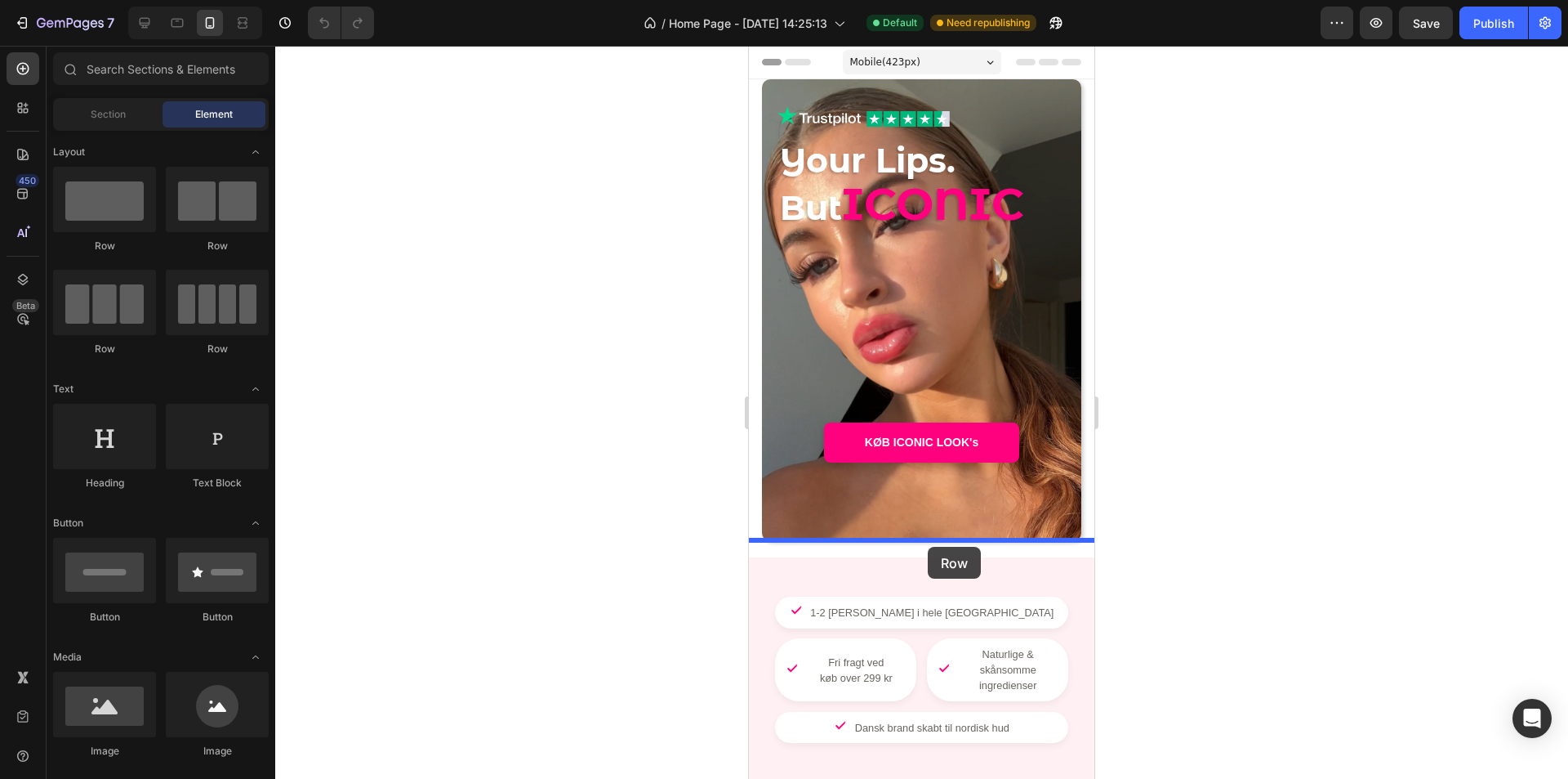
drag, startPoint x: 877, startPoint y: 262, endPoint x: 928, endPoint y: 547, distance: 289.5
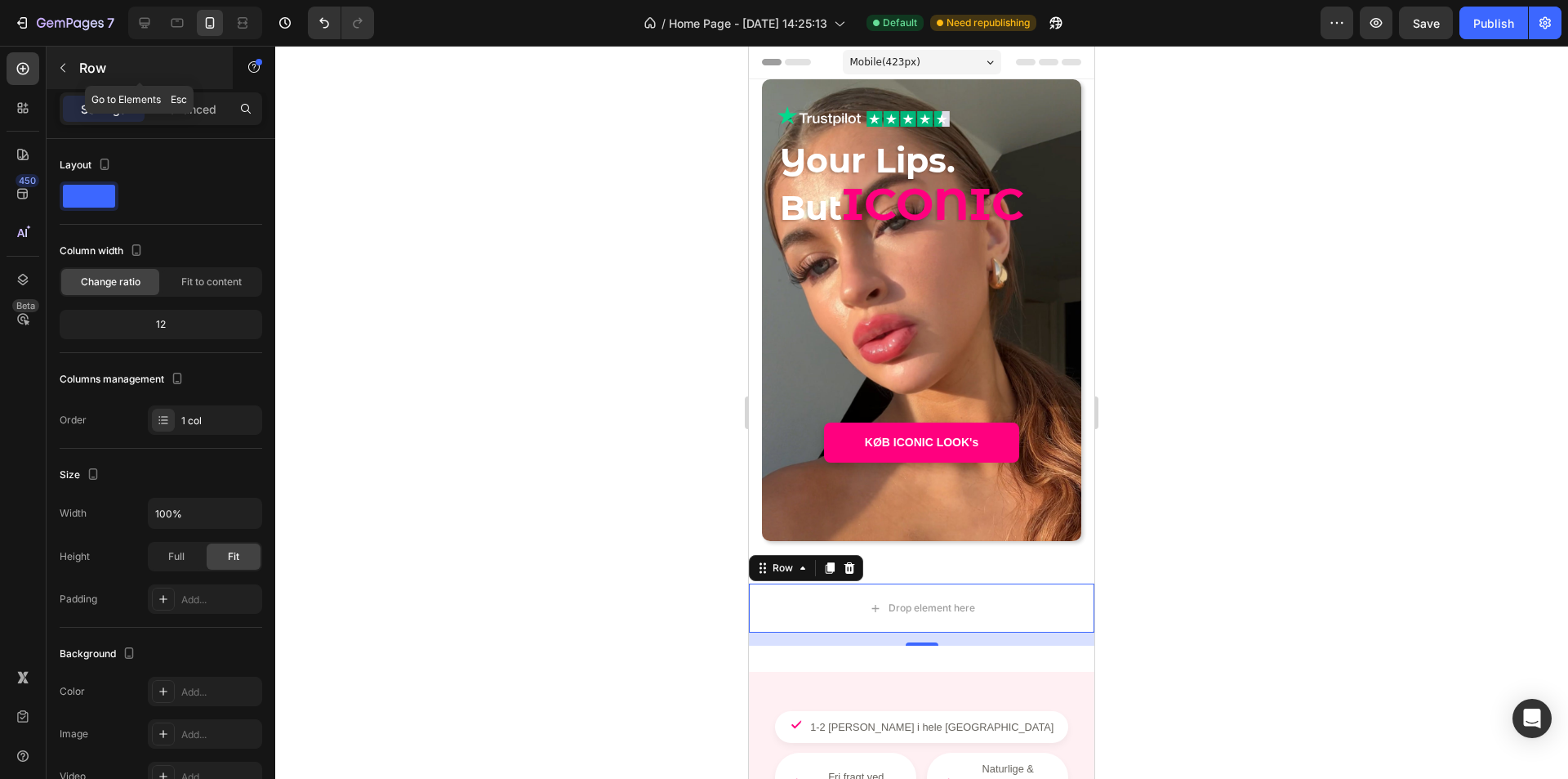
click at [62, 75] on button "button" at bounding box center [62, 68] width 26 height 26
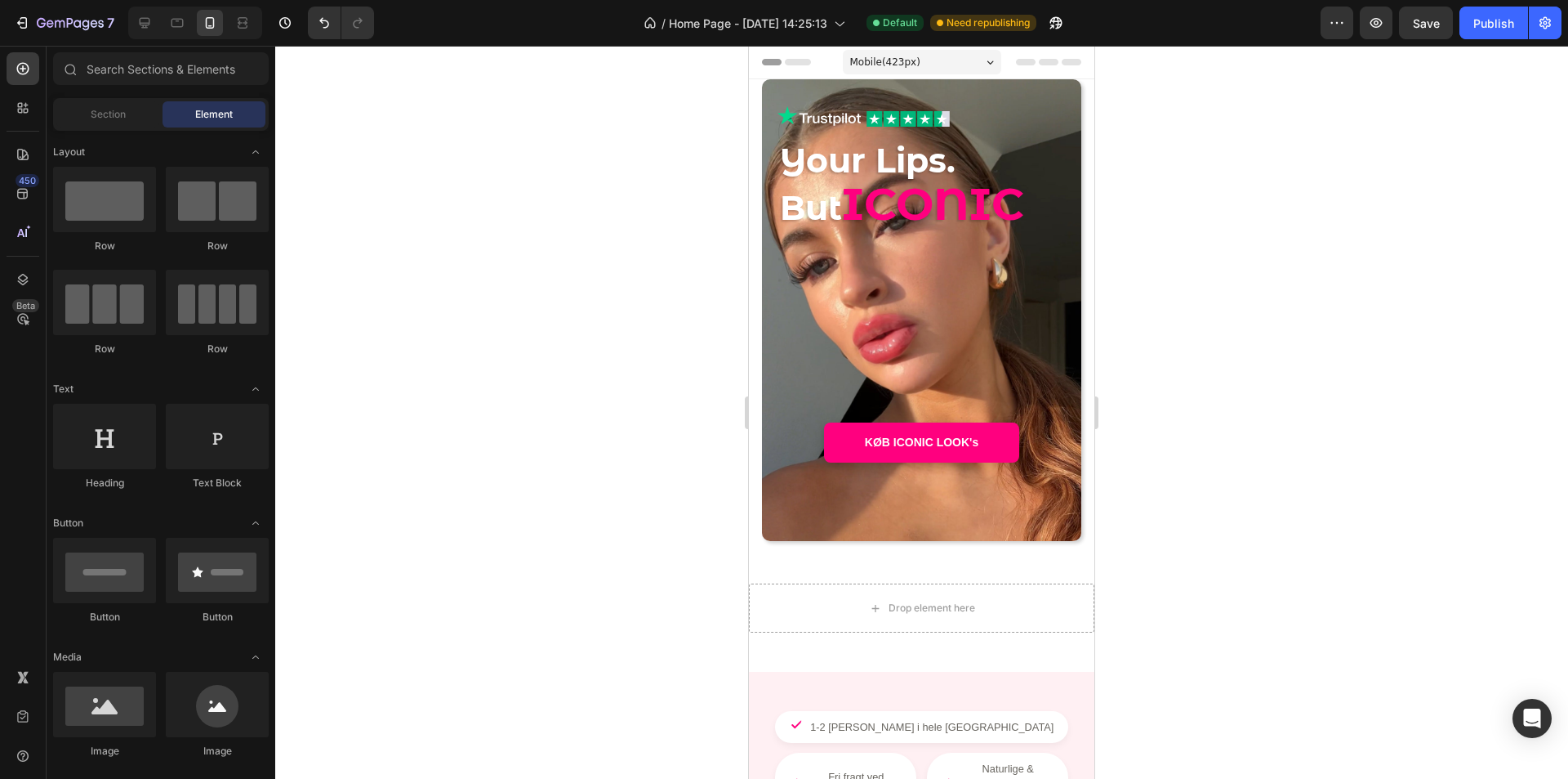
click at [107, 123] on div "Section" at bounding box center [108, 114] width 103 height 26
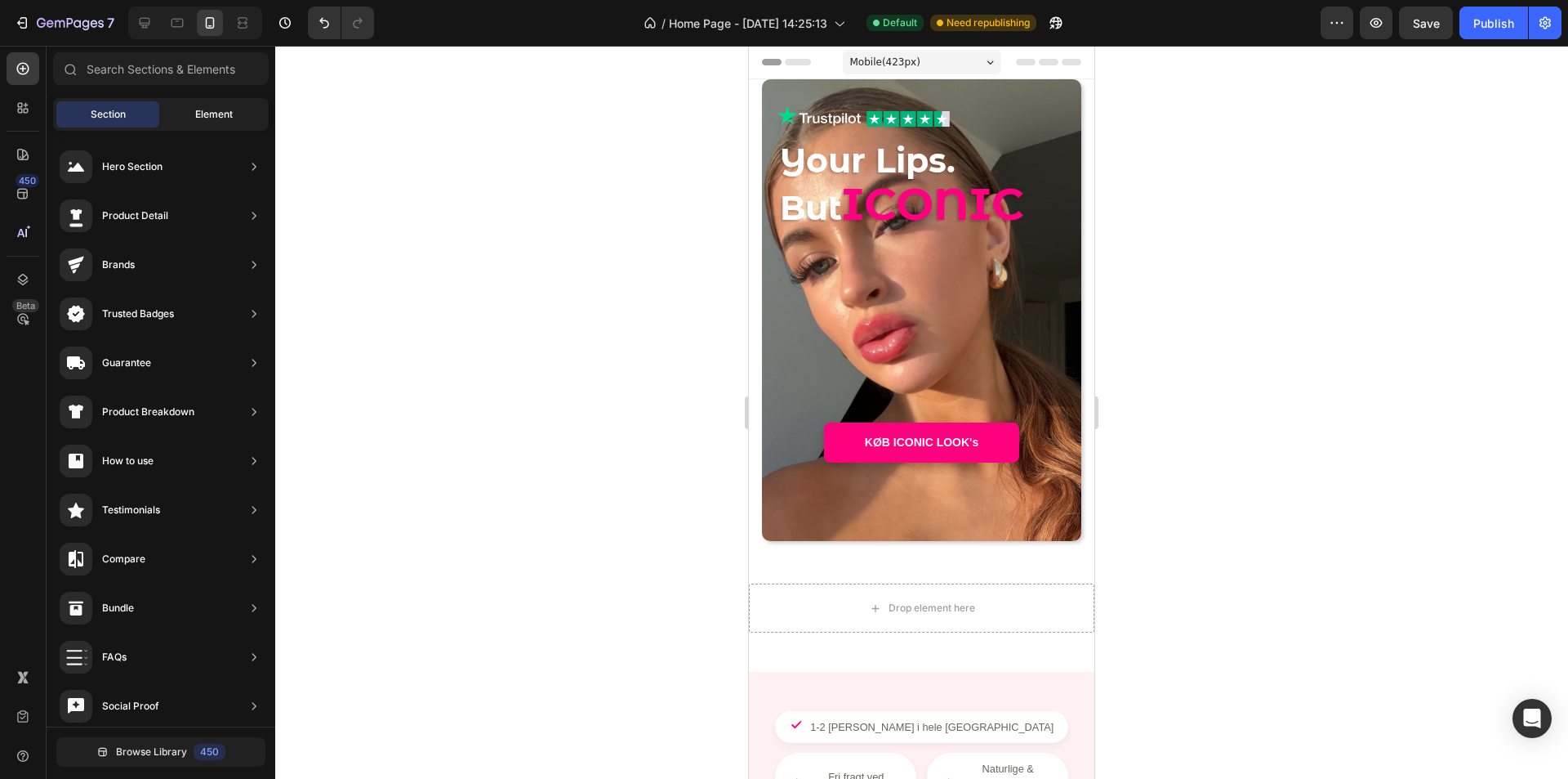
click at [209, 117] on span "Element" at bounding box center [214, 114] width 37 height 14
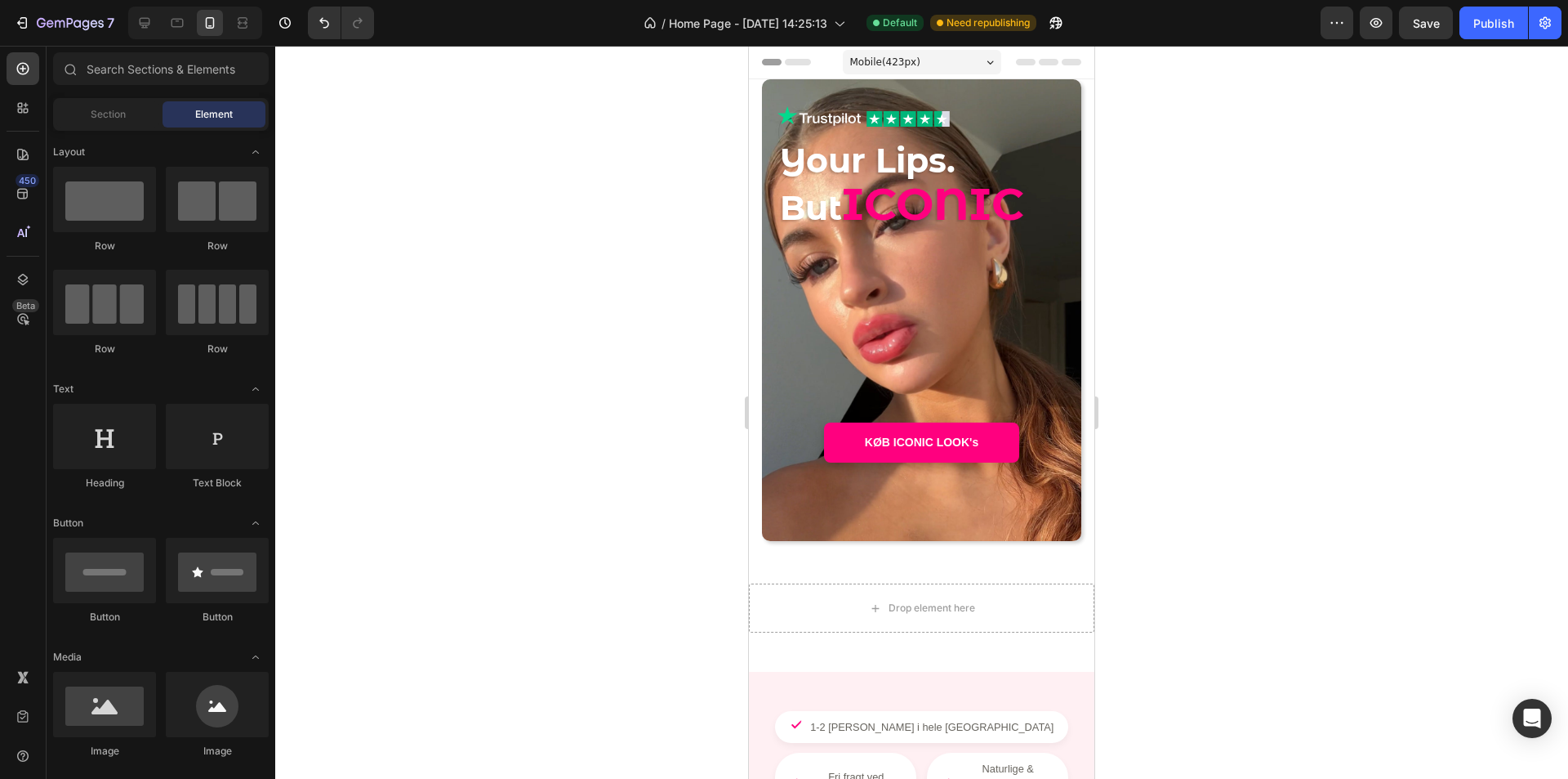
scroll to position [163, 0]
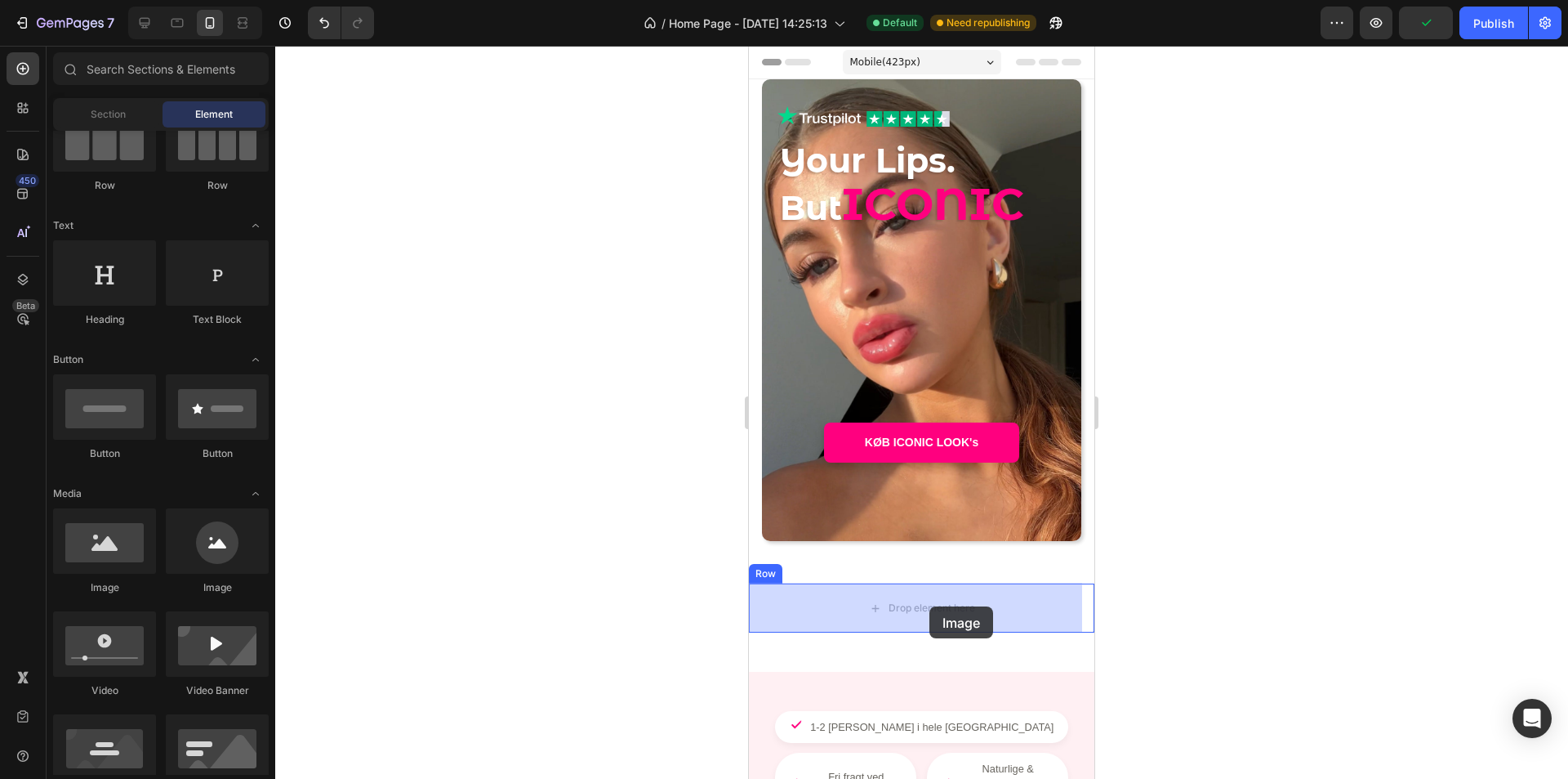
drag, startPoint x: 1255, startPoint y: 618, endPoint x: 930, endPoint y: 607, distance: 325.2
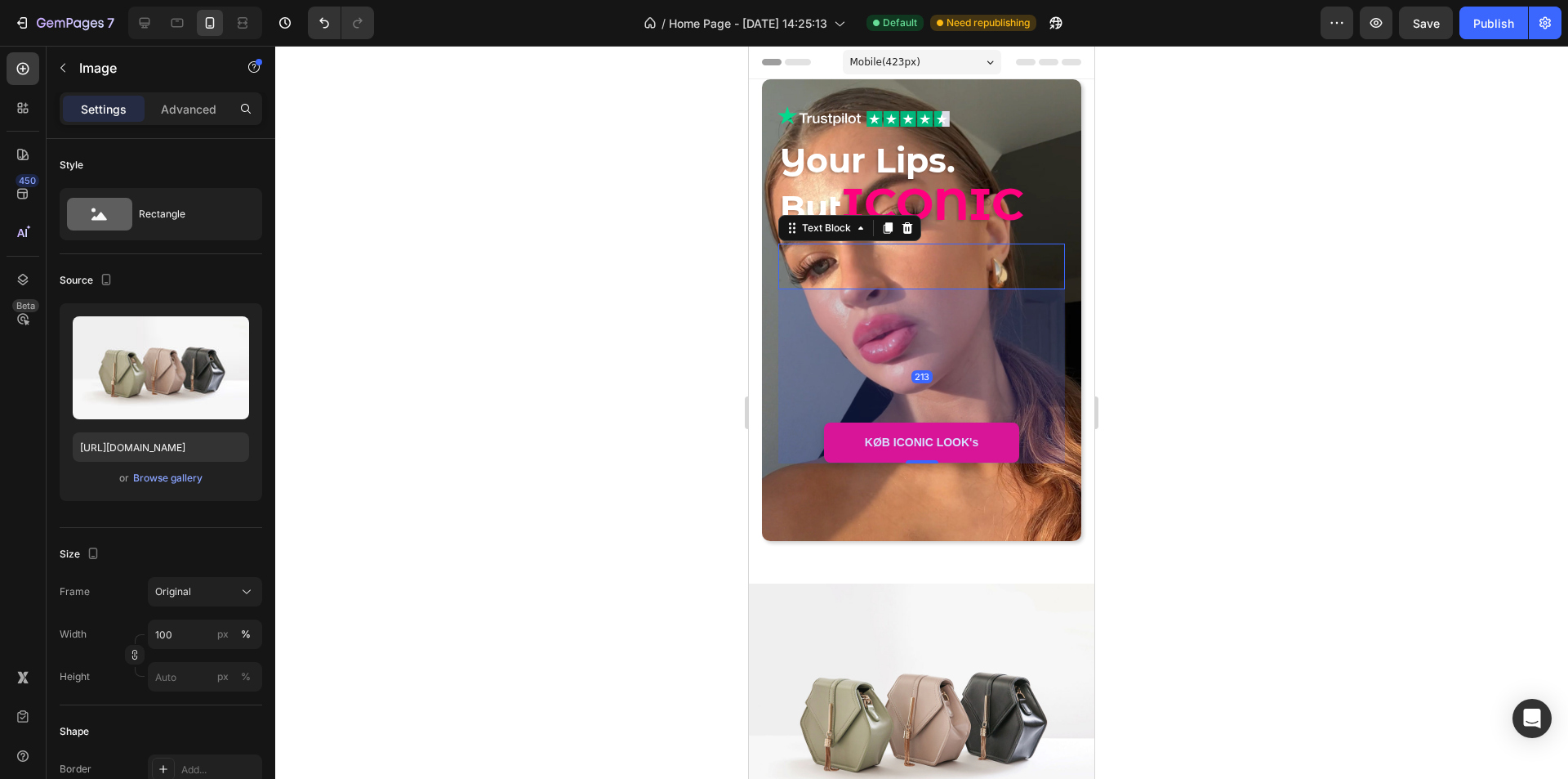
click at [849, 252] on p "-" at bounding box center [922, 255] width 284 height 21
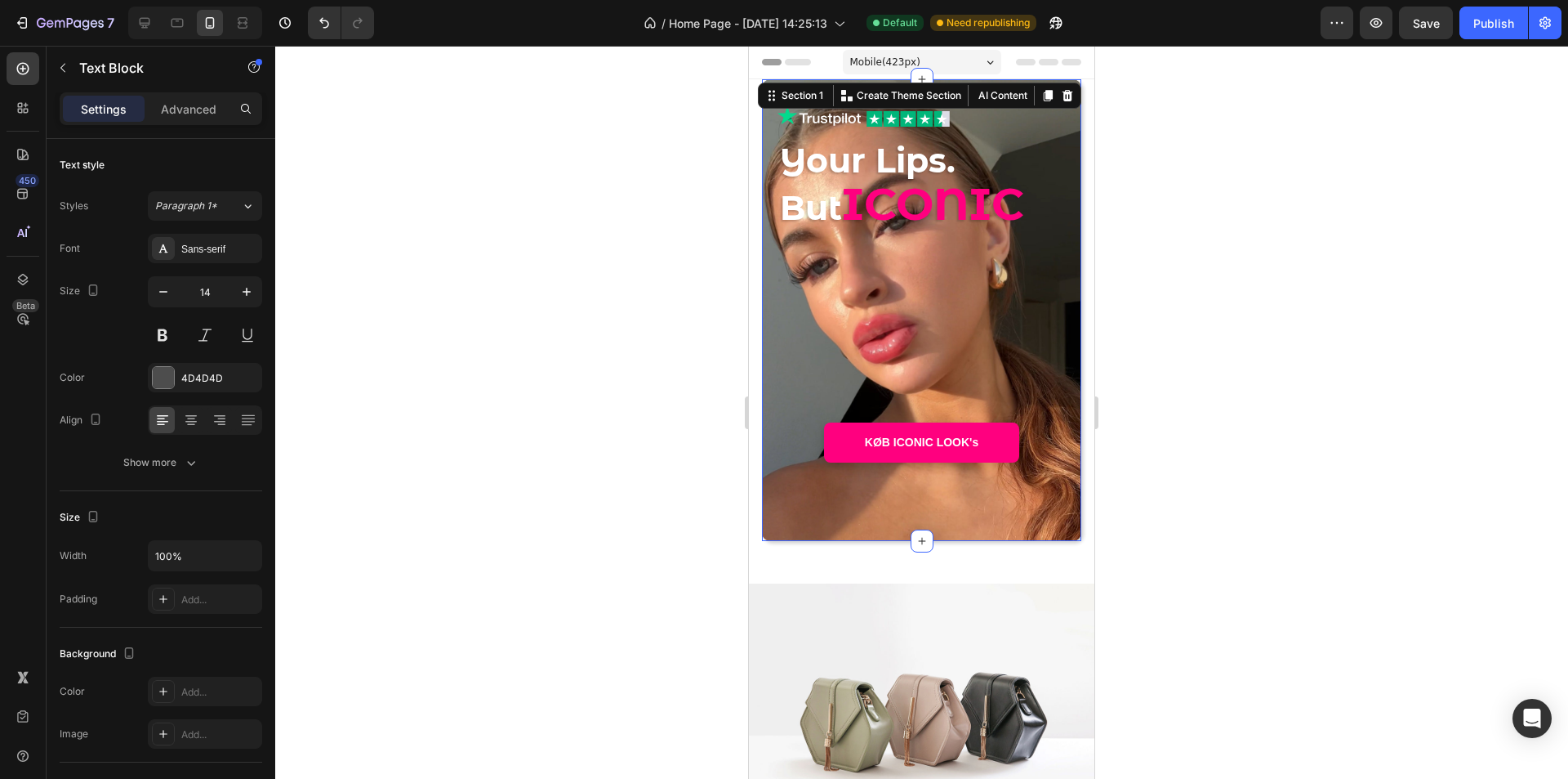
click at [782, 482] on div "Image Image Row Your Lips. But ICONIC Heading - - Text Block KØB ICONIC LOOK's …" at bounding box center [922, 310] width 287 height 410
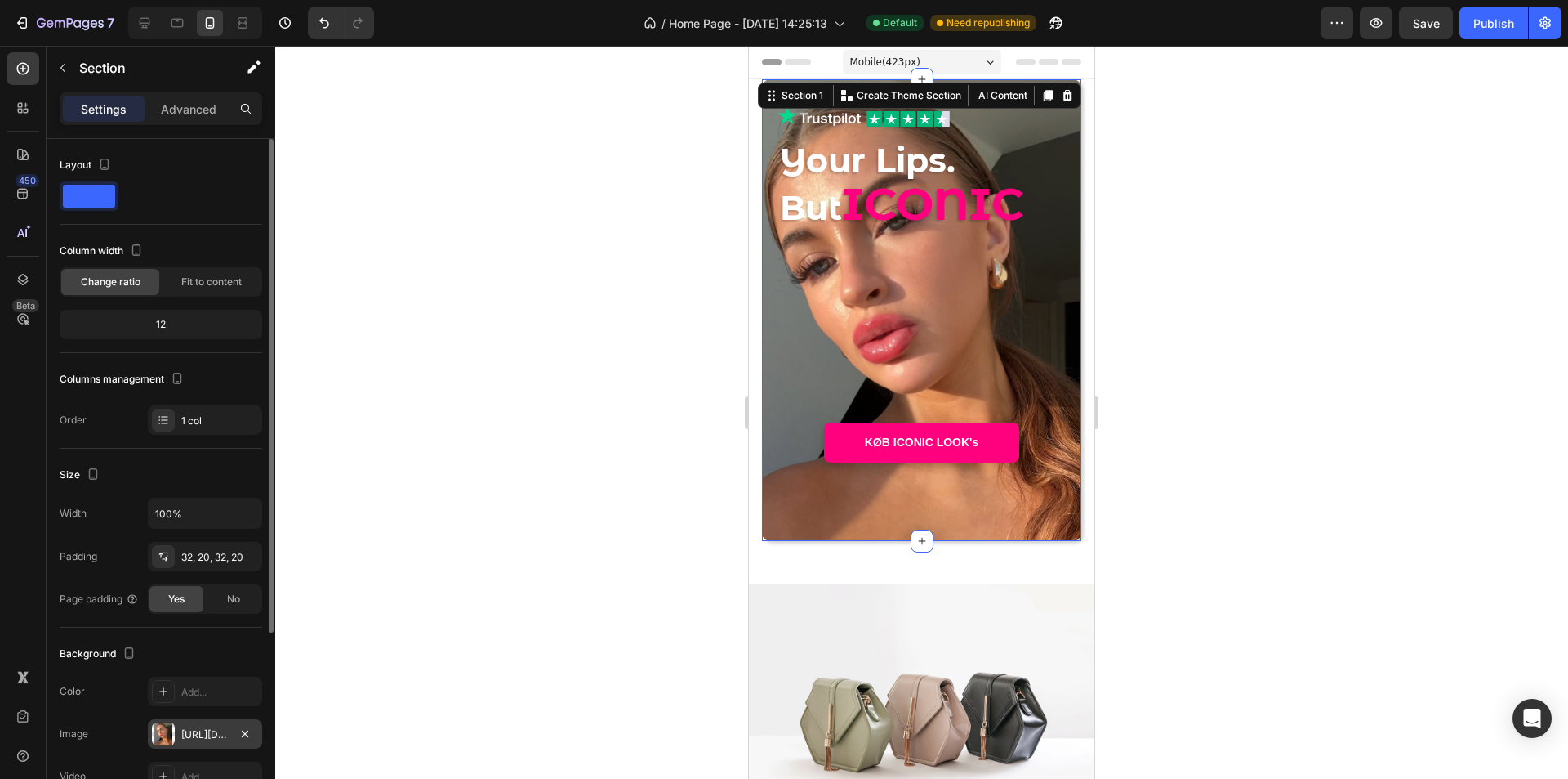
click at [223, 738] on div "[URL][DOMAIN_NAME]" at bounding box center [205, 734] width 47 height 14
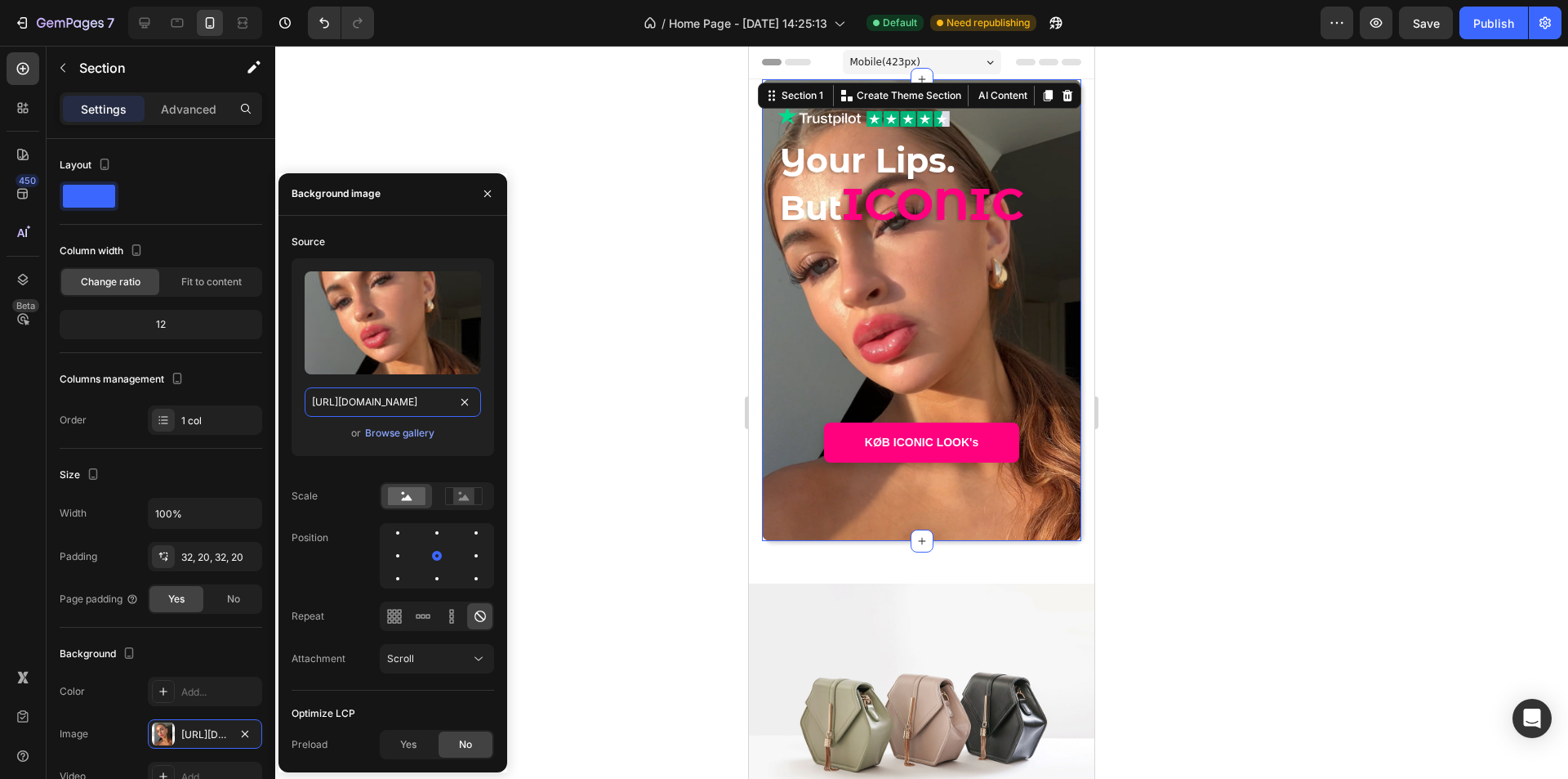
click at [413, 406] on input "[URL][DOMAIN_NAME]" at bounding box center [393, 402] width 176 height 30
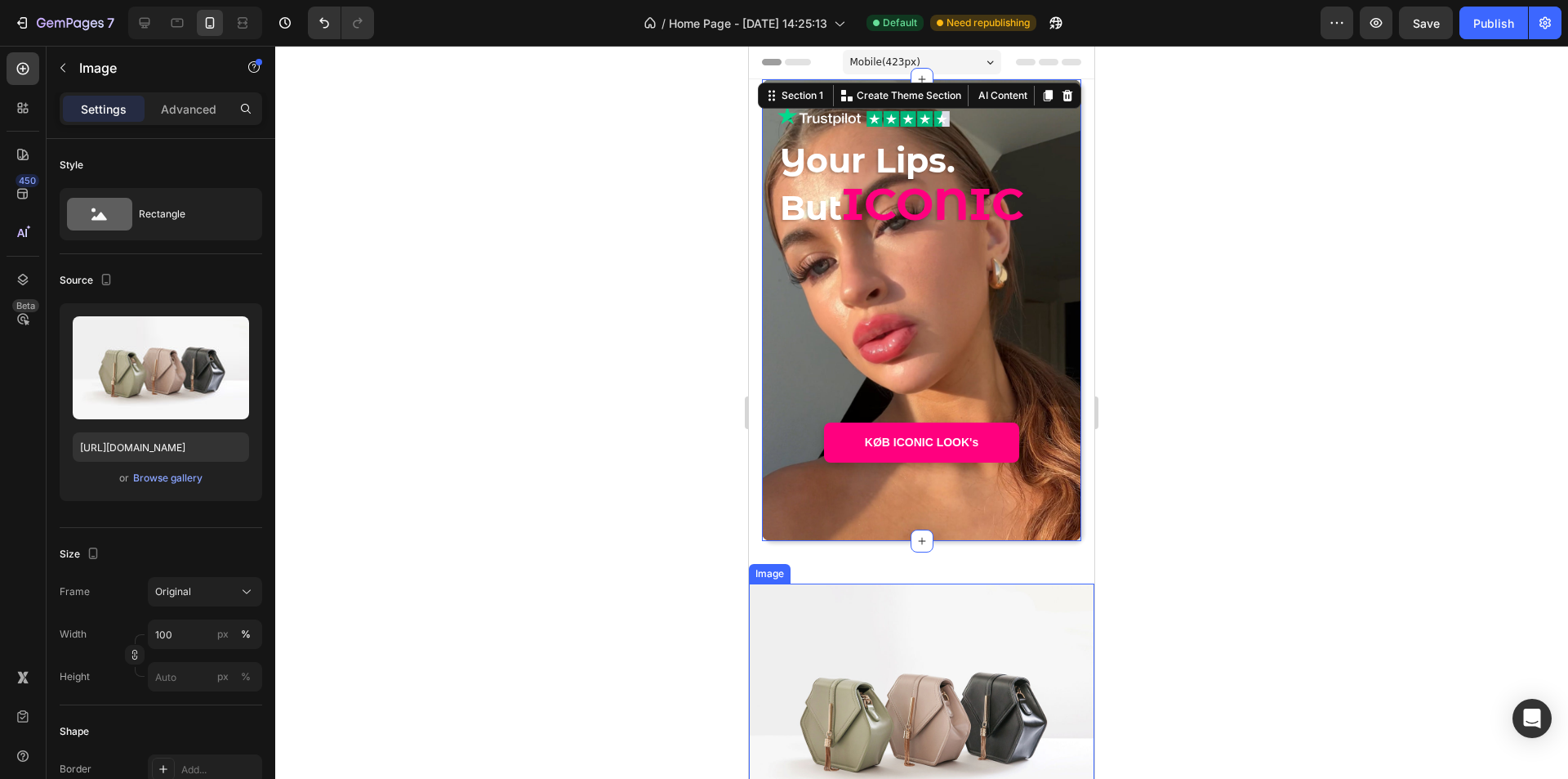
click at [892, 651] on img at bounding box center [921, 713] width 345 height 259
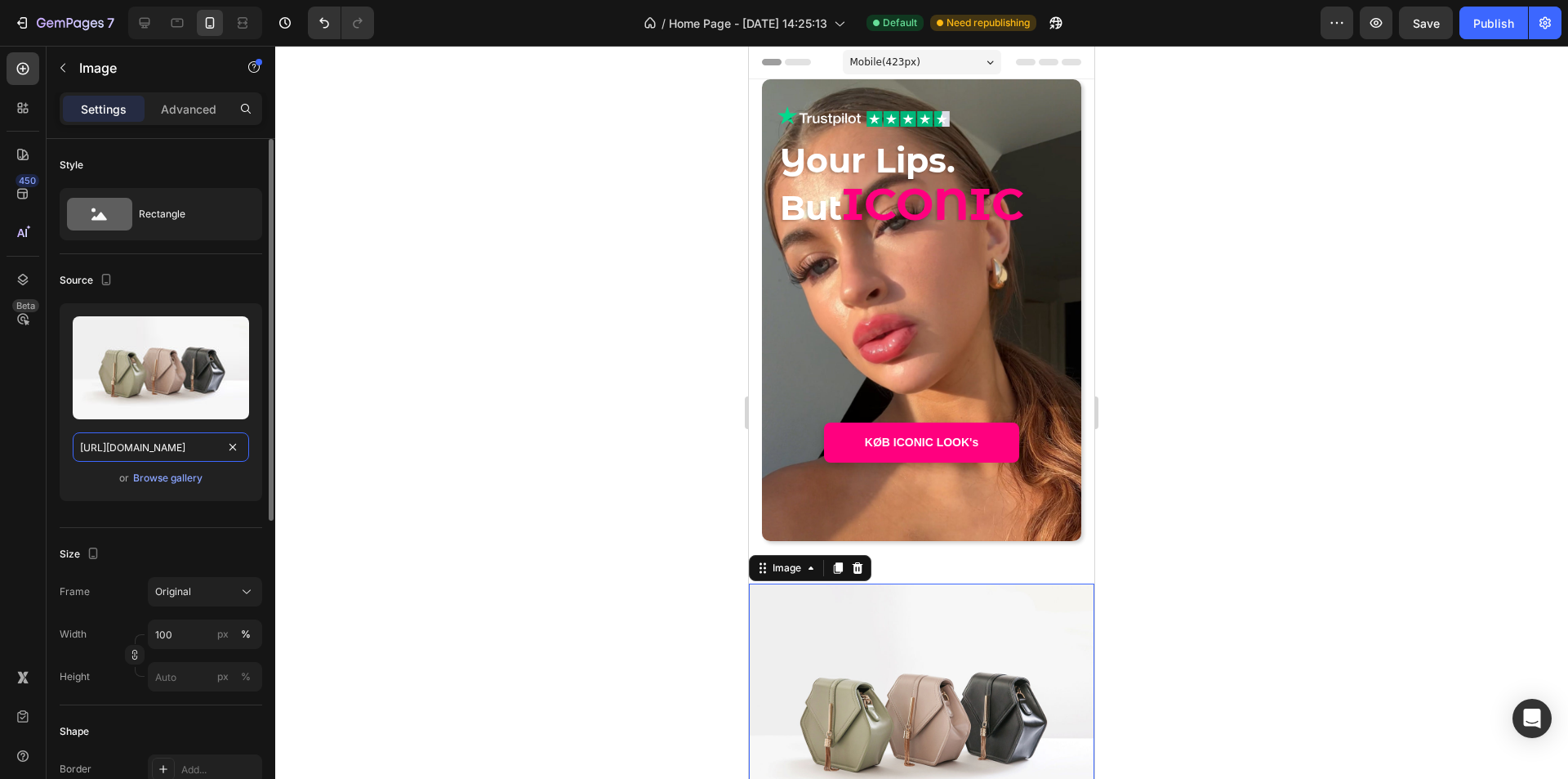
click at [161, 444] on input "[URL][DOMAIN_NAME]" at bounding box center [160, 447] width 176 height 30
paste input "0930/6298/8100/files/gempages_564298676567016613-fdafc6fe-576b-487a-bda7-e0d907…"
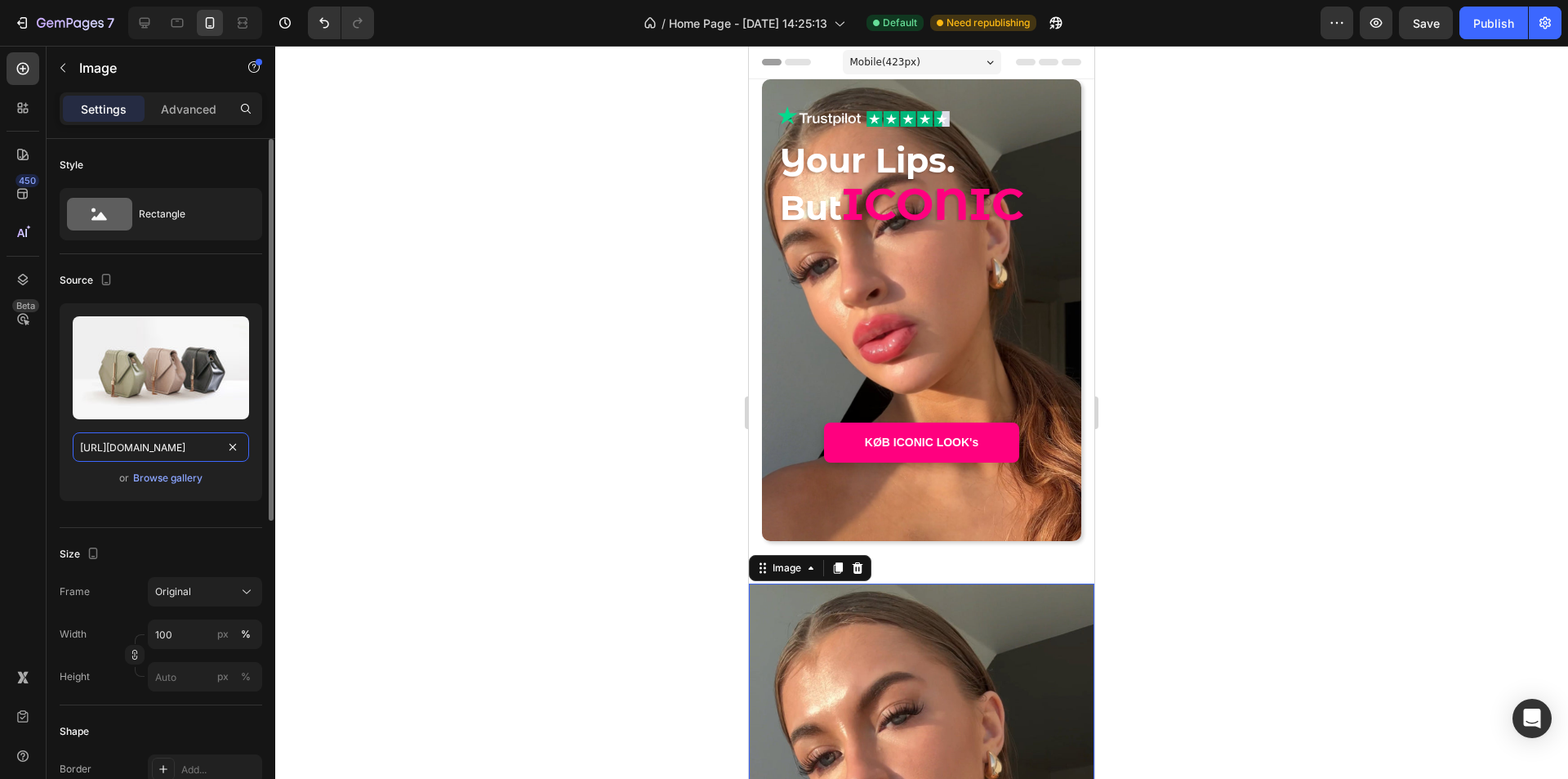
scroll to position [0, 572]
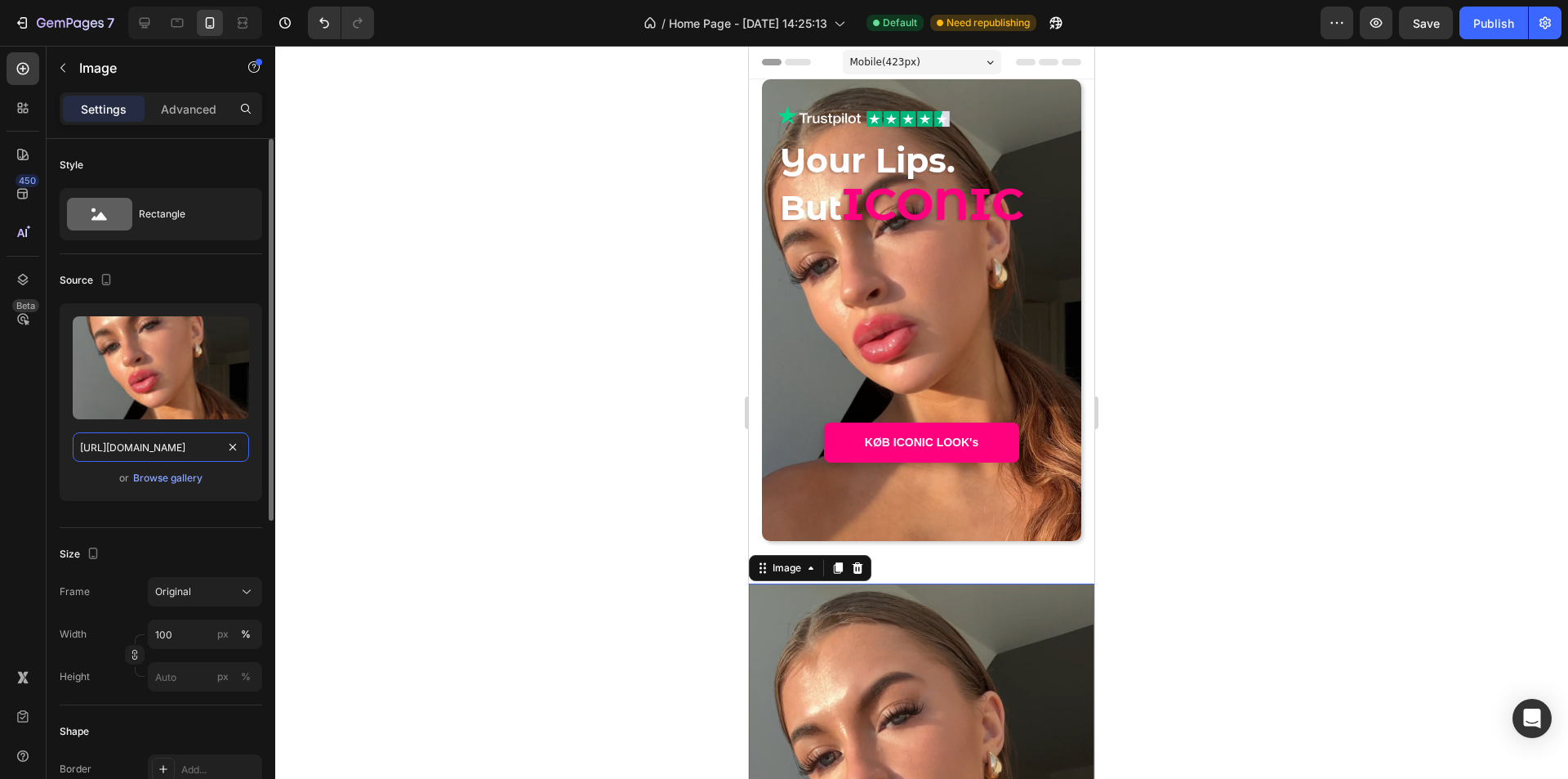
type input "[URL][DOMAIN_NAME]"
click at [203, 530] on div "Size Frame Original Width 100 px % Height px %" at bounding box center [161, 617] width 203 height 177
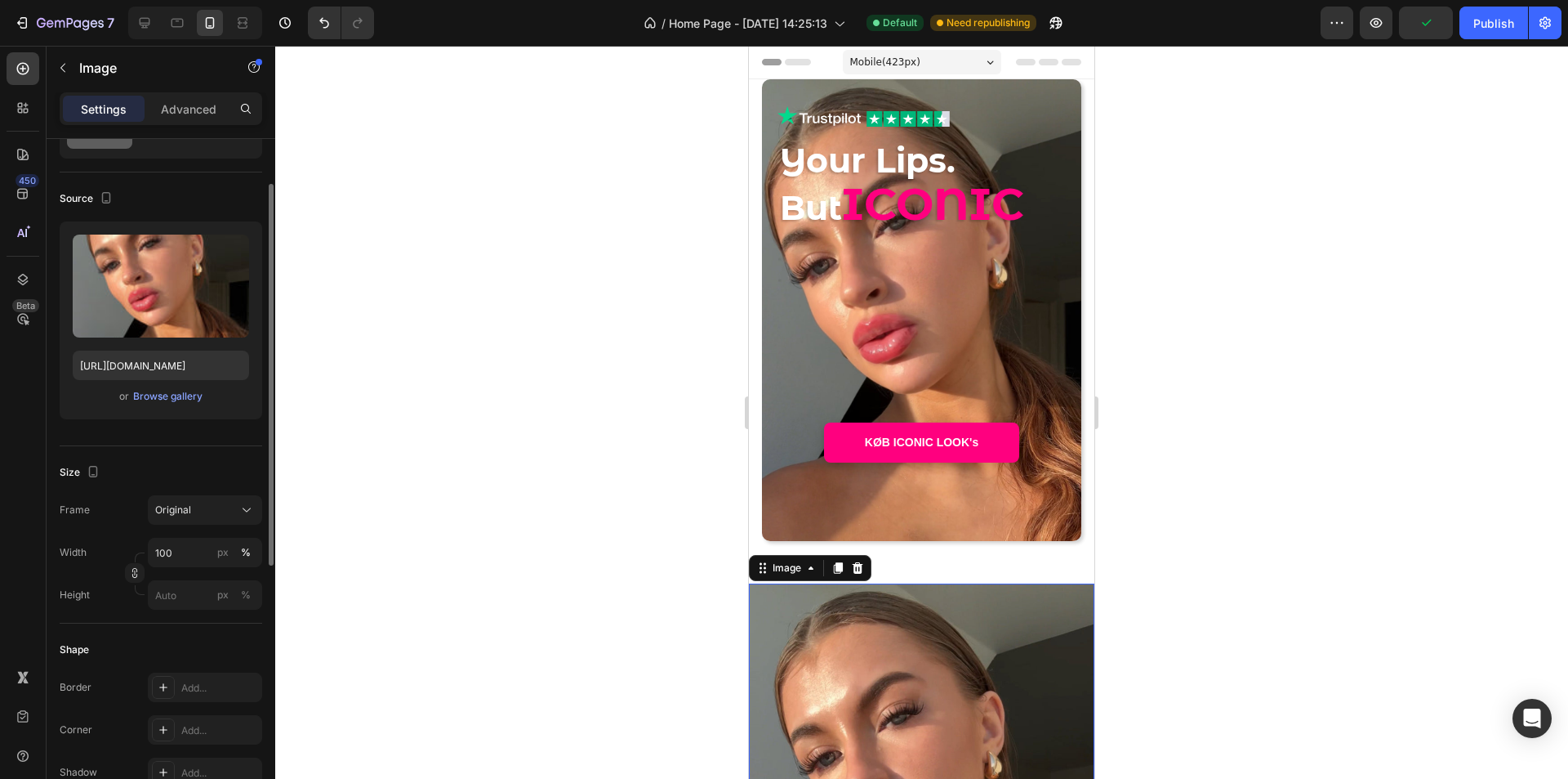
scroll to position [163, 0]
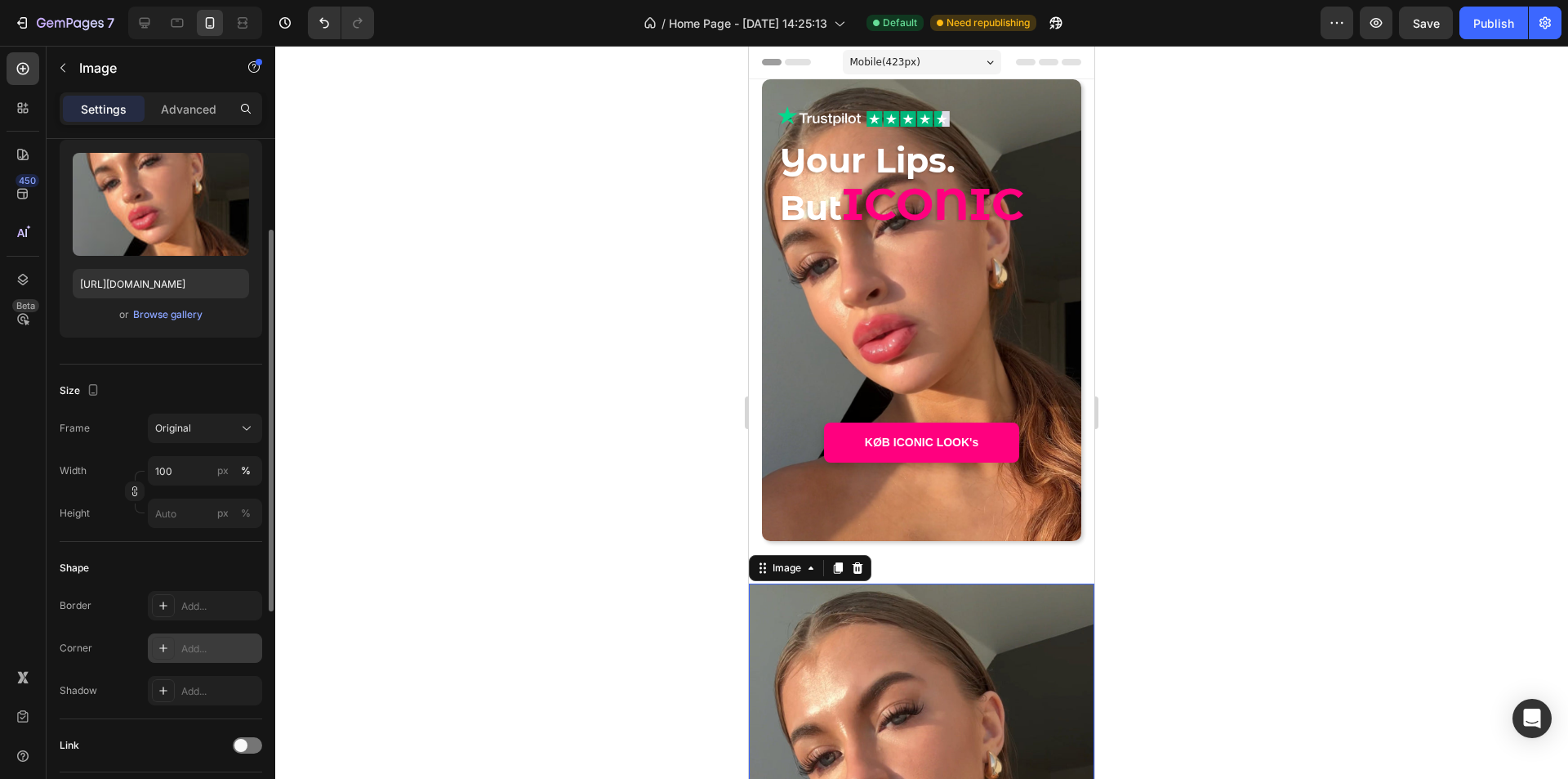
click at [187, 653] on div "Add..." at bounding box center [220, 648] width 77 height 14
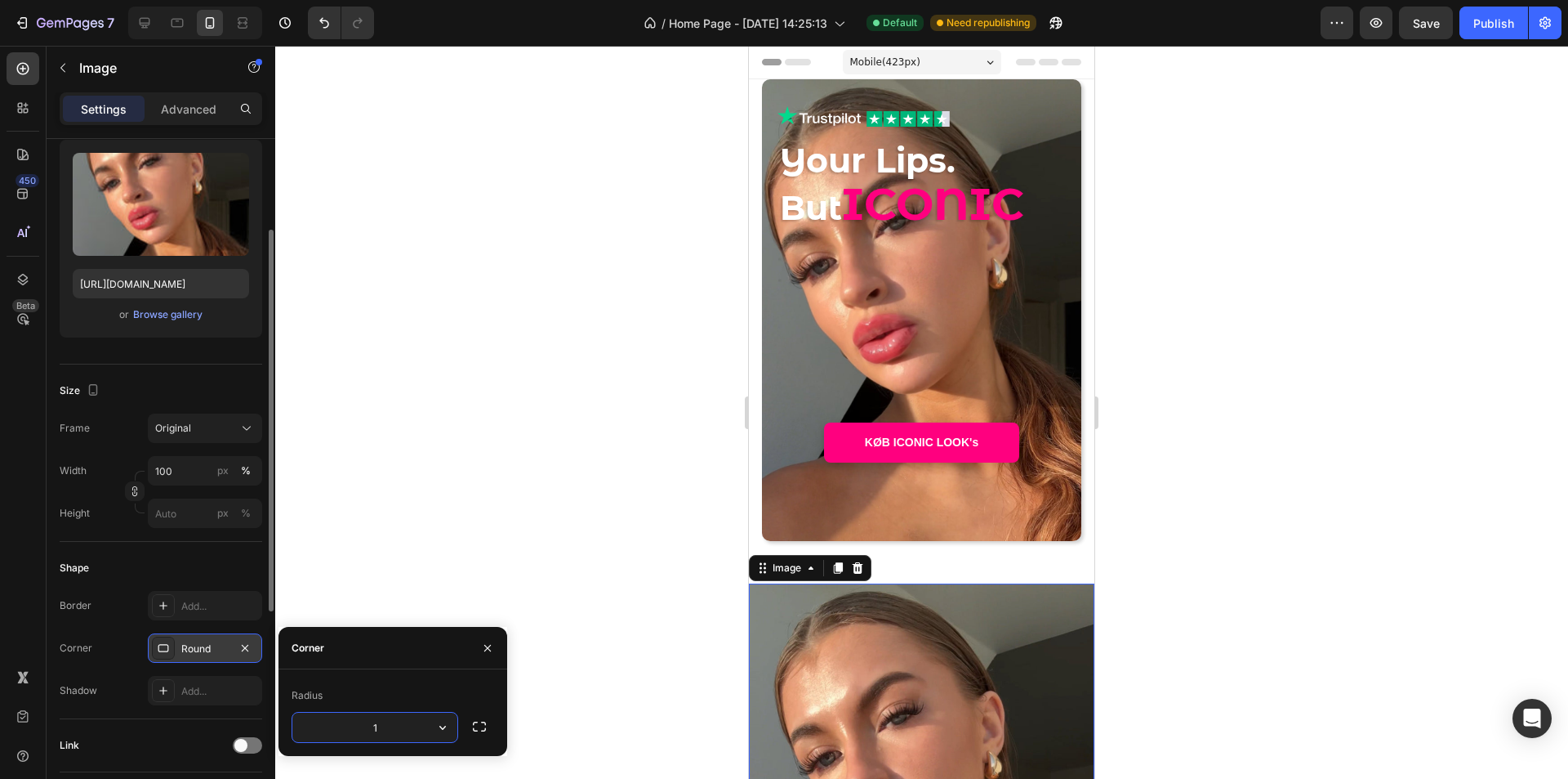
type input "10"
click at [117, 640] on div "Corner Round" at bounding box center [161, 648] width 203 height 30
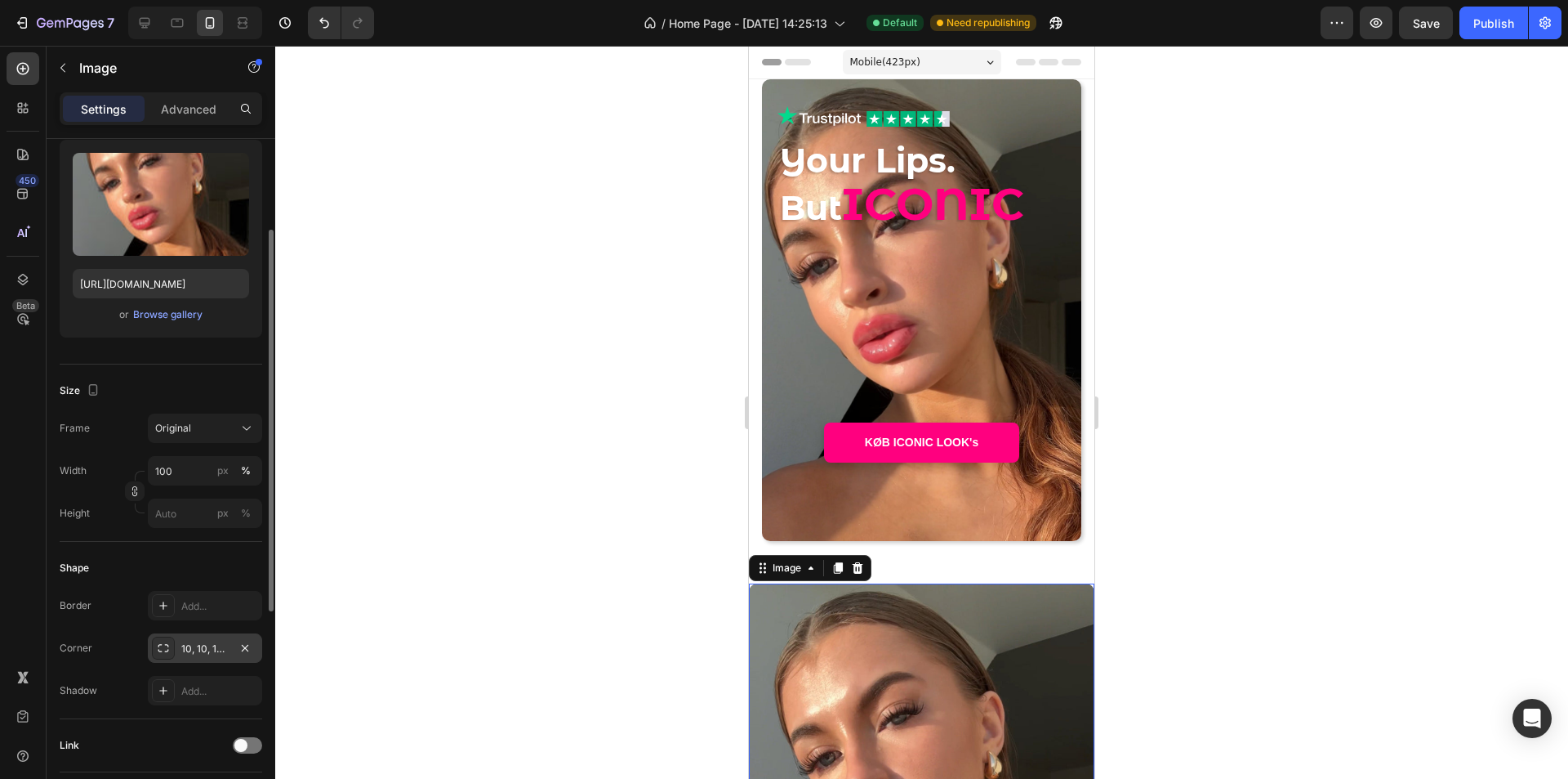
scroll to position [327, 0]
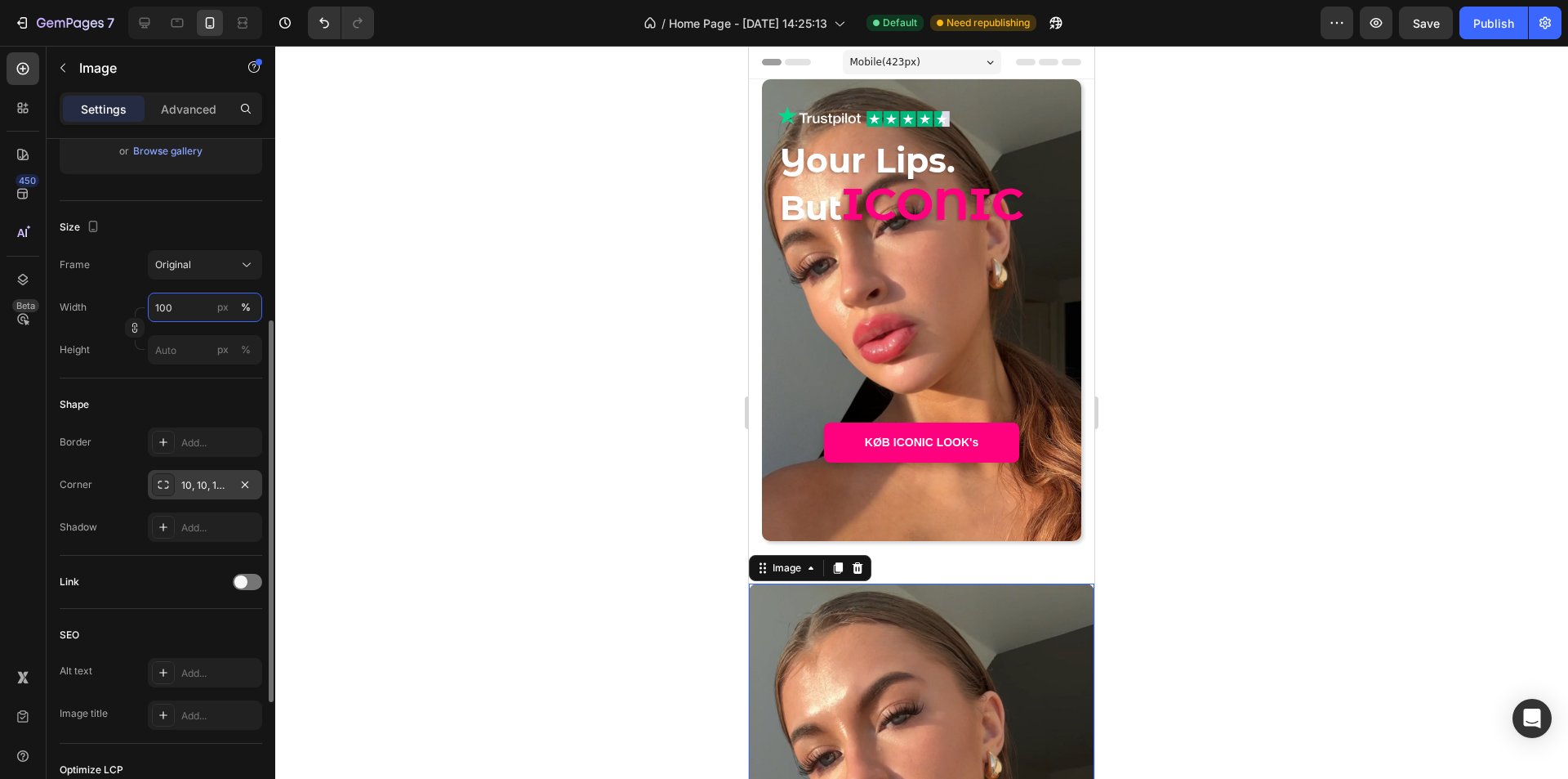
click at [187, 308] on input "100" at bounding box center [204, 307] width 114 height 30
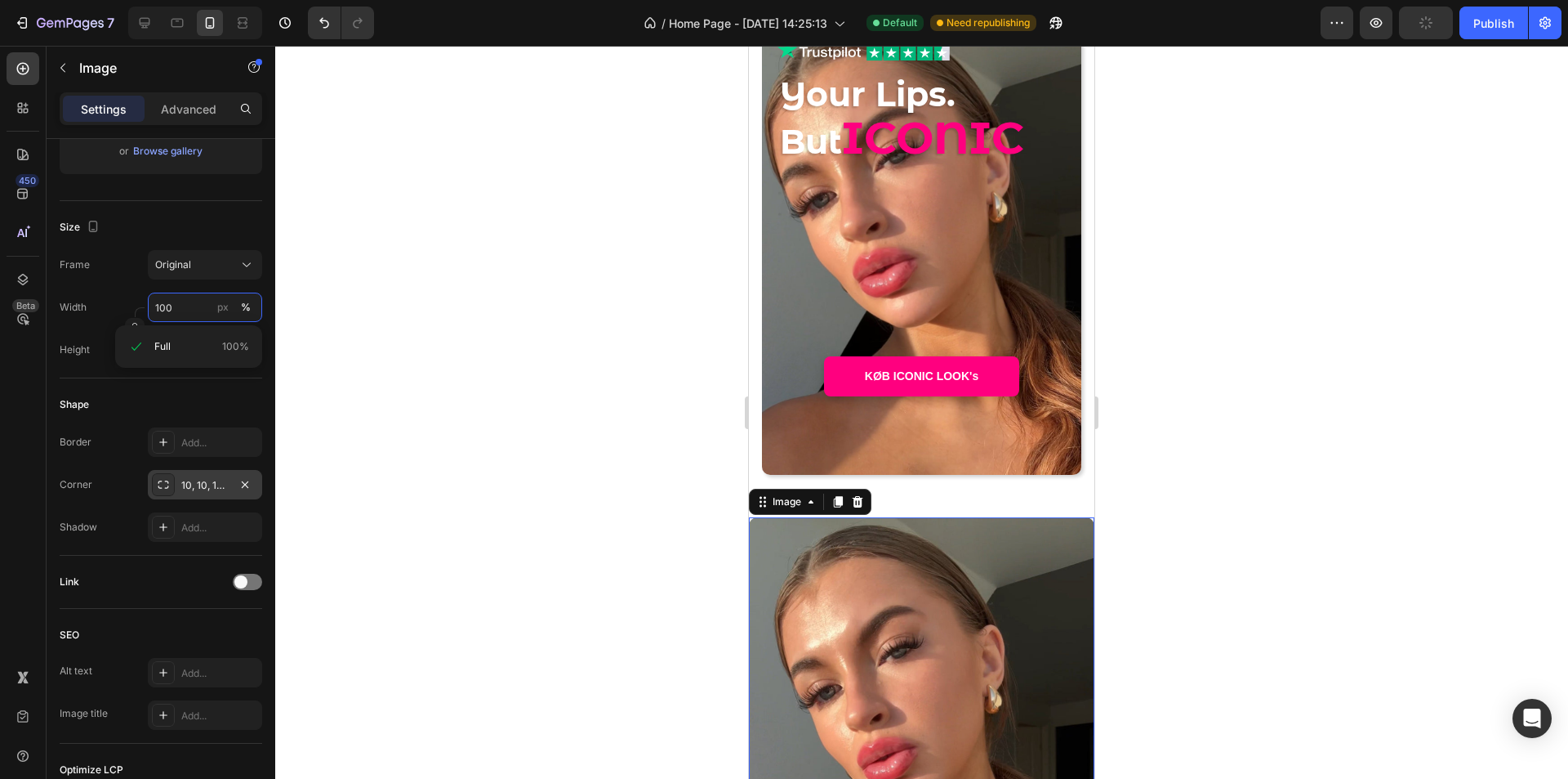
scroll to position [82, 0]
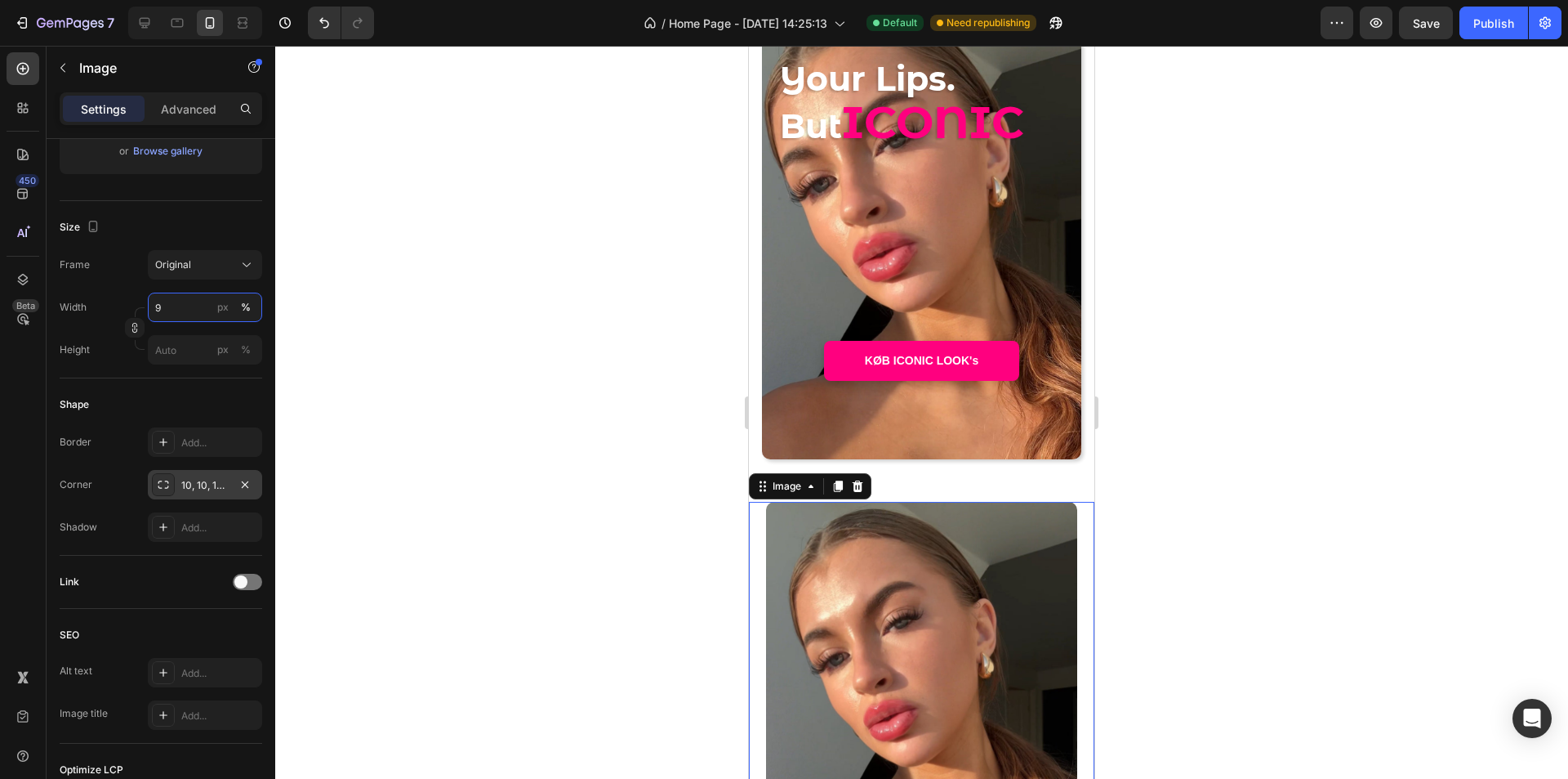
type input "95"
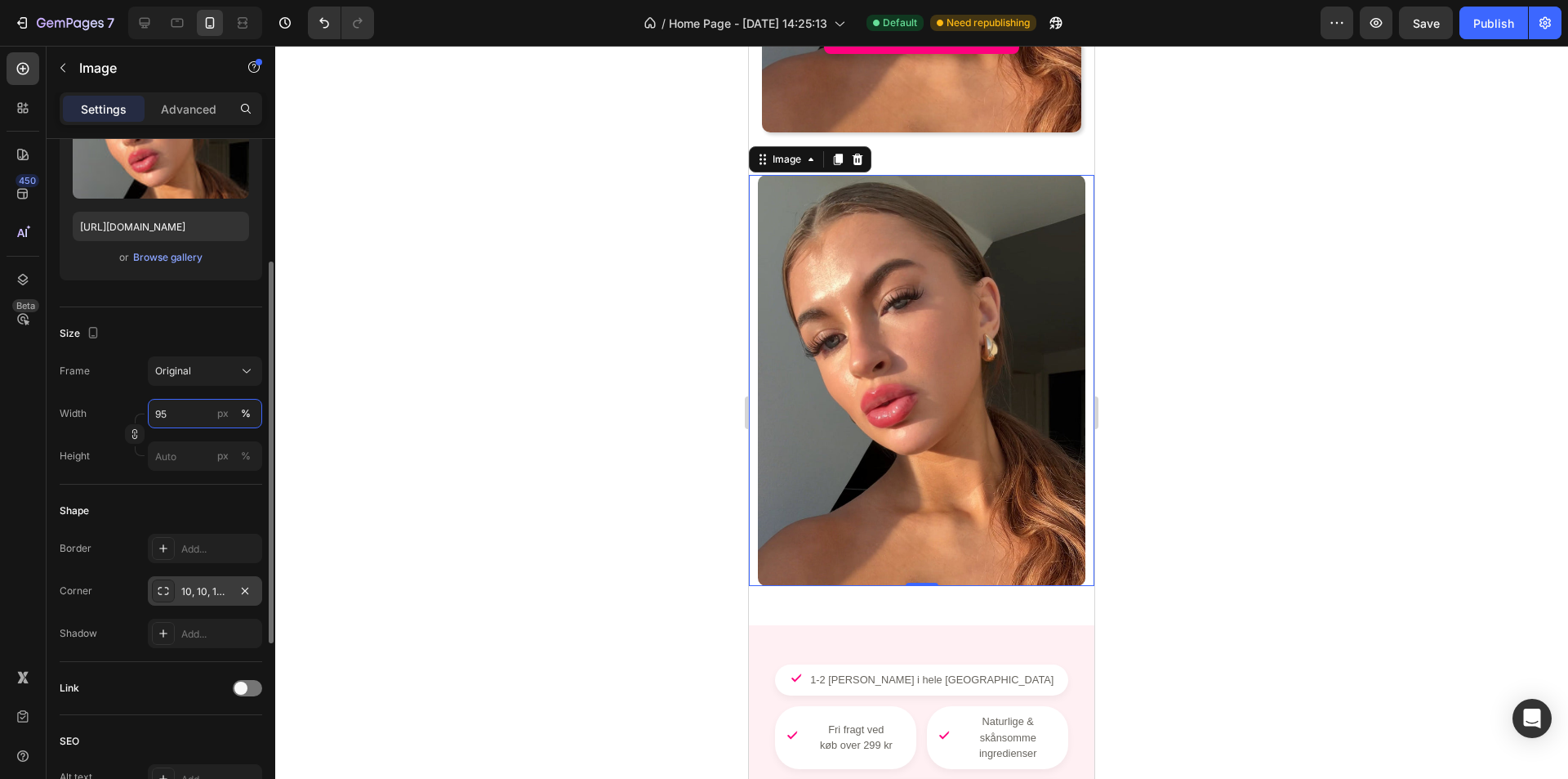
scroll to position [0, 0]
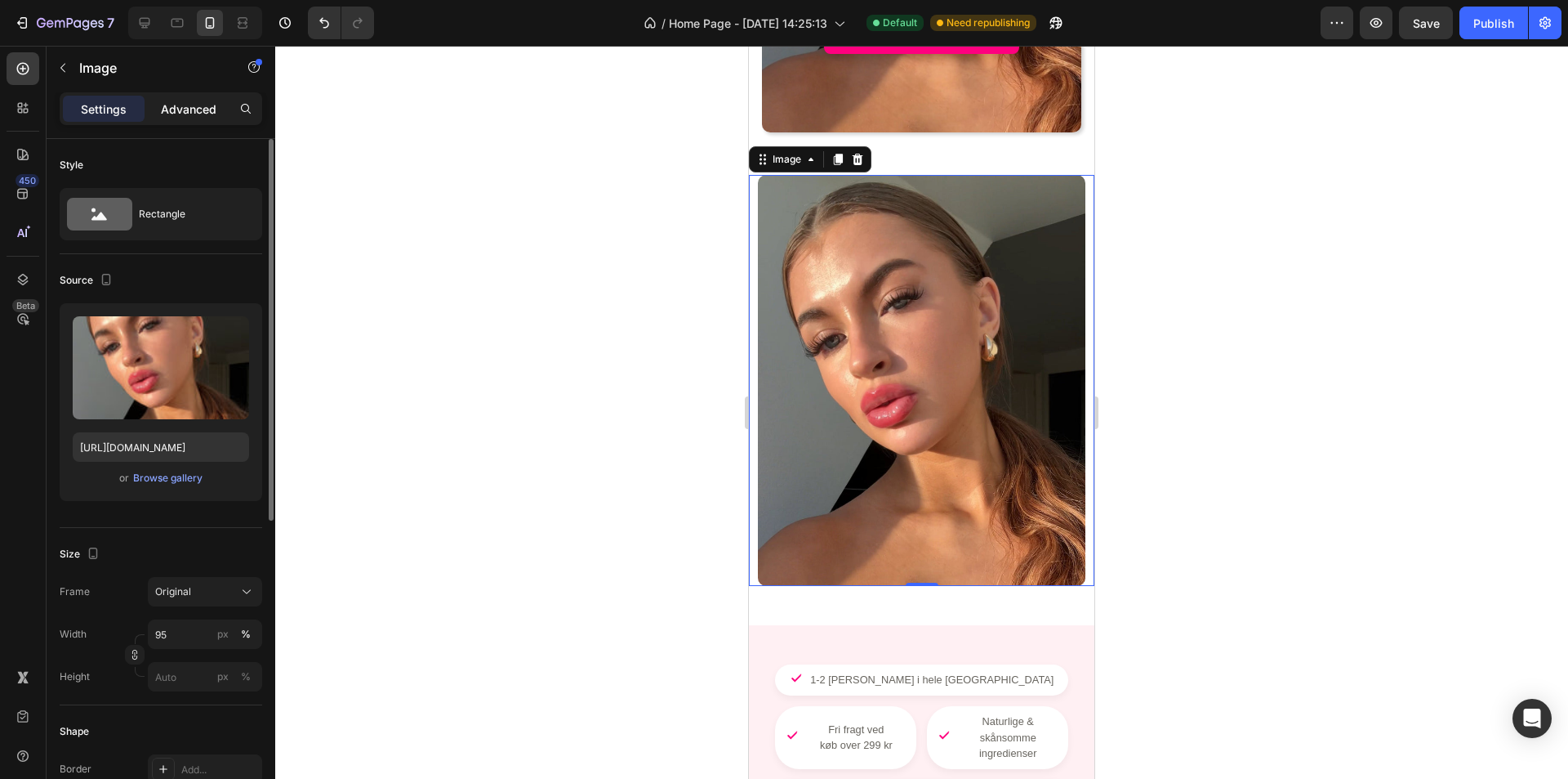
click at [186, 109] on p "Advanced" at bounding box center [189, 109] width 56 height 17
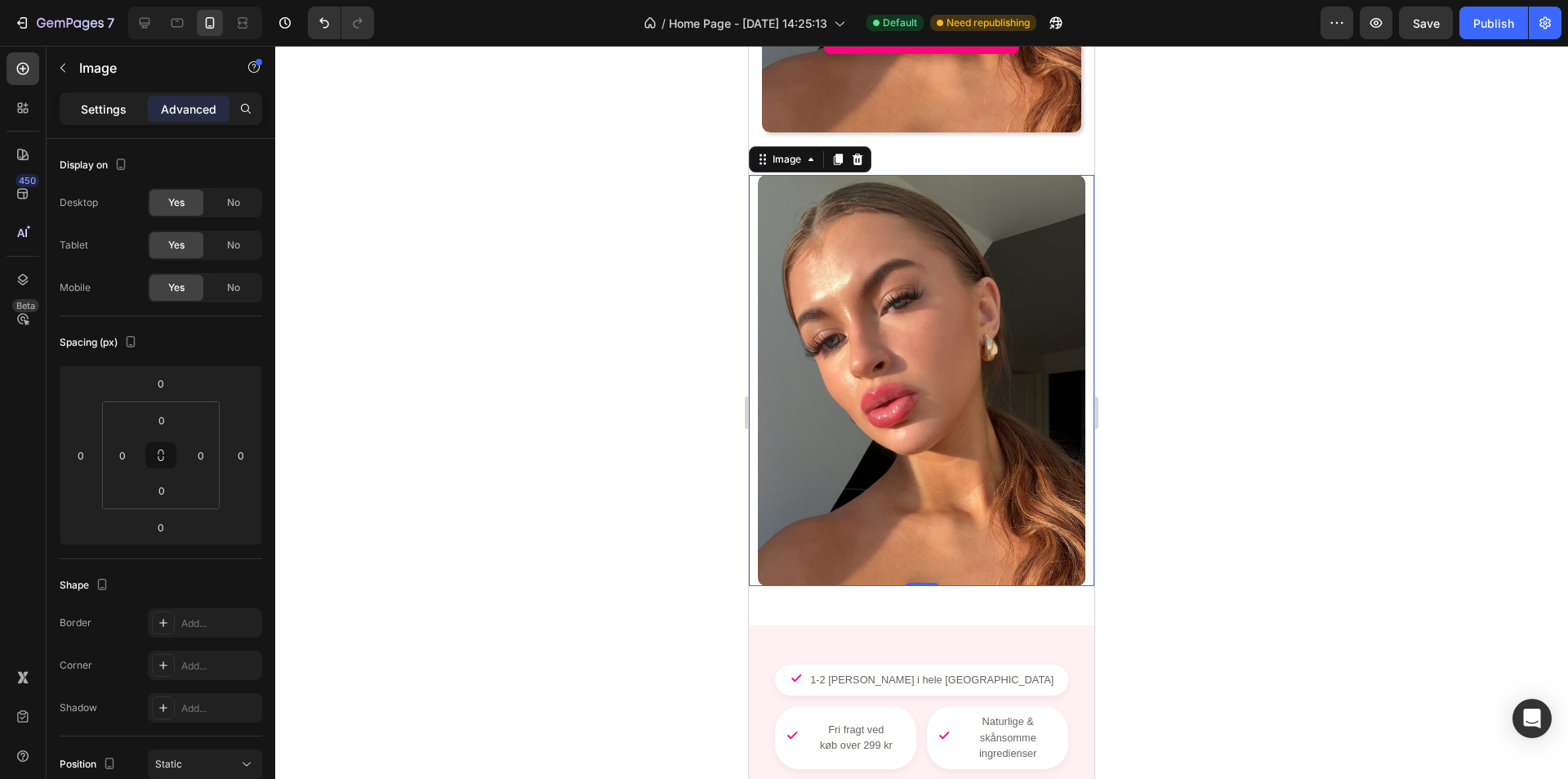
click at [117, 102] on p "Settings" at bounding box center [104, 109] width 46 height 17
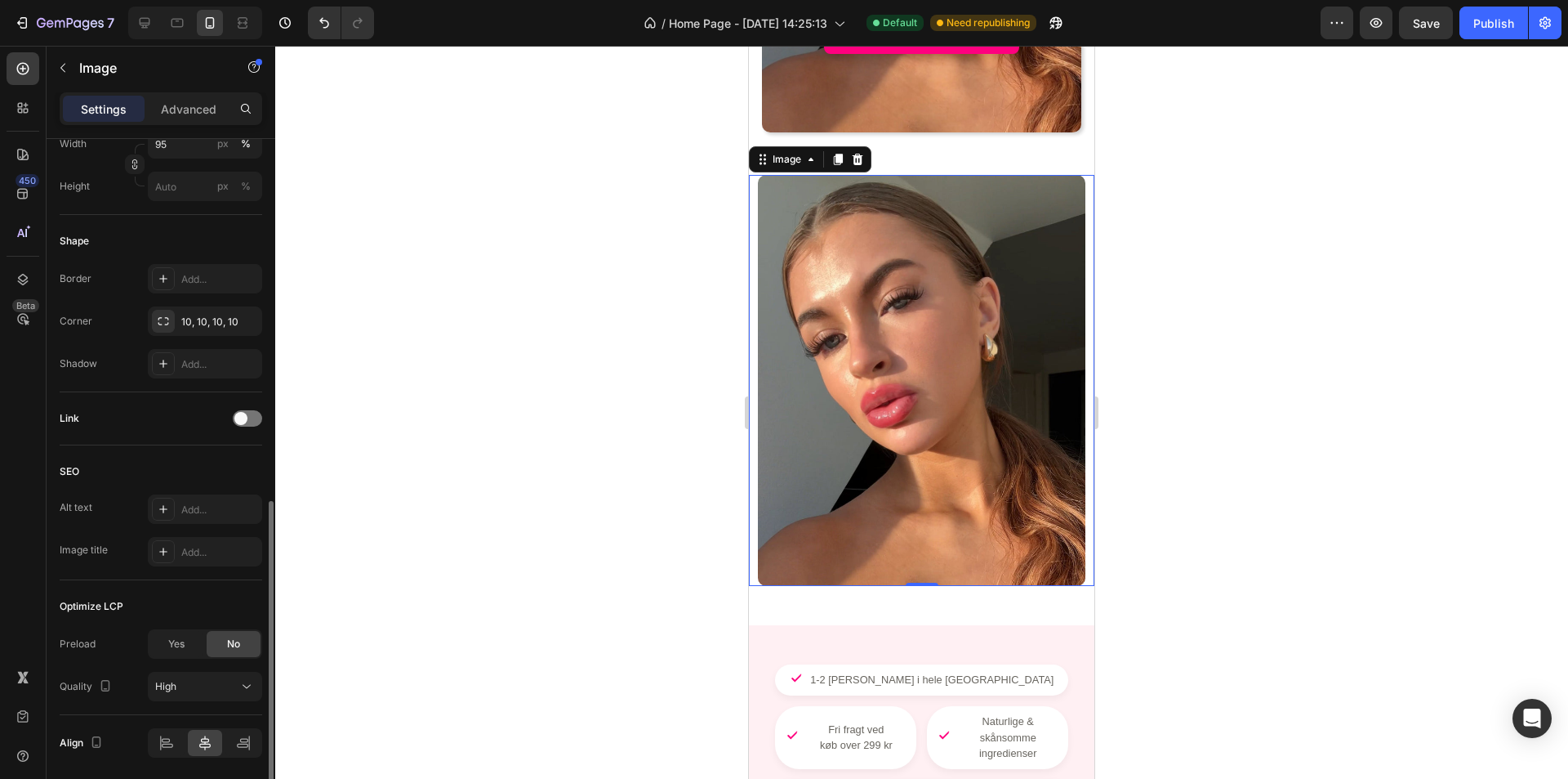
scroll to position [547, 0]
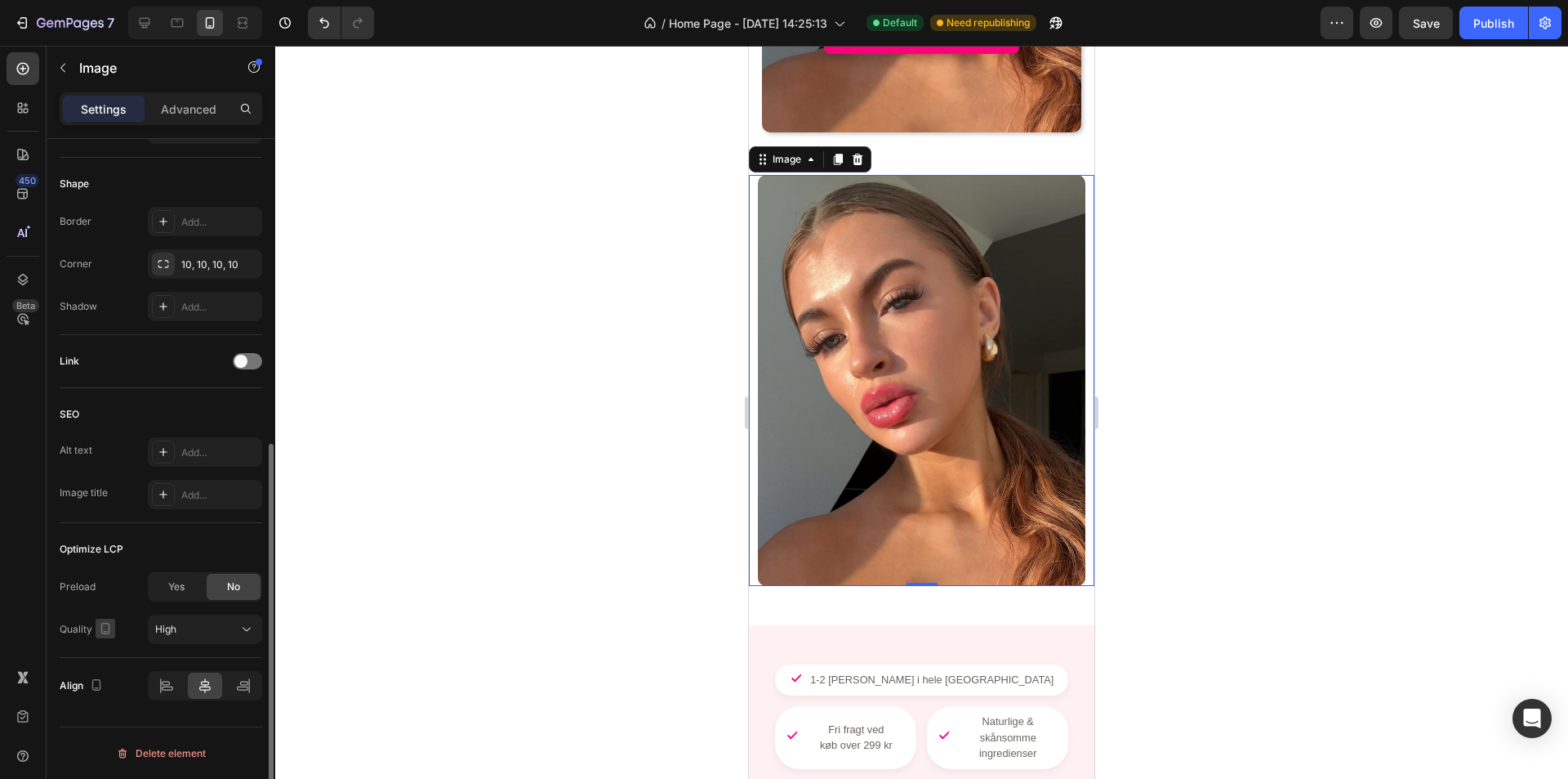
click at [111, 623] on icon "button" at bounding box center [105, 628] width 16 height 16
drag, startPoint x: 646, startPoint y: 218, endPoint x: 695, endPoint y: 221, distance: 49.1
click at [645, 220] on div at bounding box center [921, 412] width 1293 height 733
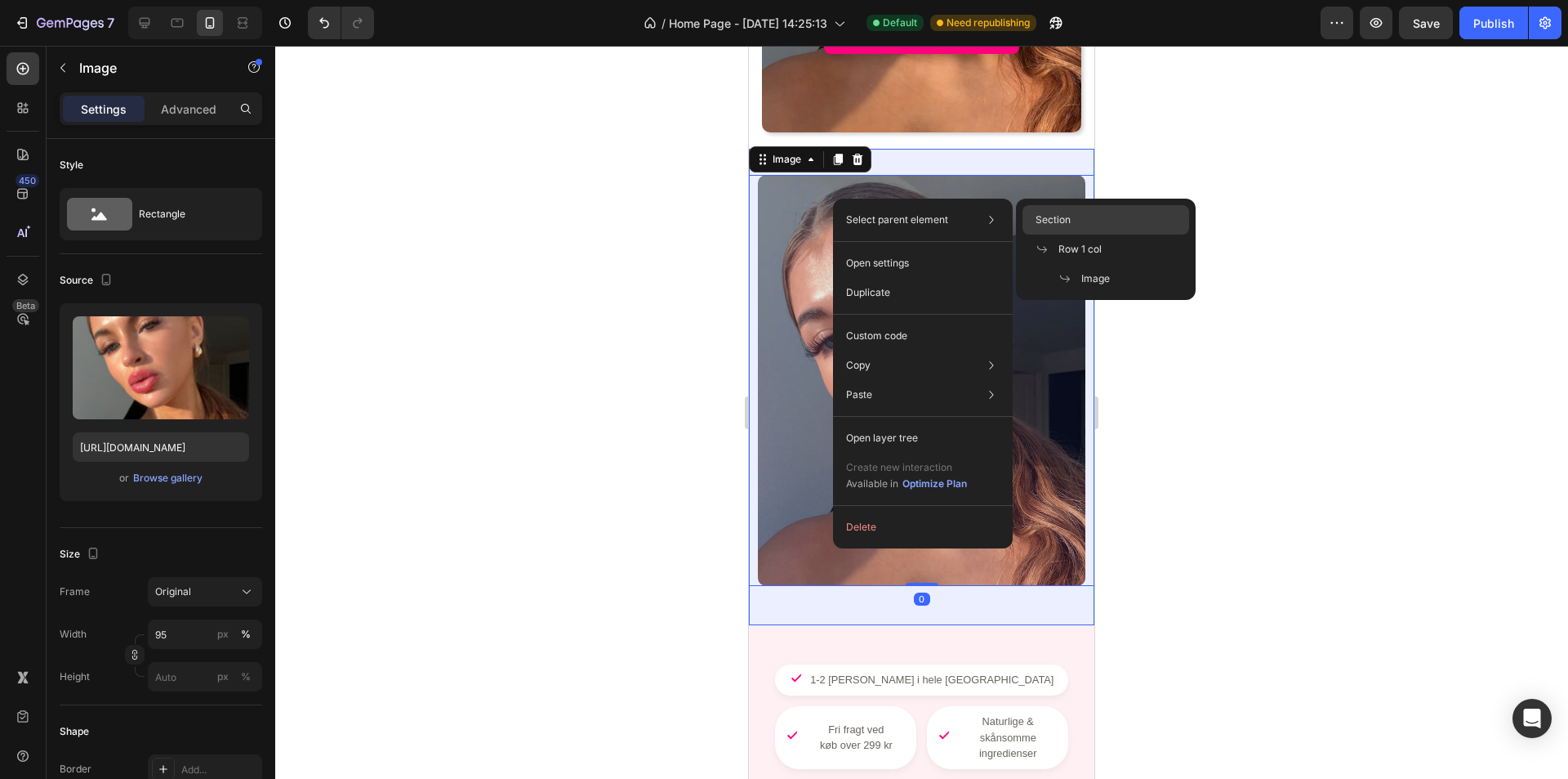
click at [1090, 210] on div "Section" at bounding box center [1105, 220] width 166 height 30
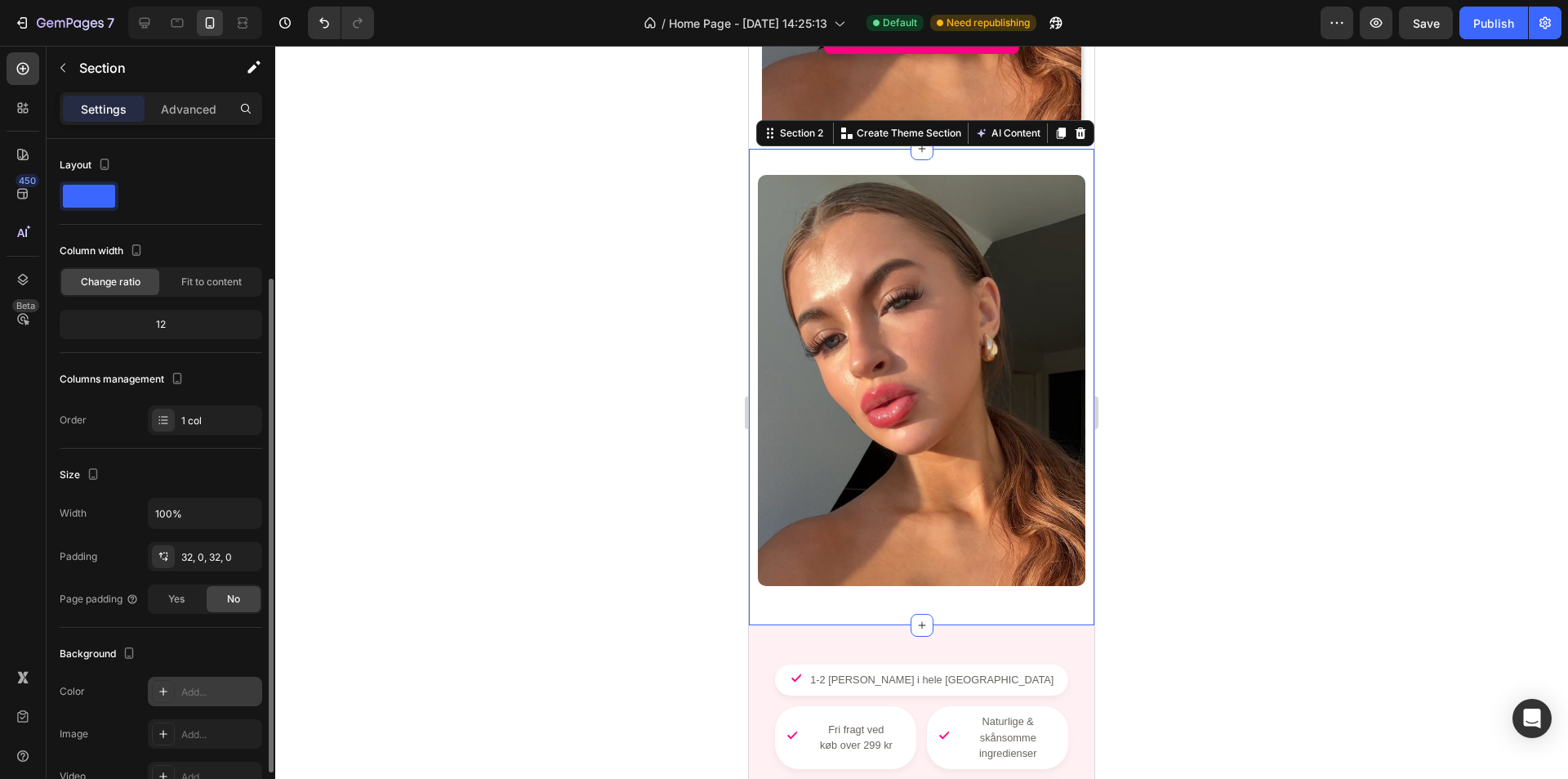
scroll to position [82, 0]
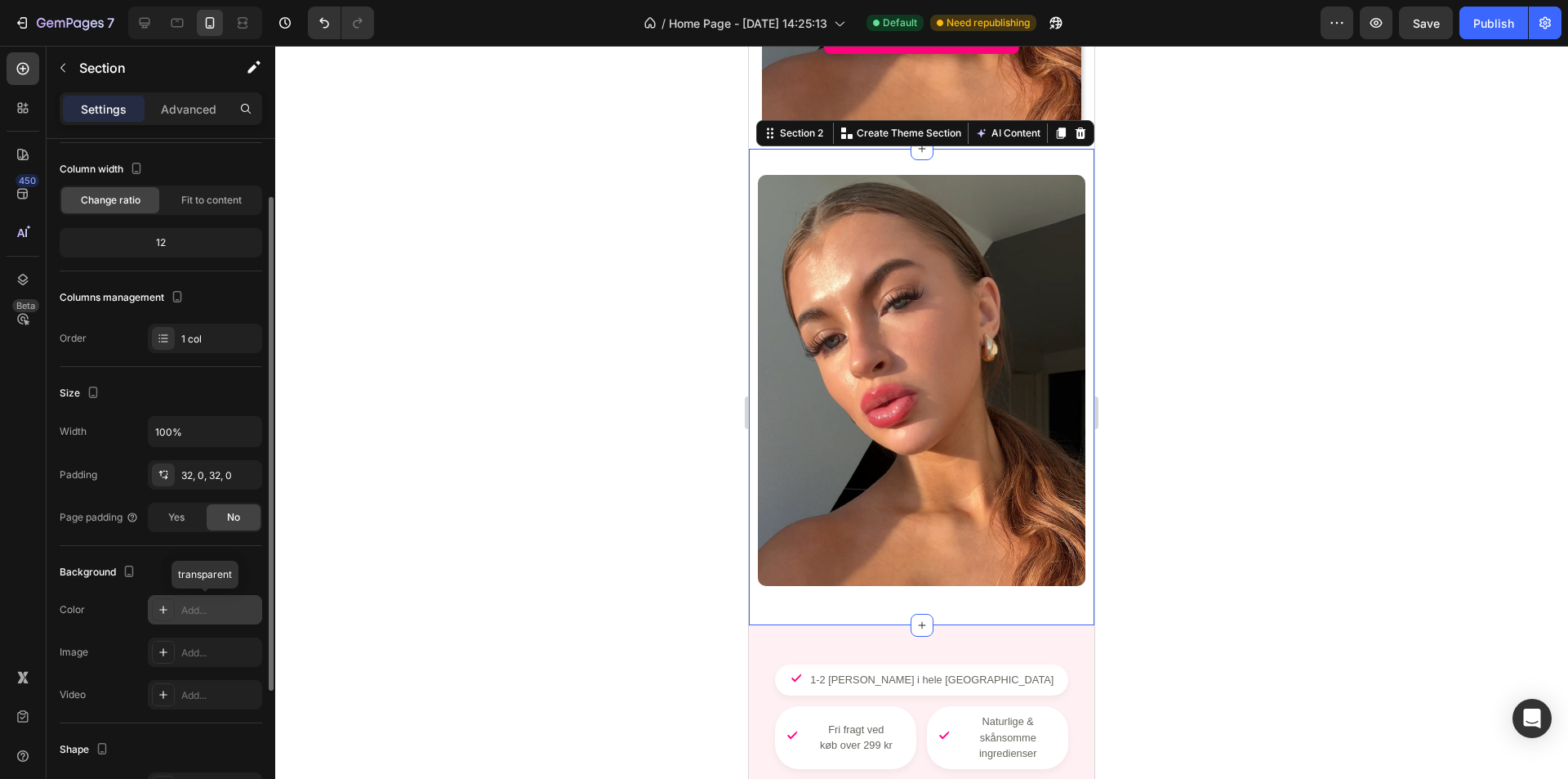
click at [186, 601] on div "Add..." at bounding box center [204, 609] width 114 height 30
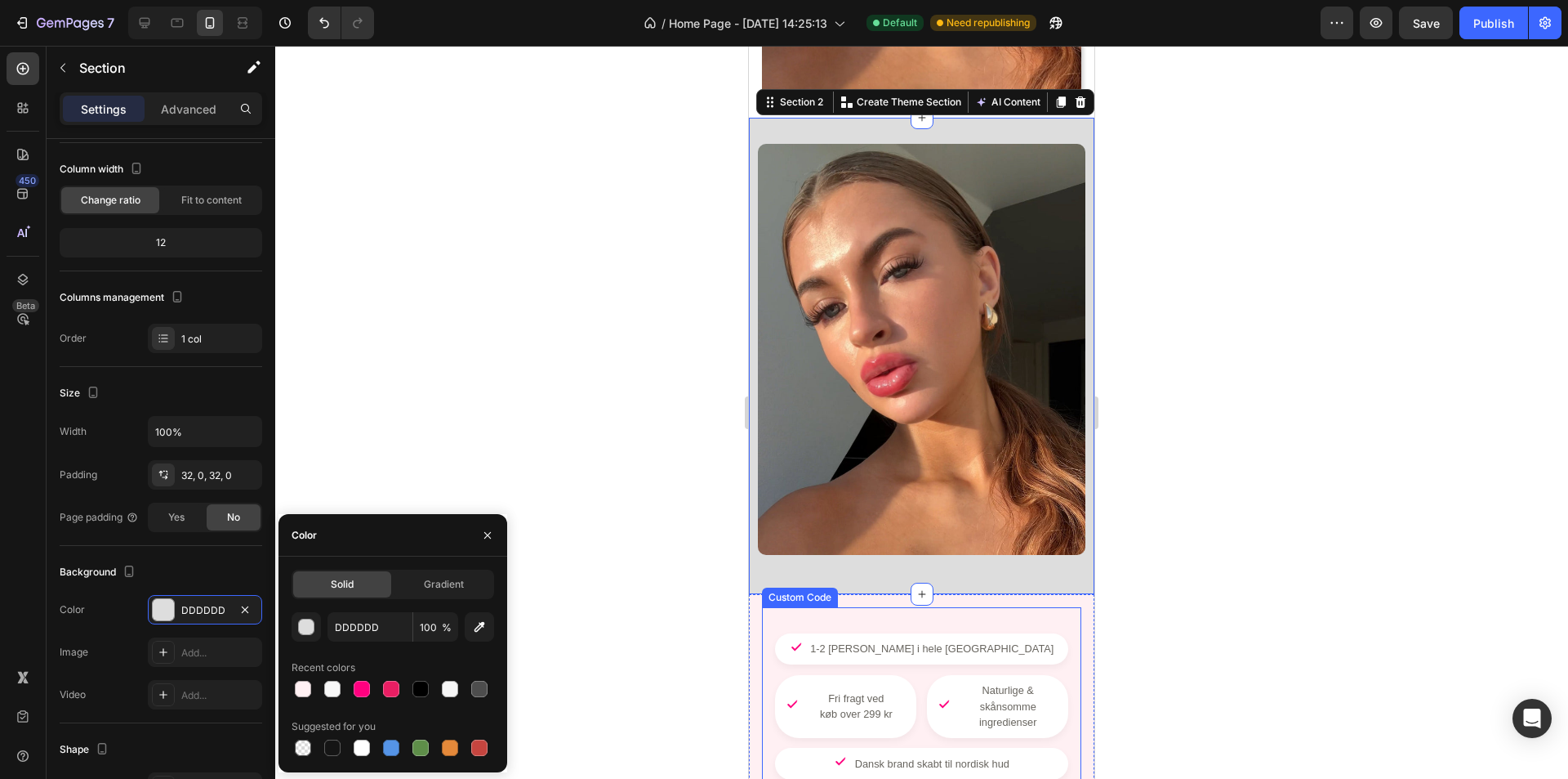
scroll to position [490, 0]
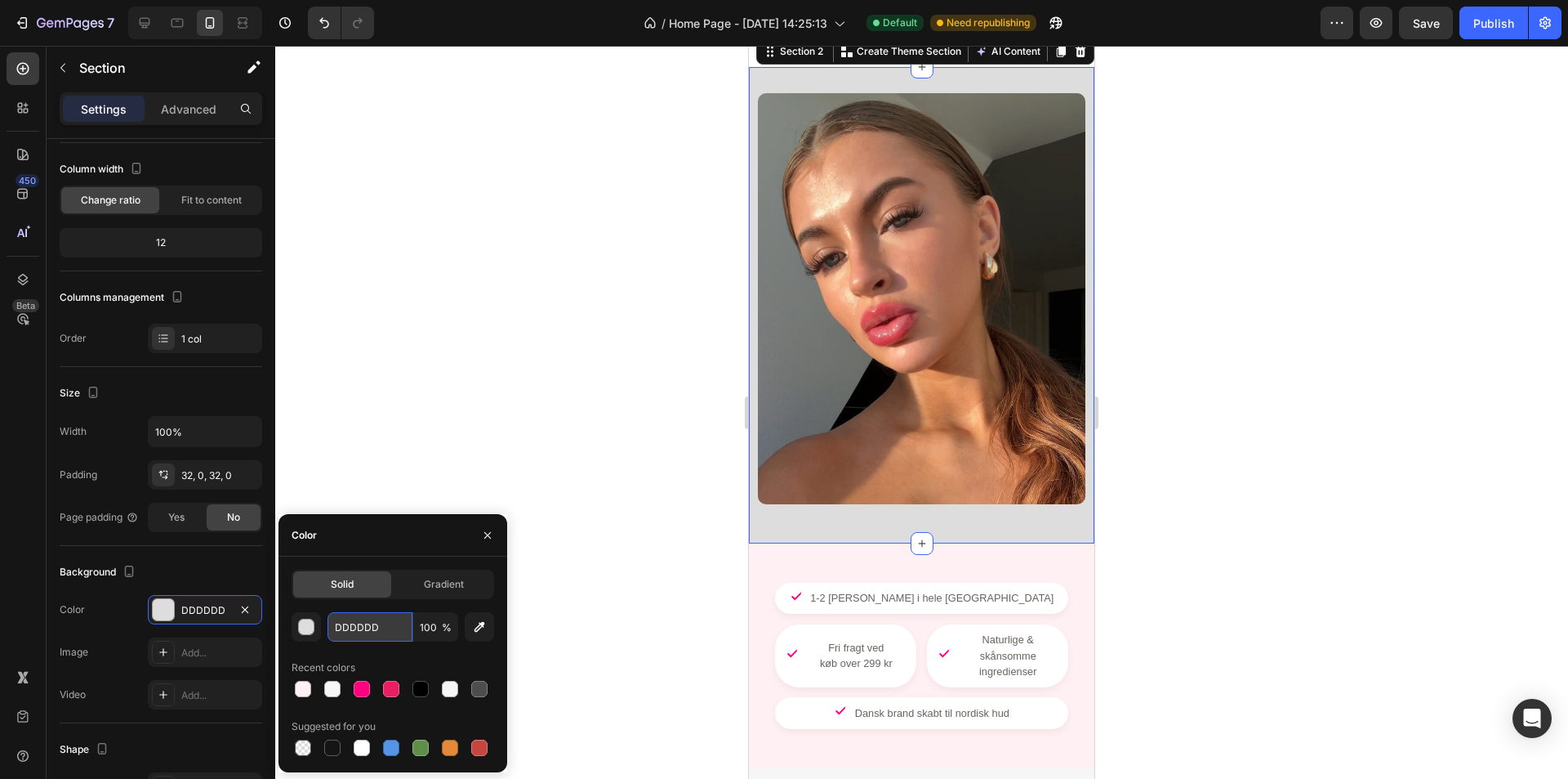
click at [363, 622] on input "DDDDDD" at bounding box center [370, 627] width 85 height 30
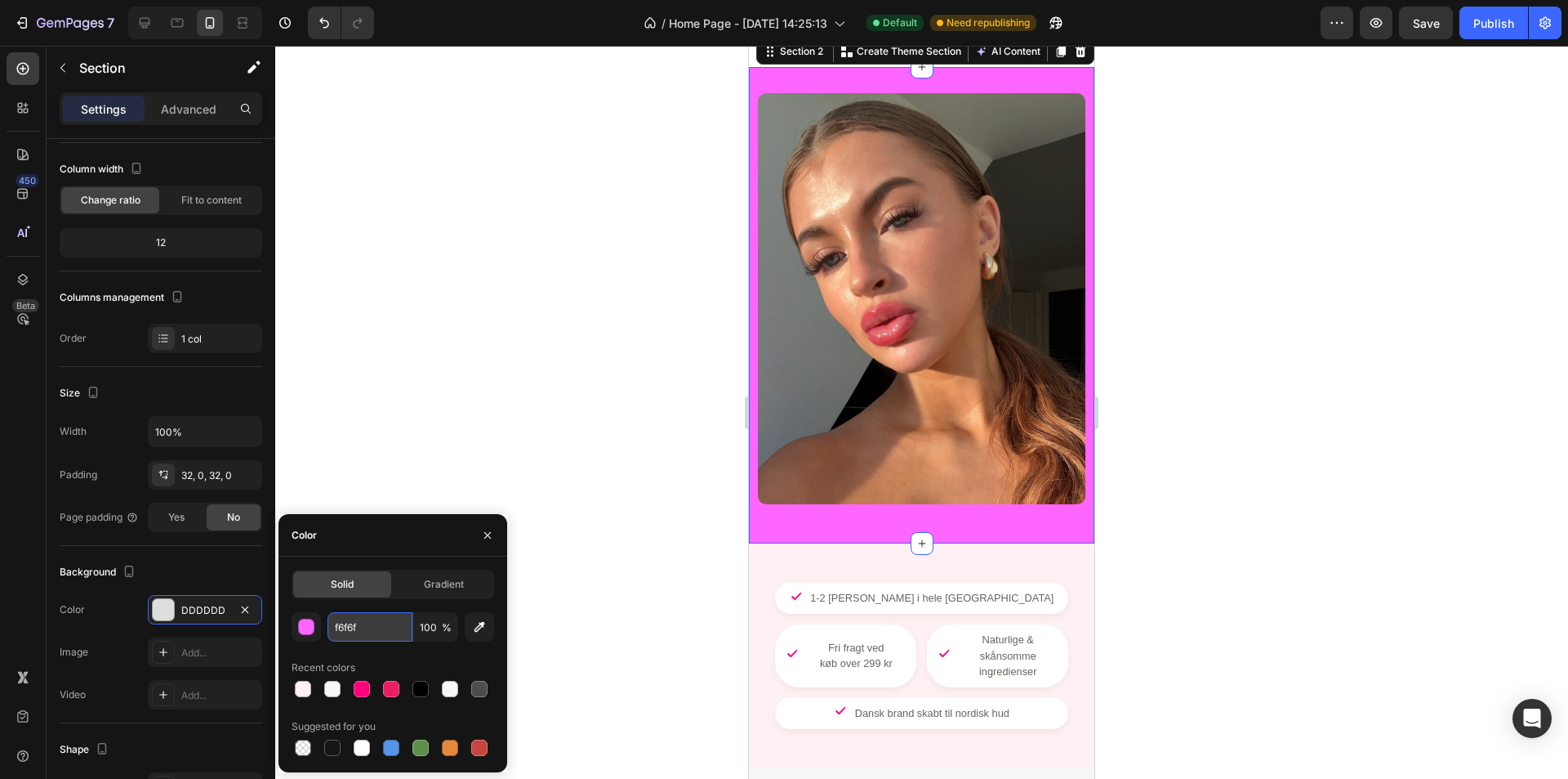
type input "f6f6f6"
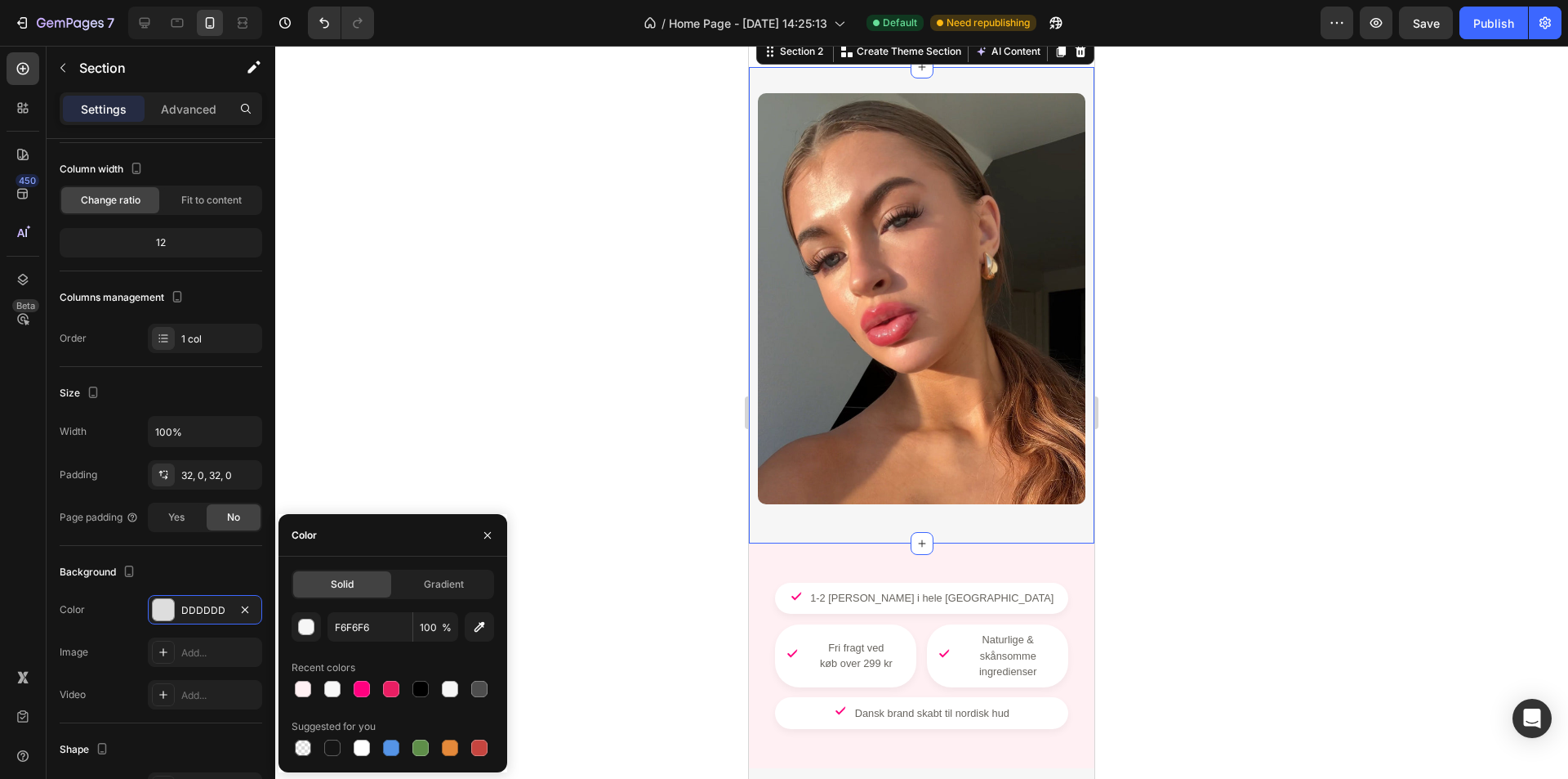
click at [578, 418] on div at bounding box center [921, 412] width 1293 height 733
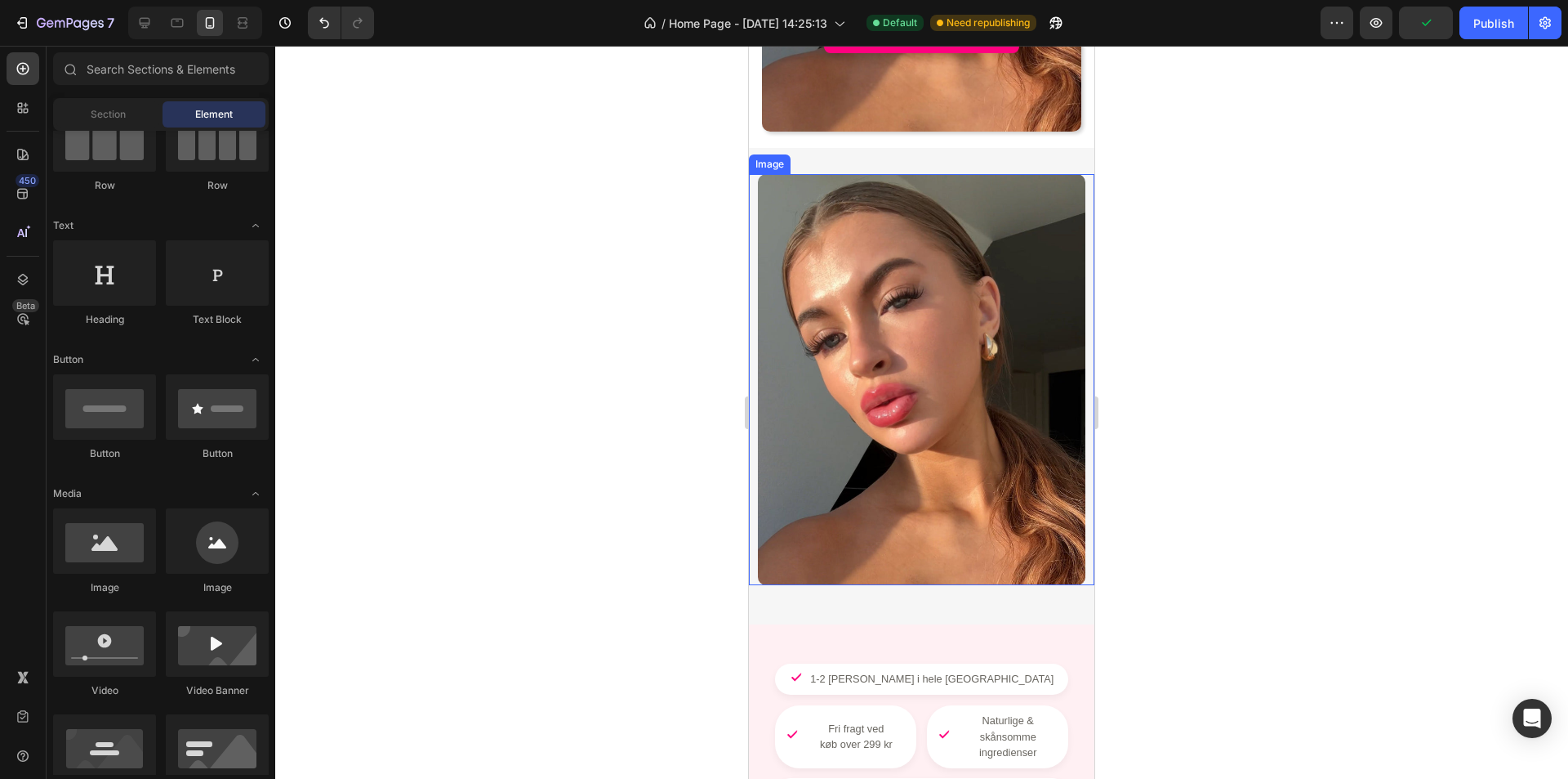
scroll to position [163, 0]
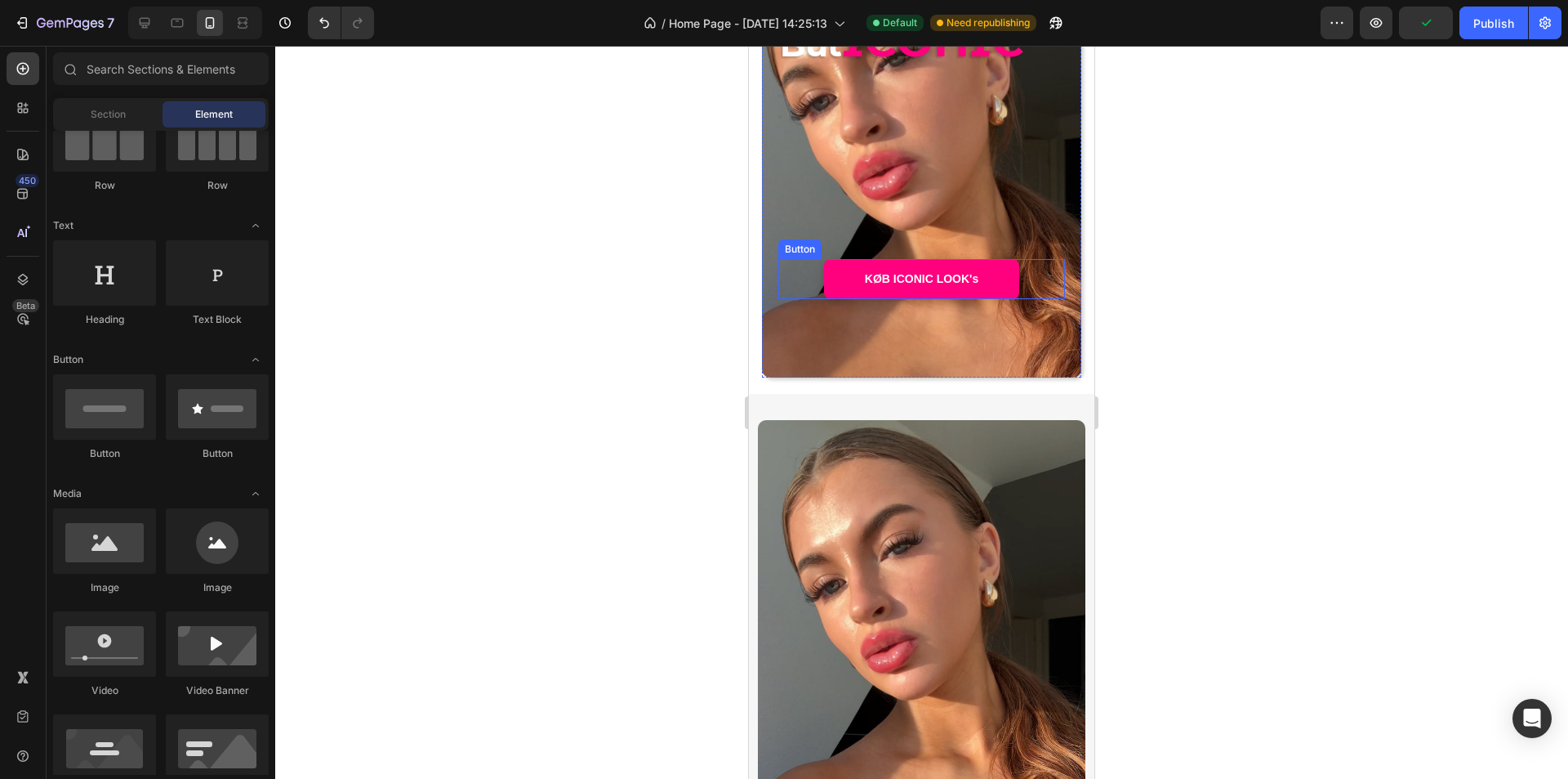
click at [914, 263] on link "KØB ICONIC LOOK's" at bounding box center [921, 279] width 195 height 40
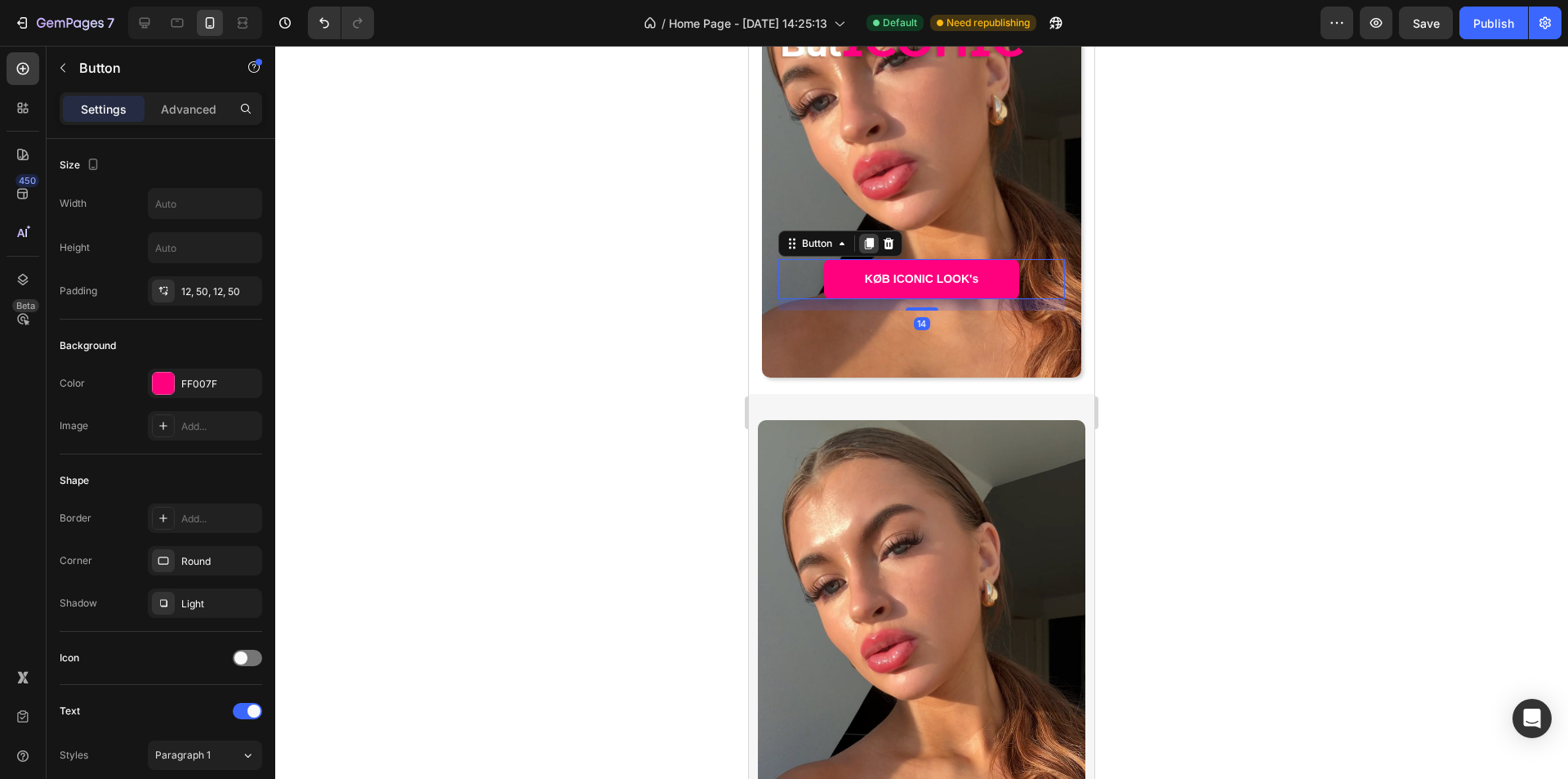
click at [871, 242] on icon at bounding box center [869, 244] width 9 height 12
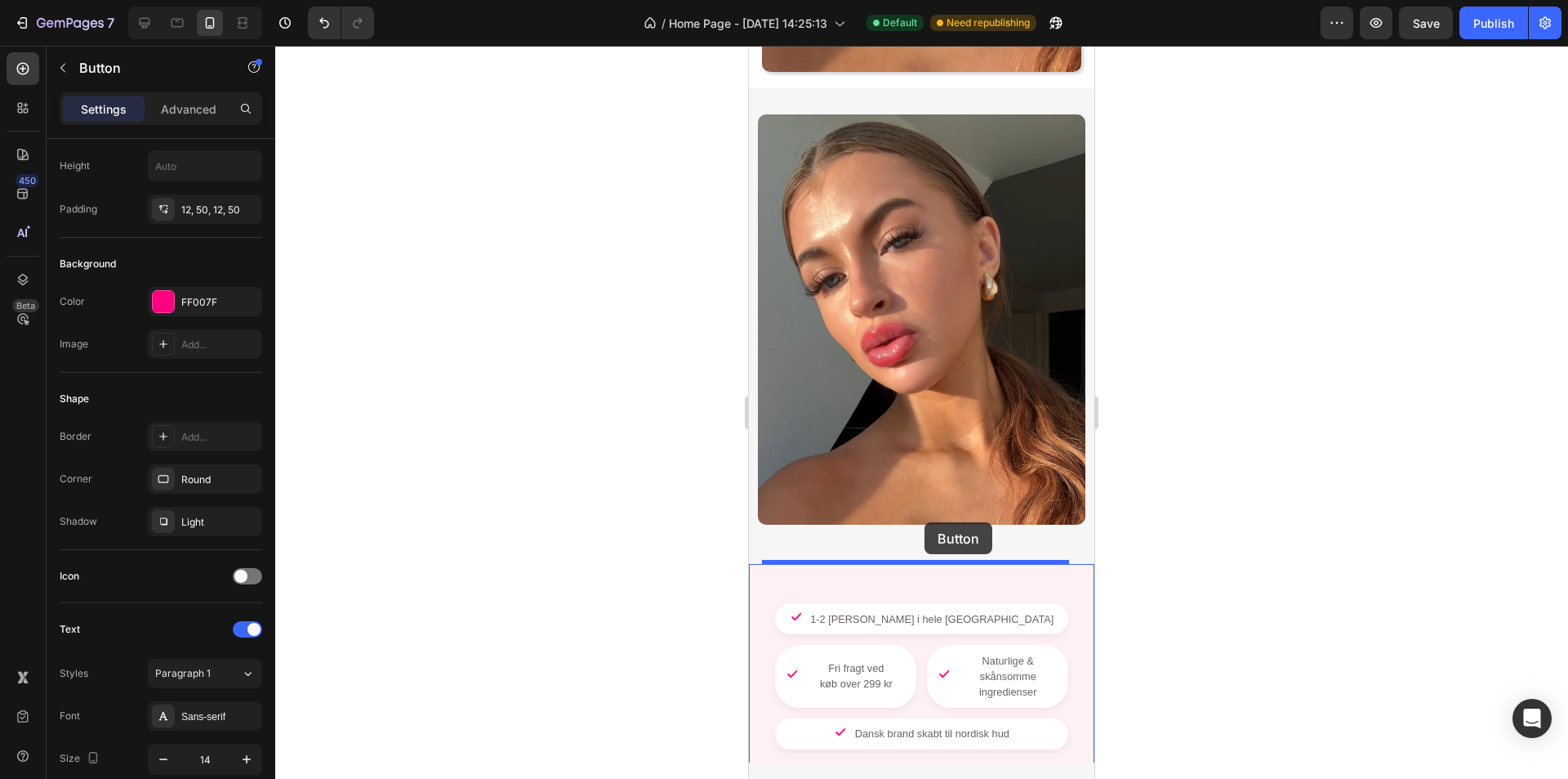
scroll to position [572, 0]
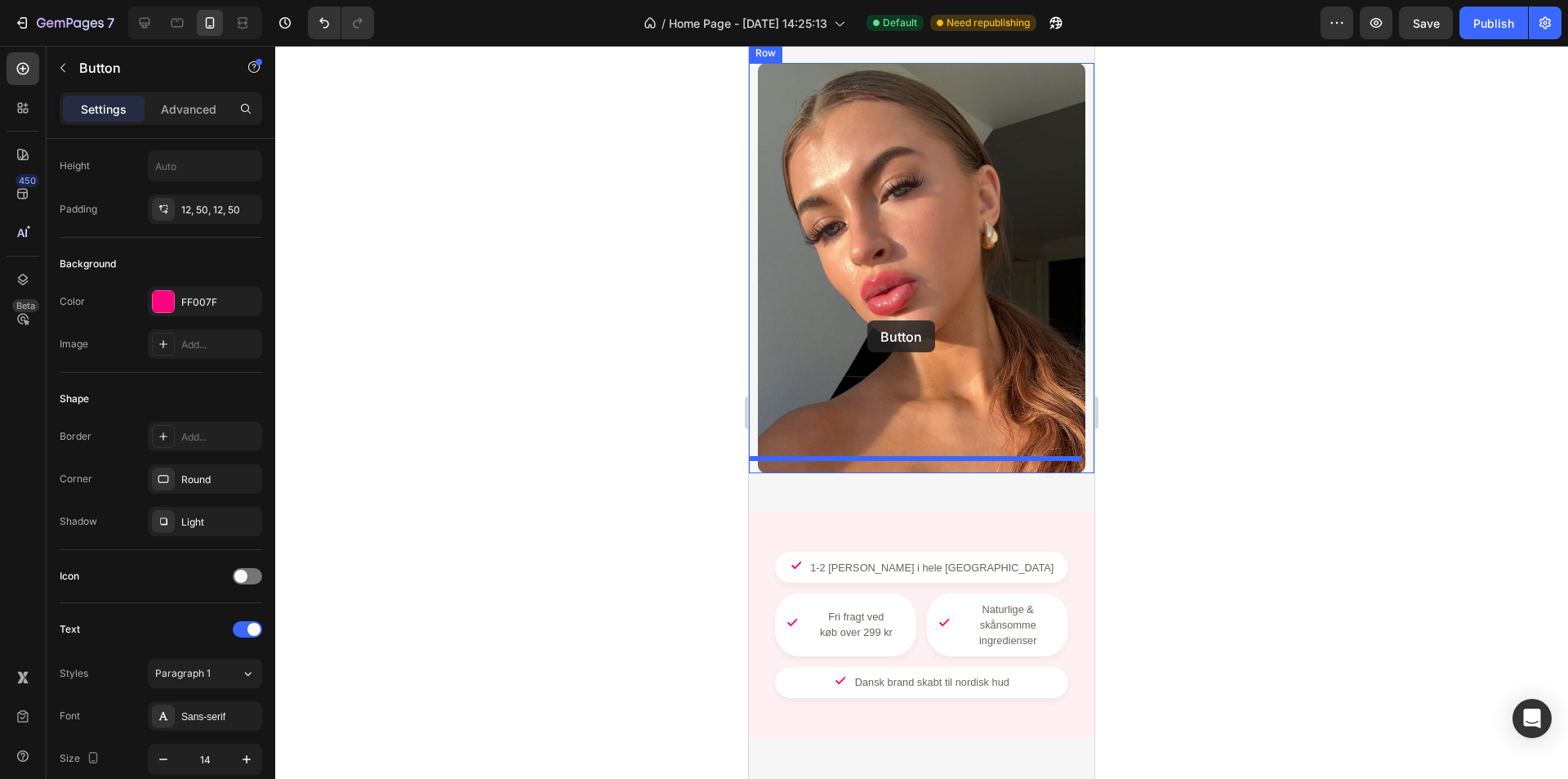
drag, startPoint x: 794, startPoint y: 296, endPoint x: 867, endPoint y: 320, distance: 76.8
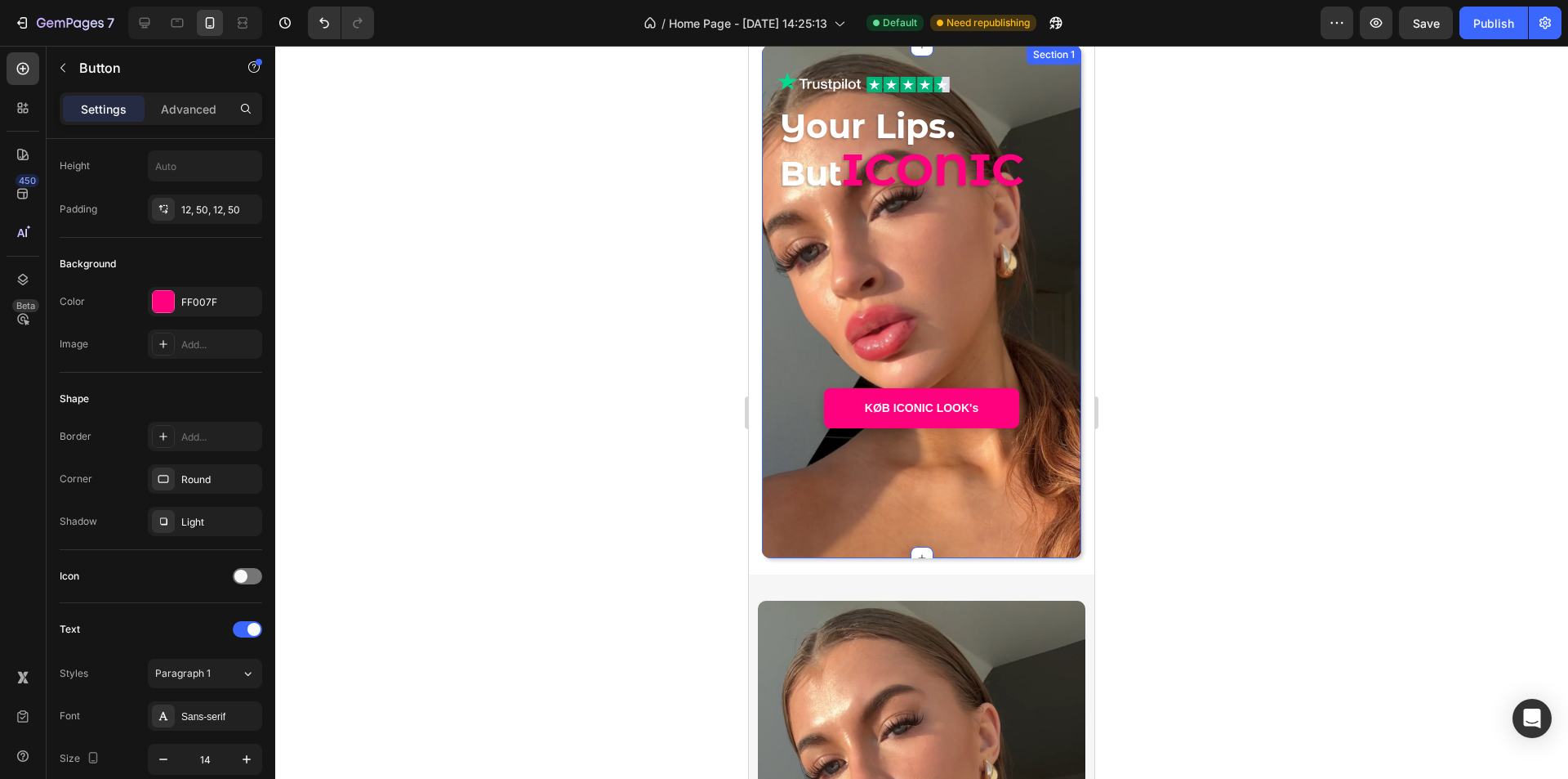
scroll to position [0, 0]
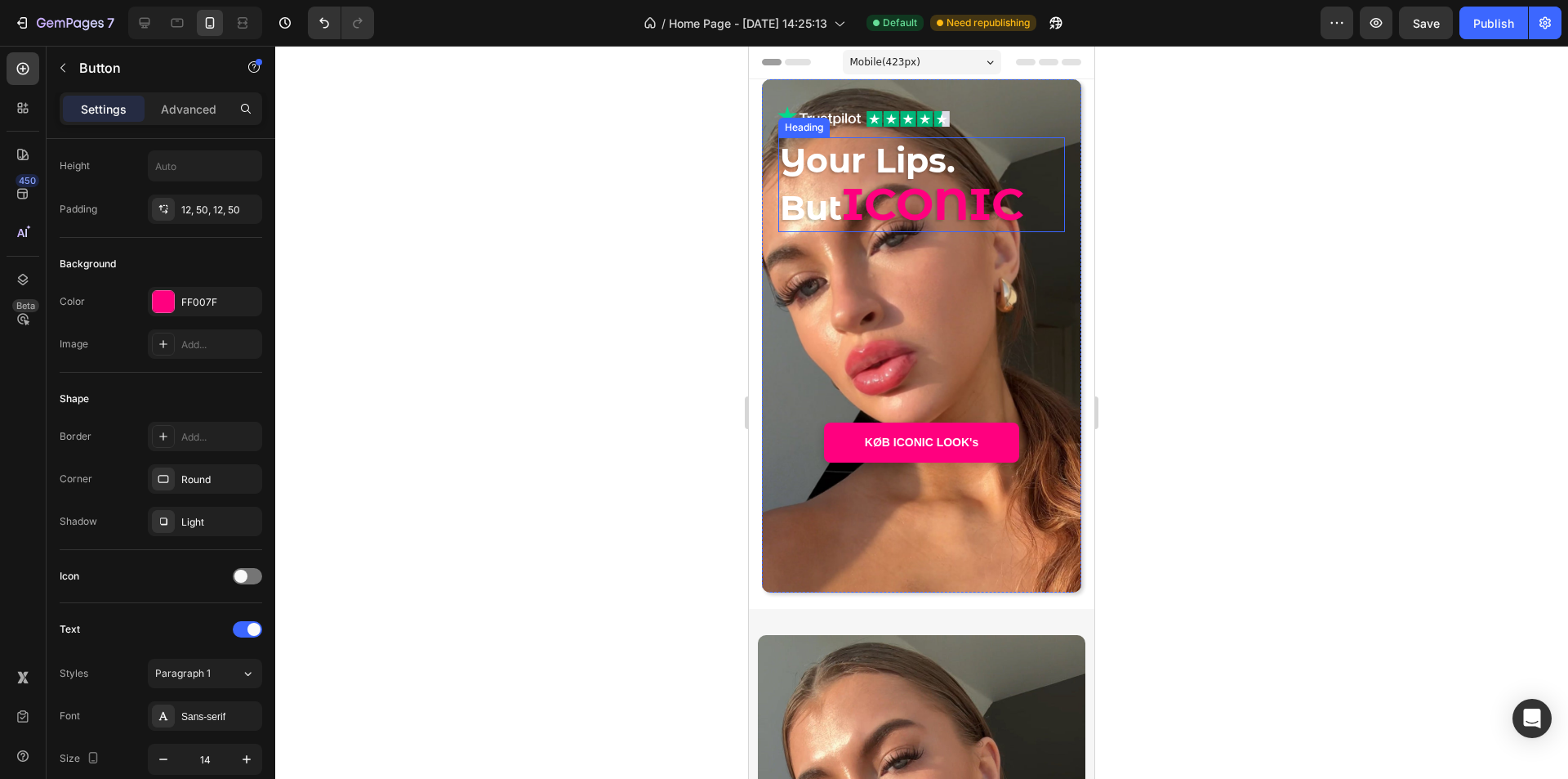
click at [871, 172] on h2 "Your Lips. But ICONIC" at bounding box center [922, 185] width 287 height 95
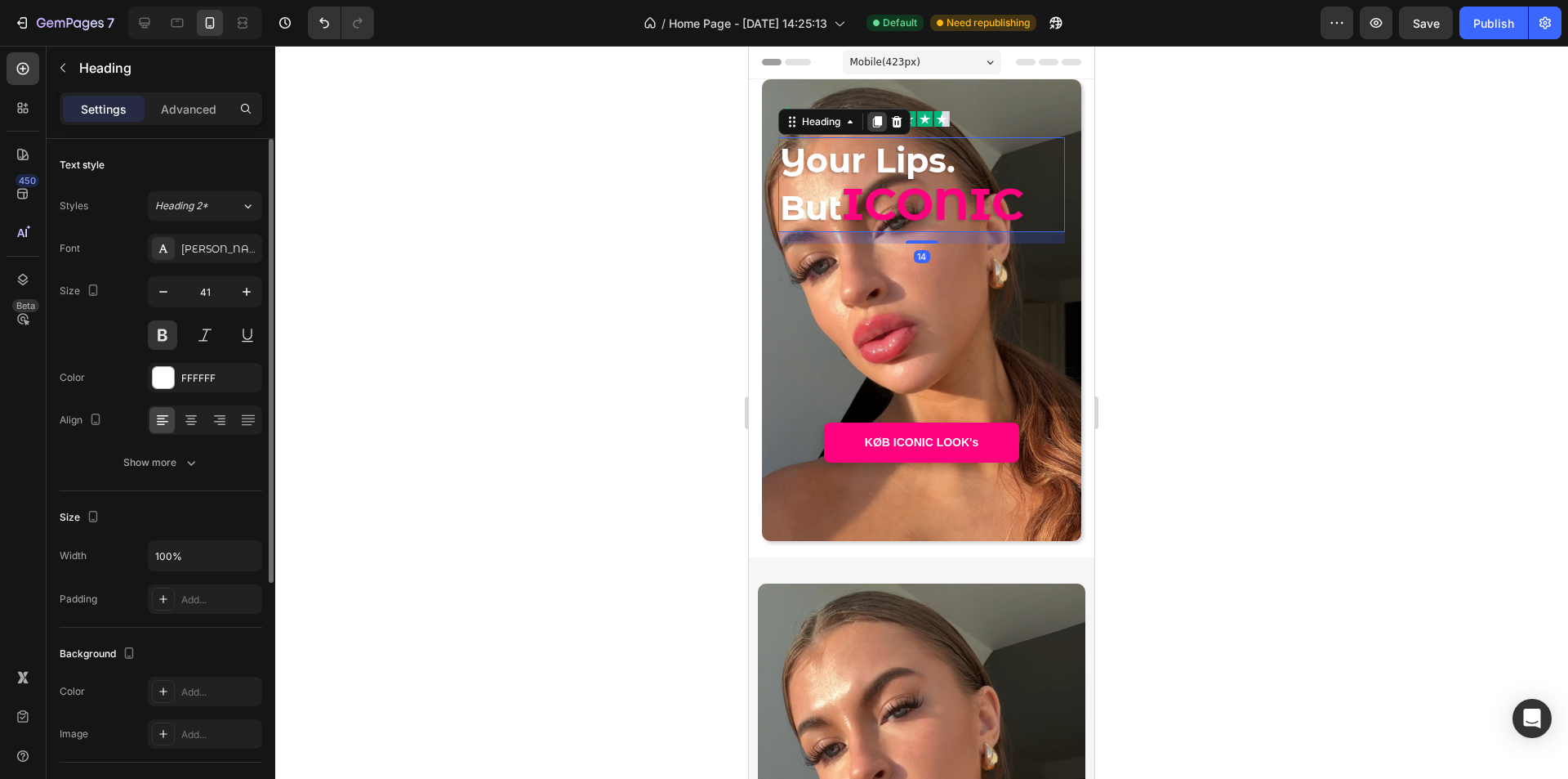
click at [875, 121] on icon at bounding box center [876, 121] width 13 height 13
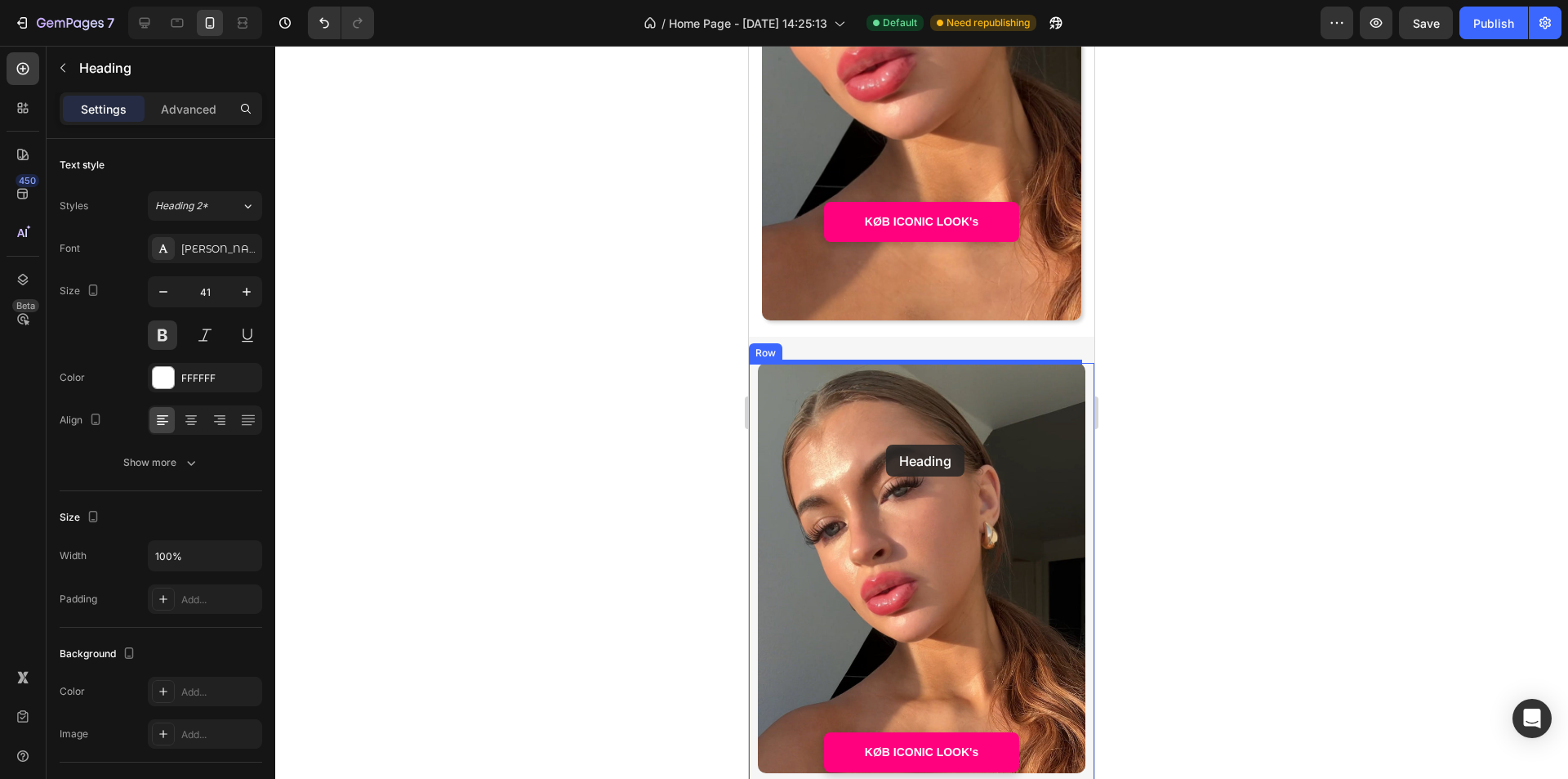
drag, startPoint x: 791, startPoint y: 226, endPoint x: 883, endPoint y: 440, distance: 232.9
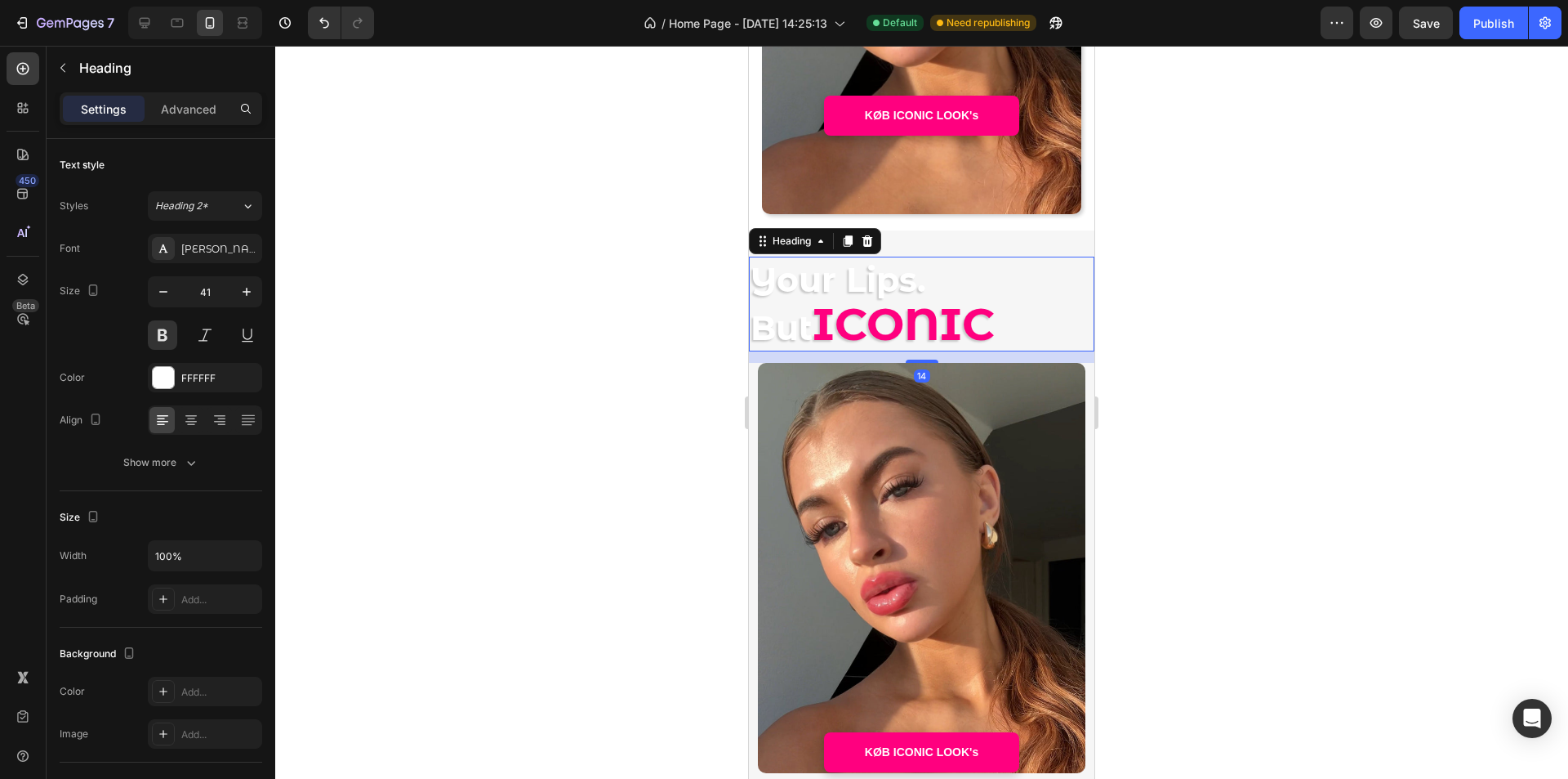
scroll to position [221, 0]
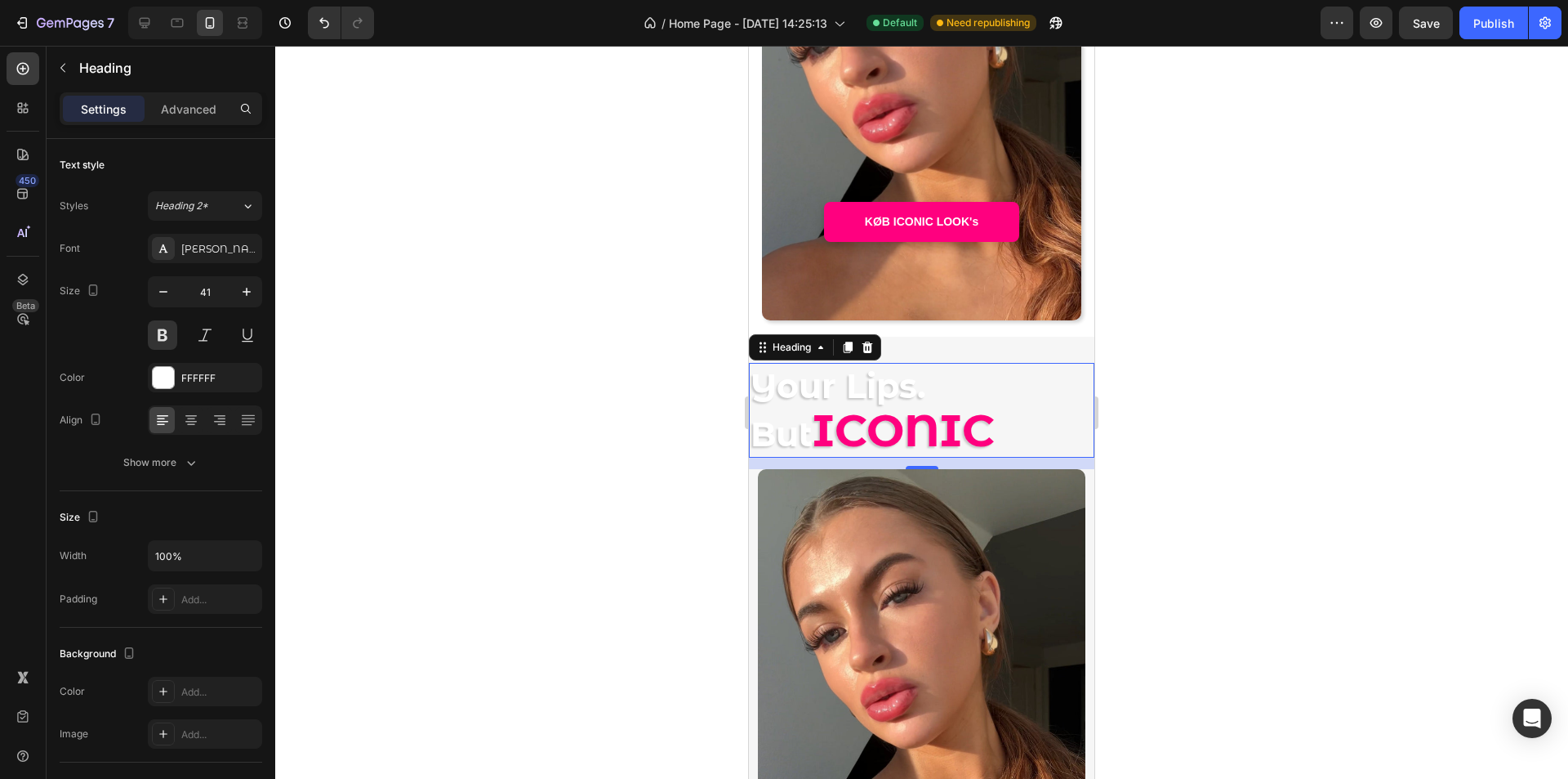
click at [203, 124] on div "Settings Advanced" at bounding box center [161, 108] width 203 height 33
click at [201, 117] on div "Advanced" at bounding box center [188, 108] width 82 height 26
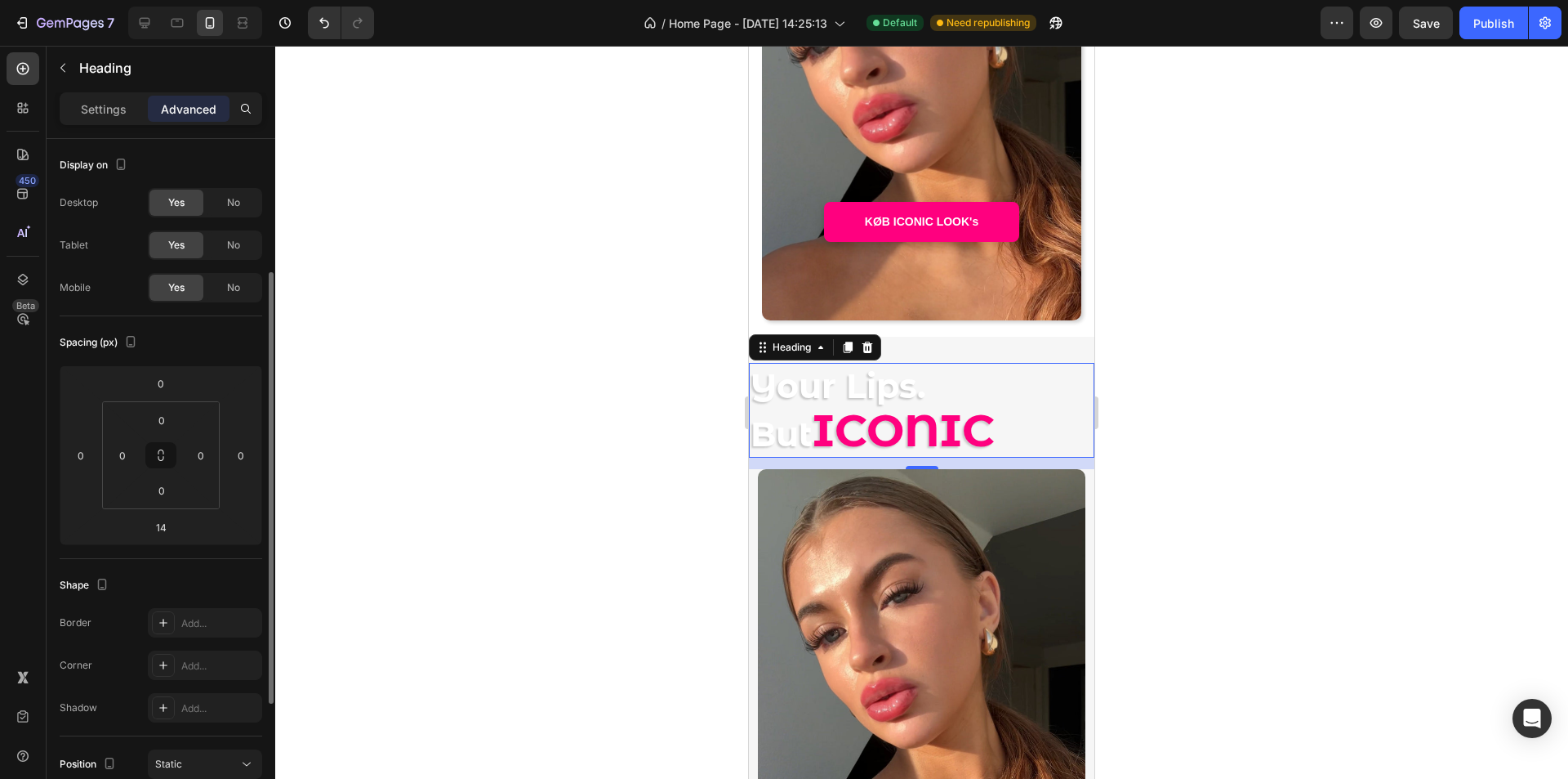
scroll to position [82, 0]
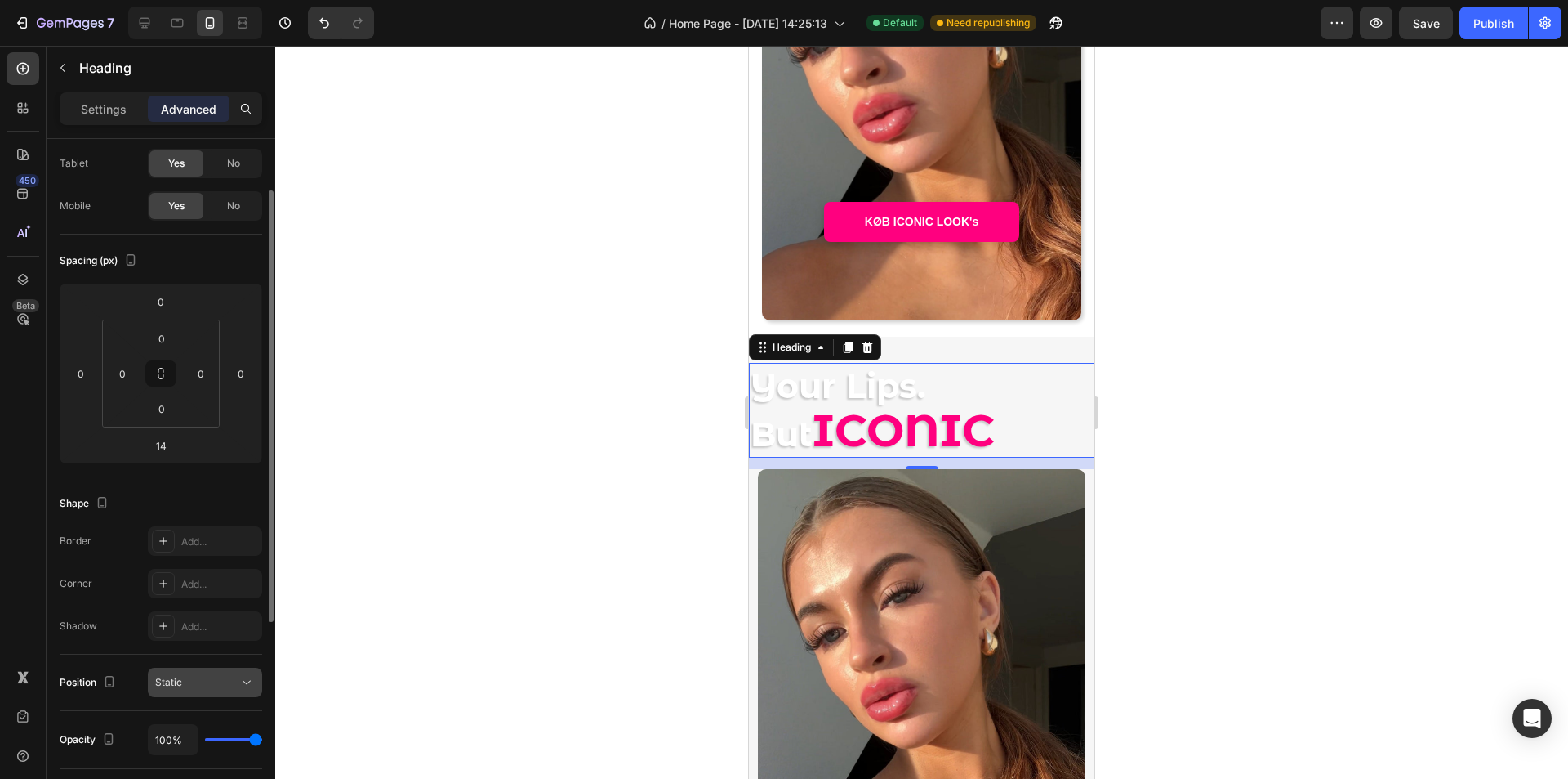
click at [228, 688] on div "Static" at bounding box center [197, 682] width 84 height 14
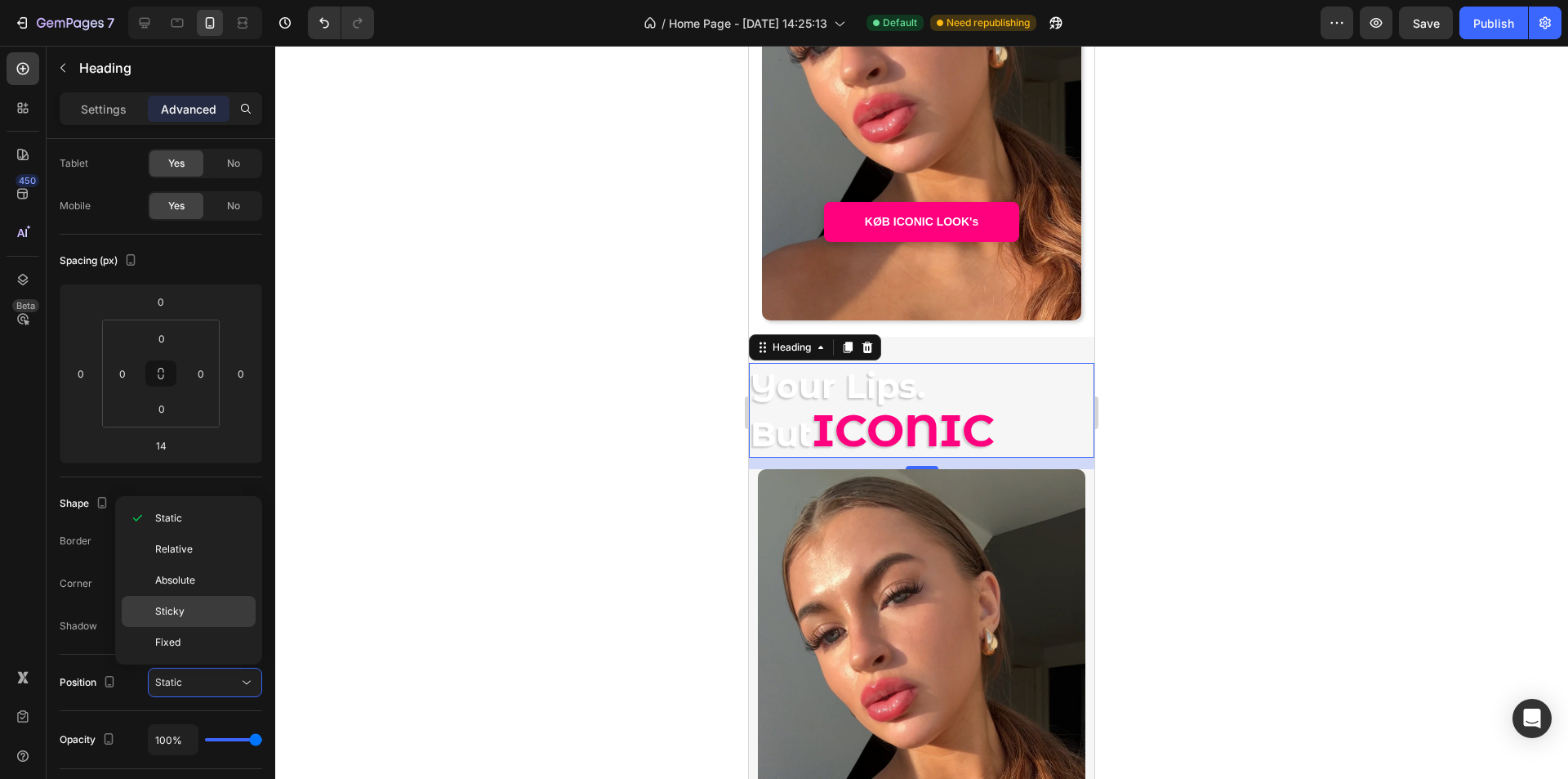
click at [205, 614] on p "Sticky" at bounding box center [202, 611] width 93 height 14
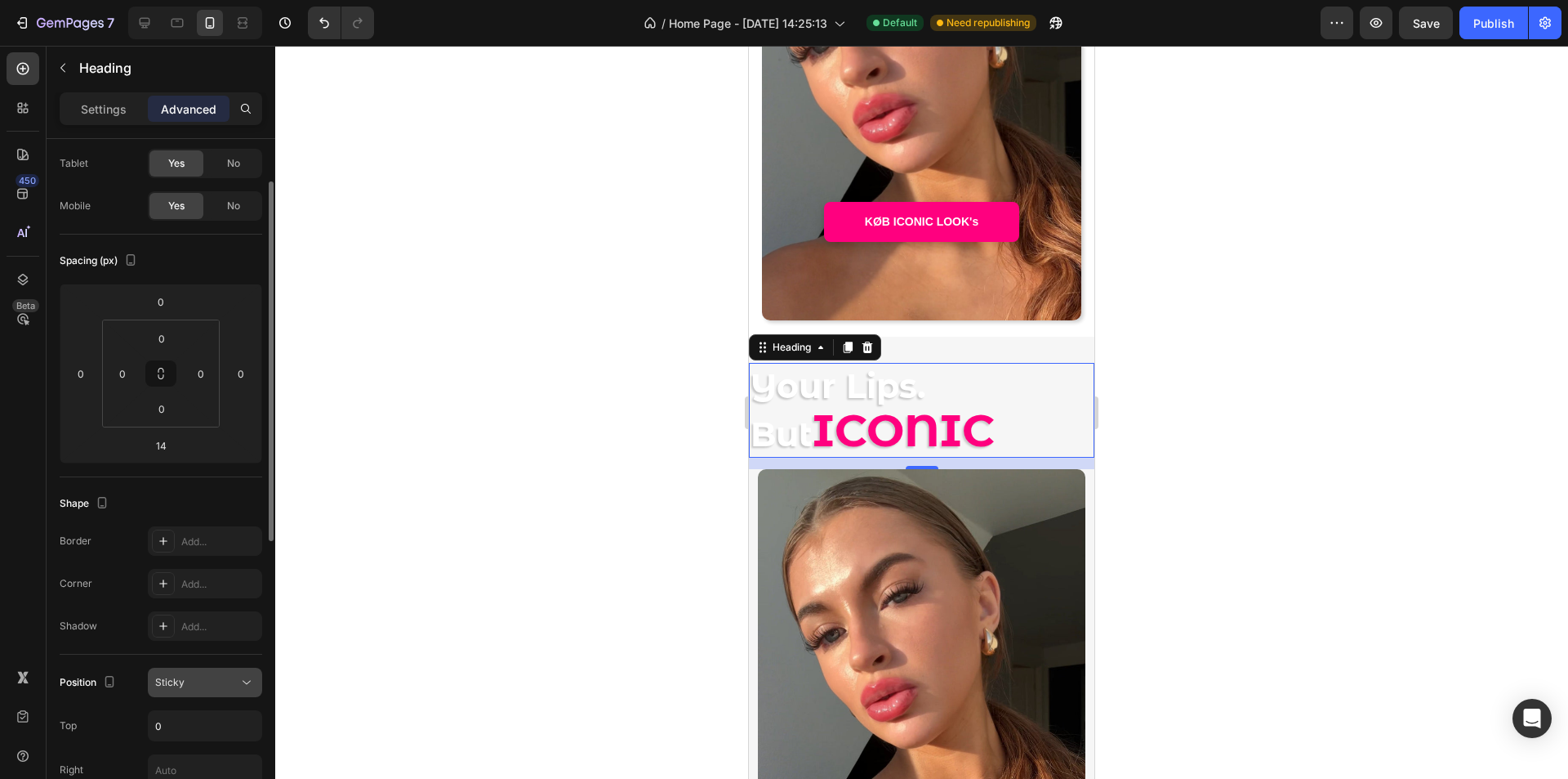
click at [213, 681] on div "Sticky" at bounding box center [197, 682] width 84 height 14
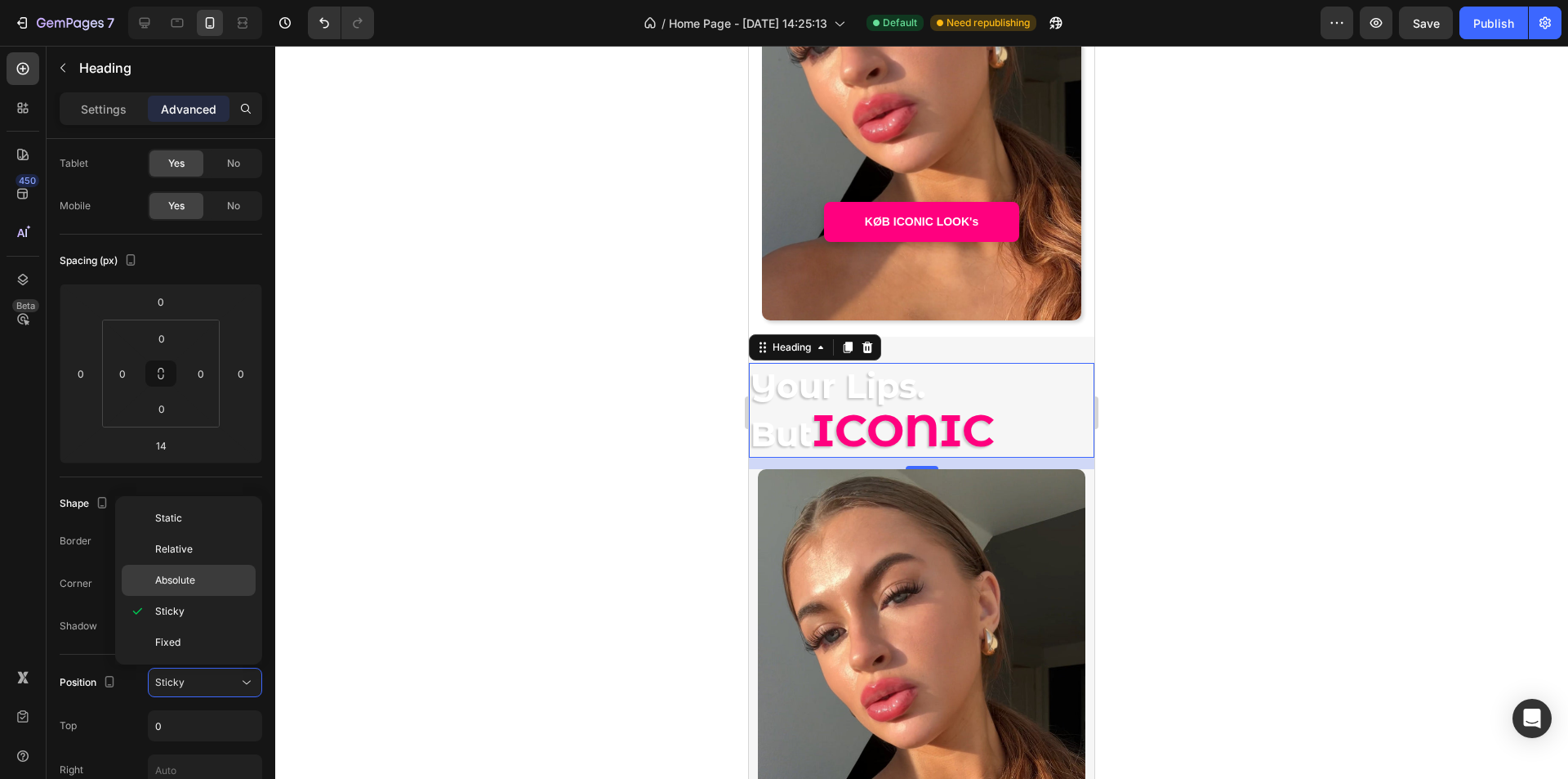
click at [187, 574] on span "Absolute" at bounding box center [175, 580] width 40 height 14
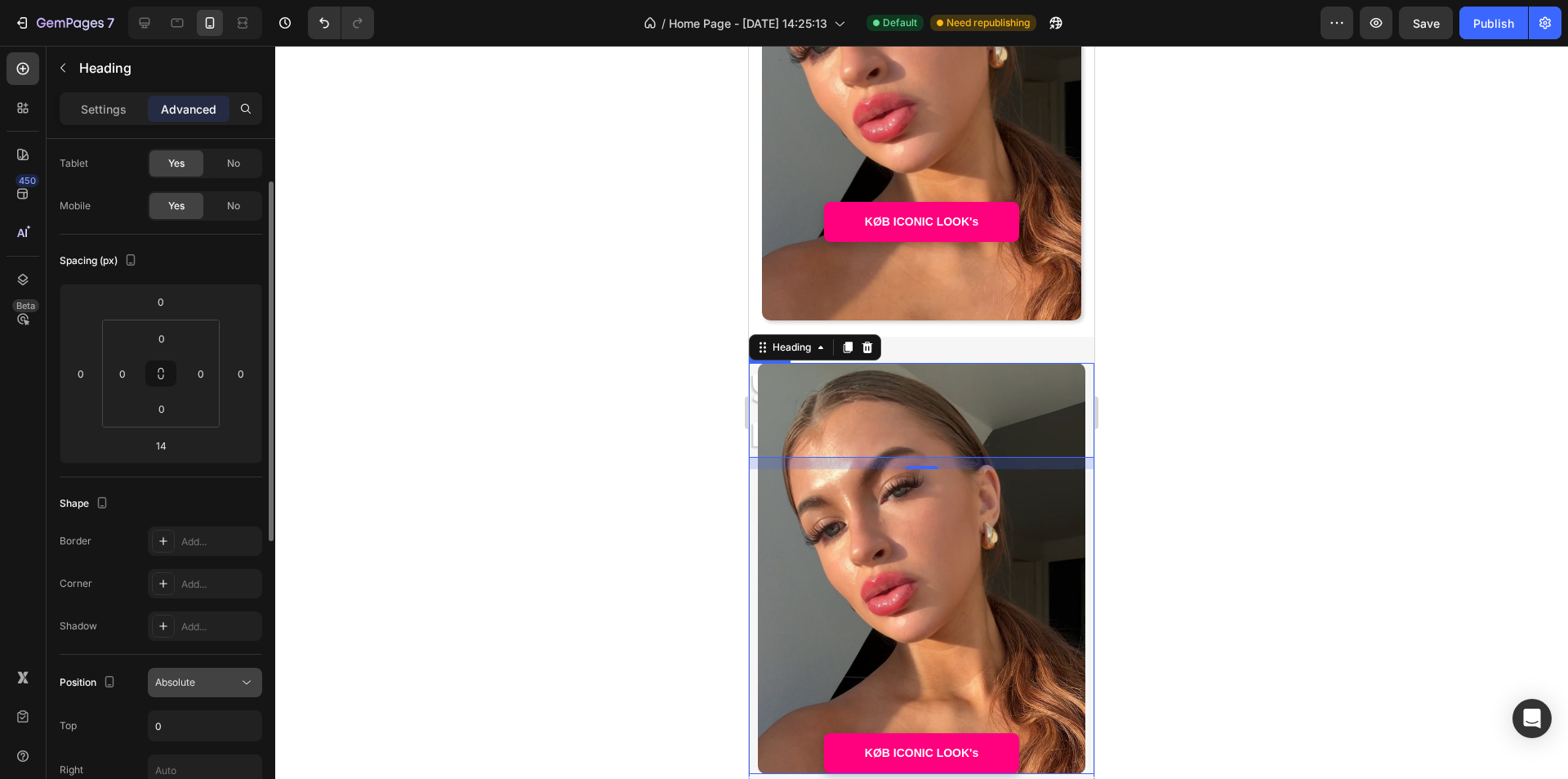
click at [210, 674] on div "Absolute" at bounding box center [205, 682] width 100 height 16
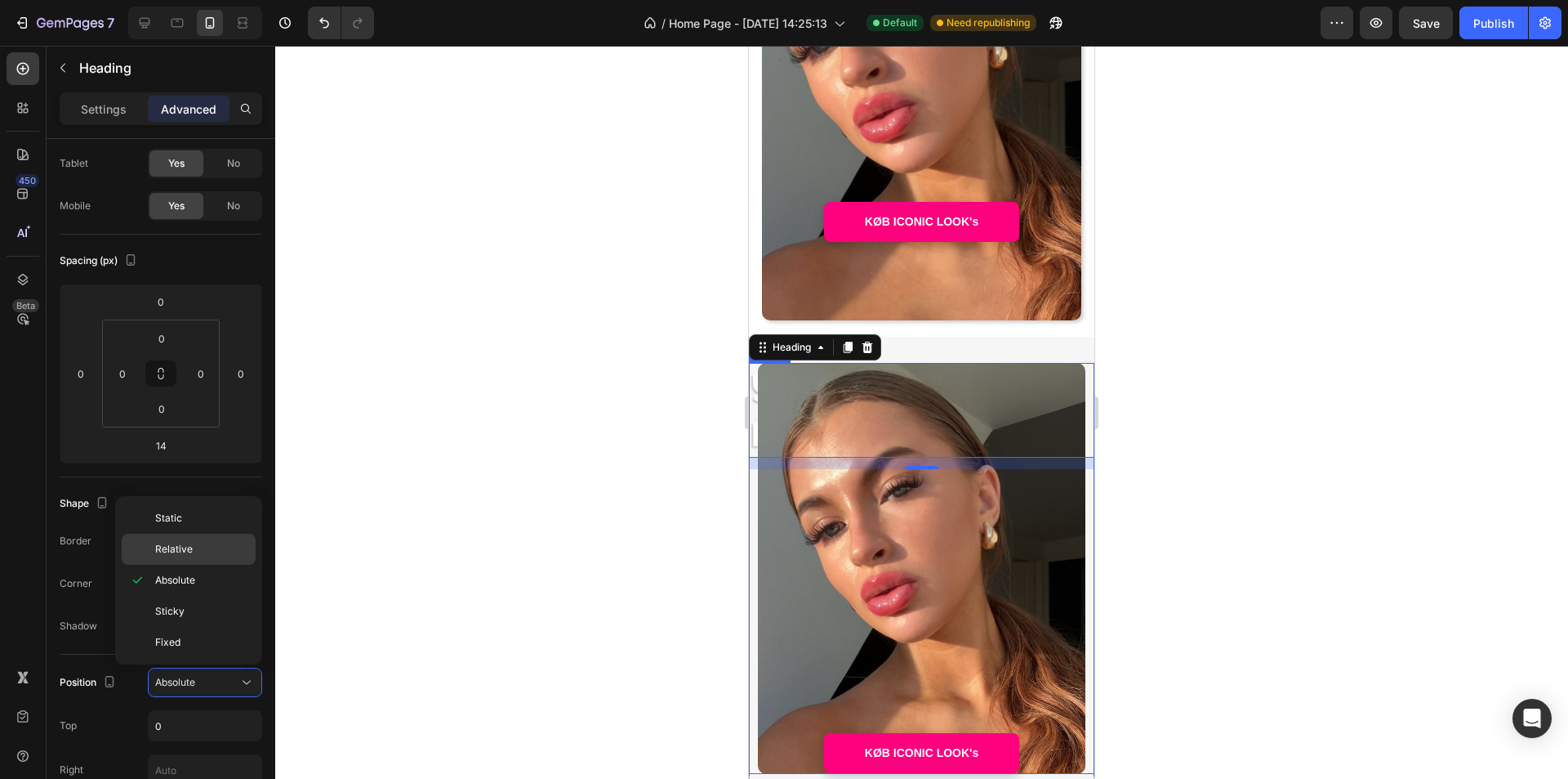
click at [203, 553] on p "Relative" at bounding box center [202, 548] width 93 height 14
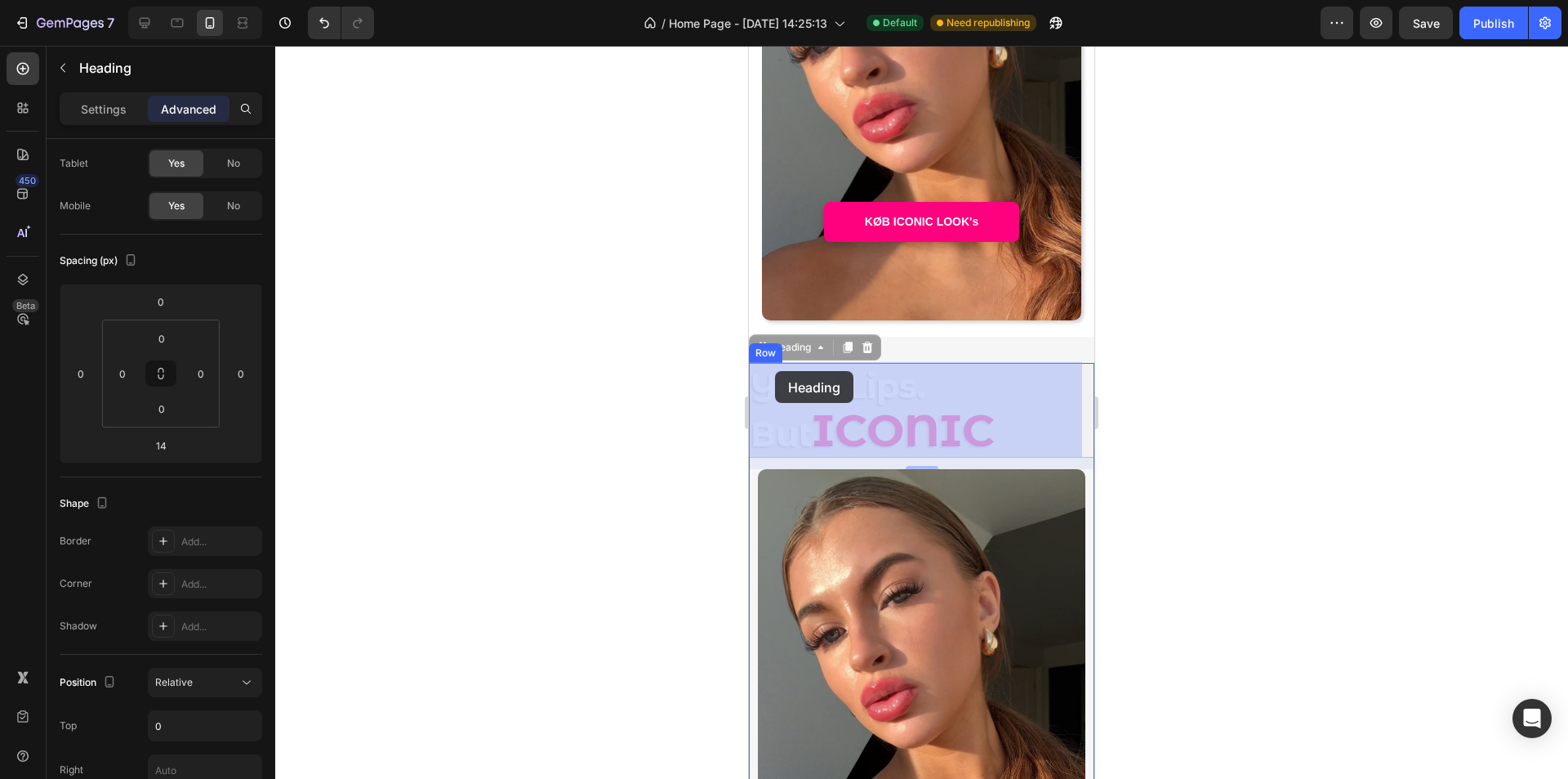
drag, startPoint x: 757, startPoint y: 350, endPoint x: 775, endPoint y: 371, distance: 27.7
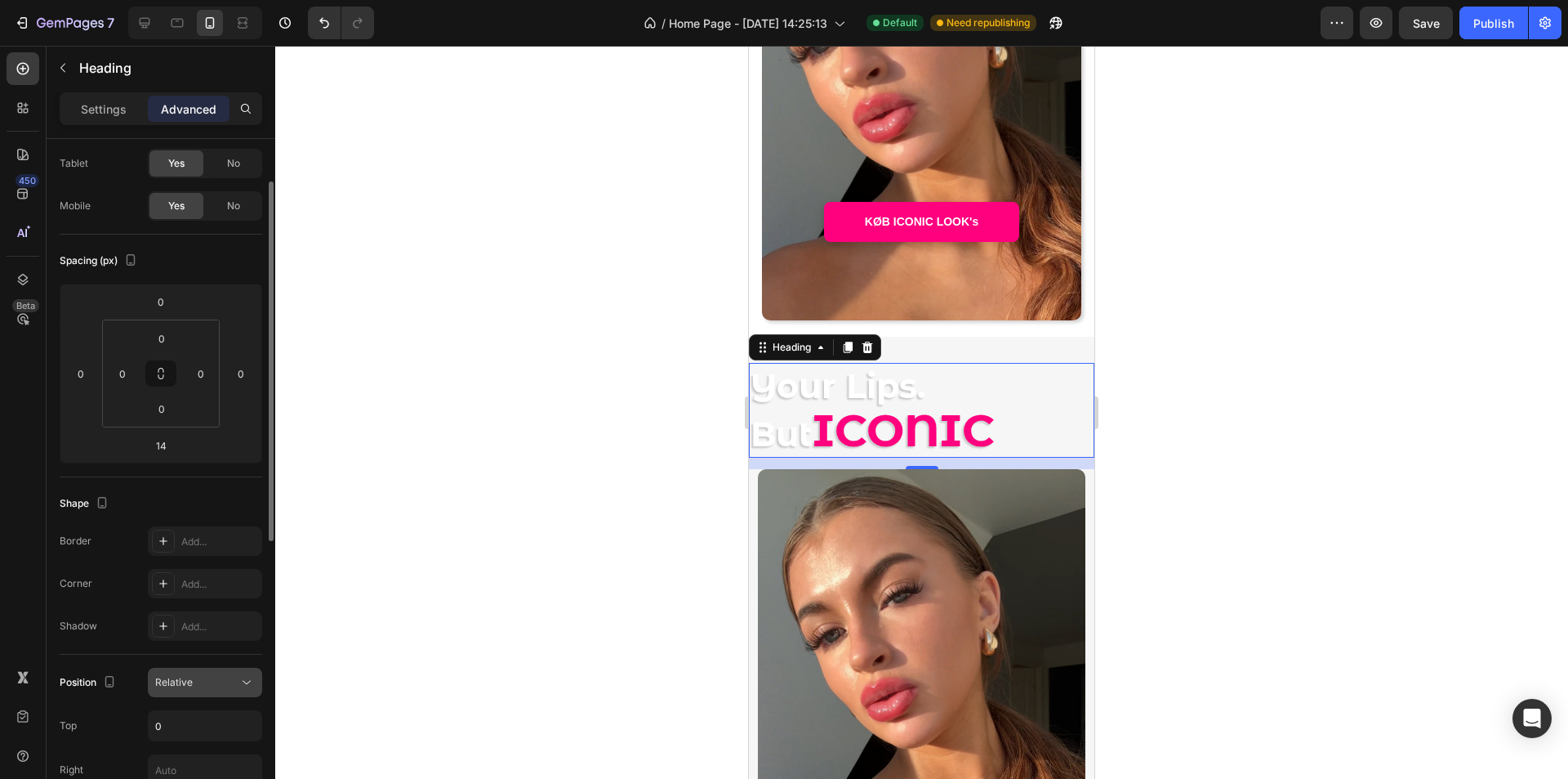
click at [226, 686] on div "Relative" at bounding box center [197, 682] width 84 height 14
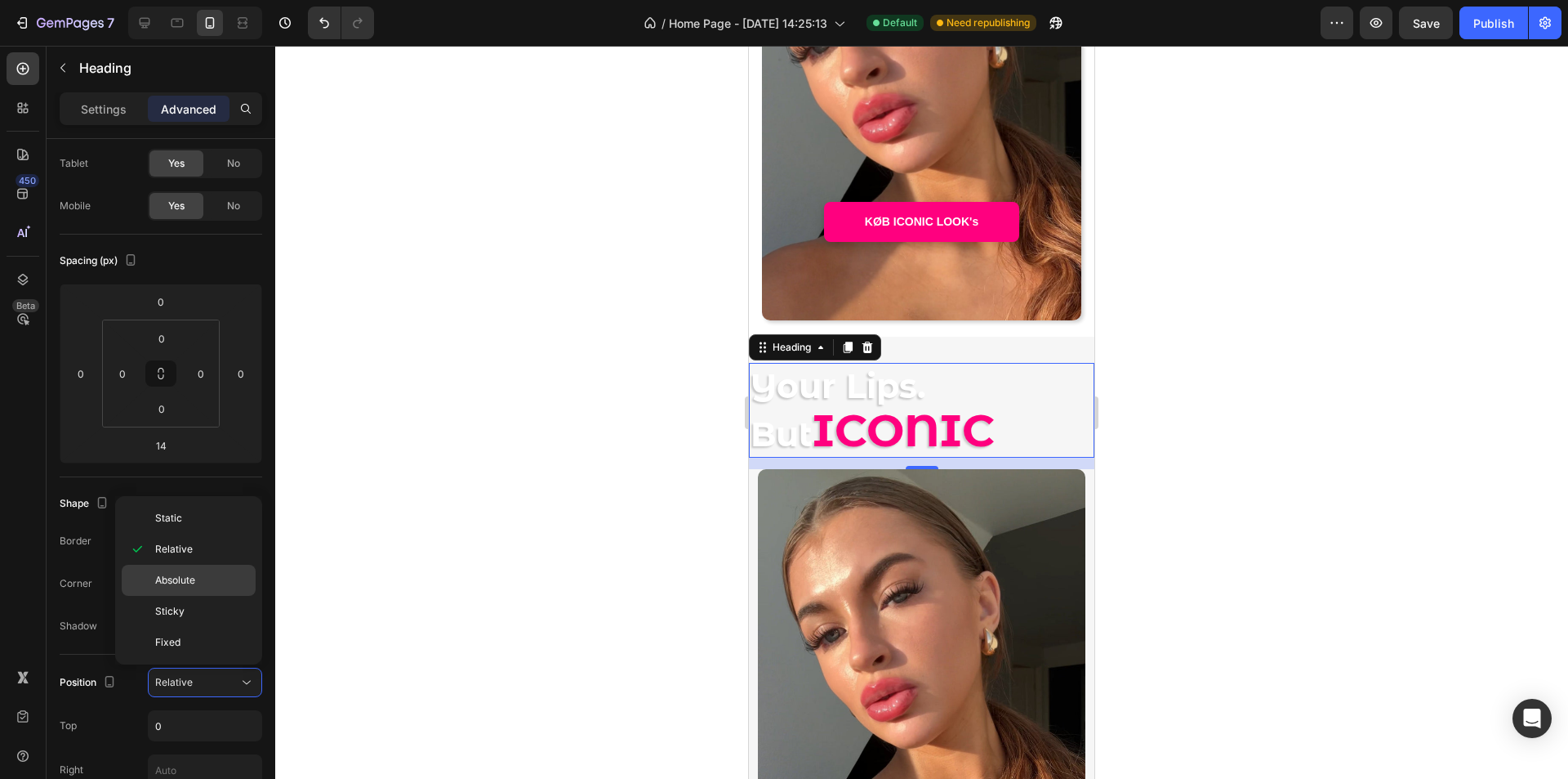
click at [196, 584] on p "Absolute" at bounding box center [202, 580] width 93 height 14
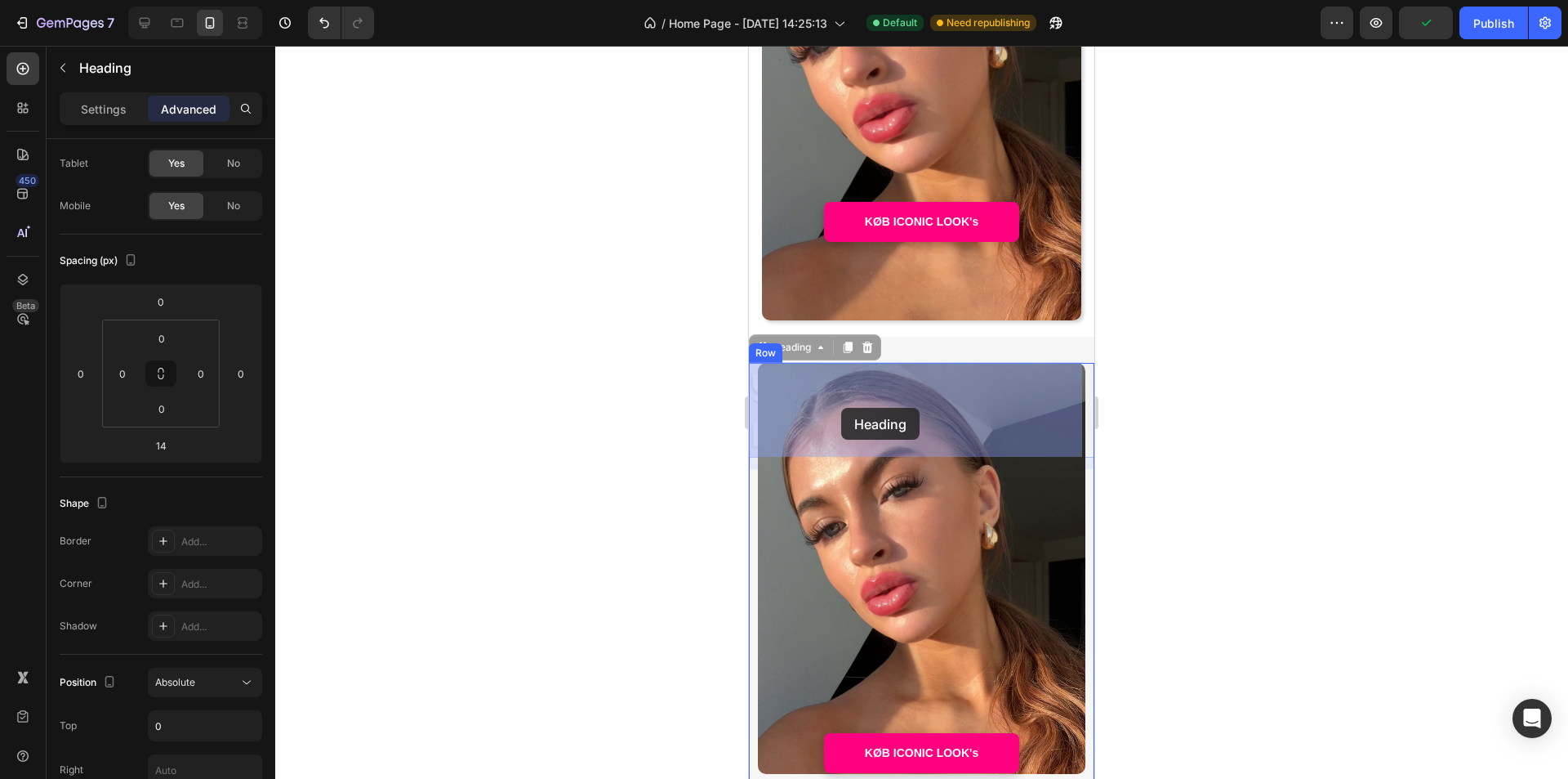
drag, startPoint x: 759, startPoint y: 341, endPoint x: 841, endPoint y: 408, distance: 105.9
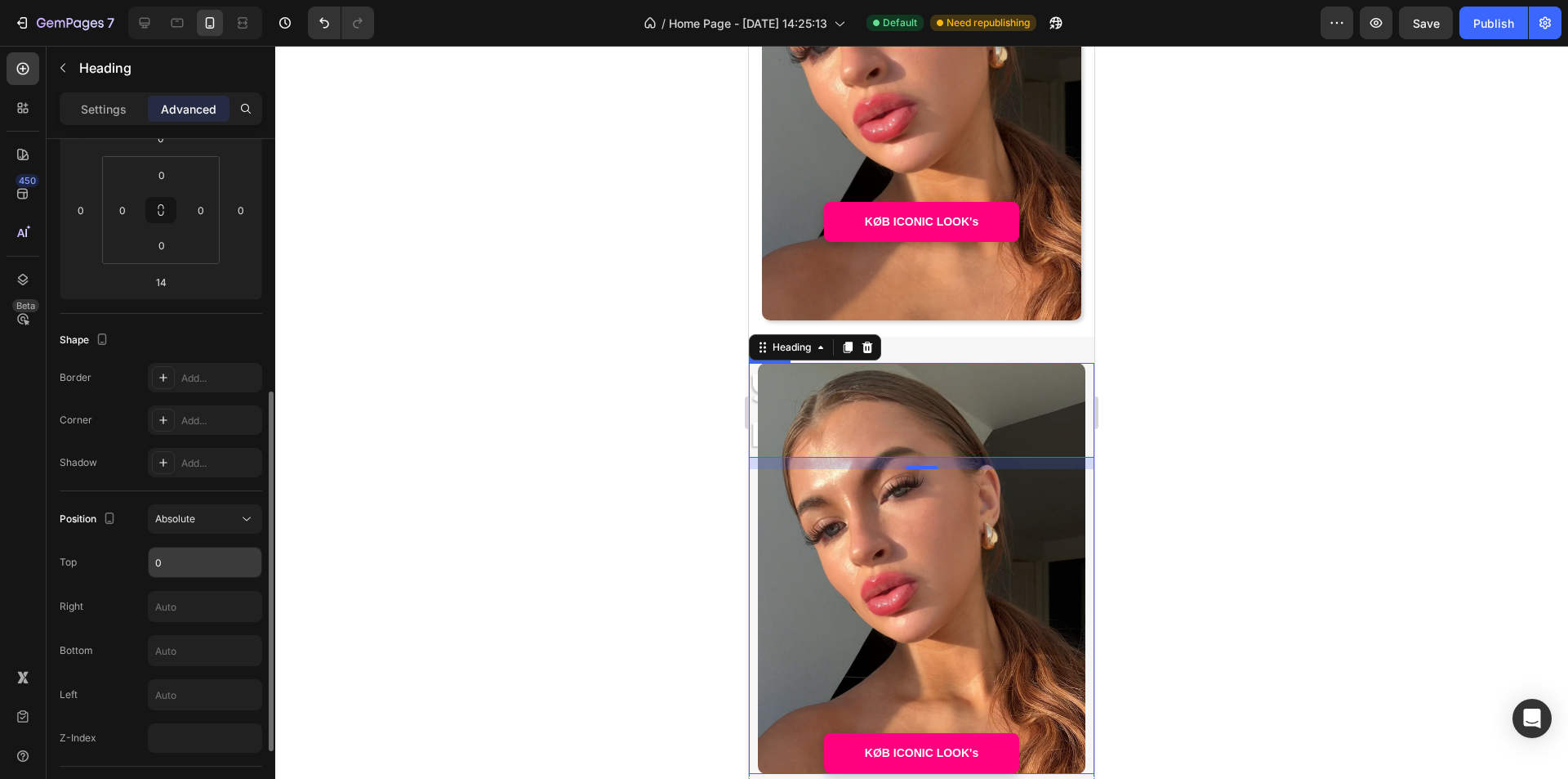
scroll to position [327, 0]
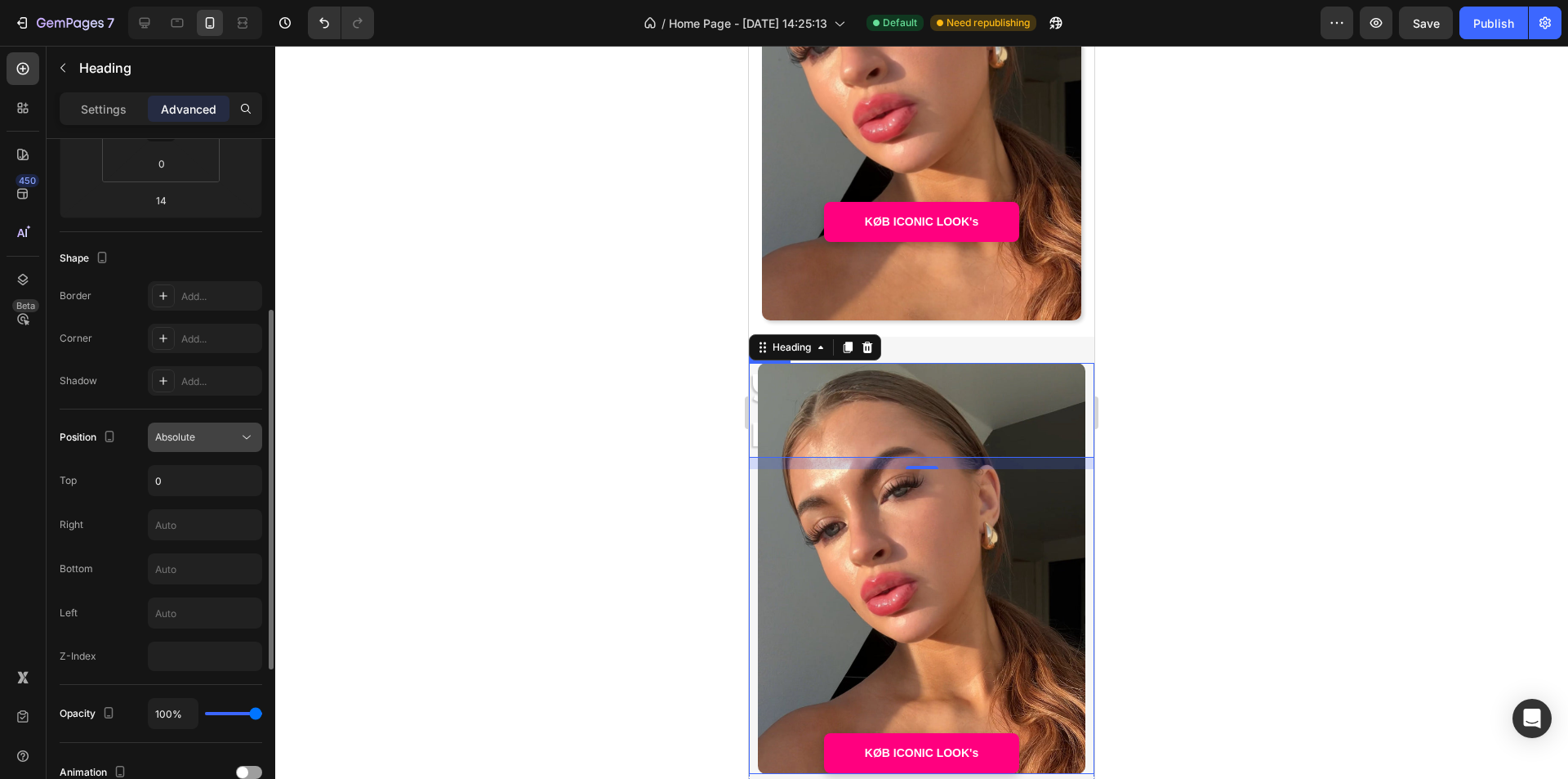
click at [225, 440] on div "Absolute" at bounding box center [197, 437] width 84 height 14
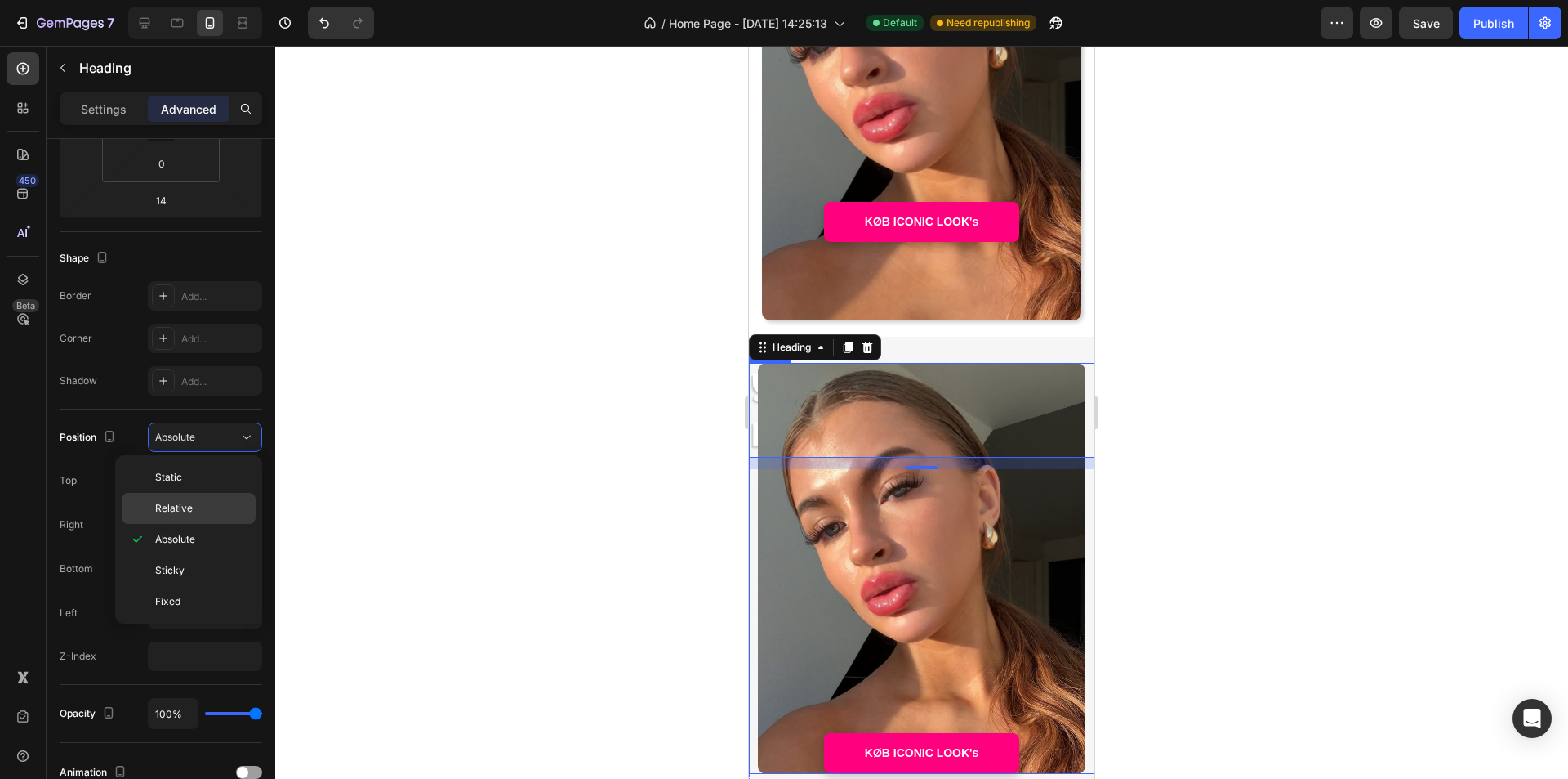
click at [222, 499] on div "Relative" at bounding box center [188, 508] width 134 height 31
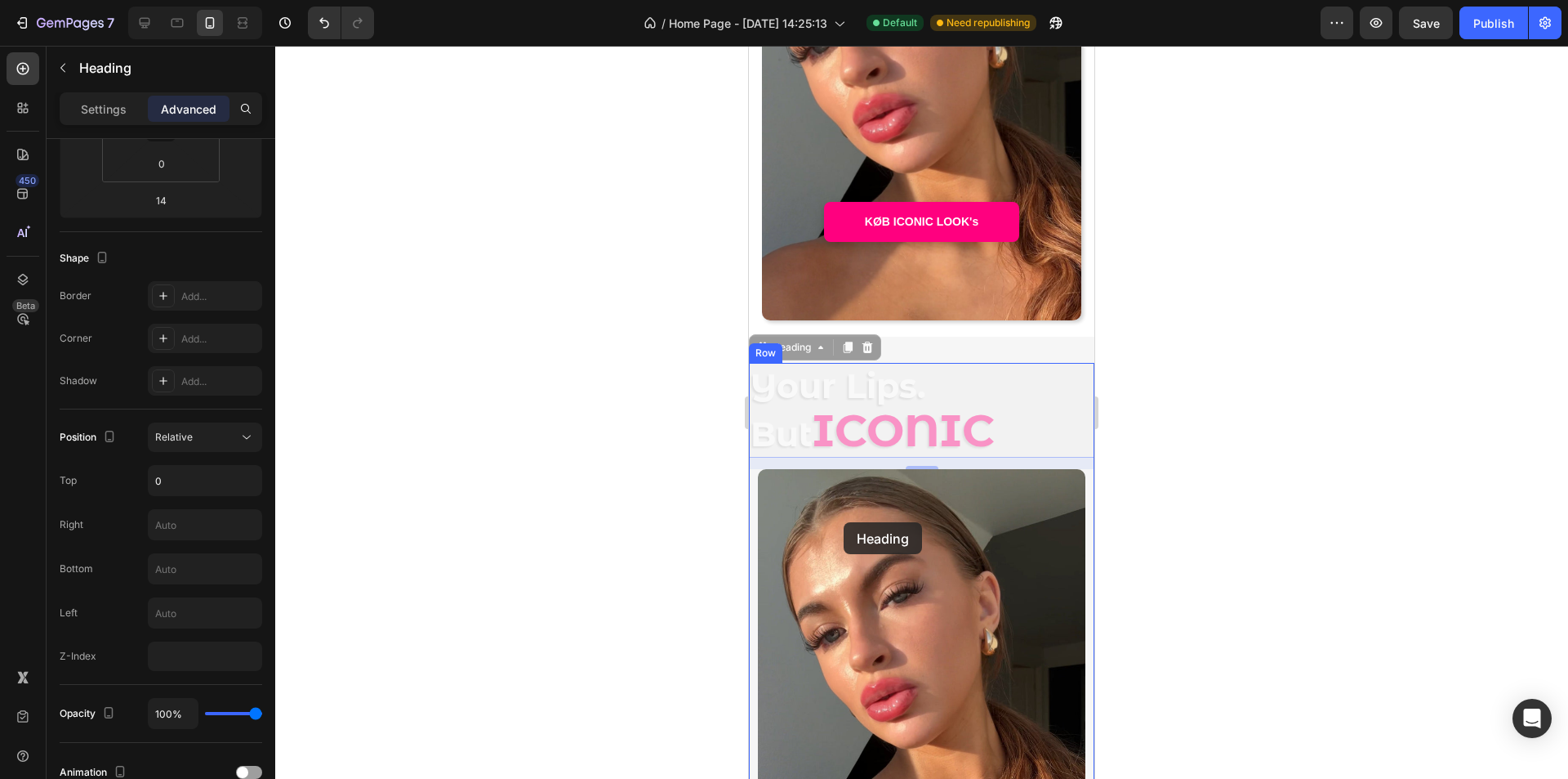
drag, startPoint x: 768, startPoint y: 346, endPoint x: 844, endPoint y: 520, distance: 189.9
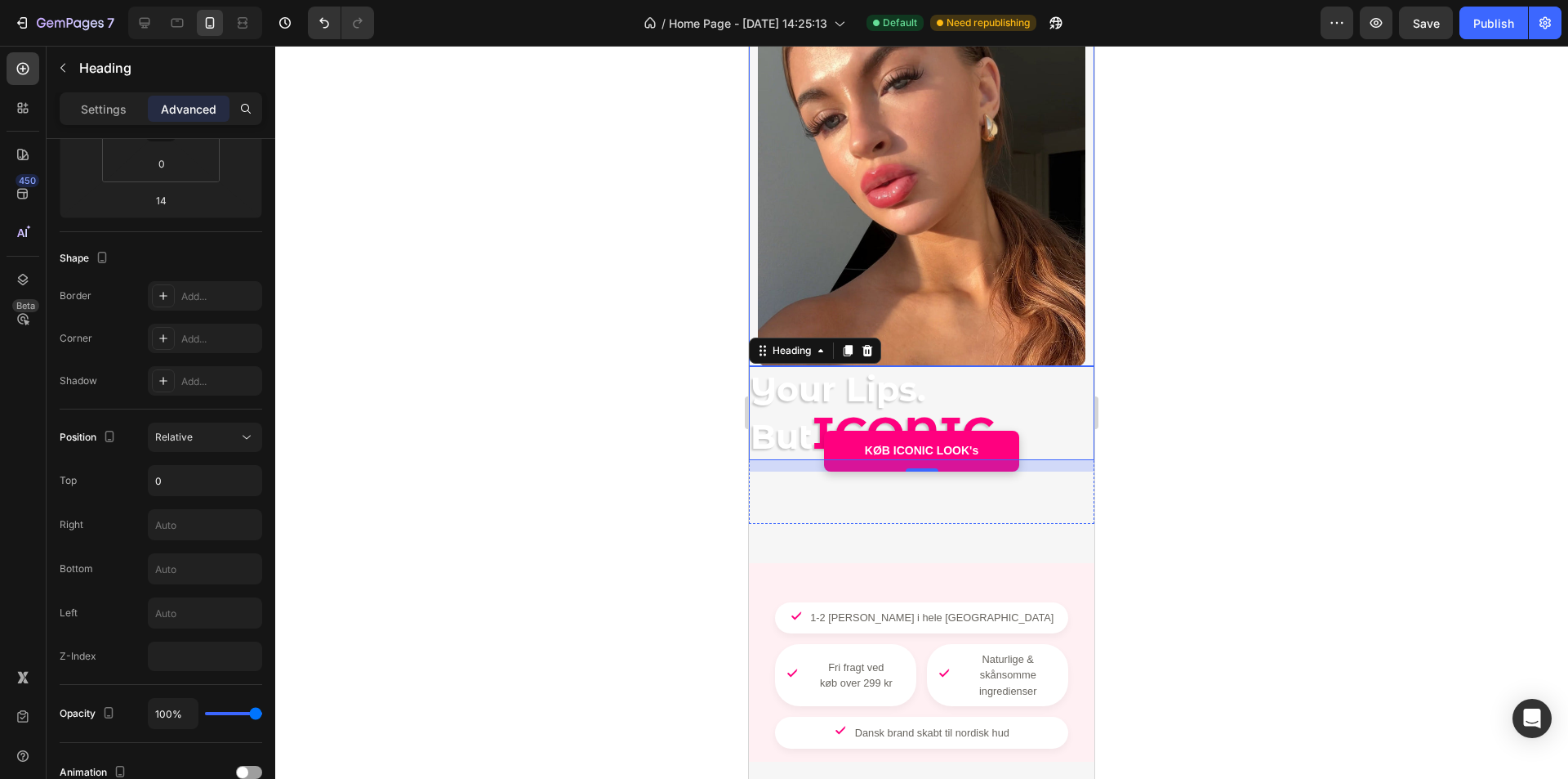
scroll to position [629, 0]
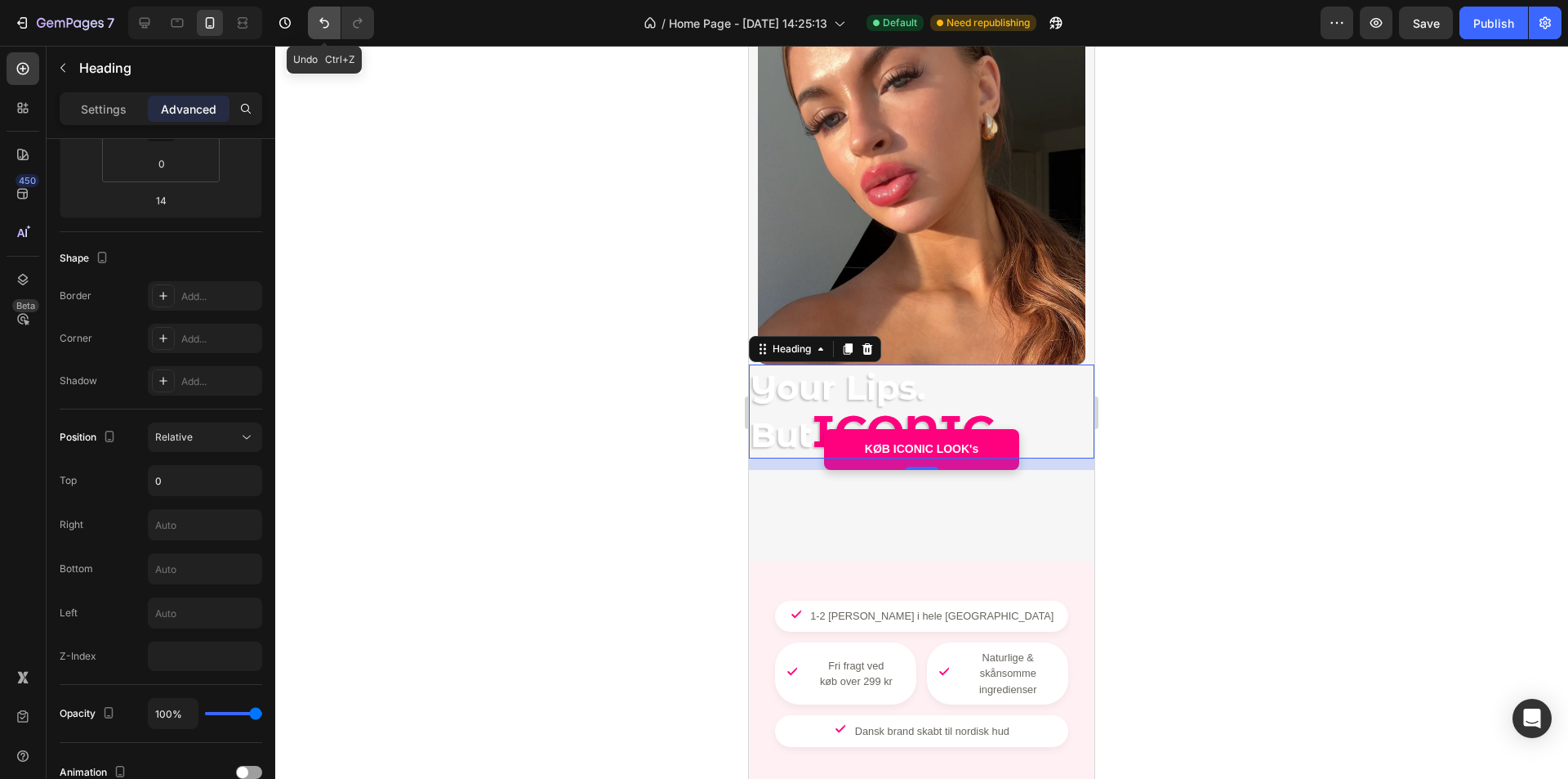
click at [322, 26] on icon "Undo/Redo" at bounding box center [323, 22] width 16 height 16
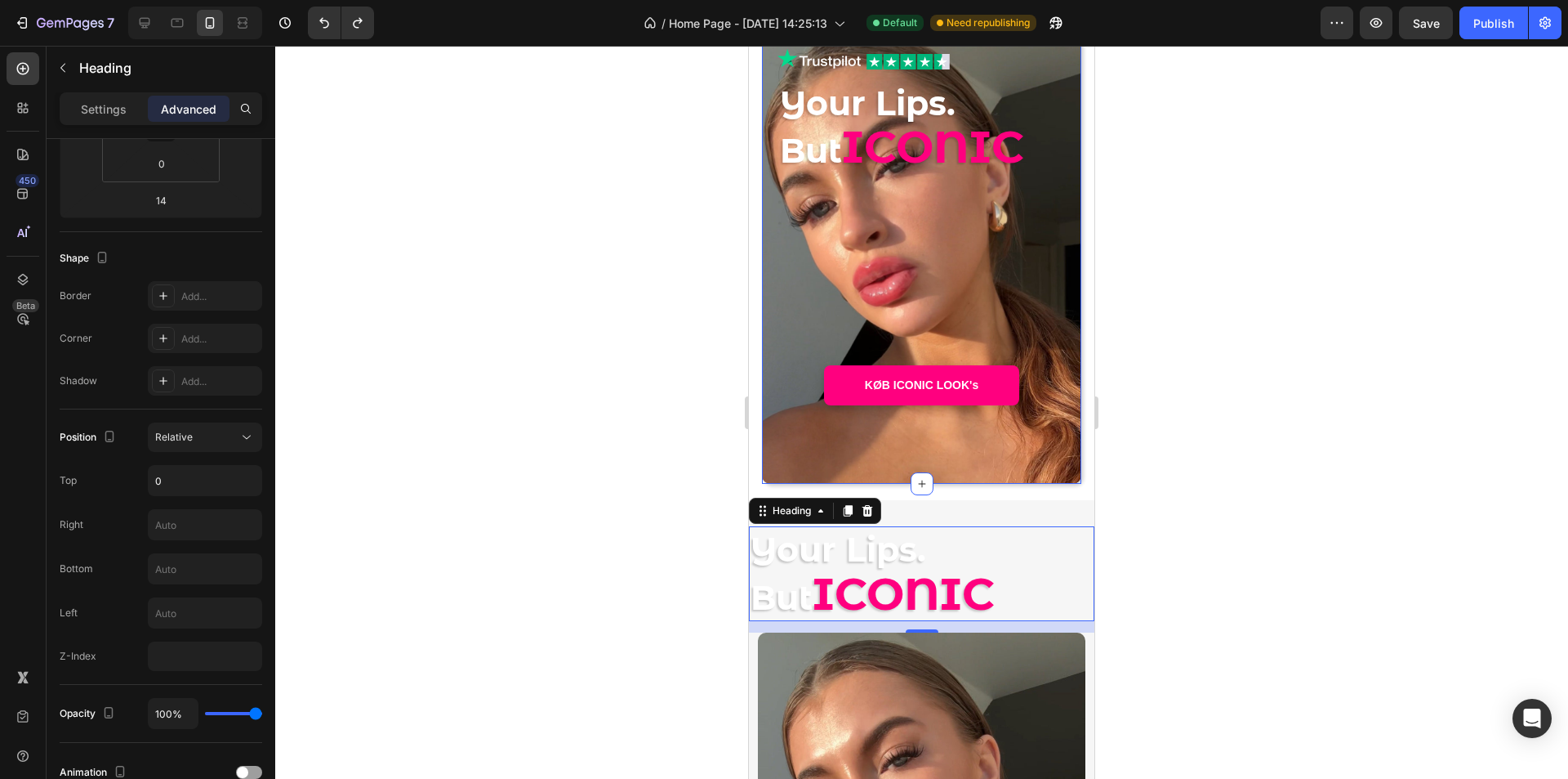
scroll to position [0, 0]
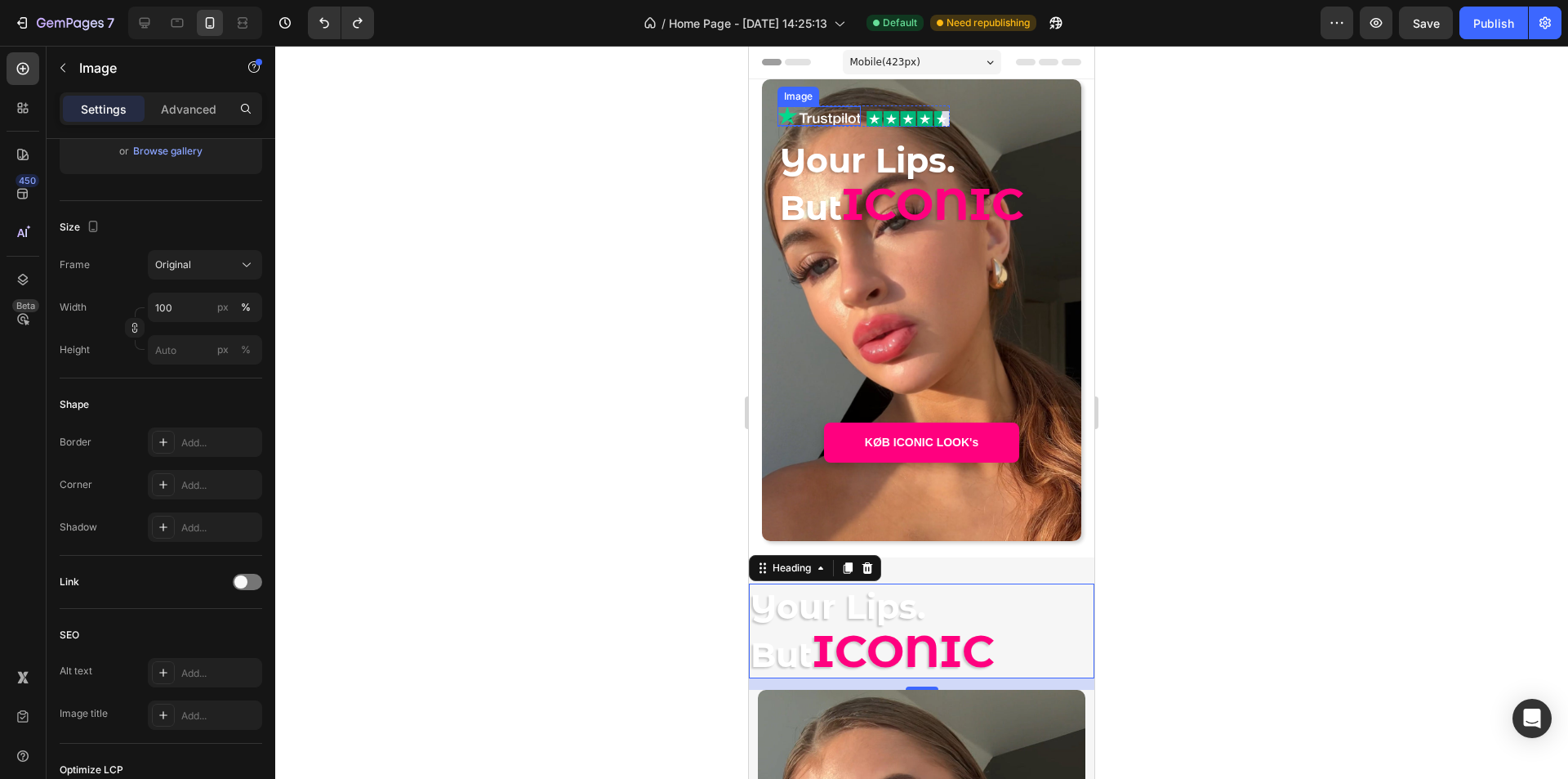
click at [857, 118] on img at bounding box center [819, 117] width 84 height 20
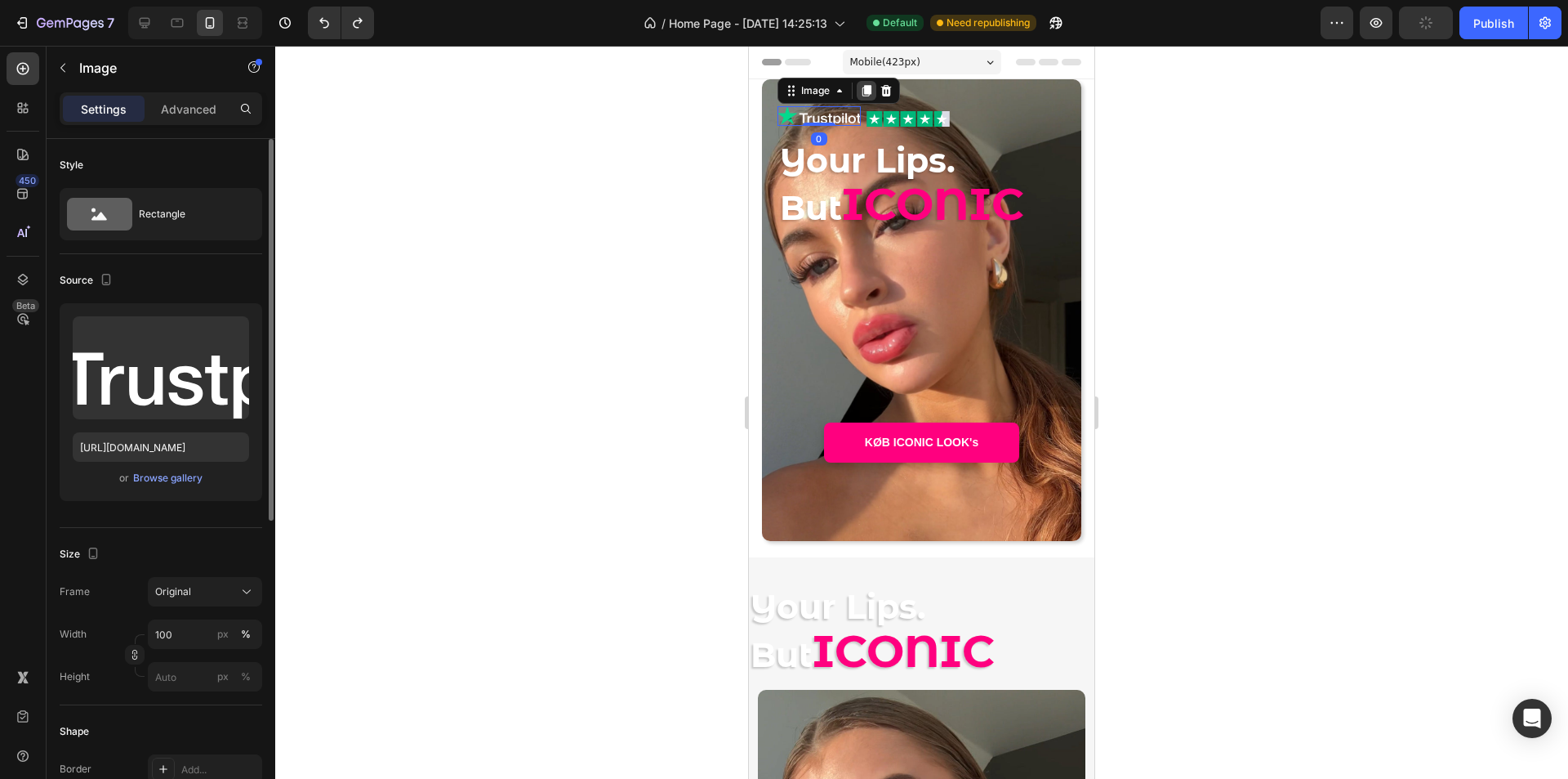
click at [865, 97] on div at bounding box center [866, 90] width 19 height 19
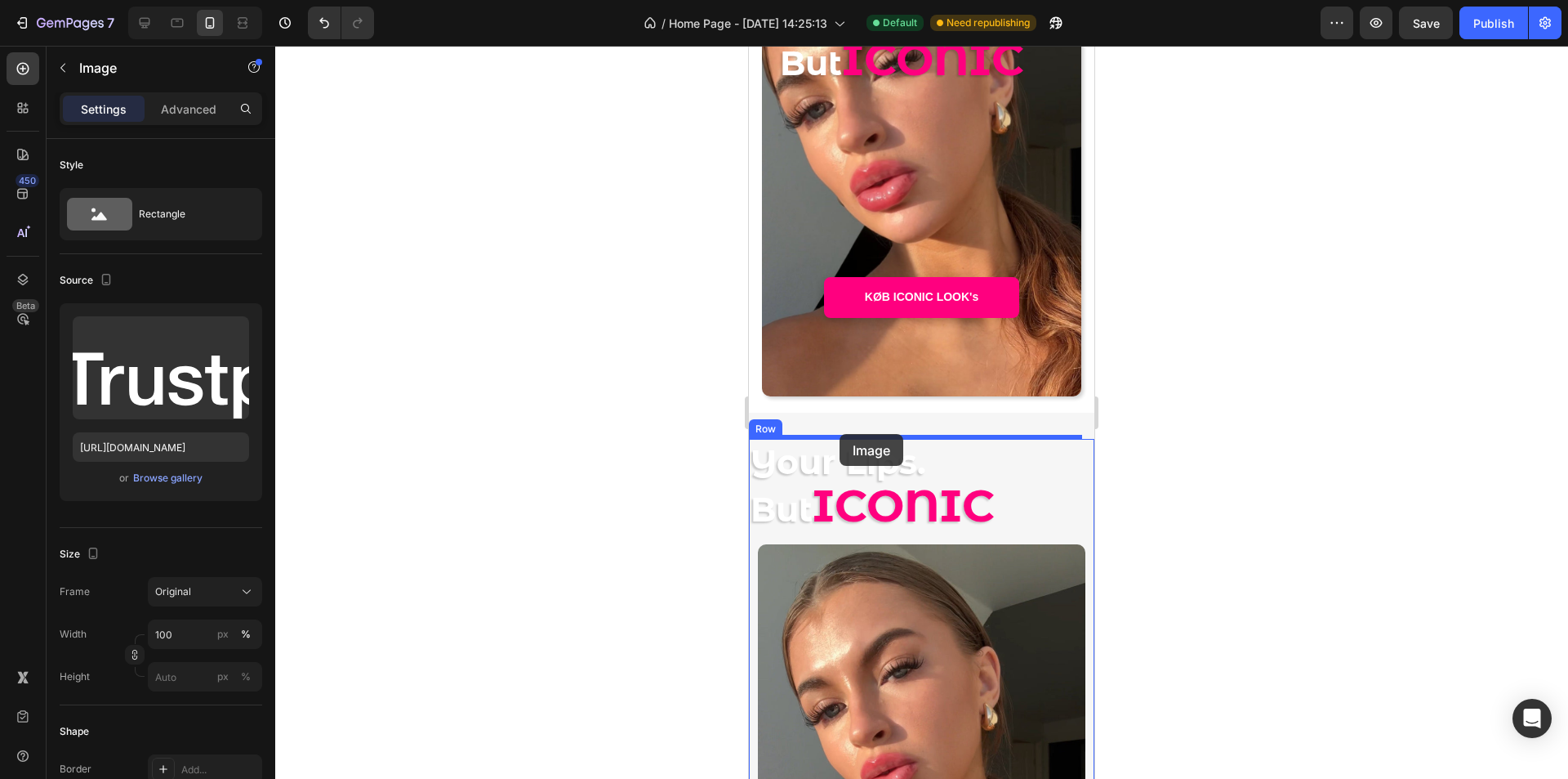
drag, startPoint x: 789, startPoint y: 113, endPoint x: 839, endPoint y: 434, distance: 324.9
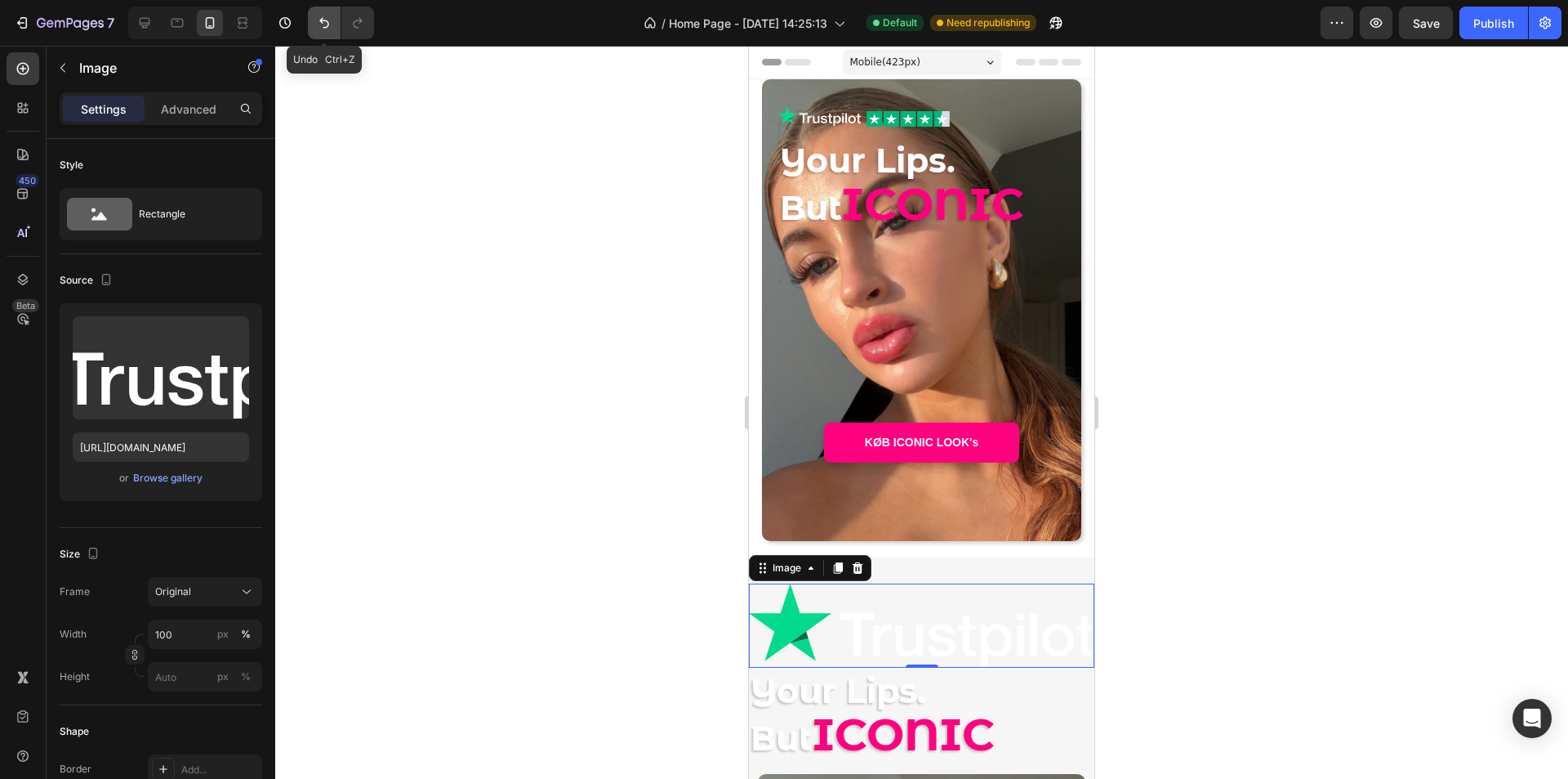
click at [323, 29] on icon "Undo/Redo" at bounding box center [323, 22] width 16 height 16
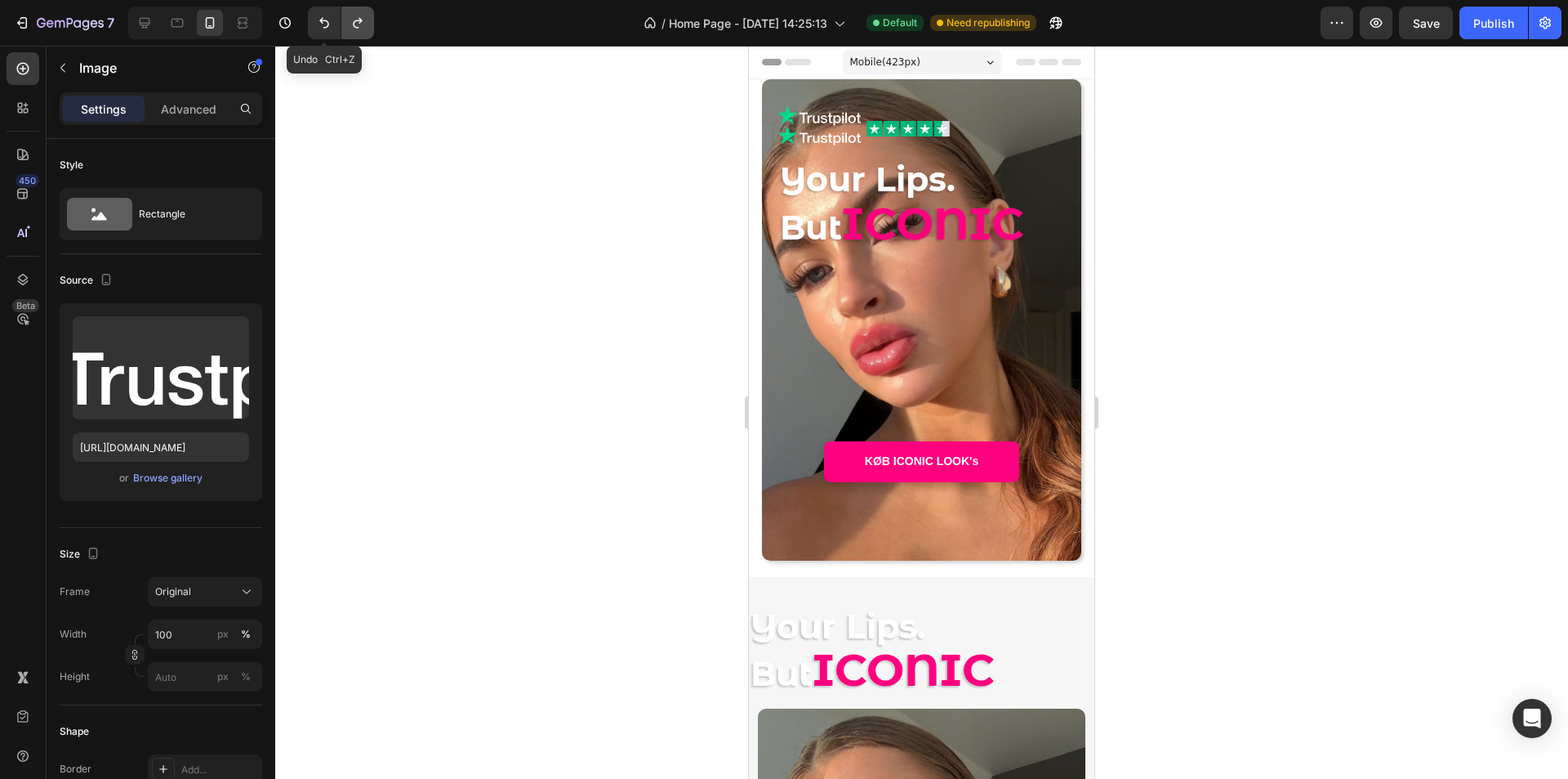
click at [327, 25] on icon "Undo/Redo" at bounding box center [323, 22] width 16 height 16
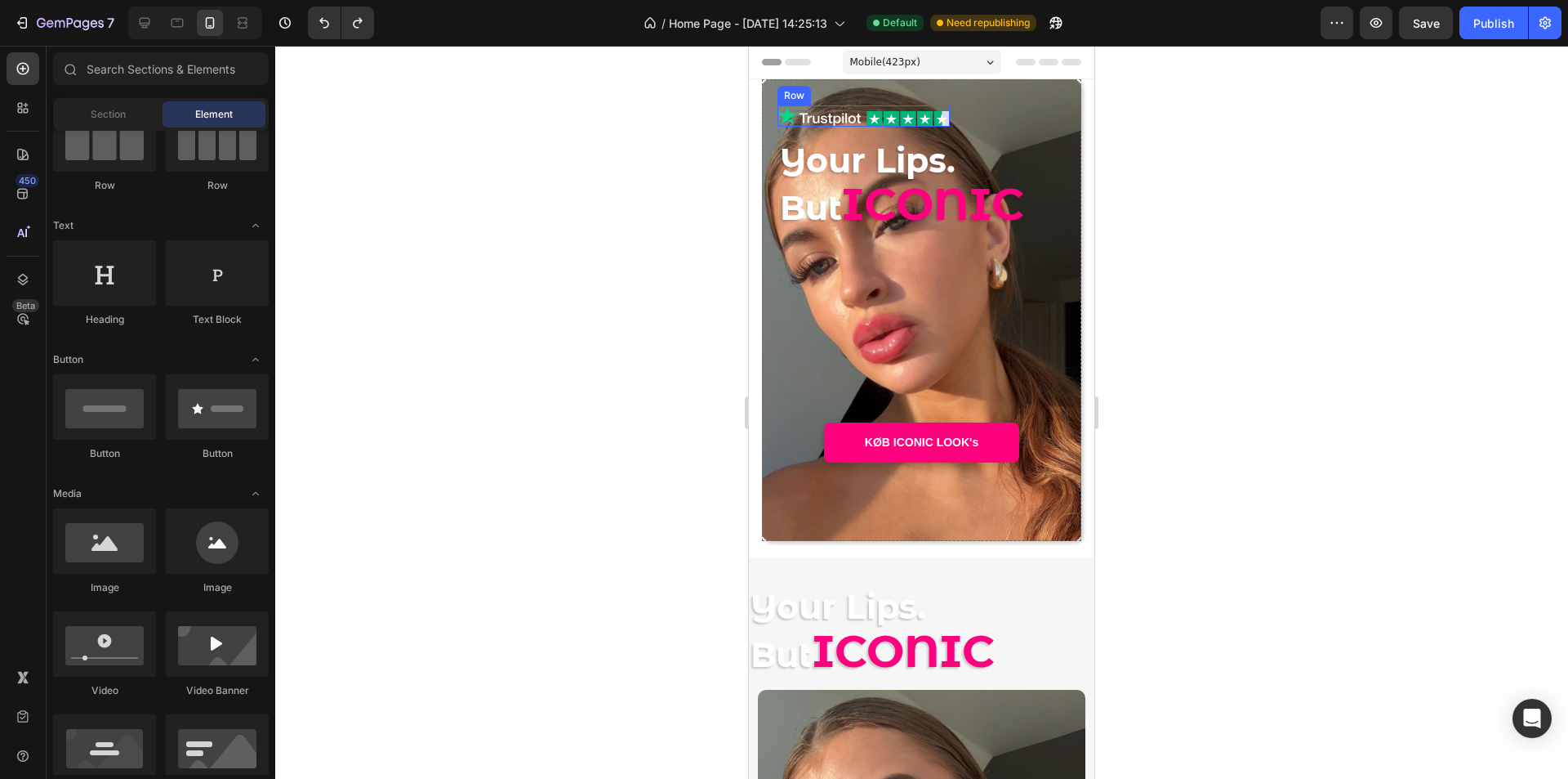
click at [859, 122] on div "Image Image Row" at bounding box center [864, 116] width 172 height 21
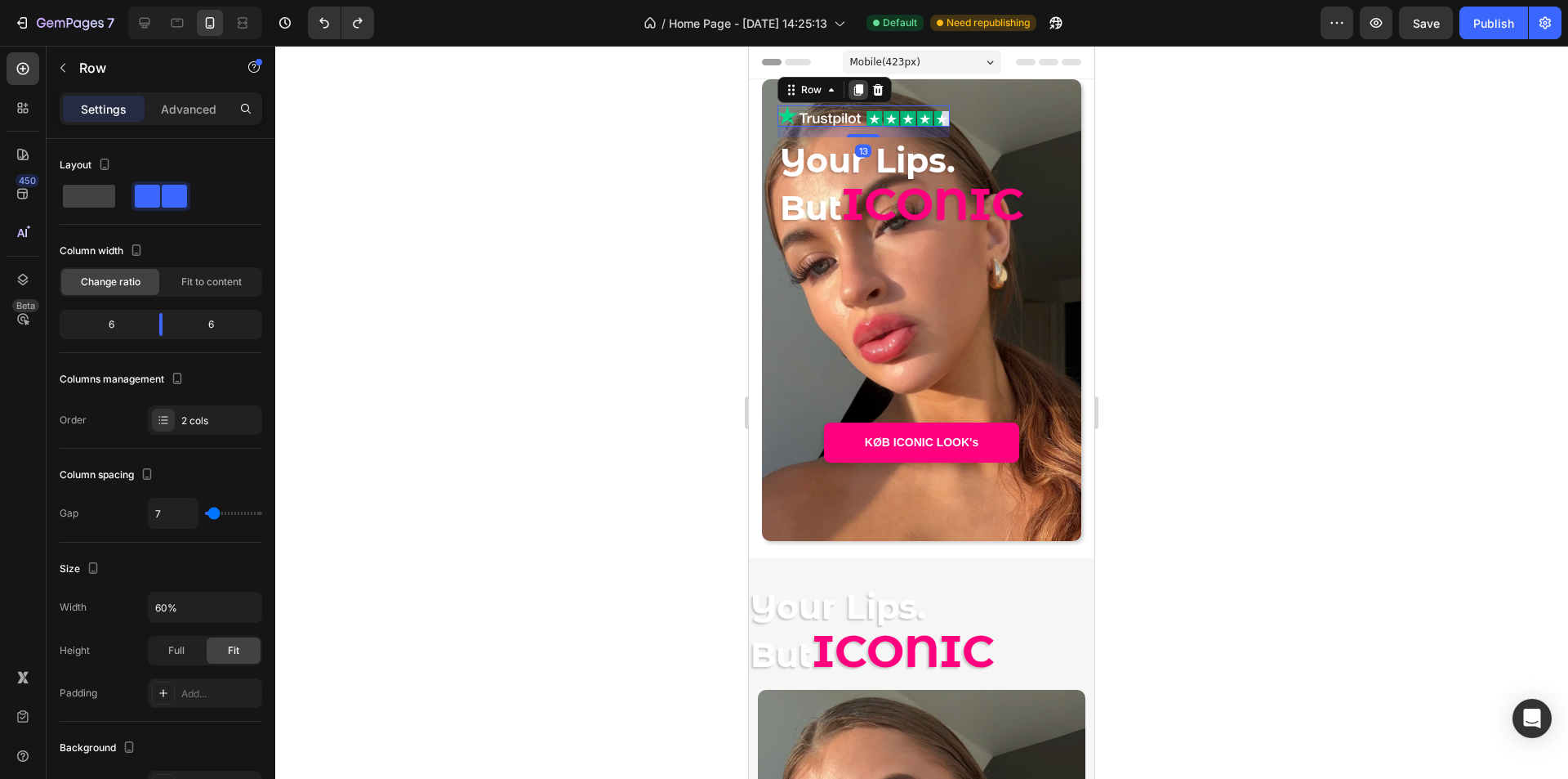
click at [861, 90] on icon at bounding box center [859, 90] width 9 height 12
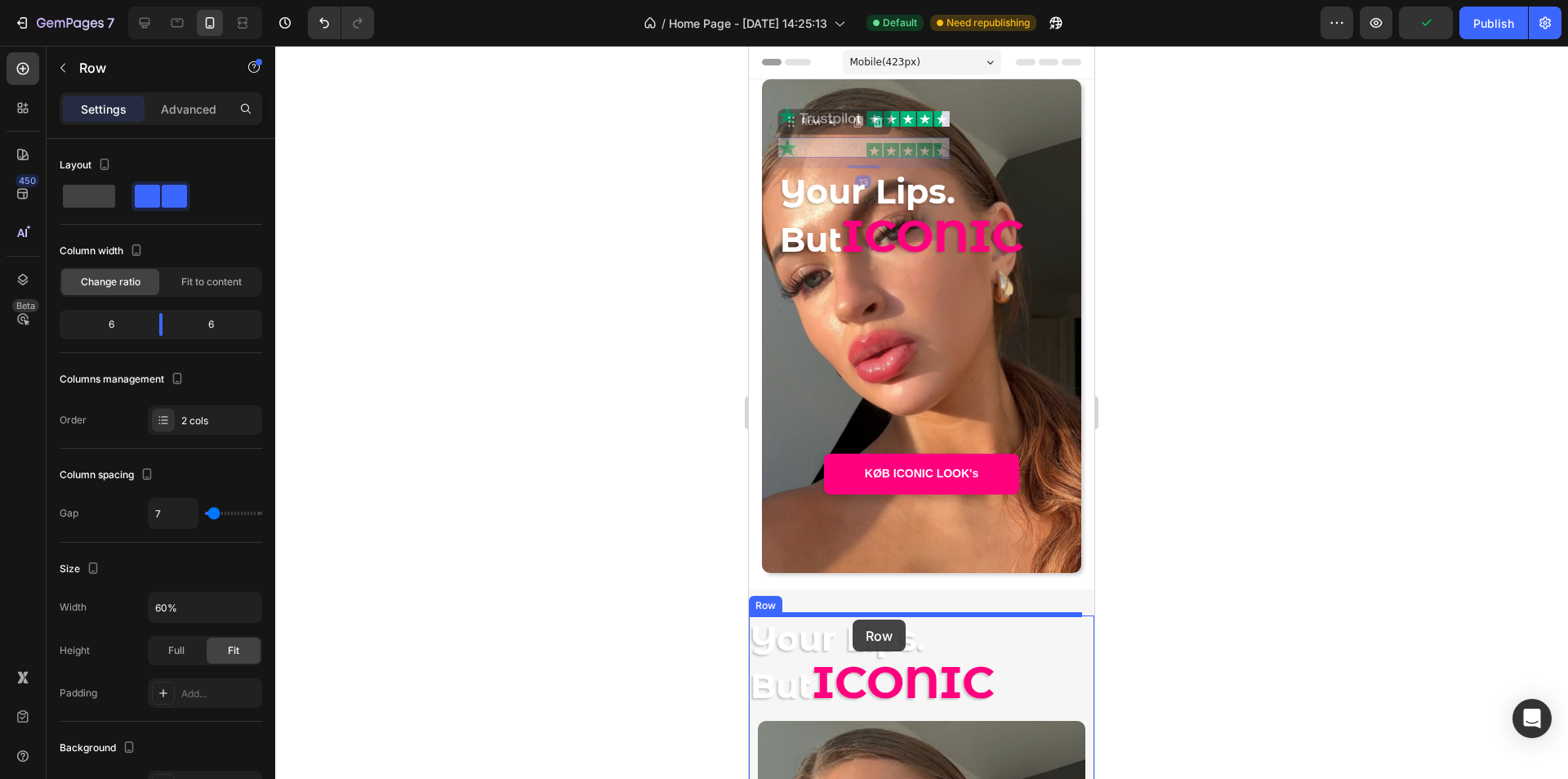
drag, startPoint x: 789, startPoint y: 128, endPoint x: 853, endPoint y: 619, distance: 495.2
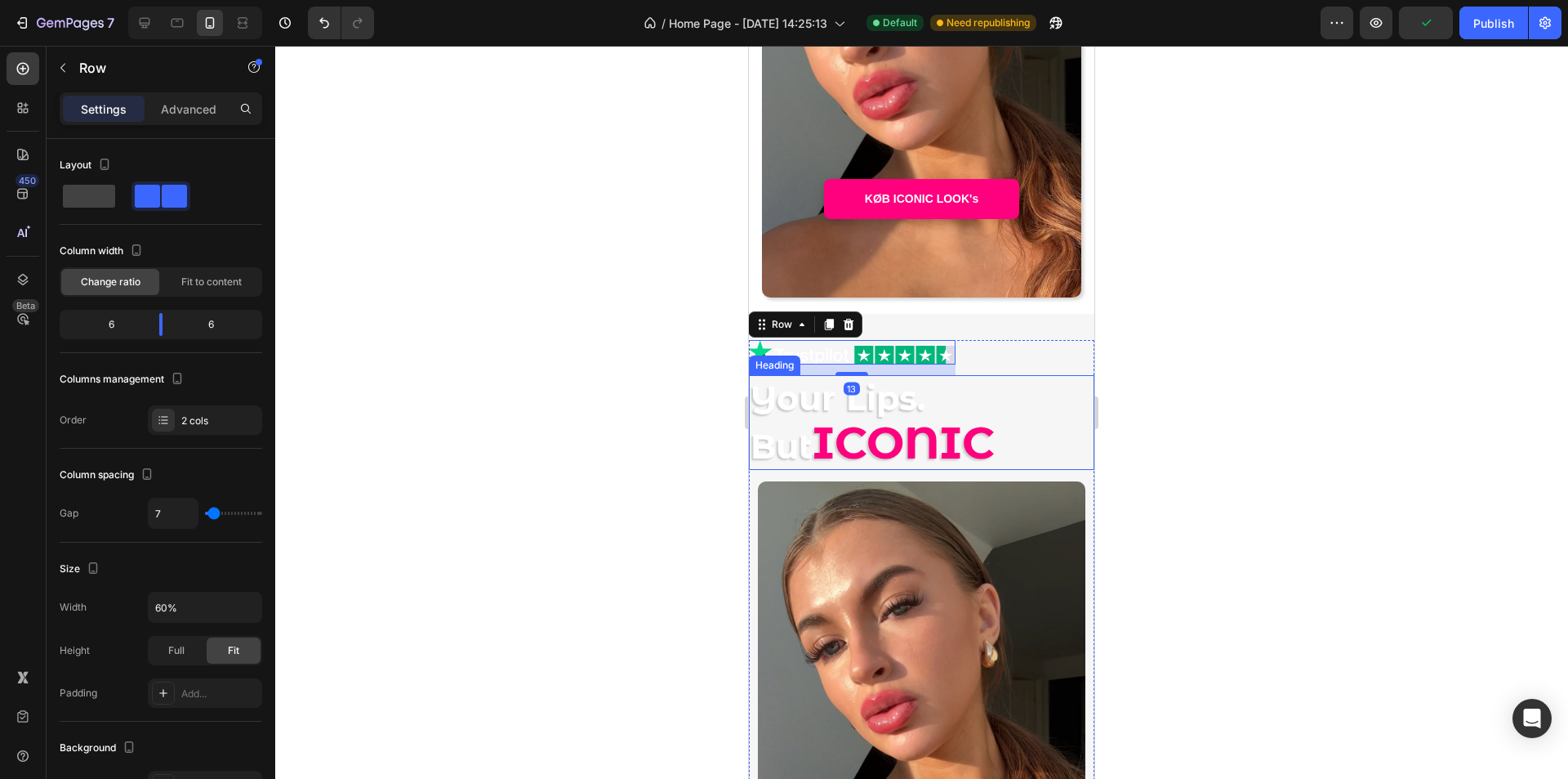
scroll to position [245, 0]
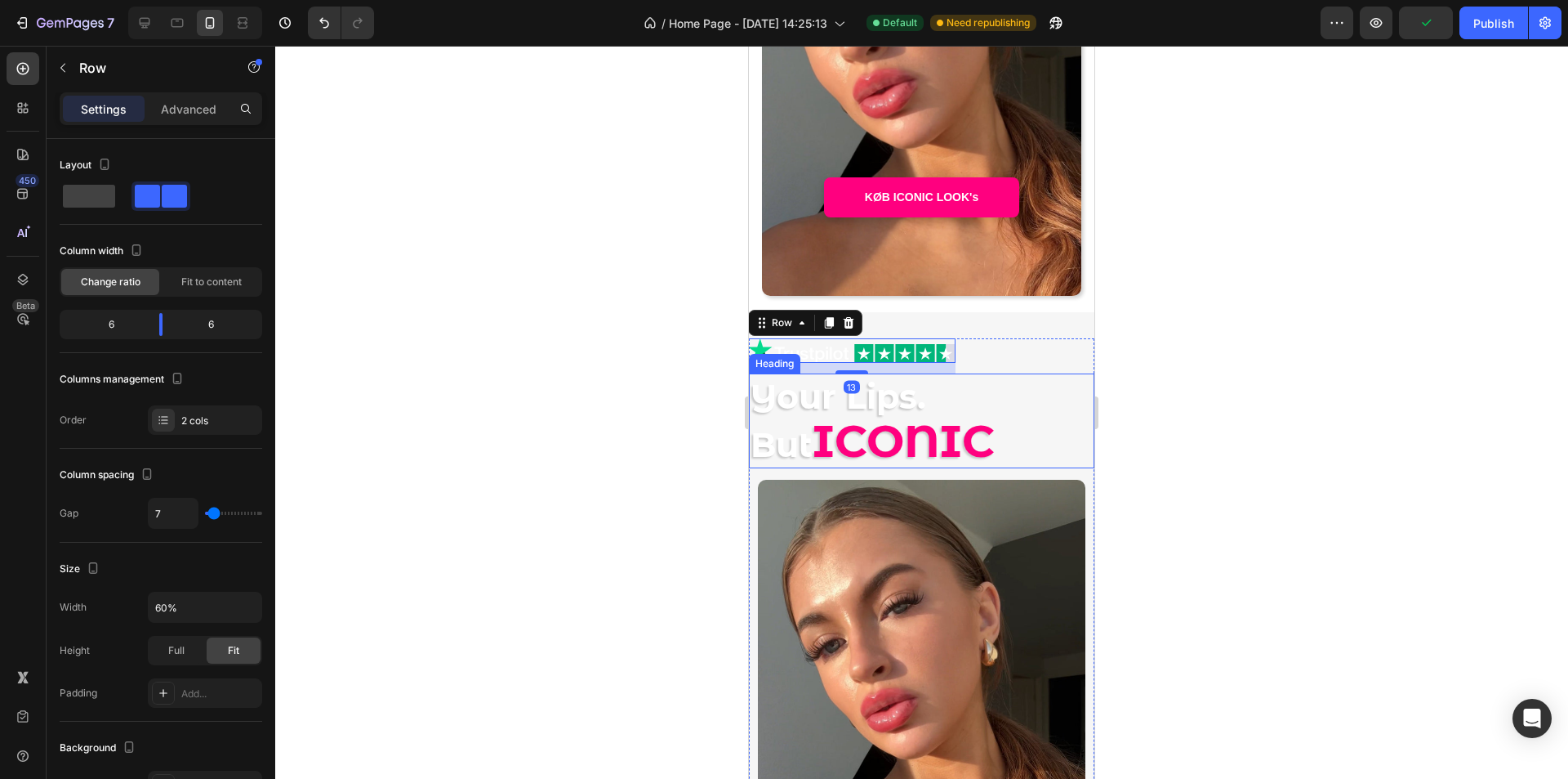
click at [949, 430] on h2 "Your Lips. But ICONIC" at bounding box center [921, 421] width 345 height 95
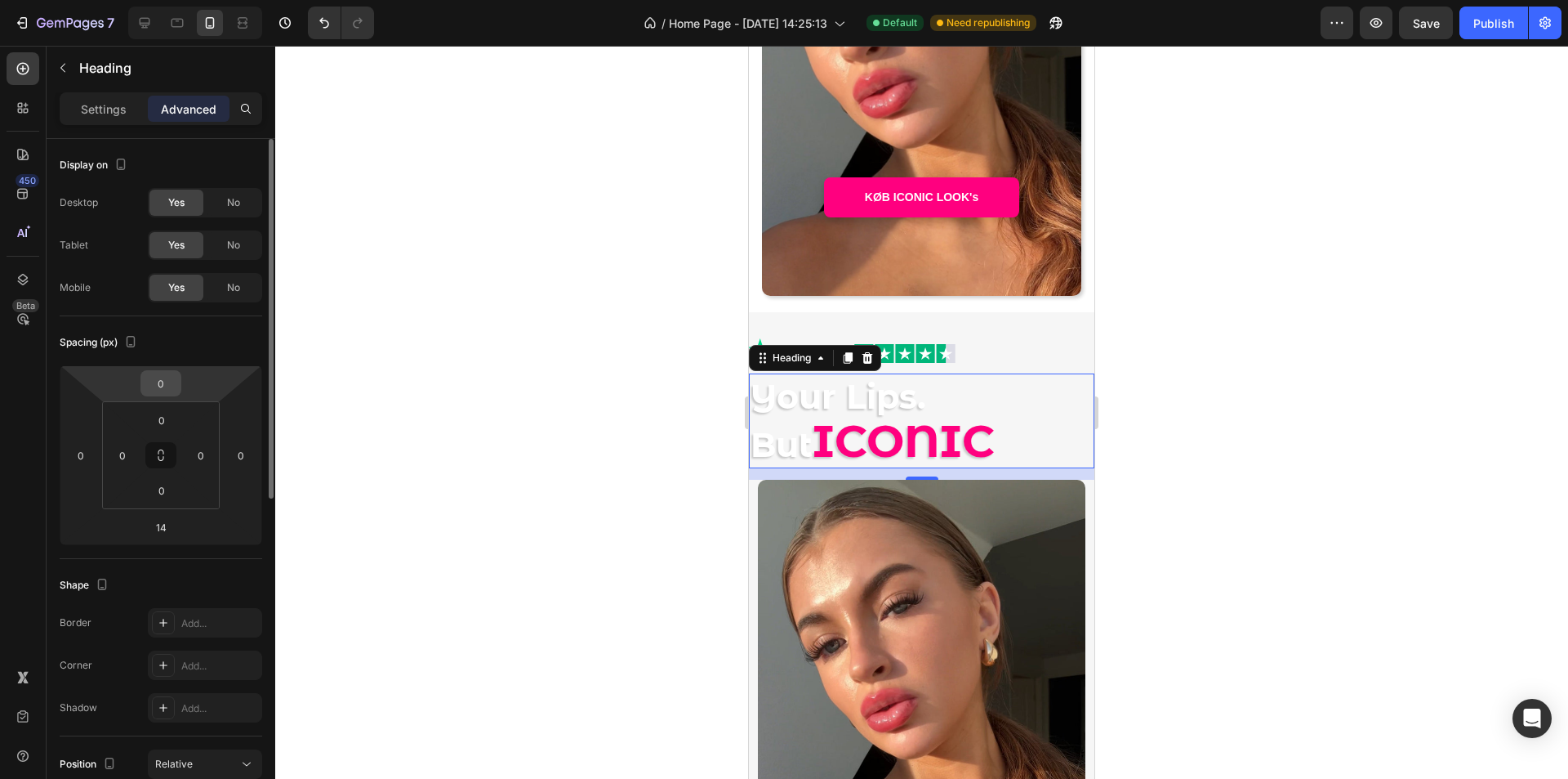
click at [155, 381] on input "0" at bounding box center [160, 383] width 33 height 25
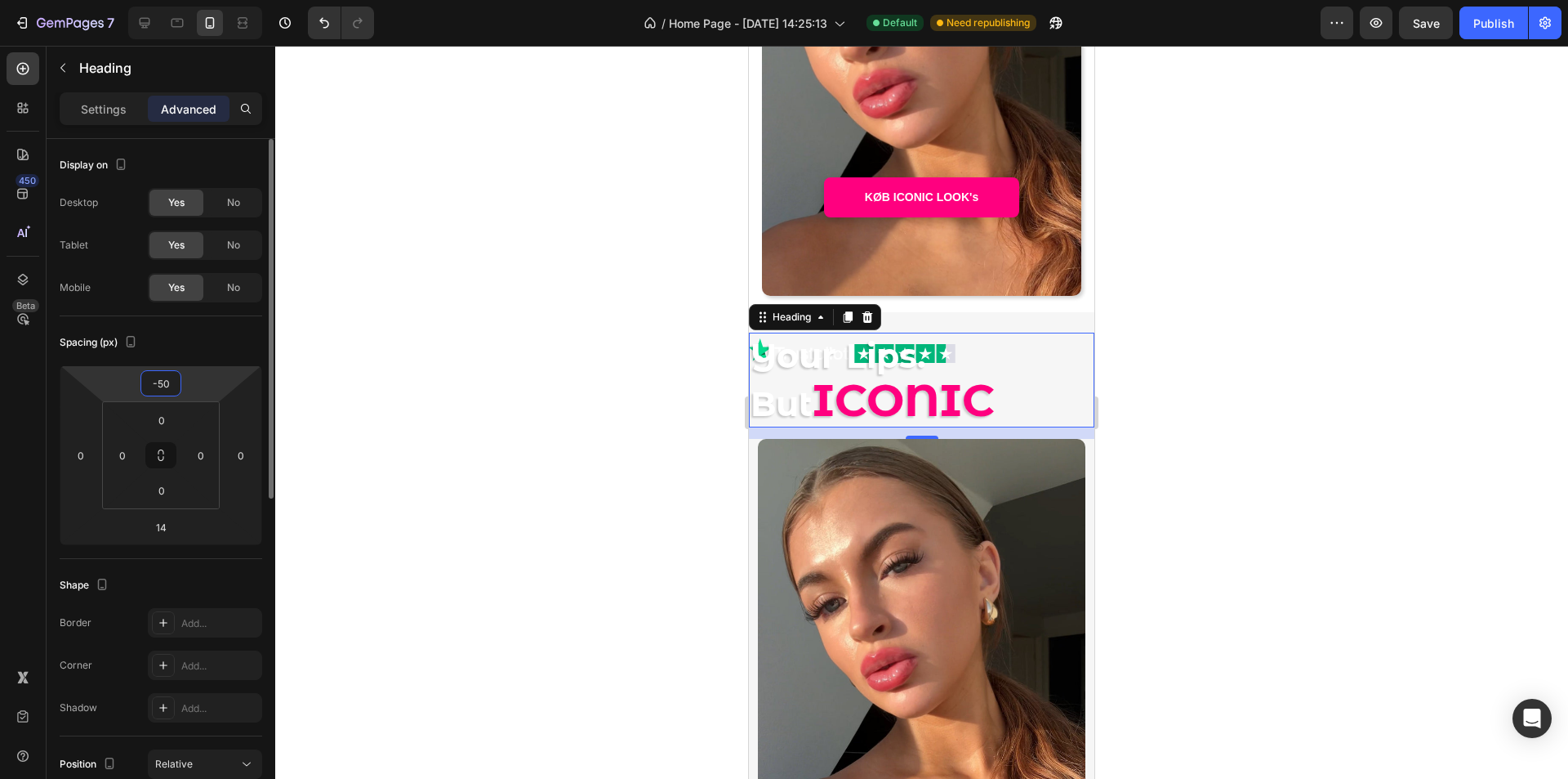
type input "-5"
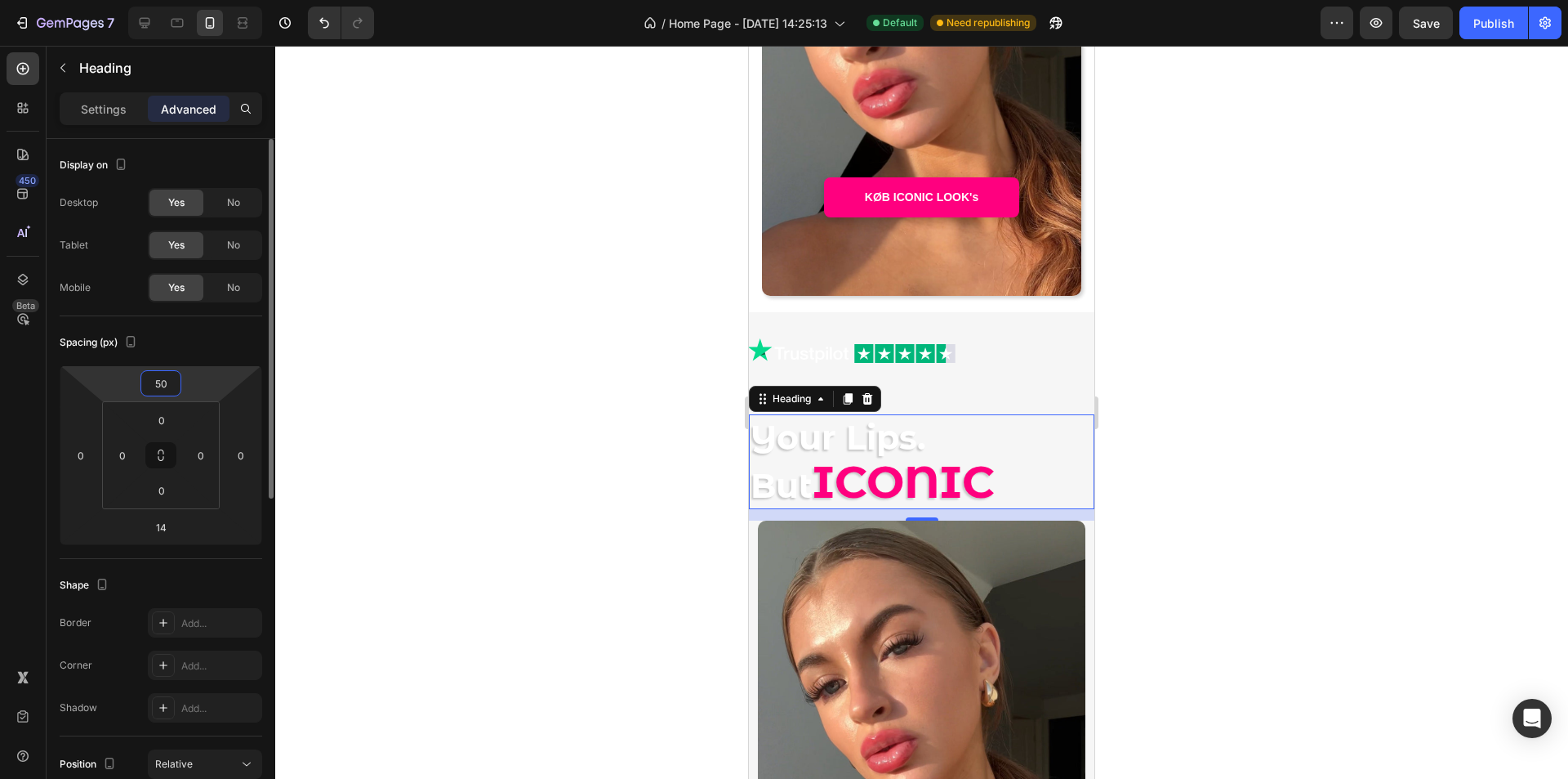
type input "5"
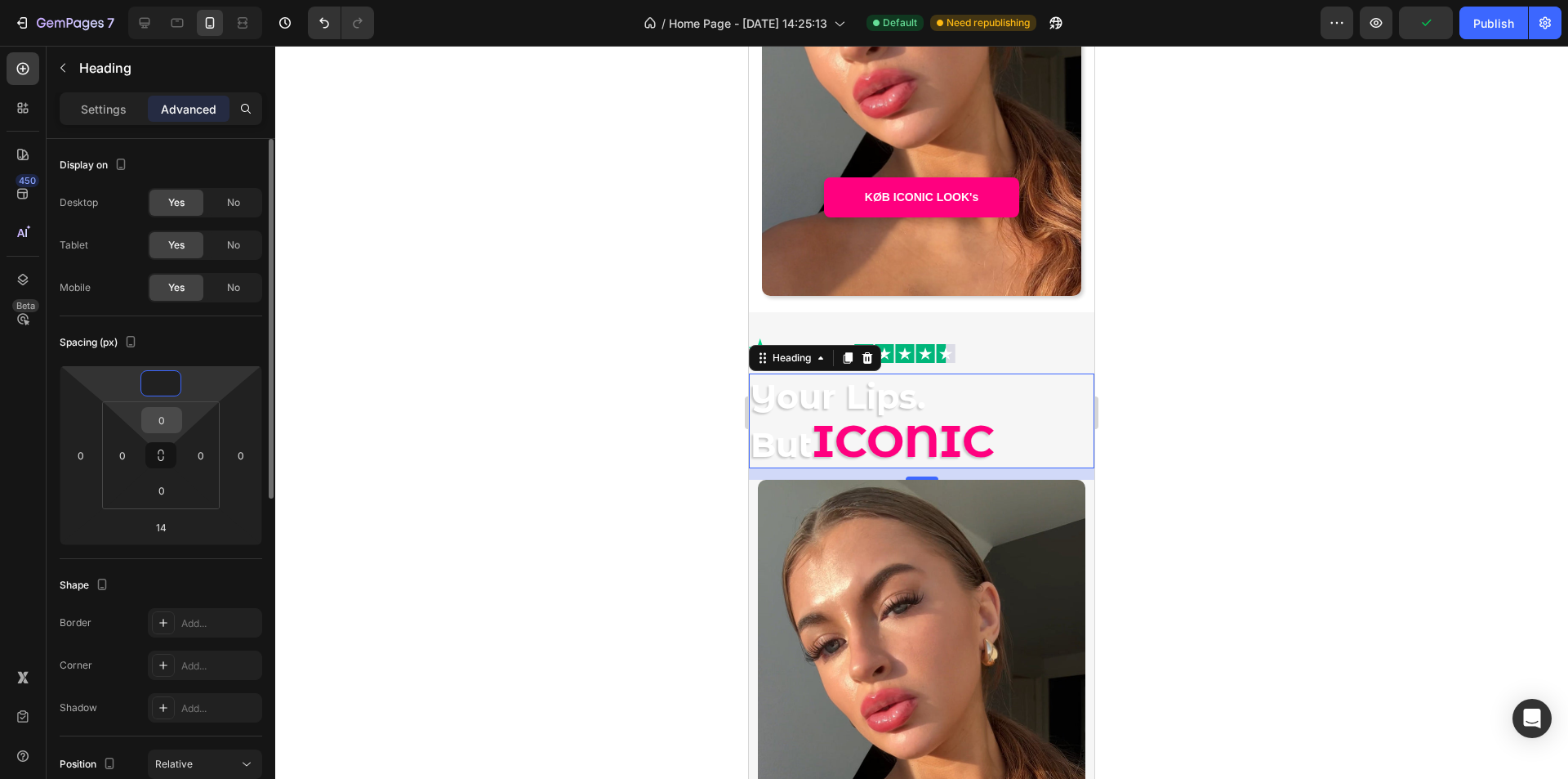
click at [167, 423] on input "0" at bounding box center [161, 420] width 33 height 25
type input "0"
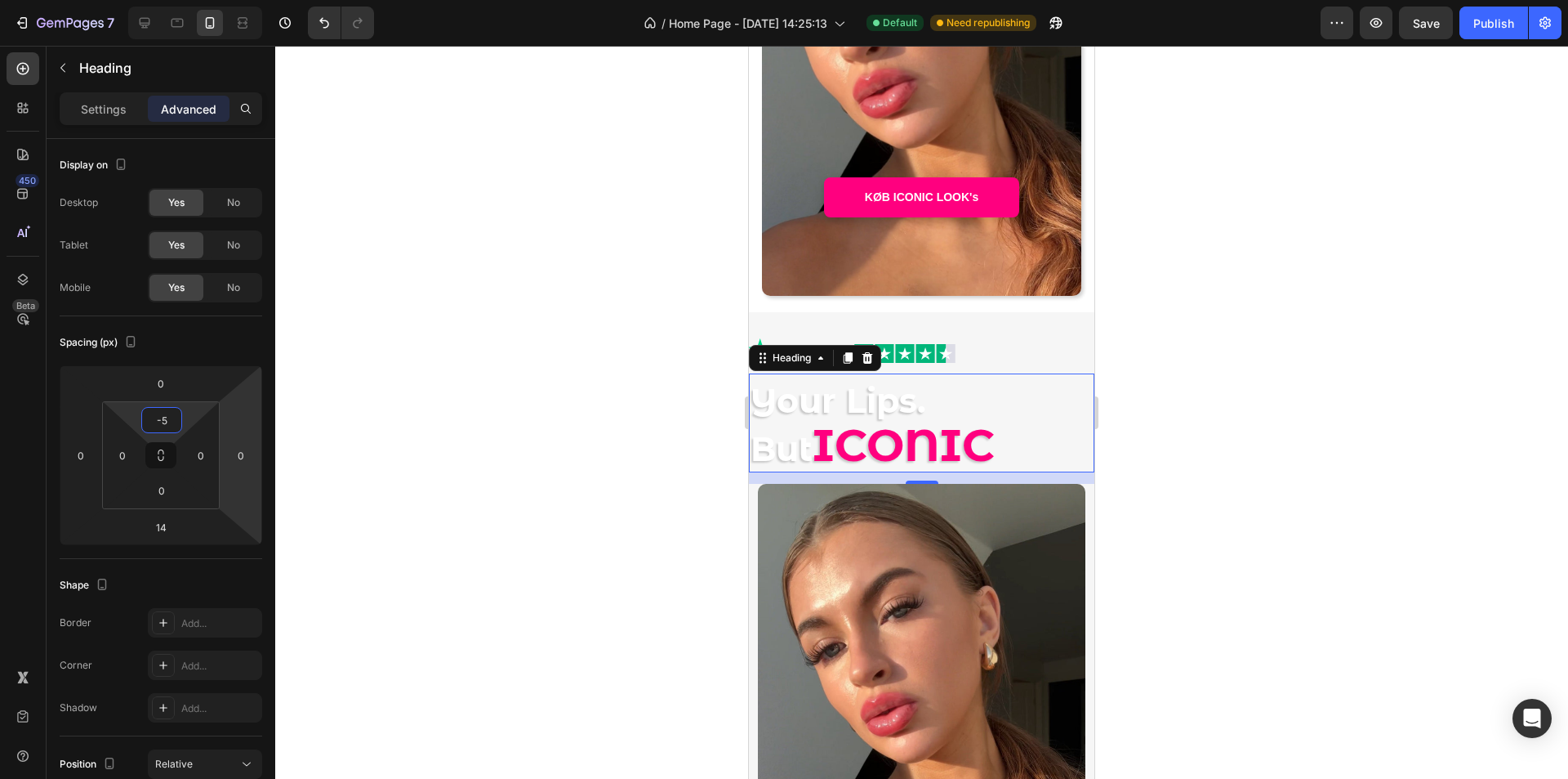
type input "-"
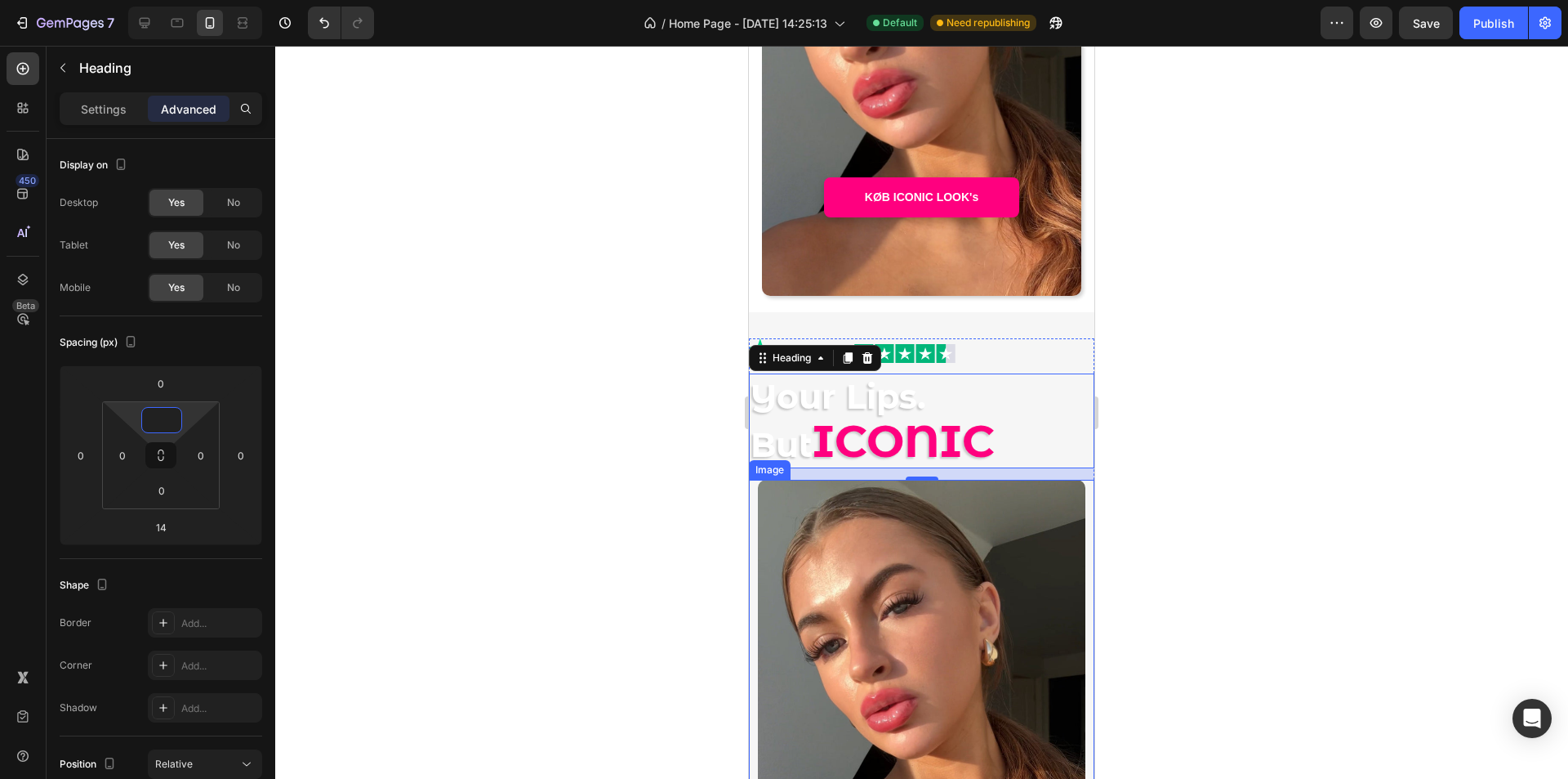
click at [947, 565] on img at bounding box center [922, 685] width 328 height 411
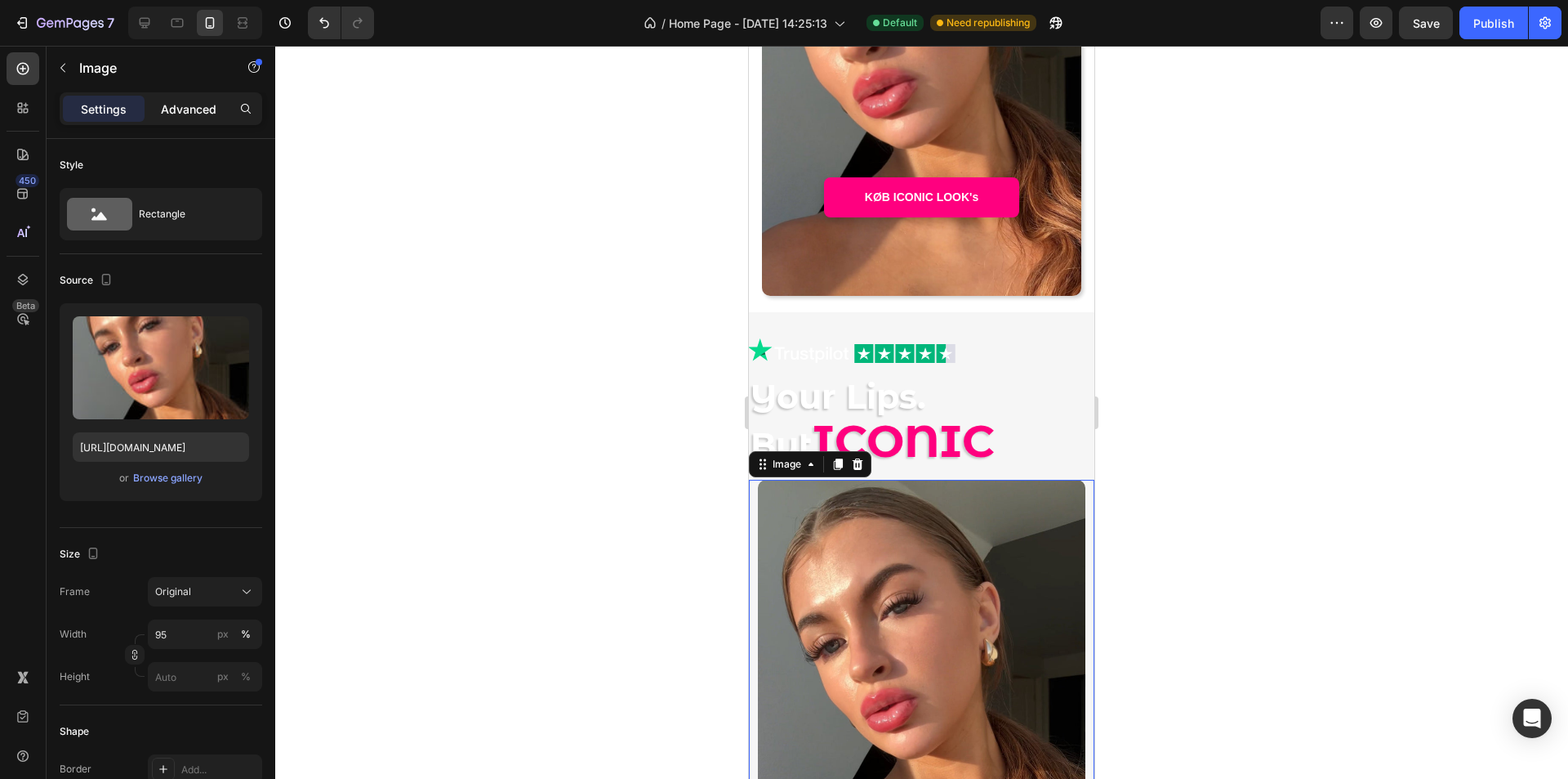
click at [203, 112] on p "Advanced" at bounding box center [189, 109] width 56 height 17
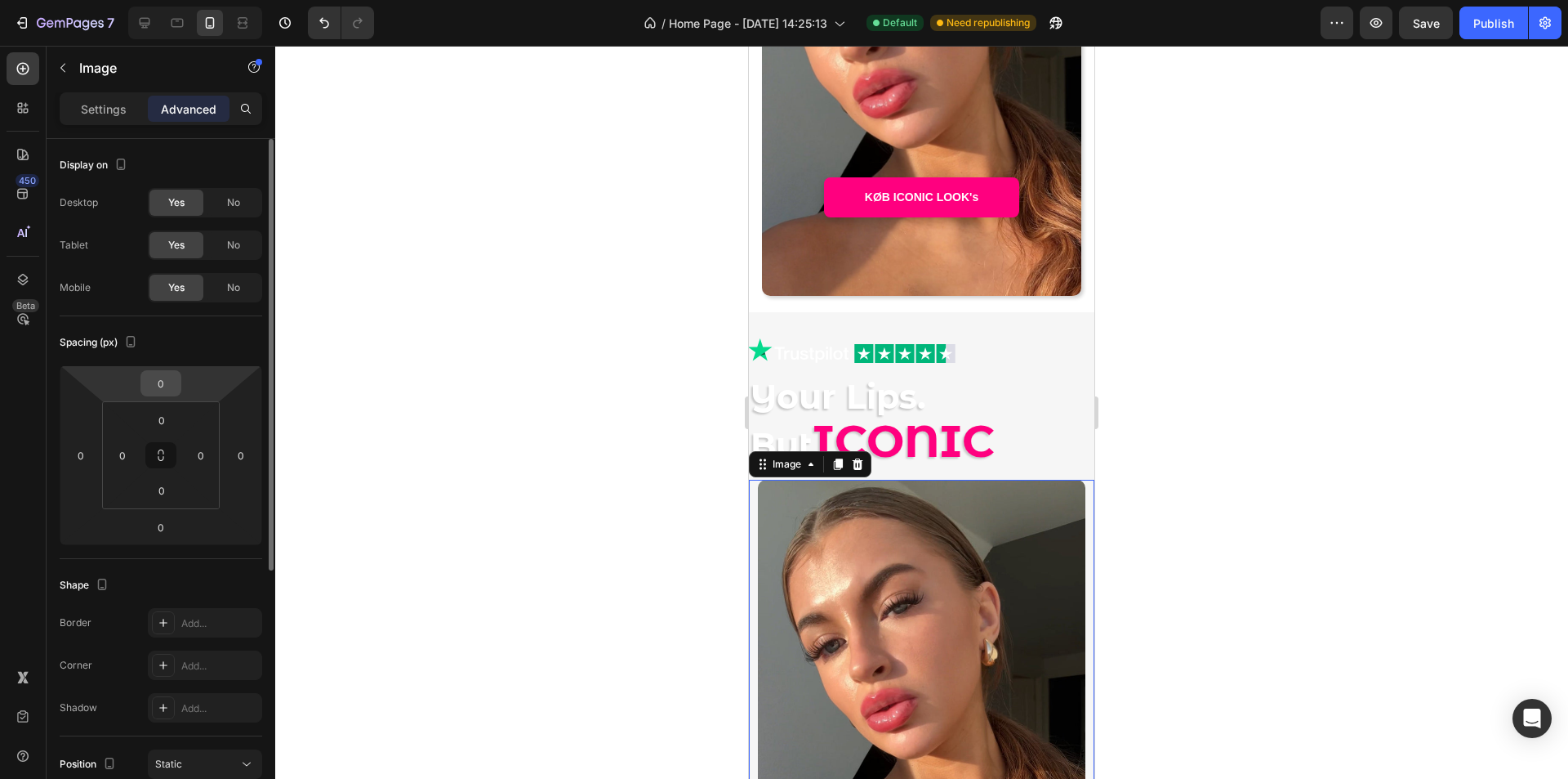
click at [151, 384] on input "0" at bounding box center [160, 383] width 33 height 25
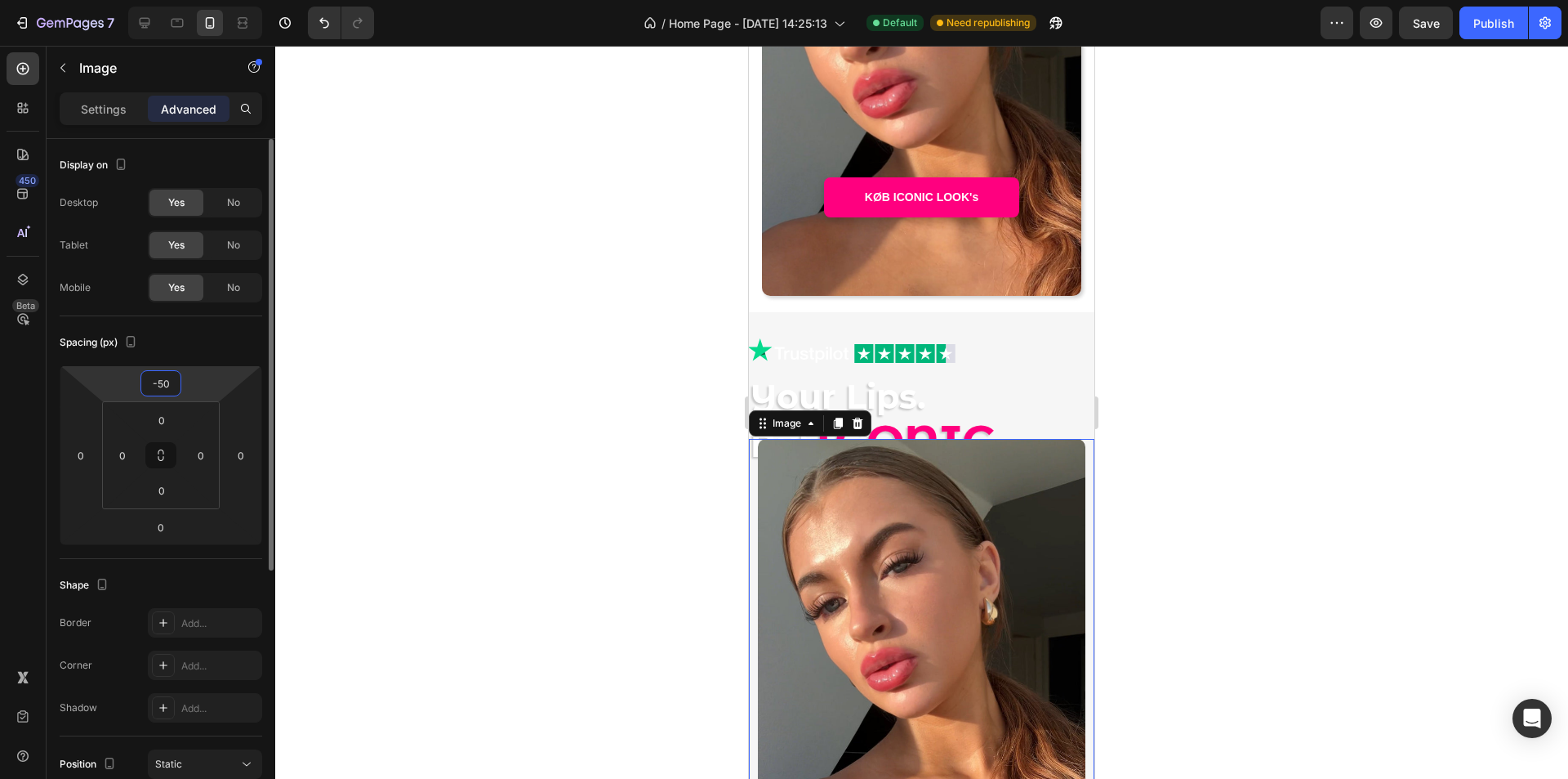
type input "-5"
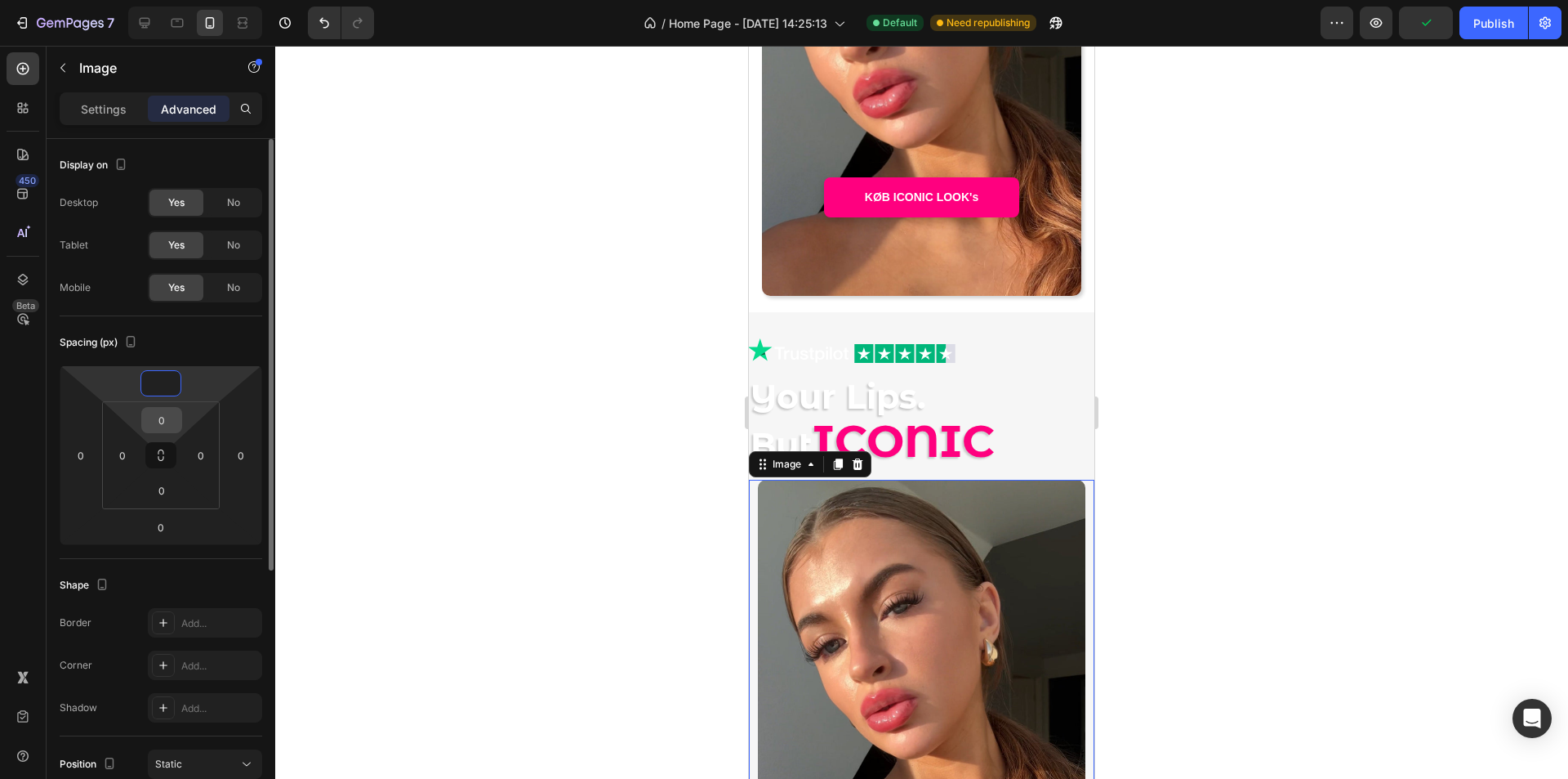
click at [162, 411] on input "0" at bounding box center [161, 420] width 33 height 25
type input "0"
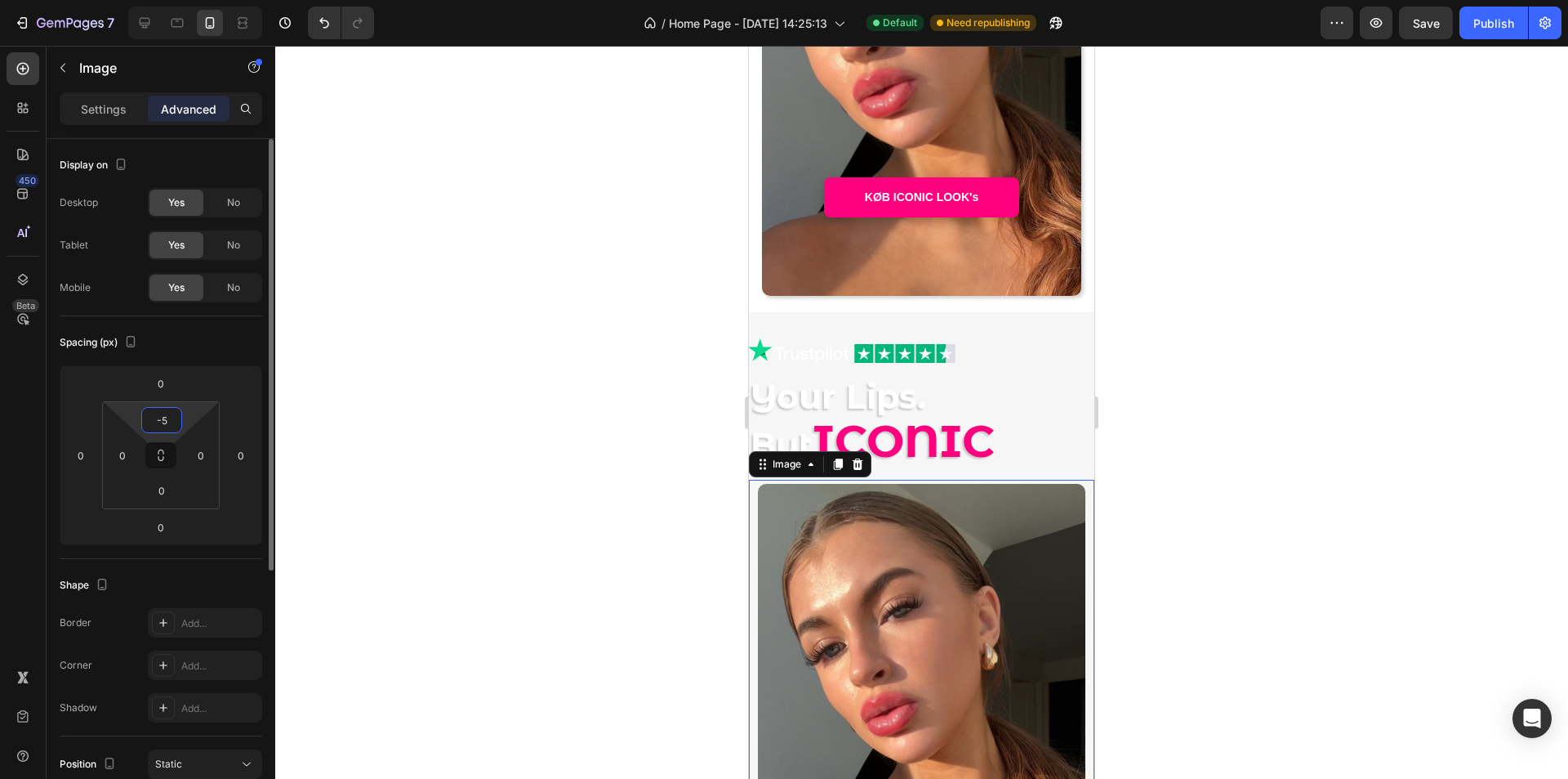
type input "-"
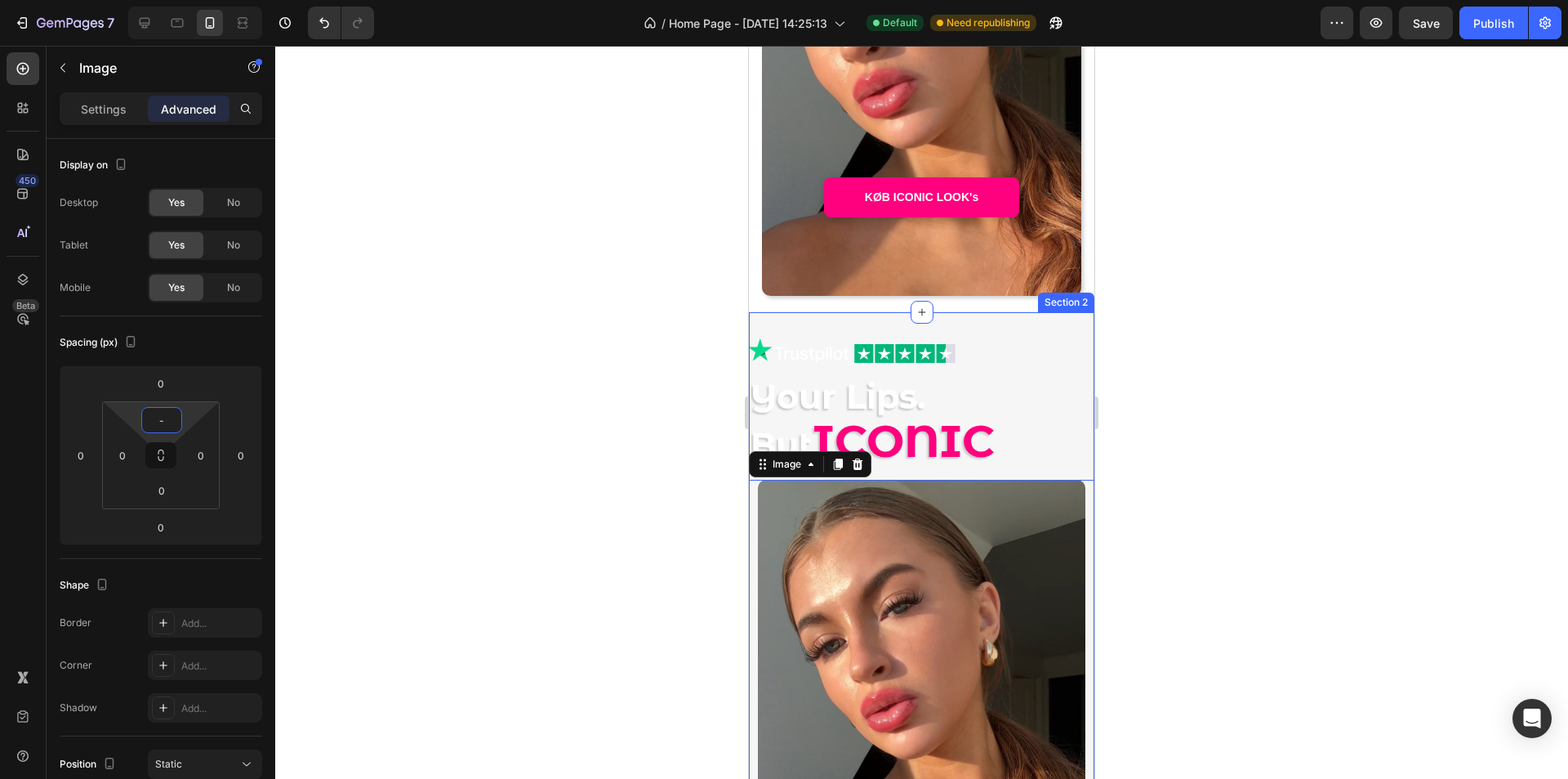
click at [1031, 325] on div "Image Image Row Your Lips. But ICONIC Heading Image 0 KØB ICONIC LOOK's Button …" at bounding box center [921, 646] width 345 height 668
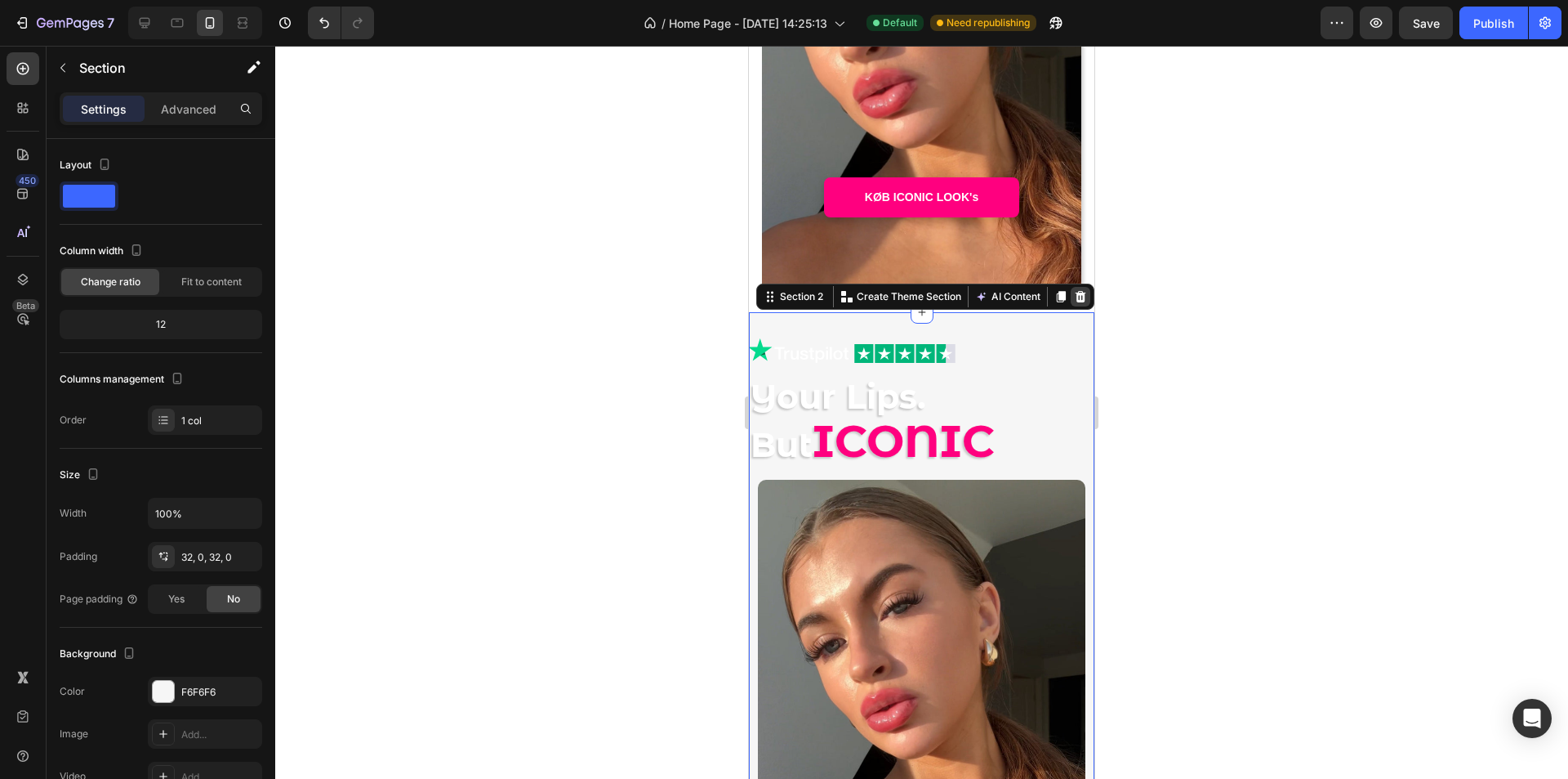
click at [1074, 299] on icon at bounding box center [1080, 296] width 13 height 13
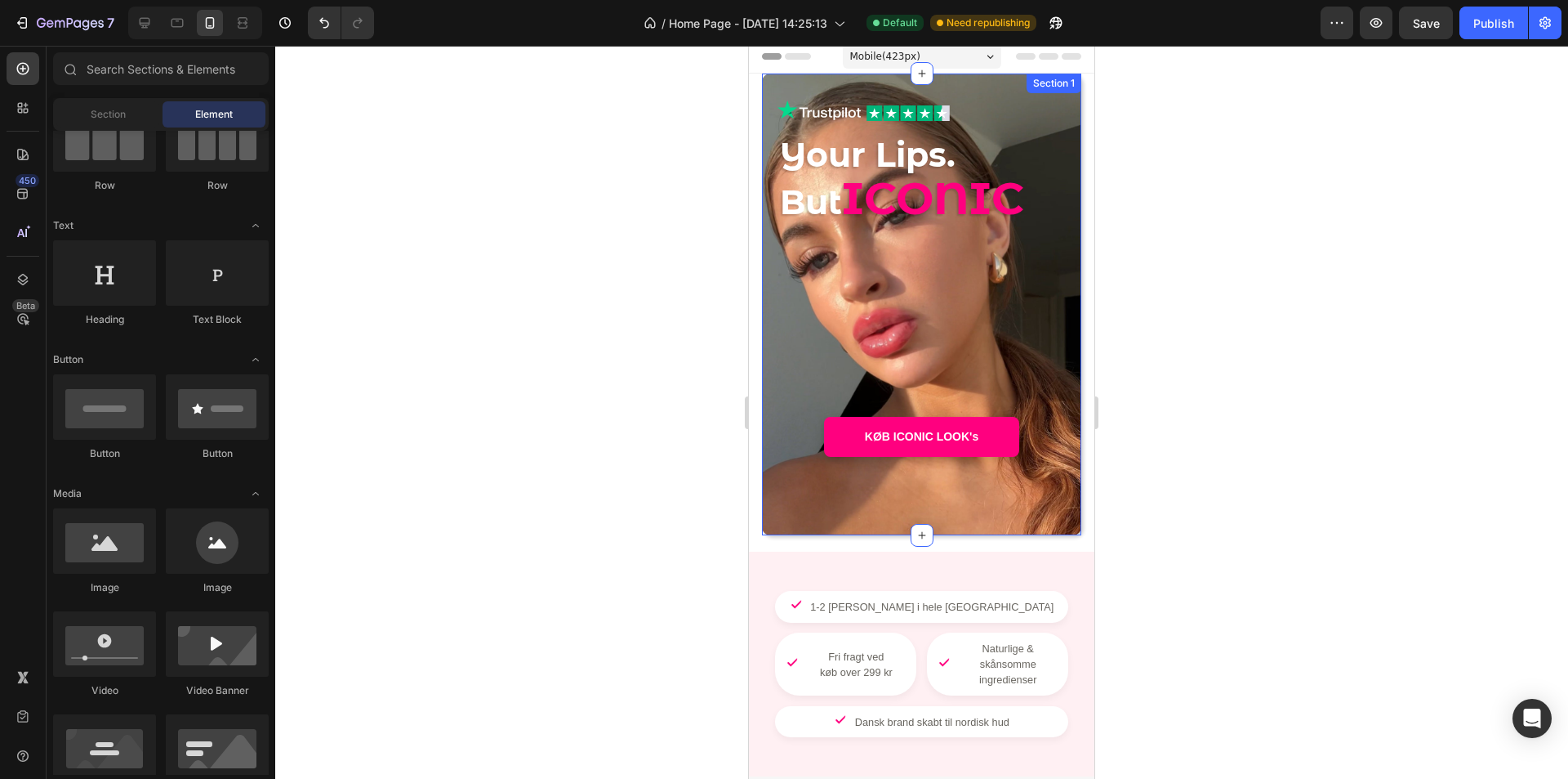
scroll to position [0, 0]
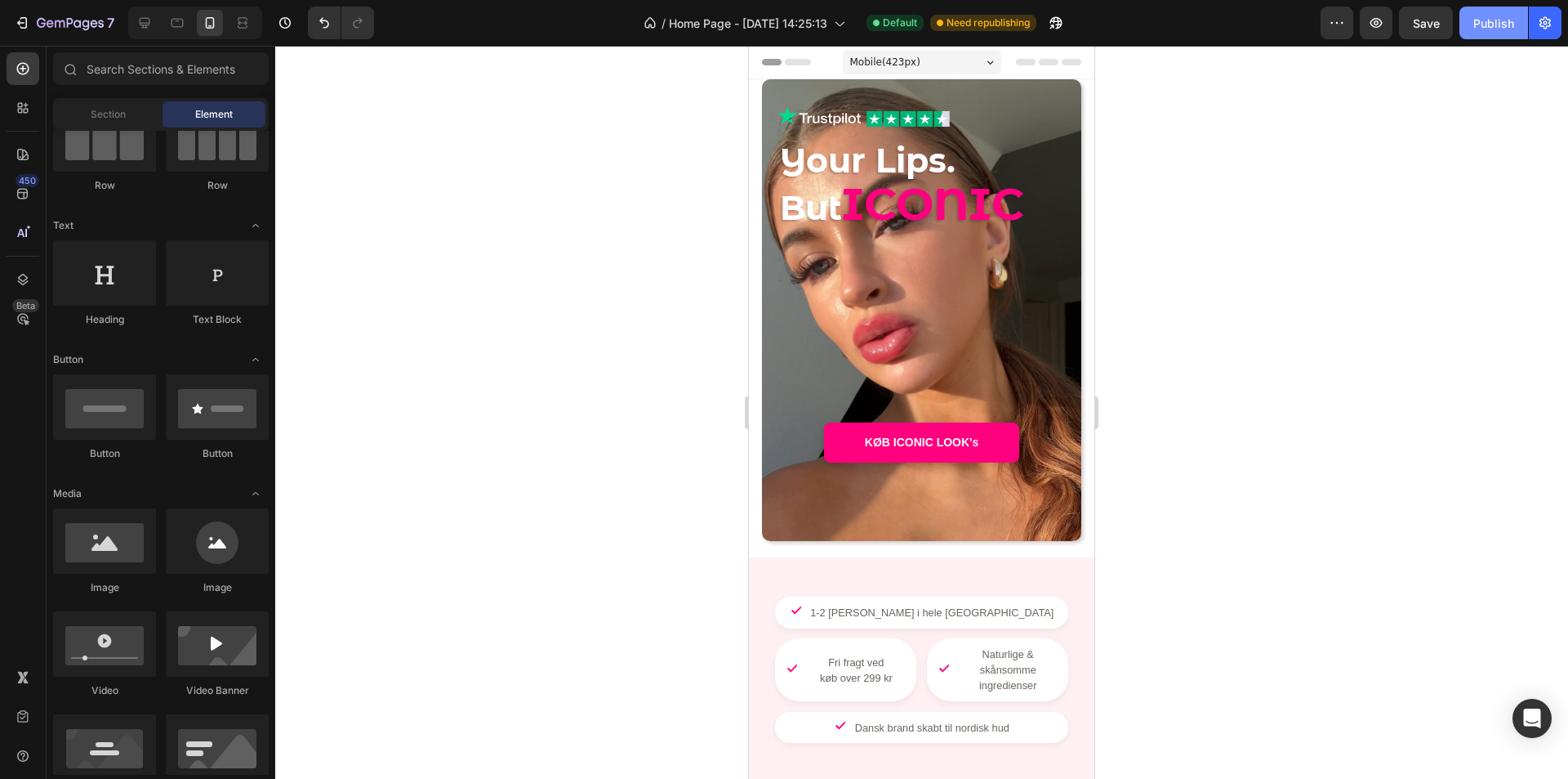
click at [1485, 22] on div "Publish" at bounding box center [1494, 23] width 41 height 17
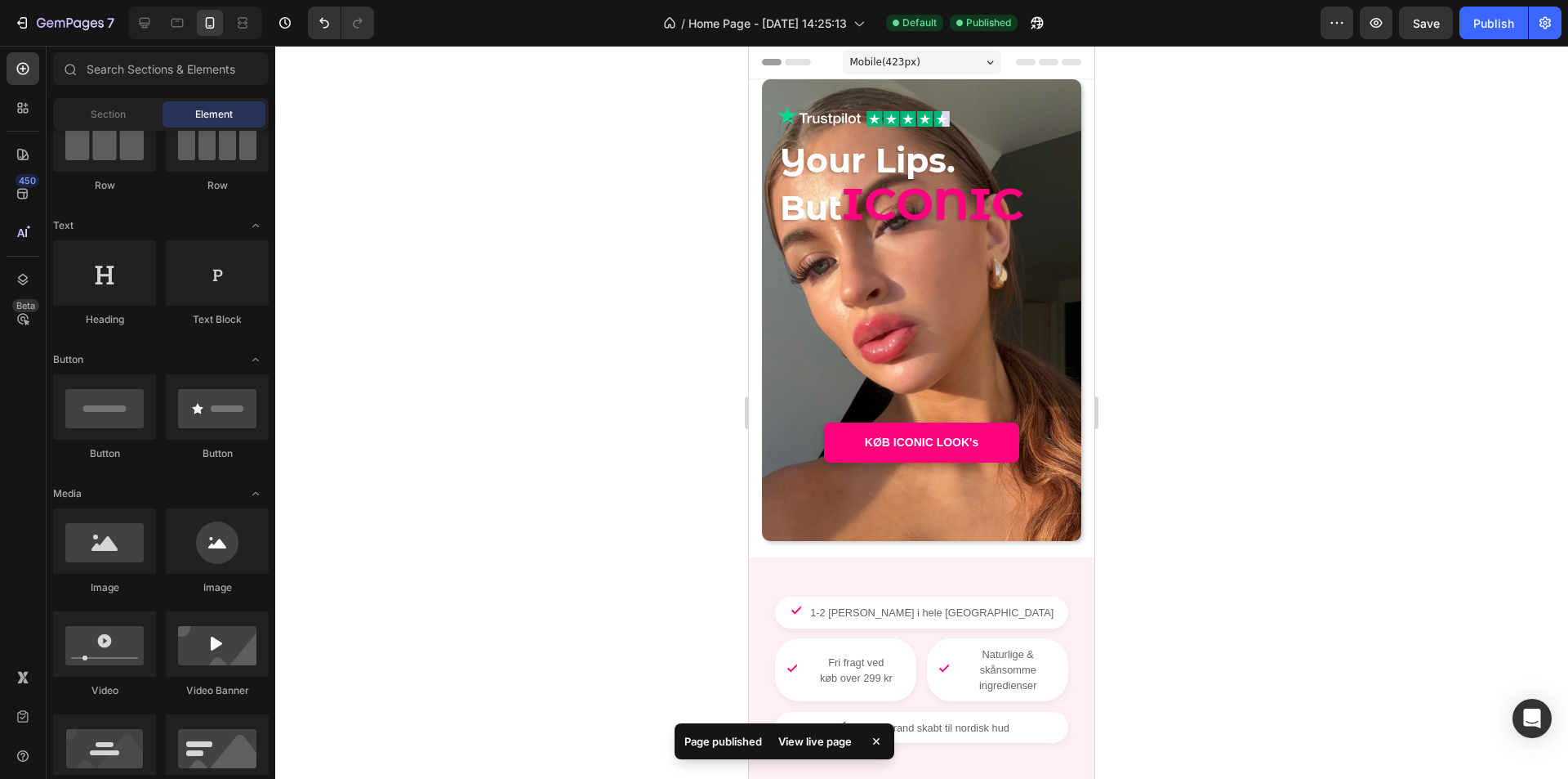
drag, startPoint x: 1327, startPoint y: 110, endPoint x: 1314, endPoint y: 86, distance: 27.3
drag, startPoint x: 1314, startPoint y: 86, endPoint x: 742, endPoint y: 318, distance: 617.3
click at [685, 319] on div at bounding box center [921, 412] width 1293 height 733
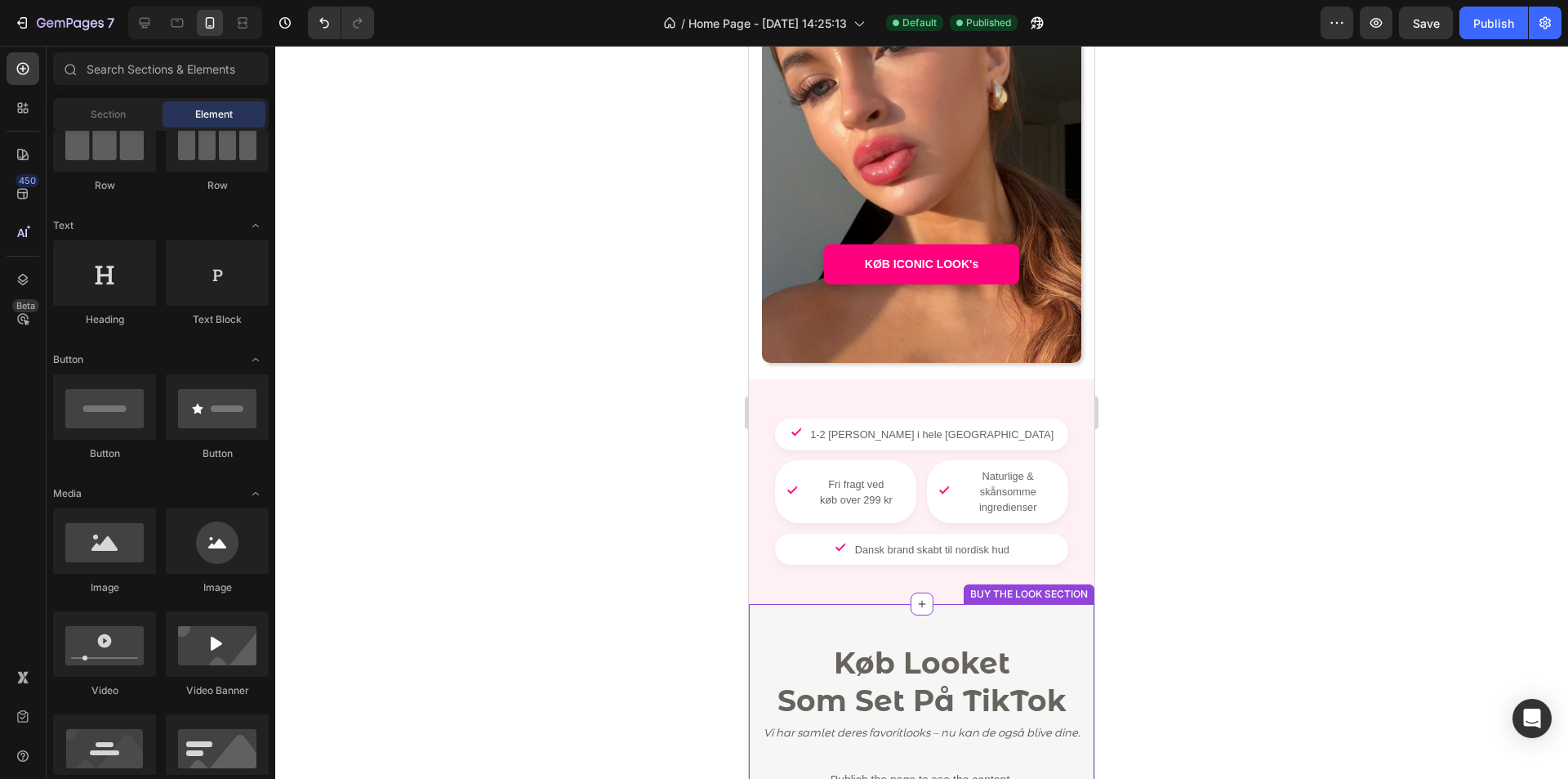
scroll to position [409, 0]
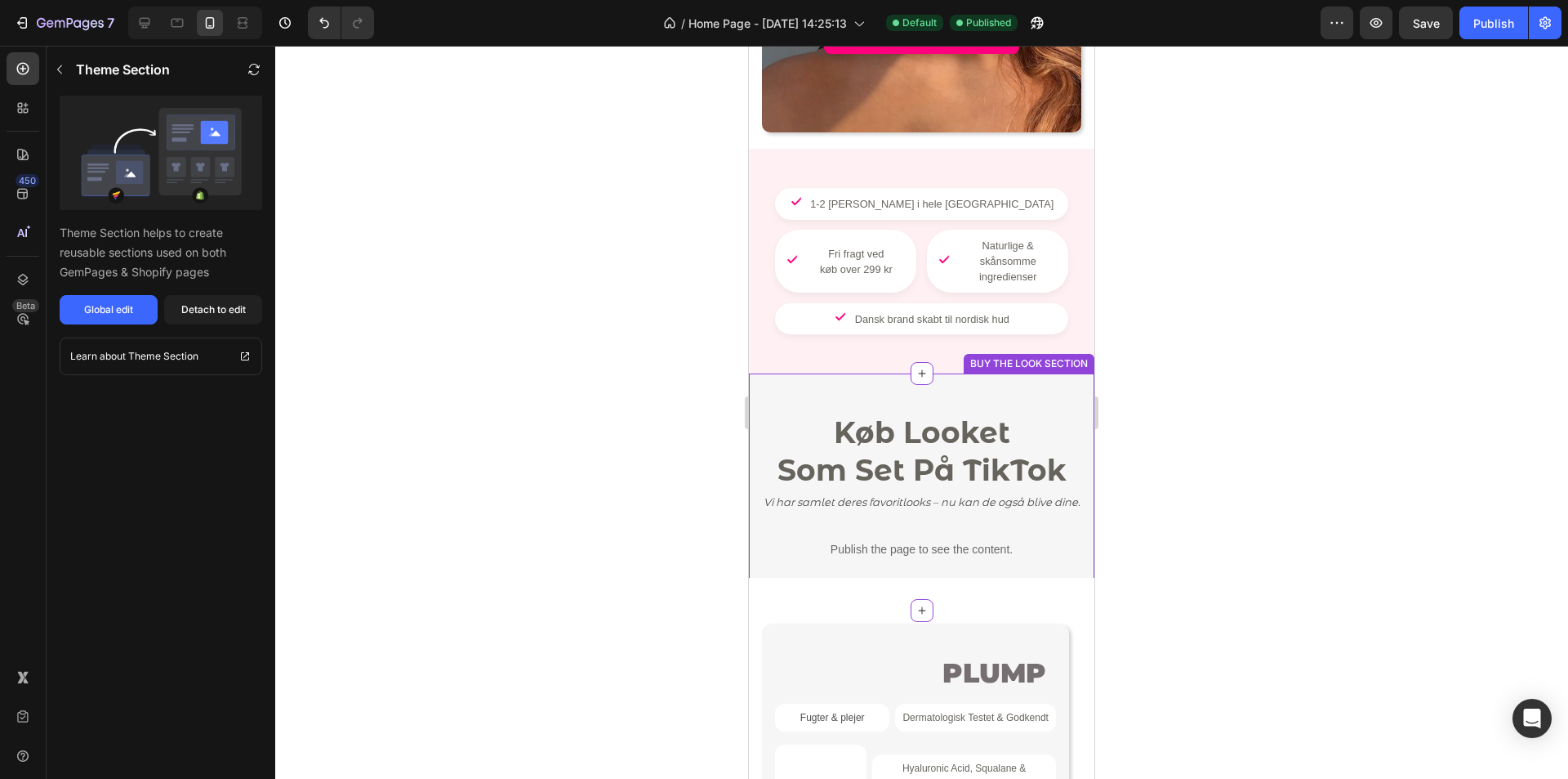
click at [952, 495] on icon "Vi har samlet deres favoritlooks – nu kan de også blive dine." at bounding box center [922, 501] width 317 height 13
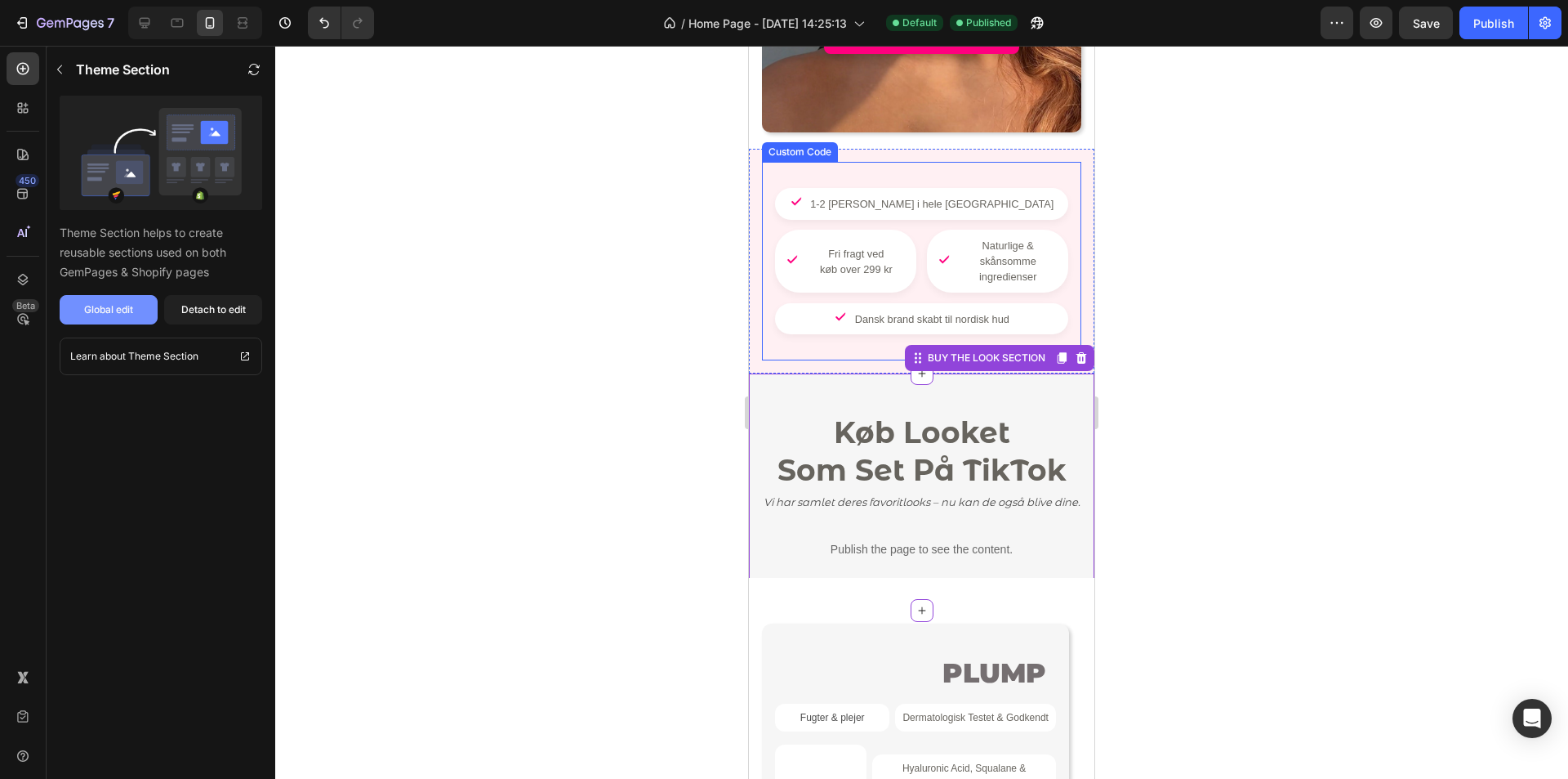
click at [128, 321] on button "Global edit" at bounding box center [109, 309] width 98 height 30
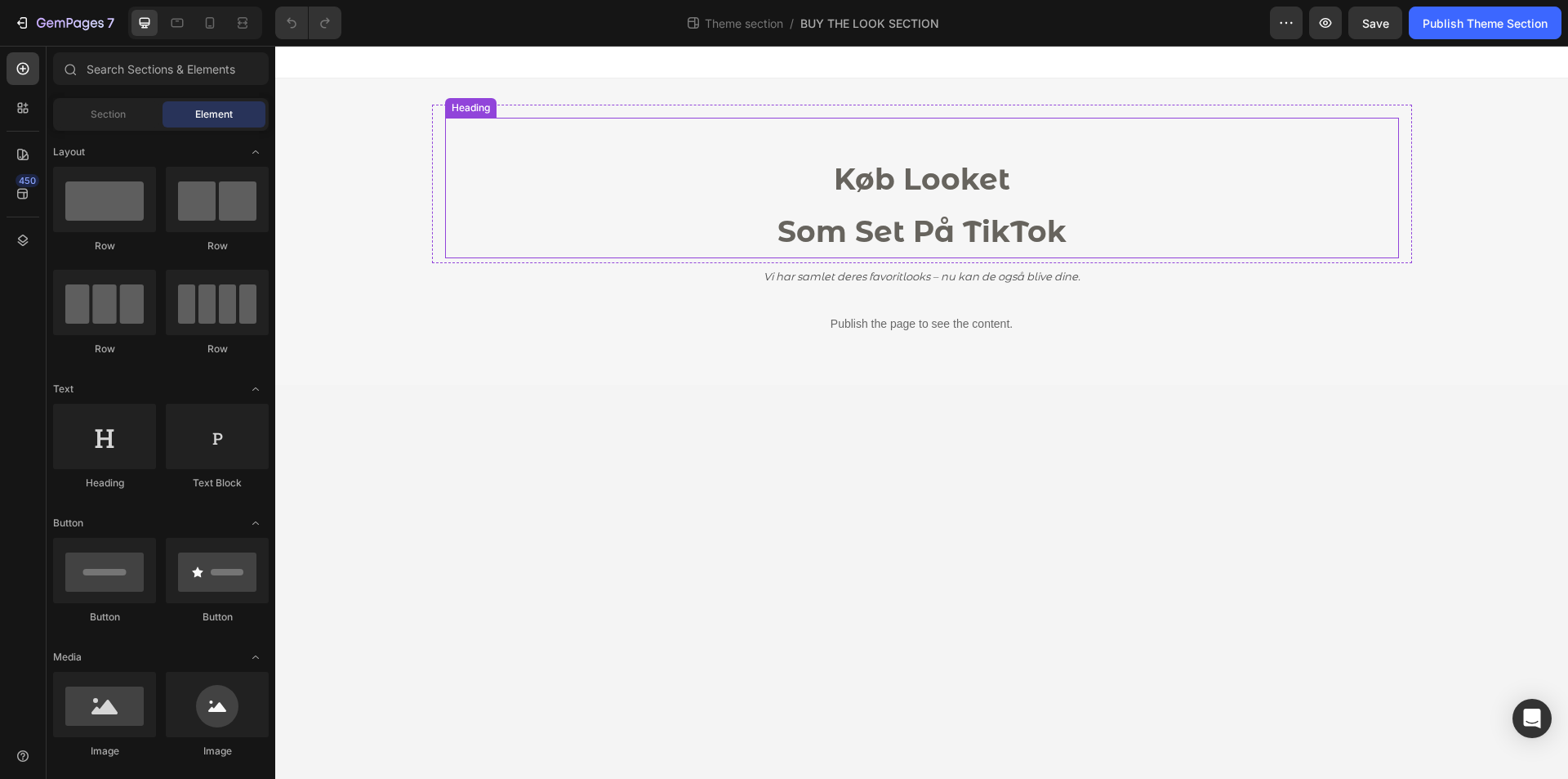
click at [925, 217] on strong "Som Set På TikTok" at bounding box center [922, 231] width 289 height 36
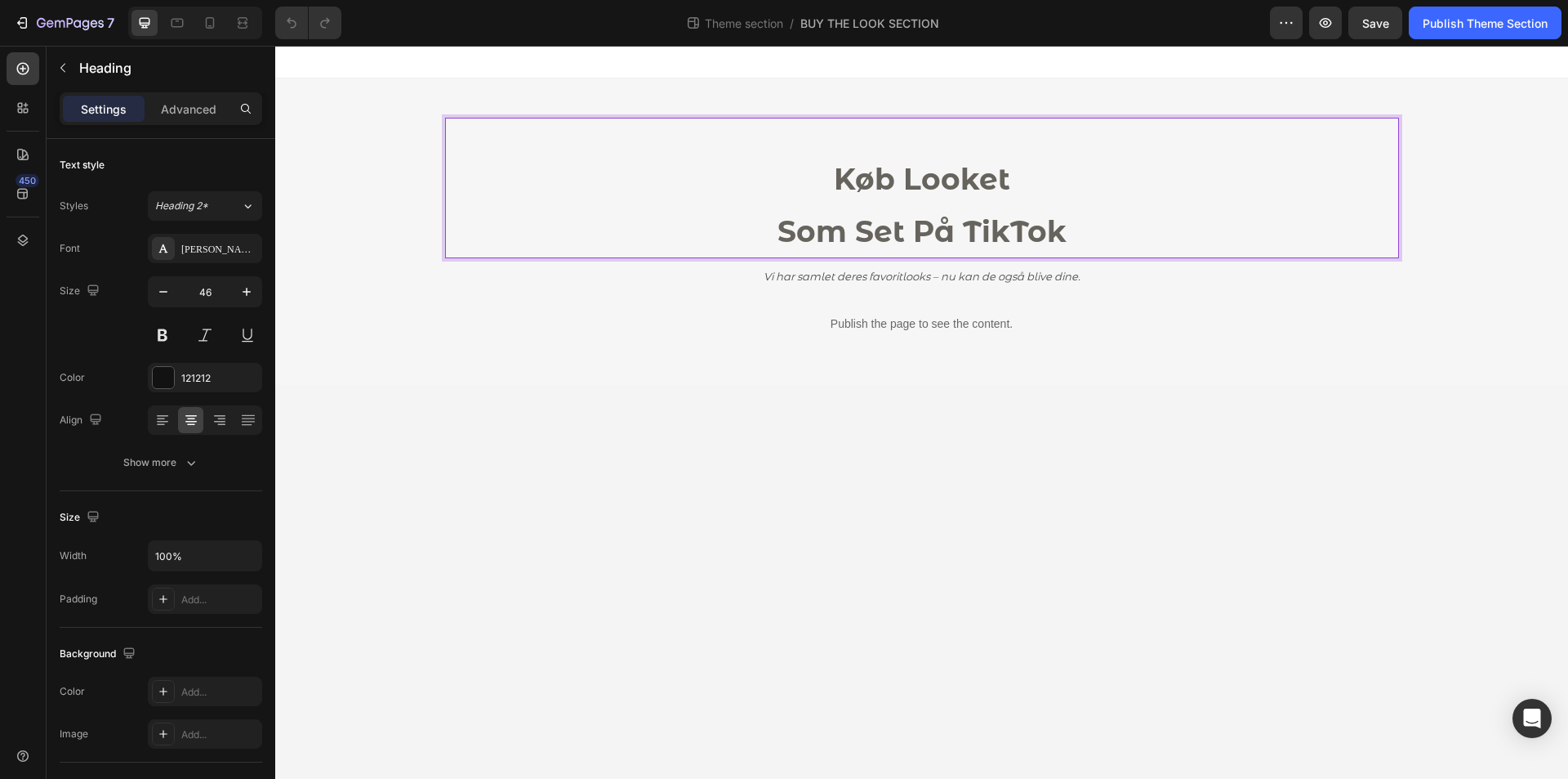
click at [788, 236] on strong "Som Set På TikTok" at bounding box center [922, 231] width 289 height 36
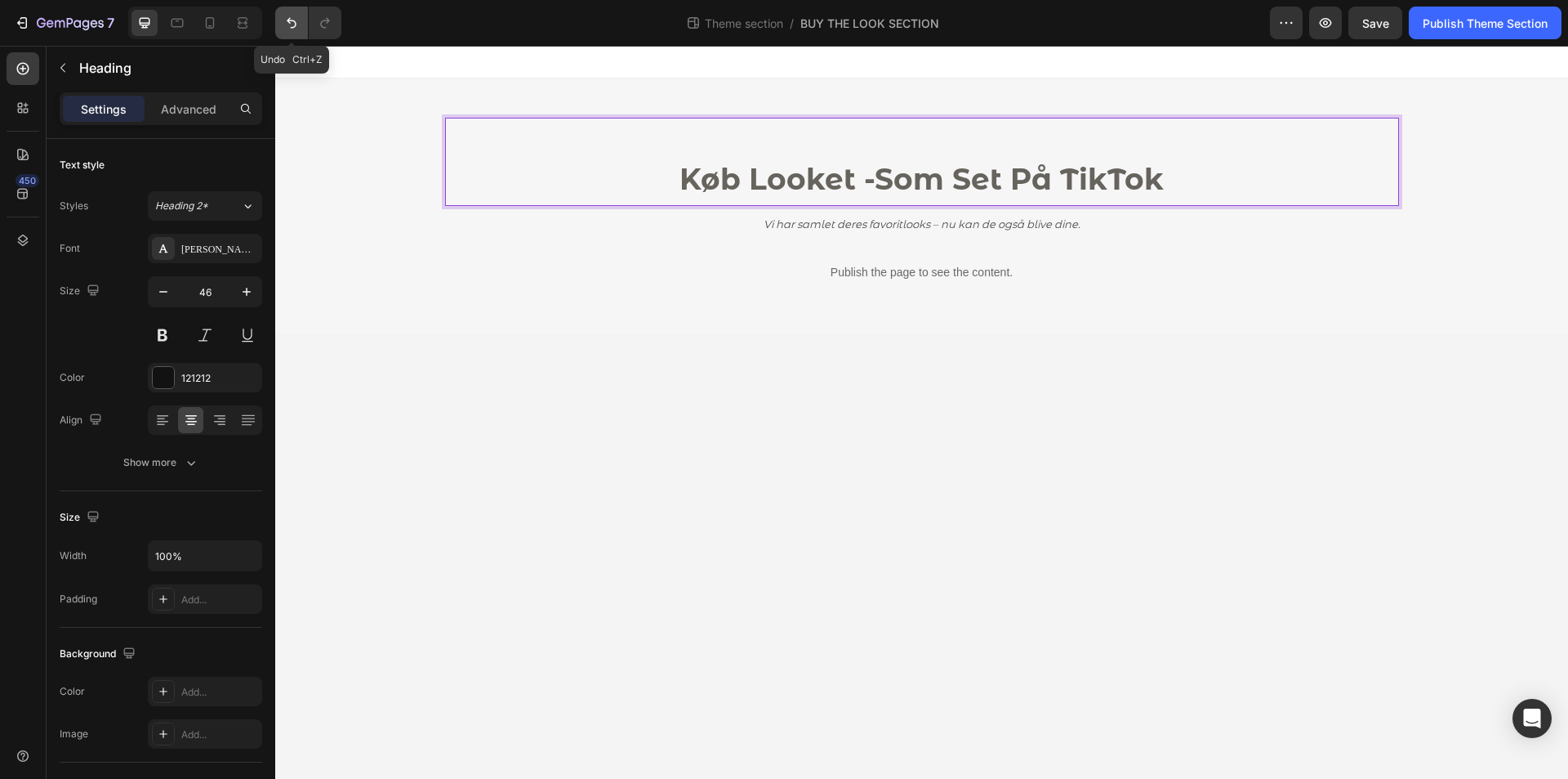
click at [297, 24] on icon "Undo/Redo" at bounding box center [291, 22] width 16 height 16
click at [295, 26] on icon "Undo/Redo" at bounding box center [292, 23] width 10 height 11
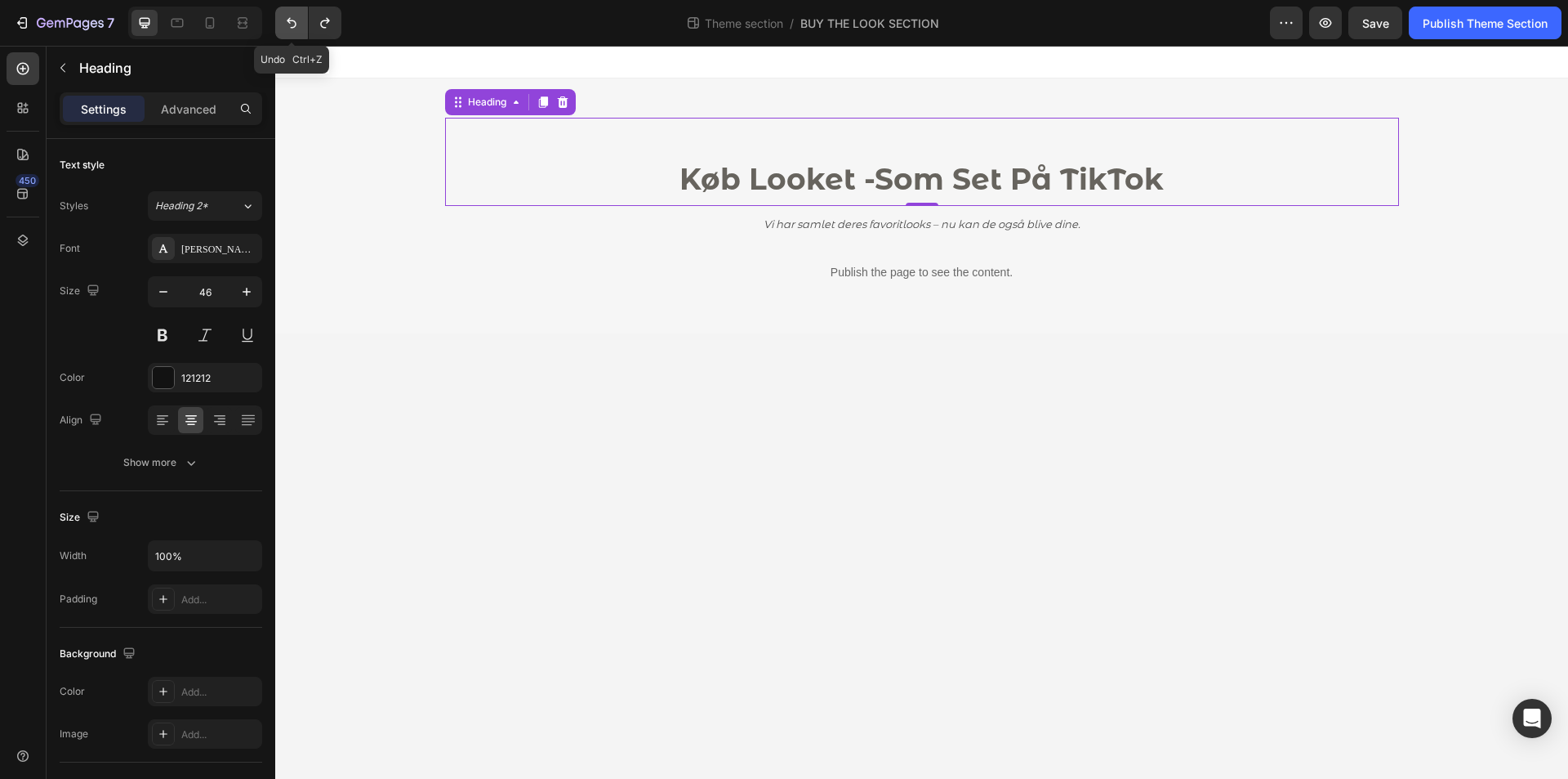
click at [295, 26] on icon "Undo/Redo" at bounding box center [292, 23] width 10 height 11
click at [300, 25] on icon "Undo/Redo" at bounding box center [291, 22] width 16 height 16
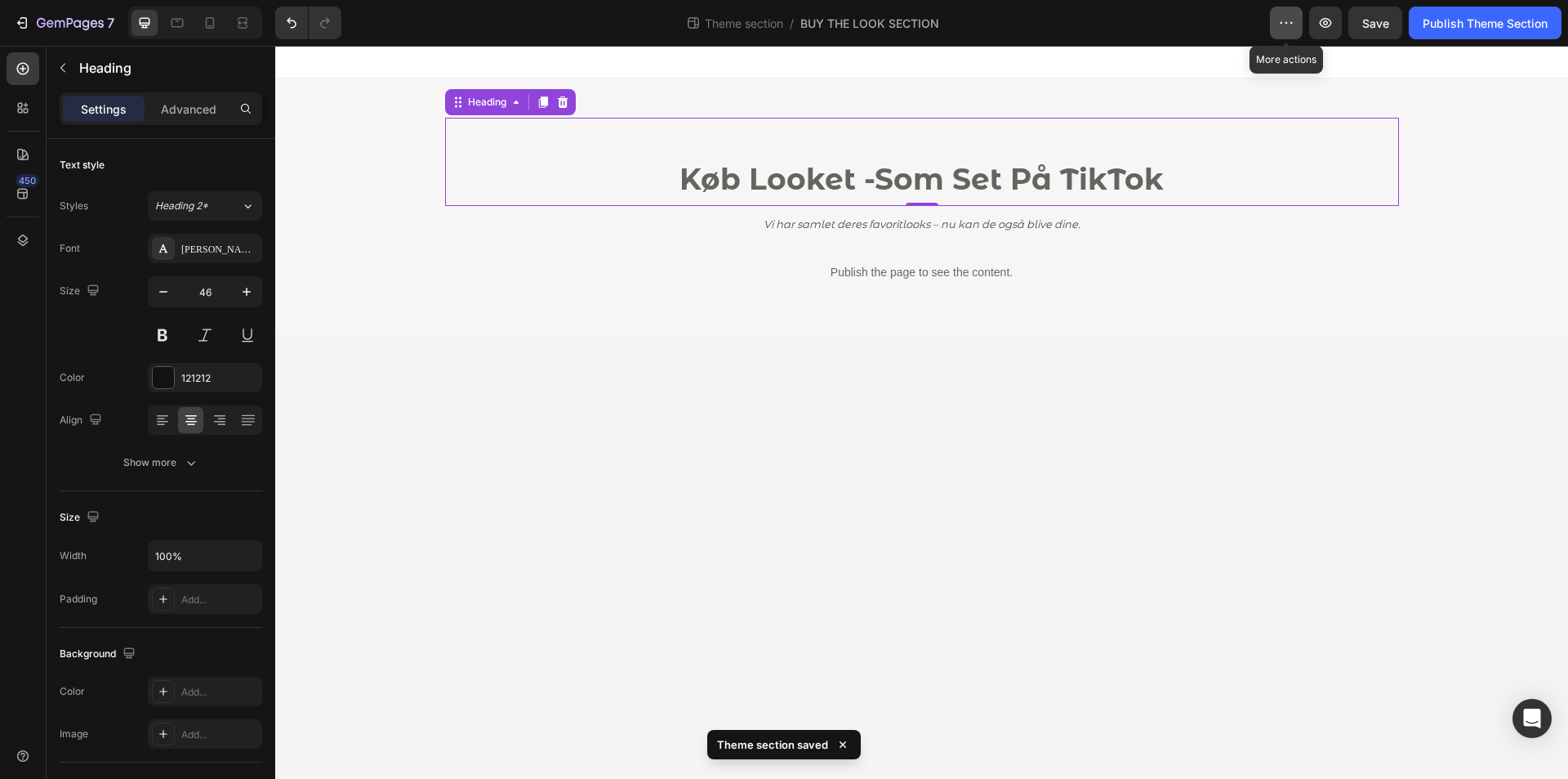
click at [1284, 29] on icon "button" at bounding box center [1286, 22] width 16 height 16
click at [171, 24] on icon at bounding box center [176, 22] width 16 height 16
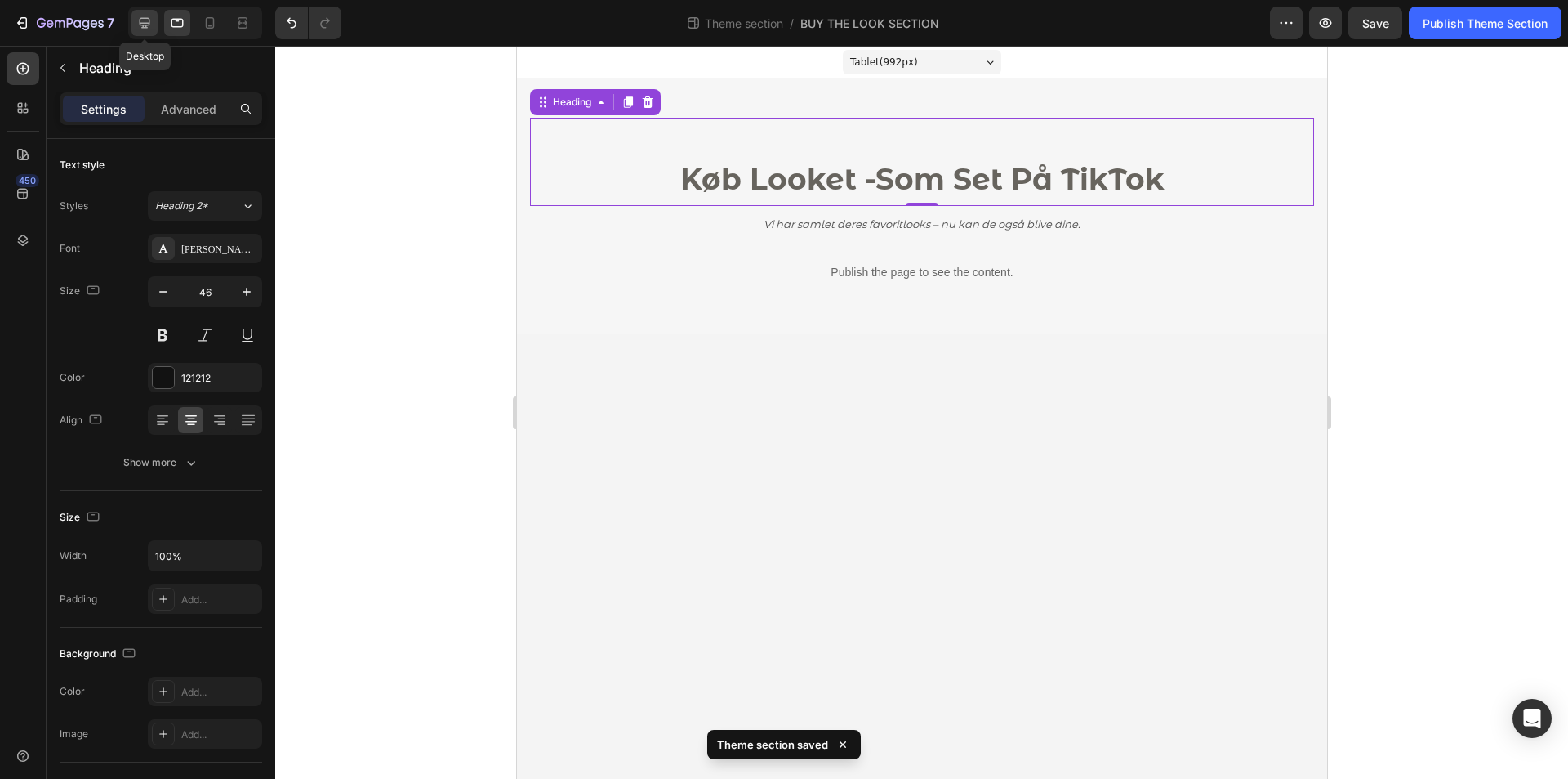
click at [150, 26] on icon at bounding box center [144, 22] width 16 height 16
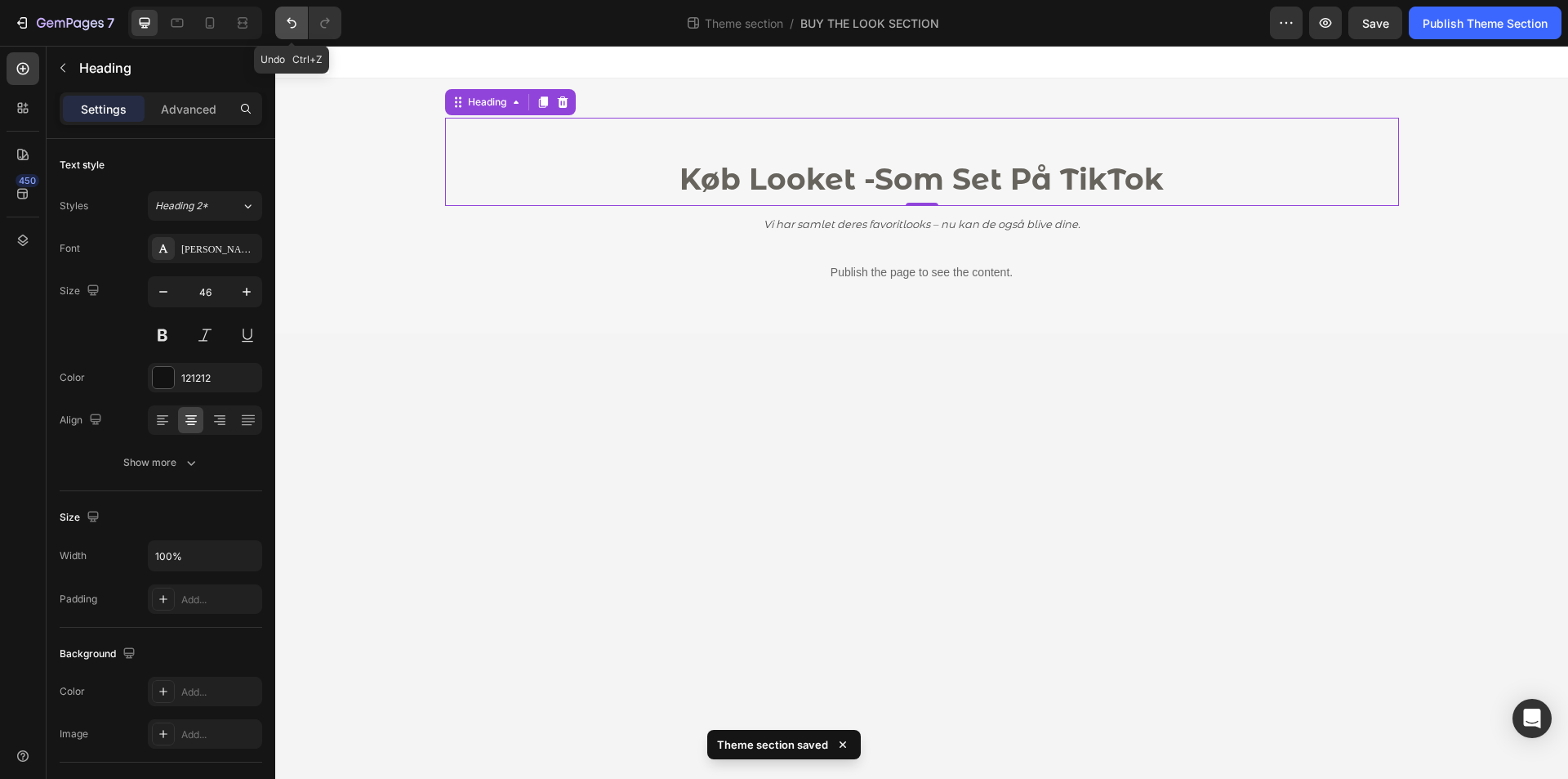
click at [290, 25] on icon "Undo/Redo" at bounding box center [291, 22] width 16 height 16
click at [290, 25] on icon "Undo/Redo" at bounding box center [291, 22] width 16 height 16
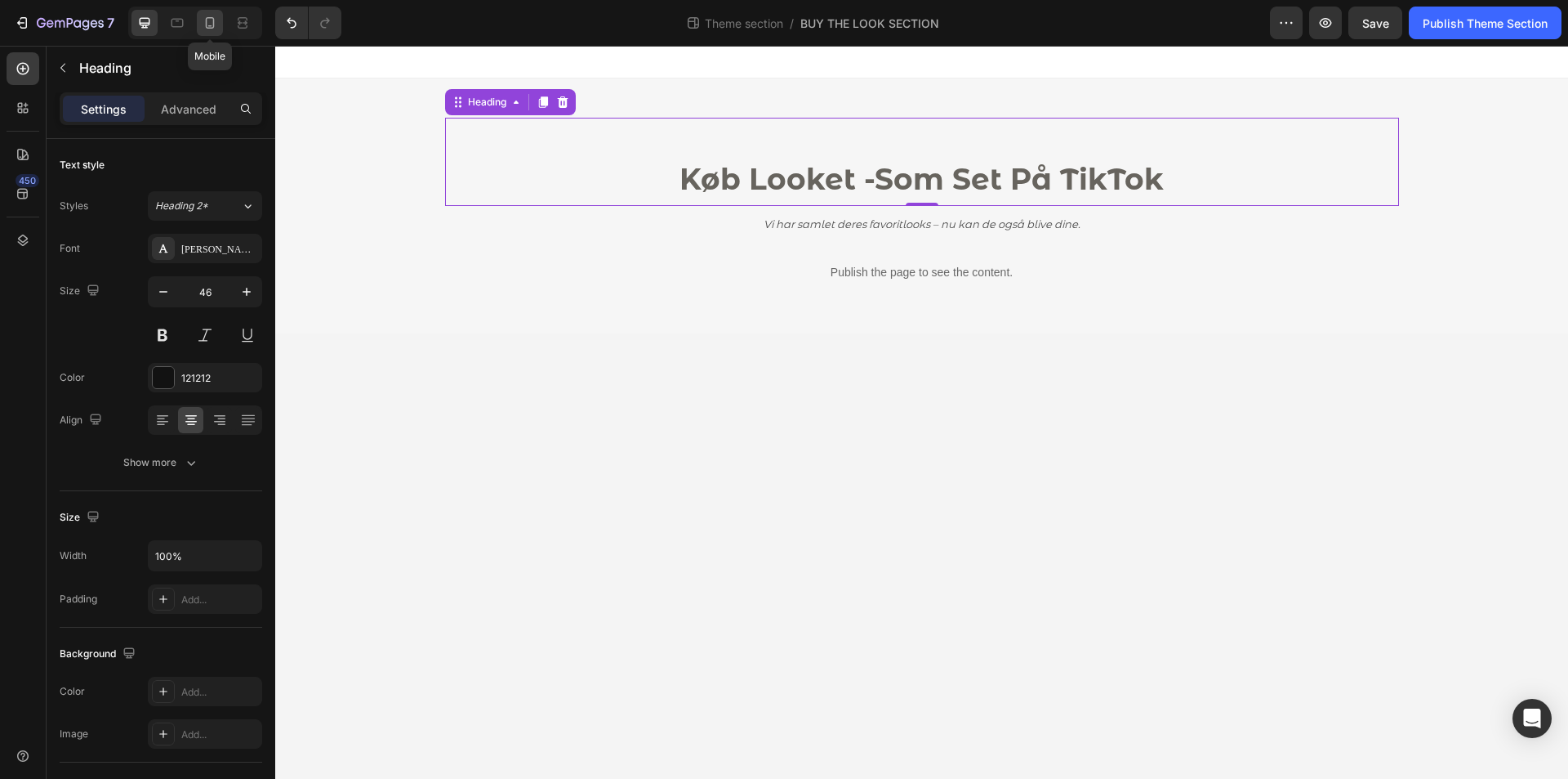
click at [215, 27] on icon at bounding box center [209, 22] width 16 height 16
type input "35"
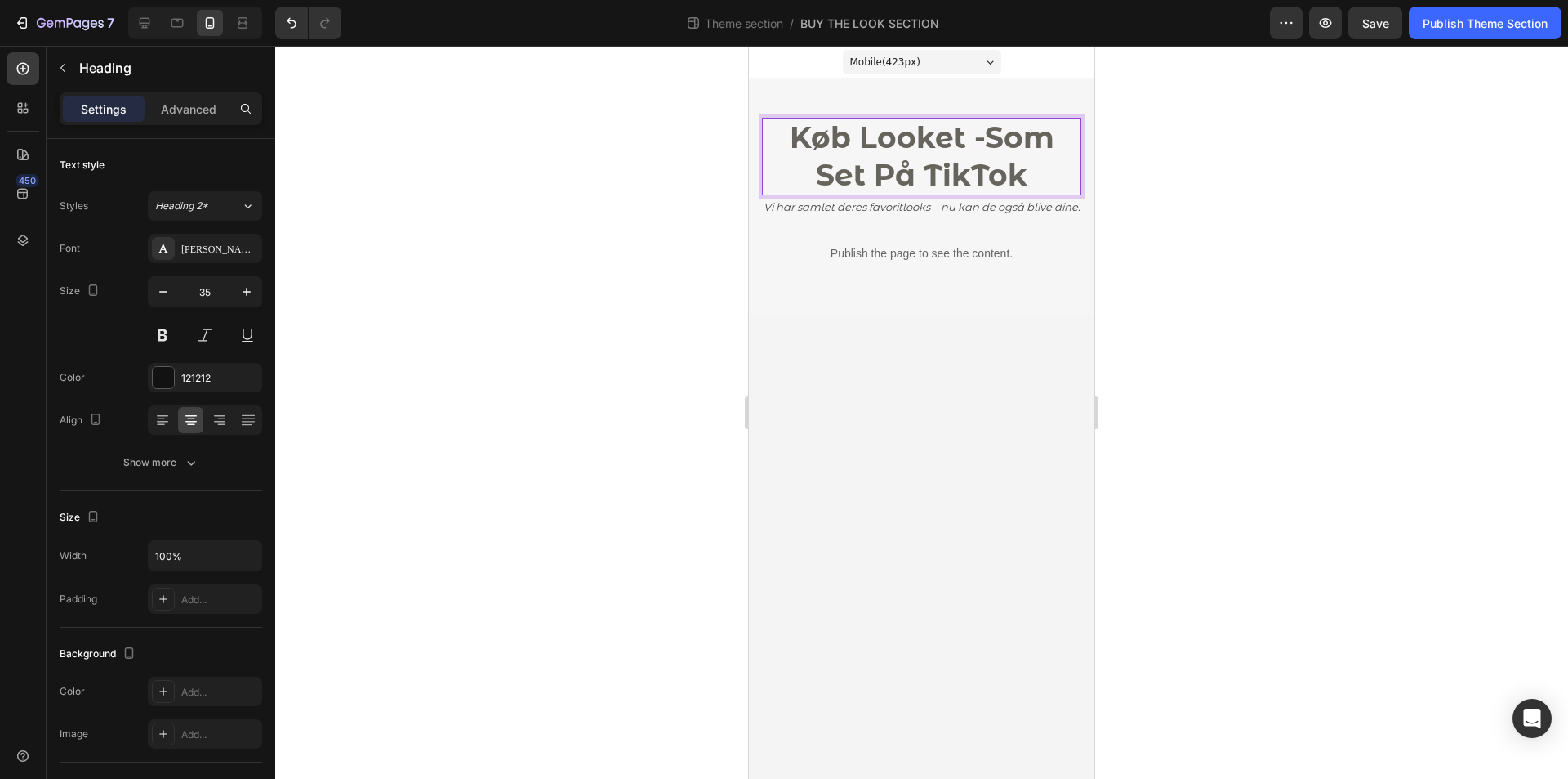
click at [985, 140] on strong "Køb Looket -Som Set På TikTok" at bounding box center [921, 155] width 264 height 74
click at [899, 175] on strong "Køb Looket Som Set På TikTok" at bounding box center [922, 155] width 312 height 74
drag, startPoint x: 899, startPoint y: 175, endPoint x: 990, endPoint y: 175, distance: 91.0
click at [990, 175] on strong "Køb Looket Som Set På TikTok" at bounding box center [922, 155] width 312 height 74
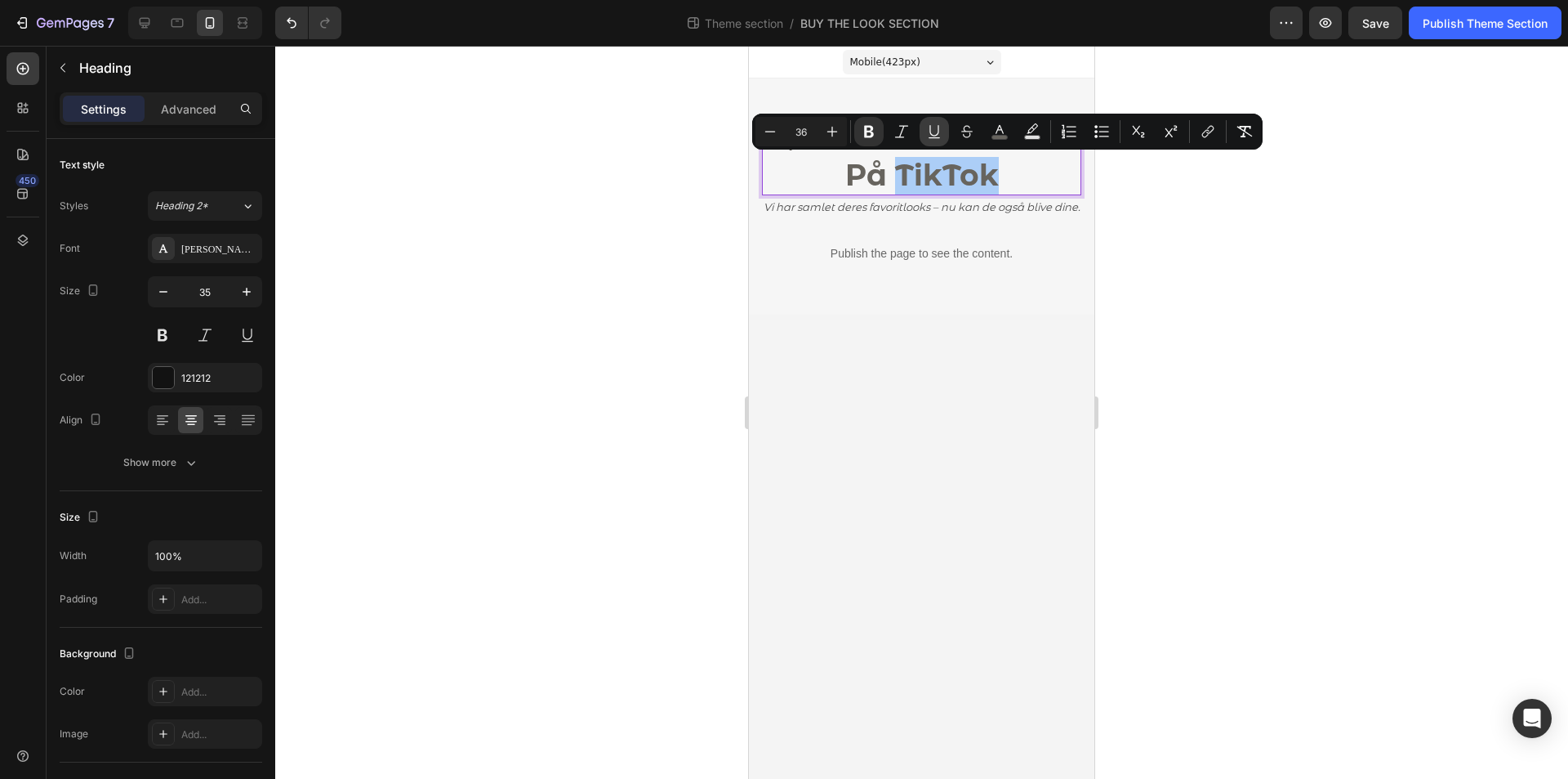
click at [929, 136] on icon "Editor contextual toolbar" at bounding box center [934, 131] width 16 height 16
click at [730, 226] on div at bounding box center [921, 412] width 1293 height 733
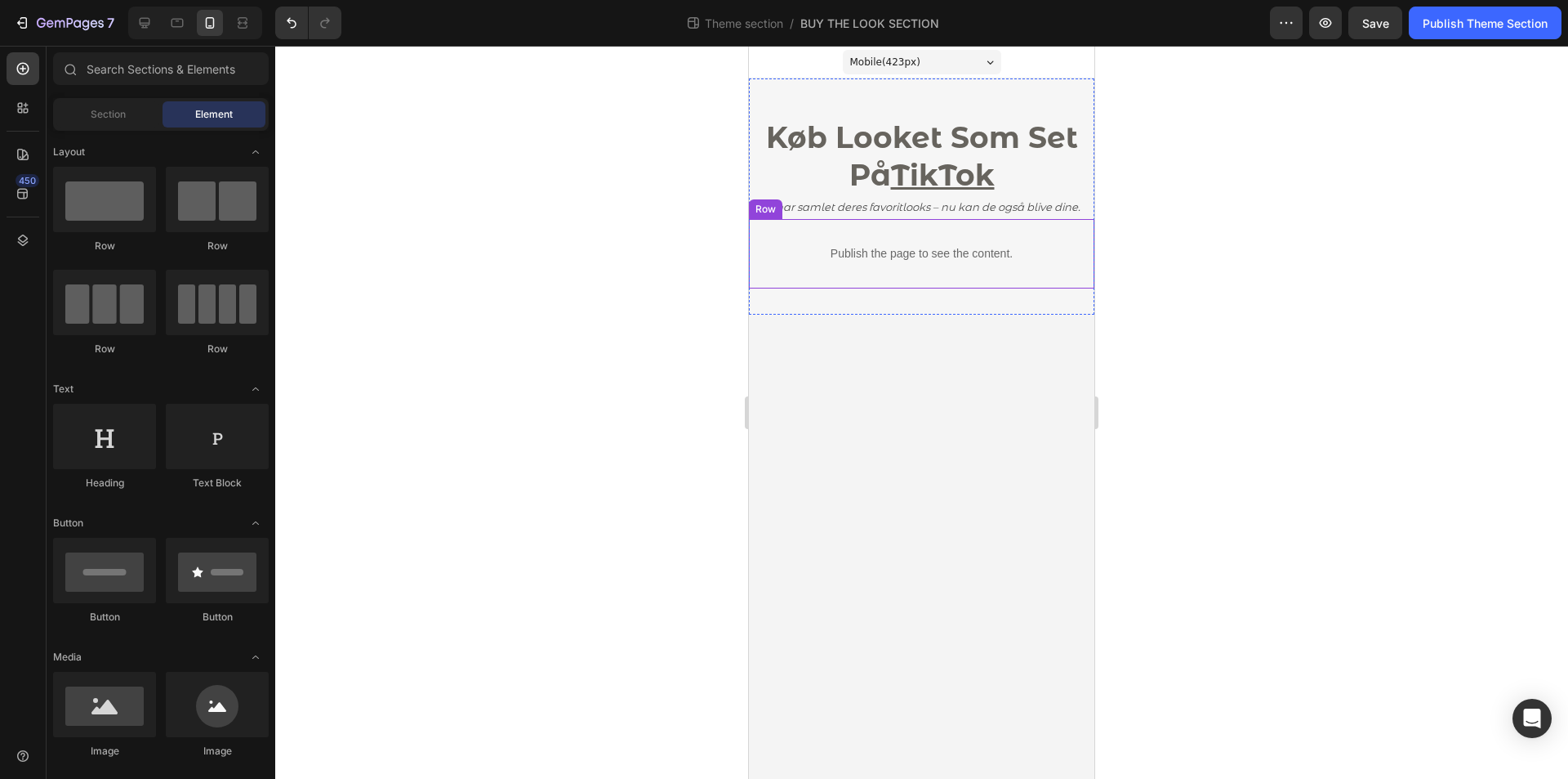
click at [883, 154] on strong "Køb Looket Som Set På TikTok" at bounding box center [922, 155] width 312 height 74
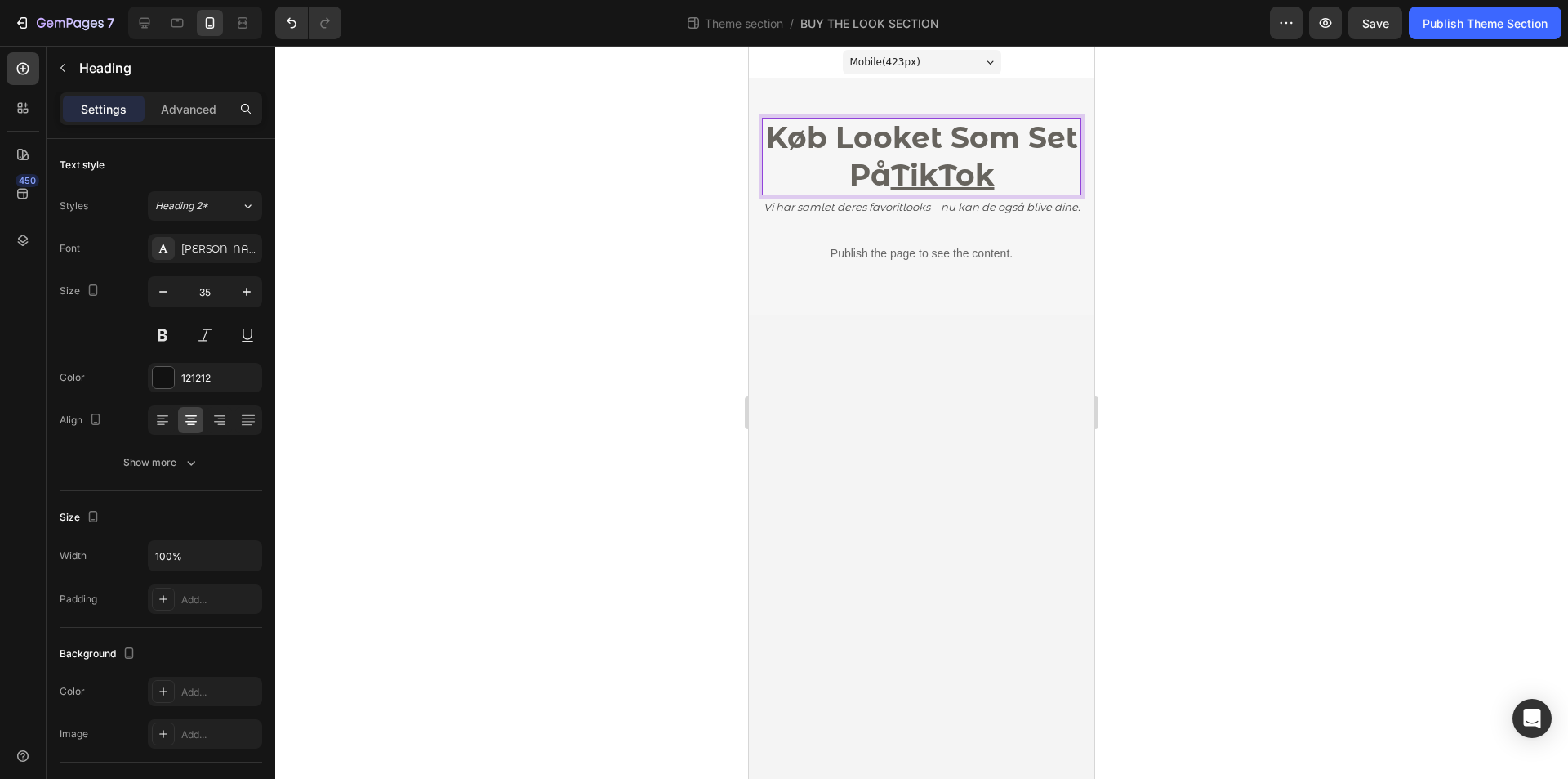
click at [883, 154] on strong "Køb Looket Som Set På TikTok" at bounding box center [922, 155] width 312 height 74
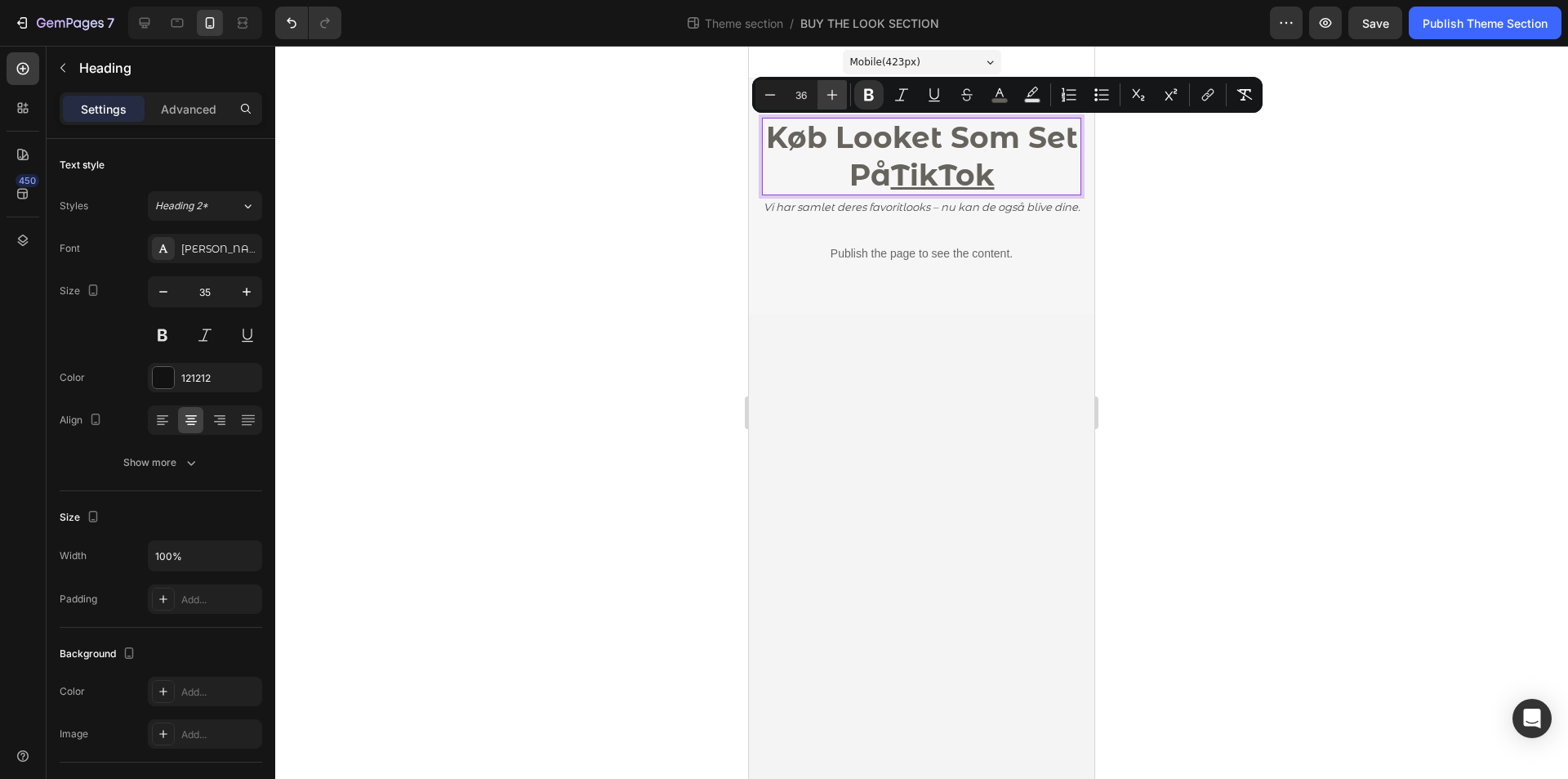
click at [820, 101] on button "Plus" at bounding box center [832, 95] width 30 height 30
type input "37"
click at [716, 172] on div at bounding box center [921, 412] width 1293 height 733
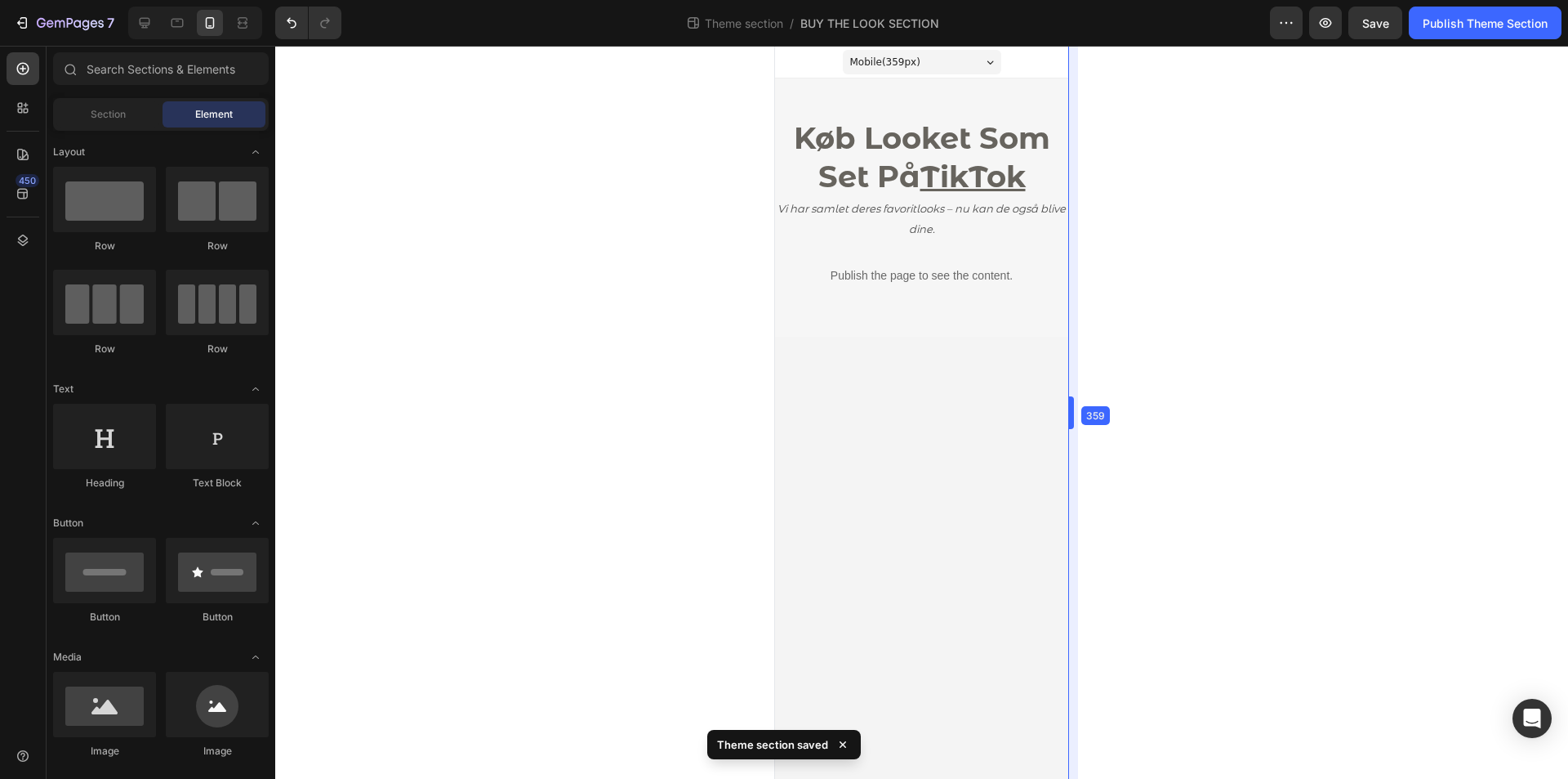
drag, startPoint x: 1095, startPoint y: 322, endPoint x: 288, endPoint y: 259, distance: 809.5
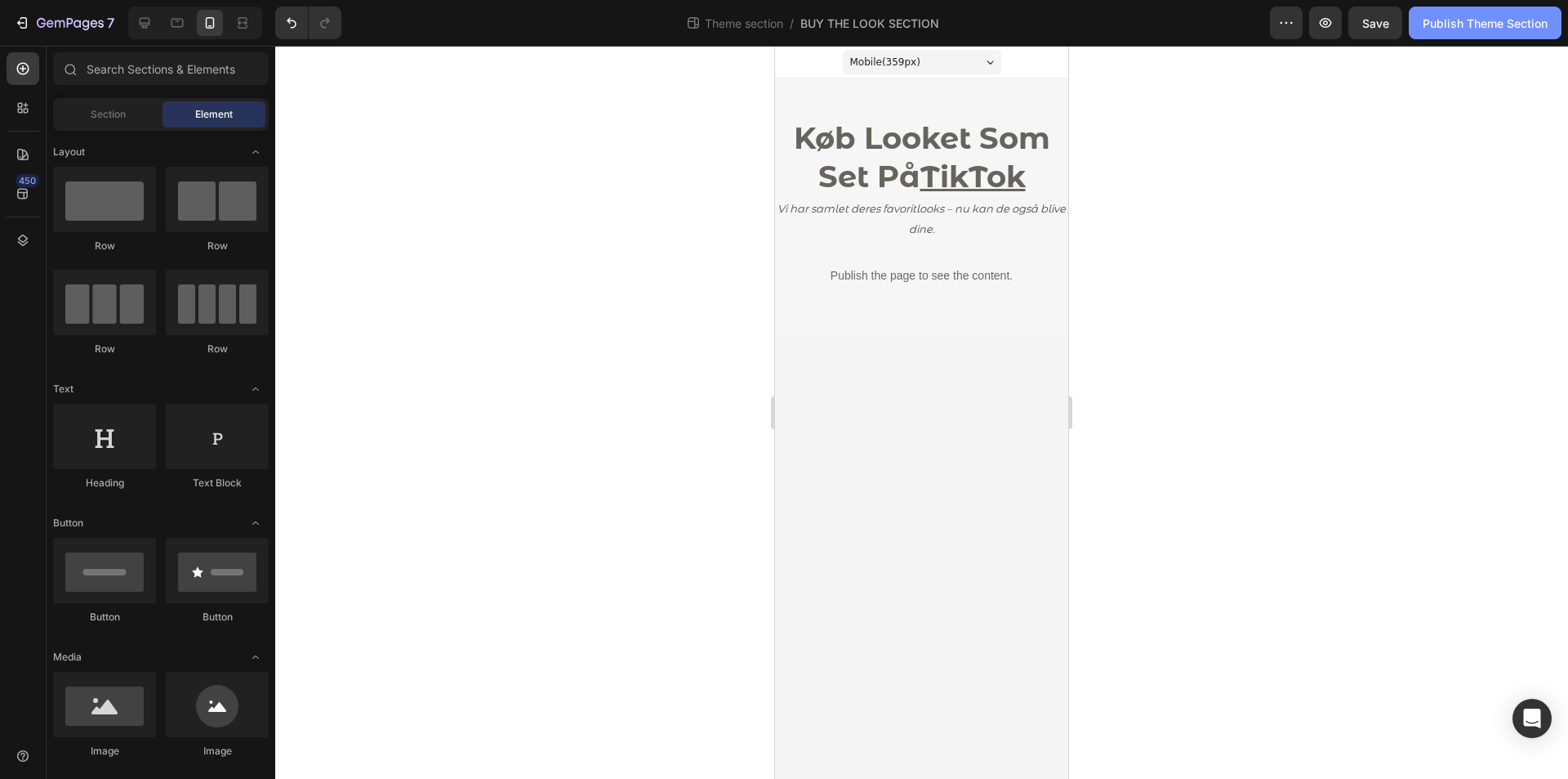
click at [1449, 27] on div "Publish Theme Section" at bounding box center [1485, 23] width 125 height 17
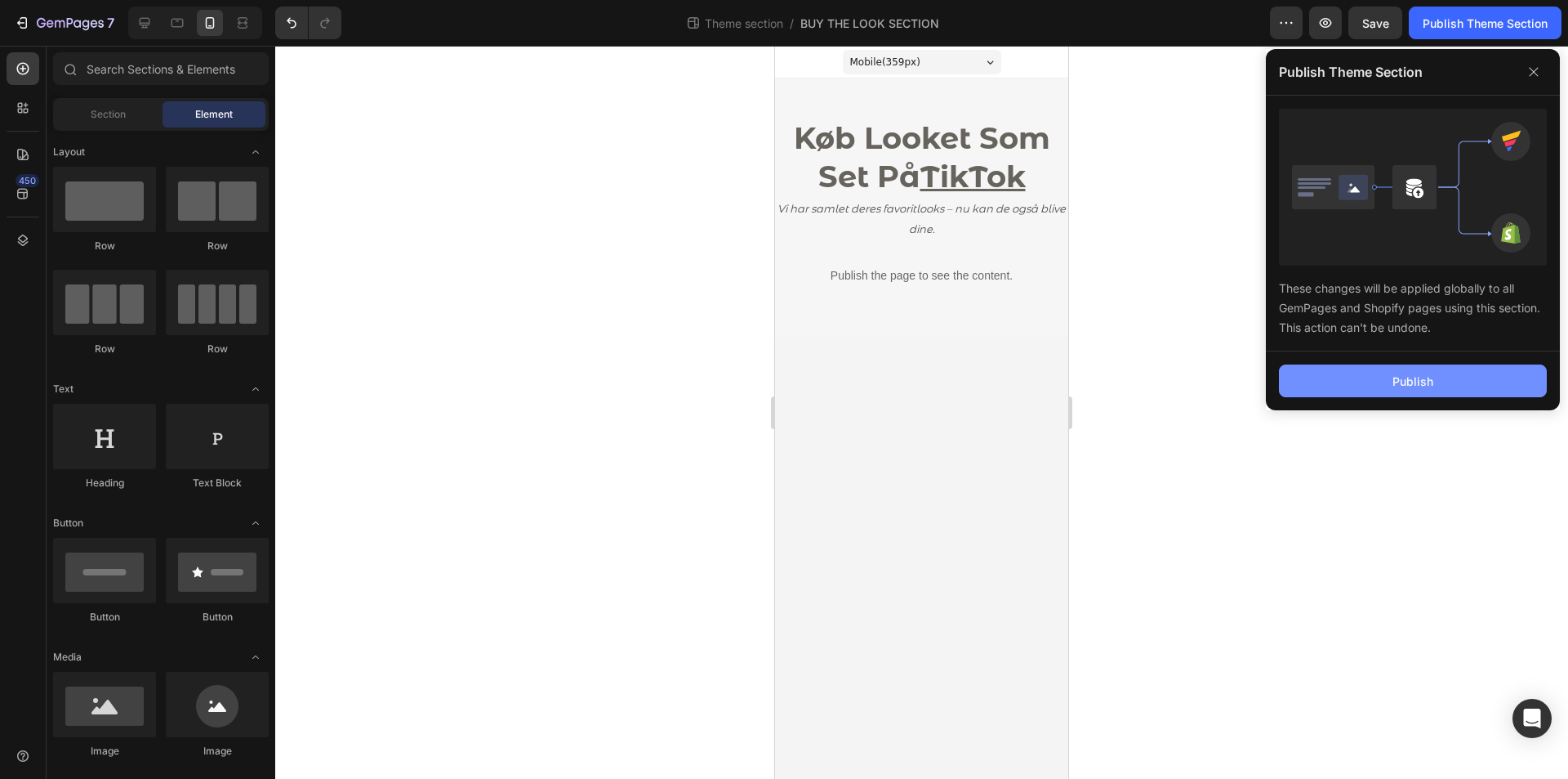
click at [1435, 369] on button "Publish" at bounding box center [1413, 380] width 268 height 33
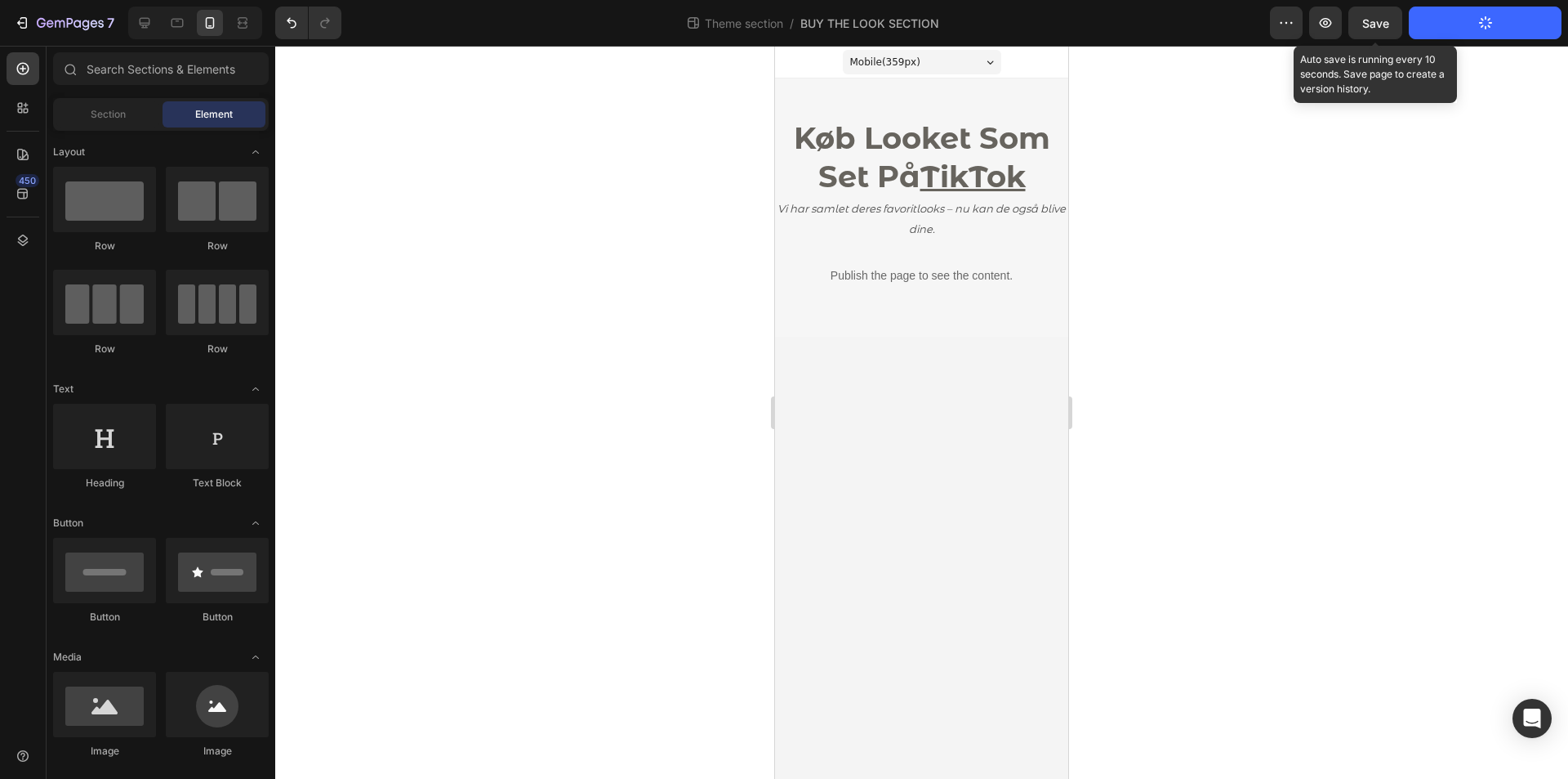
drag, startPoint x: 1368, startPoint y: 30, endPoint x: 1365, endPoint y: 48, distance: 18.2
click at [1368, 32] on button "Save" at bounding box center [1375, 23] width 54 height 33
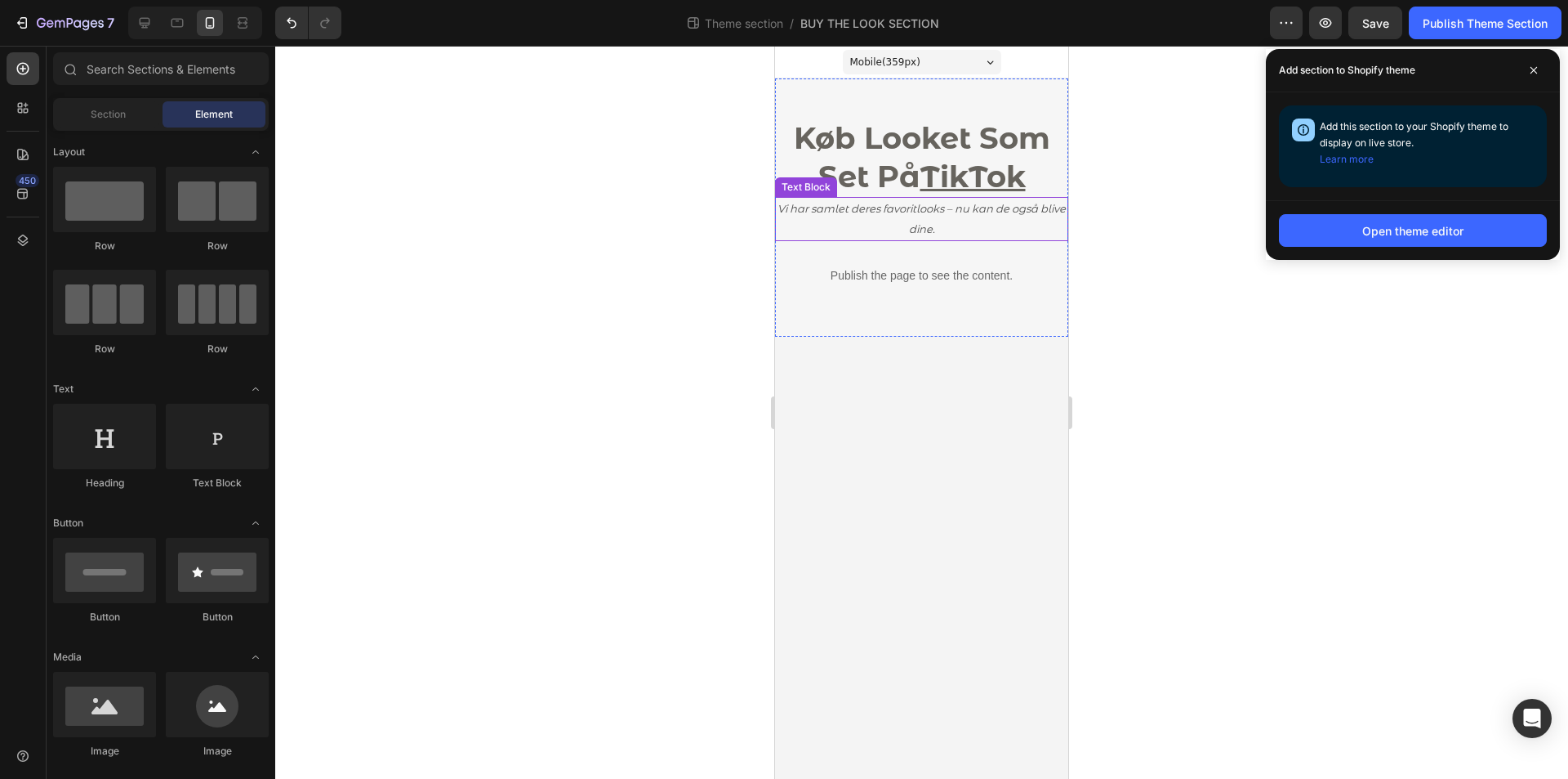
click at [992, 221] on p "Vi har samlet deres favoritlooks – nu kan de også blive dine." at bounding box center [921, 219] width 290 height 41
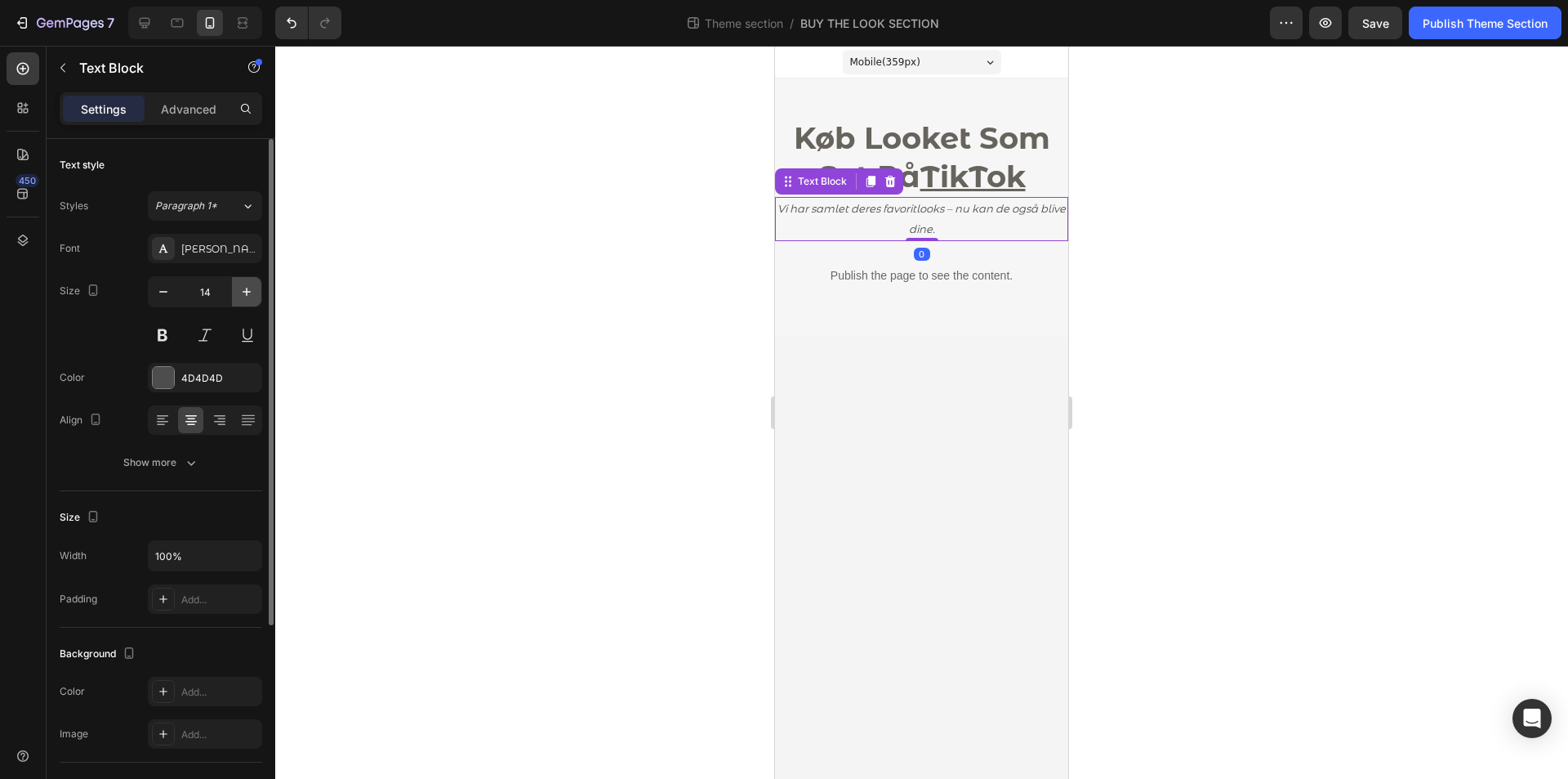
click at [247, 300] on button "button" at bounding box center [247, 291] width 30 height 30
click at [165, 297] on icon "button" at bounding box center [163, 291] width 16 height 16
click at [165, 297] on icon "button" at bounding box center [163, 291] width 16 height 16
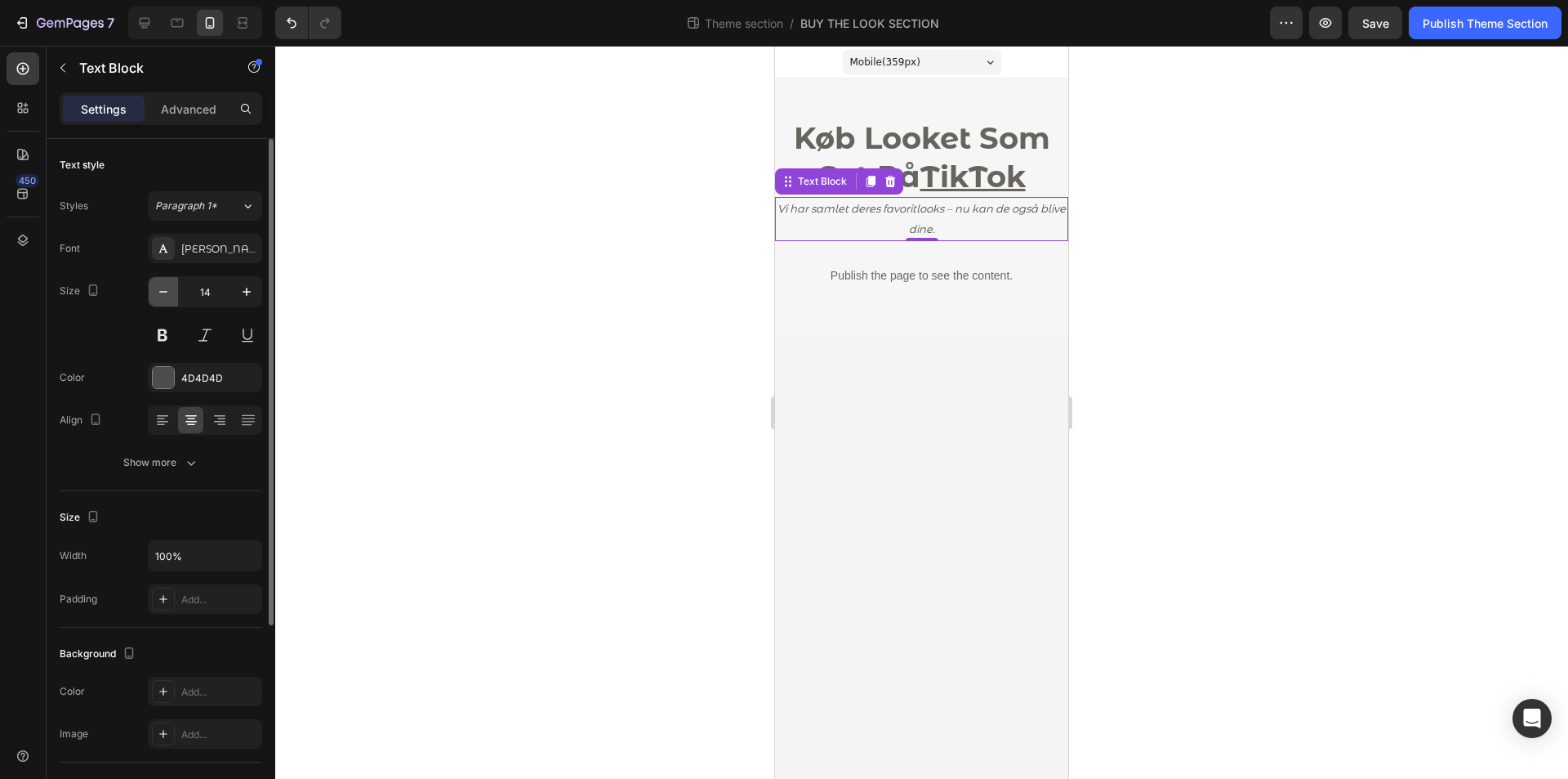
type input "13"
click at [934, 225] on icon "Vi har samlet deres favoritlooks – nu kan de også blive dine." at bounding box center [921, 217] width 288 height 32
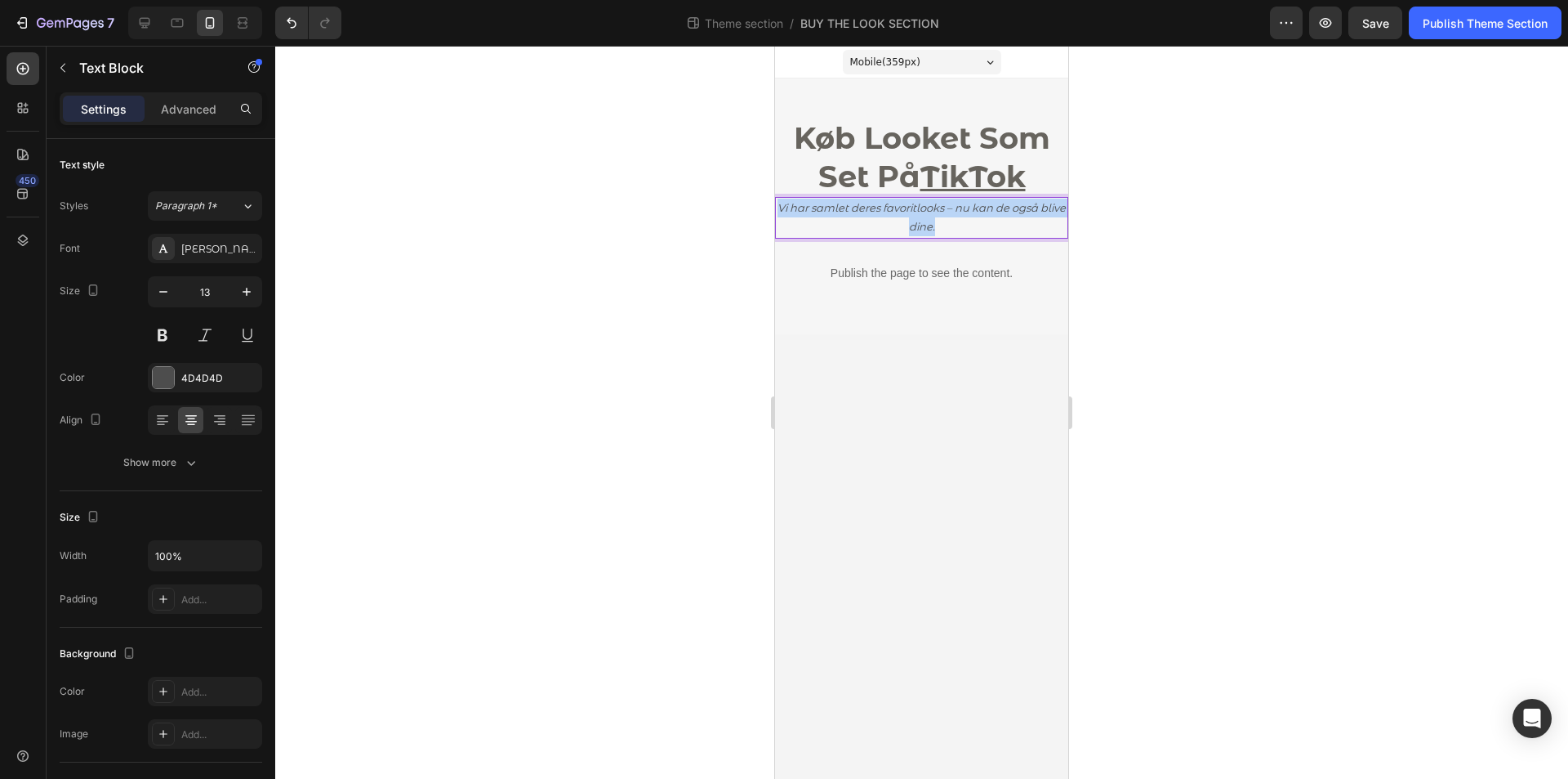
click at [933, 225] on icon "Vi har samlet deres favoritlooks – nu kan de også blive dine." at bounding box center [921, 217] width 288 height 32
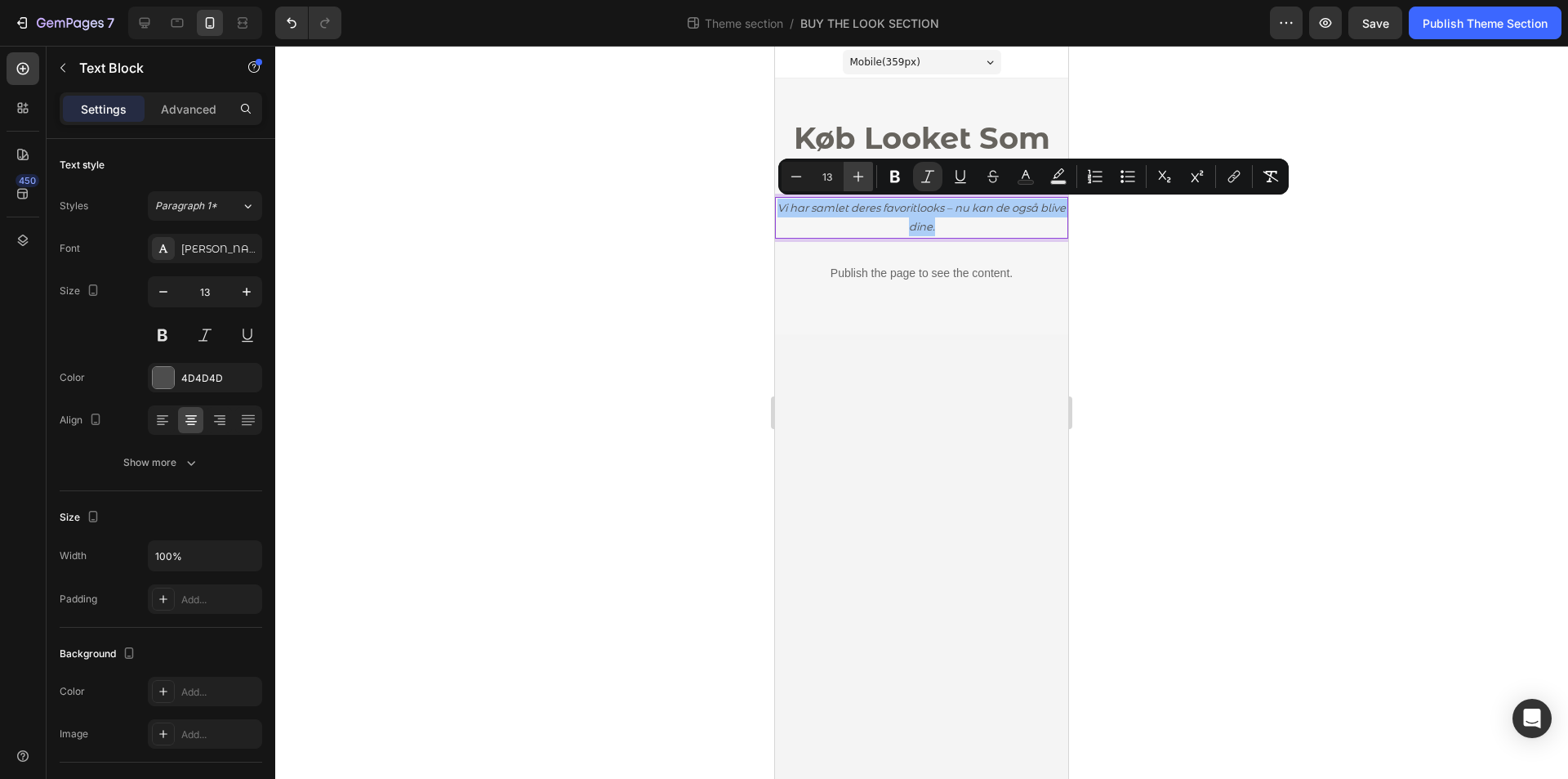
click at [855, 181] on icon "Editor contextual toolbar" at bounding box center [858, 176] width 16 height 16
type input "17"
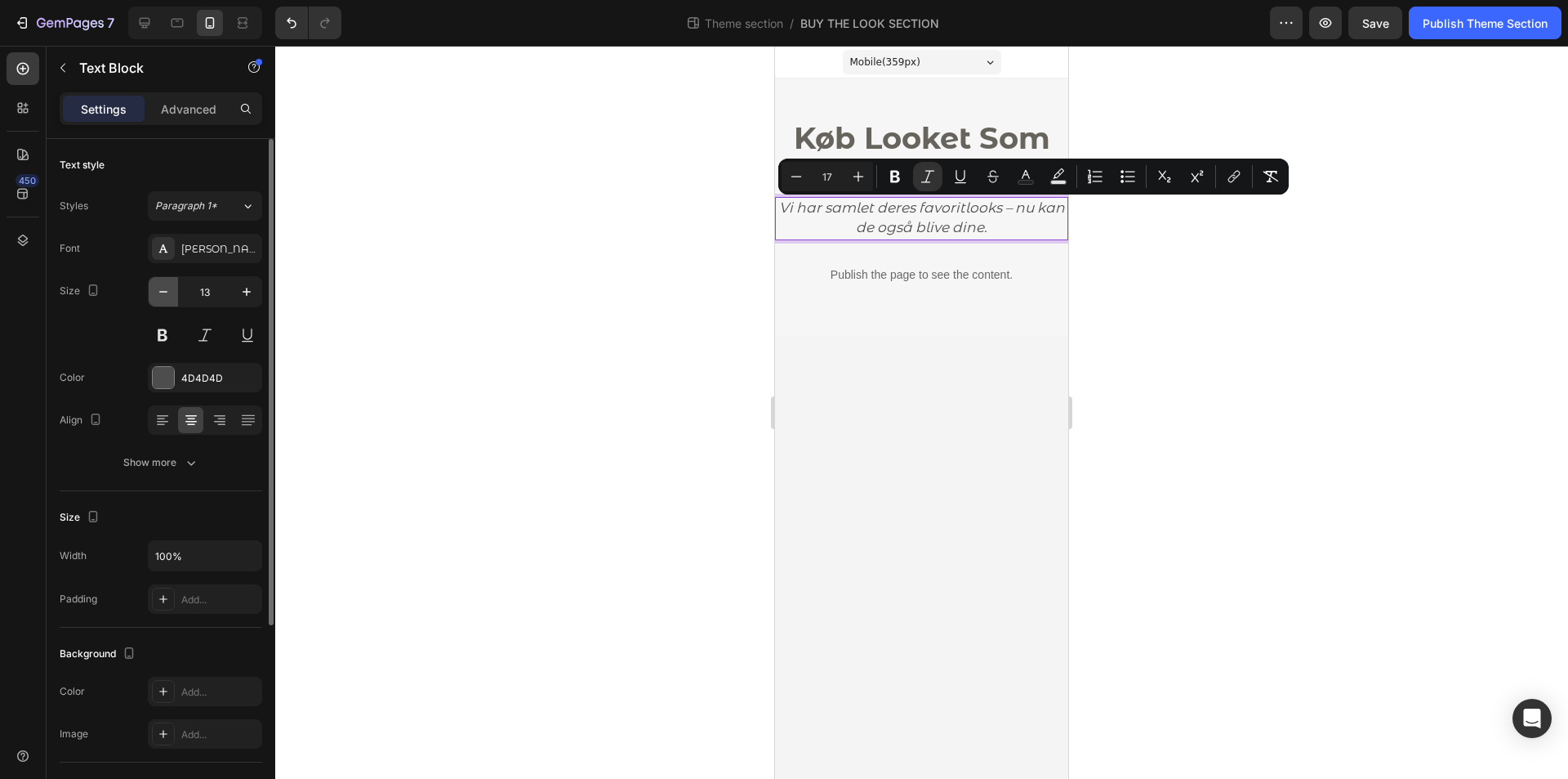
click at [171, 296] on button "button" at bounding box center [163, 291] width 30 height 30
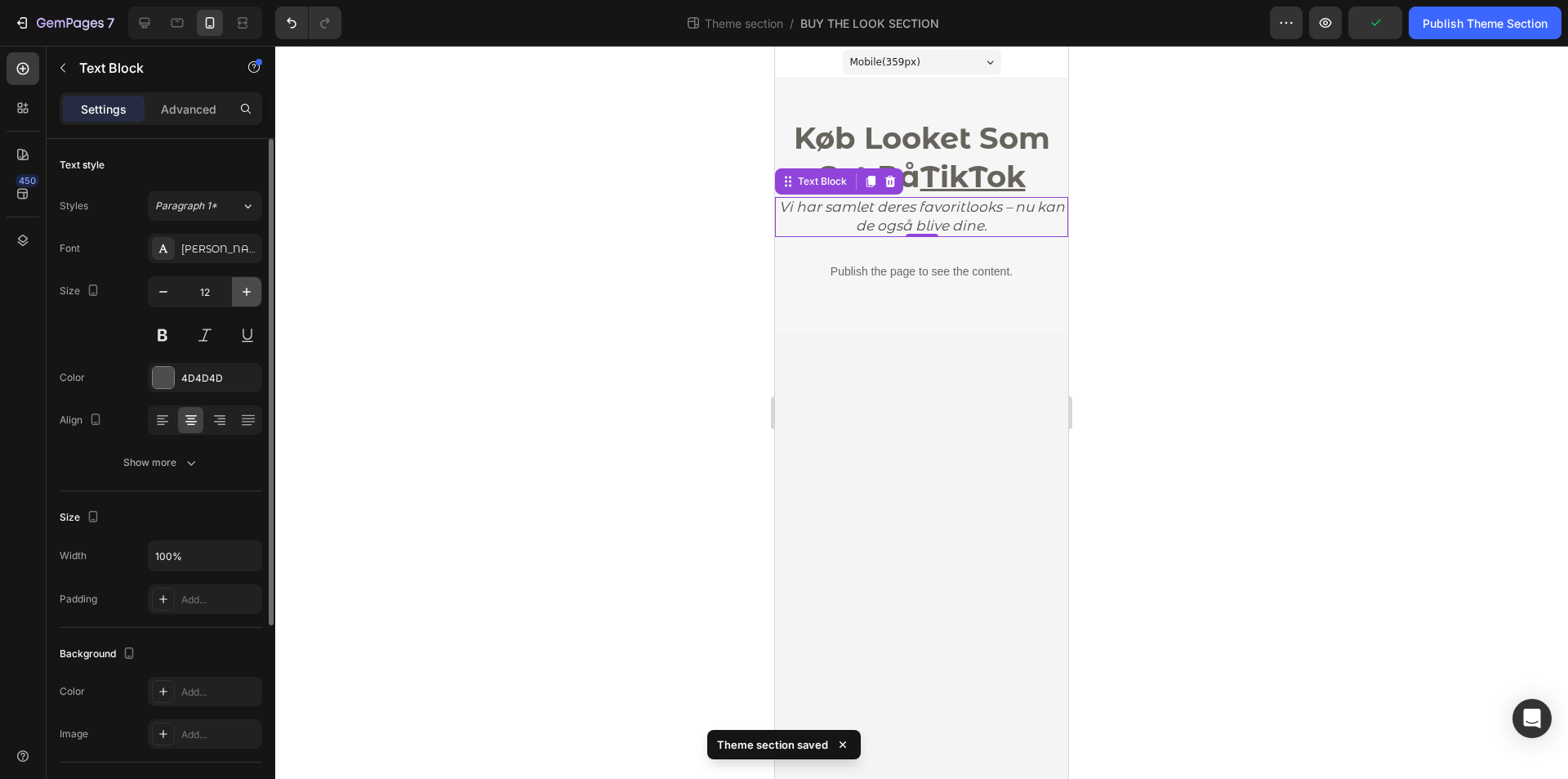
click at [247, 297] on icon "button" at bounding box center [246, 291] width 16 height 16
click at [166, 296] on icon "button" at bounding box center [163, 291] width 16 height 16
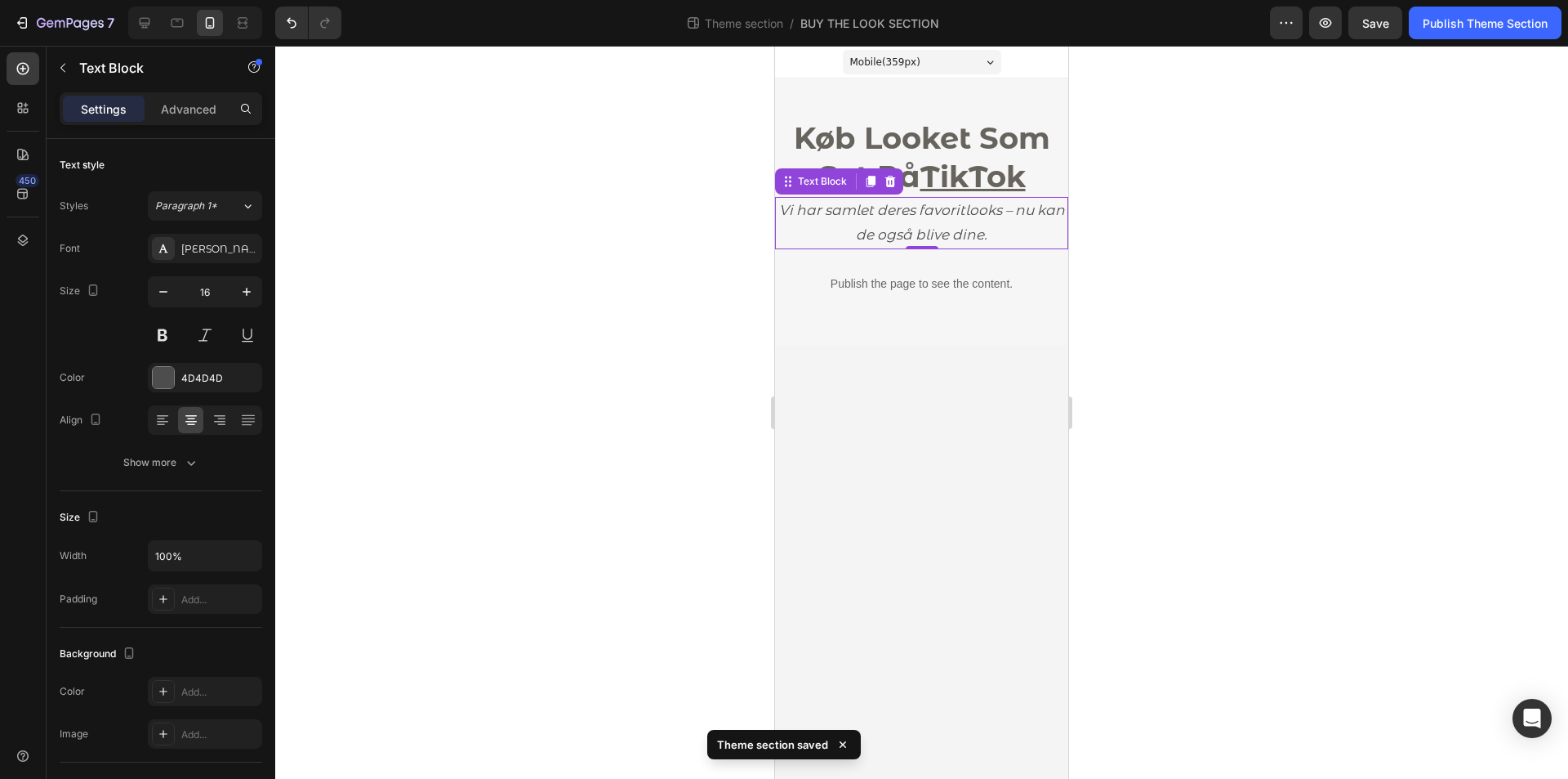
type input "15"
click at [890, 219] on p "Vi har samlet deres favoritlooks – nu kan de også blive dine." at bounding box center [921, 221] width 290 height 44
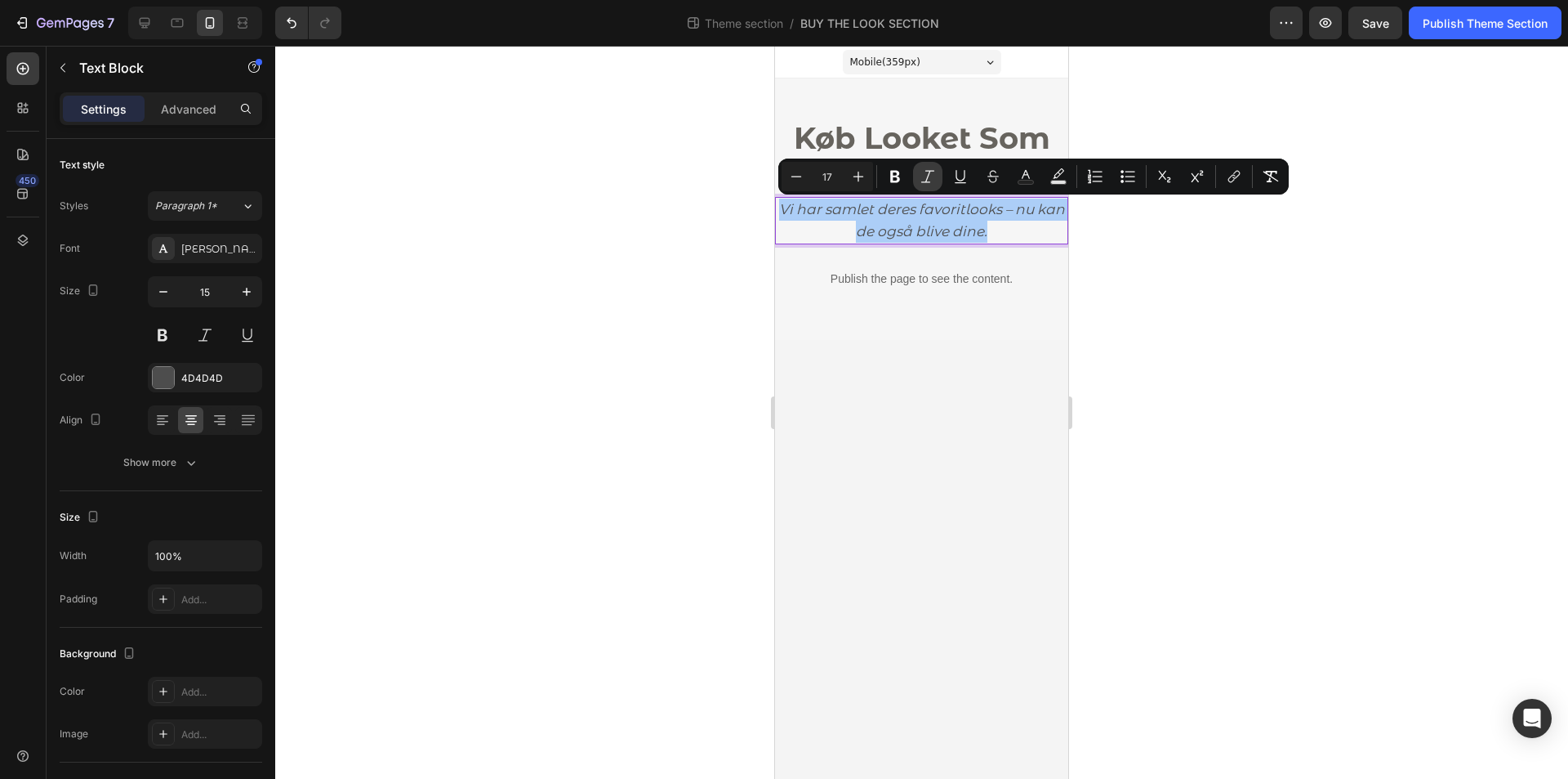
click at [925, 182] on icon "Editor contextual toolbar" at bounding box center [927, 176] width 16 height 16
click at [697, 291] on div at bounding box center [921, 412] width 1293 height 733
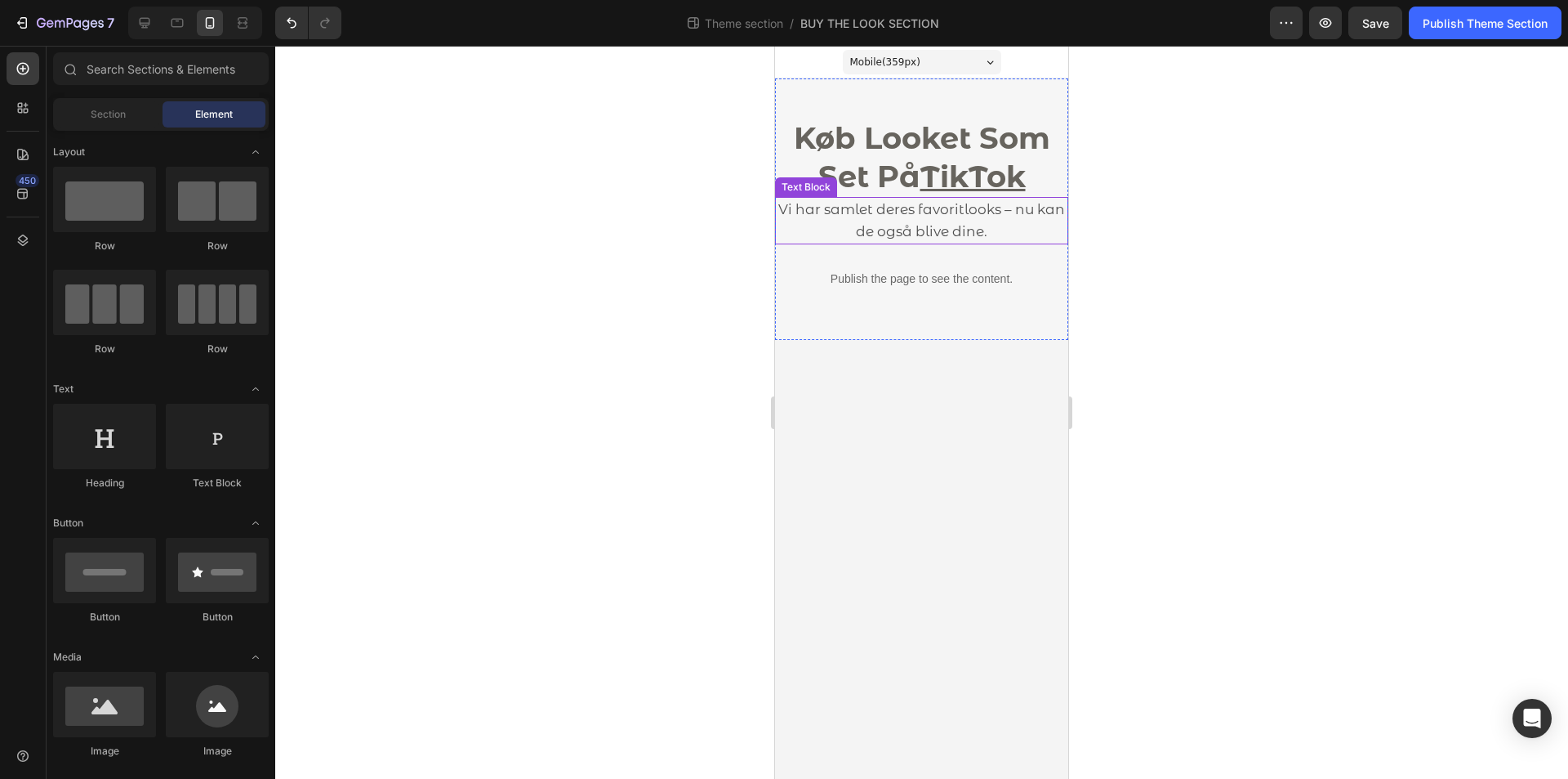
click at [959, 218] on p "Vi har samlet deres favoritlooks – nu kan de også blive dine." at bounding box center [921, 221] width 290 height 44
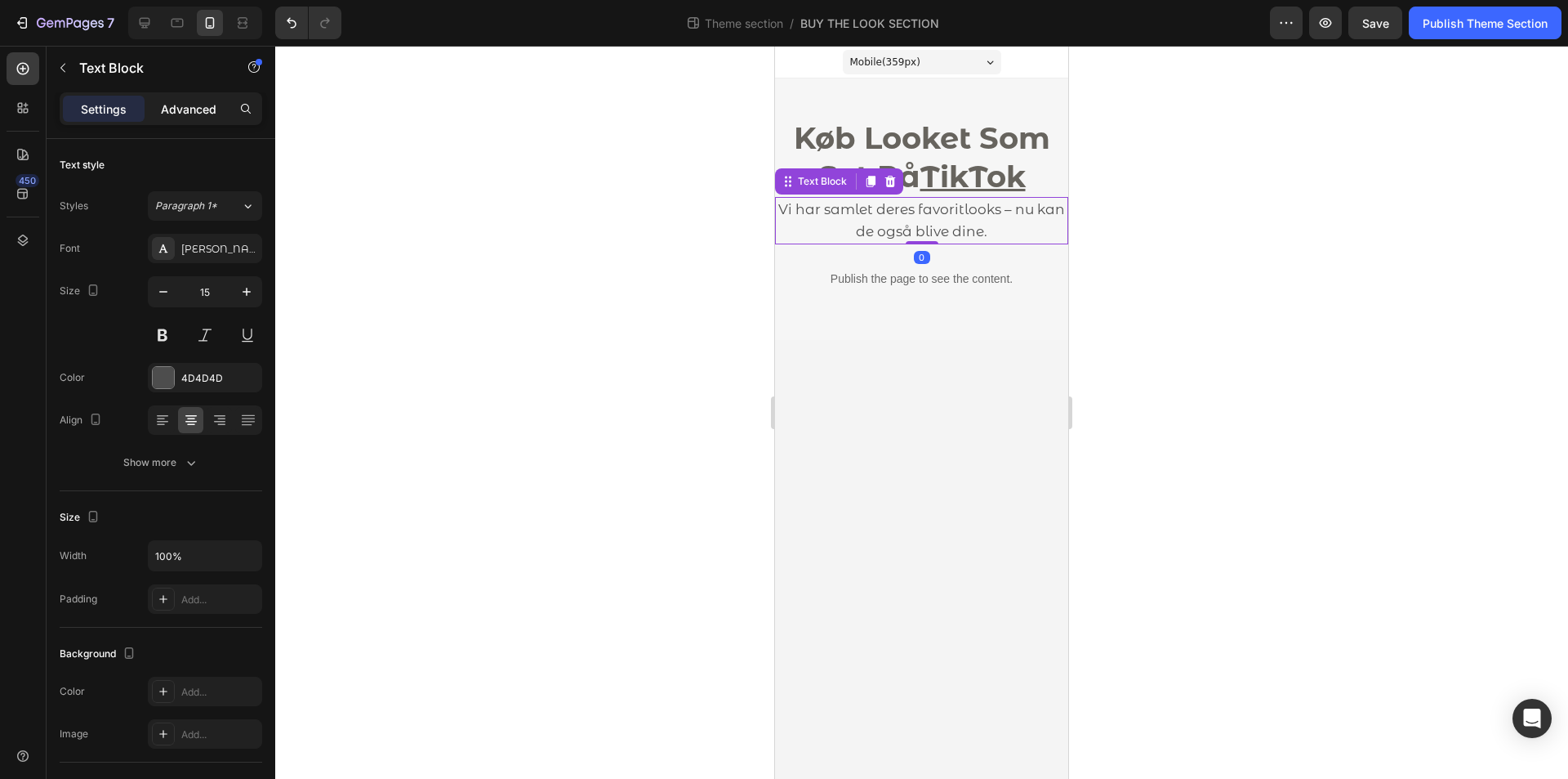
click at [198, 117] on p "Advanced" at bounding box center [189, 109] width 56 height 17
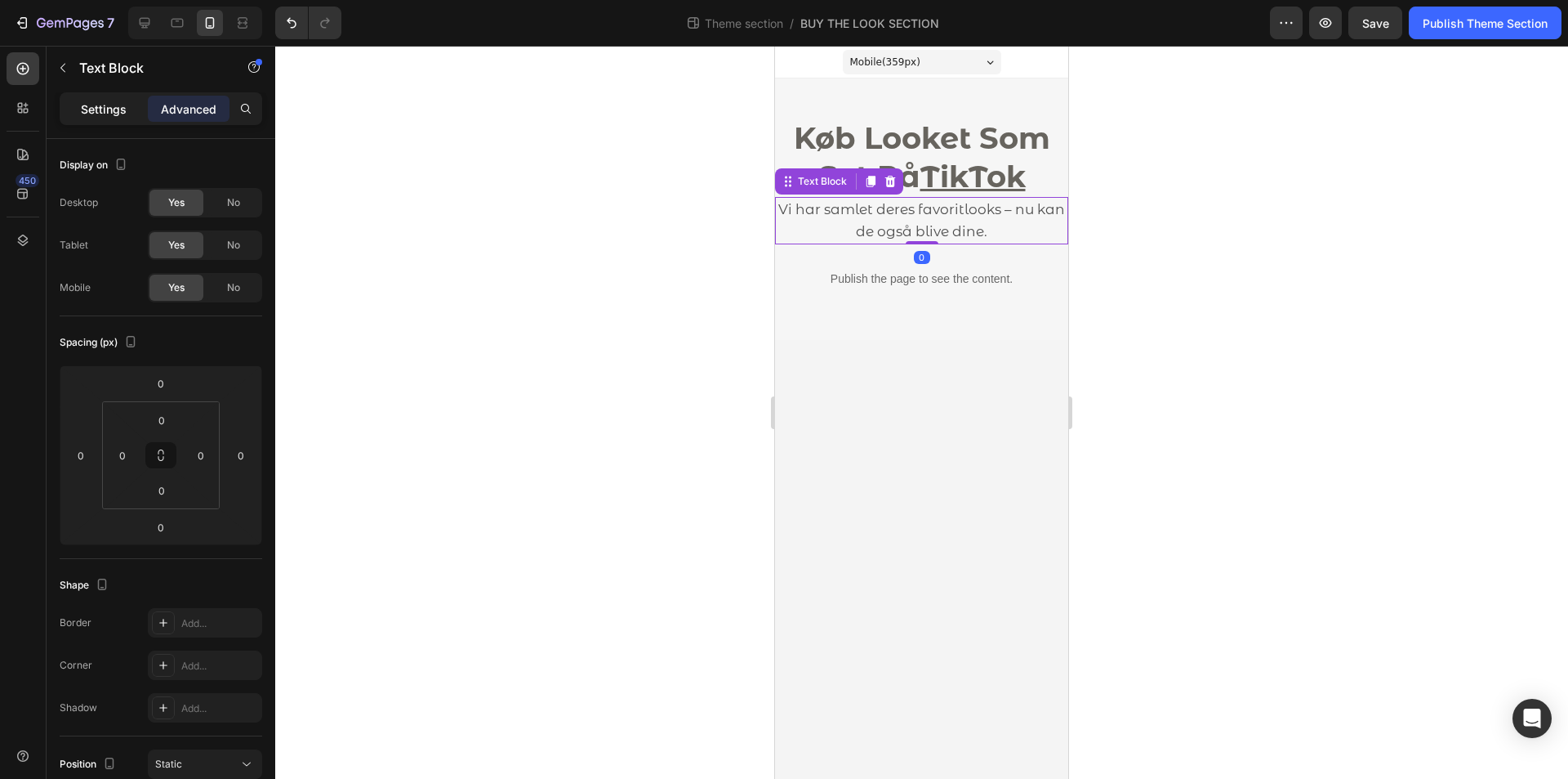
click at [112, 114] on p "Settings" at bounding box center [104, 109] width 46 height 17
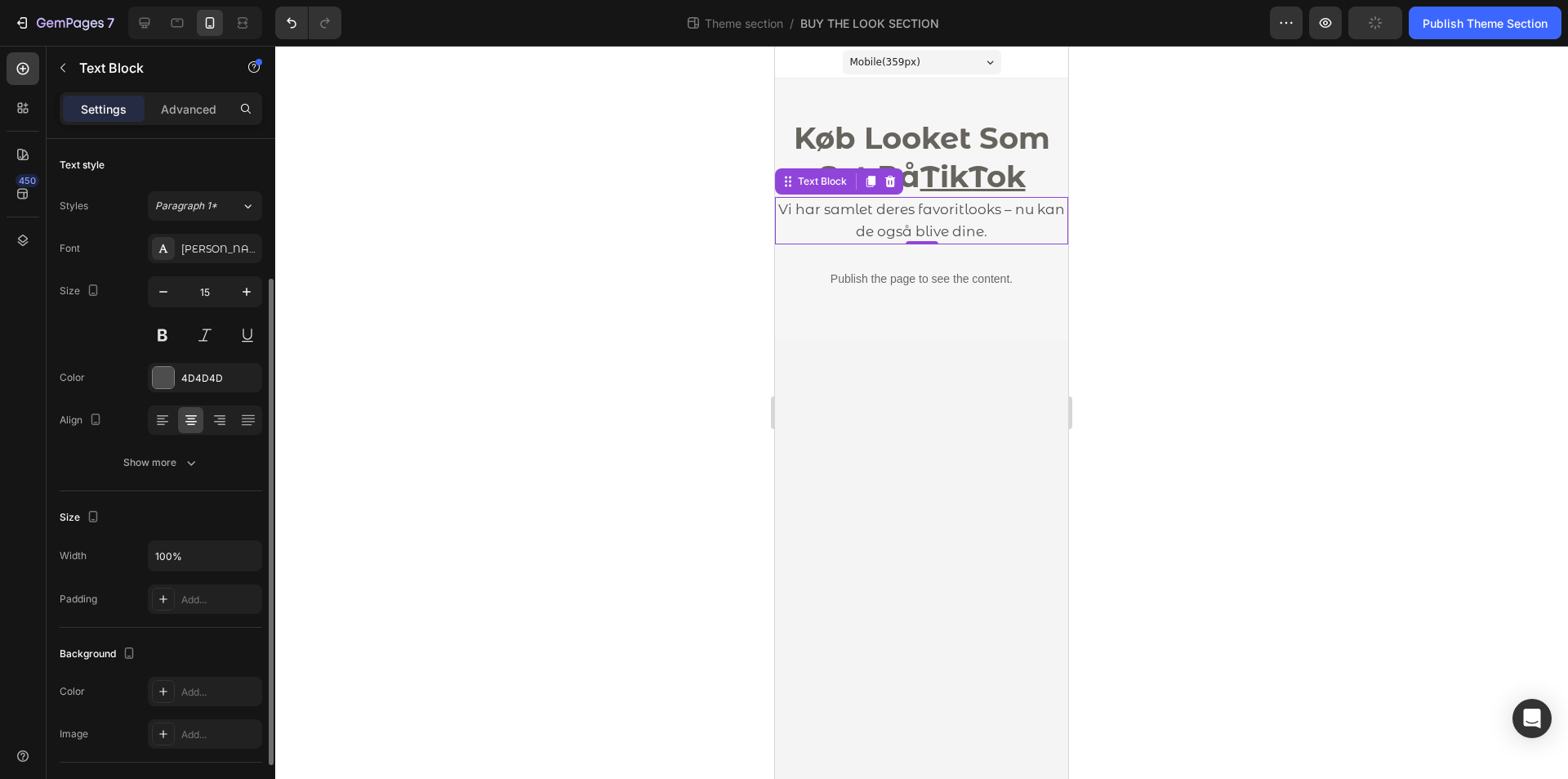
scroll to position [82, 0]
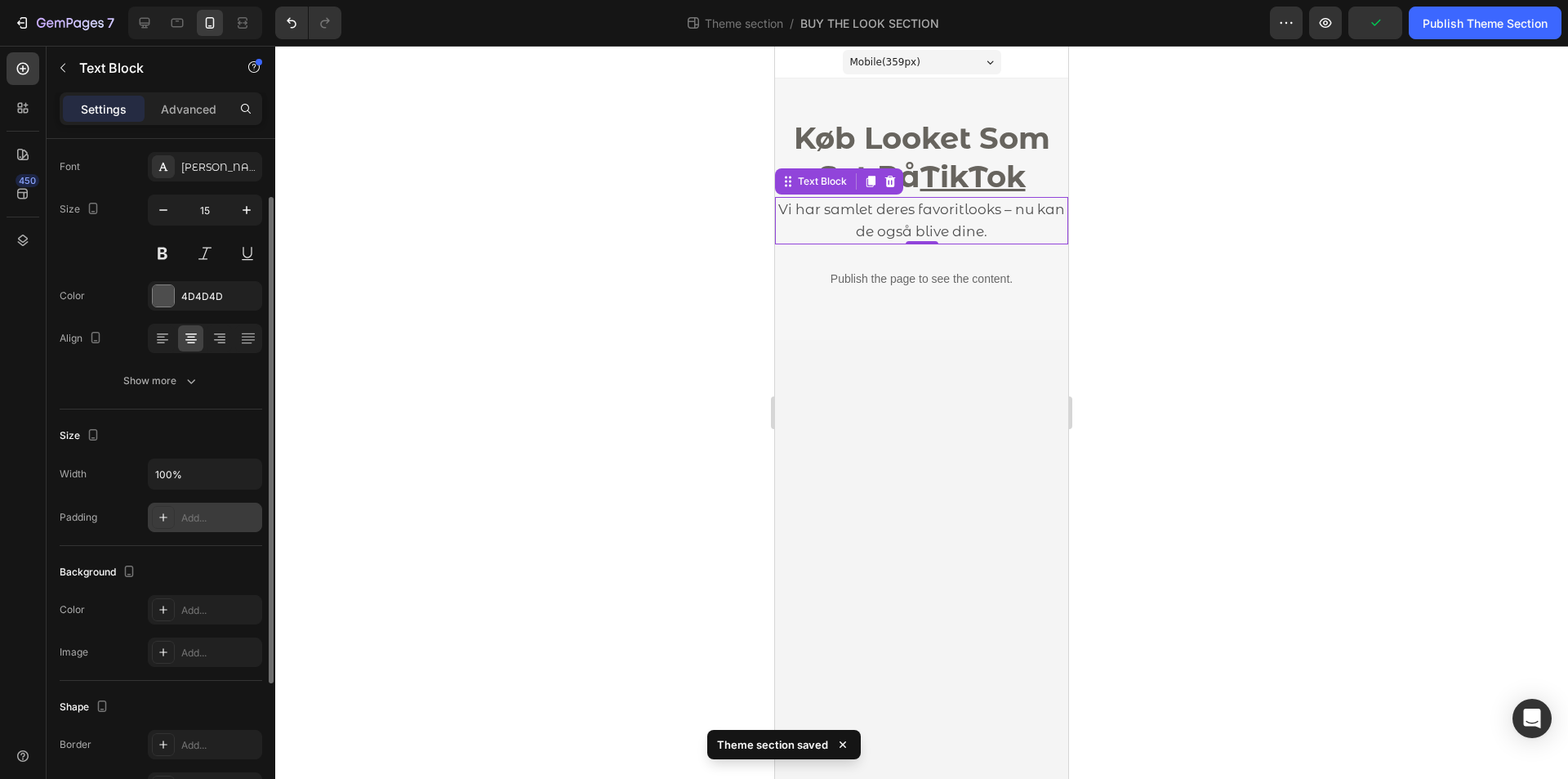
click at [199, 523] on div "Add..." at bounding box center [220, 518] width 77 height 14
click at [450, 447] on div at bounding box center [921, 412] width 1293 height 733
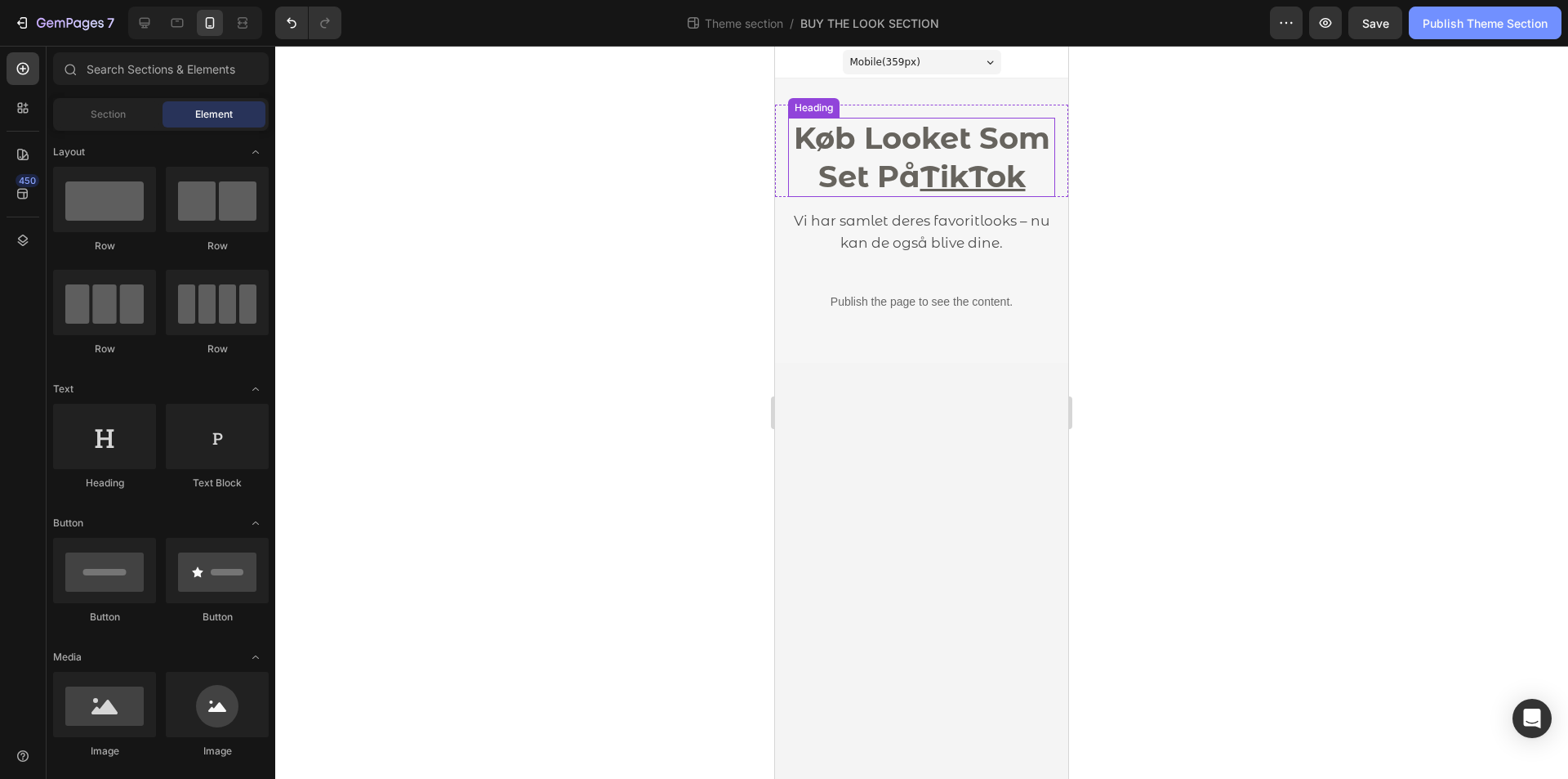
click at [1485, 20] on div "Publish Theme Section" at bounding box center [1485, 23] width 125 height 17
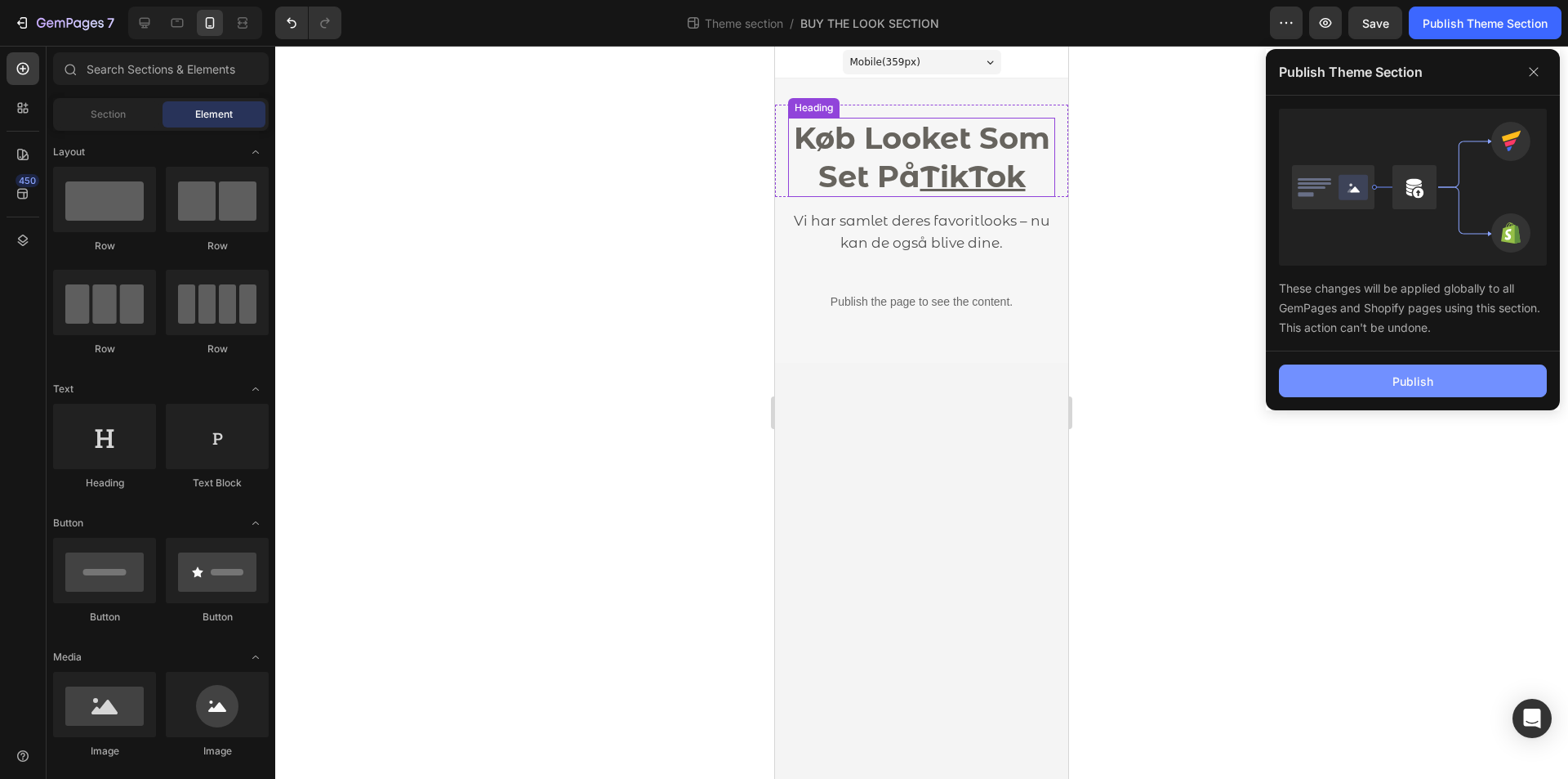
click at [1448, 377] on button "Publish" at bounding box center [1413, 380] width 268 height 33
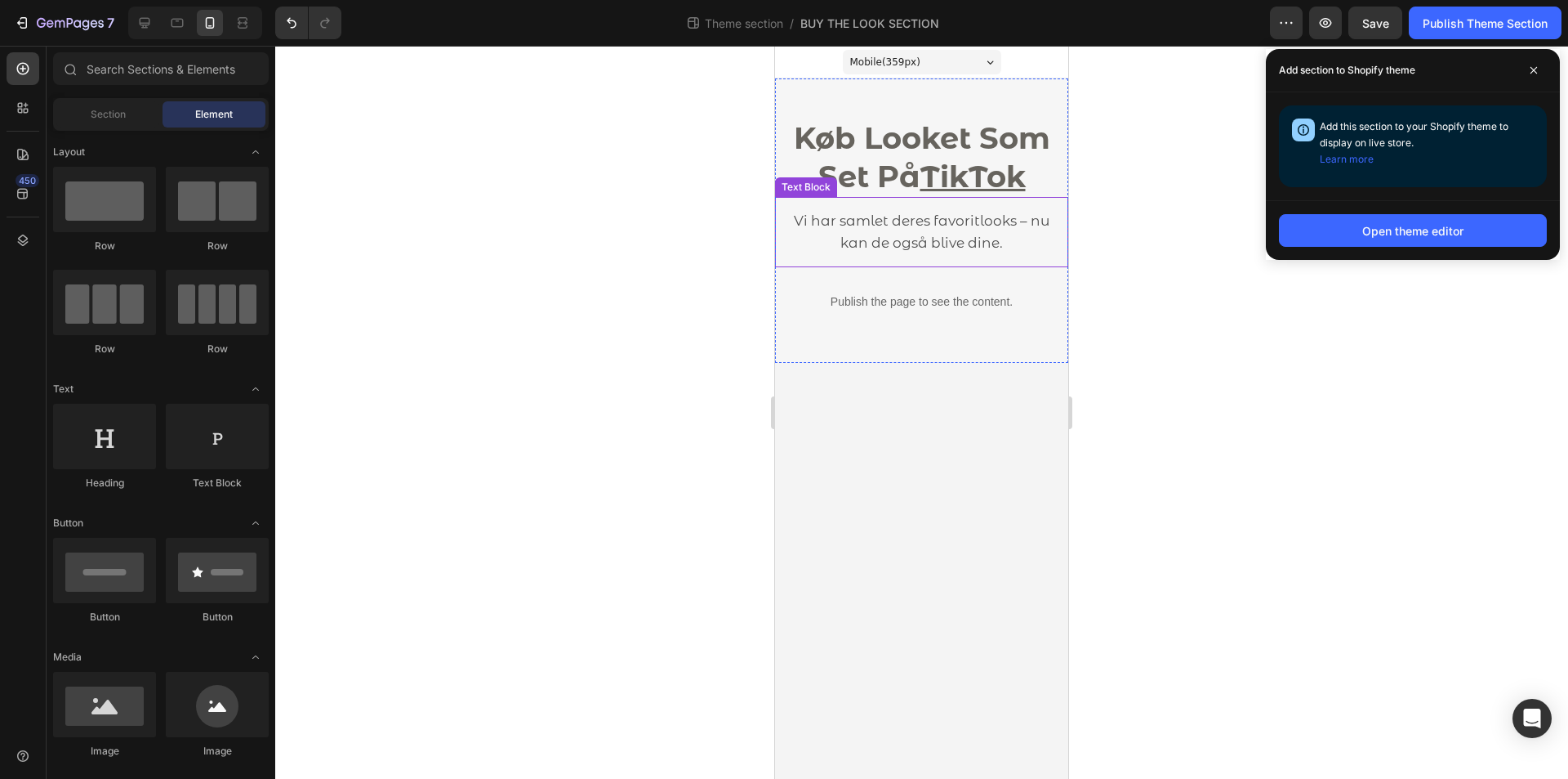
click at [944, 251] on p "Vi har samlet deres favoritlooks – nu kan de også blive dine." at bounding box center [922, 232] width 267 height 44
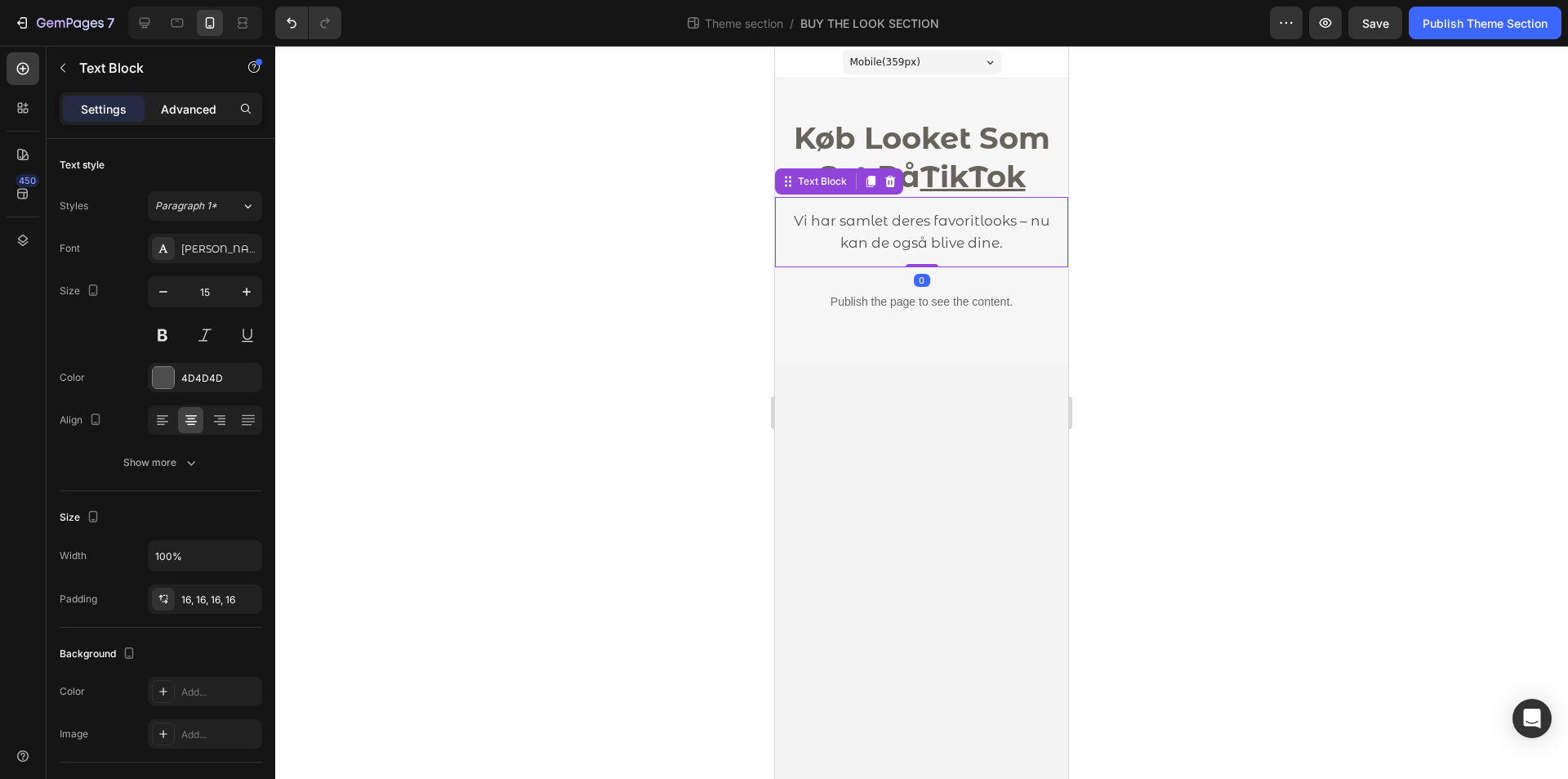
click at [182, 105] on p "Advanced" at bounding box center [189, 109] width 56 height 17
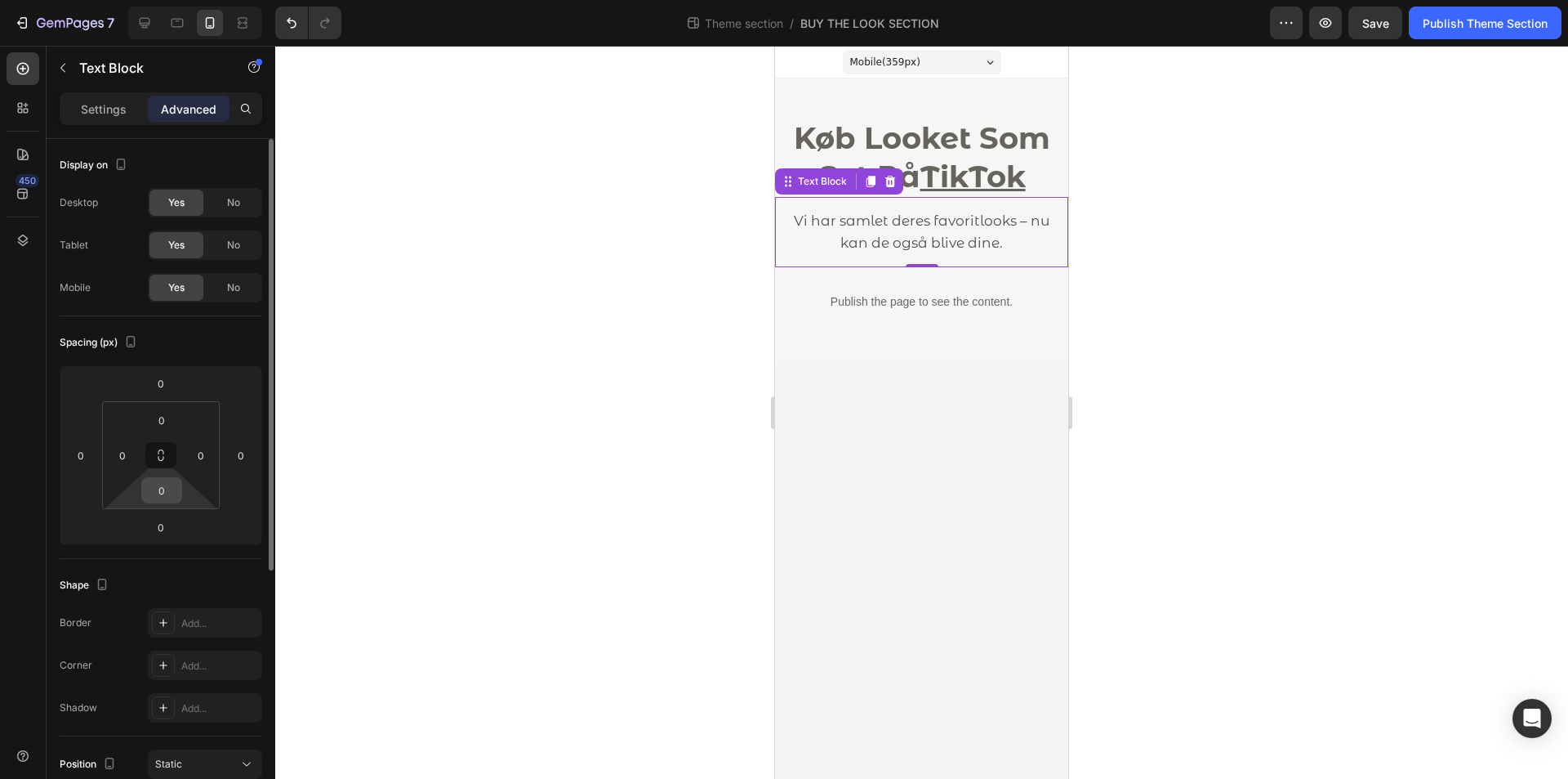
click at [156, 496] on input "0" at bounding box center [161, 490] width 33 height 25
click at [115, 0] on html "7 Theme section / BUY THE LOOK SECTION Preview Save Publish Theme Section 450 S…" at bounding box center [784, 0] width 1568 height 0
click at [156, 527] on input "0" at bounding box center [160, 526] width 33 height 25
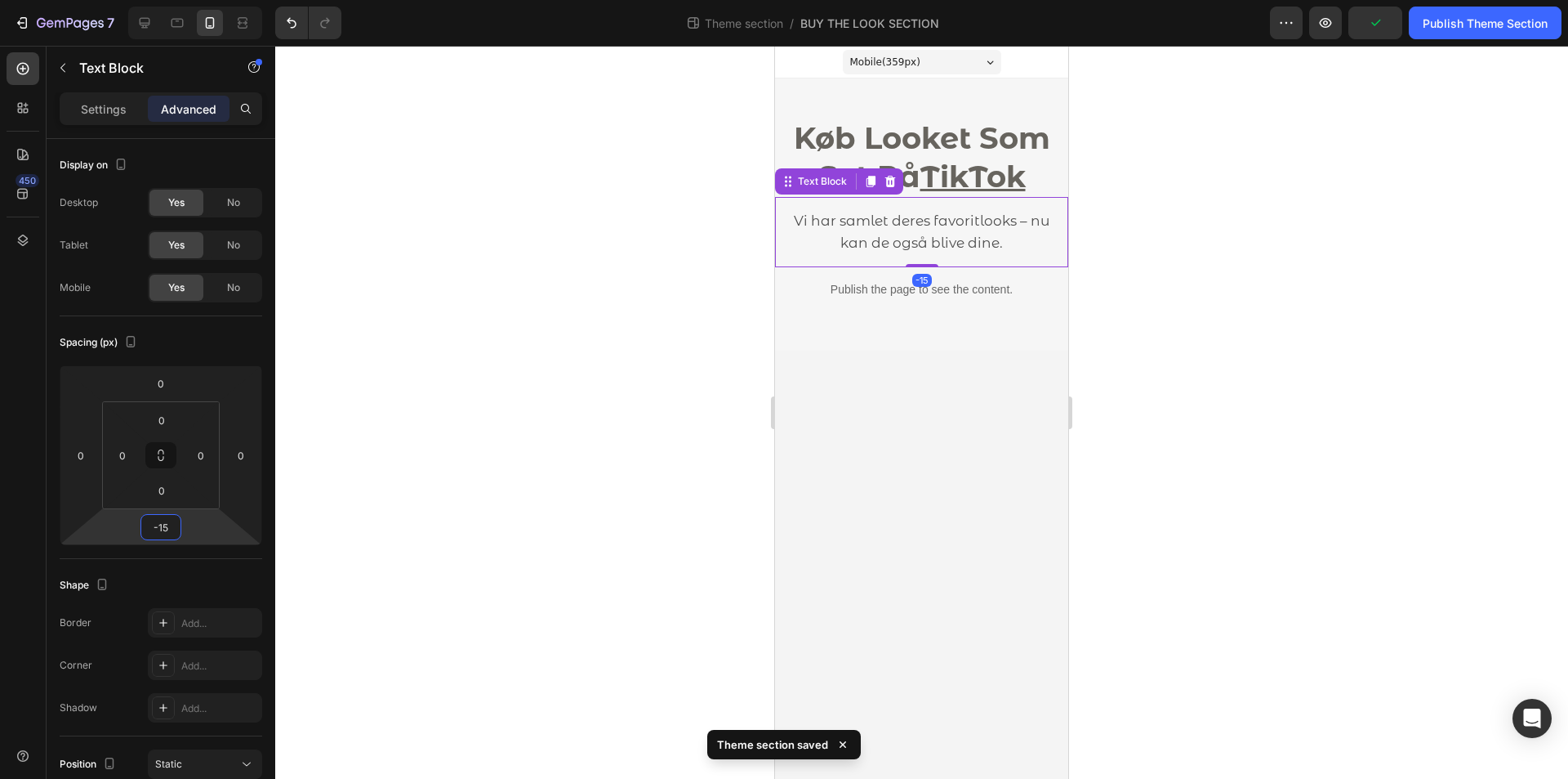
type input "-15"
click at [441, 444] on div at bounding box center [921, 412] width 1293 height 733
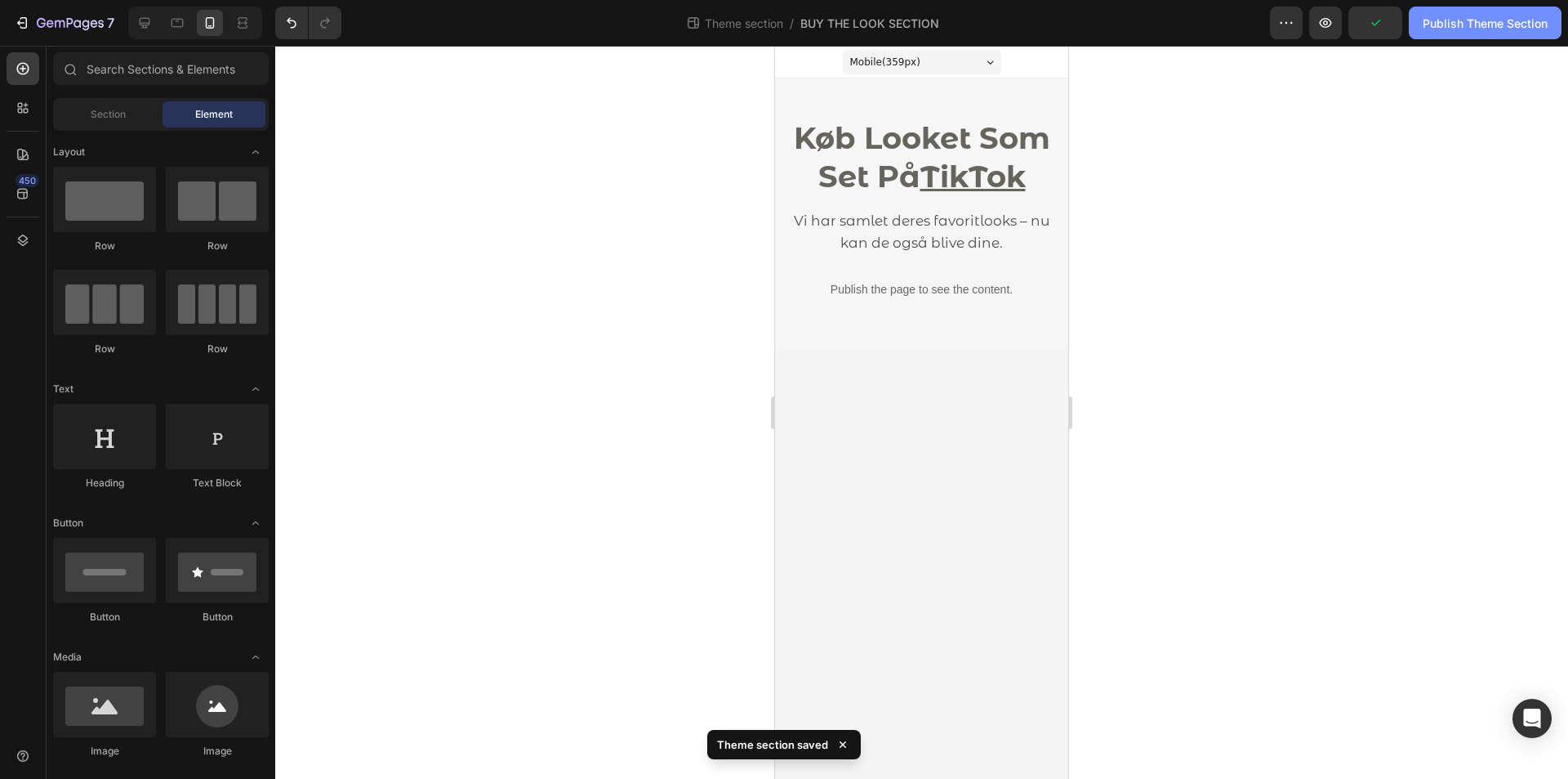
click at [1466, 25] on div "Publish Theme Section" at bounding box center [1485, 23] width 125 height 17
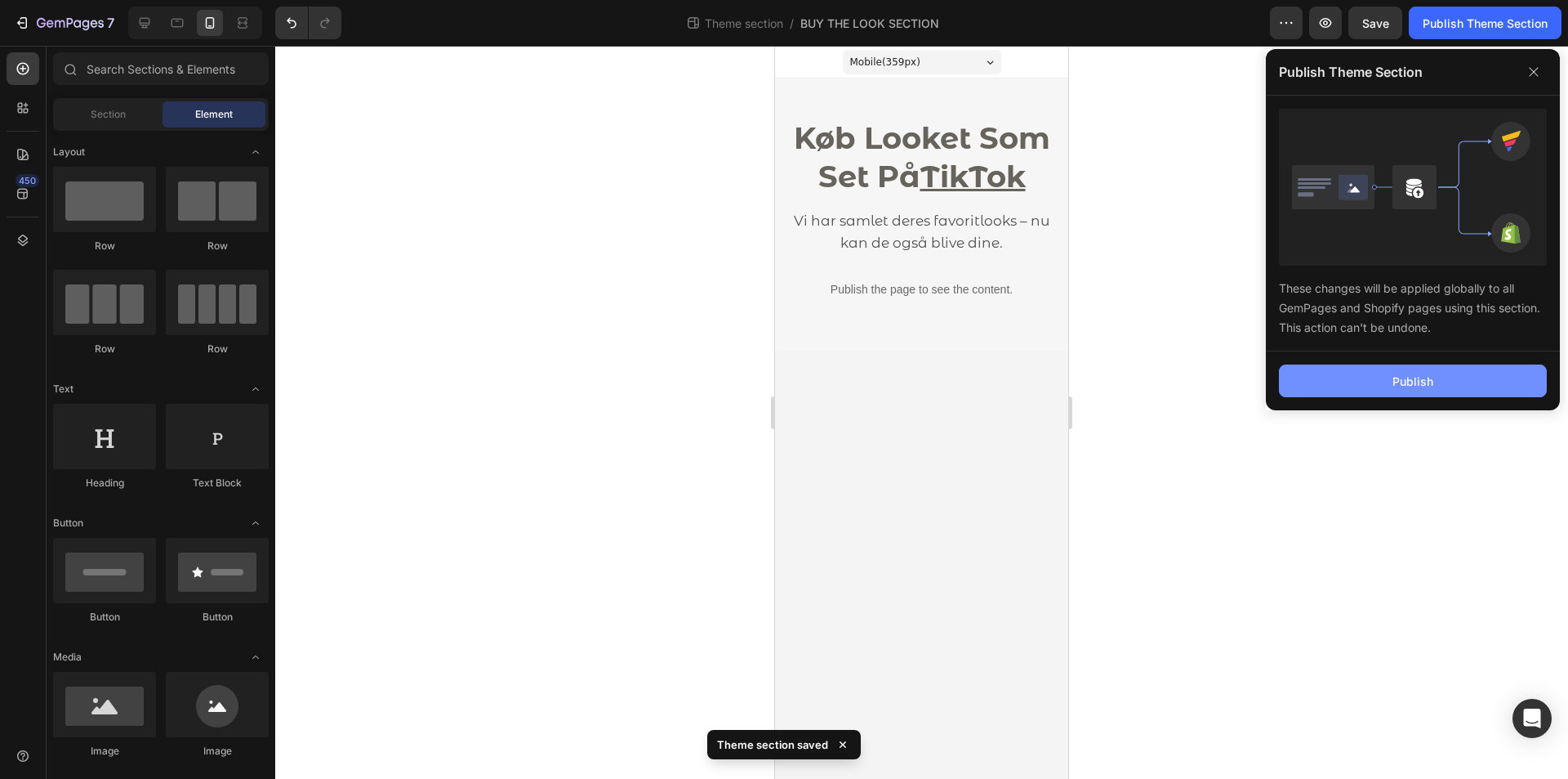
click at [1384, 393] on button "Publish" at bounding box center [1413, 380] width 268 height 33
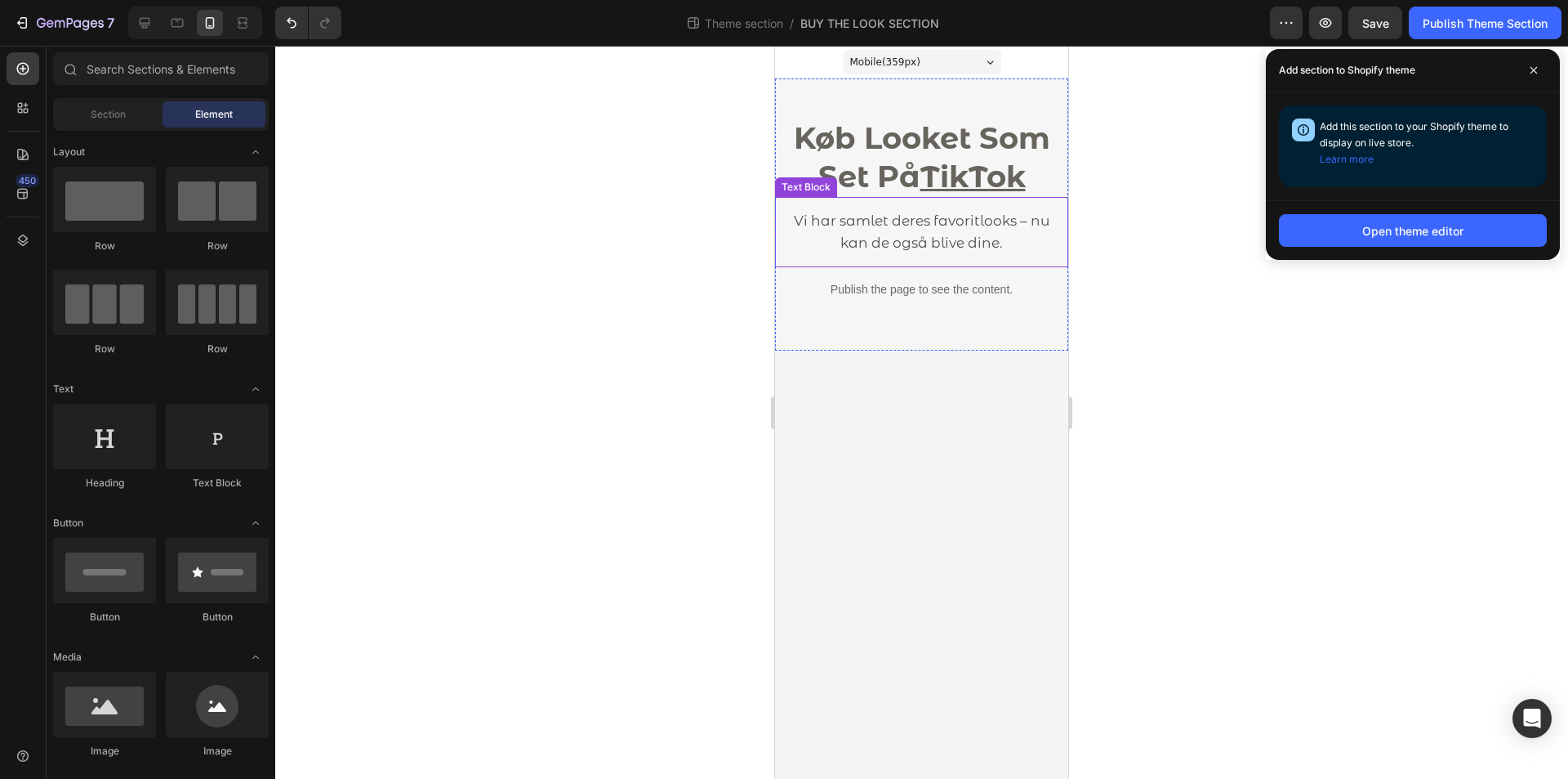
click at [990, 233] on p "Vi har samlet deres favoritlooks – nu kan de også blive dine." at bounding box center [922, 232] width 267 height 44
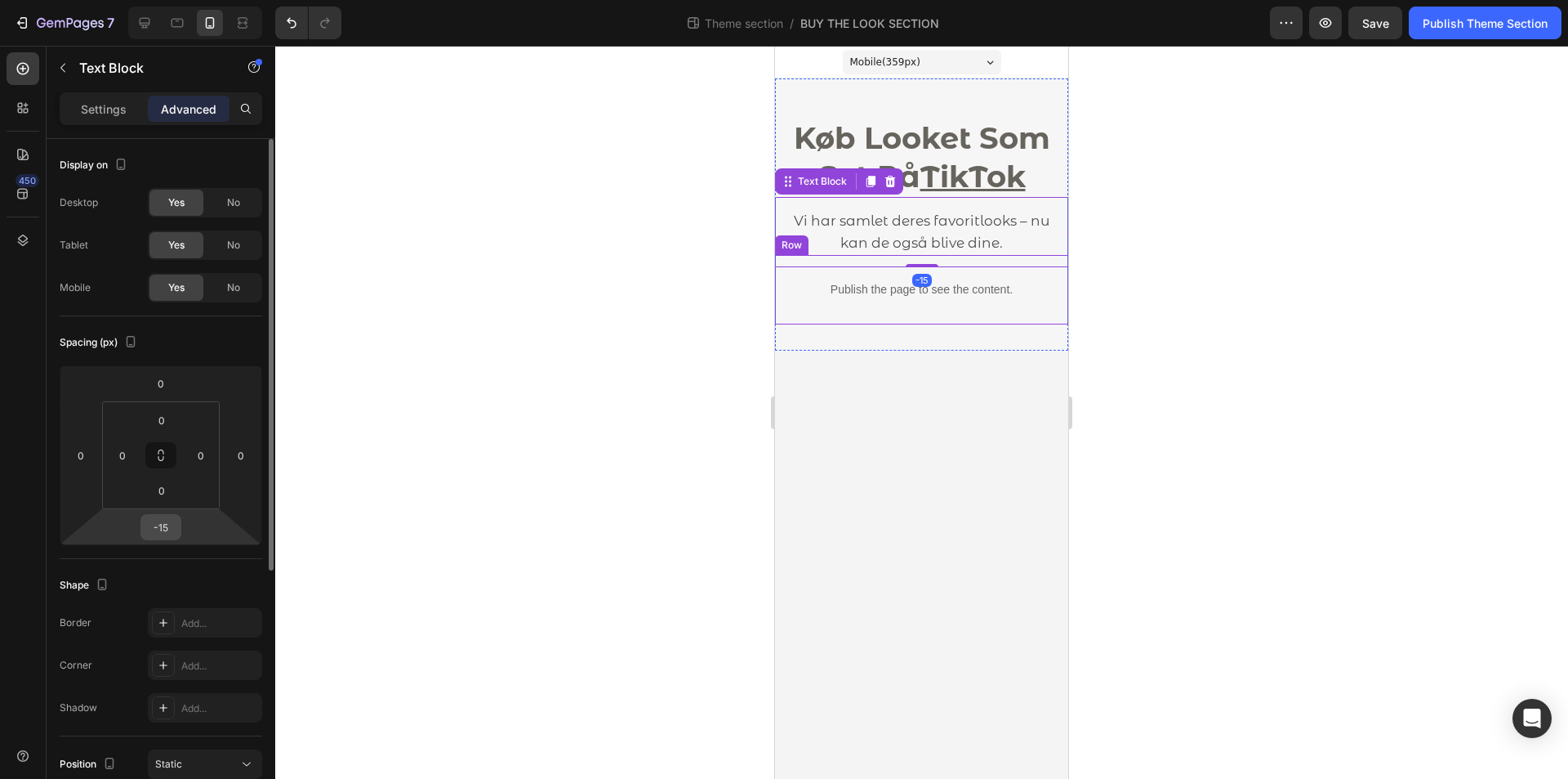
click at [167, 526] on input "-15" at bounding box center [160, 526] width 33 height 25
click at [159, 529] on input "-15" at bounding box center [160, 526] width 33 height 25
drag, startPoint x: 160, startPoint y: 529, endPoint x: 168, endPoint y: 529, distance: 8.0
click at [168, 529] on input "-15" at bounding box center [160, 526] width 33 height 25
type input "-25"
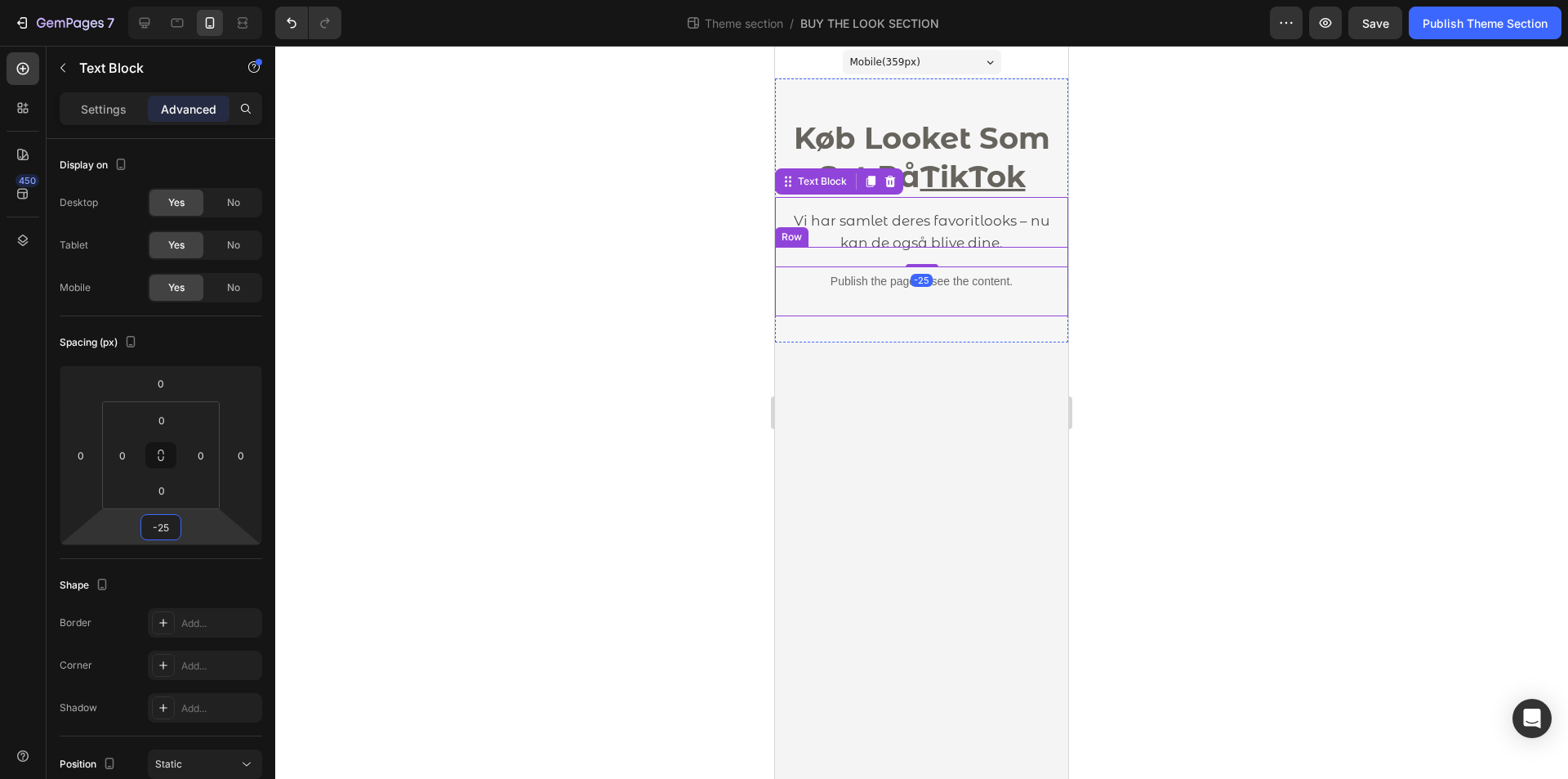
click at [339, 520] on div at bounding box center [921, 412] width 1293 height 733
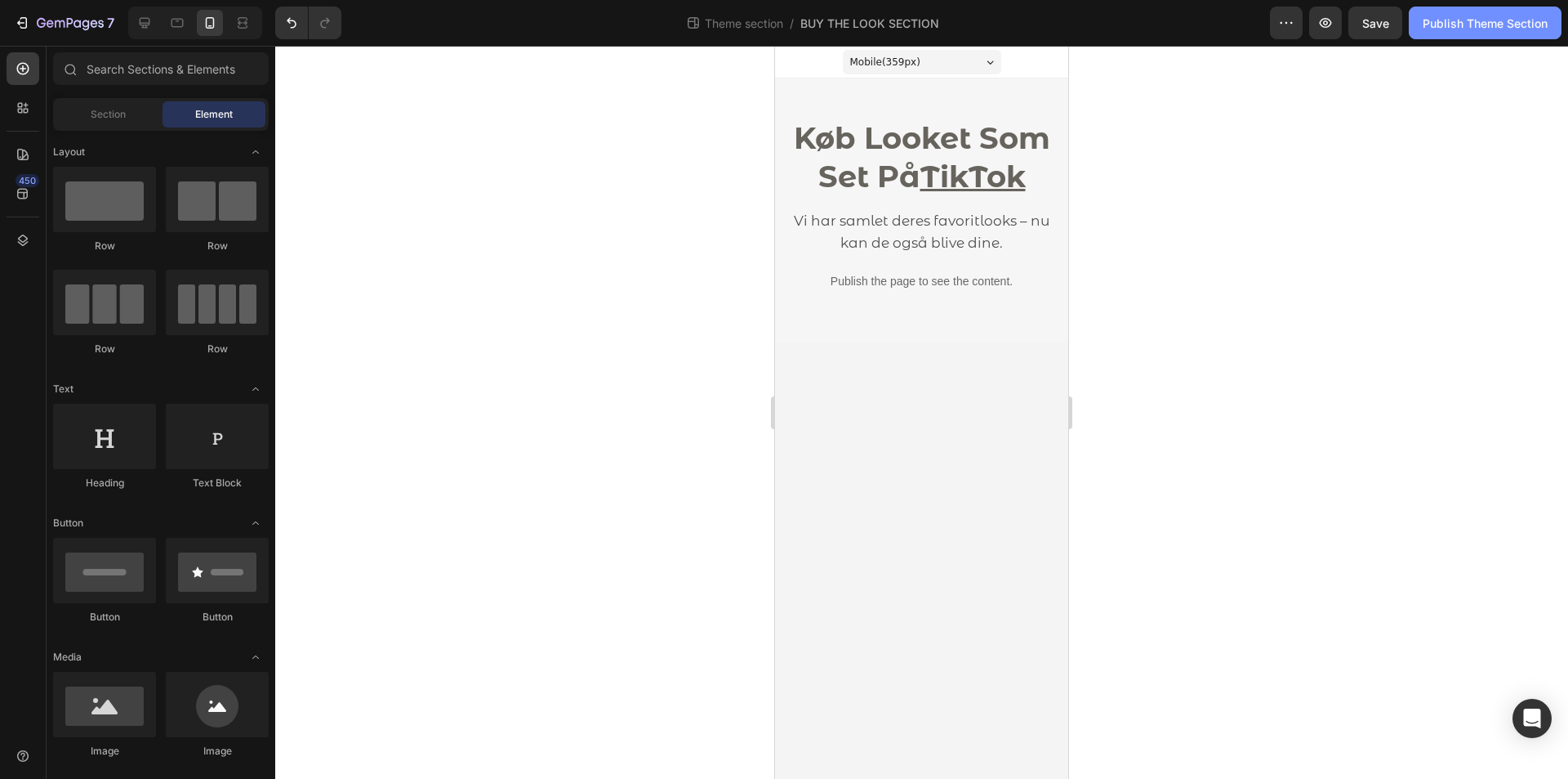
click at [1468, 29] on div "Publish Theme Section" at bounding box center [1485, 23] width 125 height 17
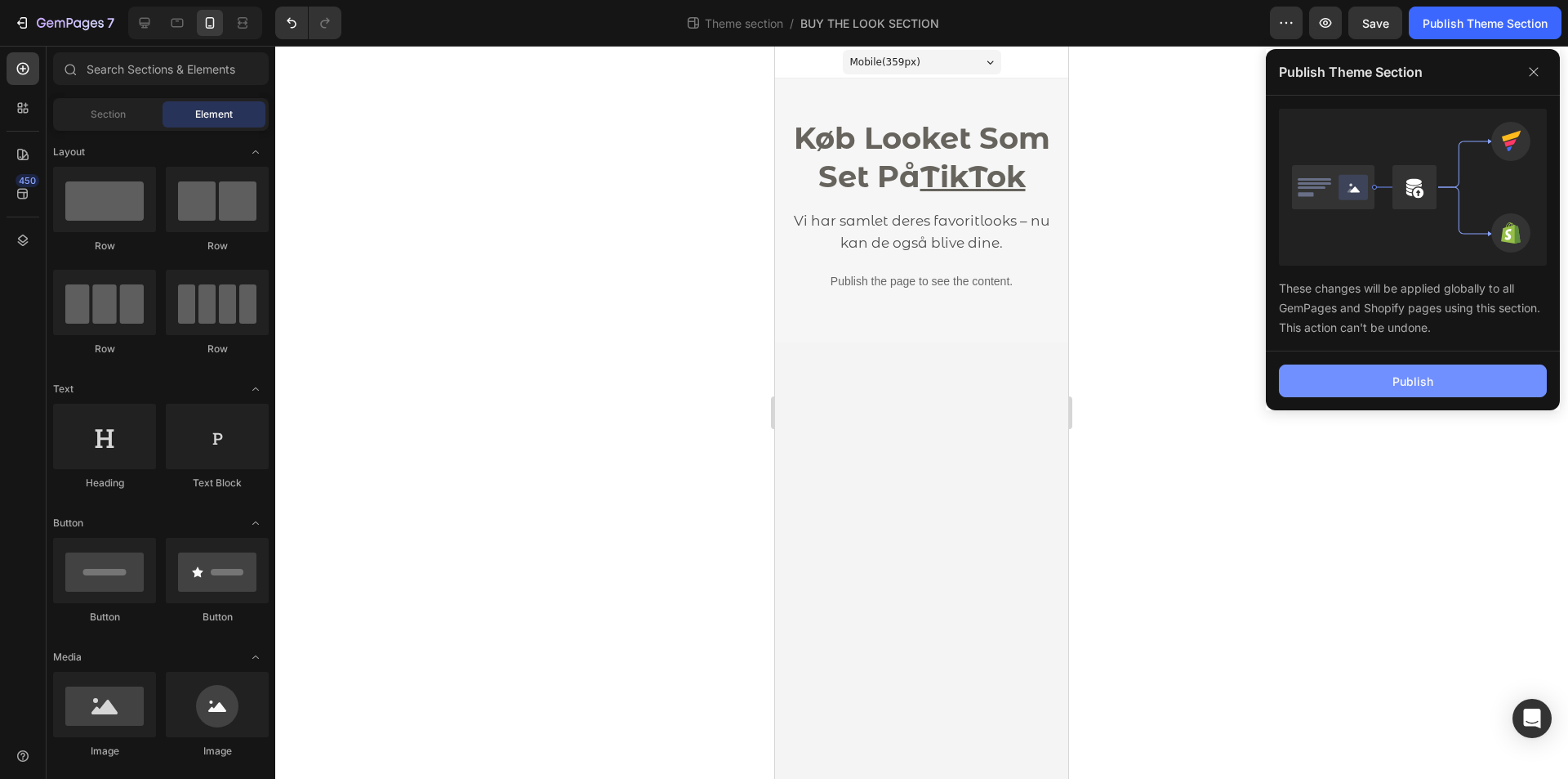
click at [1445, 373] on button "Publish" at bounding box center [1413, 380] width 268 height 33
